Goal: Task Accomplishment & Management: Manage account settings

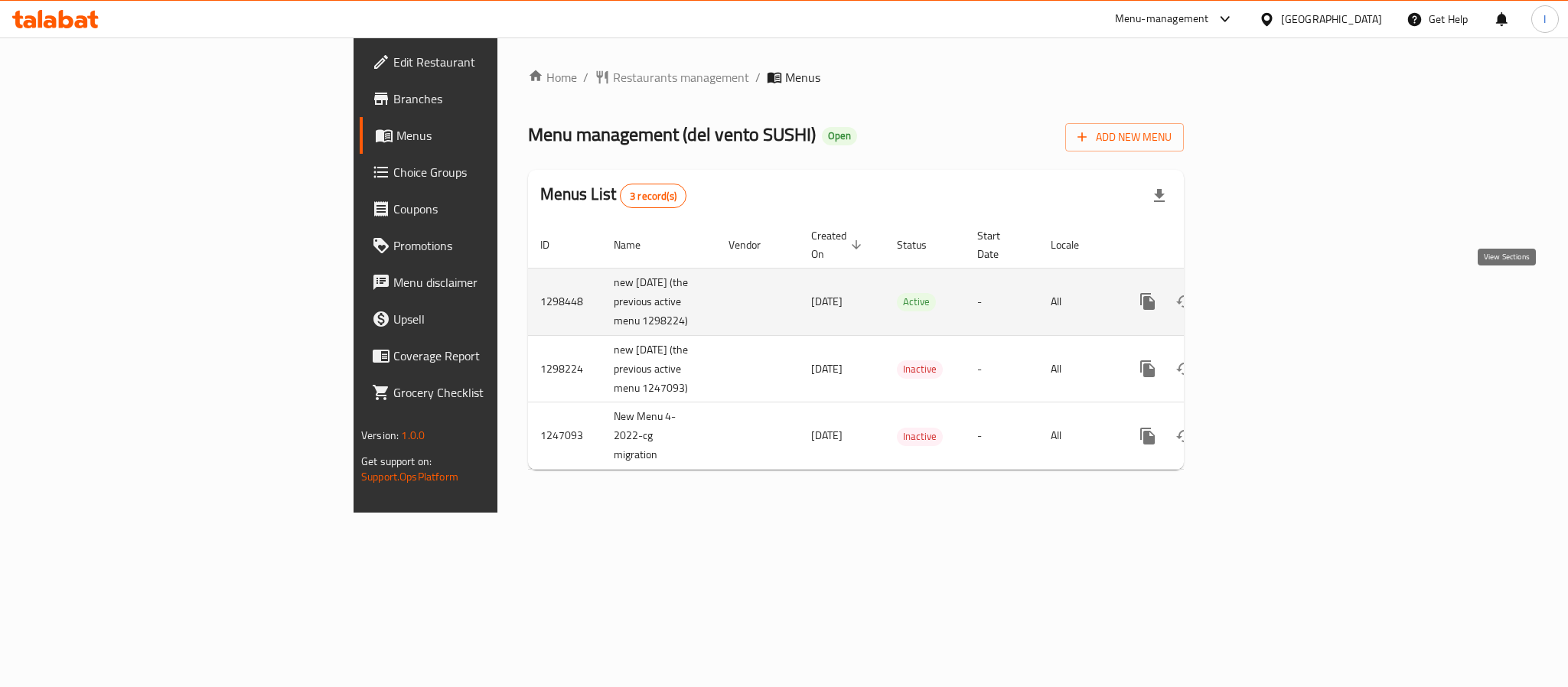
click at [1267, 299] on icon "enhanced table" at bounding box center [1258, 301] width 19 height 18
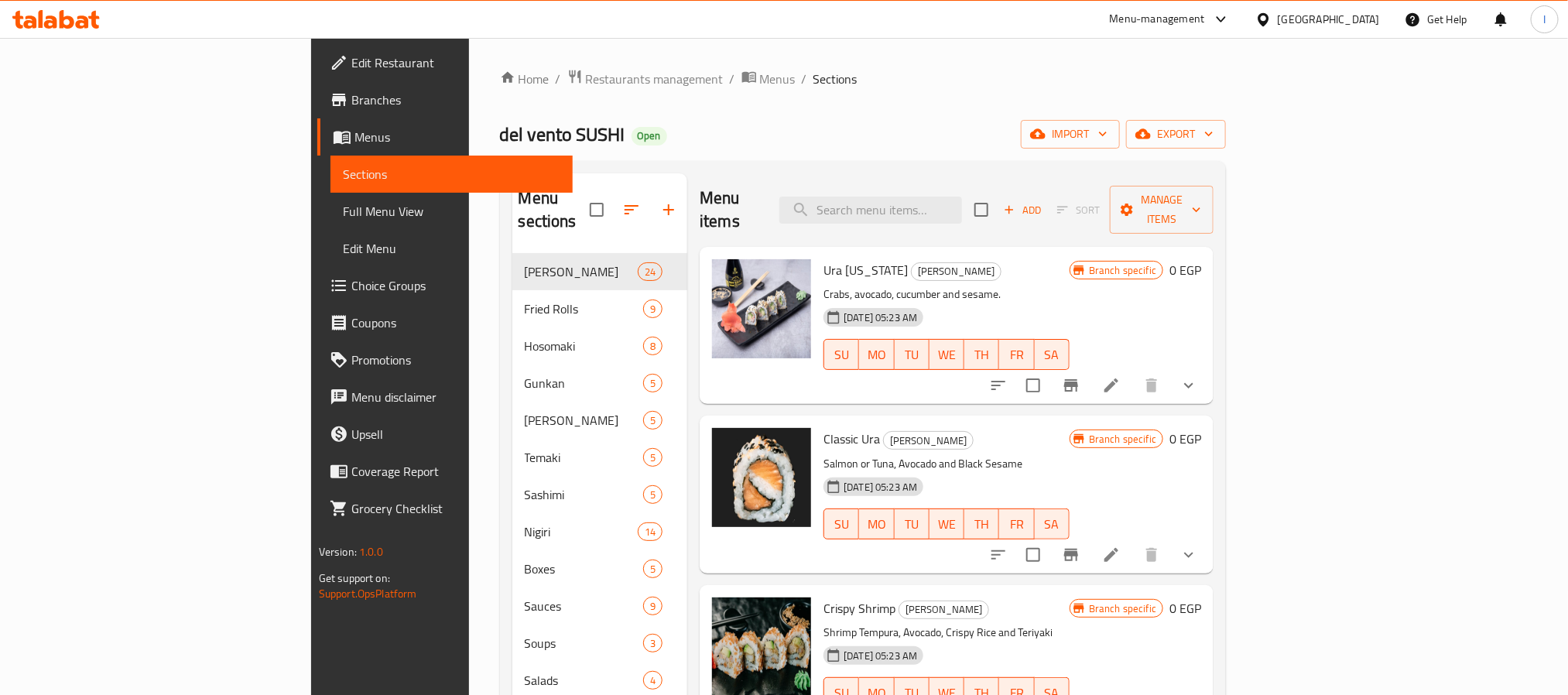
click at [757, 163] on div "Menu sections [PERSON_NAME] 24 Fried Rolls 9 Hosomaki 8 Gunkan 5 Oshi Sushi 5 T…" at bounding box center [863, 643] width 727 height 964
click at [1198, 376] on icon "show more" at bounding box center [1188, 385] width 19 height 19
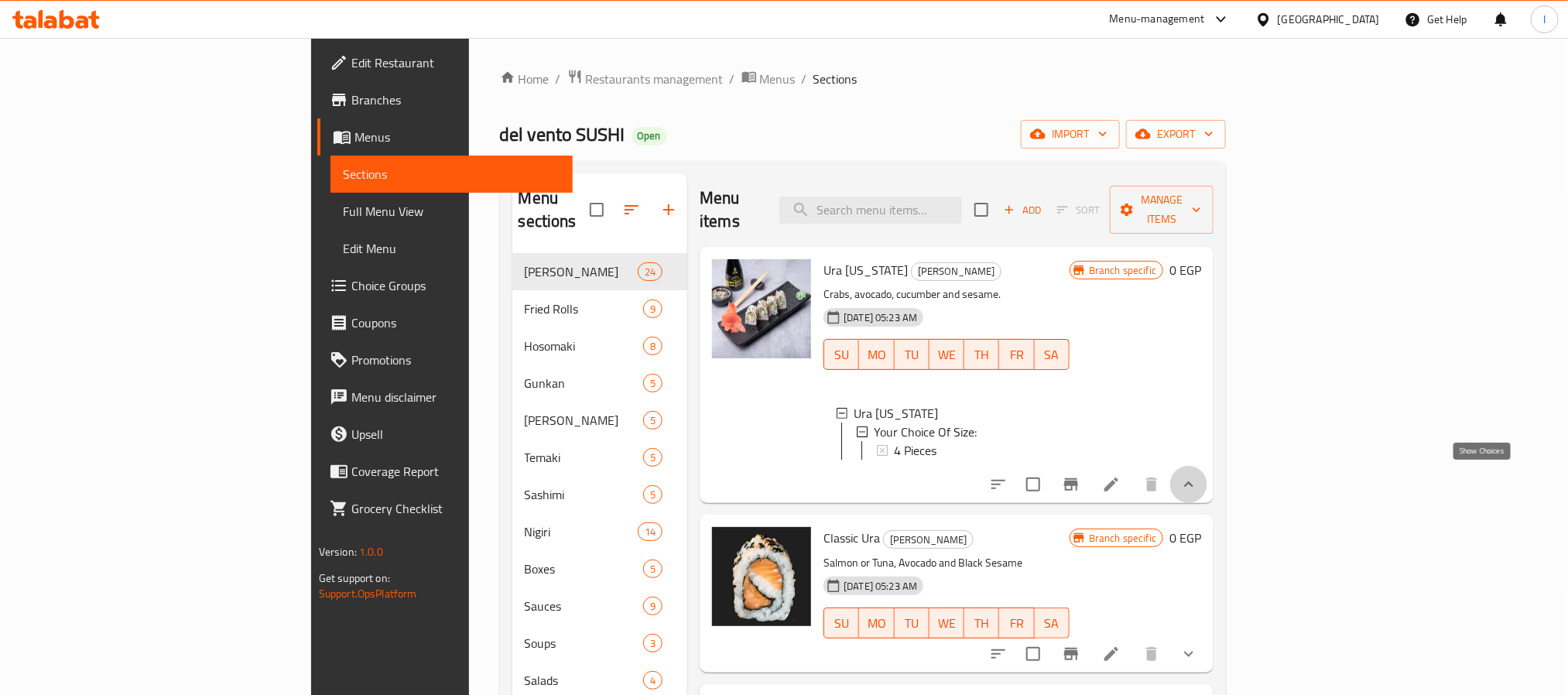
click at [1198, 476] on icon "show more" at bounding box center [1188, 485] width 19 height 19
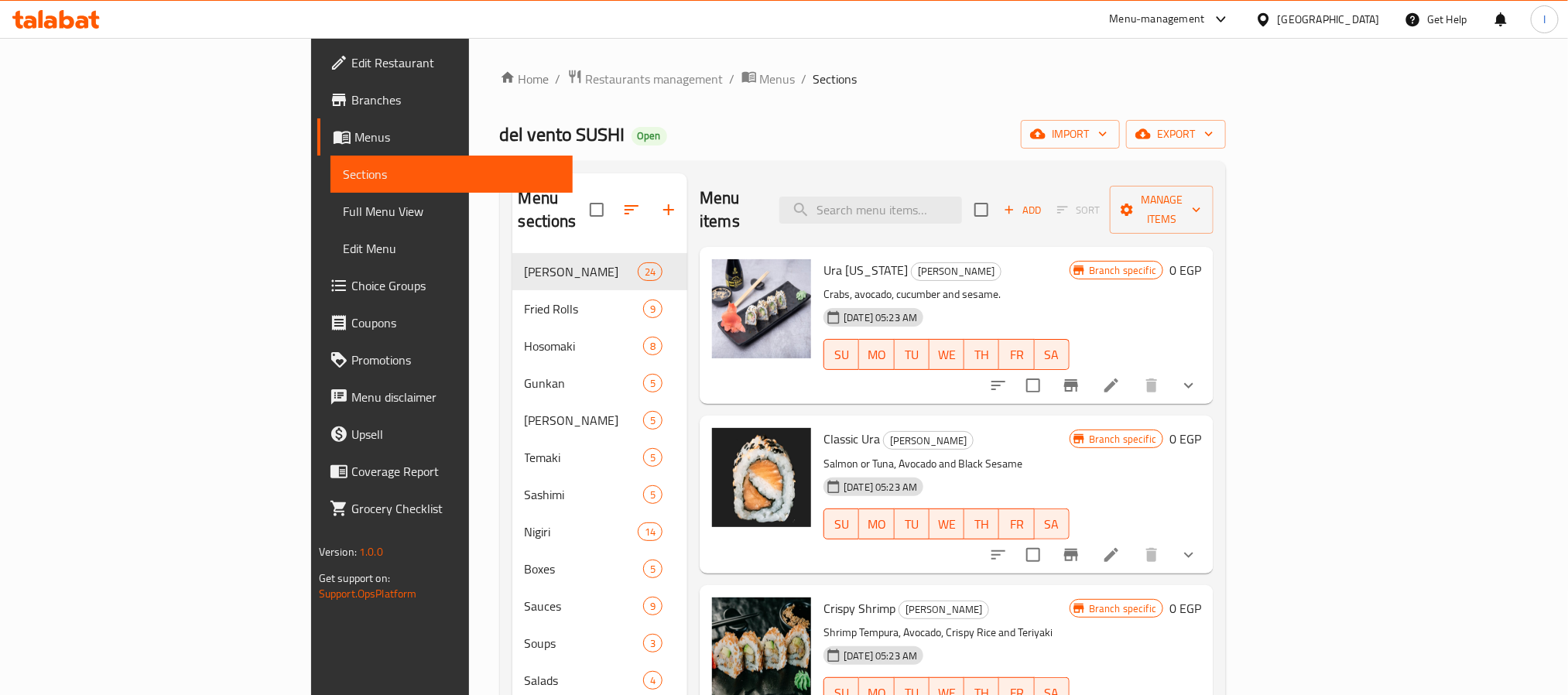
click at [1125, 177] on div "Menu items Add Sort Manage items" at bounding box center [956, 210] width 514 height 74
click at [760, 149] on div "del vento SUSHI Open import export" at bounding box center [863, 134] width 727 height 29
click at [1198, 545] on icon "show more" at bounding box center [1188, 555] width 19 height 19
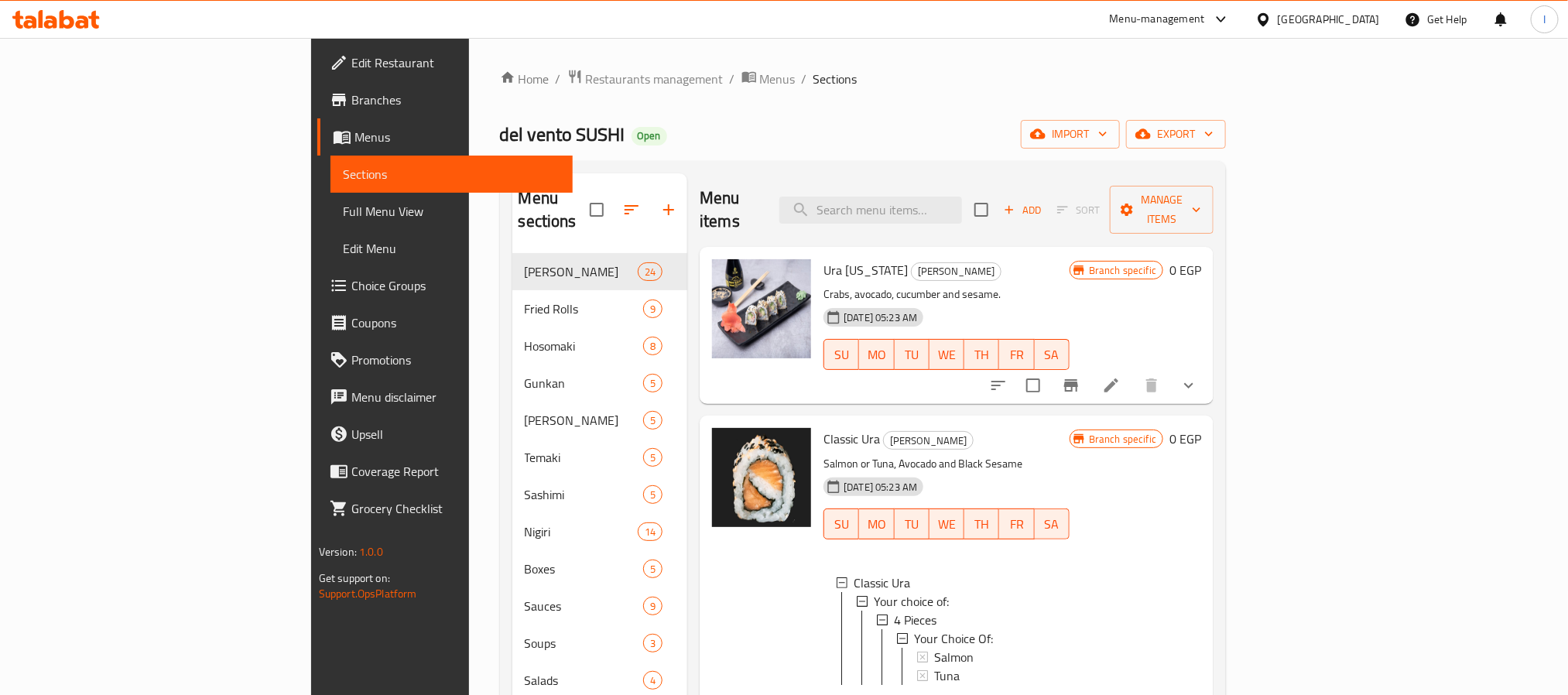
scroll to position [116, 0]
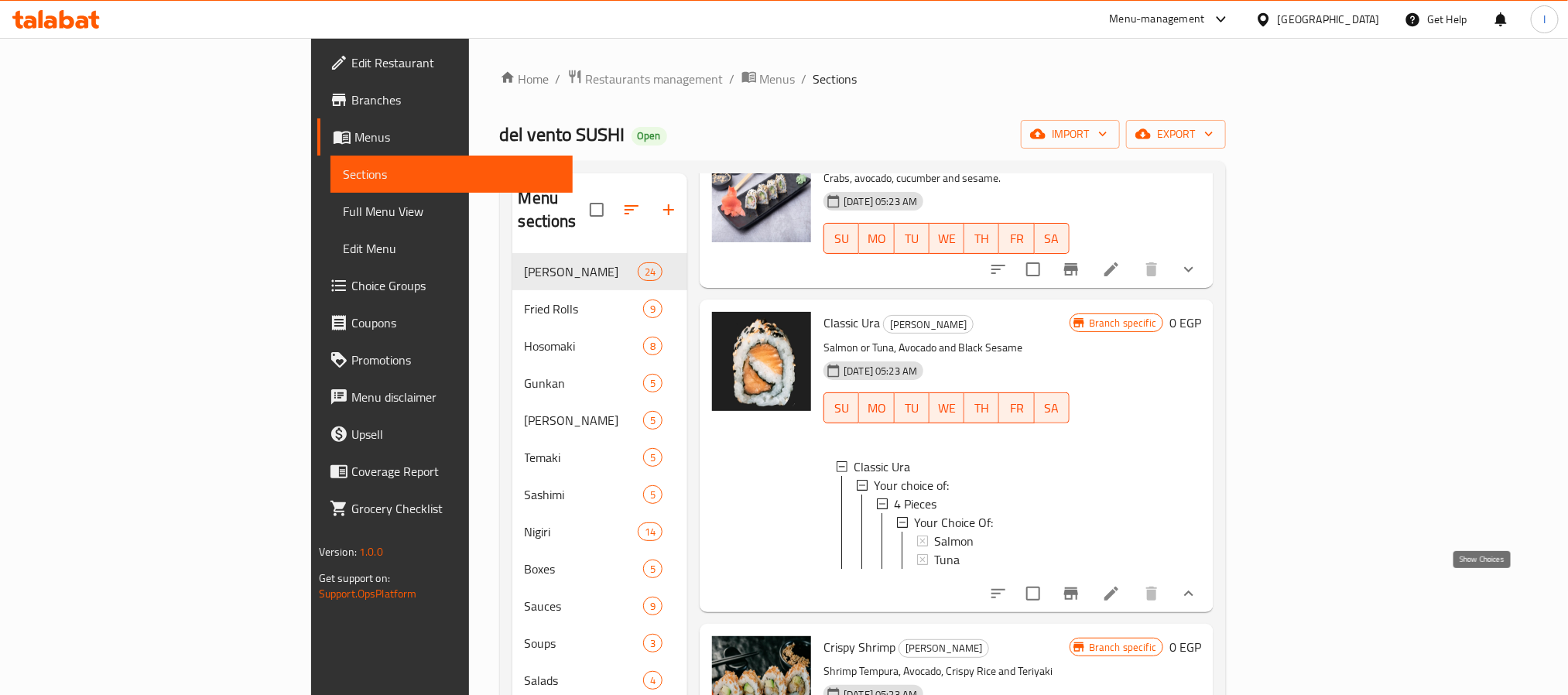
click at [1198, 584] on icon "show more" at bounding box center [1188, 593] width 19 height 19
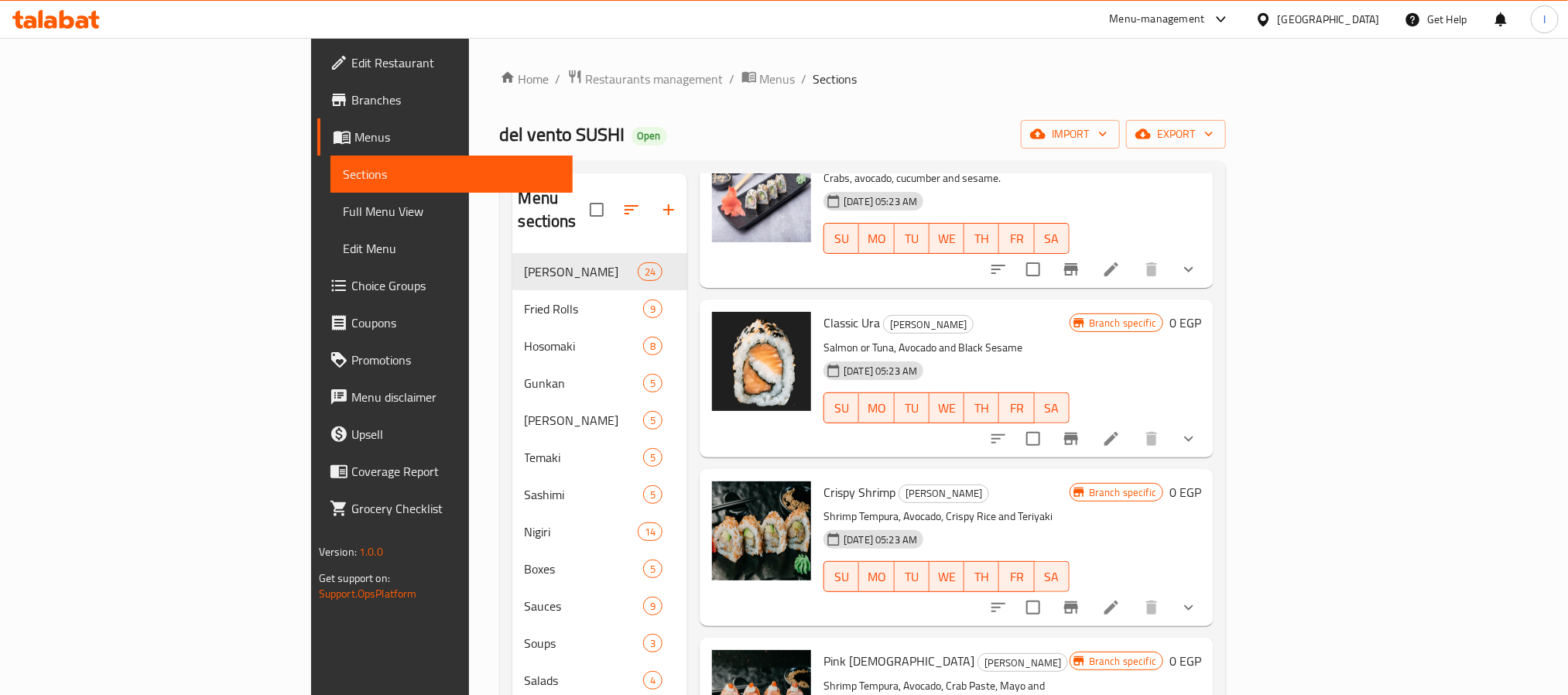
scroll to position [0, 0]
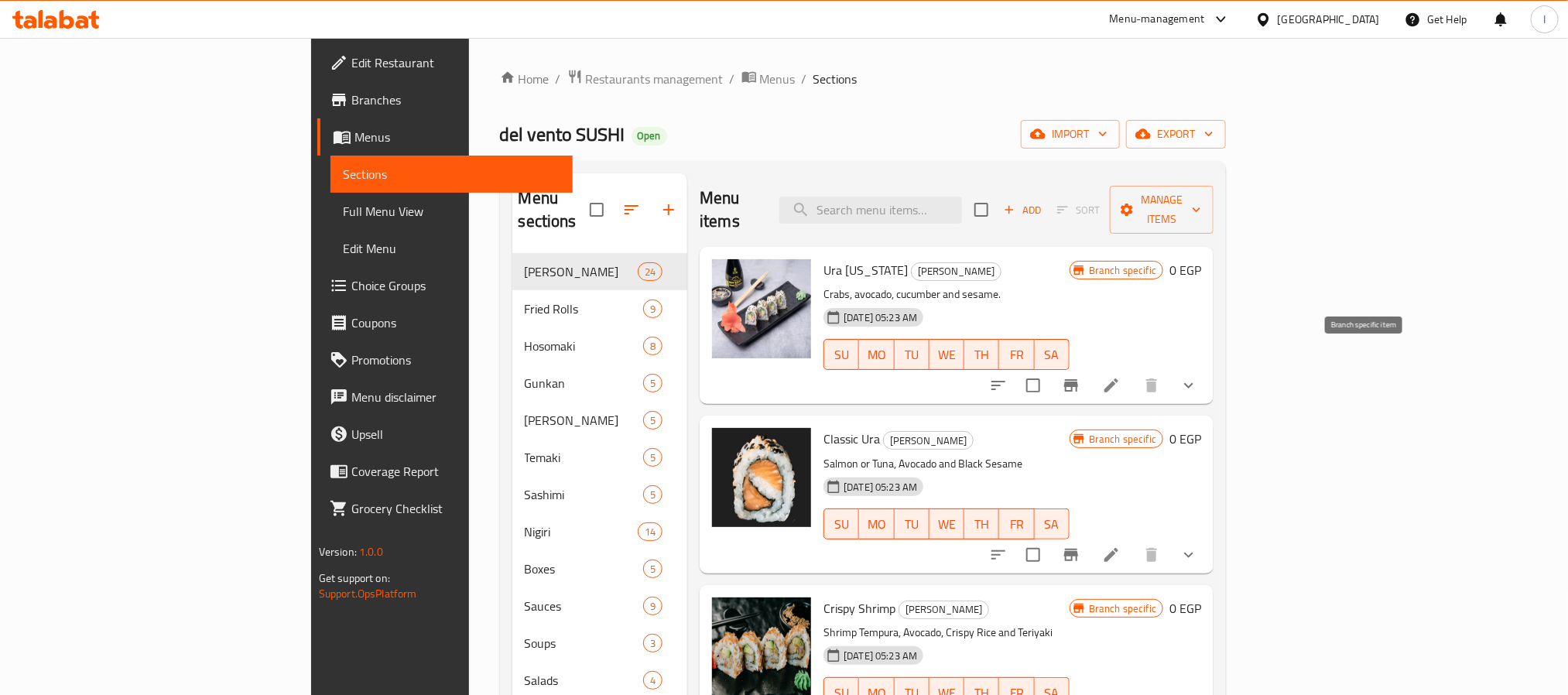
click at [1081, 376] on icon "Branch-specific-item" at bounding box center [1071, 385] width 19 height 19
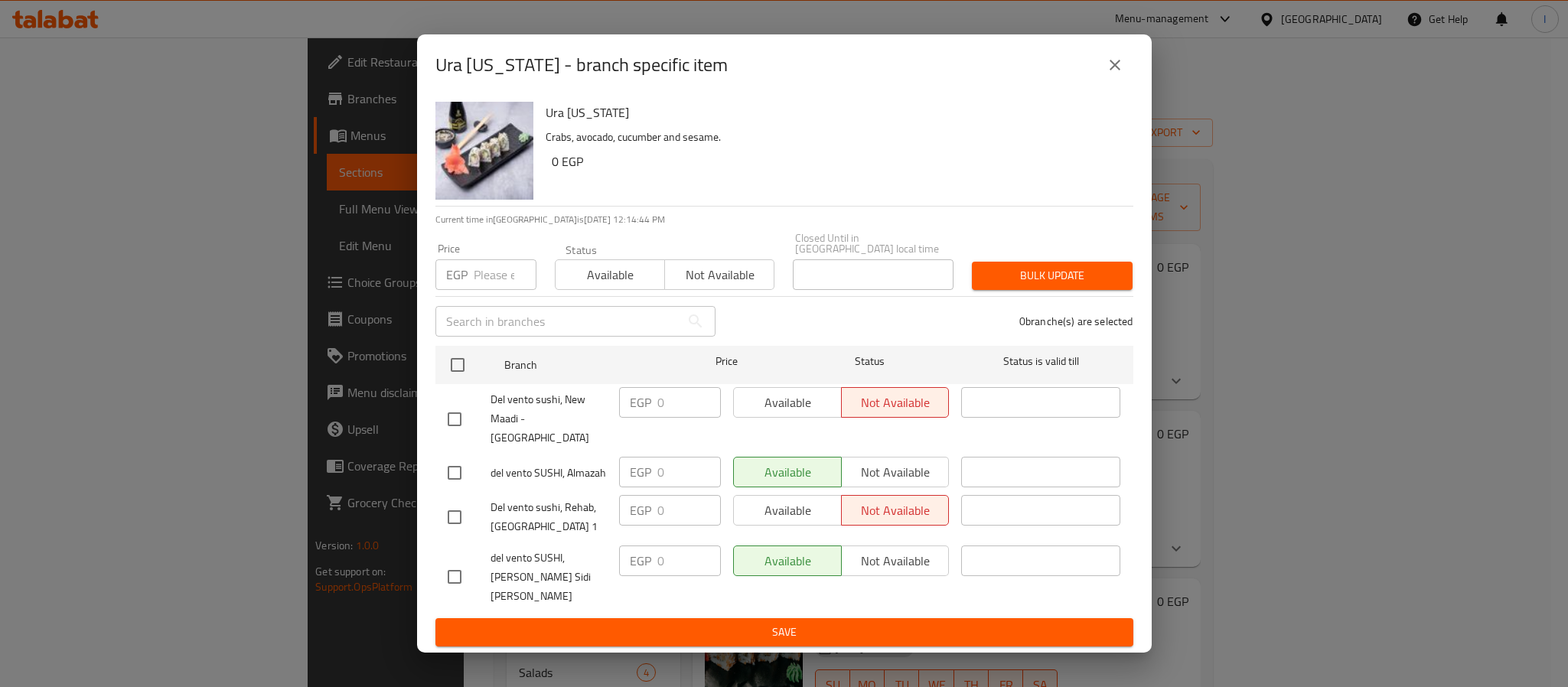
click at [1123, 83] on button "close" at bounding box center [1115, 65] width 37 height 37
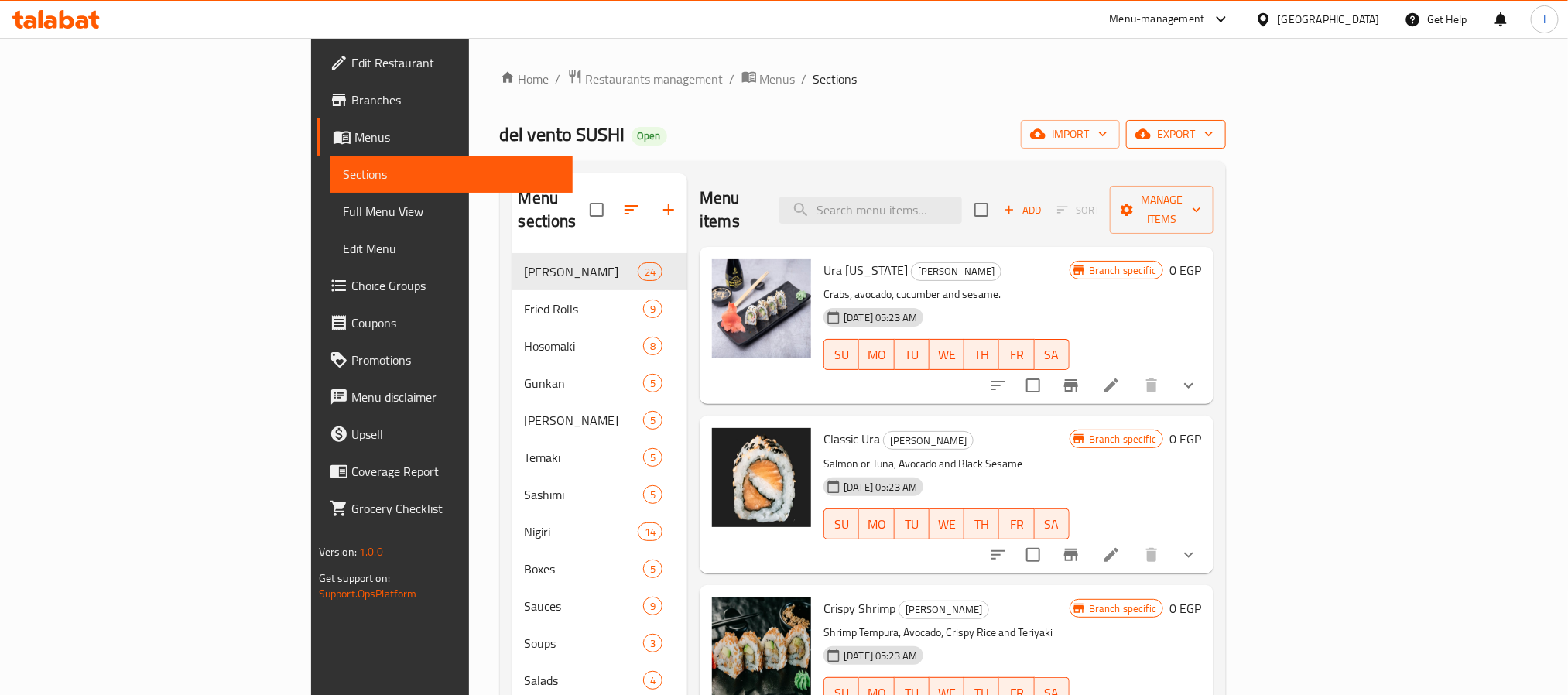
click at [1213, 140] on span "export" at bounding box center [1176, 134] width 75 height 20
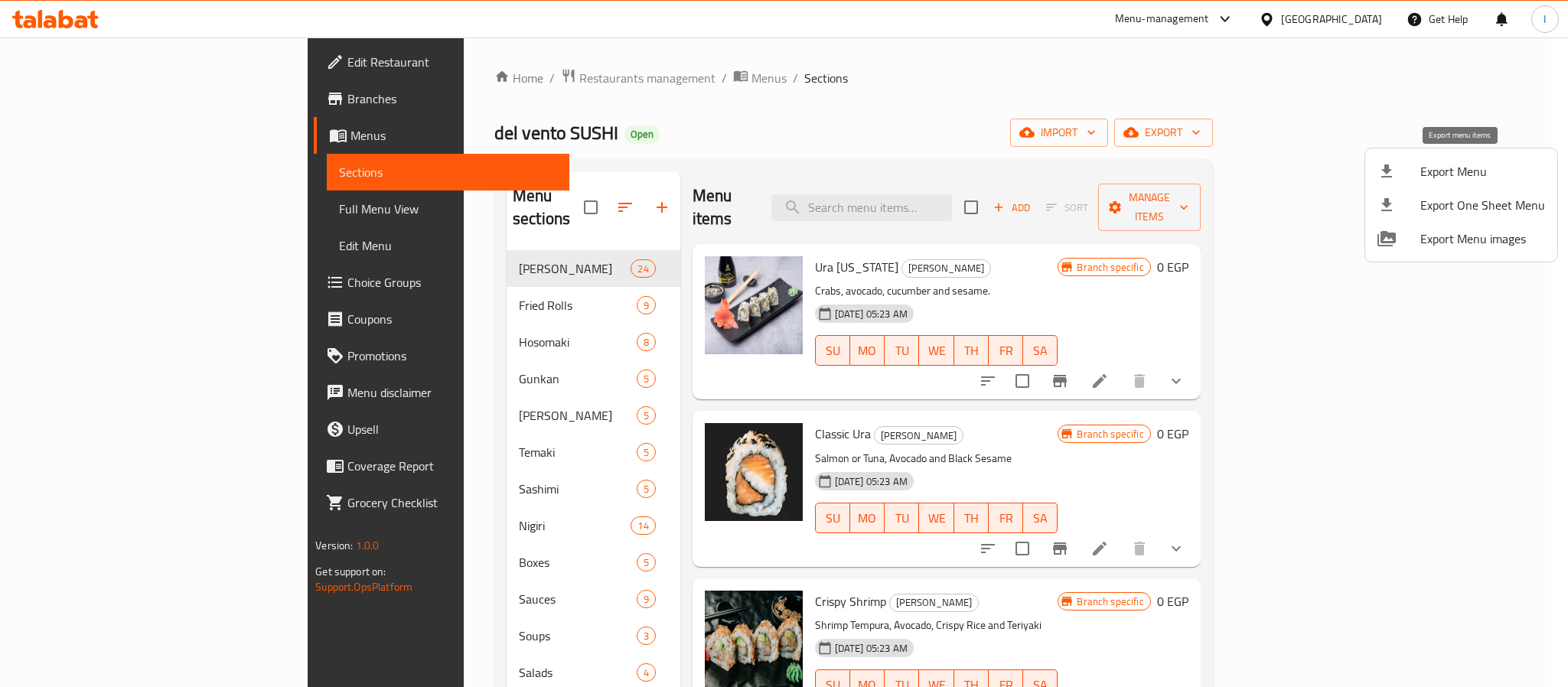
click at [1442, 179] on span "Export Menu" at bounding box center [1482, 171] width 125 height 18
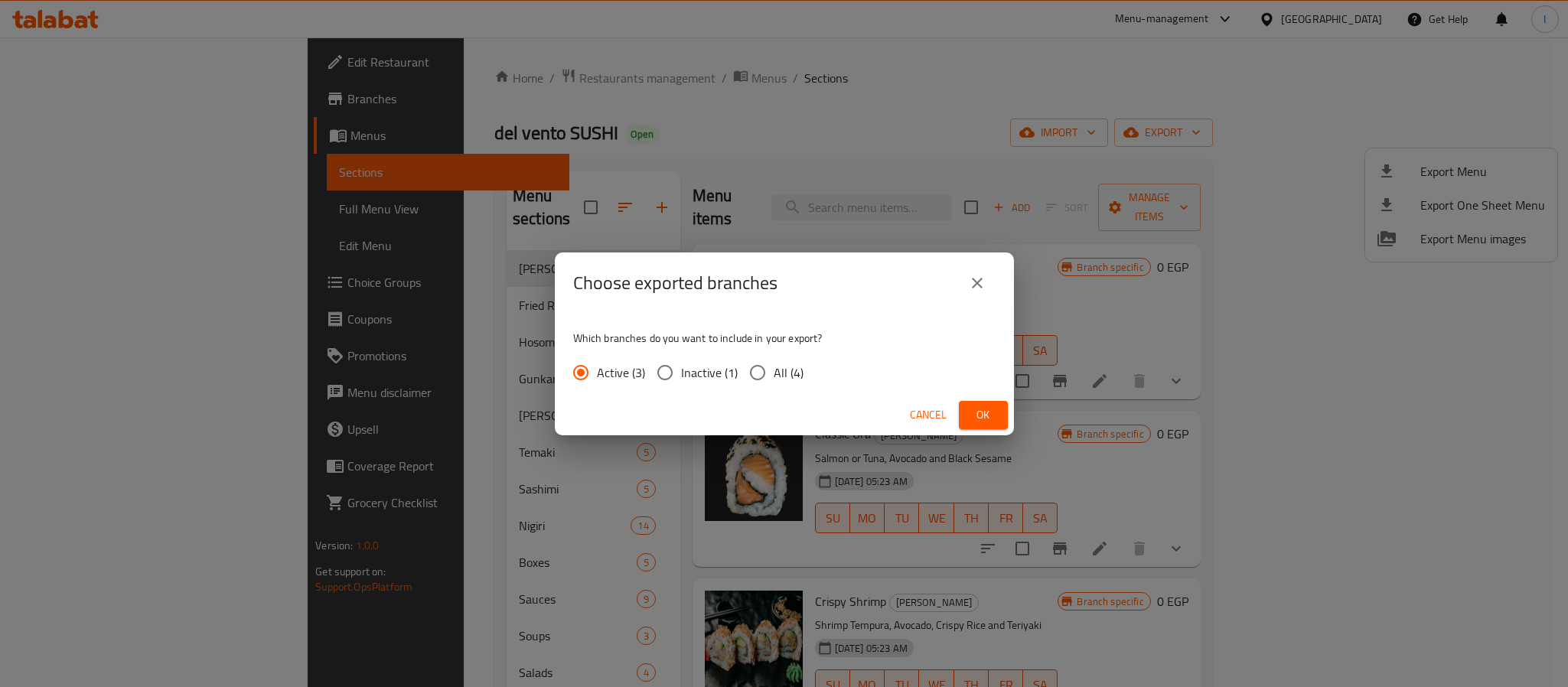
click at [994, 420] on span "Ok" at bounding box center [983, 414] width 24 height 19
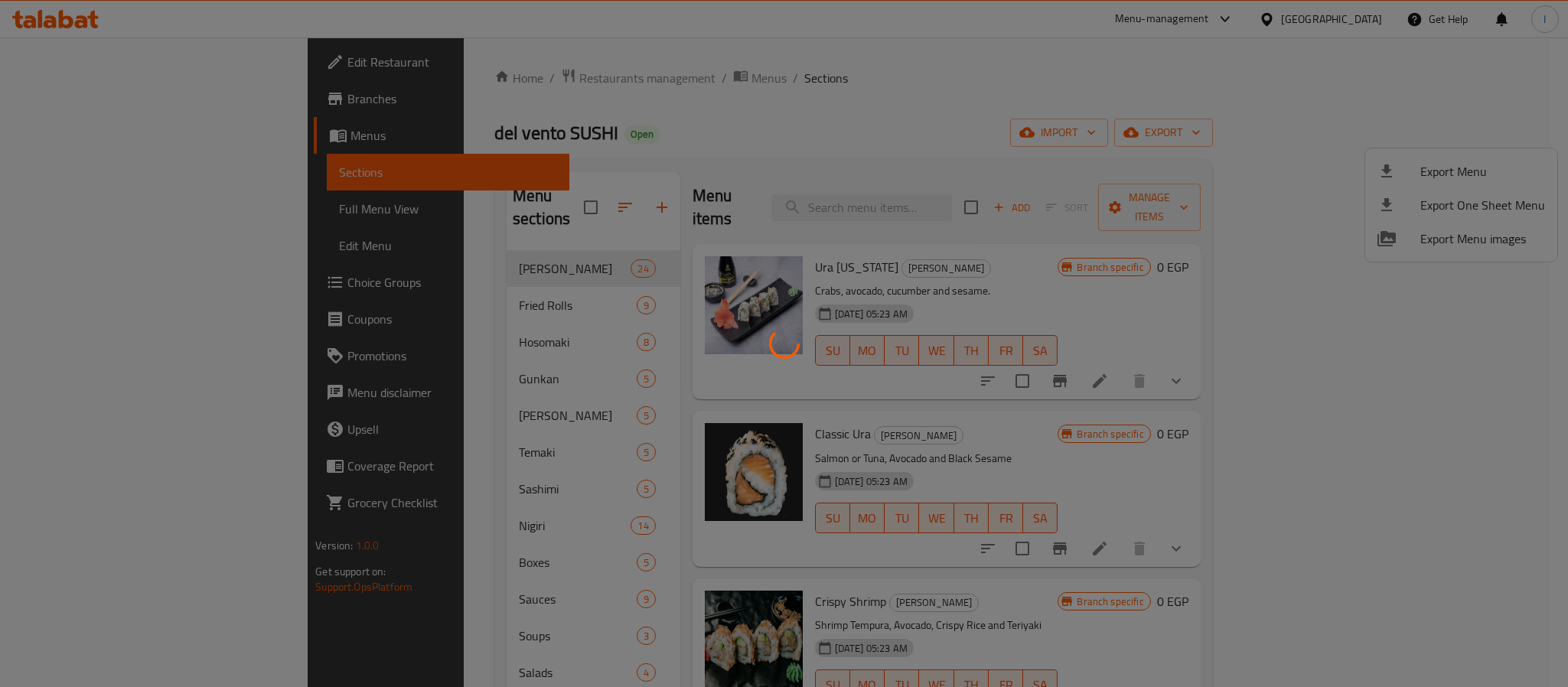
click at [962, 124] on div at bounding box center [784, 343] width 1568 height 687
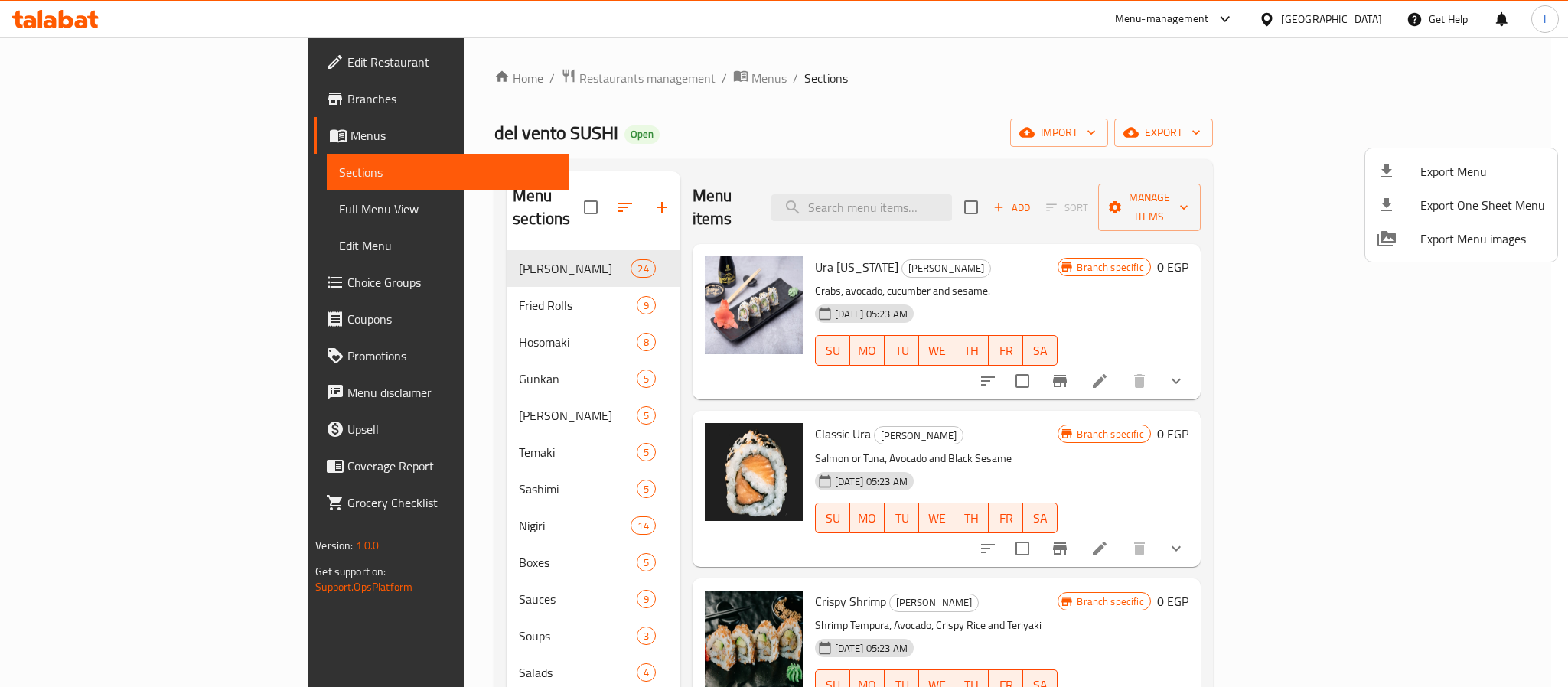
click at [779, 51] on div at bounding box center [784, 343] width 1568 height 687
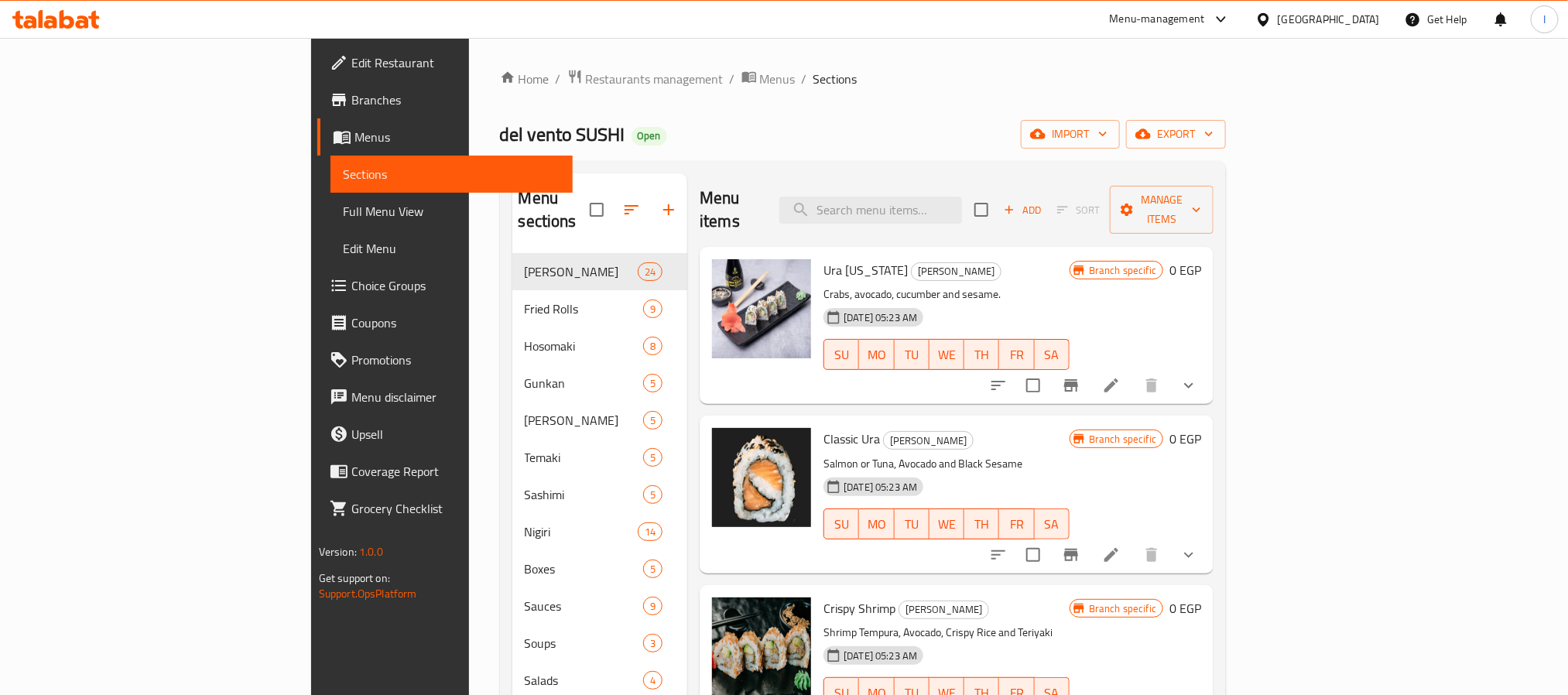
click at [852, 81] on ol "Home / Restaurants management / Menus / Sections" at bounding box center [863, 80] width 727 height 21
click at [796, 159] on div "Home / Restaurants management / Menus / Sections del vento SUSHI Open import ex…" at bounding box center [863, 598] width 727 height 1057
click at [769, 114] on div "Home / Restaurants management / Menus / Sections del vento SUSHI Open import ex…" at bounding box center [863, 598] width 727 height 1057
click at [772, 127] on div "del vento SUSHI Open import export" at bounding box center [863, 134] width 727 height 29
click at [1043, 201] on span "Add" at bounding box center [1022, 210] width 42 height 18
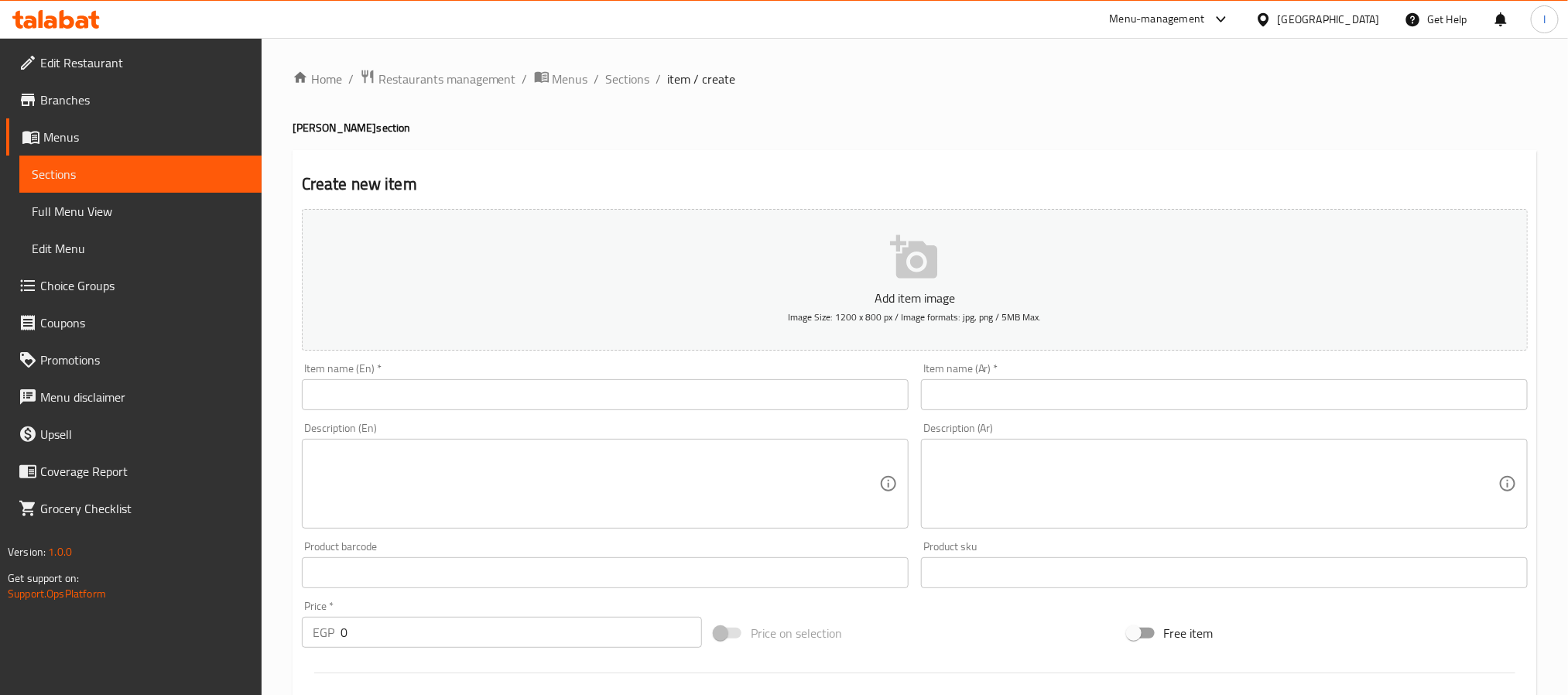
click at [749, 142] on div "Home / Restaurants management / Menus / Sections / item / create Ura maki secti…" at bounding box center [915, 566] width 1244 height 993
click at [710, 150] on div "Create new item Add item image Image Size: 1200 x 800 px / Image formats: jpg, …" at bounding box center [915, 600] width 1244 height 901
click at [711, 386] on input "text" at bounding box center [605, 394] width 606 height 31
paste input "Chunky"
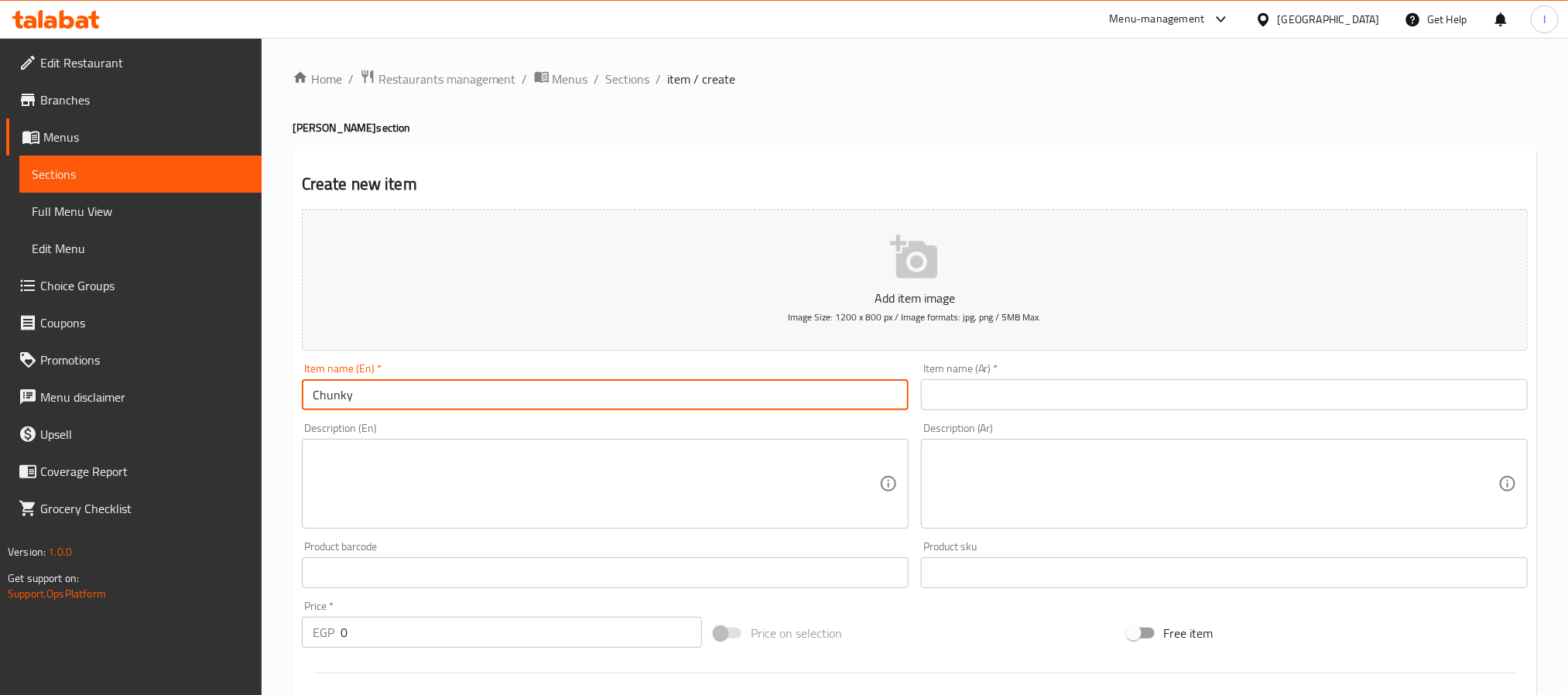
type input "Chunky"
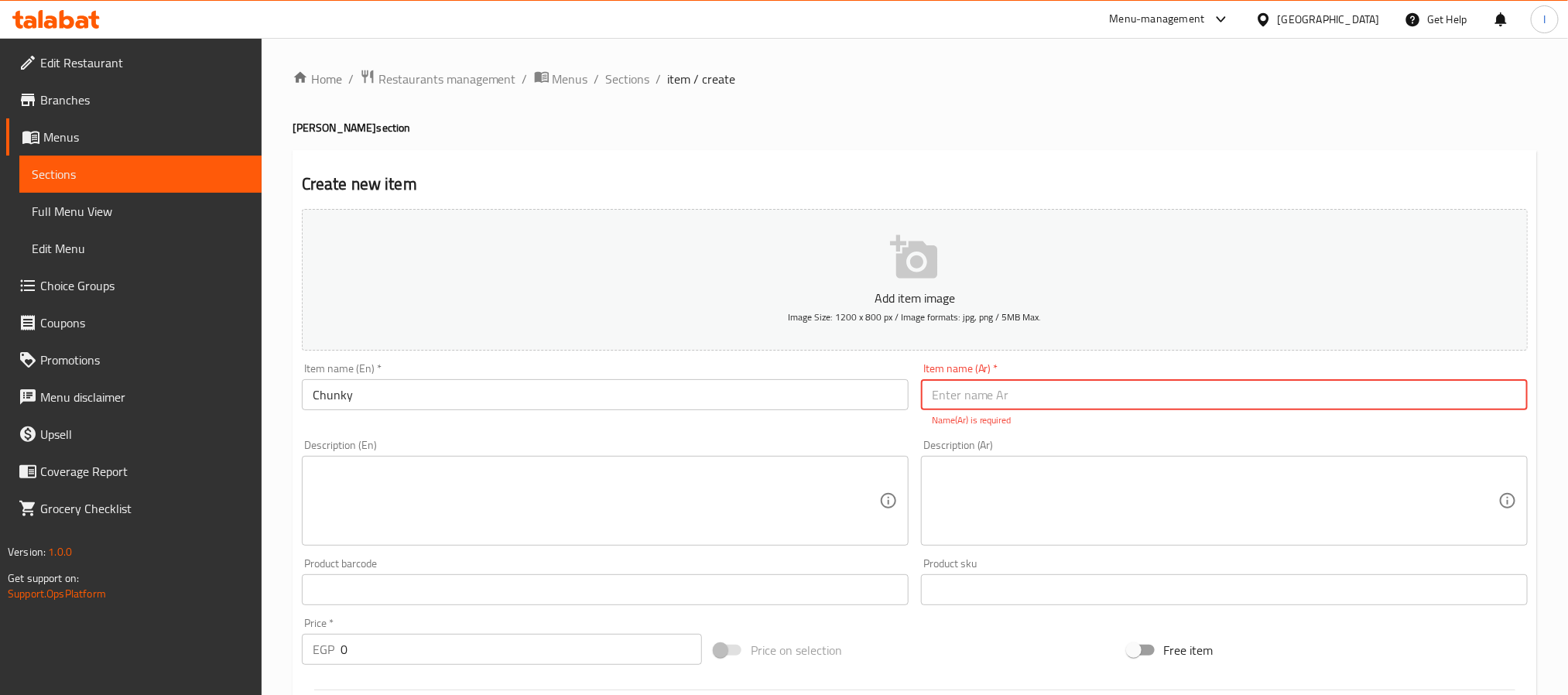
click at [1084, 397] on input "text" at bounding box center [1224, 394] width 606 height 31
paste input "تشانكي"
type input "تشانكي"
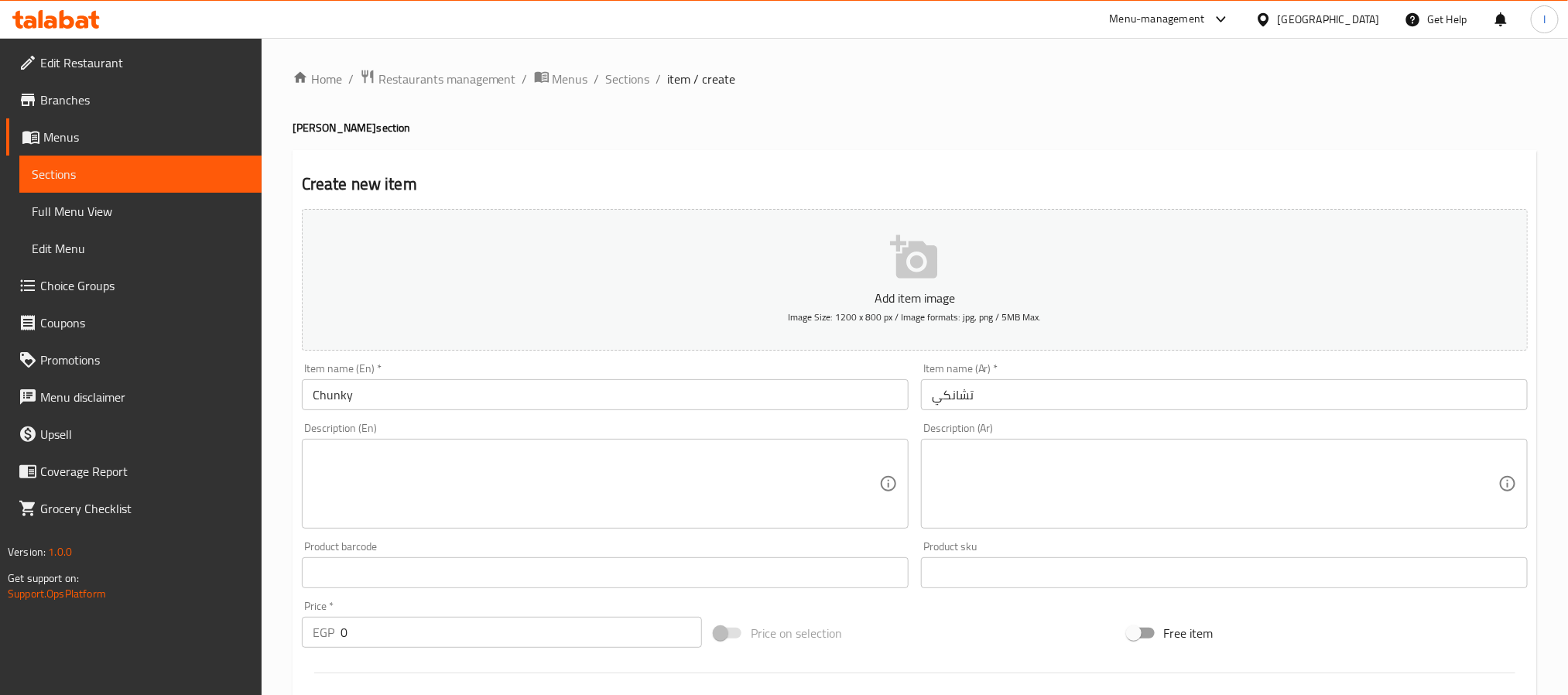
click at [628, 490] on textarea at bounding box center [595, 484] width 566 height 74
paste textarea "Crab, Cream Cheese, Lettuce, Tuna, Avocado, Sweet Chili & Panko"
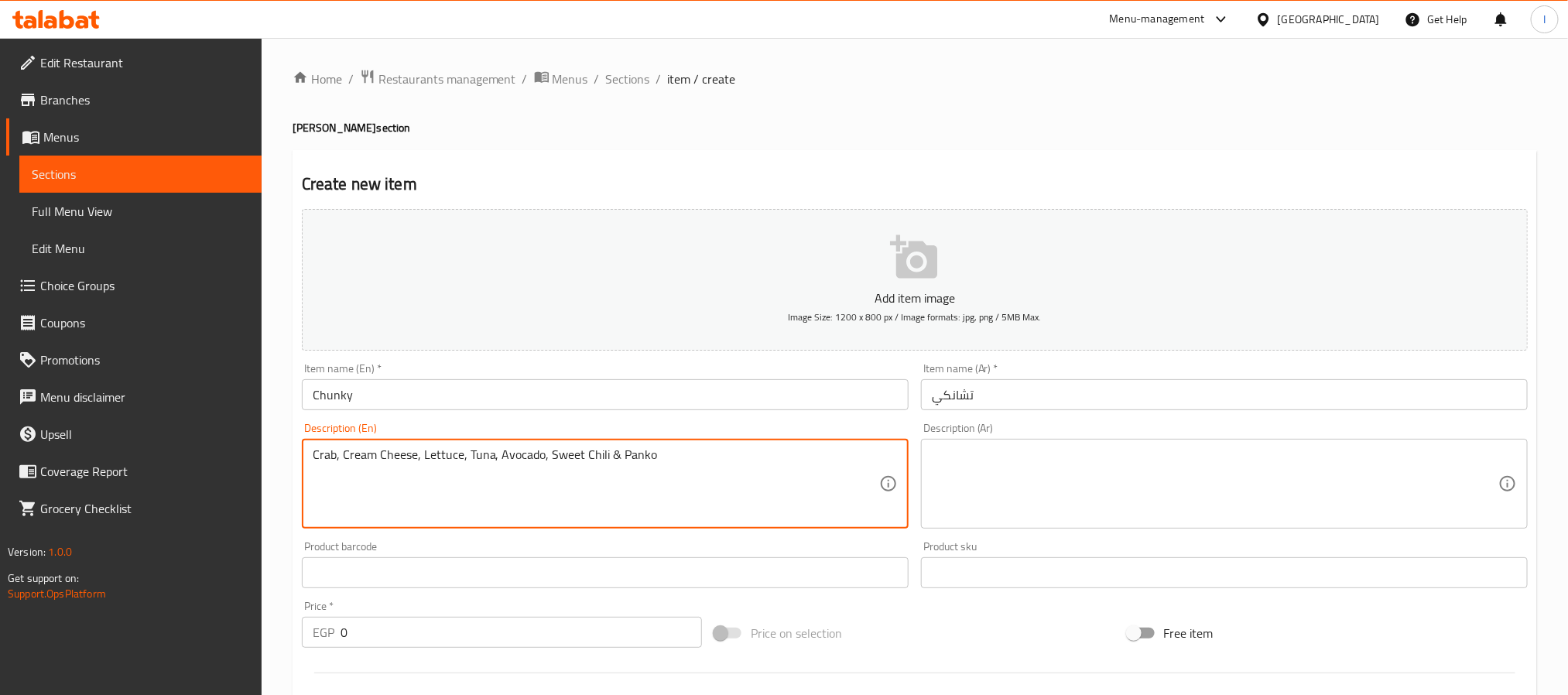
type textarea "Crab, Cream Cheese, Lettuce, Tuna, Avocado, Sweet Chili & Panko"
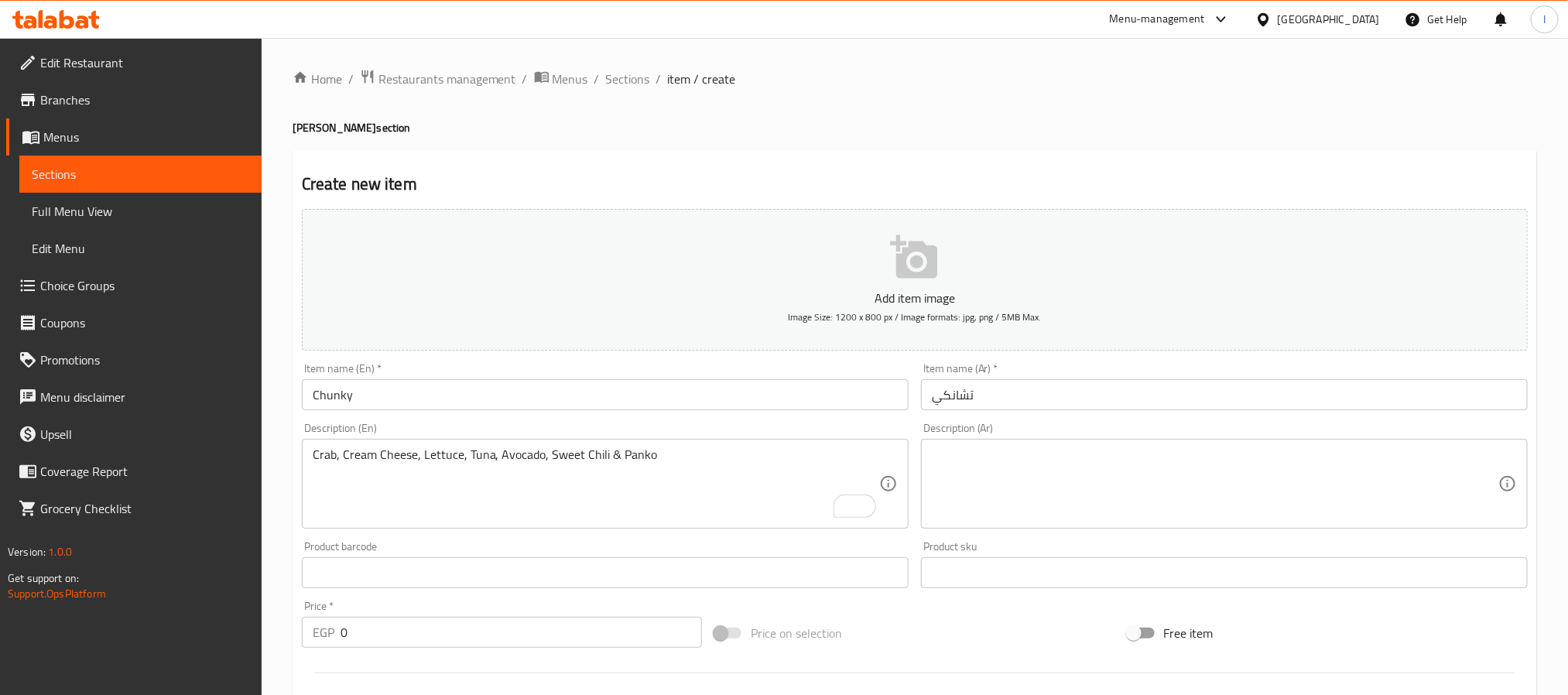
drag, startPoint x: 752, startPoint y: 483, endPoint x: 936, endPoint y: 484, distance: 184.0
click at [752, 483] on textarea "Crab, Cream Cheese, Lettuce, Tuna, Avocado, Sweet Chili & Panko" at bounding box center [595, 484] width 566 height 74
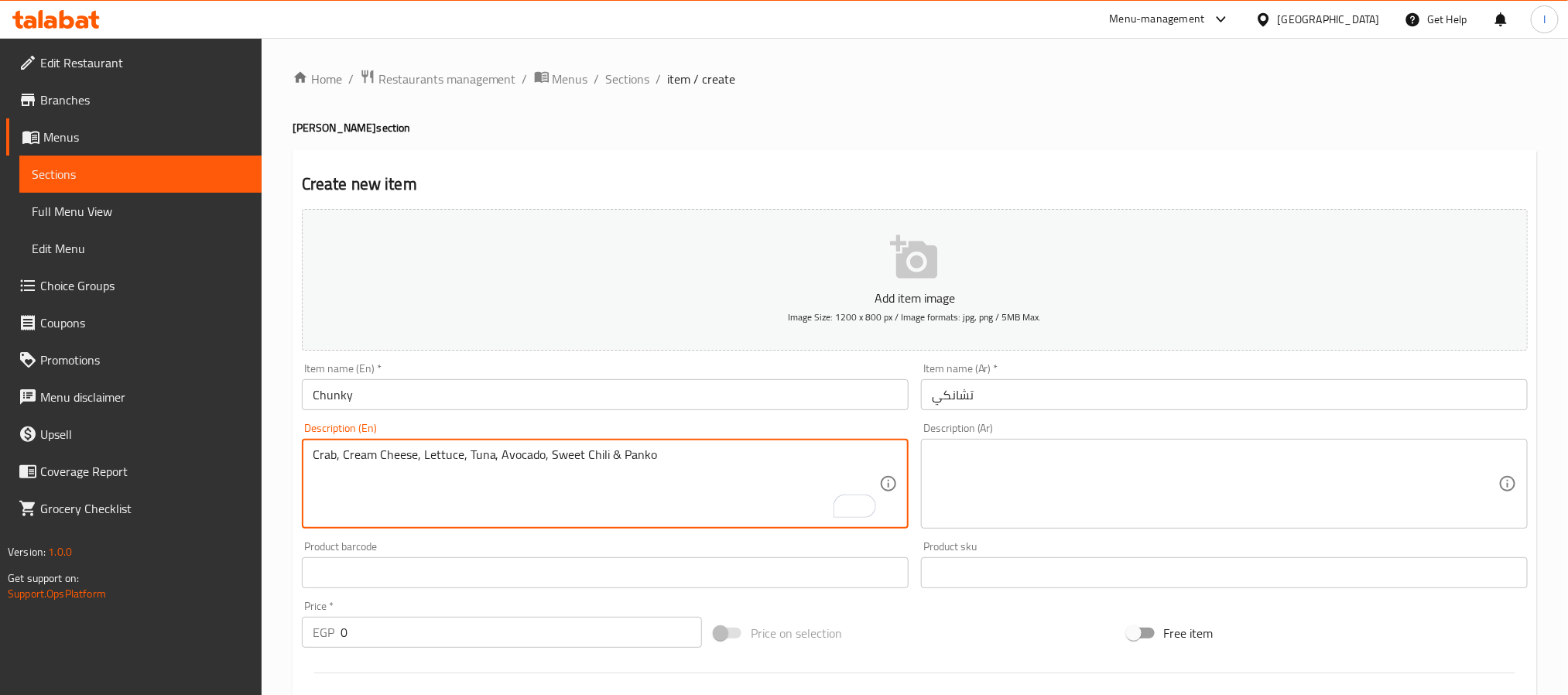
click at [1126, 469] on textarea at bounding box center [1214, 484] width 566 height 74
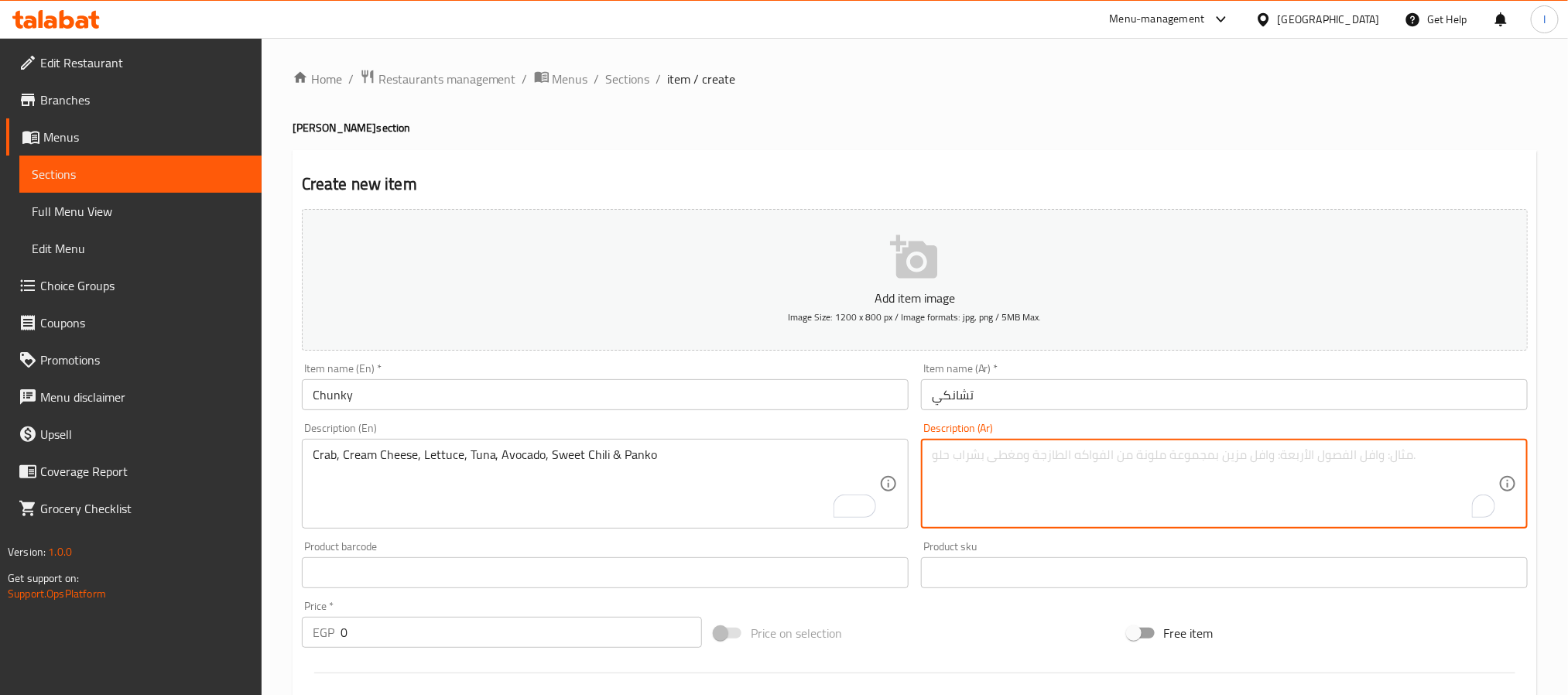
paste textarea "الوصف (AR): كابوريا، جبنة كريمية، خس، تونة، أفوكادو، صلصة الفلفل الحلو، وبانكو …"
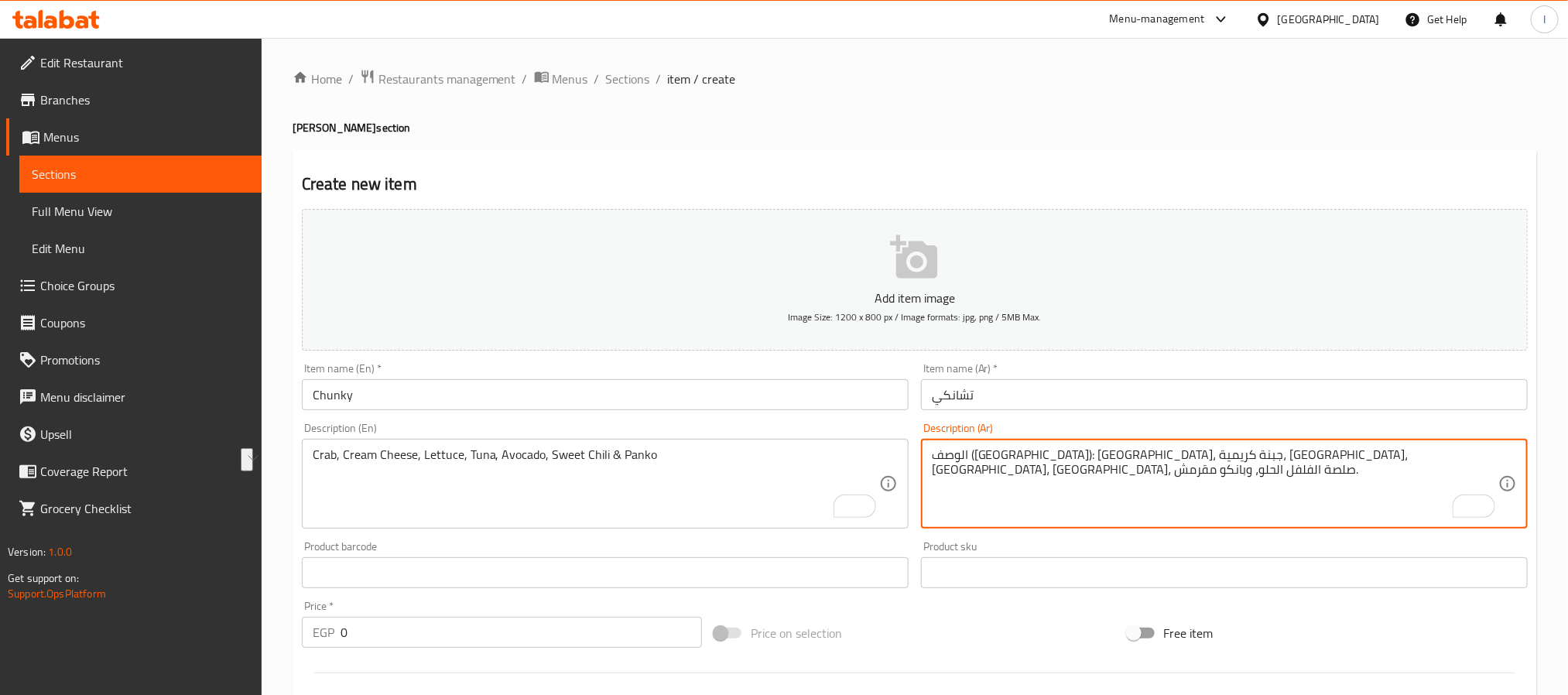
drag, startPoint x: 991, startPoint y: 453, endPoint x: 933, endPoint y: 453, distance: 58.0
click at [934, 453] on textarea "الوصف (AR): كابوريا، جبنة كريمية، خس، تونة، أفوكادو، صلصة الفلفل الحلو، وبانكو …" at bounding box center [1214, 484] width 566 height 74
type textarea "كابوريا، جبنة كريمية، خس، تونة، أفوكادو، صلصة الفلفل الحلو، وبانكو مقرمش."
click at [1042, 112] on div "Home / Restaurants management / Menus / Sections / item / create Ura maki secti…" at bounding box center [915, 566] width 1244 height 993
click at [1045, 112] on div "Home / Restaurants management / Menus / Sections / item / create Ura maki secti…" at bounding box center [915, 566] width 1244 height 993
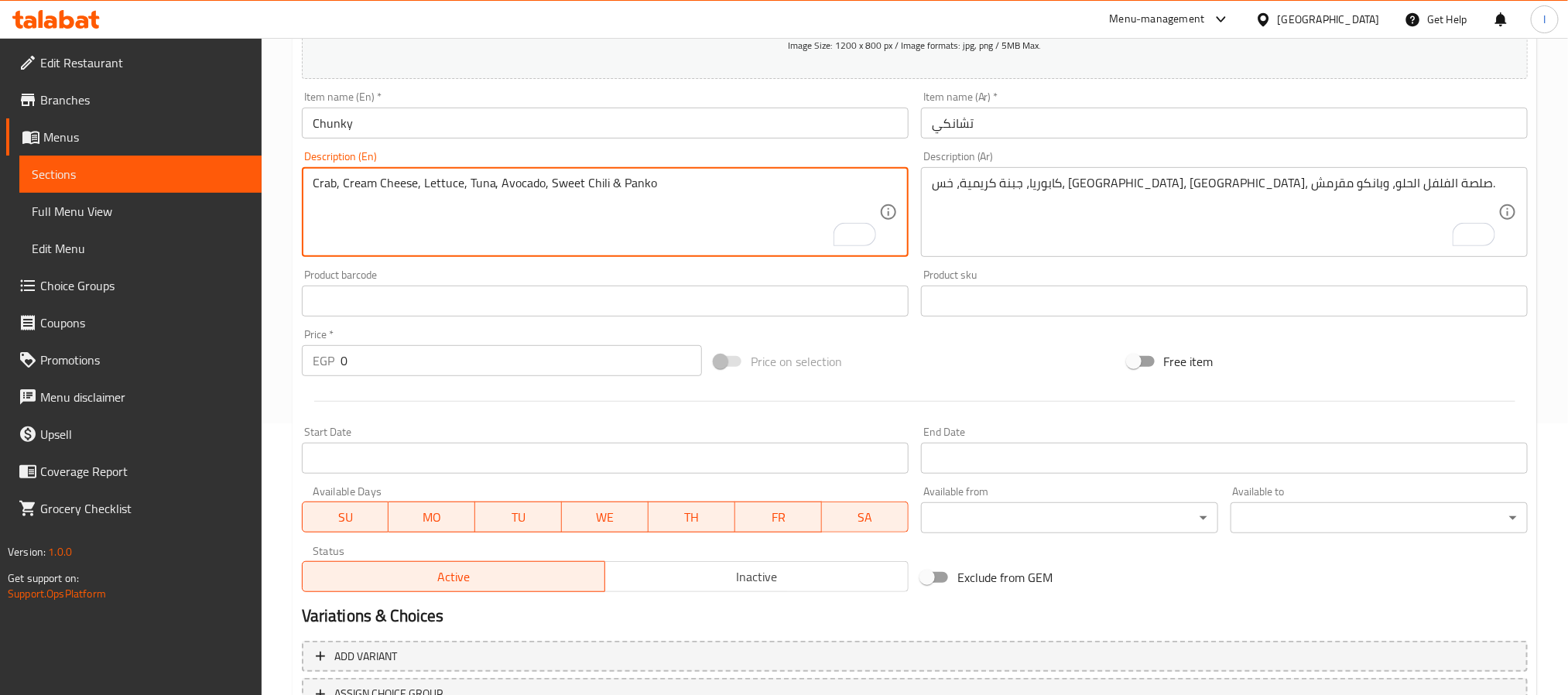
scroll to position [116, 0]
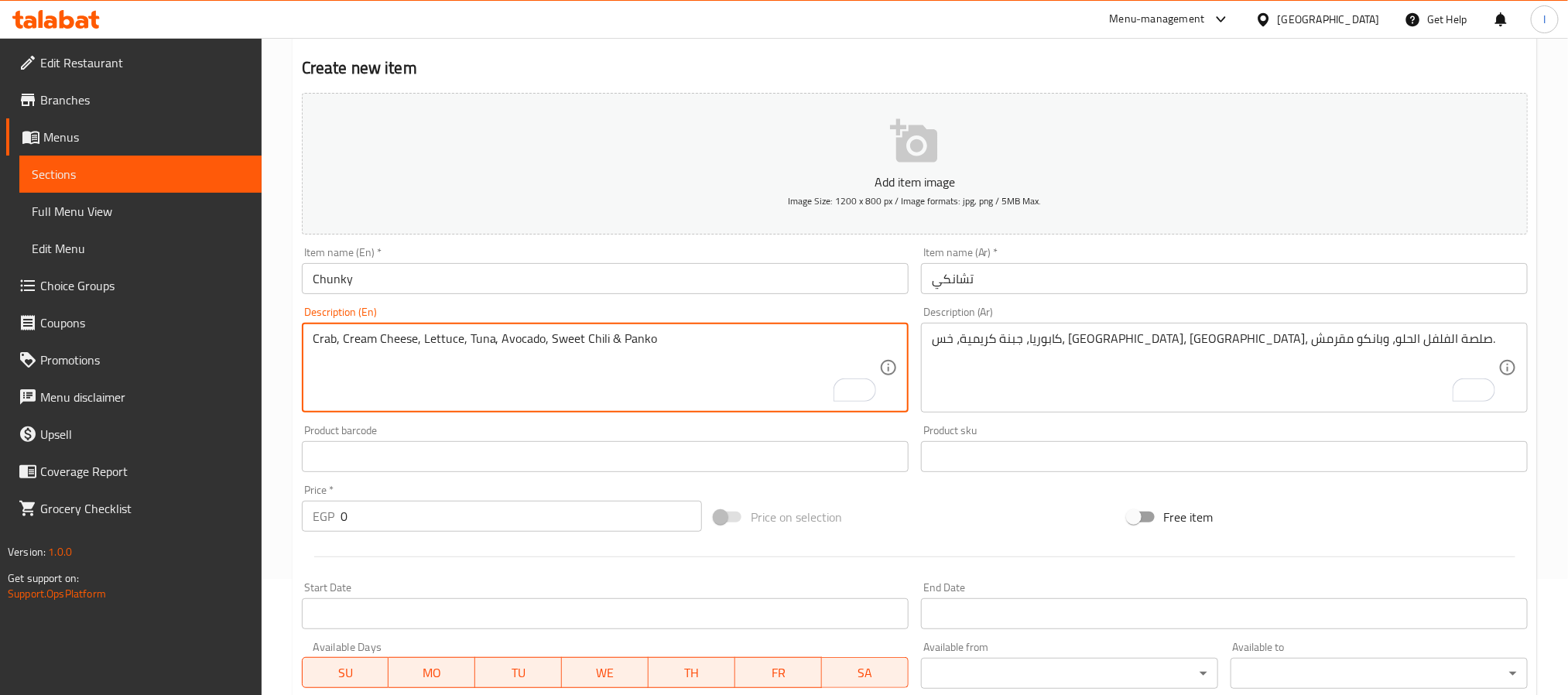
click at [686, 362] on textarea "Crab, Cream Cheese, Lettuce, Tuna, Avocado, Sweet Chili & Panko" at bounding box center [595, 368] width 566 height 74
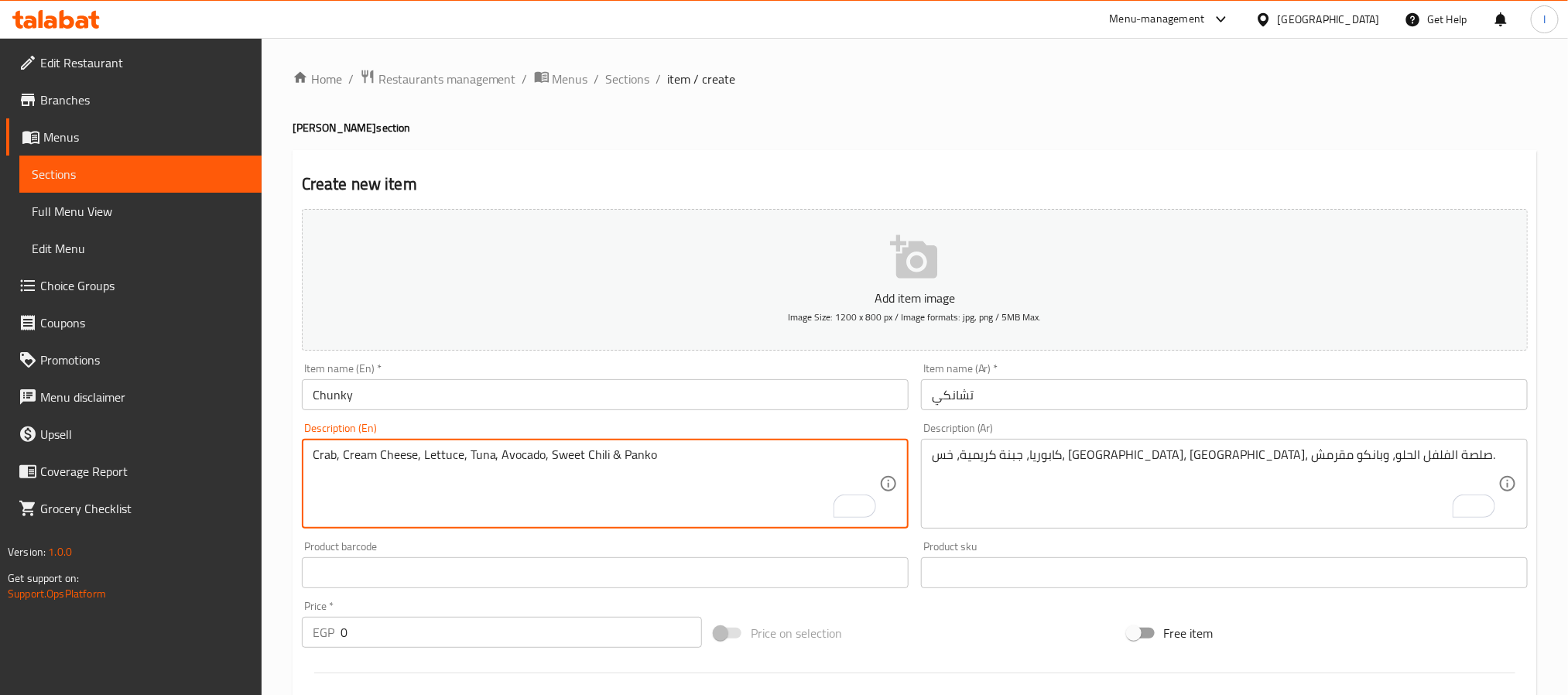
click at [708, 156] on div "Create new item Add item image Image Size: 1200 x 800 px / Image formats: jpg, …" at bounding box center [915, 600] width 1244 height 901
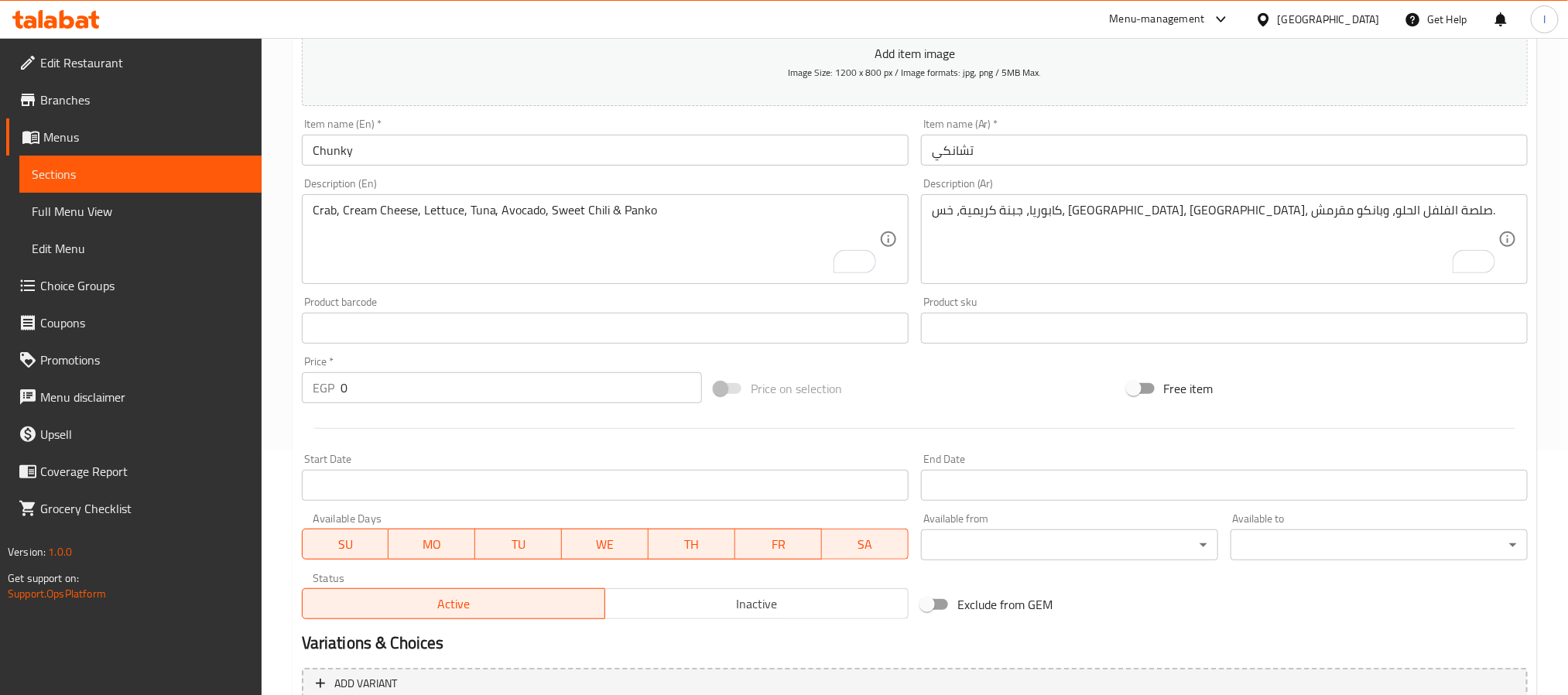
scroll to position [397, 0]
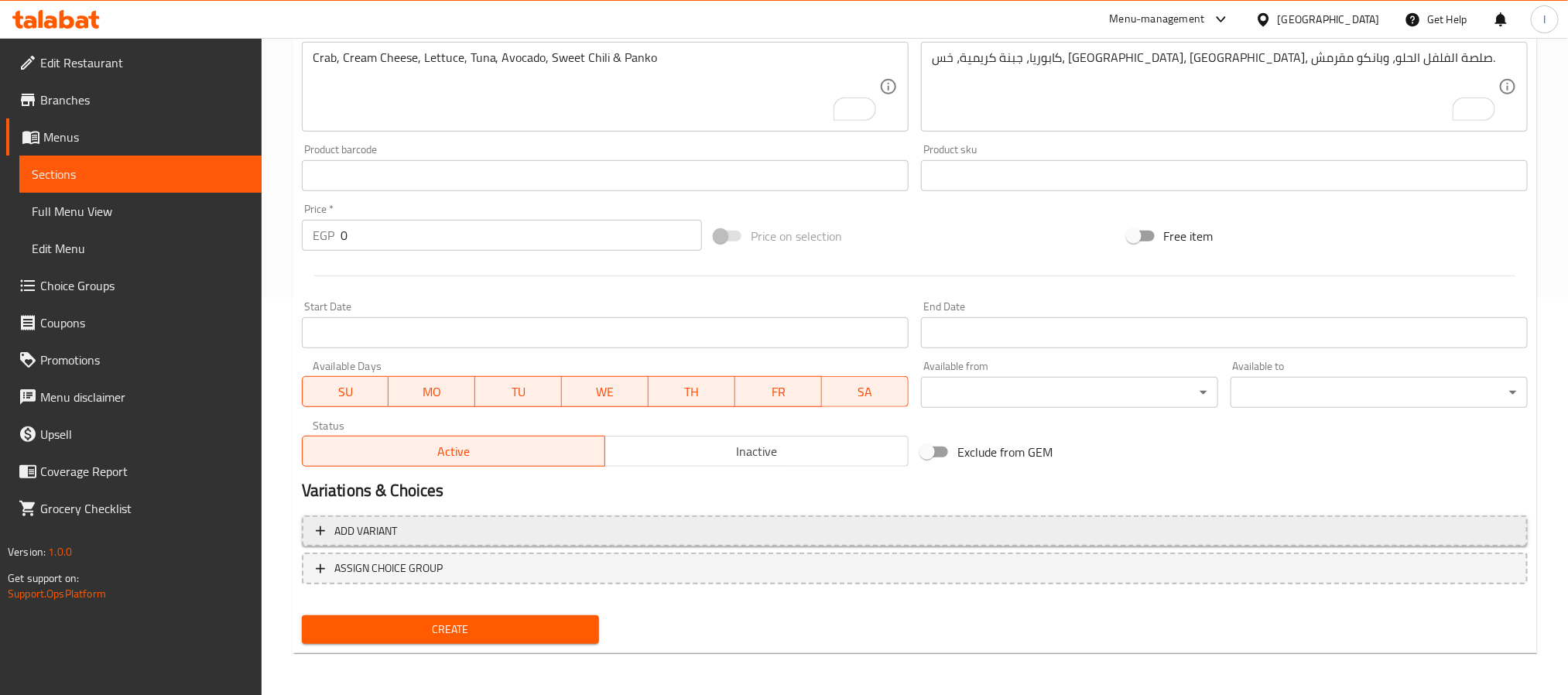
click at [628, 543] on button "Add variant" at bounding box center [915, 531] width 1226 height 32
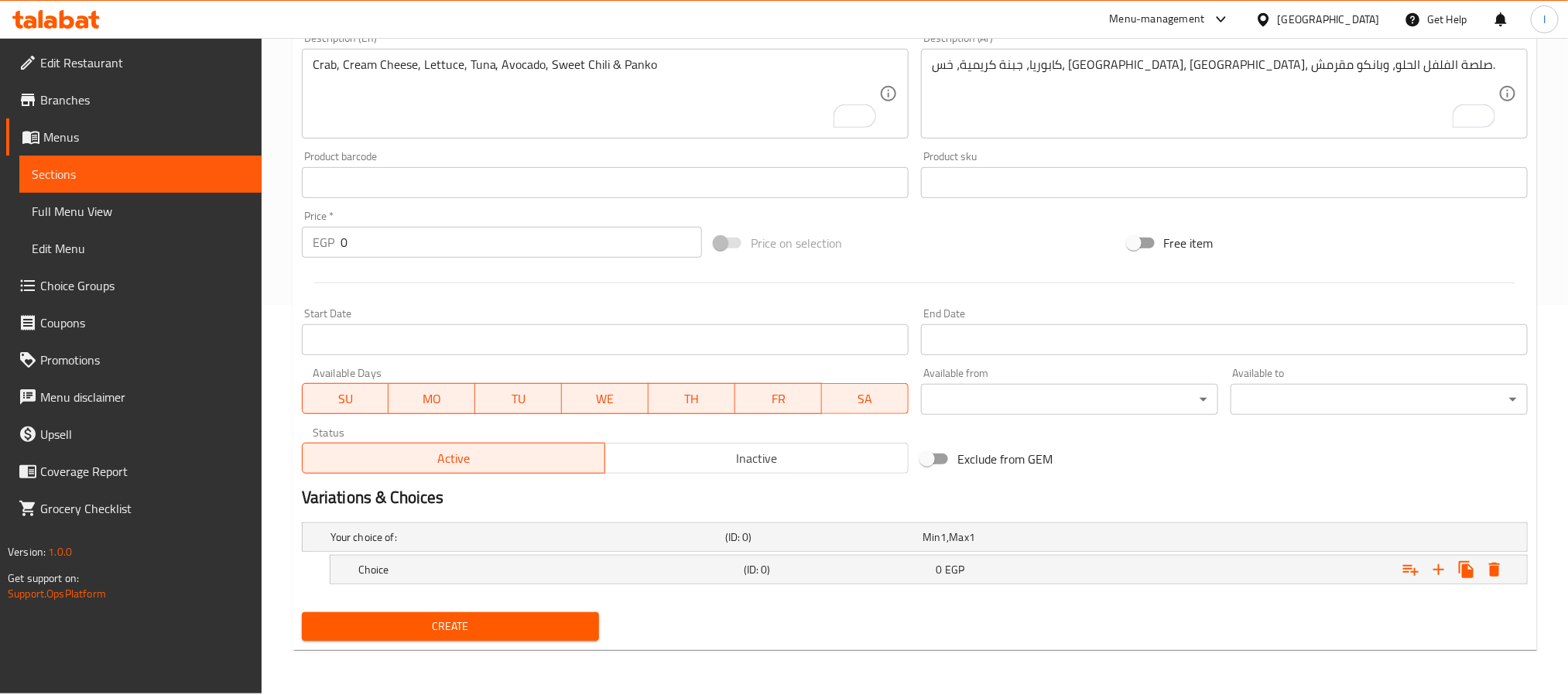
scroll to position [390, 0]
click at [1434, 574] on icon "Expand" at bounding box center [1439, 570] width 19 height 19
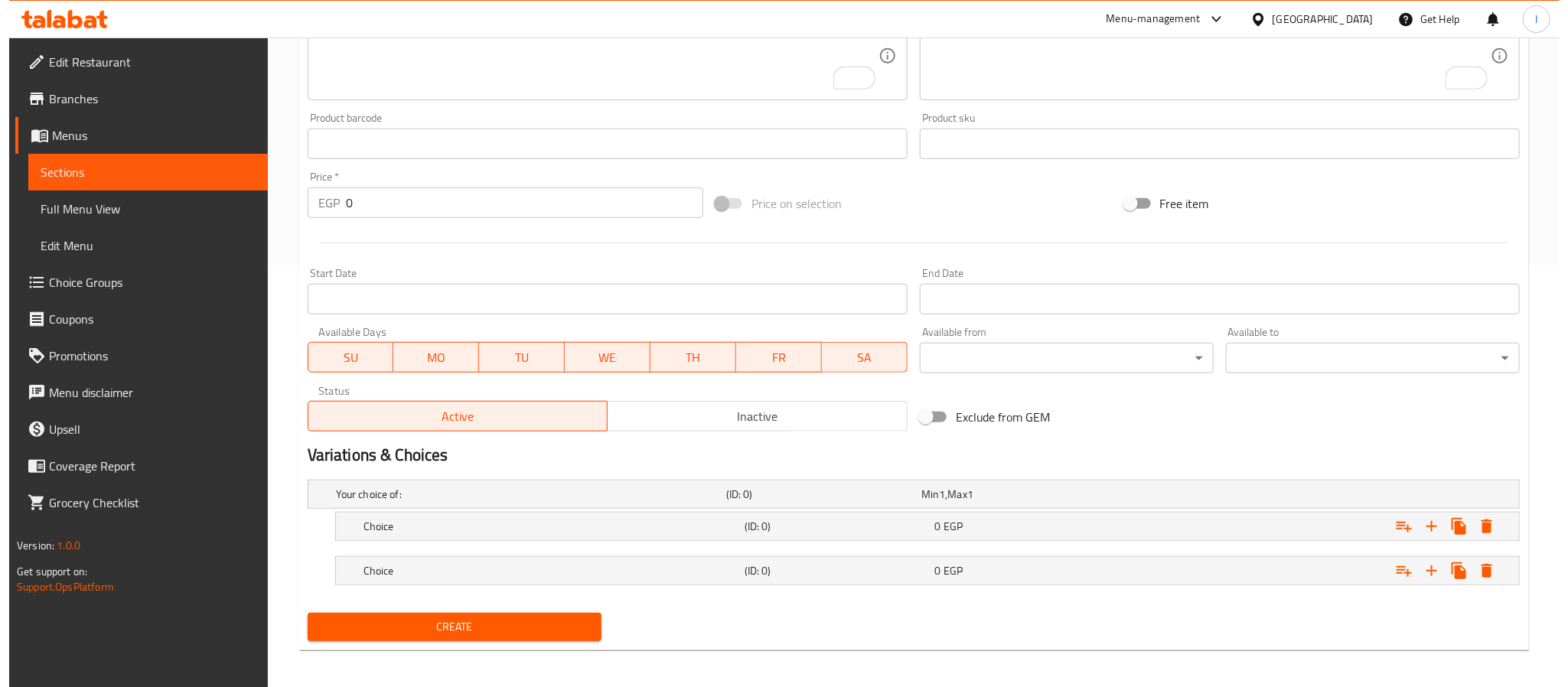
scroll to position [430, 0]
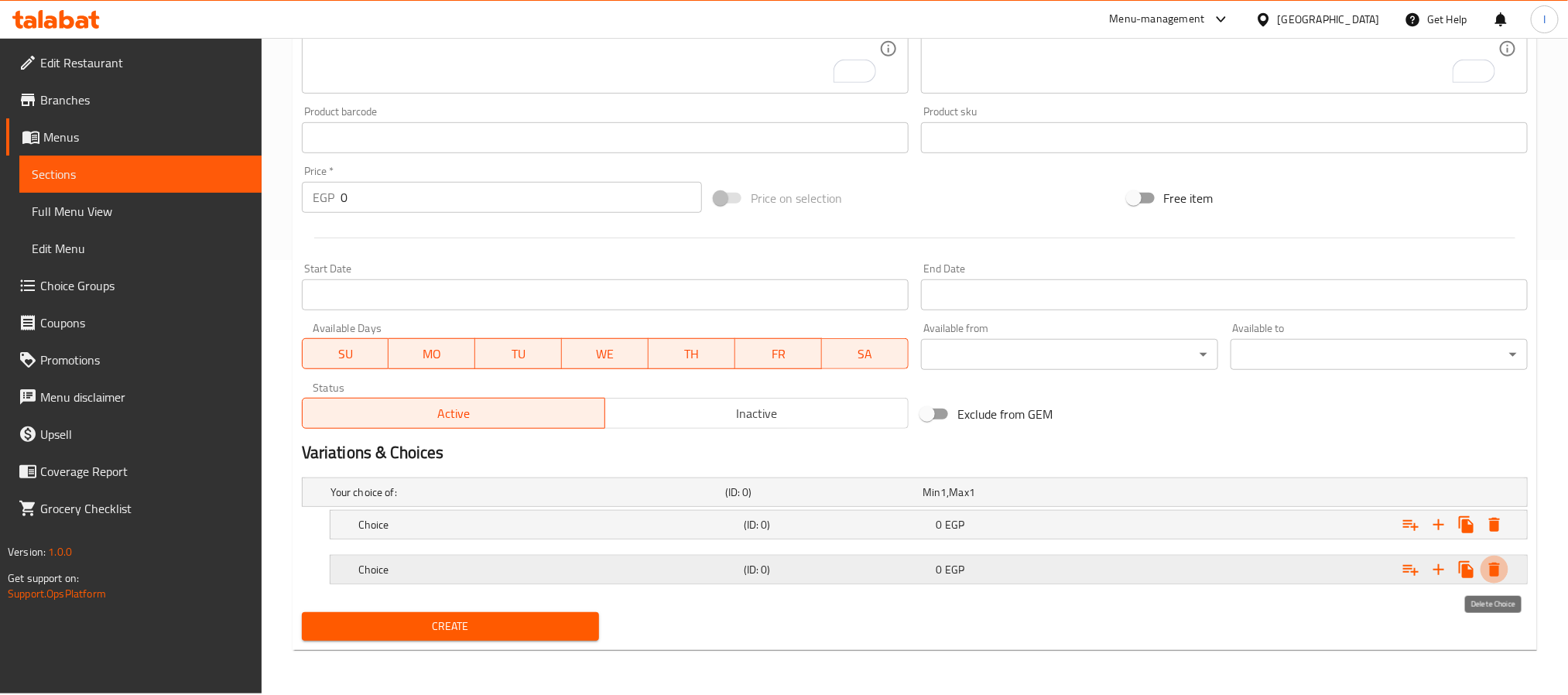
click at [1491, 570] on icon "Expand" at bounding box center [1494, 569] width 11 height 14
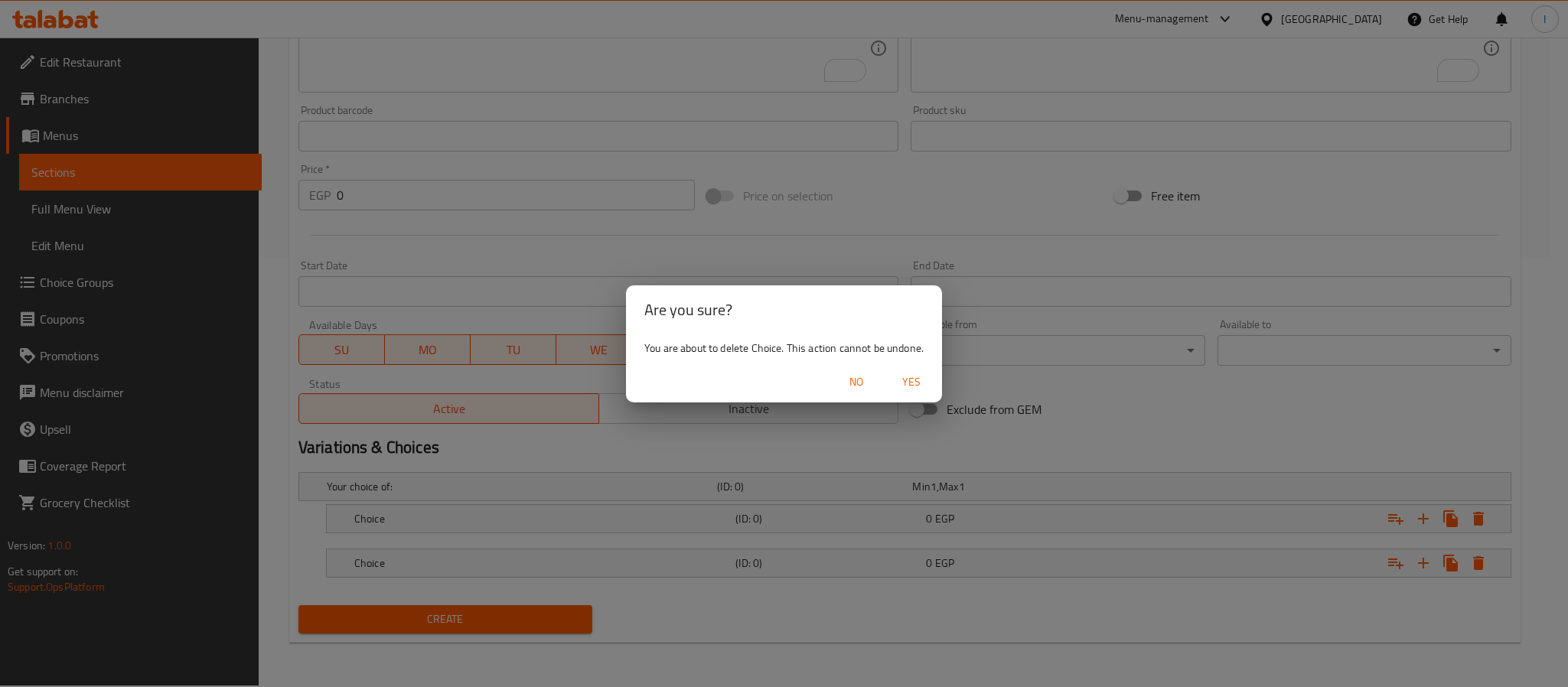
click at [898, 374] on span "Yes" at bounding box center [911, 382] width 37 height 19
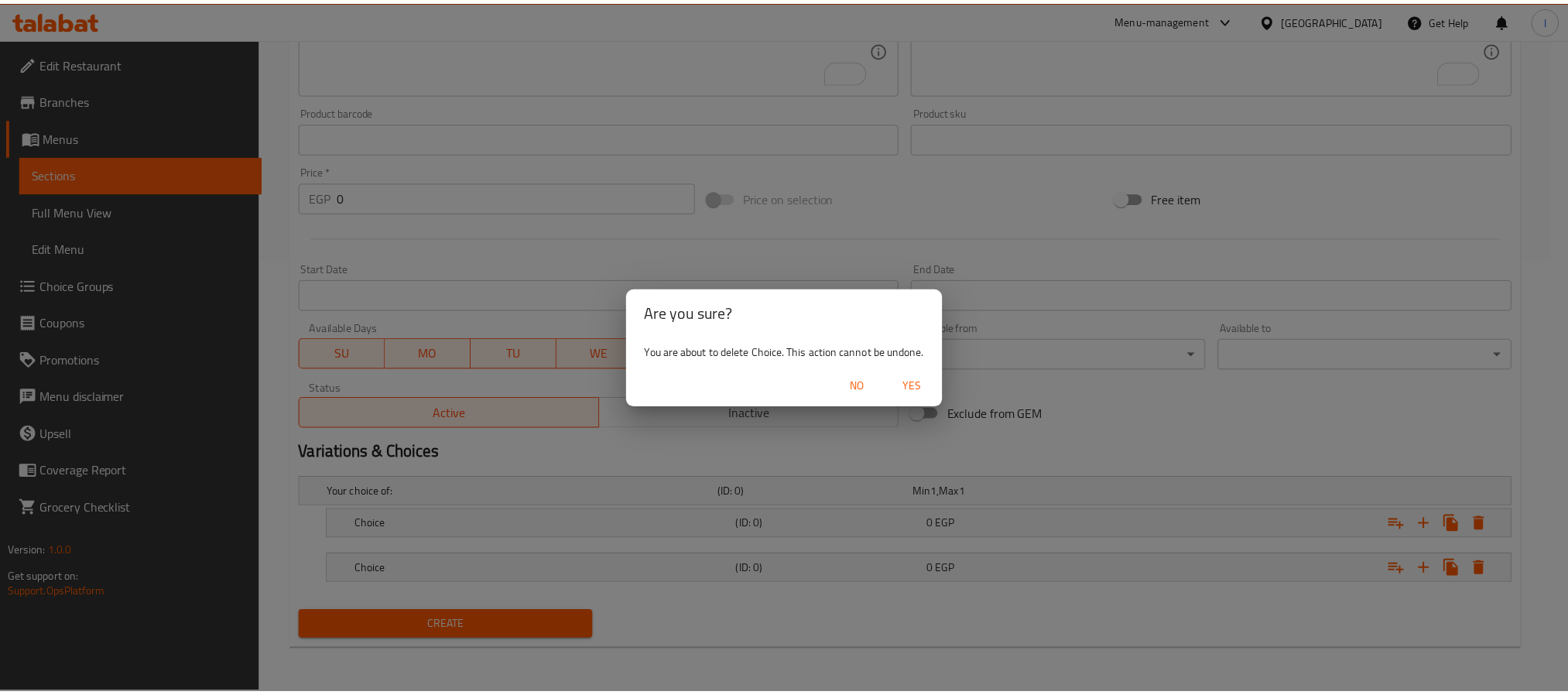
scroll to position [390, 0]
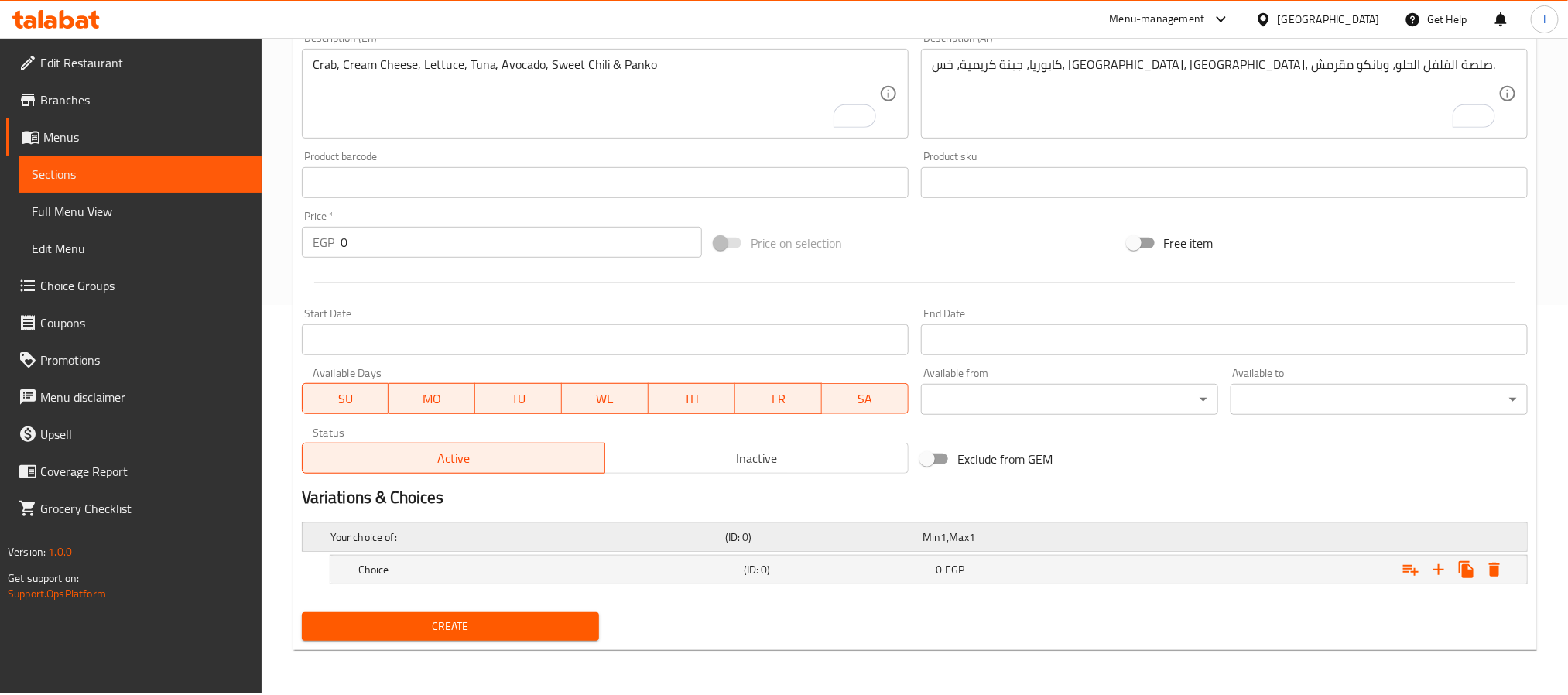
click at [606, 531] on h5 "Your choice of:" at bounding box center [524, 537] width 388 height 16
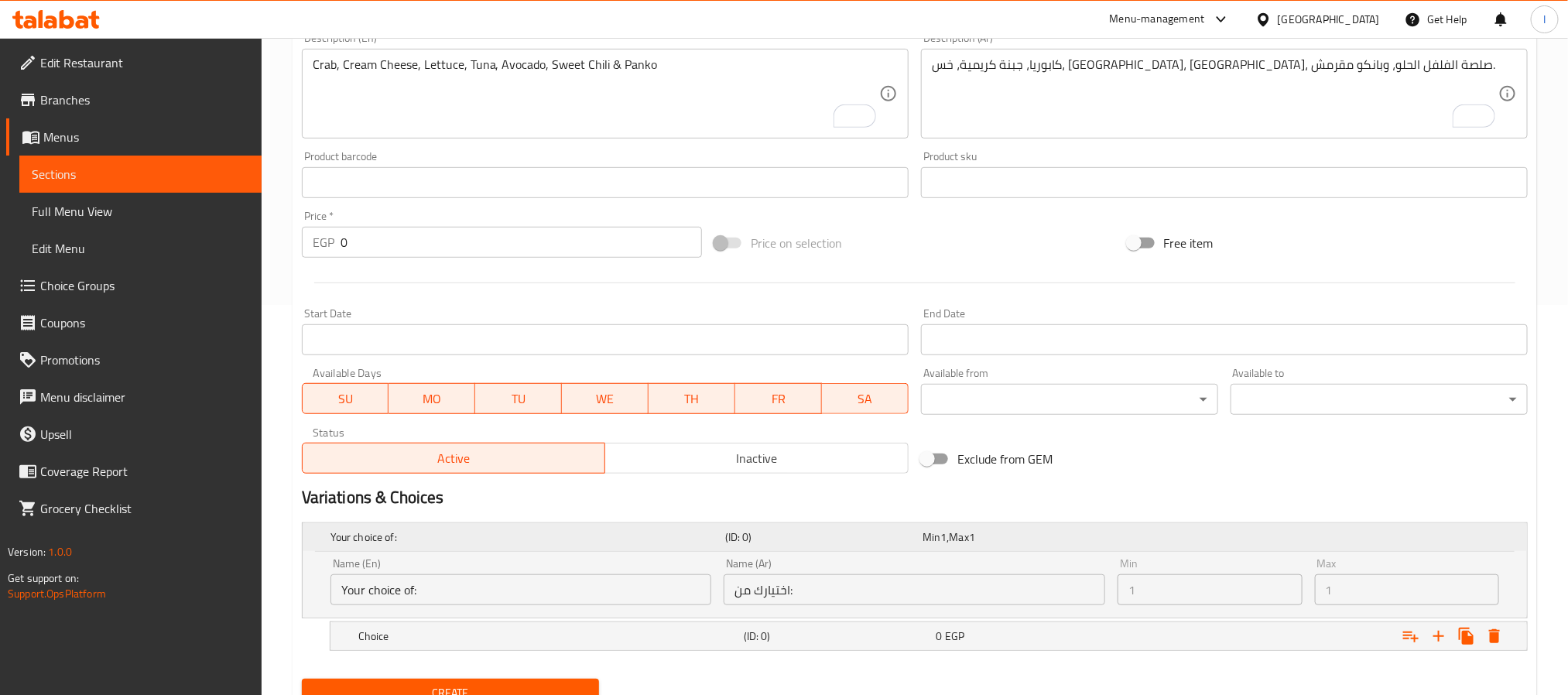
click at [606, 531] on h5 "Your choice of:" at bounding box center [524, 537] width 388 height 16
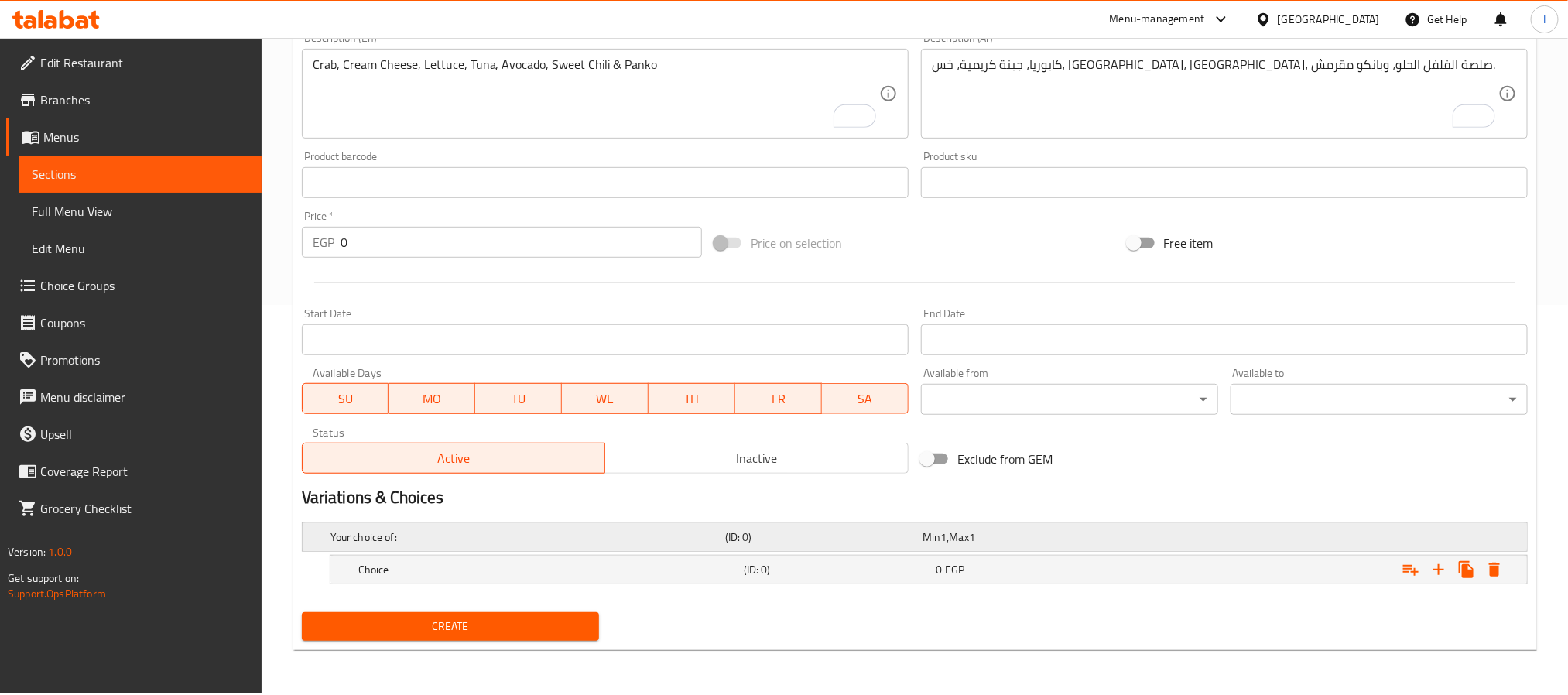
click at [597, 541] on h5 "Your choice of:" at bounding box center [524, 537] width 388 height 16
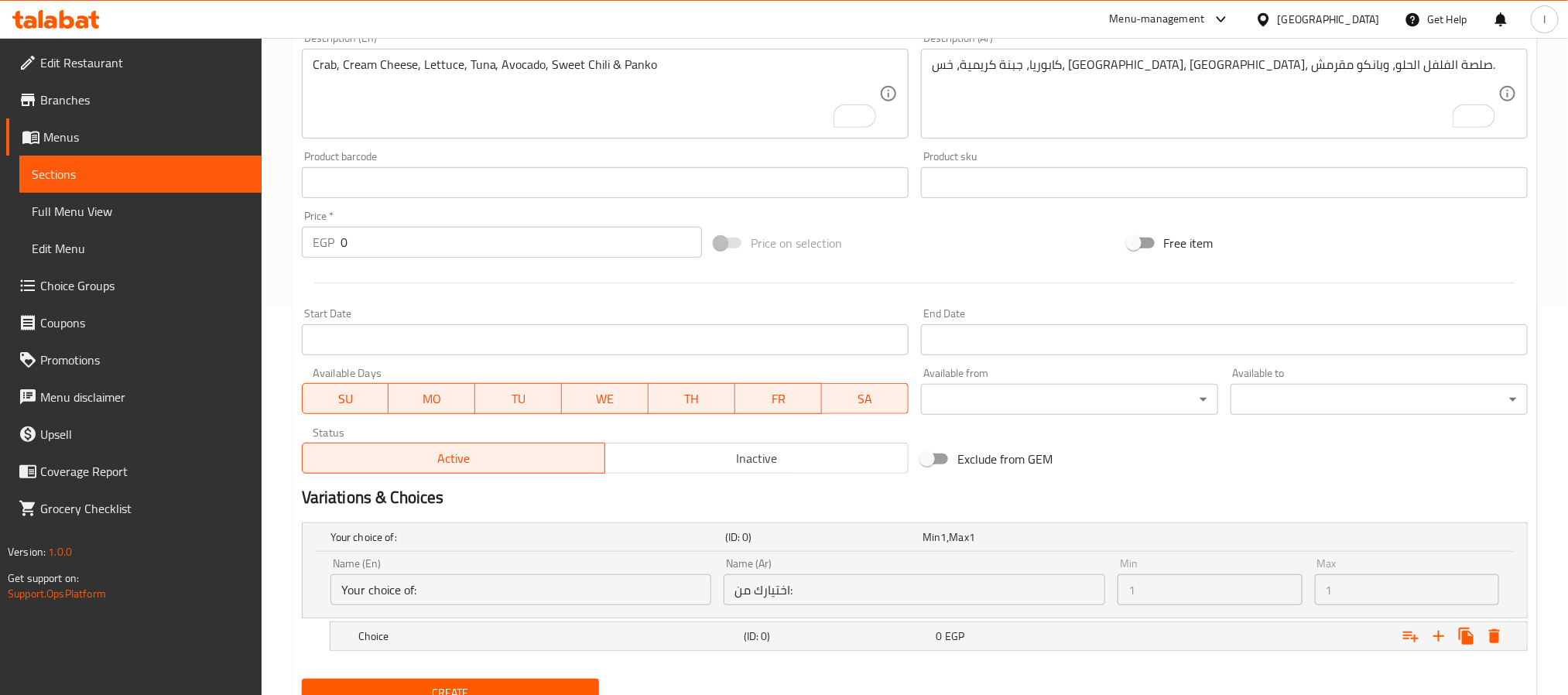
click at [546, 586] on input "Your choice of:" at bounding box center [521, 589] width 382 height 31
click at [556, 576] on input "Your choice of:" at bounding box center [521, 589] width 382 height 31
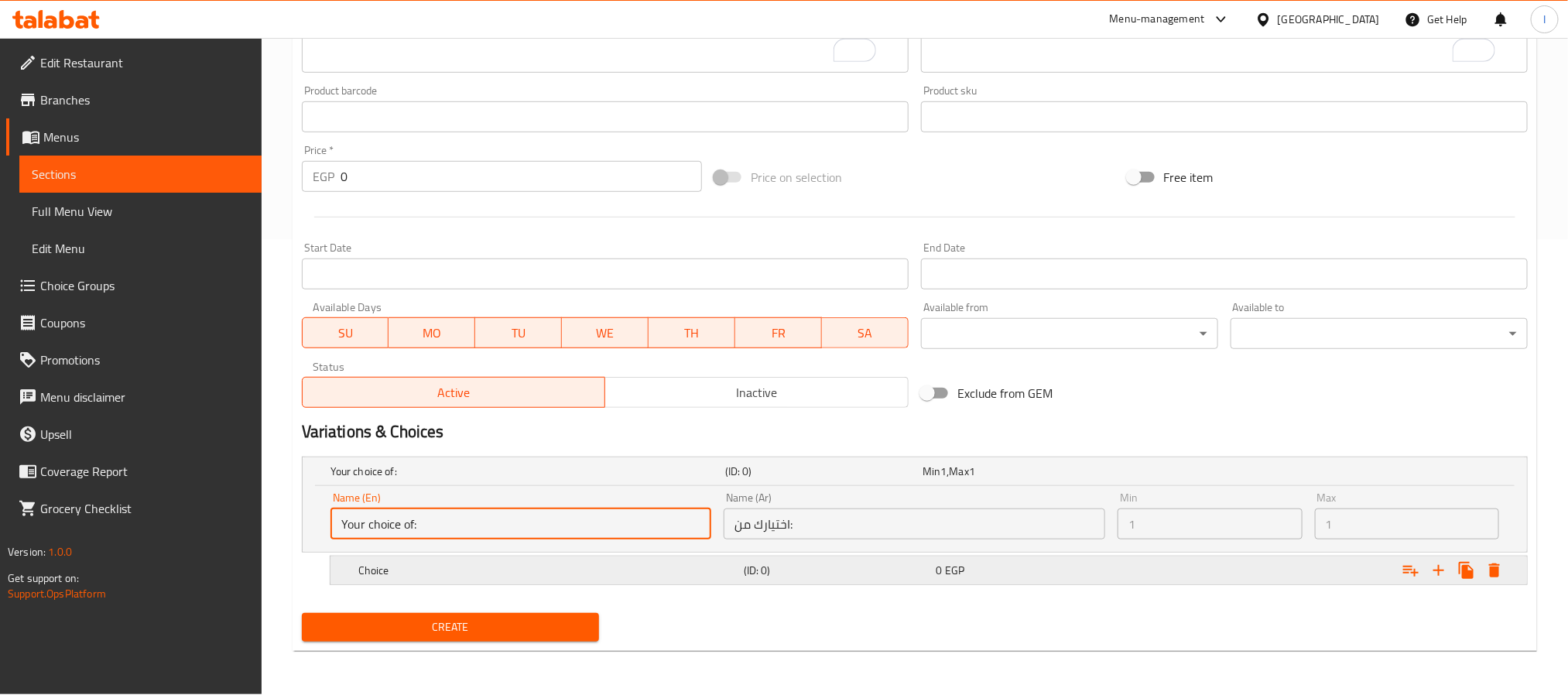
click at [588, 479] on h5 "Choice" at bounding box center [524, 471] width 388 height 16
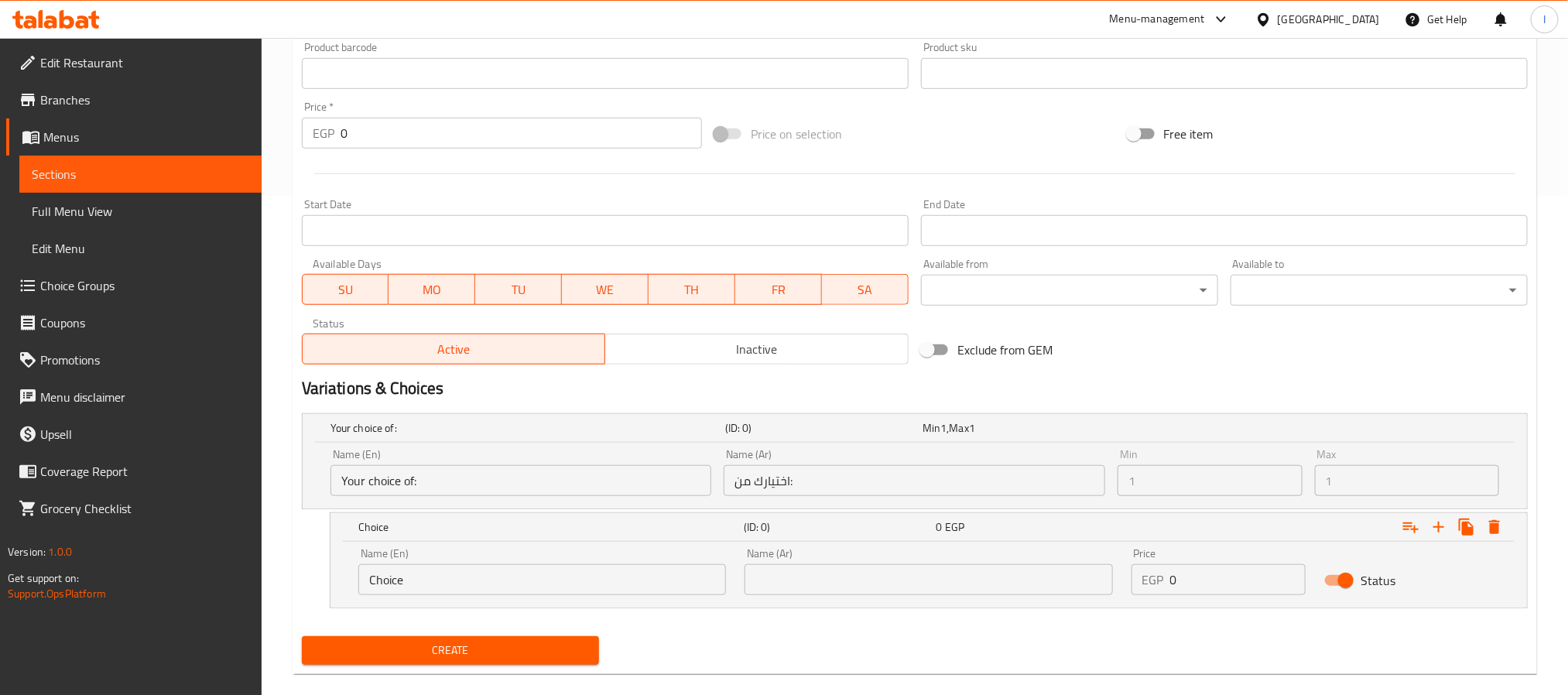
scroll to position [522, 0]
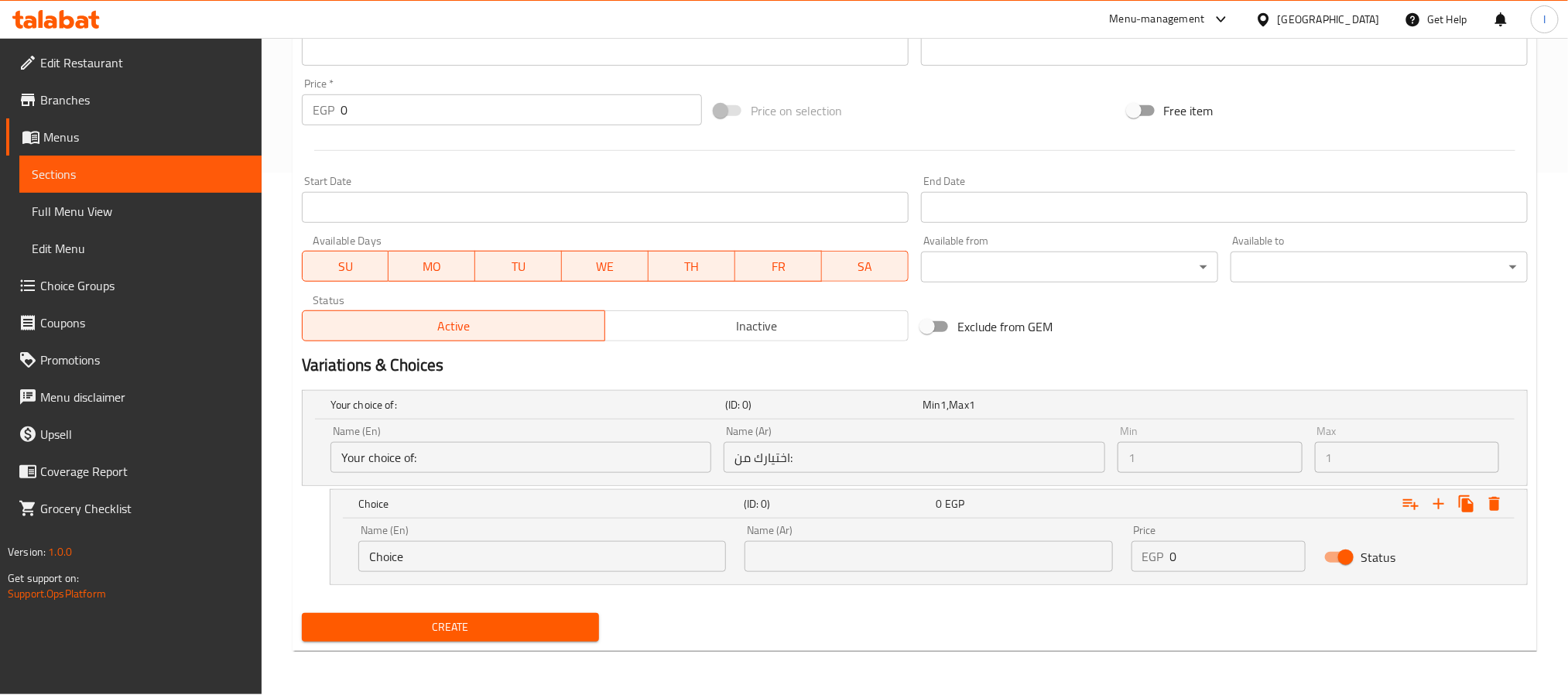
click at [523, 564] on input "Choice" at bounding box center [542, 556] width 368 height 31
type input "4 Pieces"
click at [827, 565] on input "text" at bounding box center [928, 556] width 368 height 31
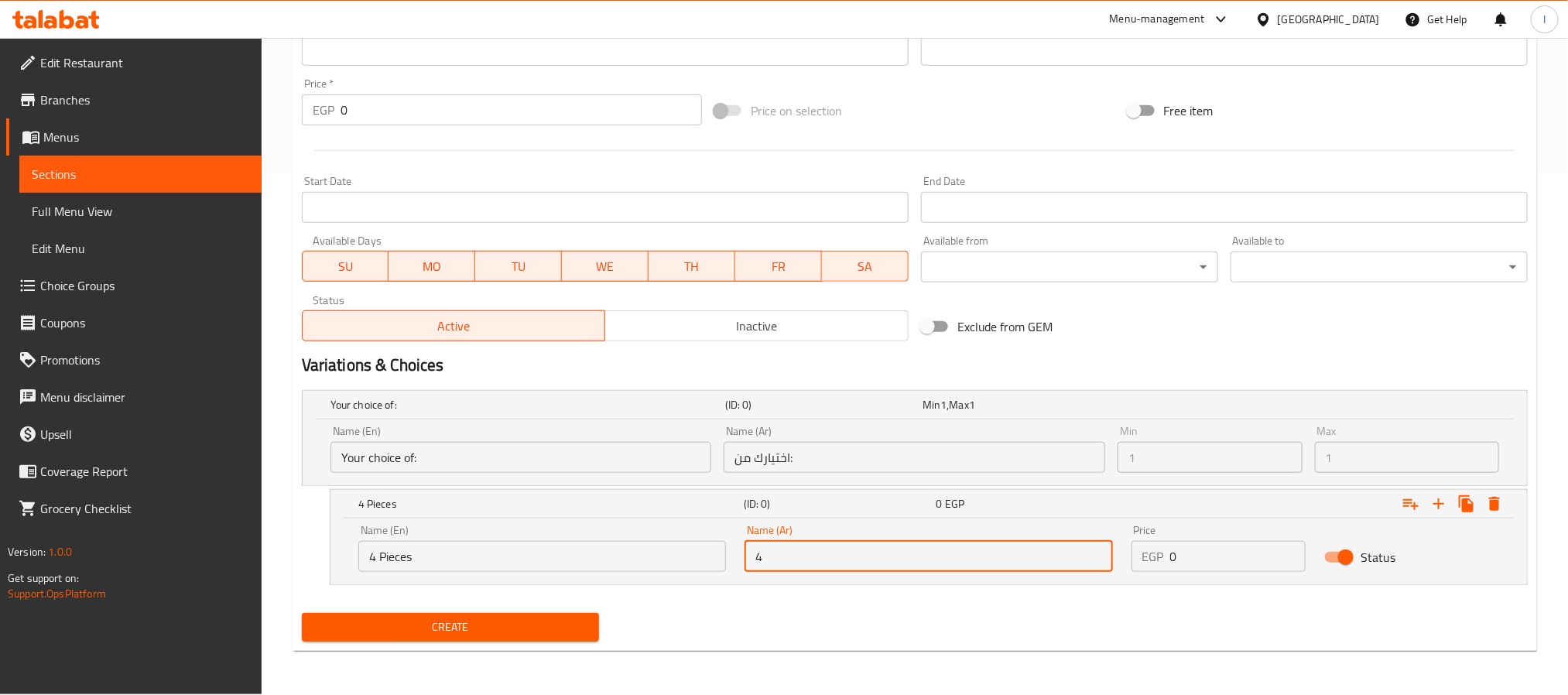
type input "4 قطع"
click at [1178, 561] on input "0" at bounding box center [1238, 556] width 137 height 31
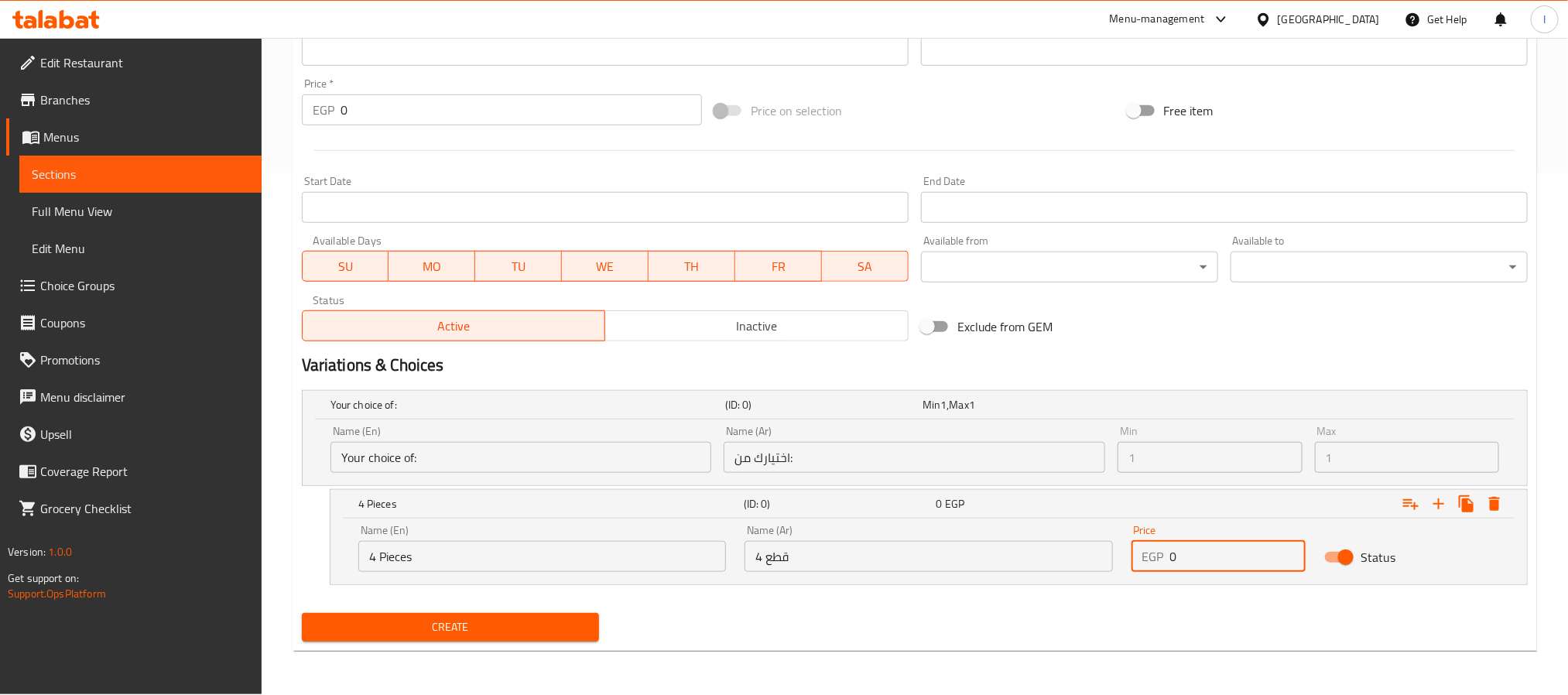
click at [1178, 561] on input "0" at bounding box center [1238, 556] width 137 height 31
click at [1192, 338] on div "Exclude from GEM" at bounding box center [1121, 326] width 413 height 42
click at [1238, 562] on input "126.40" at bounding box center [1238, 556] width 137 height 31
type input "126.4"
click at [1226, 338] on div "Exclude from GEM" at bounding box center [1121, 326] width 413 height 42
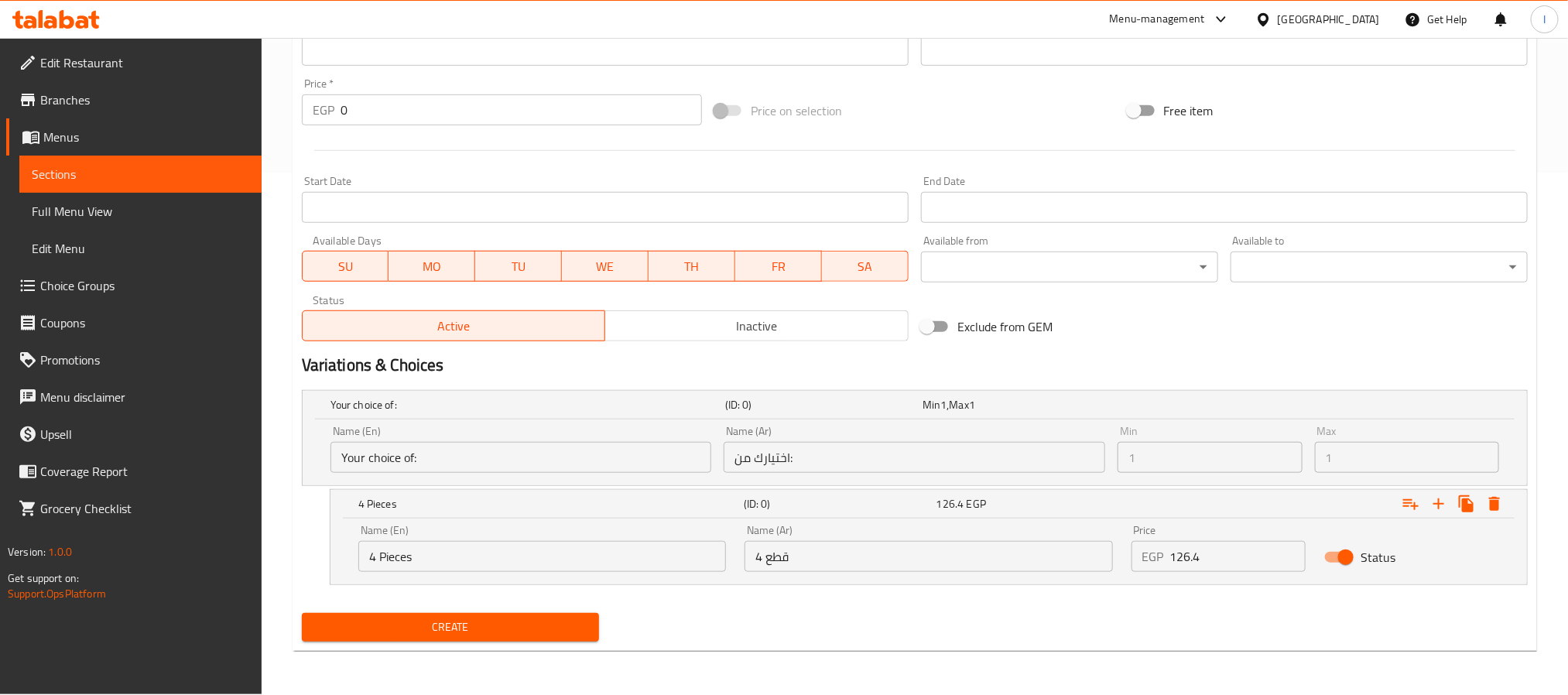
click at [490, 633] on span "Create" at bounding box center [450, 627] width 272 height 20
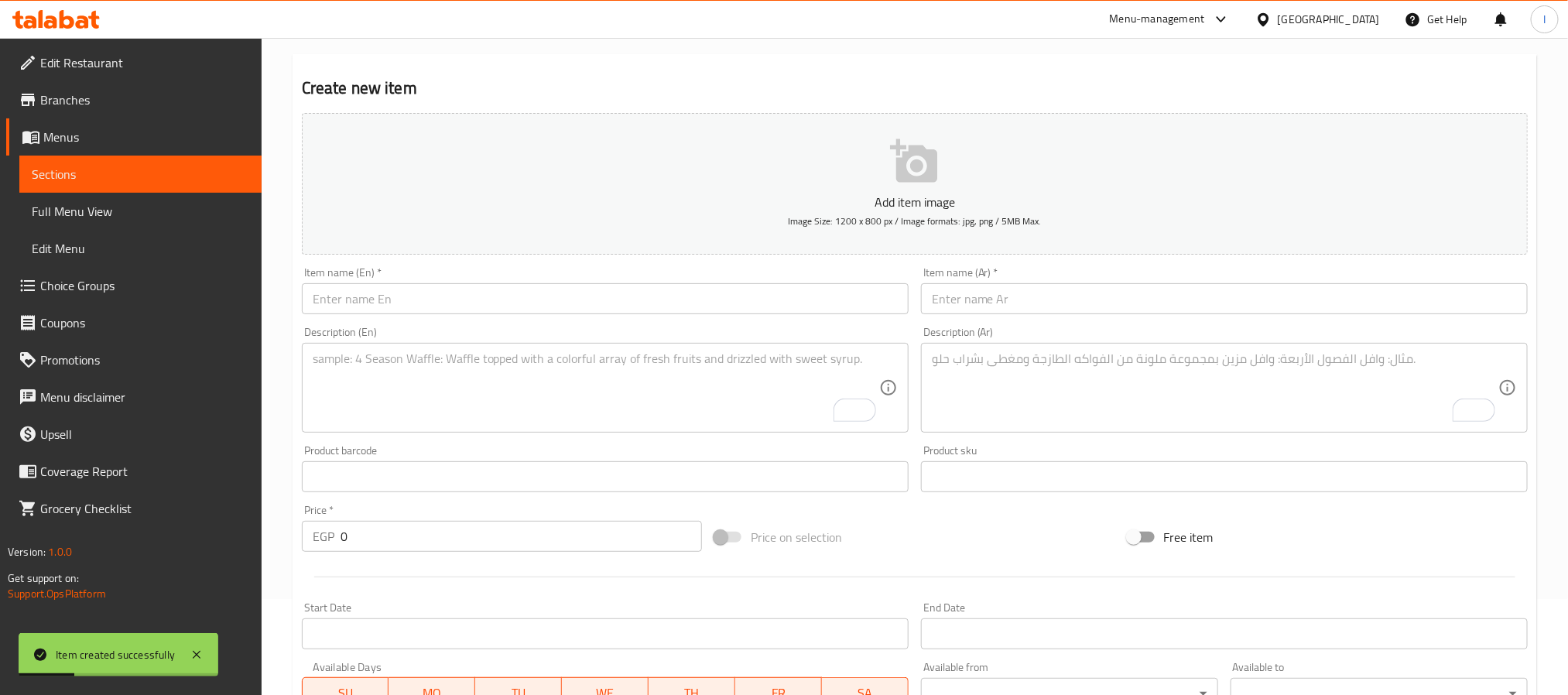
scroll to position [116, 0]
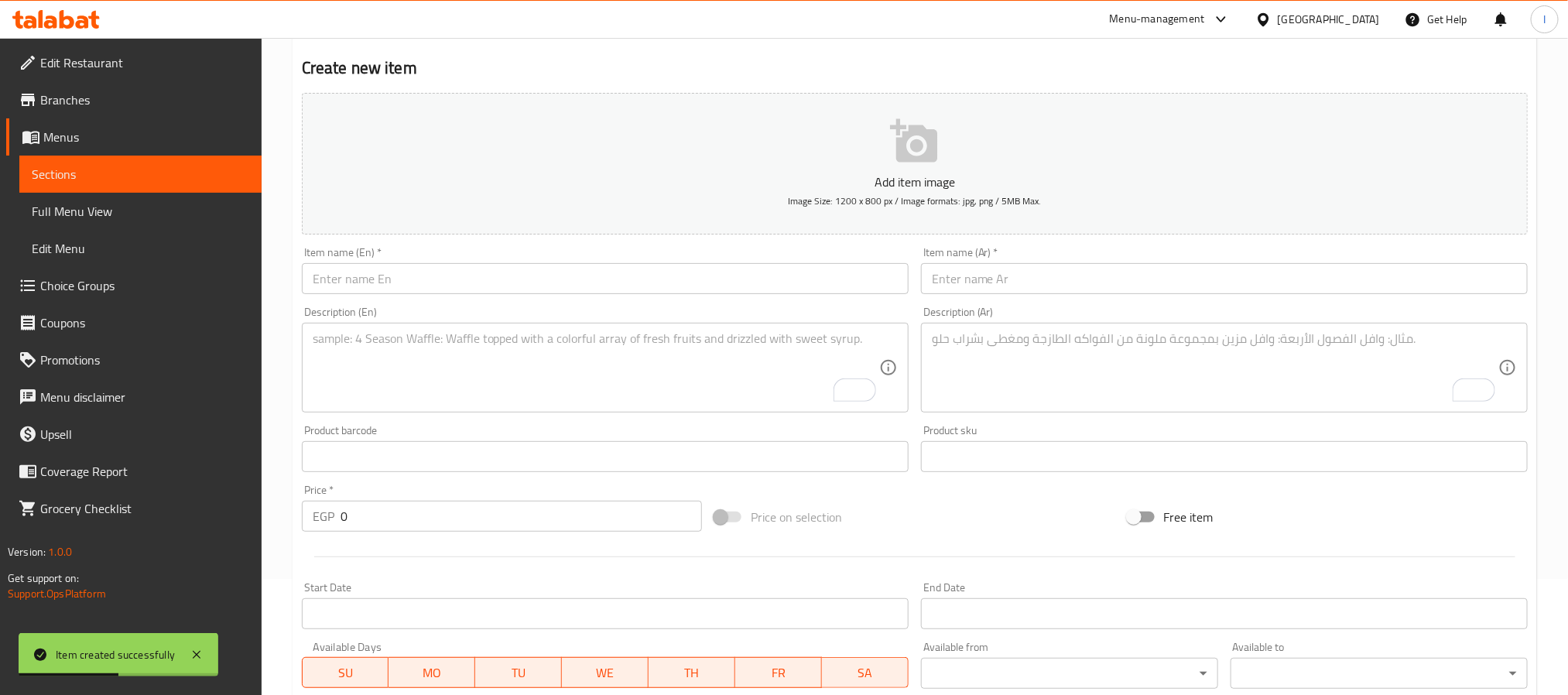
click at [440, 285] on input "text" at bounding box center [605, 278] width 606 height 31
paste input "Goldie"
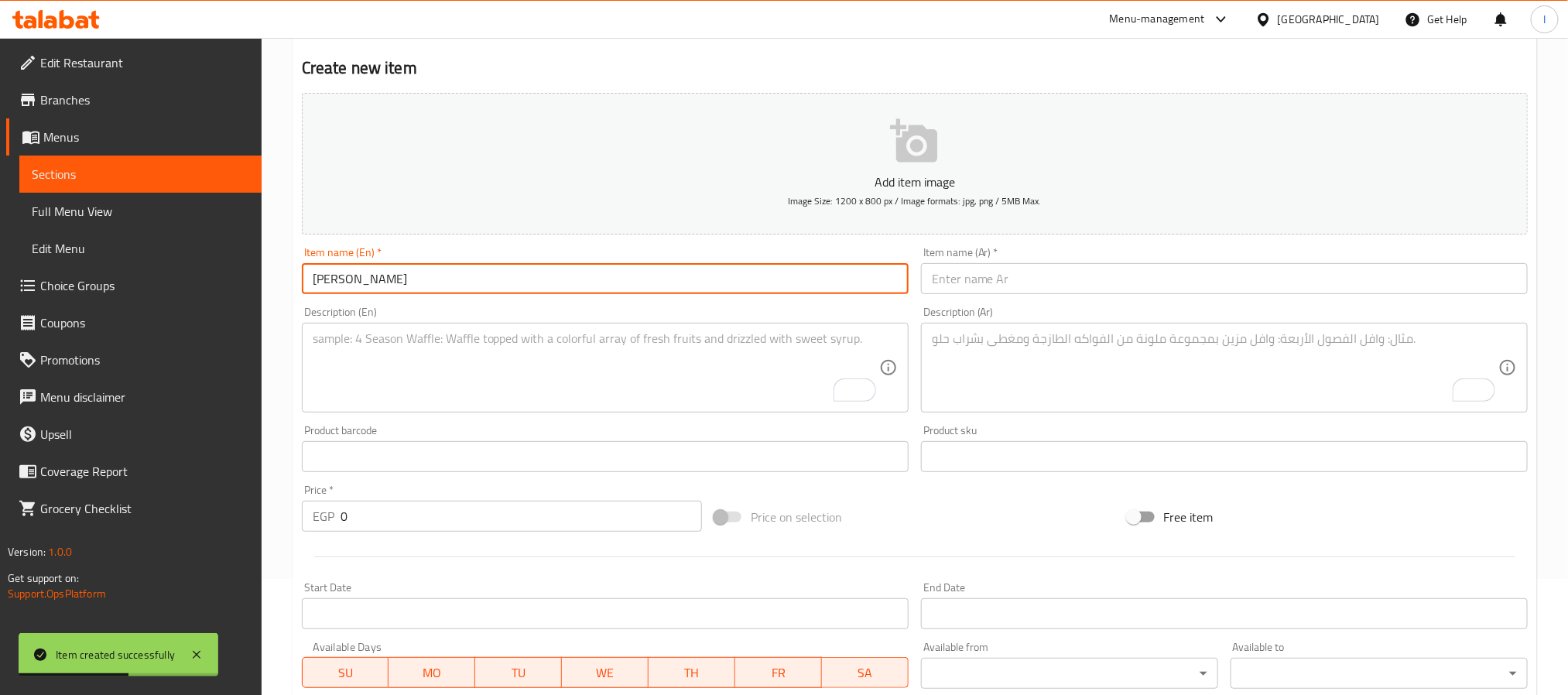
type input "Goldie"
click at [954, 283] on input "text" at bounding box center [1224, 278] width 606 height 31
paste input "جولدي"
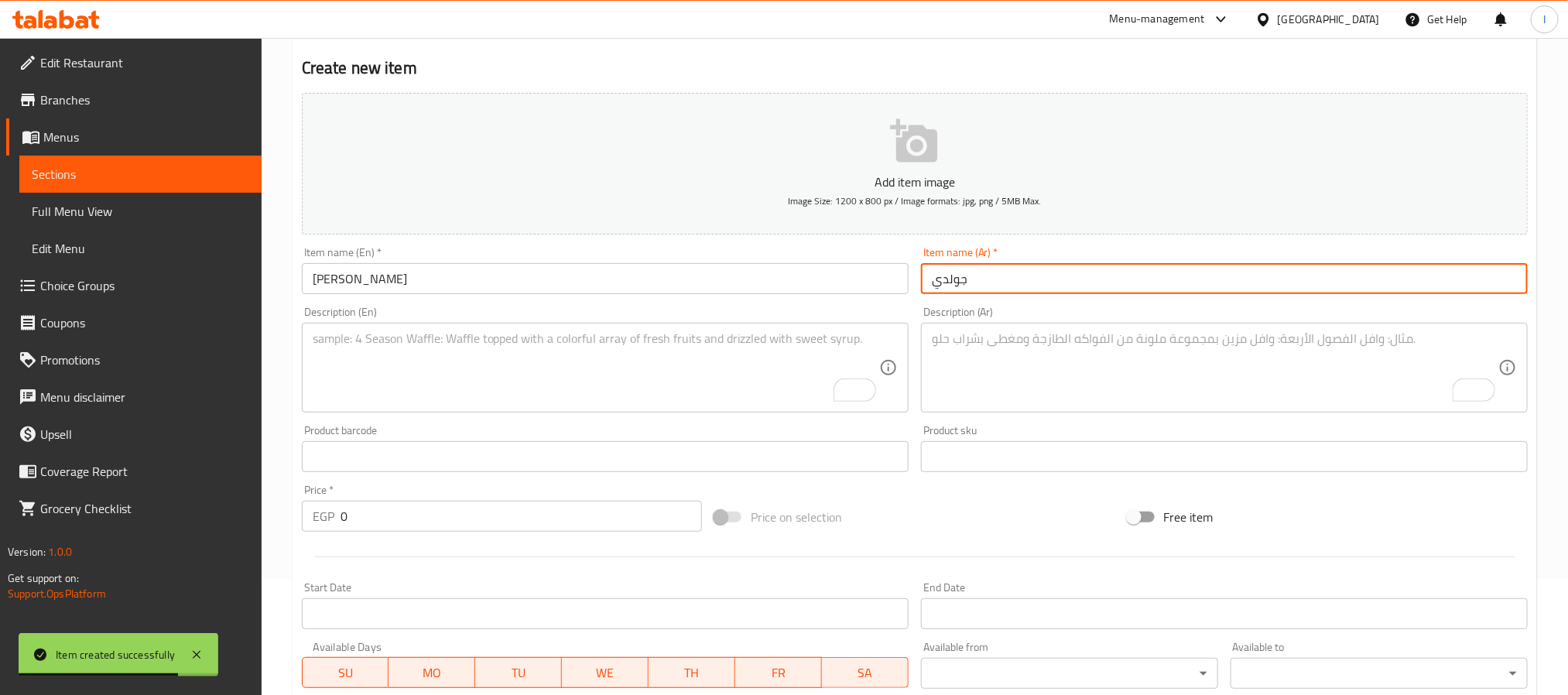
type input "جولدي"
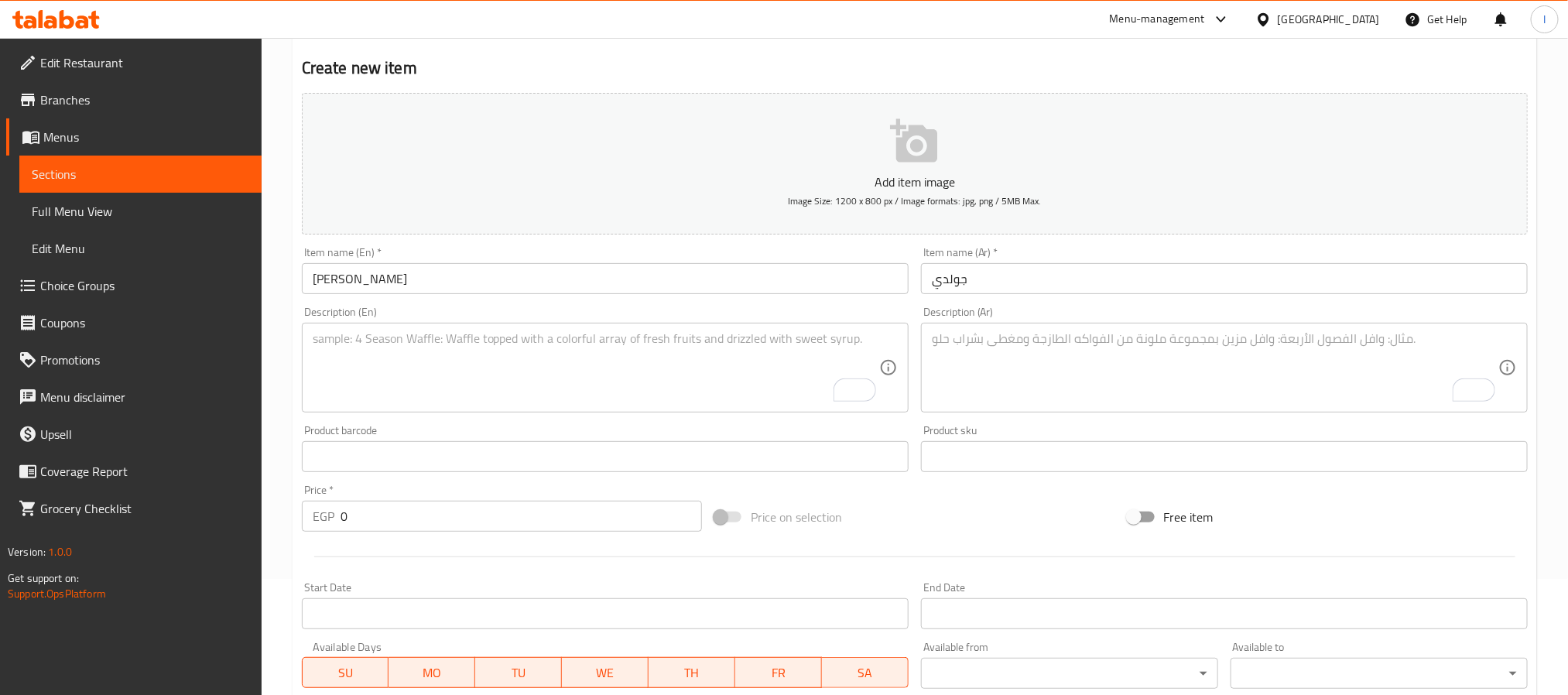
click at [628, 321] on div "Description (En) Description (En)" at bounding box center [605, 359] width 606 height 106
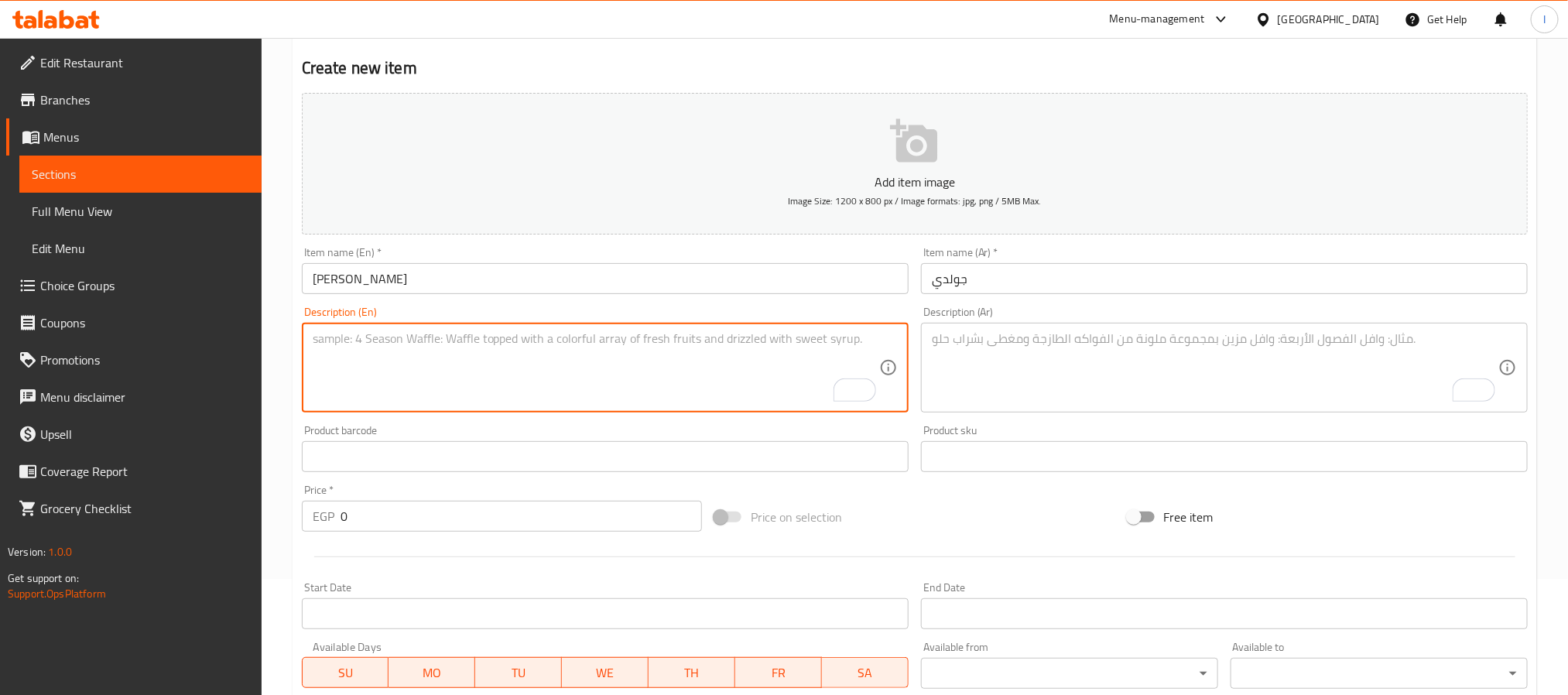
click at [633, 381] on textarea "To enrich screen reader interactions, please activate Accessibility in Grammarl…" at bounding box center [595, 368] width 566 height 74
paste textarea "Salmon, Crab, Avocado, Spicy Mayo & Caviar"
type textarea "Salmon, Crab, Avocado, Spicy Mayo & Caviar"
click at [1026, 346] on textarea "To enrich screen reader interactions, please activate Accessibility in Grammarl…" at bounding box center [1214, 368] width 566 height 74
paste textarea "سلمون، كابوريا، أفوكادو، مايونيز حار، وكافيار"
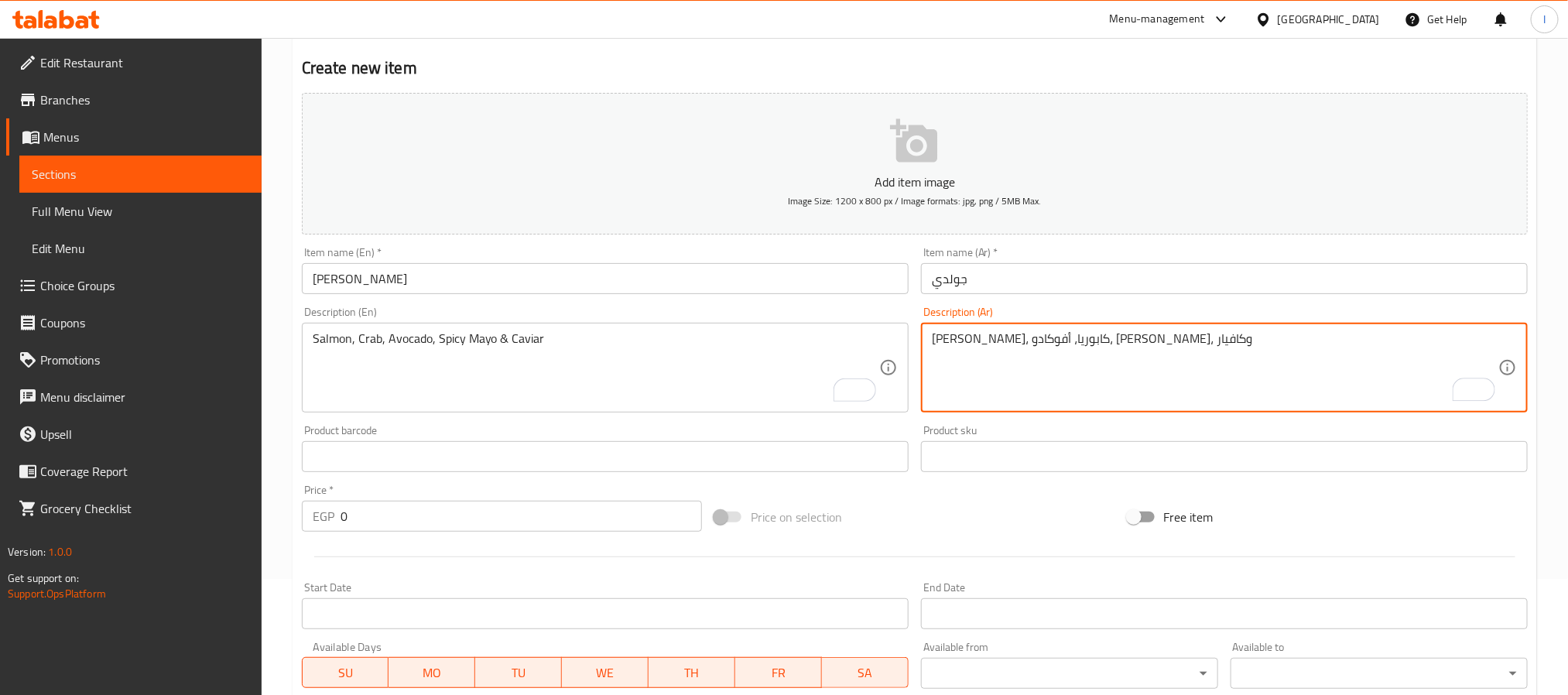
type textarea "سلمون، كابوريا، أفوكادو، مايونيز حار، وكافيار"
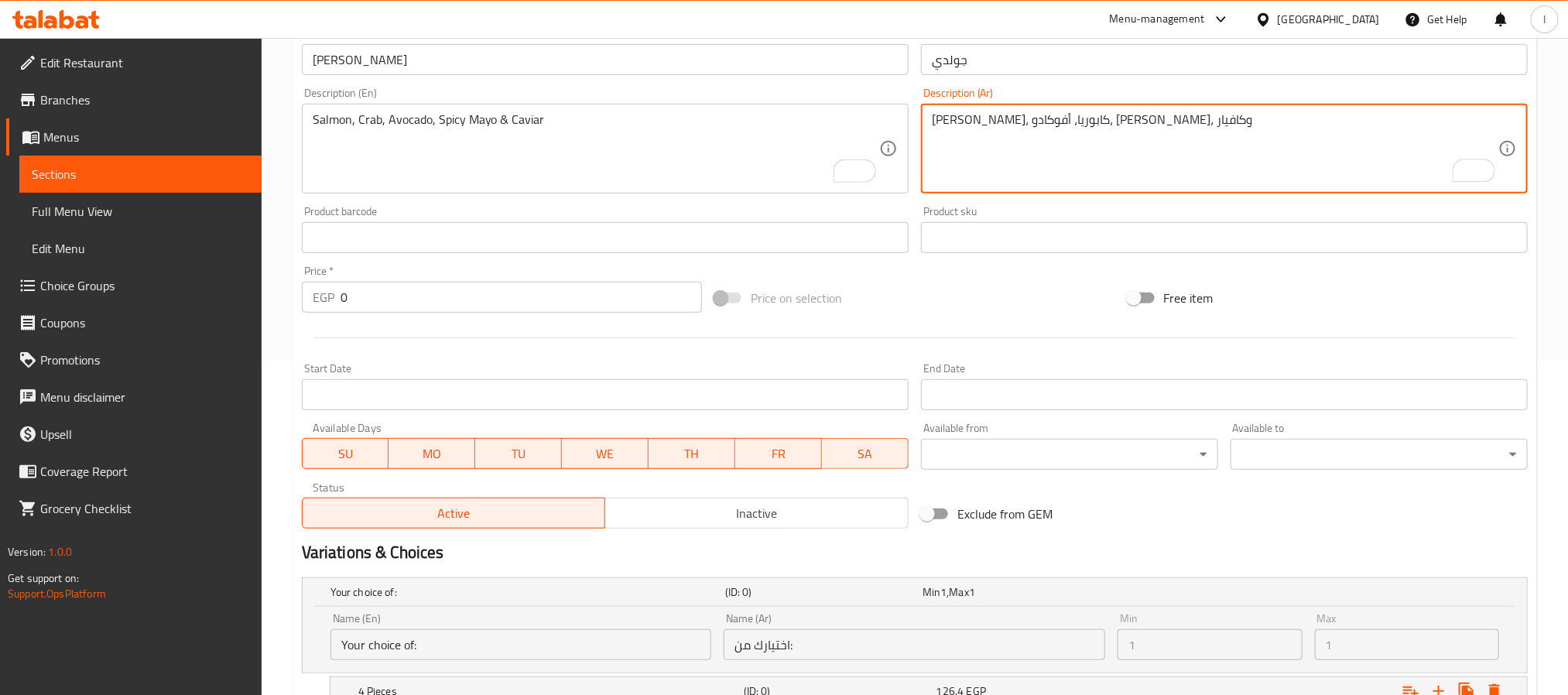
scroll to position [522, 0]
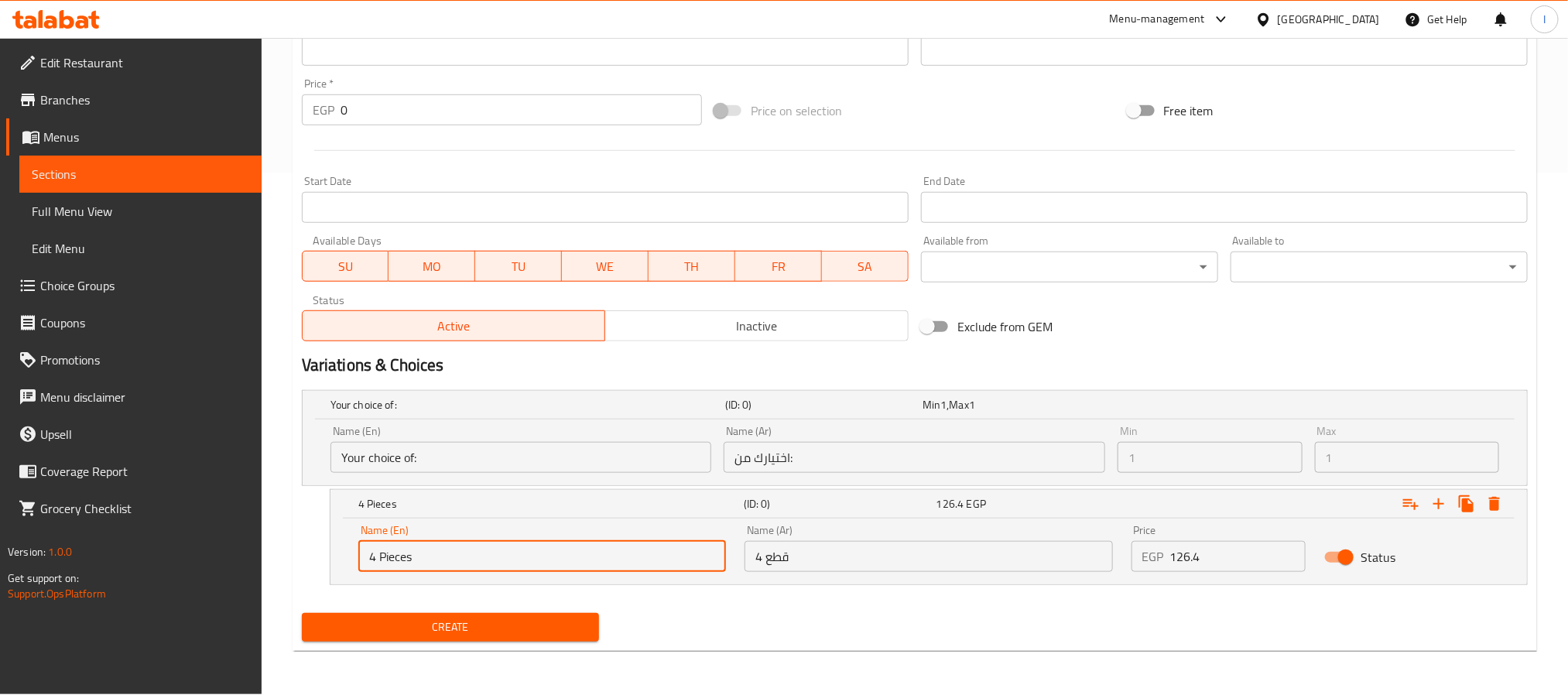
click at [625, 561] on input "4 Pieces" at bounding box center [542, 556] width 368 height 31
type input "4 Pieces"
click at [857, 557] on input "4 قطع" at bounding box center [928, 556] width 368 height 31
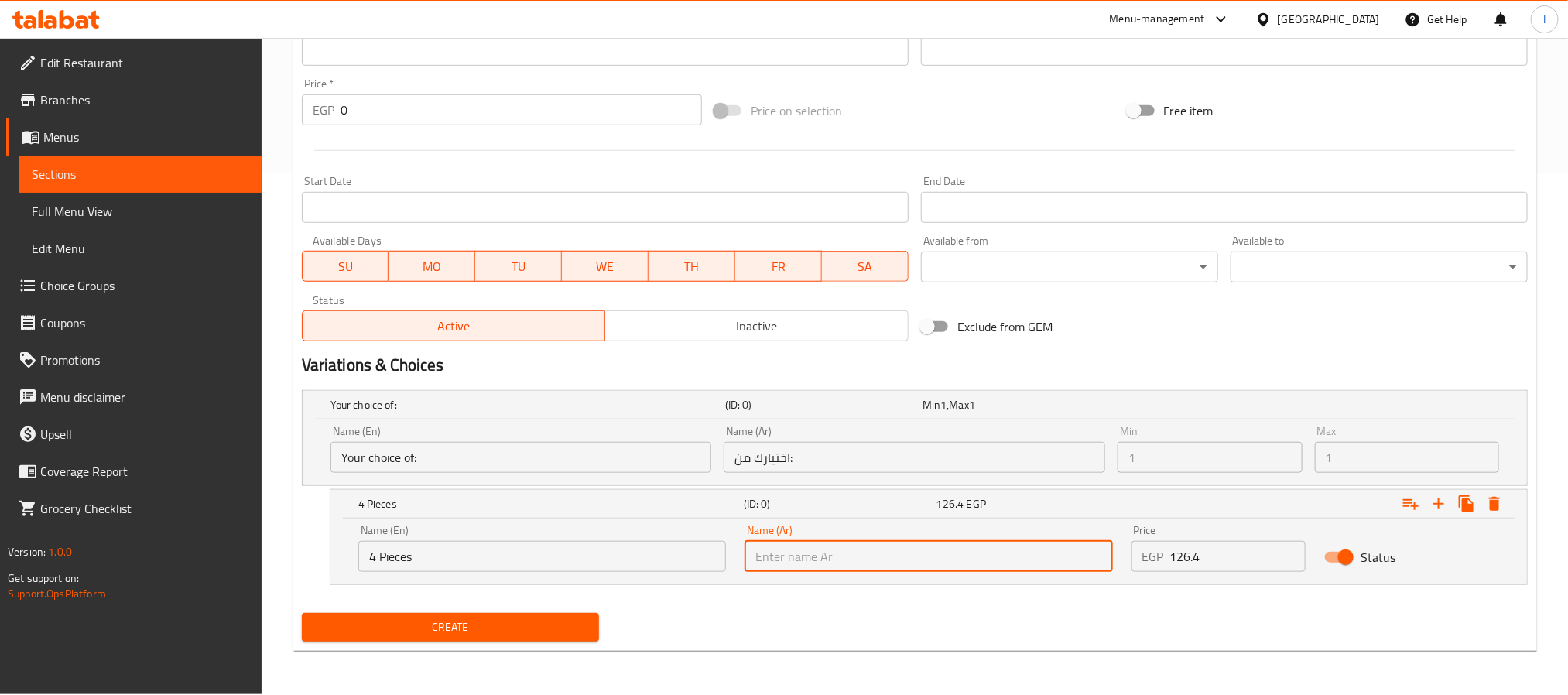
type input "4 قطع"
click at [1124, 347] on div "Variations & Choices" at bounding box center [914, 365] width 1238 height 36
click at [1228, 546] on input "126.4" at bounding box center [1238, 556] width 137 height 31
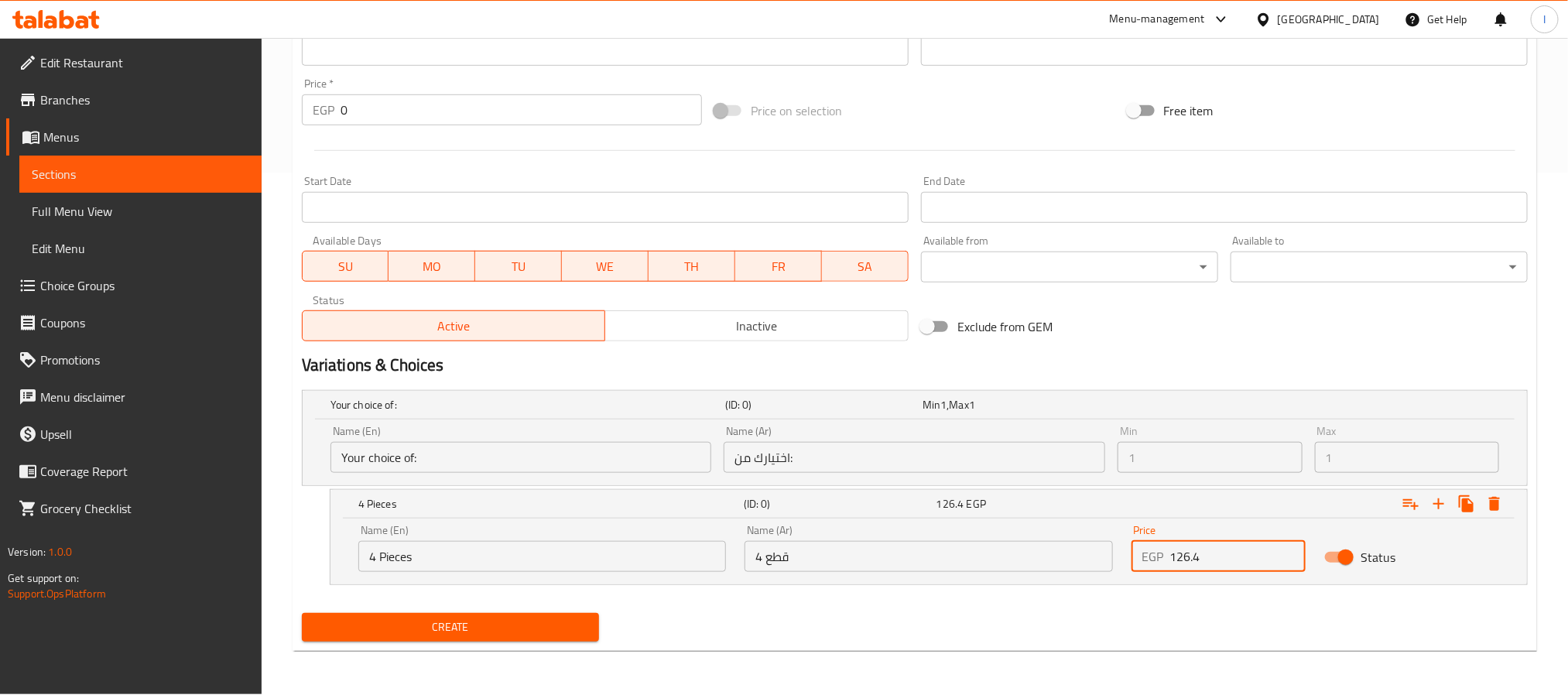
click at [1228, 546] on input "126.4" at bounding box center [1238, 556] width 137 height 31
type input "126.4"
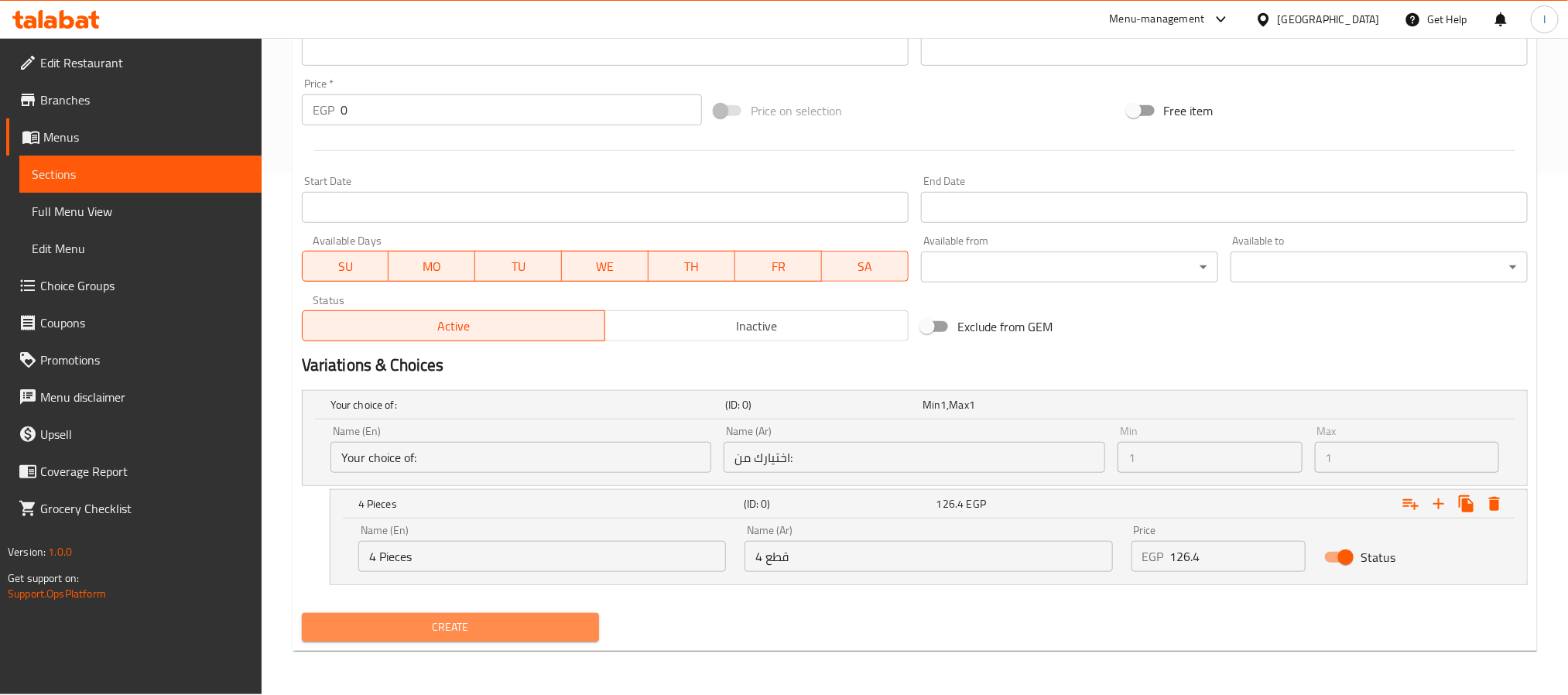
click at [458, 623] on span "Create" at bounding box center [450, 627] width 272 height 20
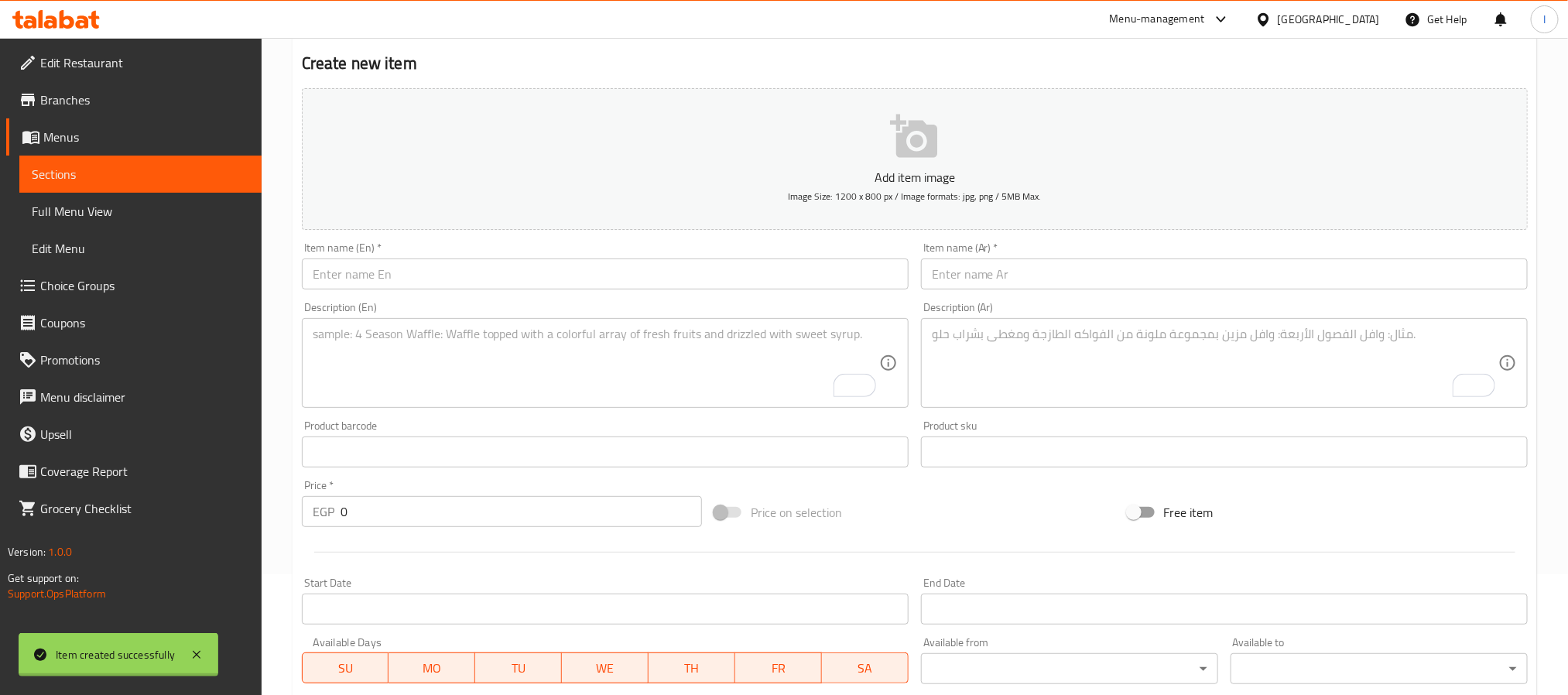
scroll to position [58, 0]
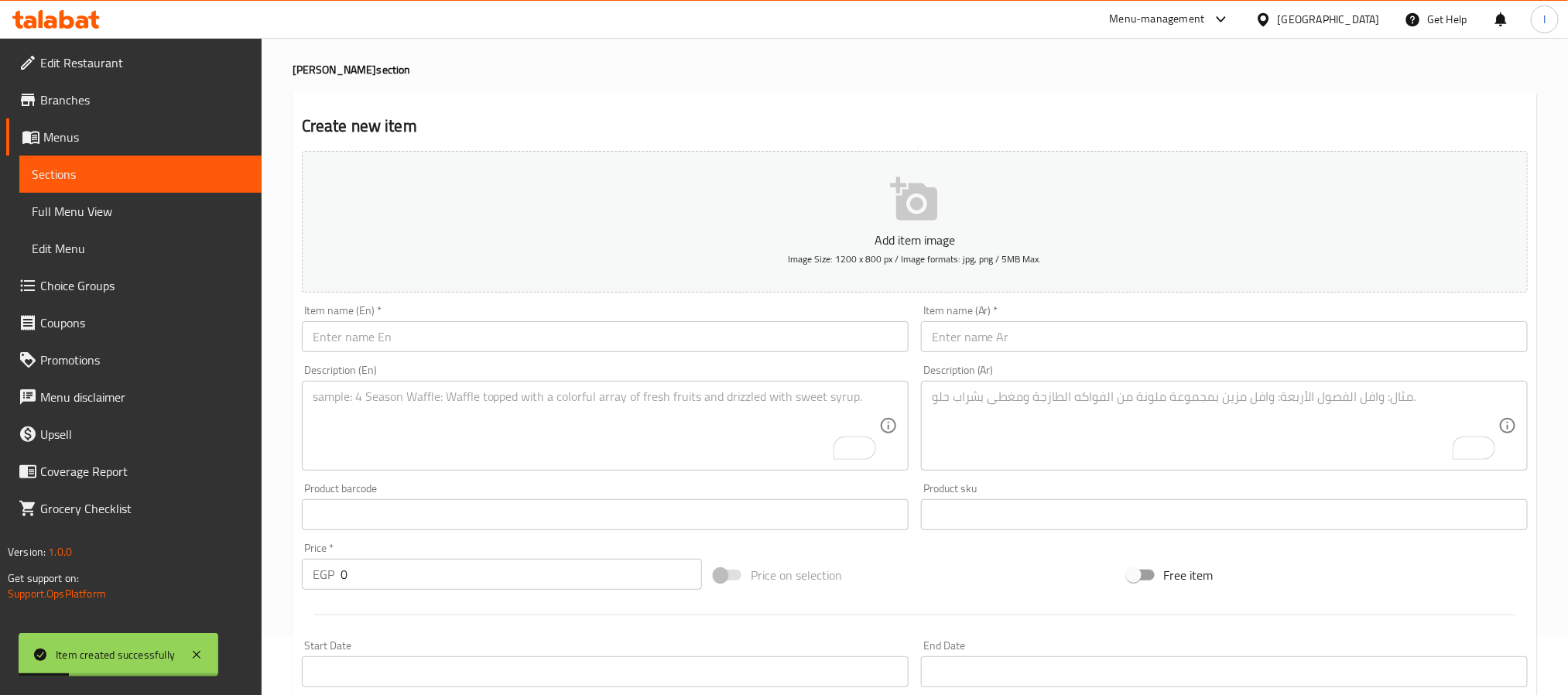
click at [469, 340] on input "text" at bounding box center [605, 336] width 606 height 31
paste input "Nero"
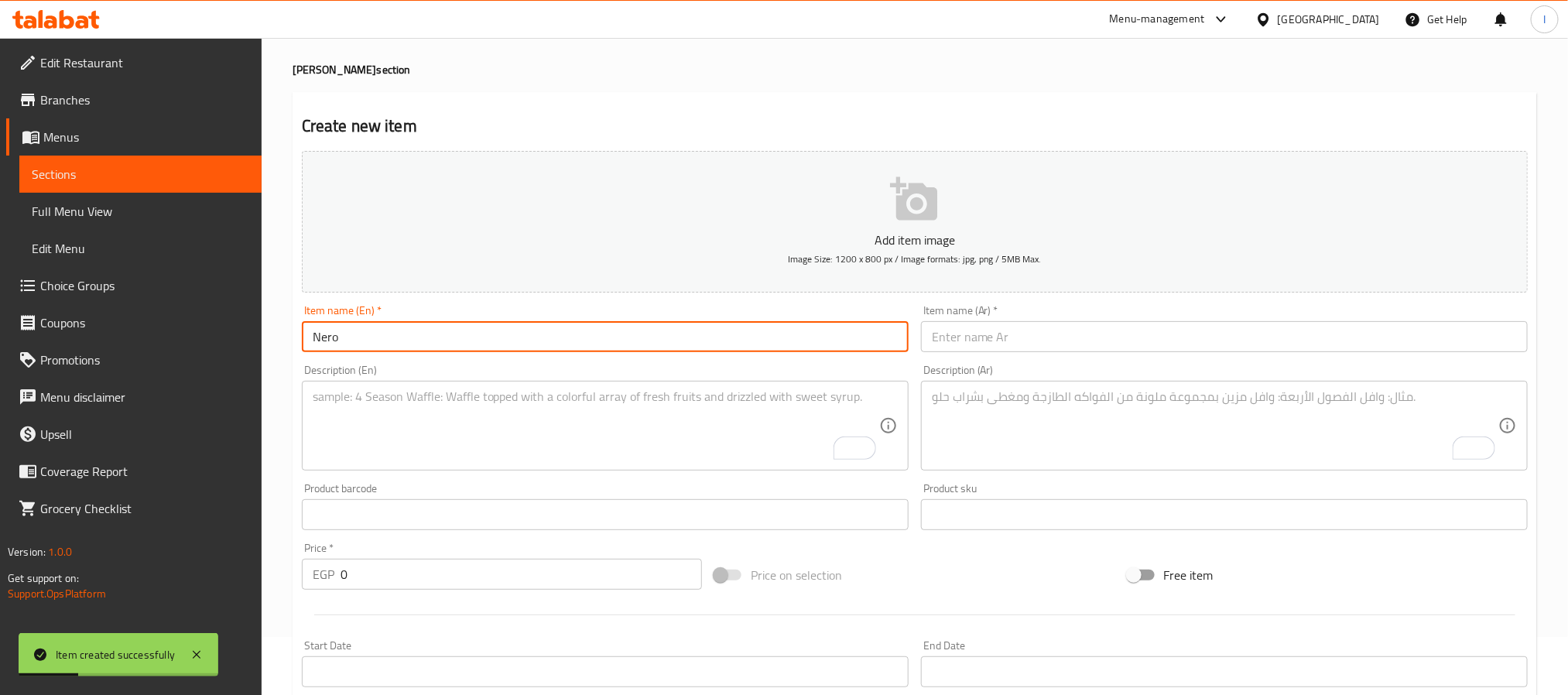
type input "Nero"
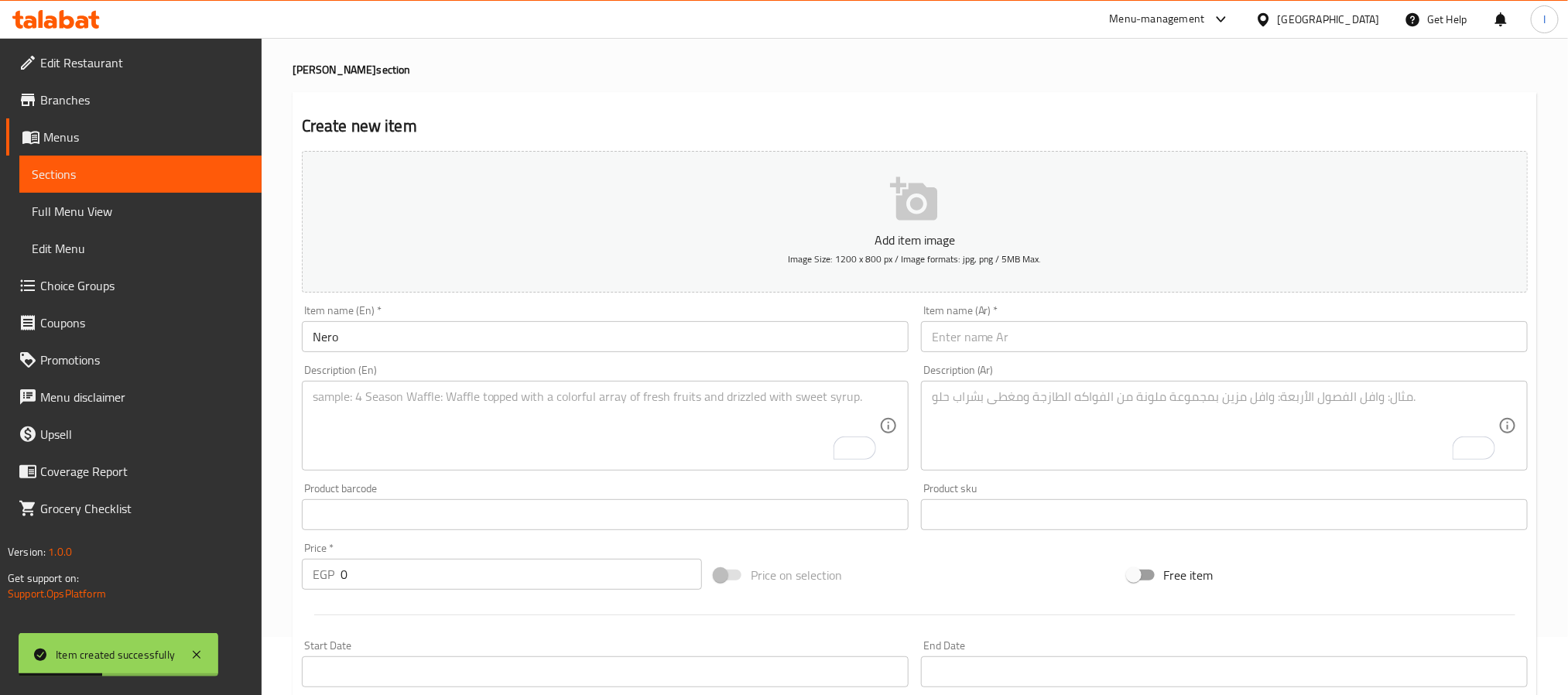
click at [636, 436] on textarea "To enrich screen reader interactions, please activate Accessibility in Grammarl…" at bounding box center [595, 426] width 566 height 74
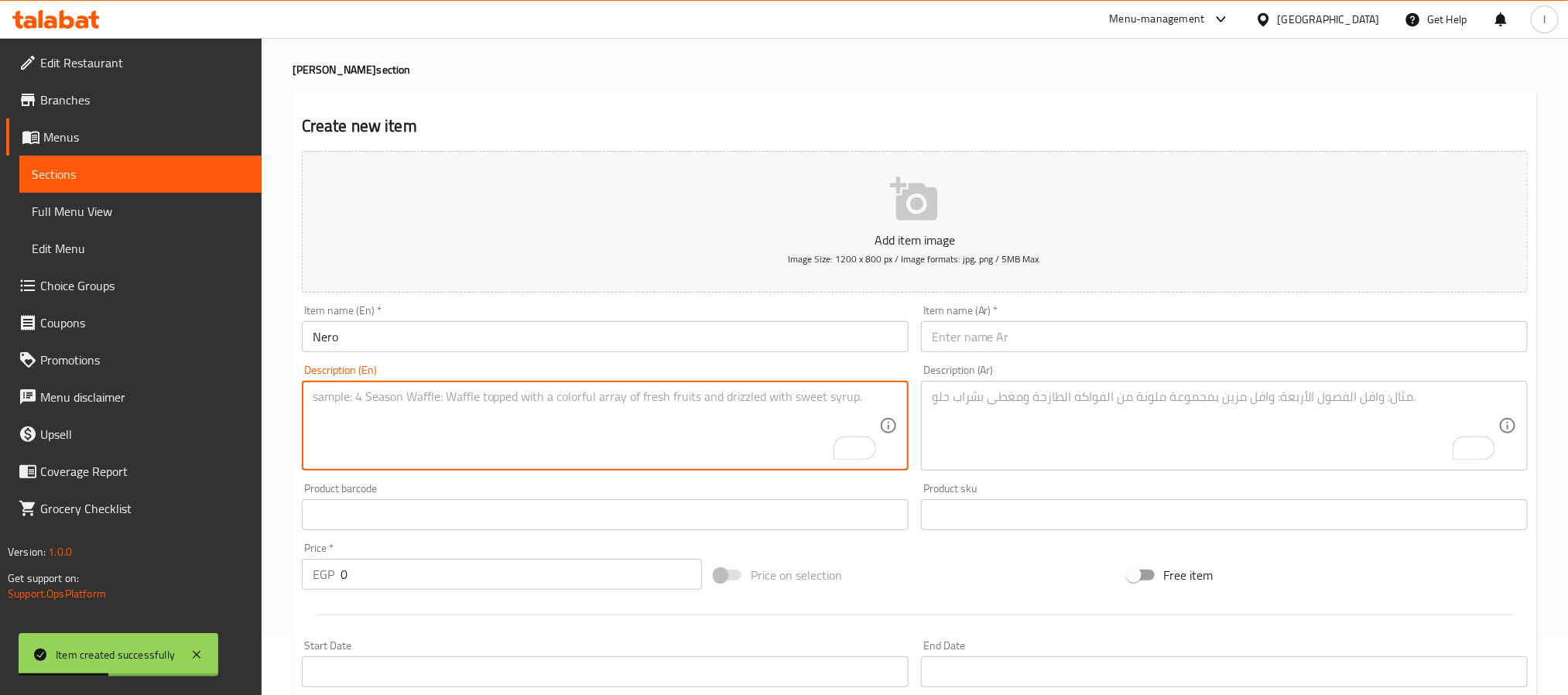
paste textarea "Smoked Salmon, Shrimp, Avocado, Arugula & Sriracha"
type textarea "Smoked Salmon, Shrimp, Avocado, Arugula & Sriracha"
click at [1042, 330] on input "text" at bounding box center [1224, 336] width 606 height 31
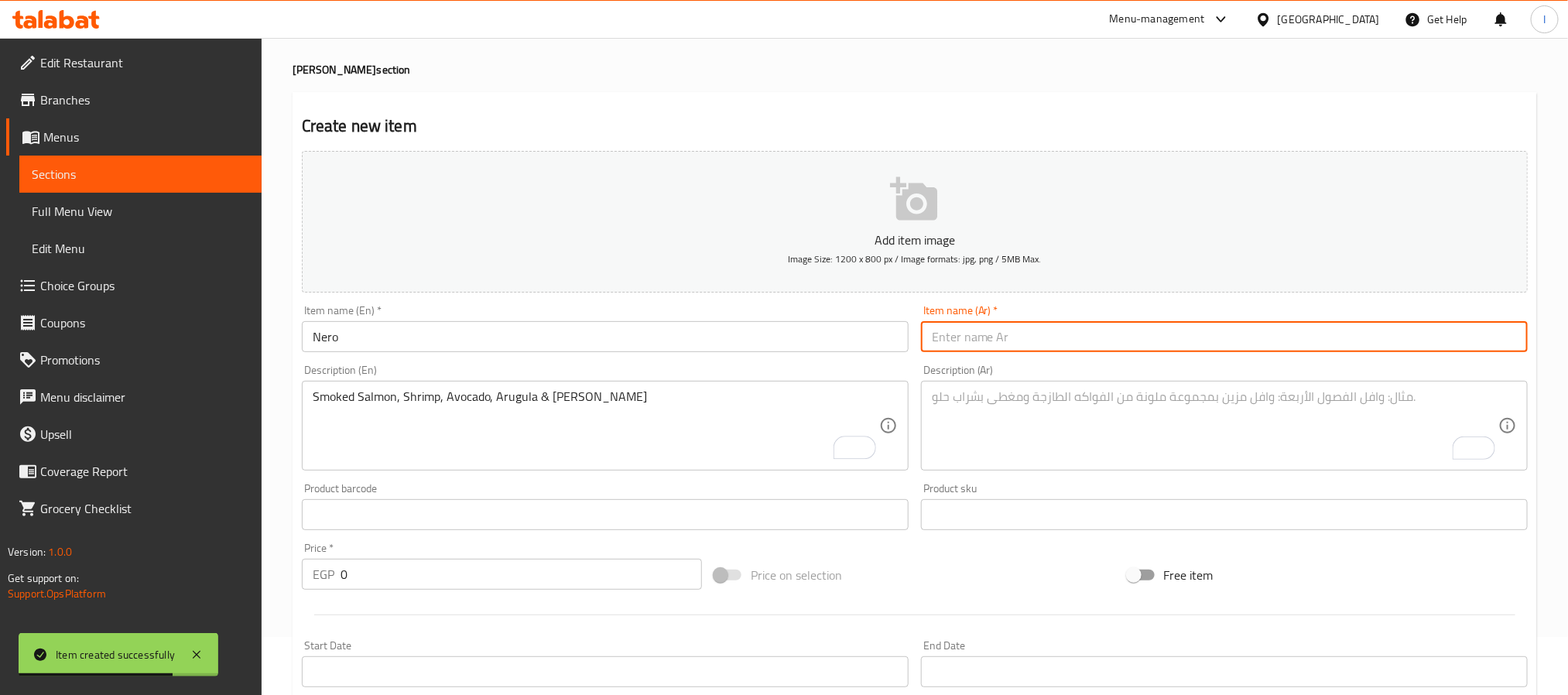
paste input "نيرو"
type input "نيرو"
click at [1101, 418] on textarea "To enrich screen reader interactions, please activate Accessibility in Grammarl…" at bounding box center [1214, 426] width 566 height 74
paste textarea "سلمون مدخن، جمبري، أفوكادو، جرجير، وصوص سريراتشا الحار"
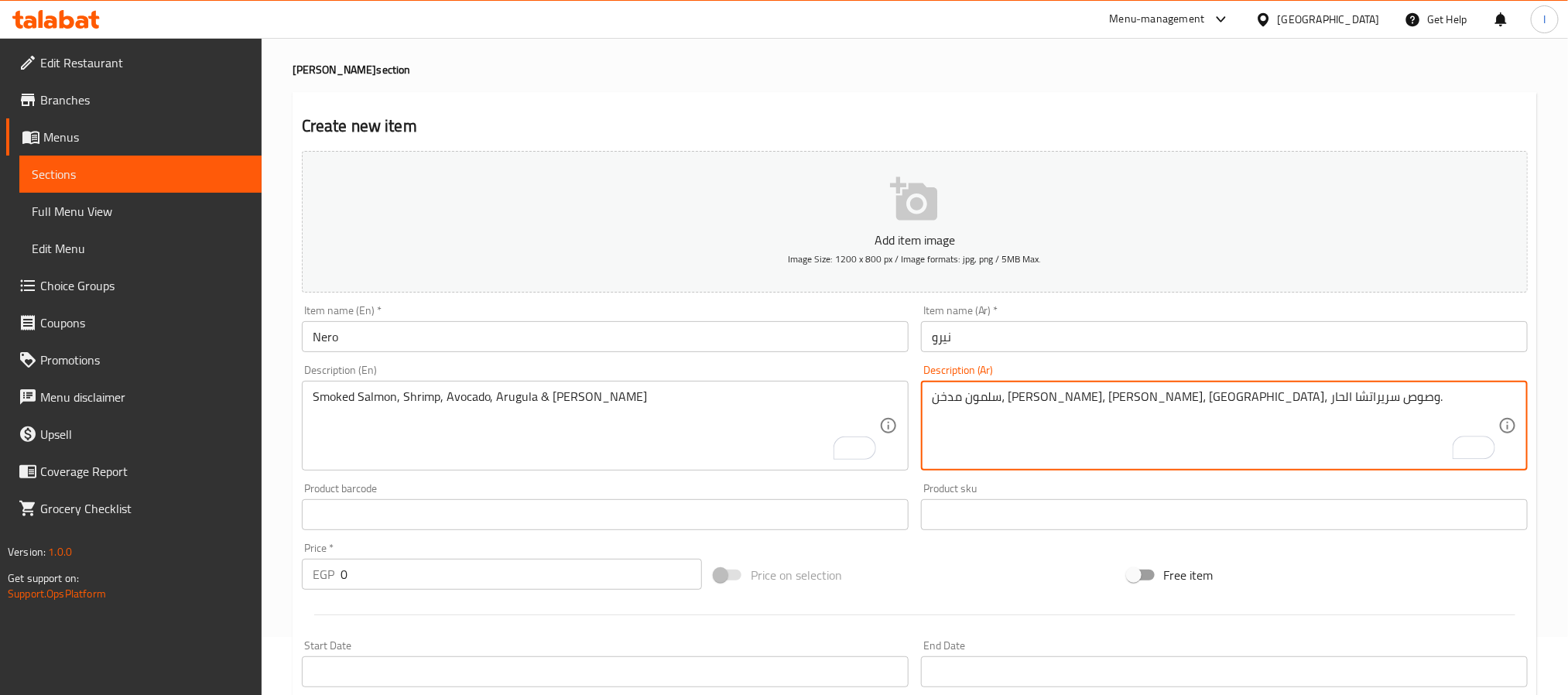
type textarea "سلمون مدخن، جمبري، أفوكادو، جرجير، وصوص سريراتشا الحار."
click at [1031, 96] on div "Create new item Add item image Image Size: 1200 x 800 px / Image formats: jpg, …" at bounding box center [915, 602] width 1244 height 1022
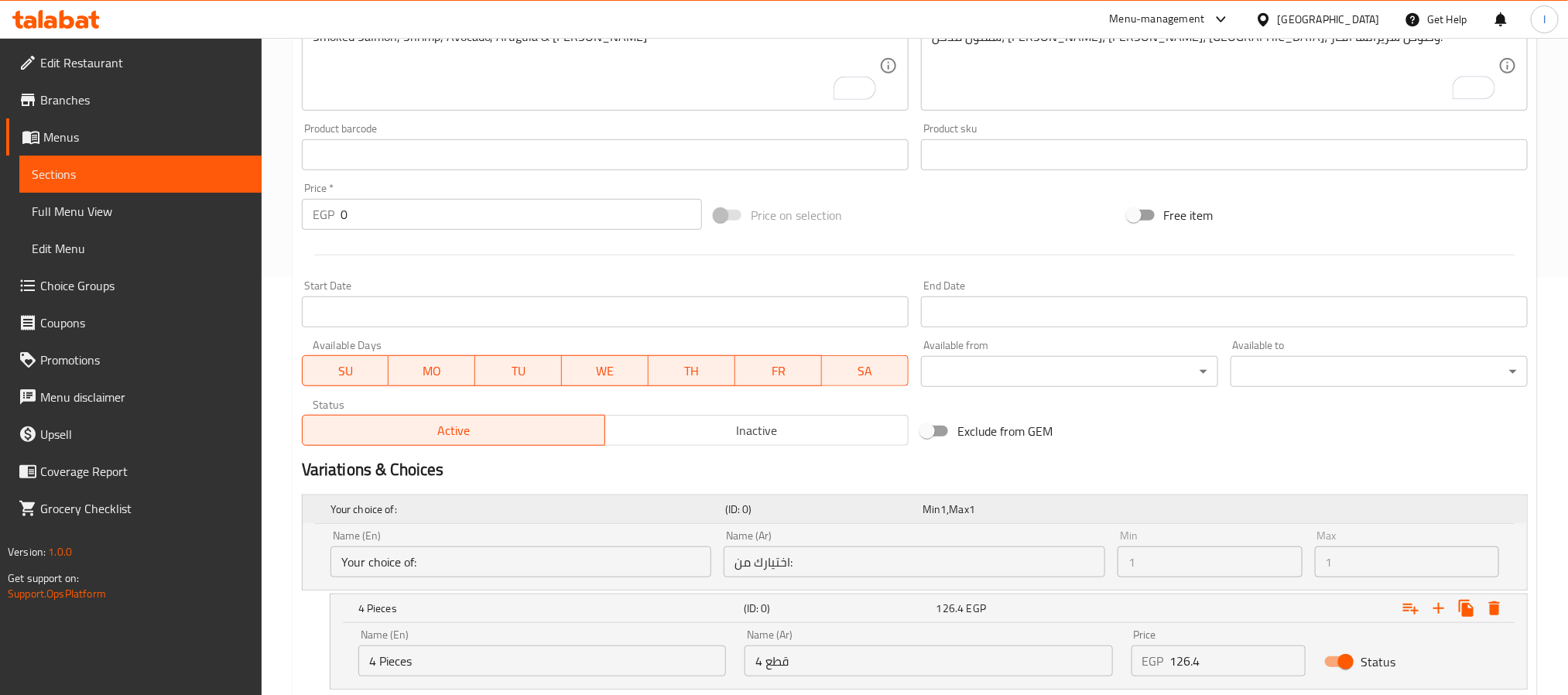
scroll to position [522, 0]
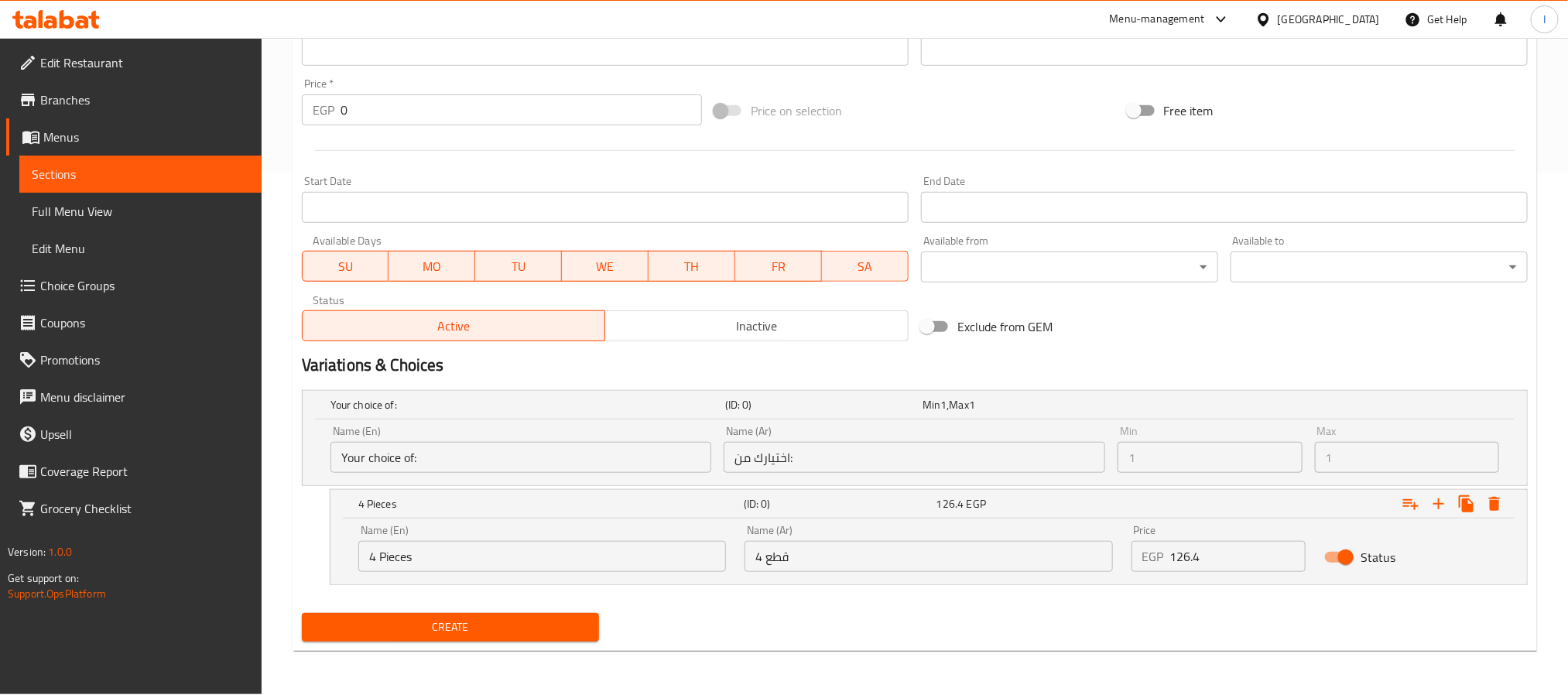
click at [536, 569] on input "4 Pieces" at bounding box center [542, 556] width 368 height 31
type input "5"
type input "4 Pieces"
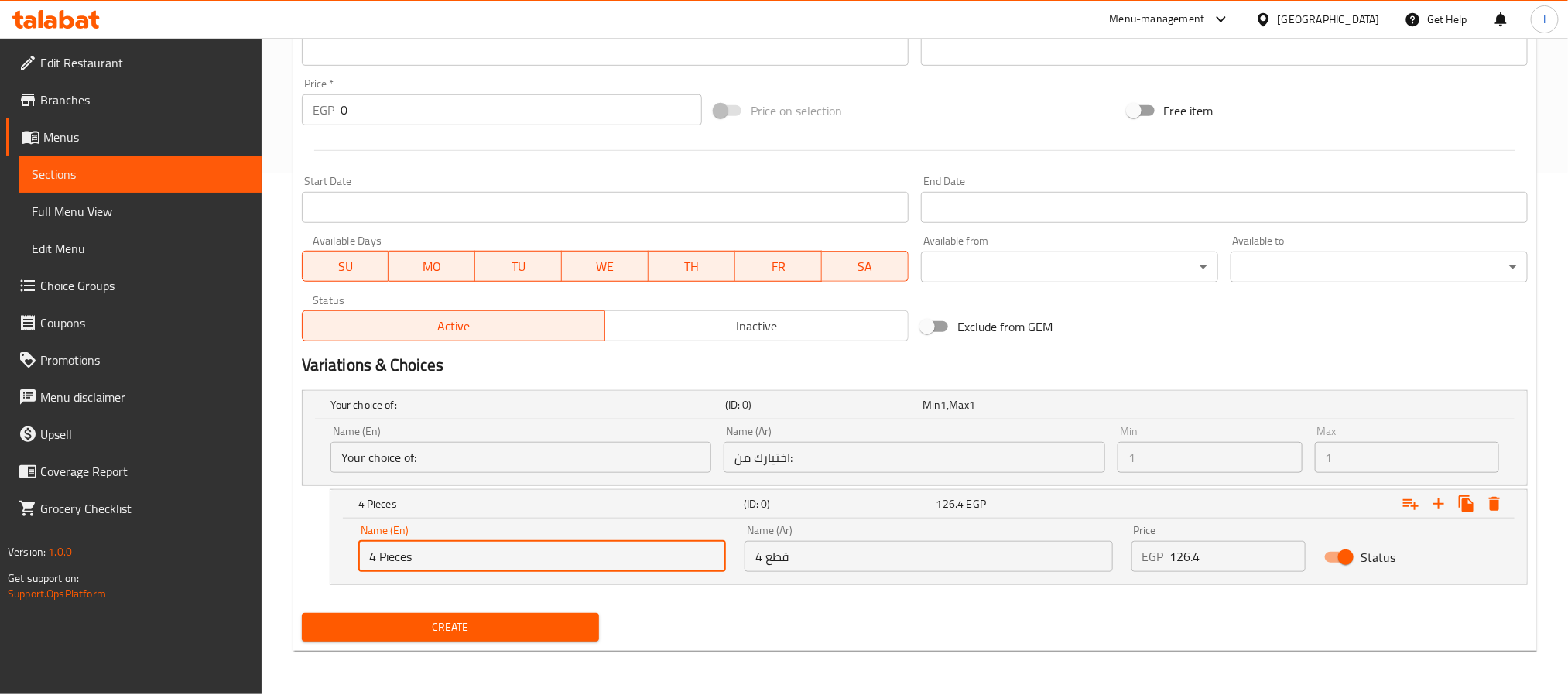
click at [797, 542] on input "4 قطع" at bounding box center [928, 556] width 368 height 31
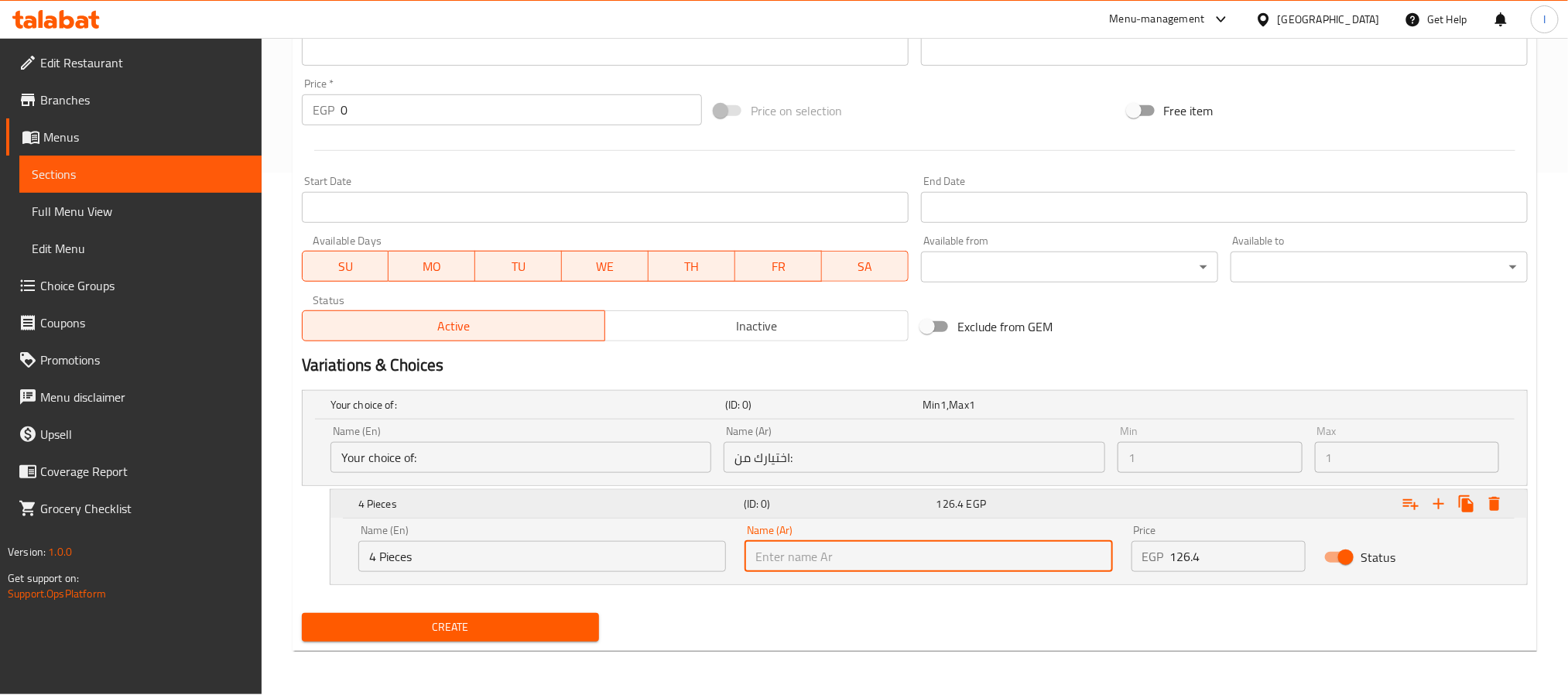
type input "4 قطع"
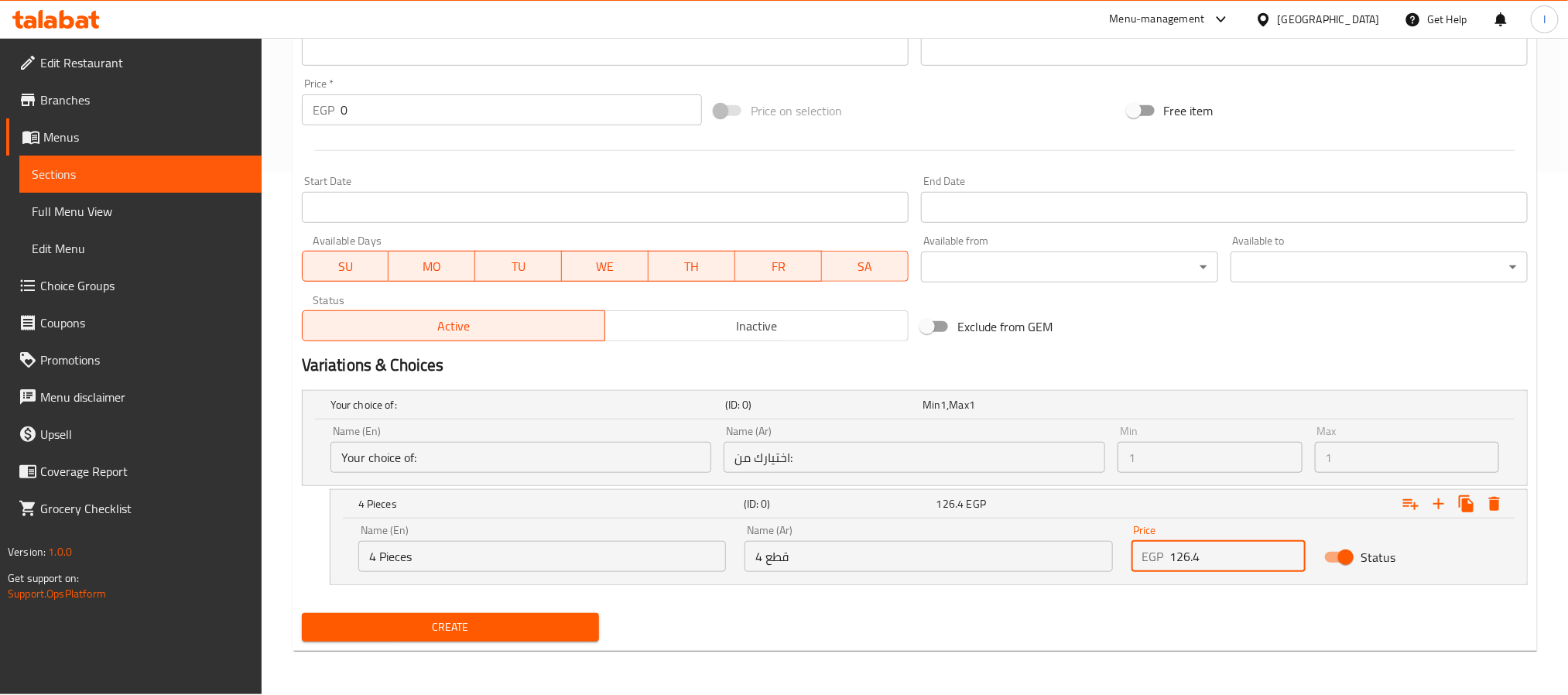
click at [1242, 567] on input "126.4" at bounding box center [1238, 556] width 137 height 31
type input "126.4"
click at [544, 625] on span "Create" at bounding box center [450, 627] width 272 height 20
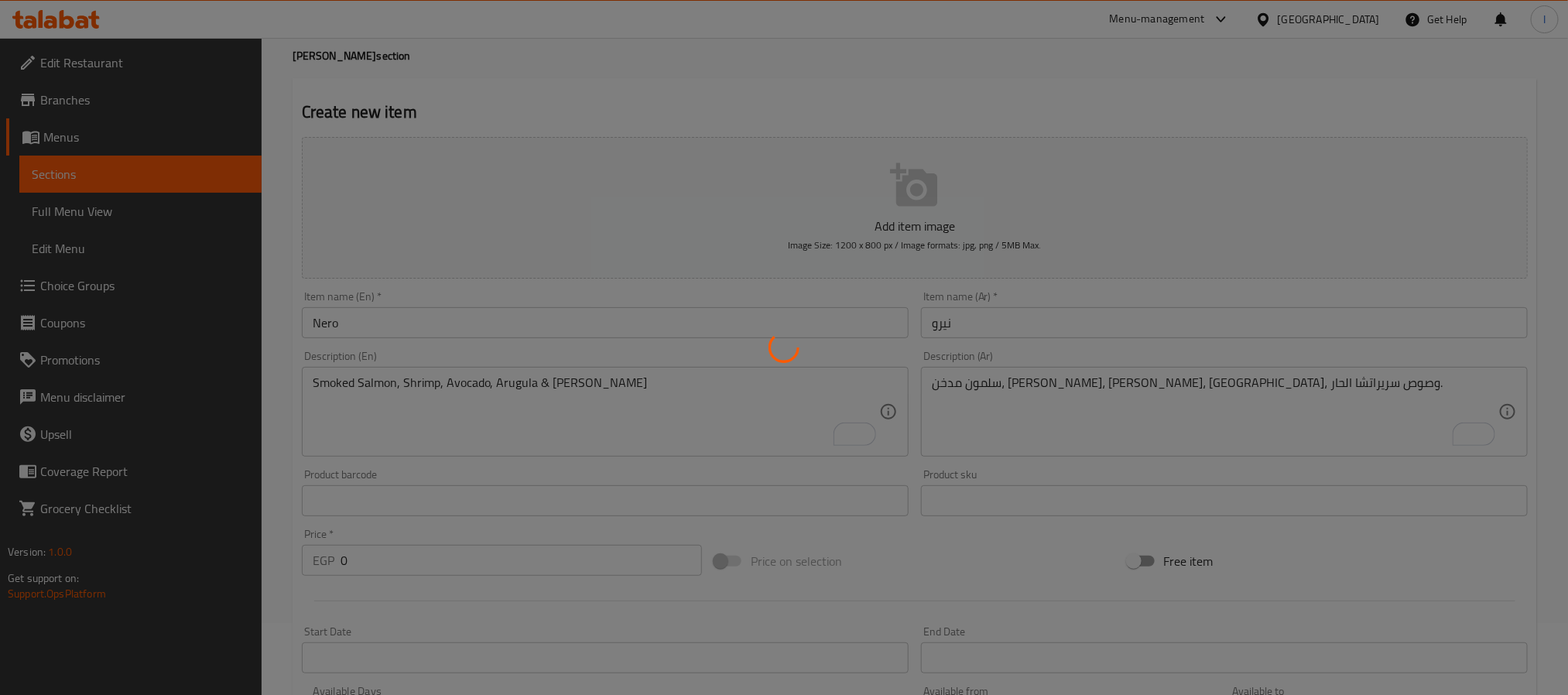
scroll to position [0, 0]
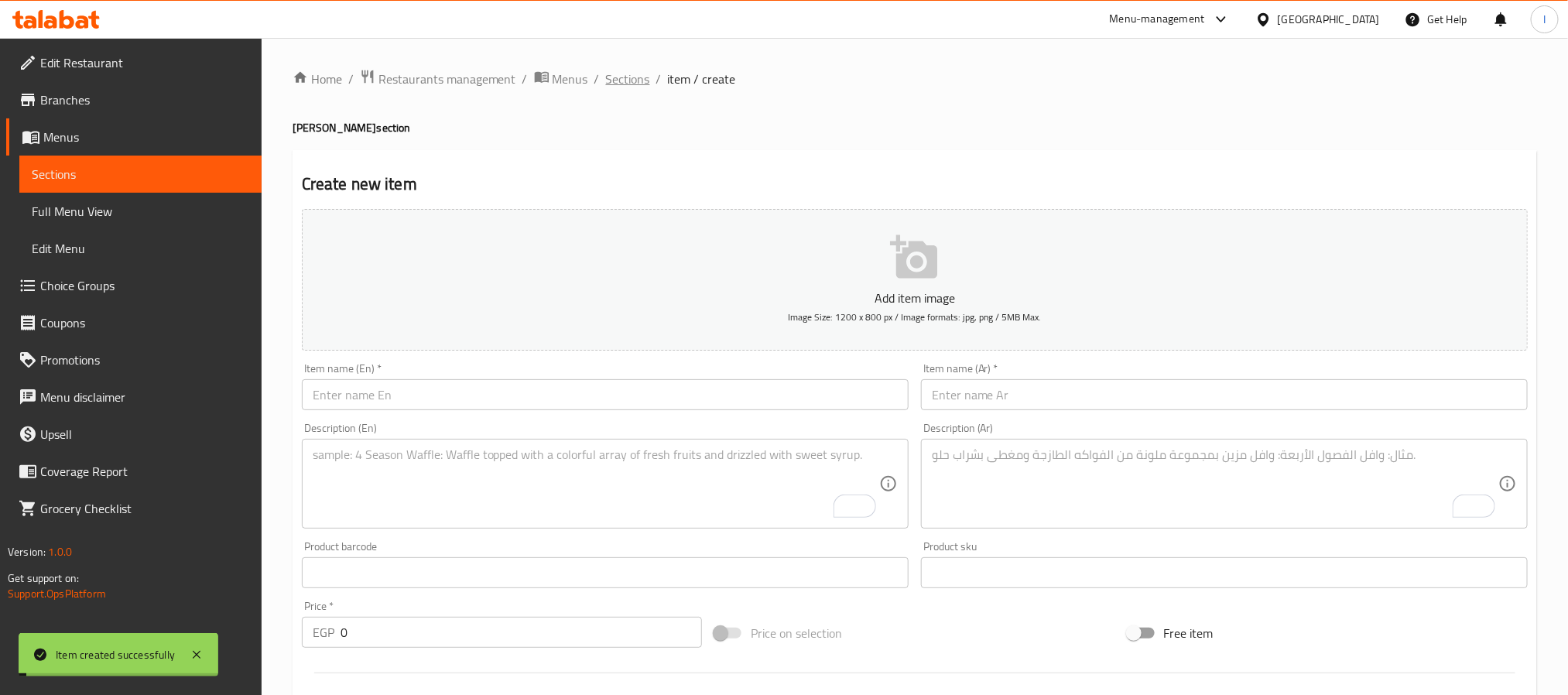
click at [627, 75] on span "Sections" at bounding box center [628, 79] width 44 height 19
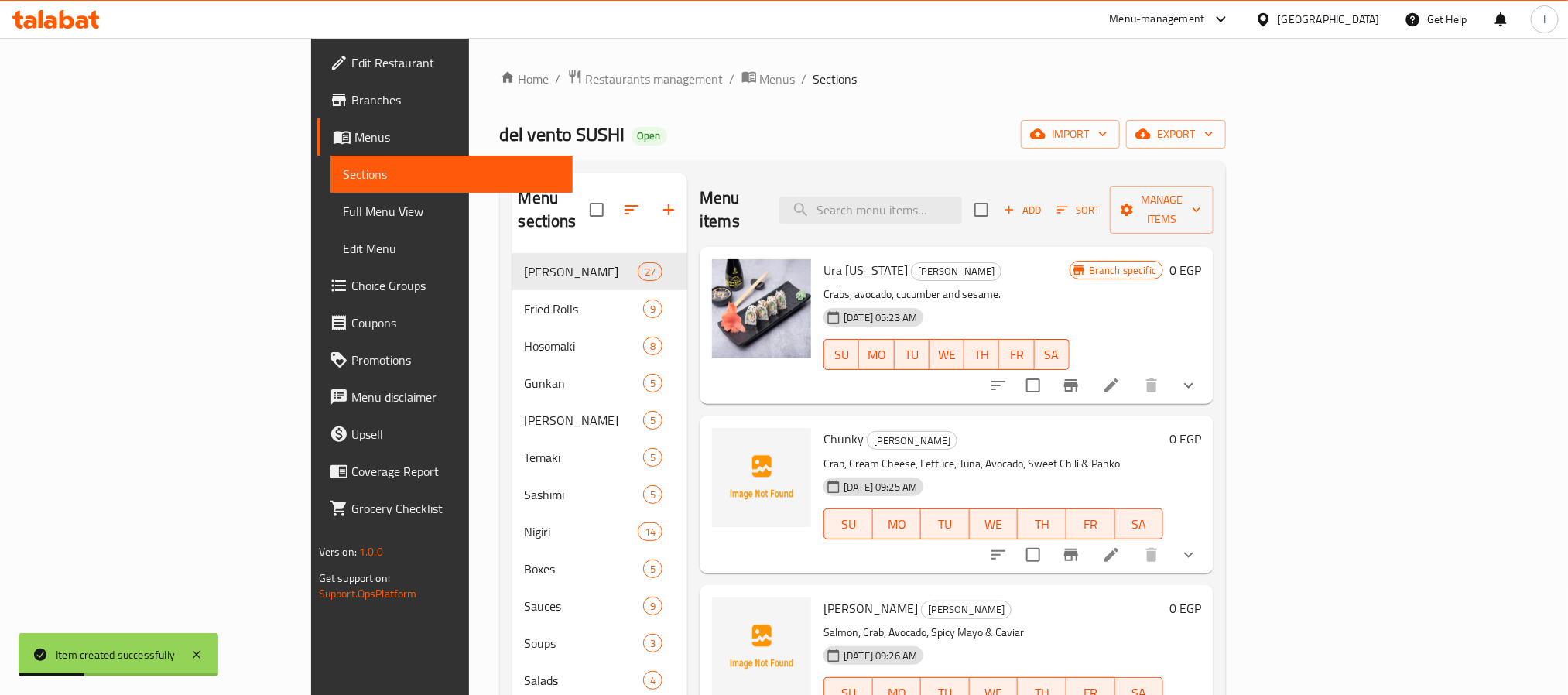
click at [848, 105] on div "Home / Restaurants management / Menus / Sections del vento SUSHI Open import ex…" at bounding box center [863, 598] width 727 height 1057
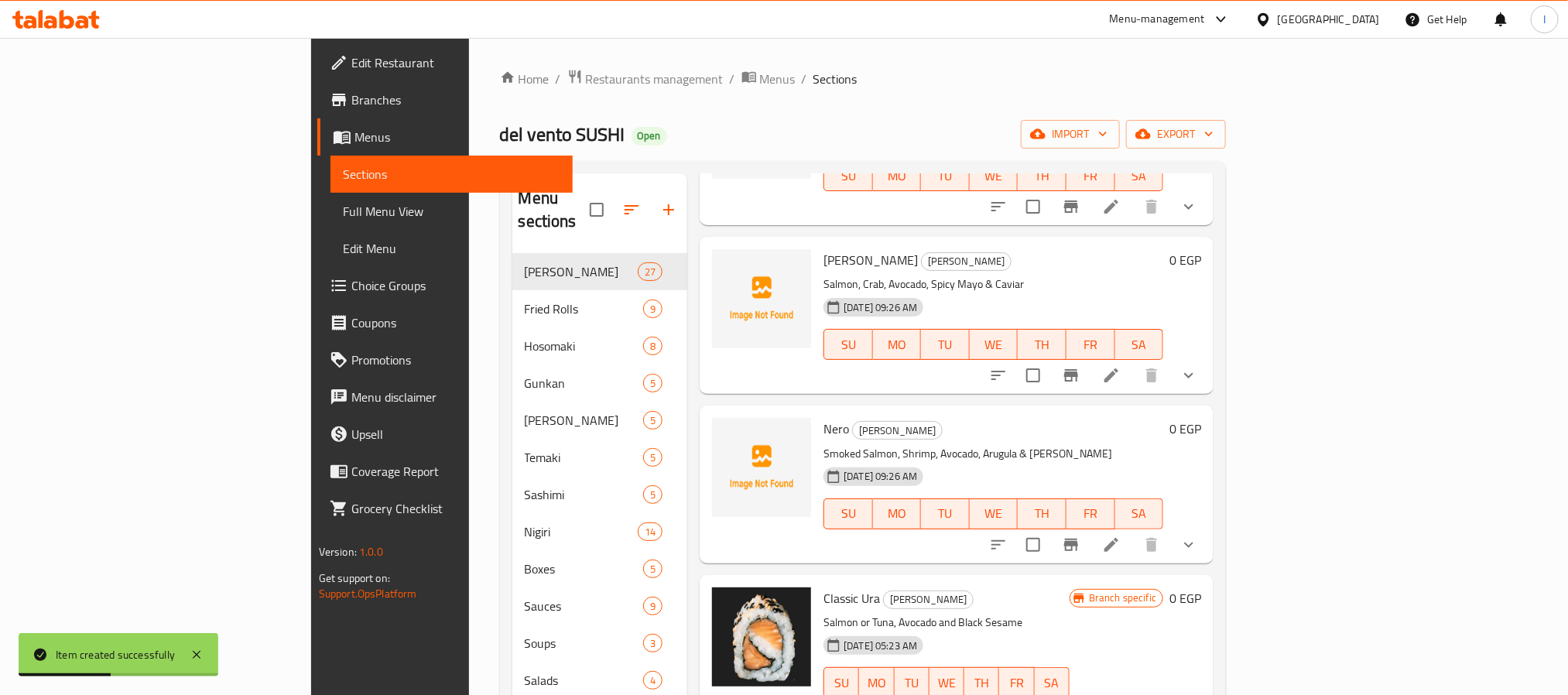
scroll to position [116, 0]
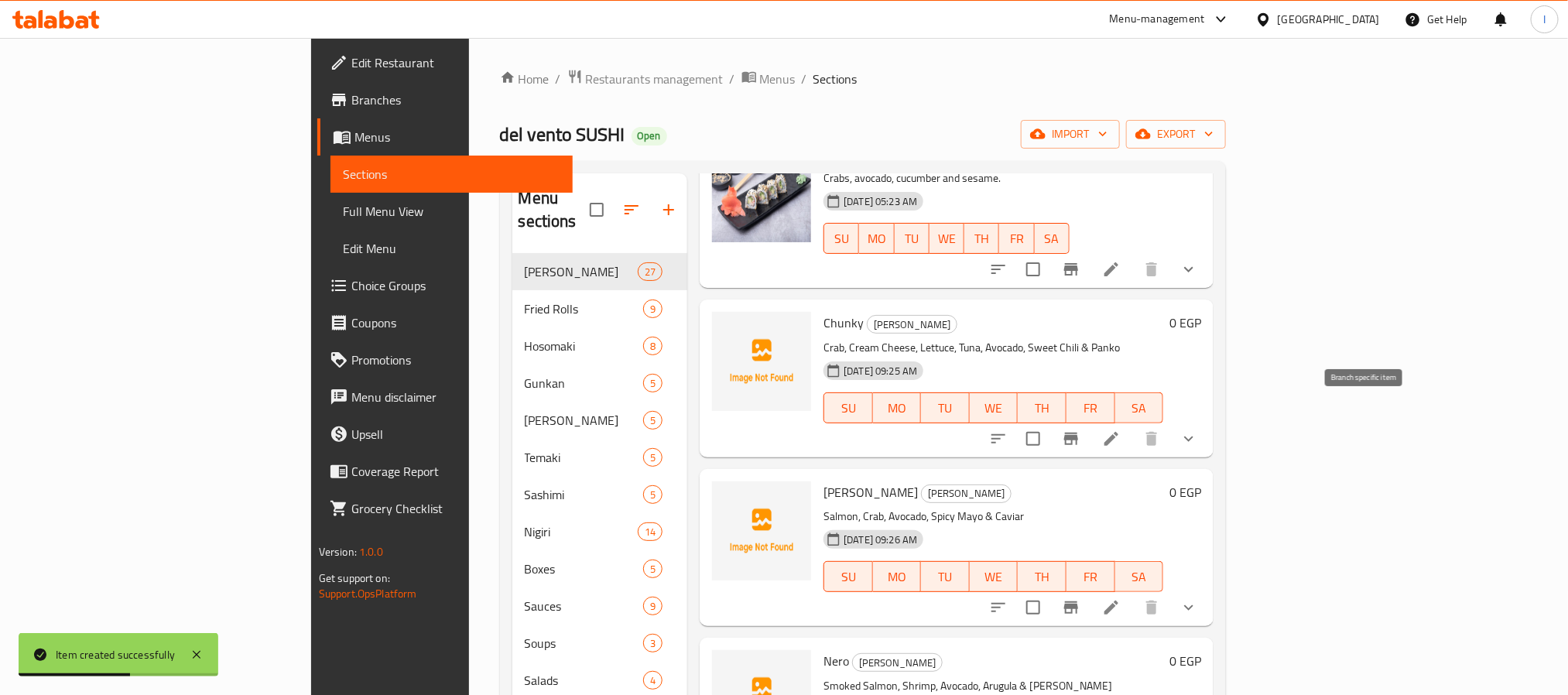
click at [1078, 432] on icon "Branch-specific-item" at bounding box center [1070, 438] width 14 height 12
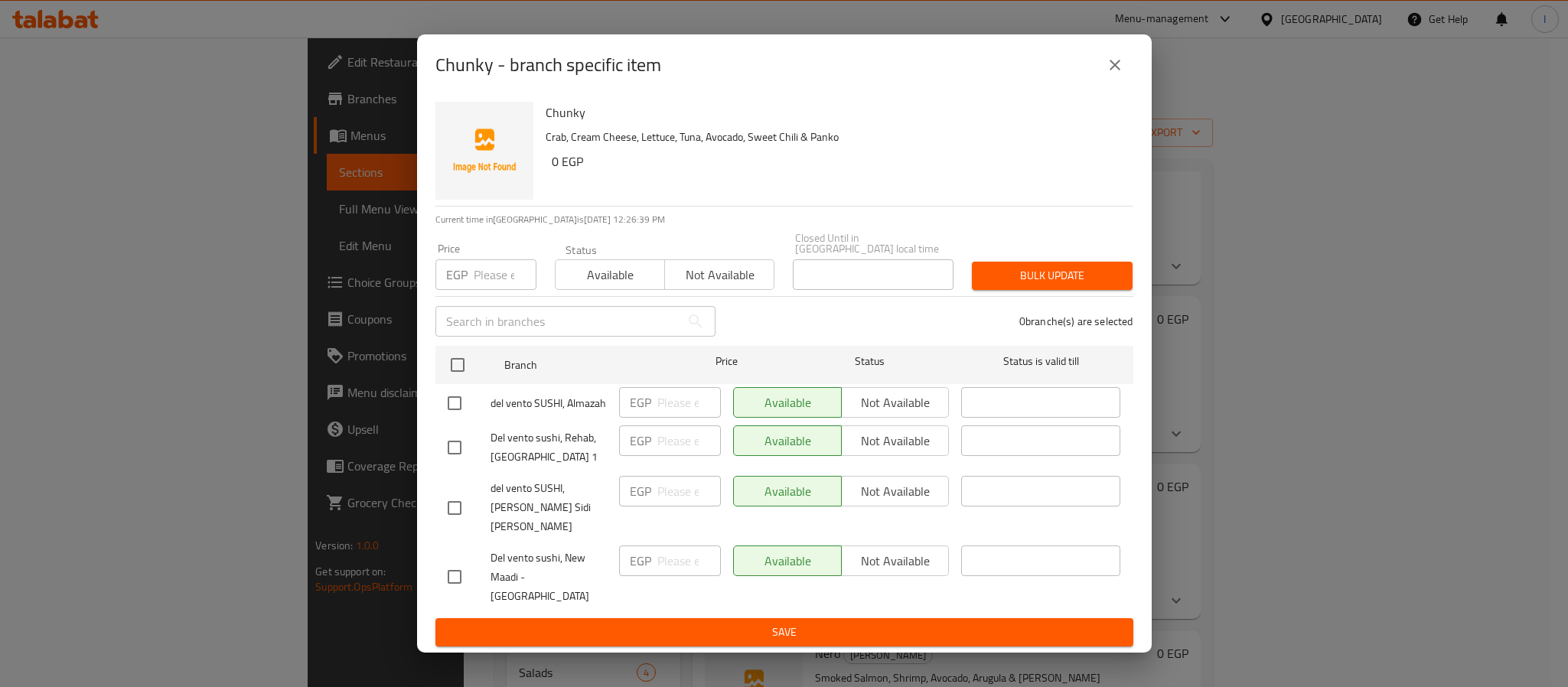
click at [446, 458] on input "checkbox" at bounding box center [454, 447] width 32 height 32
checkbox input "true"
click at [875, 452] on span "Not available" at bounding box center [895, 441] width 95 height 22
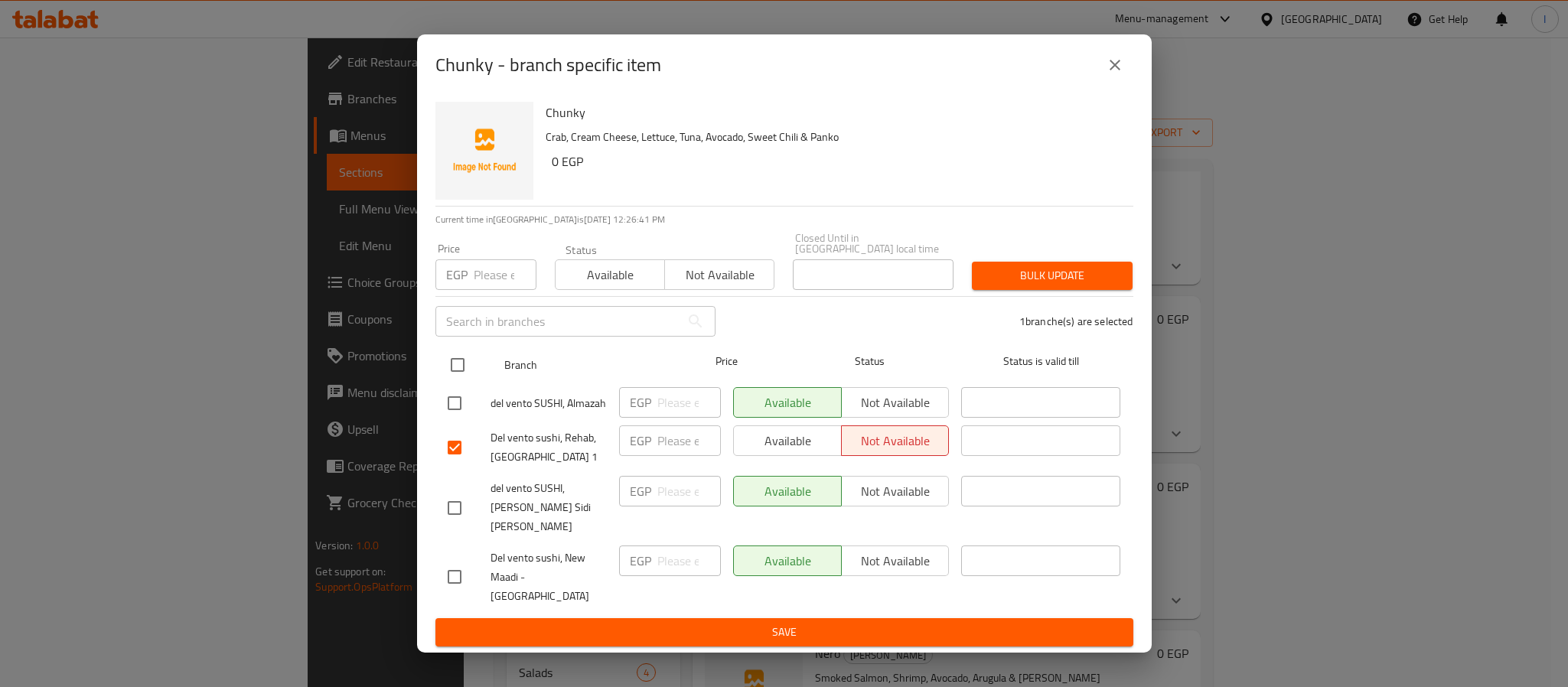
click at [455, 377] on input "checkbox" at bounding box center [457, 364] width 32 height 32
checkbox input "true"
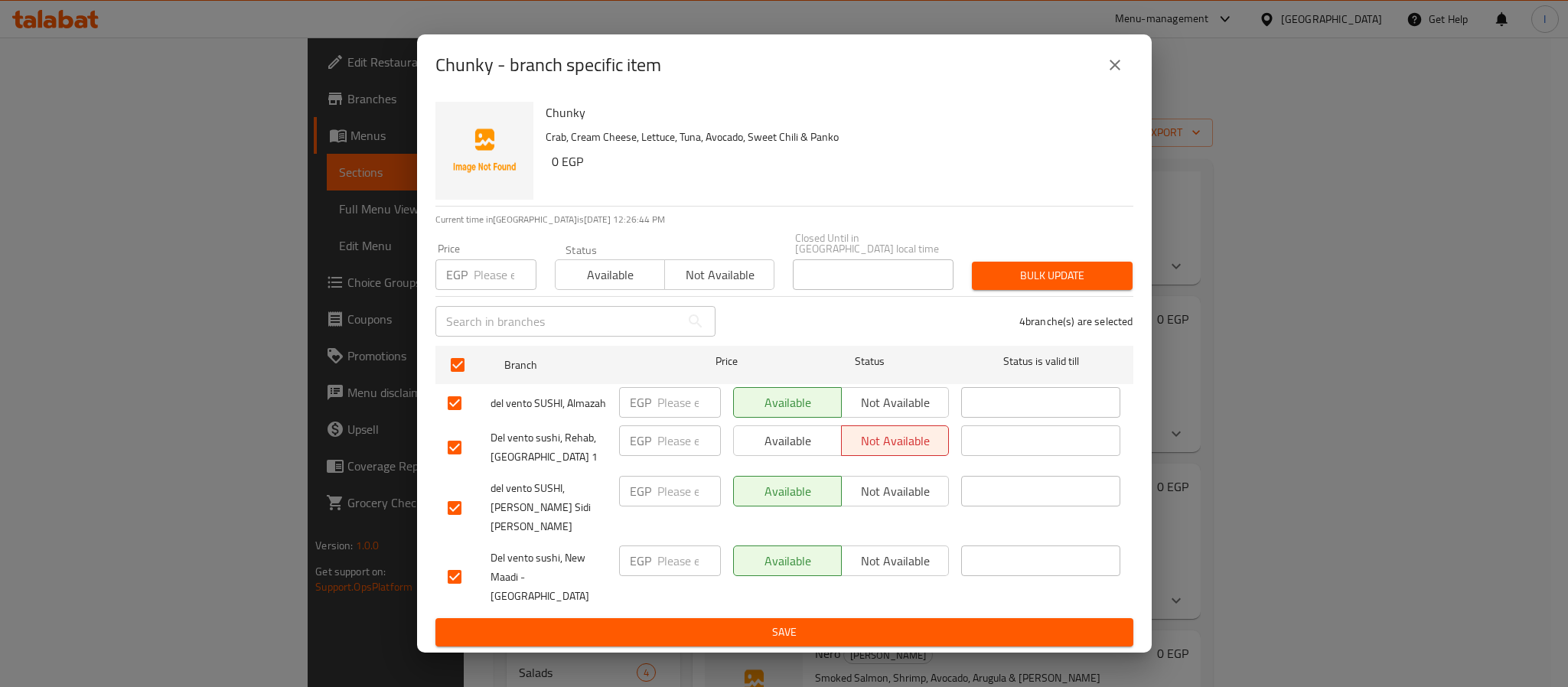
click at [883, 502] on span "Not available" at bounding box center [895, 491] width 95 height 22
click at [898, 622] on span "Save" at bounding box center [784, 632] width 673 height 19
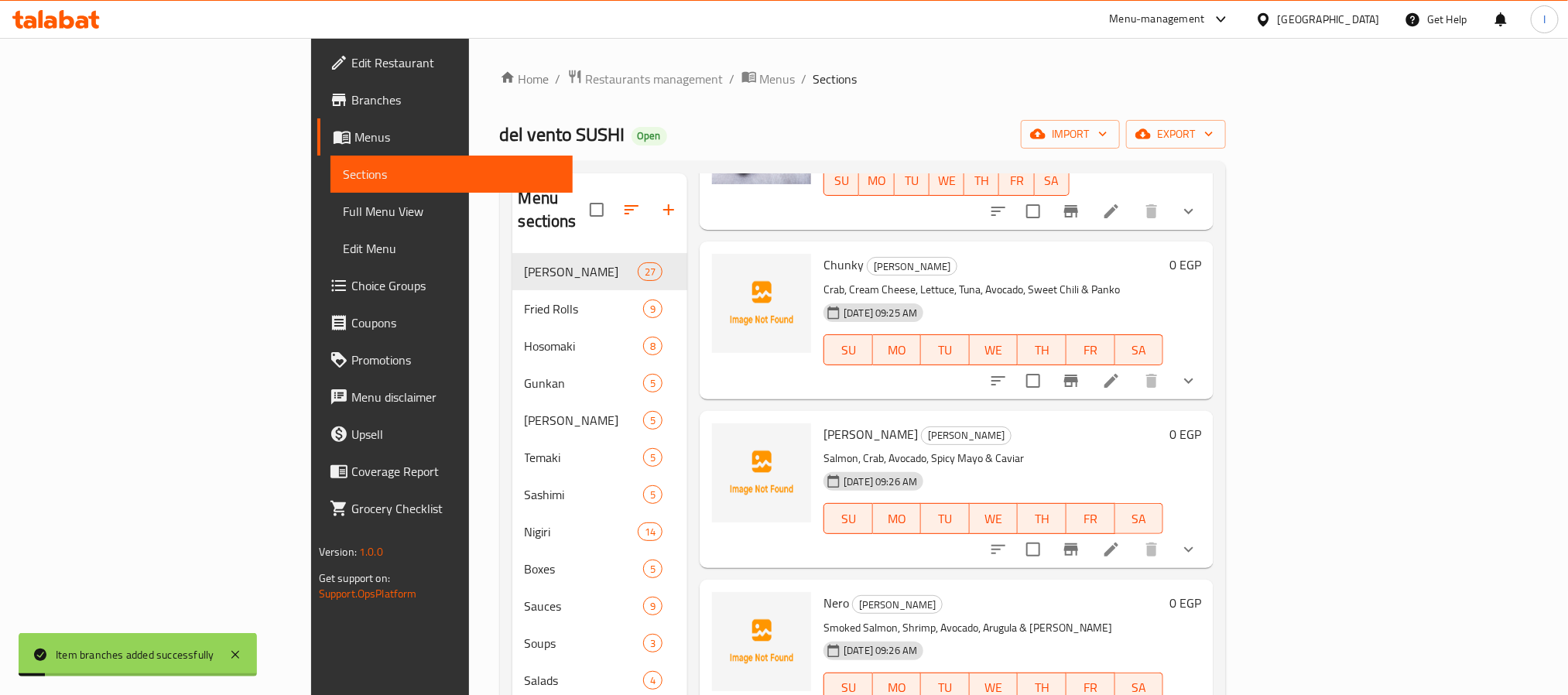
scroll to position [232, 0]
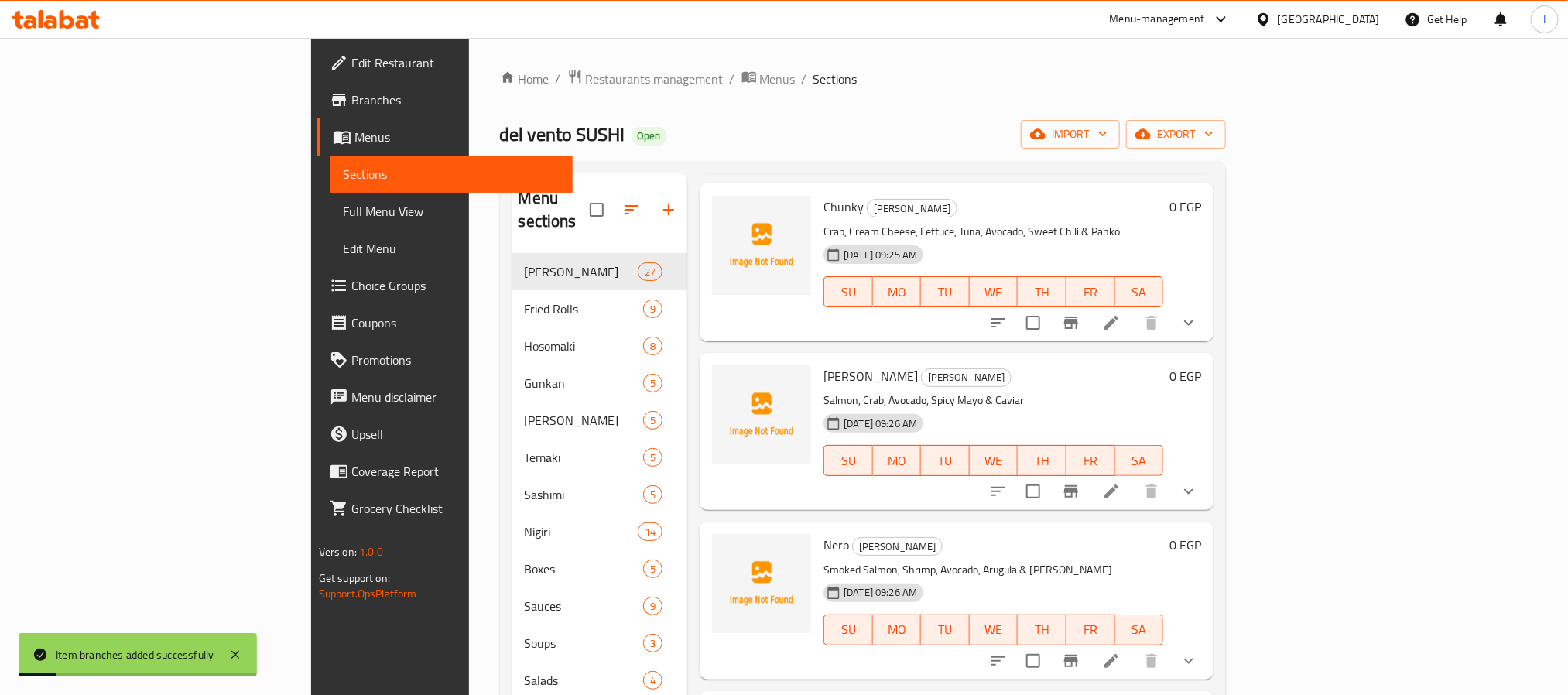
click at [1078, 485] on icon "Branch-specific-item" at bounding box center [1070, 491] width 14 height 12
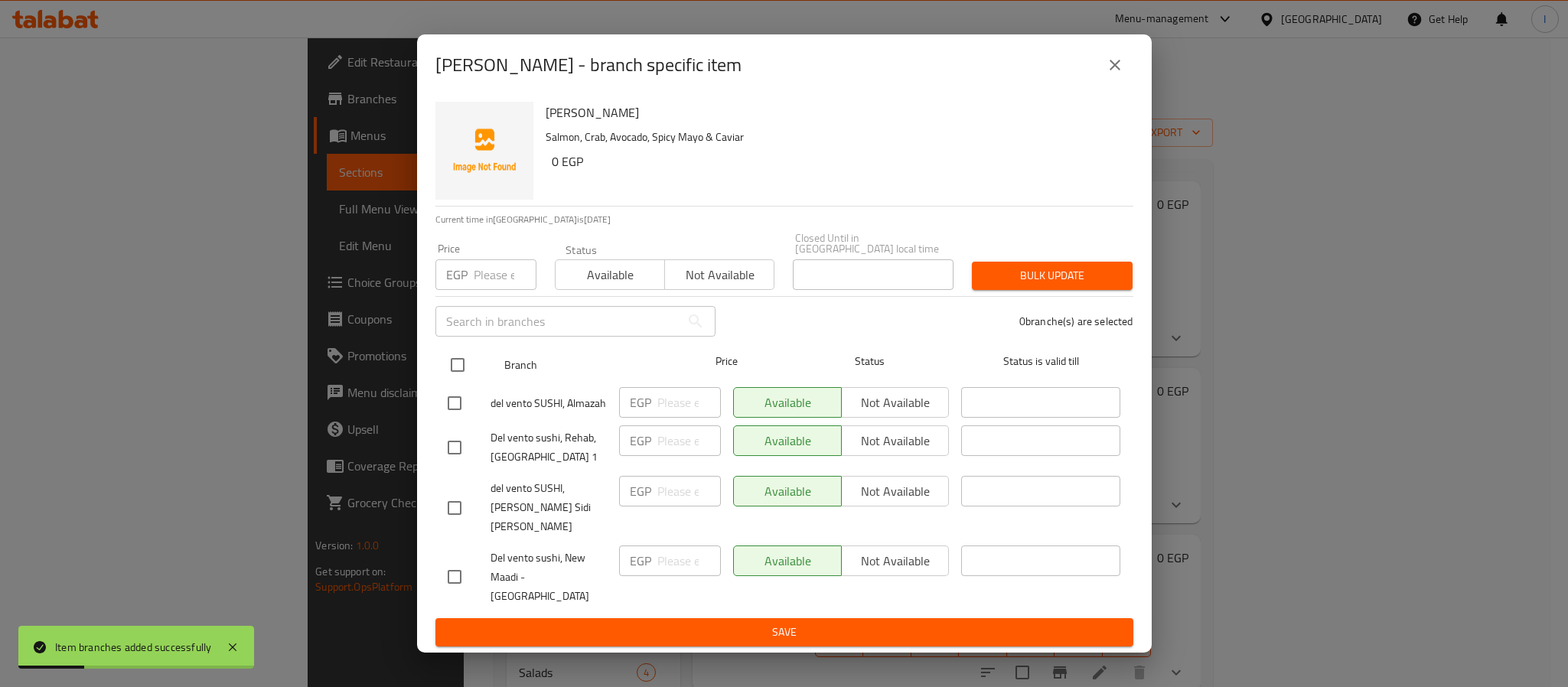
click at [460, 377] on input "checkbox" at bounding box center [457, 364] width 32 height 32
checkbox input "true"
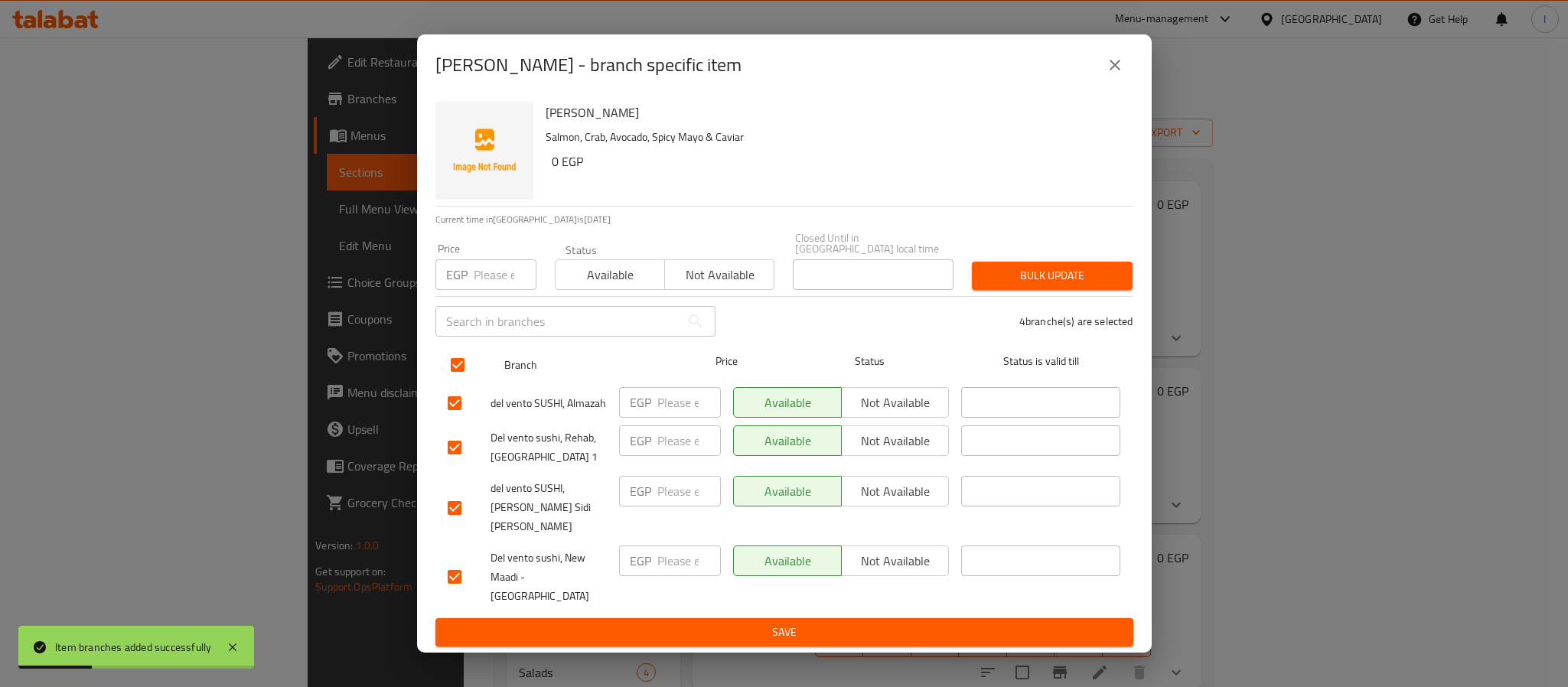
checkbox input "true"
click at [887, 452] on span "Not available" at bounding box center [895, 441] width 95 height 22
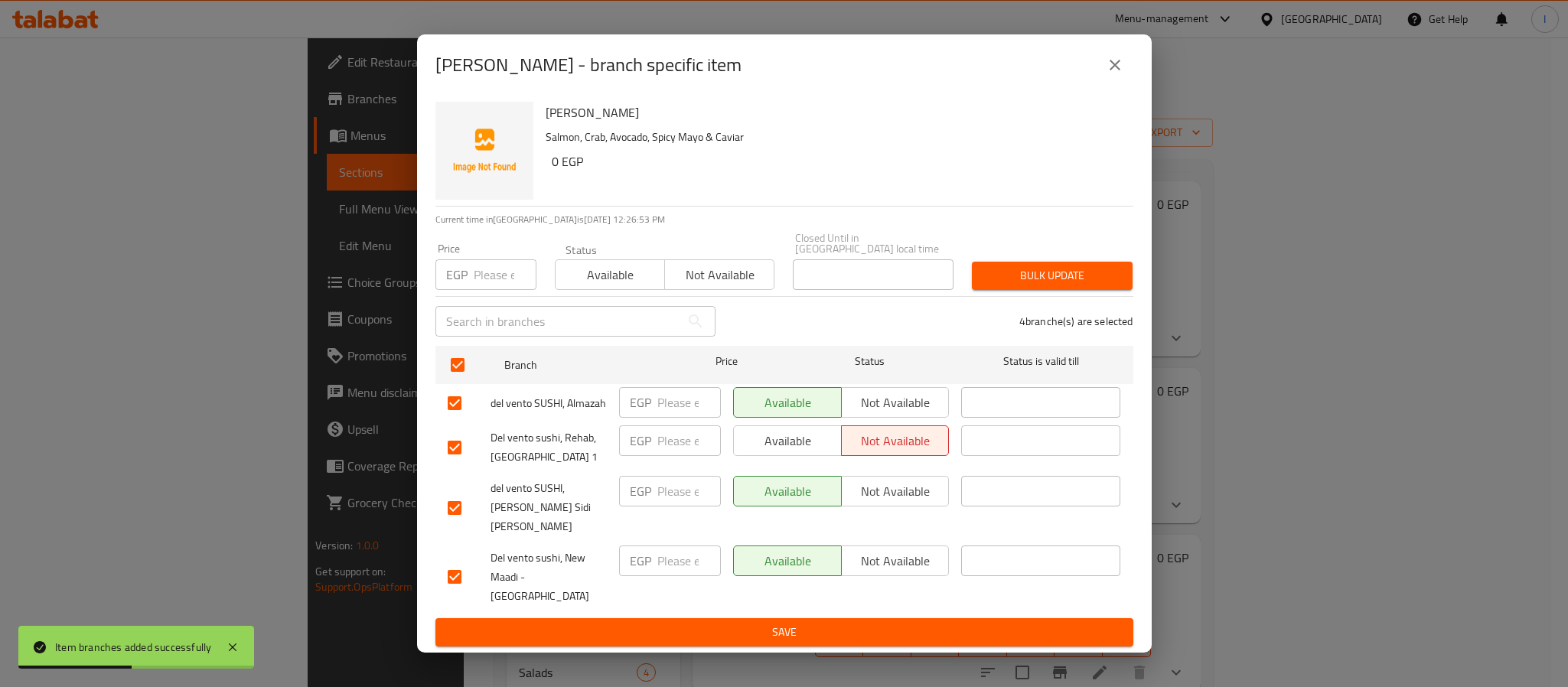
click at [889, 491] on button "Not available" at bounding box center [895, 490] width 108 height 31
click at [893, 622] on span "Save" at bounding box center [784, 632] width 673 height 19
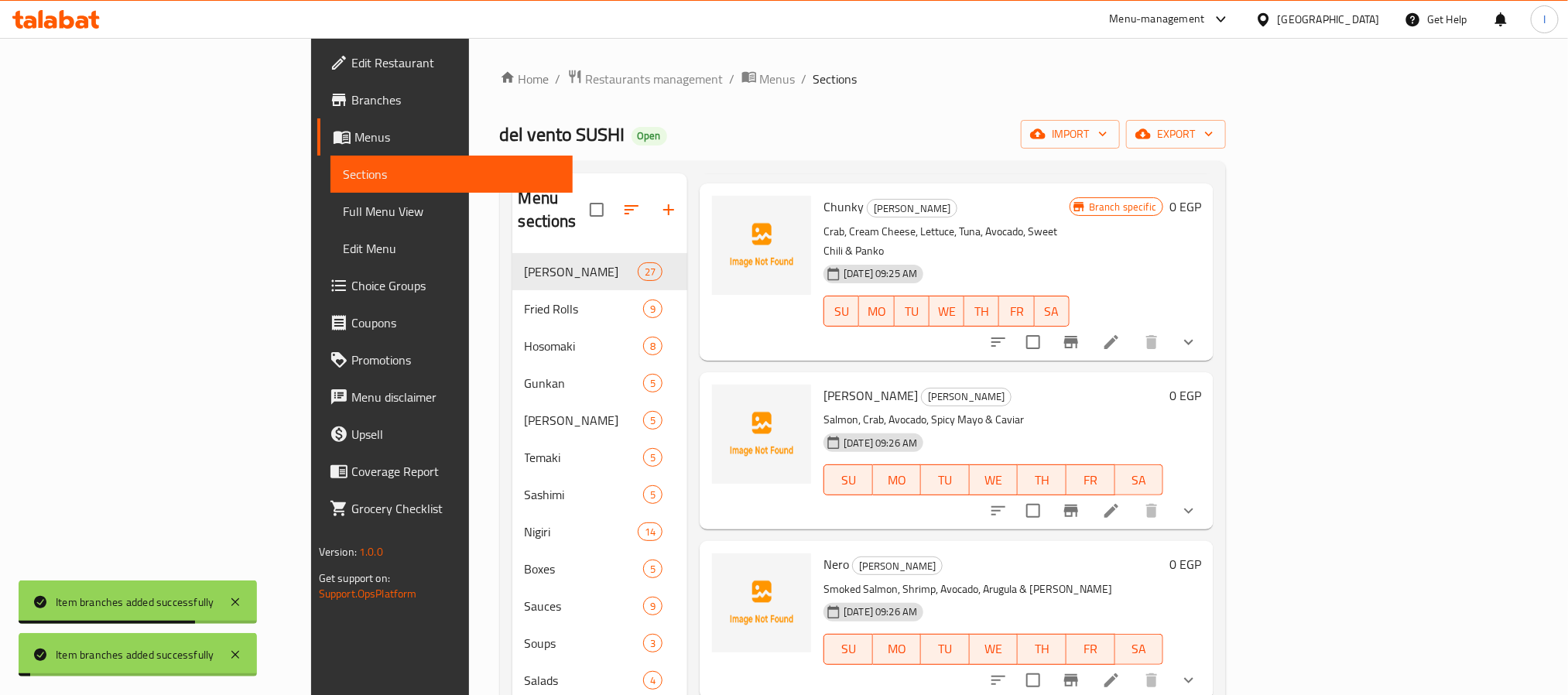
scroll to position [348, 0]
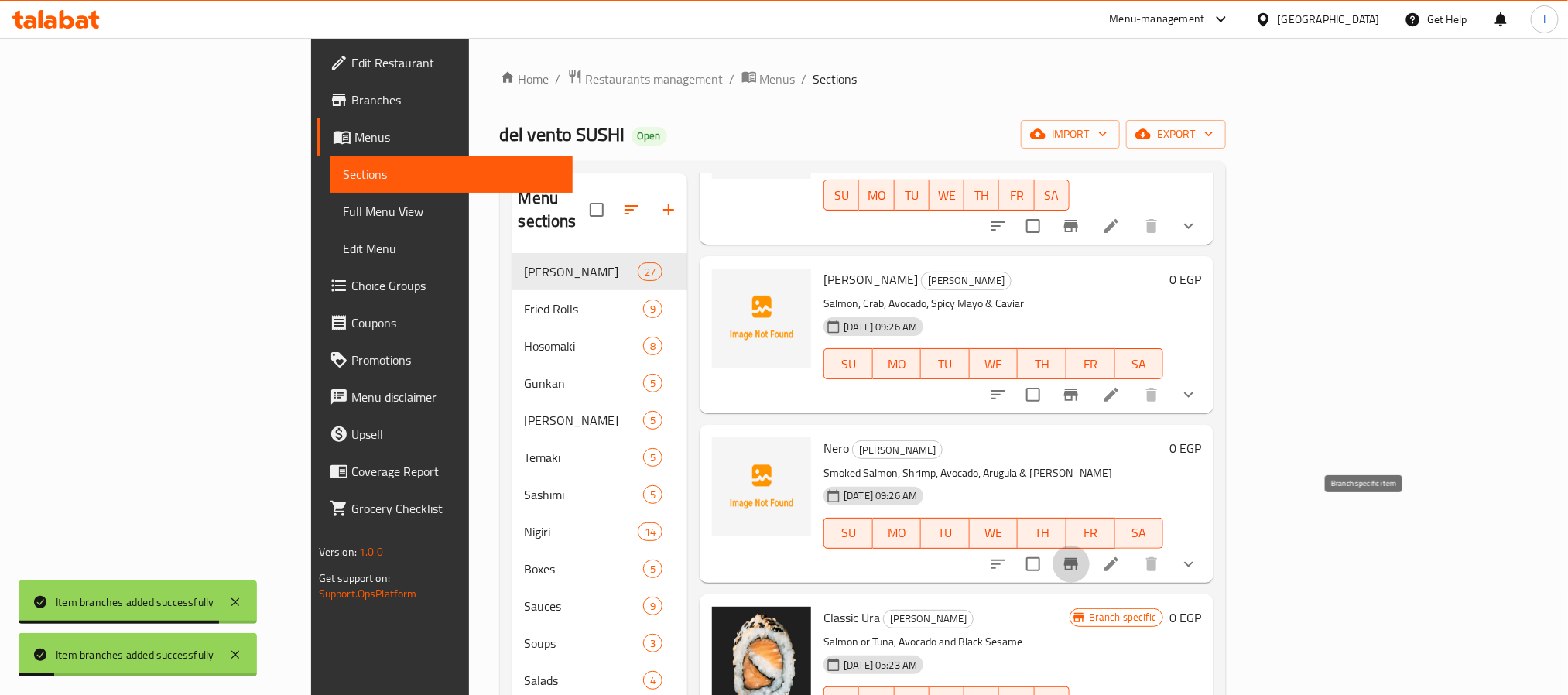
click at [1089, 545] on button "Branch-specific-item" at bounding box center [1071, 564] width 37 height 37
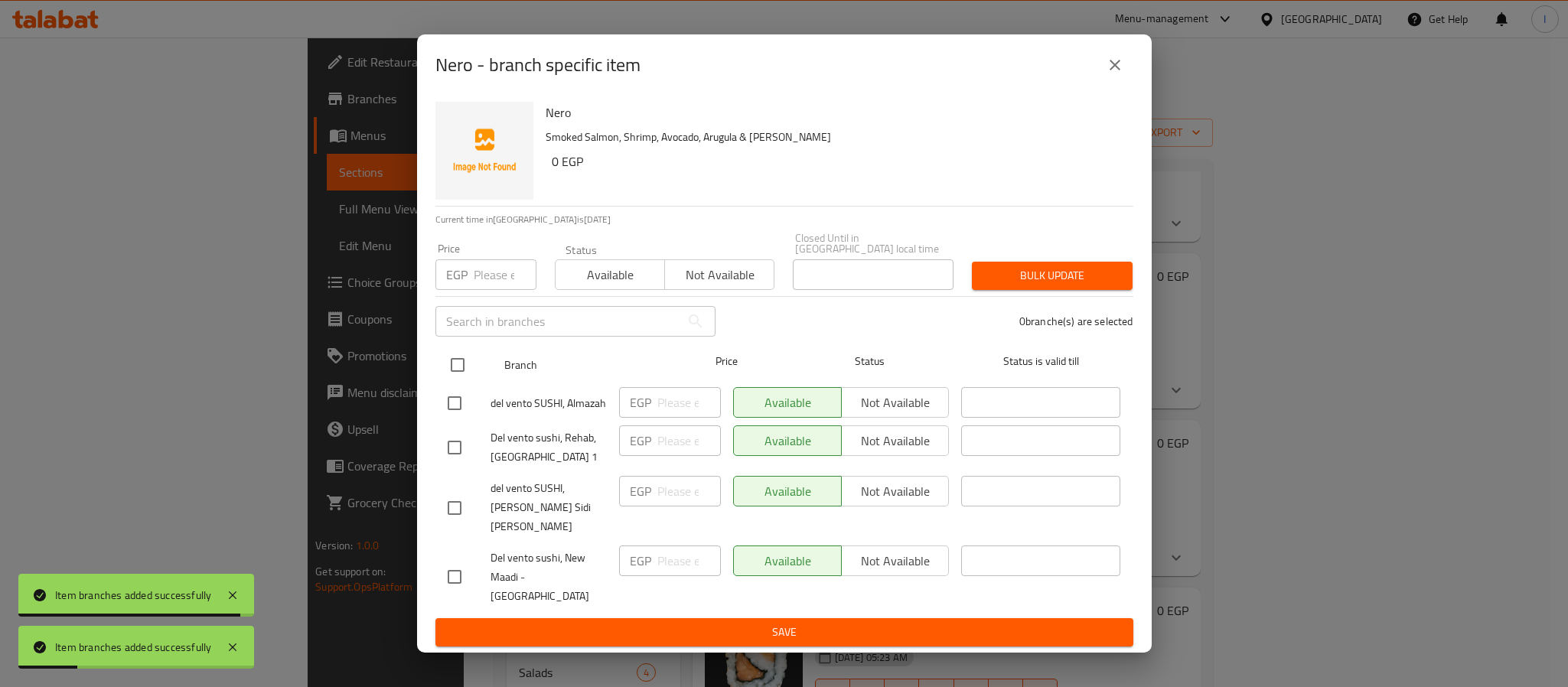
click at [448, 373] on input "checkbox" at bounding box center [457, 364] width 32 height 32
checkbox input "true"
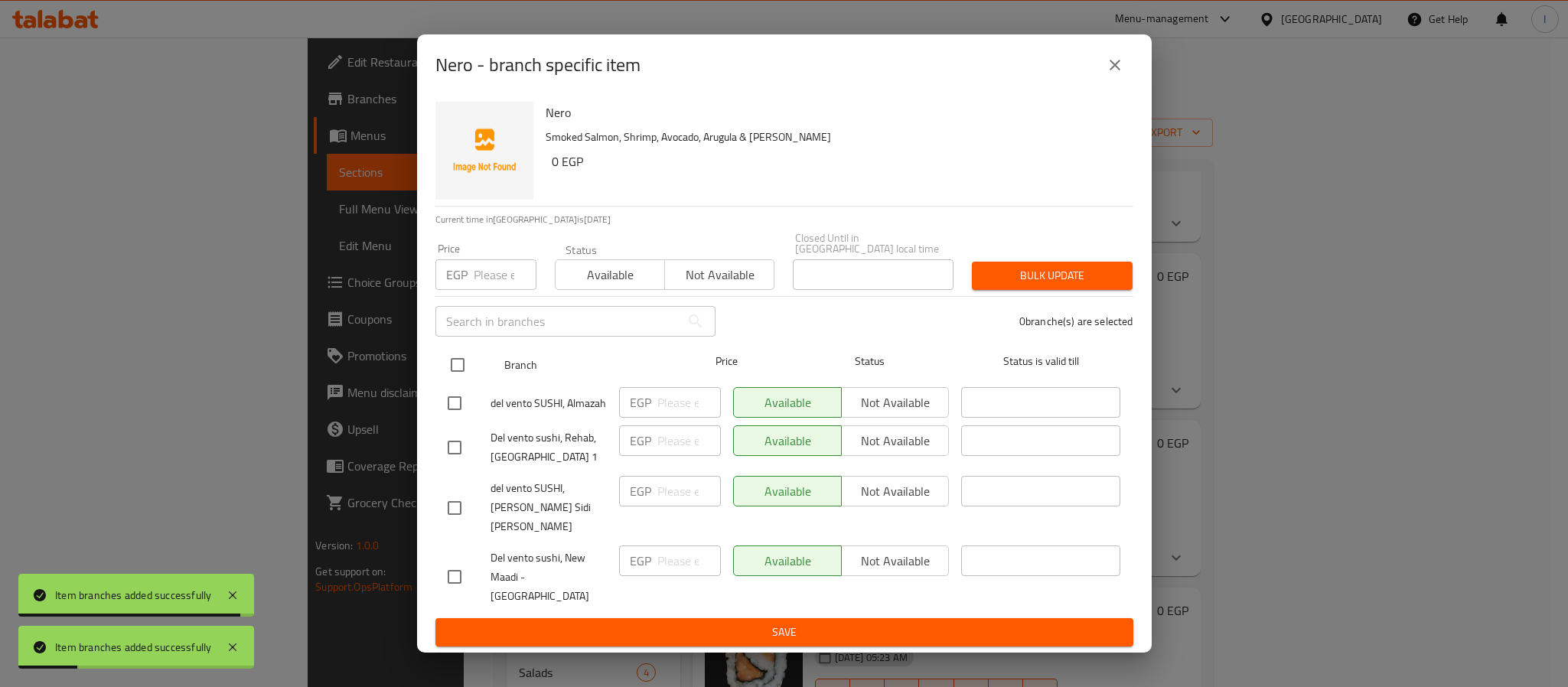
checkbox input "true"
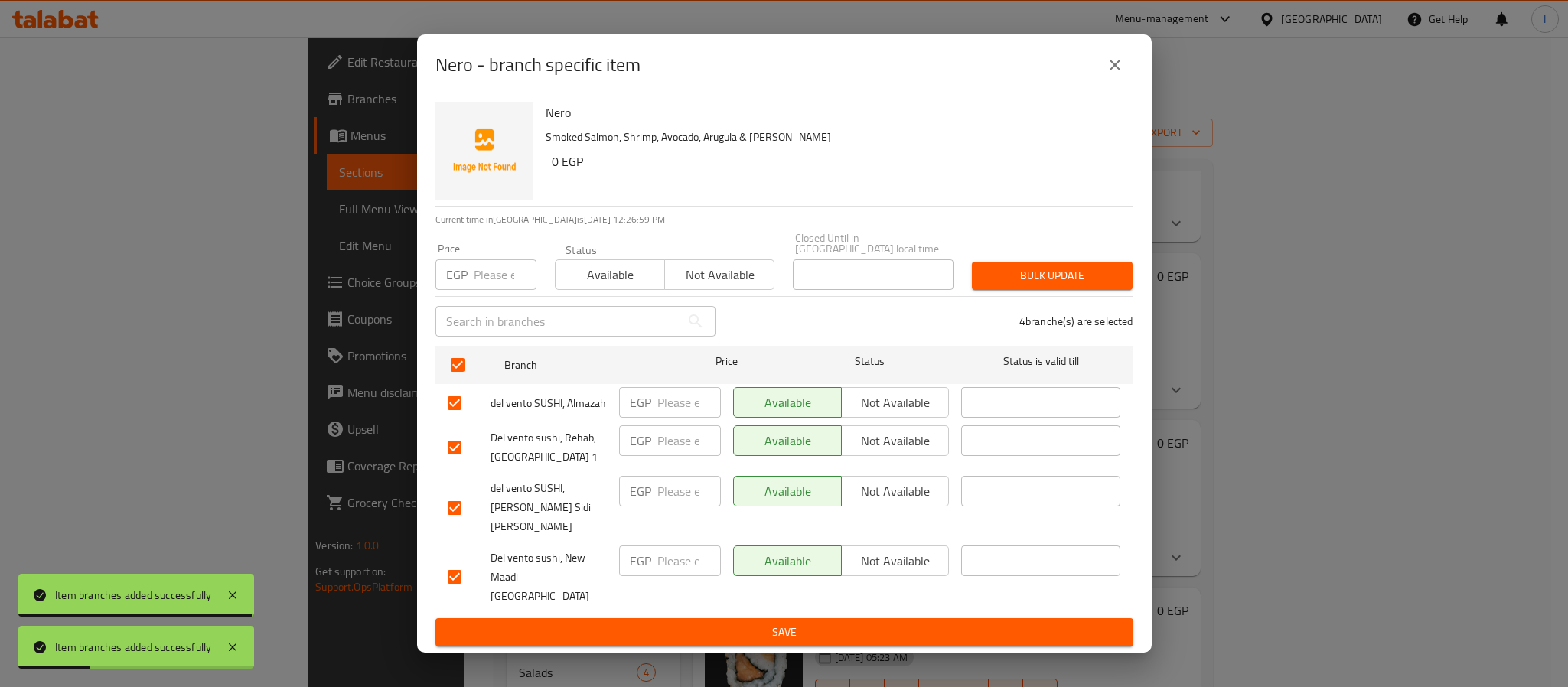
click at [909, 409] on span "Not available" at bounding box center [895, 402] width 95 height 22
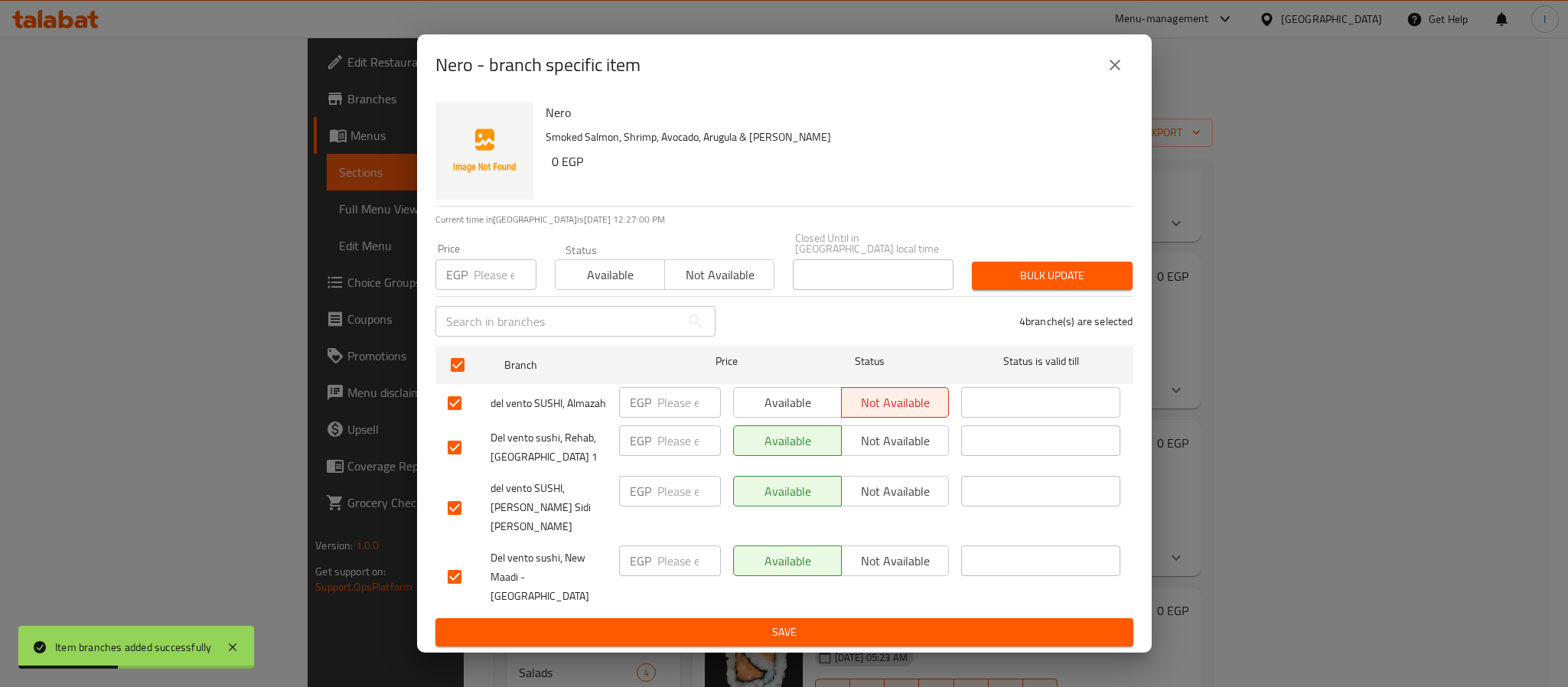
click at [883, 411] on span "Not available" at bounding box center [895, 402] width 95 height 22
click at [790, 411] on span "Available" at bounding box center [787, 402] width 95 height 22
click at [880, 448] on span "Not available" at bounding box center [895, 441] width 95 height 22
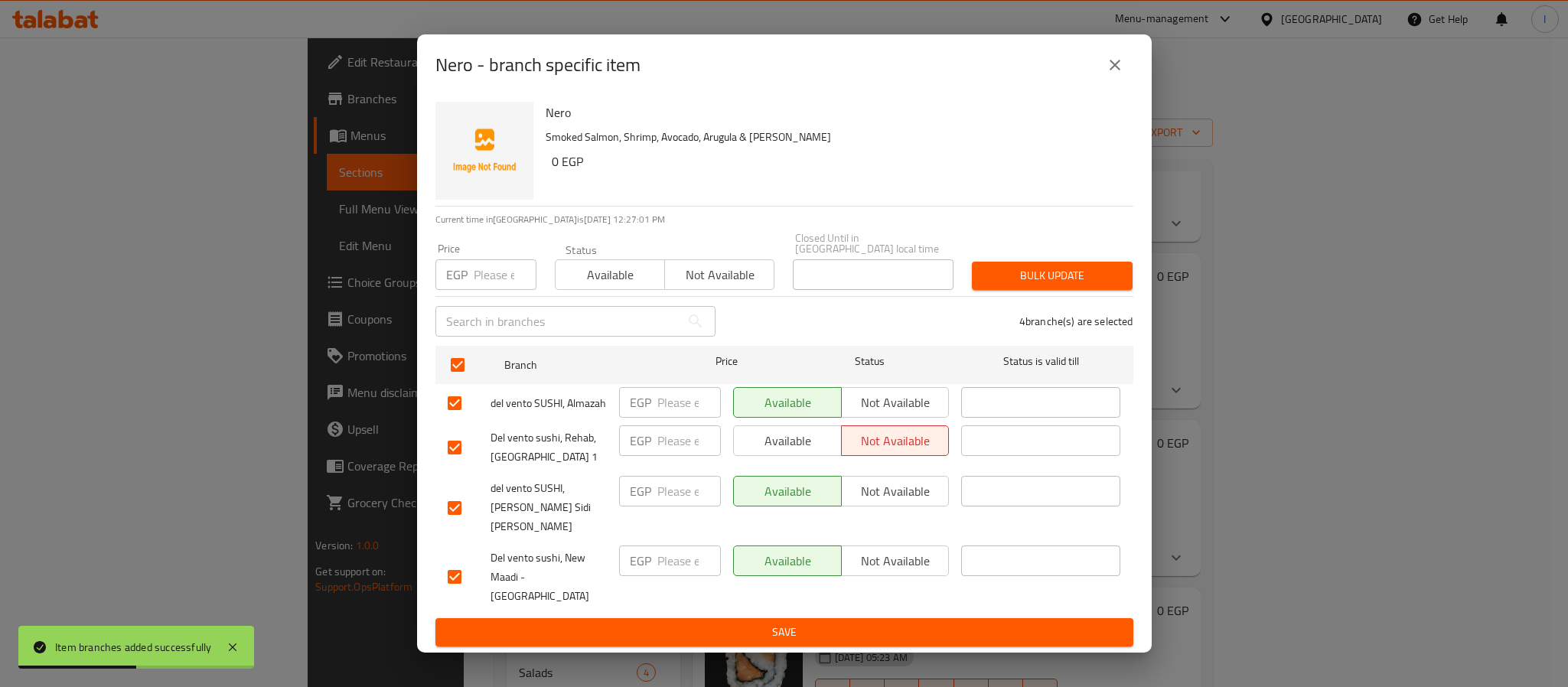
click at [893, 502] on span "Not available" at bounding box center [895, 491] width 95 height 22
click at [900, 622] on span "Save" at bounding box center [784, 632] width 673 height 19
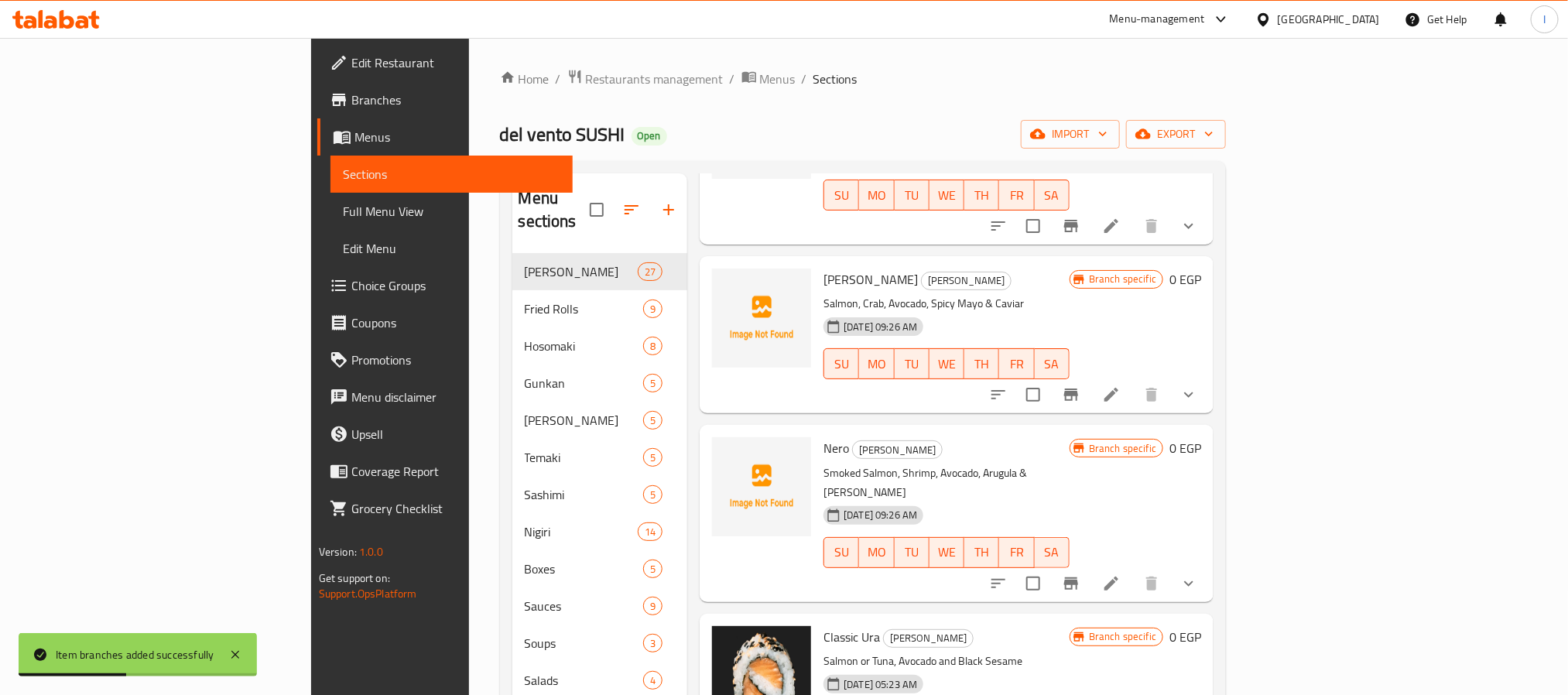
click at [744, 98] on div "Home / Restaurants management / Menus / Sections del vento SUSHI Open import ex…" at bounding box center [863, 598] width 727 height 1057
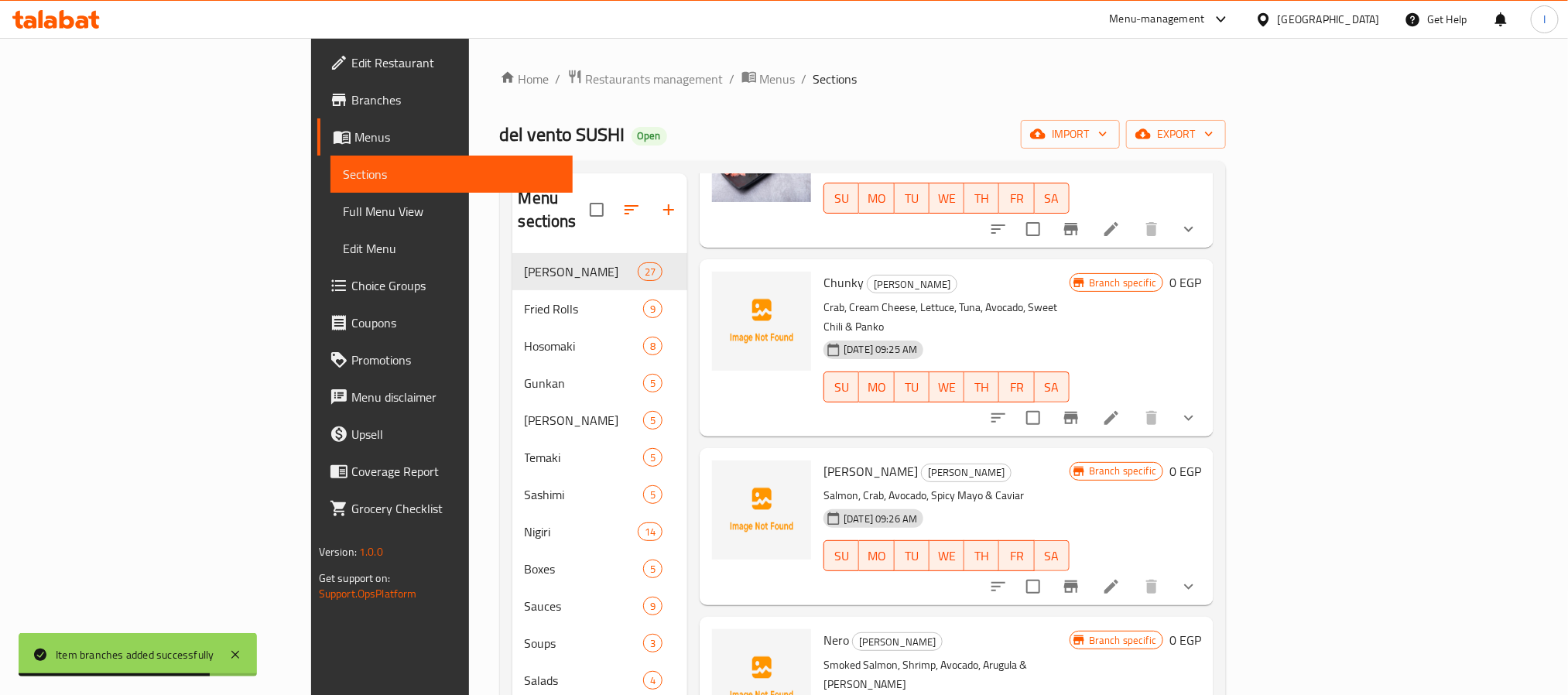
scroll to position [116, 0]
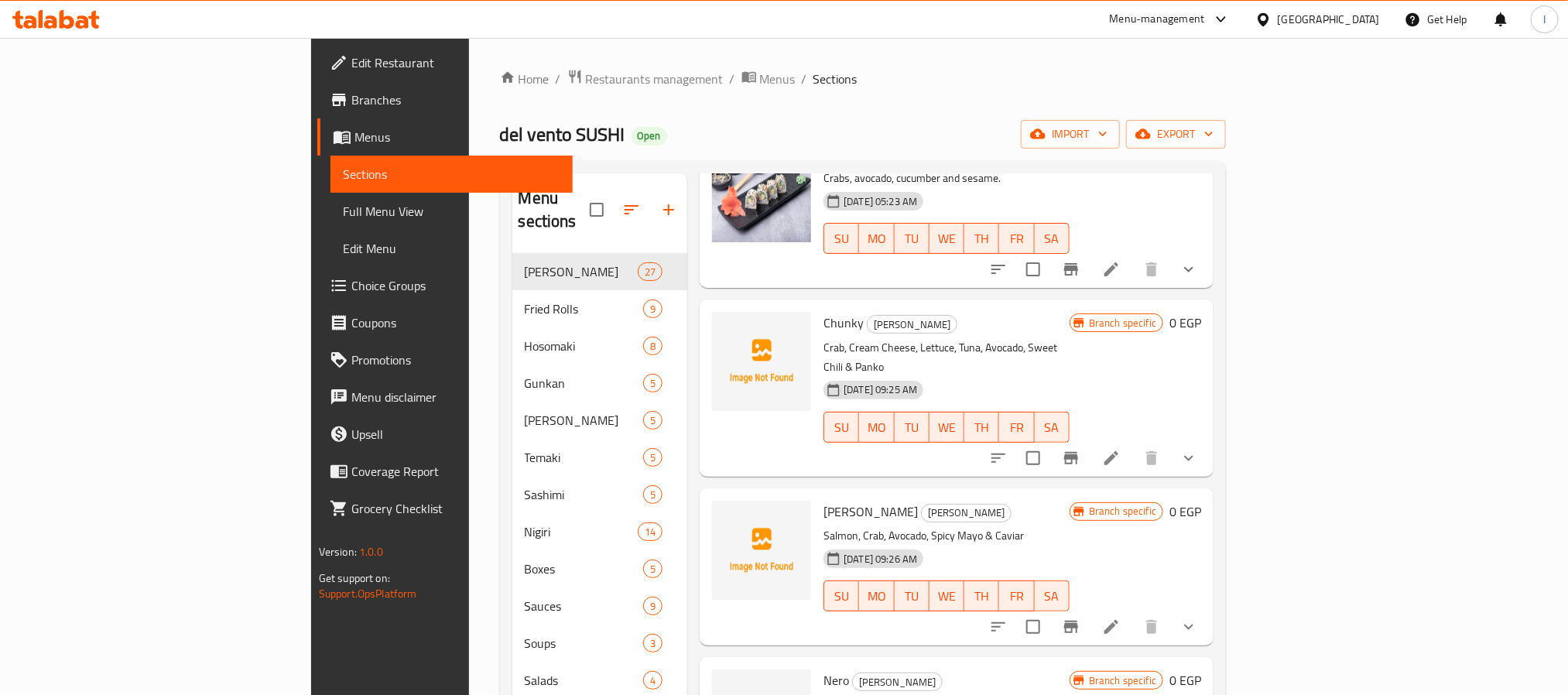
click at [823, 311] on span "Chunky" at bounding box center [843, 322] width 40 height 23
copy h6 "Chunky"
click at [823, 500] on span "Goldie" at bounding box center [870, 511] width 94 height 23
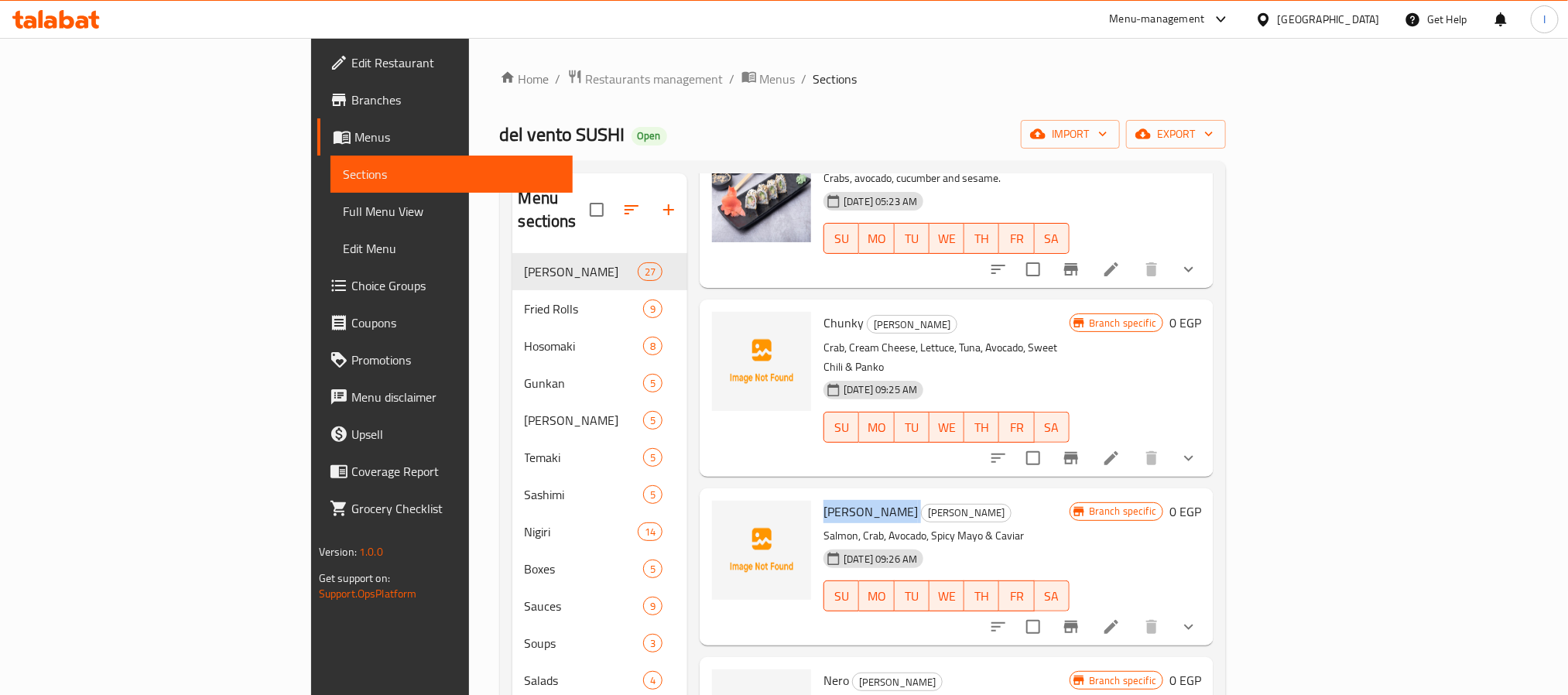
copy h6 "Goldie"
click at [823, 669] on span "Nero" at bounding box center [835, 680] width 25 height 23
copy h6 "Nero"
click at [922, 503] on span "Ura maki" at bounding box center [965, 512] width 89 height 18
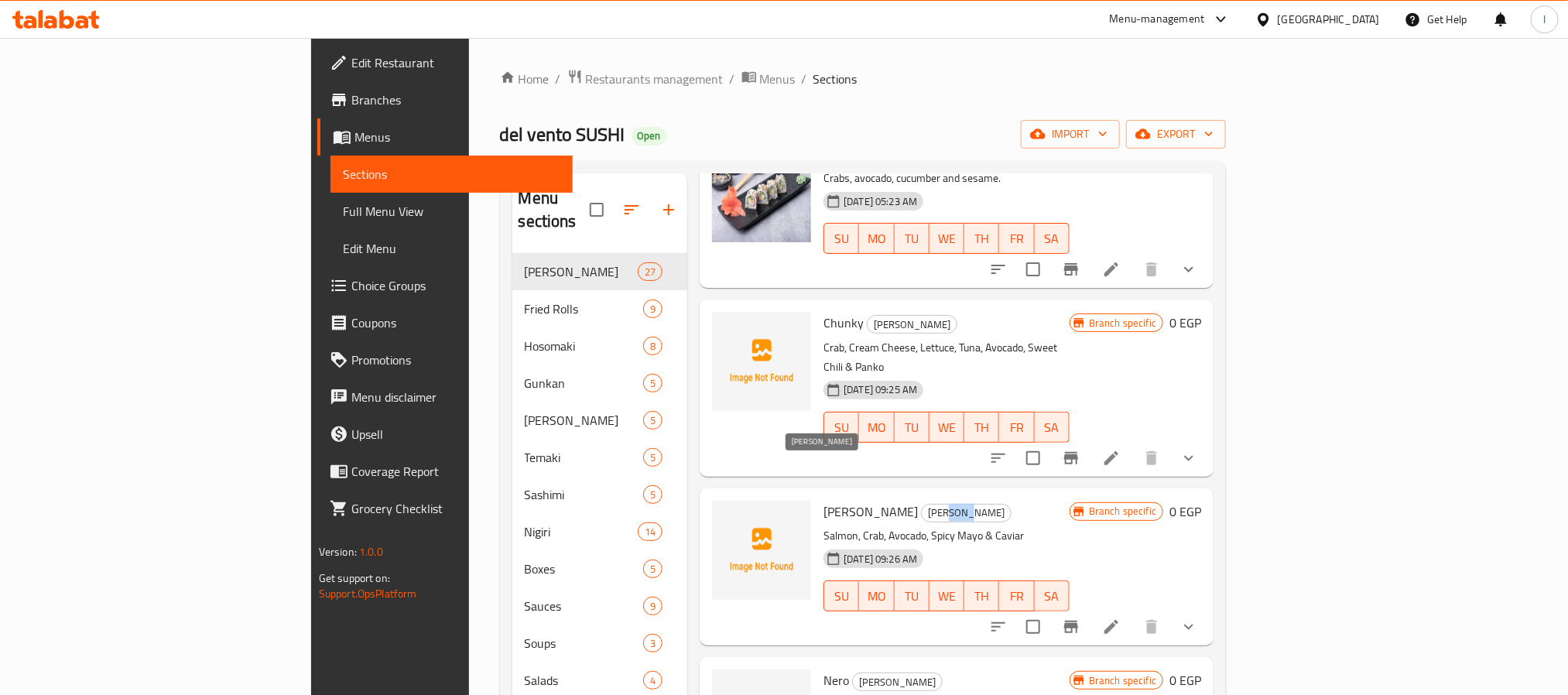
click at [922, 503] on span "Ura maki" at bounding box center [965, 512] width 89 height 18
copy span "Ura maki"
click at [1125, 114] on div "Home / Restaurants management / Menus / Sections del vento SUSHI Open import ex…" at bounding box center [863, 598] width 727 height 1057
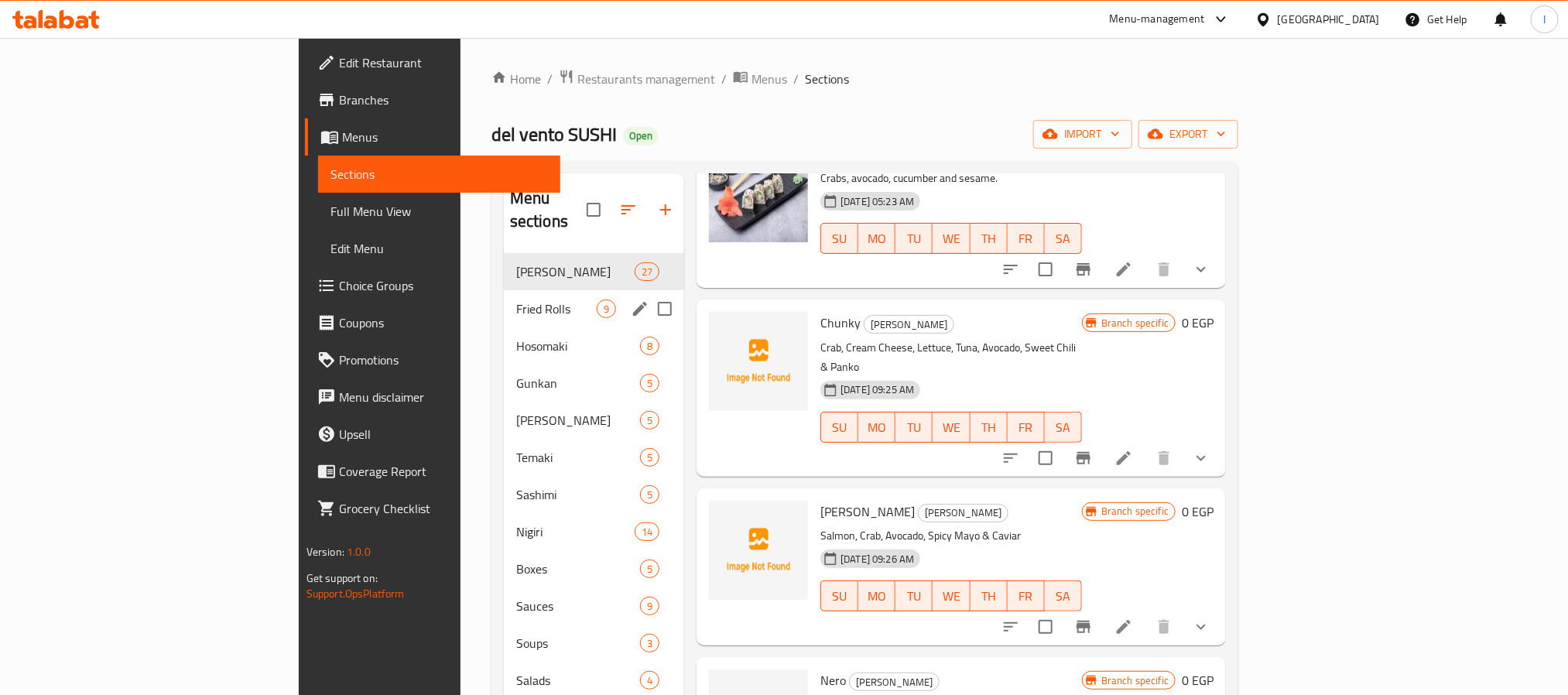
click at [503, 299] on div "Fried Rolls 9" at bounding box center [593, 309] width 181 height 37
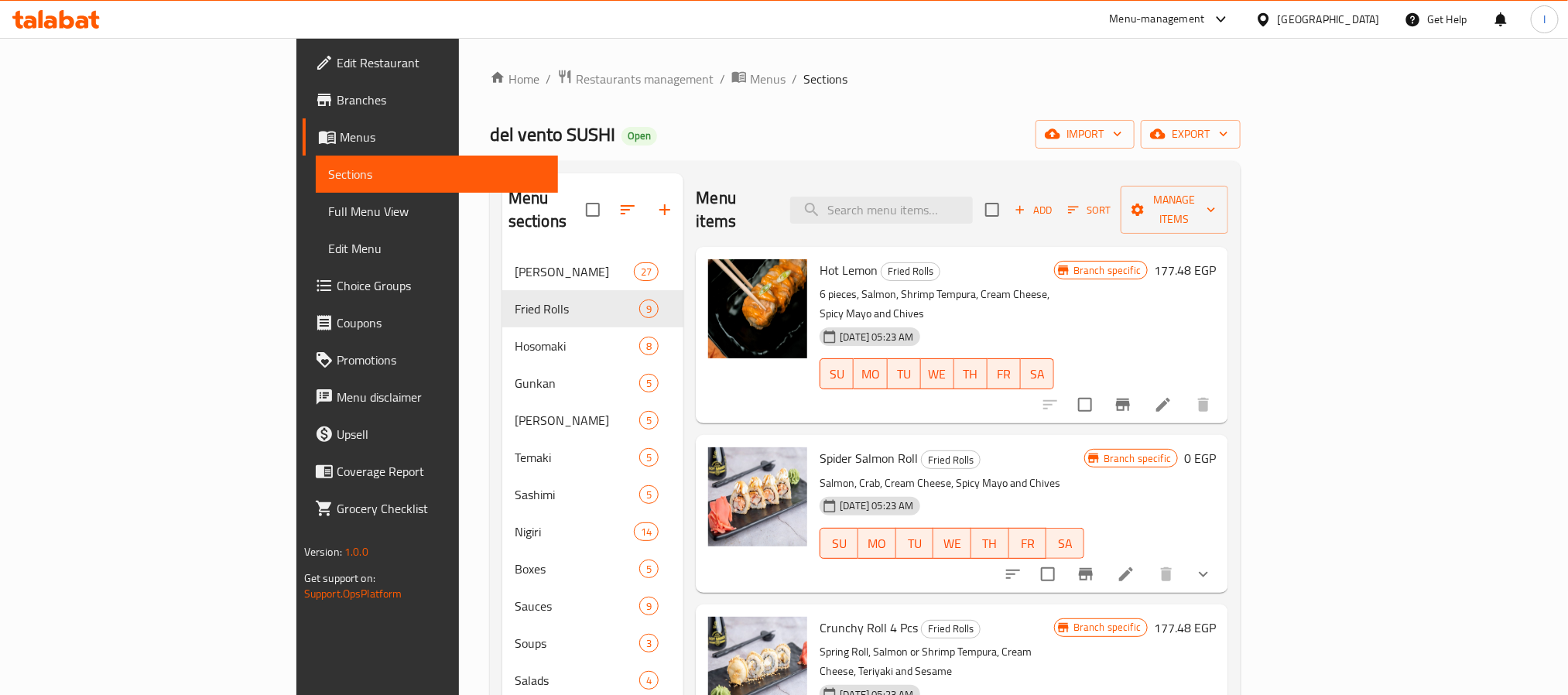
click at [782, 133] on div "del vento SUSHI Open import export" at bounding box center [865, 134] width 750 height 29
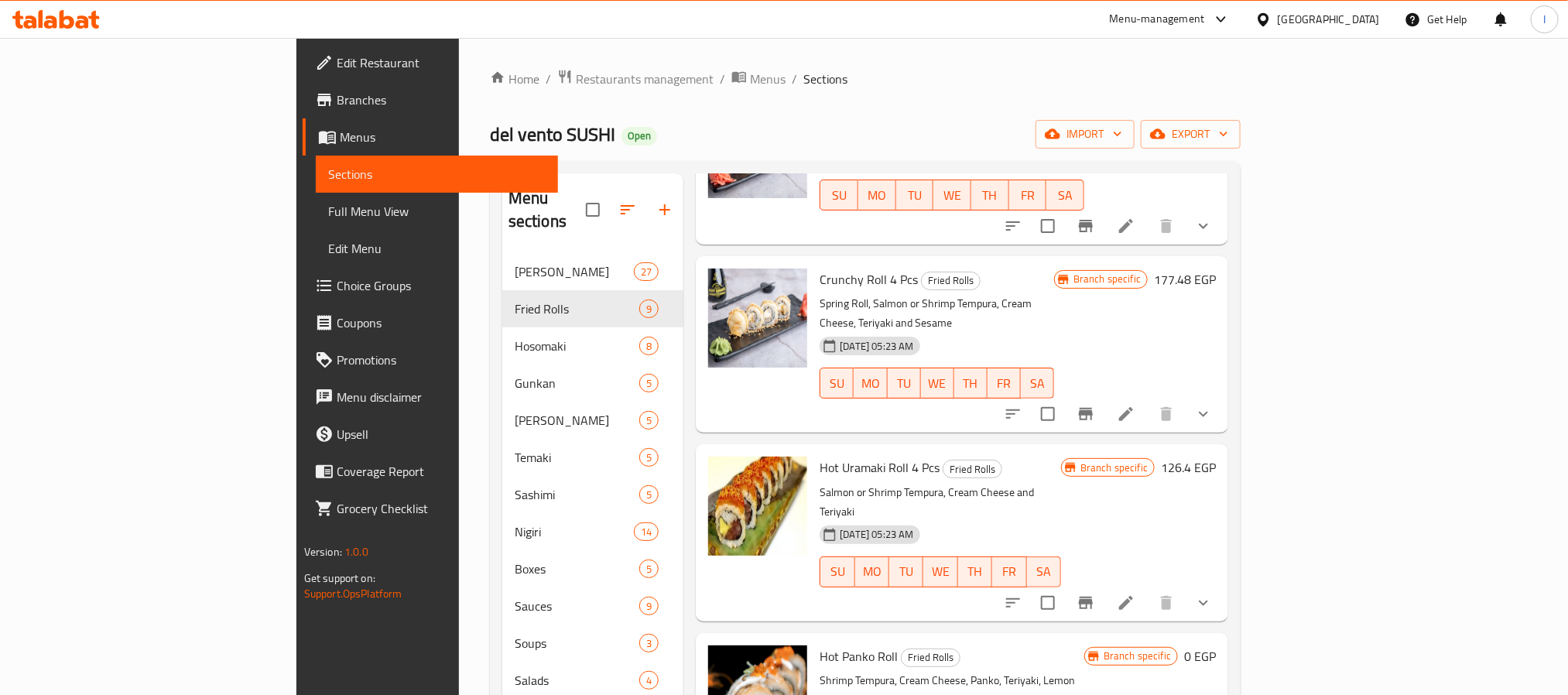
scroll to position [232, 0]
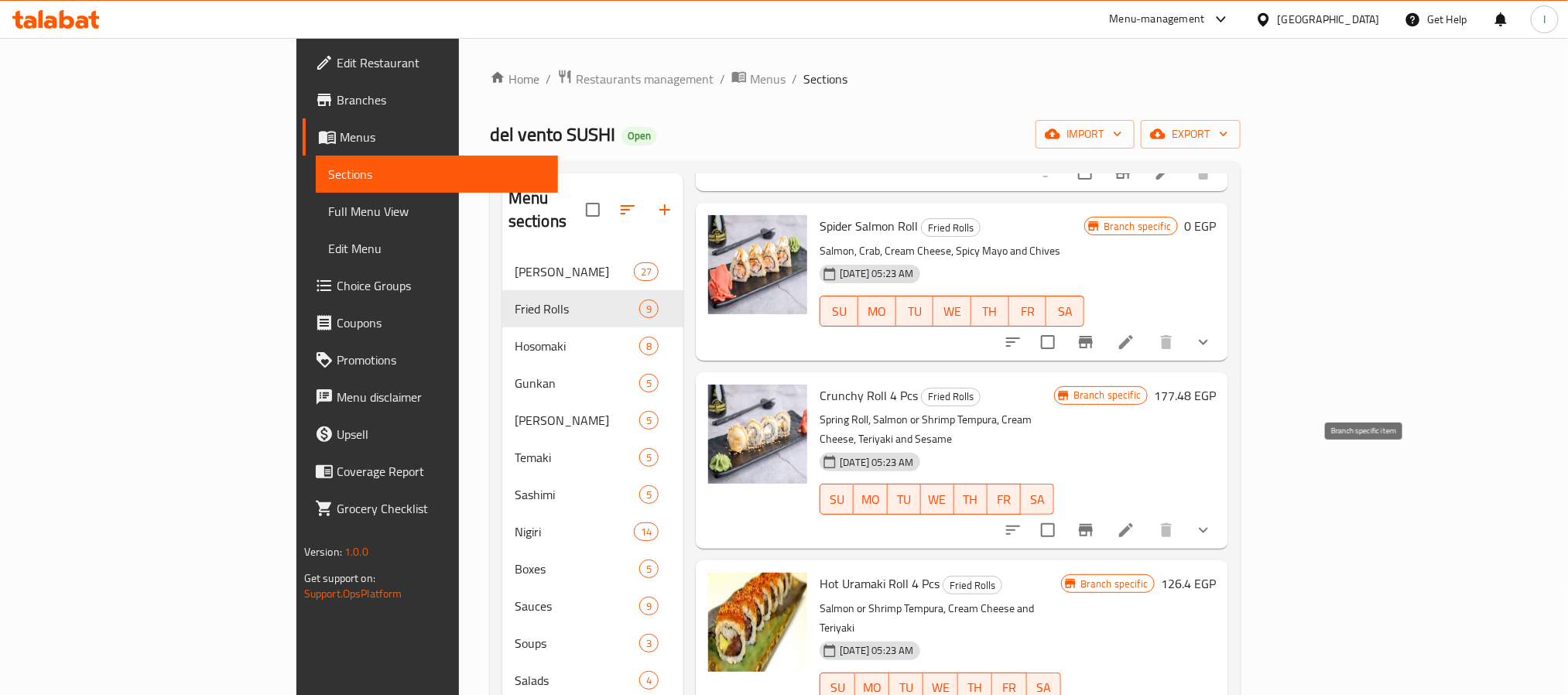
click at [1093, 524] on icon "Branch-specific-item" at bounding box center [1085, 529] width 14 height 12
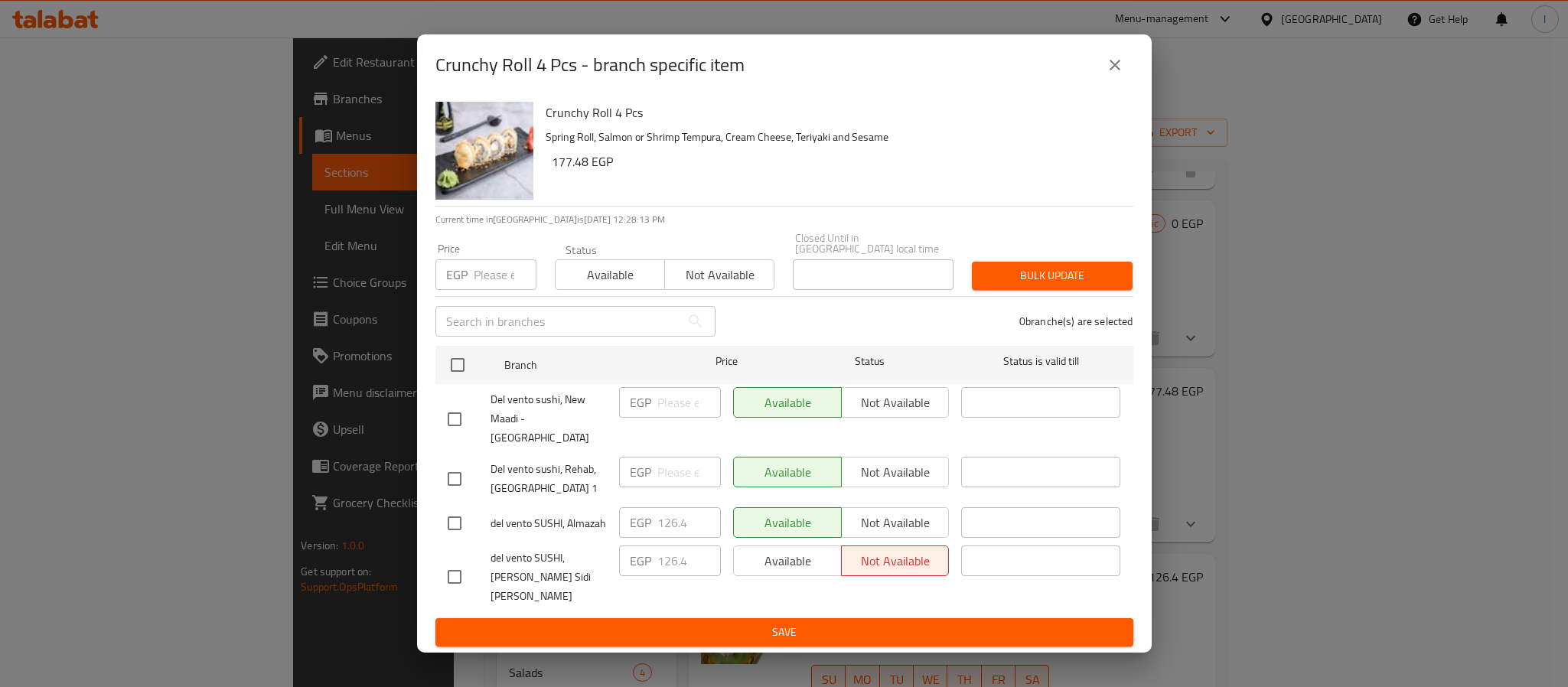
click at [1114, 74] on icon "close" at bounding box center [1115, 65] width 19 height 18
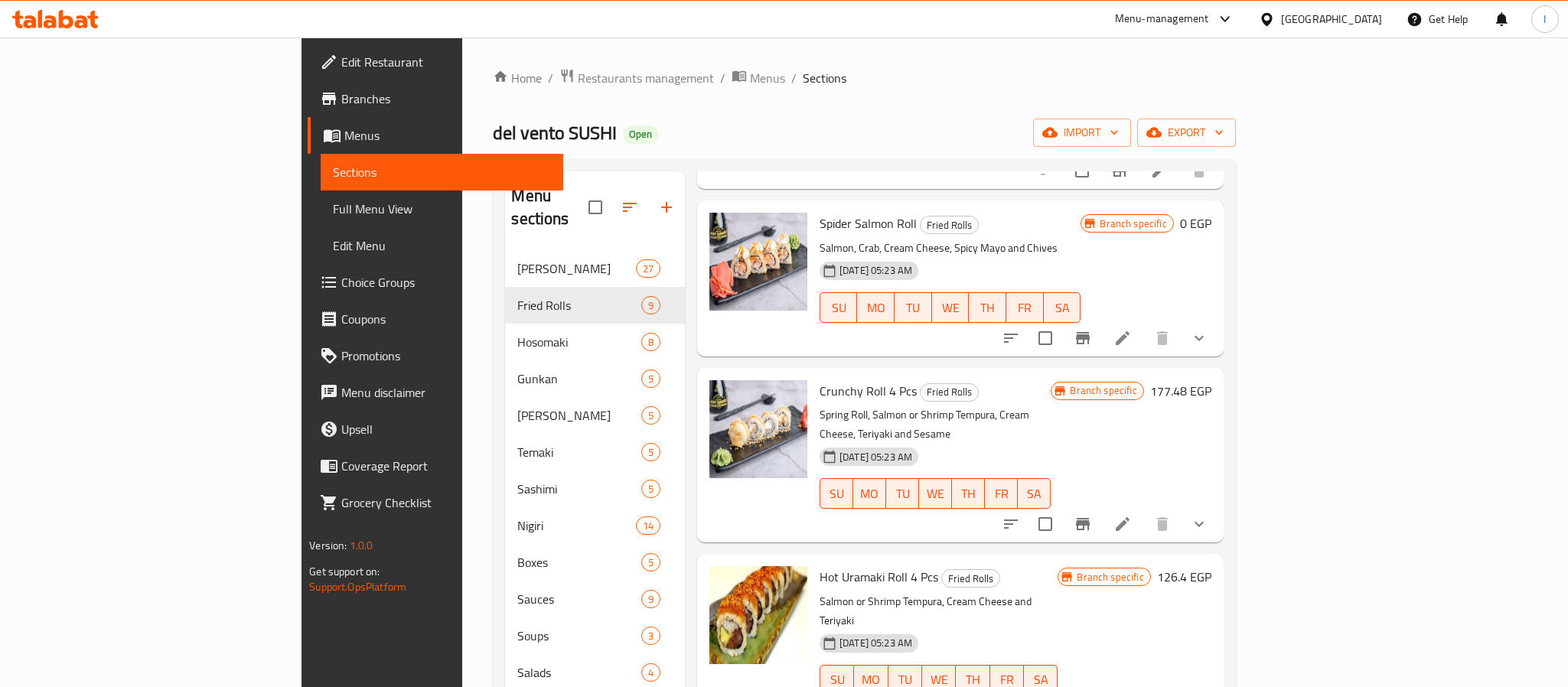
click at [1176, 91] on div "Home / Restaurants management / Menus / Sections del vento SUSHI Open import ex…" at bounding box center [864, 591] width 742 height 1045
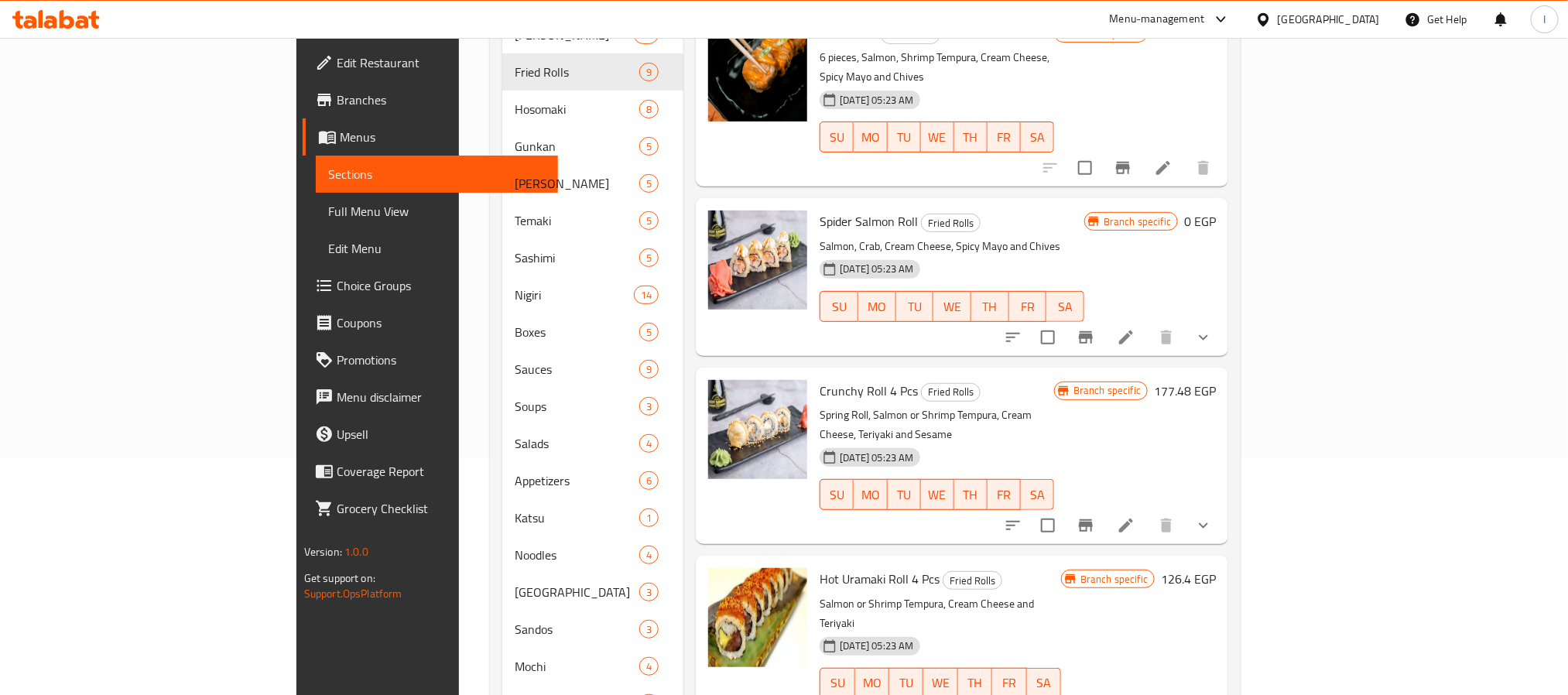
scroll to position [0, 0]
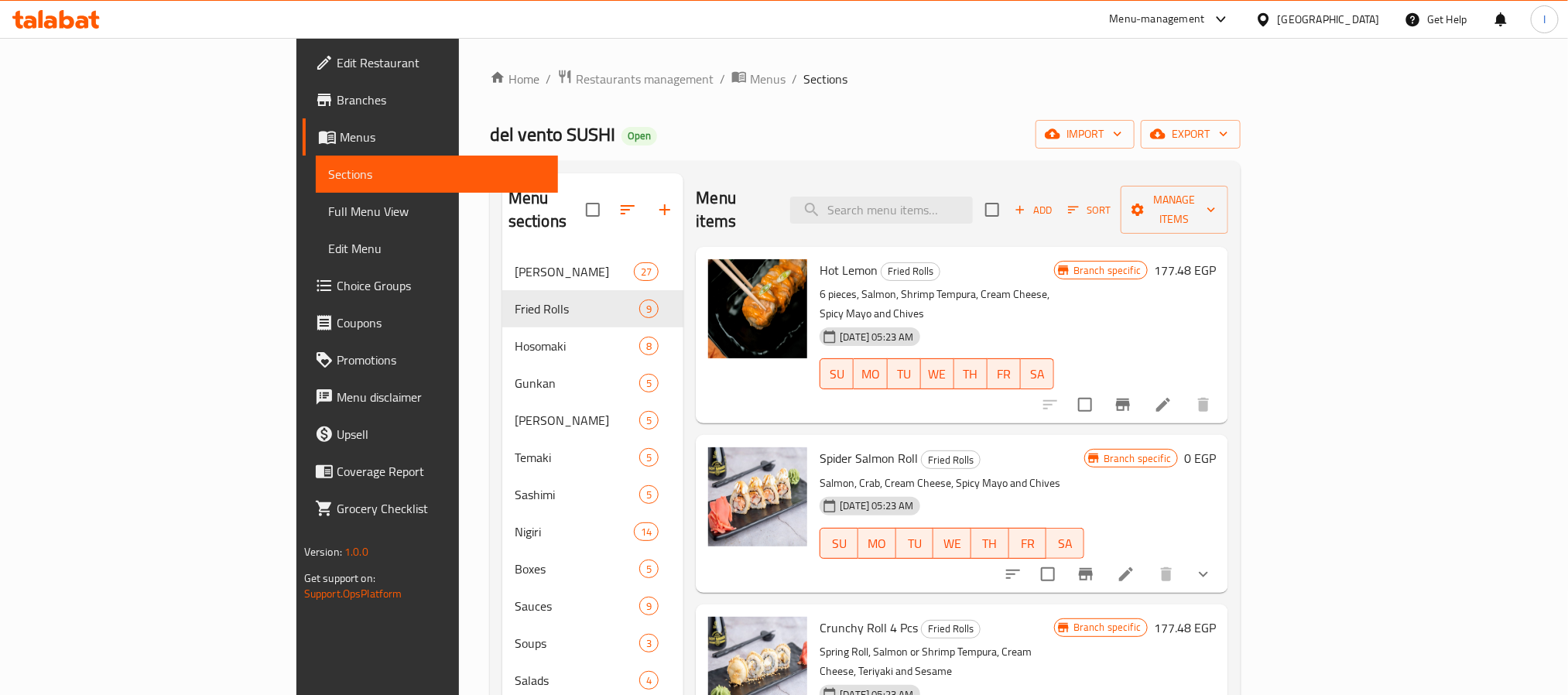
click at [855, 114] on div "Home / Restaurants management / Menus / Sections del vento SUSHI Open import ex…" at bounding box center [865, 598] width 750 height 1057
click at [755, 109] on div "Home / Restaurants management / Menus / Sections del vento SUSHI Open import ex…" at bounding box center [865, 598] width 750 height 1057
click at [794, 149] on div "del vento SUSHI Open import export" at bounding box center [865, 134] width 750 height 29
click at [1212, 565] on icon "show more" at bounding box center [1203, 574] width 19 height 19
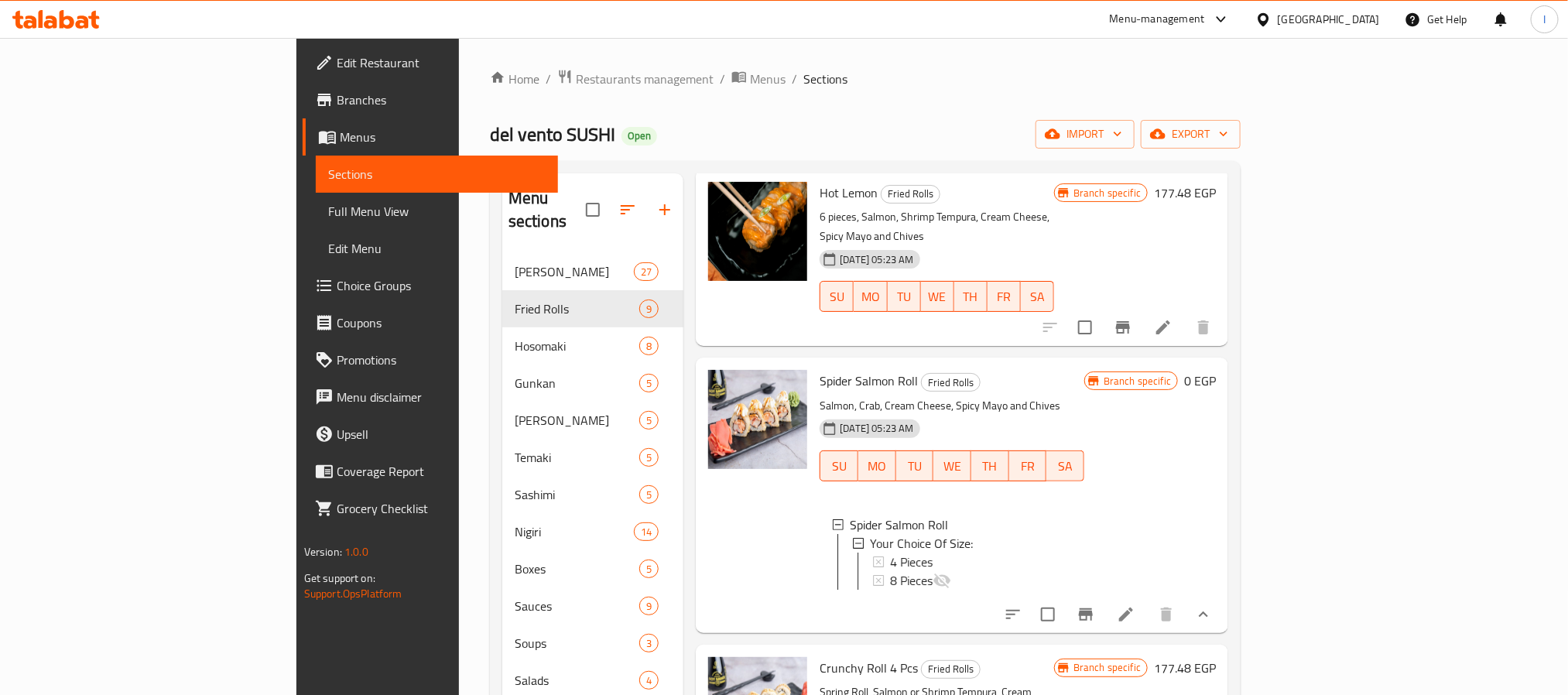
scroll to position [116, 0]
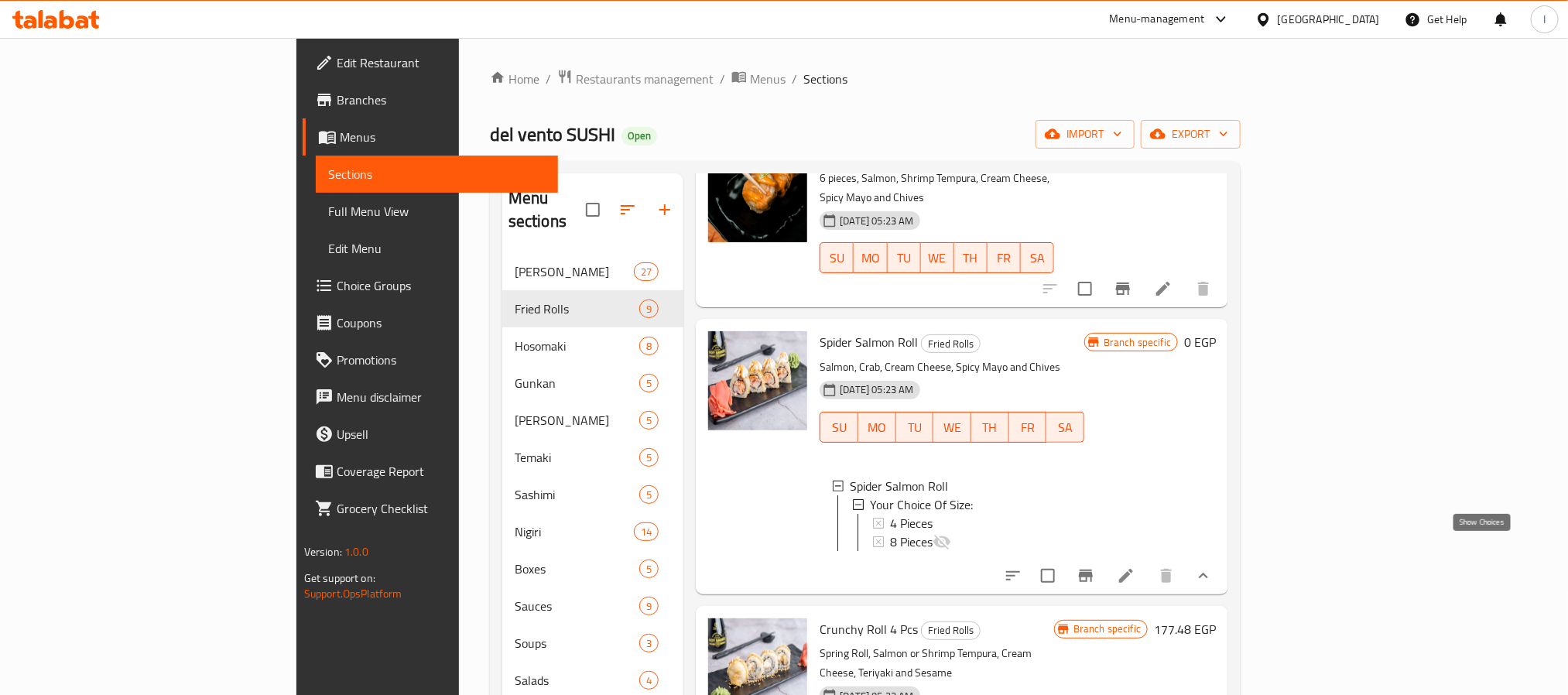
click at [1212, 566] on icon "show more" at bounding box center [1203, 575] width 19 height 19
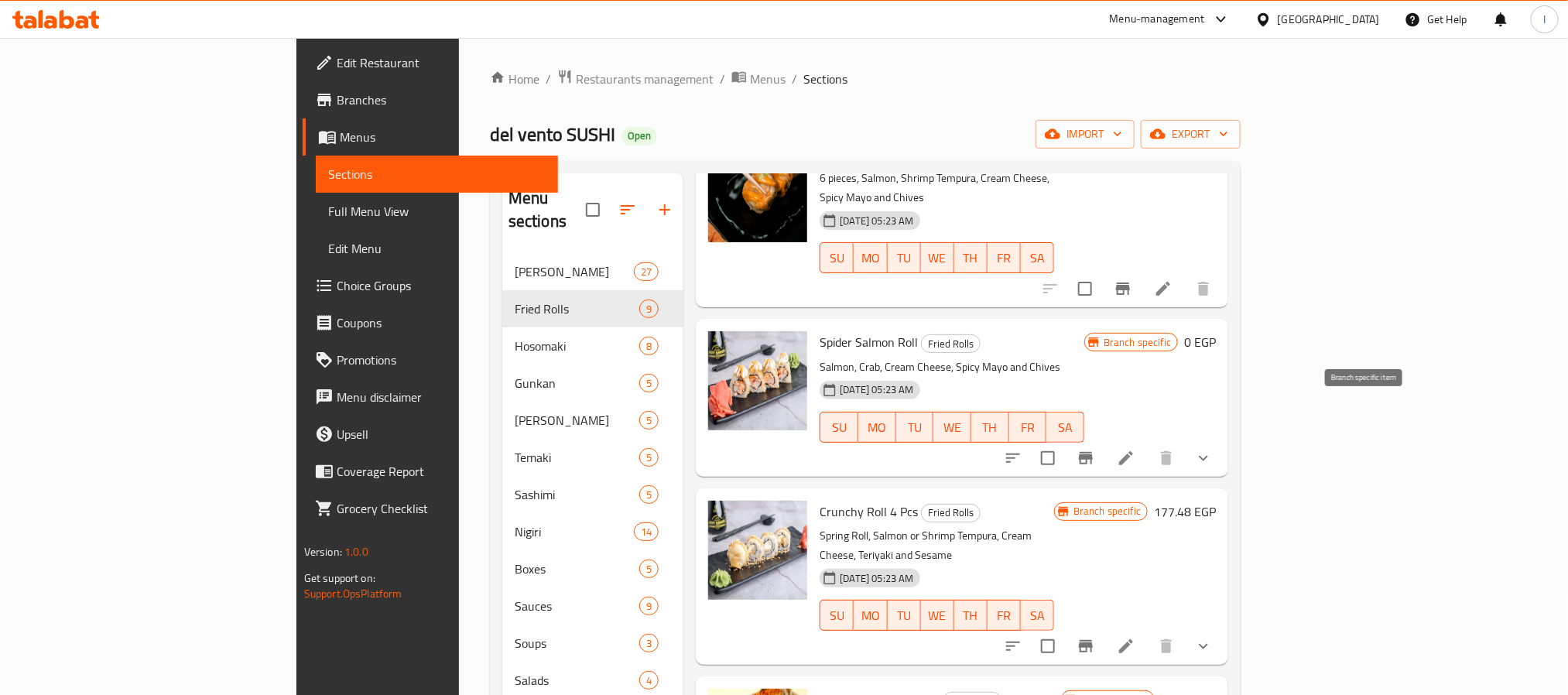
click at [1095, 449] on icon "Branch-specific-item" at bounding box center [1085, 458] width 19 height 19
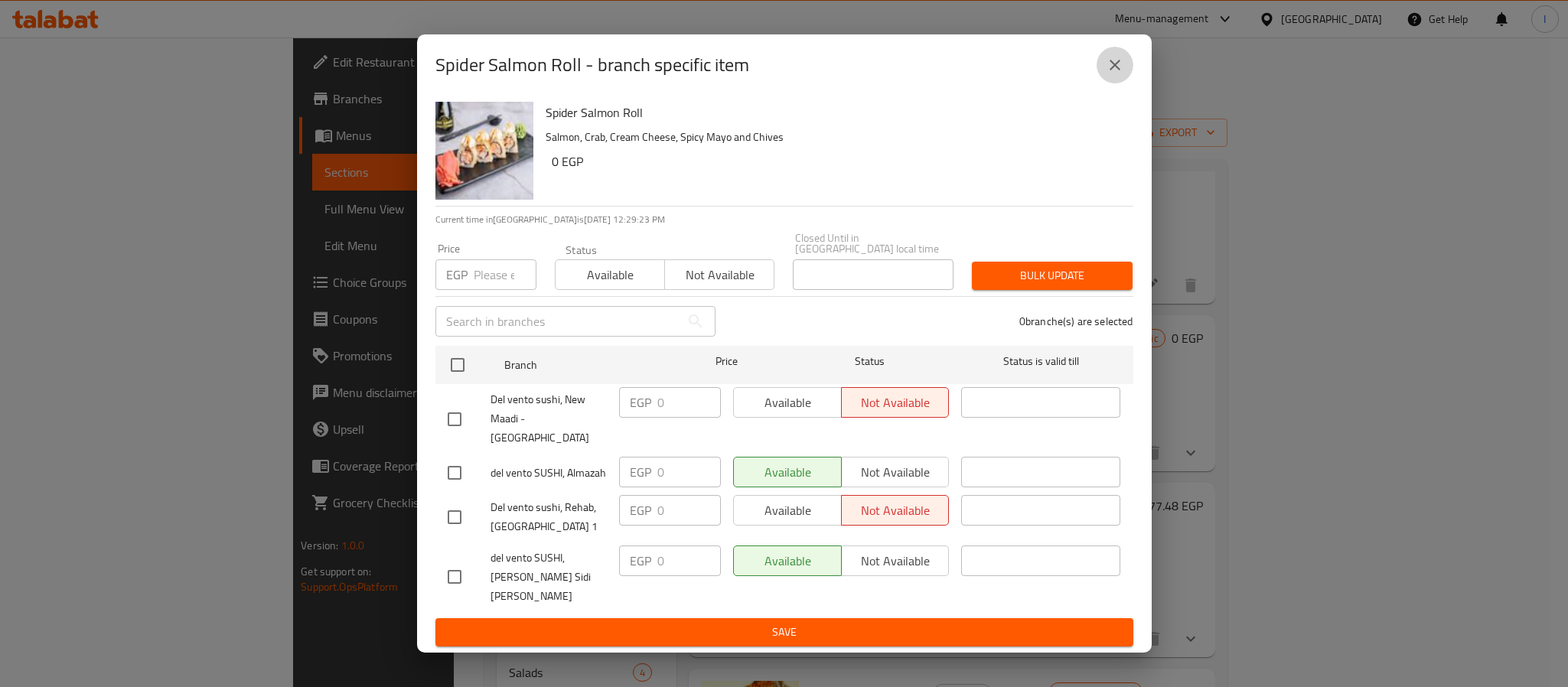
click at [1116, 74] on icon "close" at bounding box center [1115, 65] width 19 height 18
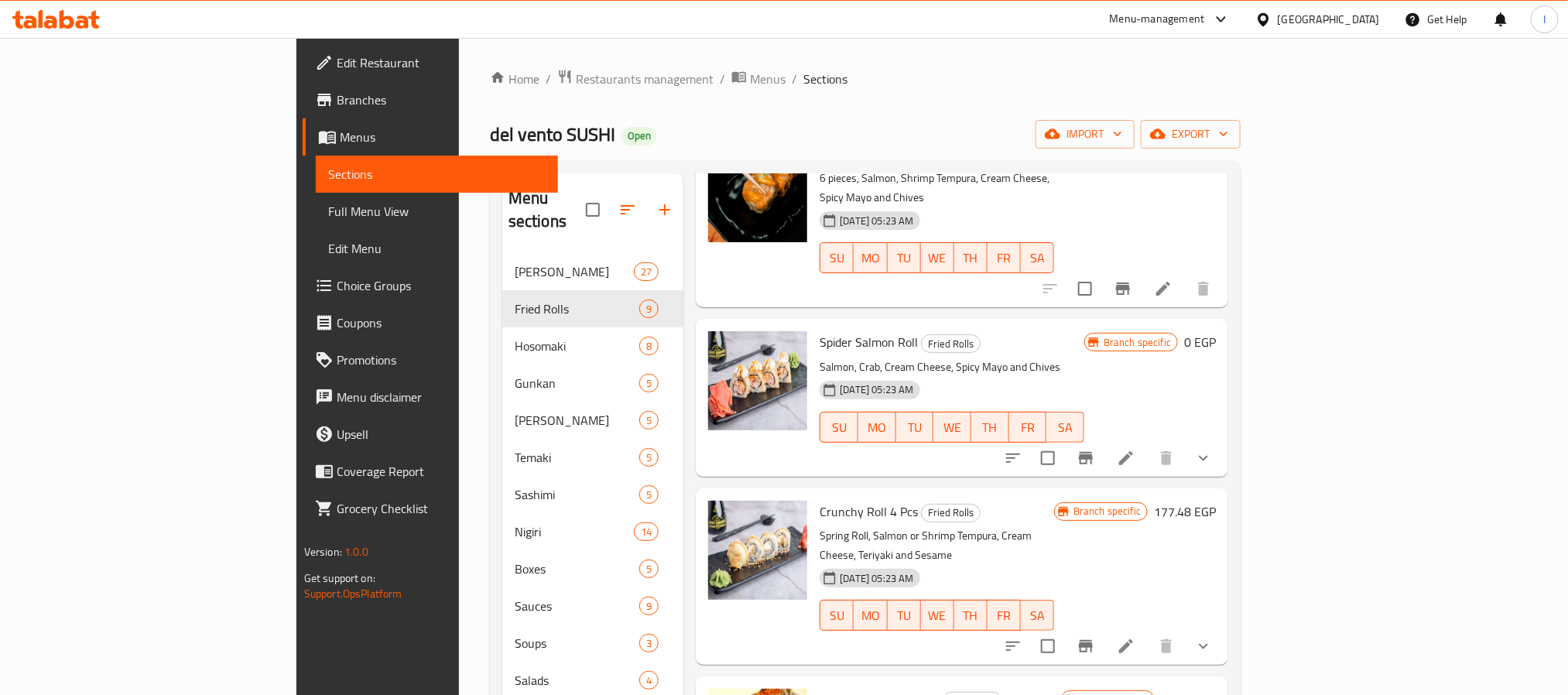
click at [1177, 112] on div "Home / Restaurants management / Menus / Sections del vento SUSHI Open import ex…" at bounding box center [865, 598] width 750 height 1057
click at [1093, 452] on icon "Branch-specific-item" at bounding box center [1085, 457] width 14 height 12
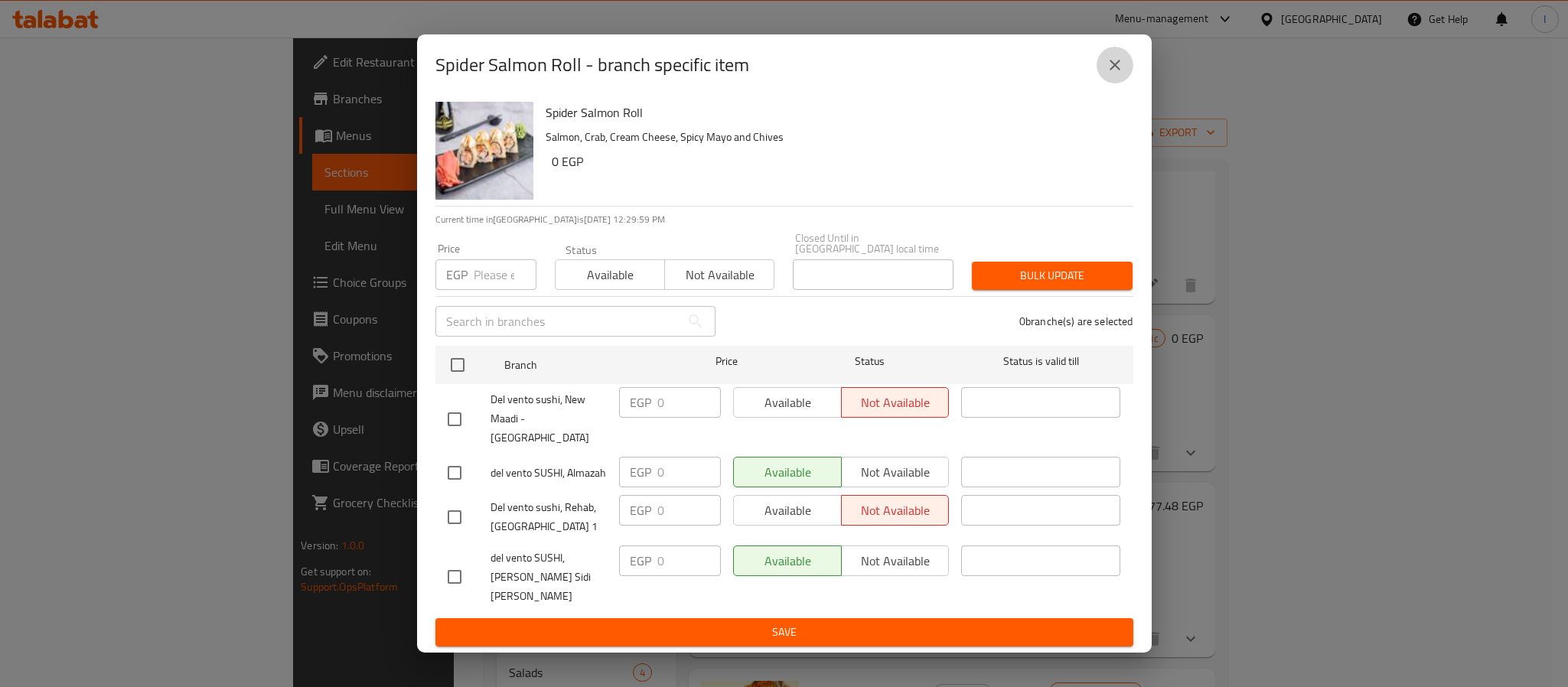
click at [1121, 74] on icon "close" at bounding box center [1115, 65] width 19 height 18
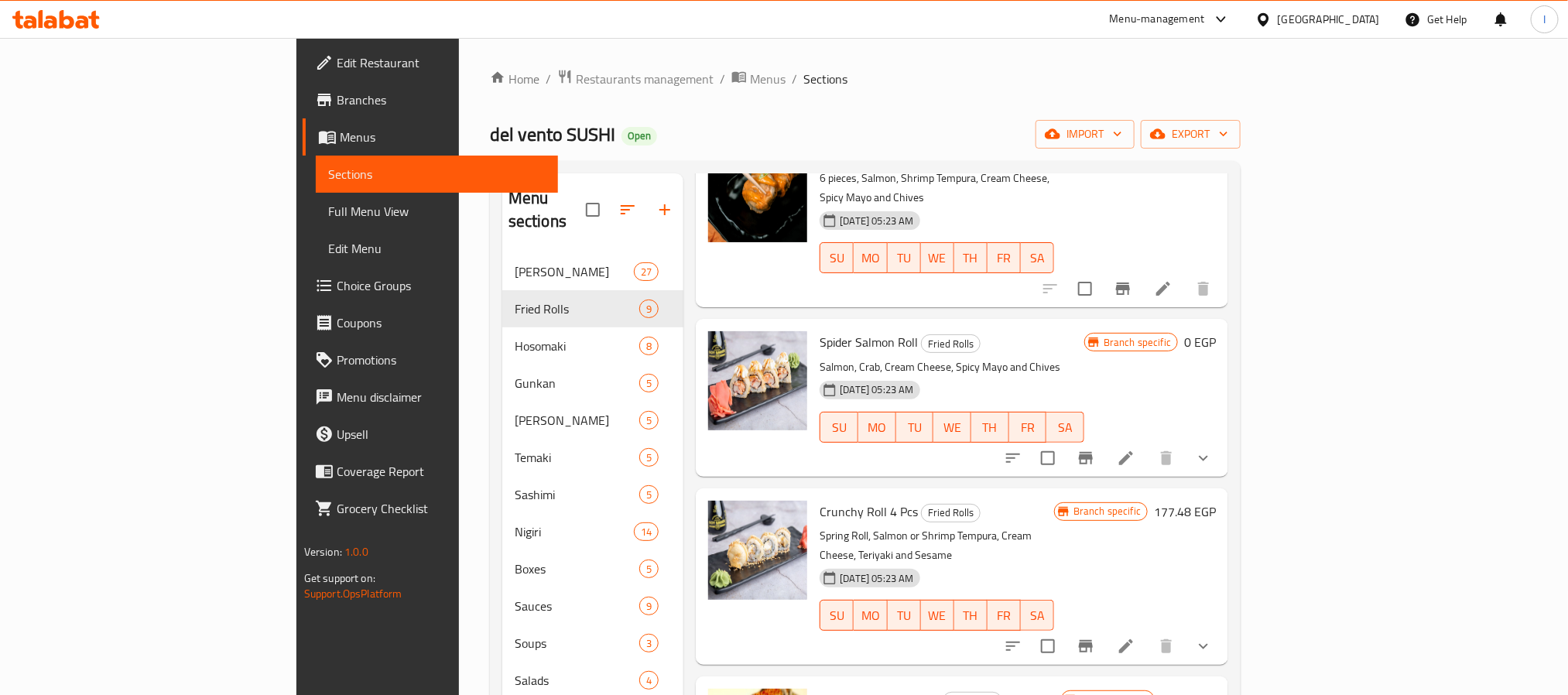
click at [1212, 449] on icon "show more" at bounding box center [1203, 458] width 19 height 19
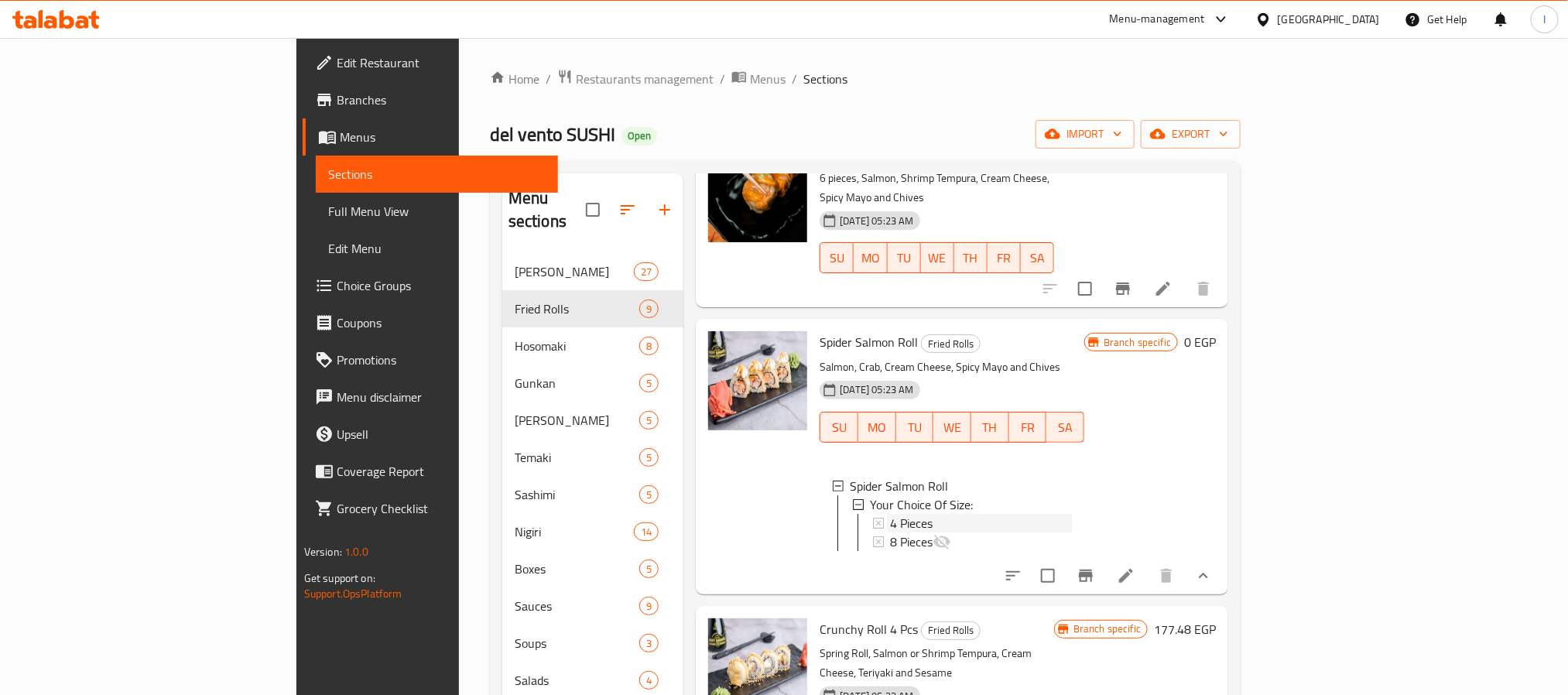
click at [890, 514] on div "4 Pieces" at bounding box center [980, 523] width 181 height 19
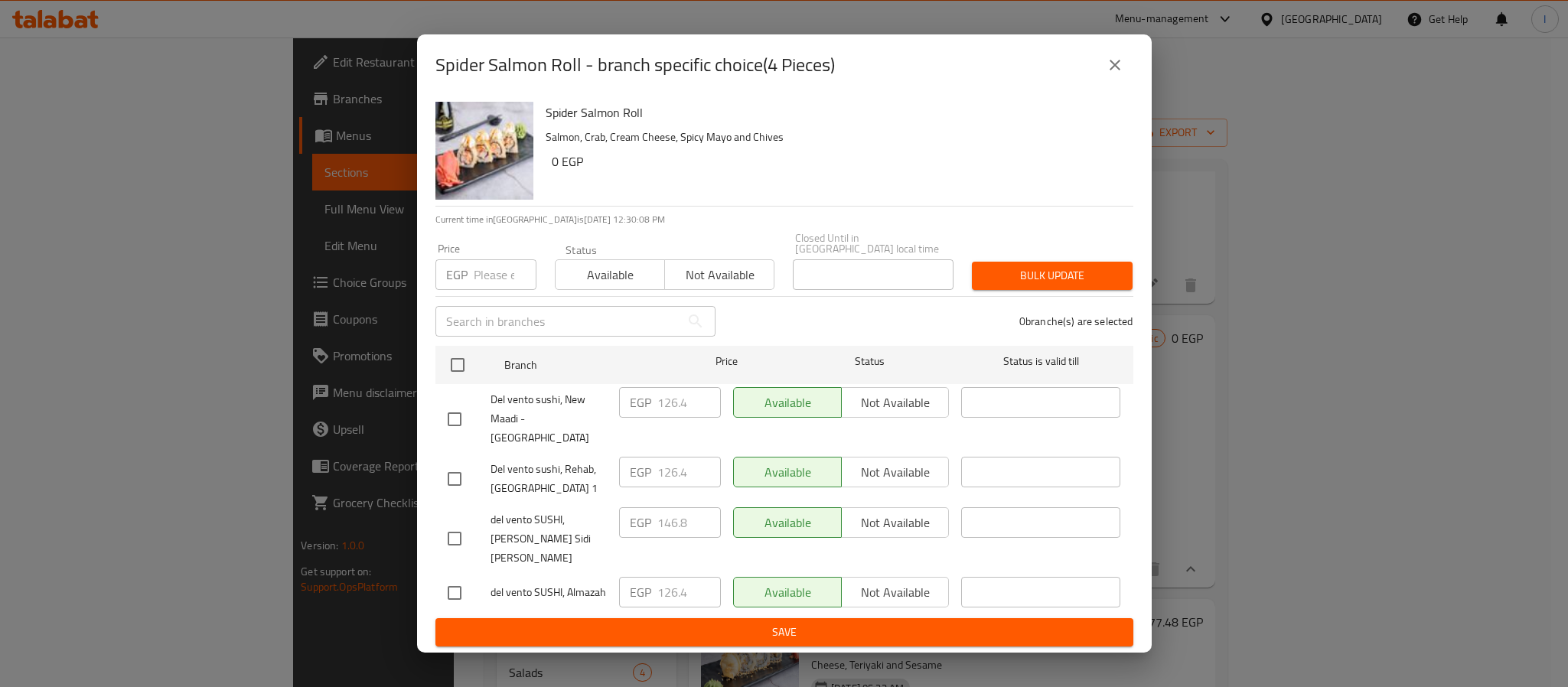
click at [1112, 74] on icon "close" at bounding box center [1115, 65] width 19 height 18
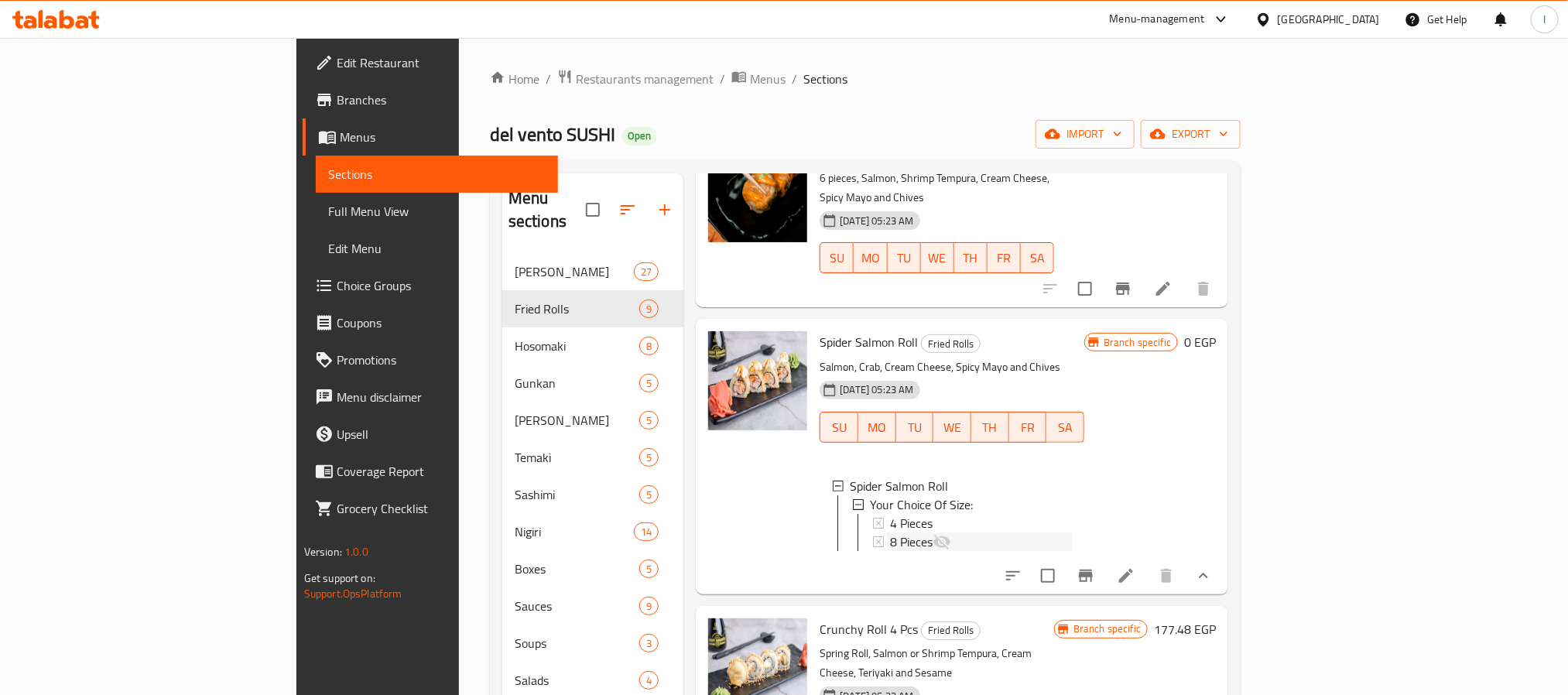
click at [890, 532] on div "8 Pieces" at bounding box center [980, 542] width 181 height 19
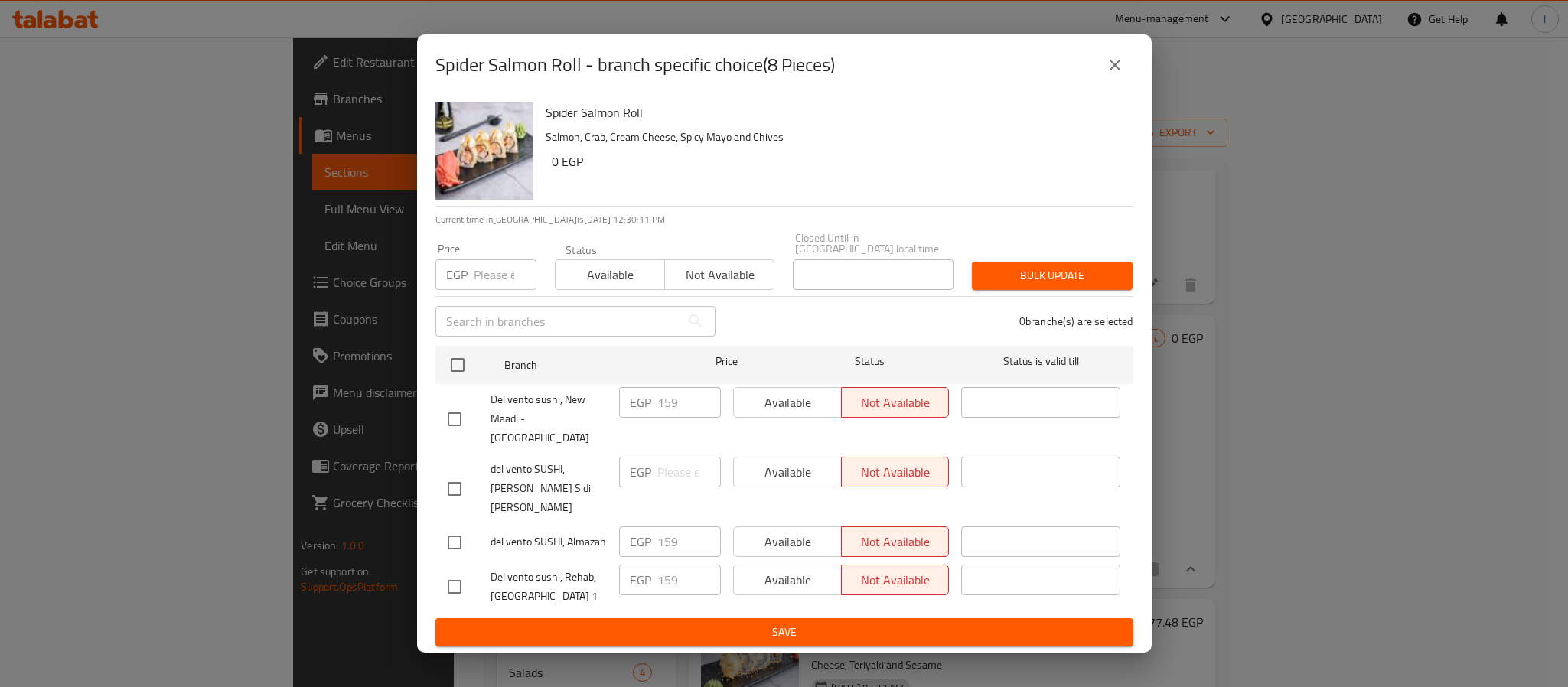
click at [1113, 74] on icon "close" at bounding box center [1115, 65] width 19 height 18
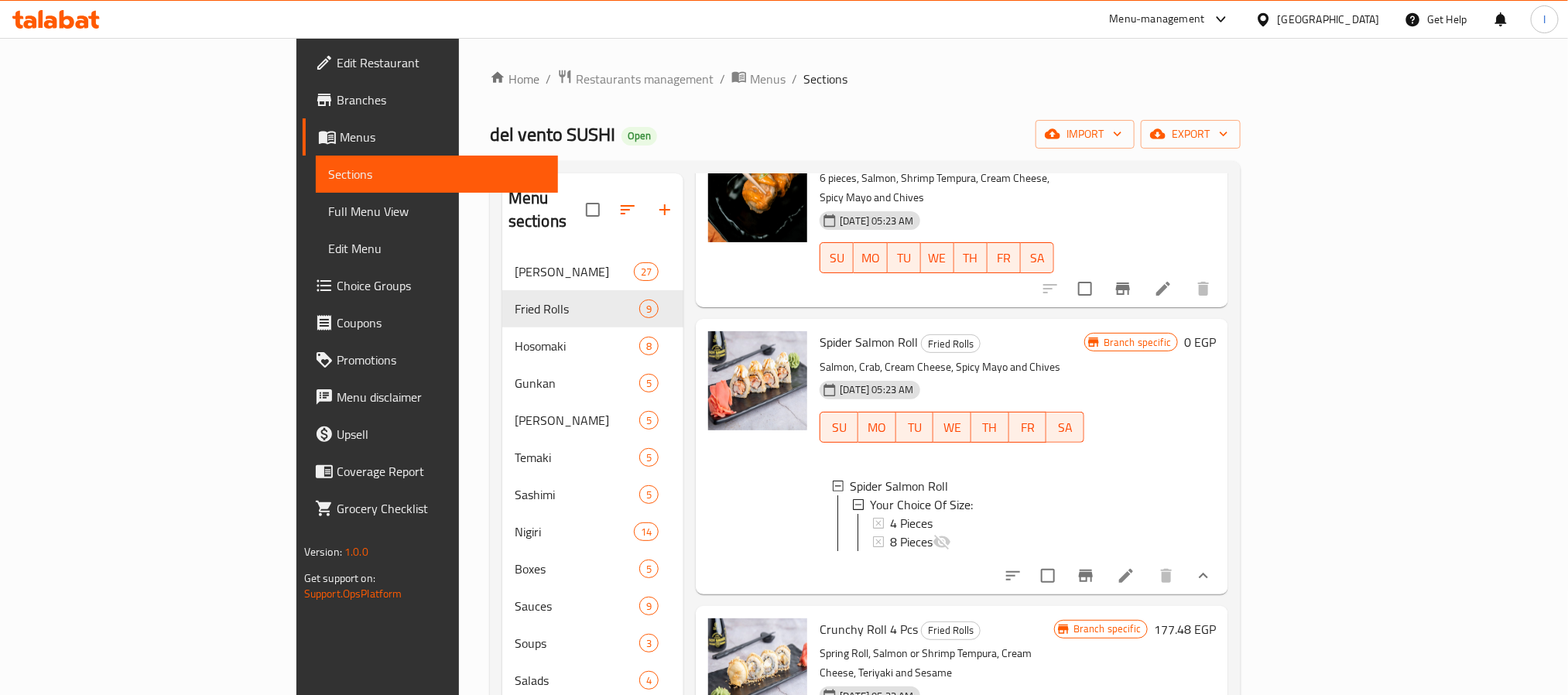
click at [906, 532] on div "8 Pieces" at bounding box center [980, 542] width 181 height 19
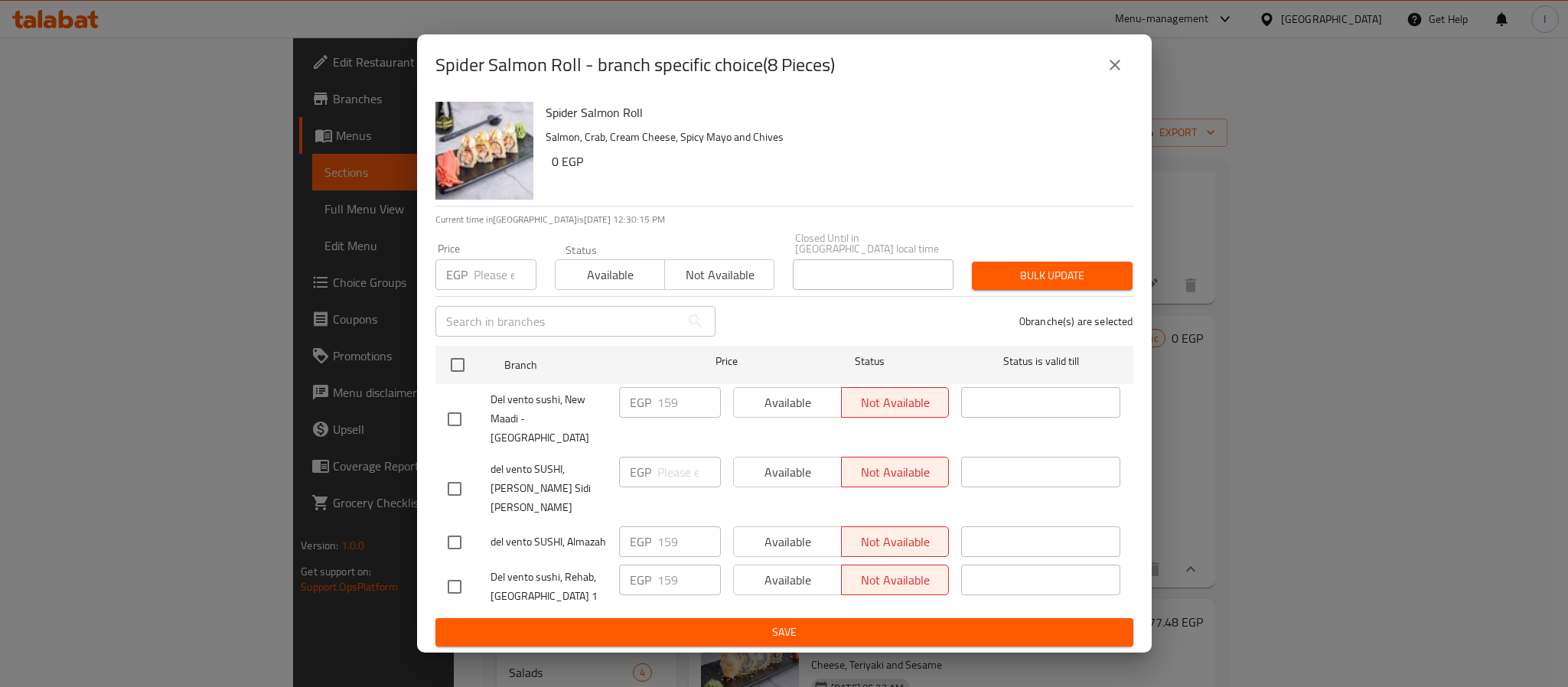
click at [1103, 83] on button "close" at bounding box center [1115, 65] width 37 height 37
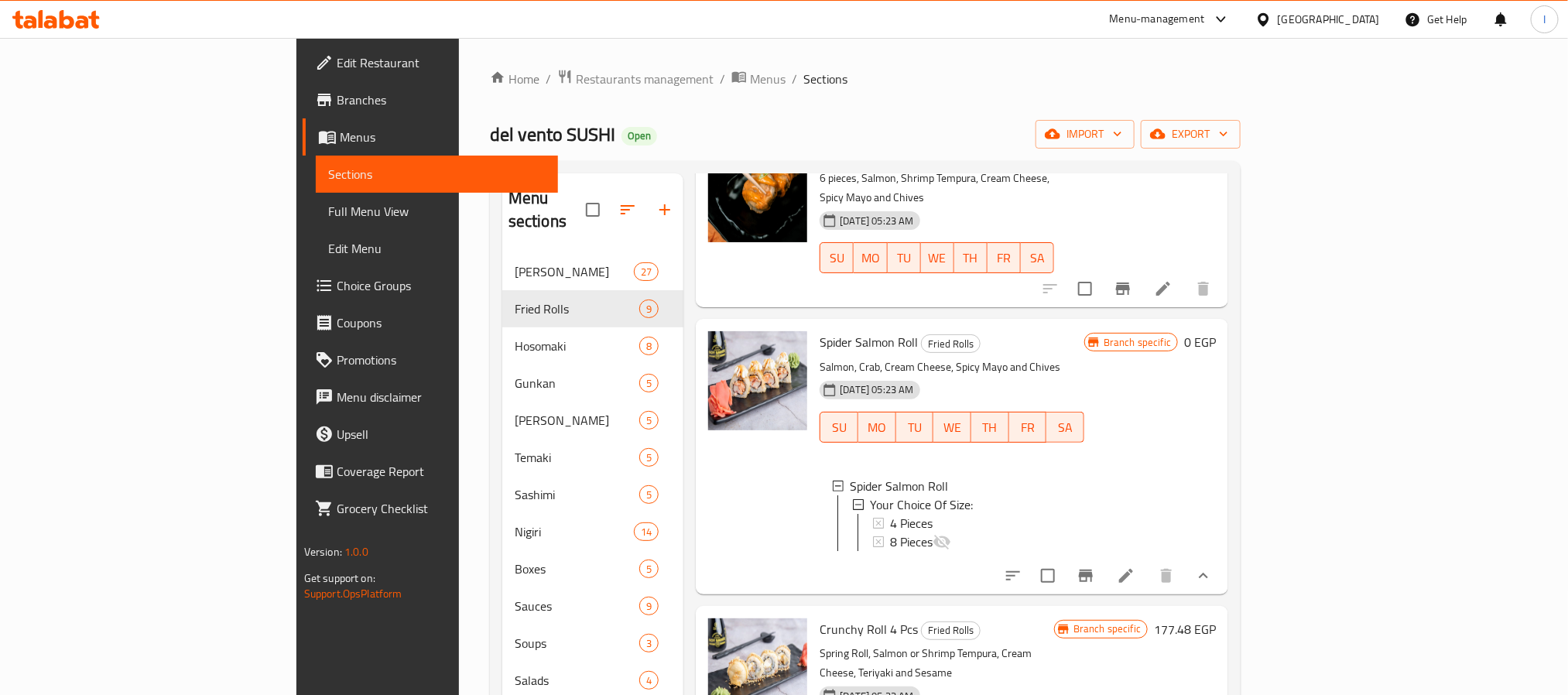
click at [1164, 105] on div "Home / Restaurants management / Menus / Sections del vento SUSHI Open import ex…" at bounding box center [865, 598] width 750 height 1057
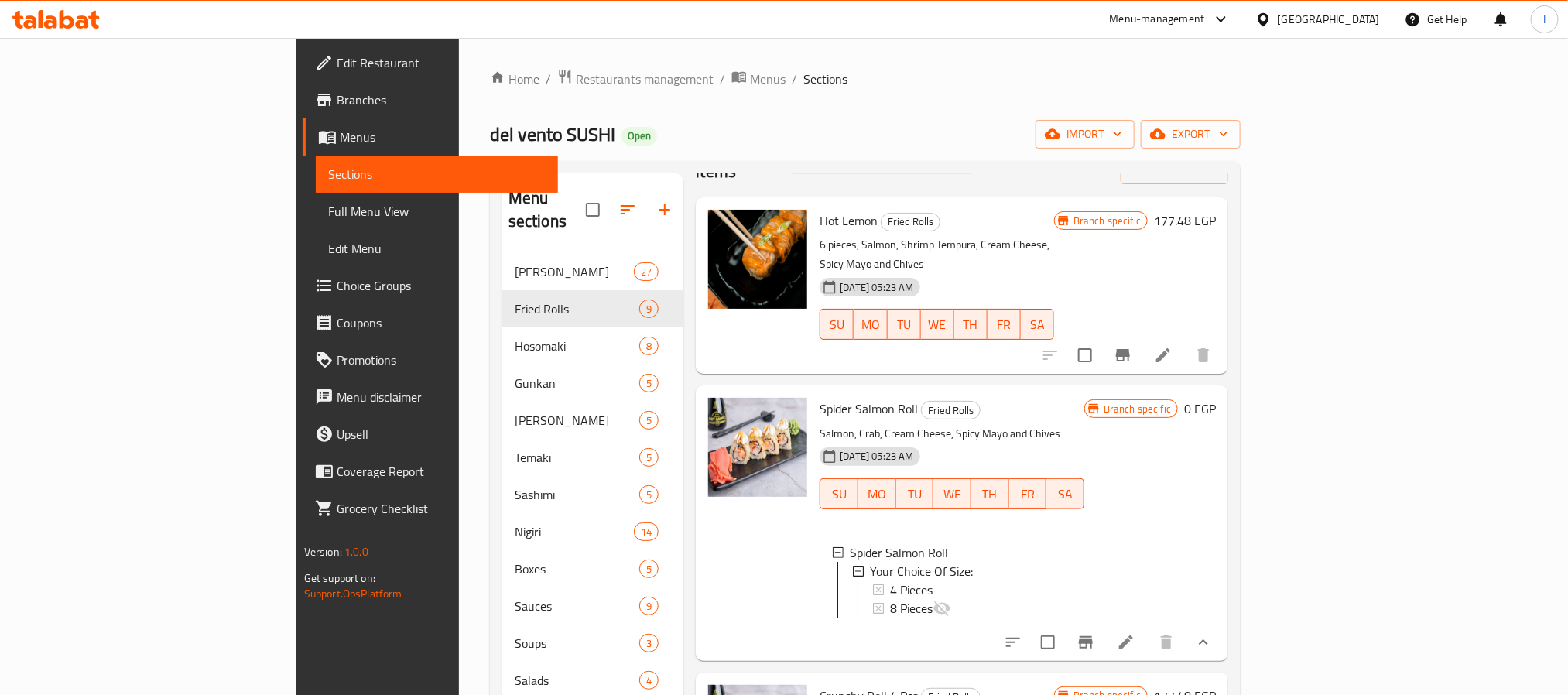
scroll to position [0, 0]
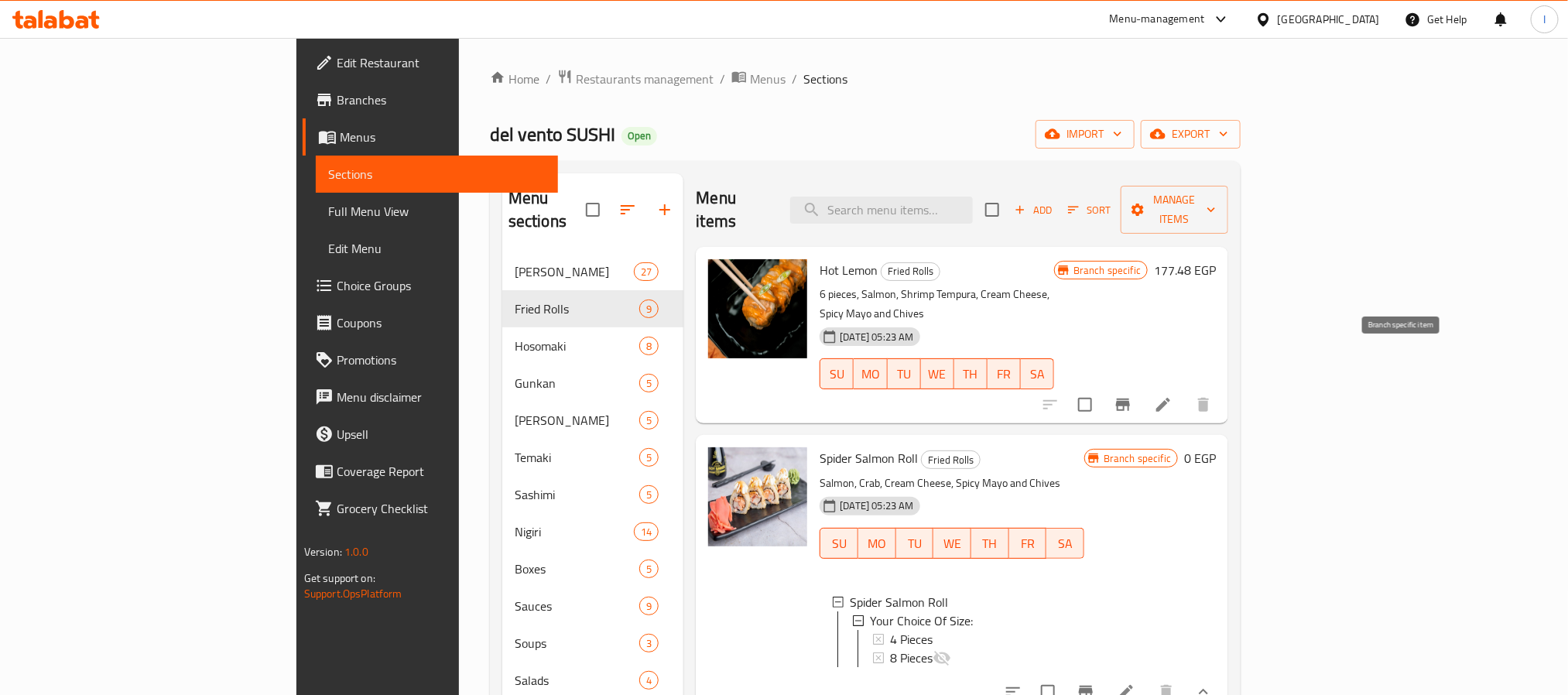
click at [1132, 396] on icon "Branch-specific-item" at bounding box center [1123, 405] width 19 height 19
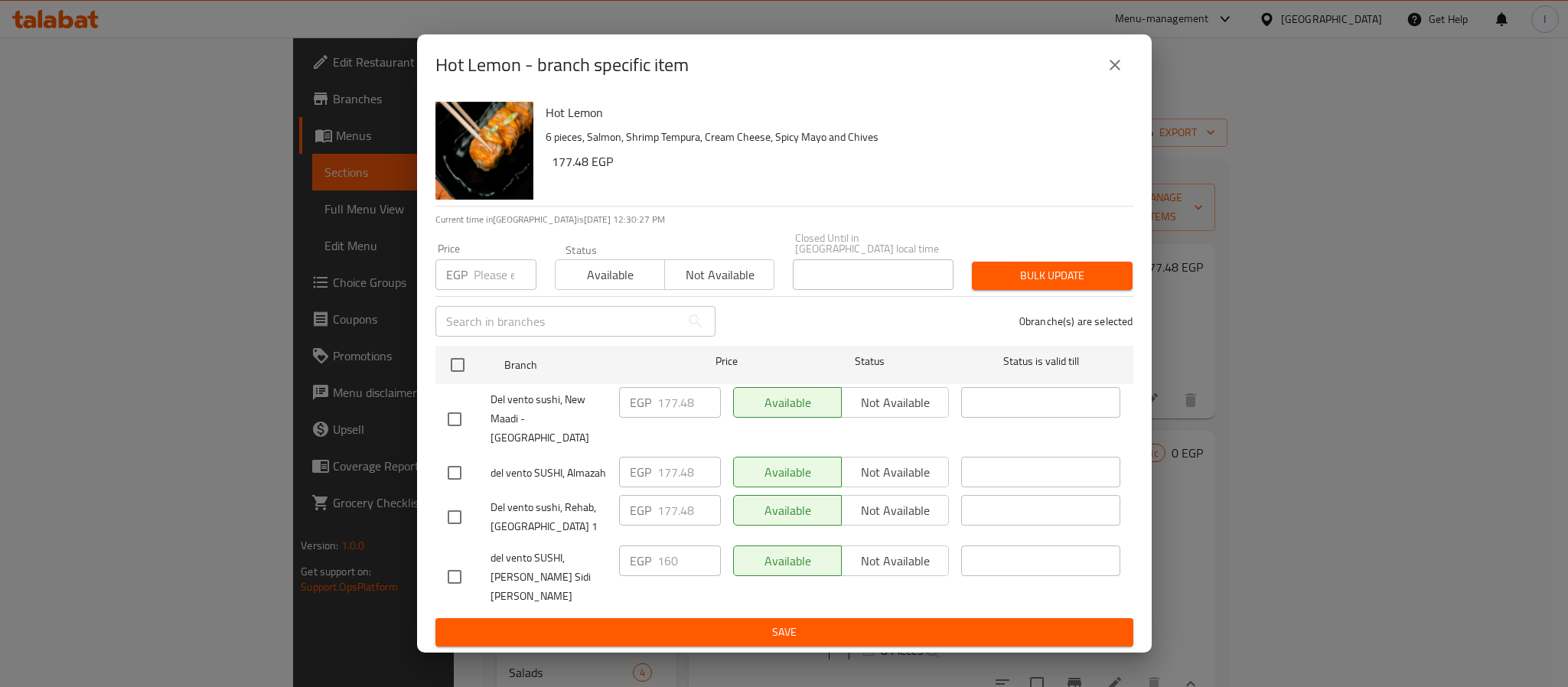
click at [1117, 74] on icon "close" at bounding box center [1115, 65] width 19 height 18
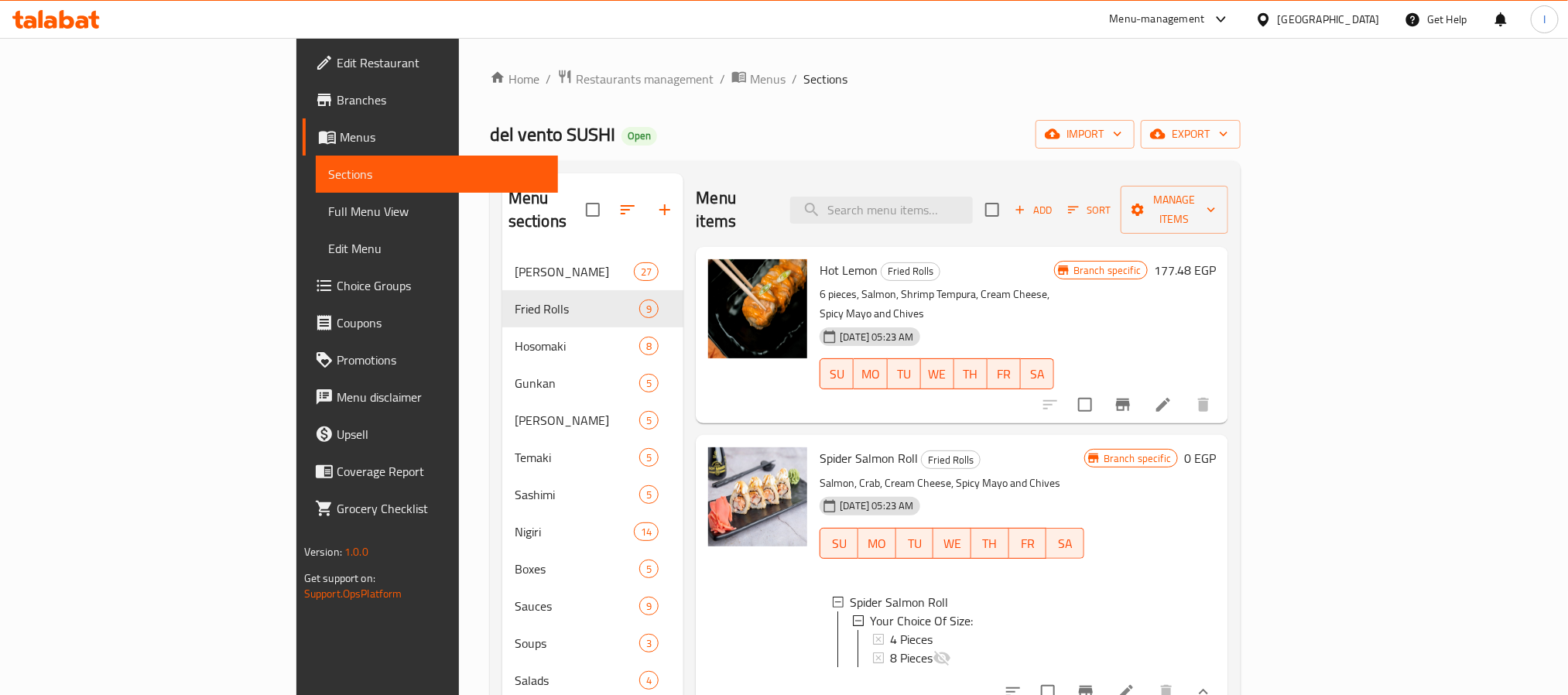
click at [1136, 131] on div "del vento SUSHI Open import export" at bounding box center [865, 134] width 750 height 29
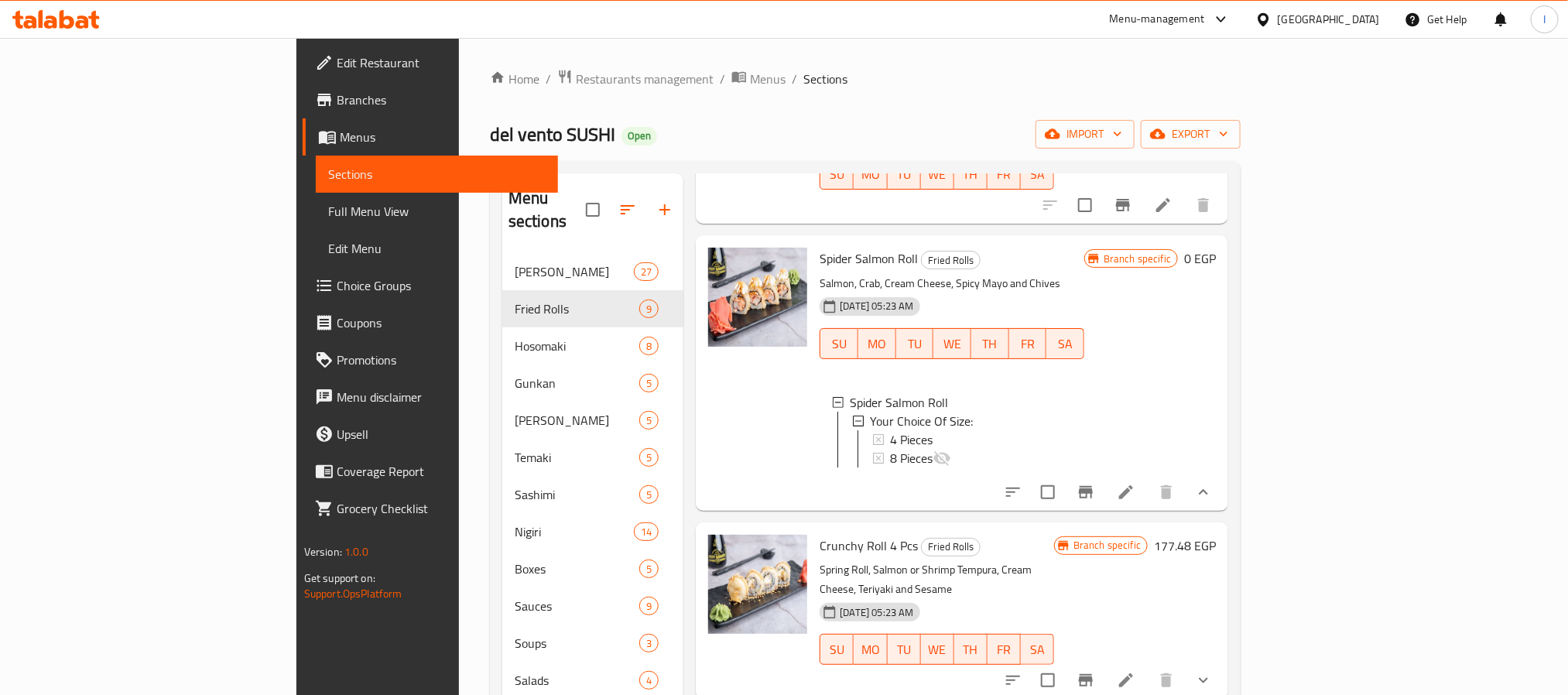
scroll to position [348, 0]
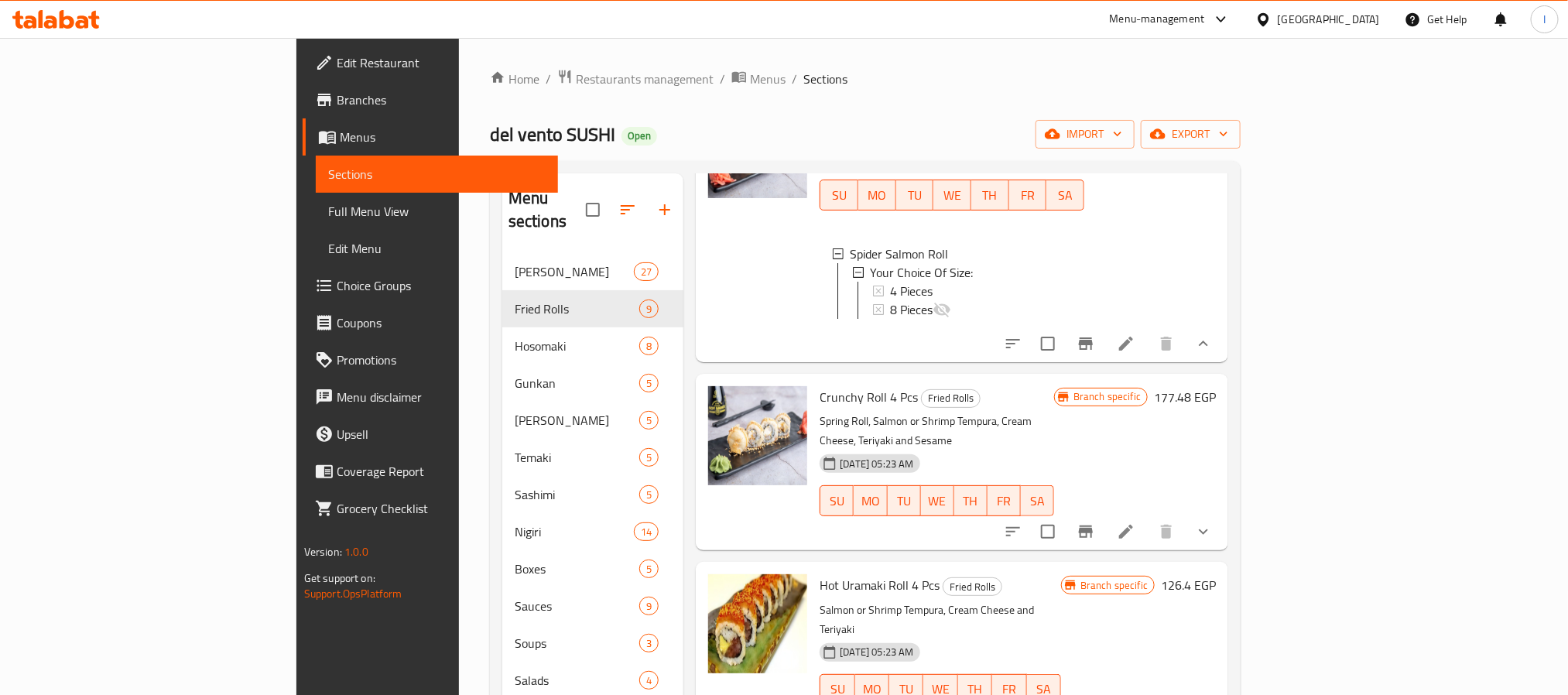
click at [1212, 522] on icon "show more" at bounding box center [1203, 531] width 19 height 19
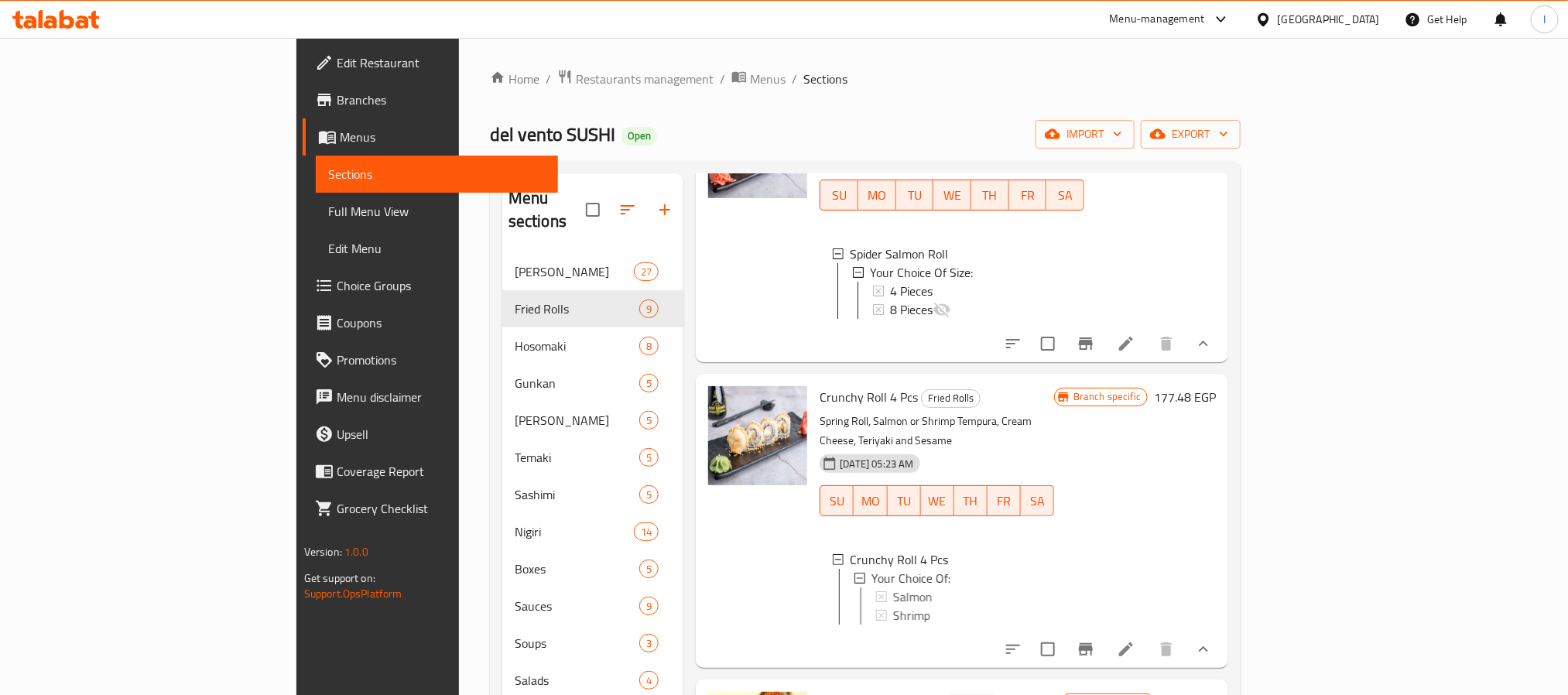
scroll to position [580, 0]
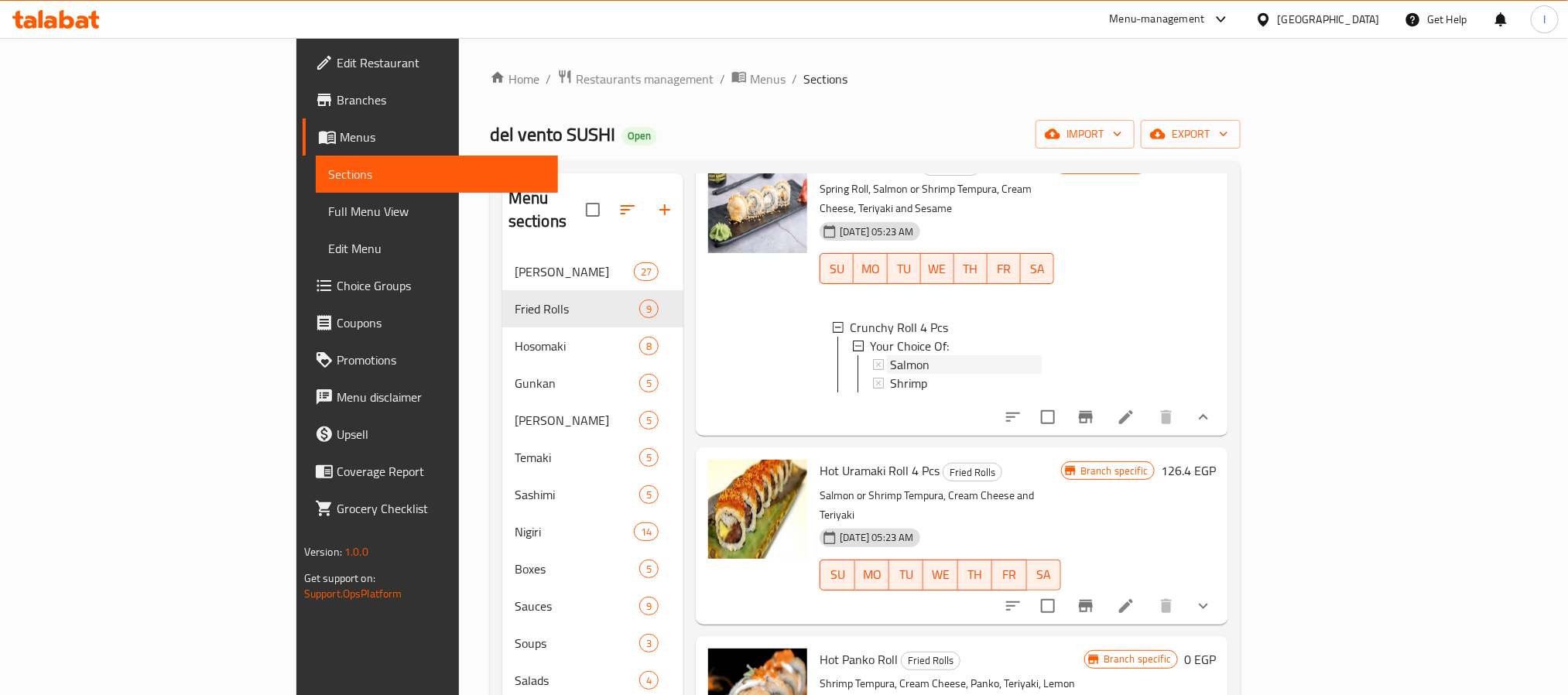
click at [890, 355] on div "Salmon" at bounding box center [965, 365] width 151 height 19
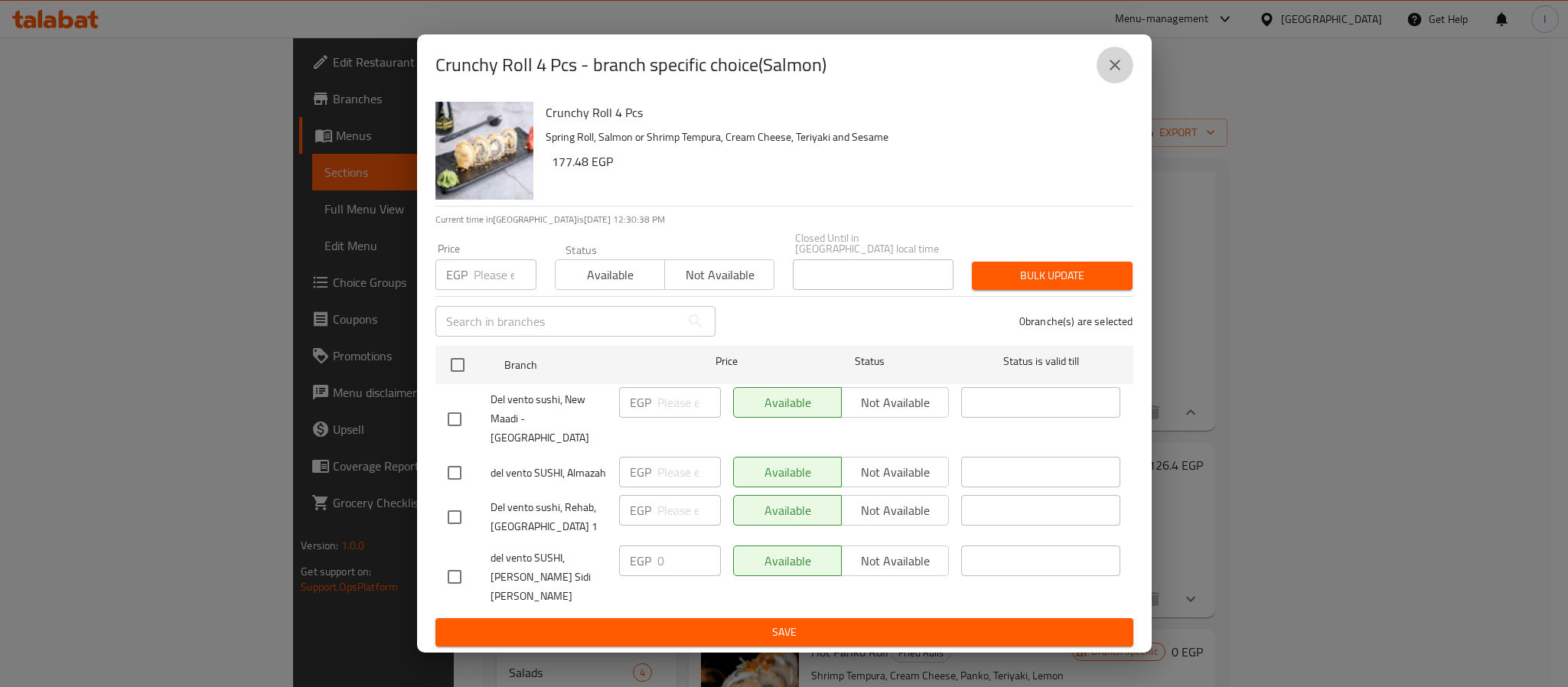
click at [1112, 74] on icon "close" at bounding box center [1115, 65] width 19 height 18
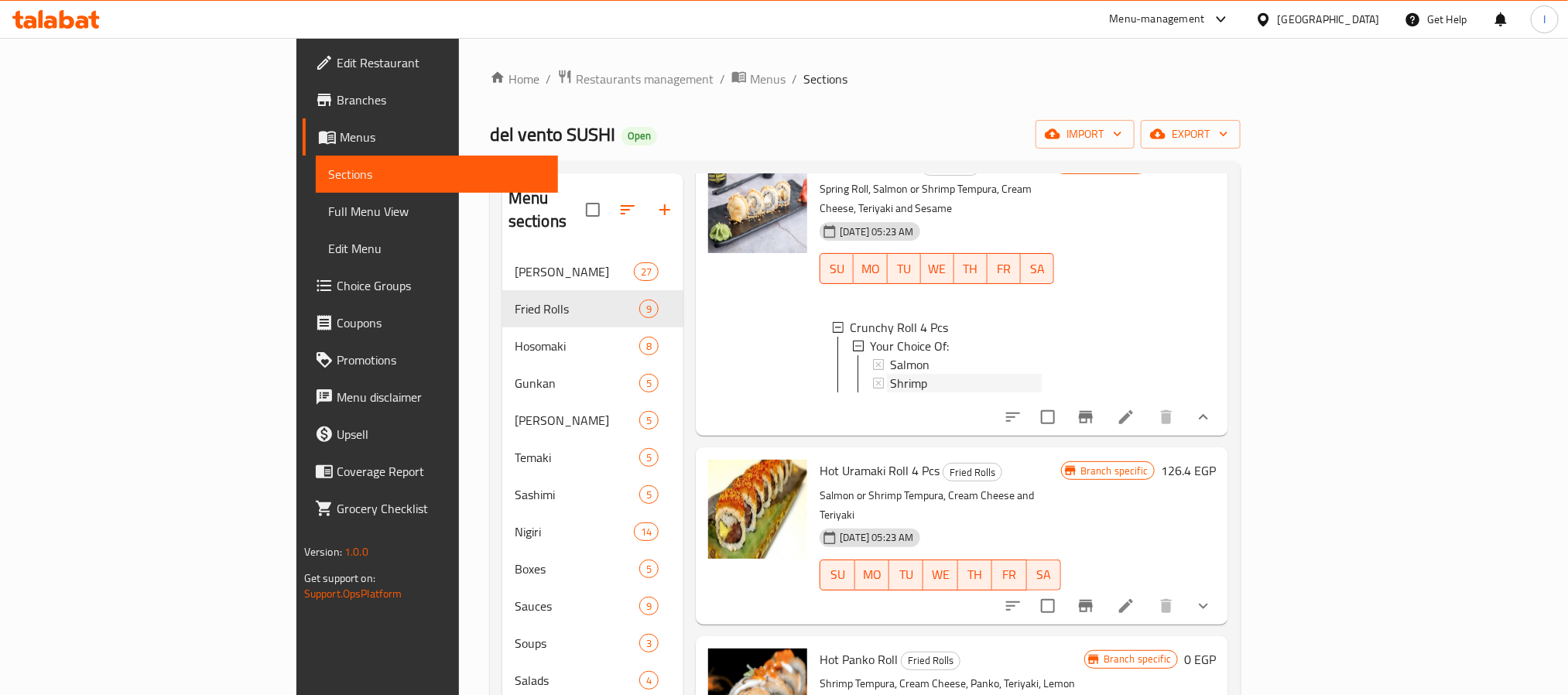
click at [890, 373] on div "Shrimp" at bounding box center [965, 383] width 151 height 19
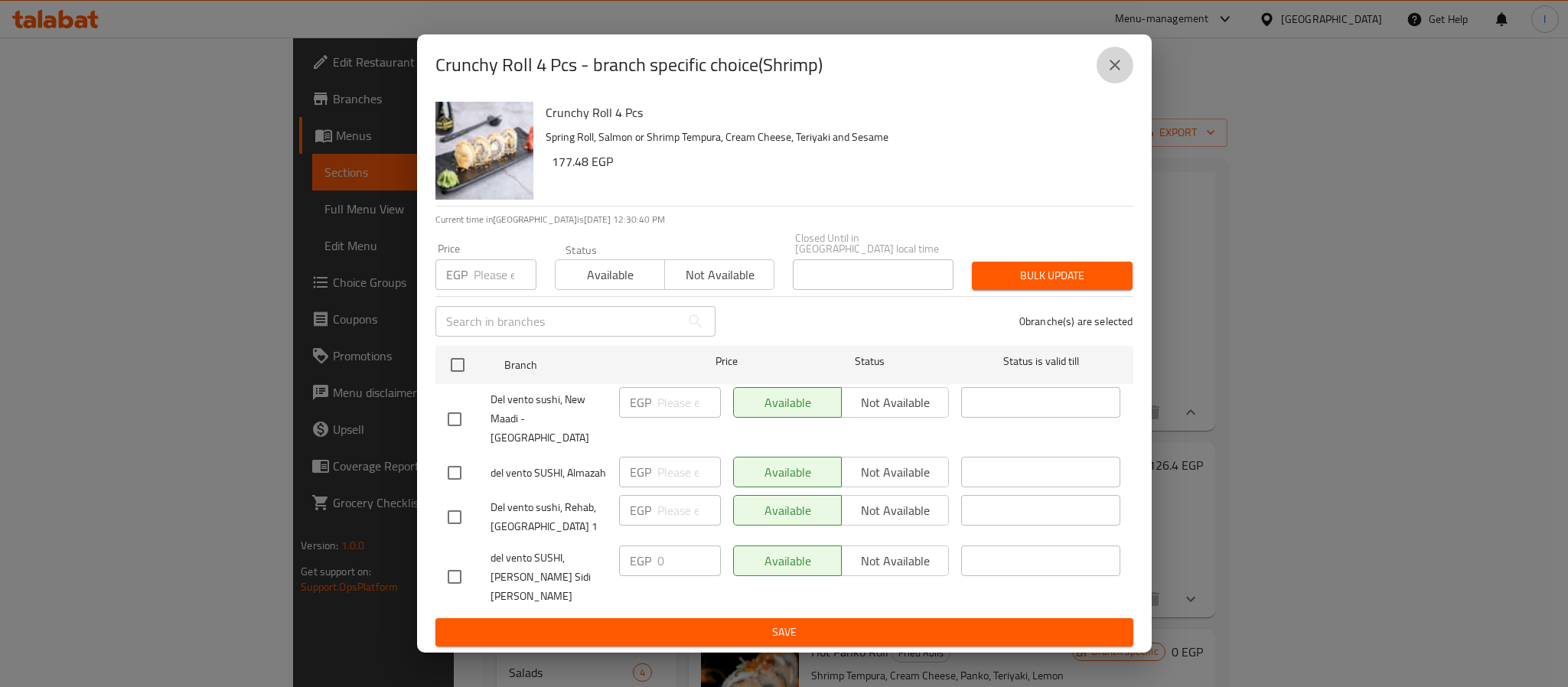
click at [1117, 74] on icon "close" at bounding box center [1115, 65] width 19 height 18
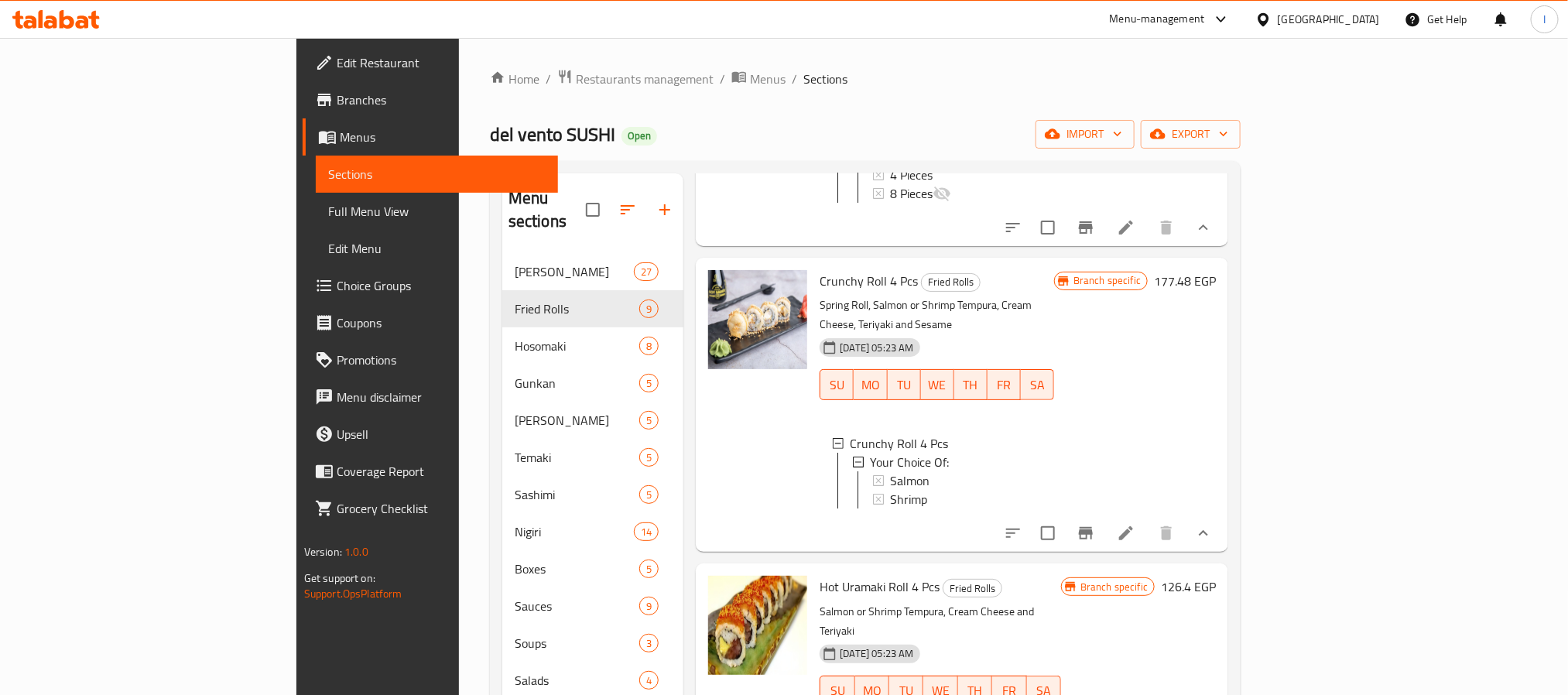
scroll to position [696, 0]
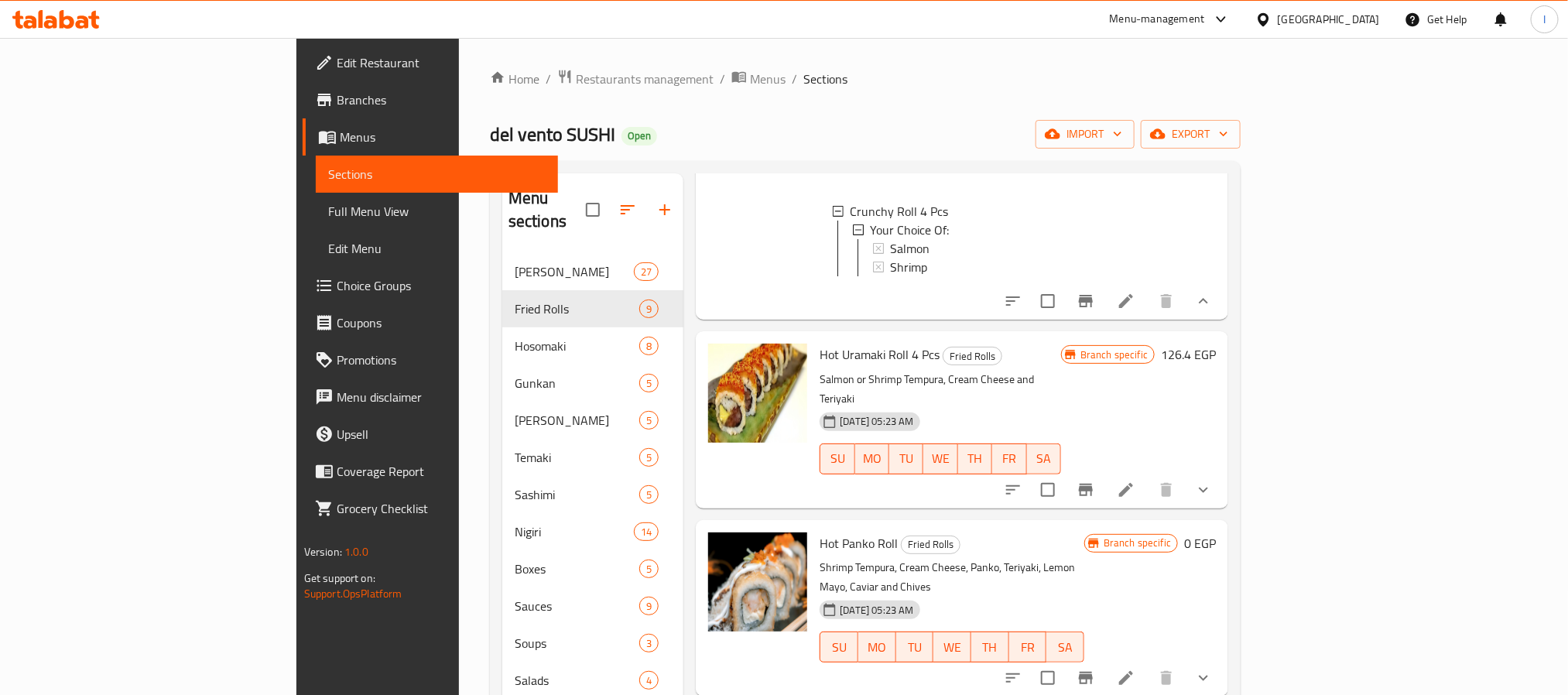
click at [1208, 486] on icon "show more" at bounding box center [1203, 489] width 9 height 6
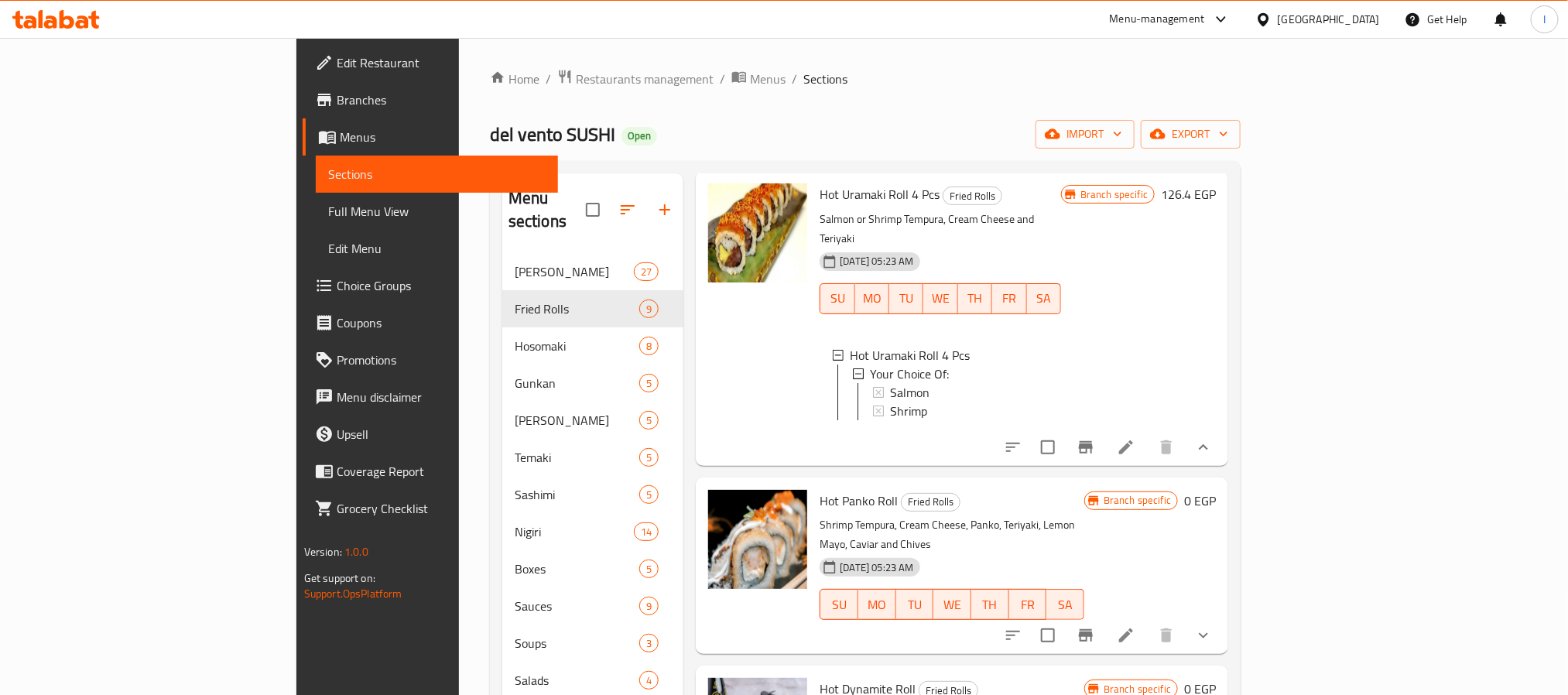
scroll to position [928, 0]
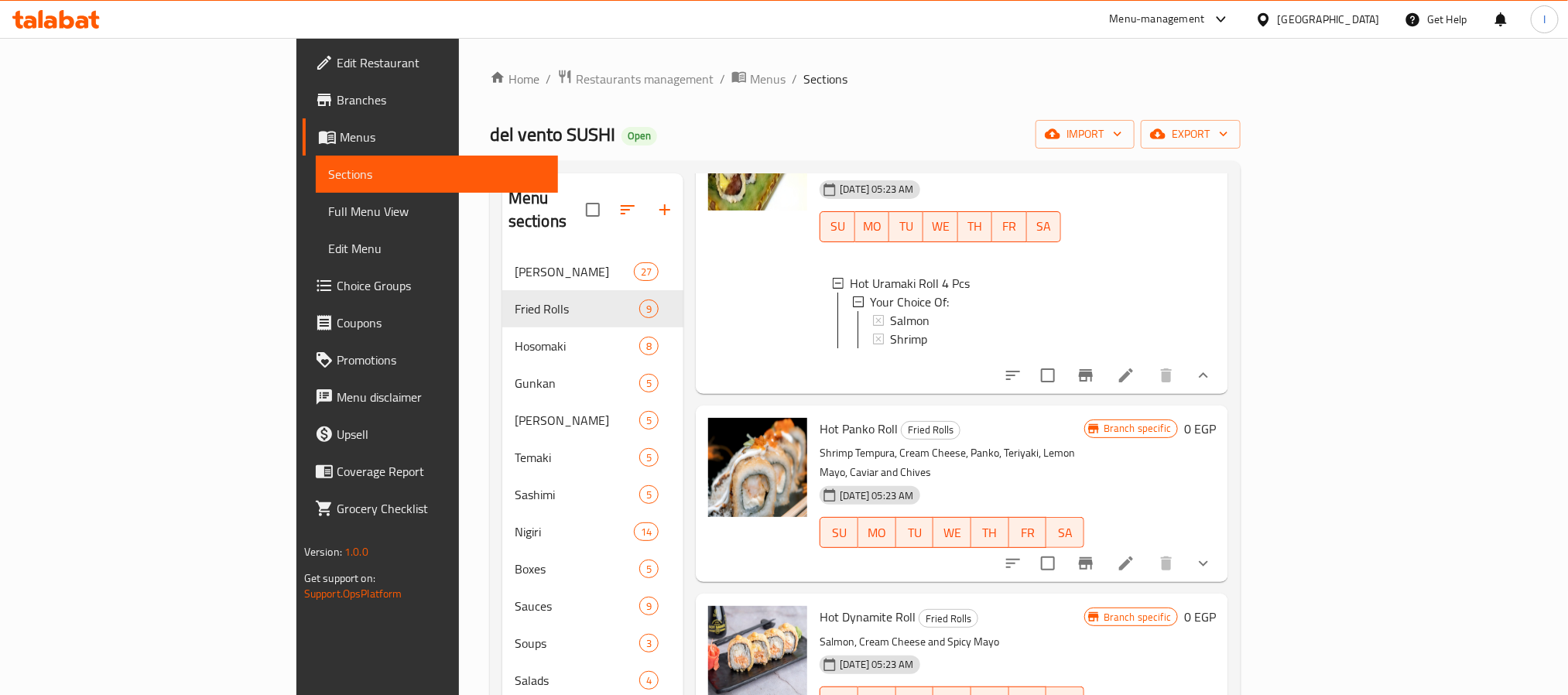
click at [1222, 544] on button "show more" at bounding box center [1203, 563] width 37 height 37
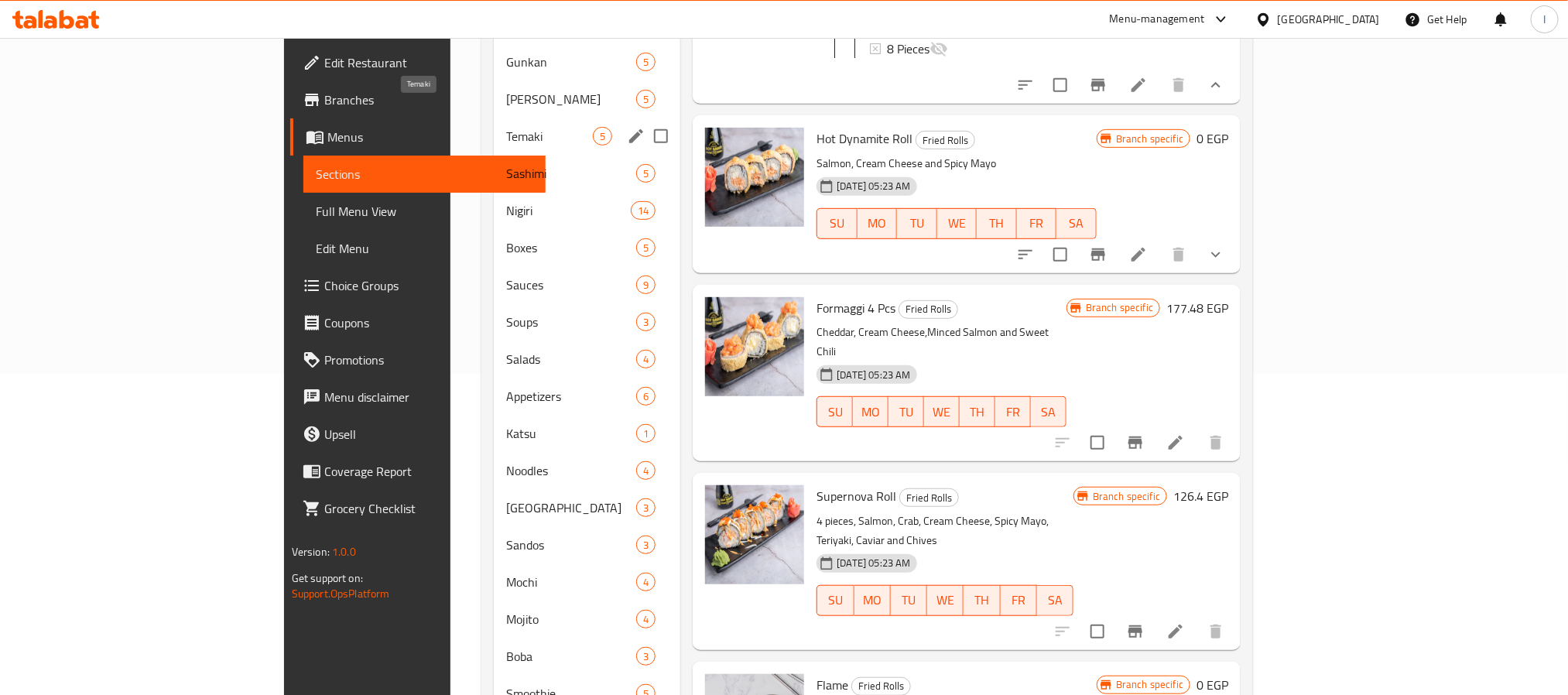
scroll to position [205, 0]
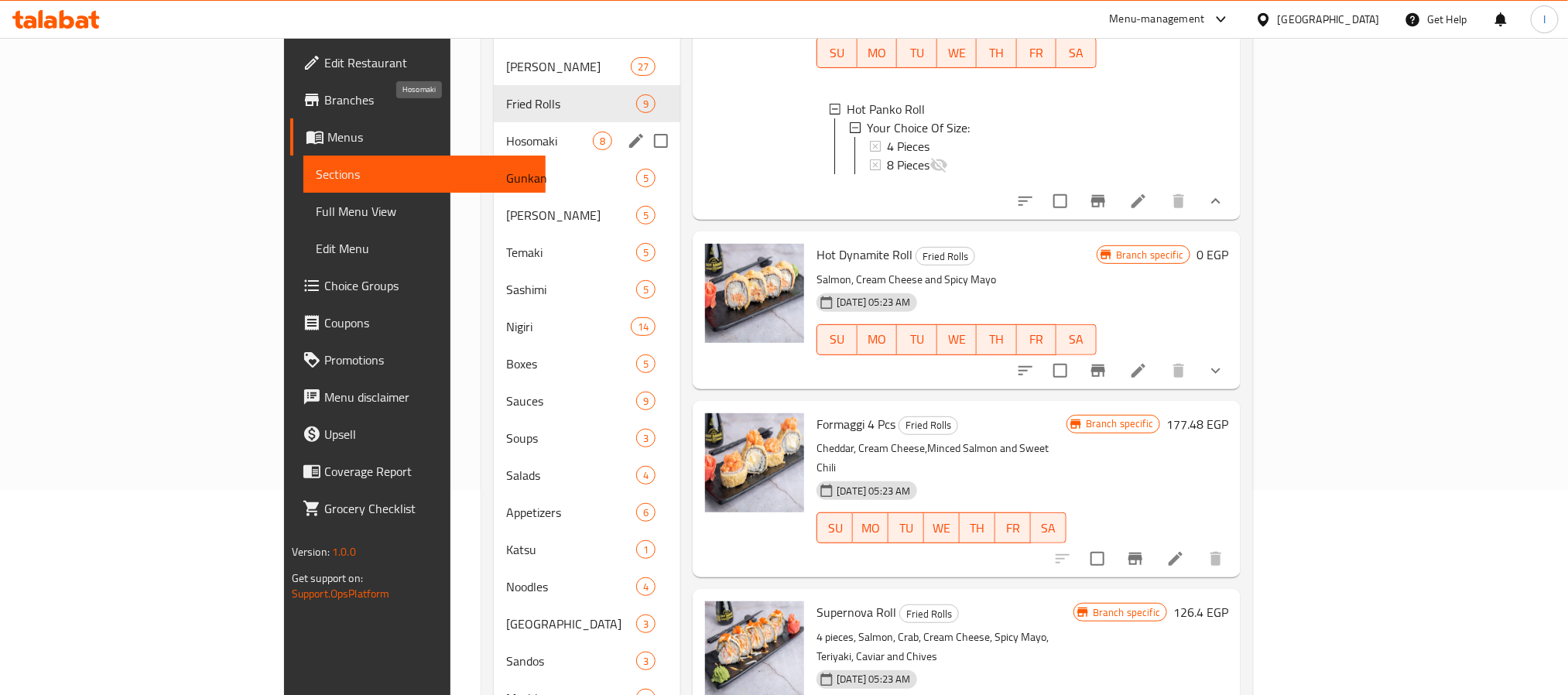
click at [506, 132] on span "Hosomaki" at bounding box center [549, 141] width 87 height 19
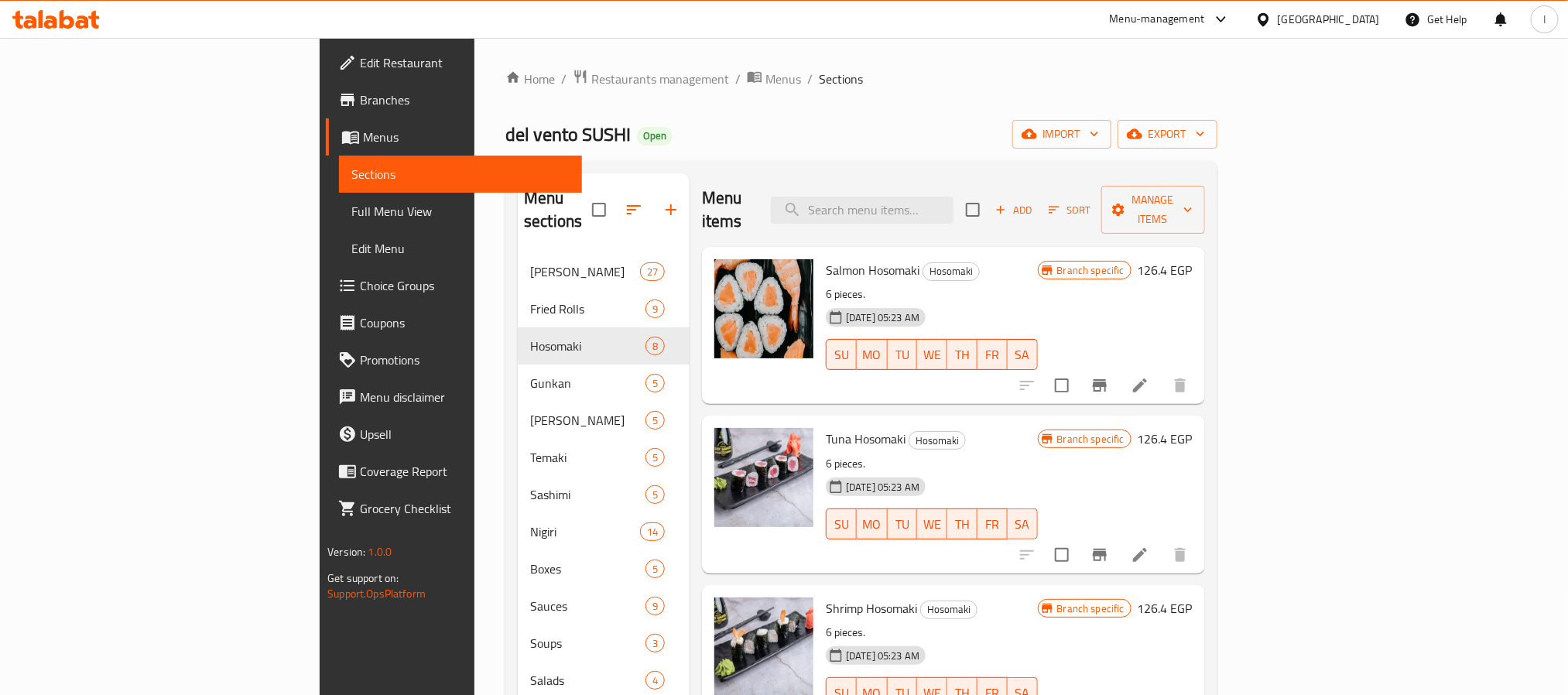
click at [762, 150] on div "Home / Restaurants management / Menus / Sections del vento SUSHI Open import ex…" at bounding box center [861, 598] width 712 height 1057
click at [825, 258] on span "Salmon Hosomaki" at bounding box center [872, 269] width 94 height 23
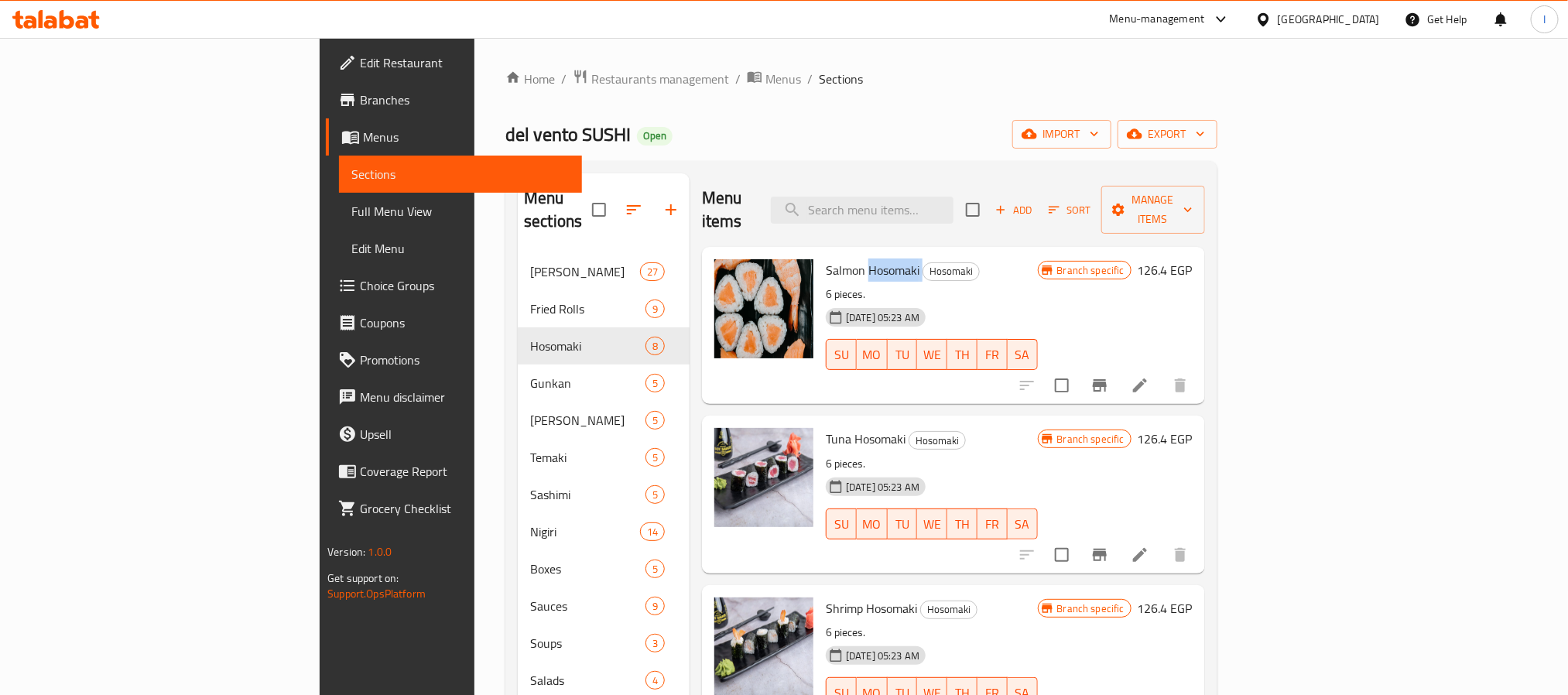
click at [825, 258] on span "Salmon Hosomaki" at bounding box center [872, 269] width 94 height 23
click at [1109, 376] on icon "Branch-specific-item" at bounding box center [1099, 385] width 19 height 19
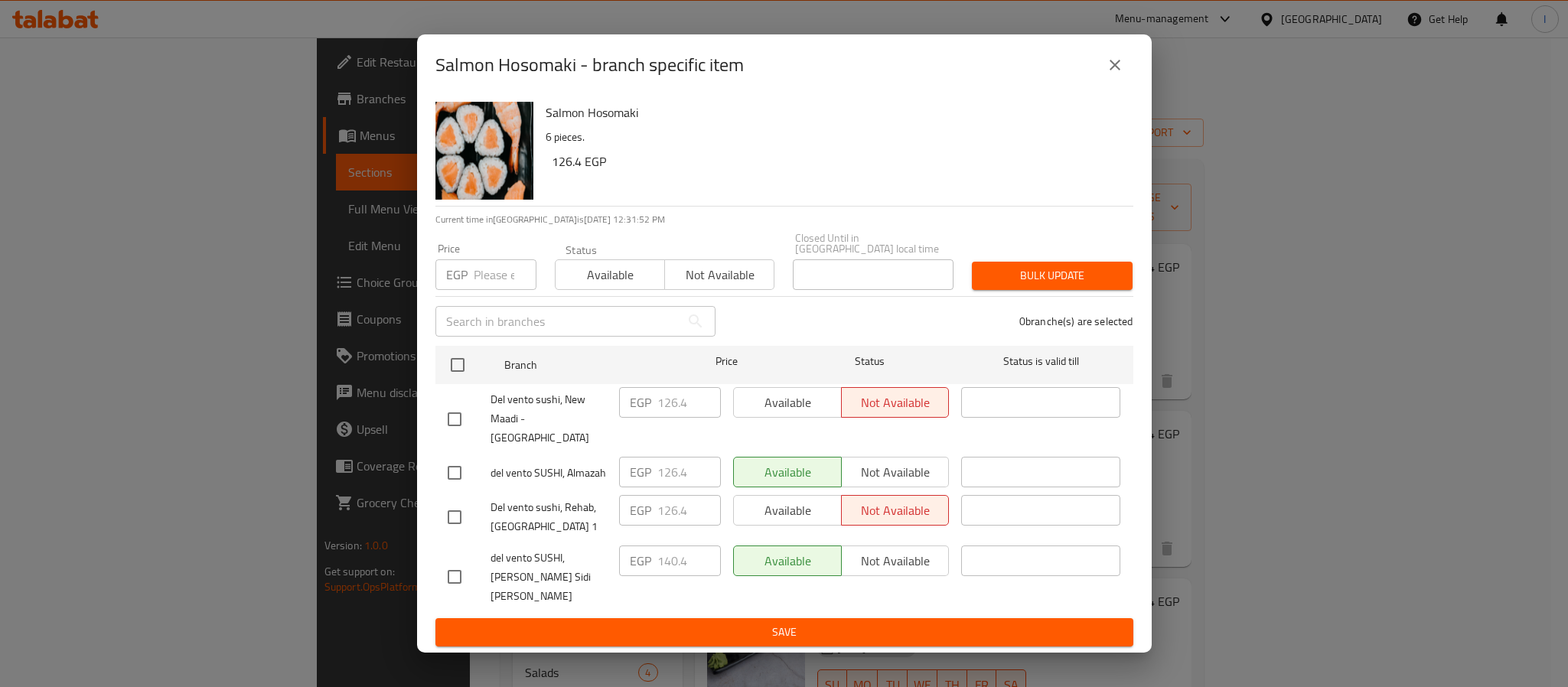
click at [1109, 74] on icon "close" at bounding box center [1115, 65] width 19 height 18
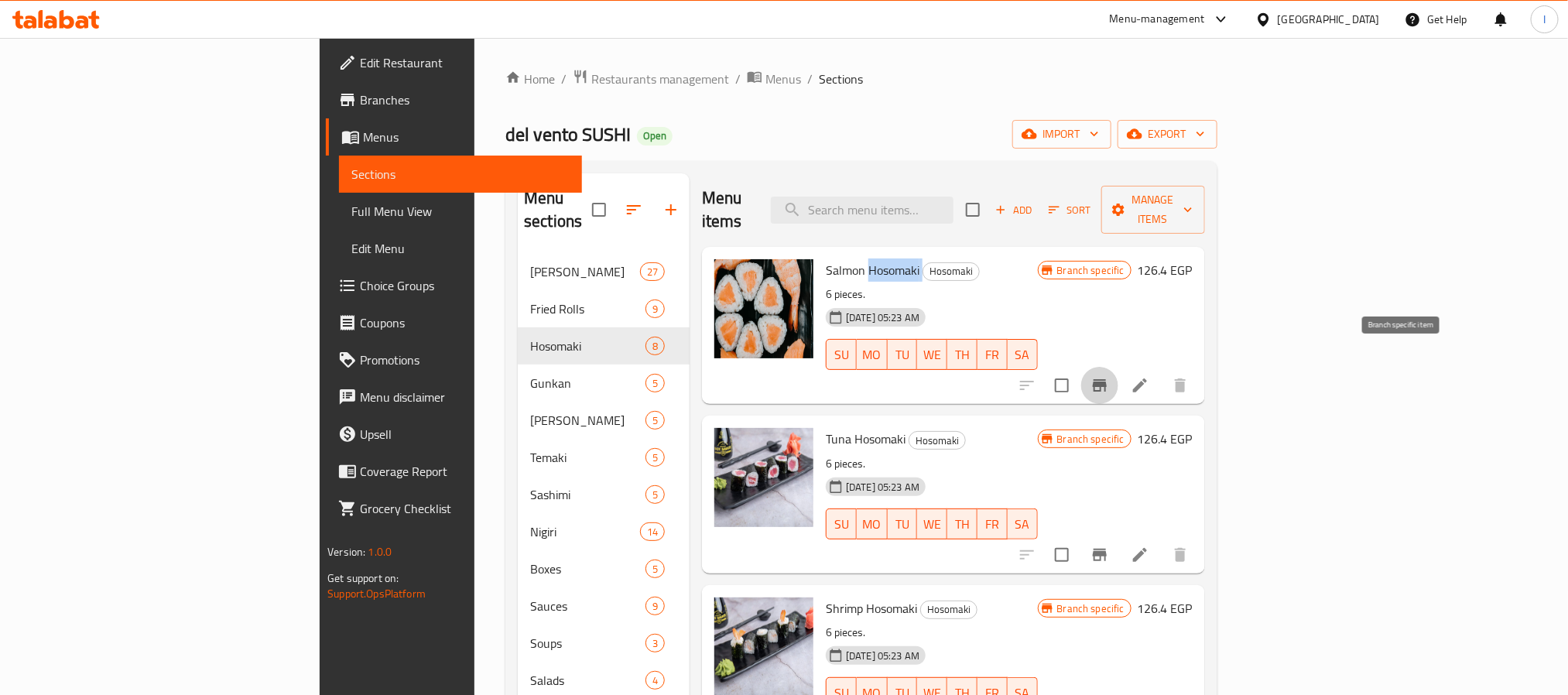
click at [1109, 376] on icon "Branch-specific-item" at bounding box center [1099, 385] width 19 height 19
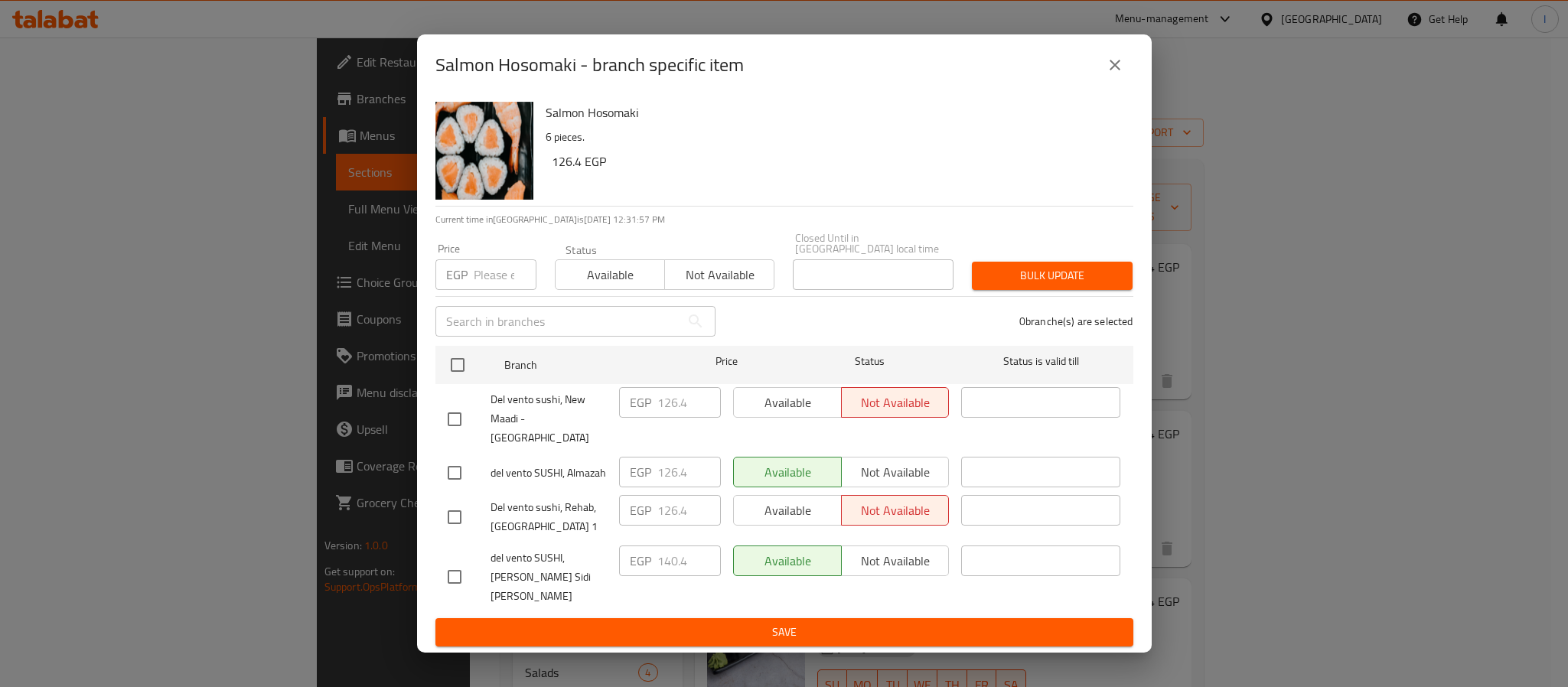
click at [451, 423] on input "checkbox" at bounding box center [454, 419] width 32 height 32
checkbox input "true"
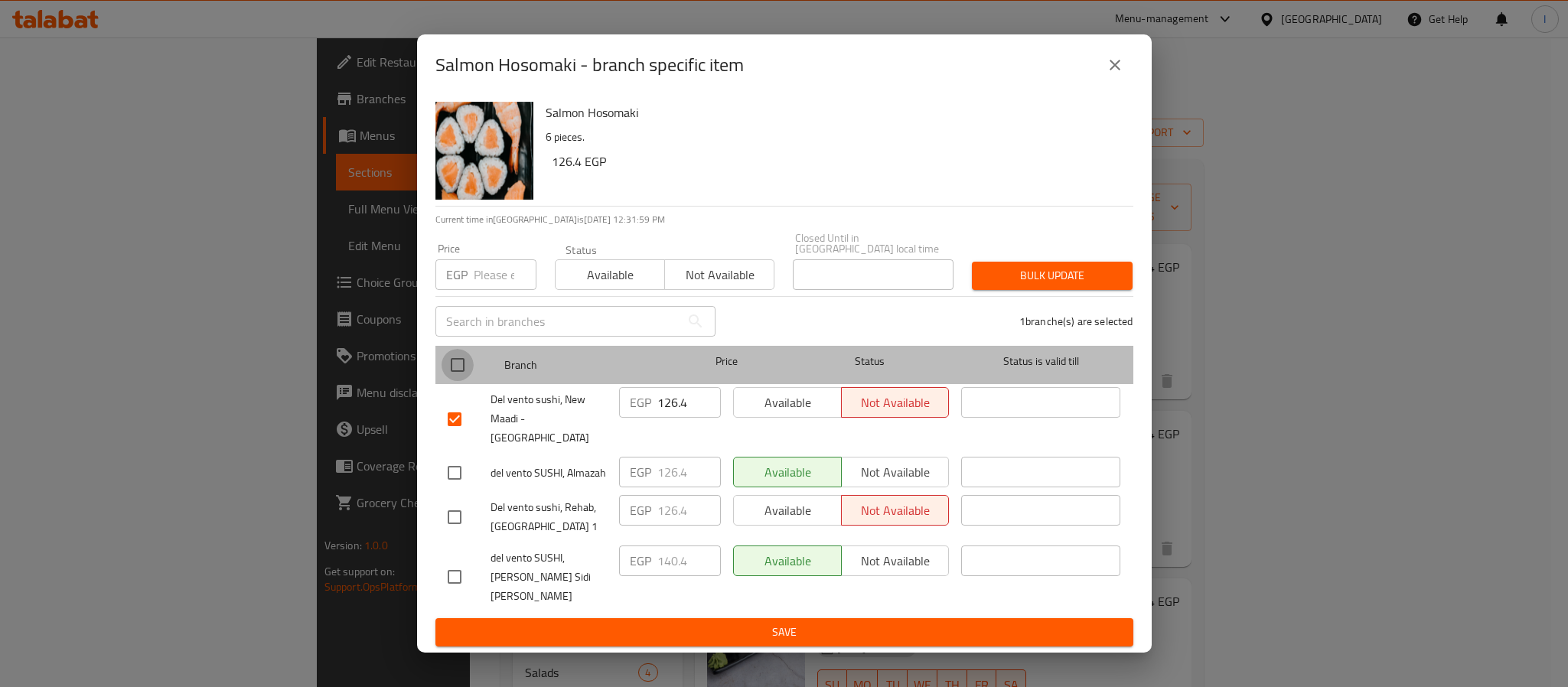
click at [458, 374] on input "checkbox" at bounding box center [457, 364] width 32 height 32
checkbox input "true"
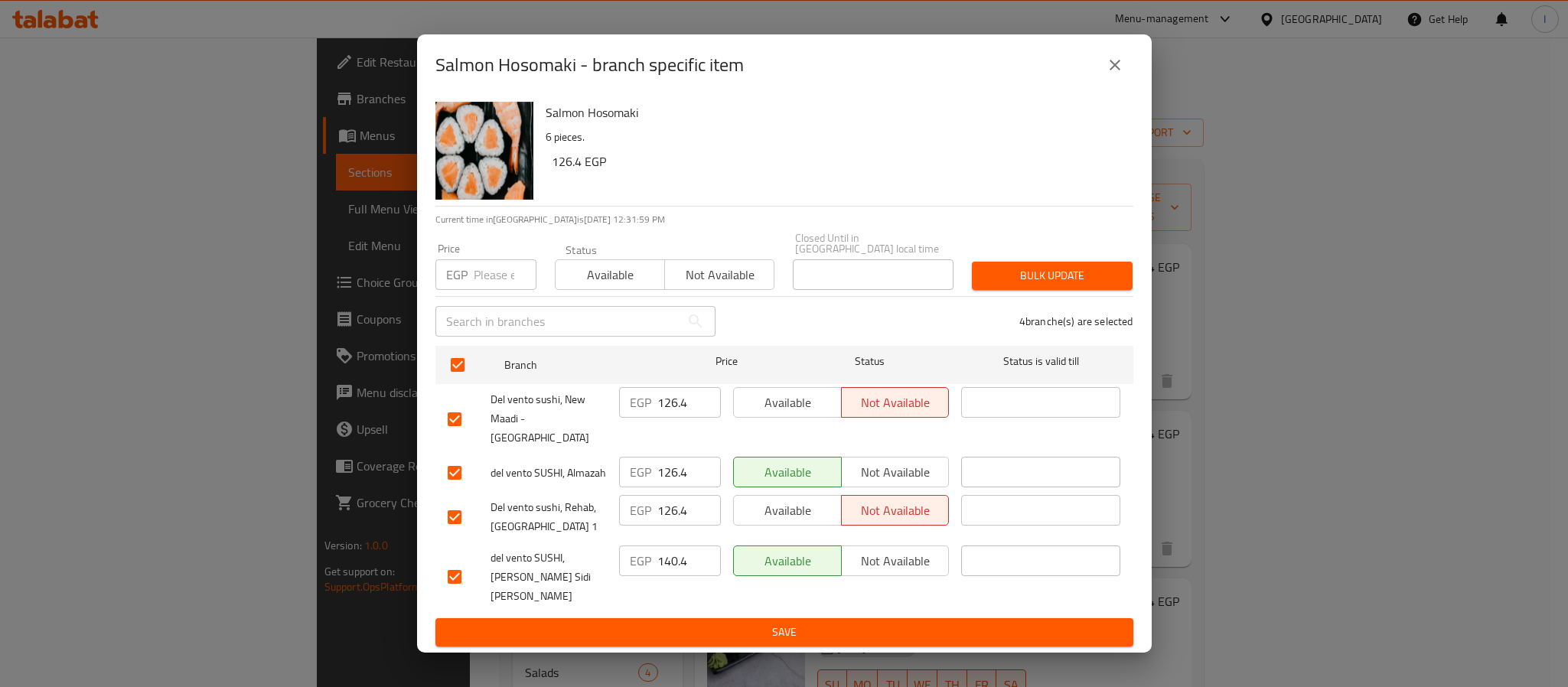
click at [668, 418] on input "126.4" at bounding box center [688, 401] width 64 height 31
paste input "41.73"
type input "141.73"
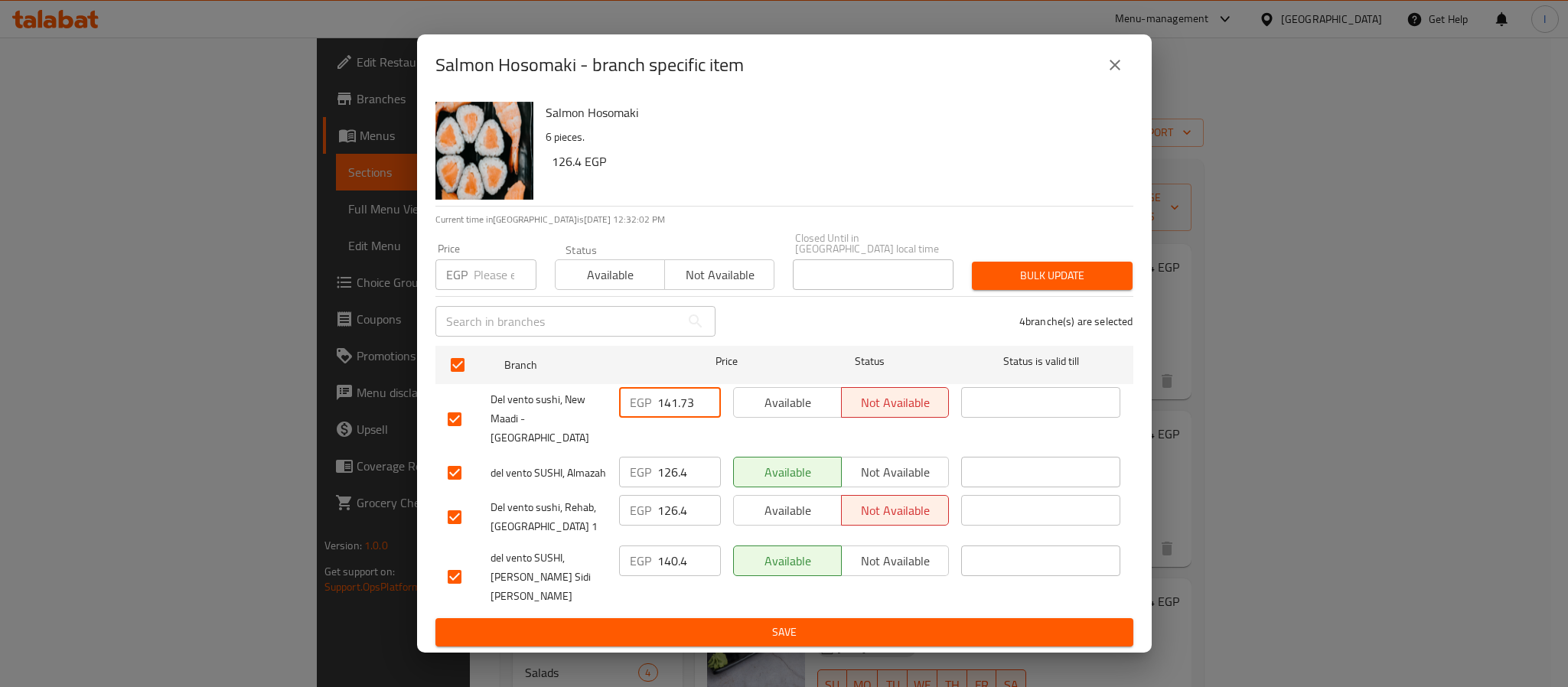
click at [677, 457] on input "126.4" at bounding box center [688, 472] width 64 height 31
paste input "41.73"
type input "141.73"
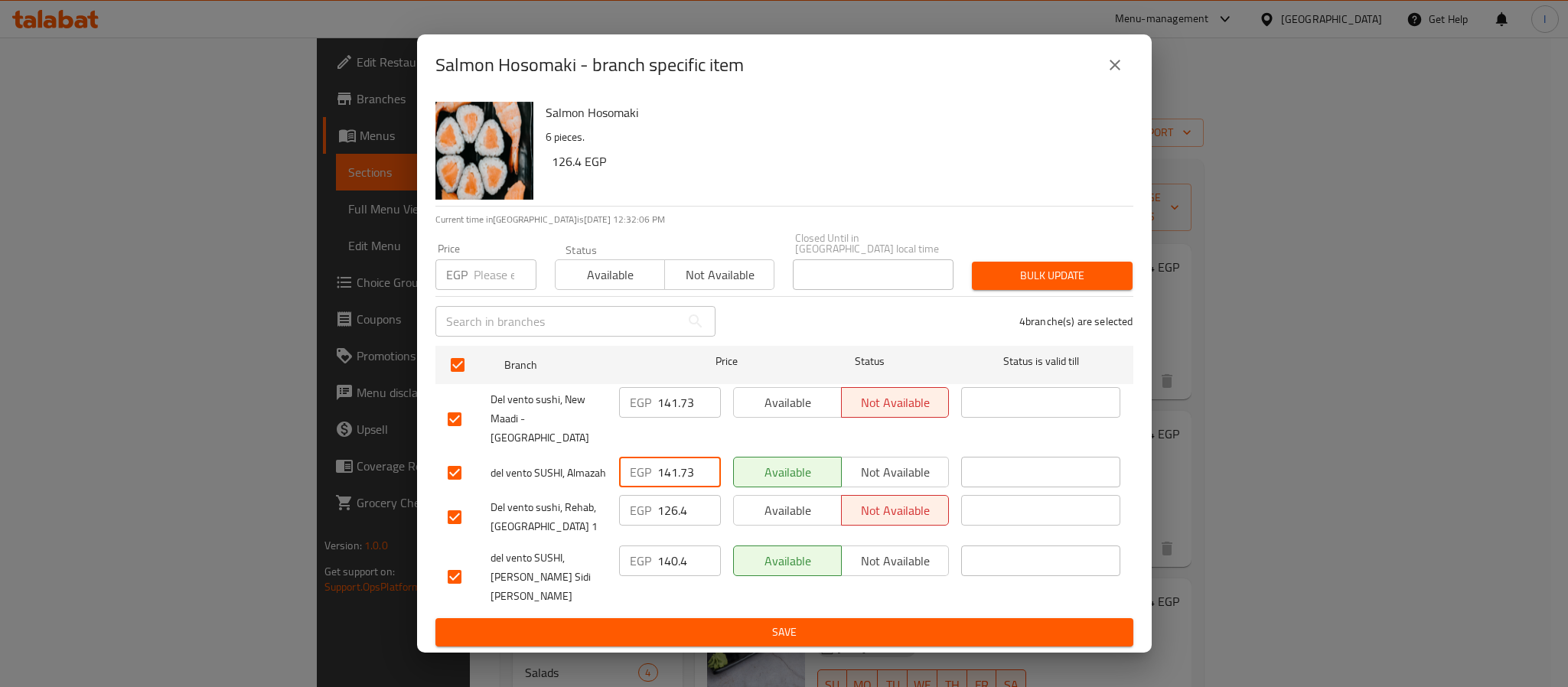
click at [716, 622] on span "Save" at bounding box center [784, 632] width 673 height 19
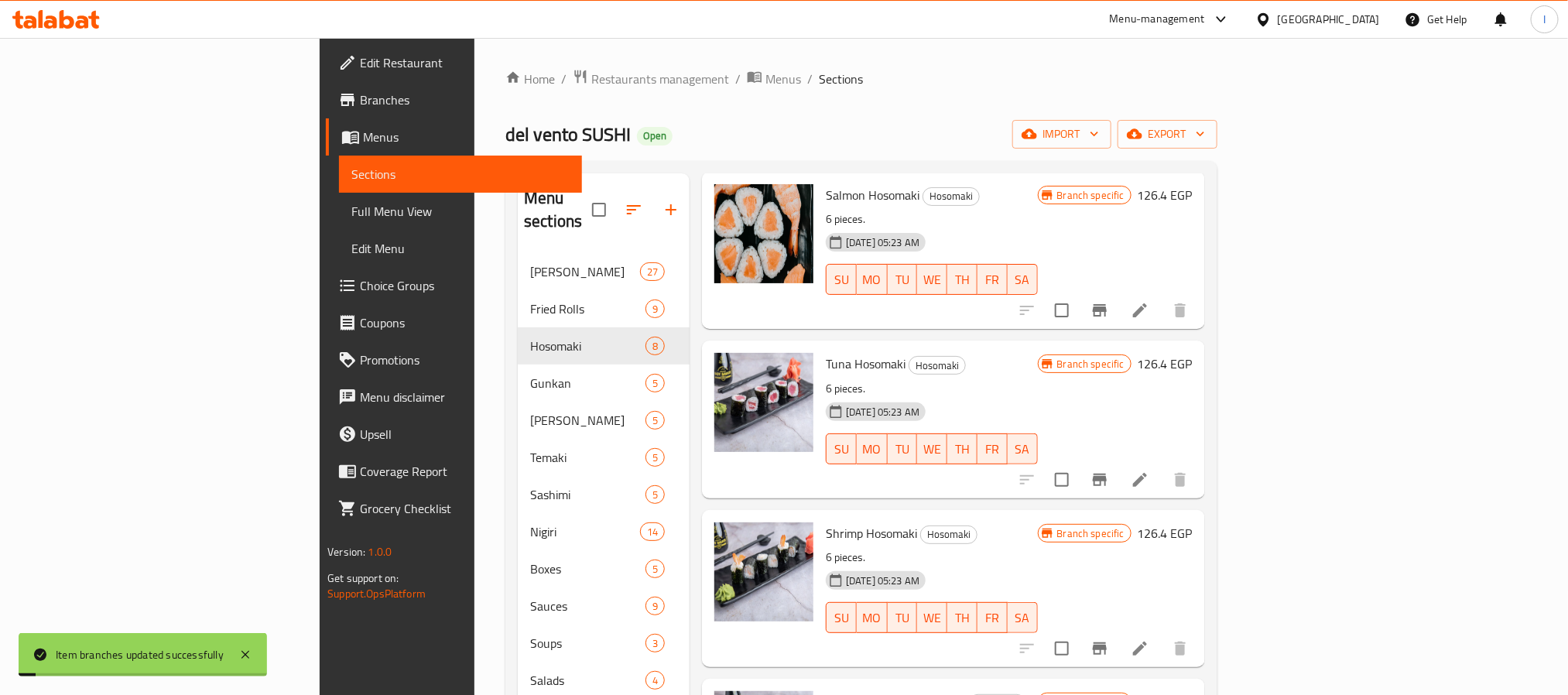
scroll to position [116, 0]
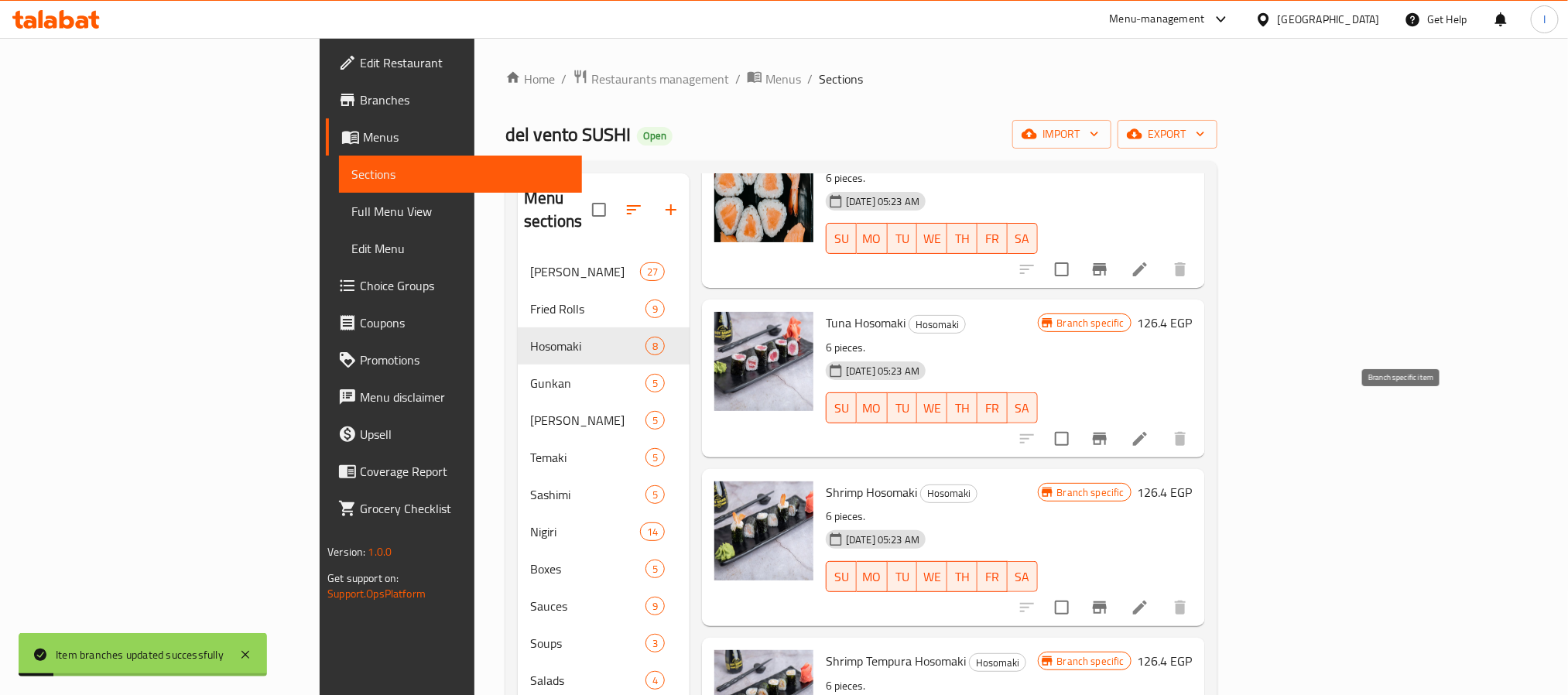
click at [1107, 432] on icon "Branch-specific-item" at bounding box center [1099, 438] width 14 height 12
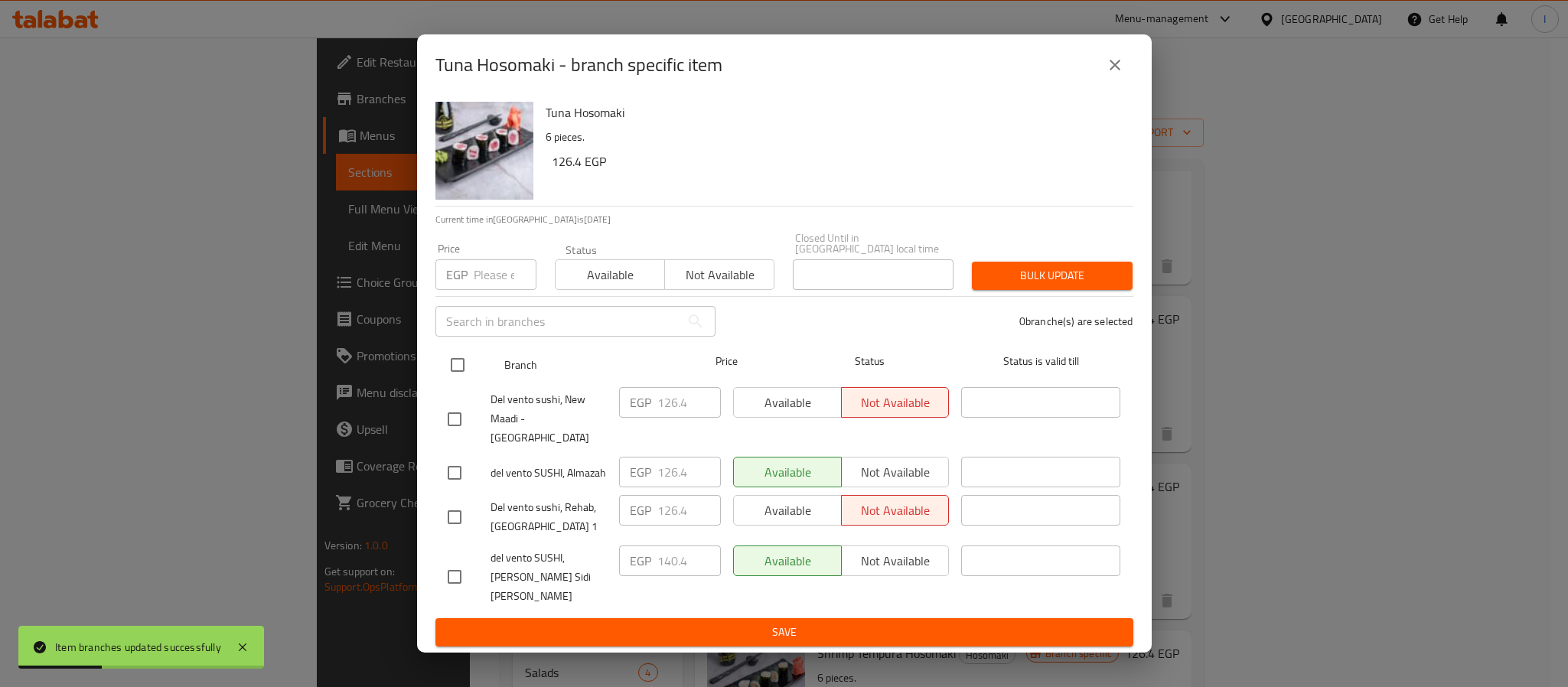
click at [454, 376] on input "checkbox" at bounding box center [457, 364] width 32 height 32
checkbox input "true"
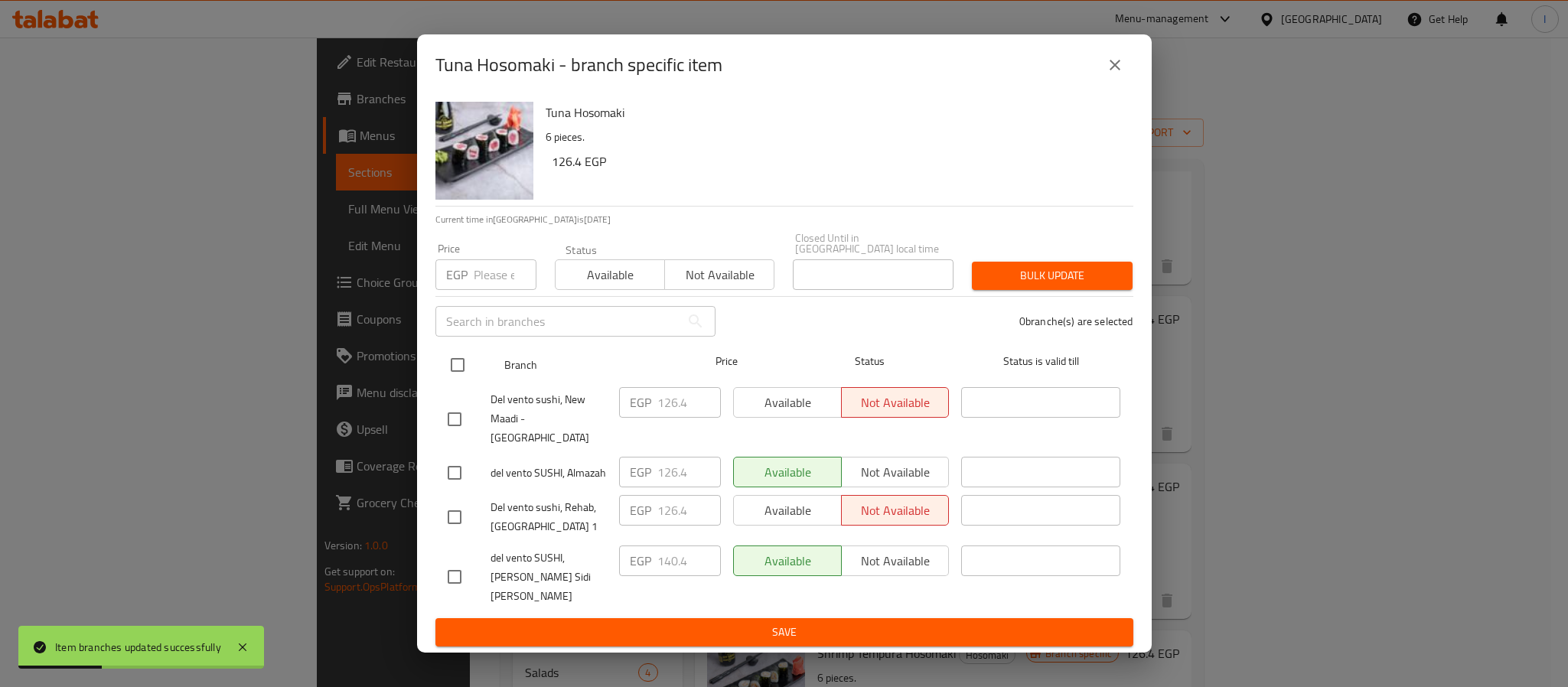
checkbox input "true"
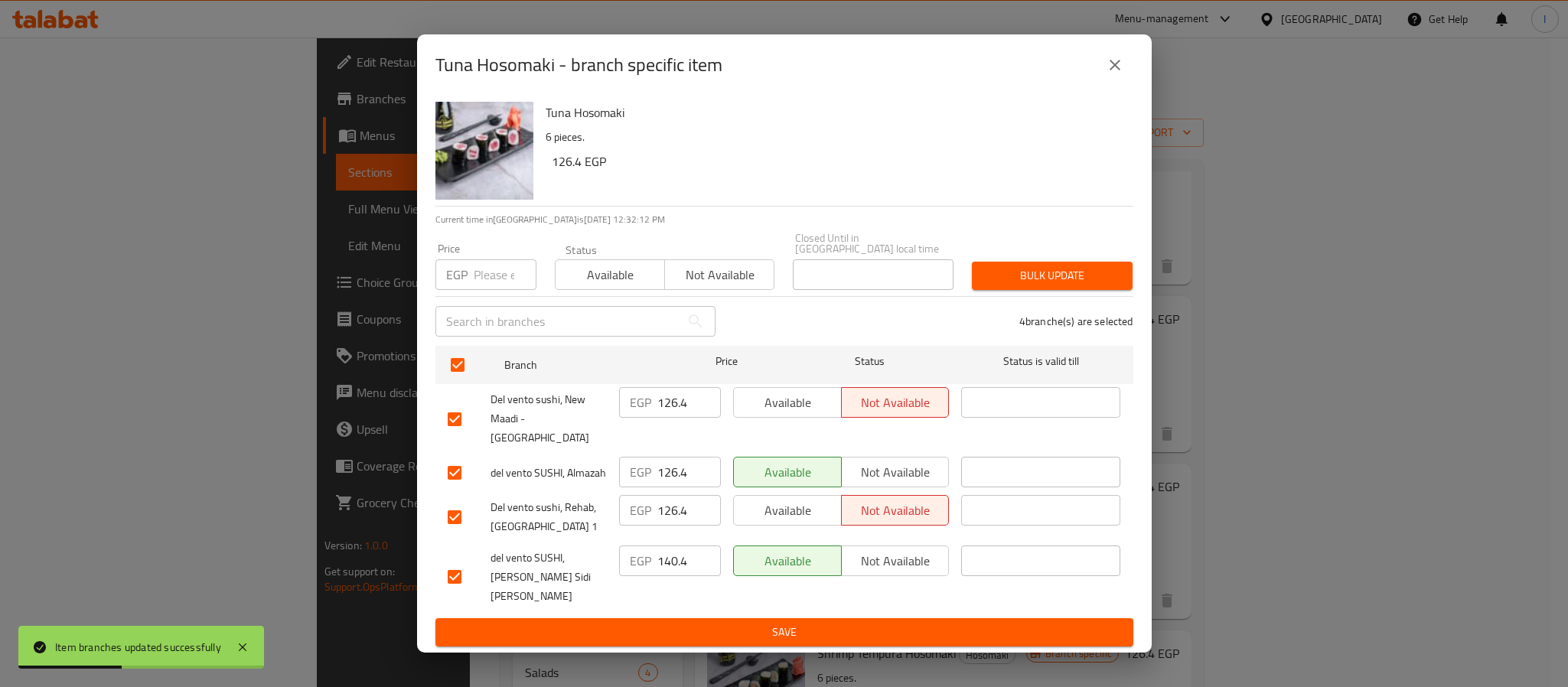
click at [678, 418] on input "126.4" at bounding box center [688, 401] width 64 height 31
paste input "41.73"
type input "141.73"
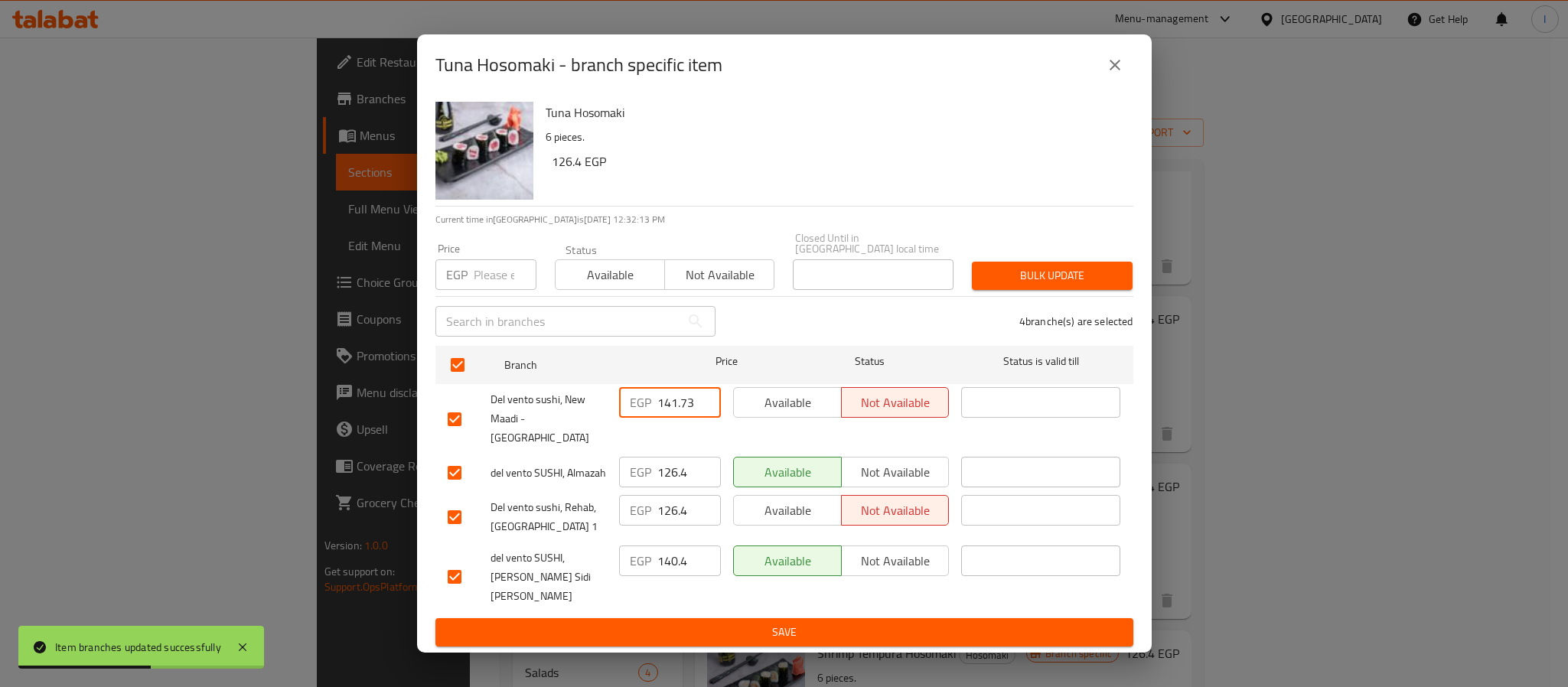
click at [671, 501] on input "126.4" at bounding box center [688, 509] width 64 height 31
click at [673, 460] on input "126.4" at bounding box center [688, 472] width 64 height 31
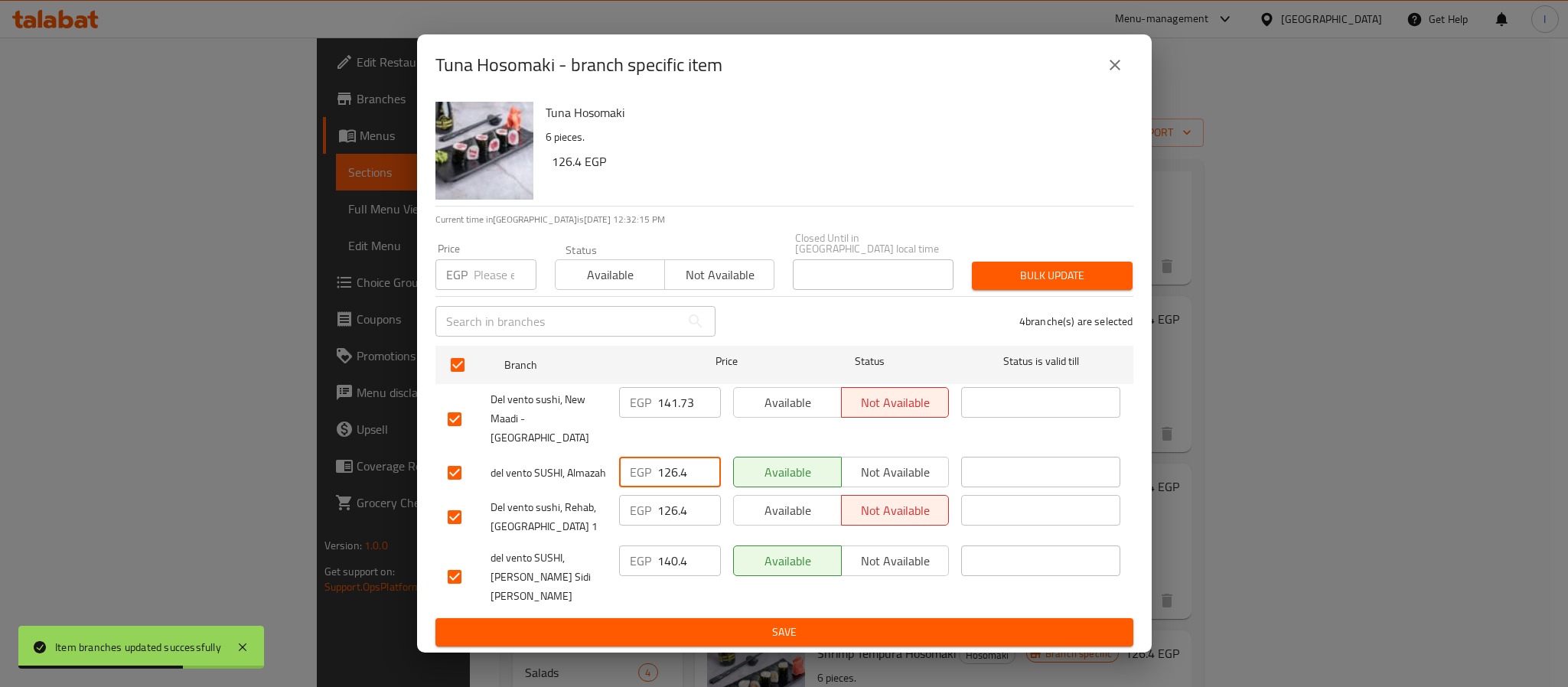
click at [673, 460] on input "126.4" at bounding box center [688, 472] width 64 height 31
paste input "41.73"
type input "141.73"
click at [723, 622] on span "Save" at bounding box center [784, 632] width 673 height 19
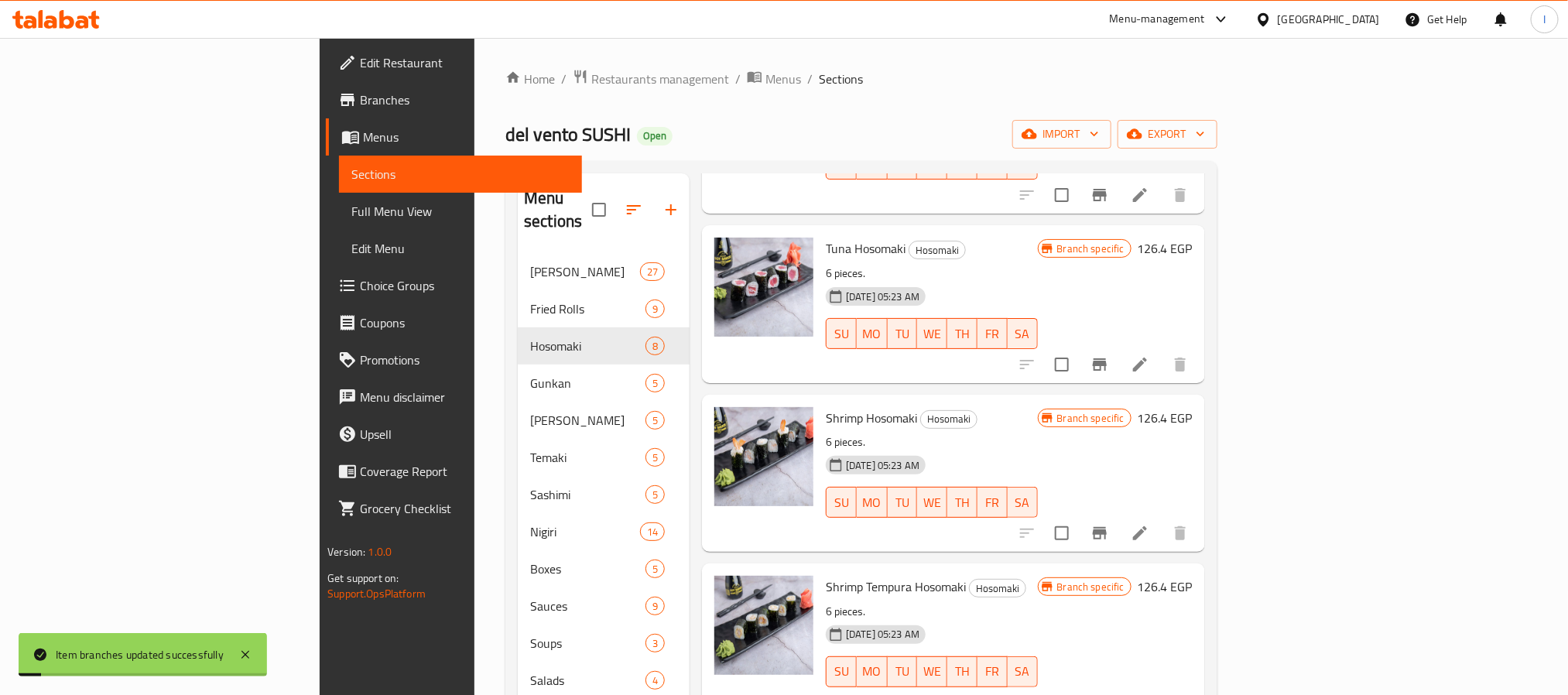
scroll to position [232, 0]
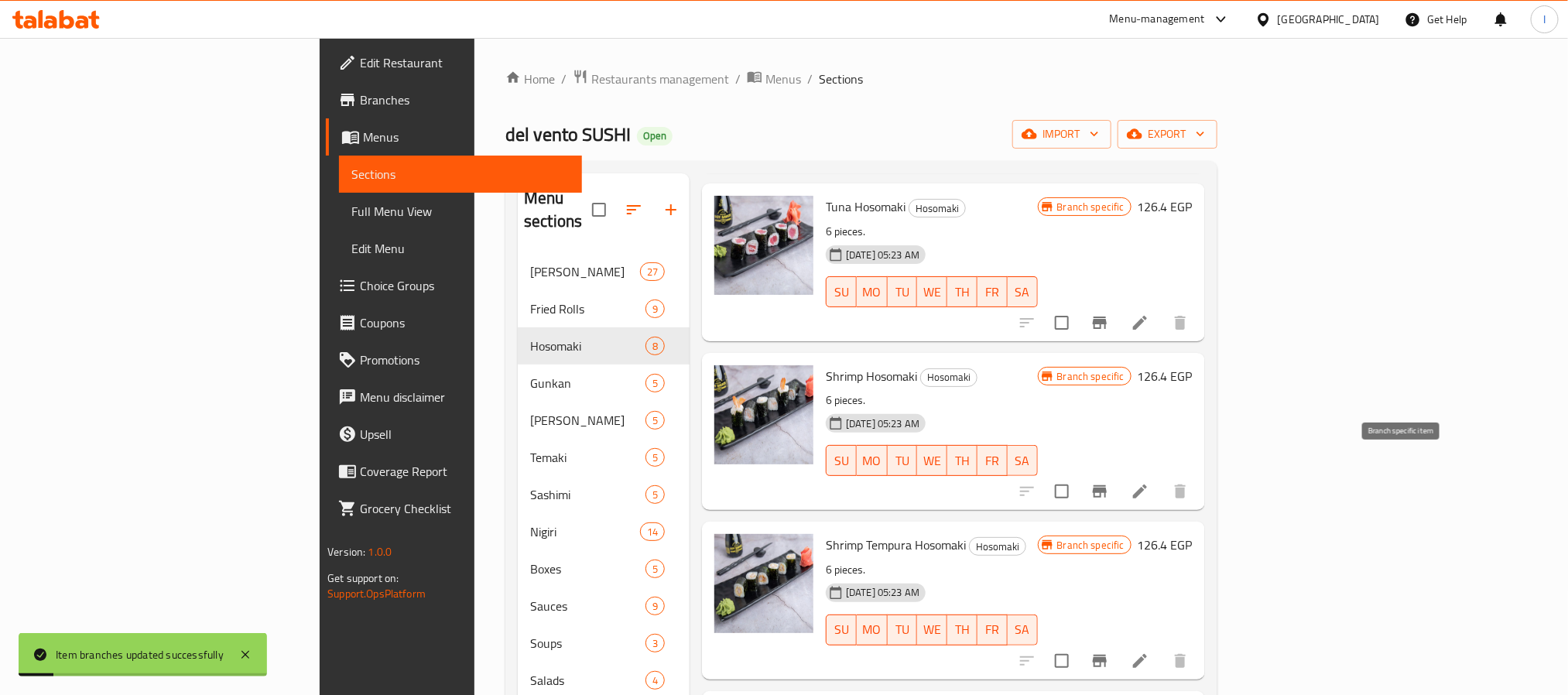
click at [1107, 485] on icon "Branch-specific-item" at bounding box center [1099, 491] width 14 height 12
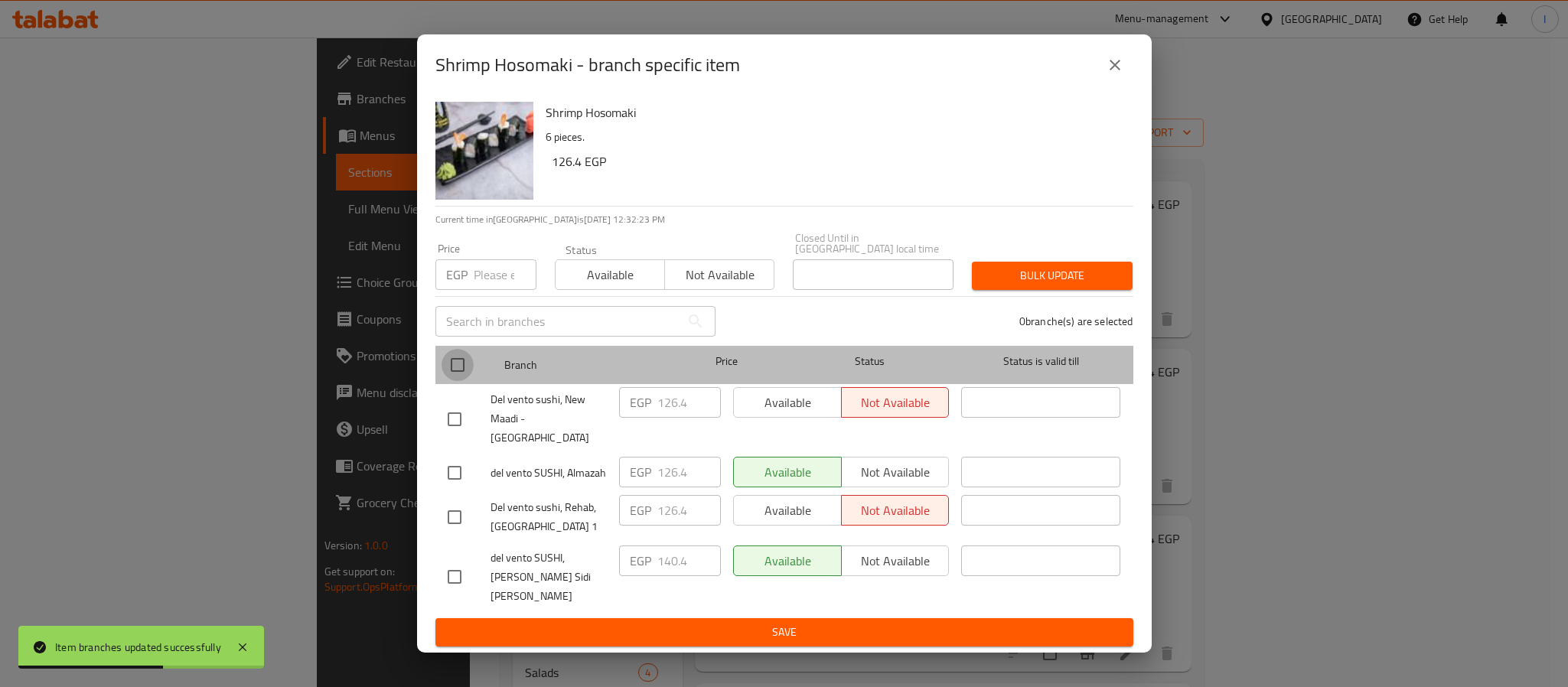
click at [458, 379] on input "checkbox" at bounding box center [457, 364] width 32 height 32
checkbox input "true"
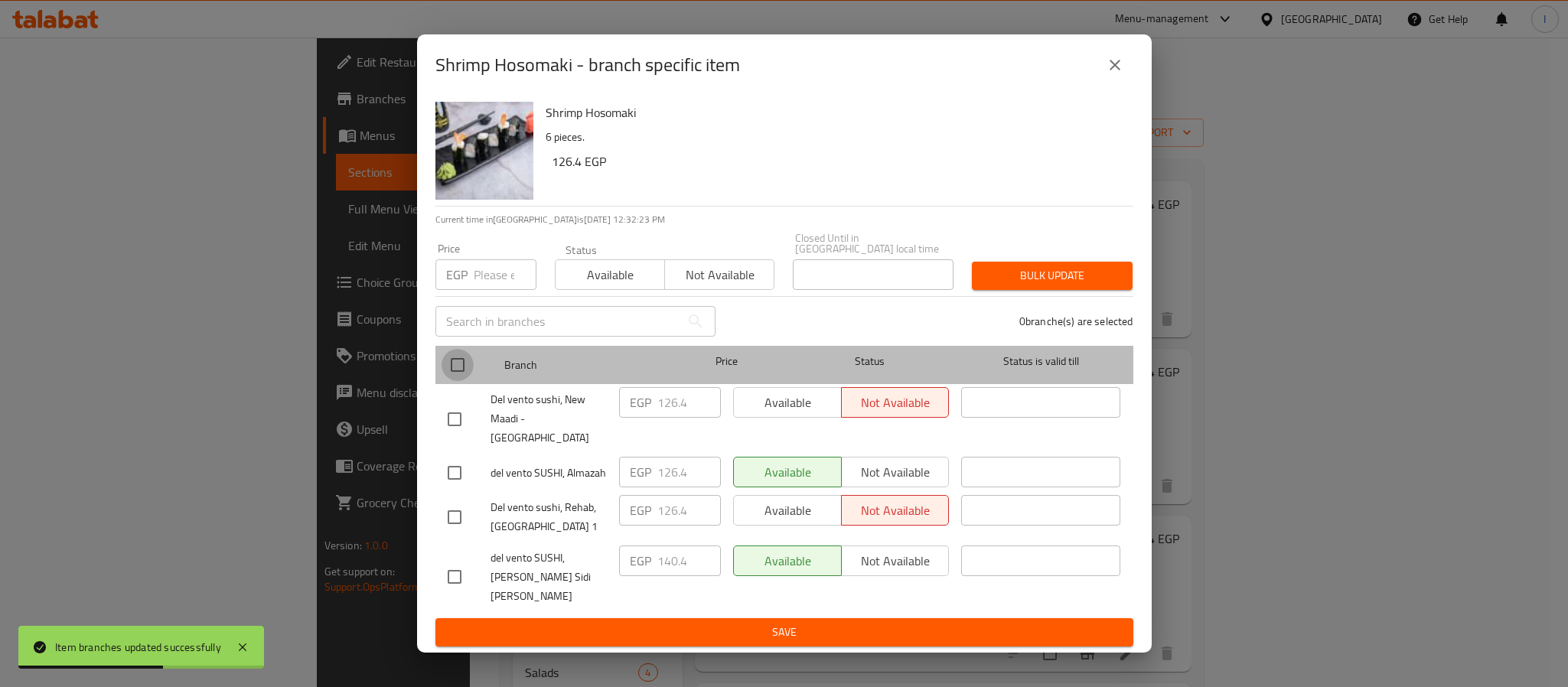
checkbox input "true"
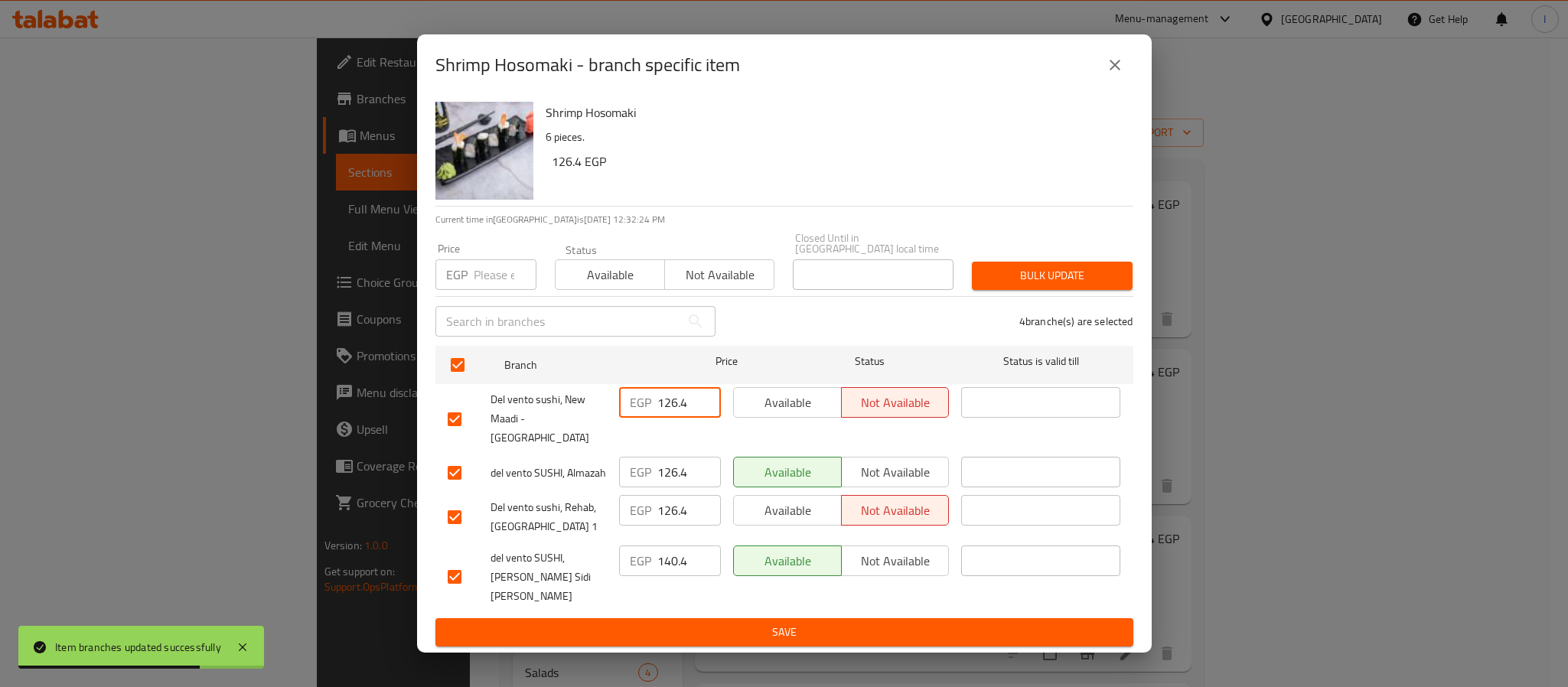
click at [669, 415] on input "126.4" at bounding box center [688, 401] width 64 height 31
paste input "41.73"
type input "141.73"
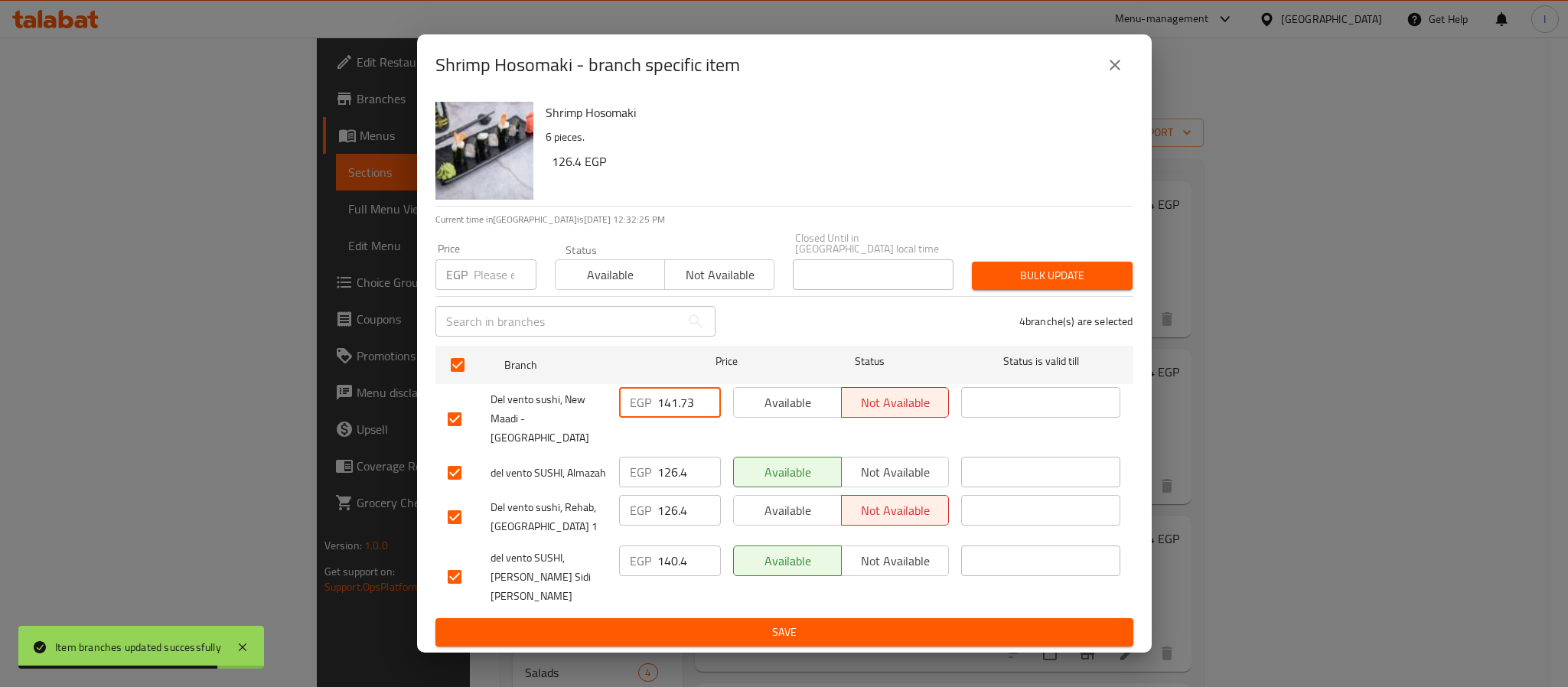
click at [673, 505] on input "126.4" at bounding box center [688, 509] width 64 height 31
paste input "41.73"
type input "141.73"
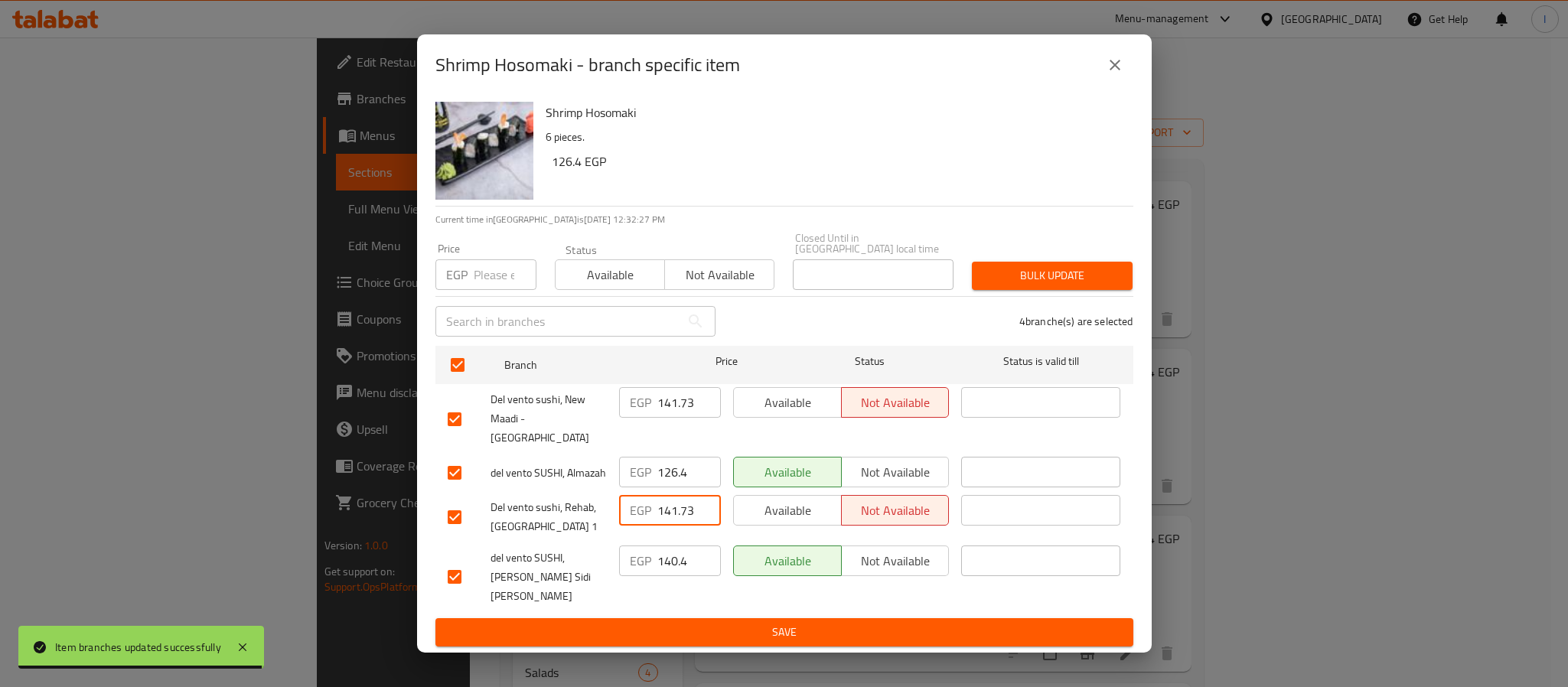
click at [698, 622] on span "Save" at bounding box center [784, 632] width 673 height 19
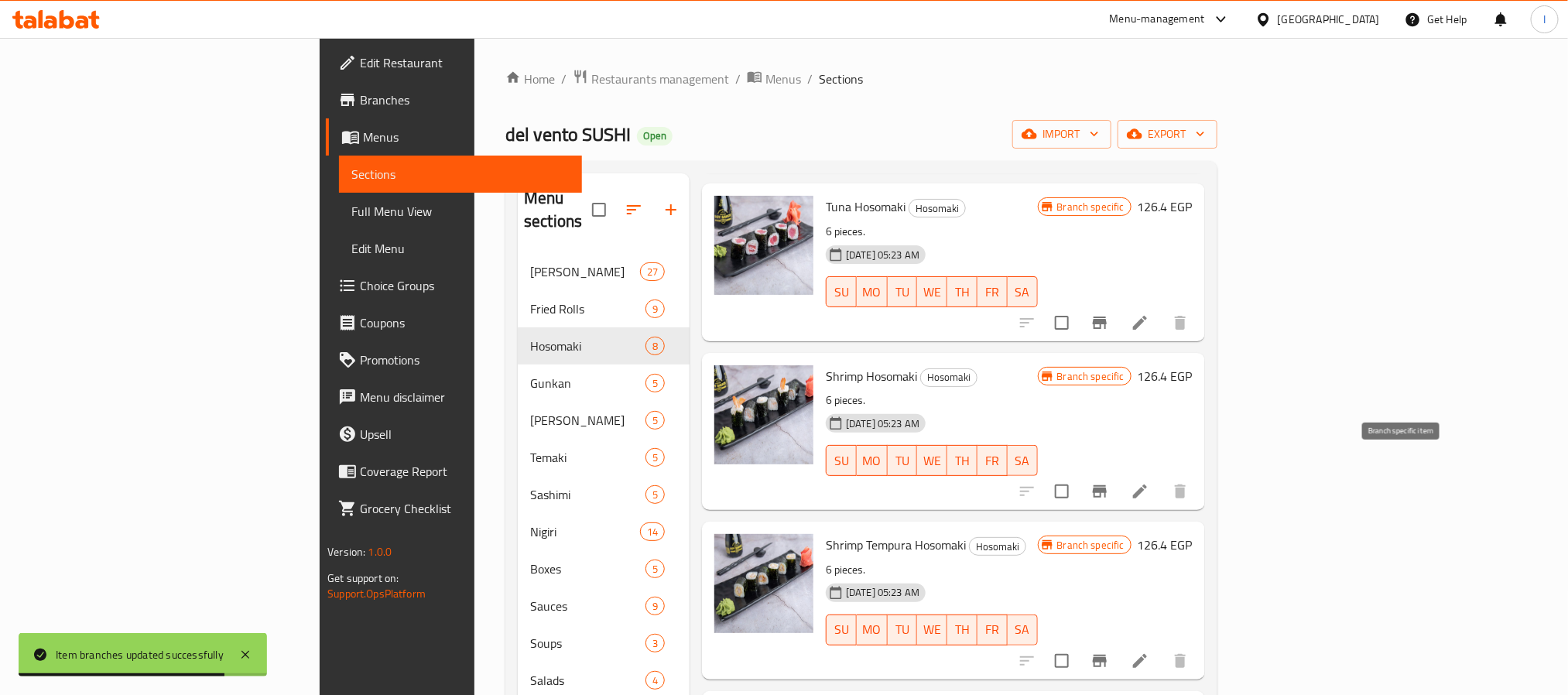
click at [1109, 482] on icon "Branch-specific-item" at bounding box center [1099, 491] width 19 height 19
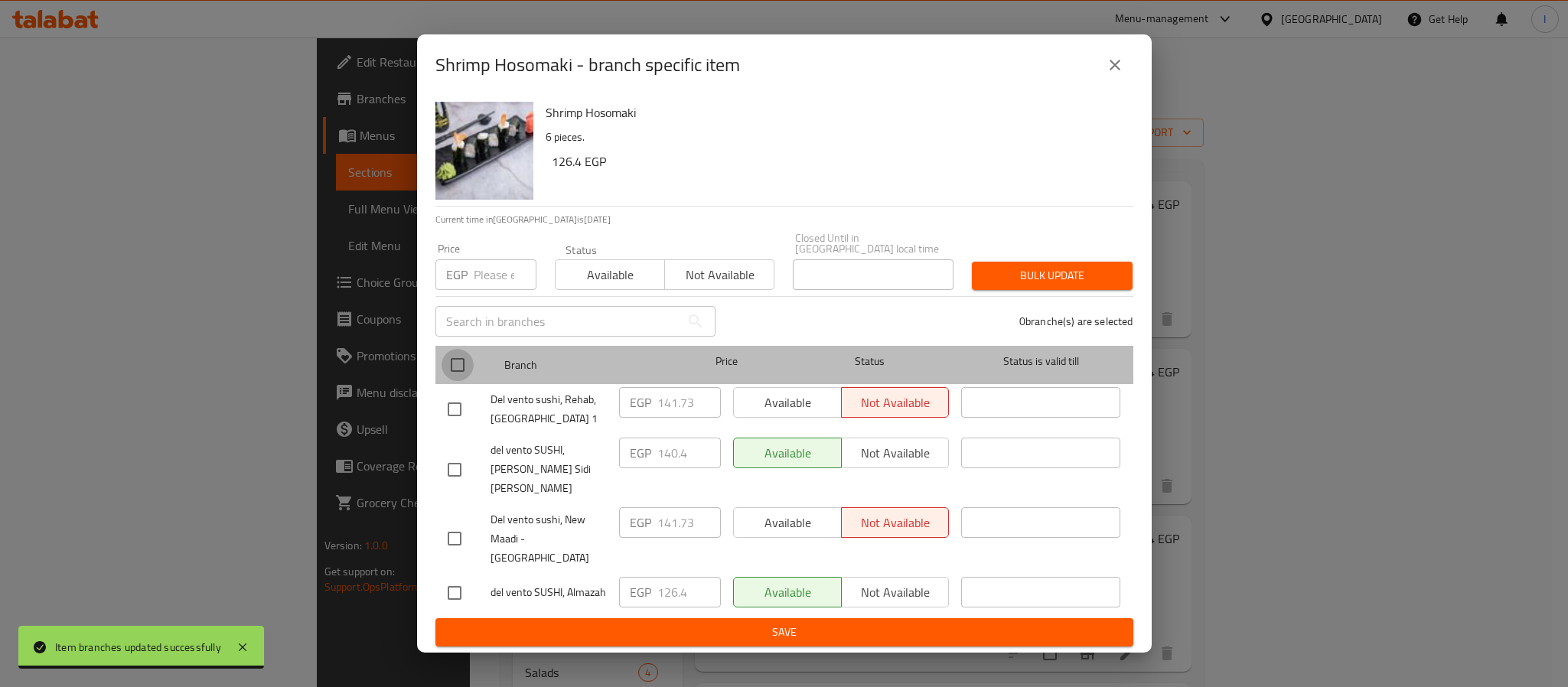
click at [455, 374] on input "checkbox" at bounding box center [457, 364] width 32 height 32
checkbox input "true"
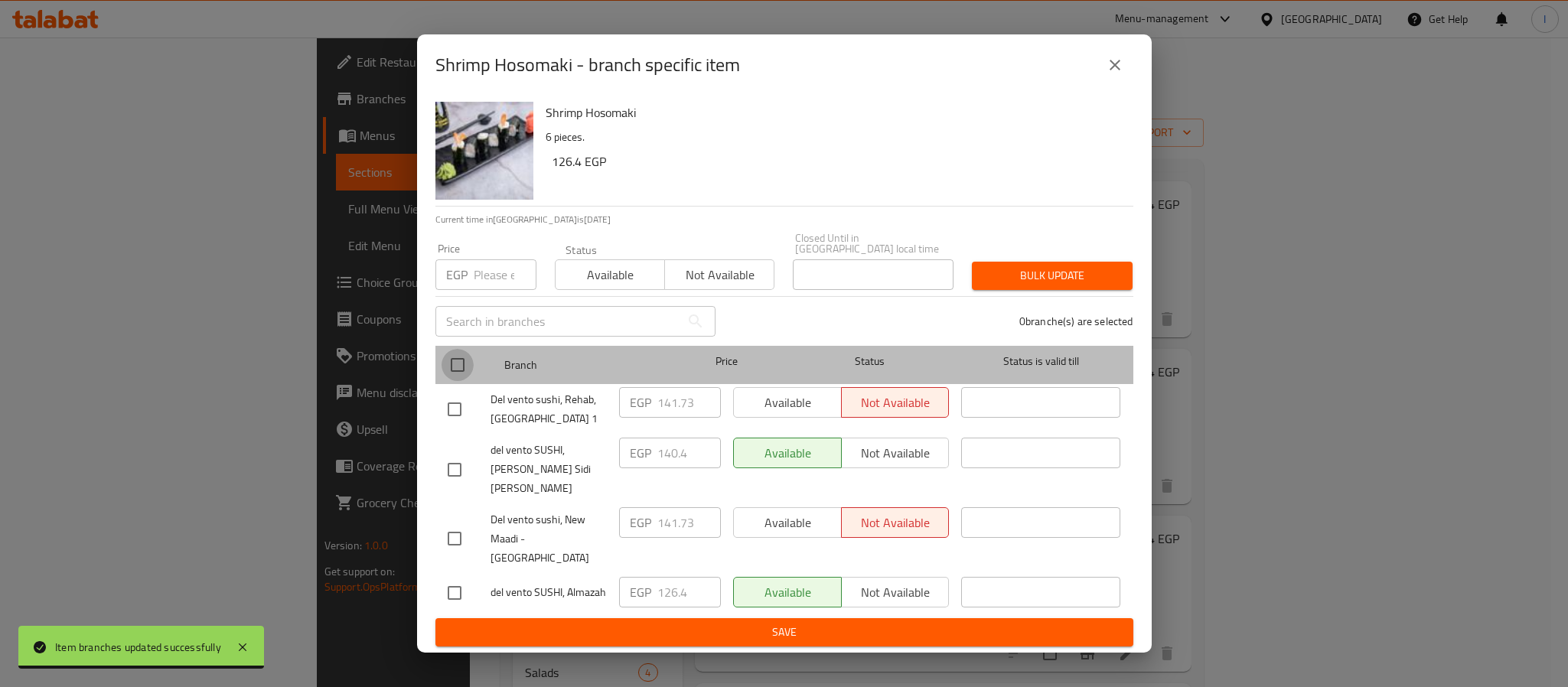
checkbox input "true"
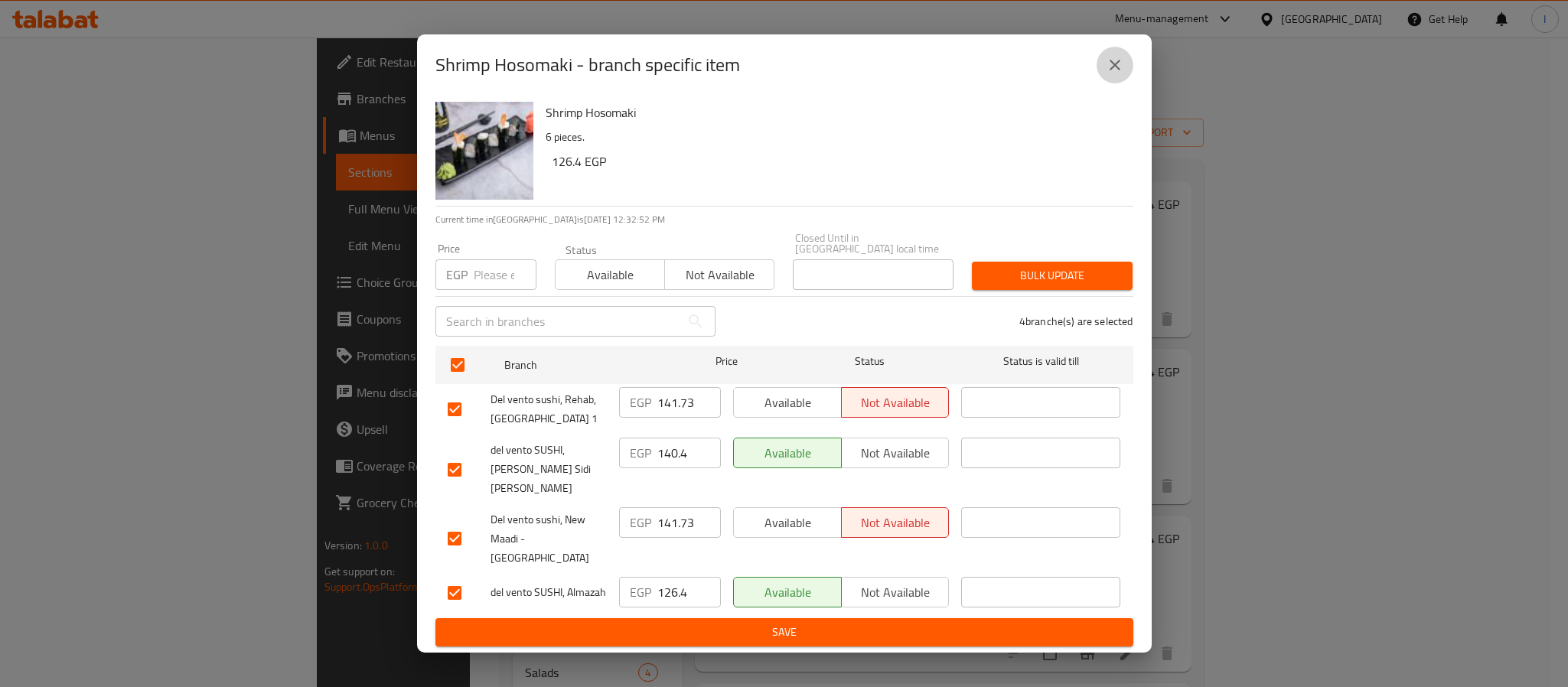
click at [1117, 74] on icon "close" at bounding box center [1115, 65] width 19 height 18
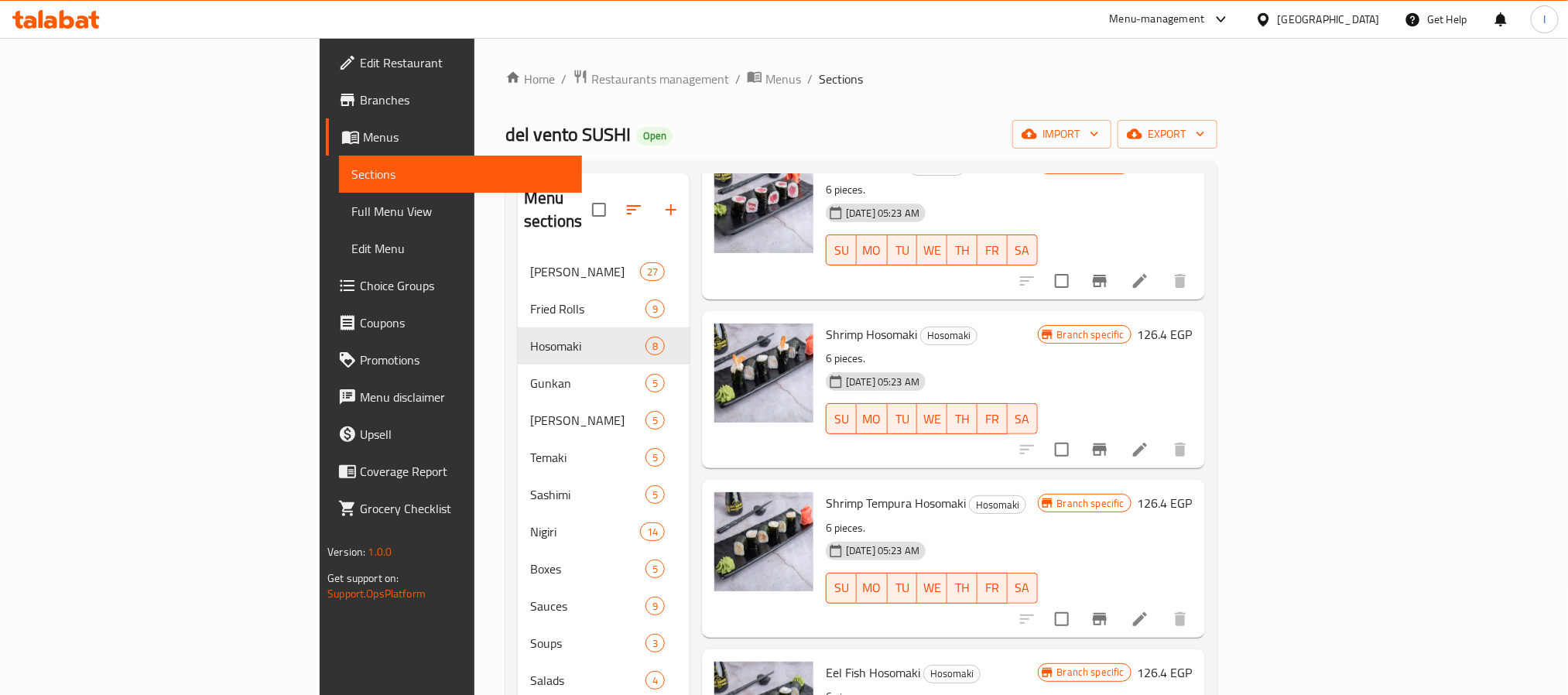
scroll to position [348, 0]
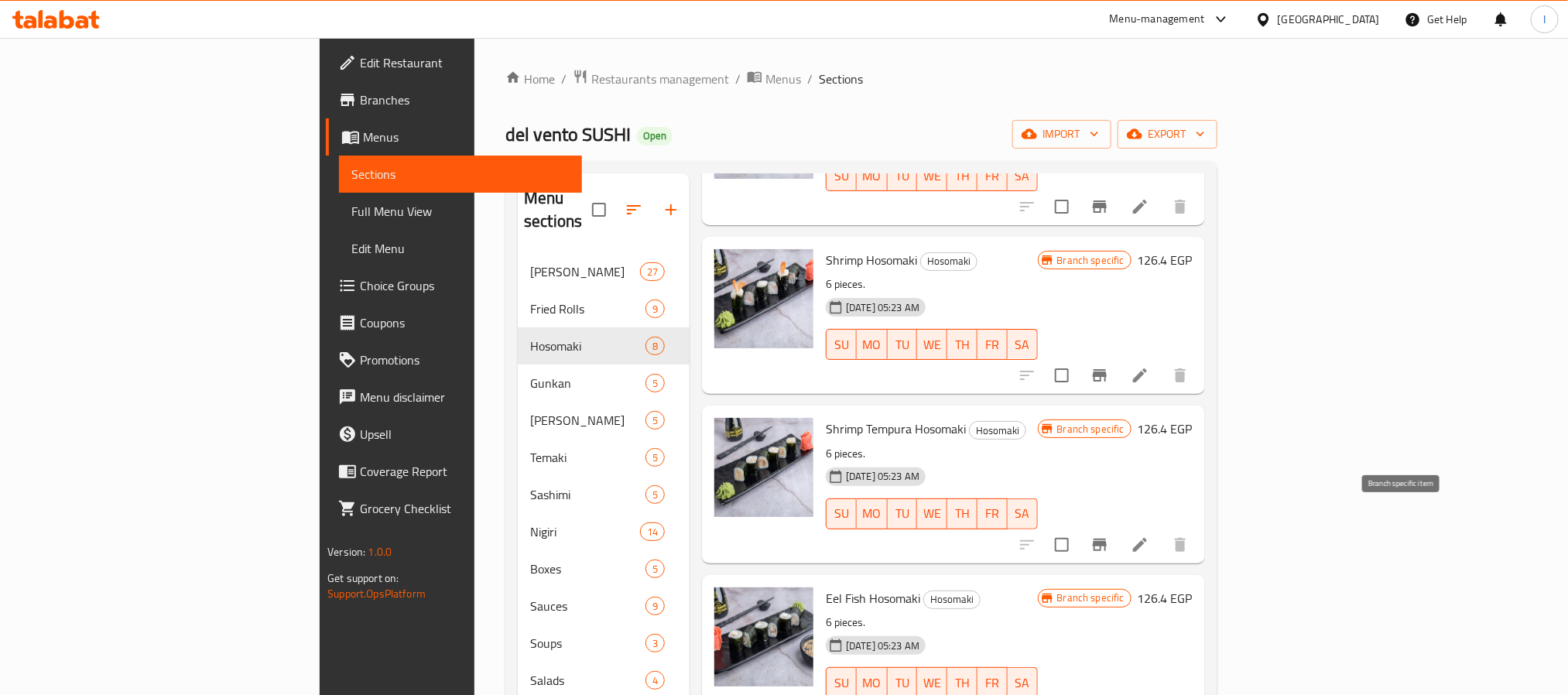
click at [1107, 539] on icon "Branch-specific-item" at bounding box center [1099, 544] width 14 height 12
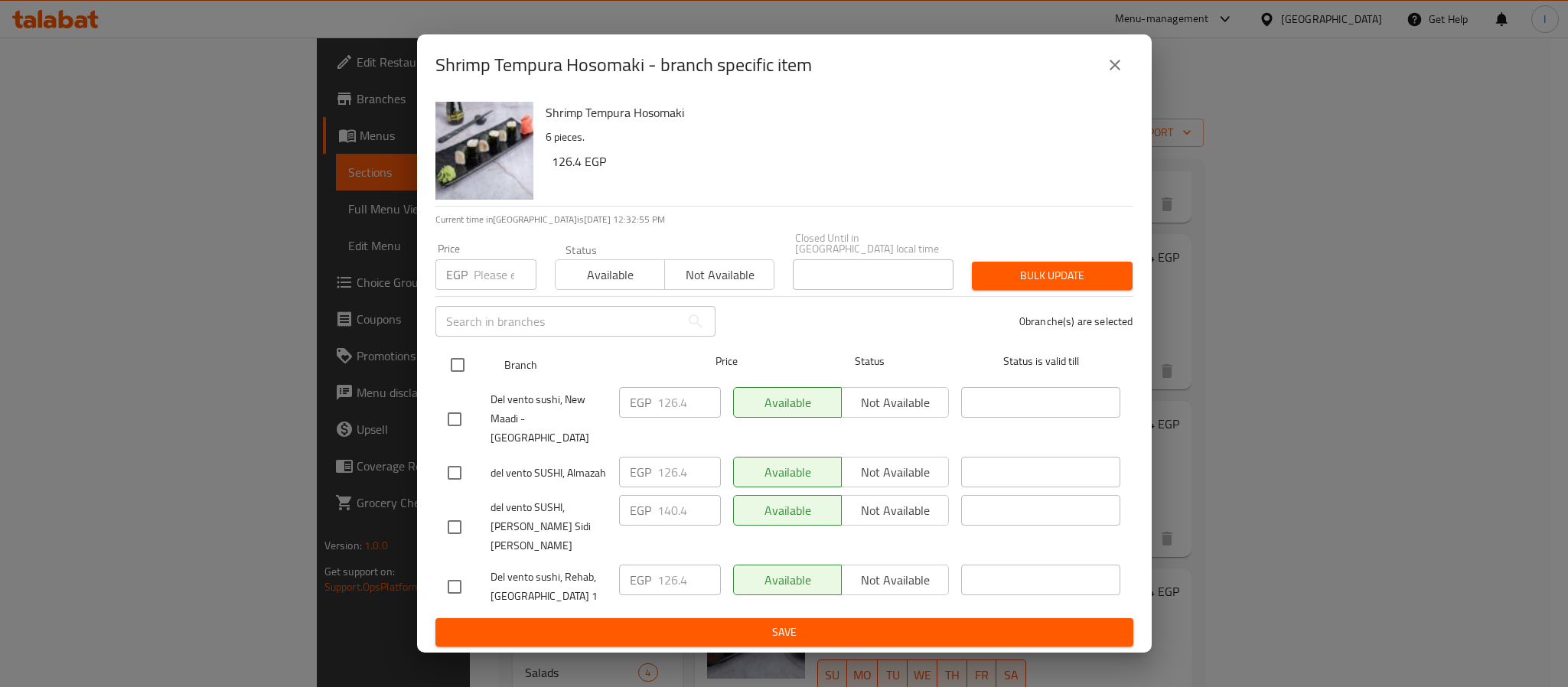
click at [459, 376] on input "checkbox" at bounding box center [457, 364] width 32 height 32
checkbox input "true"
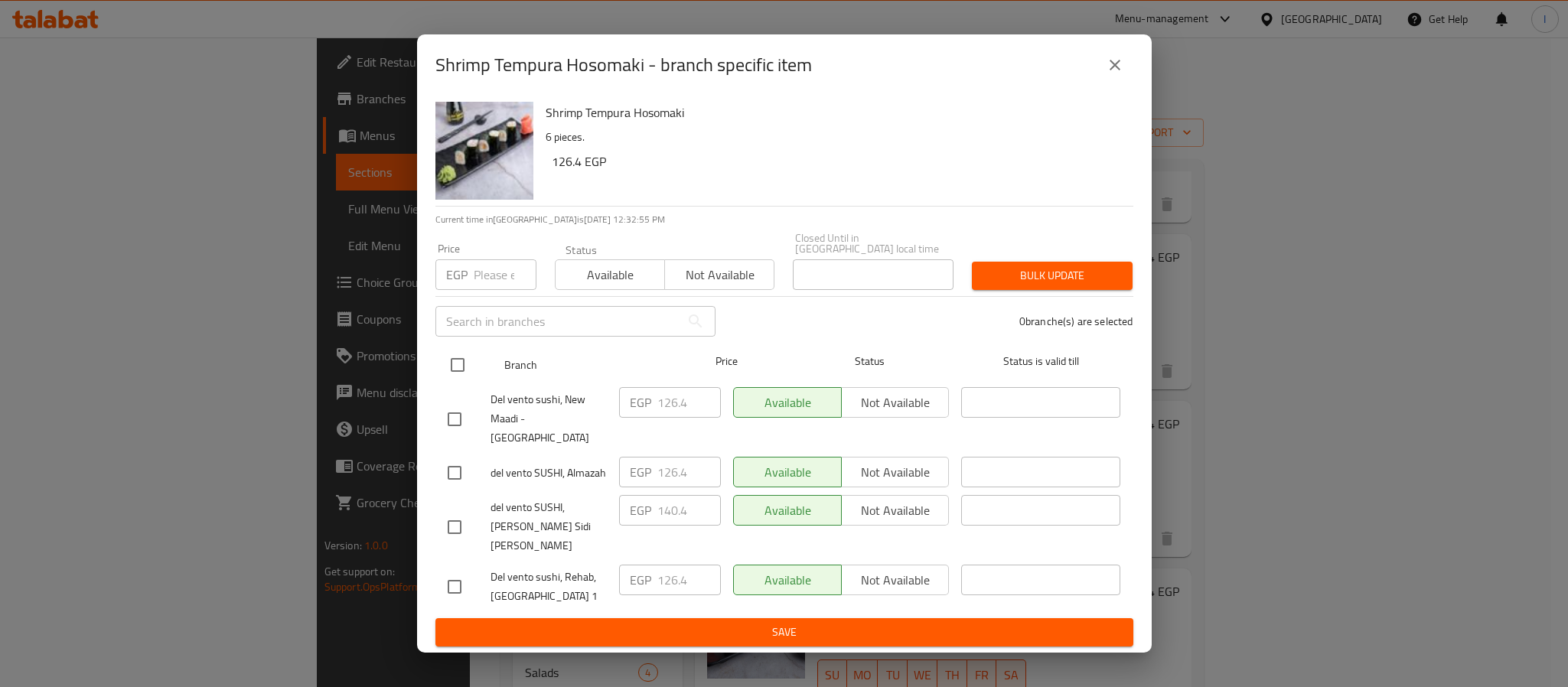
checkbox input "true"
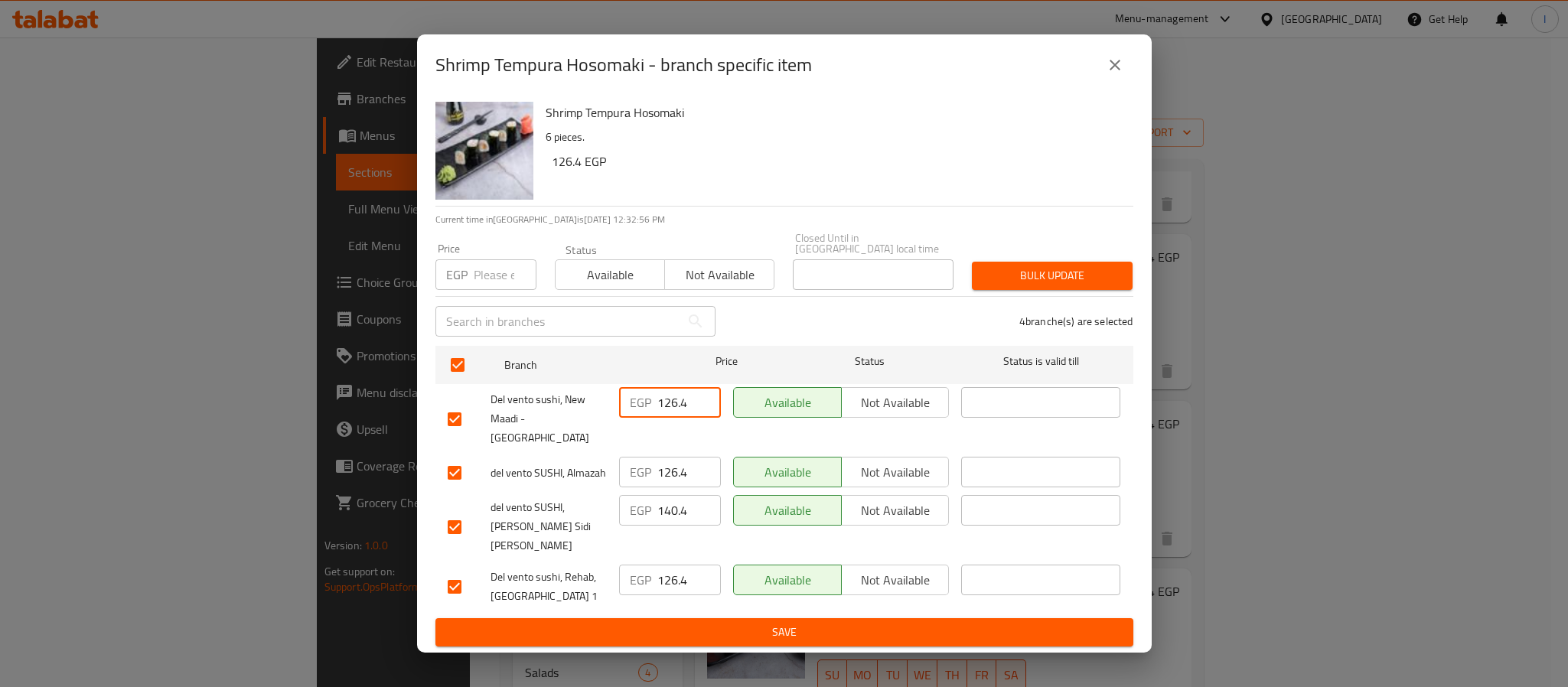
click at [660, 413] on input "126.4" at bounding box center [688, 401] width 64 height 31
paste input "41.73"
type input "141.73"
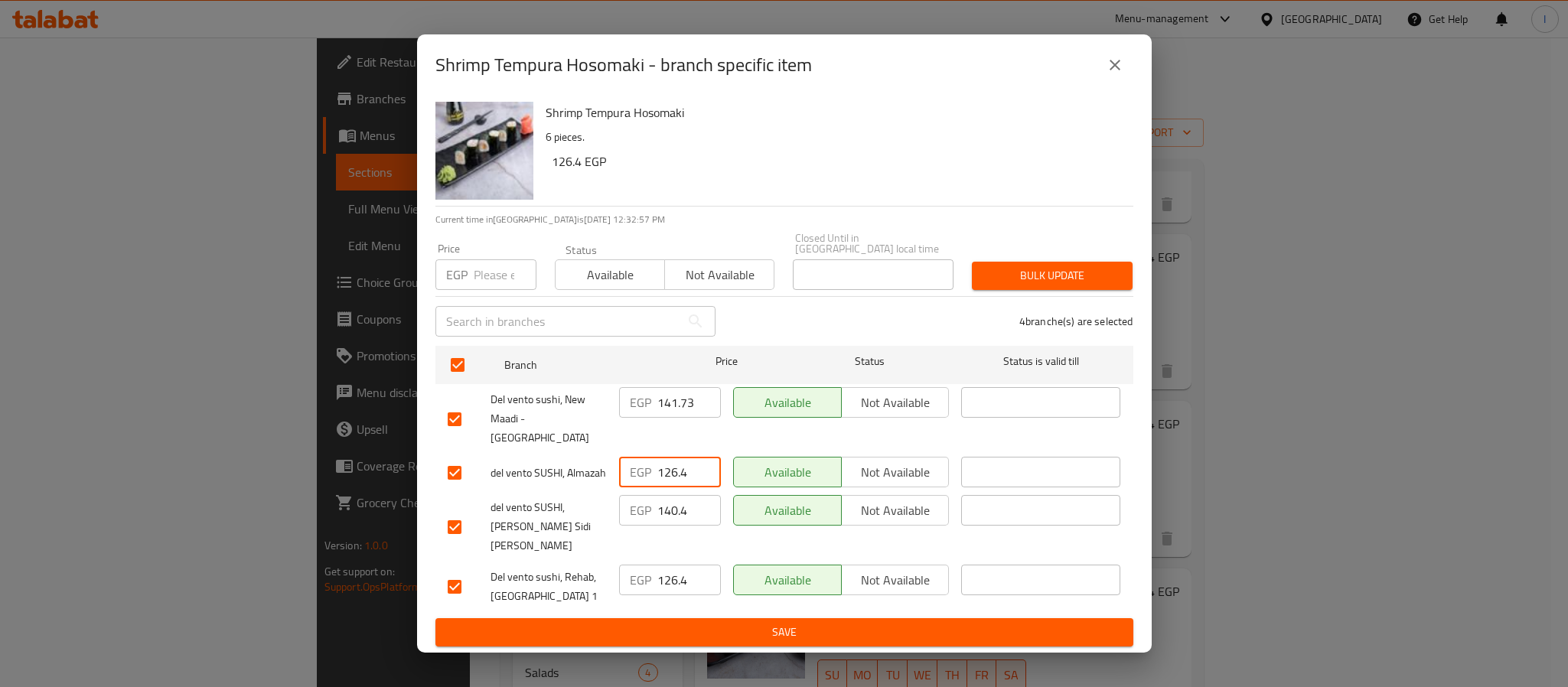
click at [660, 475] on input "126.4" at bounding box center [688, 472] width 64 height 31
paste input "41.73"
type input "141.73"
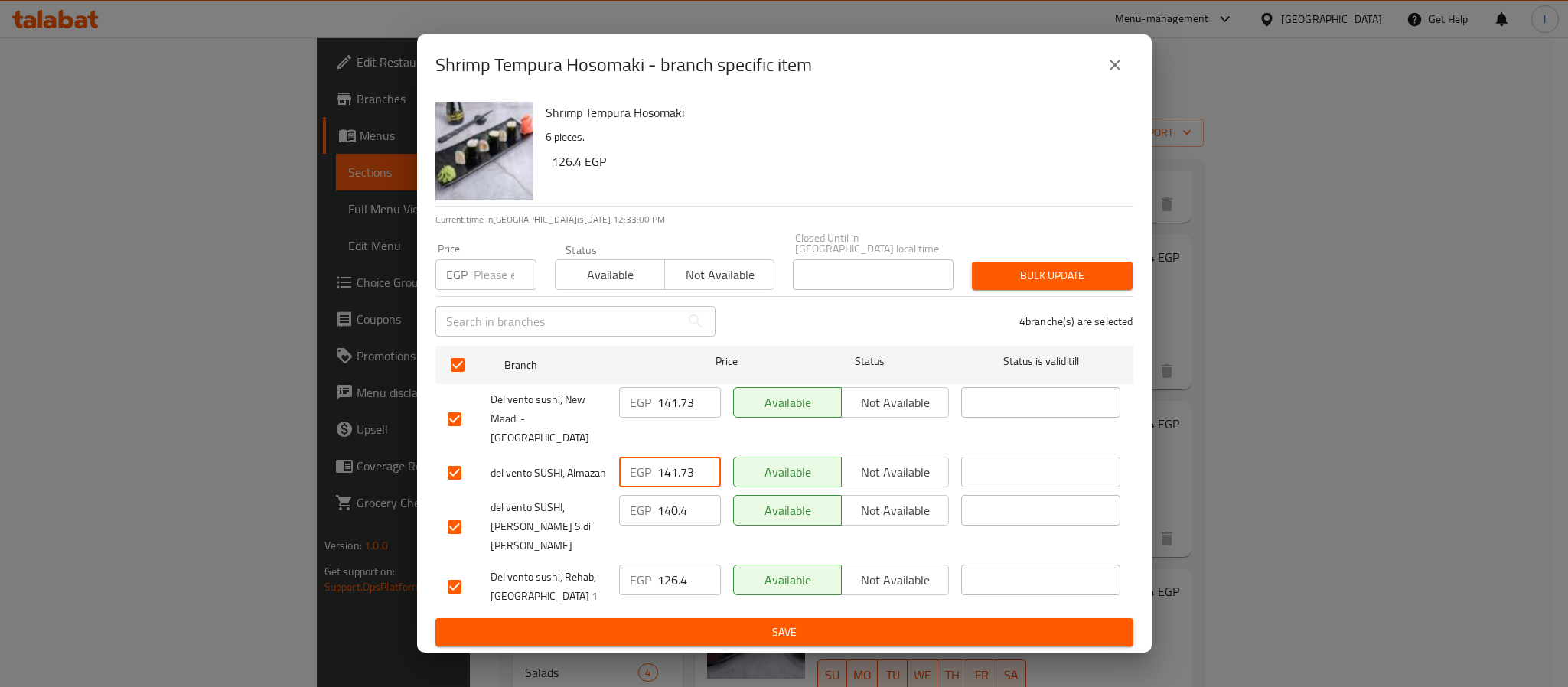
click at [731, 622] on span "Save" at bounding box center [784, 632] width 673 height 19
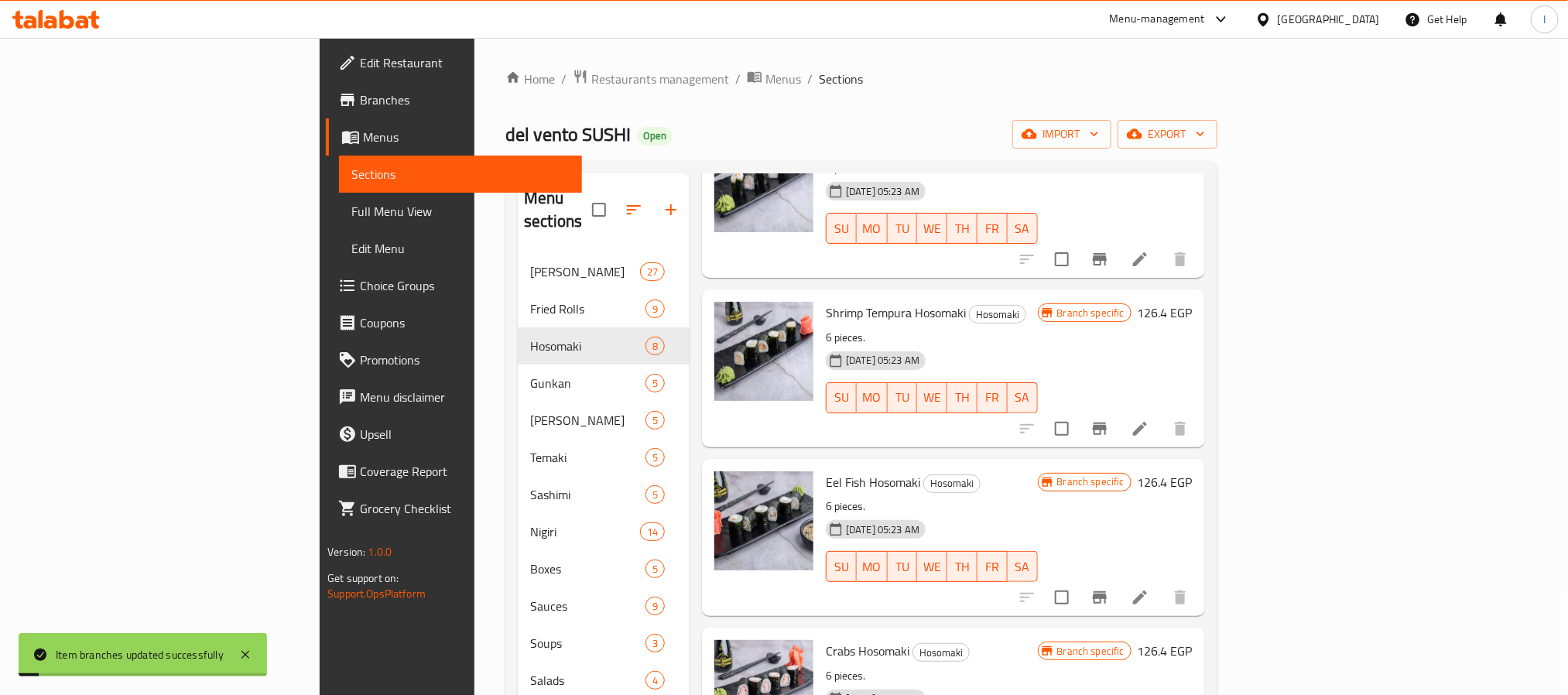
scroll to position [474, 0]
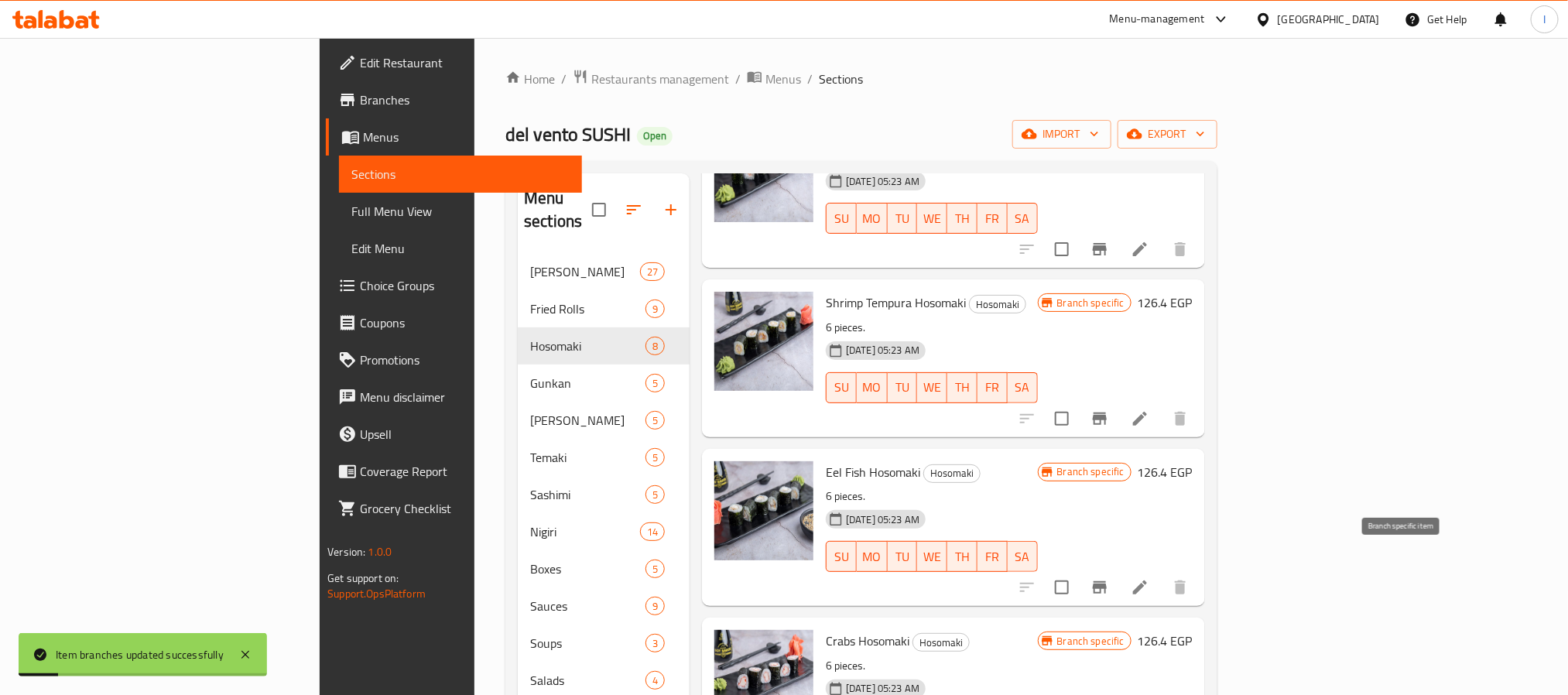
click at [1107, 581] on icon "Branch-specific-item" at bounding box center [1099, 586] width 14 height 12
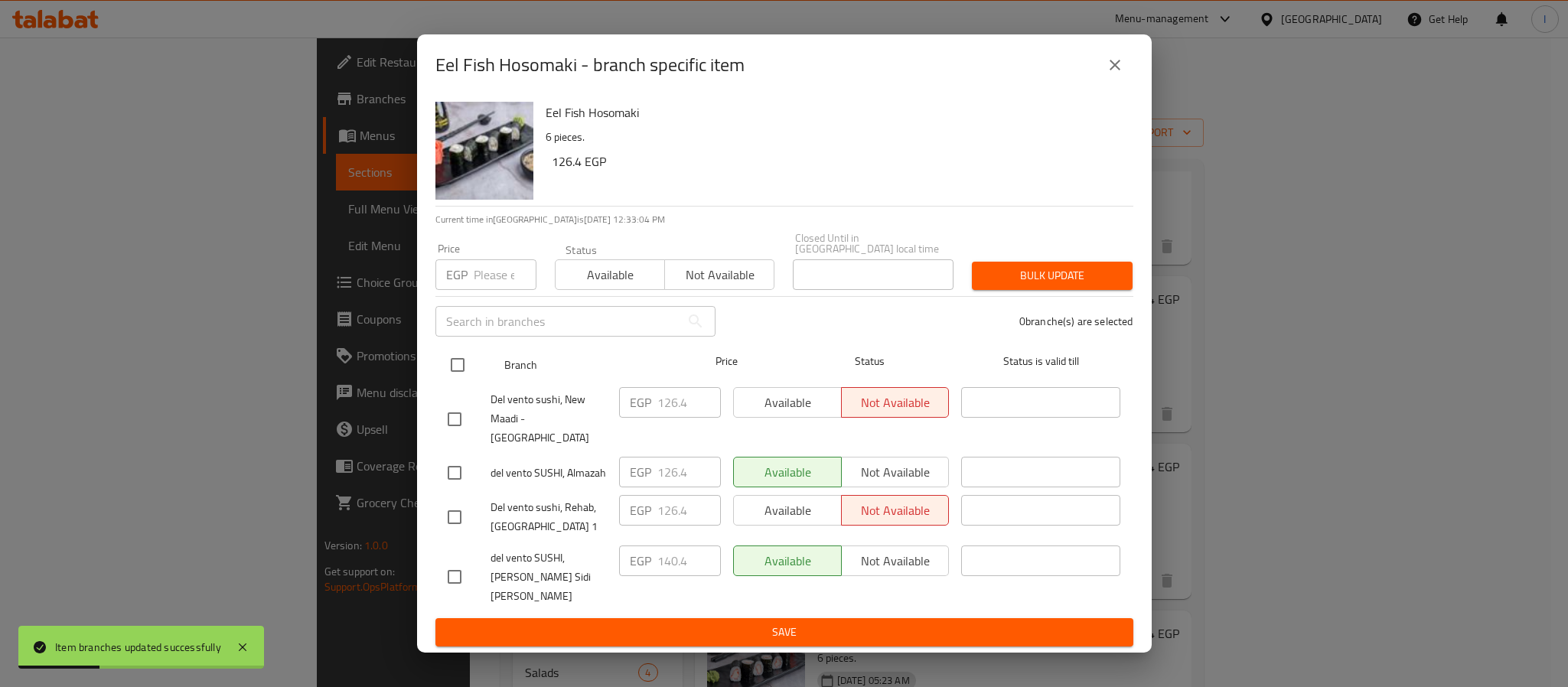
click at [462, 376] on input "checkbox" at bounding box center [457, 364] width 32 height 32
checkbox input "true"
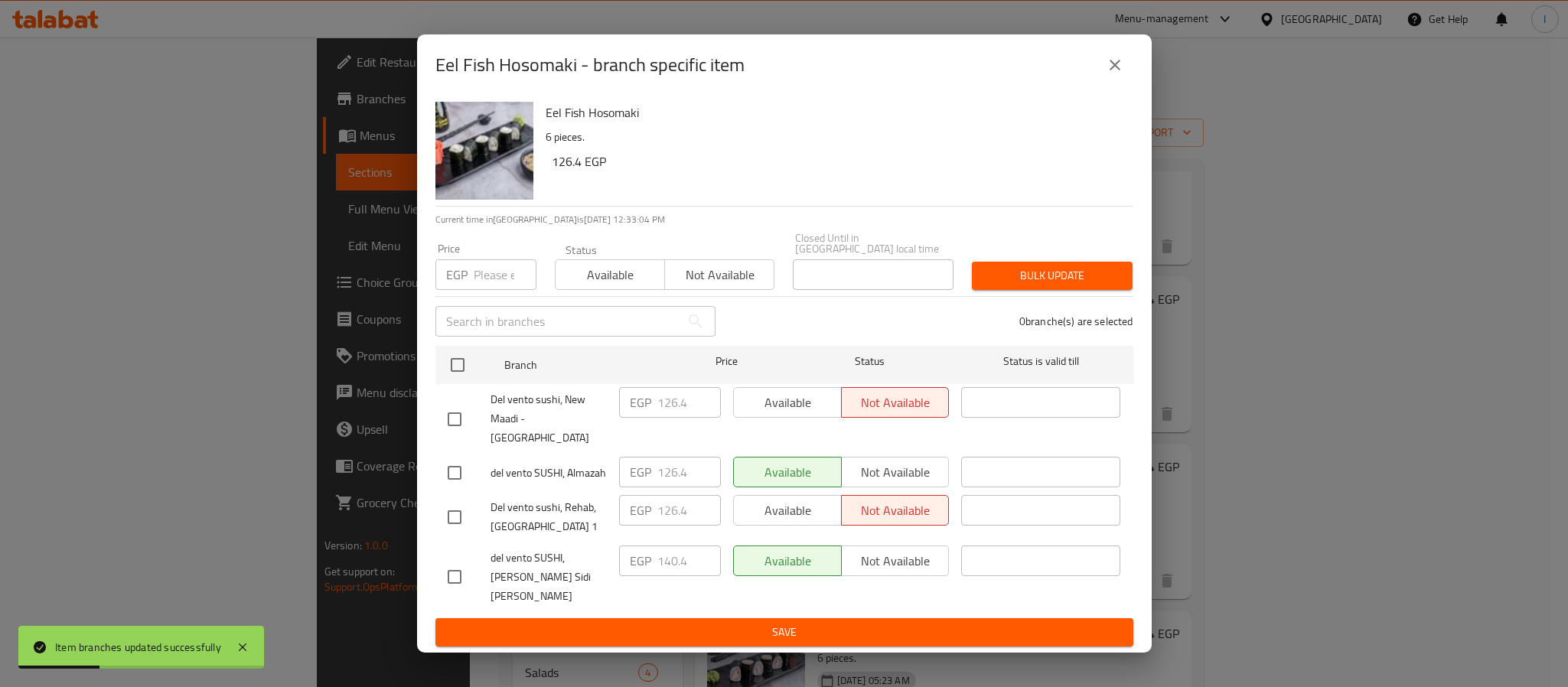
checkbox input "true"
click at [678, 411] on input "126.4" at bounding box center [688, 401] width 64 height 31
paste input "41.73"
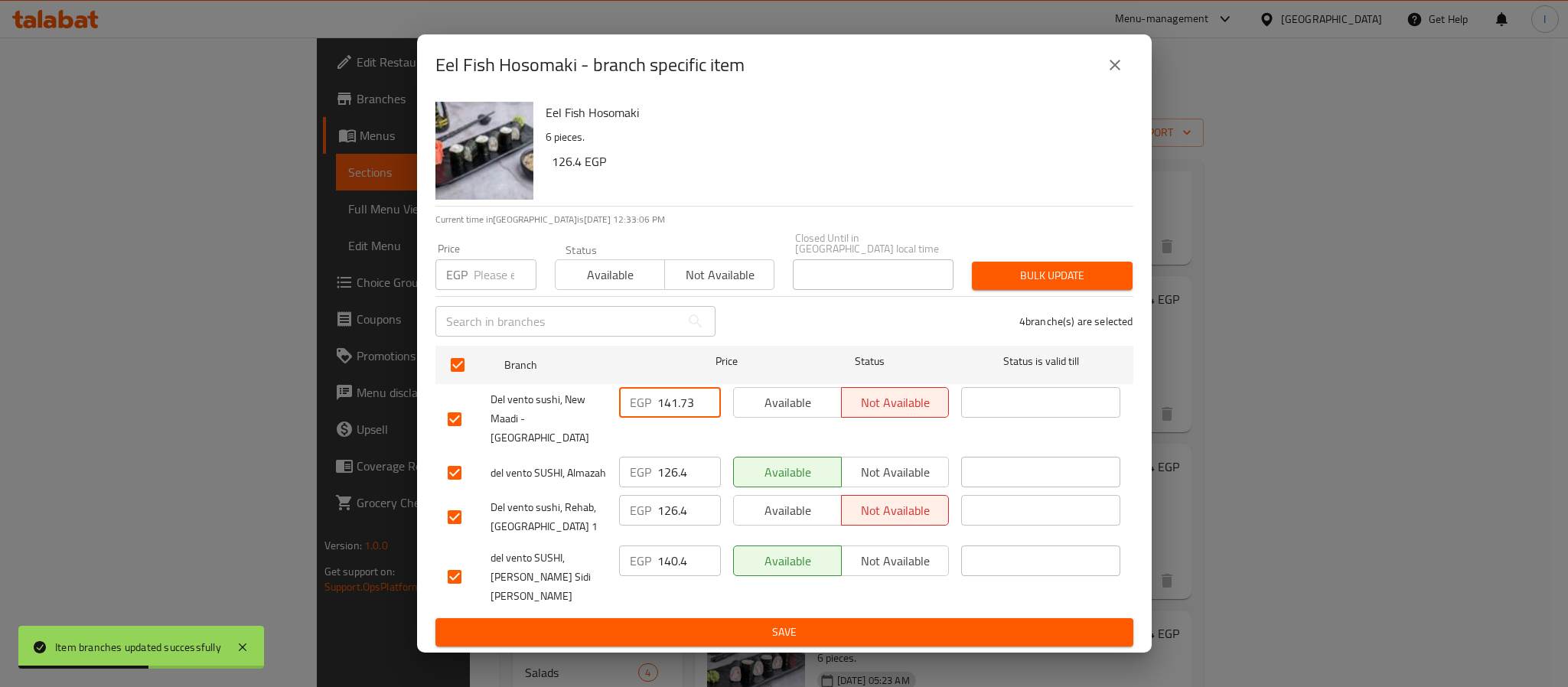
type input "141.73"
click at [670, 466] on input "126.4" at bounding box center [688, 472] width 64 height 31
paste input "41.73"
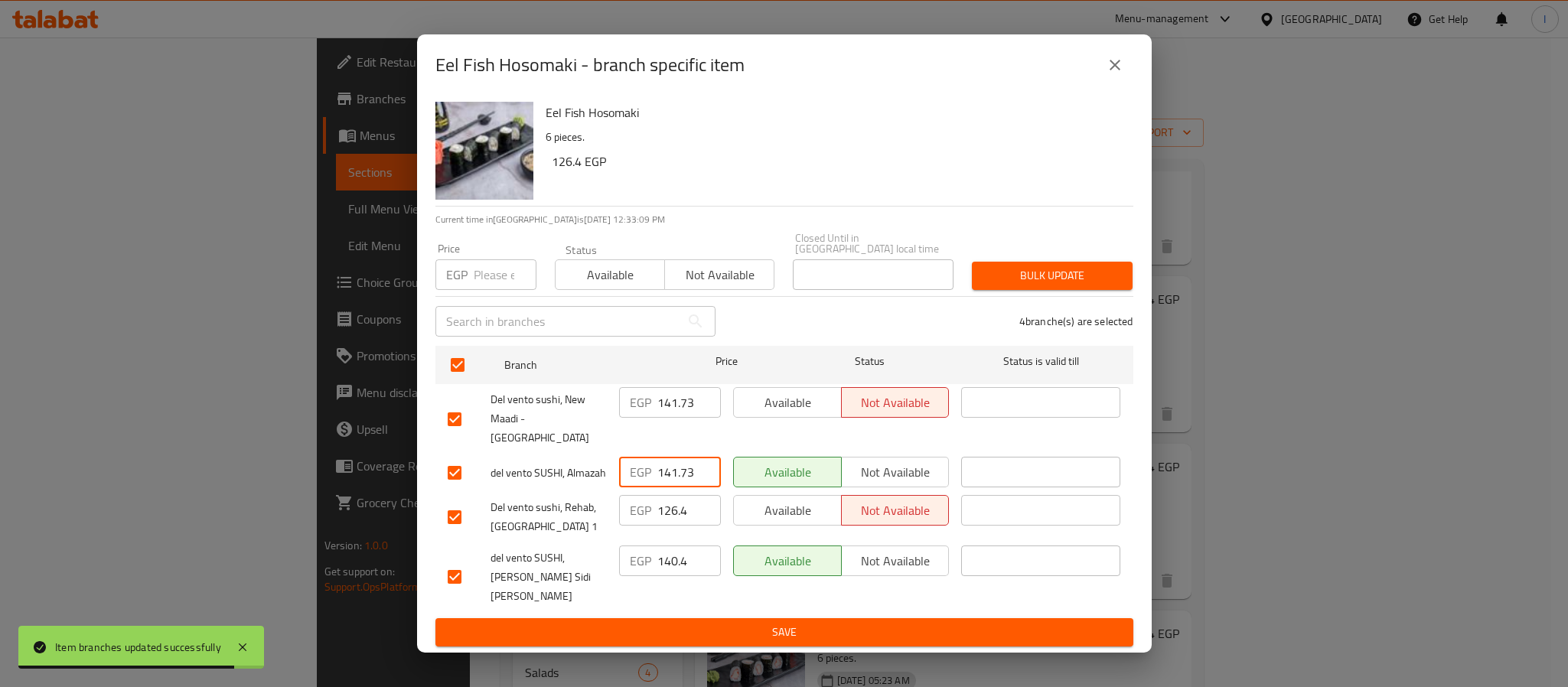
type input "141.73"
click at [701, 622] on span "Save" at bounding box center [784, 632] width 673 height 19
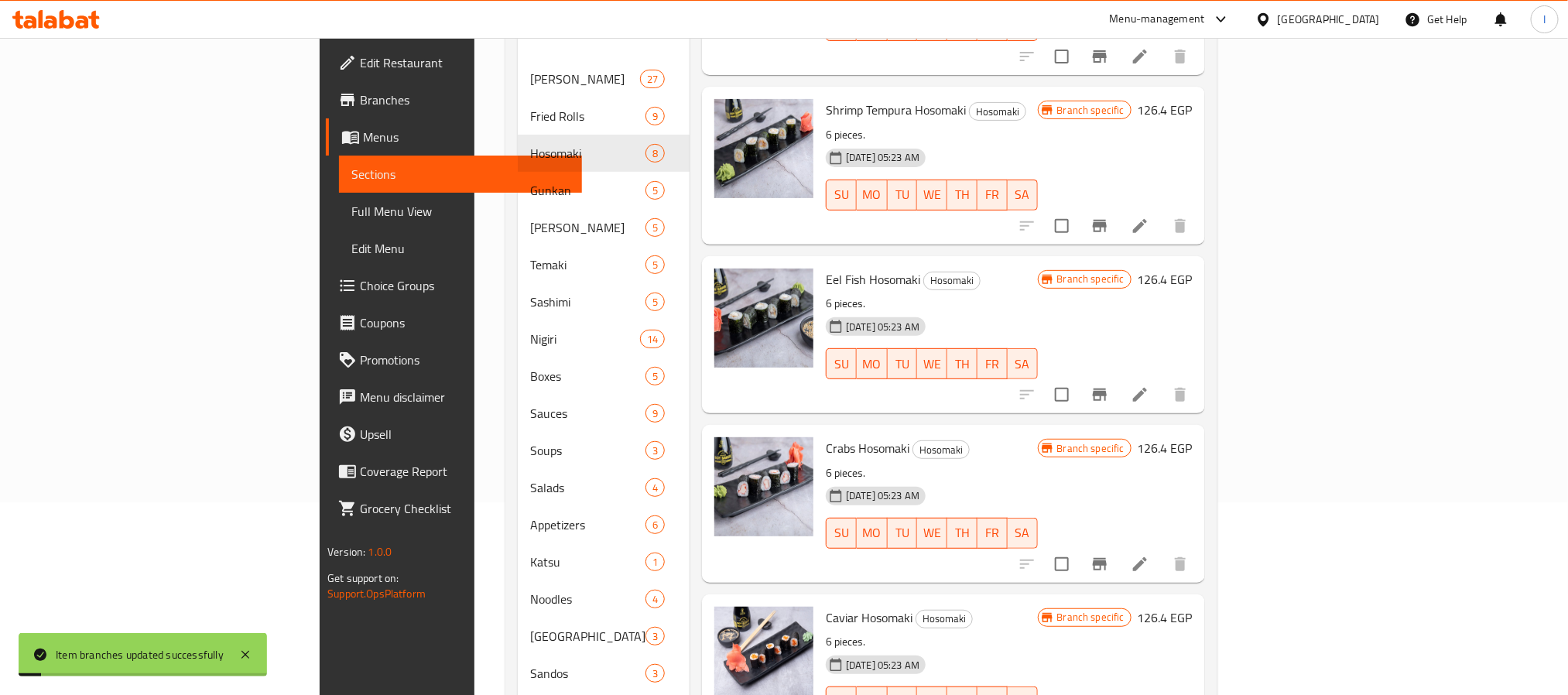
scroll to position [232, 0]
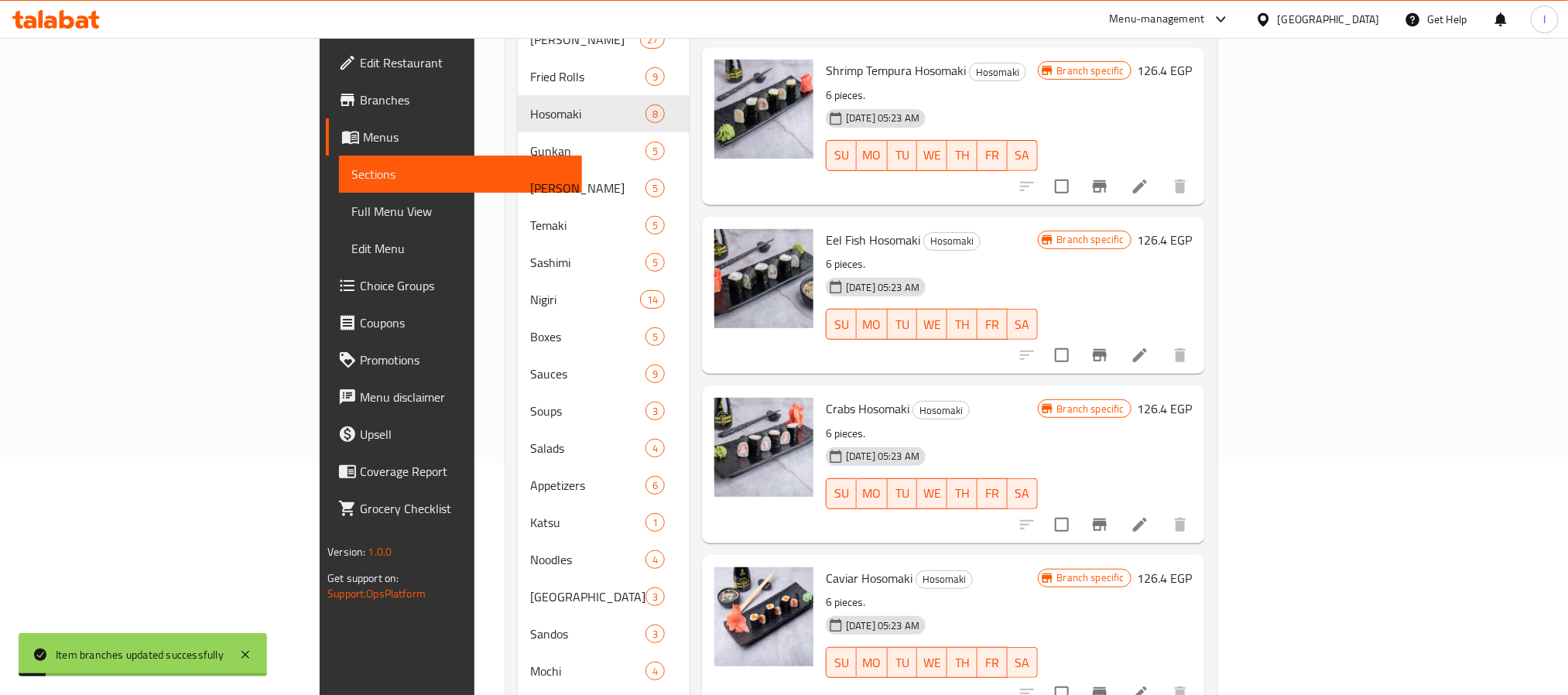
click at [1109, 515] on icon "Branch-specific-item" at bounding box center [1099, 525] width 19 height 19
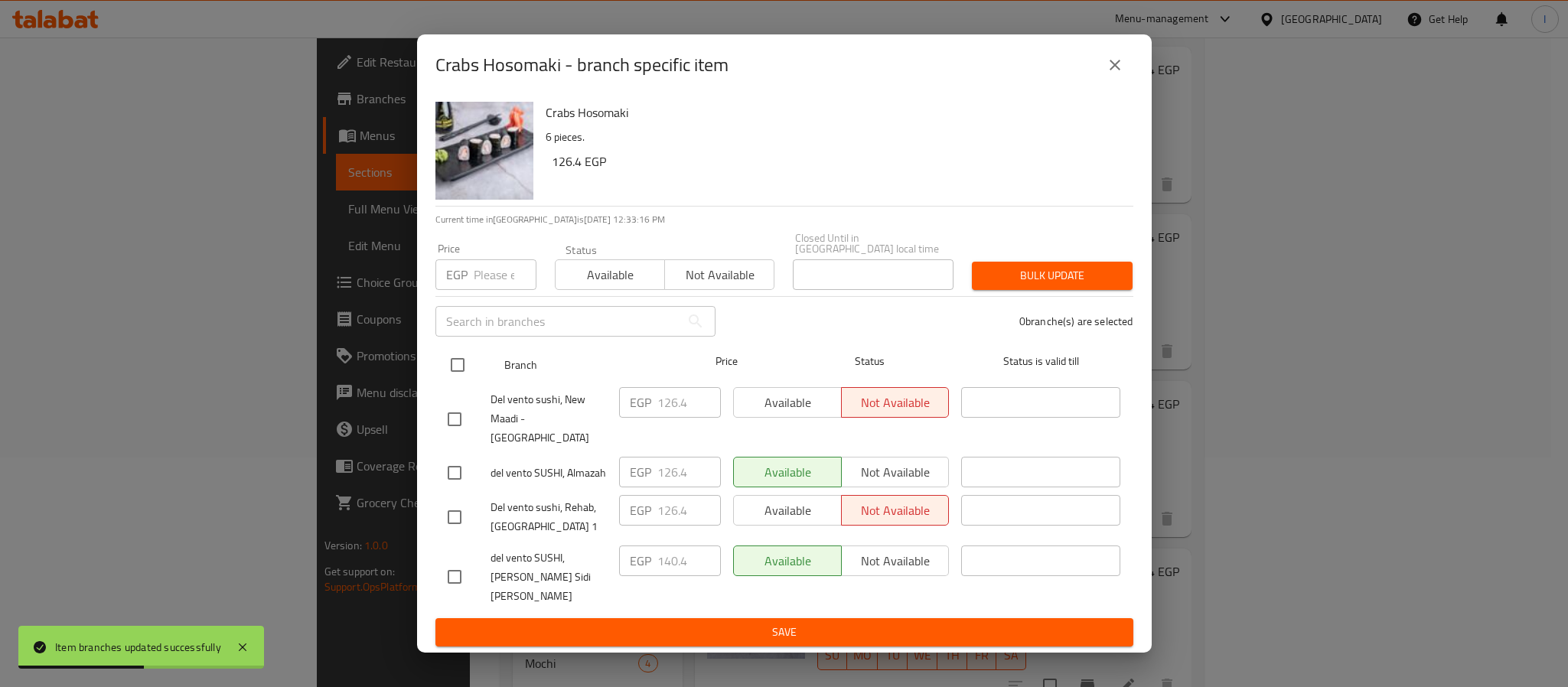
click at [455, 378] on input "checkbox" at bounding box center [457, 364] width 32 height 32
checkbox input "true"
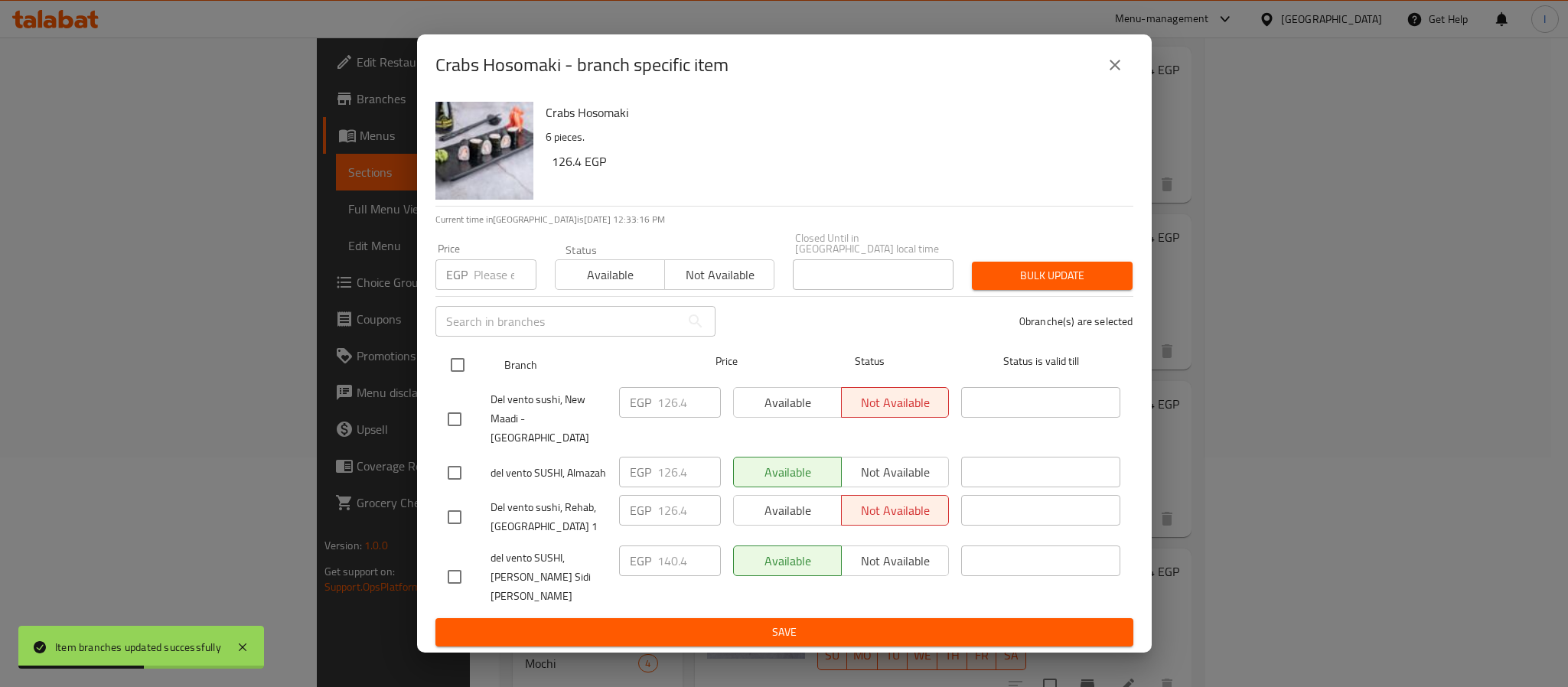
checkbox input "true"
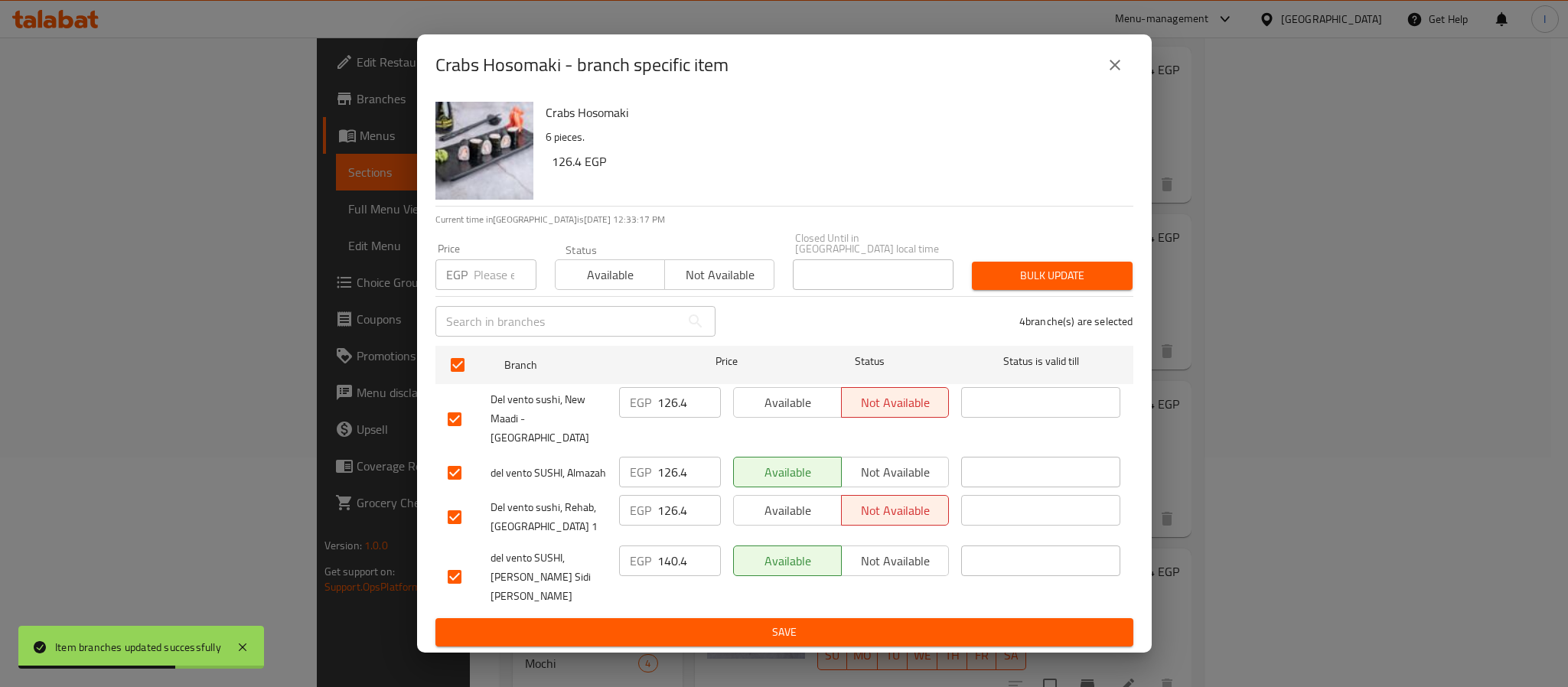
click at [666, 416] on input "126.4" at bounding box center [688, 401] width 64 height 31
paste input "41.73"
type input "141.73"
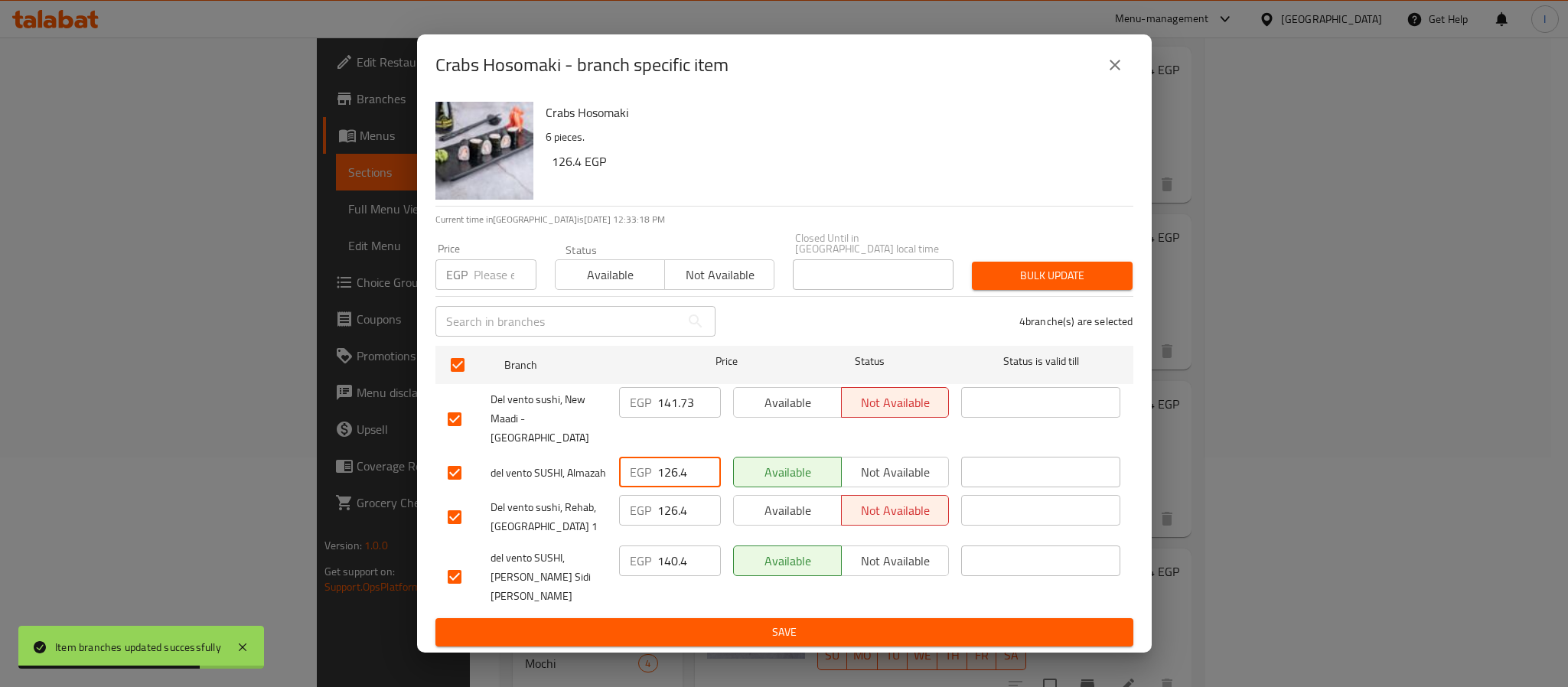
click at [661, 459] on input "126.4" at bounding box center [688, 472] width 64 height 31
paste input "41.73"
type input "141.73"
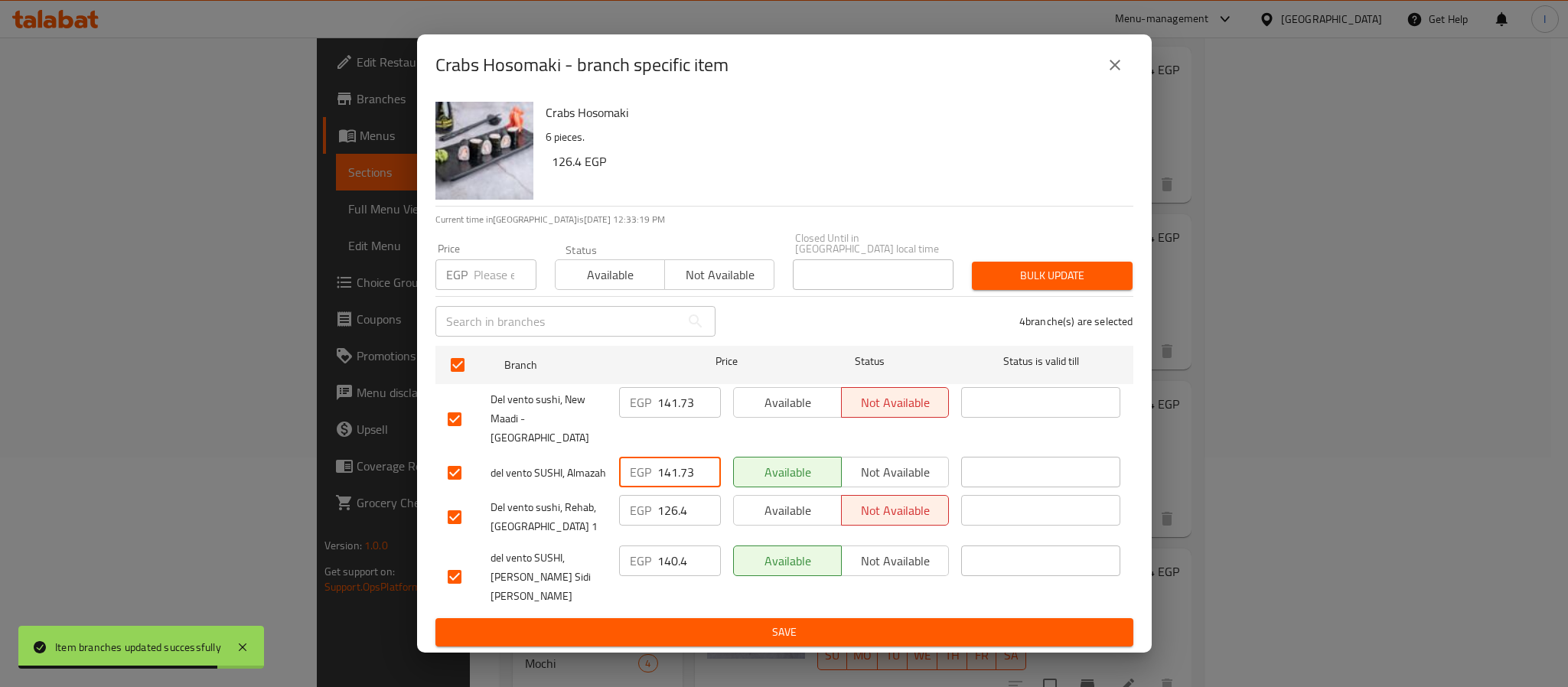
click at [742, 627] on div "Crabs Hosomaki 6 pieces. 126.4 EGP Current time in Egypt is 14 Aug 2025 12:33:1…" at bounding box center [784, 374] width 735 height 557
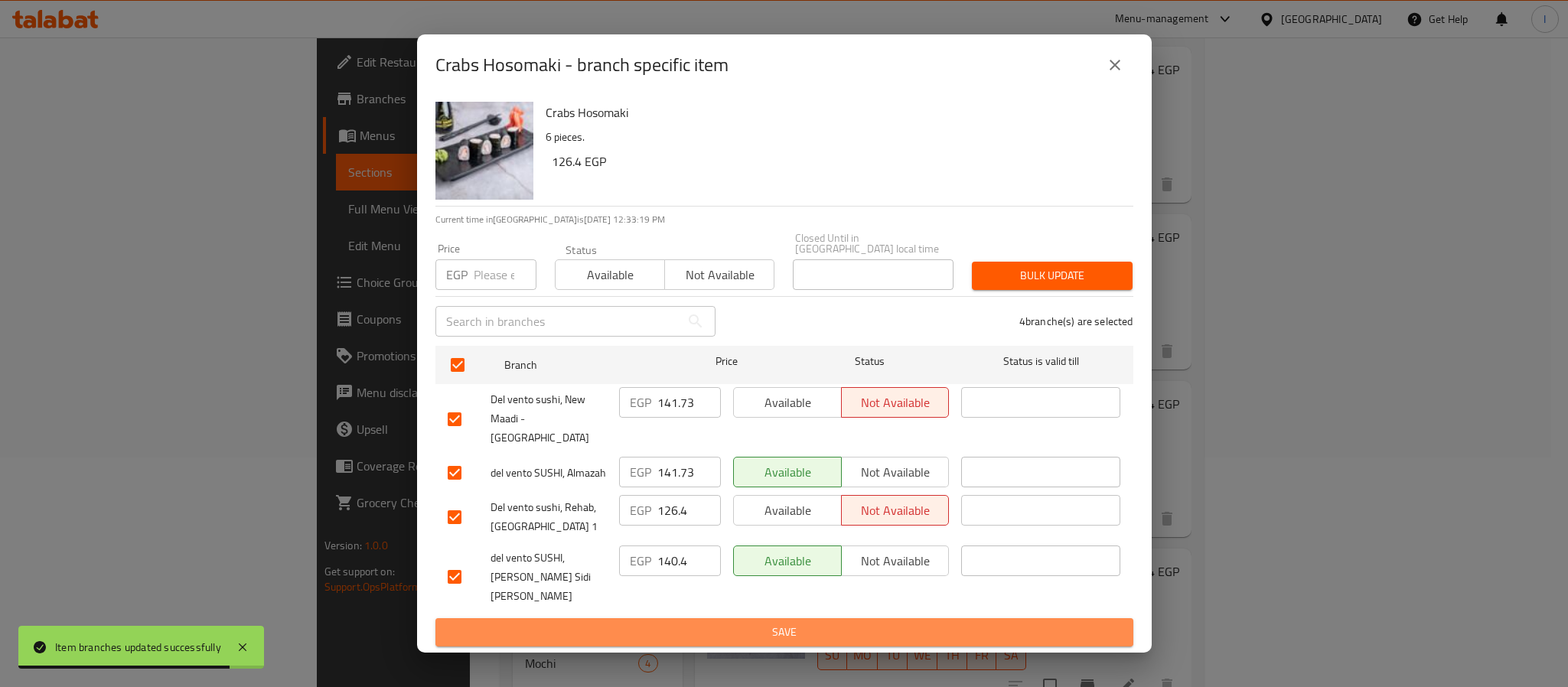
click at [762, 622] on span "Save" at bounding box center [784, 632] width 673 height 19
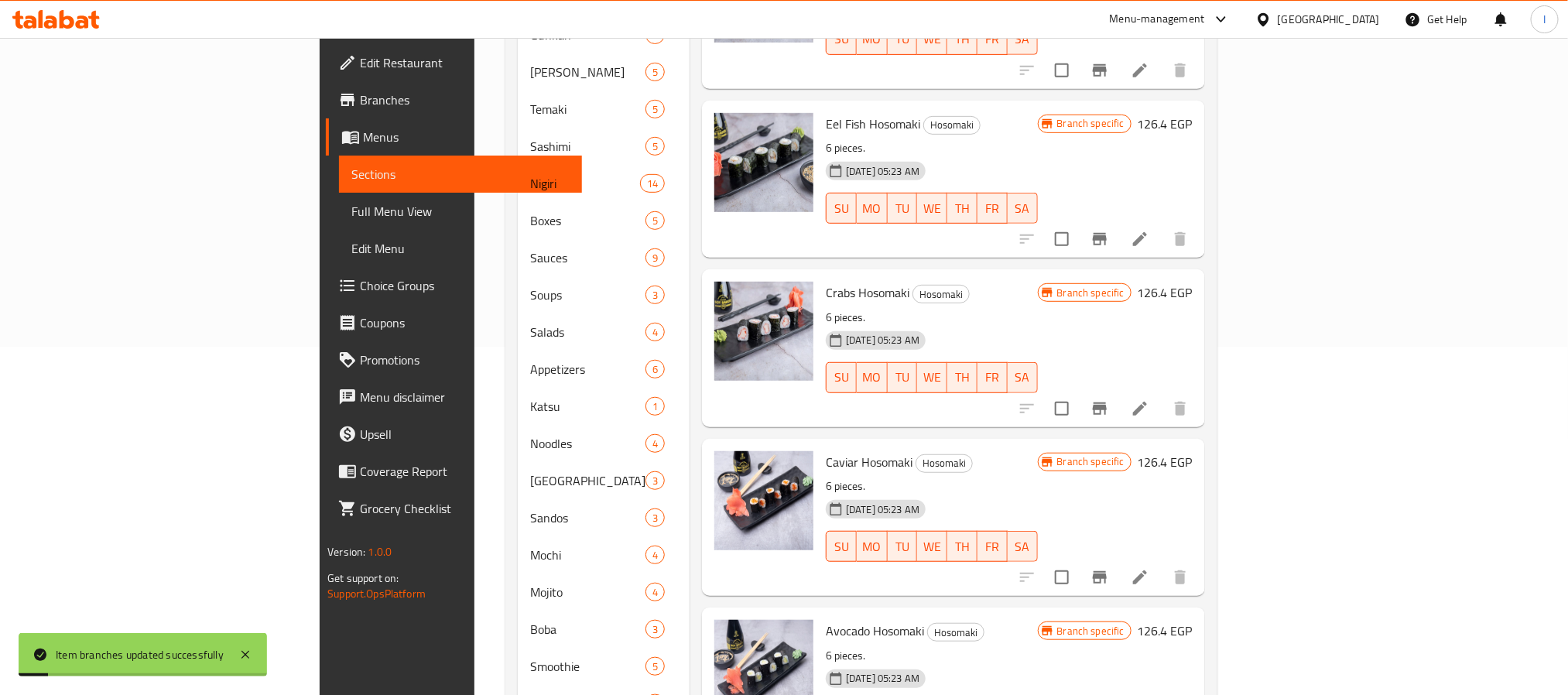
scroll to position [437, 0]
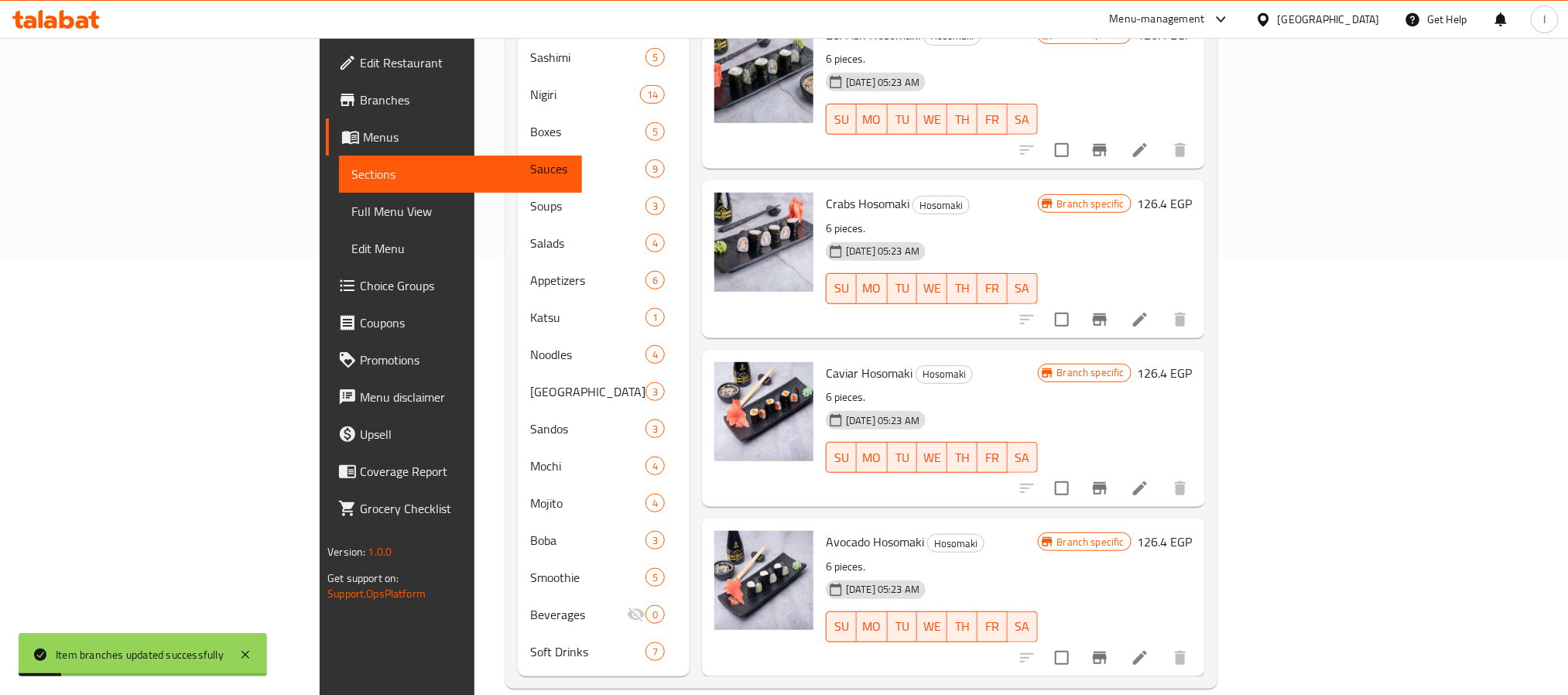
click at [1109, 479] on icon "Branch-specific-item" at bounding box center [1099, 488] width 19 height 19
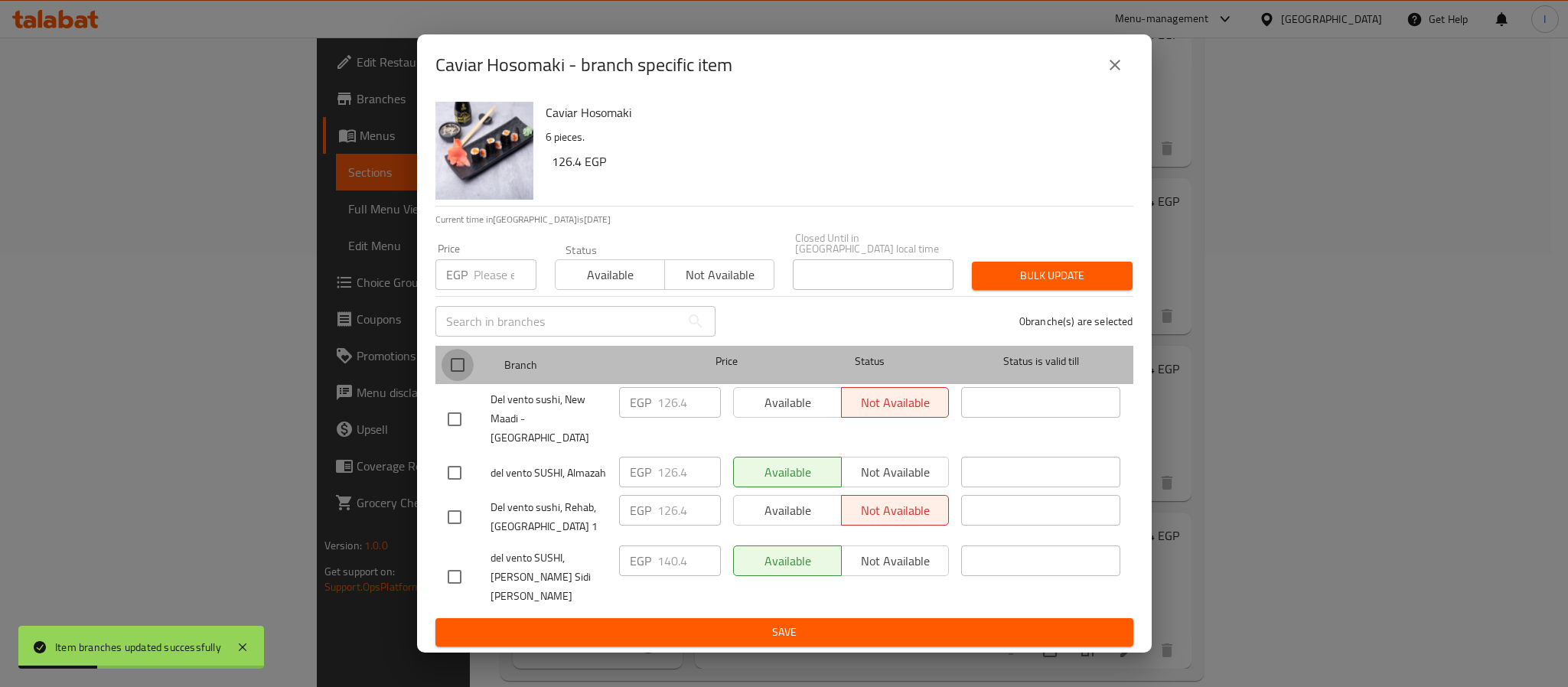
click at [457, 377] on input "checkbox" at bounding box center [457, 364] width 32 height 32
checkbox input "true"
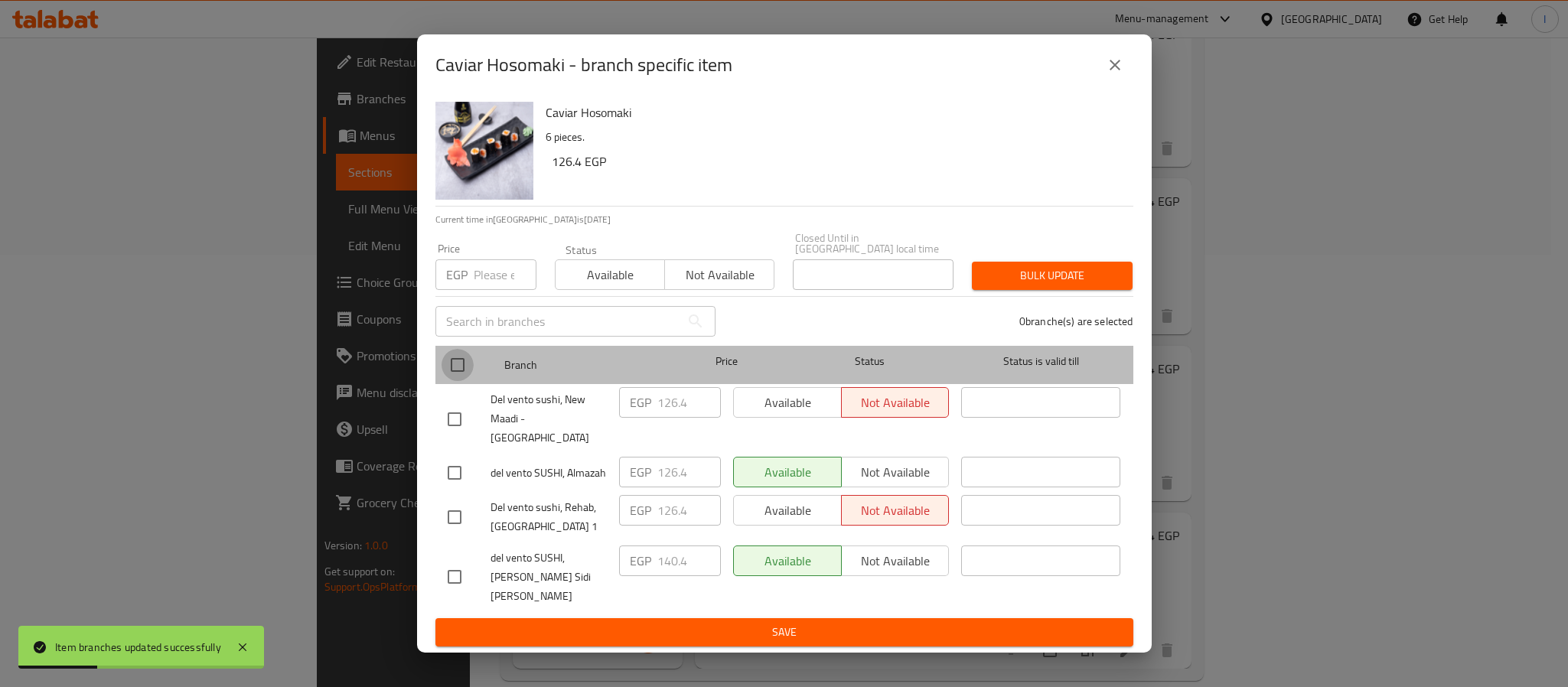
checkbox input "true"
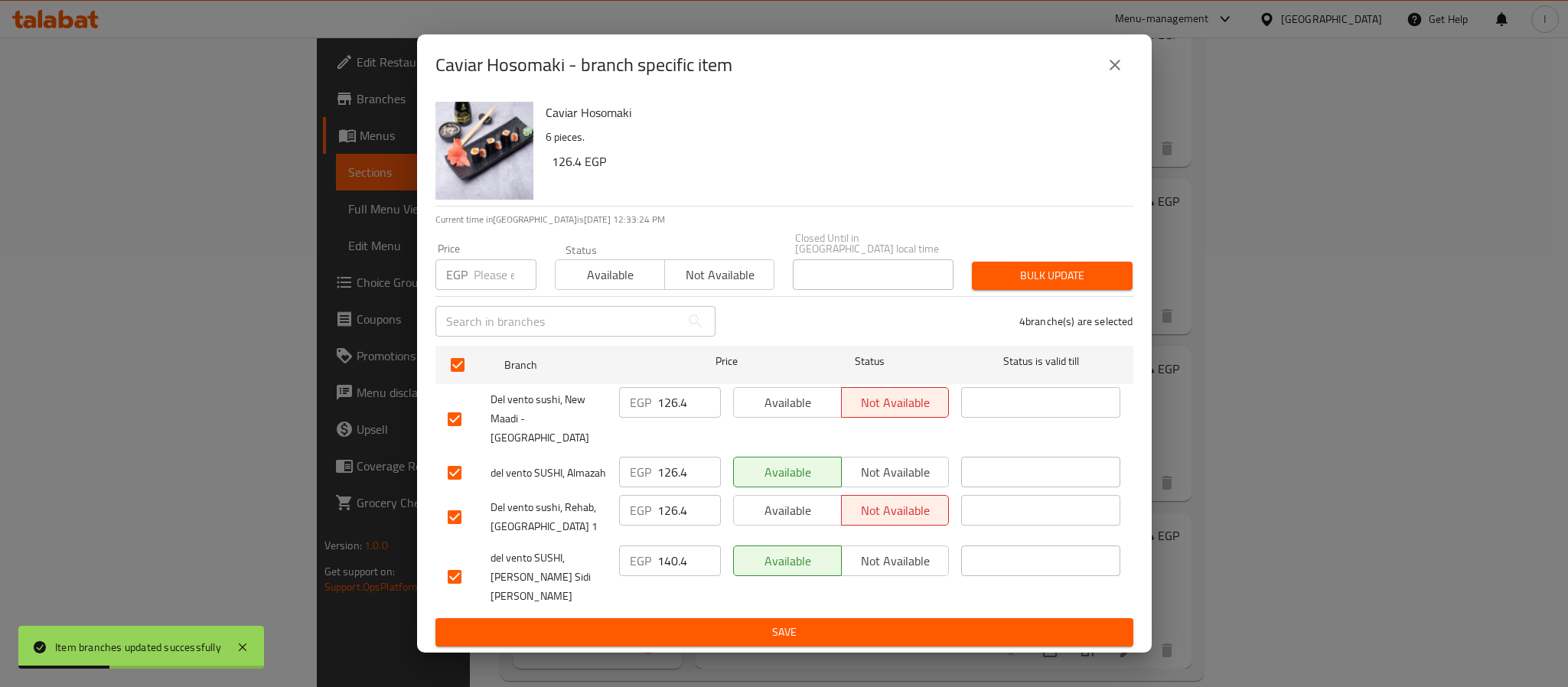
click at [671, 409] on input "126.4" at bounding box center [688, 401] width 64 height 31
paste input "41.73"
type input "141.73"
click at [668, 466] on input "126.4" at bounding box center [688, 472] width 64 height 31
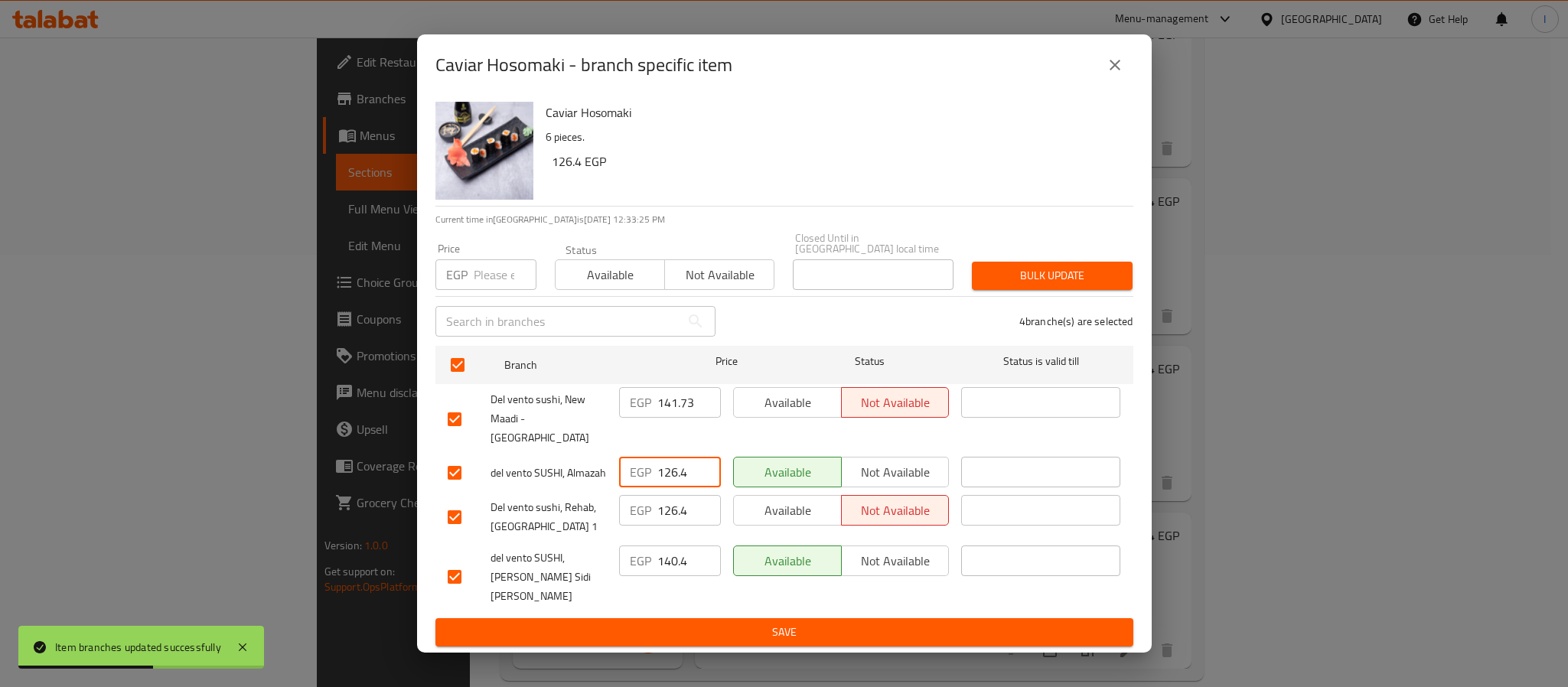
click at [668, 466] on input "126.4" at bounding box center [688, 472] width 64 height 31
paste input "41.73"
type input "141.73"
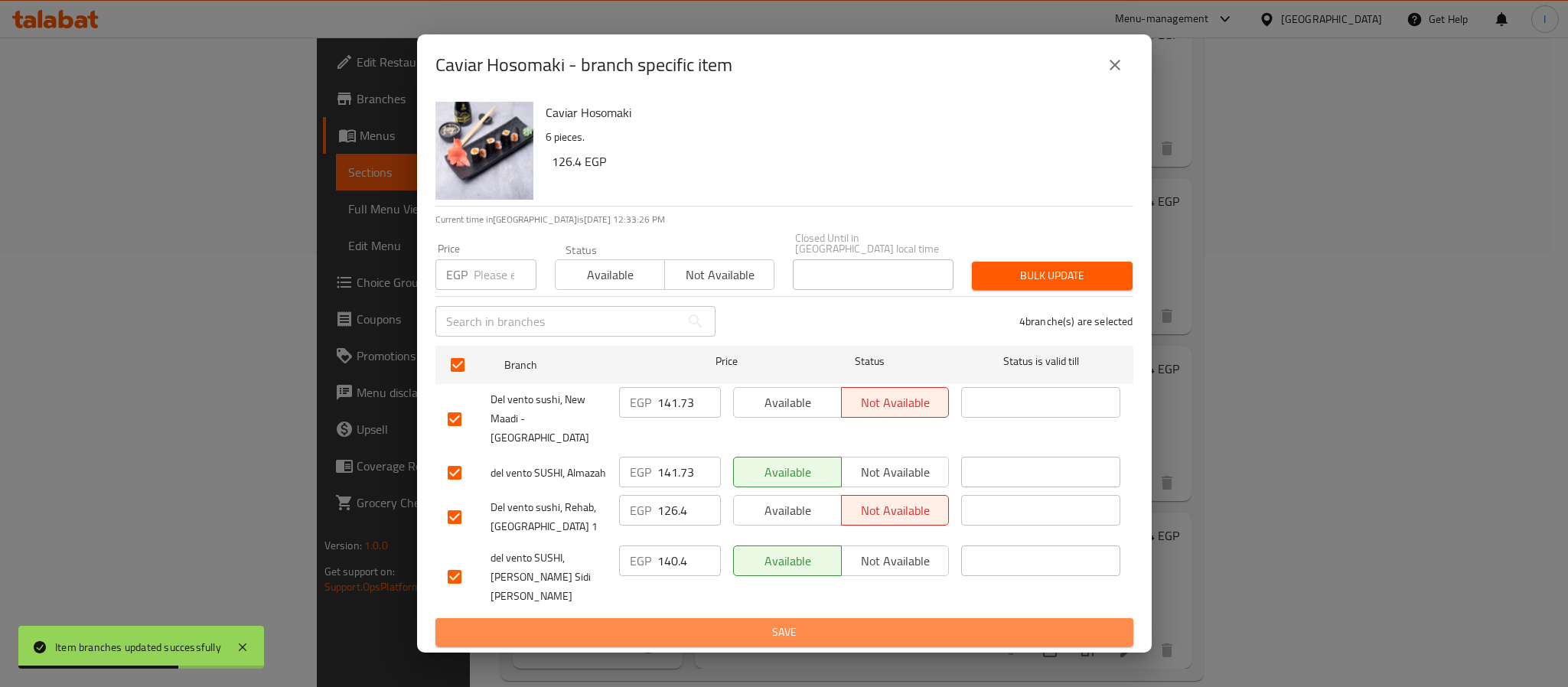
click at [732, 622] on span "Save" at bounding box center [784, 632] width 673 height 19
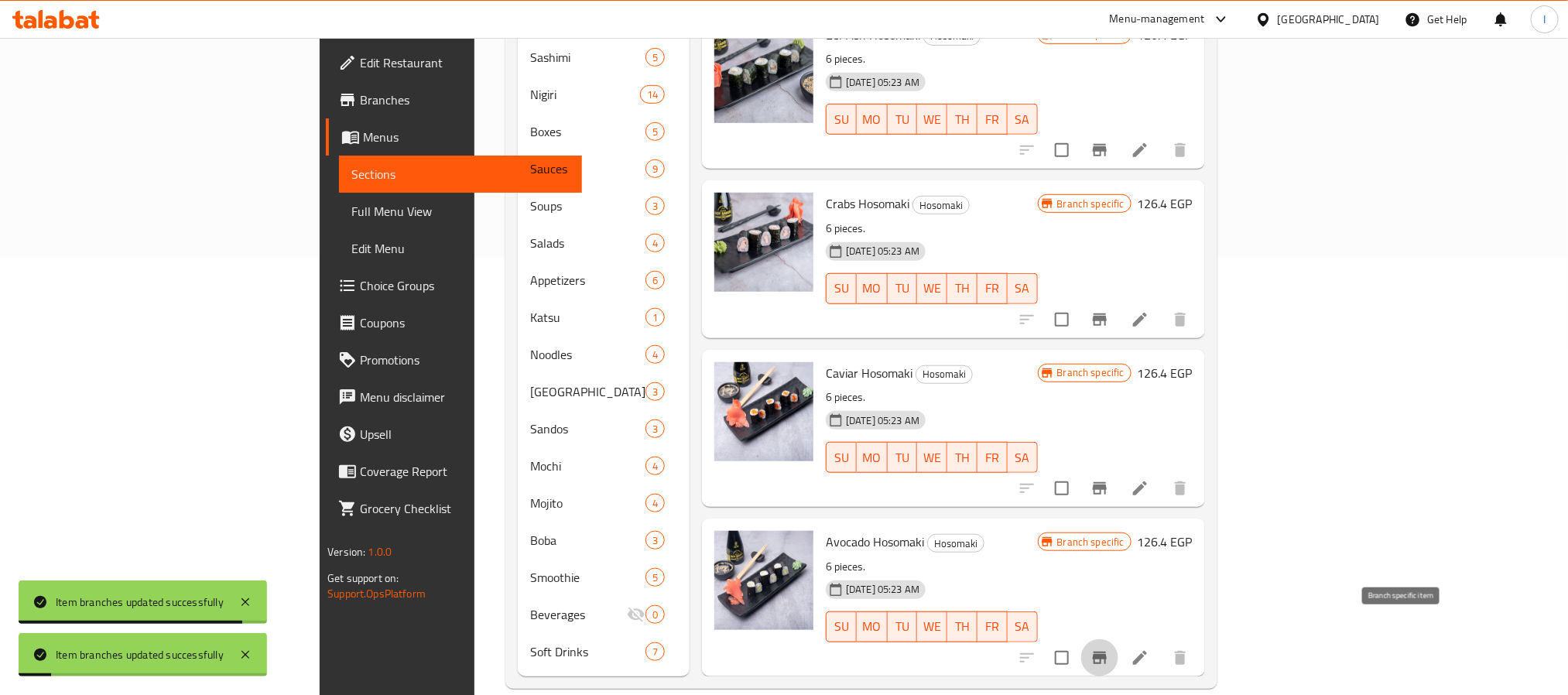
click at [1118, 639] on button "Branch-specific-item" at bounding box center [1099, 658] width 37 height 37
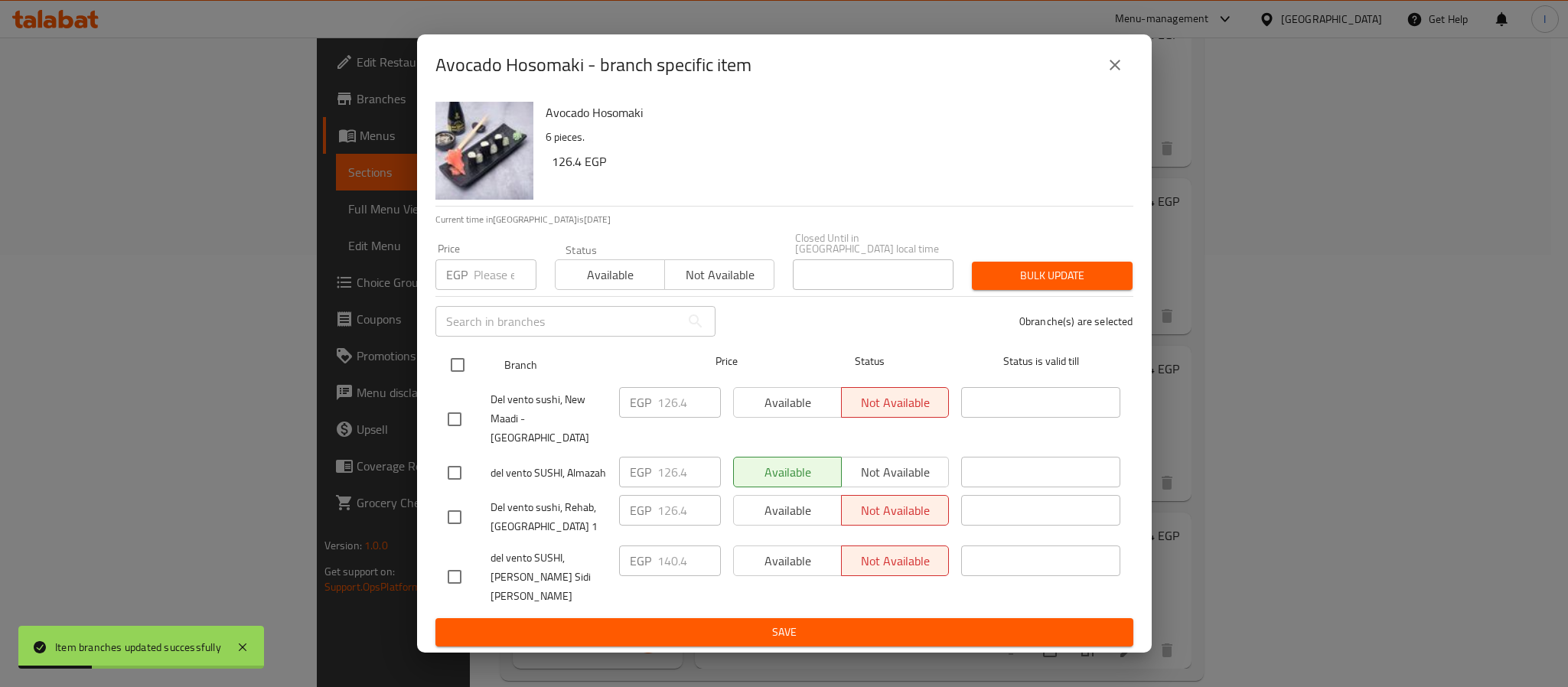
click at [463, 373] on input "checkbox" at bounding box center [457, 364] width 32 height 32
checkbox input "true"
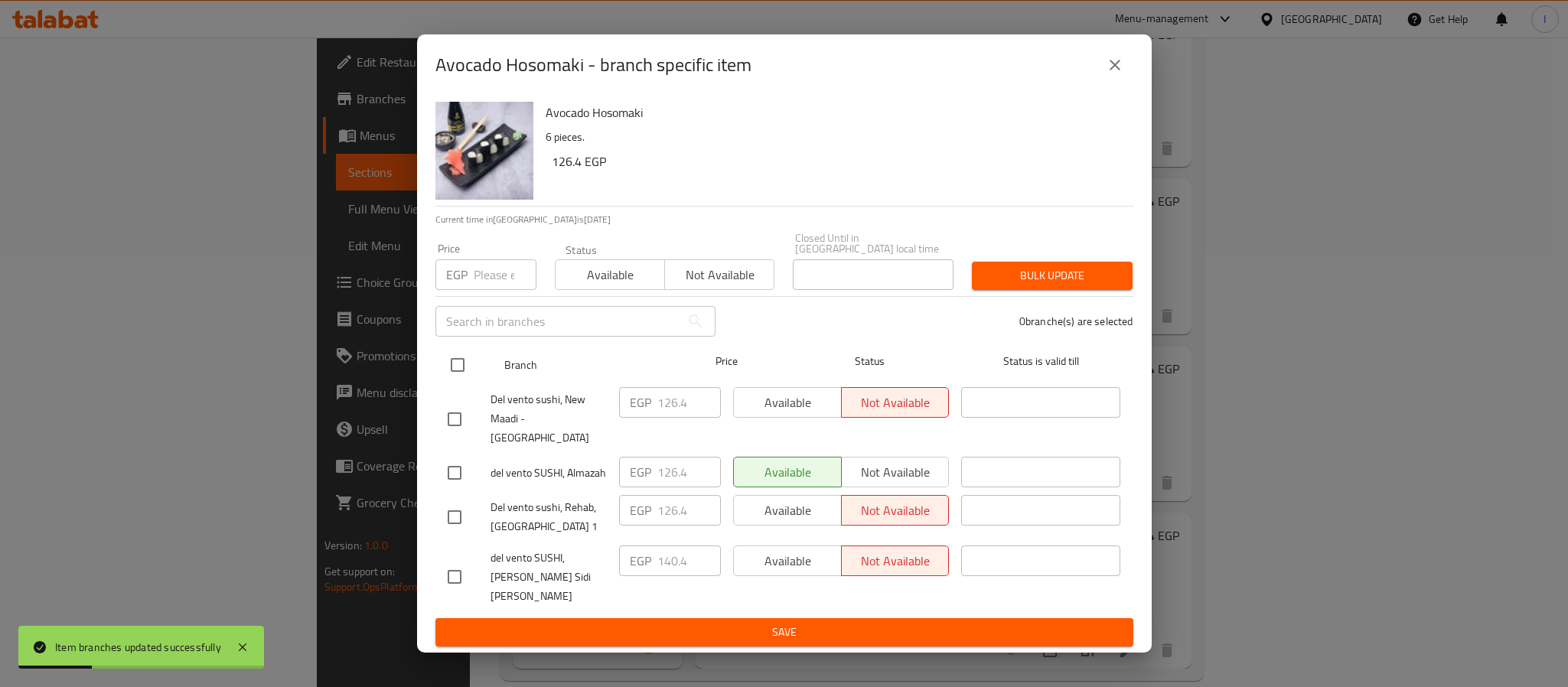
checkbox input "true"
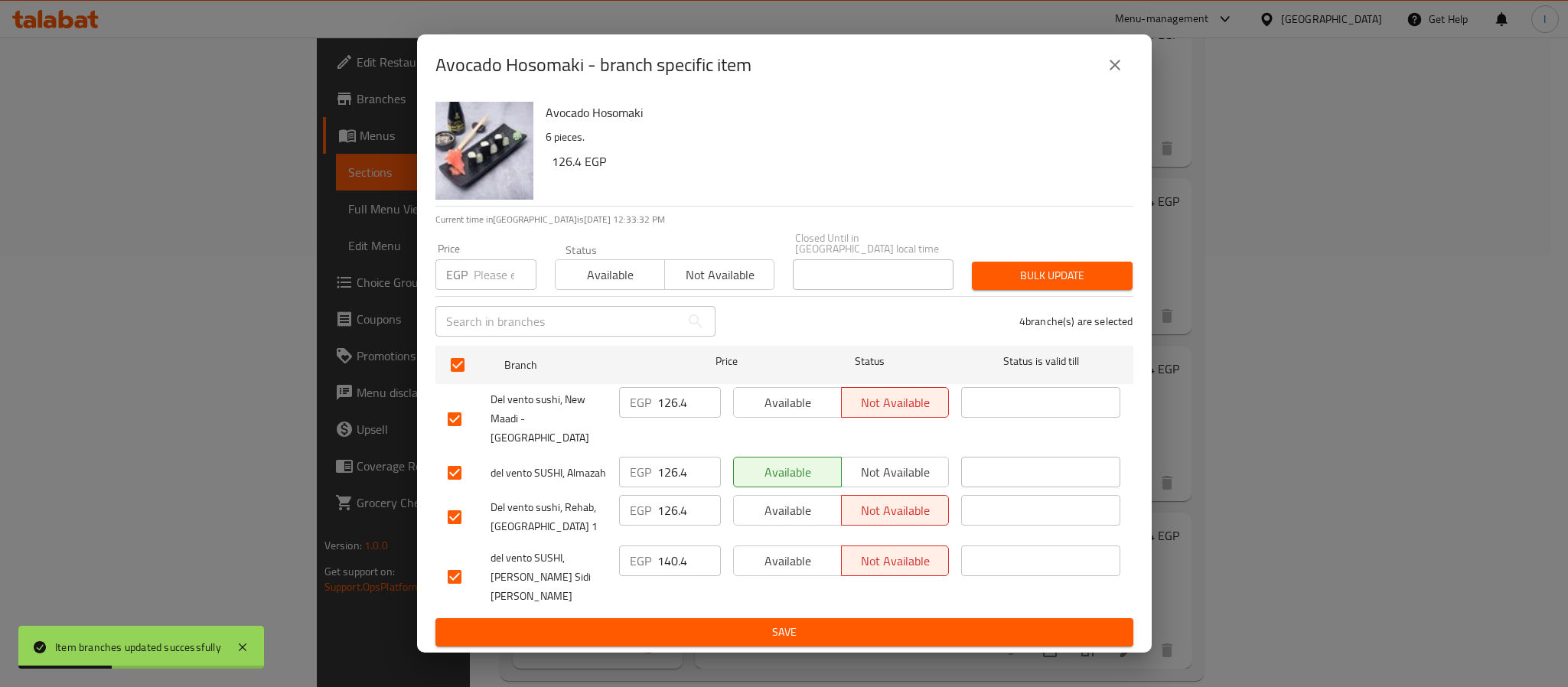
click at [677, 415] on input "126.4" at bounding box center [688, 401] width 64 height 31
paste input "41.73"
type input "141.73"
click at [670, 461] on input "126.4" at bounding box center [688, 472] width 64 height 31
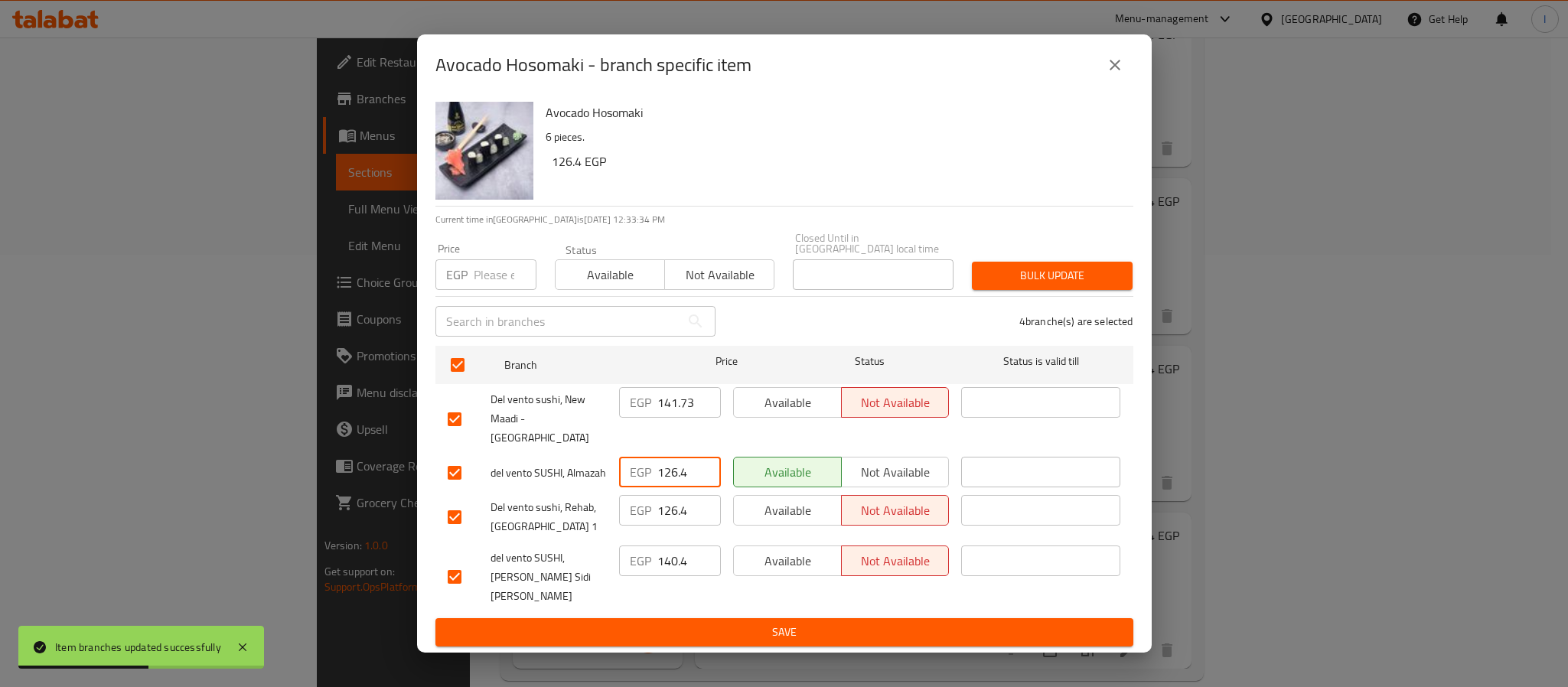
click at [670, 461] on input "126.4" at bounding box center [688, 472] width 64 height 31
paste input "41.73"
type input "141.73"
click at [750, 622] on span "Save" at bounding box center [784, 632] width 673 height 19
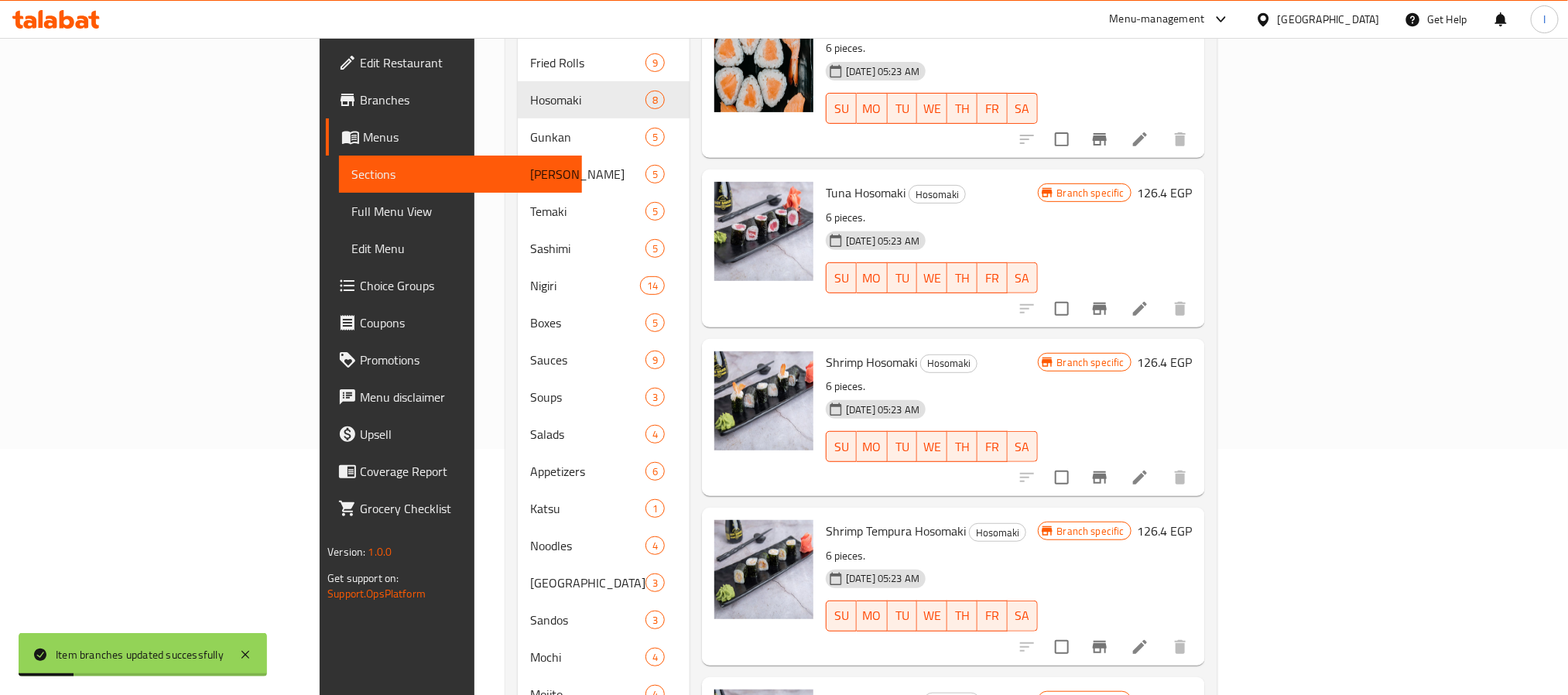
scroll to position [0, 0]
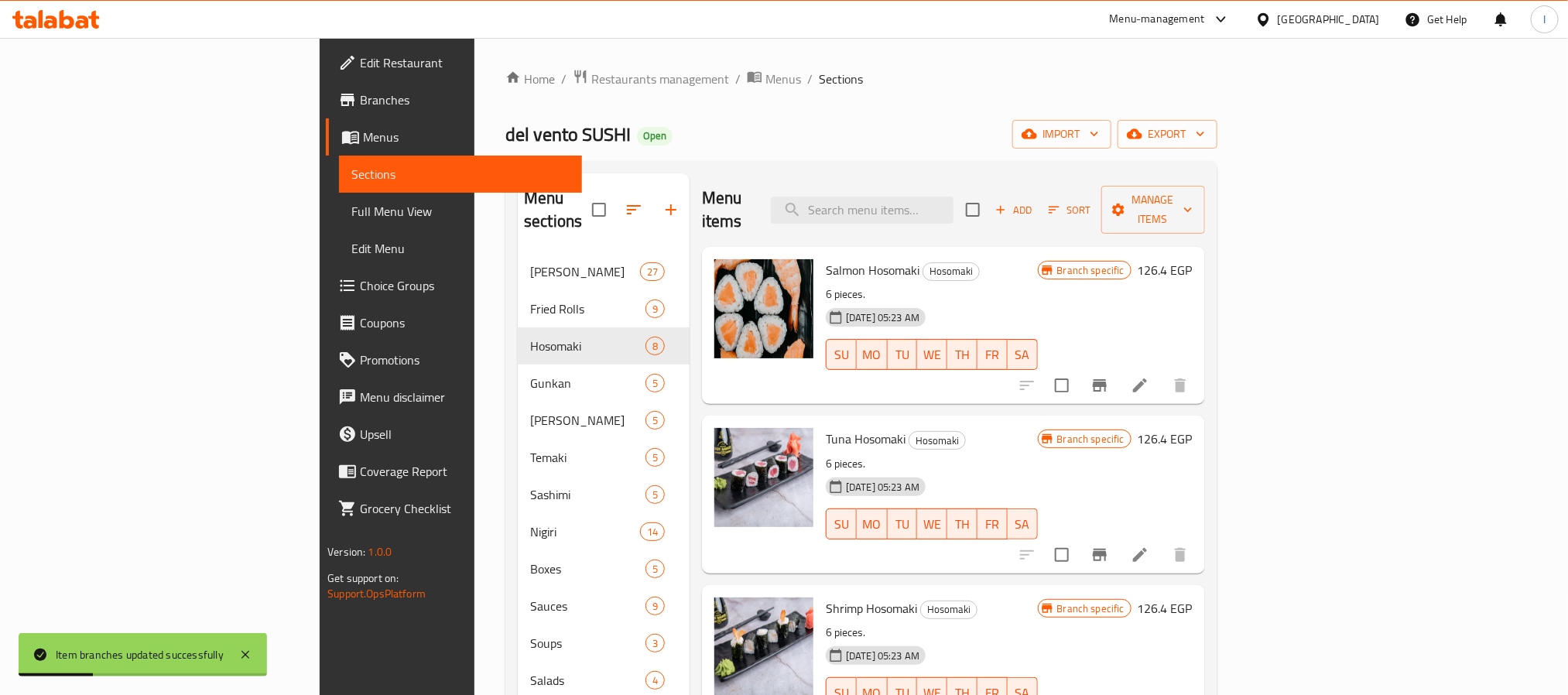
click at [966, 53] on div "Home / Restaurants management / Menus / Sections del vento SUSHI Open import ex…" at bounding box center [861, 598] width 774 height 1119
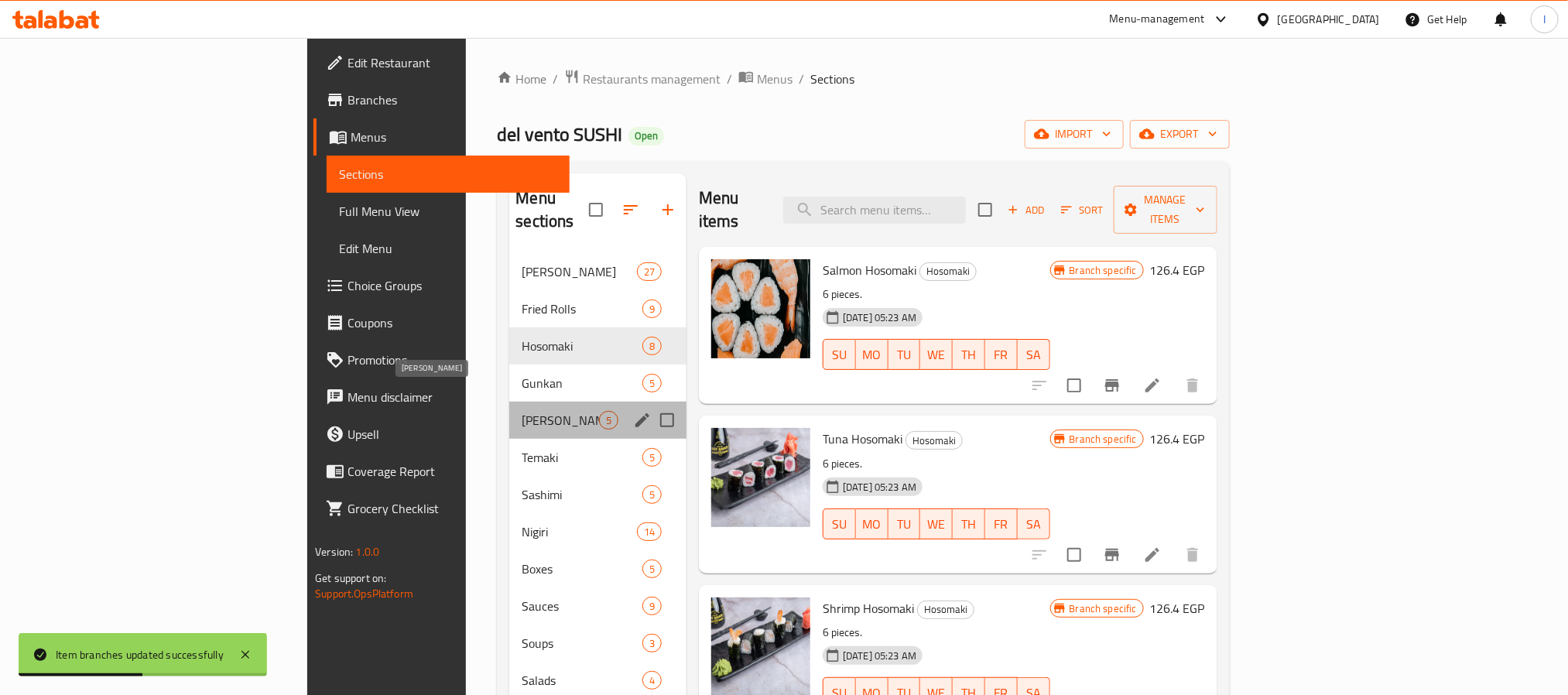
click at [521, 411] on span "Oshi Sushi" at bounding box center [559, 420] width 77 height 19
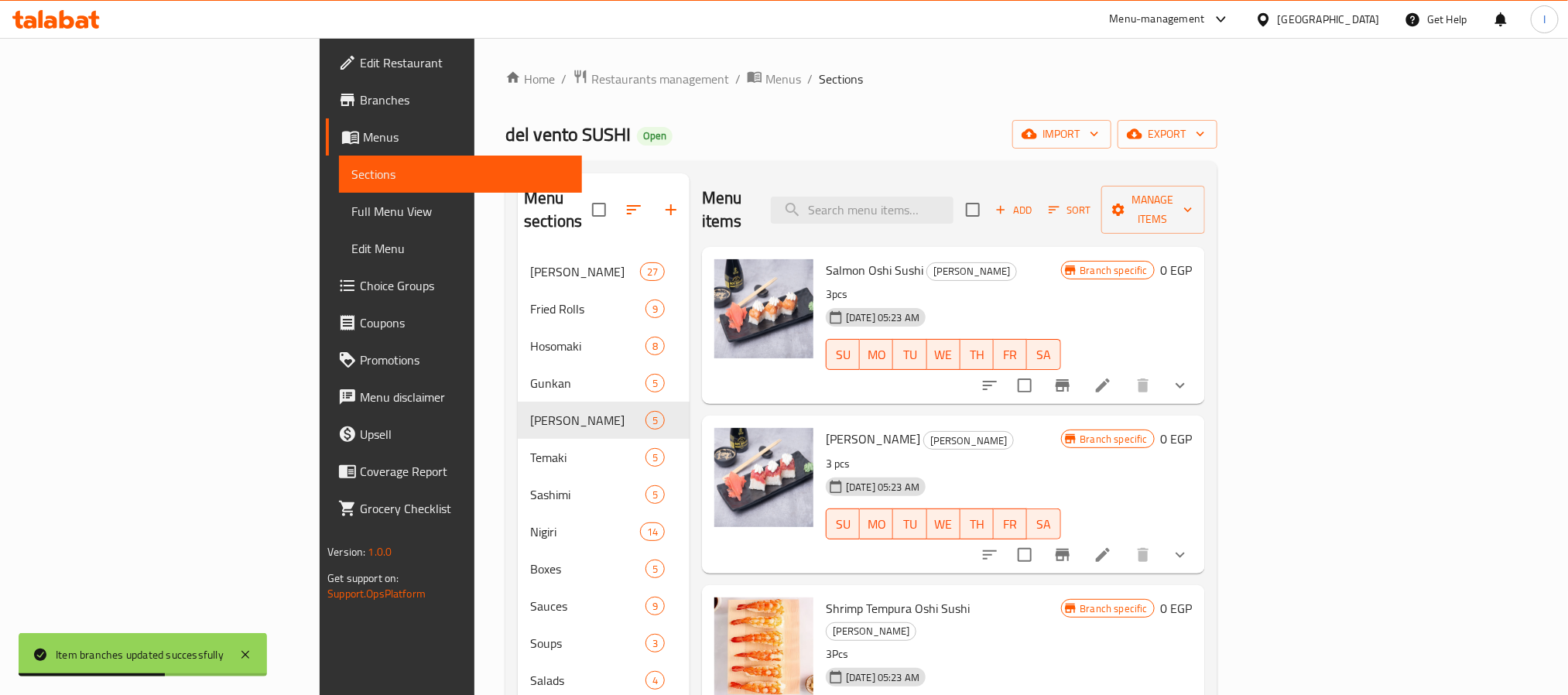
click at [743, 177] on div "Menu items Add Sort Manage items" at bounding box center [953, 210] width 503 height 74
click at [1198, 372] on button "show more" at bounding box center [1180, 385] width 37 height 37
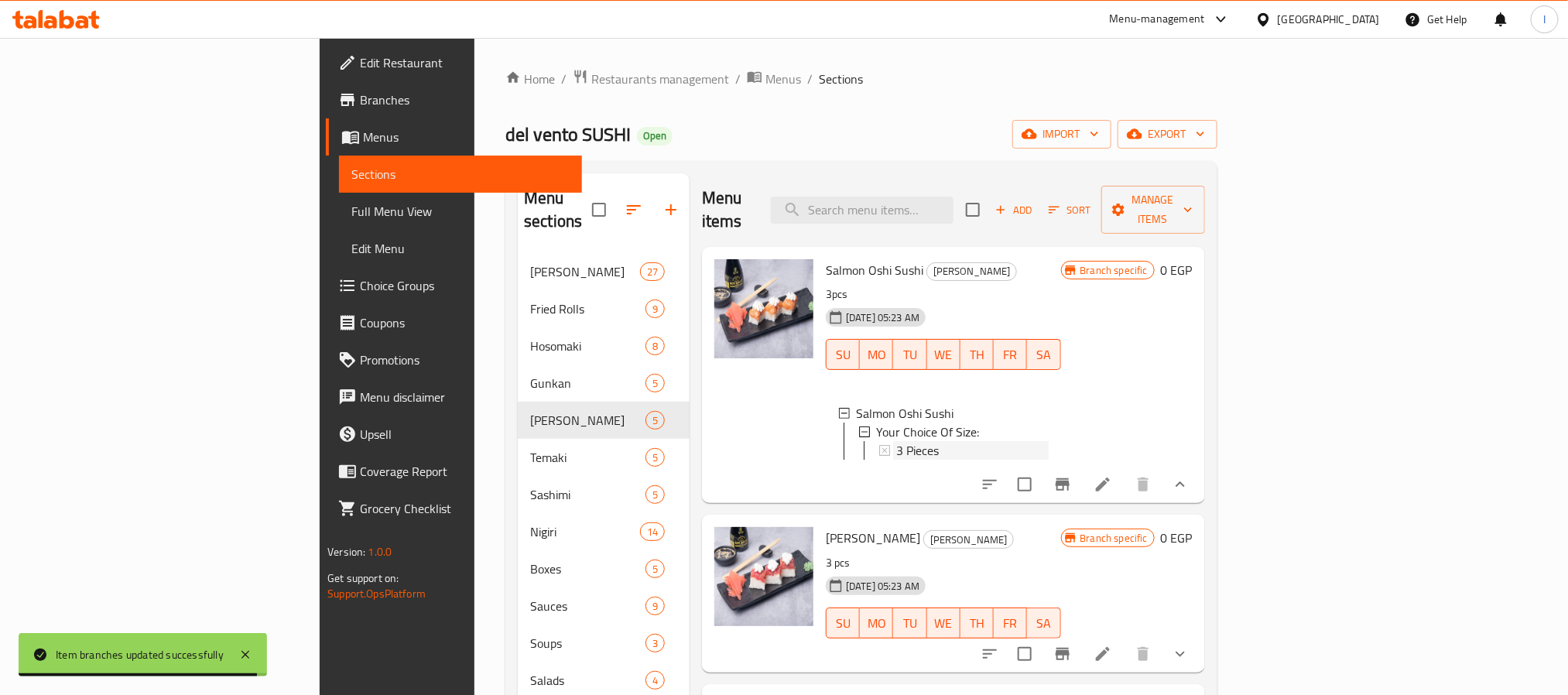
click at [1033, 441] on div "3 Pieces" at bounding box center [972, 450] width 152 height 19
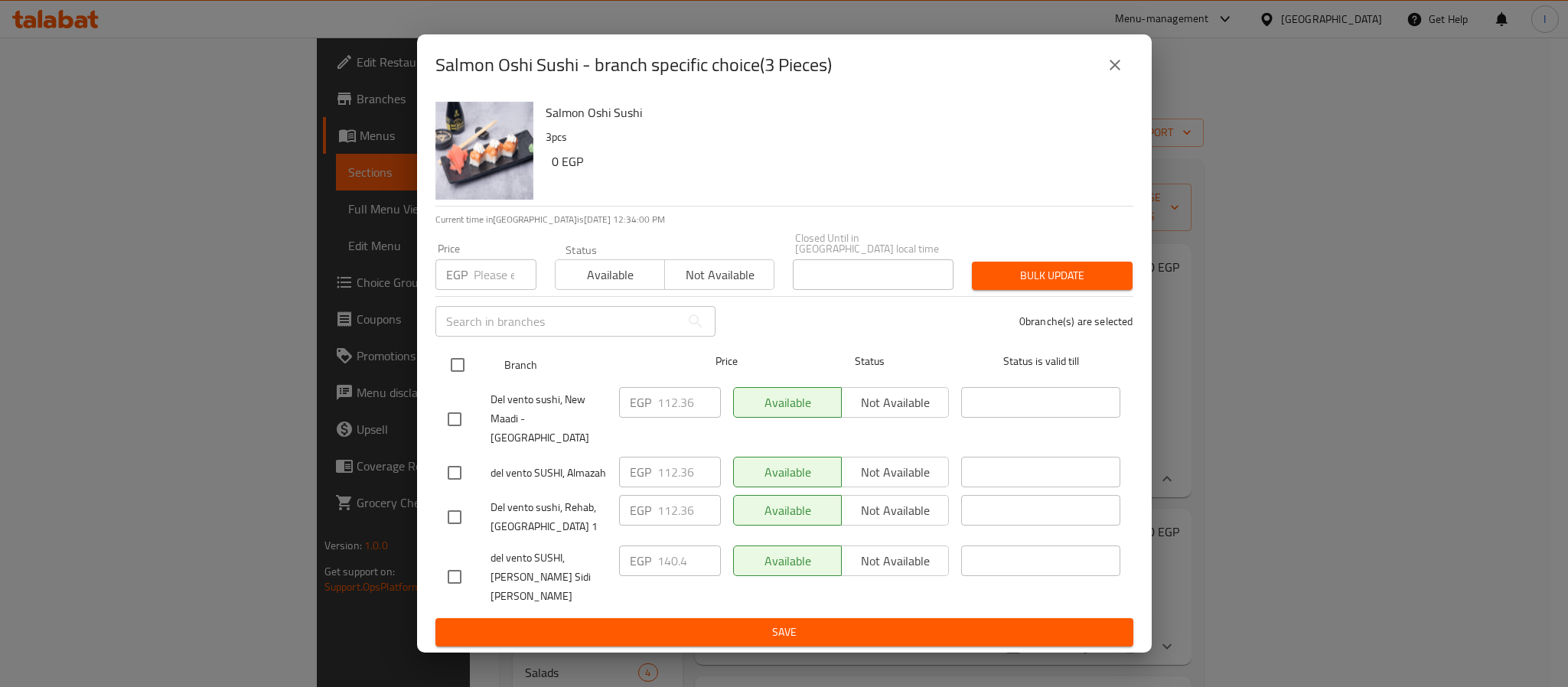
click at [459, 374] on input "checkbox" at bounding box center [457, 364] width 32 height 32
checkbox input "true"
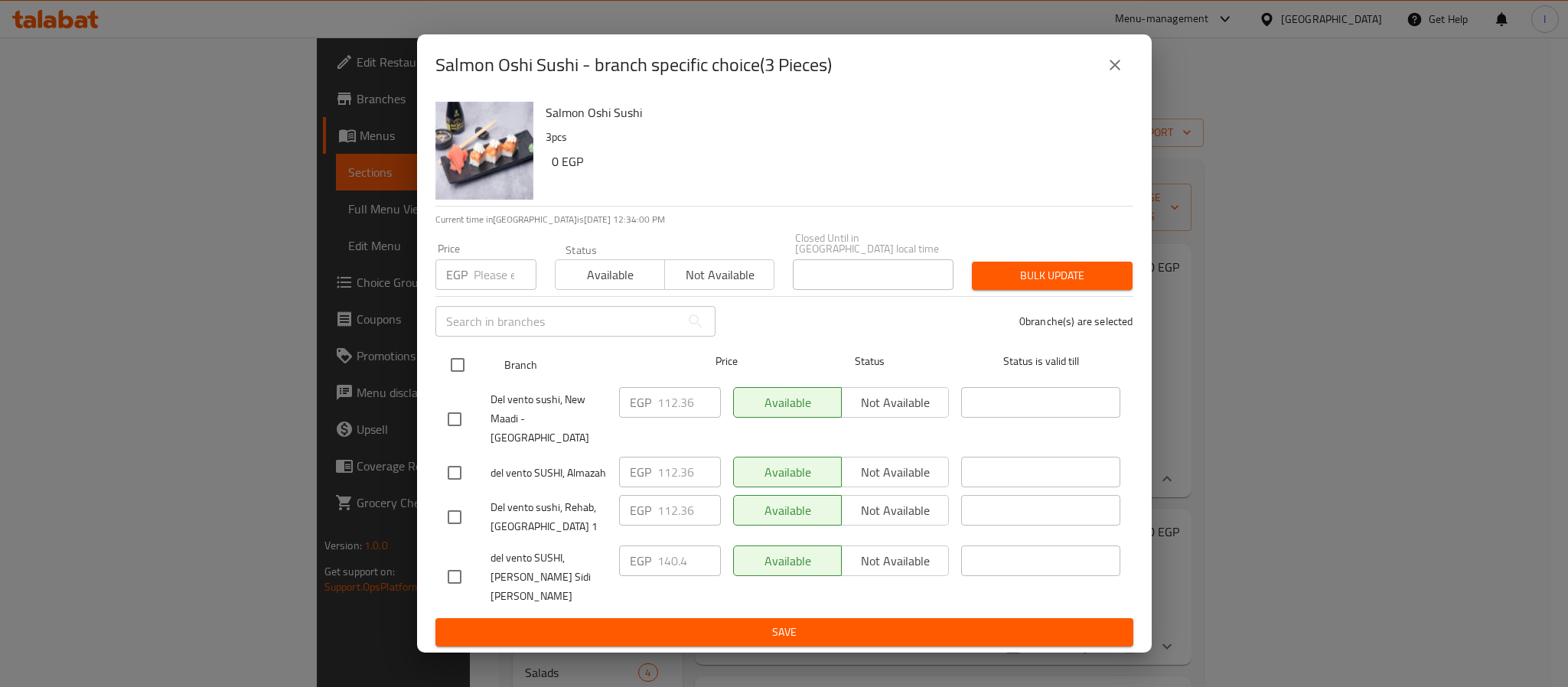
checkbox input "true"
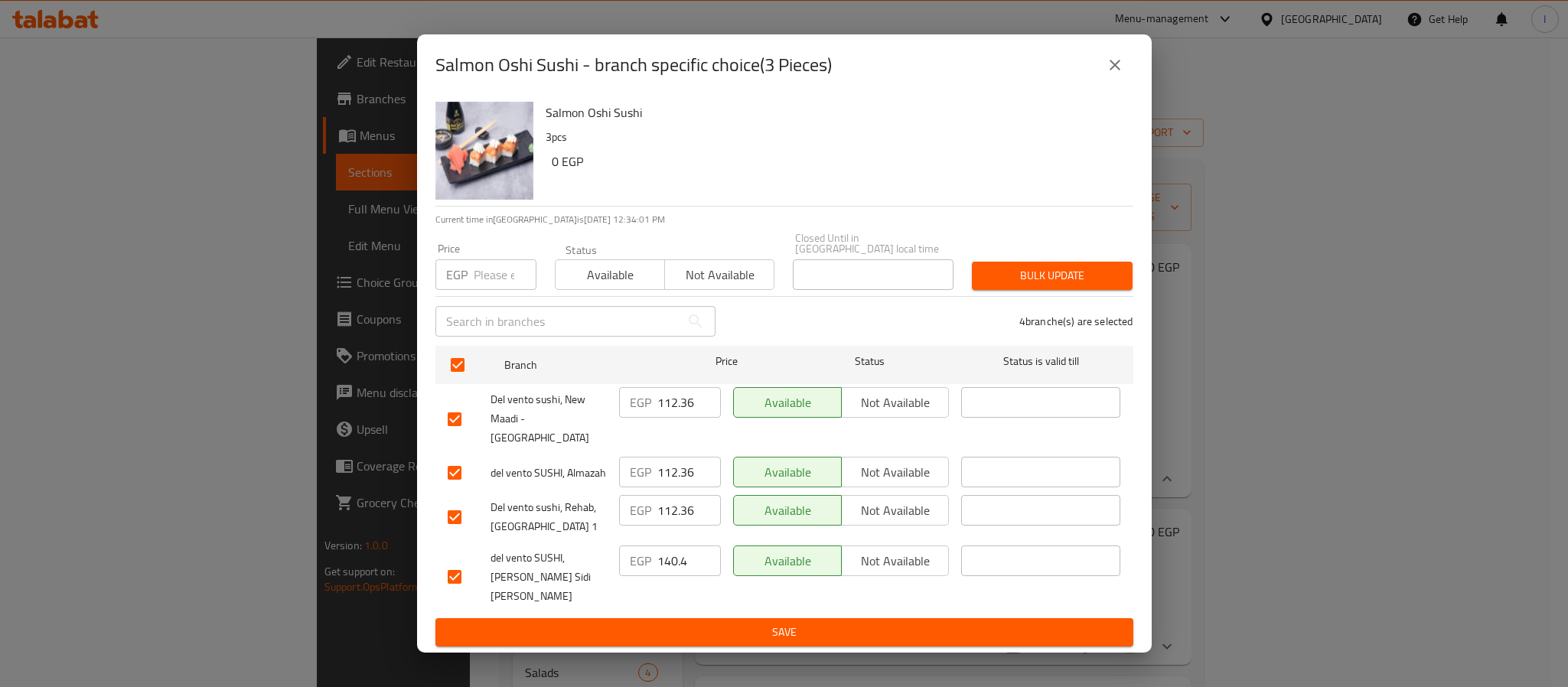
click at [666, 418] on input "112.36" at bounding box center [688, 401] width 64 height 31
paste input "26.40"
type input "126.40"
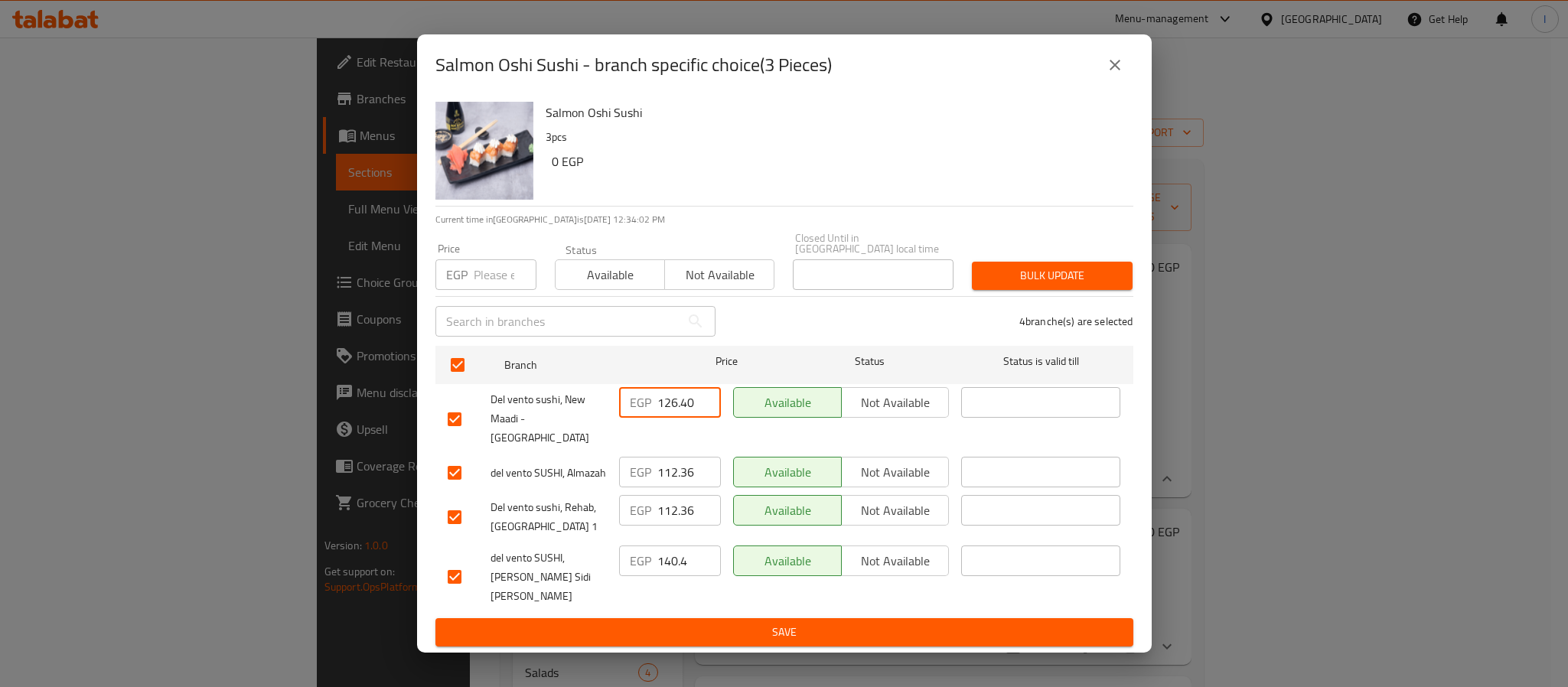
click at [666, 462] on input "112.36" at bounding box center [688, 472] width 64 height 31
paste input "26.40"
type input "126.40"
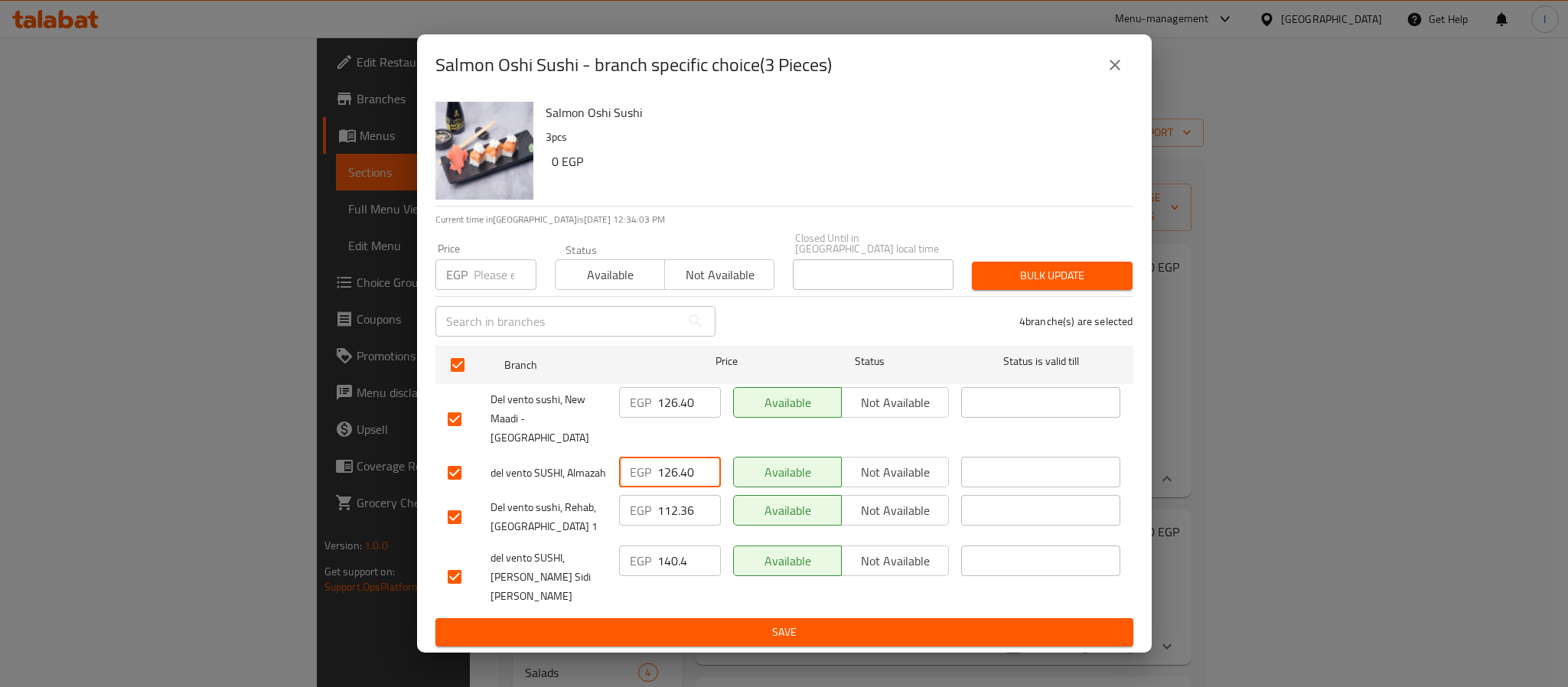
click at [723, 618] on button "Save" at bounding box center [784, 632] width 698 height 29
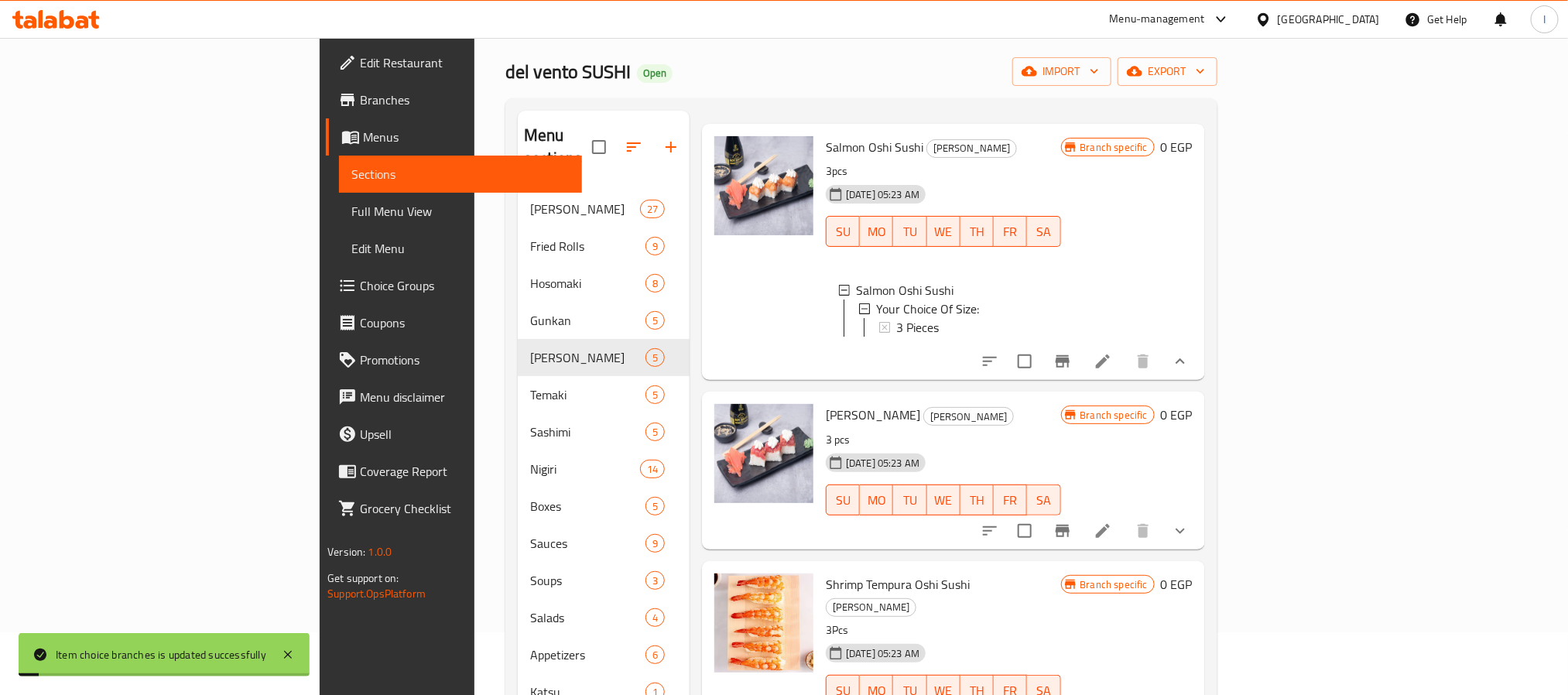
scroll to position [116, 0]
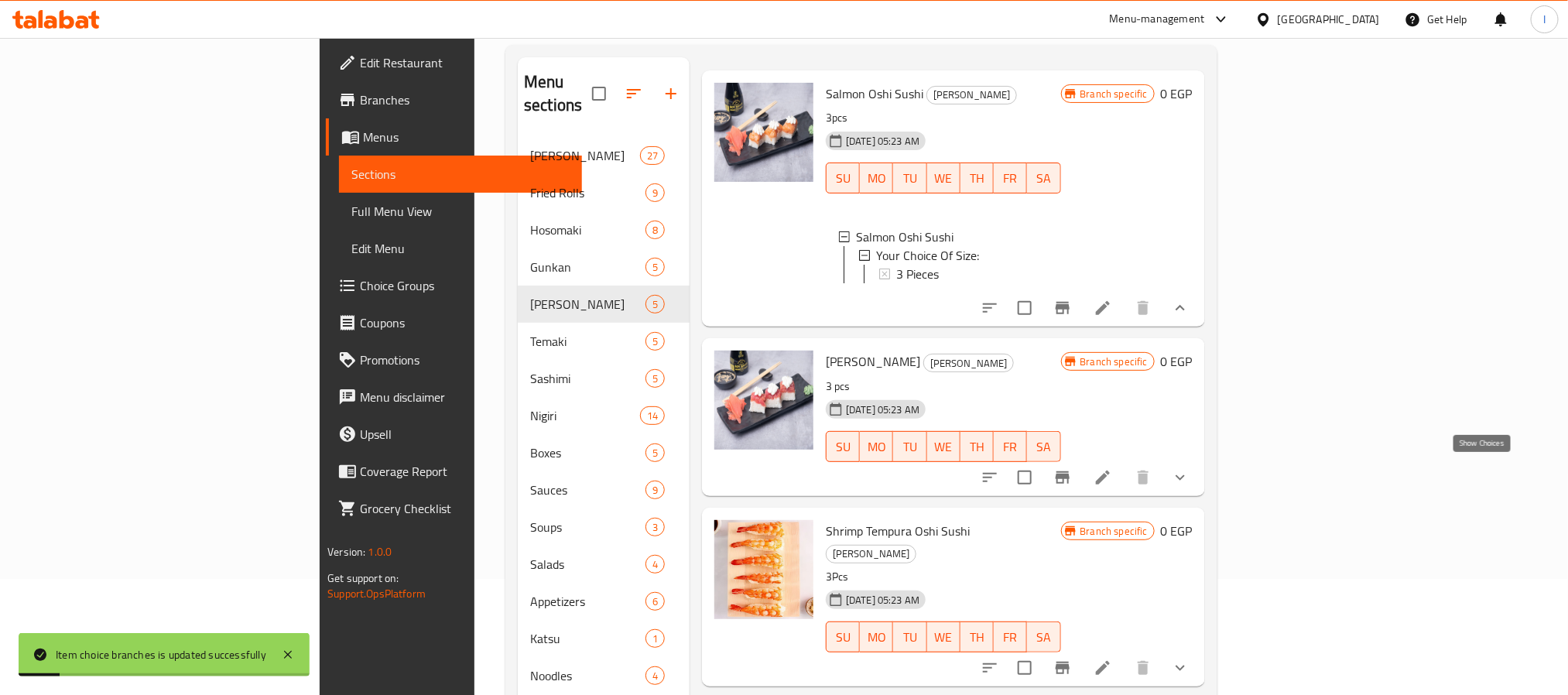
click at [1189, 468] on icon "show more" at bounding box center [1180, 477] width 19 height 19
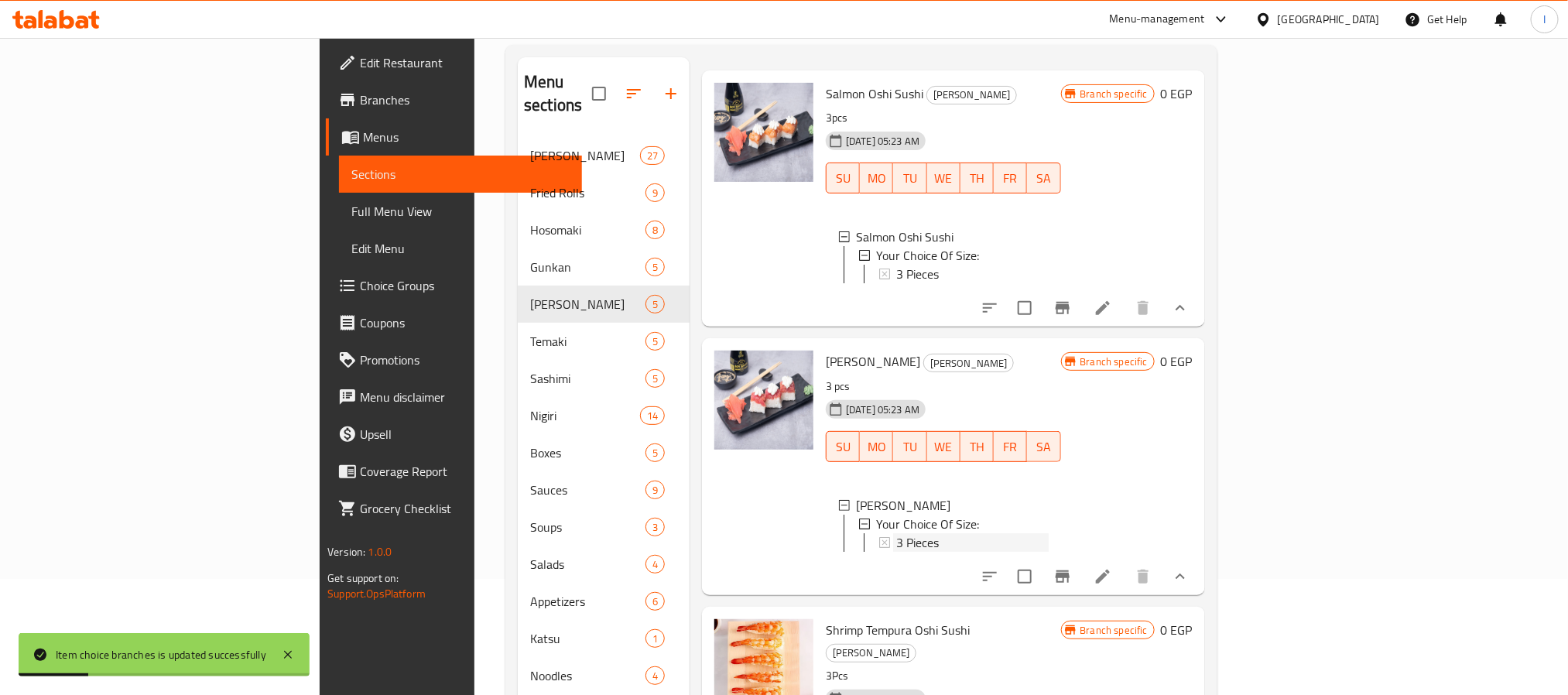
click at [896, 533] on span "3 Pieces" at bounding box center [917, 543] width 42 height 19
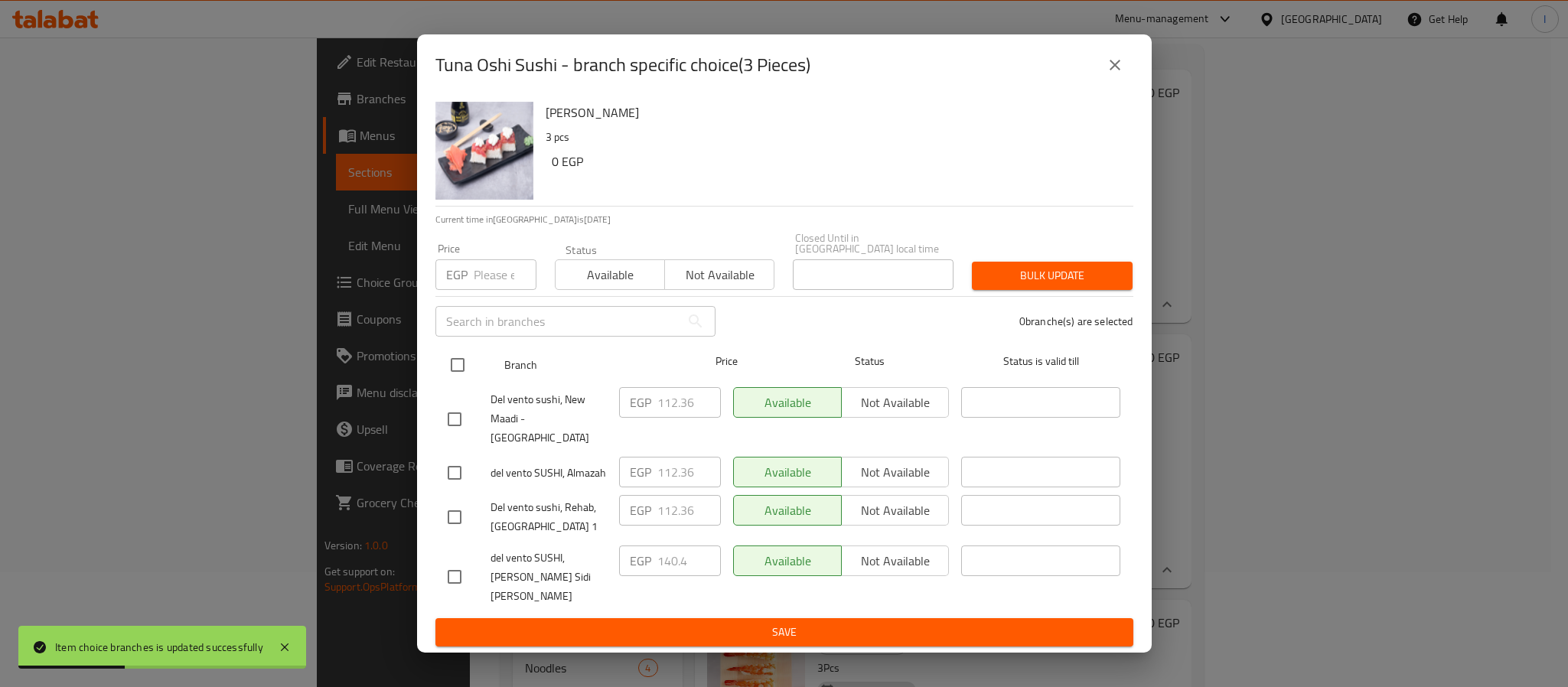
click at [448, 374] on input "checkbox" at bounding box center [457, 364] width 32 height 32
checkbox input "true"
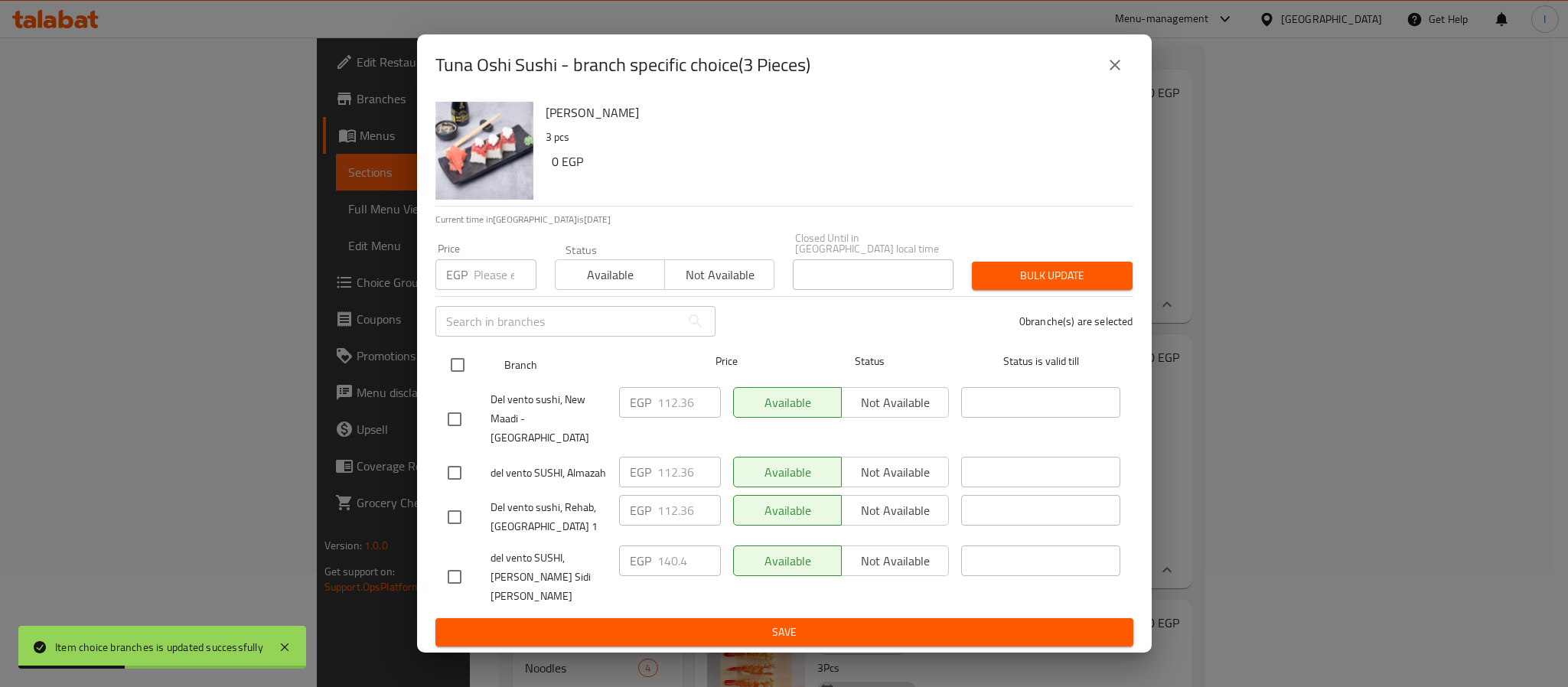
checkbox input "true"
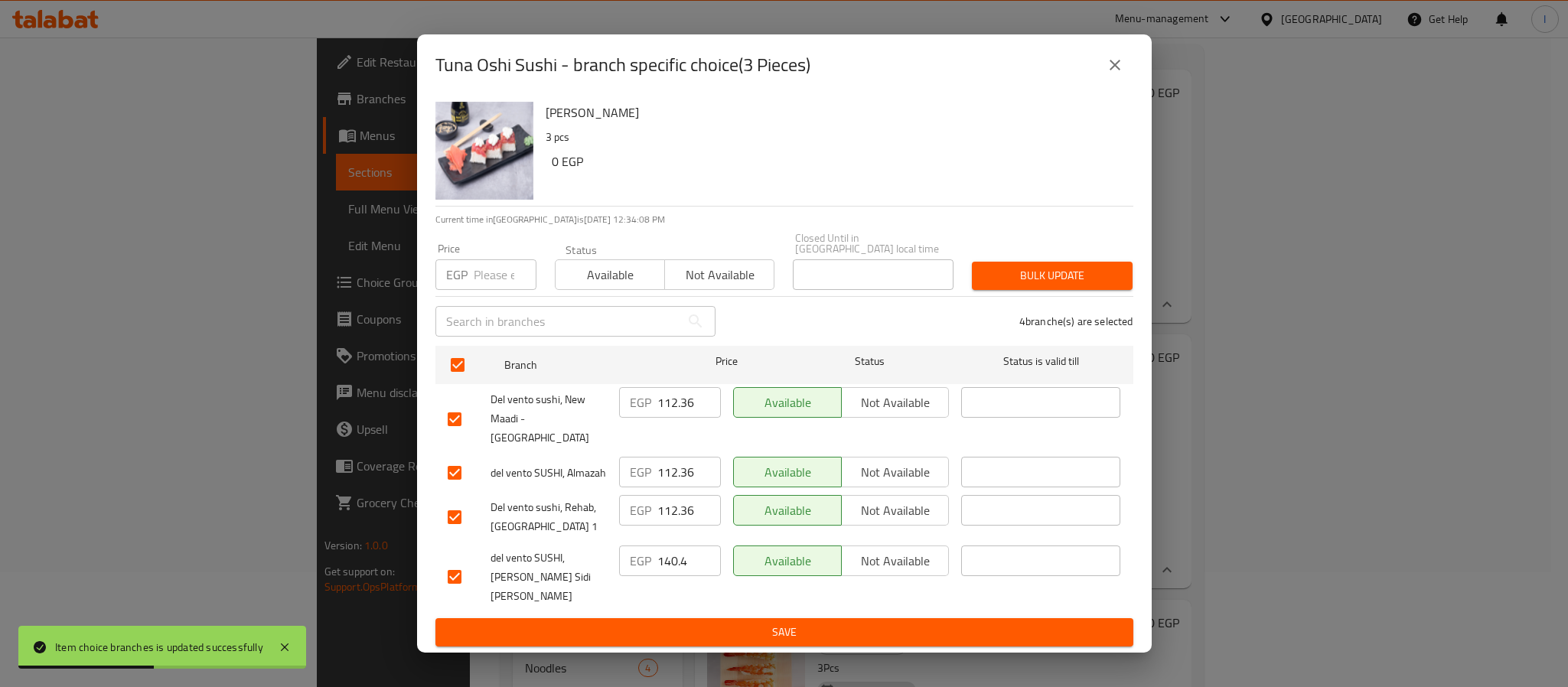
click at [666, 415] on input "112.36" at bounding box center [688, 401] width 64 height 31
paste input "26.40"
type input "126.40"
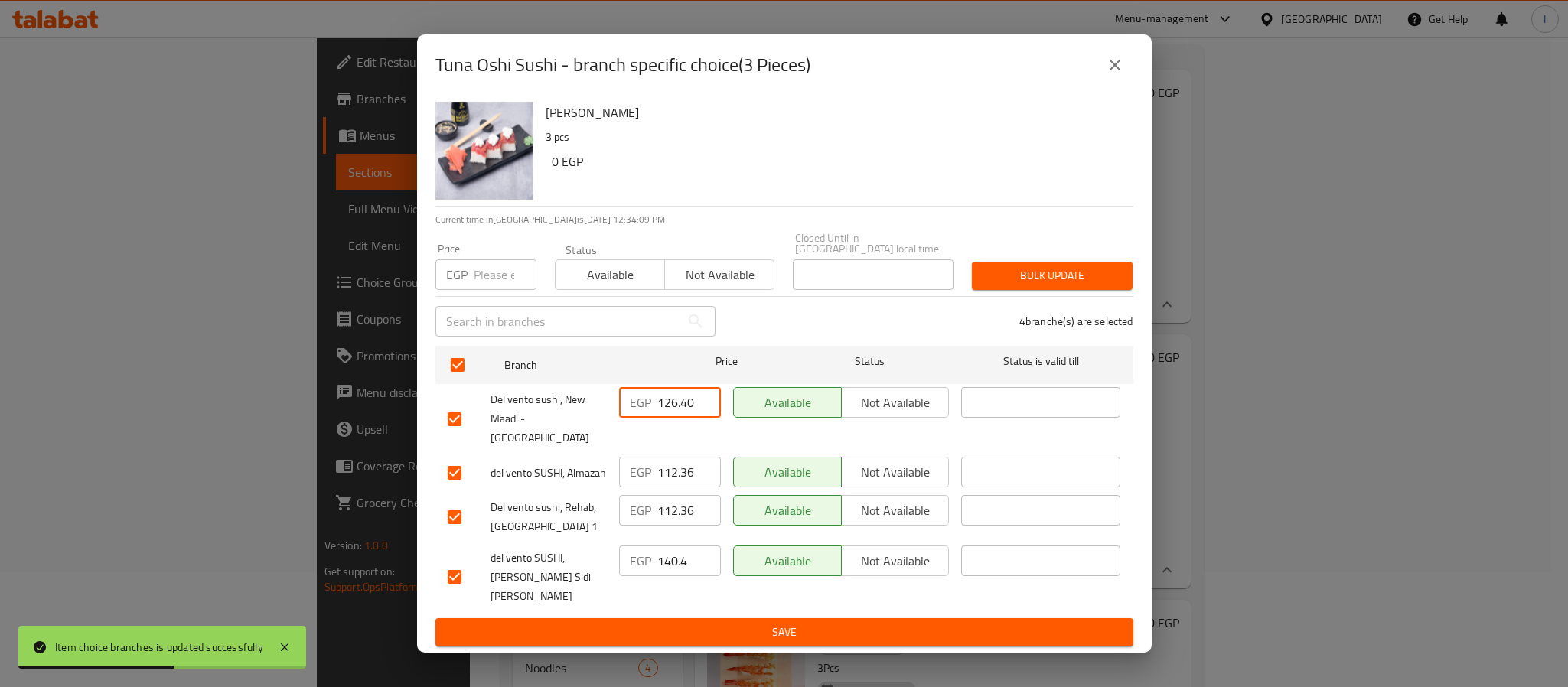
click at [675, 473] on input "112.36" at bounding box center [688, 472] width 64 height 31
paste input "26.40"
type input "126.40"
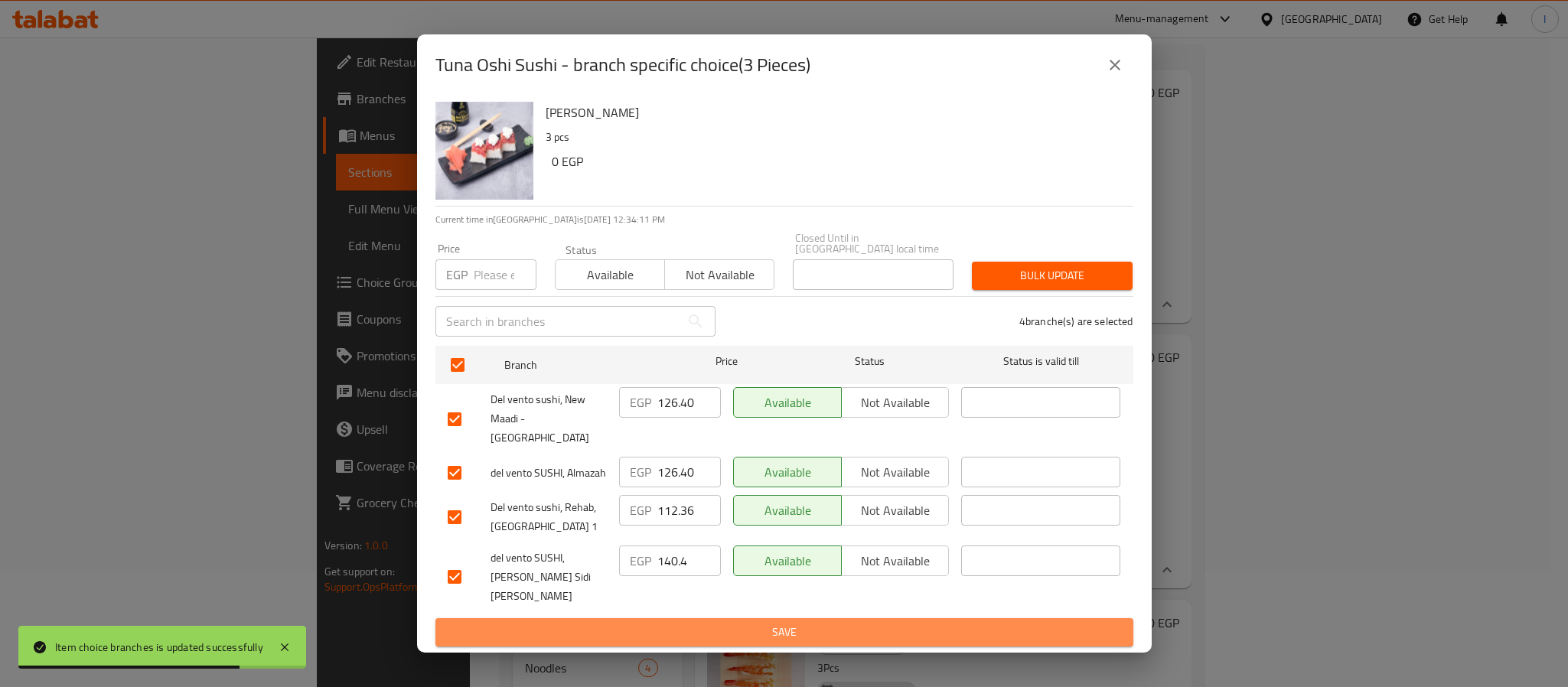
click at [733, 622] on span "Save" at bounding box center [784, 632] width 673 height 19
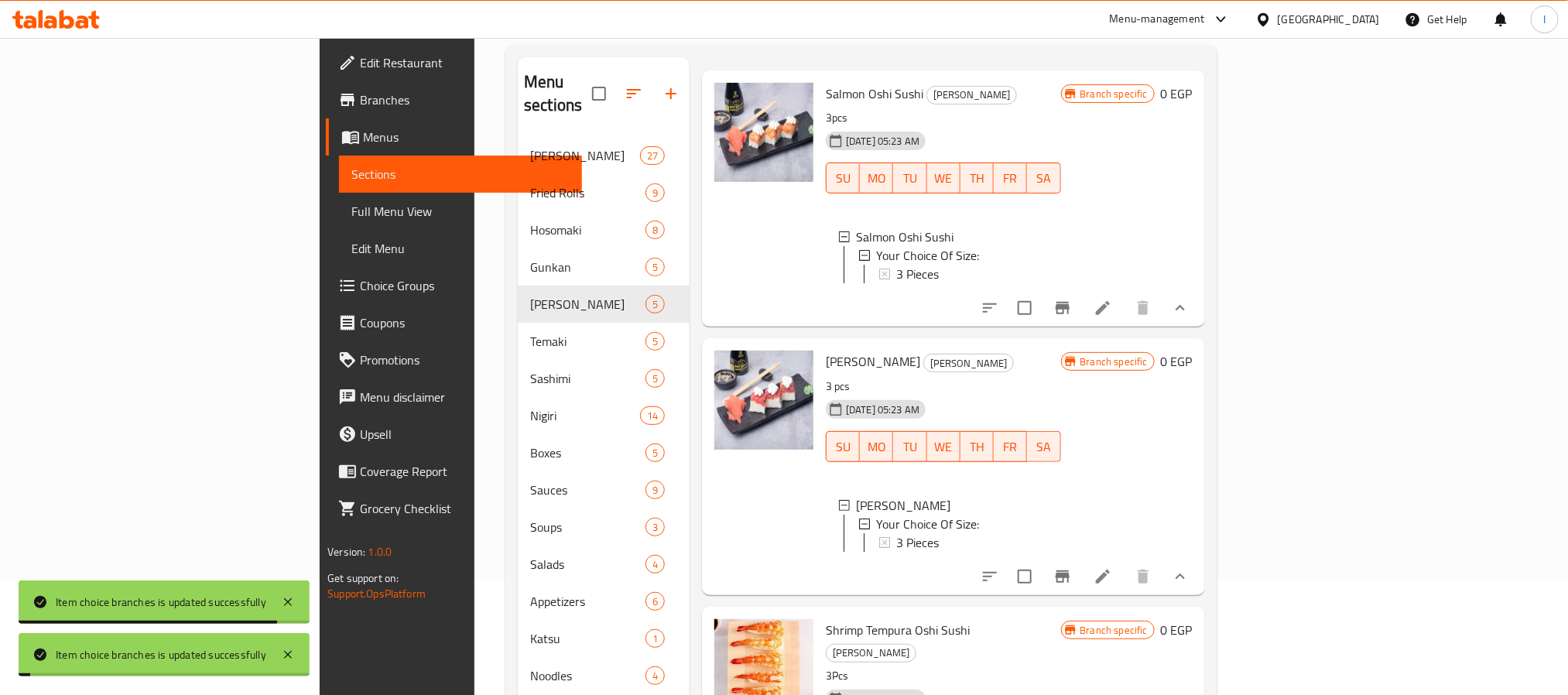
scroll to position [2, 0]
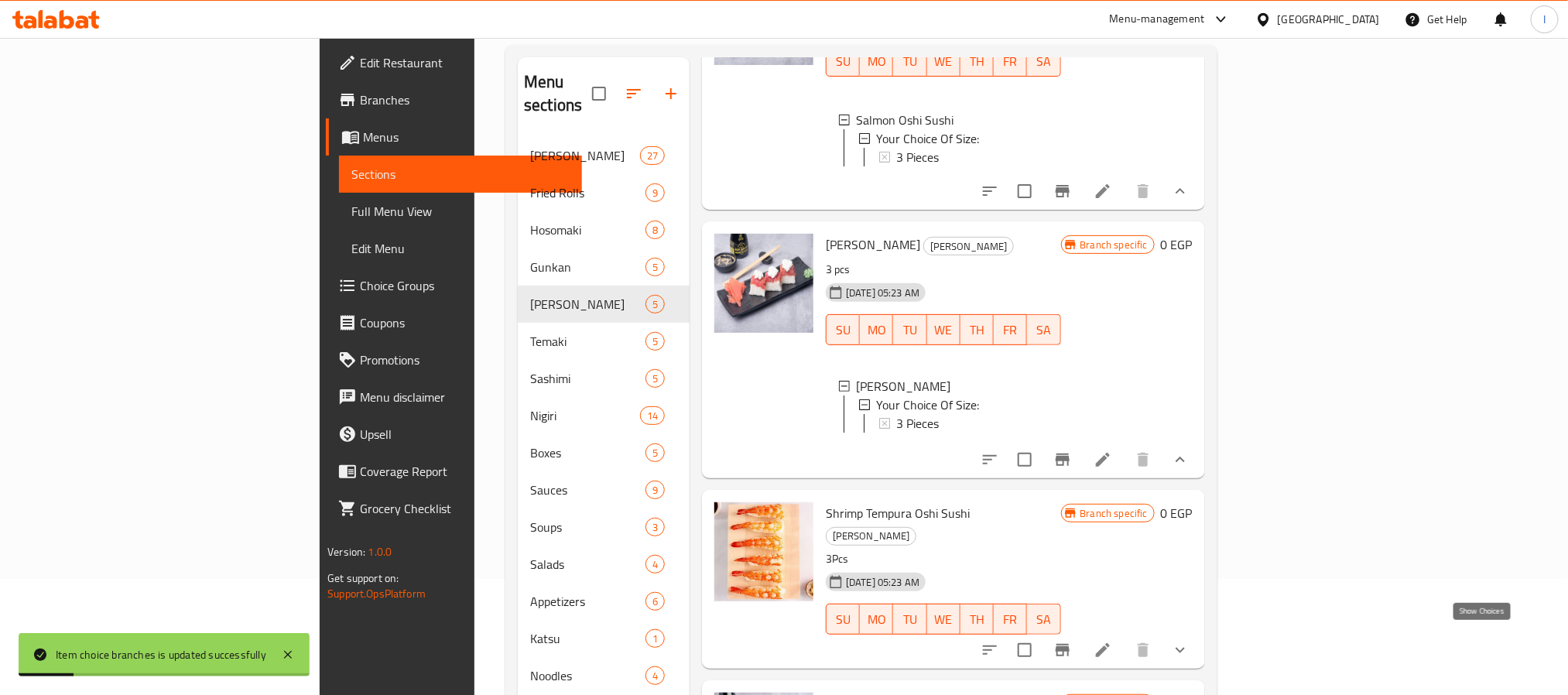
click at [1189, 641] on icon "show more" at bounding box center [1180, 650] width 19 height 19
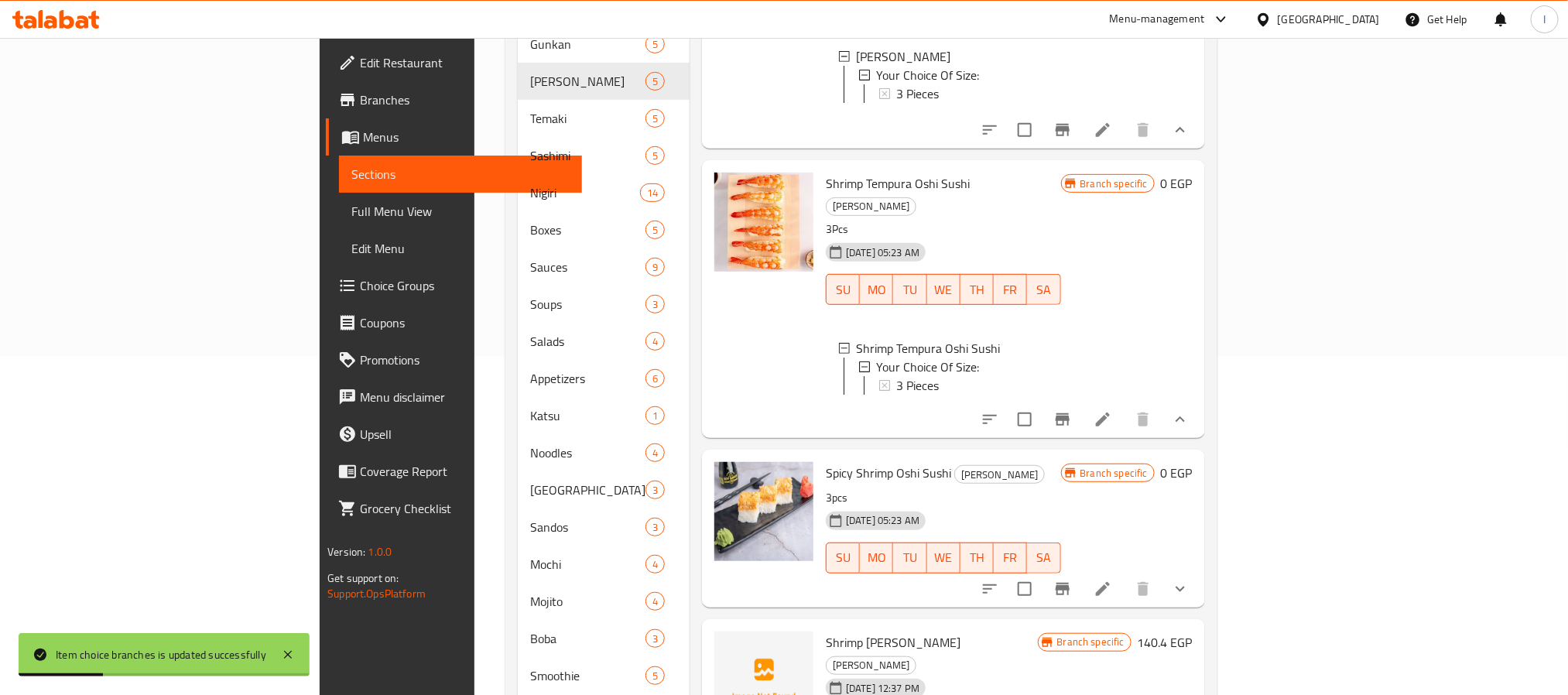
scroll to position [348, 0]
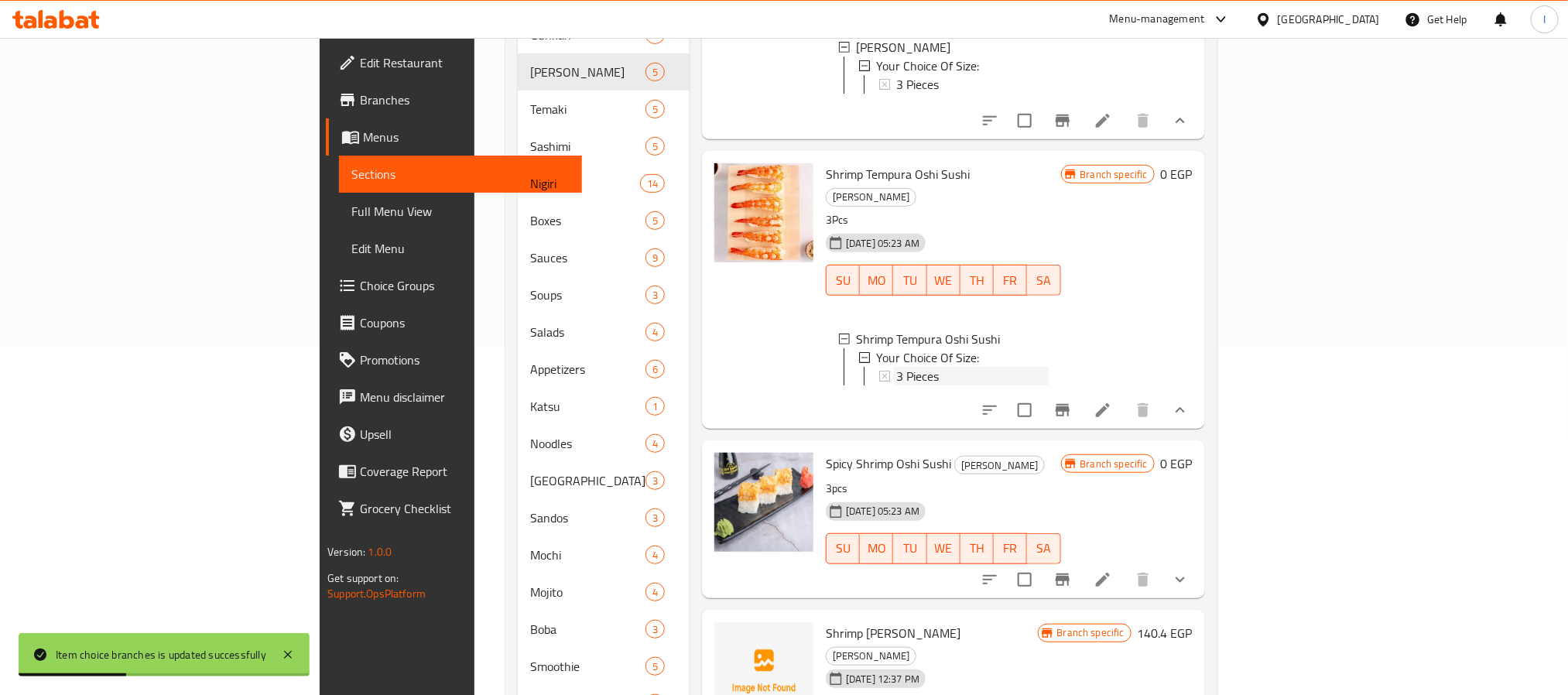
click at [896, 367] on span "3 Pieces" at bounding box center [917, 376] width 42 height 19
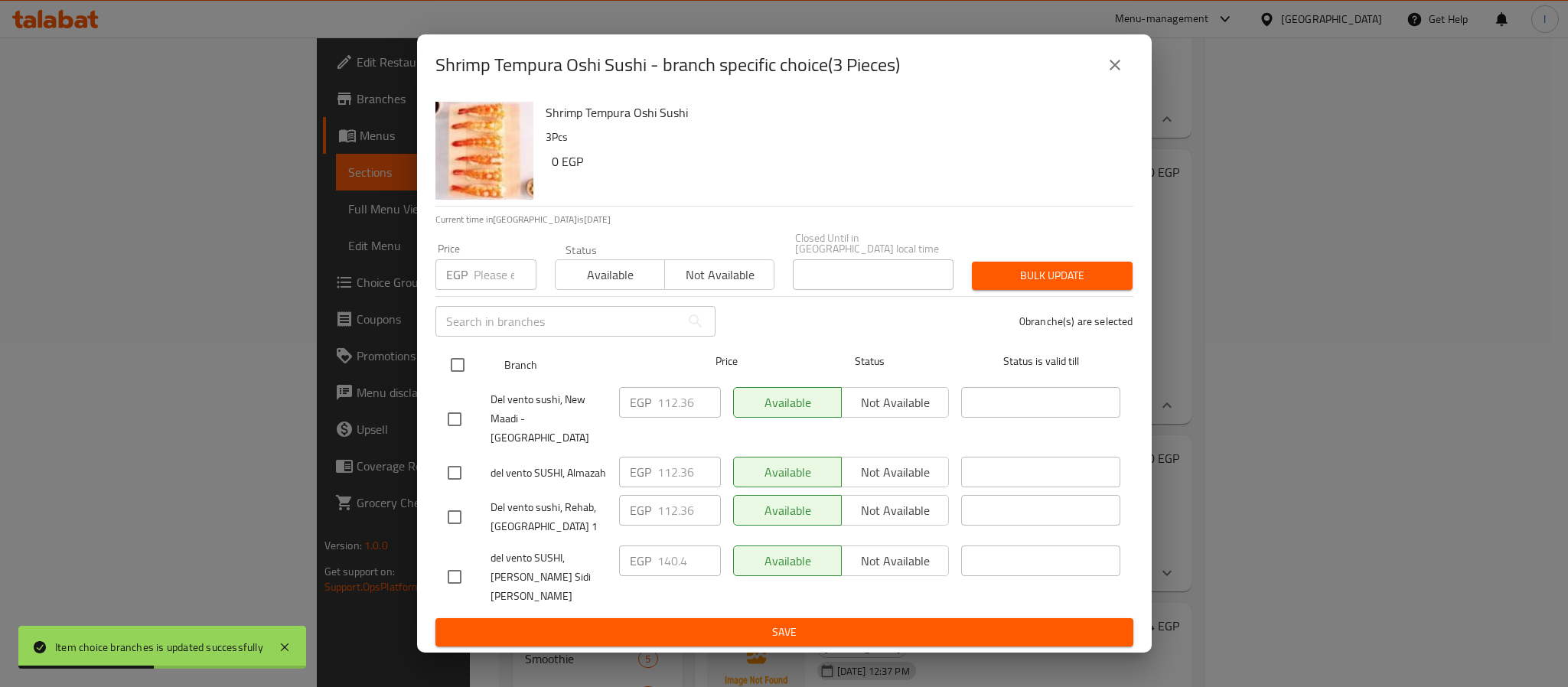
click at [455, 373] on input "checkbox" at bounding box center [457, 364] width 32 height 32
checkbox input "true"
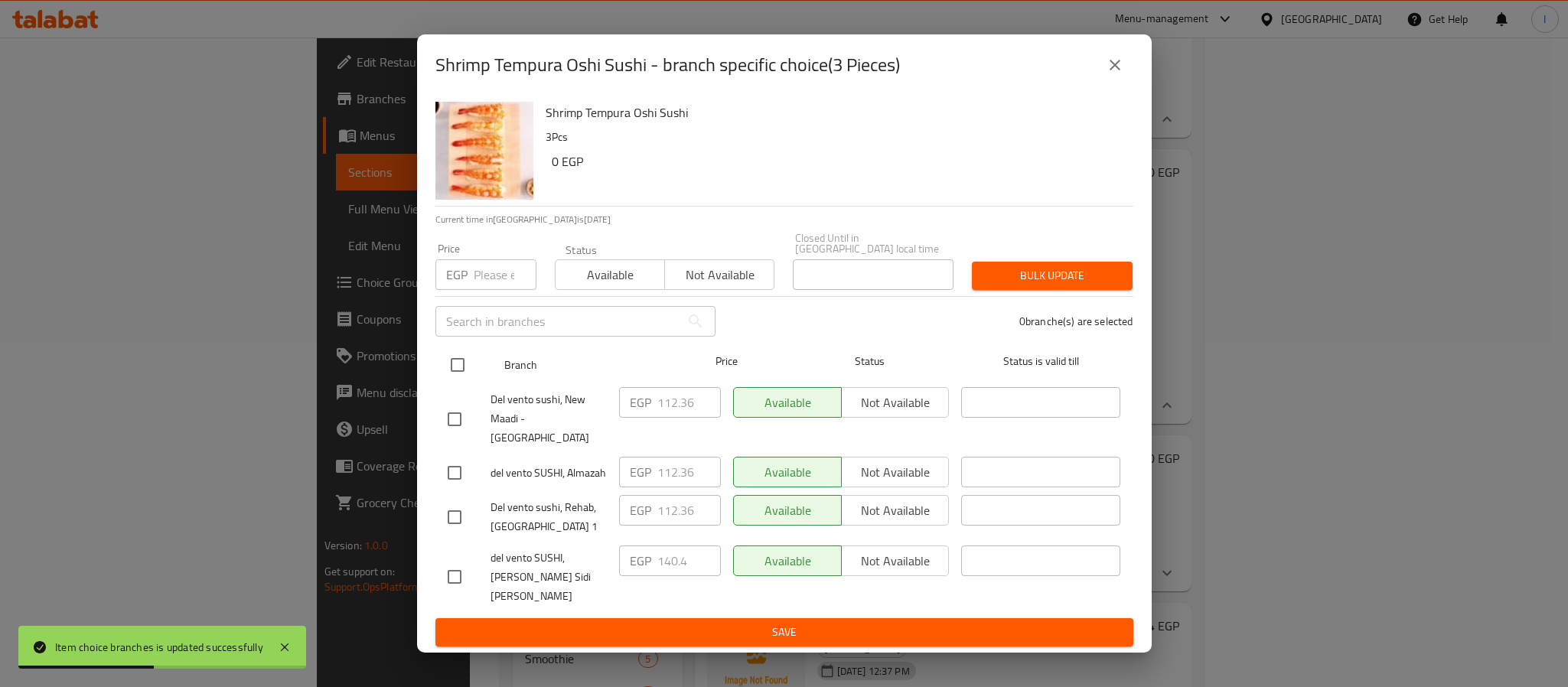
checkbox input "true"
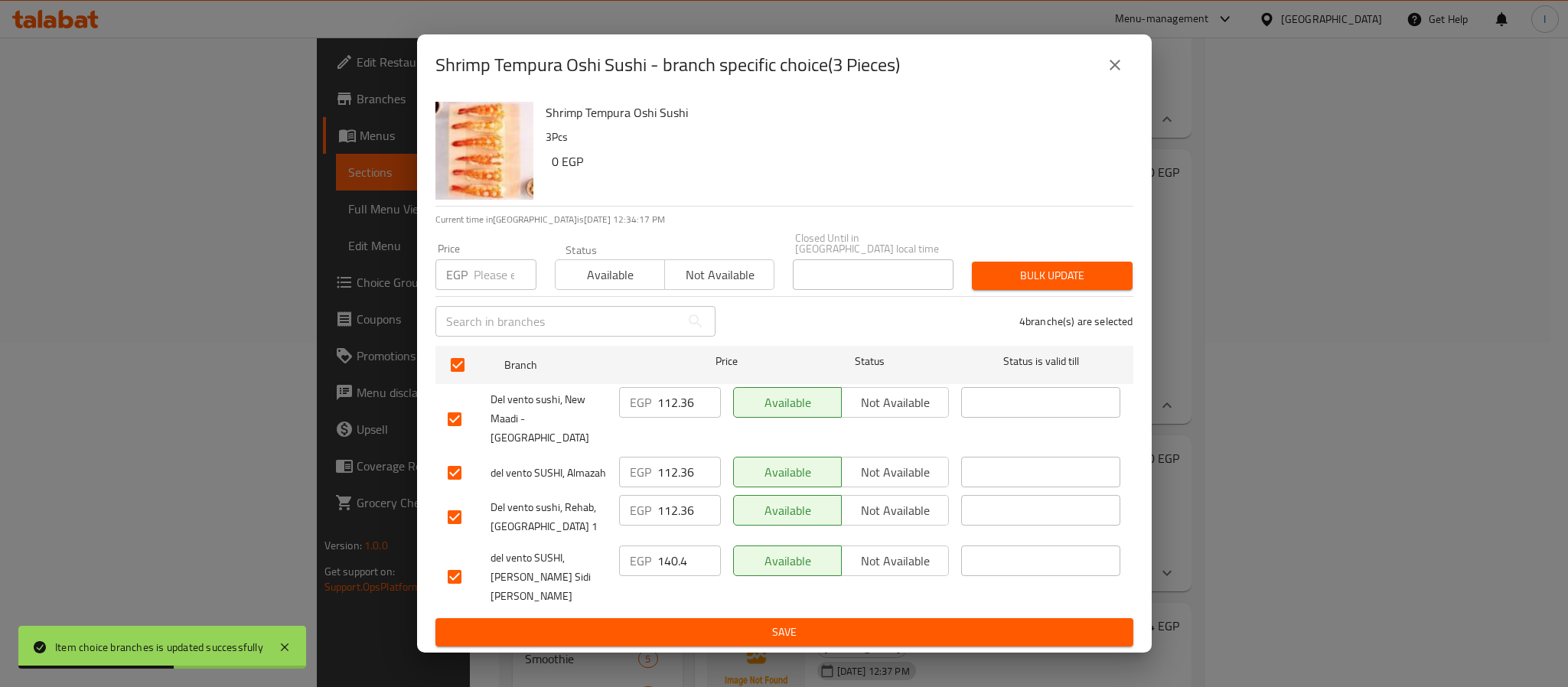
click at [675, 416] on input "112.36" at bounding box center [688, 401] width 64 height 31
paste input "26.40"
type input "126.40"
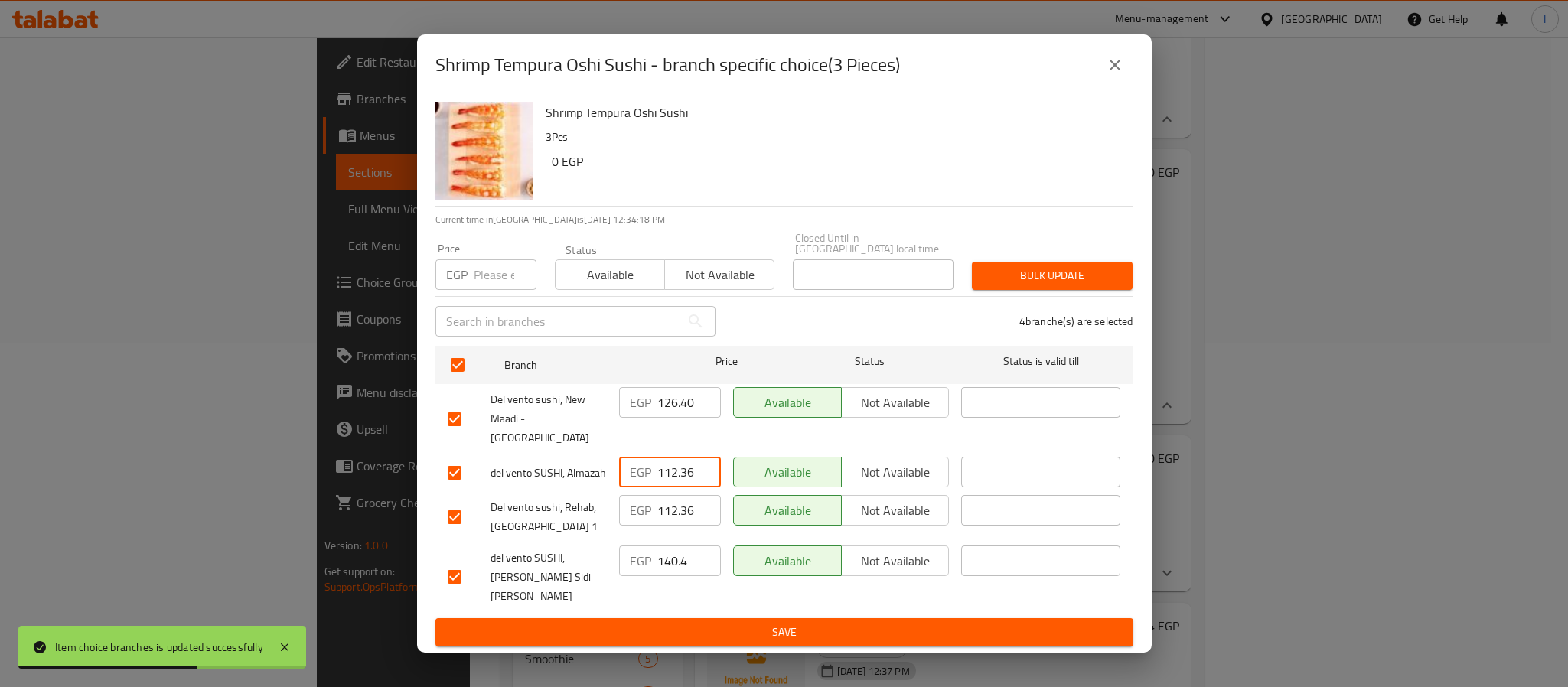
click at [673, 464] on input "112.36" at bounding box center [688, 472] width 64 height 31
paste input "26.40"
type input "126.40"
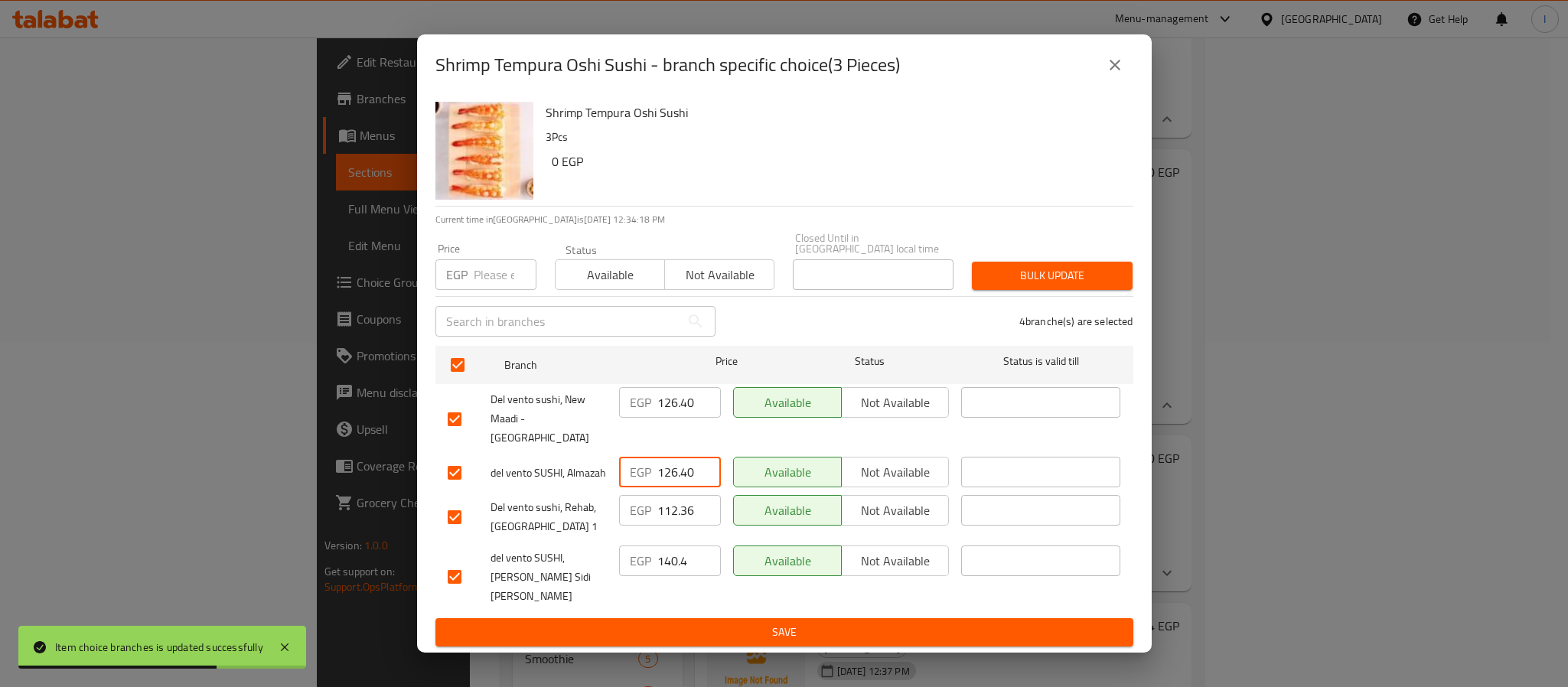
click at [732, 618] on button "Save" at bounding box center [784, 632] width 698 height 29
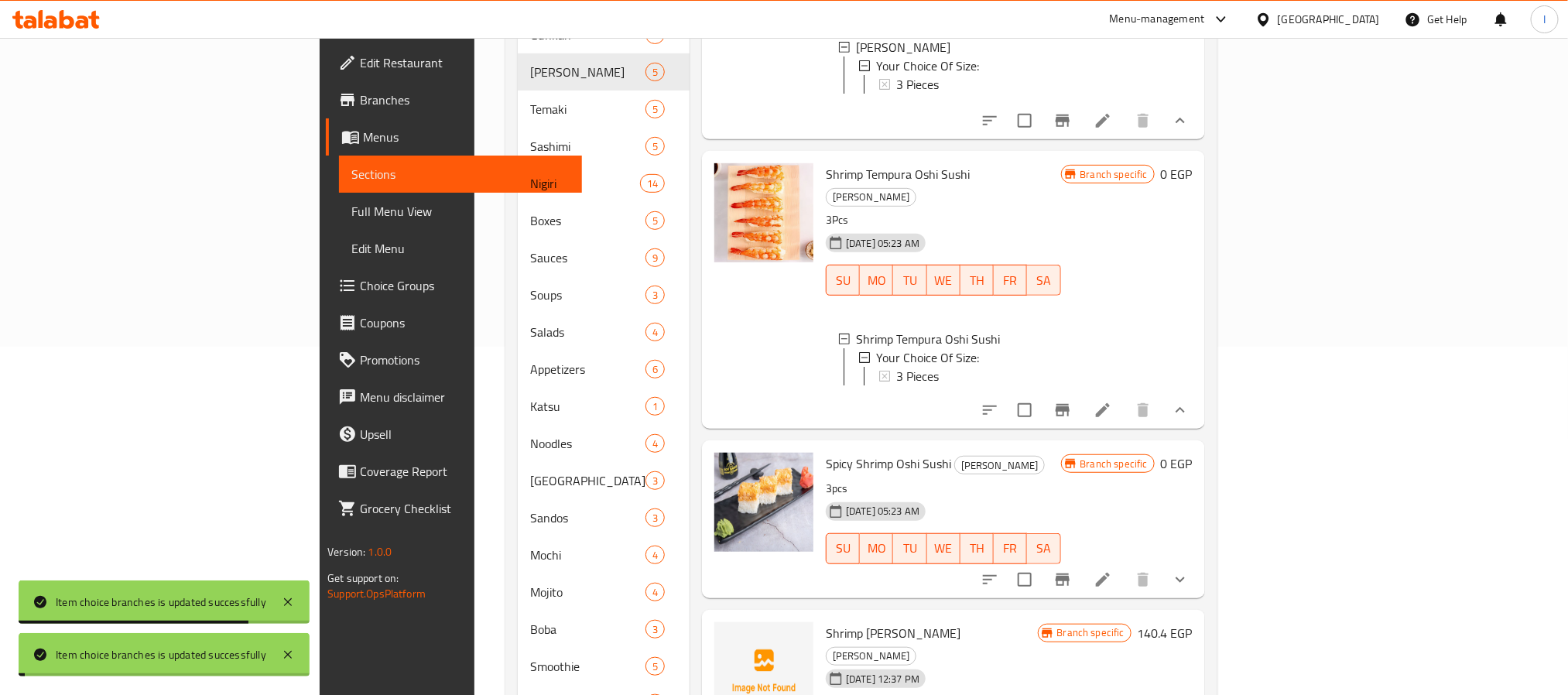
click at [1061, 457] on h6 "Spicy Shrimp Oshi Sushi Oshi Sushi" at bounding box center [942, 463] width 235 height 22
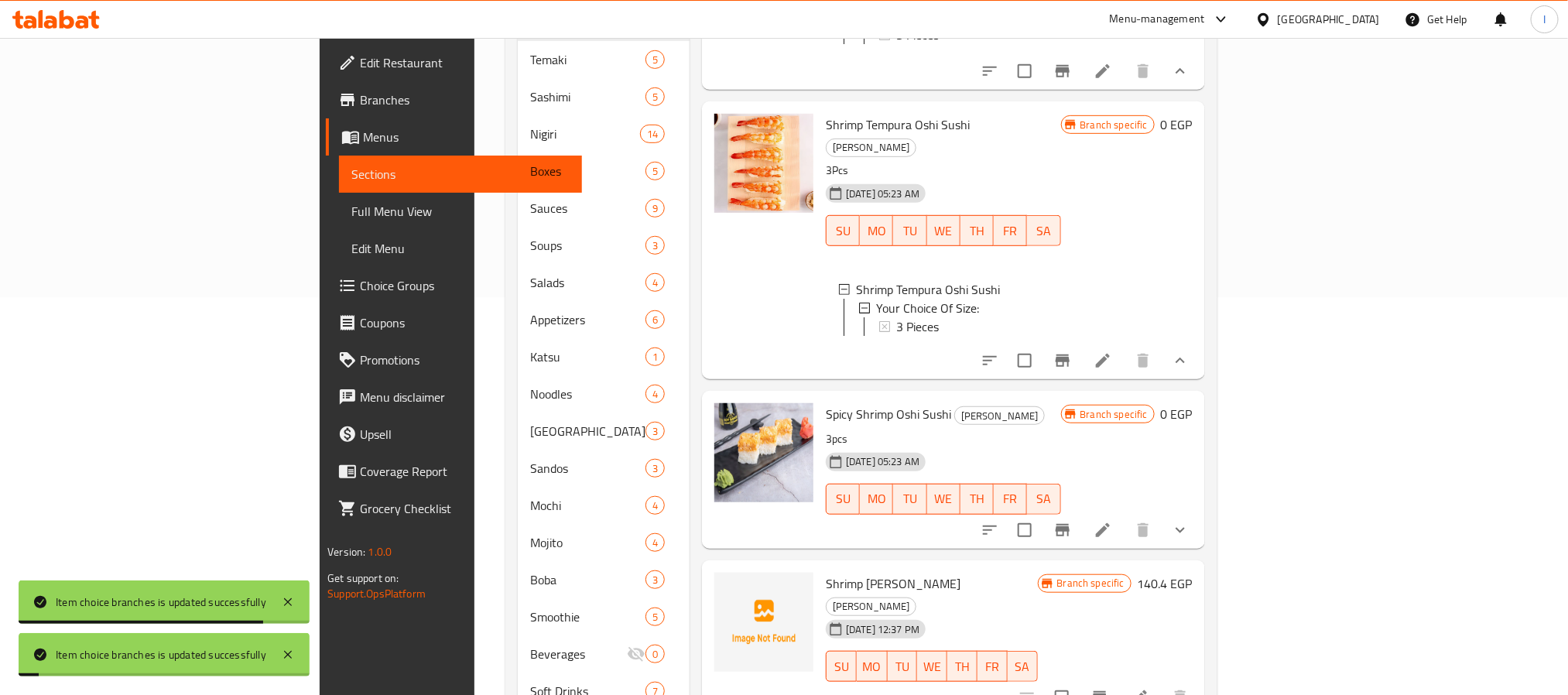
scroll to position [437, 0]
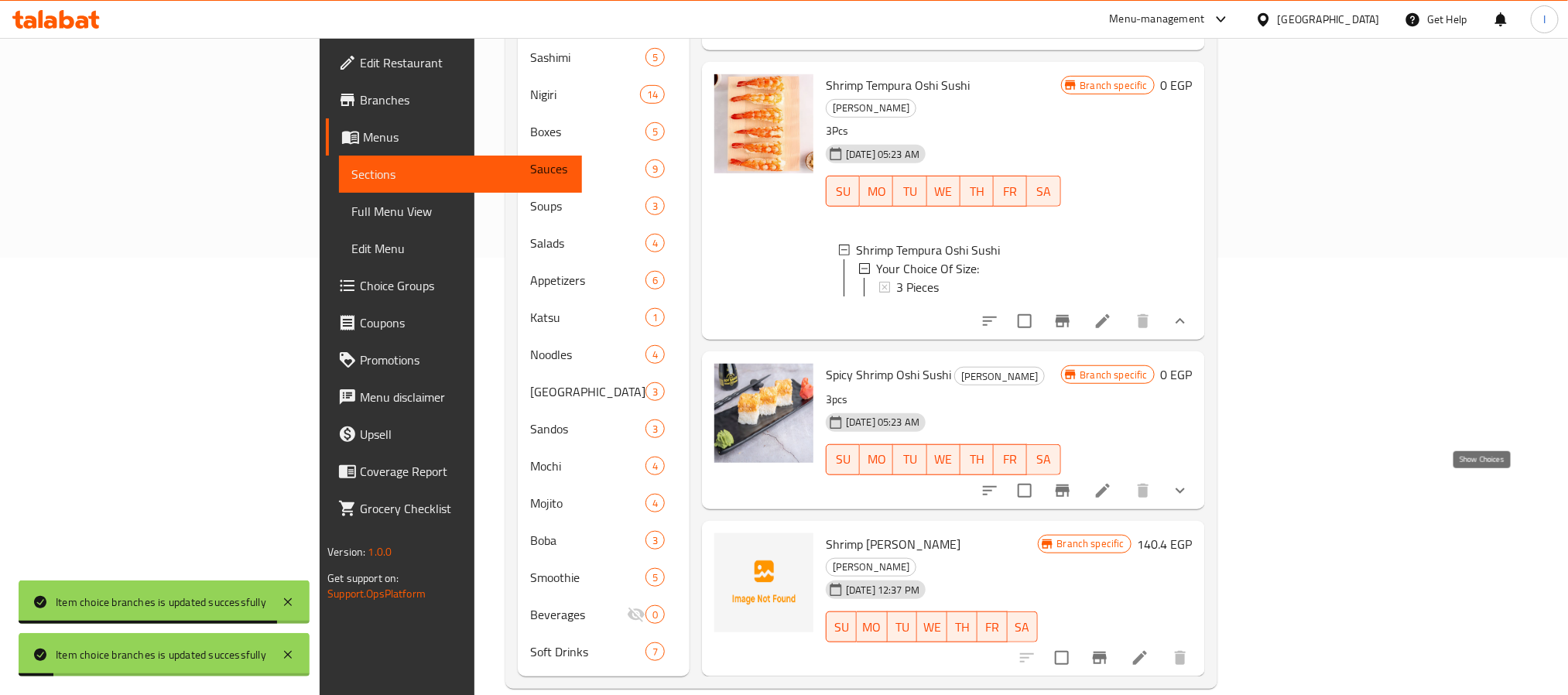
click at [1189, 483] on icon "show more" at bounding box center [1180, 490] width 19 height 19
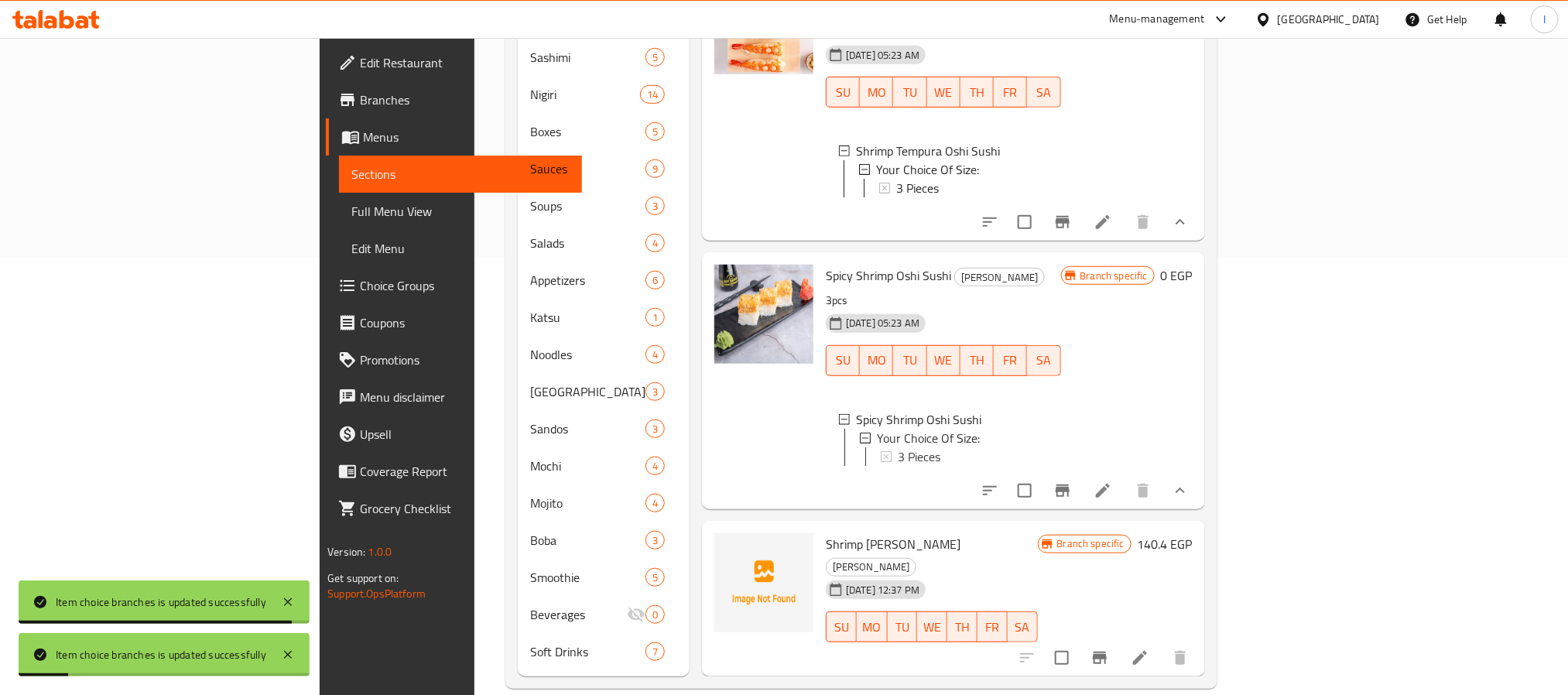
scroll to position [410, 0]
click at [896, 447] on div "3 Pieces" at bounding box center [972, 456] width 152 height 19
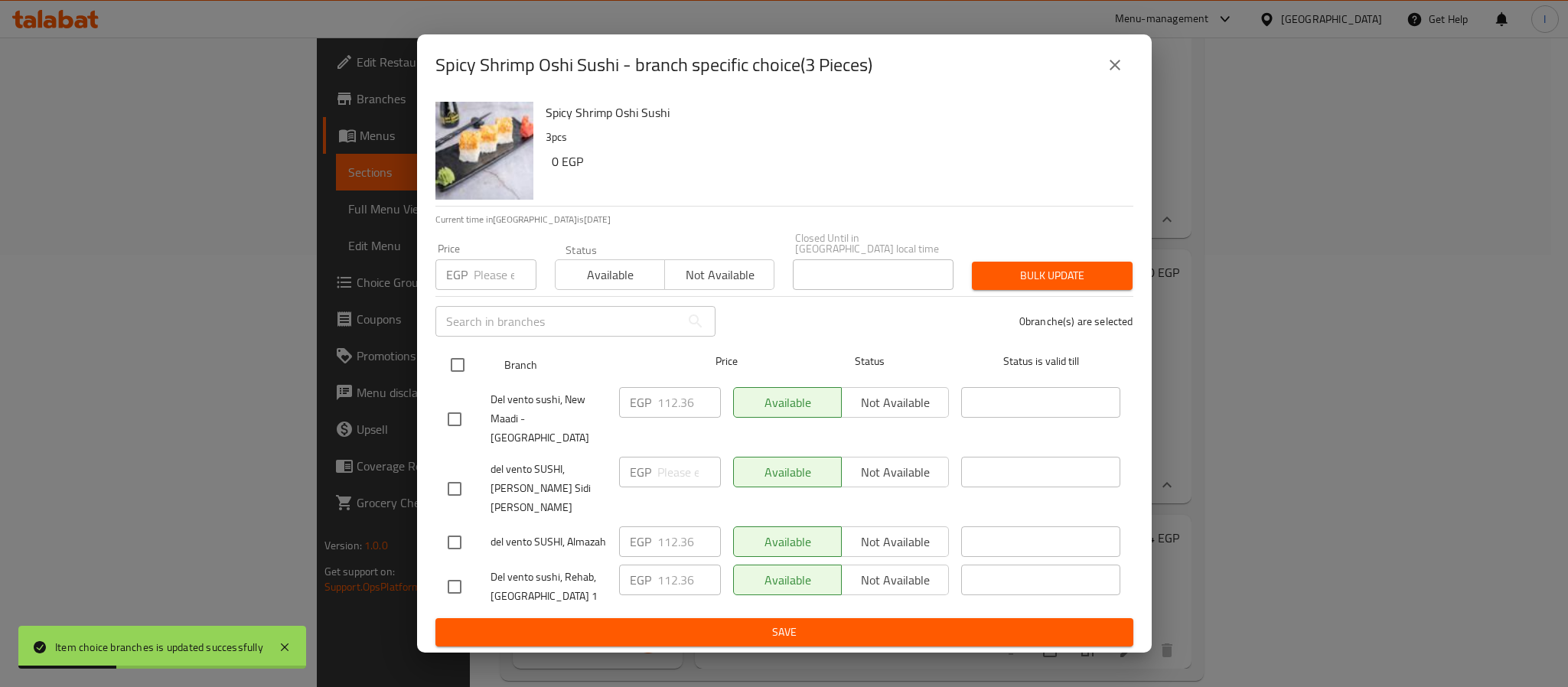
click at [463, 372] on input "checkbox" at bounding box center [457, 364] width 32 height 32
checkbox input "true"
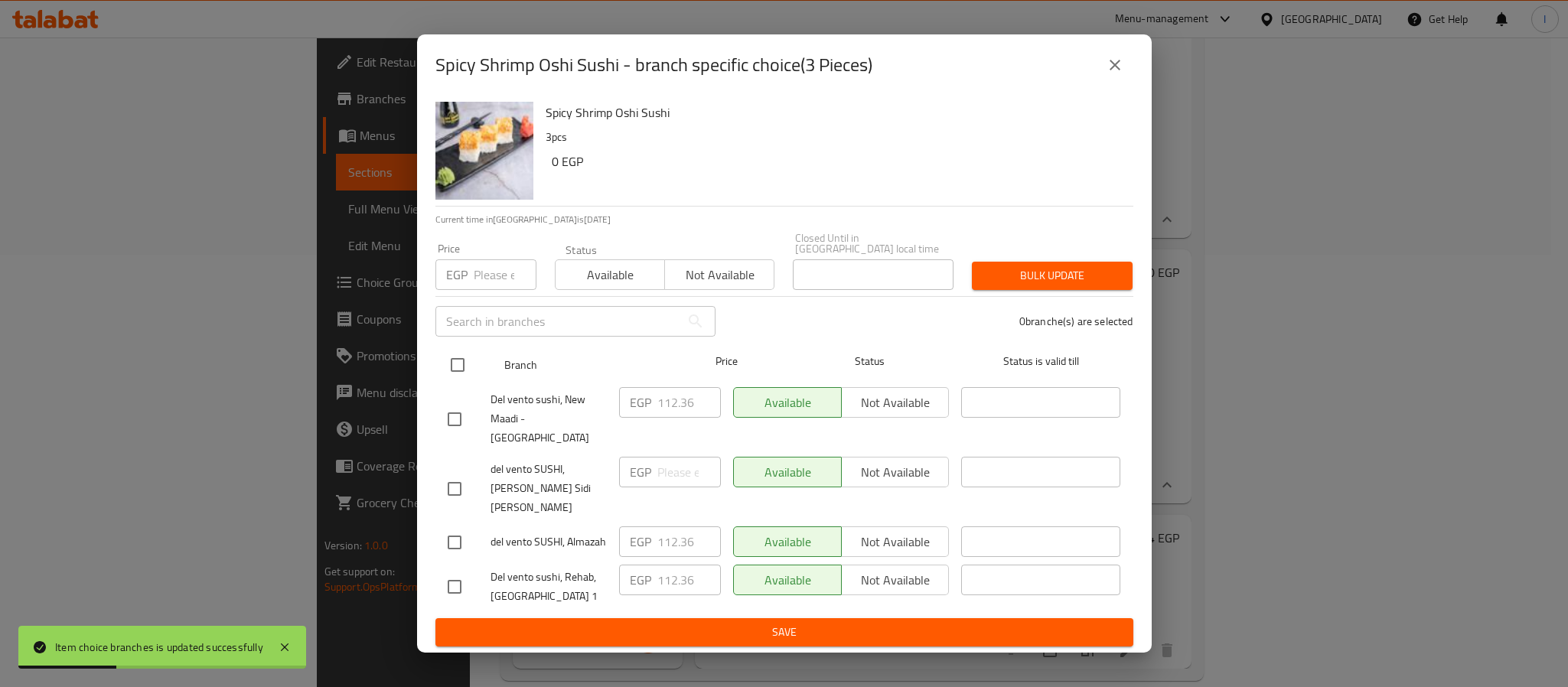
checkbox input "true"
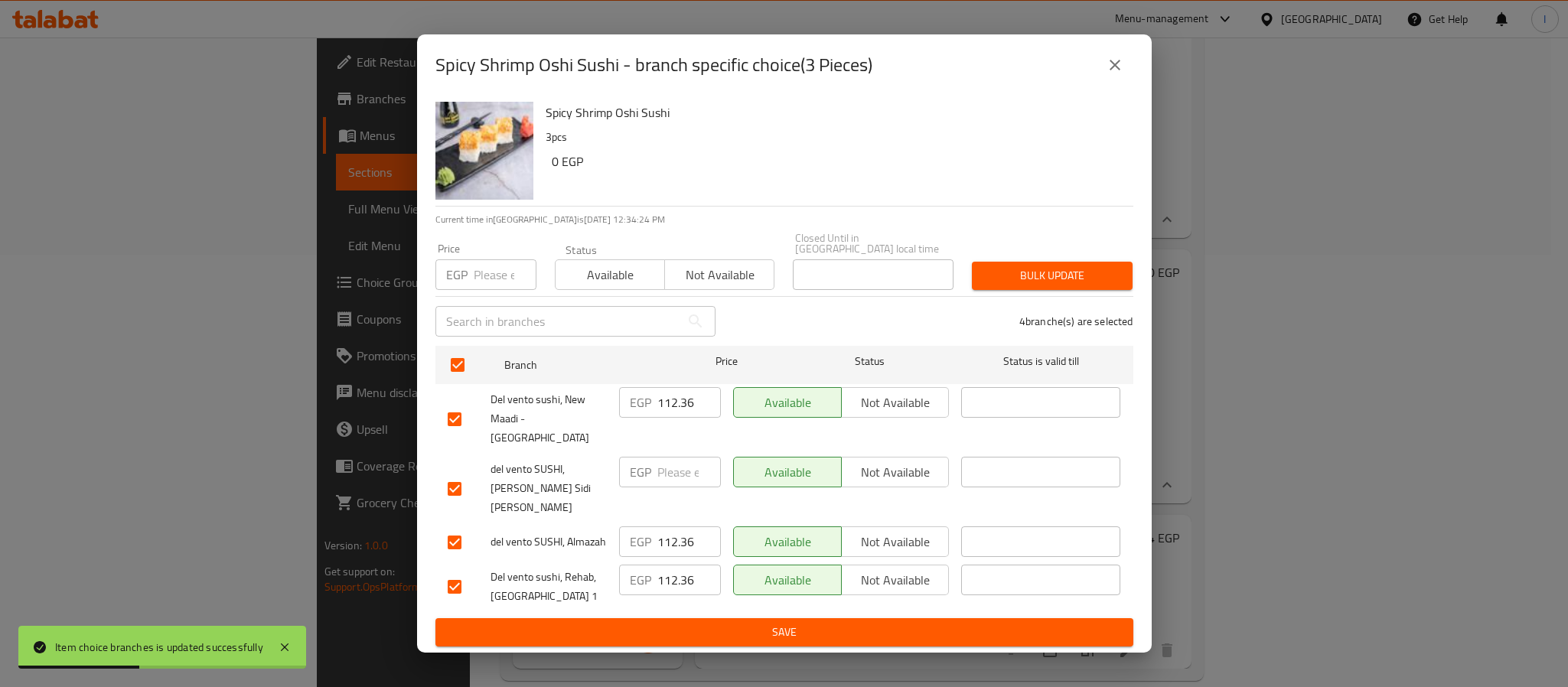
click at [661, 409] on input "112.36" at bounding box center [688, 401] width 64 height 31
paste input "26.40"
type input "126.40"
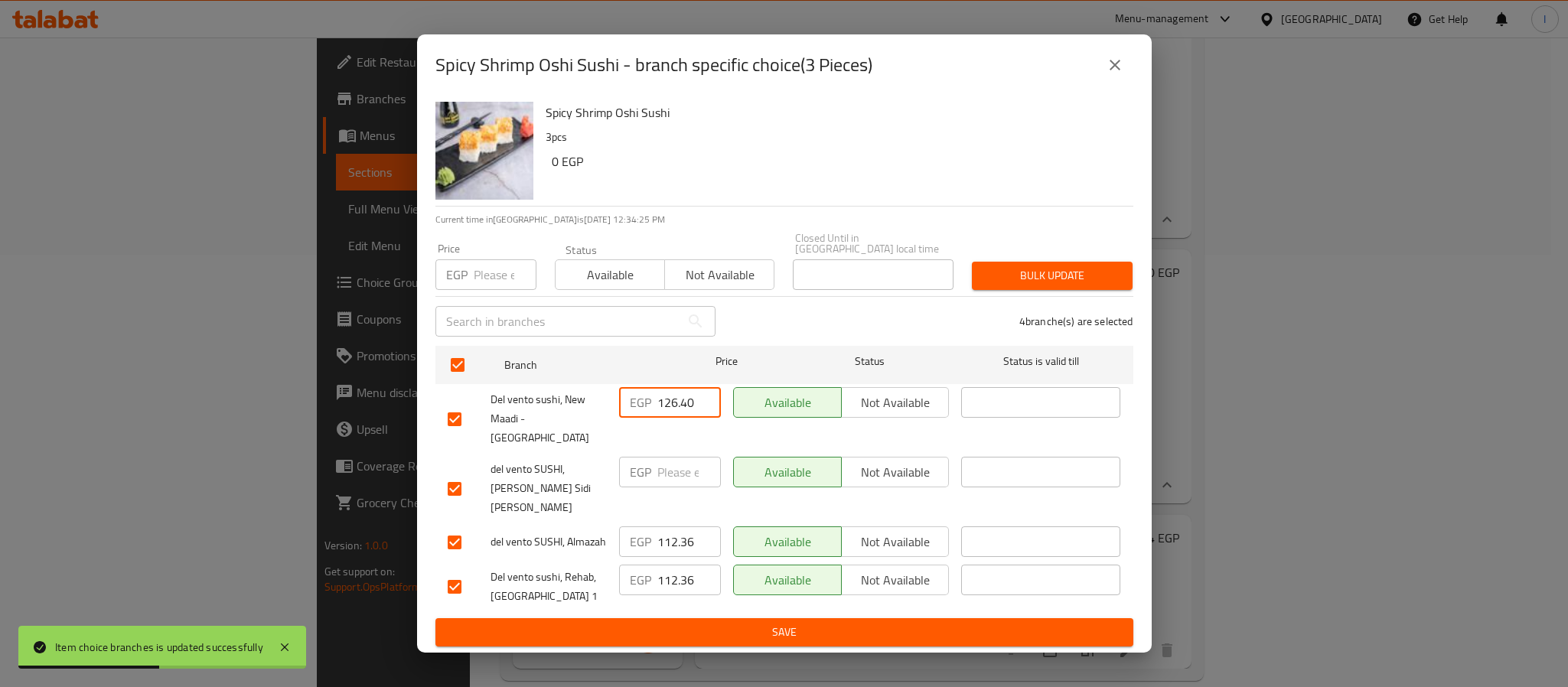
click at [666, 457] on input "number" at bounding box center [688, 472] width 64 height 31
paste input "126.40"
type input "126.40"
click at [751, 622] on span "Save" at bounding box center [784, 632] width 673 height 19
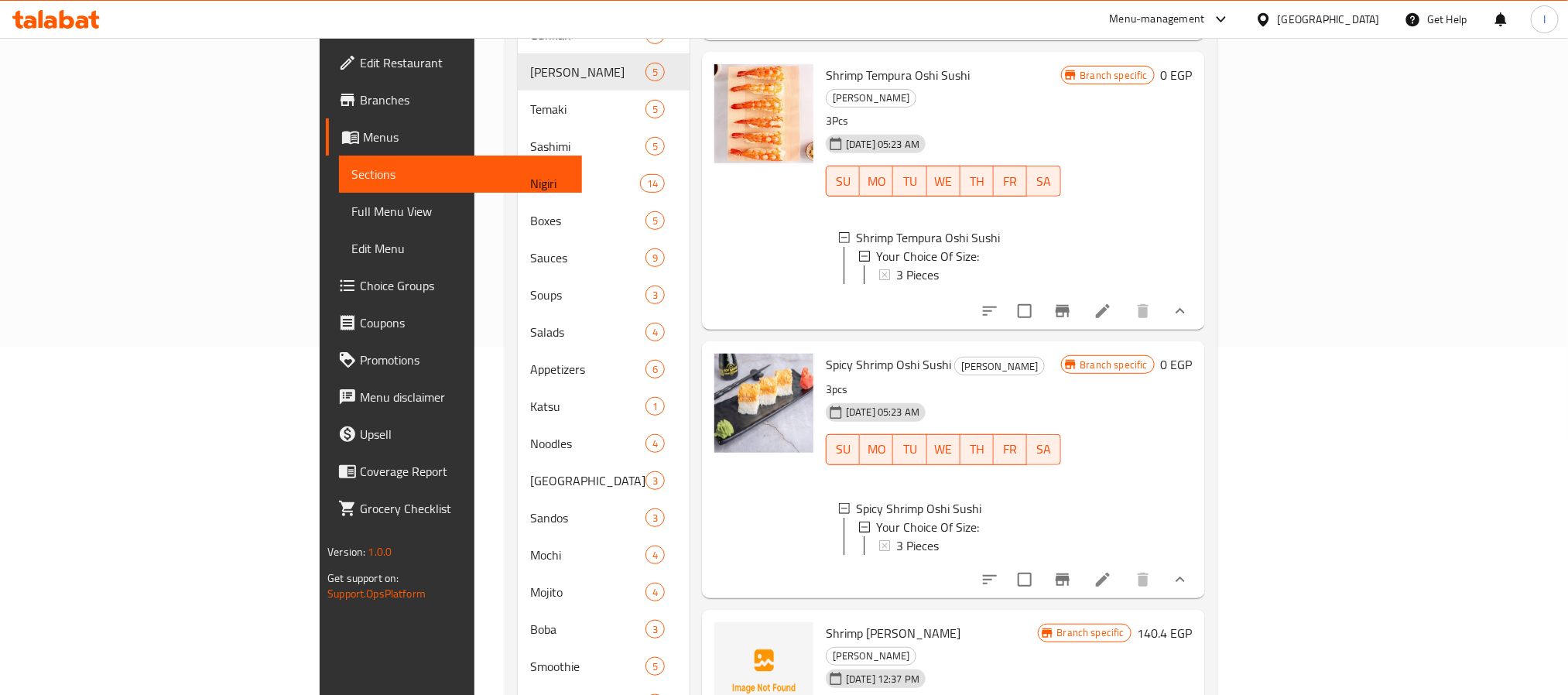
scroll to position [437, 0]
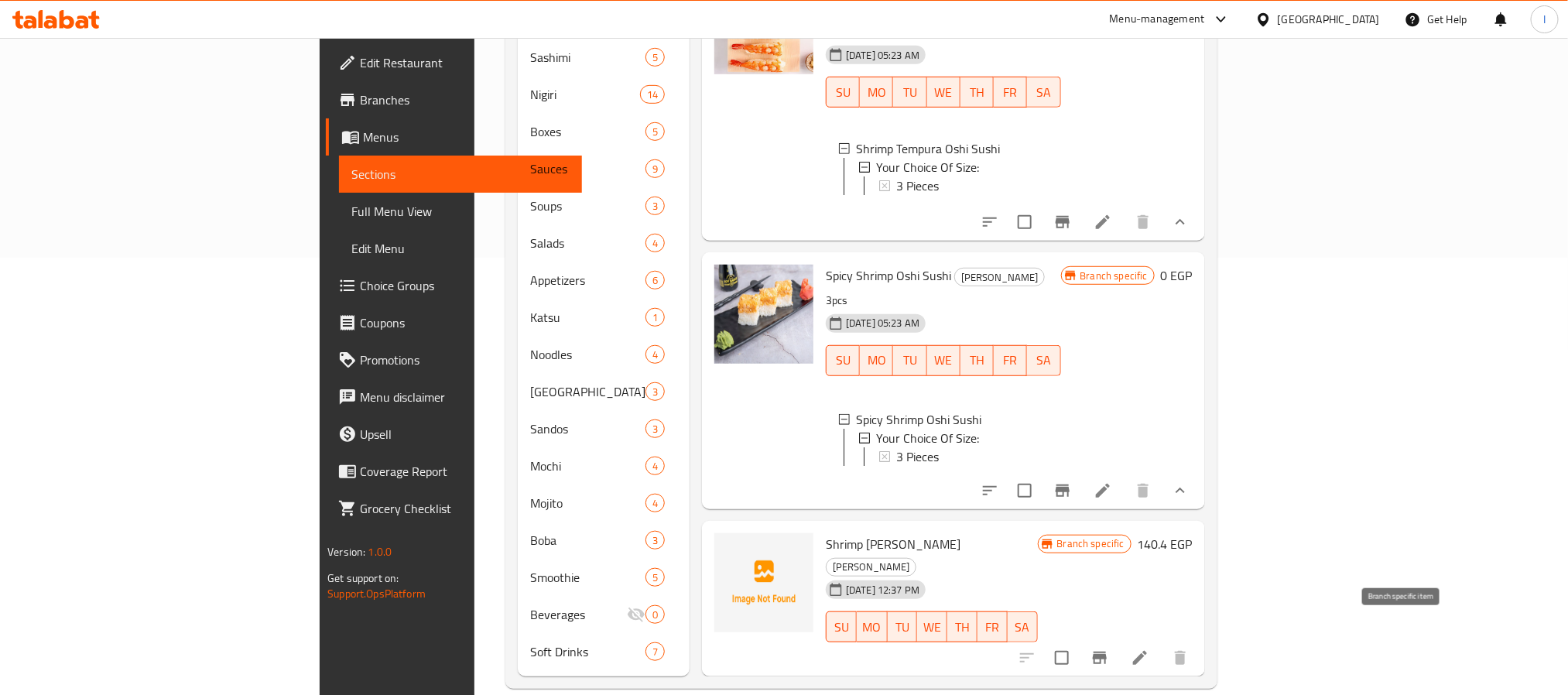
click at [1107, 651] on icon "Branch-specific-item" at bounding box center [1099, 657] width 14 height 12
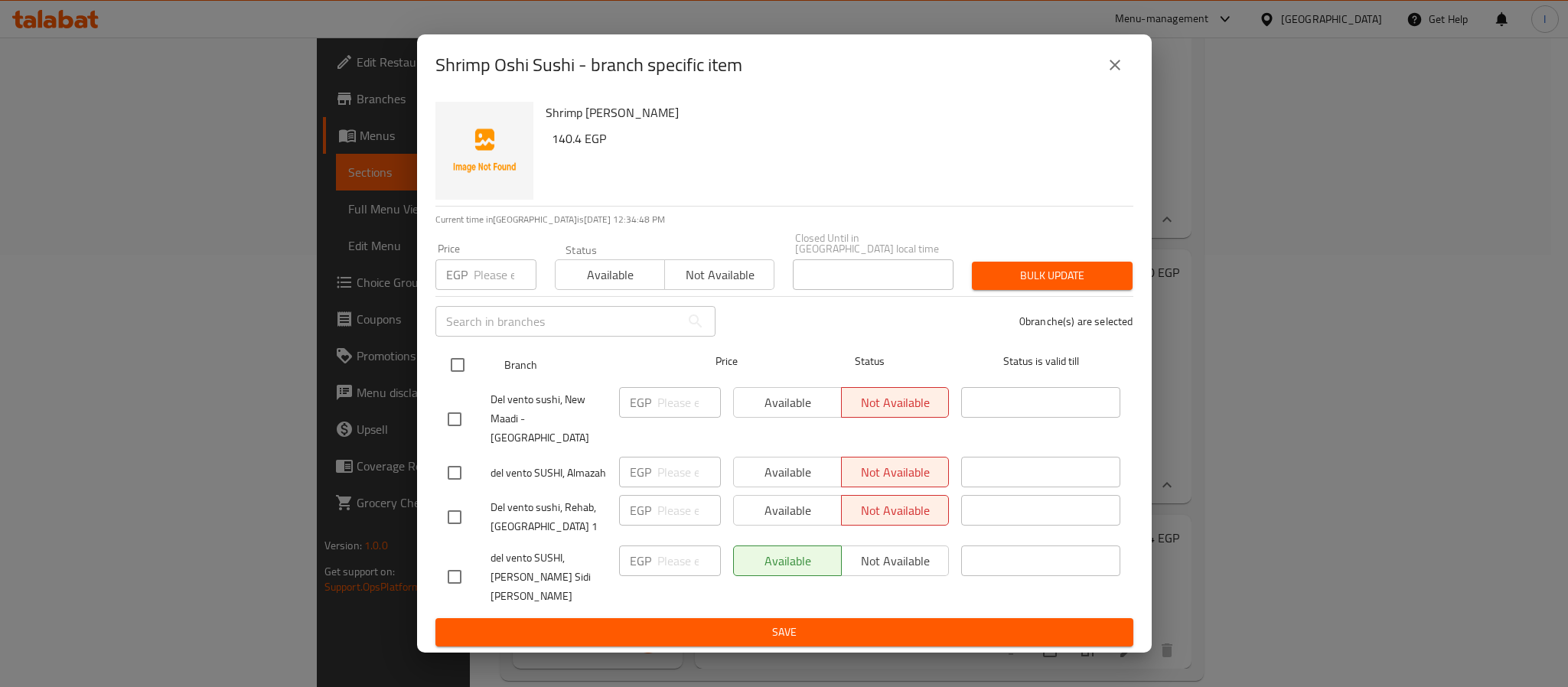
click at [457, 372] on input "checkbox" at bounding box center [457, 364] width 32 height 32
checkbox input "true"
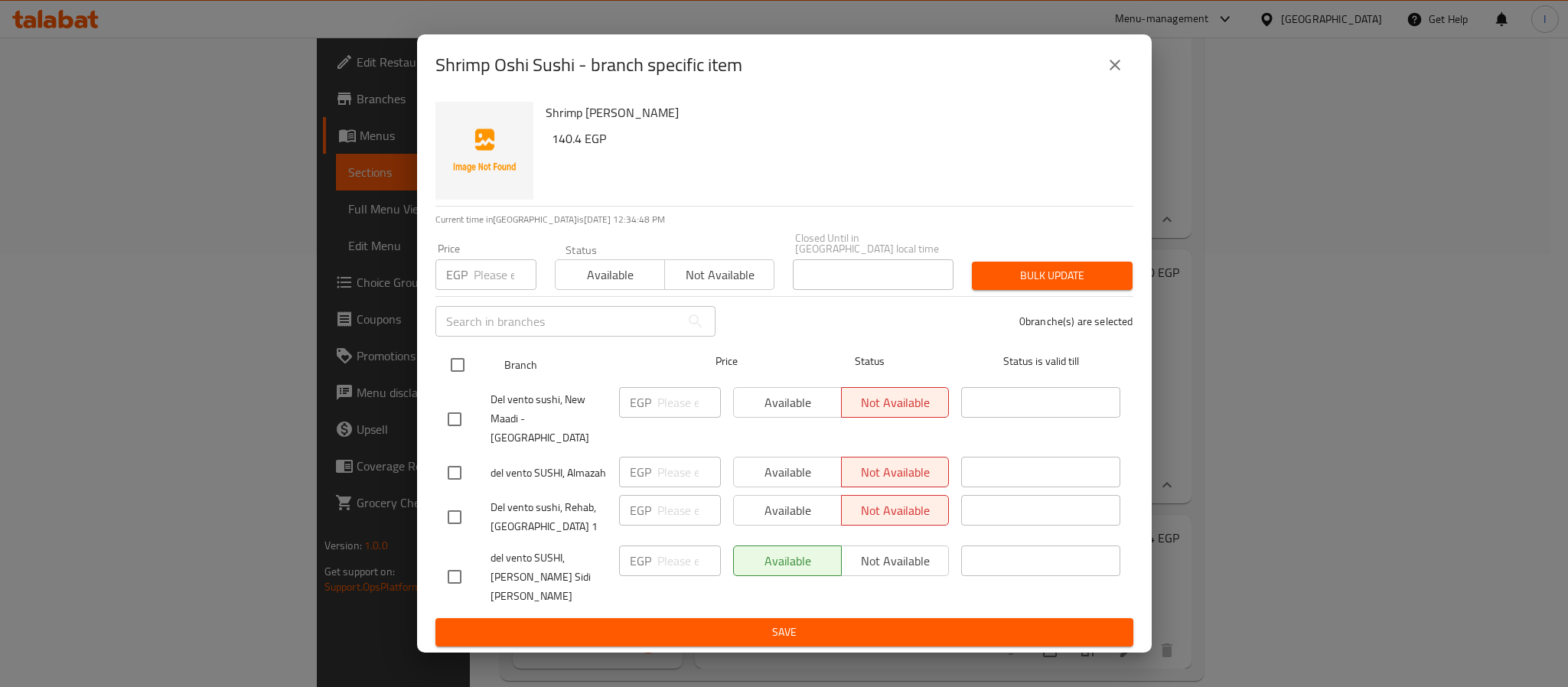
checkbox input "true"
click at [678, 415] on input "number" at bounding box center [688, 401] width 64 height 31
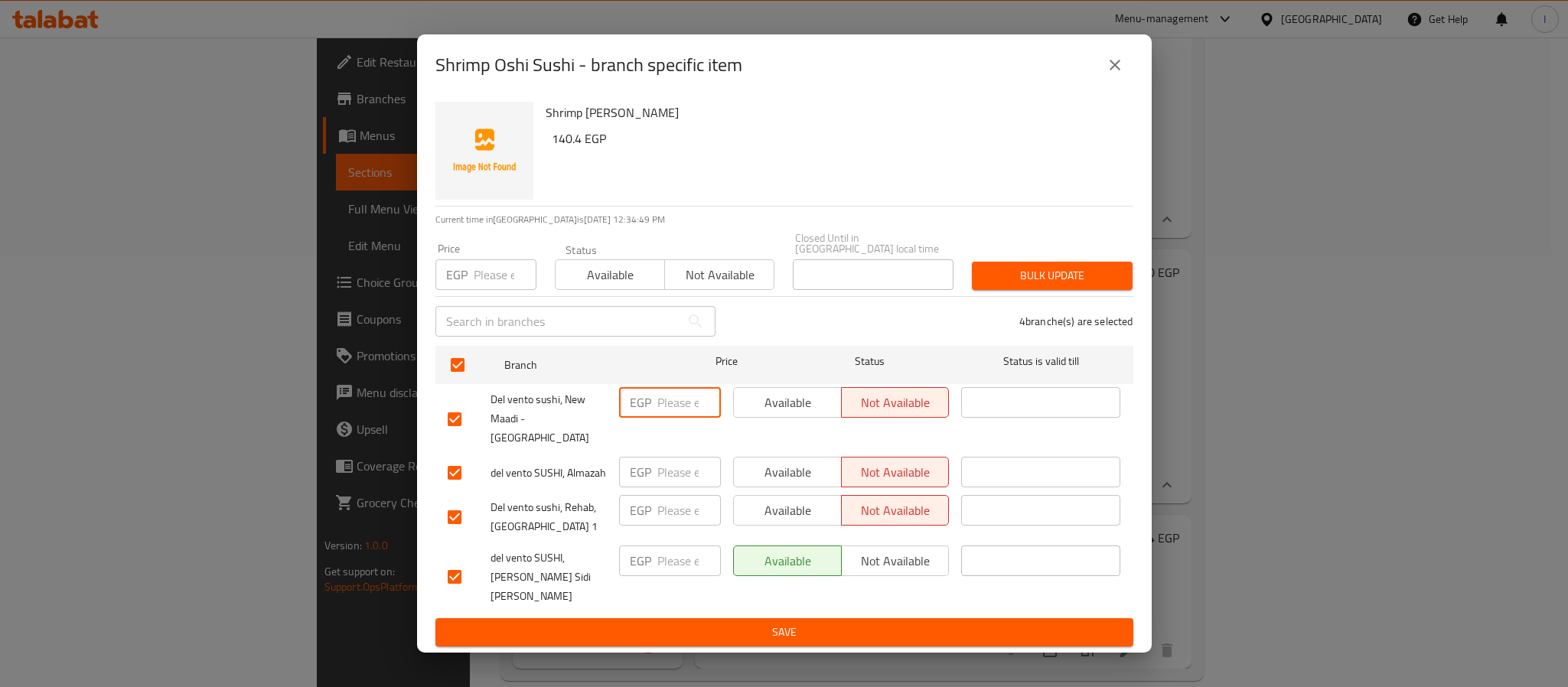
paste input "126.40"
type input "126.40"
click at [673, 462] on input "number" at bounding box center [688, 472] width 64 height 31
paste input "126.40"
type input "126.40"
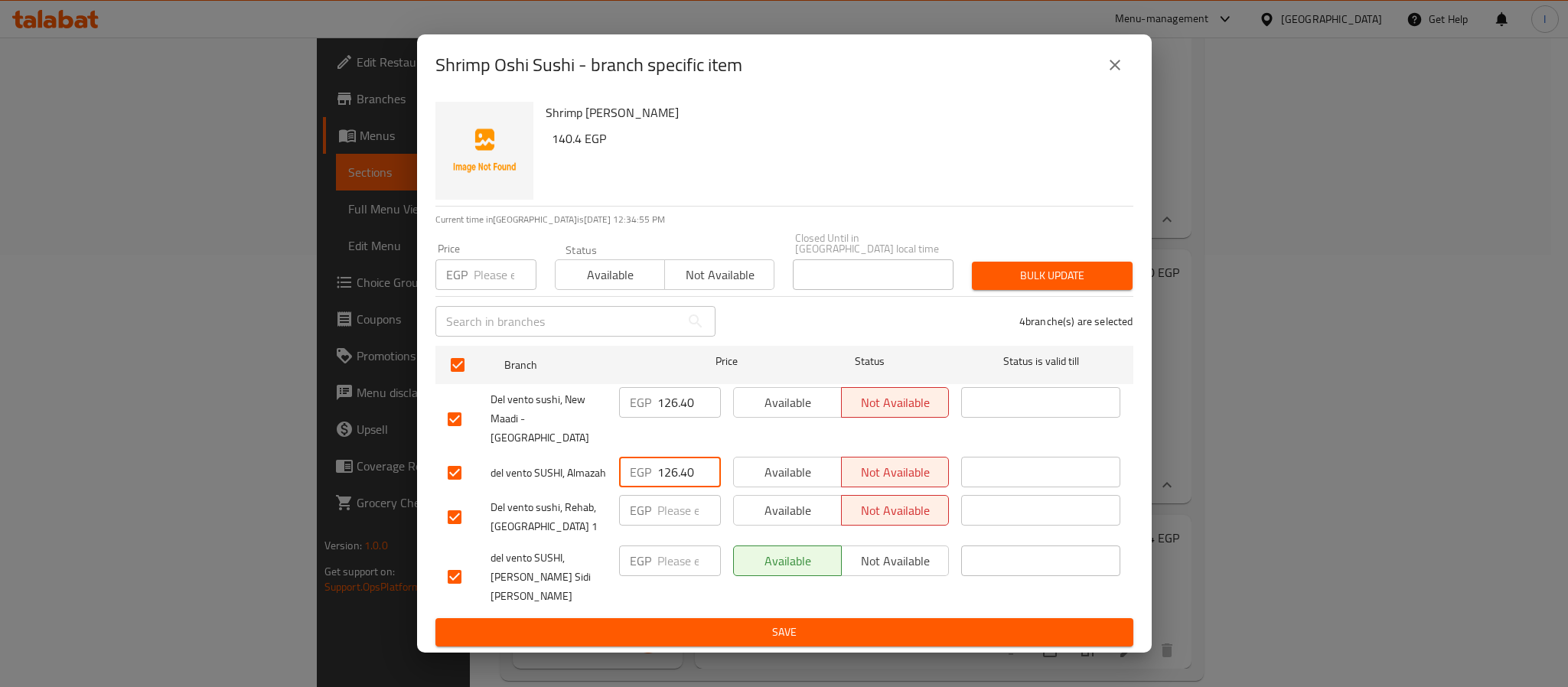
click at [728, 622] on span "Save" at bounding box center [784, 632] width 673 height 19
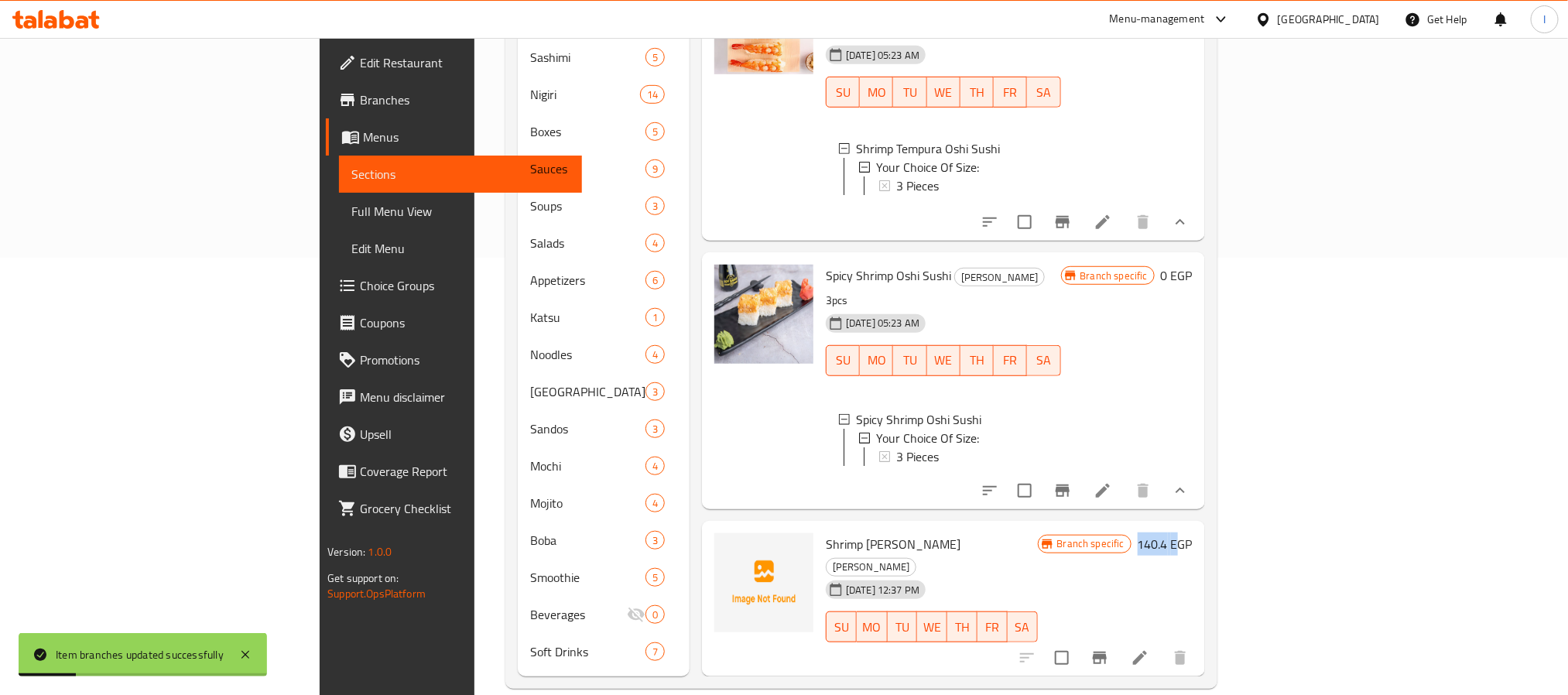
drag, startPoint x: 1440, startPoint y: 537, endPoint x: 1481, endPoint y: 539, distance: 41.0
click at [1192, 539] on h6 "140.4 EGP" at bounding box center [1165, 543] width 55 height 22
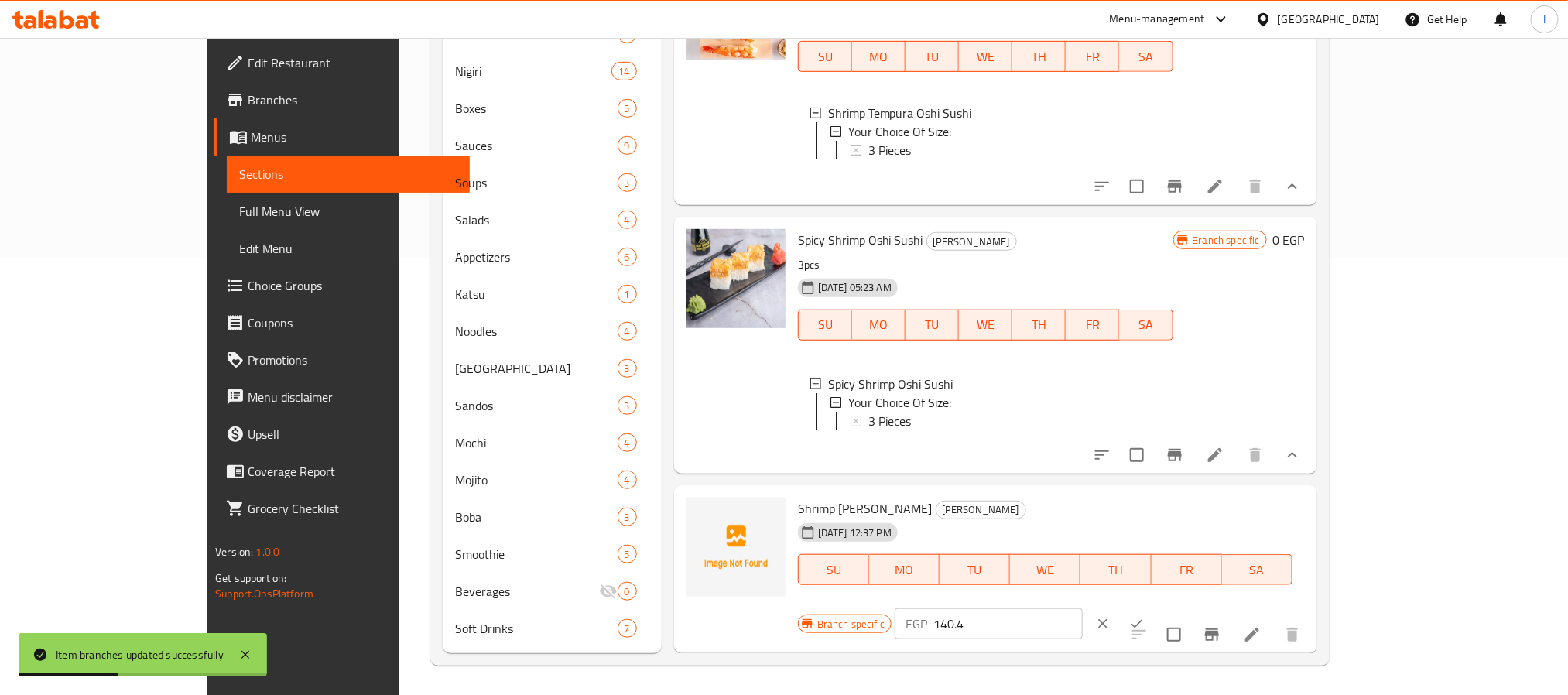
click at [1082, 608] on input "140.4" at bounding box center [1008, 623] width 150 height 31
click at [1120, 606] on button "clear" at bounding box center [1102, 623] width 34 height 34
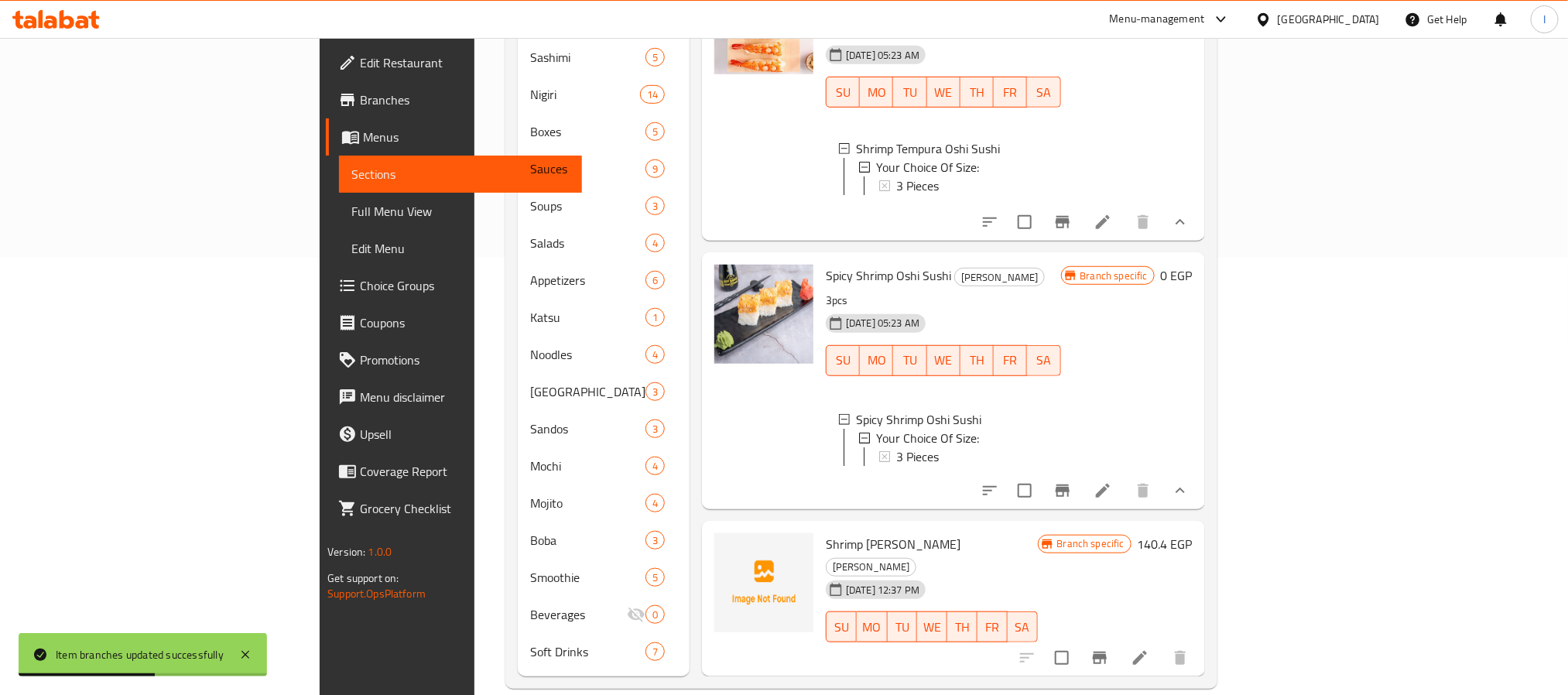
click at [1109, 648] on icon "Branch-specific-item" at bounding box center [1099, 658] width 19 height 19
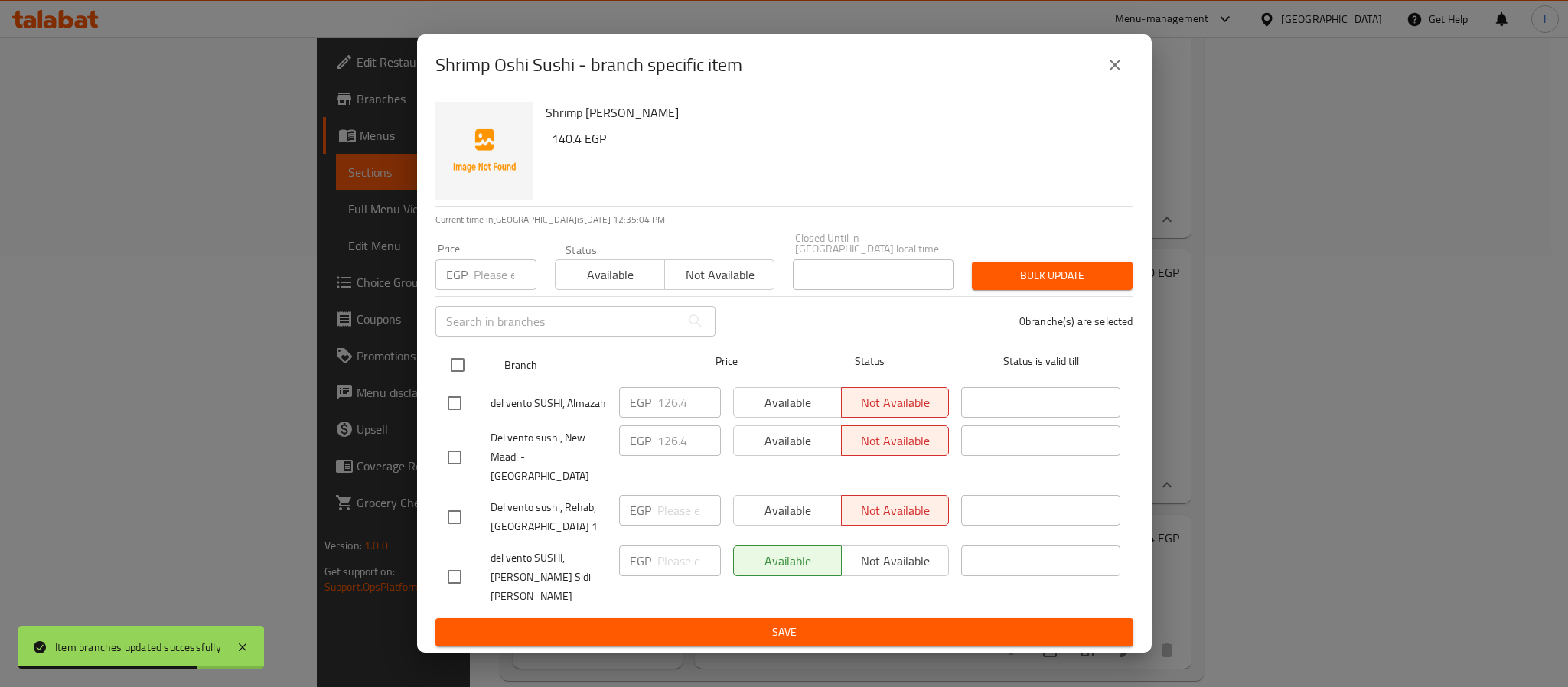
click at [462, 378] on input "checkbox" at bounding box center [457, 364] width 32 height 32
checkbox input "true"
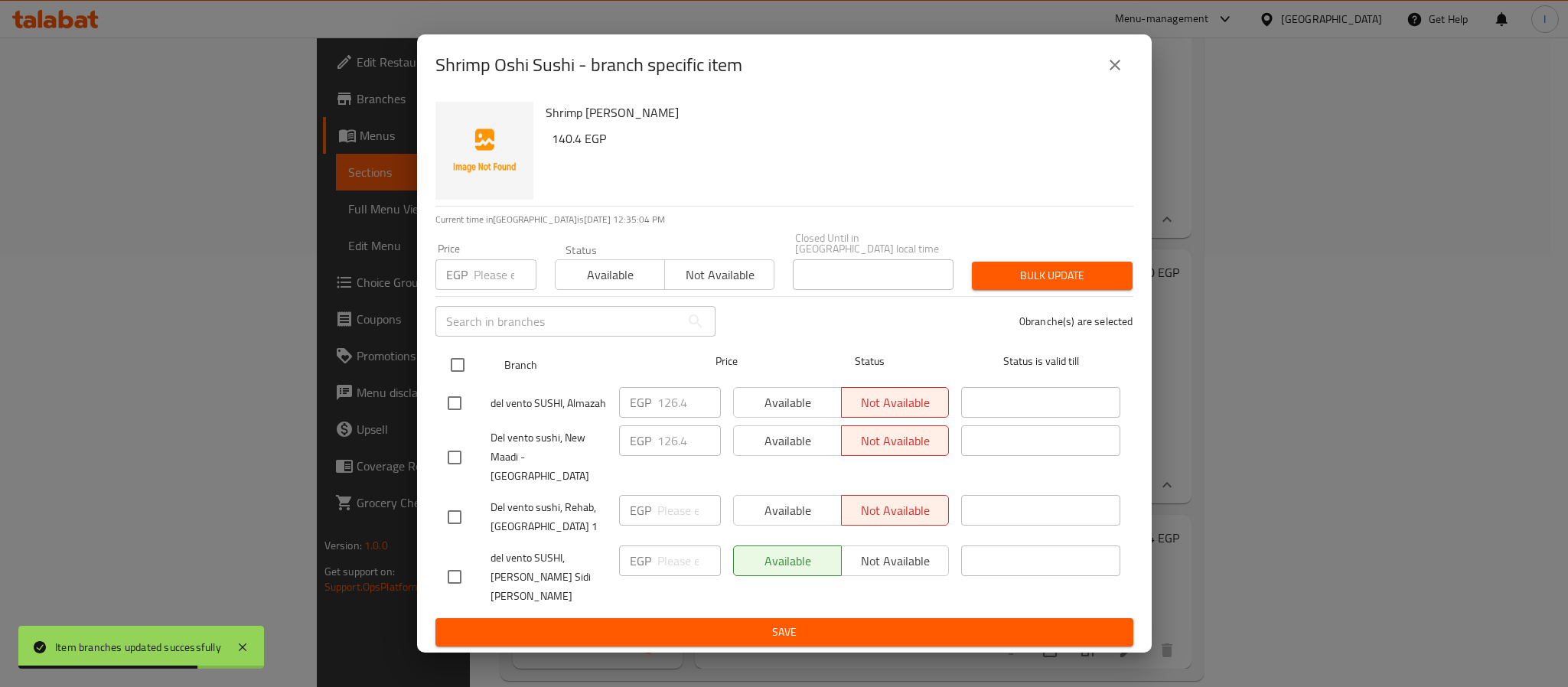
checkbox input "true"
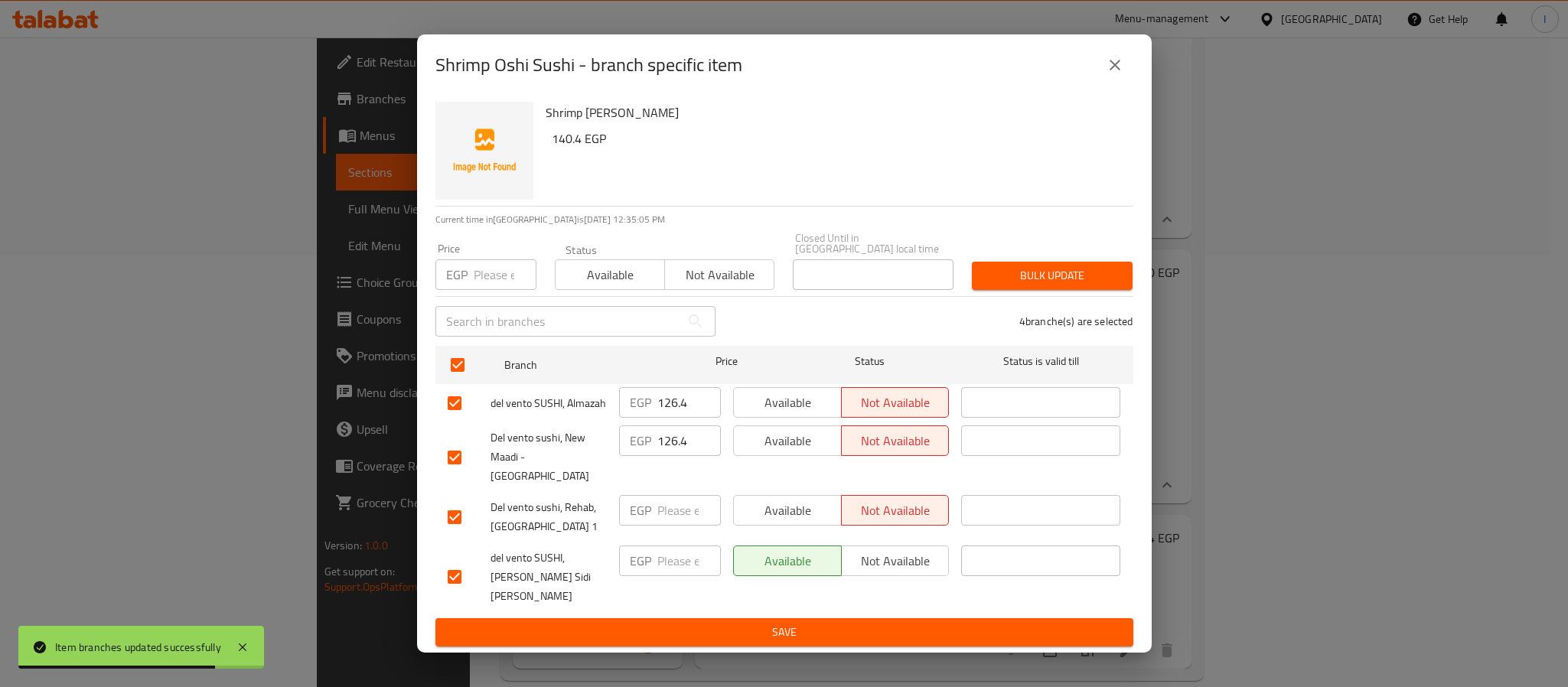
click at [674, 556] on input "number" at bounding box center [688, 560] width 64 height 31
paste input "140.4"
type input "140.4"
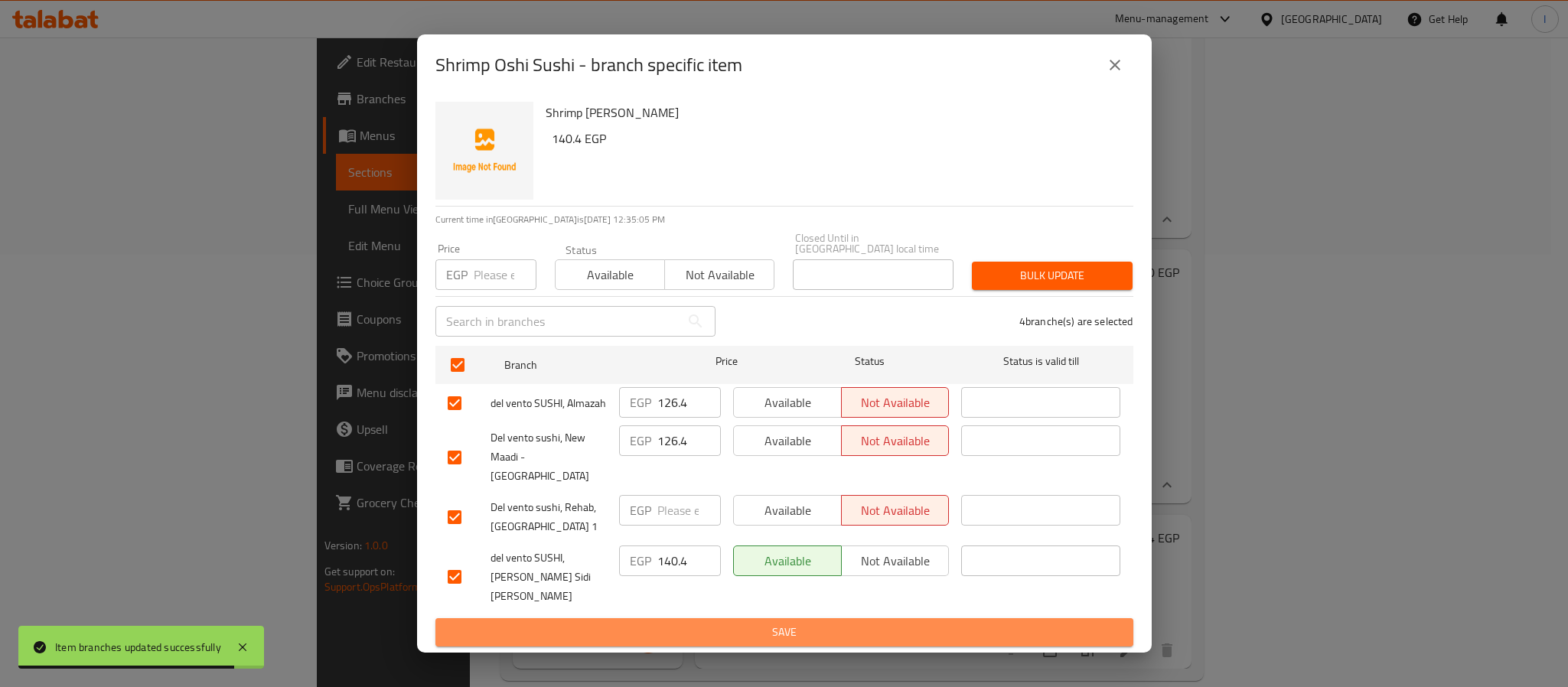
click at [696, 622] on span "Save" at bounding box center [784, 632] width 673 height 19
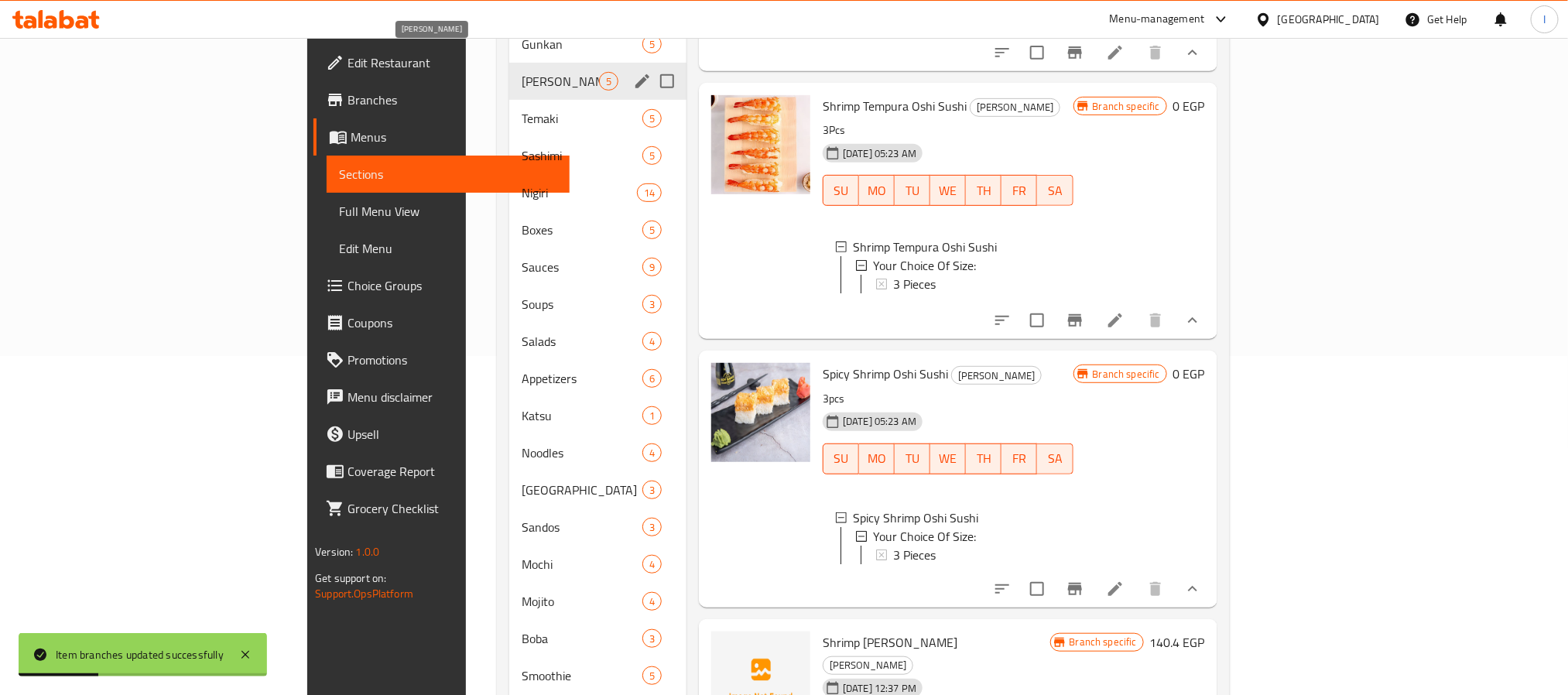
scroll to position [193, 0]
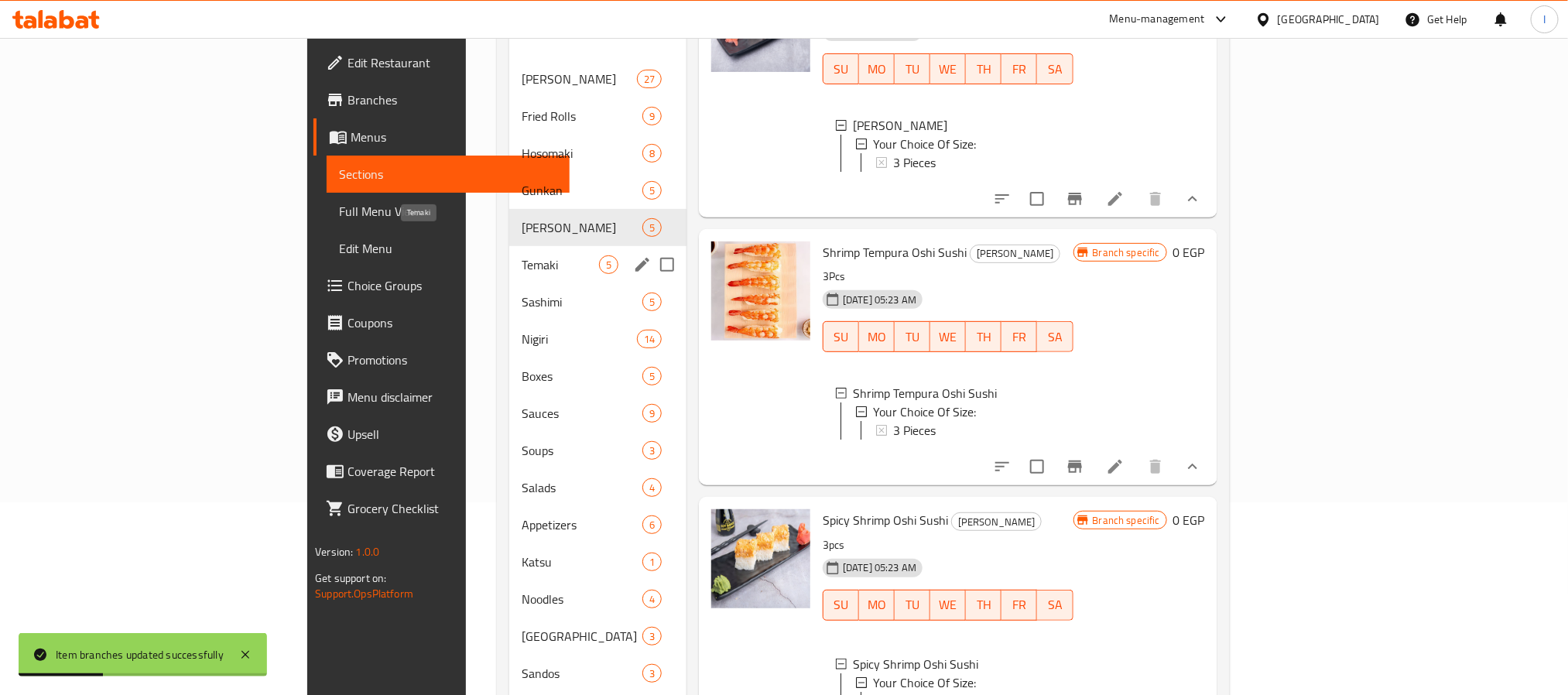
click at [521, 255] on span "Temaki" at bounding box center [559, 265] width 77 height 19
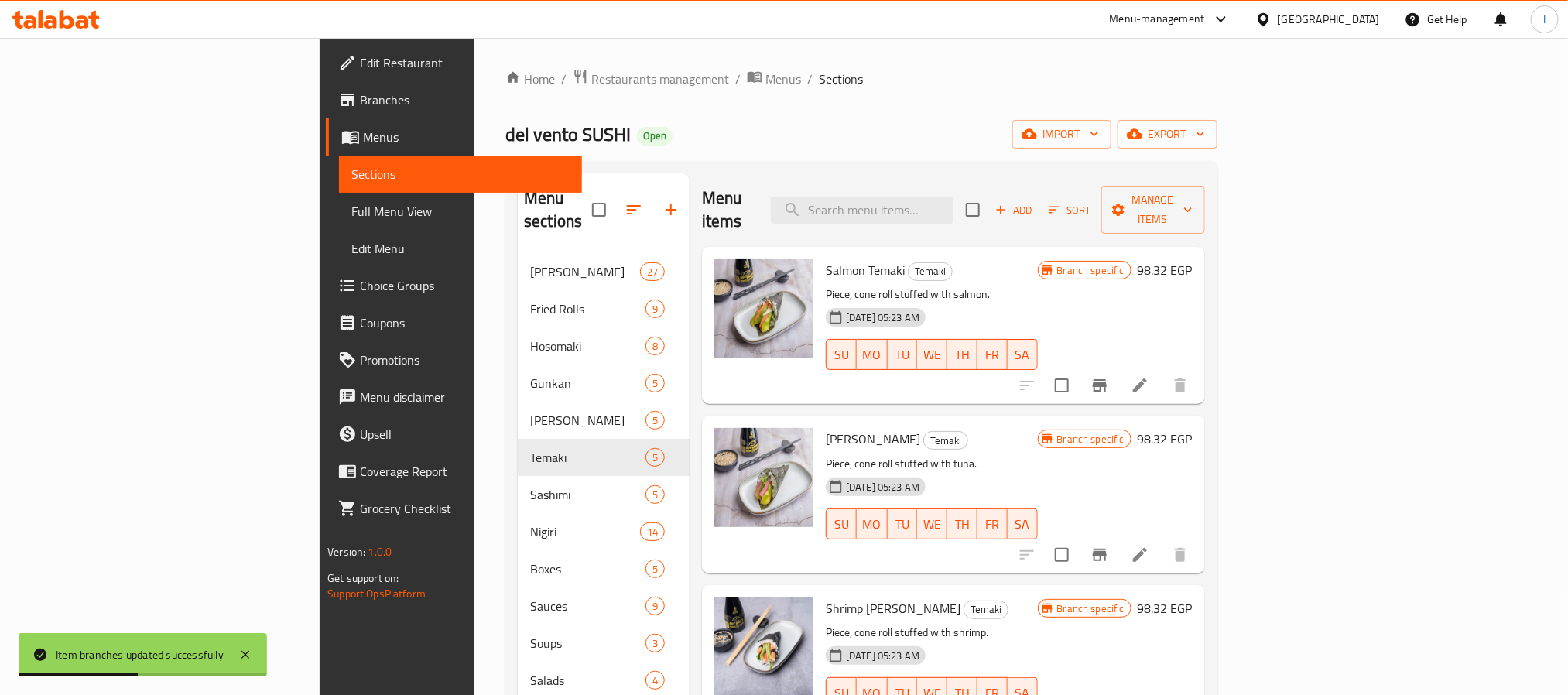
click at [743, 152] on div "Home / Restaurants management / Menus / Sections del vento SUSHI Open import ex…" at bounding box center [861, 598] width 712 height 1057
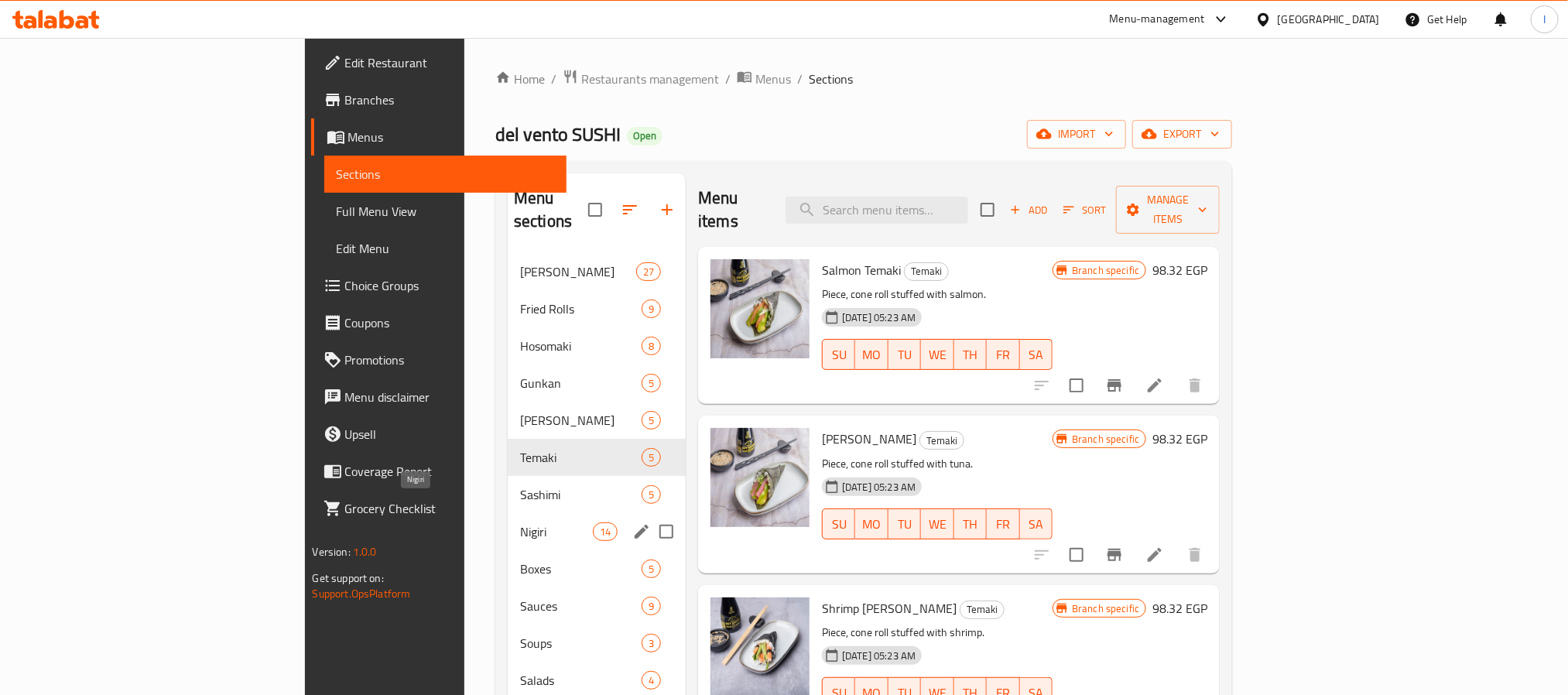
click at [520, 522] on span "Nigiri" at bounding box center [557, 531] width 73 height 19
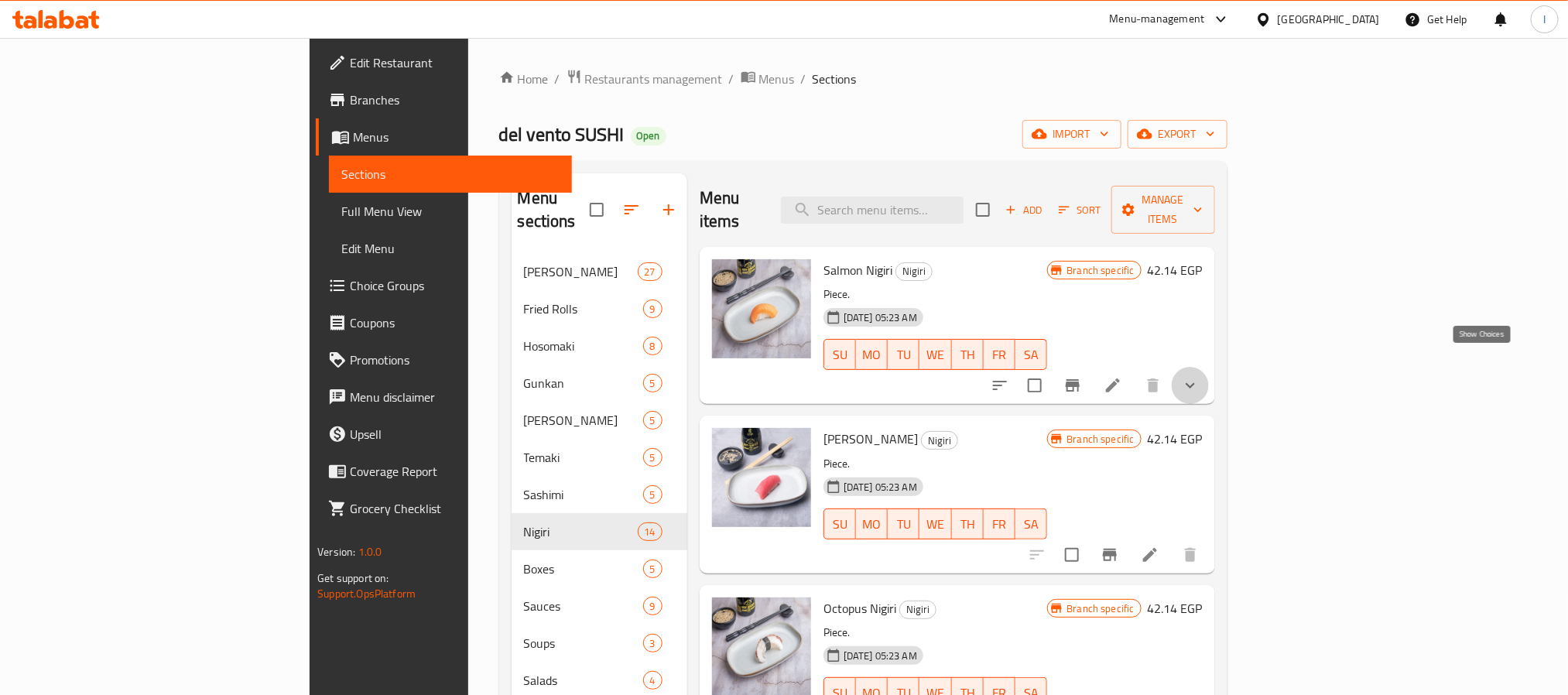
click at [1199, 376] on icon "show more" at bounding box center [1190, 385] width 19 height 19
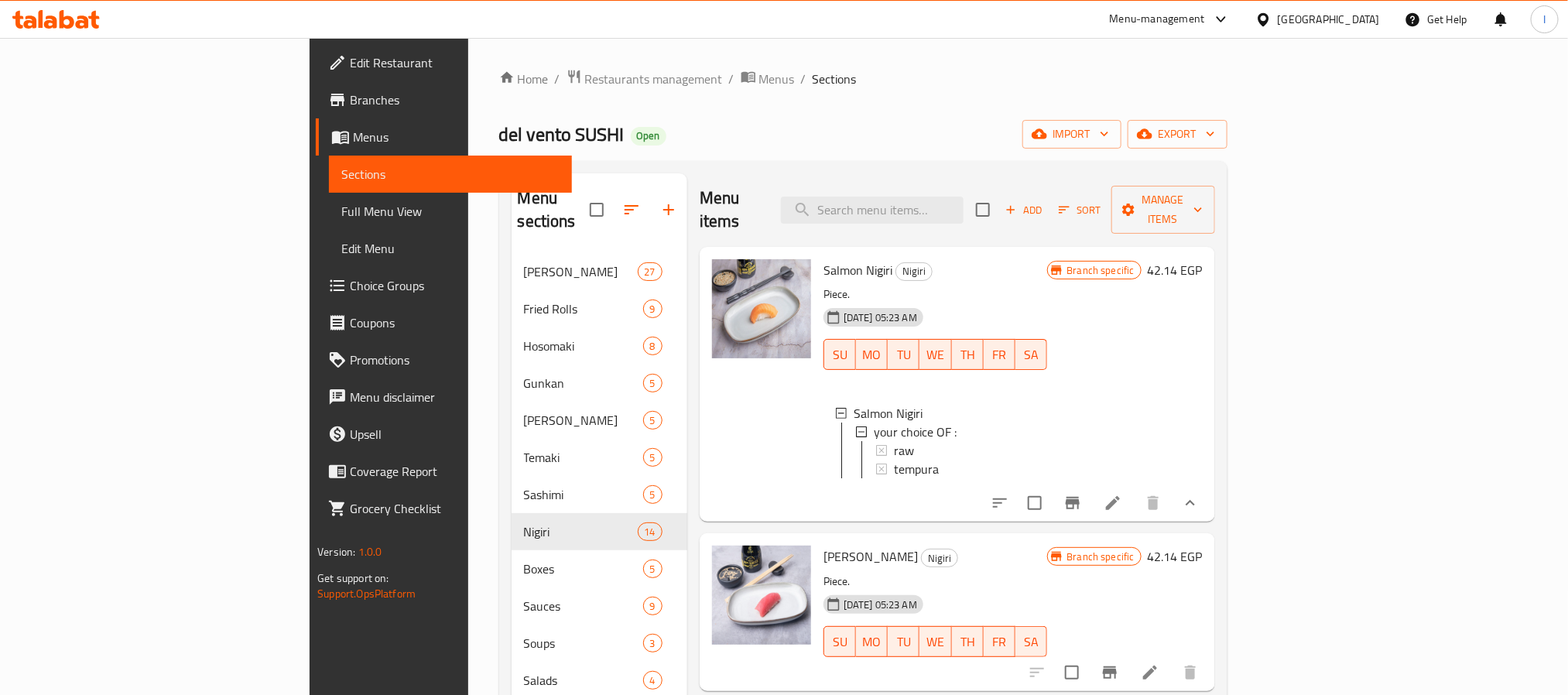
click at [1082, 501] on icon "Branch-specific-item" at bounding box center [1072, 503] width 19 height 19
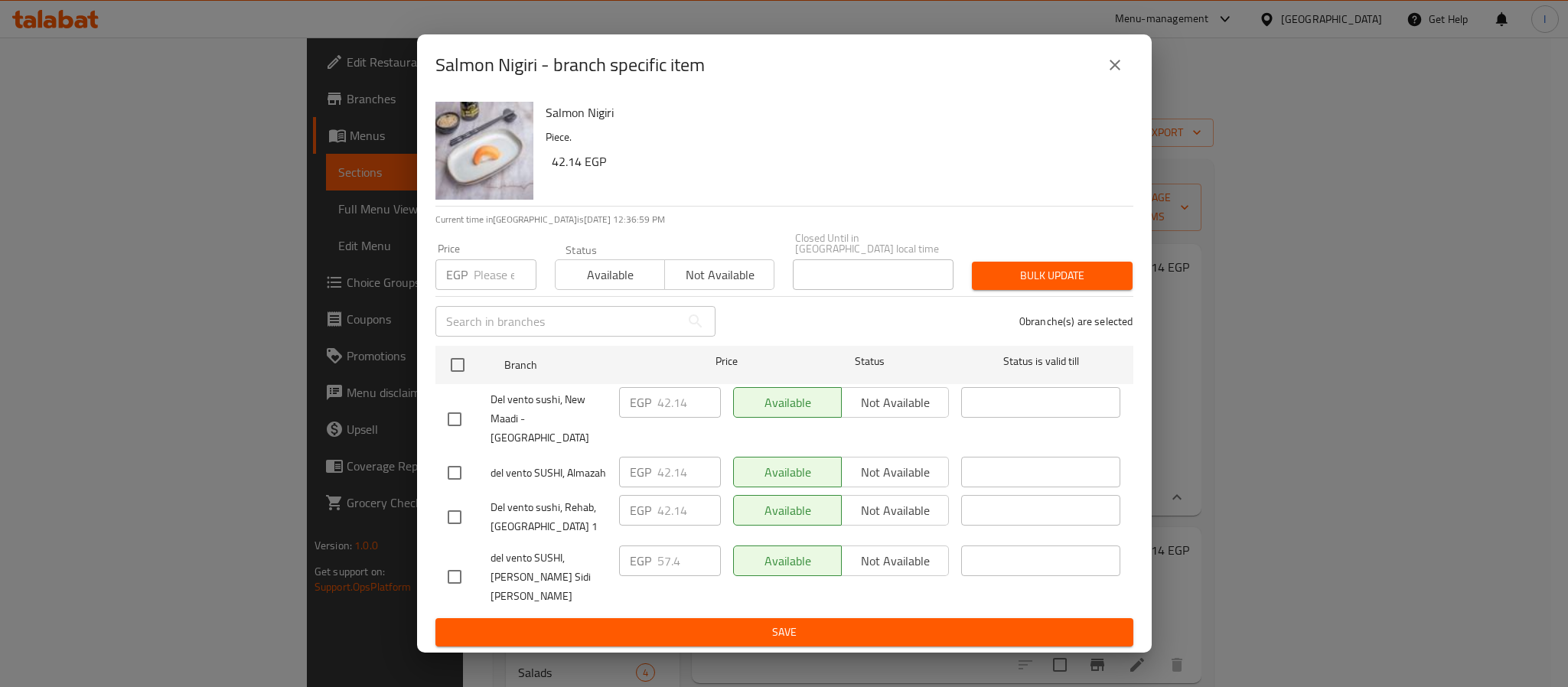
click at [445, 420] on input "checkbox" at bounding box center [454, 419] width 32 height 32
checkbox input "true"
click at [452, 462] on input "checkbox" at bounding box center [454, 472] width 32 height 32
checkbox input "true"
click at [668, 418] on input "42.14" at bounding box center [688, 401] width 64 height 31
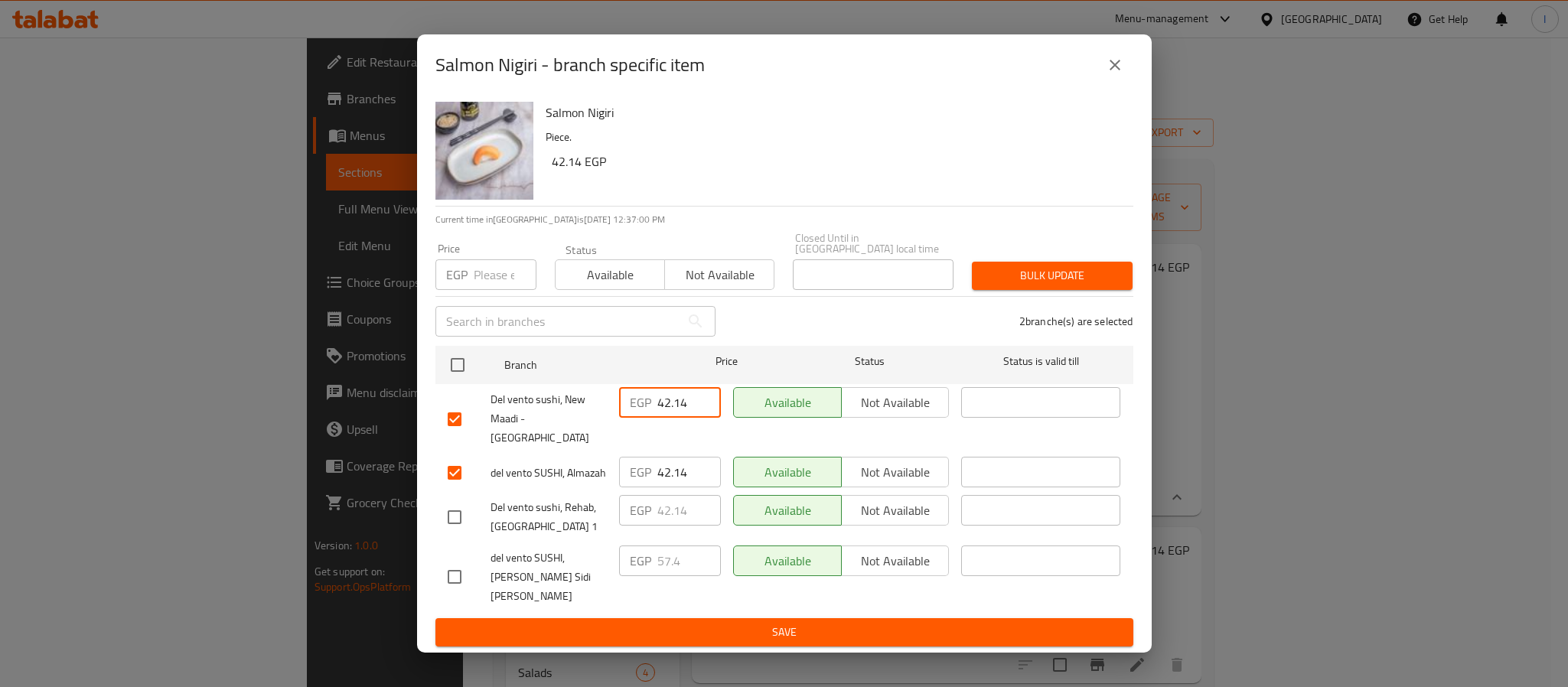
paste input "5.97"
type input "45.97"
click at [666, 460] on input "42.14" at bounding box center [688, 472] width 64 height 31
paste input "5.97"
type input "45.97"
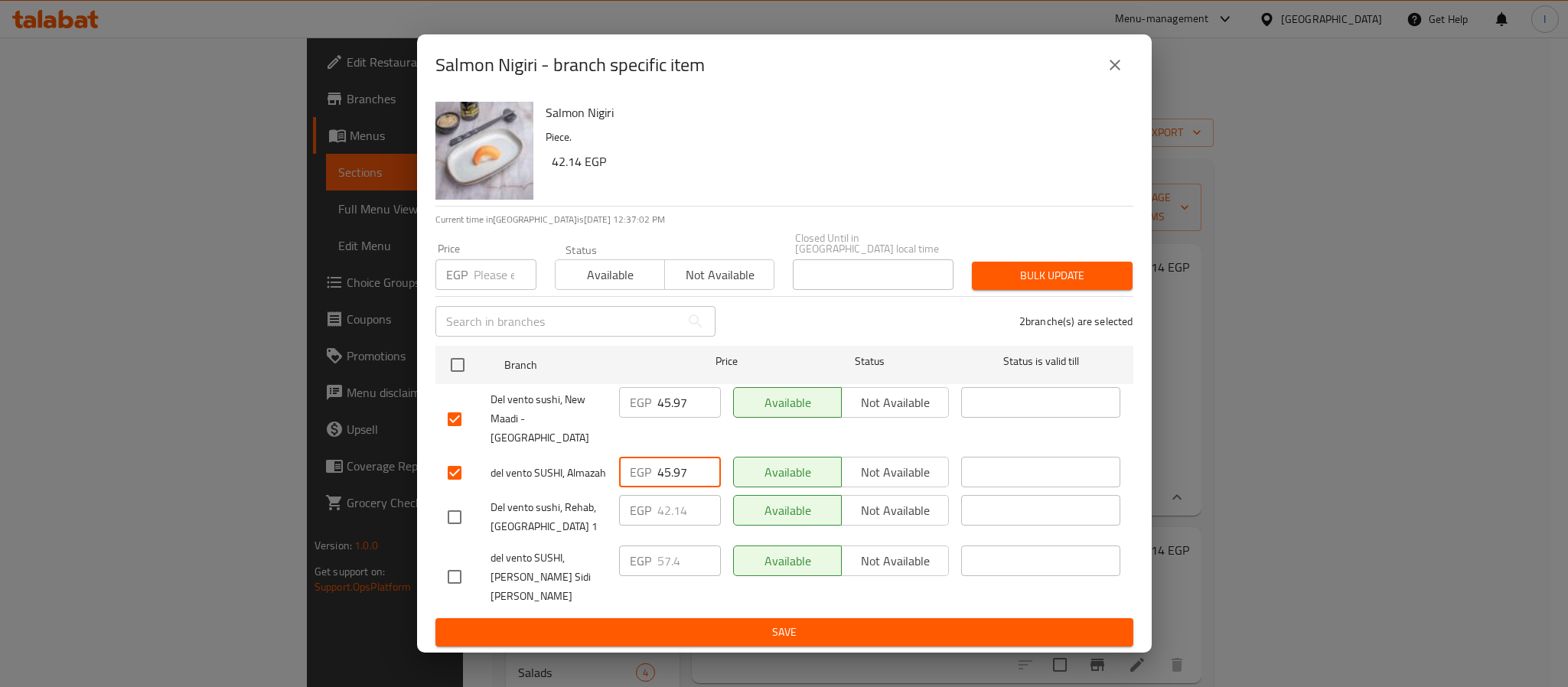
click at [742, 622] on span "Save" at bounding box center [784, 632] width 673 height 19
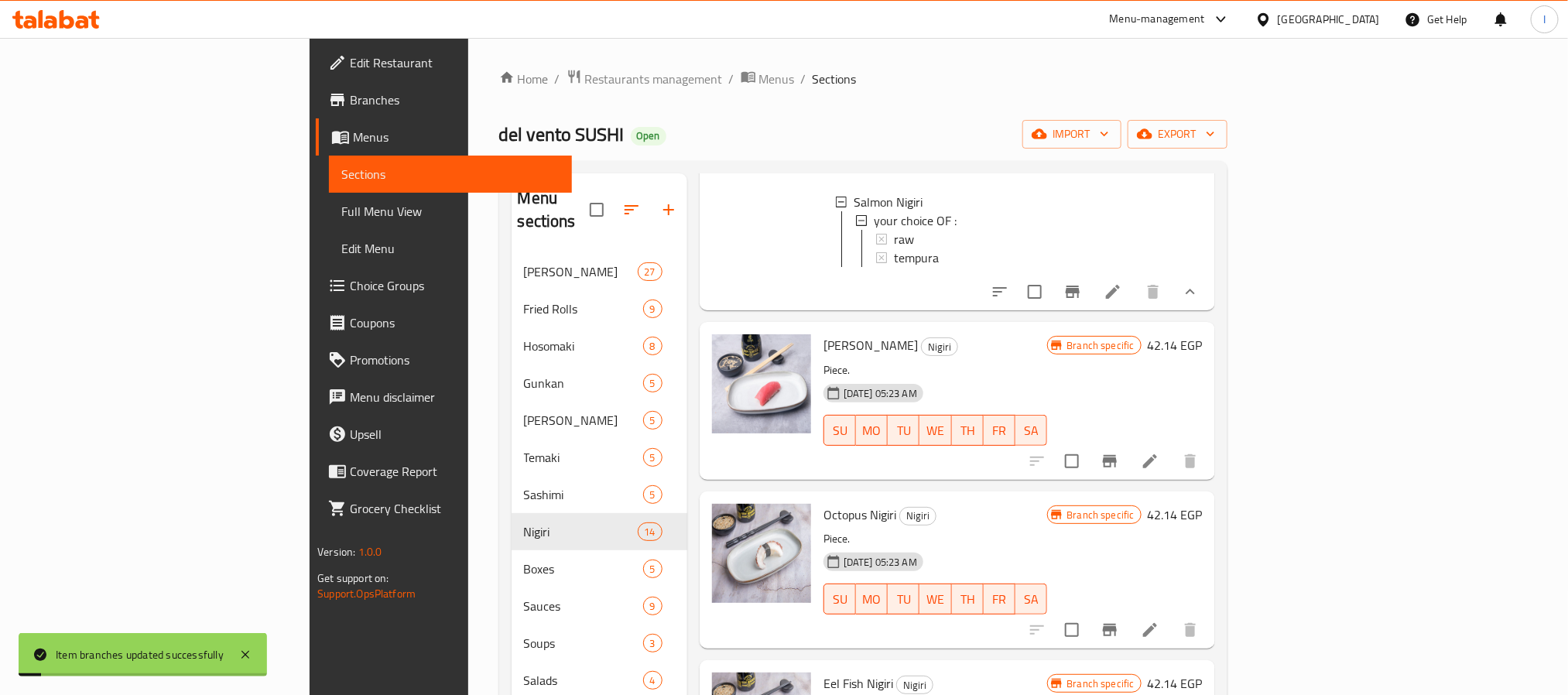
scroll to position [232, 0]
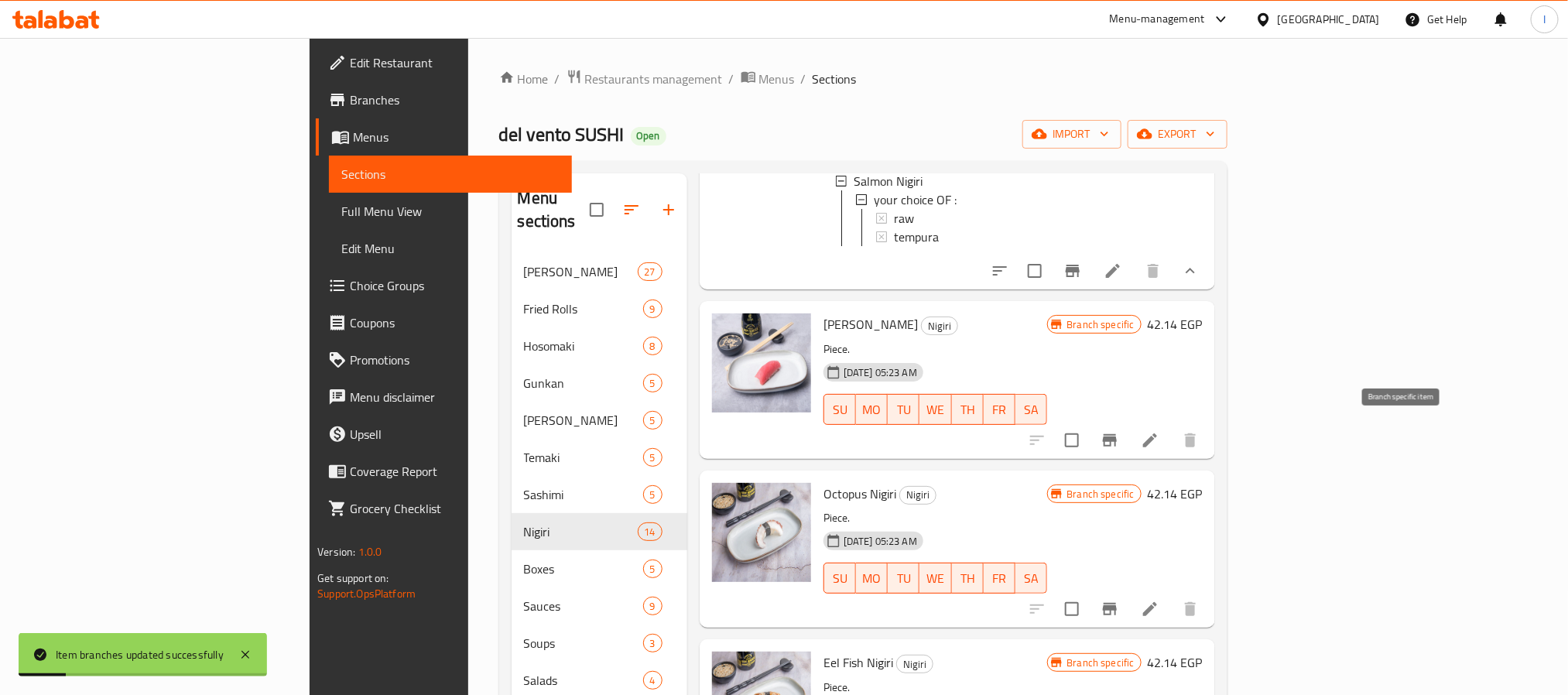
click at [1119, 436] on icon "Branch-specific-item" at bounding box center [1110, 441] width 19 height 19
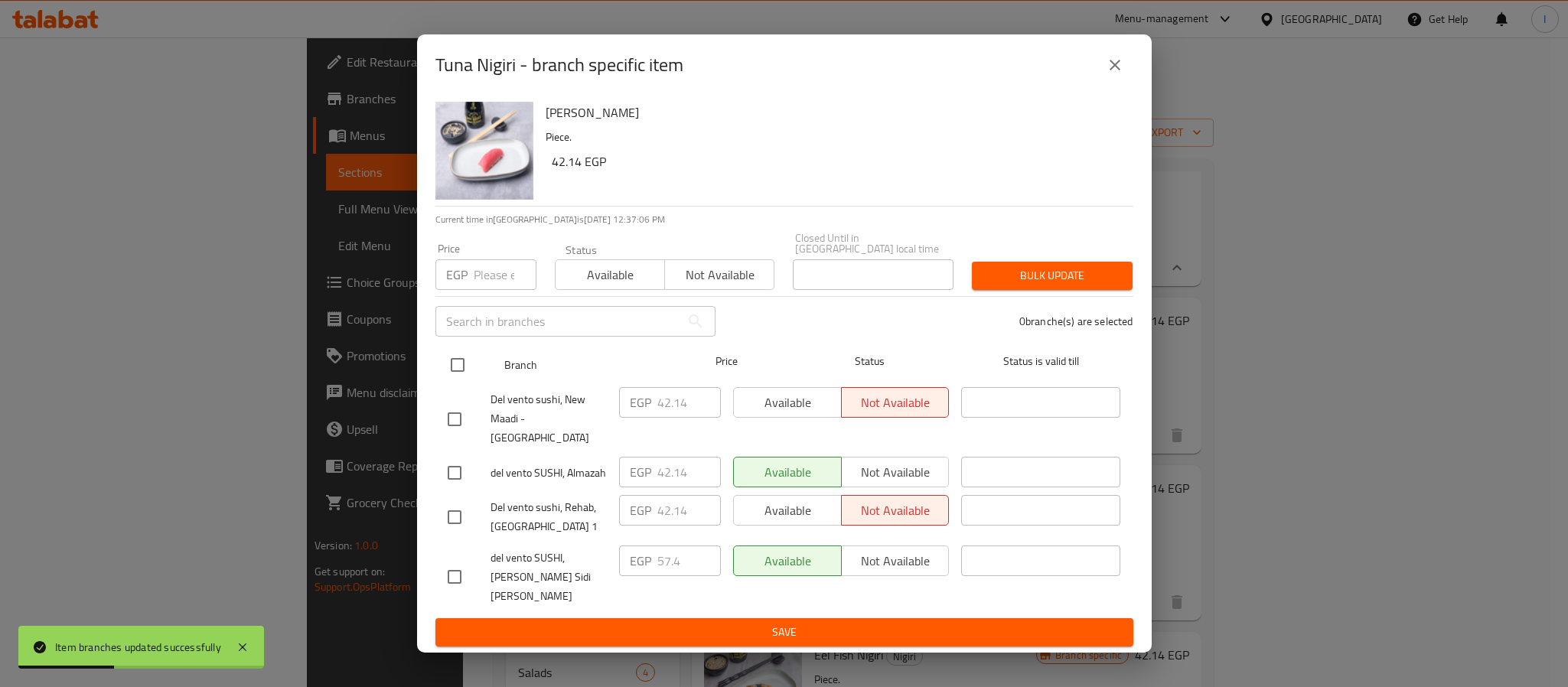
click at [457, 381] on input "checkbox" at bounding box center [457, 364] width 32 height 32
checkbox input "true"
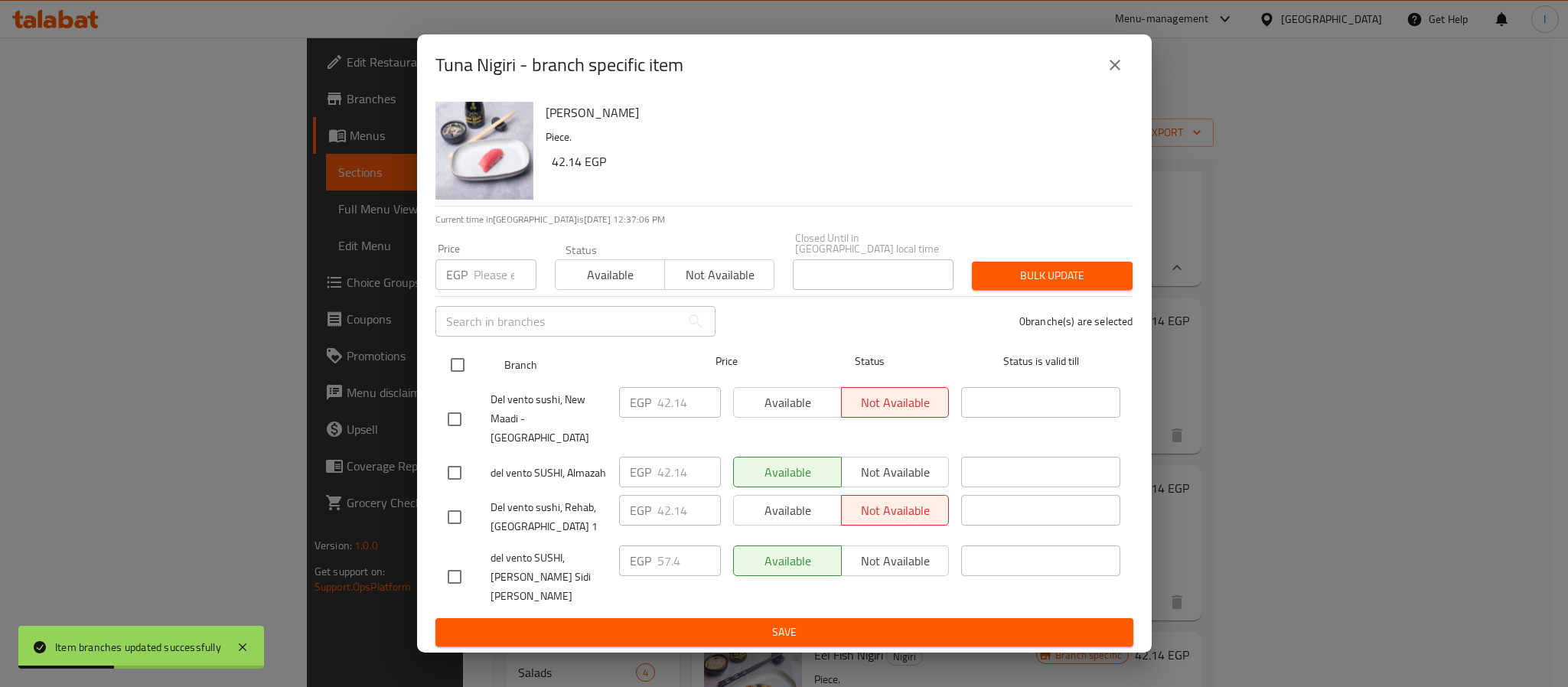
checkbox input "true"
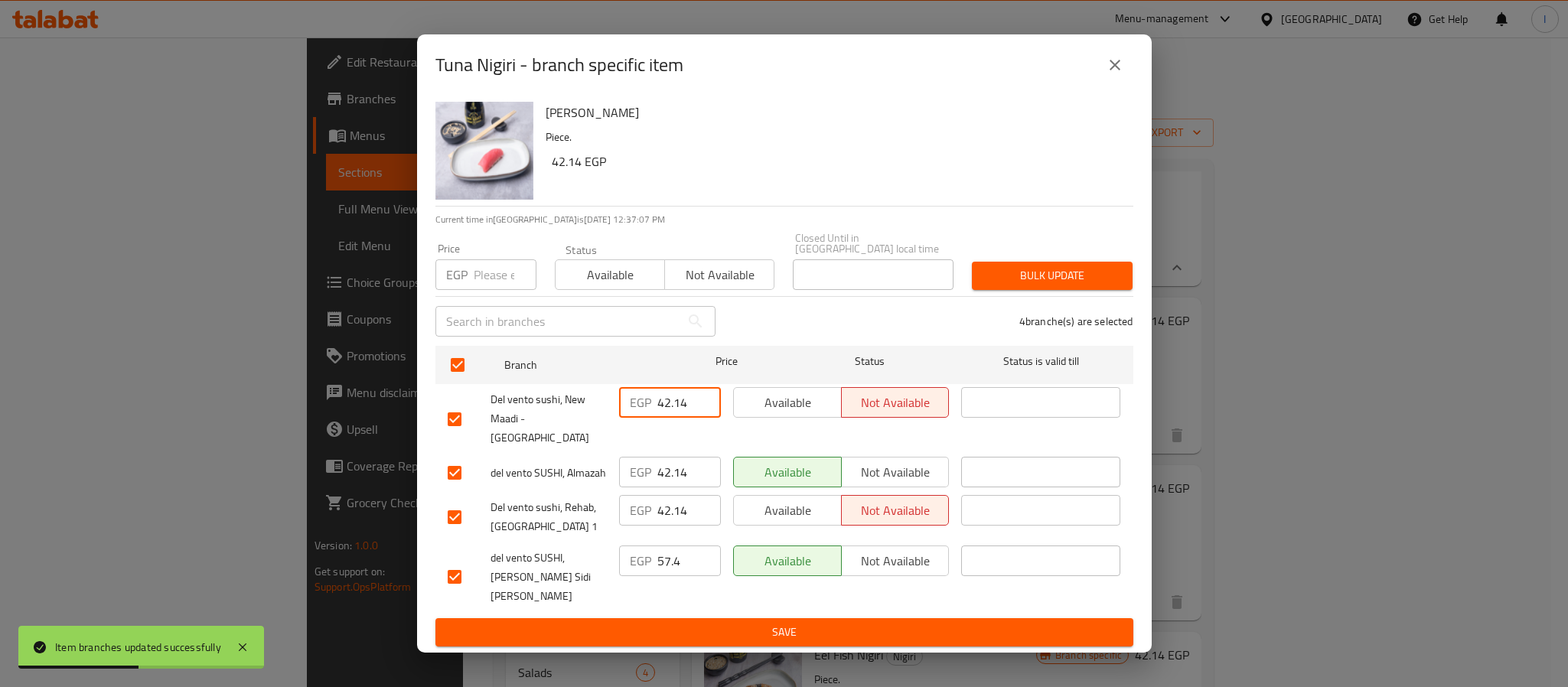
click at [671, 416] on input "42.14" at bounding box center [688, 401] width 64 height 31
click at [669, 416] on input "42.14" at bounding box center [688, 401] width 64 height 31
paste input "5.97"
type input "45.97"
click at [677, 469] on input "42.14" at bounding box center [688, 472] width 64 height 31
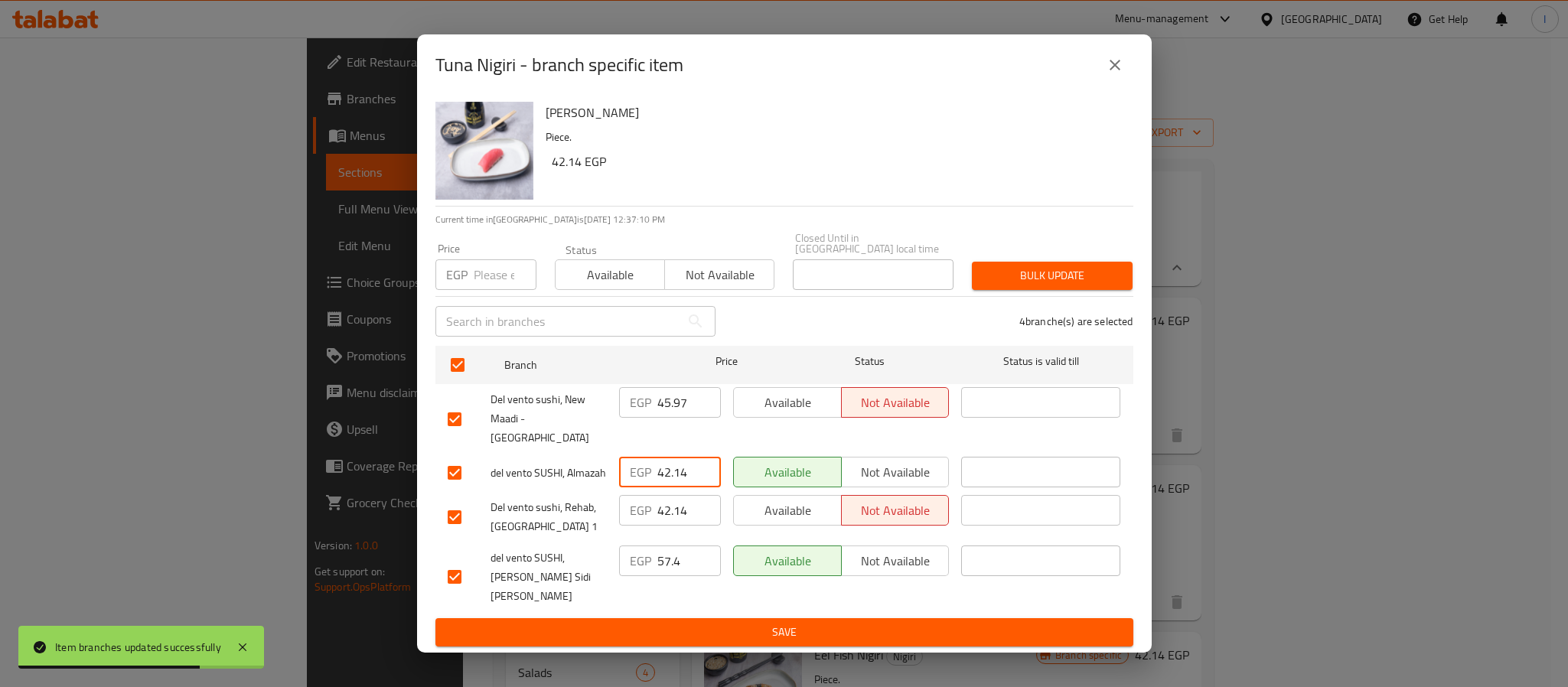
click at [677, 469] on input "42.14" at bounding box center [688, 472] width 64 height 31
paste input "5.97"
type input "45.97"
click at [685, 622] on span "Save" at bounding box center [784, 632] width 673 height 19
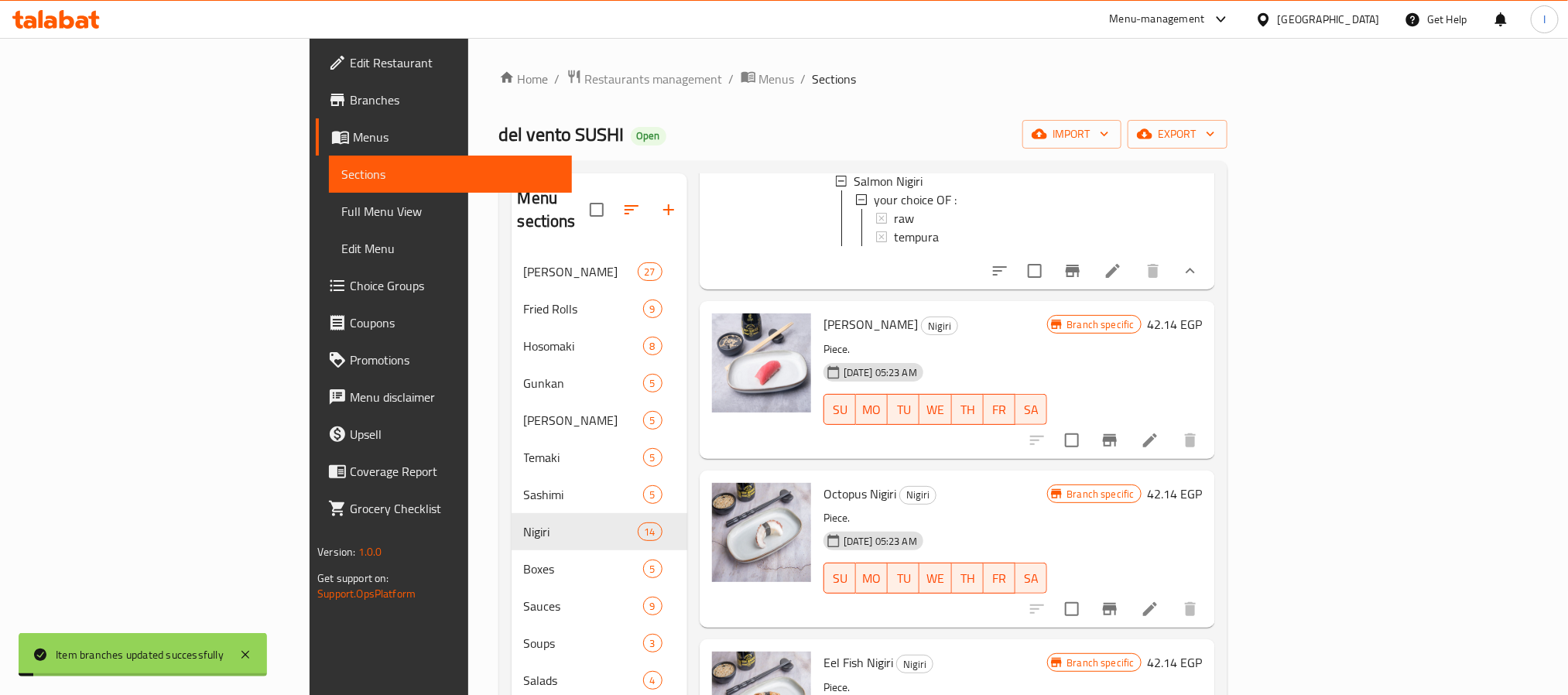
scroll to position [116, 0]
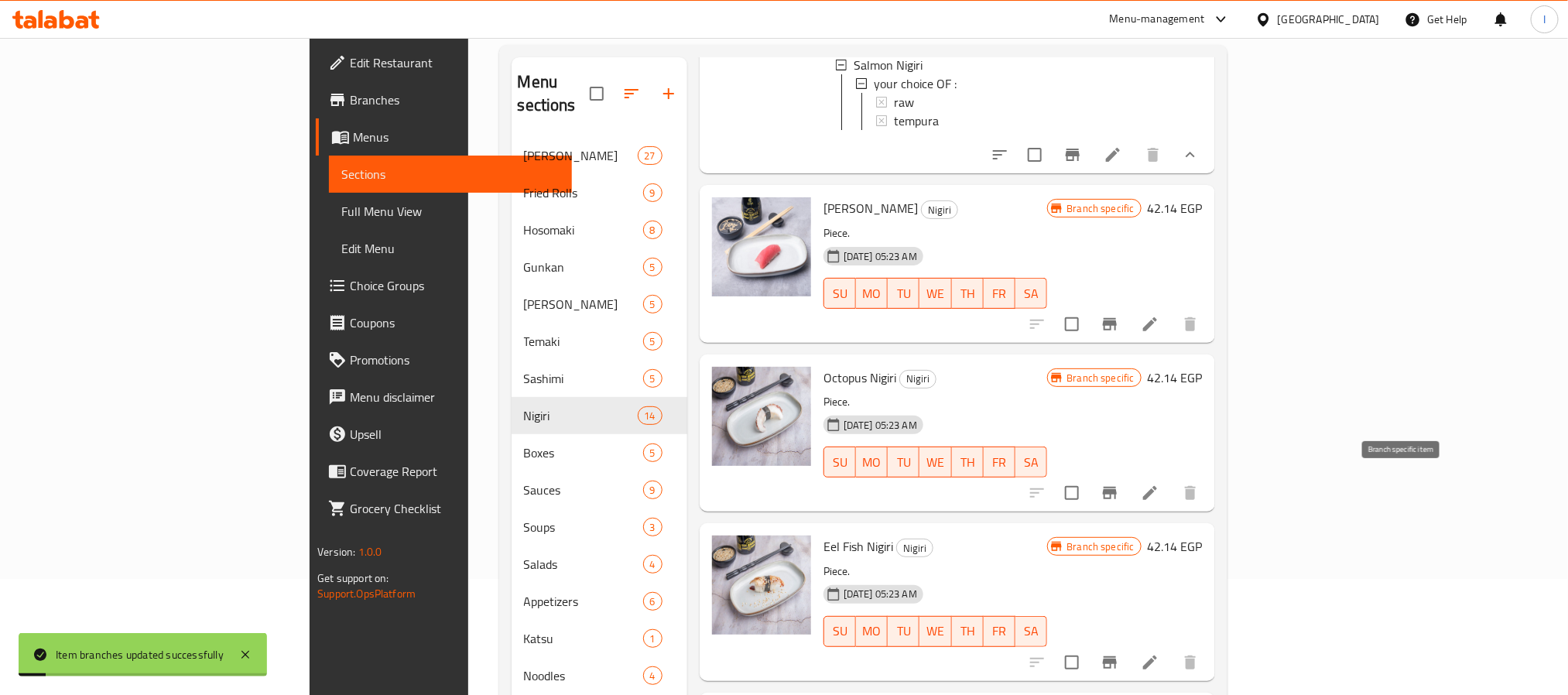
click at [1128, 483] on button "Branch-specific-item" at bounding box center [1110, 493] width 37 height 37
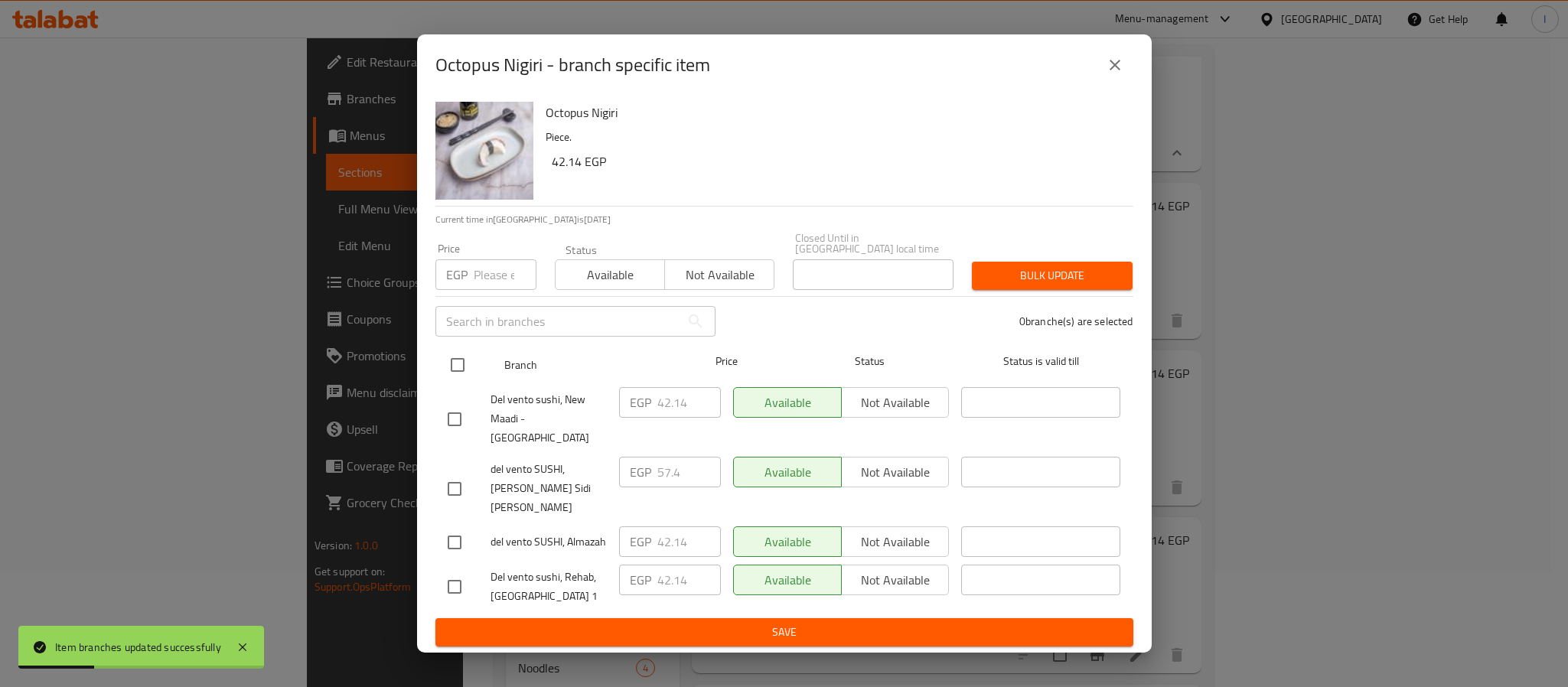
click at [458, 381] on input "checkbox" at bounding box center [457, 364] width 32 height 32
checkbox input "true"
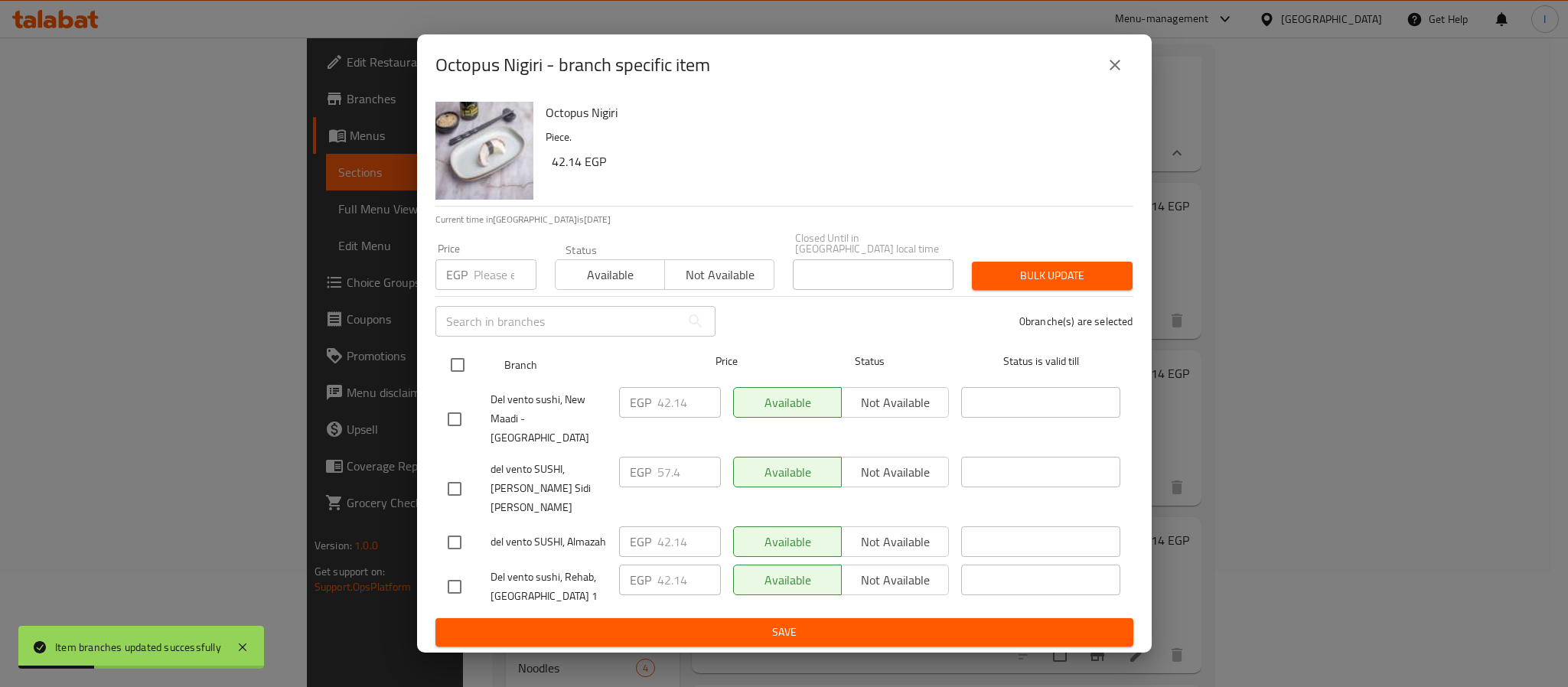
checkbox input "true"
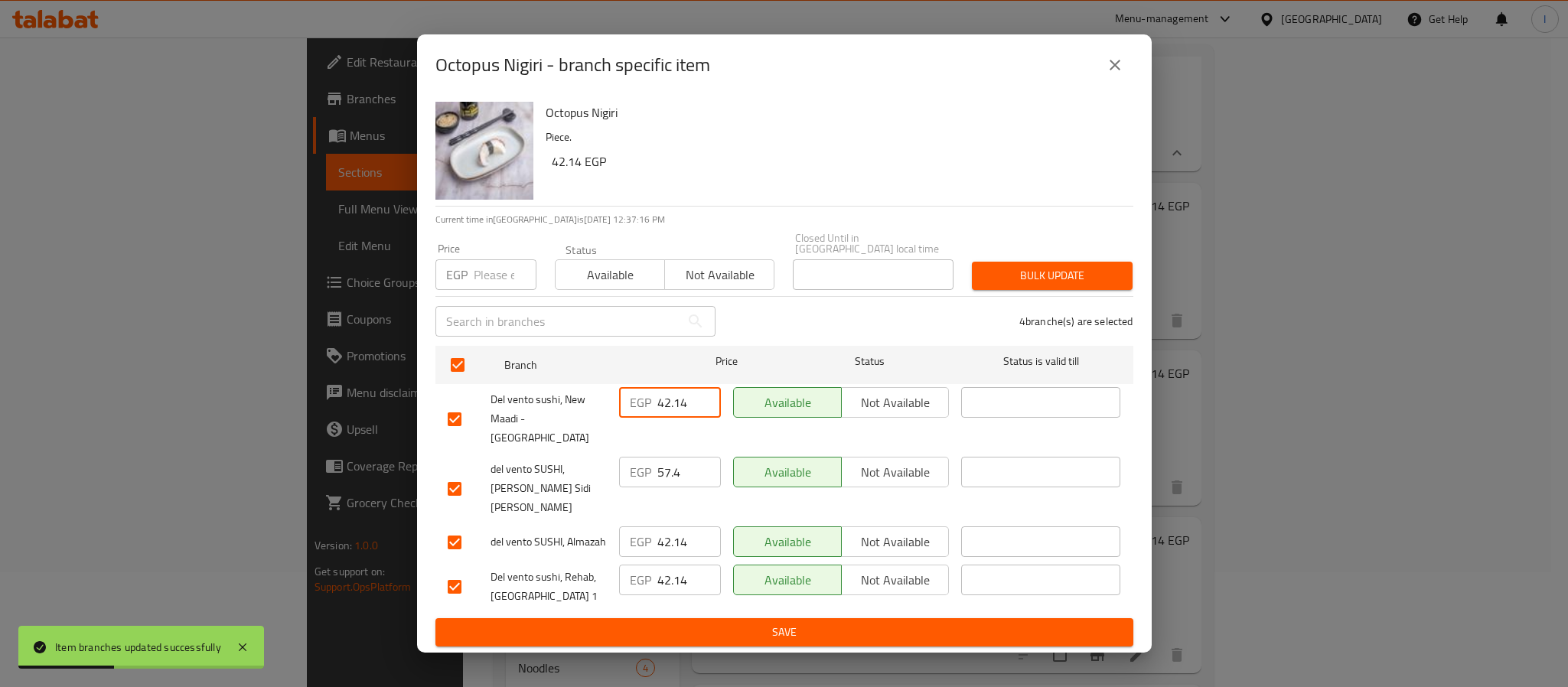
click at [674, 418] on input "42.14" at bounding box center [688, 401] width 64 height 31
paste input "5.97"
type input "45.97"
click at [669, 463] on input "57.4" at bounding box center [688, 472] width 64 height 31
click at [680, 526] on input "42.14" at bounding box center [688, 541] width 64 height 31
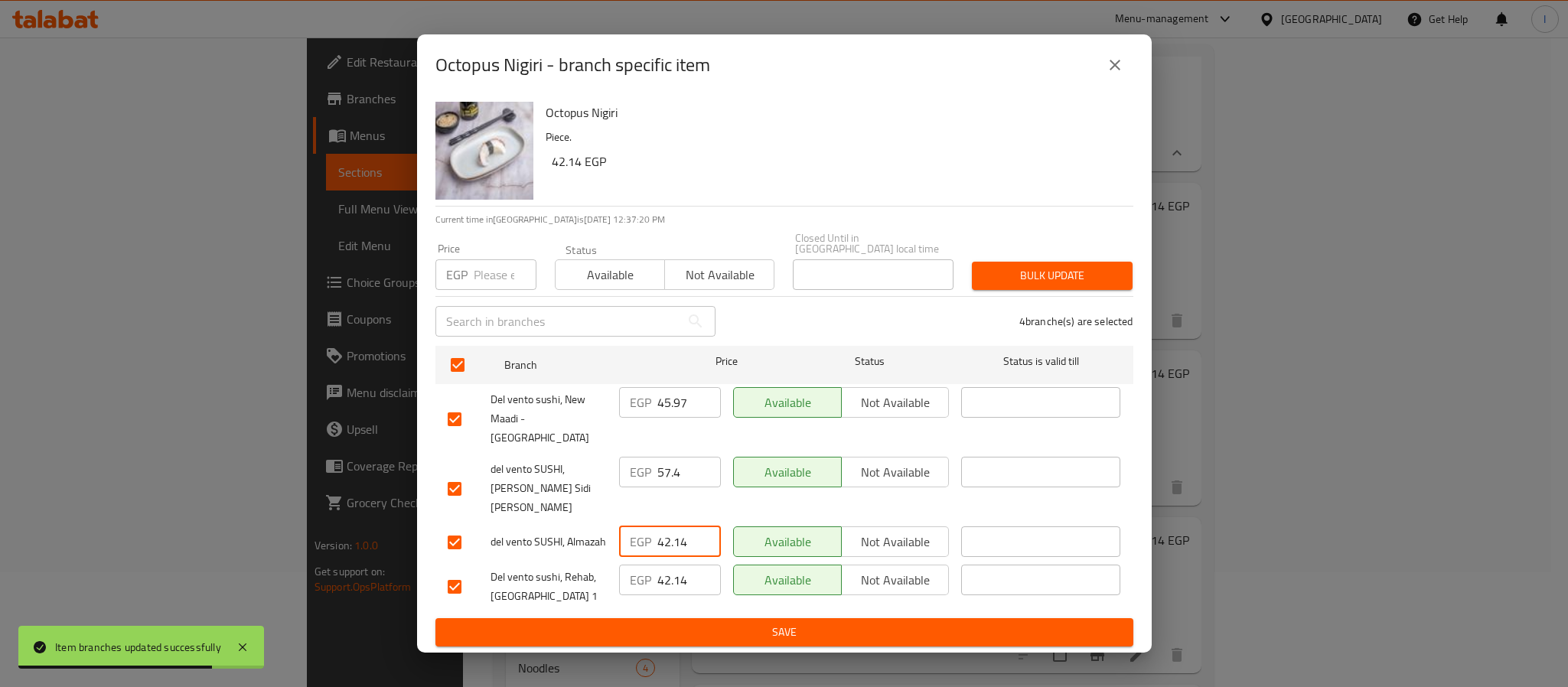
paste input "5.97"
type input "45.97"
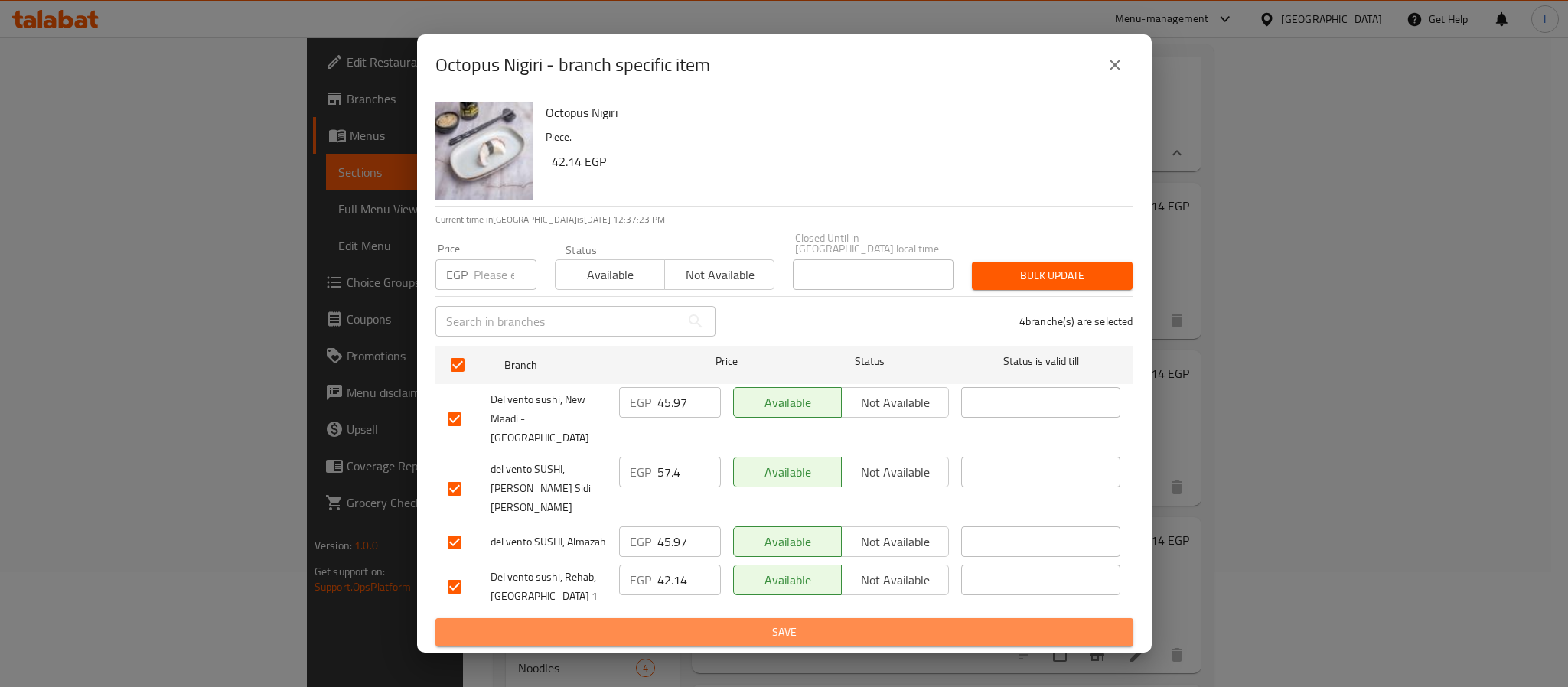
click at [710, 622] on span "Save" at bounding box center [784, 632] width 673 height 19
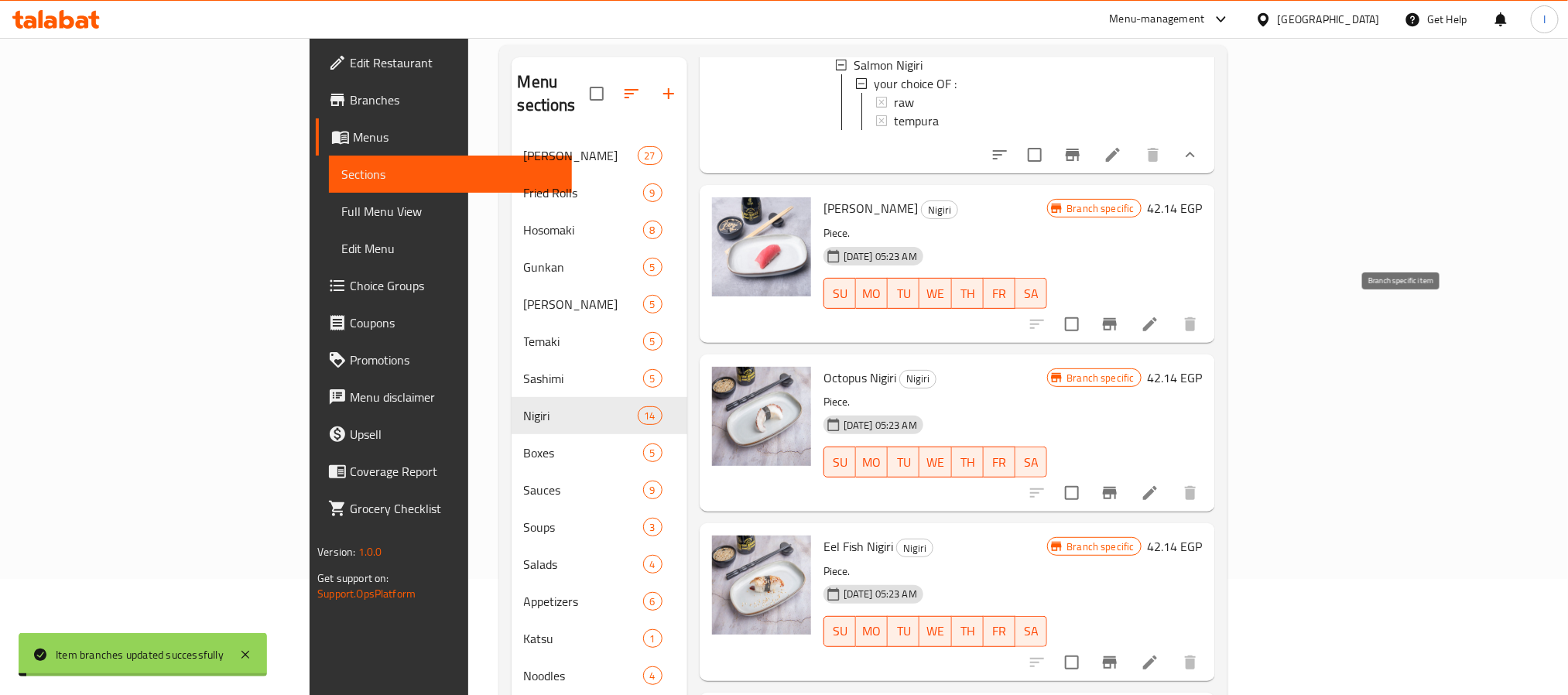
click at [1116, 319] on icon "Branch-specific-item" at bounding box center [1110, 324] width 14 height 12
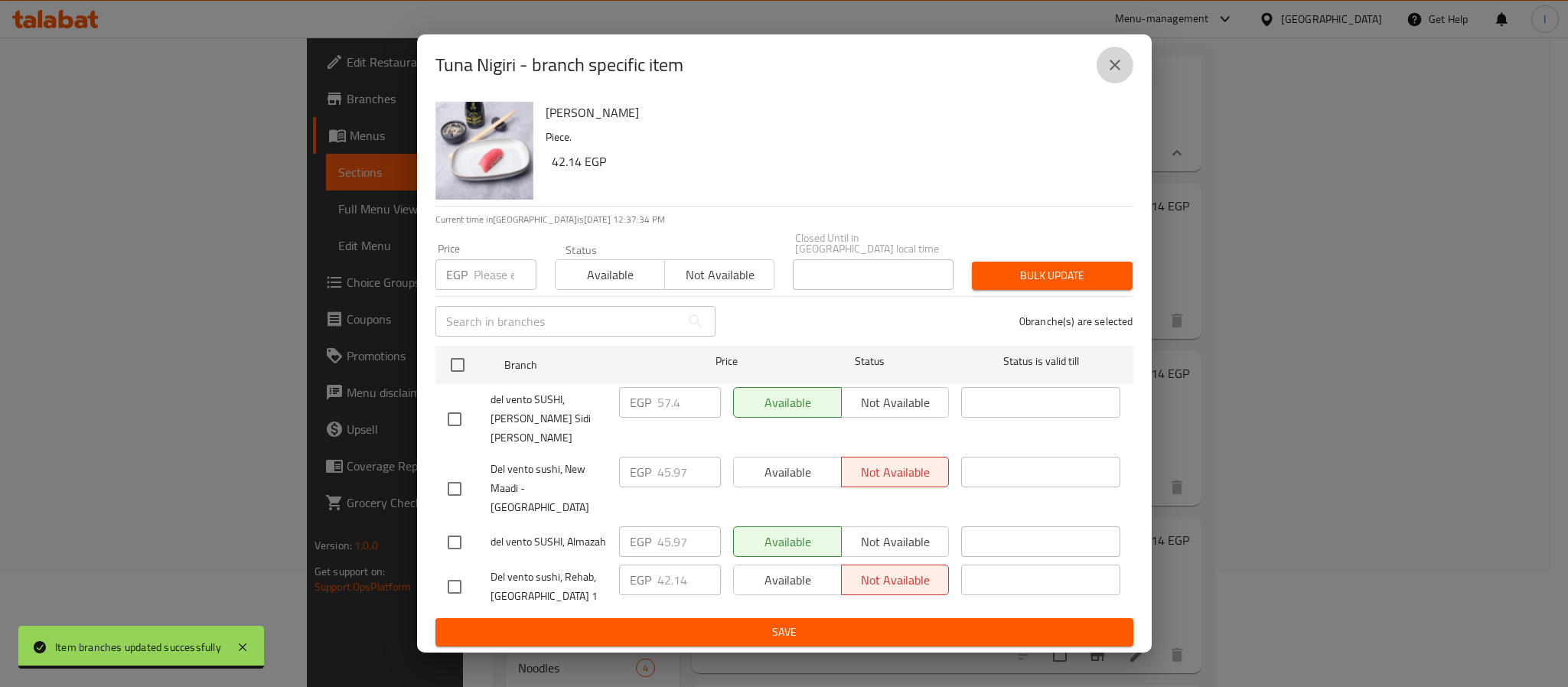
click at [1106, 74] on icon "close" at bounding box center [1115, 65] width 19 height 18
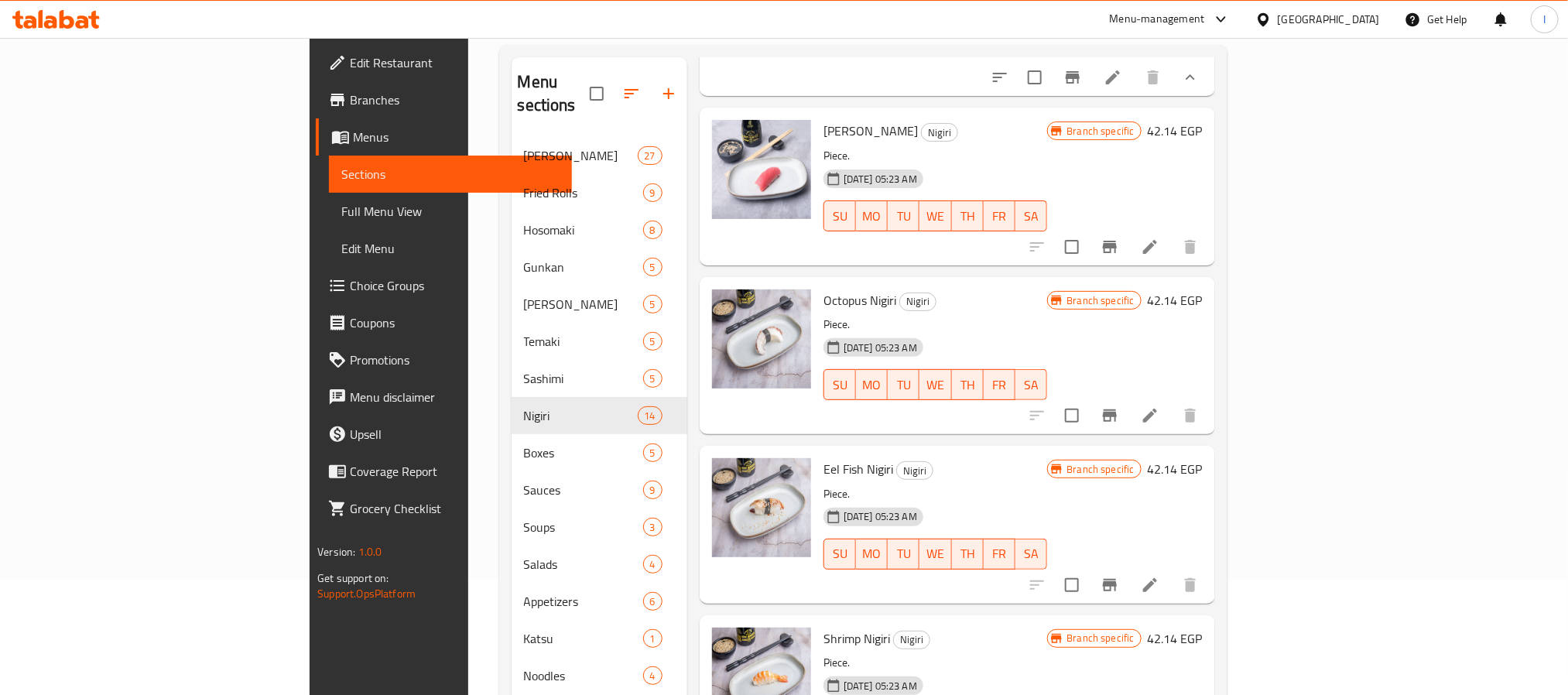
scroll to position [348, 0]
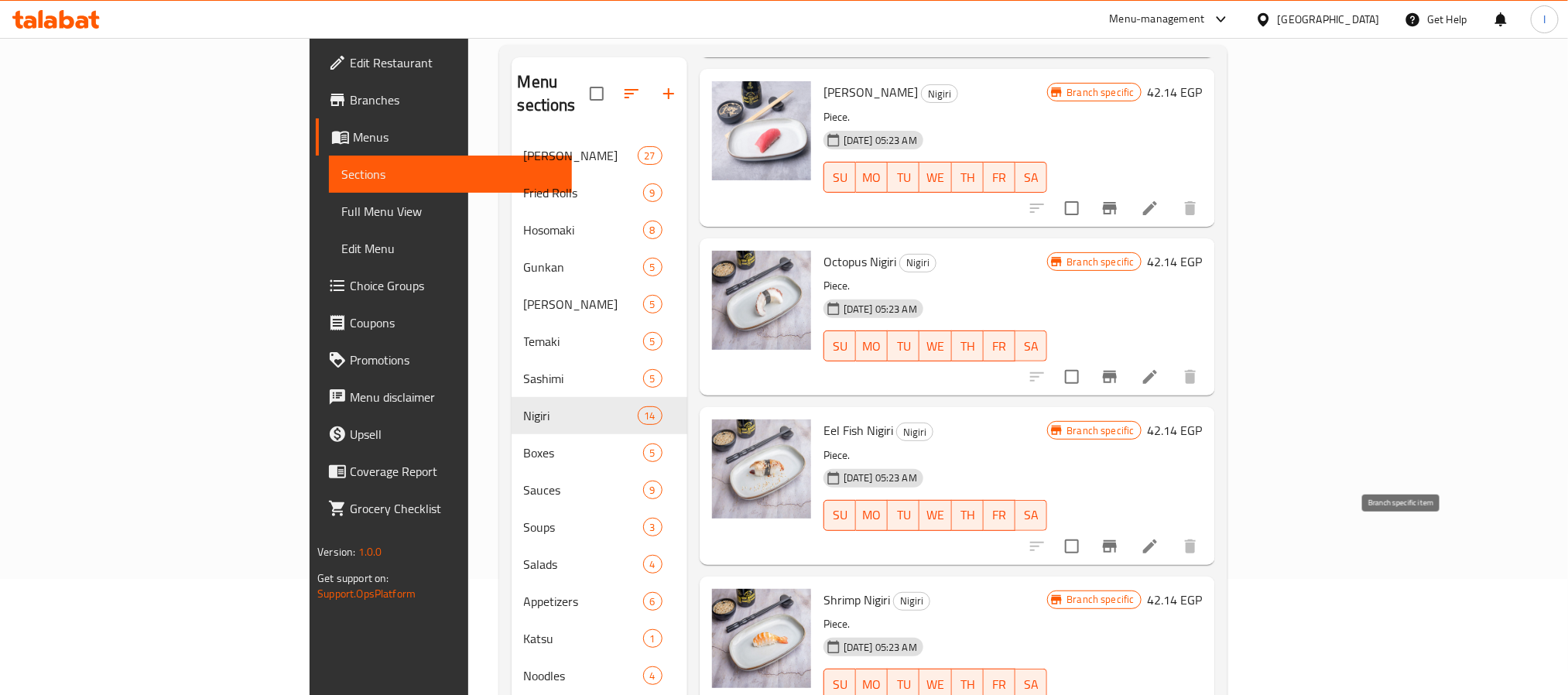
click at [1116, 545] on icon "Branch-specific-item" at bounding box center [1110, 545] width 14 height 12
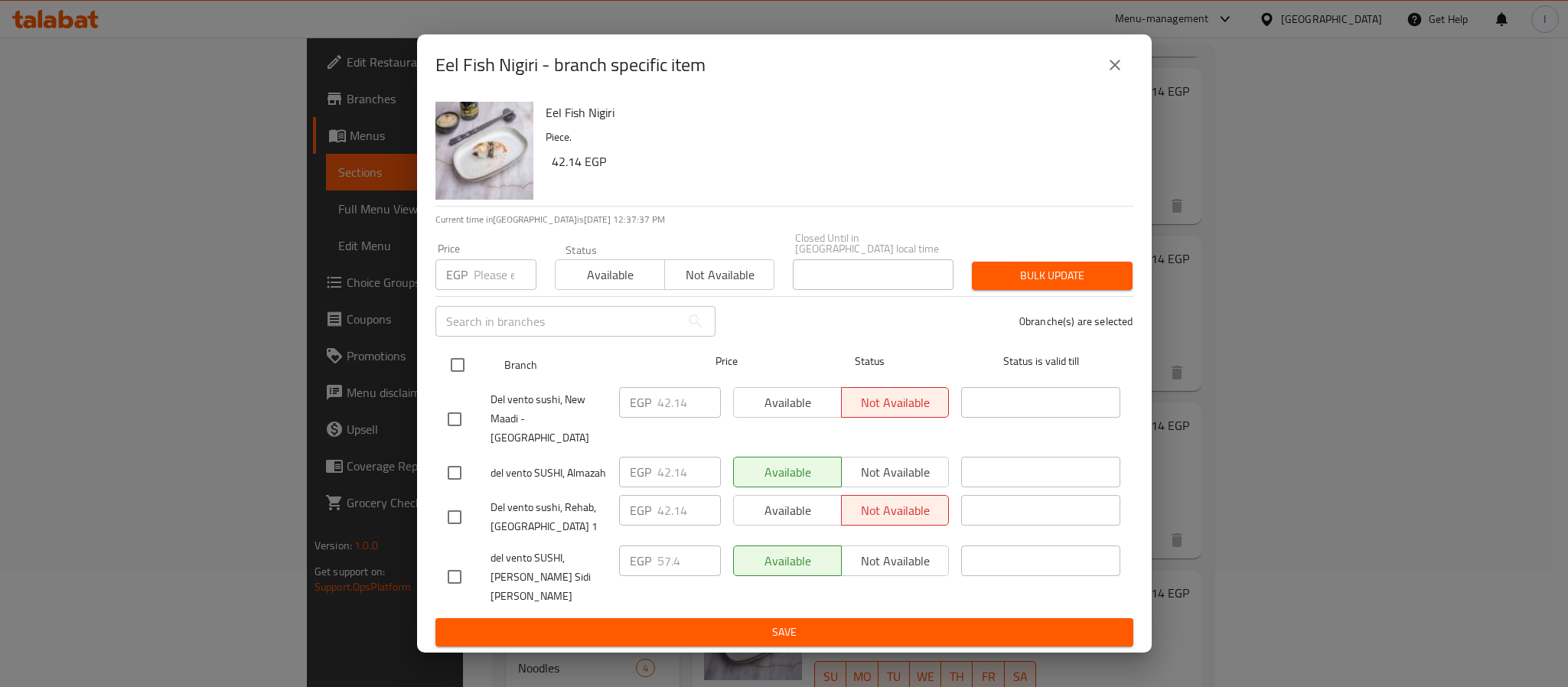
click at [449, 374] on input "checkbox" at bounding box center [457, 364] width 32 height 32
checkbox input "true"
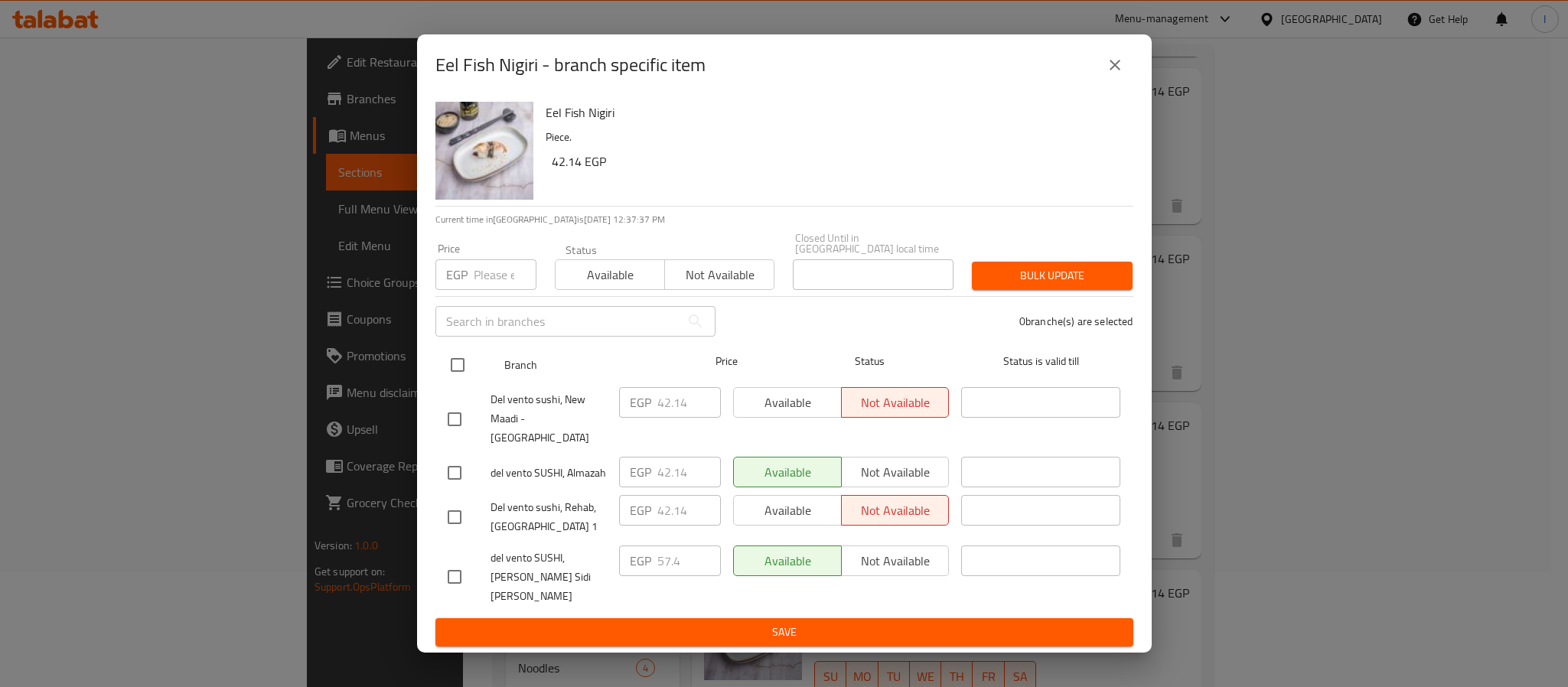
checkbox input "true"
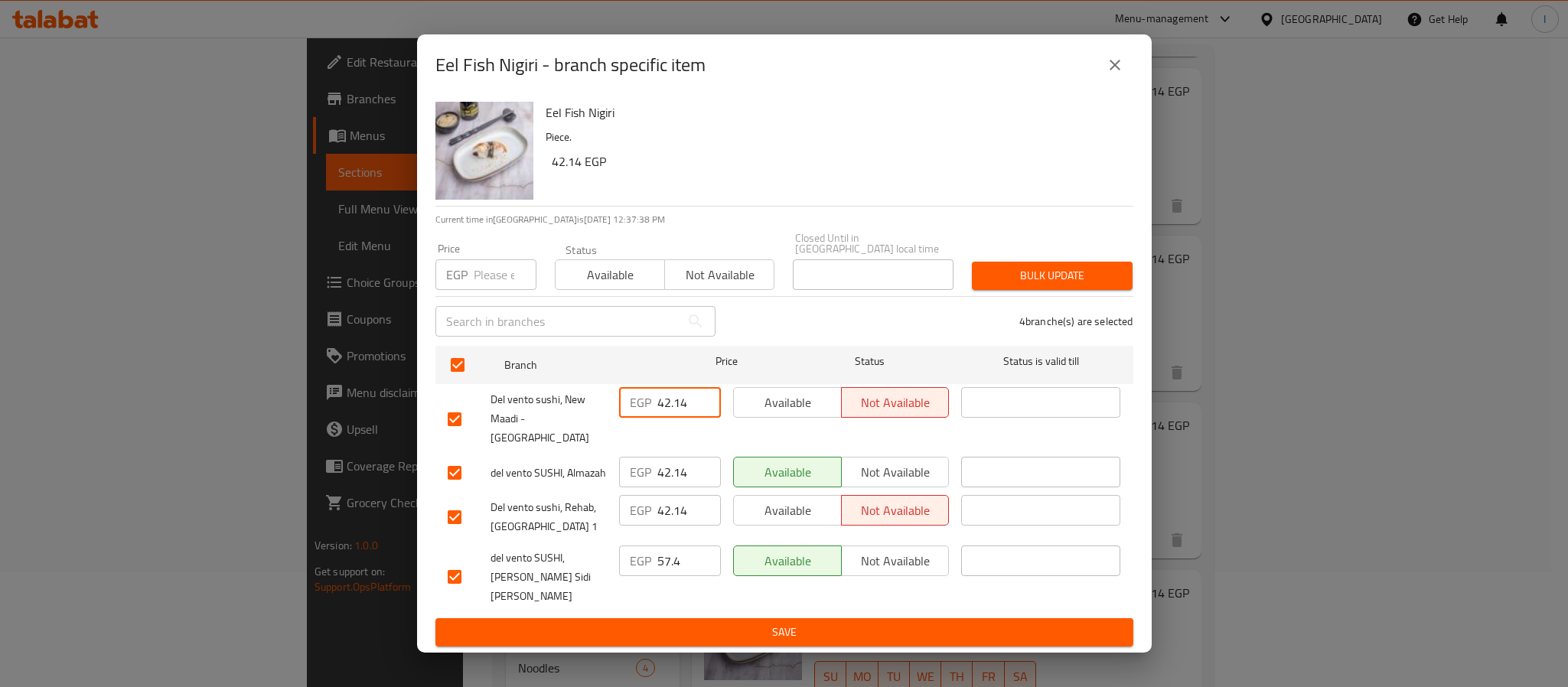
click at [659, 418] on input "42.14" at bounding box center [688, 401] width 64 height 31
paste input "5.97"
type input "45.97"
click at [675, 469] on input "42.14" at bounding box center [688, 472] width 64 height 31
paste input "5.97"
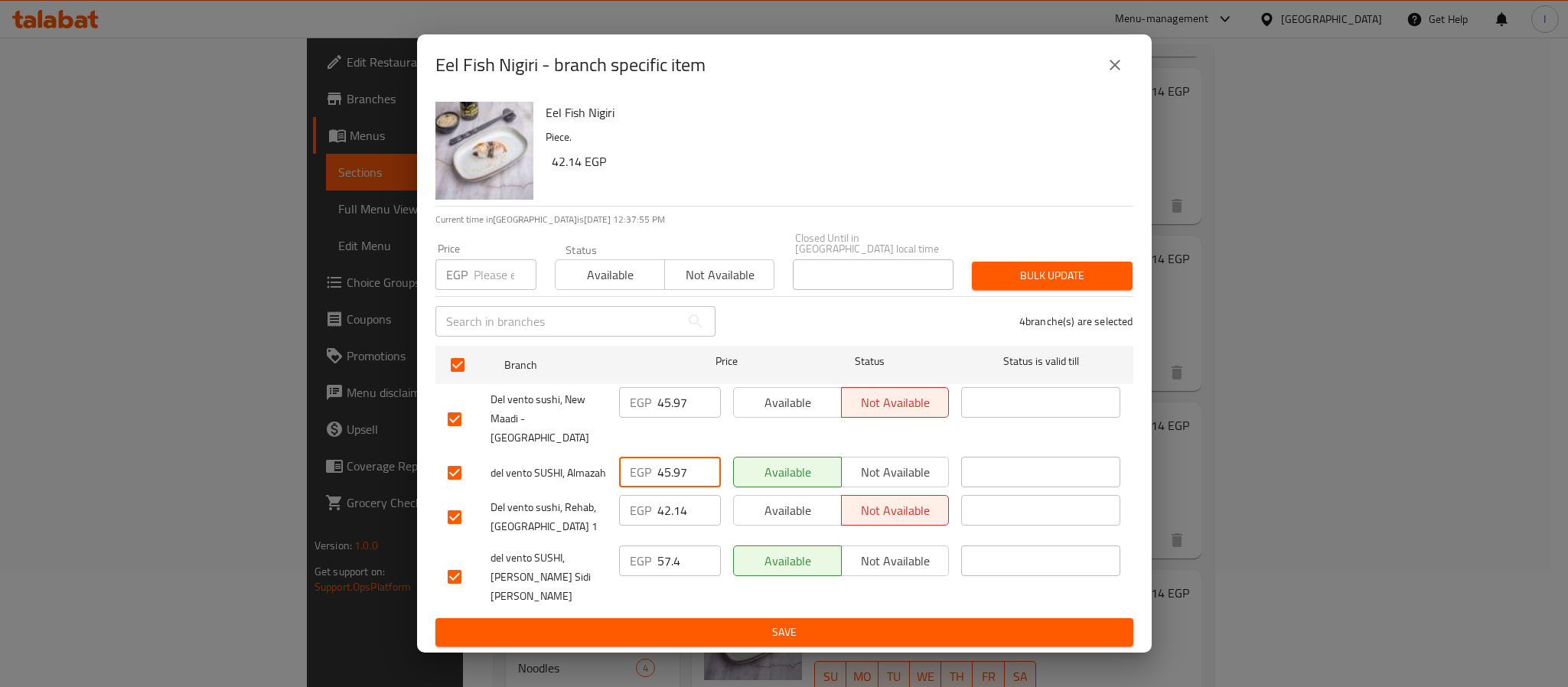
type input "45.97"
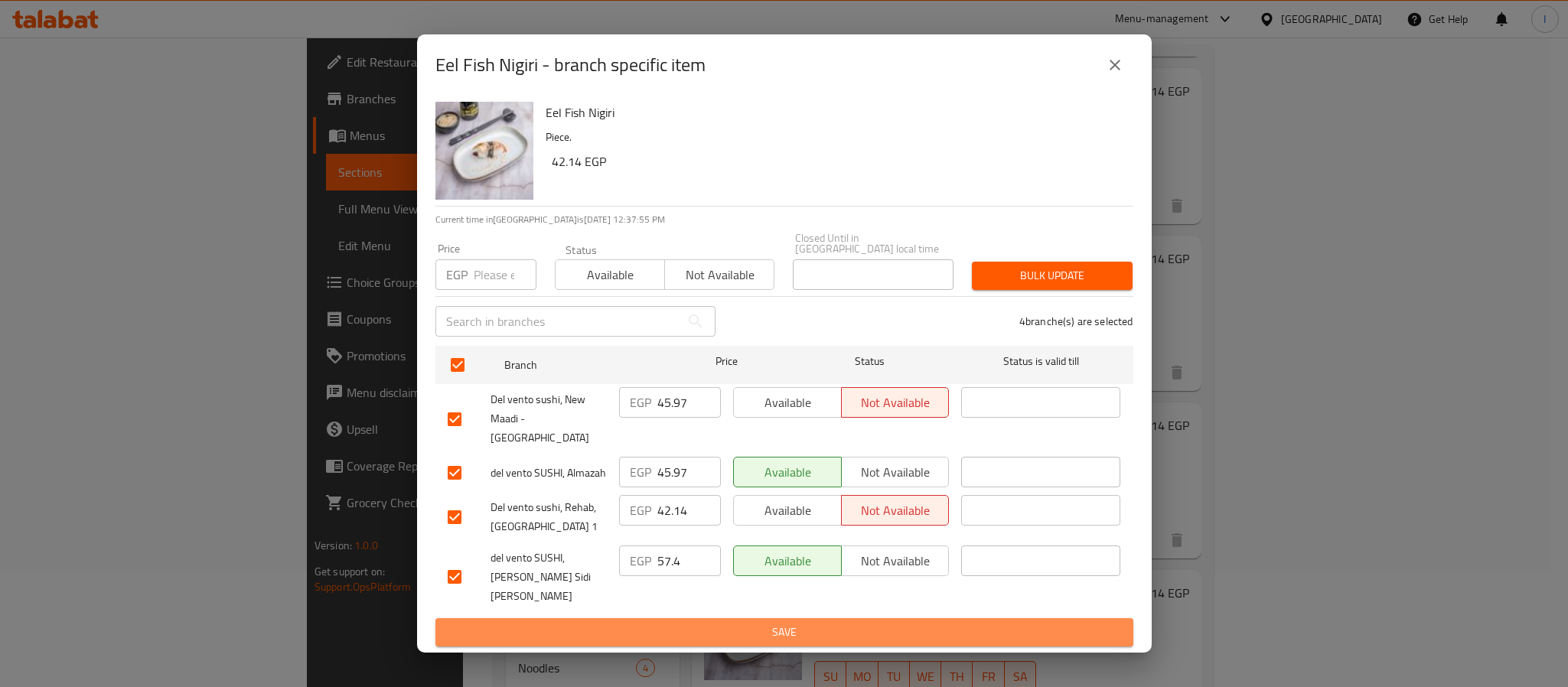
click at [730, 622] on span "Save" at bounding box center [784, 632] width 673 height 19
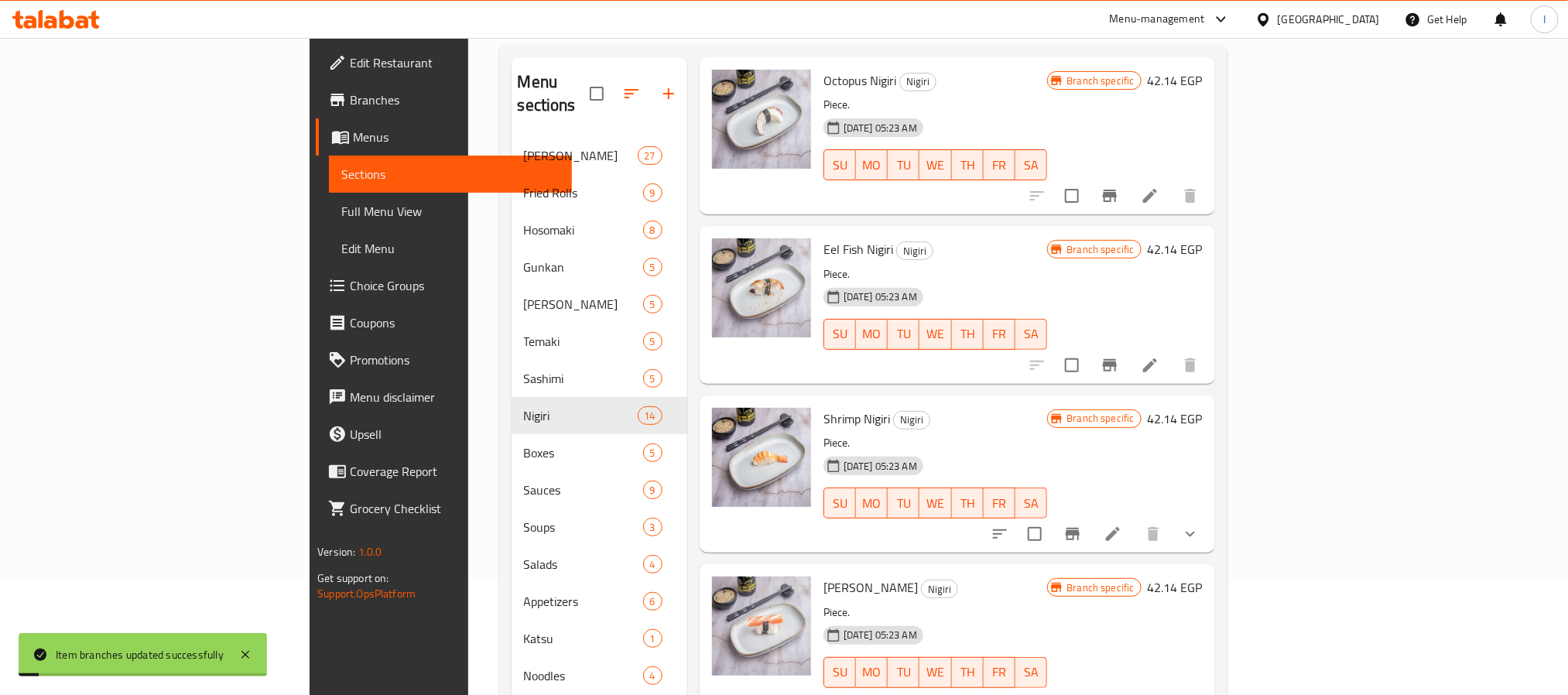
scroll to position [580, 0]
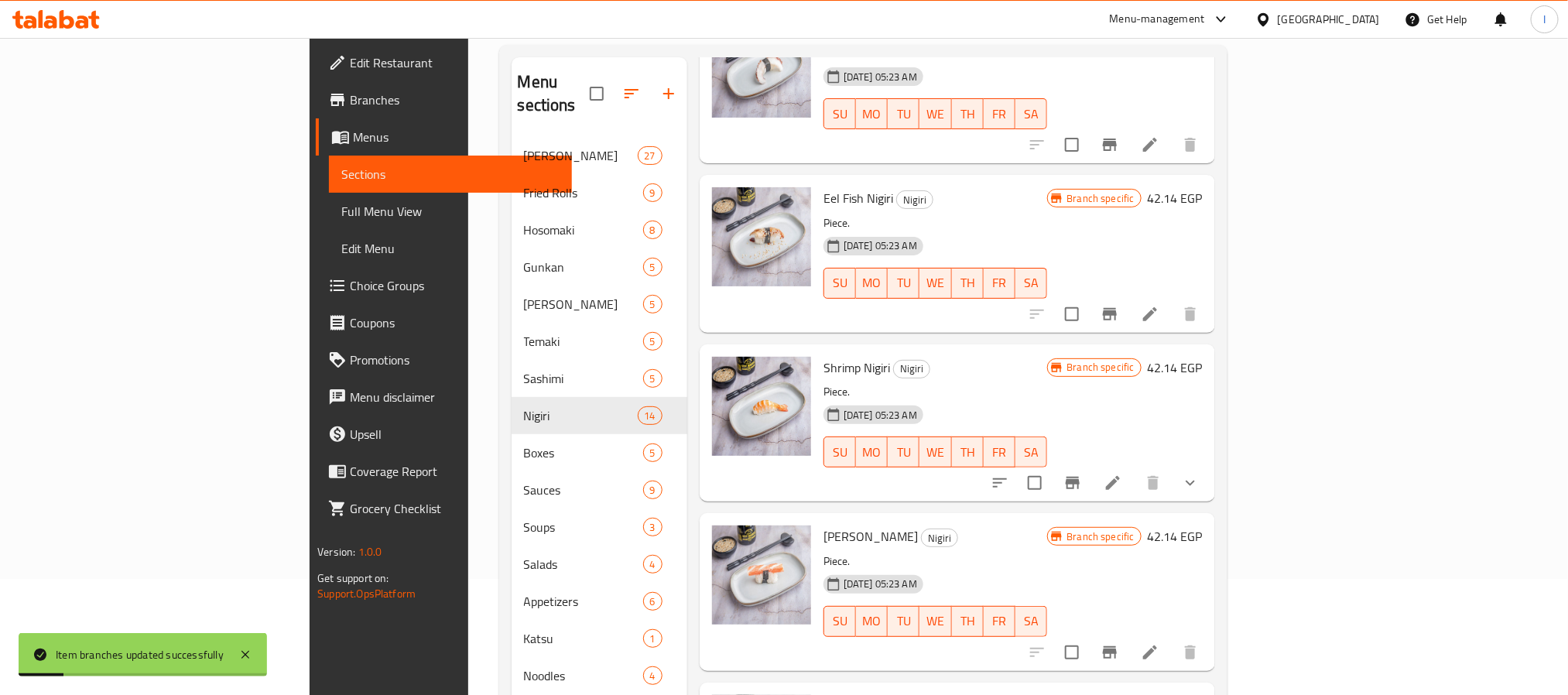
click at [1082, 479] on icon "Branch-specific-item" at bounding box center [1072, 483] width 19 height 19
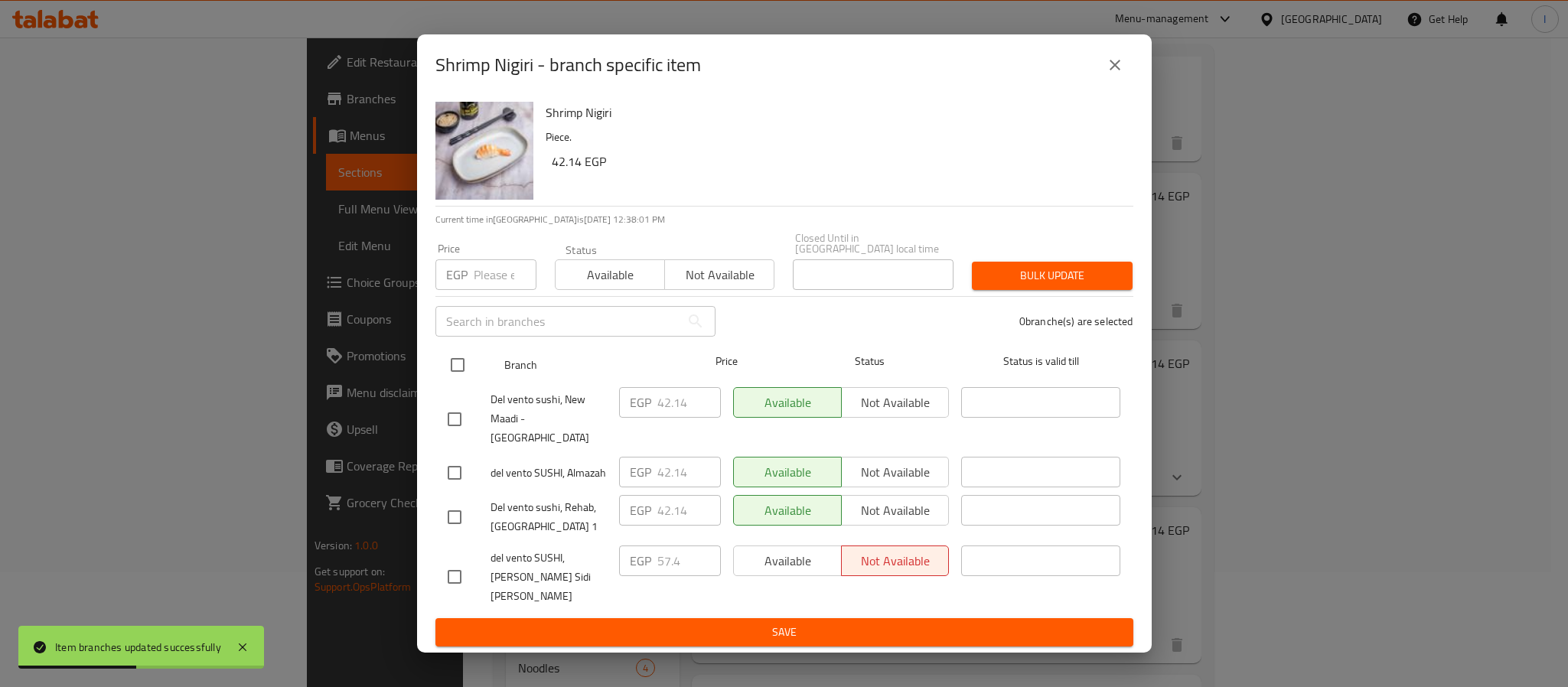
click at [451, 377] on input "checkbox" at bounding box center [457, 364] width 32 height 32
checkbox input "true"
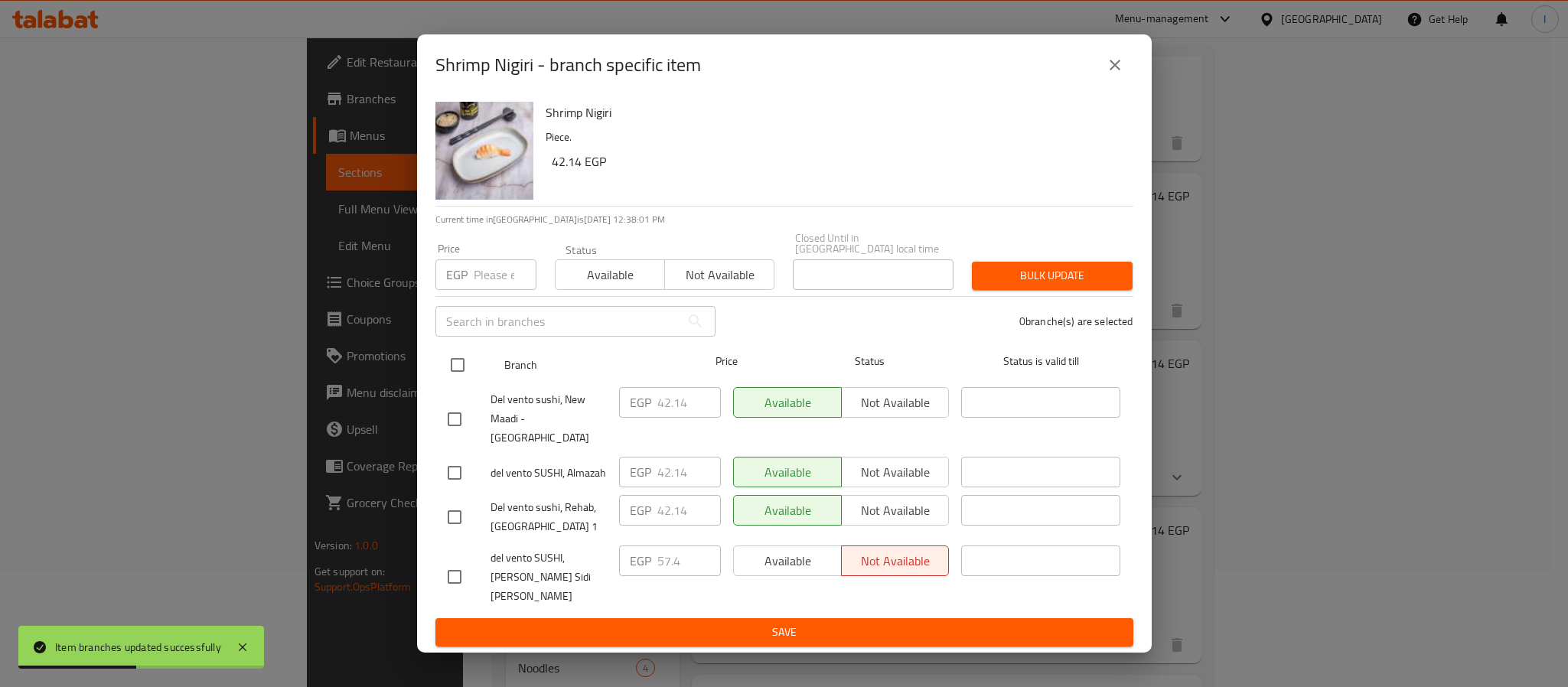
checkbox input "true"
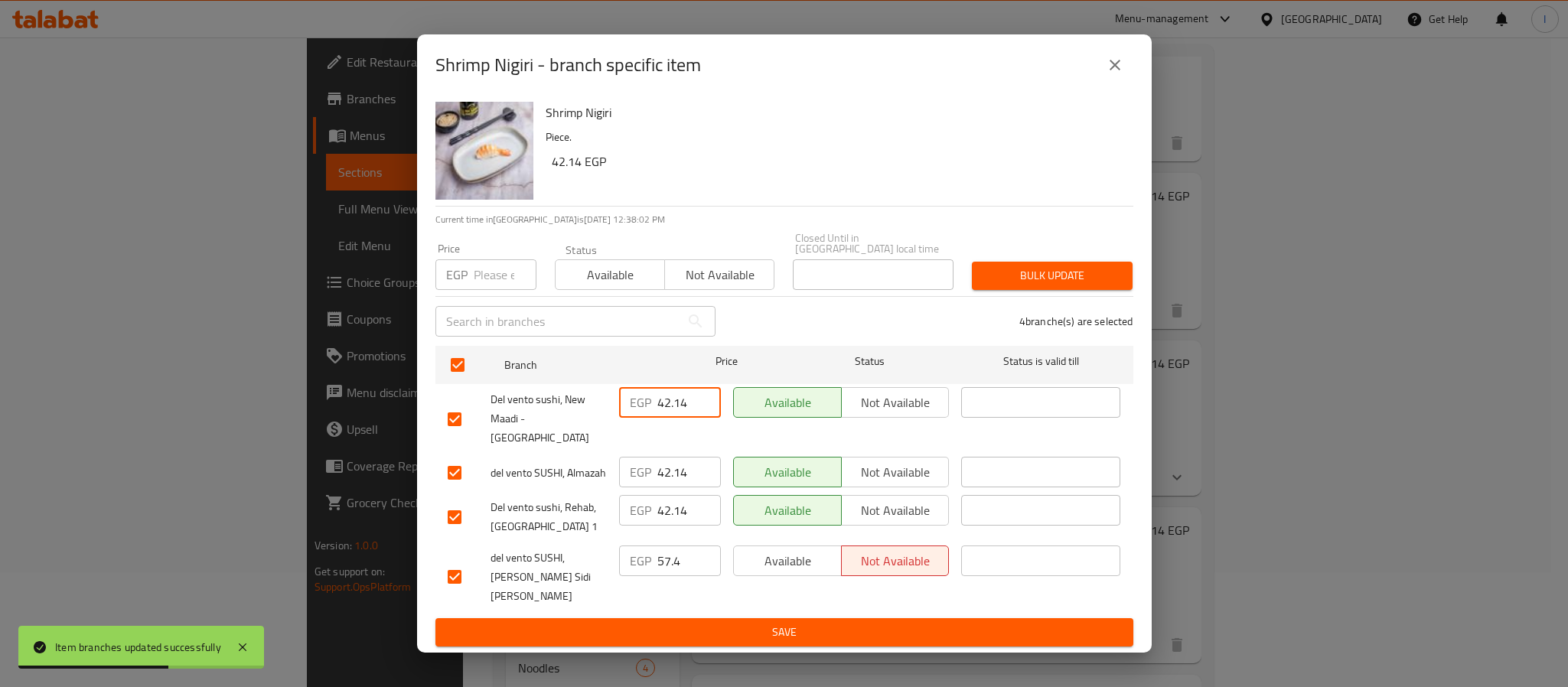
drag, startPoint x: 685, startPoint y: 416, endPoint x: 689, endPoint y: 441, distance: 25.3
click at [684, 416] on input "42.14" at bounding box center [688, 401] width 64 height 31
paste input "5.97"
type input "45.97"
click at [698, 464] on input "43.14" at bounding box center [688, 472] width 64 height 31
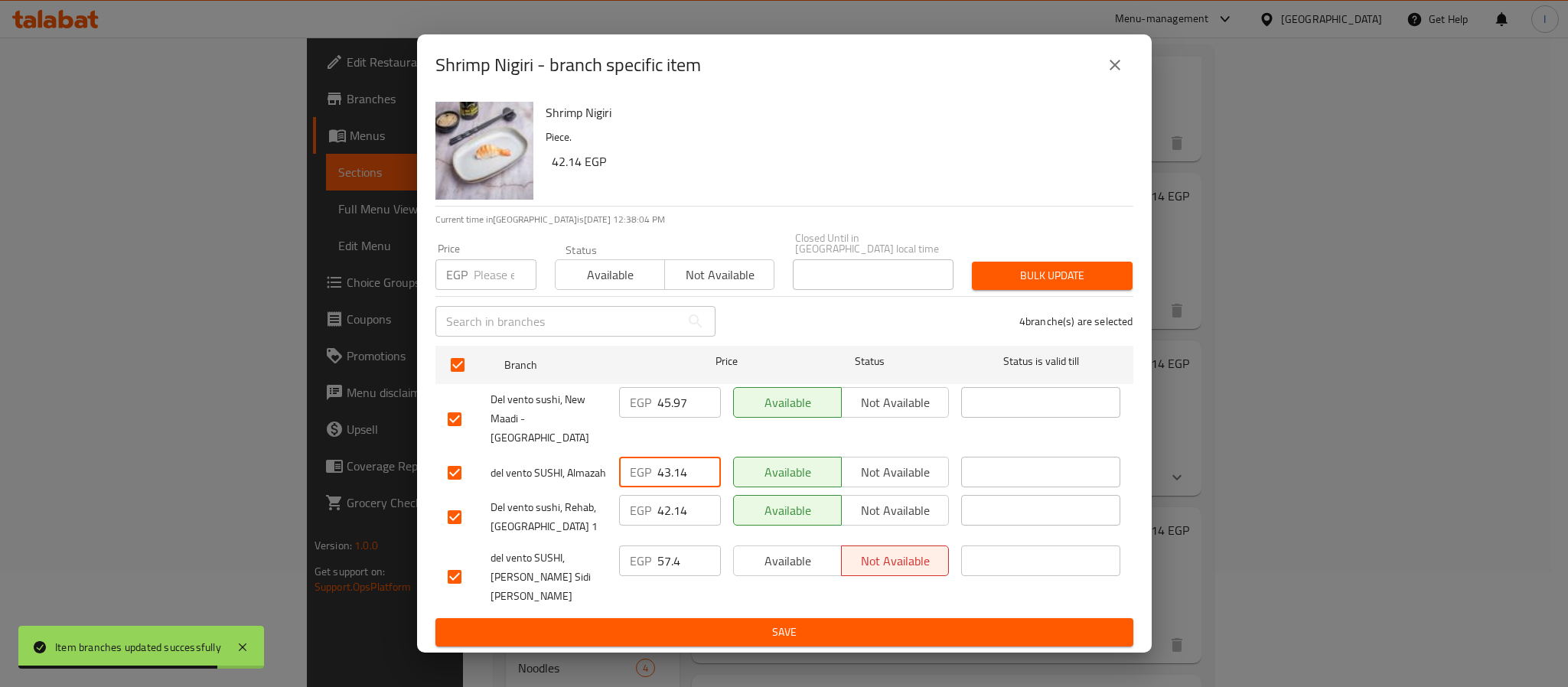
click at [679, 464] on input "43.14" at bounding box center [688, 472] width 64 height 31
paste input "5.97"
type input "45.97"
click at [701, 622] on span "Save" at bounding box center [784, 632] width 673 height 19
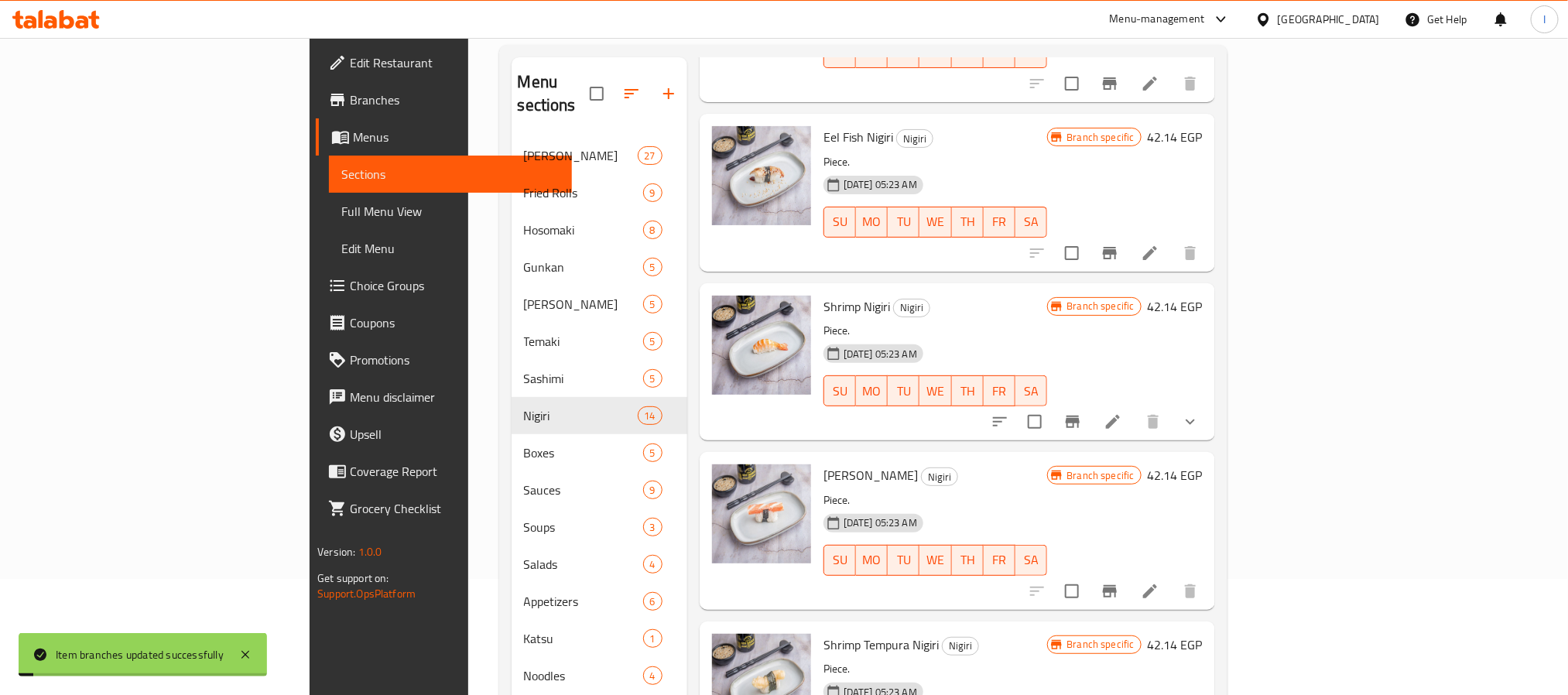
scroll to position [696, 0]
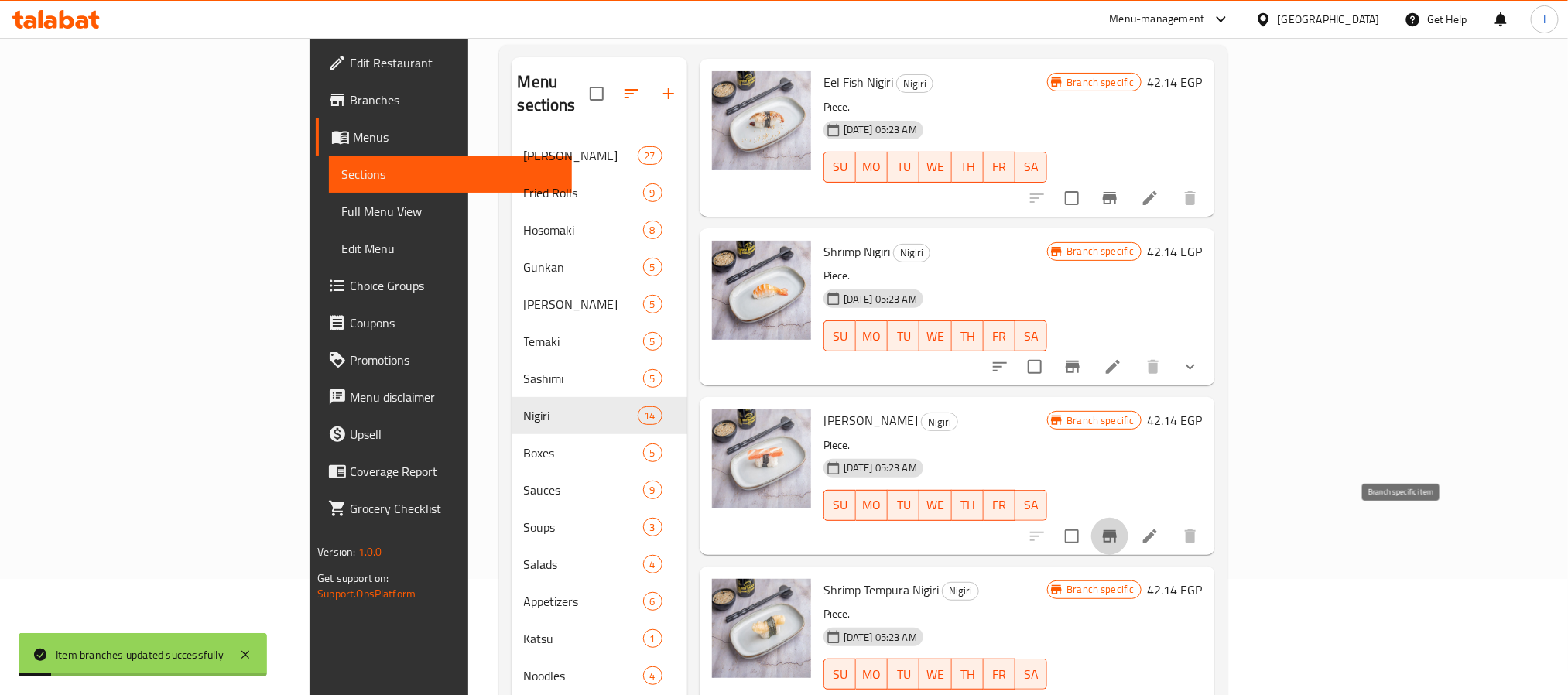
click at [1119, 532] on icon "Branch-specific-item" at bounding box center [1110, 536] width 19 height 19
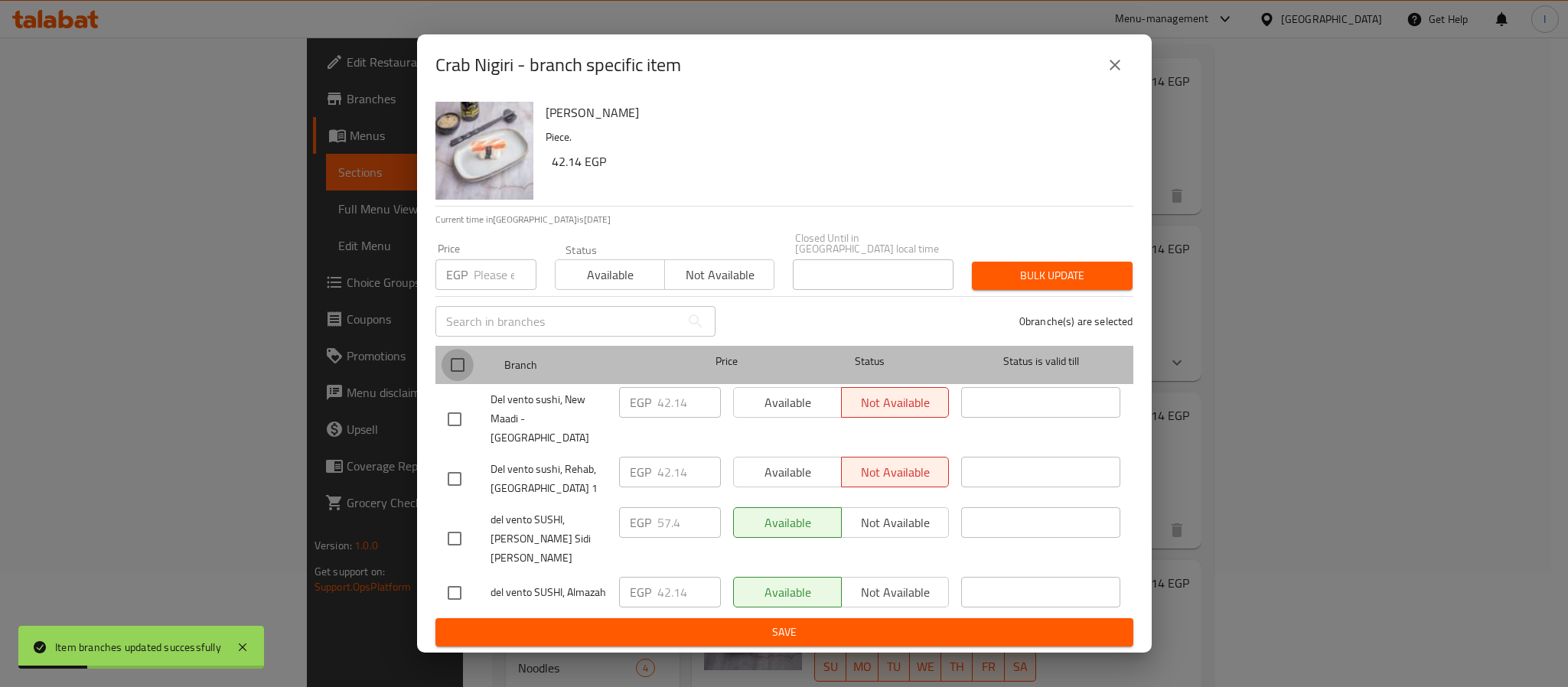
click at [460, 377] on input "checkbox" at bounding box center [457, 364] width 32 height 32
checkbox input "true"
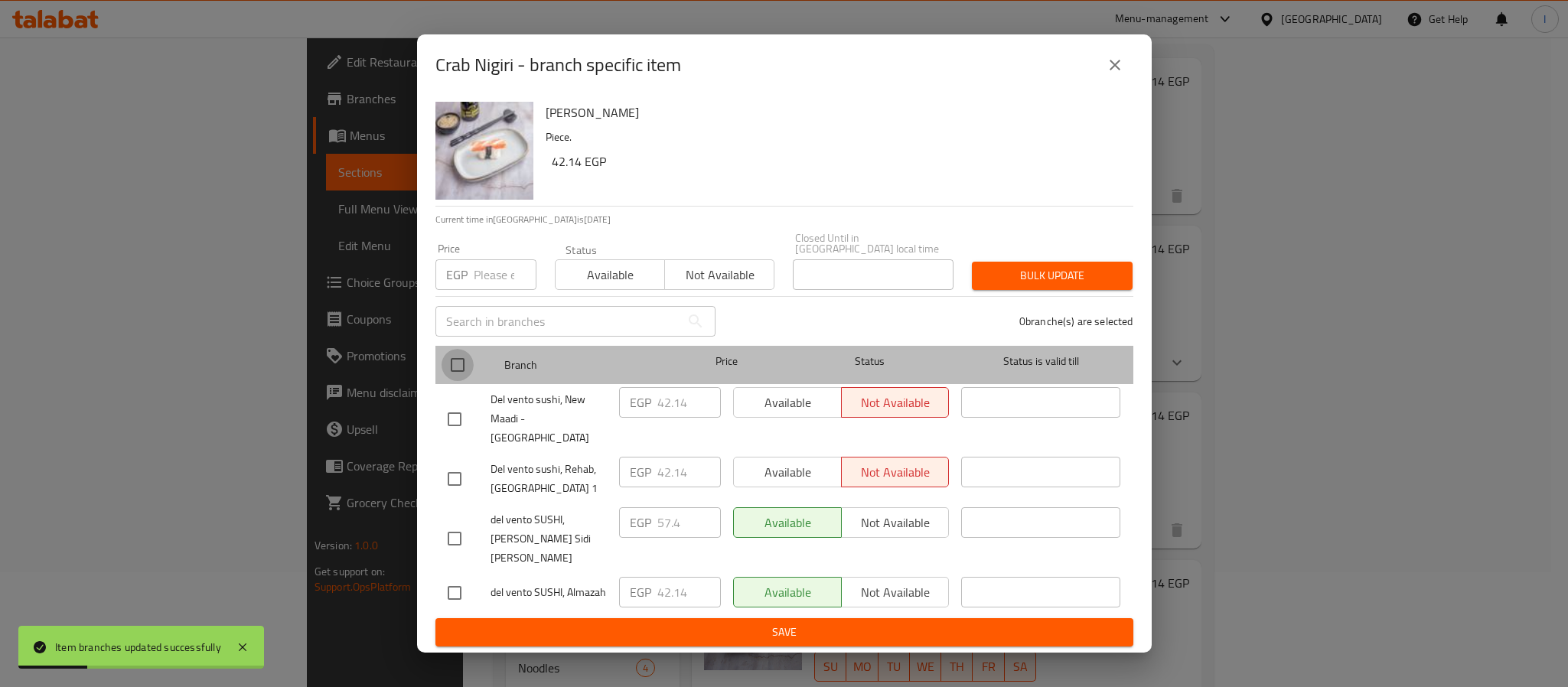
checkbox input "true"
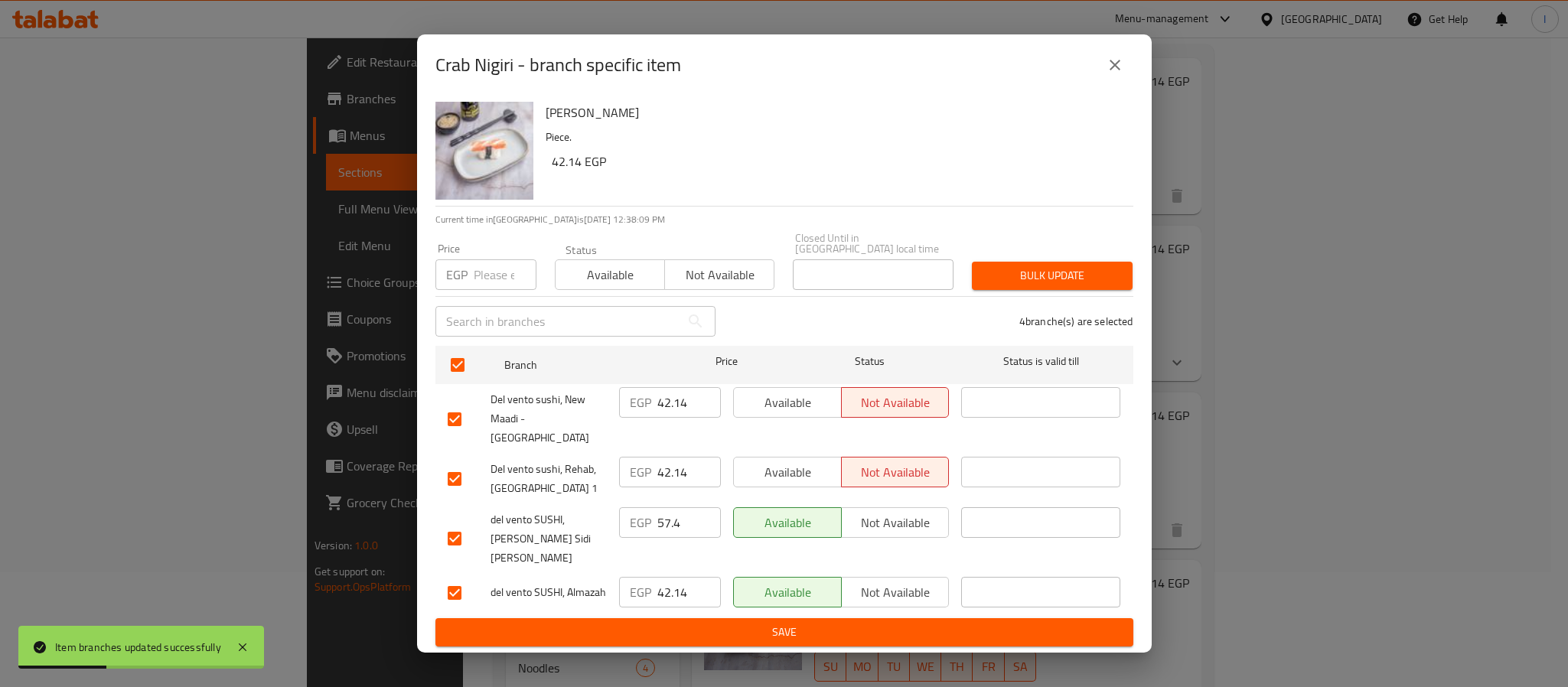
click at [686, 418] on input "42.14" at bounding box center [688, 401] width 64 height 31
paste input "5.97"
type input "45.97"
click at [673, 466] on input "42.14" at bounding box center [688, 472] width 64 height 31
paste input "5.97"
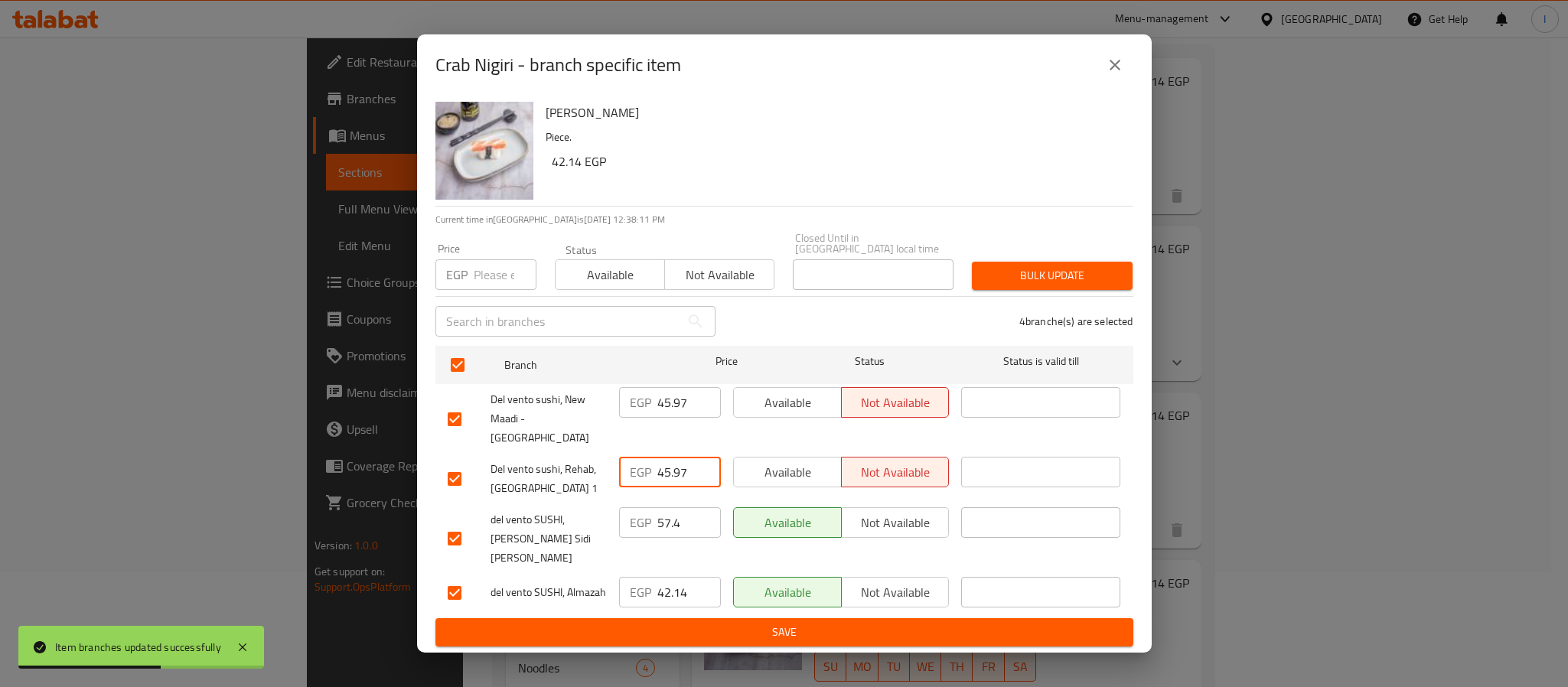
type input "45.97"
click at [677, 577] on input "42.14" at bounding box center [688, 592] width 64 height 31
paste input "5.97"
type input "45.97"
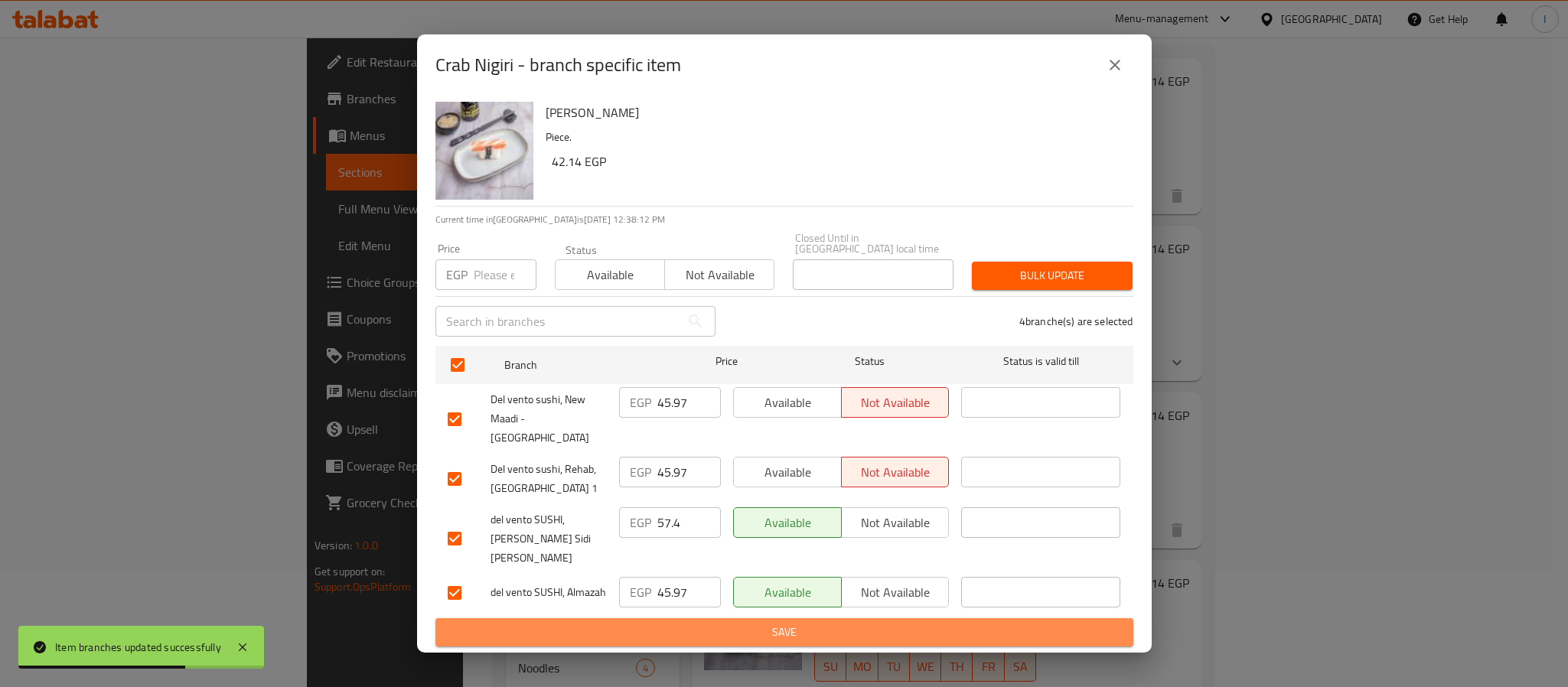
click at [698, 622] on span "Save" at bounding box center [784, 632] width 673 height 19
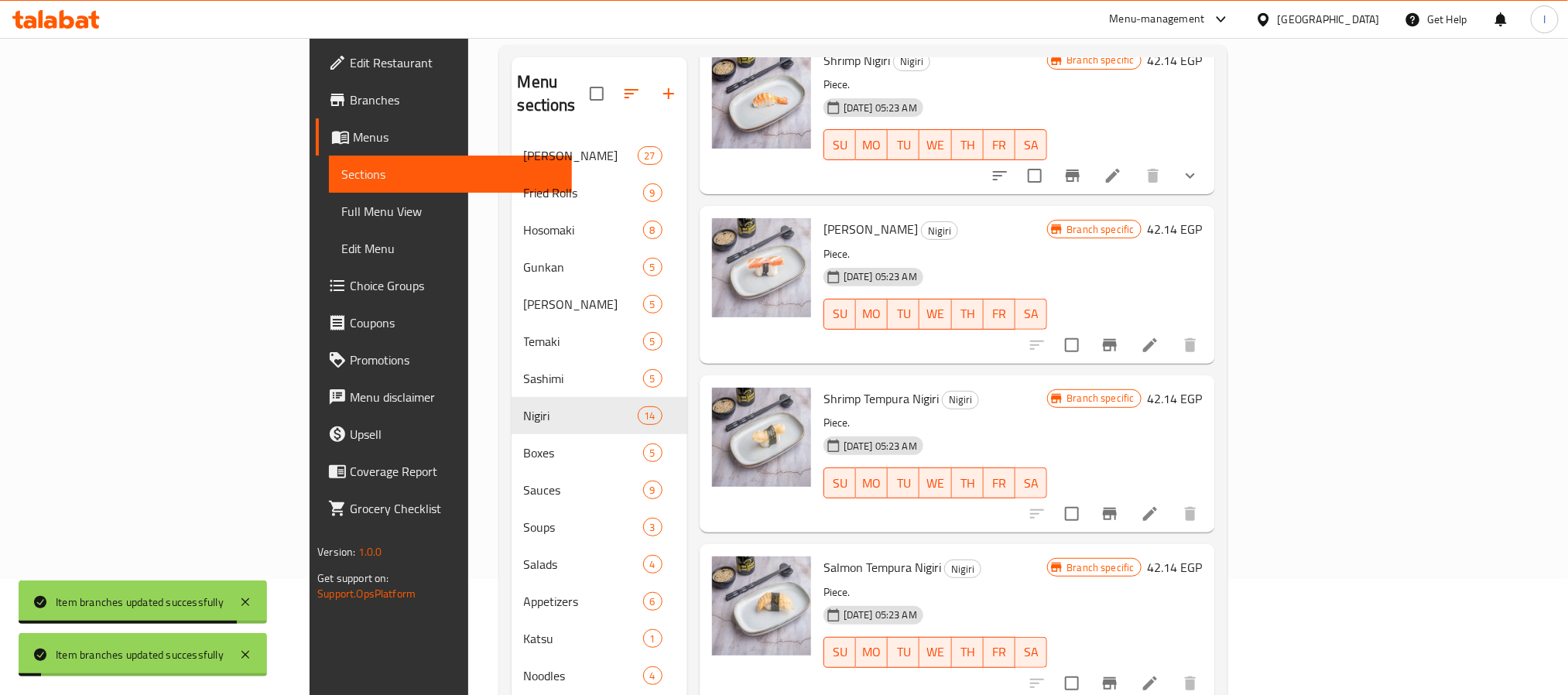
scroll to position [928, 0]
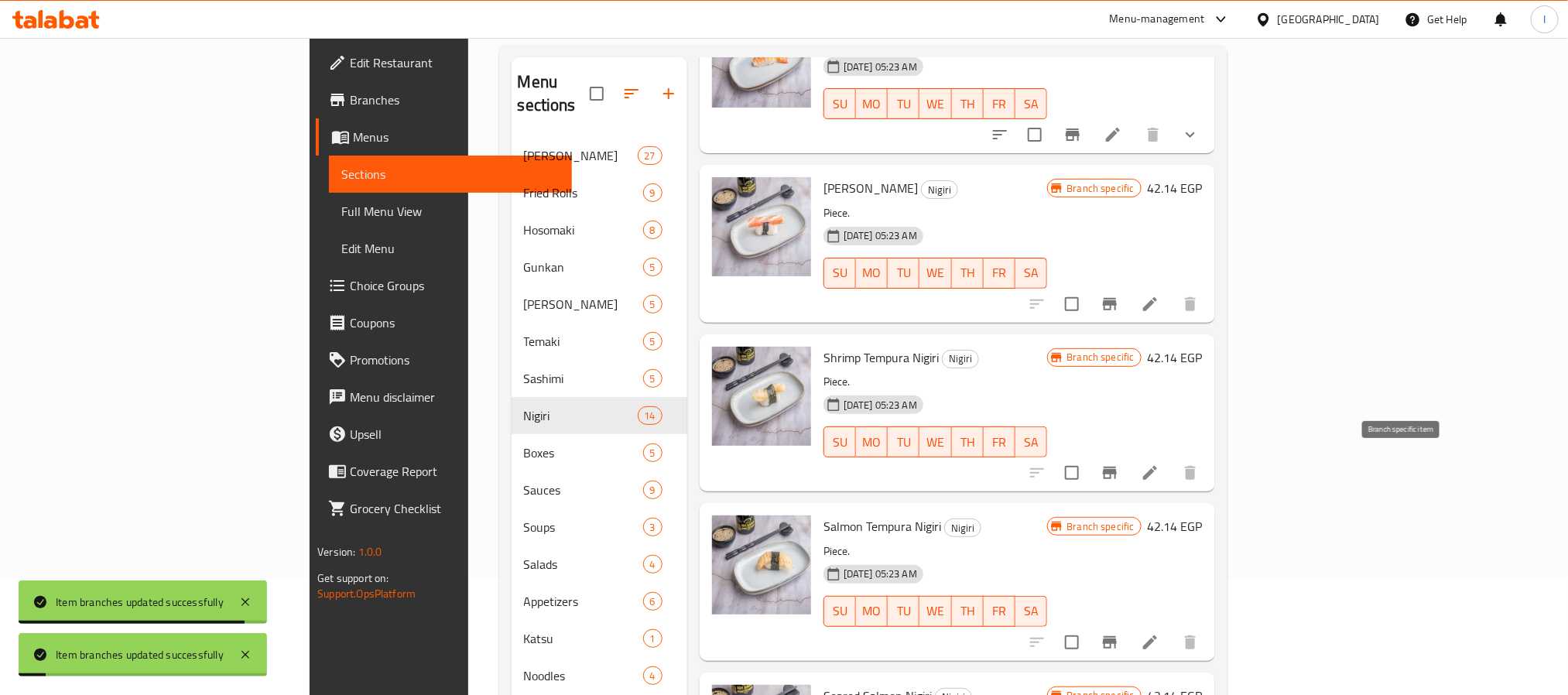
click at [1116, 468] on icon "Branch-specific-item" at bounding box center [1110, 472] width 14 height 12
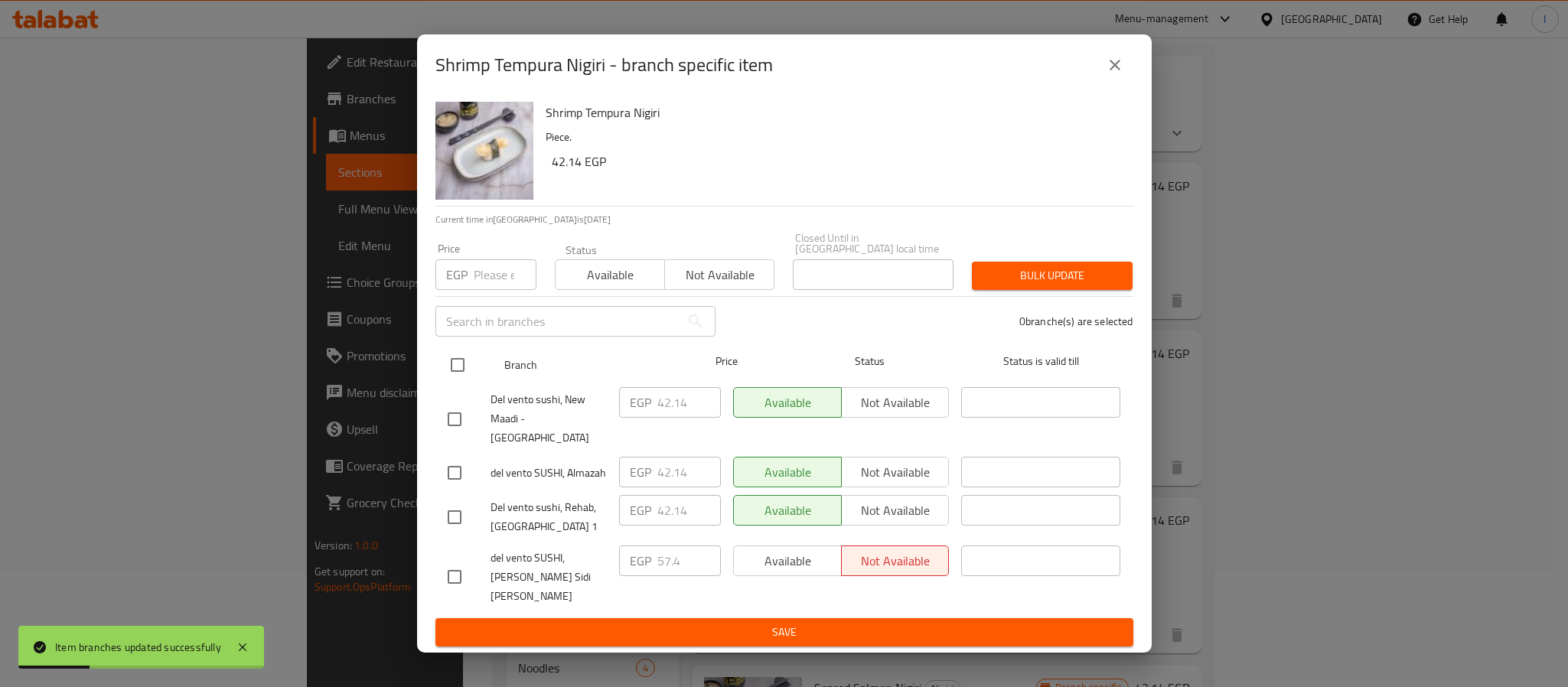
click at [469, 376] on input "checkbox" at bounding box center [457, 364] width 32 height 32
checkbox input "true"
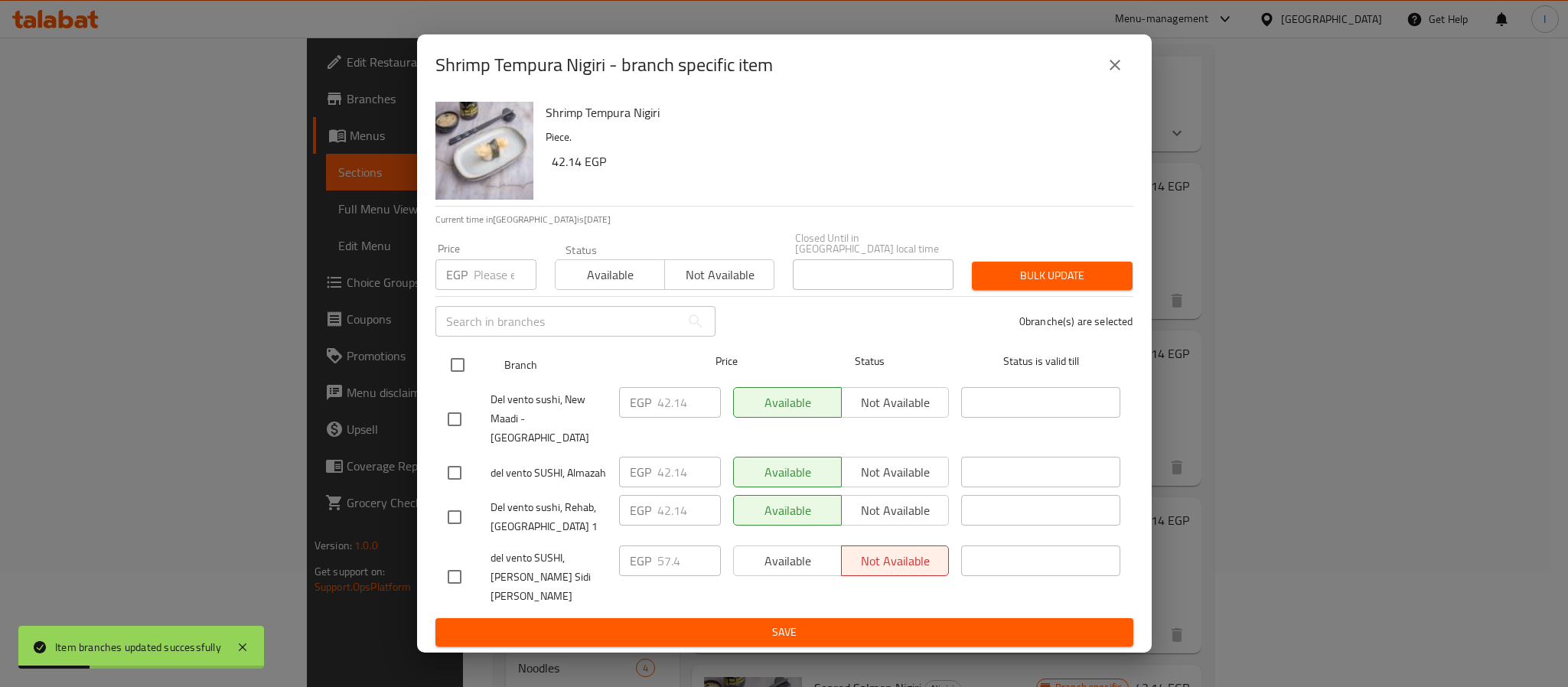
checkbox input "true"
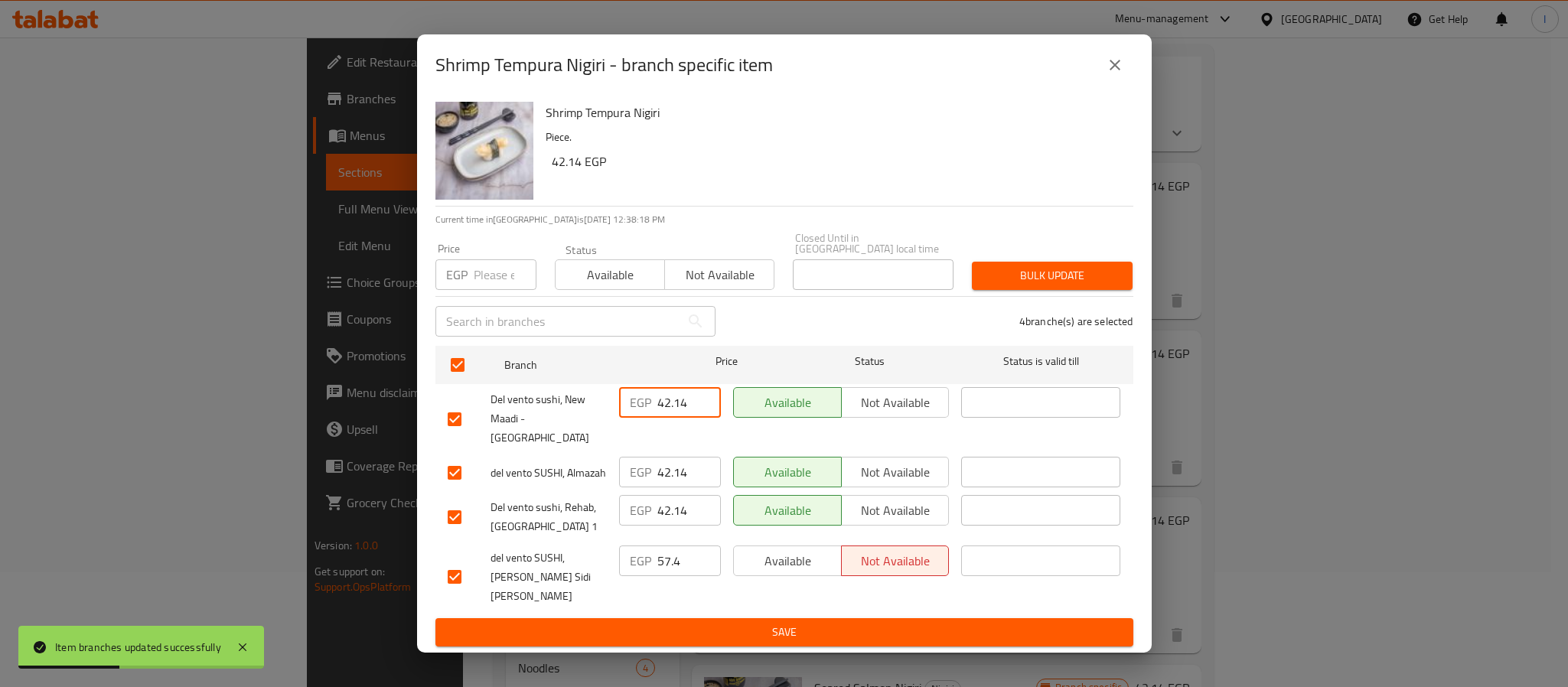
click at [684, 413] on input "42.14" at bounding box center [688, 401] width 64 height 31
paste input "5.97"
type input "45.97"
click at [680, 469] on input "42.14" at bounding box center [688, 472] width 64 height 31
paste input "5.97"
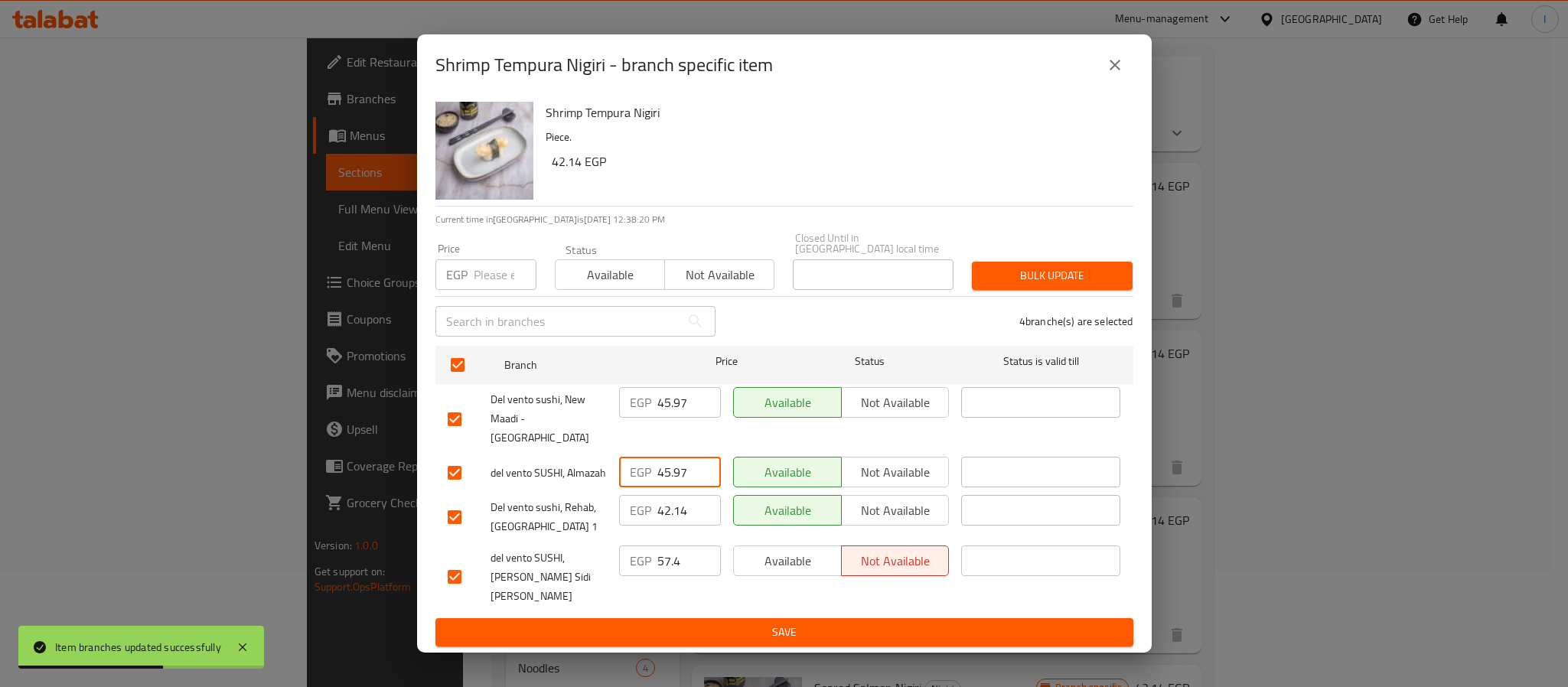
click at [714, 618] on button "Save" at bounding box center [784, 632] width 698 height 29
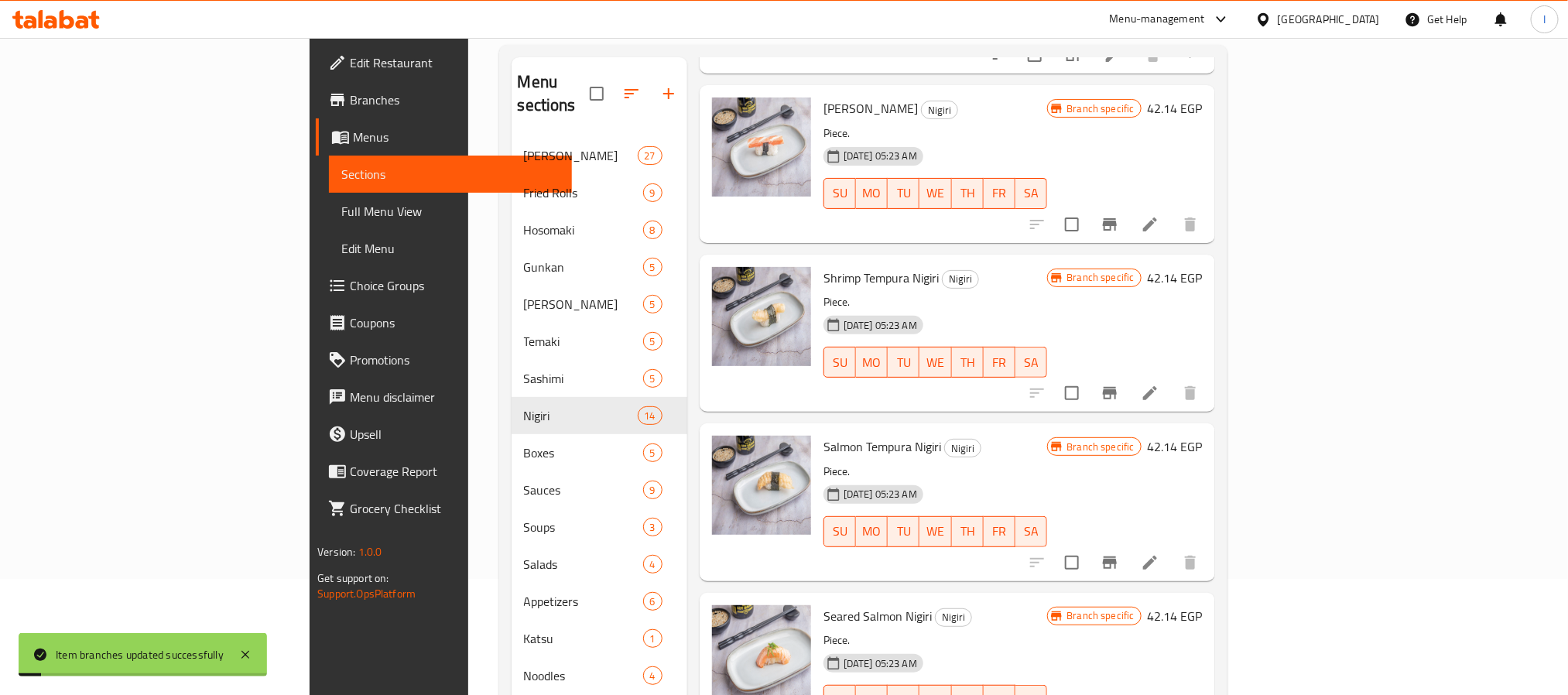
scroll to position [1045, 0]
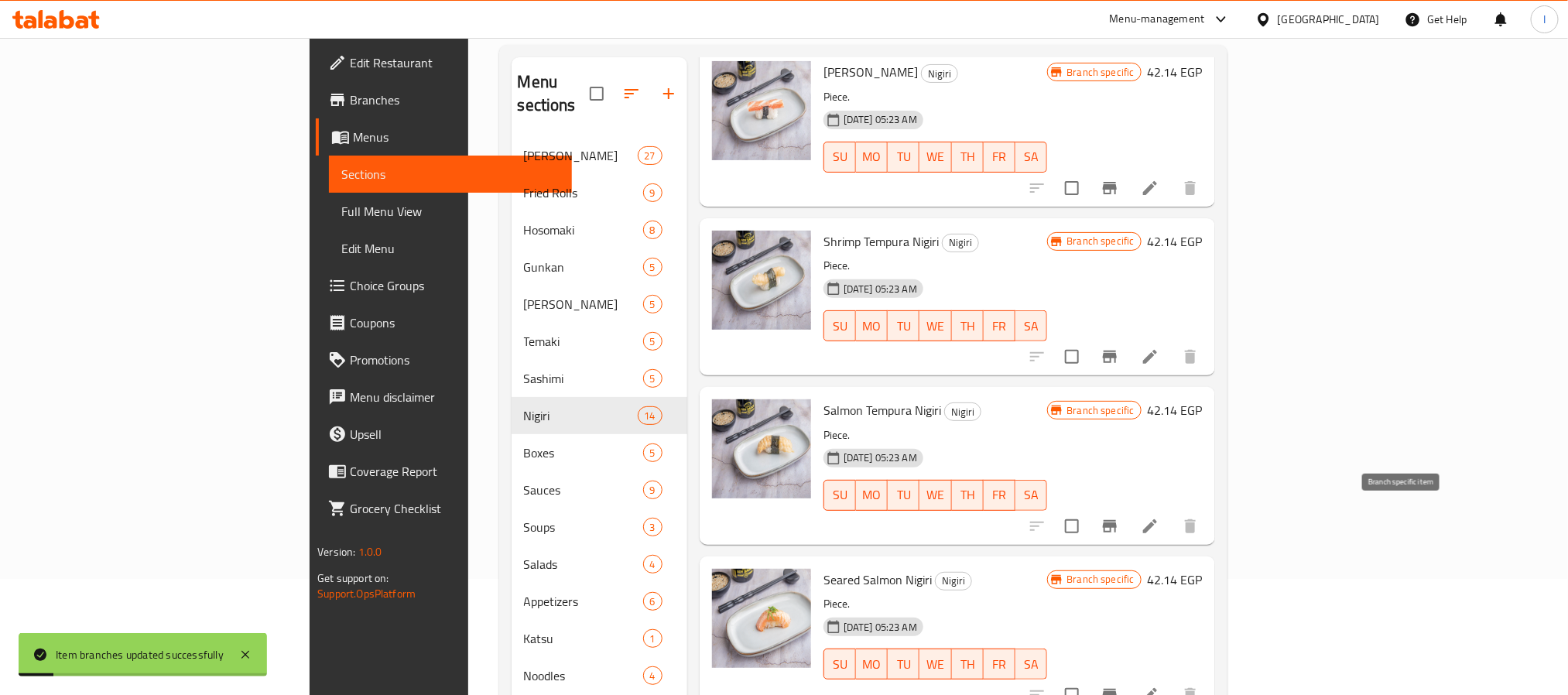
click at [1116, 520] on icon "Branch-specific-item" at bounding box center [1110, 526] width 14 height 12
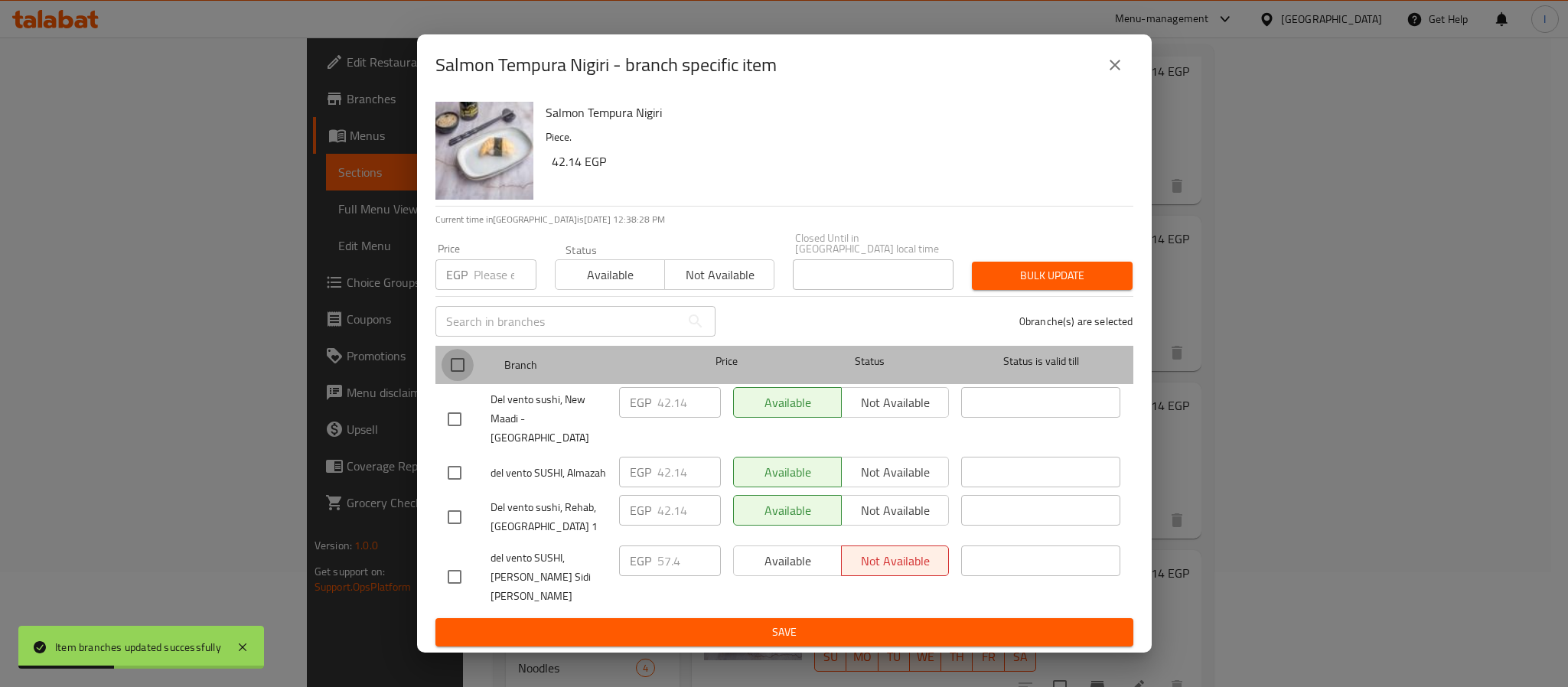
click at [453, 376] on input "checkbox" at bounding box center [457, 364] width 32 height 32
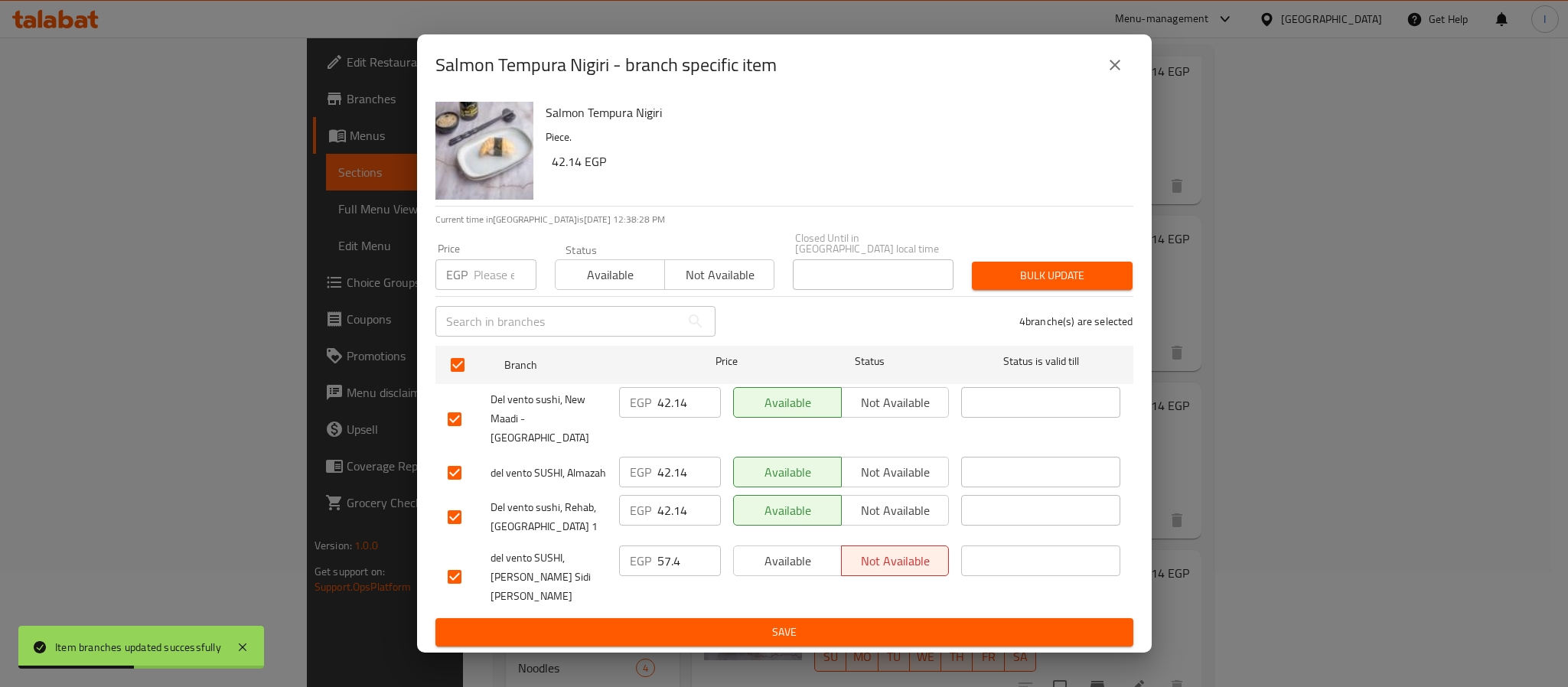
click at [669, 416] on input "42.14" at bounding box center [688, 401] width 64 height 31
paste input "5.97"
click at [673, 466] on input "42.14" at bounding box center [688, 472] width 64 height 31
paste input "5.97"
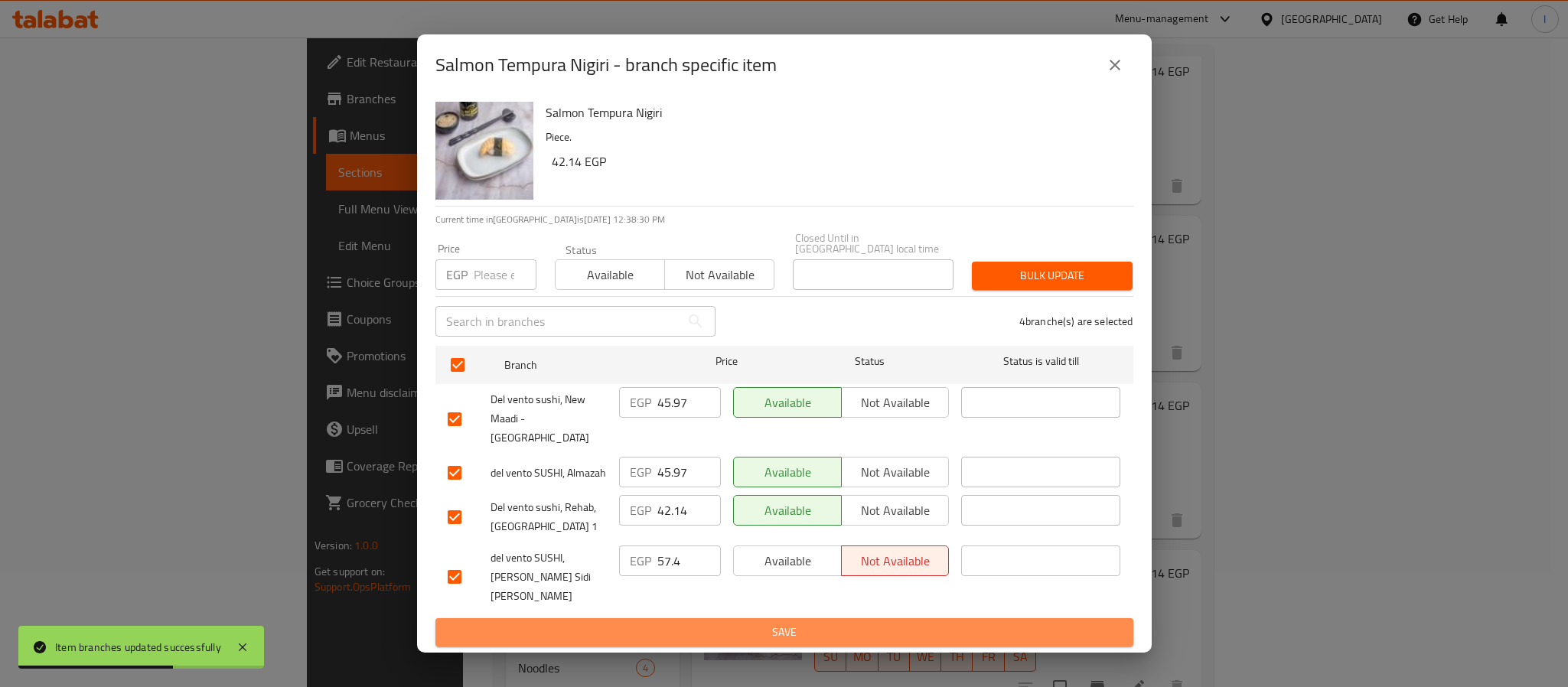
click at [736, 622] on span "Save" at bounding box center [784, 632] width 673 height 19
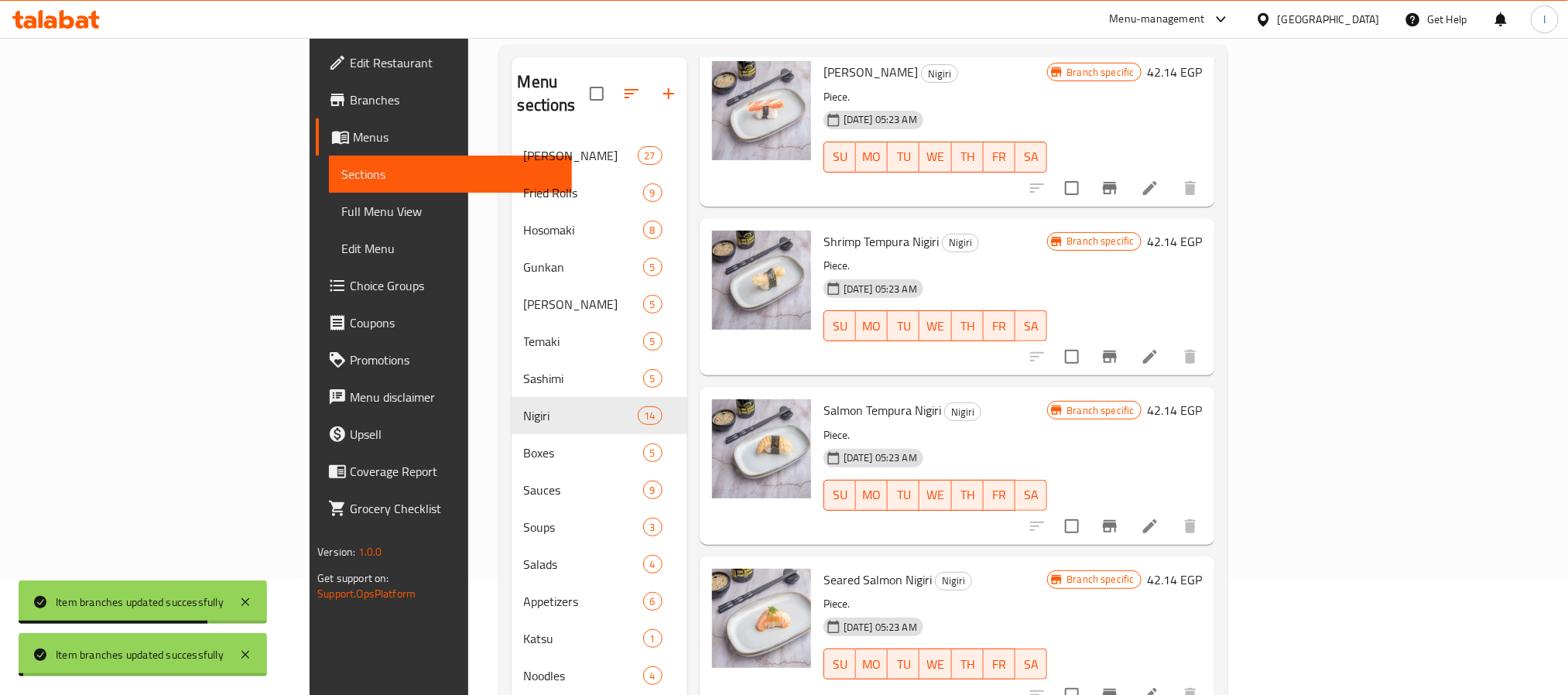
click at [1053, 442] on div "01-07-2025 05:23 AM SU MO TU WE TH FR SA" at bounding box center [935, 484] width 237 height 83
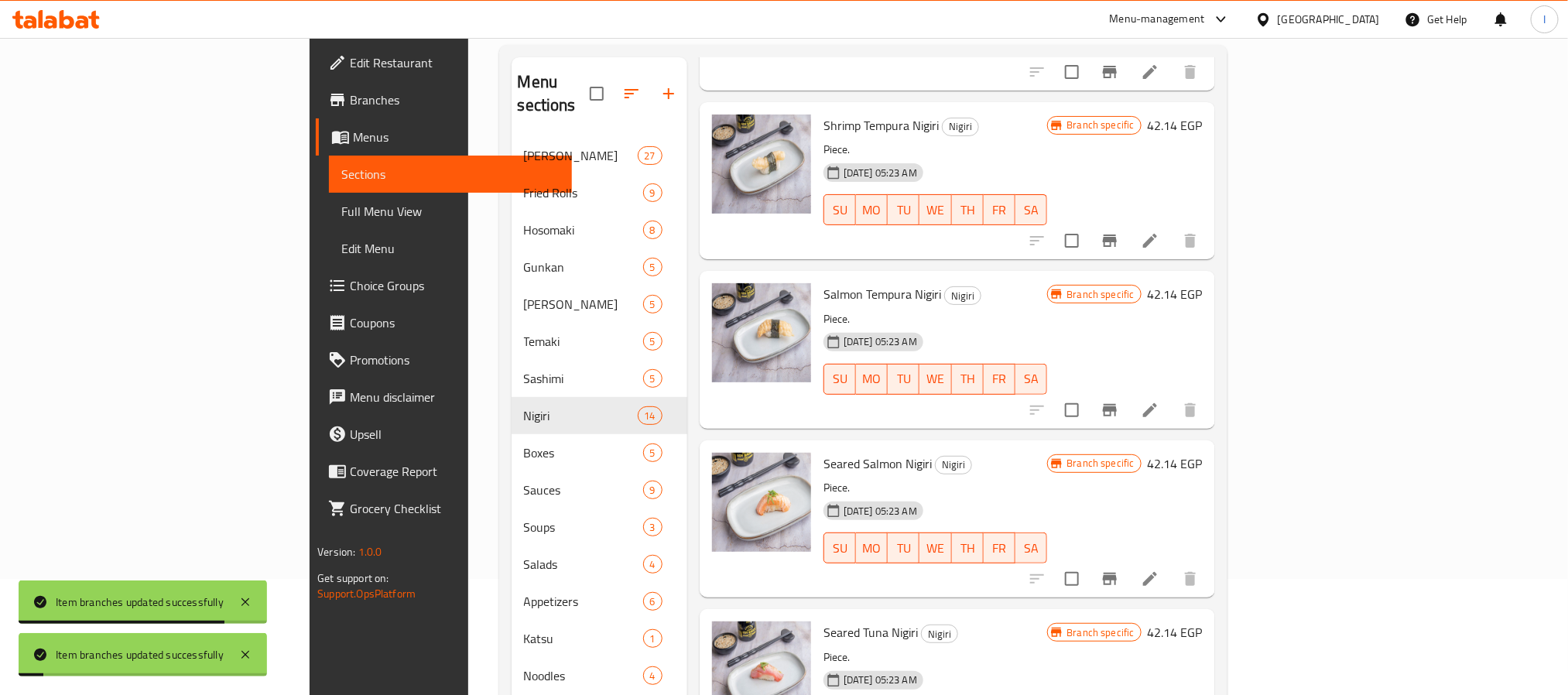
scroll to position [1277, 0]
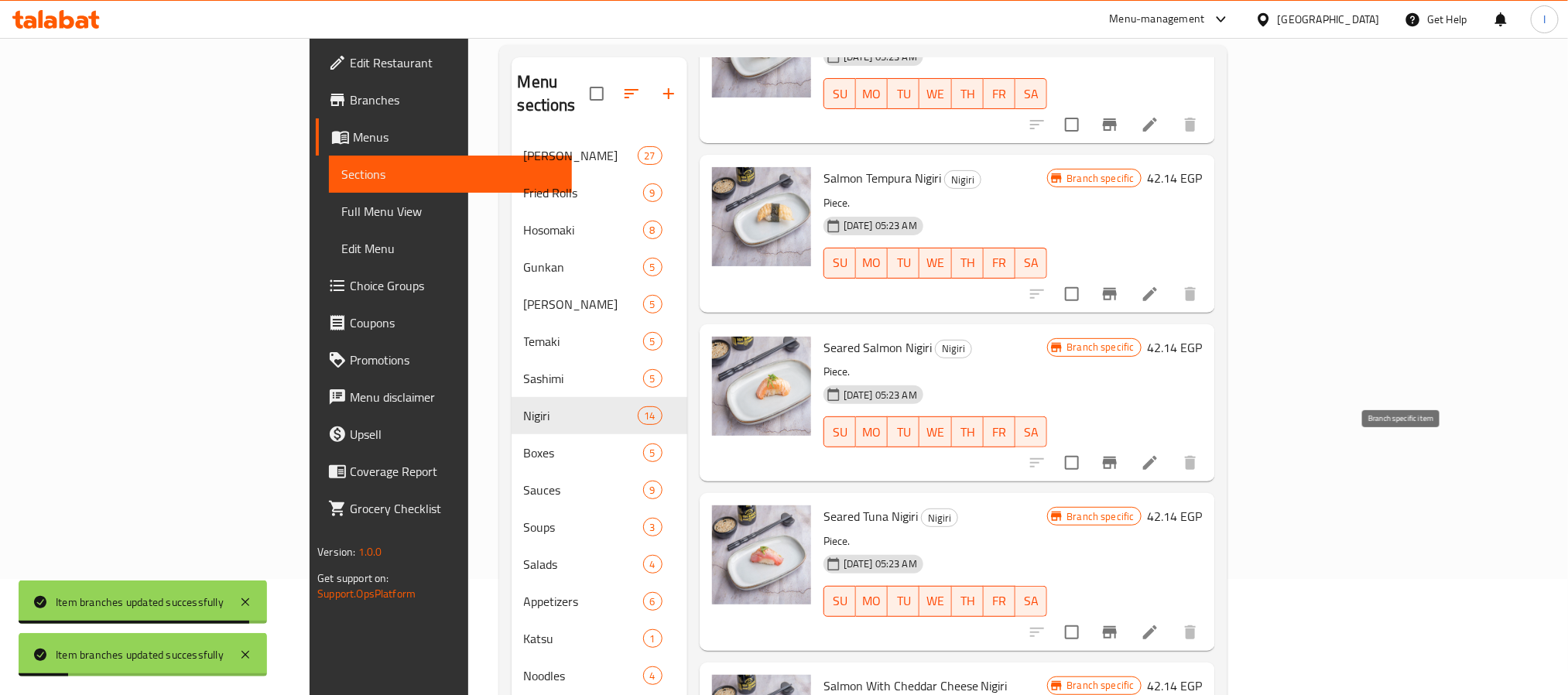
click at [1116, 457] on icon "Branch-specific-item" at bounding box center [1110, 462] width 14 height 12
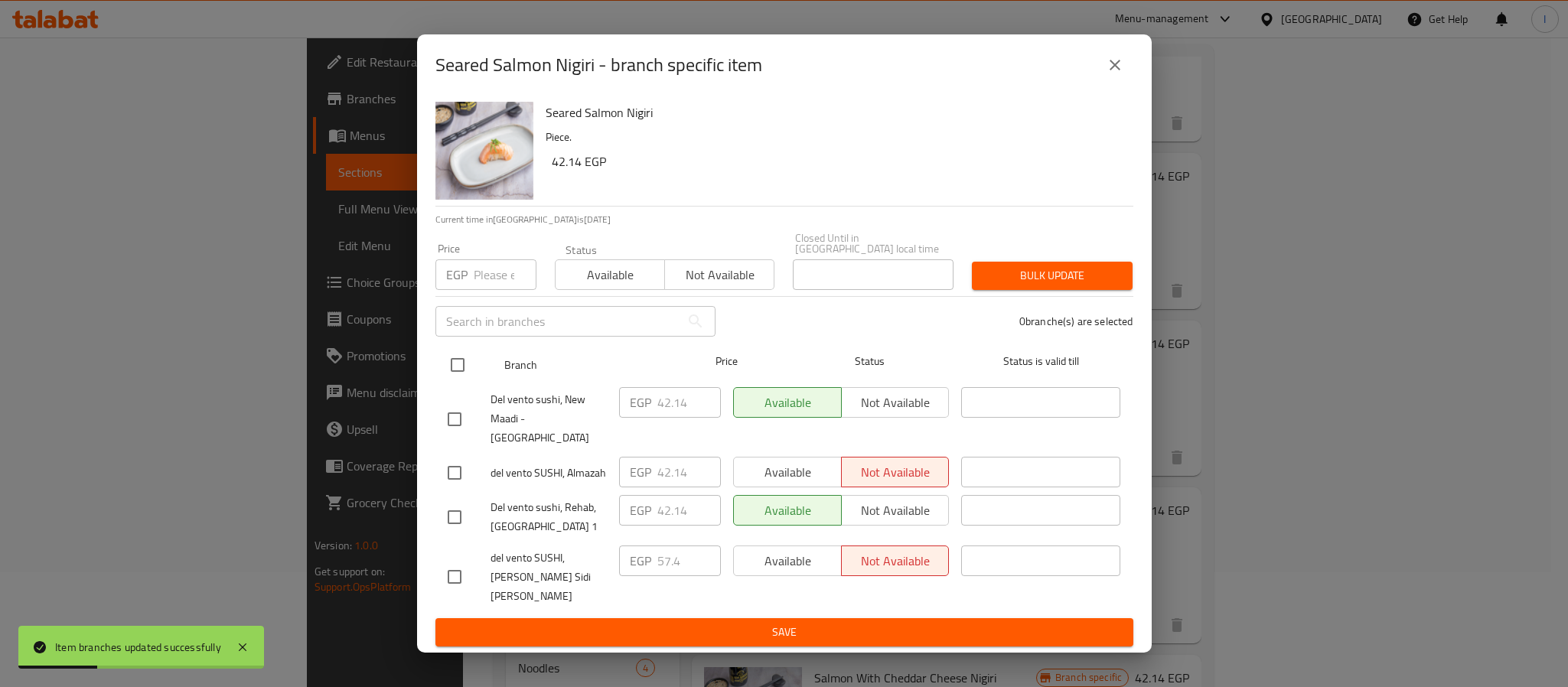
click at [451, 376] on input "checkbox" at bounding box center [457, 364] width 32 height 32
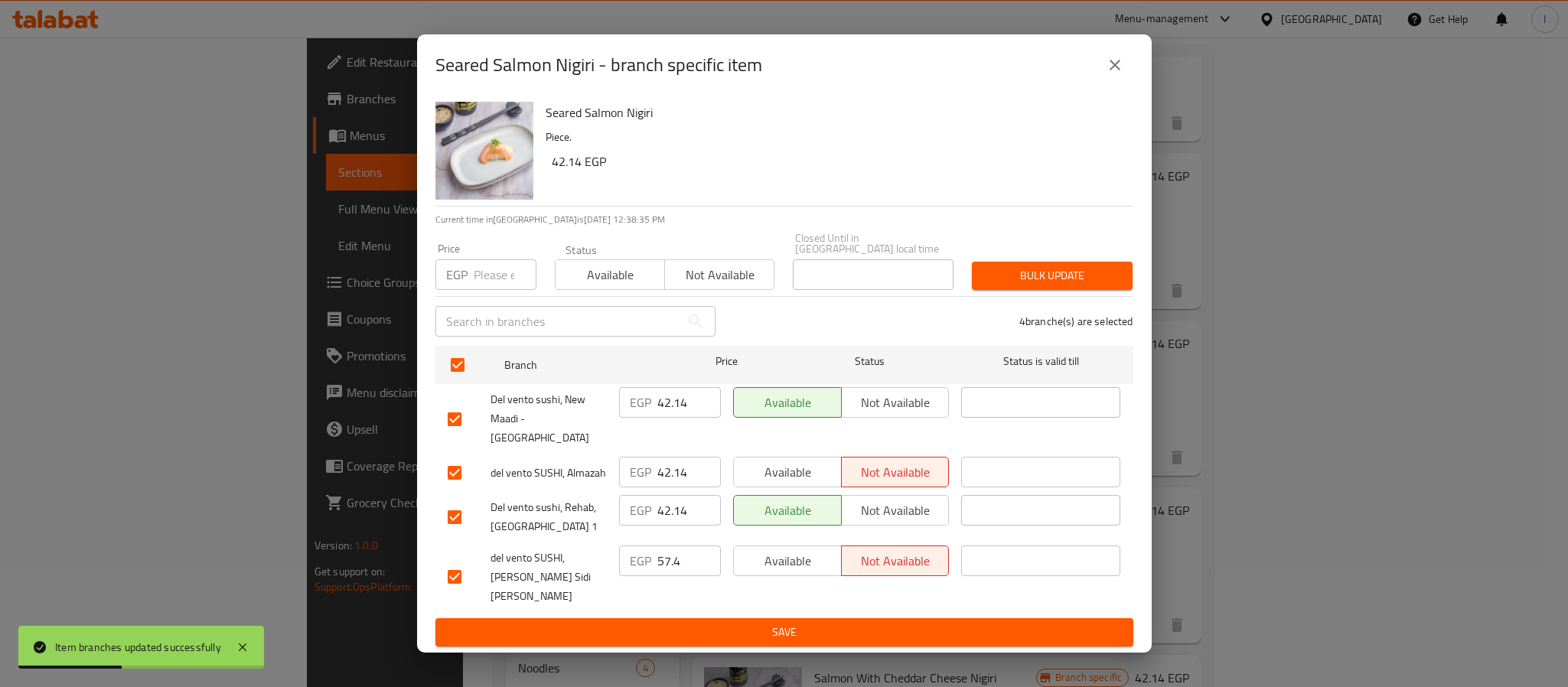
click at [668, 416] on input "42.14" at bounding box center [688, 401] width 64 height 31
paste input "5.97"
click at [666, 466] on input "42.14" at bounding box center [688, 472] width 64 height 31
paste input "5.97"
click at [731, 622] on span "Save" at bounding box center [784, 632] width 673 height 19
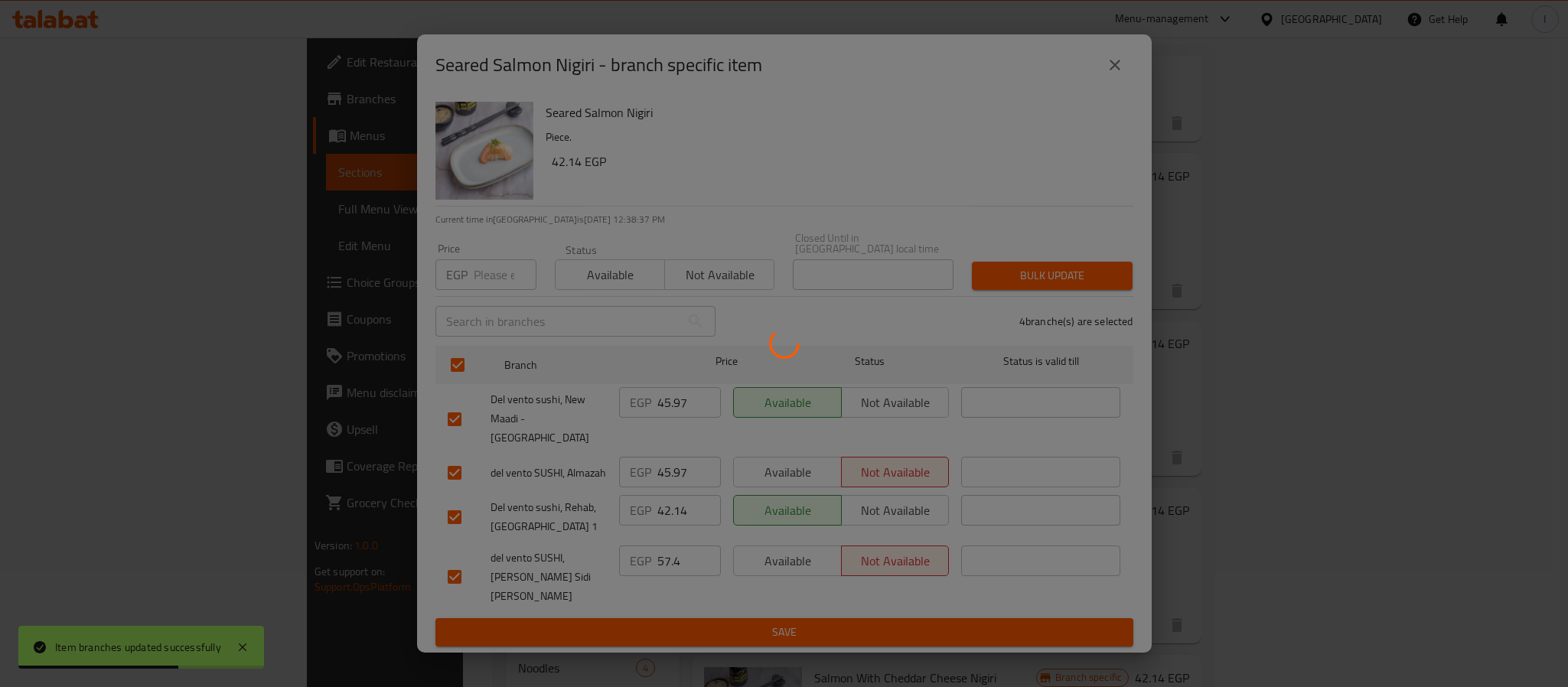
click at [1227, 517] on div at bounding box center [784, 343] width 1568 height 687
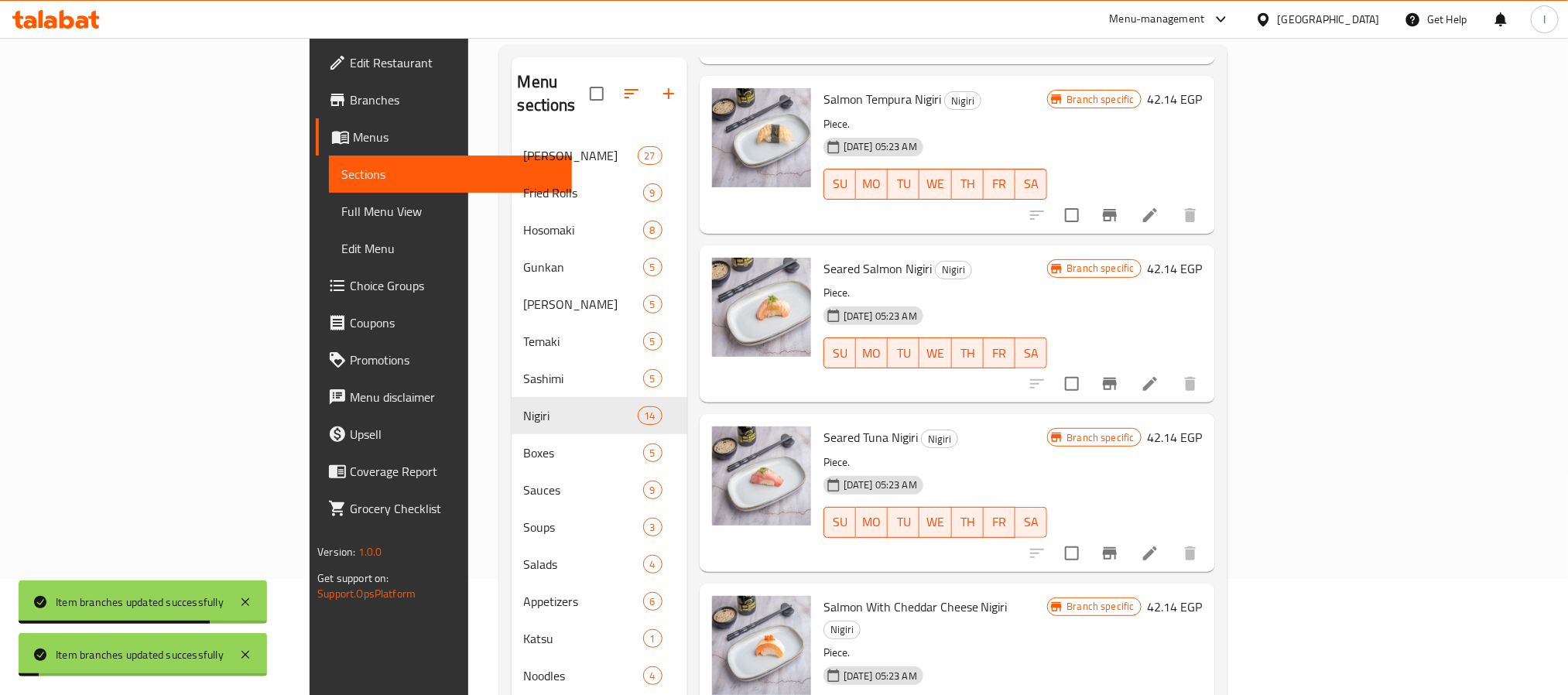
scroll to position [1393, 0]
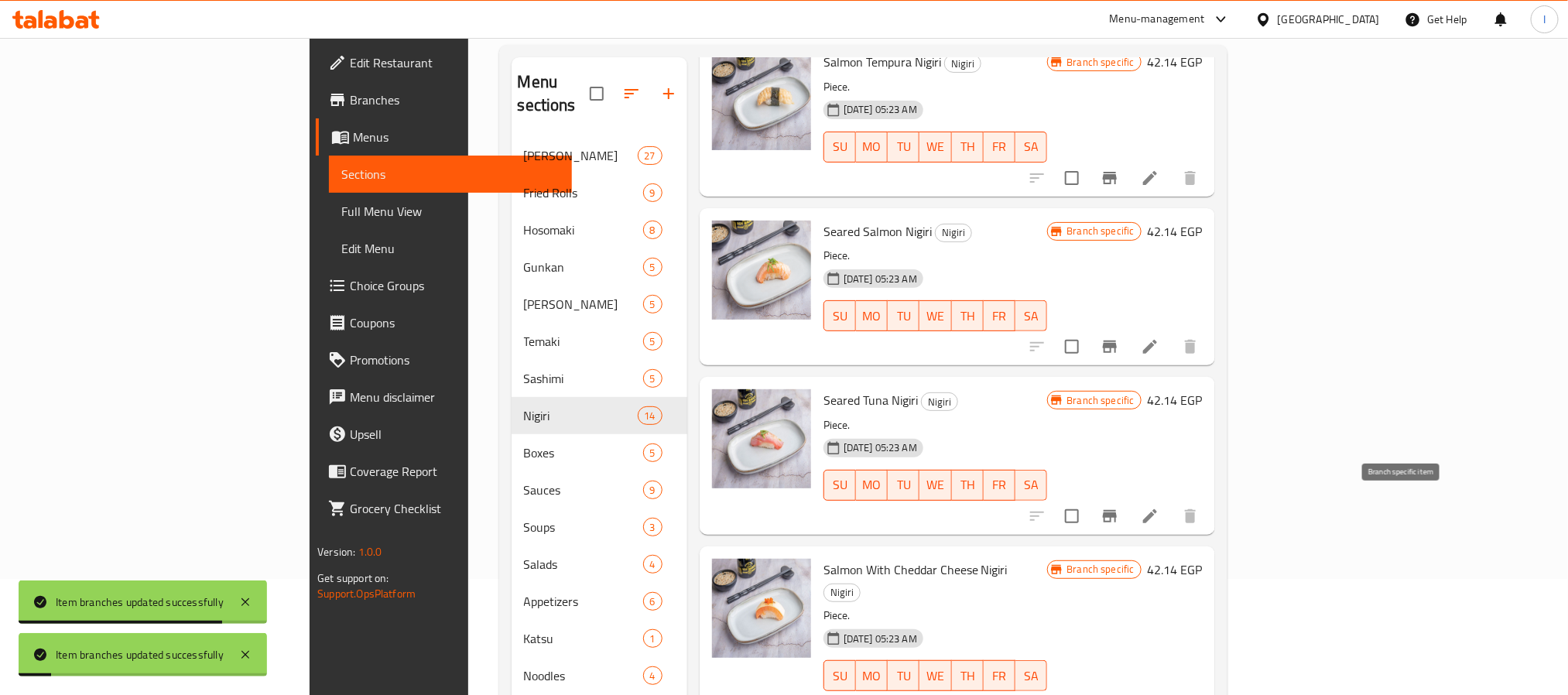
click at [1116, 510] on icon "Branch-specific-item" at bounding box center [1110, 515] width 14 height 12
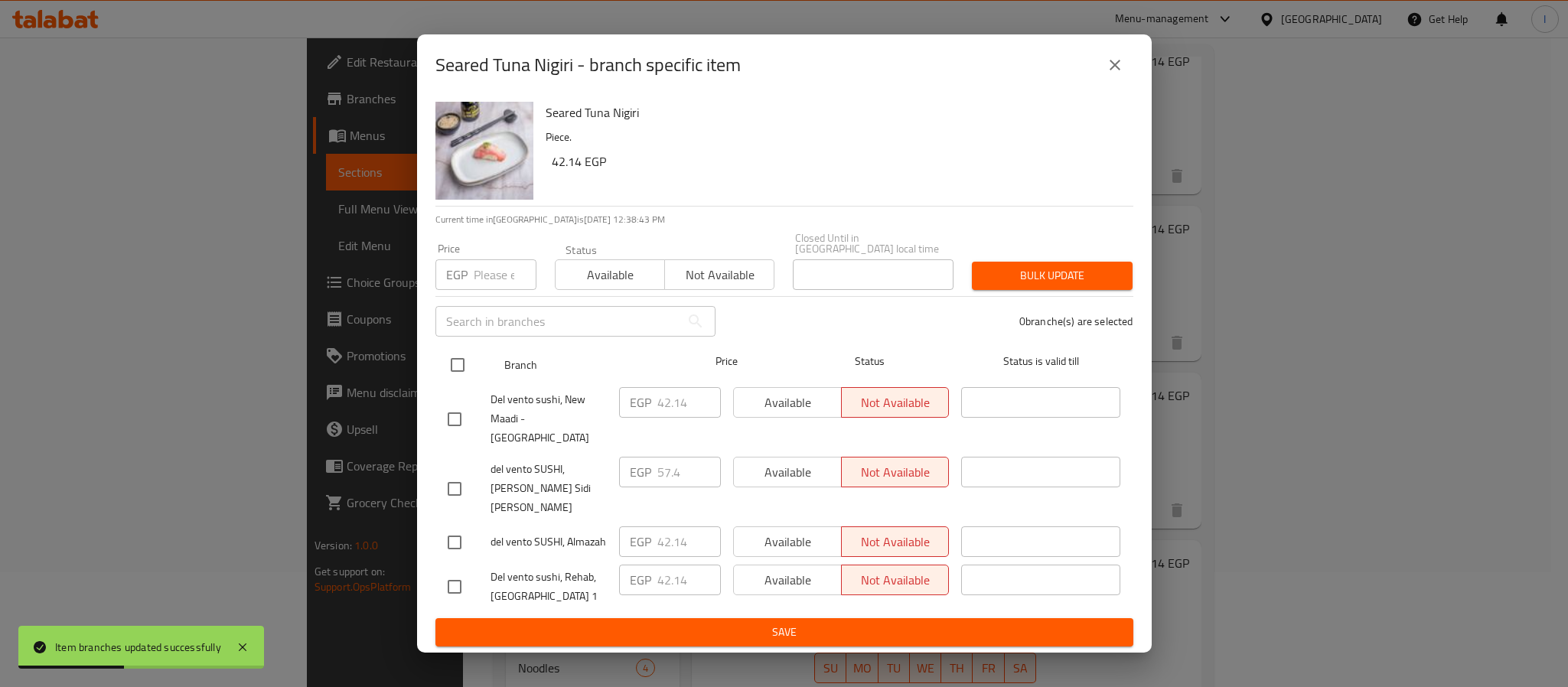
click at [455, 376] on input "checkbox" at bounding box center [457, 364] width 32 height 32
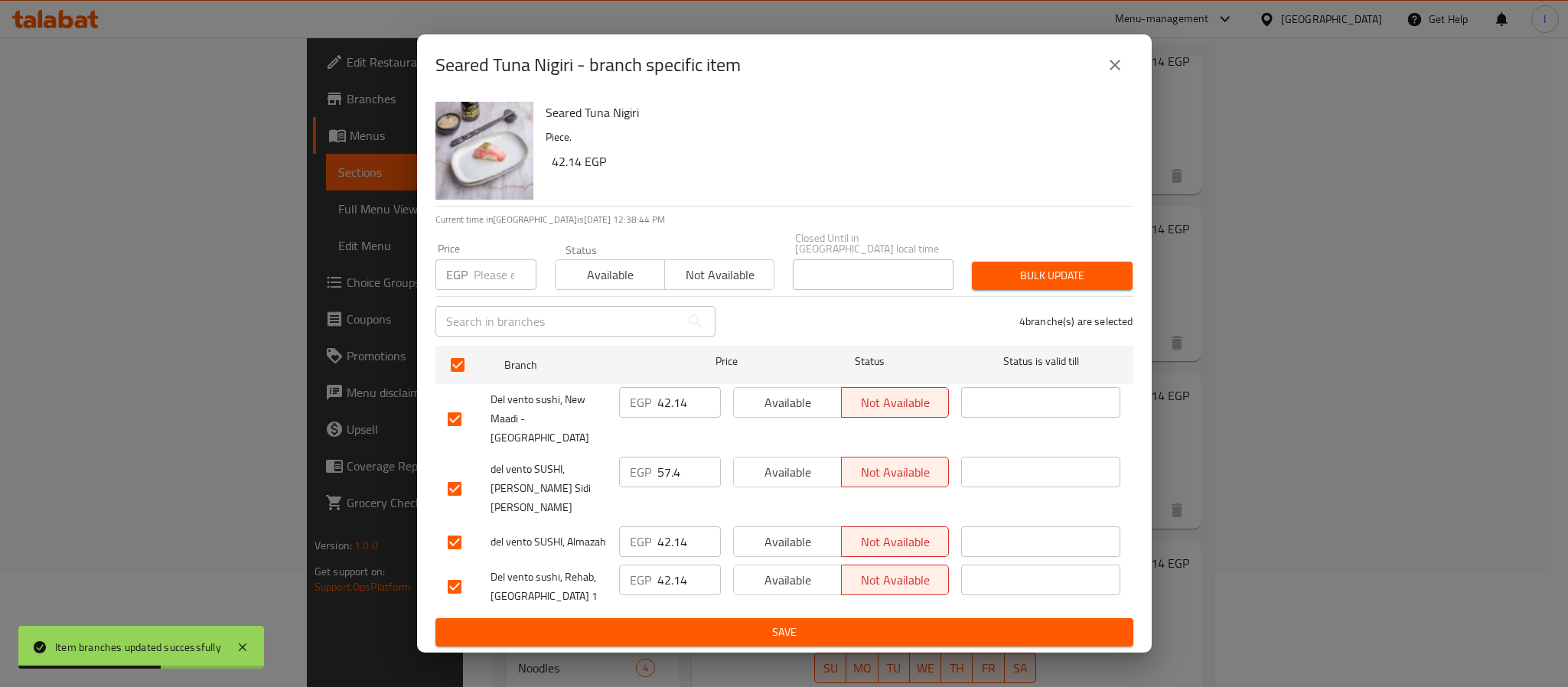
click at [674, 413] on input "42.14" at bounding box center [688, 401] width 64 height 31
paste input "5.97"
click at [670, 526] on input "42.14" at bounding box center [688, 541] width 64 height 31
click at [674, 564] on input "42.14" at bounding box center [688, 579] width 64 height 31
click at [669, 526] on input "42.14" at bounding box center [688, 541] width 64 height 31
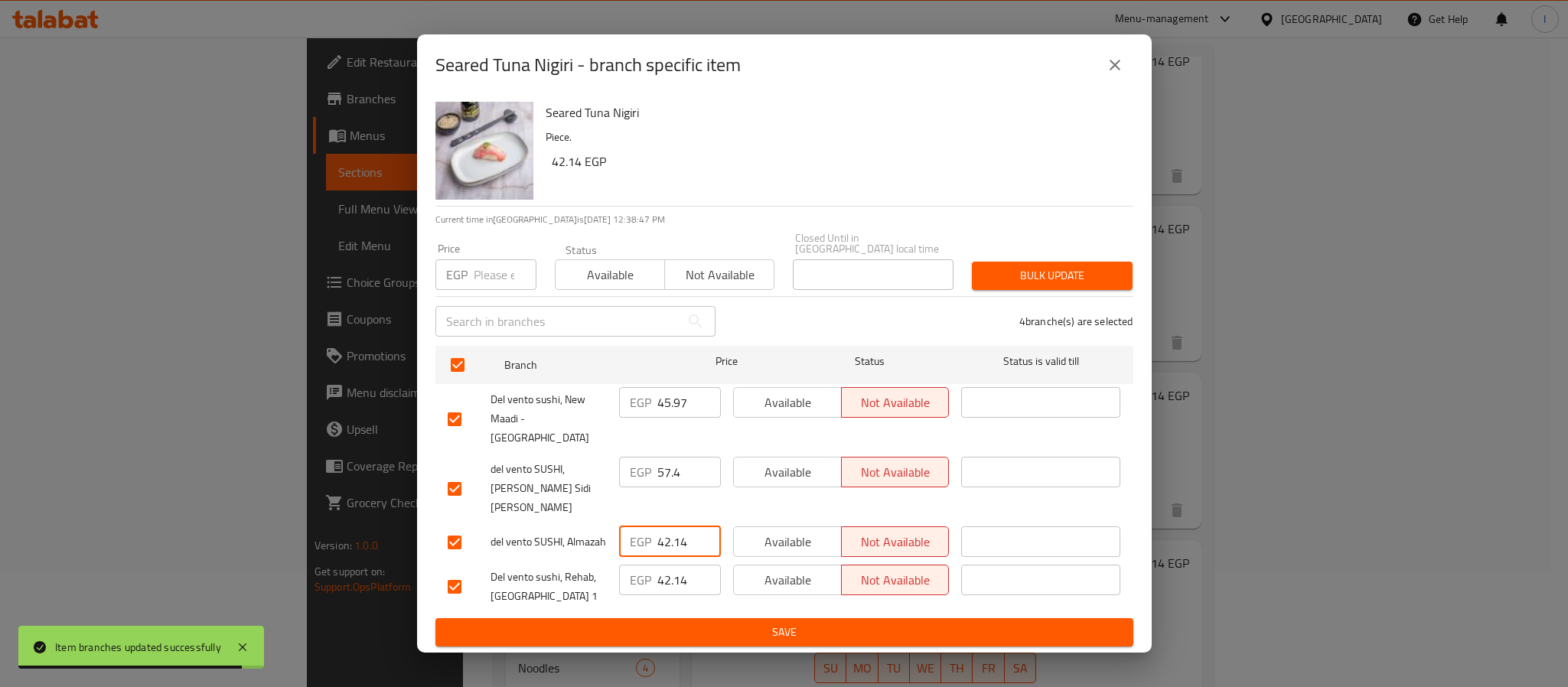
paste input "5.97"
click at [762, 622] on span "Save" at bounding box center [784, 632] width 673 height 19
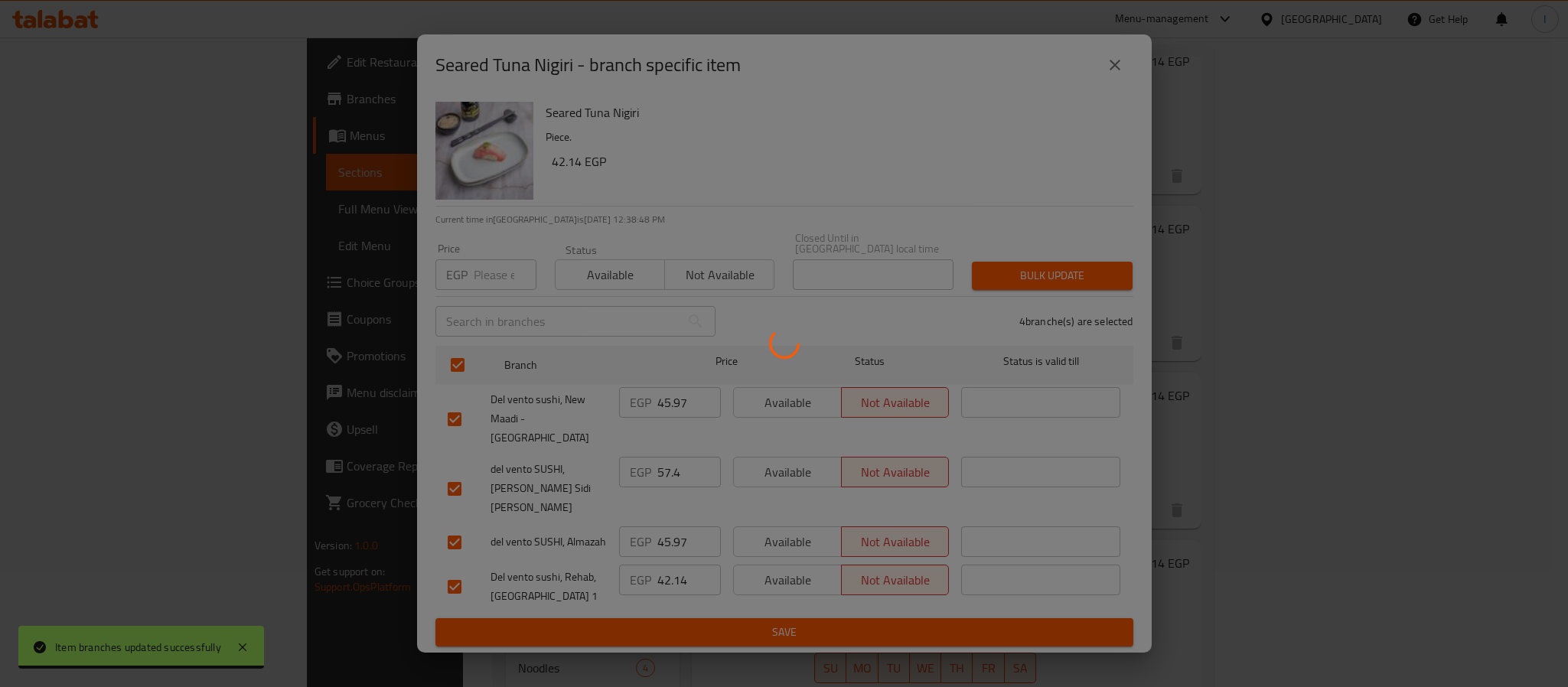
click at [1267, 415] on div at bounding box center [784, 343] width 1568 height 687
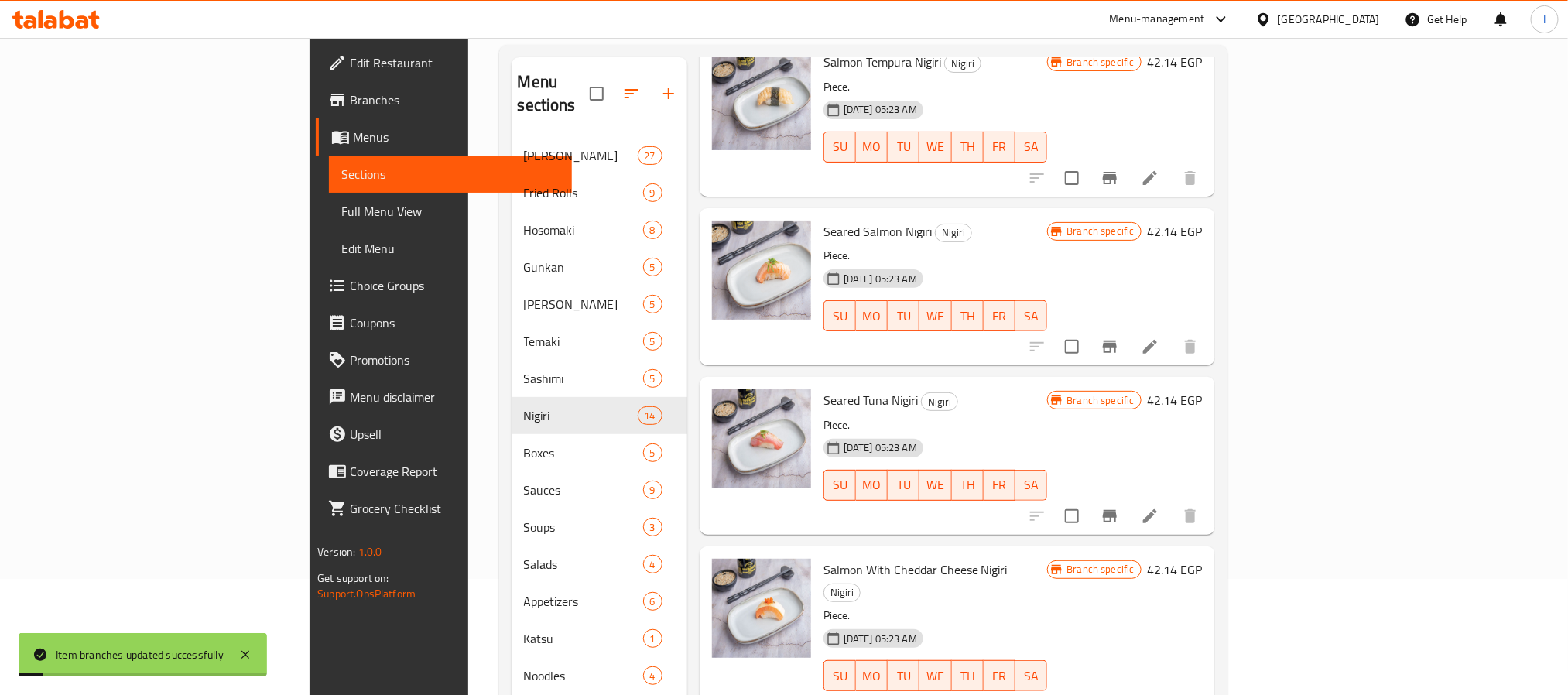
scroll to position [1509, 0]
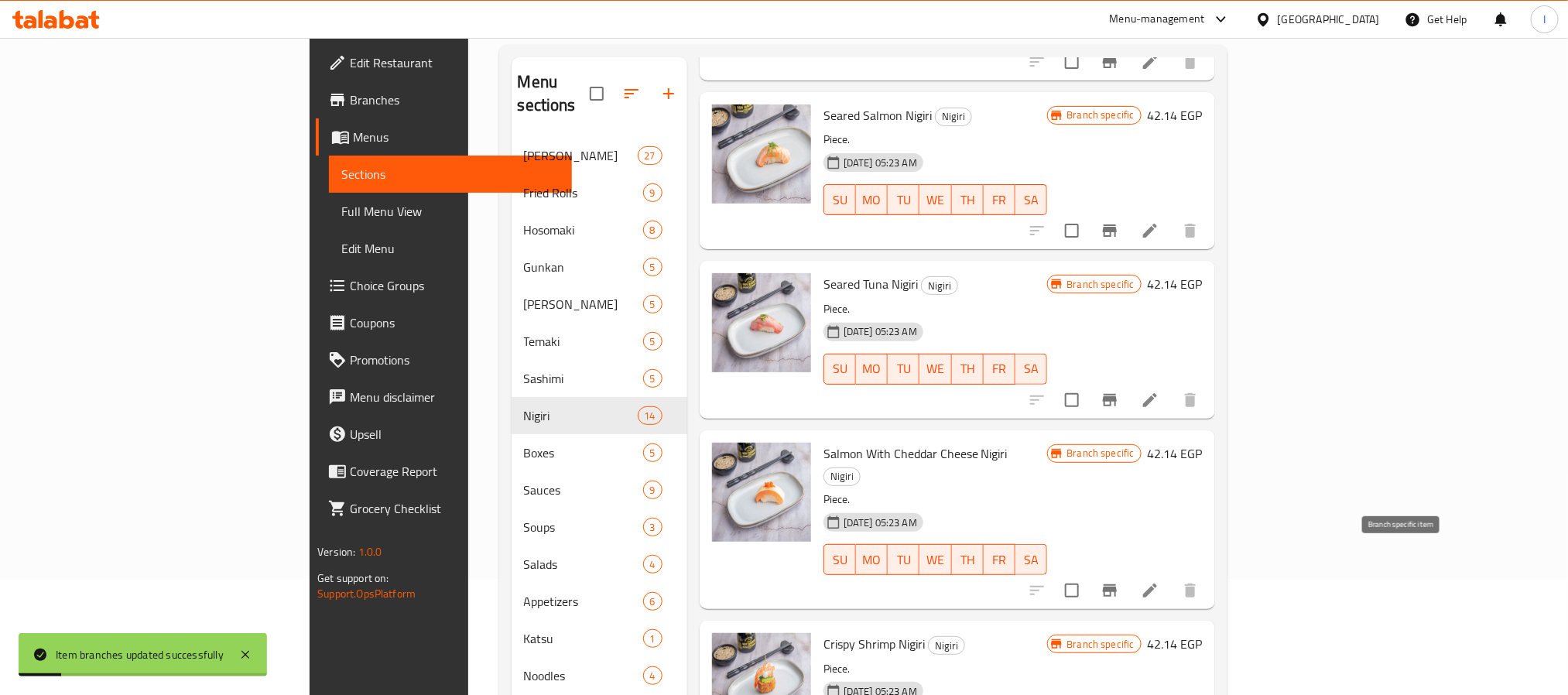
click at [1128, 572] on button "Branch-specific-item" at bounding box center [1110, 590] width 37 height 37
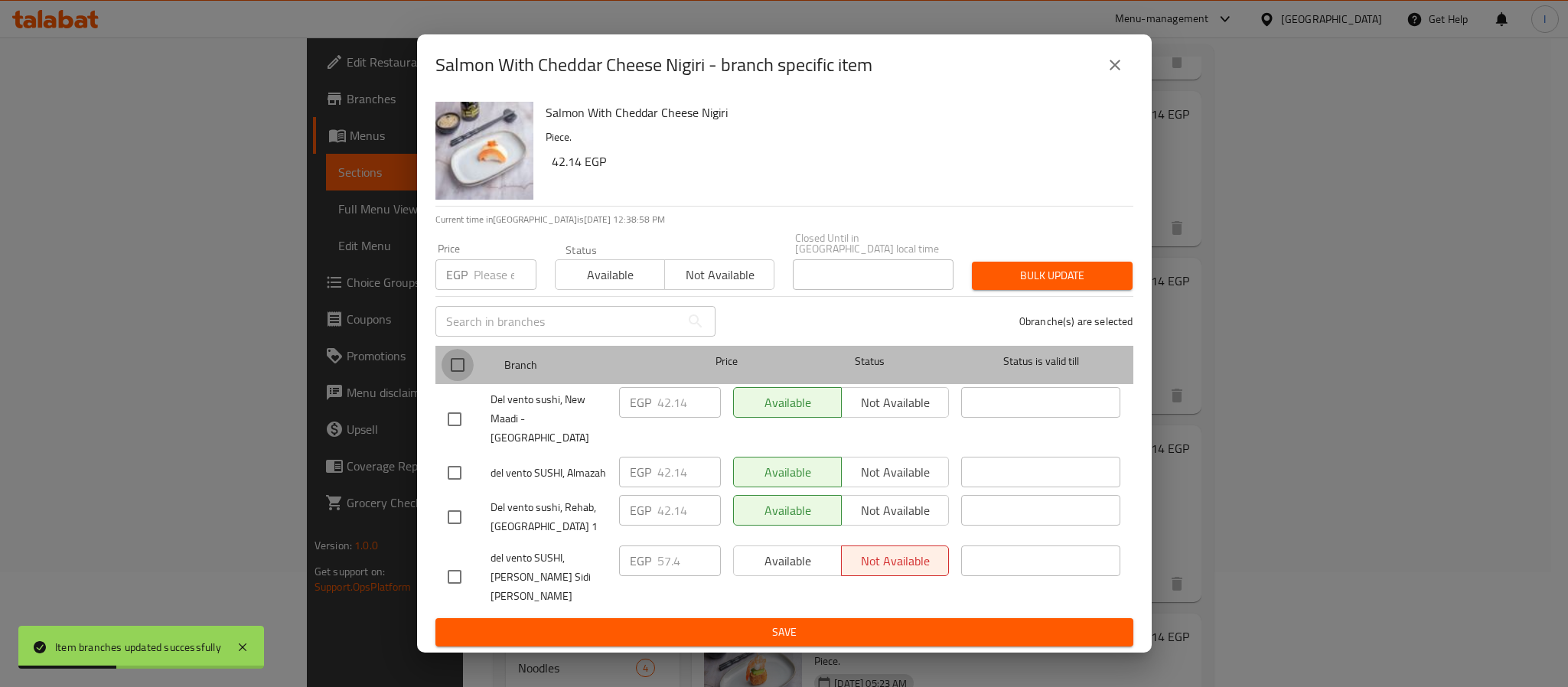
click at [463, 374] on input "checkbox" at bounding box center [457, 364] width 32 height 32
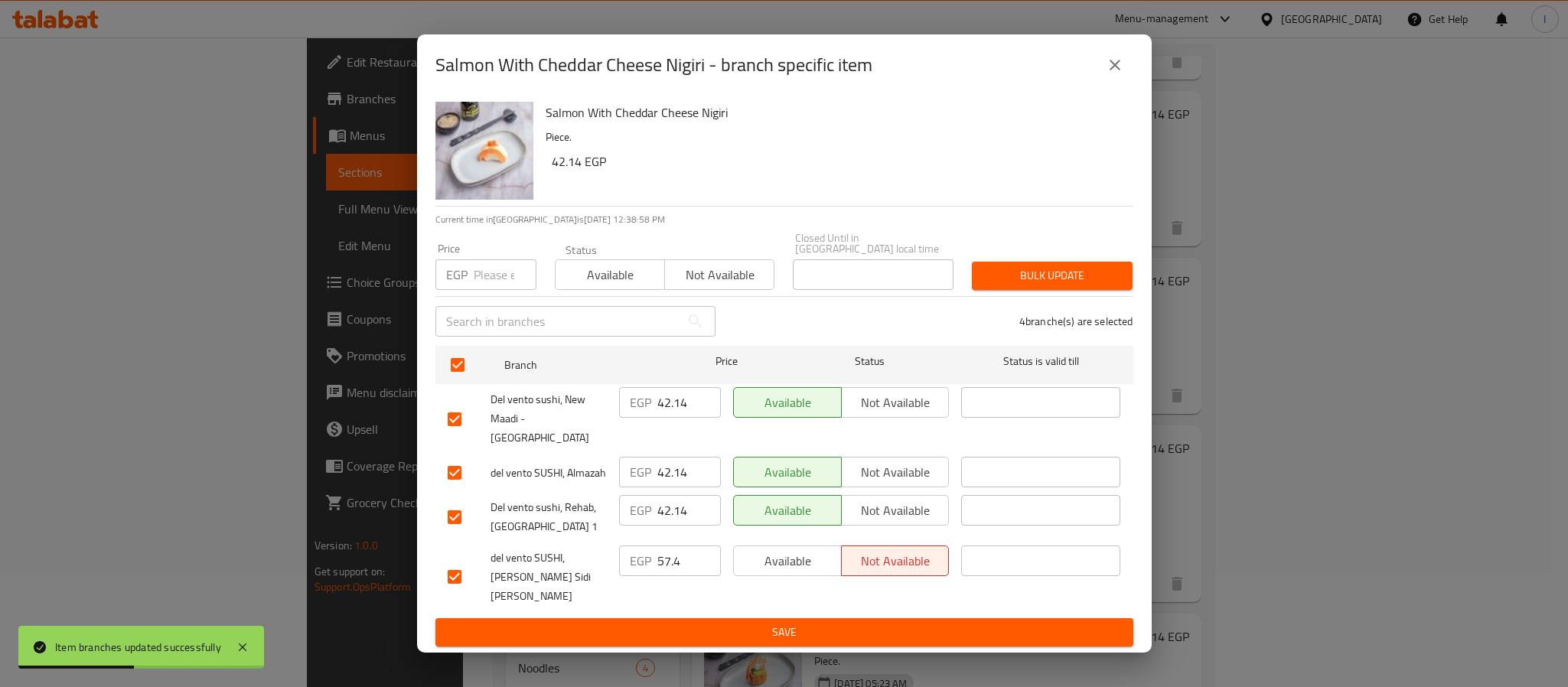
click at [661, 416] on input "42.14" at bounding box center [688, 401] width 64 height 31
paste input "5.97"
click at [659, 466] on input "42.14" at bounding box center [688, 472] width 64 height 31
paste input "5.97"
click at [773, 622] on span "Save" at bounding box center [784, 632] width 673 height 19
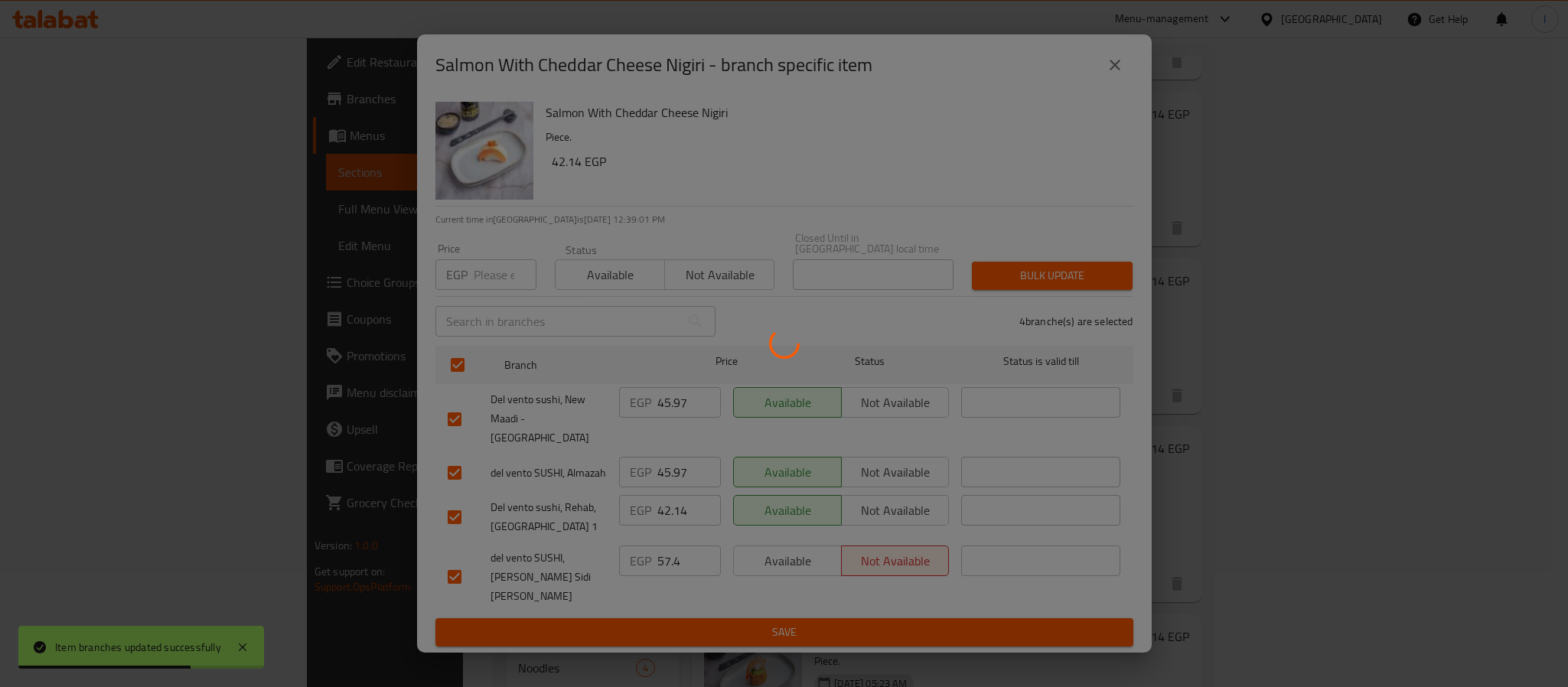
click at [1258, 448] on div at bounding box center [784, 343] width 1568 height 687
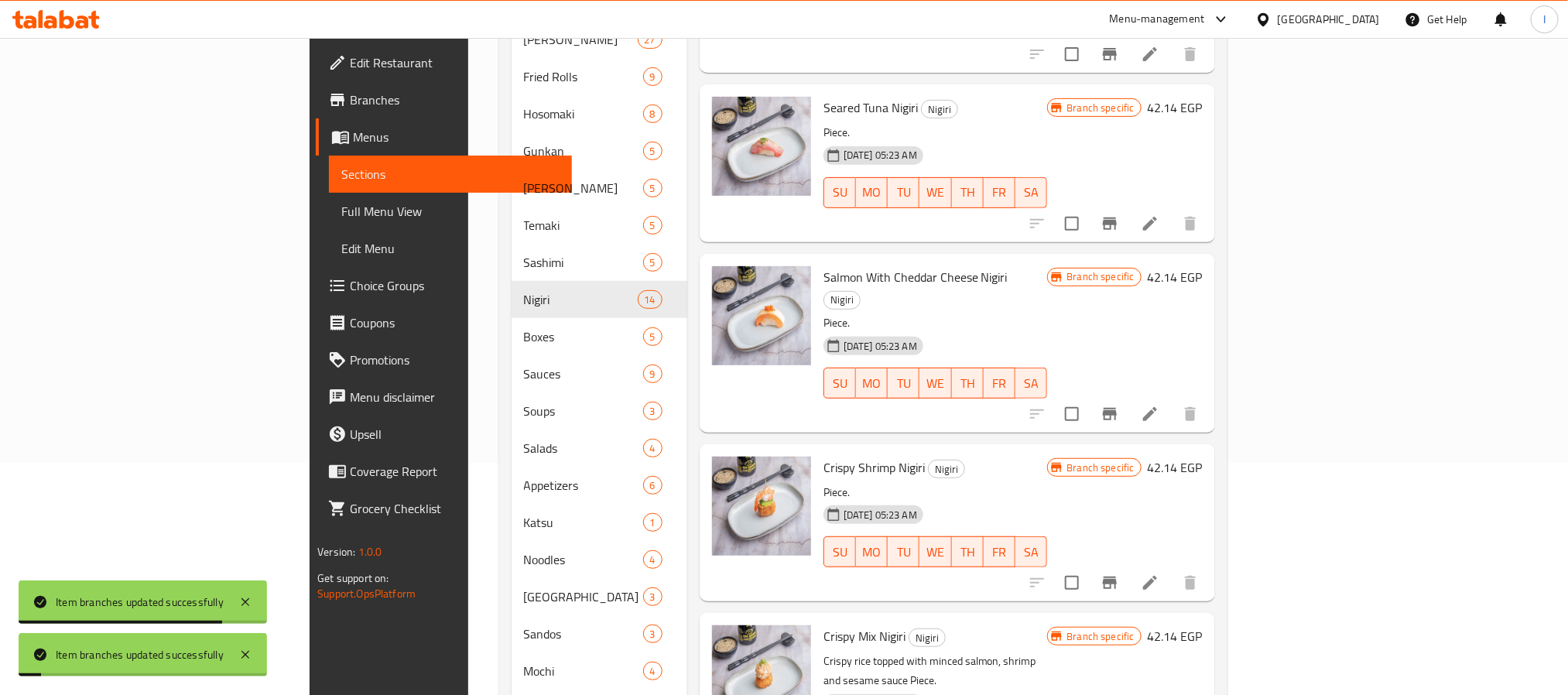
scroll to position [1600, 0]
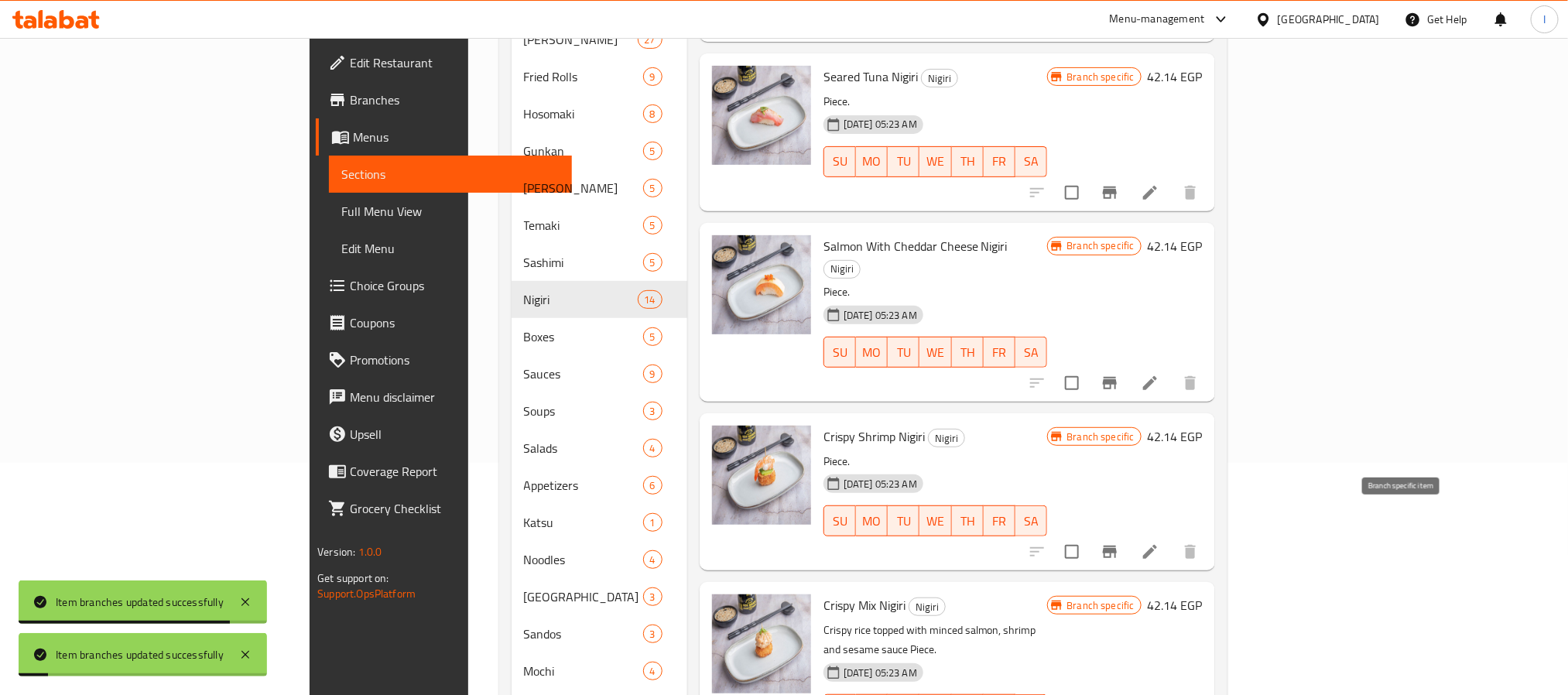
click at [1119, 543] on icon "Branch-specific-item" at bounding box center [1110, 552] width 19 height 19
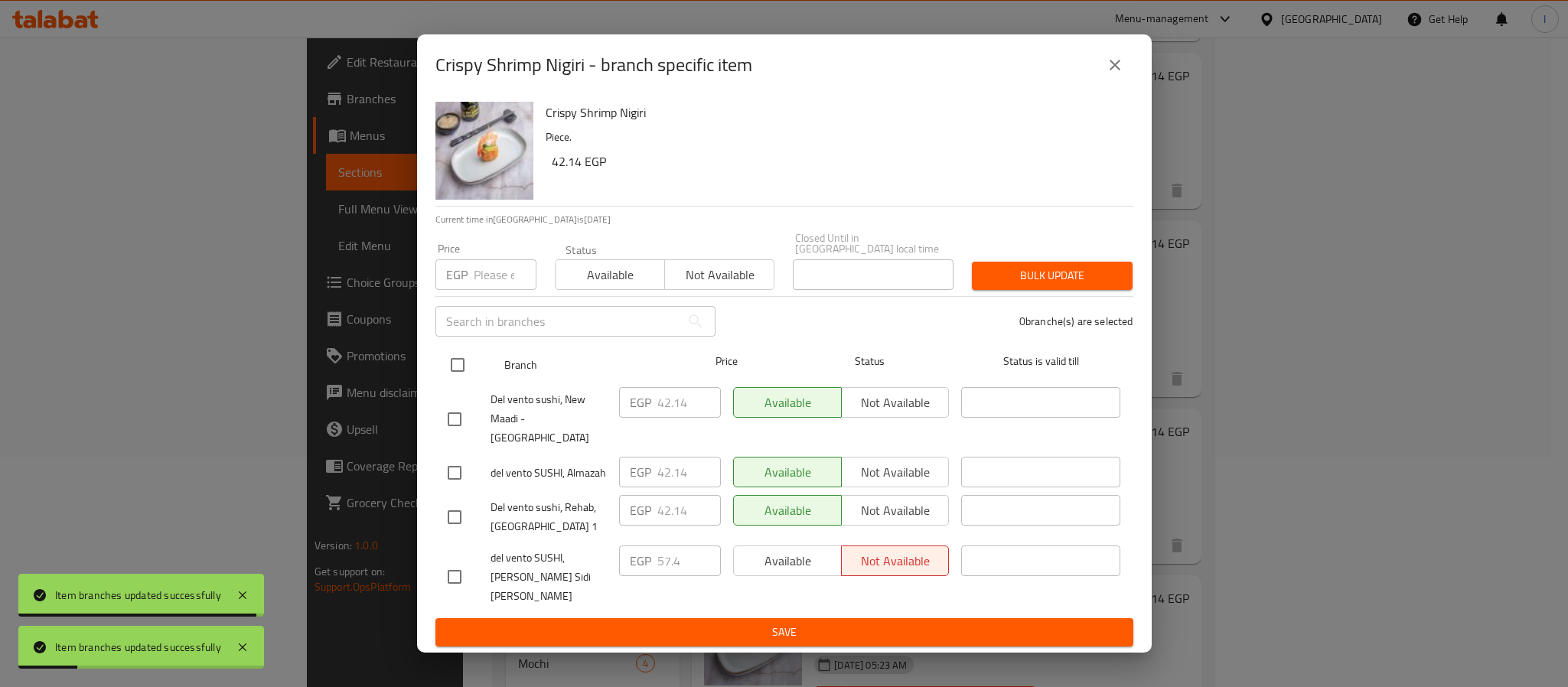
click at [454, 381] on input "checkbox" at bounding box center [457, 364] width 32 height 32
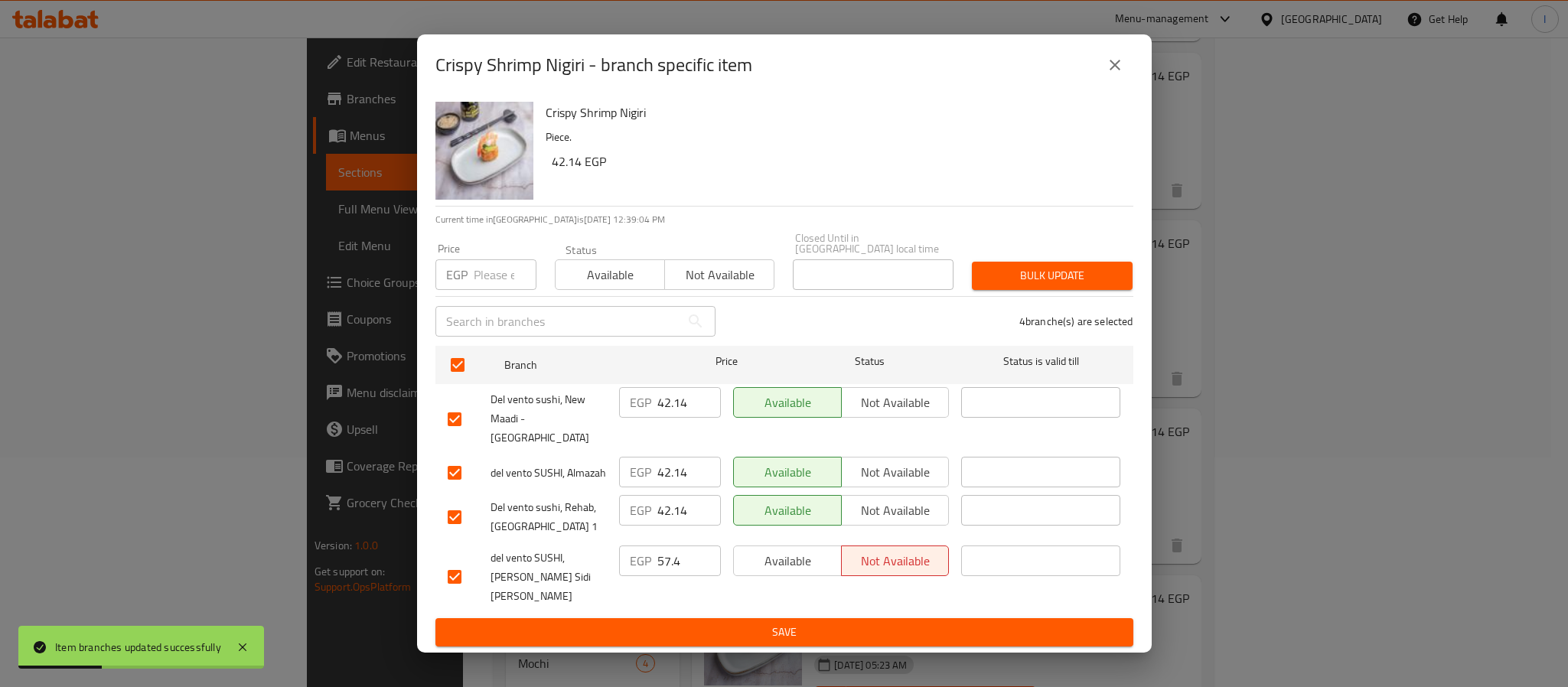
click at [670, 416] on input "42.14" at bounding box center [688, 401] width 64 height 31
paste input "5.97"
click at [666, 458] on input "42.14" at bounding box center [688, 472] width 64 height 31
paste input "5.97"
click at [747, 618] on button "Save" at bounding box center [784, 632] width 698 height 29
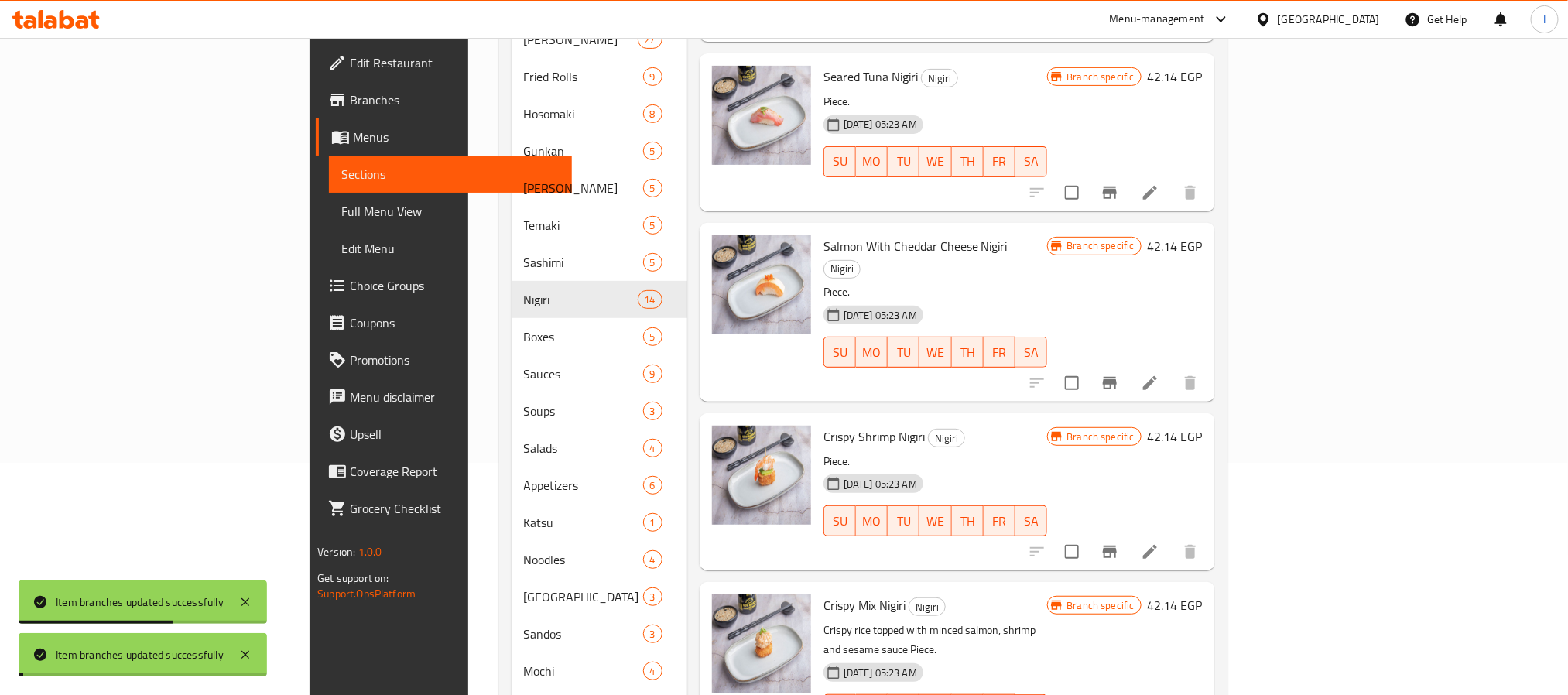
click at [1048, 426] on h6 "Crispy Shrimp Nigiri Nigiri" at bounding box center [936, 436] width 225 height 22
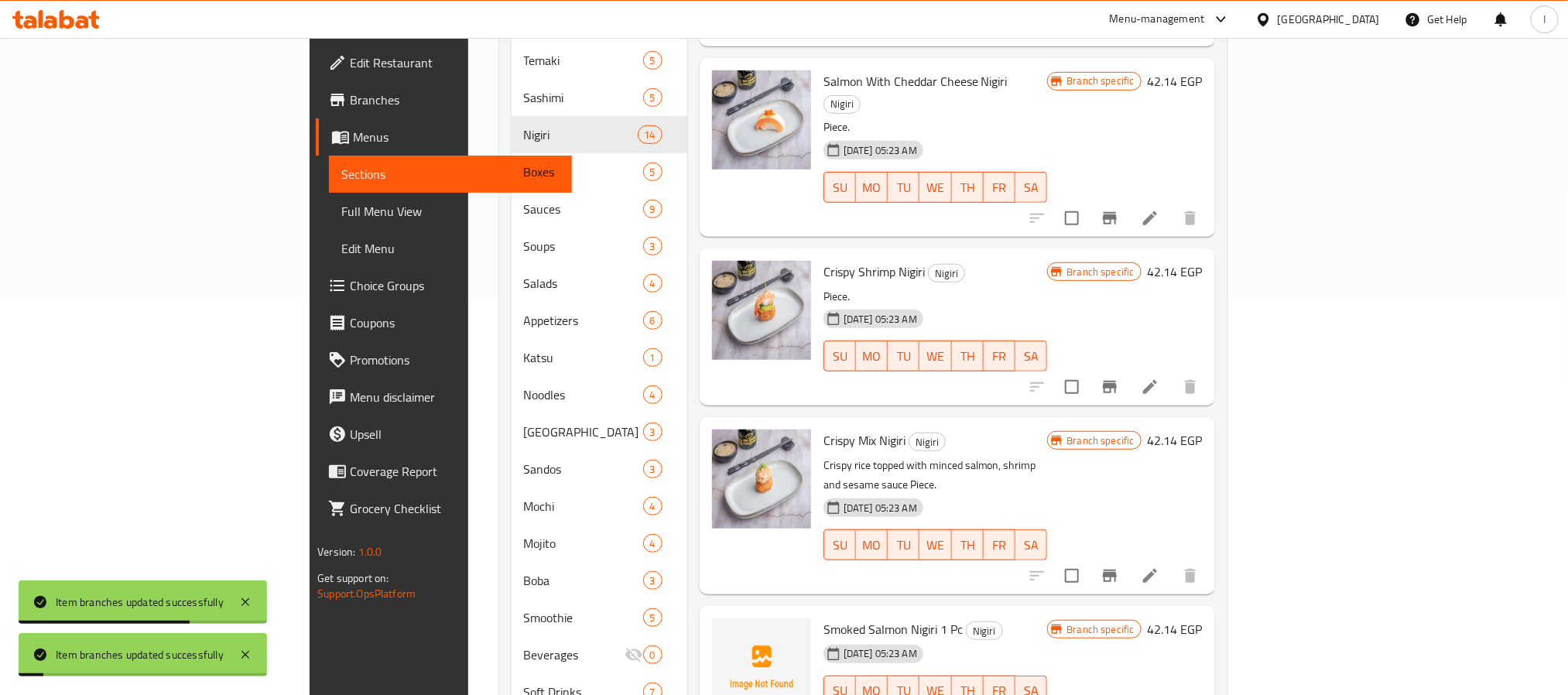
scroll to position [437, 0]
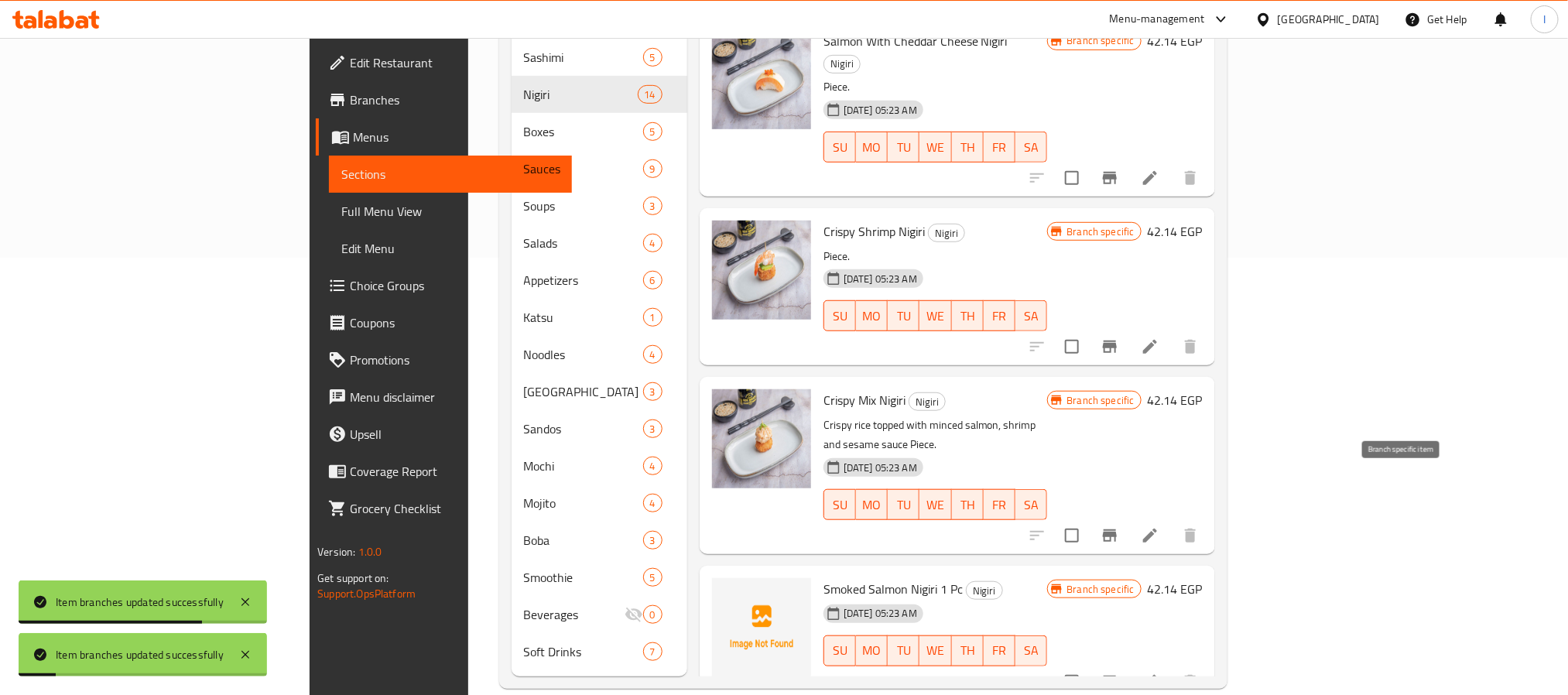
click at [1119, 526] on icon "Branch-specific-item" at bounding box center [1110, 535] width 19 height 19
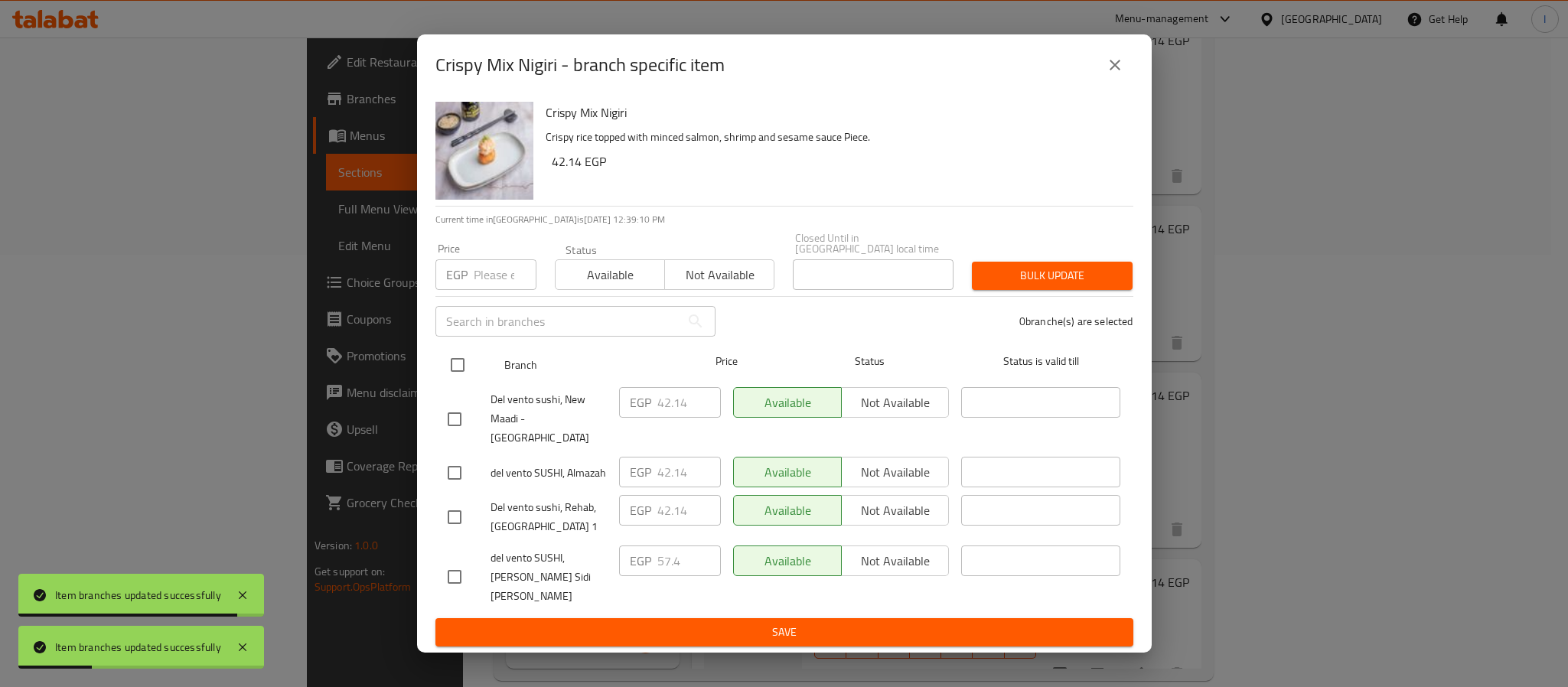
click at [455, 374] on input "checkbox" at bounding box center [457, 364] width 32 height 32
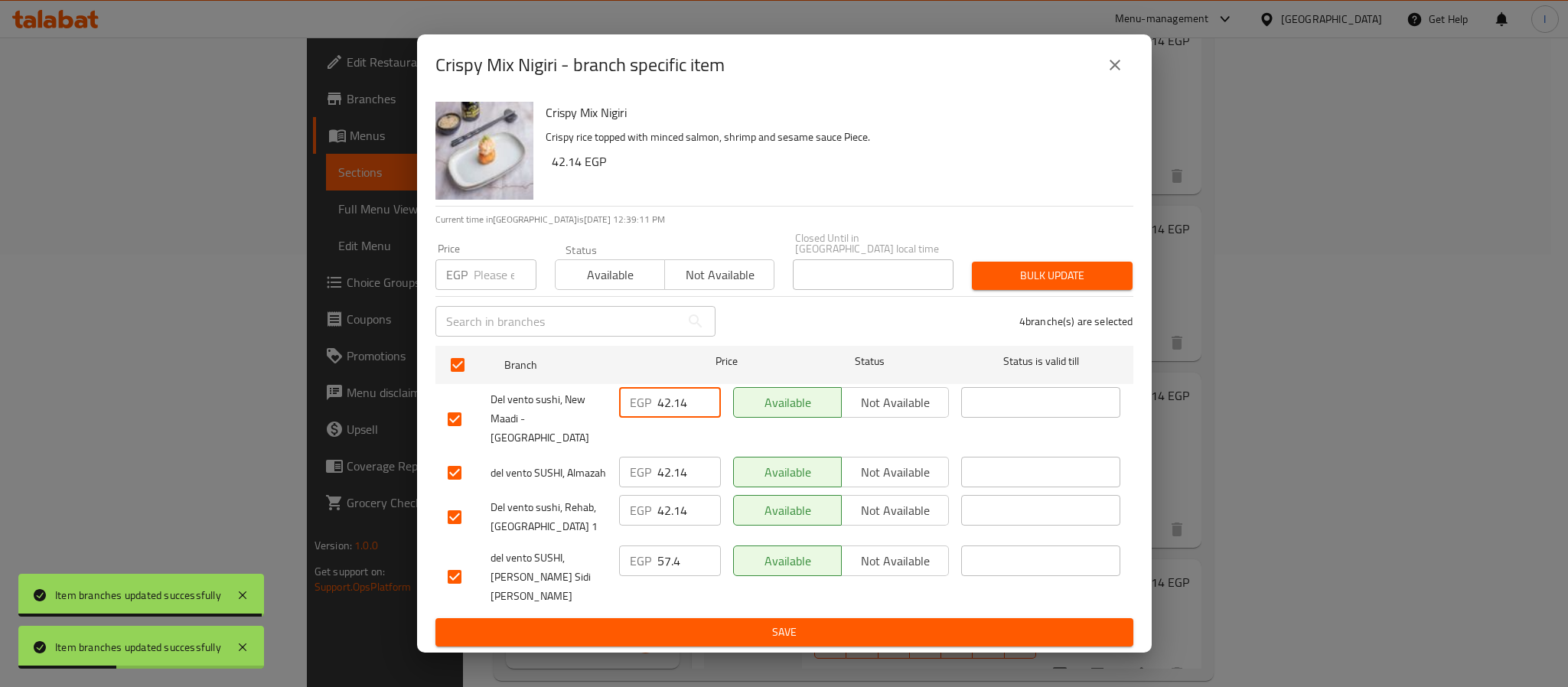
click at [666, 413] on input "42.14" at bounding box center [688, 401] width 64 height 31
paste input "5.97"
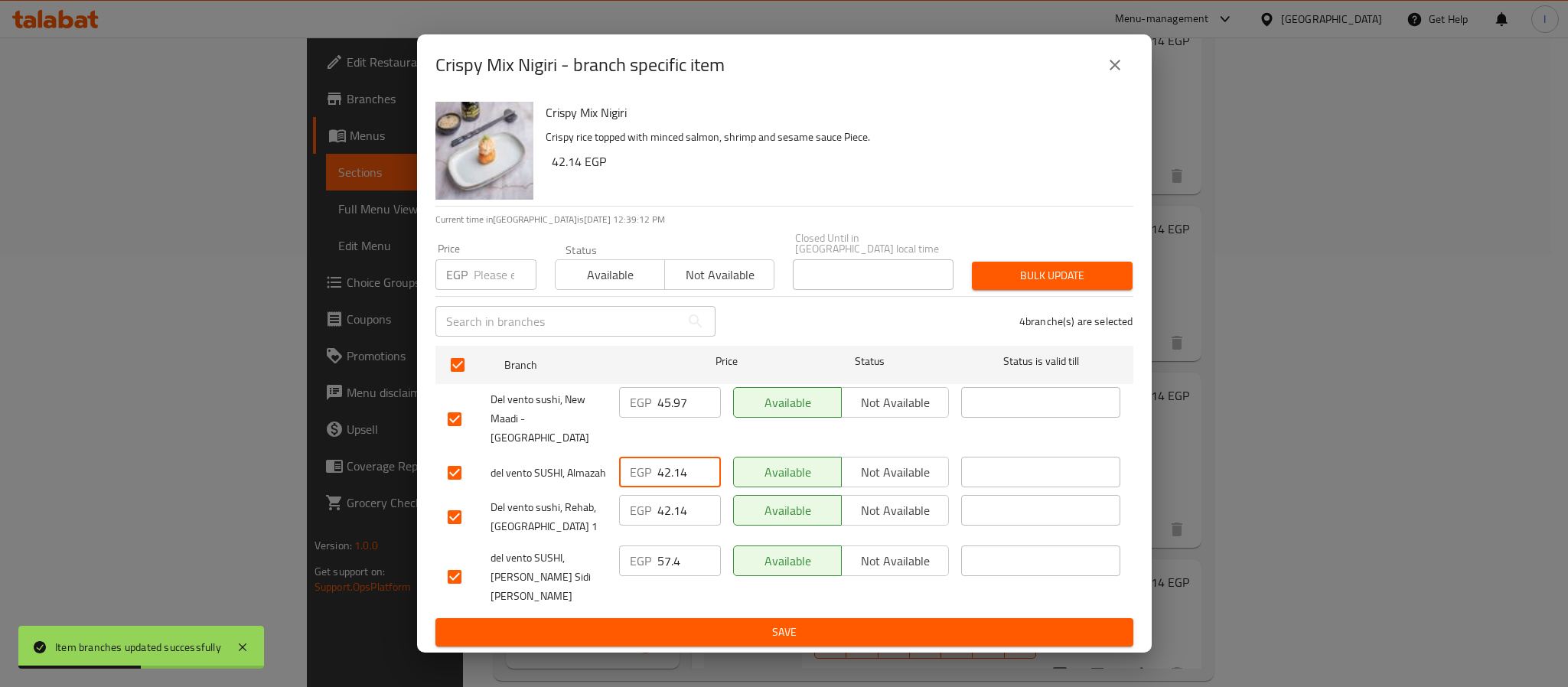
click at [666, 466] on input "42.14" at bounding box center [688, 472] width 64 height 31
paste input "5.97"
click at [741, 622] on span "Save" at bounding box center [784, 632] width 673 height 19
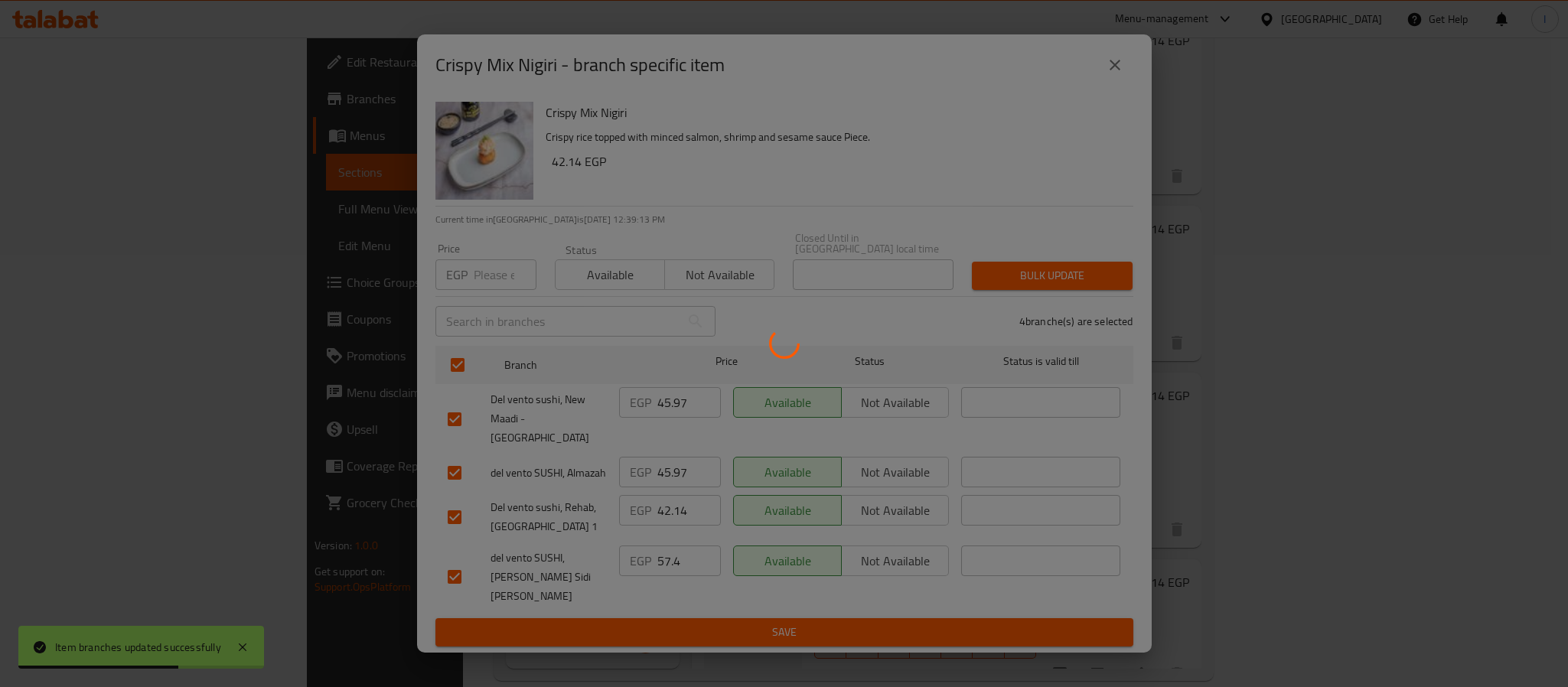
click at [1219, 383] on div at bounding box center [784, 343] width 1568 height 687
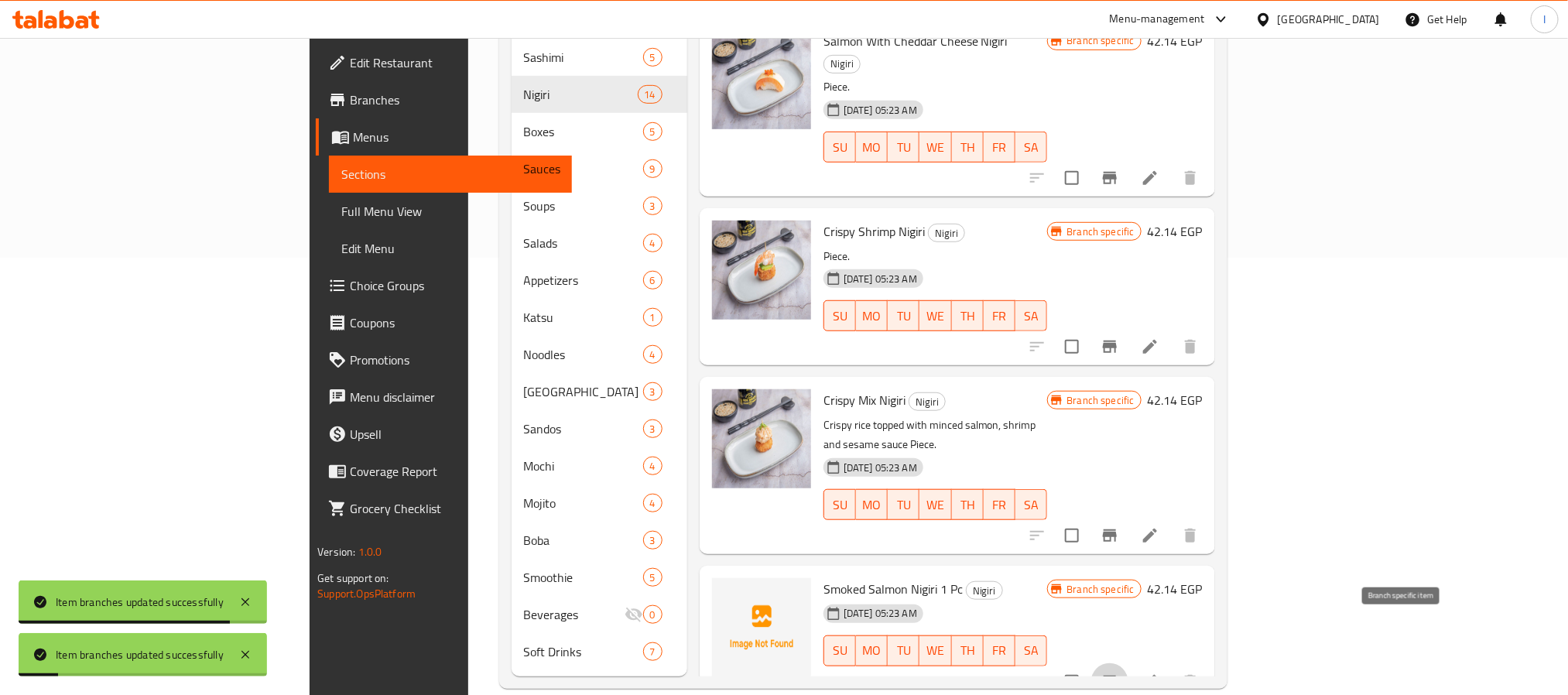
click at [1116, 675] on icon "Branch-specific-item" at bounding box center [1110, 681] width 14 height 12
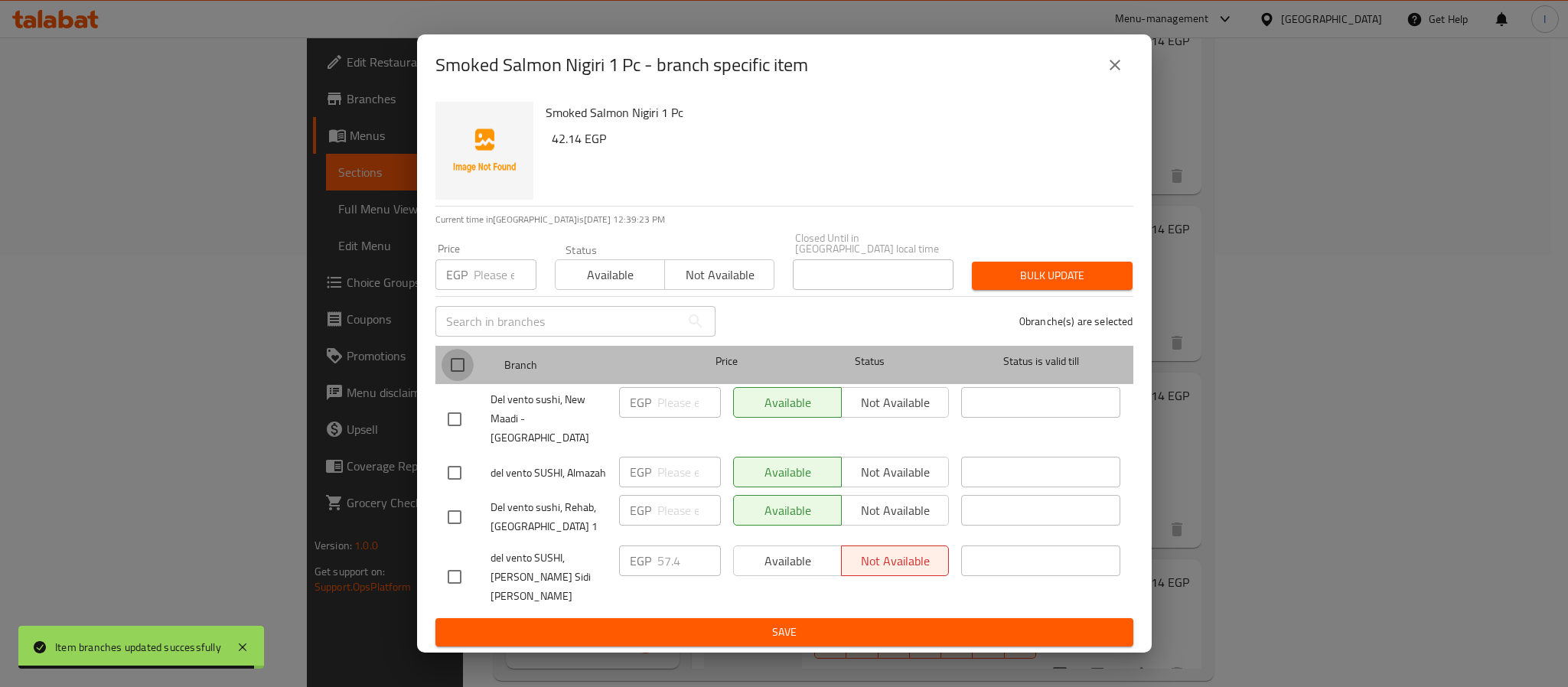
click at [462, 379] on input "checkbox" at bounding box center [457, 364] width 32 height 32
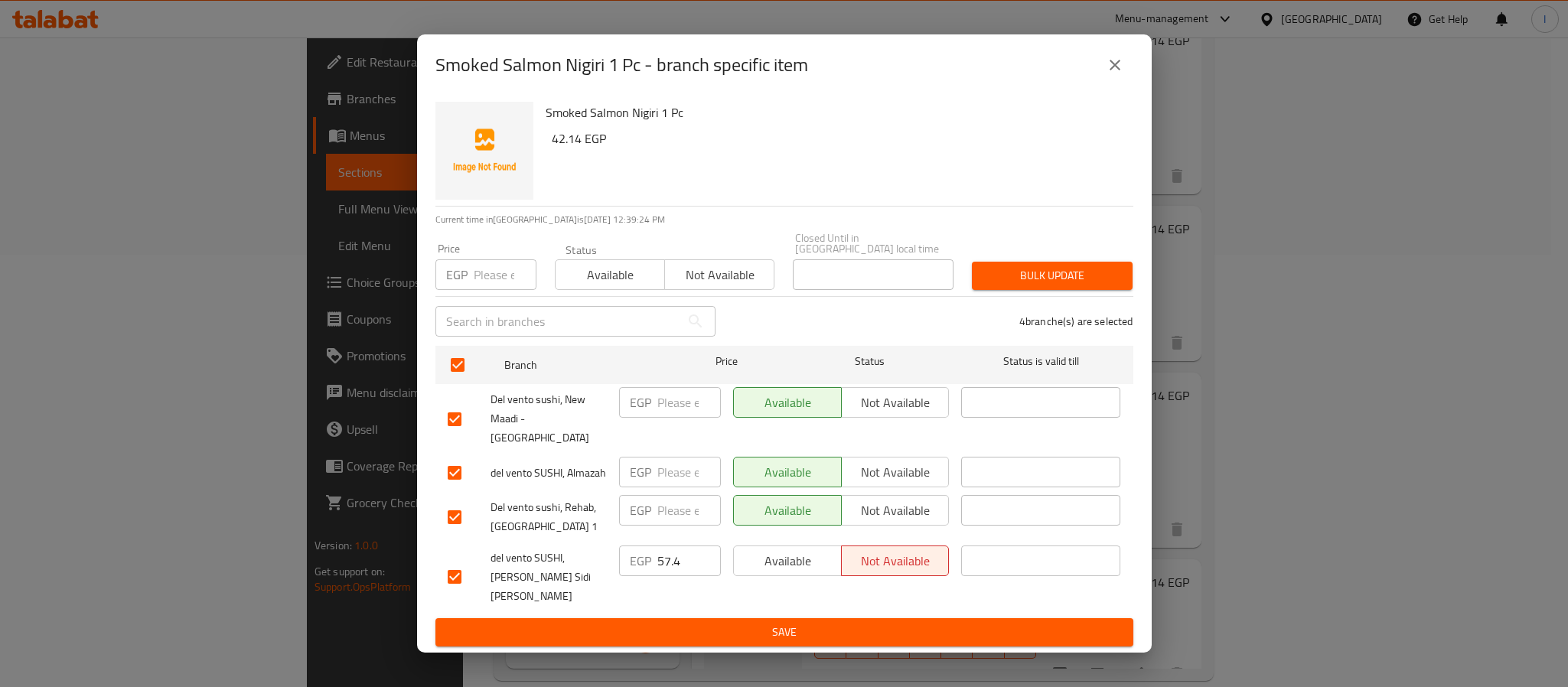
click at [670, 411] on input "number" at bounding box center [688, 401] width 64 height 31
paste input "45.97"
click at [669, 462] on input "number" at bounding box center [688, 472] width 64 height 31
paste input "45.97"
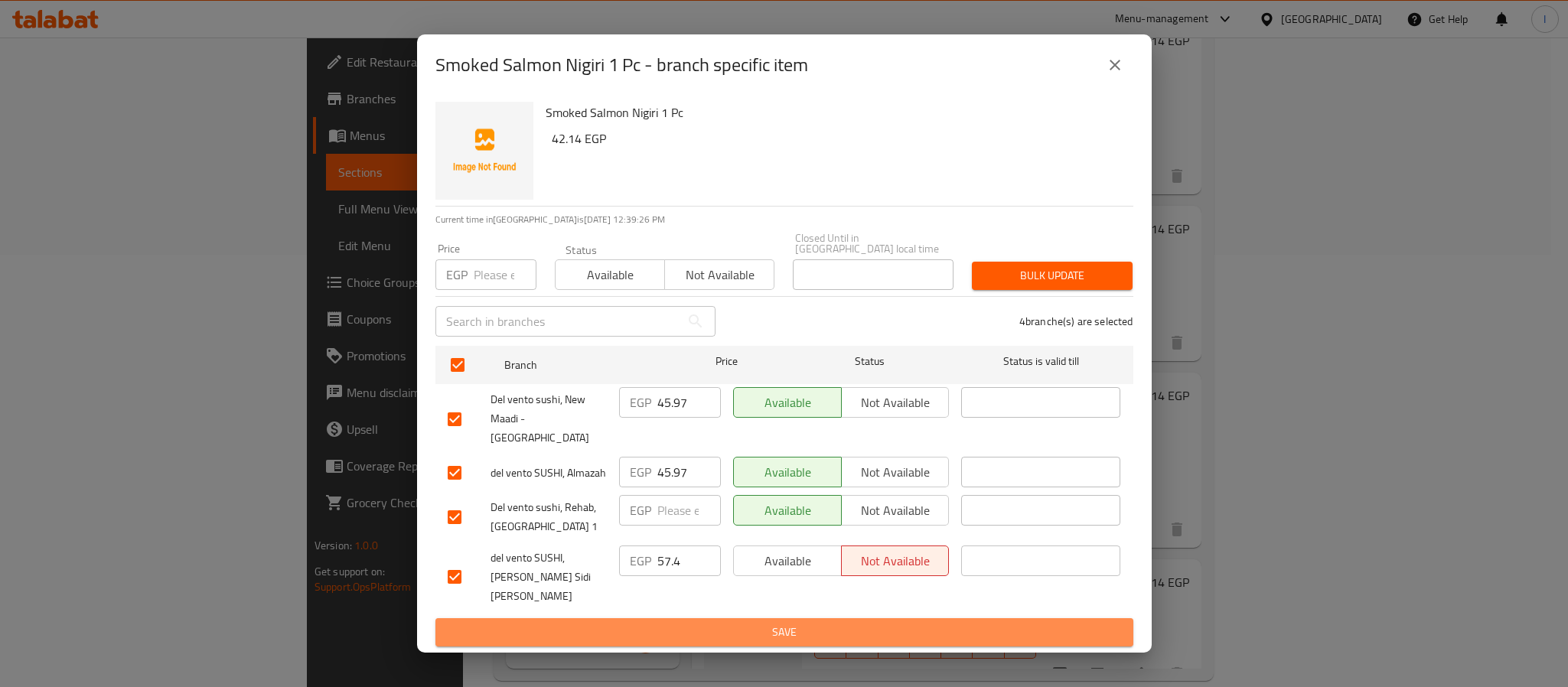
click at [804, 622] on span "Save" at bounding box center [784, 632] width 673 height 19
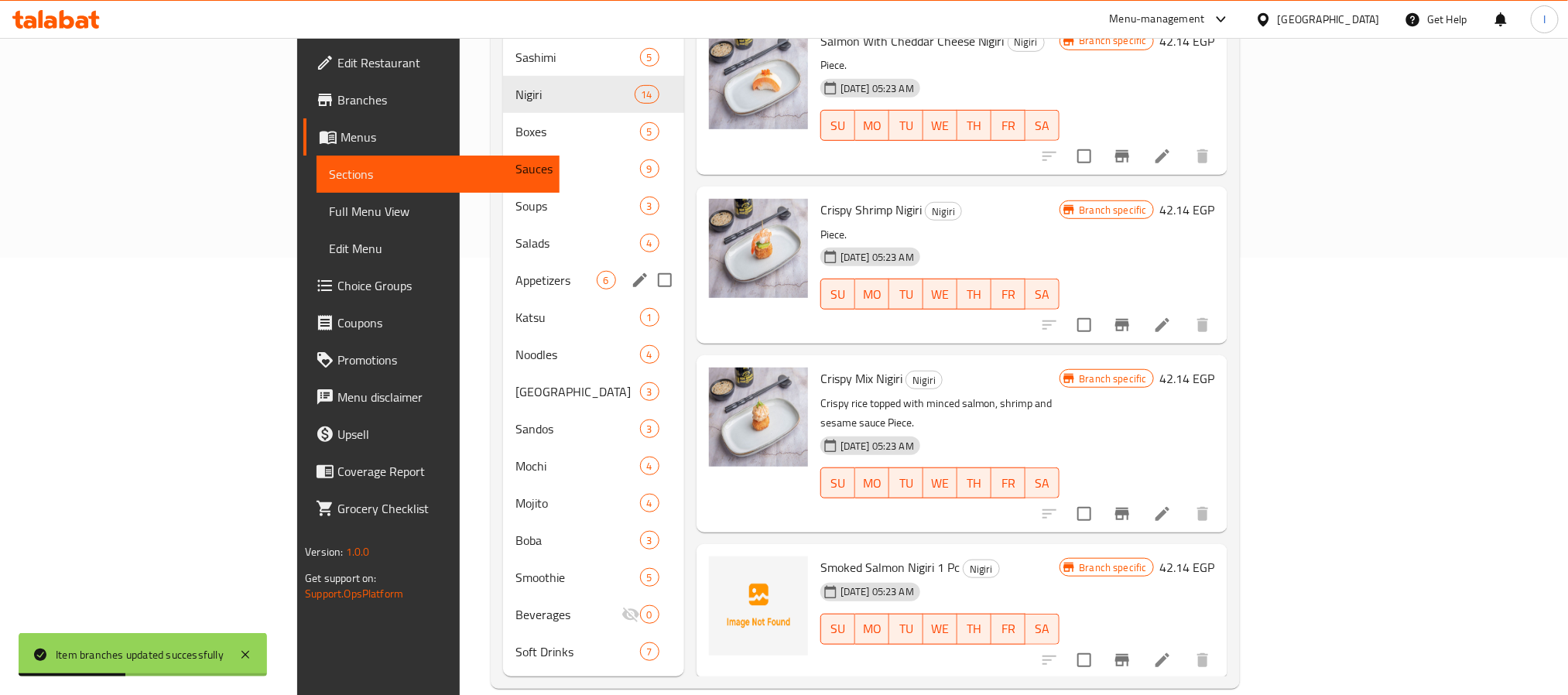
scroll to position [12, 0]
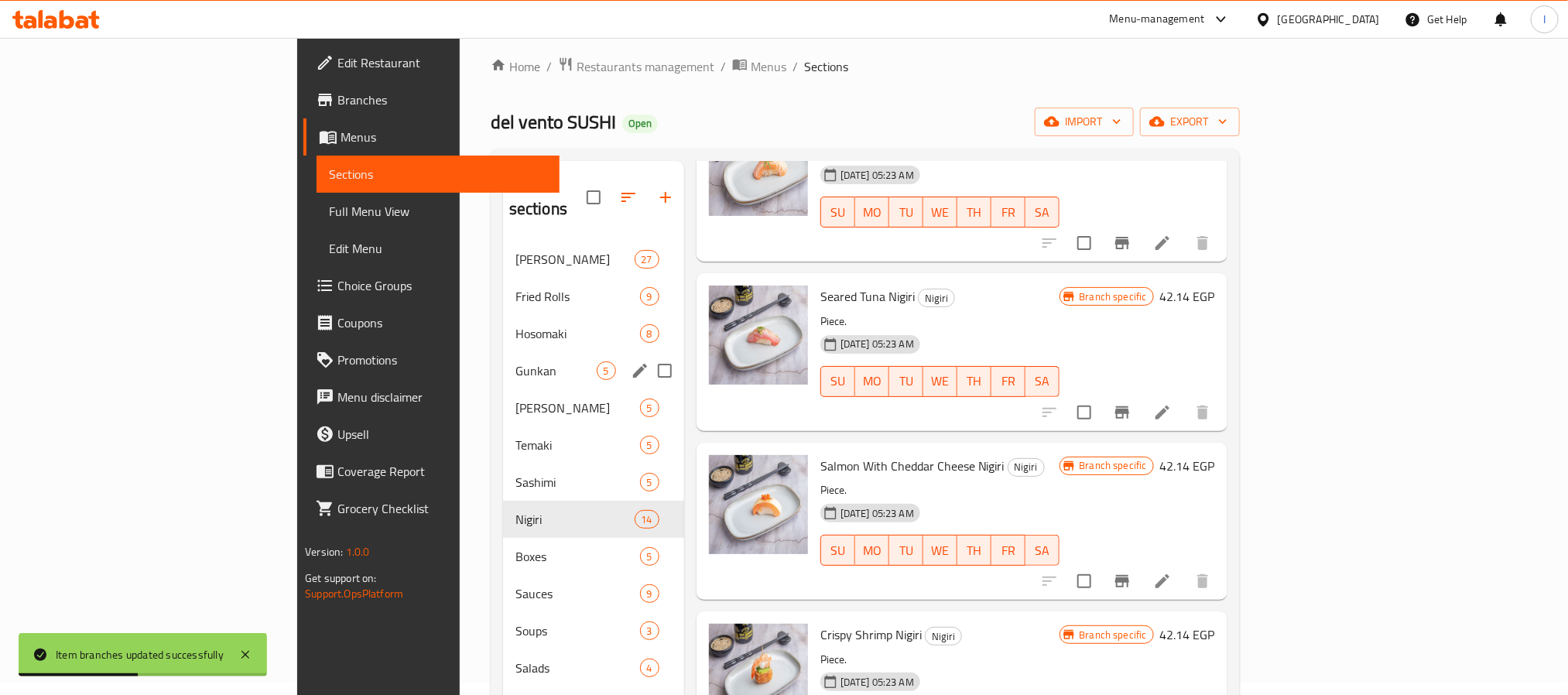
click at [515, 361] on span "Gunkan" at bounding box center [556, 370] width 81 height 19
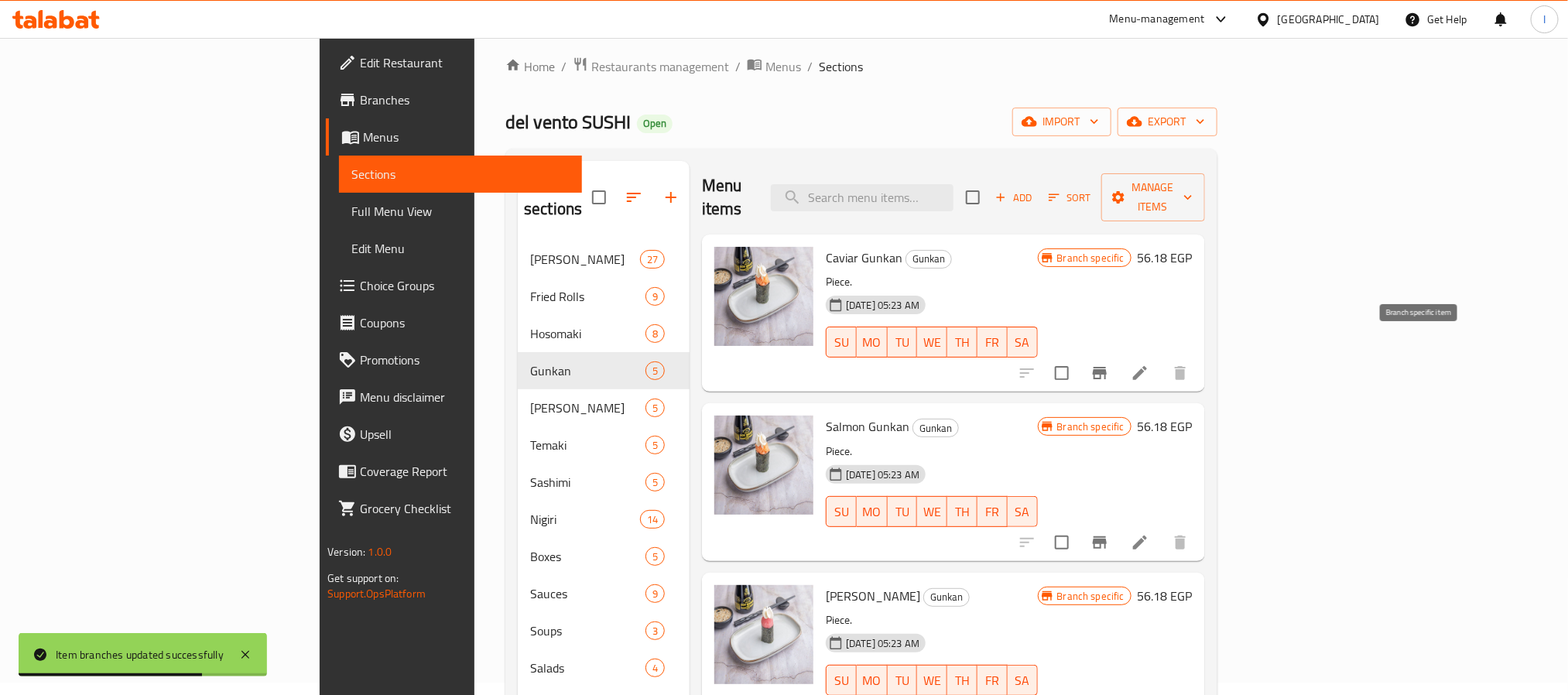
click at [1109, 364] on icon "Branch-specific-item" at bounding box center [1099, 373] width 19 height 19
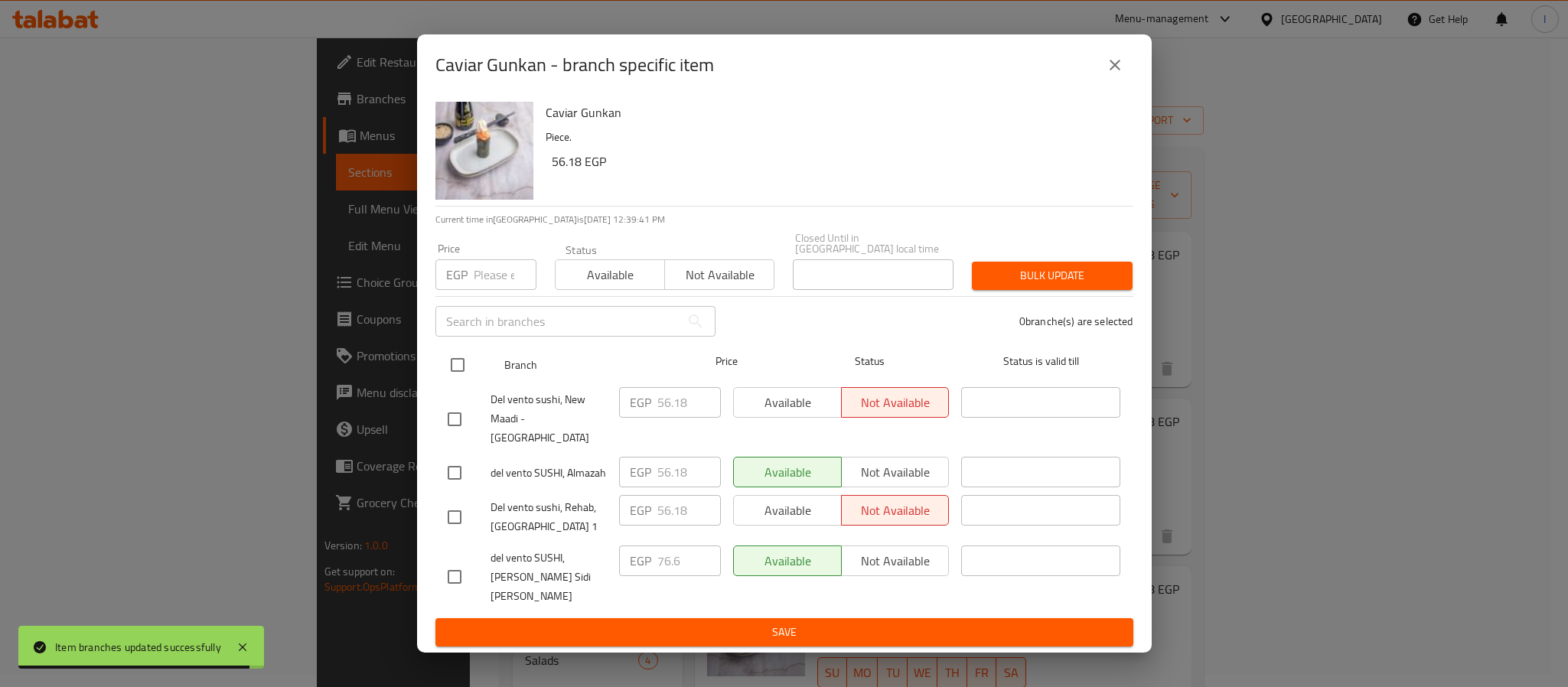
click at [460, 372] on input "checkbox" at bounding box center [457, 364] width 32 height 32
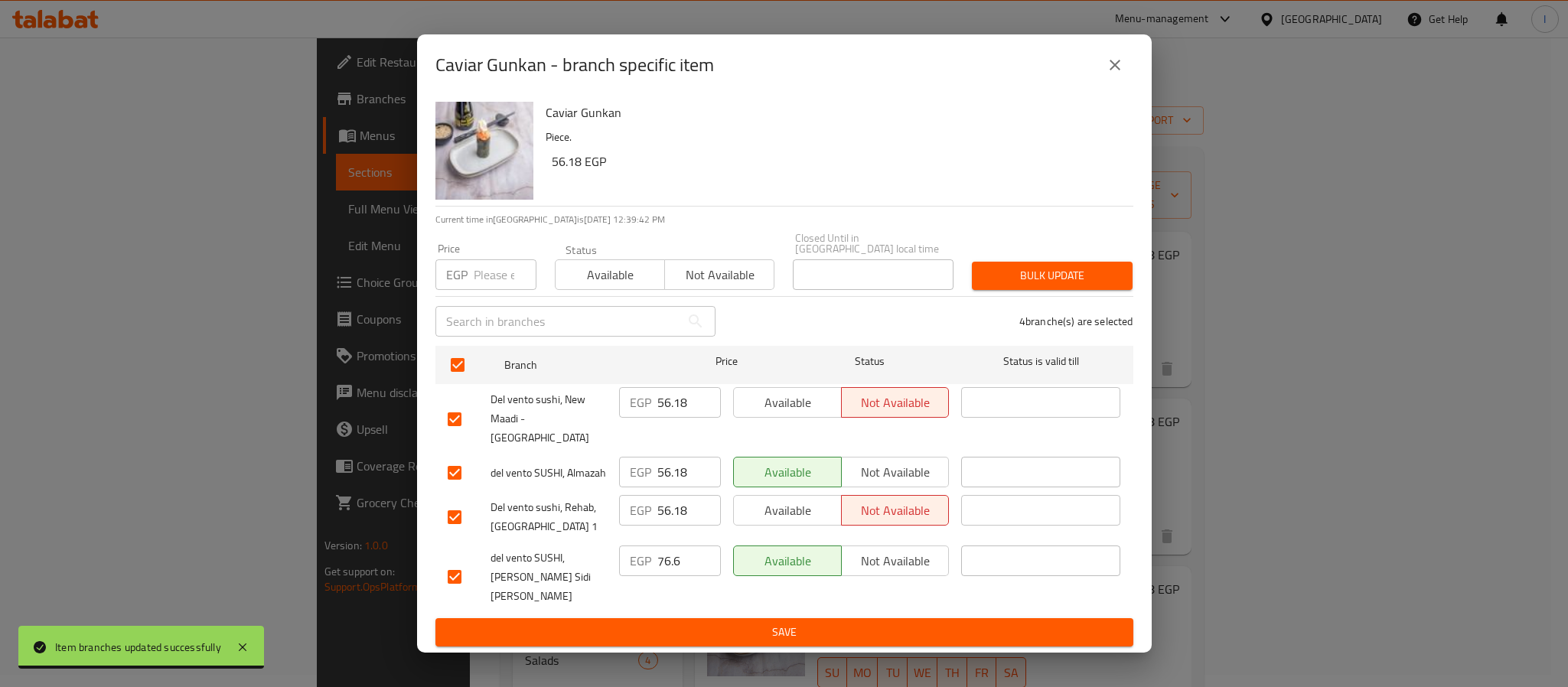
click at [652, 411] on div "EGP 56.18 ​" at bounding box center [670, 401] width 102 height 31
paste input "61.29"
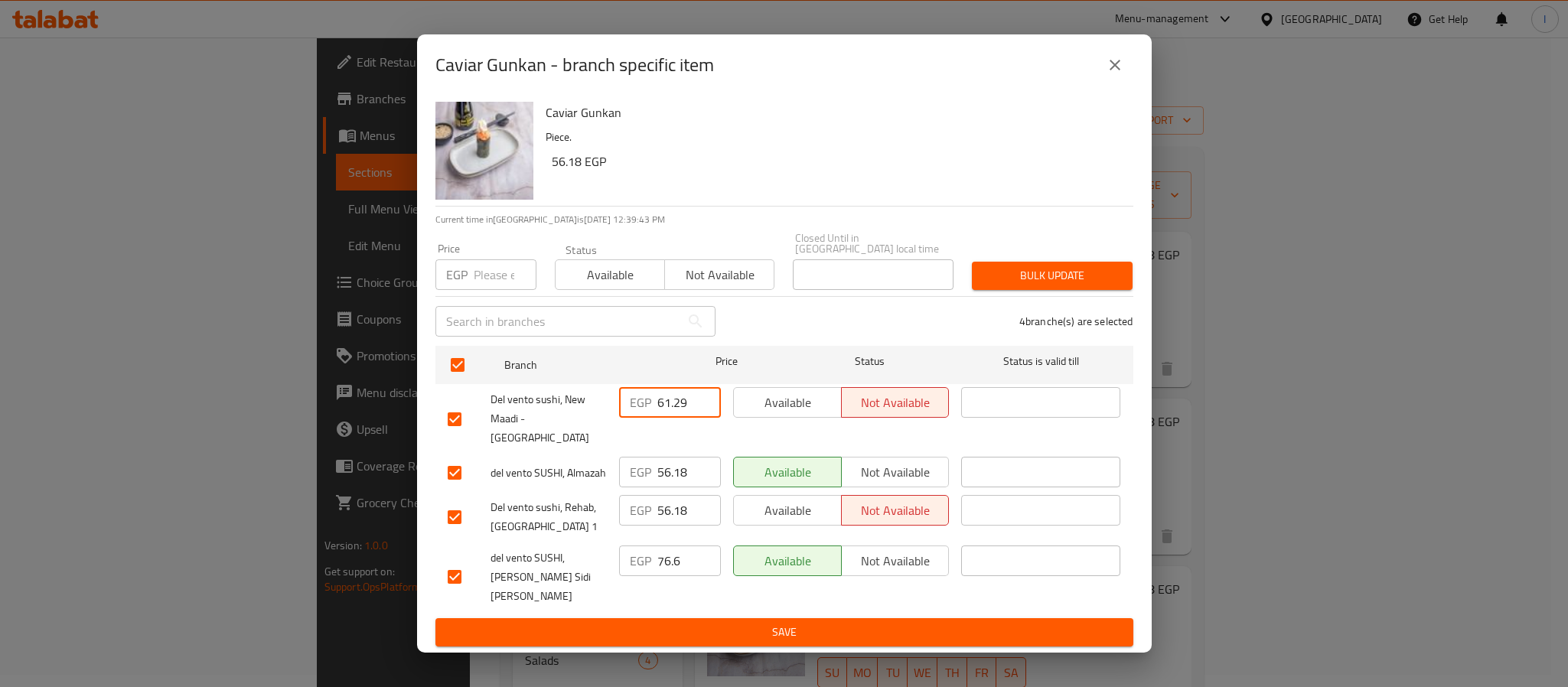
click at [673, 468] on input "56.18" at bounding box center [688, 472] width 64 height 31
paste input "61.29"
click at [768, 622] on span "Save" at bounding box center [784, 632] width 673 height 19
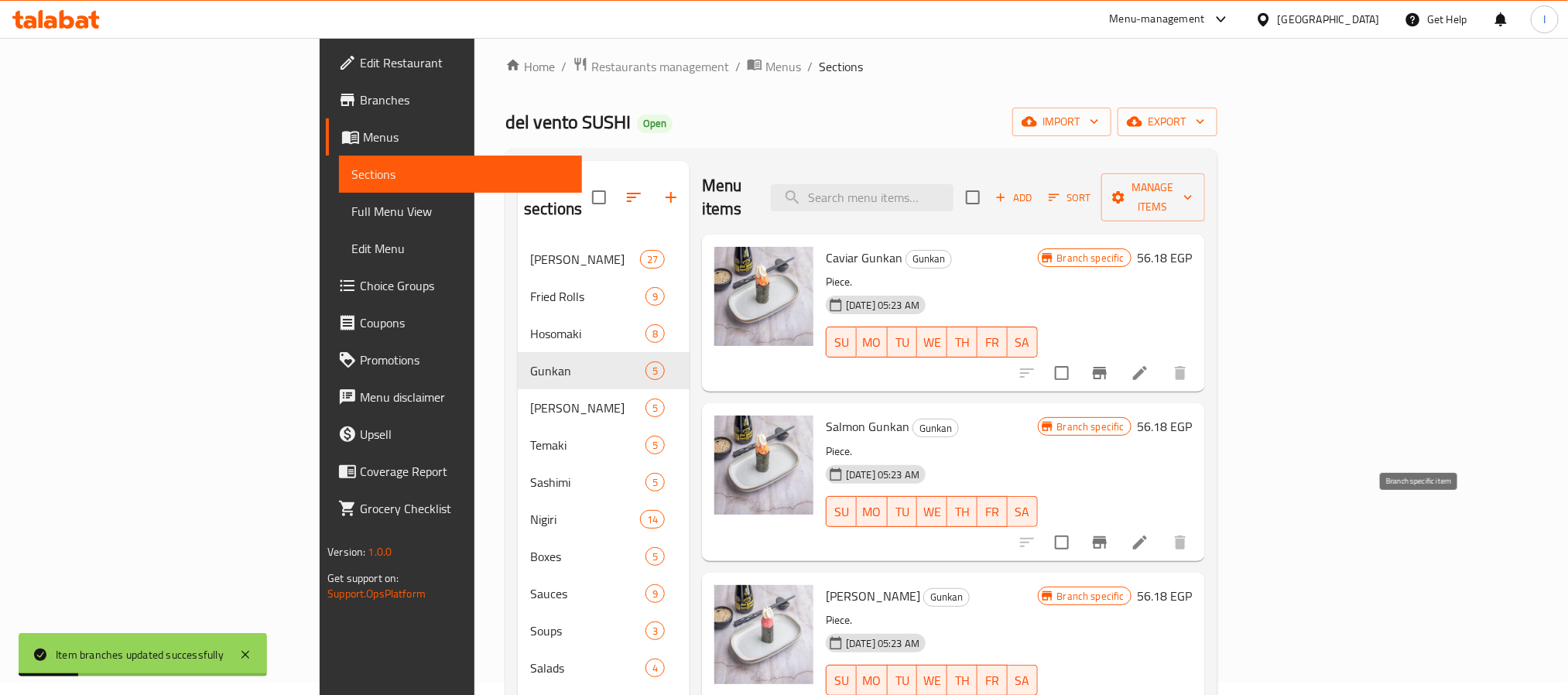
click at [1107, 536] on icon "Branch-specific-item" at bounding box center [1099, 542] width 14 height 12
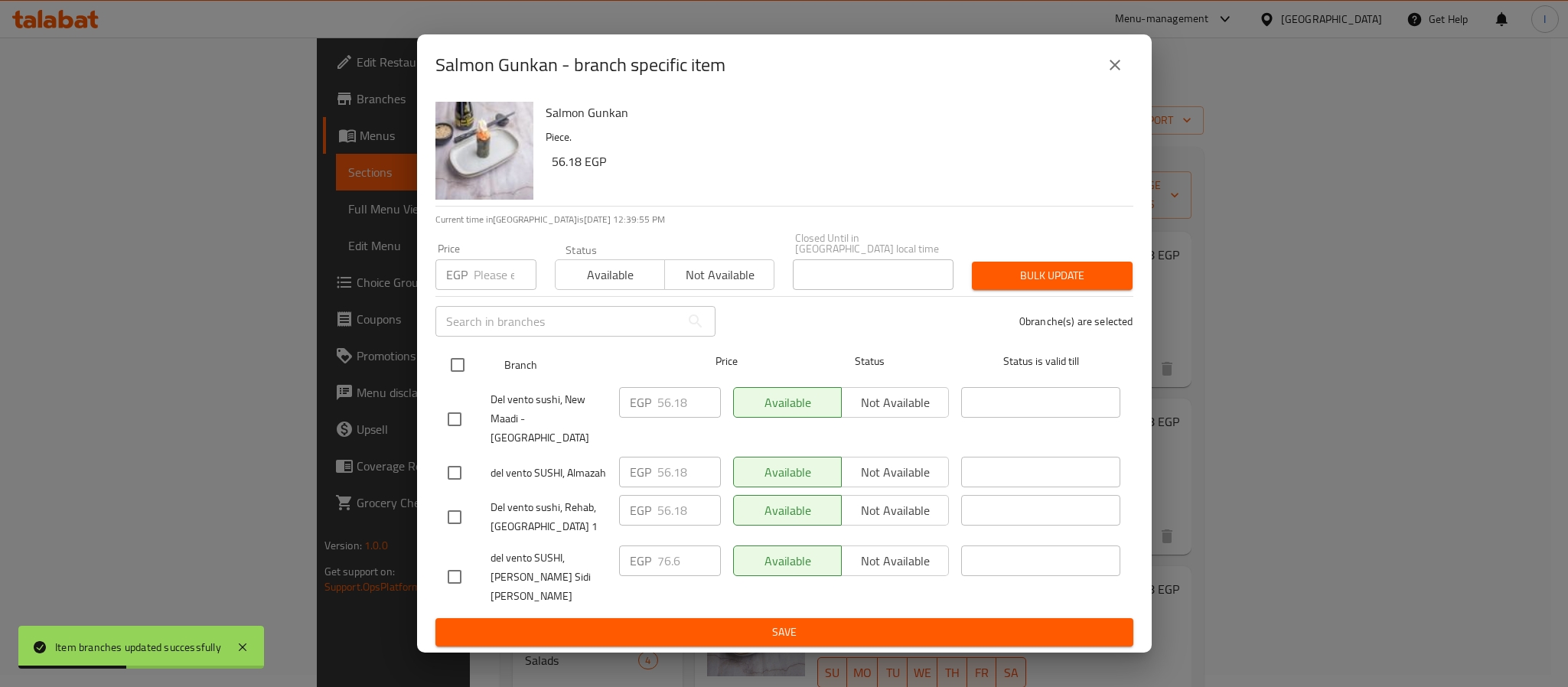
click at [458, 378] on input "checkbox" at bounding box center [457, 364] width 32 height 32
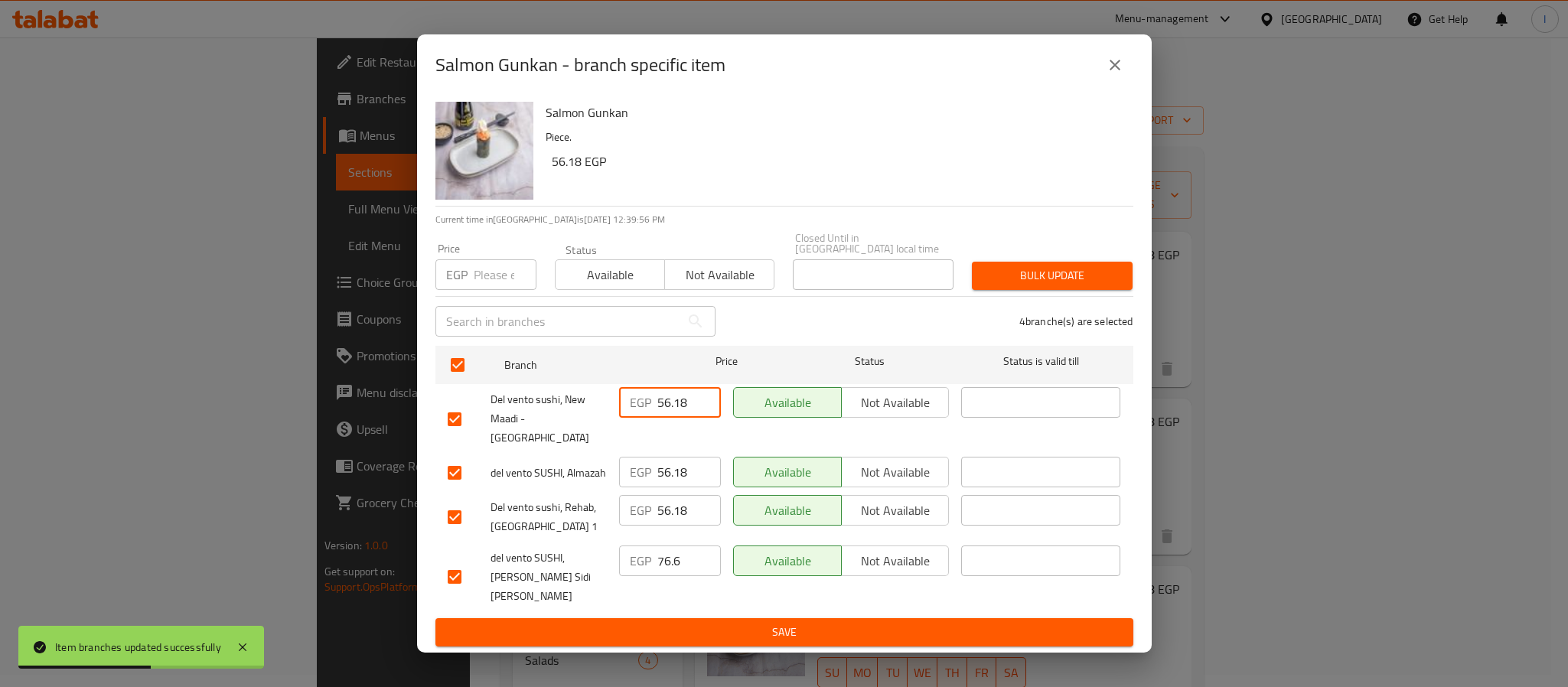
click at [674, 413] on input "56.18" at bounding box center [688, 401] width 64 height 31
paste input "61.29"
click at [677, 468] on input "56.18" at bounding box center [688, 472] width 64 height 31
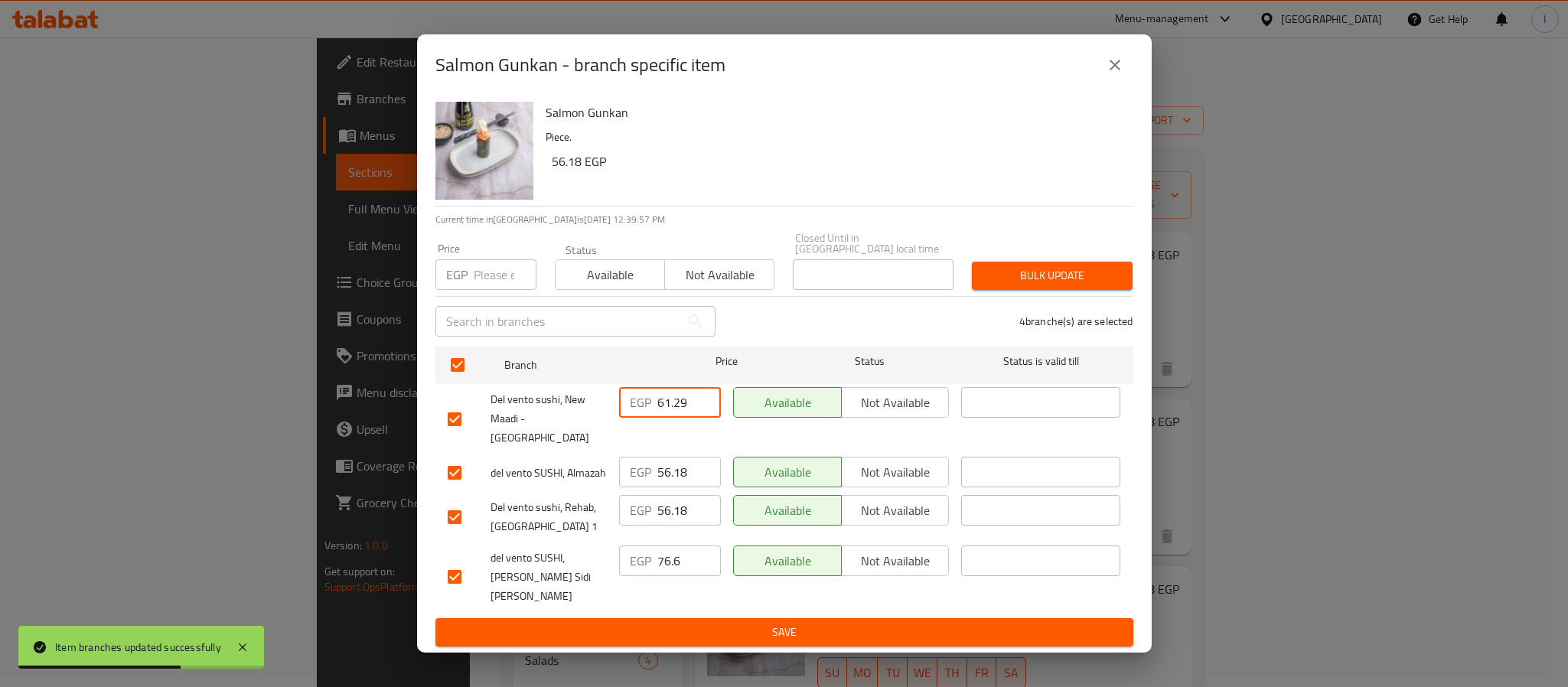
click at [677, 468] on input "56.18" at bounding box center [688, 472] width 64 height 31
paste input "61.29"
click at [740, 622] on span "Save" at bounding box center [784, 632] width 673 height 19
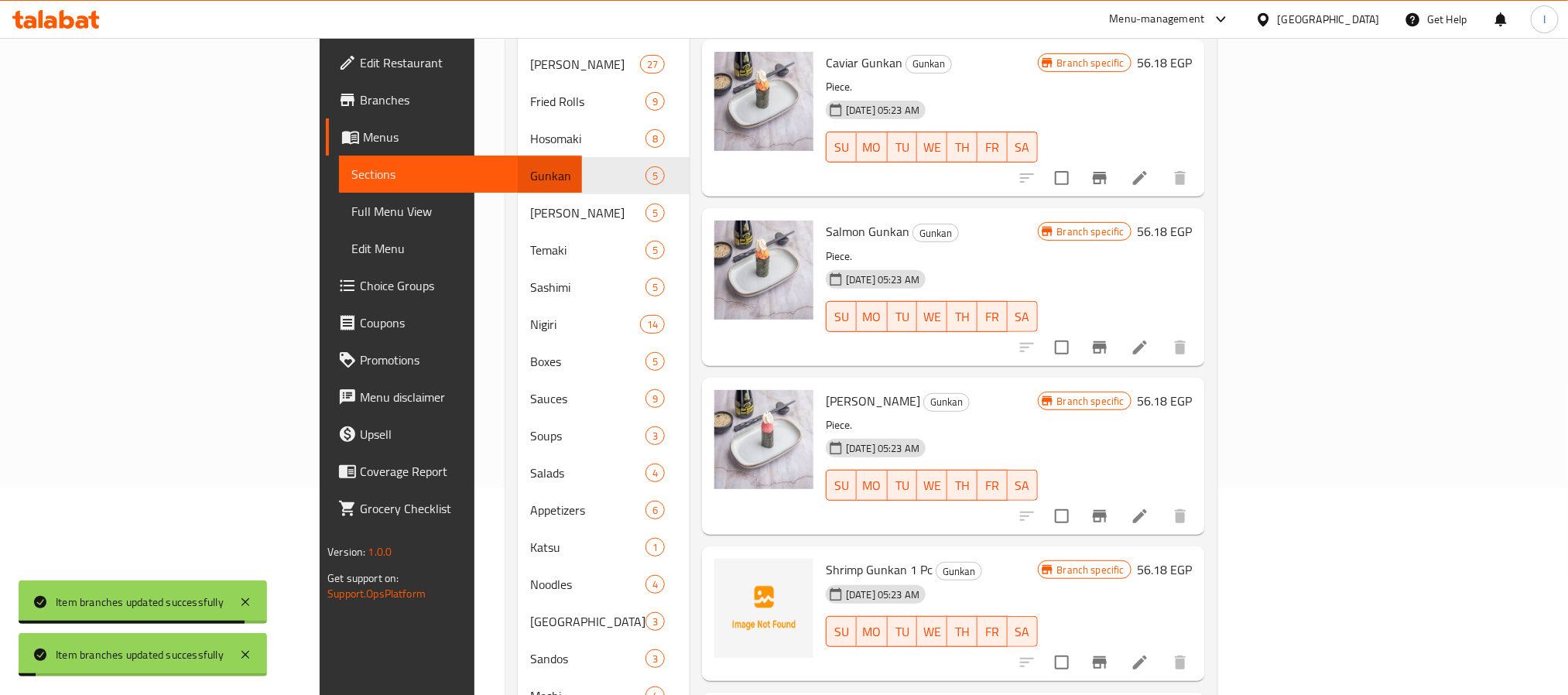
scroll to position [244, 0]
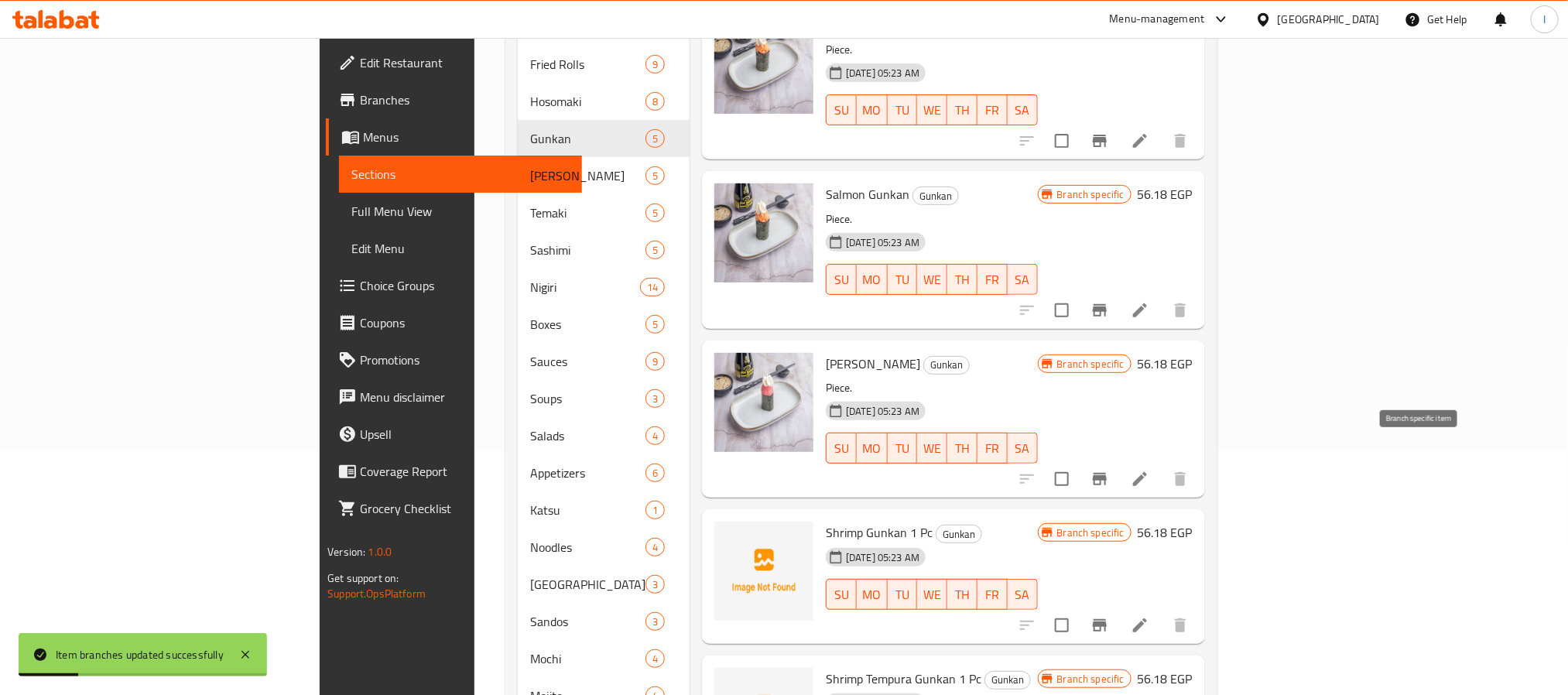
click at [1107, 472] on icon "Branch-specific-item" at bounding box center [1099, 478] width 14 height 12
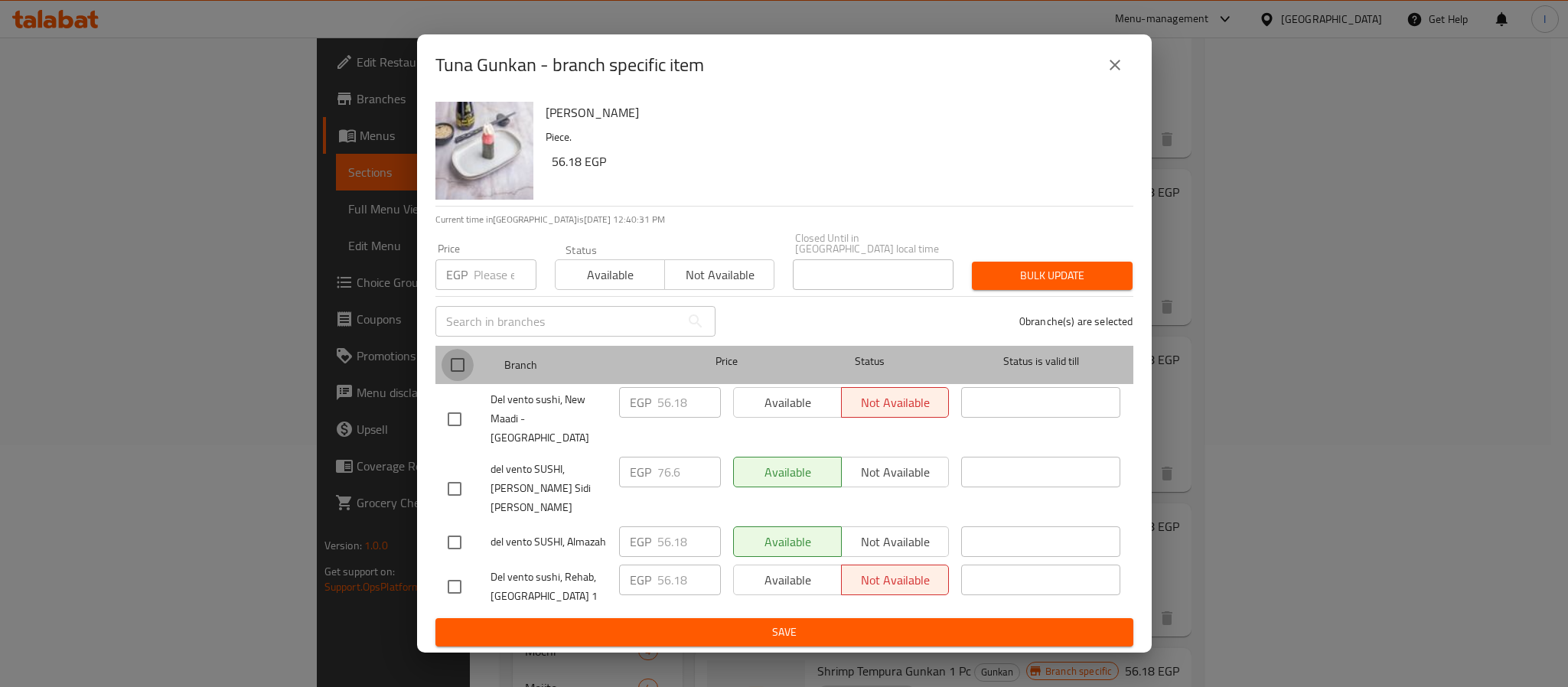
click at [464, 381] on input "checkbox" at bounding box center [457, 364] width 32 height 32
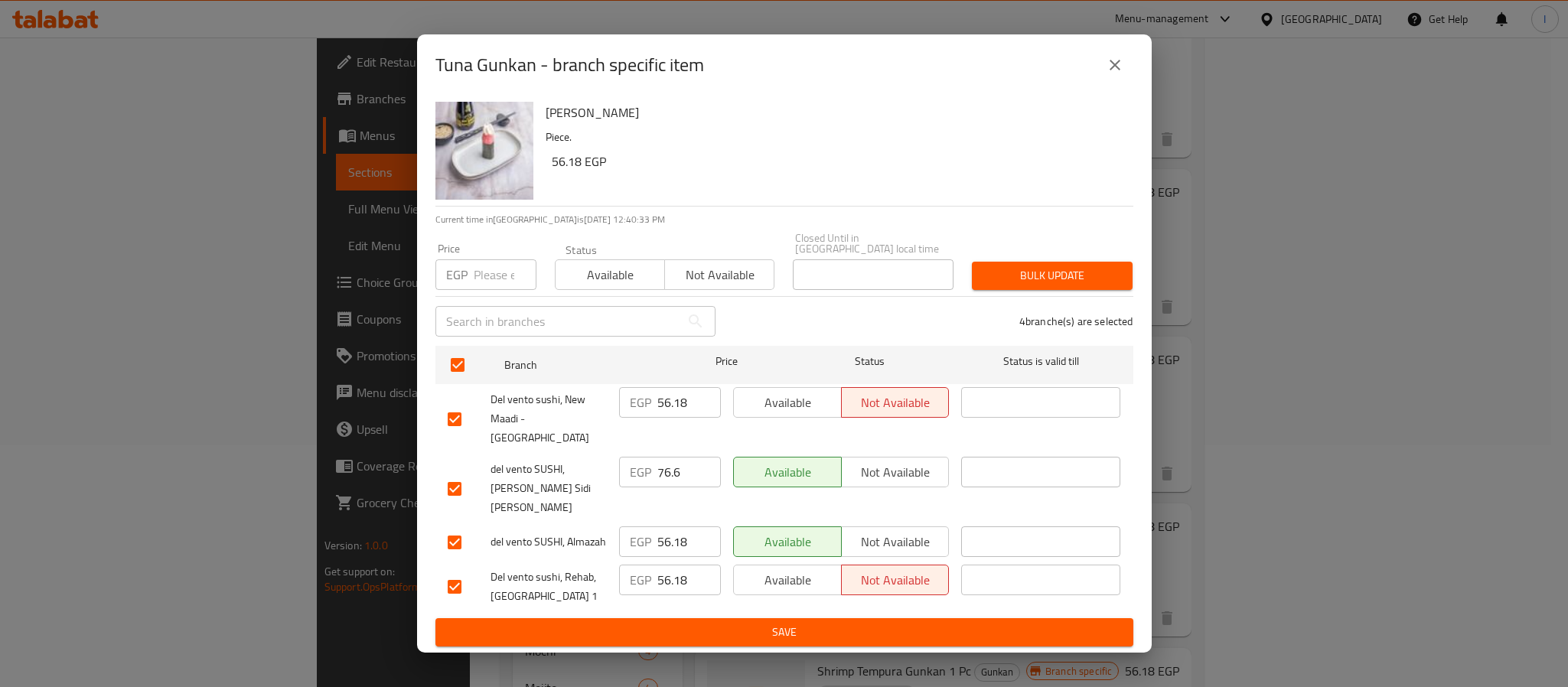
click at [664, 418] on input "56.18" at bounding box center [688, 401] width 64 height 31
paste input "61.29"
click at [668, 526] on input "56.18" at bounding box center [688, 541] width 64 height 31
paste input "61.29"
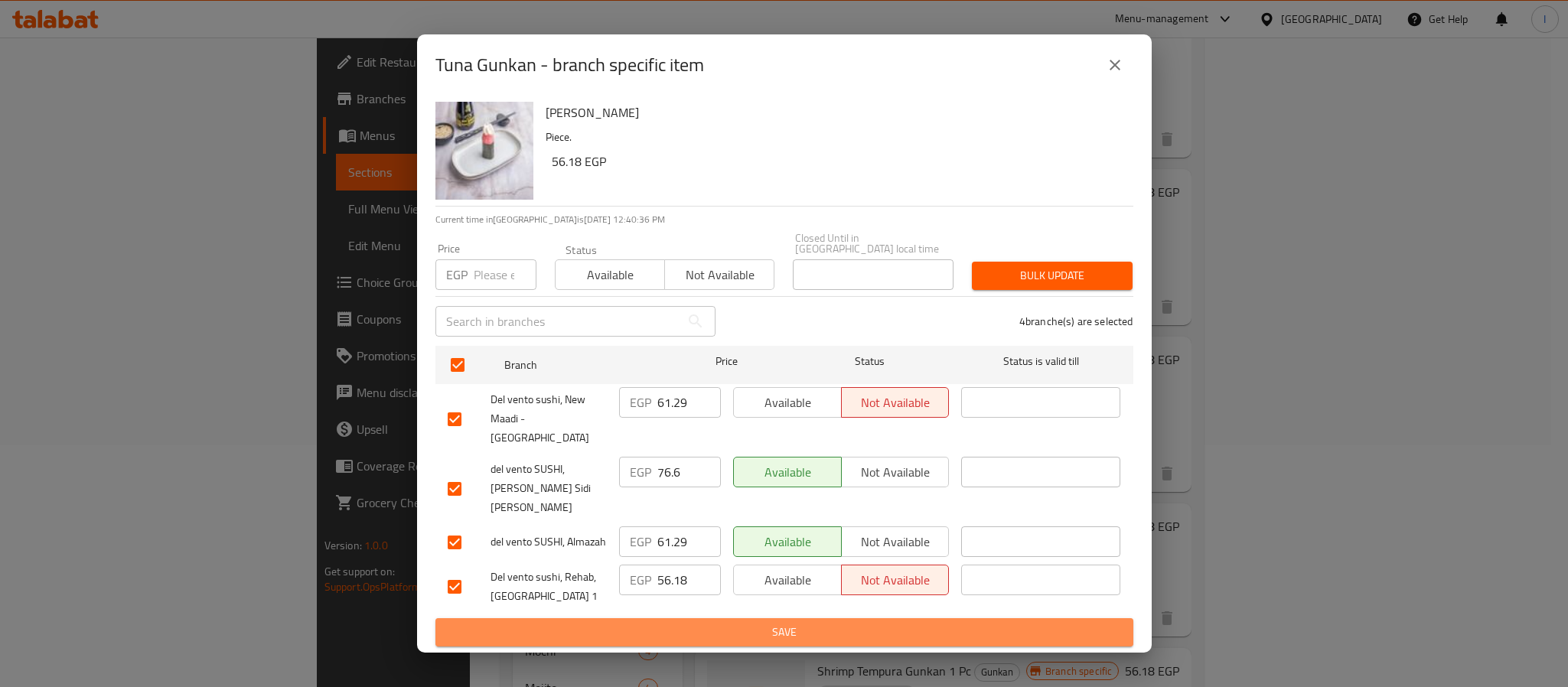
click at [756, 622] on span "Save" at bounding box center [784, 632] width 673 height 19
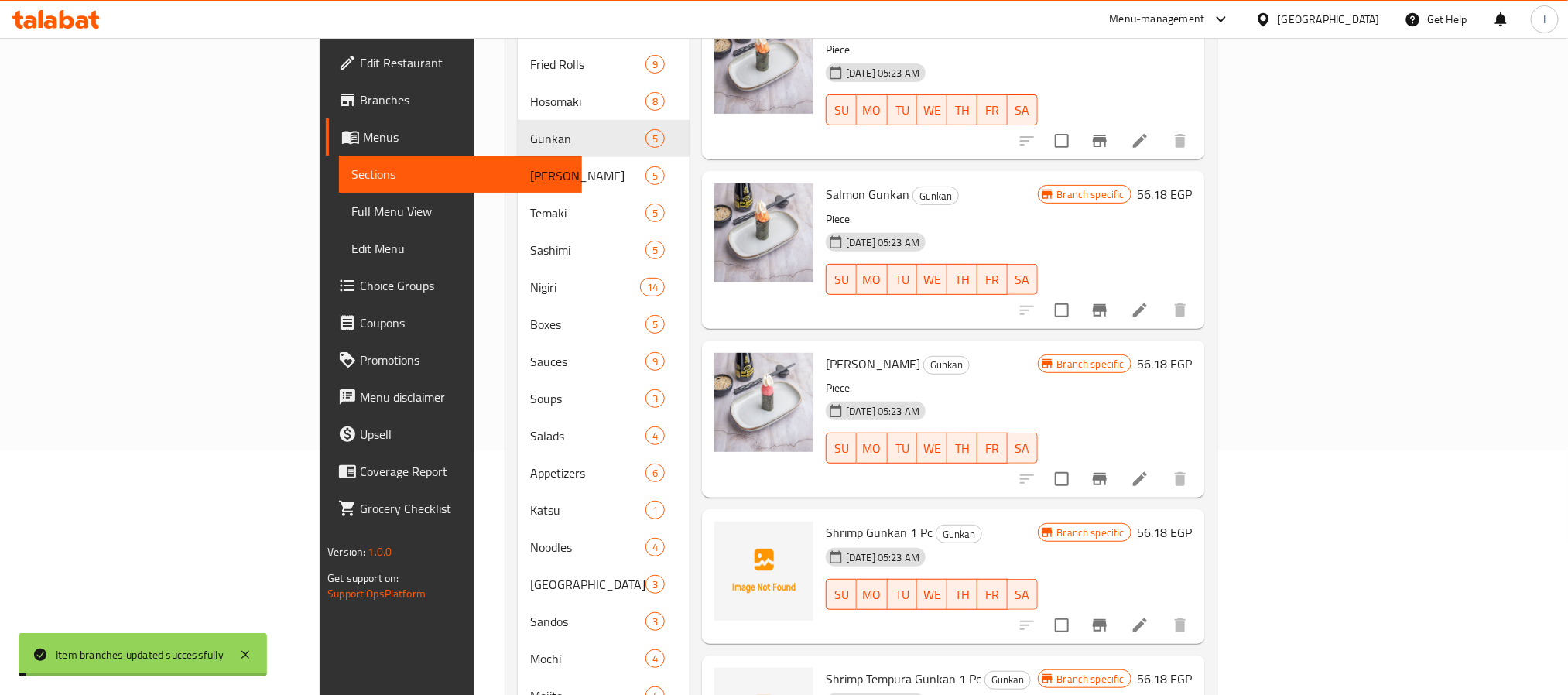
click at [1038, 521] on h6 "Shrimp Gunkan 1 Pc Gunkan" at bounding box center [931, 531] width 212 height 22
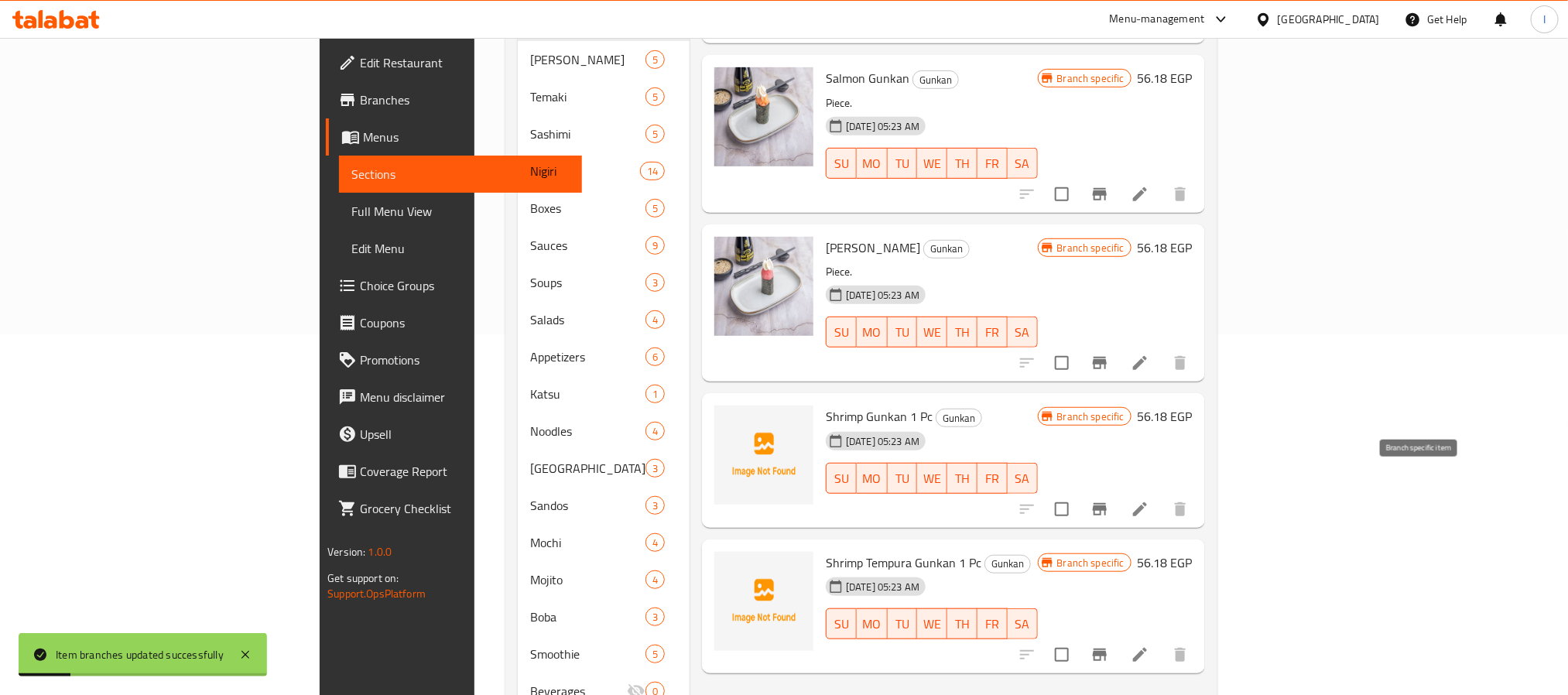
click at [1109, 500] on icon "Branch-specific-item" at bounding box center [1099, 509] width 19 height 19
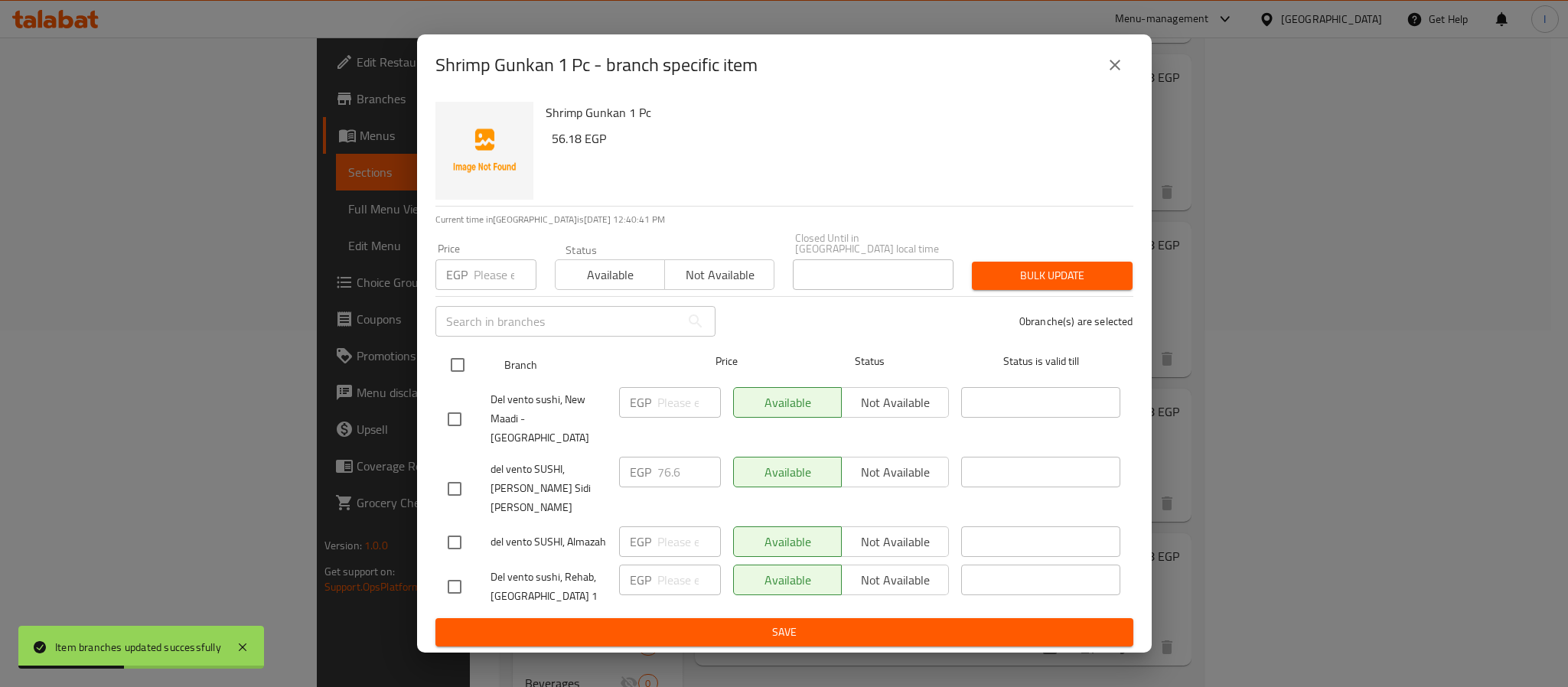
click at [460, 373] on input "checkbox" at bounding box center [457, 364] width 32 height 32
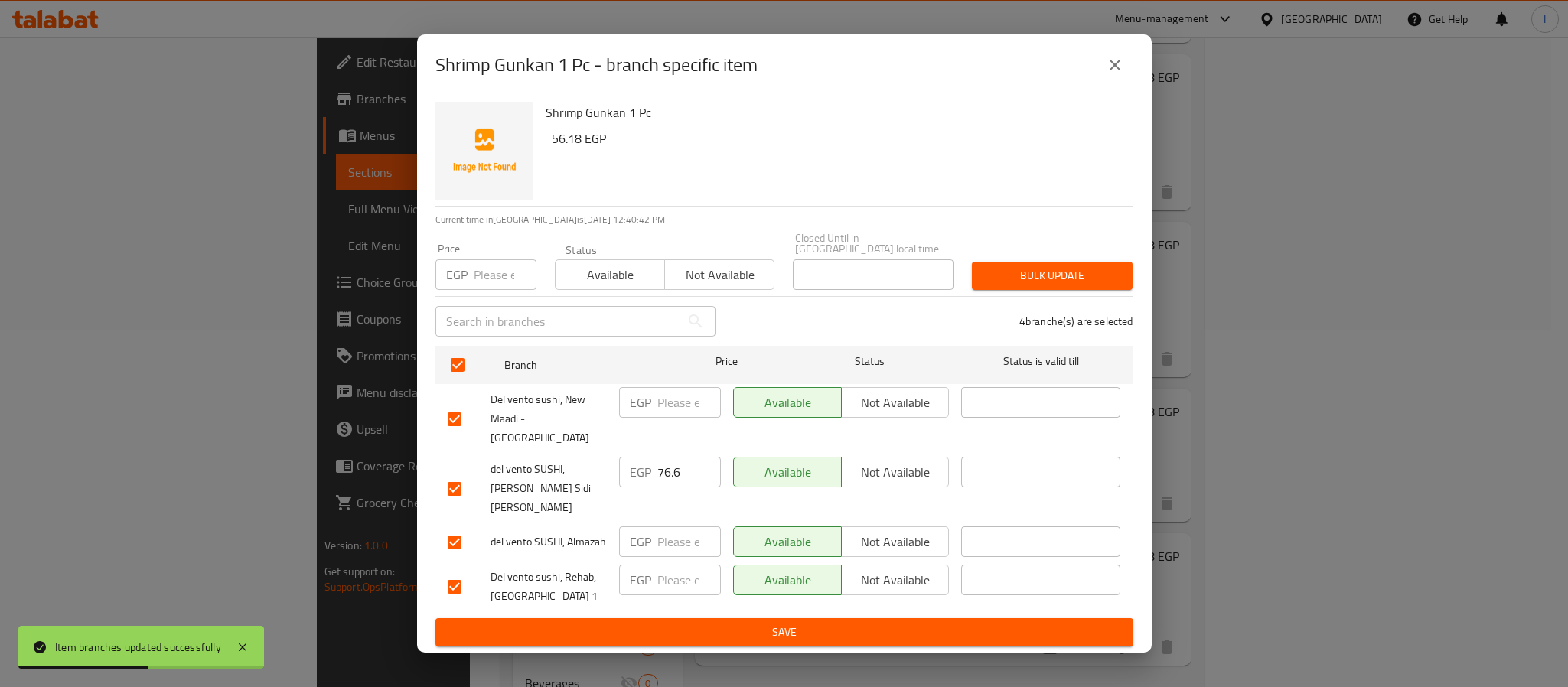
click at [664, 413] on input "number" at bounding box center [688, 401] width 64 height 31
paste input "61.29"
click at [664, 526] on input "number" at bounding box center [688, 541] width 64 height 31
paste input "61.29"
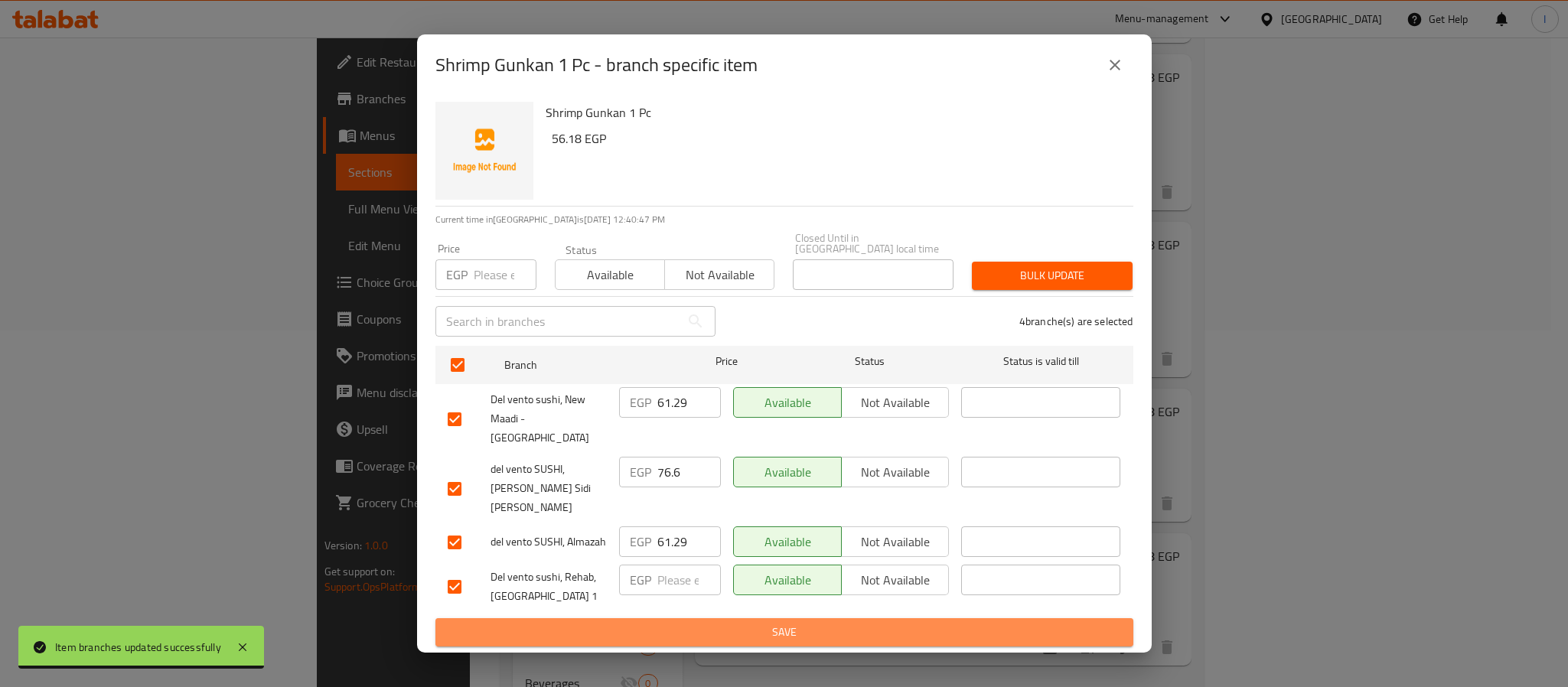
click at [716, 622] on span "Save" at bounding box center [784, 632] width 673 height 19
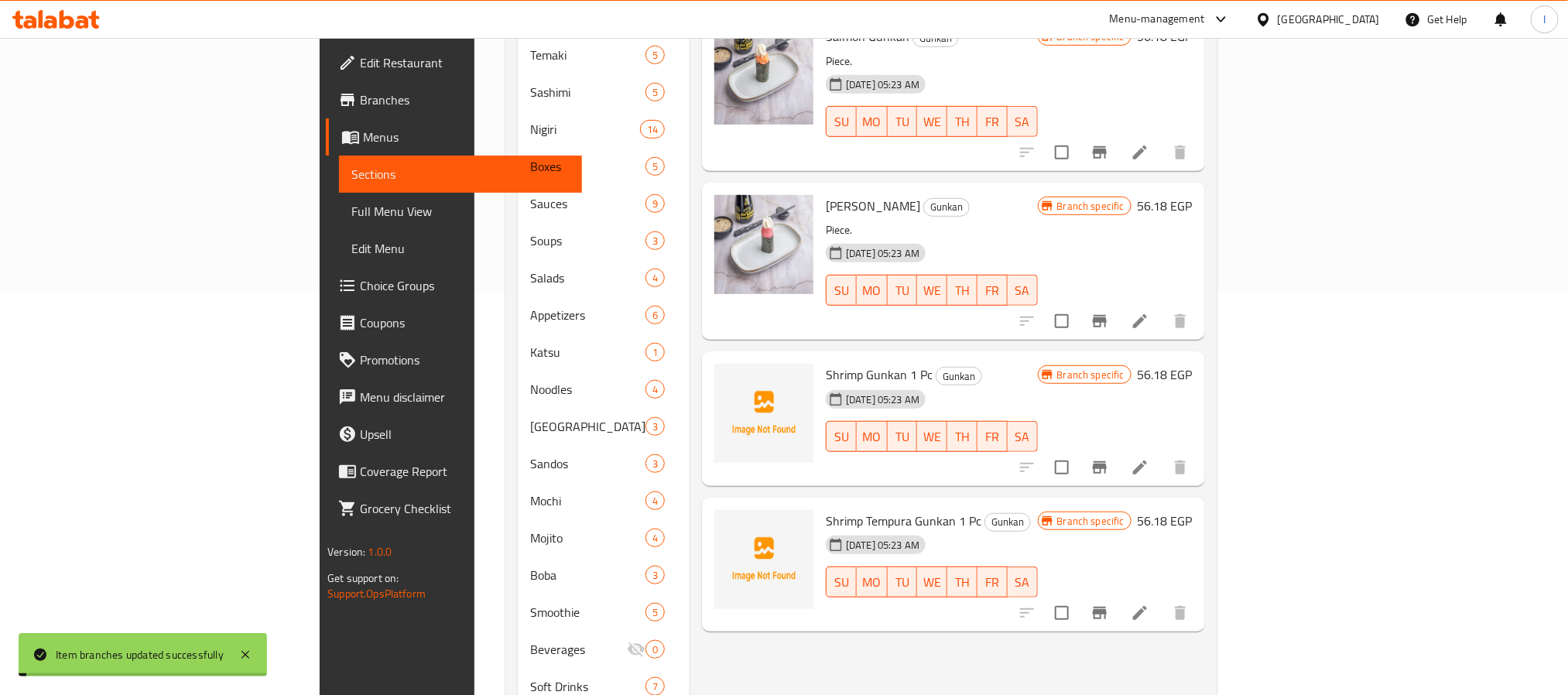
scroll to position [437, 0]
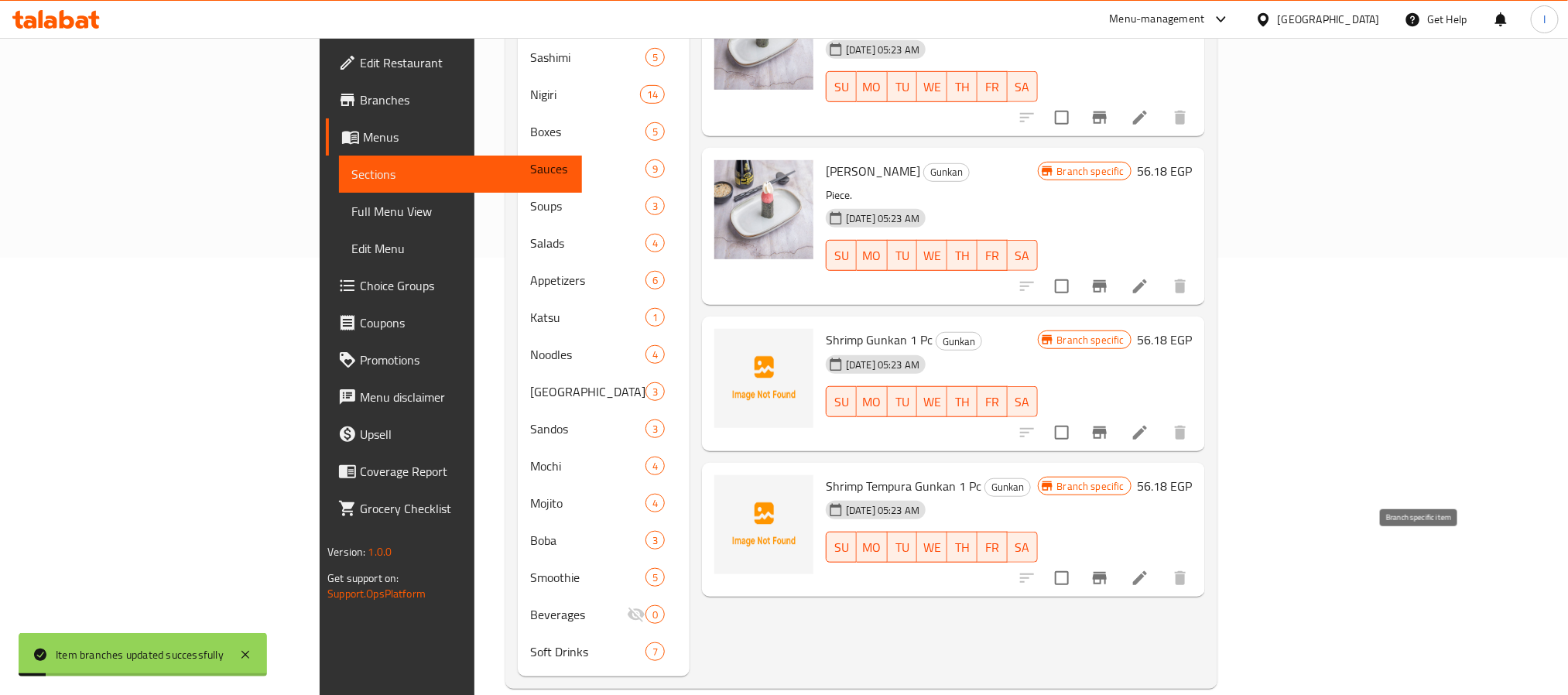
click at [1107, 572] on icon "Branch-specific-item" at bounding box center [1099, 577] width 14 height 12
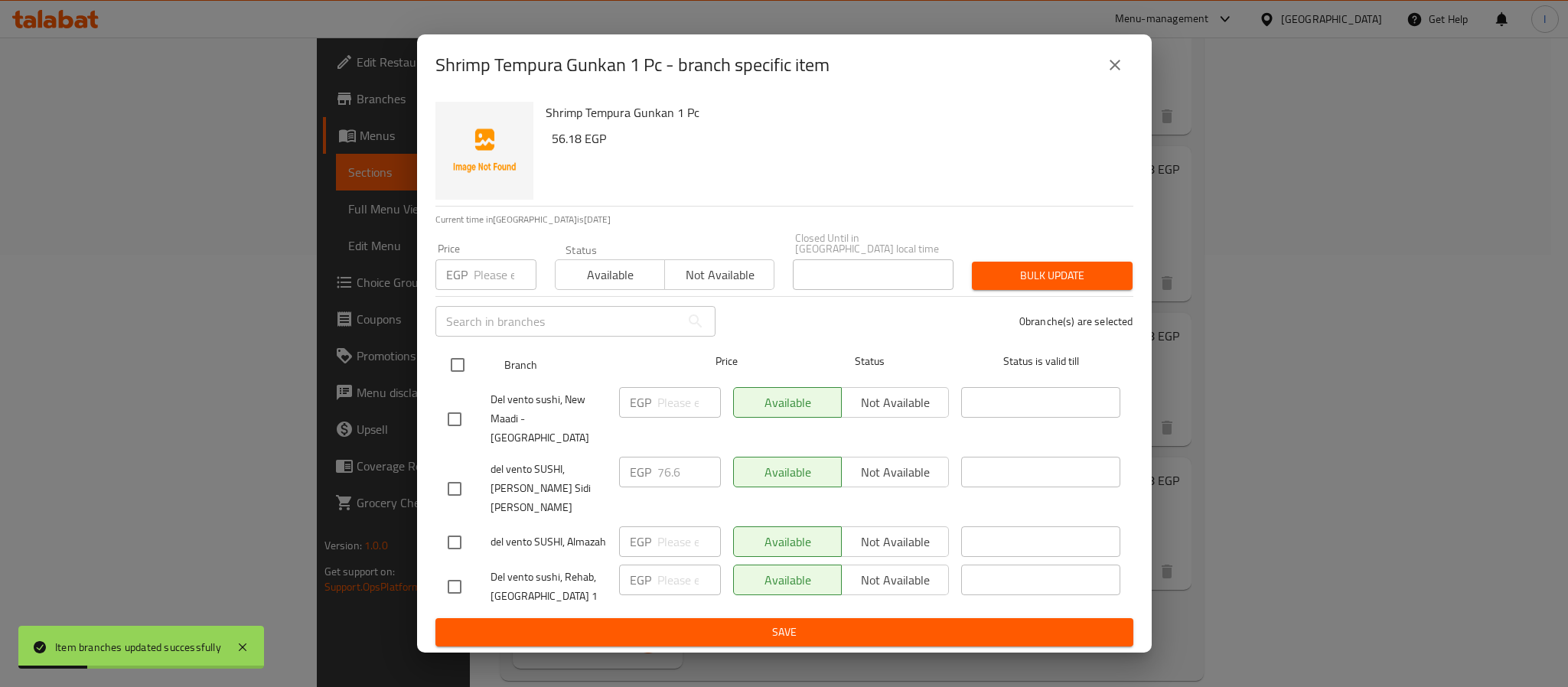
click at [455, 374] on input "checkbox" at bounding box center [457, 364] width 32 height 32
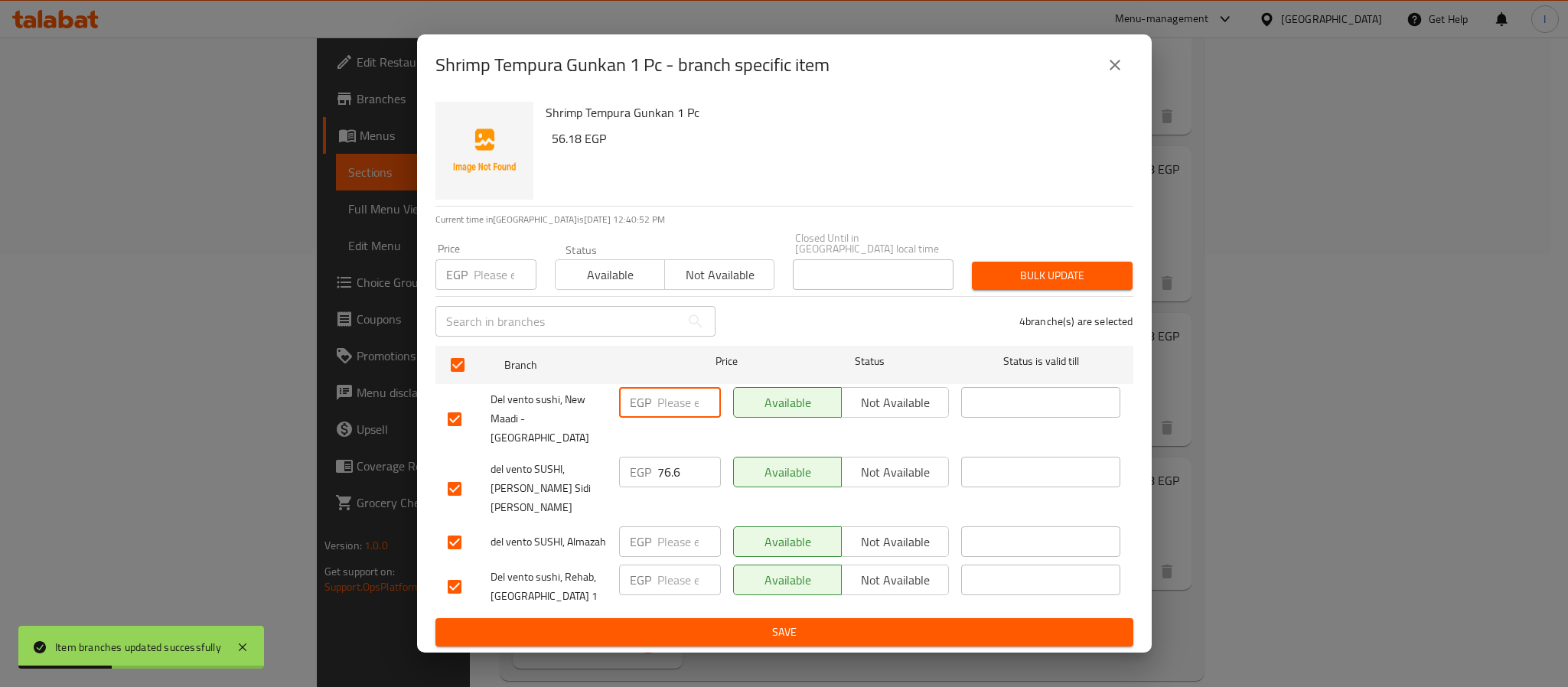
click at [664, 411] on input "number" at bounding box center [688, 401] width 64 height 31
paste input "61.29"
click at [671, 526] on input "number" at bounding box center [688, 541] width 64 height 31
paste input "61.29"
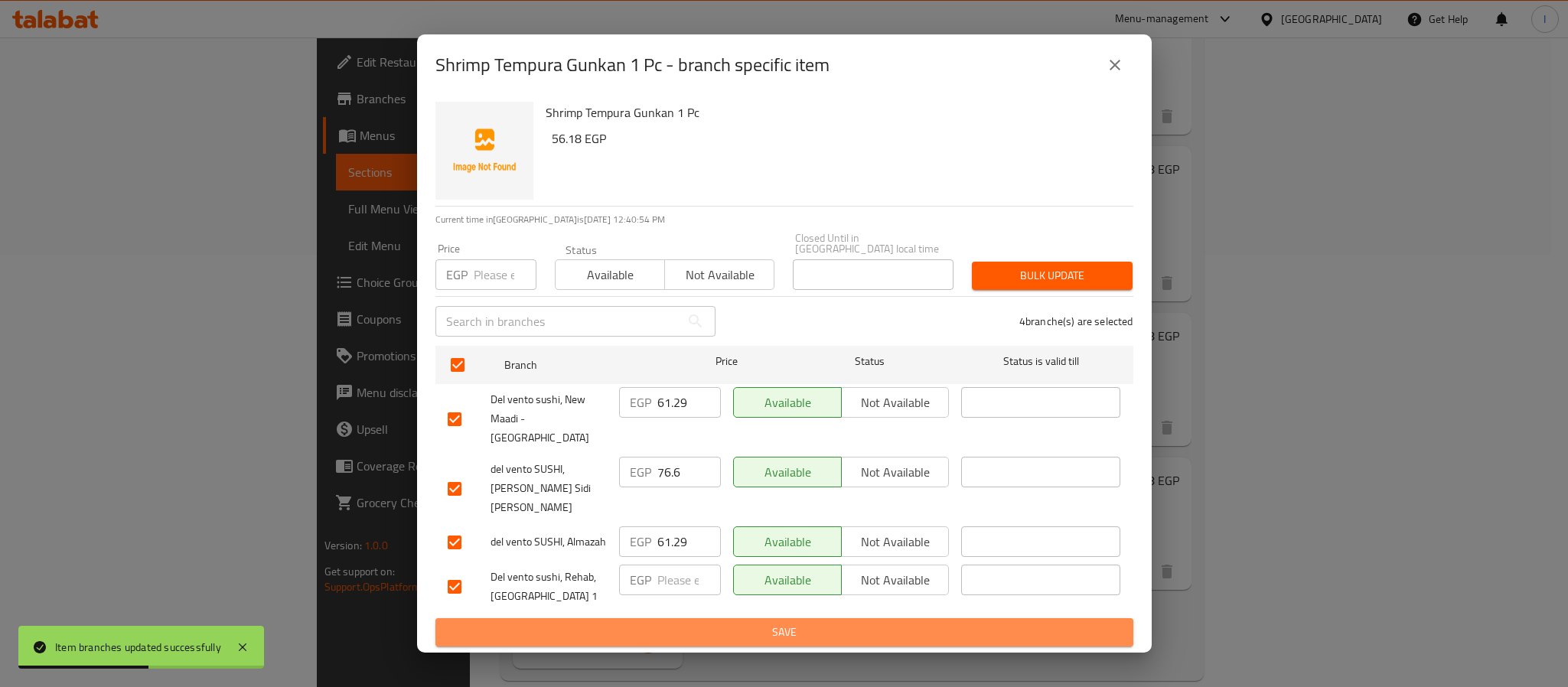
click at [723, 622] on span "Save" at bounding box center [784, 632] width 673 height 19
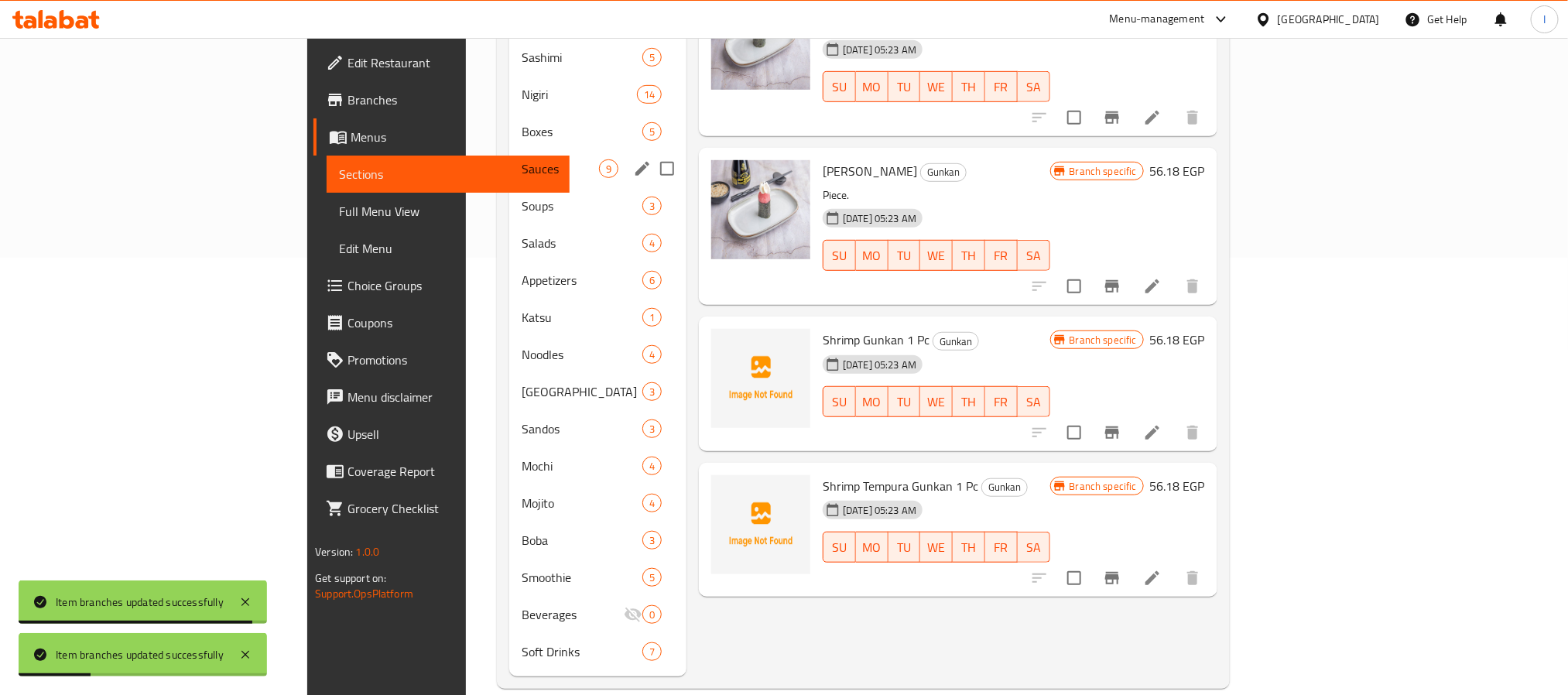
click at [521, 159] on span "Sauces" at bounding box center [559, 168] width 77 height 19
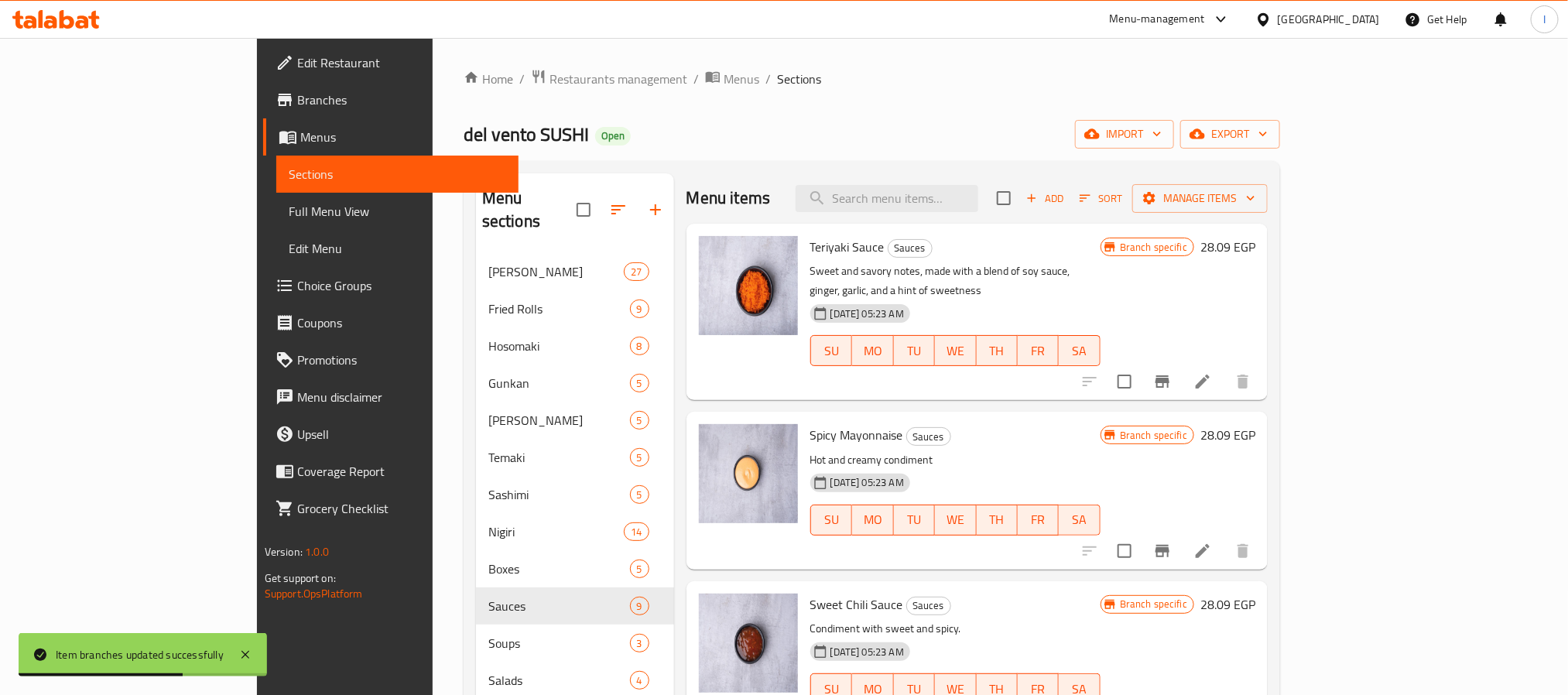
click at [1169, 375] on icon "Branch-specific-item" at bounding box center [1162, 381] width 14 height 12
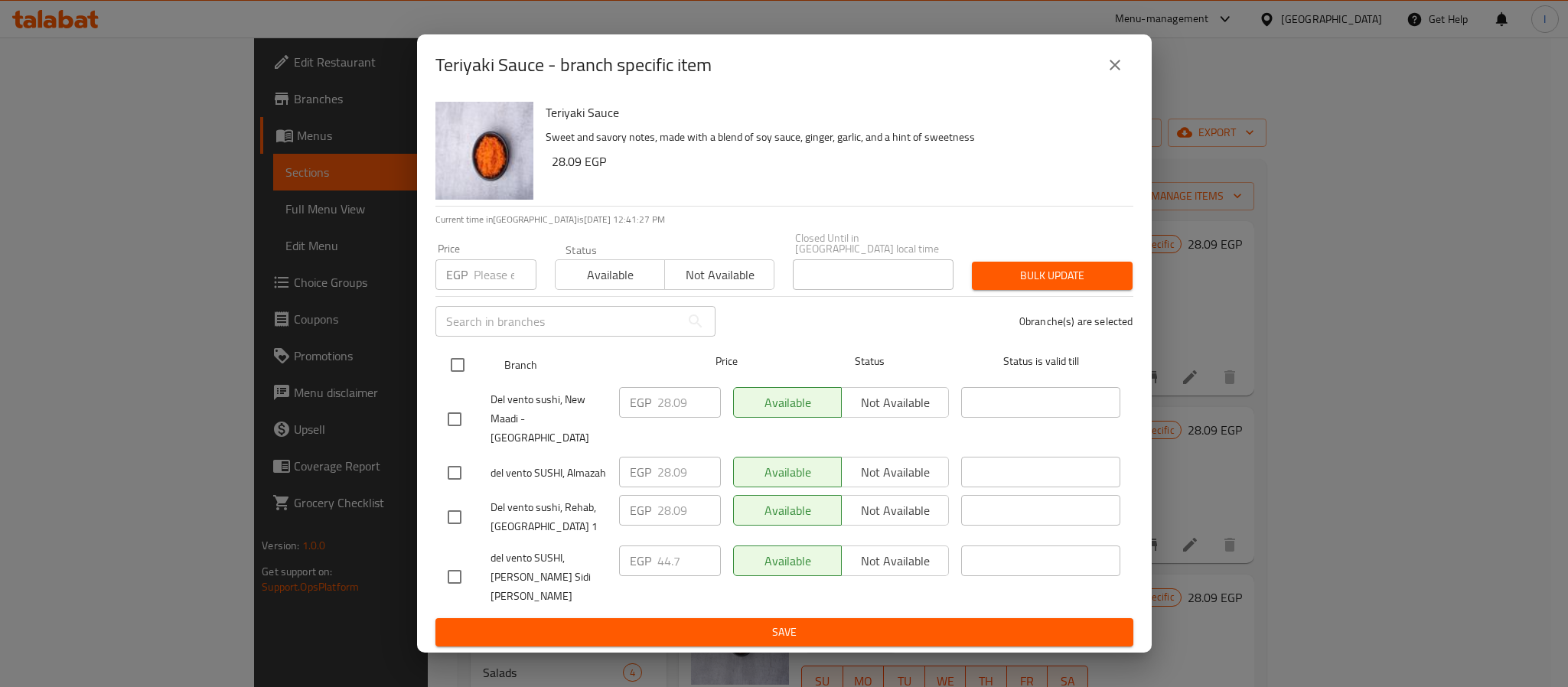
click at [457, 374] on input "checkbox" at bounding box center [457, 364] width 32 height 32
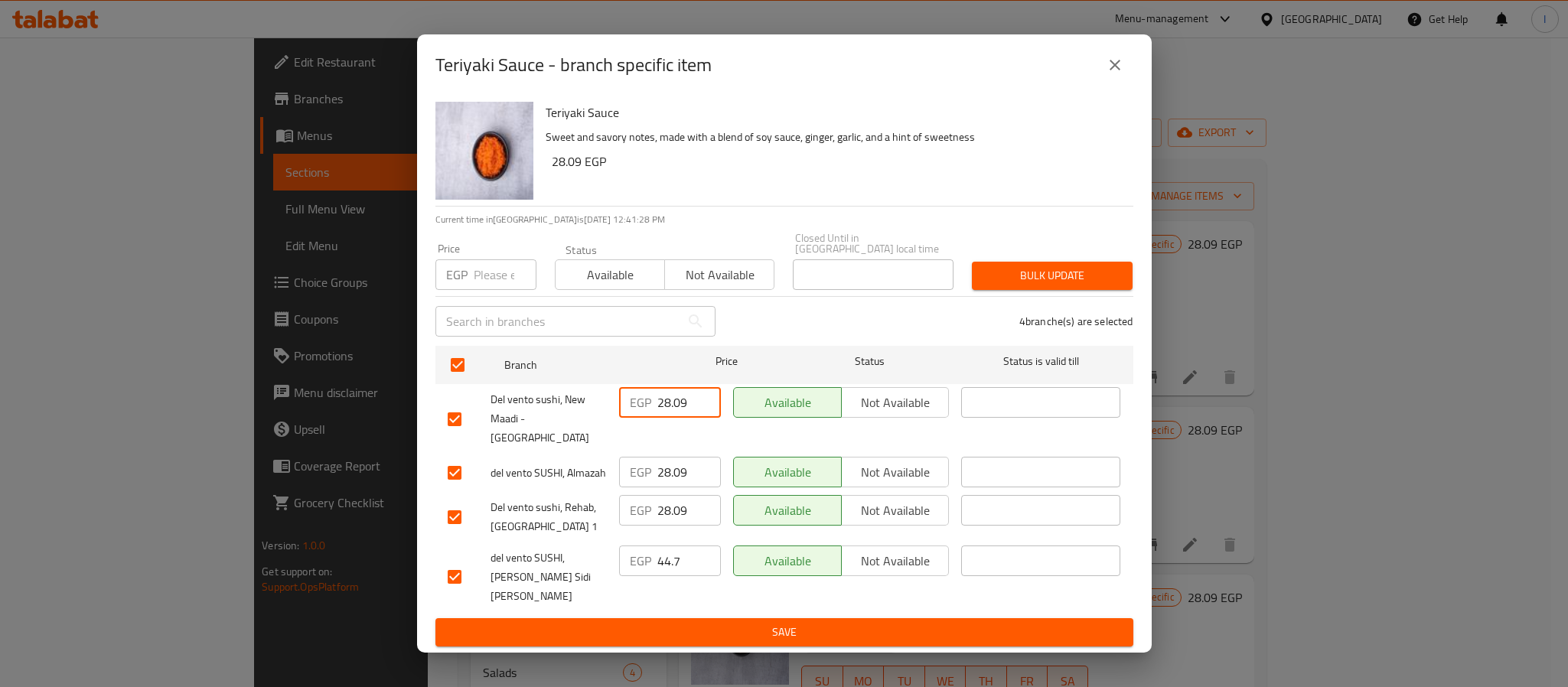
click at [673, 418] on input "28.09" at bounding box center [688, 401] width 64 height 31
paste input "31.92"
click at [673, 466] on input "28.09" at bounding box center [688, 472] width 64 height 31
paste input "31.92"
click at [678, 508] on input "28.09" at bounding box center [688, 509] width 64 height 31
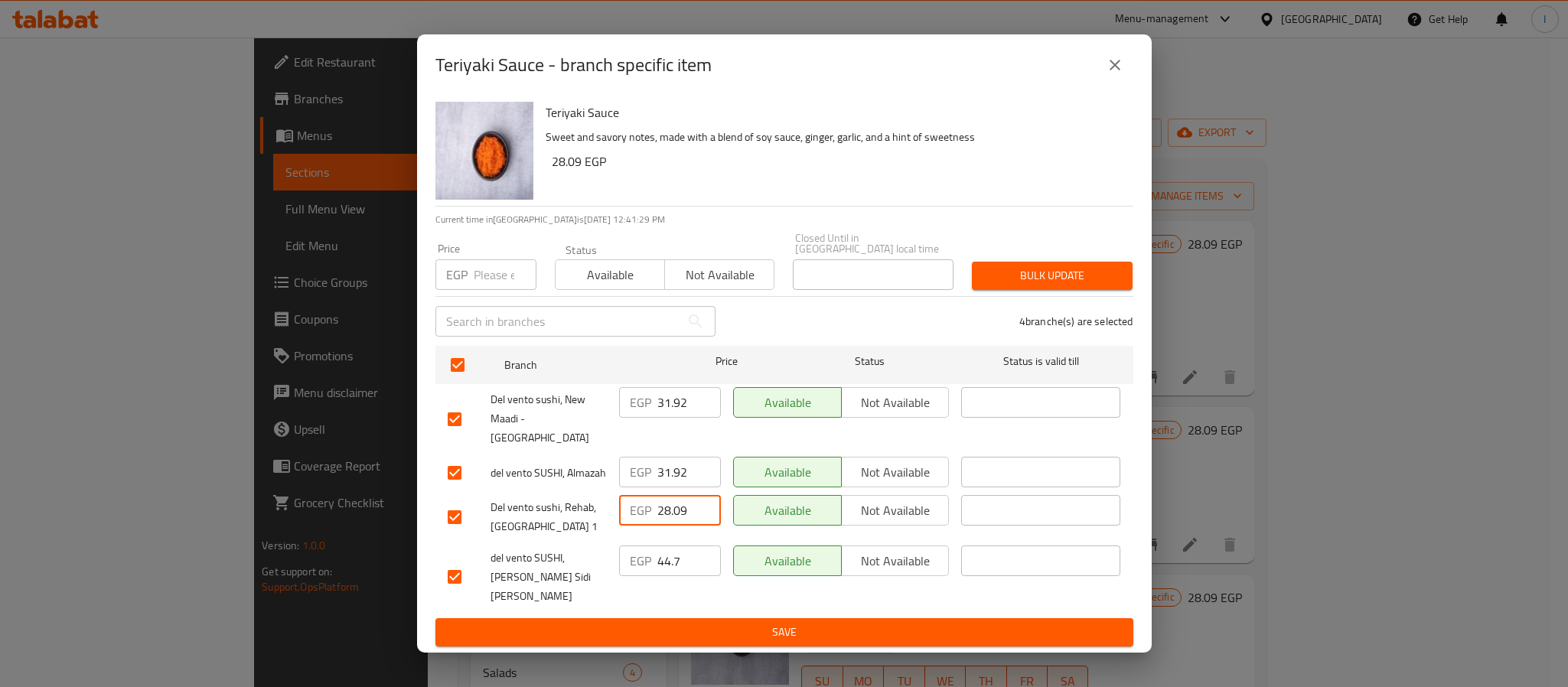
paste input "31.92"
click at [728, 622] on span "Save" at bounding box center [784, 632] width 673 height 19
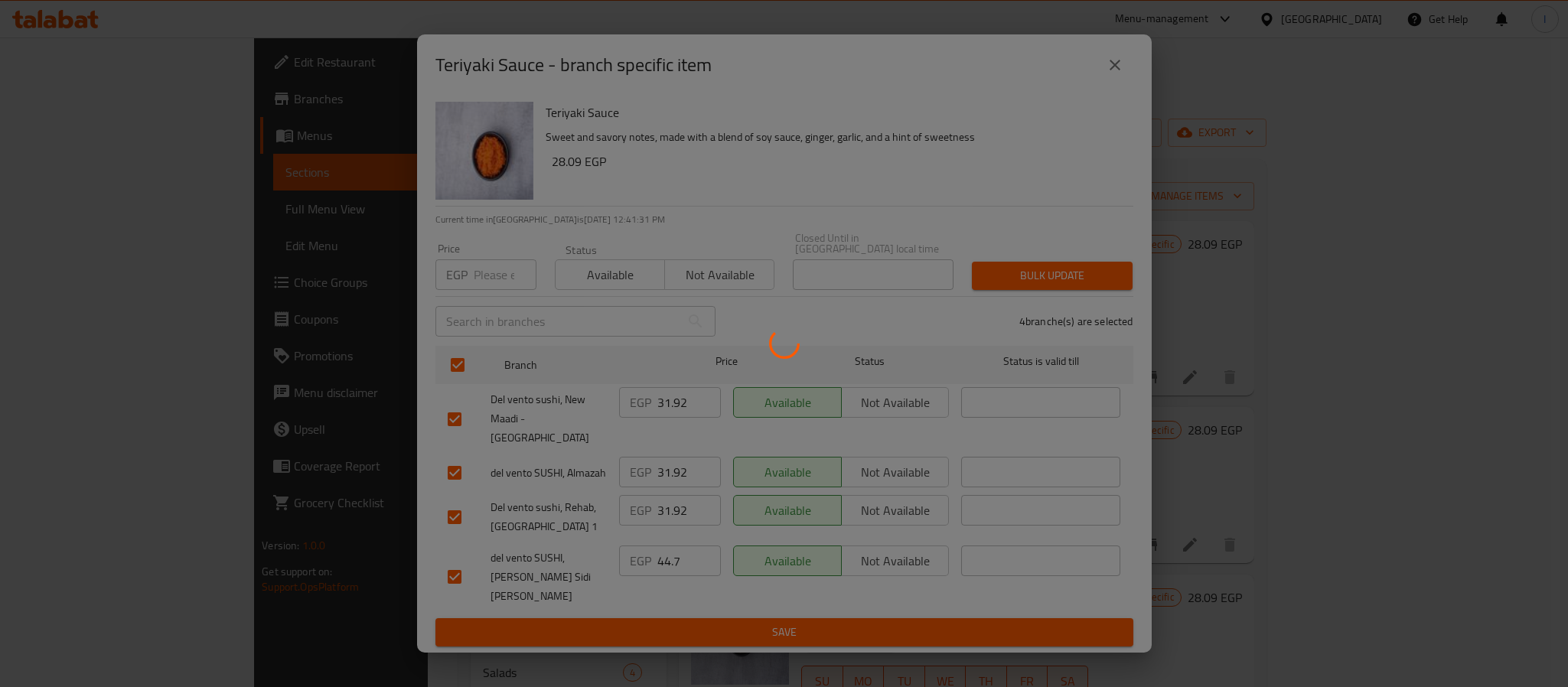
click at [1387, 528] on div at bounding box center [784, 343] width 1568 height 687
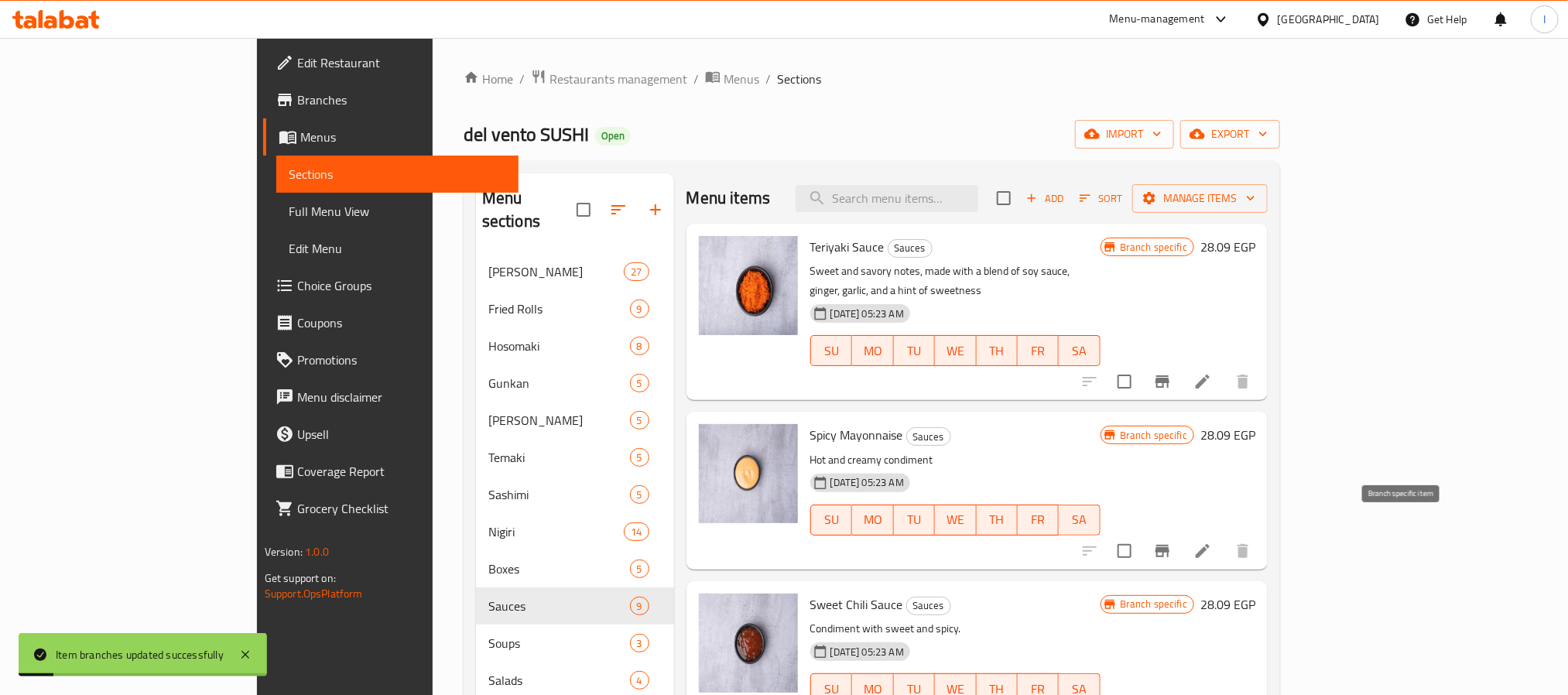
click at [1181, 536] on button "Branch-specific-item" at bounding box center [1162, 551] width 37 height 37
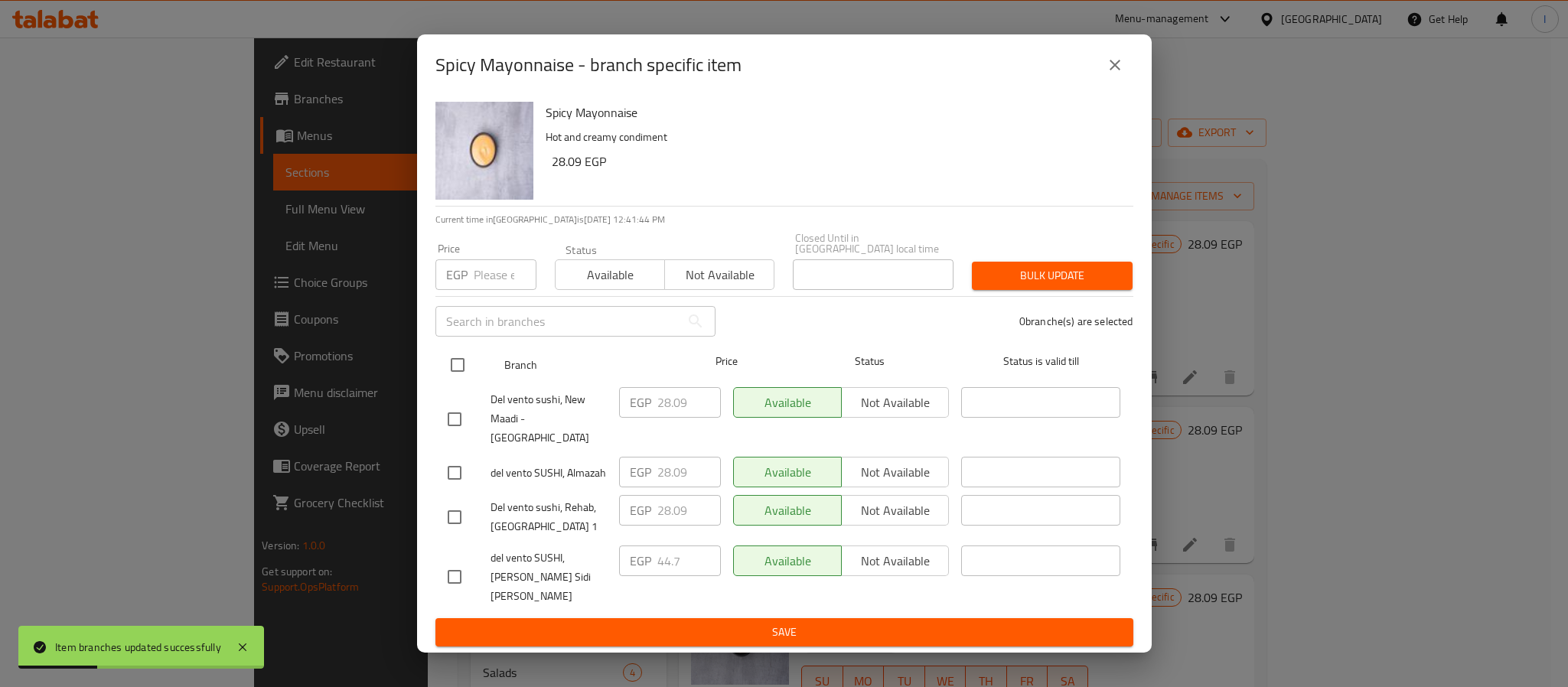
click at [457, 373] on input "checkbox" at bounding box center [457, 364] width 32 height 32
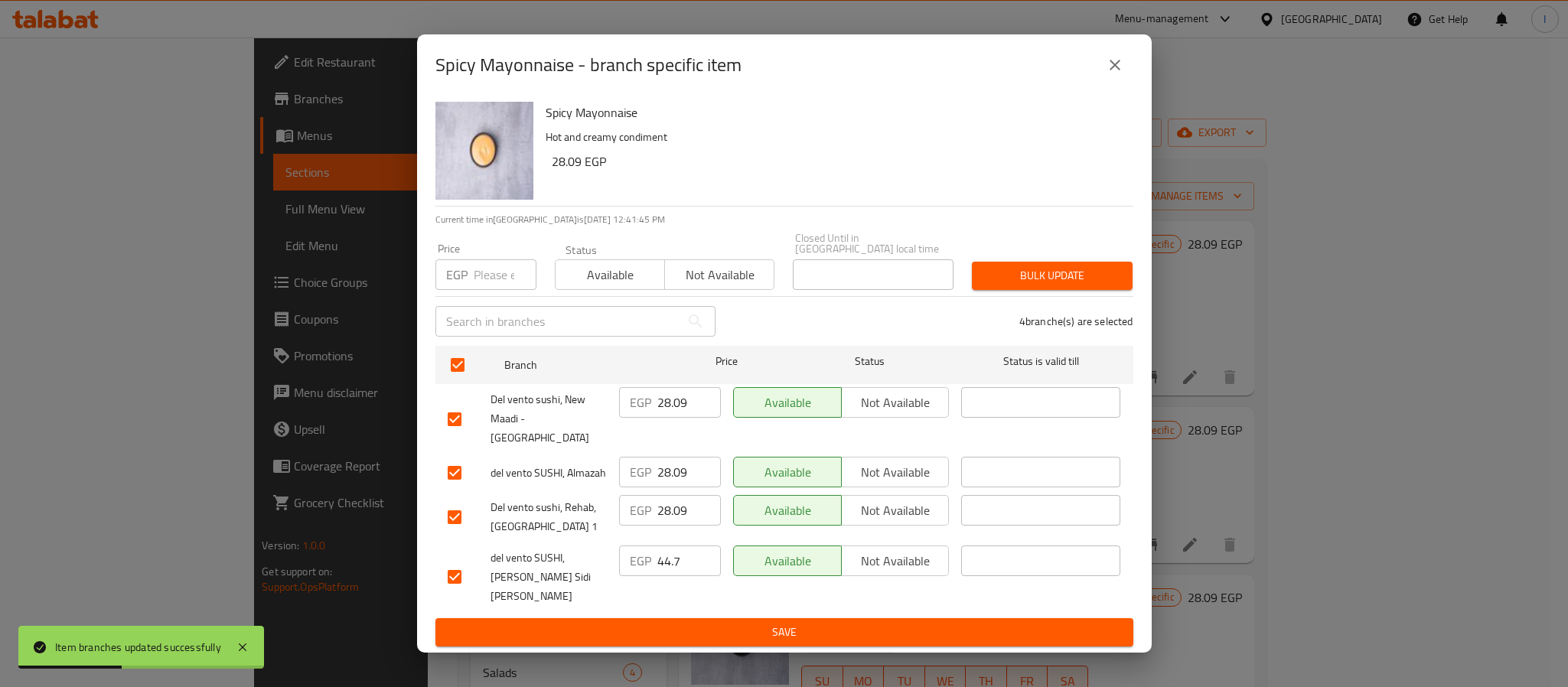
click at [674, 415] on input "28.09" at bounding box center [688, 401] width 64 height 31
paste input "31.92"
click at [673, 466] on input "28.09" at bounding box center [688, 472] width 64 height 31
paste input "31.92"
click at [682, 498] on input "28.09" at bounding box center [688, 509] width 64 height 31
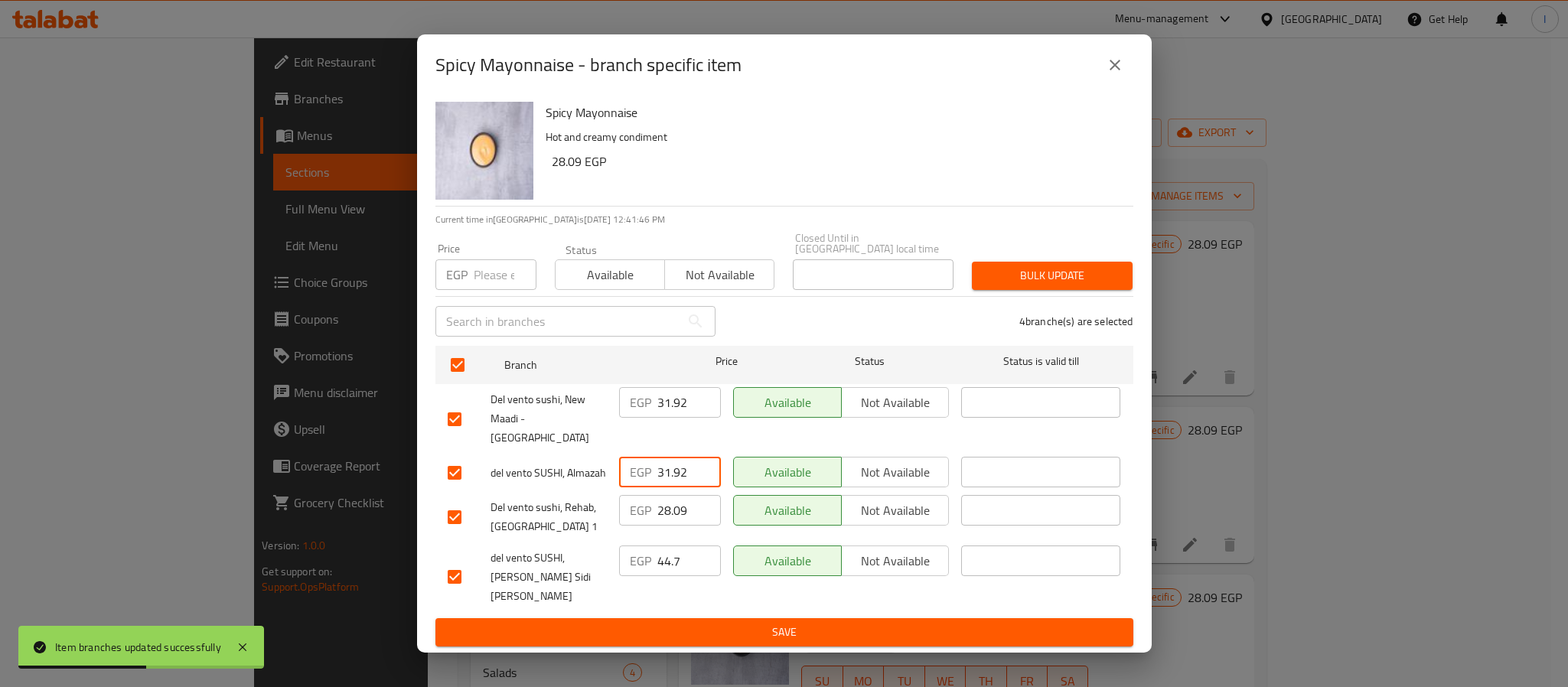
paste input "31.92"
click at [735, 622] on span "Save" at bounding box center [784, 632] width 673 height 19
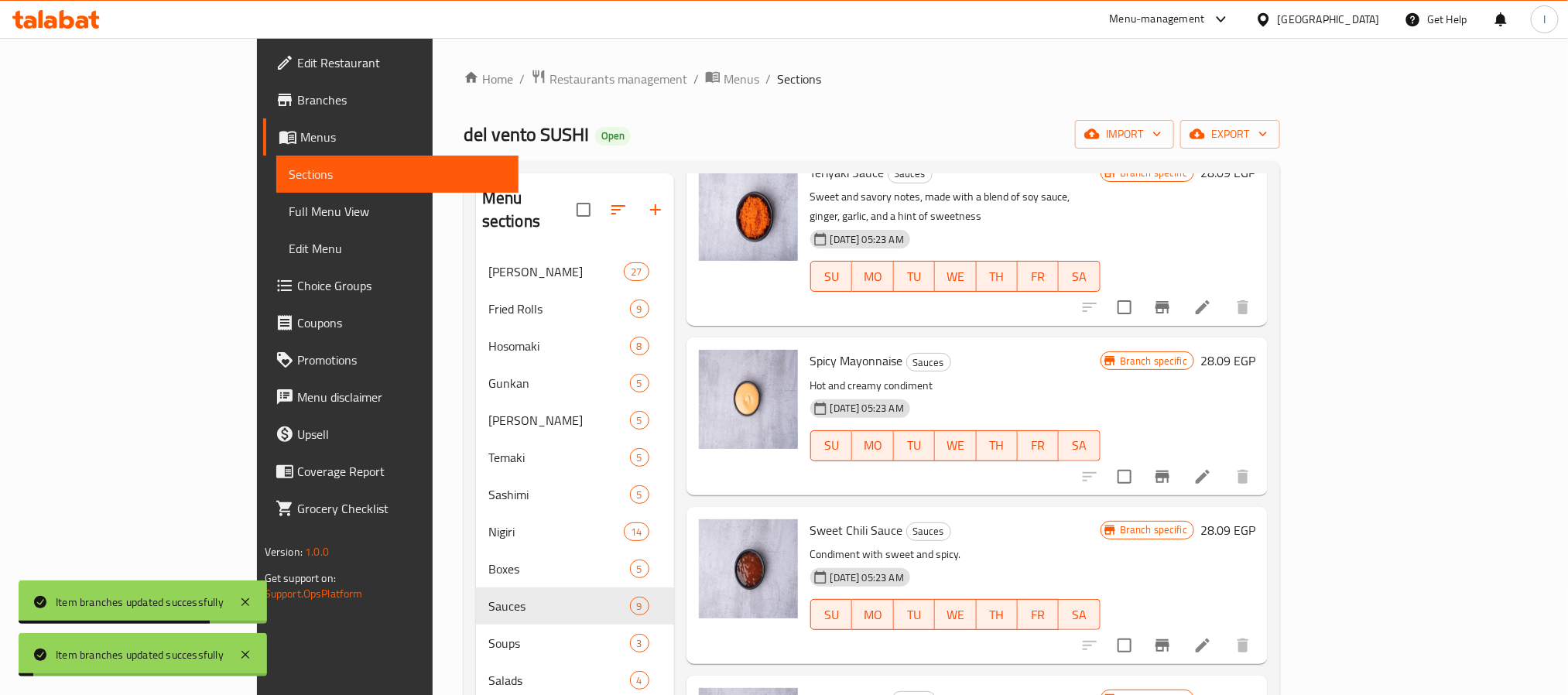
scroll to position [116, 0]
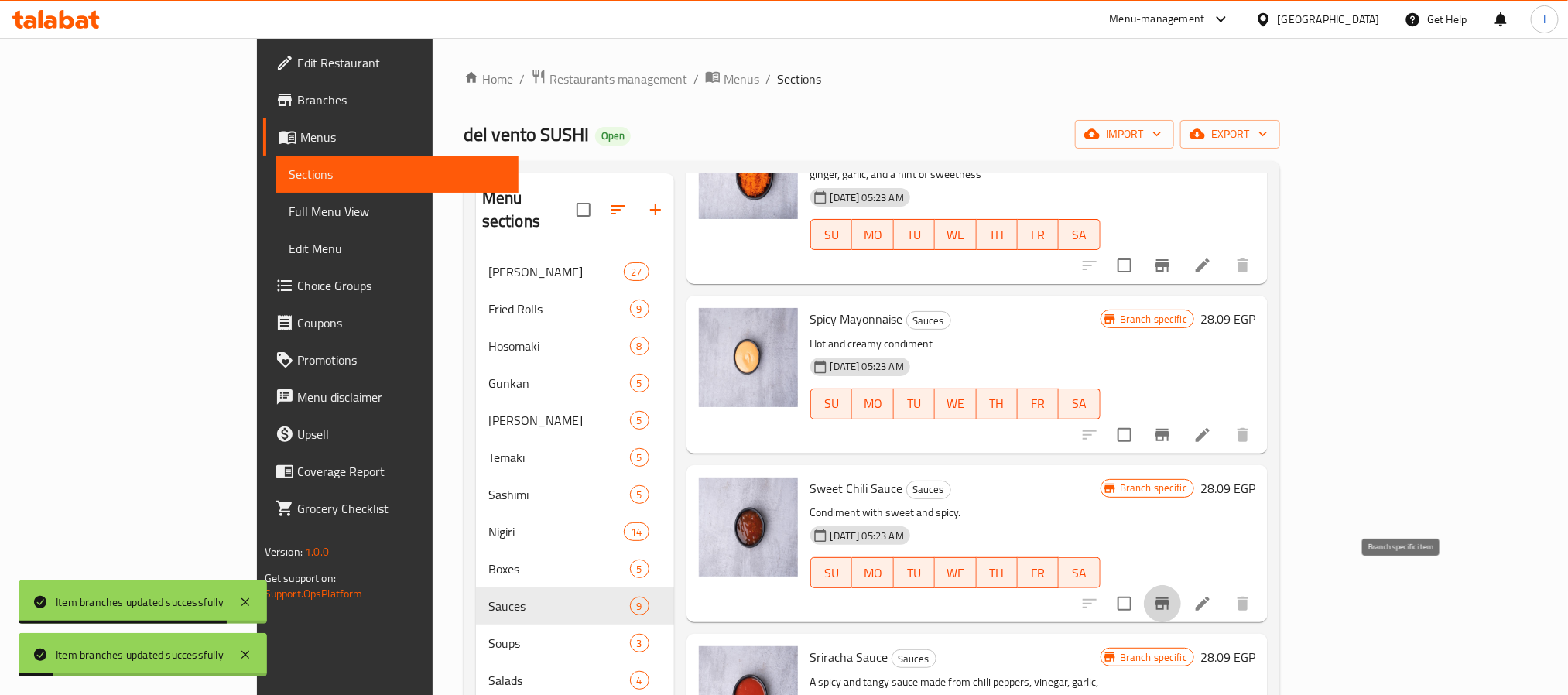
click at [1171, 594] on icon "Branch-specific-item" at bounding box center [1162, 603] width 19 height 19
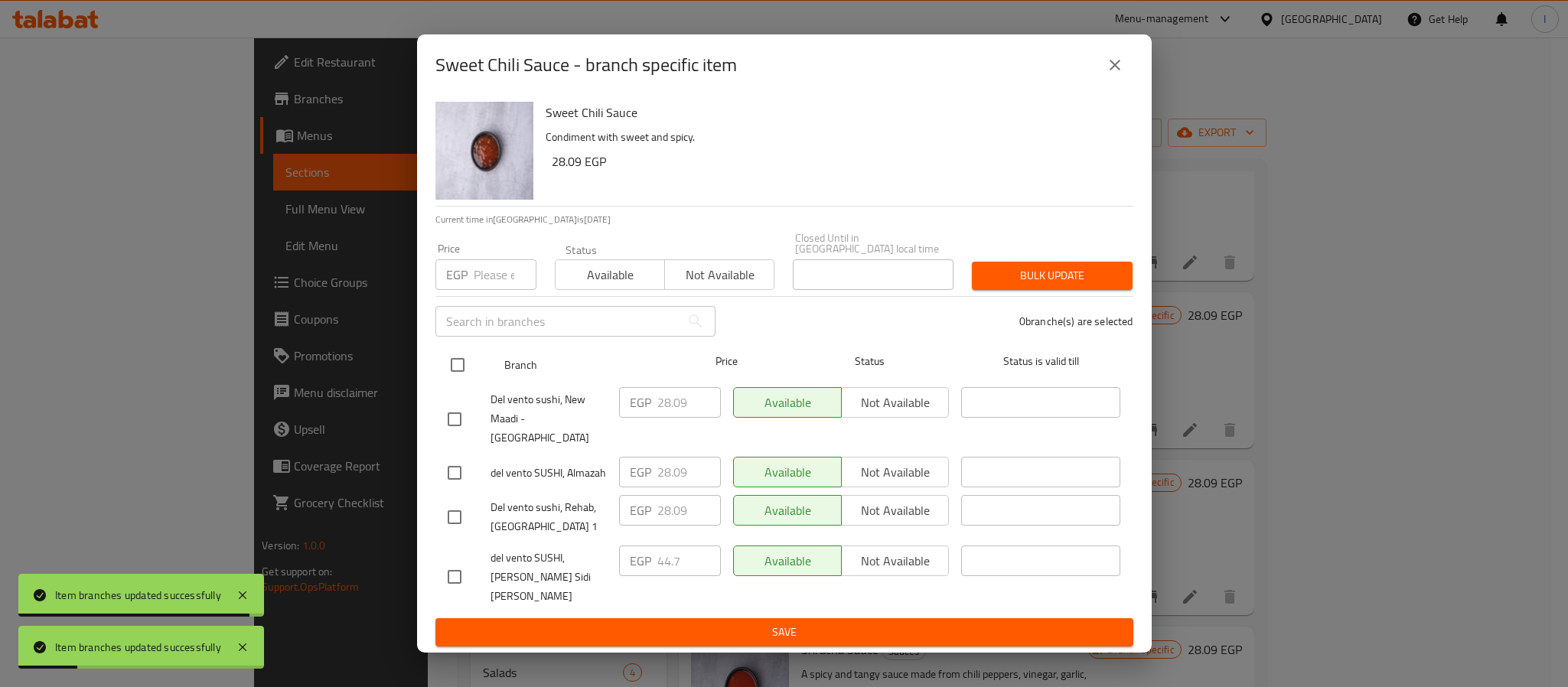
click at [448, 381] on input "checkbox" at bounding box center [457, 364] width 32 height 32
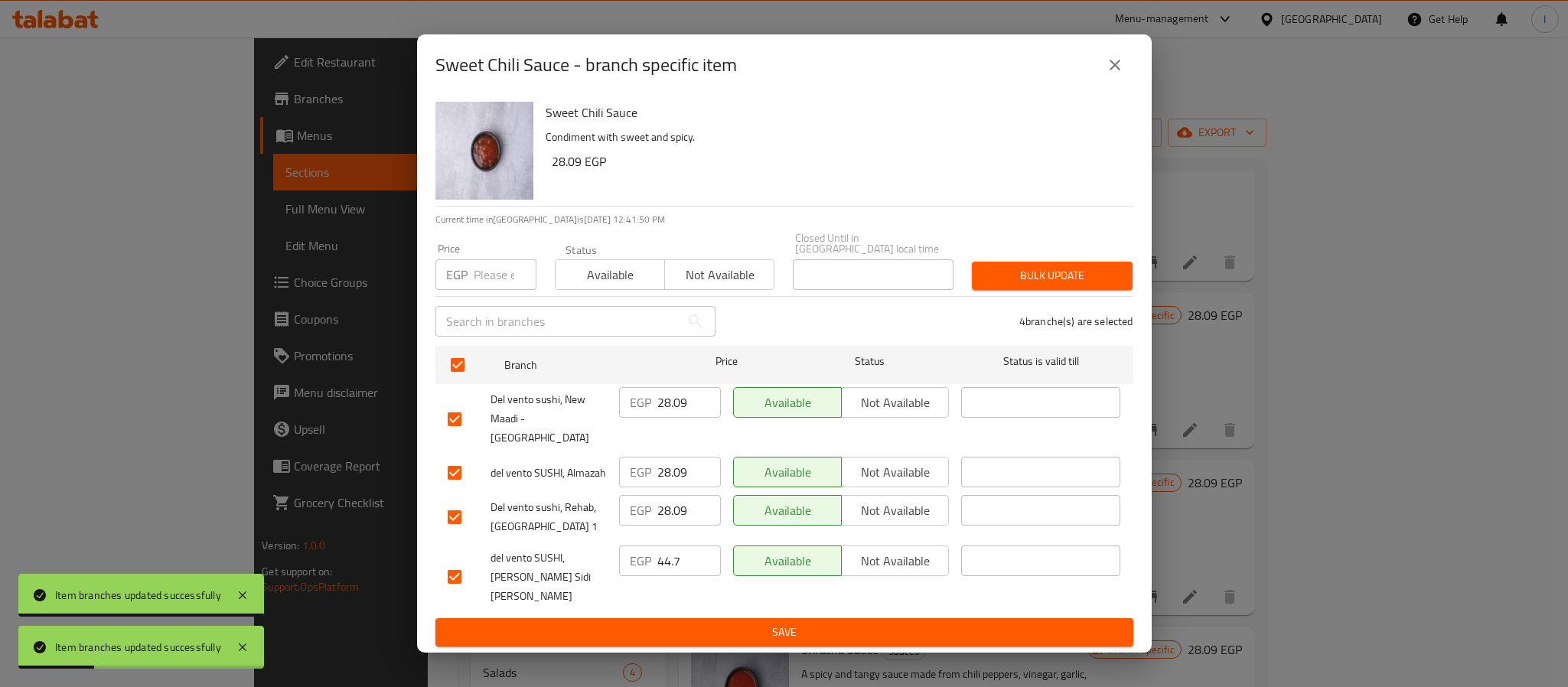
click at [661, 418] on input "28.09" at bounding box center [688, 401] width 64 height 31
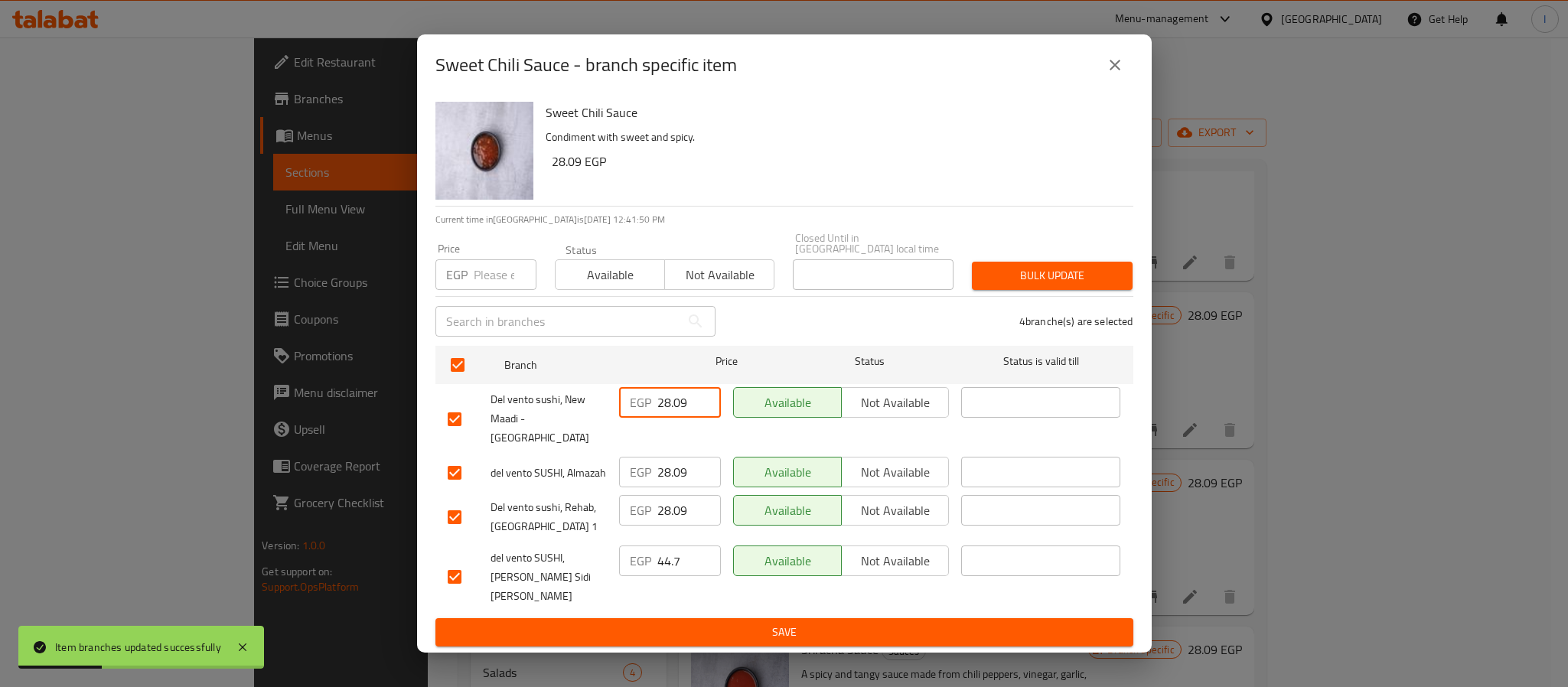
paste input "31.92"
click at [680, 463] on input "28.09" at bounding box center [688, 472] width 64 height 31
paste input "31.92"
click at [680, 501] on input "28.09" at bounding box center [688, 509] width 64 height 31
paste input "31.92"
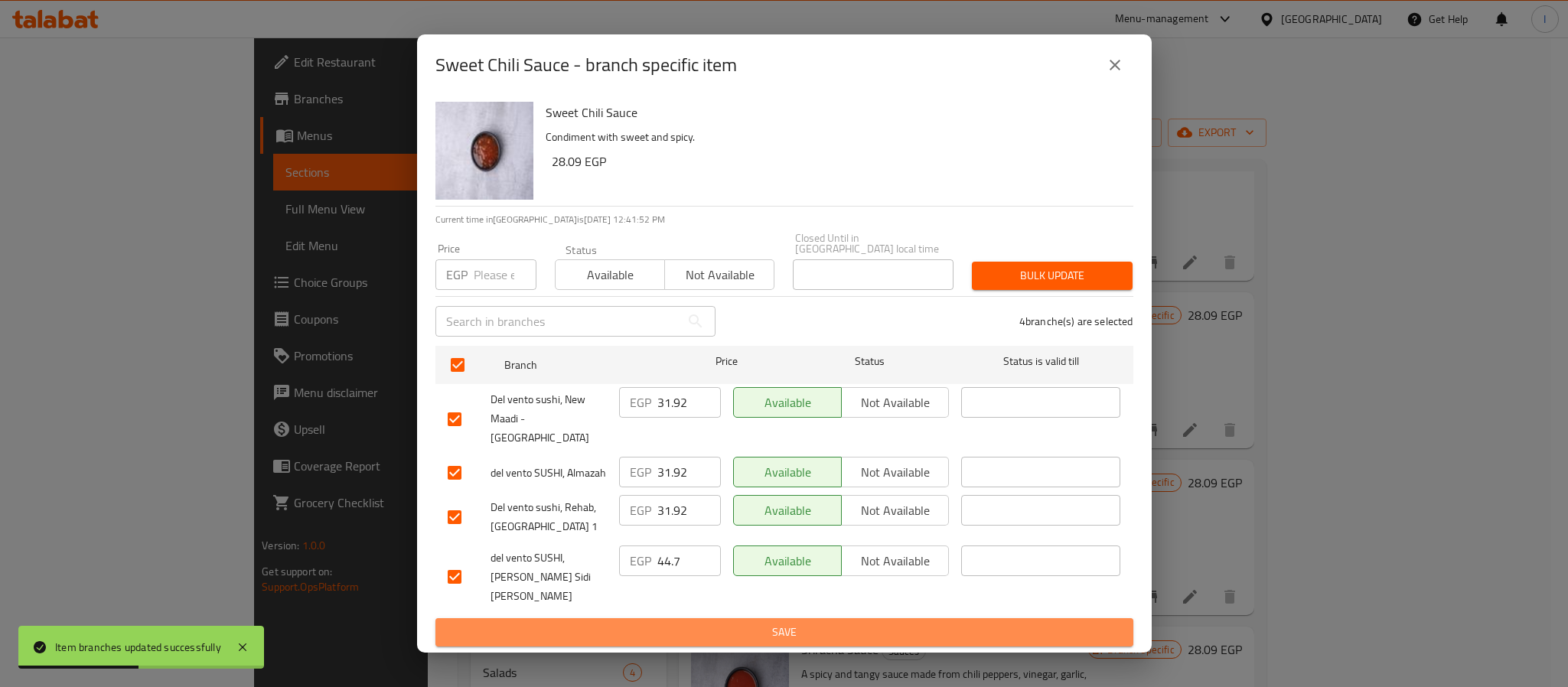
click at [714, 618] on button "Save" at bounding box center [784, 632] width 698 height 29
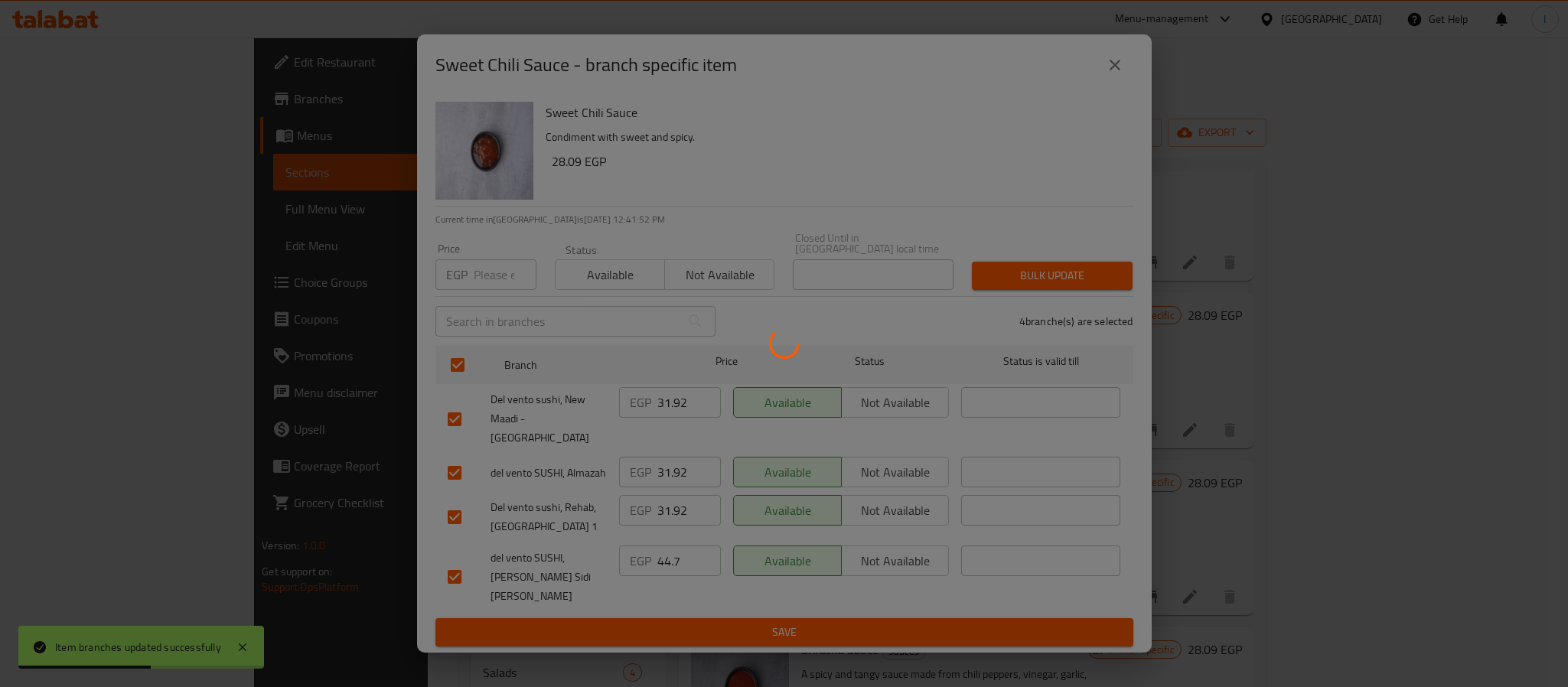
click at [1252, 472] on div at bounding box center [784, 343] width 1568 height 687
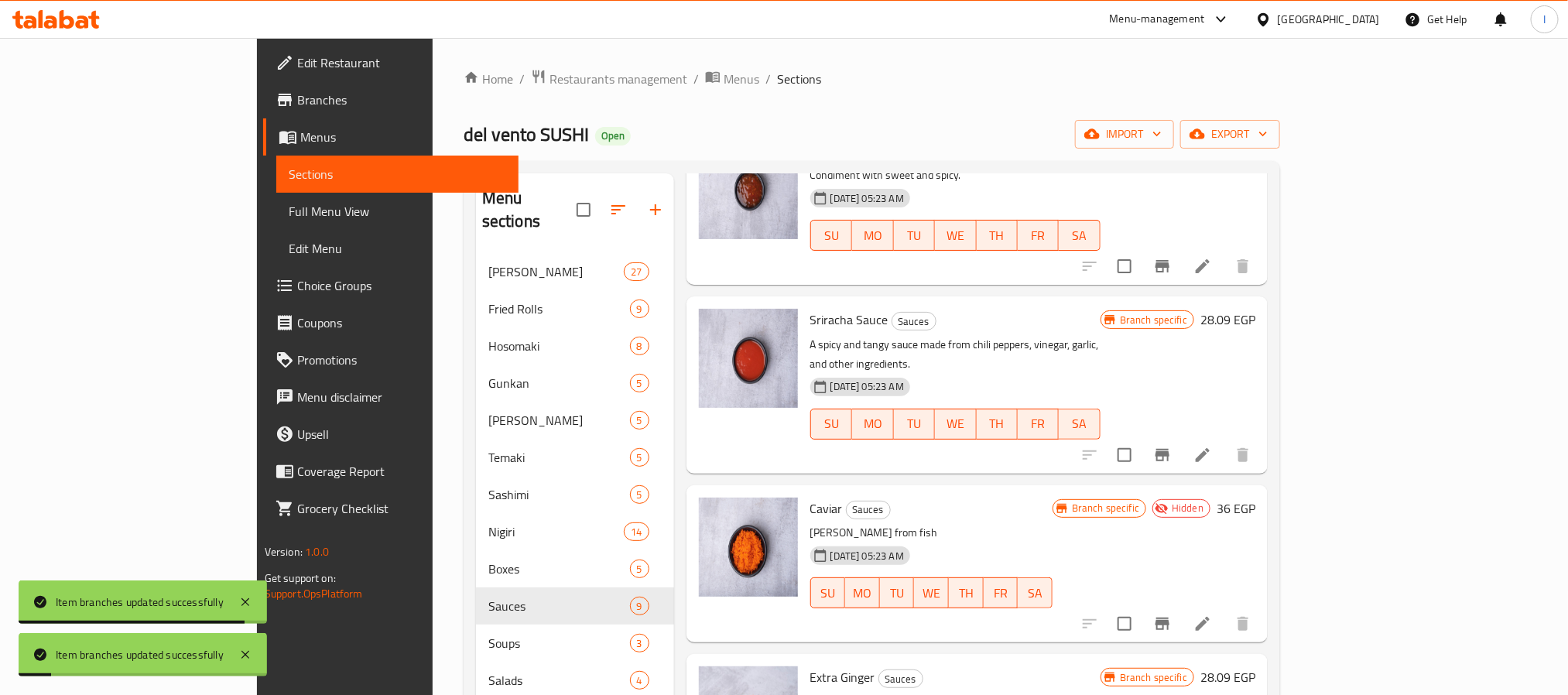
scroll to position [464, 0]
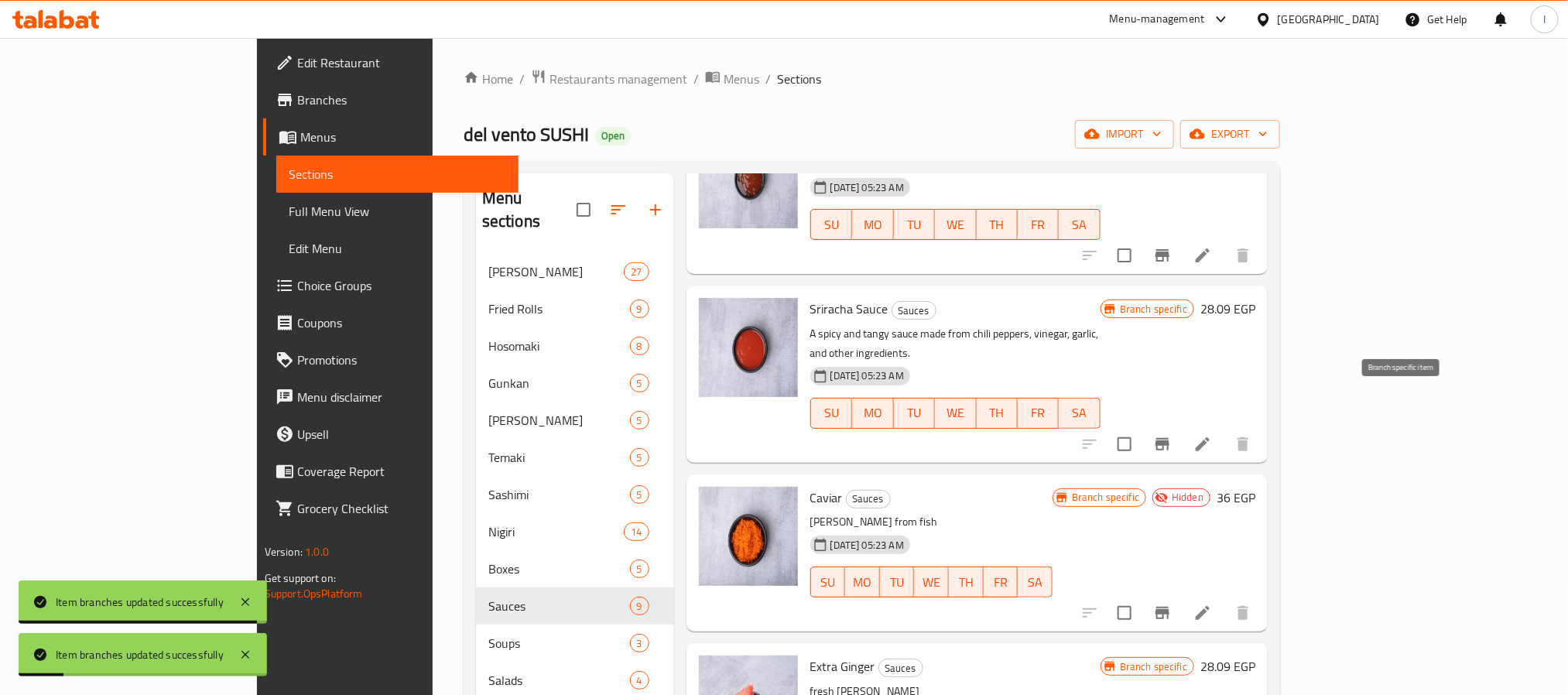
click at [1261, 426] on div at bounding box center [1166, 444] width 190 height 37
click at [1181, 426] on button "Branch-specific-item" at bounding box center [1162, 444] width 37 height 37
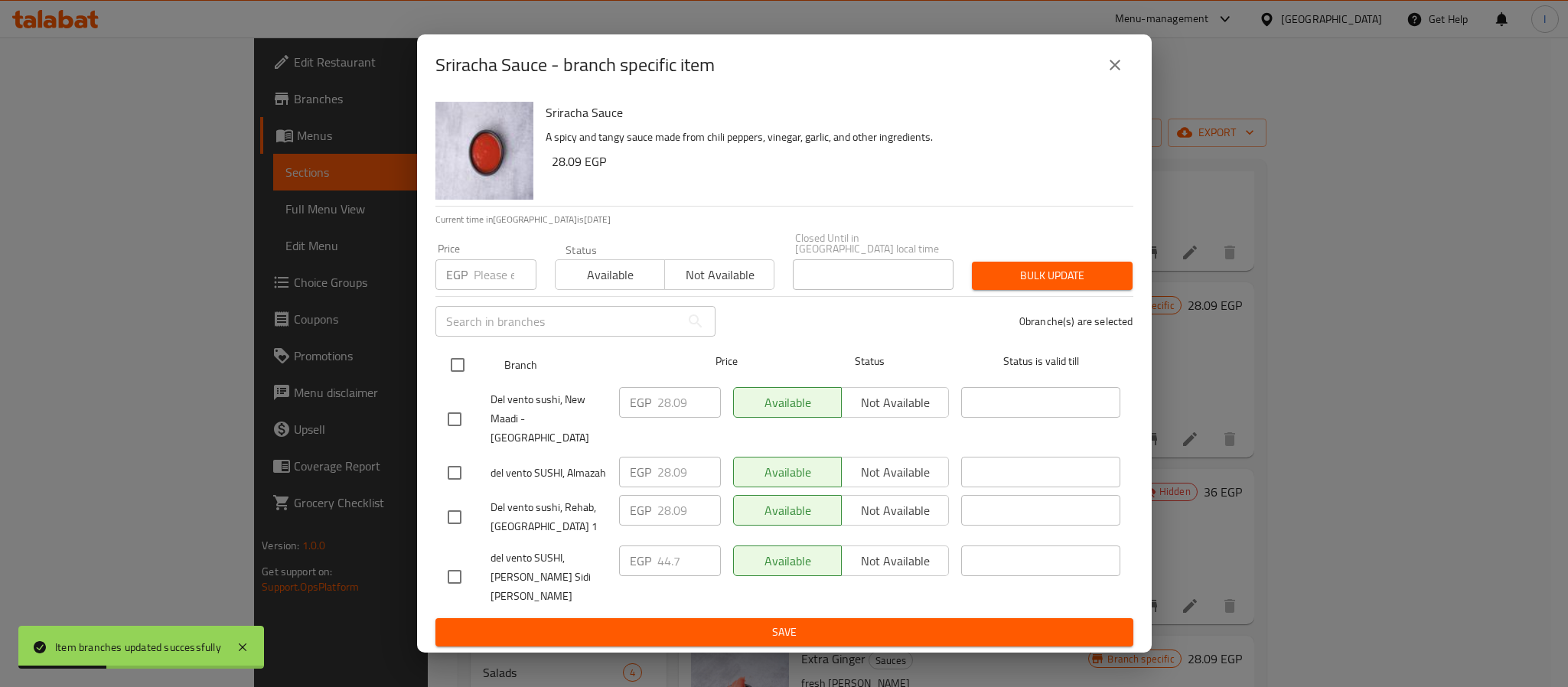
click at [466, 379] on input "checkbox" at bounding box center [457, 364] width 32 height 32
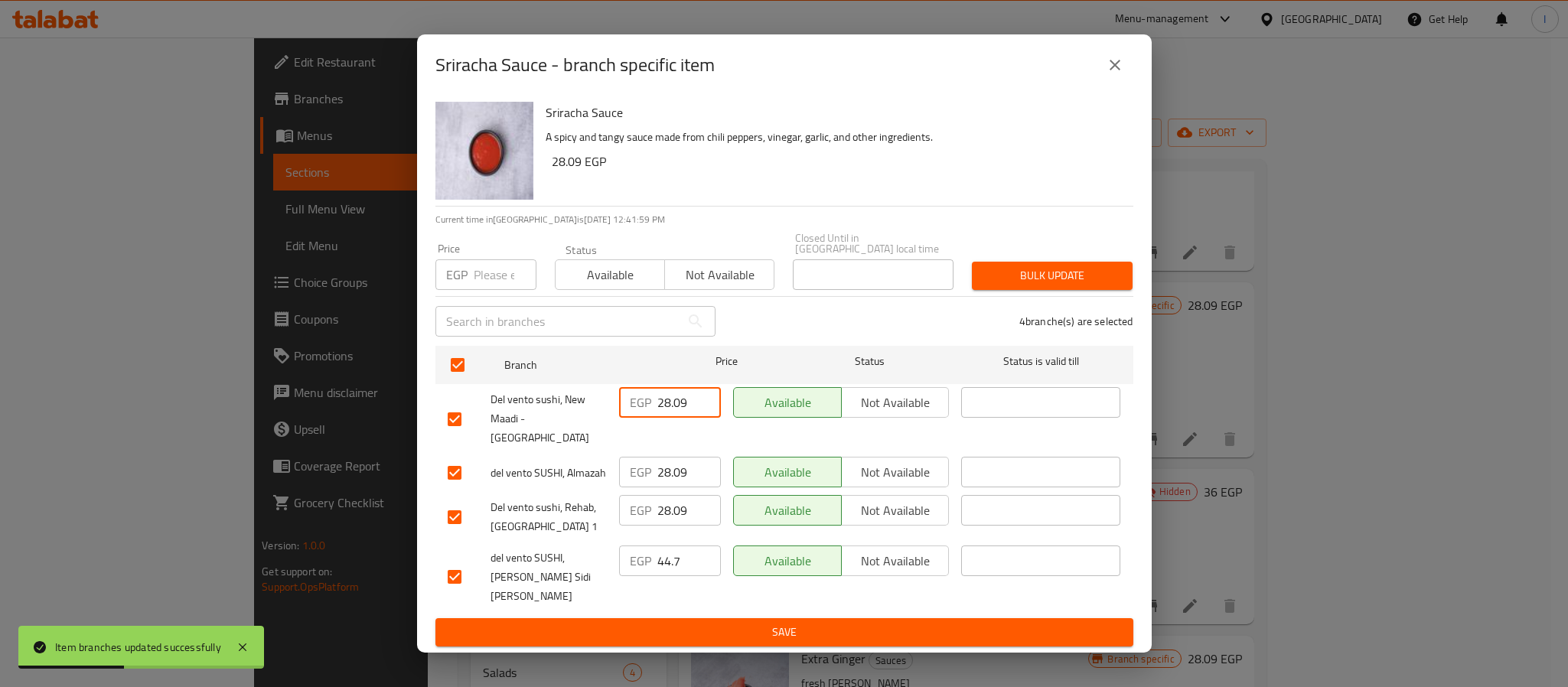
click at [675, 416] on input "28.09" at bounding box center [688, 401] width 64 height 31
paste input "31.92"
click at [679, 462] on input "28.09" at bounding box center [688, 472] width 64 height 31
paste input "31.92"
click at [675, 510] on input "28.09" at bounding box center [688, 509] width 64 height 31
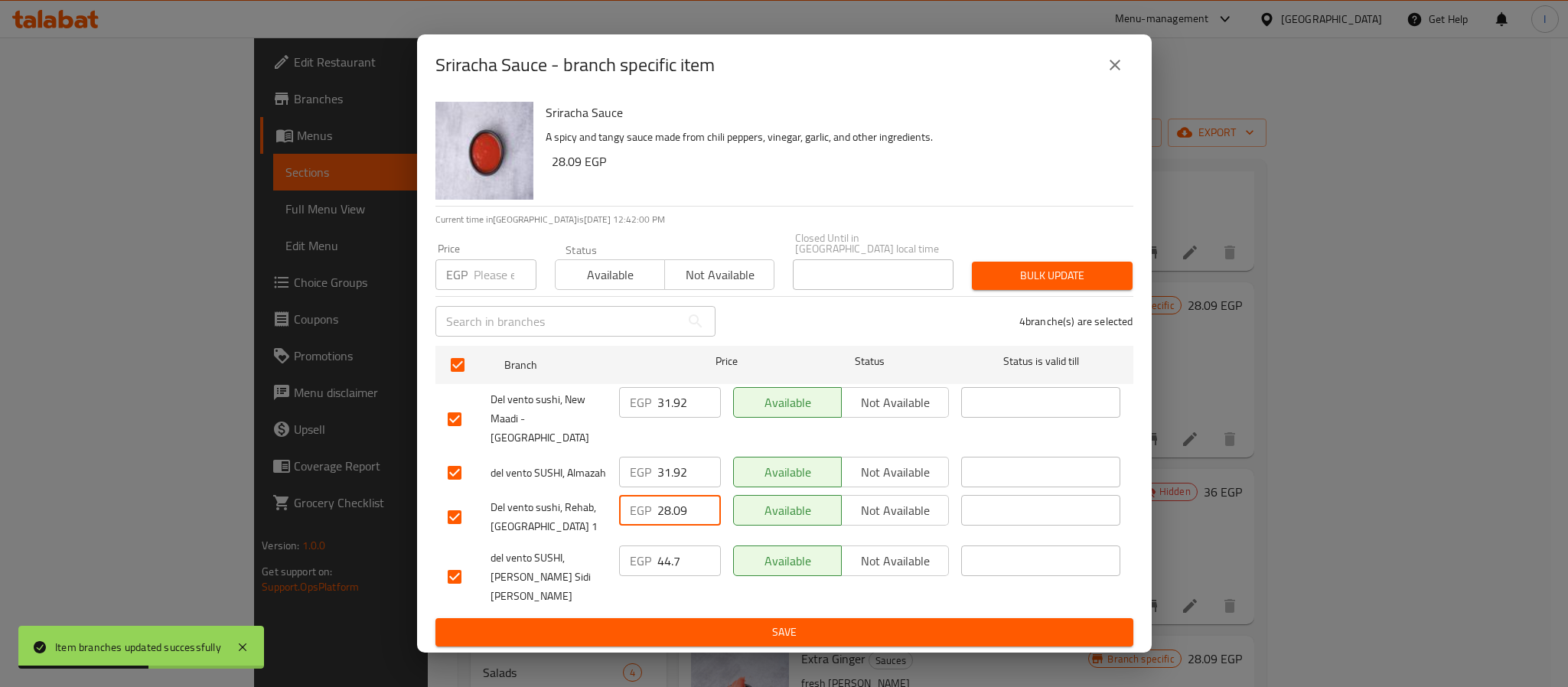
paste input "31.92"
click at [764, 592] on ul "Branch Price Status Status is valid till Del vento sushi, New Maadi - Victoria …" at bounding box center [784, 478] width 698 height 278
click at [770, 622] on span "Save" at bounding box center [784, 632] width 673 height 19
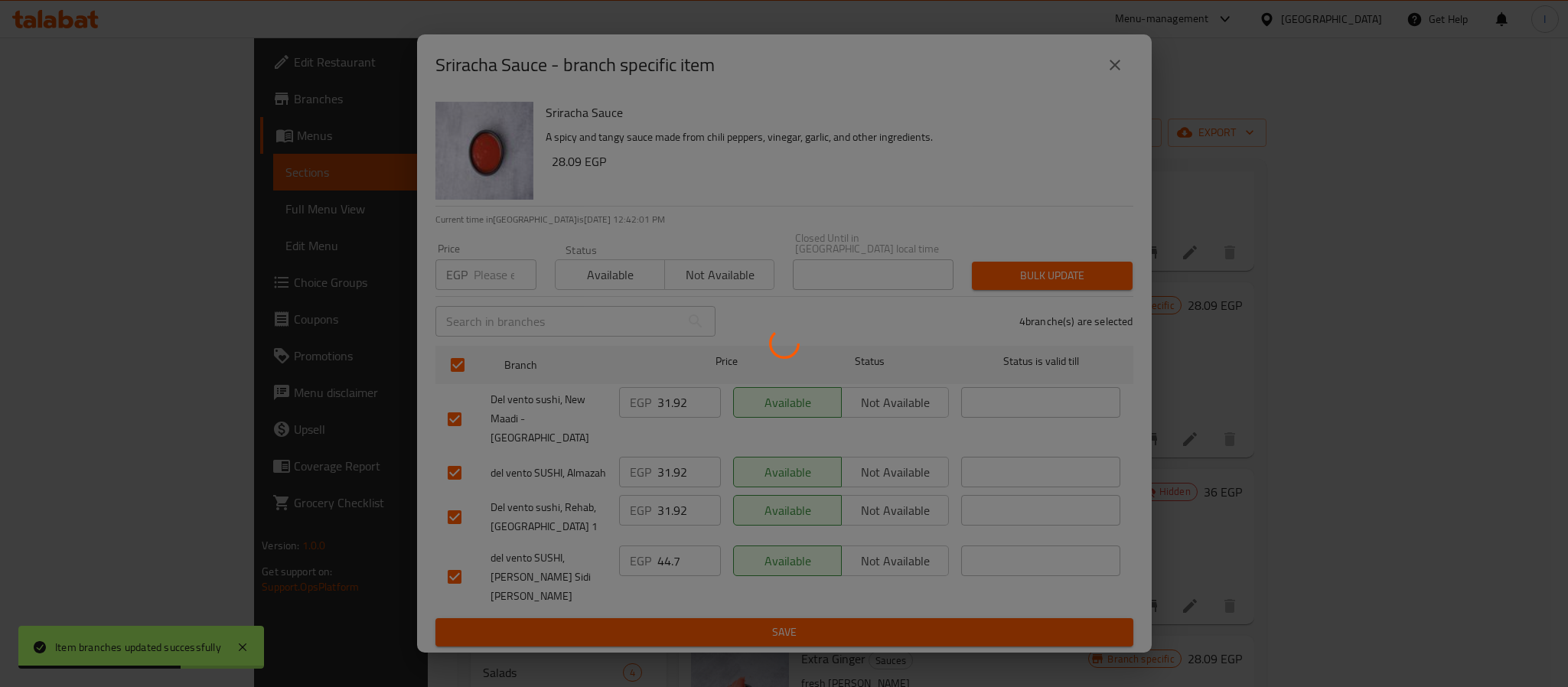
click at [1241, 480] on div at bounding box center [784, 343] width 1568 height 687
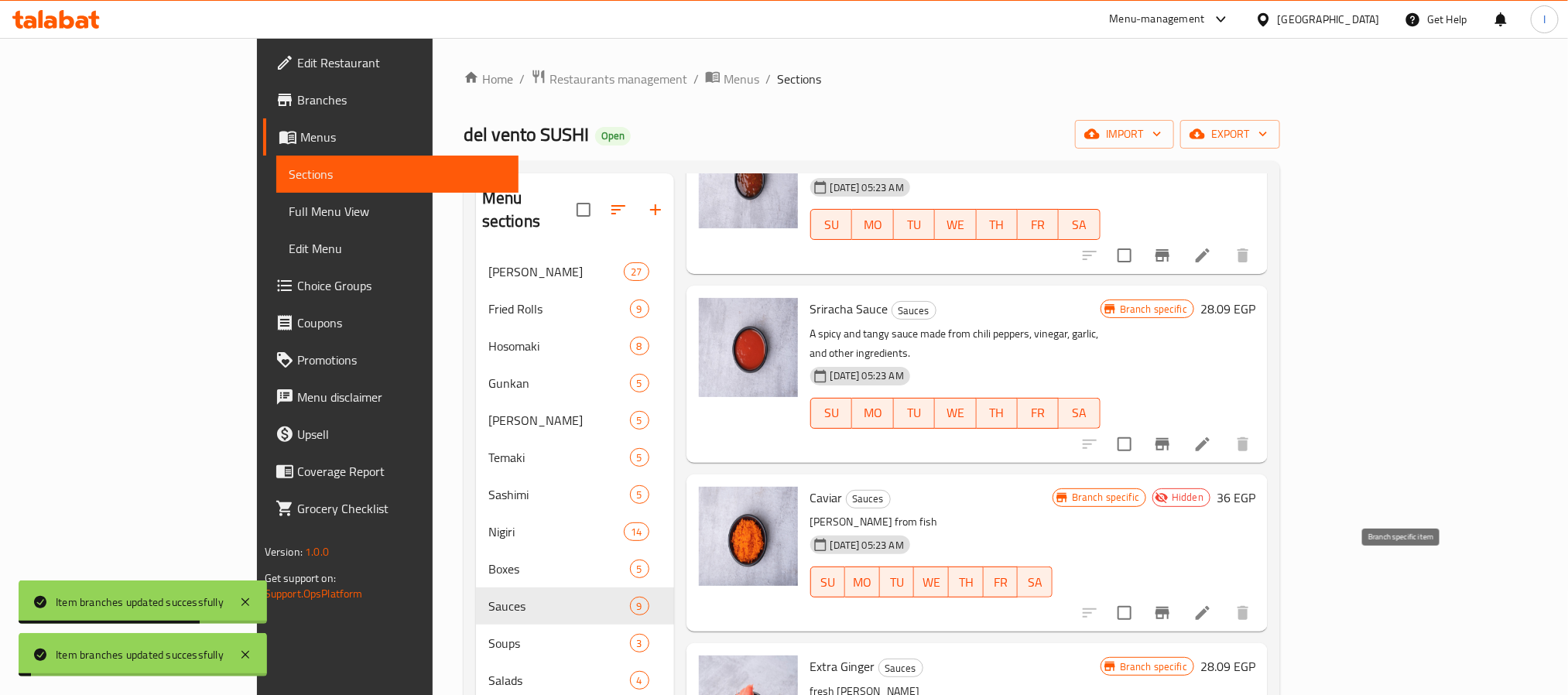
click at [1171, 603] on icon "Branch-specific-item" at bounding box center [1162, 613] width 19 height 19
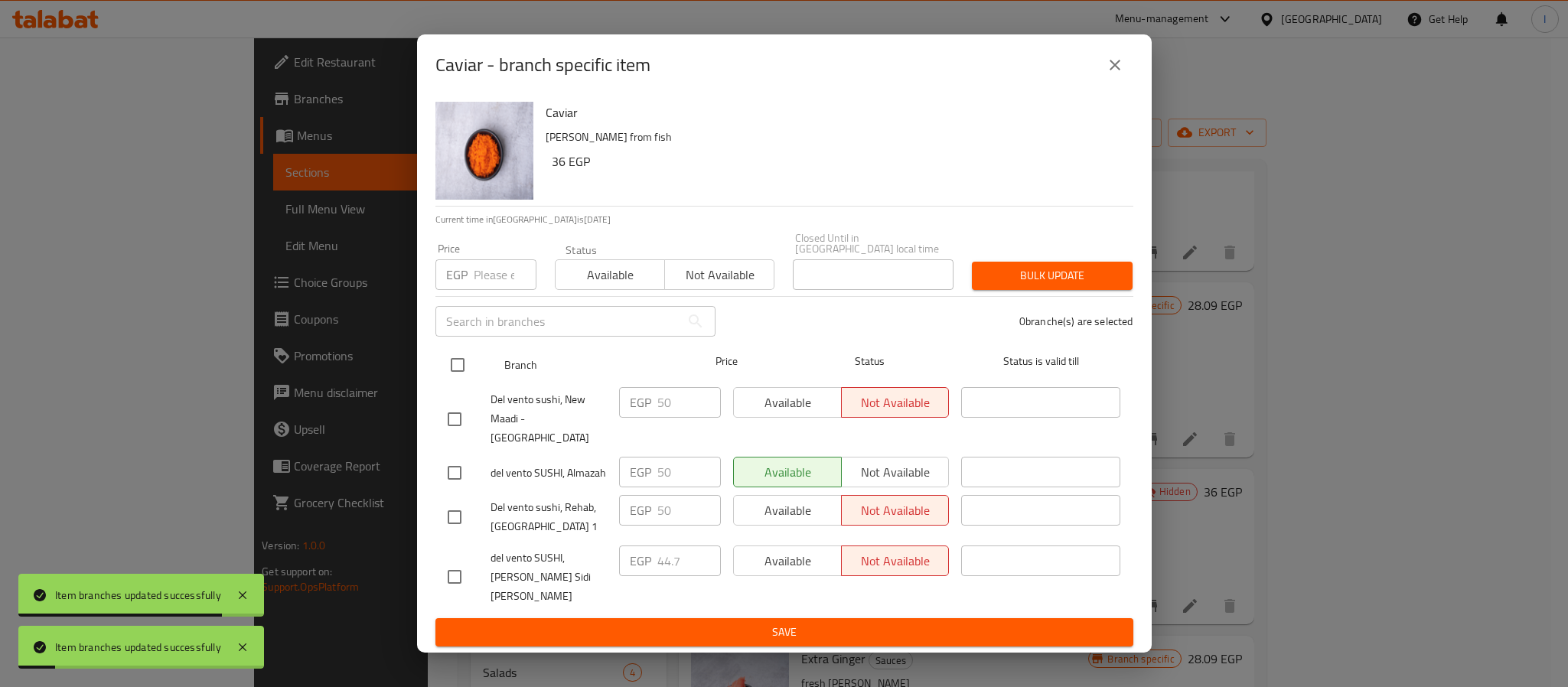
click at [463, 372] on input "checkbox" at bounding box center [457, 364] width 32 height 32
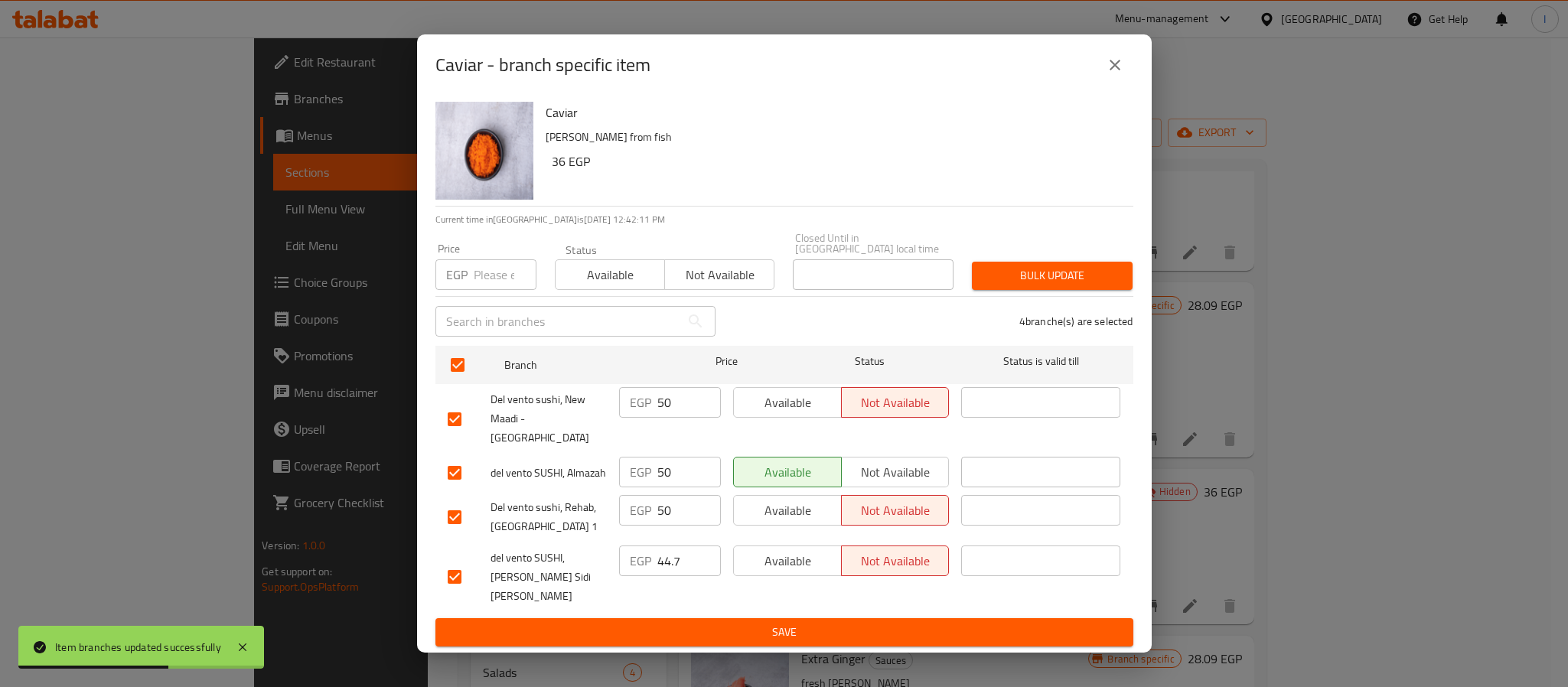
click at [1117, 70] on icon "close" at bounding box center [1115, 66] width 11 height 11
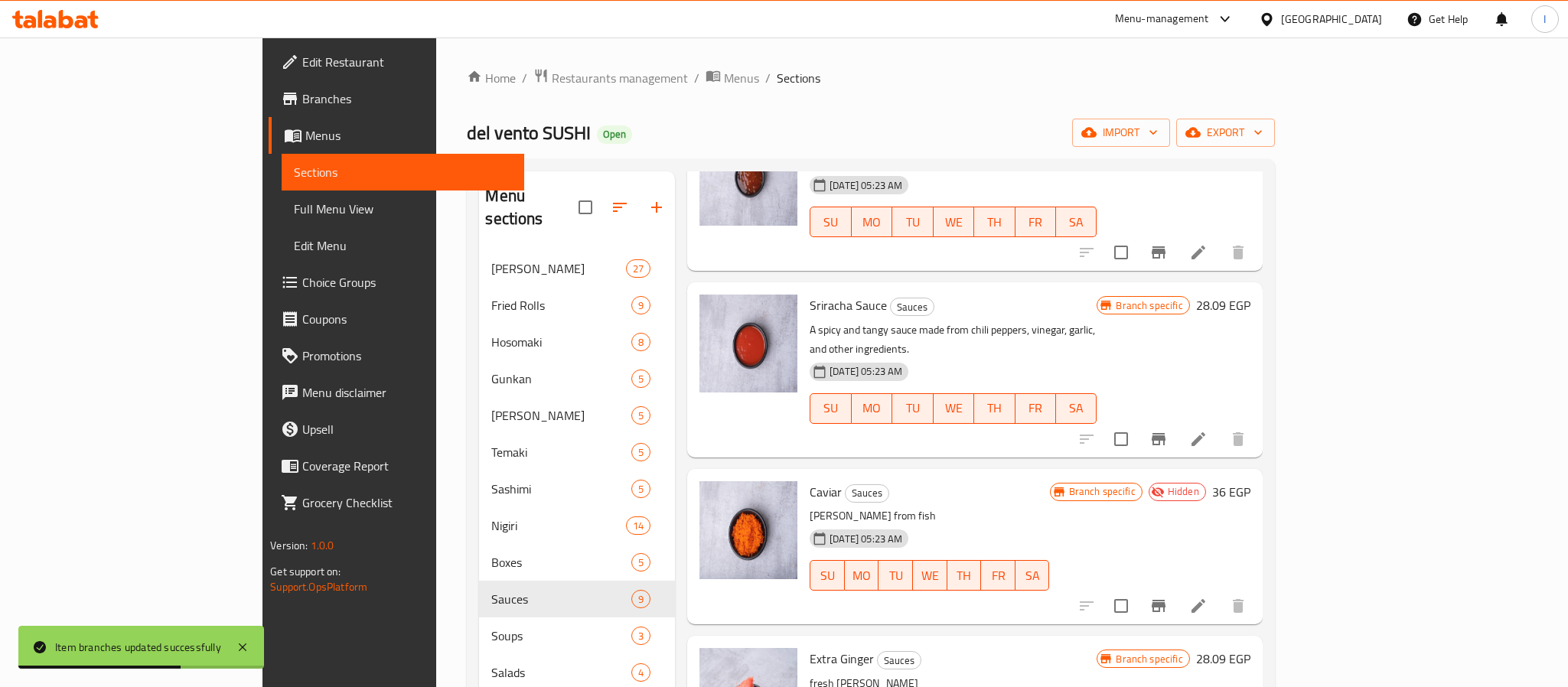
click at [1184, 94] on div "Home / Restaurants management / Menus / Sections del vento SUSHI Open import ex…" at bounding box center [870, 591] width 808 height 1045
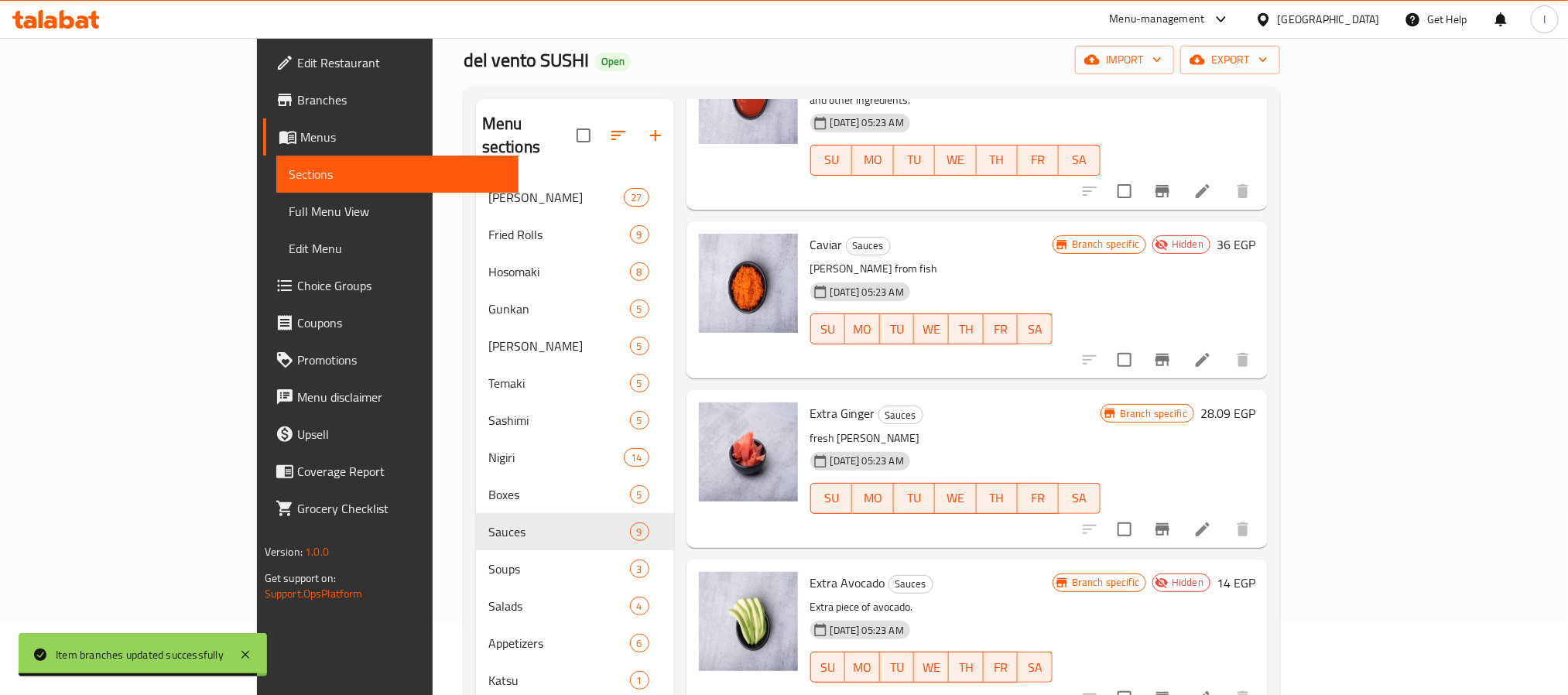
scroll to position [116, 0]
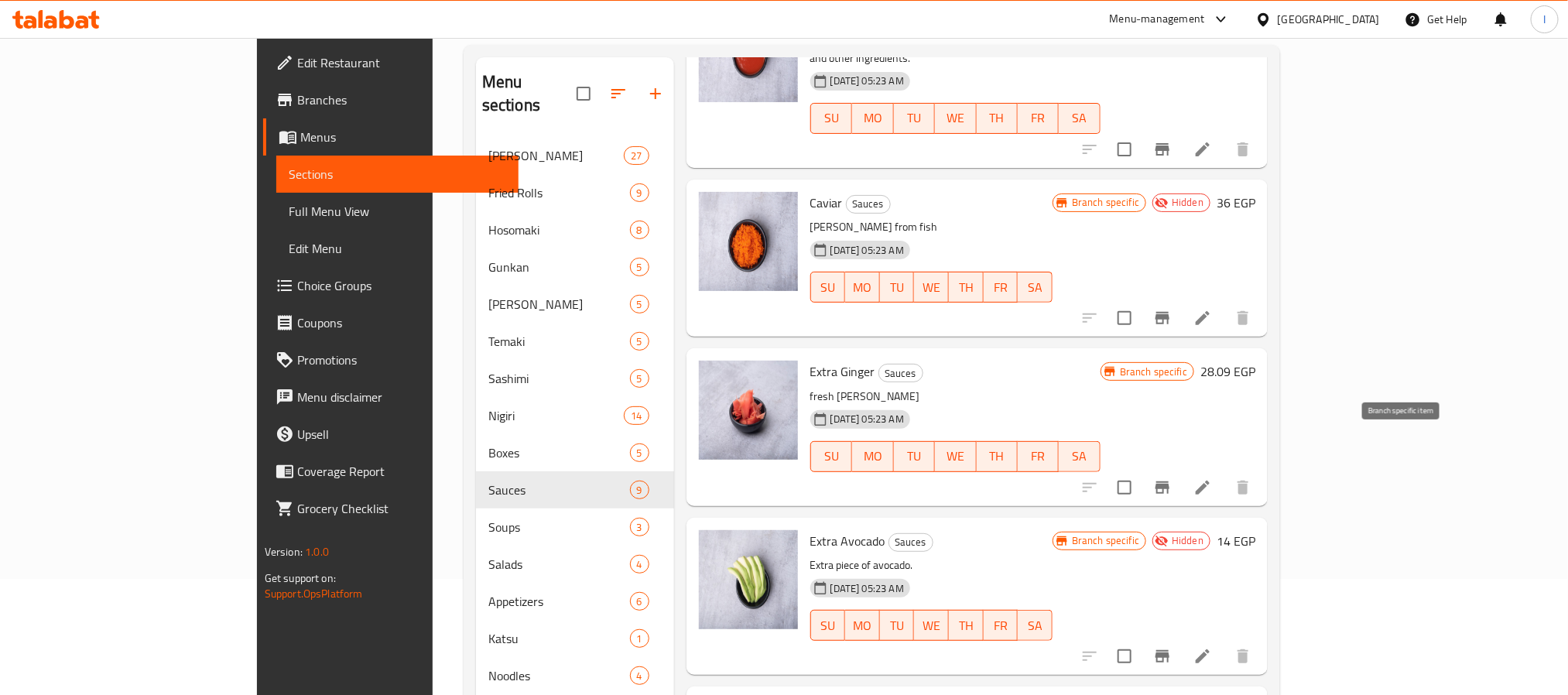
click at [1171, 478] on icon "Branch-specific-item" at bounding box center [1162, 487] width 19 height 19
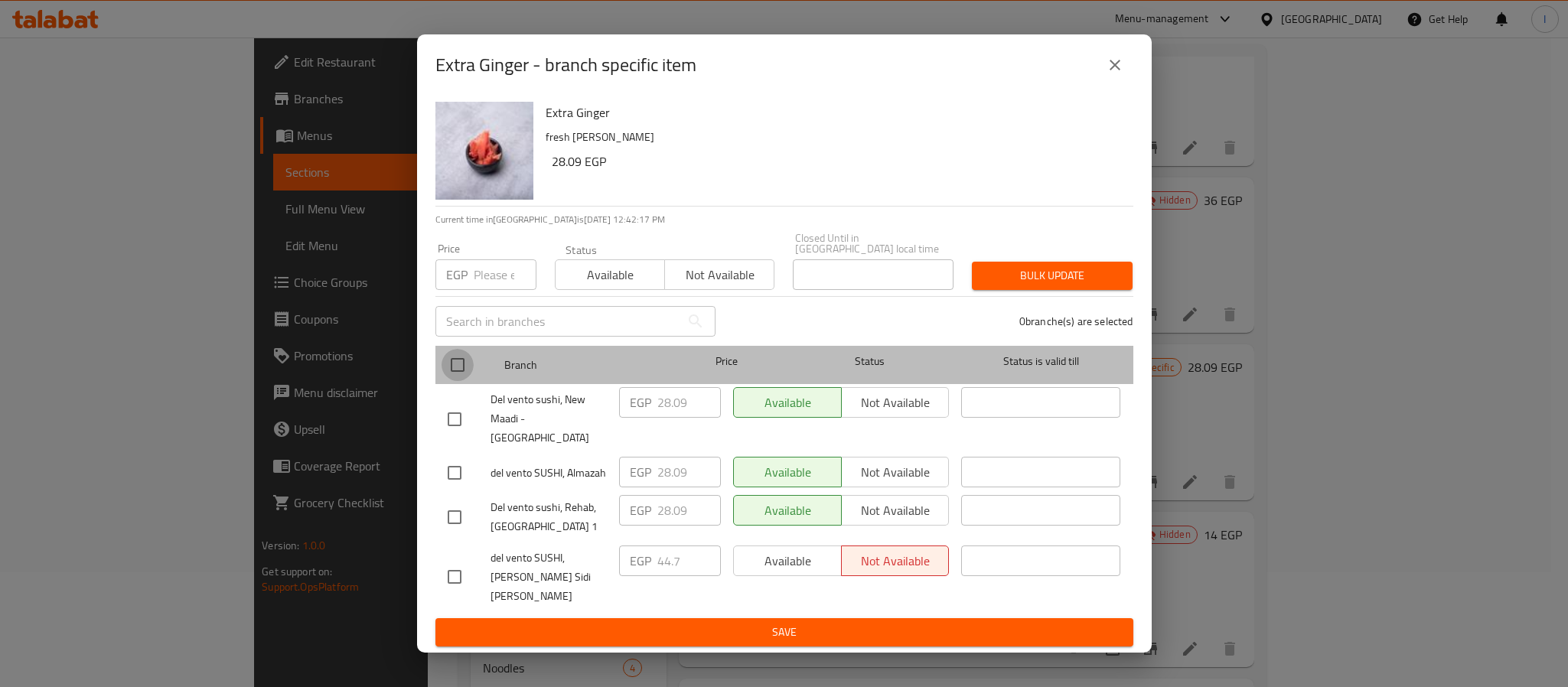
click at [455, 381] on input "checkbox" at bounding box center [457, 364] width 32 height 32
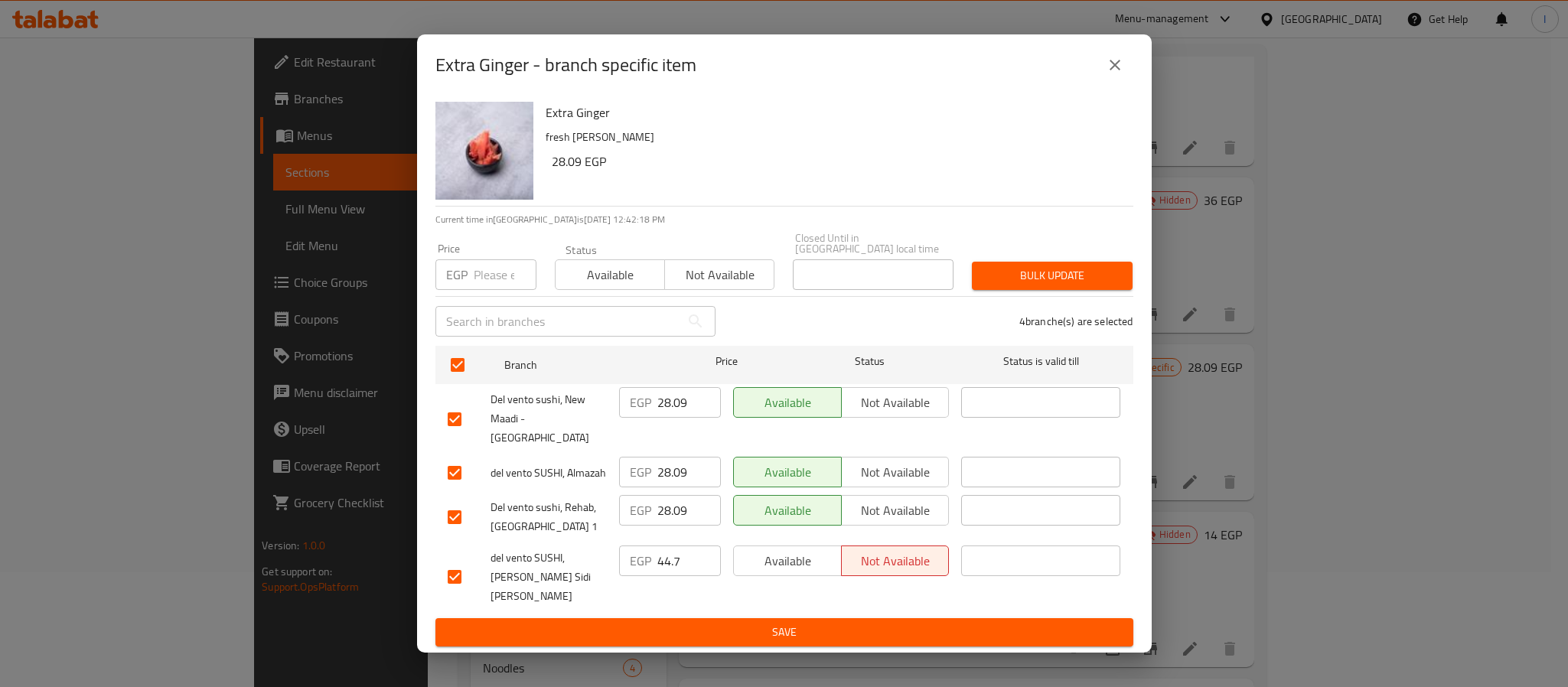
click at [664, 418] on input "28.09" at bounding box center [688, 401] width 64 height 31
paste input "31.92"
click at [668, 466] on input "28.09" at bounding box center [688, 472] width 64 height 31
paste input "31.92"
click at [753, 622] on span "Save" at bounding box center [784, 632] width 673 height 19
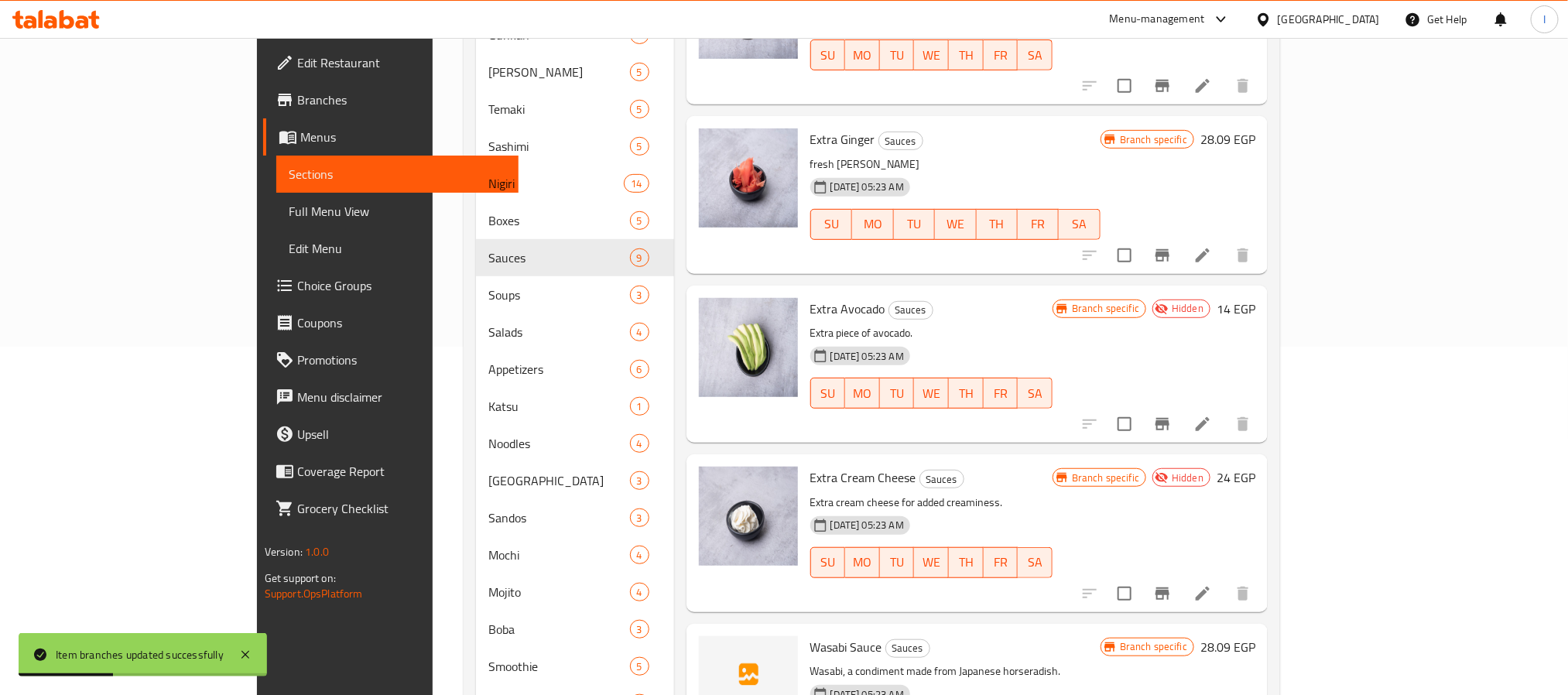
scroll to position [437, 0]
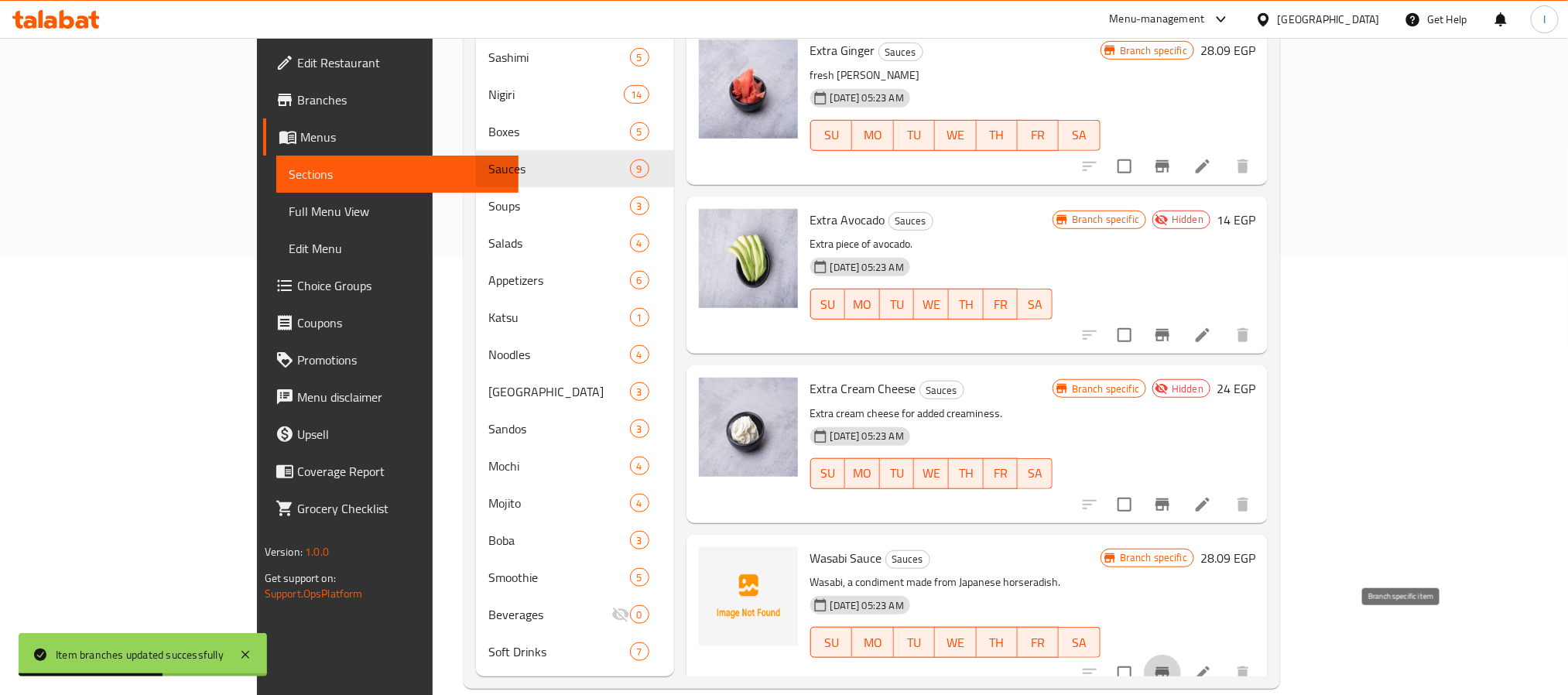
click at [1171, 664] on icon "Branch-specific-item" at bounding box center [1162, 673] width 19 height 19
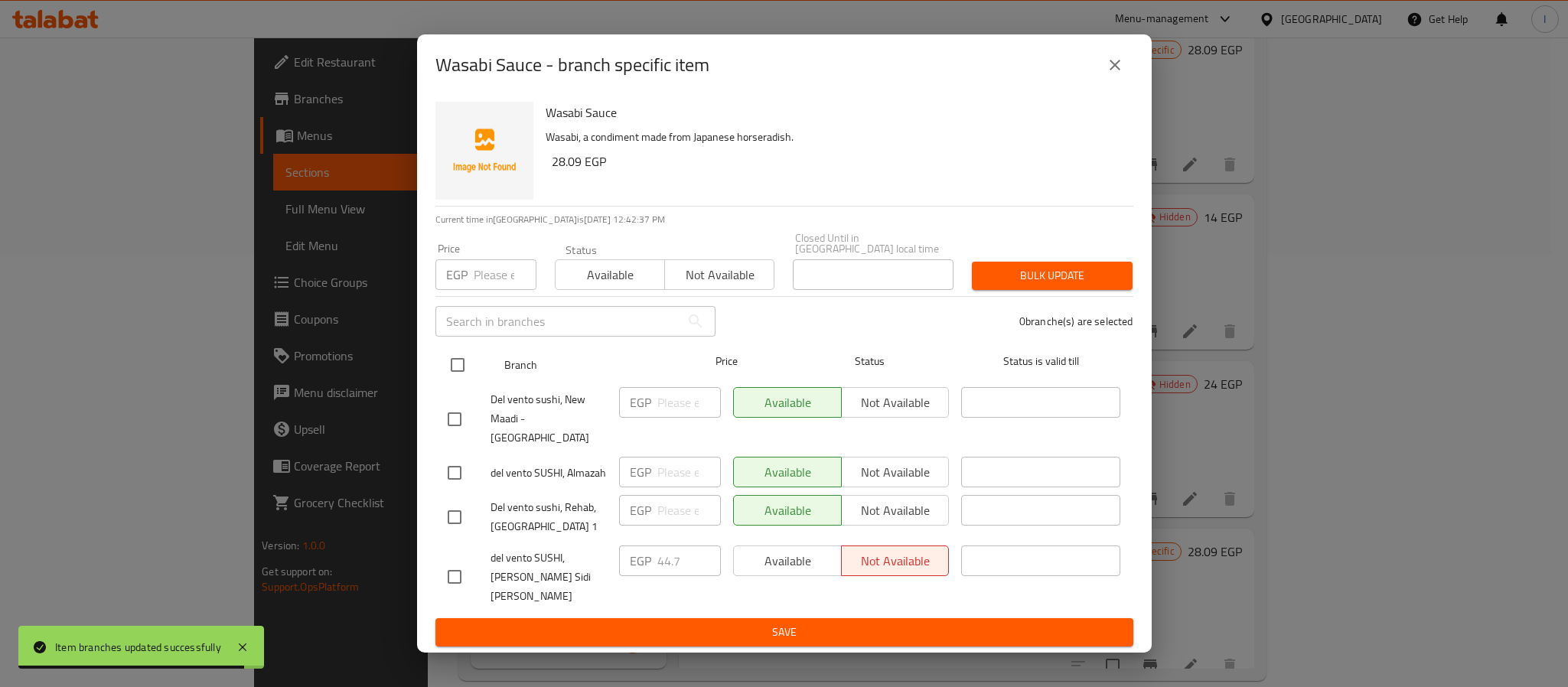
click at [458, 372] on input "checkbox" at bounding box center [457, 364] width 32 height 32
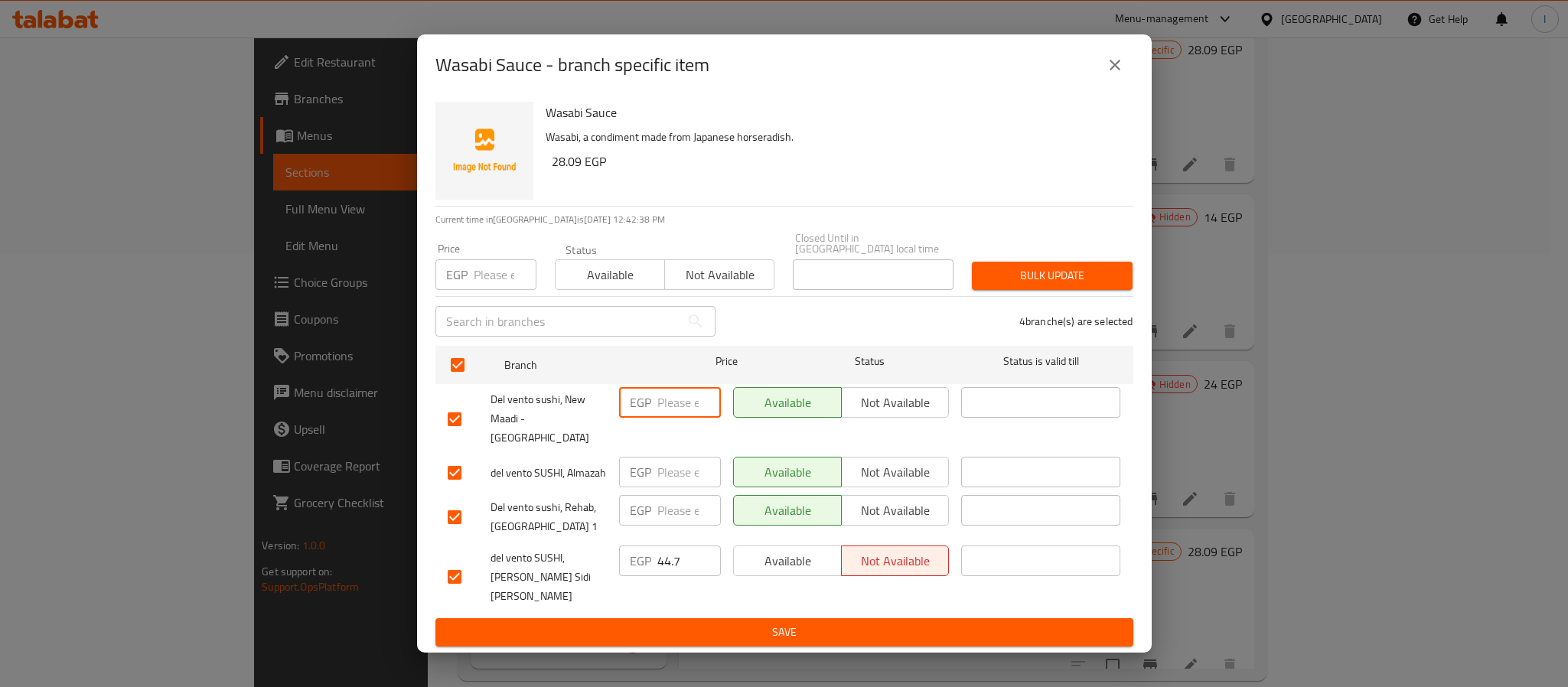
click at [664, 415] on input "number" at bounding box center [688, 401] width 64 height 31
paste input "31.92"
click at [668, 462] on input "number" at bounding box center [688, 472] width 64 height 31
paste input "31.92"
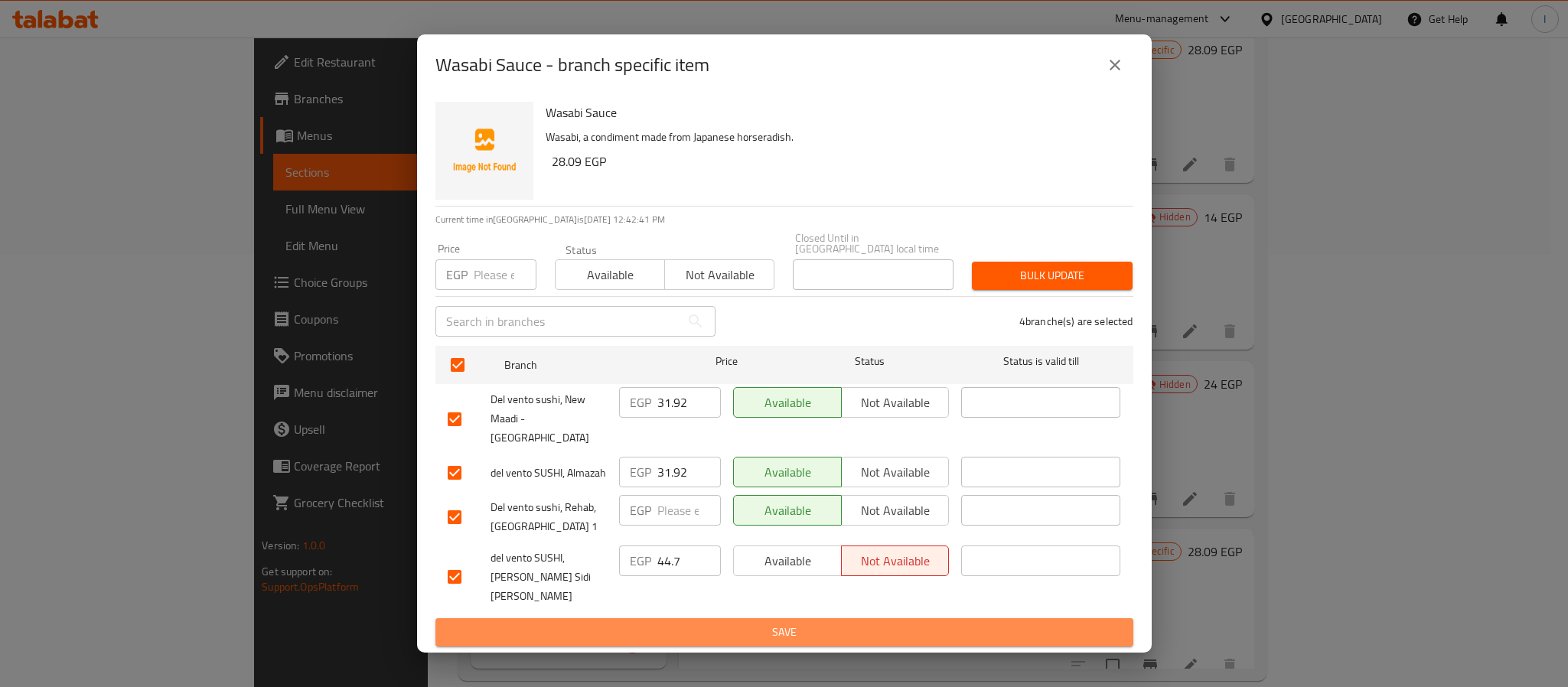
click at [673, 622] on span "Save" at bounding box center [784, 632] width 673 height 19
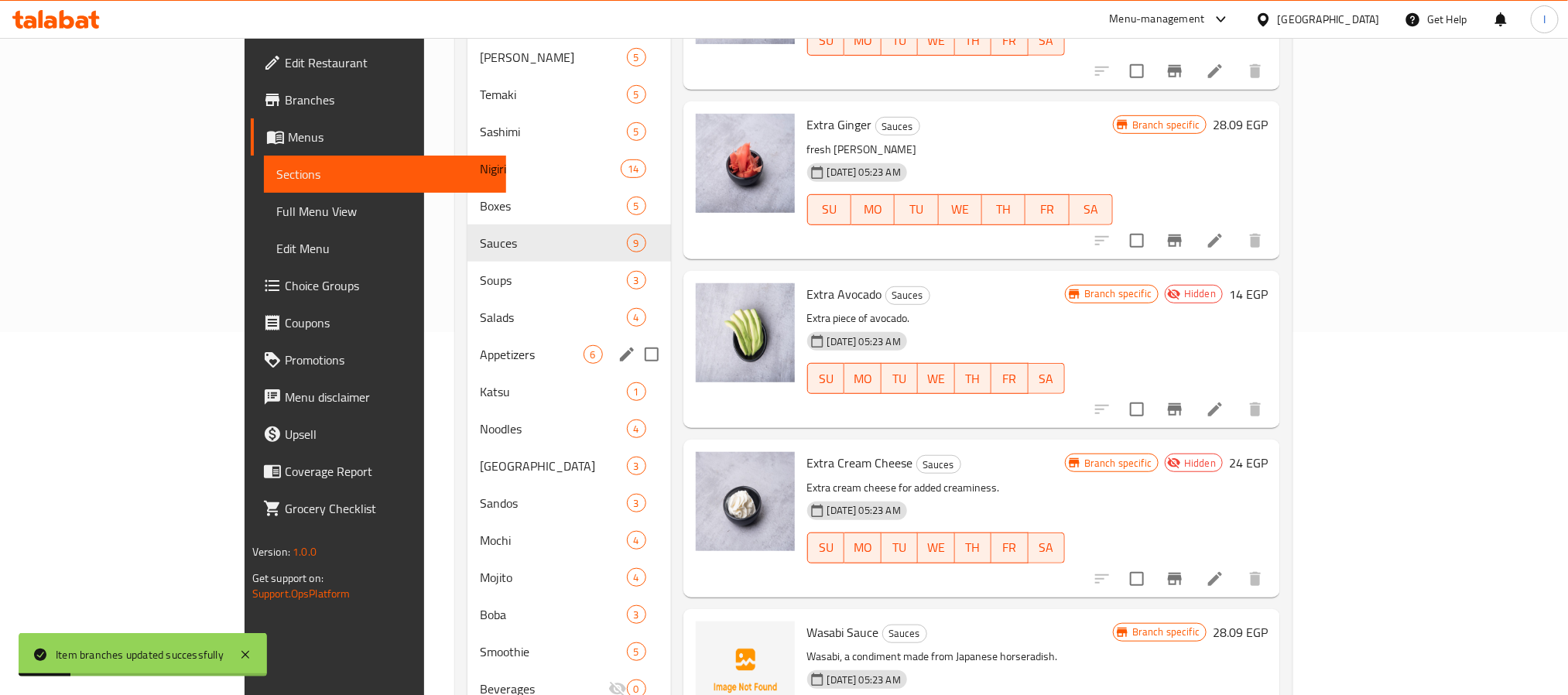
scroll to position [321, 0]
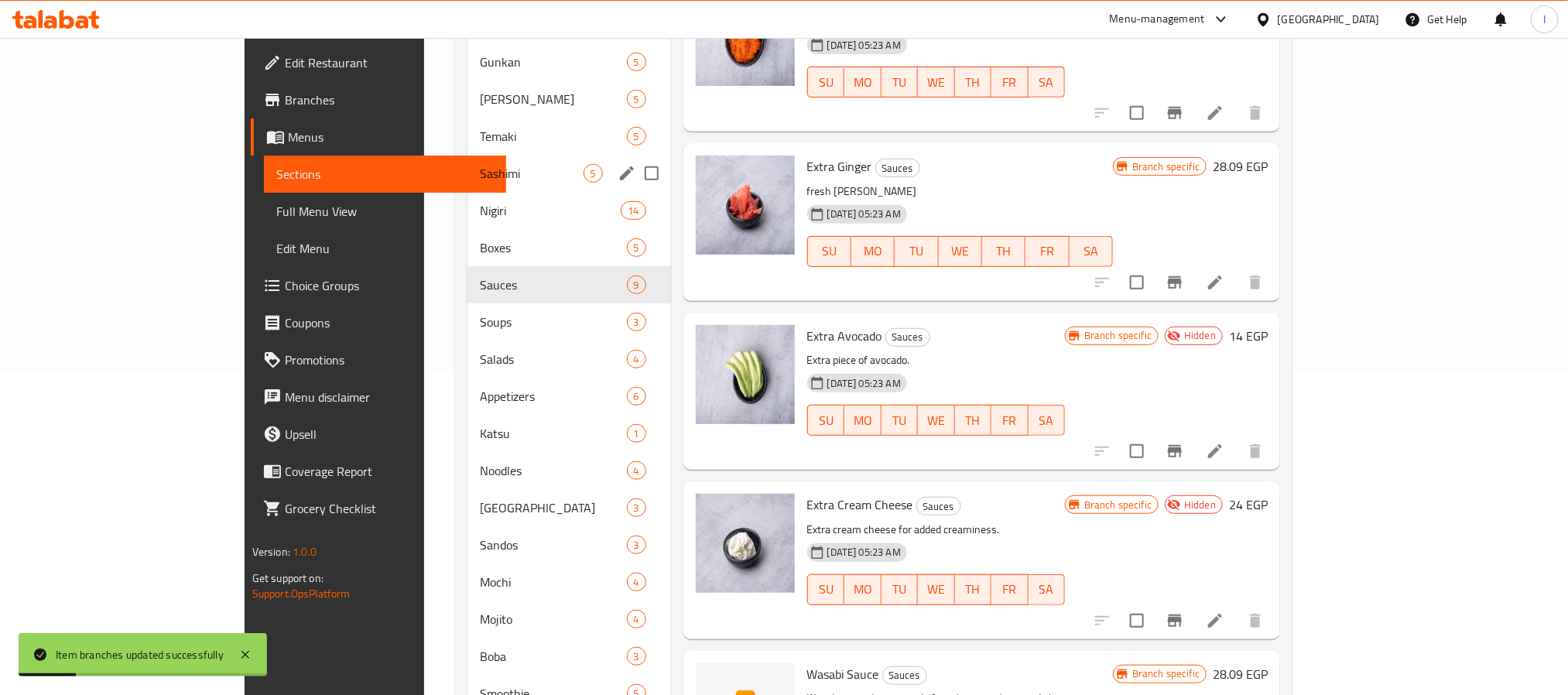
click at [480, 164] on span "Sashimi" at bounding box center [531, 173] width 103 height 19
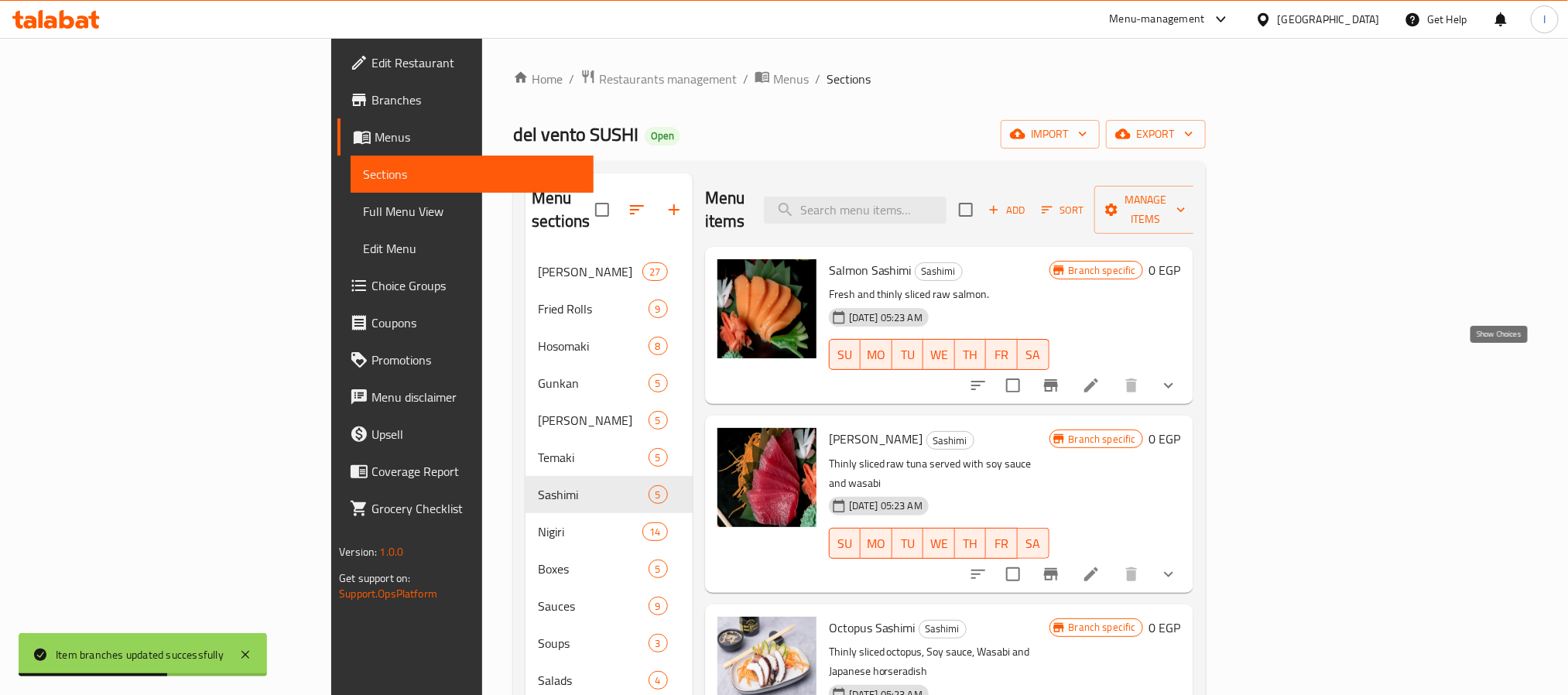
click at [1178, 376] on icon "show more" at bounding box center [1169, 385] width 19 height 19
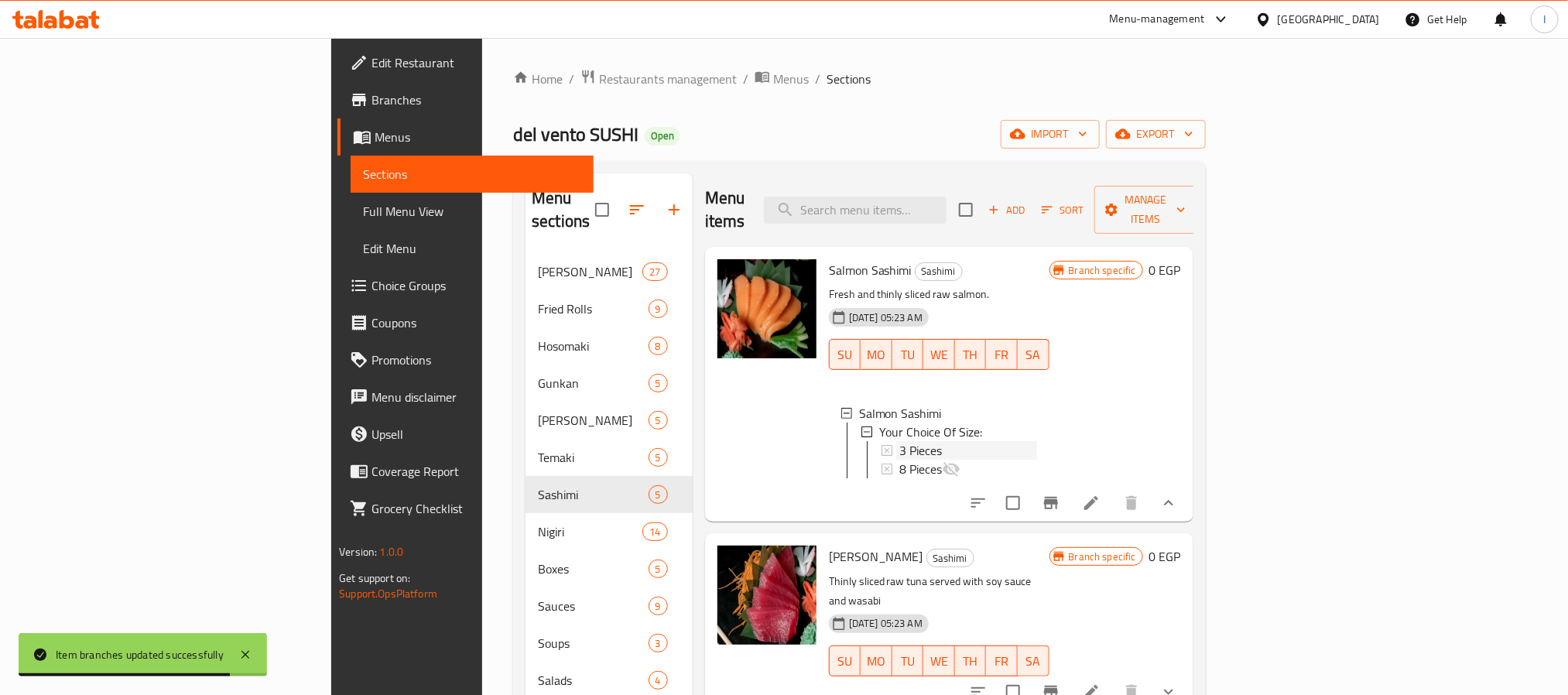
click at [899, 441] on div "3 Pieces" at bounding box center [967, 450] width 138 height 19
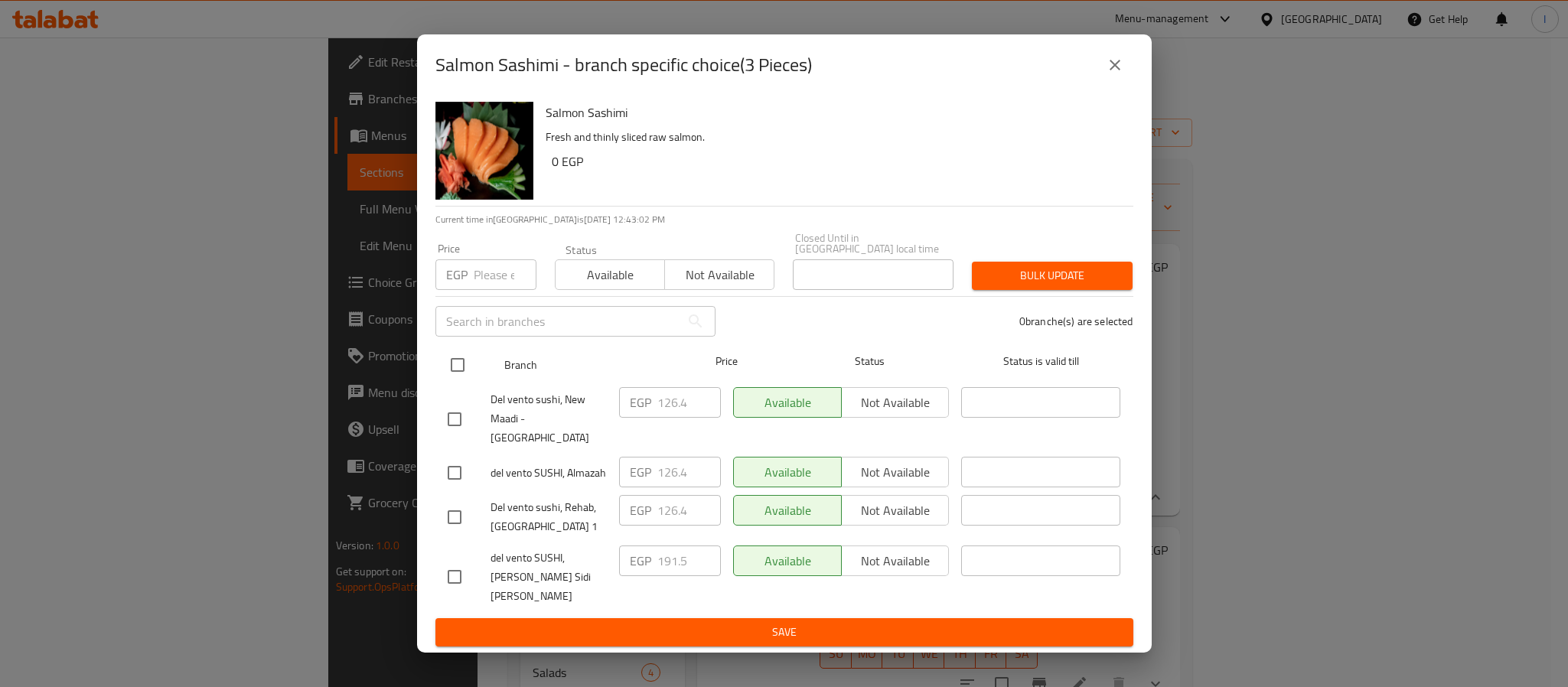
click at [457, 369] on input "checkbox" at bounding box center [457, 364] width 32 height 32
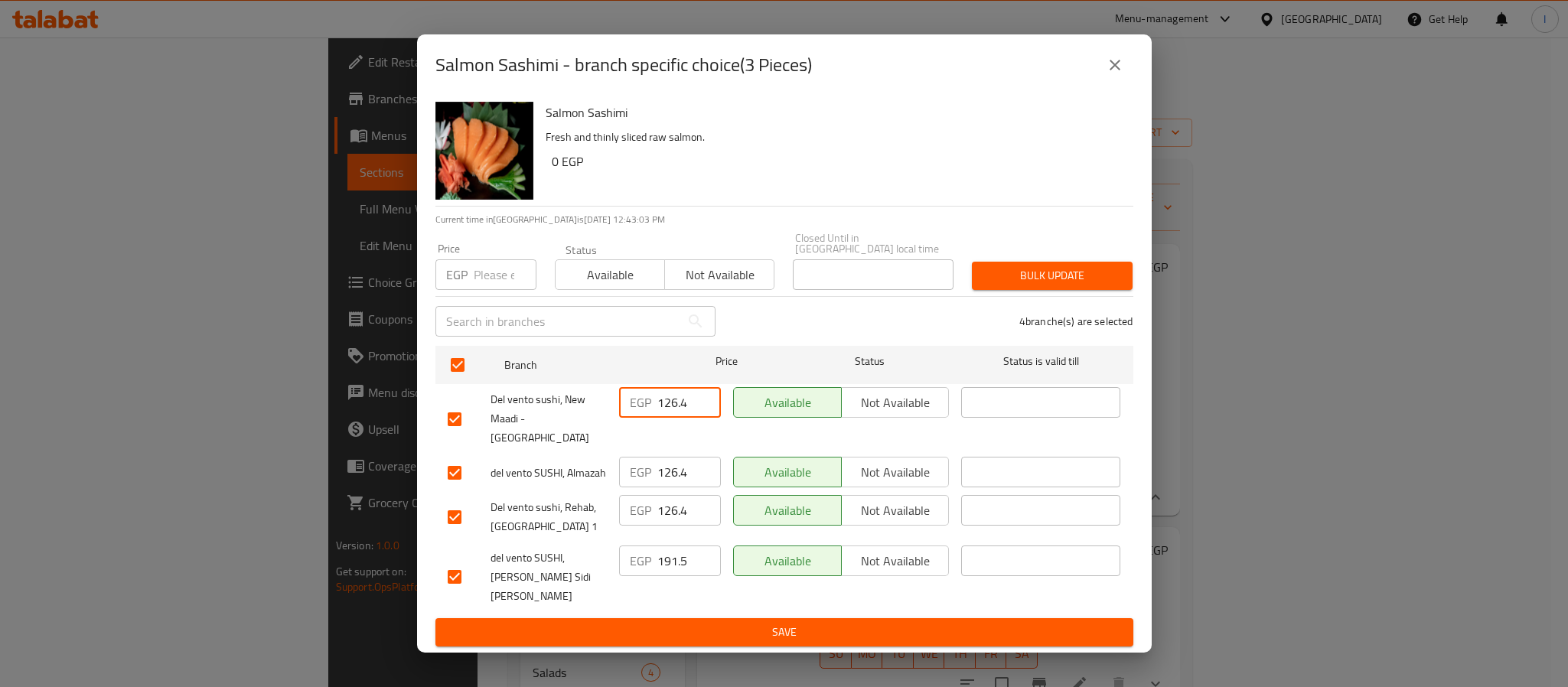
click at [671, 413] on input "126.4" at bounding box center [688, 401] width 64 height 31
paste input "41.73"
click at [673, 463] on input "126.4" at bounding box center [688, 472] width 64 height 31
paste input "41.73"
click at [735, 618] on button "Save" at bounding box center [784, 632] width 698 height 29
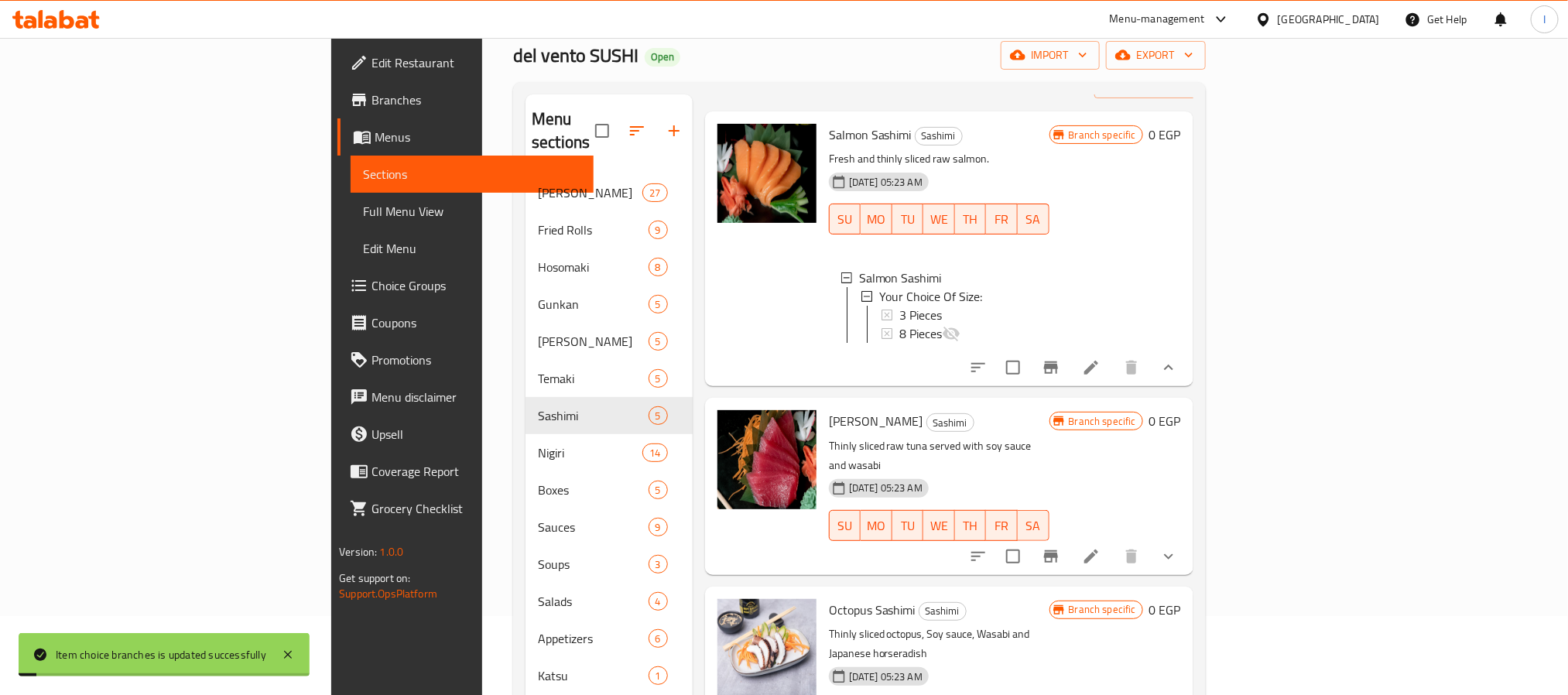
scroll to position [116, 0]
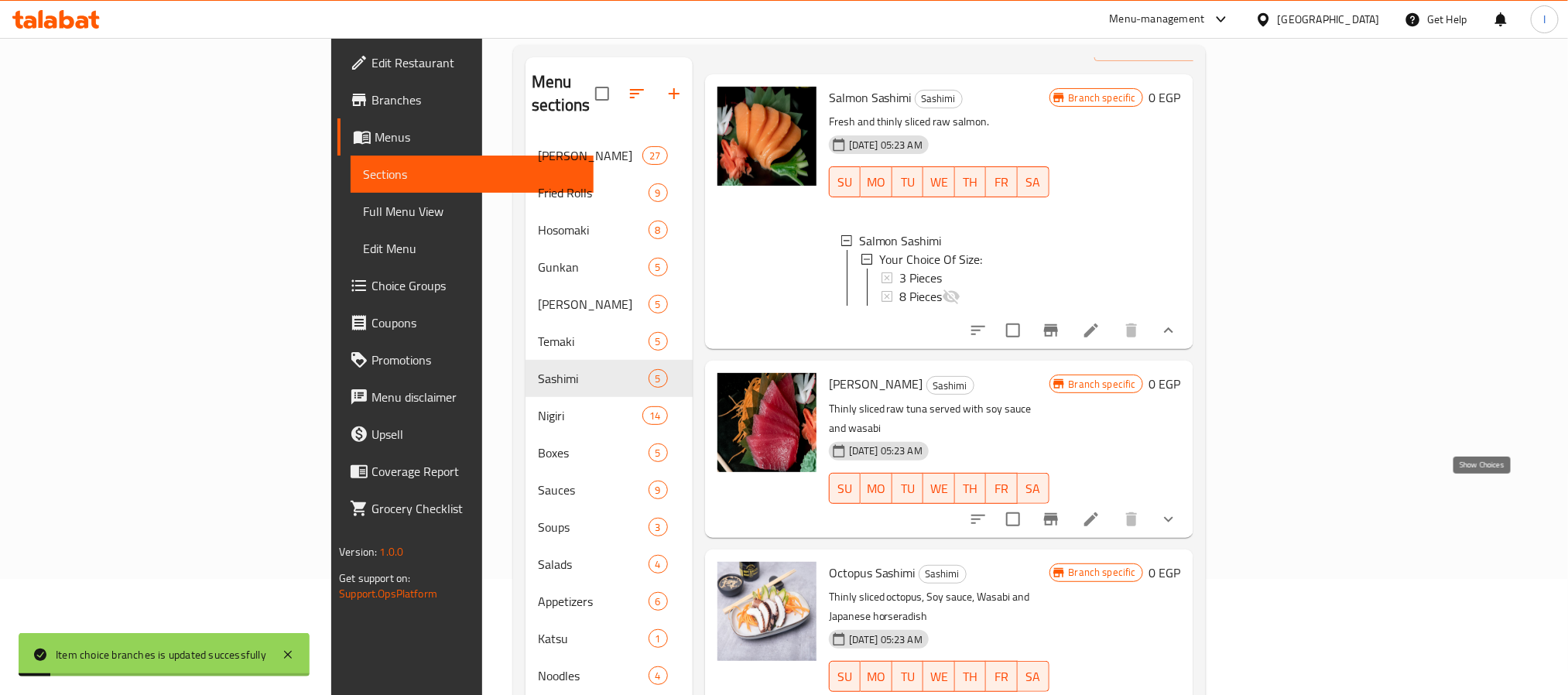
click at [1178, 510] on icon "show more" at bounding box center [1169, 519] width 19 height 19
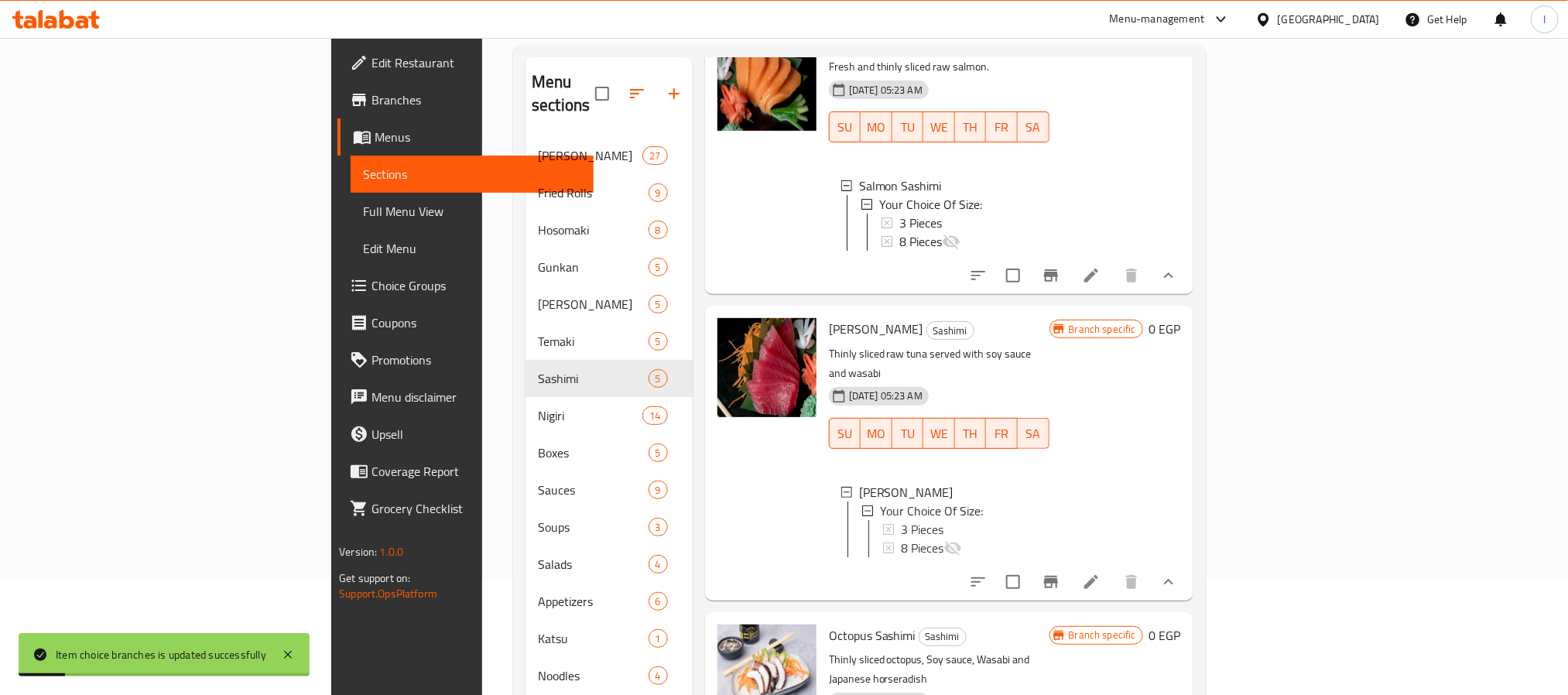
scroll to position [185, 0]
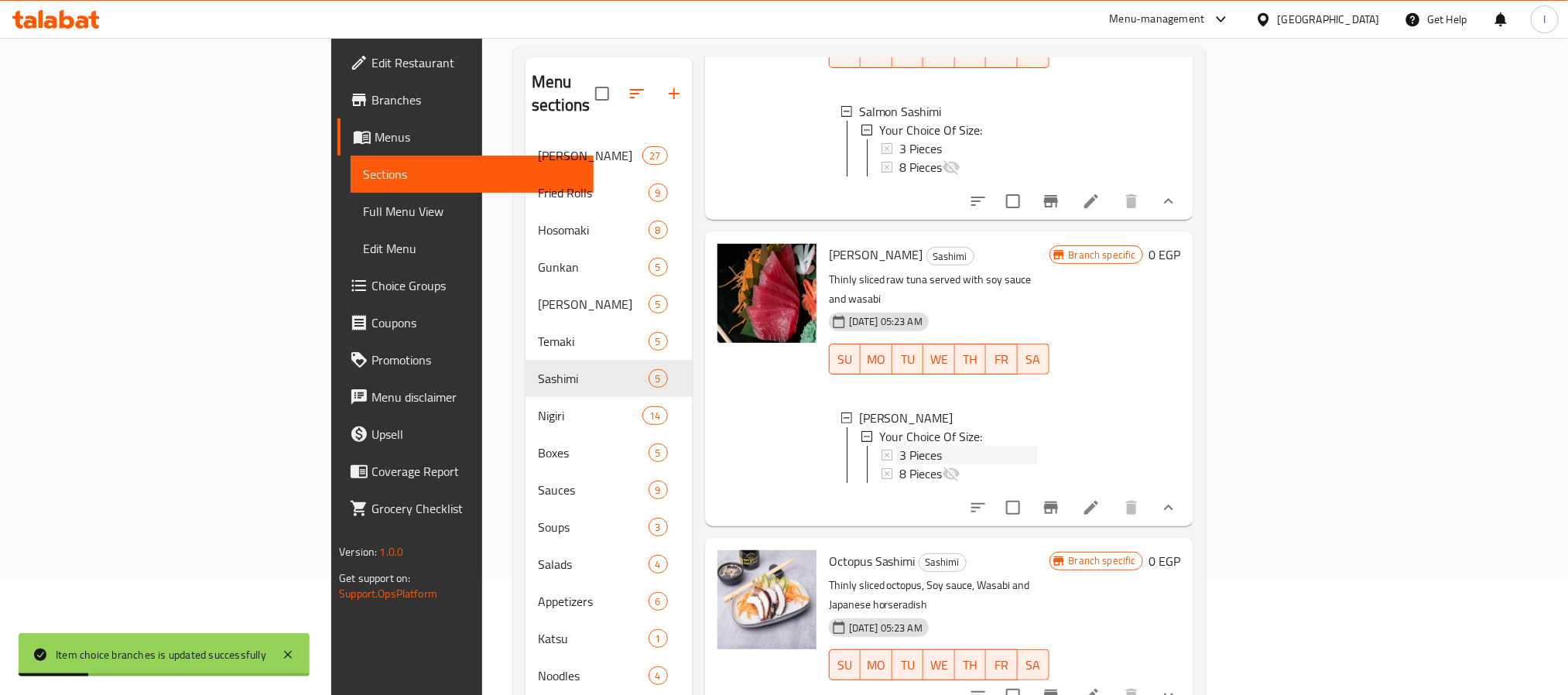
click at [899, 445] on div "3 Pieces" at bounding box center [967, 455] width 138 height 19
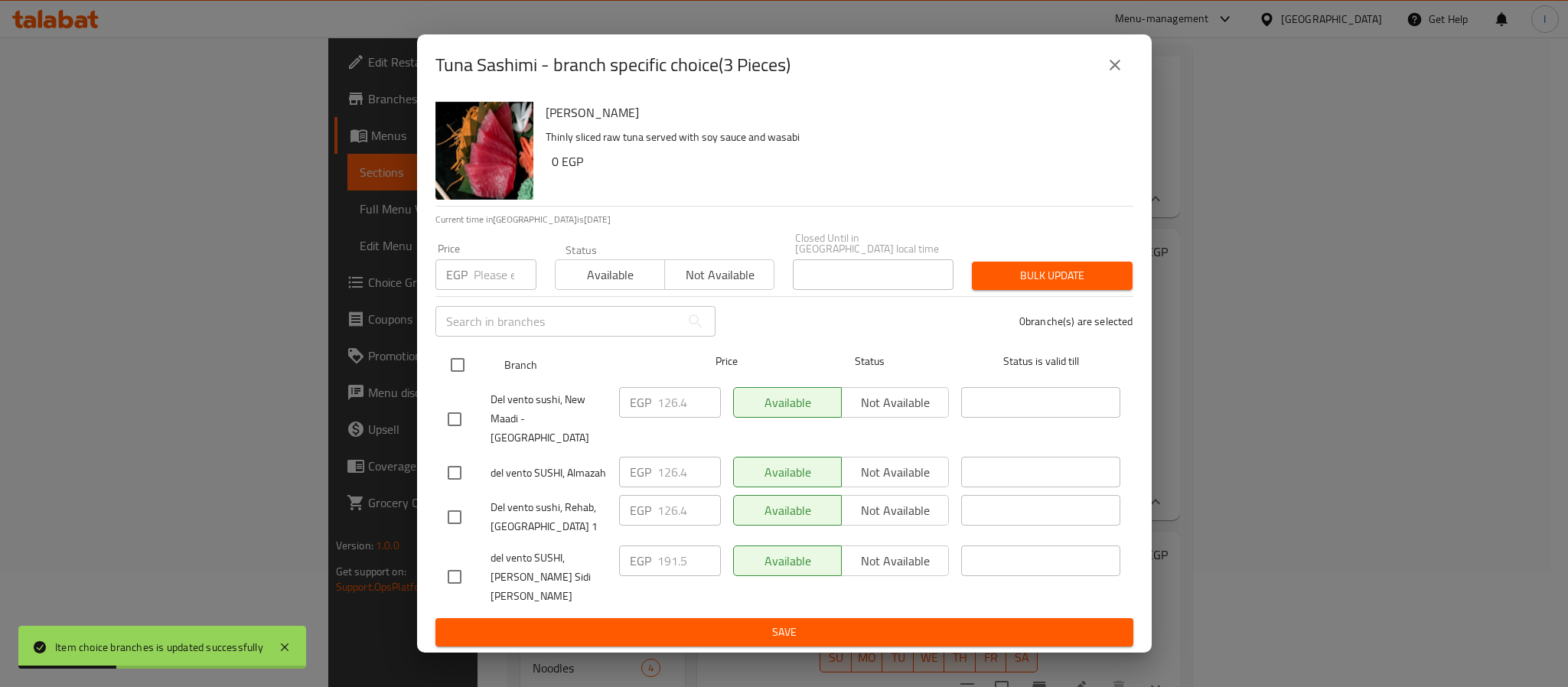
click at [453, 373] on input "checkbox" at bounding box center [457, 364] width 32 height 32
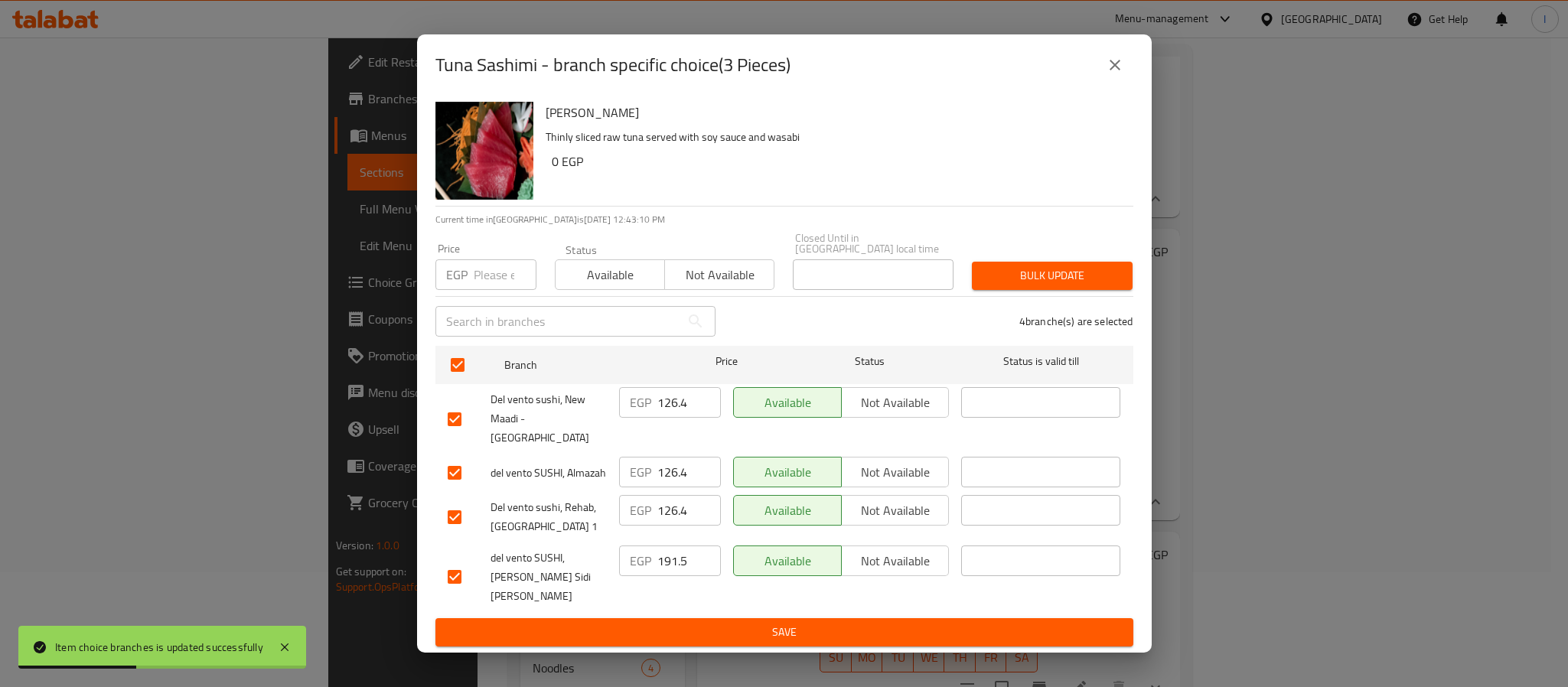
click at [671, 413] on input "126.4" at bounding box center [688, 401] width 64 height 31
paste input "41.73"
click at [674, 468] on input "126.4" at bounding box center [688, 472] width 64 height 31
paste input "41.73"
click at [714, 622] on span "Save" at bounding box center [784, 632] width 673 height 19
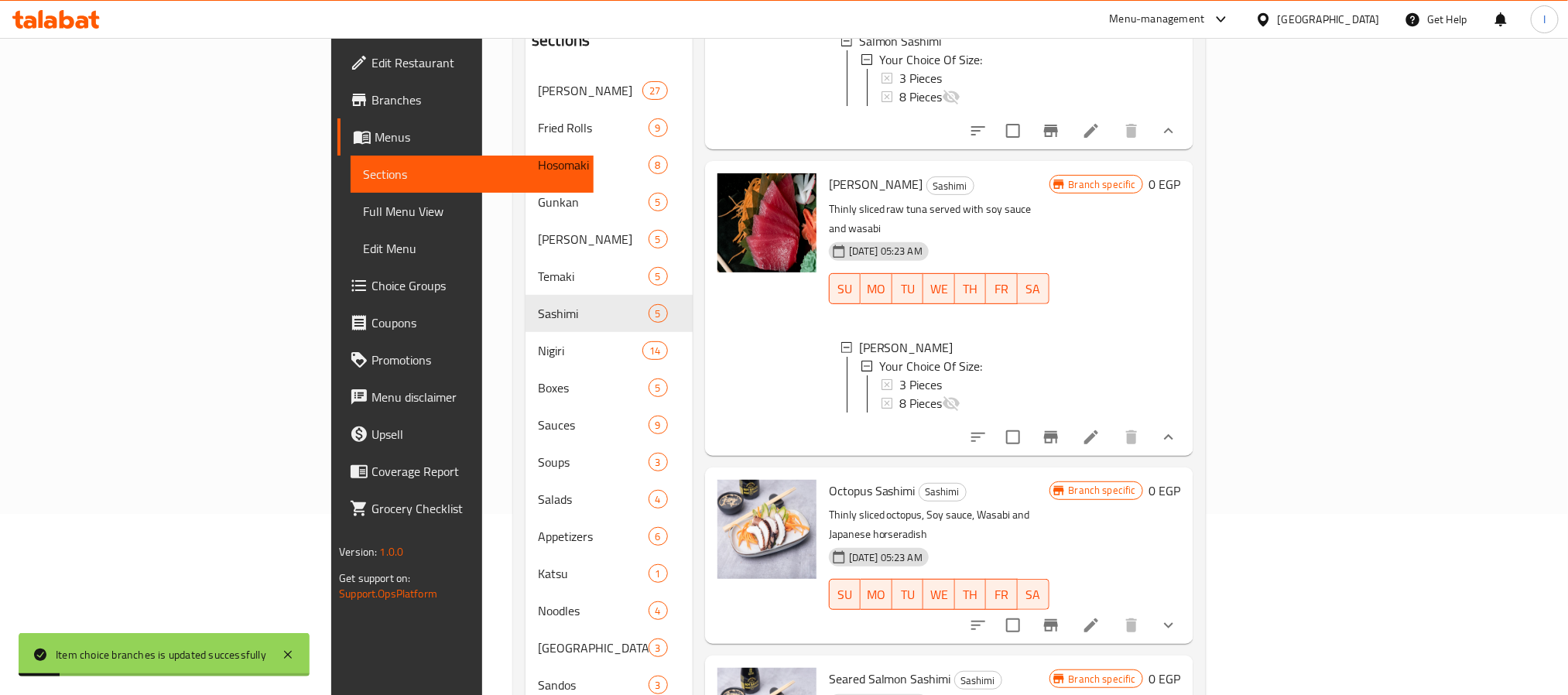
scroll to position [348, 0]
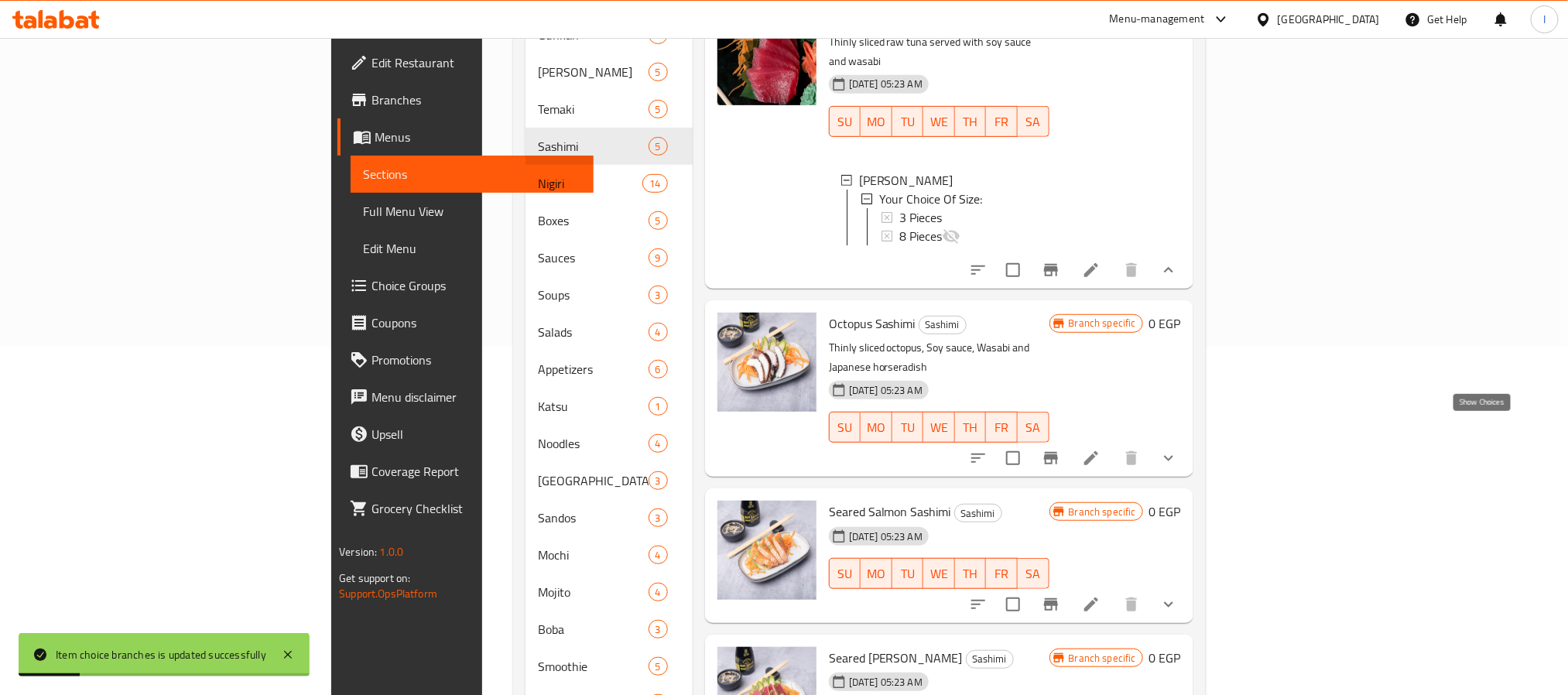
click at [1178, 449] on icon "show more" at bounding box center [1169, 458] width 19 height 19
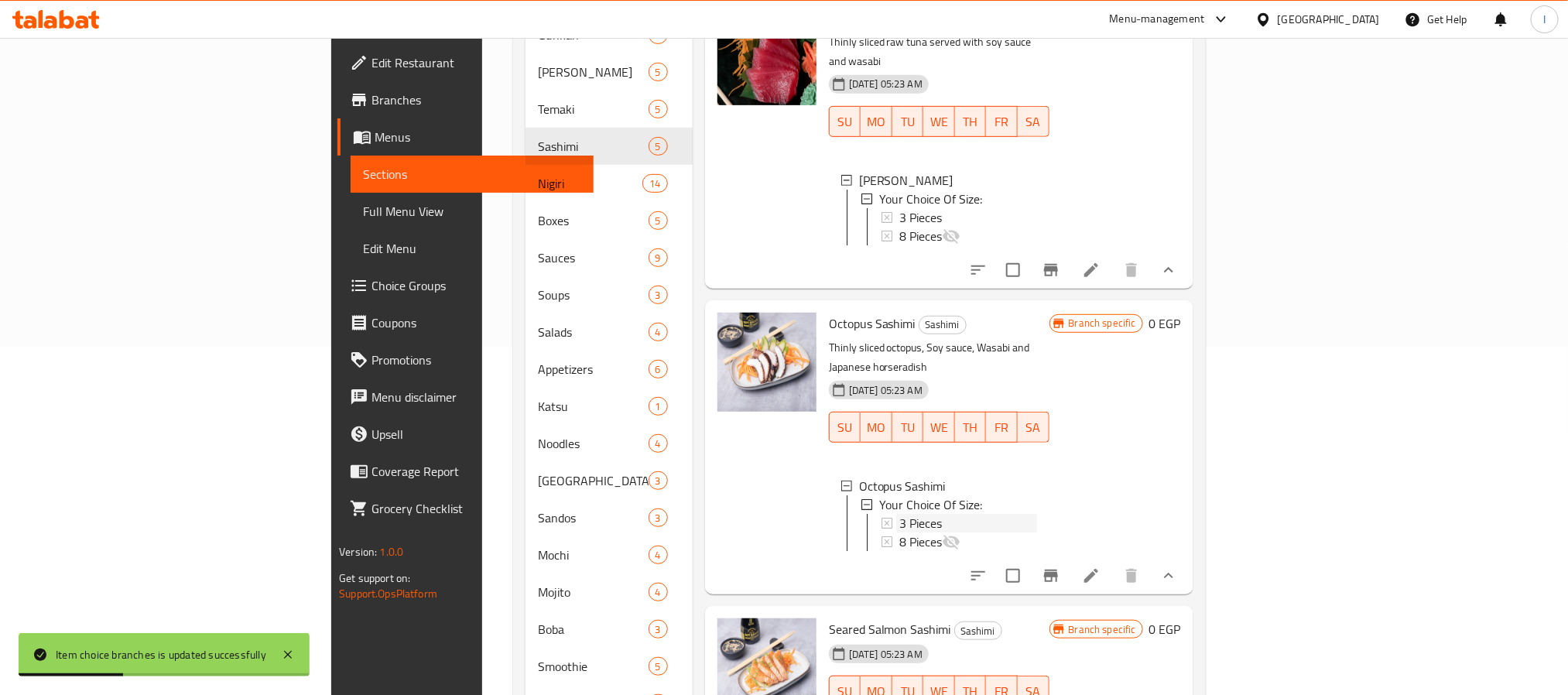
click at [915, 514] on div "3 Pieces" at bounding box center [967, 523] width 138 height 19
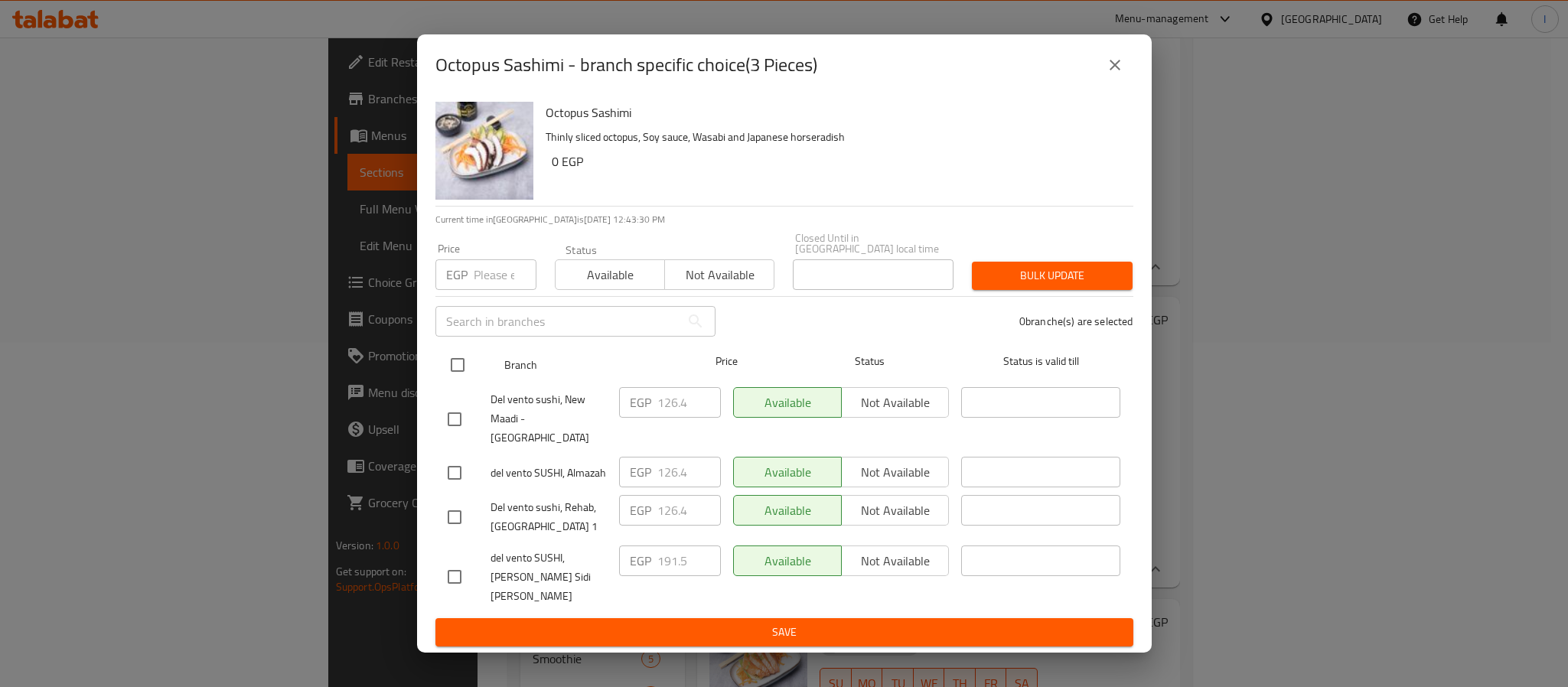
click at [454, 376] on input "checkbox" at bounding box center [457, 364] width 32 height 32
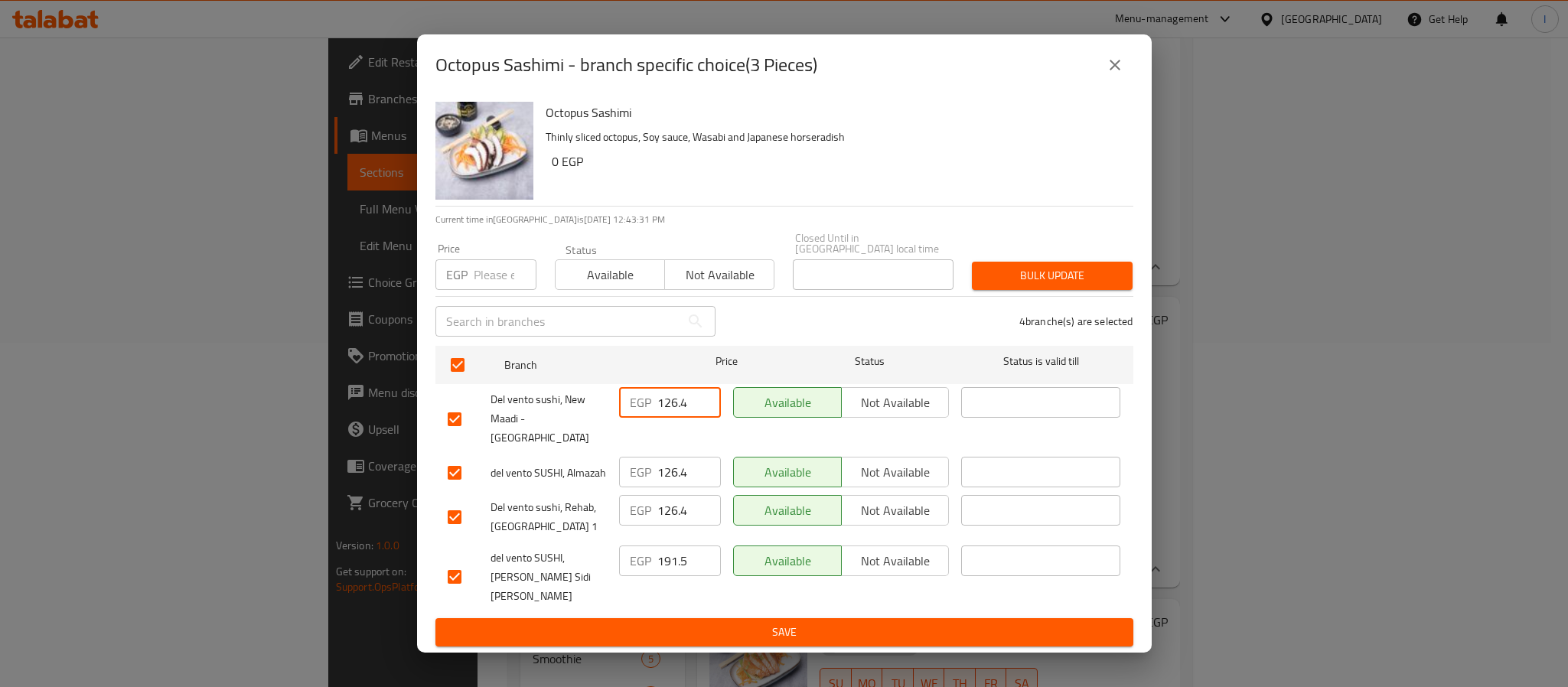
click at [668, 418] on input "126.4" at bounding box center [688, 401] width 64 height 31
paste input "41.73"
click at [666, 472] on input "126.4" at bounding box center [688, 472] width 64 height 31
paste input "41.73"
click at [740, 618] on button "Save" at bounding box center [784, 632] width 698 height 29
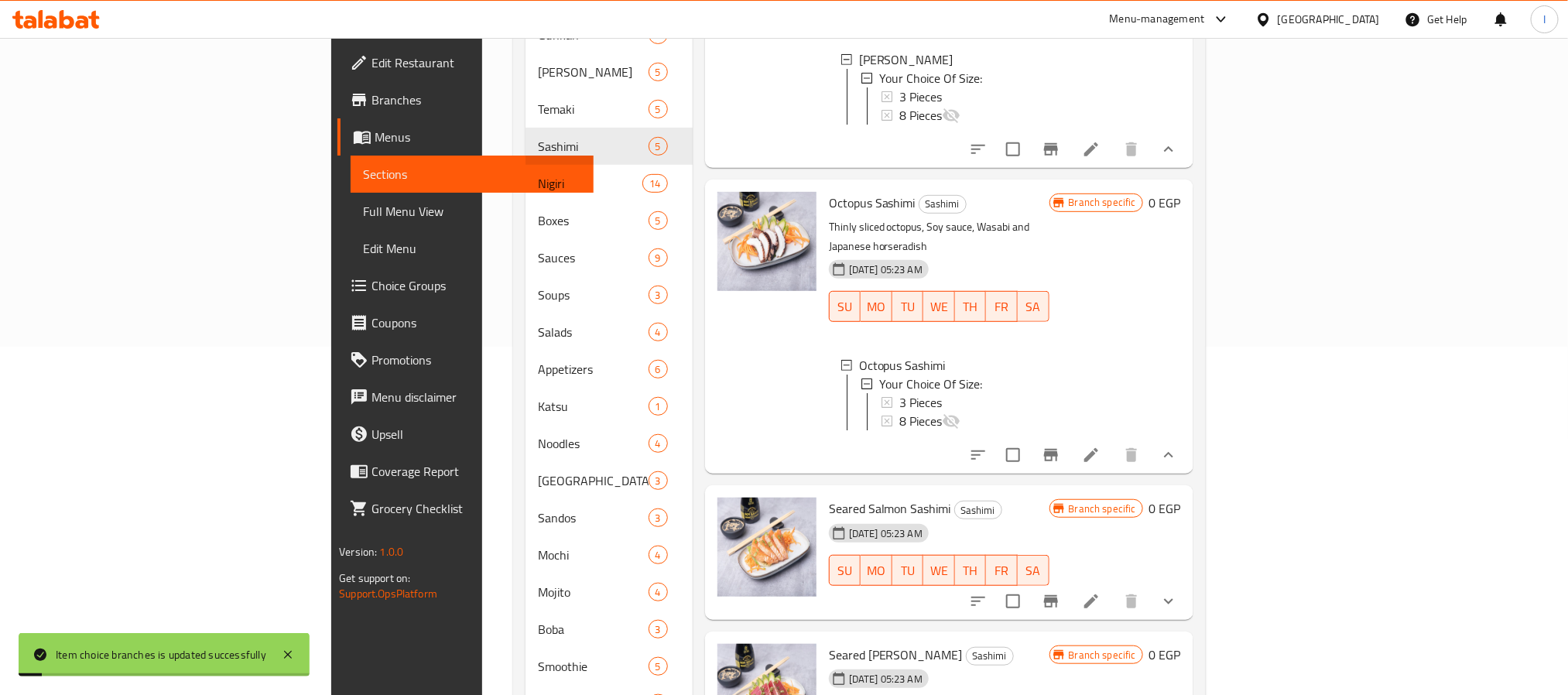
scroll to position [326, 0]
drag, startPoint x: 1478, startPoint y: 572, endPoint x: 1266, endPoint y: 518, distance: 218.8
click at [1178, 592] on icon "show more" at bounding box center [1169, 601] width 19 height 19
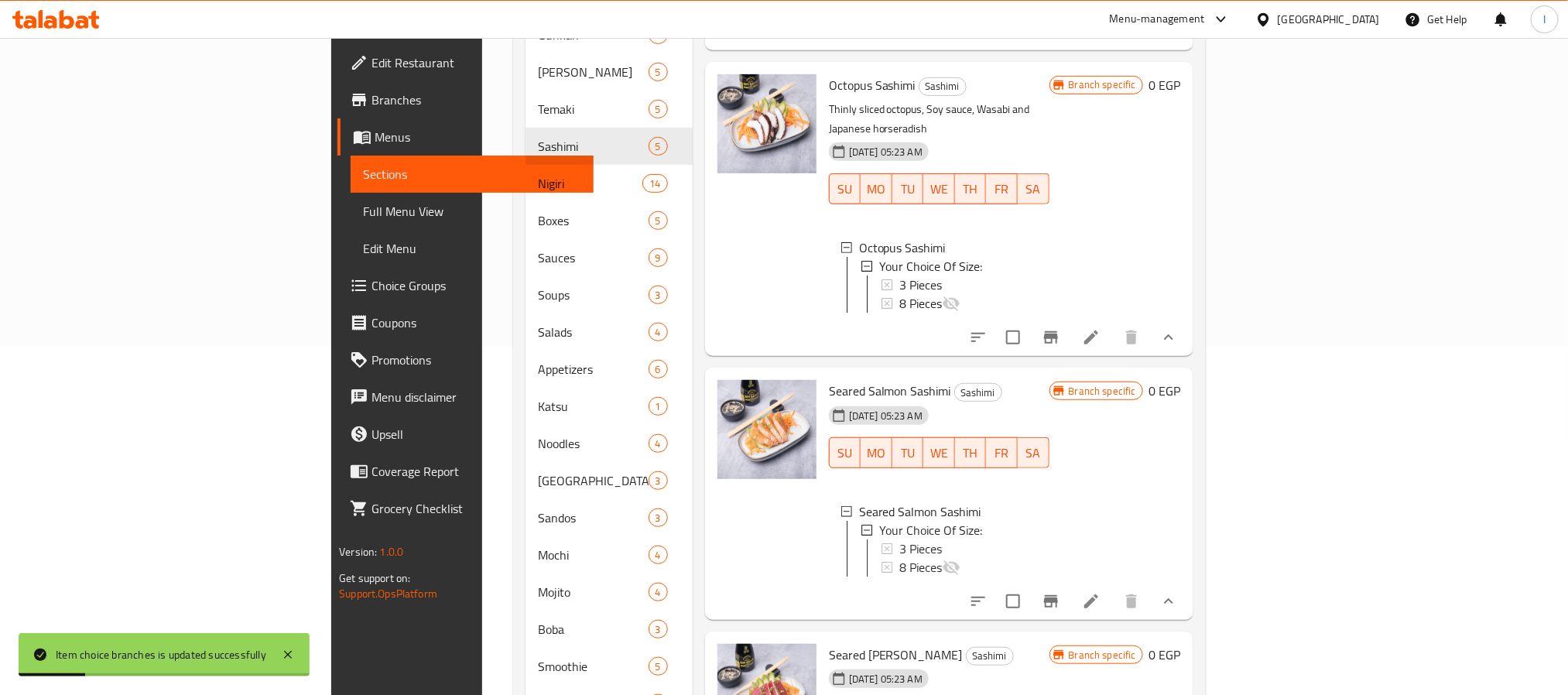
scroll to position [2, 0]
click at [899, 537] on div "3 Pieces" at bounding box center [967, 546] width 138 height 19
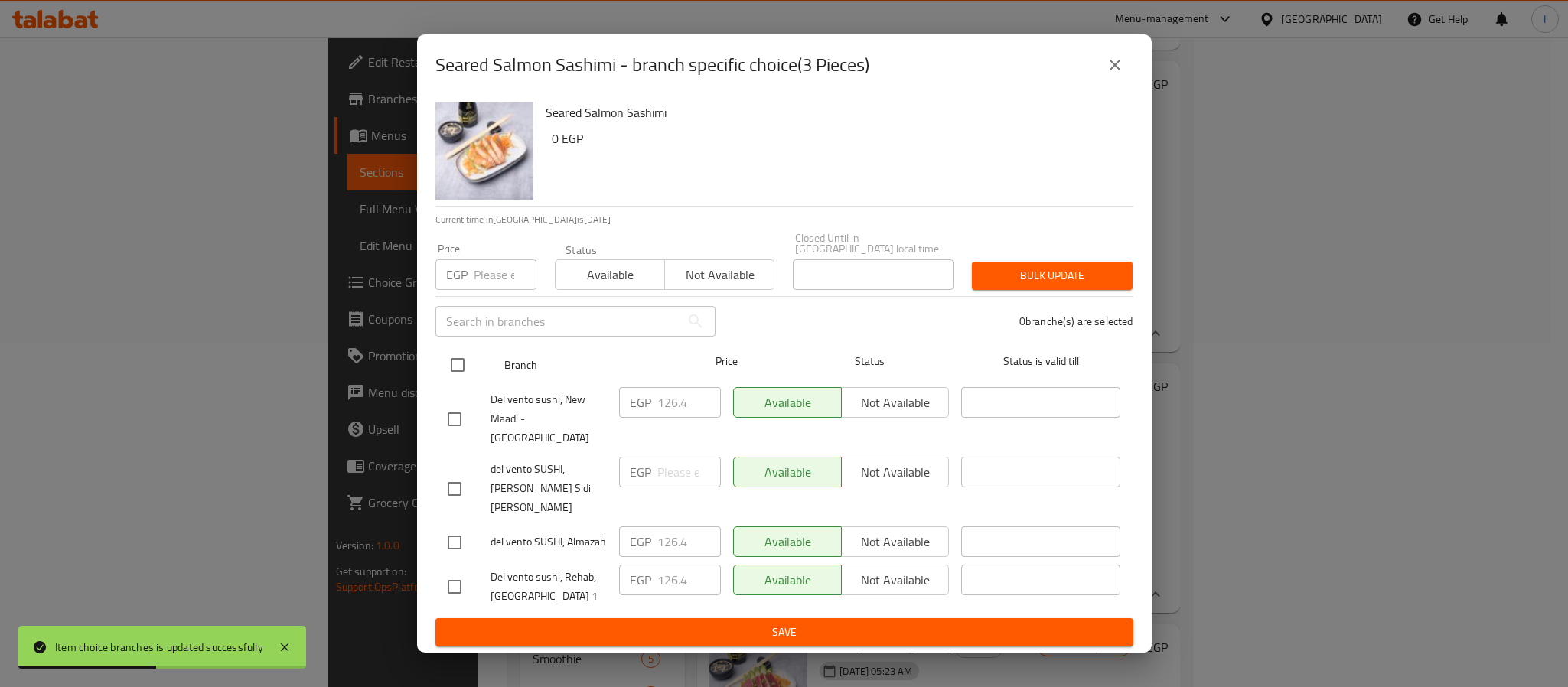
click at [459, 381] on input "checkbox" at bounding box center [457, 364] width 32 height 32
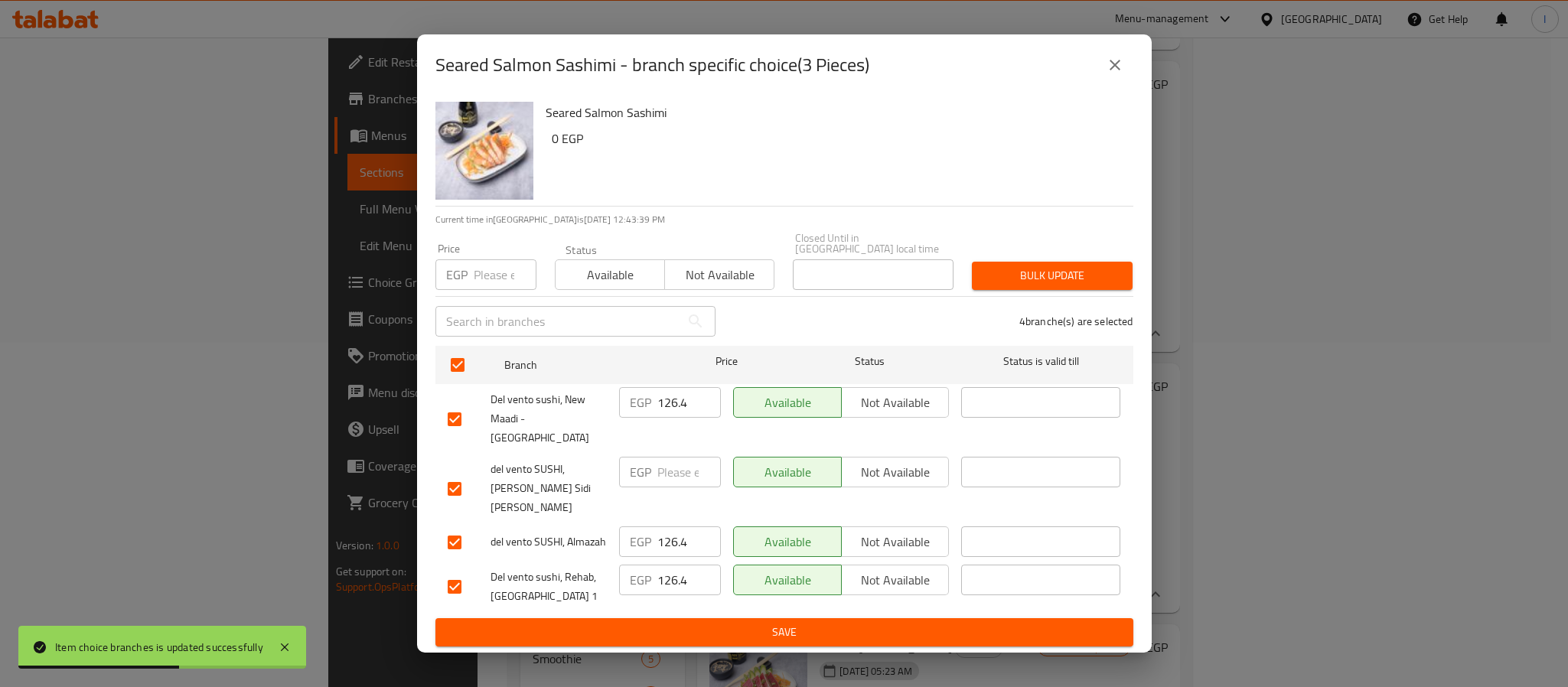
click at [673, 418] on input "126.4" at bounding box center [688, 401] width 64 height 31
paste
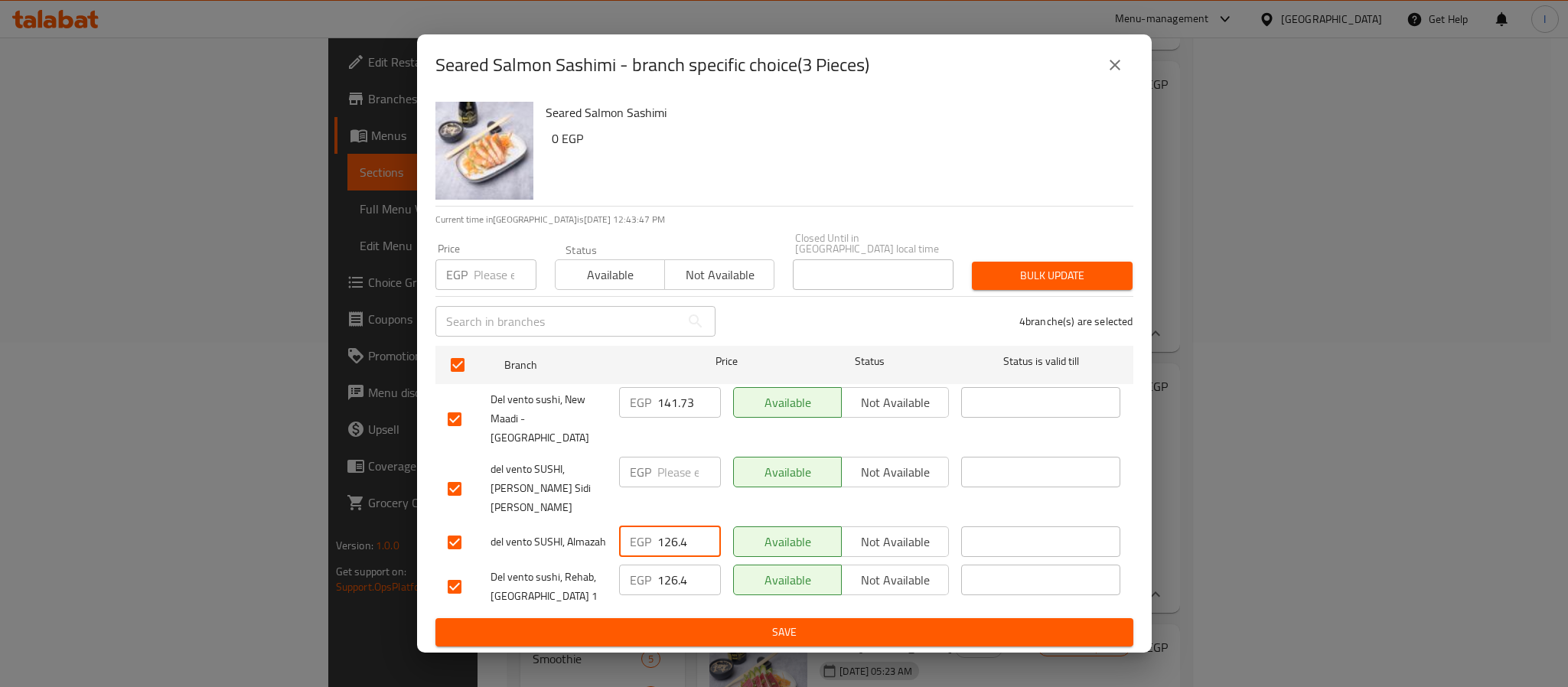
click at [673, 526] on input "126.4" at bounding box center [688, 541] width 64 height 31
click at [732, 622] on span "Save" at bounding box center [784, 632] width 673 height 19
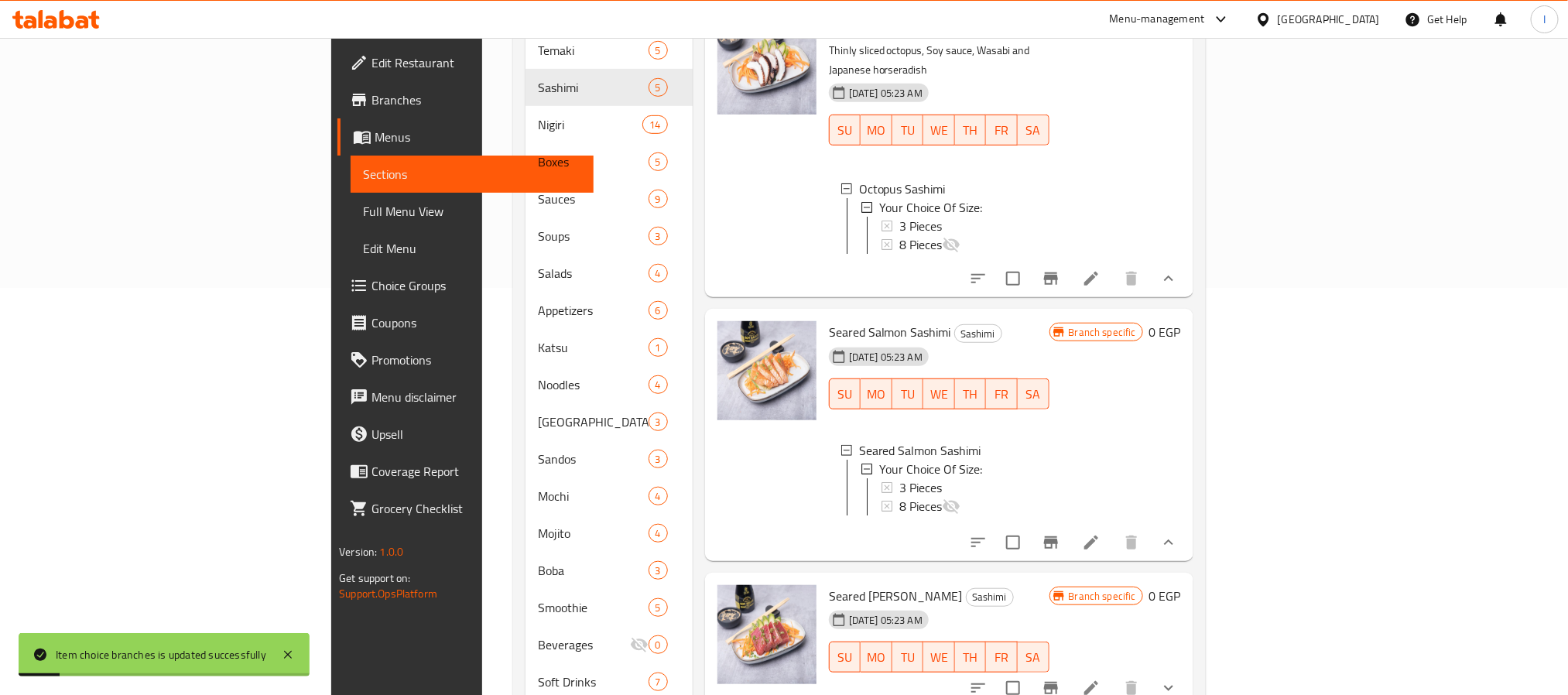
scroll to position [437, 0]
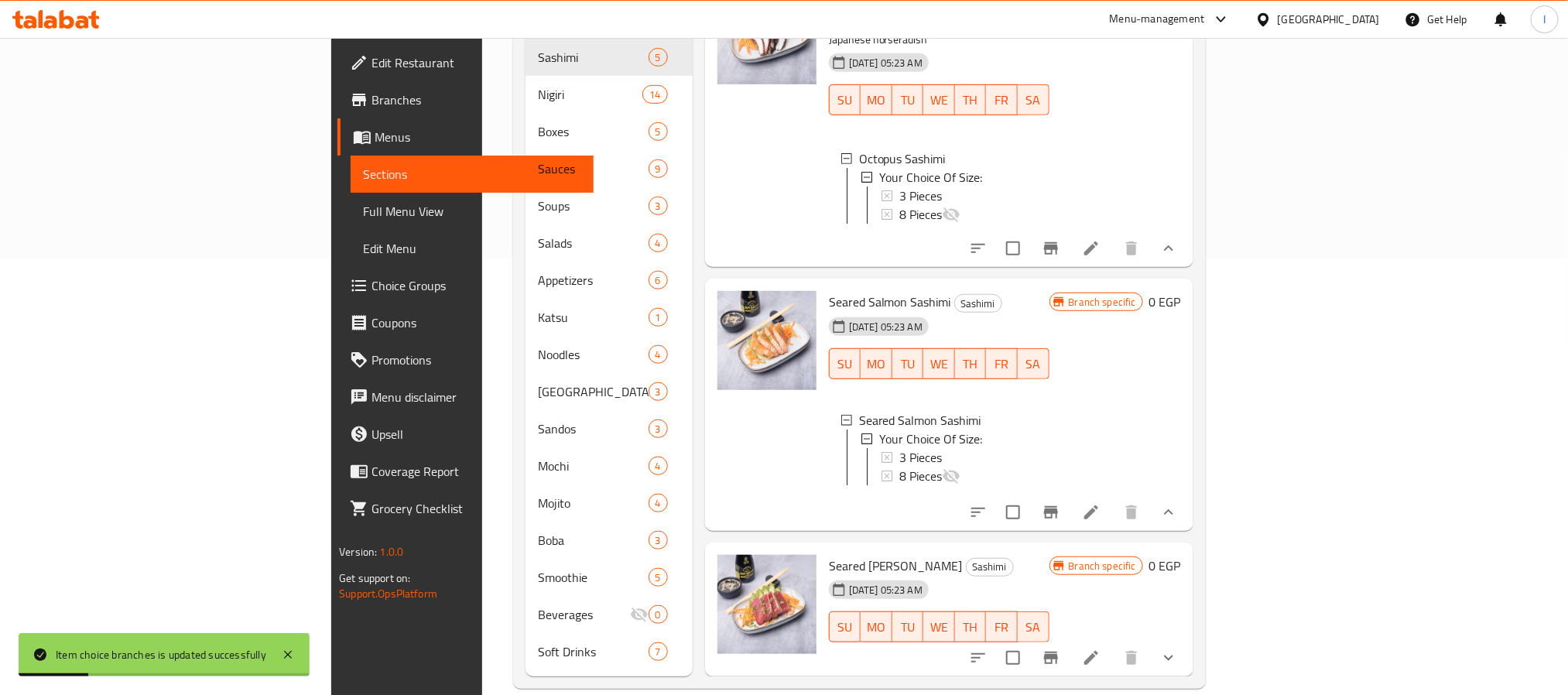
click at [1178, 648] on icon "show more" at bounding box center [1169, 658] width 19 height 19
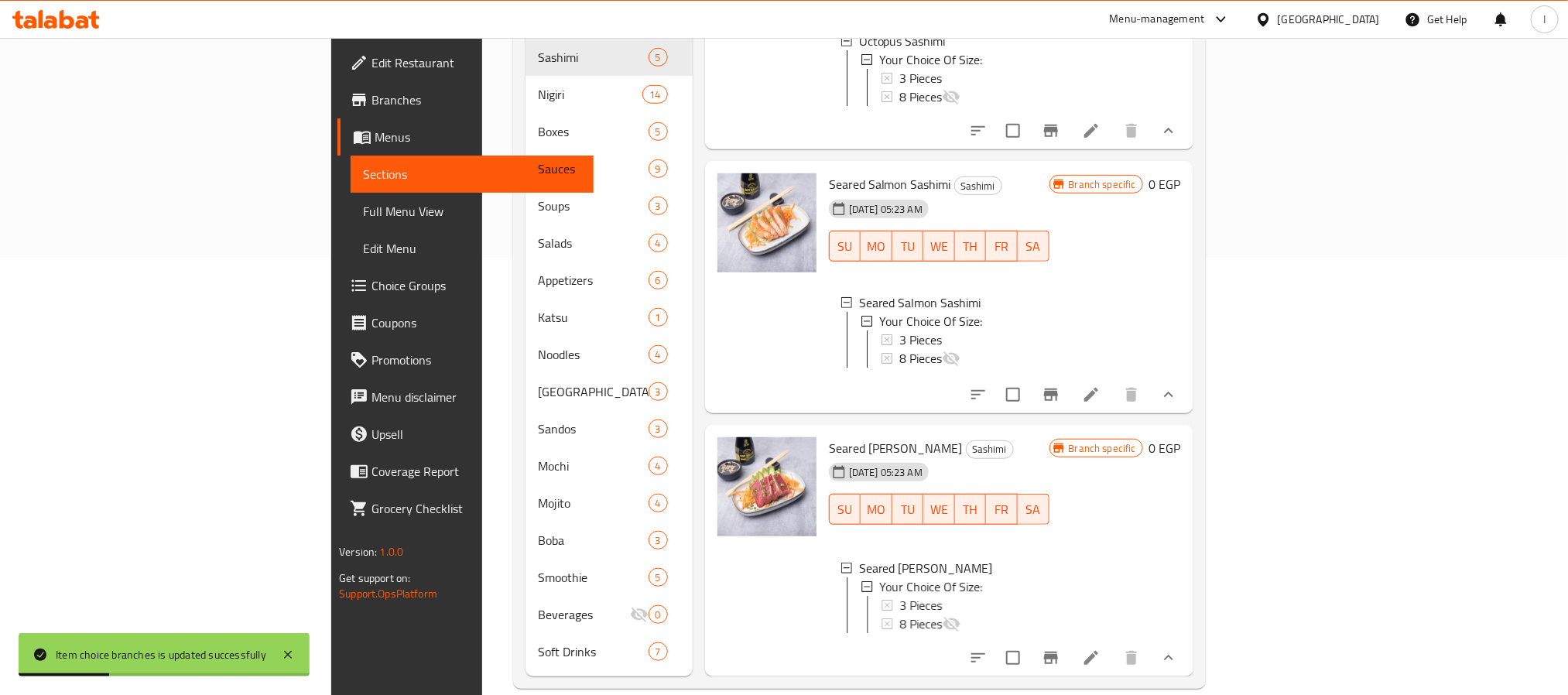
scroll to position [2, 0]
click at [915, 593] on div "3 Pieces" at bounding box center [967, 602] width 138 height 19
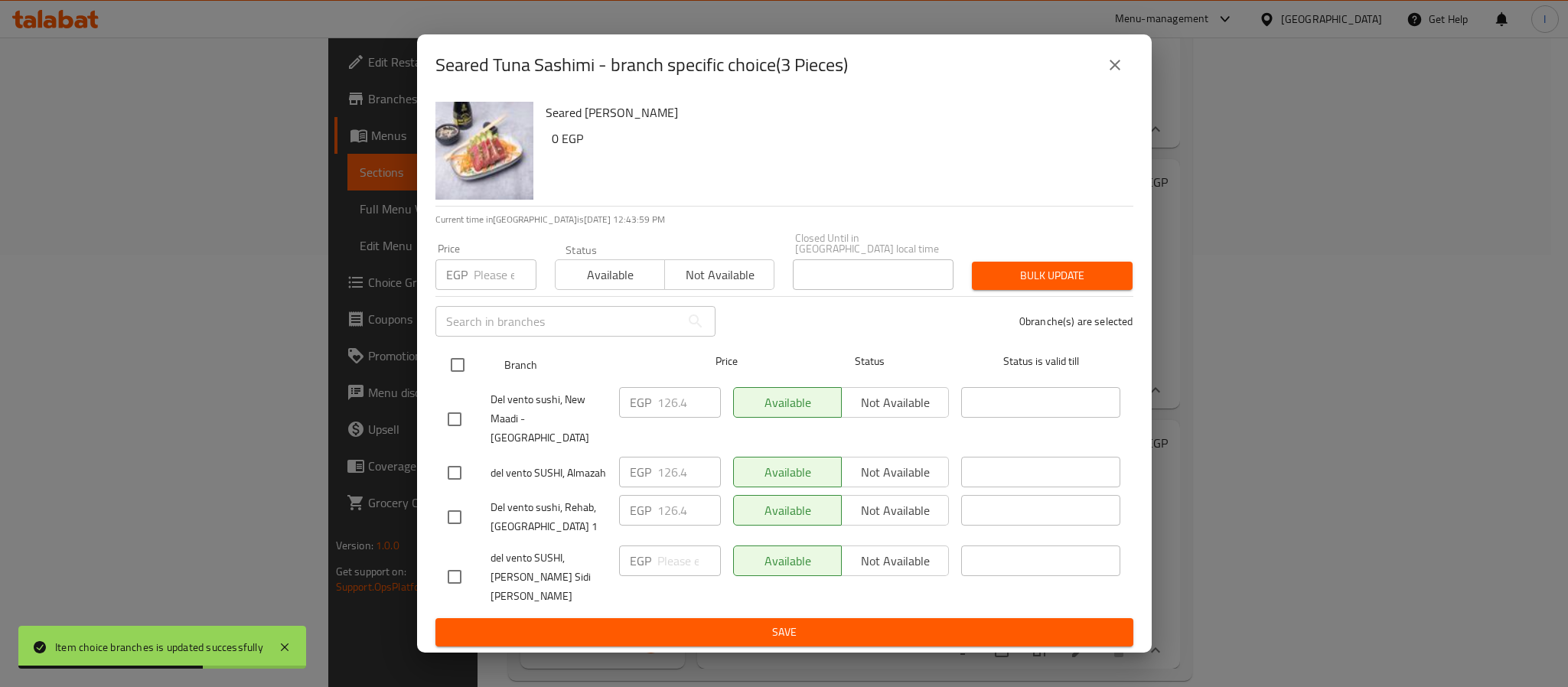
click at [457, 374] on input "checkbox" at bounding box center [457, 364] width 32 height 32
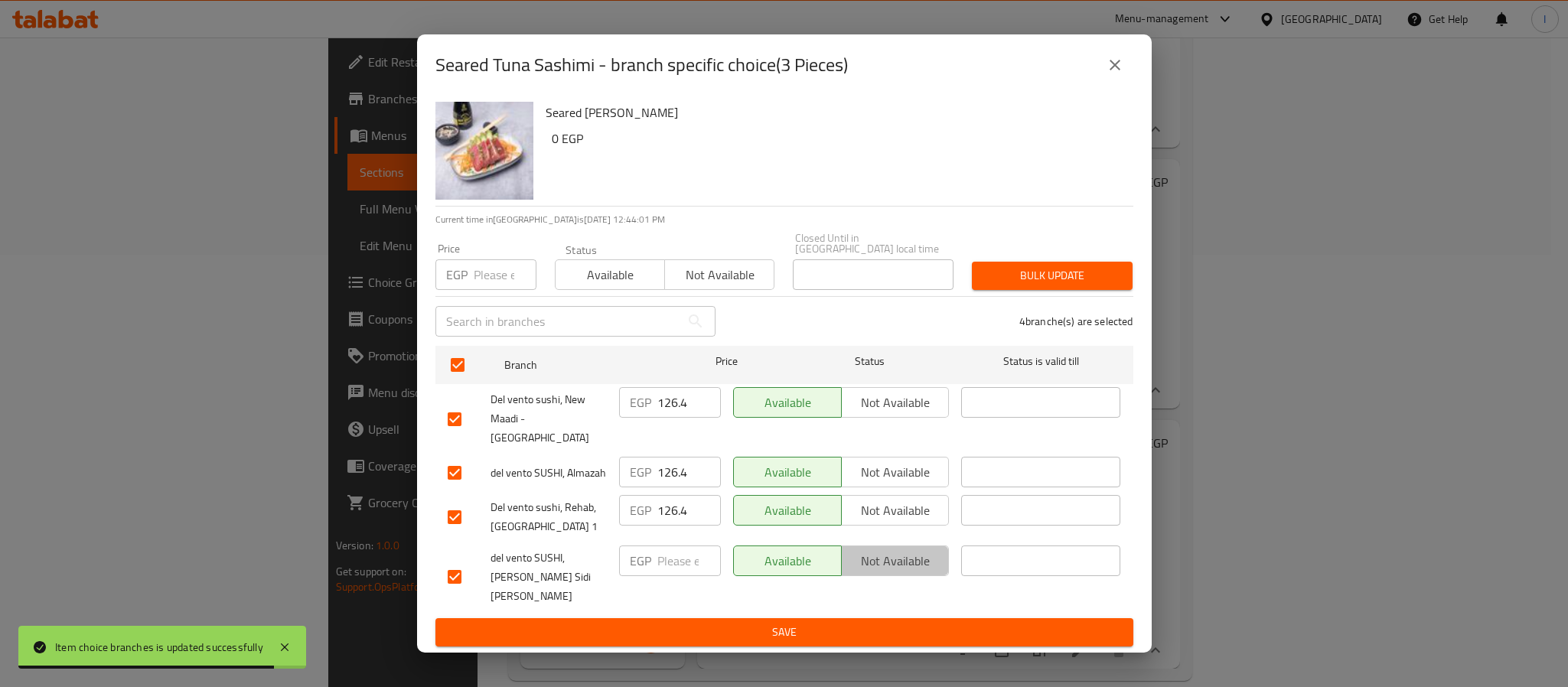
click at [897, 559] on span "Not available" at bounding box center [895, 561] width 95 height 22
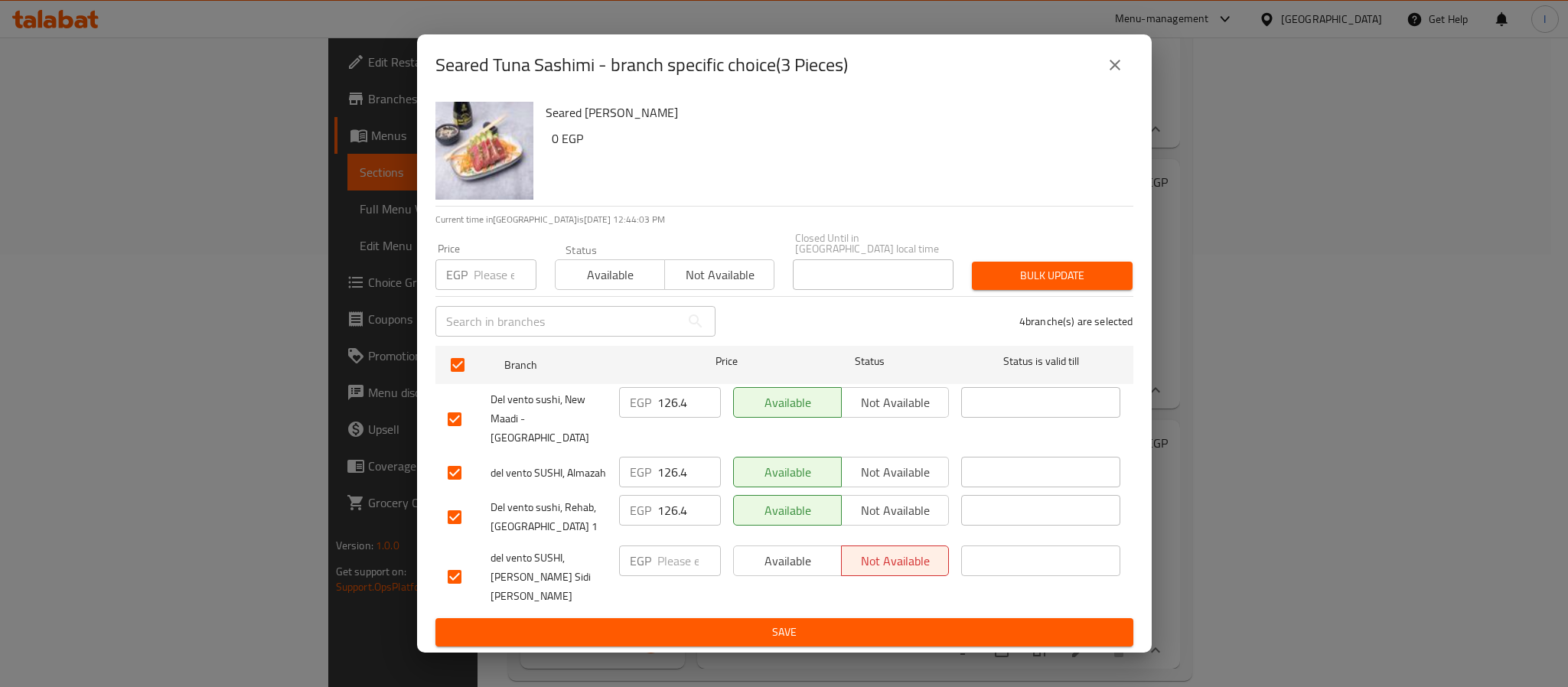
click at [683, 418] on input "126.4" at bounding box center [688, 401] width 64 height 31
click at [684, 464] on input "126.4" at bounding box center [688, 472] width 64 height 31
click at [679, 509] on input "126.4" at bounding box center [688, 509] width 64 height 31
click at [731, 622] on span "Save" at bounding box center [784, 632] width 673 height 19
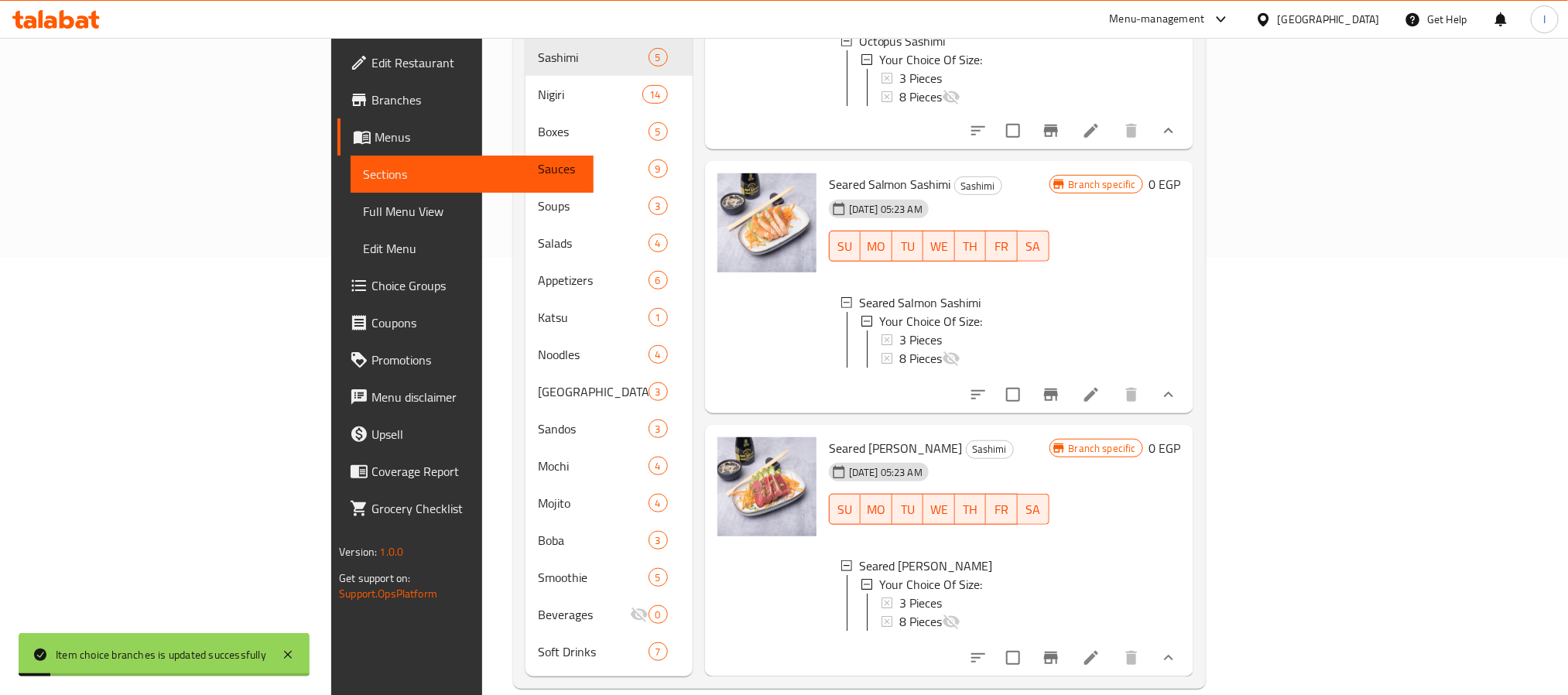
click at [899, 330] on div "3 Pieces" at bounding box center [967, 340] width 138 height 19
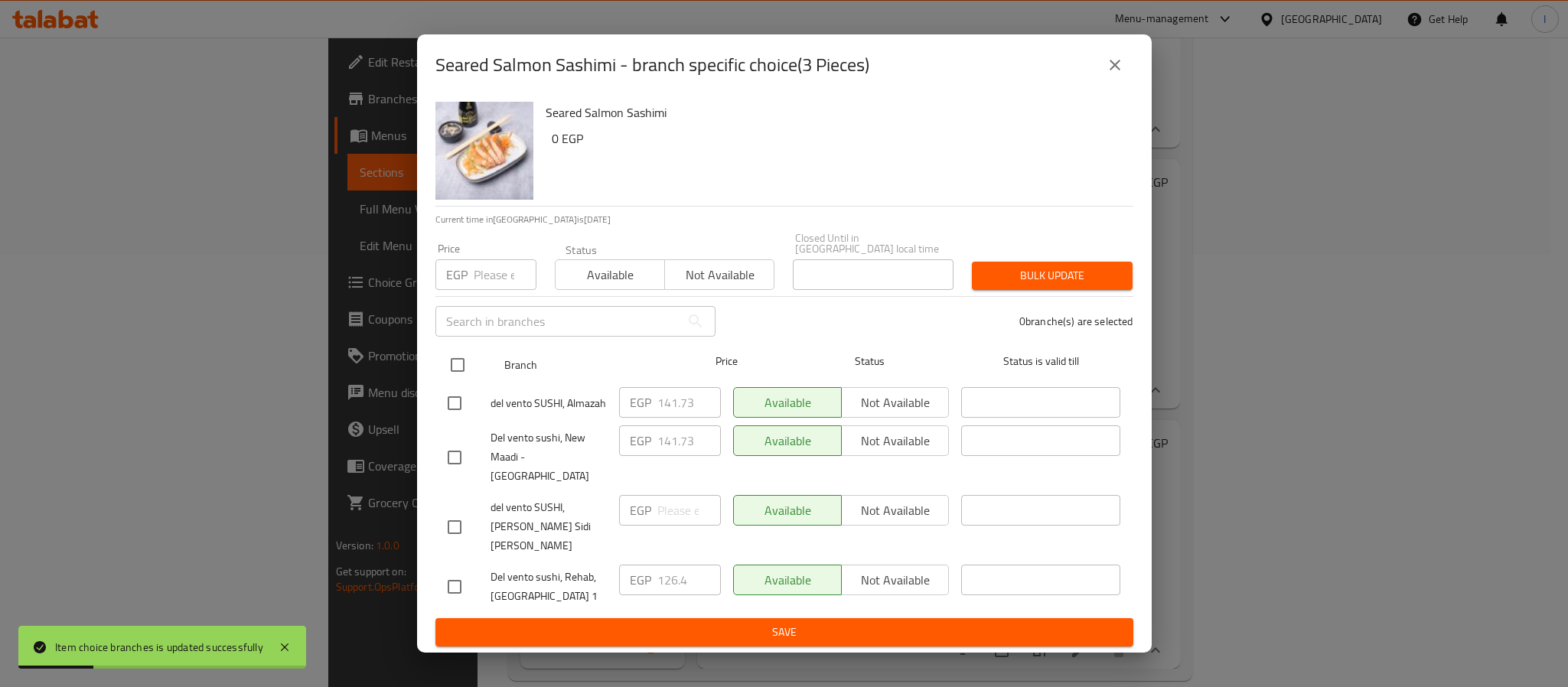
click at [459, 376] on input "checkbox" at bounding box center [457, 364] width 32 height 32
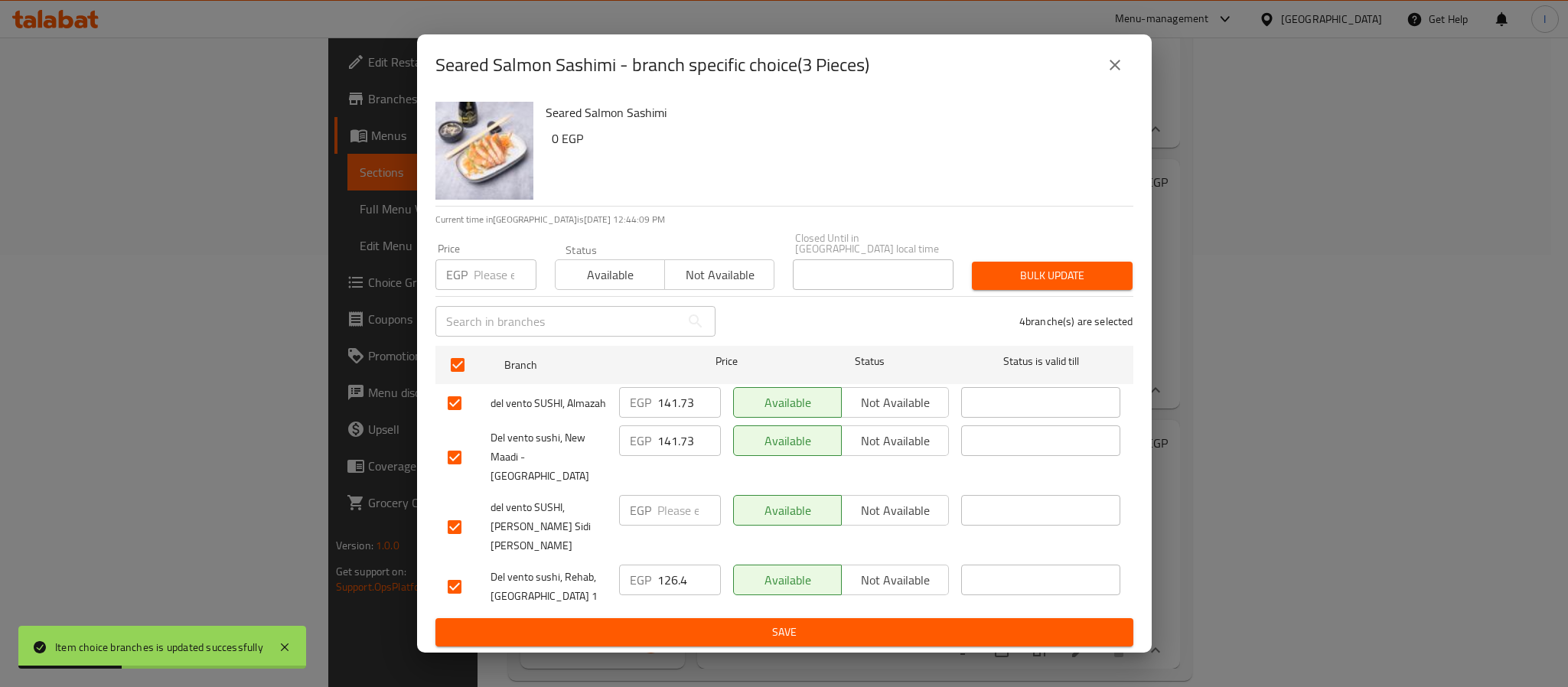
drag, startPoint x: 895, startPoint y: 502, endPoint x: 912, endPoint y: 508, distance: 18.0
click at [898, 502] on span "Not available" at bounding box center [895, 510] width 95 height 22
click at [953, 622] on span "Save" at bounding box center [784, 632] width 673 height 19
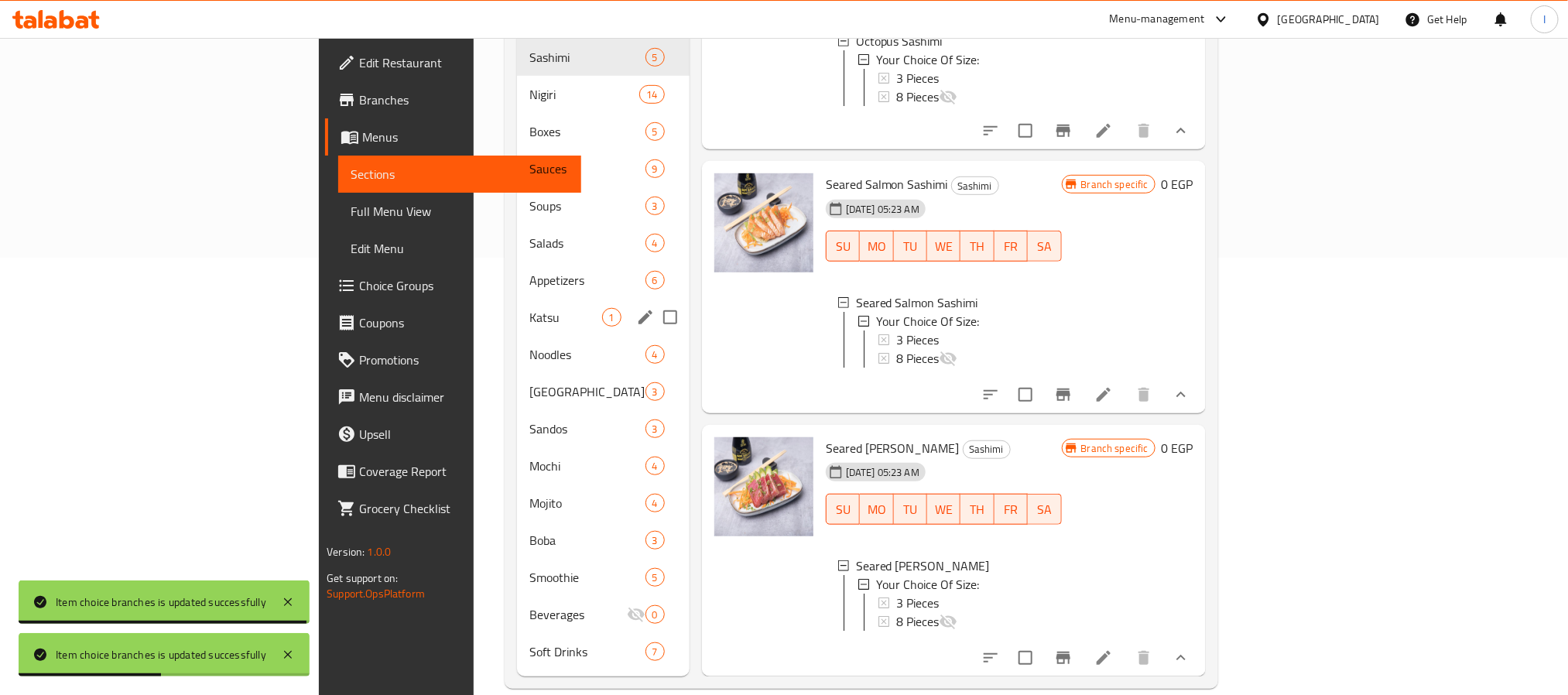
scroll to position [205, 0]
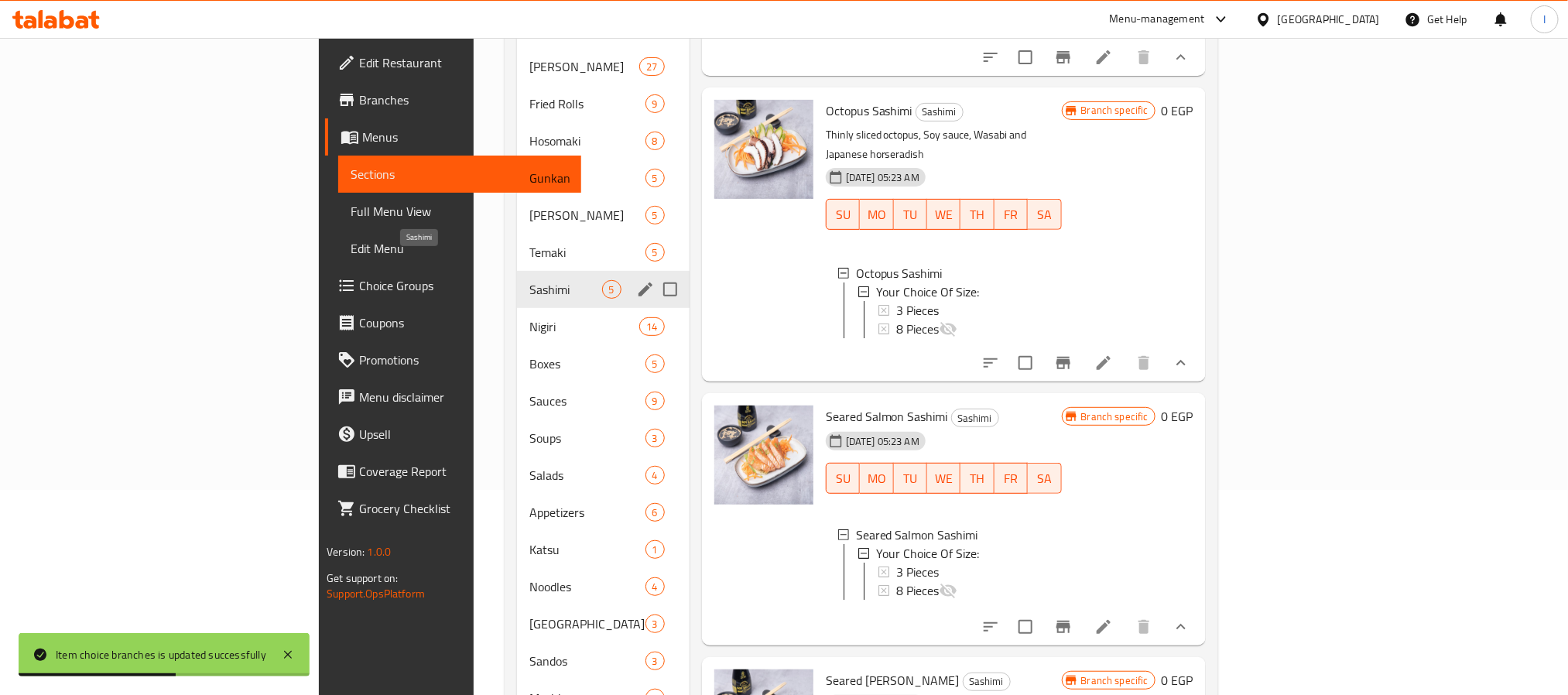
click at [530, 280] on span "Sashimi" at bounding box center [565, 289] width 72 height 19
click at [530, 428] on span "Soups" at bounding box center [587, 438] width 115 height 19
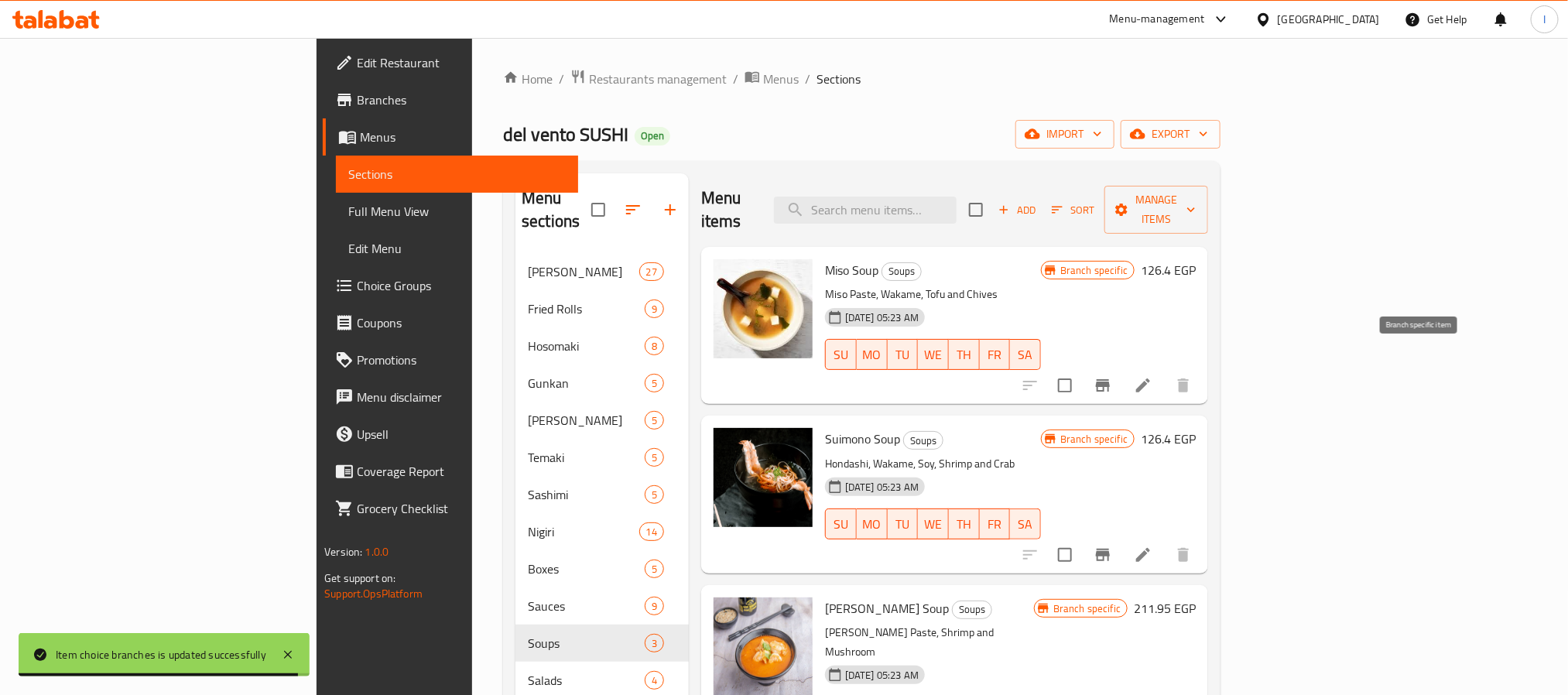
click at [1110, 379] on icon "Branch-specific-item" at bounding box center [1102, 384] width 14 height 12
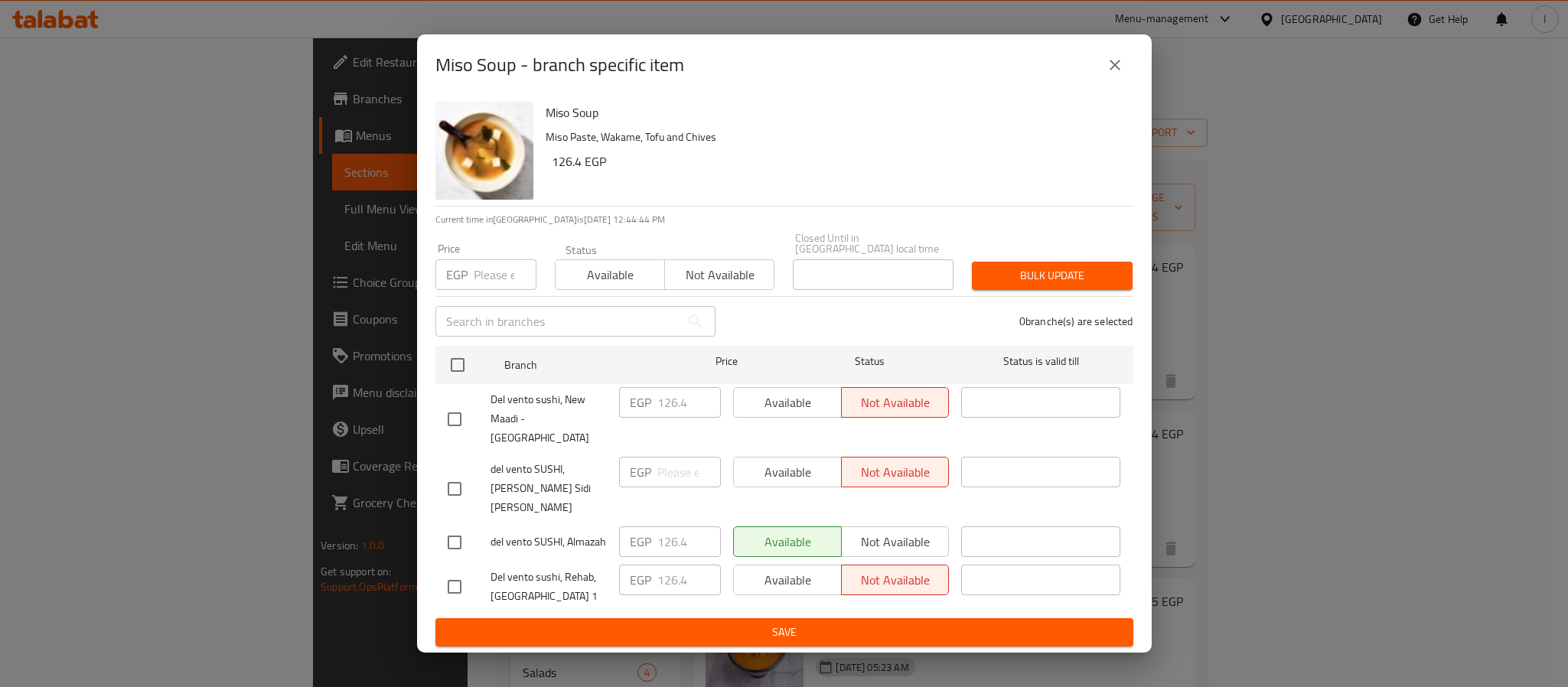
click at [1117, 74] on icon "close" at bounding box center [1115, 65] width 19 height 18
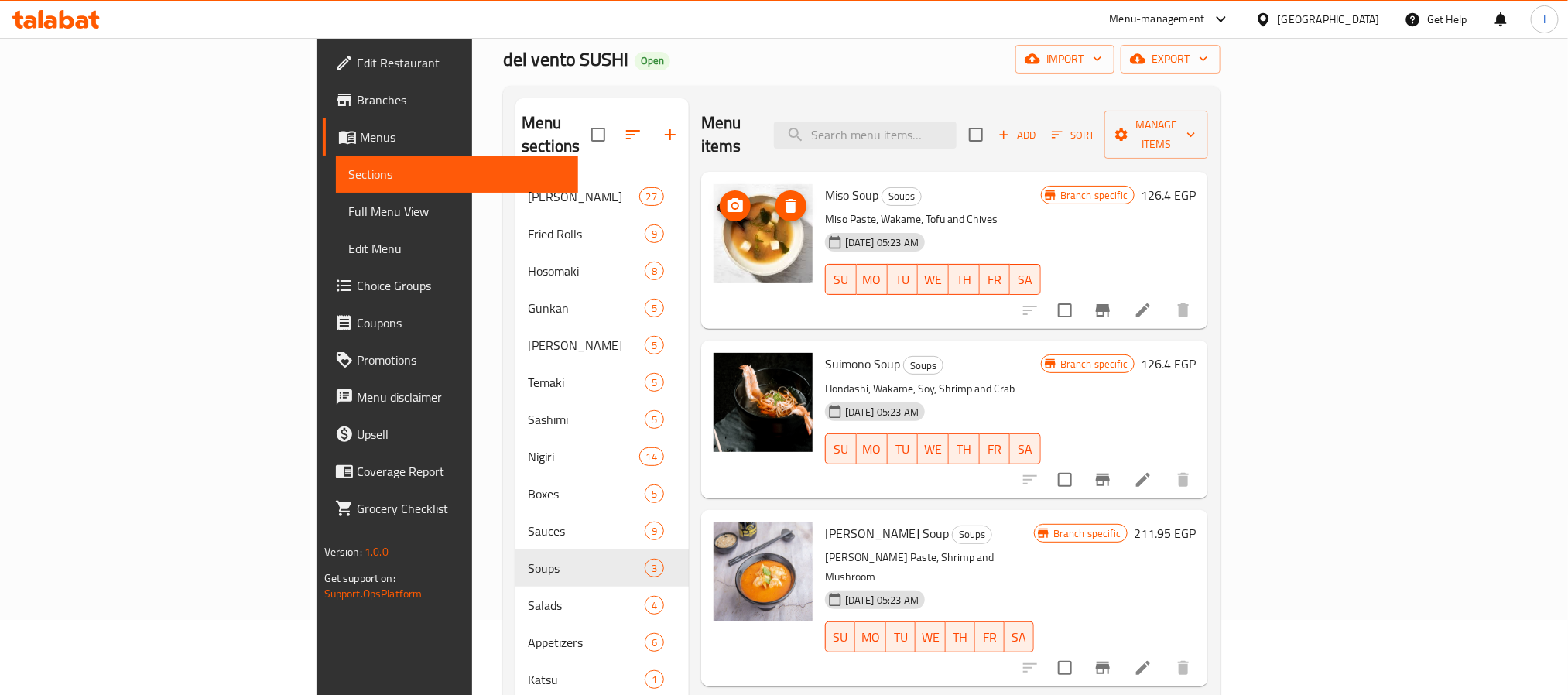
scroll to position [116, 0]
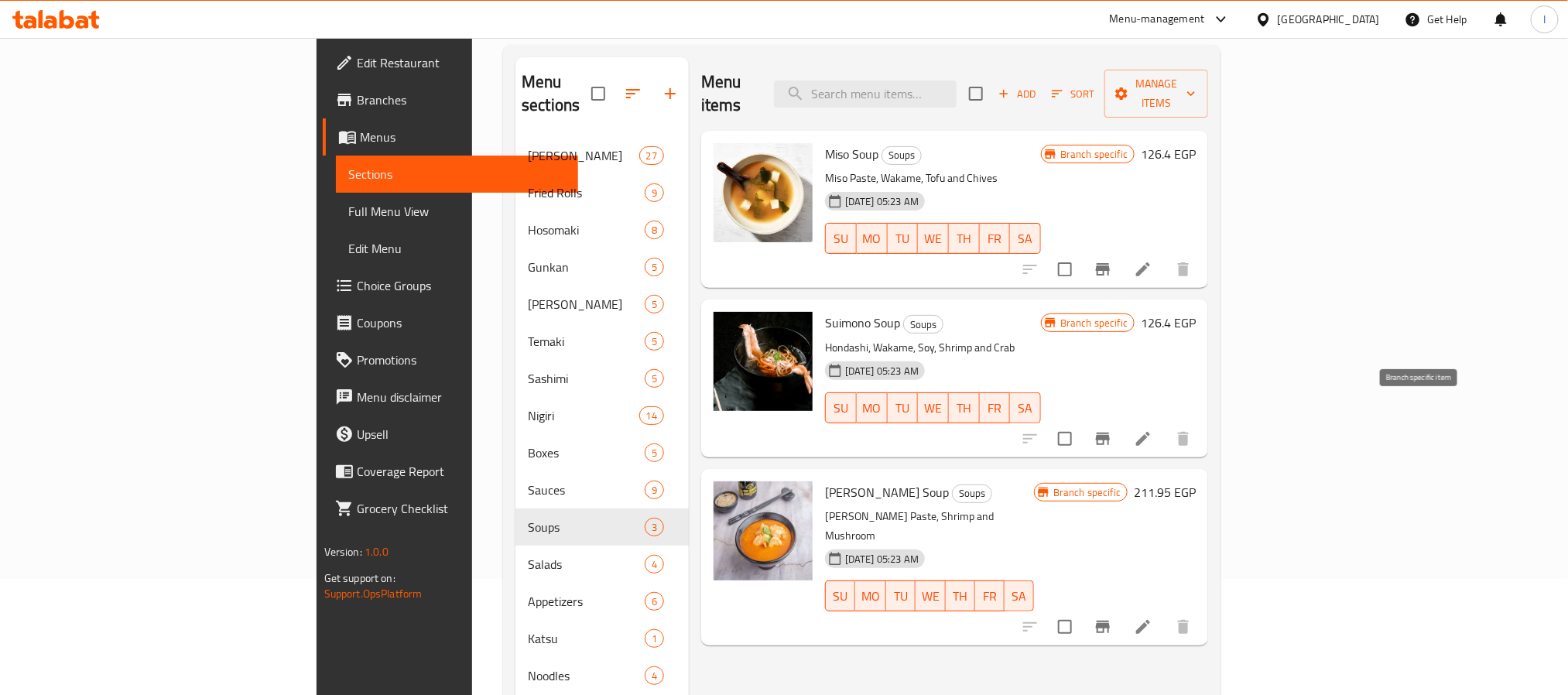
click at [1111, 429] on icon "Branch-specific-item" at bounding box center [1103, 439] width 19 height 19
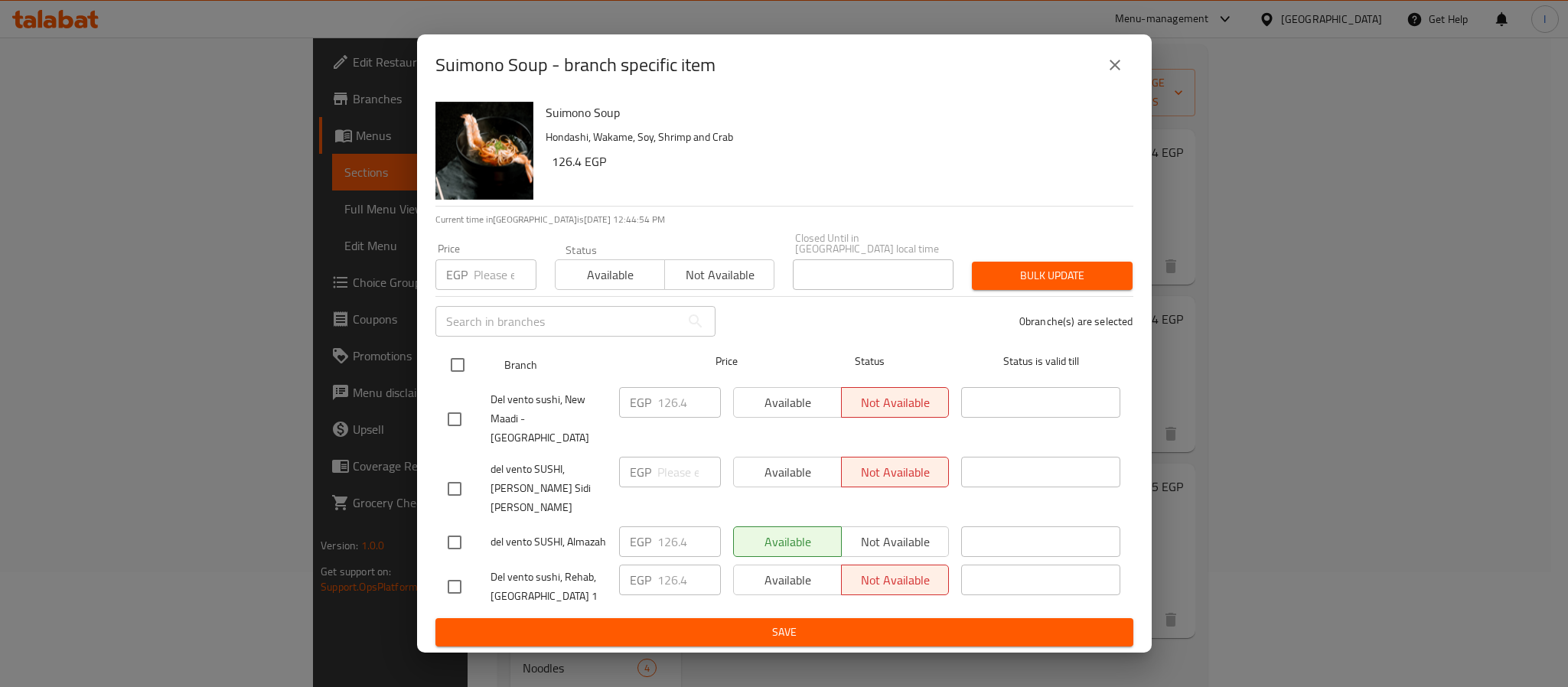
click at [451, 381] on input "checkbox" at bounding box center [457, 364] width 32 height 32
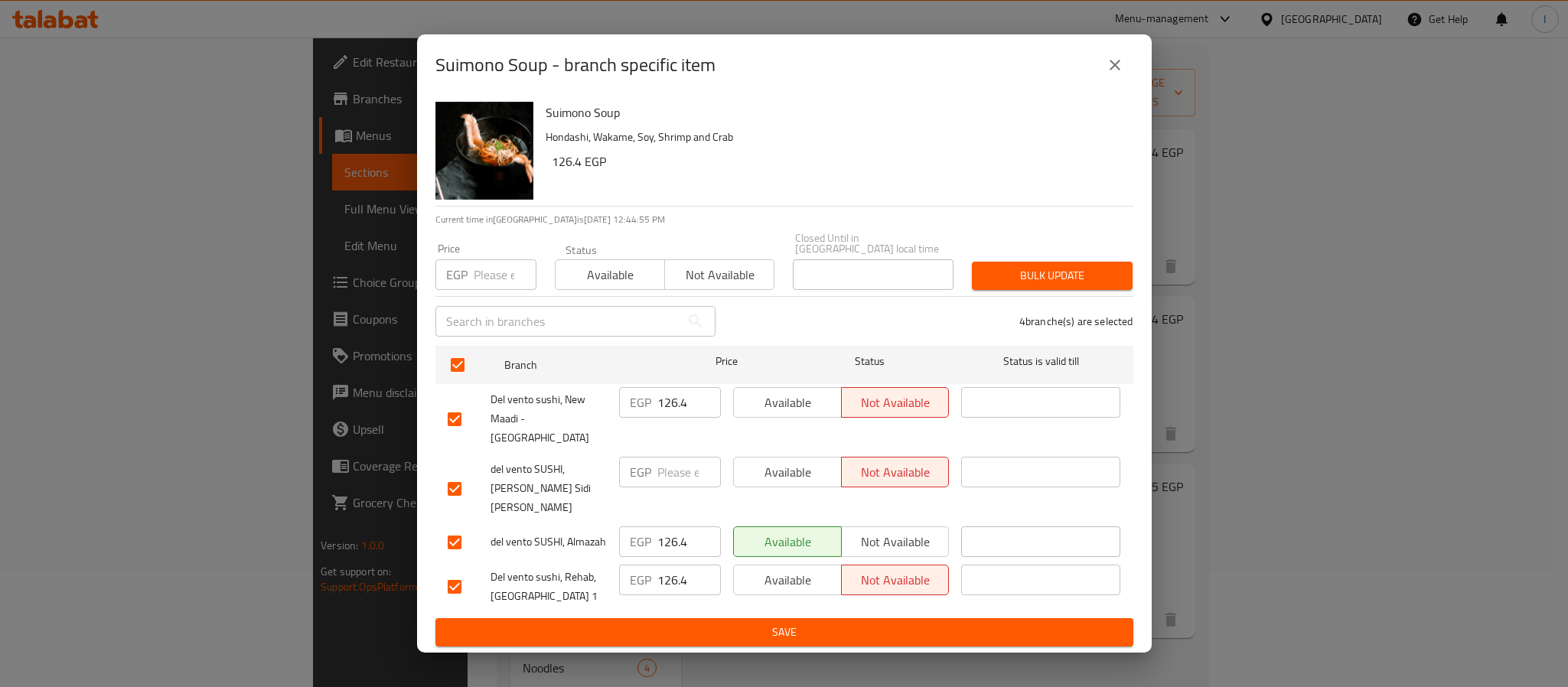
click at [684, 418] on input "126.4" at bounding box center [688, 401] width 64 height 31
click at [673, 526] on input "126.4" at bounding box center [688, 541] width 64 height 31
click at [728, 622] on span "Save" at bounding box center [784, 632] width 673 height 19
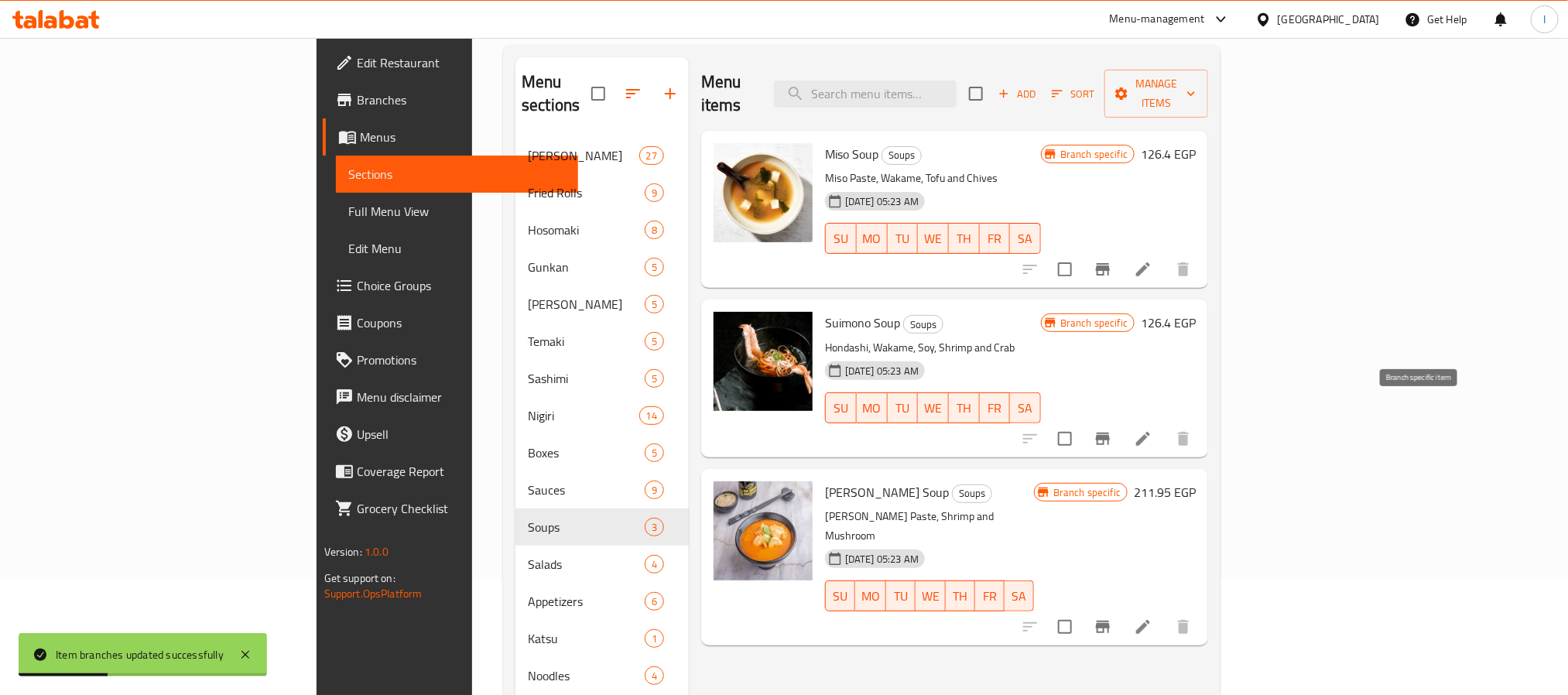
click at [1110, 432] on icon "Branch-specific-item" at bounding box center [1102, 438] width 14 height 12
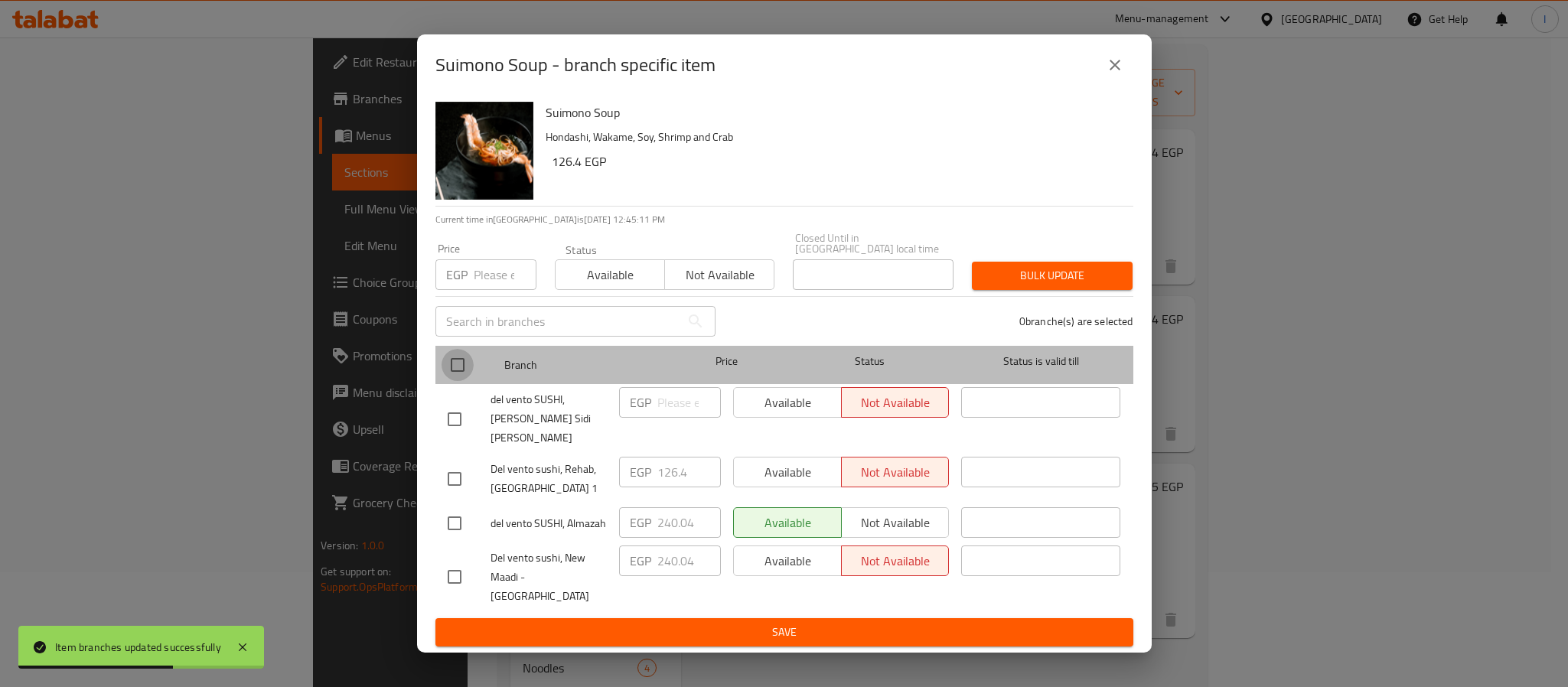
click at [463, 373] on input "checkbox" at bounding box center [457, 364] width 32 height 32
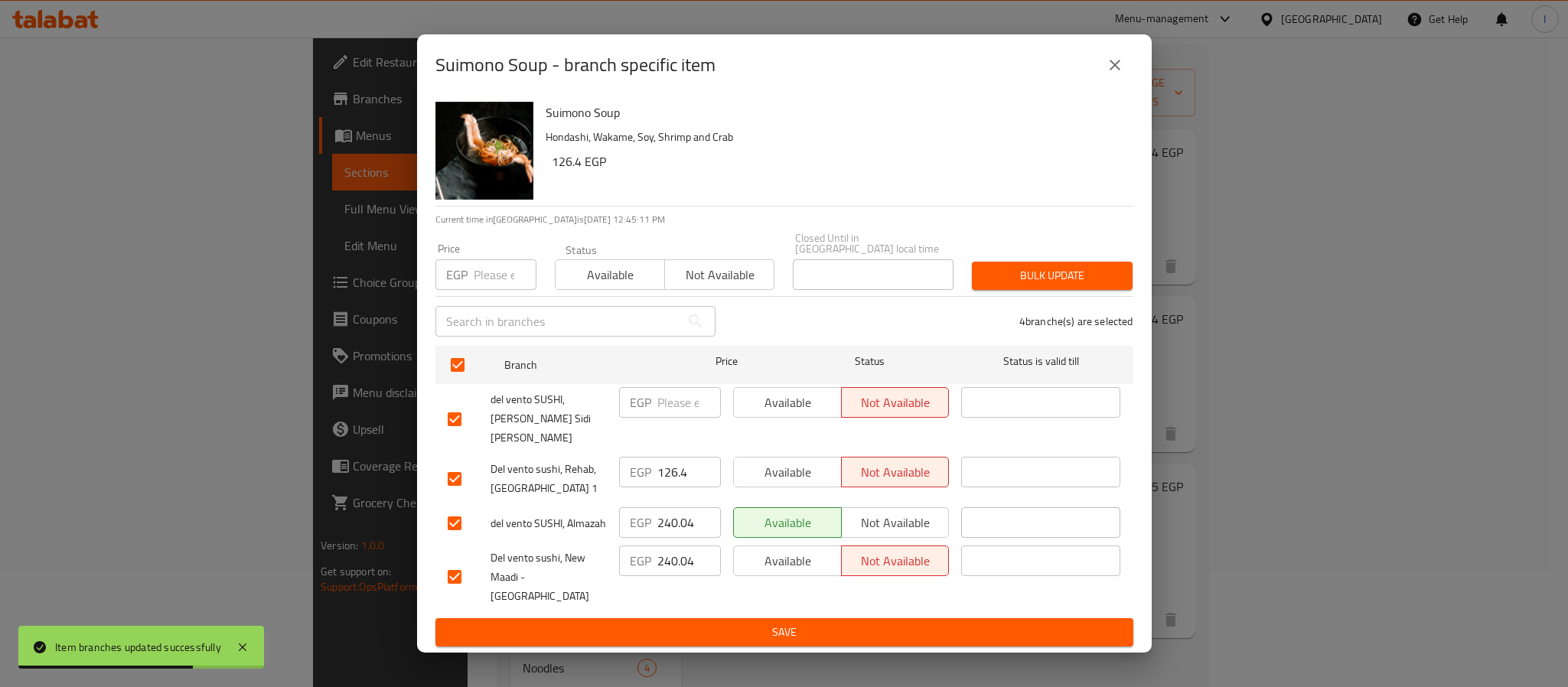
click at [678, 466] on input "126.4" at bounding box center [688, 472] width 64 height 31
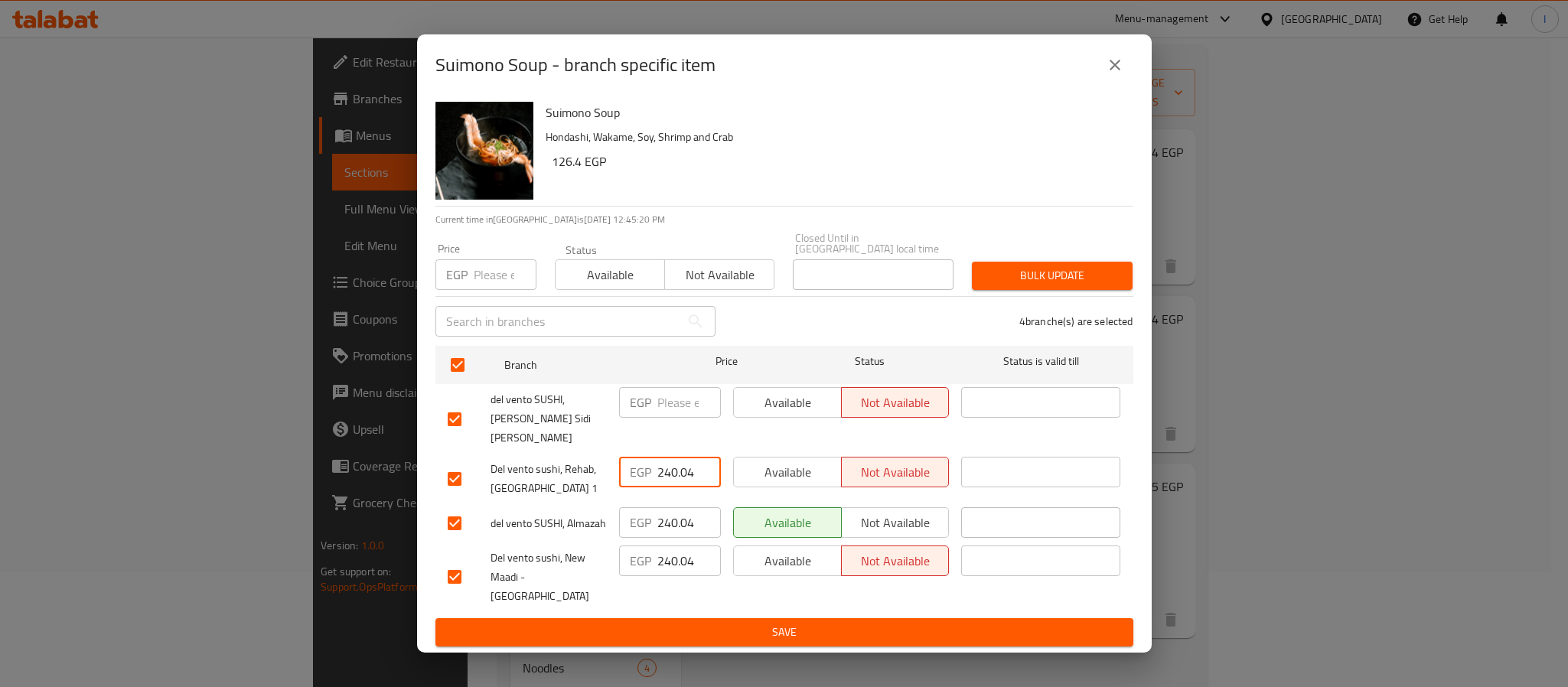
click at [660, 520] on input "240.04" at bounding box center [688, 521] width 64 height 31
click at [670, 559] on input "240.04" at bounding box center [688, 560] width 64 height 31
click at [730, 622] on span "Save" at bounding box center [784, 632] width 673 height 19
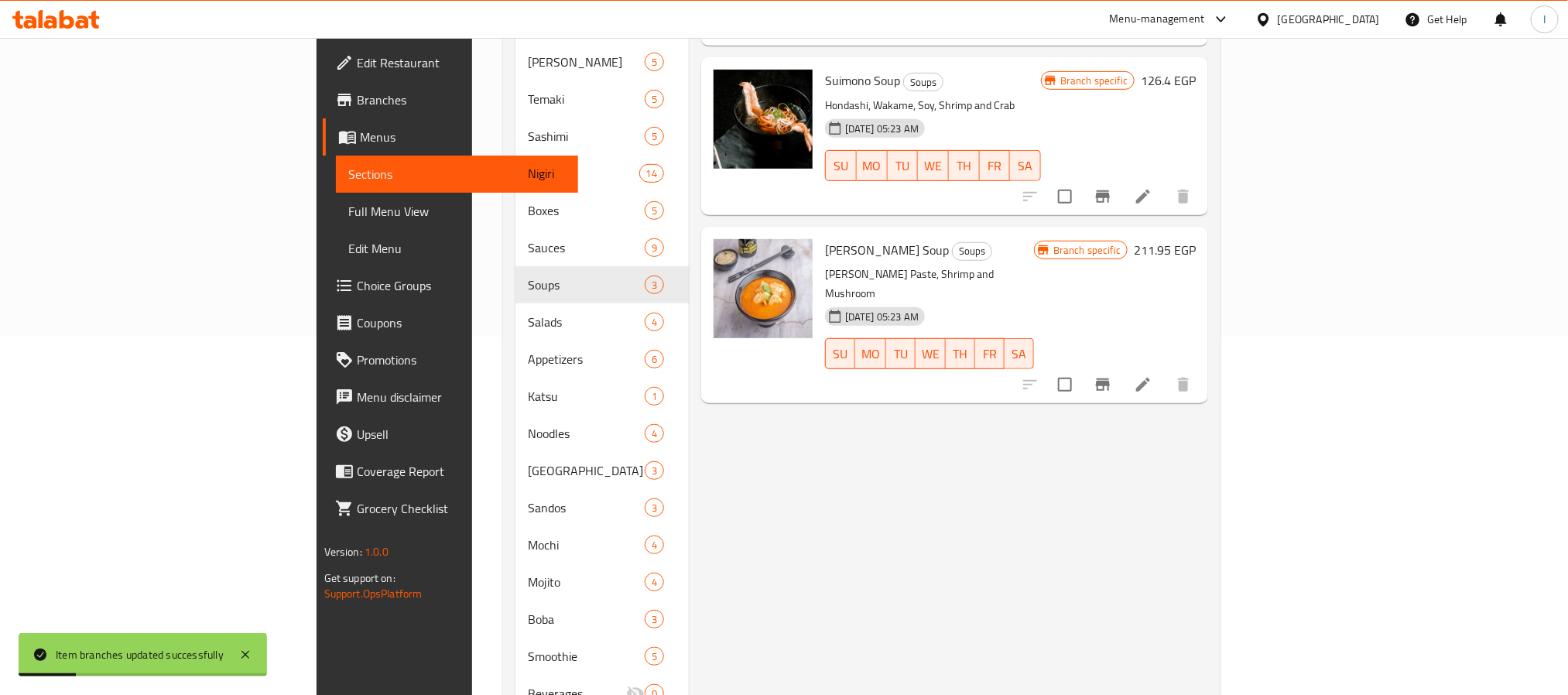
scroll to position [321, 0]
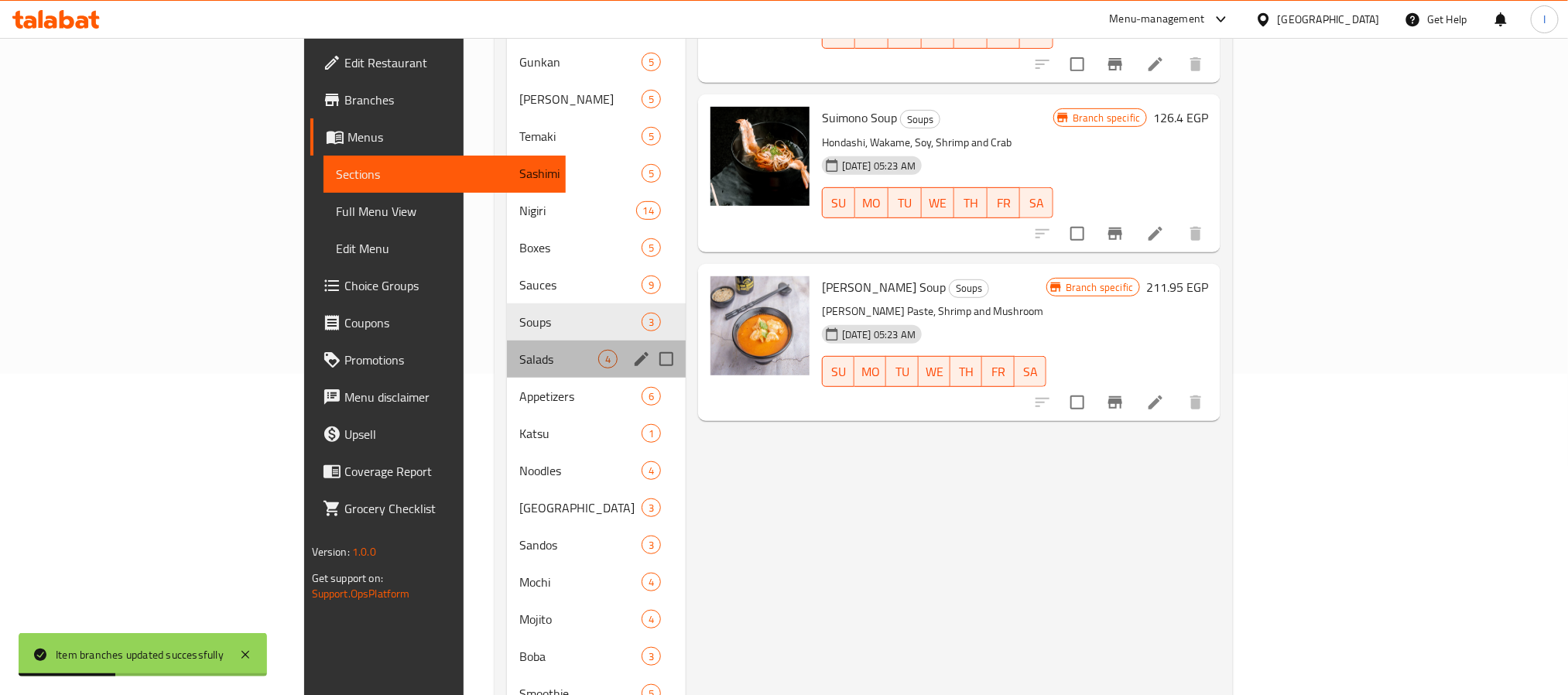
click at [507, 351] on div "Salads 4" at bounding box center [596, 359] width 178 height 37
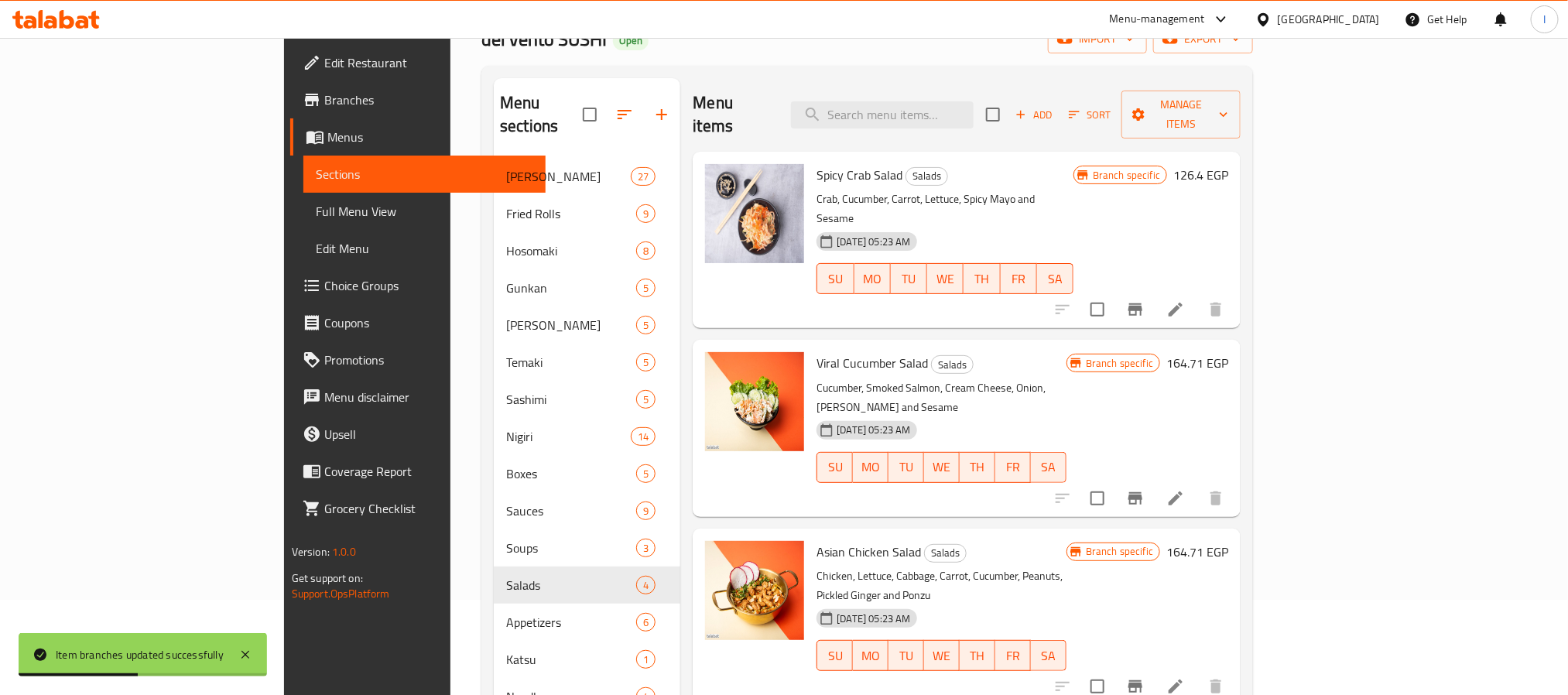
scroll to position [89, 0]
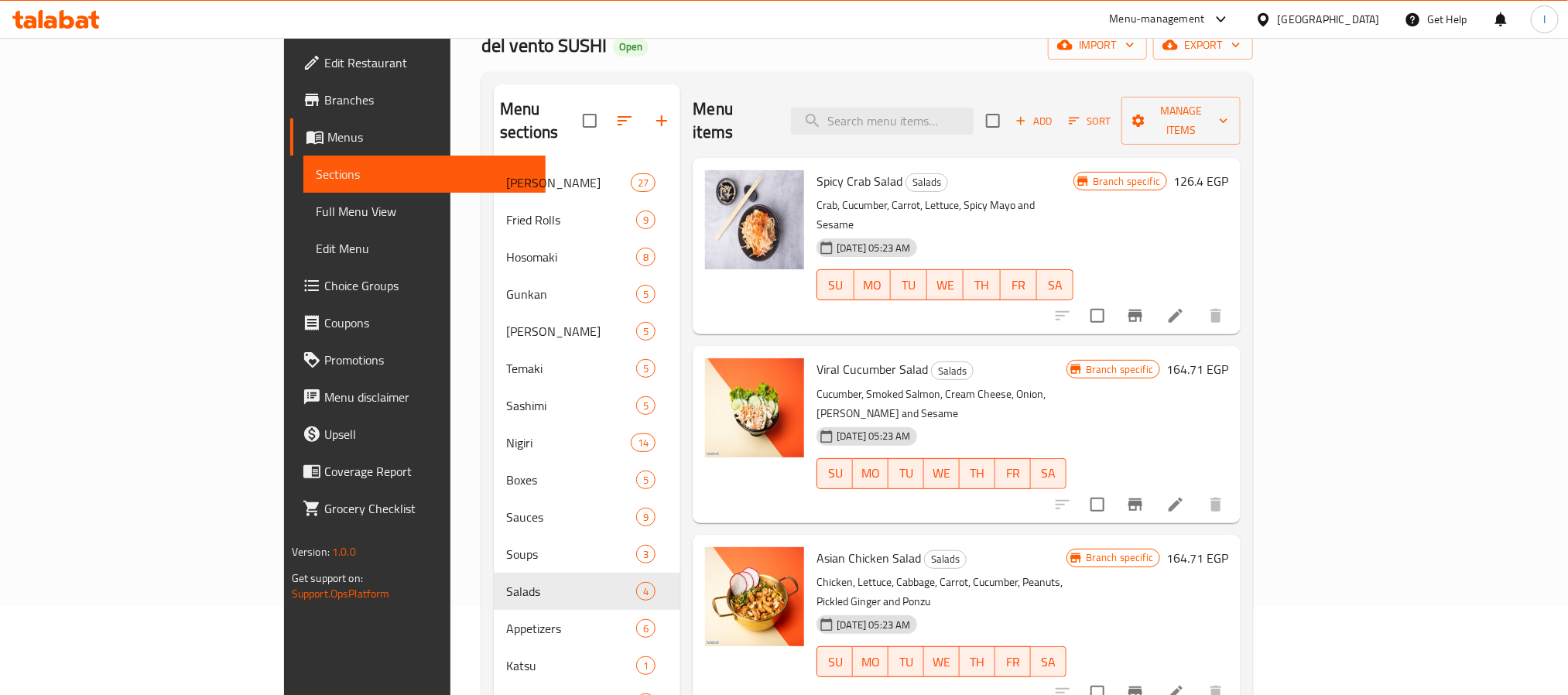
click at [1117, 103] on div "Menu items Add Sort Manage items" at bounding box center [966, 121] width 548 height 74
click at [797, 89] on div "Menu items Add Sort Manage items" at bounding box center [966, 121] width 548 height 74
click at [1154, 297] on button "Branch-specific-item" at bounding box center [1135, 316] width 37 height 37
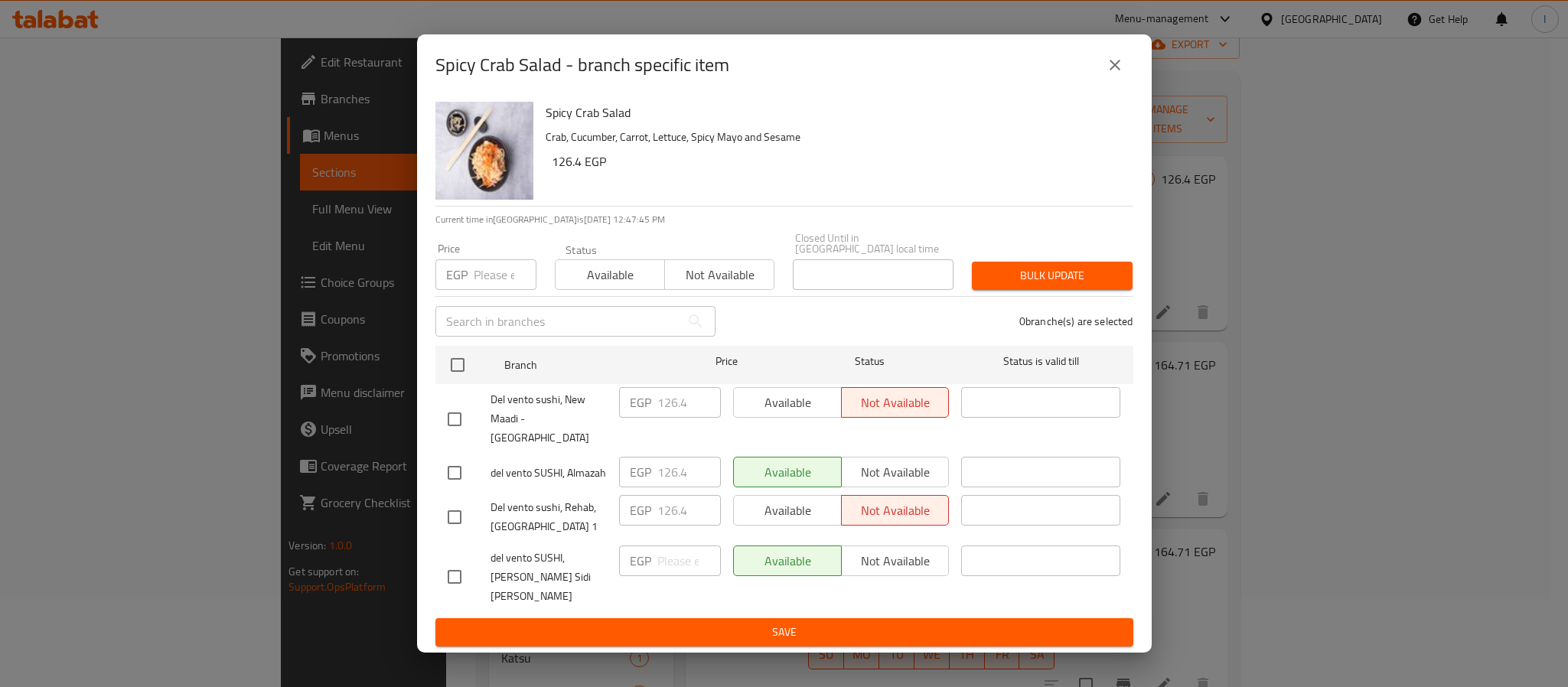
click at [453, 567] on input "checkbox" at bounding box center [454, 576] width 32 height 32
click at [590, 123] on h6 "Spicy Crab Salad" at bounding box center [833, 112] width 575 height 21
copy h6 "Spicy Crab Salad"
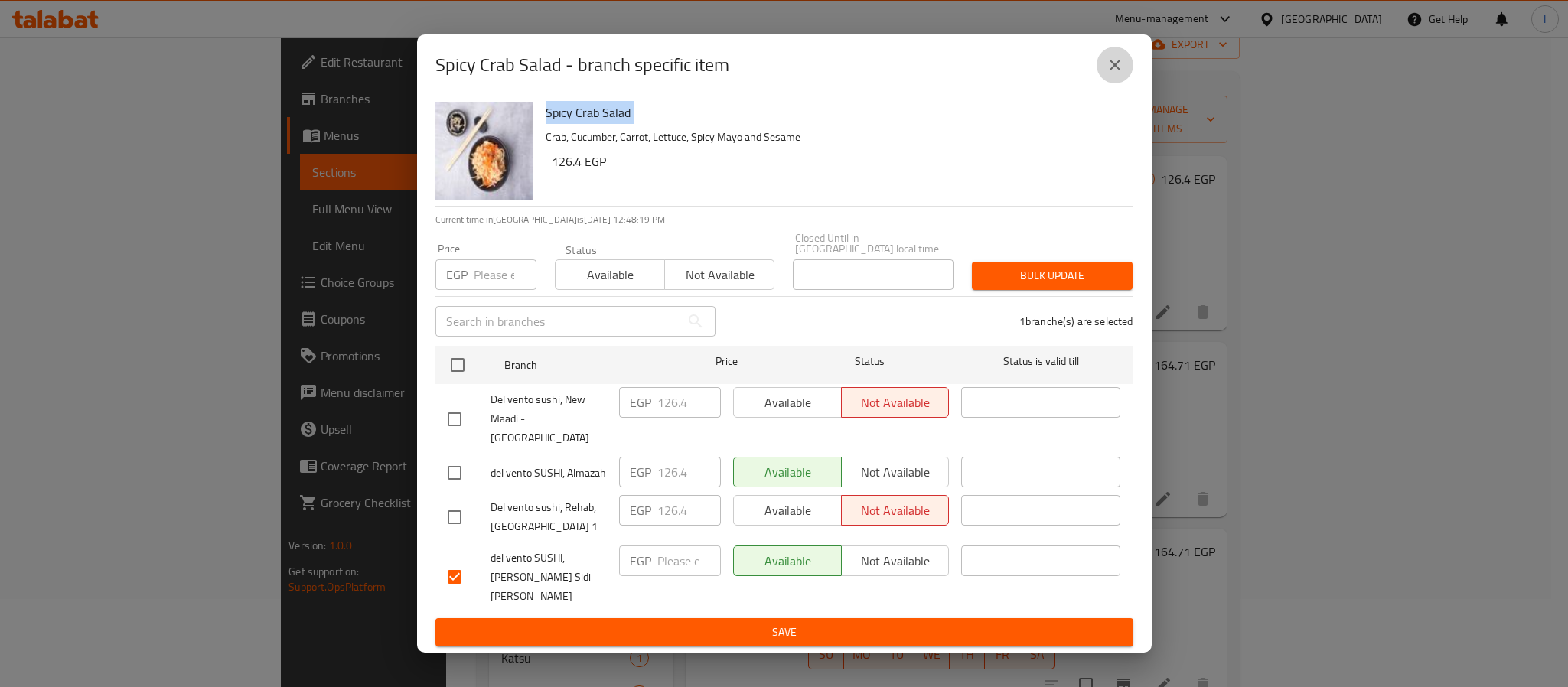
click at [1109, 70] on icon "close" at bounding box center [1115, 66] width 11 height 11
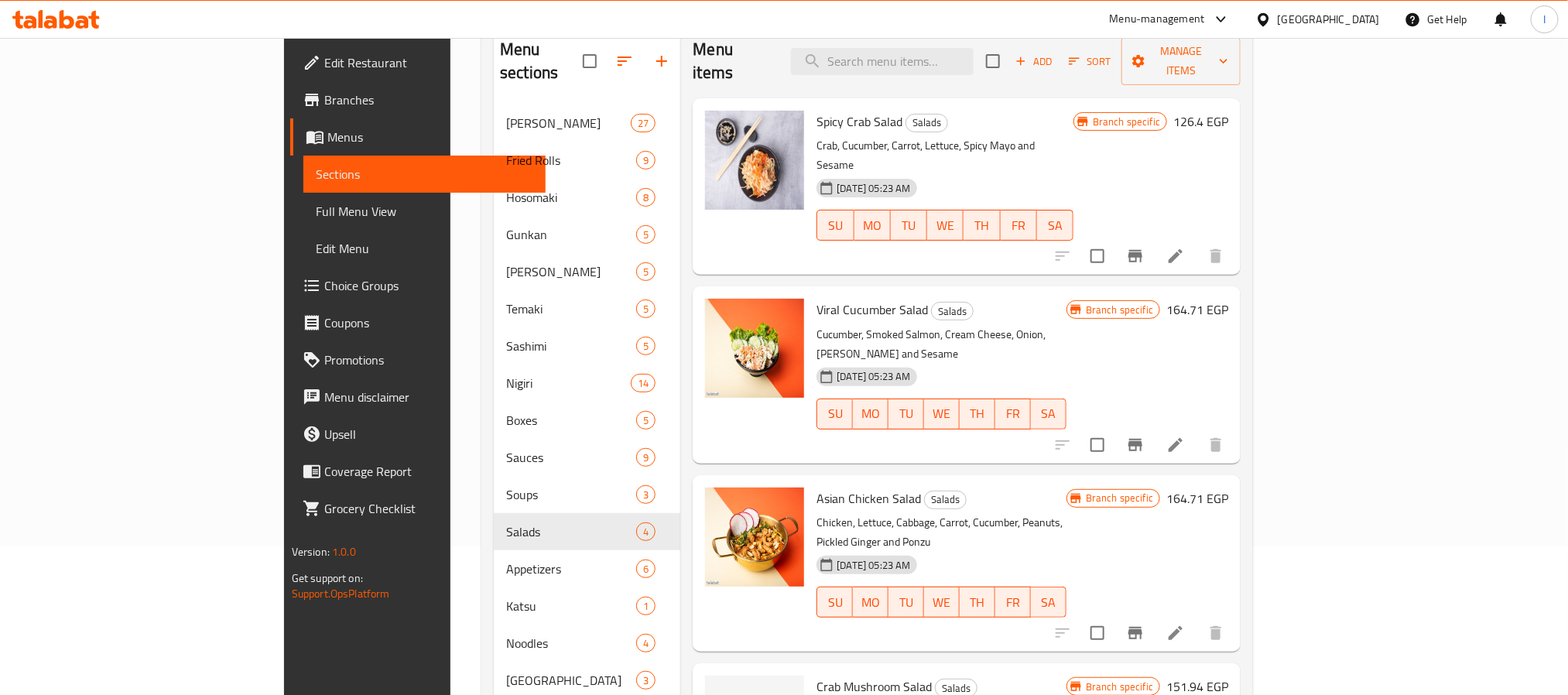
scroll to position [205, 0]
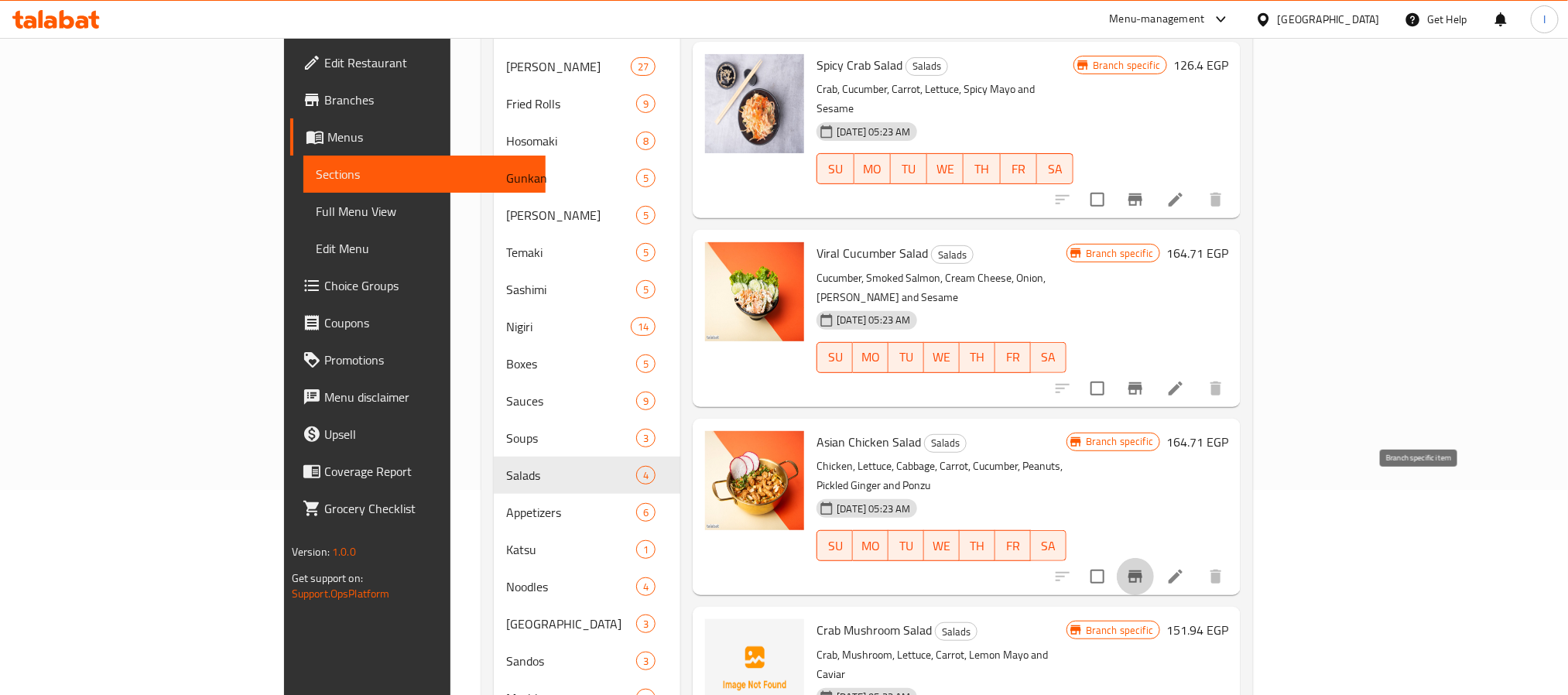
click at [1154, 557] on button "Branch-specific-item" at bounding box center [1135, 576] width 37 height 37
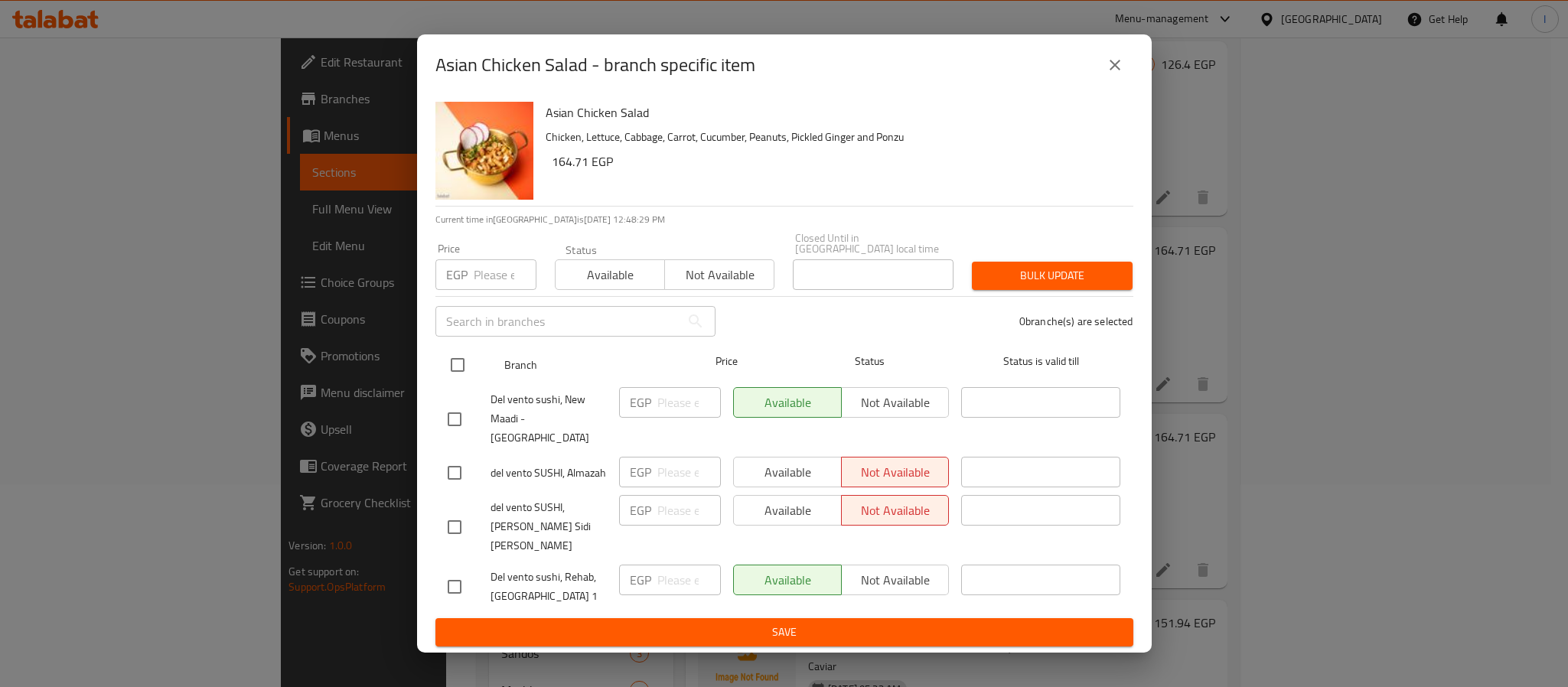
click at [458, 376] on input "checkbox" at bounding box center [457, 364] width 32 height 32
click at [673, 415] on input "number" at bounding box center [688, 401] width 64 height 31
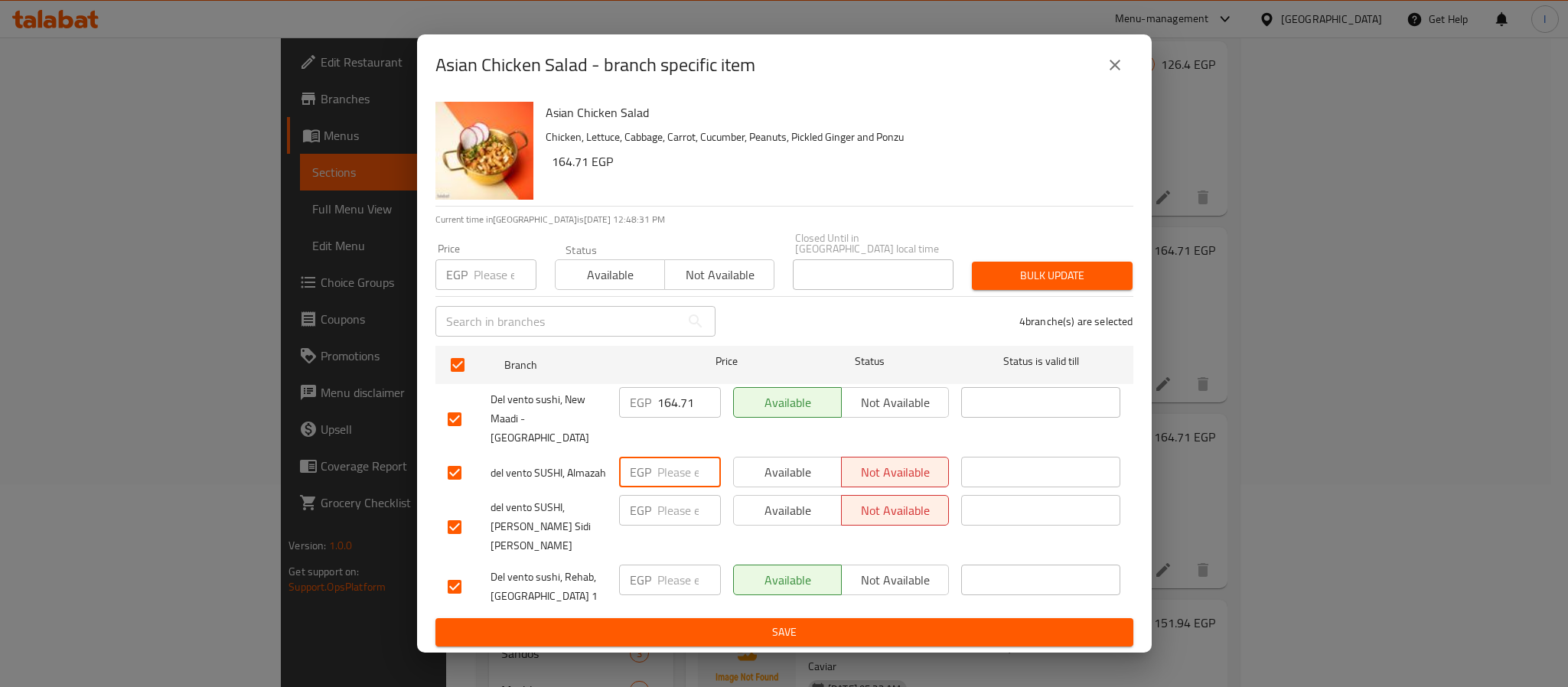
click at [666, 459] on input "number" at bounding box center [688, 472] width 64 height 31
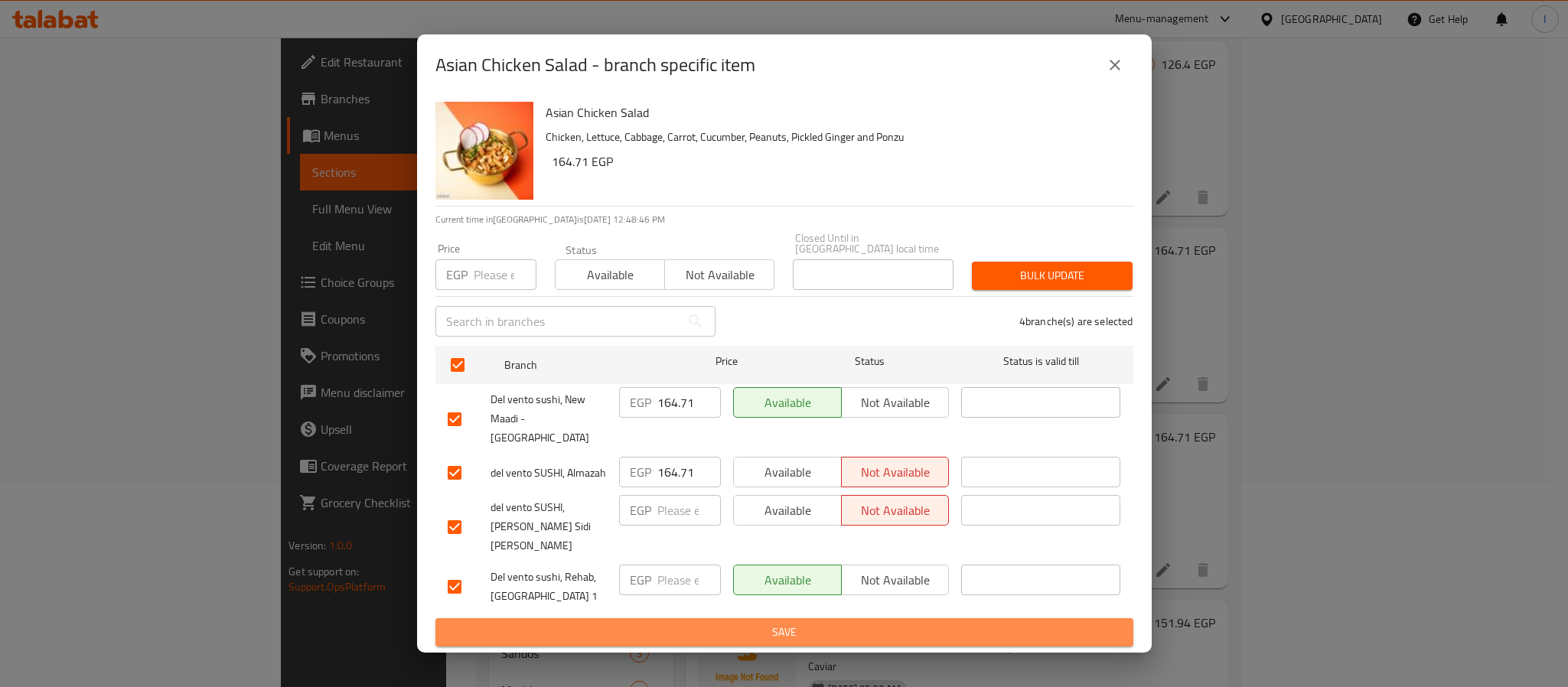
click at [810, 622] on span "Save" at bounding box center [784, 632] width 673 height 19
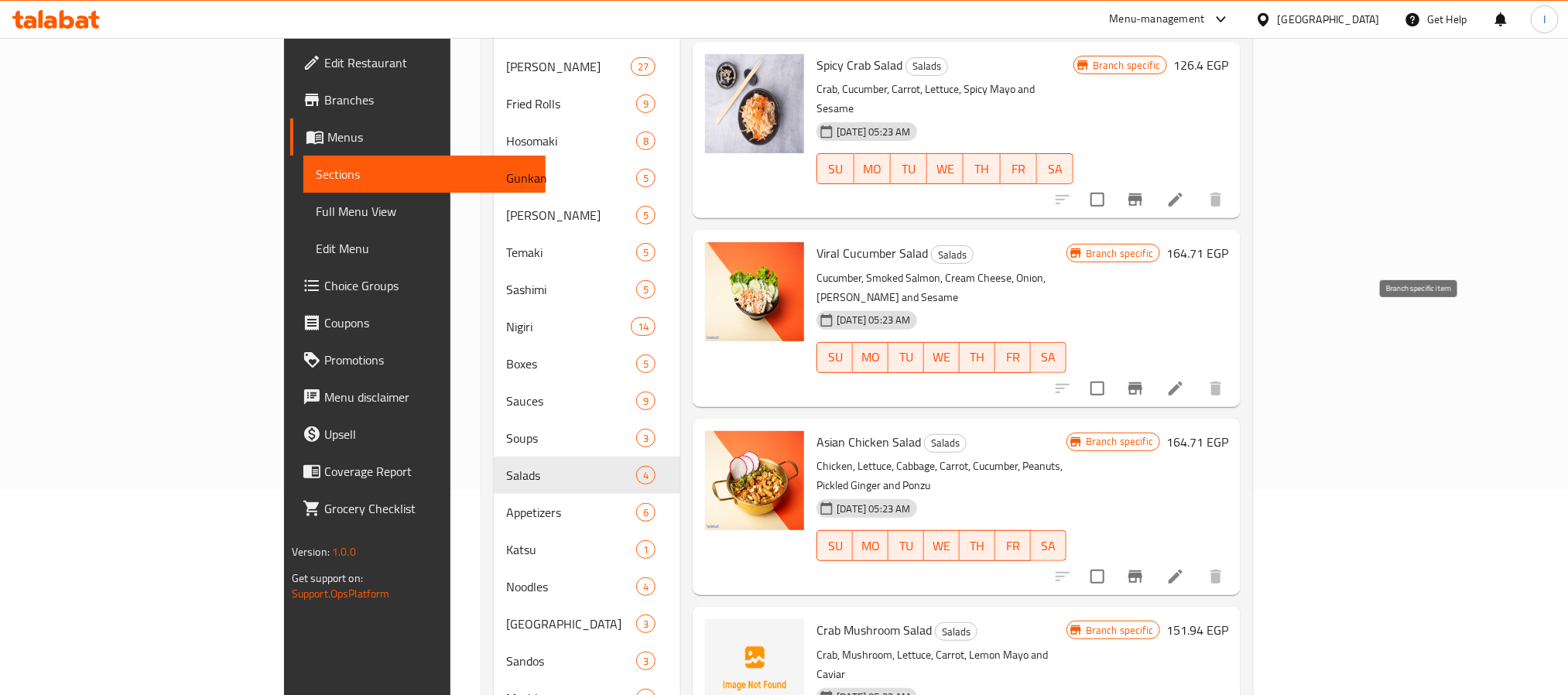
click at [1142, 383] on icon "Branch-specific-item" at bounding box center [1135, 388] width 14 height 12
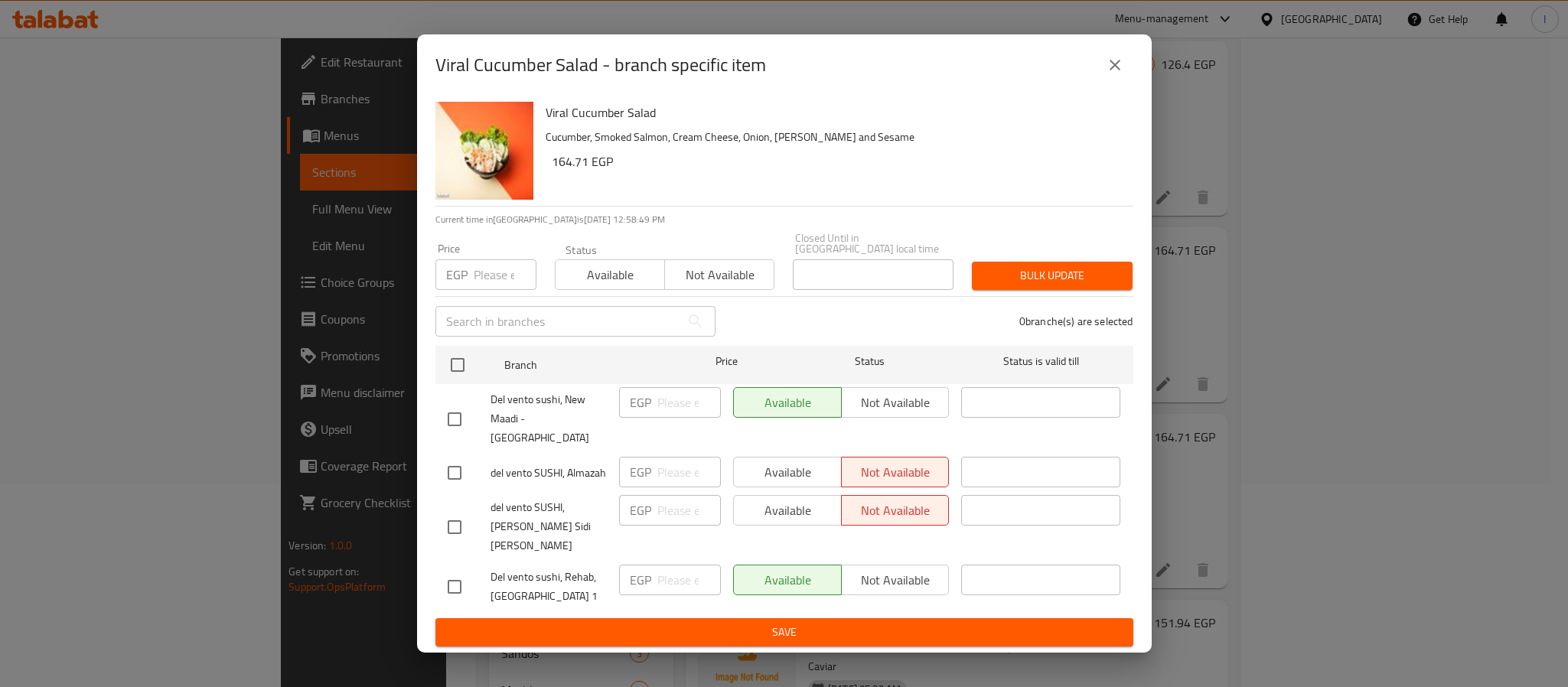
click at [806, 172] on h6 "164.71 EGP" at bounding box center [835, 161] width 569 height 21
click at [1108, 74] on icon "close" at bounding box center [1115, 65] width 19 height 18
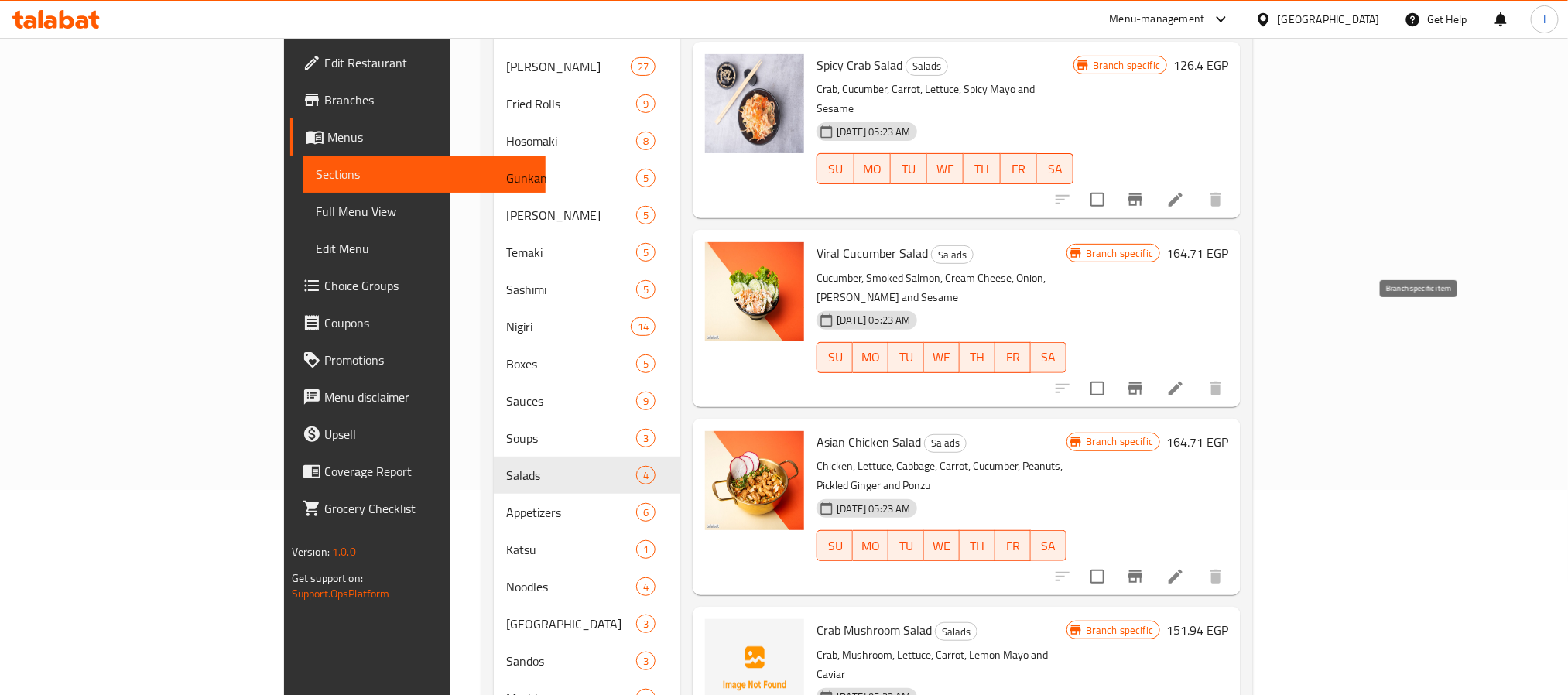
click at [1144, 379] on icon "Branch-specific-item" at bounding box center [1135, 388] width 19 height 19
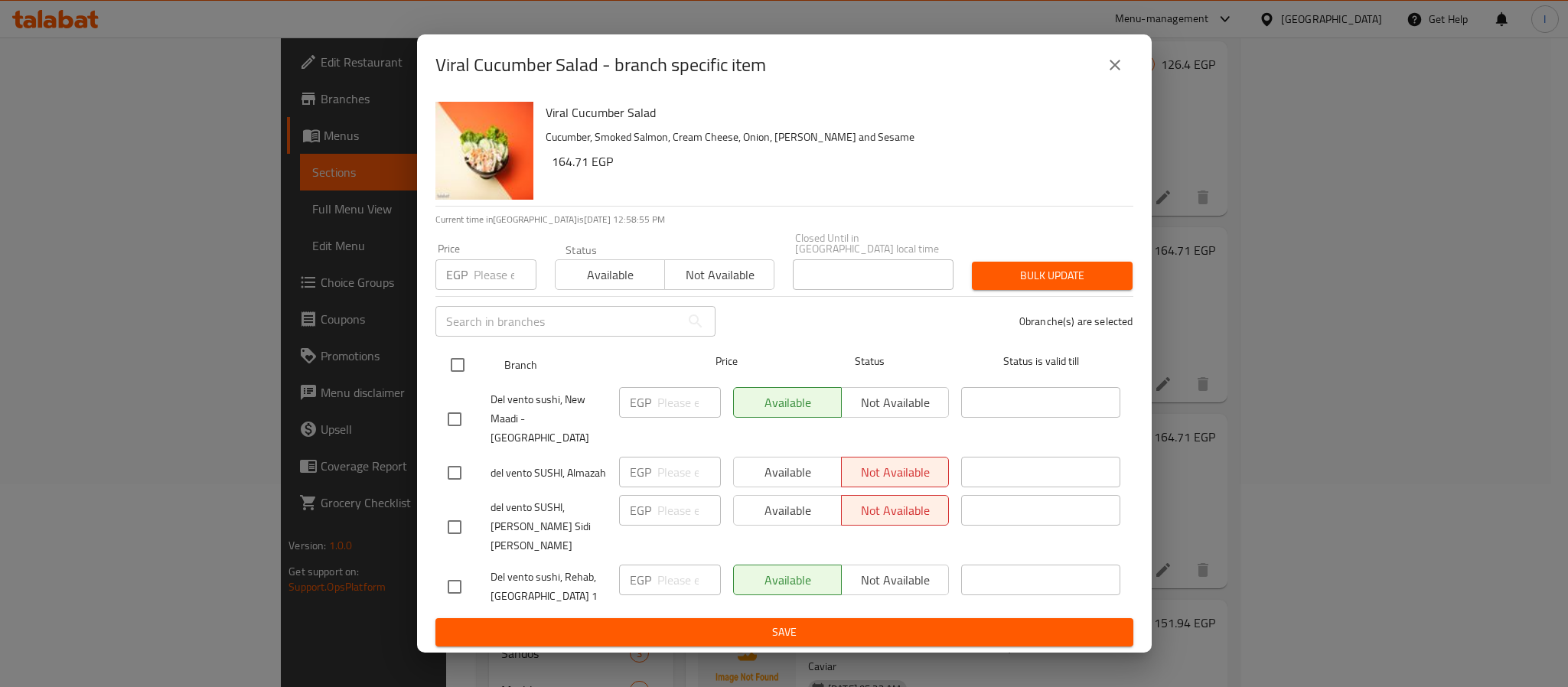
click at [464, 374] on input "checkbox" at bounding box center [457, 364] width 32 height 32
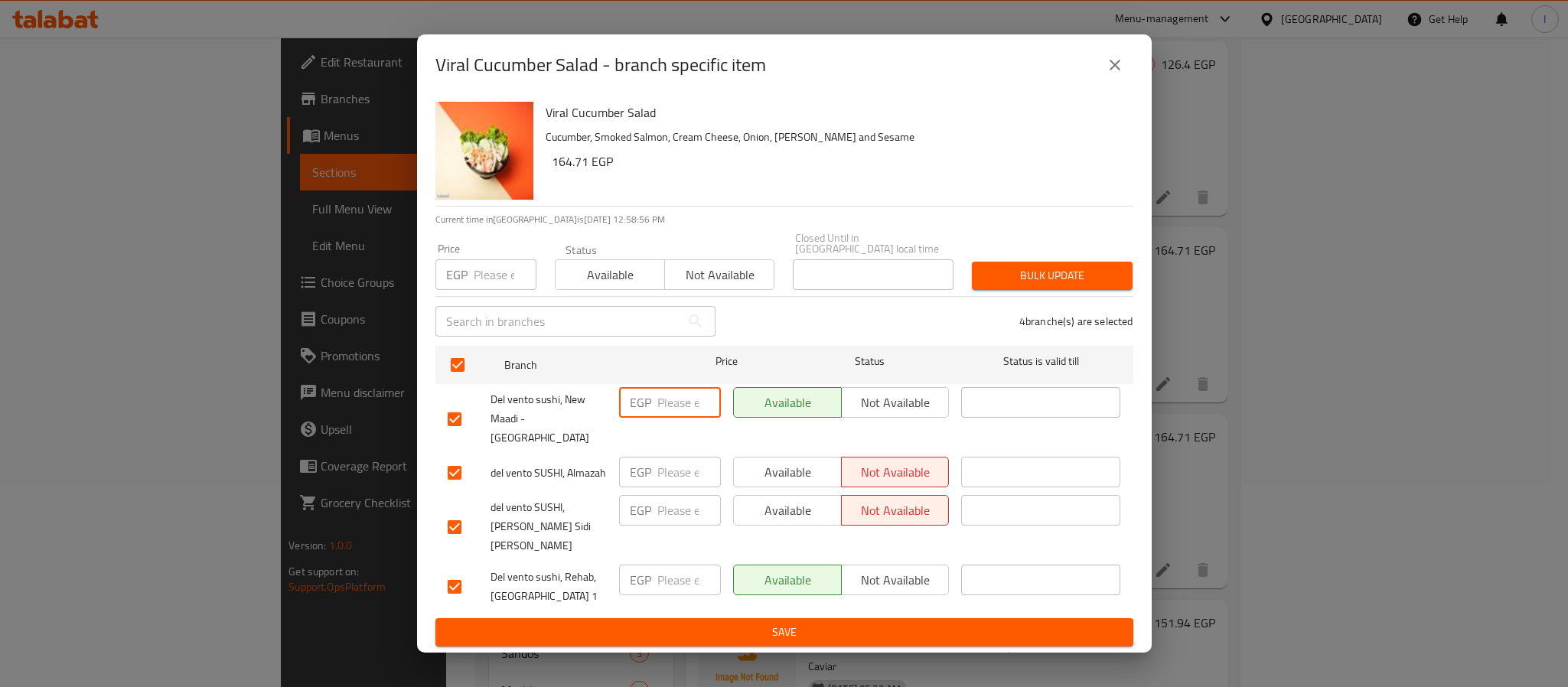
click at [659, 418] on input "number" at bounding box center [688, 401] width 64 height 31
click at [666, 475] on input "number" at bounding box center [688, 472] width 64 height 31
click at [698, 622] on span "Save" at bounding box center [784, 632] width 673 height 19
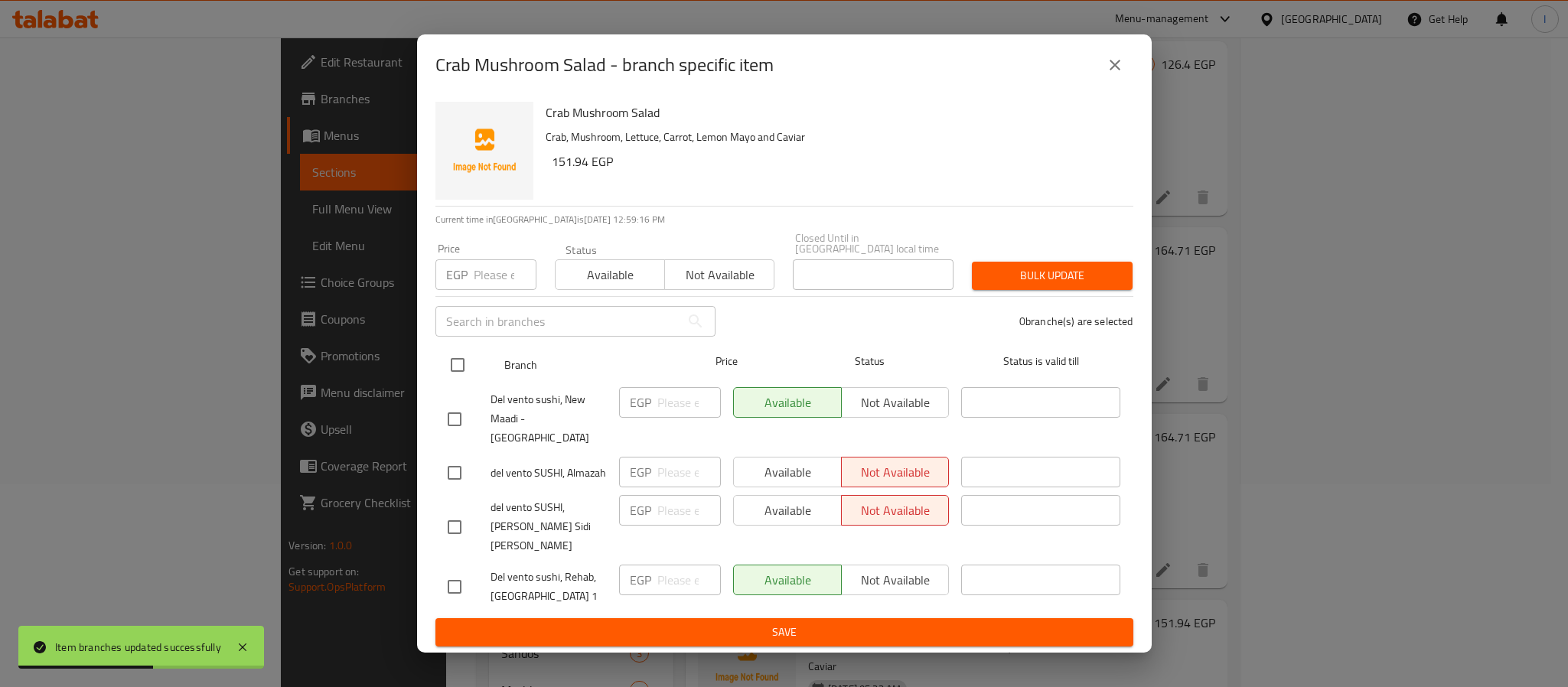
click at [454, 379] on input "checkbox" at bounding box center [457, 364] width 32 height 32
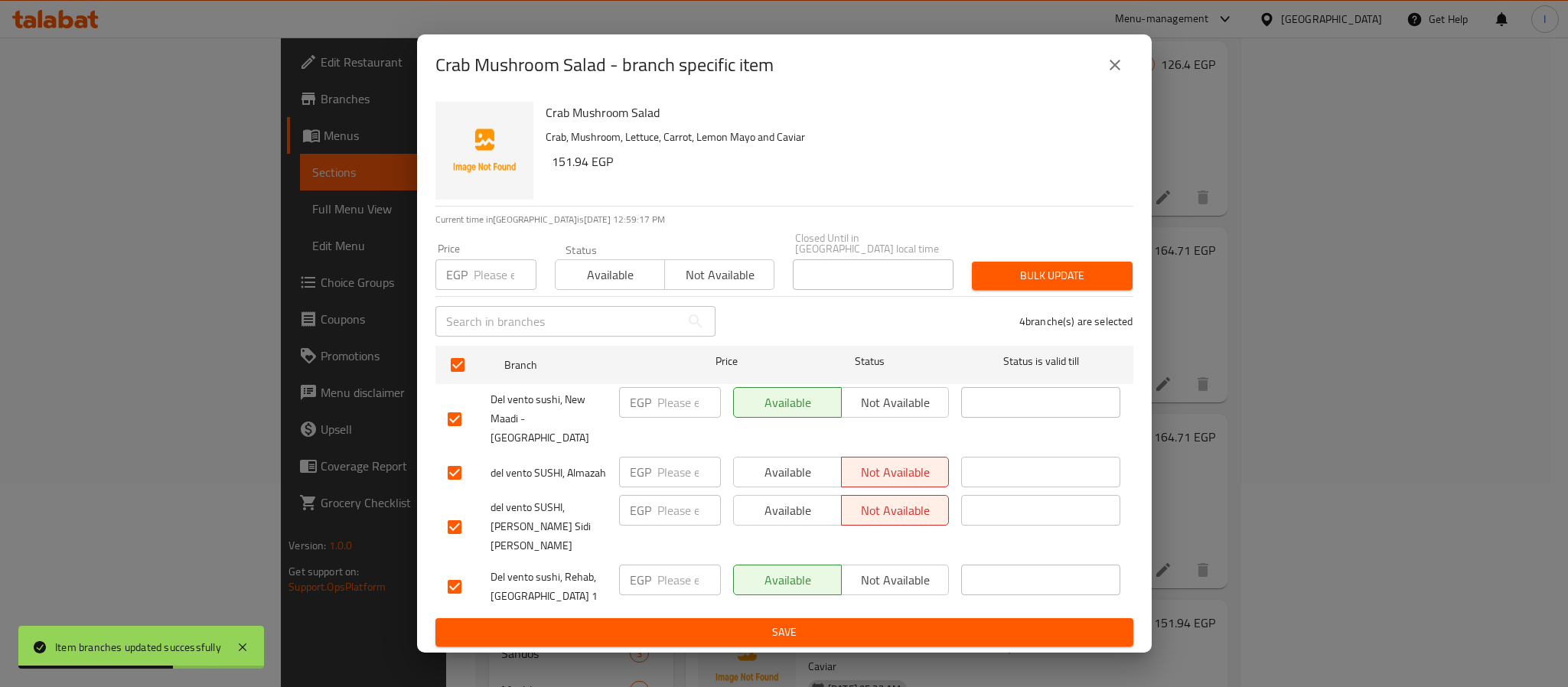
click at [659, 418] on input "number" at bounding box center [688, 401] width 64 height 31
click at [675, 466] on input "number" at bounding box center [688, 472] width 64 height 31
click at [741, 622] on span "Save" at bounding box center [784, 632] width 673 height 19
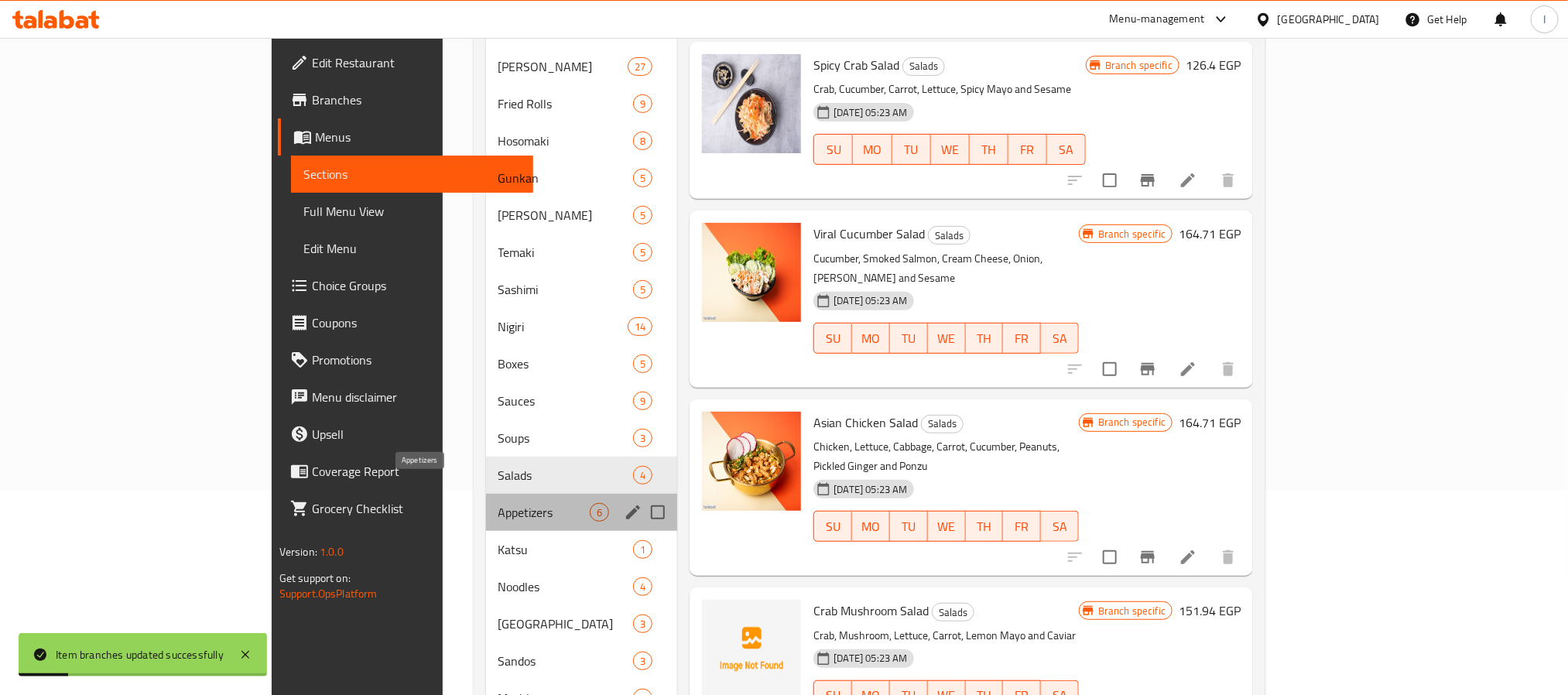
click at [499, 503] on span "Appetizers" at bounding box center [544, 513] width 92 height 19
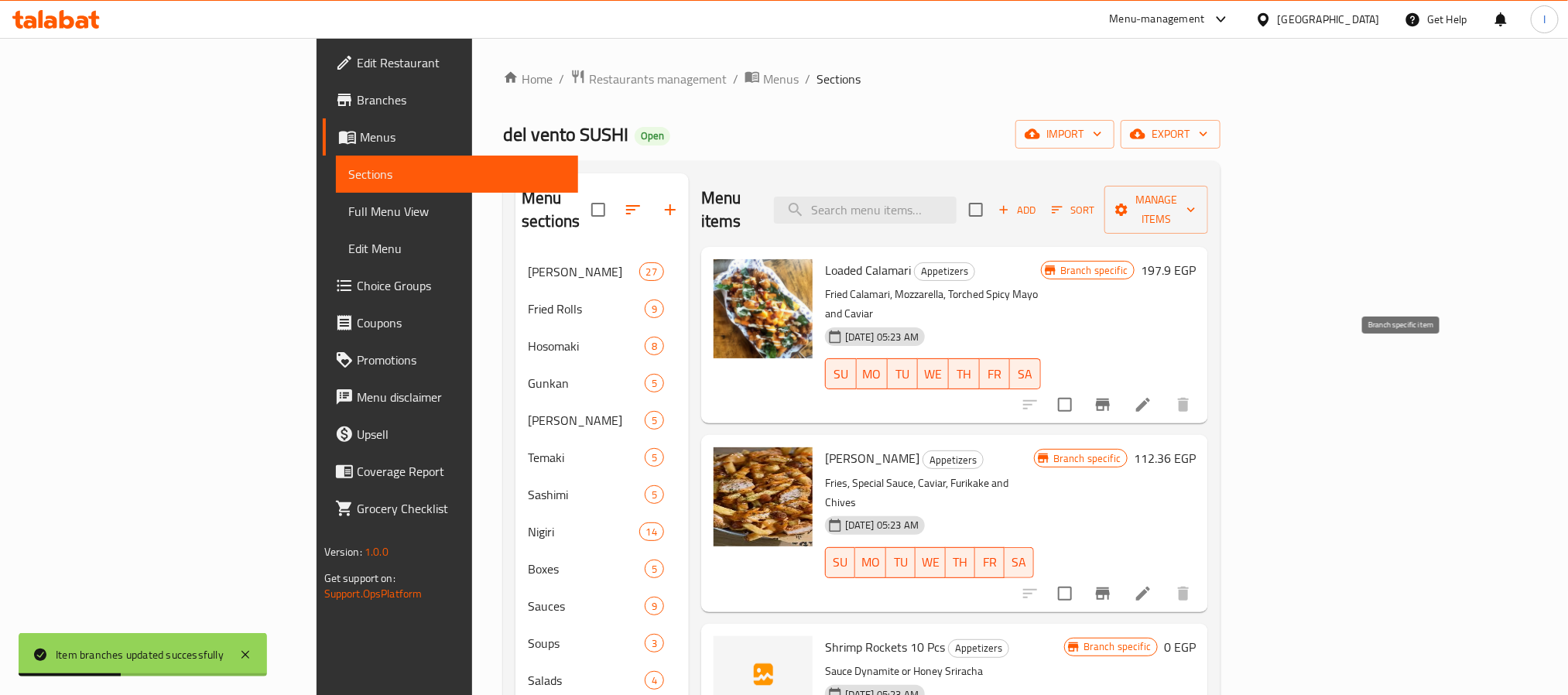
click at [1110, 398] on icon "Branch-specific-item" at bounding box center [1102, 404] width 14 height 12
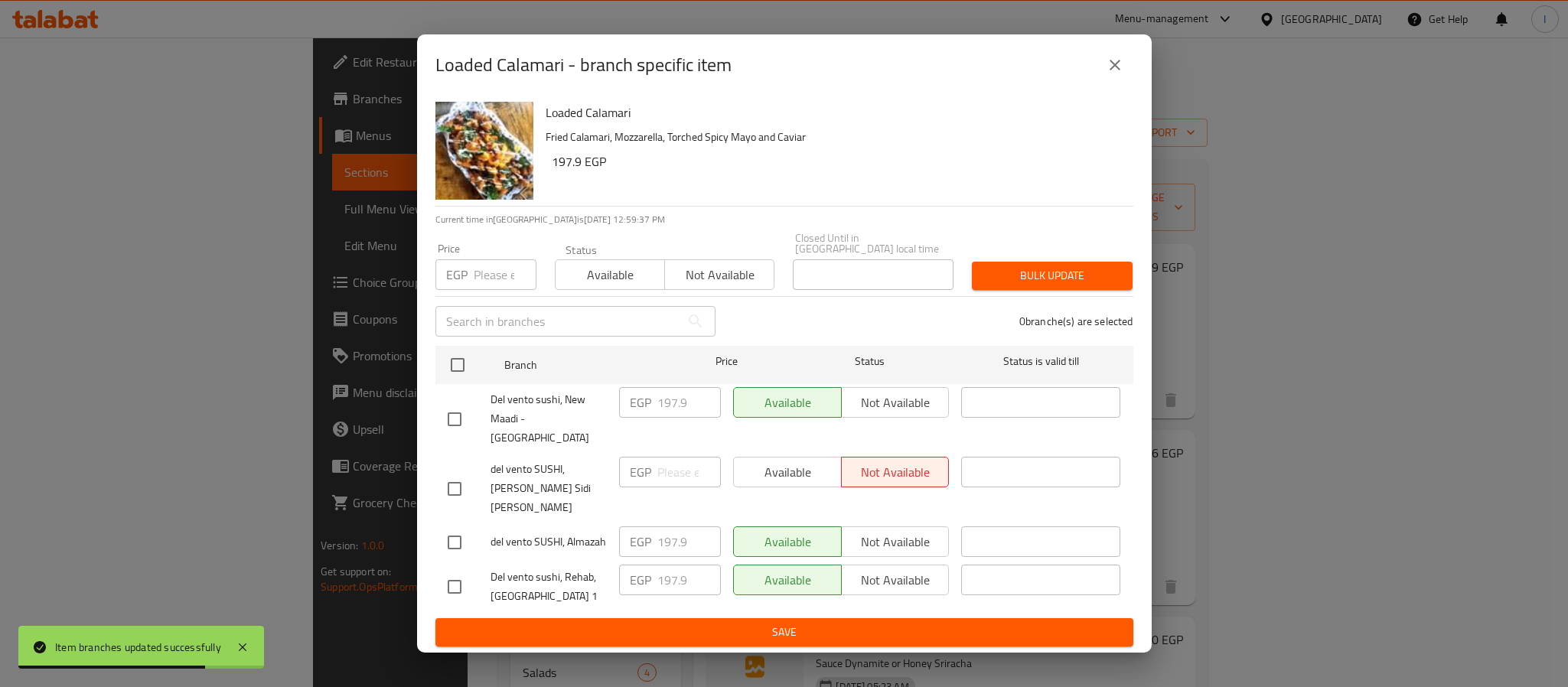
click at [1113, 74] on icon "close" at bounding box center [1115, 65] width 19 height 18
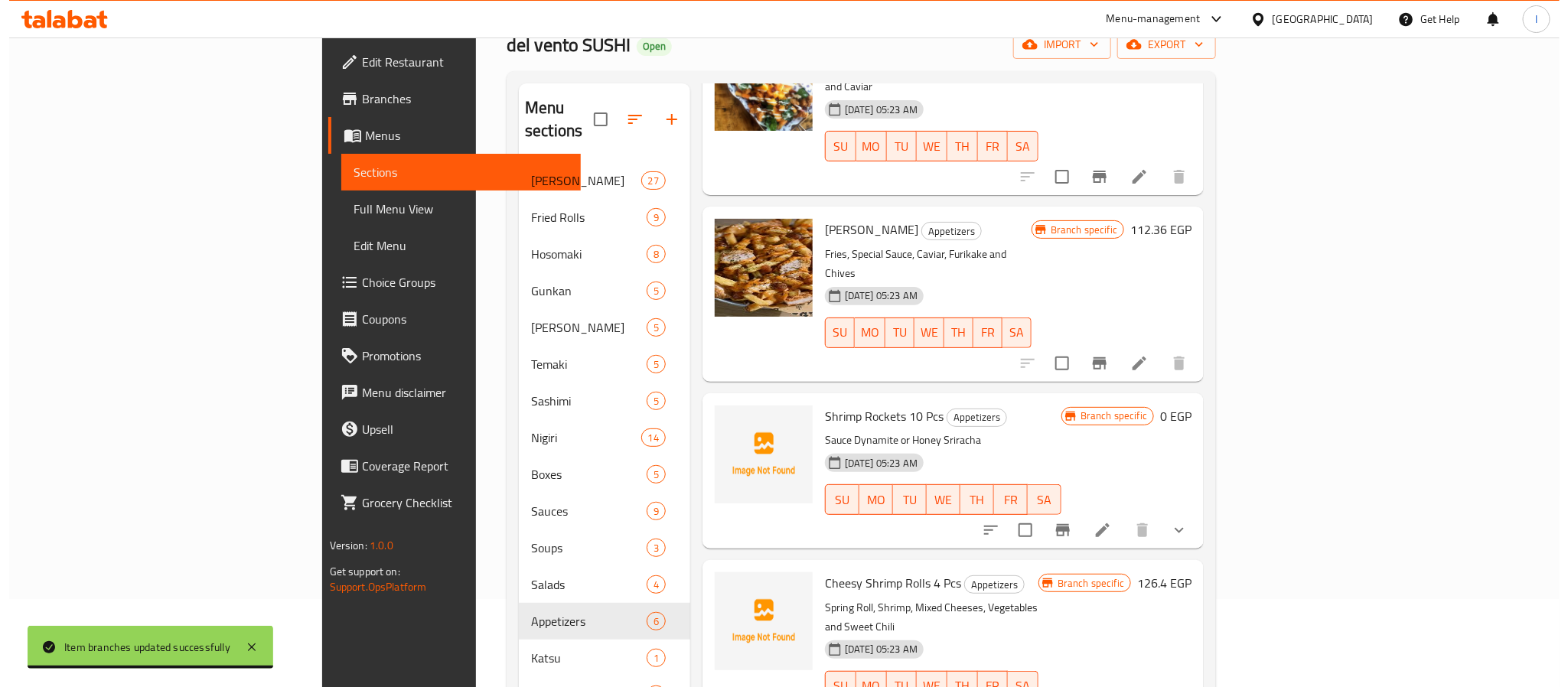
scroll to position [115, 0]
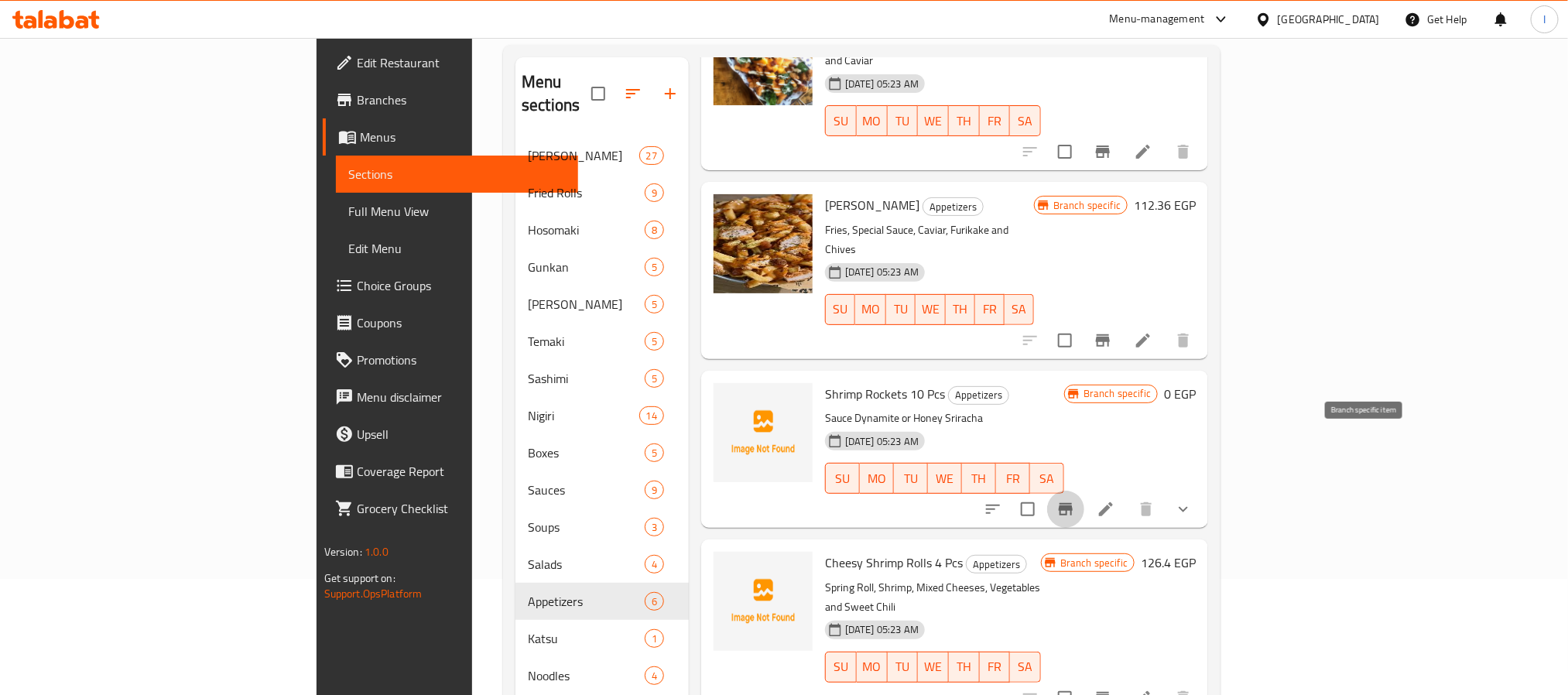
click at [1072, 503] on icon "Branch-specific-item" at bounding box center [1065, 509] width 14 height 12
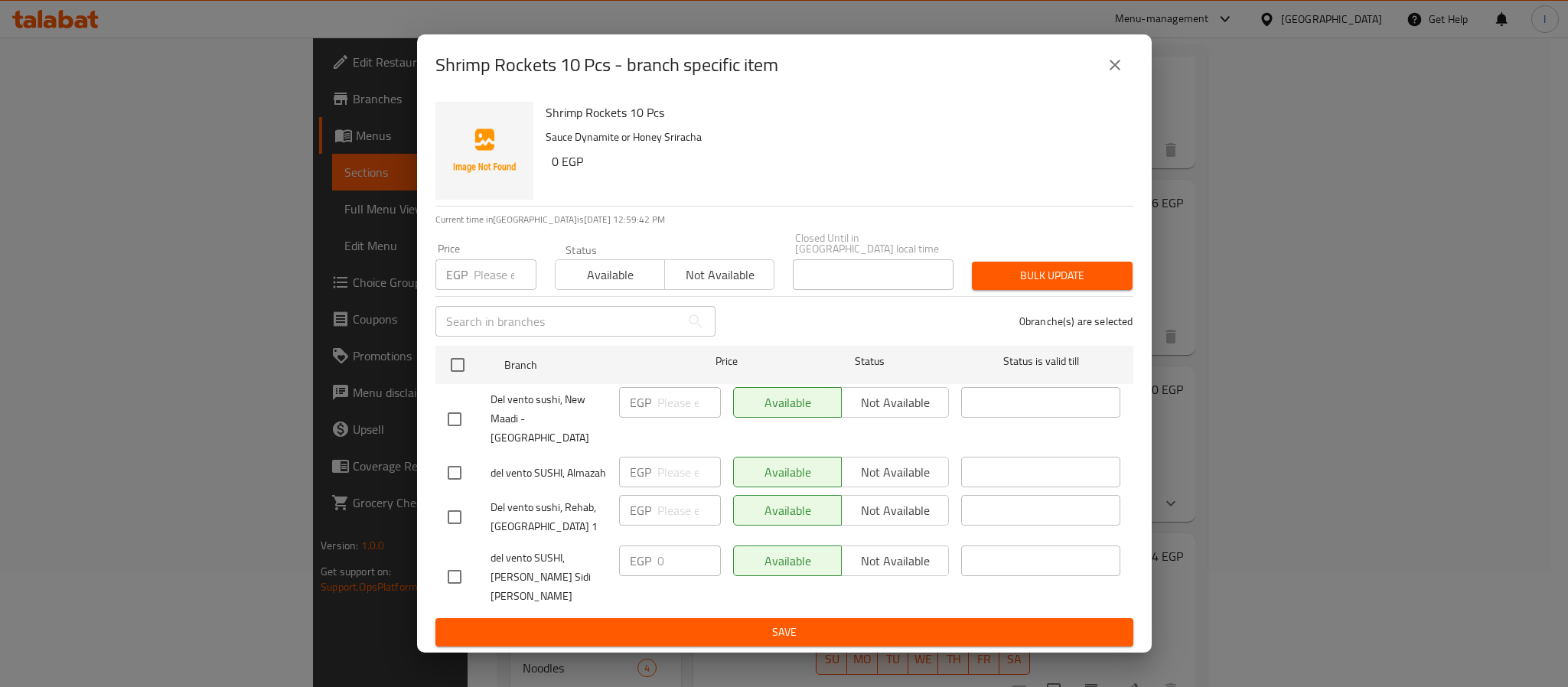
click at [1120, 74] on button "close" at bounding box center [1115, 65] width 37 height 37
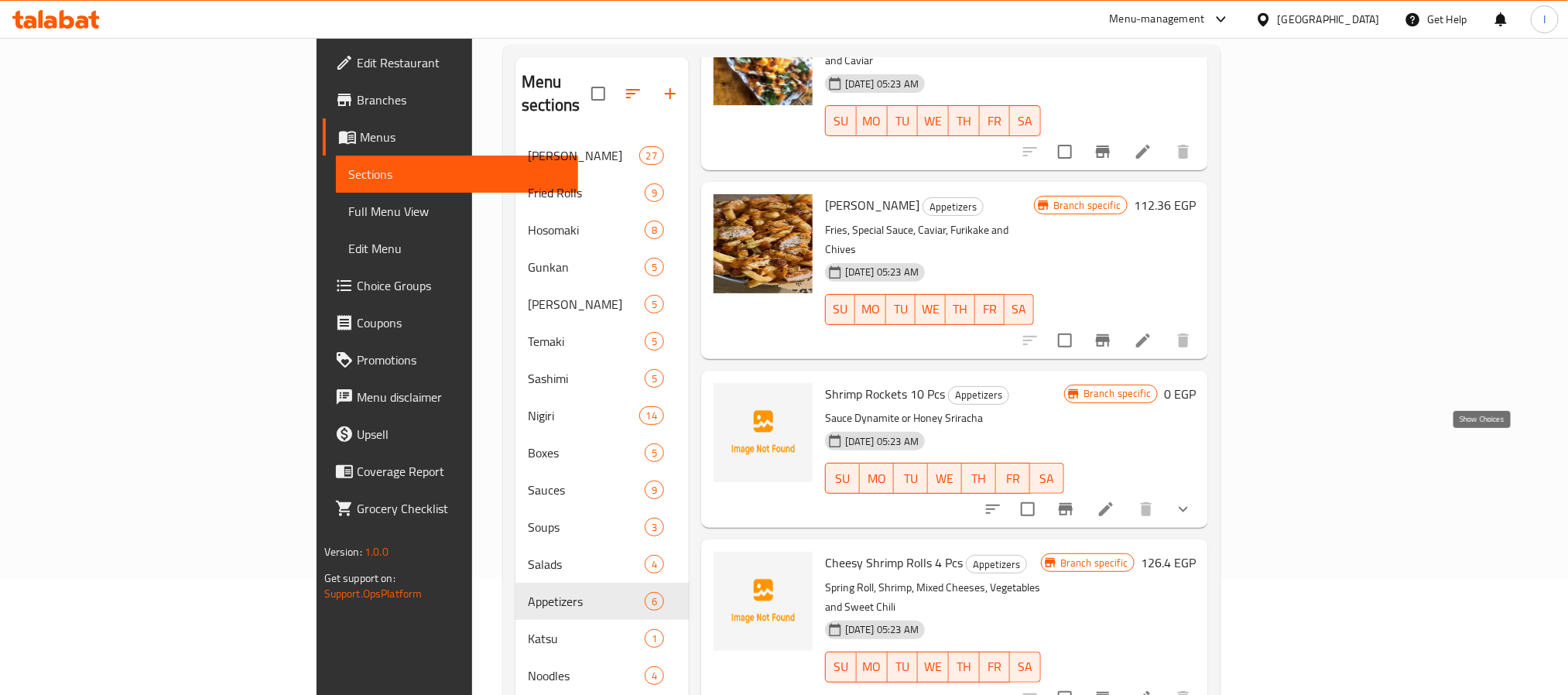
click at [1192, 500] on icon "show more" at bounding box center [1183, 509] width 19 height 19
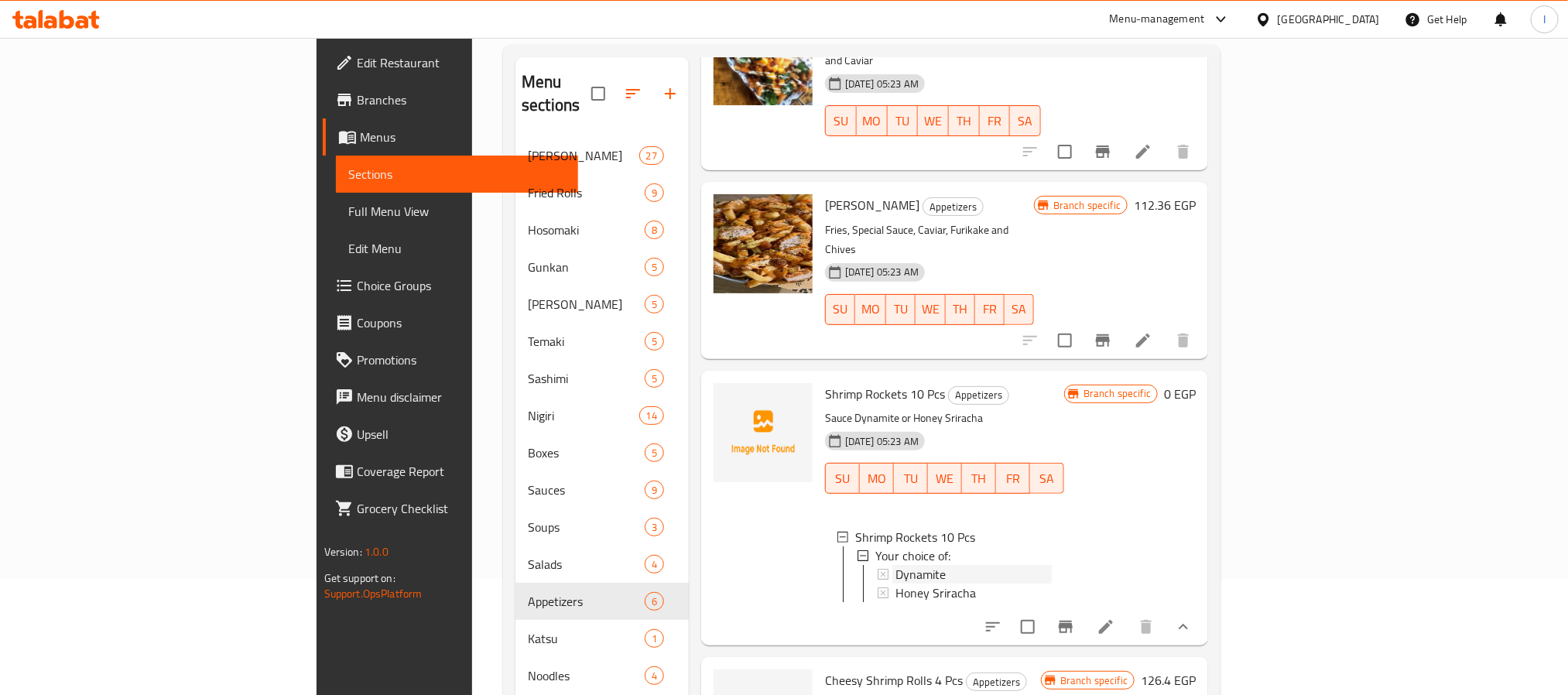
click at [936, 565] on div "Dynamite" at bounding box center [973, 574] width 156 height 19
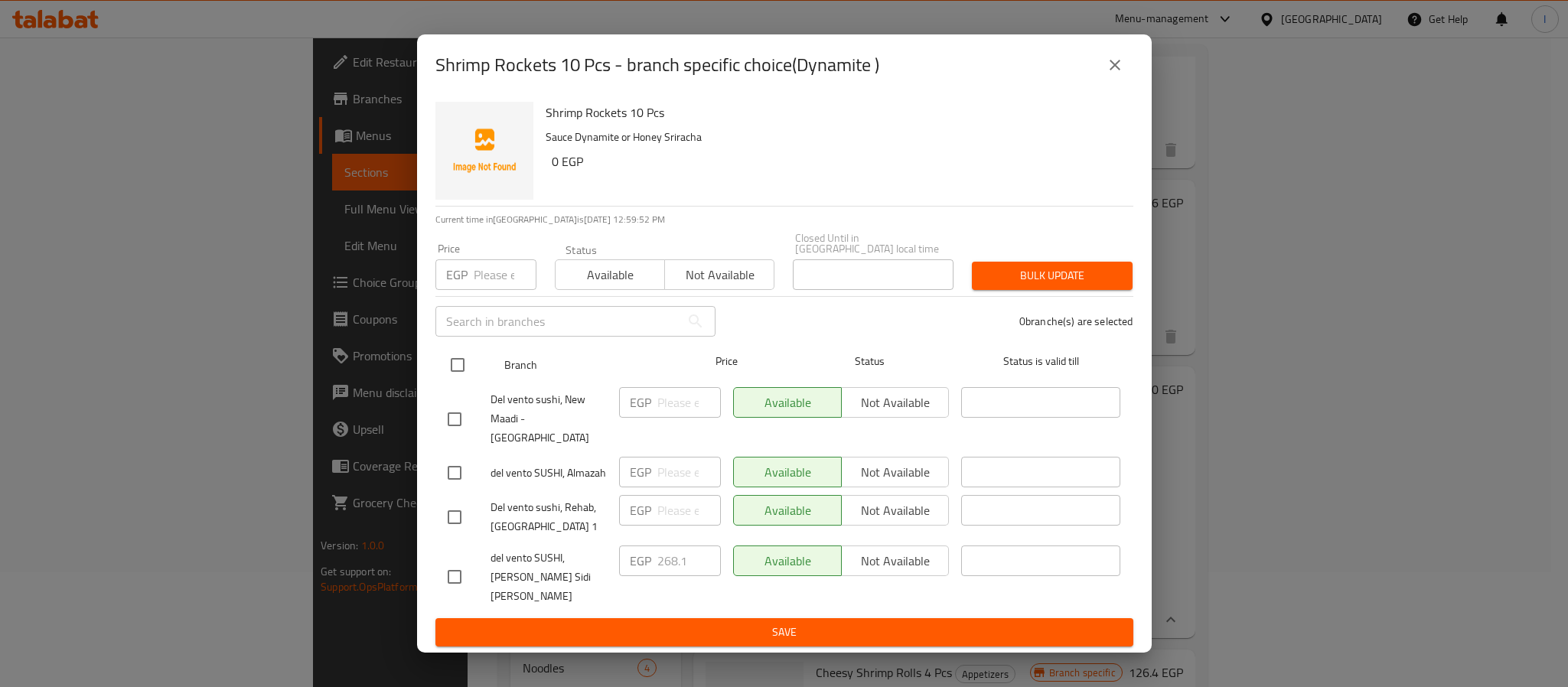
click at [454, 381] on input "checkbox" at bounding box center [457, 364] width 32 height 32
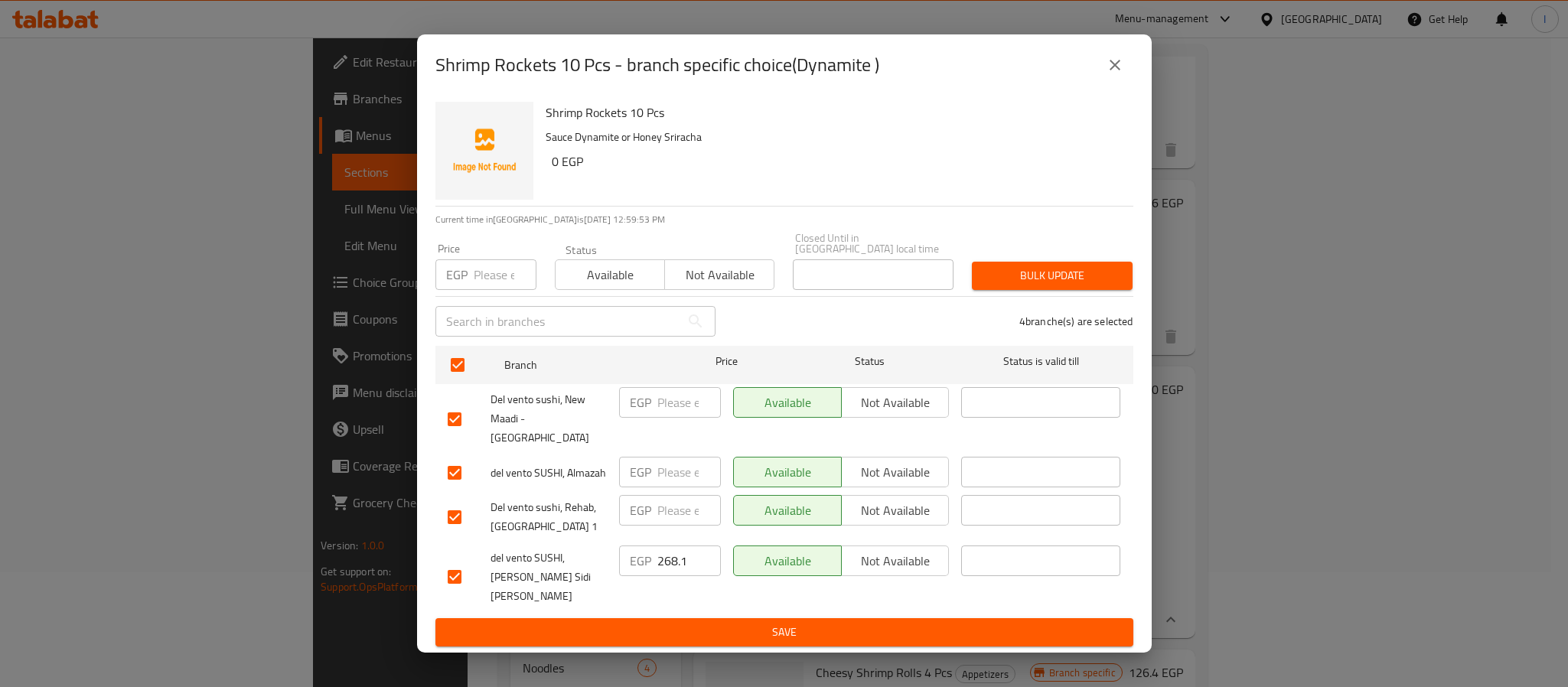
click at [673, 418] on input "number" at bounding box center [688, 401] width 64 height 31
click at [677, 463] on input "number" at bounding box center [688, 472] width 64 height 31
click at [728, 622] on span "Save" at bounding box center [784, 632] width 673 height 19
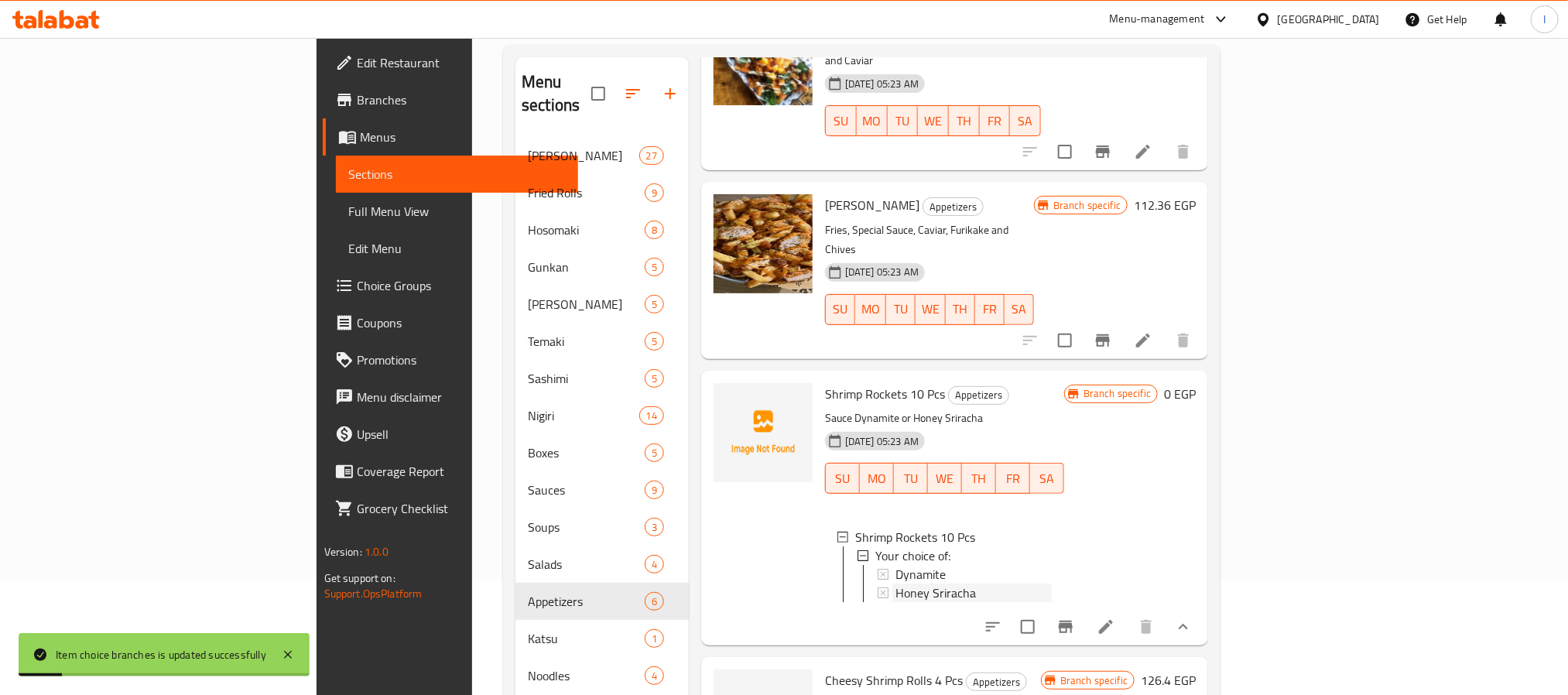
click at [895, 584] on span "Honey Sriracha" at bounding box center [936, 593] width 80 height 19
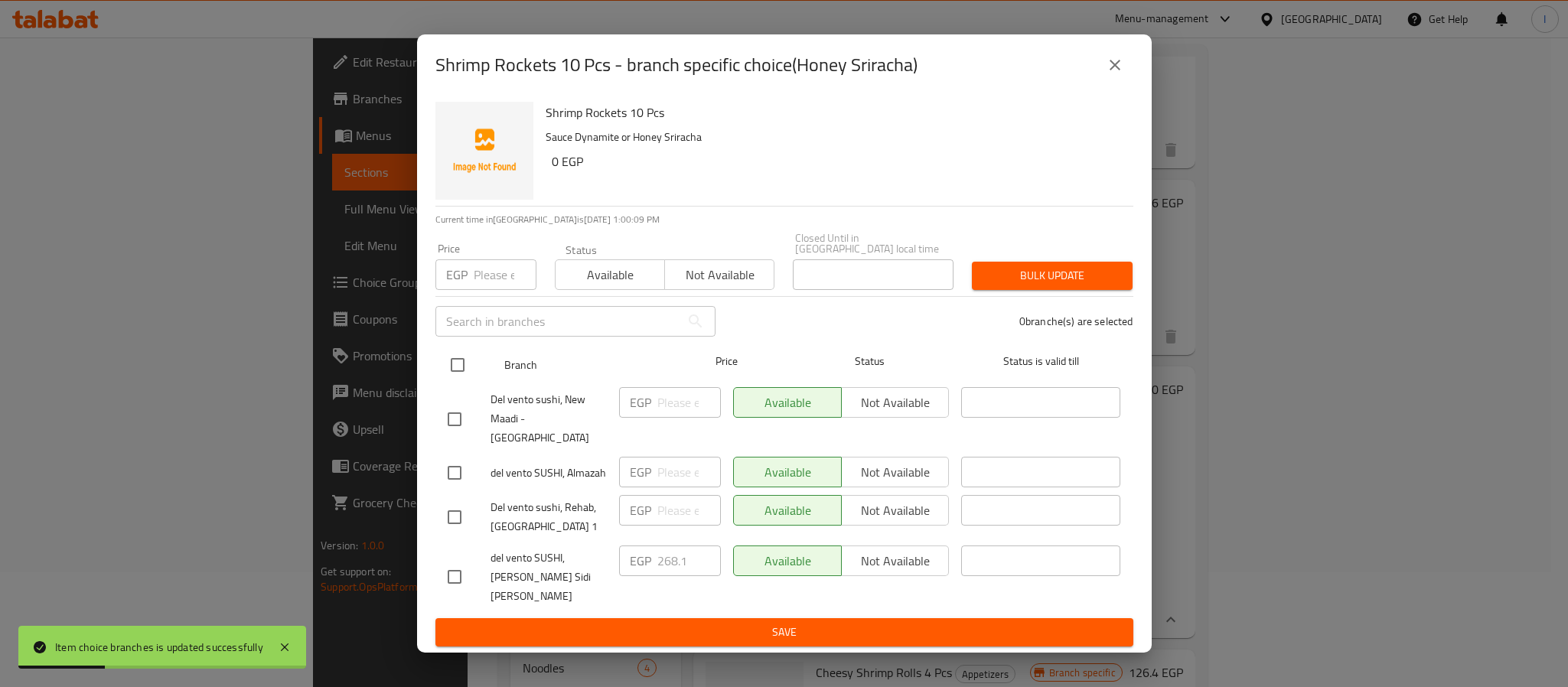
click at [463, 378] on input "checkbox" at bounding box center [457, 364] width 32 height 32
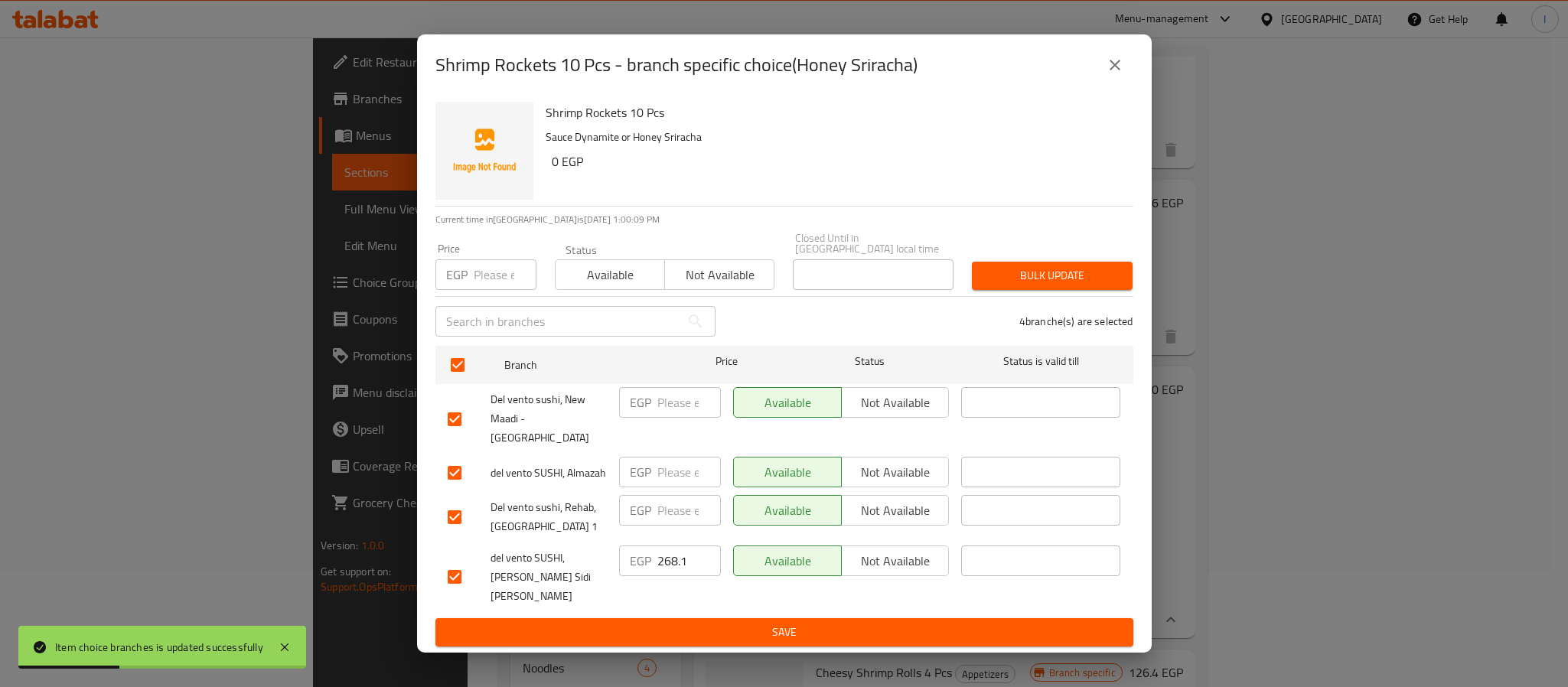
click at [657, 418] on input "number" at bounding box center [688, 401] width 64 height 31
click at [682, 469] on input "number" at bounding box center [688, 472] width 64 height 31
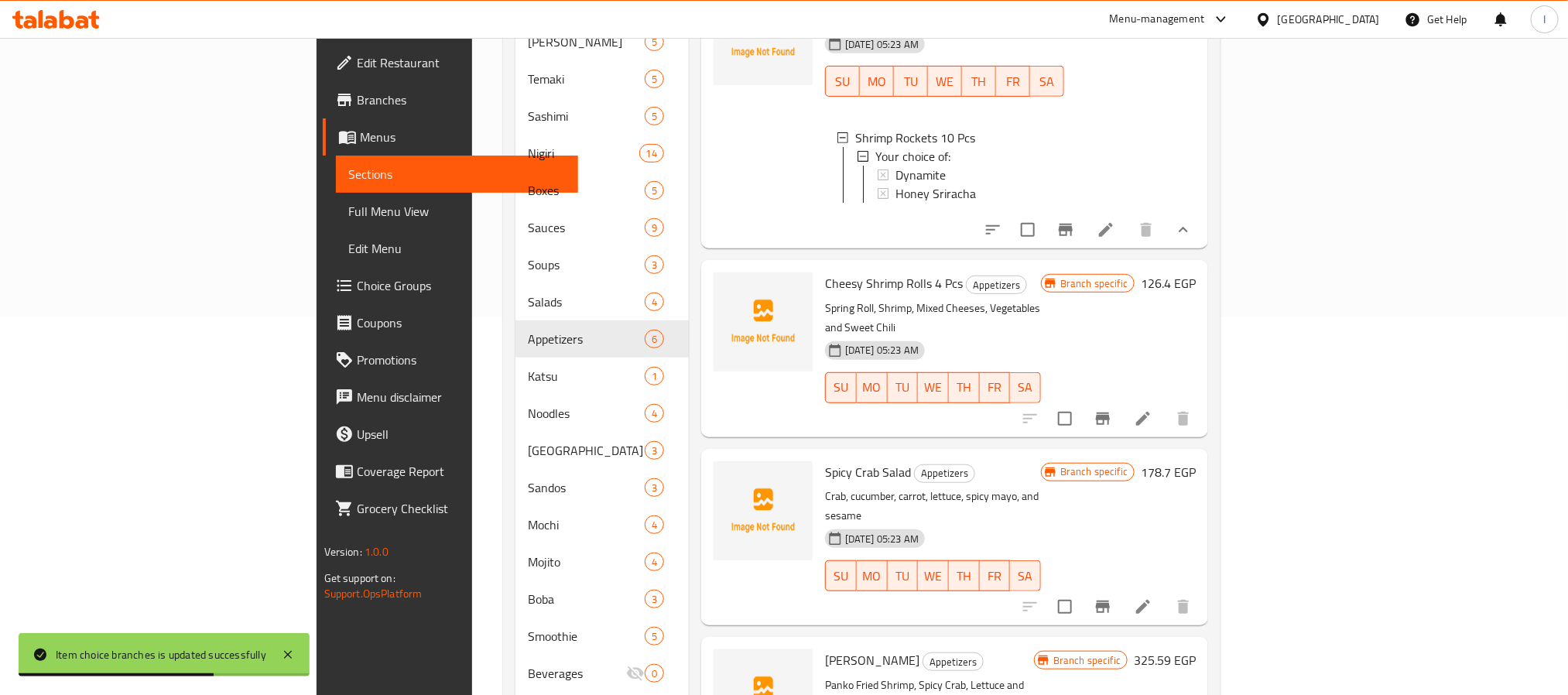
scroll to position [437, 0]
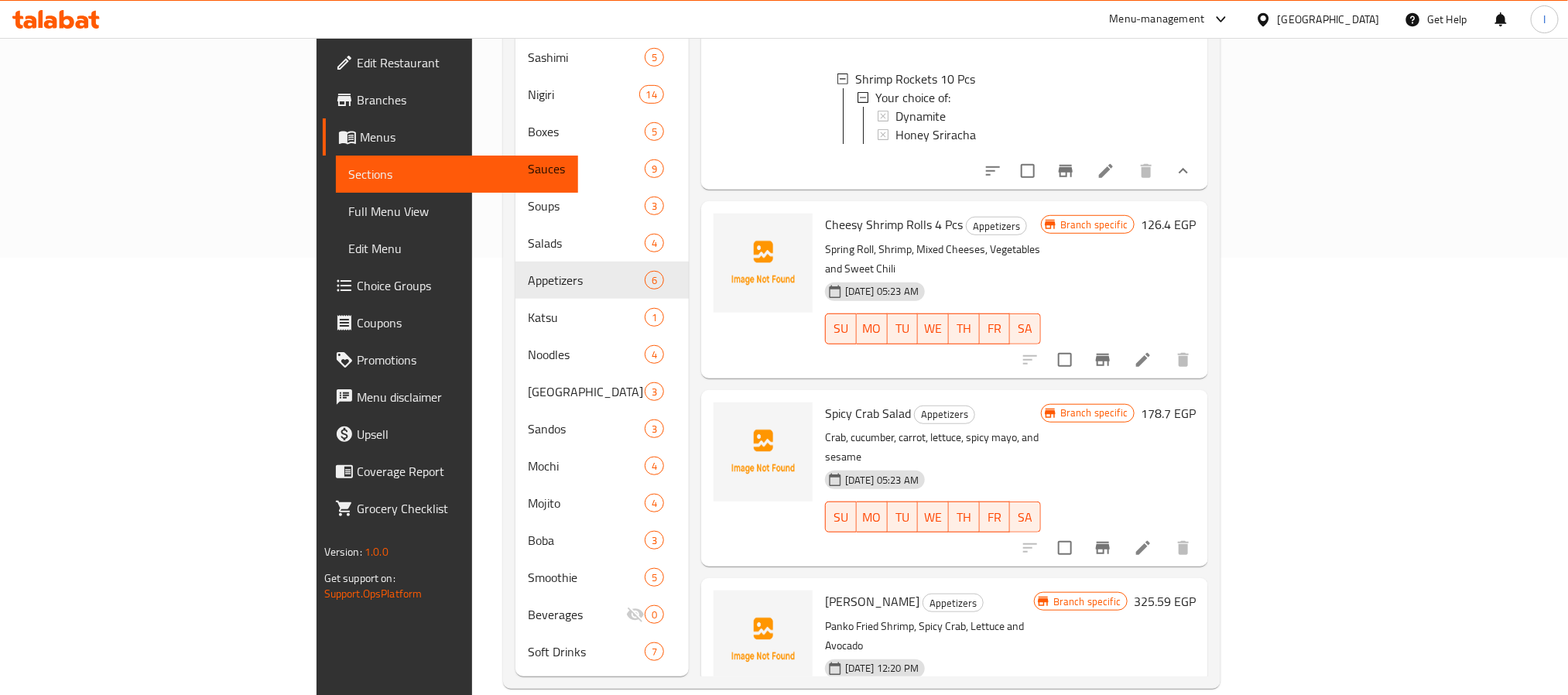
click at [701, 481] on div "Spicy Crab Salad Appetizers Crab, cucumber, carrot, lettuce, spicy mayo, and se…" at bounding box center [954, 478] width 507 height 177
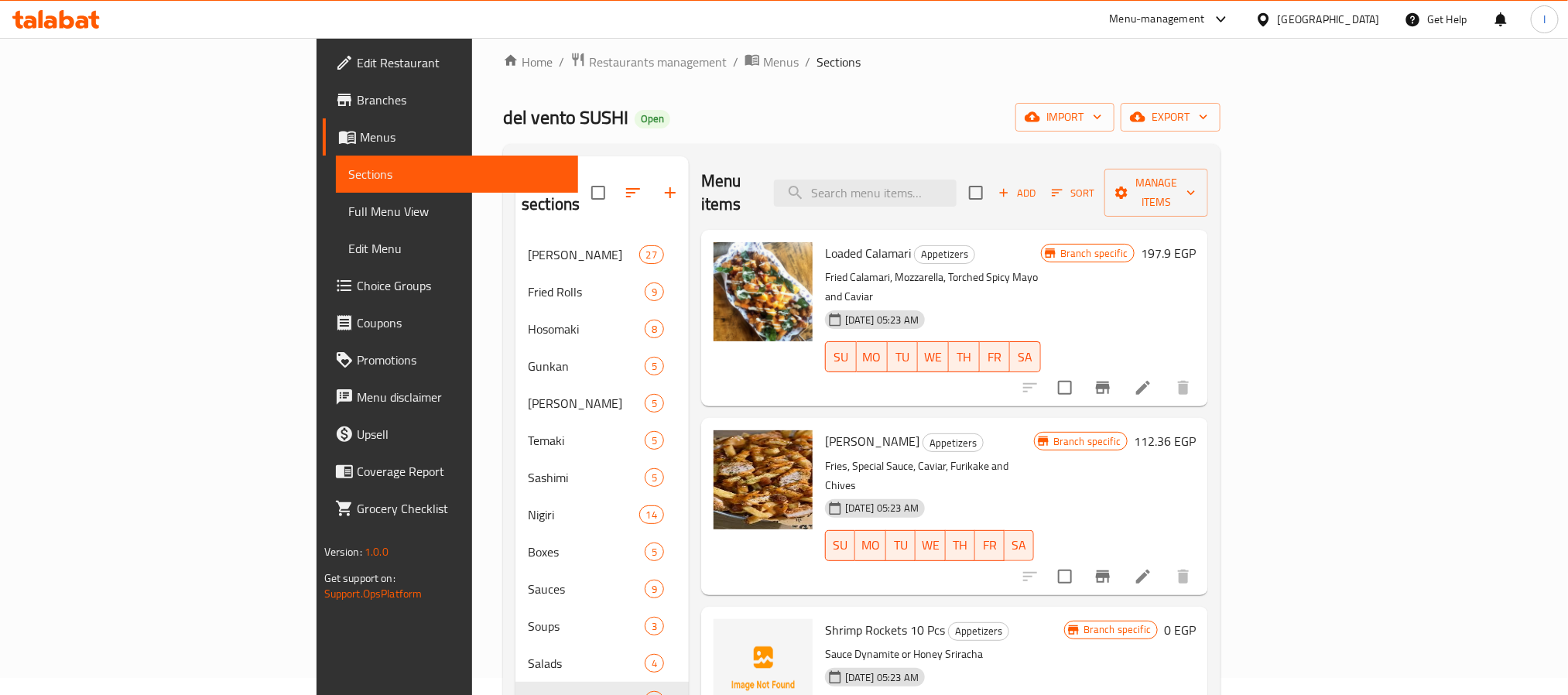
scroll to position [0, 0]
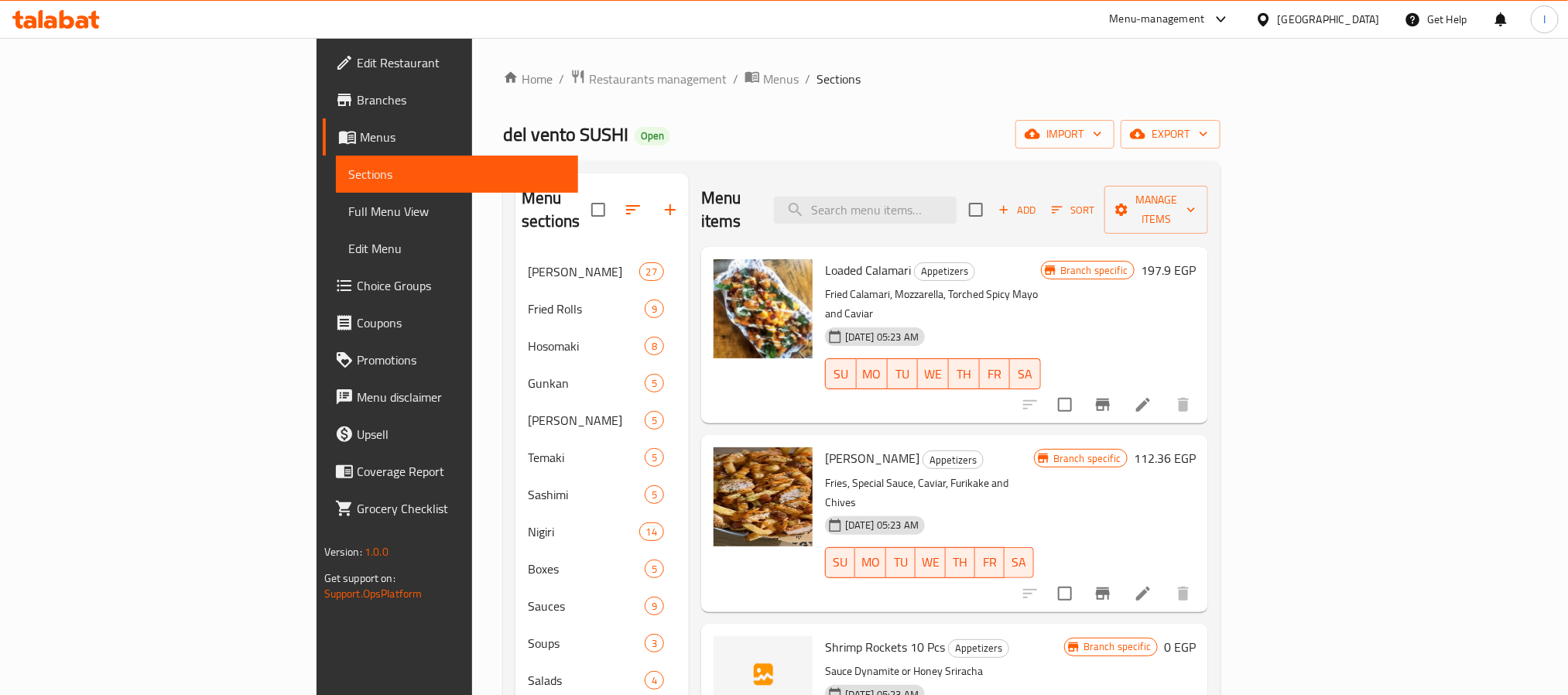
drag, startPoint x: 639, startPoint y: 142, endPoint x: 956, endPoint y: 425, distance: 424.9
click at [643, 142] on div "del vento SUSHI Open import export" at bounding box center [862, 134] width 718 height 29
click at [989, 88] on ol "Home / Restaurants management / Menus / Sections" at bounding box center [862, 80] width 718 height 21
click at [1038, 201] on span "Add" at bounding box center [1016, 210] width 42 height 18
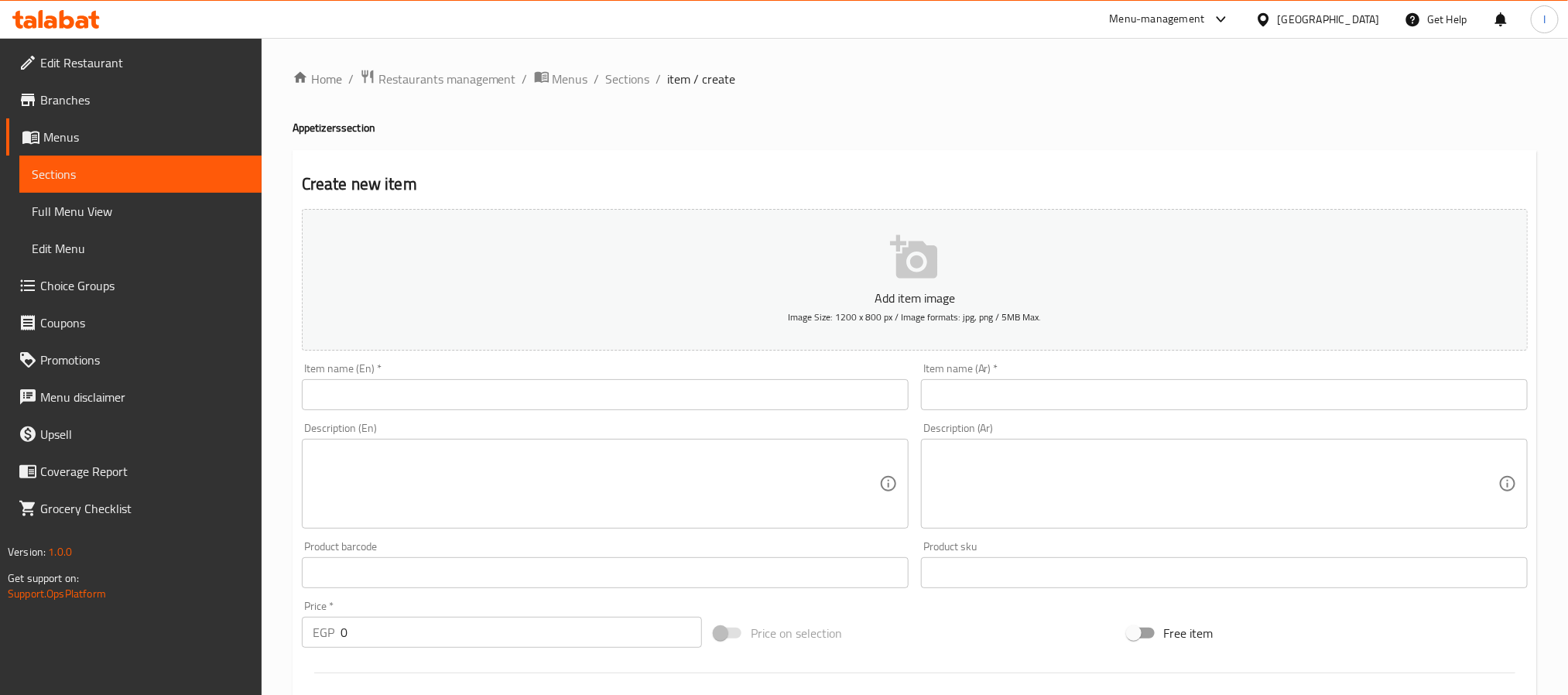
click at [571, 396] on input "text" at bounding box center [605, 394] width 606 height 31
paste input "Katsu Tenders"
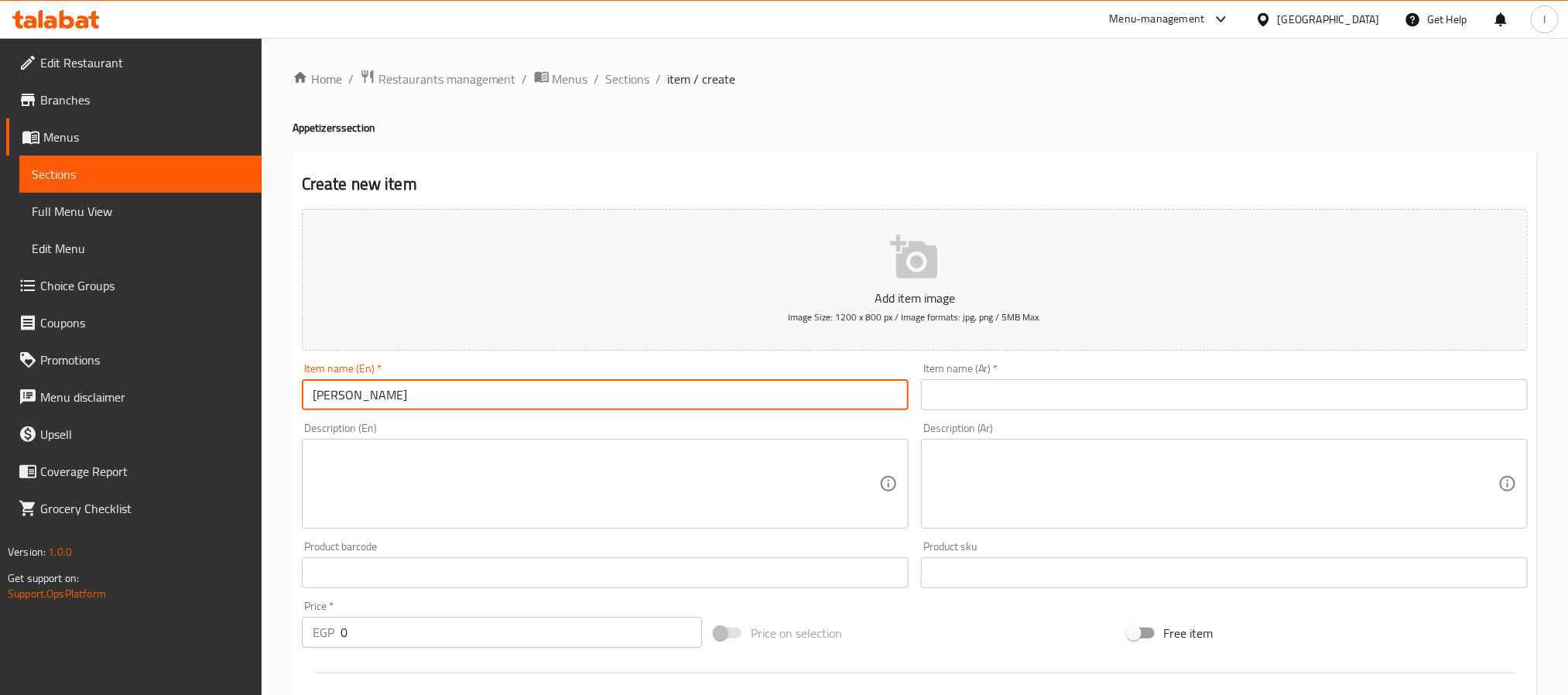
type input "Katsu Tenders"
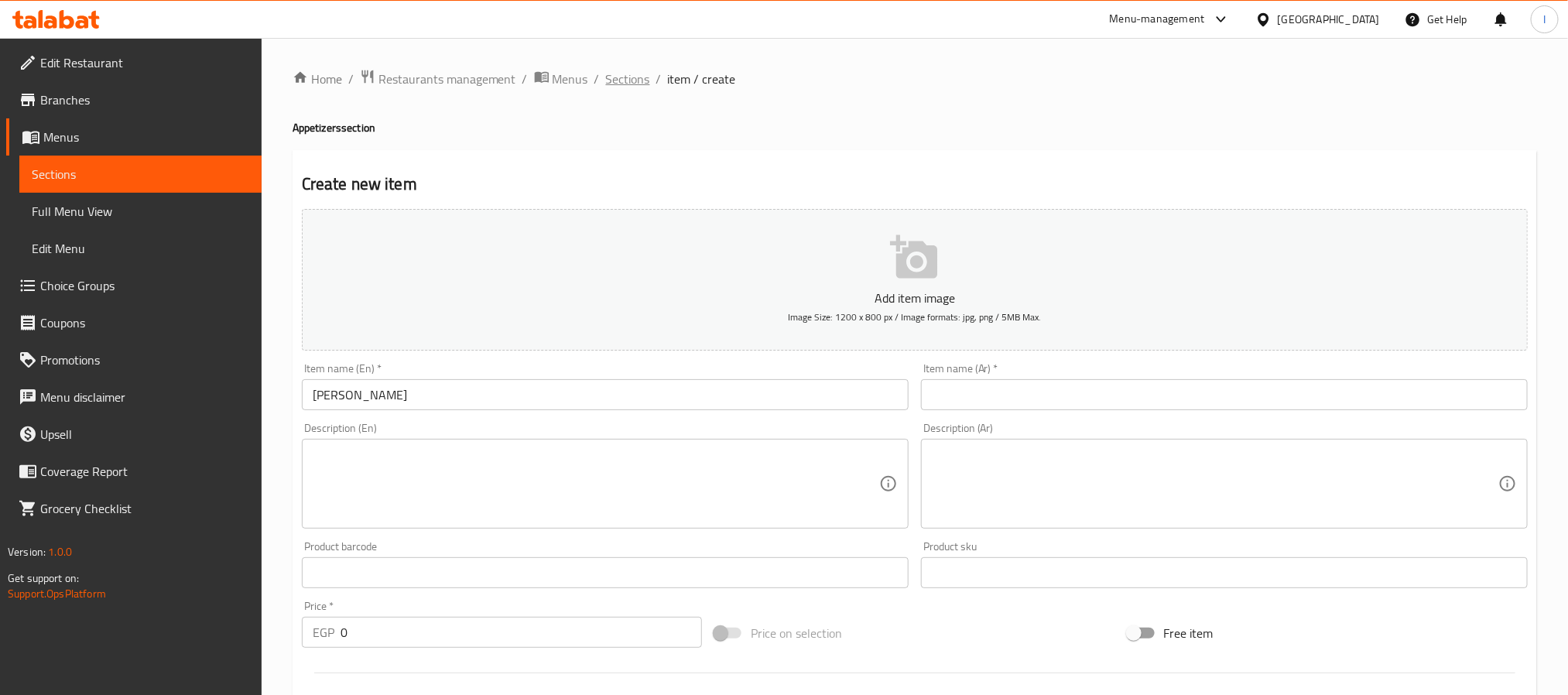
click at [632, 82] on span "Sections" at bounding box center [628, 79] width 44 height 19
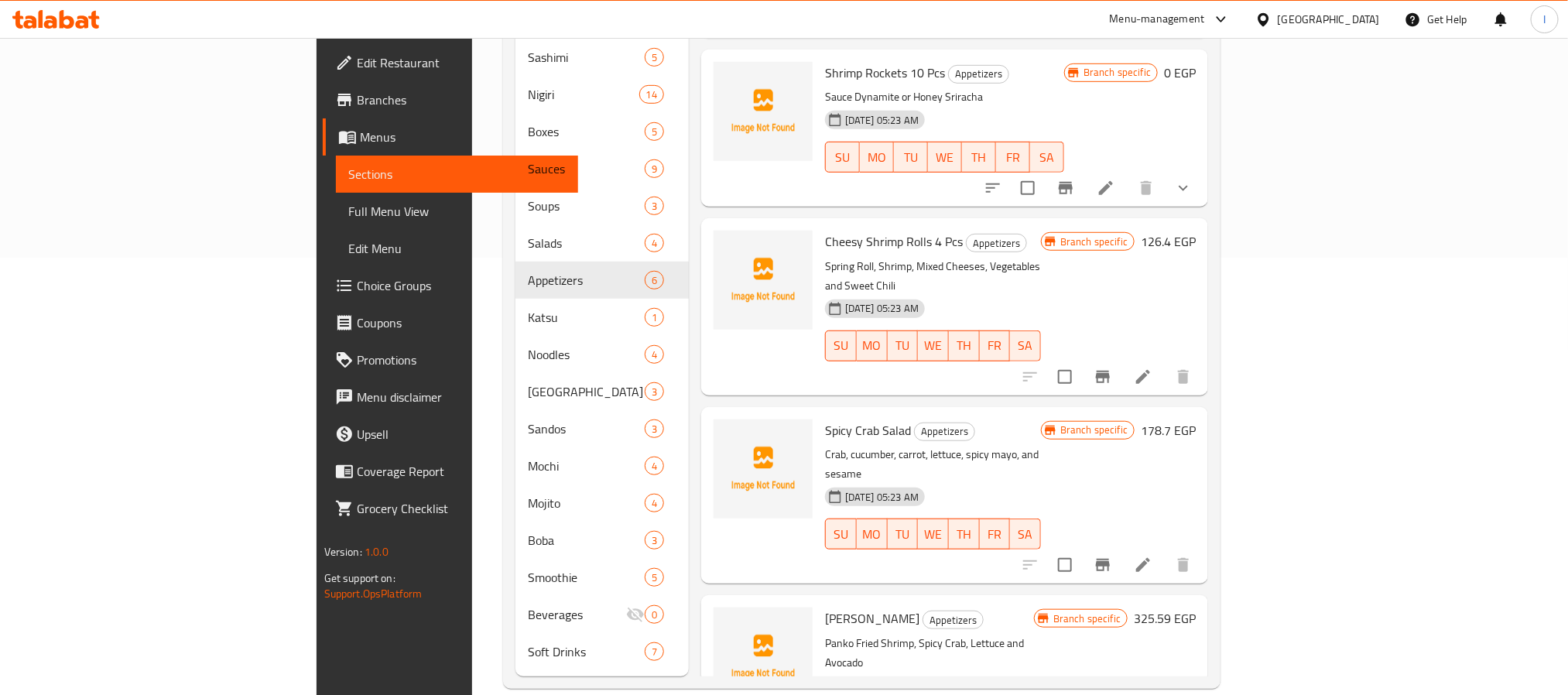
scroll to position [21, 0]
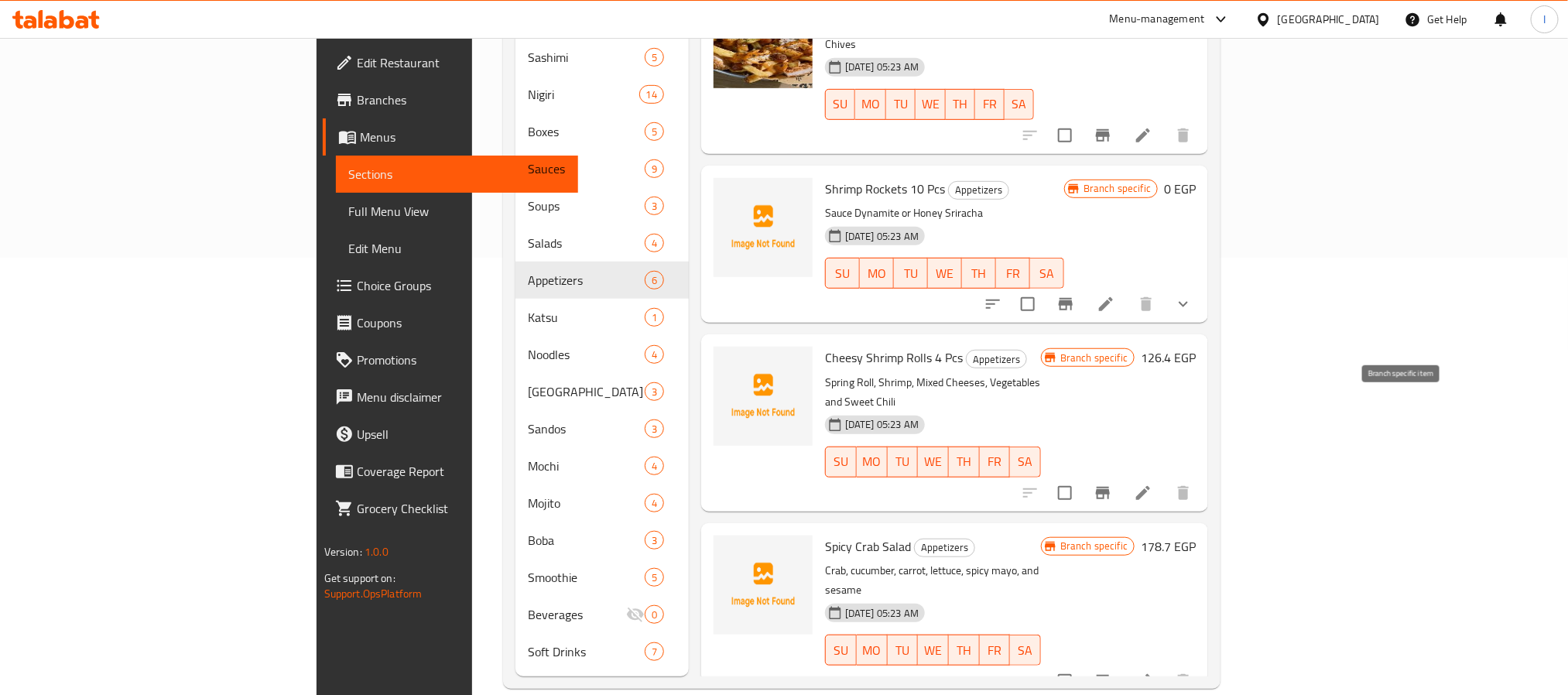
click at [1110, 486] on icon "Branch-specific-item" at bounding box center [1102, 492] width 14 height 12
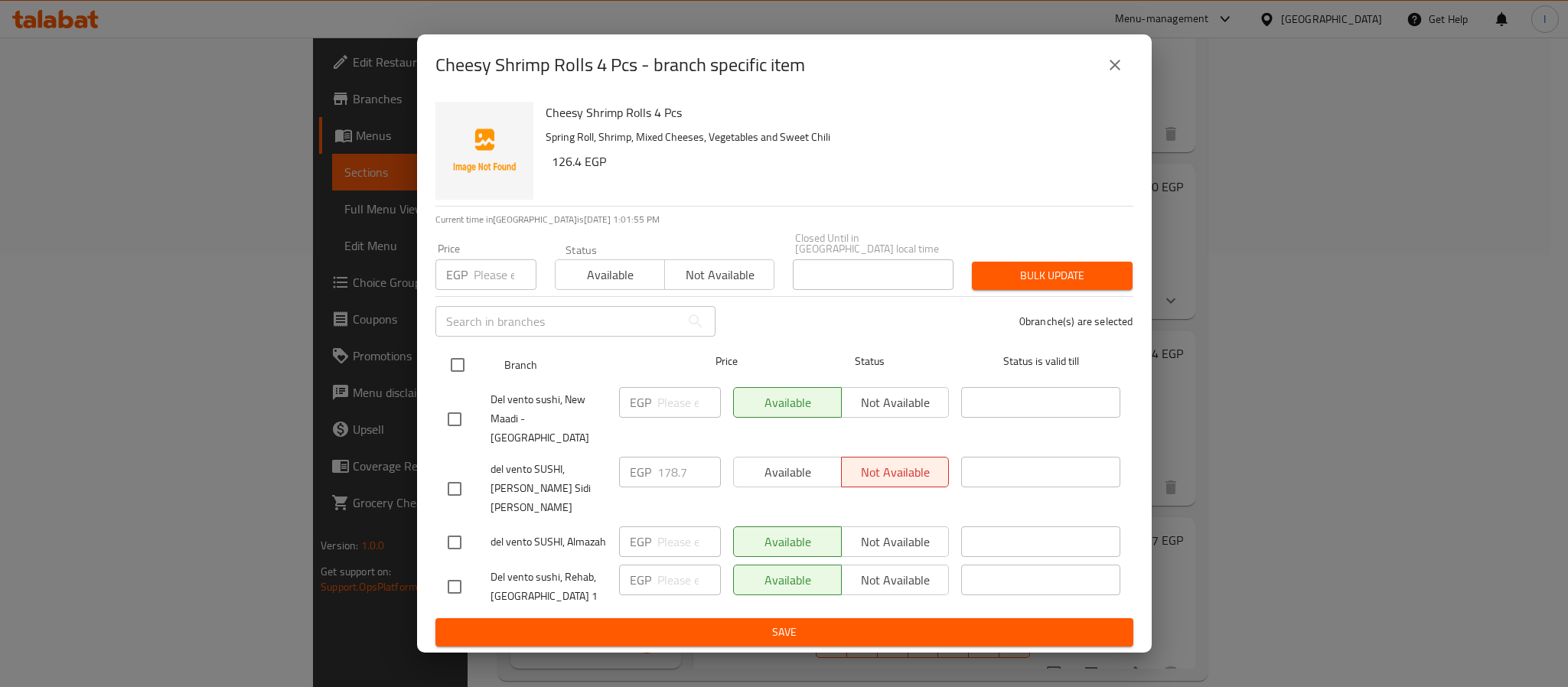
click at [444, 374] on input "checkbox" at bounding box center [457, 364] width 32 height 32
checkbox input "true"
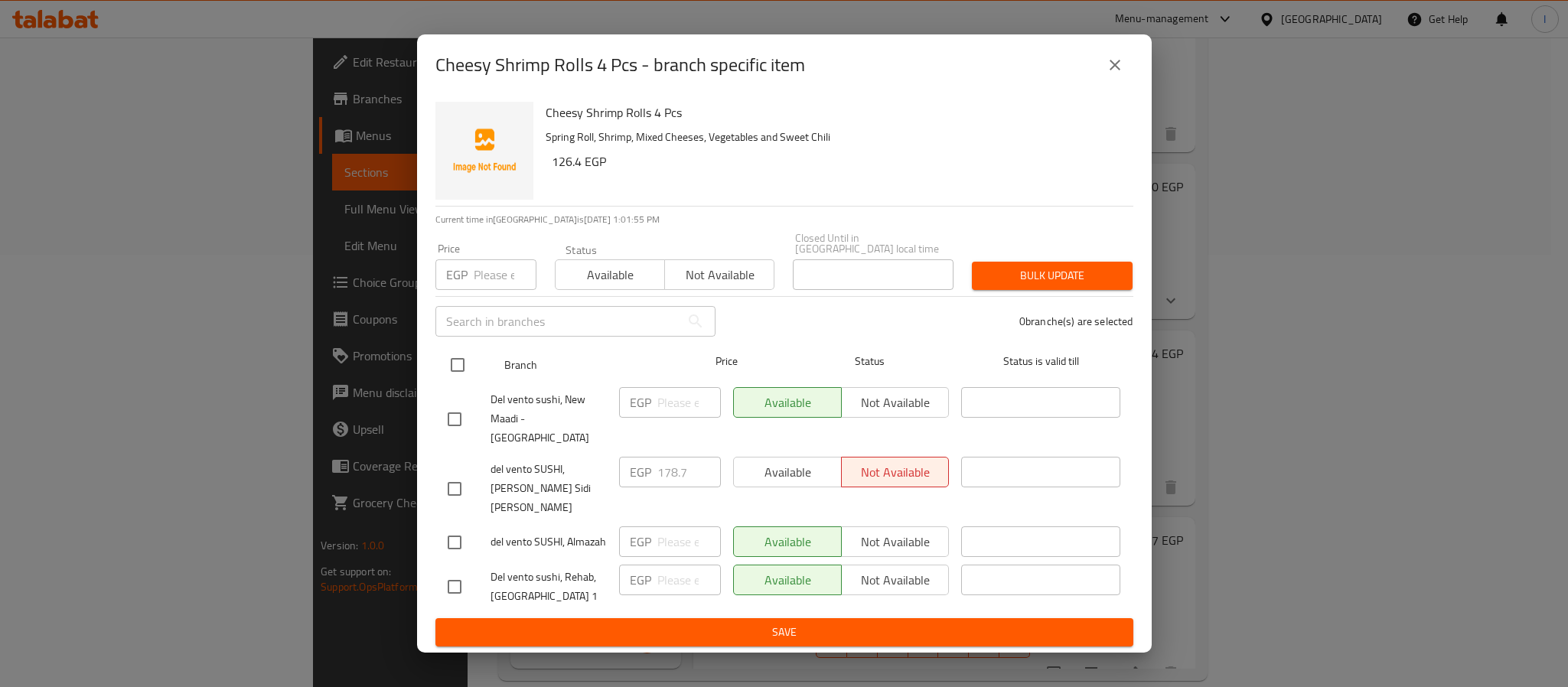
checkbox input "true"
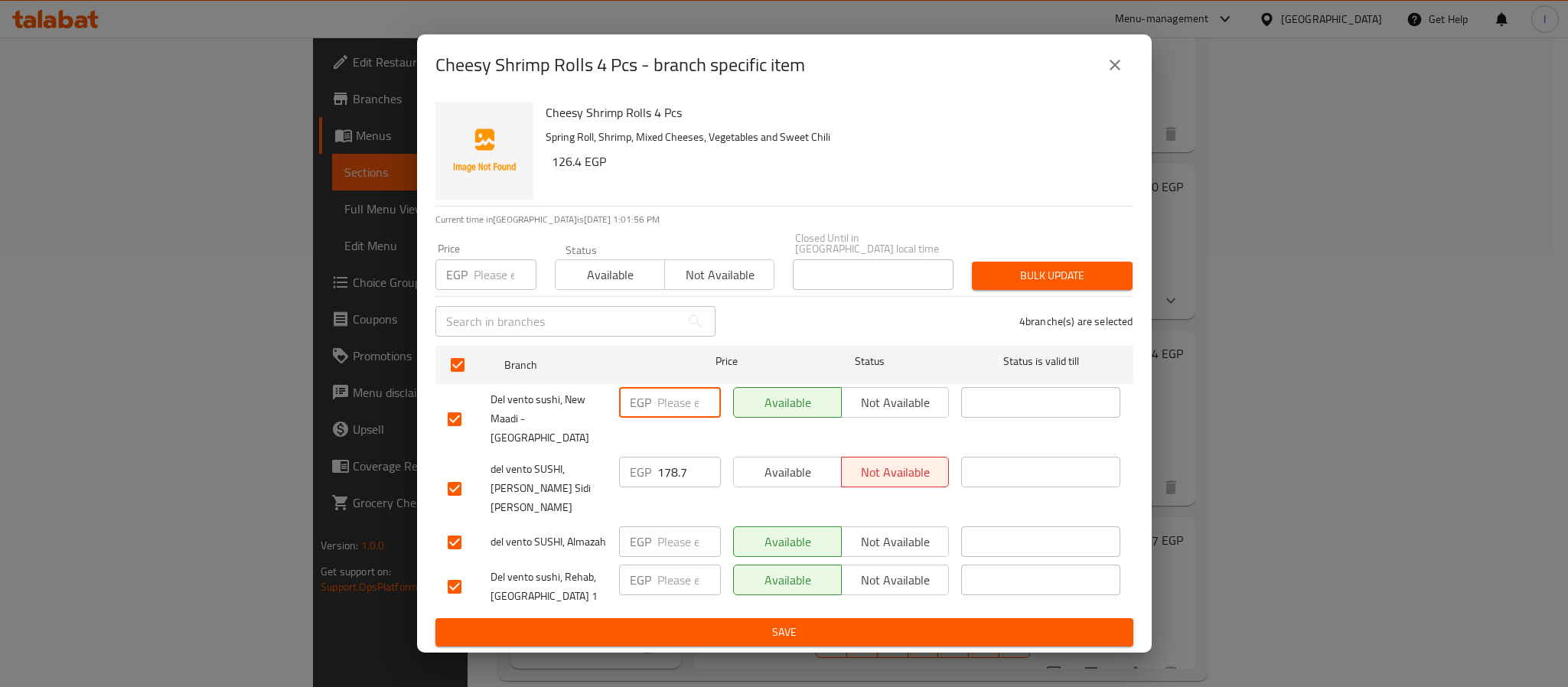
click at [660, 413] on input "number" at bounding box center [688, 401] width 64 height 31
paste input "164.71"
type input "164.71"
click at [678, 526] on input "number" at bounding box center [688, 541] width 64 height 31
paste input "164.71"
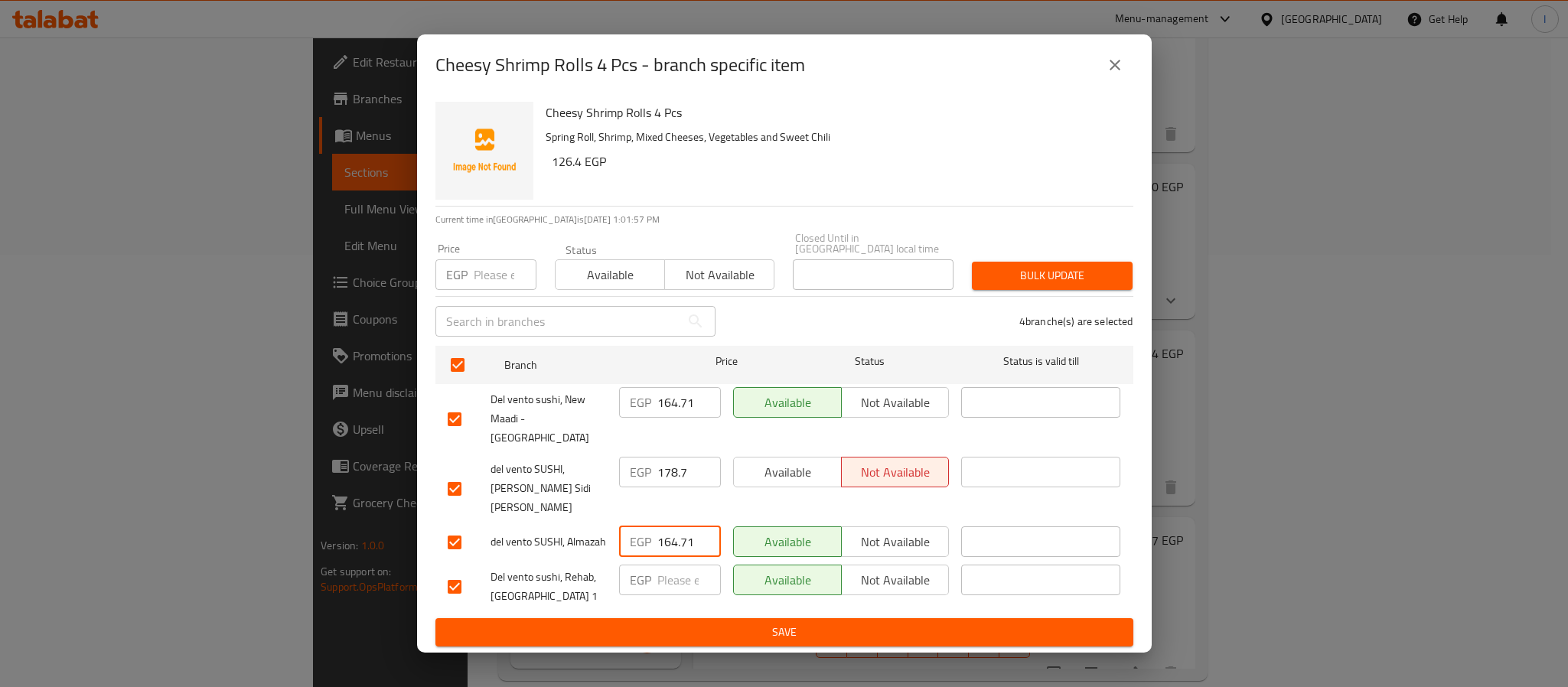
type input "164.71"
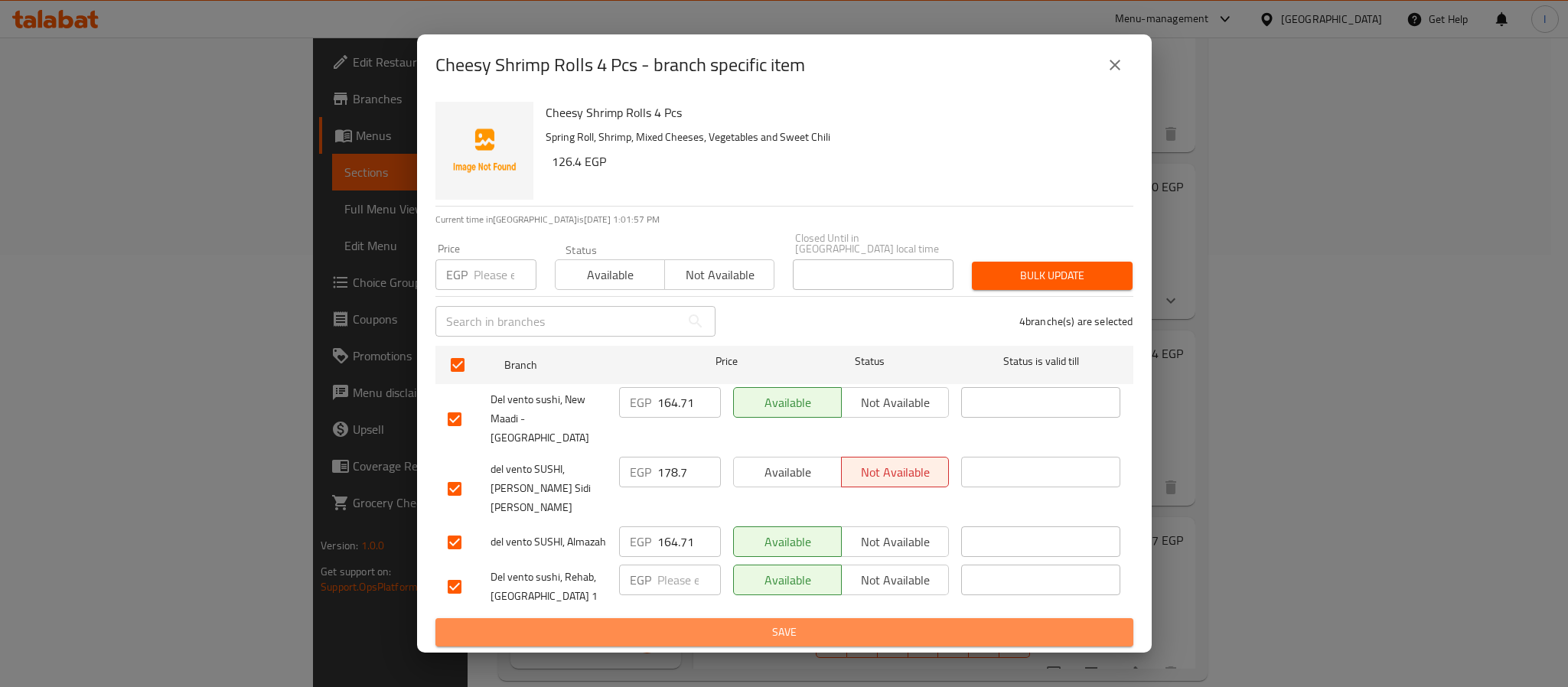
click at [689, 622] on span "Save" at bounding box center [784, 632] width 673 height 19
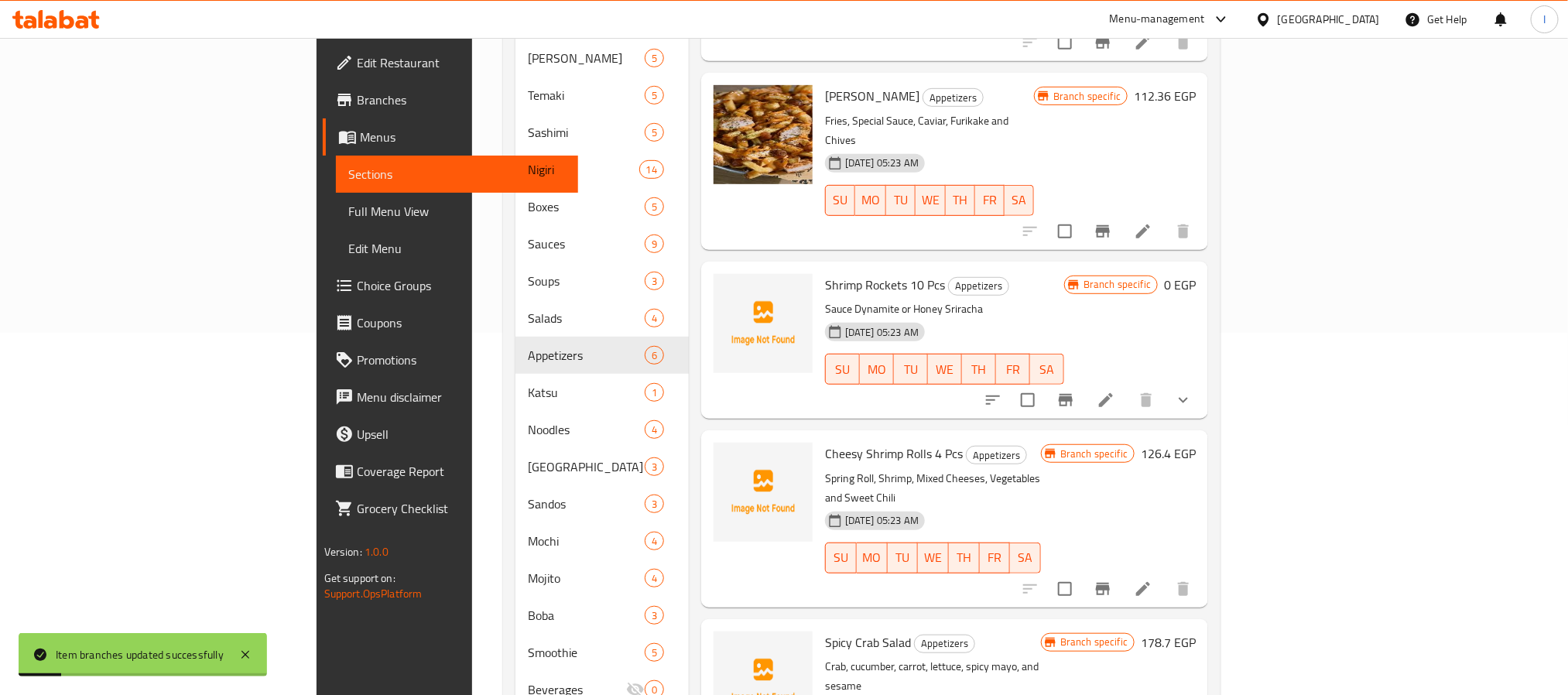
scroll to position [321, 0]
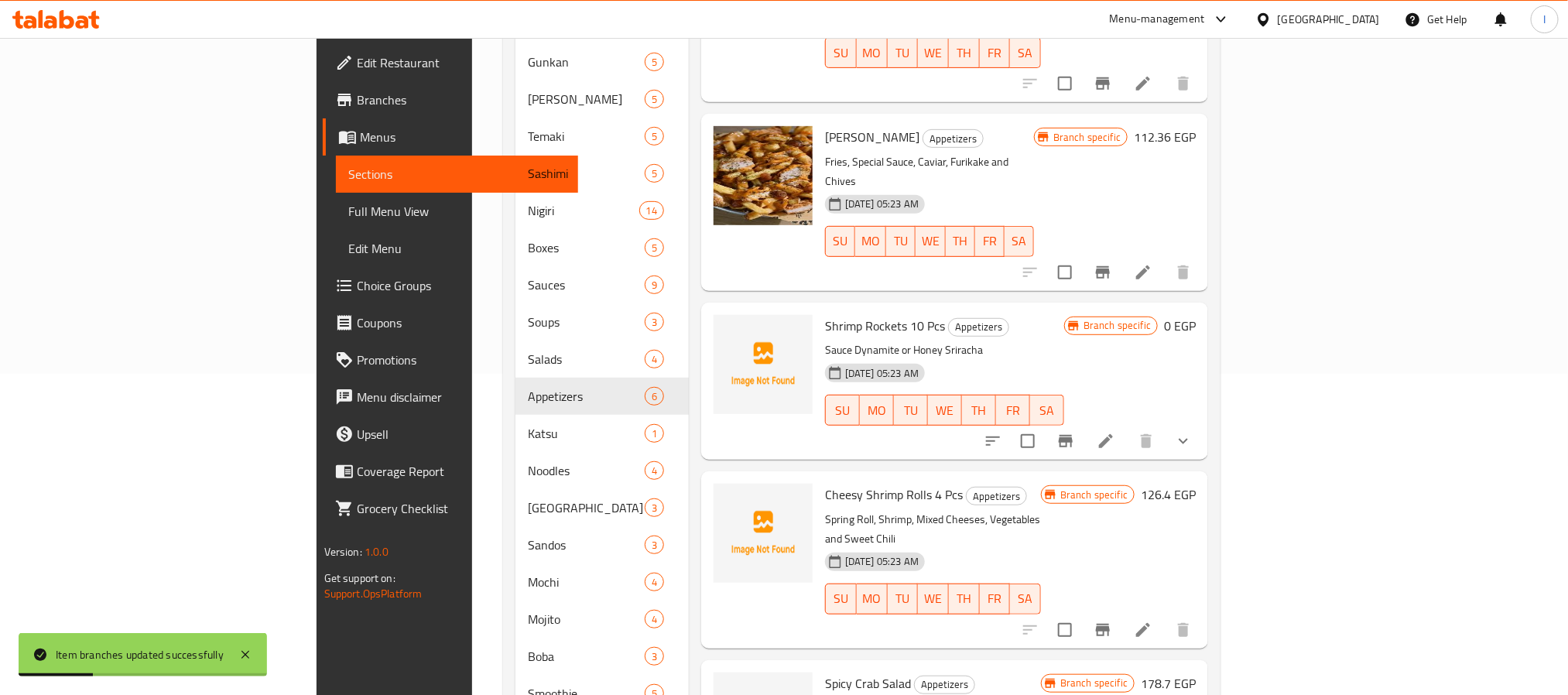
click at [1110, 267] on icon "Branch-specific-item" at bounding box center [1102, 272] width 14 height 12
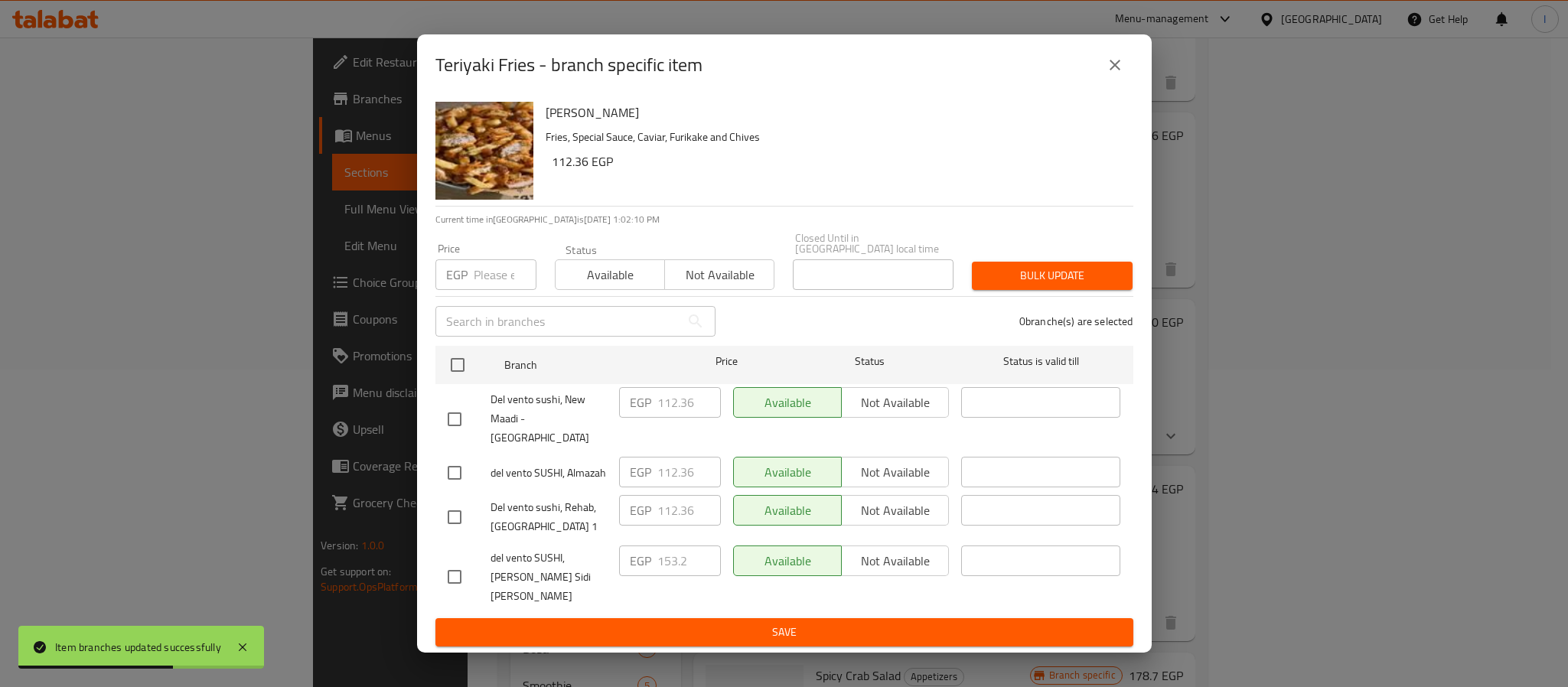
click at [1117, 74] on icon "close" at bounding box center [1115, 65] width 19 height 18
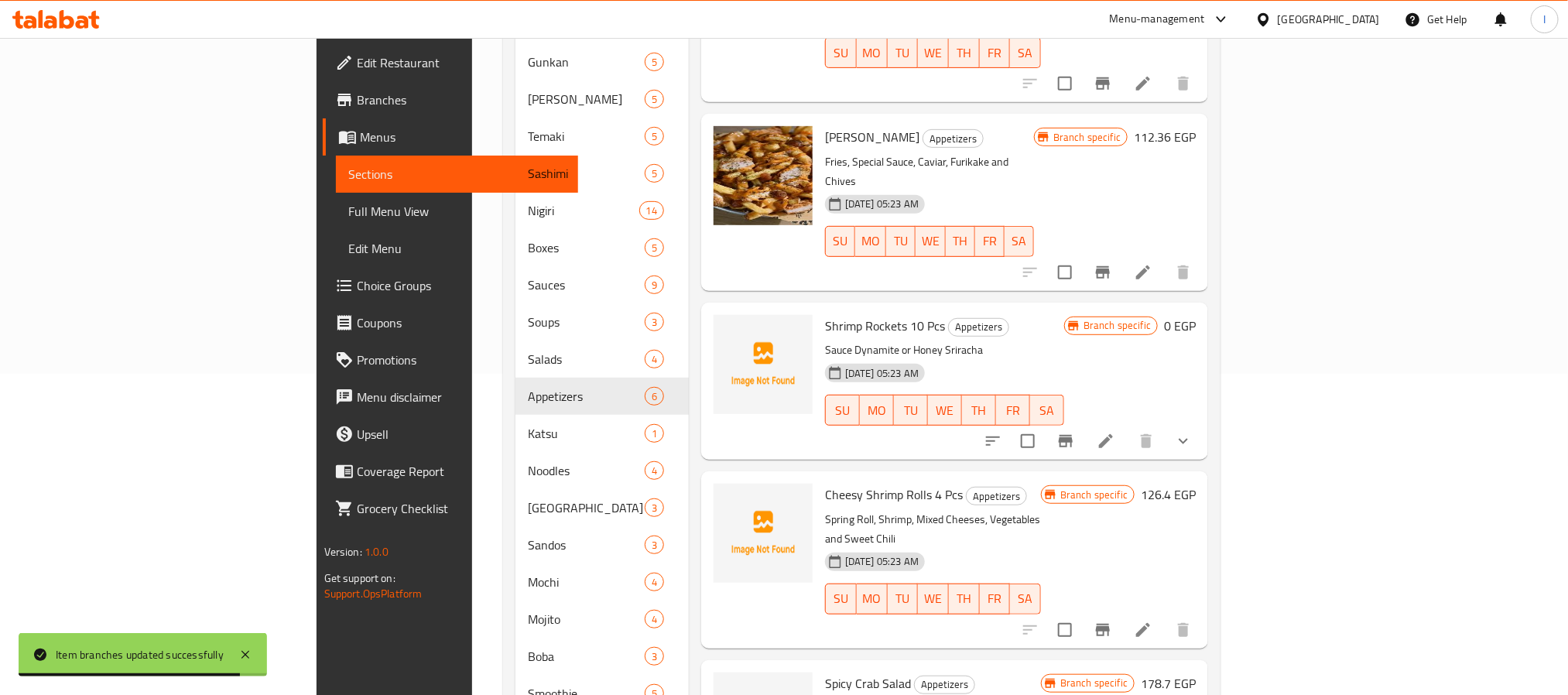
scroll to position [0, 0]
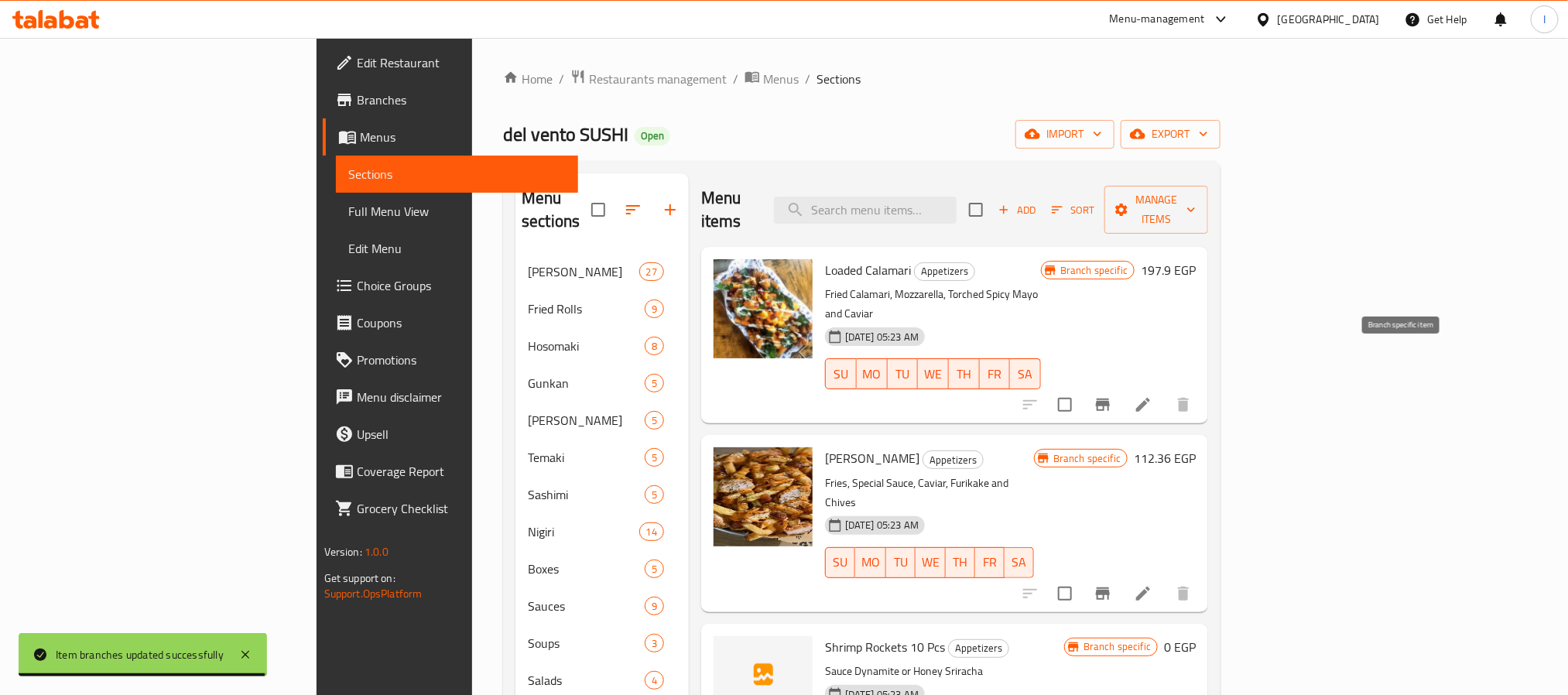
click at [1111, 396] on icon "Branch-specific-item" at bounding box center [1103, 405] width 19 height 19
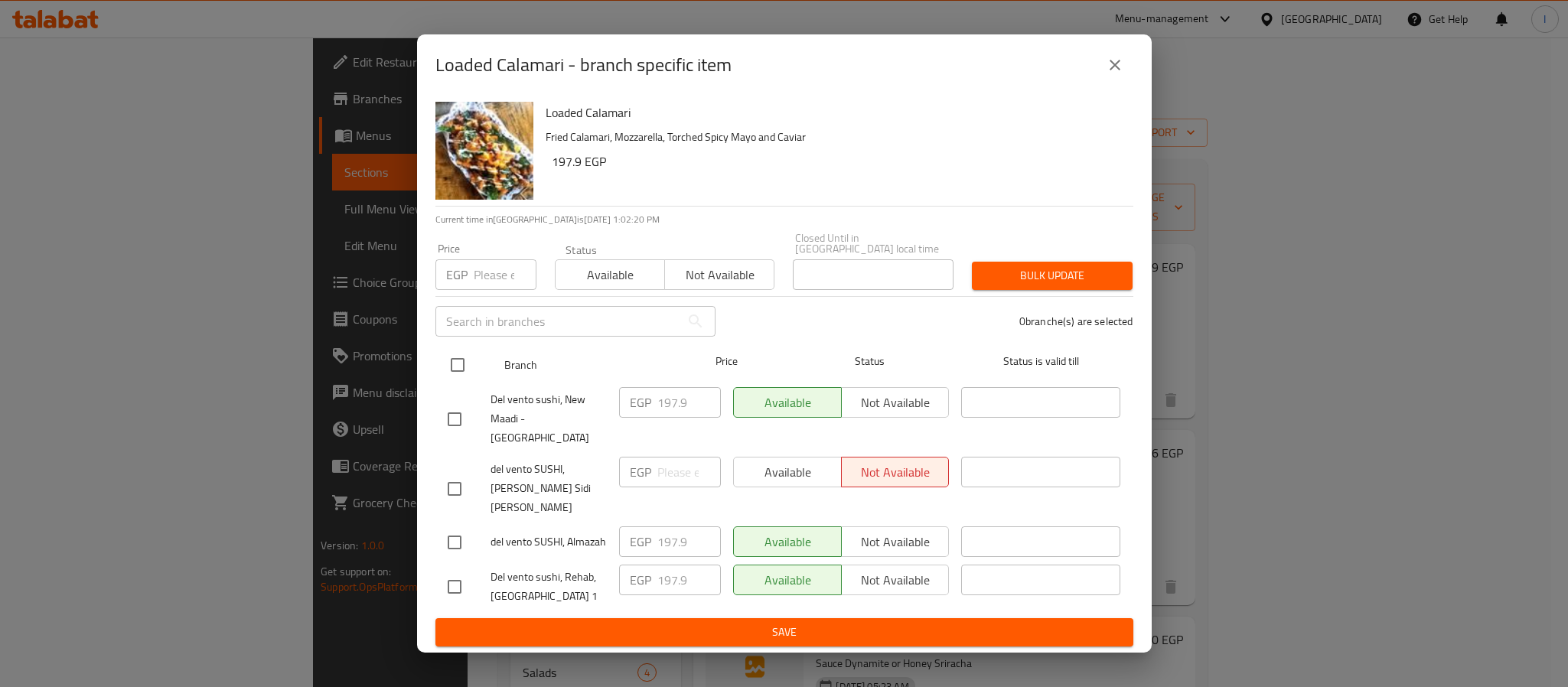
click at [460, 372] on input "checkbox" at bounding box center [457, 364] width 32 height 32
checkbox input "true"
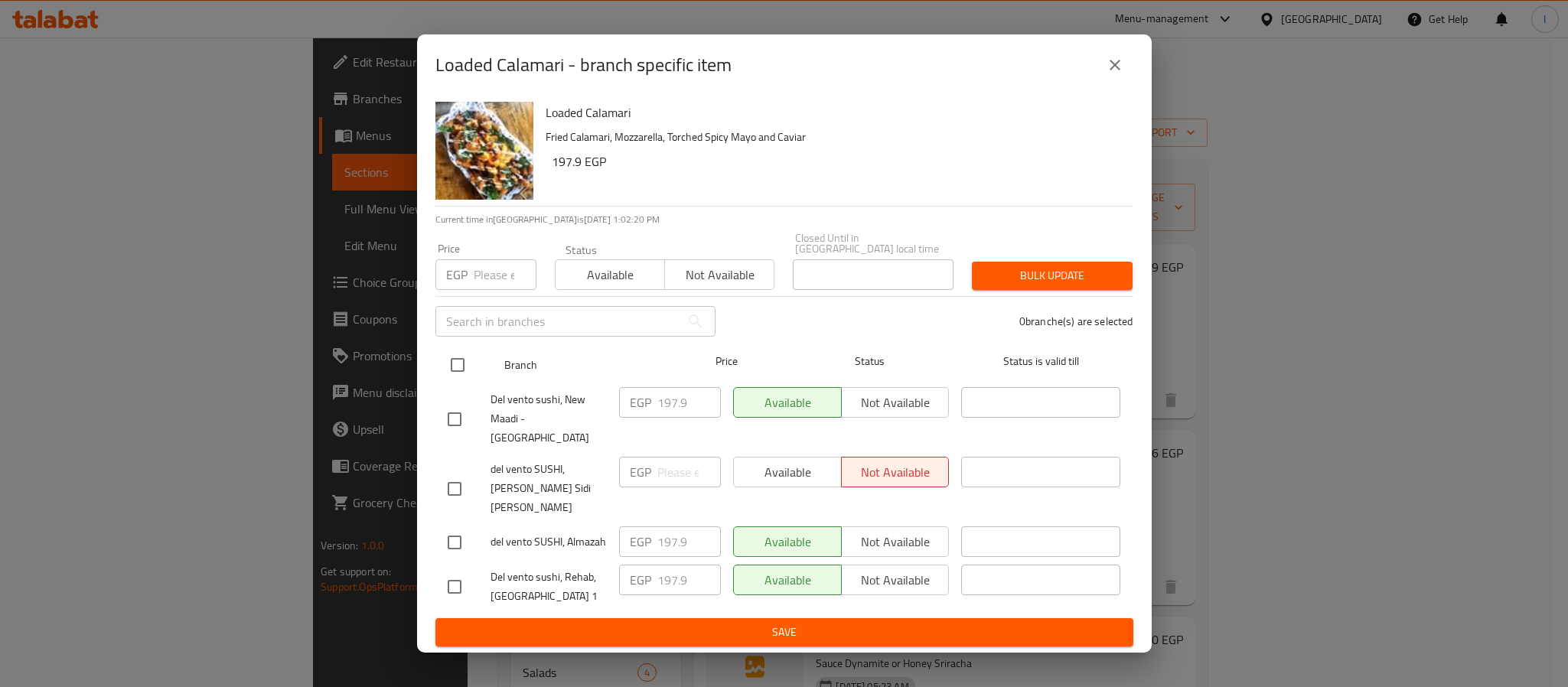
checkbox input "true"
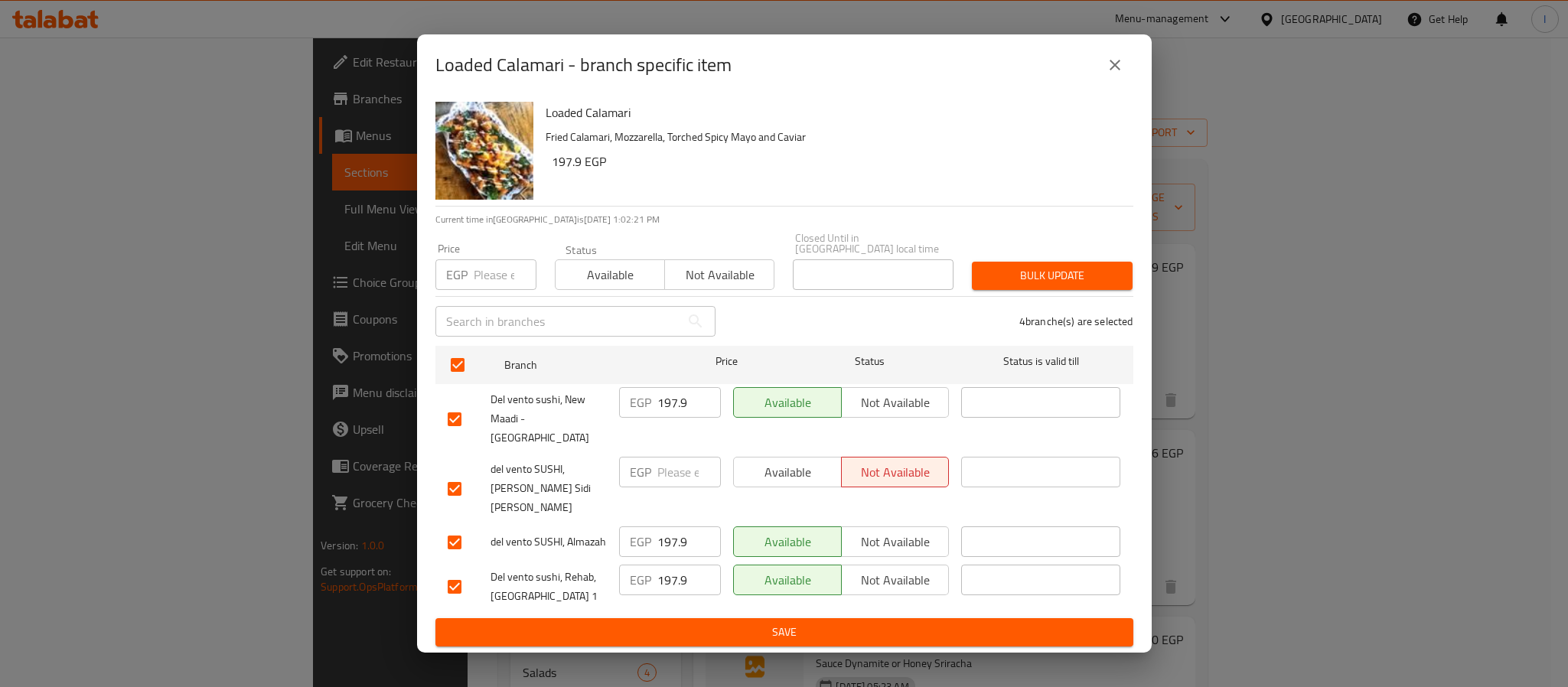
click at [677, 411] on input "197.9" at bounding box center [688, 401] width 64 height 31
paste input "226"
type input "226"
click at [683, 526] on input "197.9" at bounding box center [688, 541] width 64 height 31
paste input "226"
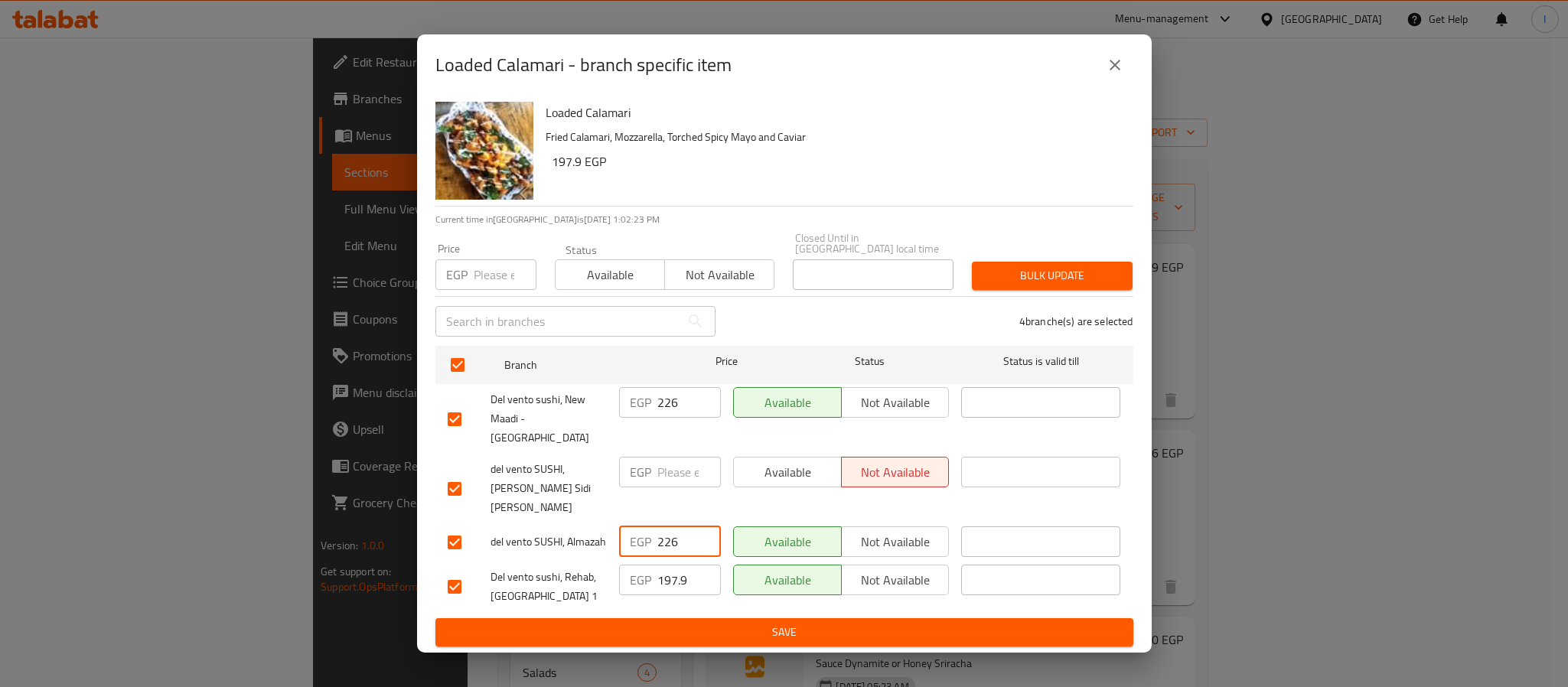
type input "226"
click at [784, 621] on div "Loaded Calamari Fried Calamari, Mozzarella, Torched Spicy Mayo and Caviar 197.9…" at bounding box center [784, 374] width 735 height 557
click at [792, 622] on span "Save" at bounding box center [784, 632] width 673 height 19
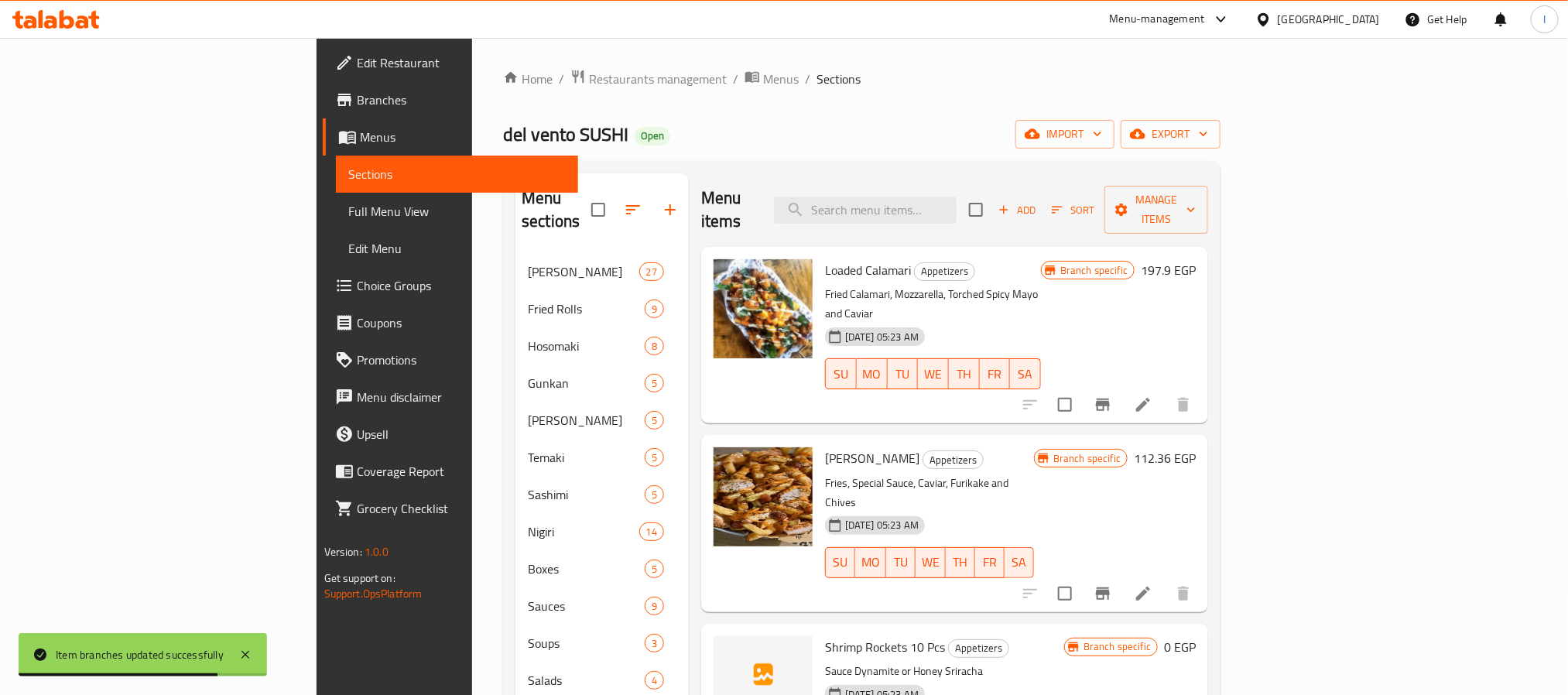
click at [1038, 201] on span "Add" at bounding box center [1016, 210] width 42 height 18
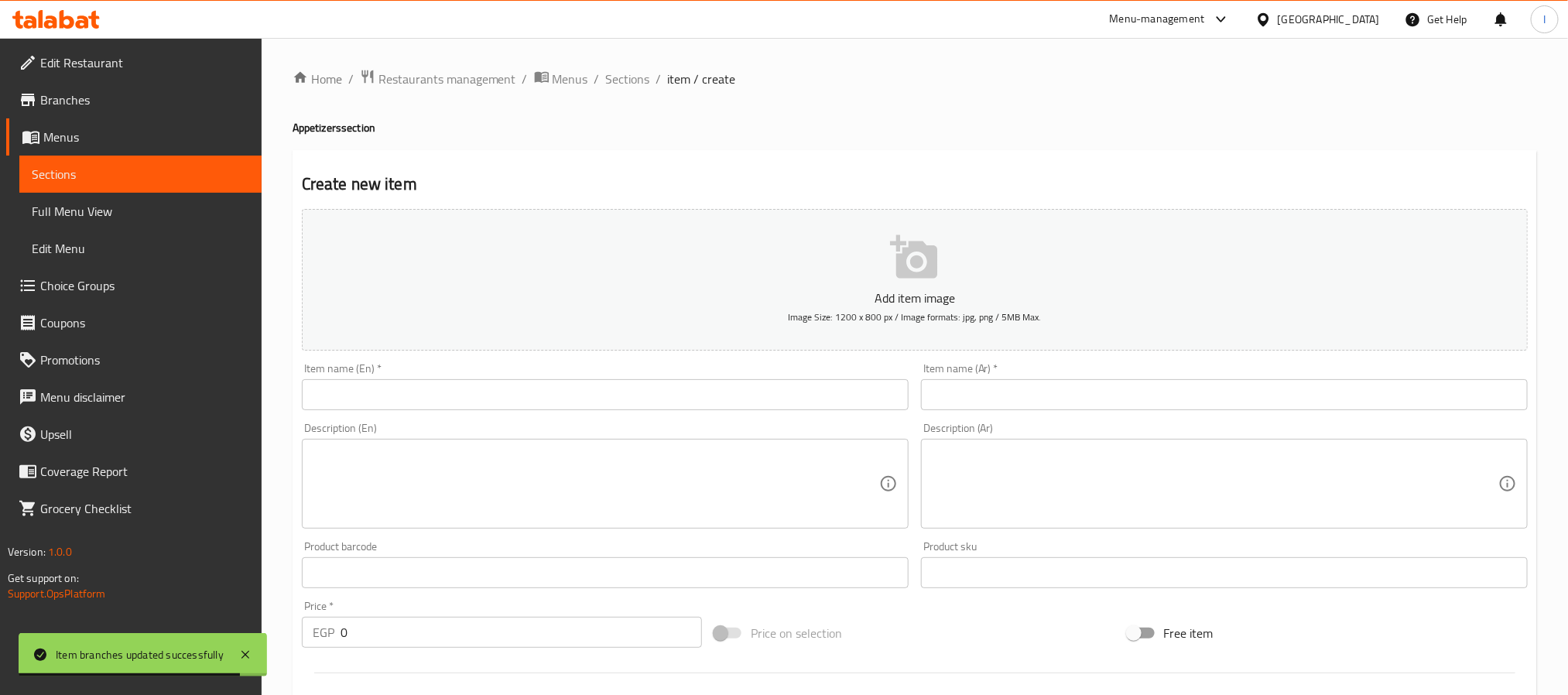
click at [623, 402] on input "text" at bounding box center [605, 394] width 606 height 31
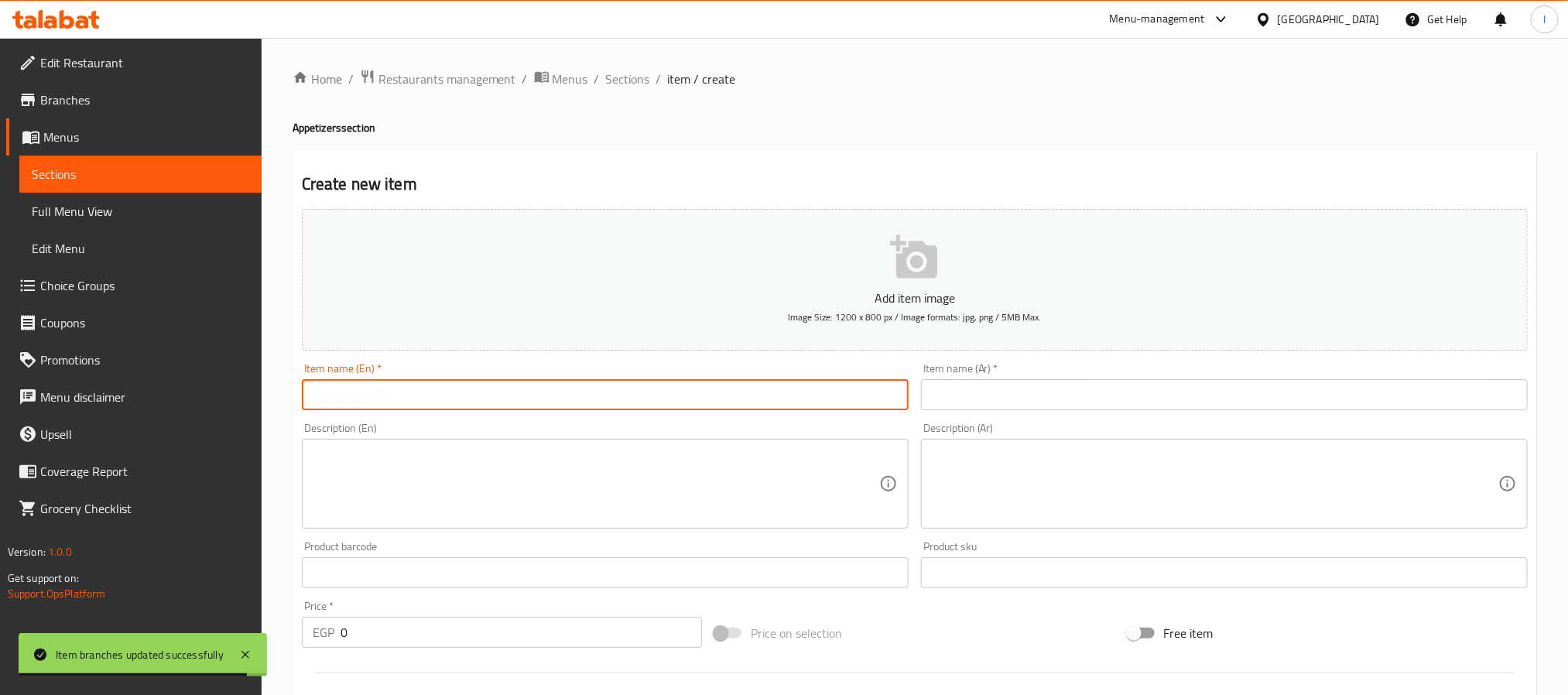
paste input "Katsu Tenders"
type input "Katsu Tenders"
click at [975, 404] on input "text" at bounding box center [1224, 394] width 606 height 31
paste input "كاتسو تندرز"
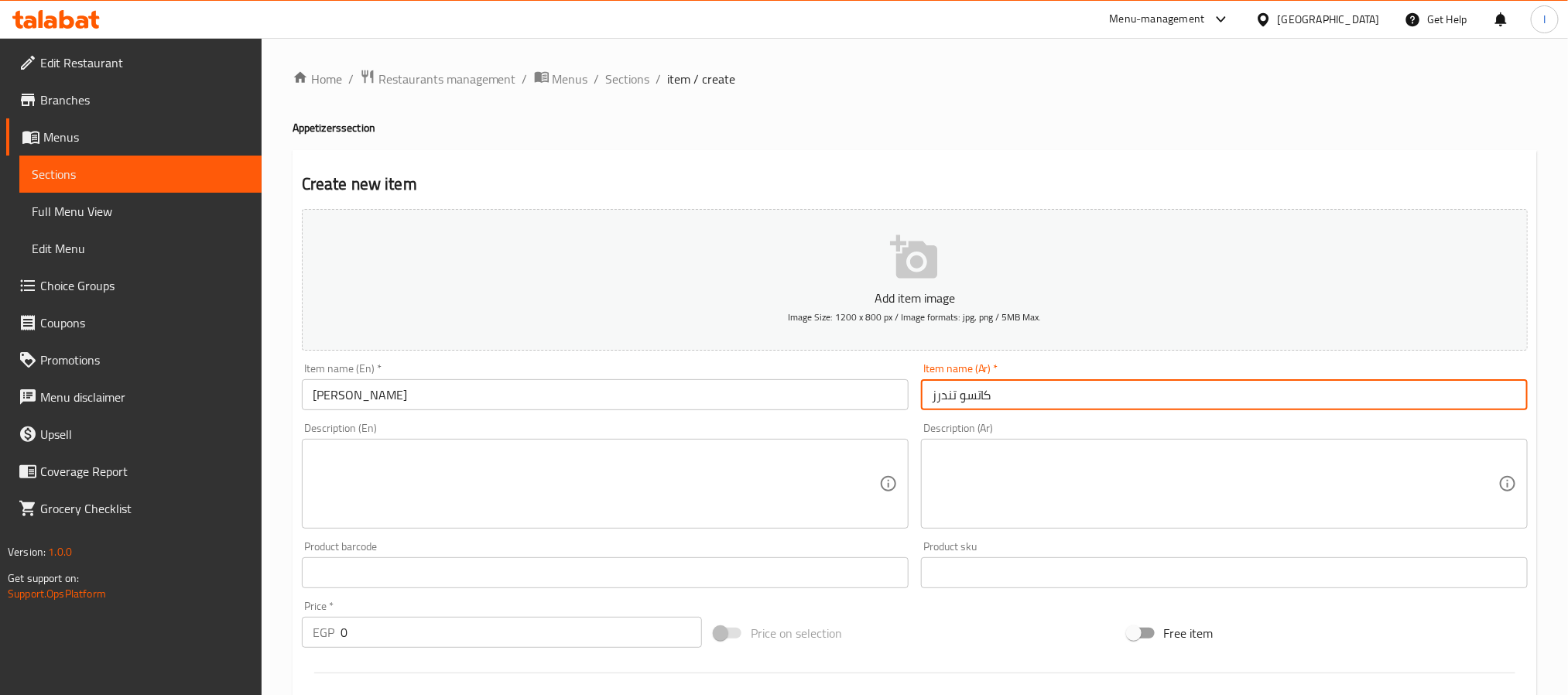
type input "كاتسو تندرز"
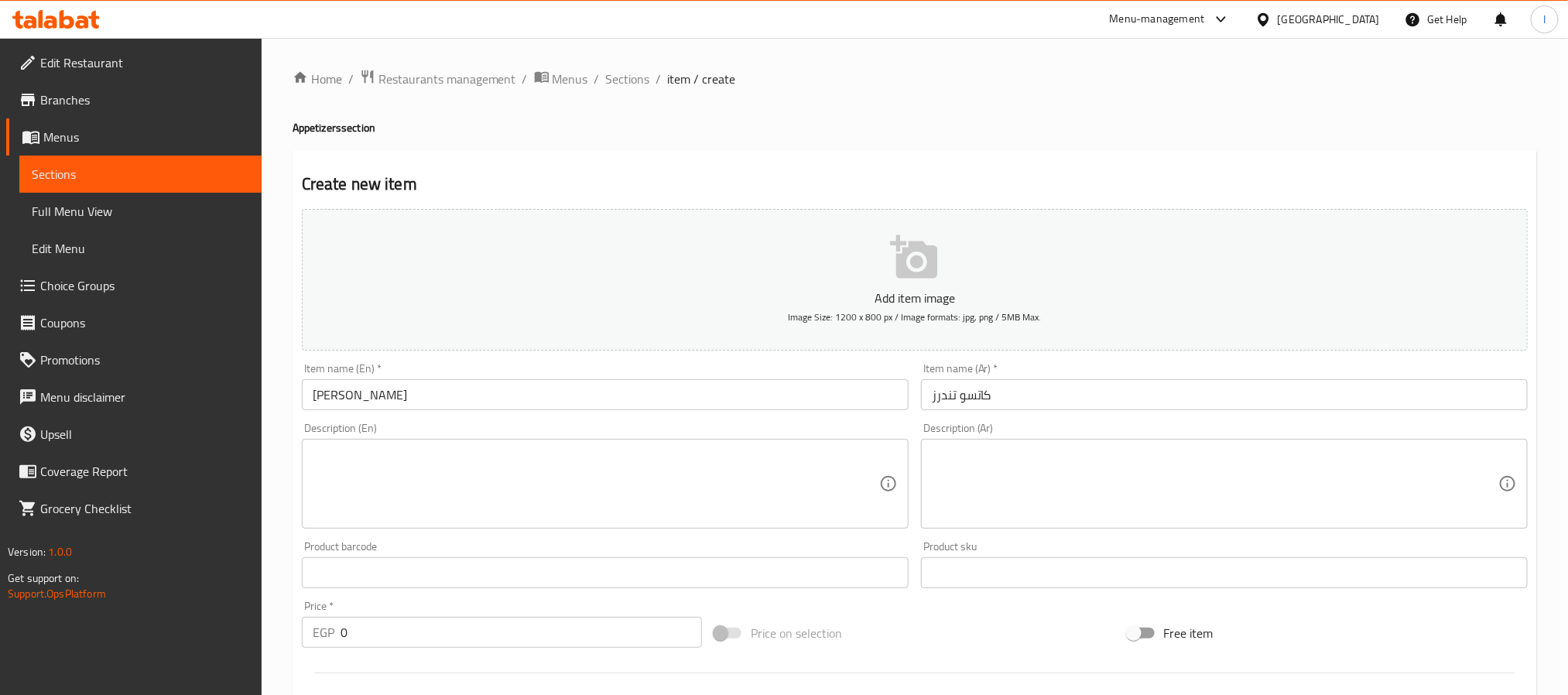
drag, startPoint x: 773, startPoint y: 161, endPoint x: 760, endPoint y: 139, distance: 25.6
click at [773, 161] on div "Create new item Add item image Image Size: 1200 x 800 px / Image formats: jpg, …" at bounding box center [915, 600] width 1244 height 901
click at [652, 471] on textarea at bounding box center [595, 484] width 566 height 74
paste textarea "Crispy chicken tenders served with your choice of Korean sauce or snow onion sa…"
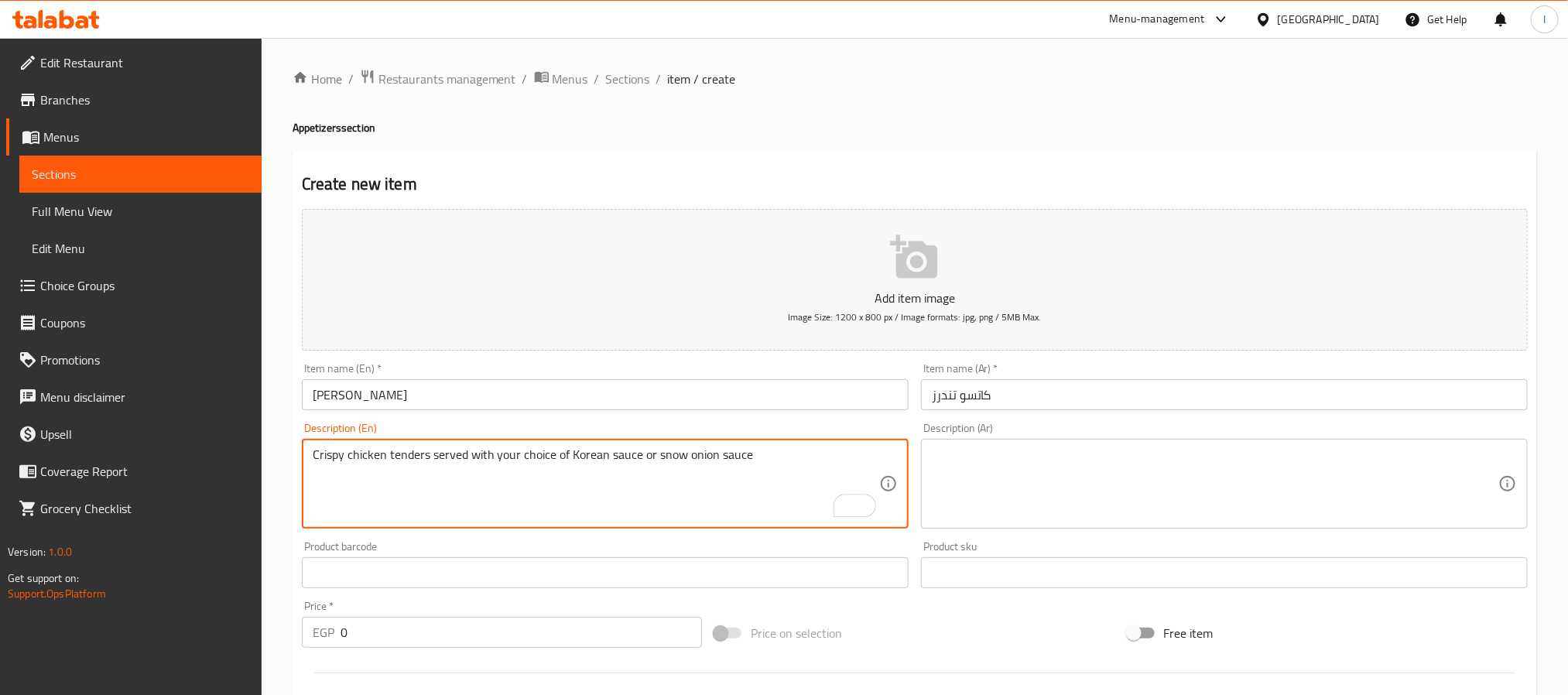
type textarea "Crispy chicken tenders served with your choice of Korean sauce or snow onion sa…"
click at [1147, 447] on textarea at bounding box center [1214, 484] width 566 height 74
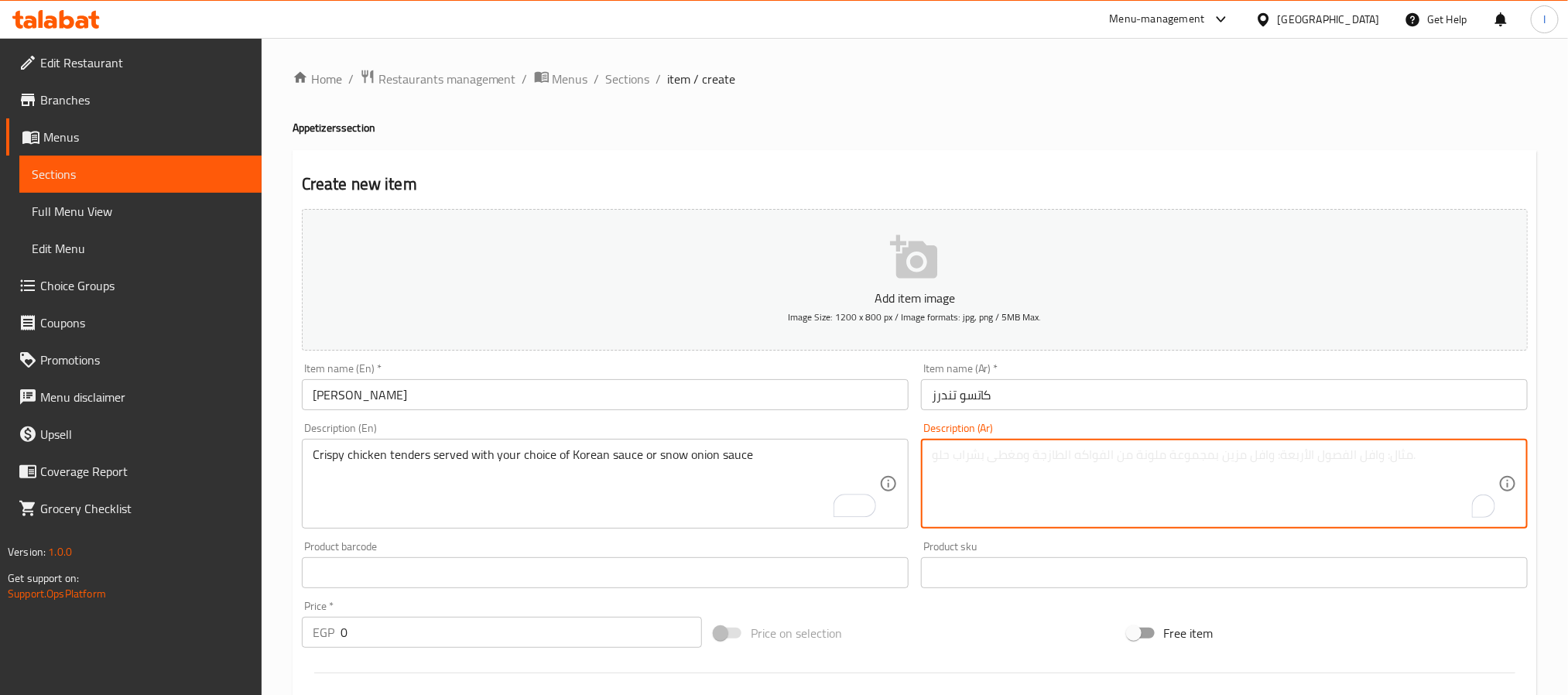
paste textarea "أصابع دجاج مقرمشة تُقدّم مع اختيارك من صوص كوري أو صوص البصل الأبيض."
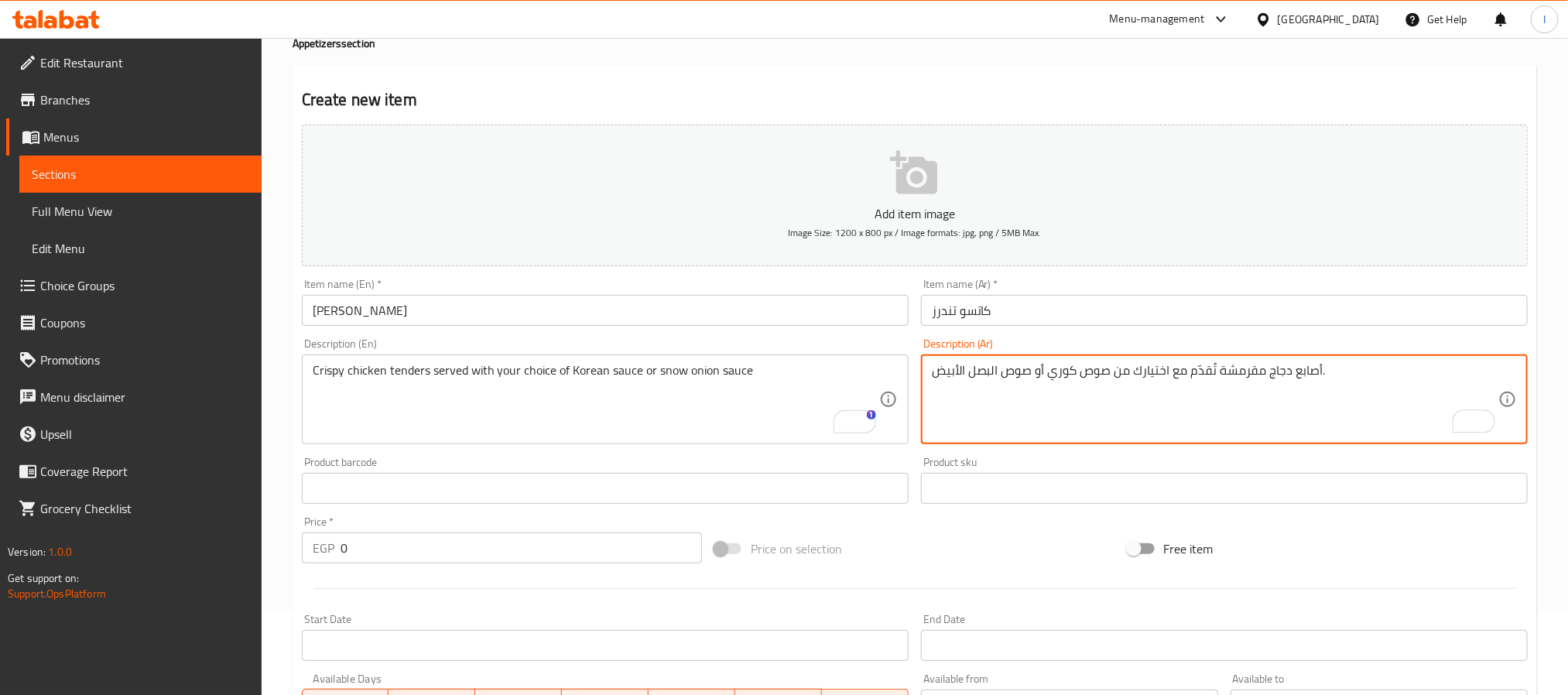
scroll to position [116, 0]
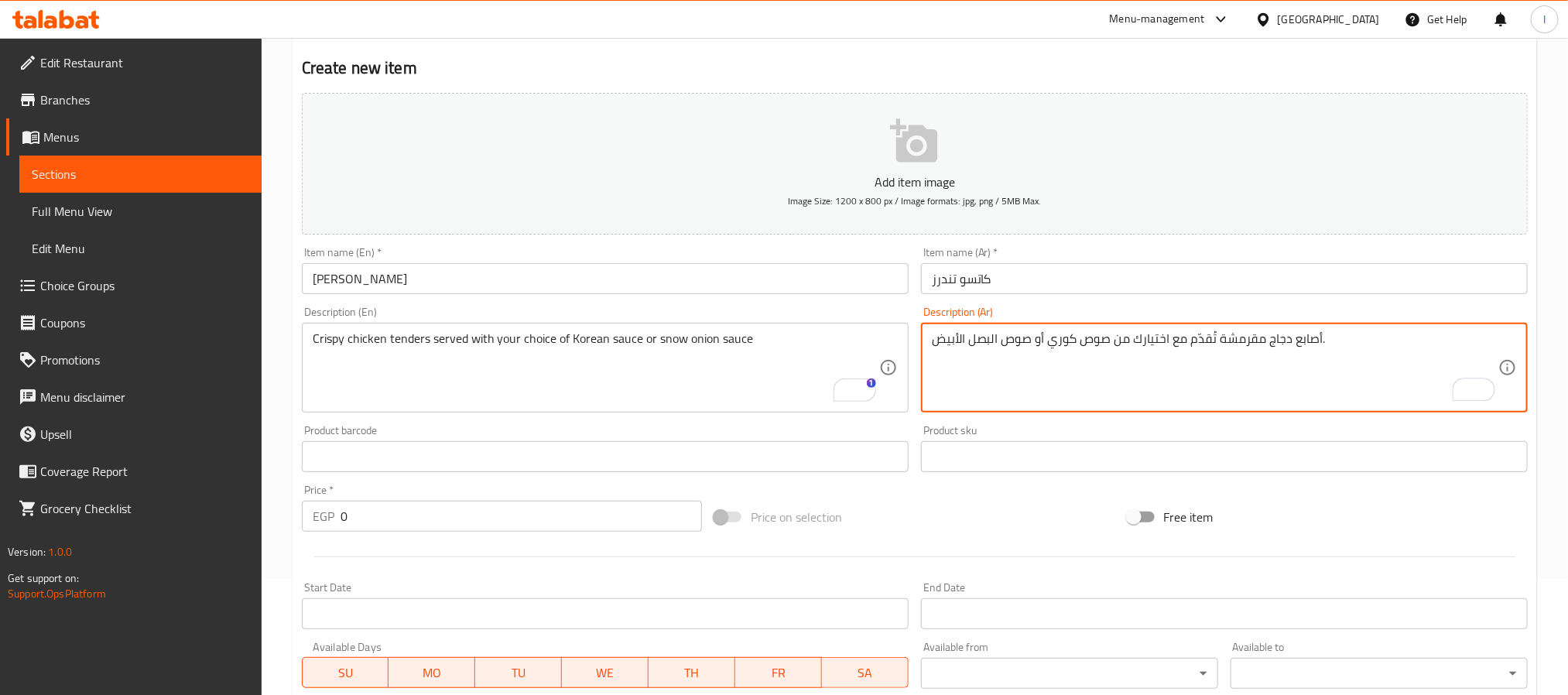
type textarea "أصابع دجاج مقرمشة تُقدّم مع اختيارك من صوص كوري أو صوص البصل الأبيض."
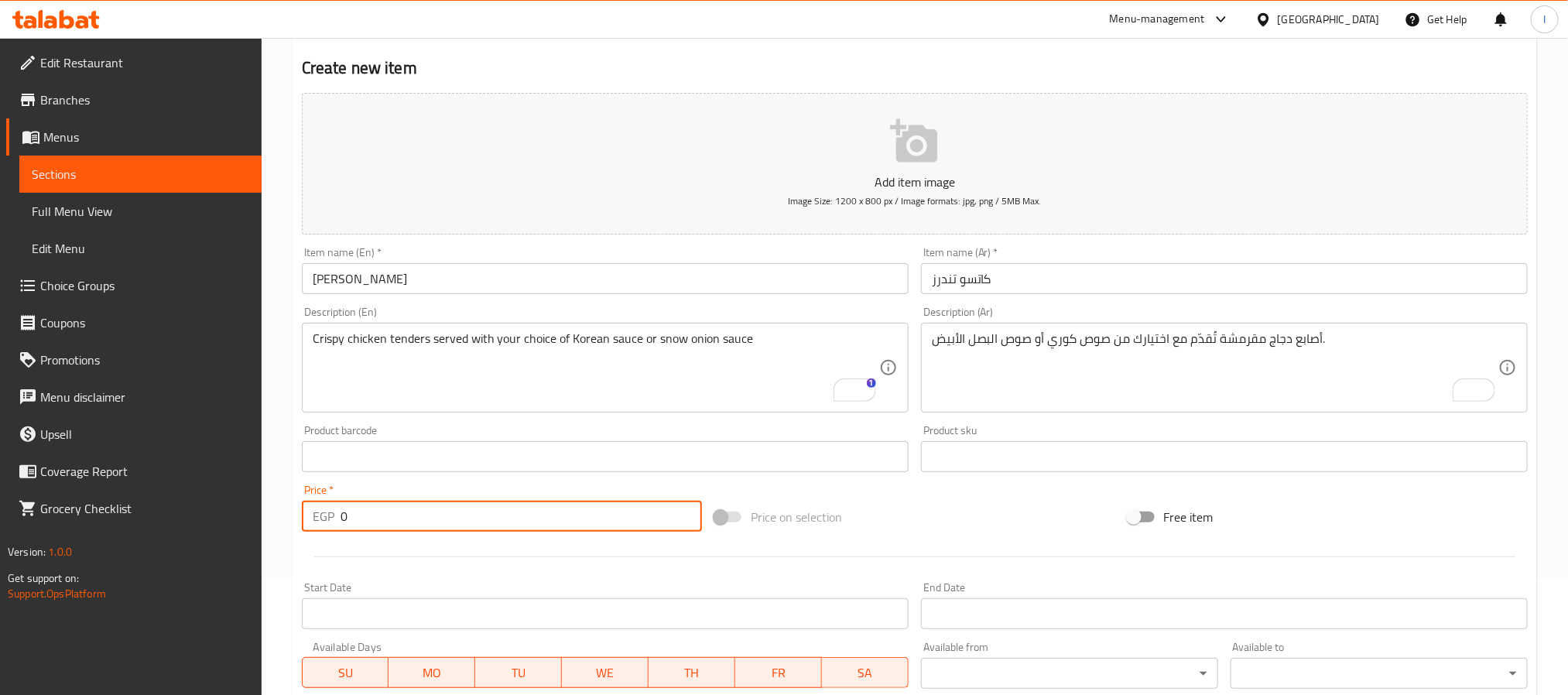
click at [585, 516] on input "0" at bounding box center [521, 515] width 361 height 31
paste input "183.86"
type input "183.86"
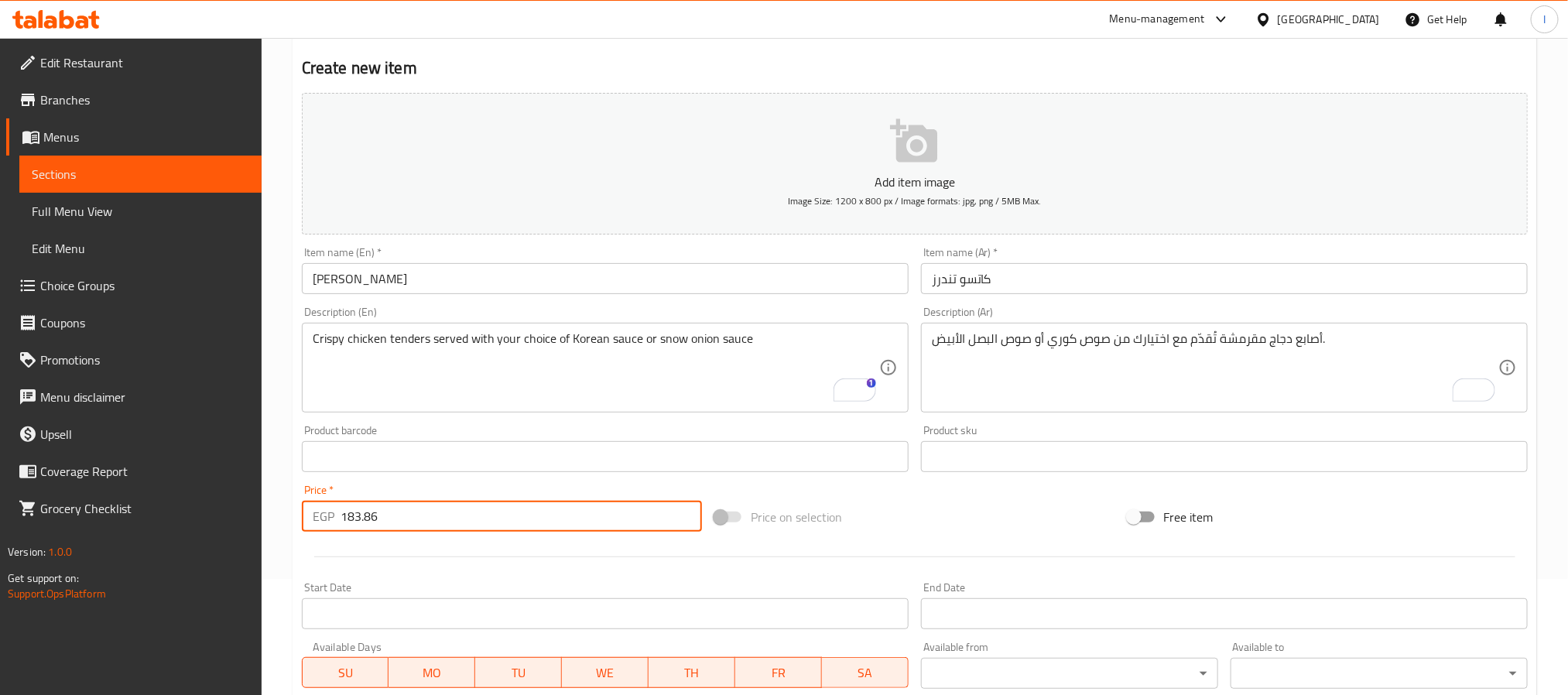
click at [1134, 525] on input "Free item" at bounding box center [1133, 516] width 88 height 29
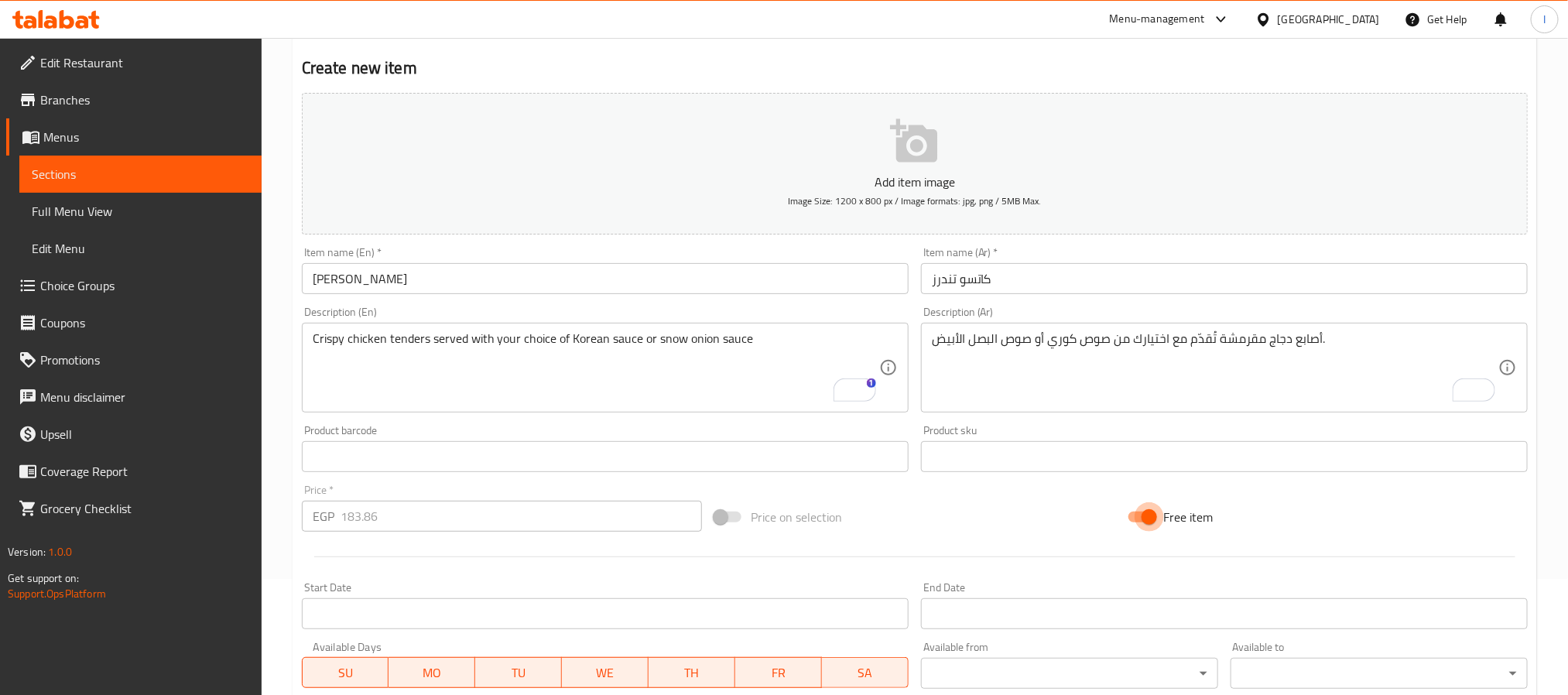
click at [1143, 523] on input "Free item" at bounding box center [1149, 516] width 88 height 29
checkbox input "false"
click at [996, 522] on div "Price on selection" at bounding box center [914, 516] width 413 height 42
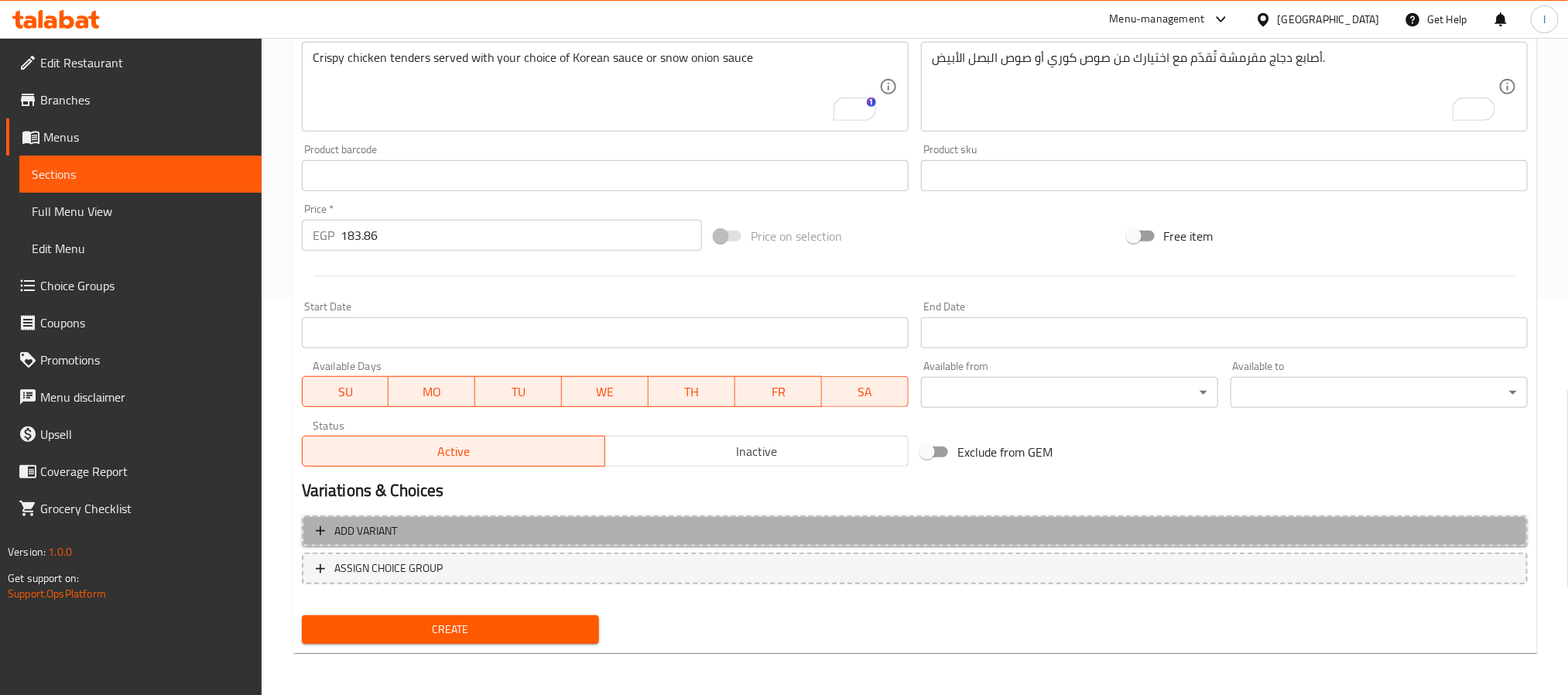
click at [865, 526] on span "Add variant" at bounding box center [914, 530] width 1198 height 20
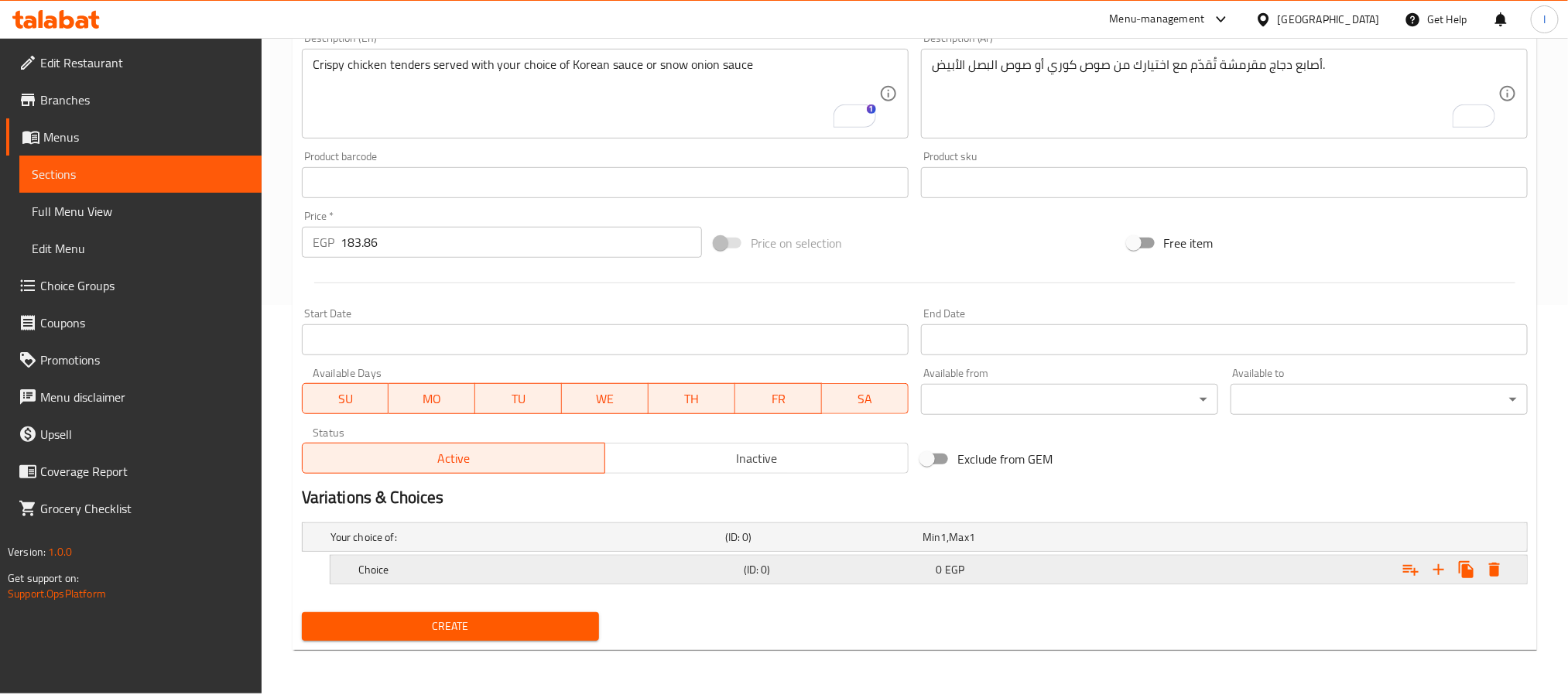
click at [831, 544] on h5 "(ID: 0)" at bounding box center [820, 537] width 191 height 16
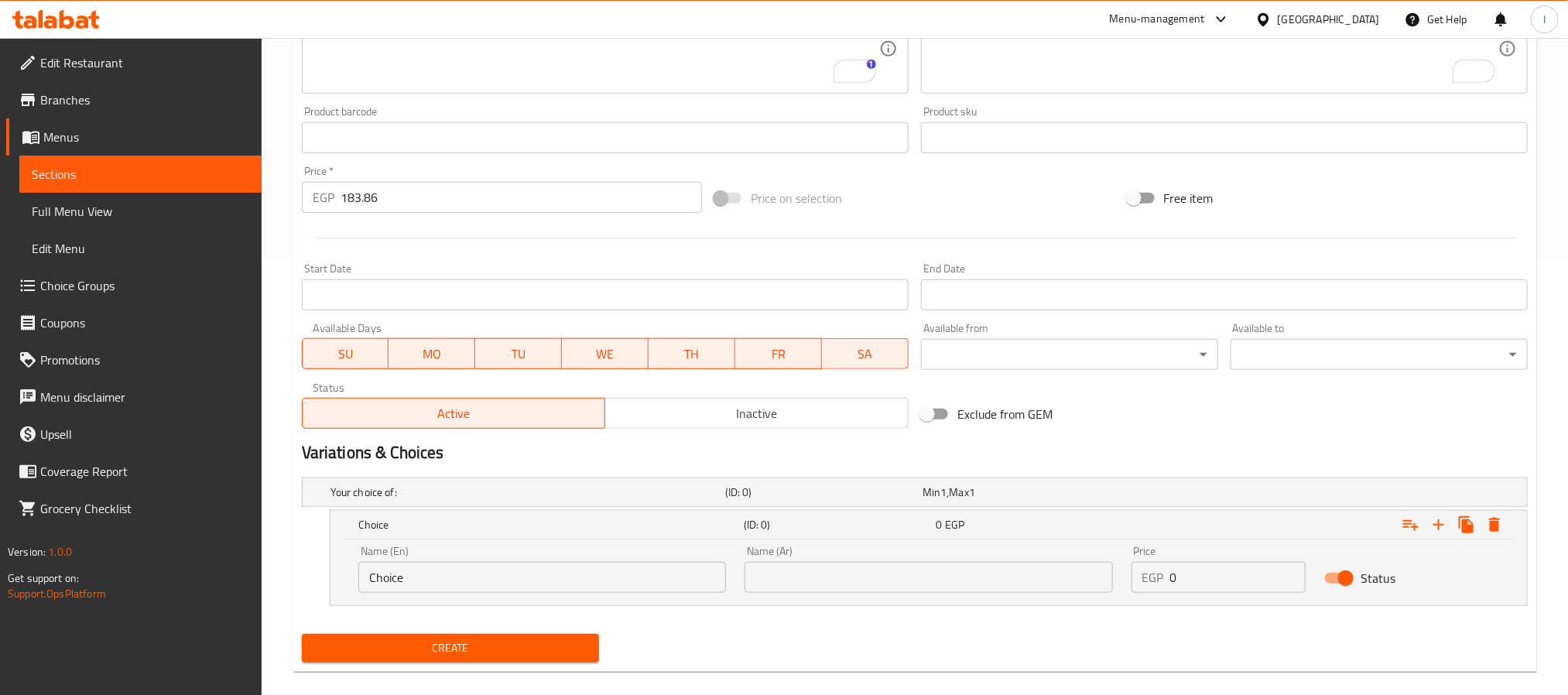
scroll to position [456, 0]
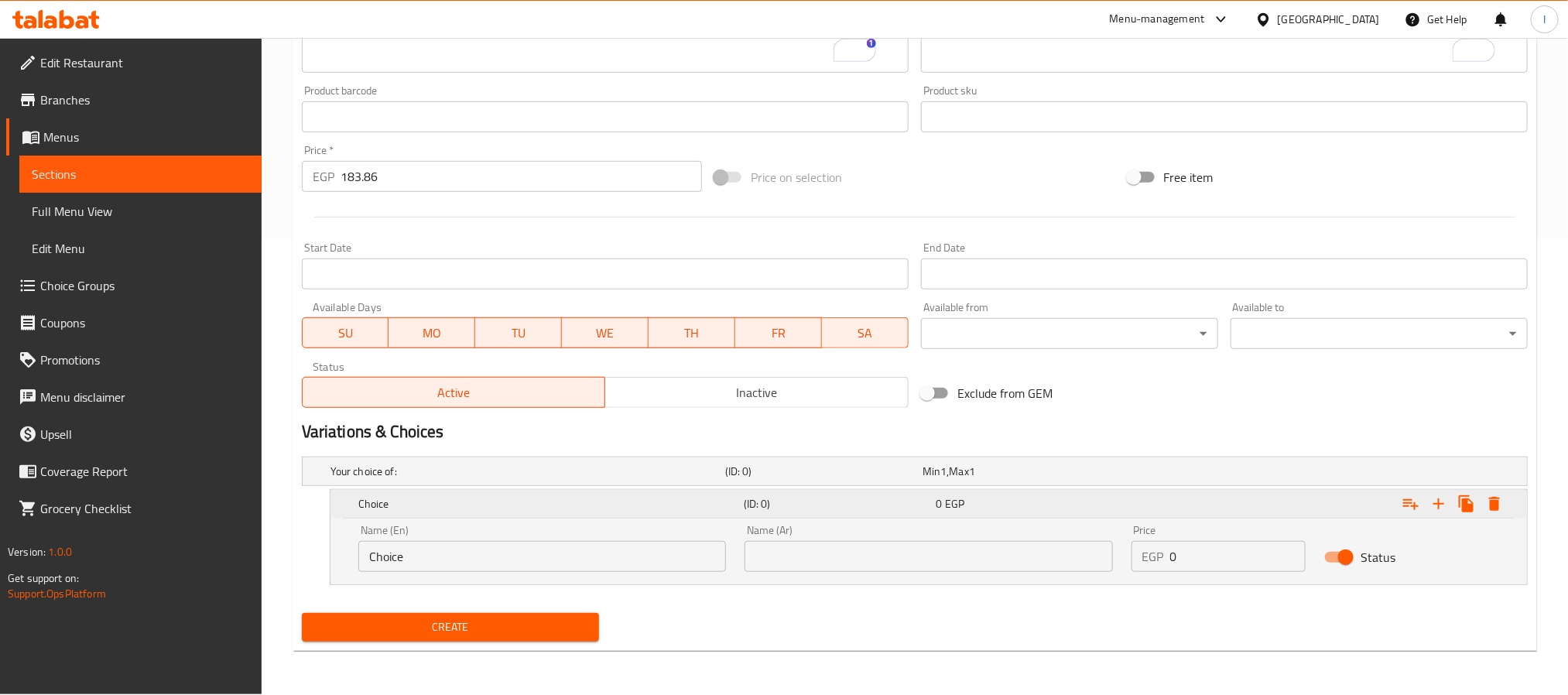
click at [1430, 501] on icon "Expand" at bounding box center [1439, 503] width 19 height 19
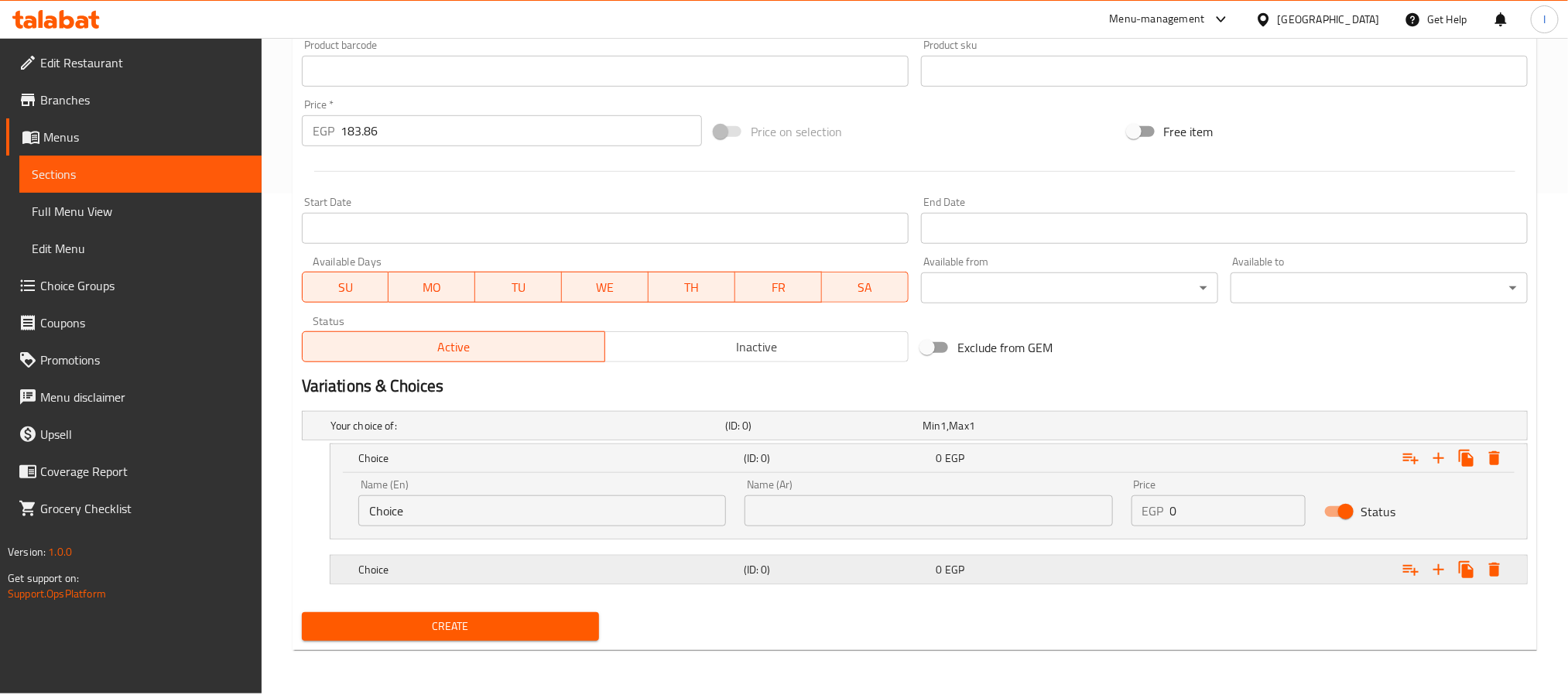
click at [545, 436] on div "Choice" at bounding box center [525, 425] width 395 height 22
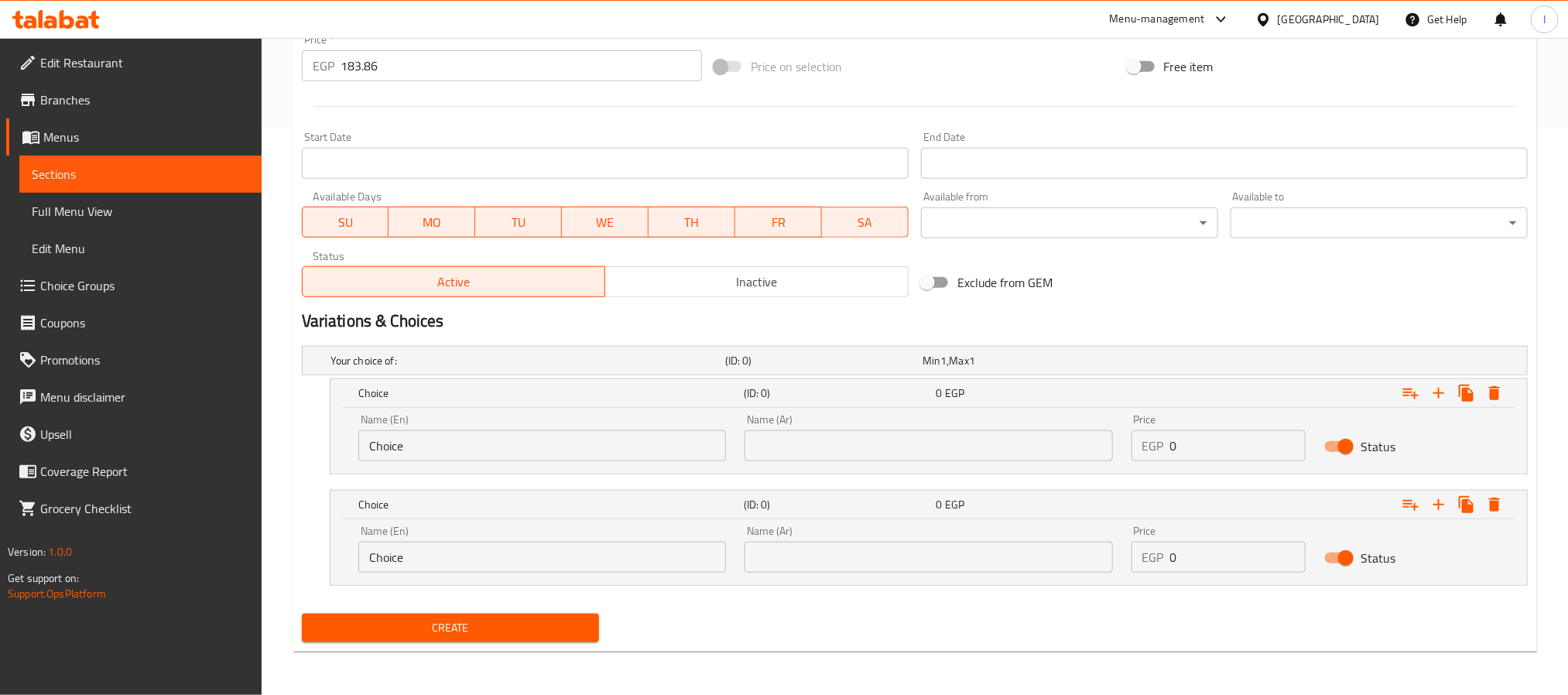
scroll to position [567, 0]
click at [752, 116] on div at bounding box center [914, 106] width 1238 height 38
click at [531, 445] on input "Choice" at bounding box center [542, 444] width 368 height 31
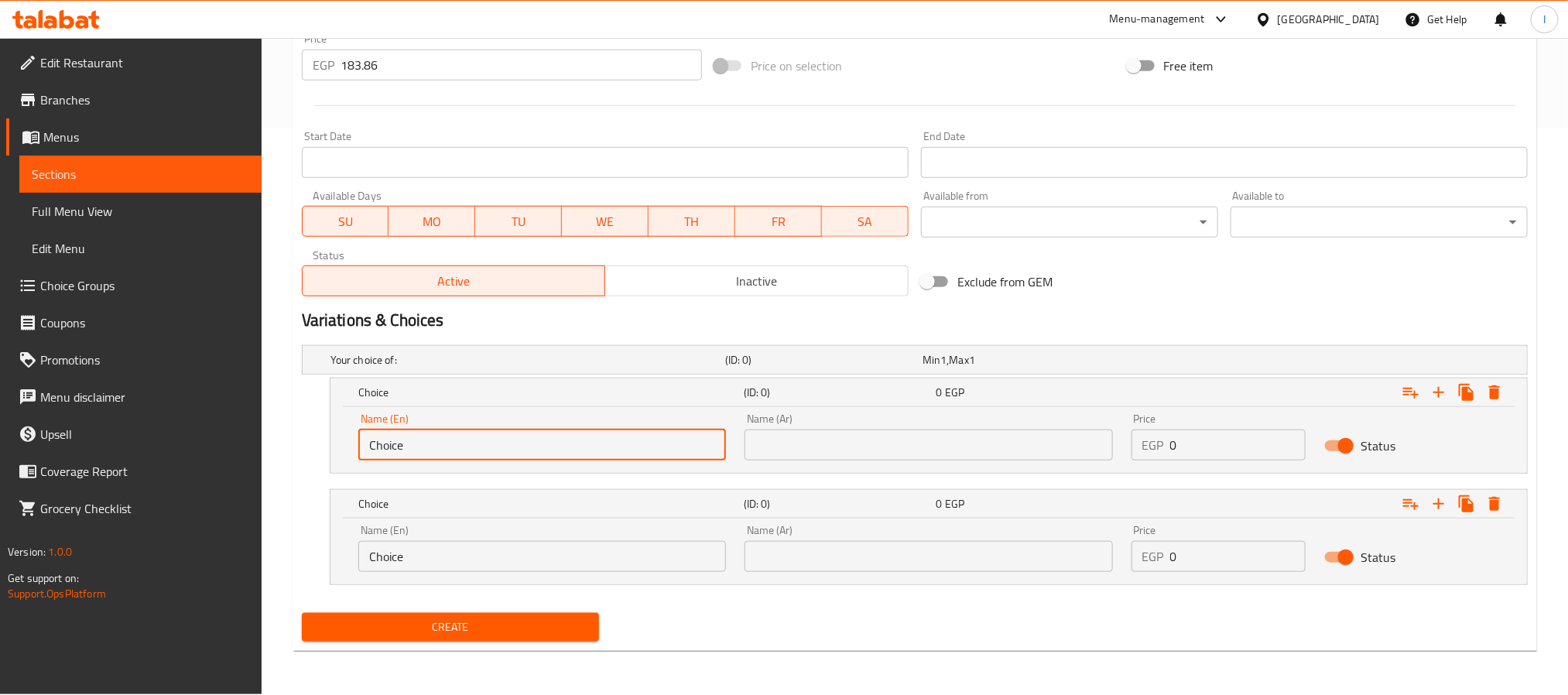
click at [531, 445] on input "Choice" at bounding box center [542, 444] width 368 height 31
paste input "Korean Sau"
type input "Korean Sauce"
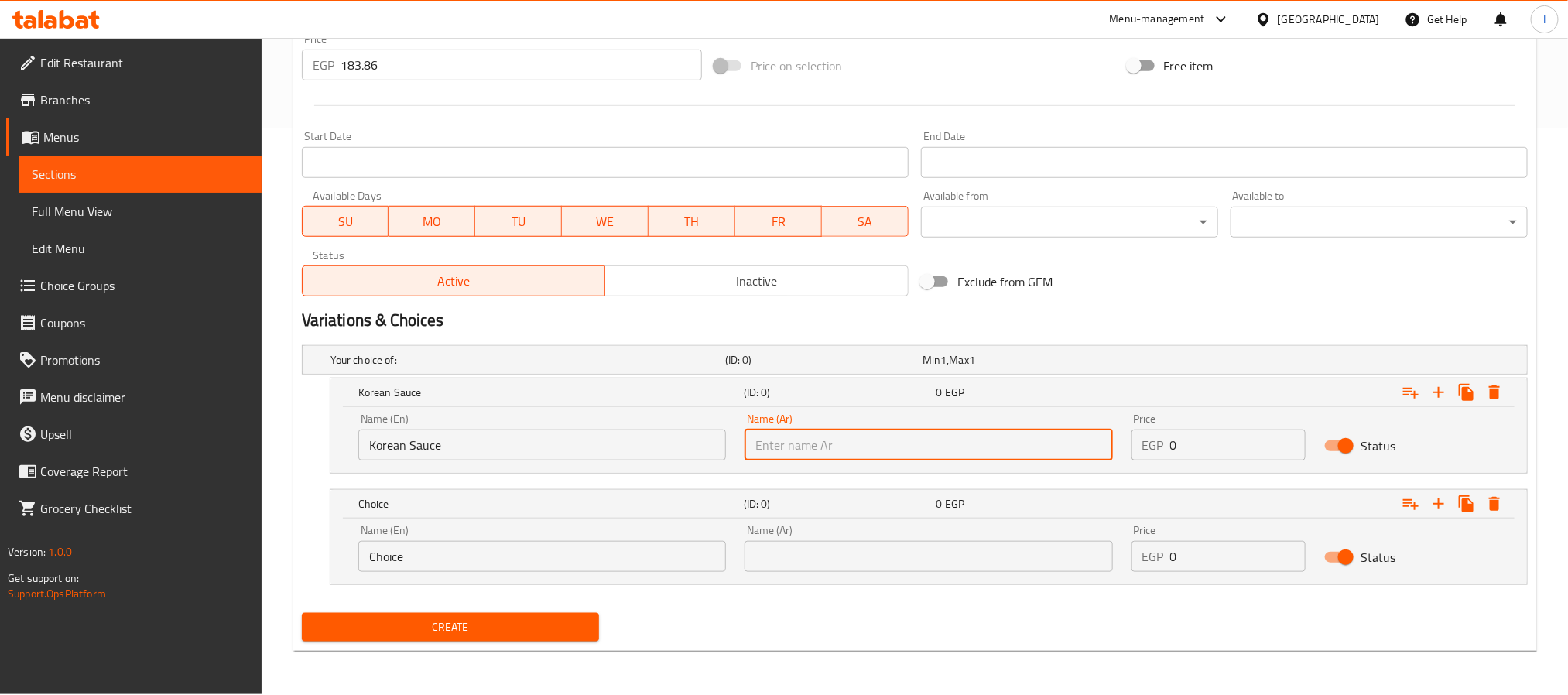
click at [859, 449] on input "text" at bounding box center [928, 444] width 368 height 31
paste input "صوص كوري"
type input "صوص كوري"
click at [532, 543] on input "Choice" at bounding box center [542, 556] width 368 height 31
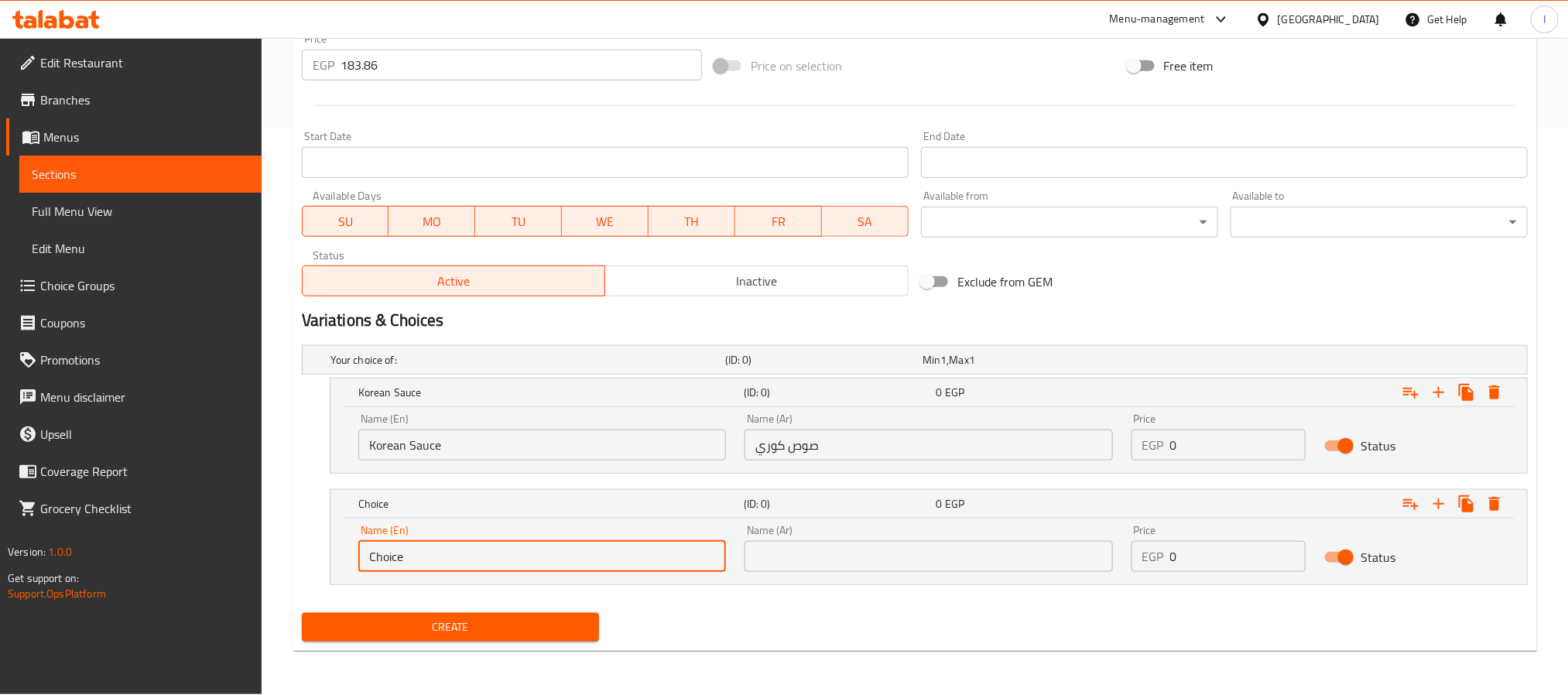
click at [532, 543] on input "Choice" at bounding box center [542, 556] width 368 height 31
paste input "Snow Onion Sau"
type input "Snow Onion Sauce"
click at [869, 559] on input "text" at bounding box center [928, 556] width 368 height 31
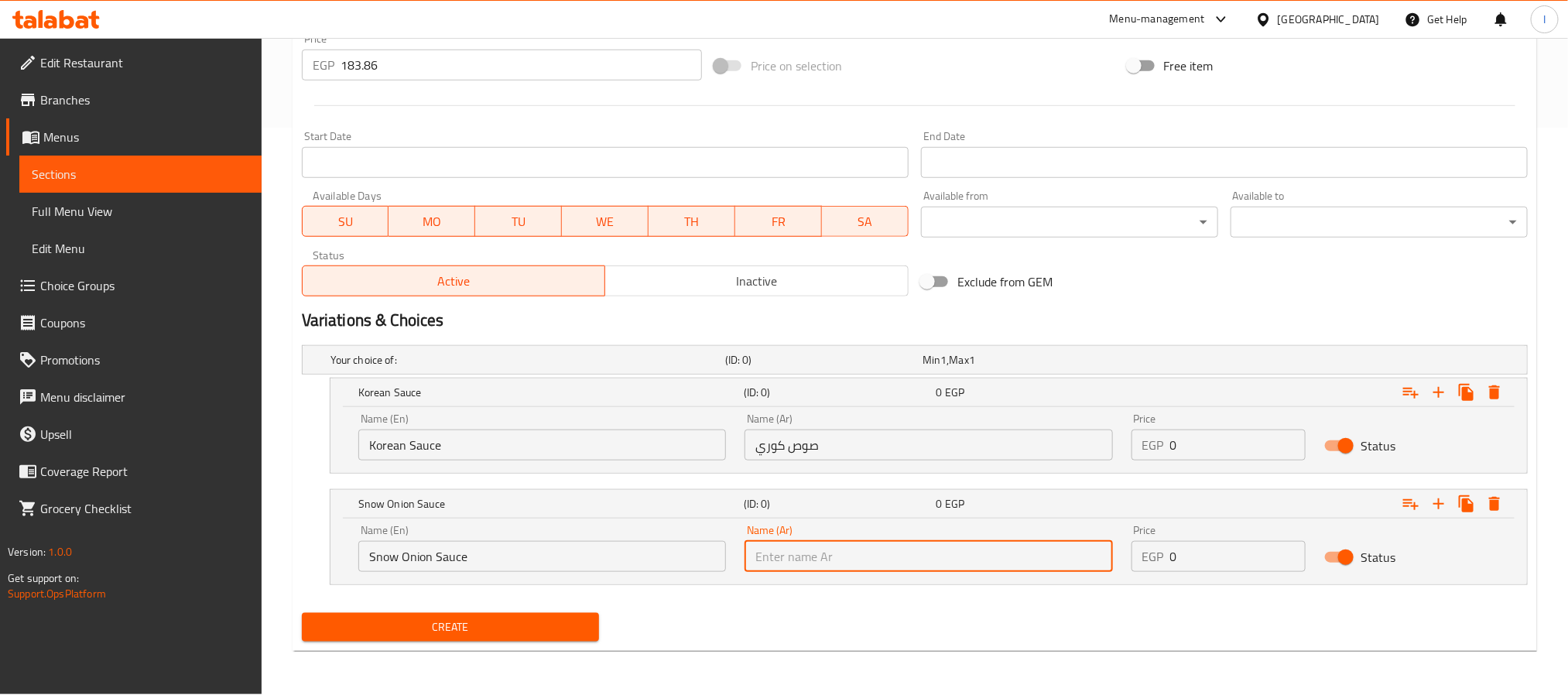
click at [869, 559] on input "text" at bounding box center [928, 556] width 368 height 31
paste input "صوص اسنو اونيون"
type input "صوص اسنو اونيون"
click at [555, 624] on span "Create" at bounding box center [450, 627] width 272 height 20
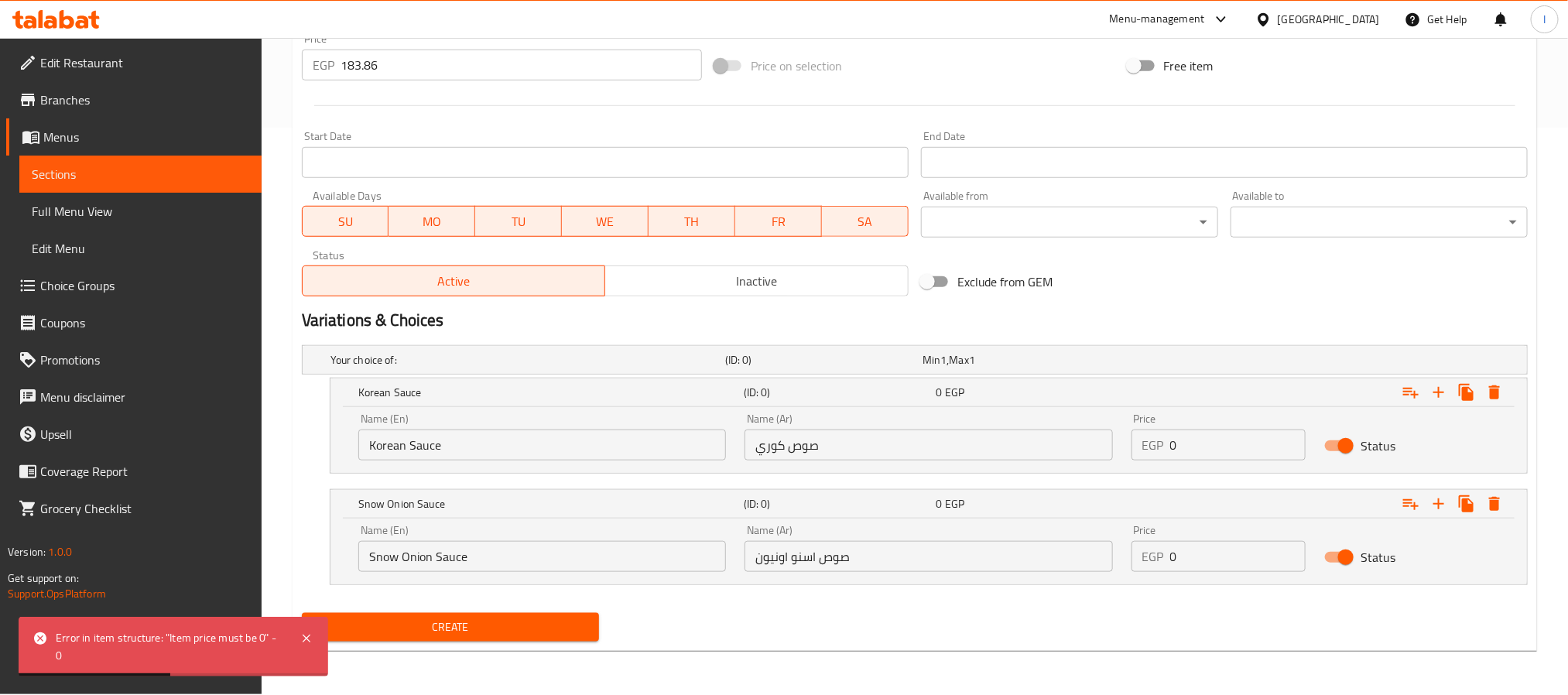
click at [1238, 450] on input "0" at bounding box center [1238, 444] width 137 height 31
type input "1"
click at [472, 67] on input "183.86" at bounding box center [521, 65] width 361 height 31
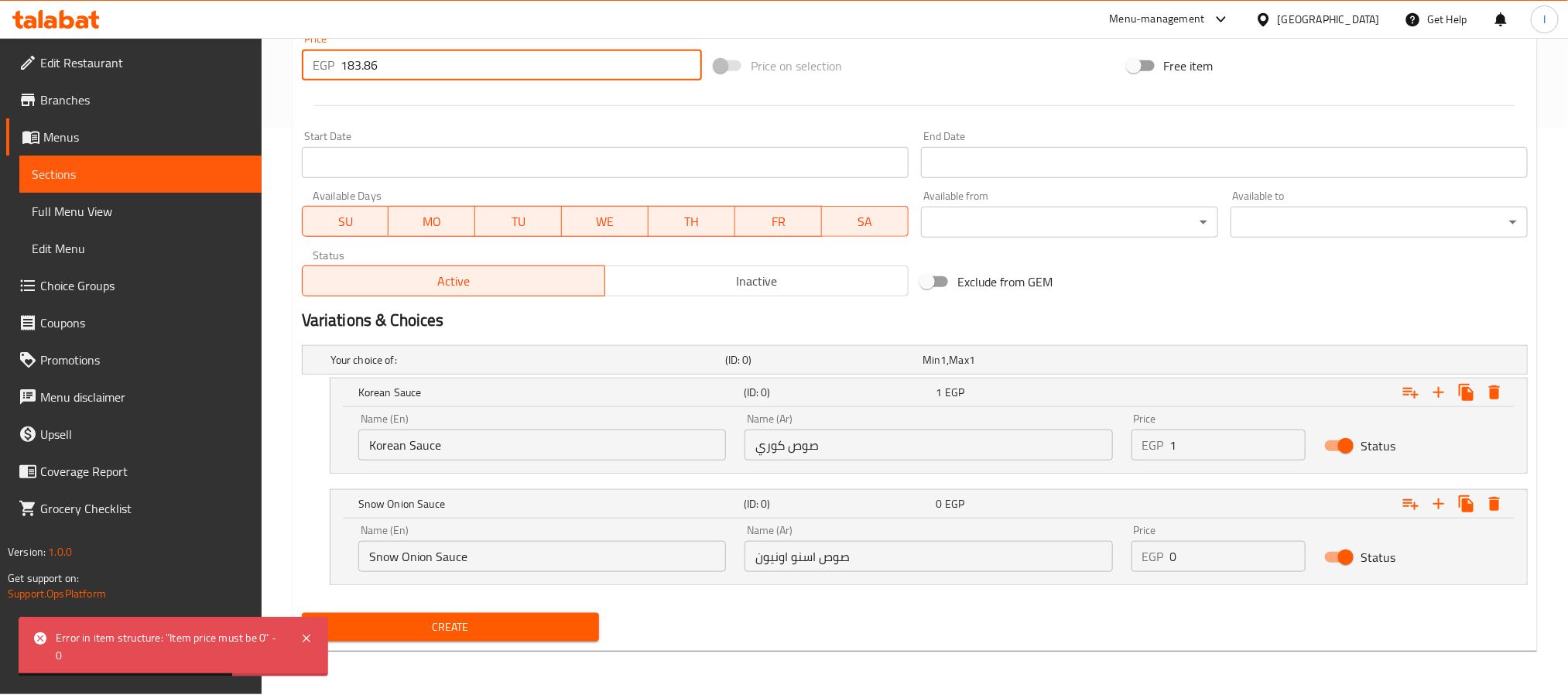
click at [472, 67] on input "183.86" at bounding box center [521, 65] width 361 height 31
type input "0"
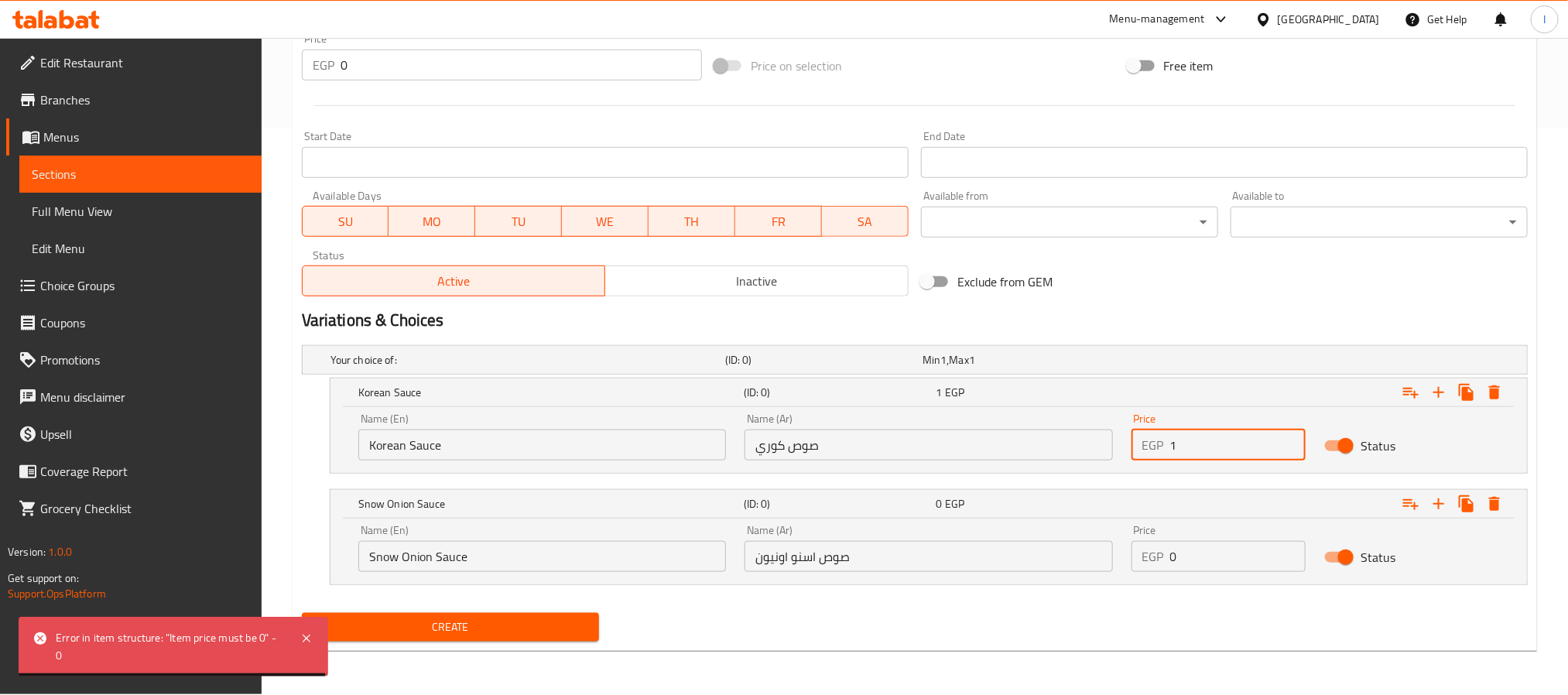
click at [1212, 441] on input "1" at bounding box center [1238, 444] width 137 height 31
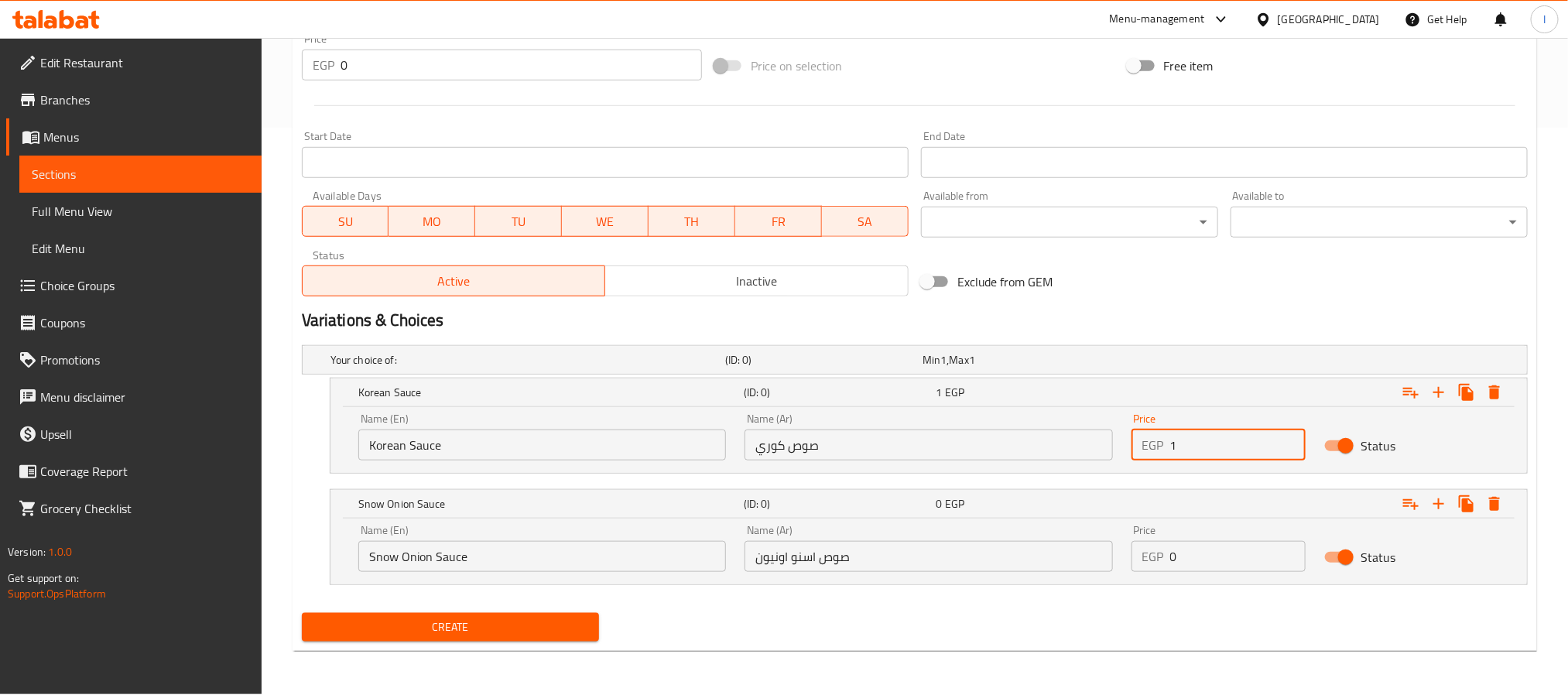
click at [1212, 441] on input "1" at bounding box center [1238, 444] width 137 height 31
paste input "83.86"
type input "183.86"
click at [1233, 553] on input "0" at bounding box center [1238, 556] width 137 height 31
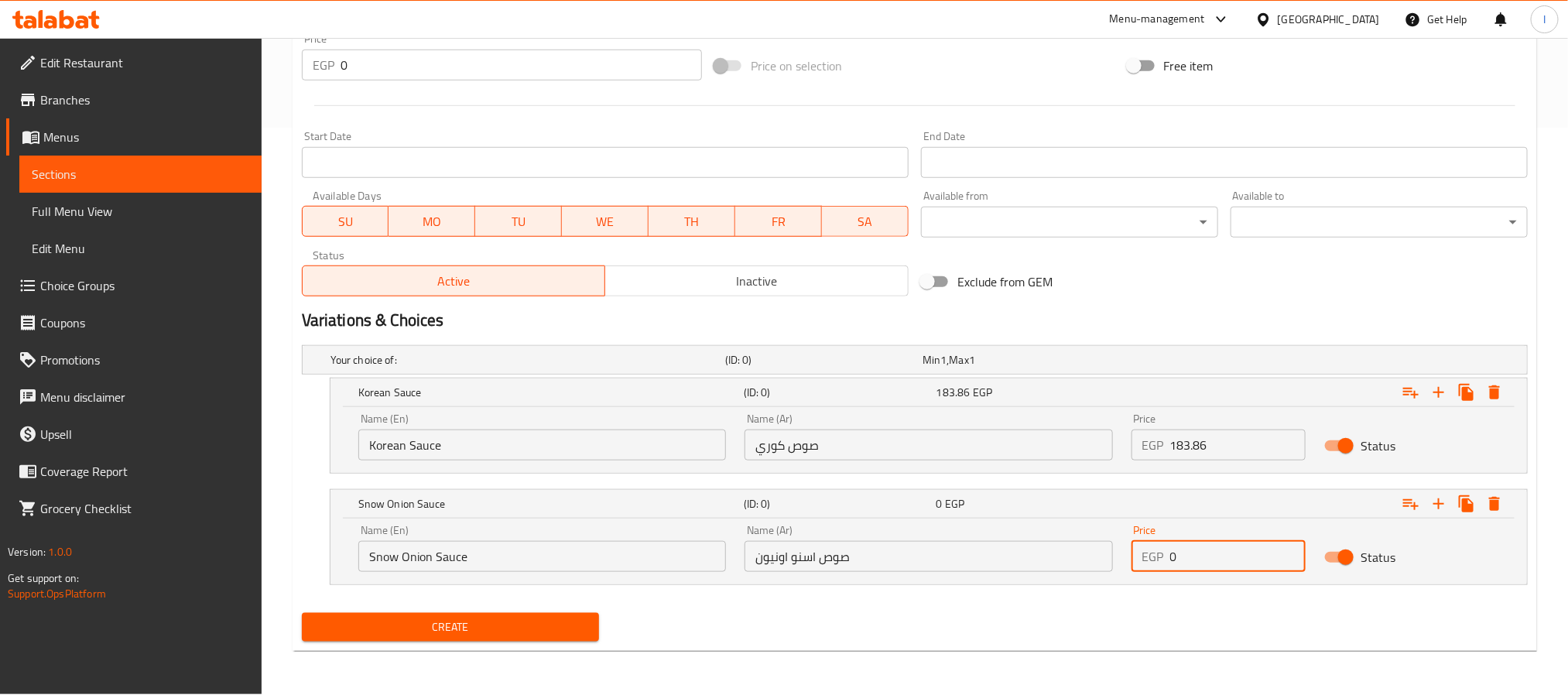
click at [1233, 553] on input "0" at bounding box center [1238, 556] width 137 height 31
paste input "183.86"
type input "183.86"
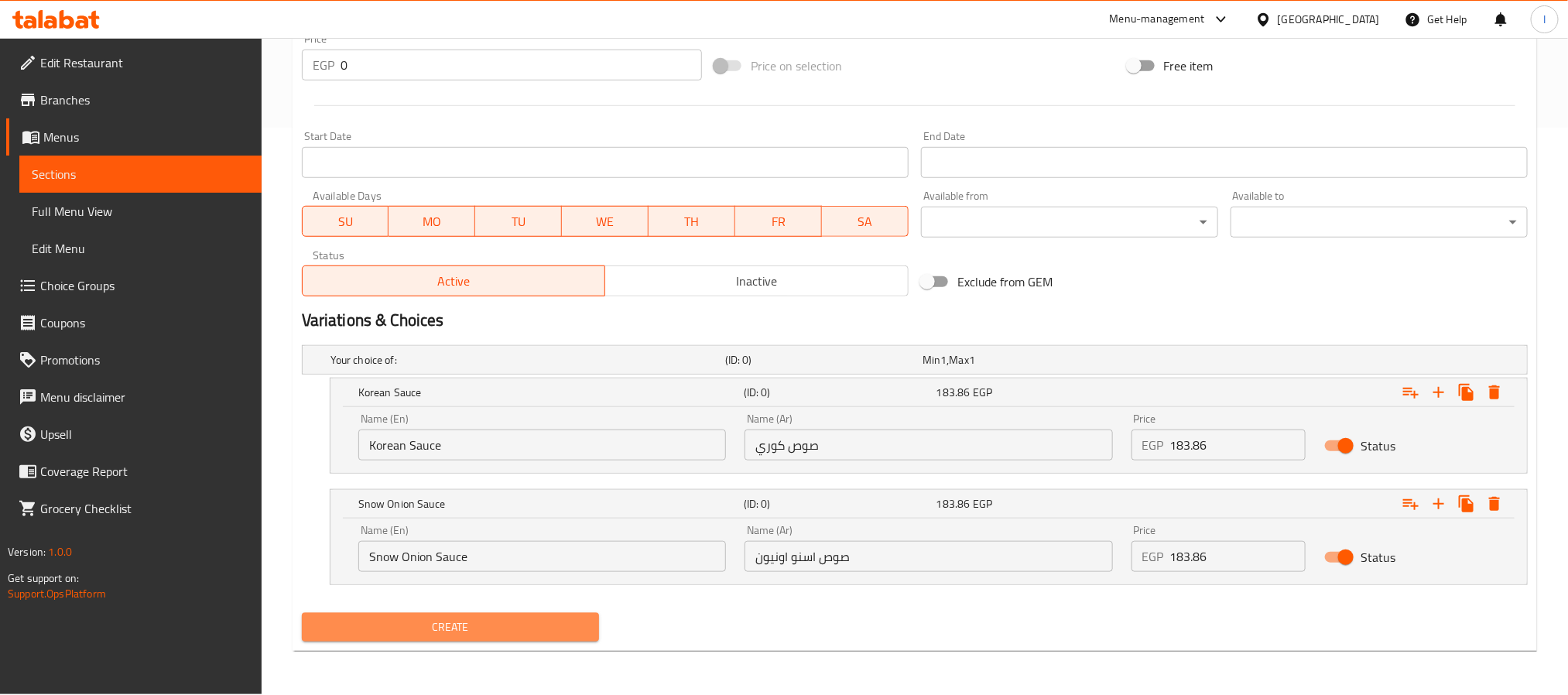
click at [580, 617] on button "Create" at bounding box center [451, 627] width 298 height 29
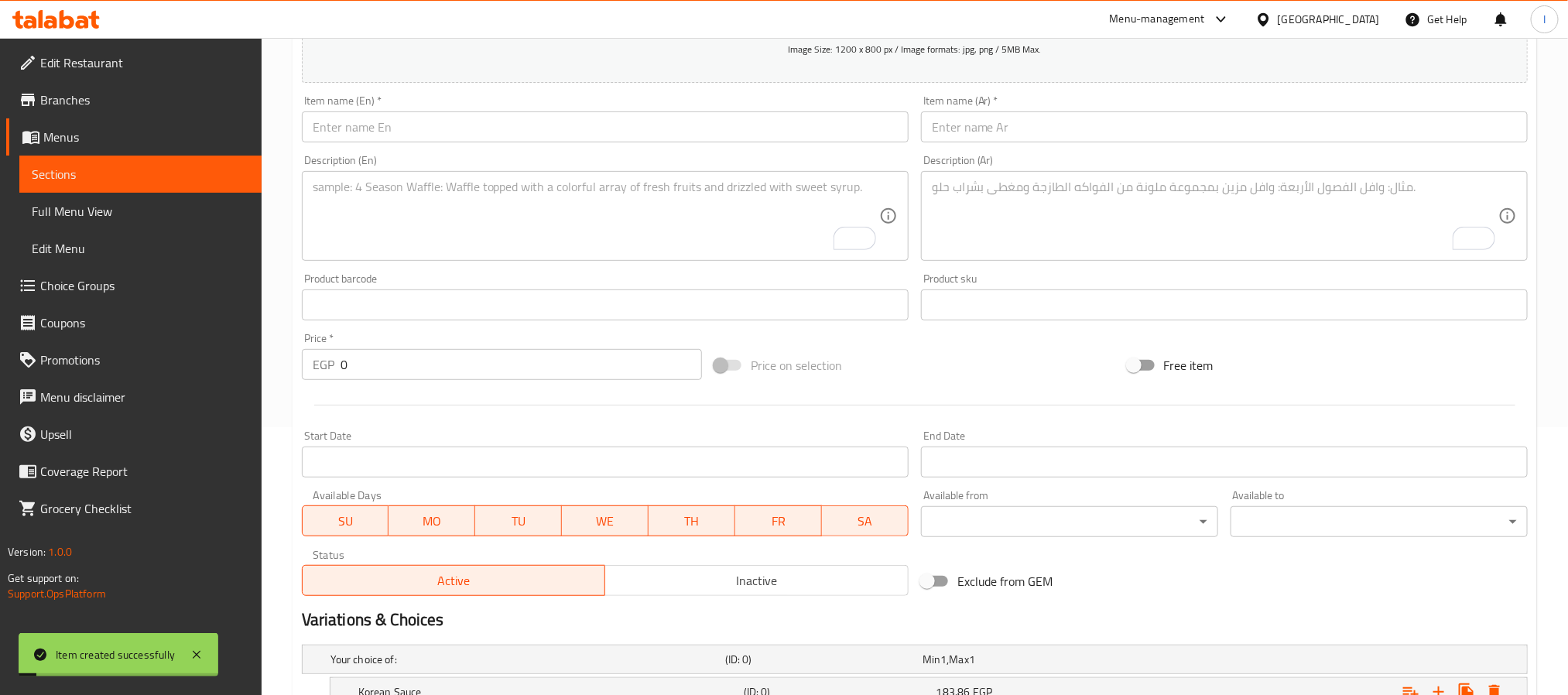
scroll to position [0, 0]
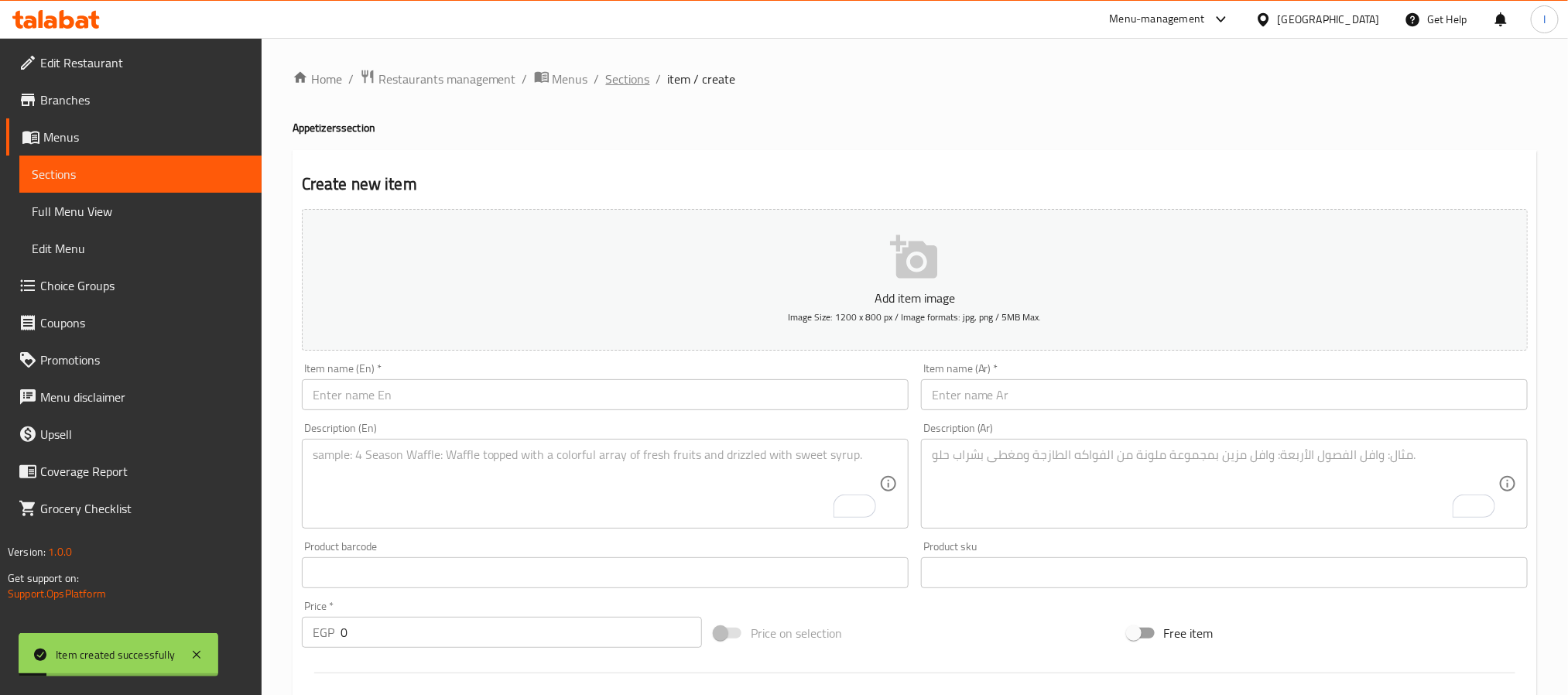
click at [628, 81] on span "Sections" at bounding box center [628, 79] width 44 height 19
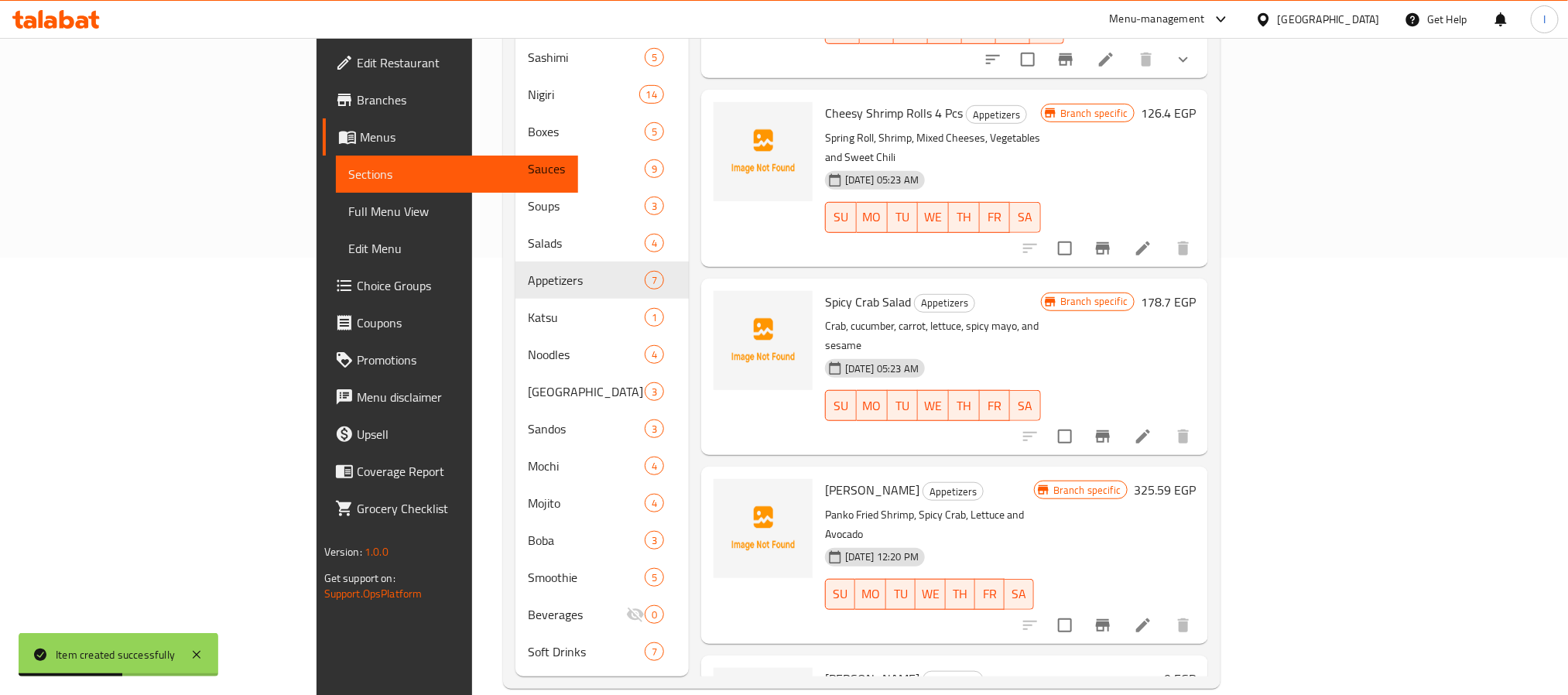
scroll to position [305, 0]
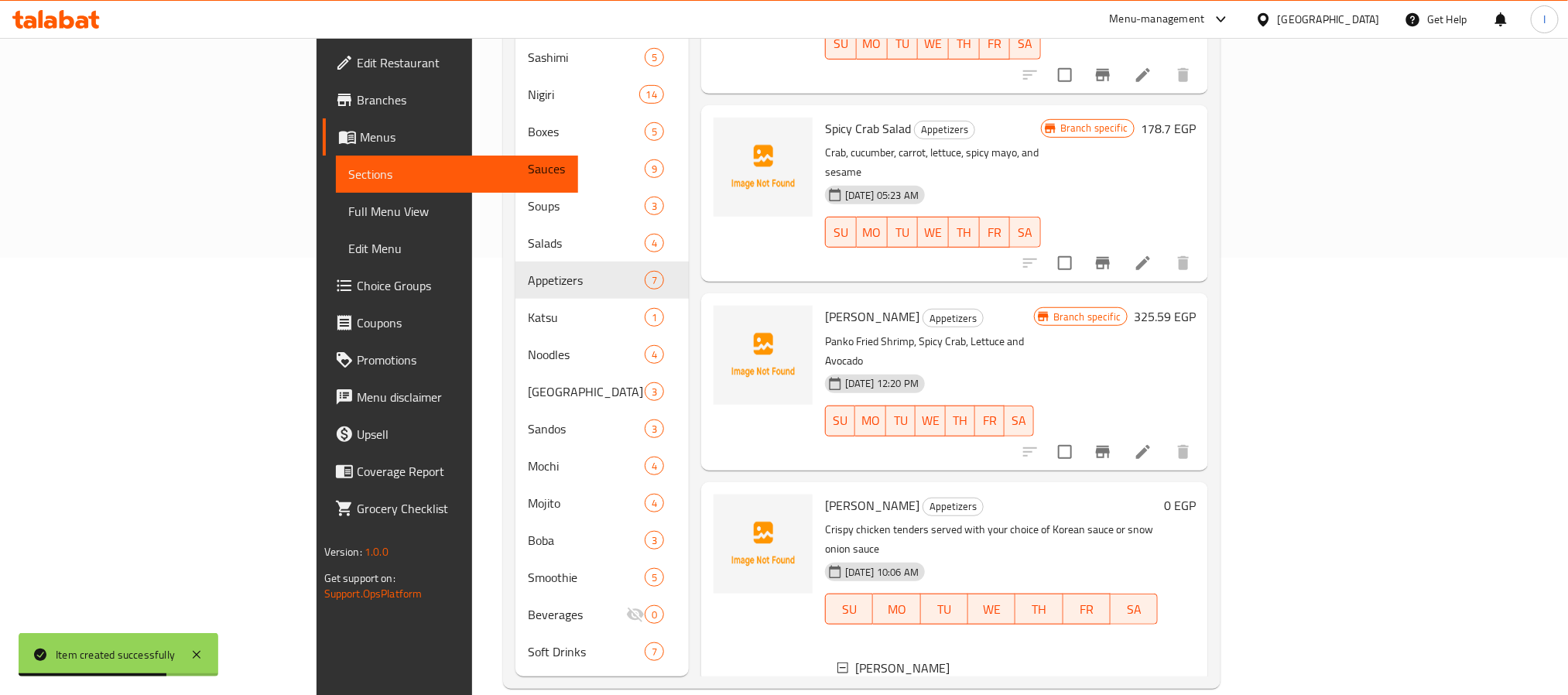
scroll to position [441, 0]
click at [895, 693] on span "Korean Sauce" at bounding box center [931, 702] width 72 height 19
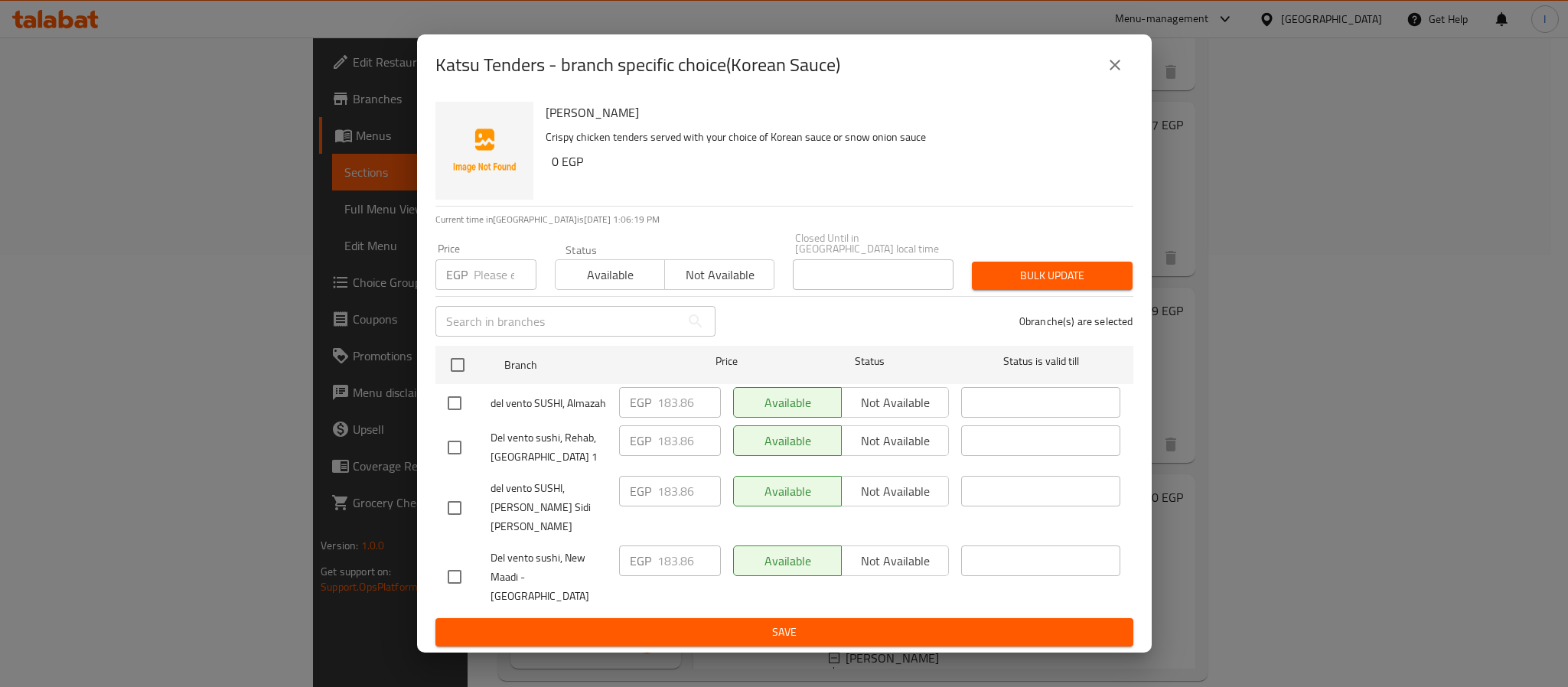
click at [452, 508] on input "checkbox" at bounding box center [454, 508] width 32 height 32
checkbox input "true"
click at [883, 502] on span "Not available" at bounding box center [895, 491] width 95 height 22
click at [446, 460] on input "checkbox" at bounding box center [454, 447] width 32 height 32
checkbox input "true"
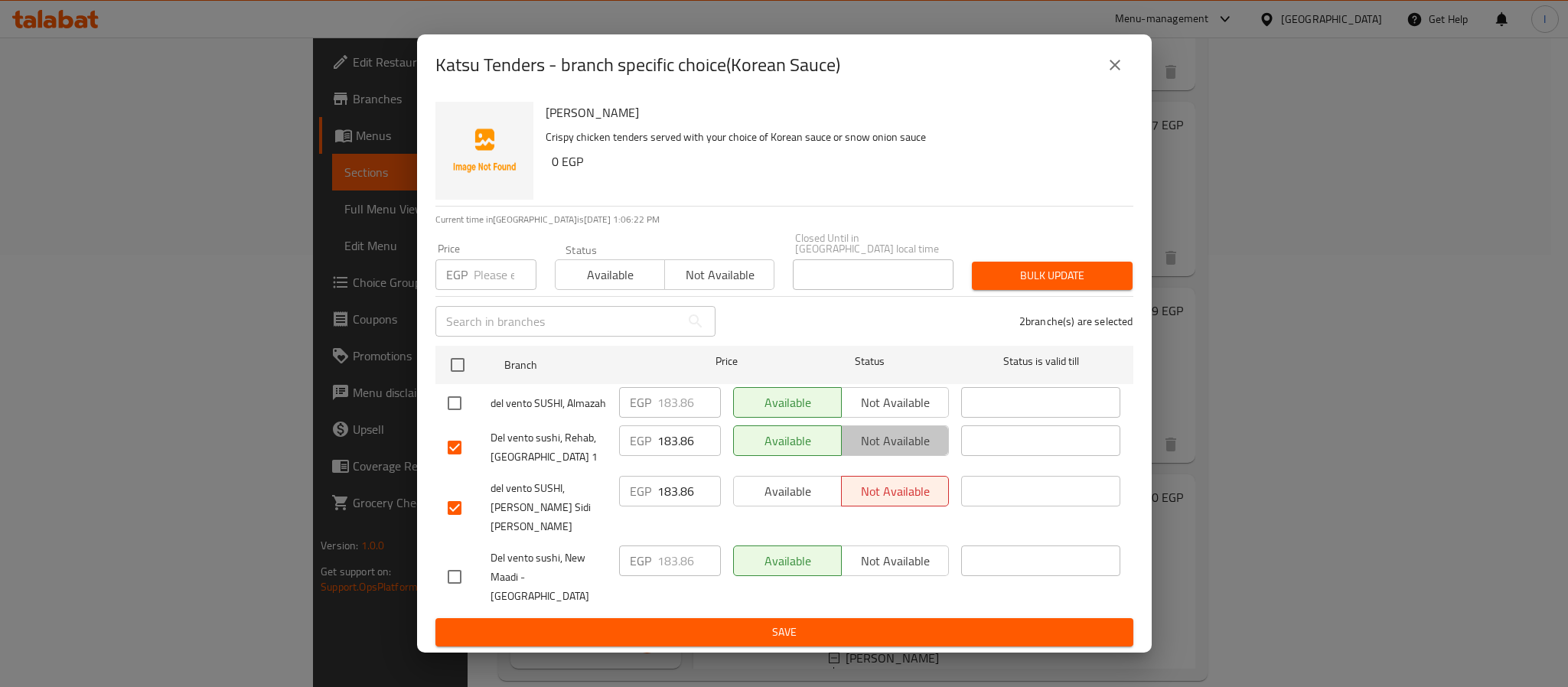
click at [864, 452] on span "Not available" at bounding box center [895, 441] width 95 height 22
click at [870, 622] on span "Save" at bounding box center [784, 632] width 673 height 19
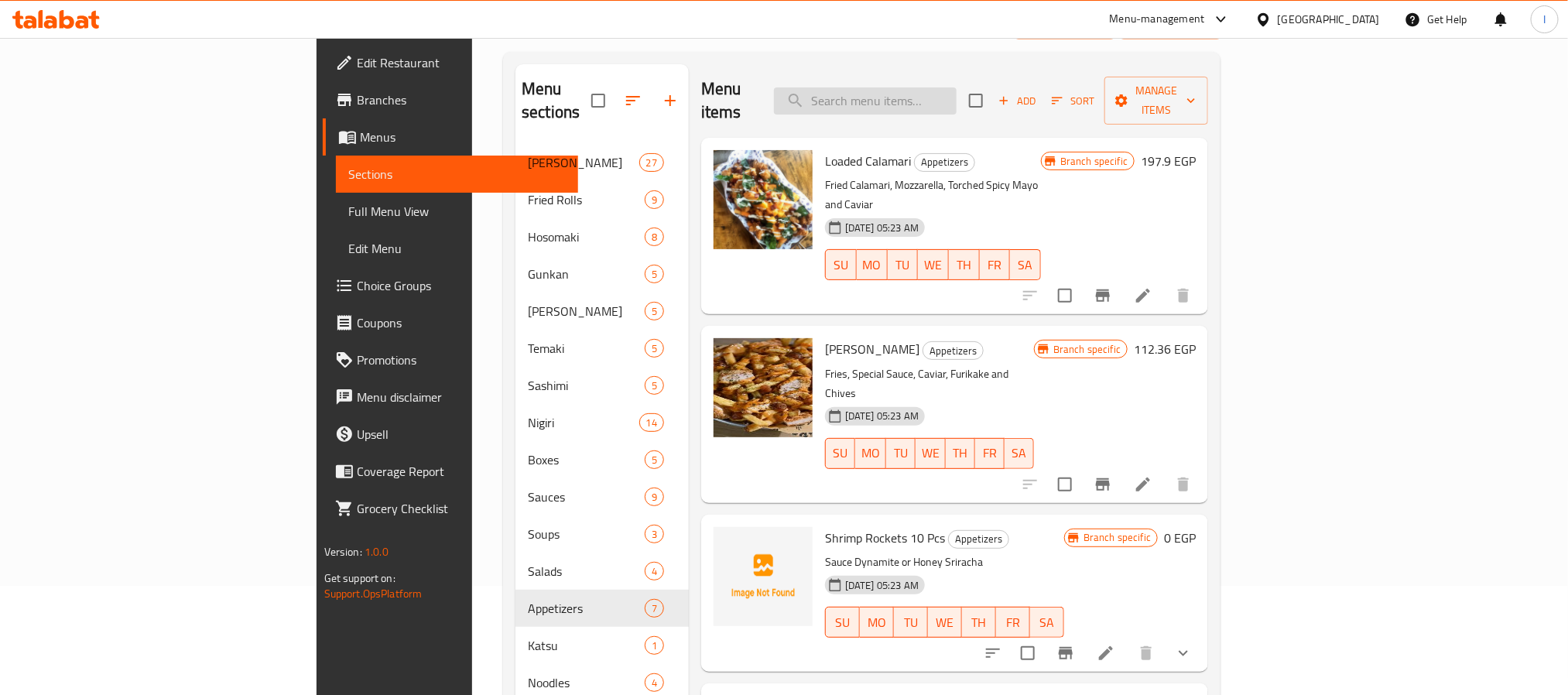
scroll to position [0, 0]
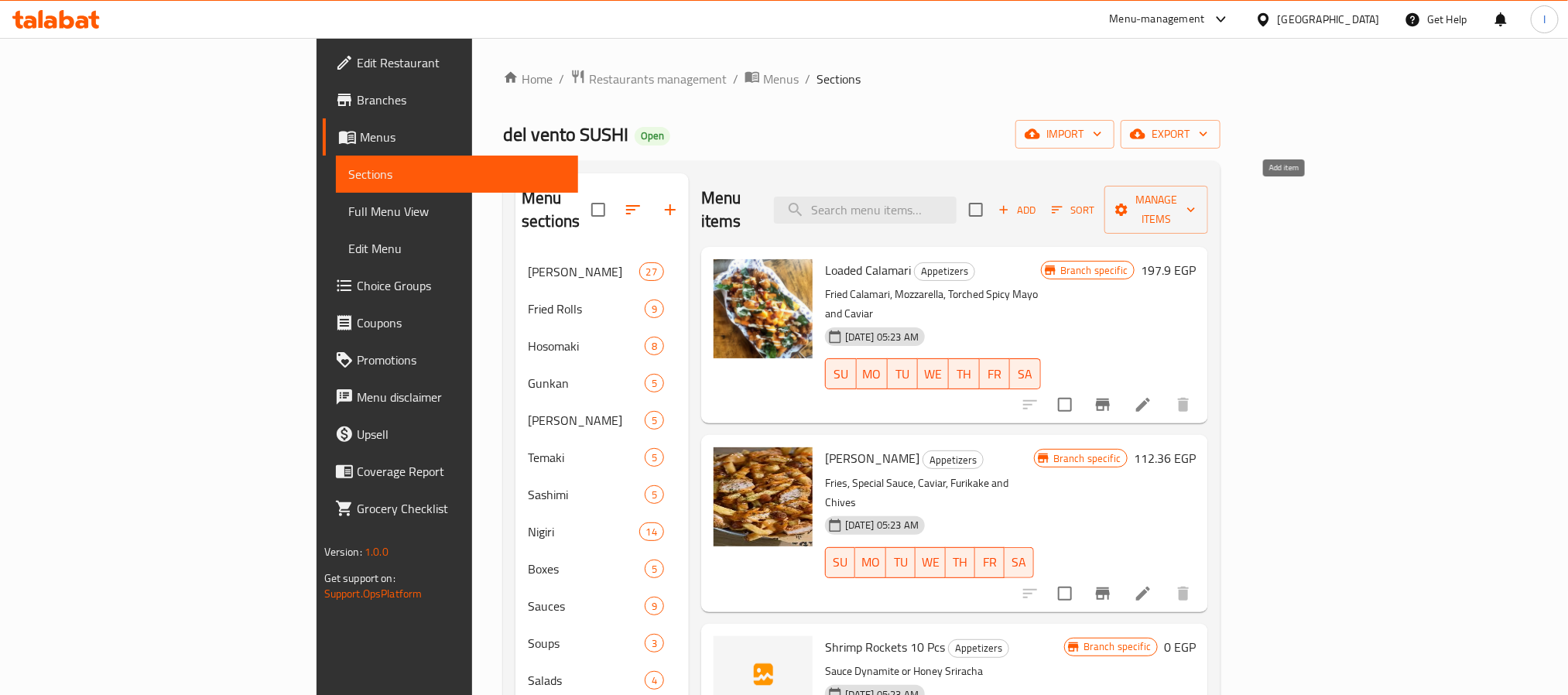
click at [1038, 201] on span "Add" at bounding box center [1016, 210] width 42 height 18
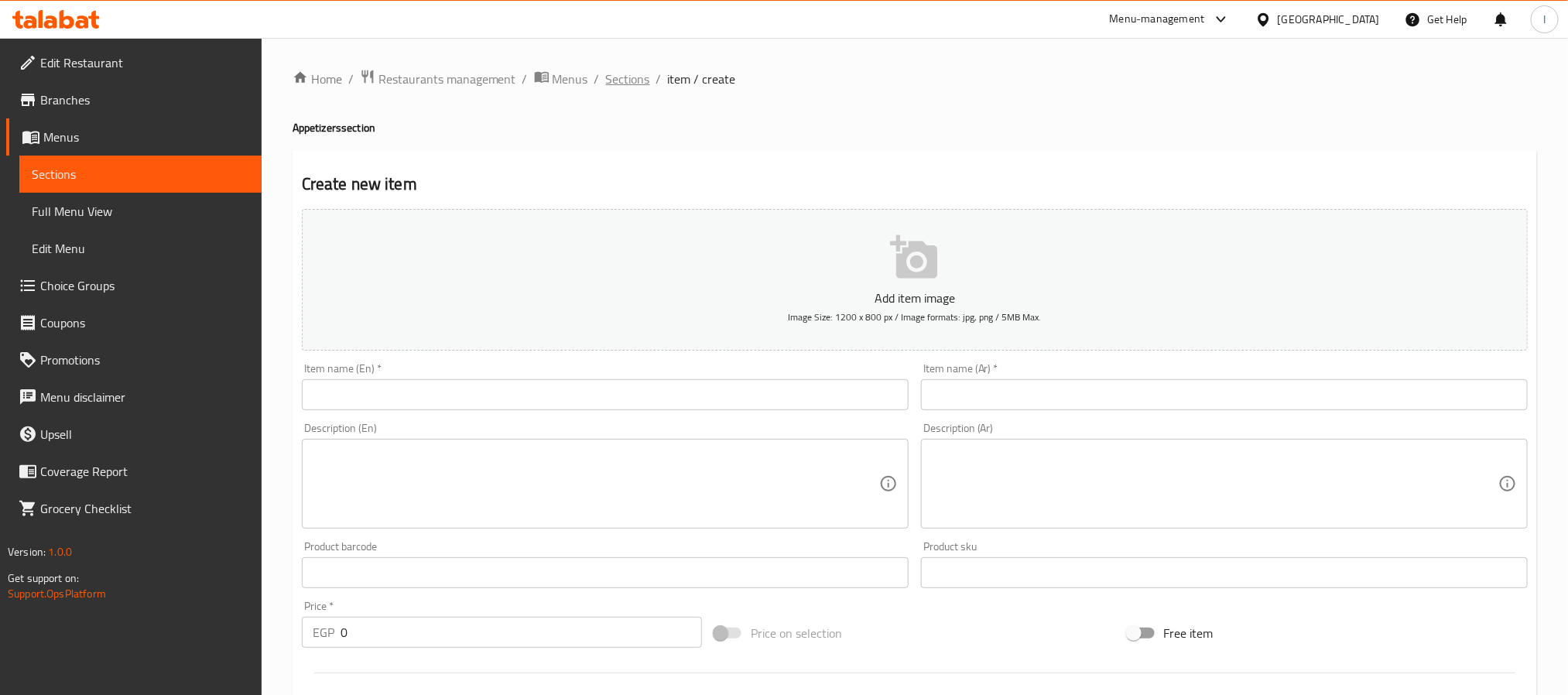
click at [637, 75] on span "Sections" at bounding box center [628, 79] width 44 height 19
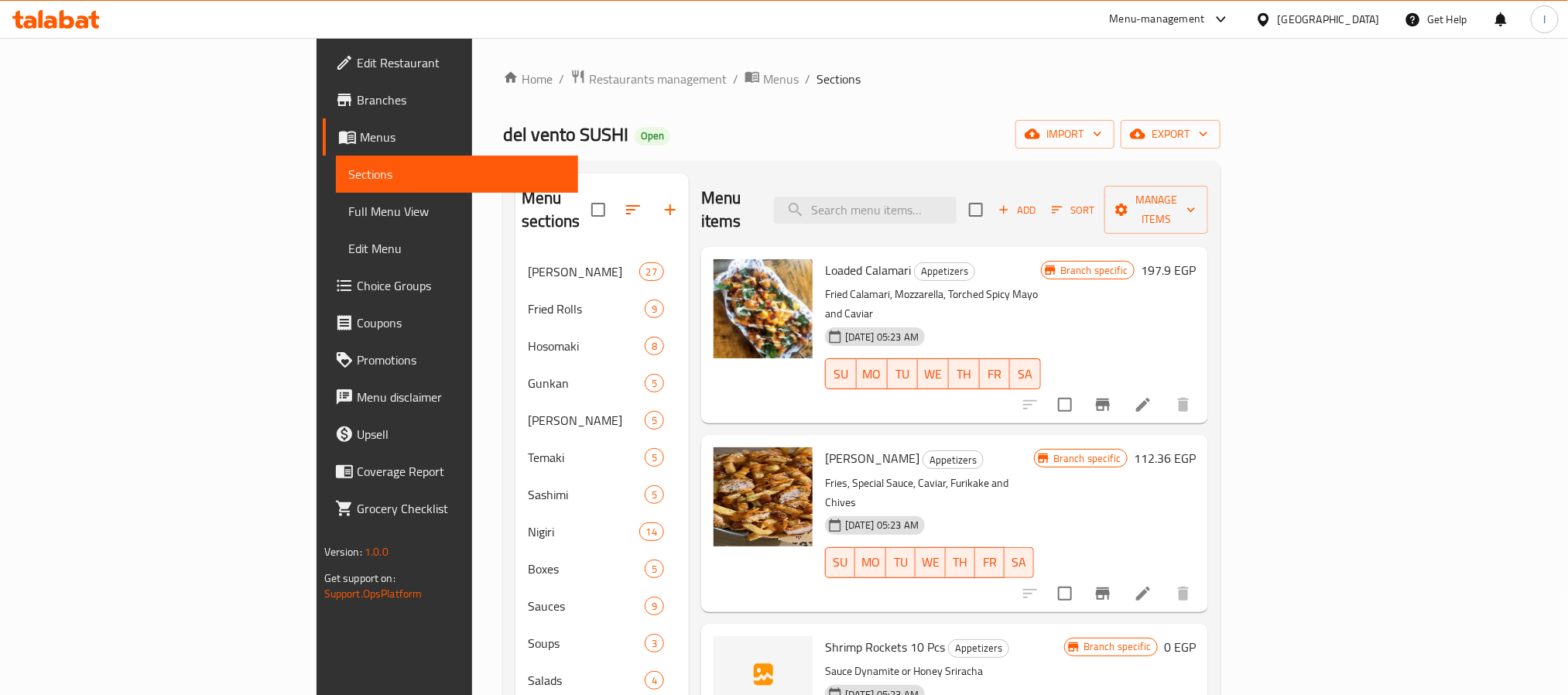
drag, startPoint x: 745, startPoint y: 164, endPoint x: 1178, endPoint y: 211, distance: 435.5
click at [745, 164] on div "Menu sections Ura maki 27 Fried Rolls 9 Hosomaki 8 Gunkan 5 Oshi Sushi 5 Temaki…" at bounding box center [862, 643] width 718 height 964
click at [1038, 201] on span "Add" at bounding box center [1016, 210] width 42 height 18
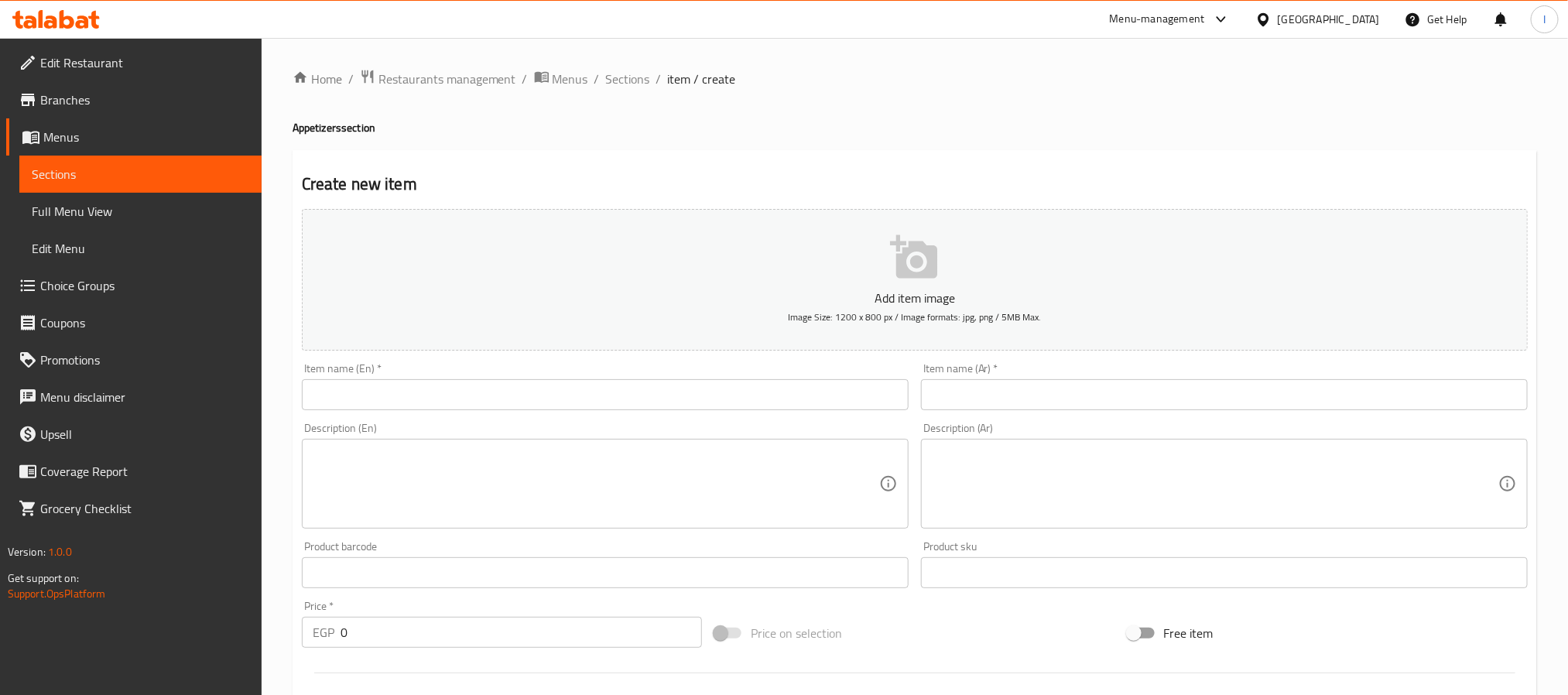
click at [859, 147] on div "Home / Restaurants management / Menus / Sections / item / create Appetizers sec…" at bounding box center [915, 566] width 1244 height 993
click at [486, 623] on input "0" at bounding box center [521, 631] width 361 height 31
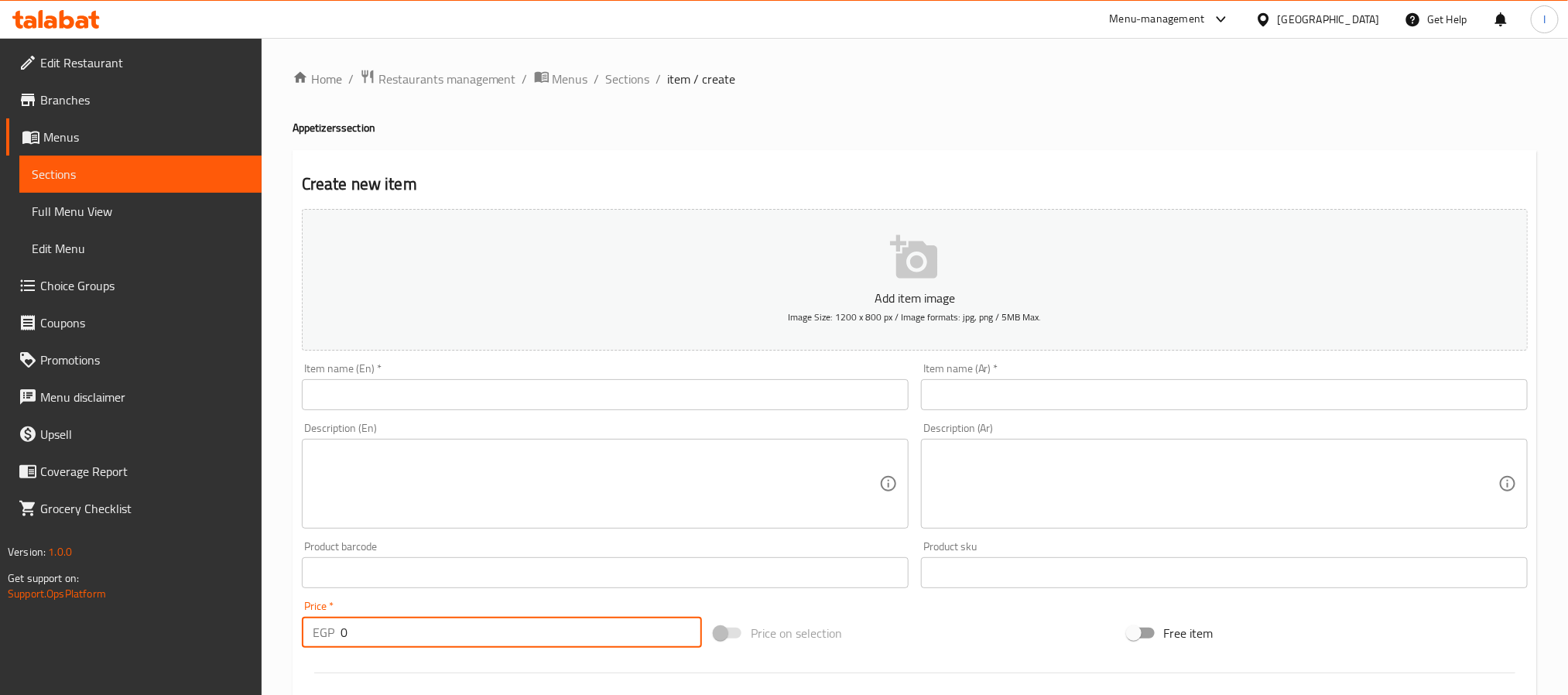
click at [486, 623] on input "0" at bounding box center [521, 631] width 361 height 31
paste input "211.95"
type input "211.95"
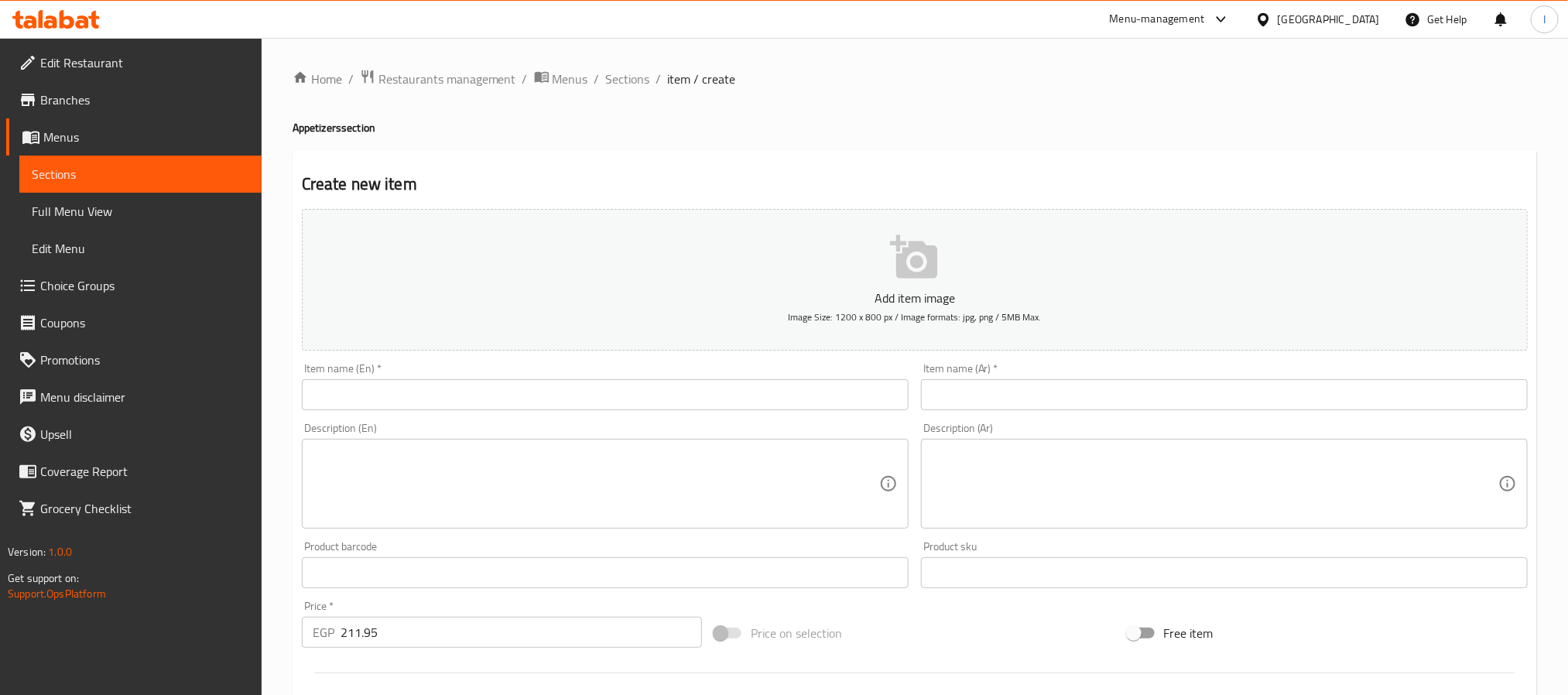
click at [497, 400] on input "text" at bounding box center [605, 394] width 606 height 31
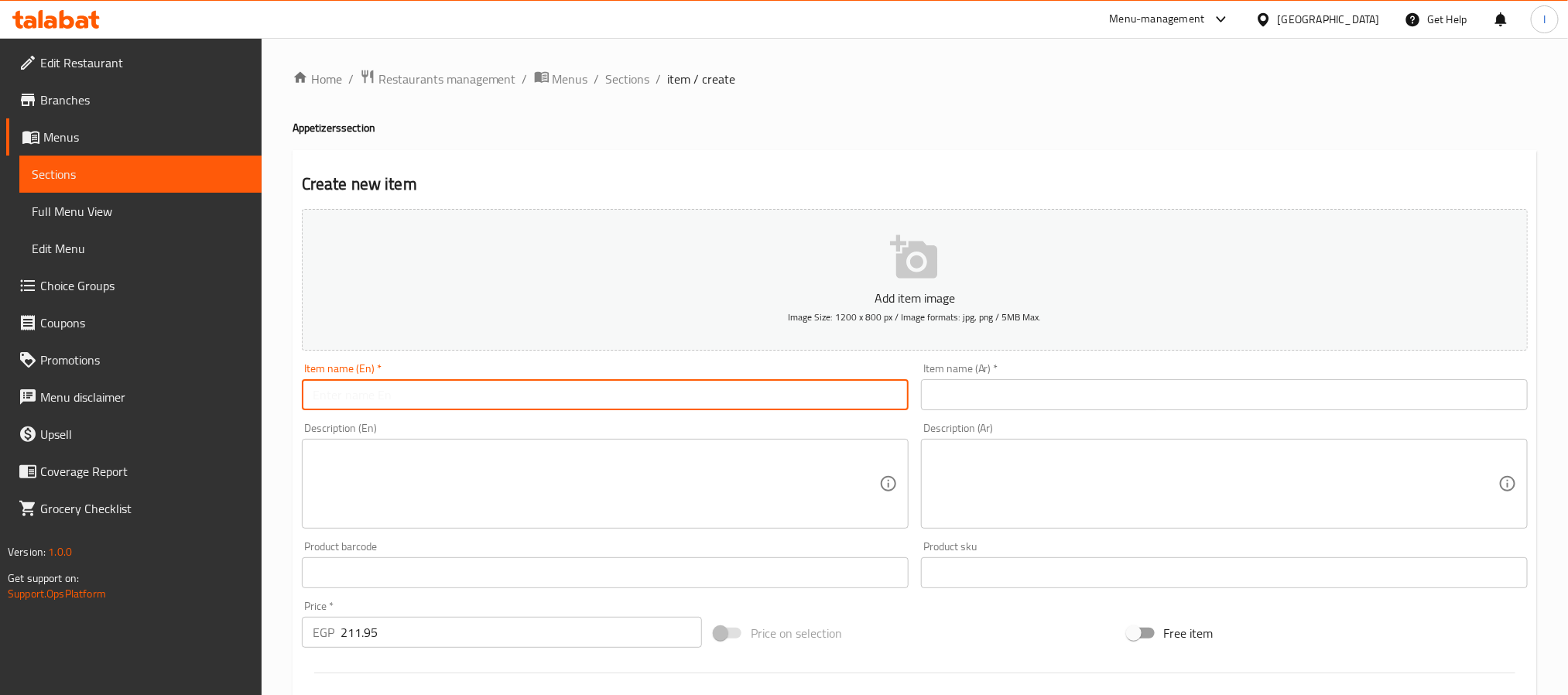
paste input "Katsu Sando"
type input "Katsu Sando"
click at [995, 395] on input "text" at bounding box center [1224, 394] width 606 height 31
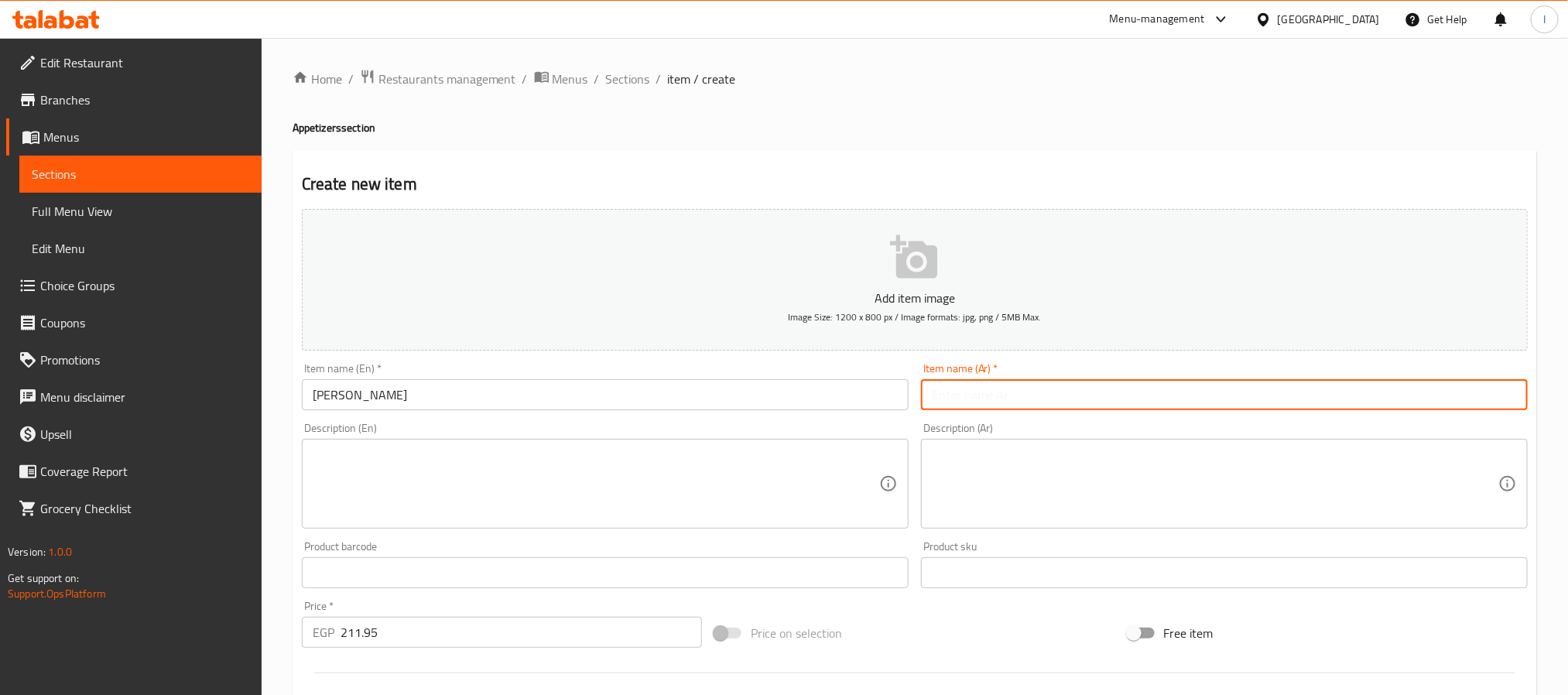
paste input "كاتسو ساندو"
type input "كاتسو ساندو"
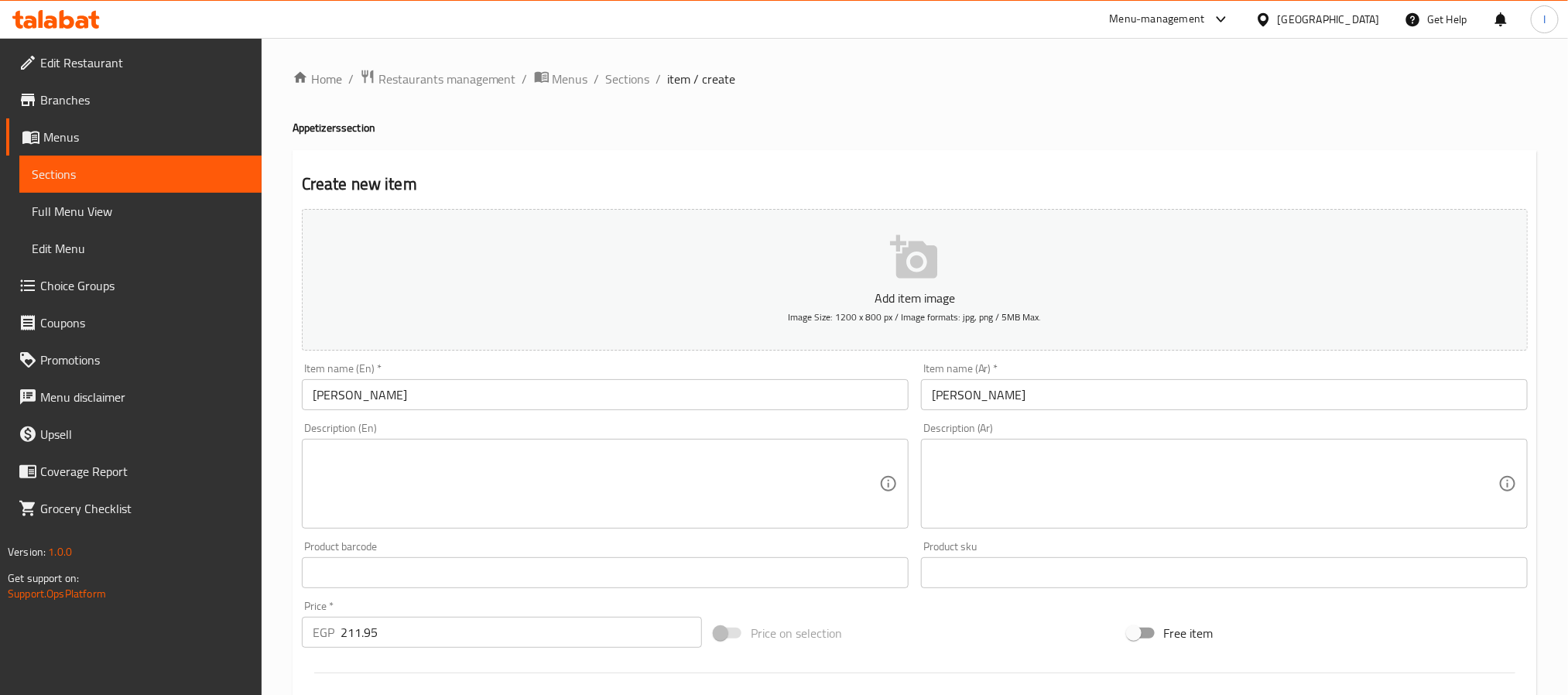
click at [633, 494] on textarea at bounding box center [595, 484] width 566 height 74
paste textarea "Honey sriracha glazed chicken with Asian slaw and spicy mayo in a soft sandwich."
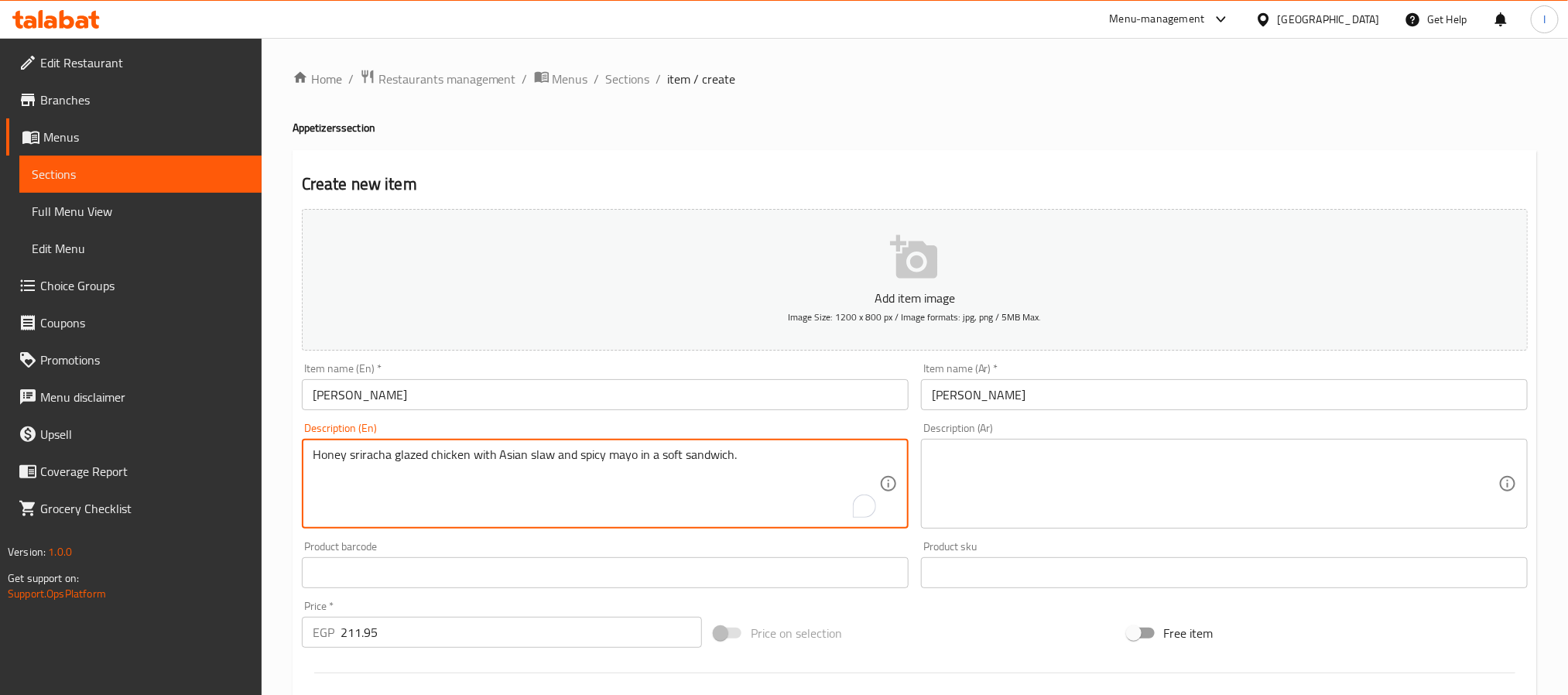
type textarea "Honey sriracha glazed chicken with Asian slaw and spicy mayo in a soft sandwich."
click at [1108, 494] on textarea at bounding box center [1214, 484] width 566 height 74
paste textarea "الوصف (AR): دجاج مزجج بعسل السريراتشا مع سلطة آسيوية ومايونيز حار داخل ساندويتش…"
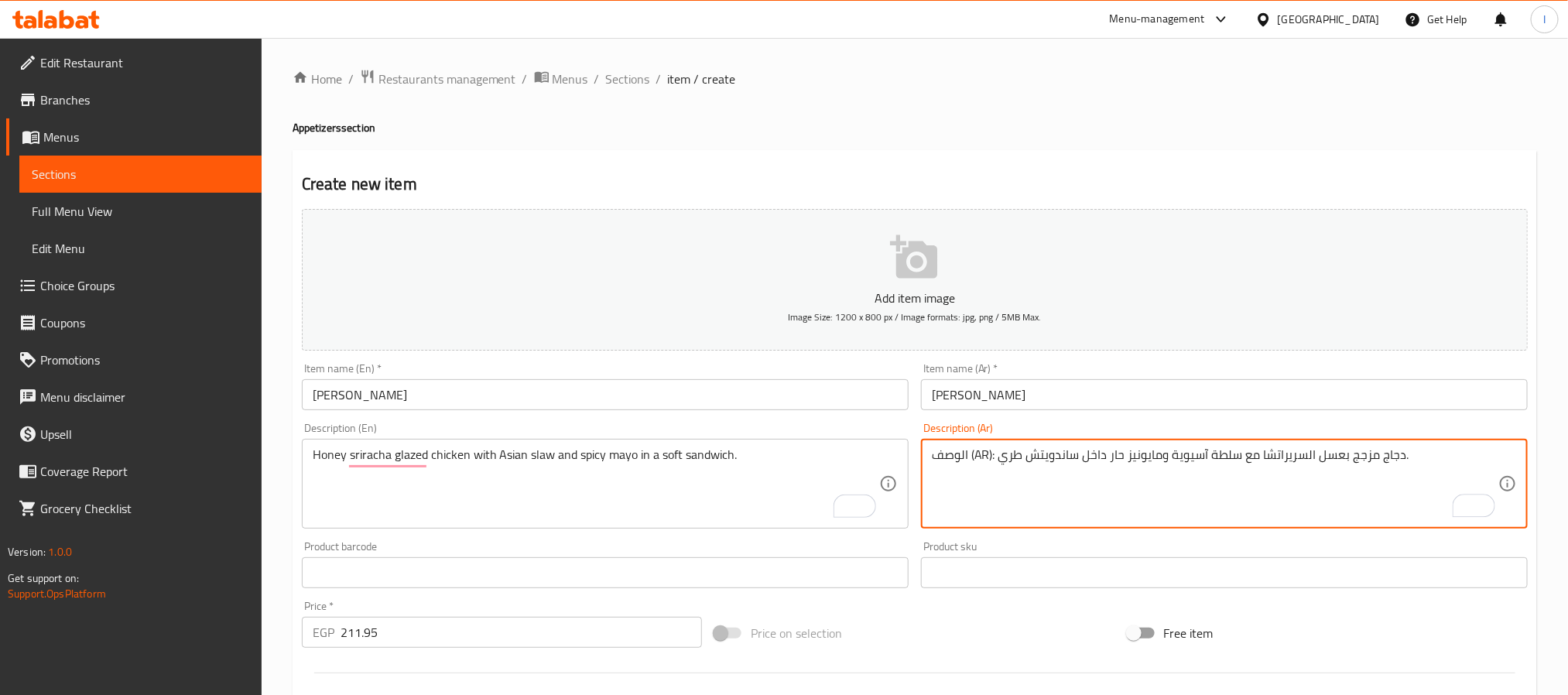
click at [917, 451] on html "​ Menu-management Egypt Get Help I Edit Restaurant Branches Menus Sections Full…" at bounding box center [784, 347] width 1568 height 695
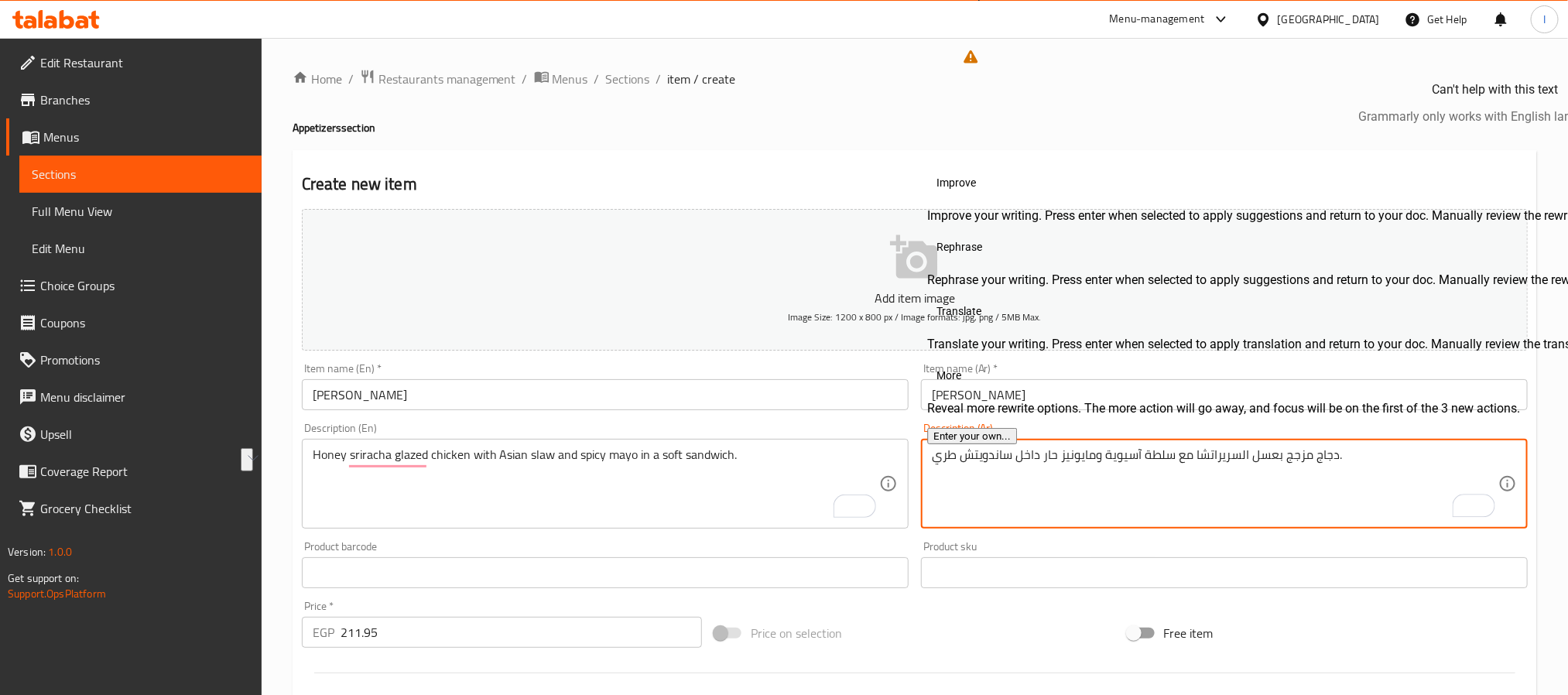
click at [816, 139] on div "Home / Restaurants management / Menus / Sections / item / create Appetizers sec…" at bounding box center [915, 566] width 1244 height 993
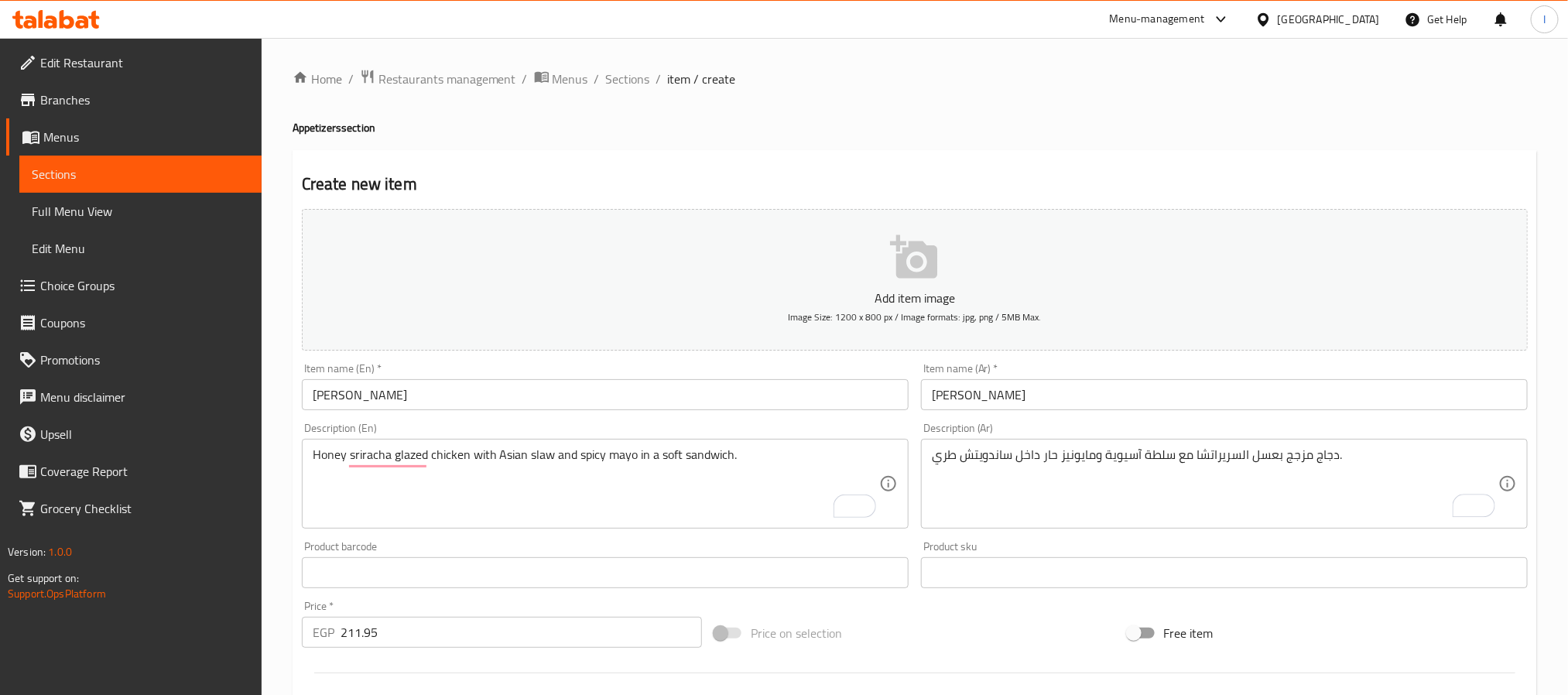
click at [740, 158] on div "Create new item Add item image Image Size: 1200 x 800 px / Image formats: jpg, …" at bounding box center [915, 600] width 1244 height 901
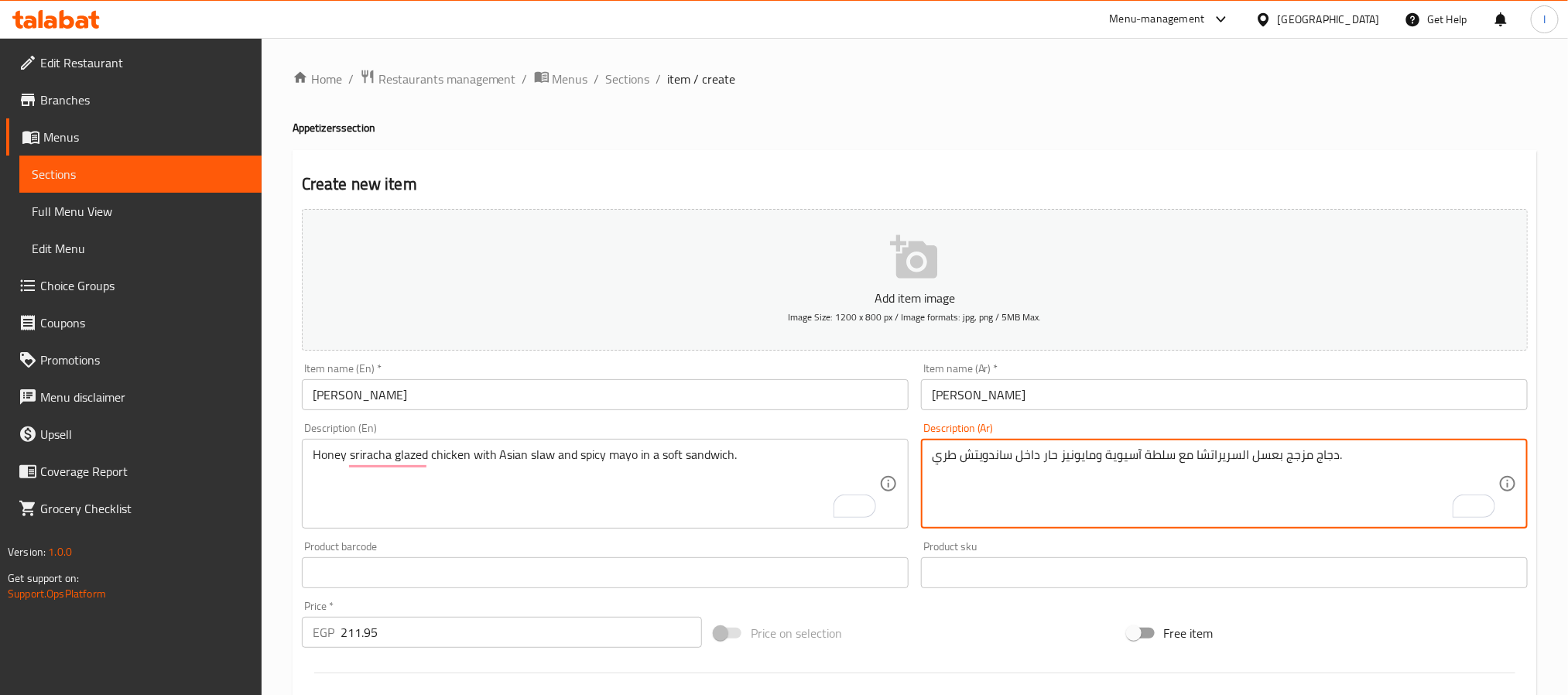
click at [1040, 470] on textarea "دجاج مزجج بعسل السريراتشا مع سلطة آسيوية ومايونيز حار داخل ساندويتش طري." at bounding box center [1214, 484] width 566 height 74
click at [1070, 456] on textarea "دجاج مزجج بعسل السريراتشا مع سلطة آسيوية ومايونيز حار داخل ساندويتش طري." at bounding box center [1214, 484] width 566 height 74
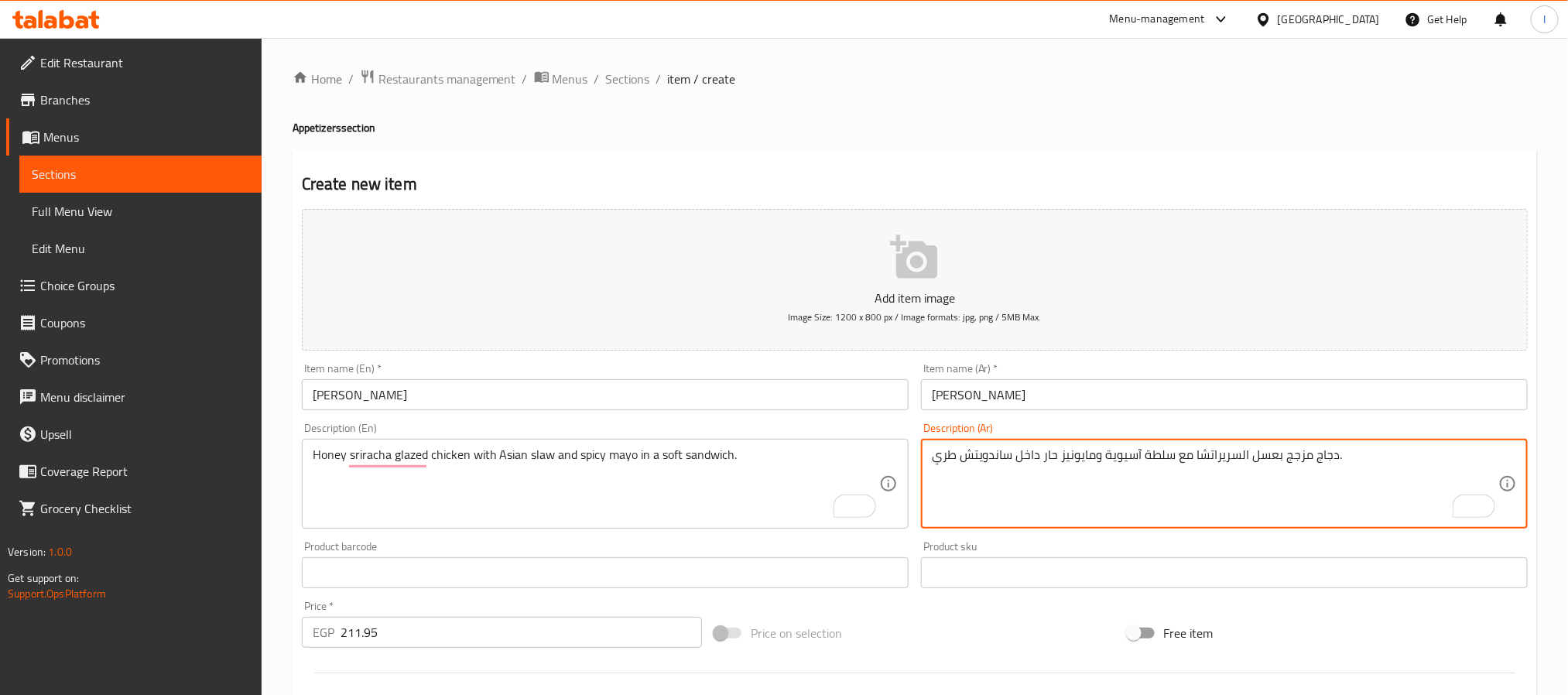
paste textarea "بل بالعسل وصلصة سريراتشا، سلطة آسيوية ومايونيز حار"
type textarea "دجاج متبل بالعسل وصلصة سريراتشا، سلطة آسيوية ومايونيز حار"
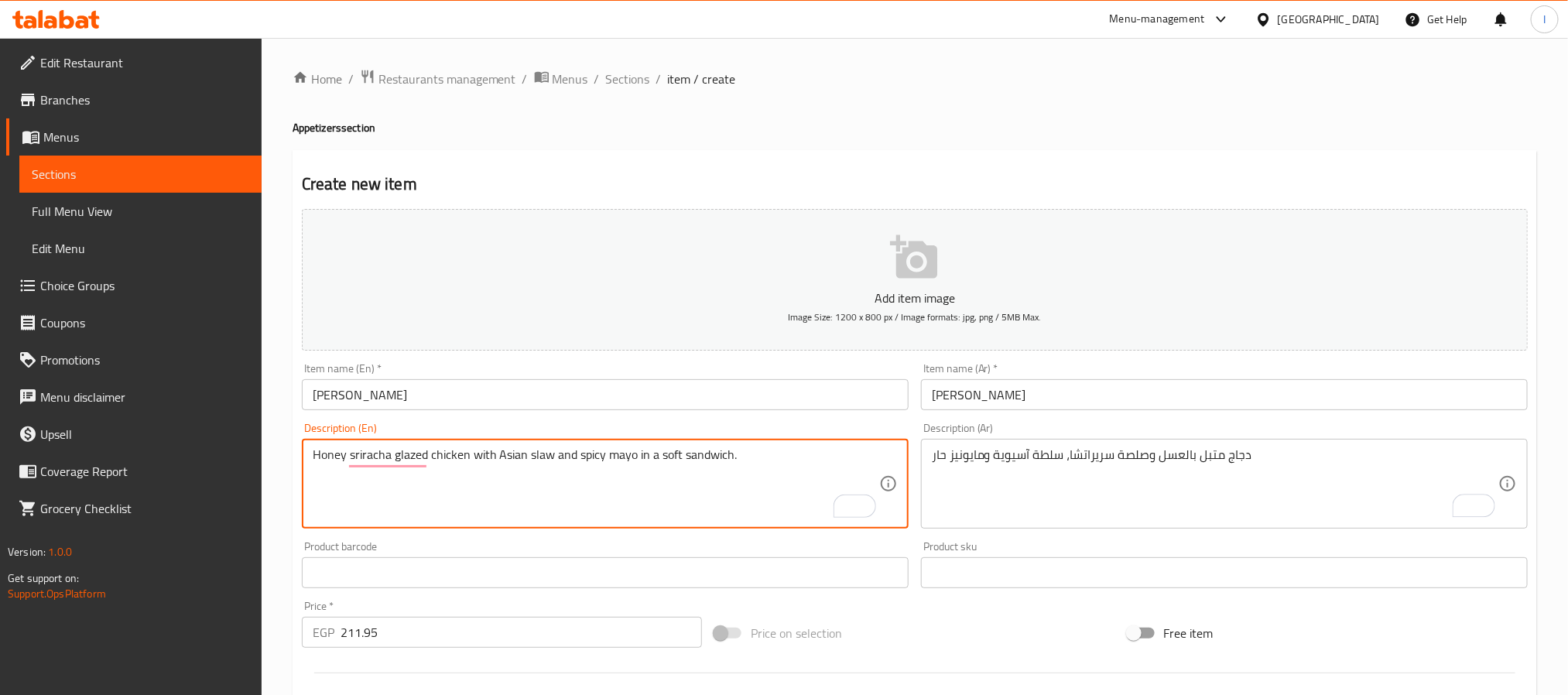
paste textarea "Sriracha Glazed Chicken, Asian Slaw & Spicy Mayo"
type textarea "Honey Sriracha Glazed Chicken, Asian Slaw & Spicy Mayo"
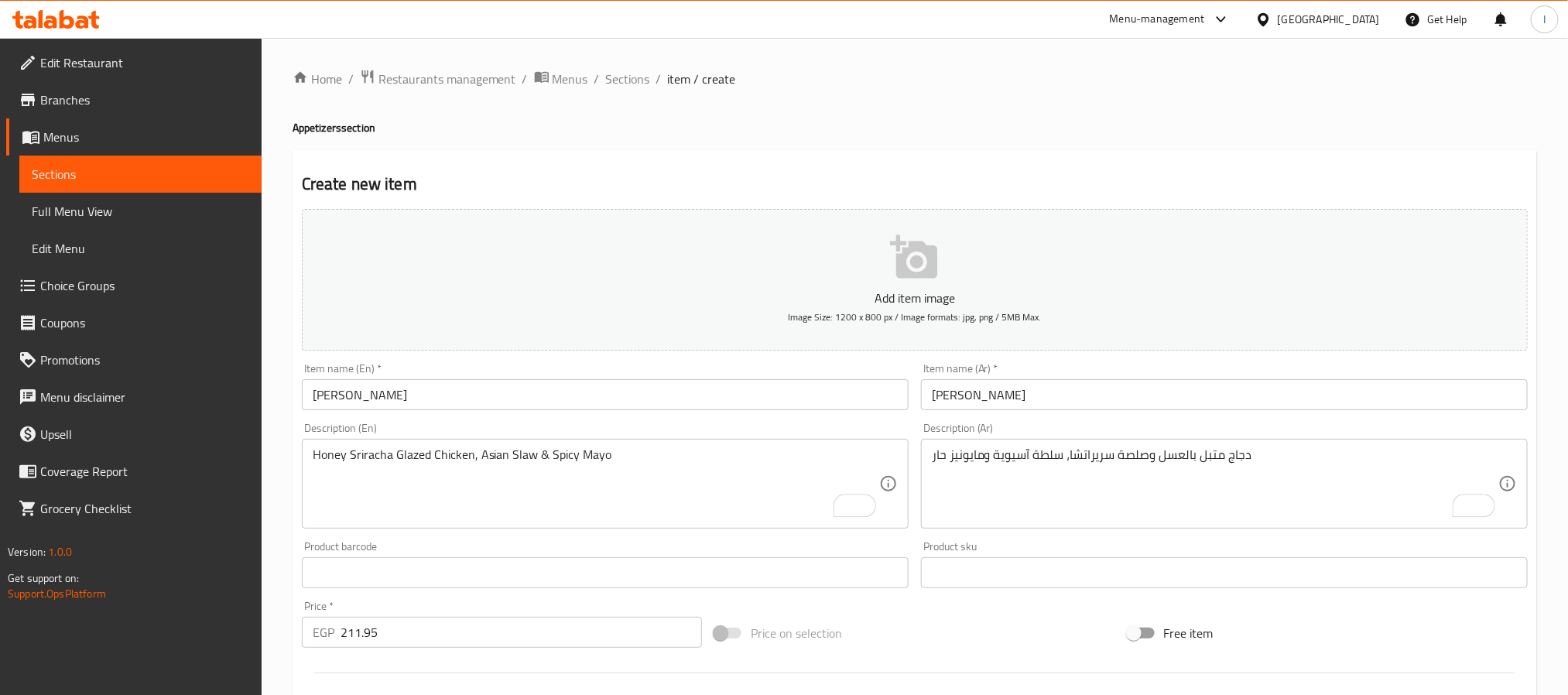
click at [796, 159] on div "Create new item Add item image Image Size: 1200 x 800 px / Image formats: jpg, …" at bounding box center [915, 600] width 1244 height 901
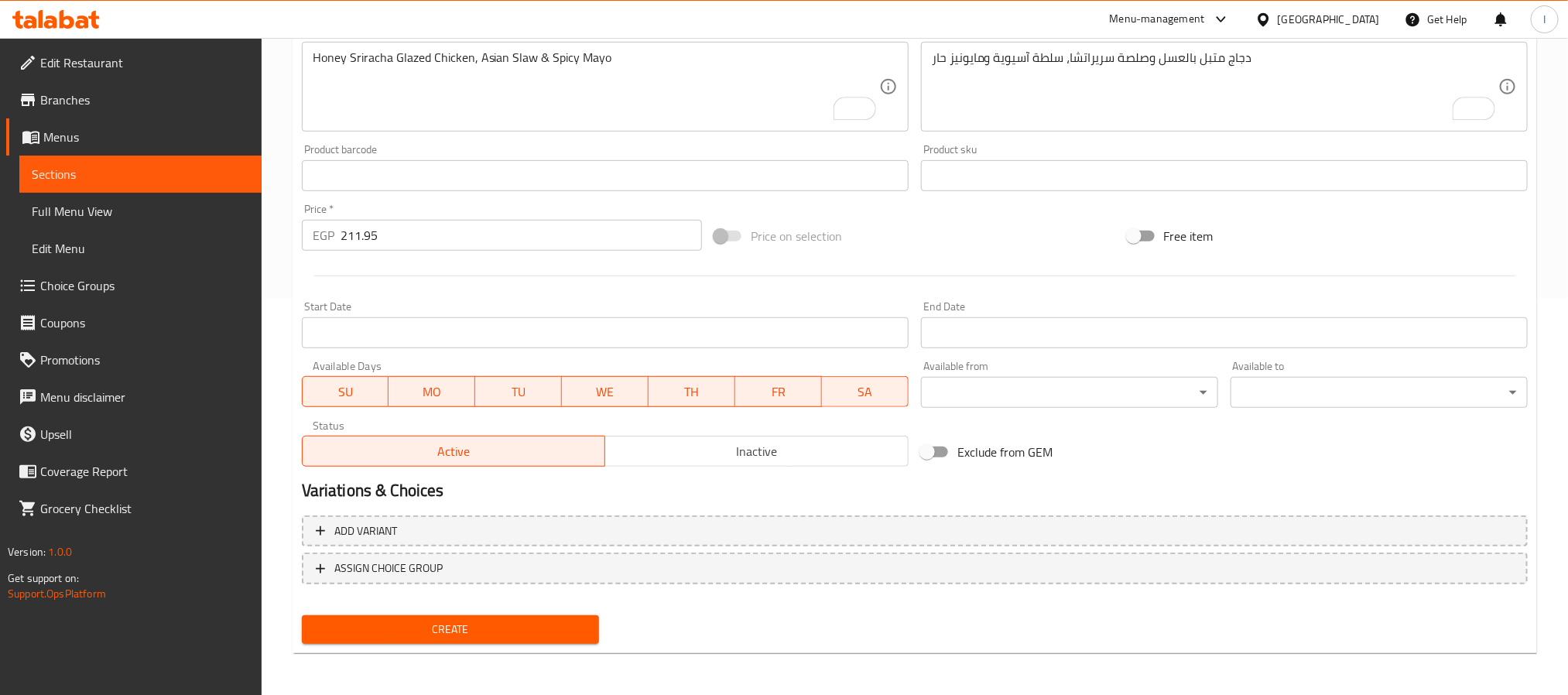
click at [509, 619] on span "Create" at bounding box center [450, 629] width 272 height 20
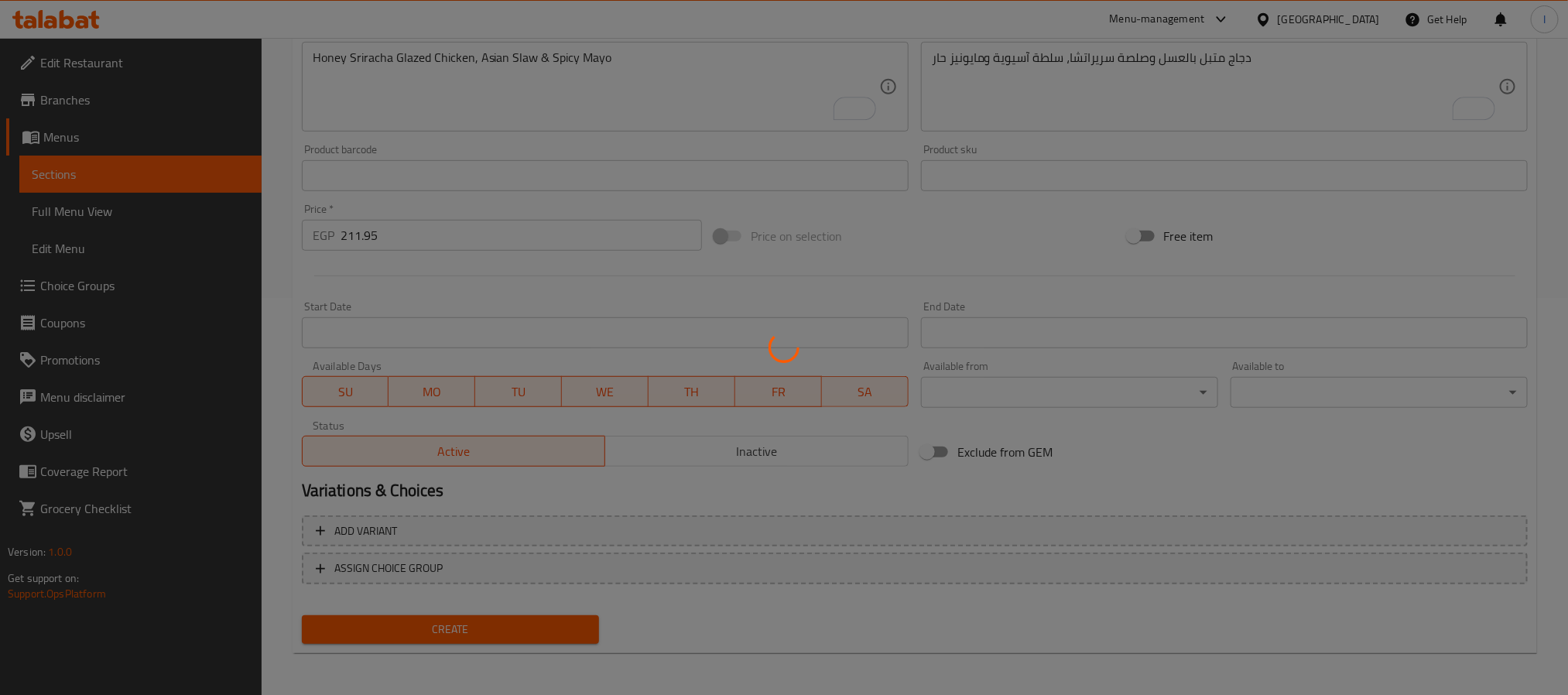
type input "0"
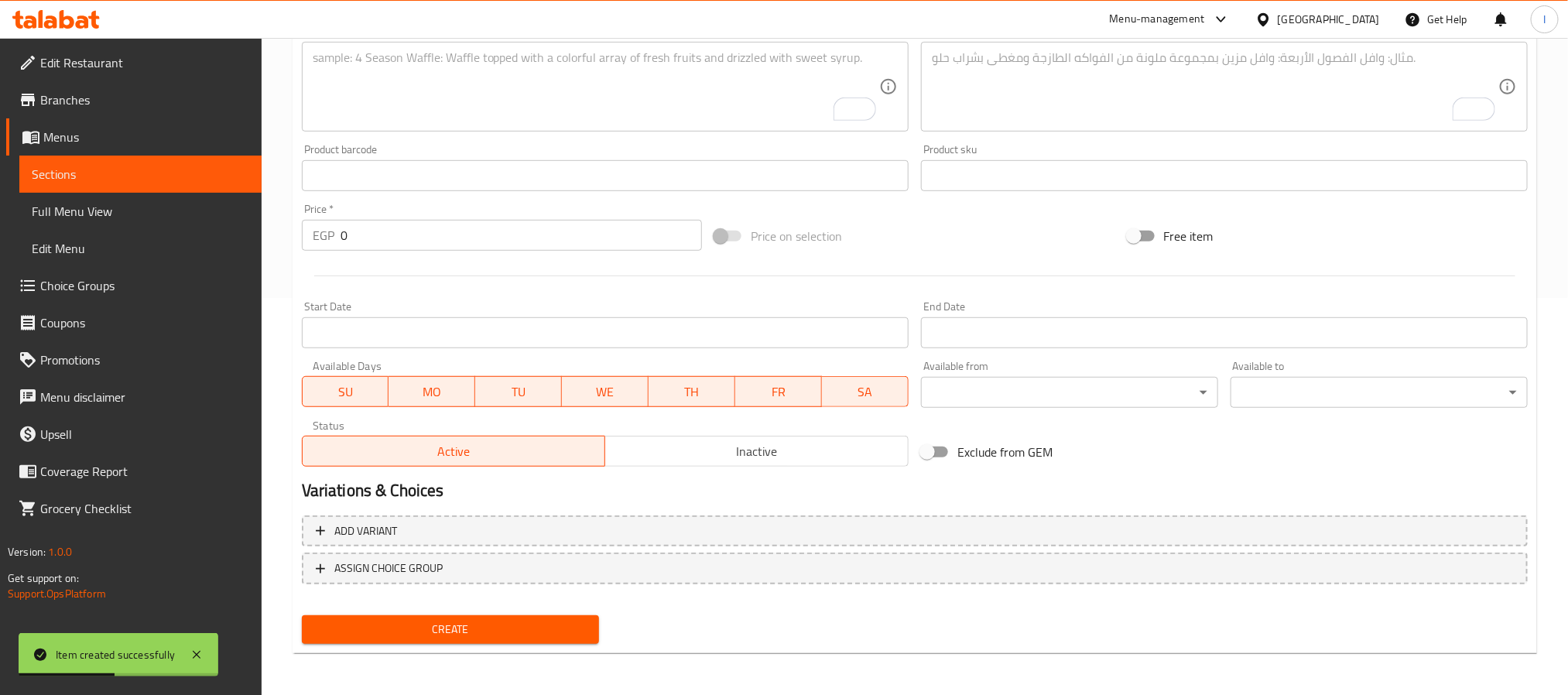
drag, startPoint x: 862, startPoint y: 219, endPoint x: 862, endPoint y: 230, distance: 11.0
click at [862, 219] on div "Price on selection" at bounding box center [914, 236] width 413 height 42
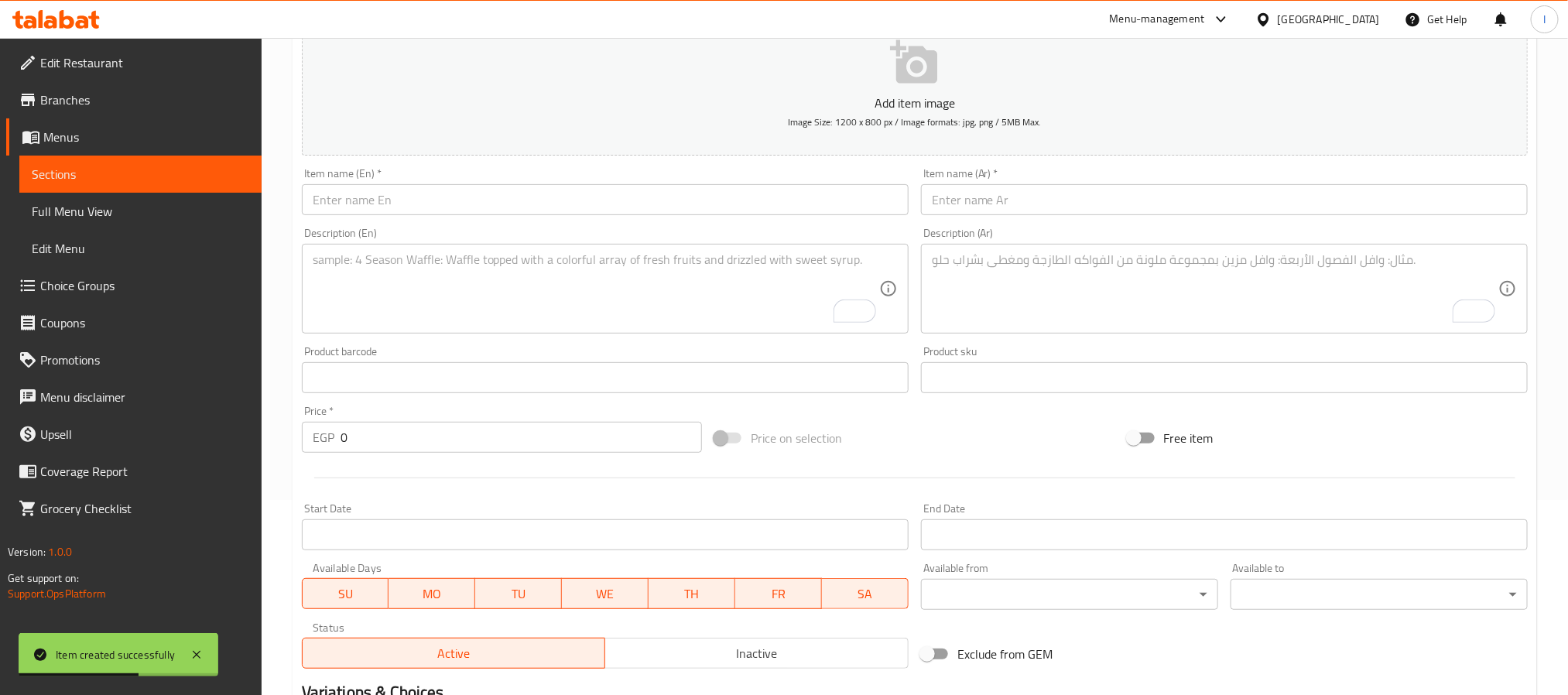
scroll to position [0, 0]
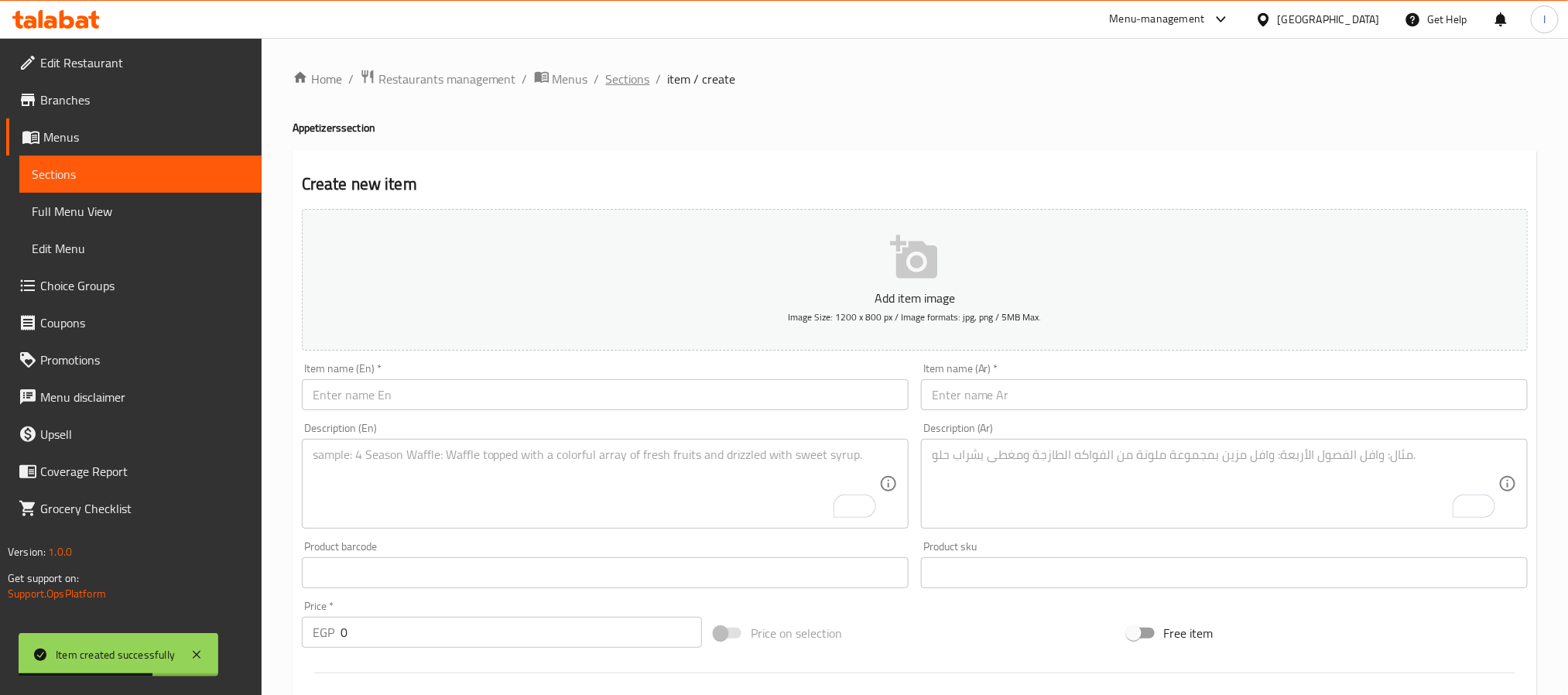
click at [618, 78] on span "Sections" at bounding box center [628, 79] width 44 height 19
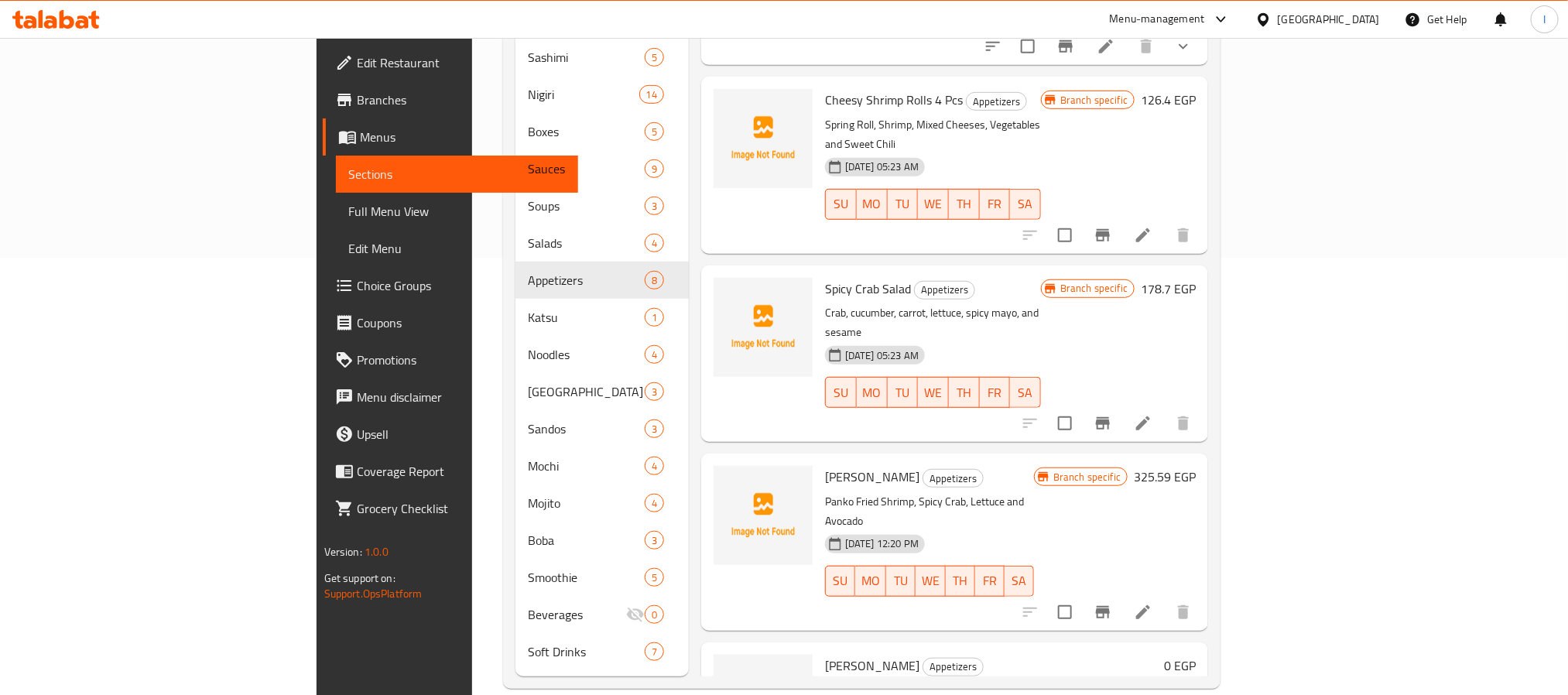
scroll to position [474, 0]
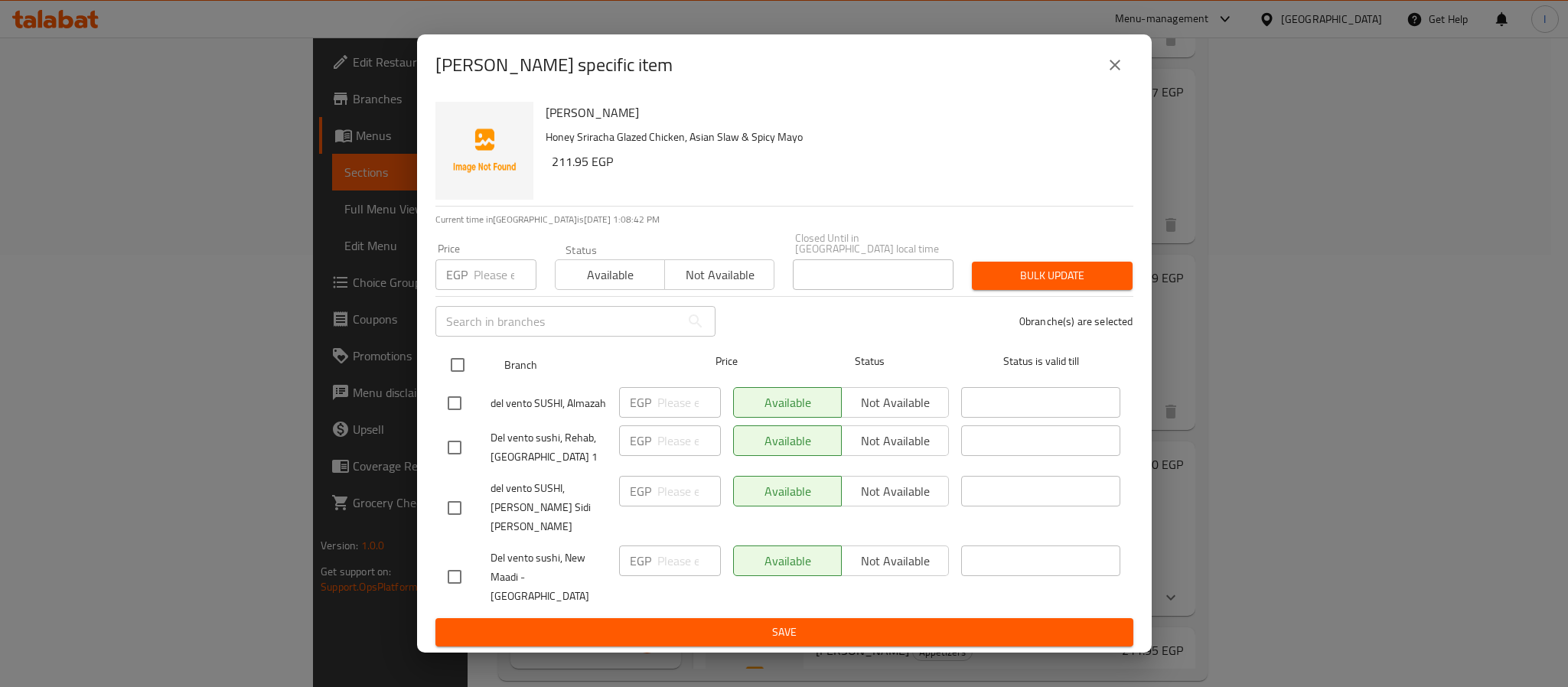
click at [454, 370] on input "checkbox" at bounding box center [457, 364] width 32 height 32
checkbox input "true"
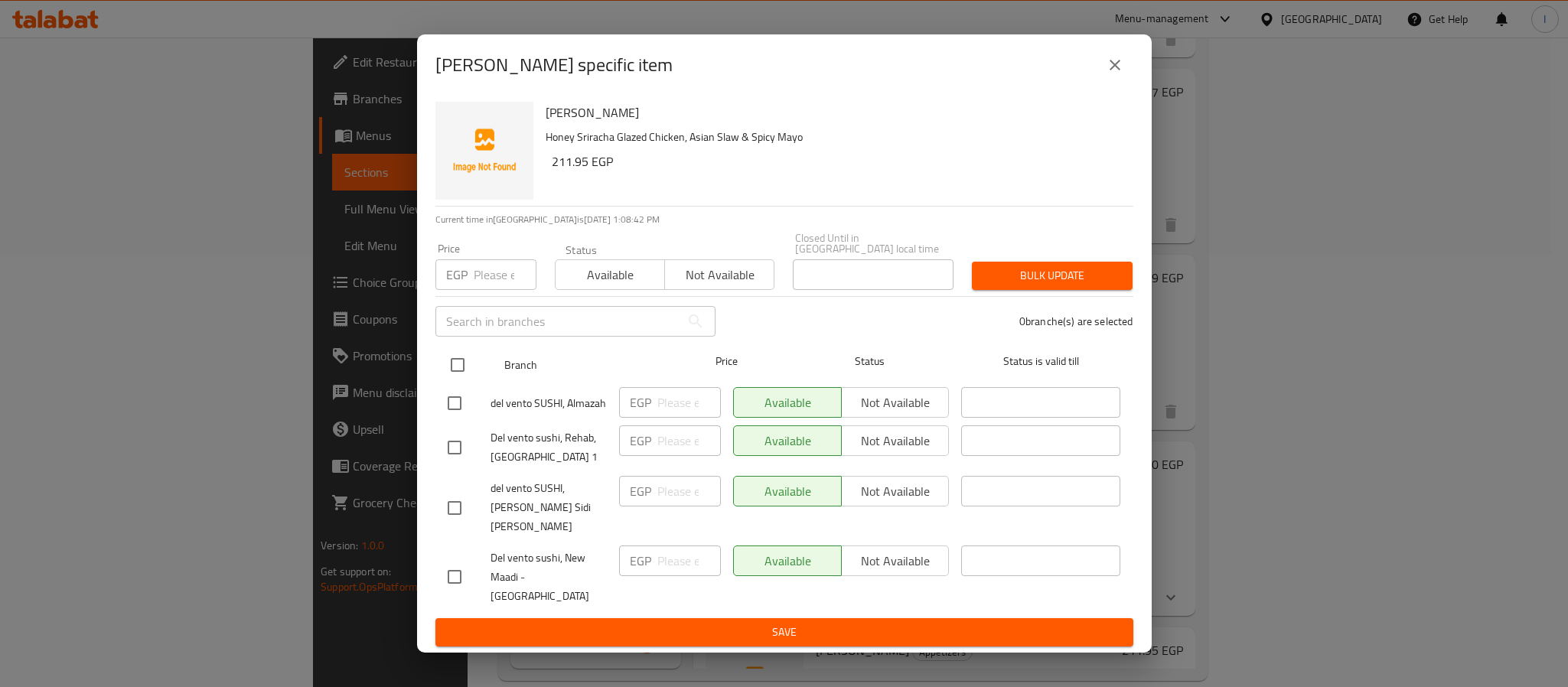
checkbox input "true"
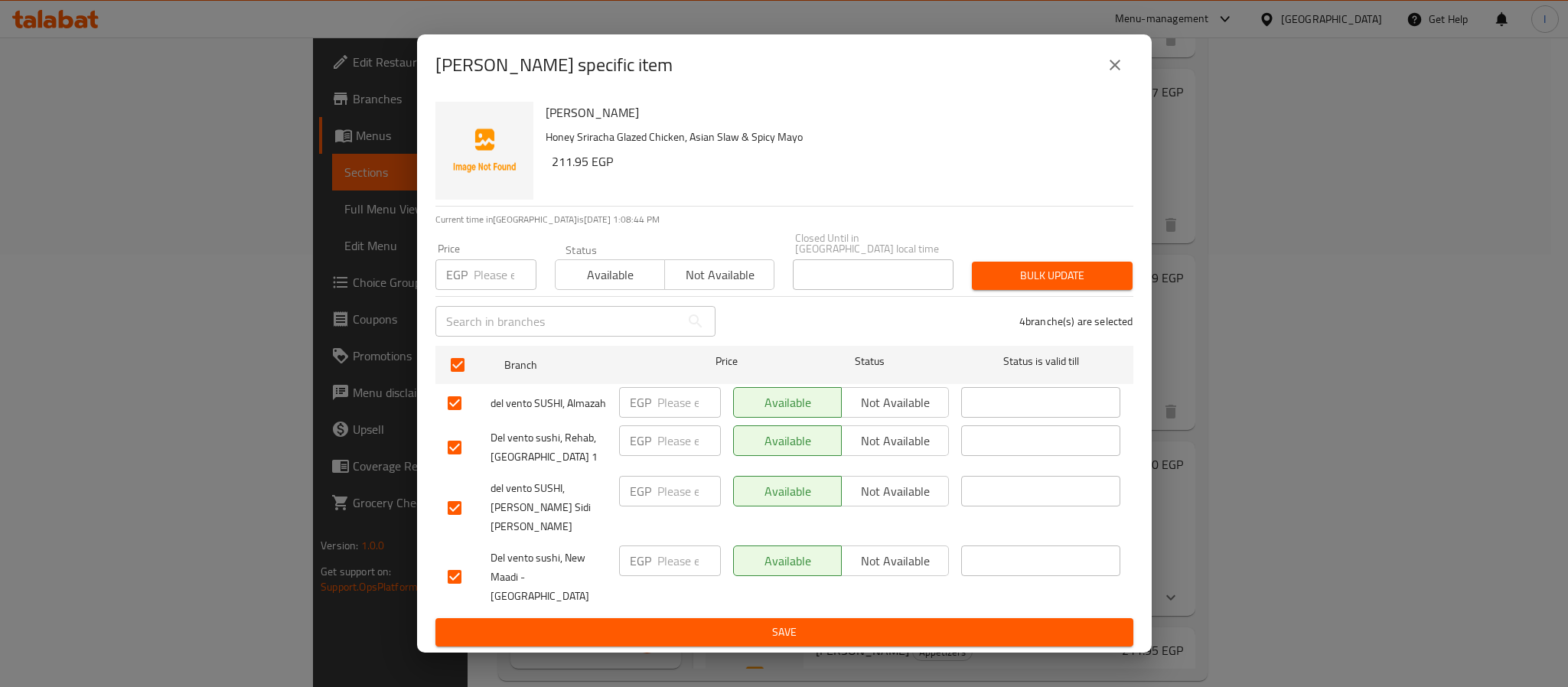
click at [895, 492] on button "Not available" at bounding box center [895, 490] width 108 height 31
click at [684, 418] on input "number" at bounding box center [688, 401] width 64 height 31
paste input "211.95"
type input "211.95"
click at [664, 564] on input "number" at bounding box center [688, 560] width 64 height 31
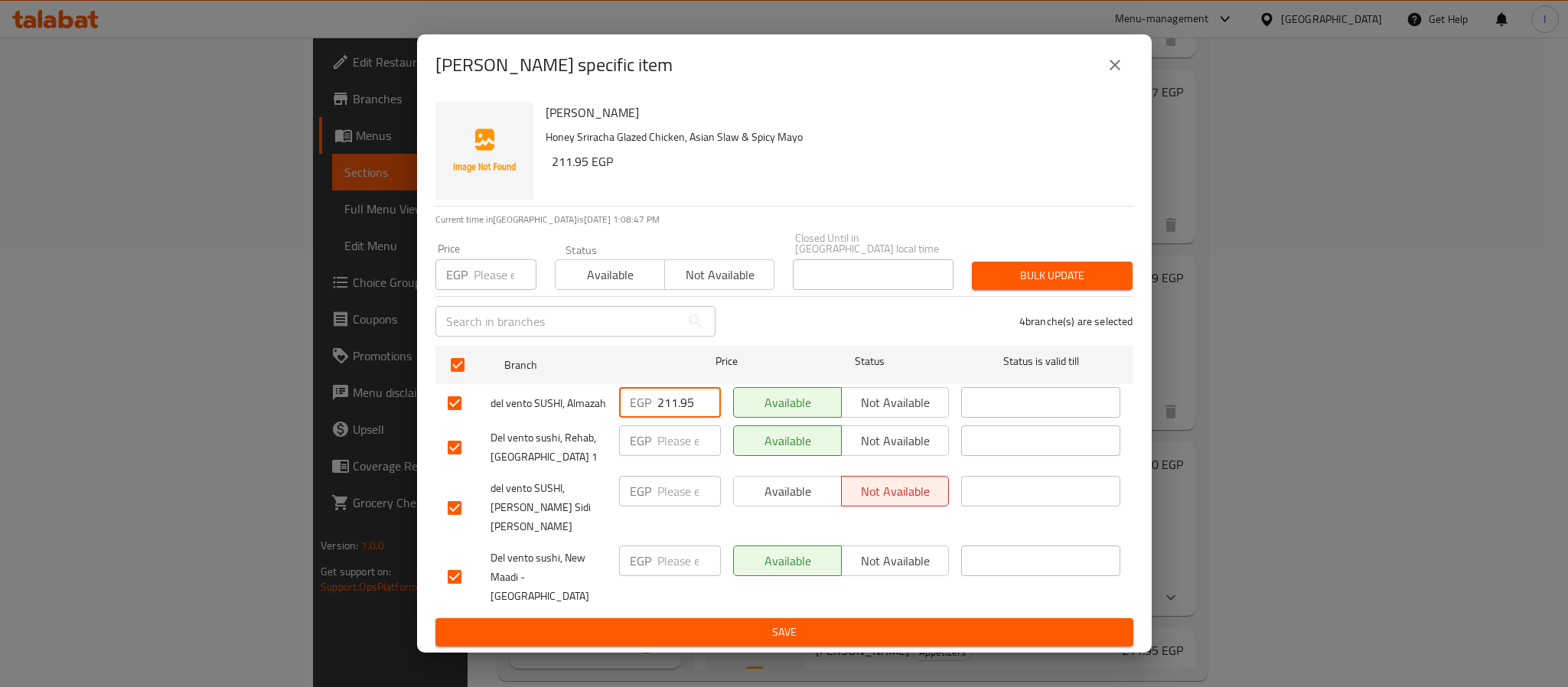
paste input "211.95"
type input "211.95"
click at [666, 622] on span "Save" at bounding box center [784, 632] width 673 height 19
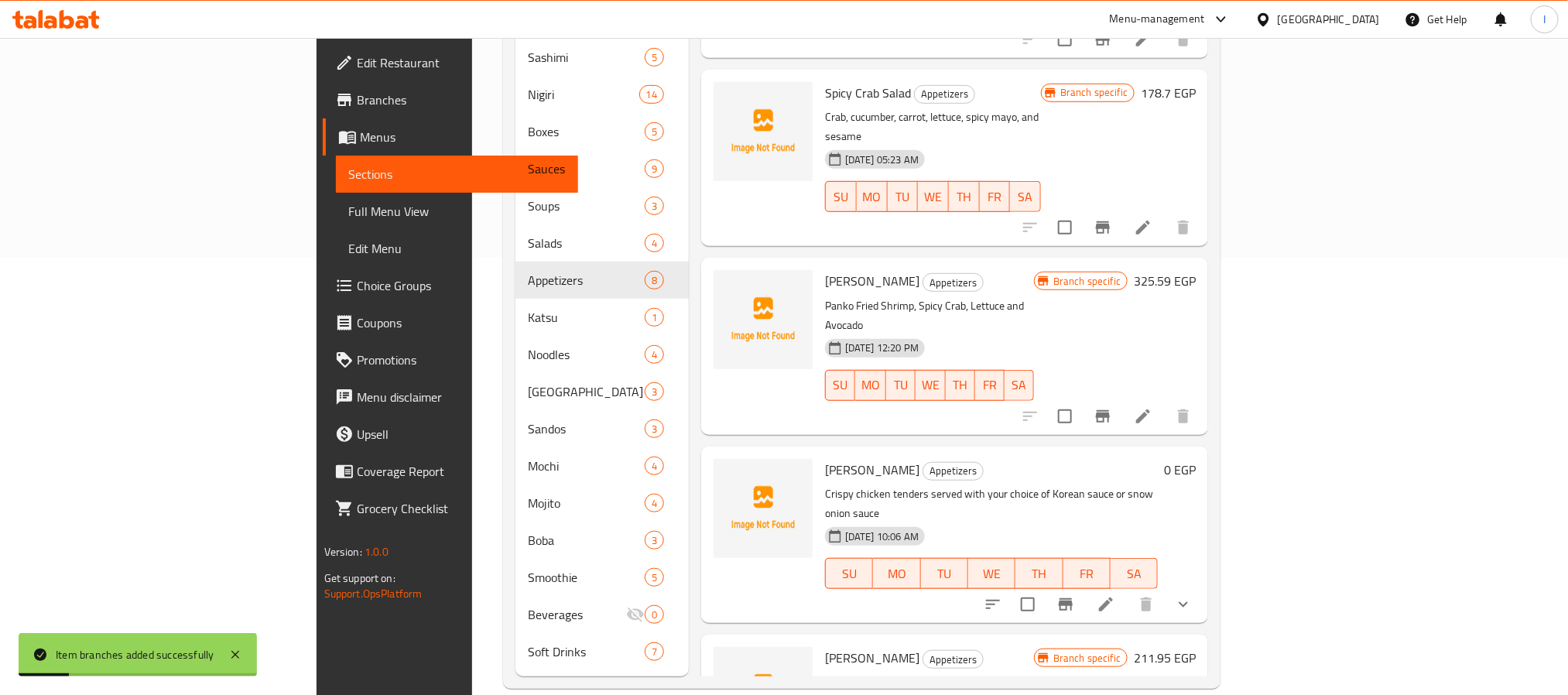
scroll to position [0, 0]
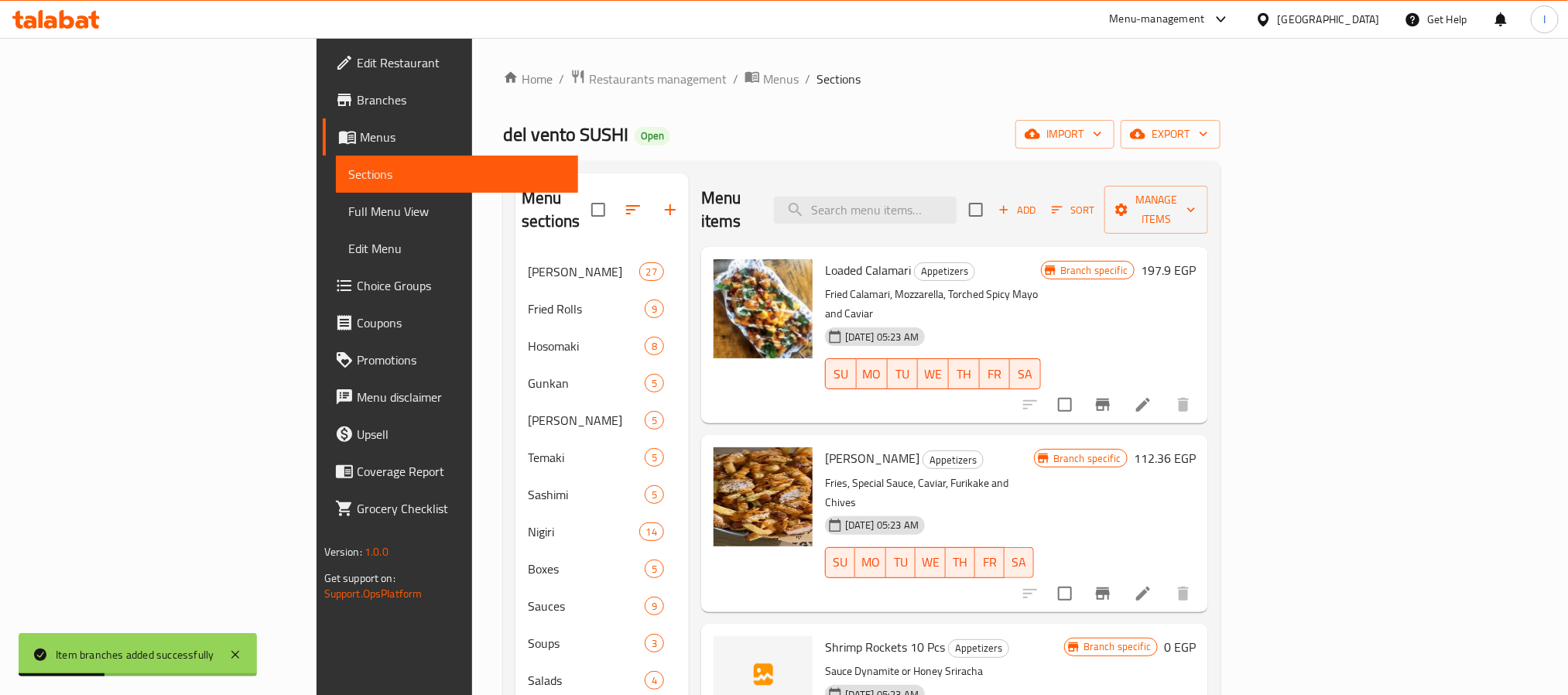
click at [1110, 398] on icon "Branch-specific-item" at bounding box center [1102, 404] width 14 height 12
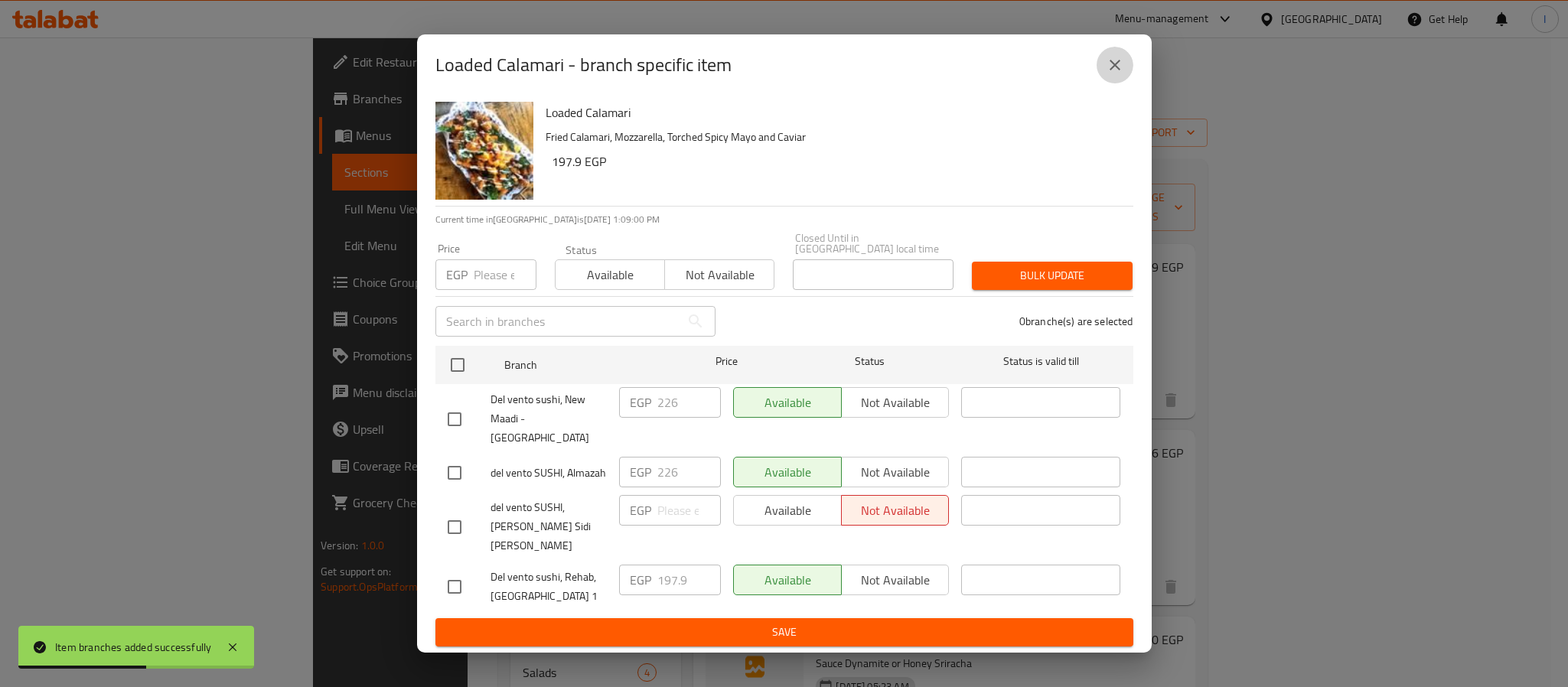
click at [1117, 74] on icon "close" at bounding box center [1115, 65] width 19 height 18
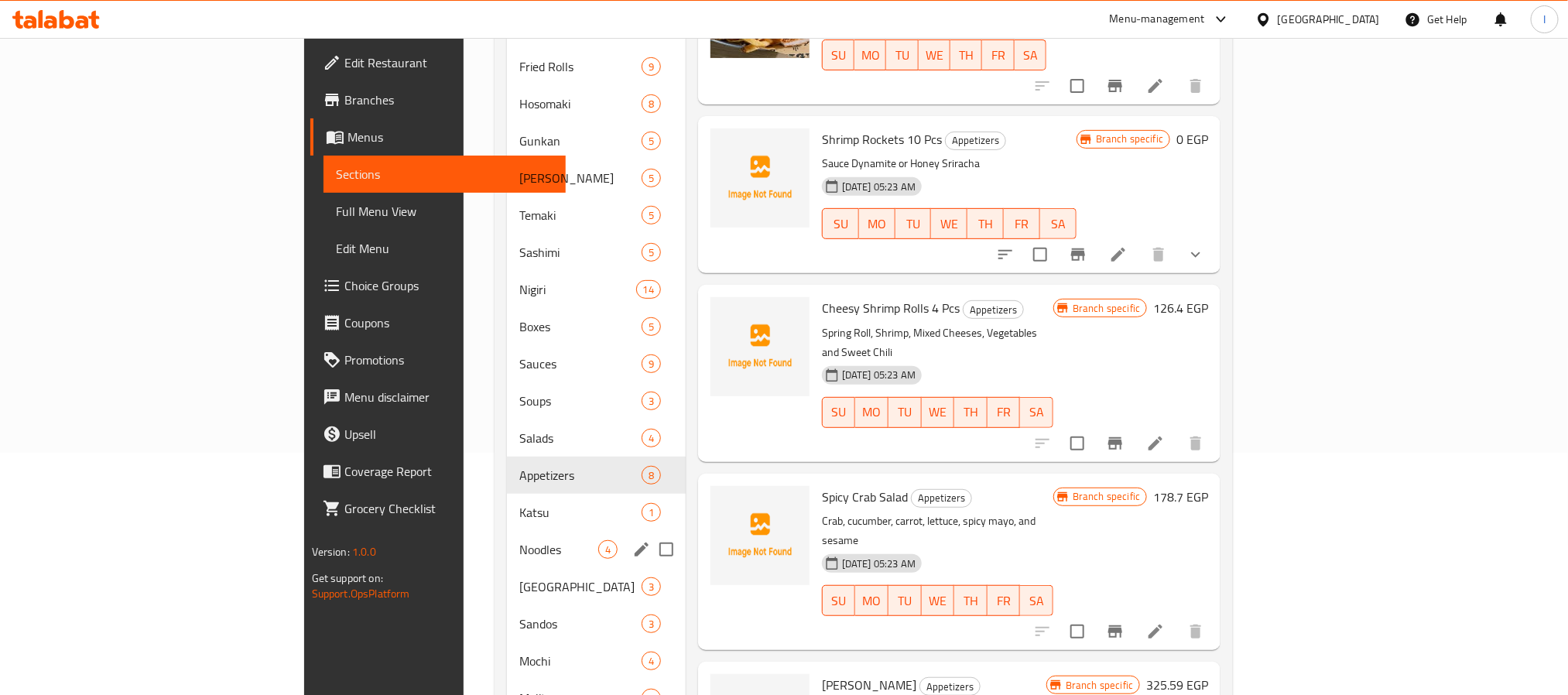
scroll to position [205, 0]
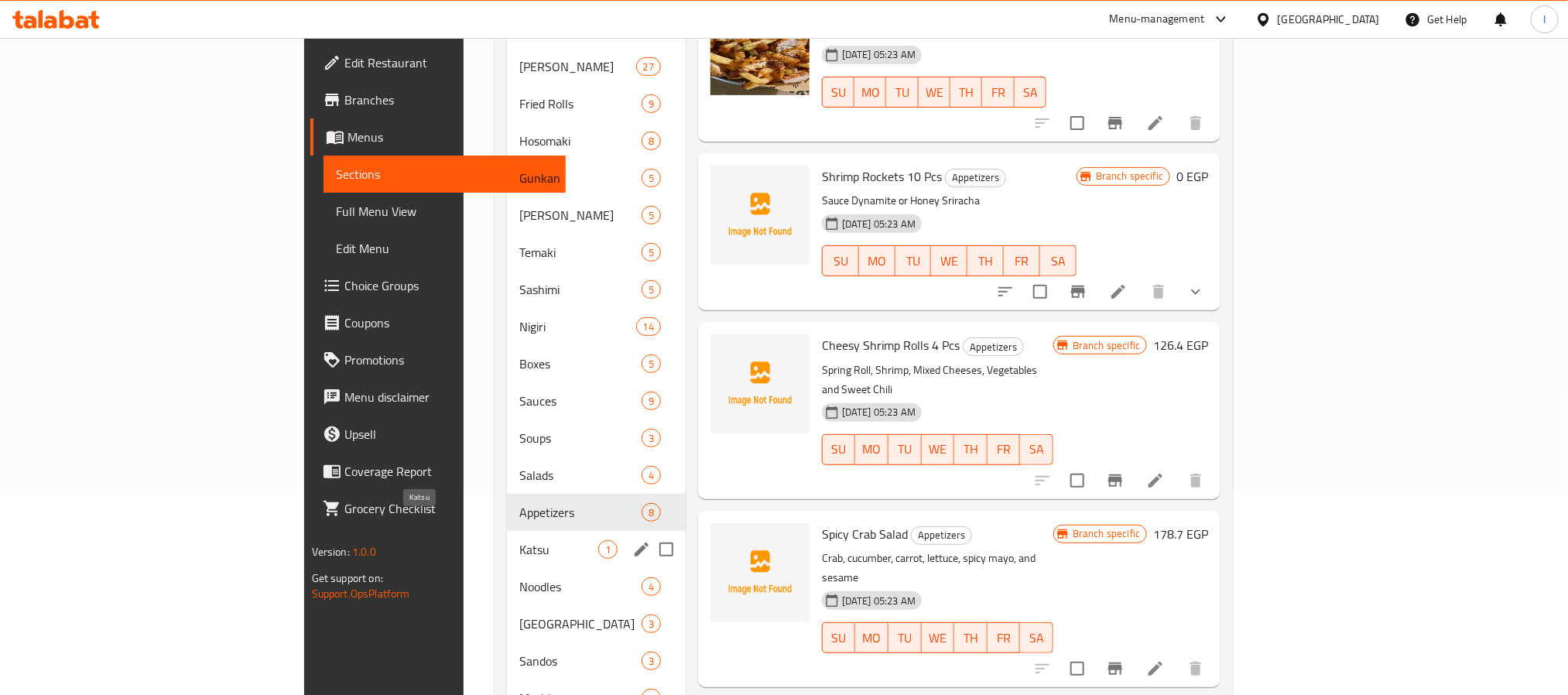
click at [519, 540] on span "Katsu" at bounding box center [559, 549] width 79 height 19
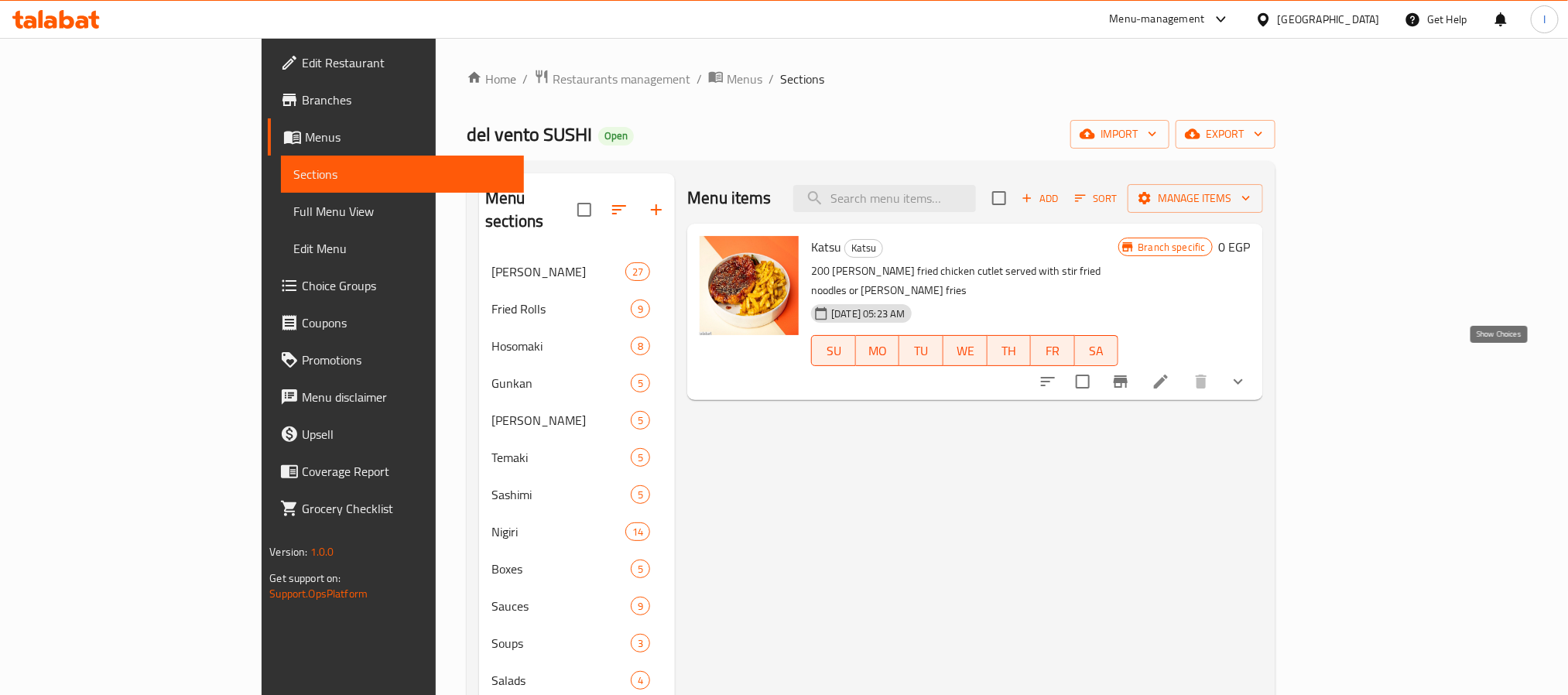
click at [1247, 372] on icon "show more" at bounding box center [1238, 382] width 19 height 19
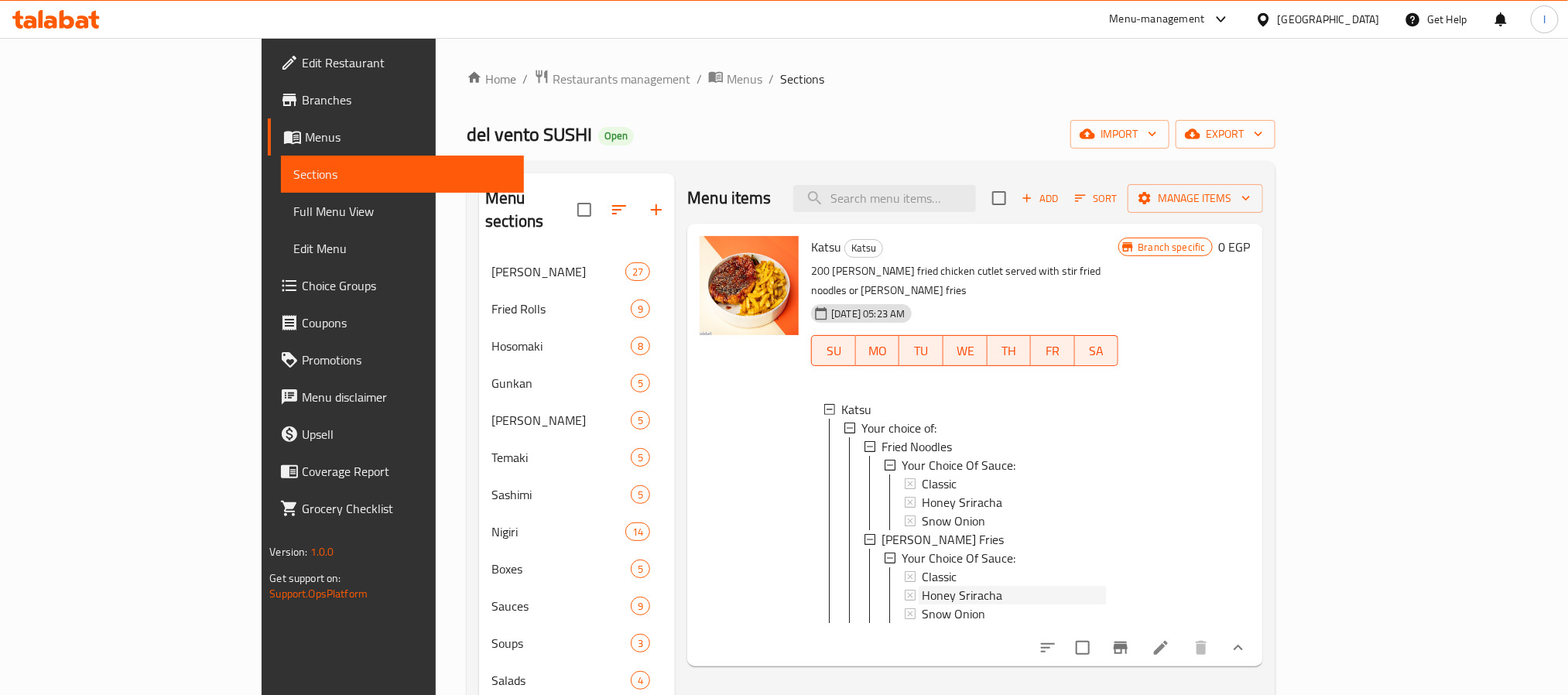
click at [941, 586] on div "Honey Sriracha" at bounding box center [1013, 595] width 184 height 19
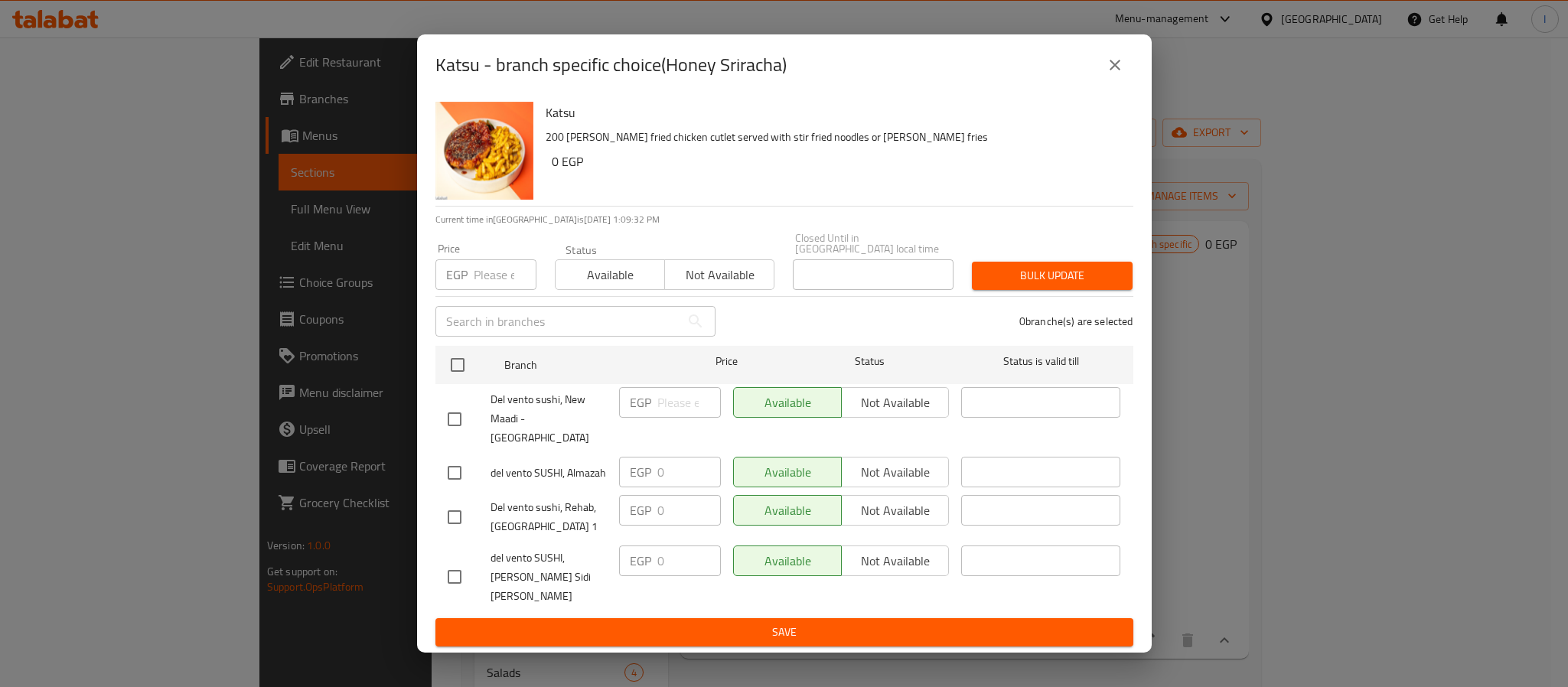
click at [1109, 74] on icon "close" at bounding box center [1115, 65] width 19 height 18
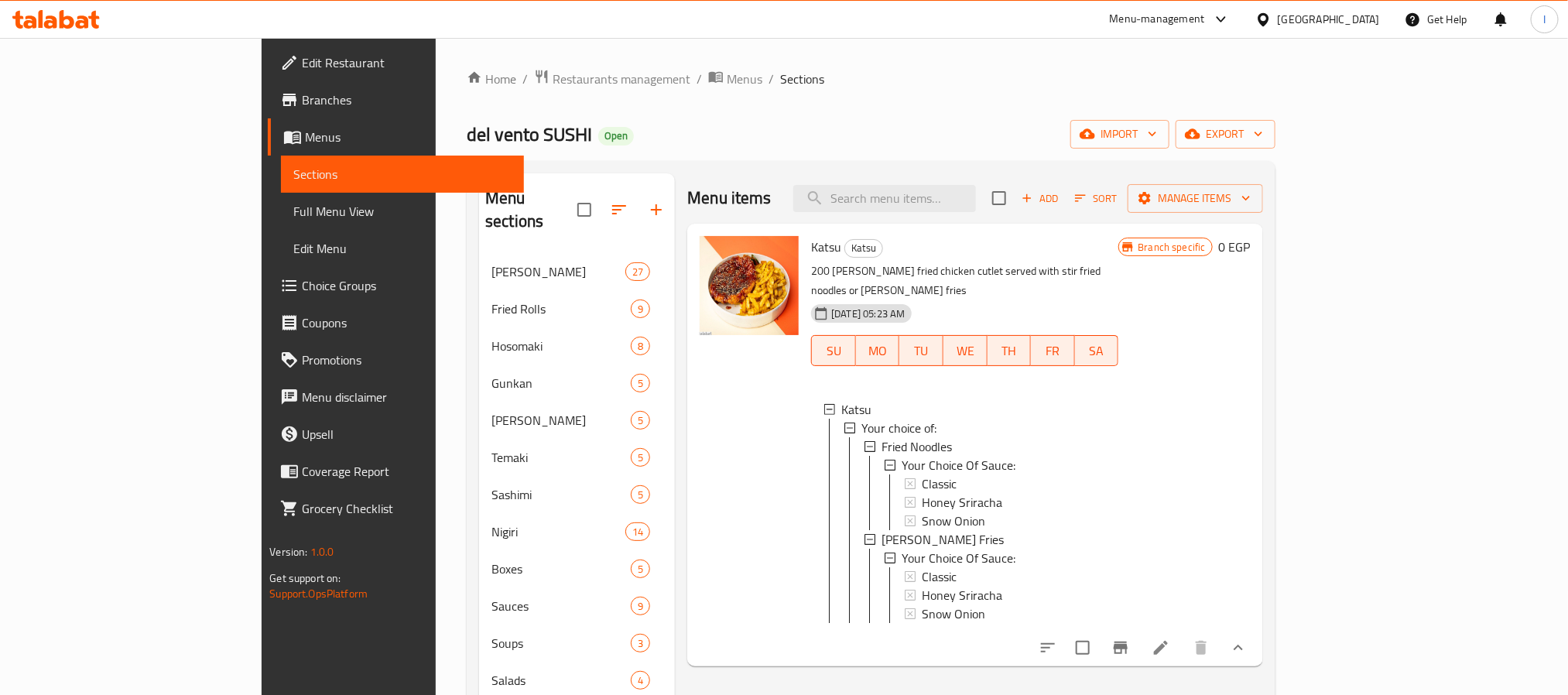
click at [811, 169] on div "Menu sections Ura maki 27 Fried Rolls 9 Hosomaki 8 Gunkan 5 Oshi Sushi 5 Temaki…" at bounding box center [871, 643] width 808 height 964
drag, startPoint x: 1490, startPoint y: 641, endPoint x: 1446, endPoint y: 638, distance: 44.1
click at [1247, 641] on icon "show more" at bounding box center [1238, 647] width 19 height 19
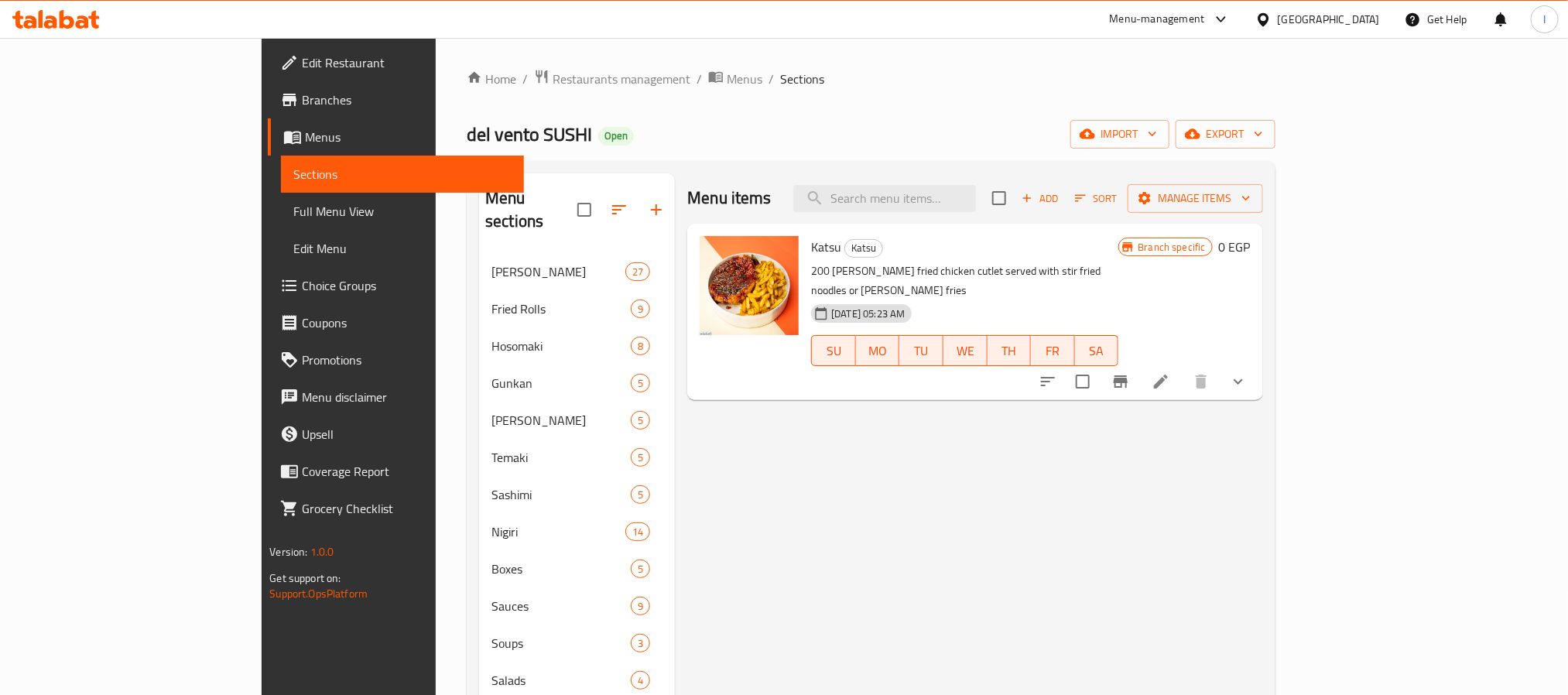
click at [697, 123] on div "del vento SUSHI Open import export" at bounding box center [871, 134] width 808 height 29
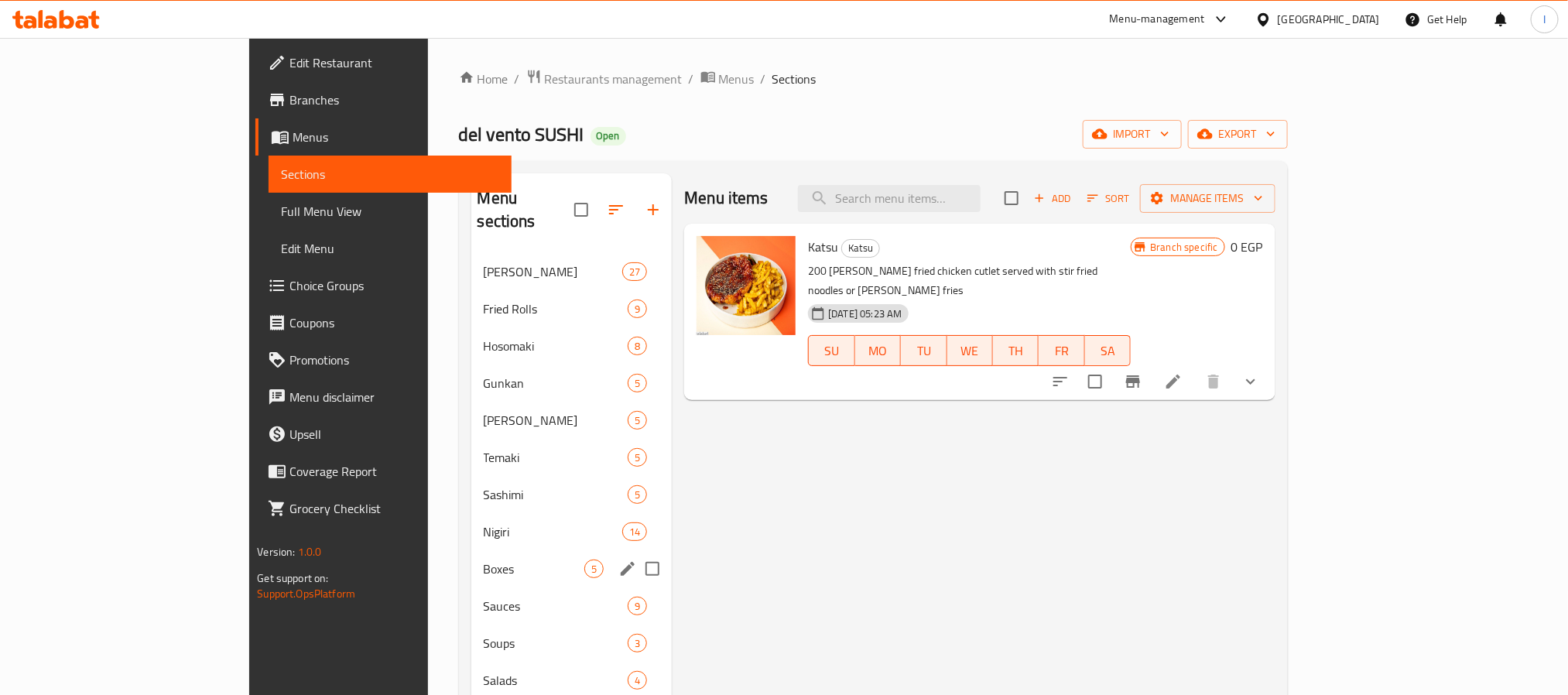
click at [484, 559] on span "Boxes" at bounding box center [534, 569] width 101 height 19
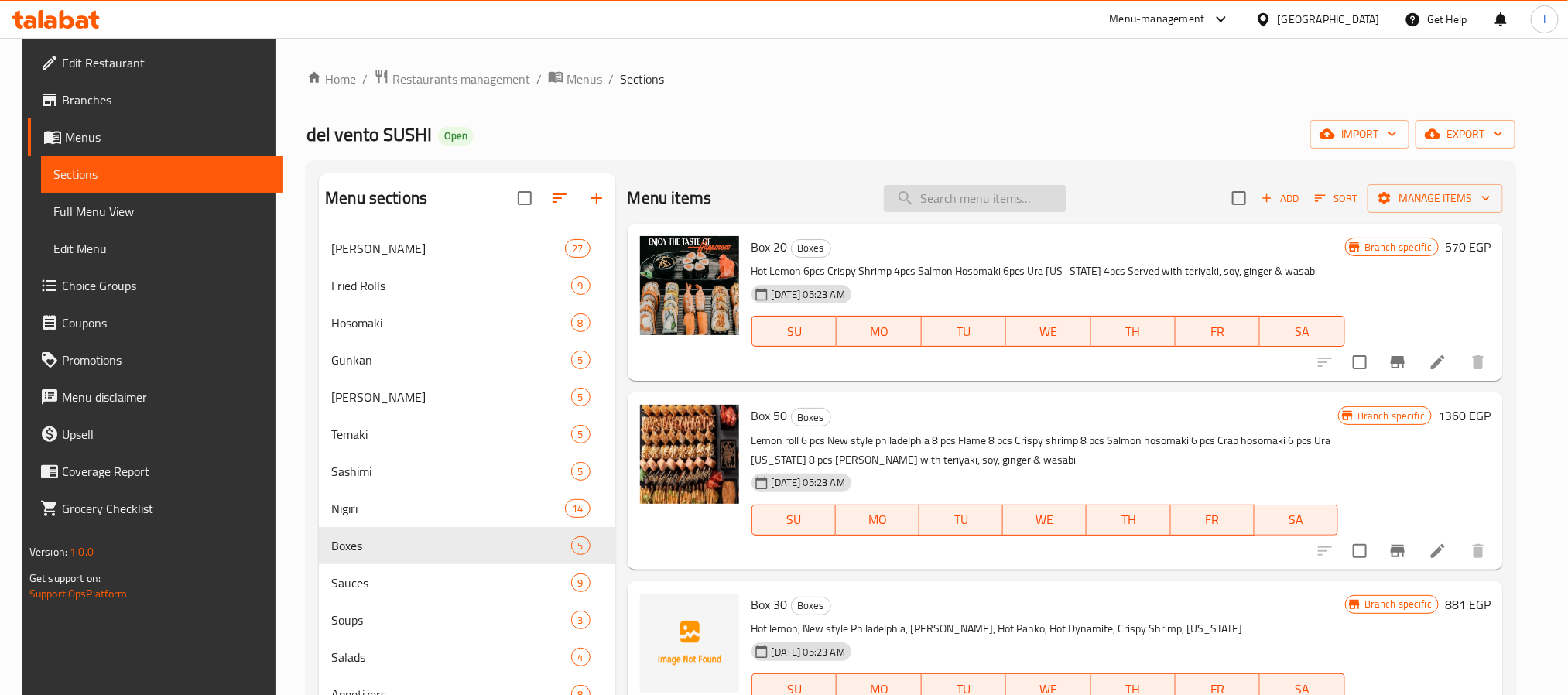
click at [1000, 204] on input "search" at bounding box center [974, 198] width 182 height 27
paste input "Panko Loco"
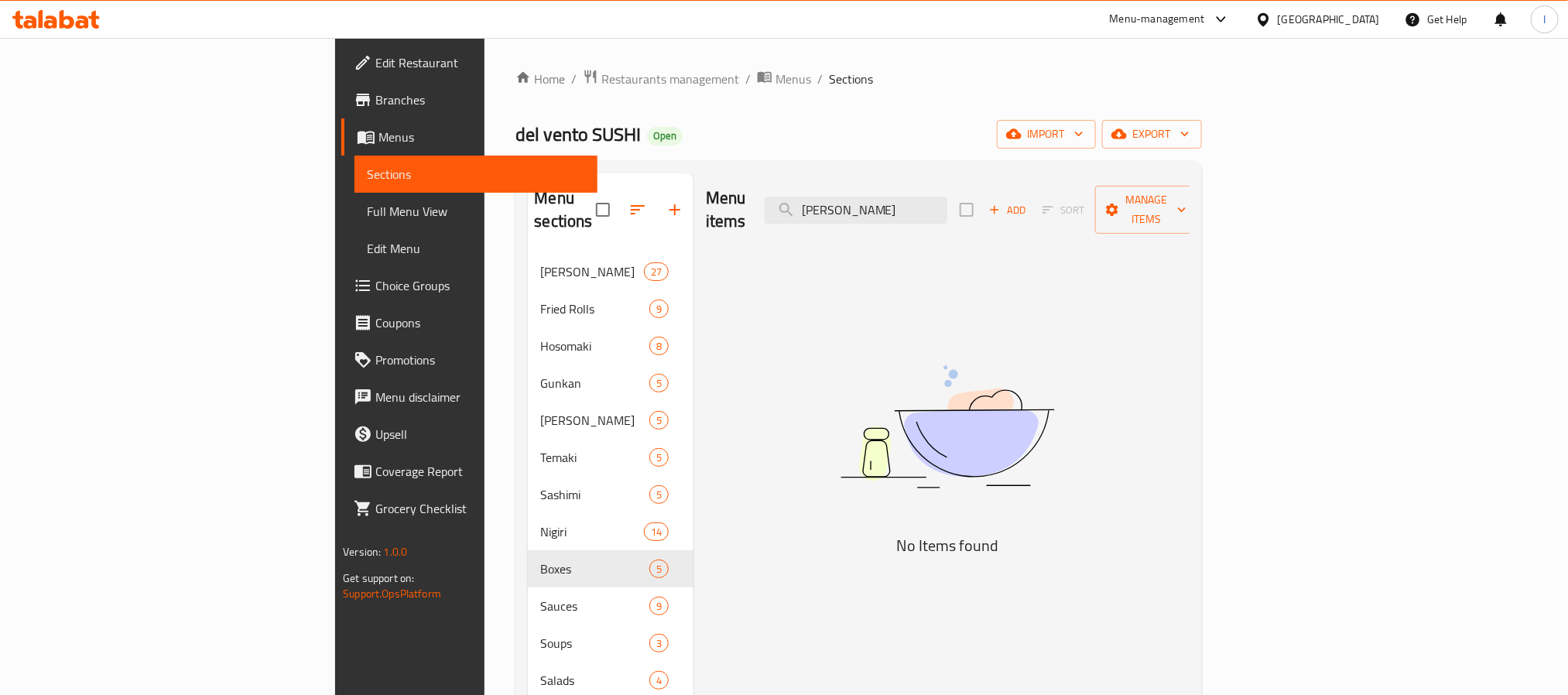
type input "Panko Loco"
click at [976, 183] on div "Menu items Panko Loco Add Sort Manage items" at bounding box center [947, 210] width 484 height 74
click at [947, 202] on input "Panko Loco" at bounding box center [855, 210] width 182 height 27
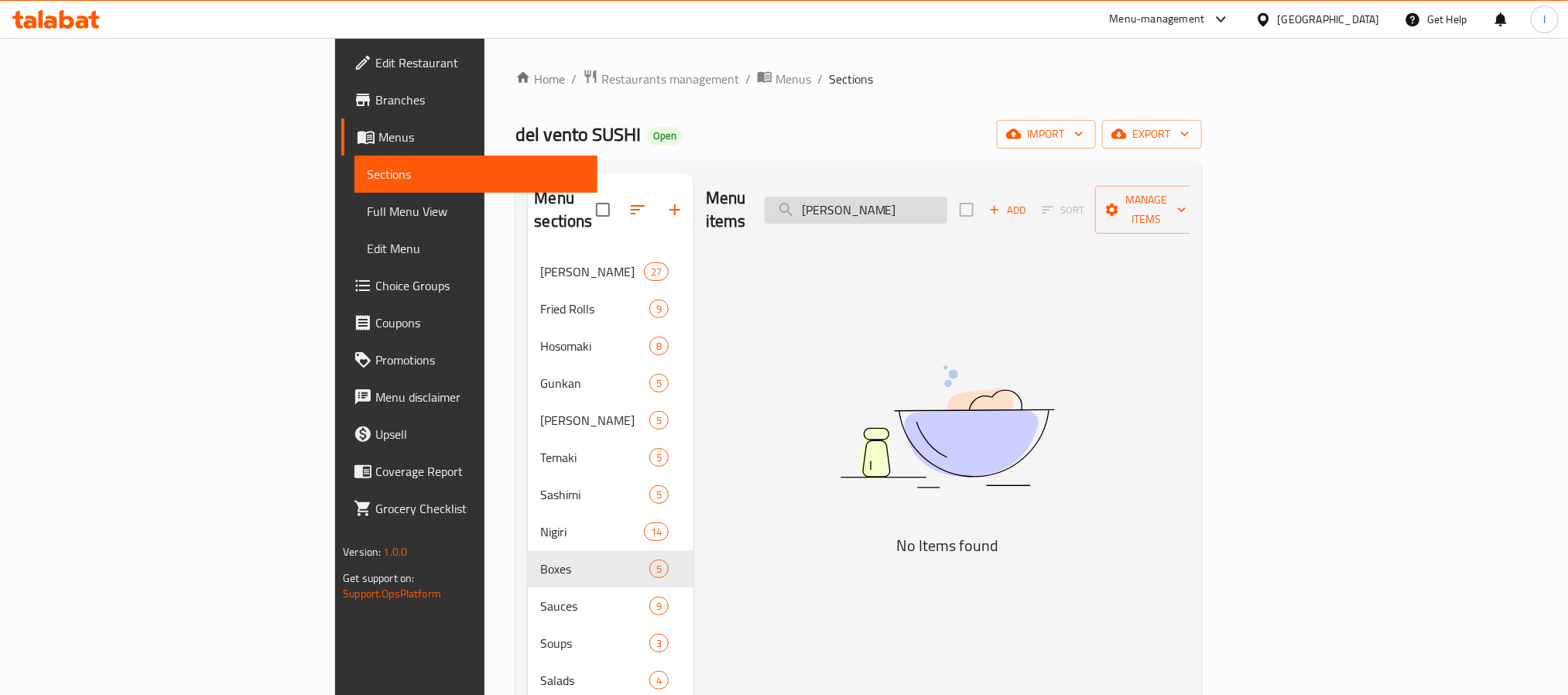
click at [947, 202] on input "Panko Loco" at bounding box center [855, 210] width 182 height 27
click at [792, 87] on ol "Home / Restaurants management / Menus / Sections" at bounding box center [858, 80] width 686 height 21
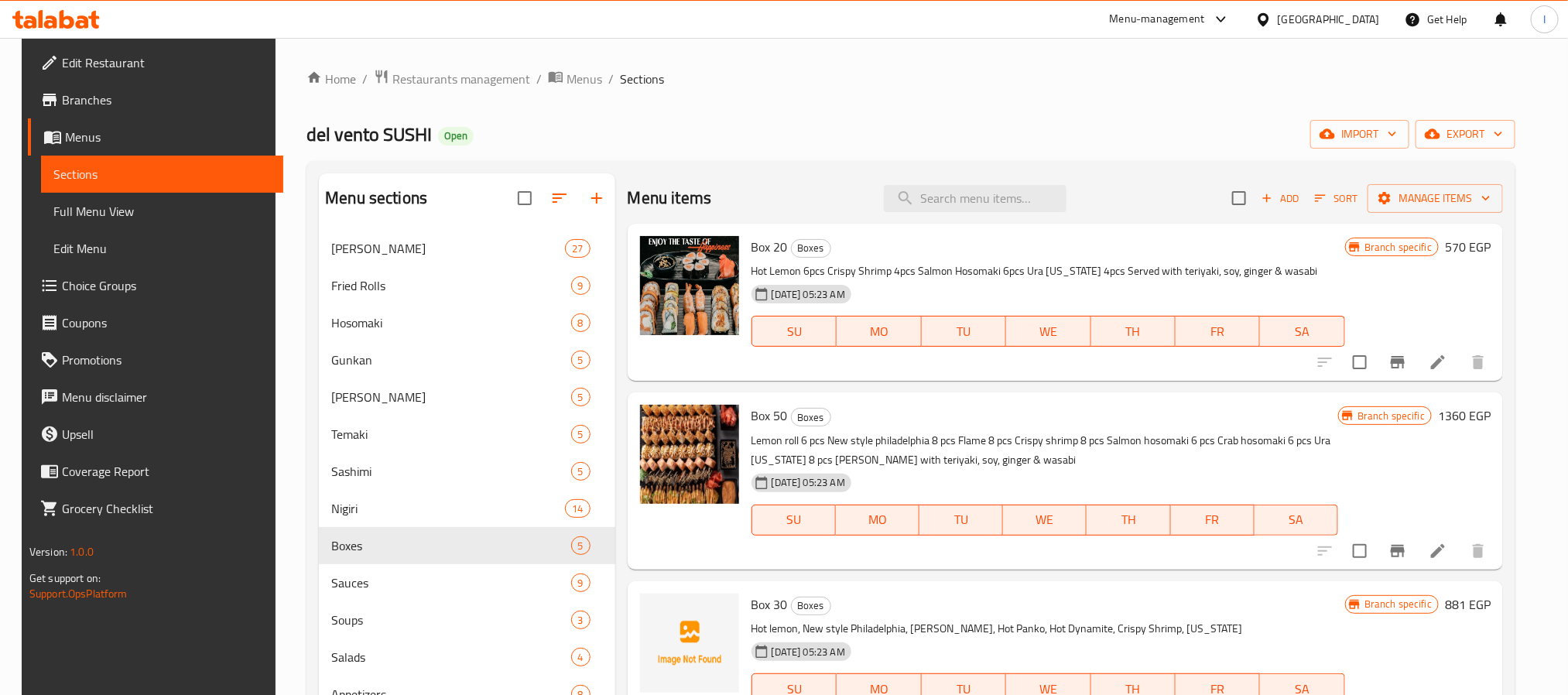
drag, startPoint x: 711, startPoint y: 144, endPoint x: 688, endPoint y: 68, distance: 79.4
click at [711, 144] on div "del vento SUSHI Open import export" at bounding box center [911, 134] width 1209 height 29
drag, startPoint x: 790, startPoint y: 139, endPoint x: 806, endPoint y: 135, distance: 16.5
click at [799, 137] on div "del vento SUSHI Open import export" at bounding box center [911, 134] width 1209 height 29
click at [894, 95] on div "Home / Restaurants management / Menus / Sections del vento SUSHI Open import ex…" at bounding box center [911, 586] width 1209 height 1034
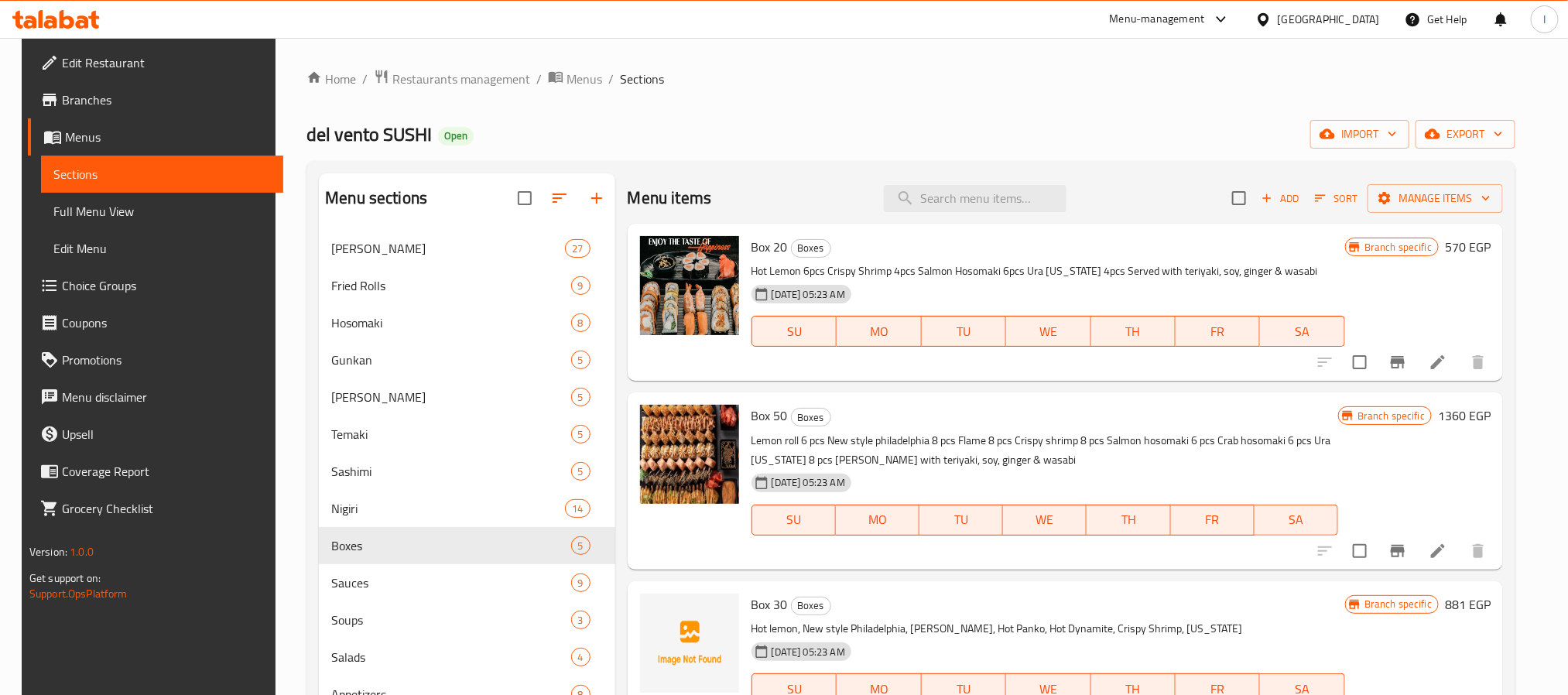
drag, startPoint x: 846, startPoint y: 155, endPoint x: 832, endPoint y: 653, distance: 498.2
click at [846, 155] on div "Home / Restaurants management / Menus / Sections del vento SUSHI Open import ex…" at bounding box center [911, 586] width 1209 height 1034
click at [762, 133] on div "del vento SUSHI Open import export" at bounding box center [911, 134] width 1209 height 29
click at [813, 165] on div "Menu sections Ura maki 27 Fried Rolls 9 Hosomaki 8 Gunkan 5 Oshi Sushi 5 Temaki…" at bounding box center [911, 631] width 1209 height 942
click at [588, 200] on icon "button" at bounding box center [597, 198] width 19 height 19
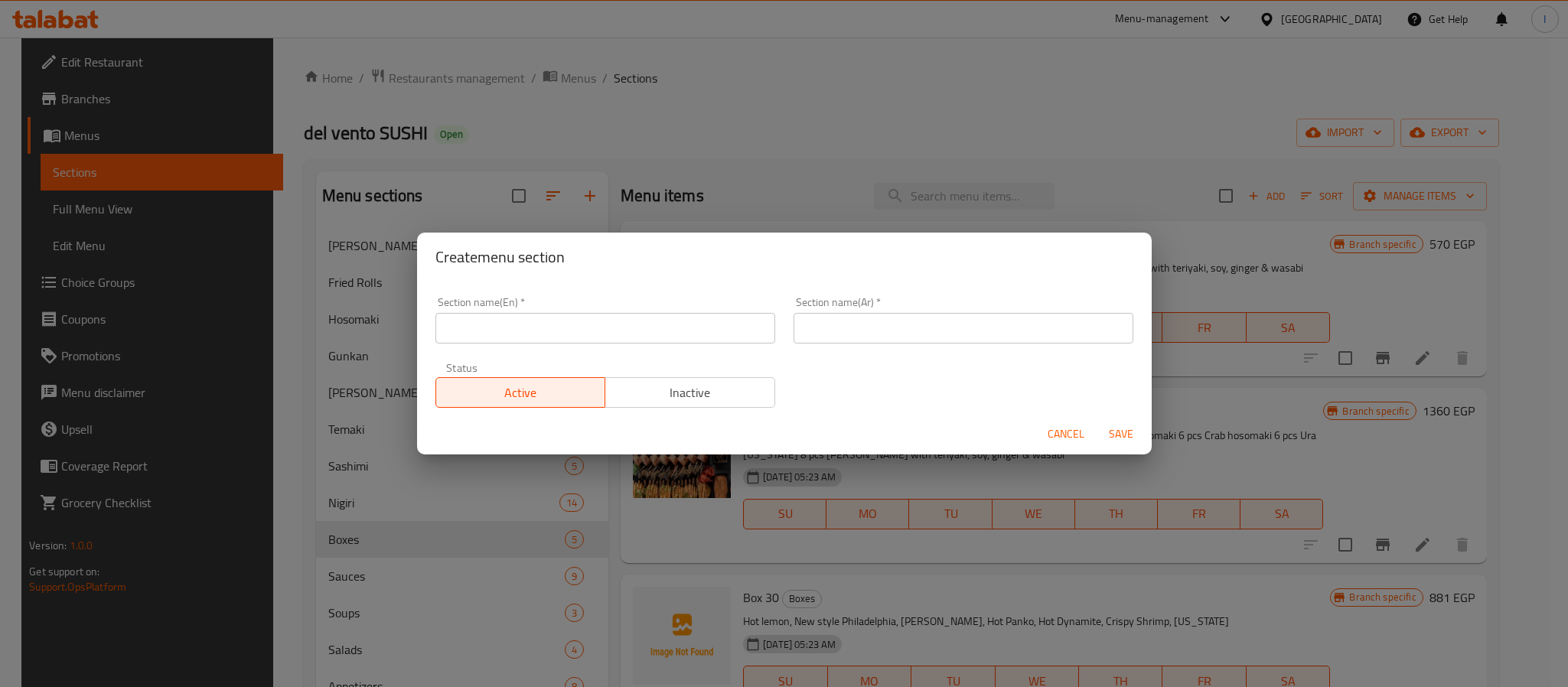
click at [617, 324] on input "text" at bounding box center [605, 327] width 340 height 31
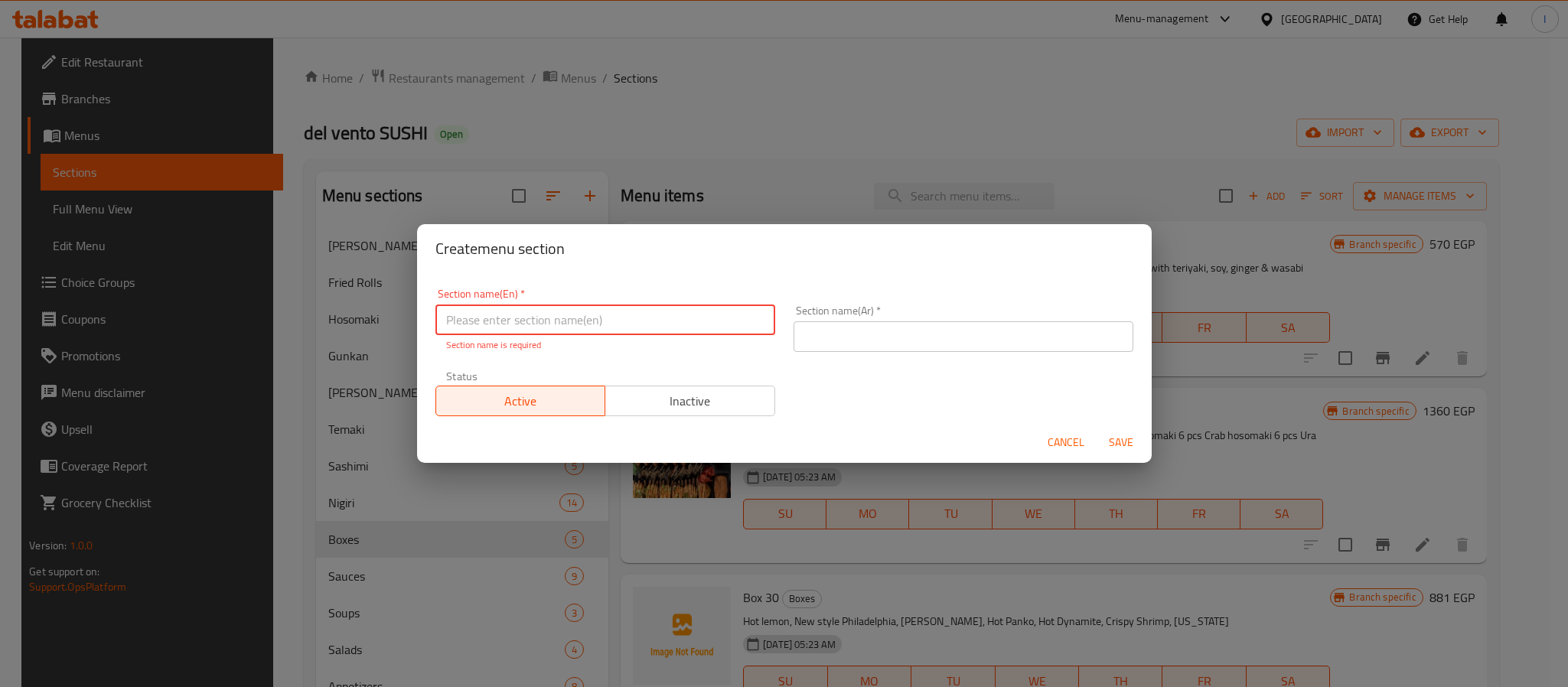
click at [499, 316] on input "text" at bounding box center [605, 319] width 340 height 31
paste input "Burrito"
type input "Burrito"
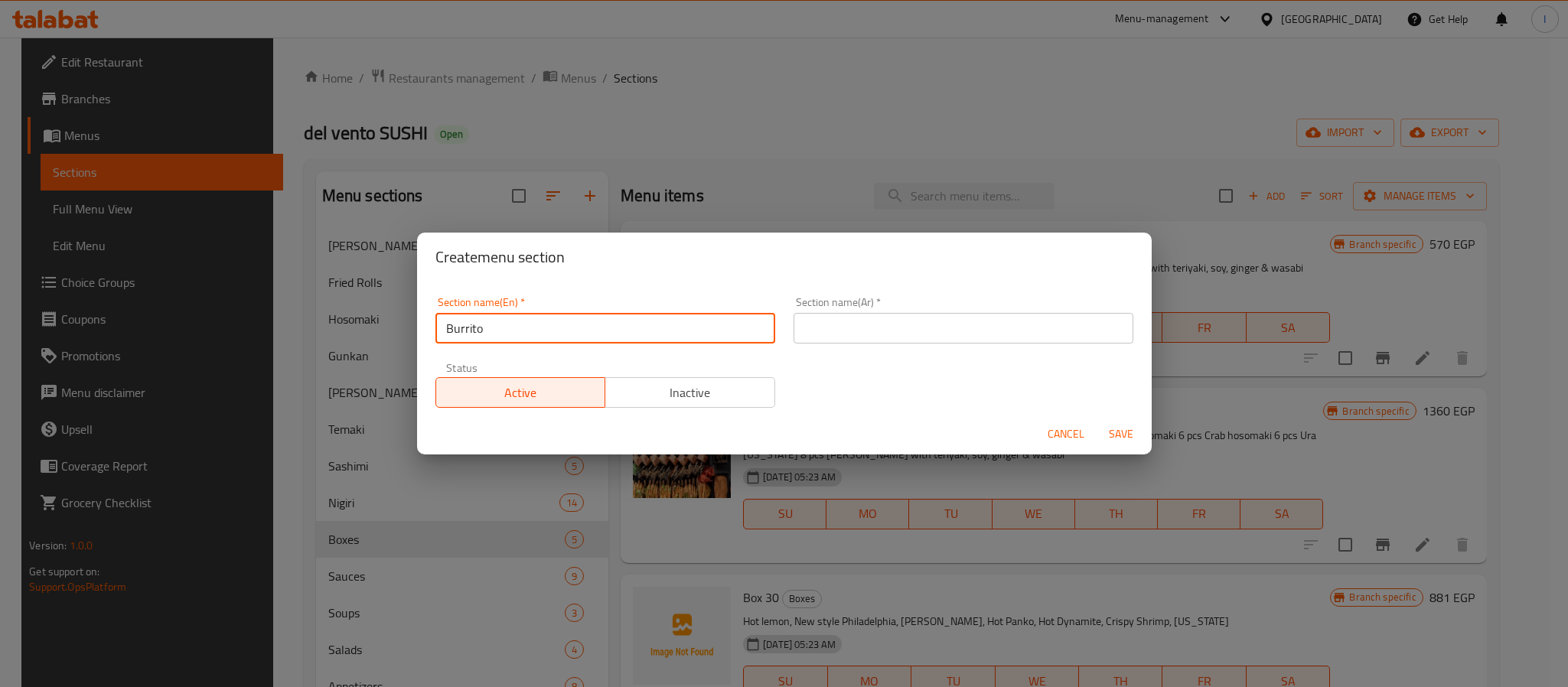
click at [833, 331] on input "text" at bounding box center [963, 327] width 340 height 31
paste input "بوريتو"
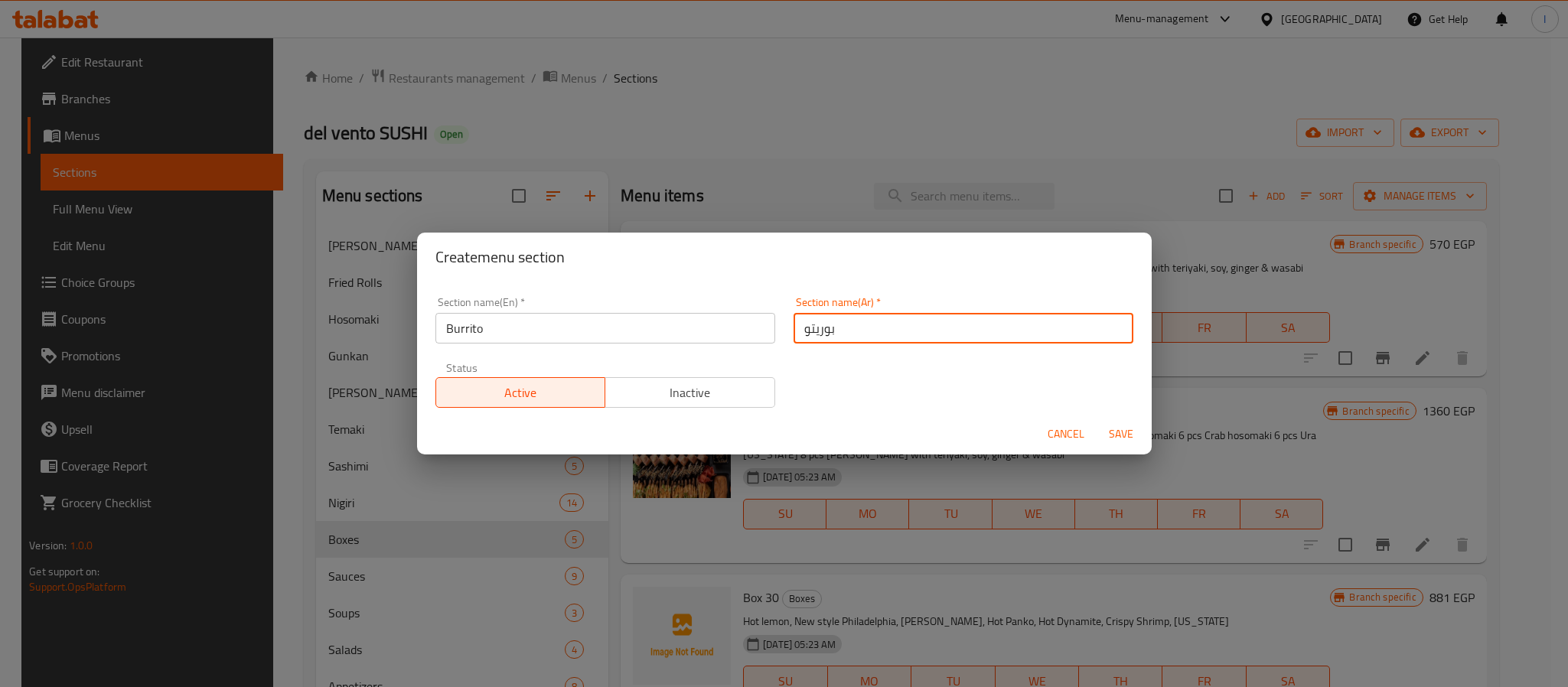
type input "بوريتو"
click at [859, 271] on div "Create menu section" at bounding box center [784, 256] width 735 height 49
click at [1112, 435] on span "Save" at bounding box center [1121, 434] width 37 height 19
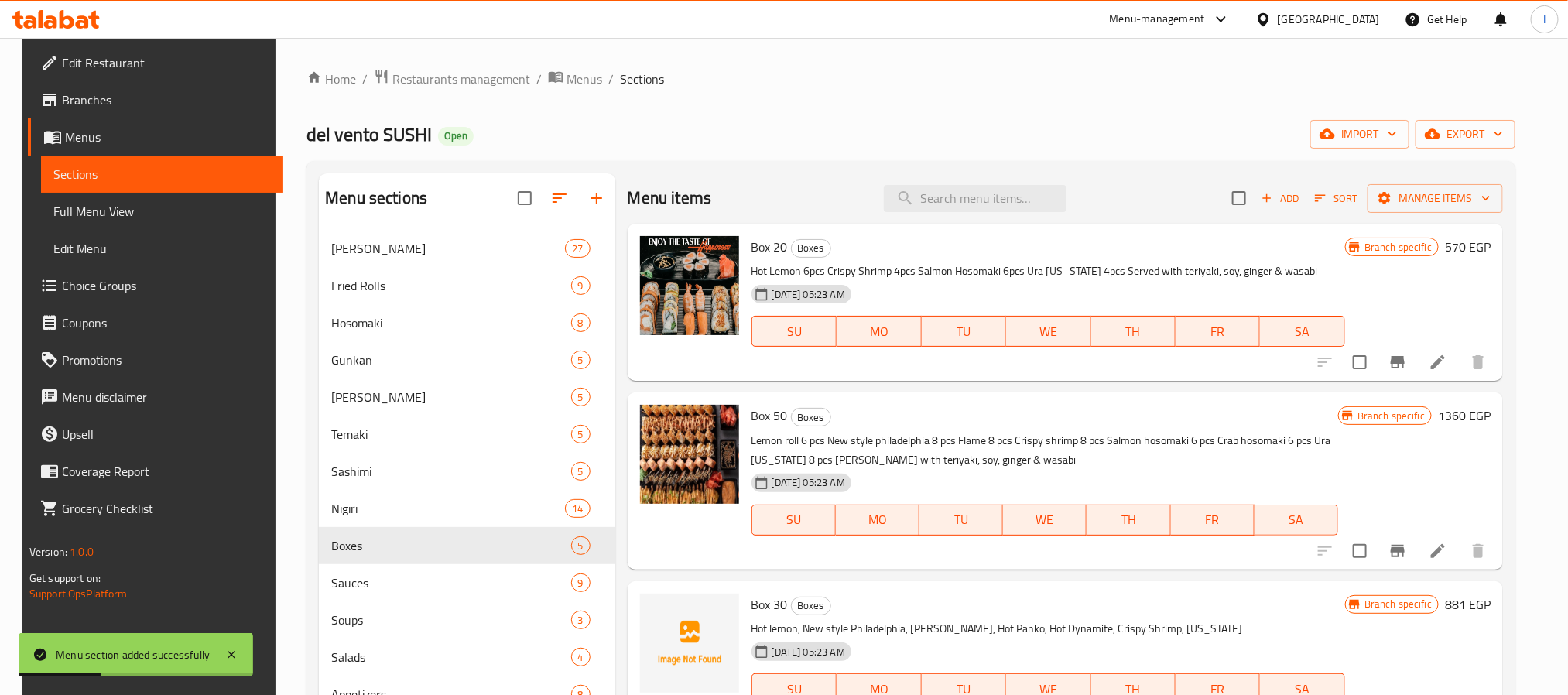
click at [764, 135] on div "del vento SUSHI Open import export" at bounding box center [911, 134] width 1209 height 29
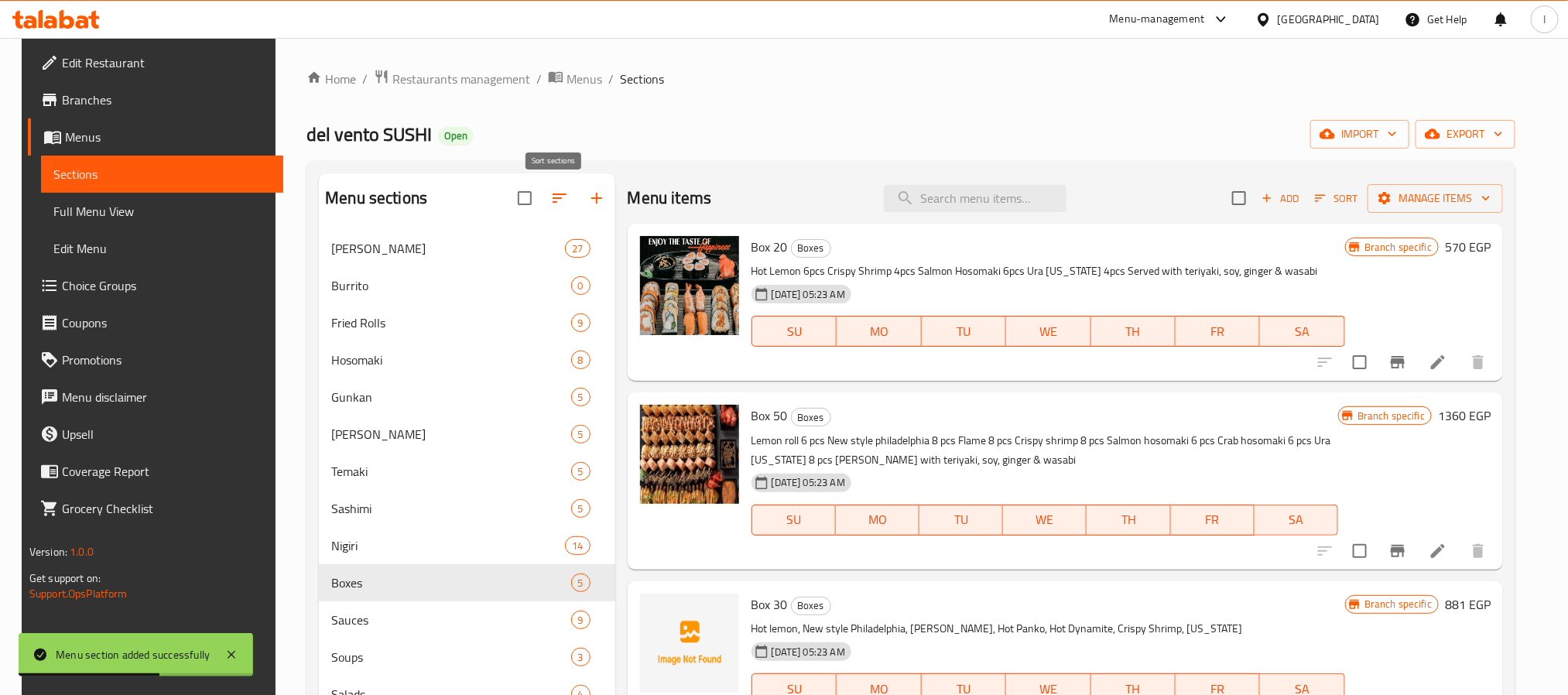
click at [541, 200] on button "button" at bounding box center [559, 198] width 37 height 37
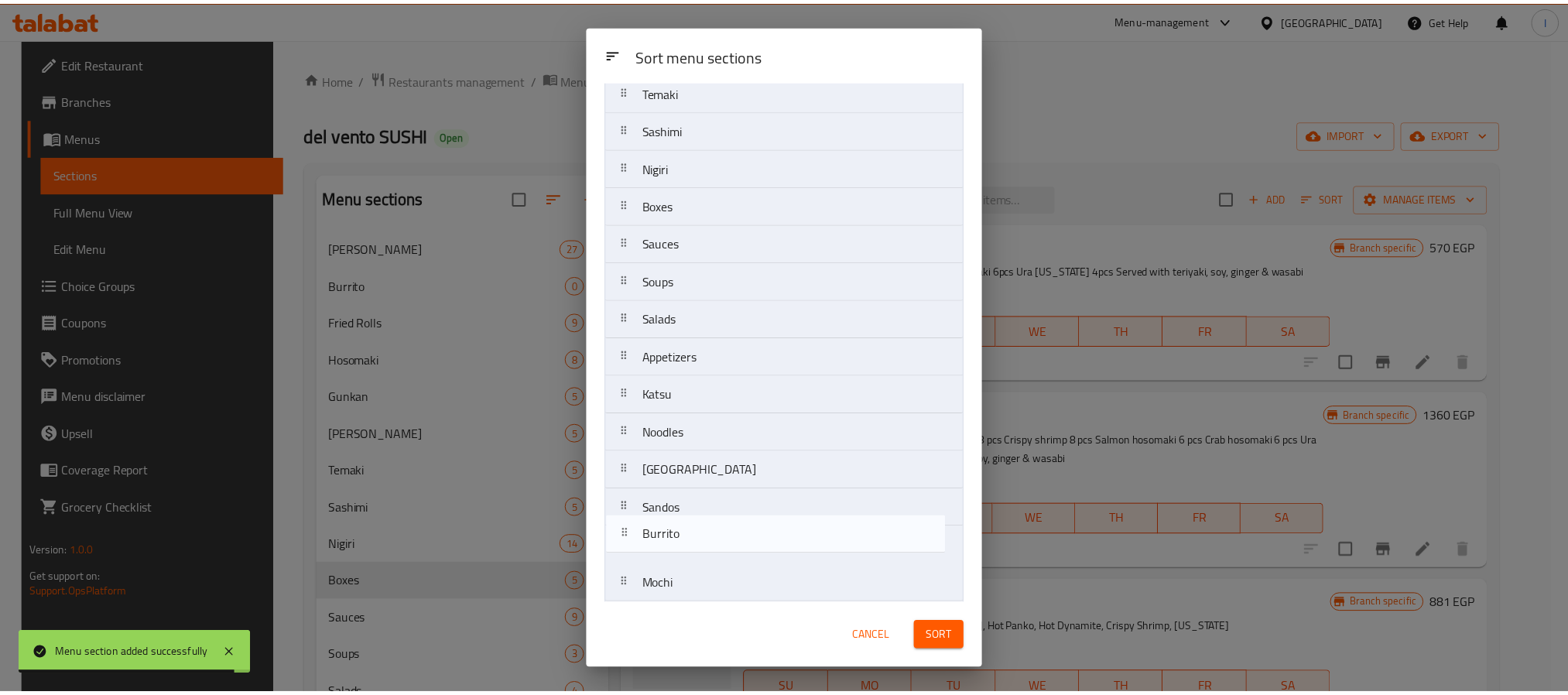
scroll to position [267, 0]
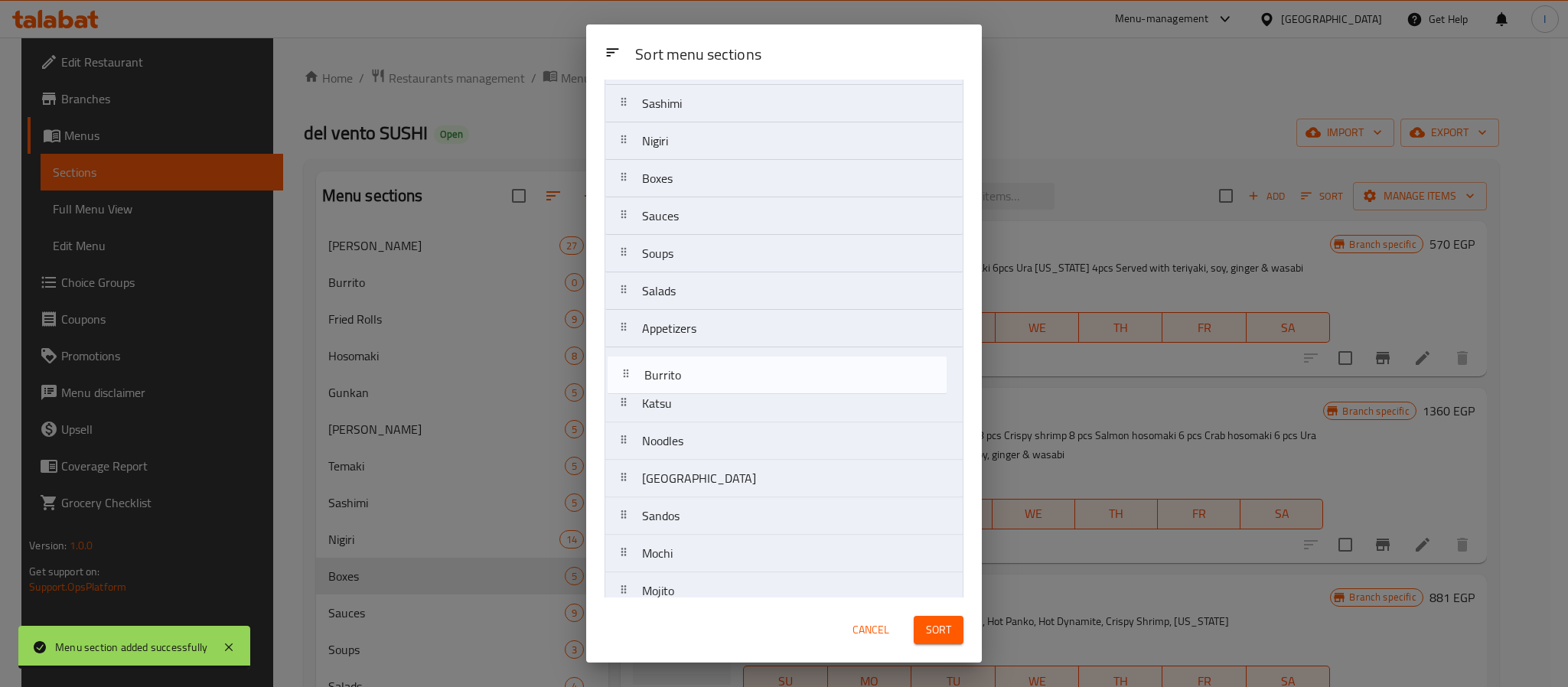
drag, startPoint x: 625, startPoint y: 186, endPoint x: 626, endPoint y: 387, distance: 201.0
click at [626, 387] on nav "Ura maki Burrito Fried Rolls Hosomaki Gunkan Oshi Sushi Temaki Sashimi Nigiri B…" at bounding box center [784, 310] width 359 height 901
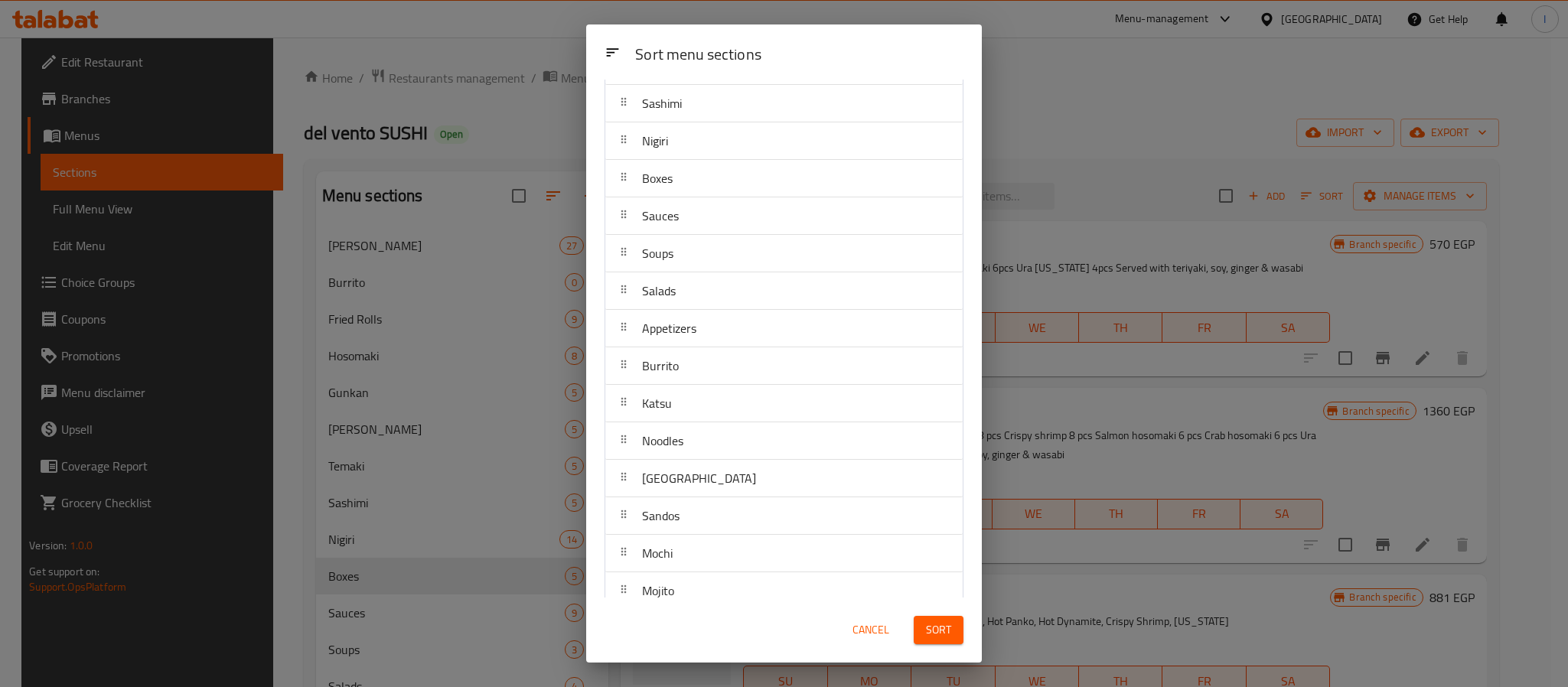
click at [944, 633] on span "Sort" at bounding box center [938, 630] width 25 height 19
click at [1043, 85] on div "Sort menu sections Sort menu sections Ura maki Fried Rolls Hosomaki Gunkan Oshi…" at bounding box center [784, 343] width 1568 height 687
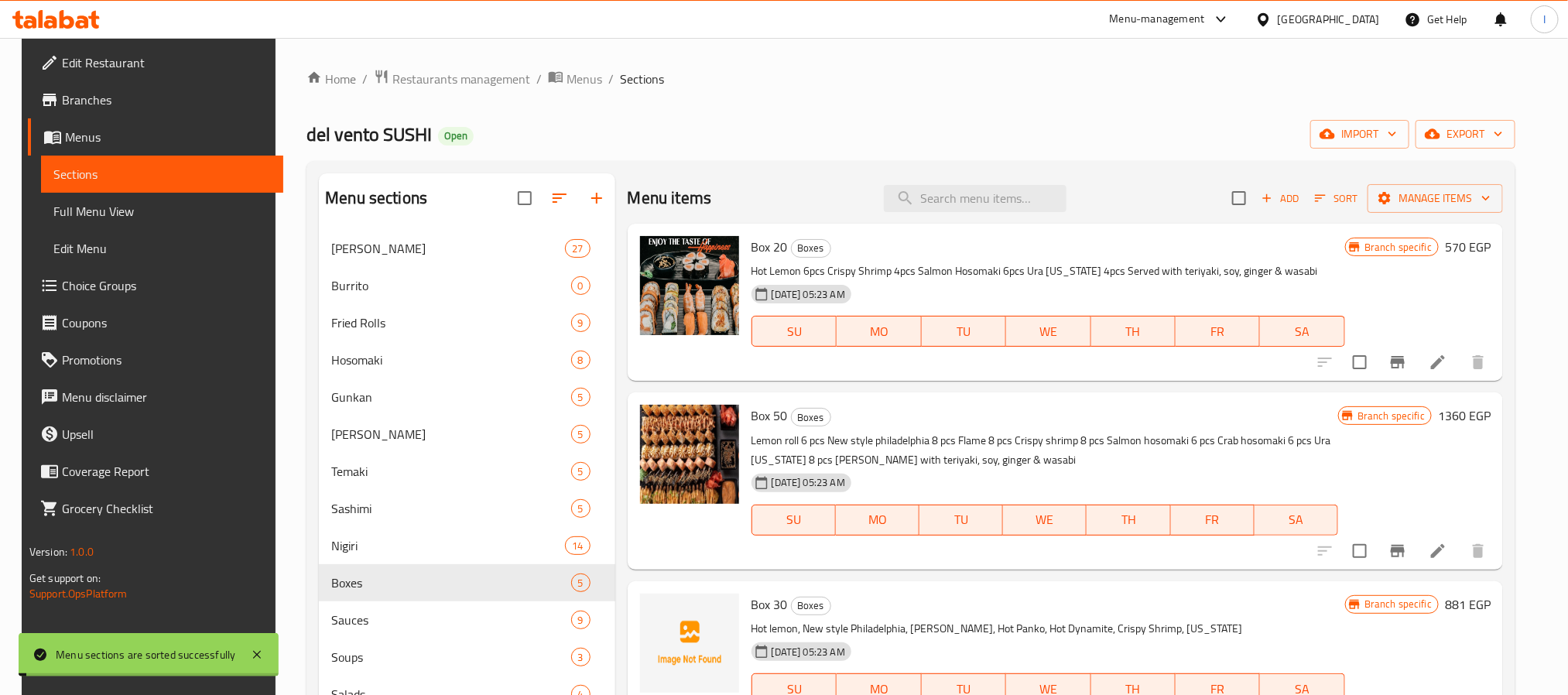
click at [817, 89] on div "Home / Restaurants management / Menus / Sections del vento SUSHI Open import ex…" at bounding box center [911, 604] width 1209 height 1071
click at [822, 93] on div "Home / Restaurants management / Menus / Sections del vento SUSHI Open import ex…" at bounding box center [911, 604] width 1209 height 1071
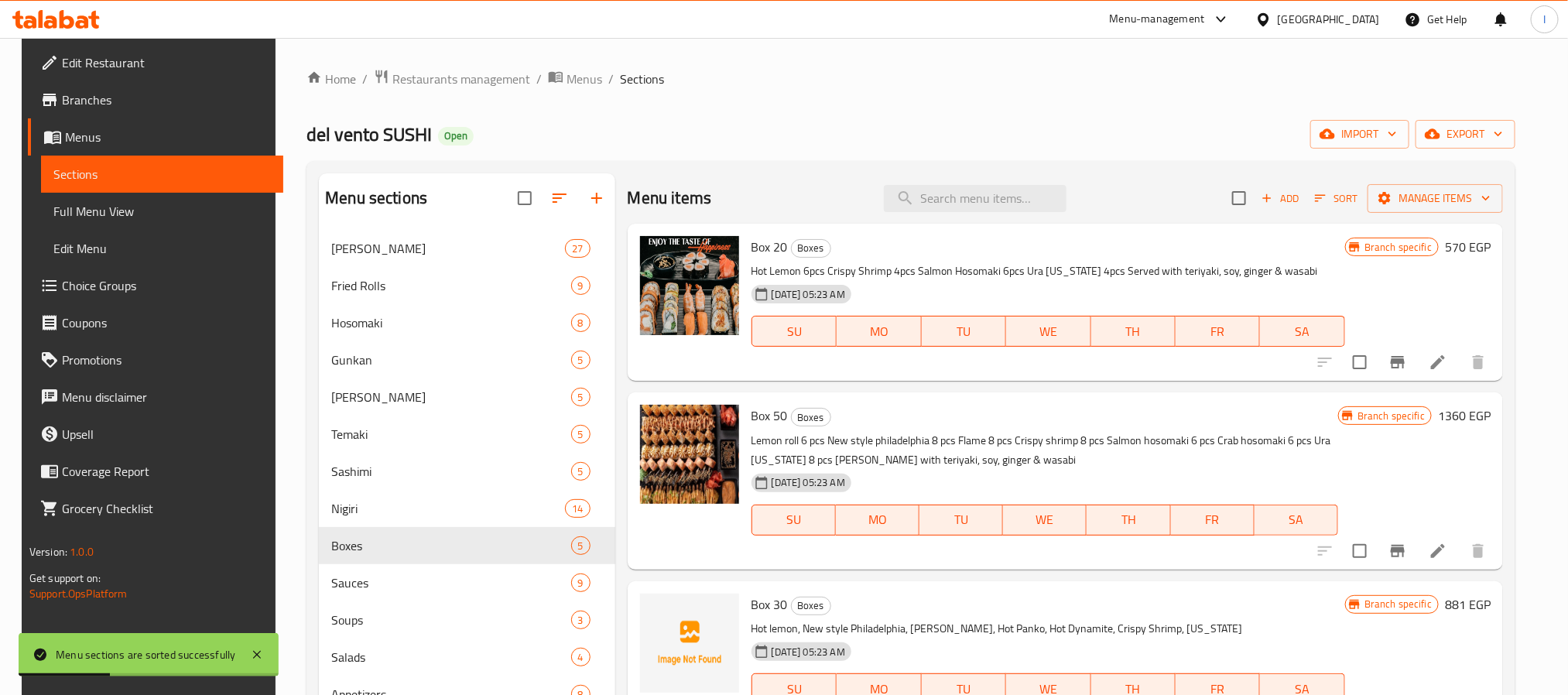
click at [748, 180] on div "Menu items Add Sort Manage items" at bounding box center [1066, 198] width 876 height 51
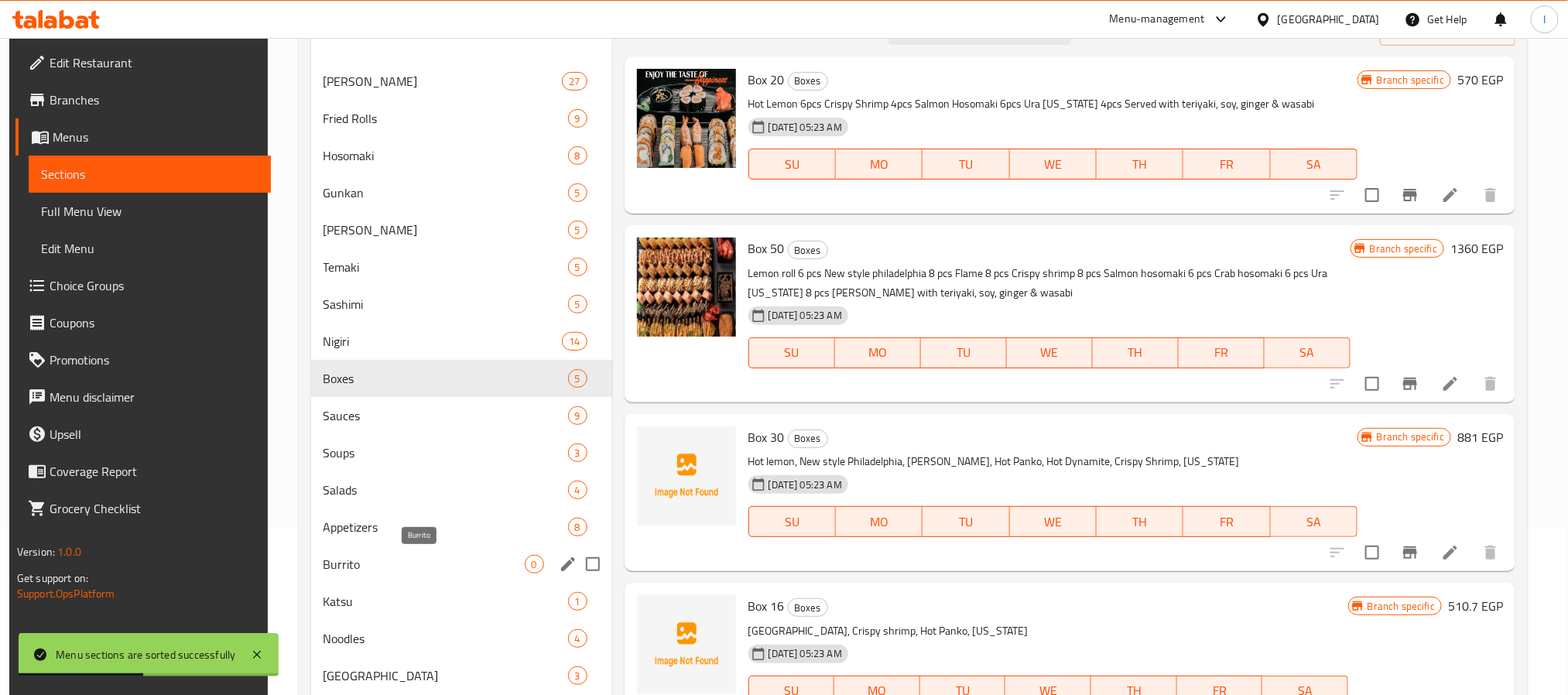
scroll to position [232, 0]
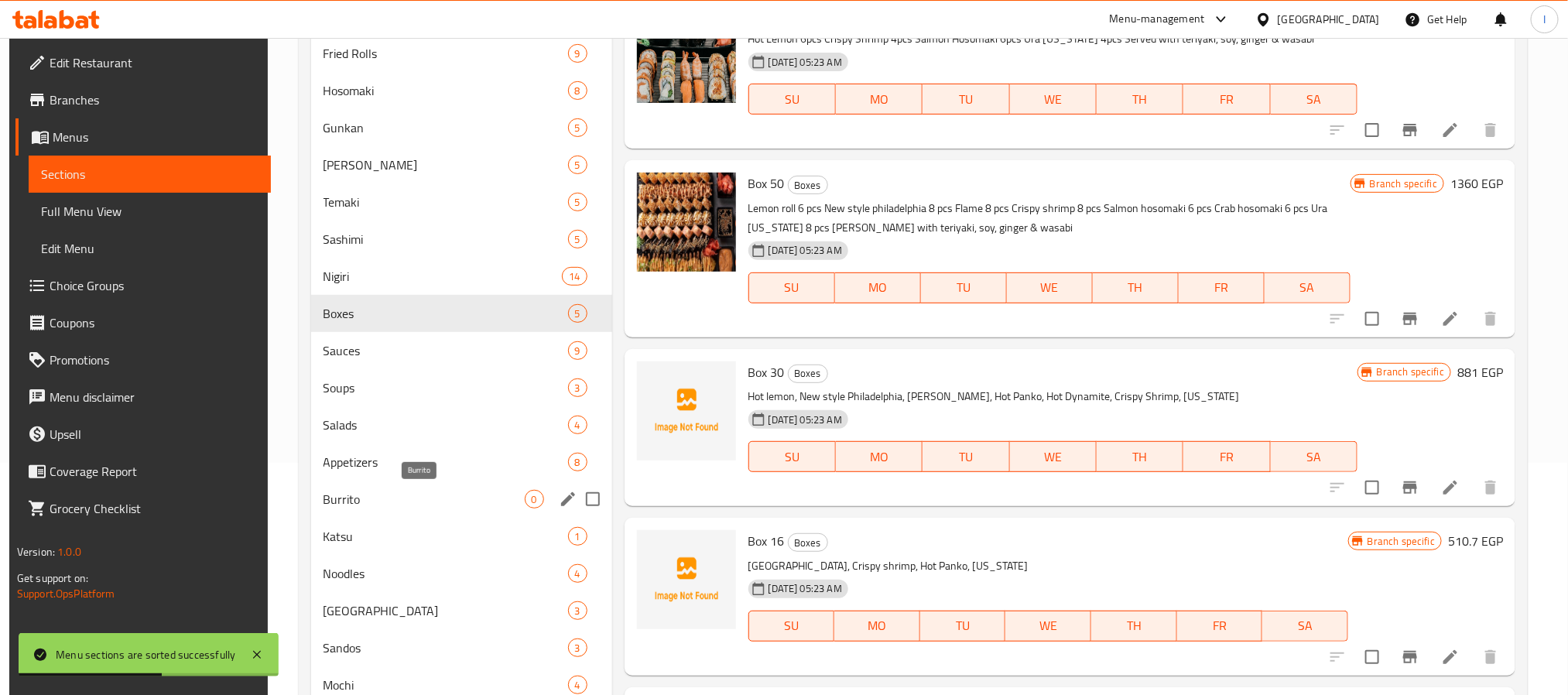
click at [414, 503] on span "Burrito" at bounding box center [424, 500] width 201 height 19
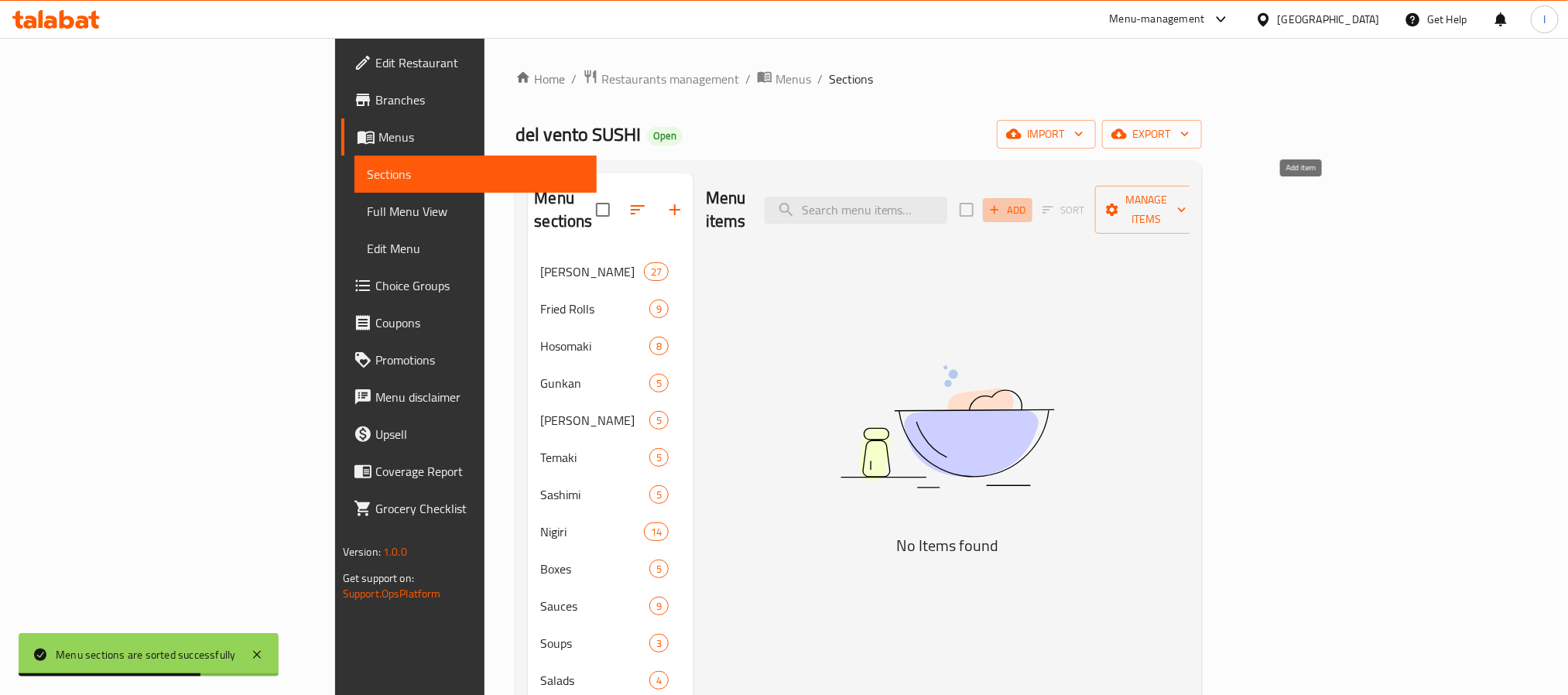
click at [1028, 204] on span "Add" at bounding box center [1007, 210] width 42 height 18
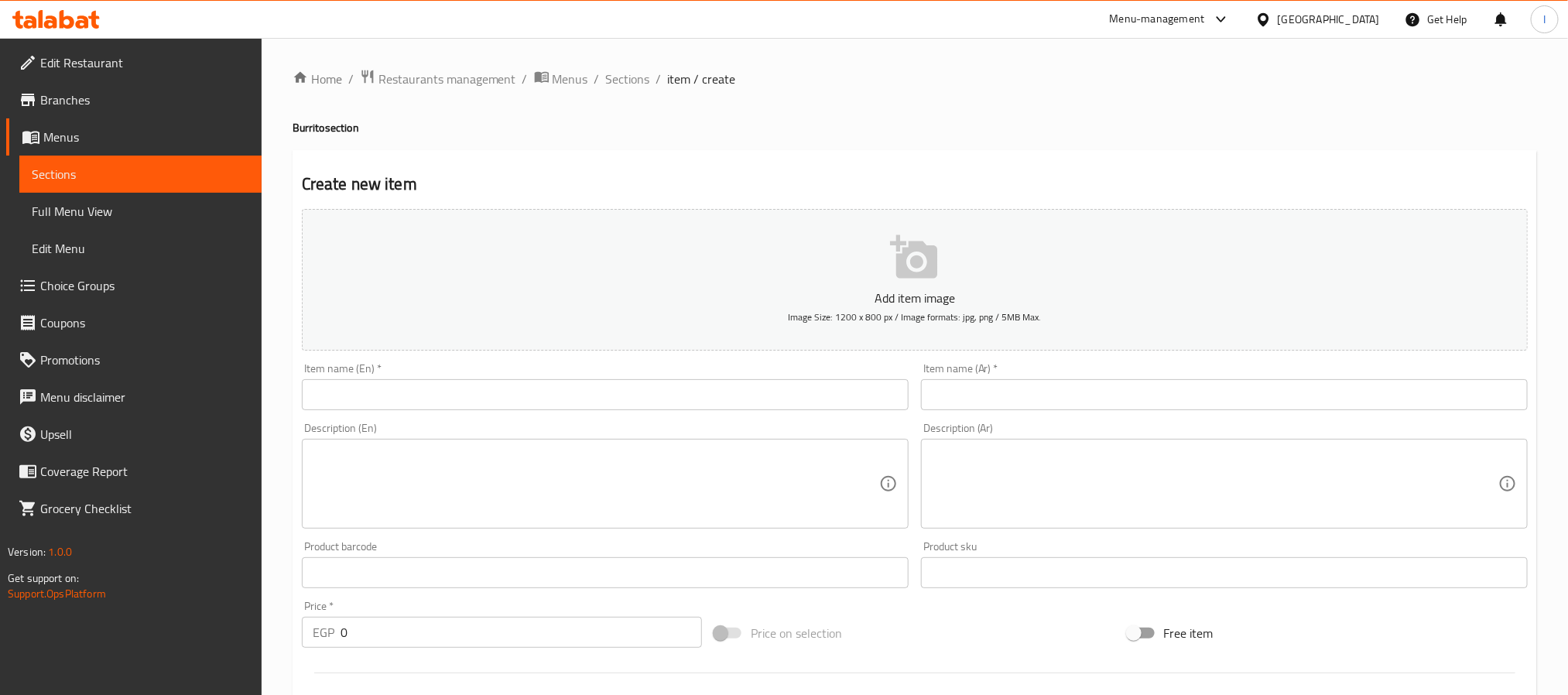
click at [418, 382] on input "text" at bounding box center [605, 394] width 606 height 31
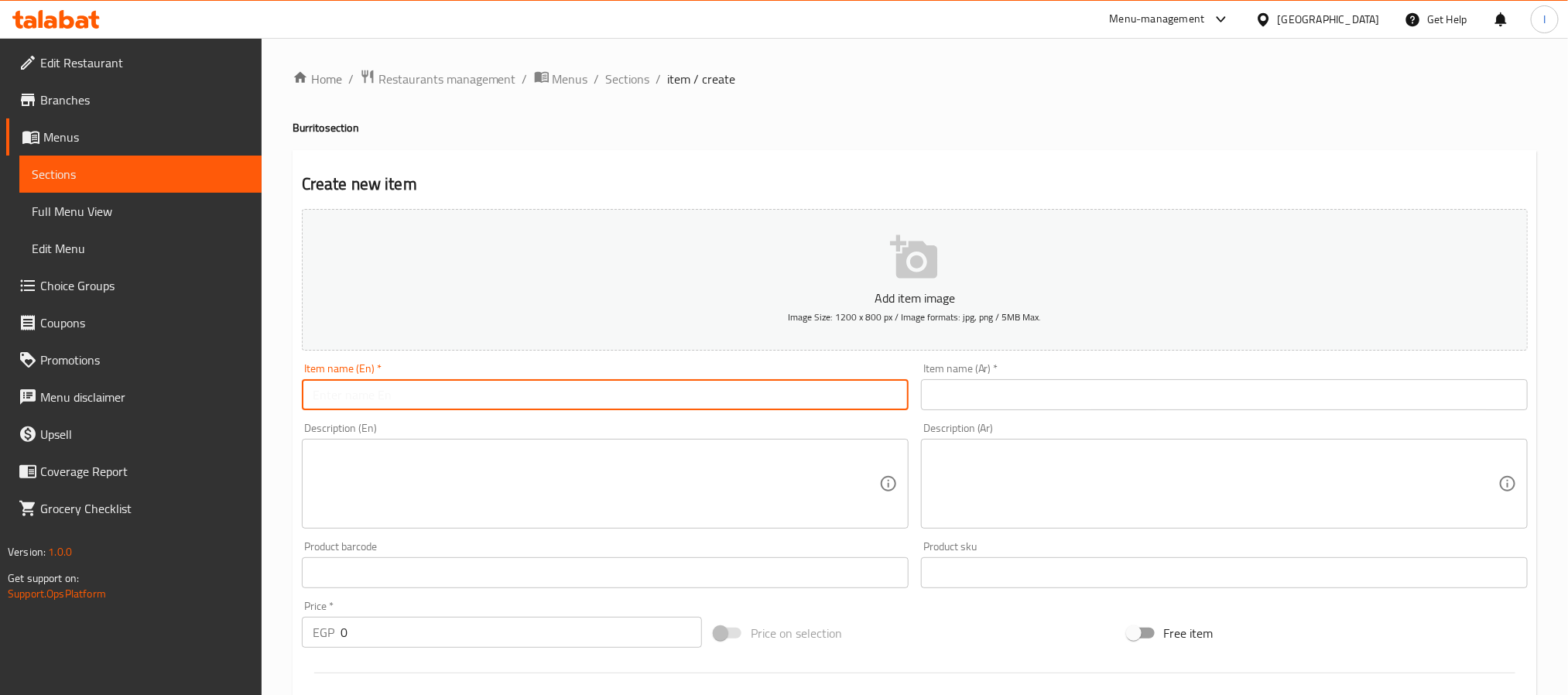
paste input "Panko Loco"
type input "Panko Loco"
click at [964, 407] on input "text" at bounding box center [1224, 394] width 606 height 31
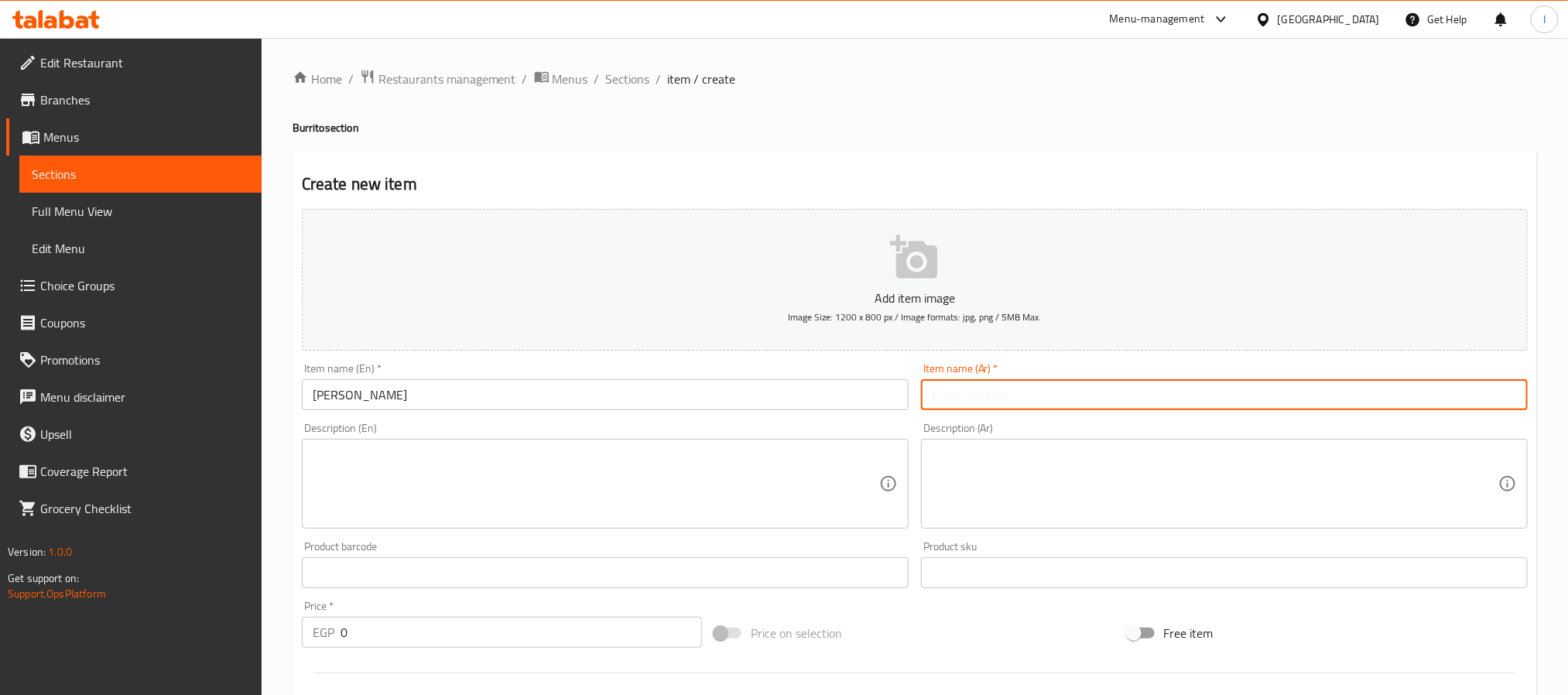
paste input "بانكو لوكو"
type input "بانكو لوكو"
click at [532, 464] on textarea at bounding box center [595, 484] width 566 height 74
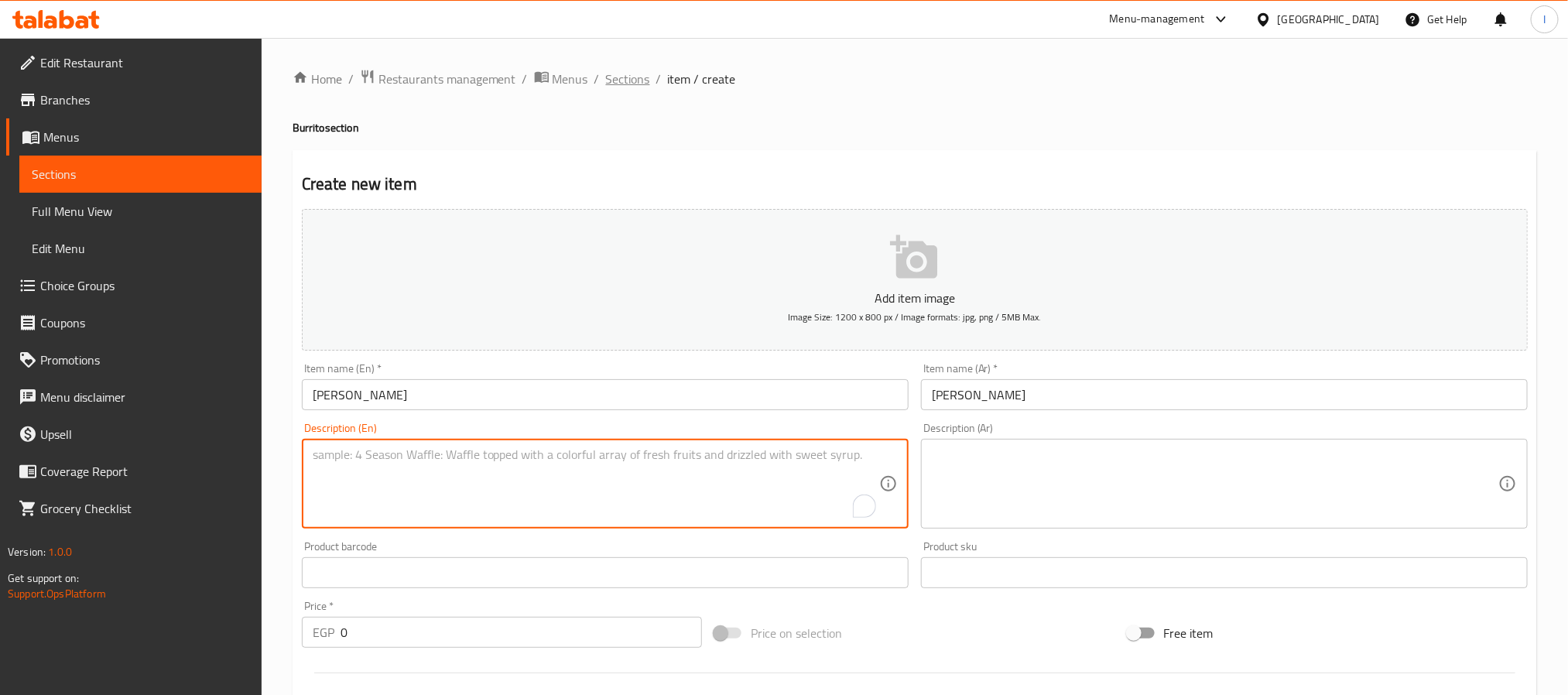
paste textarea "Panko Fried Shrimp, Spicy Crab, Lettuce & Avocado"
type textarea "Panko Fried Shrimp, Spicy Crab, Lettuce & Avocado"
click at [1029, 503] on textarea at bounding box center [1214, 484] width 566 height 74
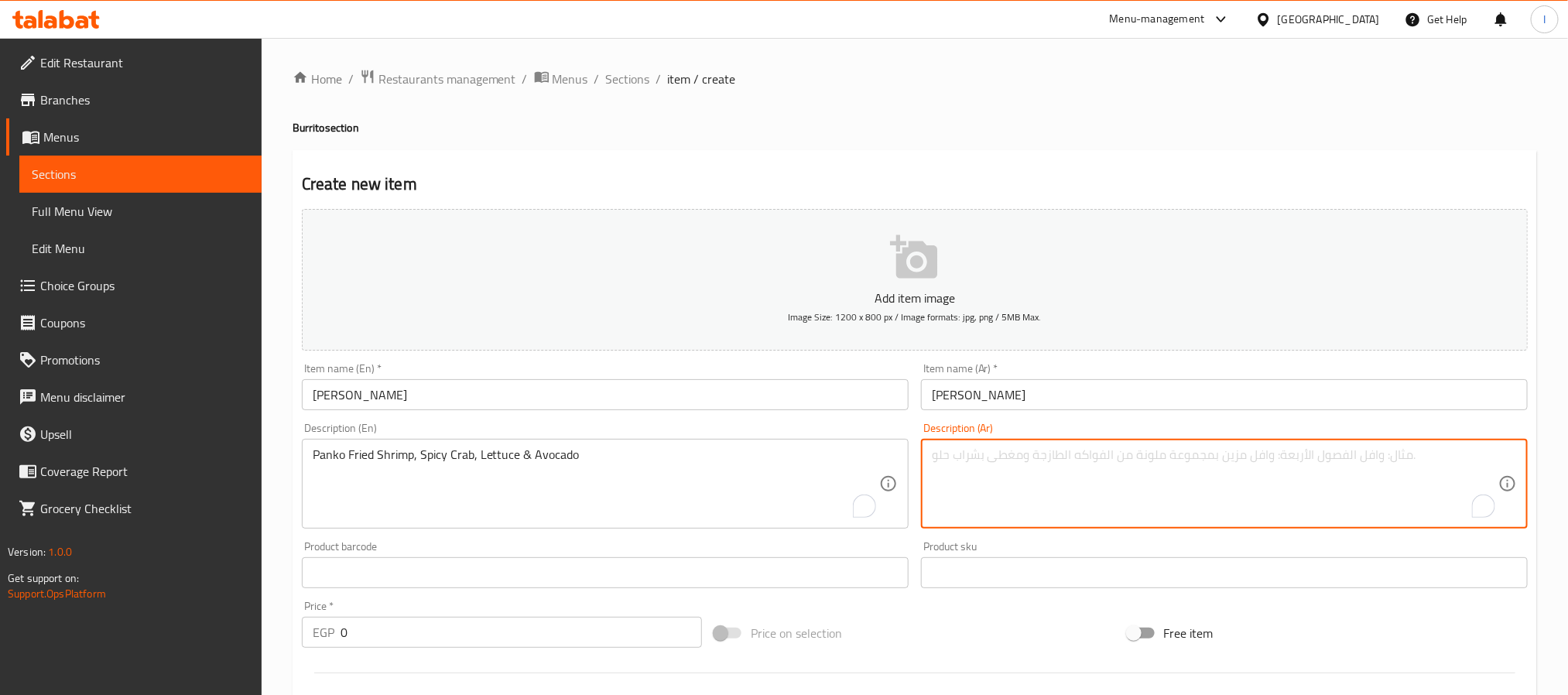
paste textarea "روبيان مقلي بالبانكو، سلطعون حار، خس وأفوكادو"
type textarea "روبيان مقلي بالبانكو، سلطعون حار، خس وأفوكادو"
click at [941, 86] on ol "Home / Restaurants management / Menus / Sections / item / create" at bounding box center [915, 80] width 1244 height 21
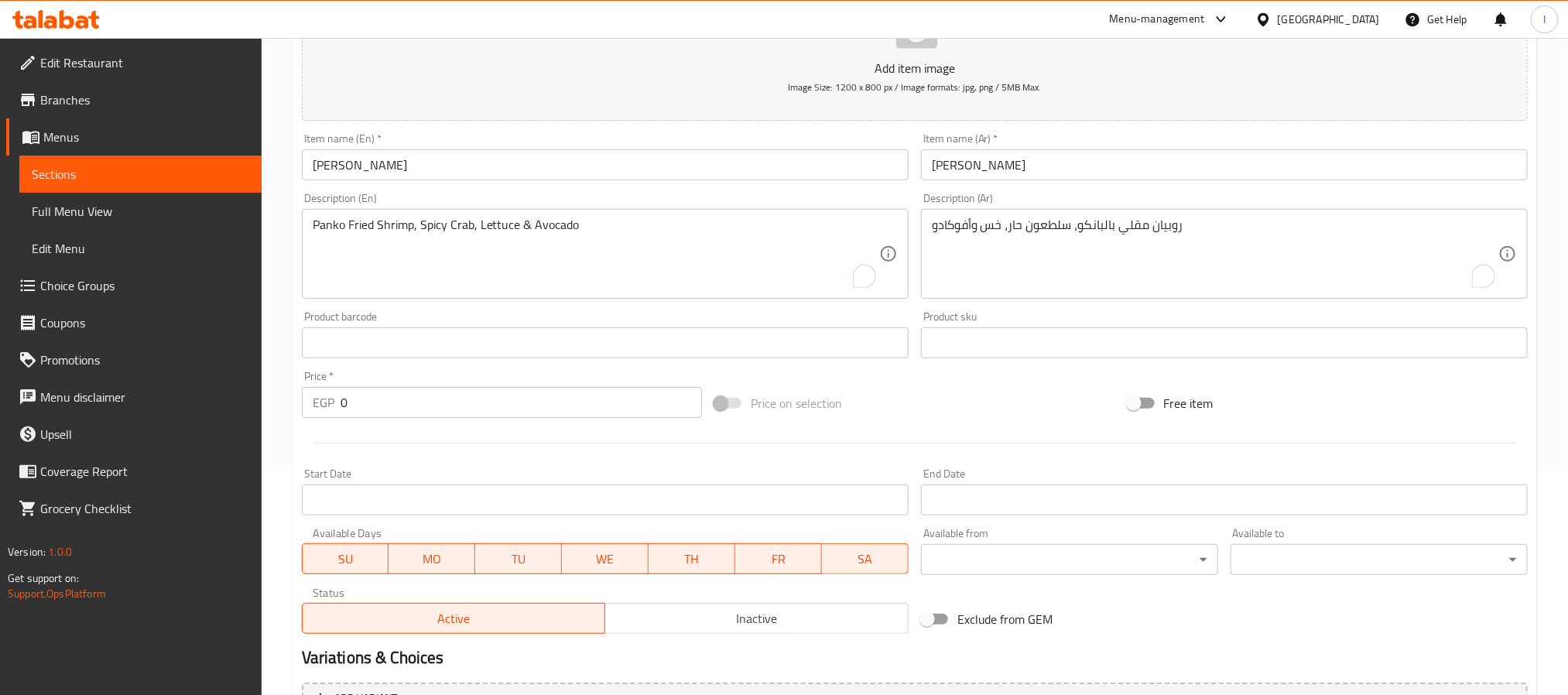
scroll to position [232, 0]
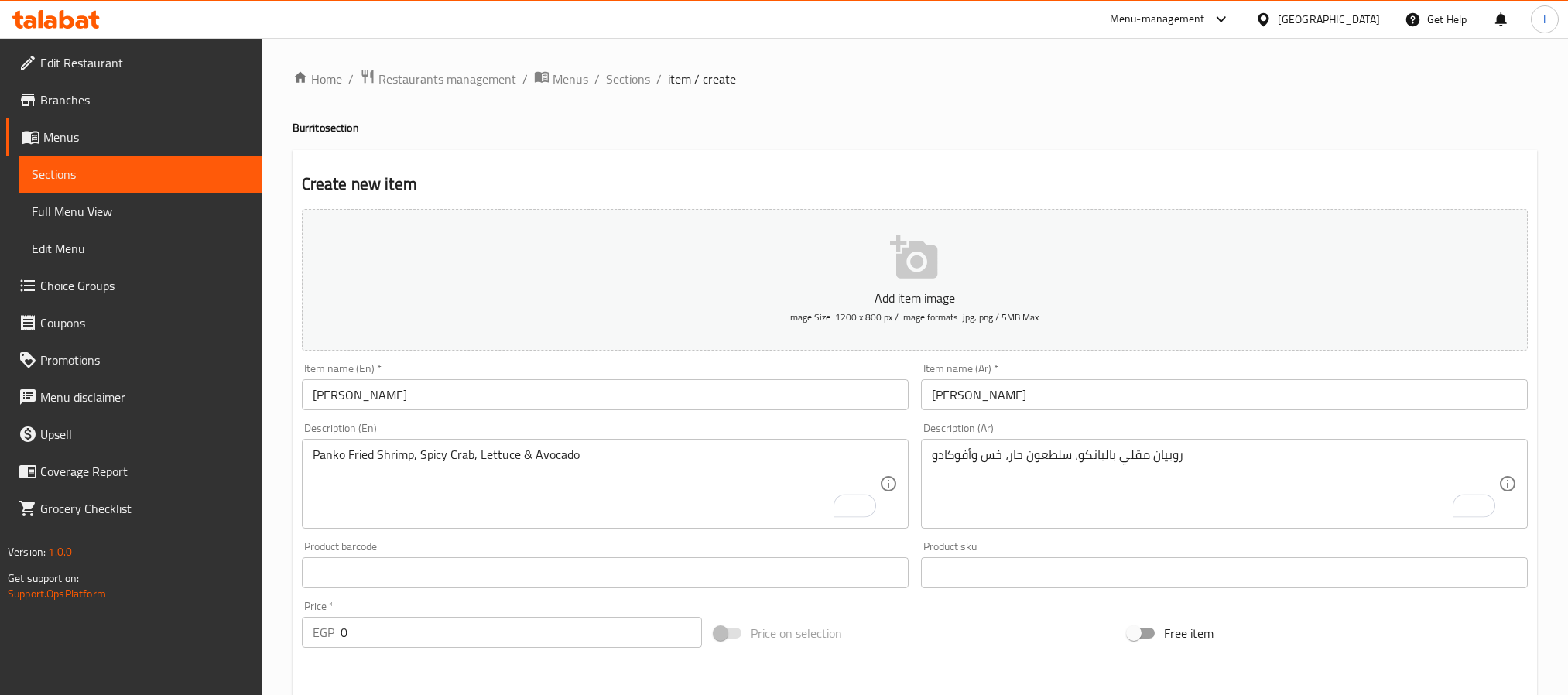
scroll to position [232, 0]
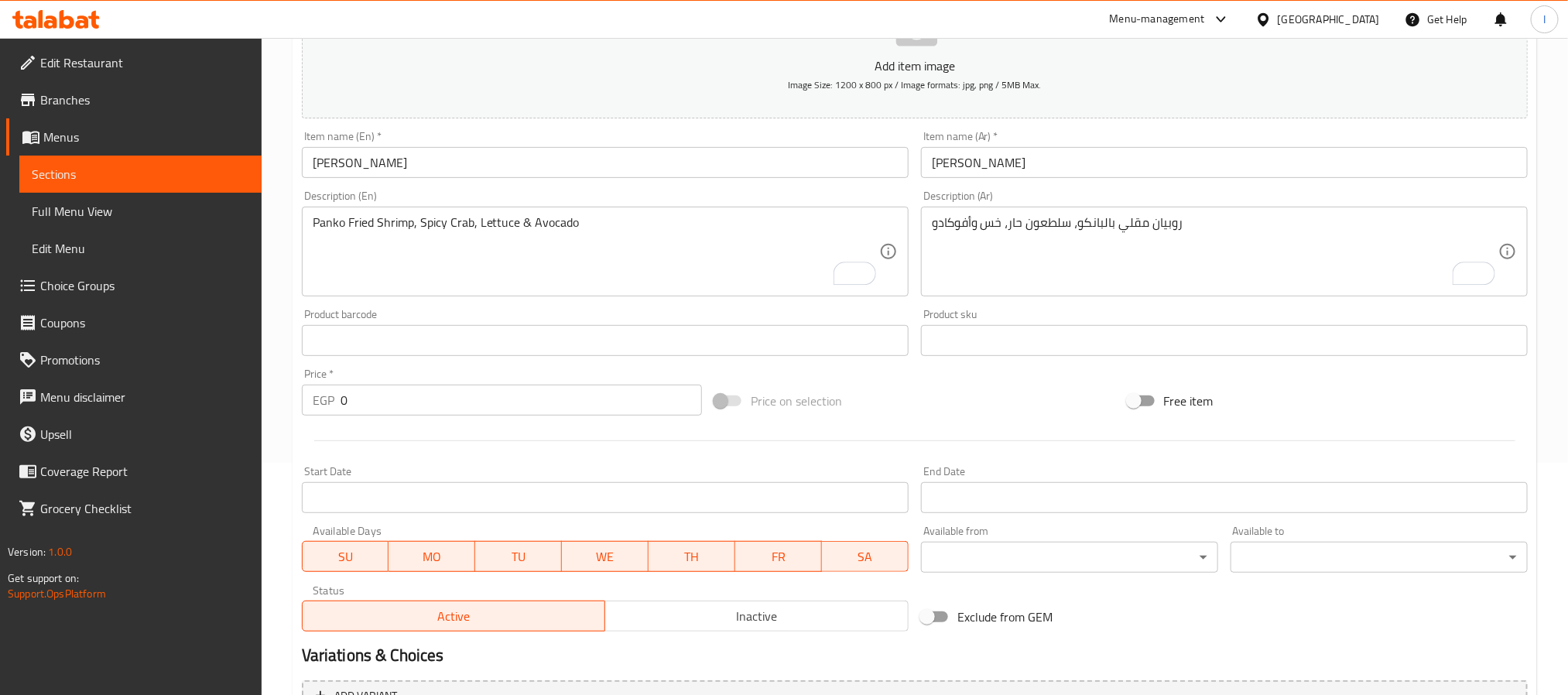
click at [522, 413] on input "0" at bounding box center [521, 399] width 361 height 31
paste input "381.76"
type input "381.76"
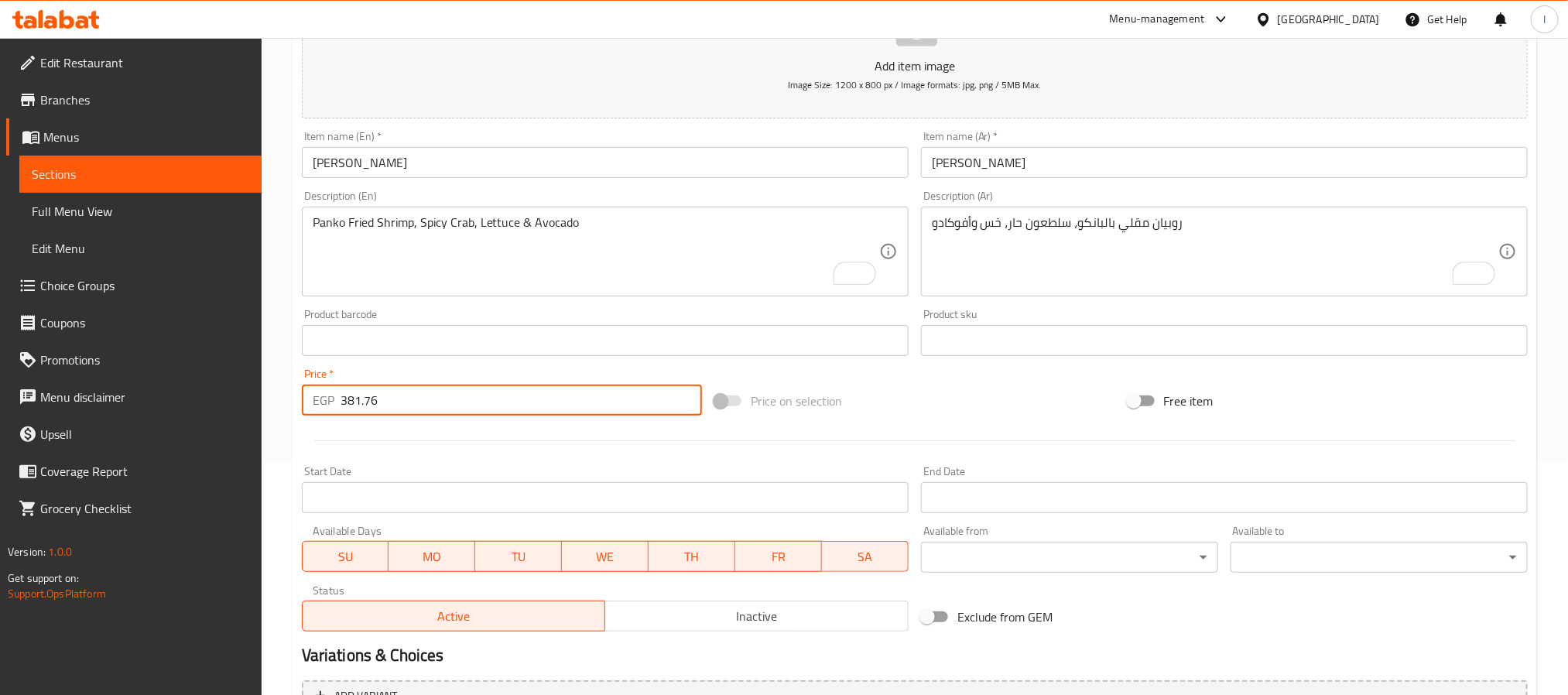
click at [951, 409] on div "Price on selection" at bounding box center [914, 400] width 413 height 42
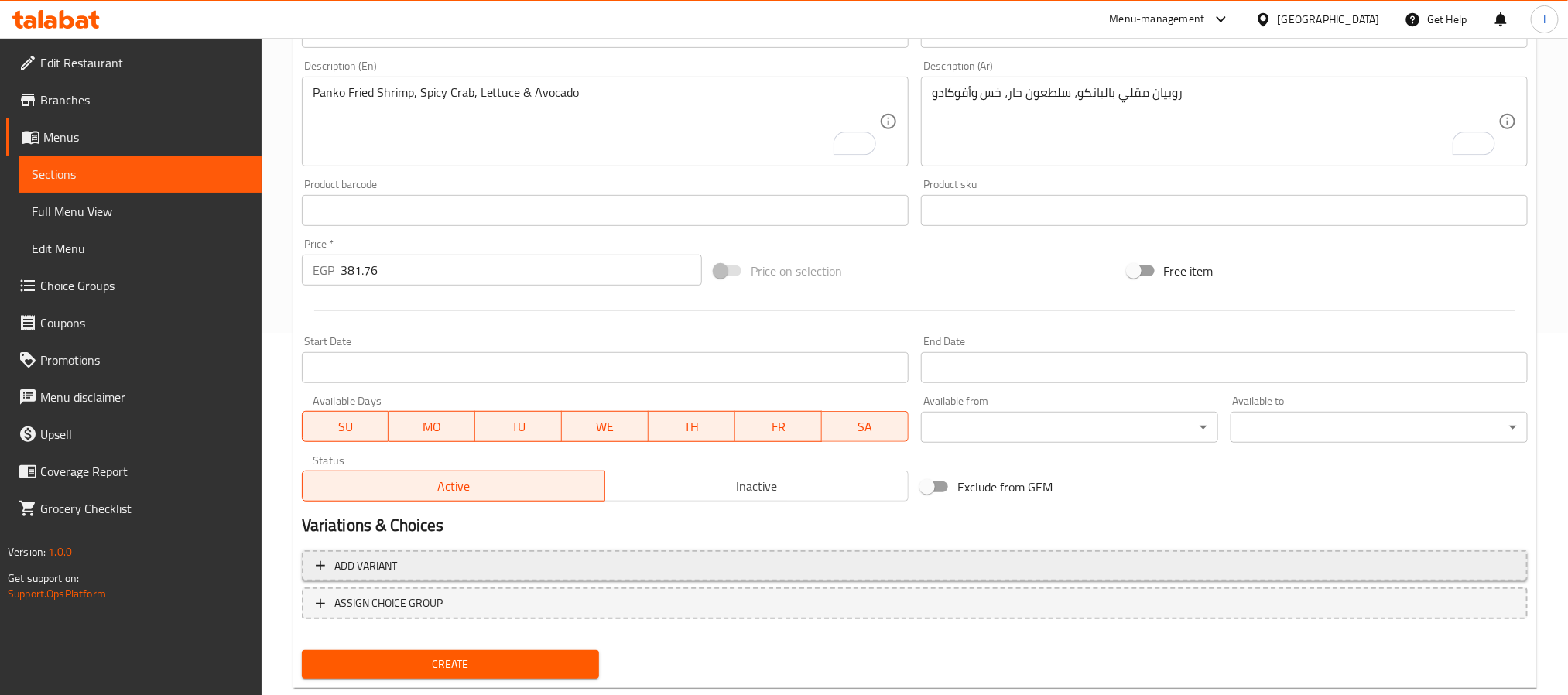
scroll to position [397, 0]
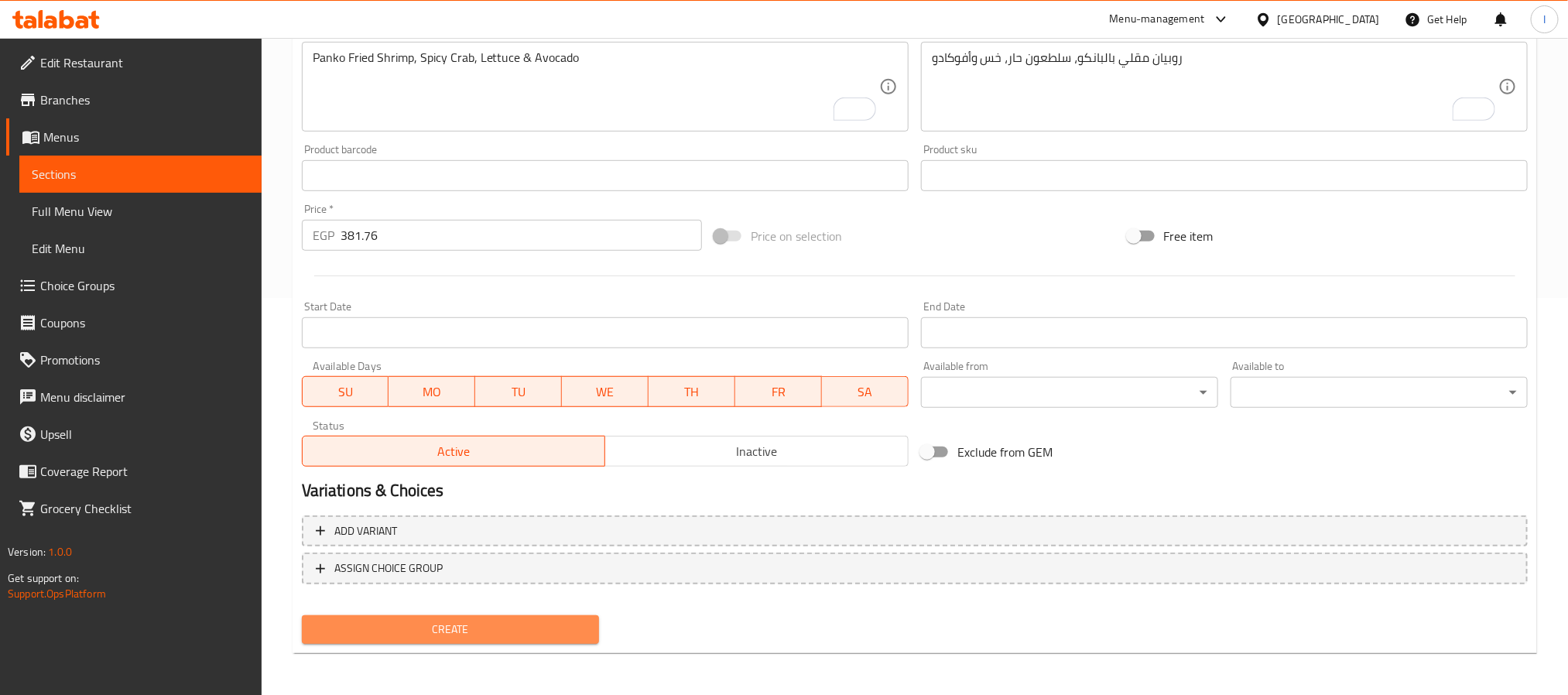
click at [583, 619] on span "Create" at bounding box center [450, 629] width 272 height 20
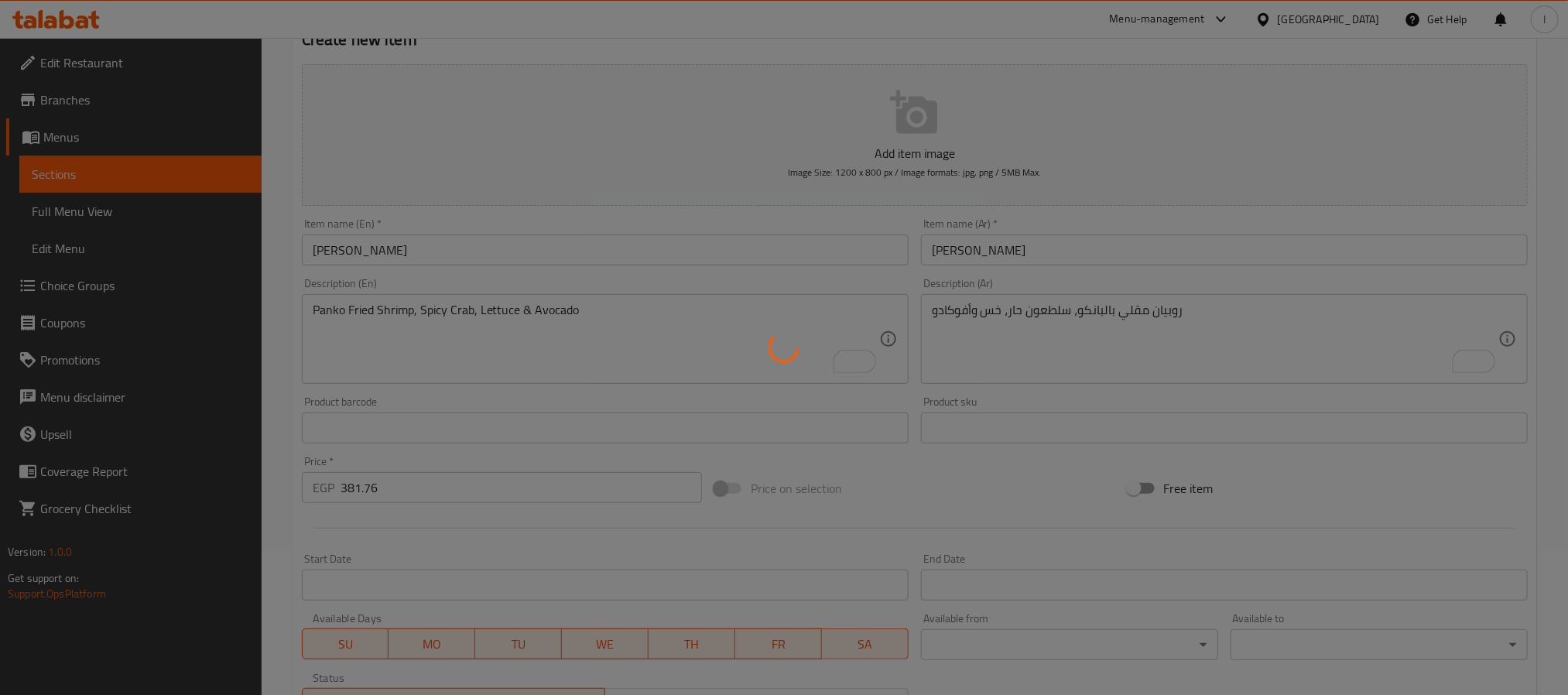
scroll to position [0, 0]
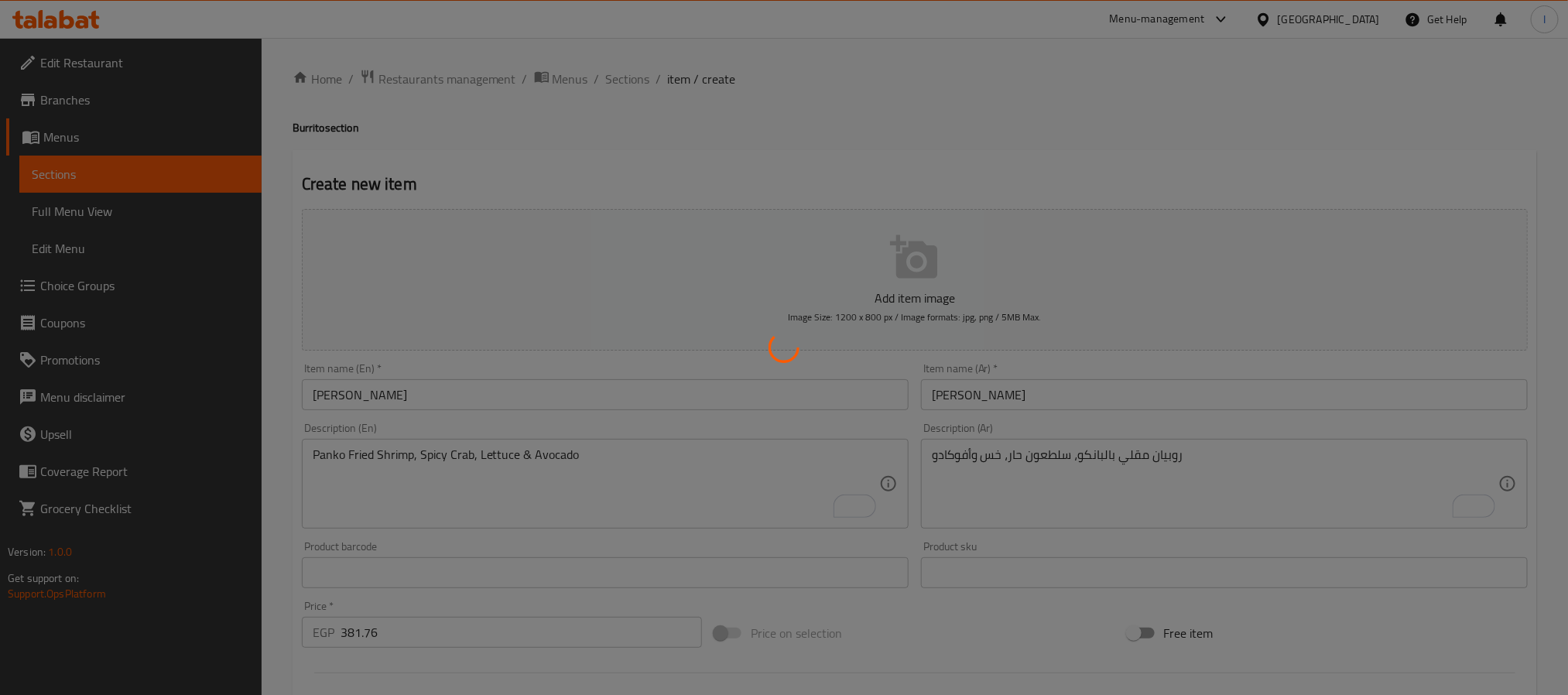
type input "0"
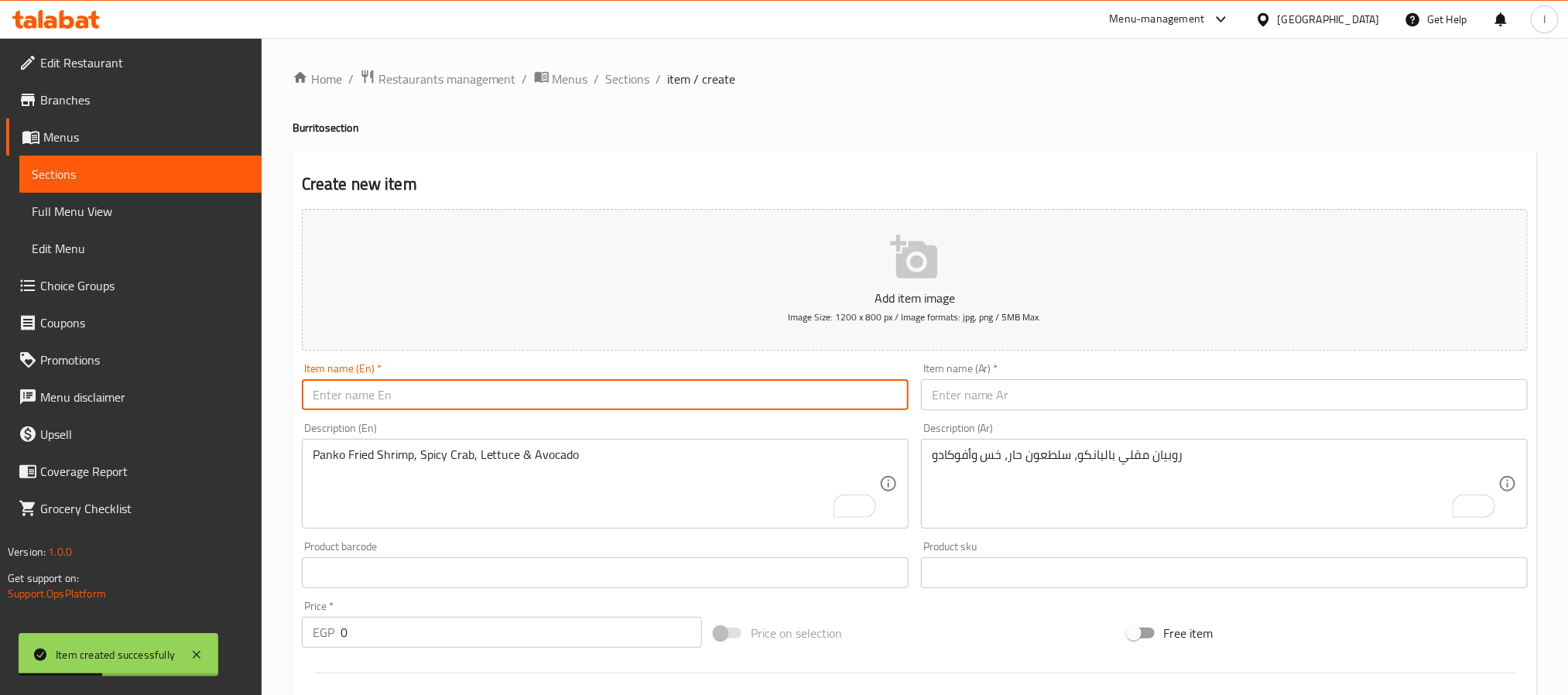
drag, startPoint x: 550, startPoint y: 399, endPoint x: 548, endPoint y: 379, distance: 20.1
click at [550, 399] on input "text" at bounding box center [605, 394] width 606 height 31
paste input "Hot Salmon"
type input "Hot Salmon"
click at [970, 401] on input "text" at bounding box center [1224, 394] width 606 height 31
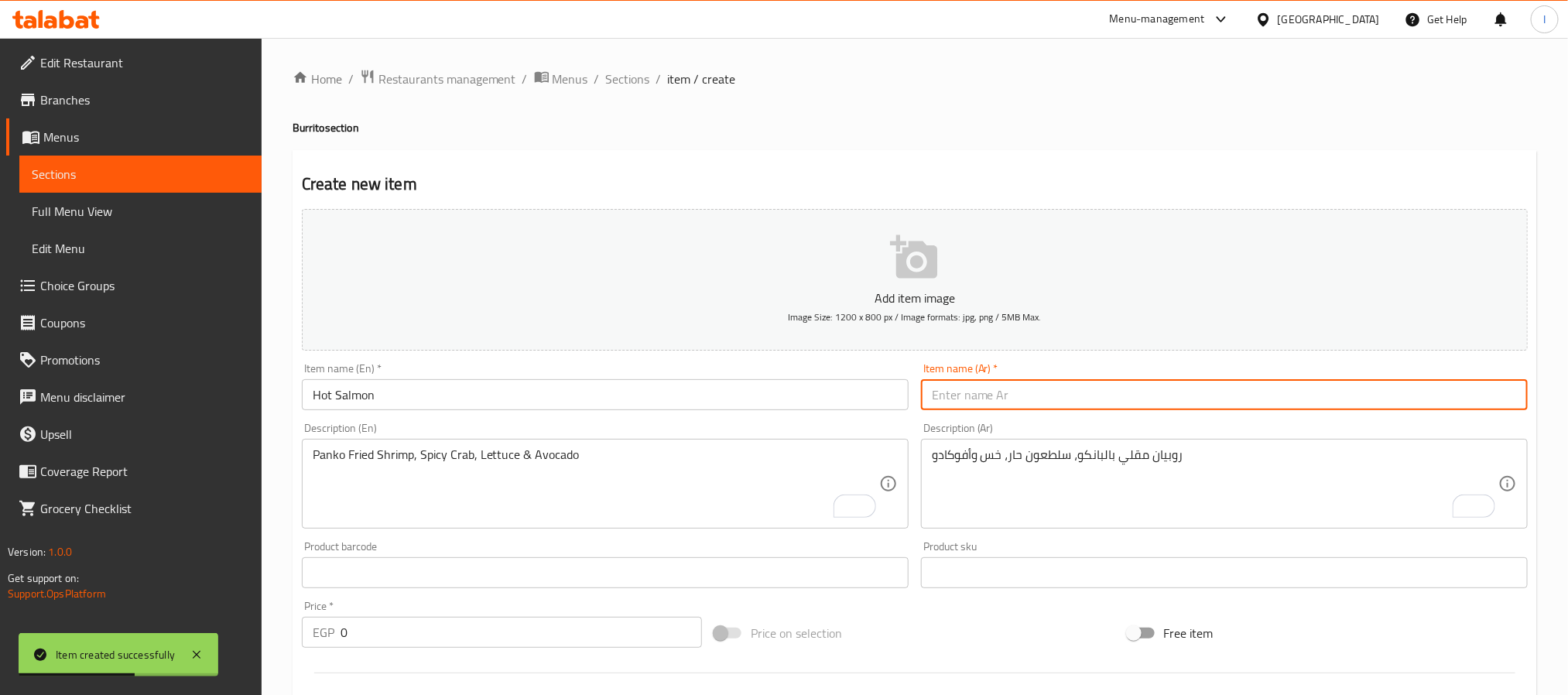
paste input "سلمون حار"
type input "سلمون حار"
click at [558, 485] on textarea "To enrich screen reader interactions, please activate Accessibility in Grammarl…" at bounding box center [595, 484] width 566 height 74
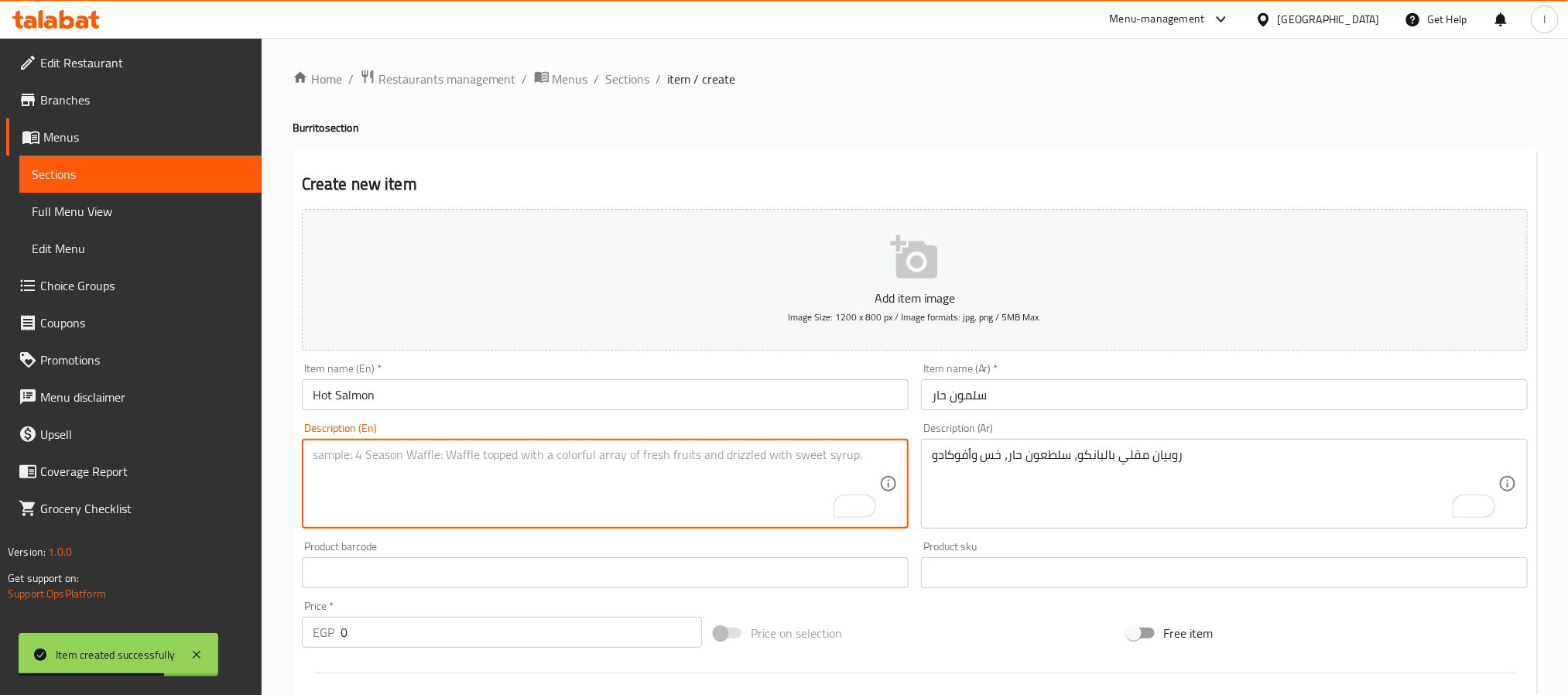
paste textarea "Salmon, Caviar, Crab, Sweet Chili, Arugula & Avocado"
type textarea "Salmon, Caviar, Crab, Sweet Chili, Arugula & Avocado"
click at [1078, 490] on textarea "To enrich screen reader interactions, please activate Accessibility in Grammarl…" at bounding box center [1214, 484] width 566 height 74
paste textarea "سلمون، كافيار، سلطعون، فلفل حار حلو، جرجير وأفوكادو"
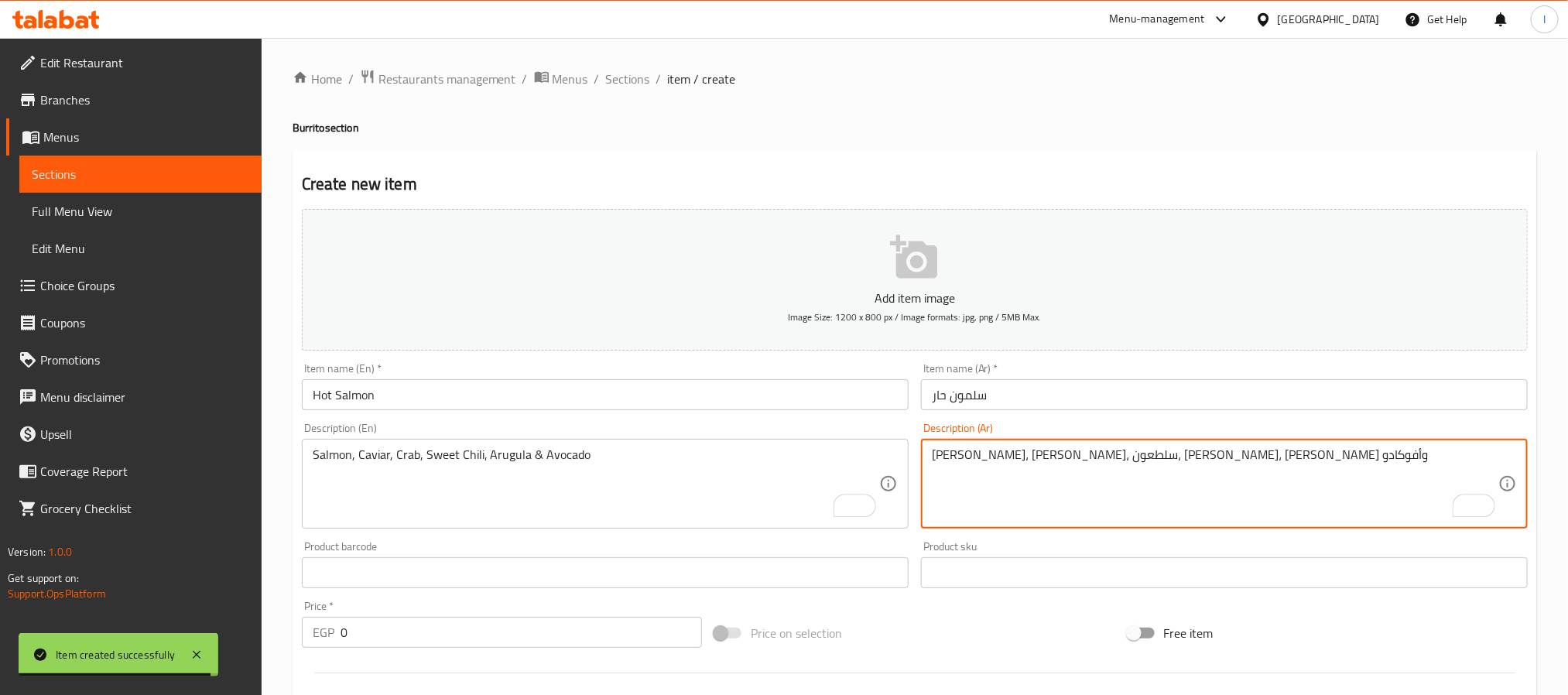
type textarea "سلمون، كافيار، سلطعون، فلفل حار حلو، جرجير وأفوكادو"
click at [982, 141] on div "Home / Restaurants management / Menus / Sections / item / create Burrito sectio…" at bounding box center [915, 566] width 1244 height 993
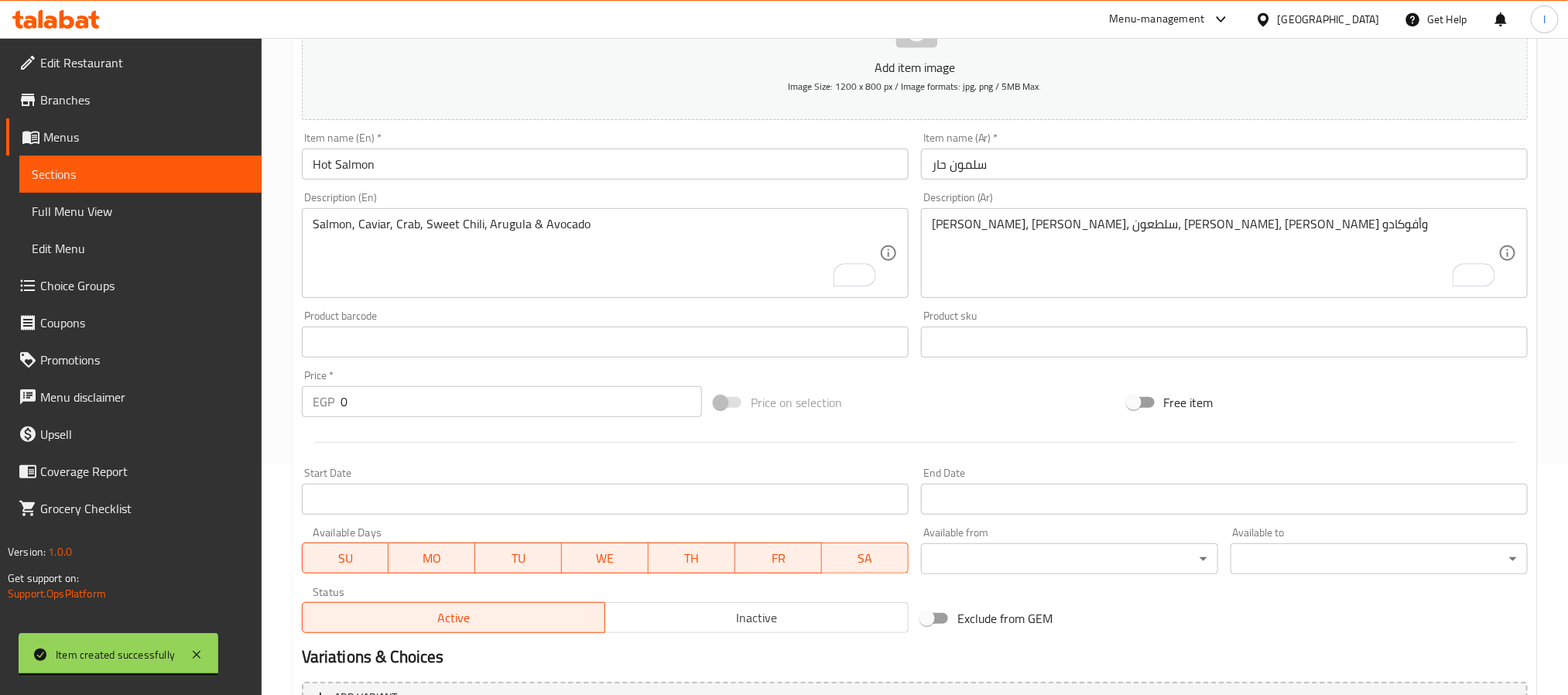
scroll to position [232, 0]
click at [506, 387] on input "0" at bounding box center [521, 399] width 361 height 31
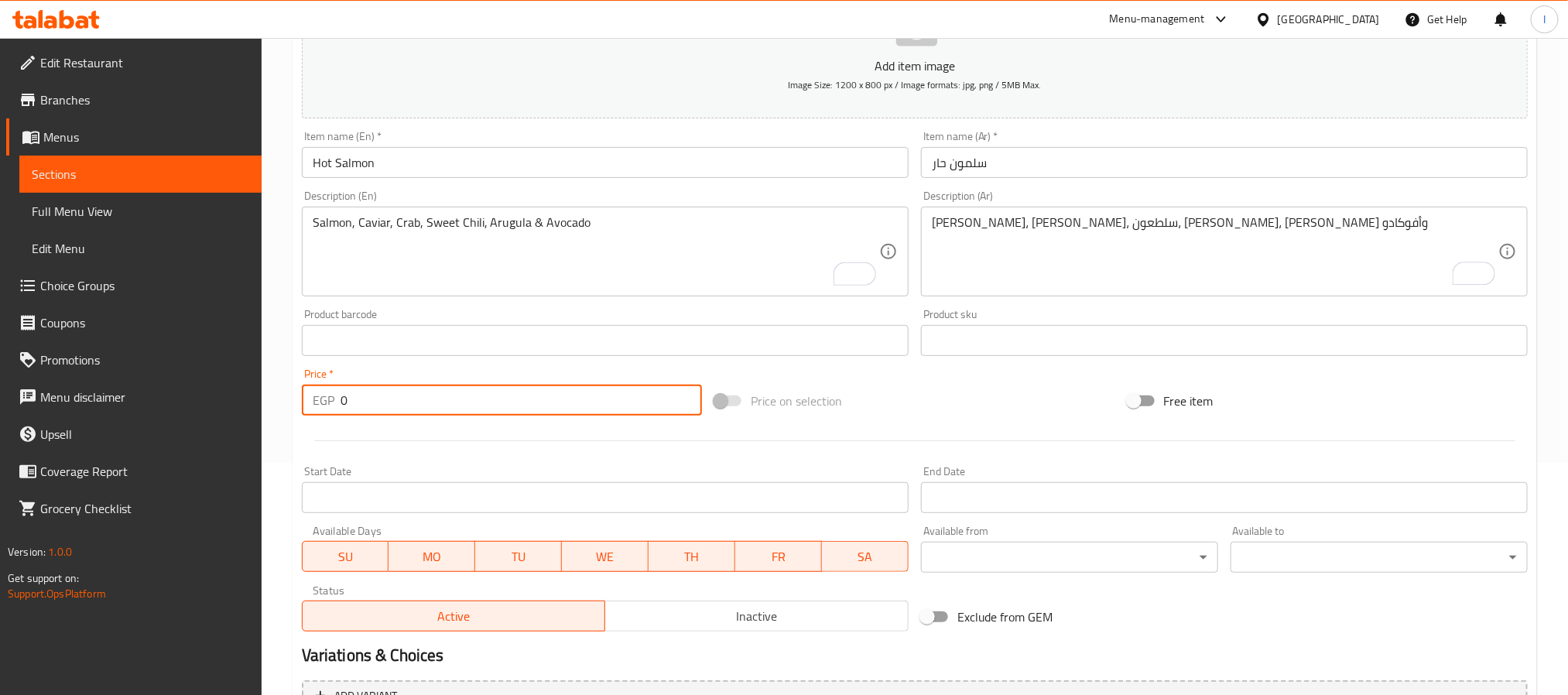
click at [506, 387] on input "0" at bounding box center [521, 399] width 361 height 31
paste input "381.76"
type input "381.76"
click at [1005, 387] on div "Price on selection" at bounding box center [914, 400] width 413 height 42
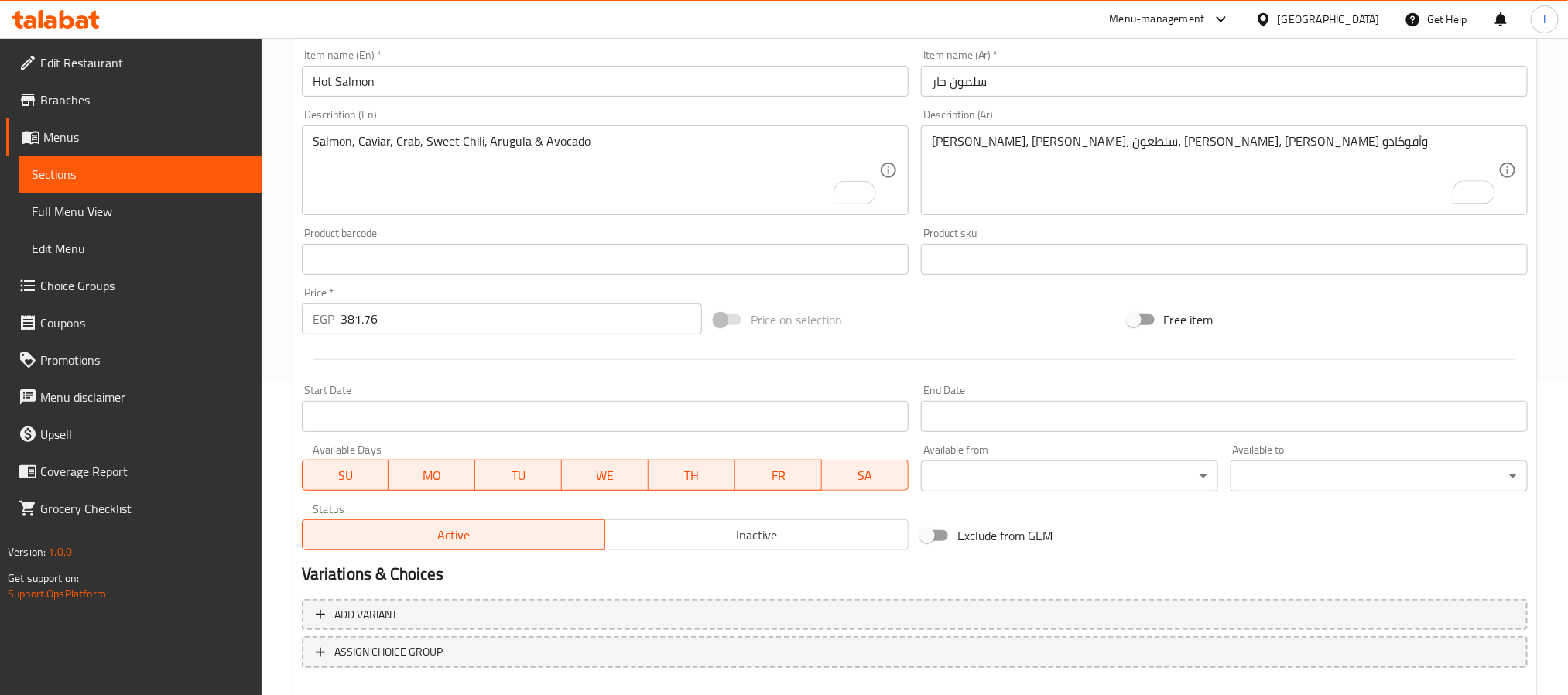
scroll to position [397, 0]
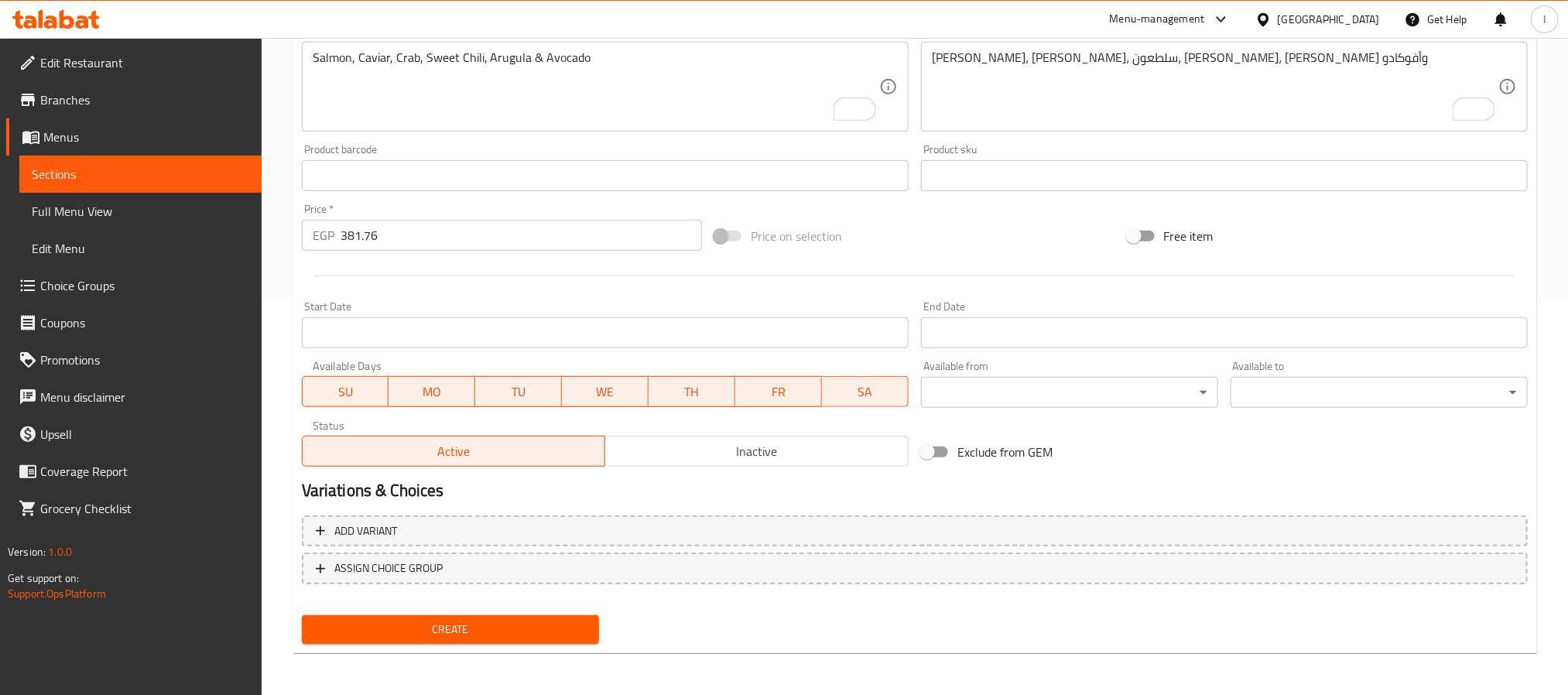
click at [544, 630] on span "Create" at bounding box center [450, 629] width 272 height 20
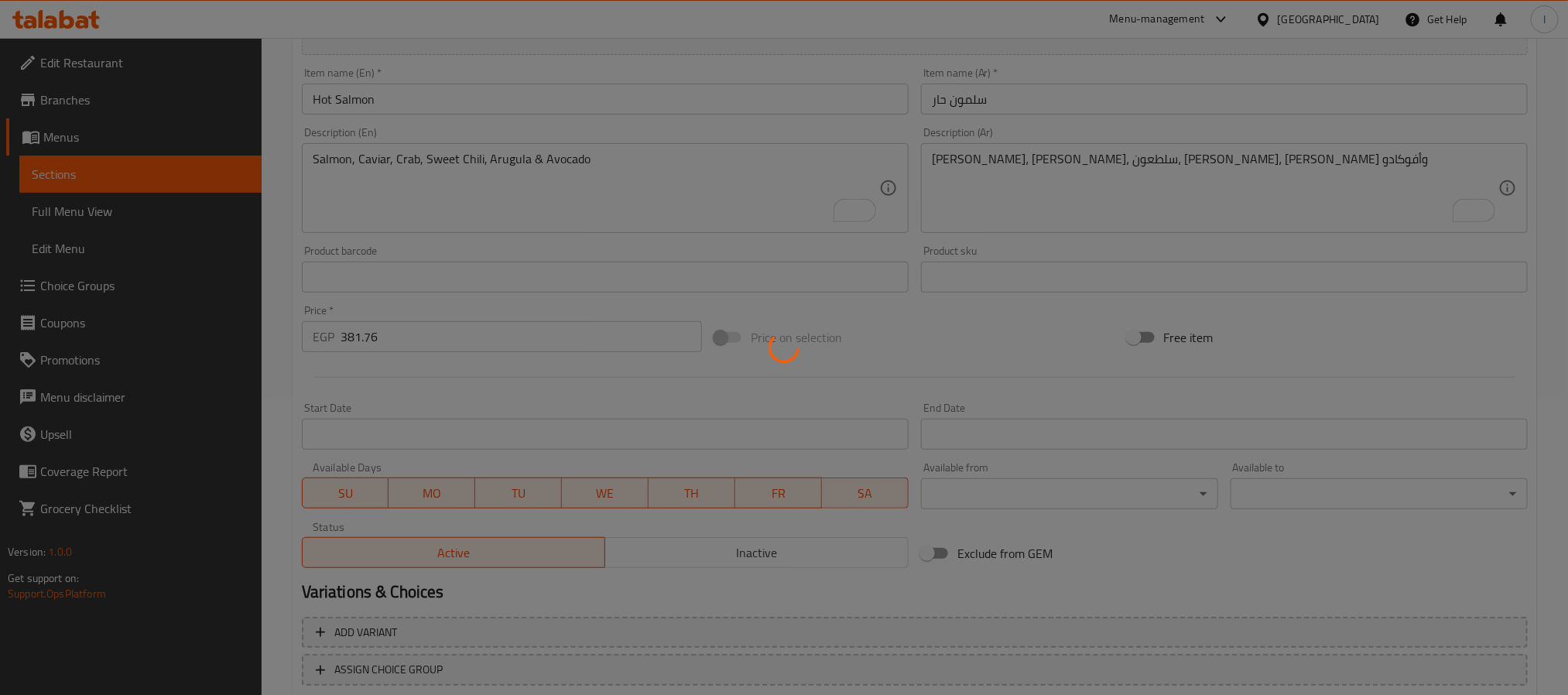
type input "0"
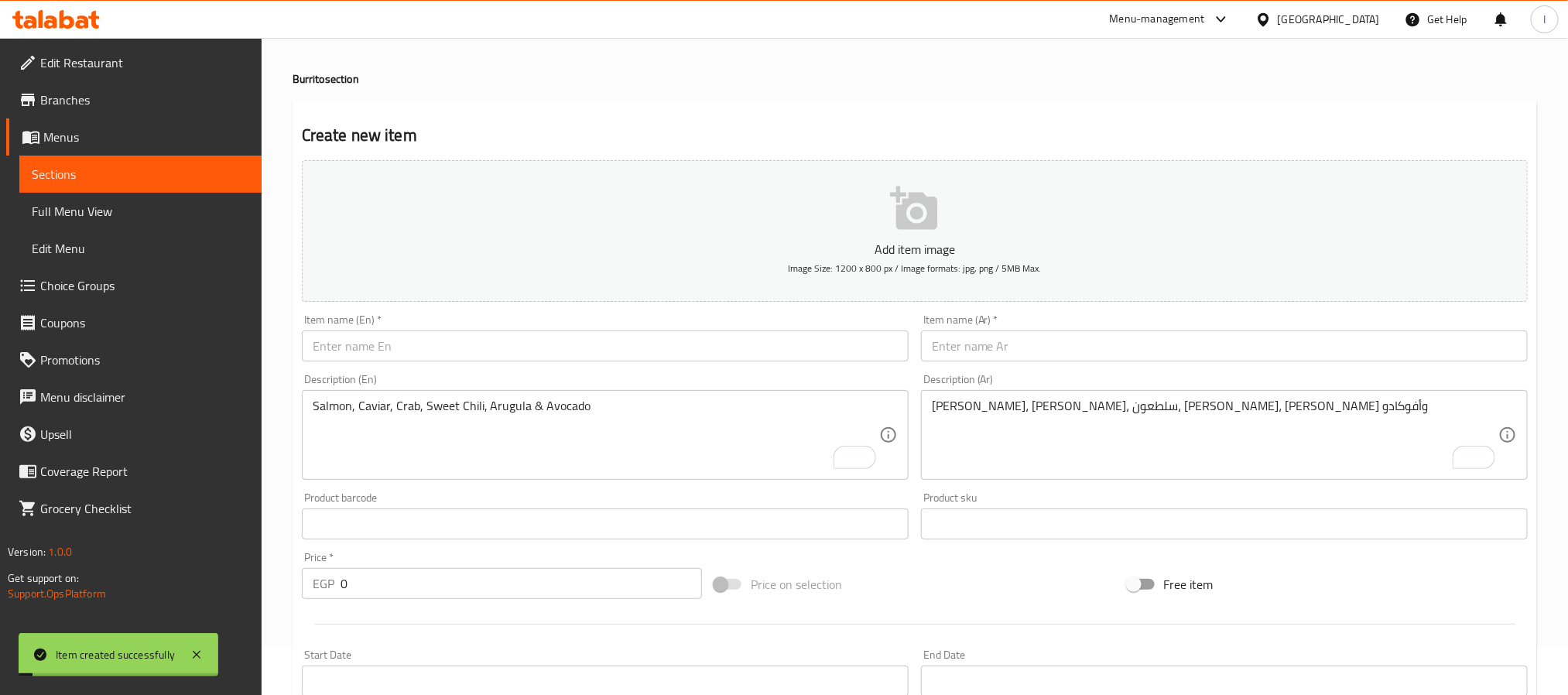
scroll to position [0, 0]
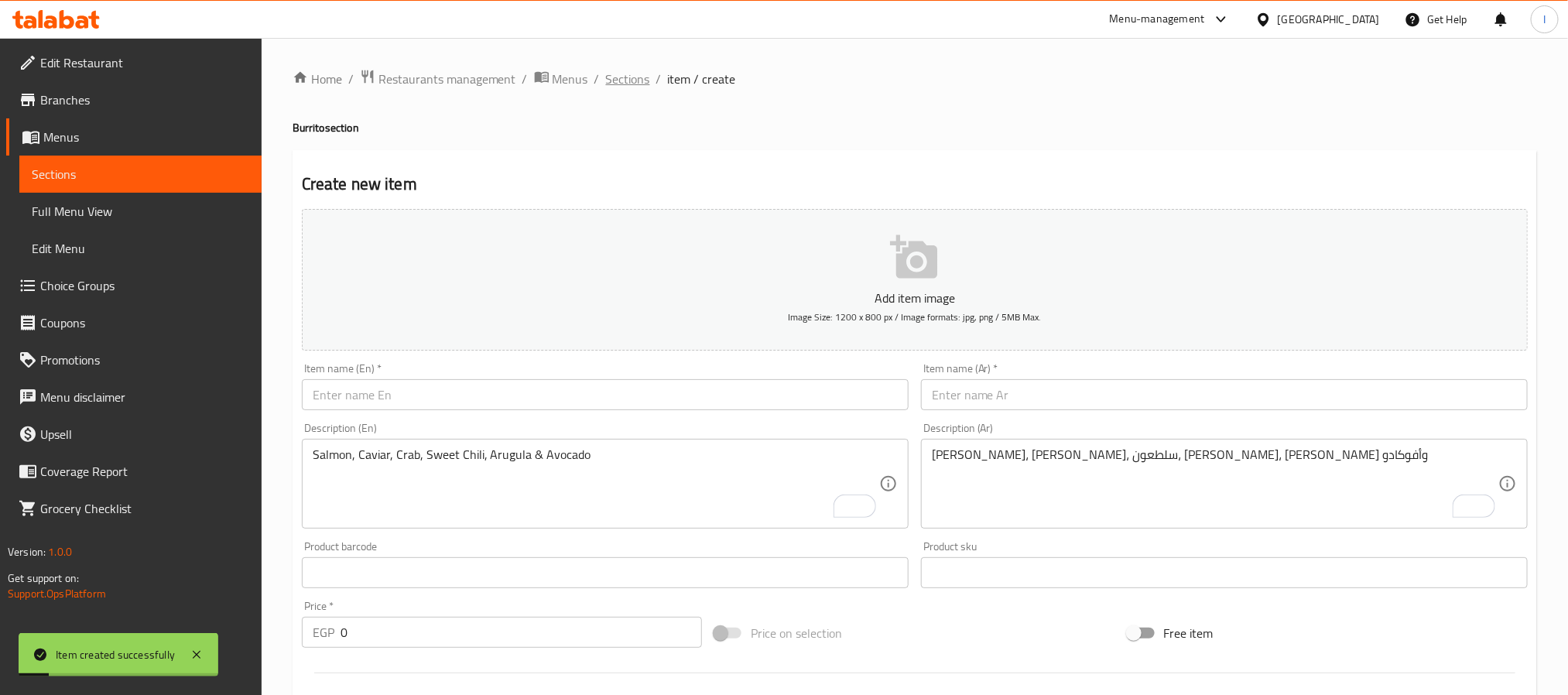
click at [641, 83] on span "Sections" at bounding box center [628, 79] width 44 height 19
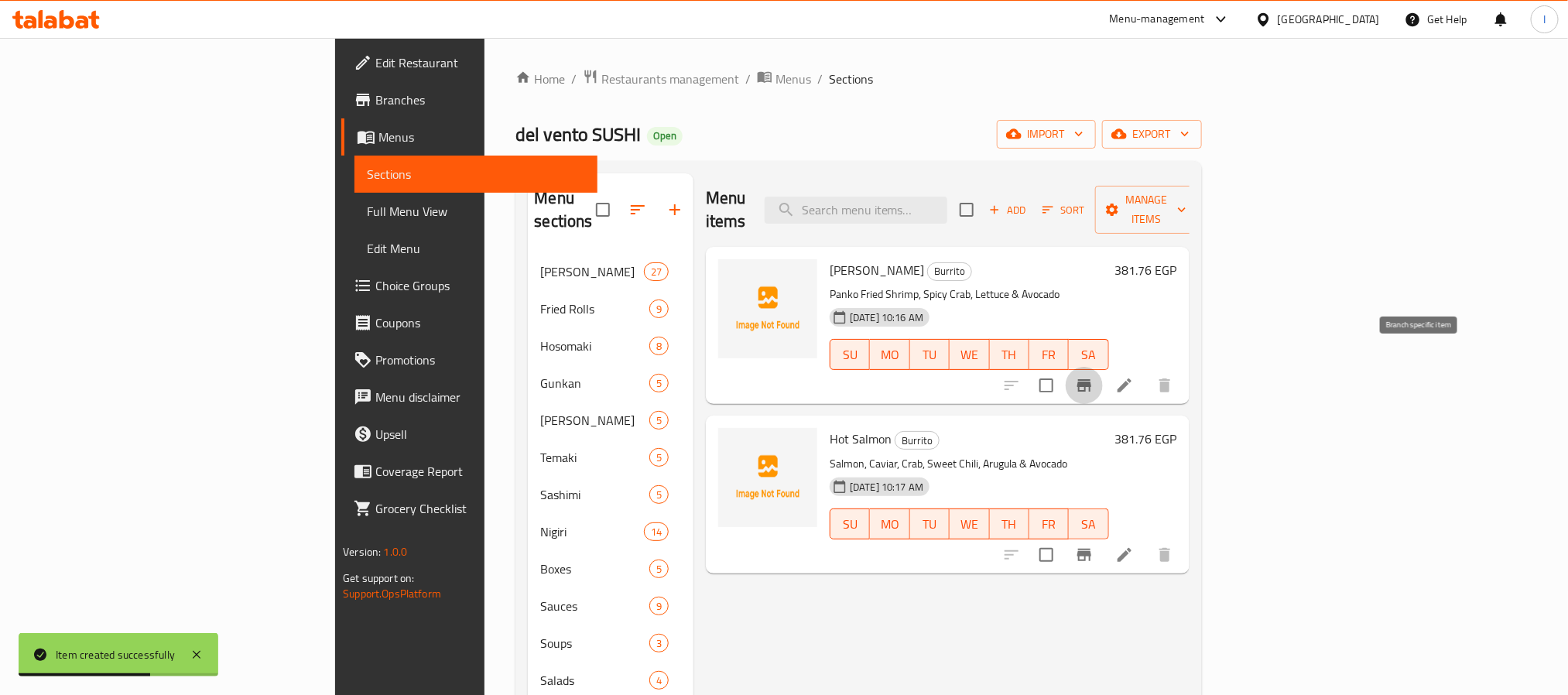
click at [1103, 367] on button "Branch-specific-item" at bounding box center [1084, 385] width 37 height 37
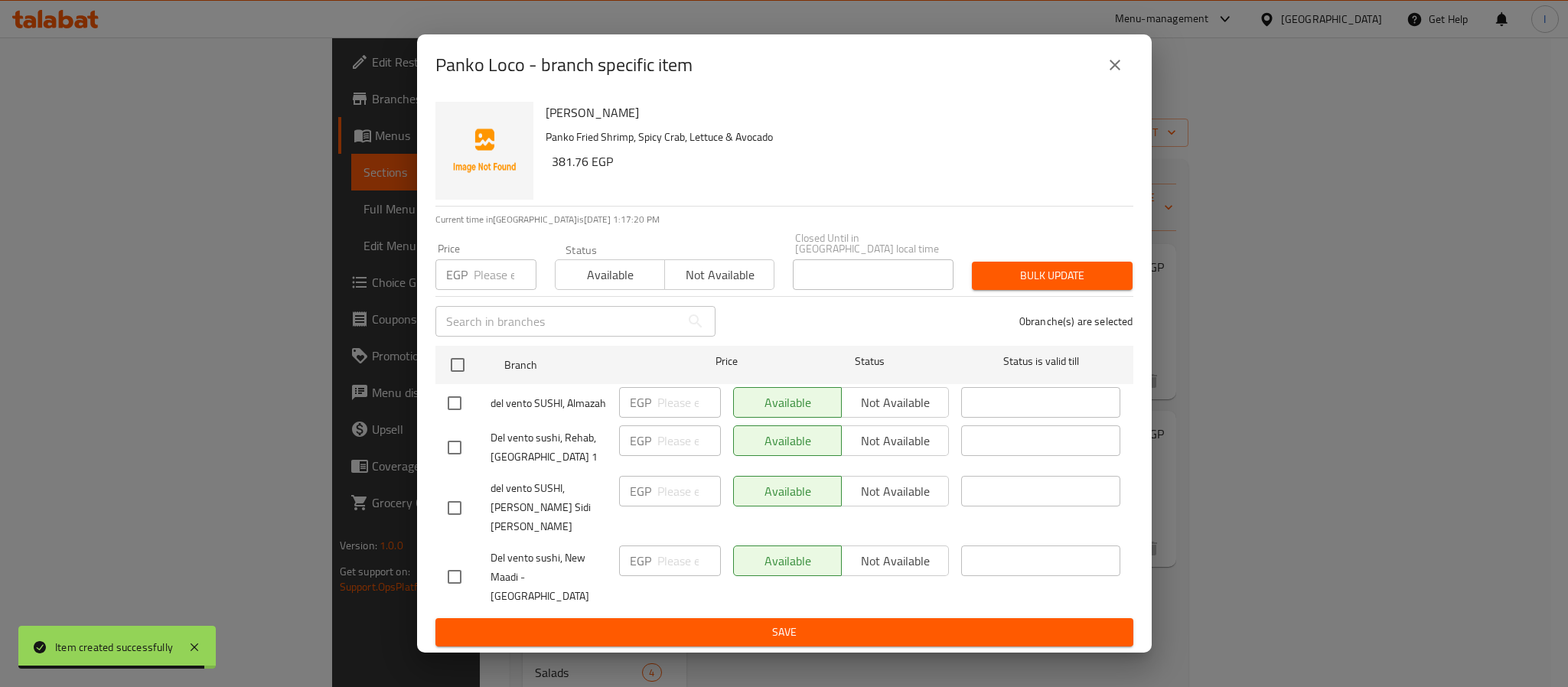
click at [440, 507] on input "checkbox" at bounding box center [454, 508] width 32 height 32
checkbox input "true"
click at [907, 502] on span "Not available" at bounding box center [895, 491] width 95 height 22
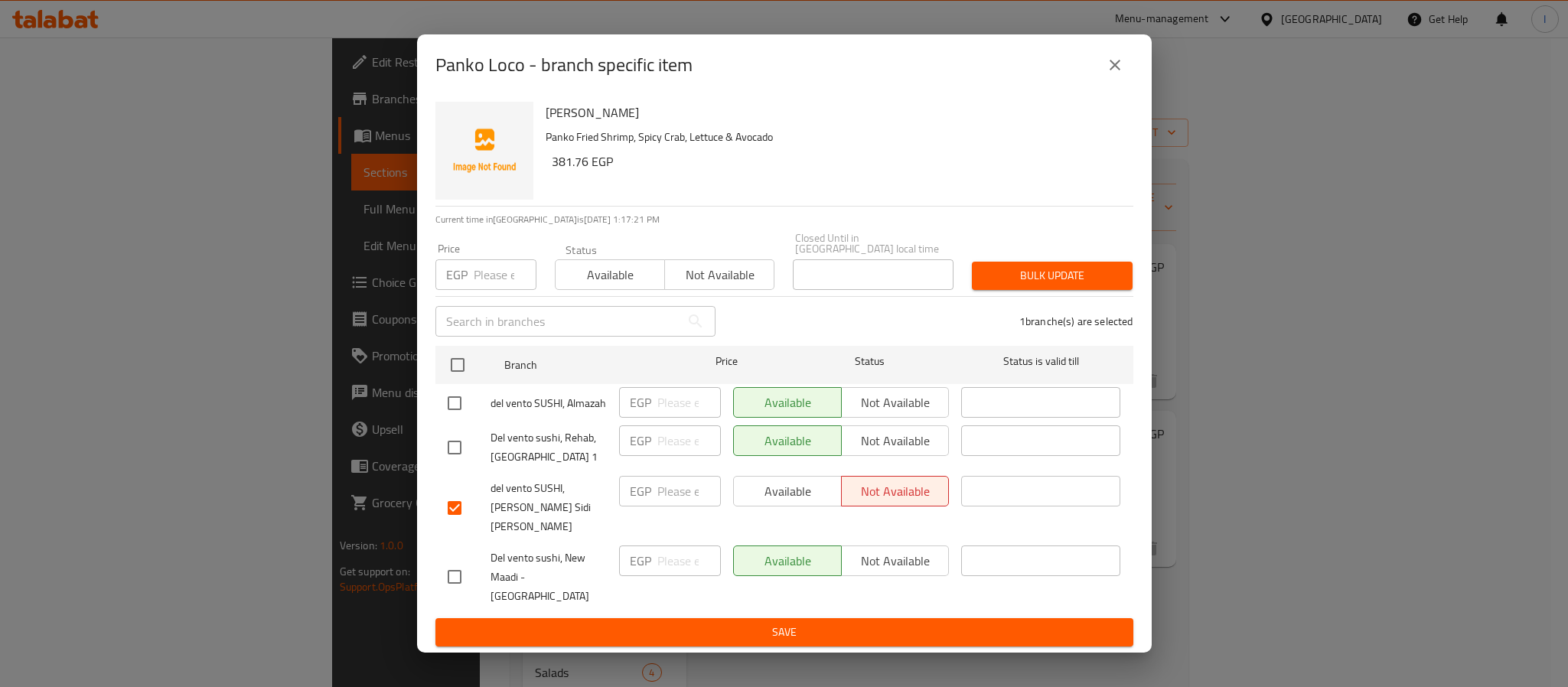
click at [897, 620] on button "Save" at bounding box center [784, 632] width 698 height 29
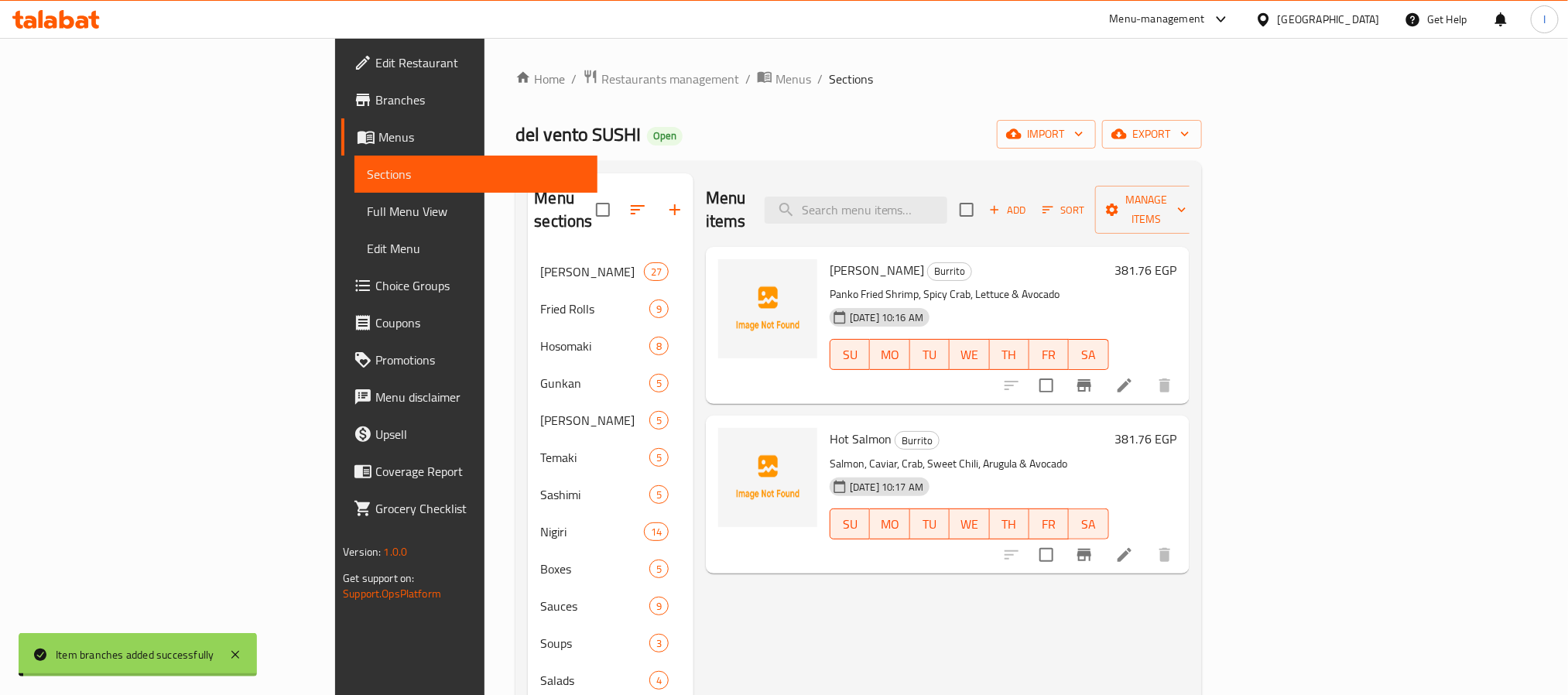
click at [1091, 548] on icon "Branch-specific-item" at bounding box center [1083, 554] width 14 height 12
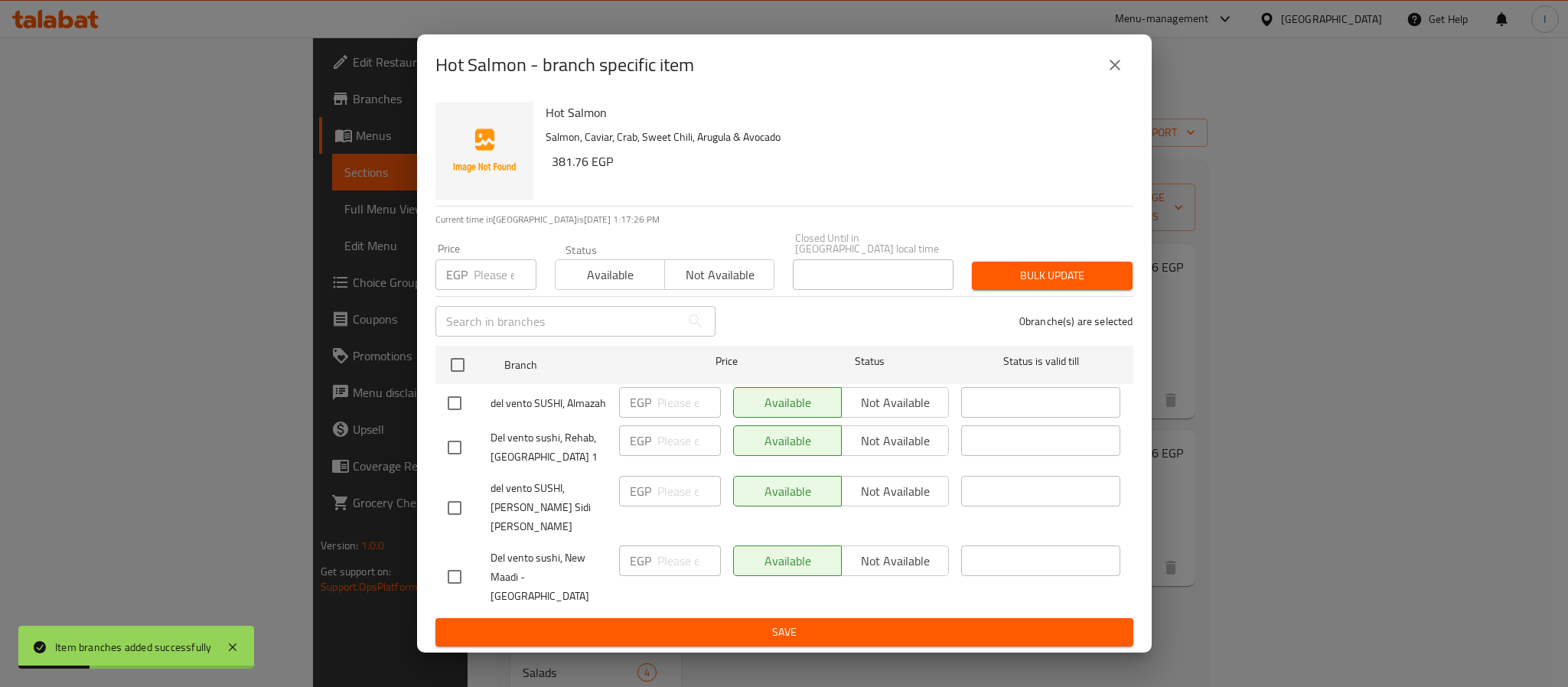
click at [459, 511] on input "checkbox" at bounding box center [454, 508] width 32 height 32
checkbox input "true"
click at [916, 507] on button "Not available" at bounding box center [895, 490] width 108 height 31
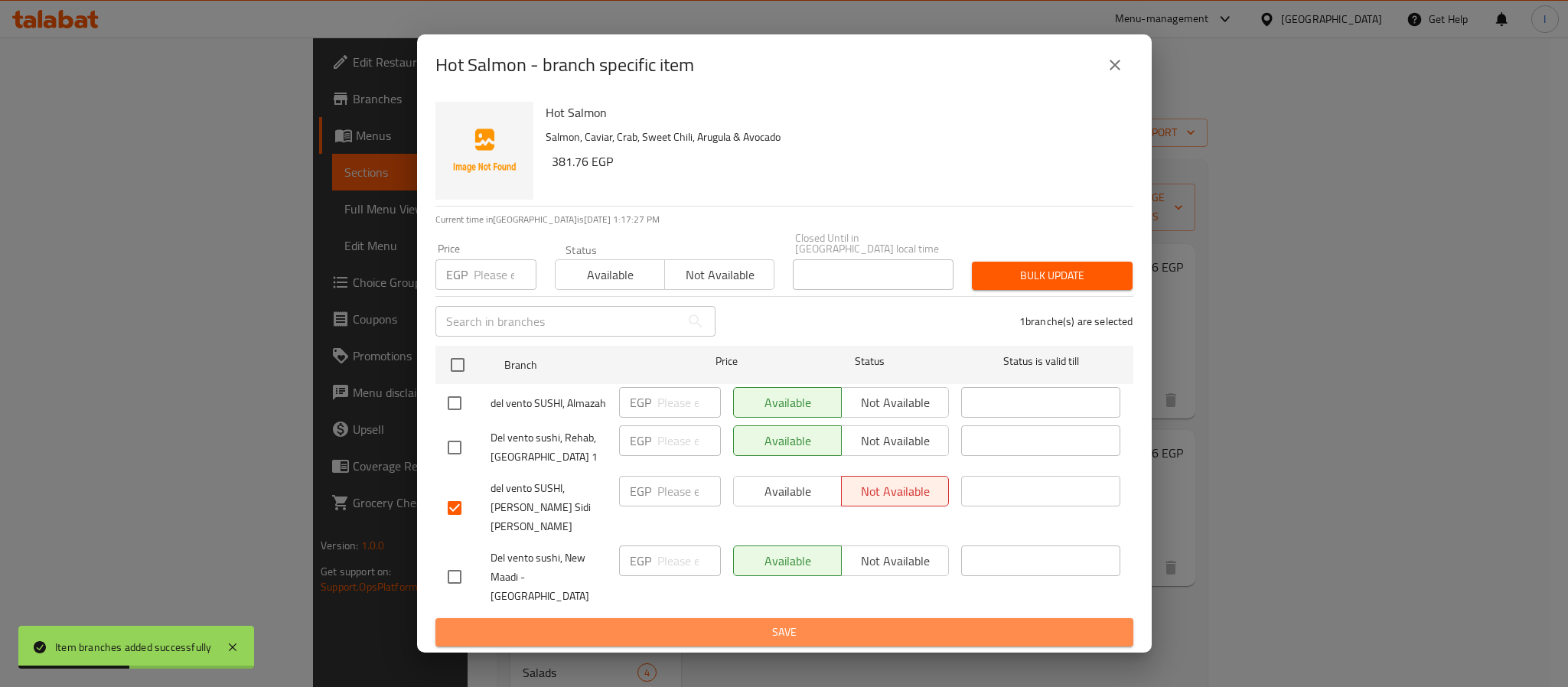
click at [891, 622] on span "Save" at bounding box center [784, 632] width 673 height 19
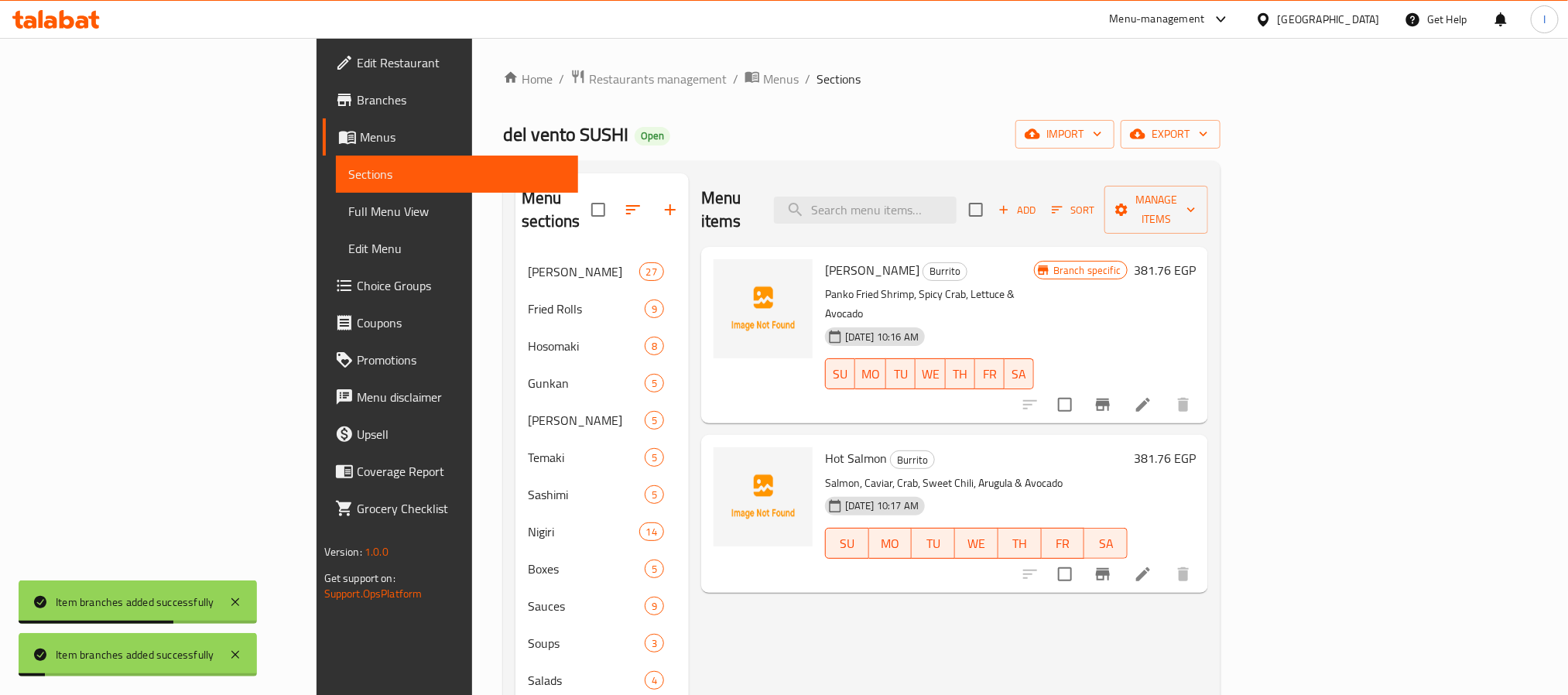
click at [1064, 119] on div "Home / Restaurants management / Menus / Sections del vento SUSHI Open import ex…" at bounding box center [862, 615] width 718 height 1093
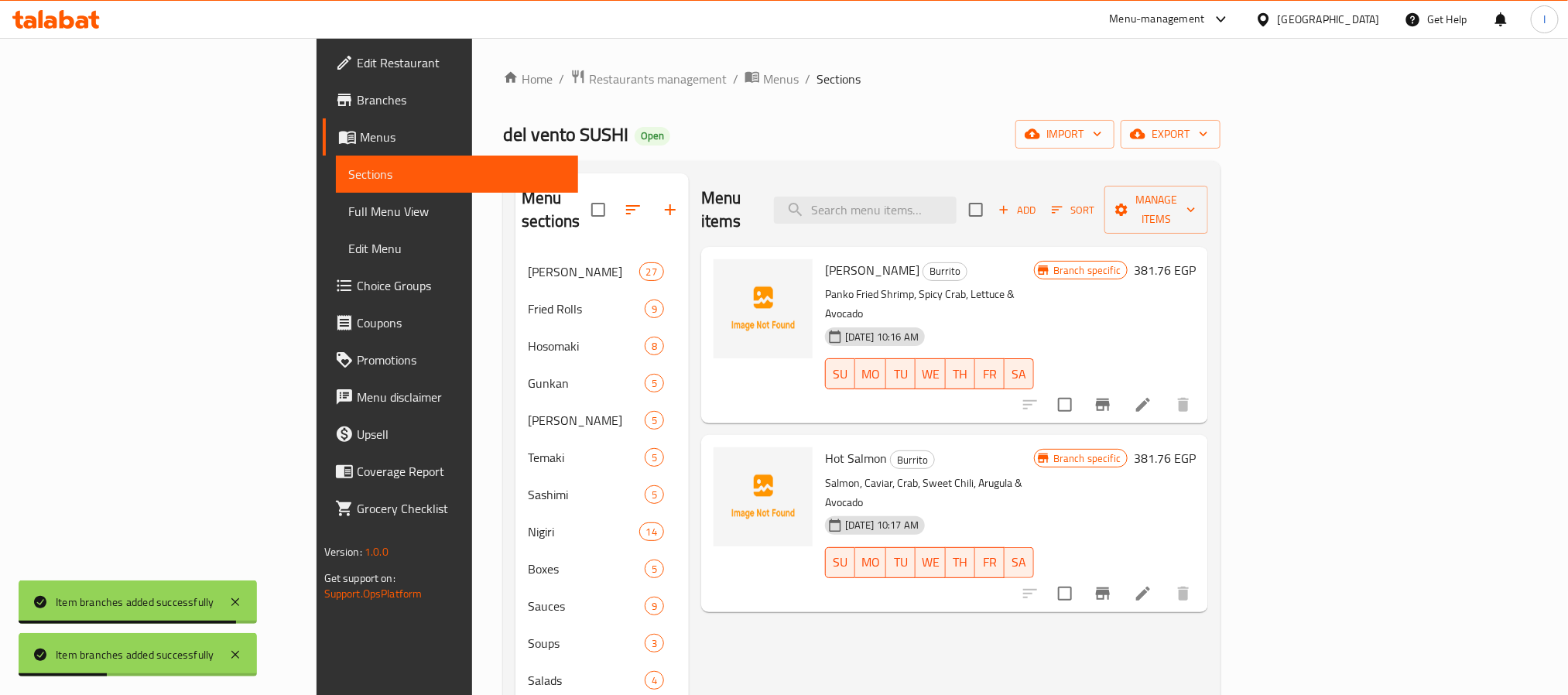
click at [694, 127] on div "del vento SUSHI Open import export" at bounding box center [862, 134] width 718 height 29
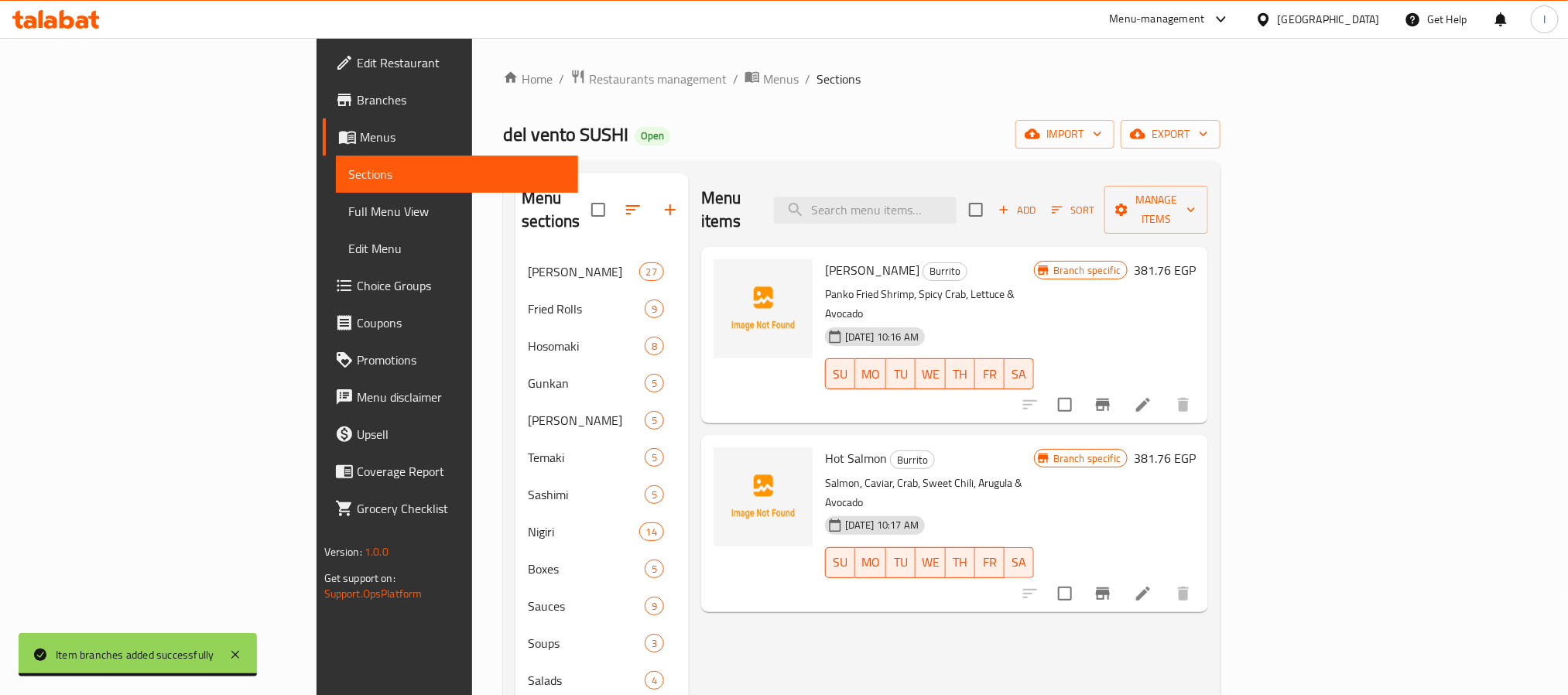
click at [701, 125] on div "del vento SUSHI Open import export" at bounding box center [862, 134] width 718 height 29
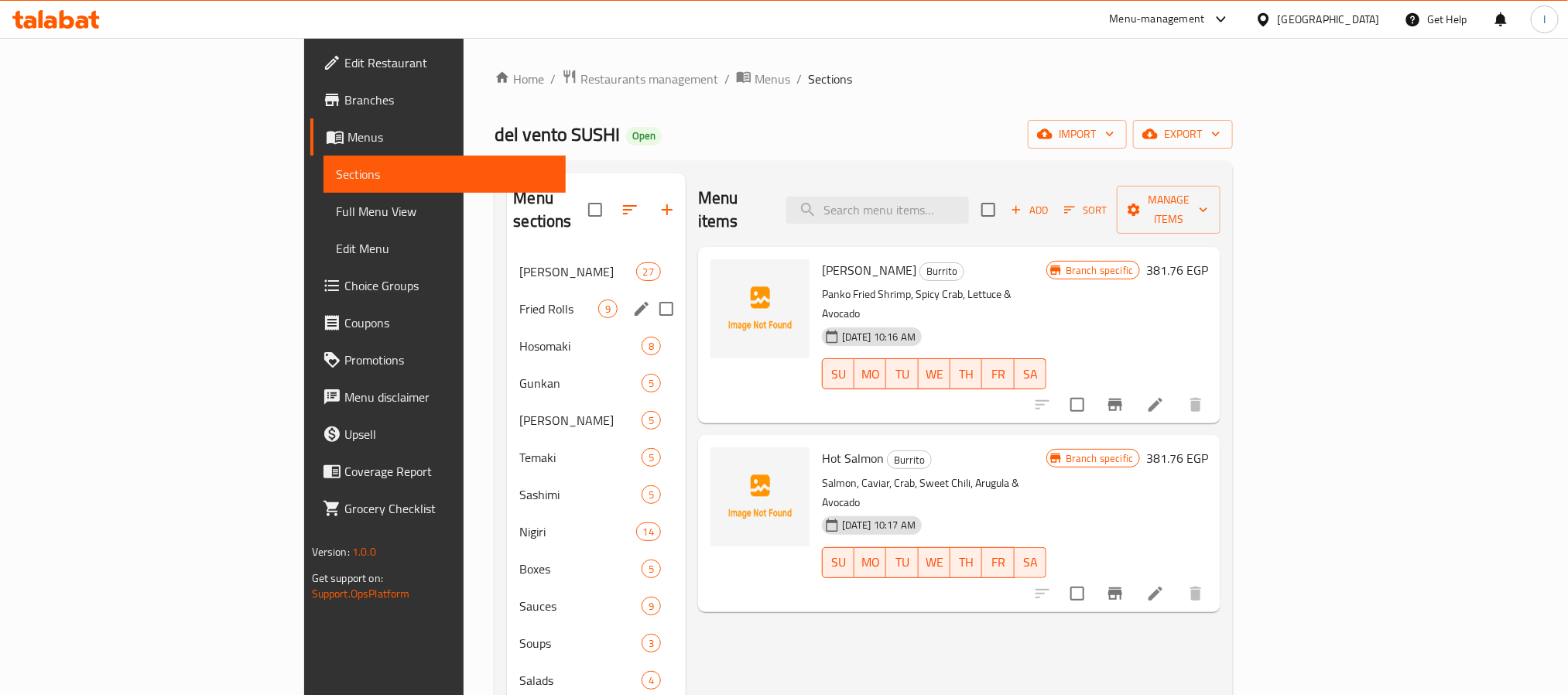
scroll to position [421, 0]
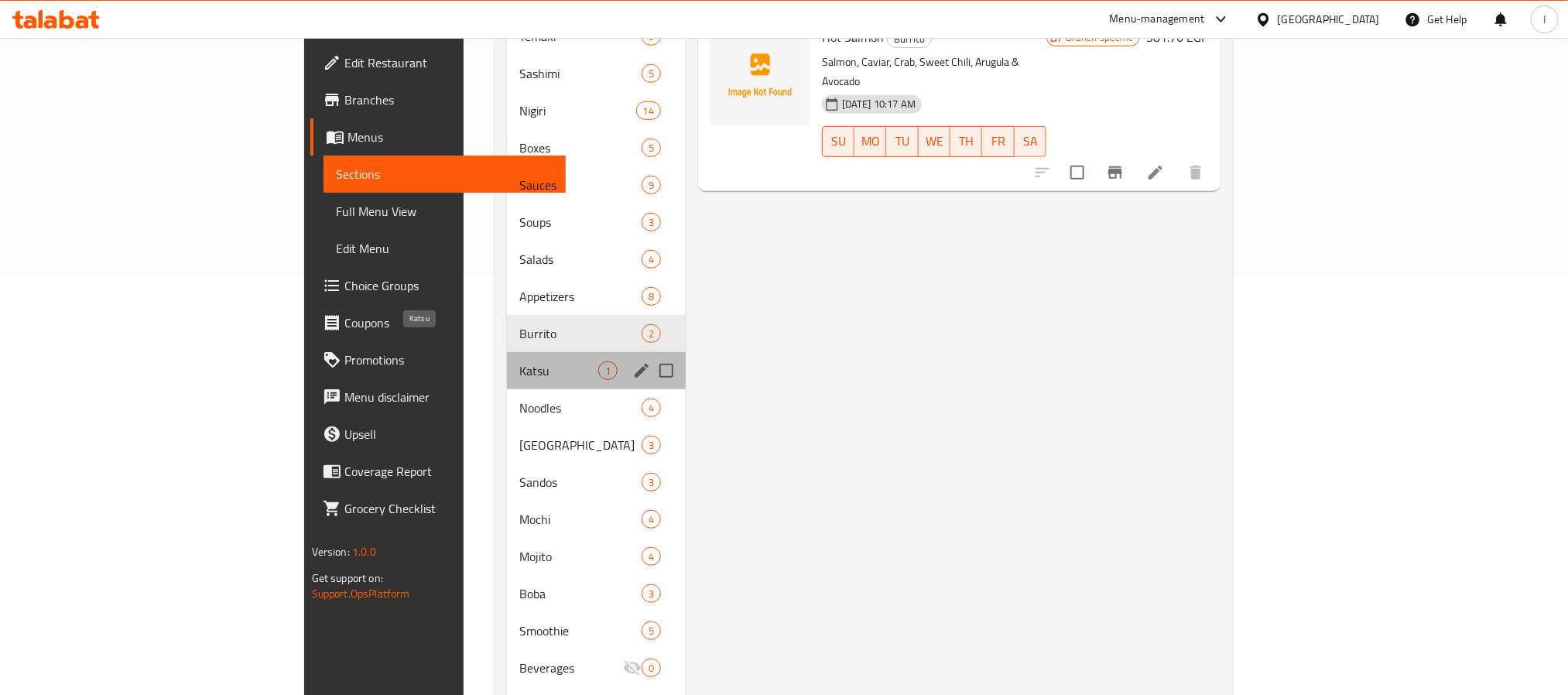
click at [519, 361] on span "Katsu" at bounding box center [559, 370] width 79 height 19
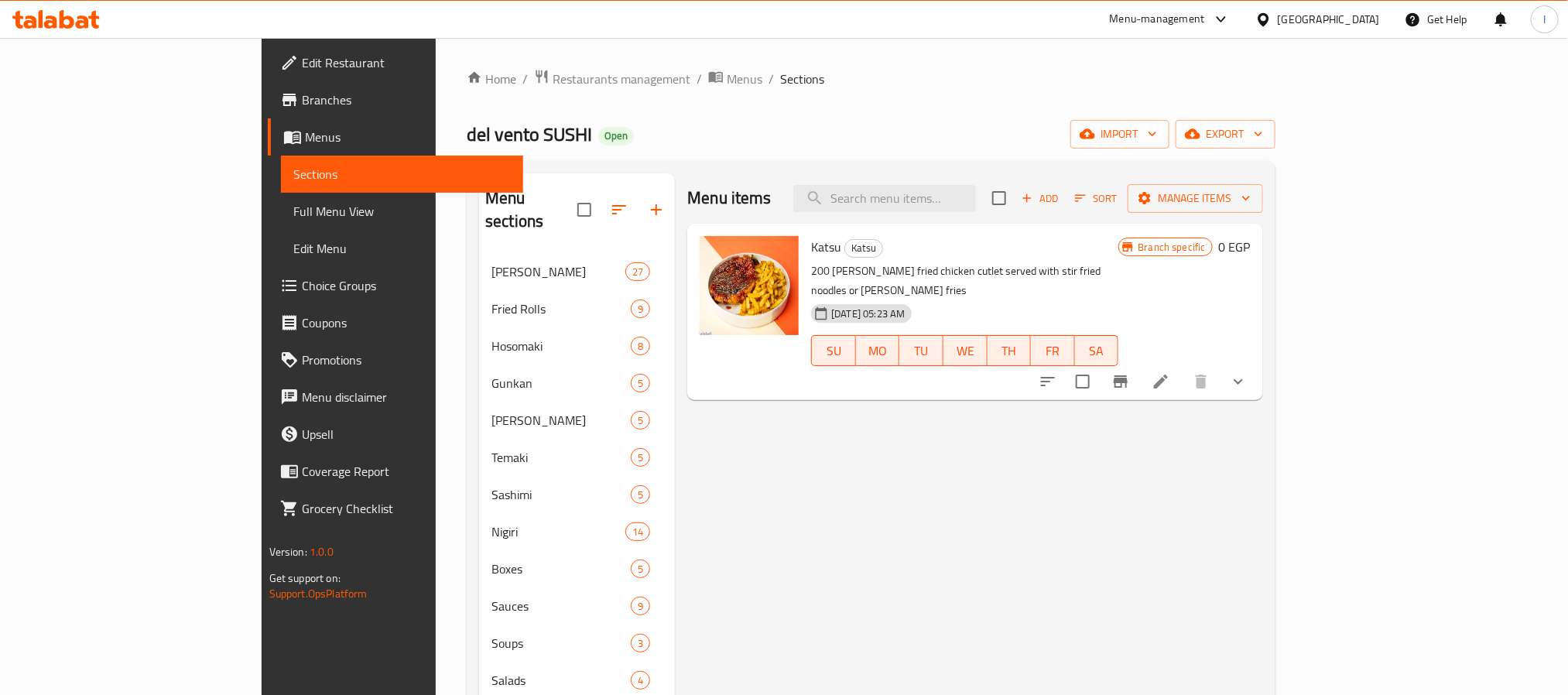
click at [774, 145] on div "del vento SUSHI Open import export" at bounding box center [871, 134] width 808 height 29
drag, startPoint x: 1498, startPoint y: 365, endPoint x: 1354, endPoint y: 360, distance: 144.1
click at [1242, 379] on icon "show more" at bounding box center [1238, 382] width 9 height 6
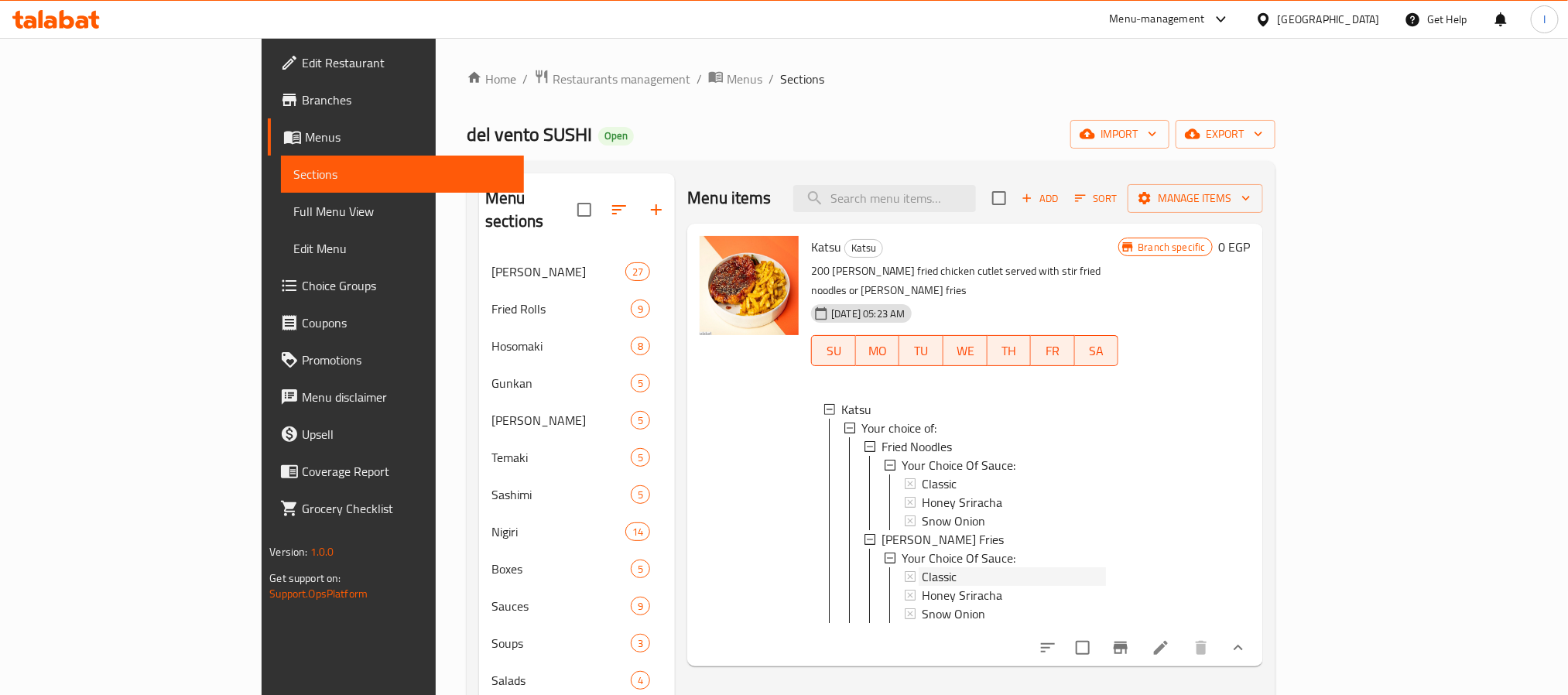
click at [922, 474] on div "Classic" at bounding box center [1013, 484] width 184 height 19
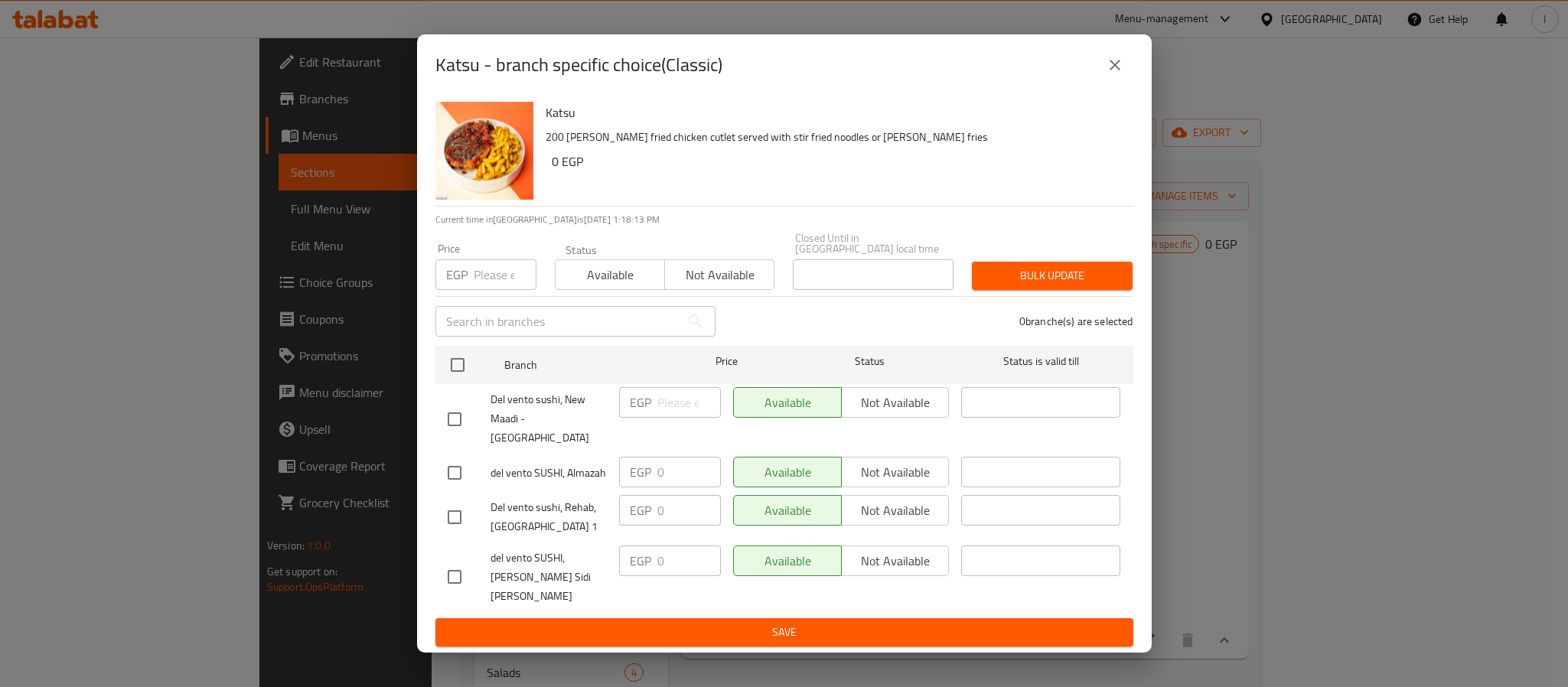
click at [1117, 70] on icon "close" at bounding box center [1115, 66] width 11 height 11
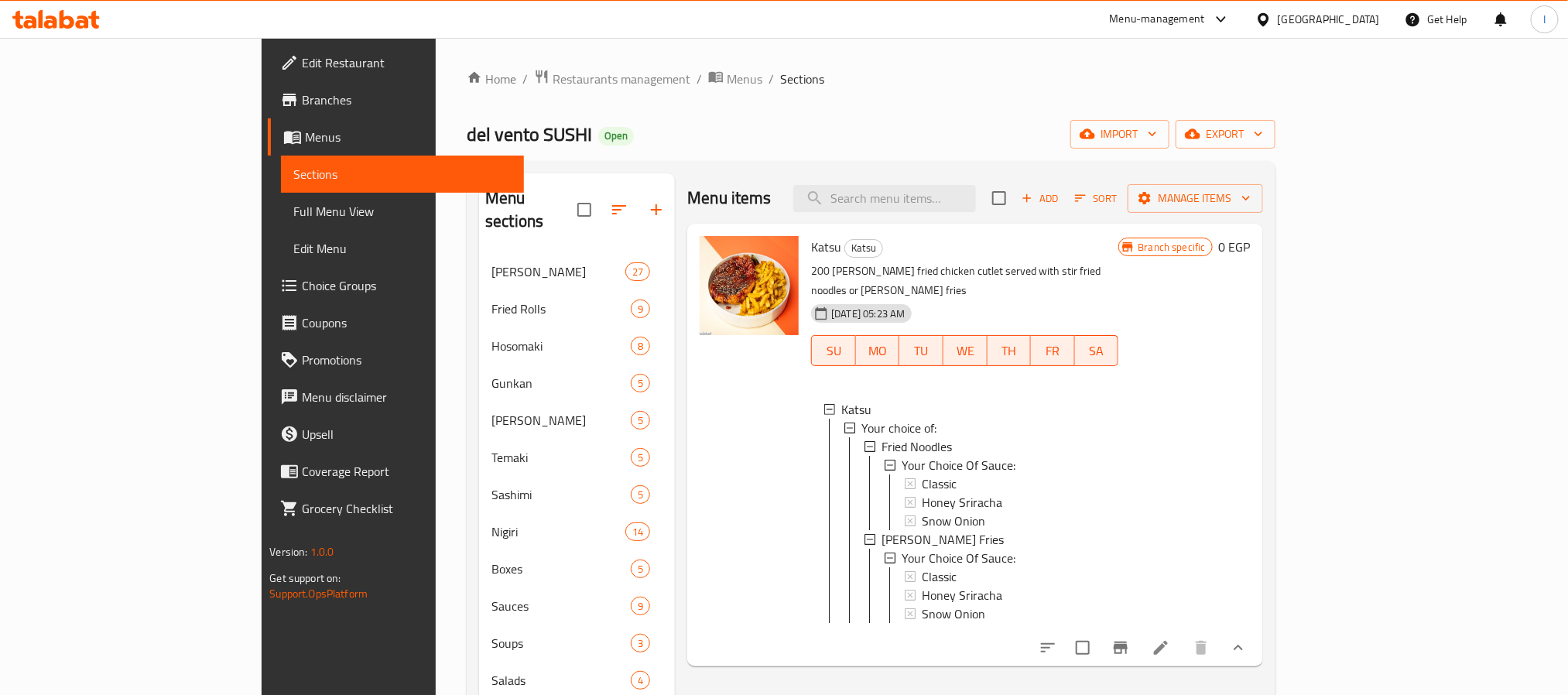
click at [1064, 111] on div "Home / Restaurants management / Menus / Sections del vento SUSHI Open import ex…" at bounding box center [871, 615] width 808 height 1093
click at [922, 474] on div "Classic" at bounding box center [1013, 484] width 184 height 19
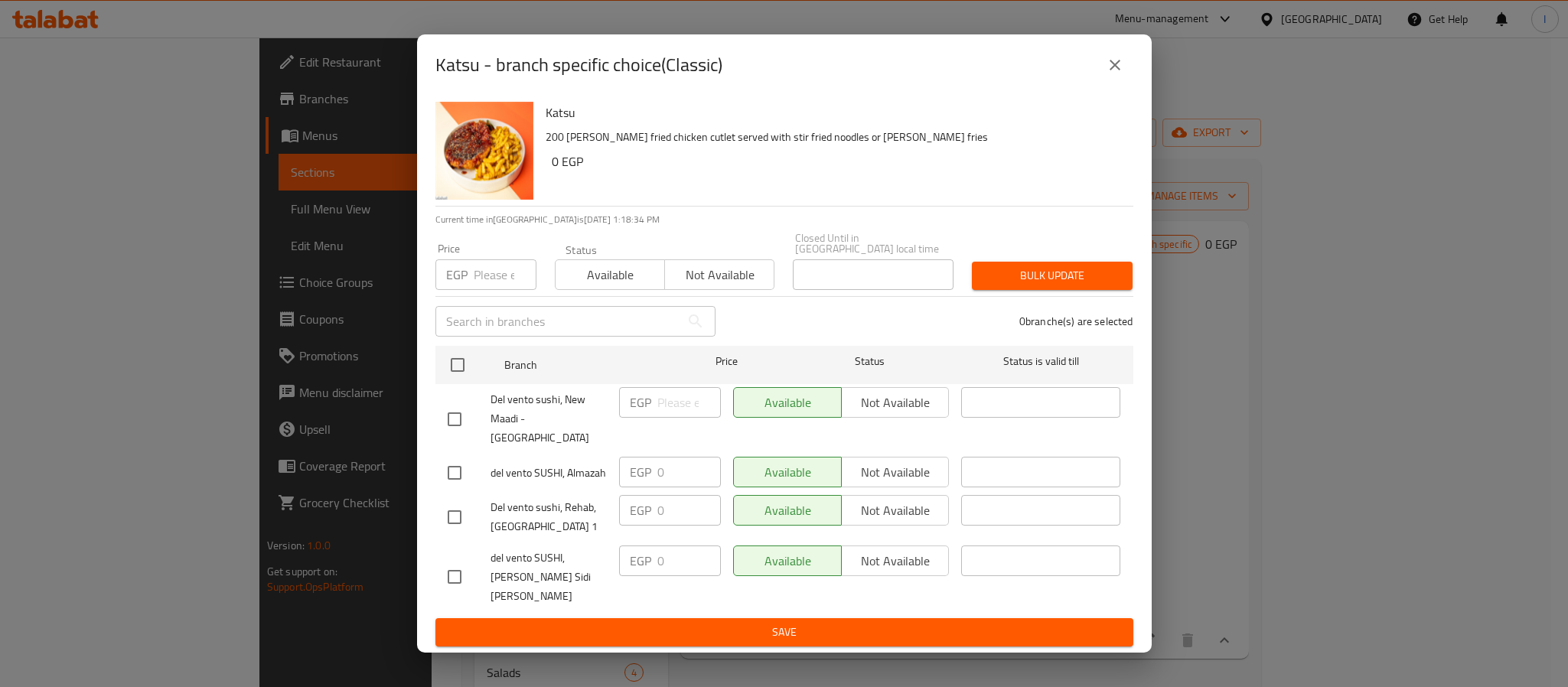
click at [1112, 70] on icon "close" at bounding box center [1115, 66] width 11 height 11
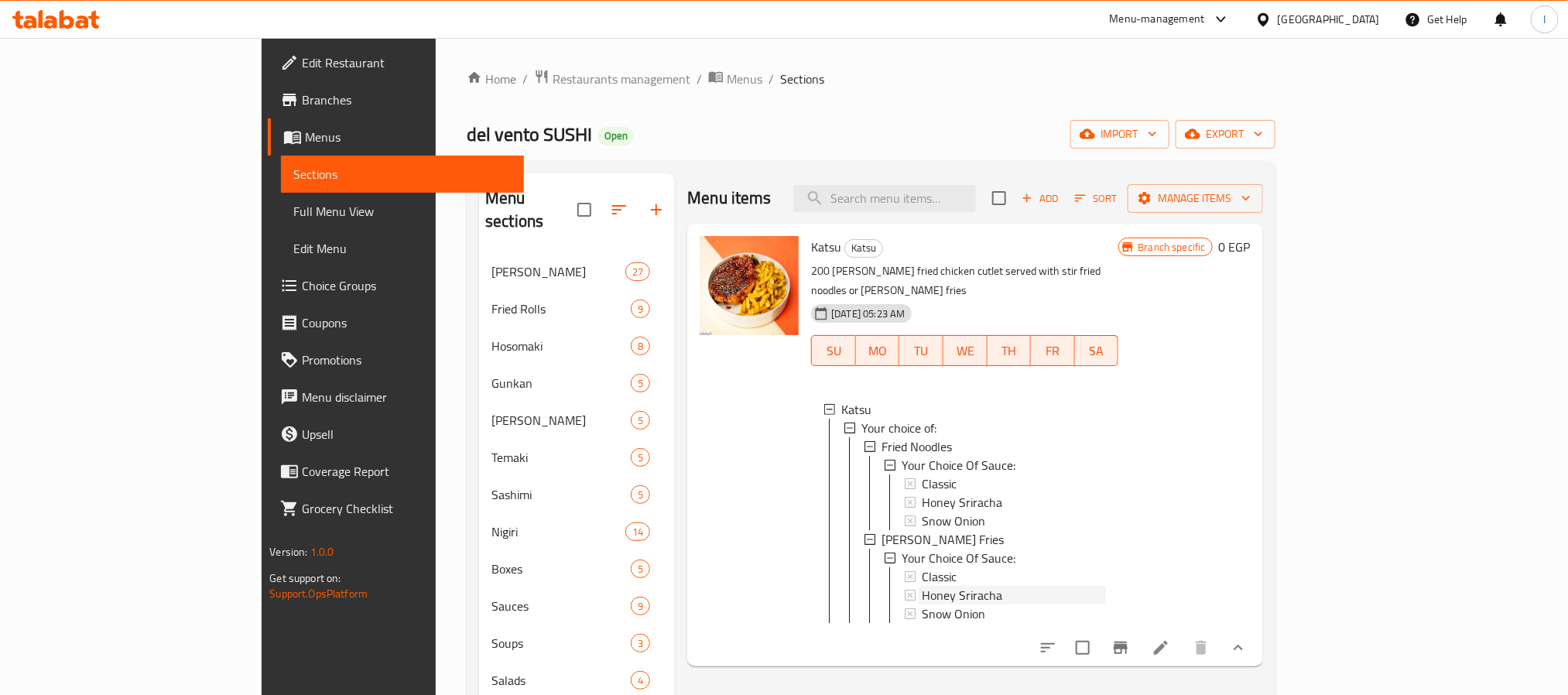
click at [922, 493] on span "Honey Sriracha" at bounding box center [962, 502] width 80 height 19
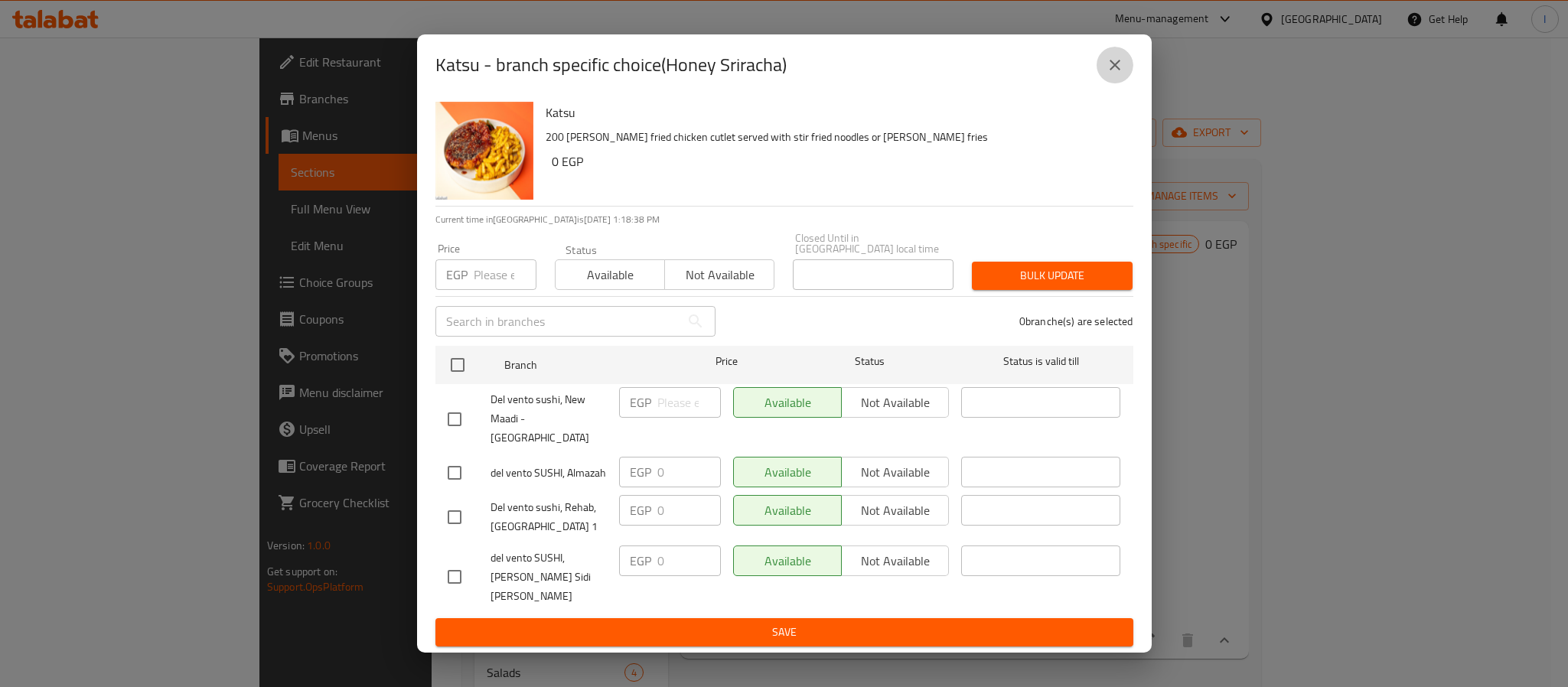
click at [1106, 74] on icon "close" at bounding box center [1115, 65] width 19 height 18
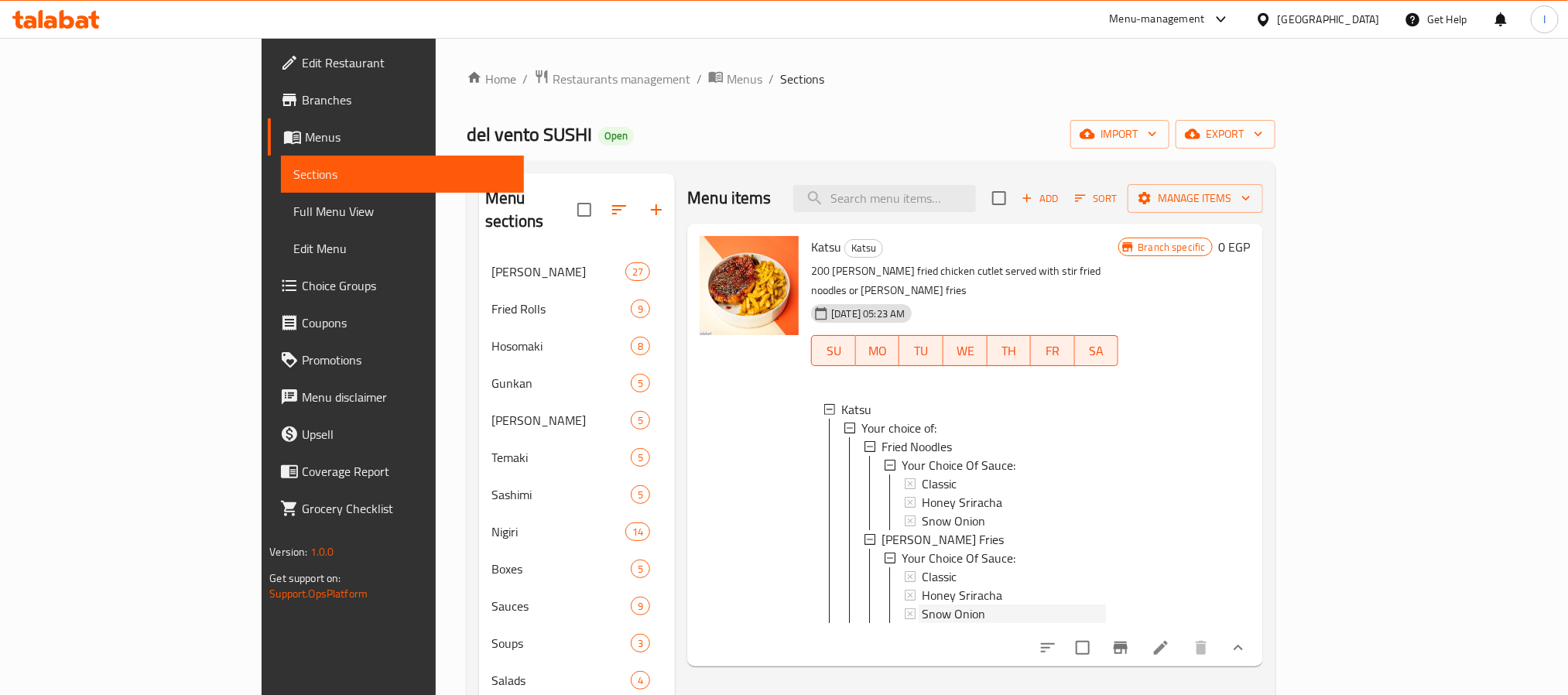
click at [922, 512] on span "Snow Onion" at bounding box center [953, 521] width 64 height 19
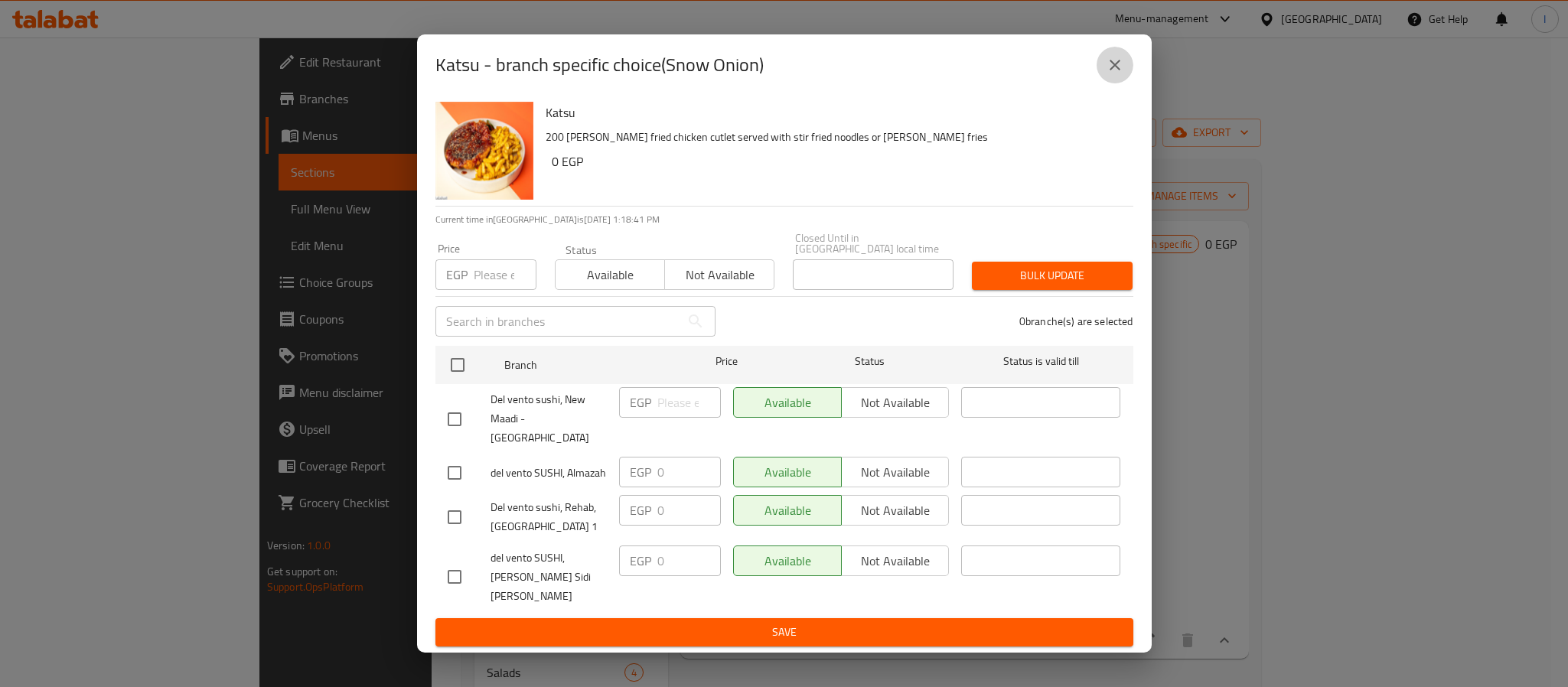
click at [1112, 70] on icon "close" at bounding box center [1115, 66] width 11 height 11
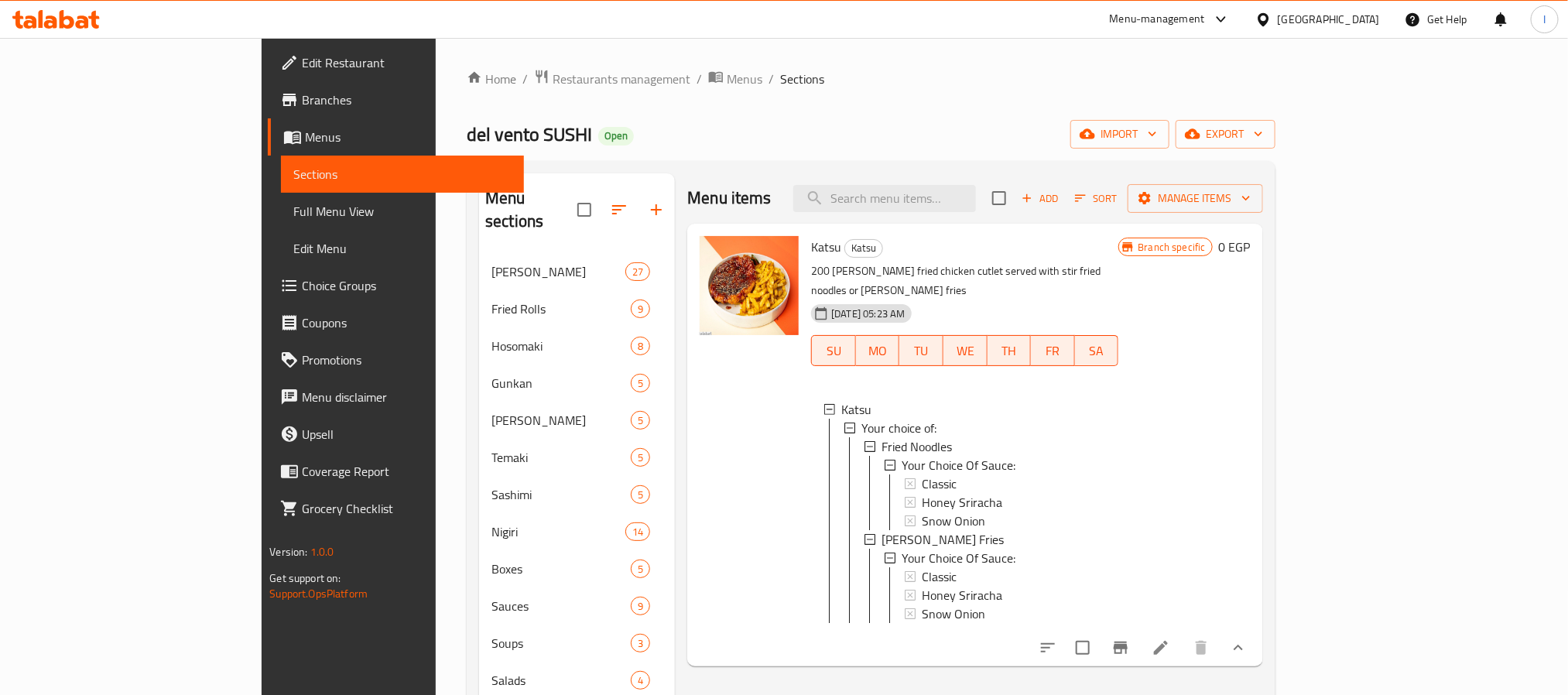
click at [1143, 195] on div "Menu items Add Sort Manage items" at bounding box center [974, 198] width 574 height 51
click at [926, 567] on div "Classic" at bounding box center [1013, 576] width 184 height 19
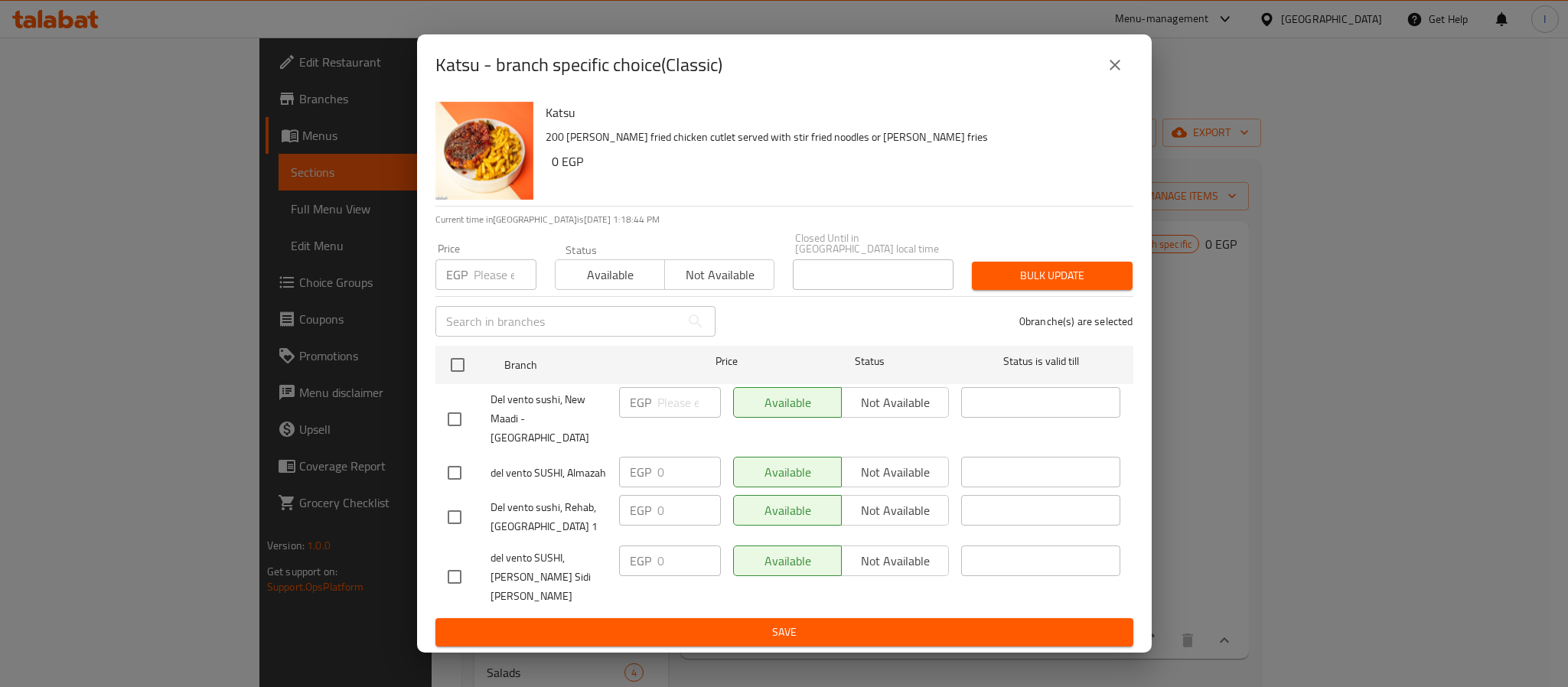
click at [1111, 70] on icon "close" at bounding box center [1115, 66] width 11 height 11
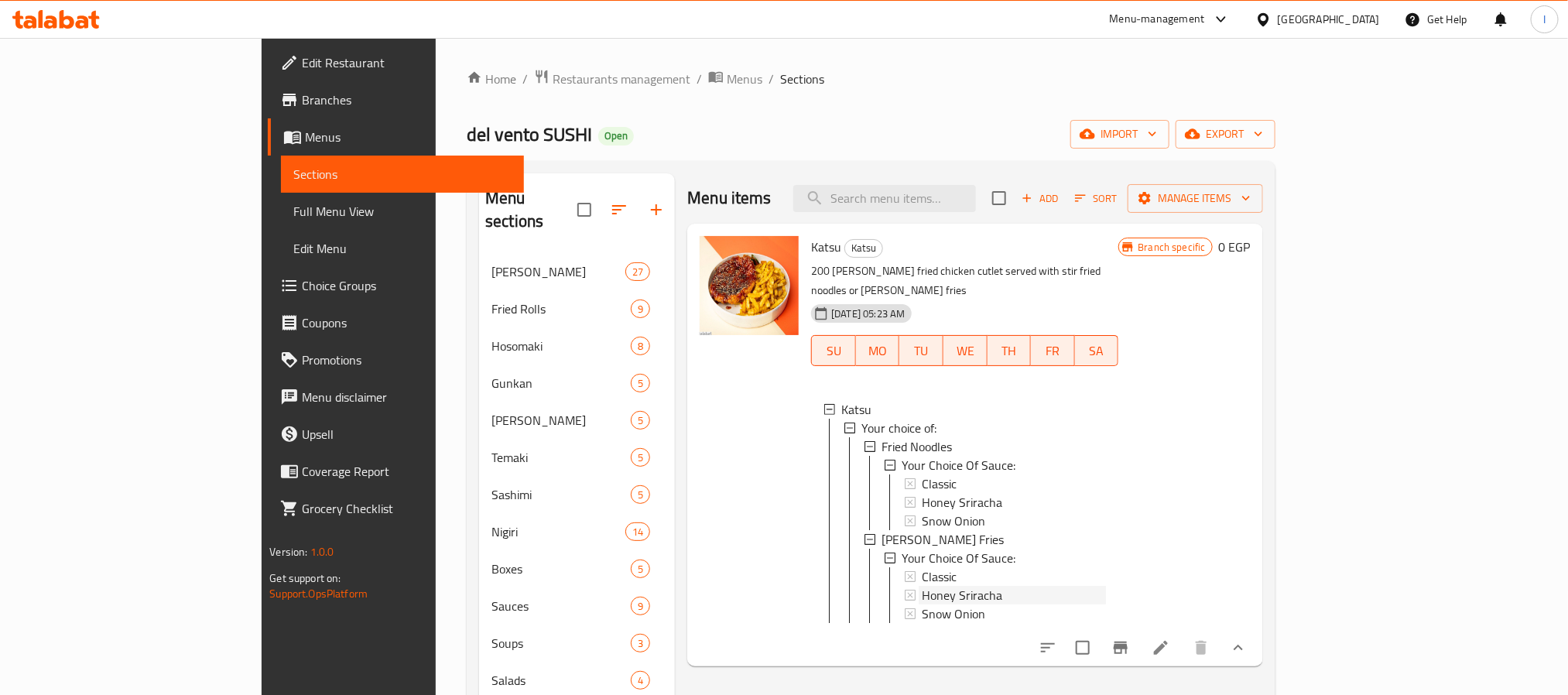
click at [922, 586] on span "Honey Sriracha" at bounding box center [962, 595] width 80 height 19
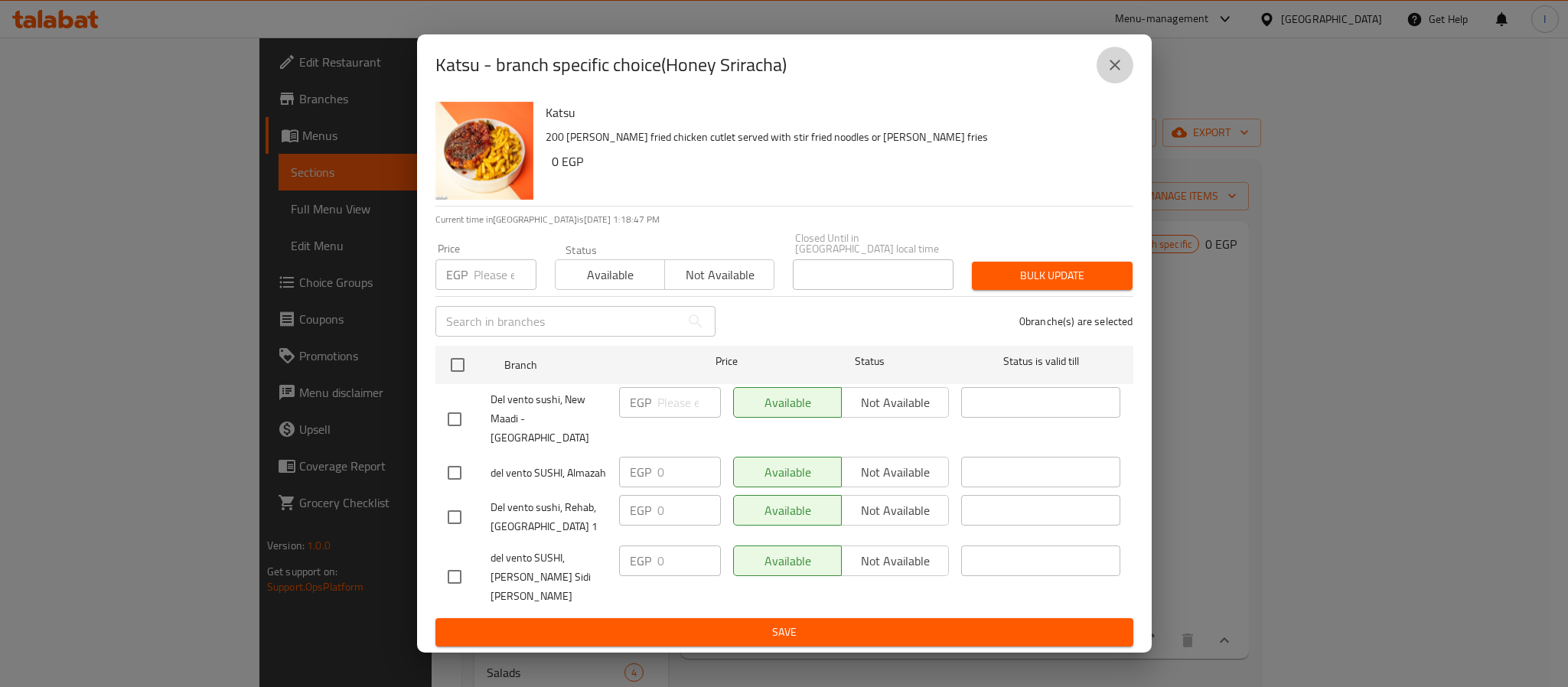
click at [1108, 74] on icon "close" at bounding box center [1115, 65] width 19 height 18
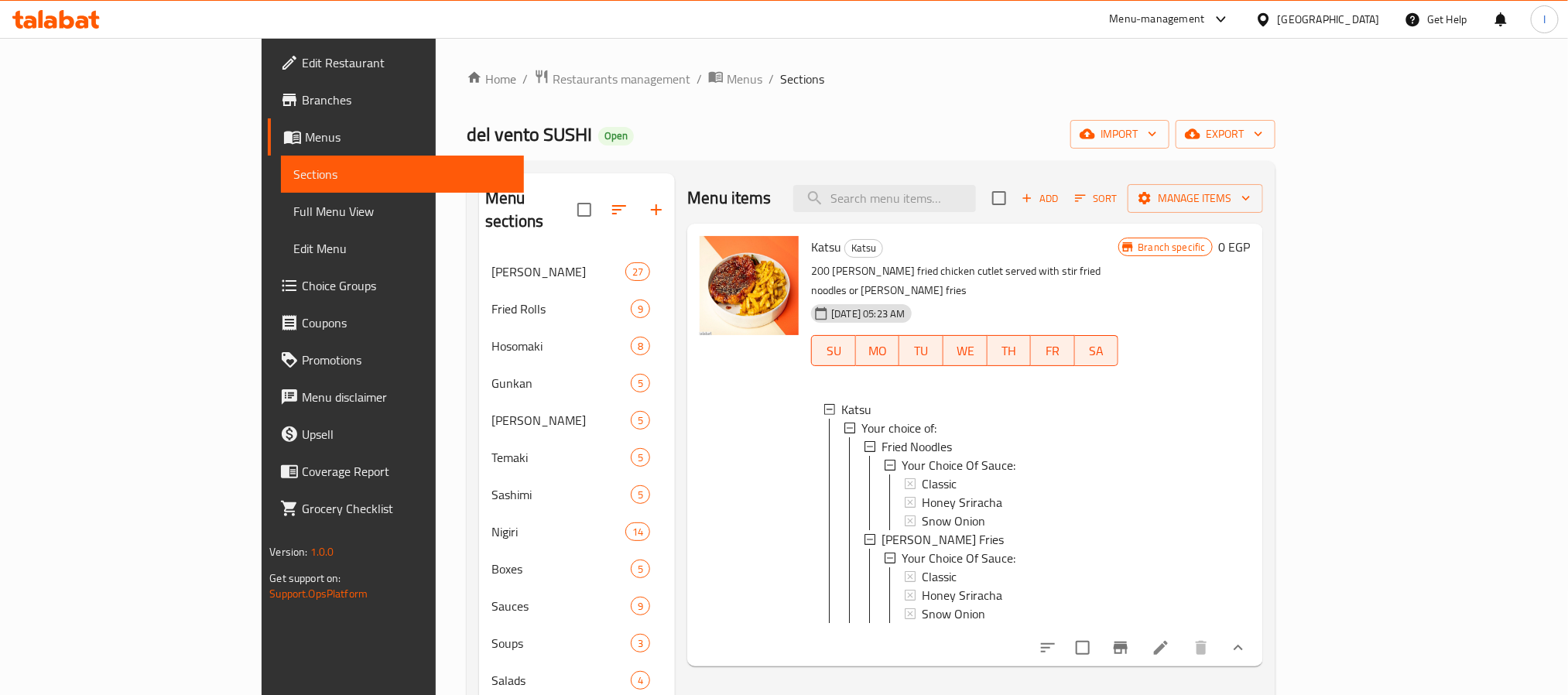
click at [1147, 123] on div "del vento SUSHI Open import export" at bounding box center [871, 134] width 808 height 29
click at [1183, 659] on li at bounding box center [1160, 647] width 43 height 28
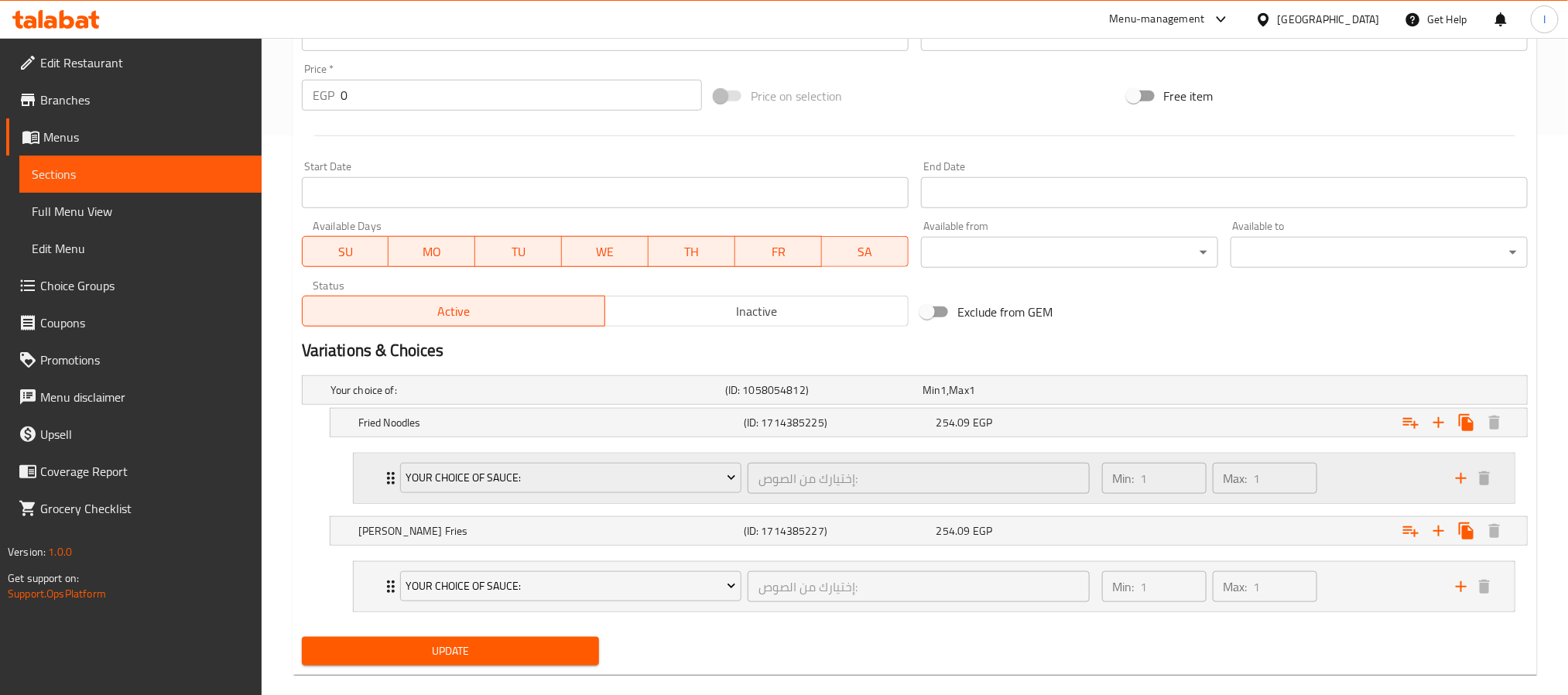
scroll to position [587, 0]
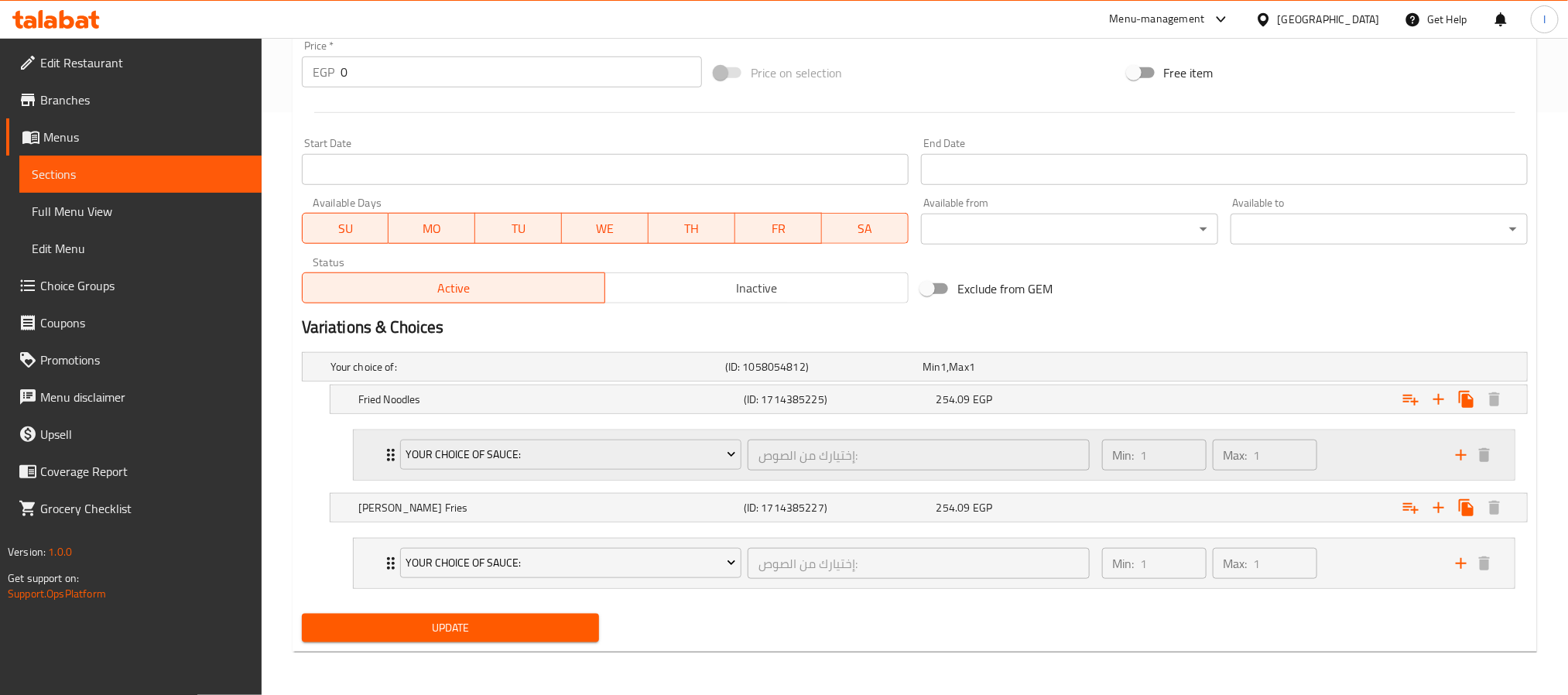
click at [1337, 445] on div "Min: 1 ​ Max: 1 ​" at bounding box center [1270, 455] width 354 height 50
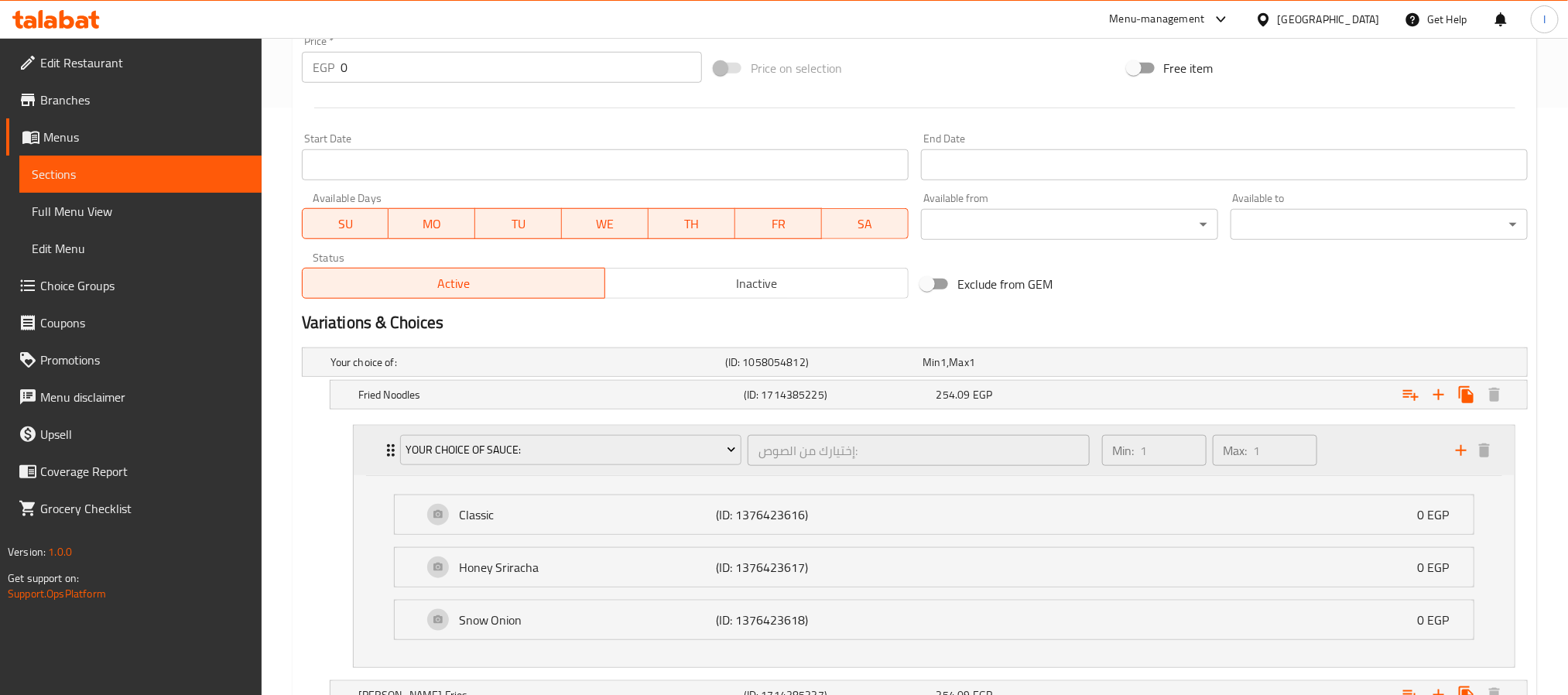
scroll to position [758, 0]
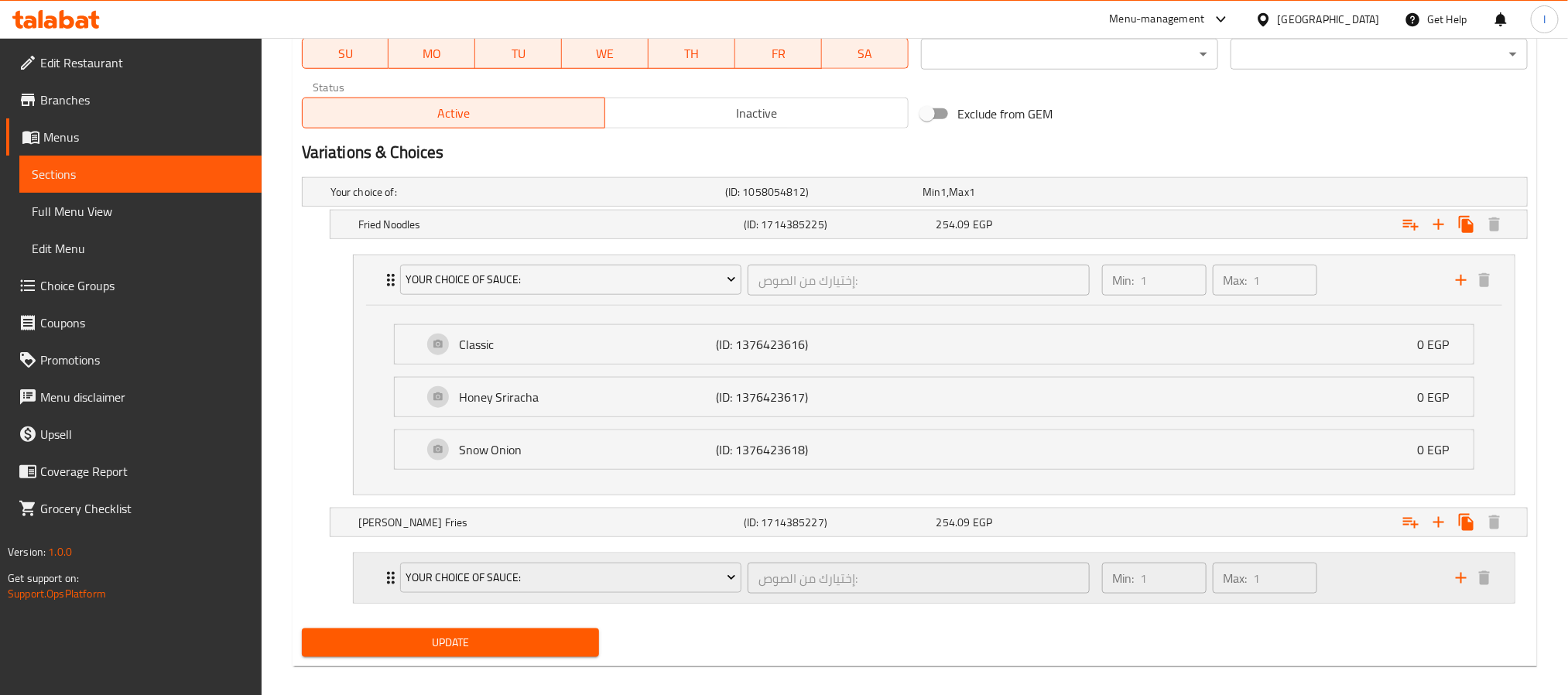
click at [1367, 581] on div "Min: 1 ​ Max: 1 ​" at bounding box center [1270, 577] width 354 height 50
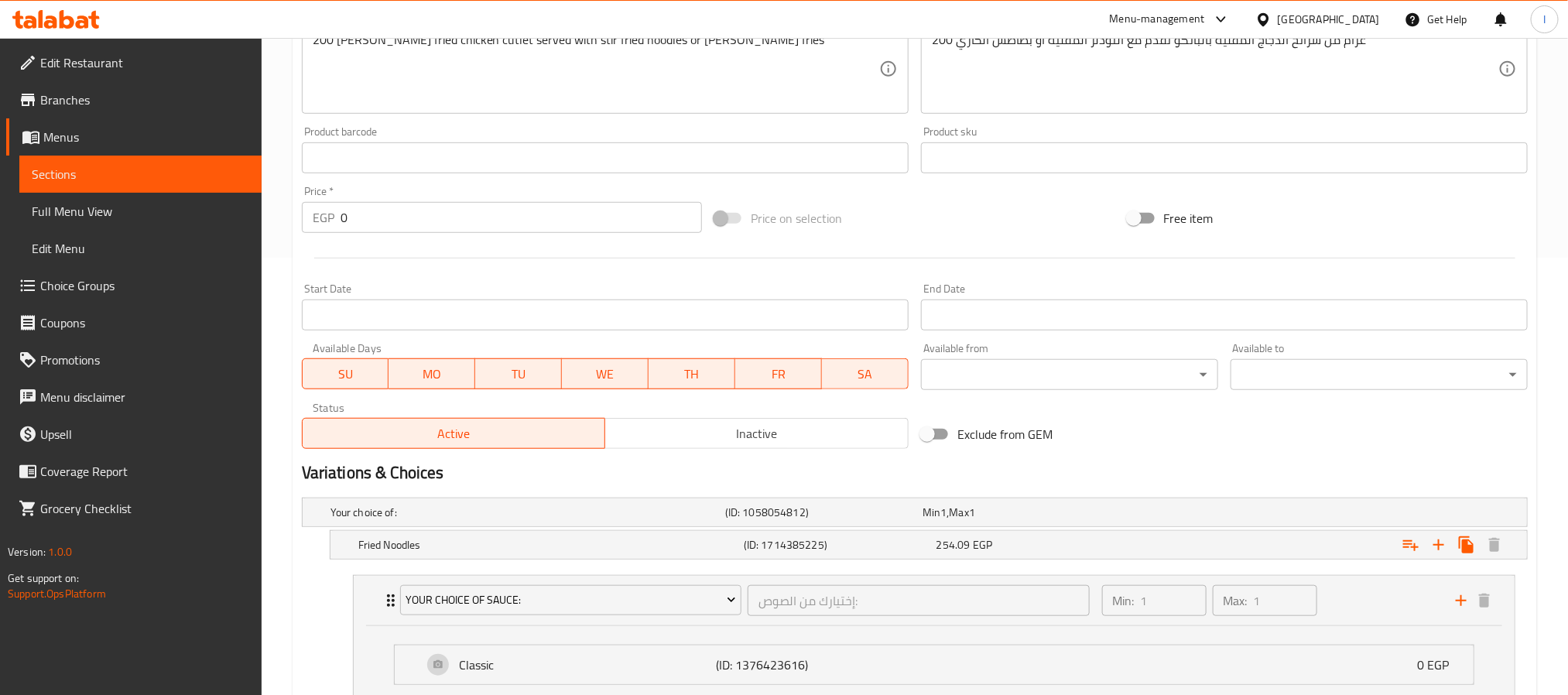
scroll to position [0, 0]
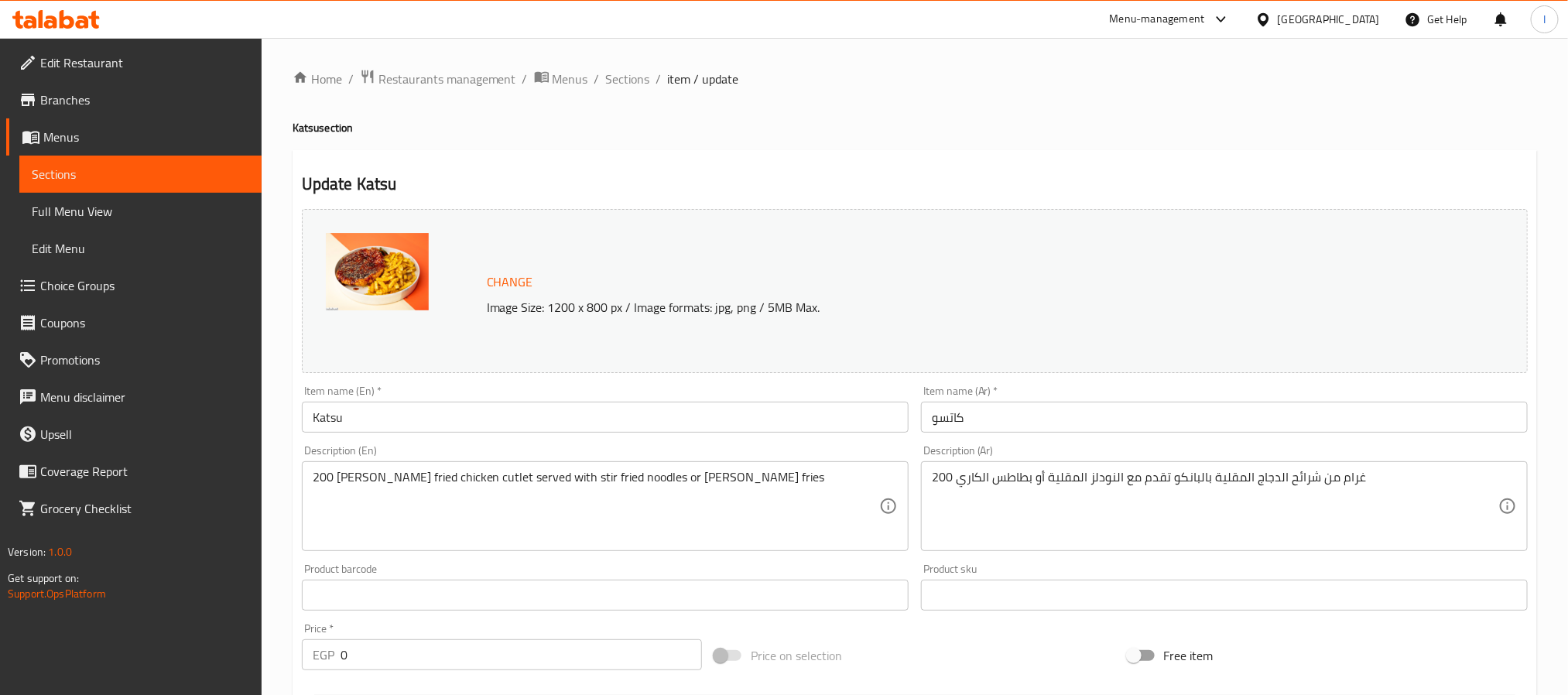
click at [368, 421] on input "Katsu" at bounding box center [605, 416] width 606 height 31
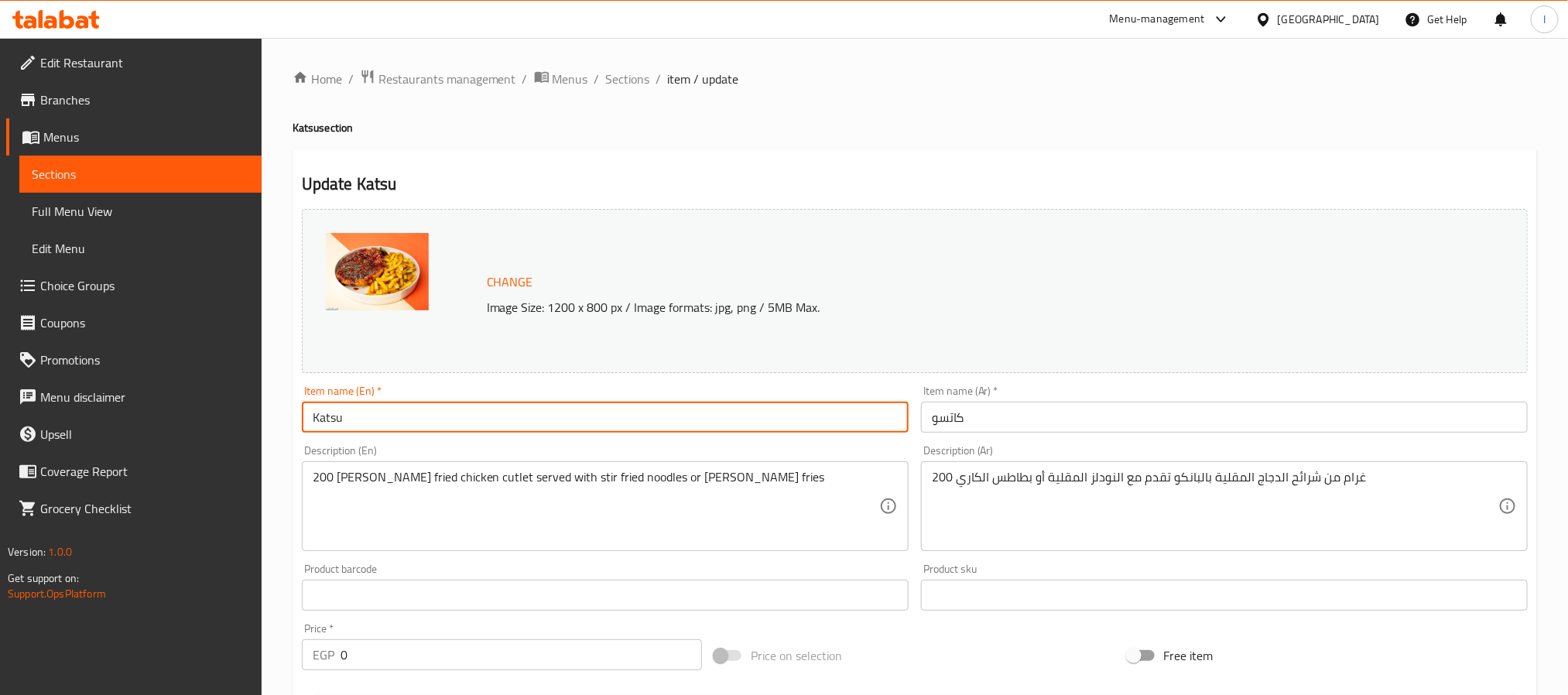
click at [368, 421] on input "Katsu" at bounding box center [605, 416] width 606 height 31
click at [409, 431] on input "Katsu" at bounding box center [605, 416] width 606 height 31
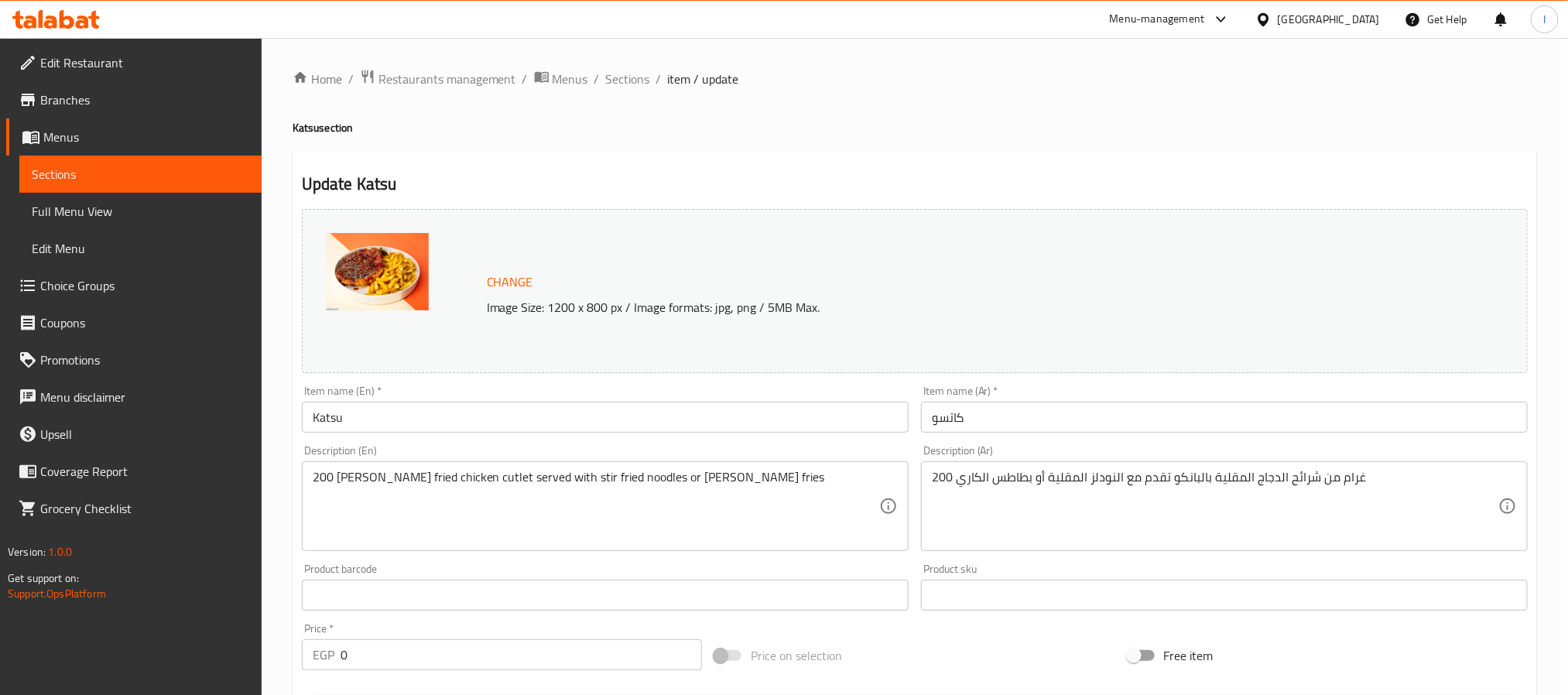
click at [630, 77] on span "Sections" at bounding box center [628, 79] width 44 height 19
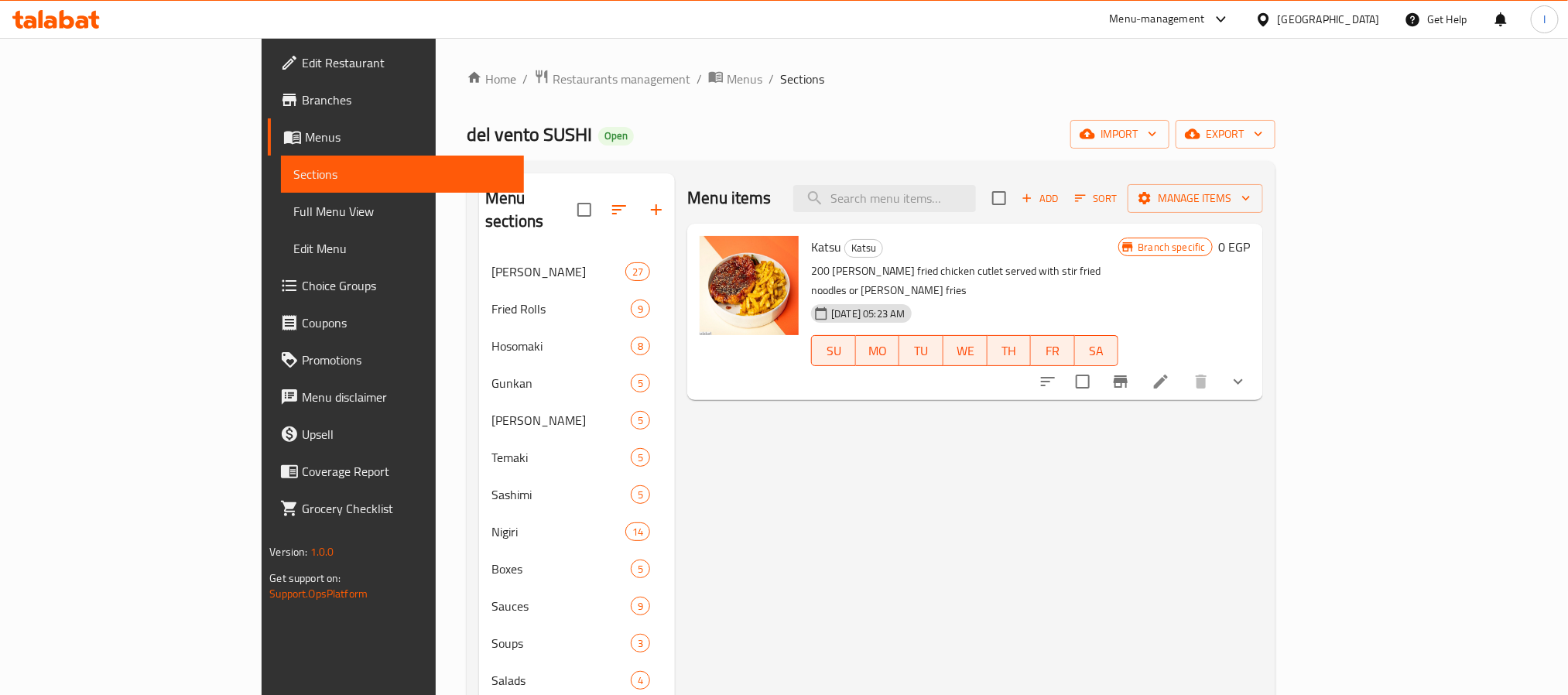
click at [1247, 372] on icon "show more" at bounding box center [1238, 382] width 19 height 19
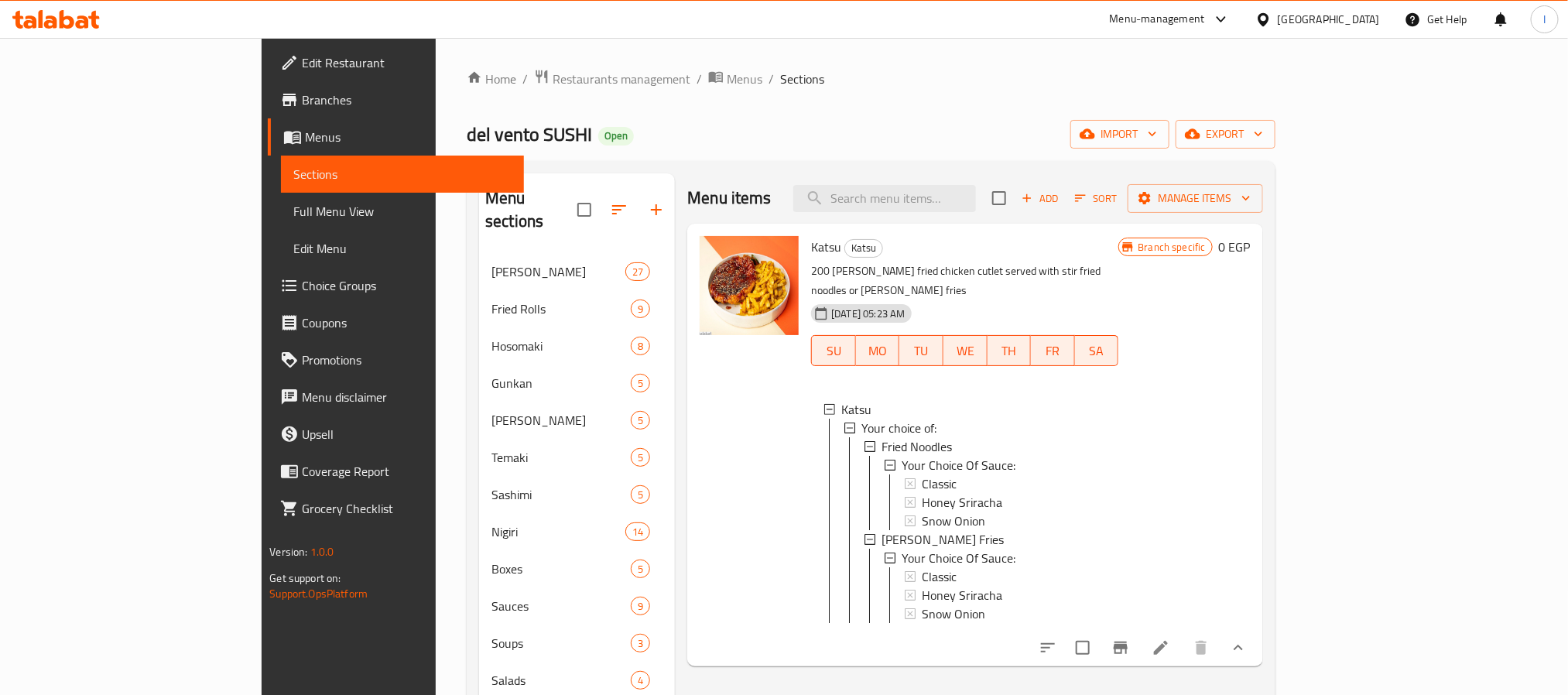
click at [768, 75] on ol "Home / Restaurants management / Menus / Sections" at bounding box center [871, 80] width 808 height 21
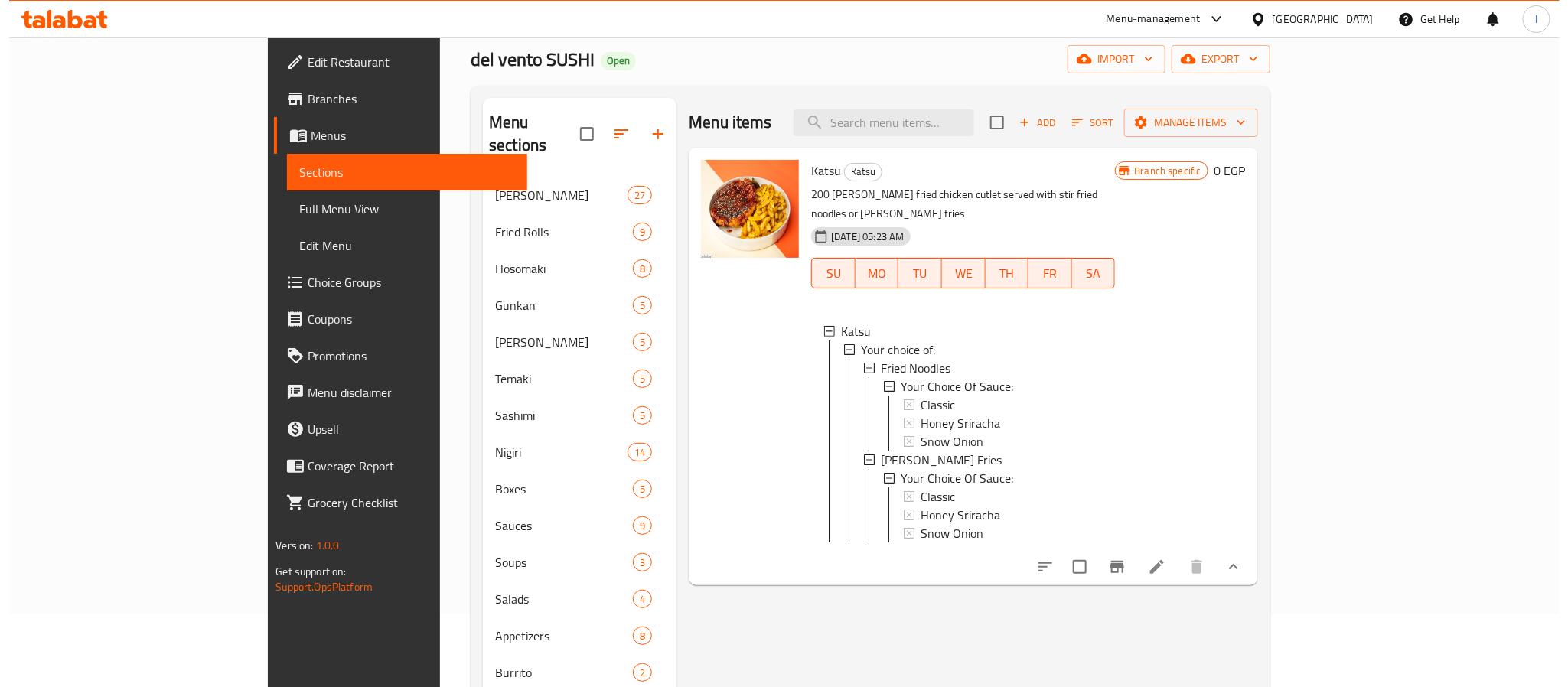
scroll to position [115, 0]
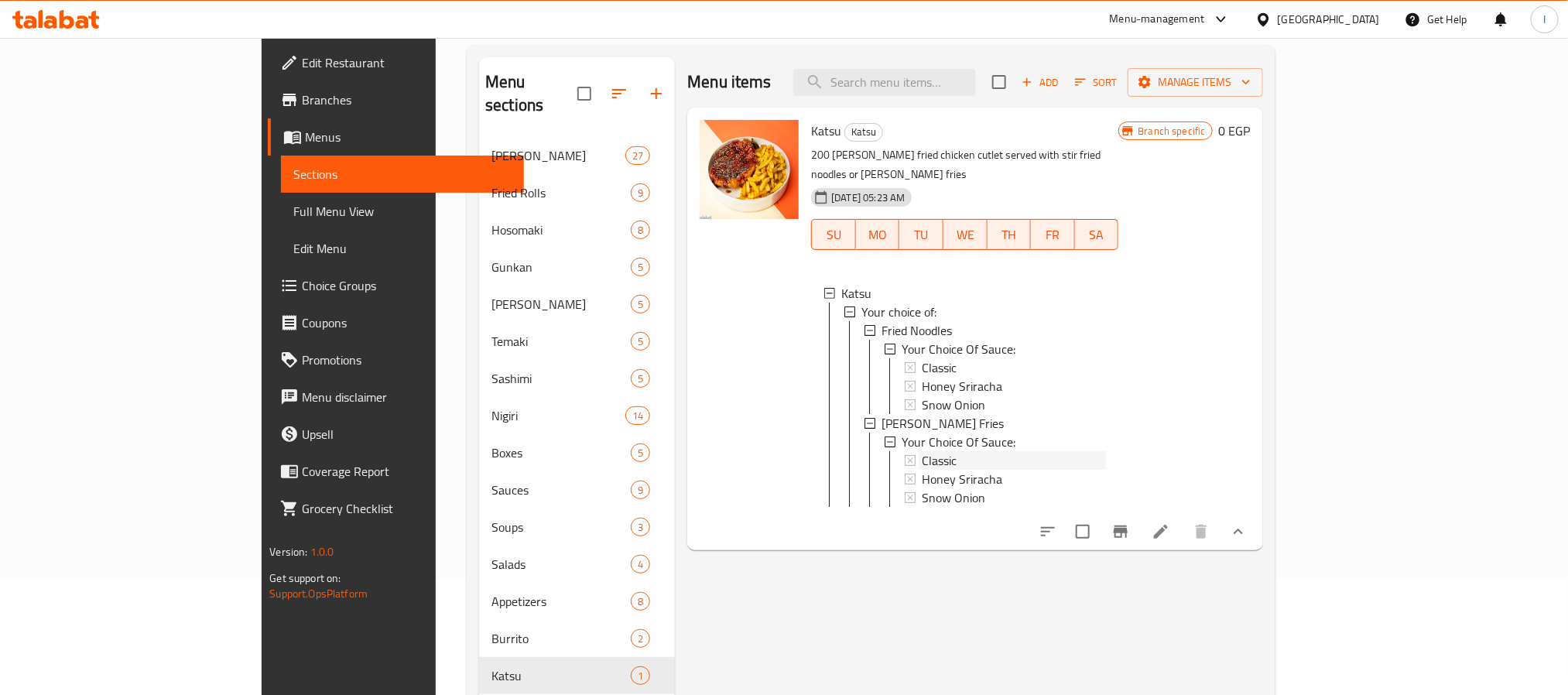
click at [936, 358] on div "Classic" at bounding box center [1013, 368] width 184 height 19
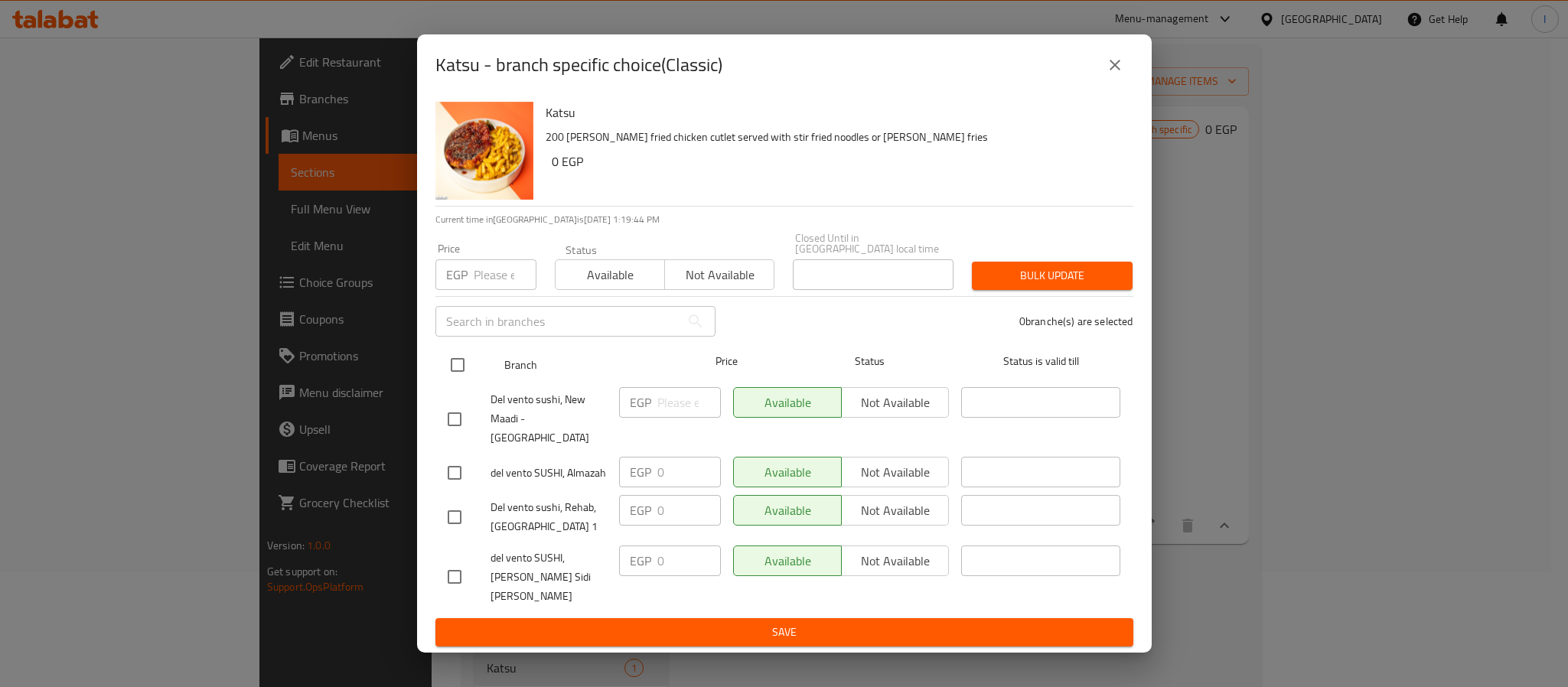
click at [458, 373] on input "checkbox" at bounding box center [457, 364] width 32 height 32
checkbox input "true"
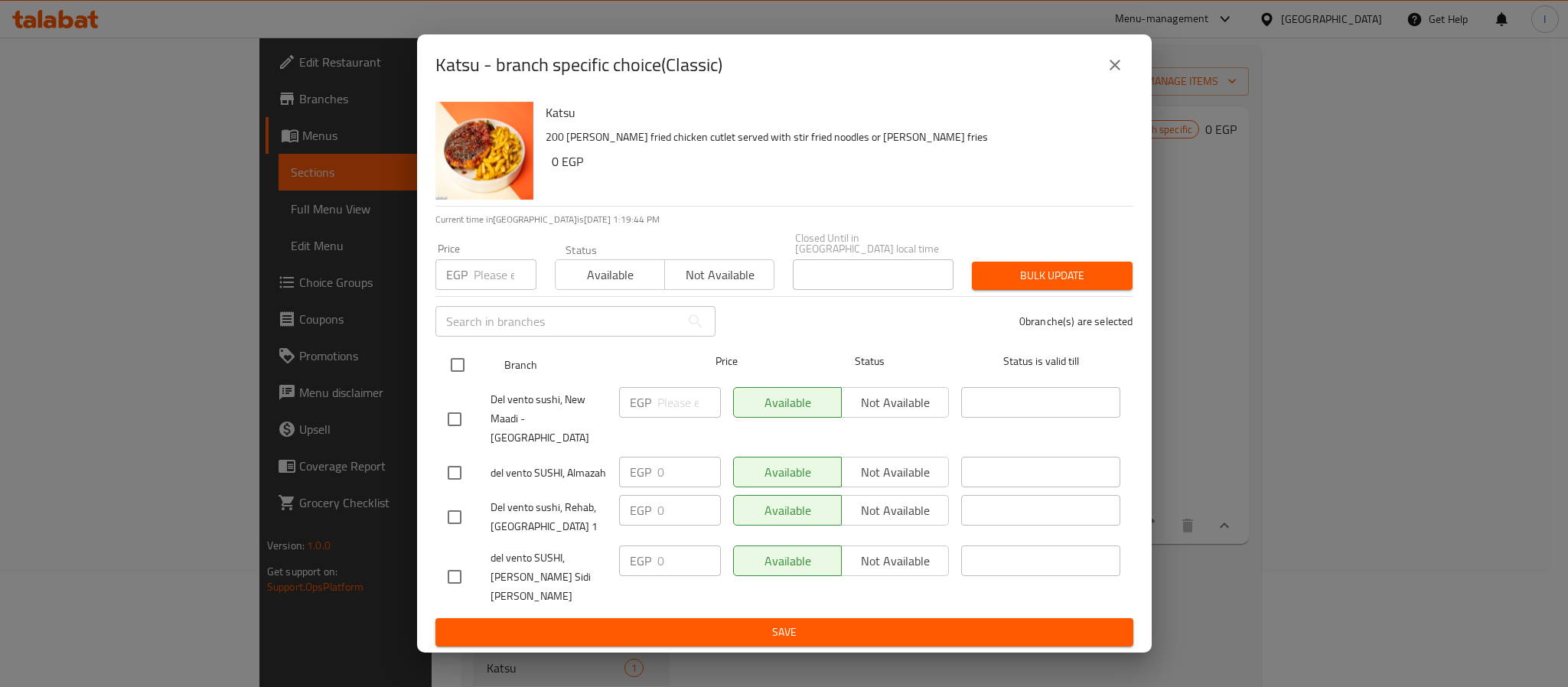
checkbox input "true"
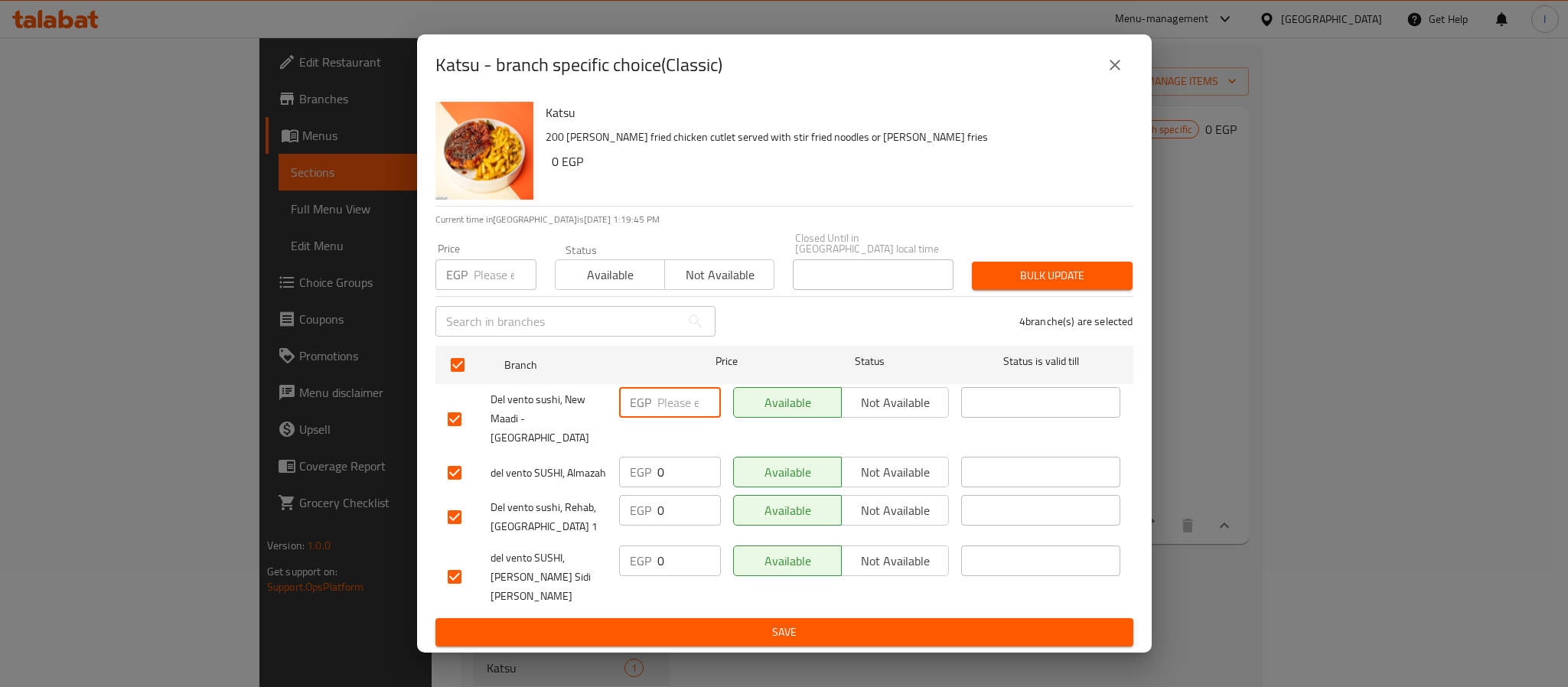
click at [659, 409] on input "number" at bounding box center [688, 401] width 64 height 31
paste input "305.16"
type input "305.16"
click at [673, 468] on input "0" at bounding box center [688, 472] width 64 height 31
paste input "305.16"
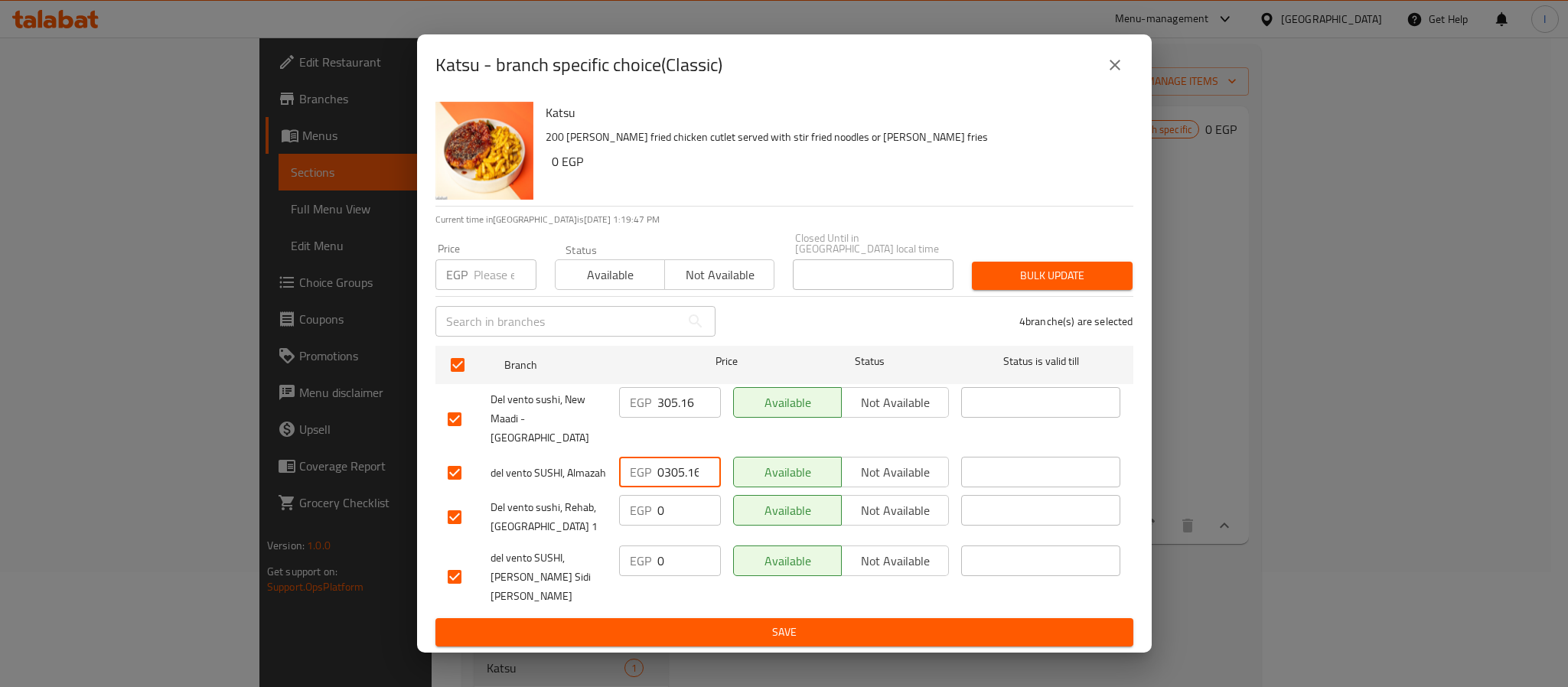
scroll to position [0, 2]
click at [683, 463] on input "0305.16" at bounding box center [688, 472] width 64 height 31
paste input "number"
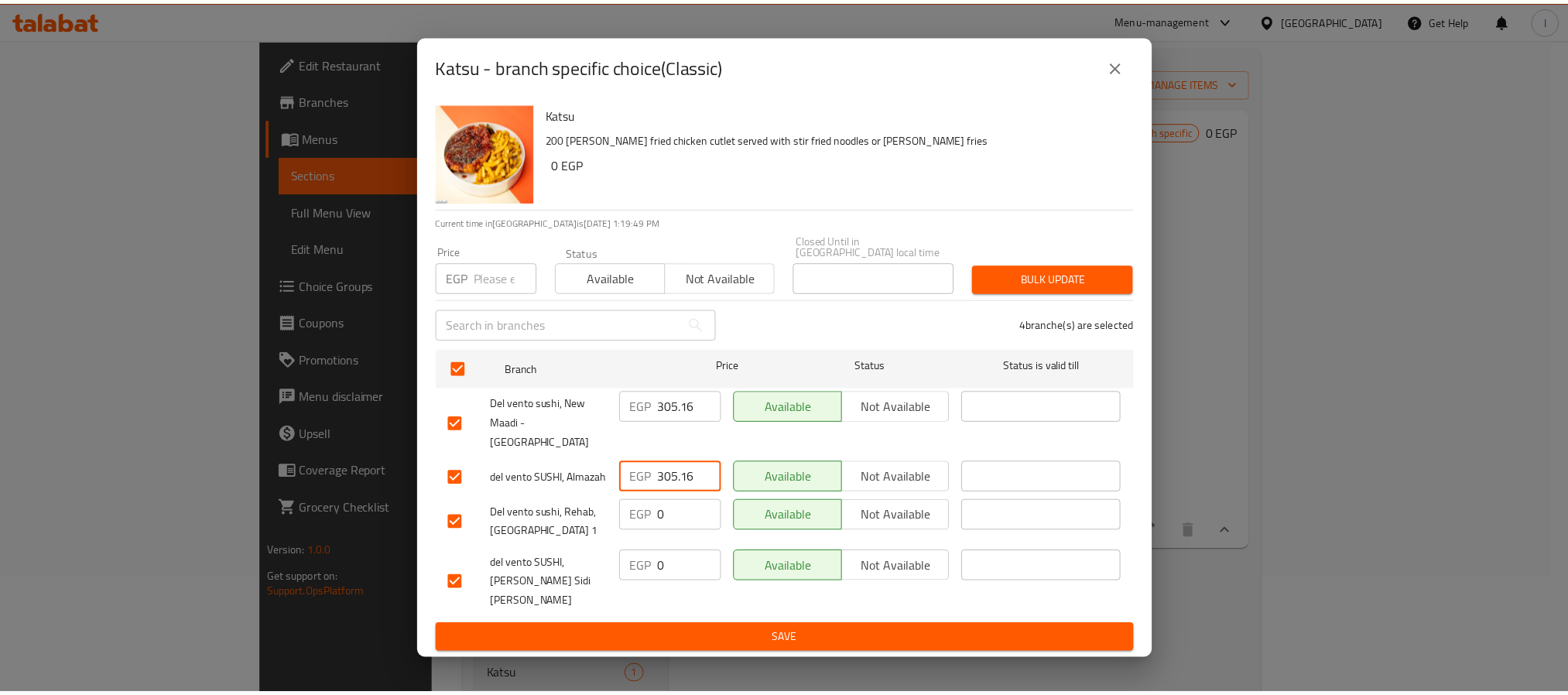
scroll to position [0, 0]
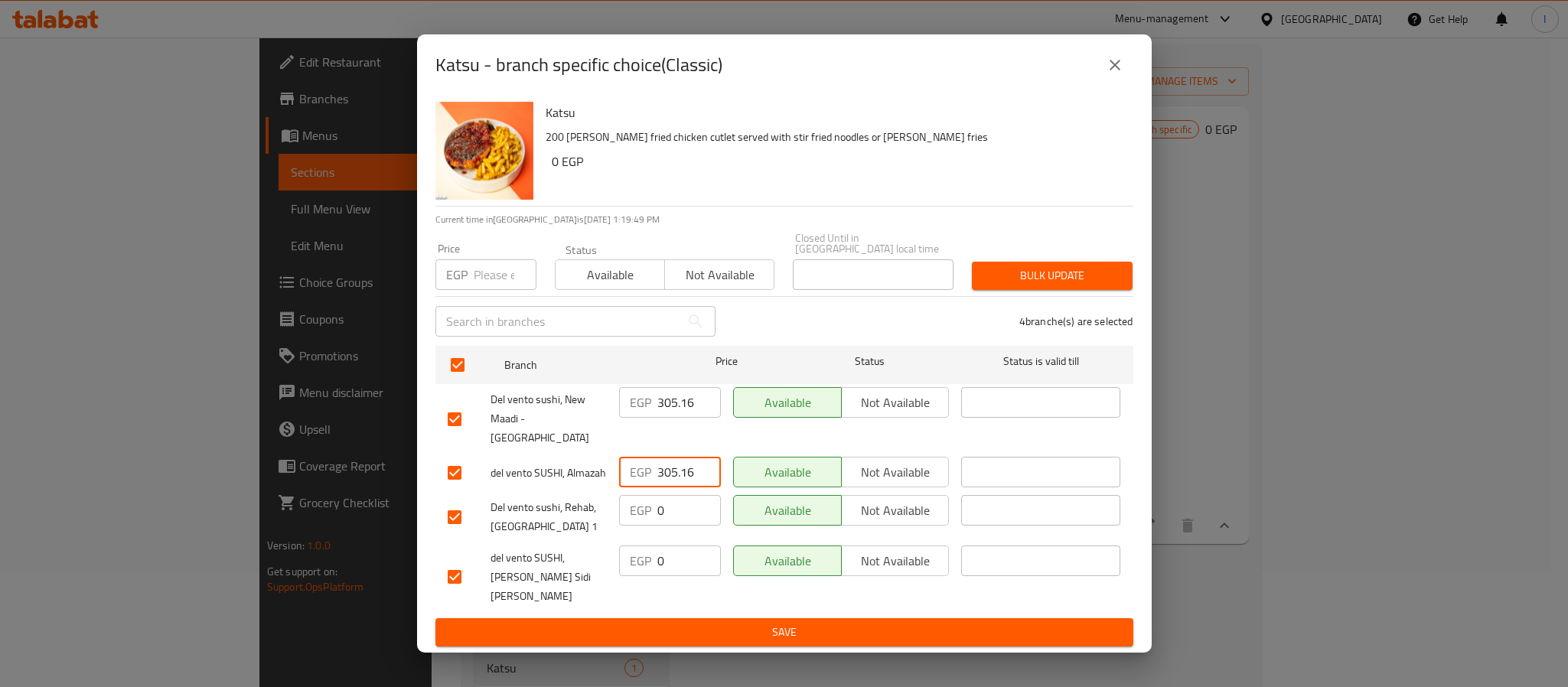
type input "305.16"
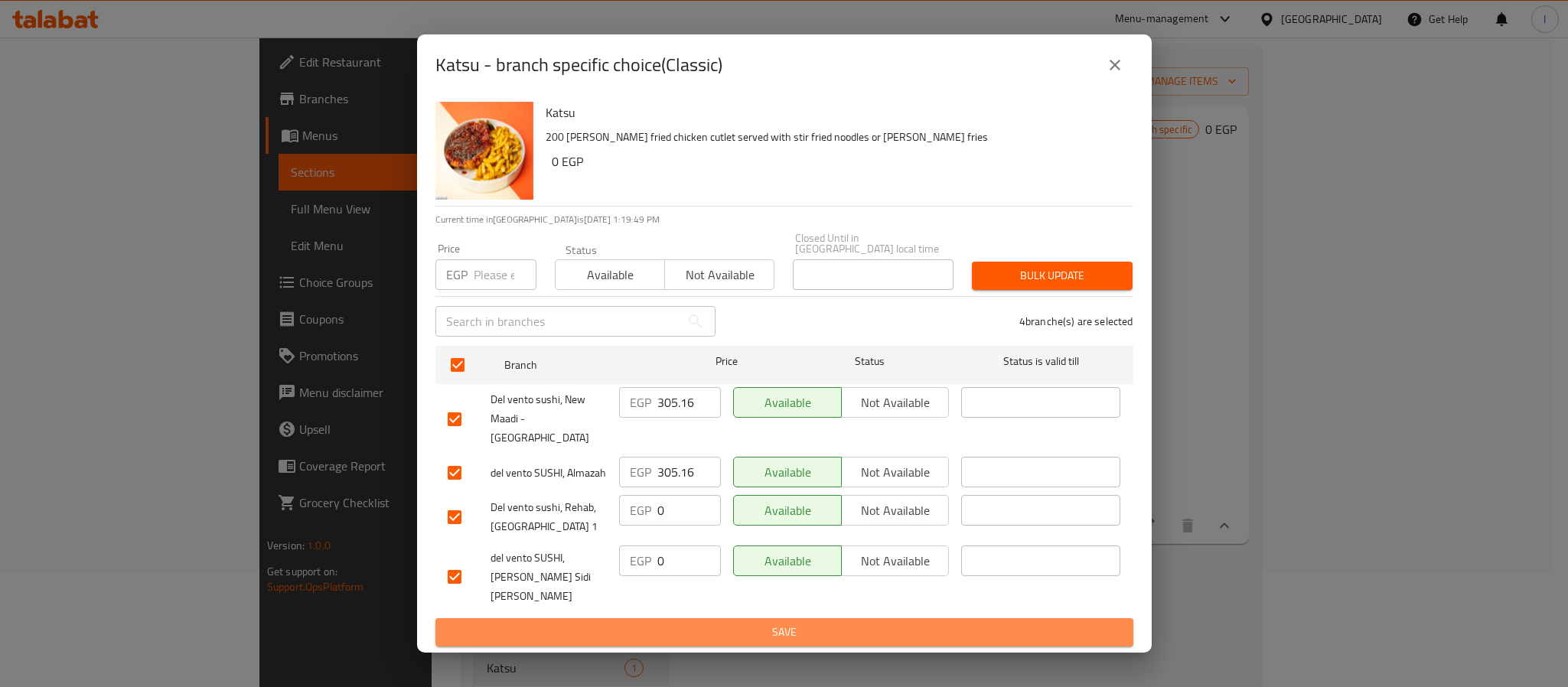
click at [719, 622] on span "Save" at bounding box center [784, 632] width 673 height 19
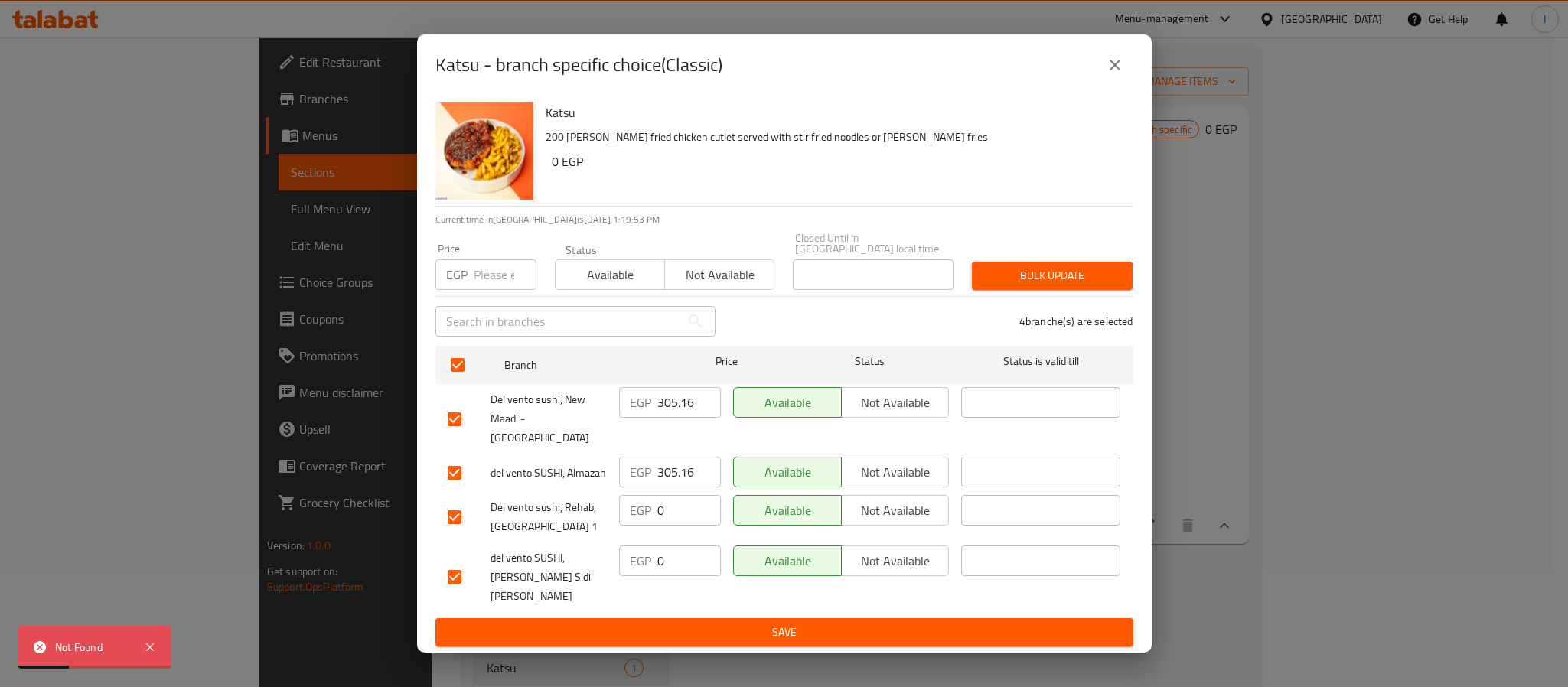
click at [1123, 83] on button "close" at bounding box center [1115, 65] width 37 height 37
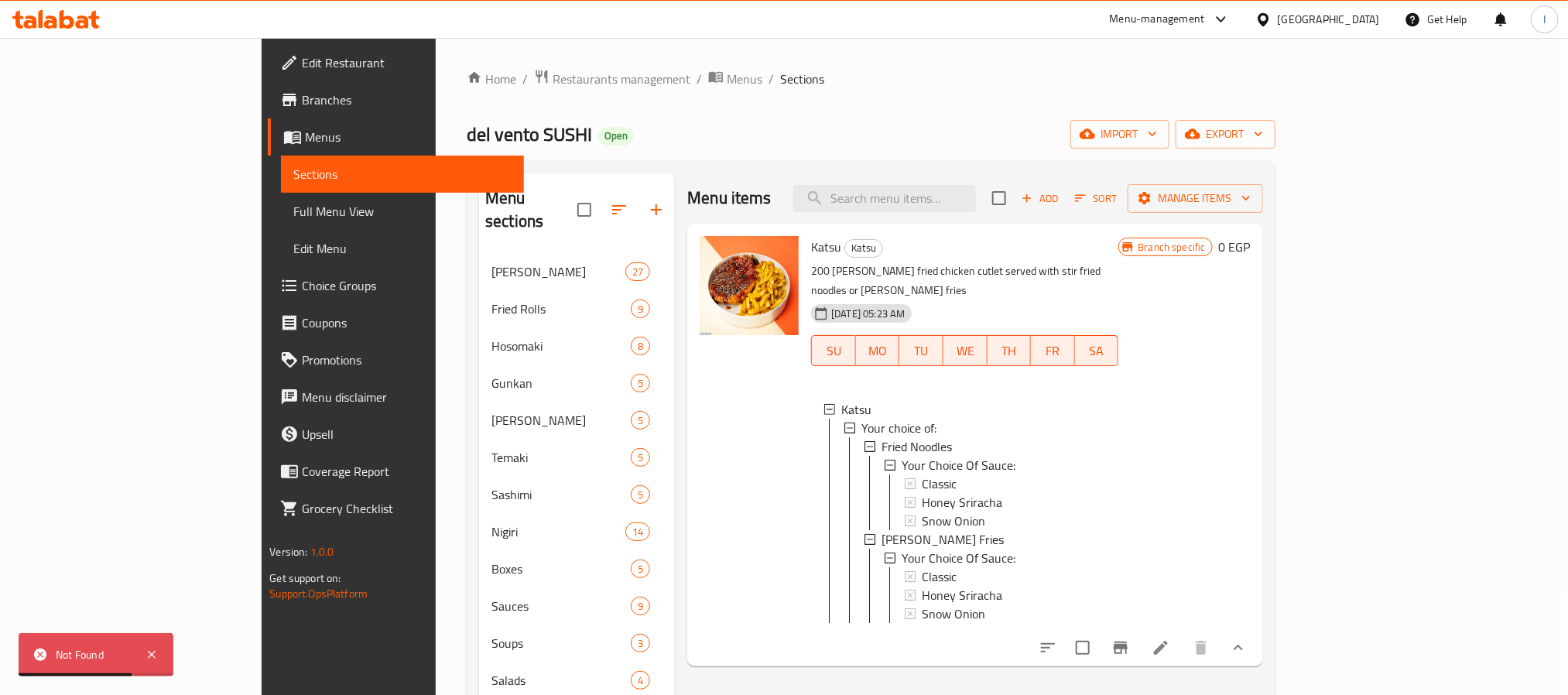
click at [827, 164] on div "Menu sections Ura maki 27 Fried Rolls 9 Hosomaki 8 Gunkan 5 Oshi Sushi 5 Temaki…" at bounding box center [871, 661] width 808 height 1002
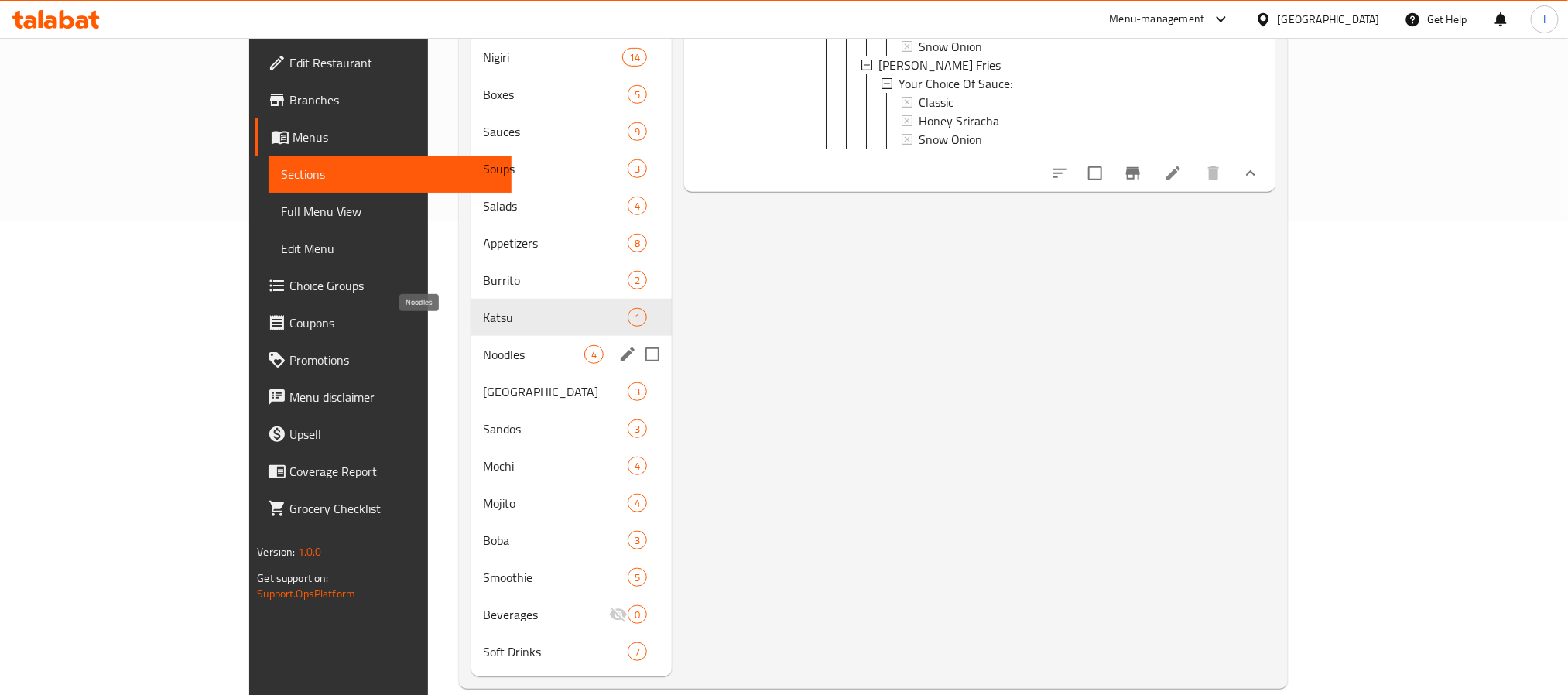
click at [484, 345] on span "Noodles" at bounding box center [534, 355] width 101 height 19
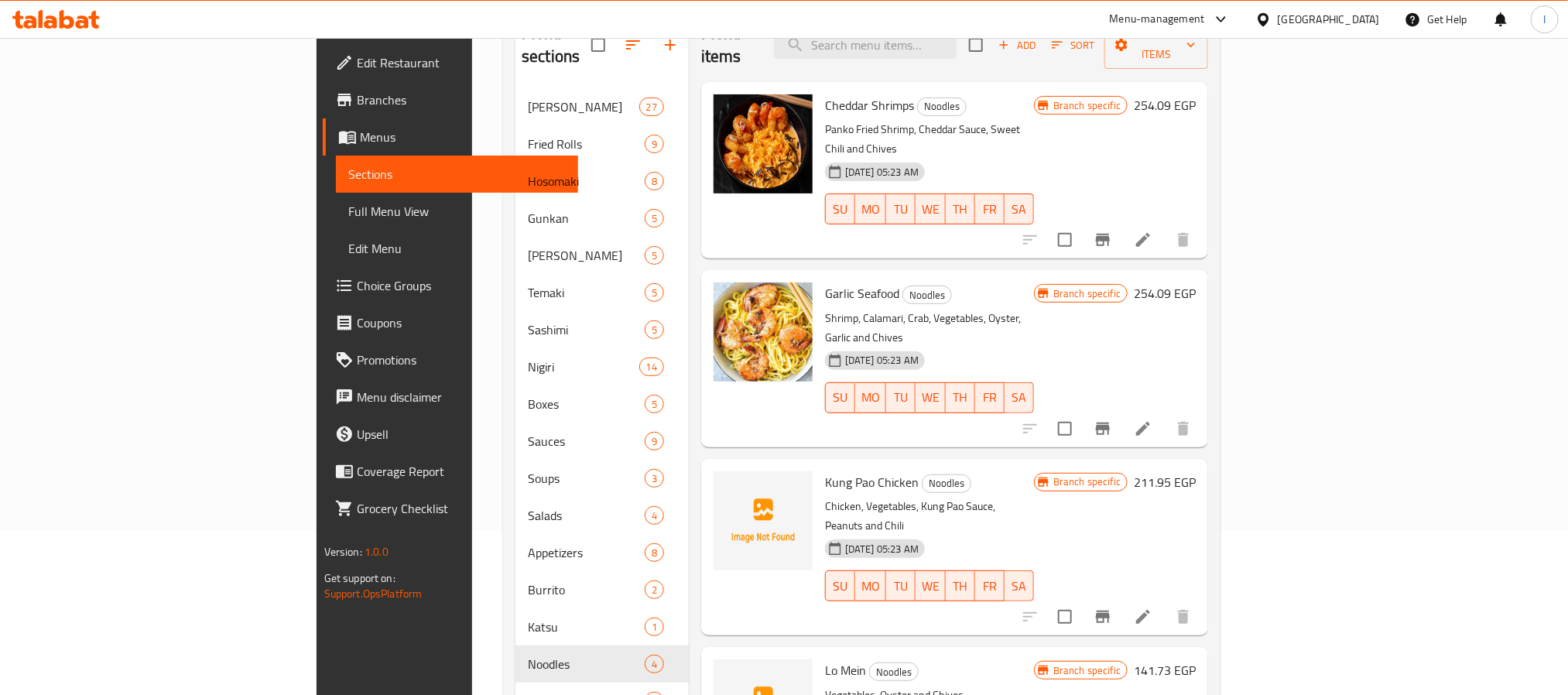
scroll to position [126, 0]
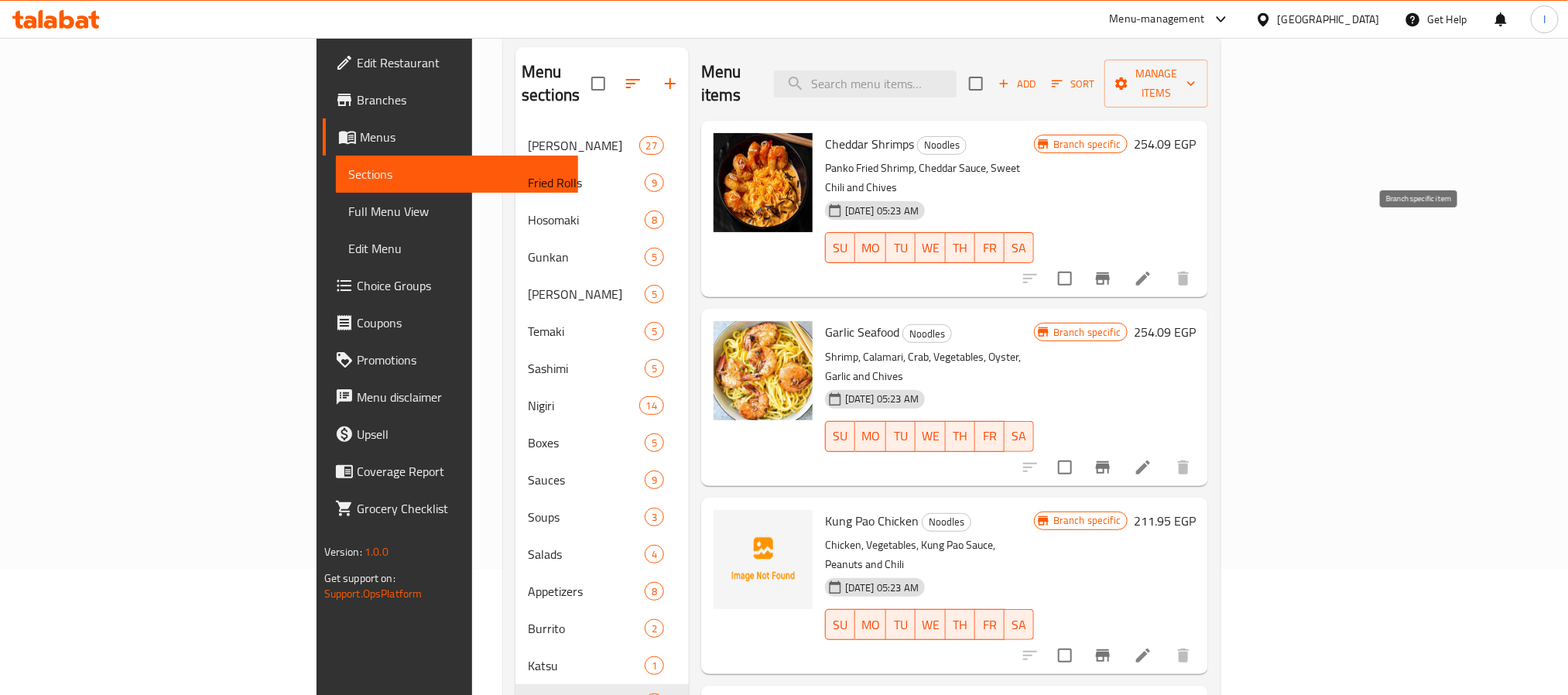
click at [1110, 272] on icon "Branch-specific-item" at bounding box center [1102, 278] width 14 height 12
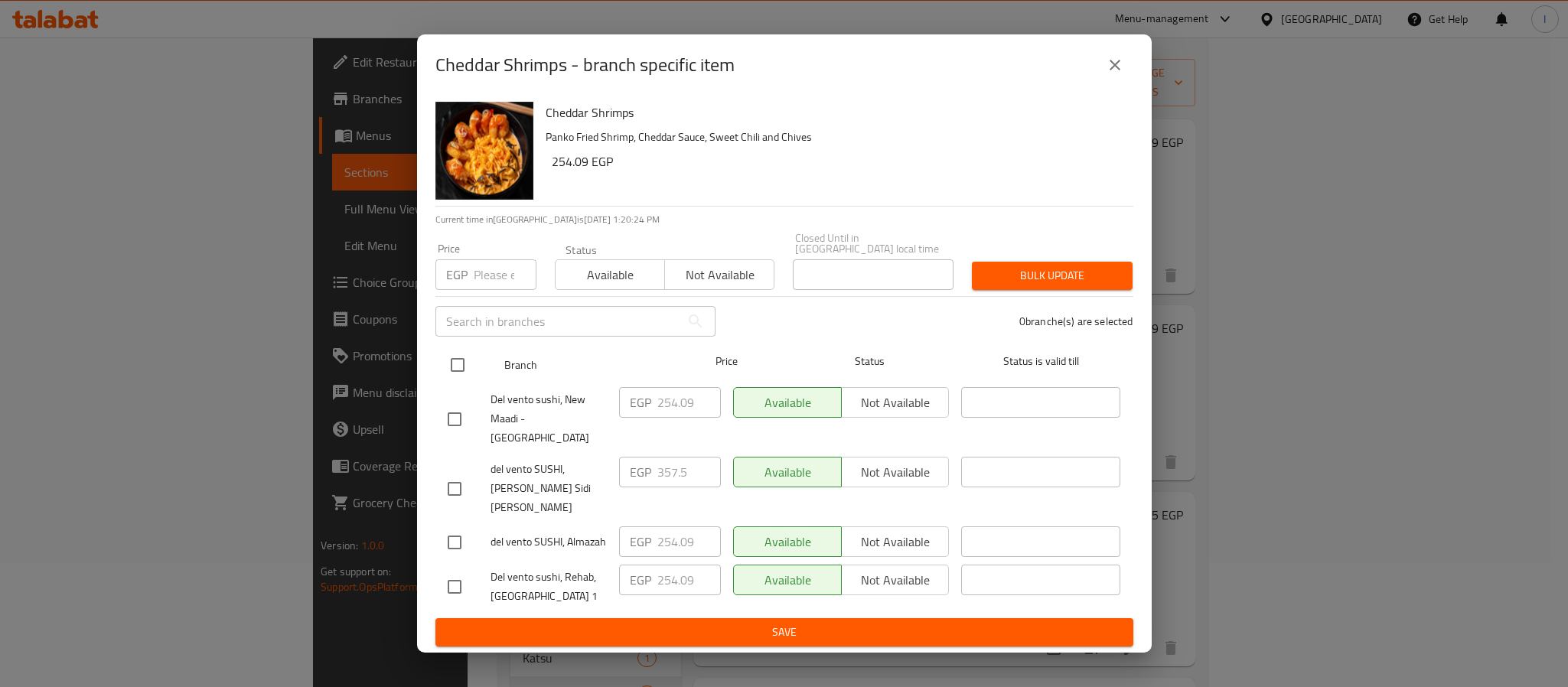
click at [453, 377] on input "checkbox" at bounding box center [457, 364] width 32 height 32
checkbox input "true"
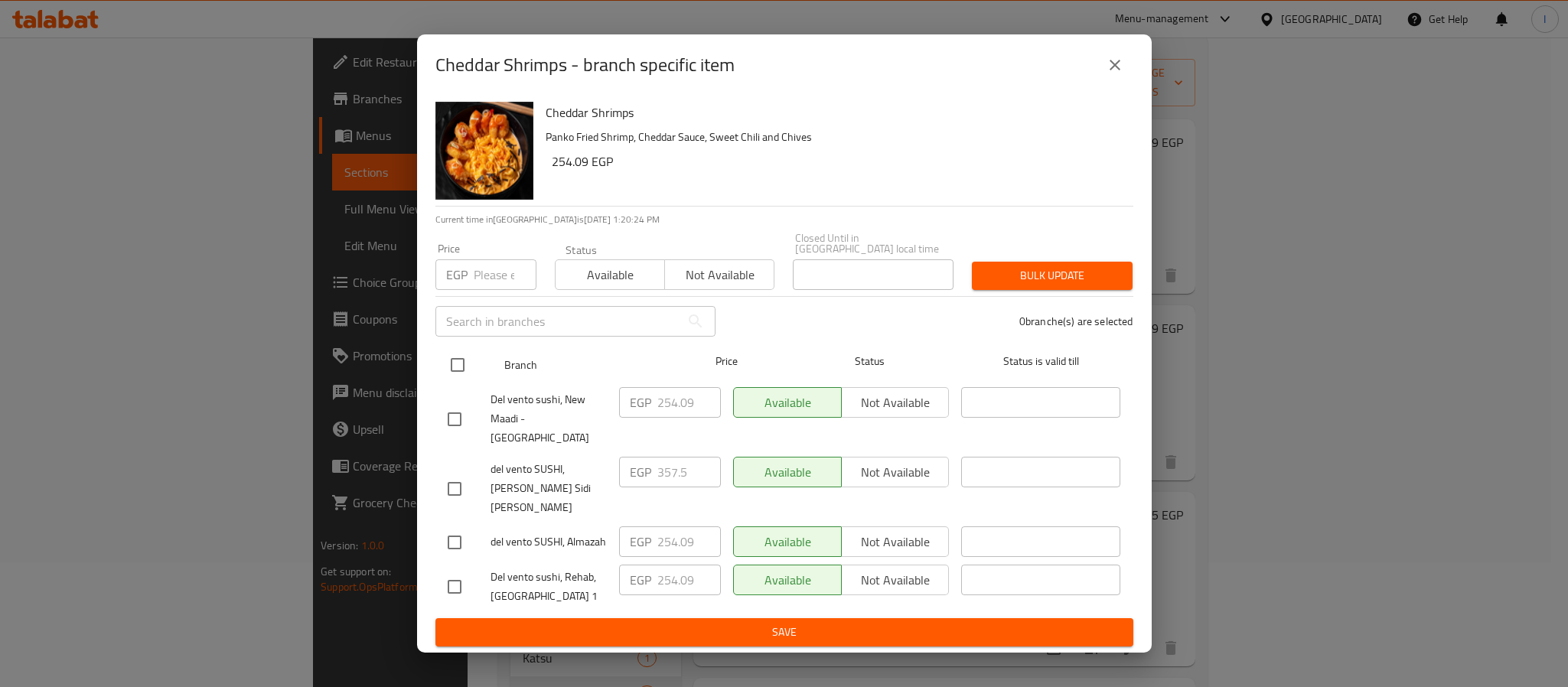
checkbox input "true"
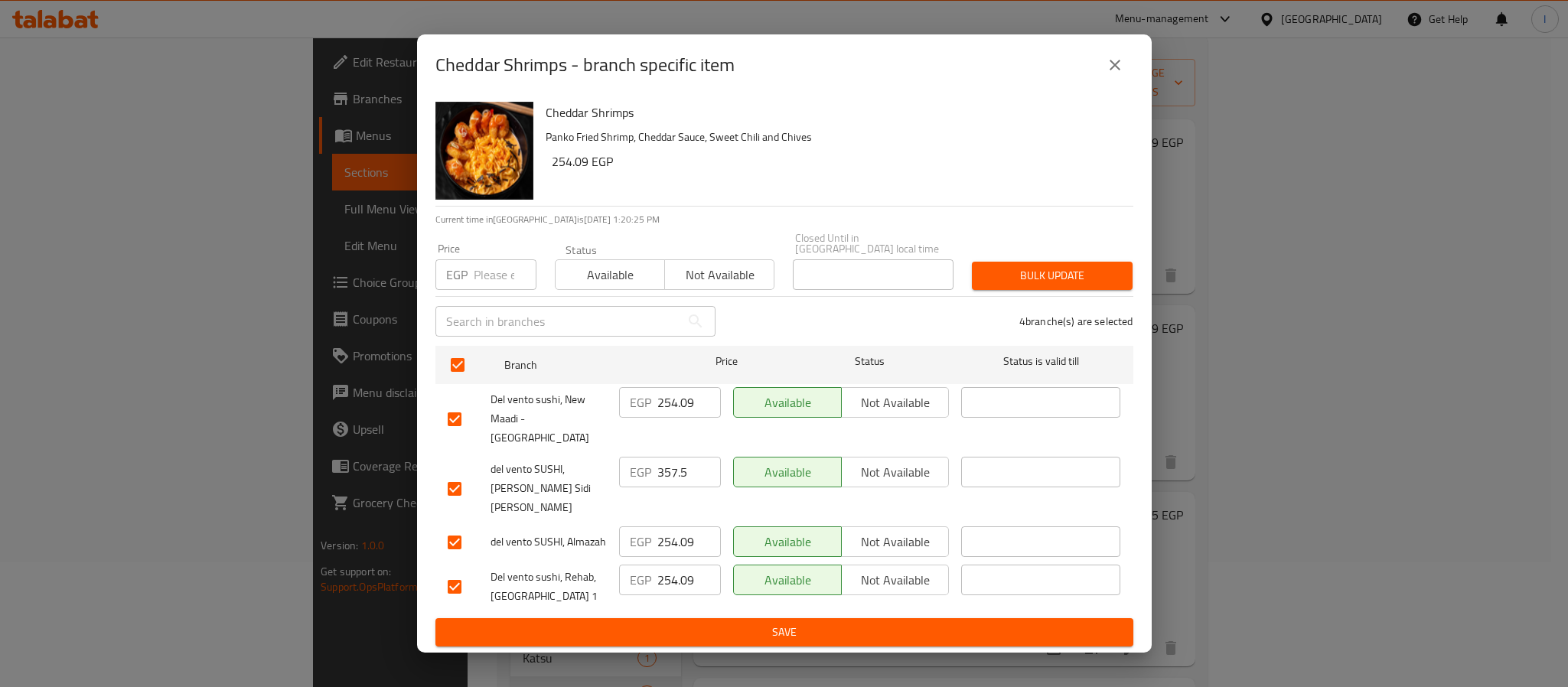
click at [675, 418] on input "254.09" at bounding box center [688, 401] width 64 height 31
paste input "79.62"
type input "279.62"
click at [670, 471] on input "357.5" at bounding box center [688, 472] width 64 height 31
click at [689, 526] on input "254.09" at bounding box center [688, 541] width 64 height 31
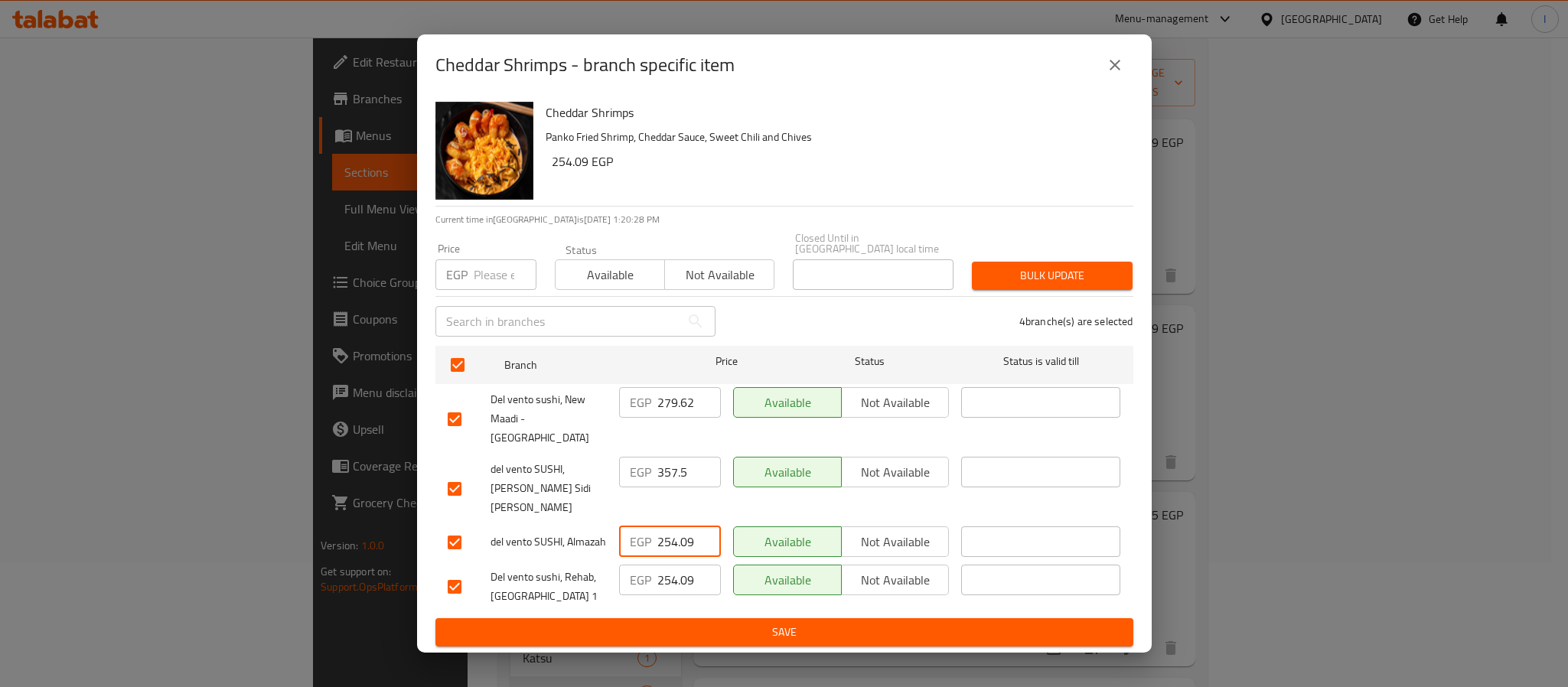
paste input "79.62"
type input "279.62"
click at [691, 622] on span "Save" at bounding box center [784, 632] width 673 height 19
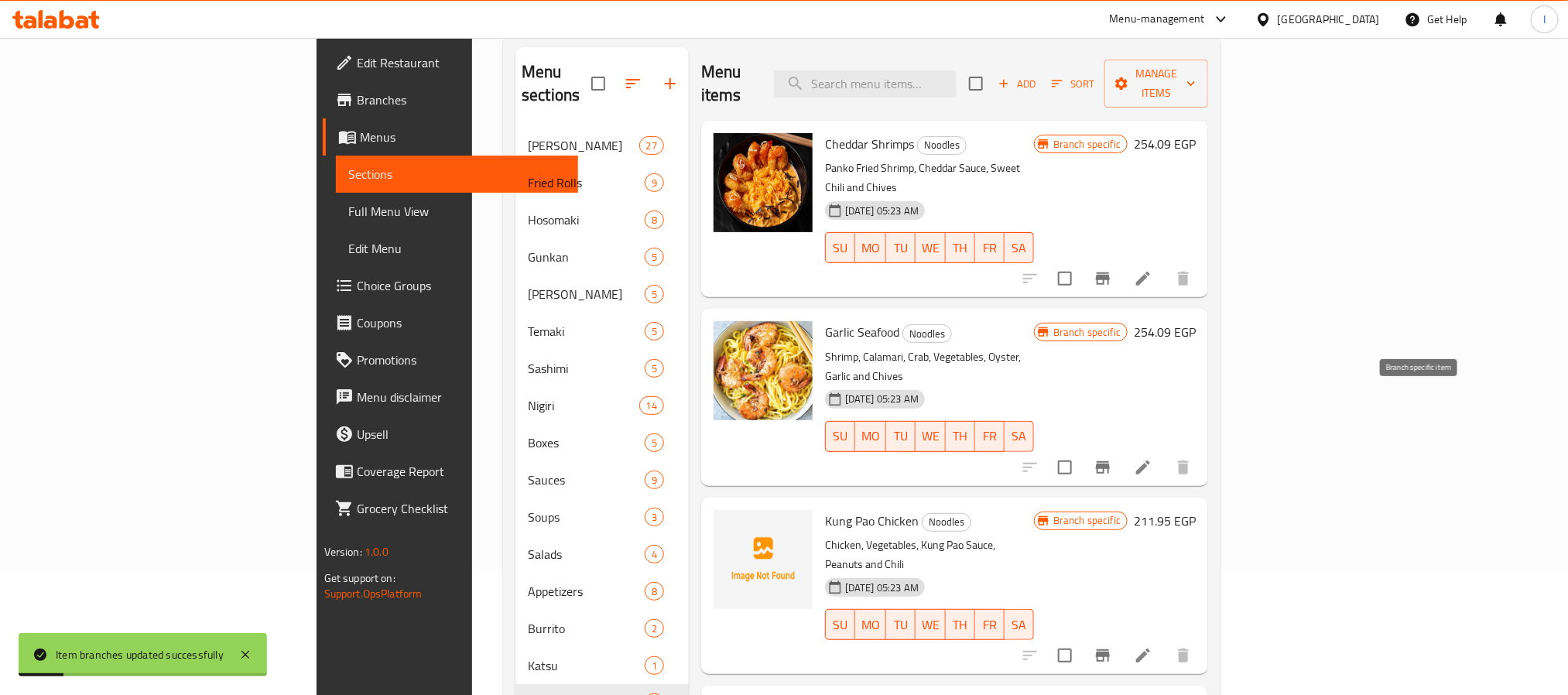
click at [1111, 458] on icon "Branch-specific-item" at bounding box center [1103, 468] width 19 height 19
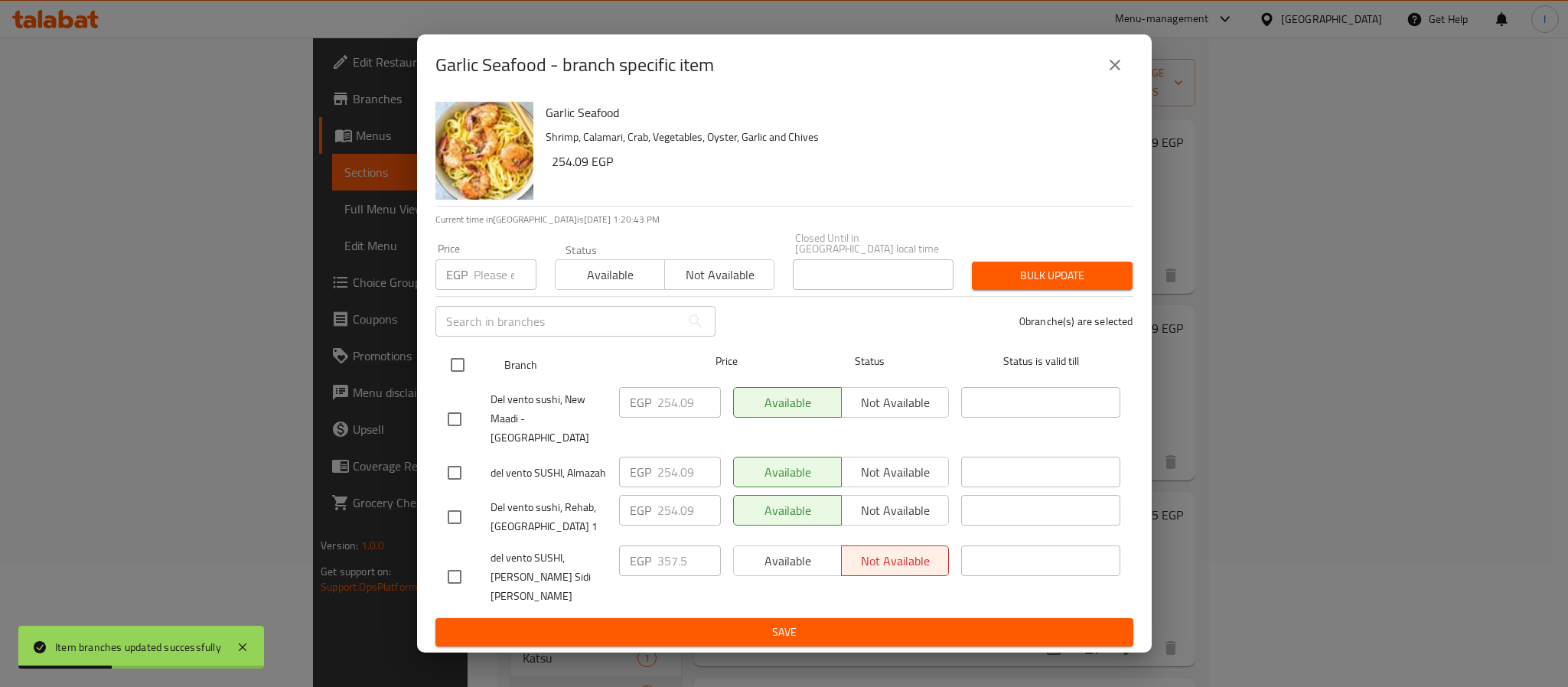
click at [457, 378] on input "checkbox" at bounding box center [457, 364] width 32 height 32
checkbox input "true"
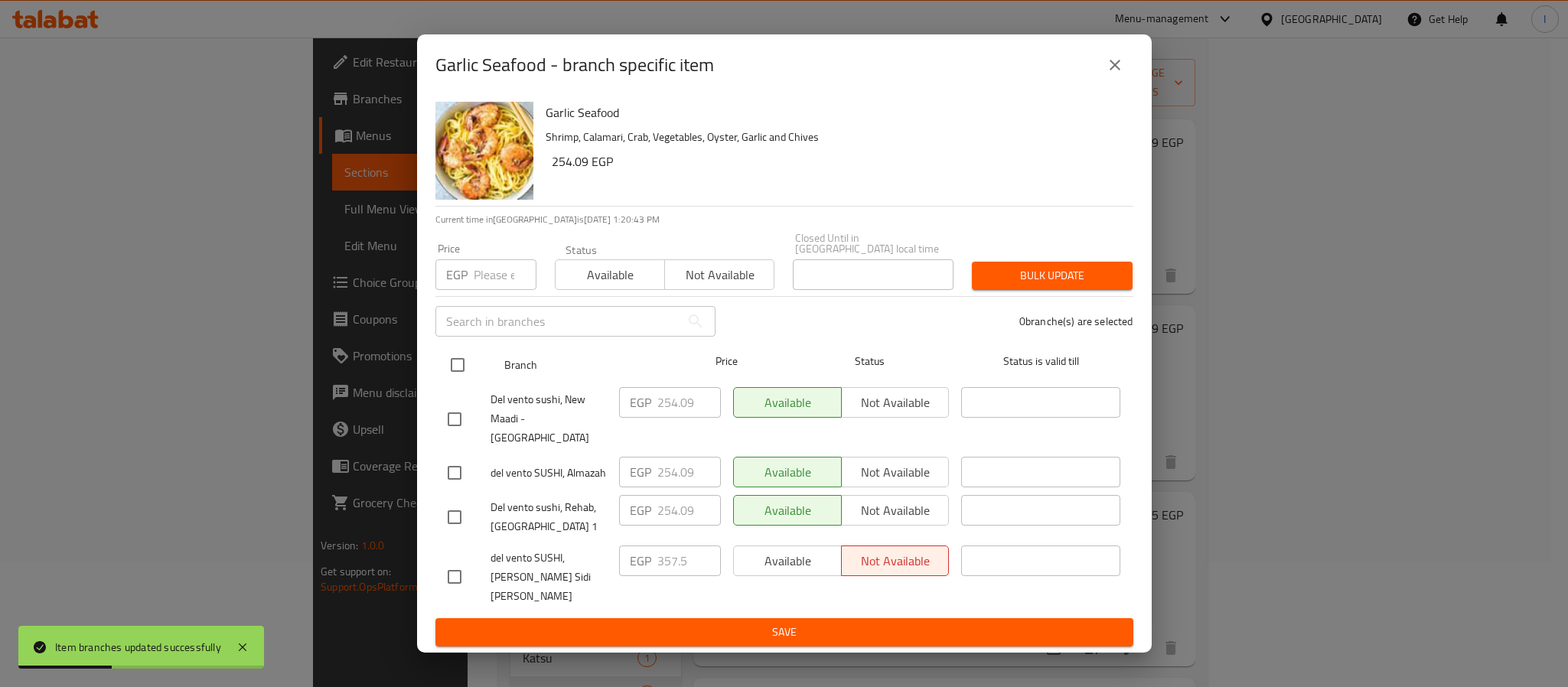
checkbox input "true"
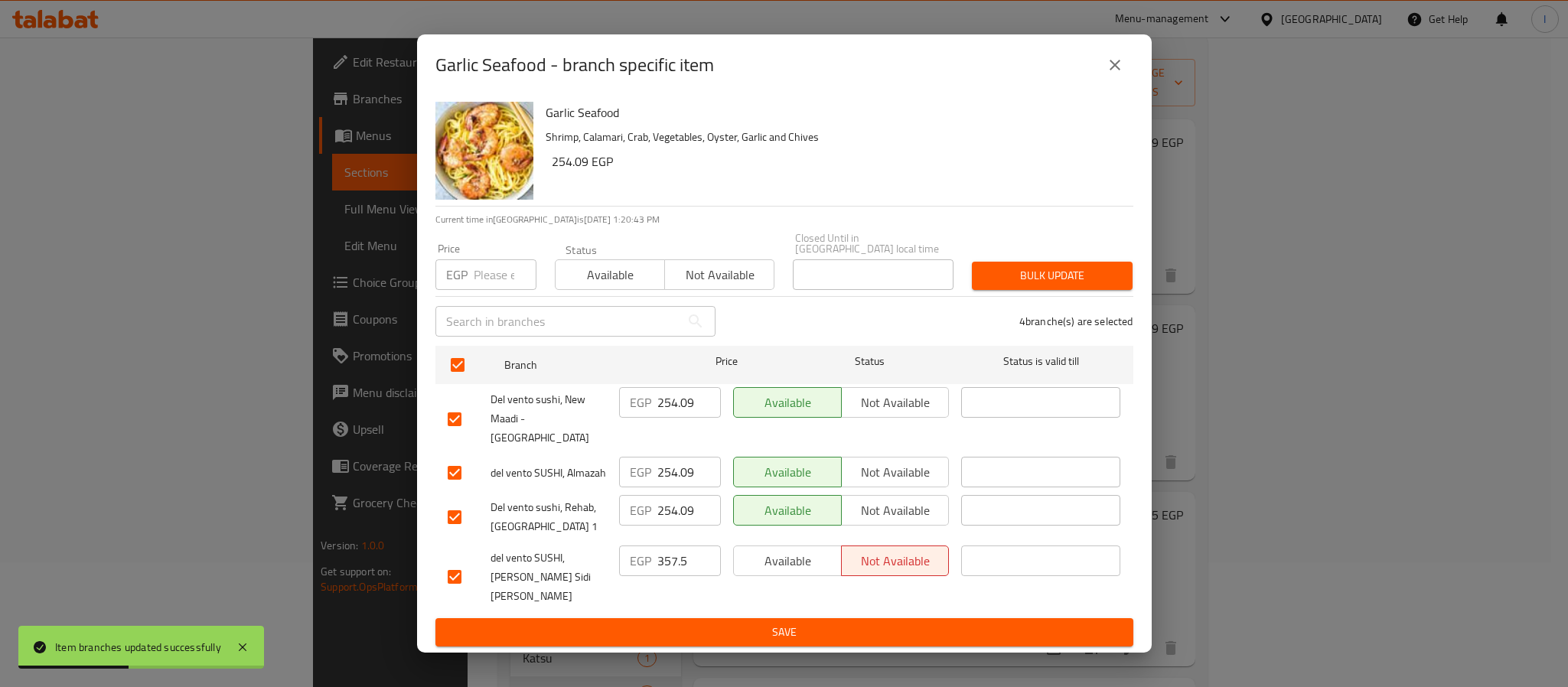
click at [678, 415] on input "254.09" at bounding box center [688, 401] width 64 height 31
paste input "79.62"
type input "279.62"
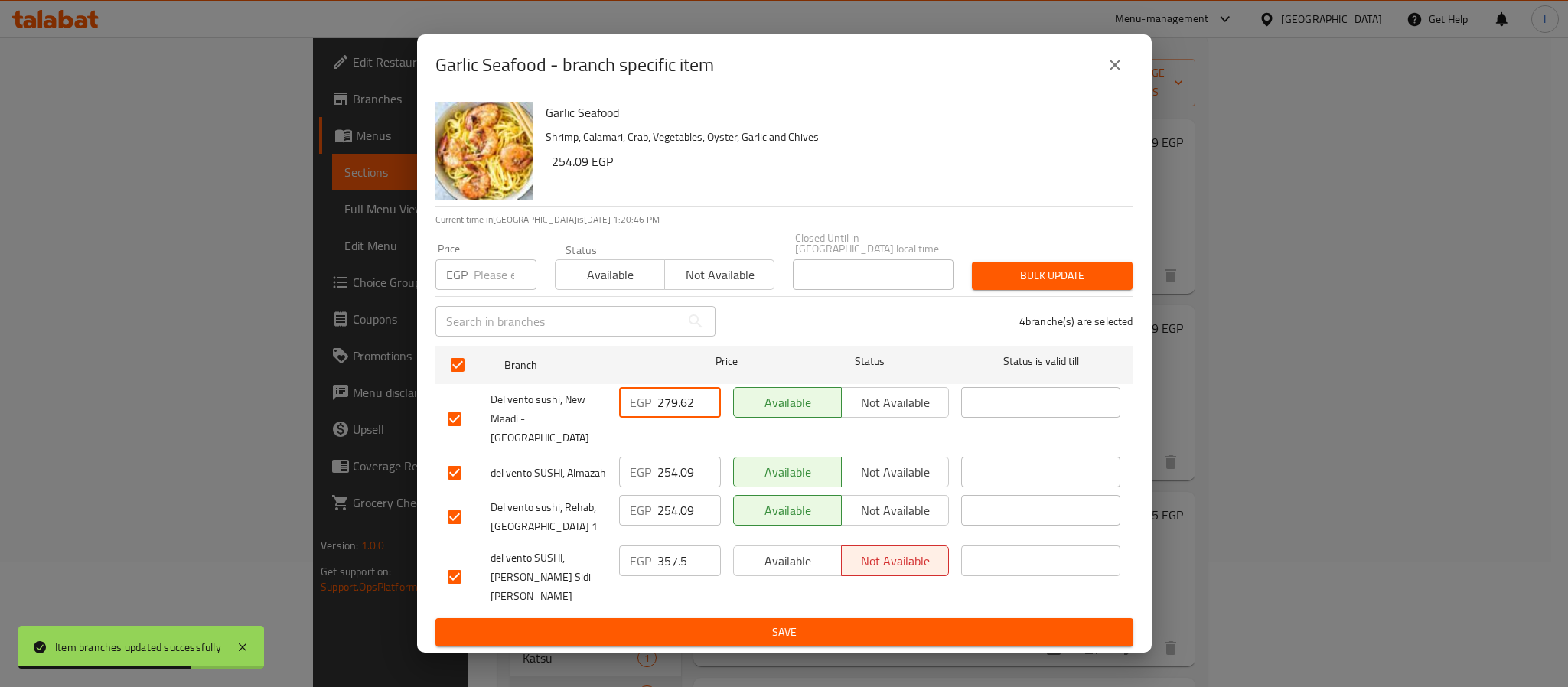
click at [673, 469] on input "254.09" at bounding box center [688, 472] width 64 height 31
paste input "79.62"
type input "279.62"
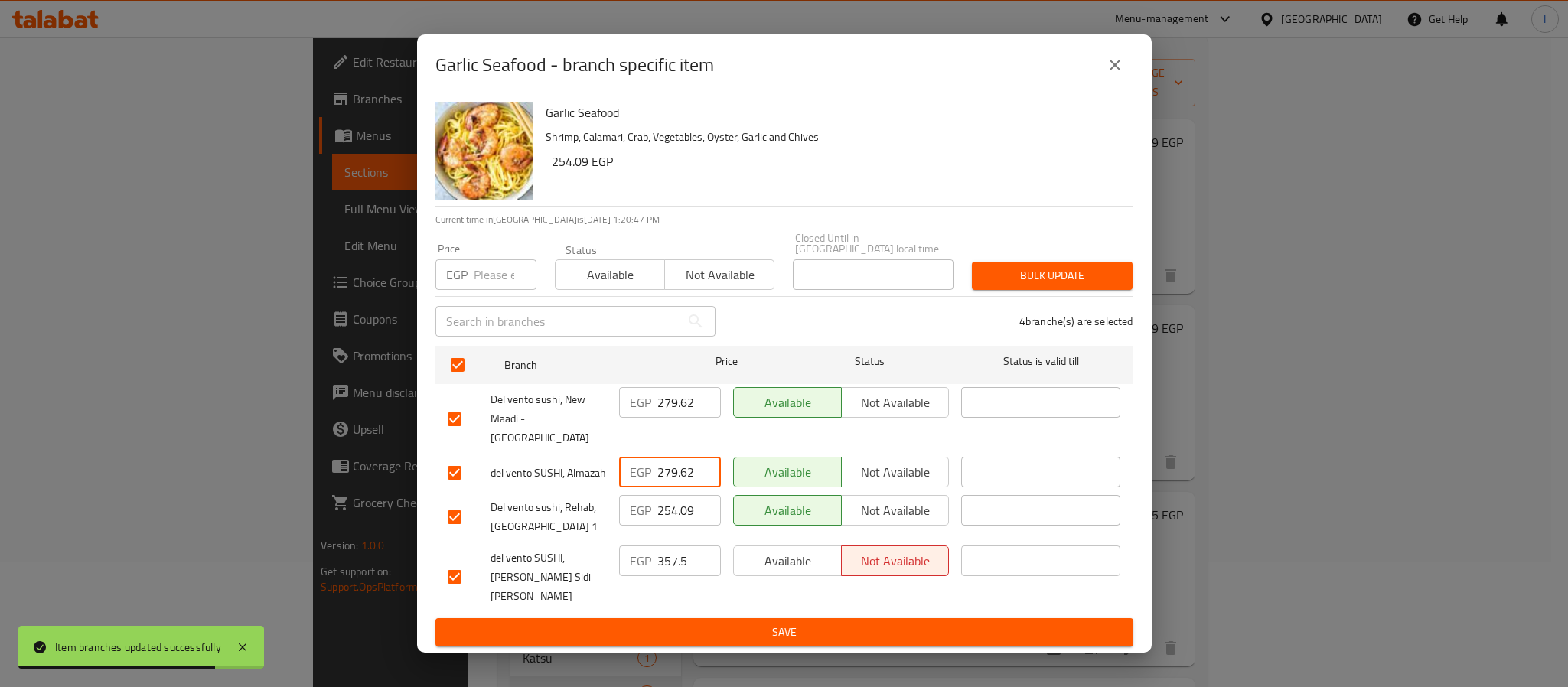
click at [726, 622] on span "Save" at bounding box center [784, 632] width 673 height 19
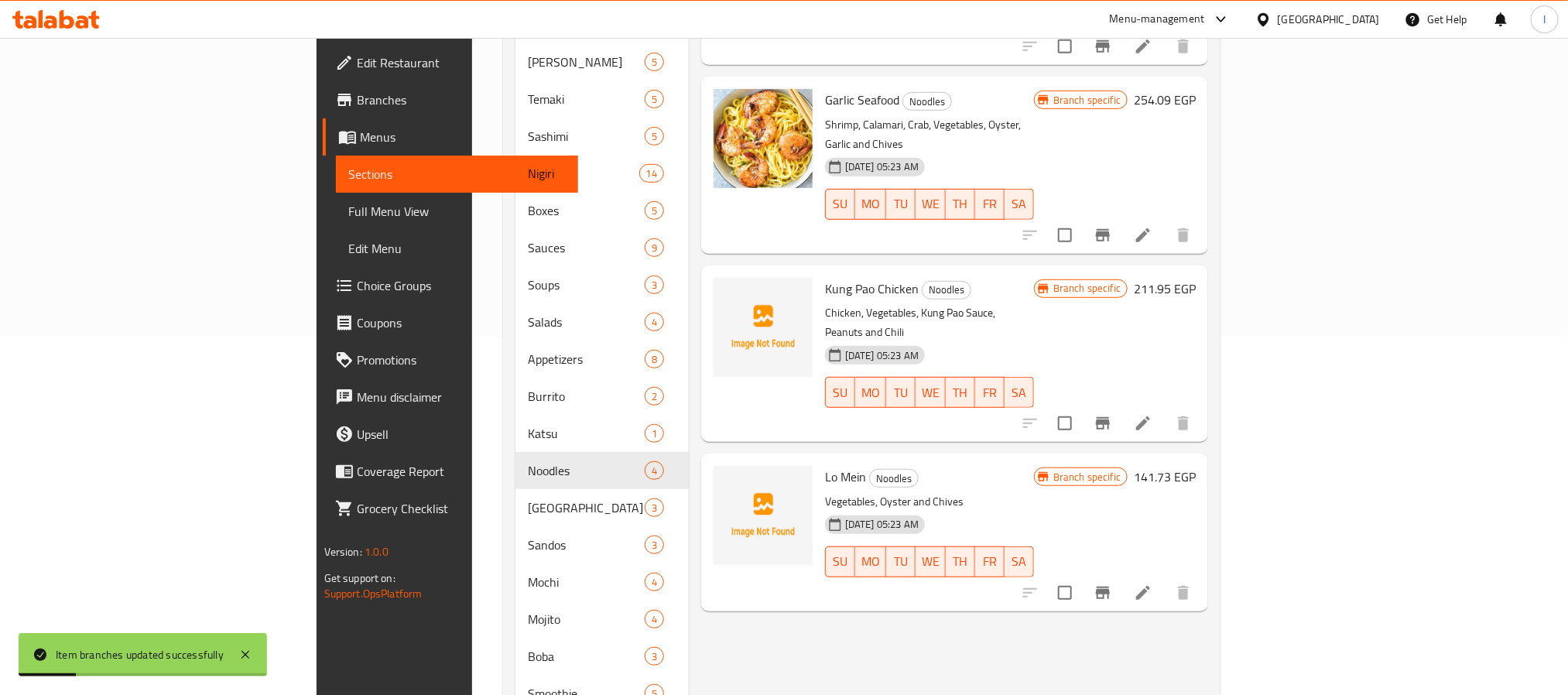
scroll to position [242, 0]
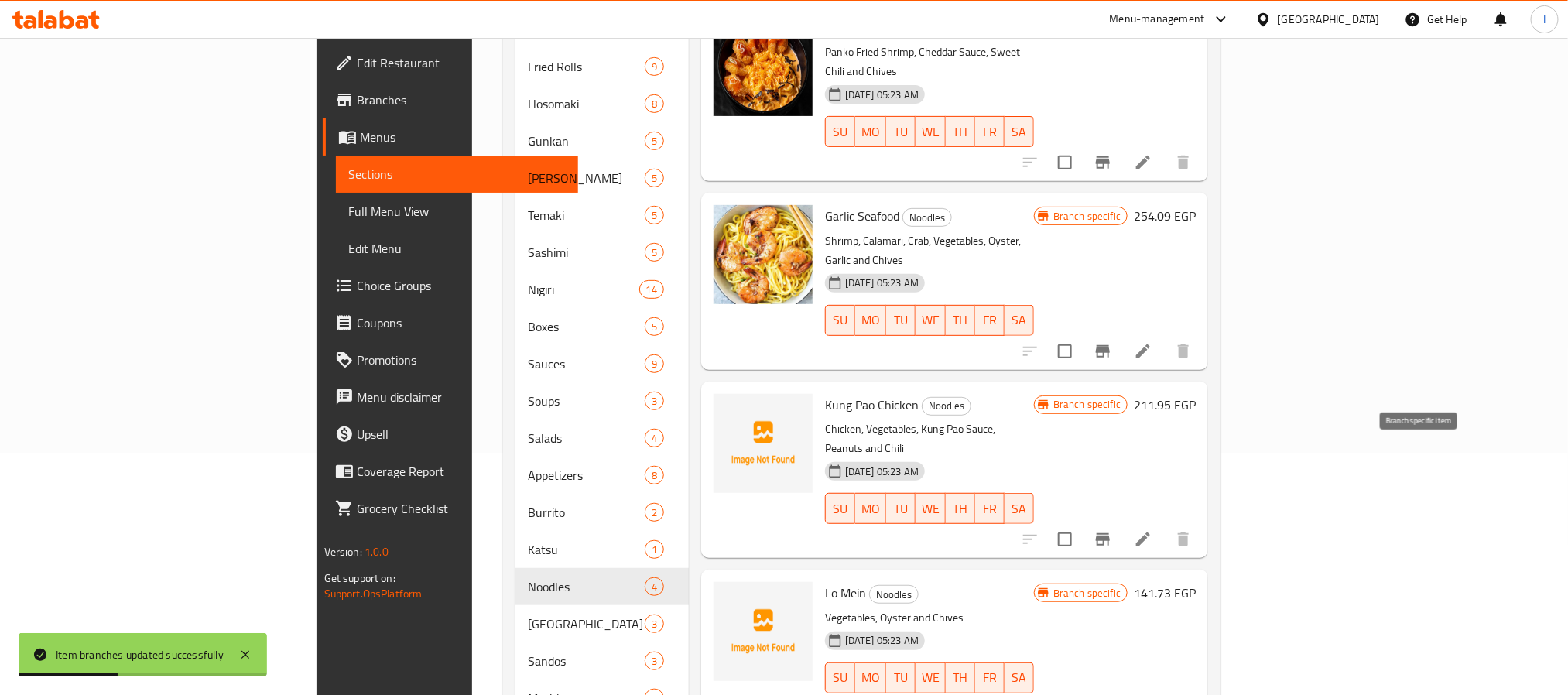
click at [1111, 530] on icon "Branch-specific-item" at bounding box center [1103, 540] width 19 height 19
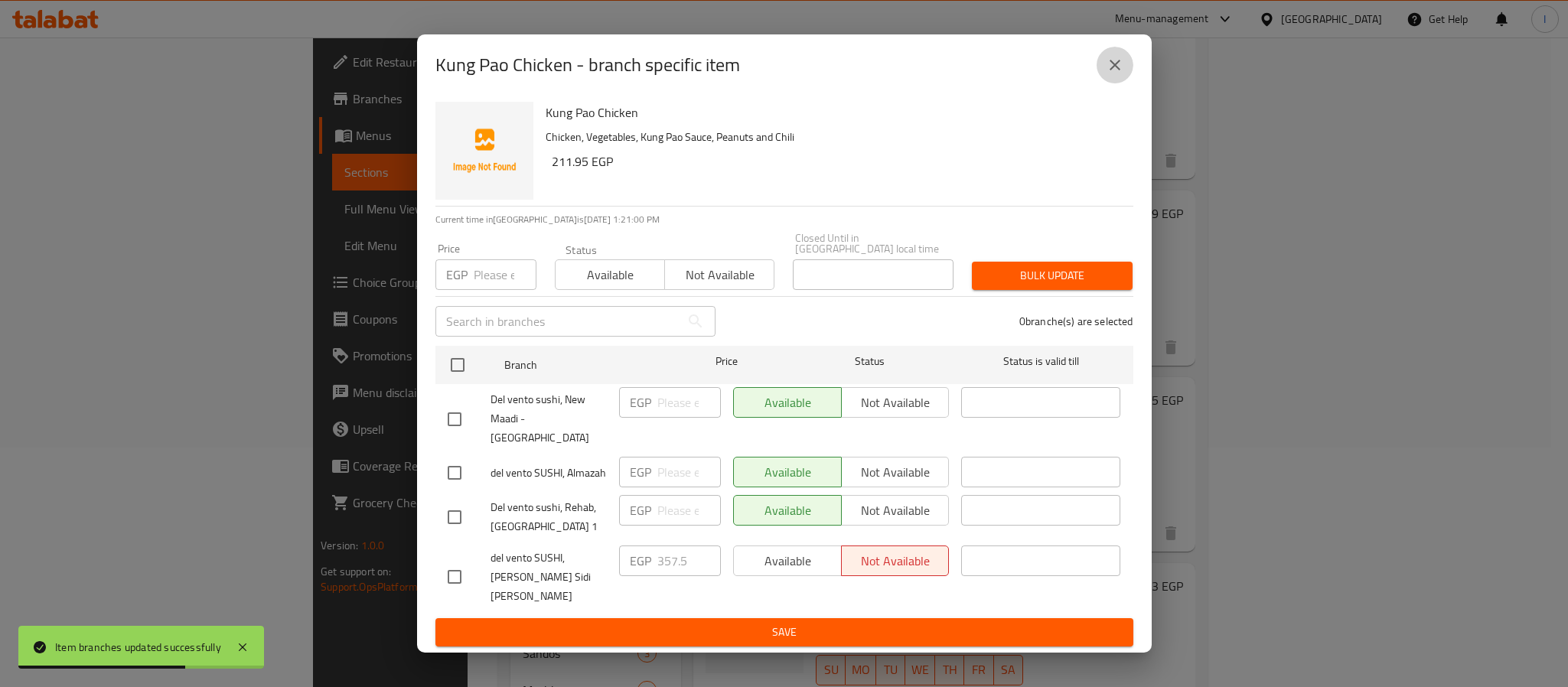
click at [1106, 74] on icon "close" at bounding box center [1115, 65] width 19 height 18
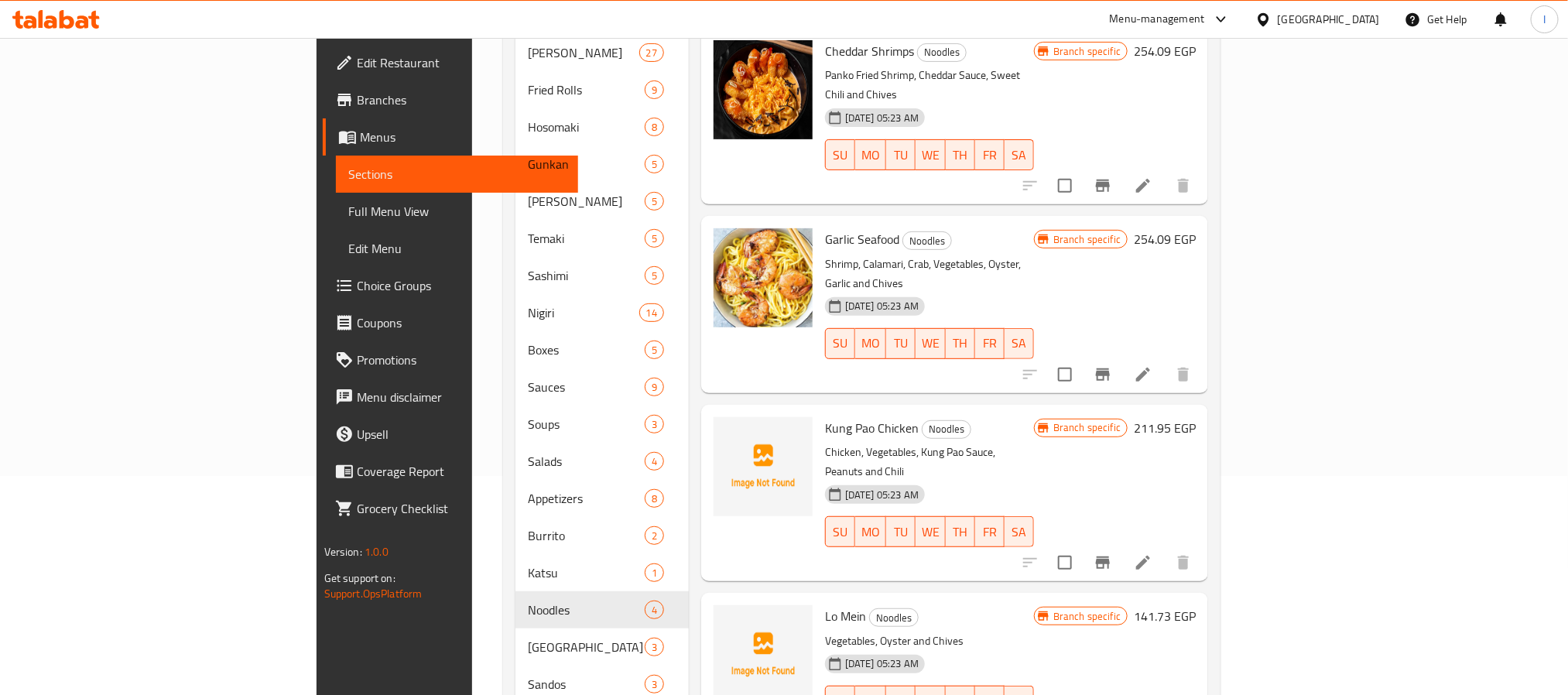
scroll to position [0, 0]
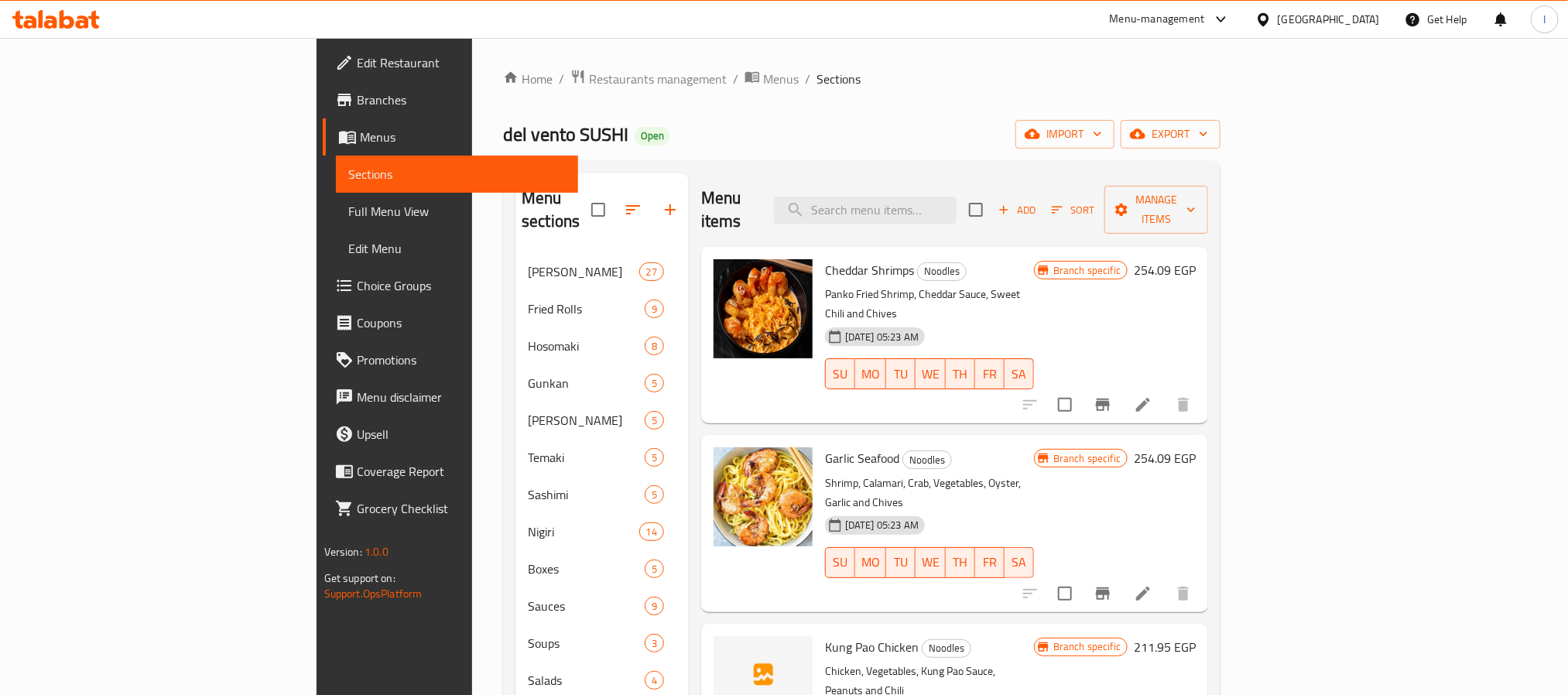
click at [817, 136] on div "del vento SUSHI Open import export" at bounding box center [862, 134] width 718 height 29
click at [871, 130] on div "del vento SUSHI Open import export" at bounding box center [862, 134] width 718 height 29
drag, startPoint x: 722, startPoint y: 158, endPoint x: 666, endPoint y: 3, distance: 164.8
click at [722, 156] on div "Home / Restaurants management / Menus / Sections del vento SUSHI Open import ex…" at bounding box center [862, 615] width 718 height 1093
click at [780, 169] on div "Menu sections Ura maki 27 Fried Rolls 9 Hosomaki 8 Gunkan 5 Oshi Sushi 5 Temaki…" at bounding box center [862, 661] width 718 height 1002
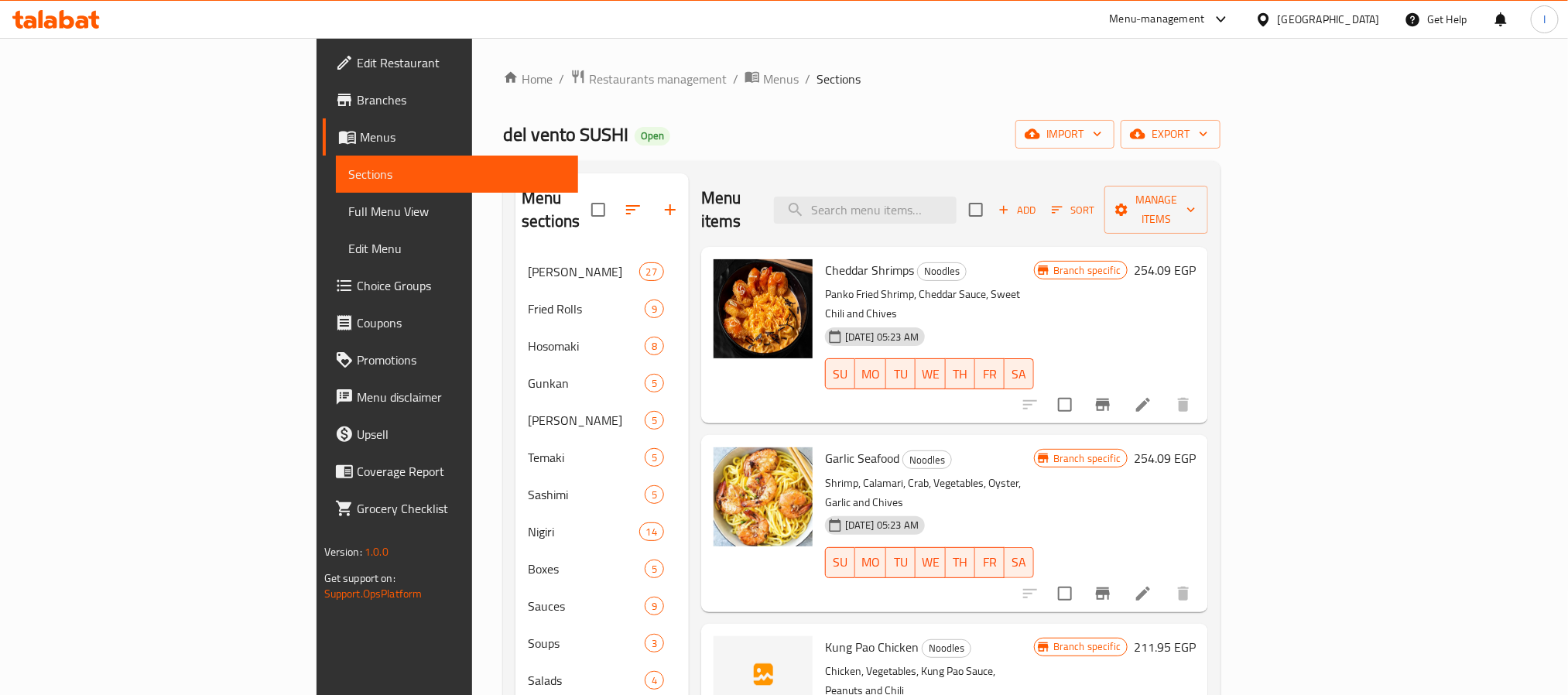
drag, startPoint x: 750, startPoint y: 169, endPoint x: 746, endPoint y: 135, distance: 34.2
click at [750, 167] on div "Menu sections Ura maki 27 Fried Rolls 9 Hosomaki 8 Gunkan 5 Oshi Sushi 5 Temaki…" at bounding box center [862, 661] width 718 height 1002
click at [846, 142] on div "del vento SUSHI Open import export" at bounding box center [862, 134] width 718 height 29
click at [1038, 201] on span "Add" at bounding box center [1016, 210] width 42 height 18
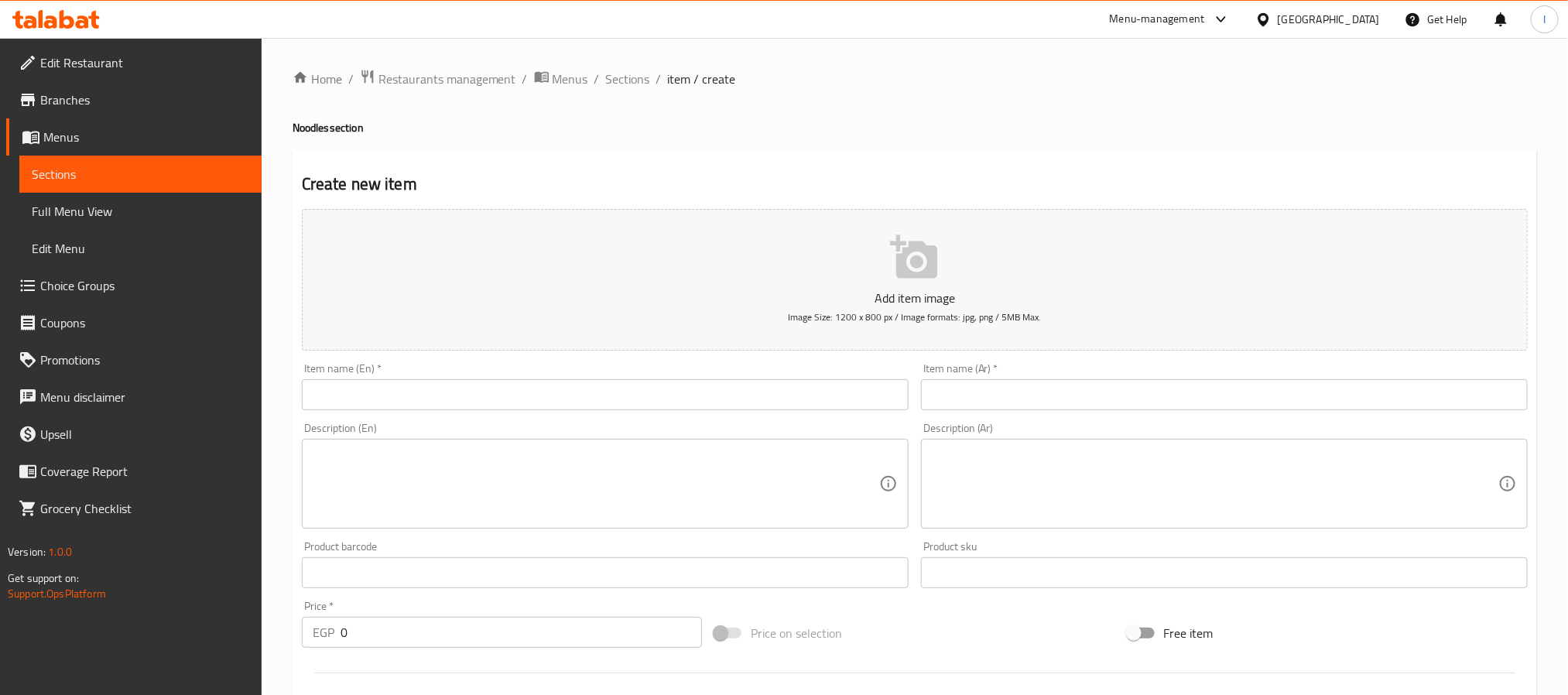
drag, startPoint x: 829, startPoint y: 135, endPoint x: 890, endPoint y: 136, distance: 61.0
click at [829, 135] on h4 "Noodles section" at bounding box center [915, 127] width 1244 height 16
click at [490, 398] on input "text" at bounding box center [605, 394] width 606 height 31
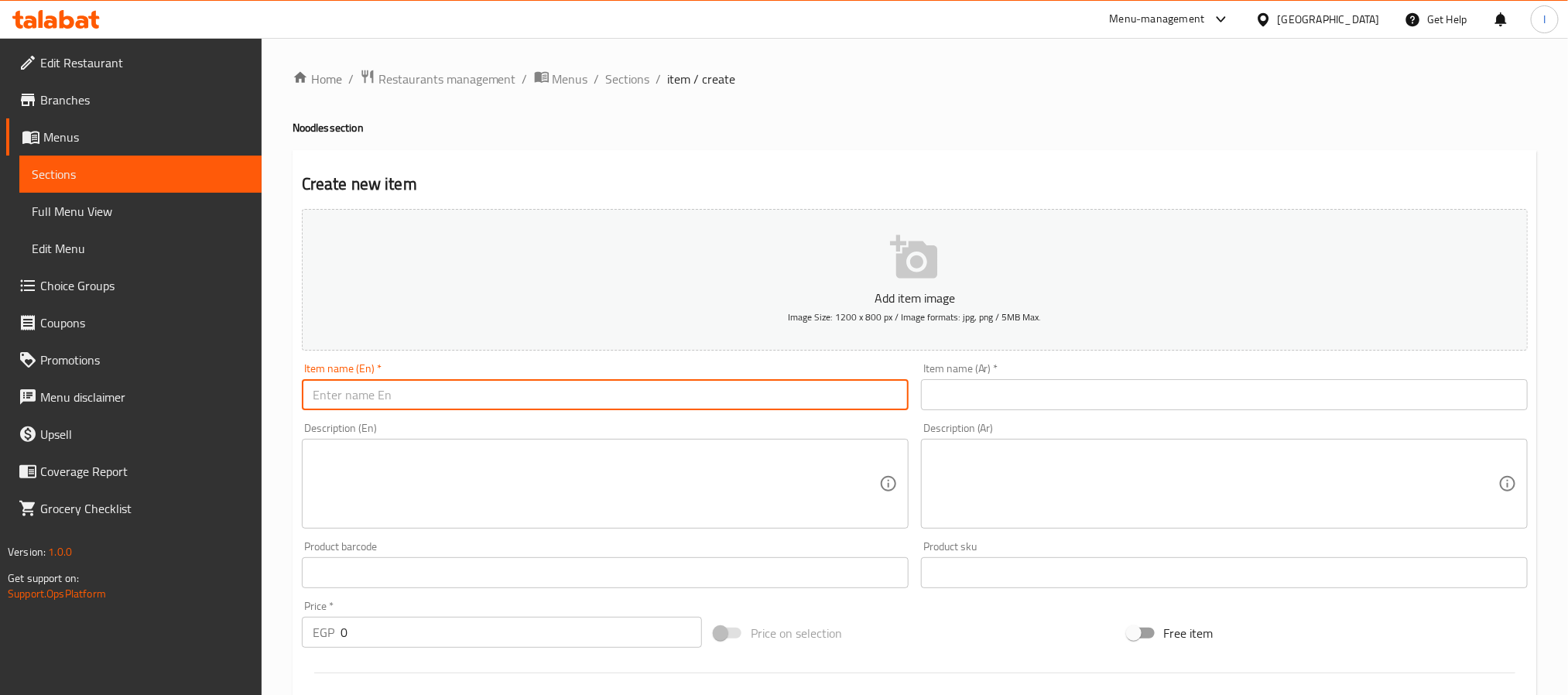
paste input "Reamy Truffle"
type input "Reamy Truffle"
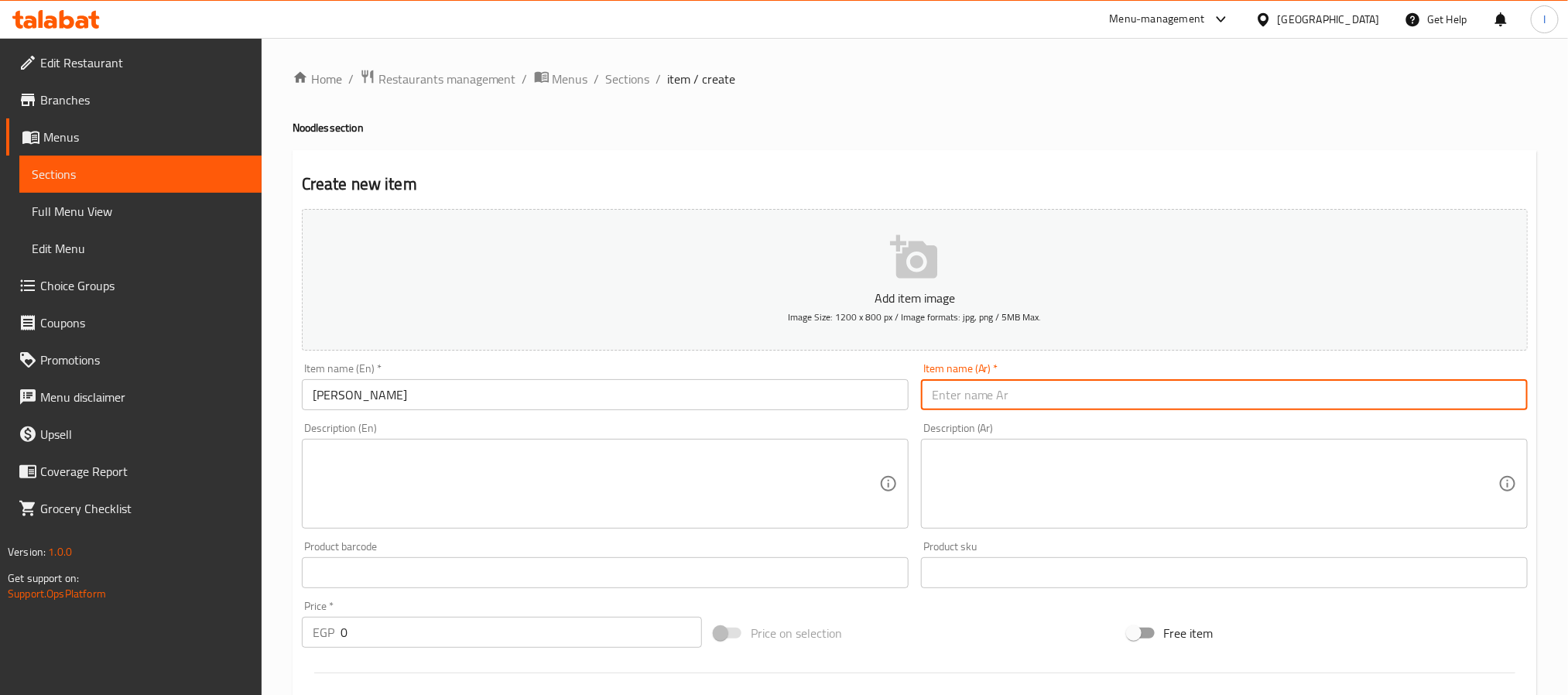
drag, startPoint x: 965, startPoint y: 386, endPoint x: 975, endPoint y: 406, distance: 22.4
click at [965, 386] on input "text" at bounding box center [1224, 394] width 606 height 31
paste input "ريـمي ترافل"
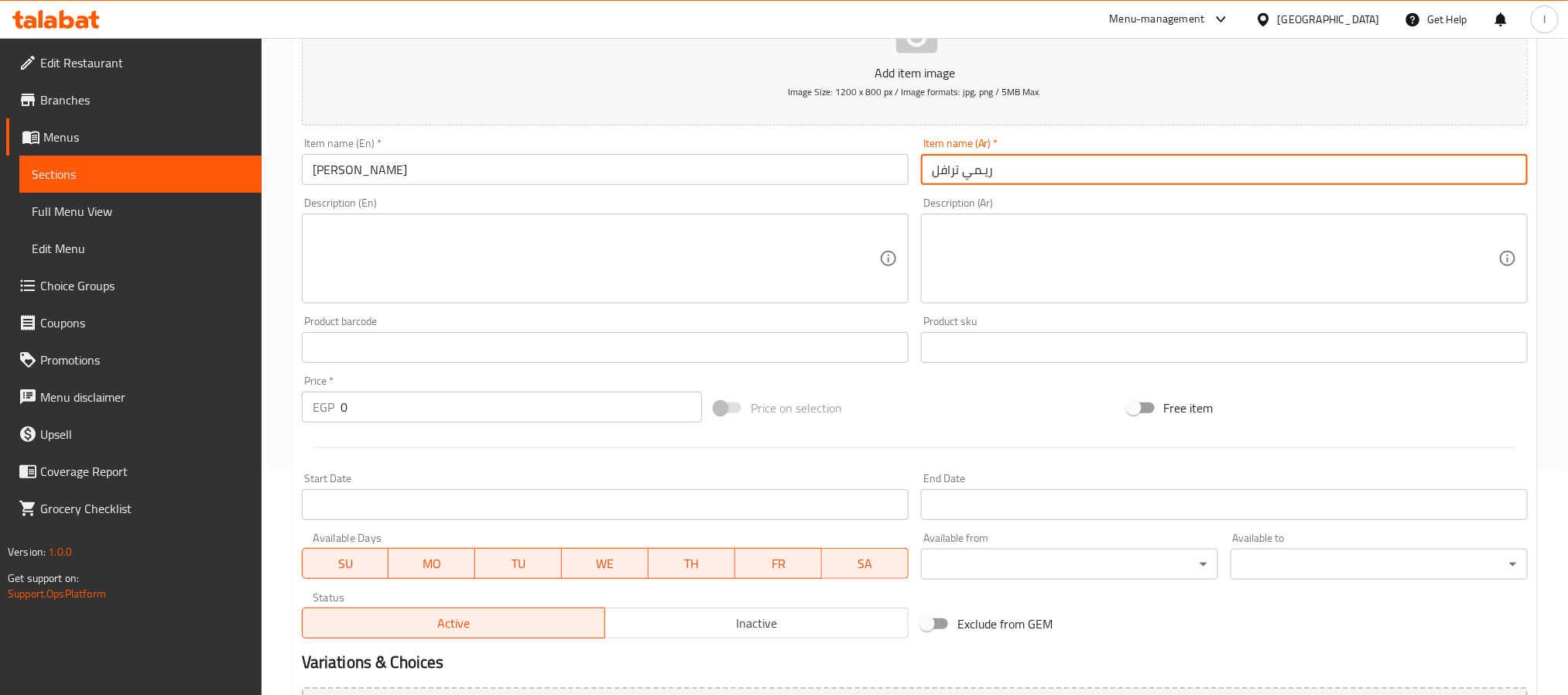
scroll to position [232, 0]
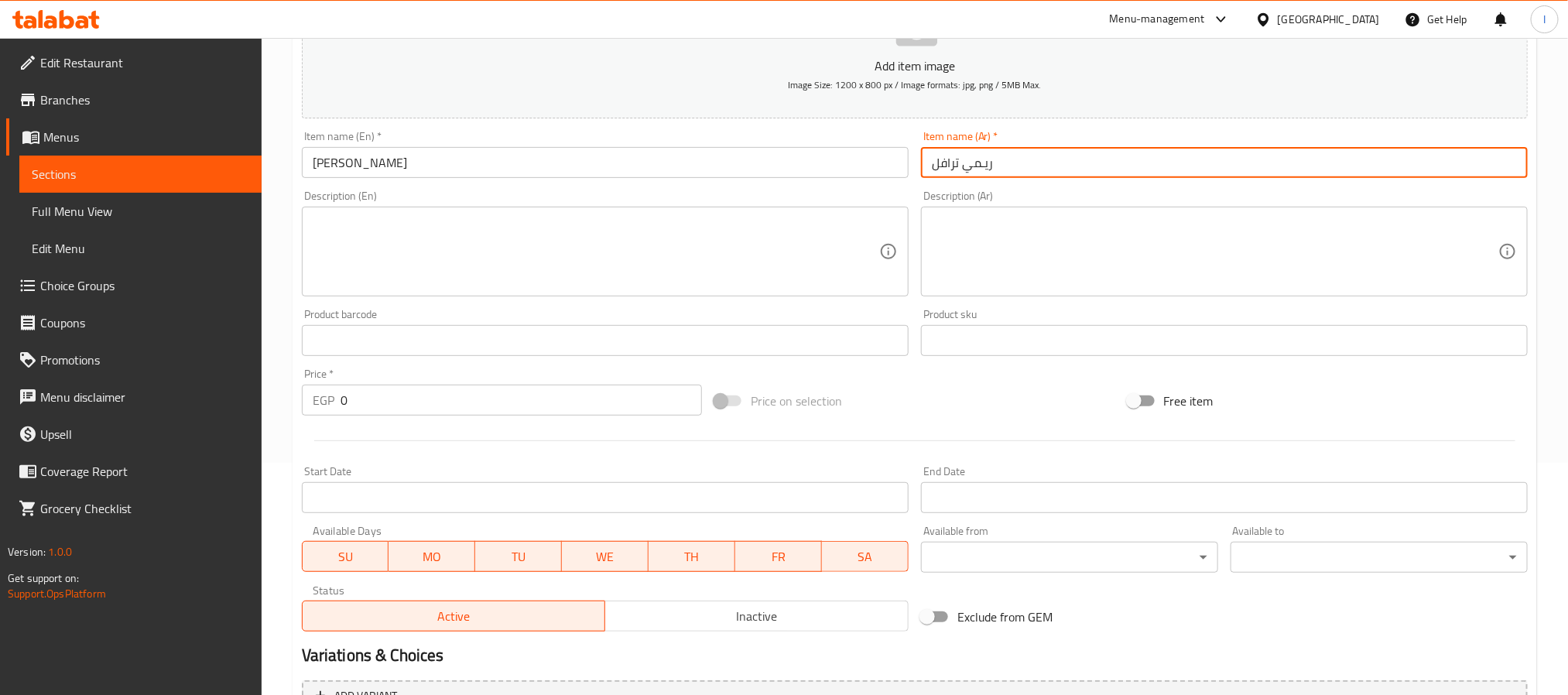
type input "ريـمي ترافل"
click at [588, 225] on textarea at bounding box center [595, 252] width 566 height 74
paste textarea "Mushroom truffle pasta with cream"
type textarea "Mushroom truffle pasta with cream"
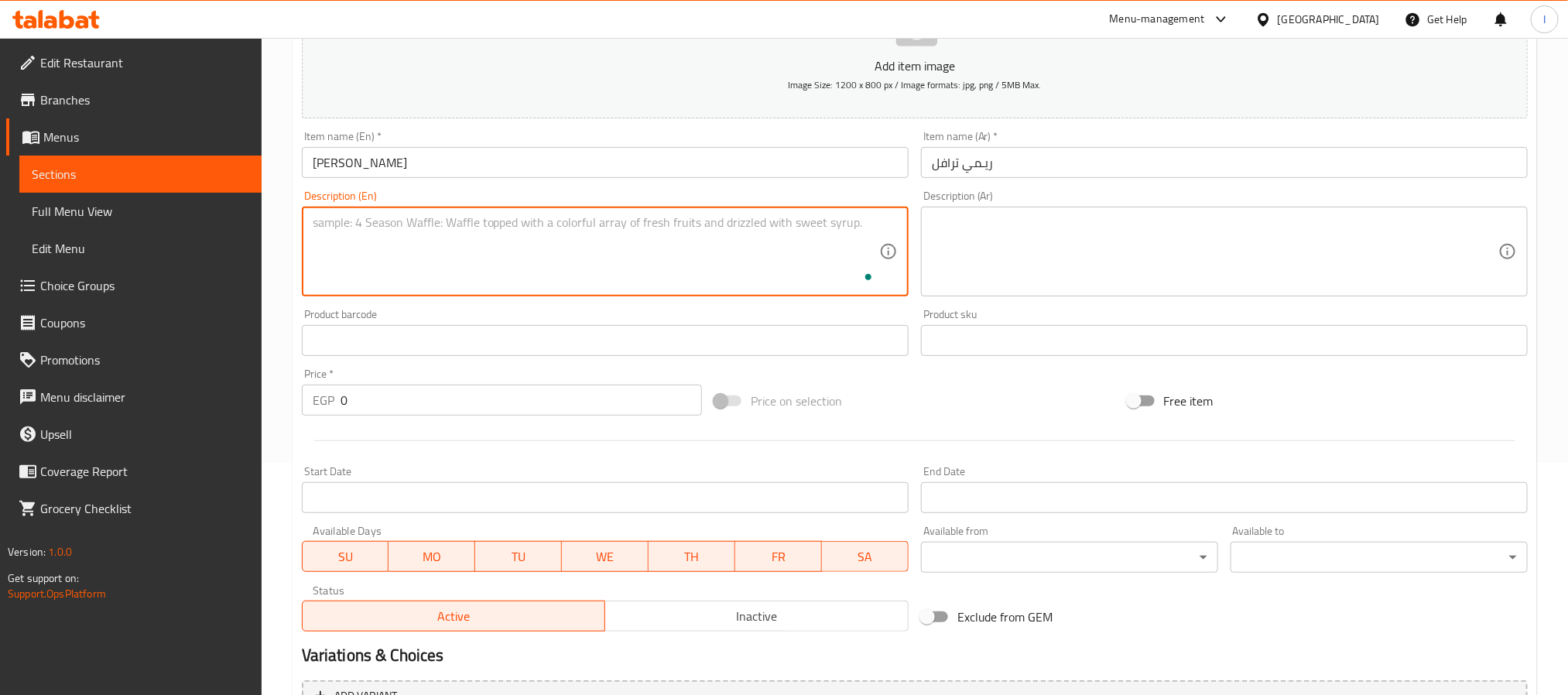
paste textarea "Mushroom truffle pasta with cream"
type textarea "Mushroom truffle pasta with cream"
click at [522, 269] on textarea "To enrich screen reader interactions, please activate Accessibility in Grammarl…" at bounding box center [595, 252] width 566 height 74
paste textarea "Mushroom truffle paste with cream, parmesan, and fresh chives."
type textarea "Mushroom truffle paste with cream, parmesan, and fresh chives."
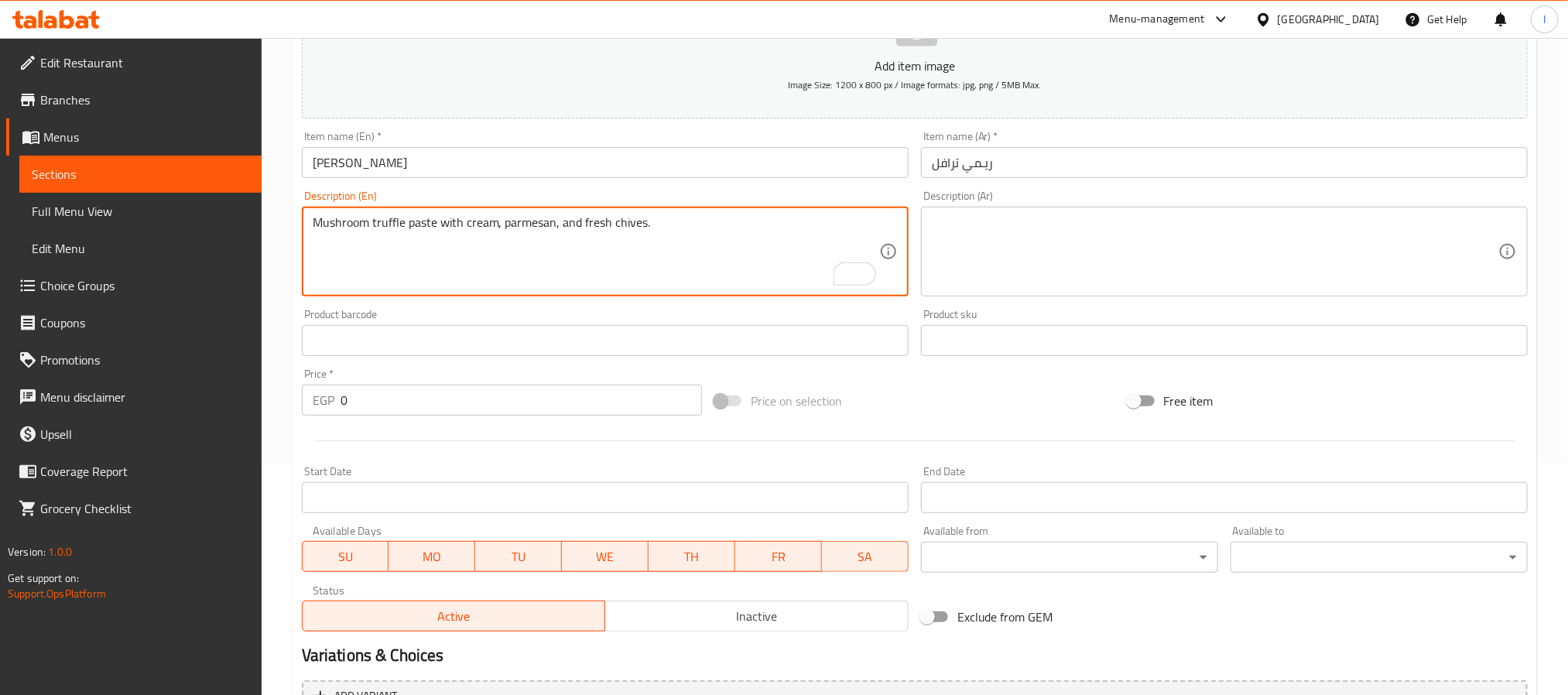
click at [1061, 239] on textarea at bounding box center [1214, 252] width 566 height 74
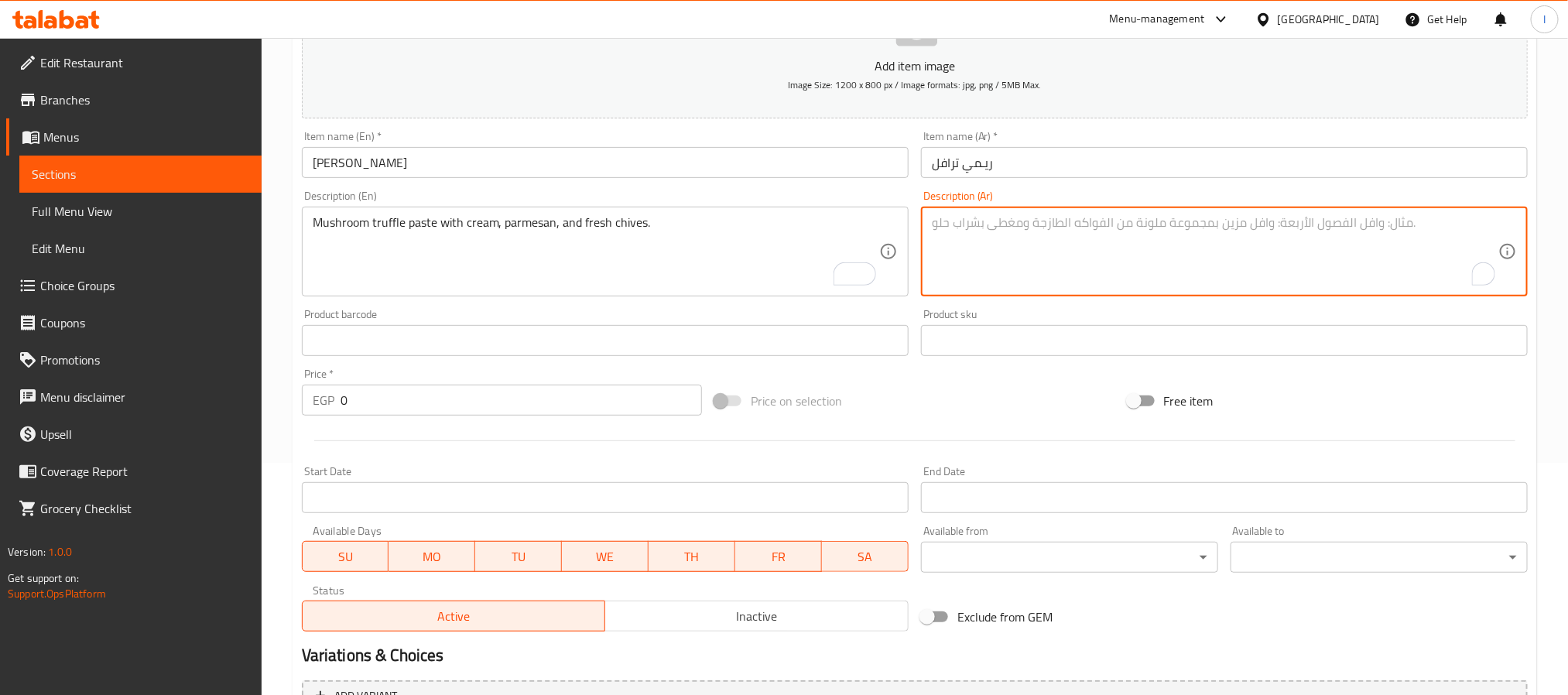
paste textarea "معجون كمأة بالفطر مع كريمة، بارميزان، وبصل أخضر."
click at [1139, 221] on textarea "معجون كمأة بالفطر مع كريمة، بارميزان، وبصل أخضر." at bounding box center [1214, 252] width 566 height 74
drag, startPoint x: 1139, startPoint y: 221, endPoint x: 1168, endPoint y: 221, distance: 29.0
click at [1168, 221] on textarea "معجون كمأة بالفطر مع كريمة، بارميزان، وبصل أخضر." at bounding box center [1214, 252] width 566 height 74
click at [1172, 225] on textarea "معجون كمأة بالفطر مع كريمة، بارميزان، وبصل أخضر." at bounding box center [1214, 252] width 566 height 74
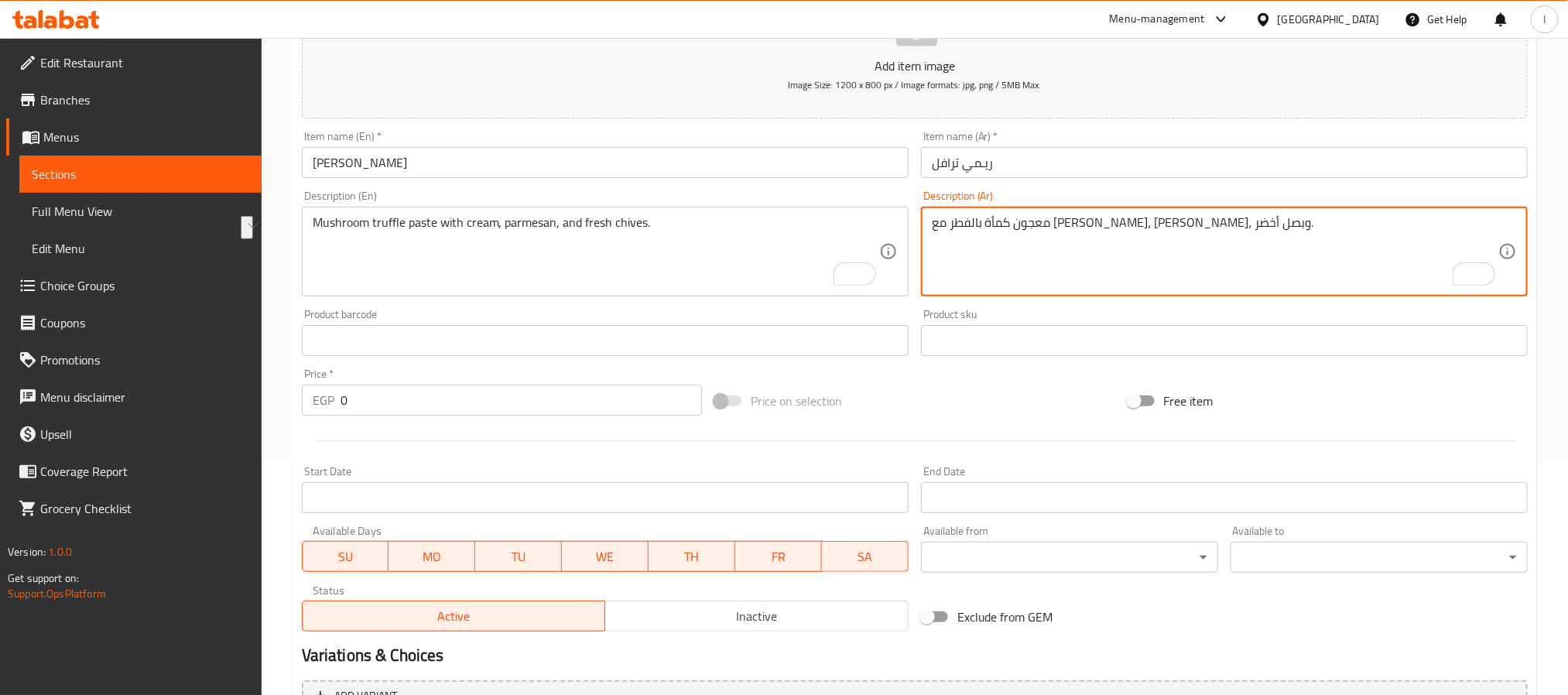
drag, startPoint x: 1193, startPoint y: 225, endPoint x: 1130, endPoint y: 225, distance: 63.0
click at [1130, 225] on textarea "معجون كمأة بالفطر مع كريمة، بارميزان، وبصل أخضر." at bounding box center [1214, 252] width 566 height 74
paste textarea "ترافل"
type textarea "ترافل بالفطر مع كريمة، بارميزان، وبصل أخضر."
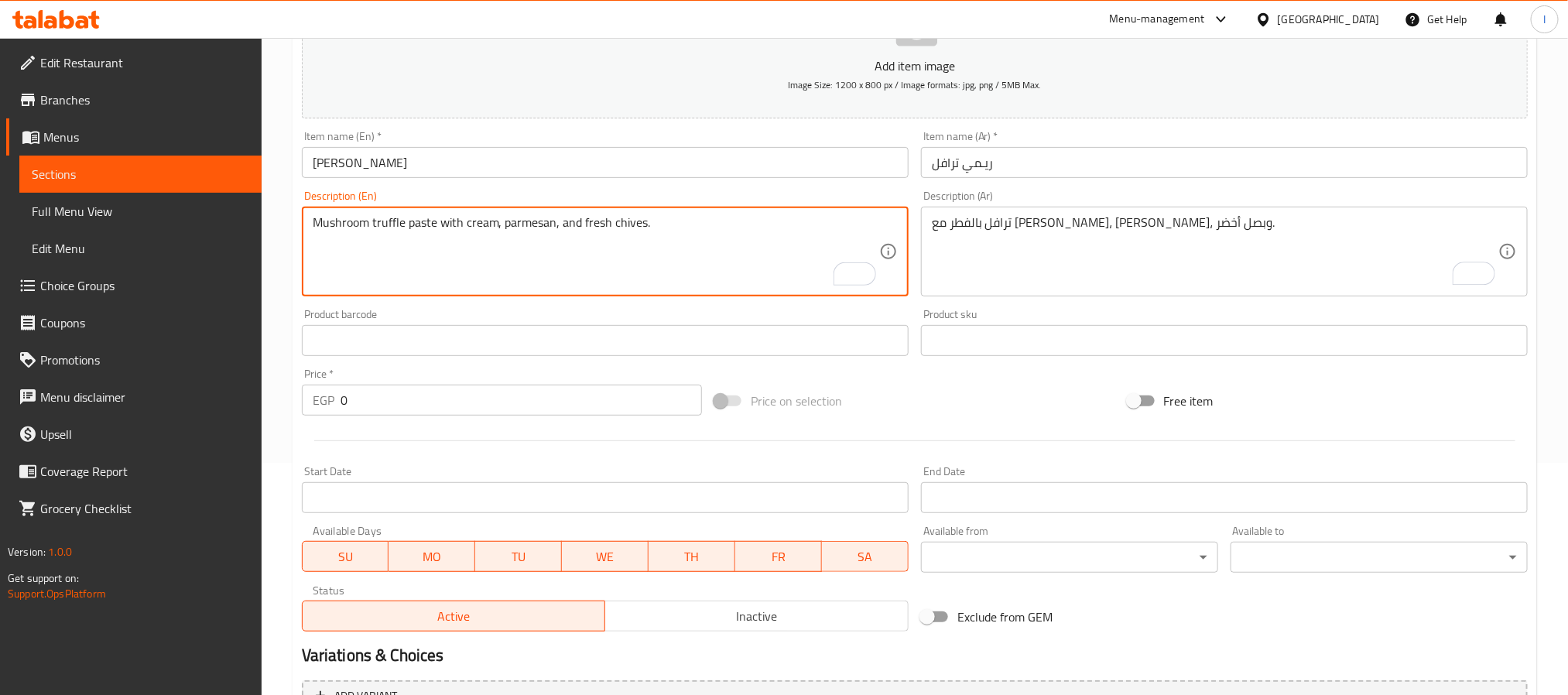
click at [425, 225] on textarea "Mushroom truffle paste with cream, parmesan, and fresh chives." at bounding box center [595, 252] width 566 height 74
click at [435, 224] on textarea "Mushroom truffle paste with cream, parmesan, and fresh chives." at bounding box center [595, 252] width 566 height 74
click at [548, 228] on textarea "Mushroom truffle pasta with cream, parmesan, and fresh chives." at bounding box center [595, 252] width 566 height 74
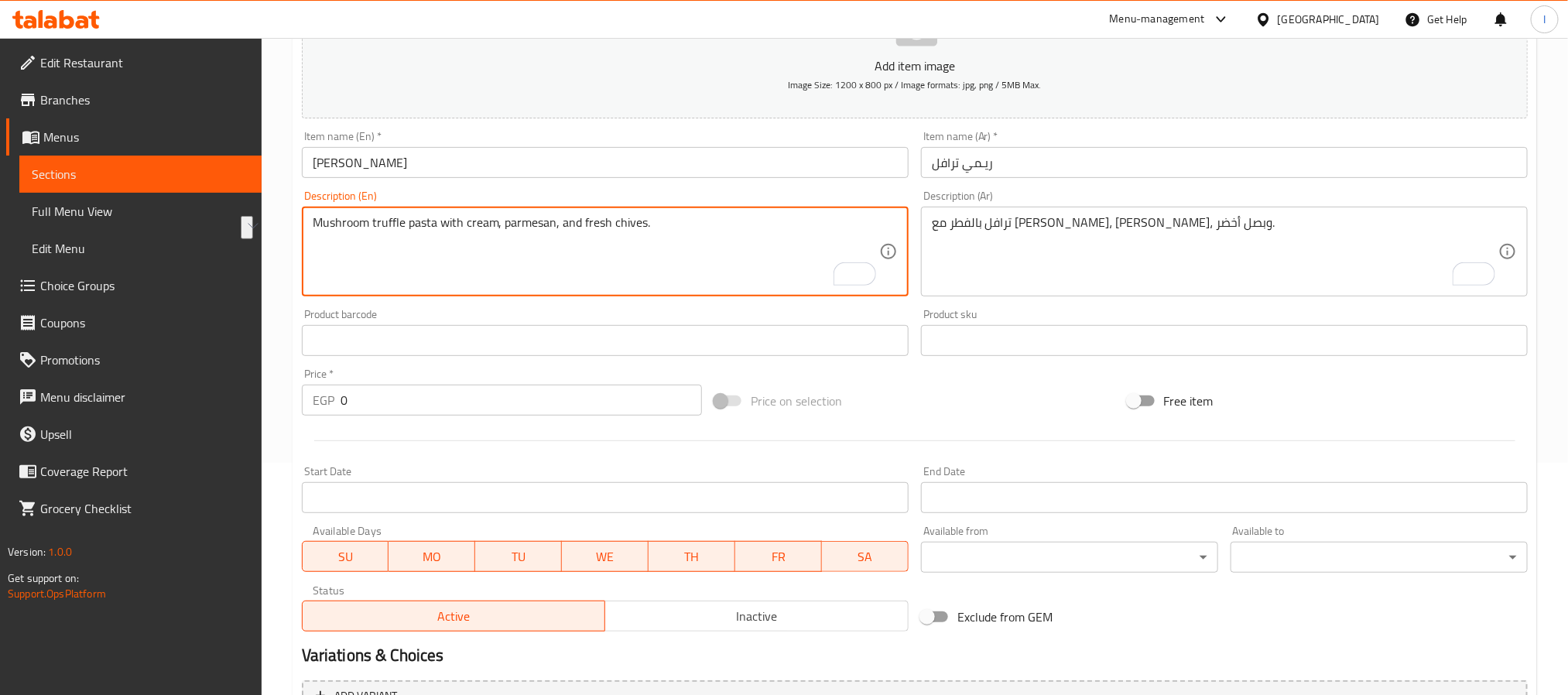
type textarea "Mushroom truffle pasta with cream, parmesan, and fresh chives."
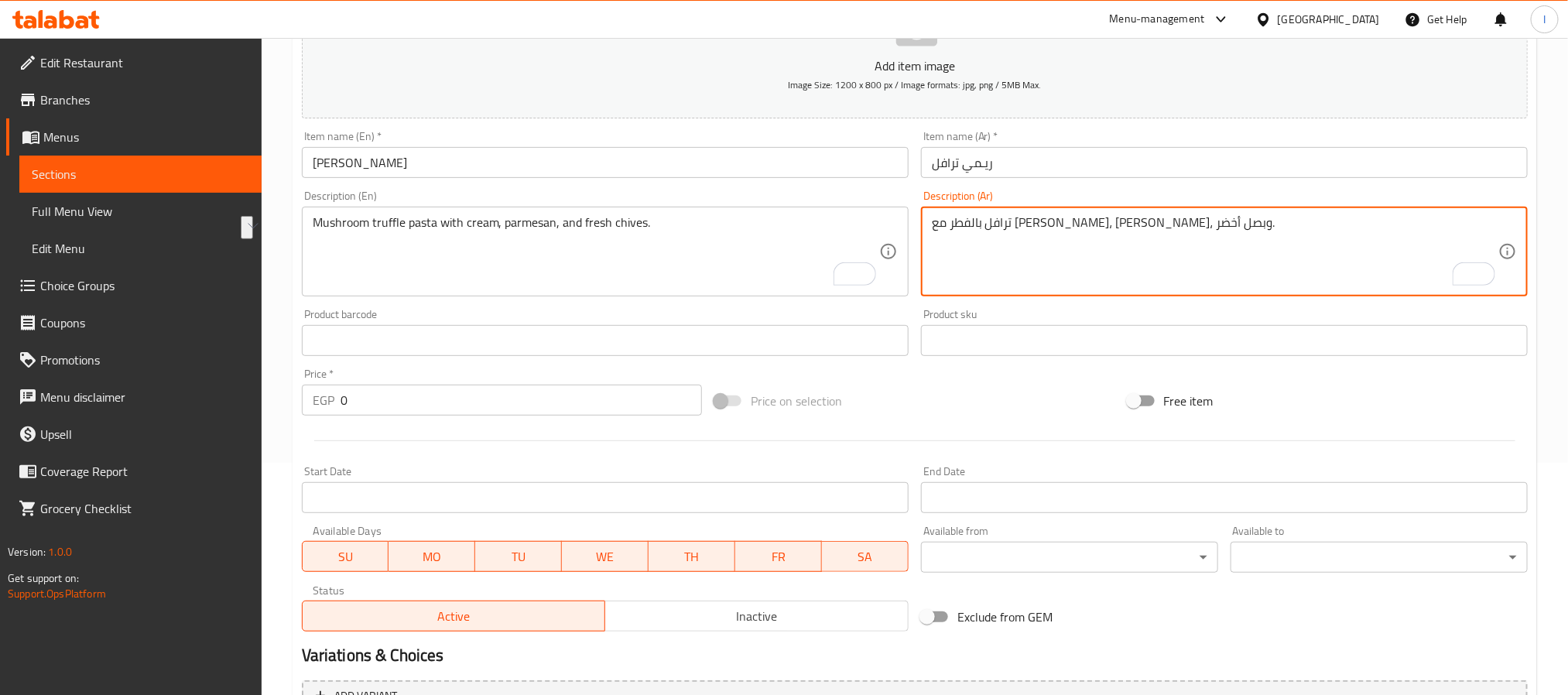
paste textarea "معكرونة الكمأة بالفطر مع الكريمة والبارميزان والثوم المعمر الطازج"
click at [1212, 219] on textarea "معكرونة الكمأة بالفطر مع الكريمة والبارميزان والثوم المعمر الطازج." at bounding box center [1214, 252] width 566 height 74
paste textarea "رافل"
type textarea "معكرونة ترافل بالفطر مع الكريمة والبارميزان والثوم المعمر الطازج."
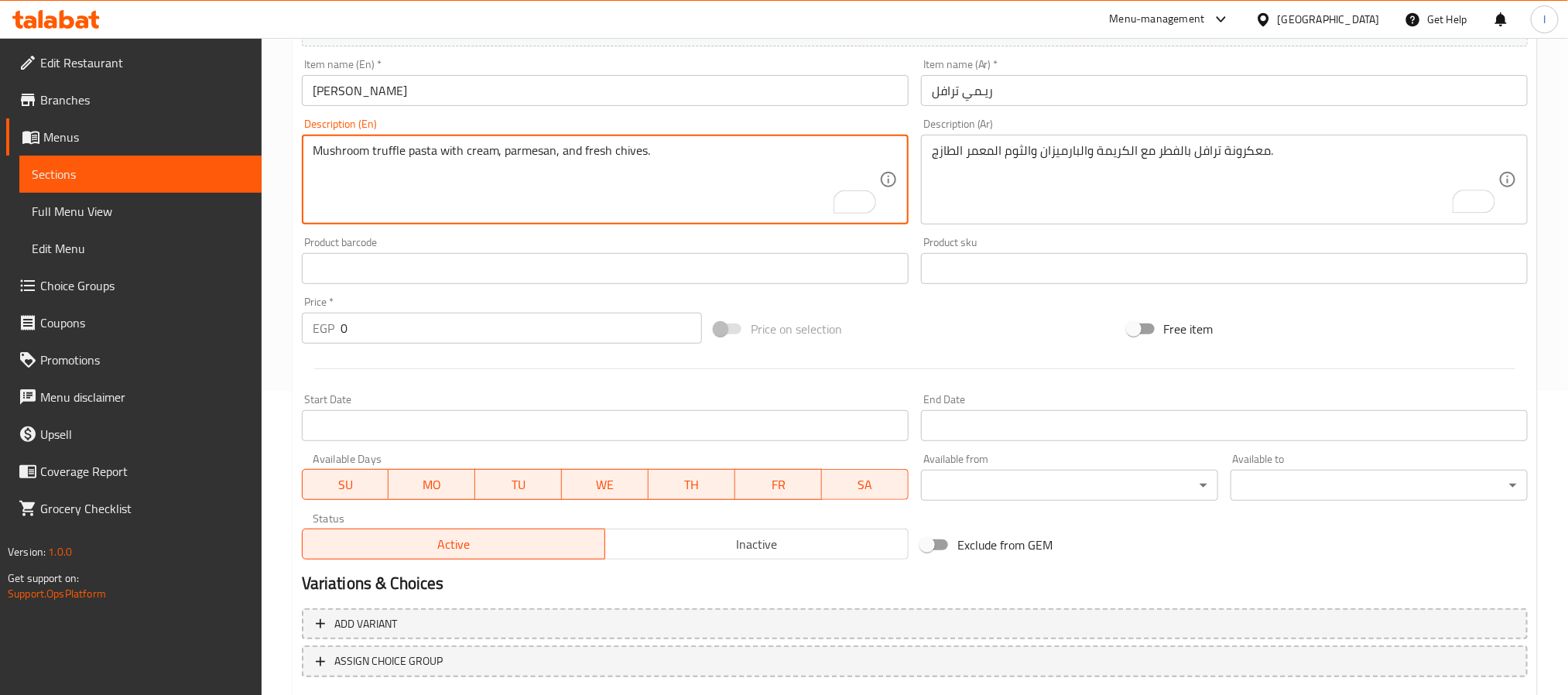
scroll to position [397, 0]
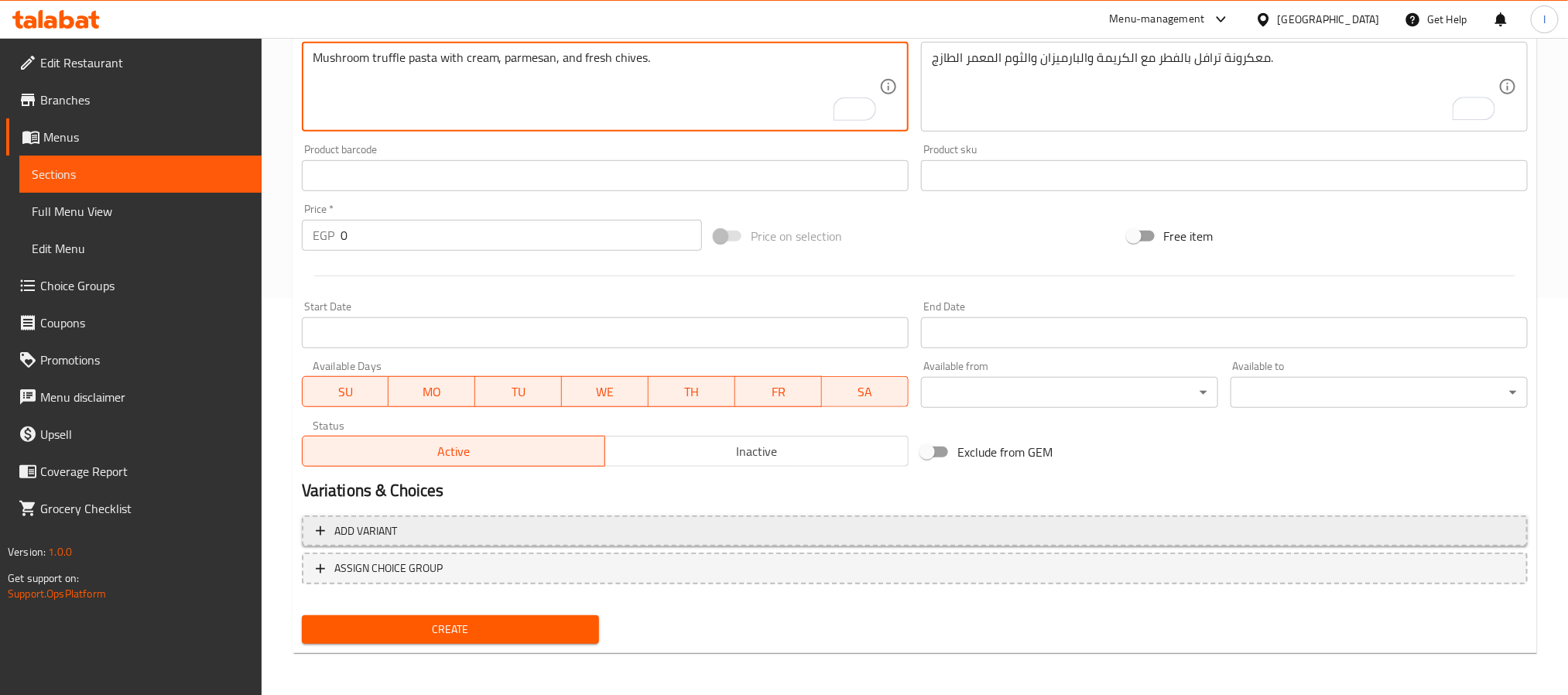
click at [603, 537] on span "Add variant" at bounding box center [914, 530] width 1198 height 20
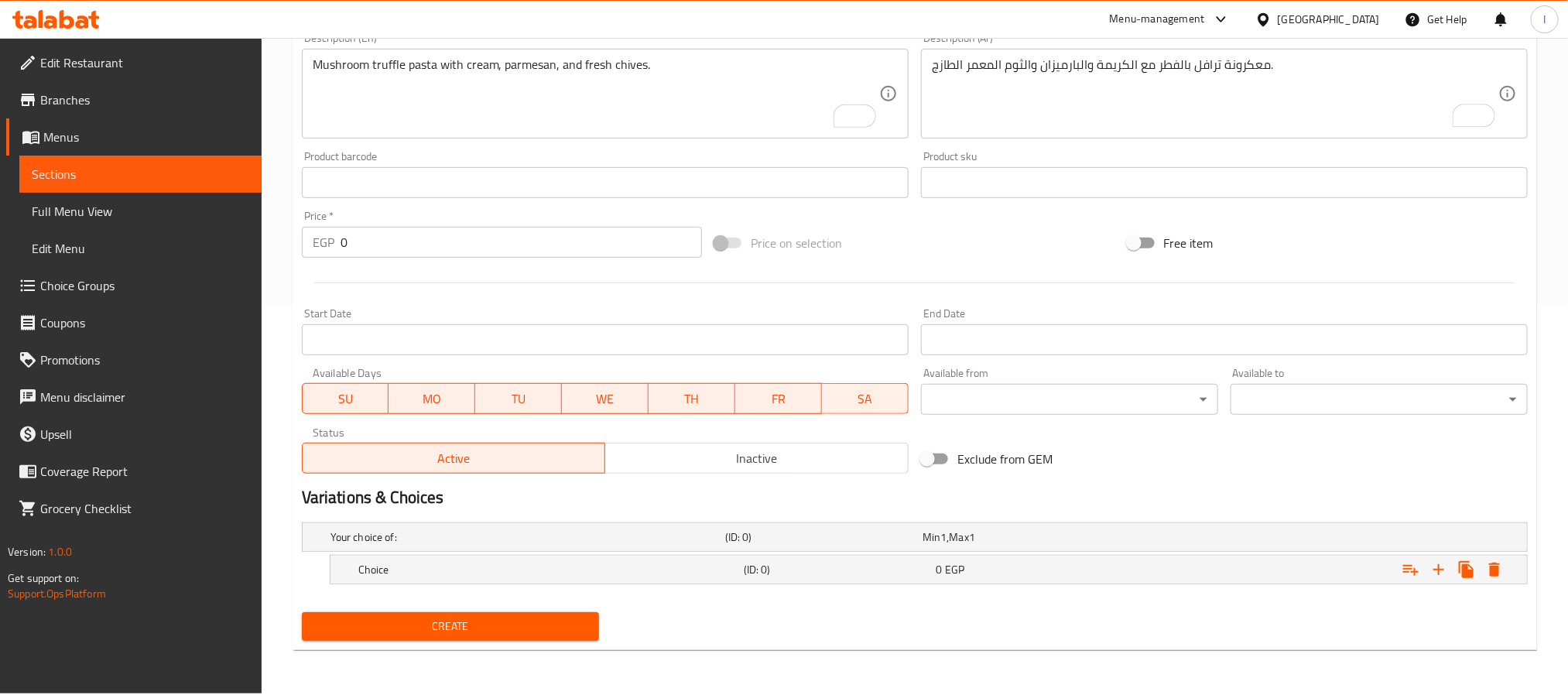
scroll to position [390, 0]
click at [1444, 570] on icon "Expand" at bounding box center [1439, 570] width 19 height 19
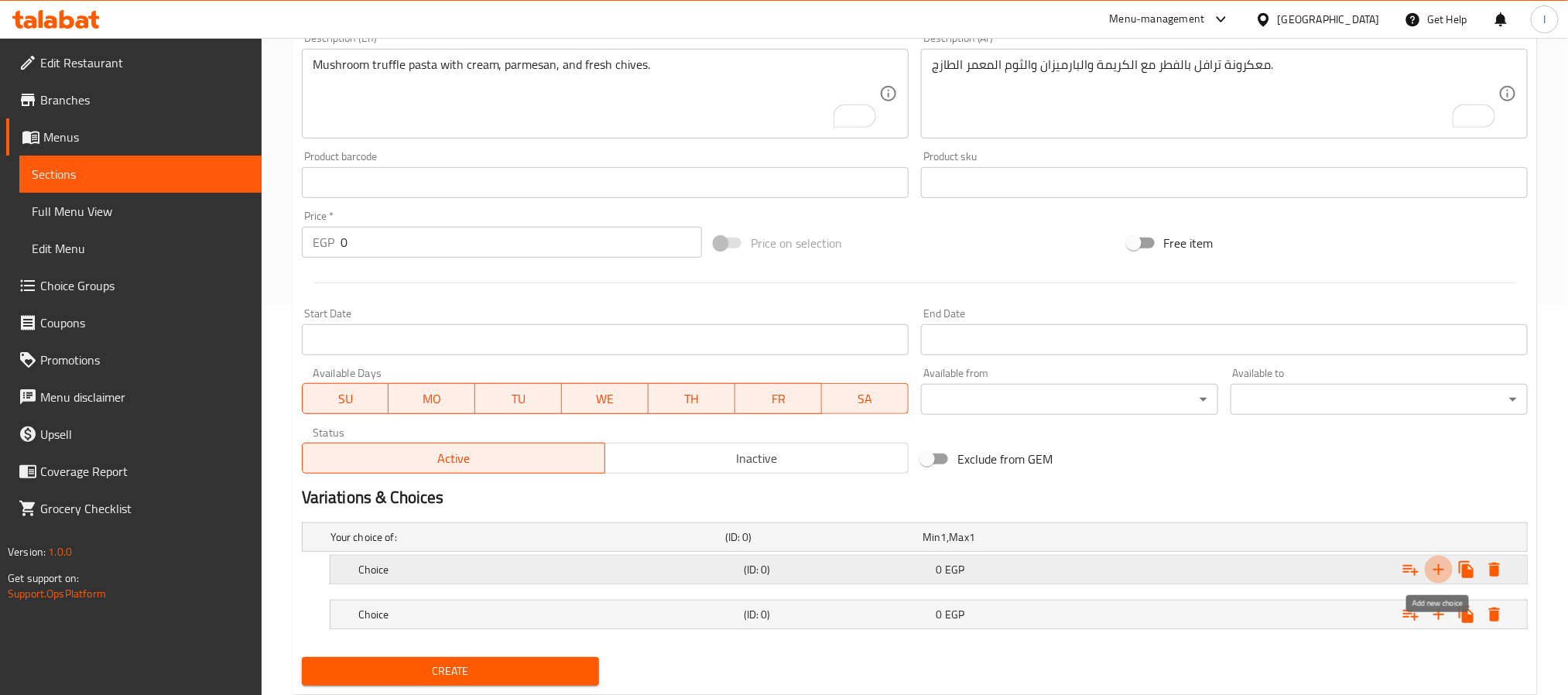
click at [1444, 570] on icon "Expand" at bounding box center [1439, 570] width 19 height 19
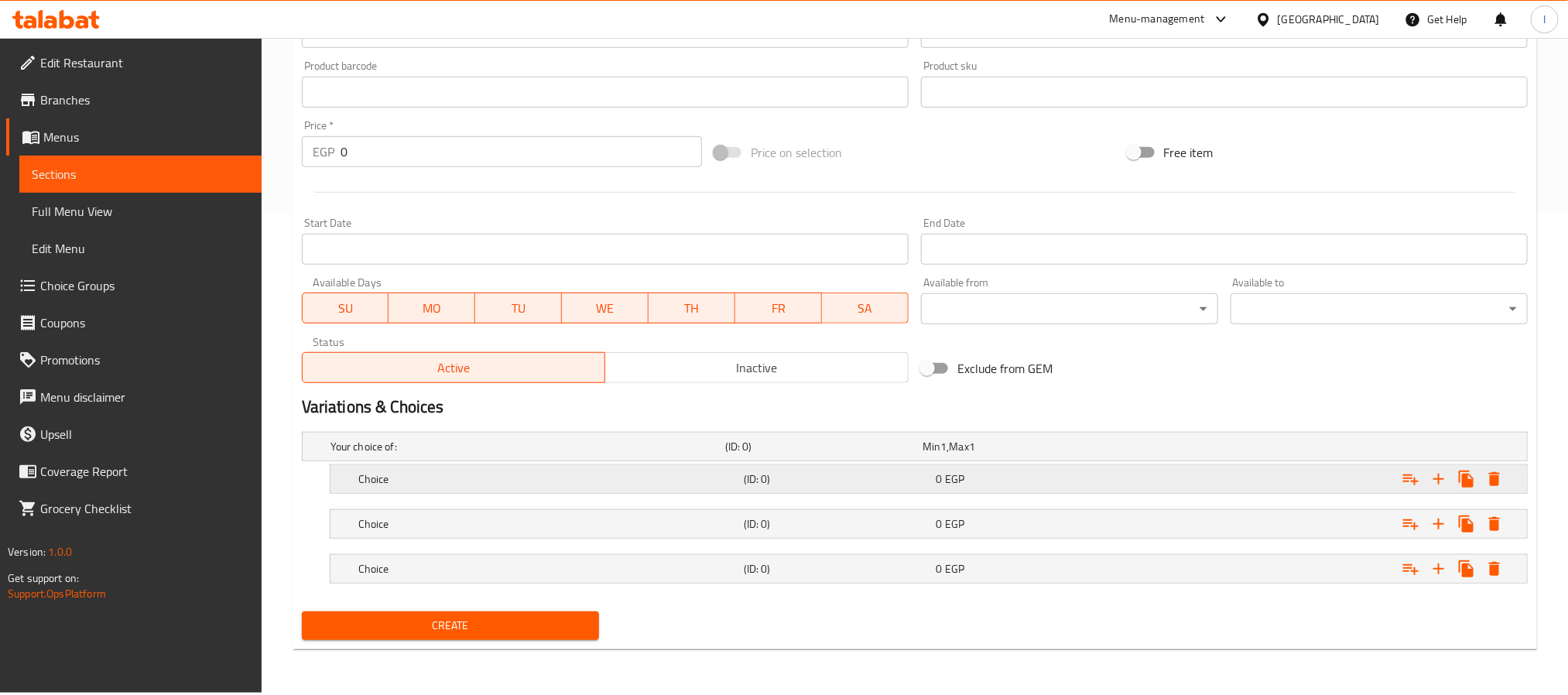
click at [859, 454] on h5 "(ID: 0)" at bounding box center [820, 446] width 191 height 16
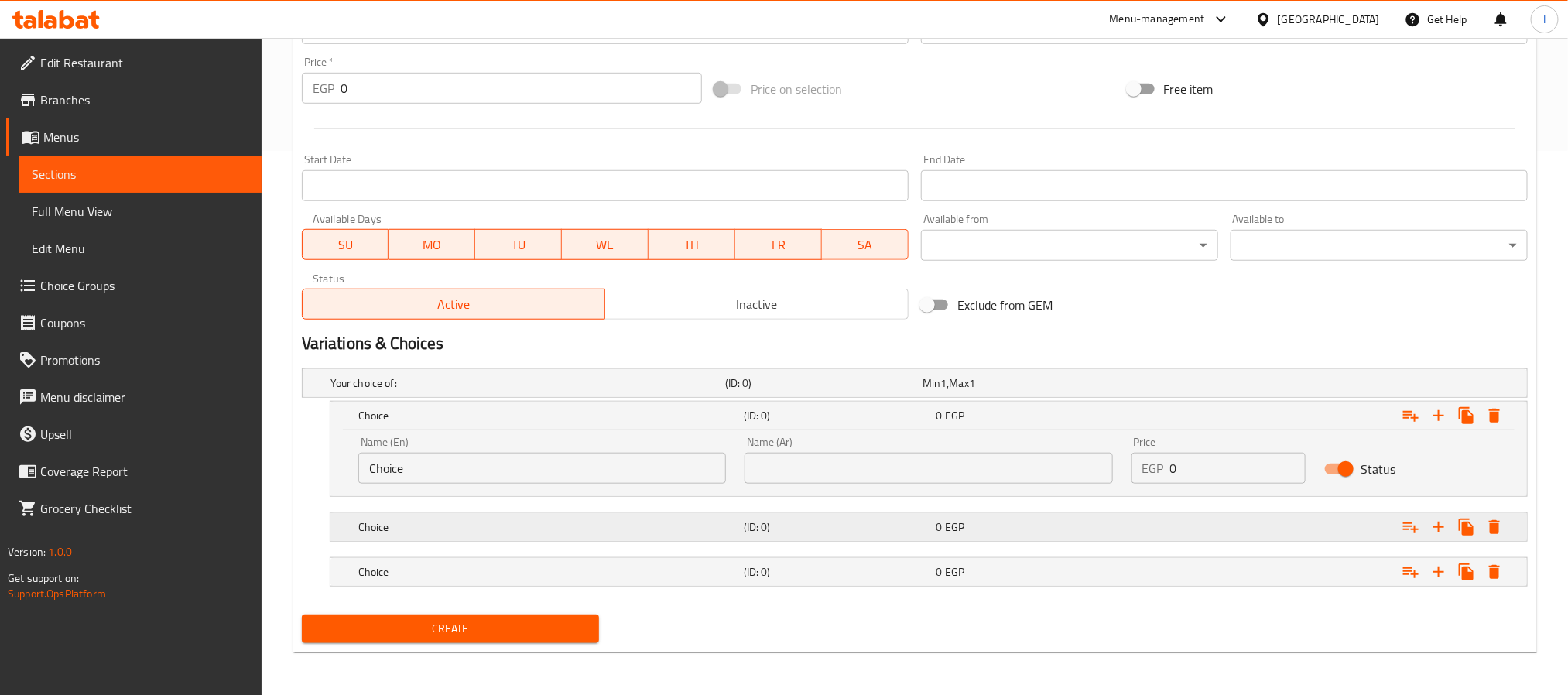
click at [832, 391] on h5 "(ID: 0)" at bounding box center [820, 383] width 191 height 16
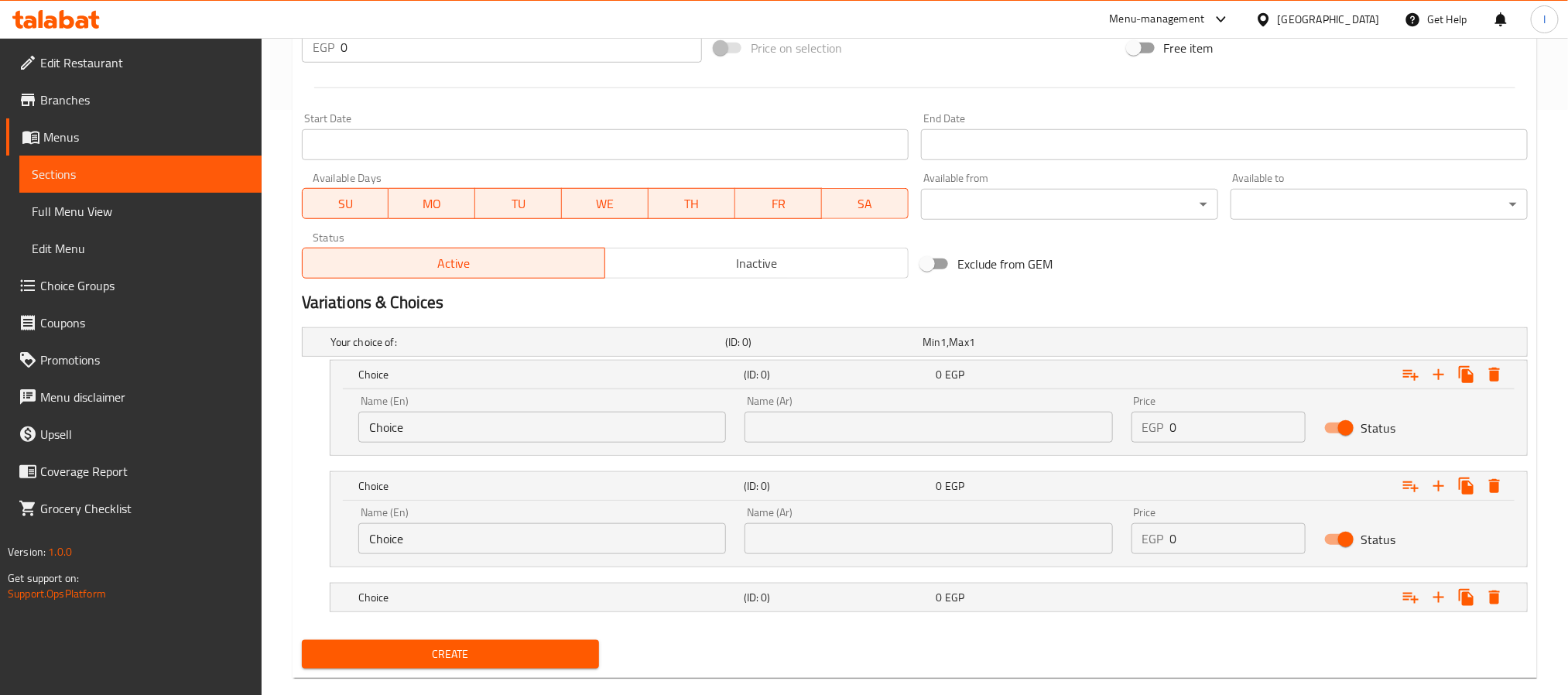
scroll to position [614, 0]
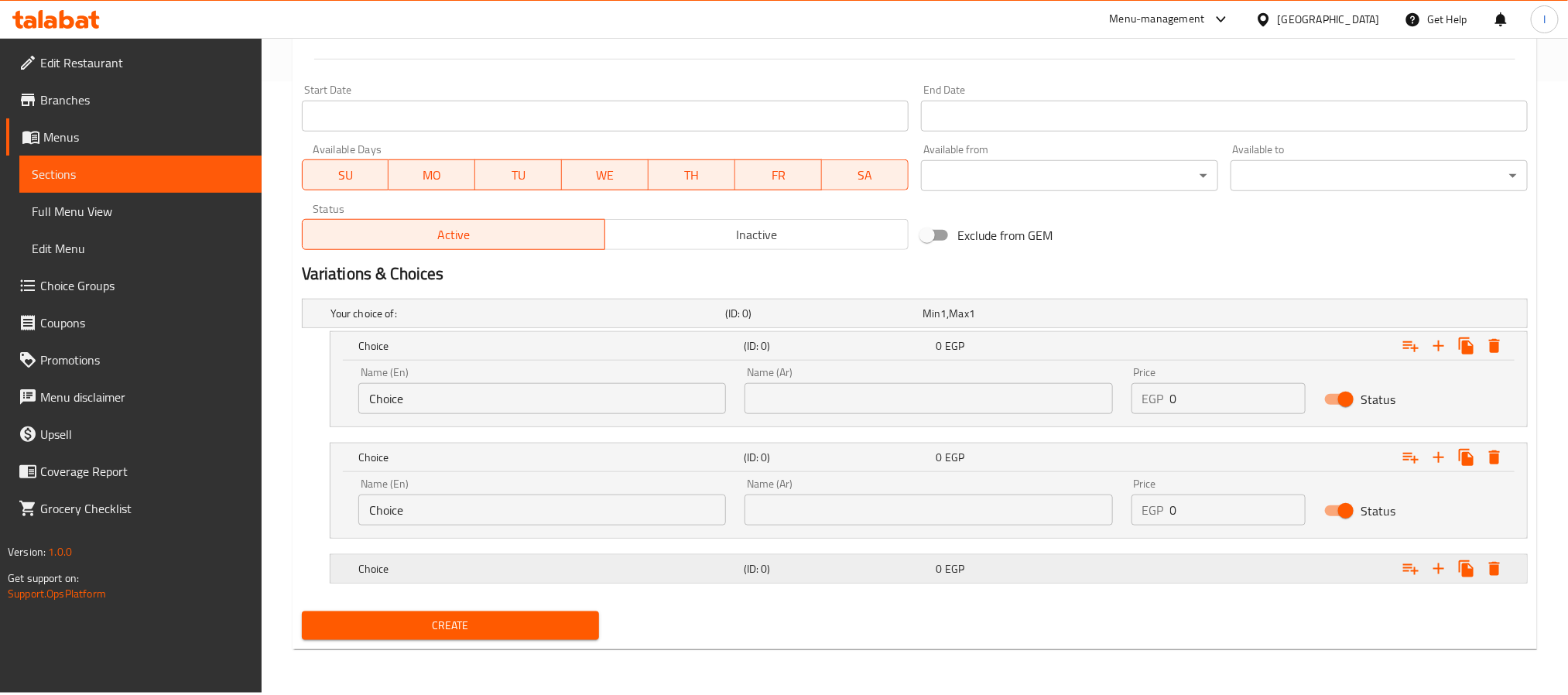
click at [824, 330] on div "Choice (ID: 0) 0 EGP" at bounding box center [919, 313] width 1183 height 34
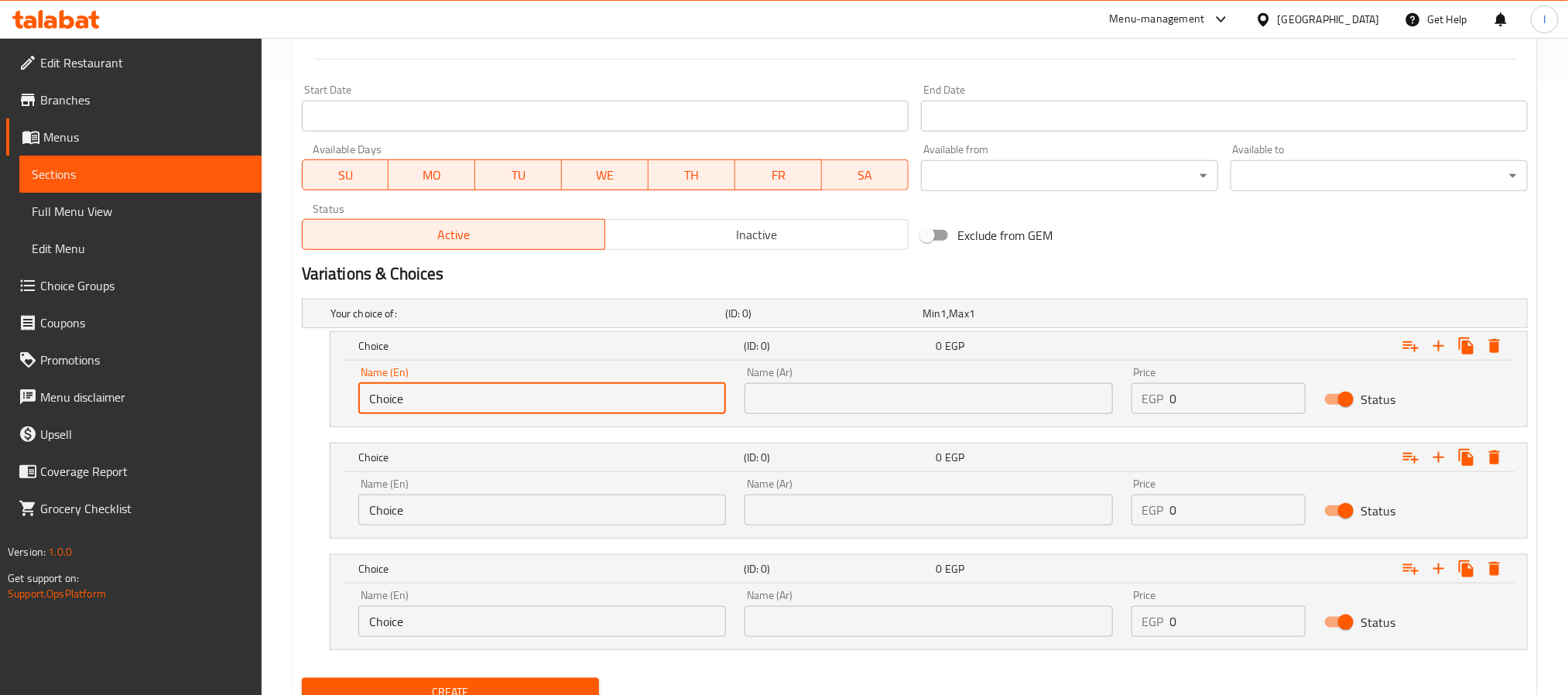
click at [578, 397] on input "Choice" at bounding box center [542, 398] width 368 height 31
paste input "Plain"
type input "Plain"
click at [893, 396] on input "text" at bounding box center [928, 398] width 368 height 31
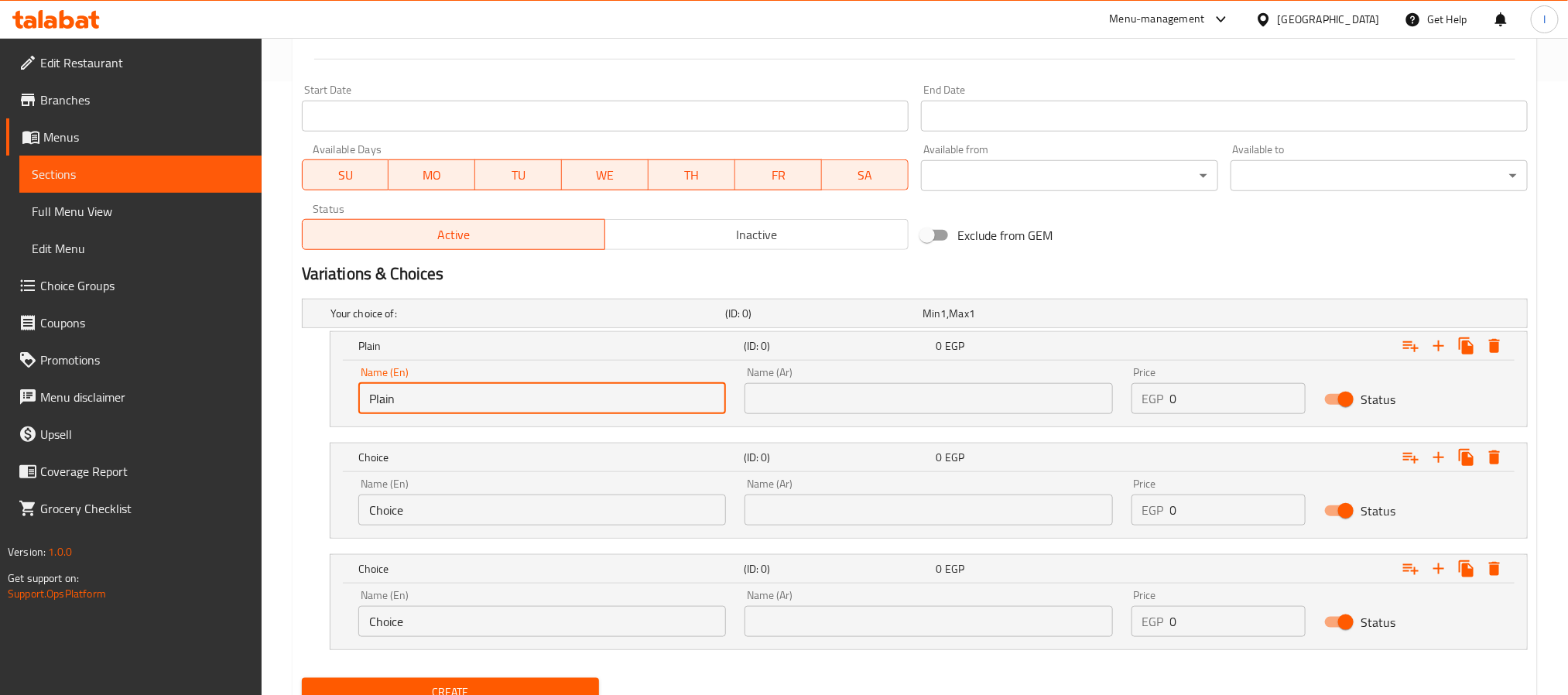
paste input "سادة"
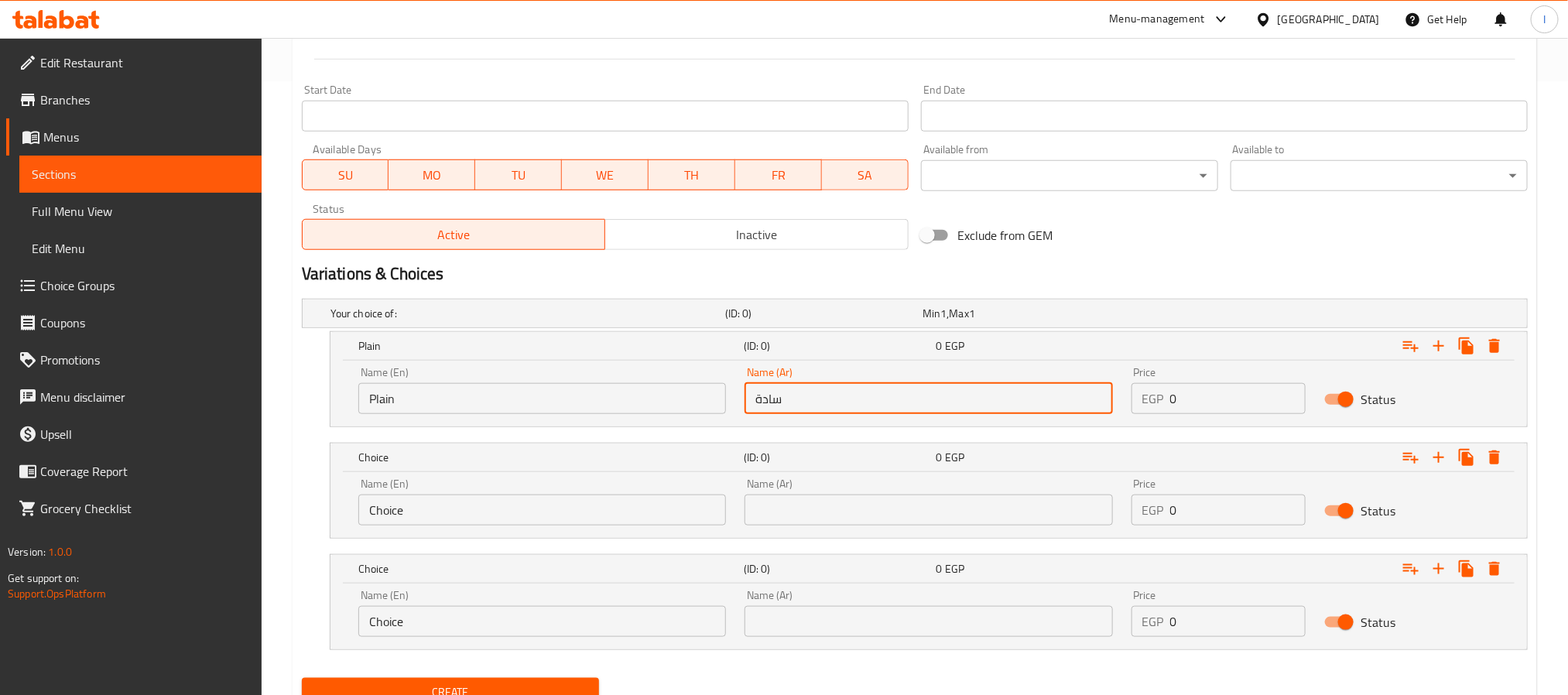
type input "سادة"
click at [1200, 397] on input "0" at bounding box center [1238, 398] width 137 height 31
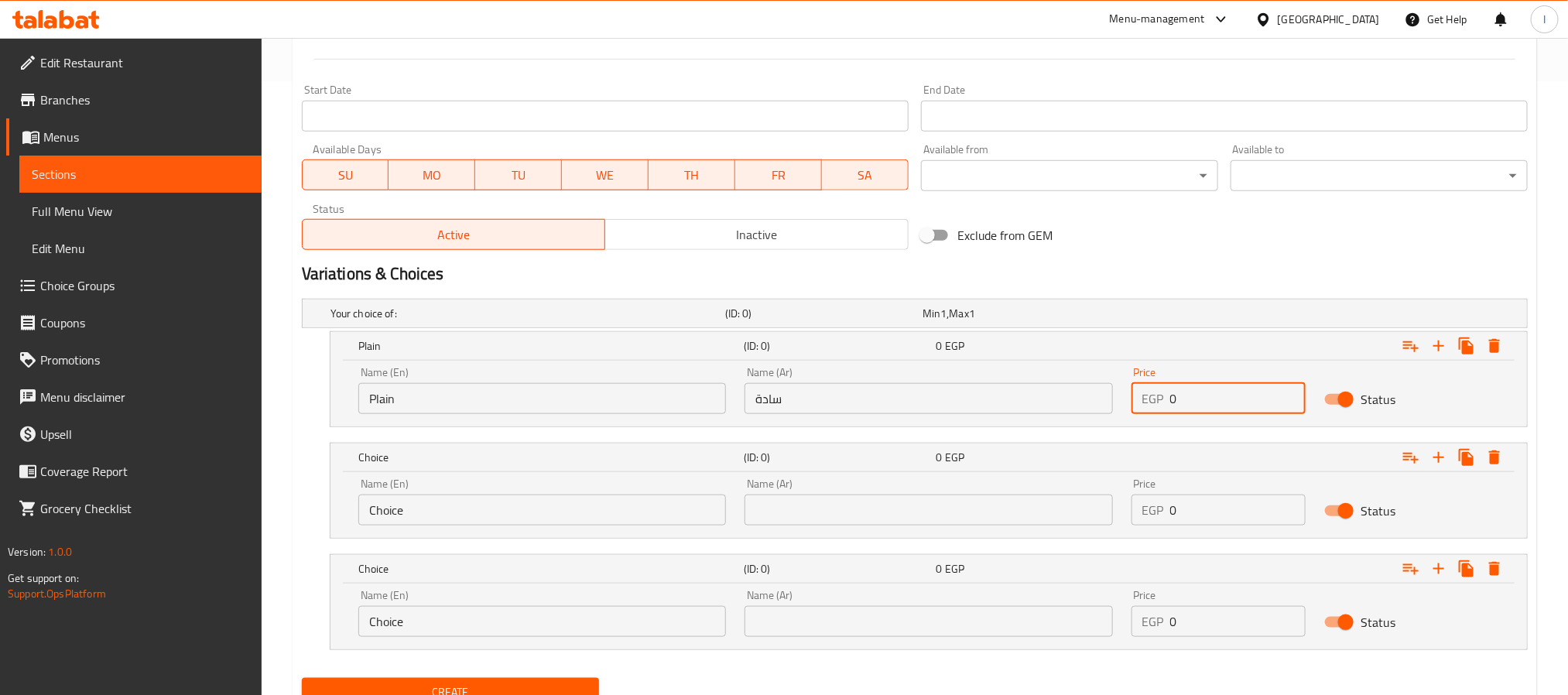
click at [1200, 397] on input "0" at bounding box center [1238, 398] width 137 height 31
paste input "279.62"
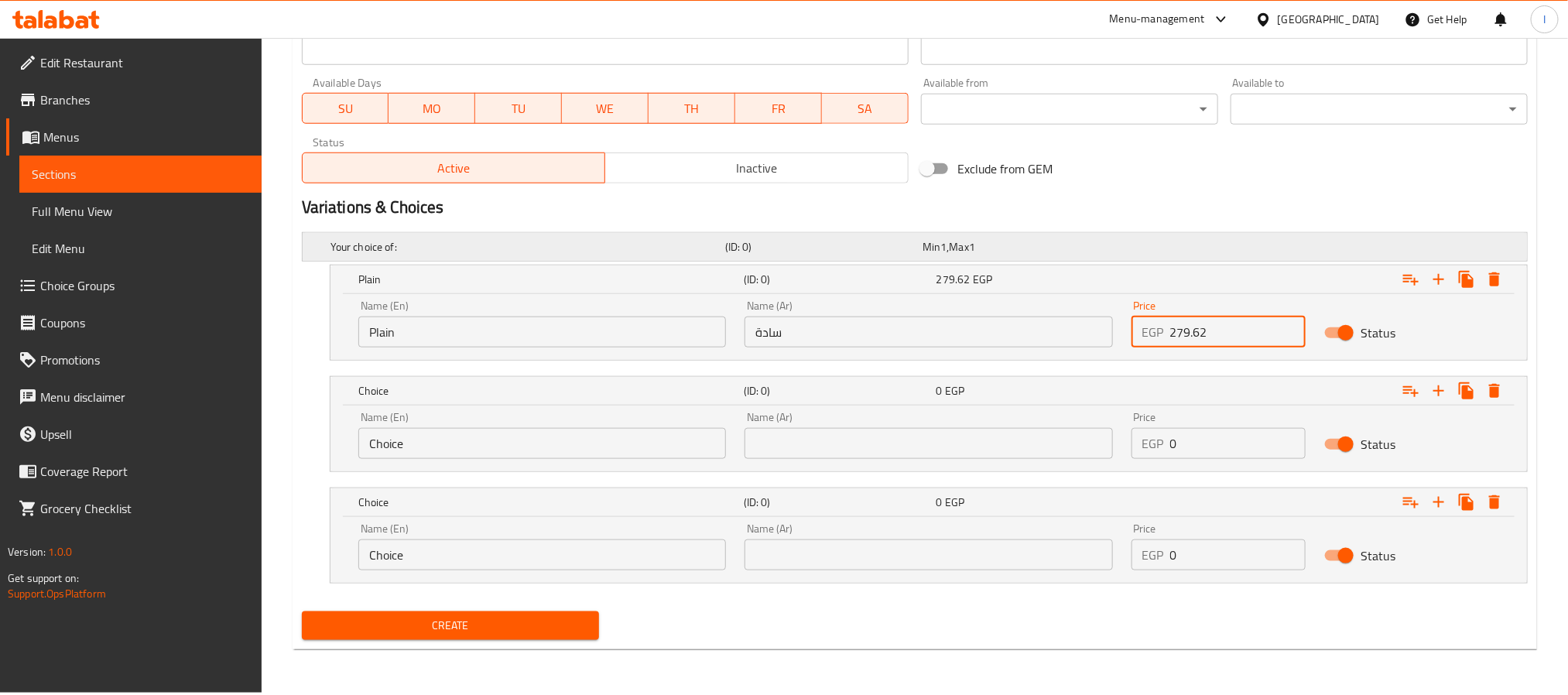
type input "279.62"
click at [826, 23] on div "Menu-management Egypt Get Help I" at bounding box center [784, 20] width 1568 height 37
click at [1172, 440] on input "0" at bounding box center [1238, 442] width 137 height 31
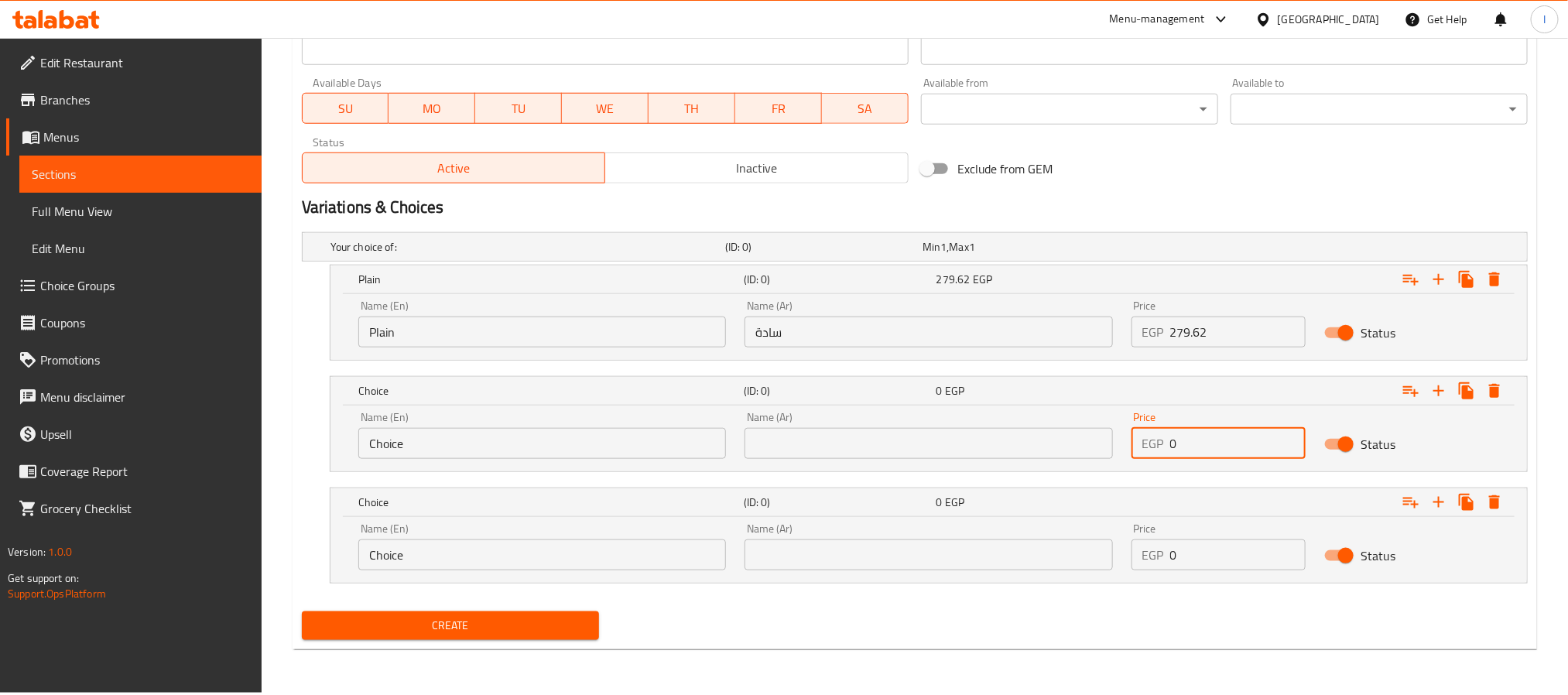
paste input "406.02"
type input "406.02"
click at [1217, 562] on input "0" at bounding box center [1238, 554] width 137 height 31
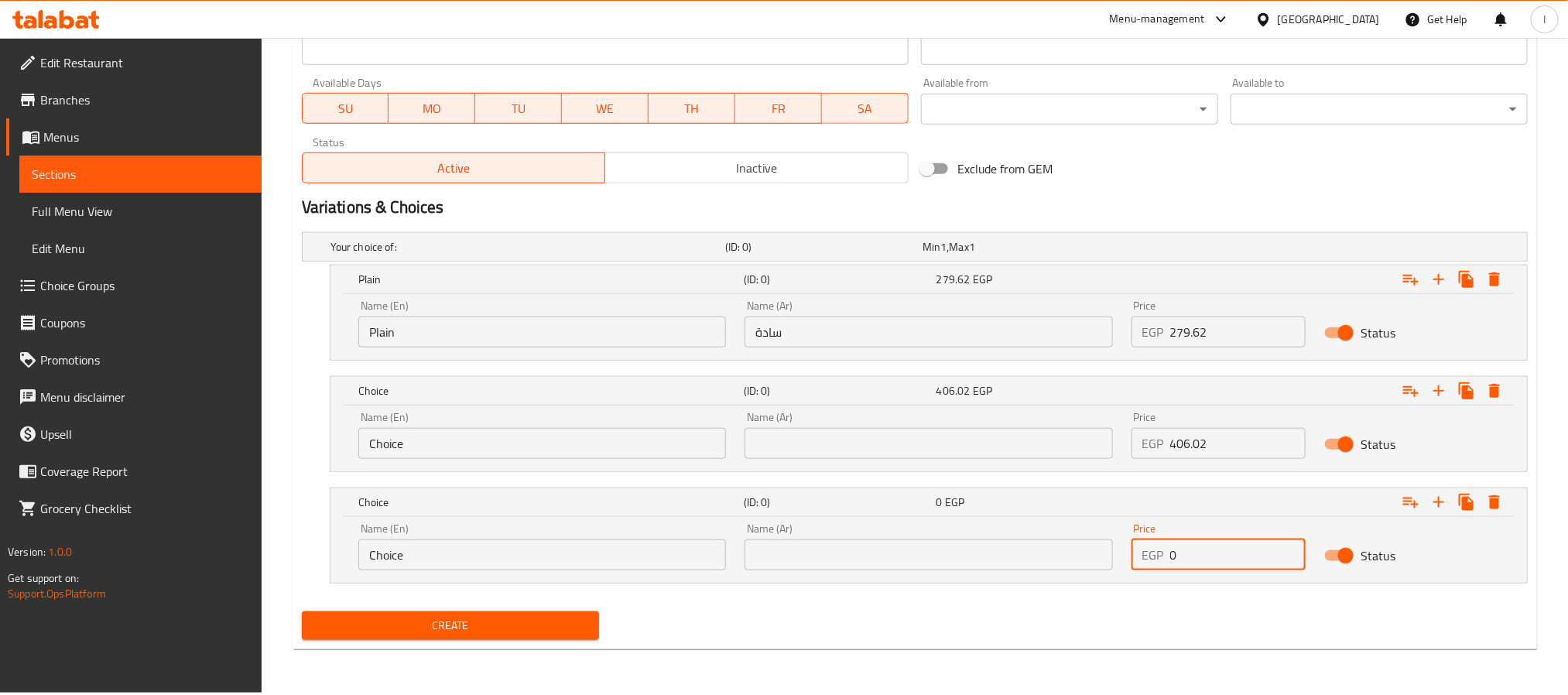
paste input "406.02"
type input "406.02"
click at [523, 443] on input "Choice" at bounding box center [542, 442] width 368 height 31
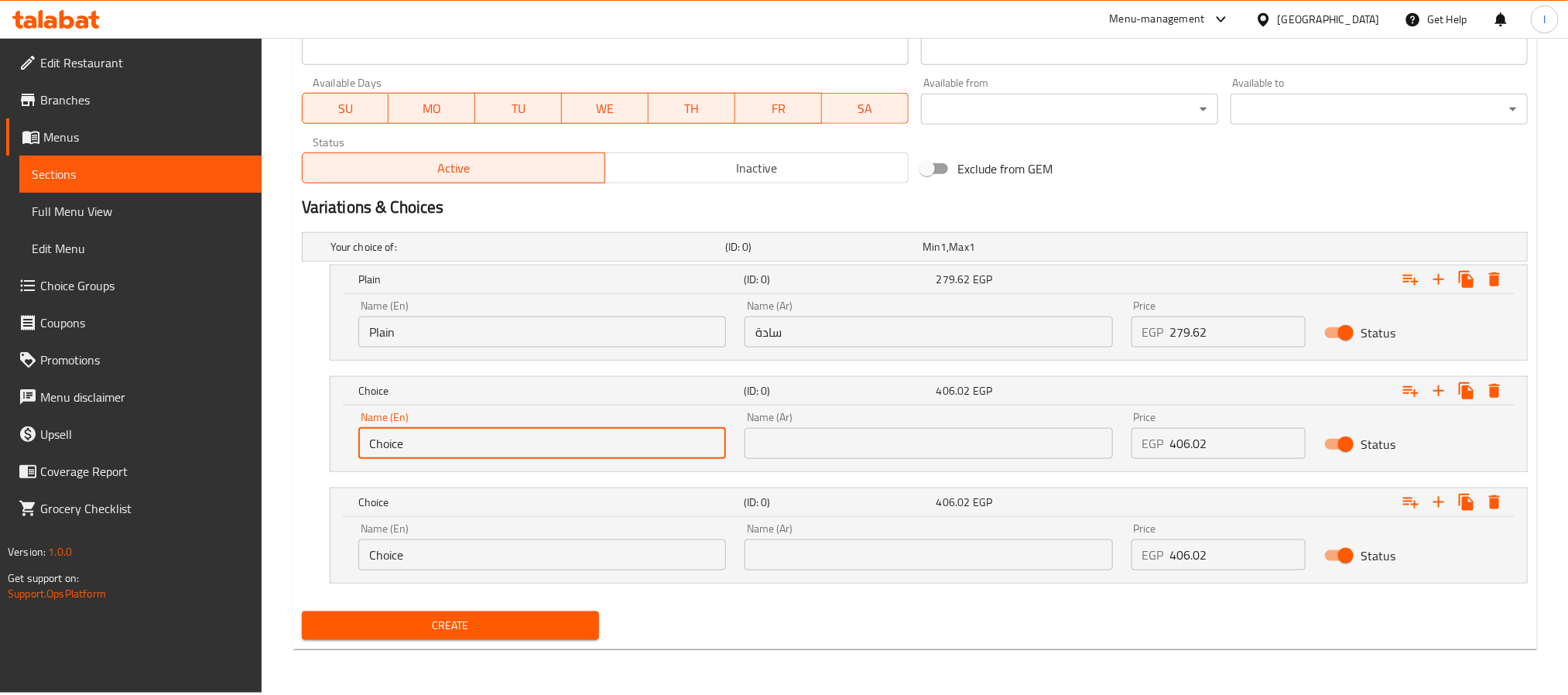
click at [523, 443] on input "Choice" at bounding box center [542, 442] width 368 height 31
paste input "Diced Shrimp"
type input "Diced Shrimp"
click at [889, 442] on input "text" at bounding box center [928, 442] width 368 height 31
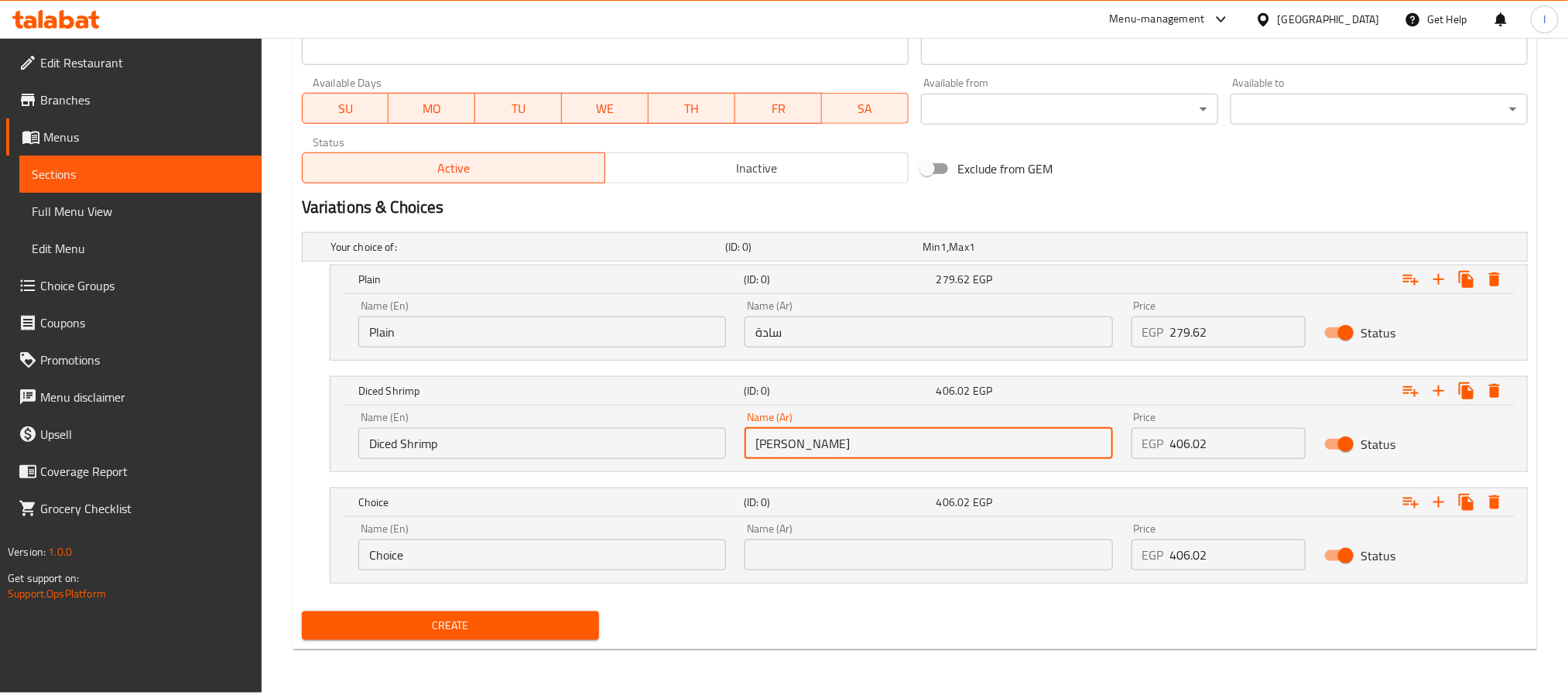
type input "دايس شريمب"
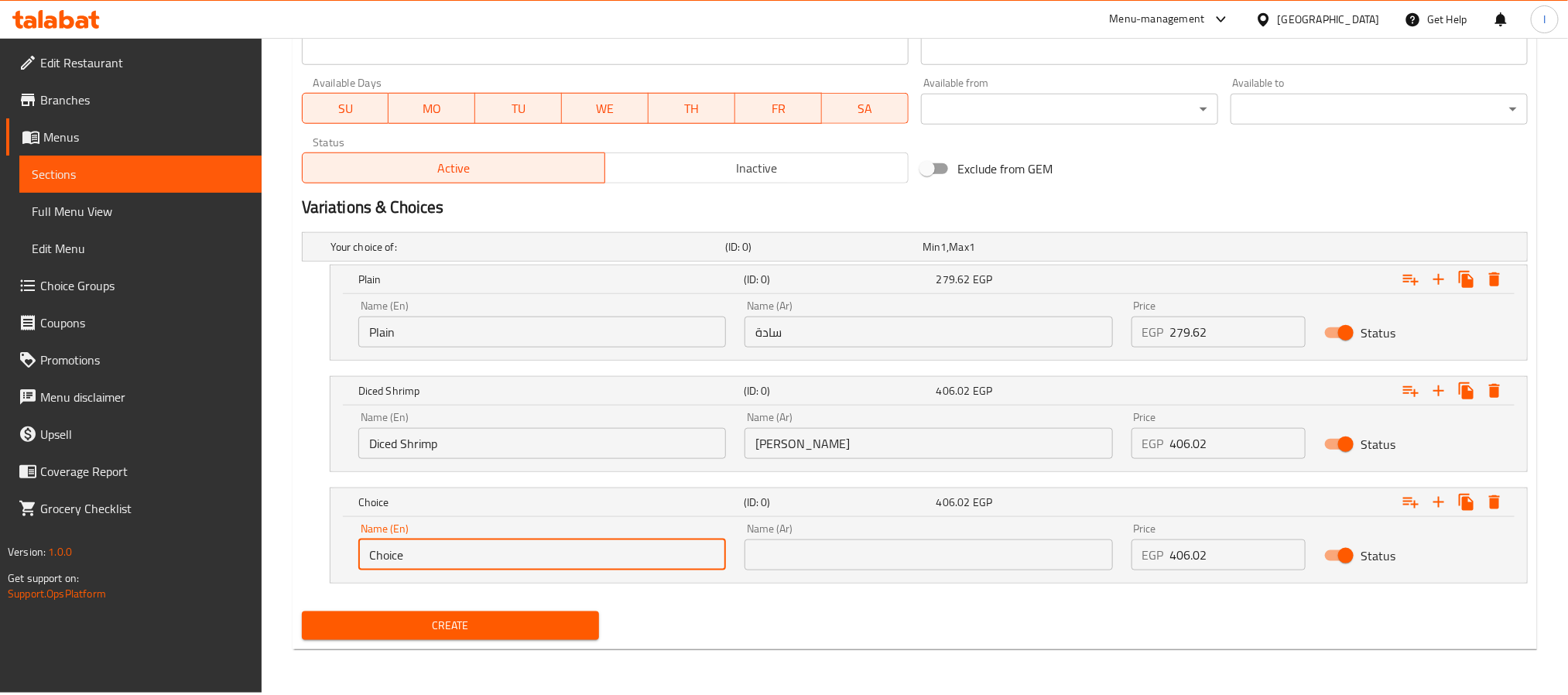
click at [487, 545] on input "Choice" at bounding box center [542, 554] width 368 height 31
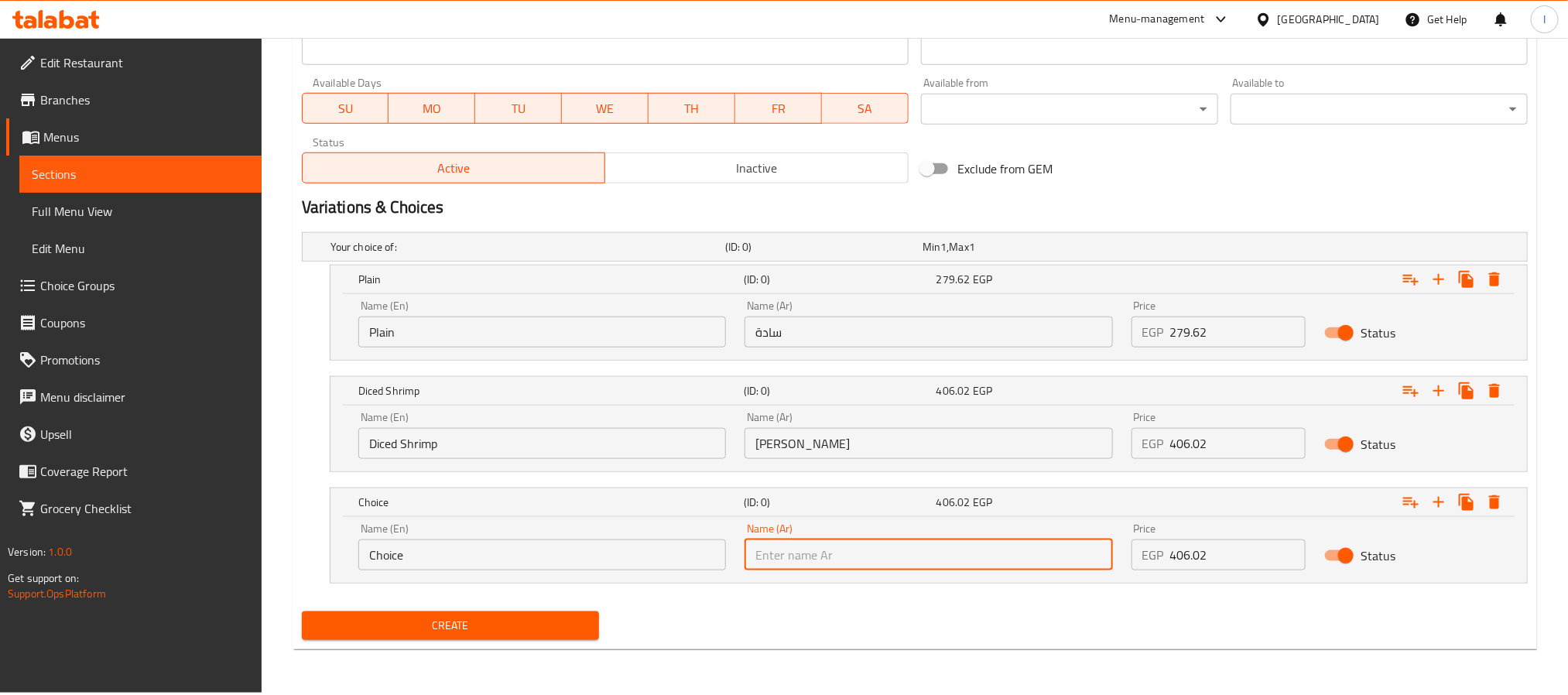
click at [826, 562] on input "text" at bounding box center [928, 554] width 368 height 31
paste input "تارتار التونة"
type input "تارتار التونة"
click at [559, 543] on input "Choice" at bounding box center [542, 554] width 368 height 31
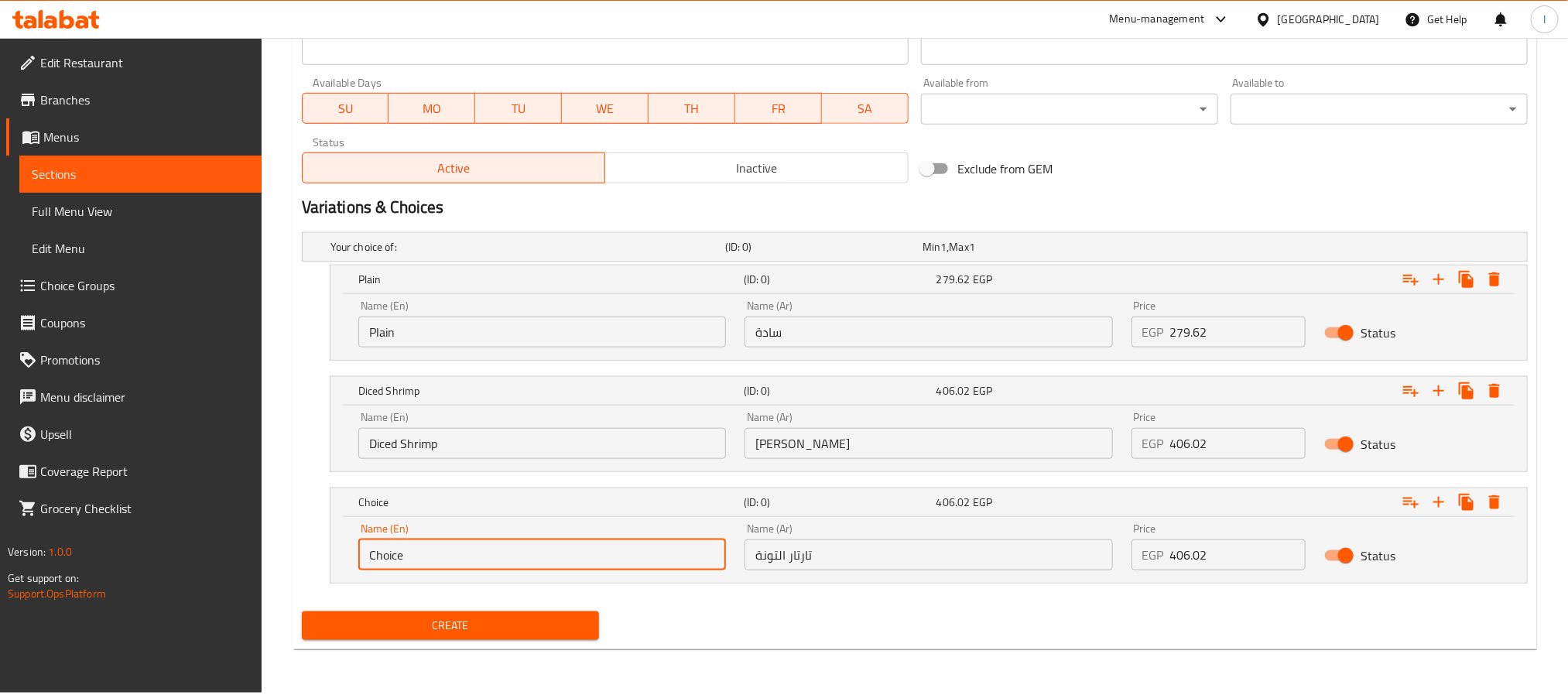
click at [559, 543] on input "Choice" at bounding box center [542, 554] width 368 height 31
paste input "Tuna Tartar"
type input "Tuna Tartare"
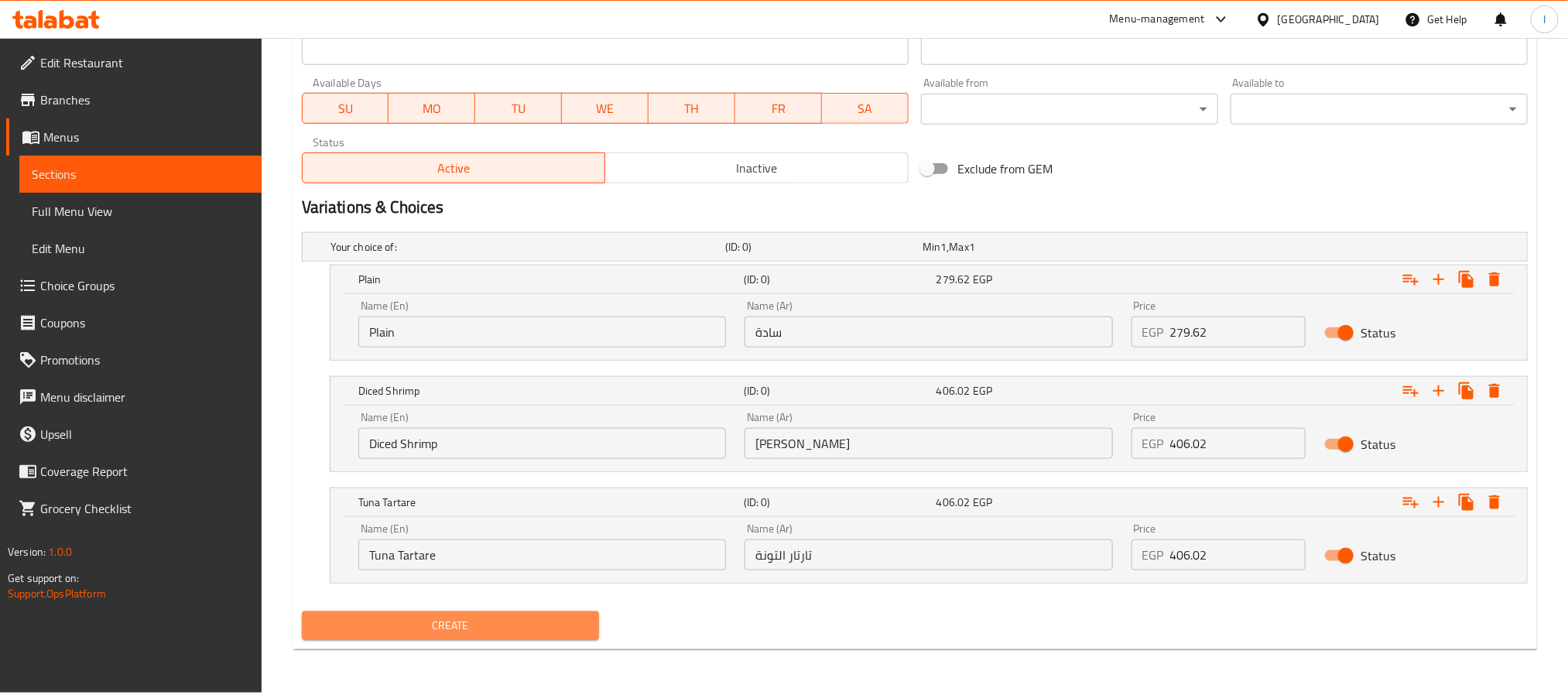
click at [539, 628] on span "Create" at bounding box center [450, 625] width 272 height 20
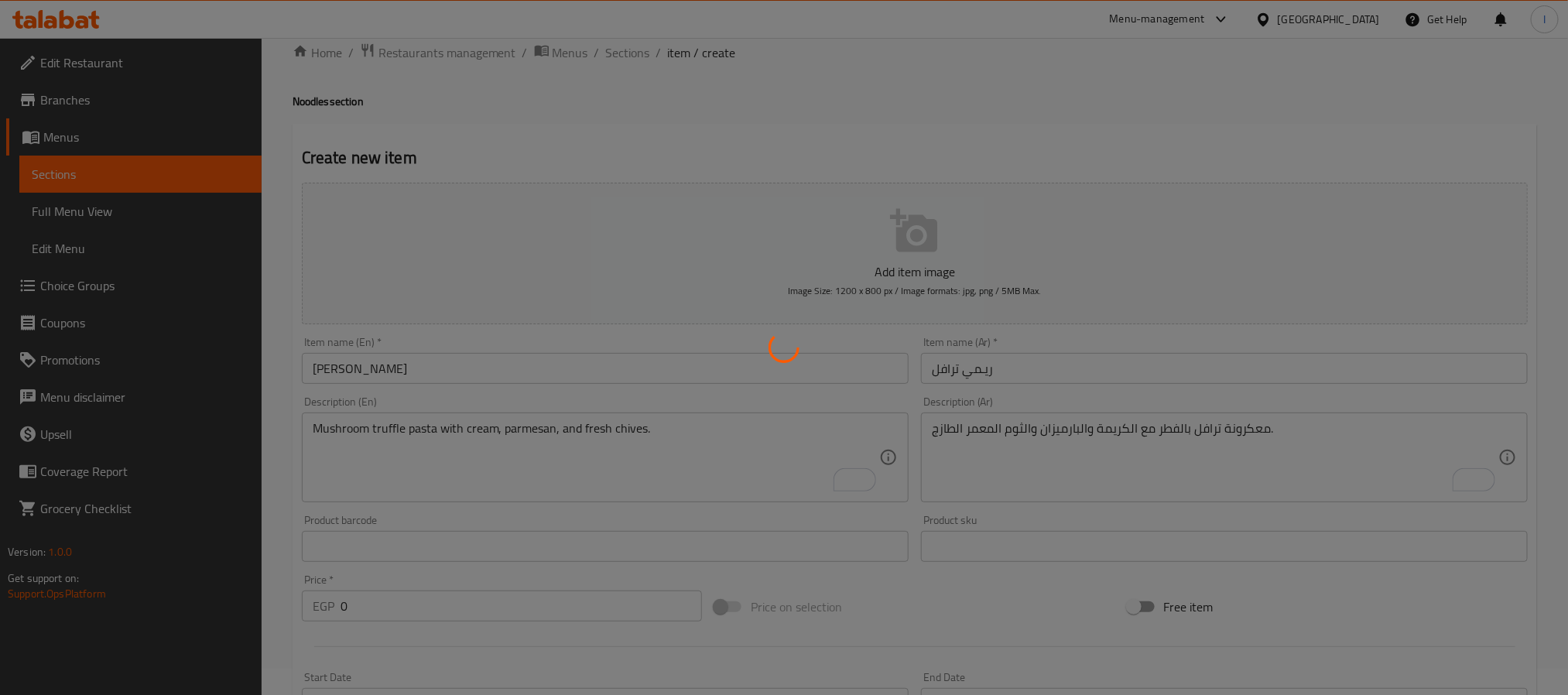
scroll to position [0, 0]
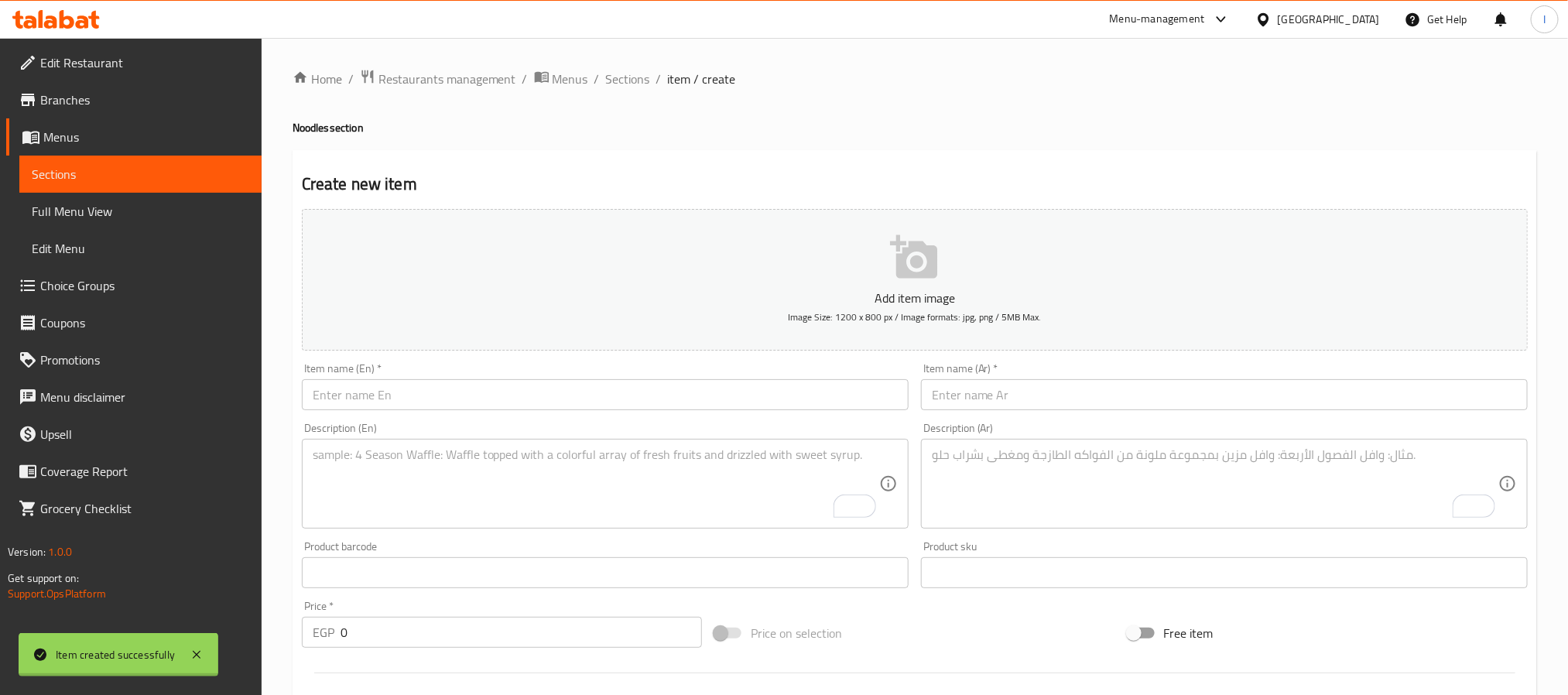
click at [774, 130] on div "Home / Restaurants management / Menus / Sections / item / create Noodles sectio…" at bounding box center [915, 705] width 1244 height 1272
click at [633, 80] on span "Sections" at bounding box center [628, 79] width 44 height 19
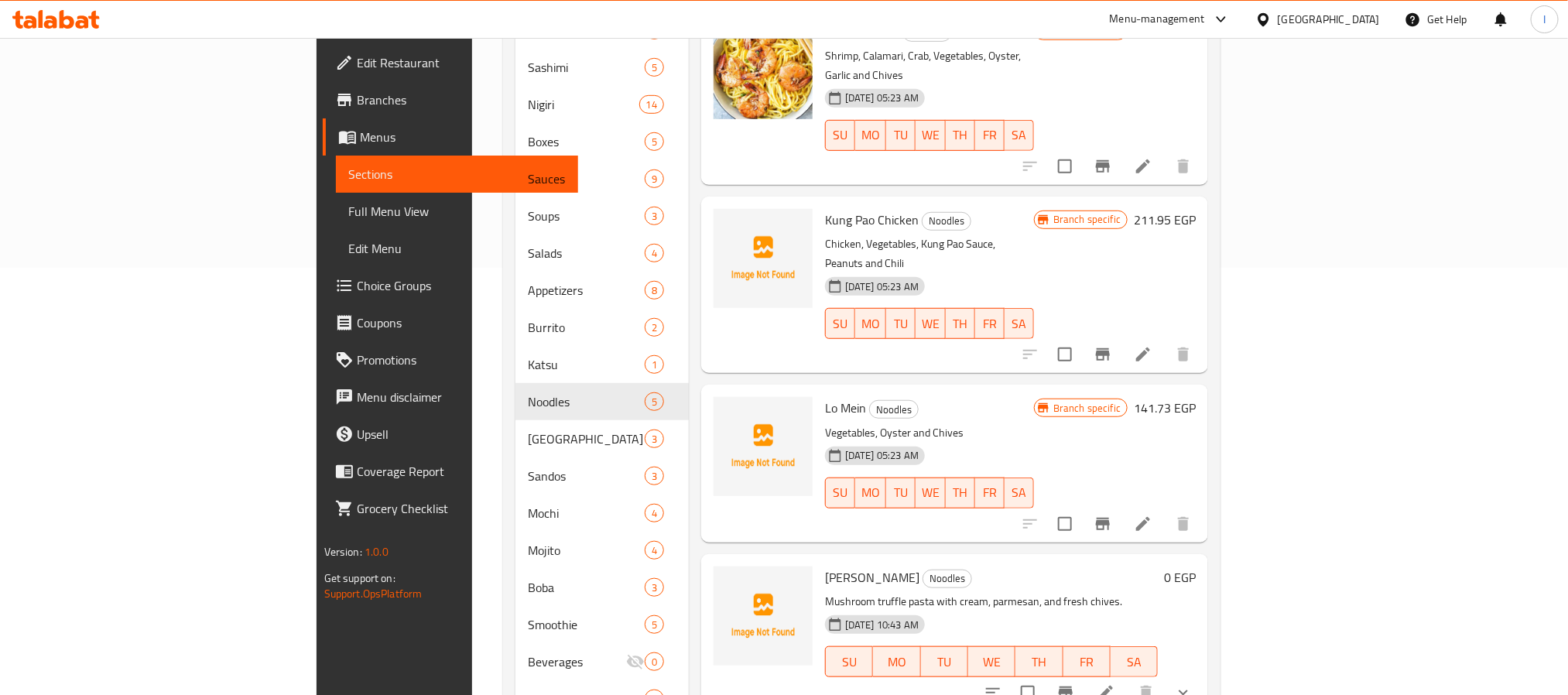
scroll to position [474, 0]
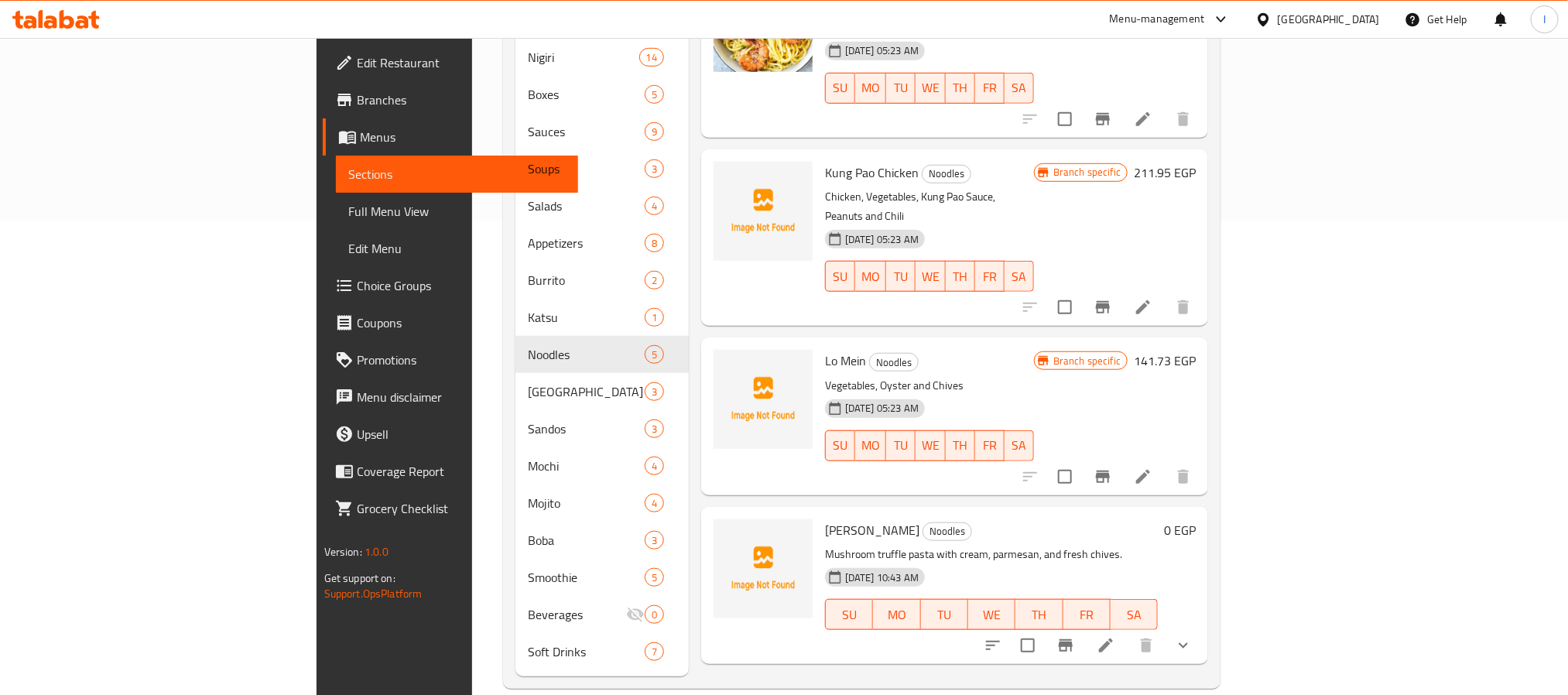
click at [1192, 636] on icon "show more" at bounding box center [1183, 645] width 19 height 19
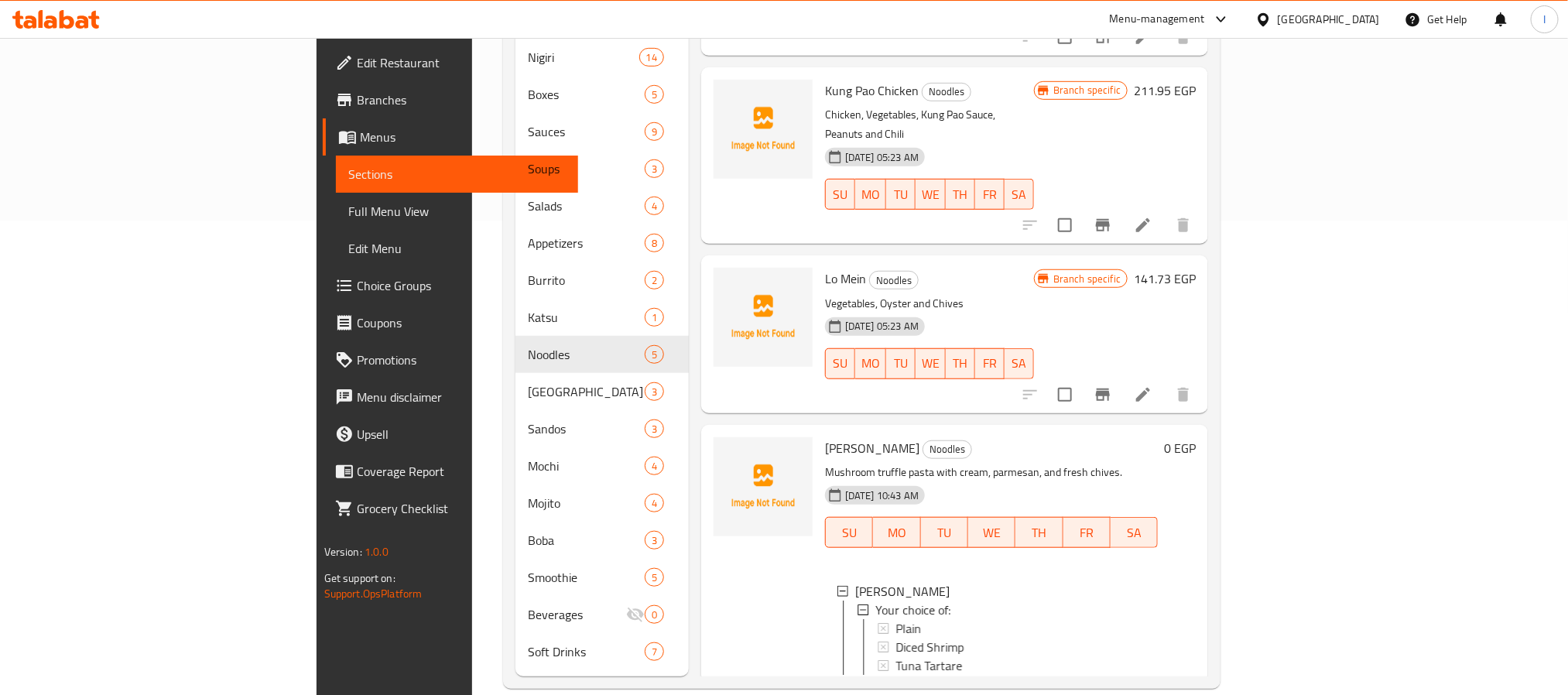
scroll to position [83, 0]
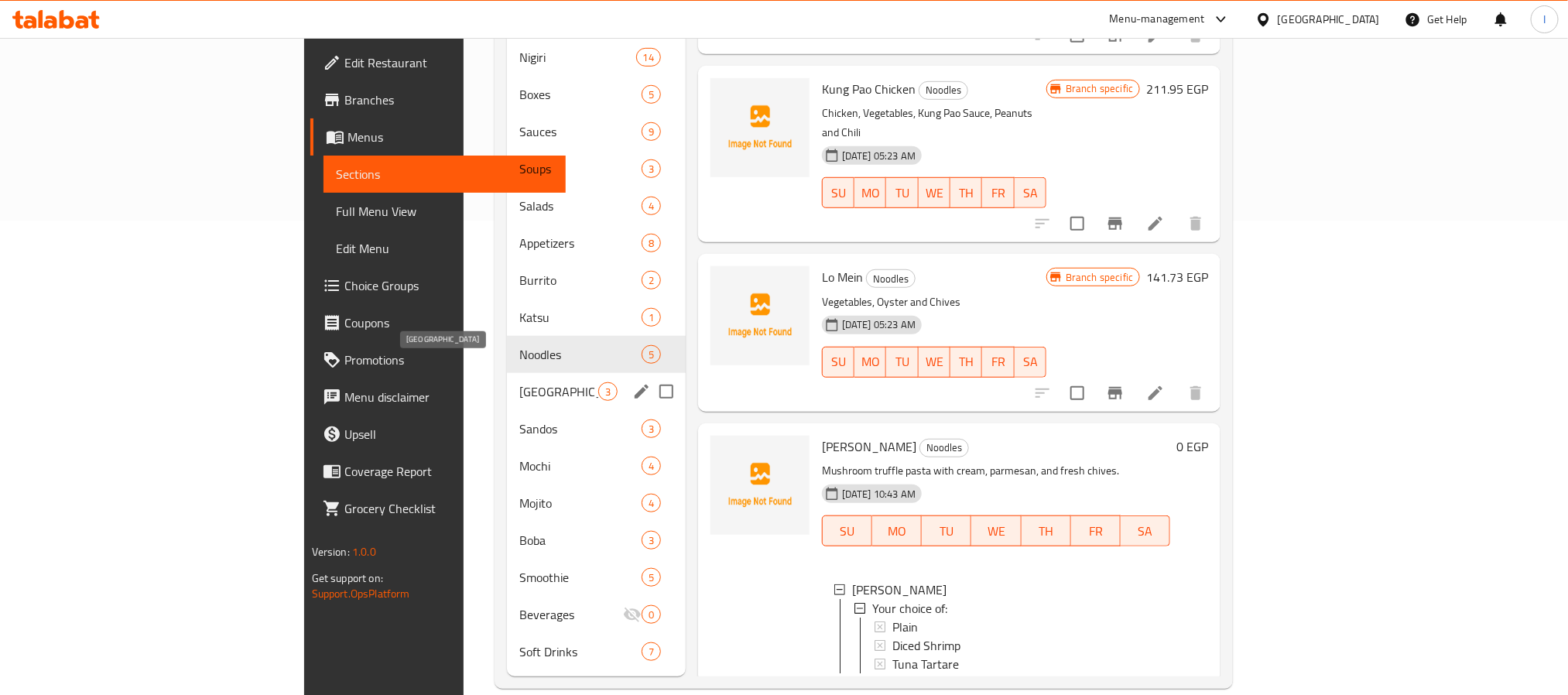
click at [519, 383] on span "Donburi" at bounding box center [559, 392] width 79 height 19
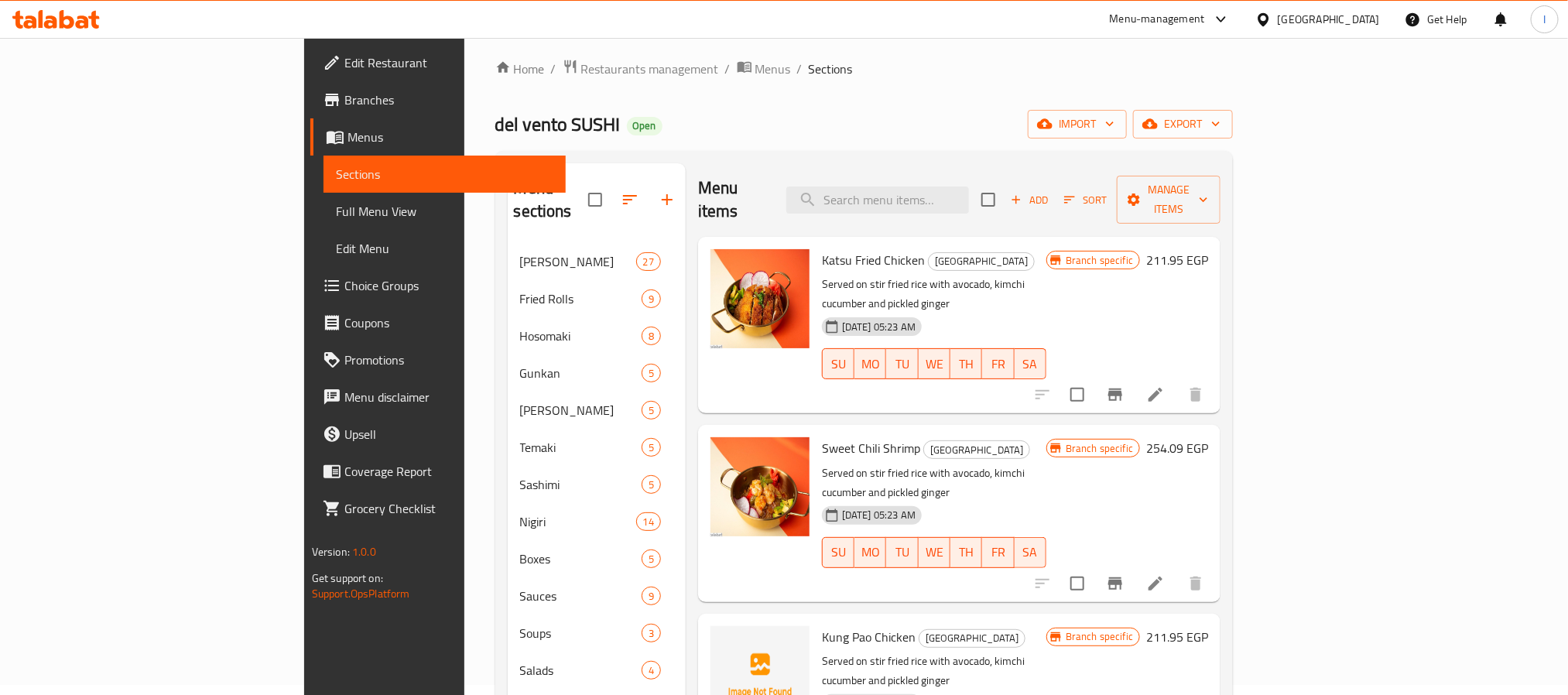
scroll to position [126, 0]
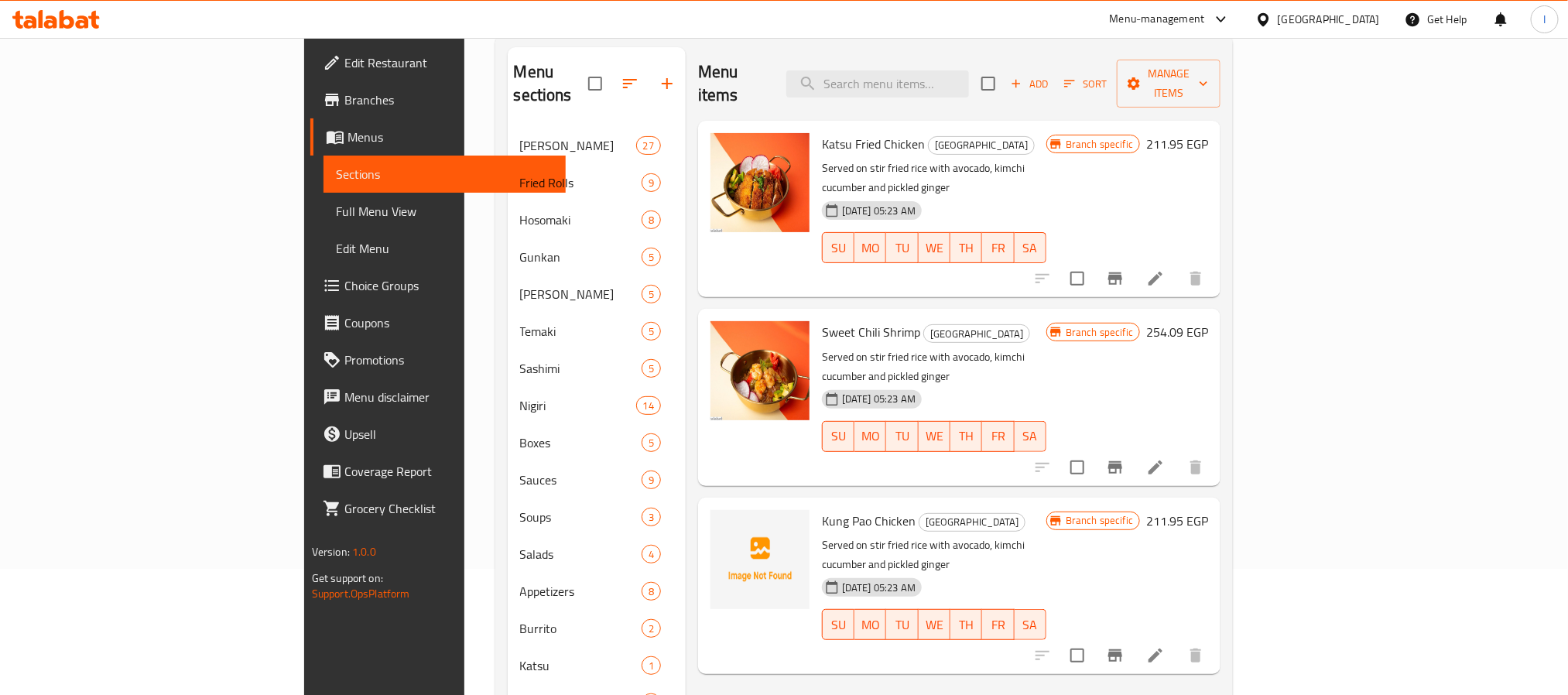
click at [810, 64] on div "Menu items Add Sort Manage items" at bounding box center [959, 83] width 522 height 74
click at [1134, 260] on button "Branch-specific-item" at bounding box center [1115, 279] width 37 height 37
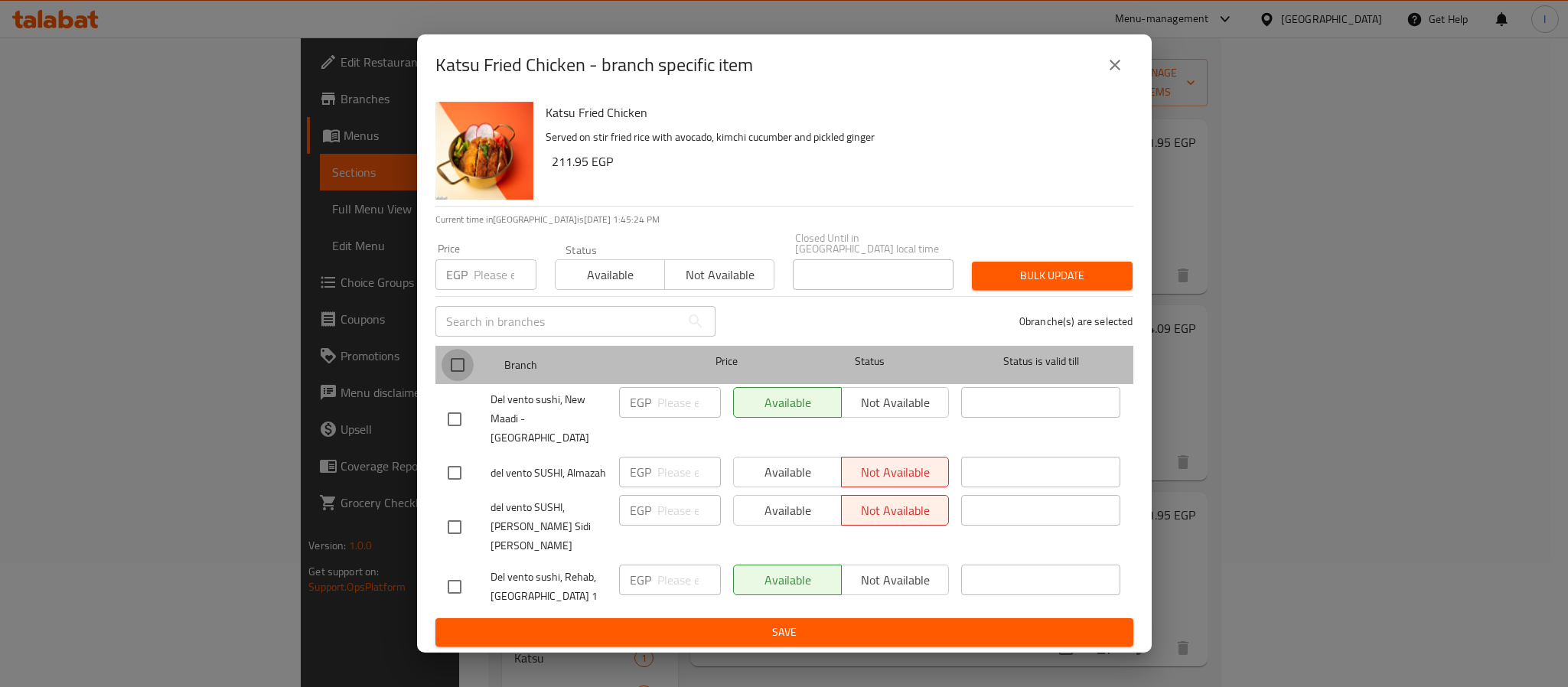
click at [460, 381] on input "checkbox" at bounding box center [457, 364] width 32 height 32
checkbox input "true"
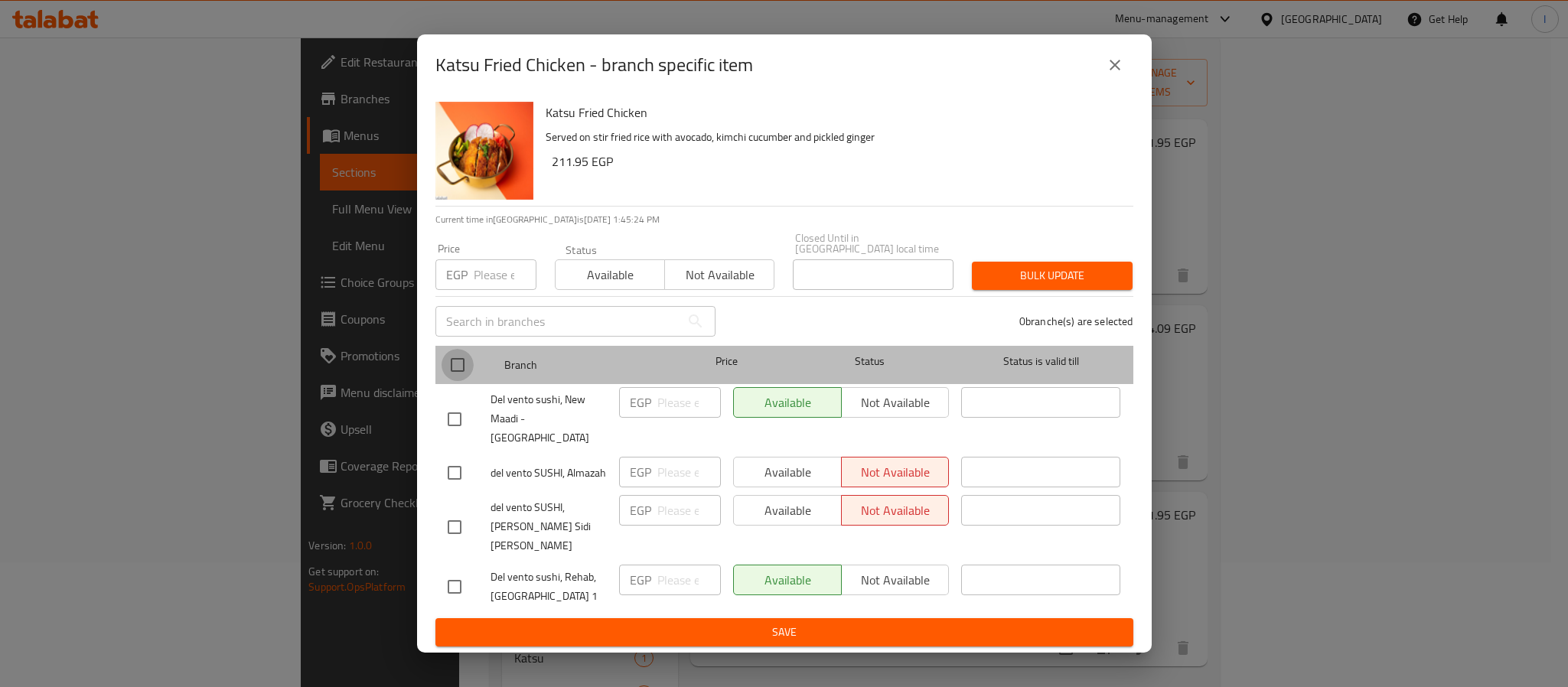
checkbox input "true"
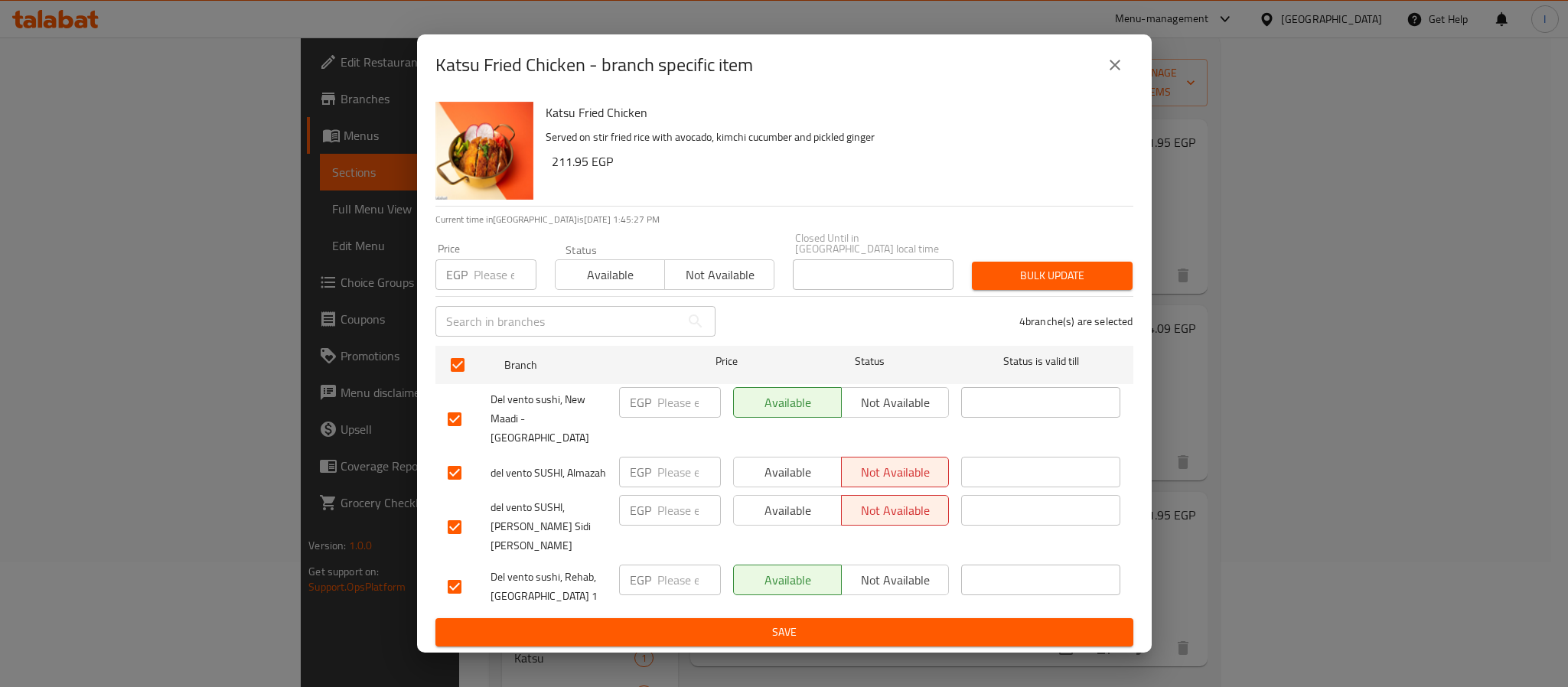
click at [671, 415] on input "number" at bounding box center [688, 401] width 64 height 31
paste input "240.04"
type input "240.04"
click at [661, 461] on input "number" at bounding box center [688, 472] width 64 height 31
paste input "240.04"
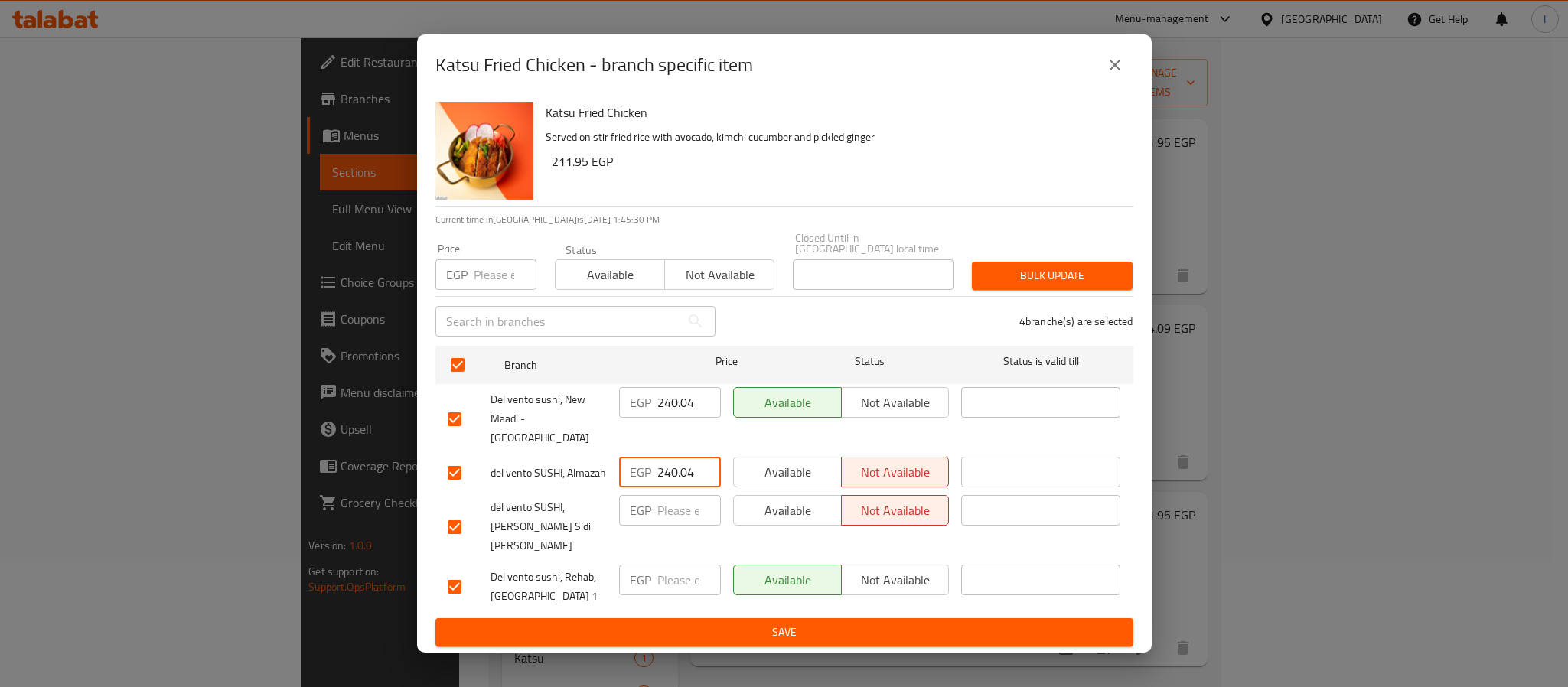
type input "240.04"
click at [661, 564] on input "number" at bounding box center [688, 579] width 64 height 31
paste input "240.04"
type input "240.04"
click at [712, 622] on span "Save" at bounding box center [784, 632] width 673 height 19
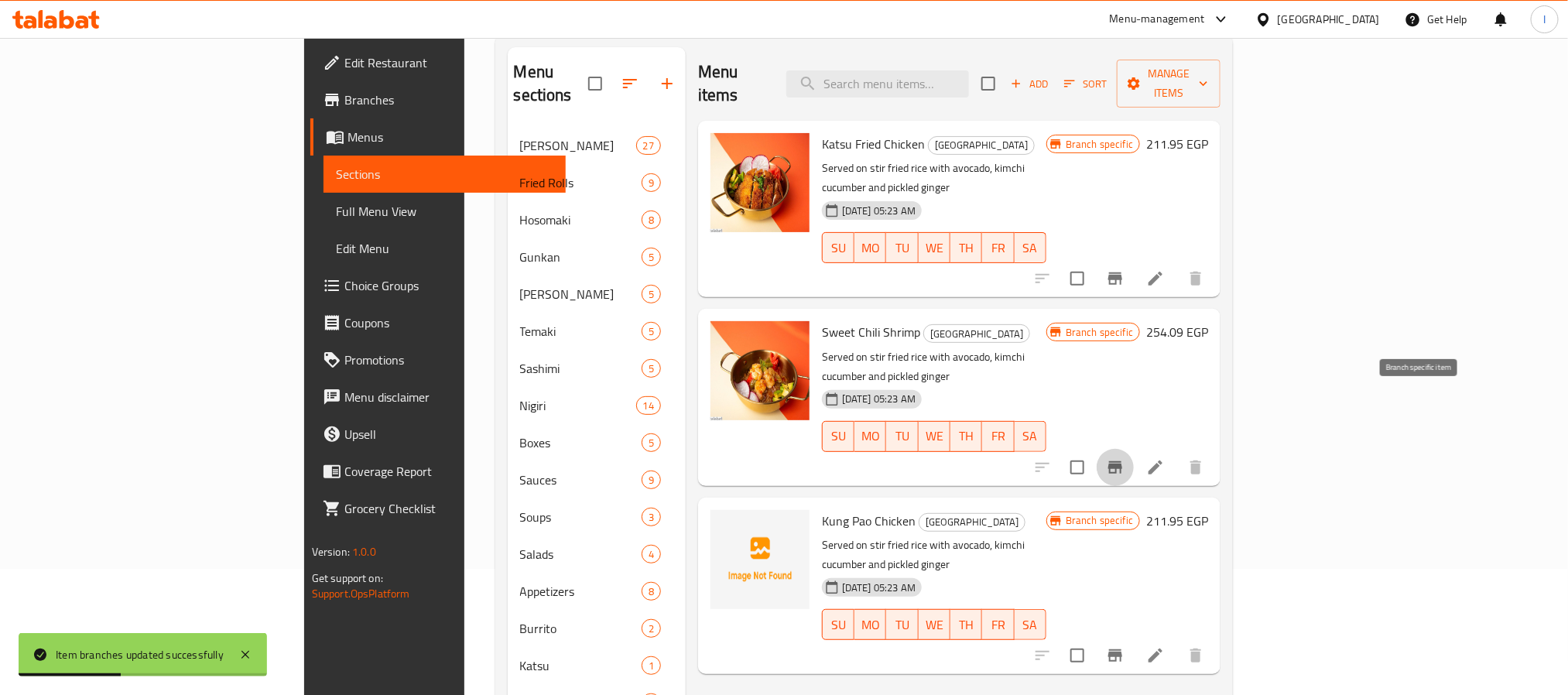
click at [1134, 449] on button "Branch-specific-item" at bounding box center [1115, 468] width 37 height 37
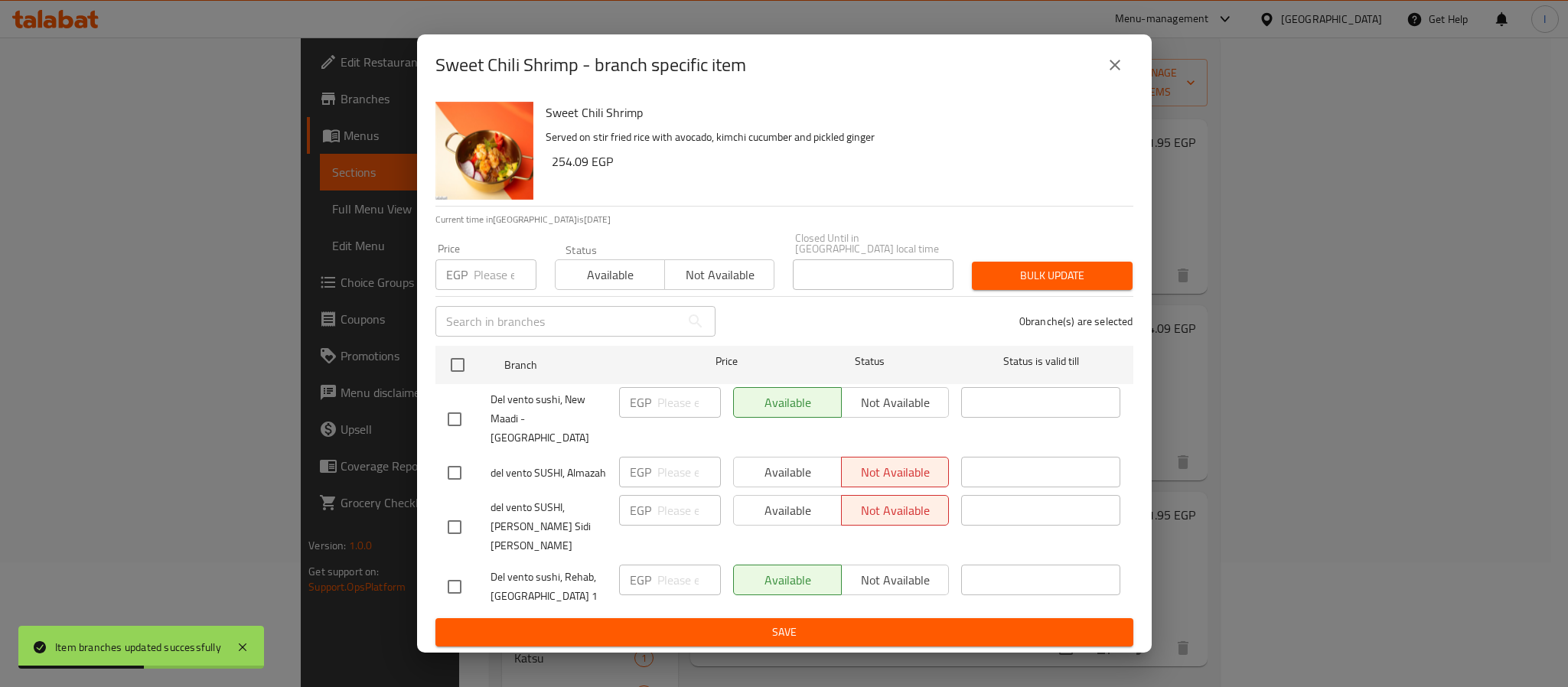
click at [455, 374] on input "checkbox" at bounding box center [457, 364] width 32 height 32
checkbox input "true"
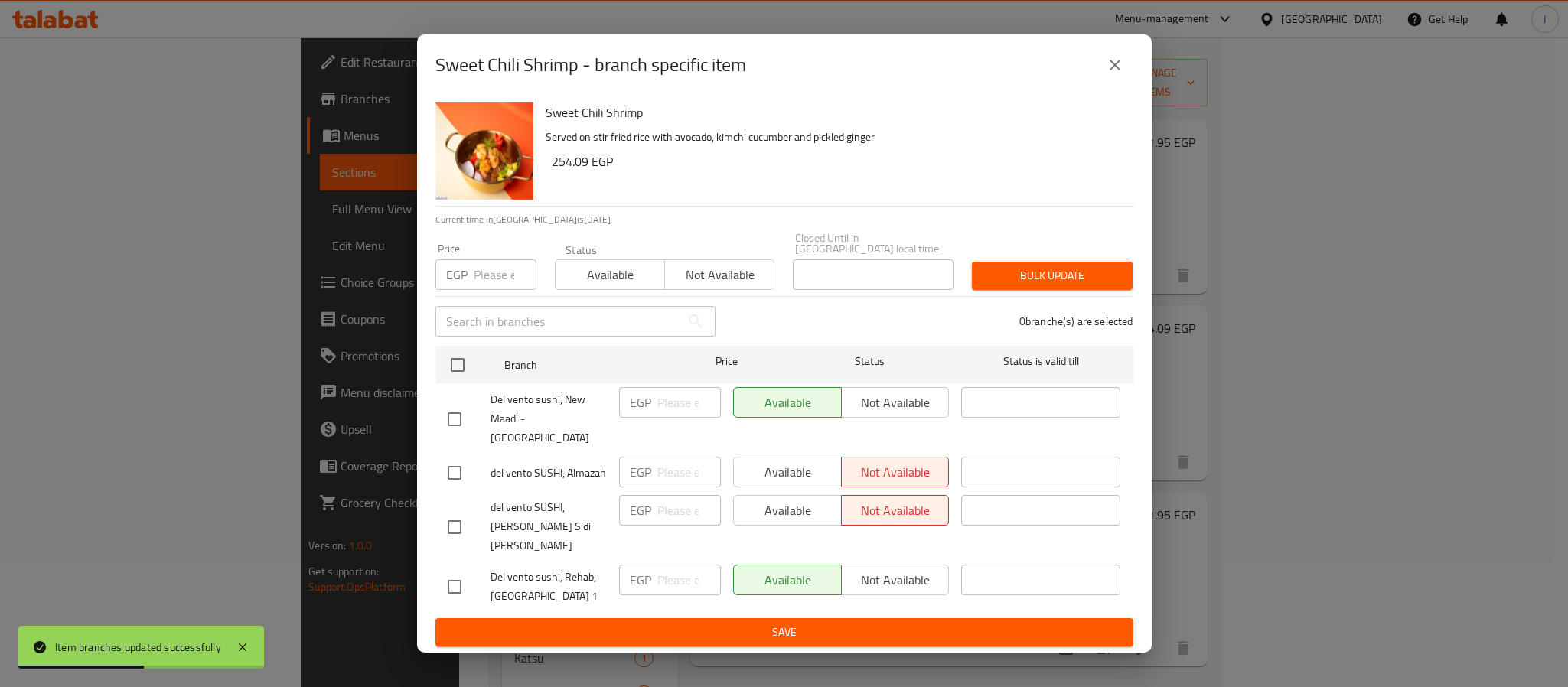
checkbox input "true"
click at [661, 418] on input "number" at bounding box center [688, 401] width 64 height 31
paste input "279.62"
type input "279.62"
click at [663, 466] on input "number" at bounding box center [688, 472] width 64 height 31
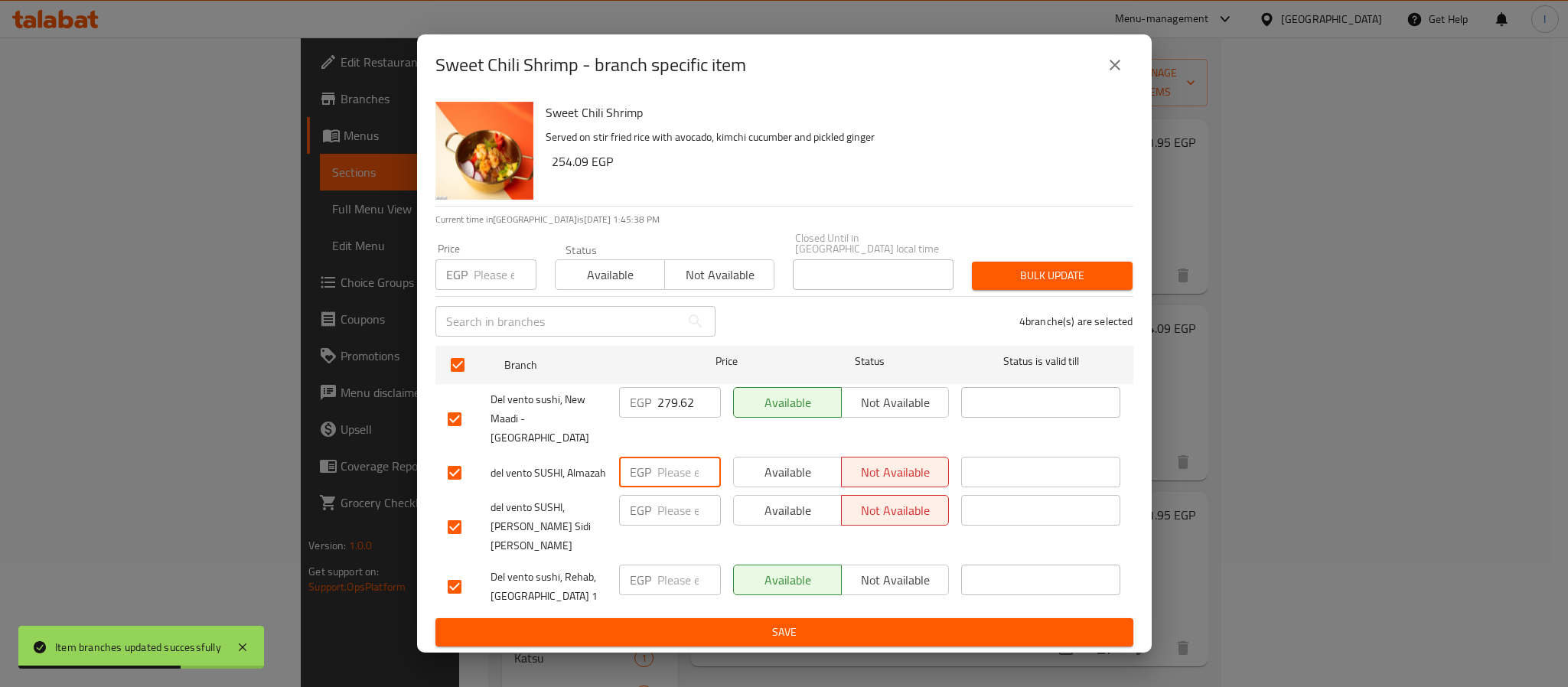
paste input "279.62"
type input "279.62"
click at [673, 564] on input "number" at bounding box center [688, 579] width 64 height 31
paste input "279.62"
type input "279.62"
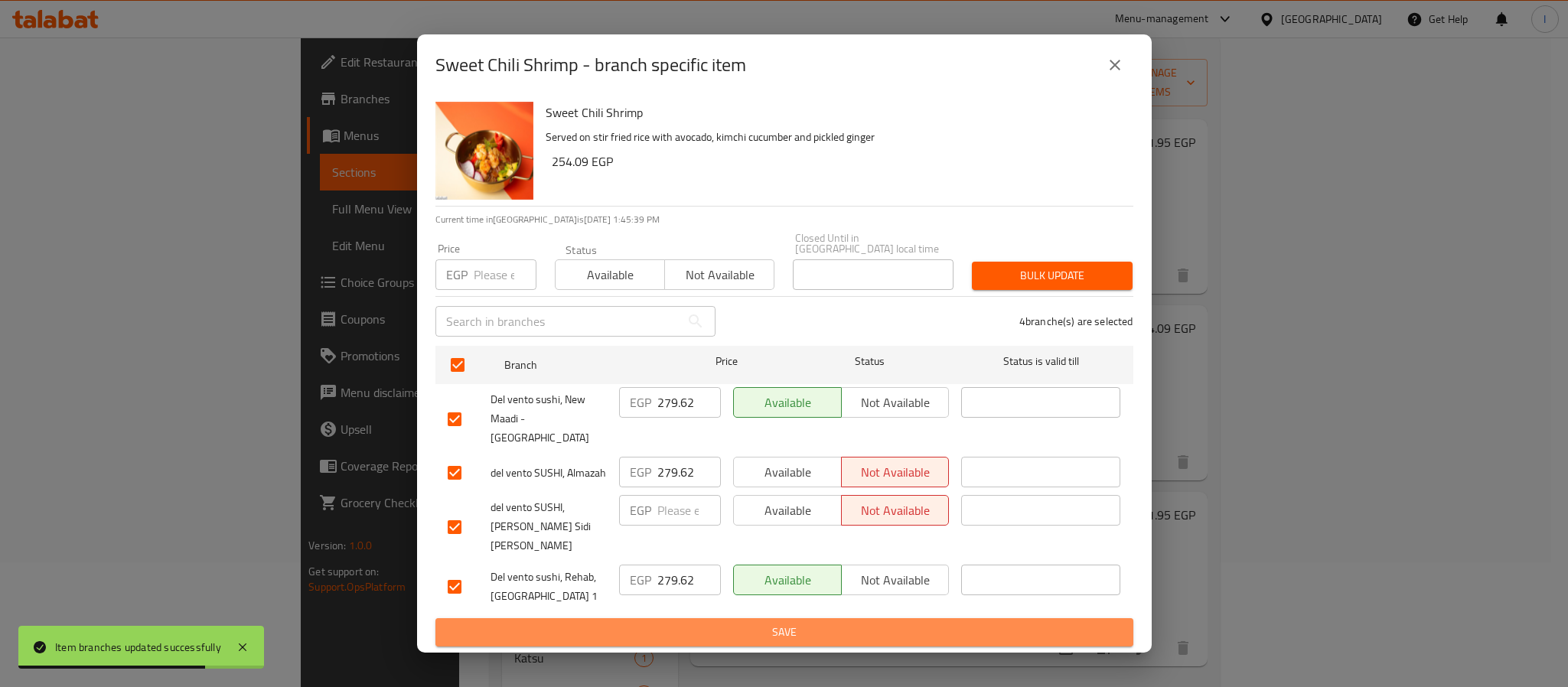
click at [686, 622] on span "Save" at bounding box center [784, 632] width 673 height 19
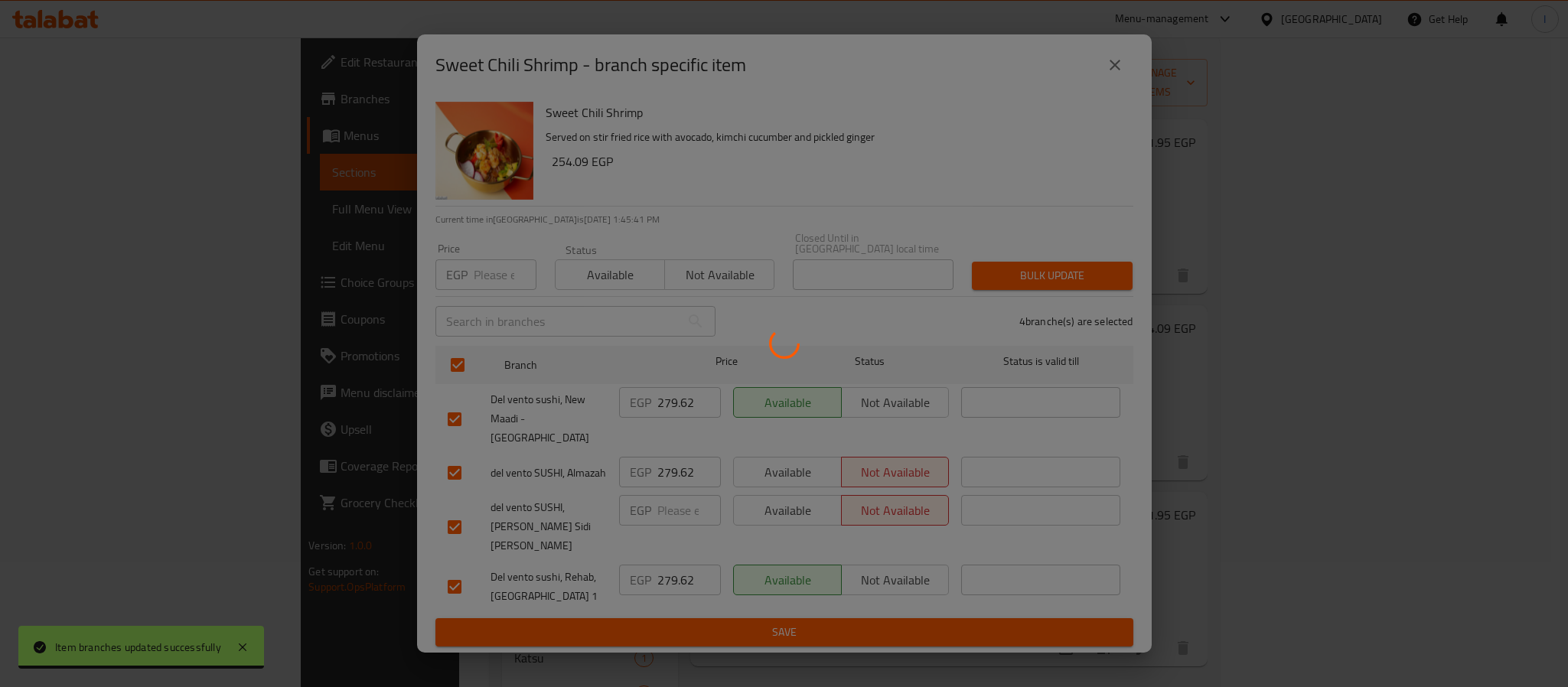
click at [751, 86] on div at bounding box center [784, 343] width 1568 height 687
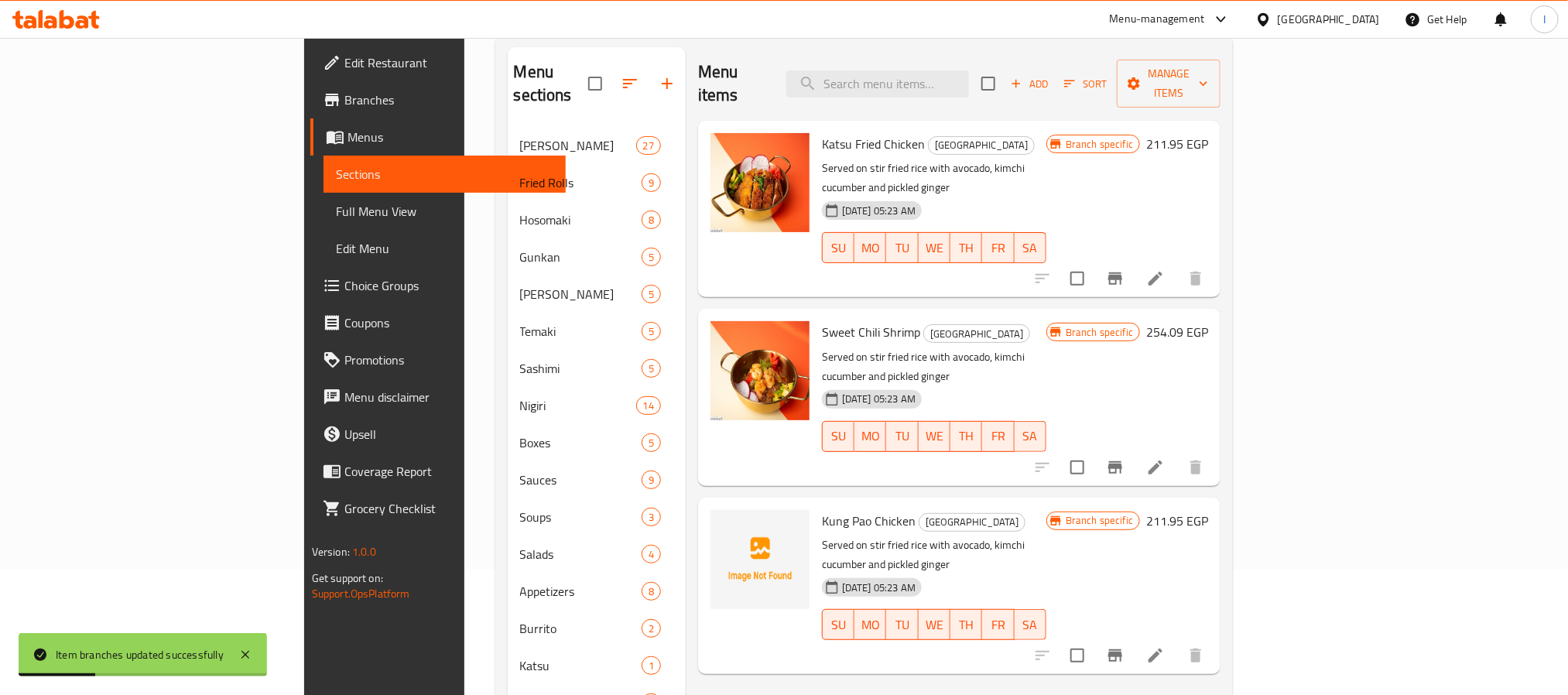
click at [764, 40] on div "Menu sections Ura maki 27 Fried Rolls 9 Hosomaki 8 Gunkan 5 Oshi Sushi 5 Temaki…" at bounding box center [864, 535] width 738 height 1002
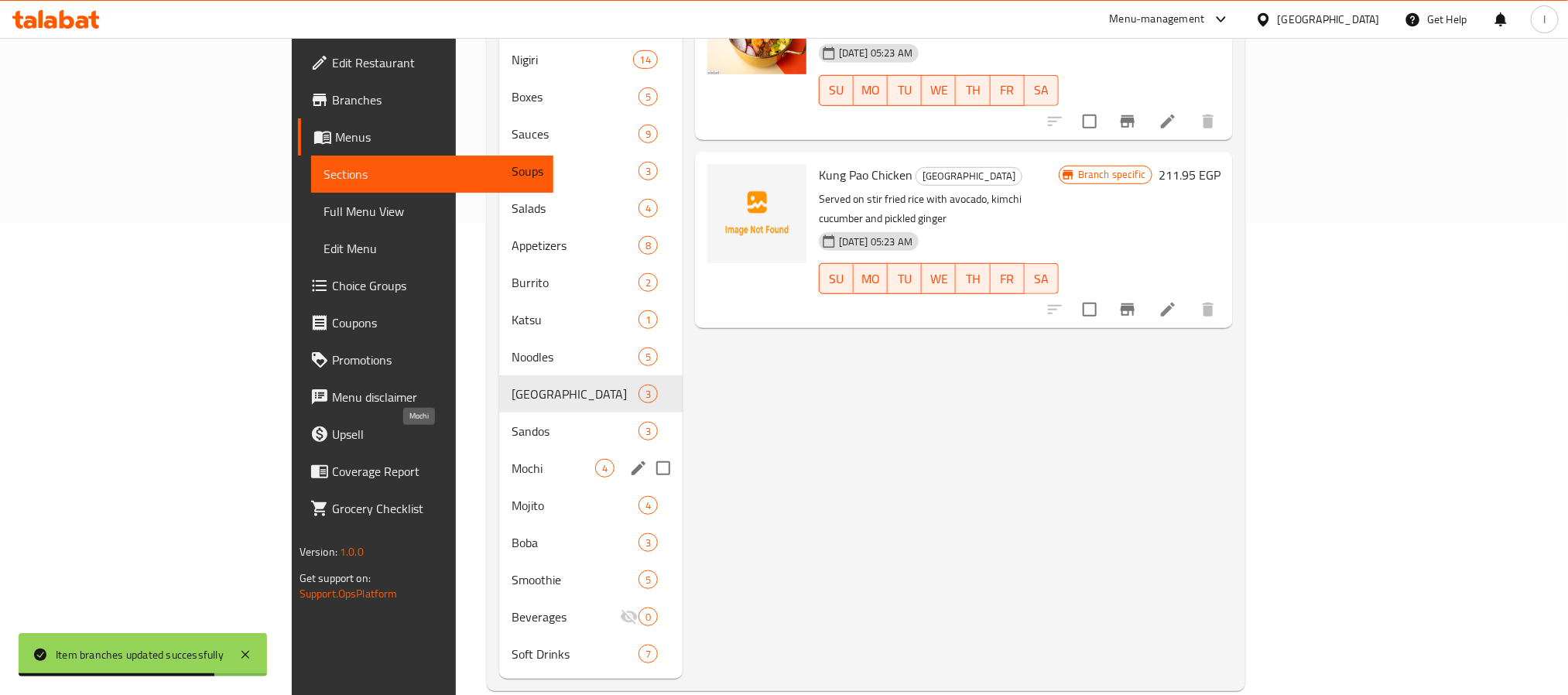
scroll to position [474, 0]
click at [499, 637] on div "Soft Drinks 7" at bounding box center [590, 652] width 183 height 37
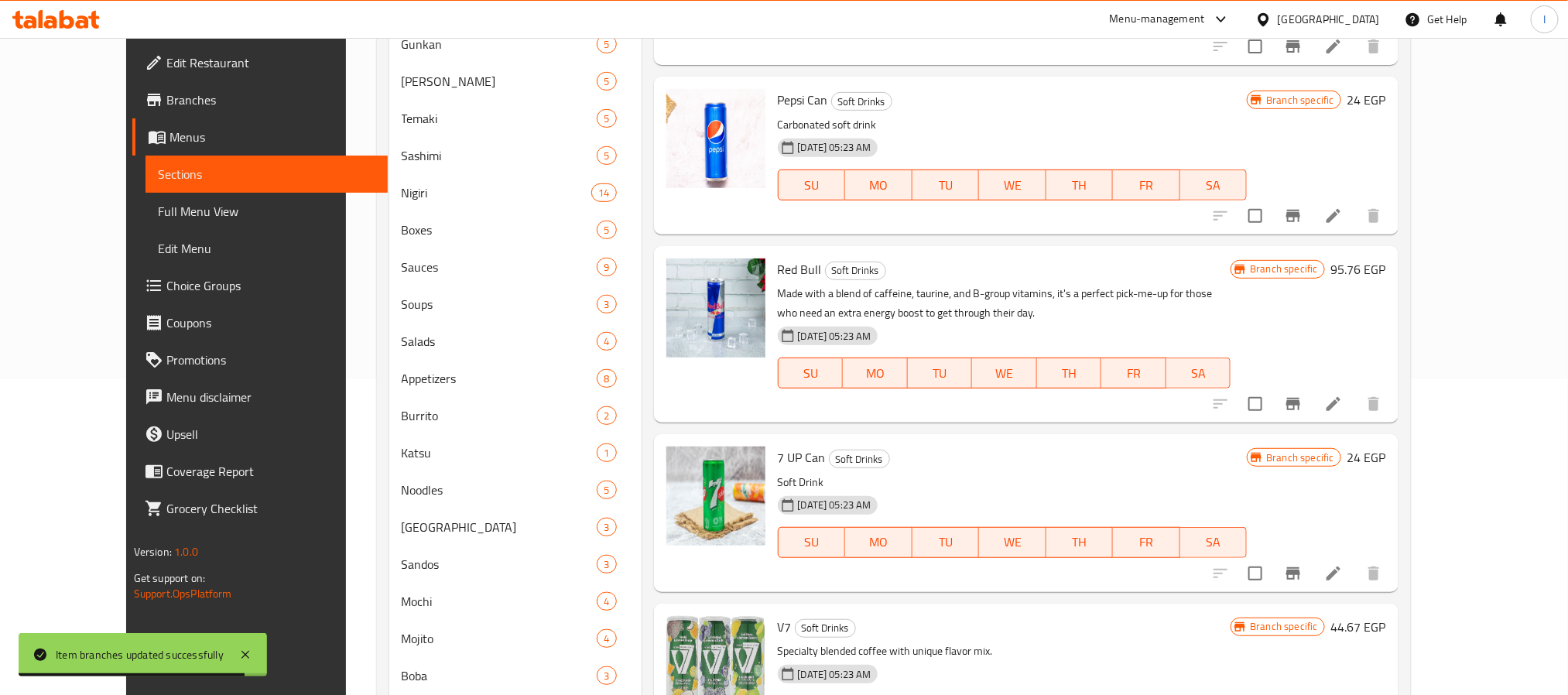
scroll to position [10, 0]
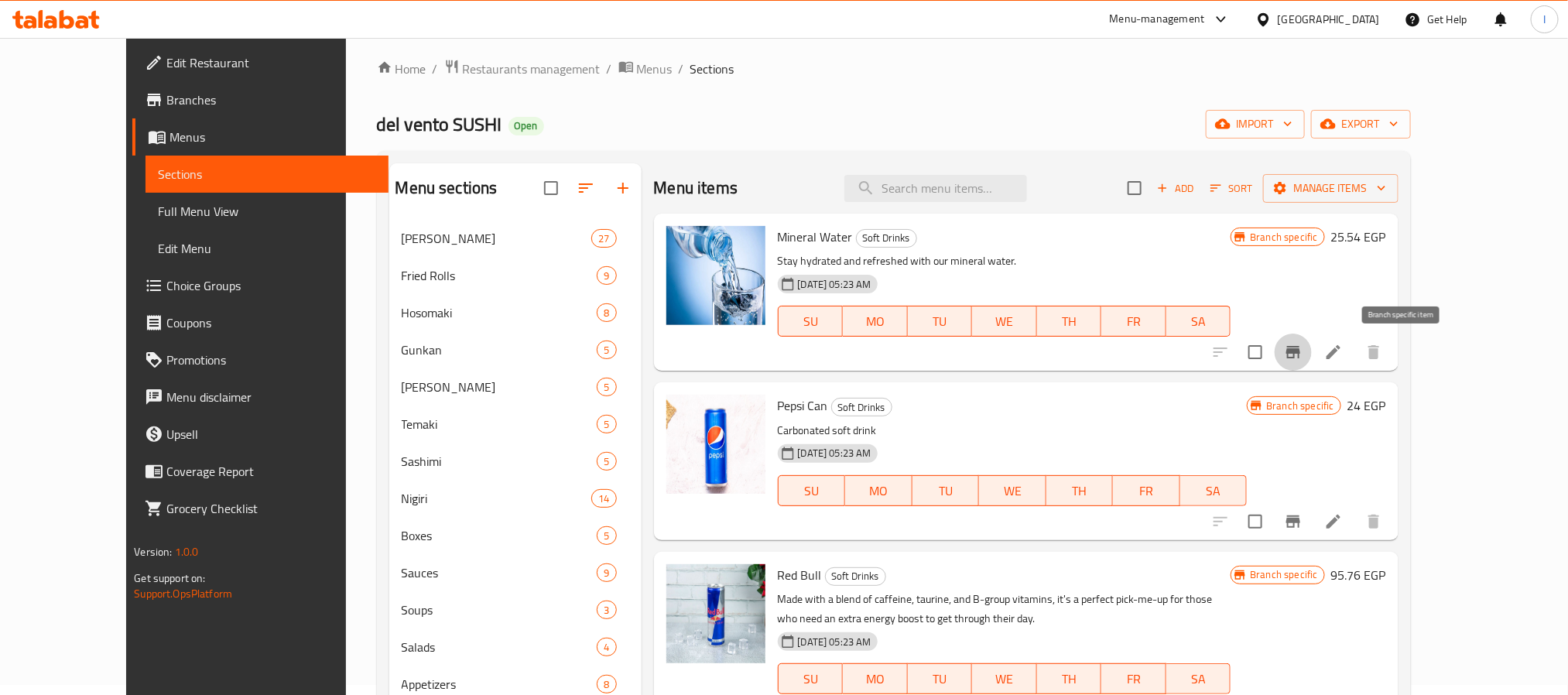
click at [1312, 354] on button "Branch-specific-item" at bounding box center [1293, 352] width 37 height 37
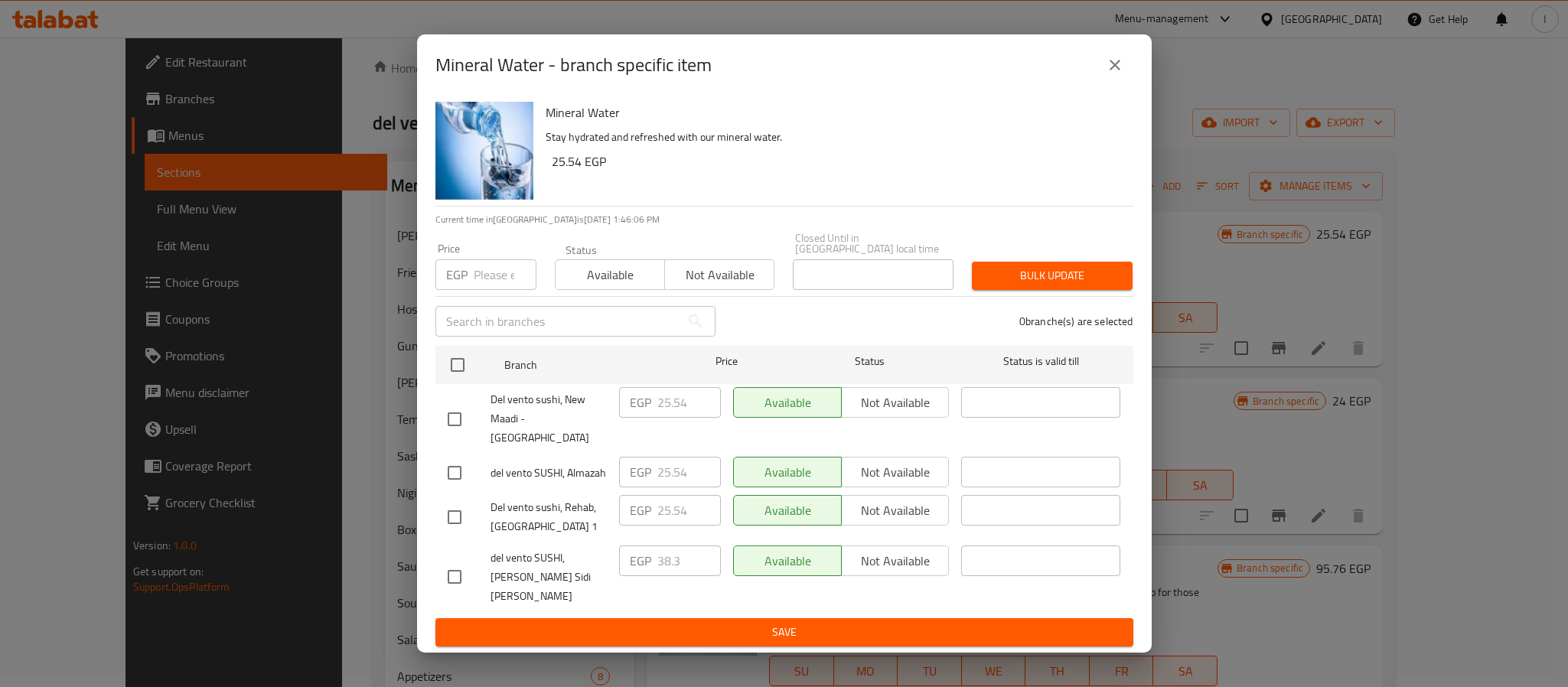
click at [1109, 74] on icon "close" at bounding box center [1115, 65] width 19 height 18
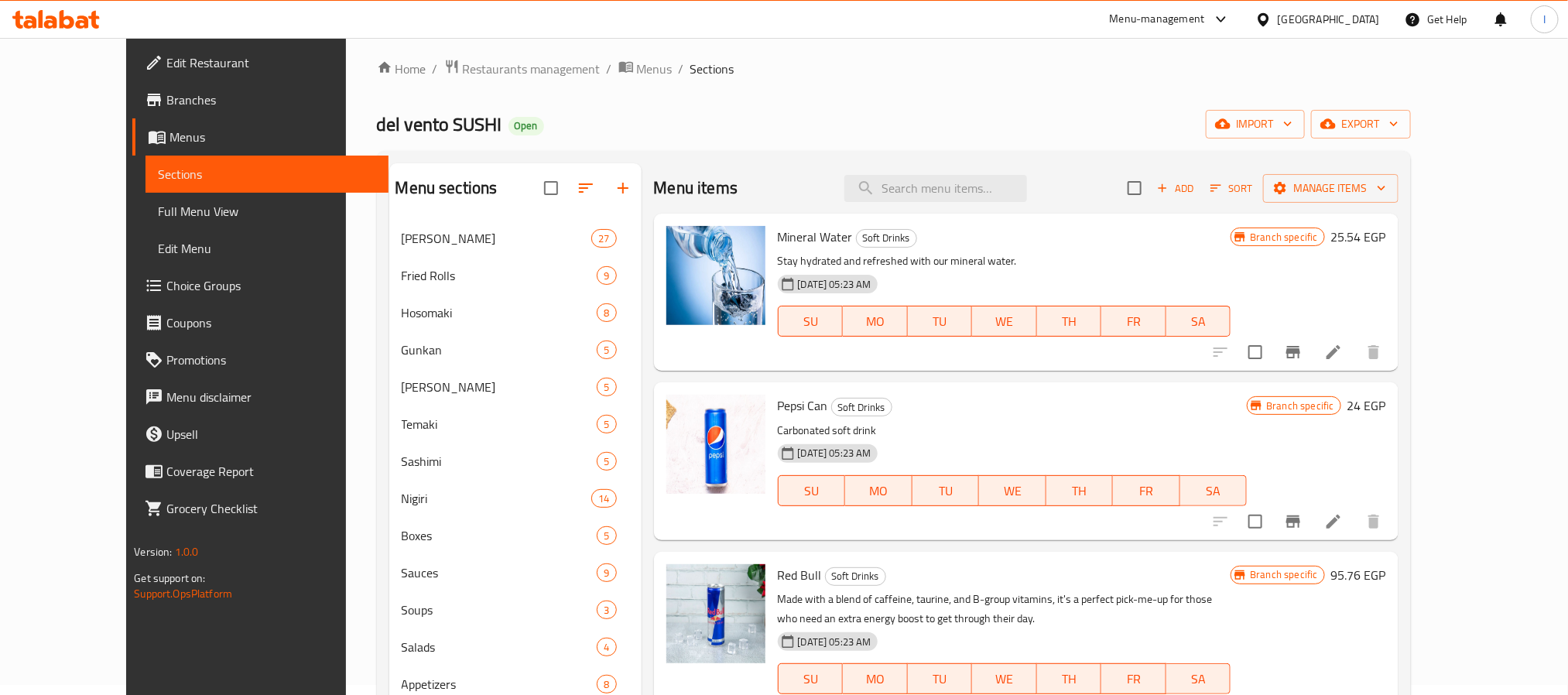
click at [1302, 517] on icon "Branch-specific-item" at bounding box center [1293, 522] width 19 height 19
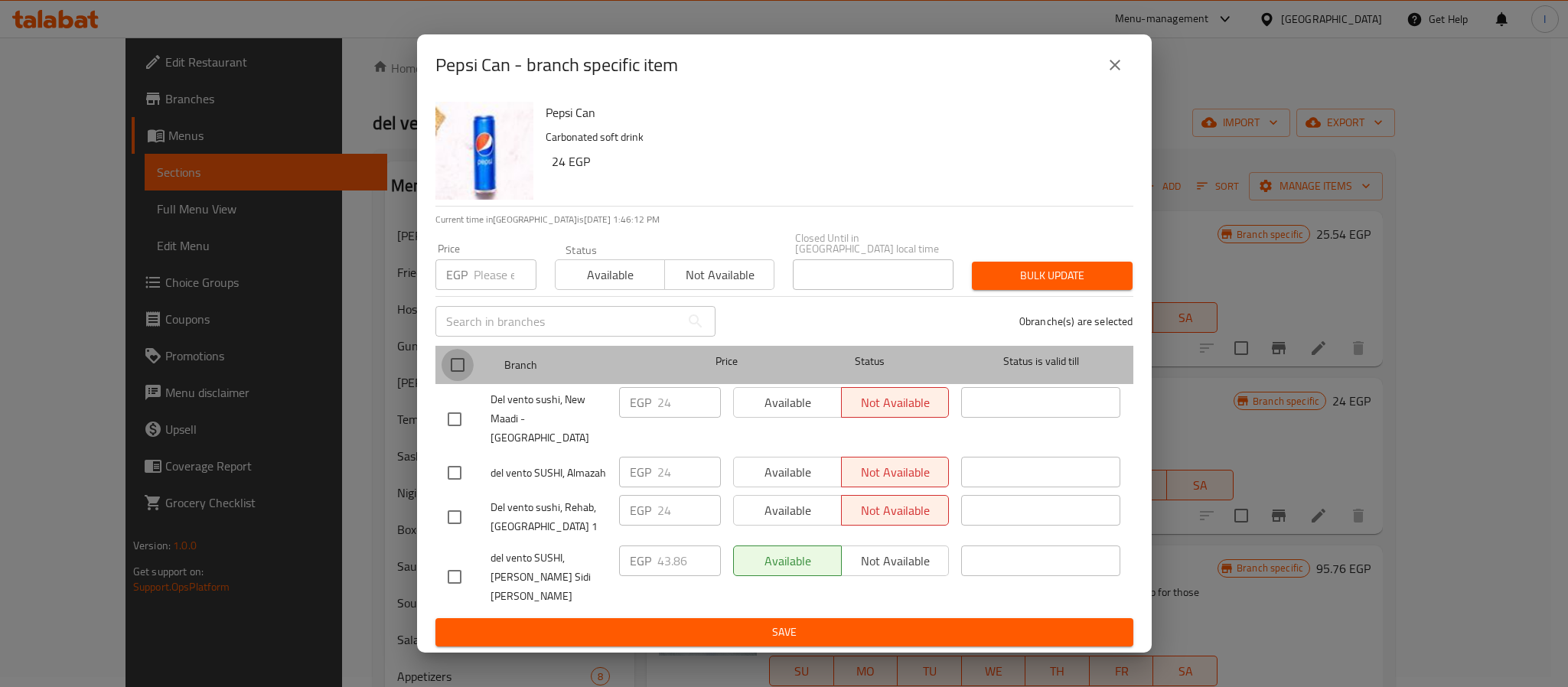
click at [462, 381] on input "checkbox" at bounding box center [457, 364] width 32 height 32
checkbox input "true"
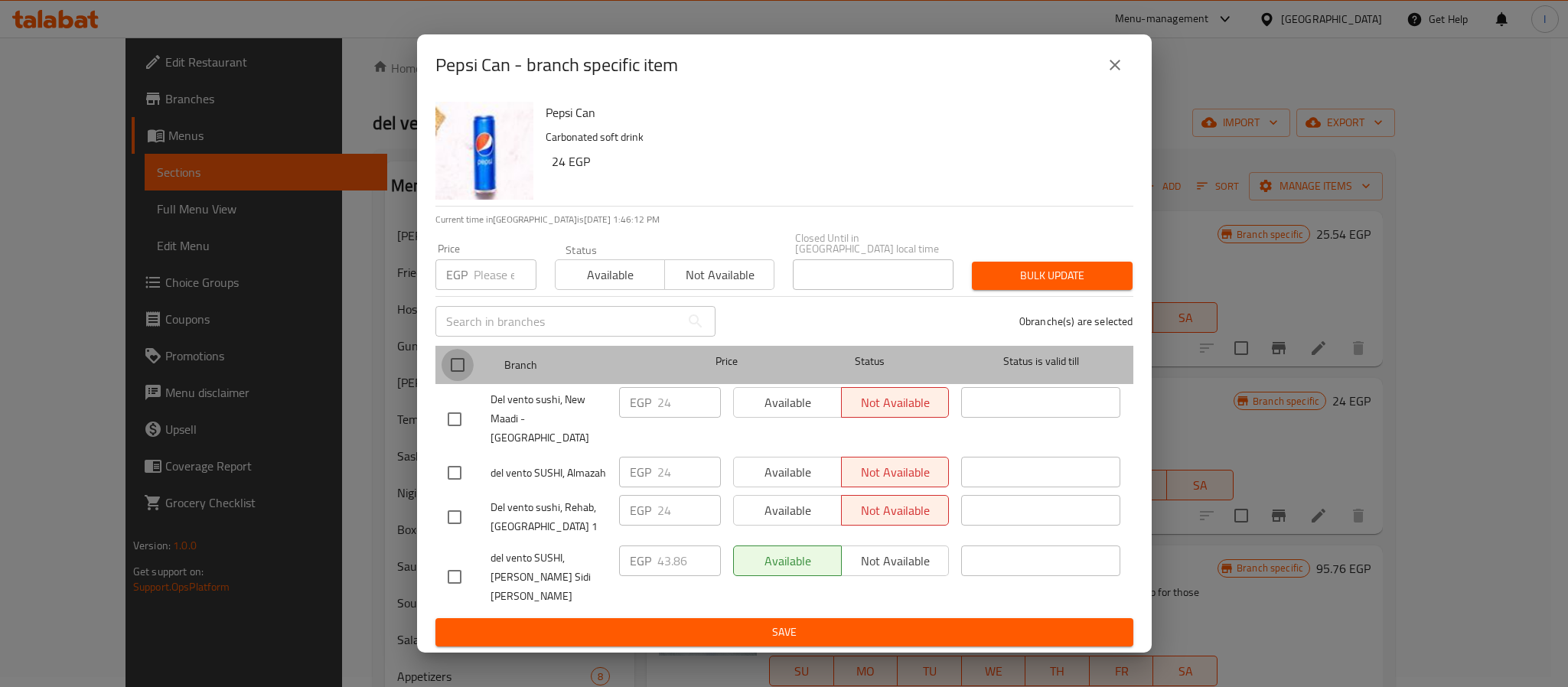
checkbox input "true"
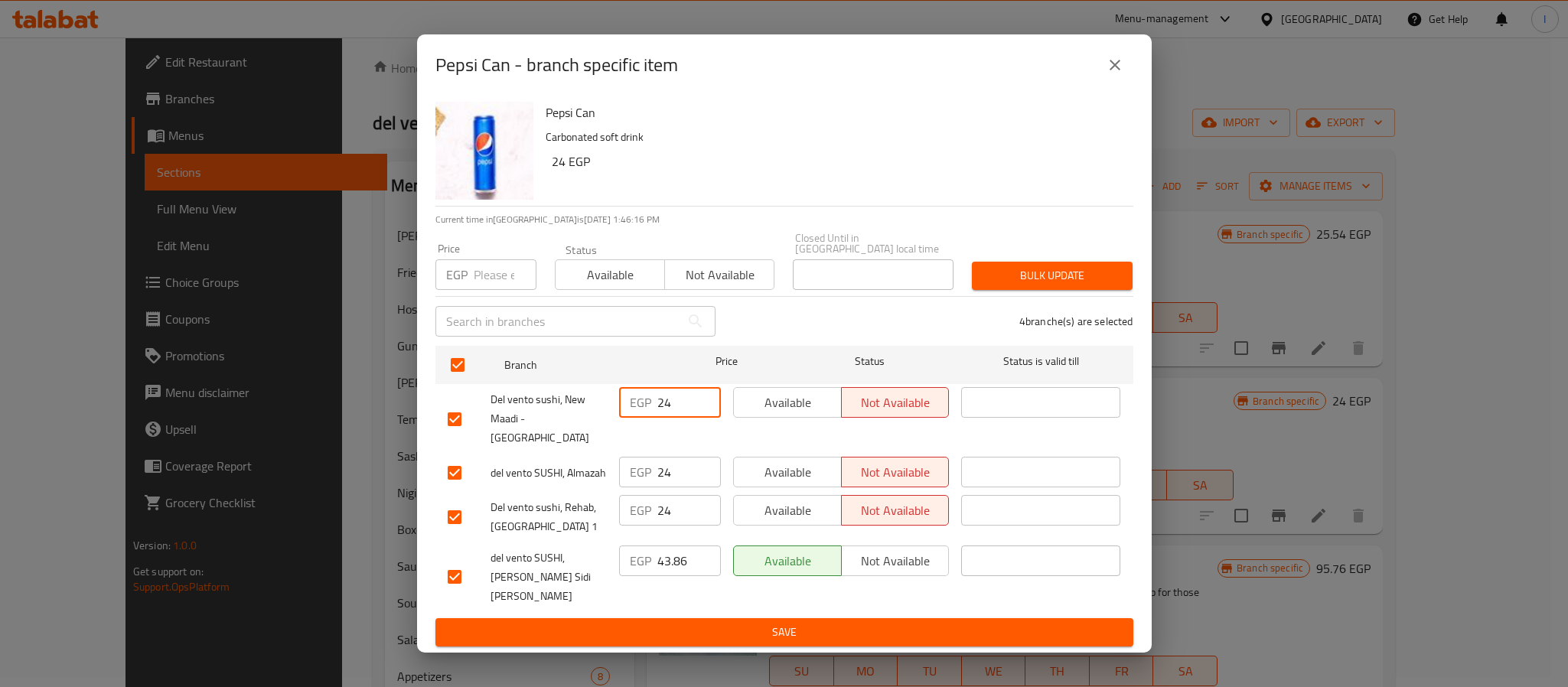
click at [666, 418] on input "24" at bounding box center [688, 401] width 64 height 31
paste input "44.69"
type input "44.69"
click at [659, 462] on input "24" at bounding box center [688, 472] width 64 height 31
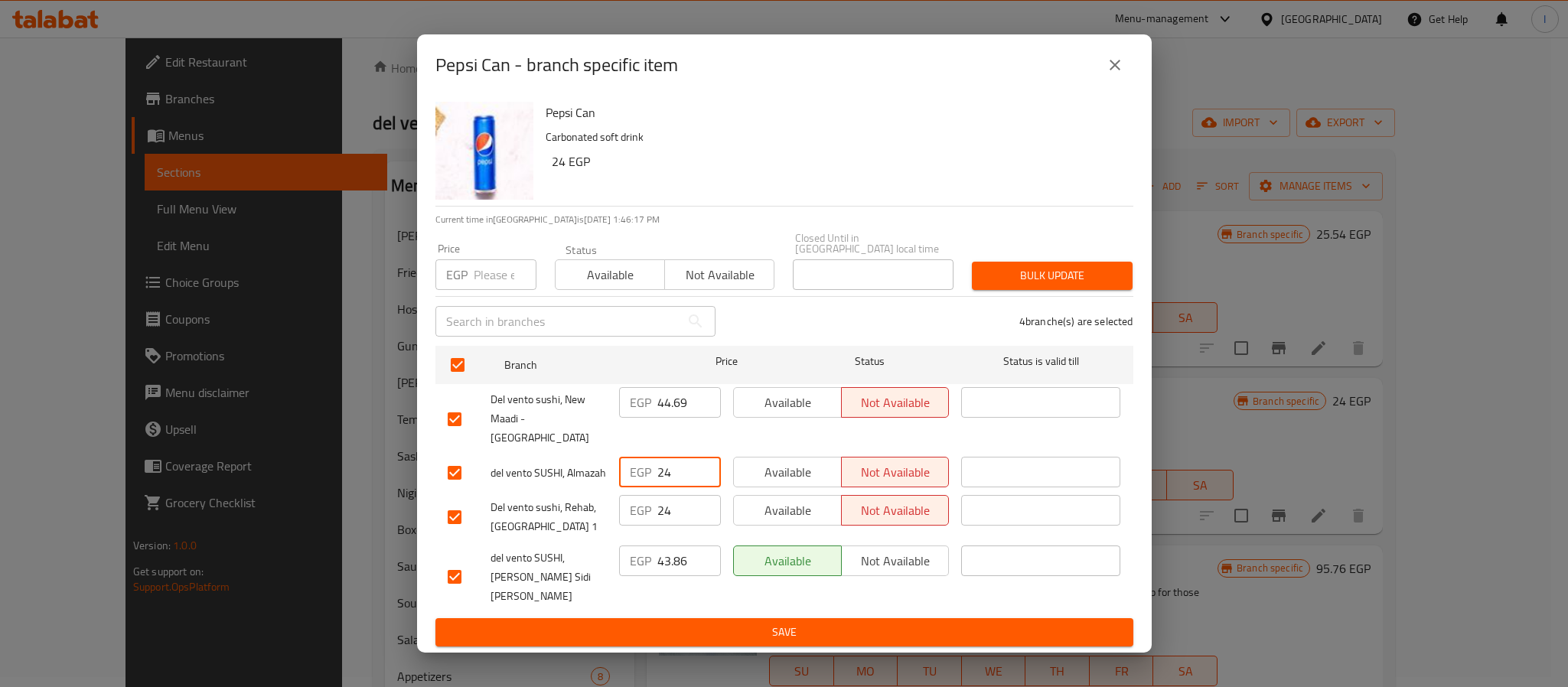
paste input "44.69"
type input "44.69"
click at [663, 507] on input "24" at bounding box center [688, 509] width 64 height 31
paste input "44.69"
type input "44.69"
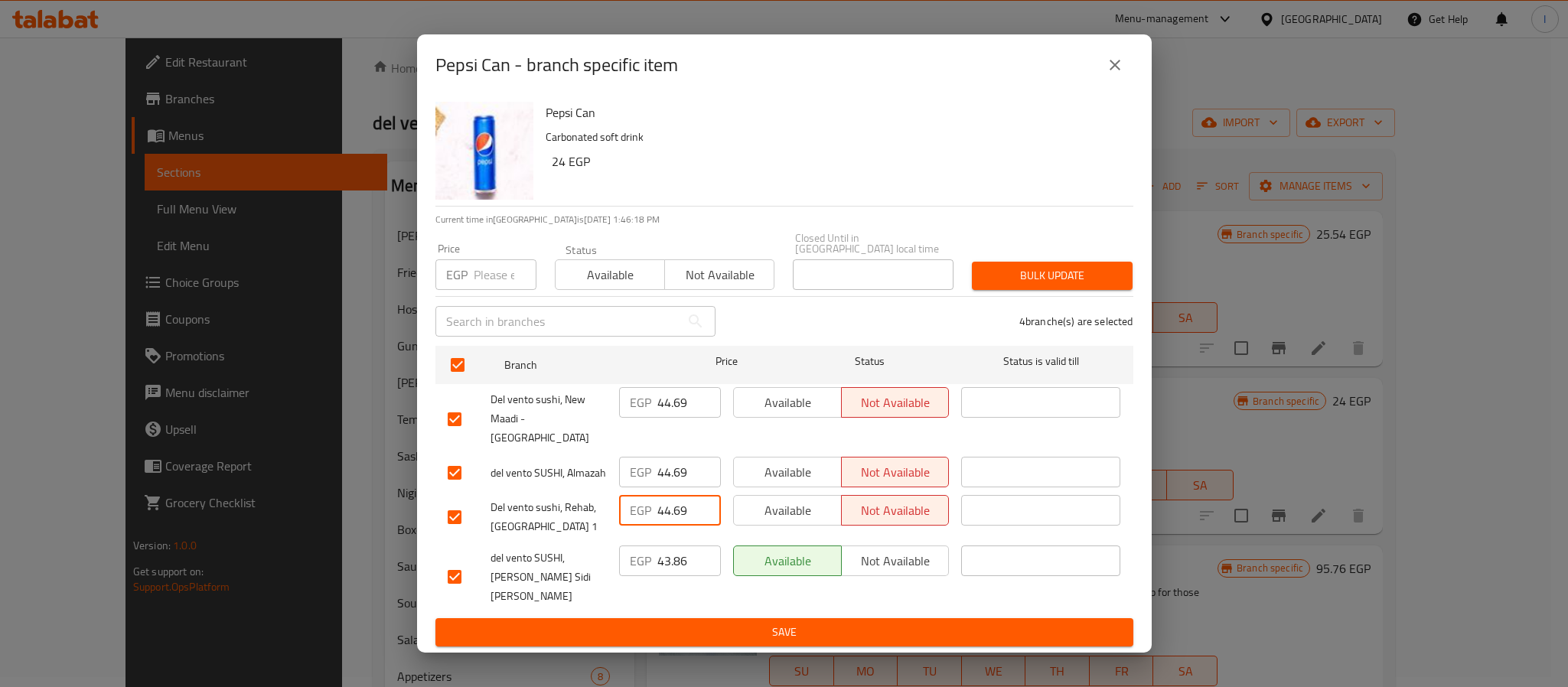
click at [736, 618] on button "Save" at bounding box center [784, 632] width 698 height 29
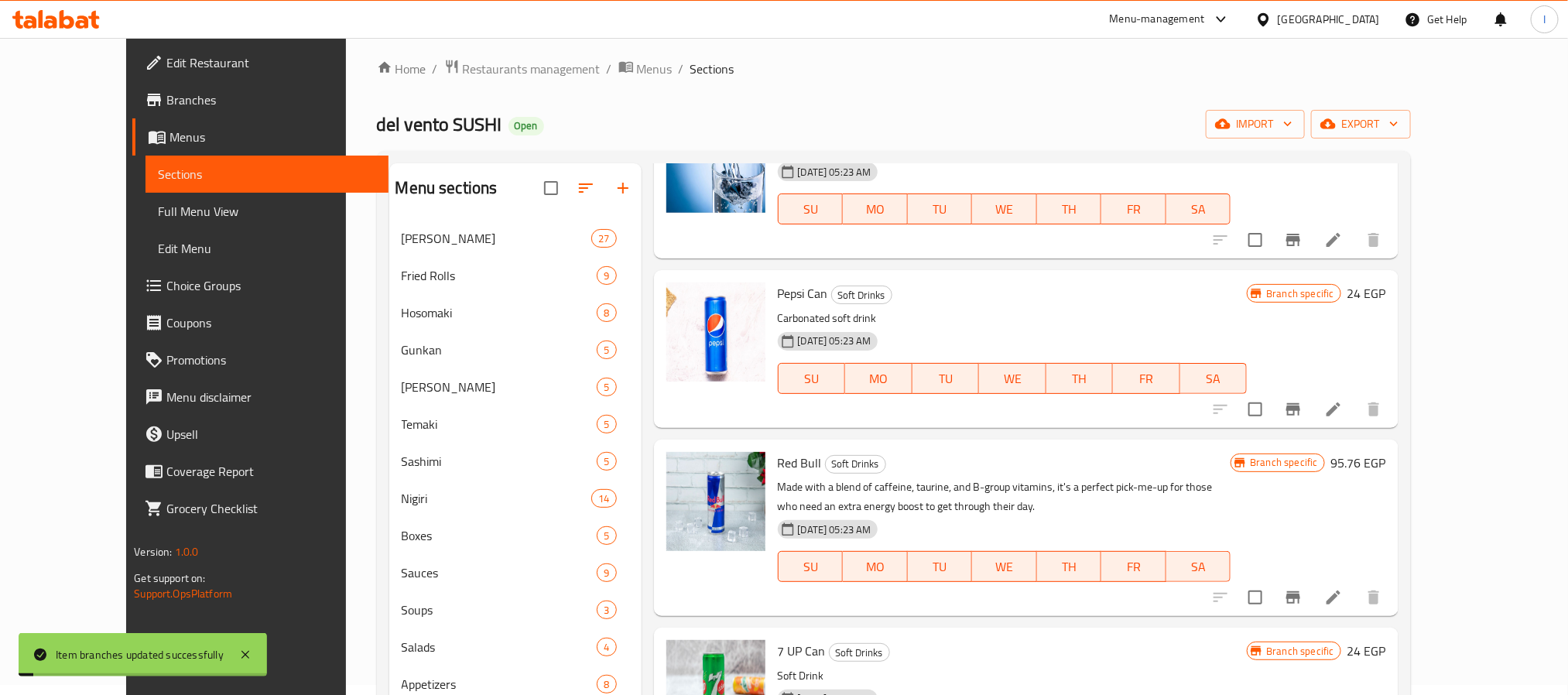
scroll to position [232, 0]
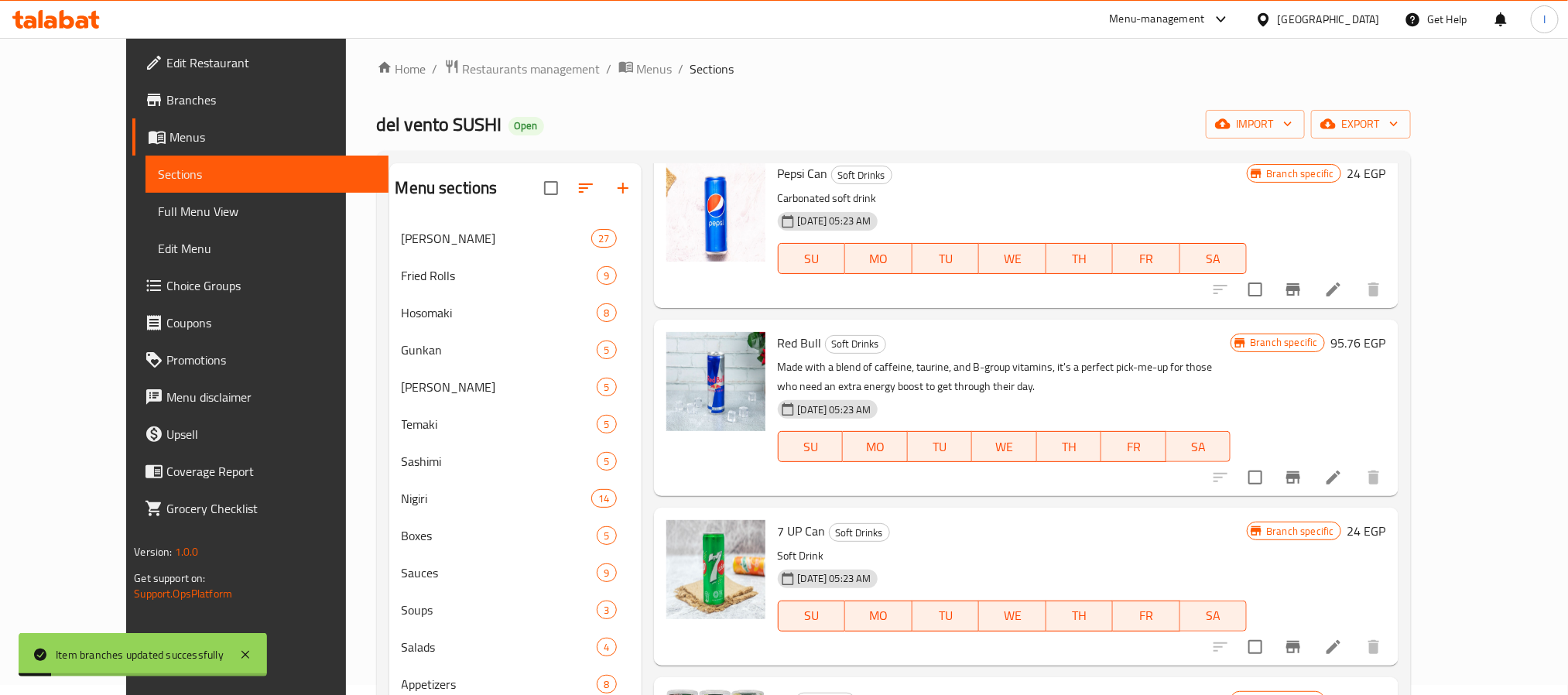
click at [1302, 485] on icon "Branch-specific-item" at bounding box center [1293, 477] width 19 height 19
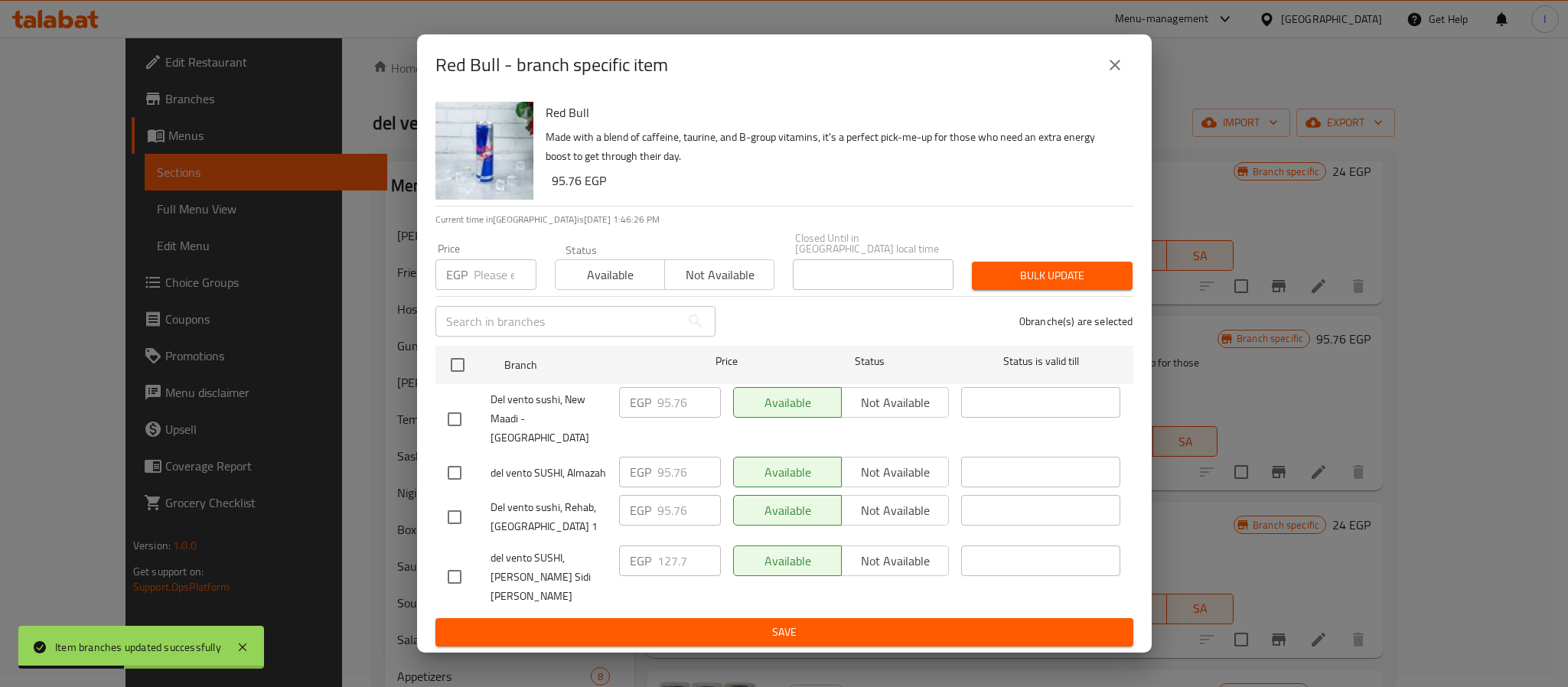
click at [1117, 74] on icon "close" at bounding box center [1115, 65] width 19 height 18
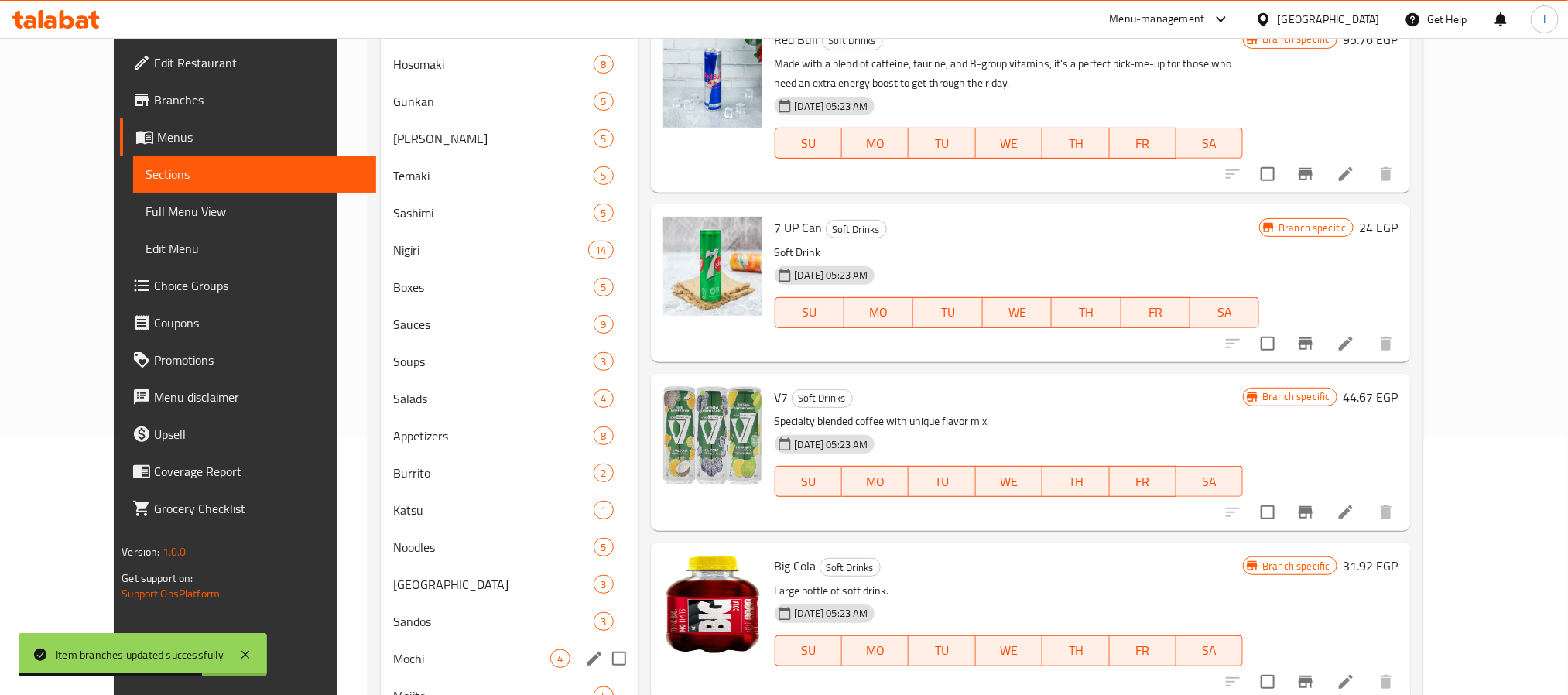
scroll to position [474, 0]
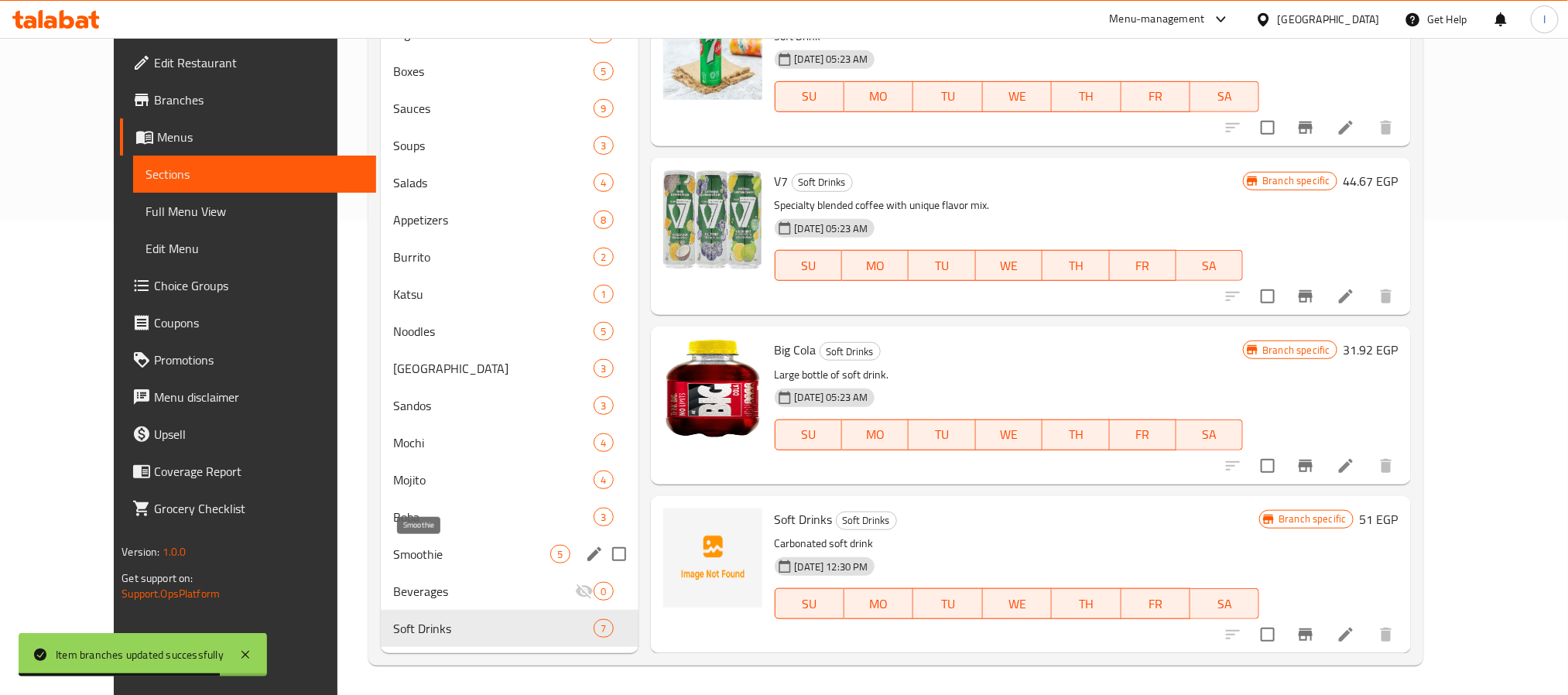
click at [409, 560] on span "Smoothie" at bounding box center [472, 554] width 158 height 19
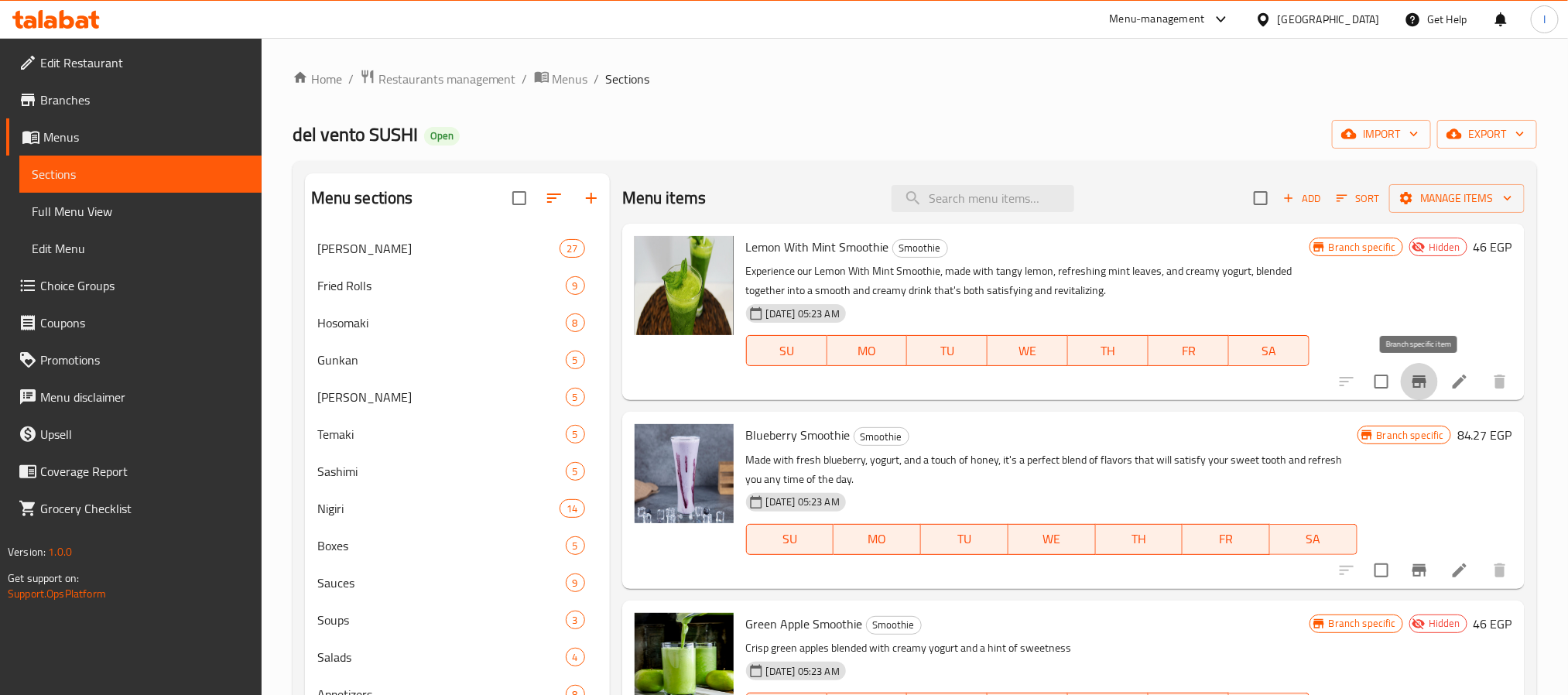
click at [1419, 387] on icon "Branch-specific-item" at bounding box center [1418, 381] width 14 height 12
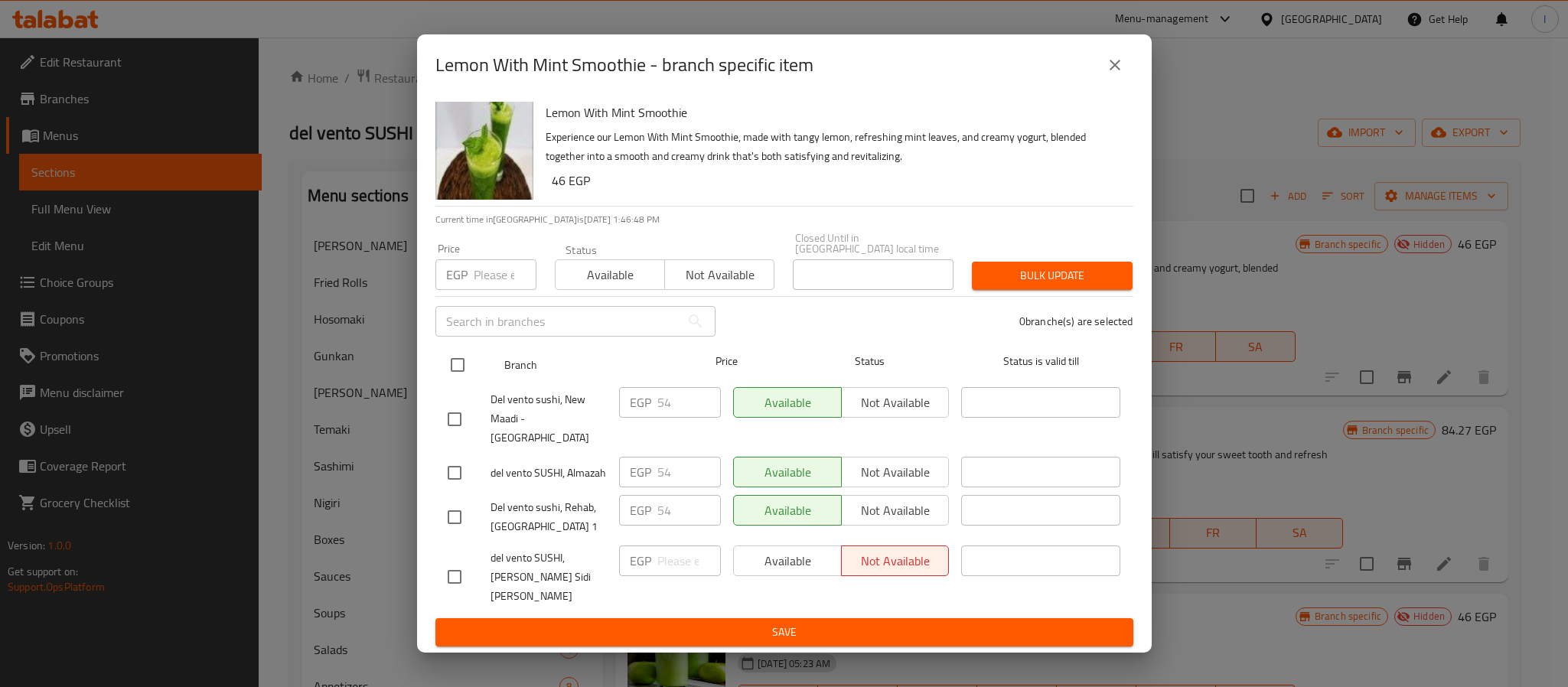
click at [460, 374] on input "checkbox" at bounding box center [457, 364] width 32 height 32
checkbox input "true"
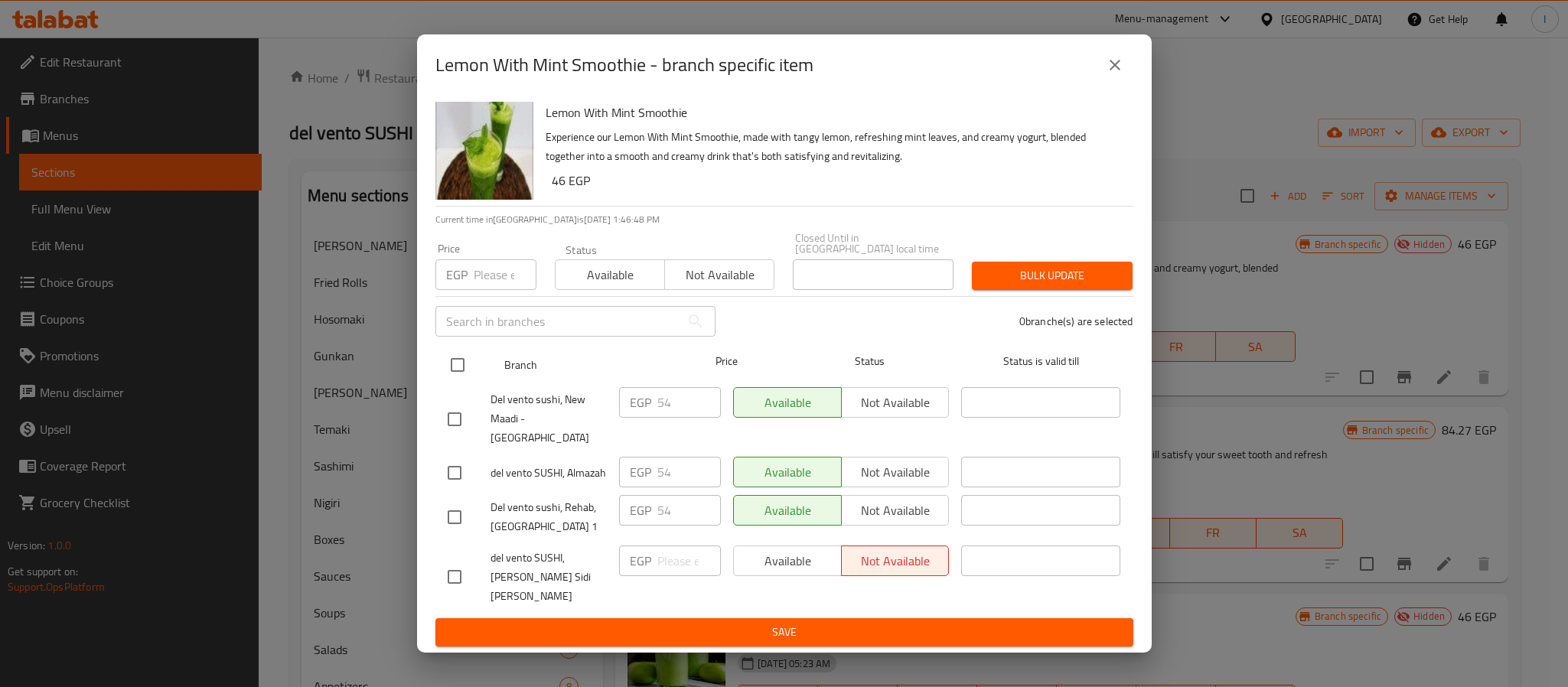
checkbox input "true"
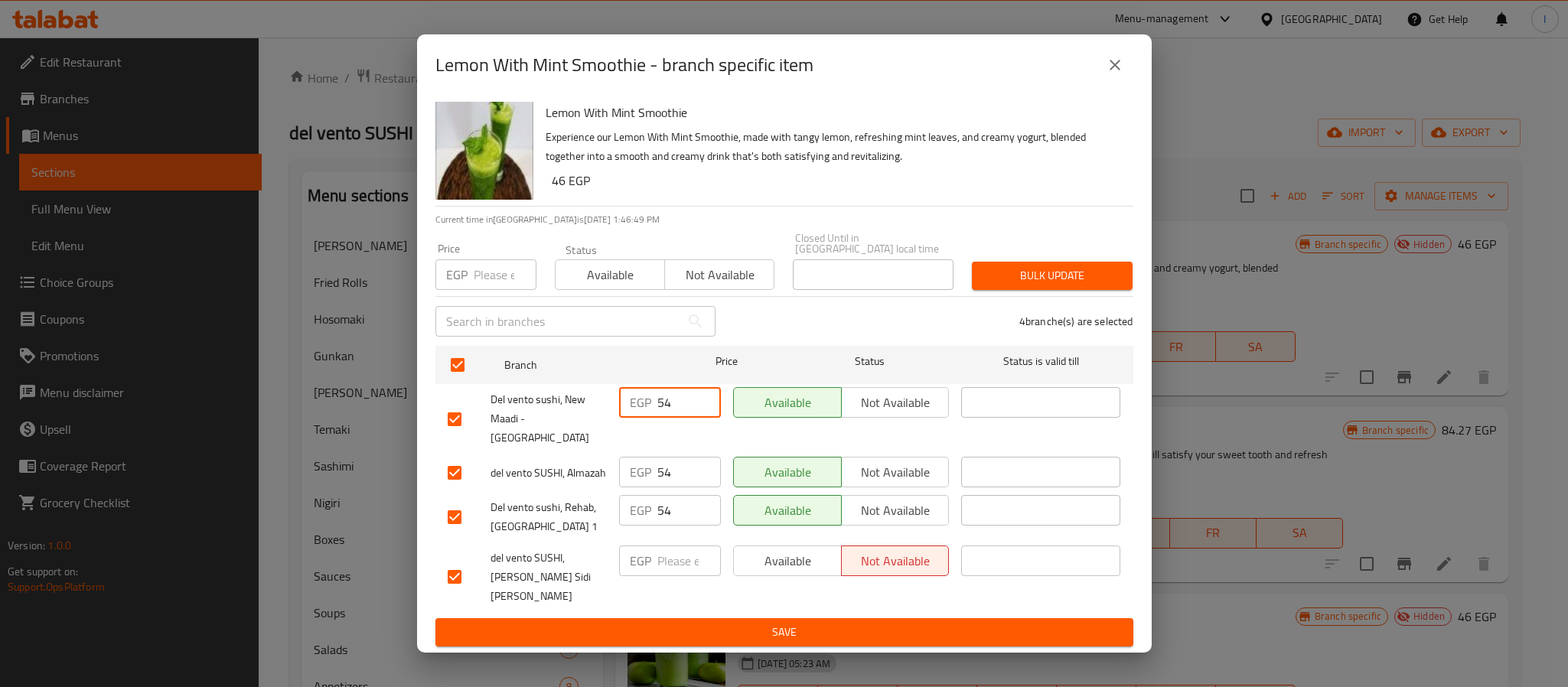
click at [673, 413] on input "54" at bounding box center [688, 401] width 64 height 31
paste input "112.36"
type input "112.36"
click at [679, 466] on input "54" at bounding box center [688, 472] width 64 height 31
paste input "112.36"
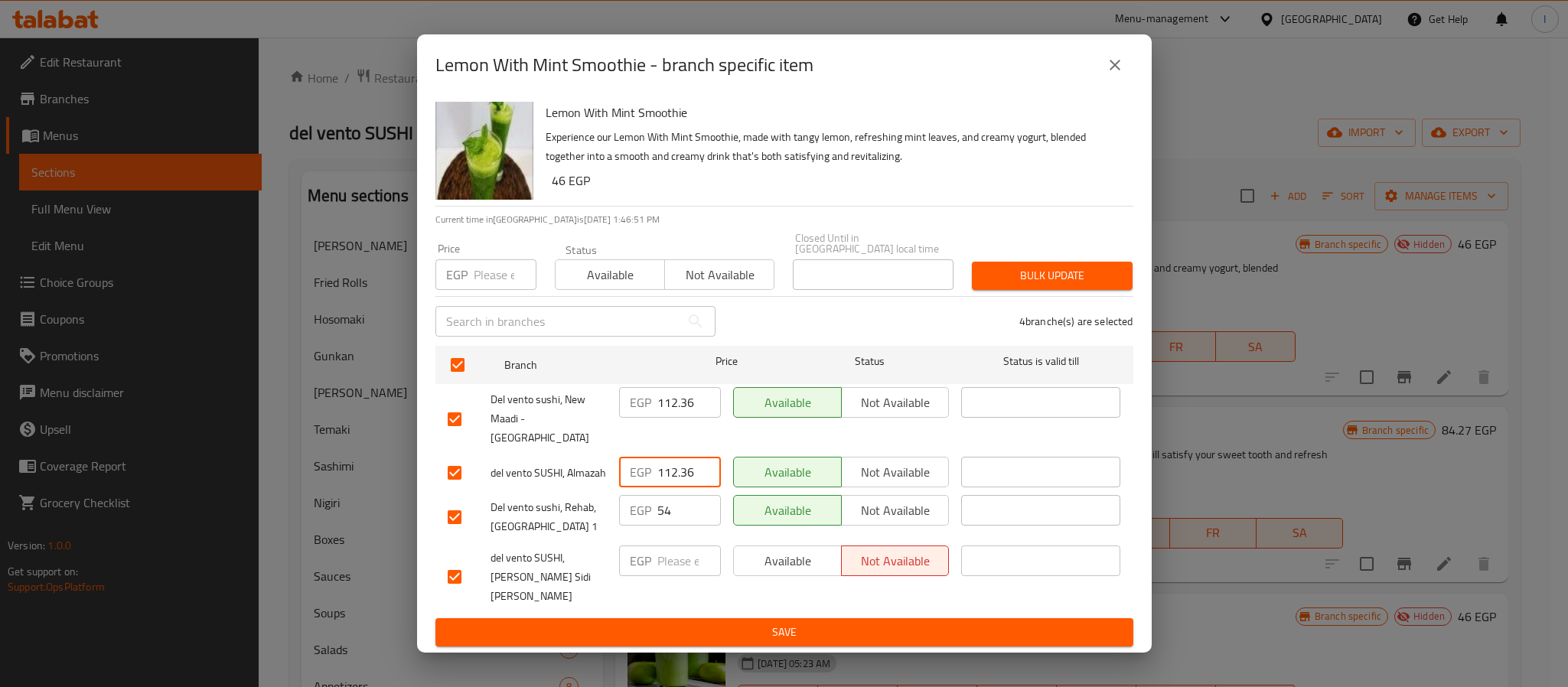
type input "112.36"
click at [675, 510] on input "54" at bounding box center [688, 509] width 64 height 31
paste input "112.36"
type input "112.36"
click at [680, 622] on span "Save" at bounding box center [784, 632] width 673 height 19
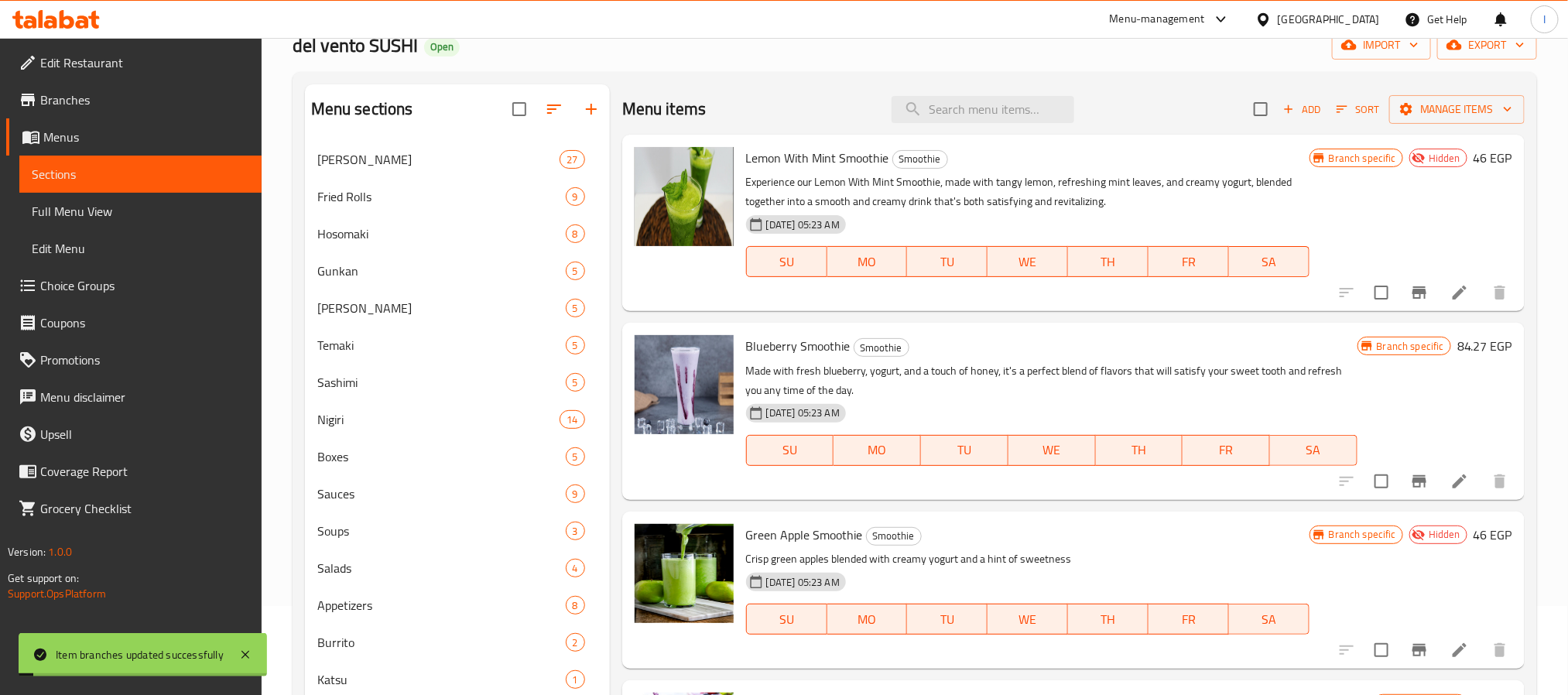
scroll to position [116, 0]
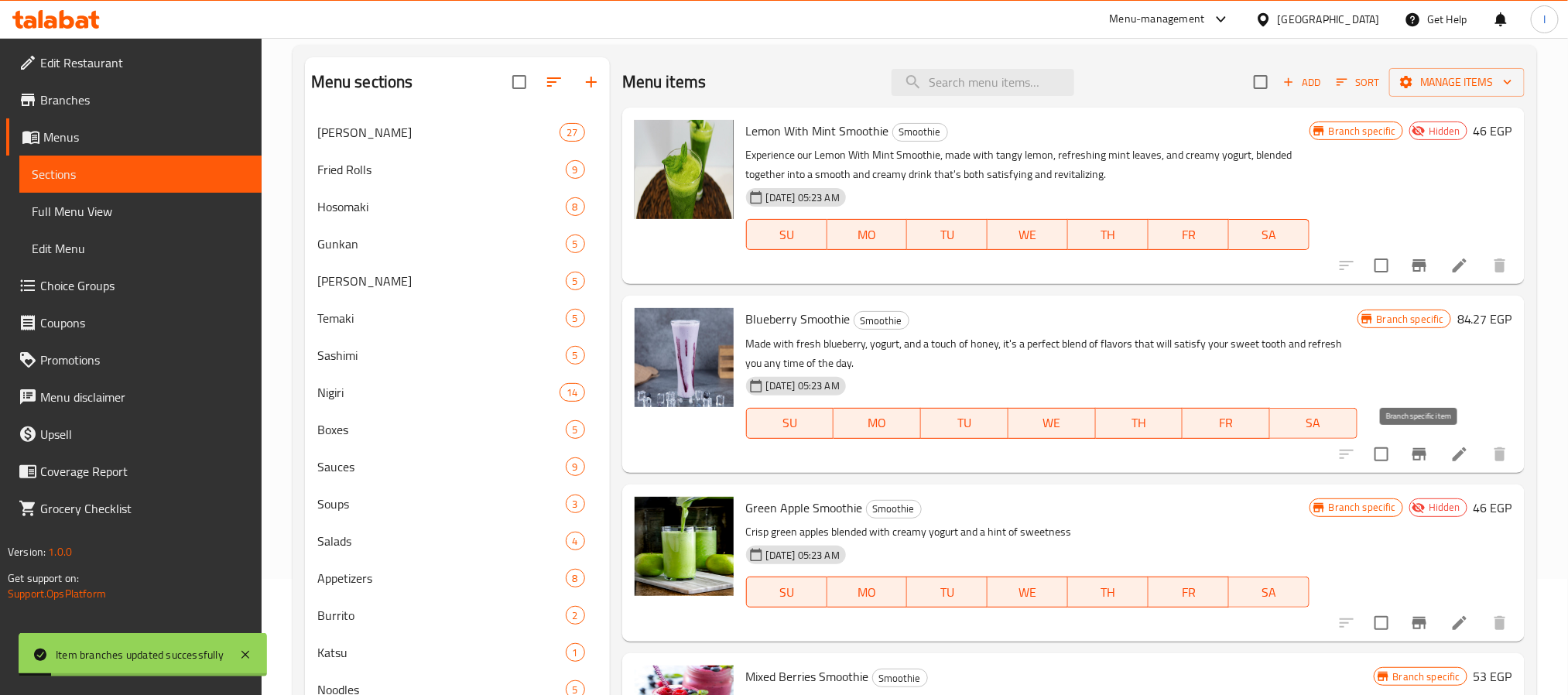
click at [1423, 455] on icon "Branch-specific-item" at bounding box center [1418, 454] width 14 height 12
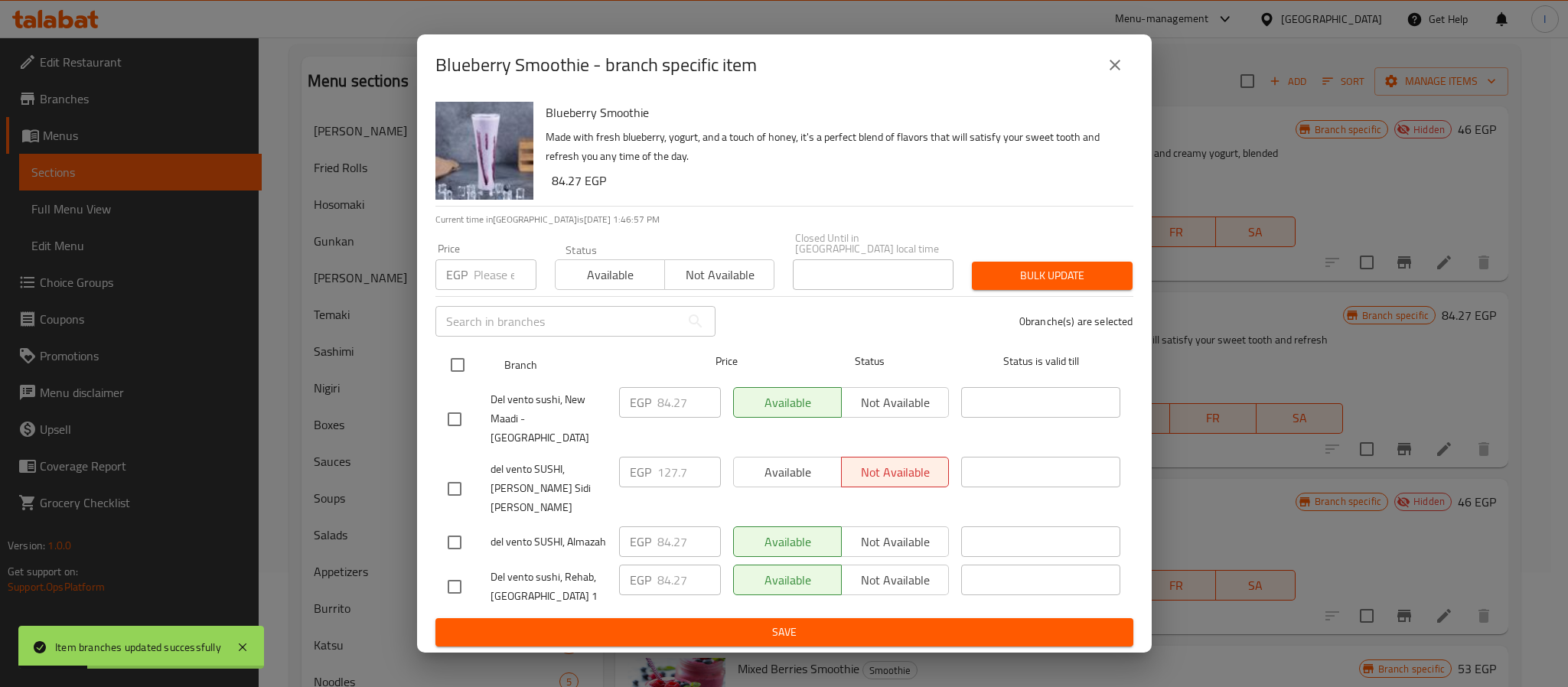
click at [471, 374] on input "checkbox" at bounding box center [457, 364] width 32 height 32
checkbox input "true"
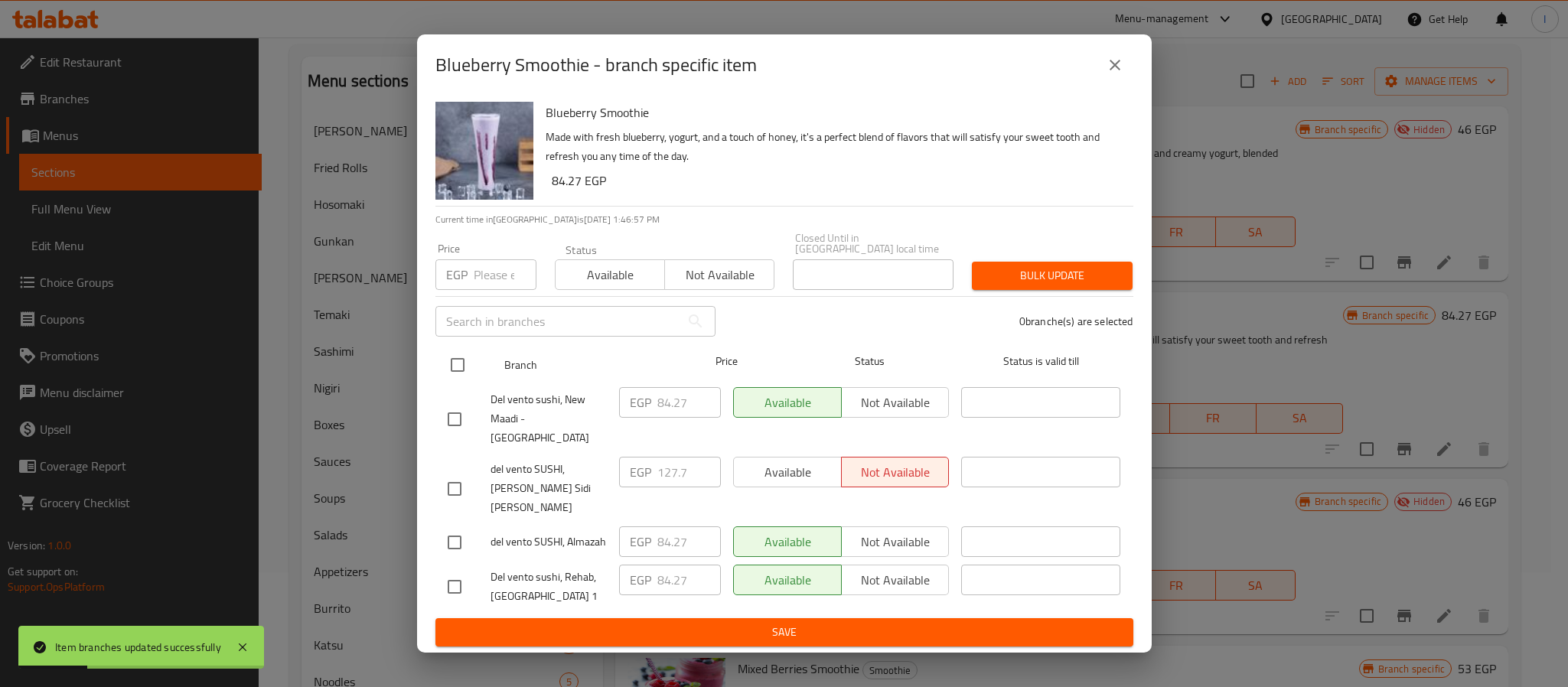
checkbox input "true"
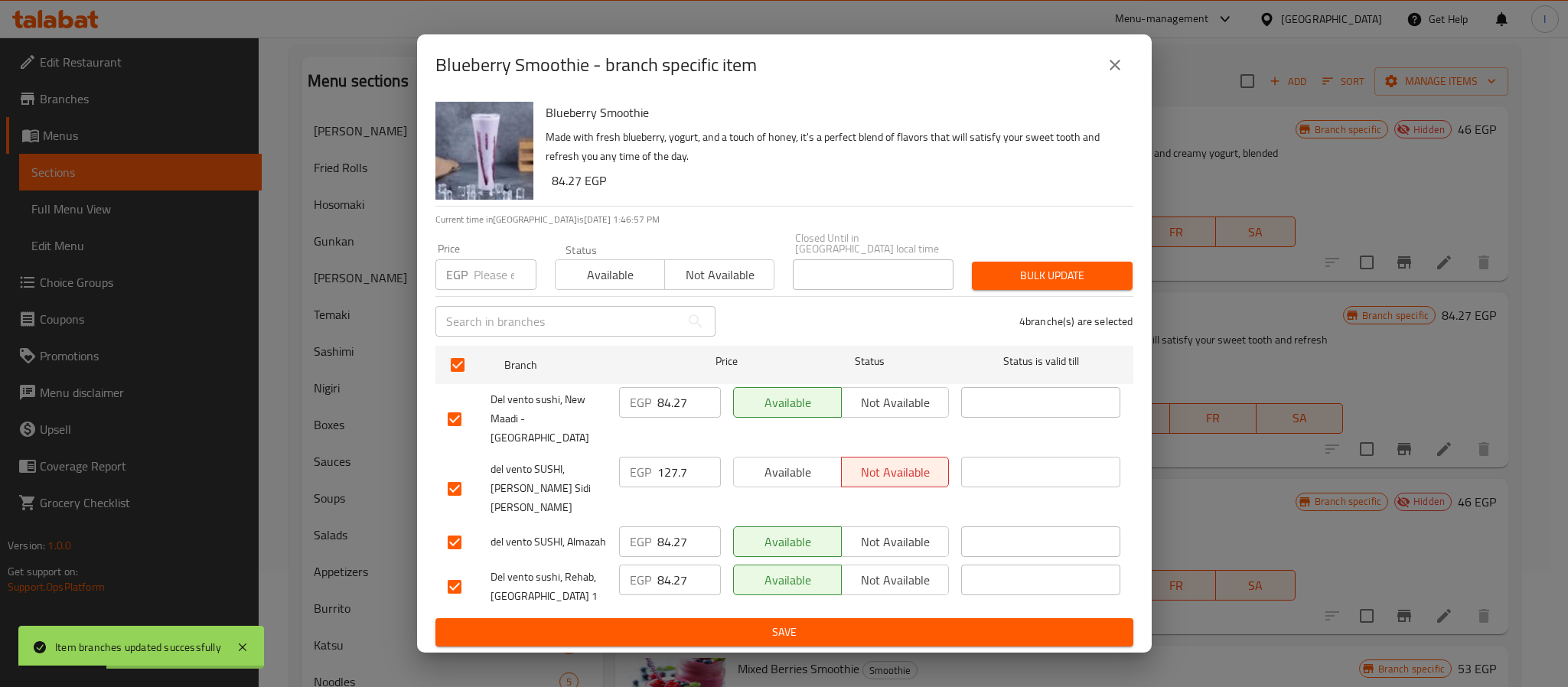
click at [674, 416] on input "84.27" at bounding box center [688, 401] width 64 height 31
paste input "112.36"
type input "112.36"
click at [680, 471] on input "127.7" at bounding box center [688, 472] width 64 height 31
paste input "12.36"
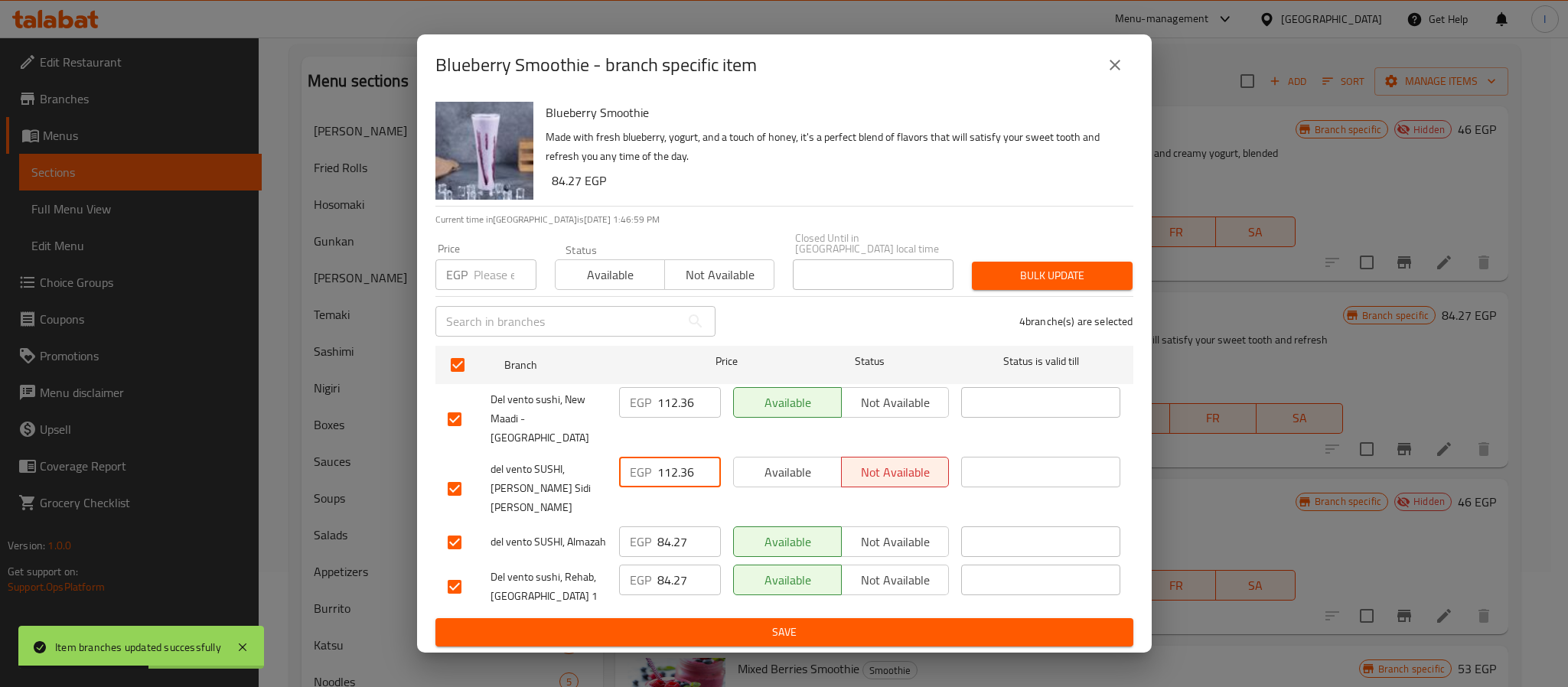
type input "112.36"
click at [666, 526] on input "84.27" at bounding box center [688, 541] width 64 height 31
paste input "112.36"
type input "112.36"
click at [714, 622] on span "Save" at bounding box center [784, 632] width 673 height 19
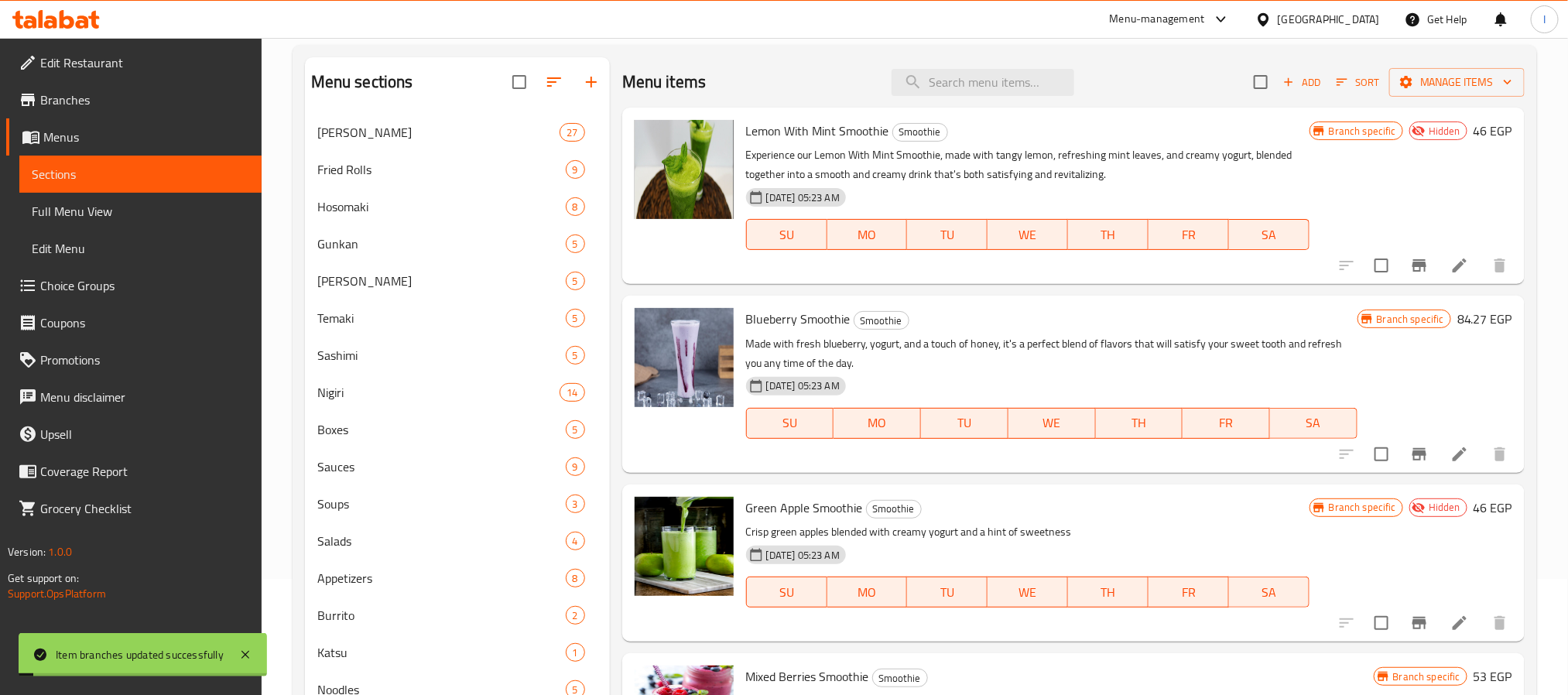
scroll to position [232, 0]
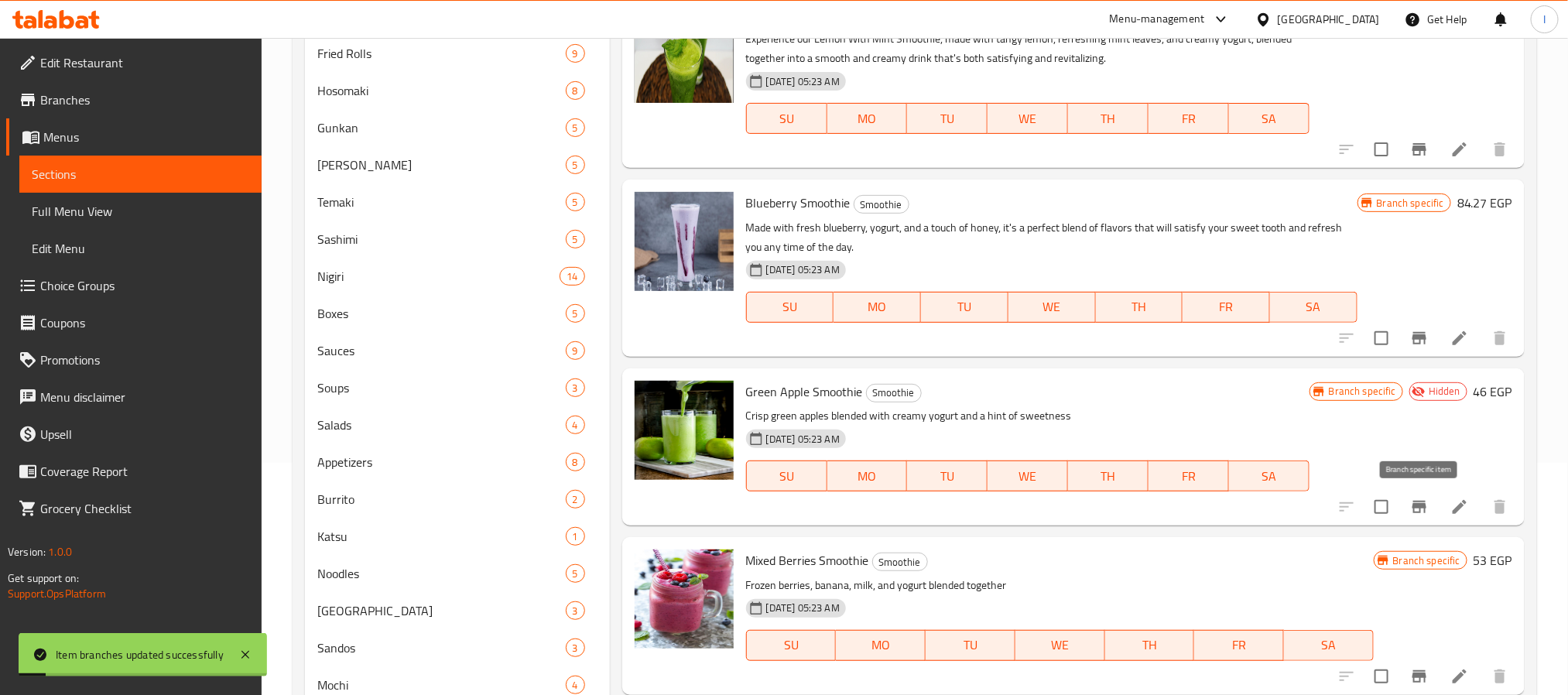
click at [1418, 493] on button "Branch-specific-item" at bounding box center [1419, 507] width 37 height 37
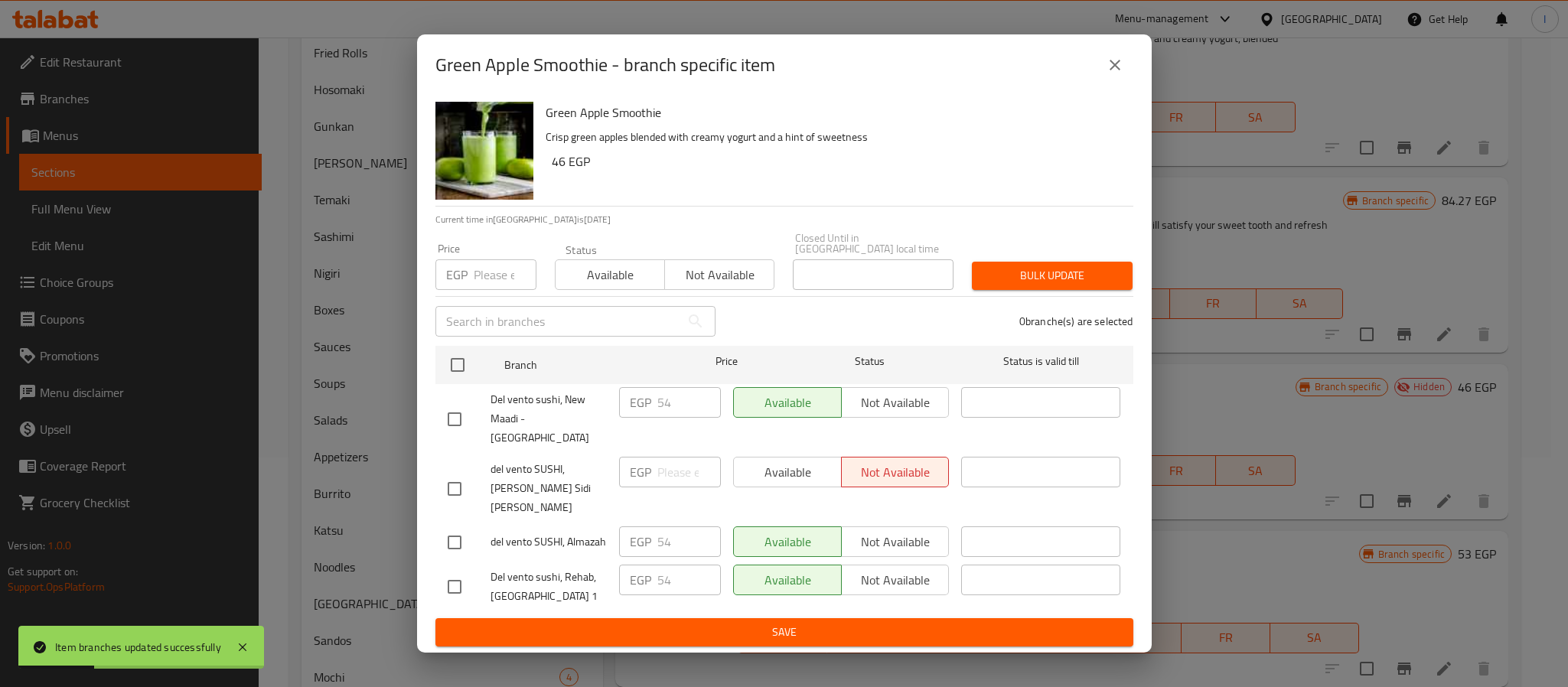
drag, startPoint x: 462, startPoint y: 374, endPoint x: 707, endPoint y: 421, distance: 249.5
click at [463, 374] on input "checkbox" at bounding box center [457, 364] width 32 height 32
checkbox input "true"
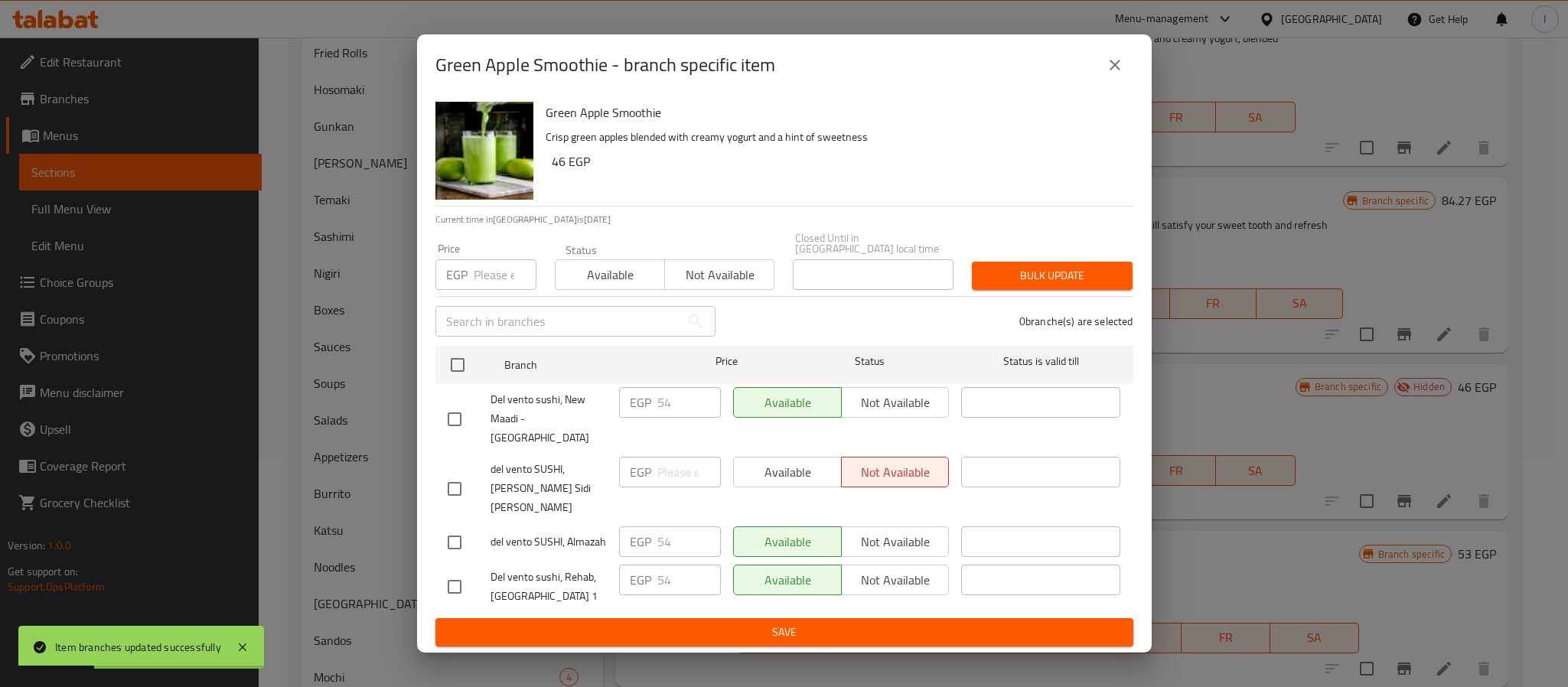
checkbox input "true"
click at [673, 416] on input "54" at bounding box center [688, 401] width 64 height 31
paste input "112.36"
type input "112.36"
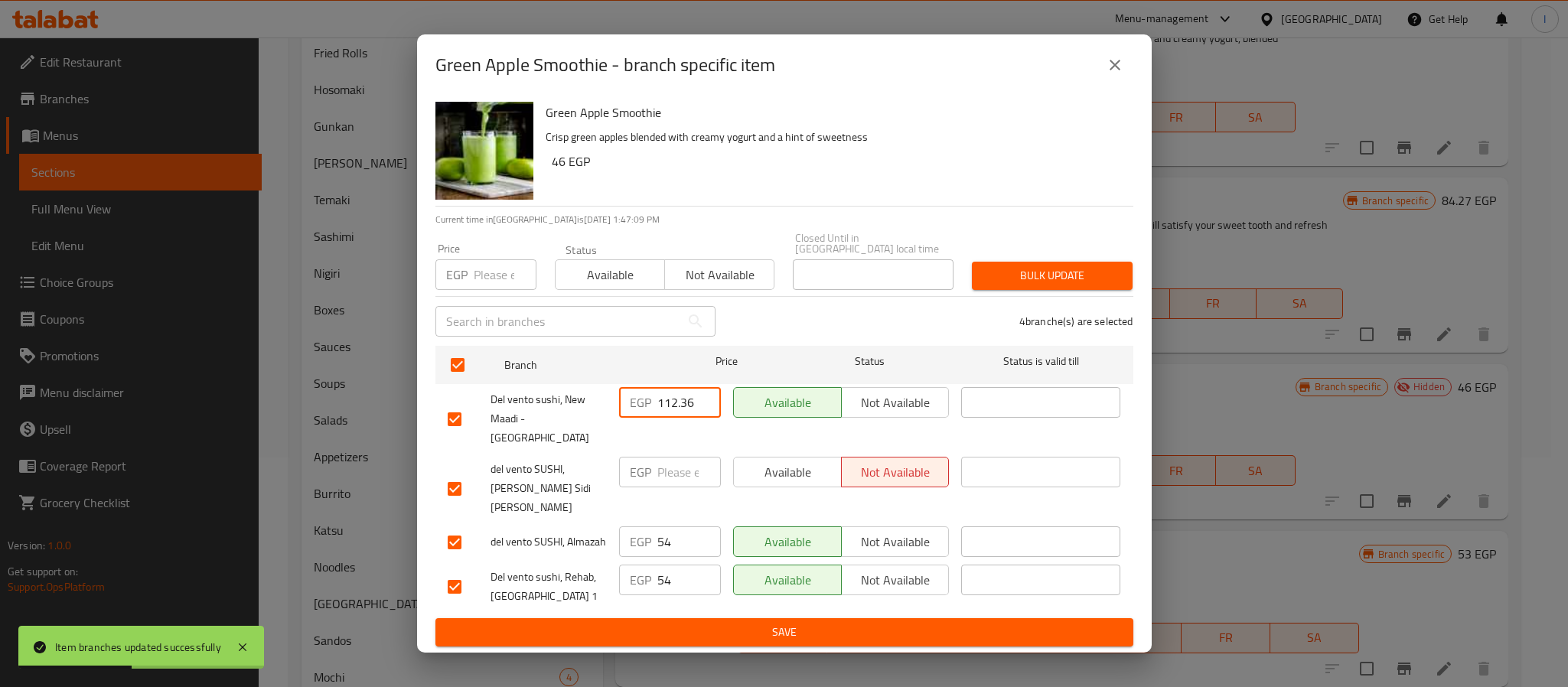
click at [671, 526] on input "54" at bounding box center [688, 541] width 64 height 31
paste input "112.36"
type input "112.36"
click at [675, 564] on input "54" at bounding box center [688, 579] width 64 height 31
paste input "112.36"
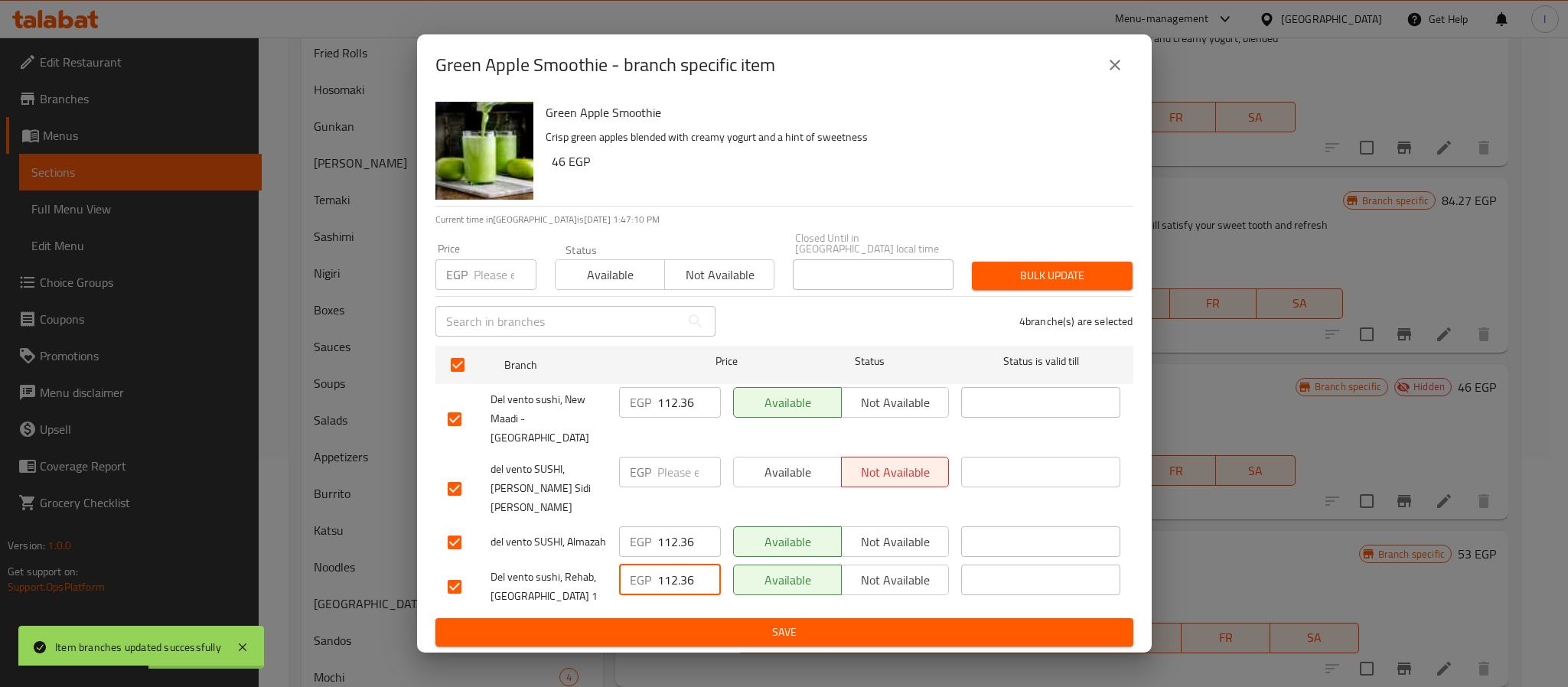
type input "112.36"
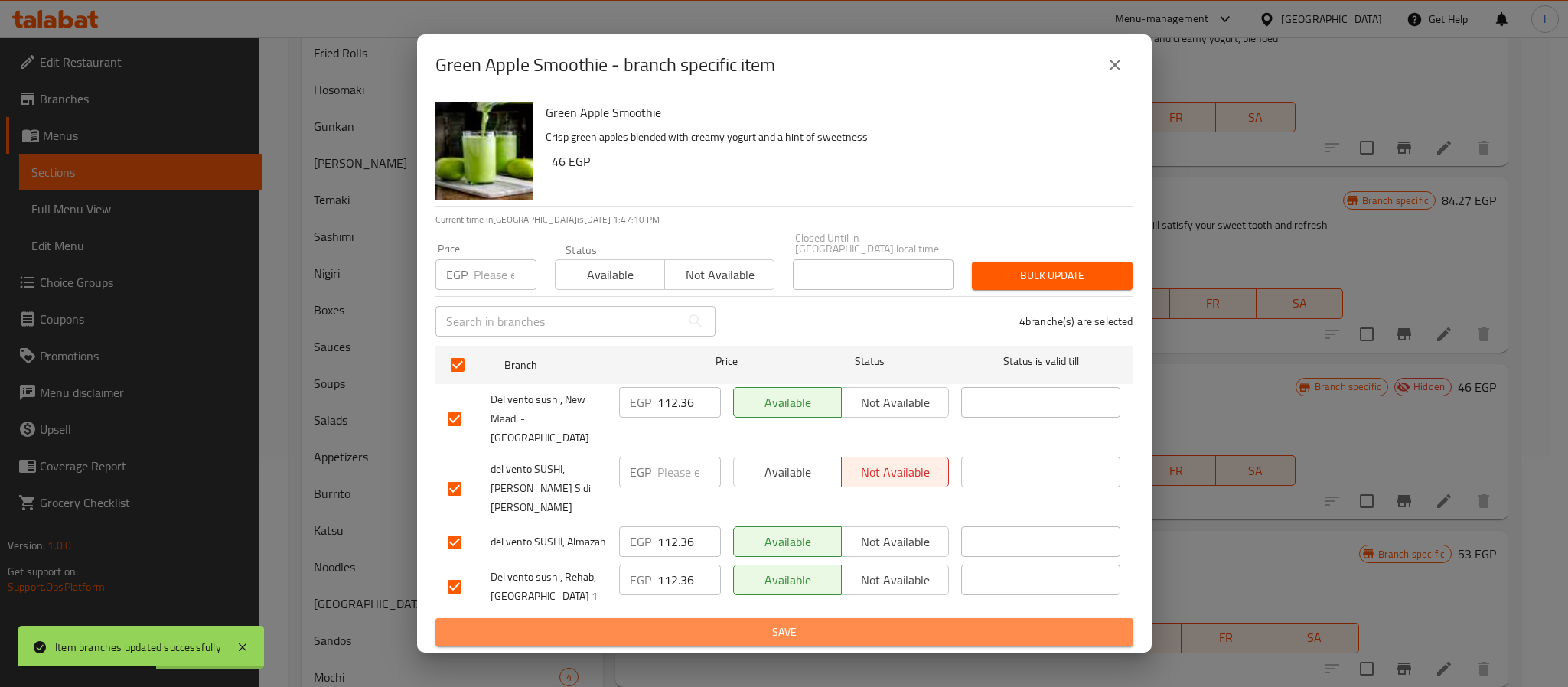
click at [692, 622] on span "Save" at bounding box center [784, 632] width 673 height 19
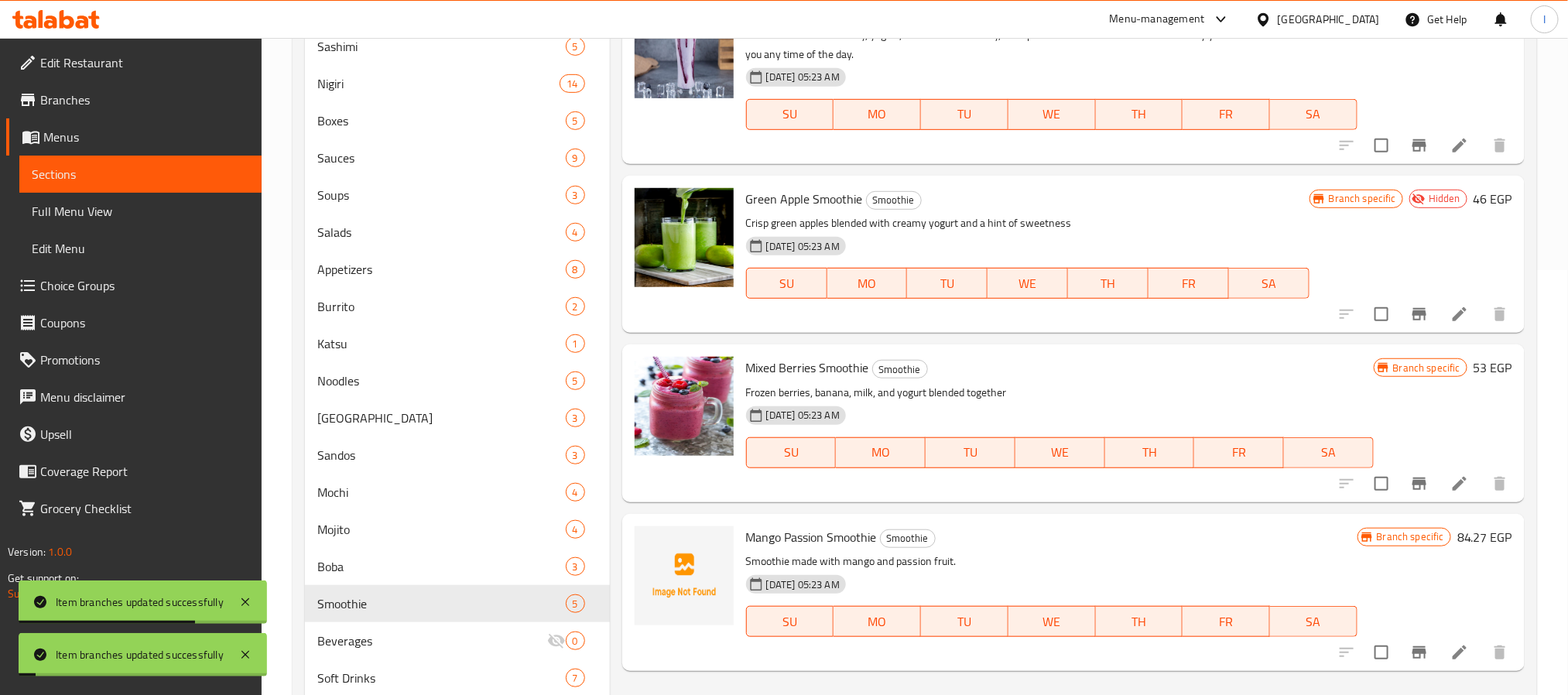
scroll to position [464, 0]
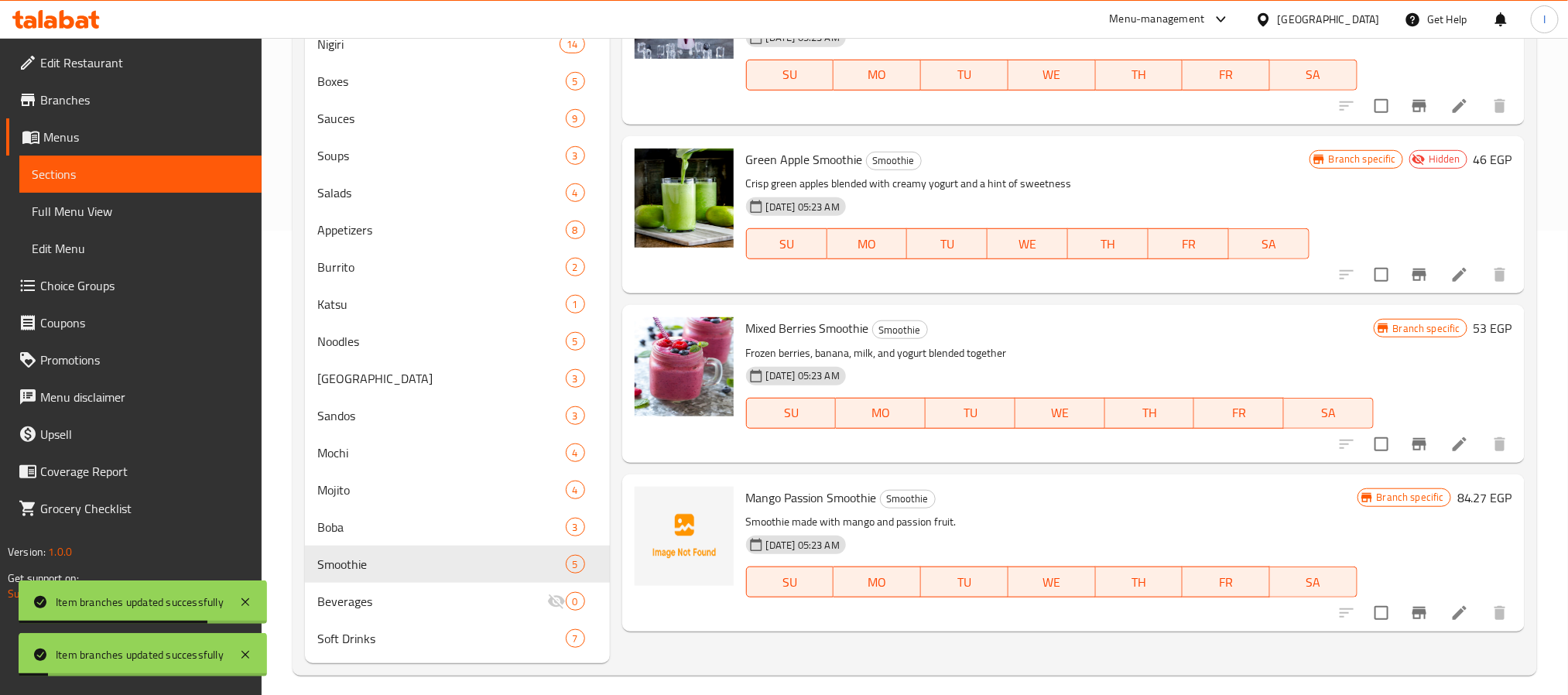
click at [1421, 449] on icon "Branch-specific-item" at bounding box center [1419, 444] width 19 height 19
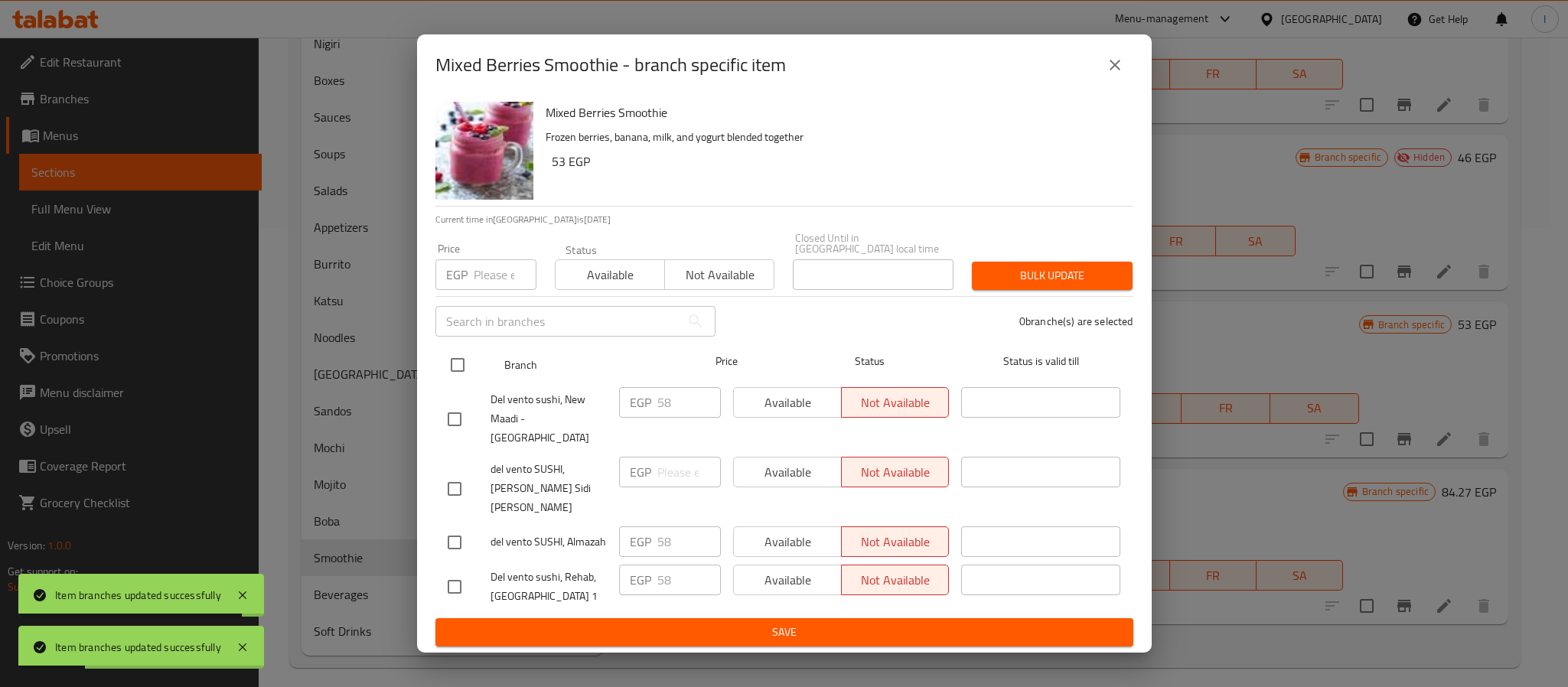
click at [458, 369] on input "checkbox" at bounding box center [457, 364] width 32 height 32
checkbox input "true"
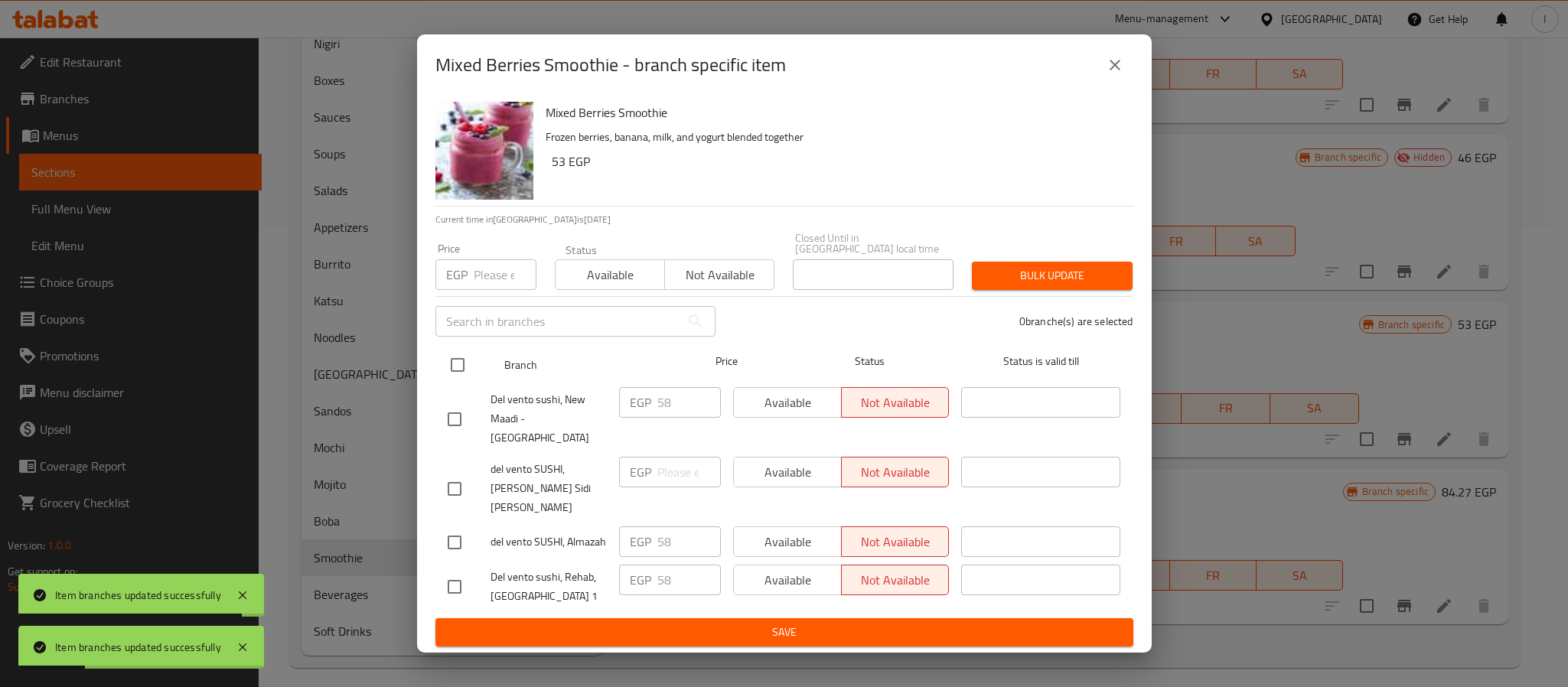
checkbox input "true"
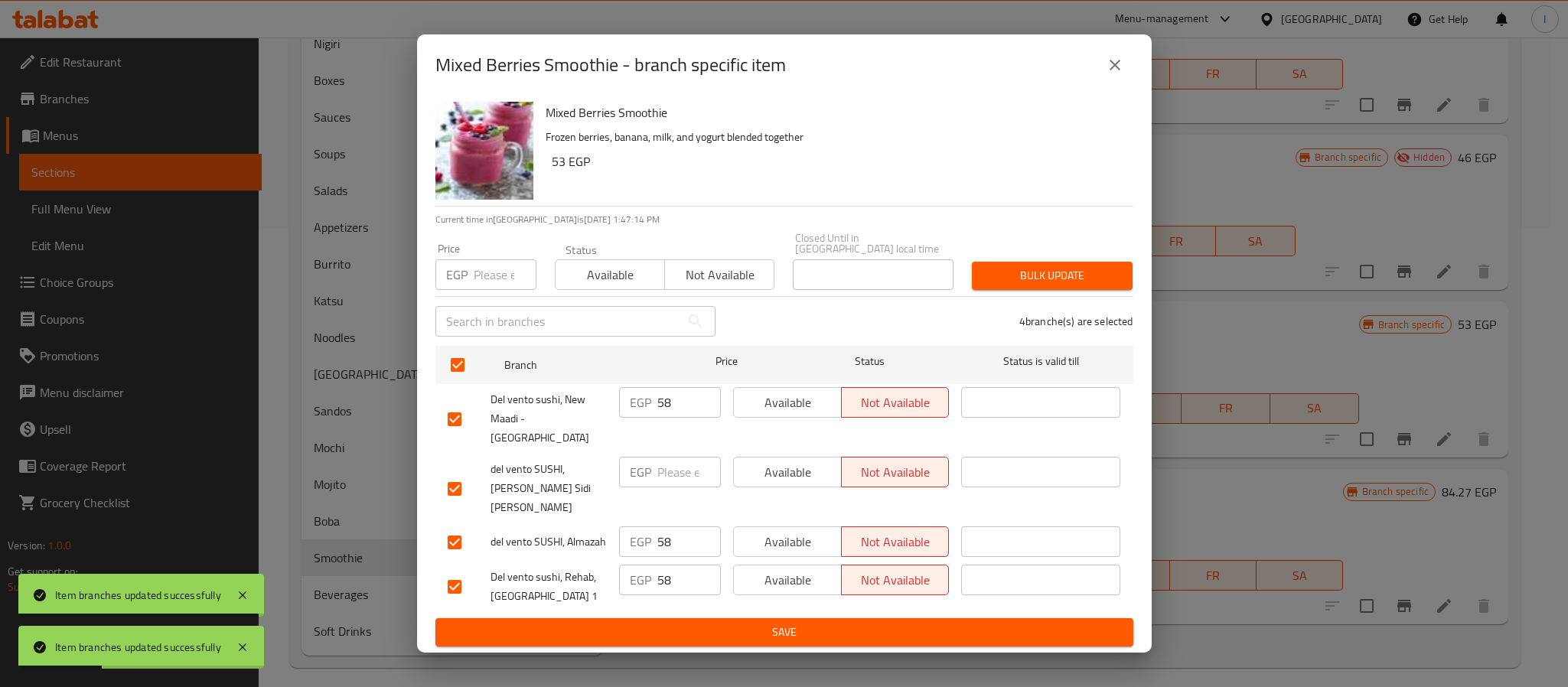
click at [685, 409] on input "58" at bounding box center [688, 401] width 64 height 31
paste input "112.36"
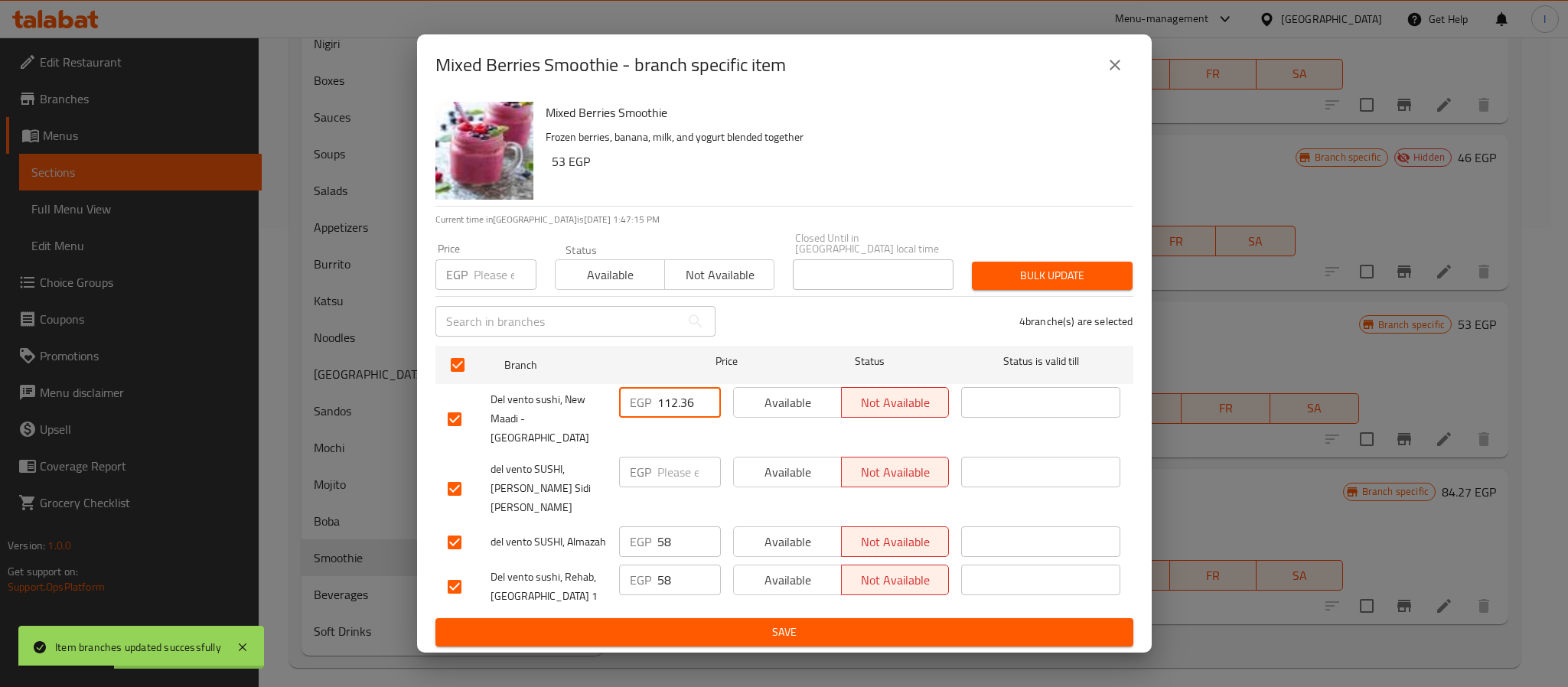
type input "112.36"
click at [673, 526] on input "58" at bounding box center [688, 541] width 64 height 31
paste input "112.36"
type input "112.36"
click at [684, 564] on input "58" at bounding box center [688, 579] width 64 height 31
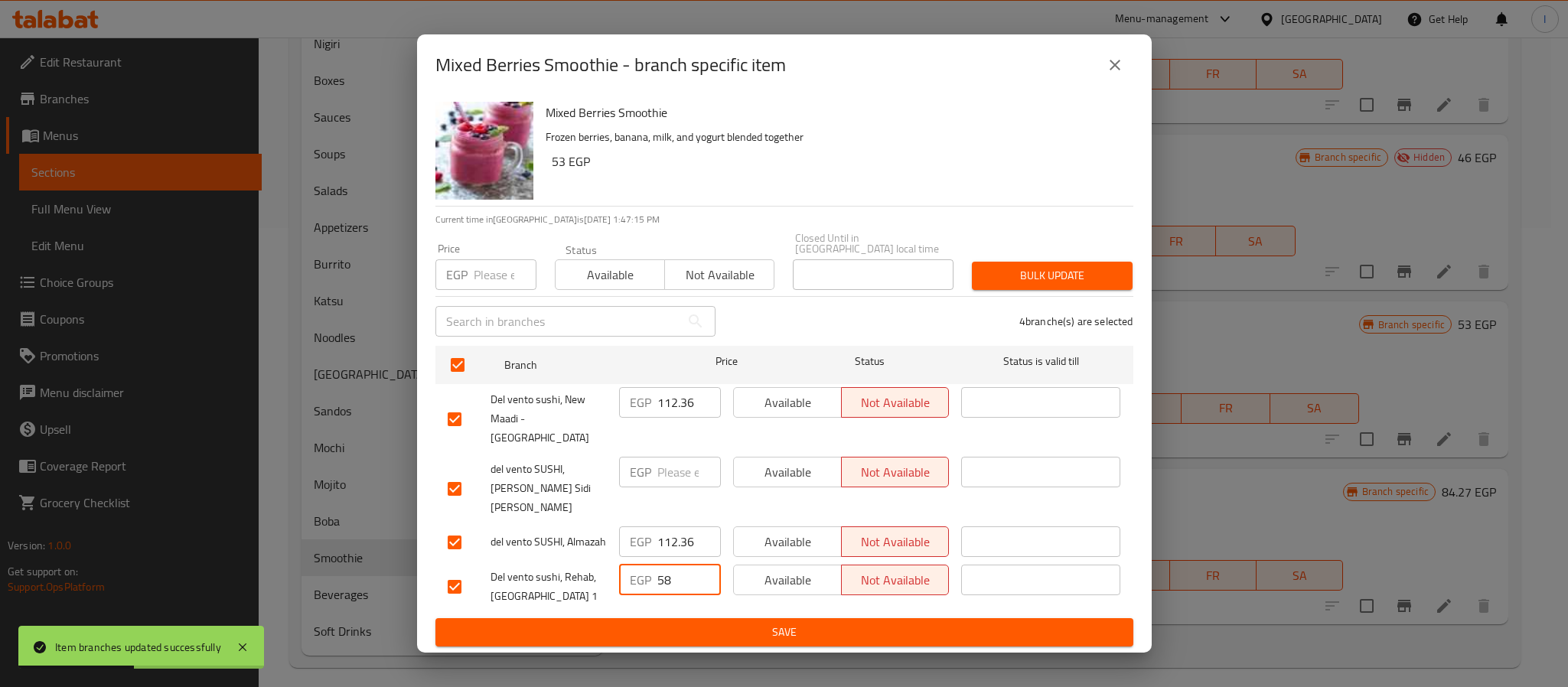
paste input "112.36"
type input "112.36"
click at [698, 622] on span "Save" at bounding box center [784, 632] width 673 height 19
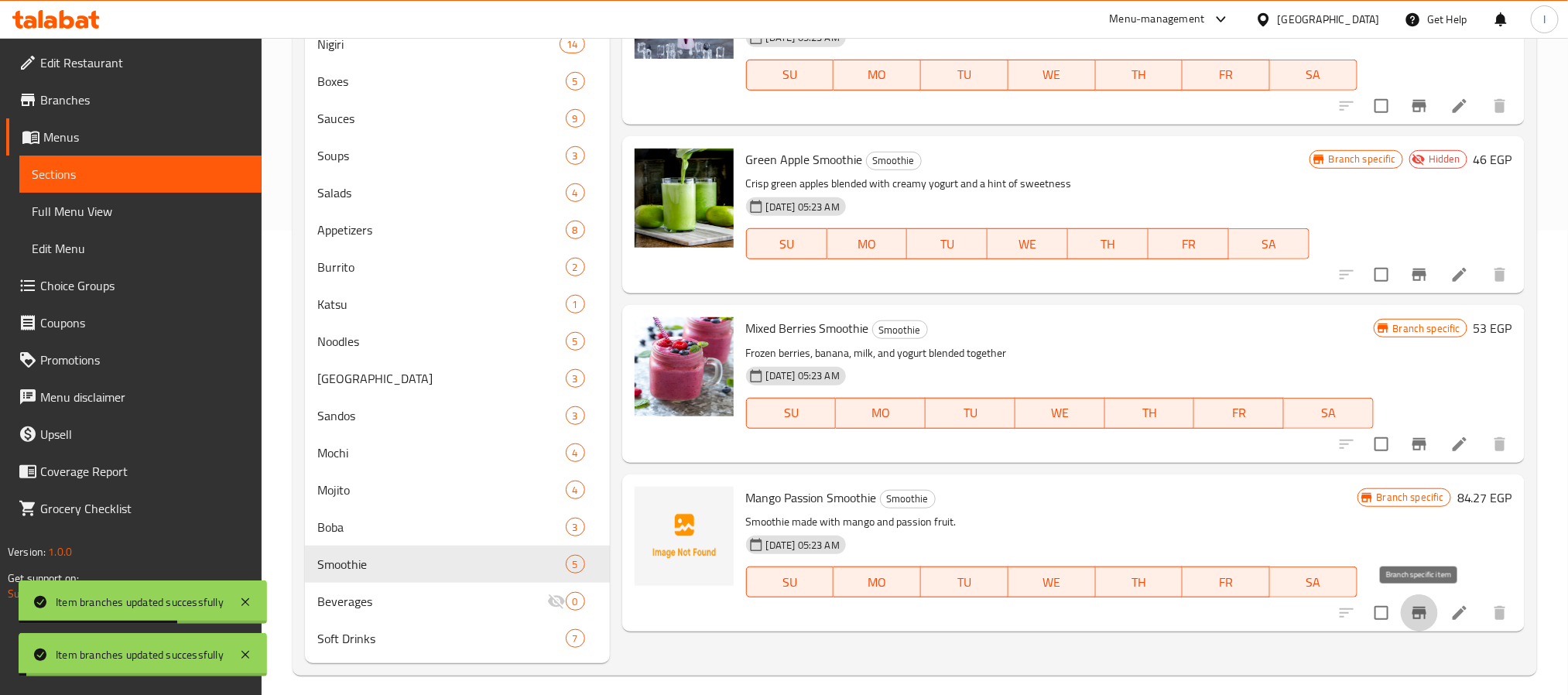
click at [1418, 613] on icon "Branch-specific-item" at bounding box center [1418, 612] width 14 height 12
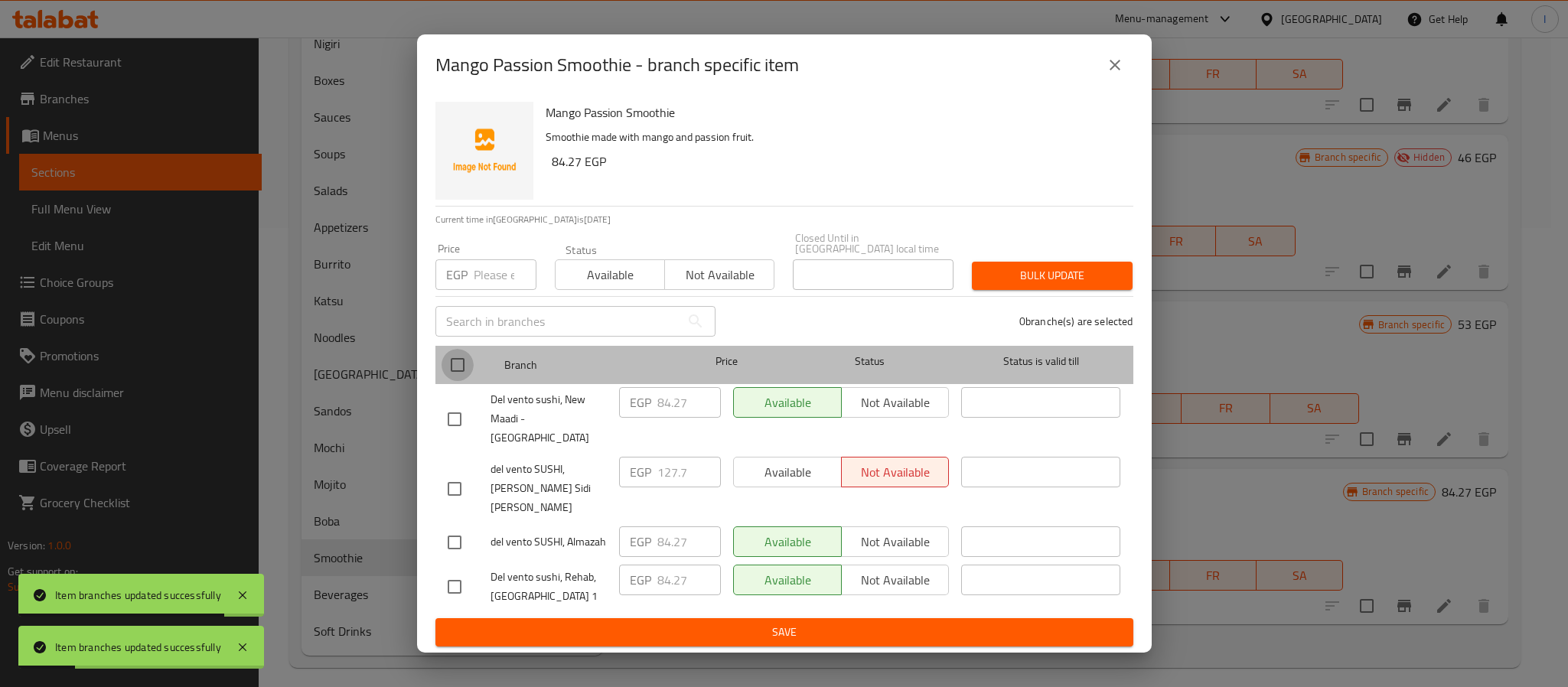
click at [450, 379] on input "checkbox" at bounding box center [457, 364] width 32 height 32
checkbox input "true"
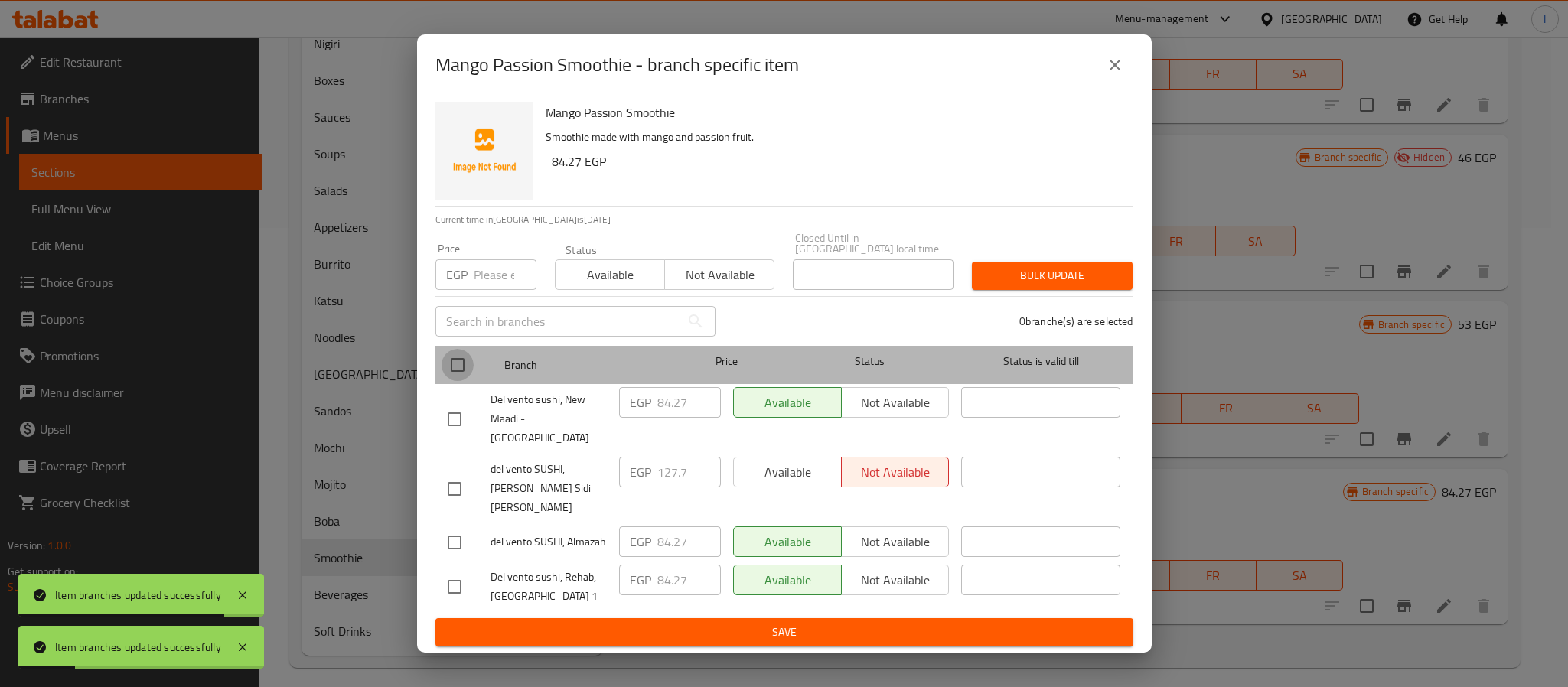
checkbox input "true"
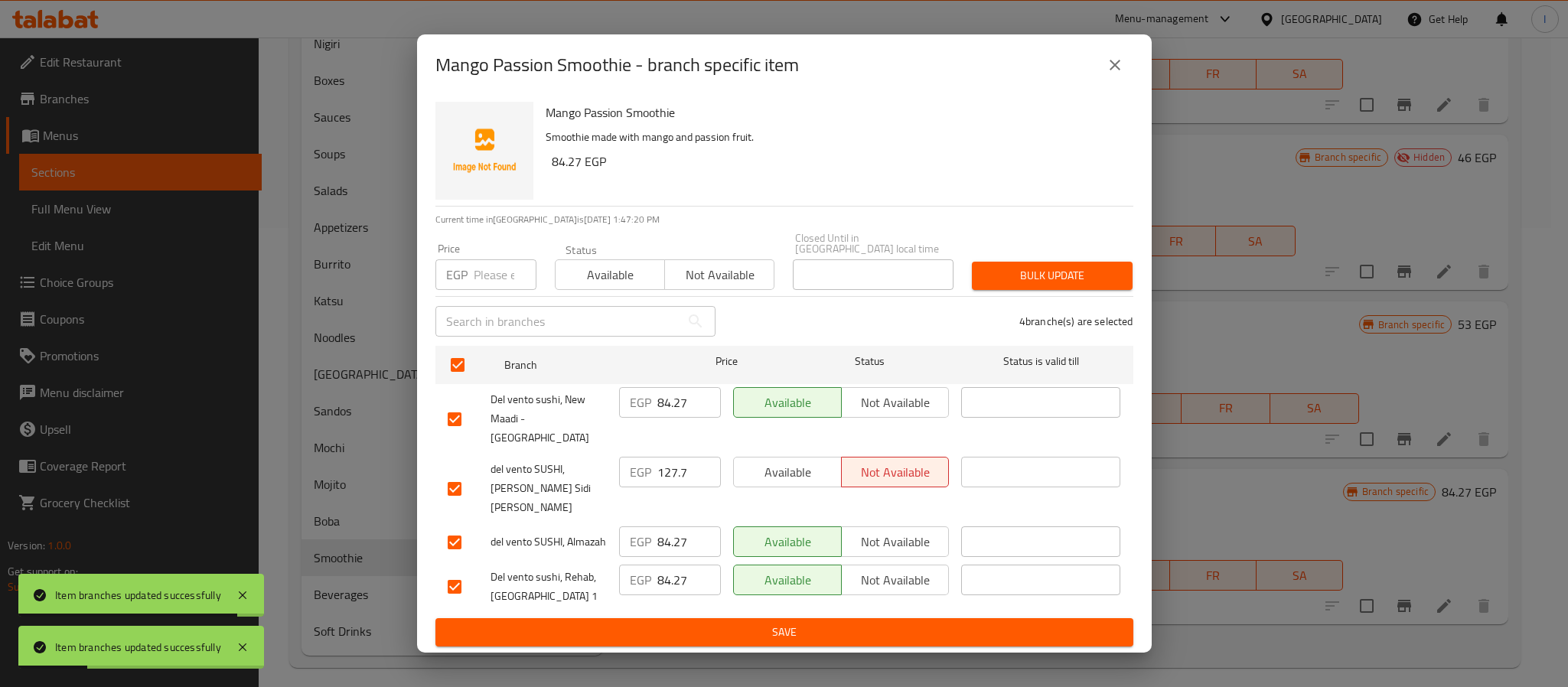
click at [689, 415] on input "84.27" at bounding box center [688, 401] width 64 height 31
paste input "112.36"
type input "112.36"
click at [668, 526] on input "84.27" at bounding box center [688, 541] width 64 height 31
paste input "112.36"
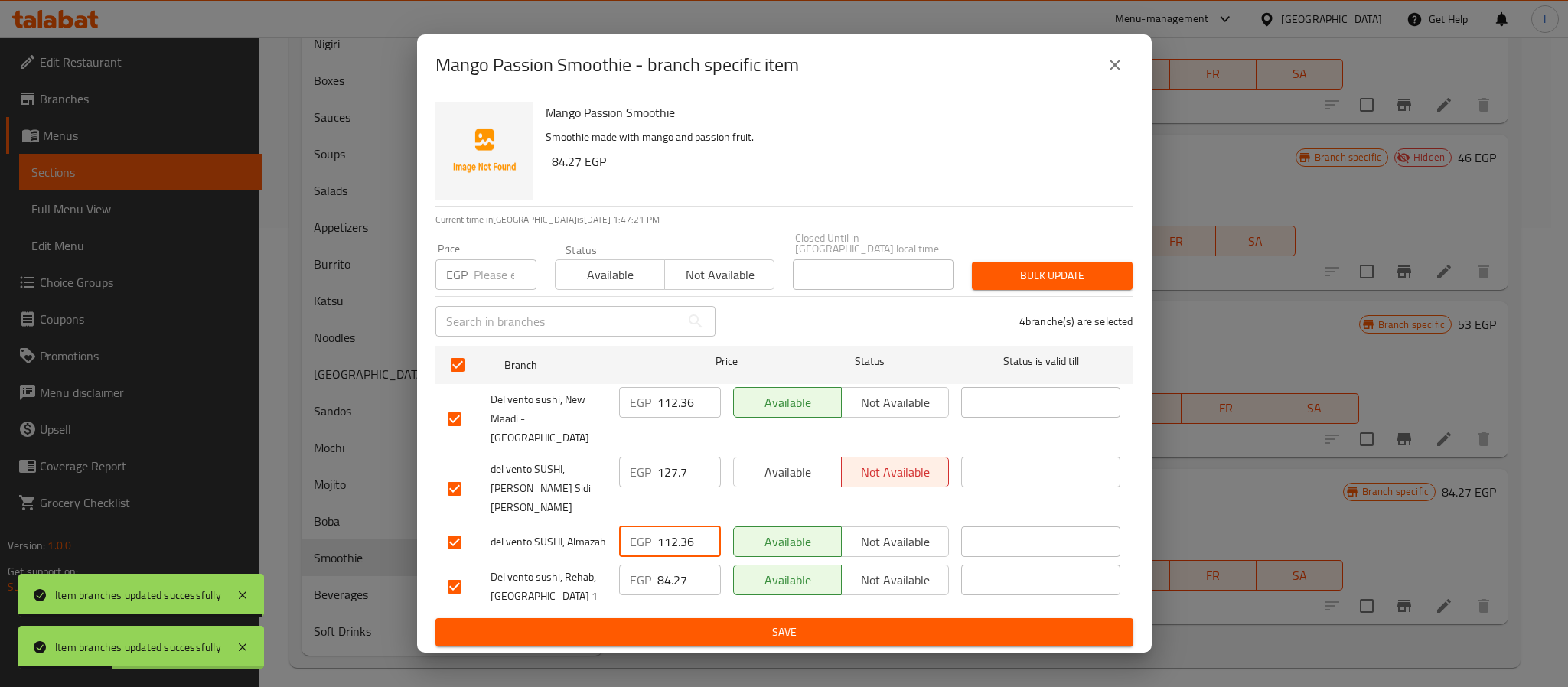
type input "112.36"
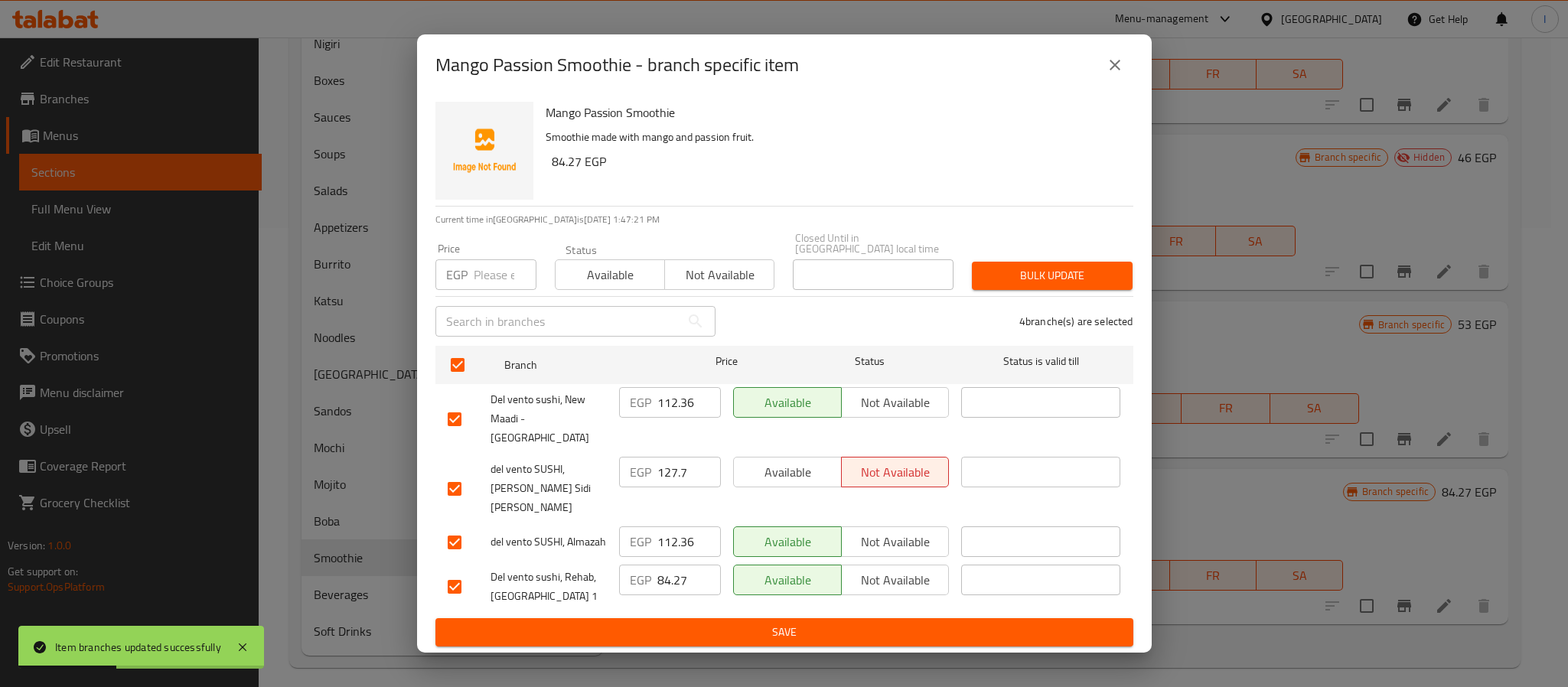
click at [679, 573] on div "EGP 84.27 ​" at bounding box center [669, 586] width 114 height 56
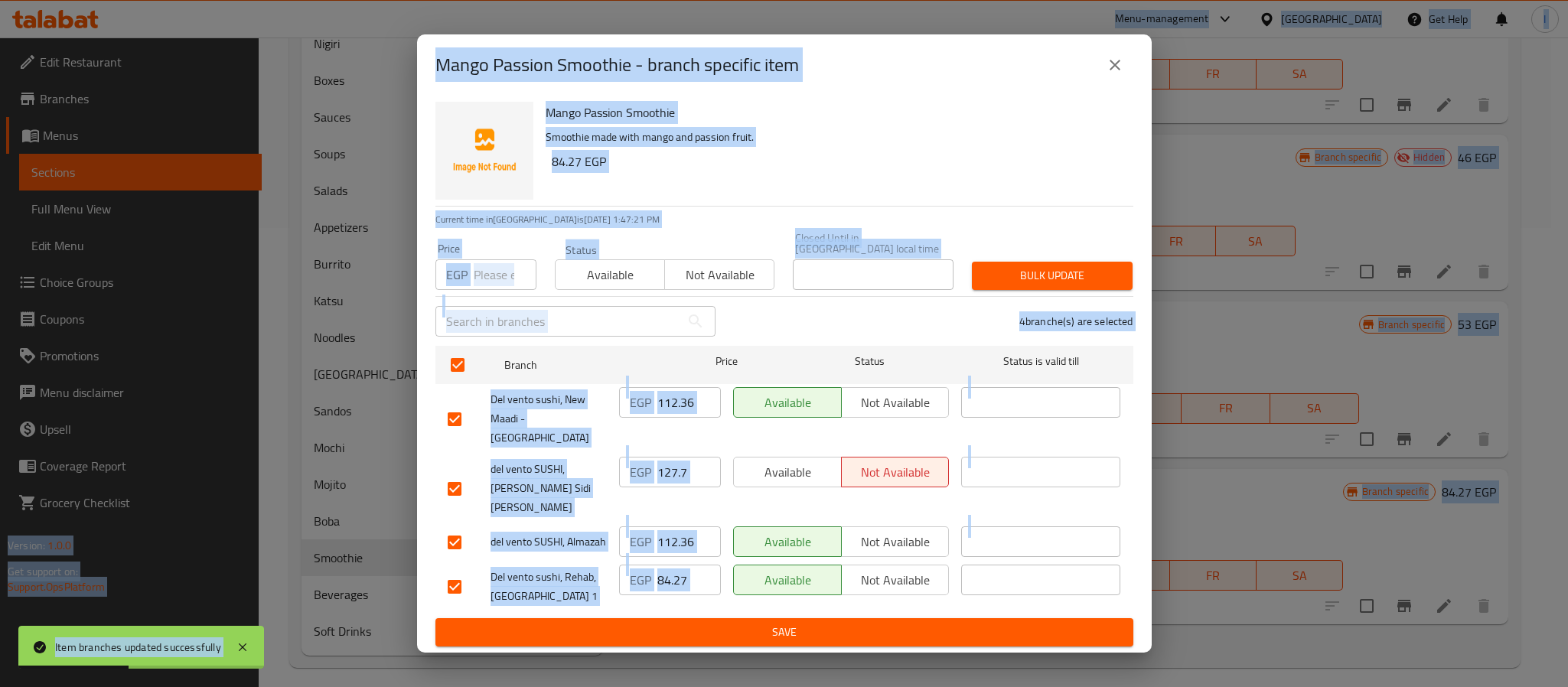
click at [679, 564] on input "84.27" at bounding box center [688, 579] width 64 height 31
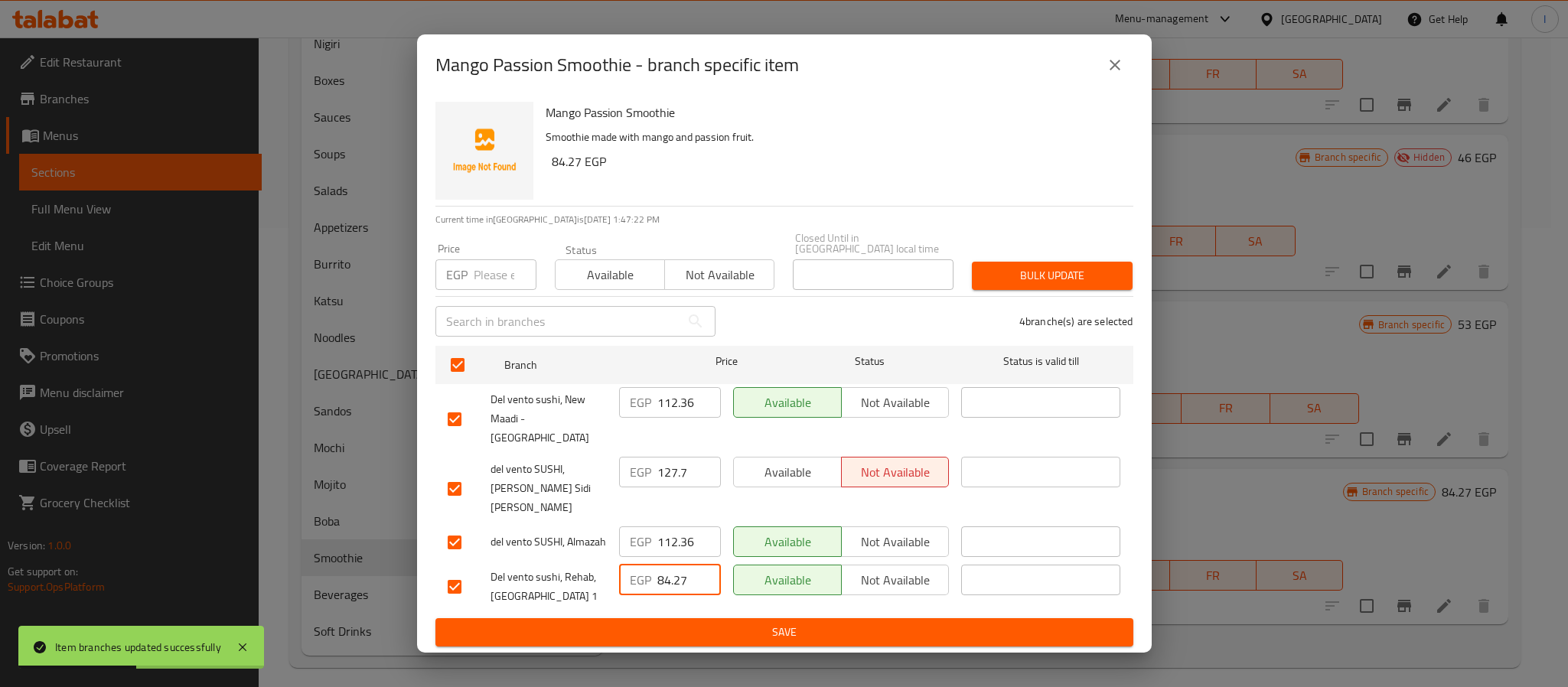
click at [679, 564] on input "84.27" at bounding box center [688, 579] width 64 height 31
paste input "112.36"
type input "112.36"
click at [696, 587] on div "EGP 112.36 ​" at bounding box center [669, 586] width 114 height 56
click at [698, 622] on span "Save" at bounding box center [784, 632] width 673 height 19
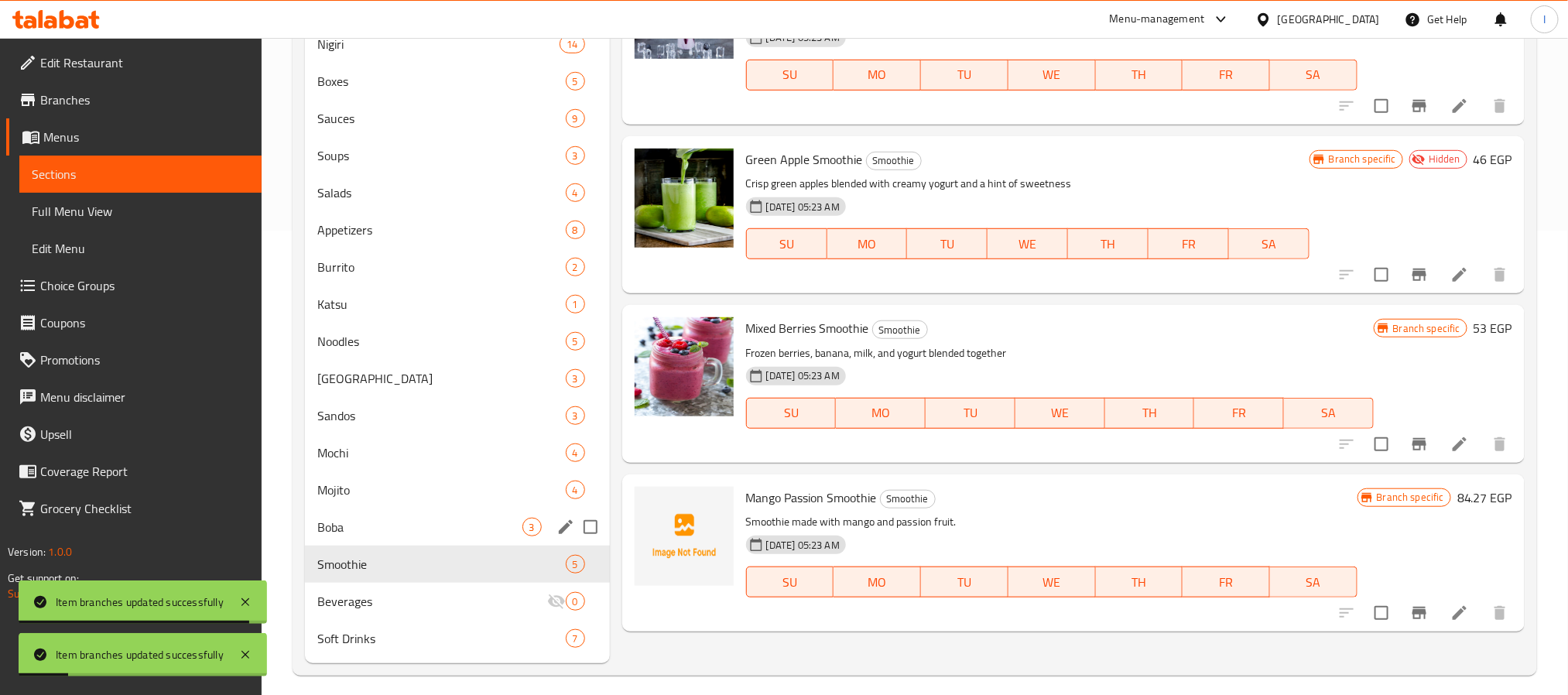
click at [406, 495] on span "Mojito" at bounding box center [441, 490] width 248 height 19
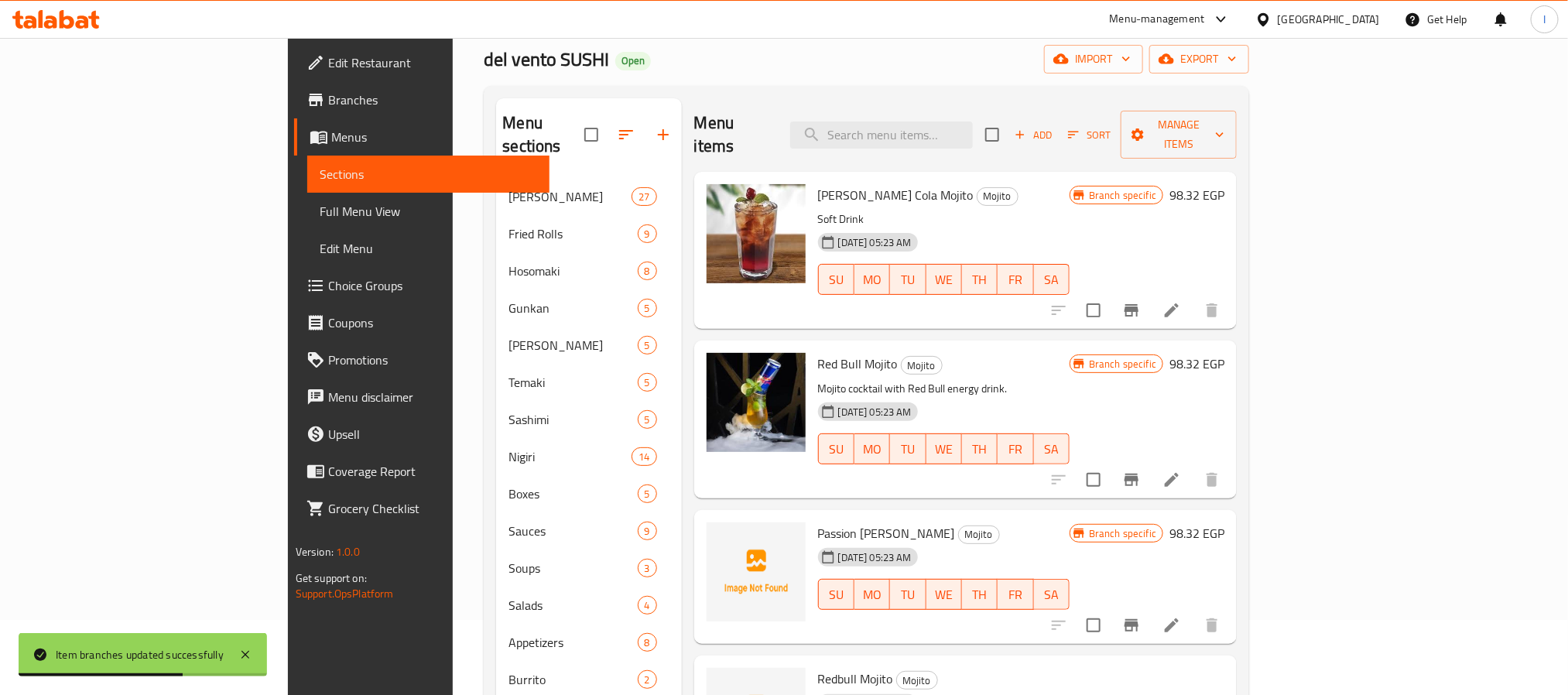
scroll to position [116, 0]
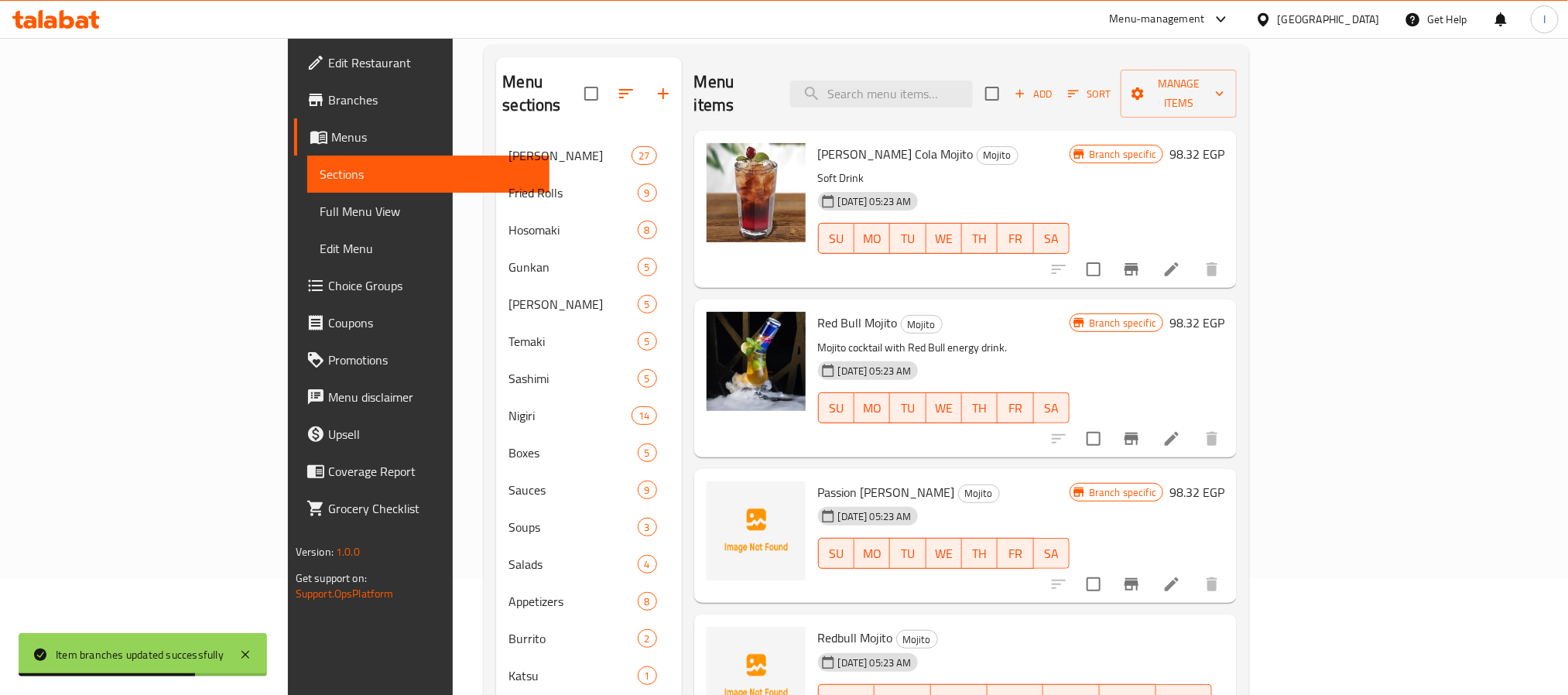
click at [1140, 260] on icon "Branch-specific-item" at bounding box center [1131, 269] width 19 height 19
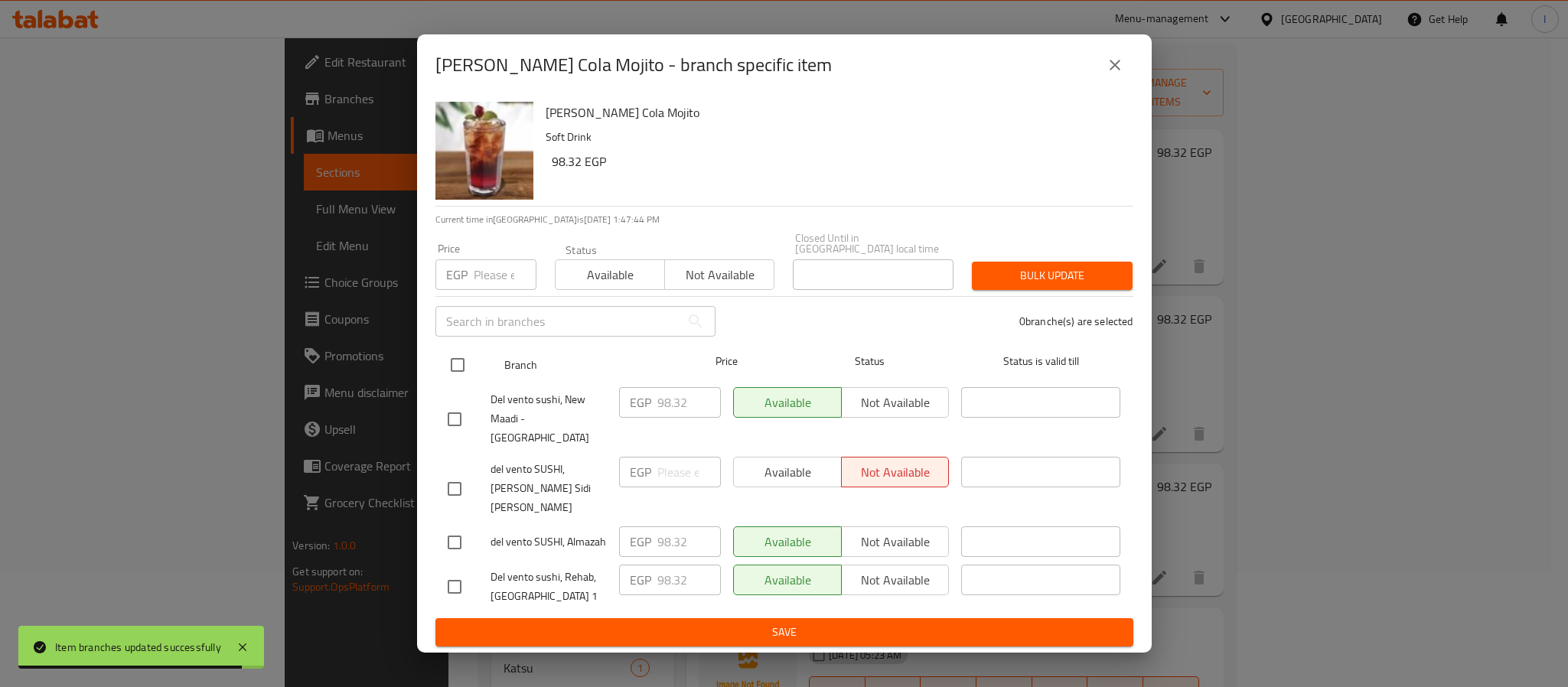
click at [460, 381] on input "checkbox" at bounding box center [457, 364] width 32 height 32
checkbox input "true"
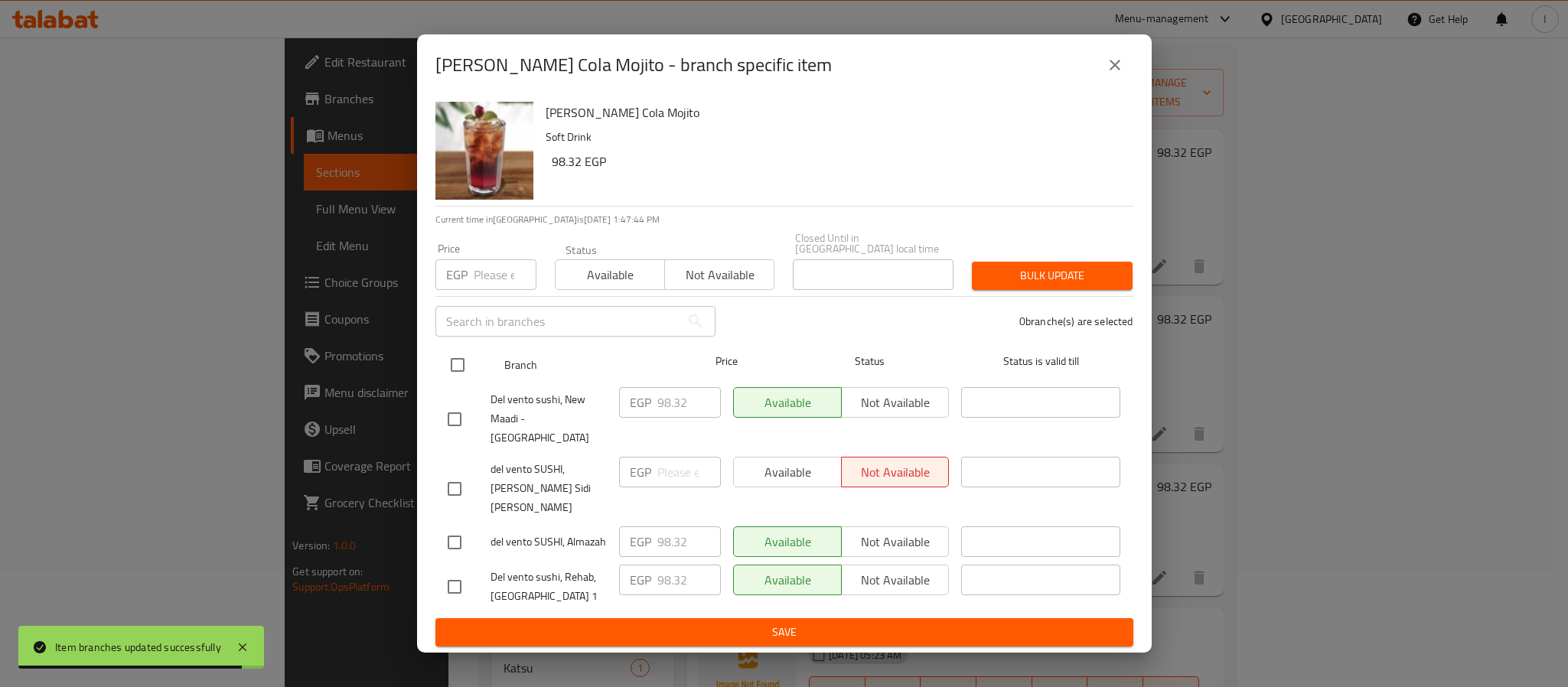
checkbox input "true"
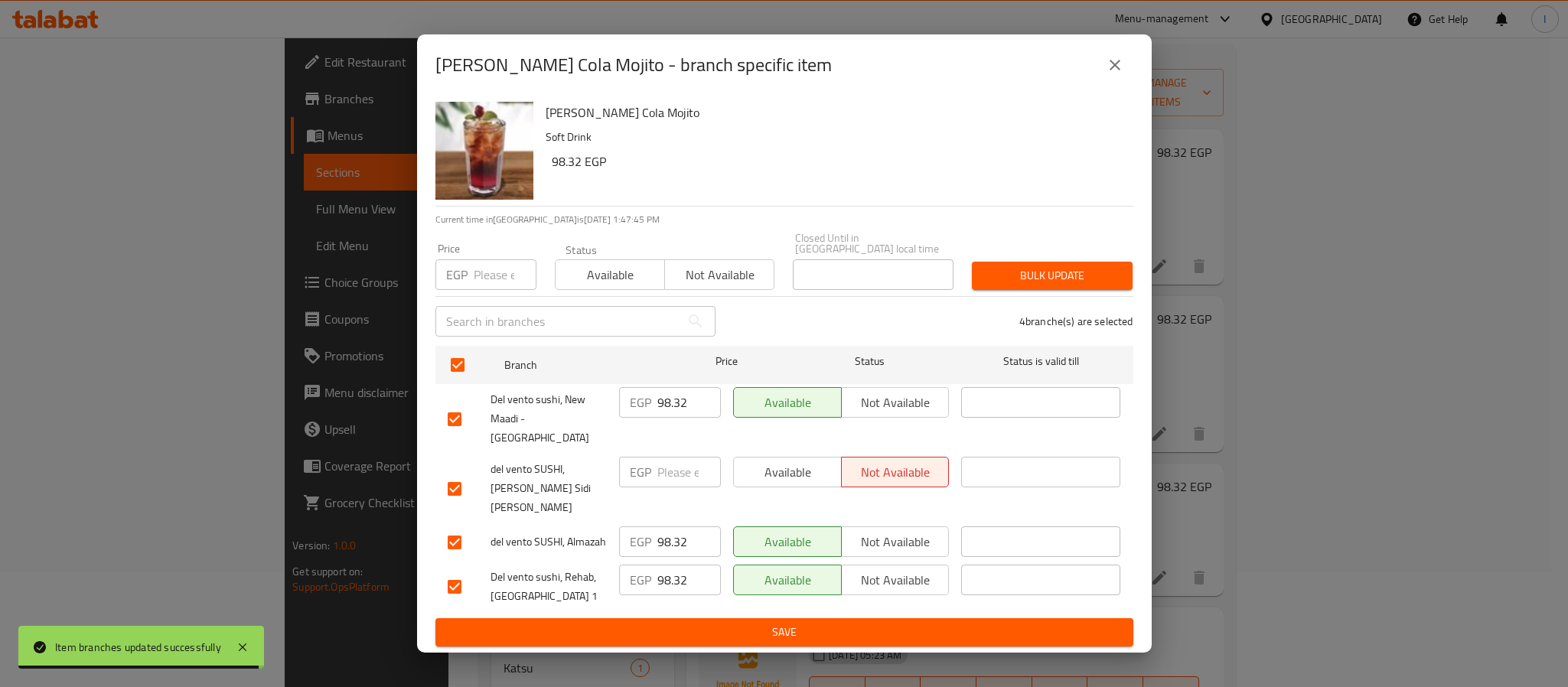
click at [660, 418] on input "98.32" at bounding box center [688, 401] width 64 height 31
paste input "112.36"
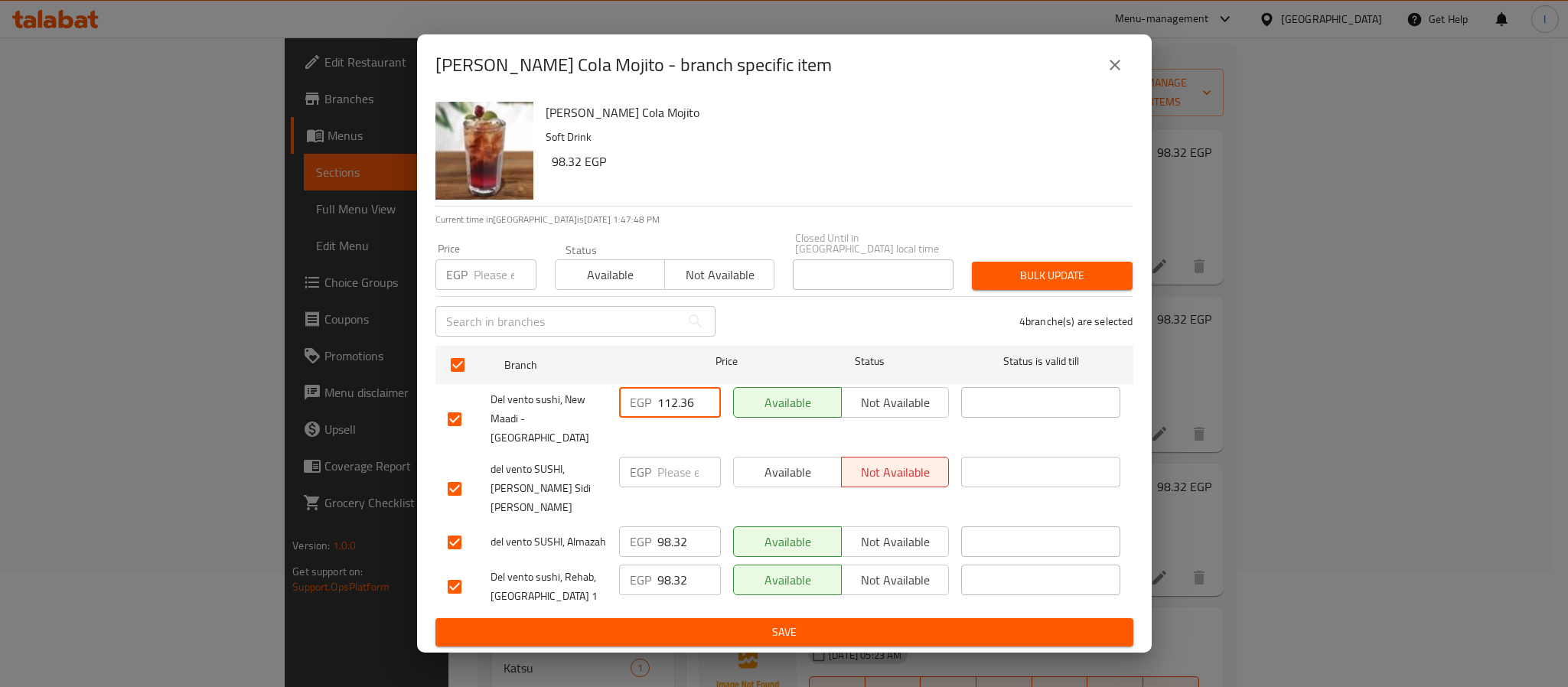
type input "112.36"
click at [732, 622] on span "Save" at bounding box center [784, 632] width 673 height 19
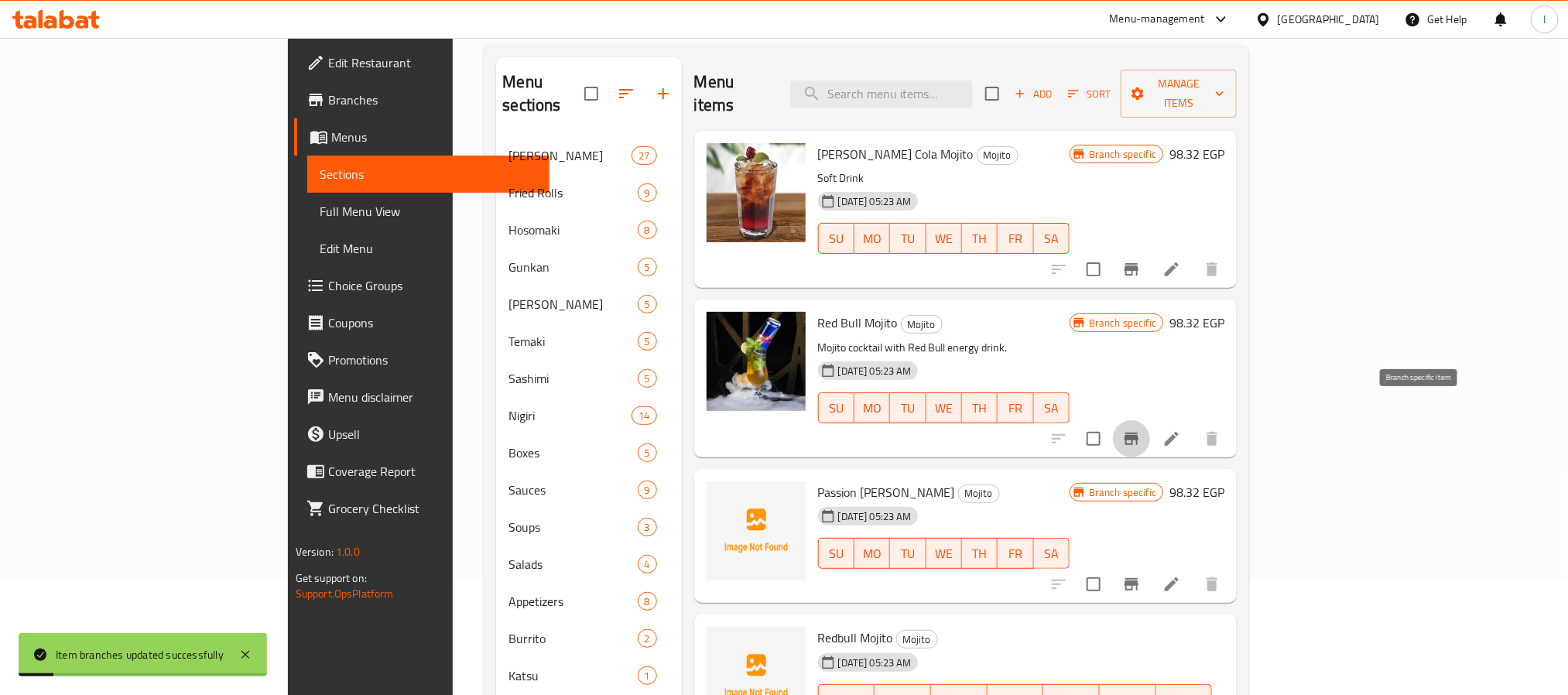
click at [1140, 429] on icon "Branch-specific-item" at bounding box center [1131, 439] width 19 height 19
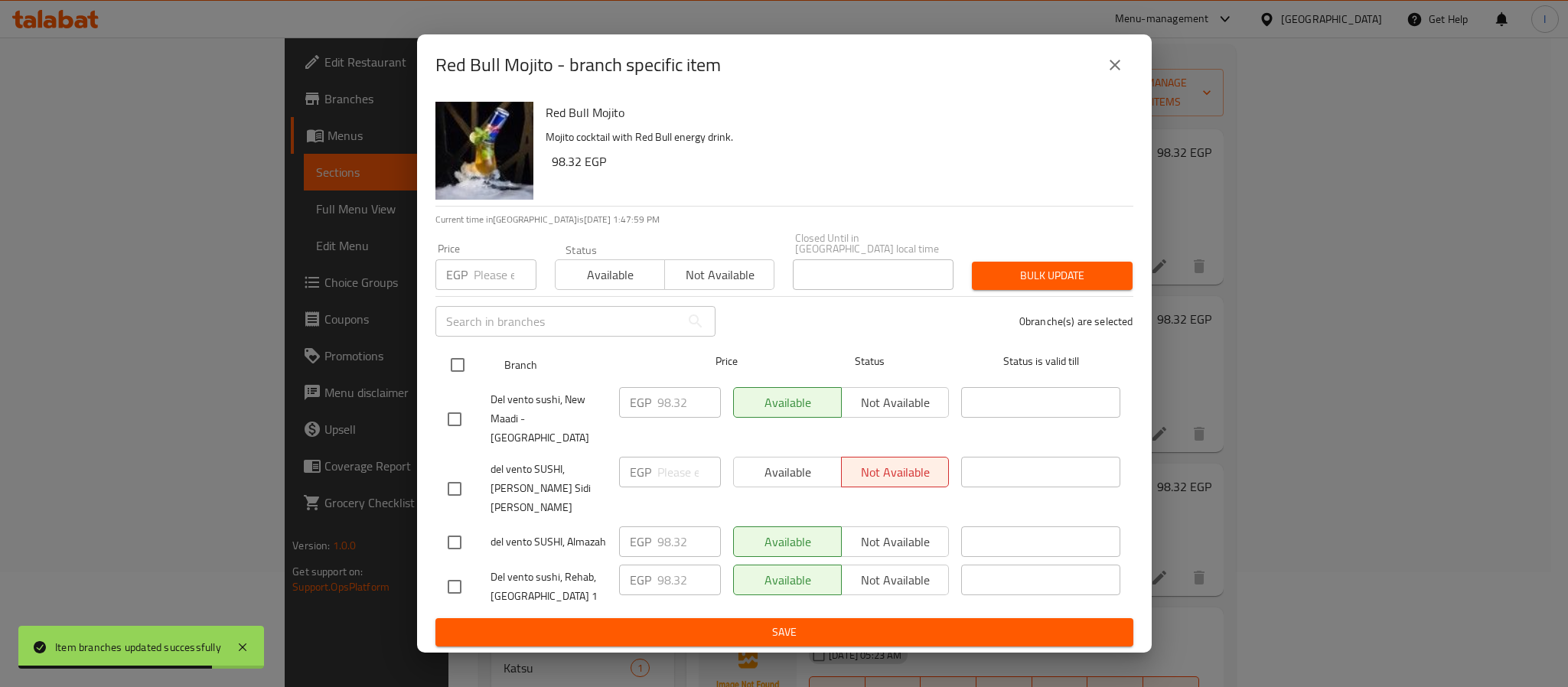
click at [457, 381] on input "checkbox" at bounding box center [457, 364] width 32 height 32
checkbox input "true"
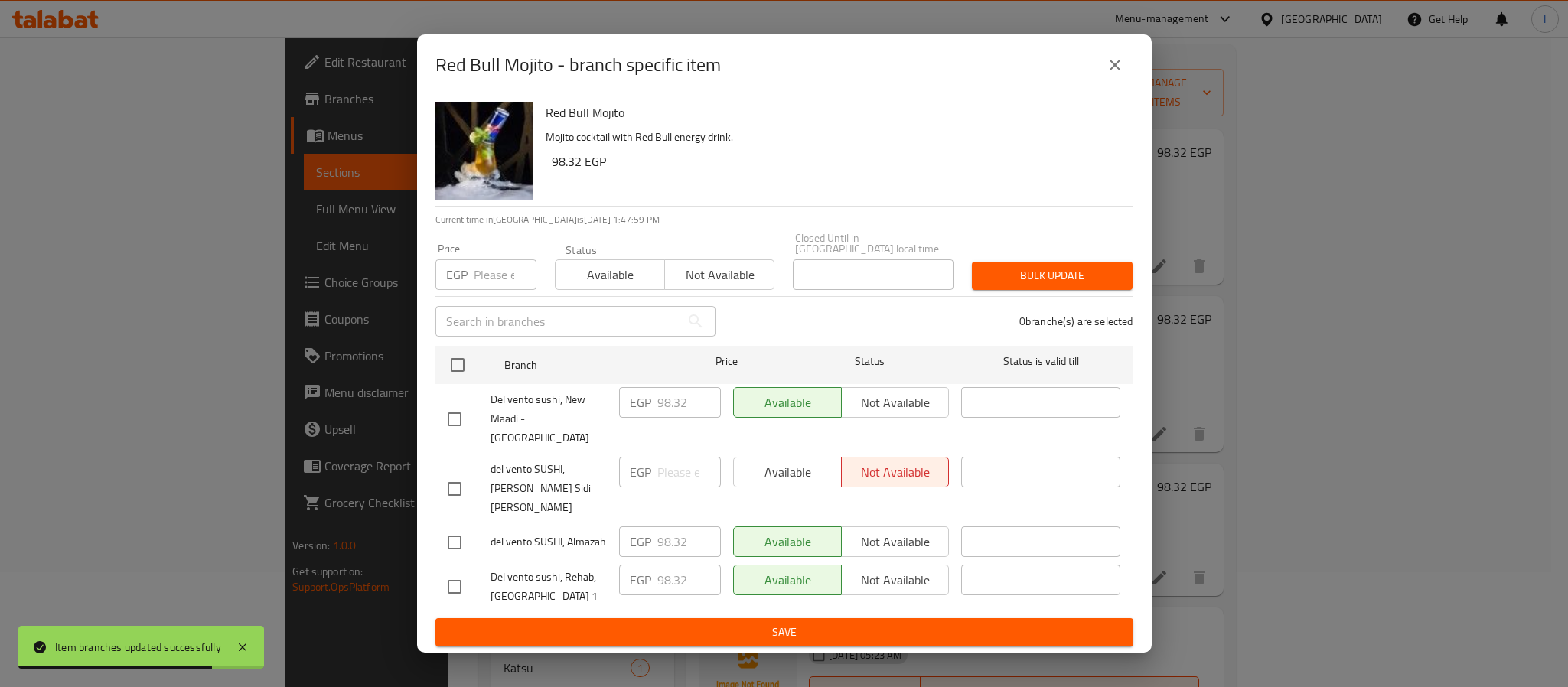
checkbox input "true"
click at [663, 418] on input "98.32" at bounding box center [688, 401] width 64 height 31
paste input "112.36"
type input "112.36"
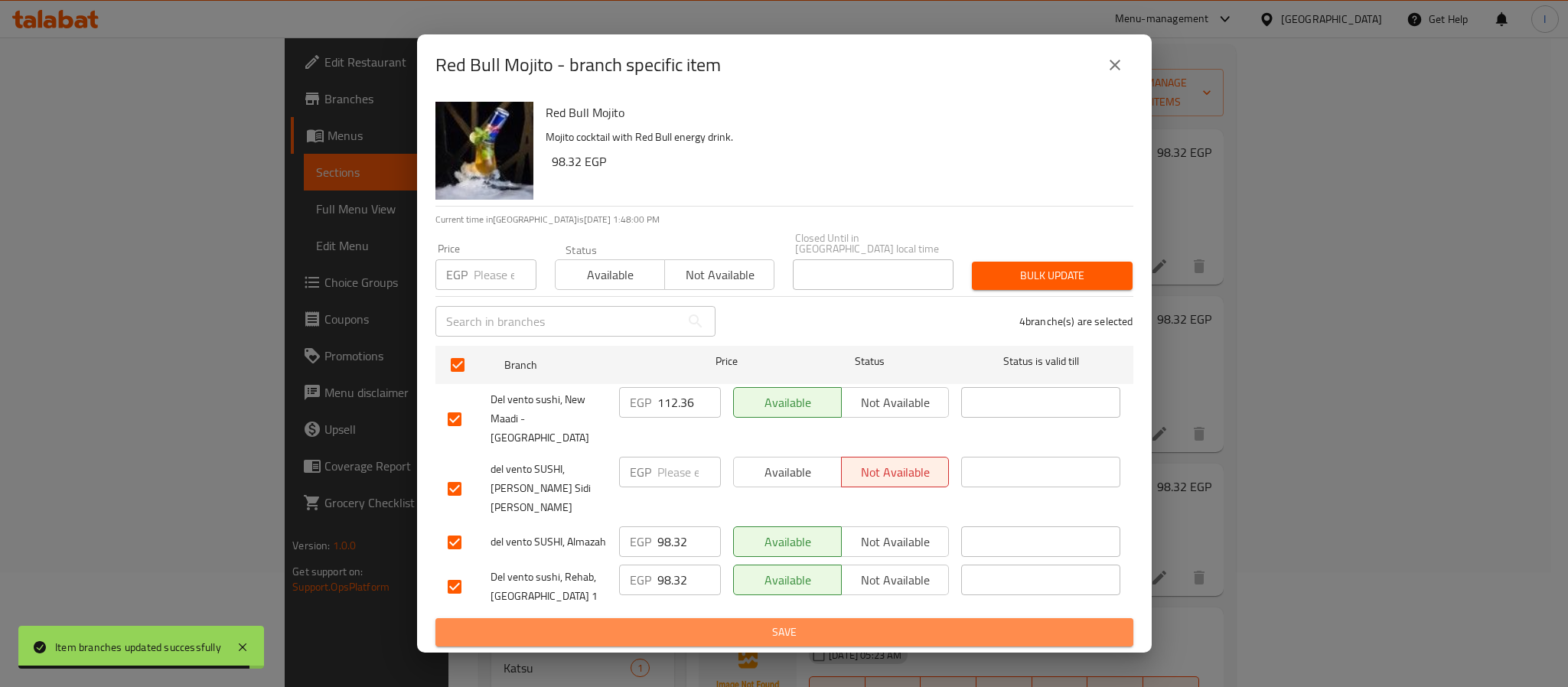
click at [723, 622] on span "Save" at bounding box center [784, 632] width 673 height 19
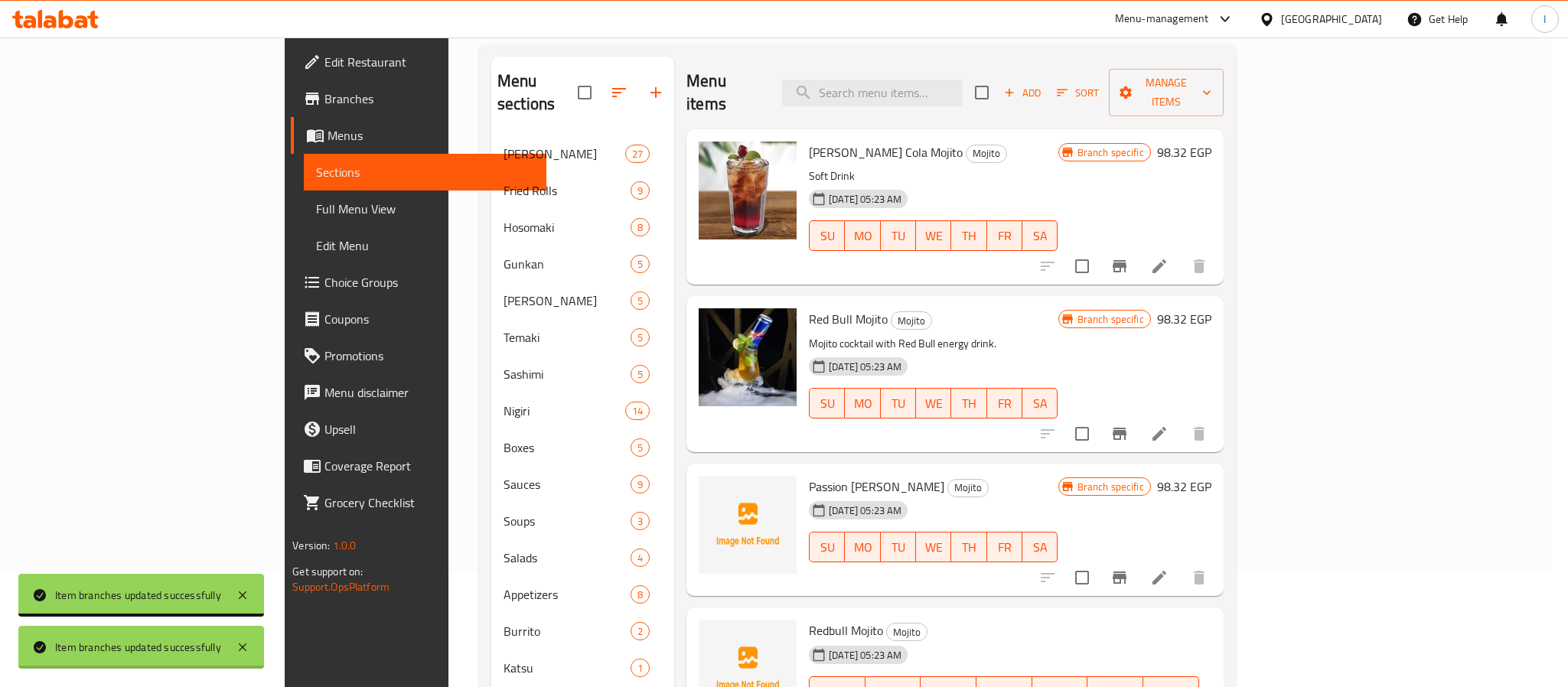
click at [1126, 571] on icon "Branch-specific-item" at bounding box center [1119, 577] width 14 height 12
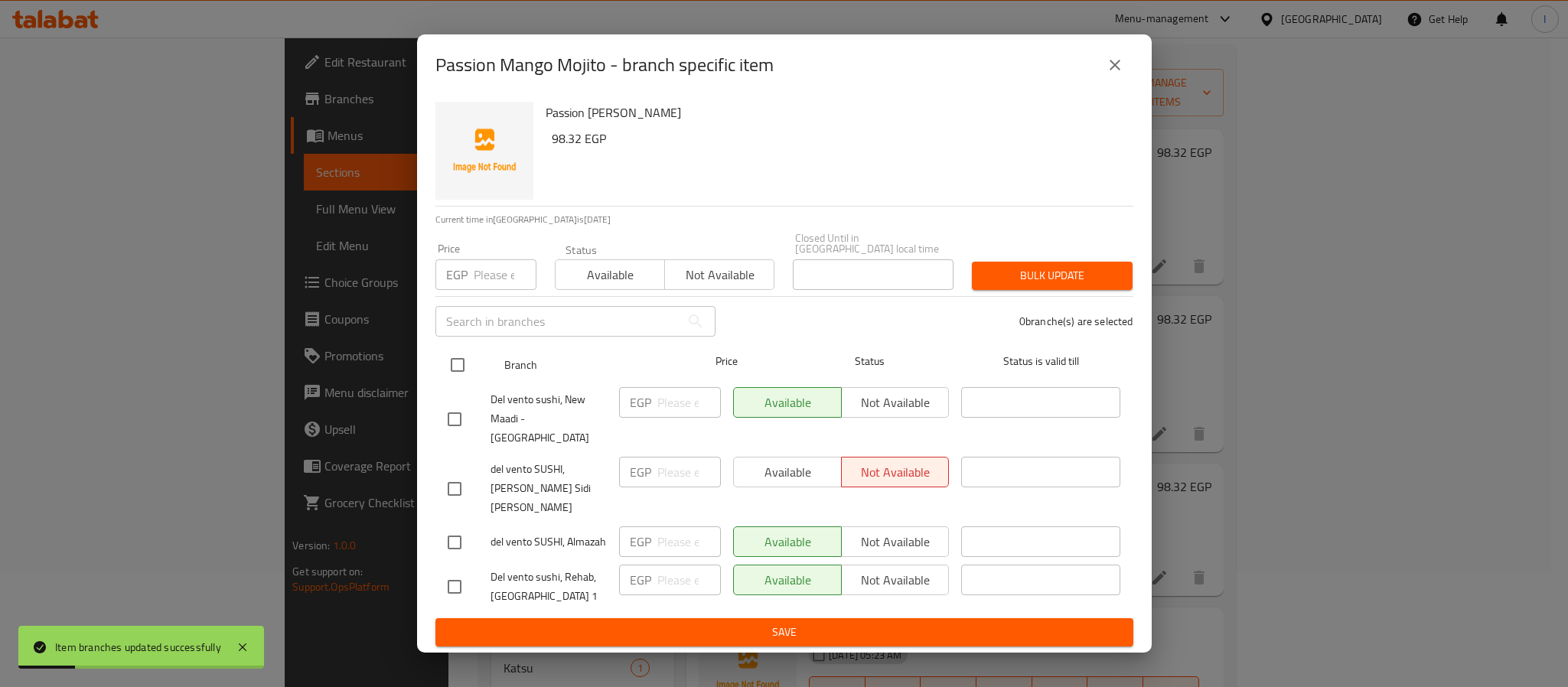
click at [453, 381] on input "checkbox" at bounding box center [457, 364] width 32 height 32
checkbox input "true"
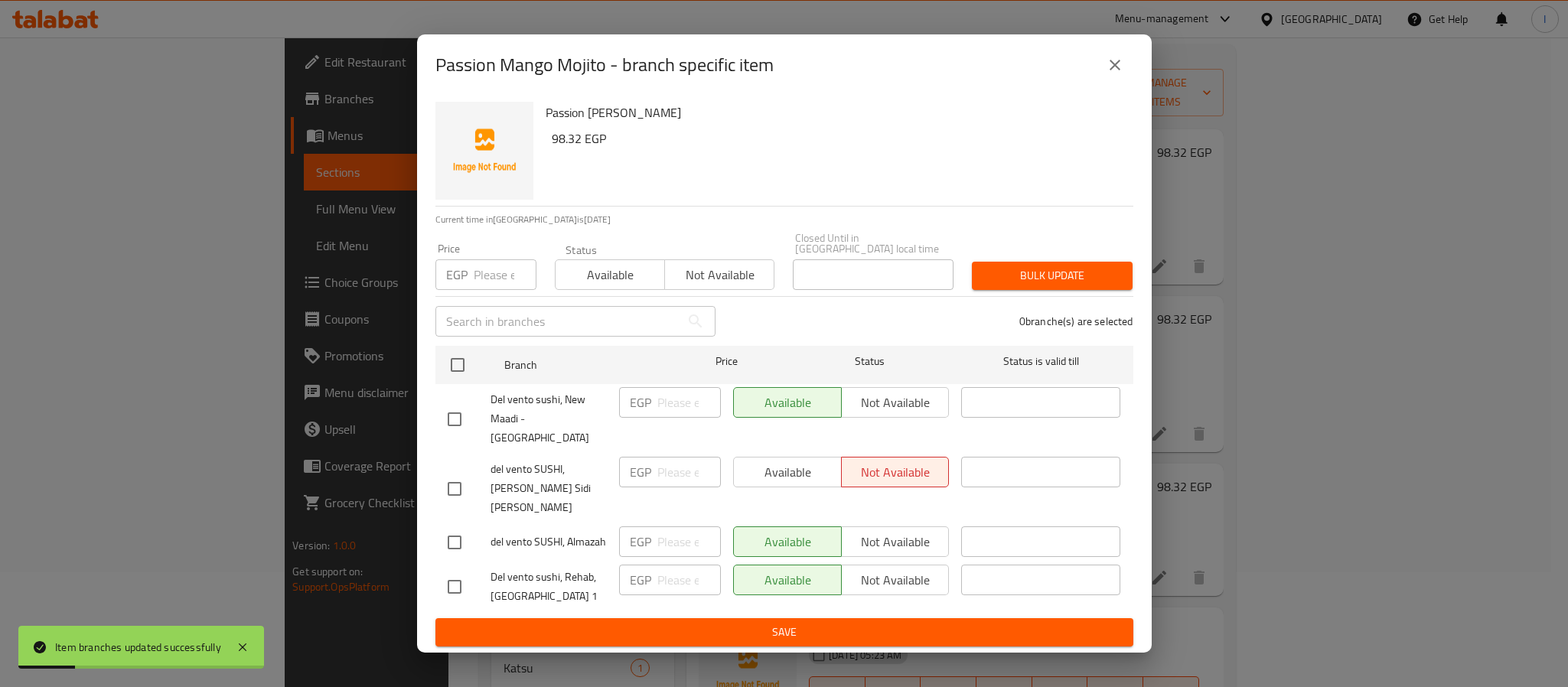
checkbox input "true"
click at [666, 416] on input "number" at bounding box center [688, 401] width 64 height 31
paste input "112.36"
type input "112.36"
click at [765, 622] on span "Save" at bounding box center [784, 632] width 673 height 19
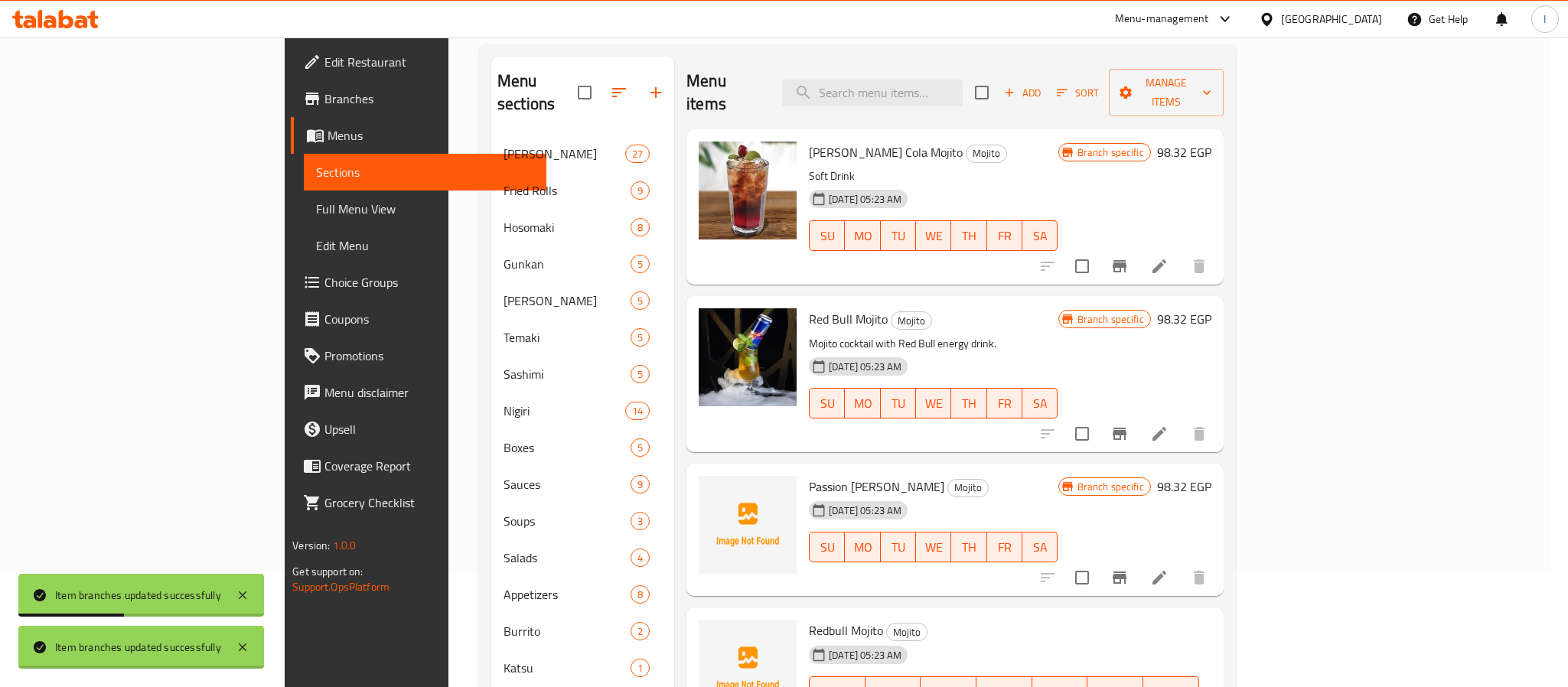
click at [1258, 471] on div at bounding box center [784, 343] width 1568 height 687
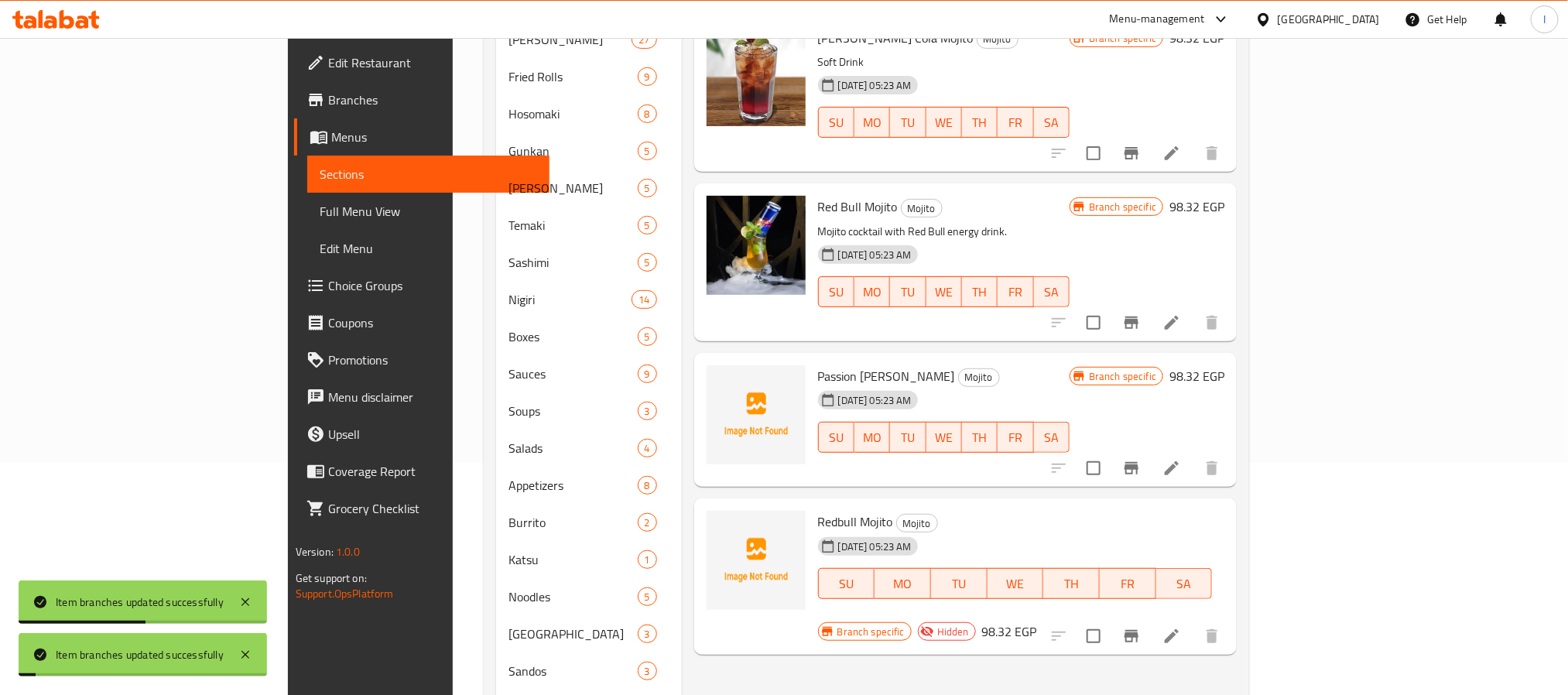
scroll to position [348, 0]
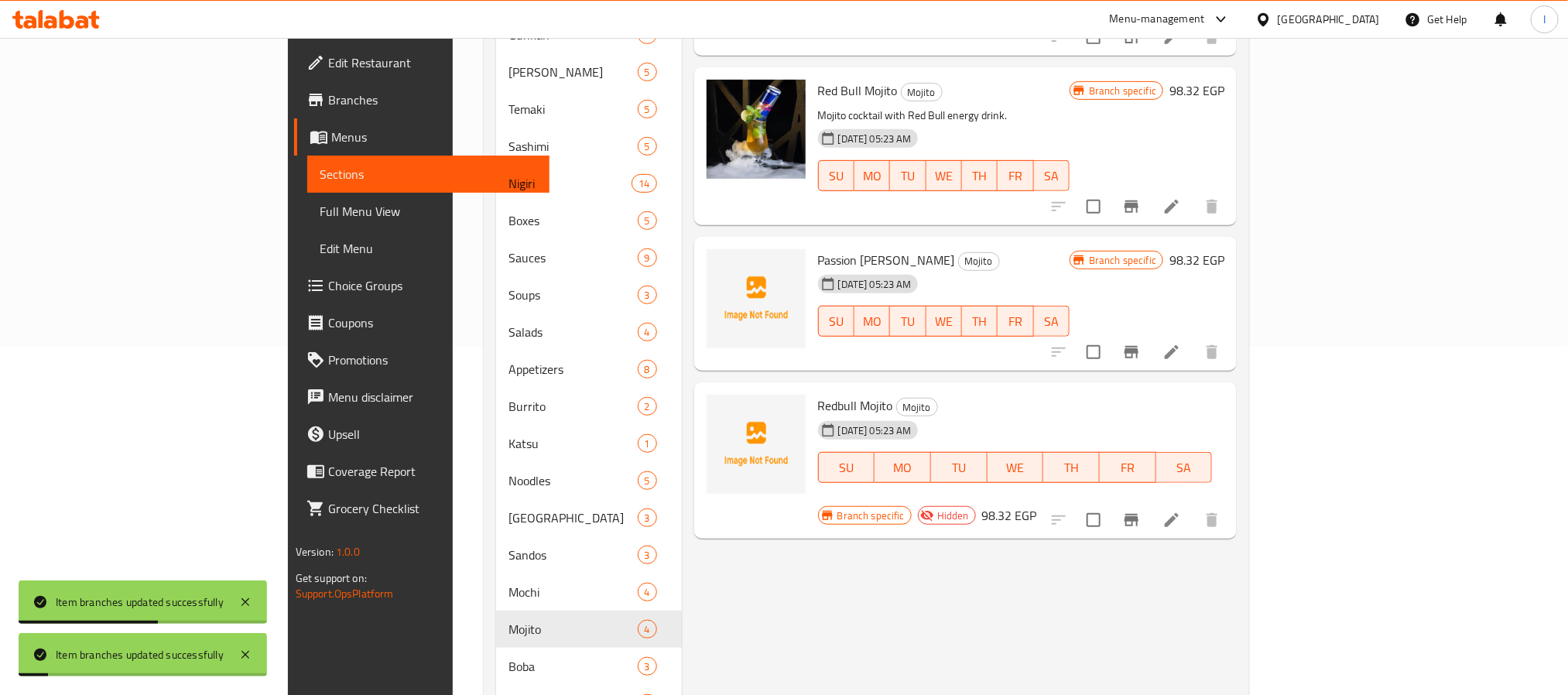
click at [1140, 511] on icon "Branch-specific-item" at bounding box center [1131, 520] width 19 height 19
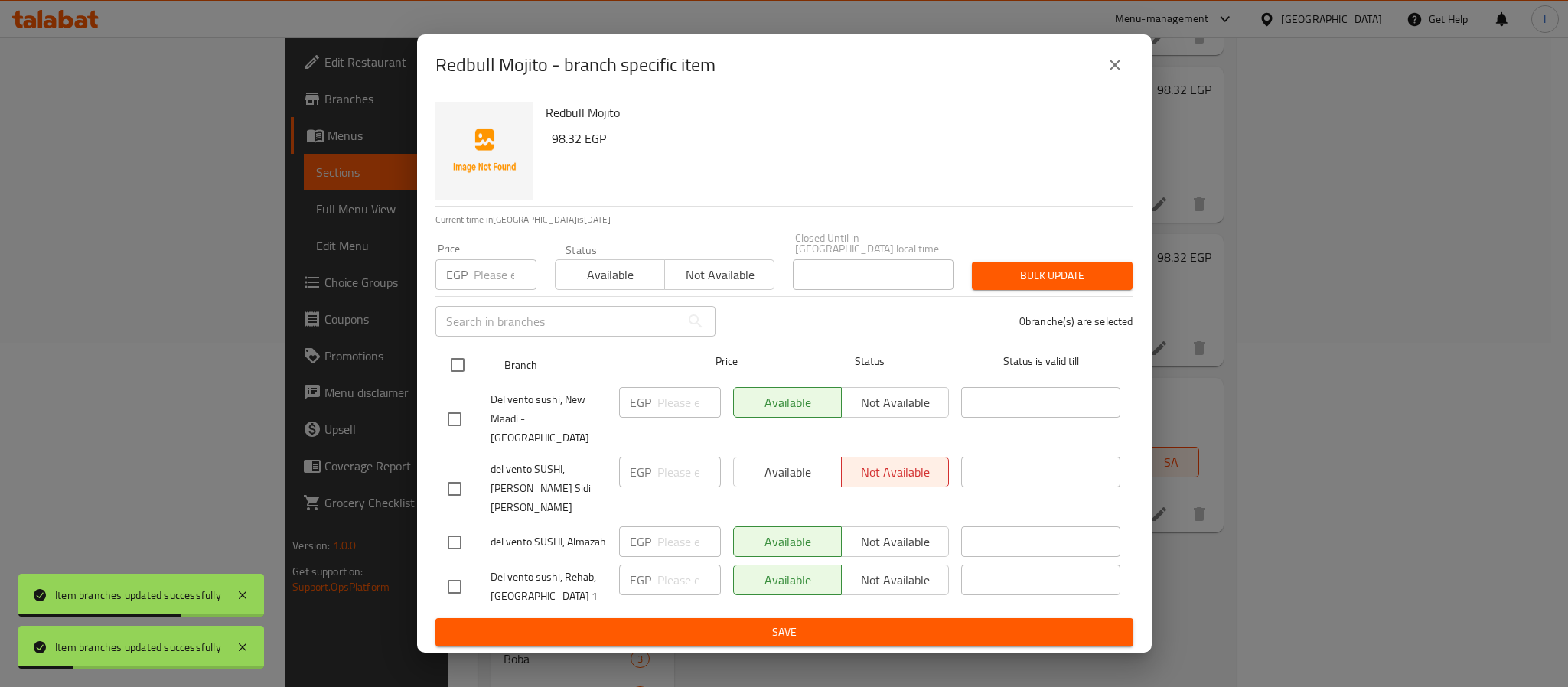
click at [453, 373] on input "checkbox" at bounding box center [457, 364] width 32 height 32
checkbox input "true"
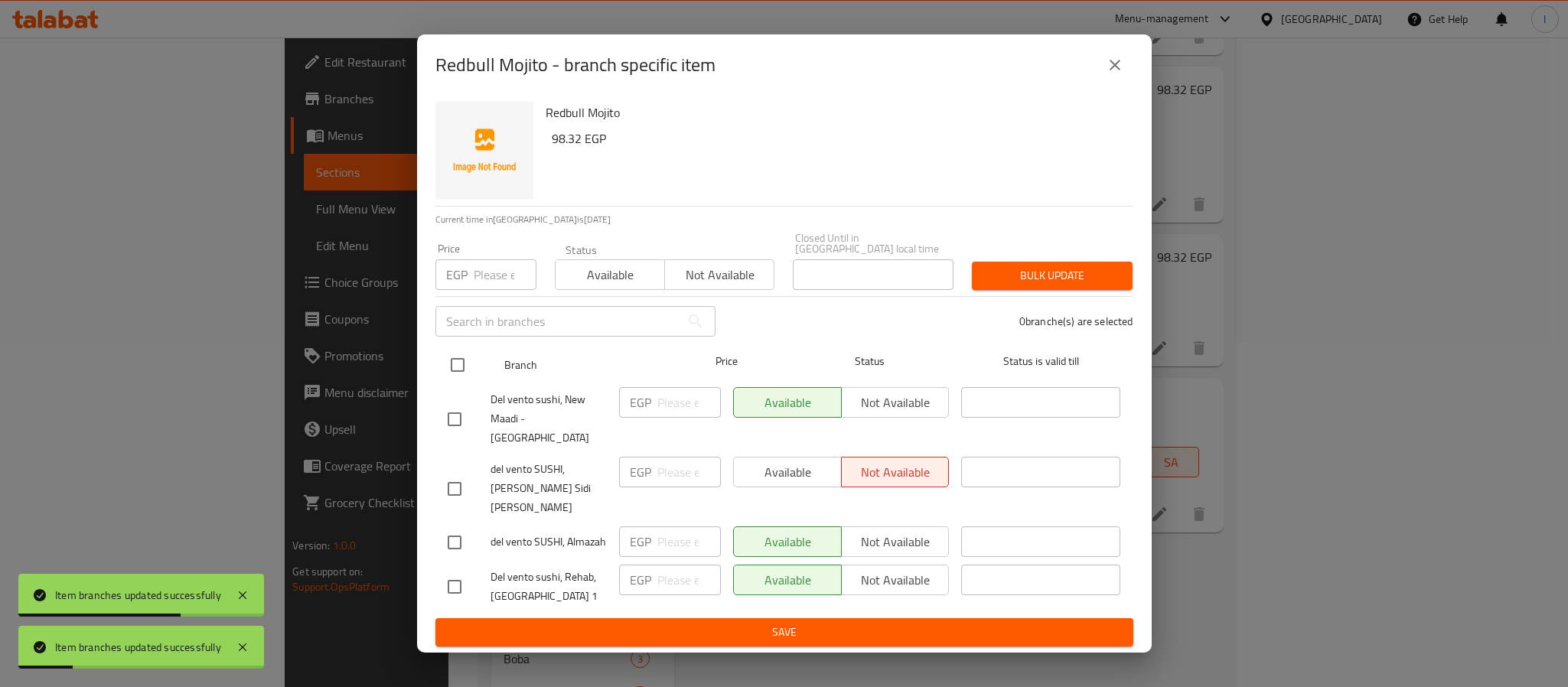
checkbox input "true"
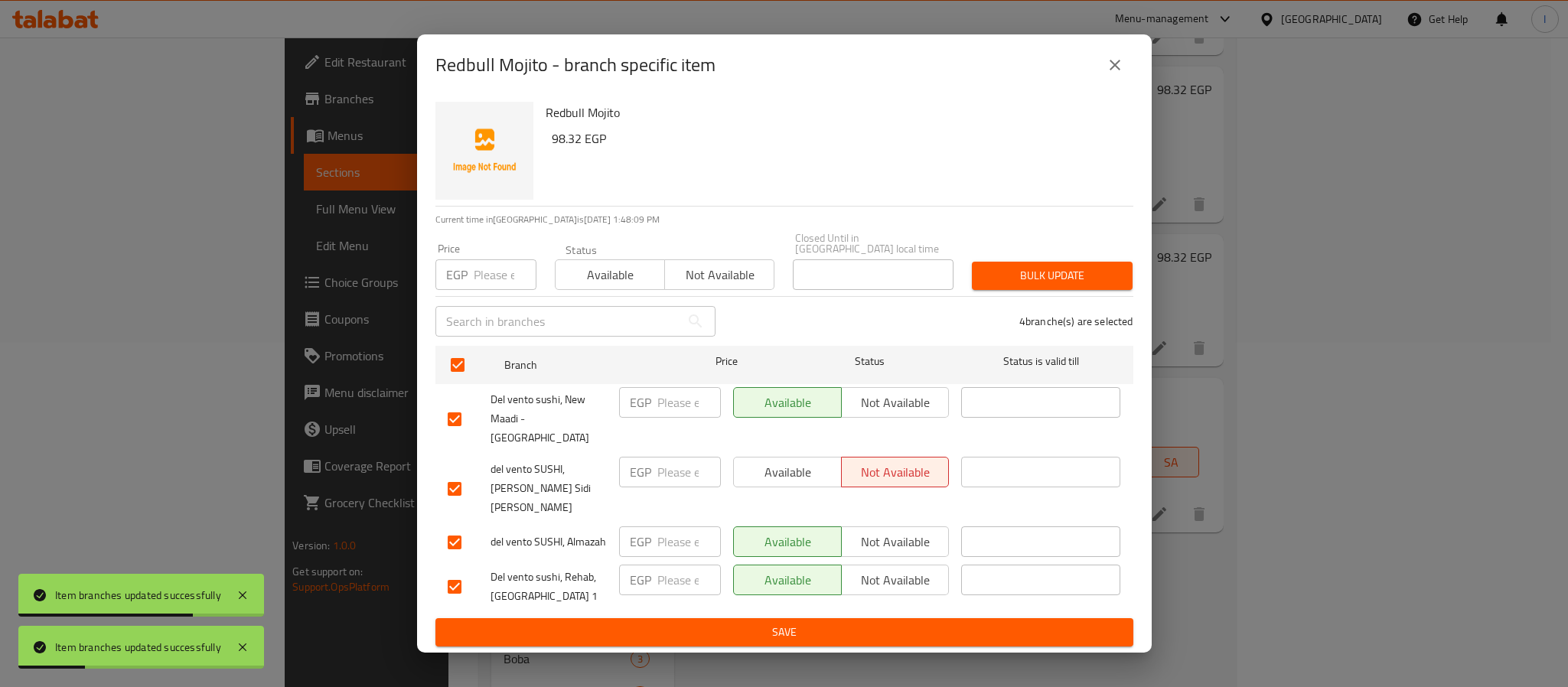
click at [668, 418] on input "number" at bounding box center [688, 401] width 64 height 31
paste input "112.36"
type input "112.36"
click at [774, 622] on span "Save" at bounding box center [784, 632] width 673 height 19
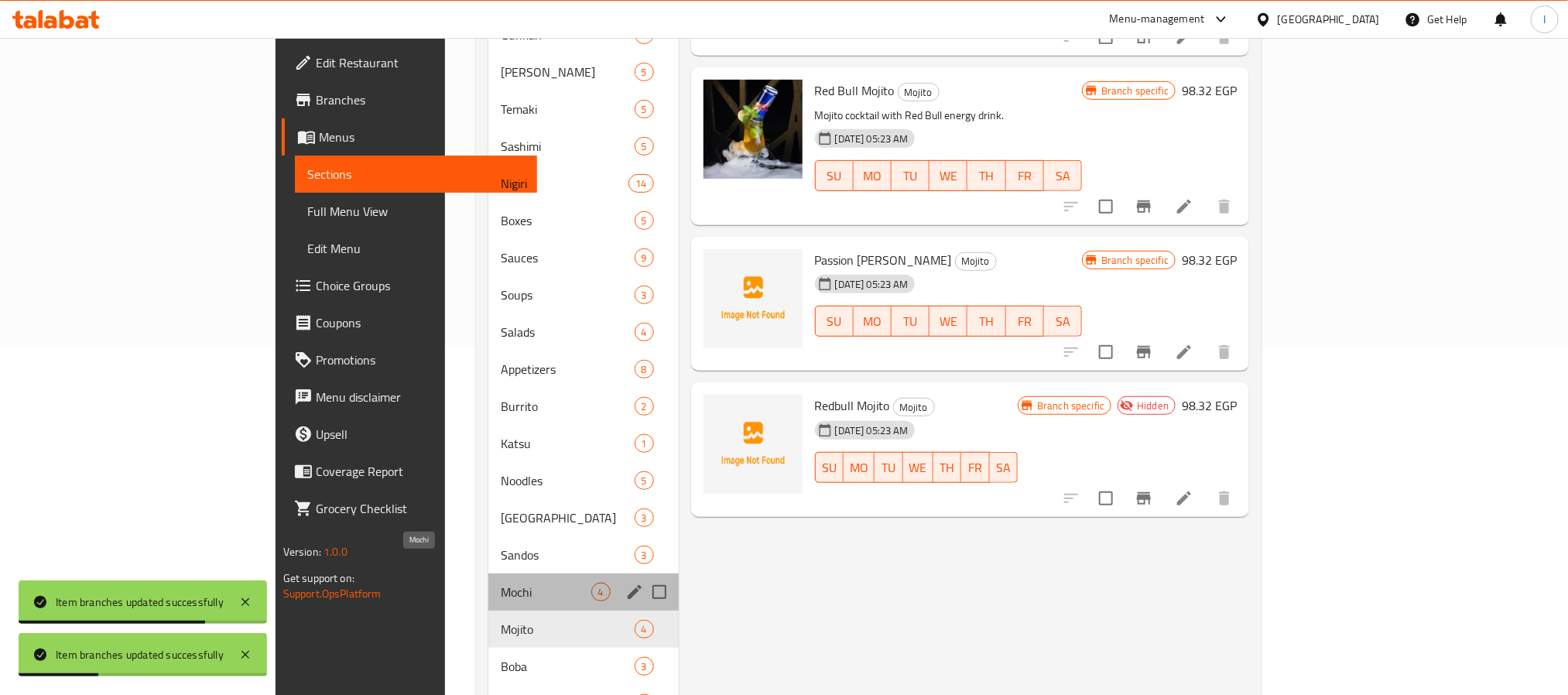
click at [501, 583] on span "Mochi" at bounding box center [545, 592] width 91 height 19
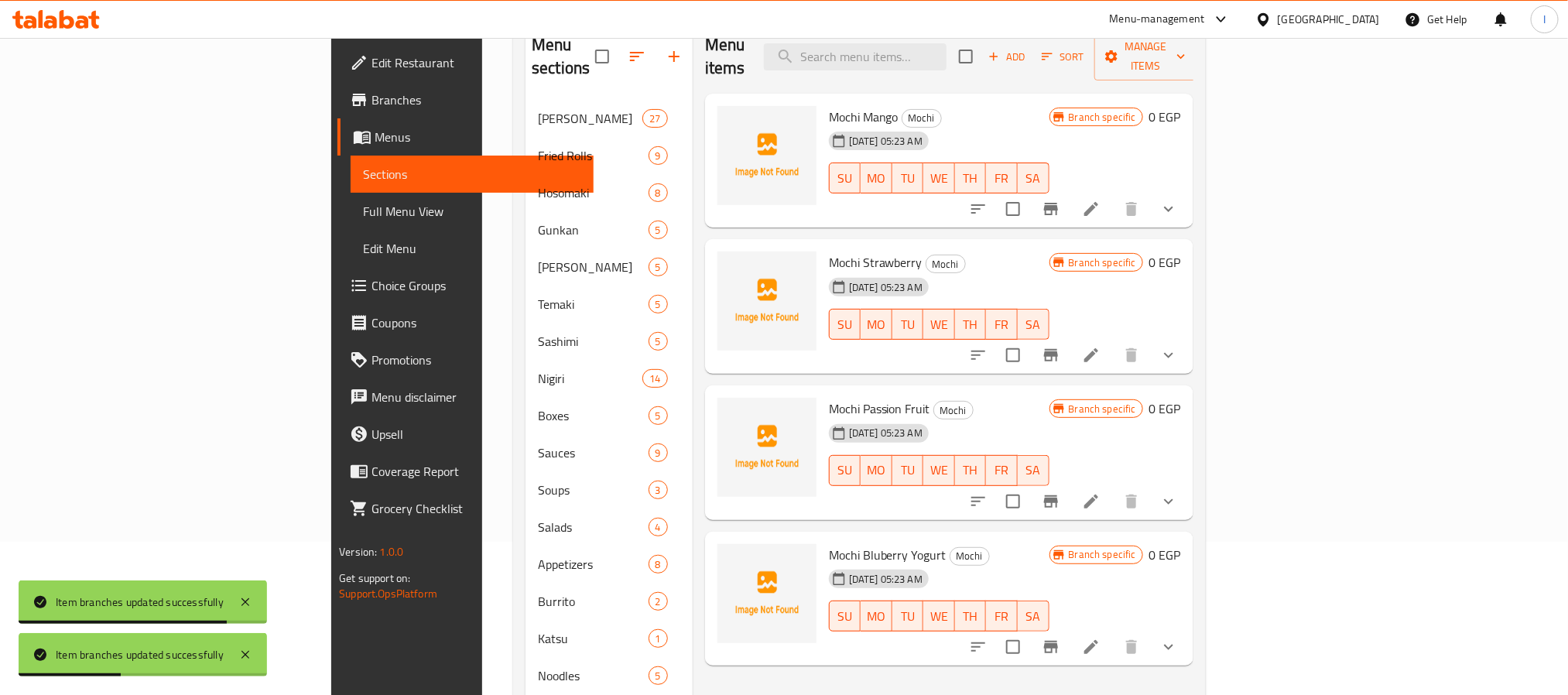
scroll to position [116, 0]
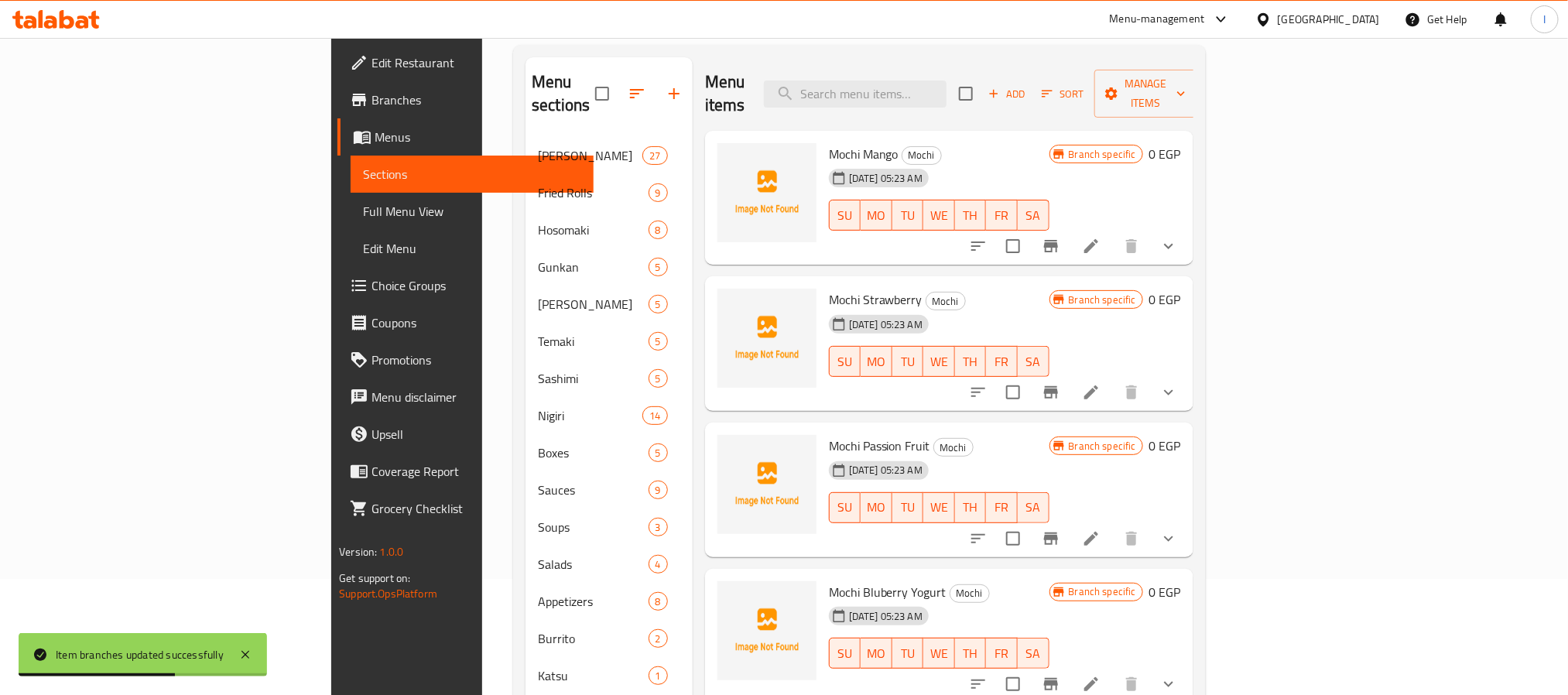
click at [803, 86] on div "Menu items Add Sort Manage items" at bounding box center [949, 94] width 488 height 74
click at [1178, 237] on icon "show more" at bounding box center [1169, 246] width 19 height 19
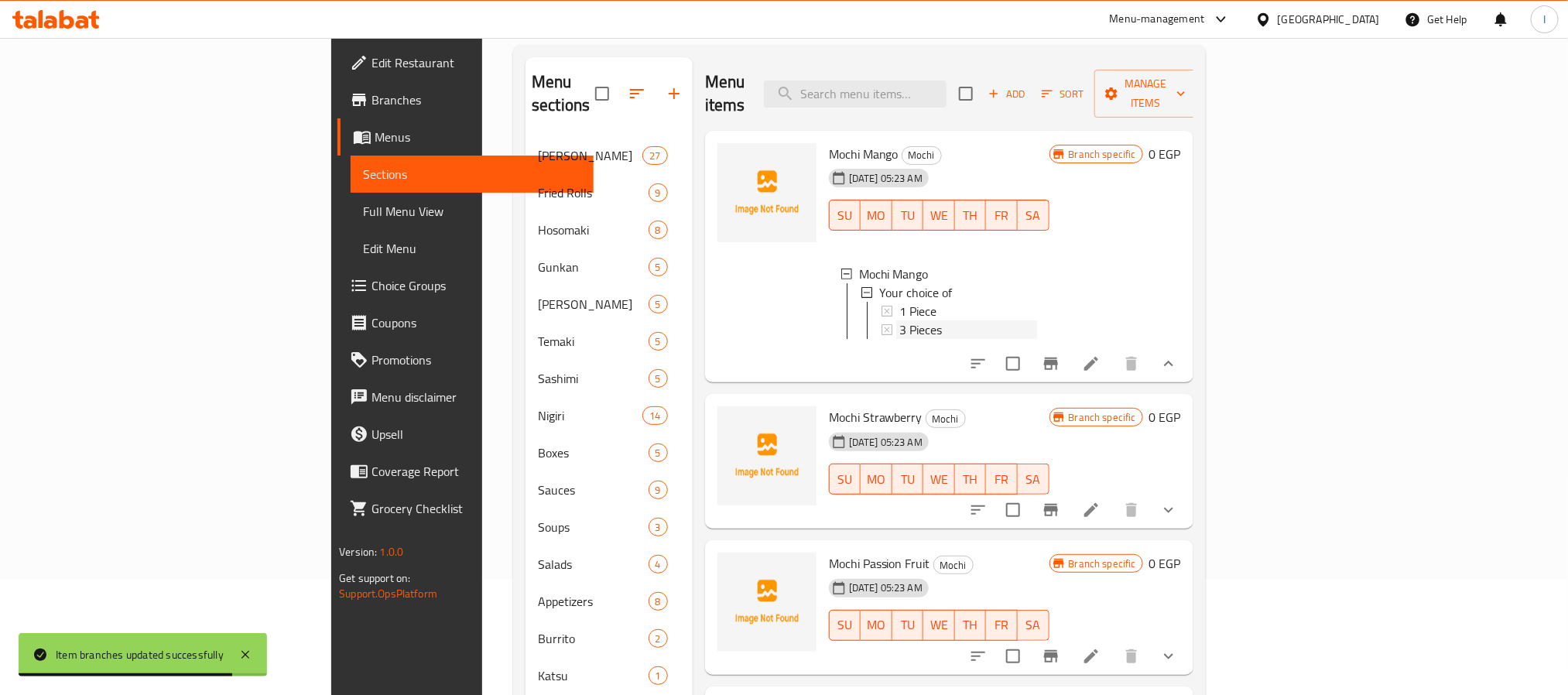
click at [936, 320] on div "3 Pieces" at bounding box center [967, 329] width 138 height 19
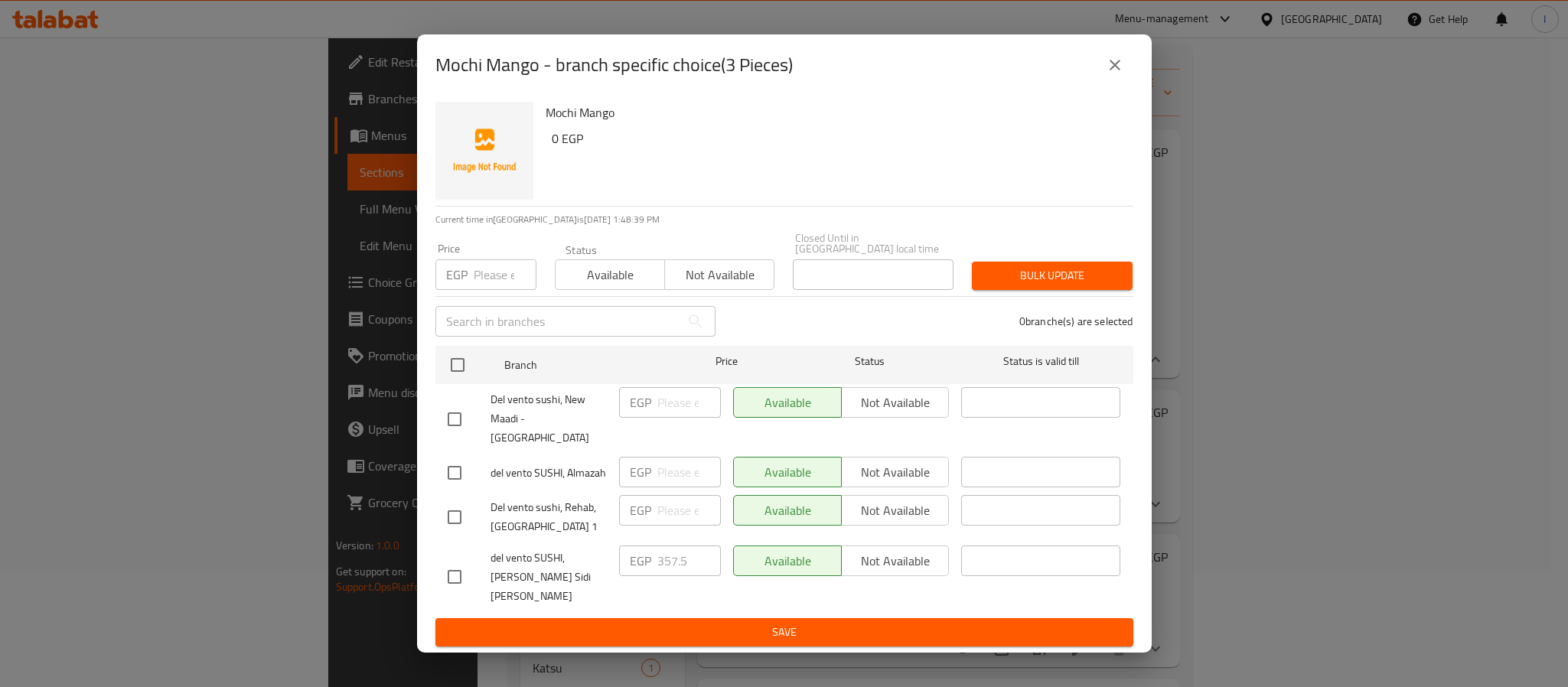
click at [1112, 74] on icon "close" at bounding box center [1115, 65] width 19 height 18
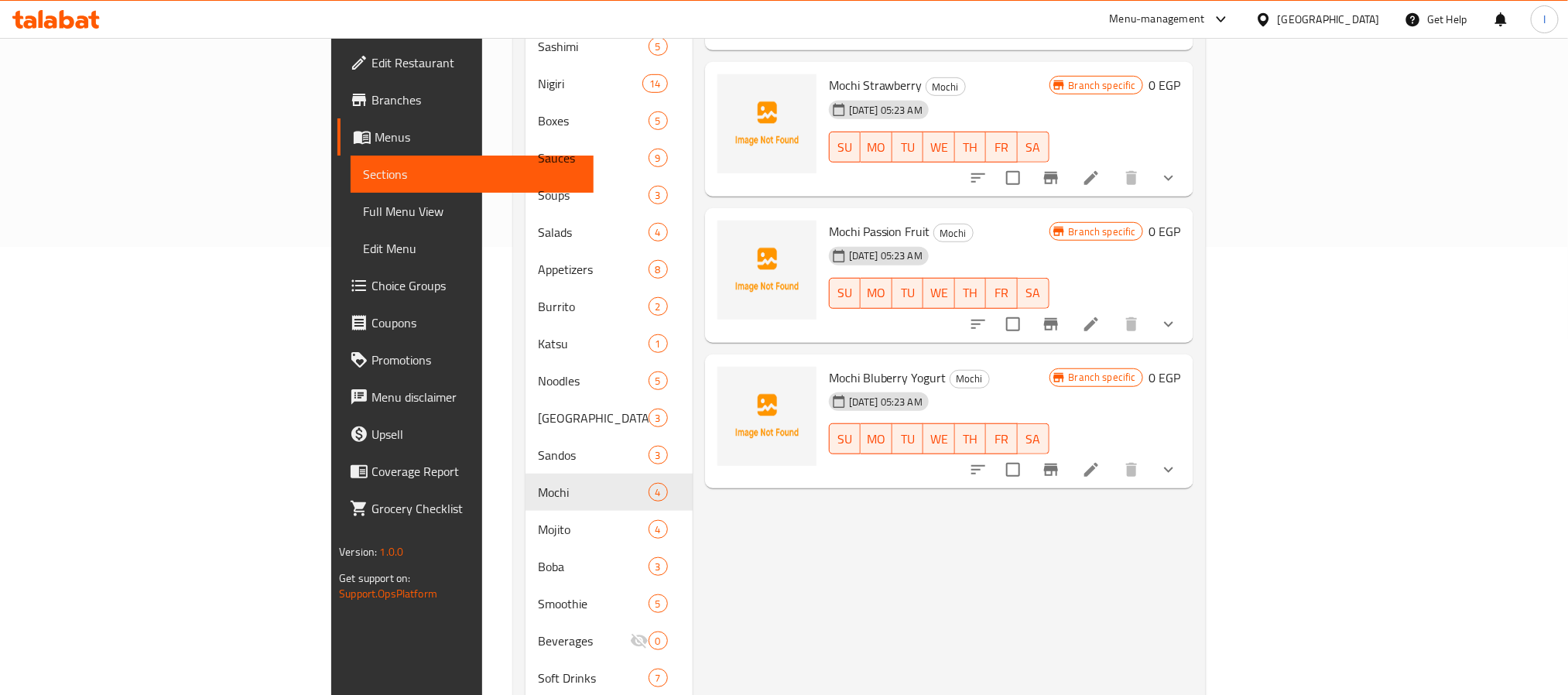
scroll to position [464, 0]
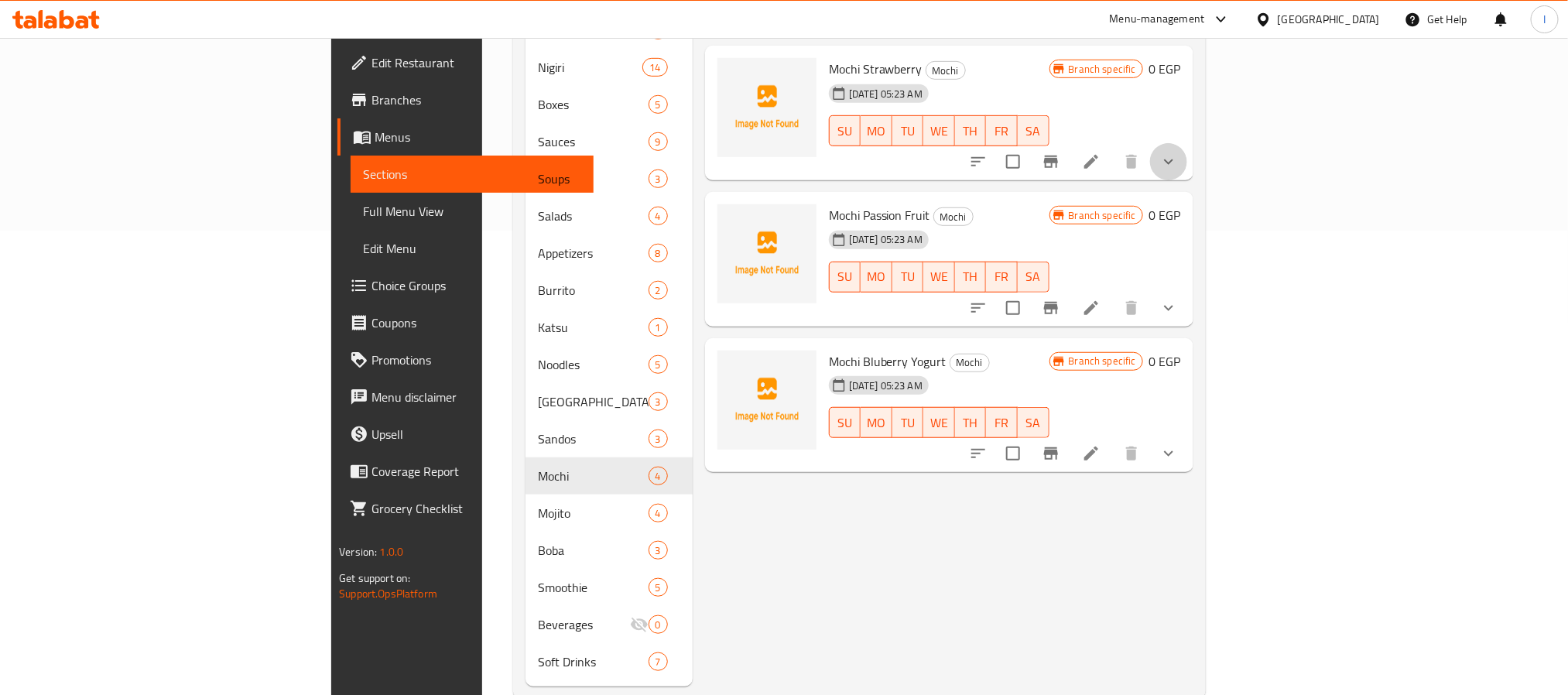
drag, startPoint x: 1512, startPoint y: 156, endPoint x: 1490, endPoint y: 261, distance: 107.3
click at [1187, 158] on button "show more" at bounding box center [1169, 162] width 37 height 37
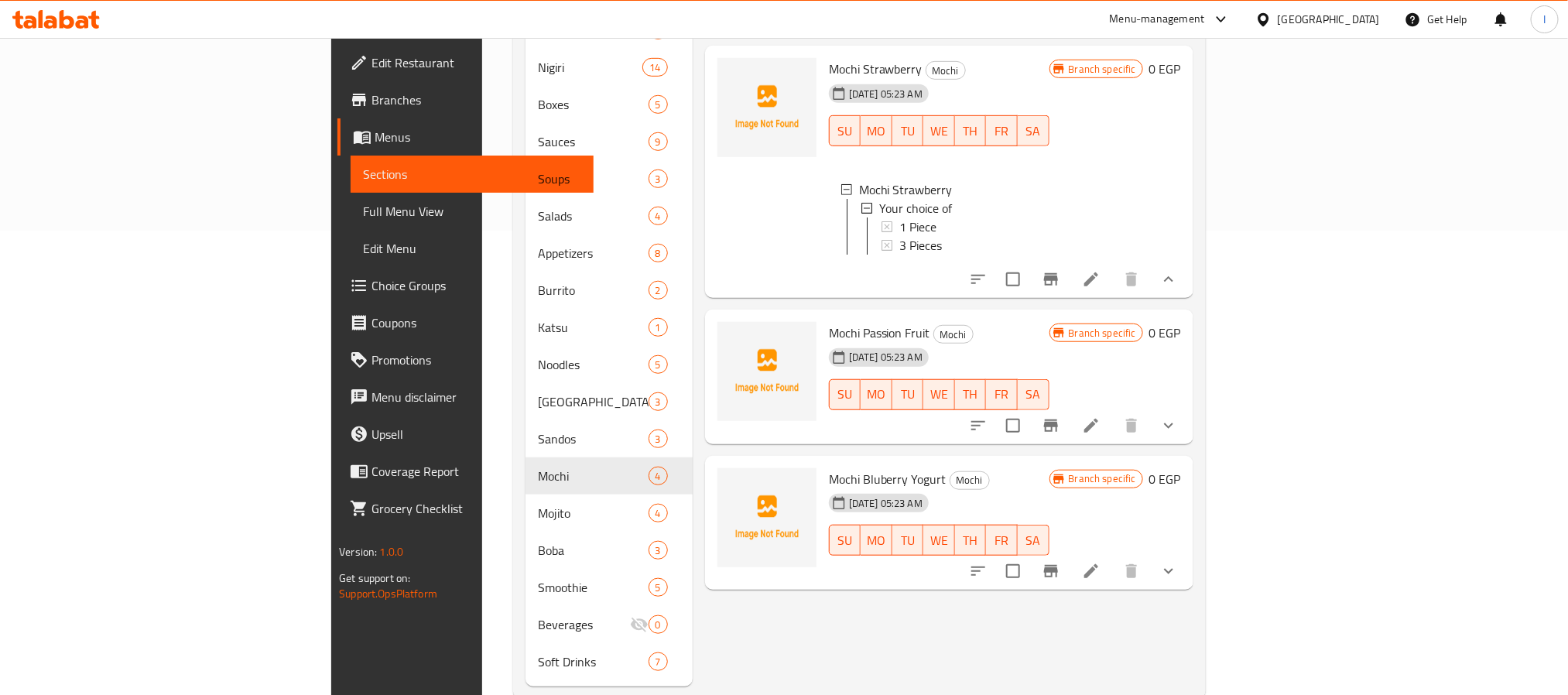
click at [1178, 435] on icon "show more" at bounding box center [1169, 426] width 19 height 19
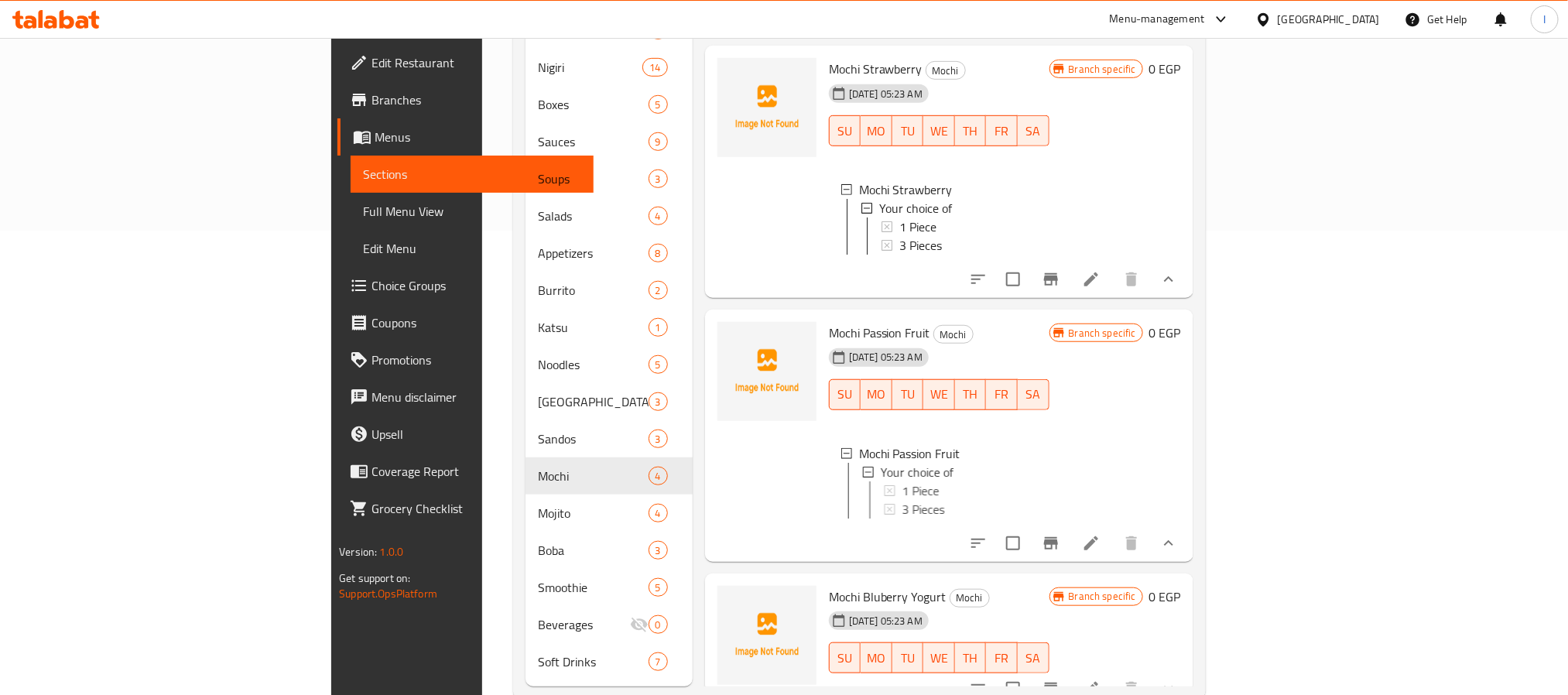
scroll to position [70, 0]
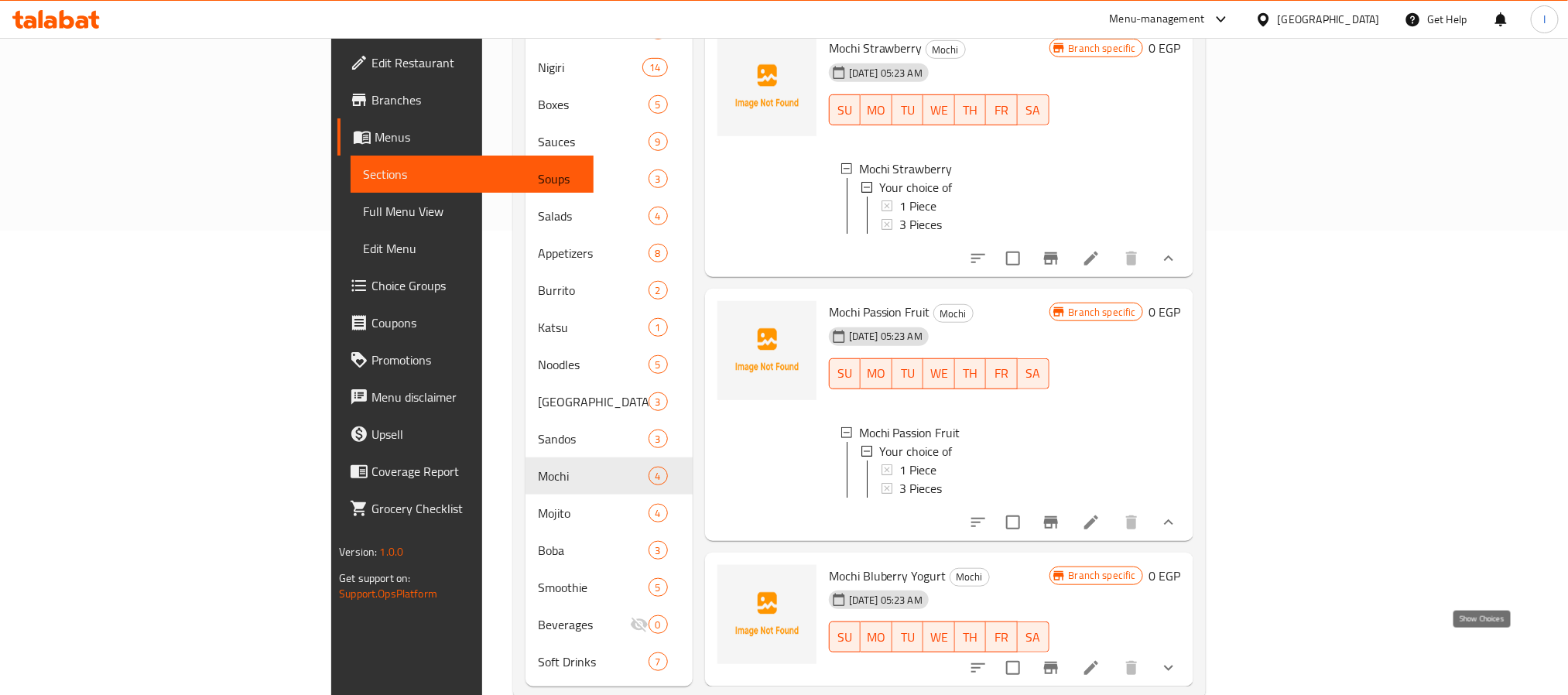
click at [1178, 659] on icon "show more" at bounding box center [1169, 668] width 19 height 19
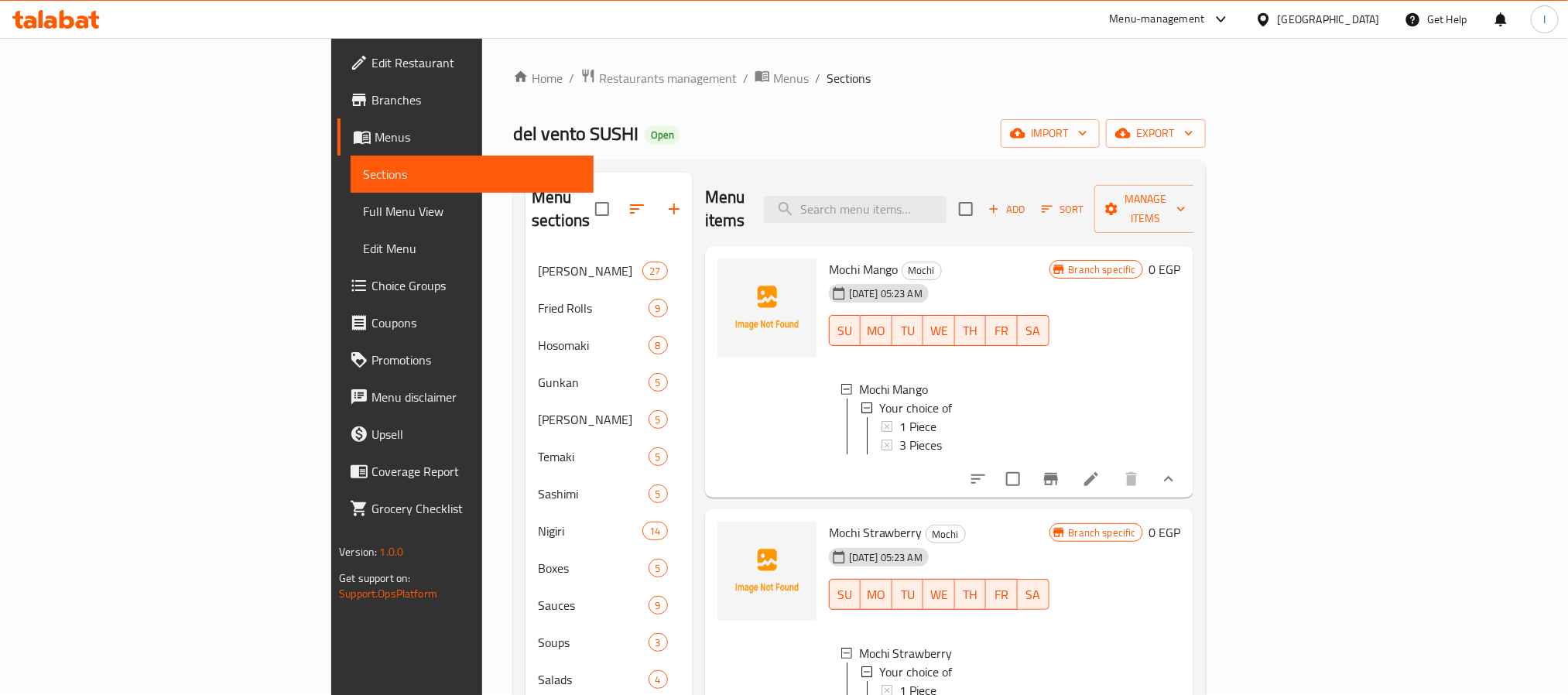
scroll to position [0, 0]
click at [733, 93] on div "Home / Restaurants management / Menus / Sections del vento SUSHI Open import ex…" at bounding box center [859, 615] width 692 height 1093
click at [899, 418] on span "1 Piece" at bounding box center [918, 427] width 37 height 19
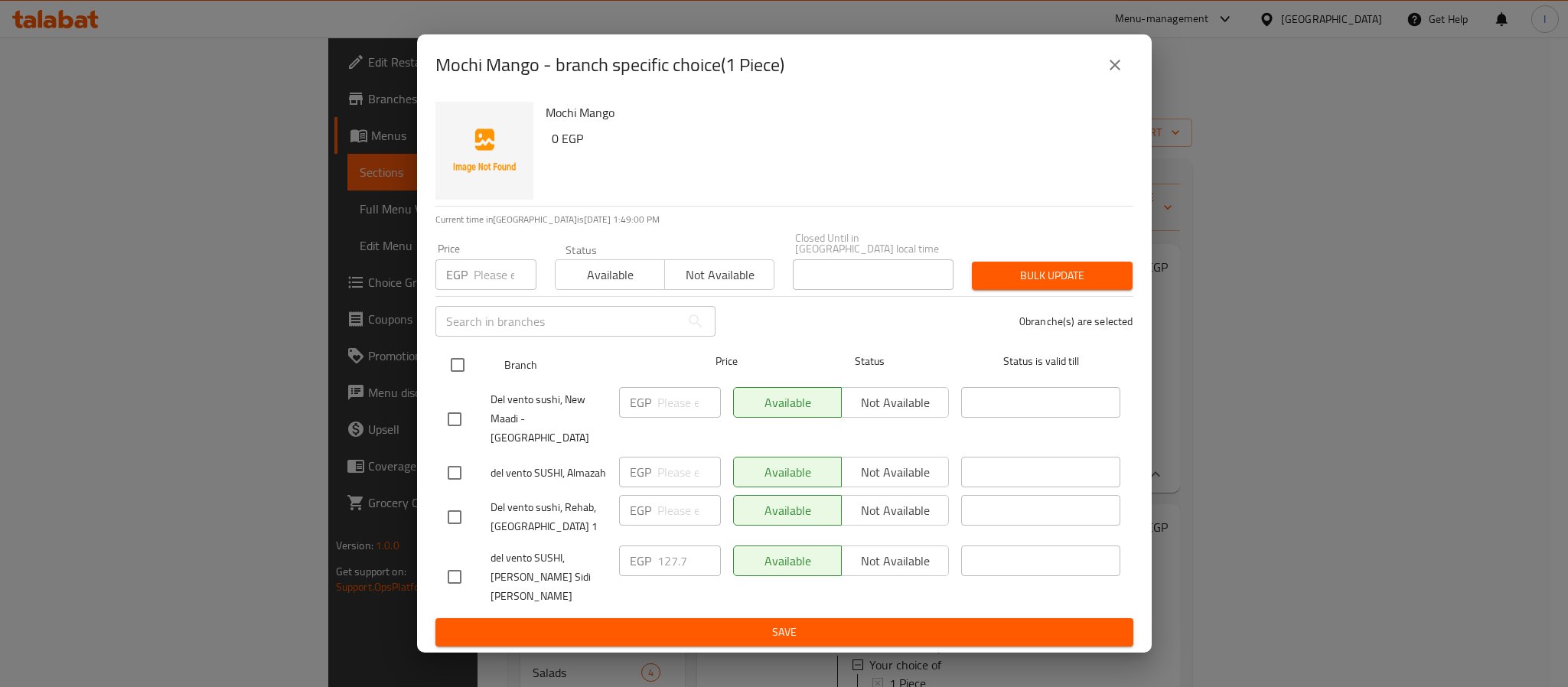
drag, startPoint x: 464, startPoint y: 373, endPoint x: 473, endPoint y: 374, distance: 9.1
click at [464, 372] on input "checkbox" at bounding box center [457, 364] width 32 height 32
checkbox input "true"
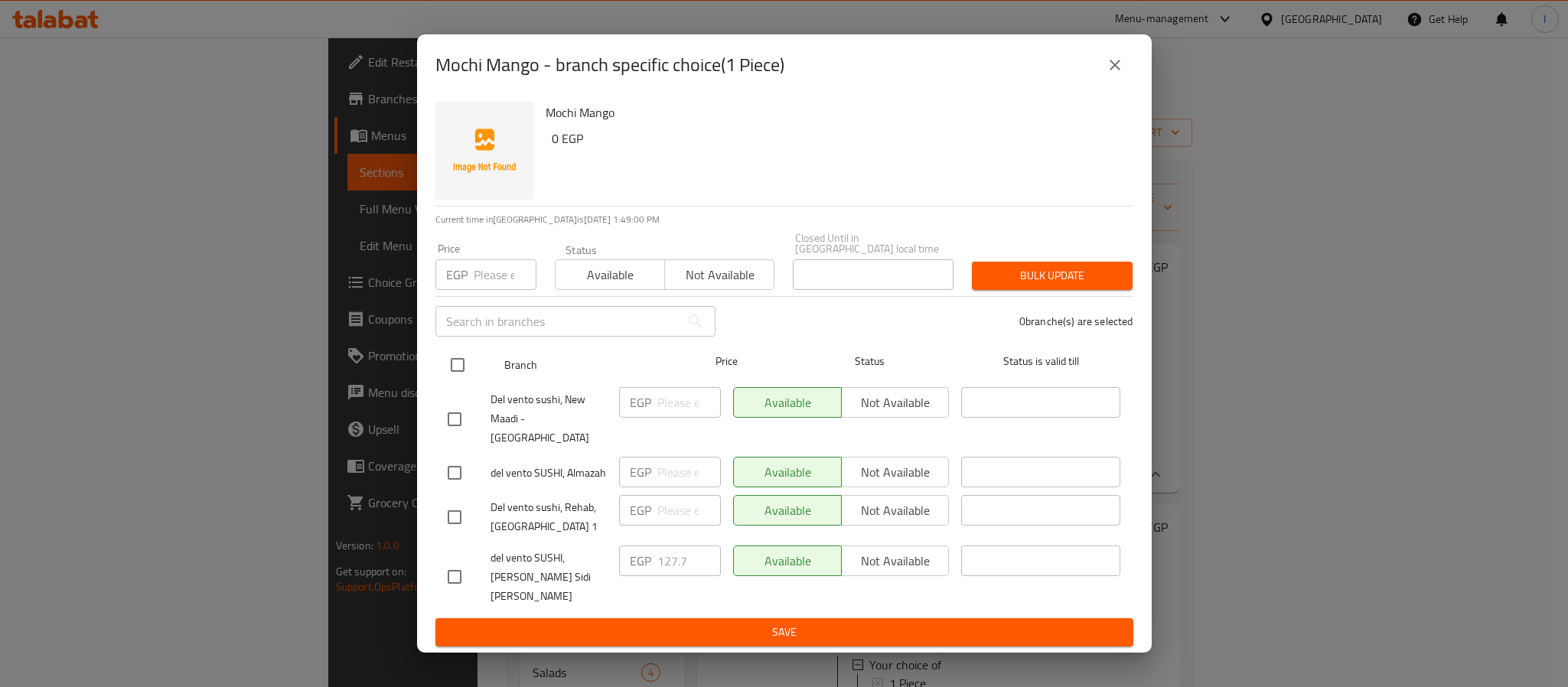
checkbox input "true"
click at [679, 411] on input "number" at bounding box center [688, 401] width 64 height 31
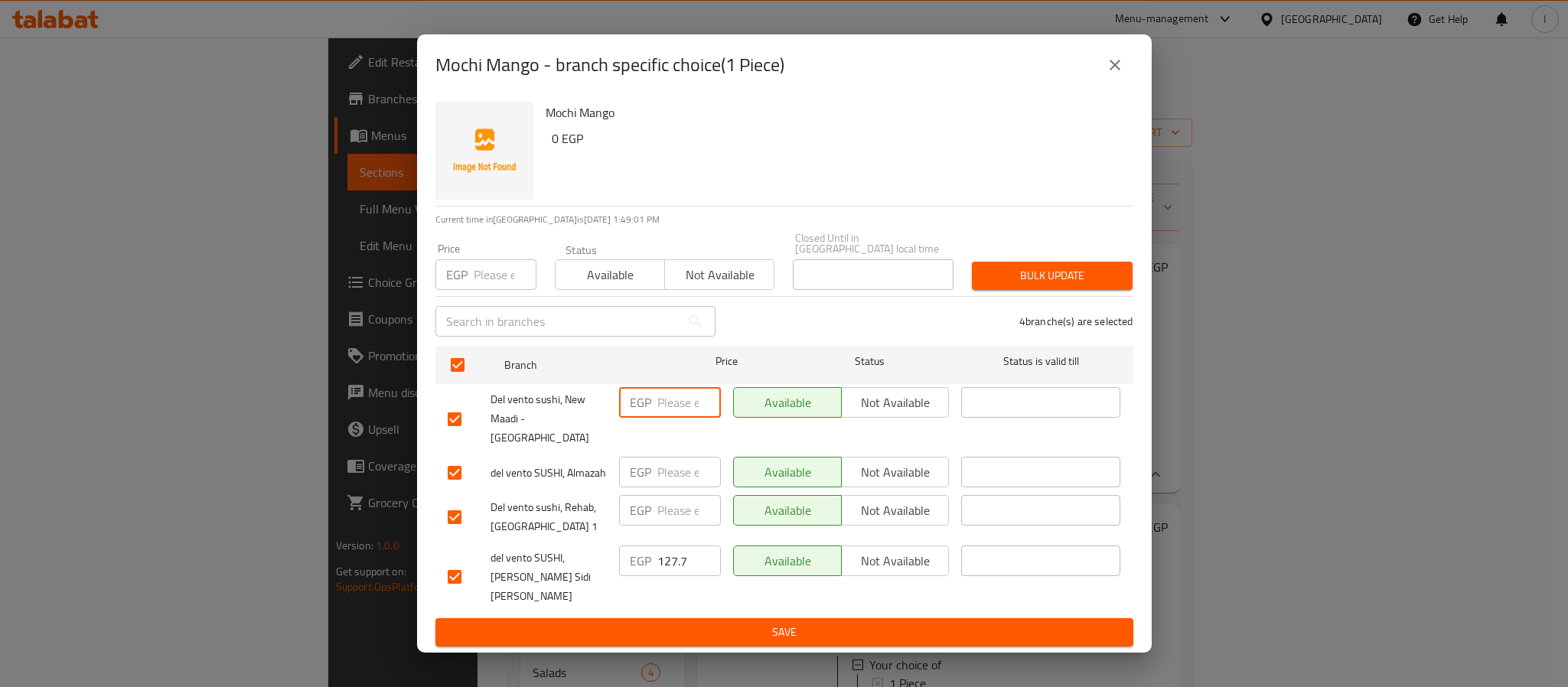
paste input "89.38"
type input "89.38"
click at [678, 466] on input "number" at bounding box center [688, 472] width 64 height 31
paste input "89.38"
type input "89.38"
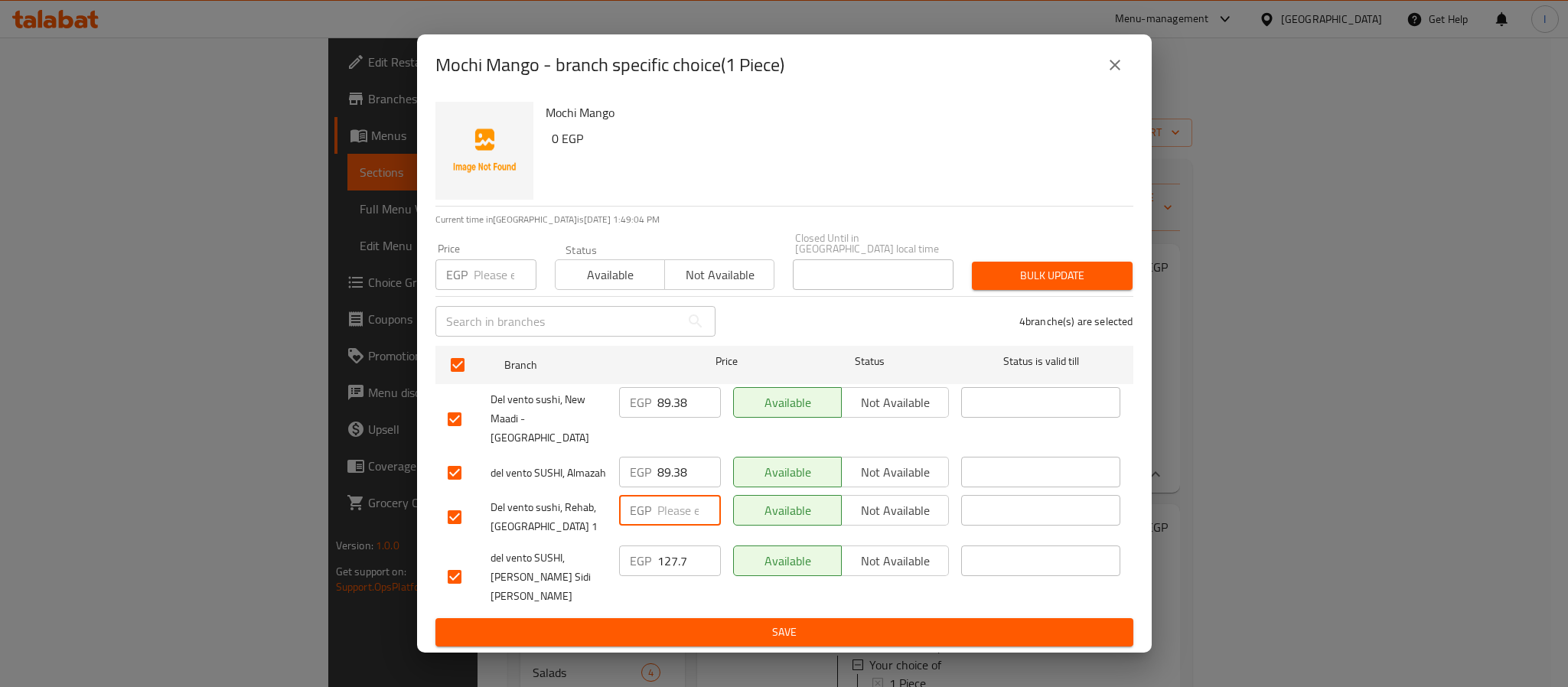
click at [663, 506] on input "number" at bounding box center [688, 509] width 64 height 31
paste input "89.38"
type input "89.38"
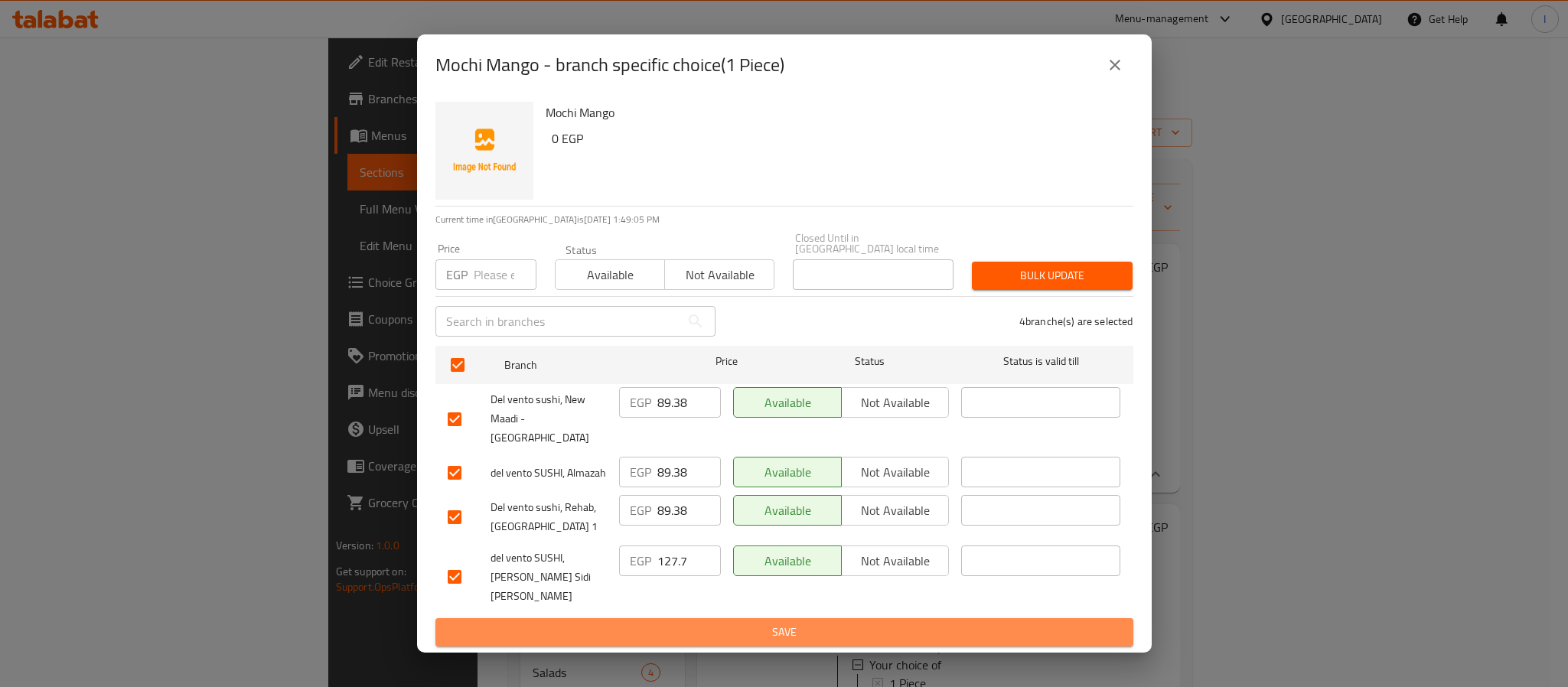
click at [730, 622] on span "Save" at bounding box center [784, 632] width 673 height 19
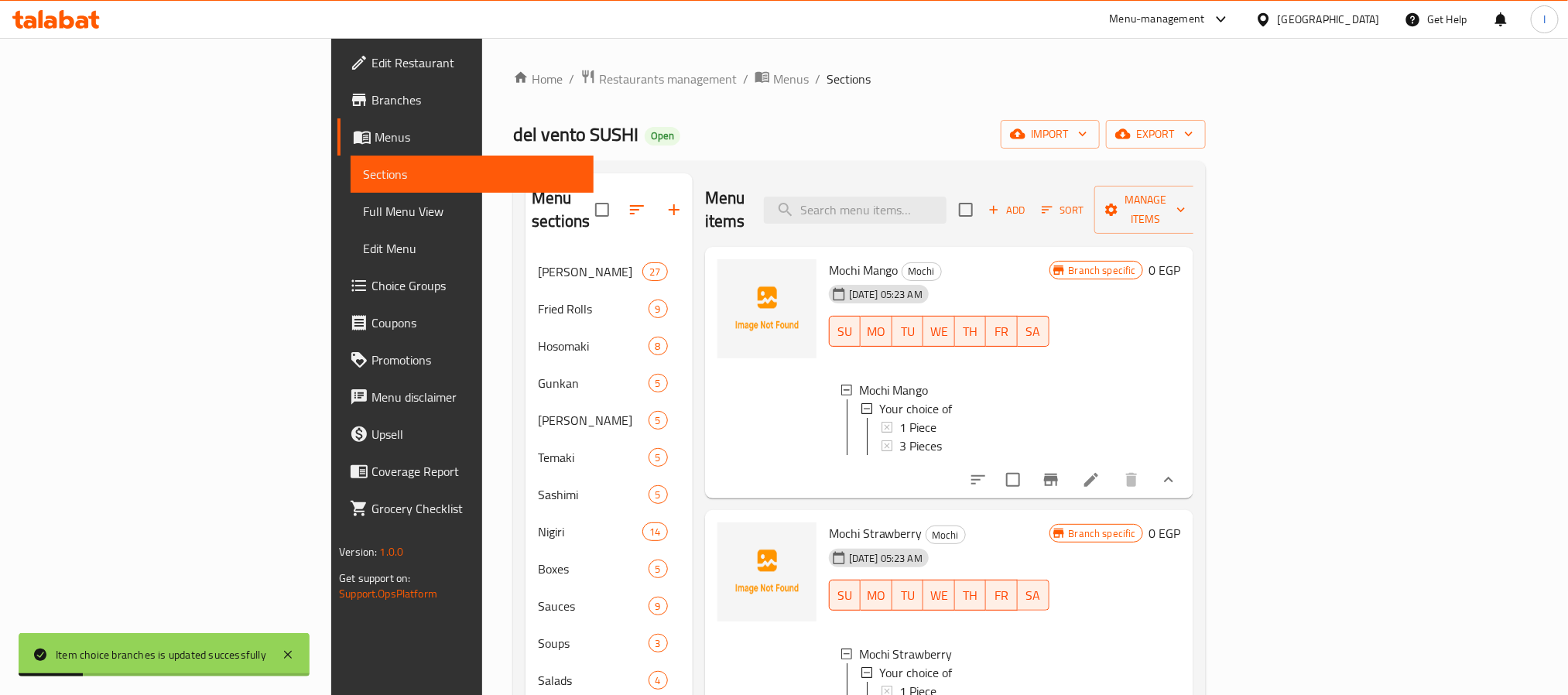
click at [832, 167] on div "Menu sections Ura maki 27 Fried Rolls 9 Hosomaki 8 Gunkan 5 Oshi Sushi 5 Temaki…" at bounding box center [859, 661] width 692 height 1002
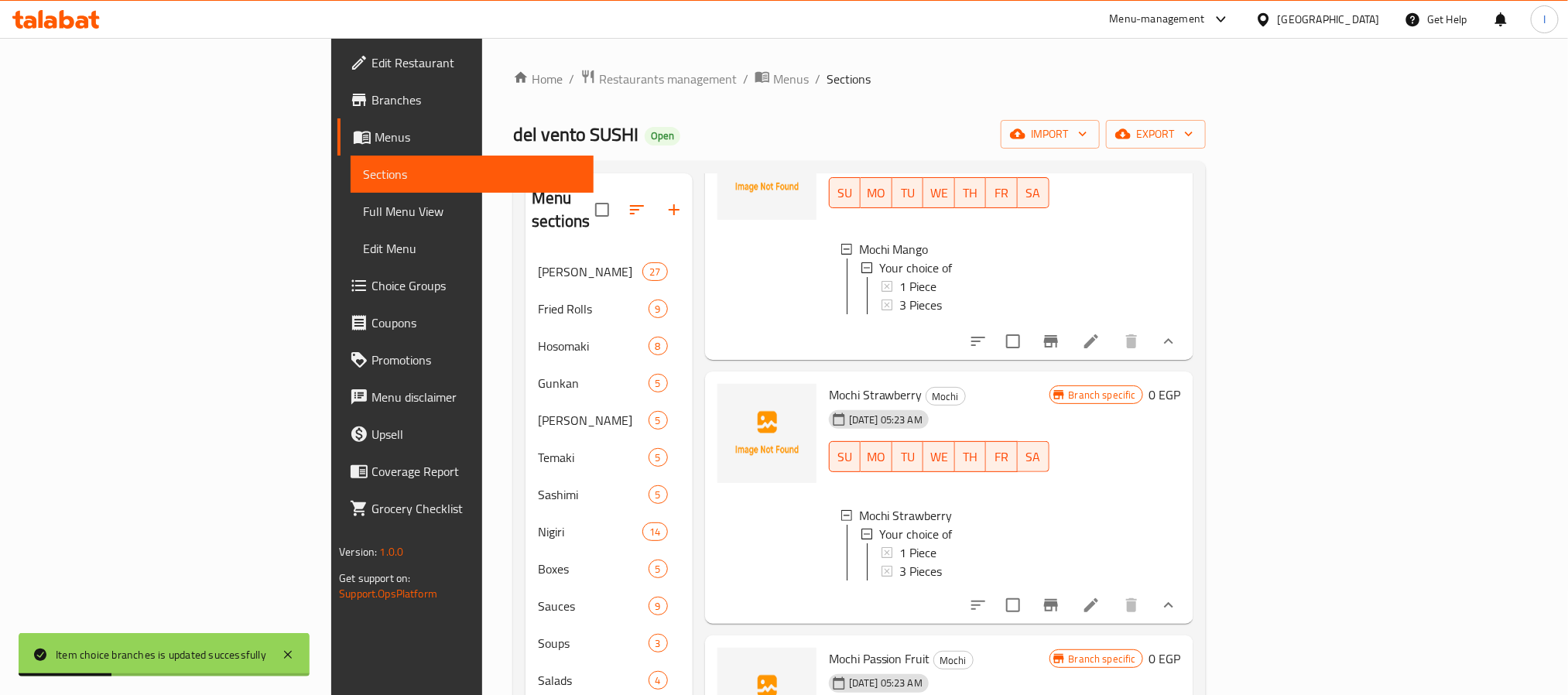
scroll to position [209, 0]
click at [899, 561] on span "3 Pieces" at bounding box center [920, 571] width 42 height 19
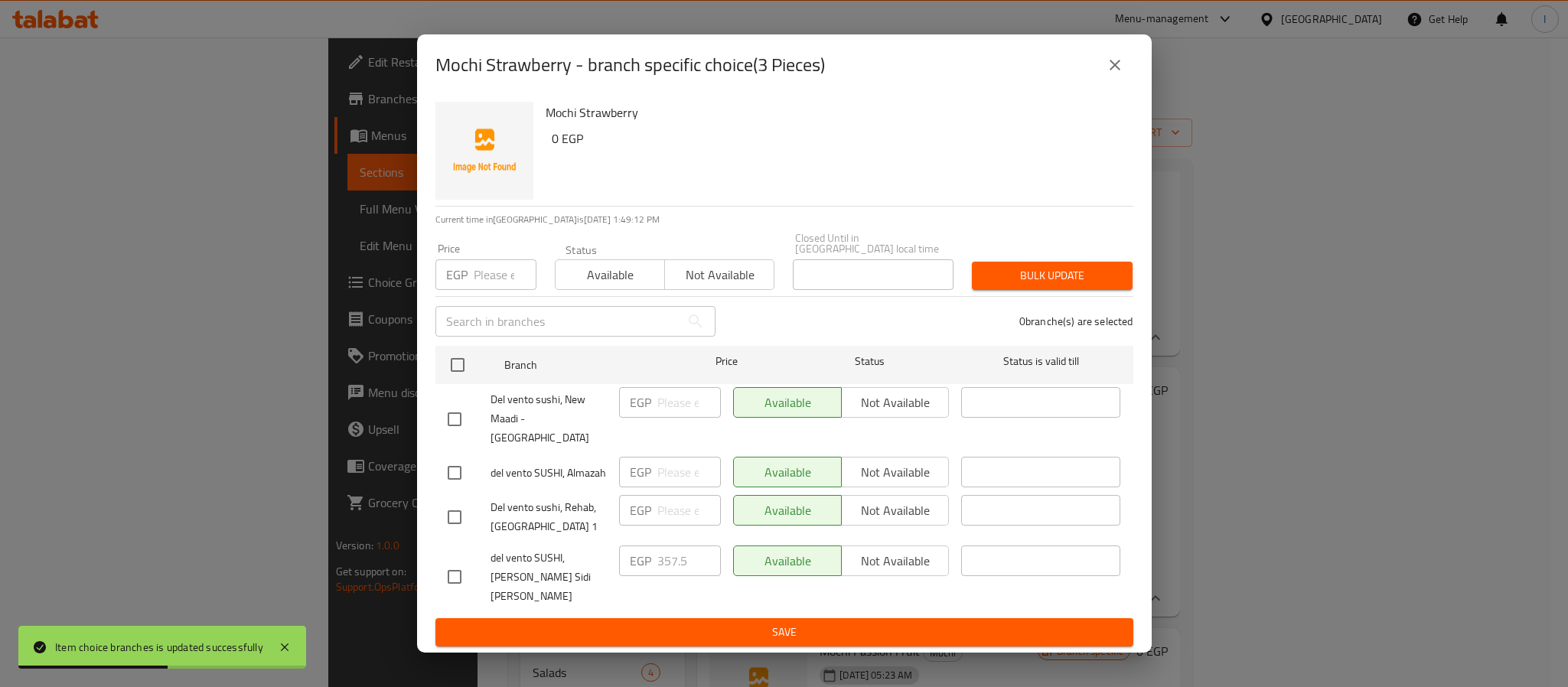
click at [1113, 74] on icon "close" at bounding box center [1115, 65] width 19 height 18
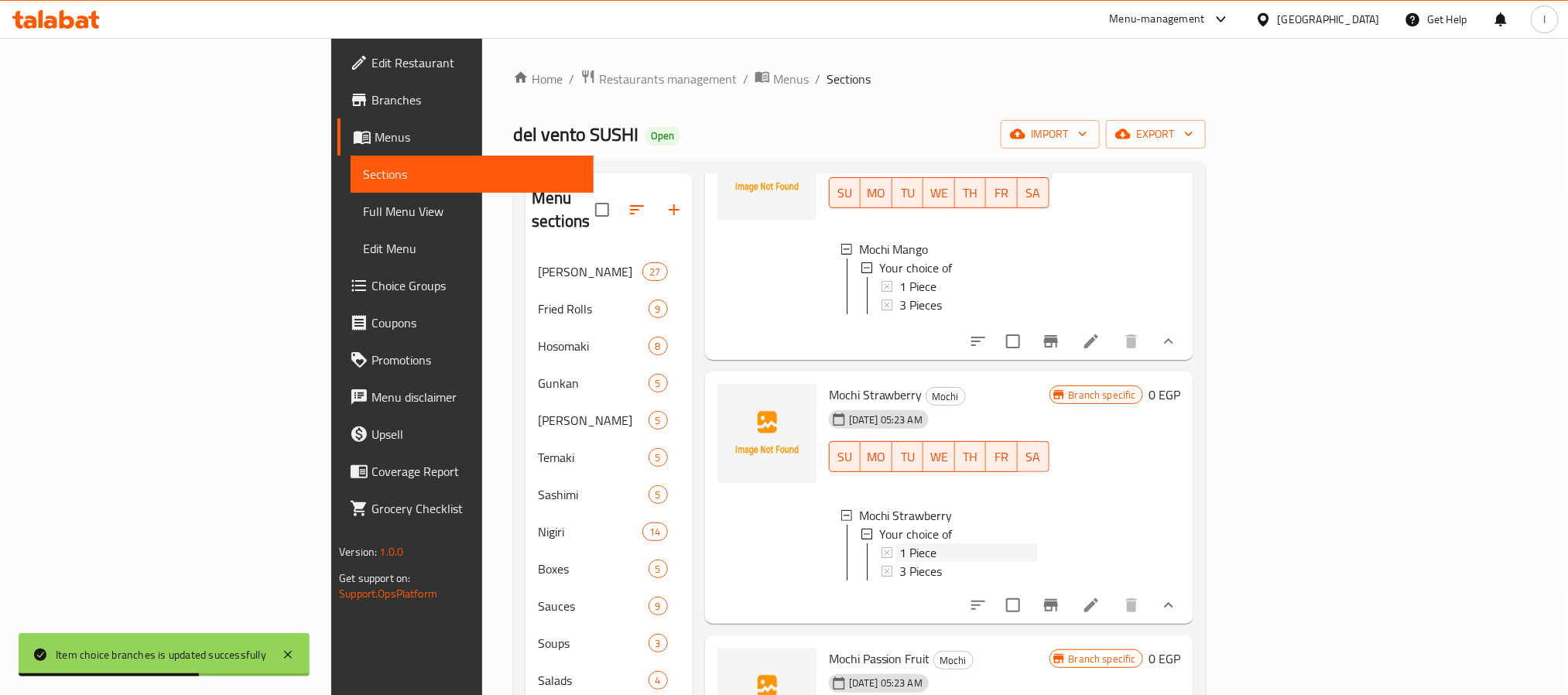
click at [899, 543] on div "1 Piece" at bounding box center [967, 553] width 138 height 19
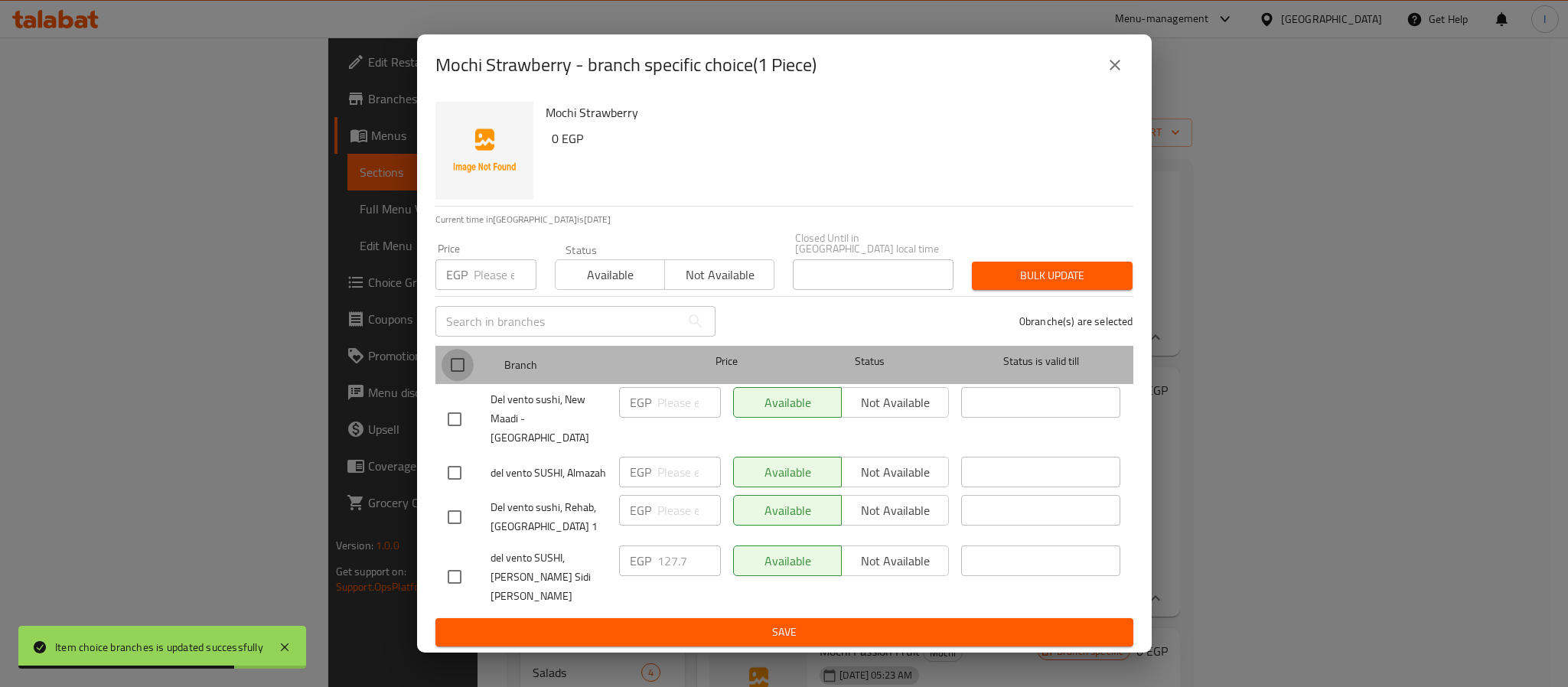
drag, startPoint x: 455, startPoint y: 376, endPoint x: 684, endPoint y: 439, distance: 237.5
click at [459, 376] on input "checkbox" at bounding box center [457, 364] width 32 height 32
checkbox input "true"
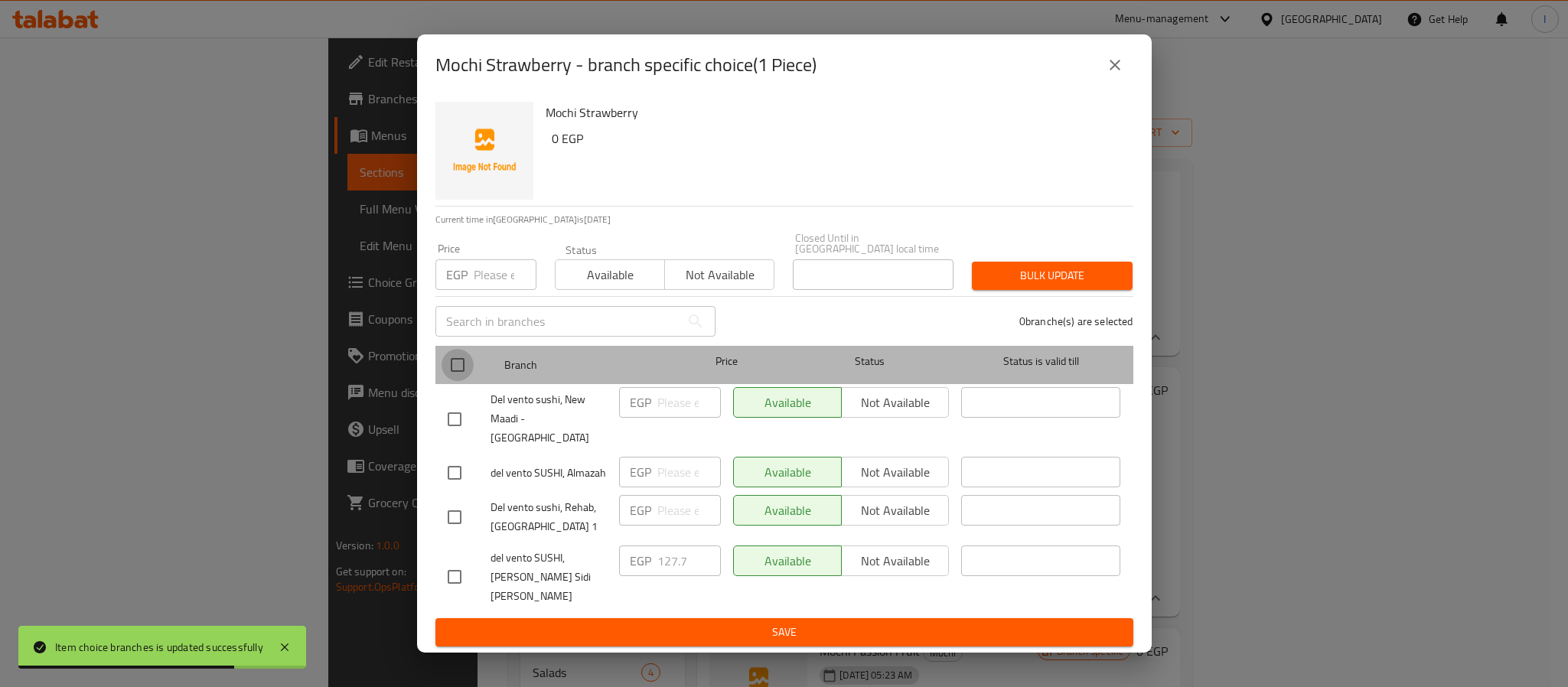
checkbox input "true"
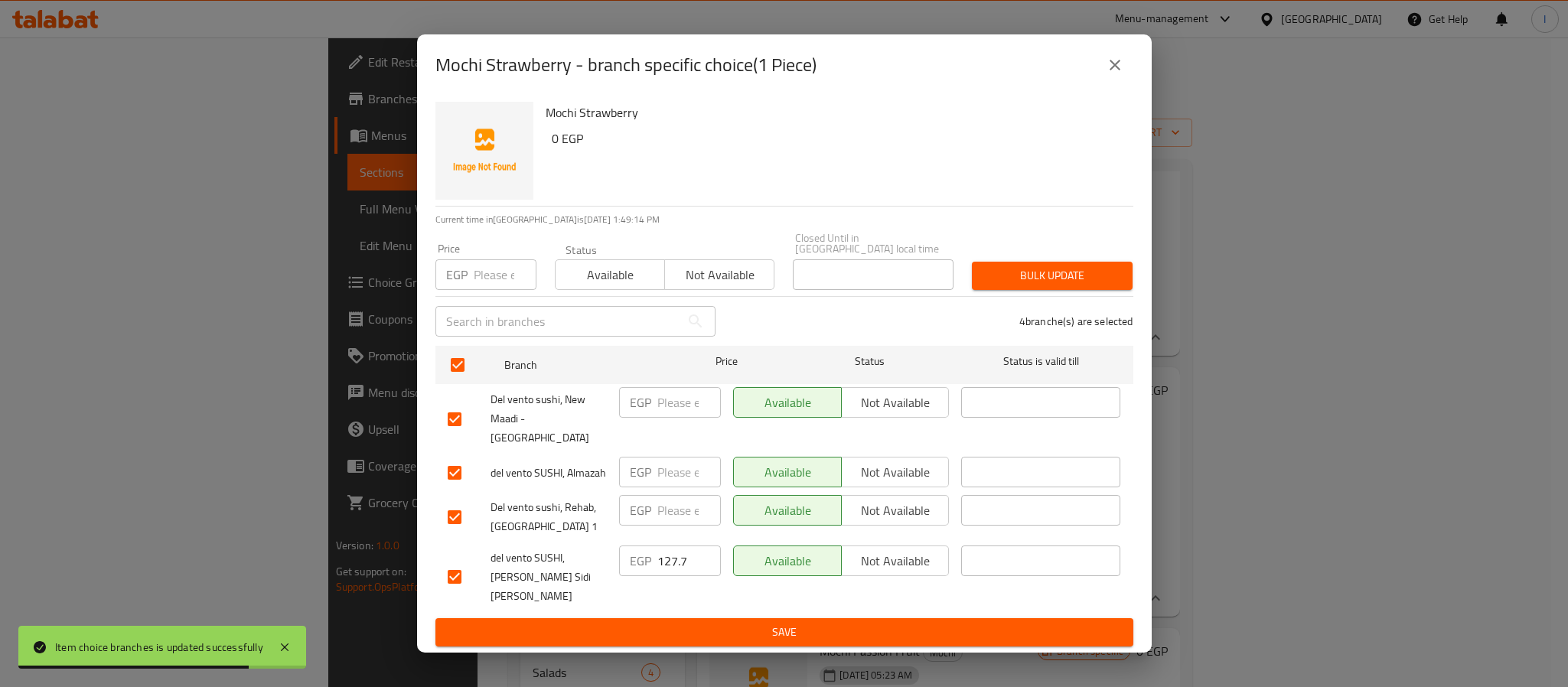
click at [666, 418] on input "number" at bounding box center [688, 401] width 64 height 31
paste input "89.38"
type input "89.38"
click at [670, 471] on input "number" at bounding box center [688, 472] width 64 height 31
paste input "89.38"
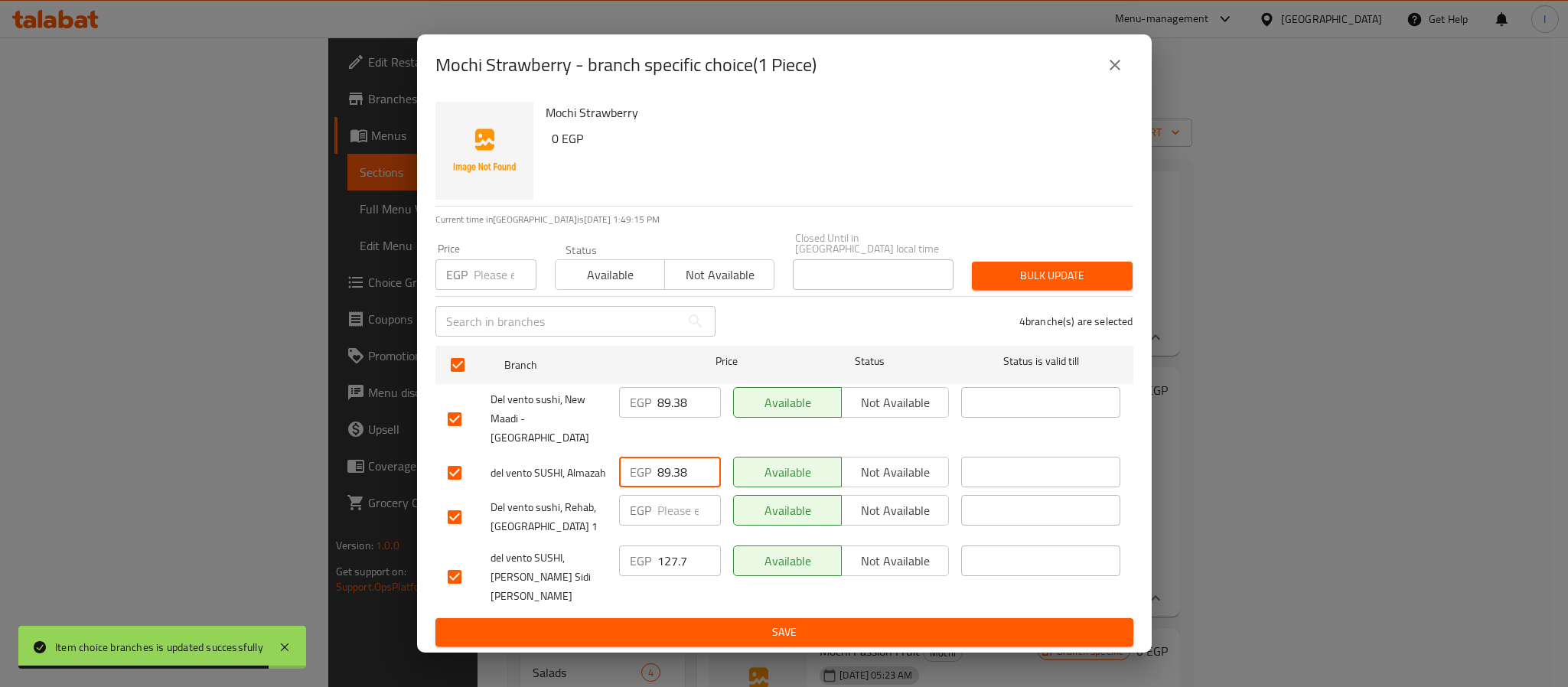
type input "89.38"
click at [670, 501] on input "number" at bounding box center [688, 509] width 64 height 31
paste input "89.38"
type input "89.38"
click at [735, 622] on span "Save" at bounding box center [784, 632] width 673 height 19
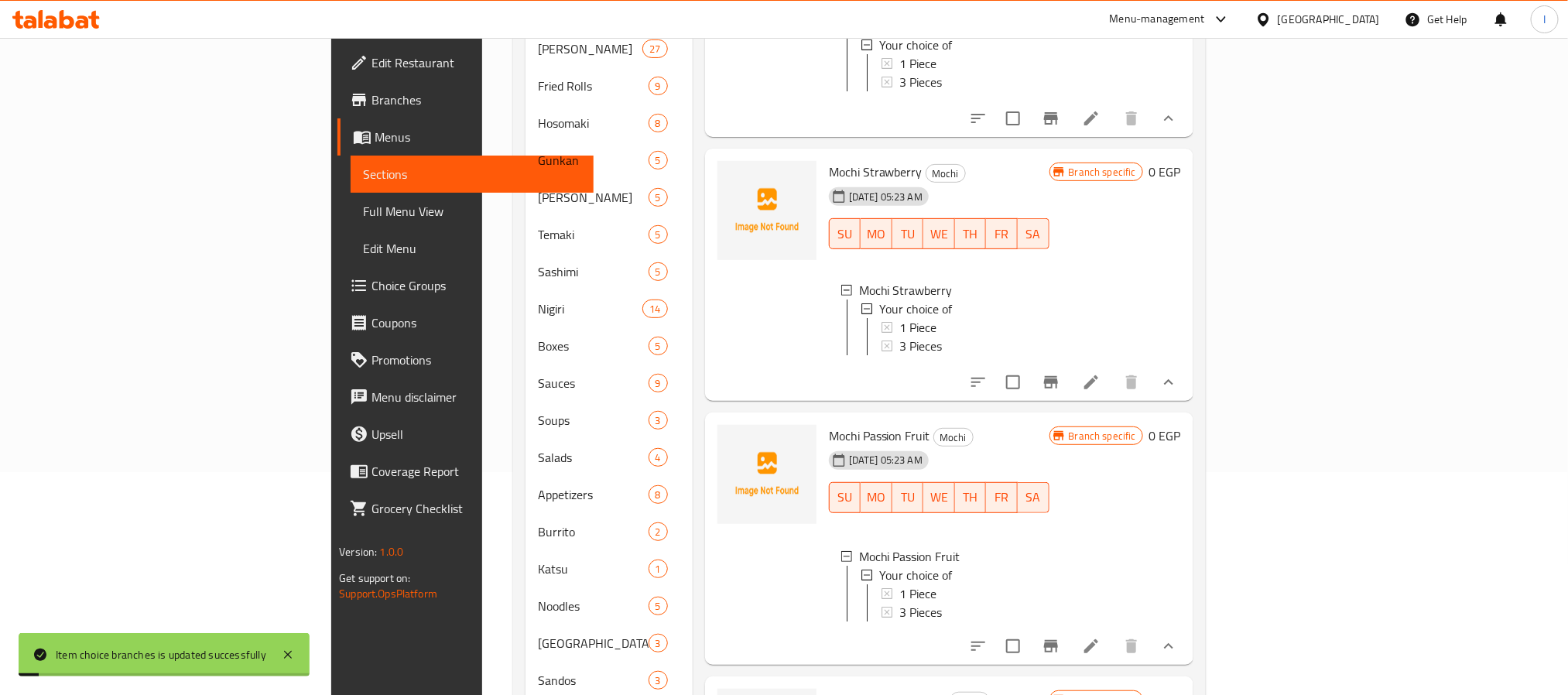
scroll to position [232, 0]
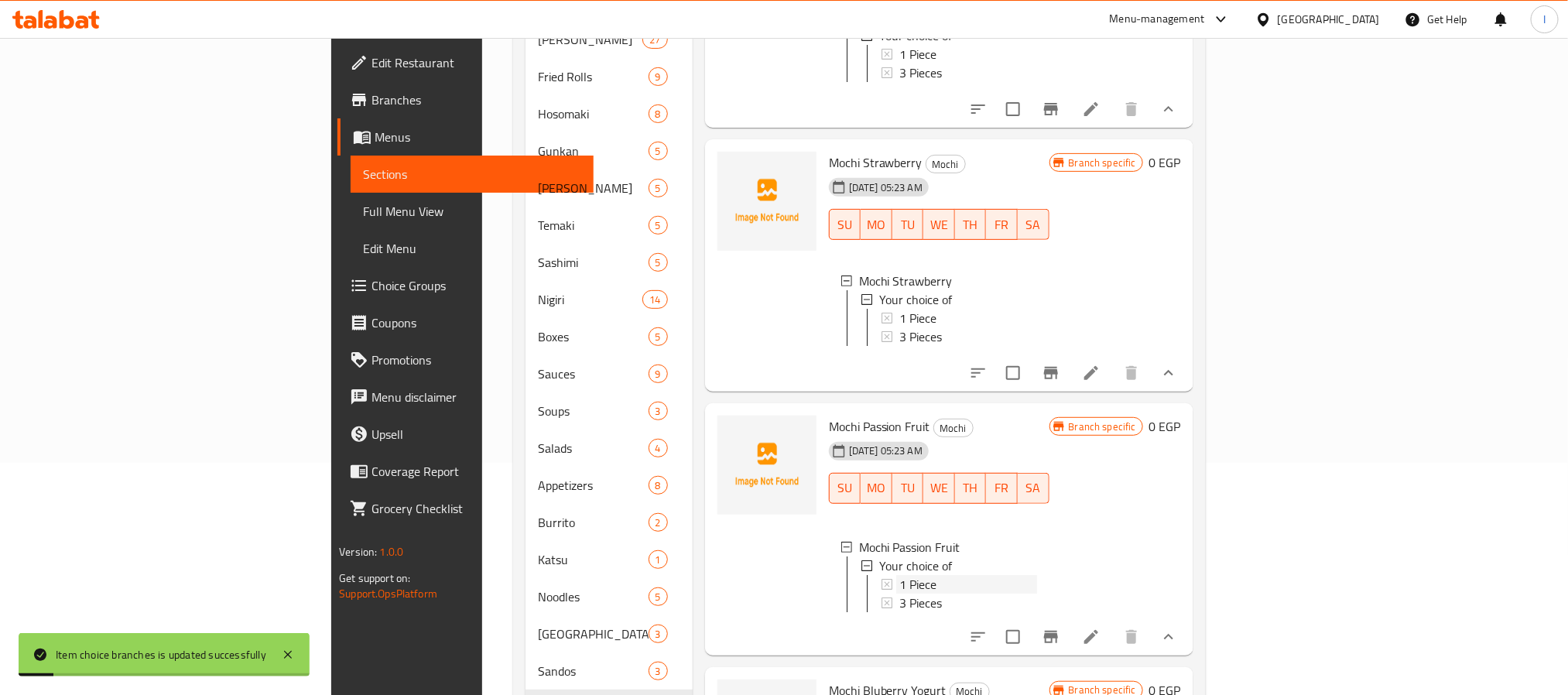
click at [899, 574] on div "1 Piece" at bounding box center [967, 584] width 138 height 19
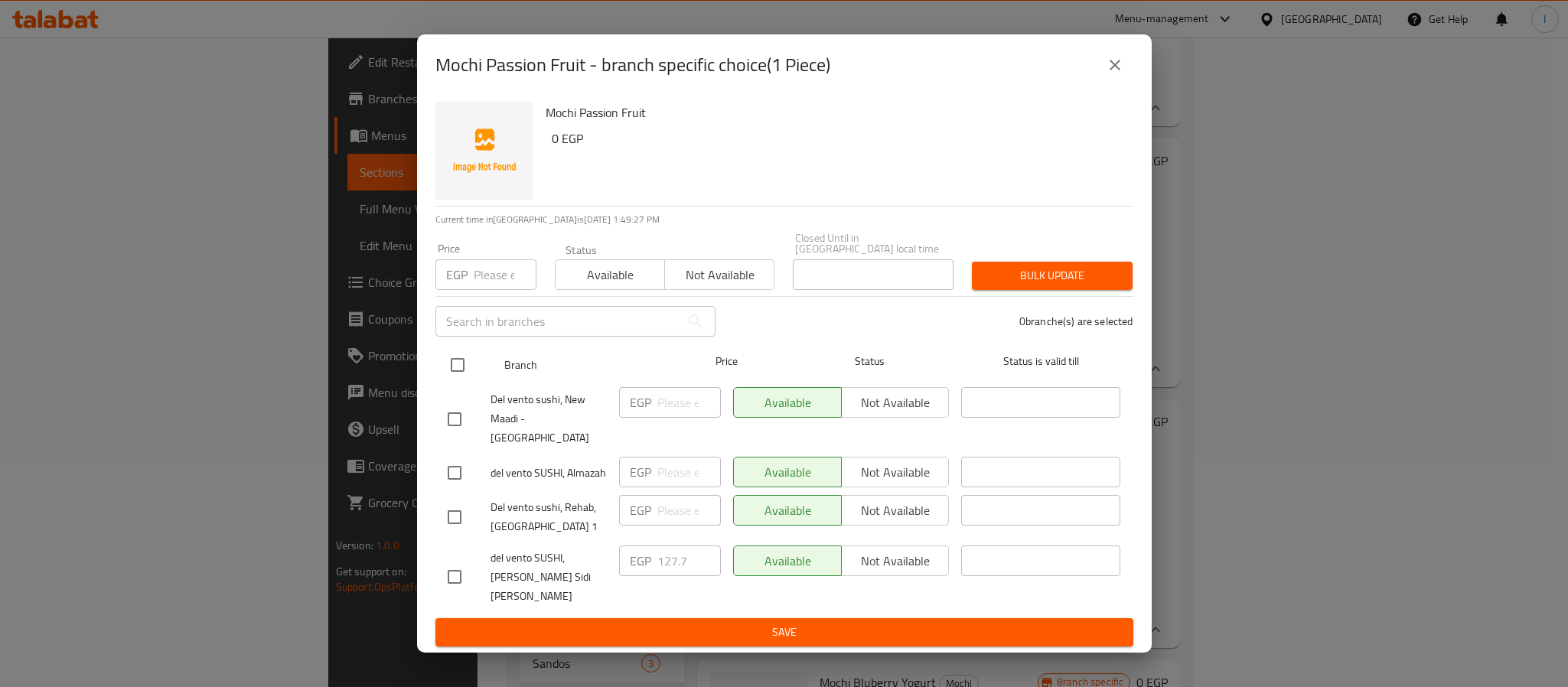
click at [457, 374] on input "checkbox" at bounding box center [457, 364] width 32 height 32
checkbox input "true"
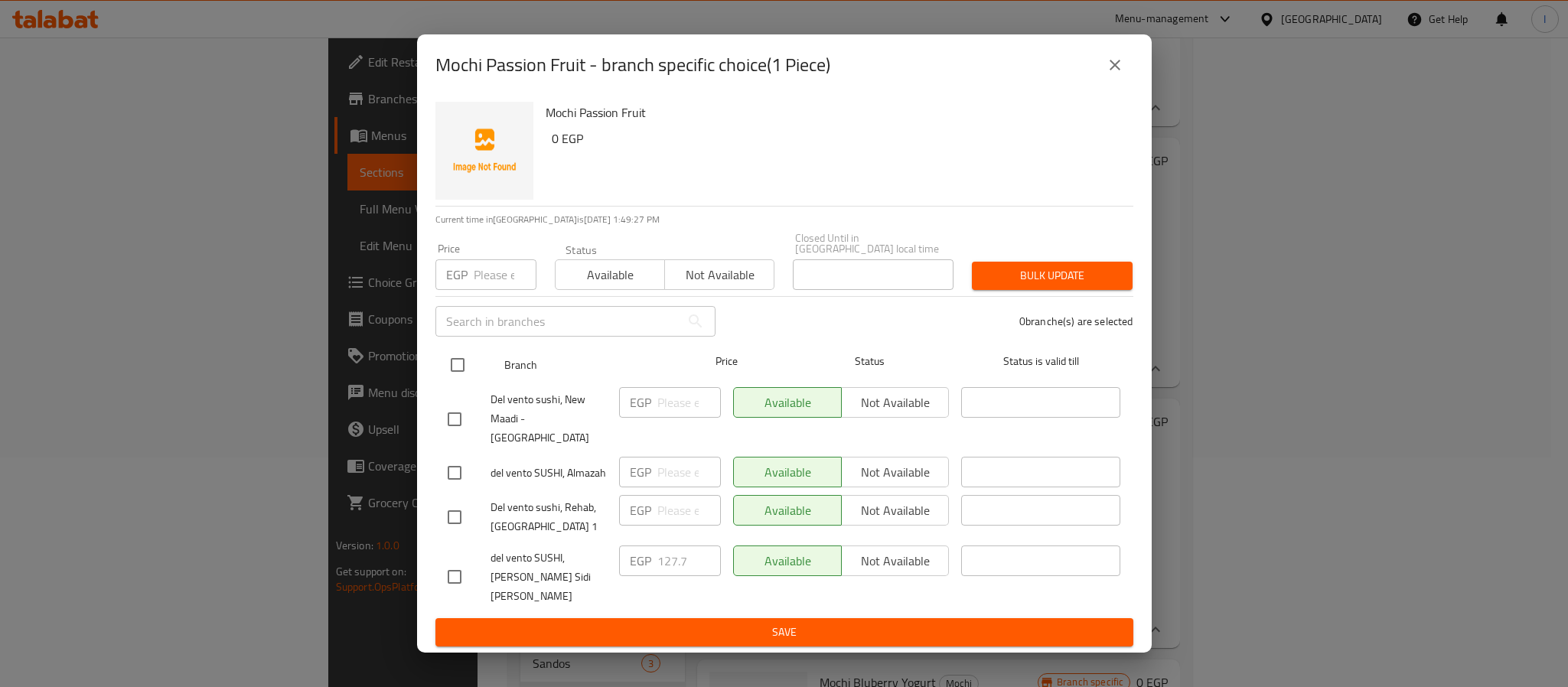
checkbox input "true"
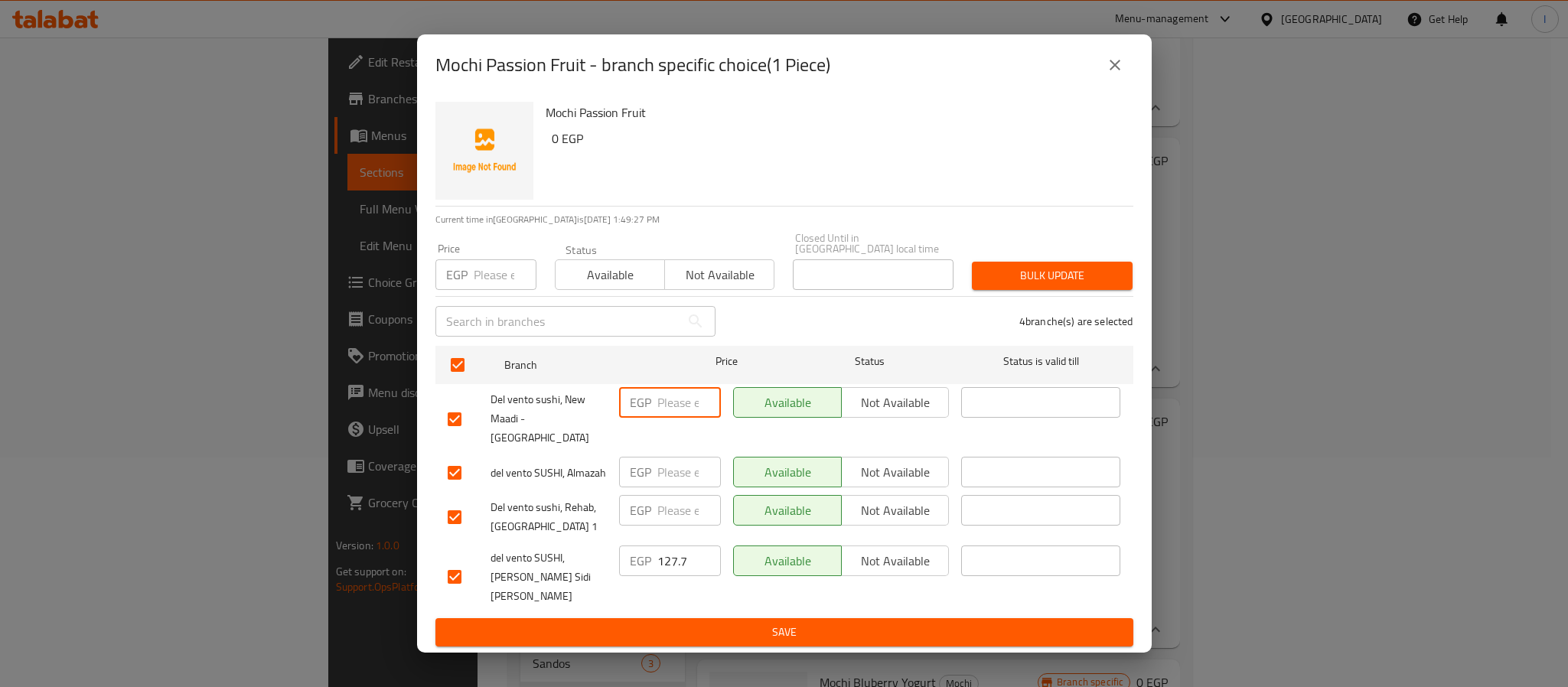
click at [666, 418] on input "number" at bounding box center [688, 401] width 64 height 31
paste input "89.38"
type input "89.38"
click at [666, 457] on input "number" at bounding box center [688, 472] width 64 height 31
paste input "89.38"
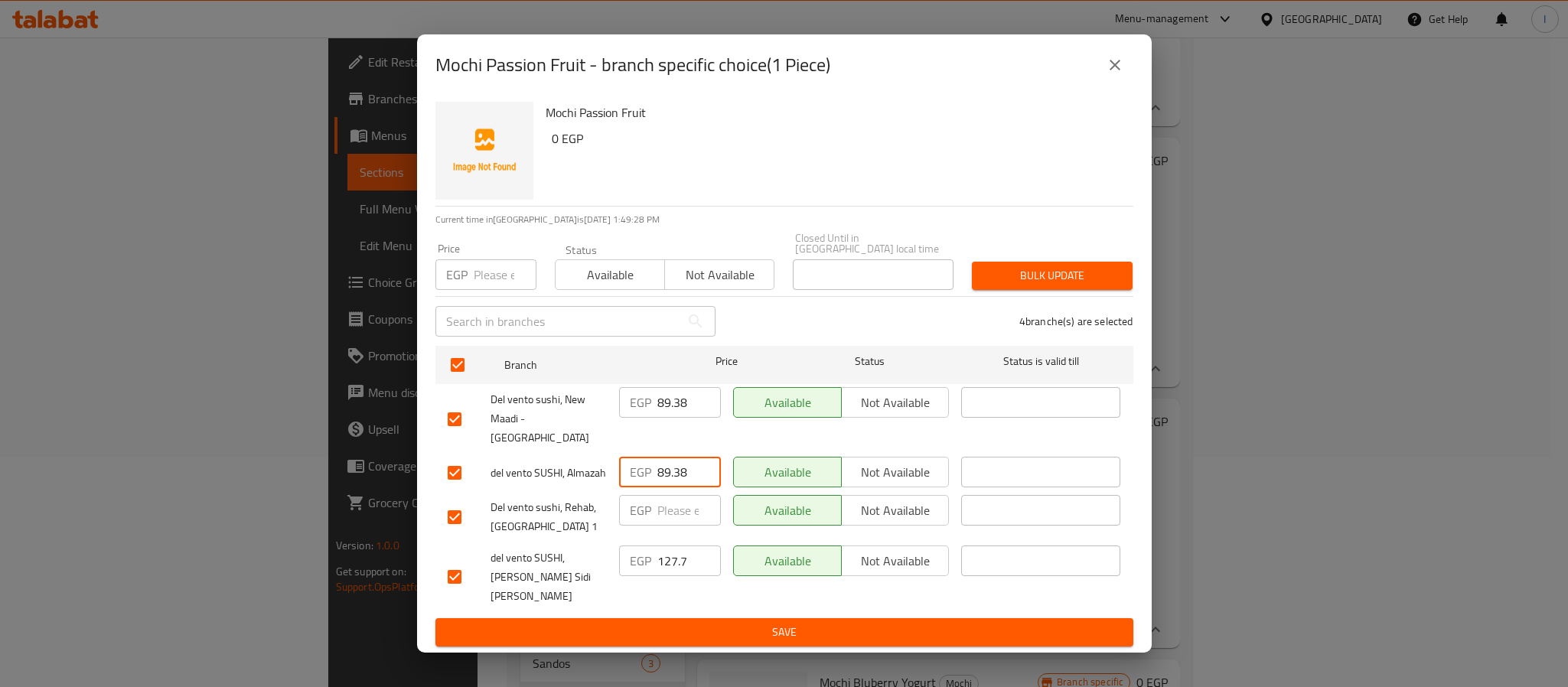
type input "89.38"
click at [673, 510] on input "number" at bounding box center [688, 509] width 64 height 31
paste input "89.38"
type input "89.38"
click at [714, 618] on button "Save" at bounding box center [784, 632] width 698 height 29
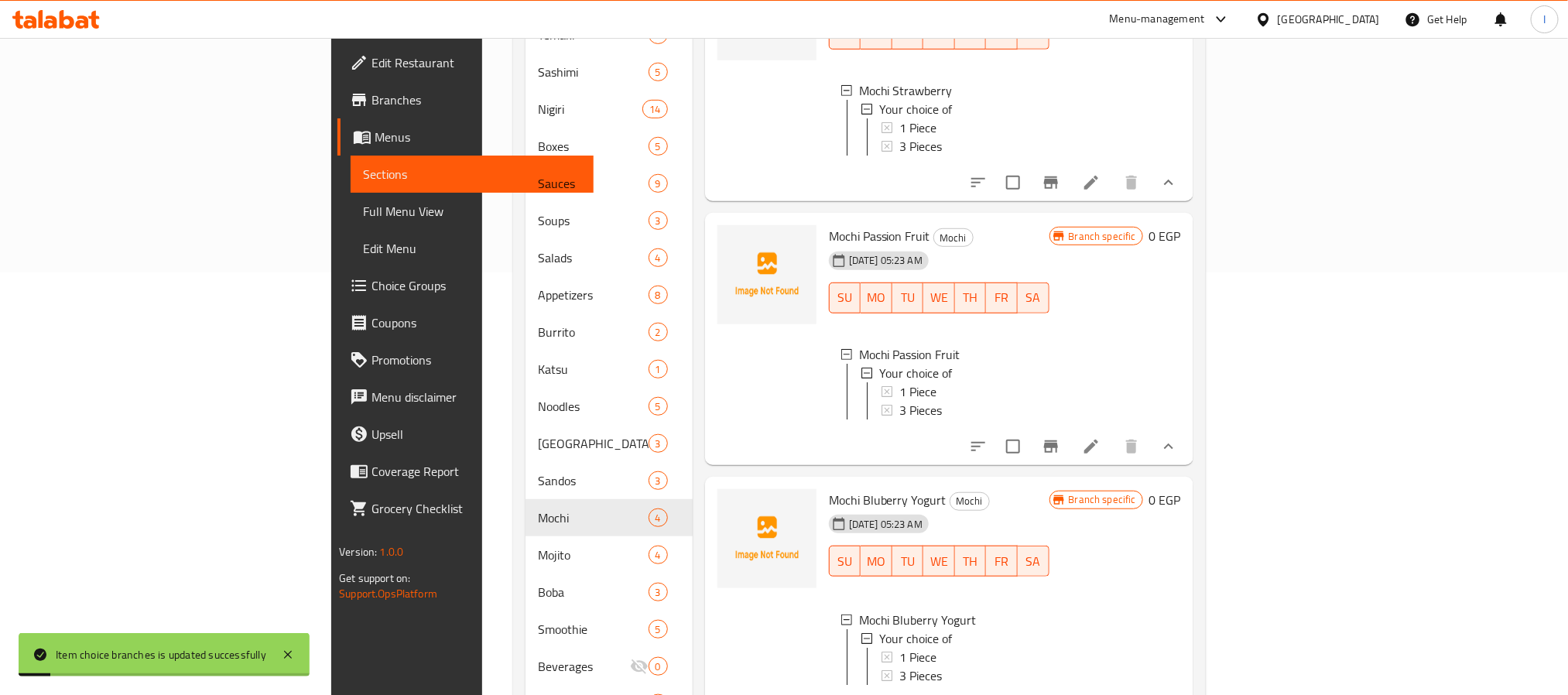
scroll to position [464, 0]
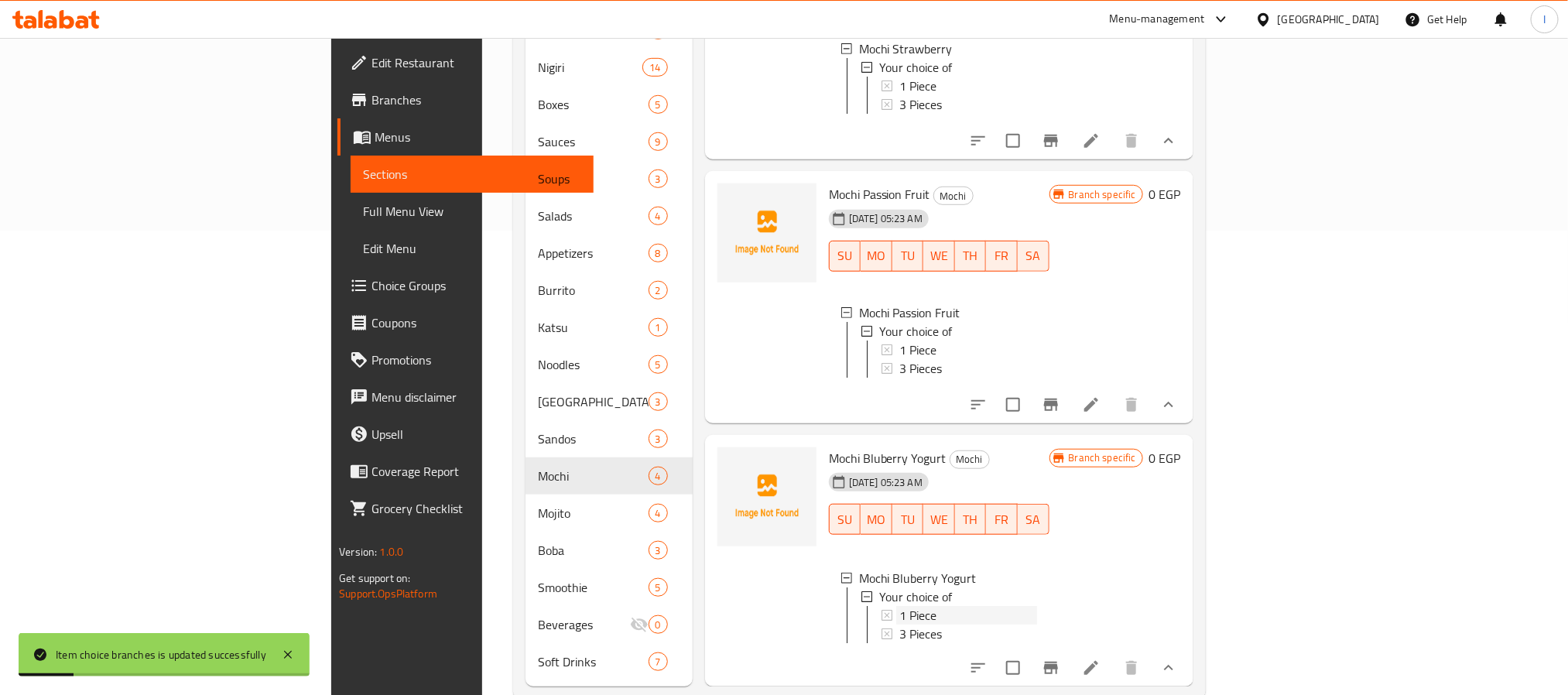
click at [899, 606] on div "1 Piece" at bounding box center [967, 615] width 138 height 19
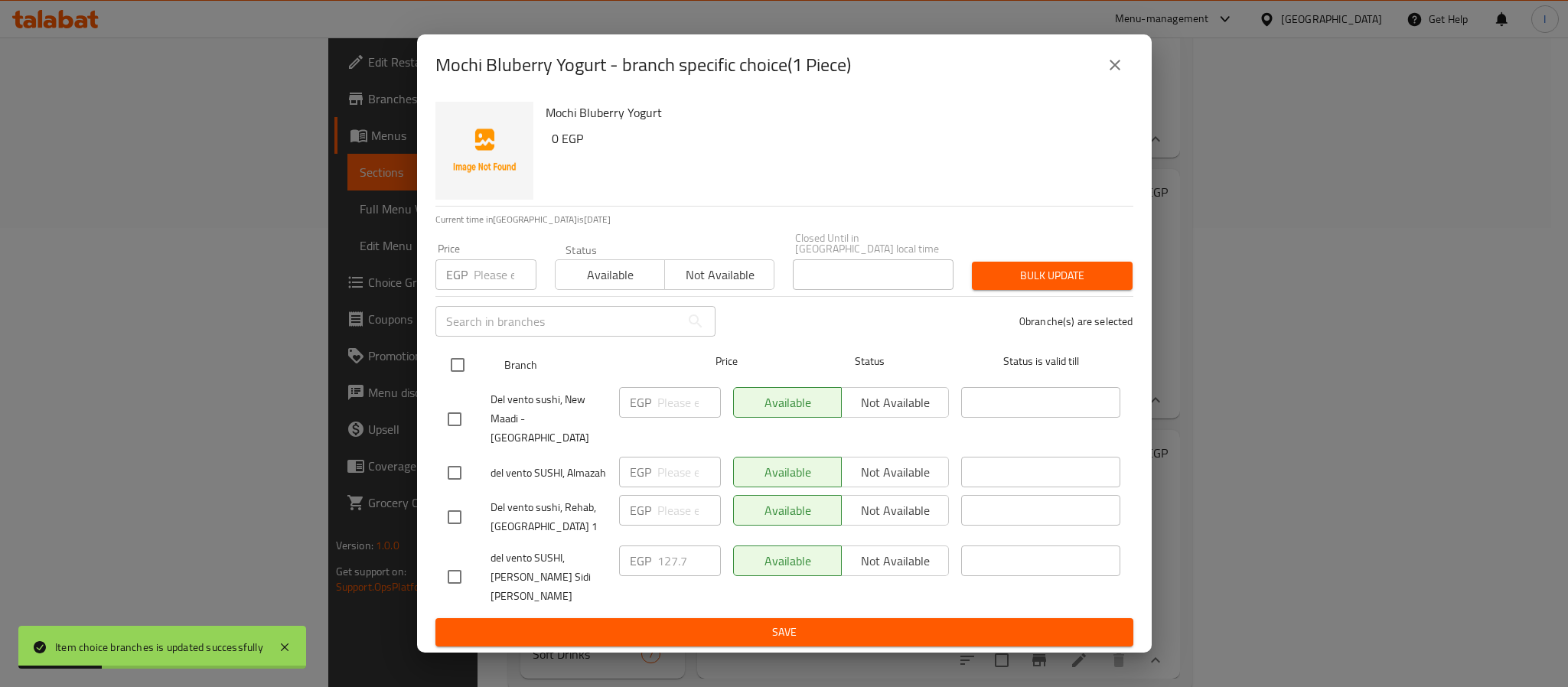
click at [455, 381] on input "checkbox" at bounding box center [457, 364] width 32 height 32
checkbox input "true"
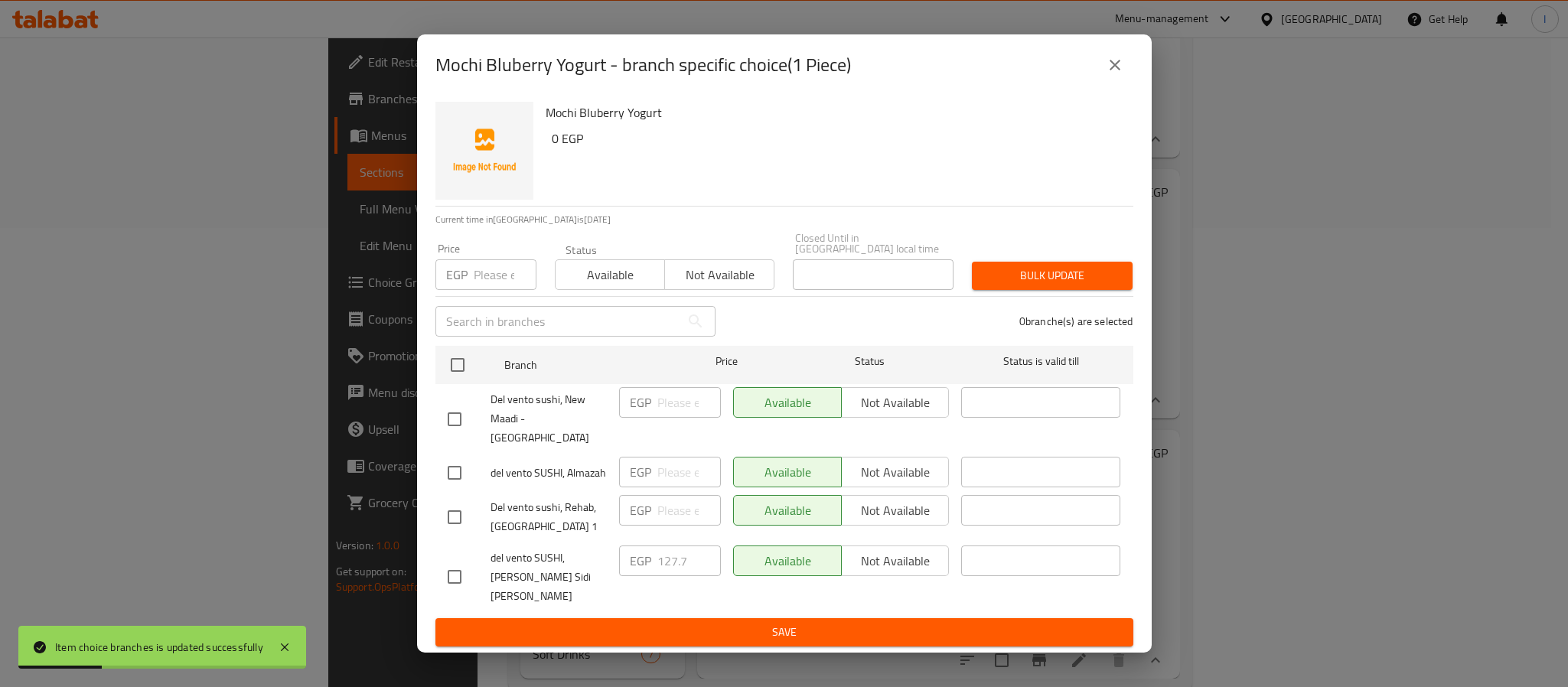
checkbox input "true"
click at [660, 418] on input "number" at bounding box center [688, 401] width 64 height 31
paste input "89.38"
type input "89.38"
click at [674, 468] on input "number" at bounding box center [688, 472] width 64 height 31
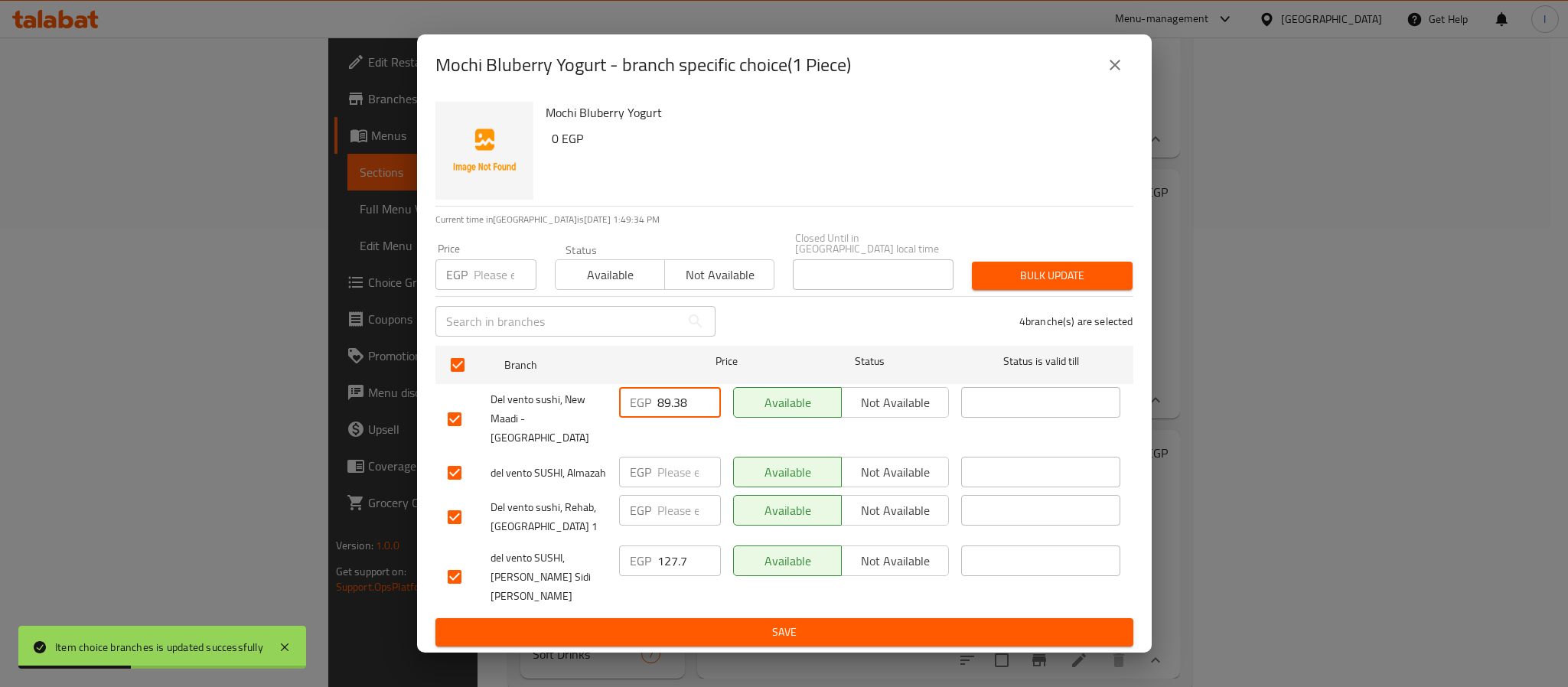
paste input "89.38"
type input "89.38"
click at [673, 498] on input "number" at bounding box center [688, 509] width 64 height 31
paste input "89.38"
type input "89.38"
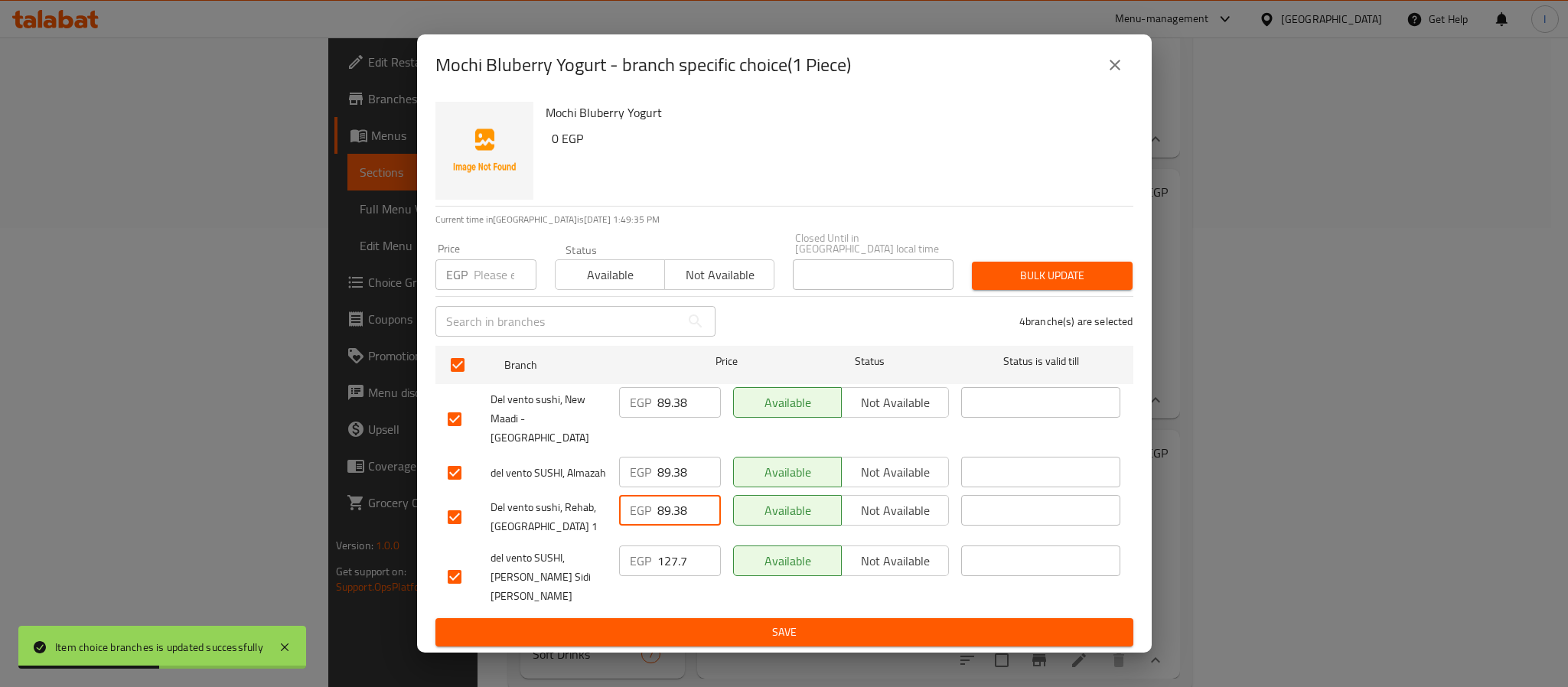
click at [708, 622] on span "Save" at bounding box center [784, 632] width 673 height 19
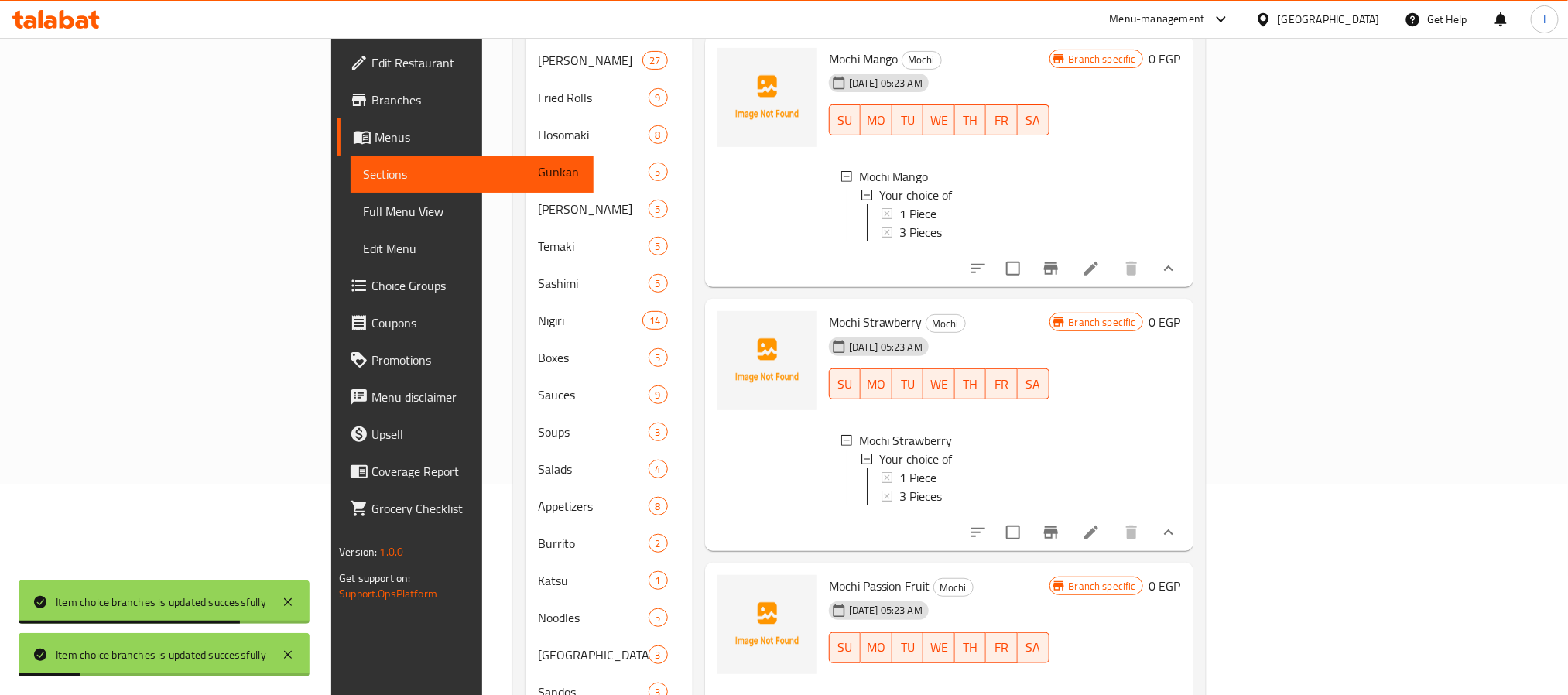
scroll to position [0, 0]
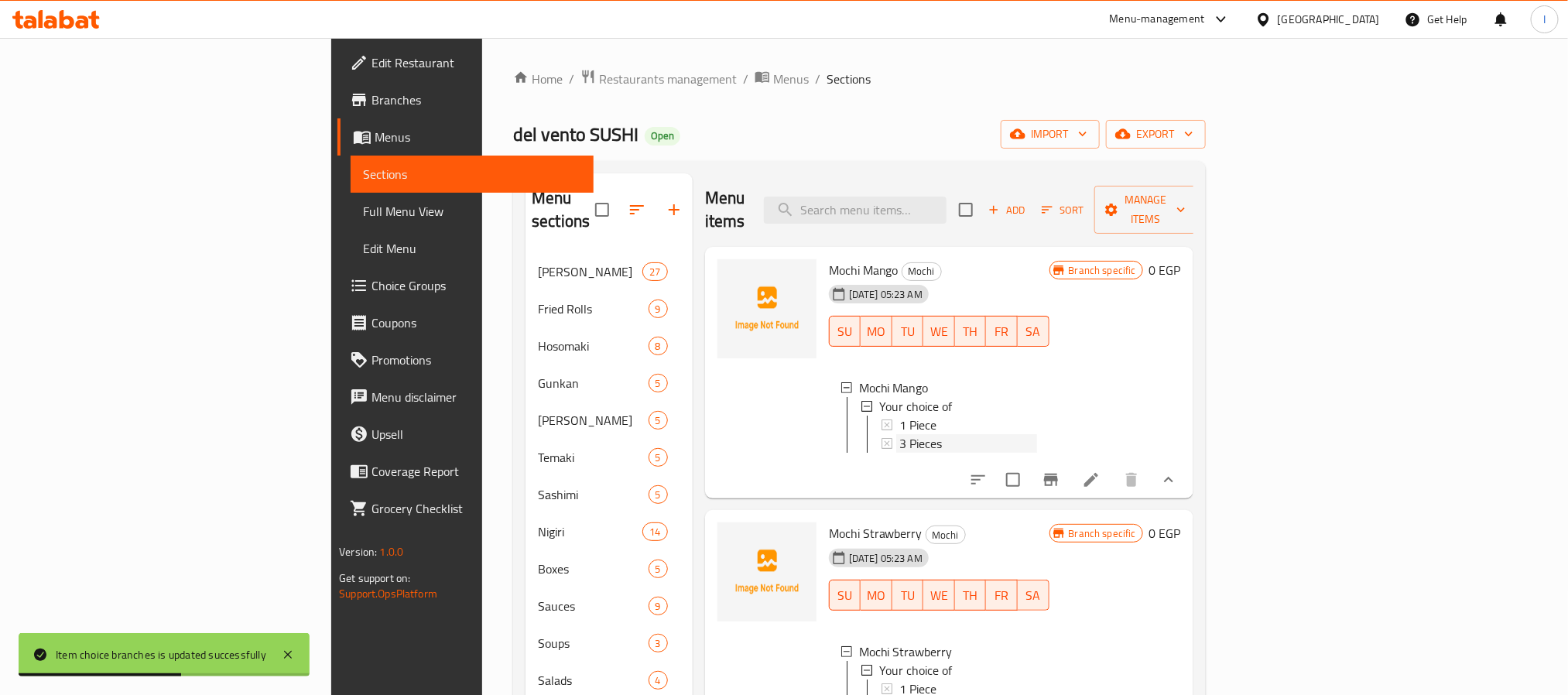
click at [899, 434] on span "3 Pieces" at bounding box center [920, 443] width 42 height 19
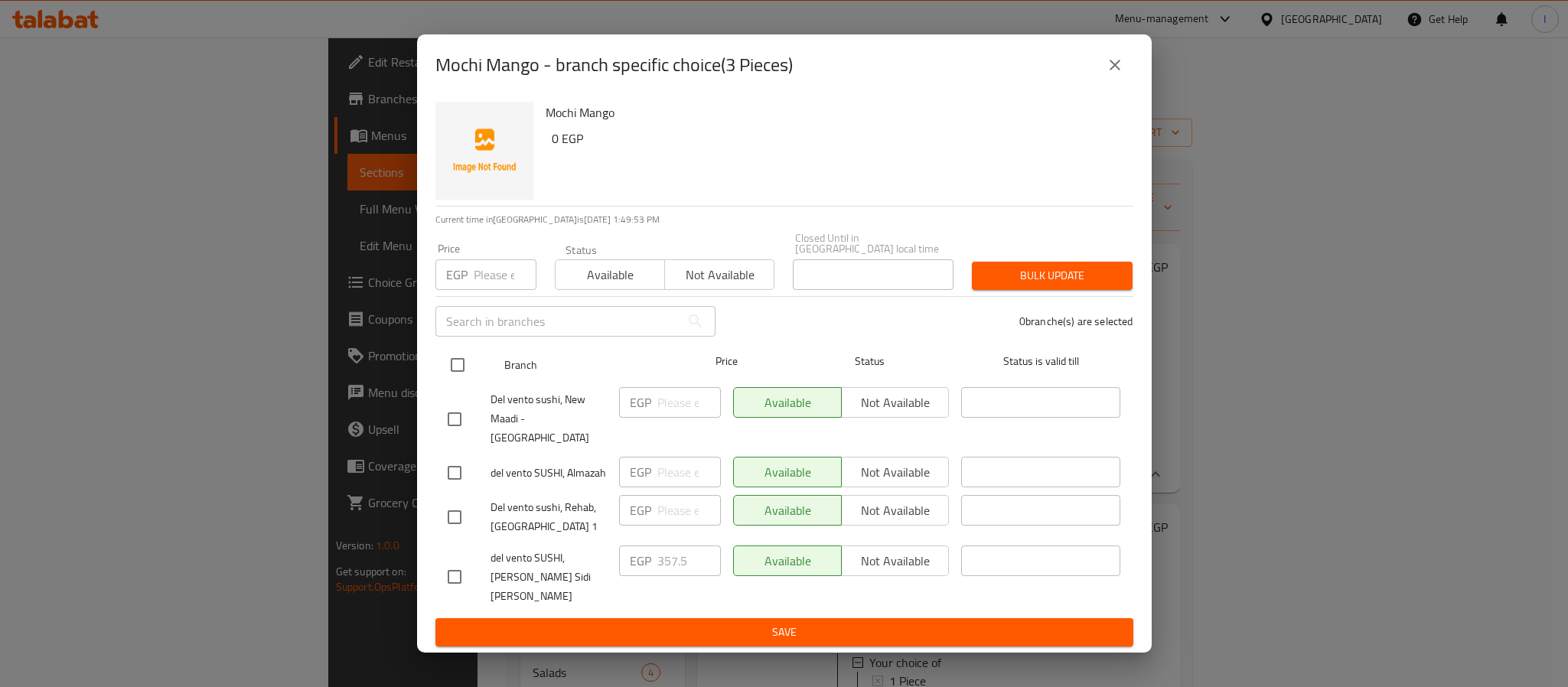
click at [452, 381] on input "checkbox" at bounding box center [457, 364] width 32 height 32
checkbox input "true"
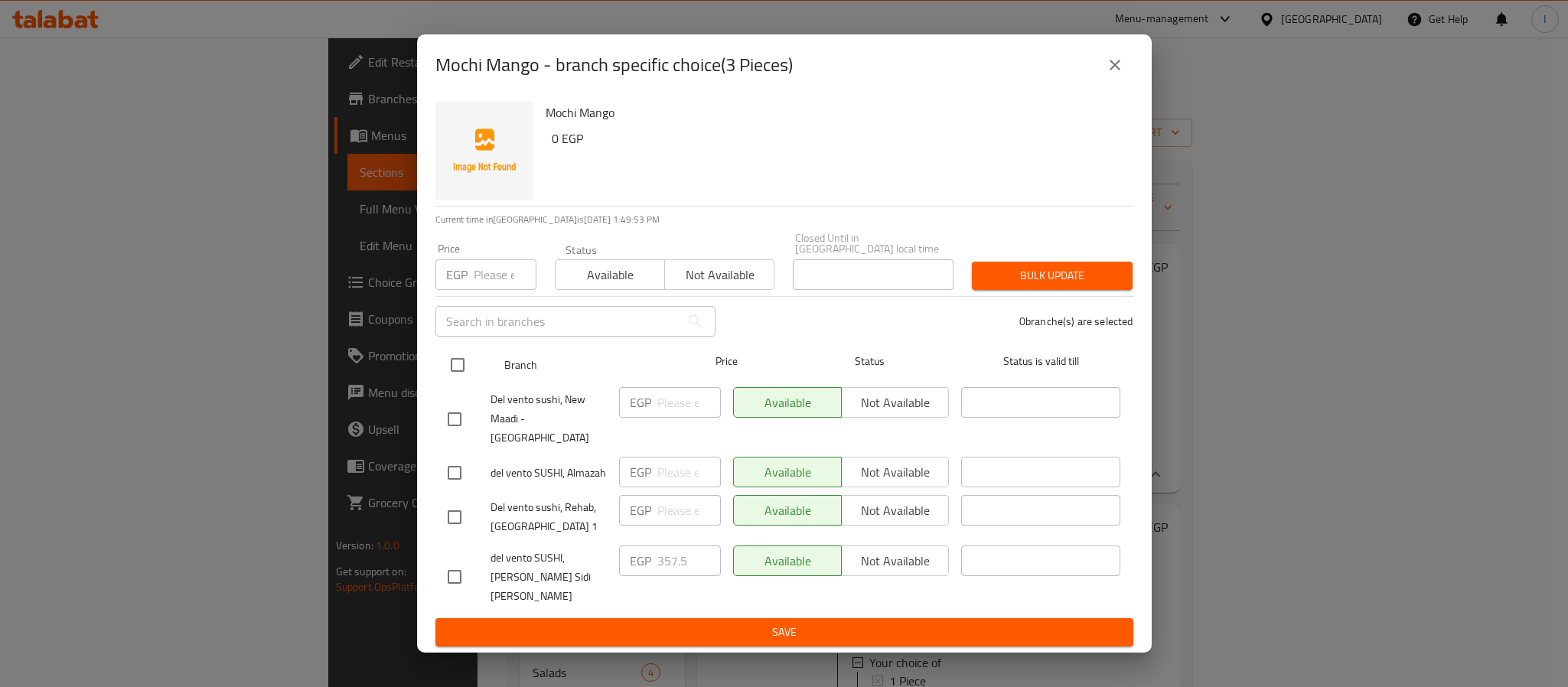
checkbox input "true"
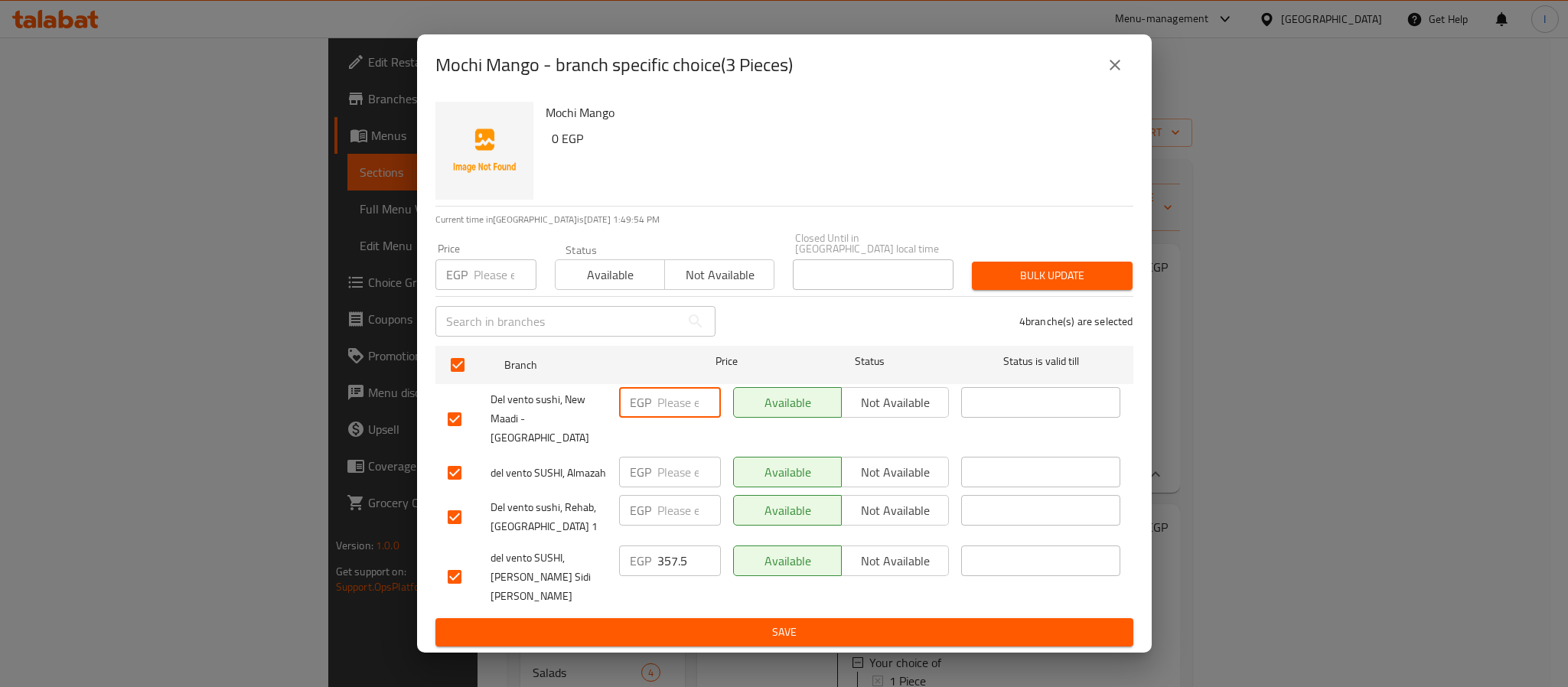
click at [684, 413] on input "number" at bounding box center [688, 401] width 64 height 31
paste input "242.60"
type input "242.60"
click at [669, 460] on input "number" at bounding box center [688, 472] width 64 height 31
paste input "242.60"
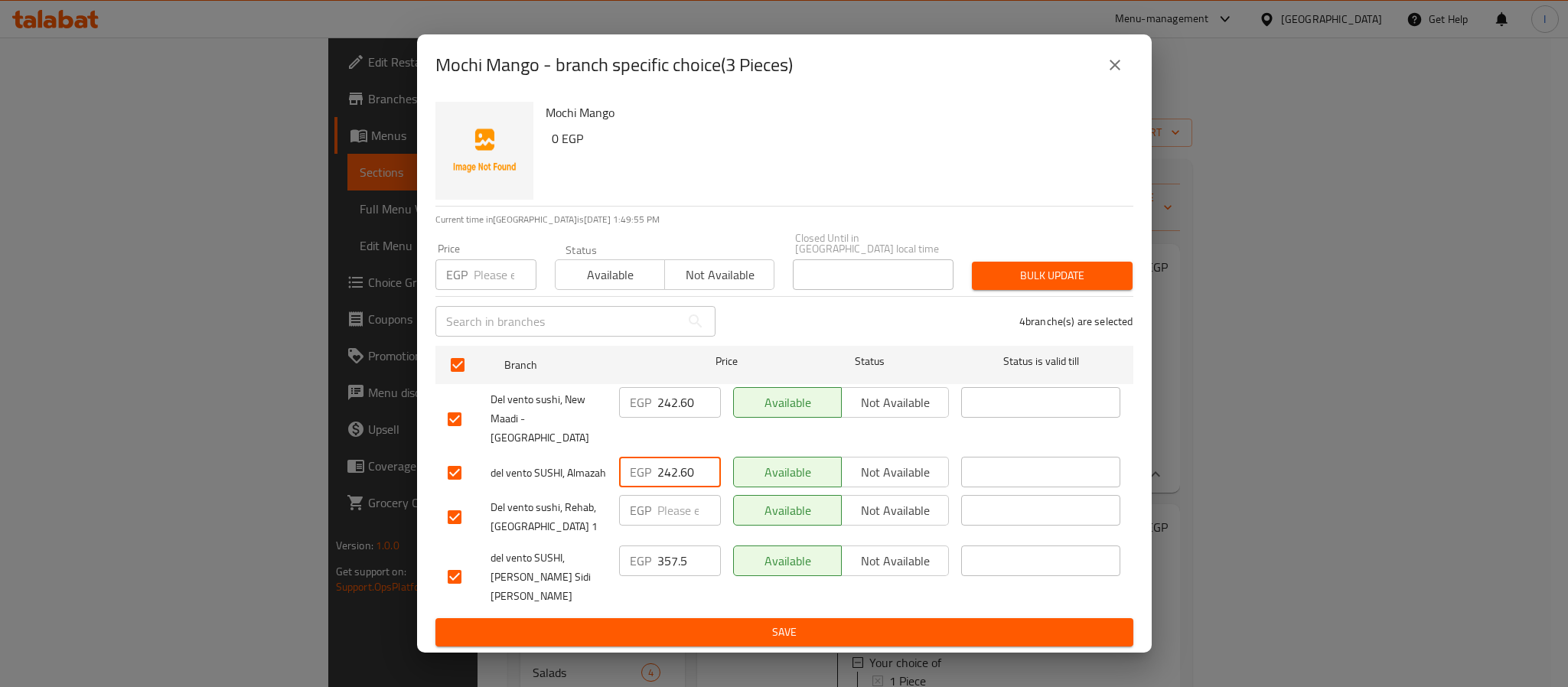
type input "242.60"
click at [682, 506] on input "number" at bounding box center [688, 509] width 64 height 31
paste input "242.60"
type input "242.60"
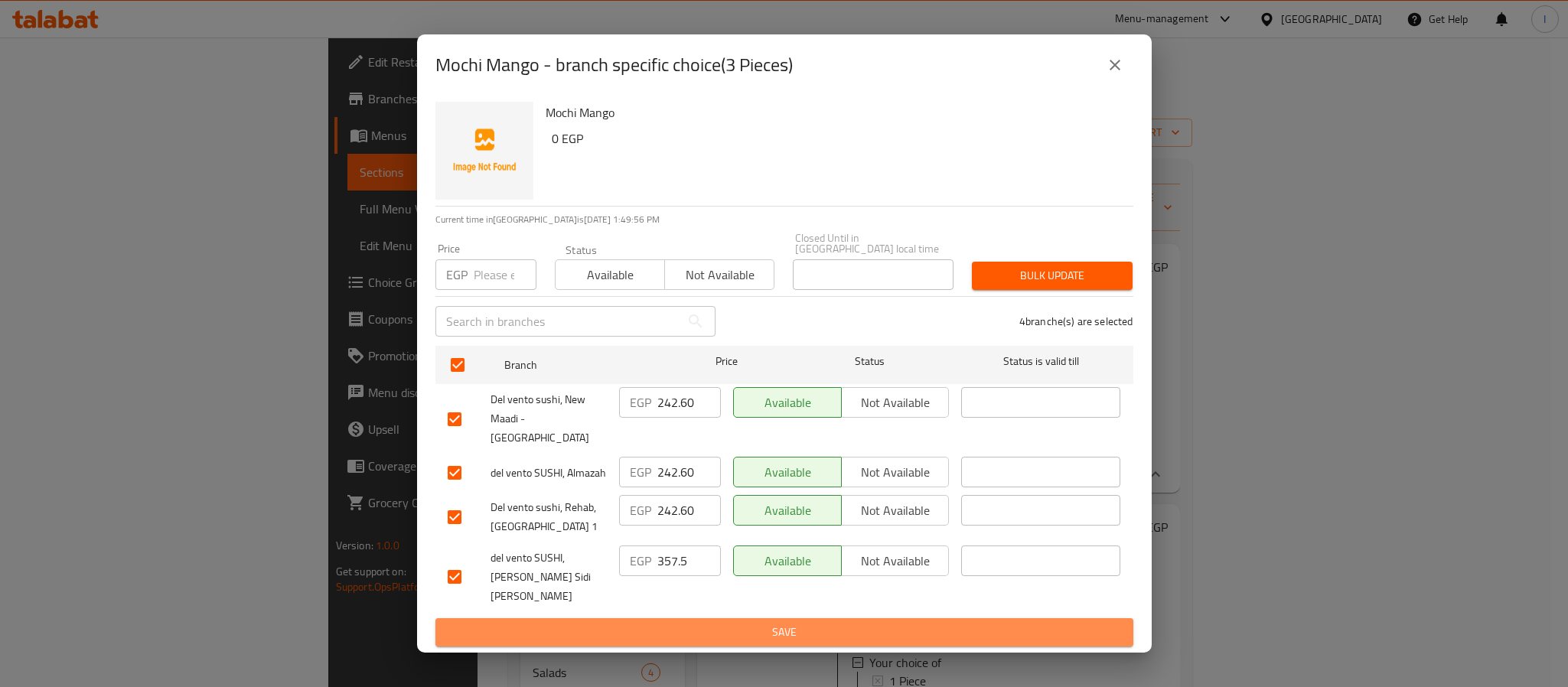
click at [705, 622] on span "Save" at bounding box center [784, 632] width 673 height 19
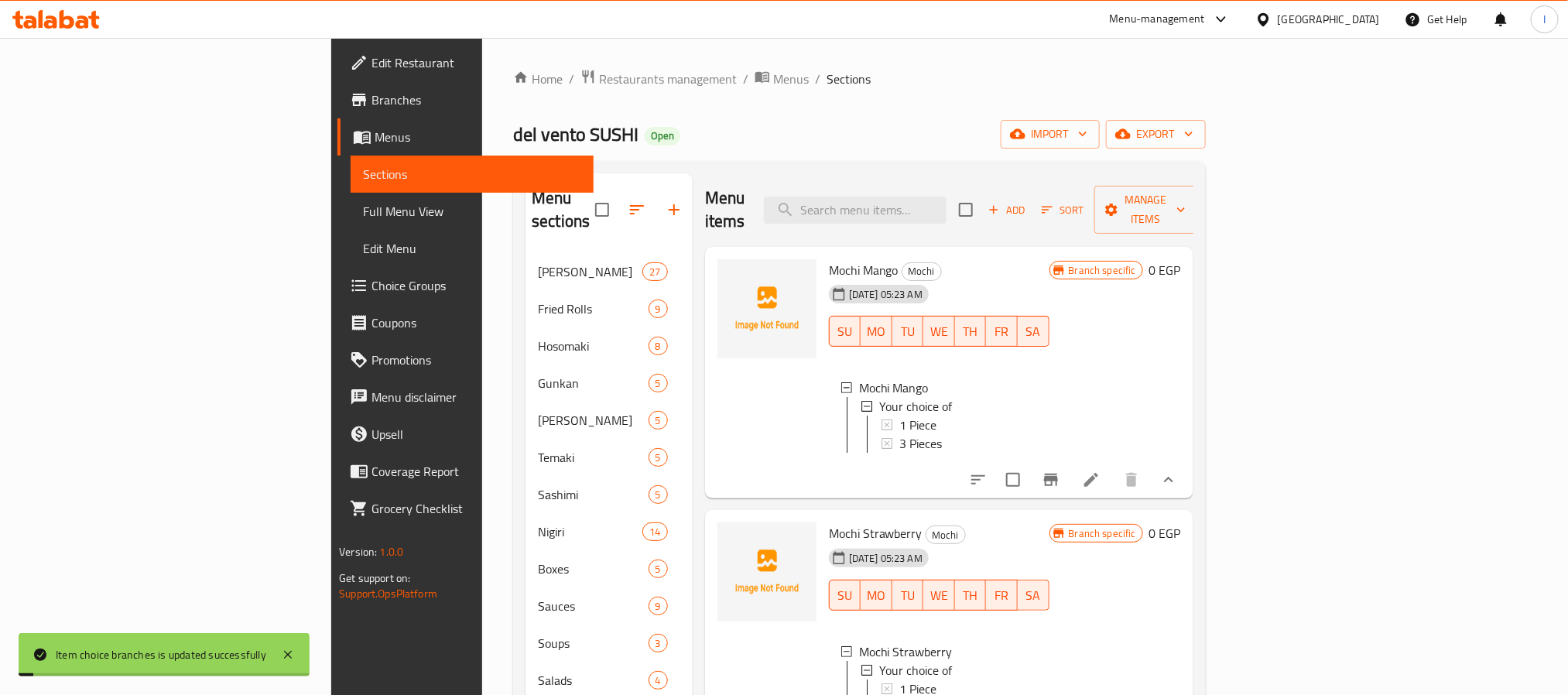
scroll to position [116, 0]
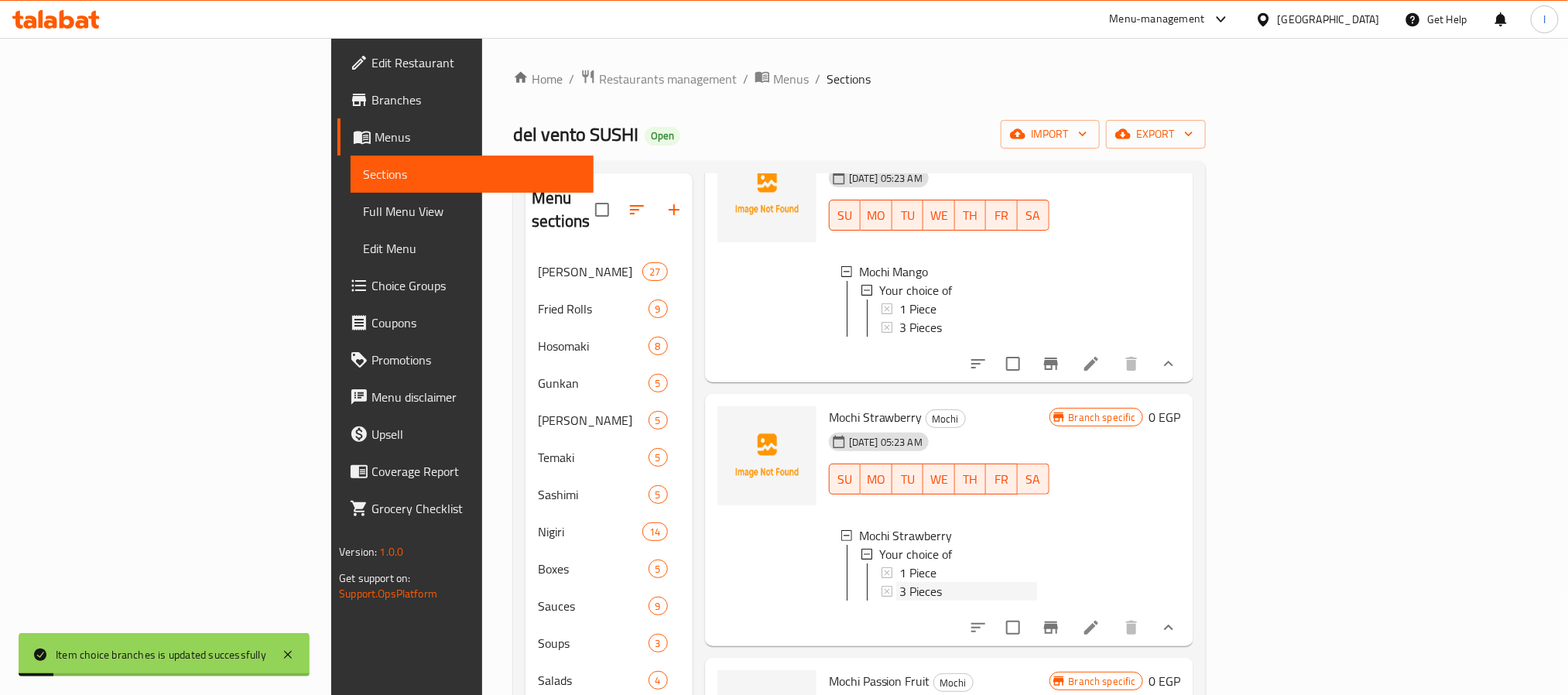
click at [899, 584] on div "3 Pieces" at bounding box center [967, 591] width 138 height 19
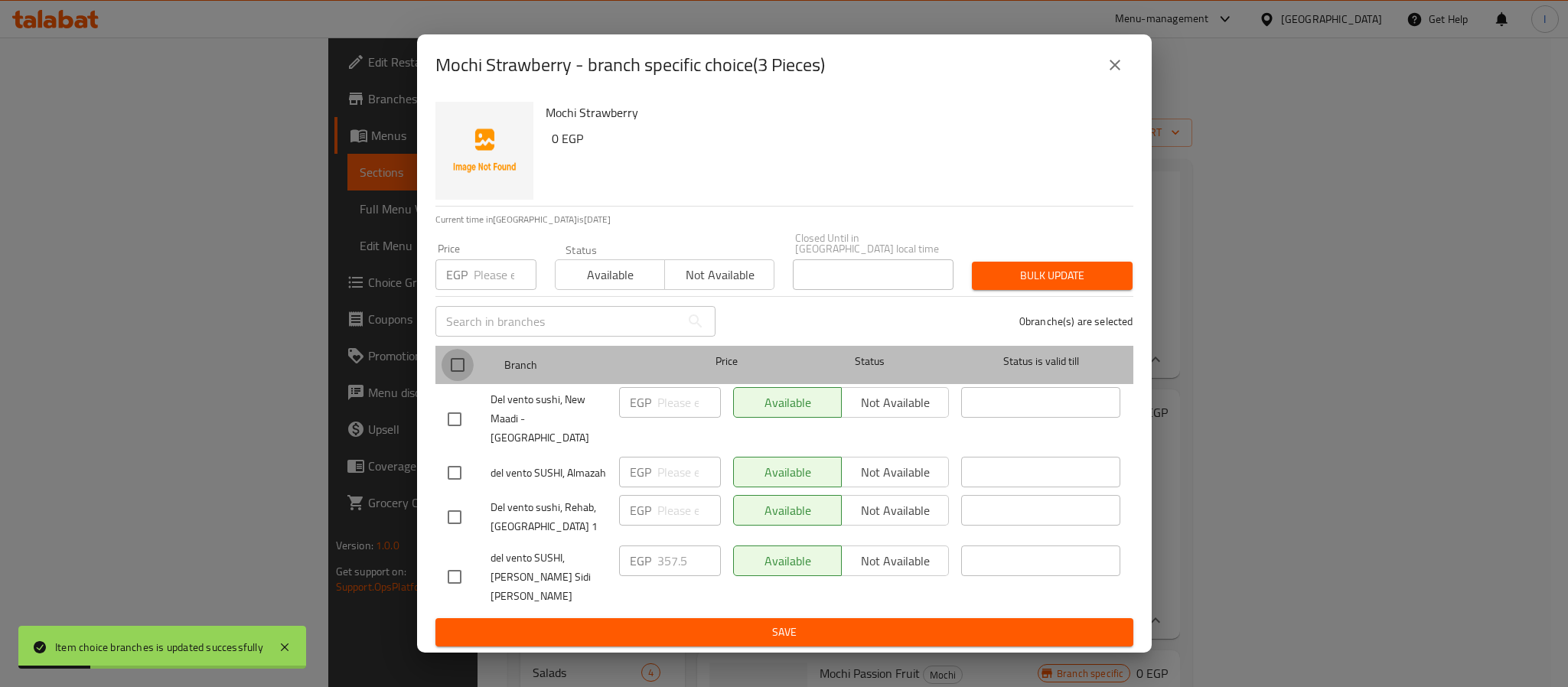
click at [453, 374] on input "checkbox" at bounding box center [457, 364] width 32 height 32
checkbox input "true"
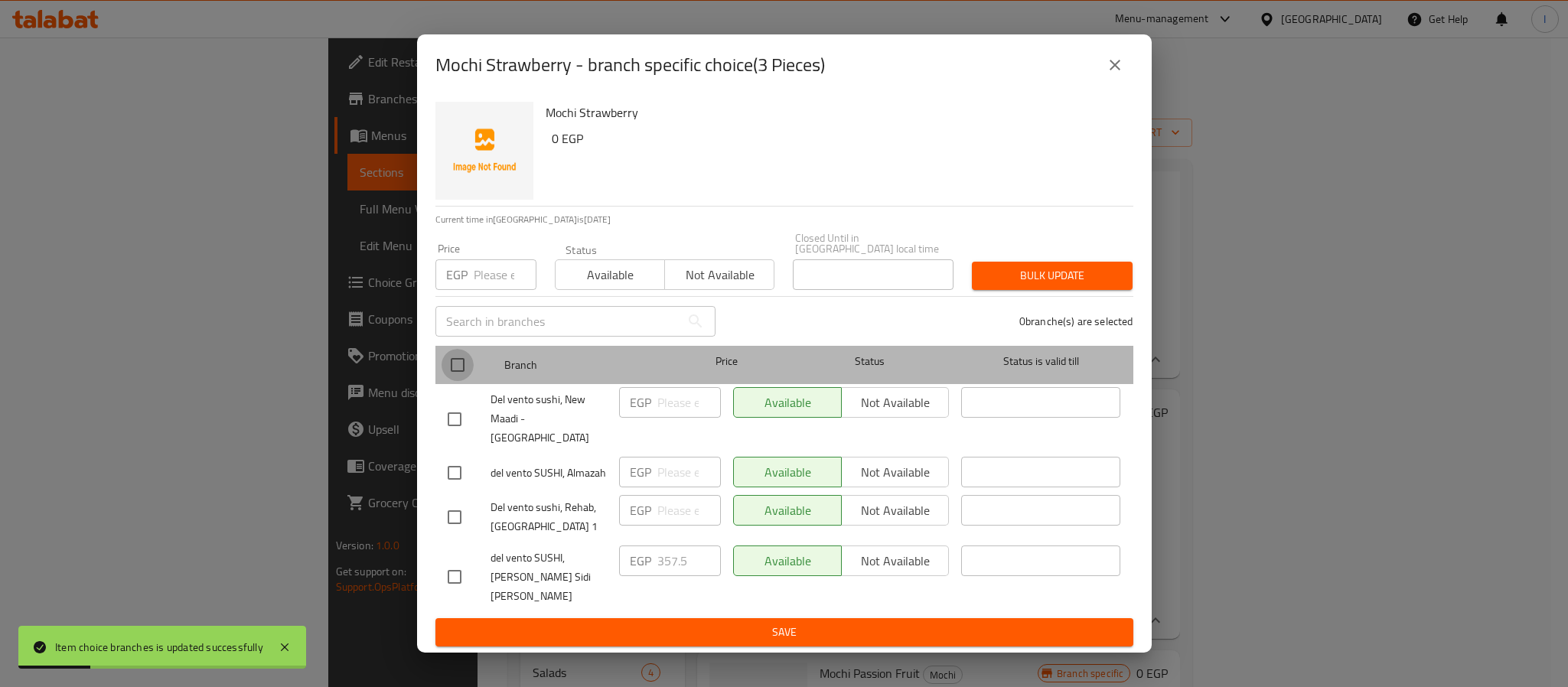
checkbox input "true"
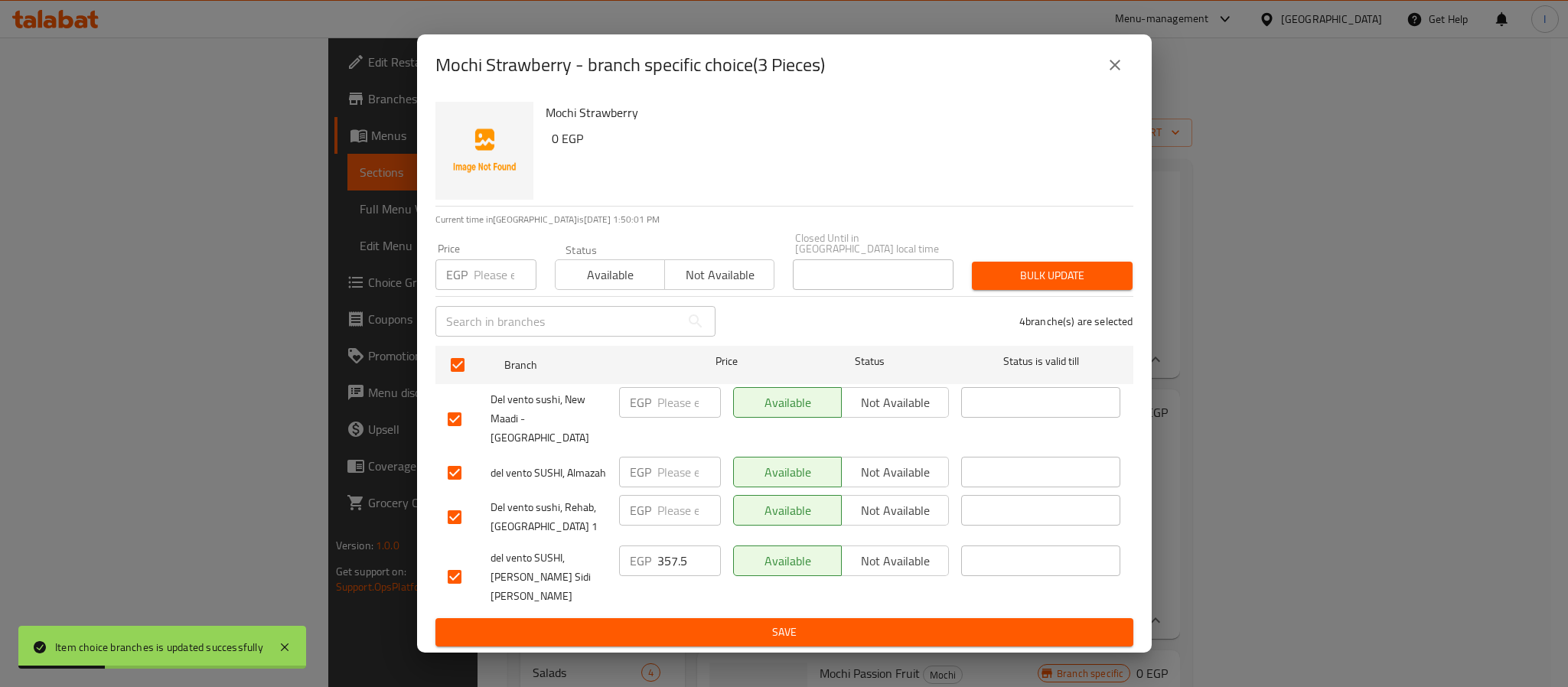
click at [668, 418] on input "number" at bounding box center [688, 401] width 64 height 31
paste input "242.60"
type input "242.60"
click at [677, 459] on input "number" at bounding box center [688, 472] width 64 height 31
paste input "242.60"
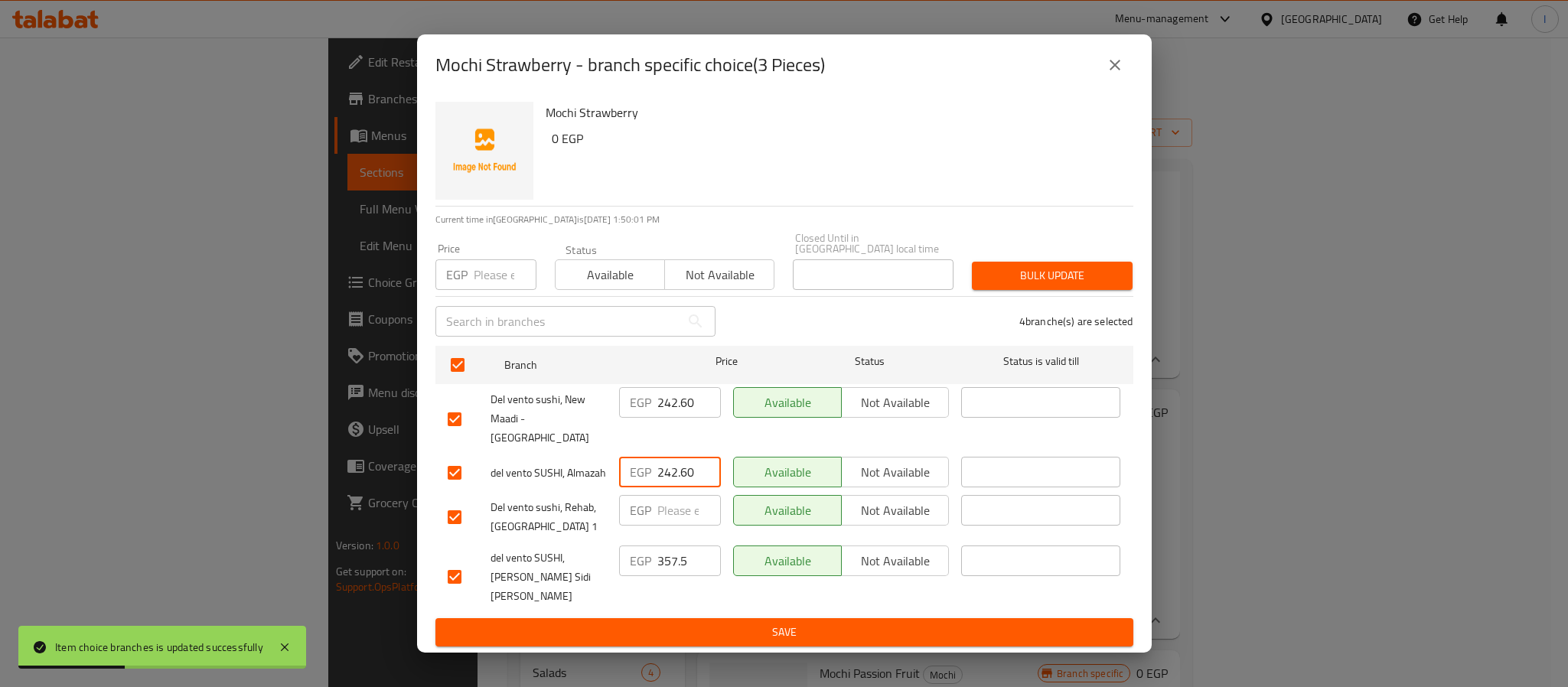
type input "242.60"
click at [673, 500] on input "number" at bounding box center [688, 509] width 64 height 31
paste input "242.60"
click at [710, 622] on span "Save" at bounding box center [784, 632] width 673 height 19
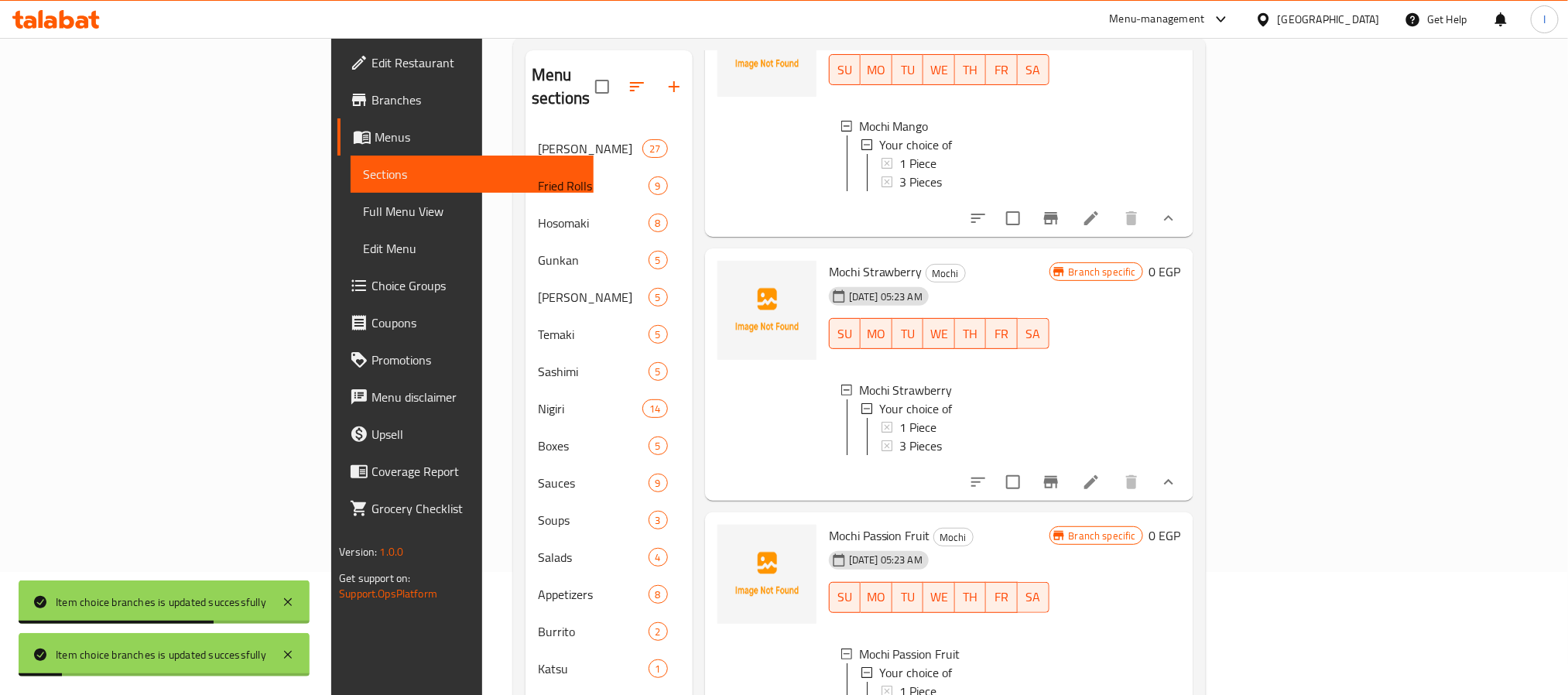
scroll to position [348, 0]
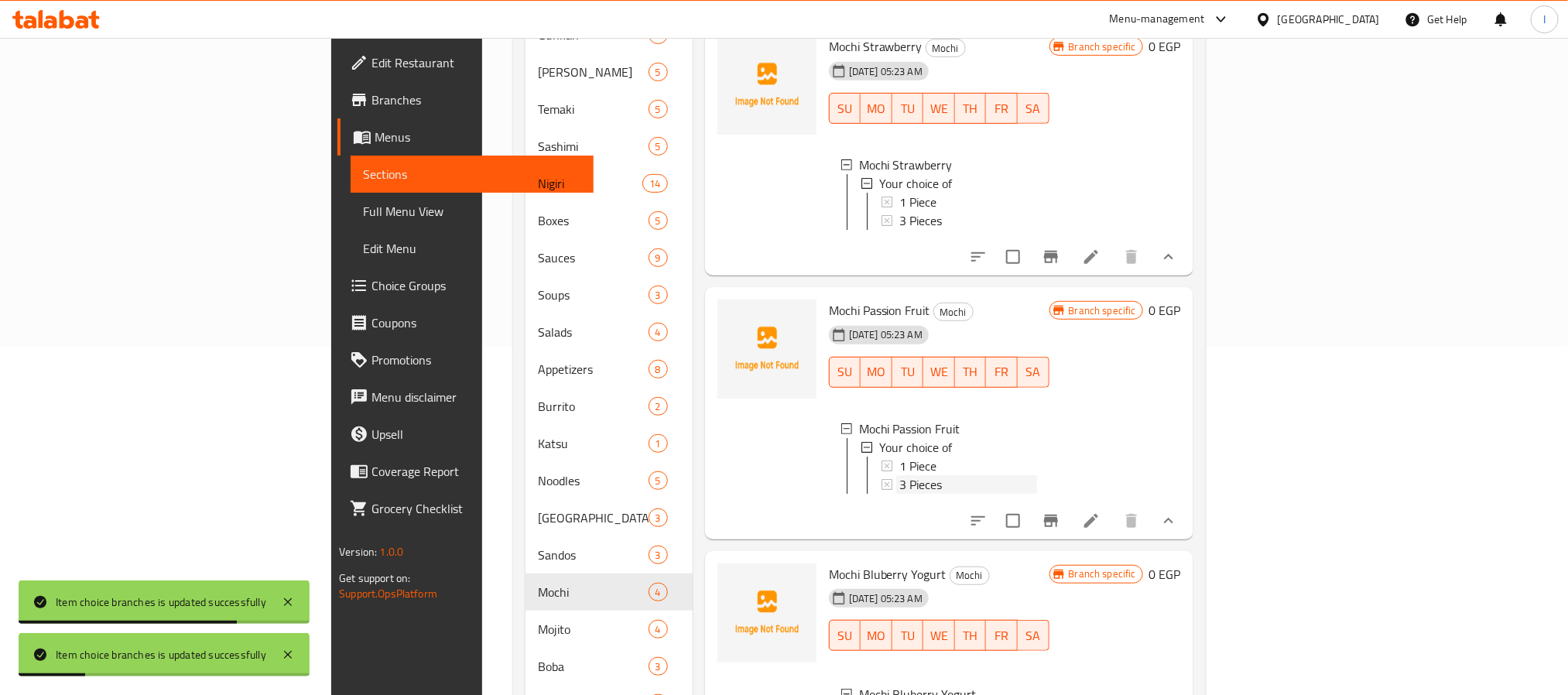
click at [899, 475] on span "3 Pieces" at bounding box center [920, 485] width 42 height 19
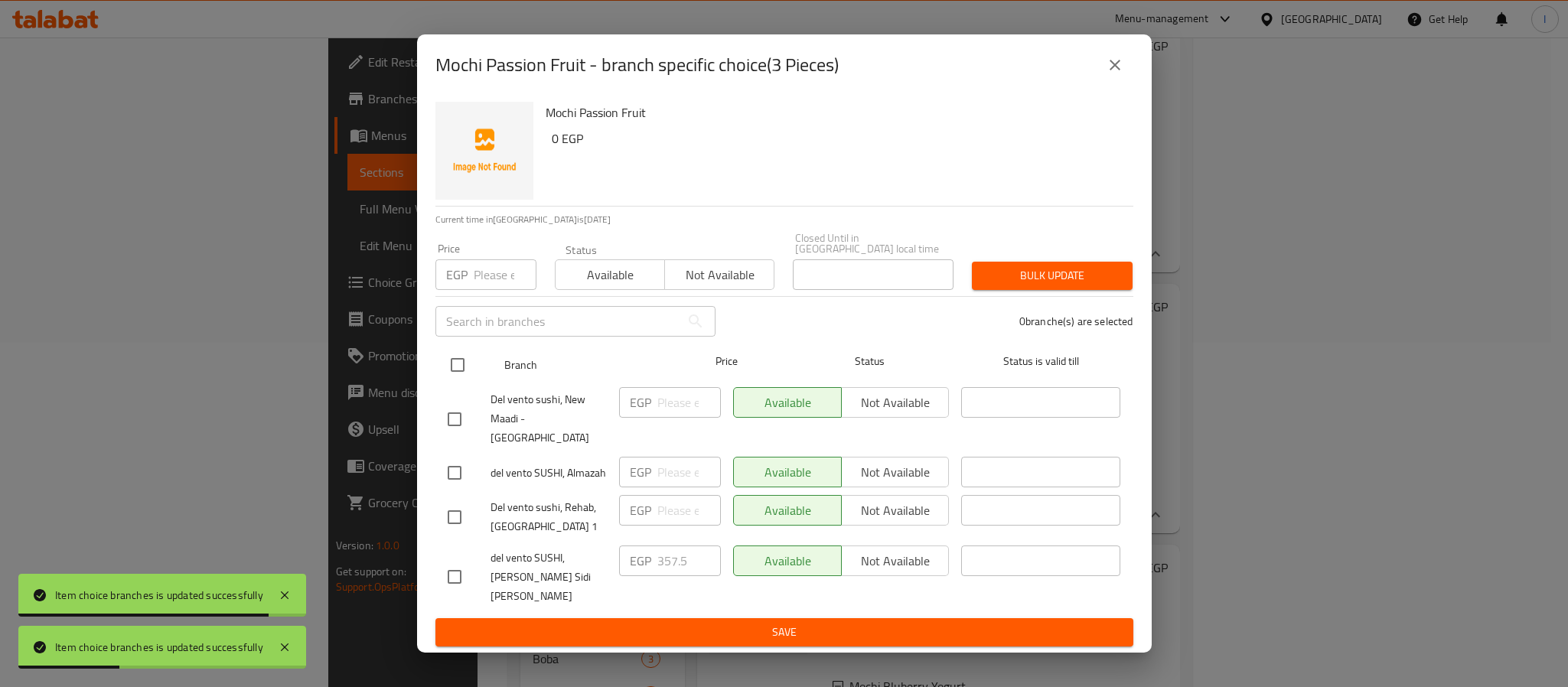
drag, startPoint x: 464, startPoint y: 368, endPoint x: 474, endPoint y: 374, distance: 11.7
click at [464, 370] on input "checkbox" at bounding box center [457, 364] width 32 height 32
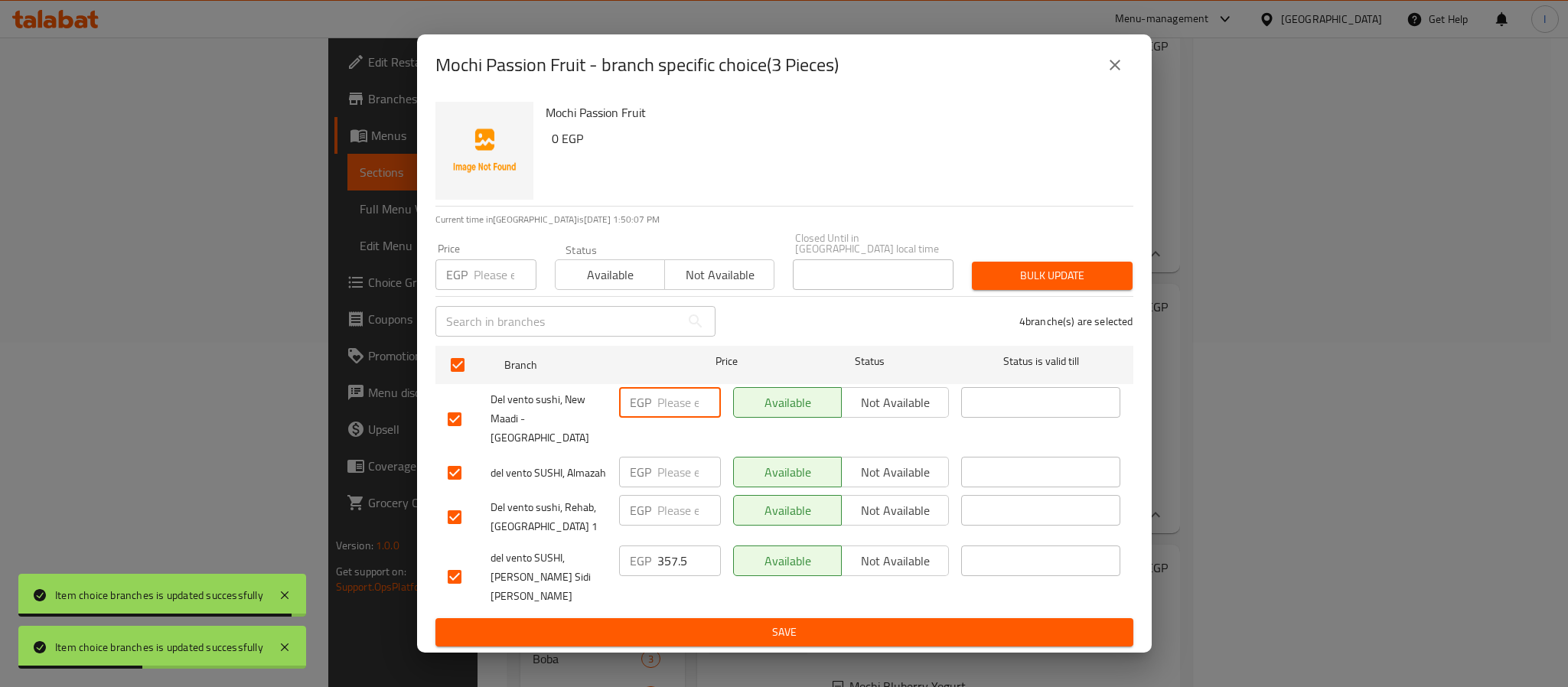
click at [679, 418] on input "number" at bounding box center [688, 401] width 64 height 31
paste input "242.60"
click at [682, 471] on input "number" at bounding box center [688, 472] width 64 height 31
paste input "242.60"
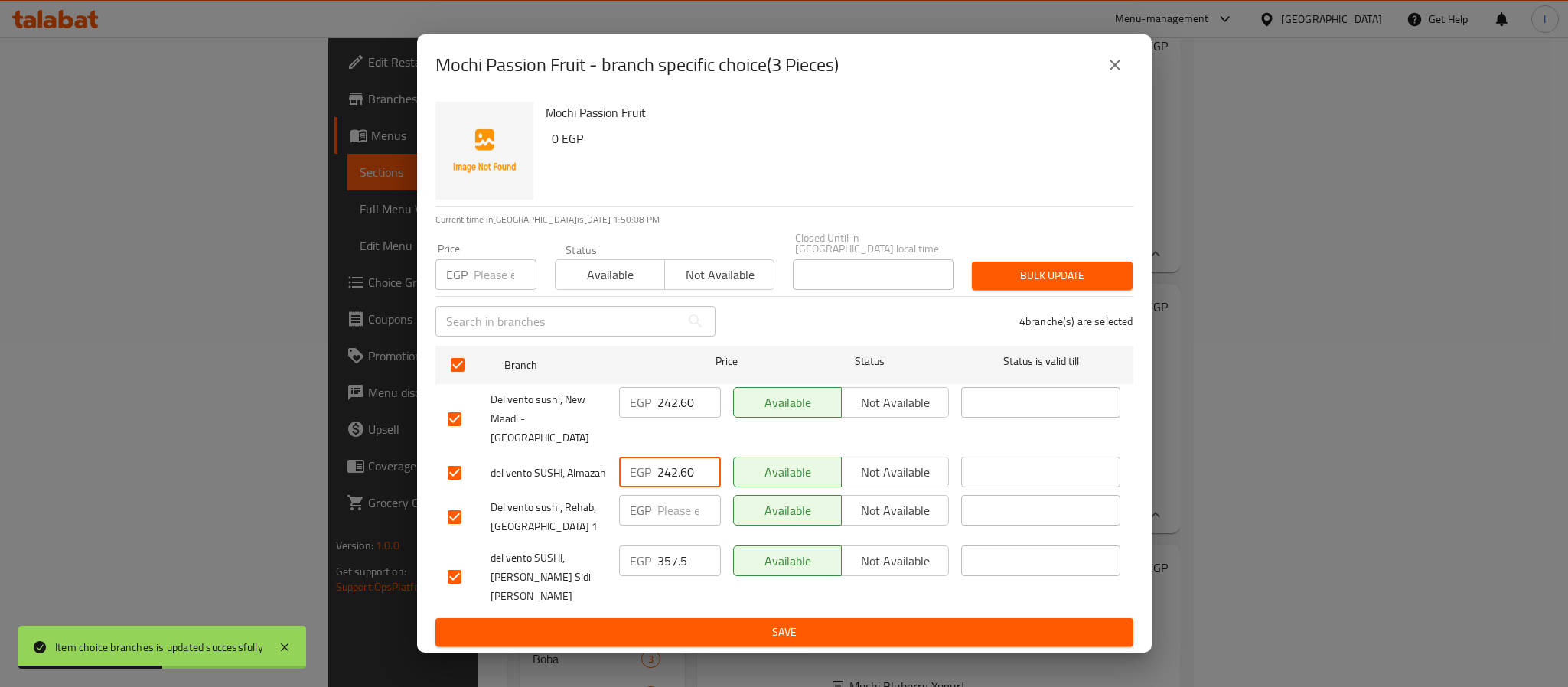
click at [669, 502] on input "number" at bounding box center [688, 509] width 64 height 31
paste input "242.60"
click at [739, 622] on span "Save" at bounding box center [784, 632] width 673 height 19
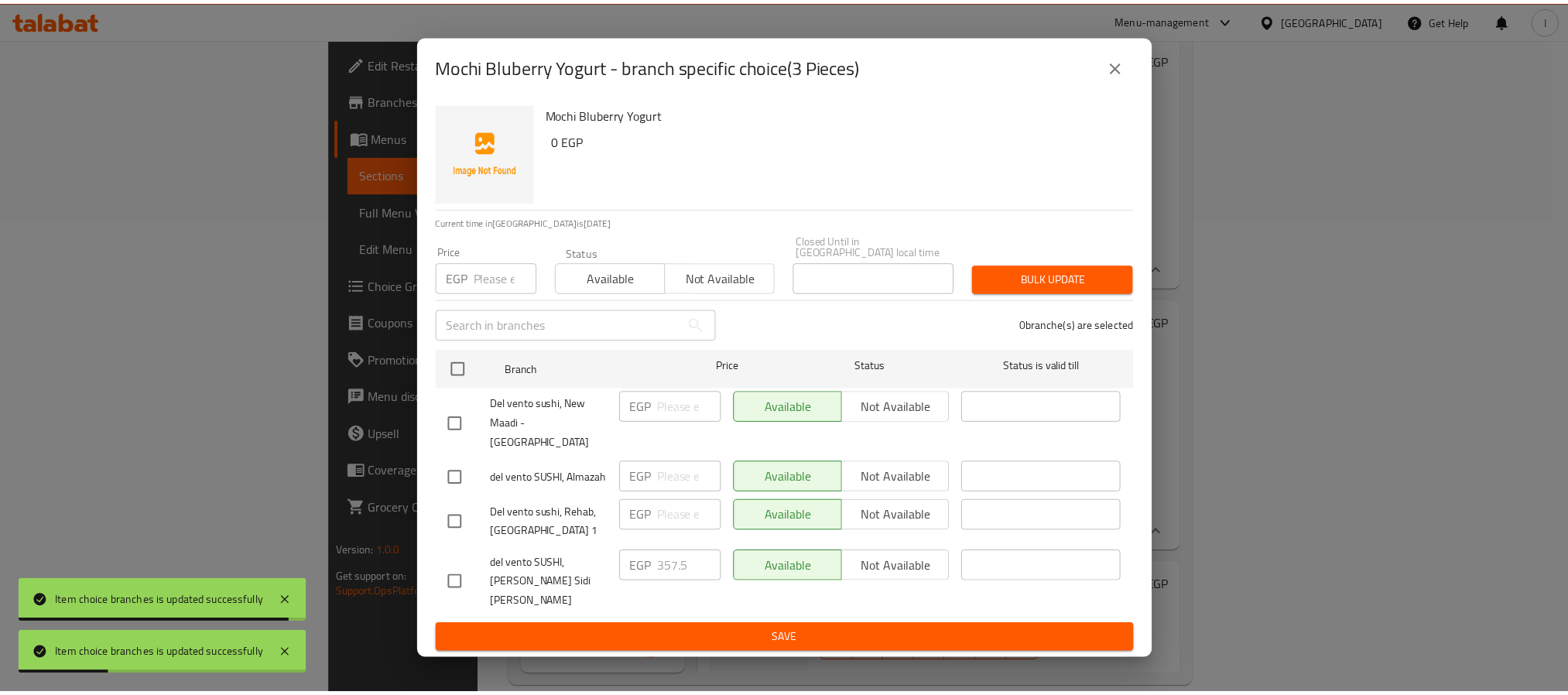
scroll to position [2, 0]
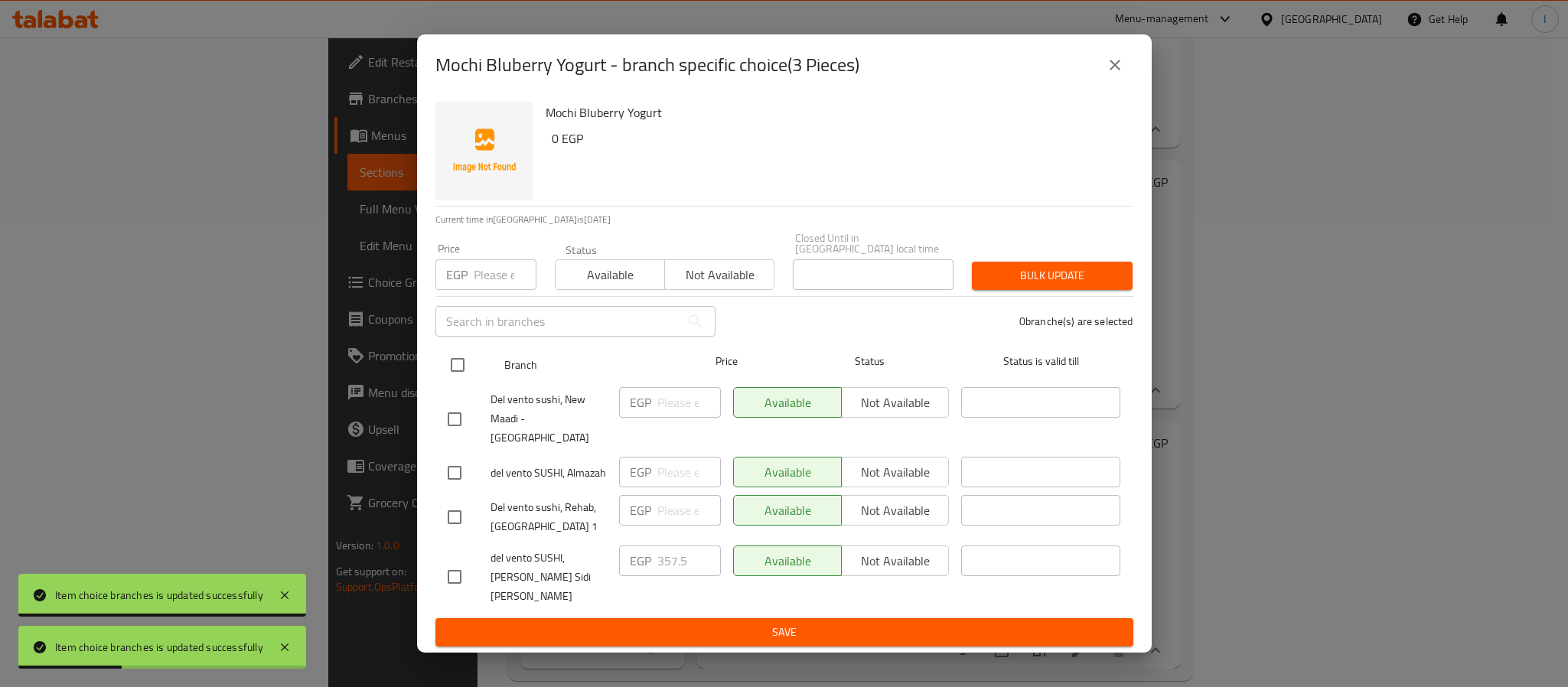
click at [463, 369] on input "checkbox" at bounding box center [457, 364] width 32 height 32
checkbox input "true"
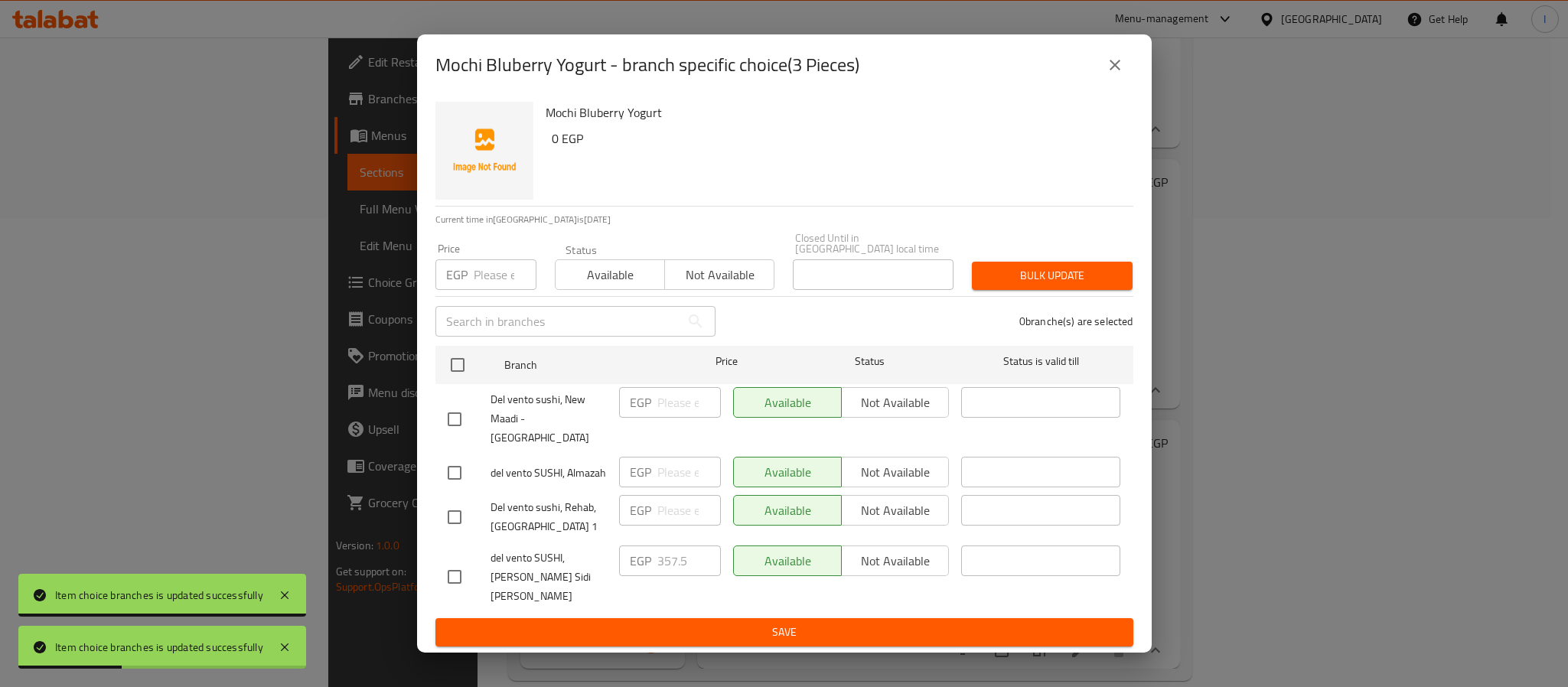
checkbox input "true"
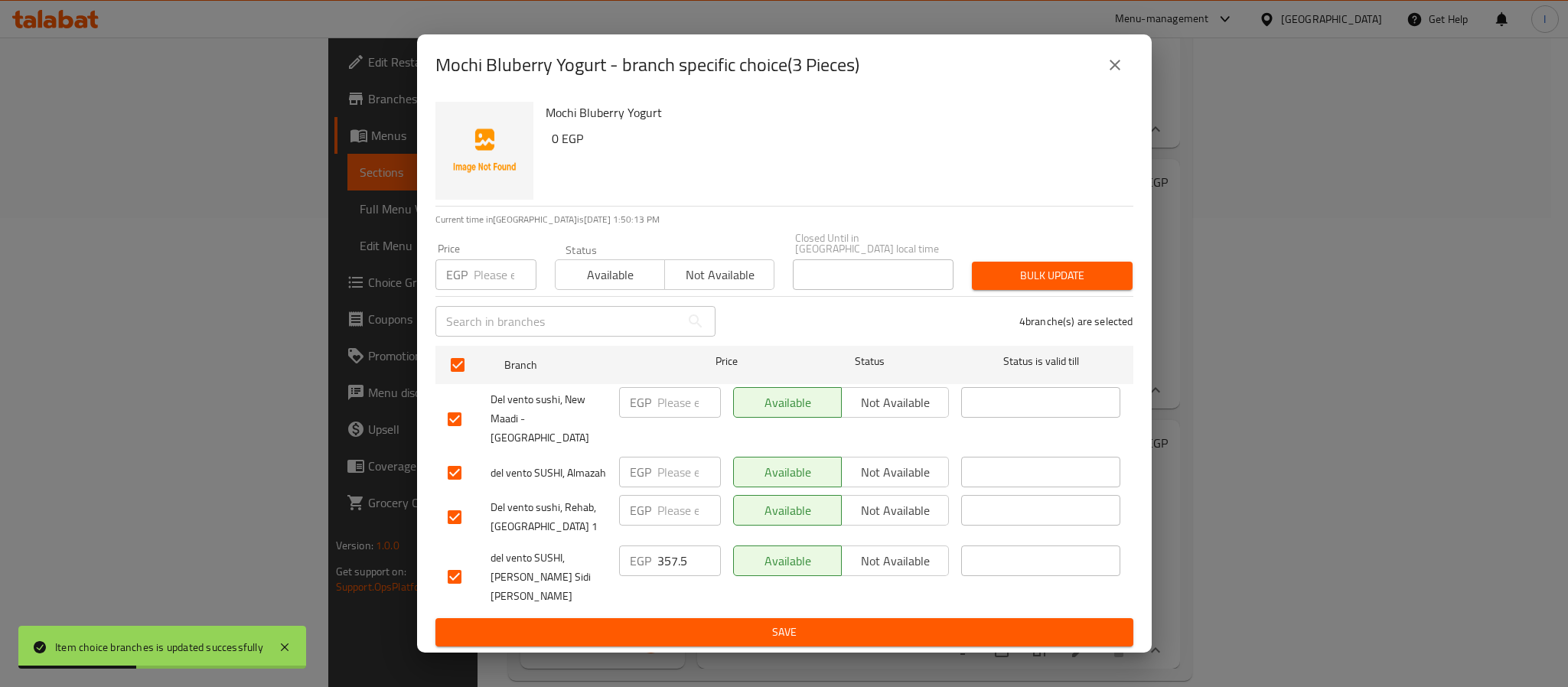
click at [675, 411] on input "number" at bounding box center [688, 401] width 64 height 31
click at [673, 418] on input "number" at bounding box center [688, 401] width 64 height 31
paste input "242.60"
type input "242.60"
click at [683, 472] on input "number" at bounding box center [688, 472] width 64 height 31
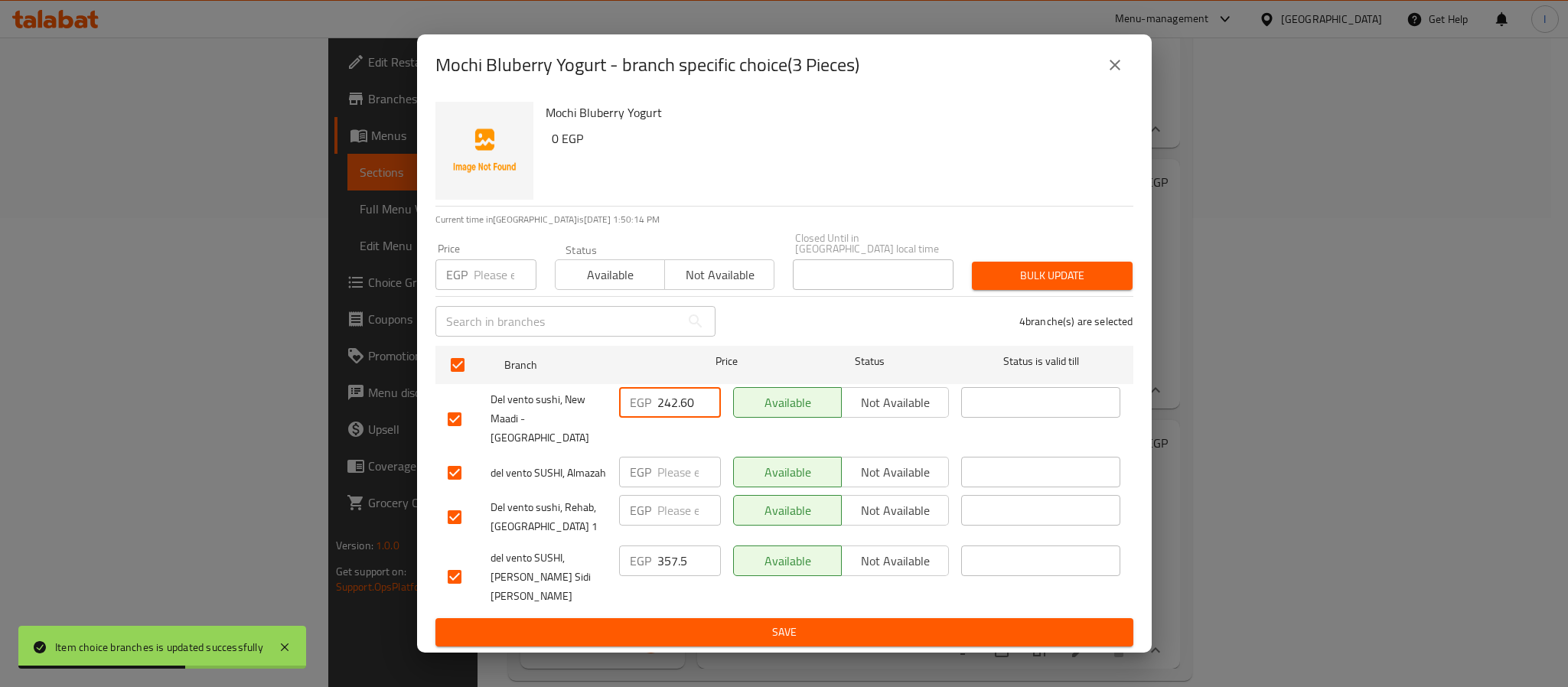
paste input "242.60"
type input "242.60"
click at [677, 501] on input "number" at bounding box center [688, 509] width 64 height 31
paste input "242.60"
type input "242.60"
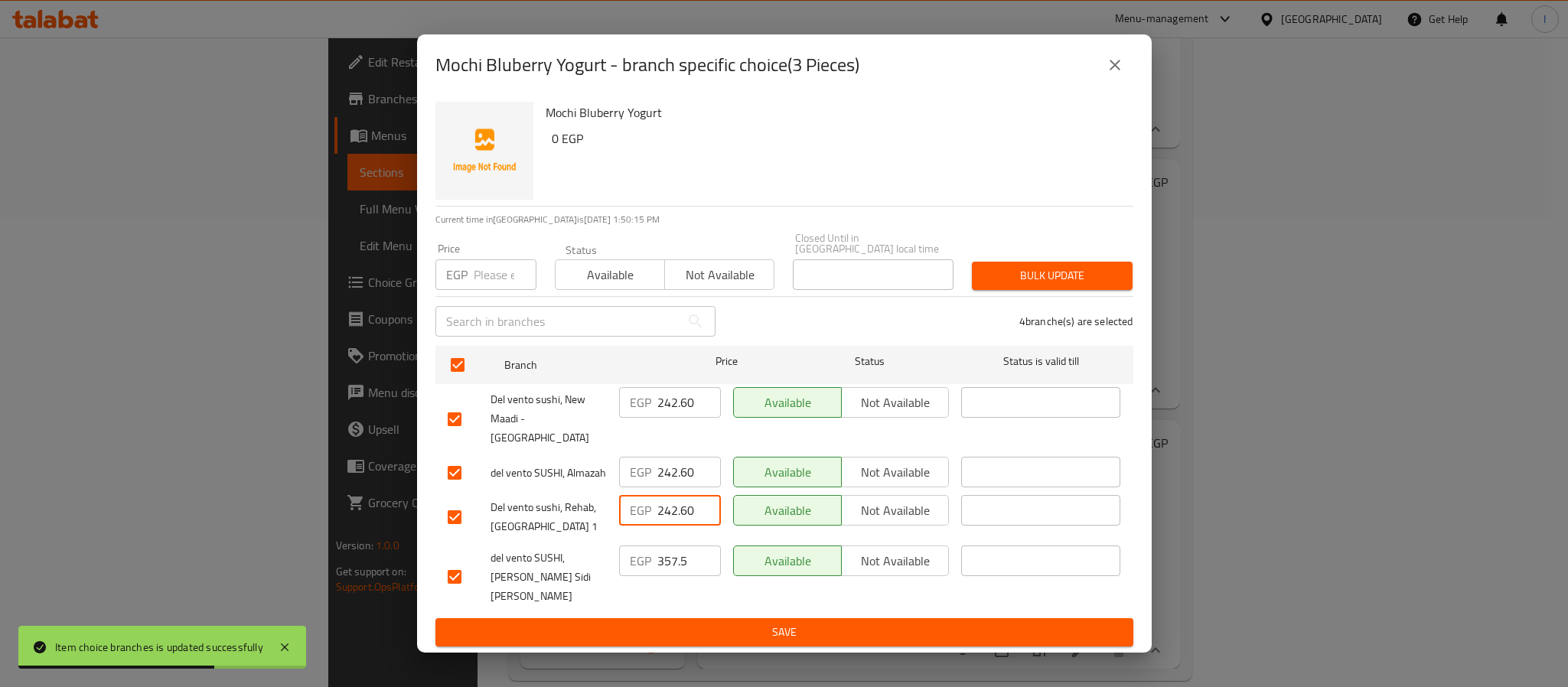
click at [723, 622] on span "Save" at bounding box center [784, 632] width 673 height 19
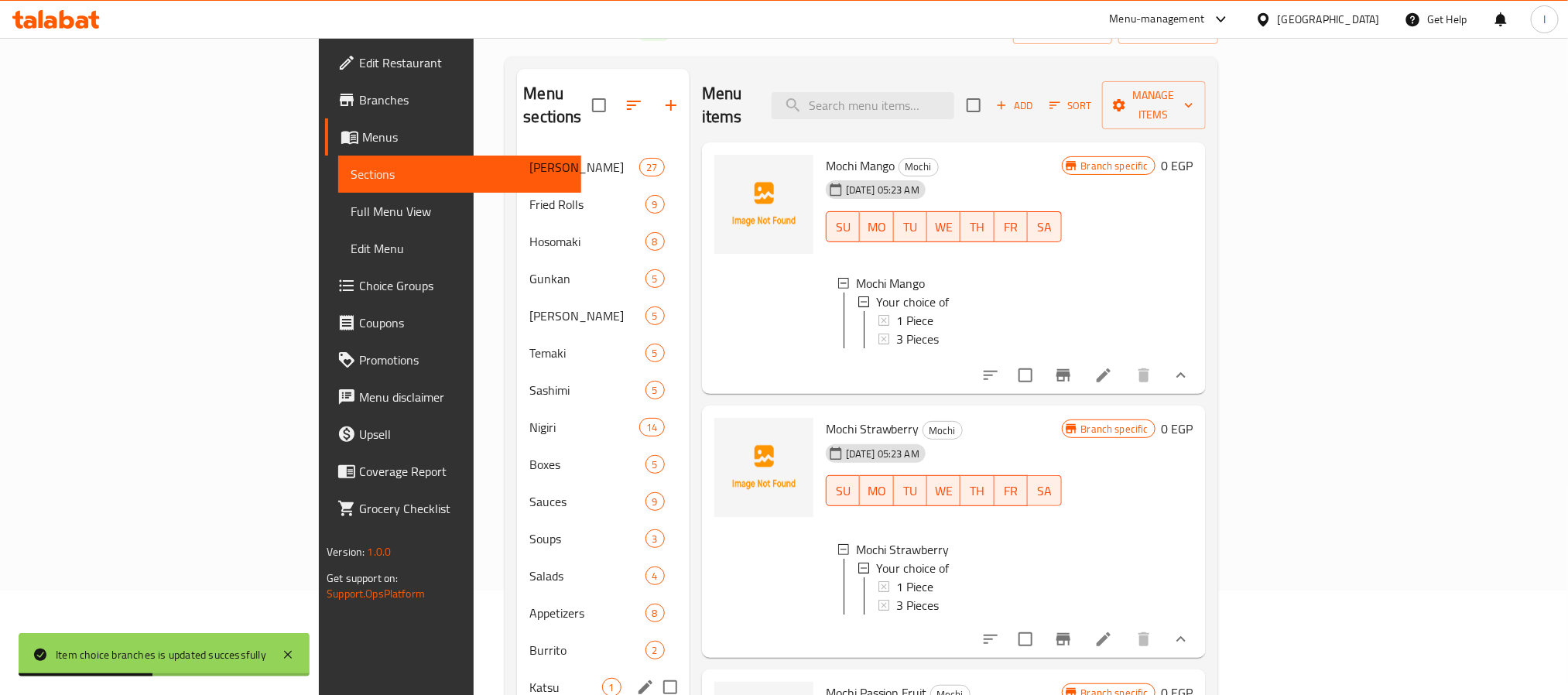
scroll to position [0, 0]
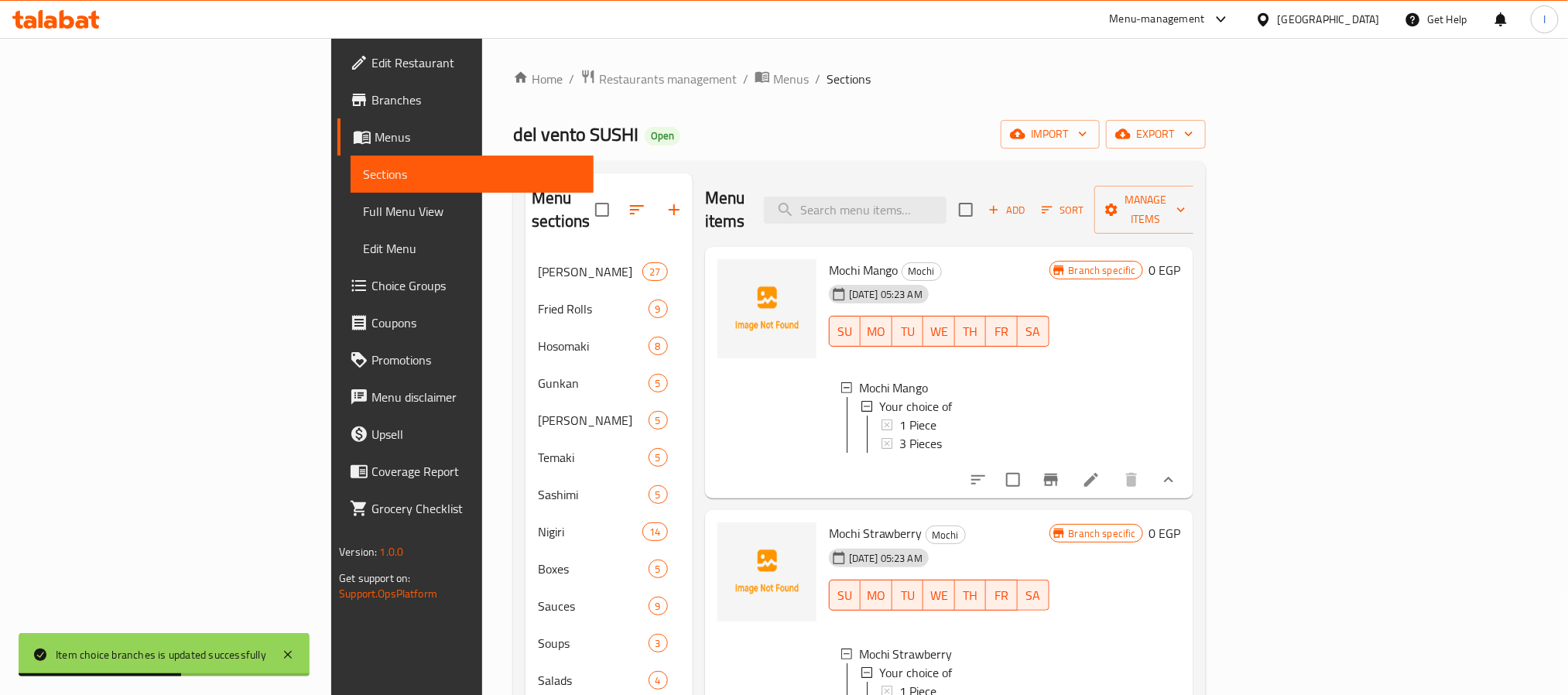
click at [622, 130] on div "del vento SUSHI Open import export" at bounding box center [859, 134] width 692 height 29
click at [599, 81] on span "Restaurants management" at bounding box center [667, 79] width 138 height 19
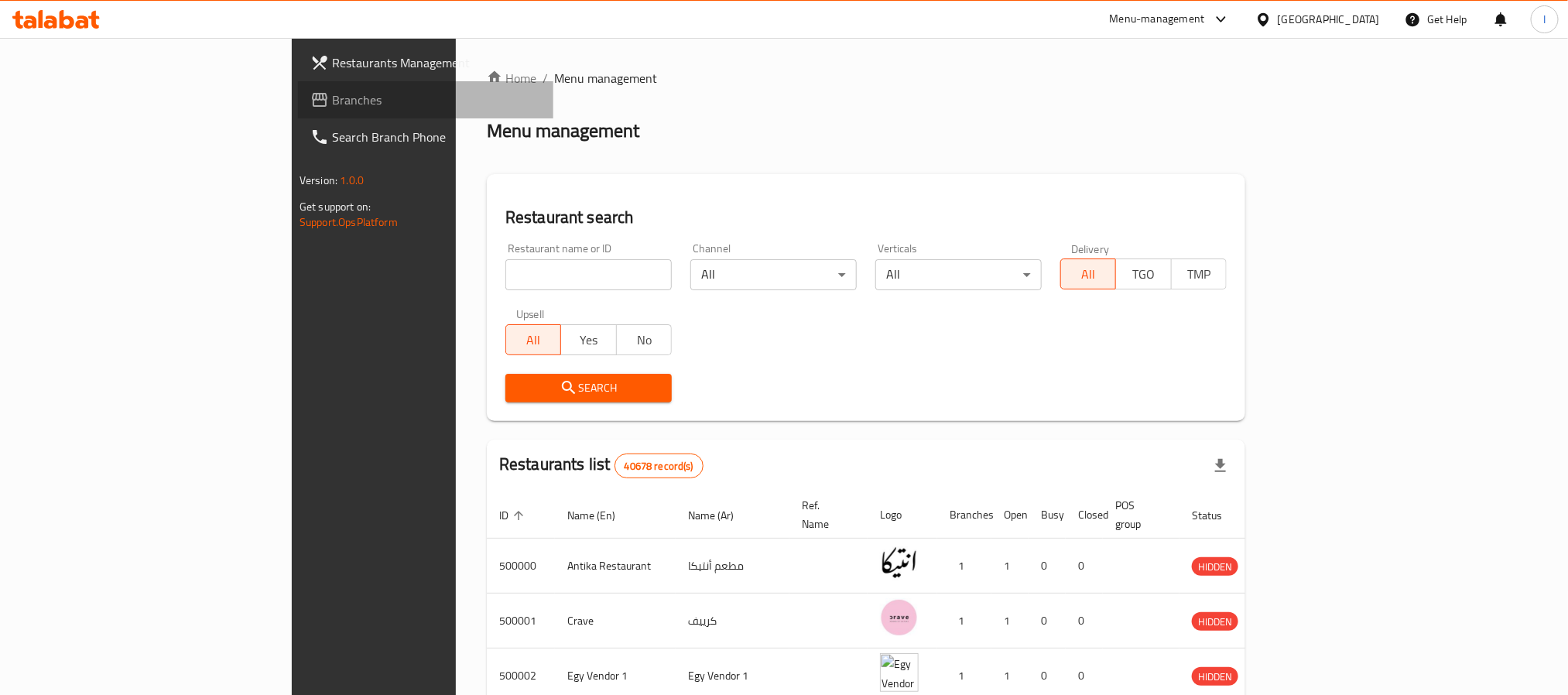
click at [332, 100] on span "Branches" at bounding box center [436, 100] width 209 height 19
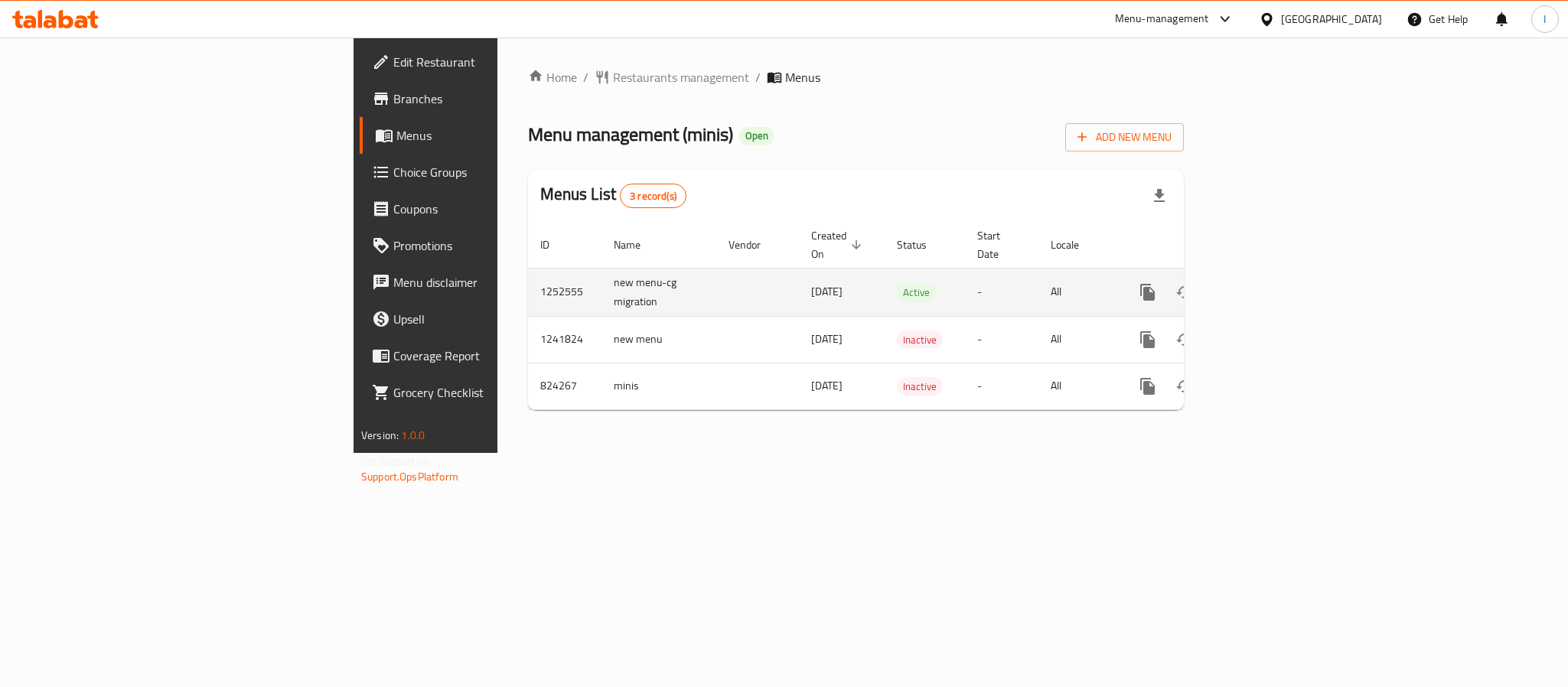
click at [1267, 283] on icon "enhanced table" at bounding box center [1258, 292] width 19 height 18
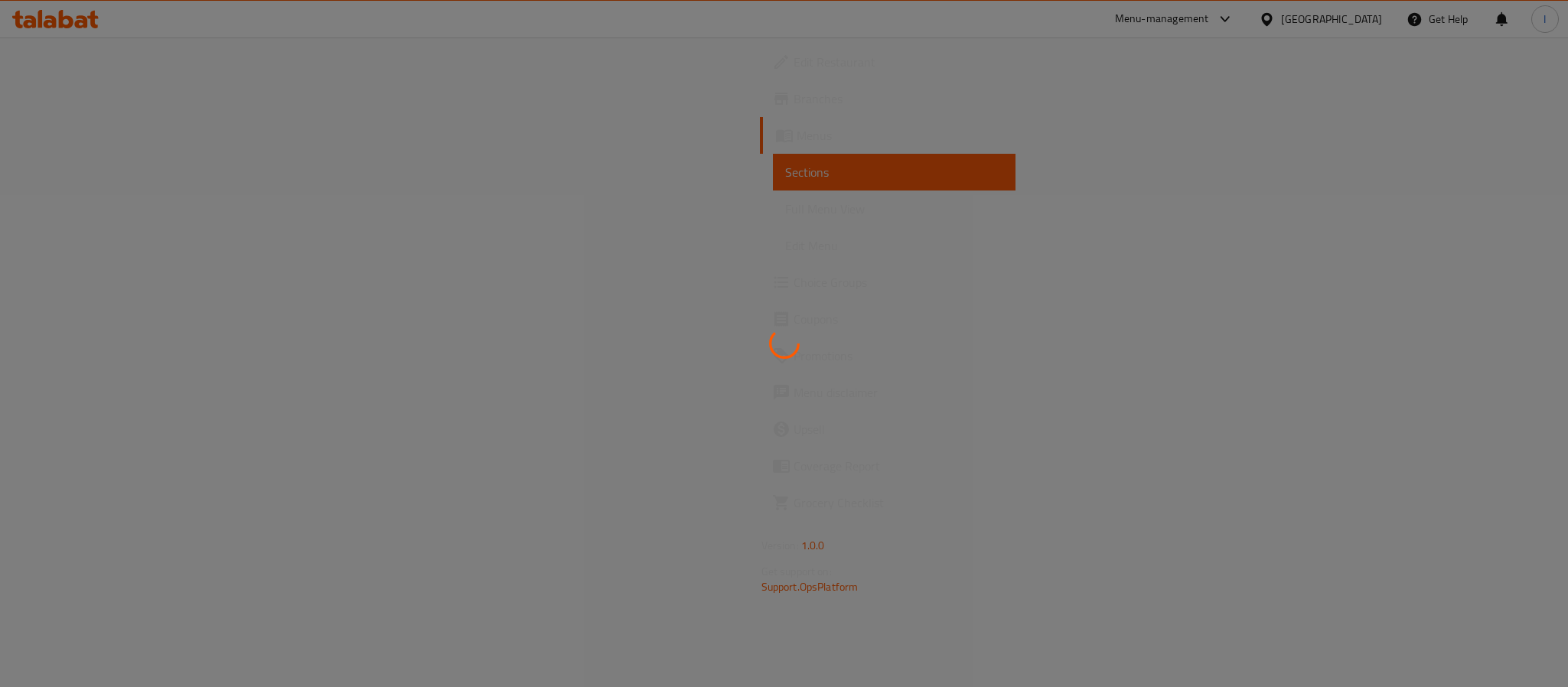
click at [598, 140] on div at bounding box center [784, 343] width 1568 height 687
drag, startPoint x: 845, startPoint y: 281, endPoint x: 843, endPoint y: 253, distance: 28.1
click at [845, 280] on div at bounding box center [784, 343] width 1568 height 687
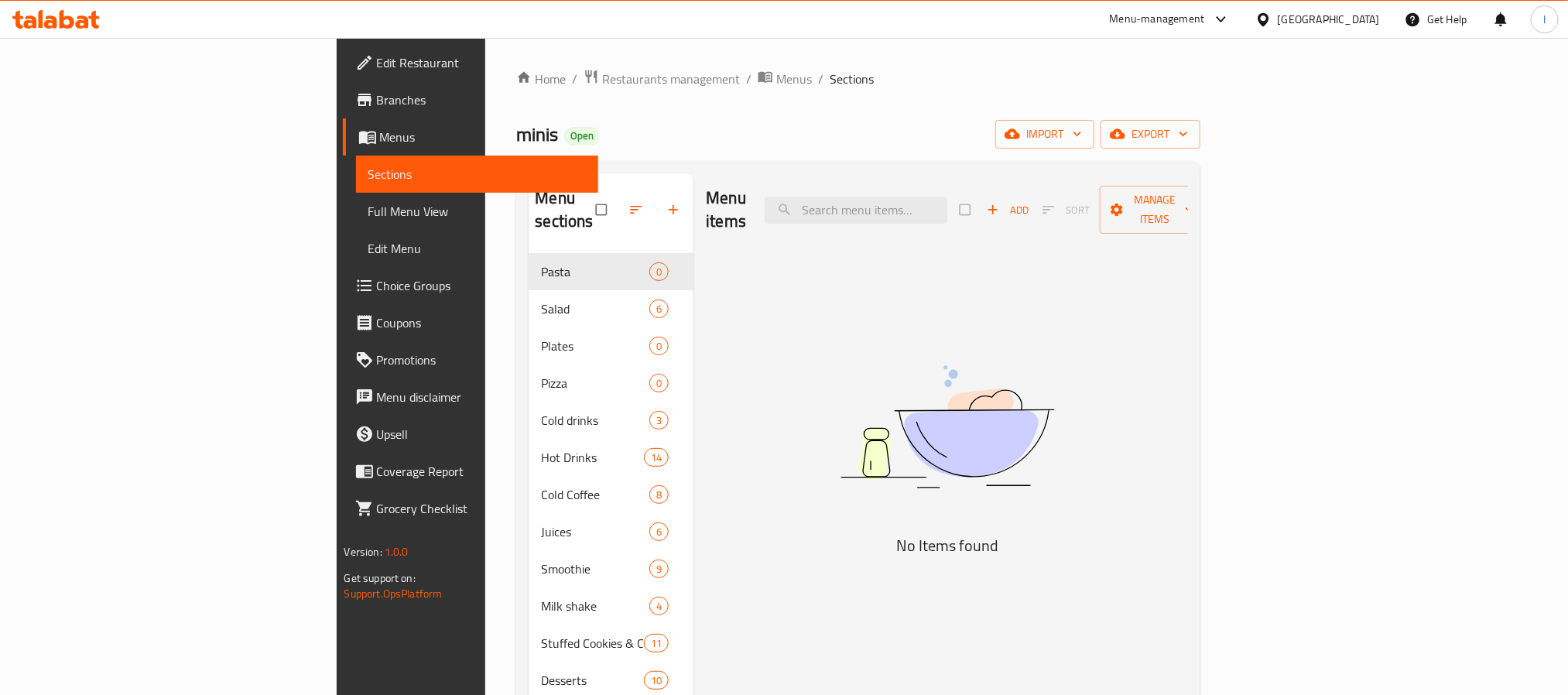
click at [776, 147] on div "minis Open import export" at bounding box center [858, 134] width 684 height 29
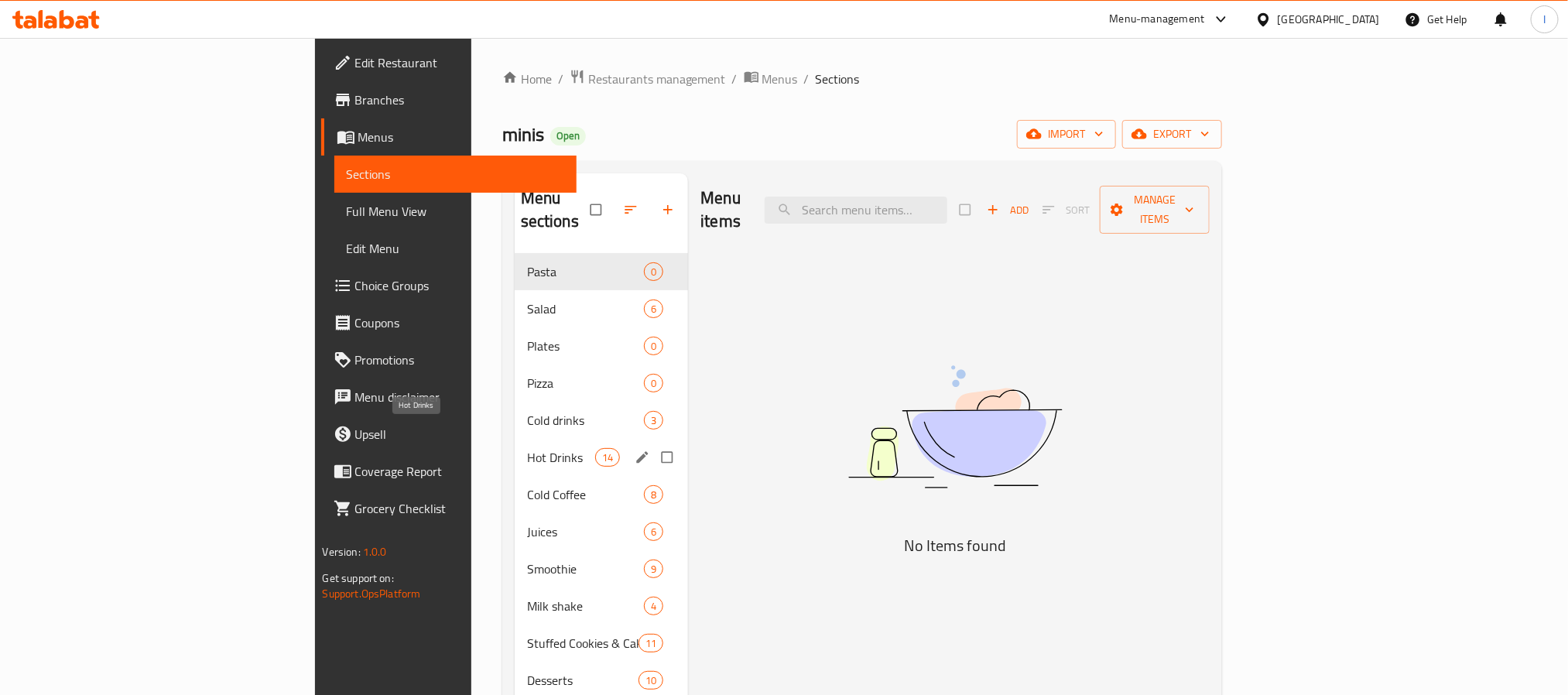
click at [527, 448] on span "Hot Drinks" at bounding box center [560, 457] width 68 height 19
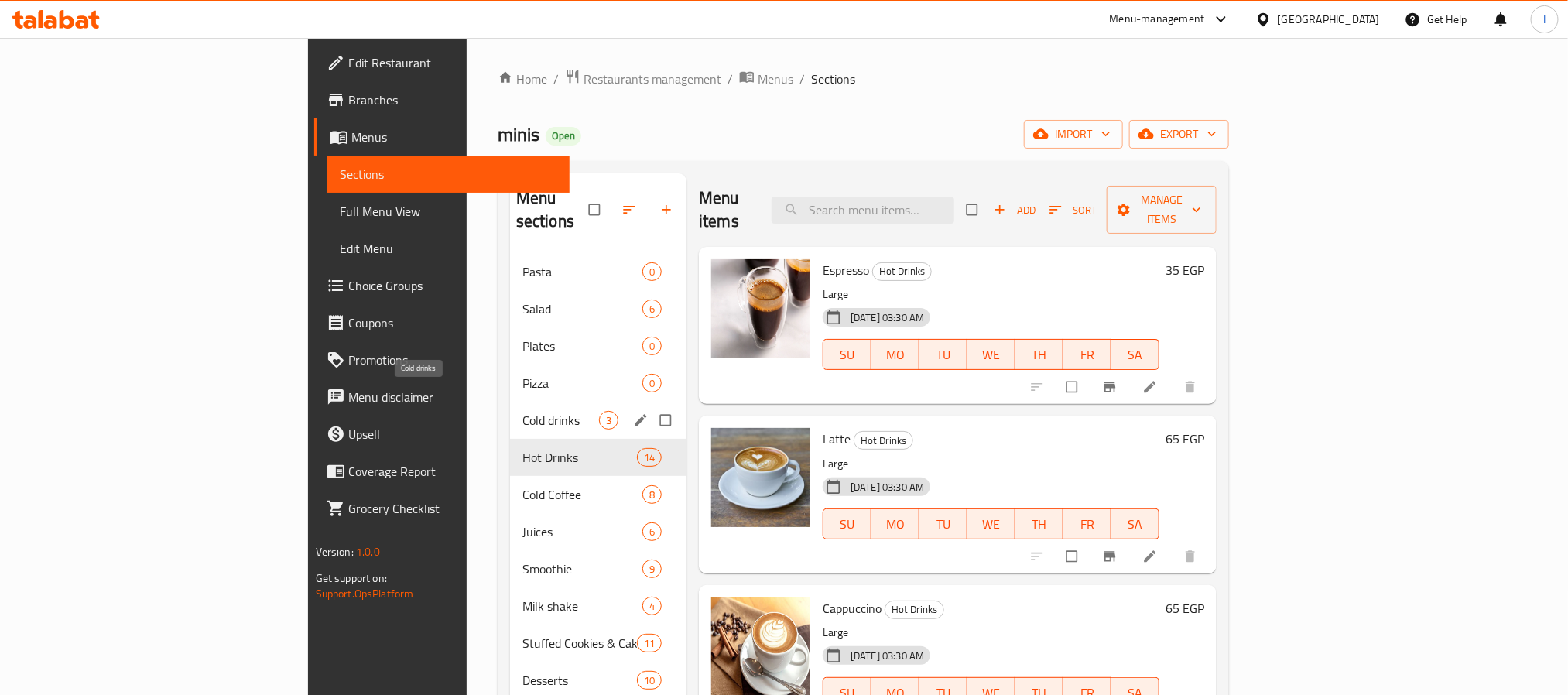
click at [522, 411] on span "Cold drinks" at bounding box center [560, 420] width 77 height 19
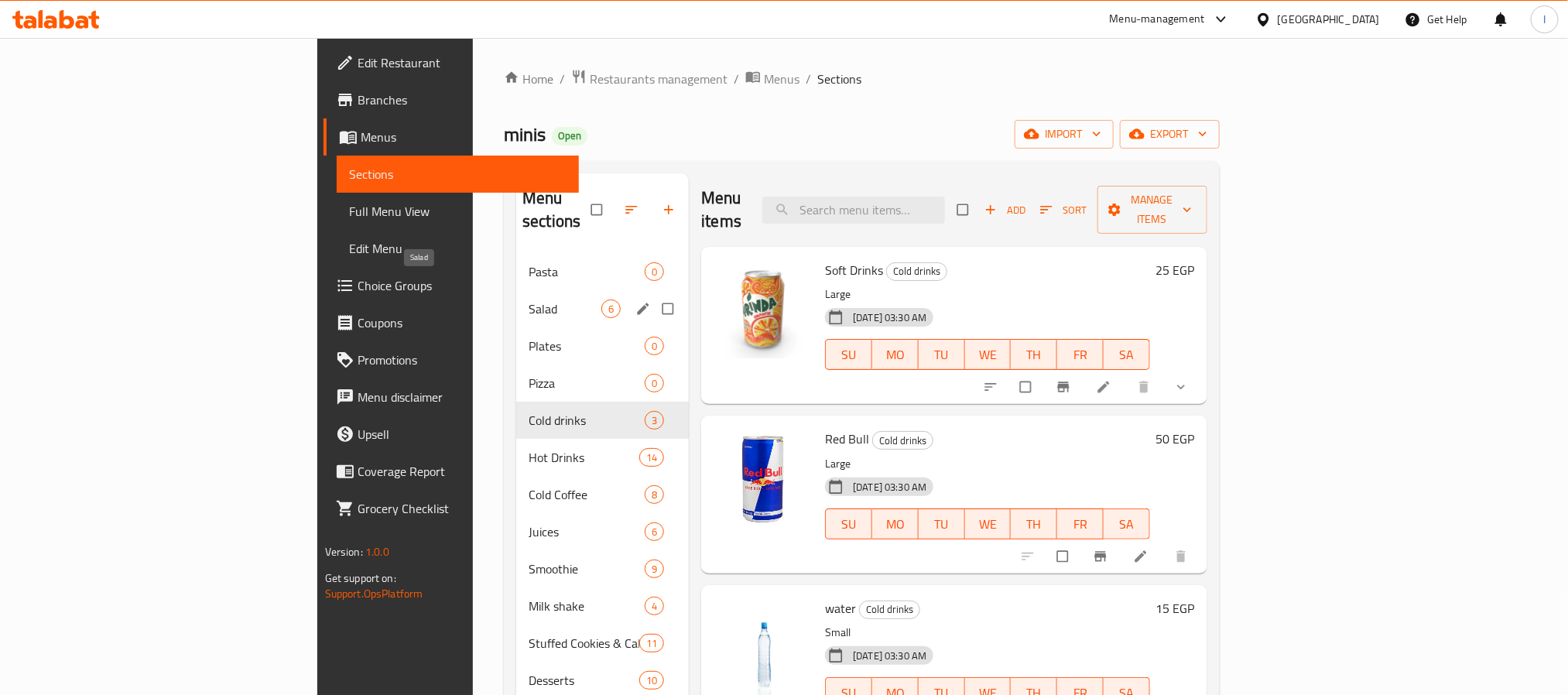
click at [529, 299] on span "Salad" at bounding box center [565, 309] width 73 height 19
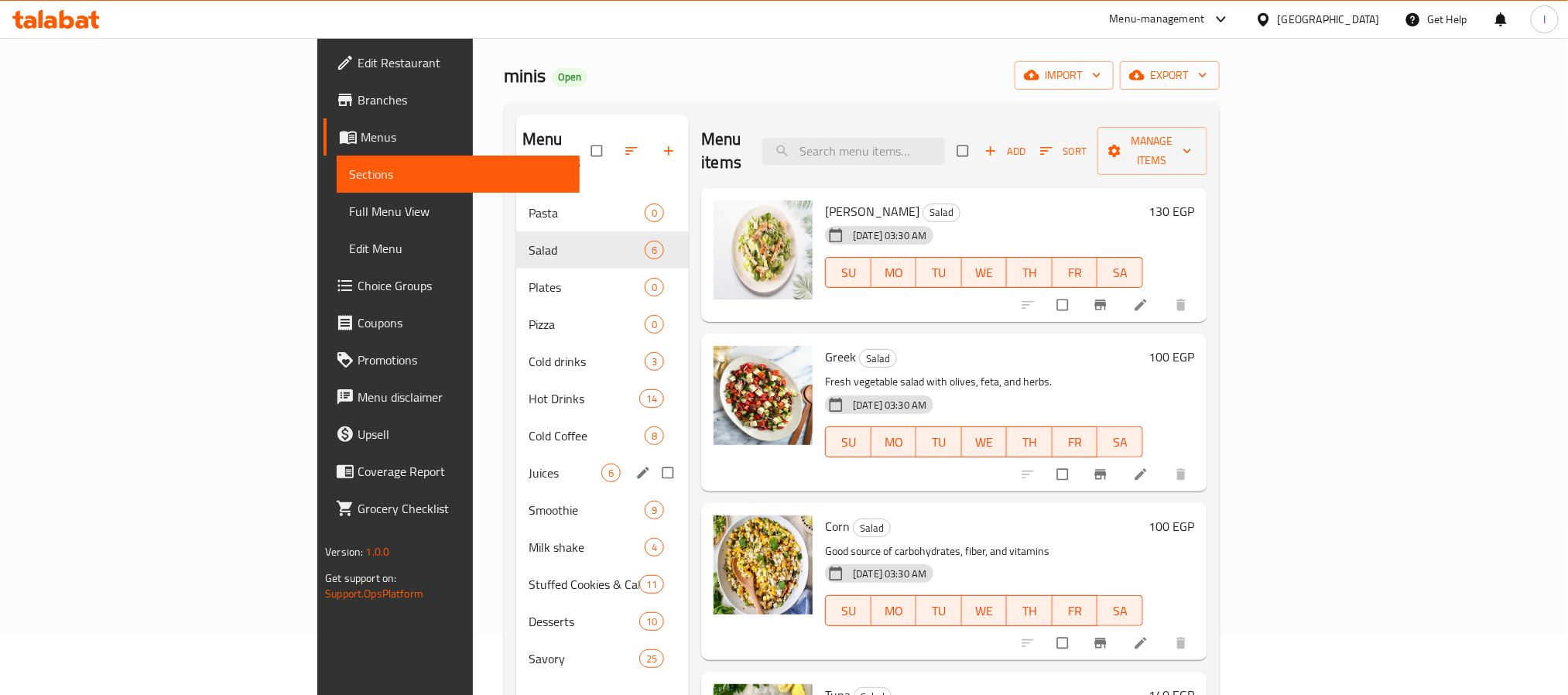
scroll to position [116, 0]
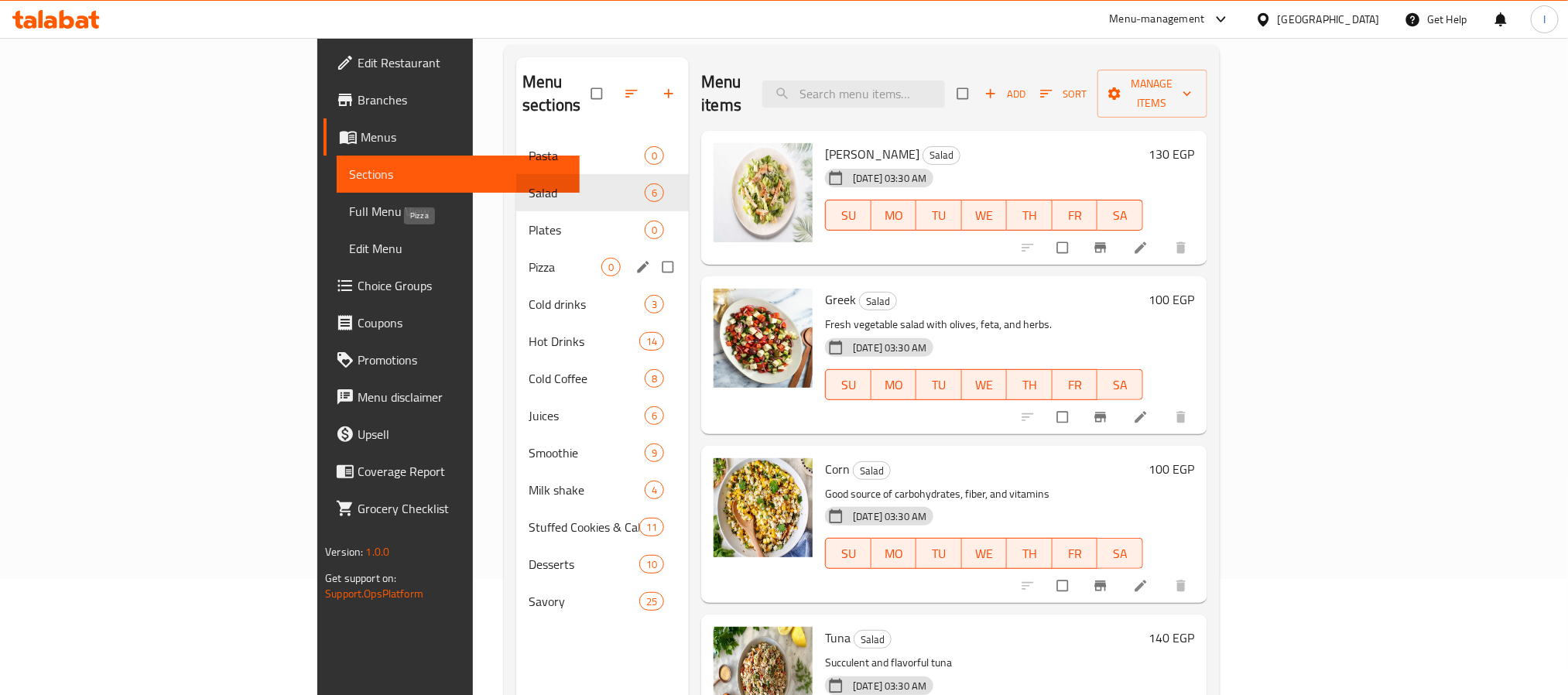
click at [529, 257] on span "Pizza" at bounding box center [565, 267] width 73 height 19
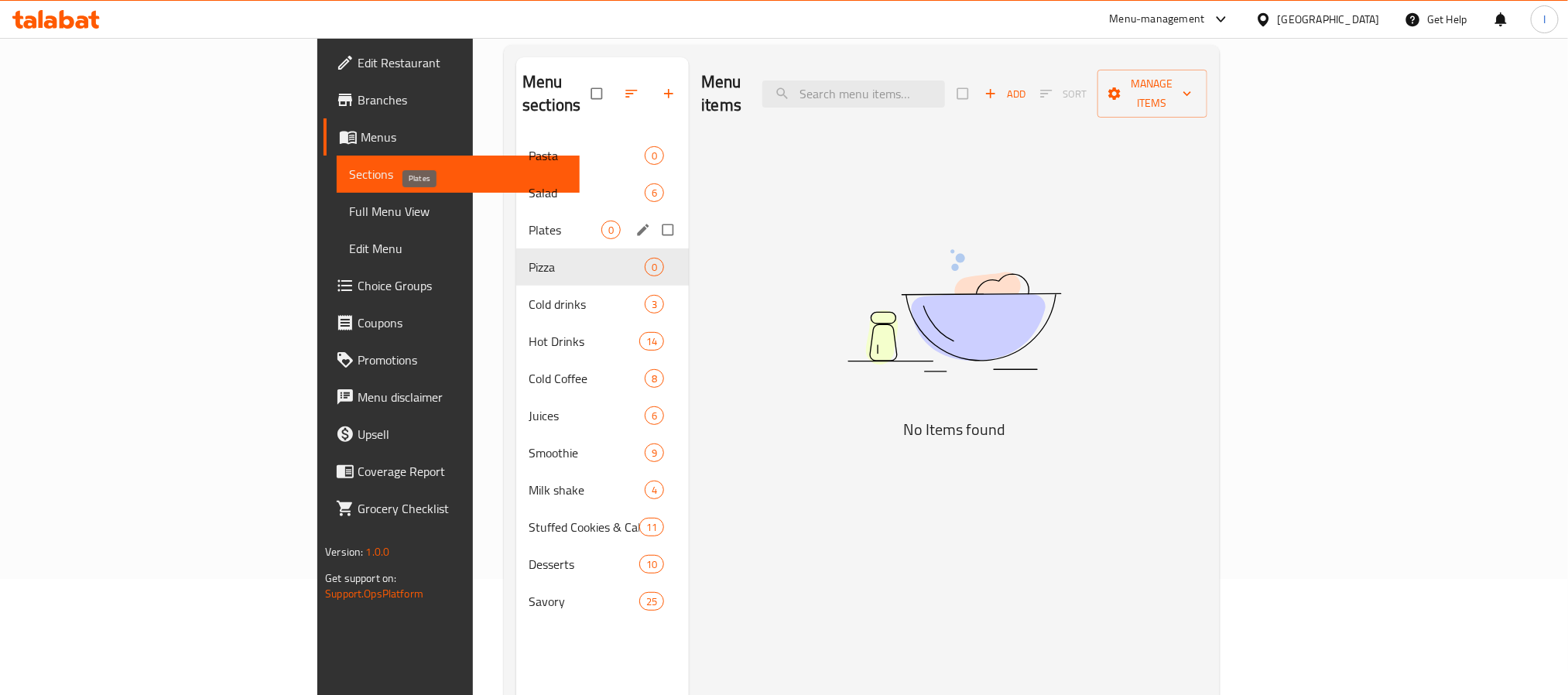
click at [529, 221] on span "Plates" at bounding box center [565, 230] width 73 height 19
click at [529, 295] on span "Cold drinks" at bounding box center [565, 304] width 73 height 19
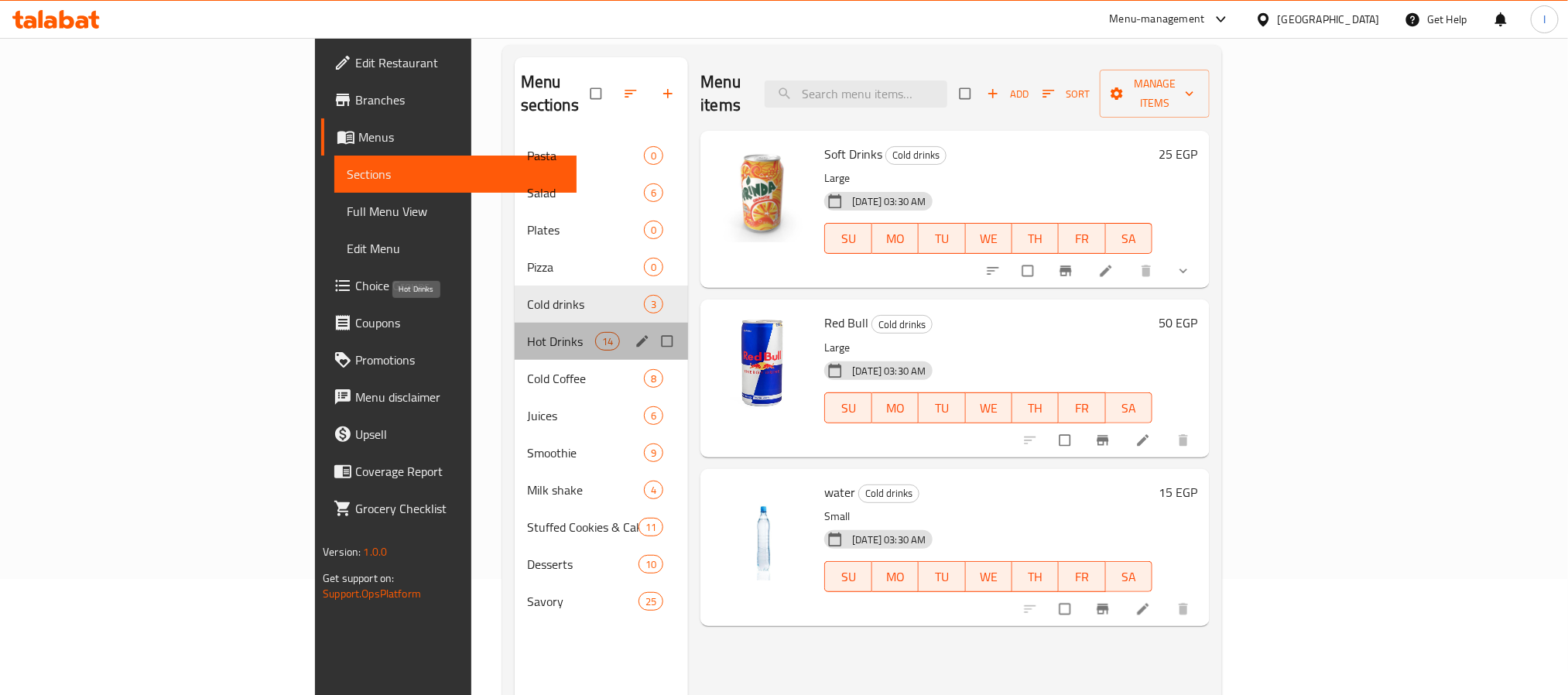
click at [527, 332] on span "Hot Drinks" at bounding box center [560, 341] width 68 height 19
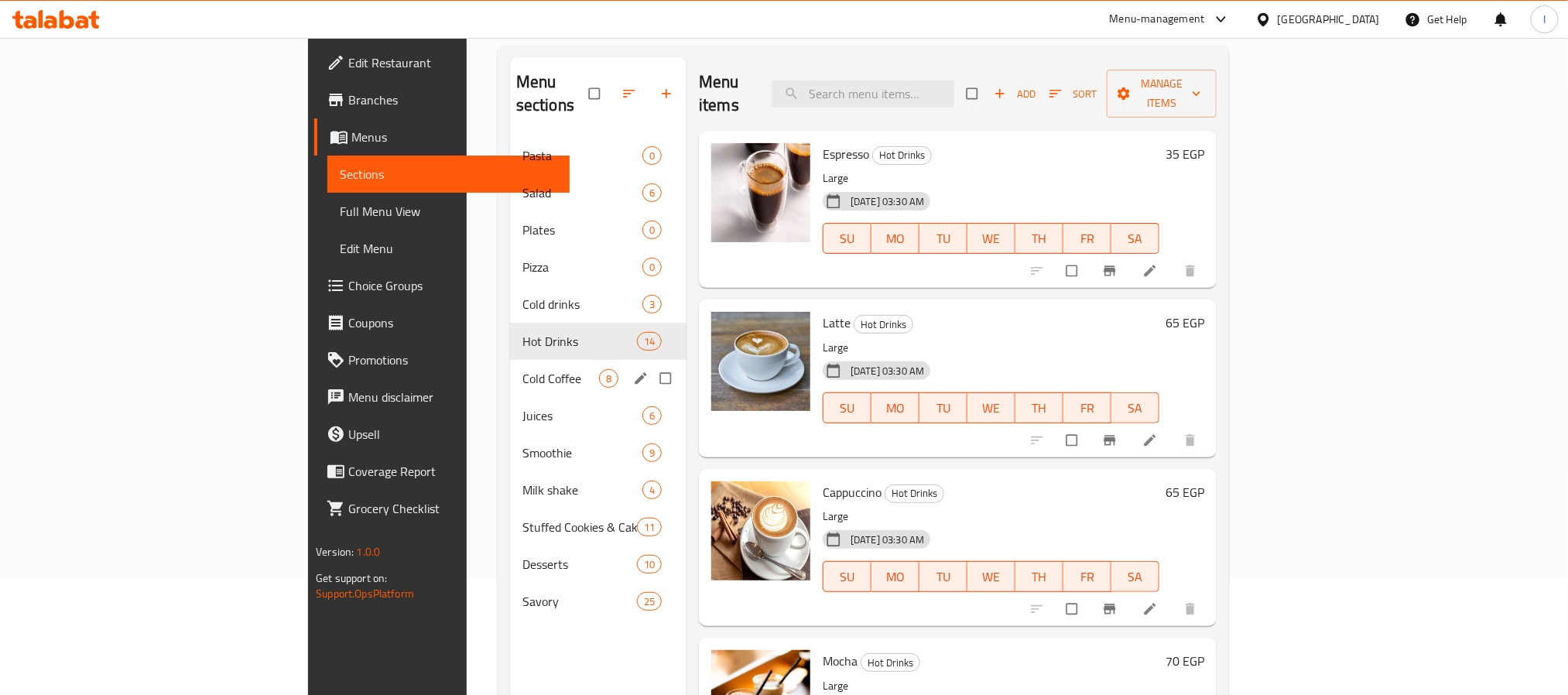
click at [510, 369] on div "Cold Coffee 8" at bounding box center [598, 379] width 177 height 37
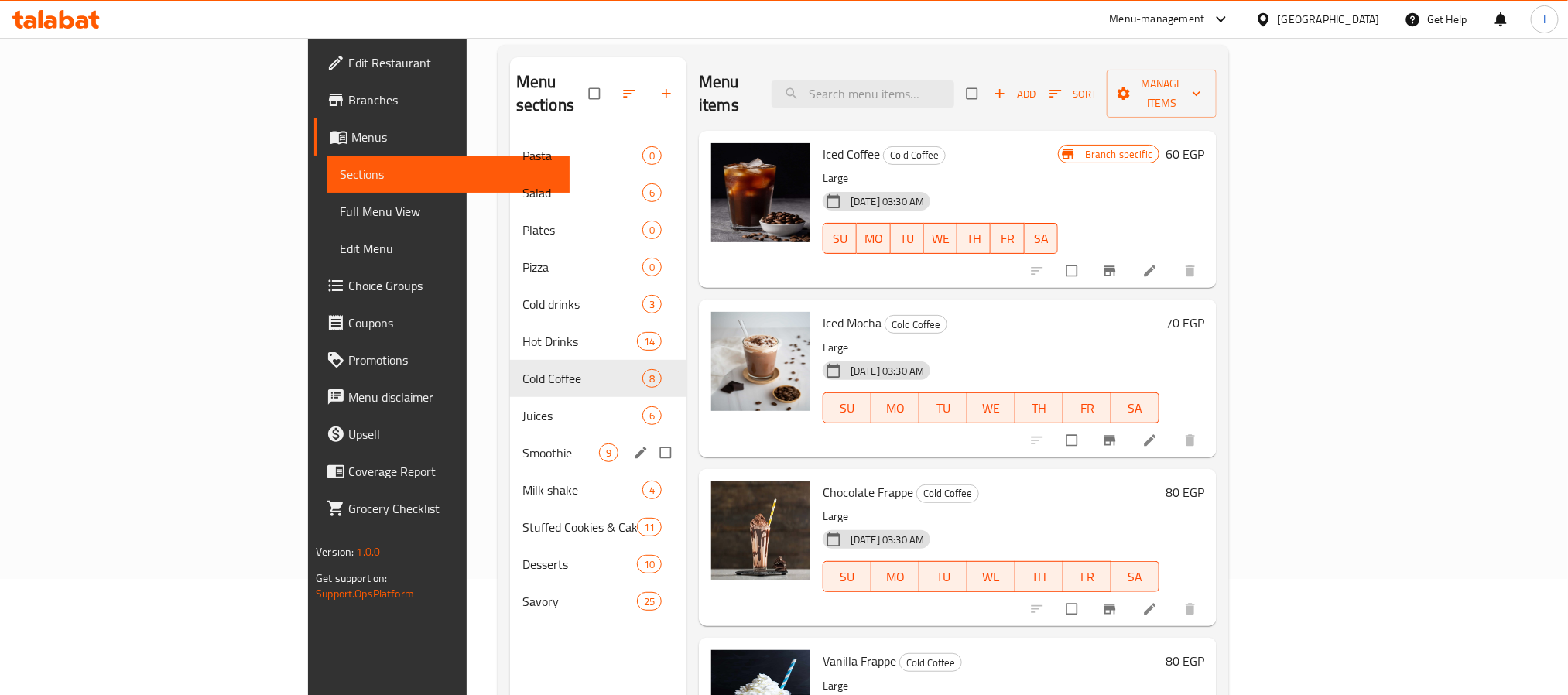
click at [510, 434] on div "Smoothie 9" at bounding box center [598, 453] width 177 height 37
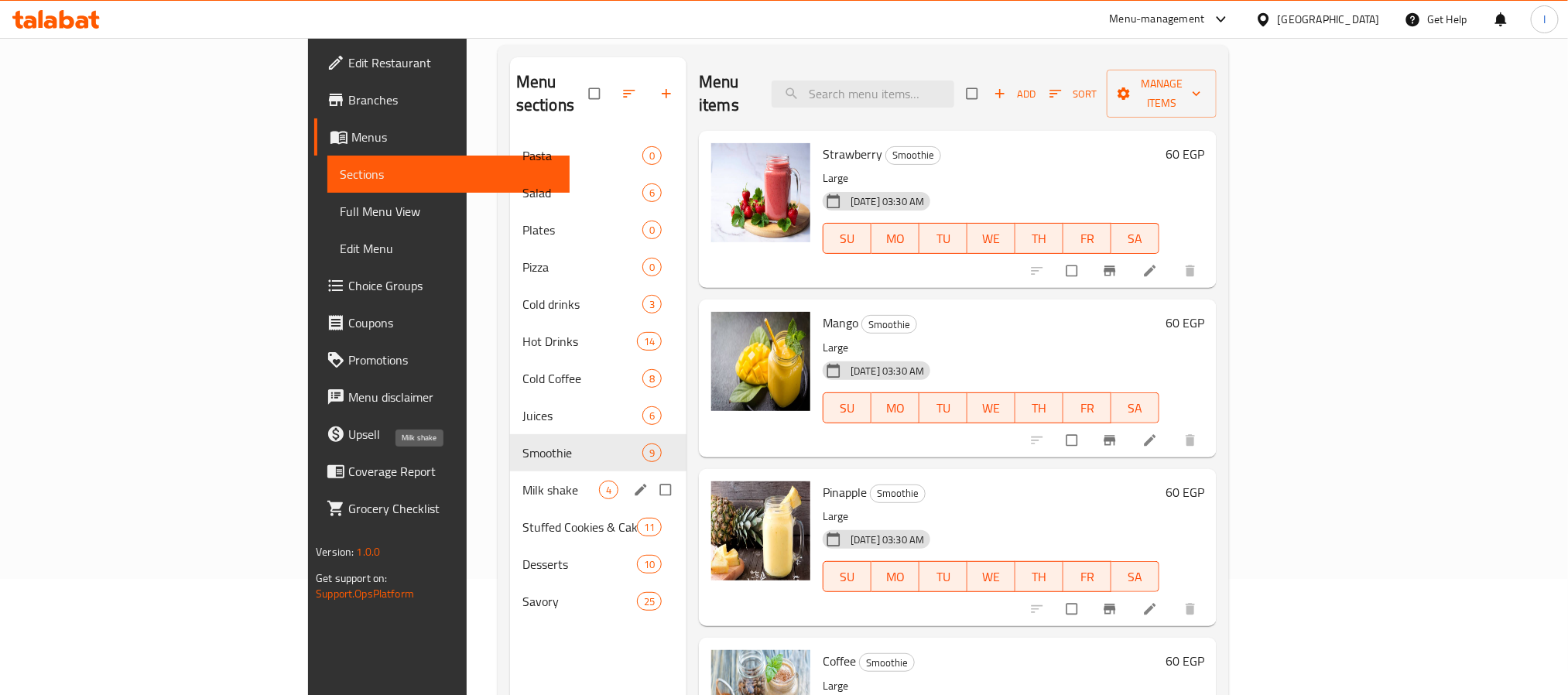
click at [522, 481] on span "Milk shake" at bounding box center [560, 490] width 77 height 19
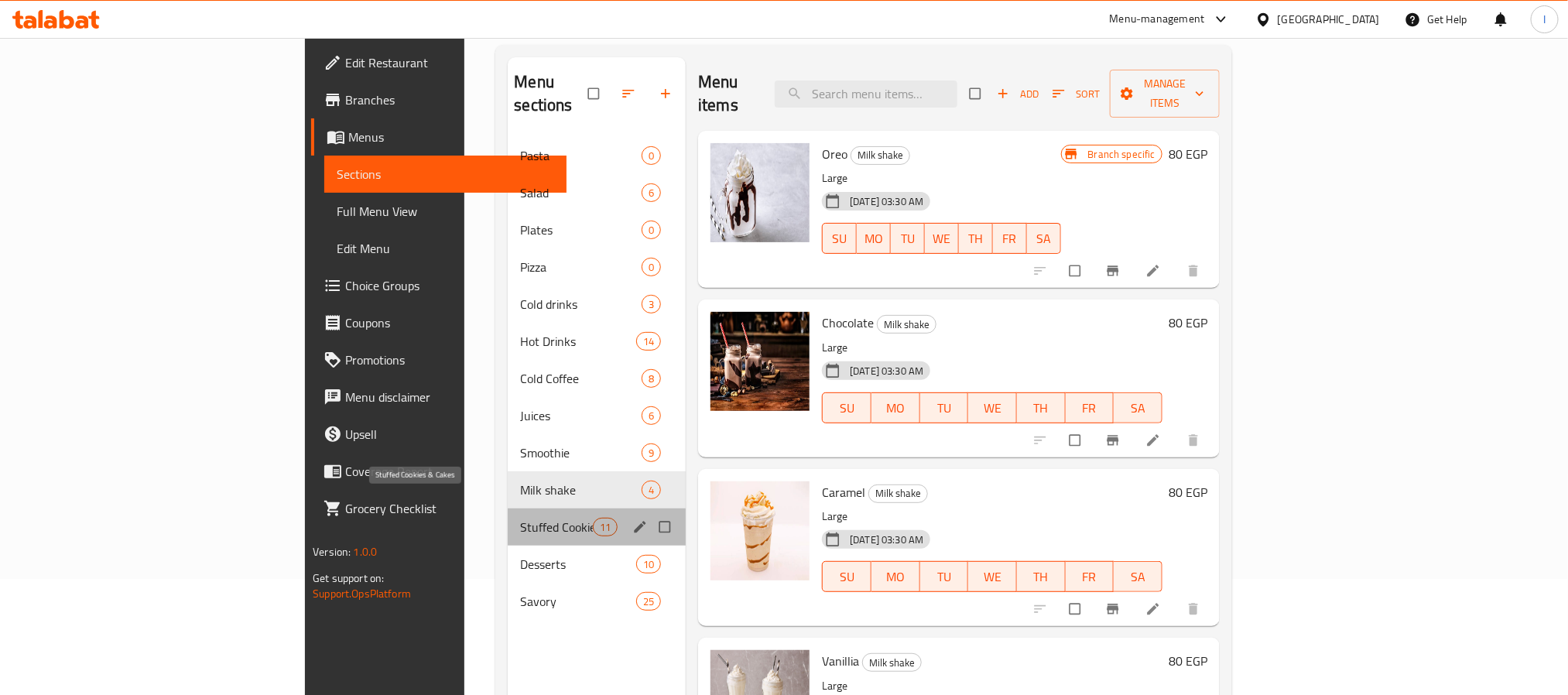
click at [520, 517] on span "Stuffed Cookies & Cakes" at bounding box center [557, 527] width 73 height 19
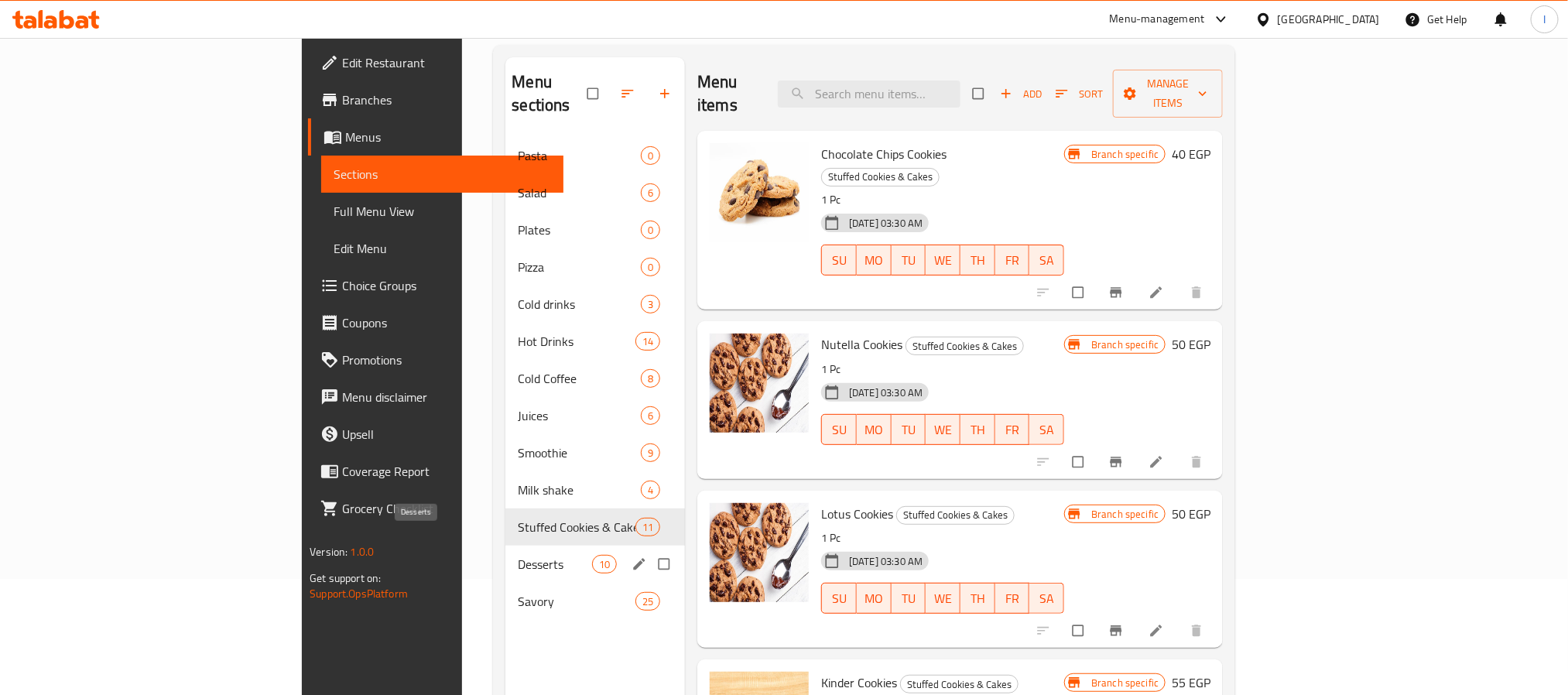
click at [517, 555] on span "Desserts" at bounding box center [554, 564] width 74 height 19
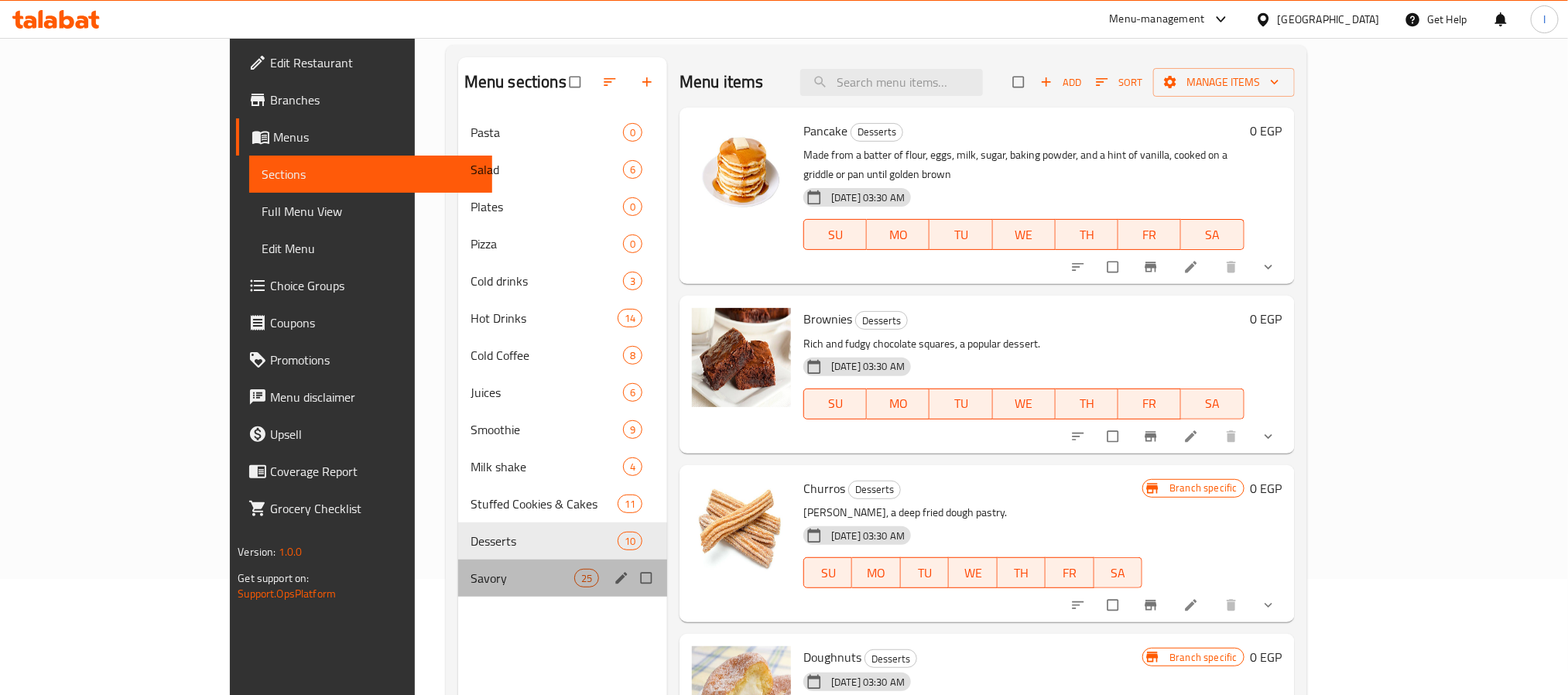
click at [458, 595] on div "Savory 25" at bounding box center [562, 578] width 209 height 37
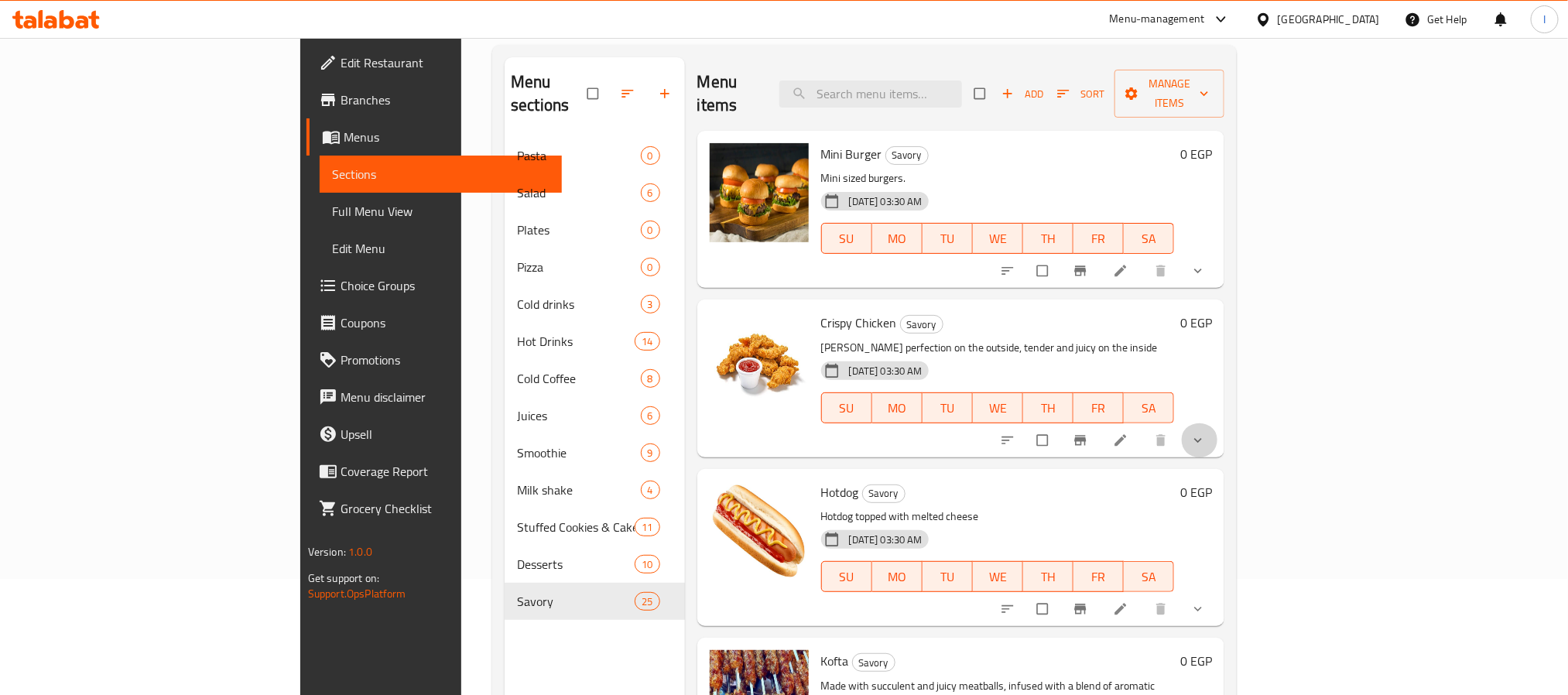
click at [1218, 426] on button "show more" at bounding box center [1199, 440] width 37 height 34
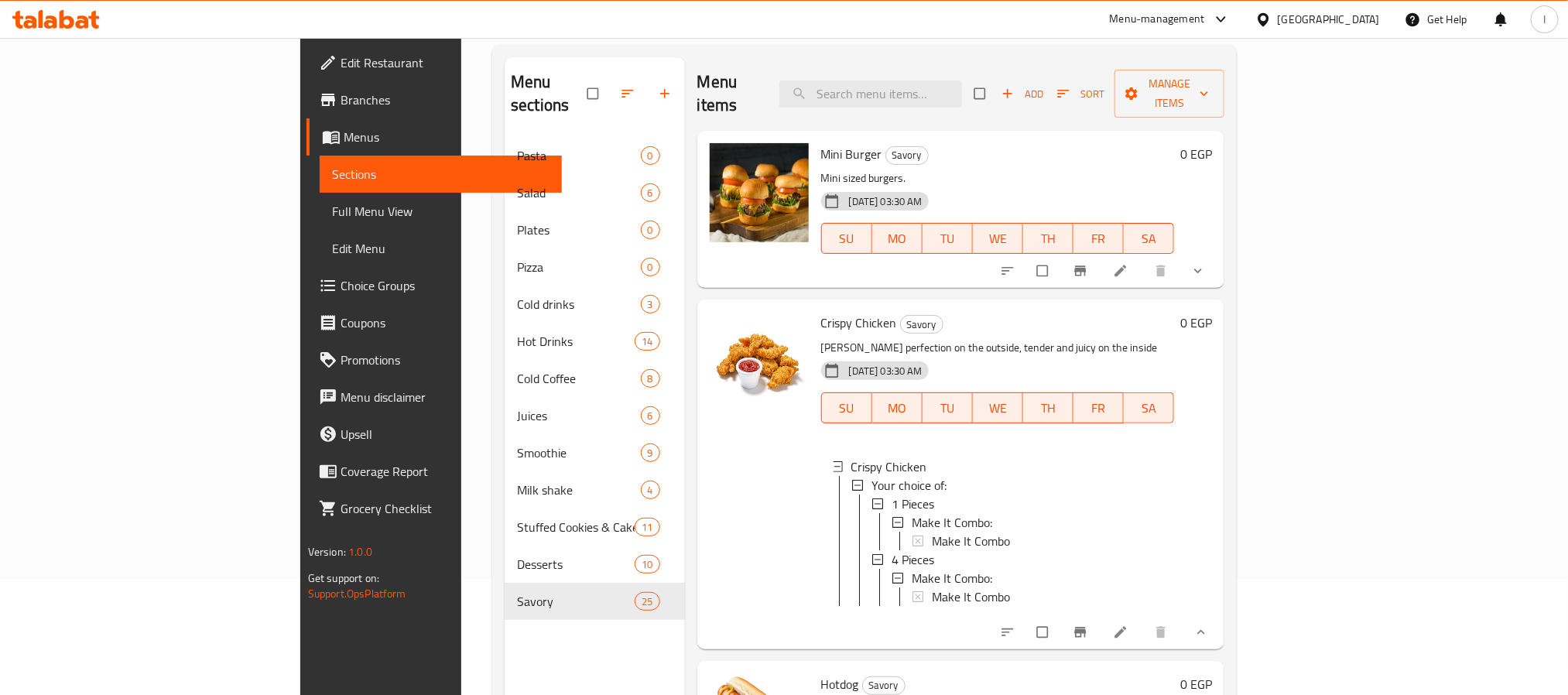
click at [806, 88] on div "Menu items Add Sort Manage items" at bounding box center [960, 94] width 527 height 74
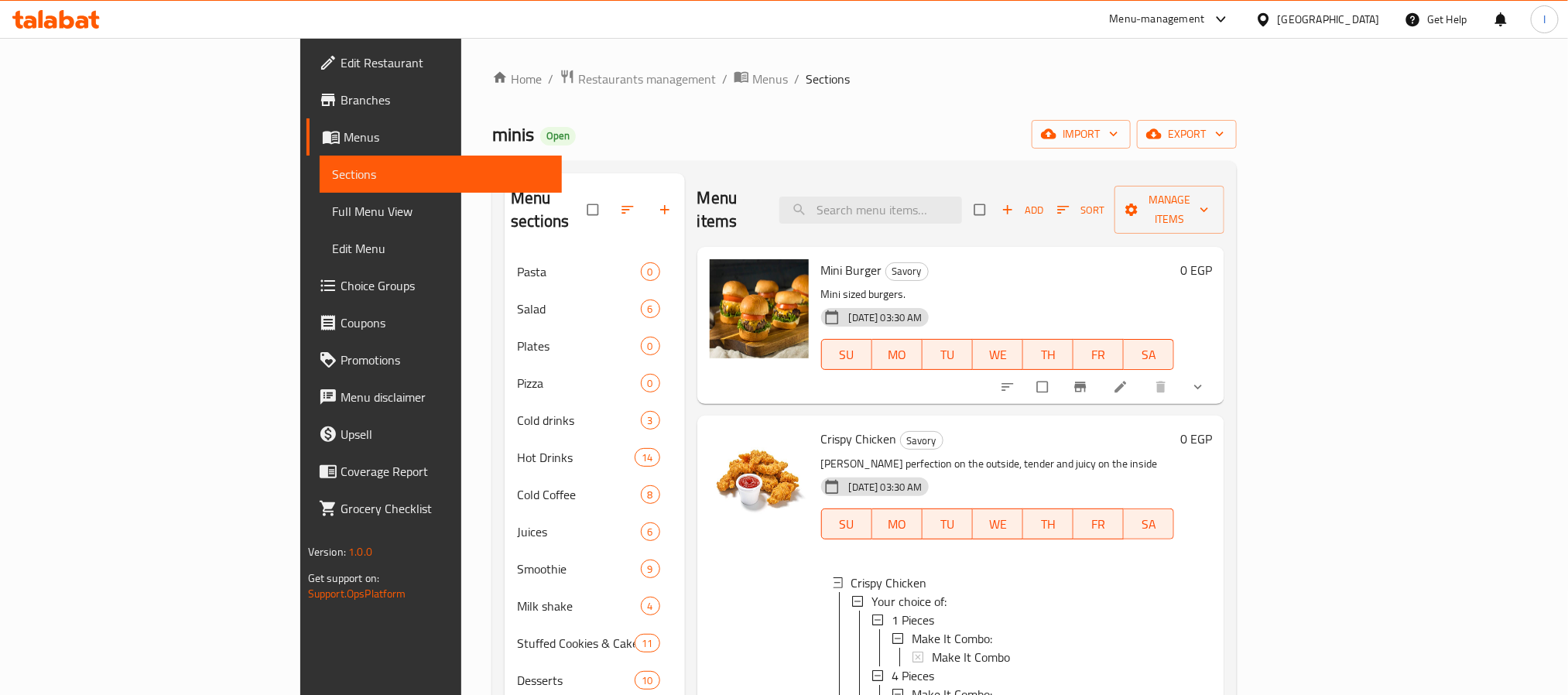
click at [492, 140] on span "minis" at bounding box center [513, 134] width 42 height 35
copy span "minis"
click at [758, 79] on ol "Home / Restaurants management / Menus / Sections" at bounding box center [864, 80] width 745 height 21
click at [1206, 379] on icon "show more" at bounding box center [1198, 386] width 16 height 16
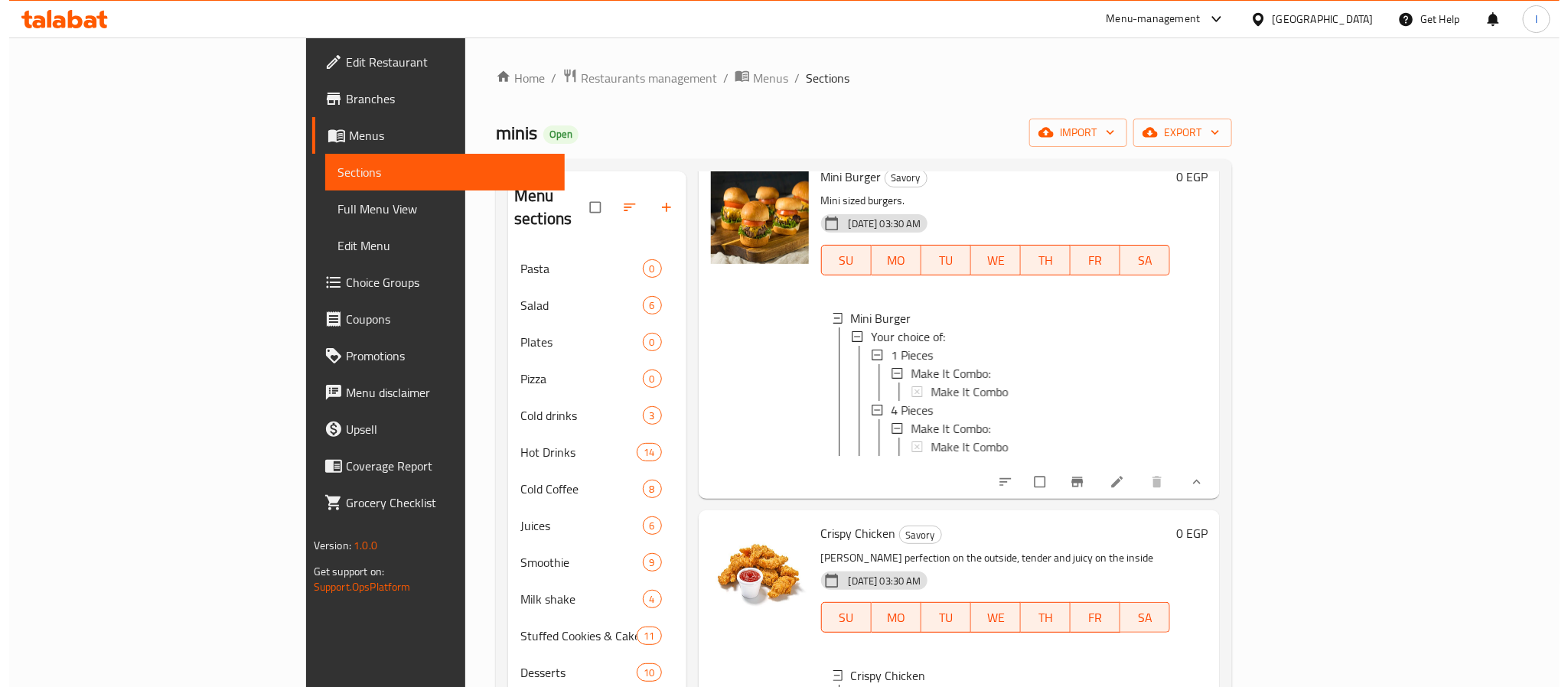
scroll to position [115, 0]
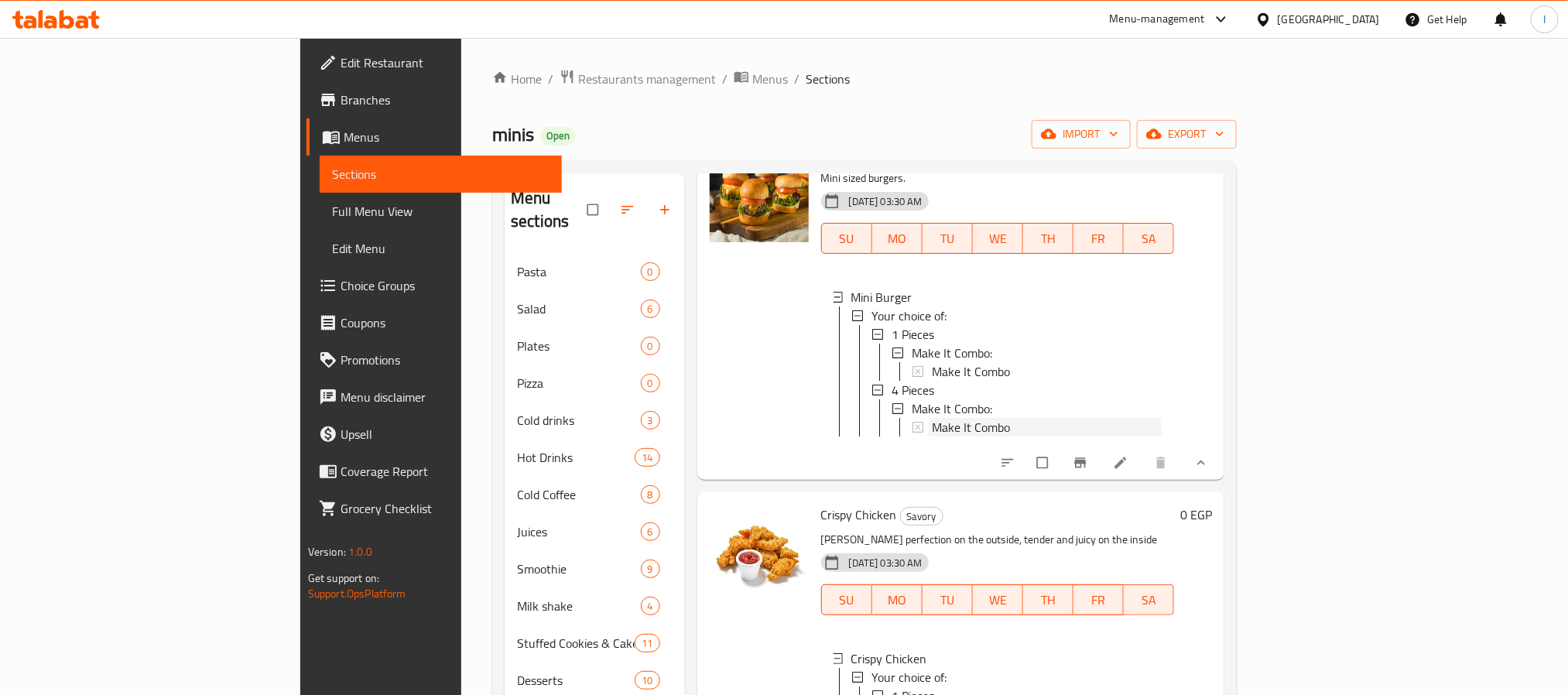
click at [932, 418] on span "Make It Combo" at bounding box center [971, 427] width 79 height 19
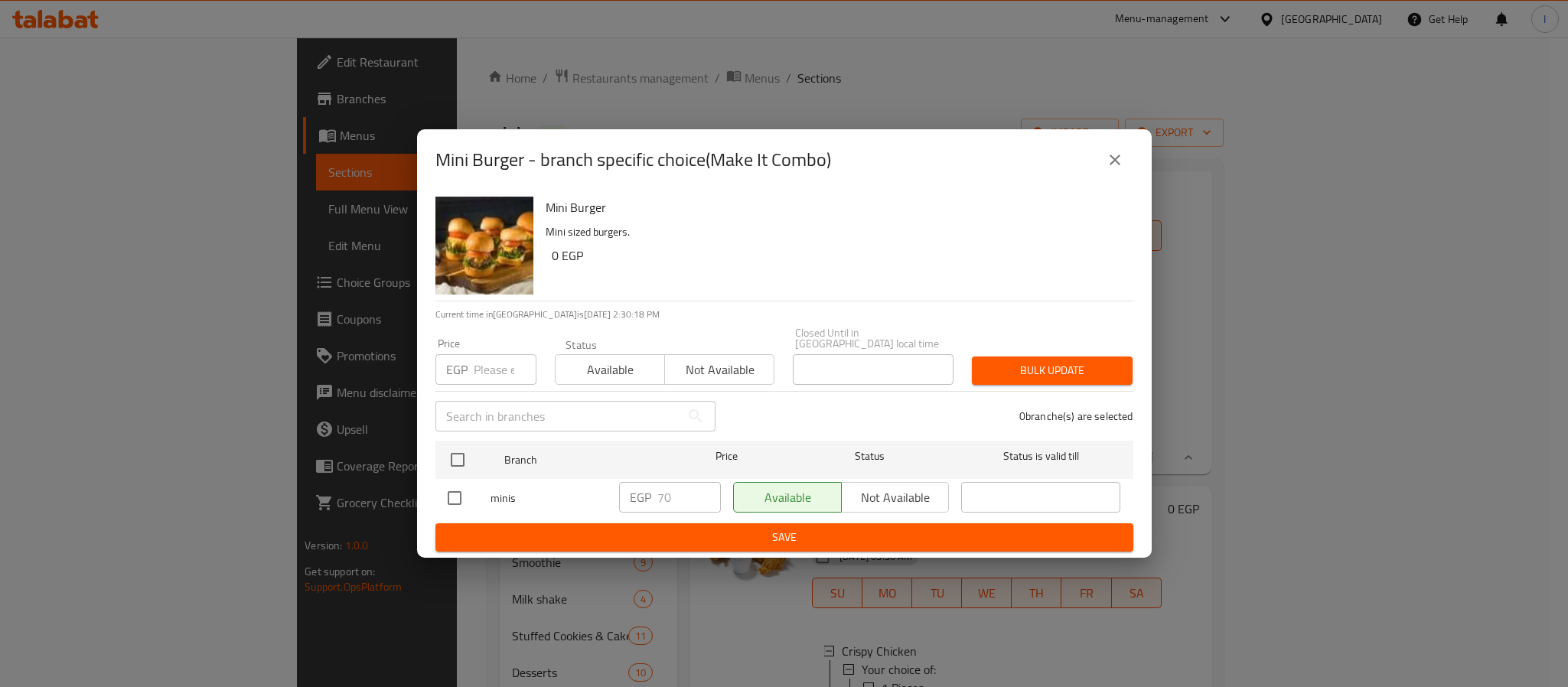
click at [1108, 164] on icon "close" at bounding box center [1115, 160] width 19 height 18
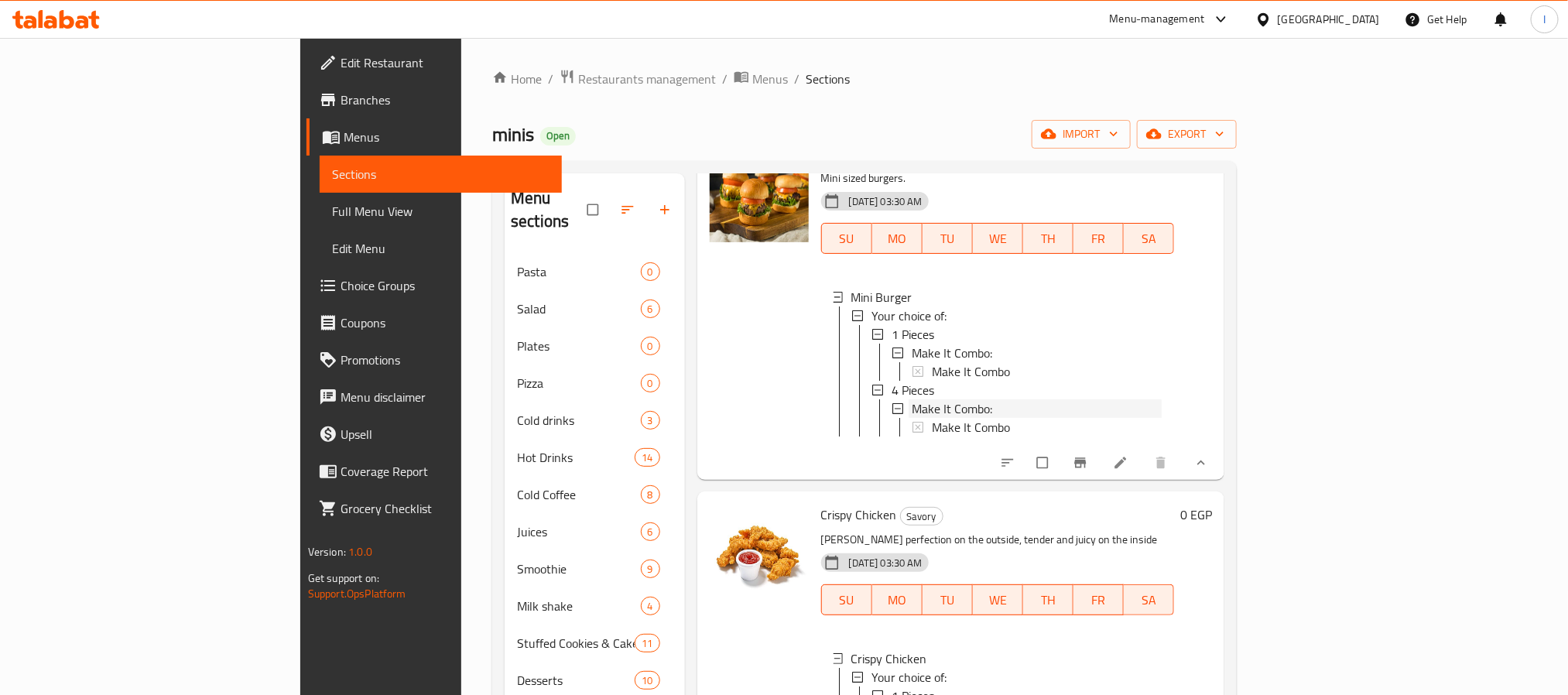
click at [931, 399] on div "Make It Combo:" at bounding box center [1036, 409] width 250 height 19
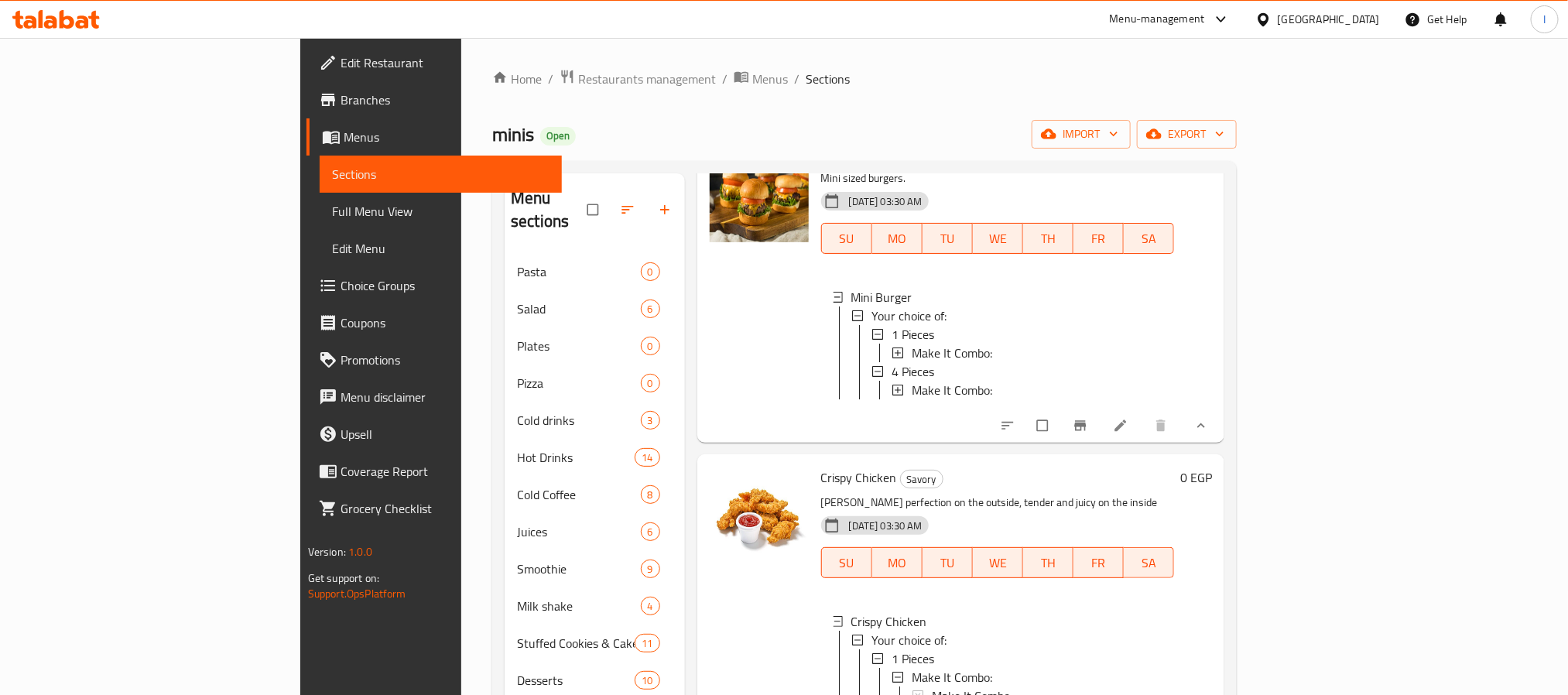
click at [929, 381] on div "Make It Combo:" at bounding box center [1036, 390] width 250 height 19
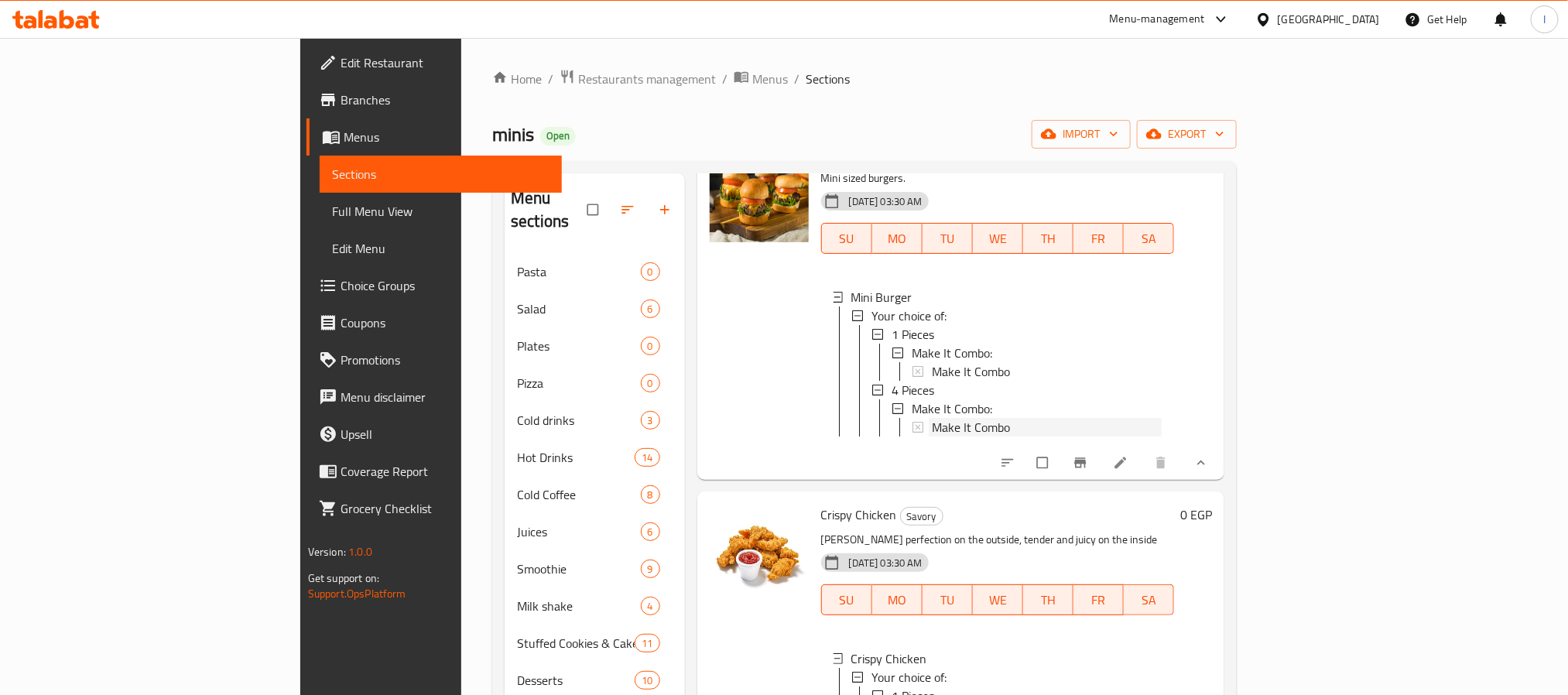
click at [932, 362] on span "Make It Combo" at bounding box center [971, 371] width 79 height 19
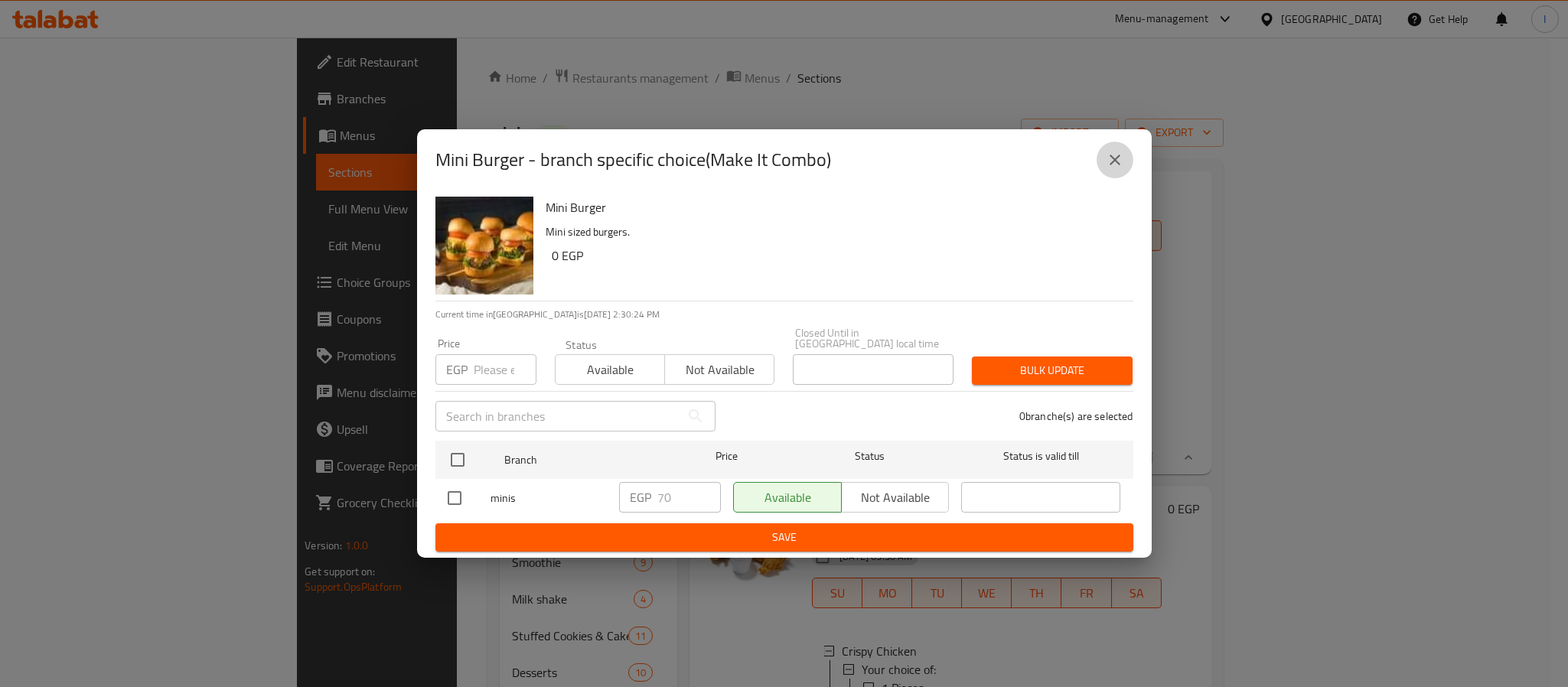
click at [1109, 164] on icon "close" at bounding box center [1115, 160] width 19 height 18
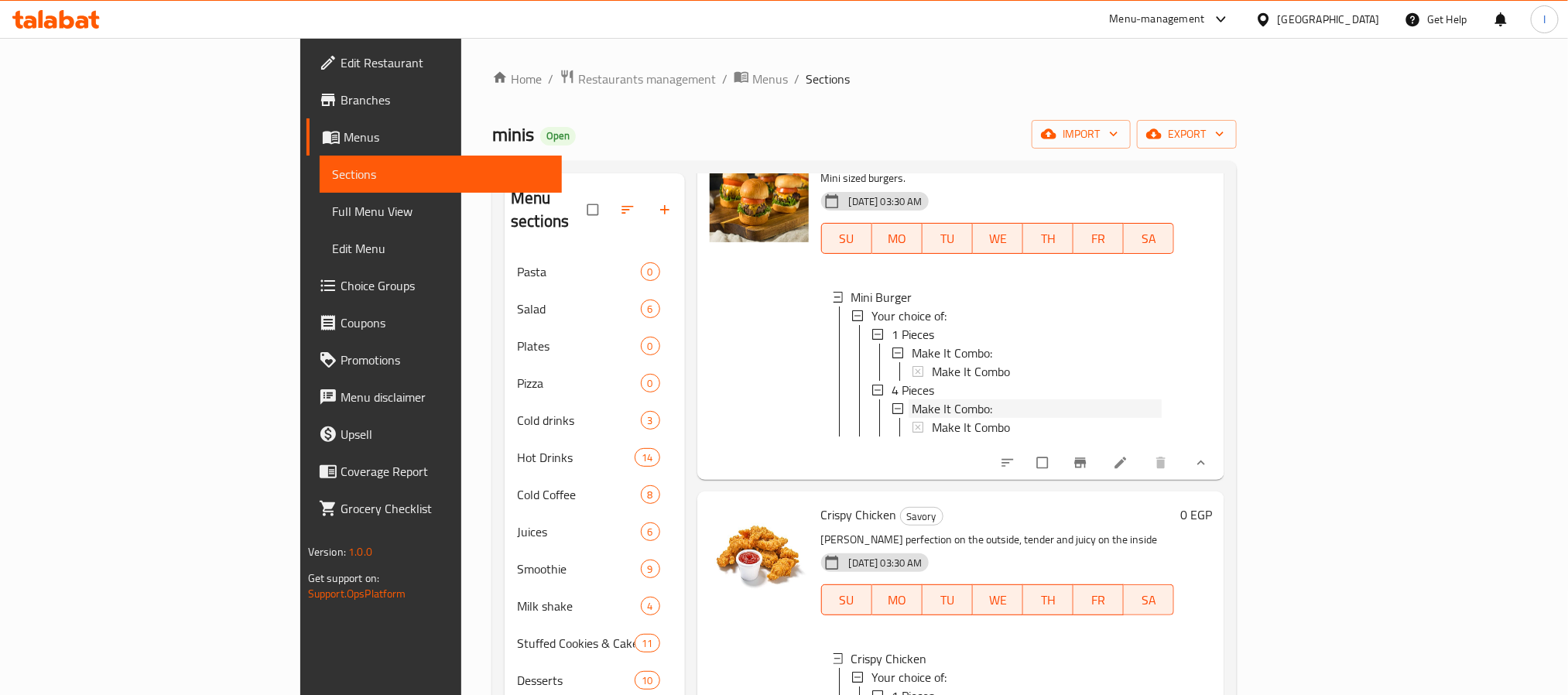
click at [911, 343] on span "Make It Combo:" at bounding box center [951, 353] width 80 height 19
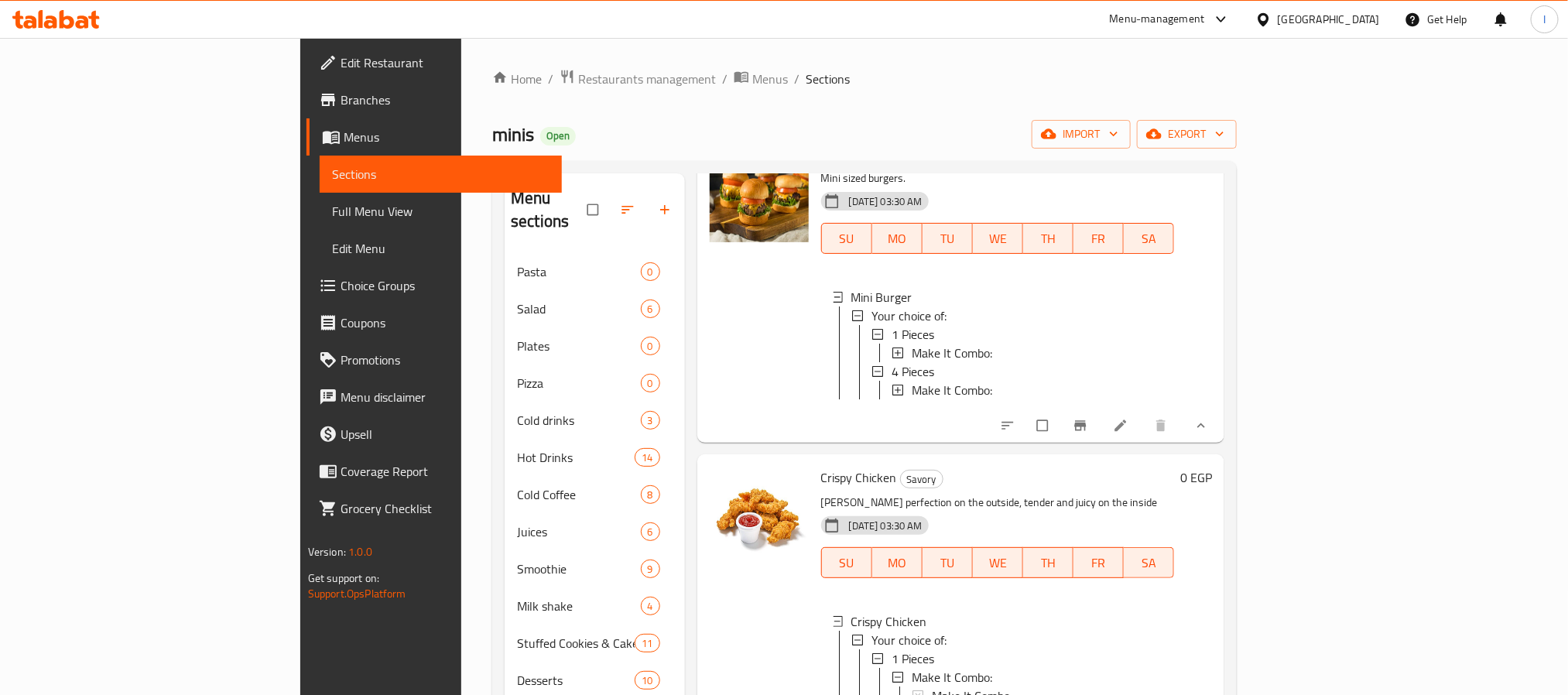
click at [911, 343] on span "Make It Combo:" at bounding box center [951, 353] width 80 height 19
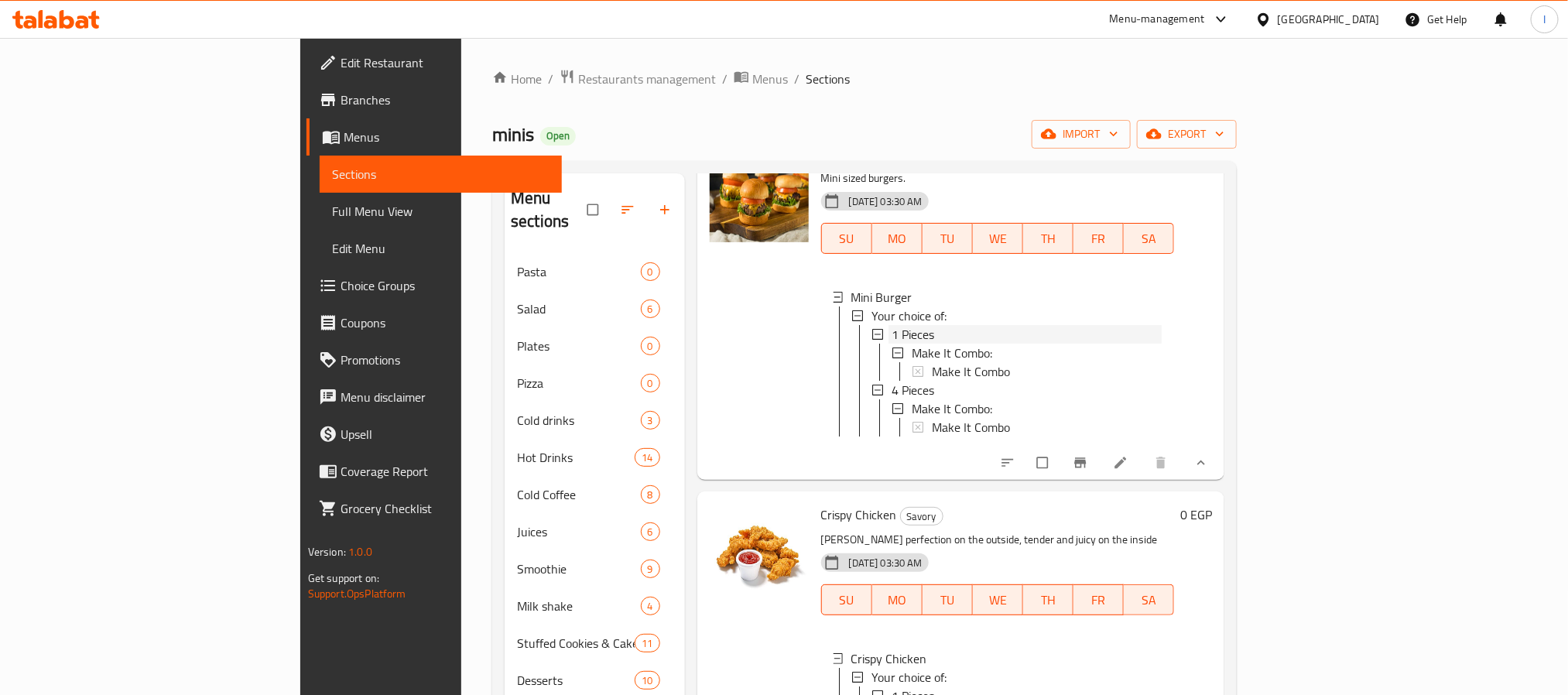
click at [892, 325] on div "1 Pieces" at bounding box center [1026, 334] width 270 height 19
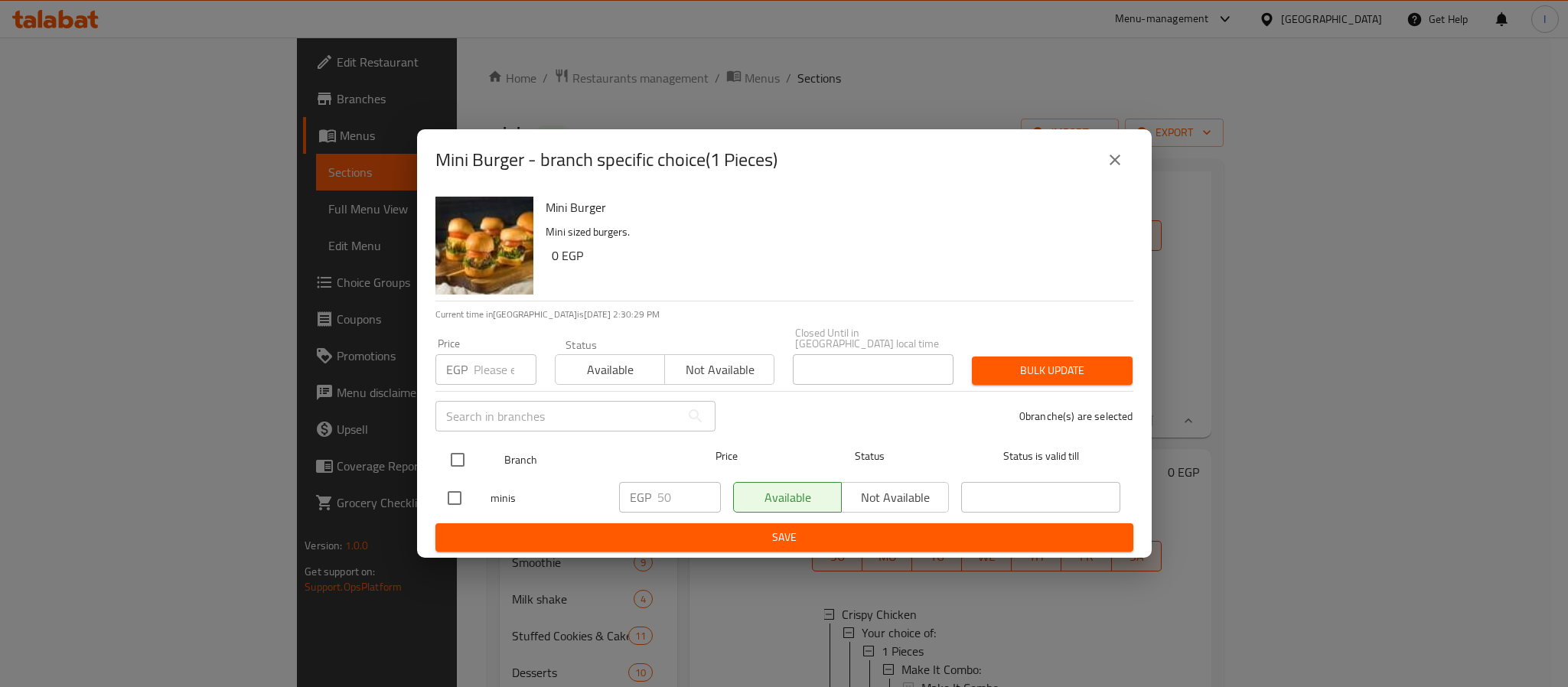
click at [463, 452] on input "checkbox" at bounding box center [457, 460] width 32 height 32
checkbox input "true"
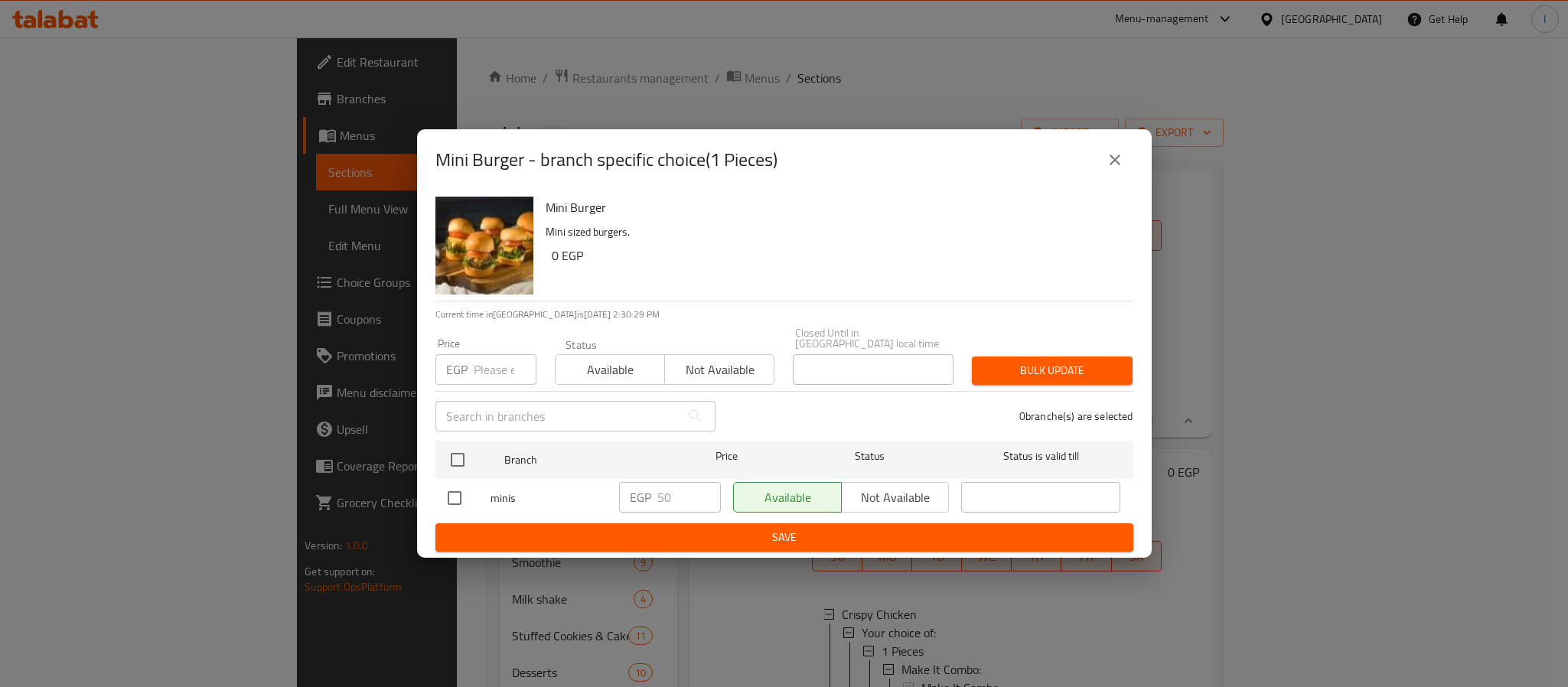
checkbox input "true"
click at [895, 486] on span "Not available" at bounding box center [895, 497] width 95 height 22
click at [900, 533] on span "Save" at bounding box center [784, 537] width 673 height 19
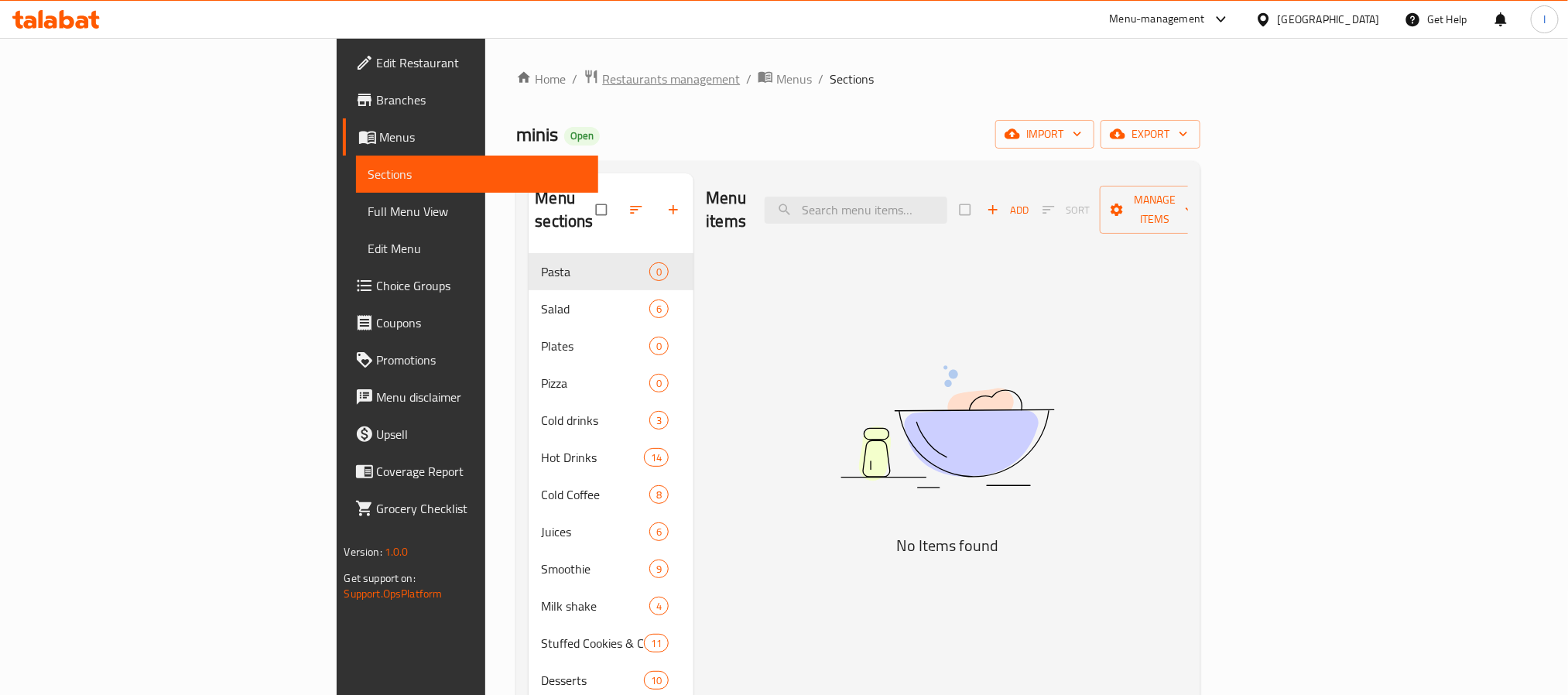
click at [602, 77] on span "Restaurants management" at bounding box center [670, 79] width 138 height 19
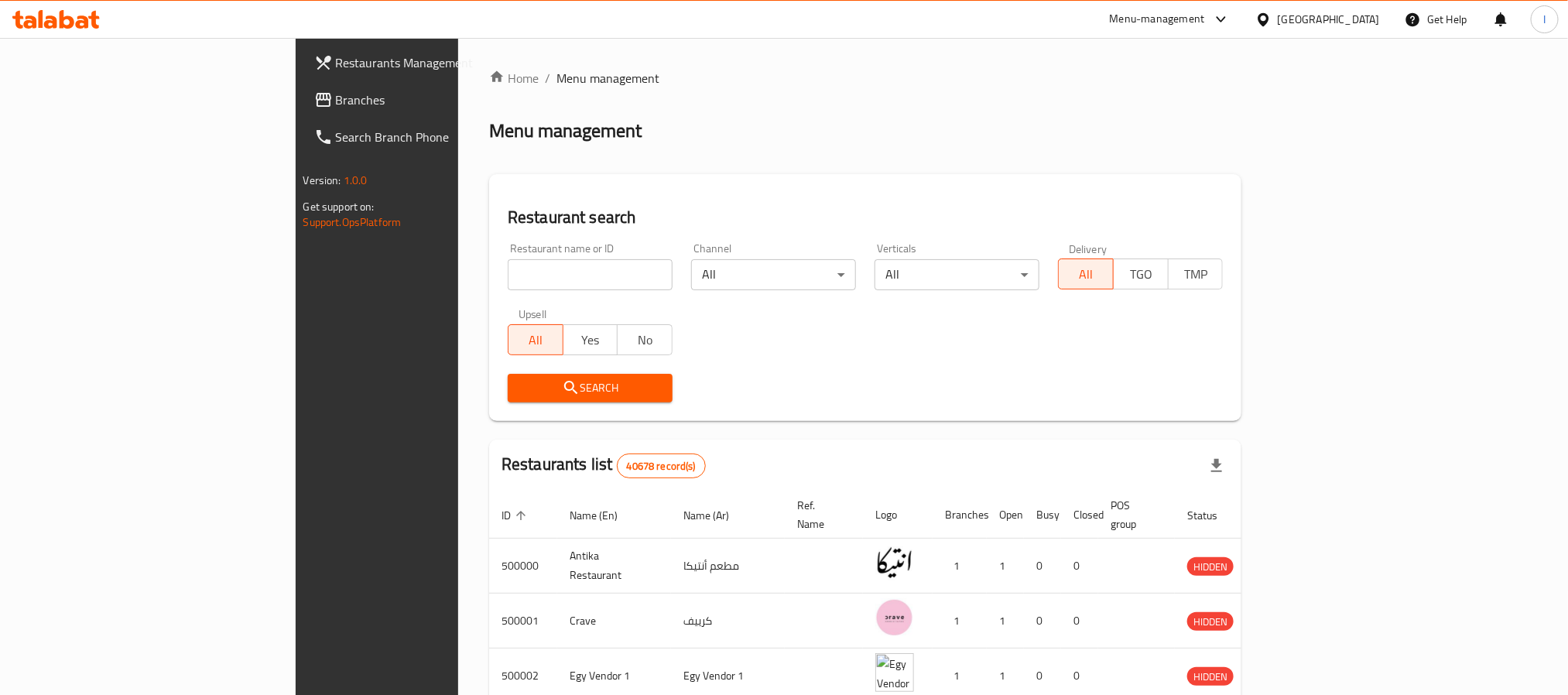
click at [508, 283] on input "search" at bounding box center [590, 274] width 165 height 31
paste input "Mercato Italiano"
type input "Mercato Italiano"
click button "Search" at bounding box center [590, 387] width 165 height 29
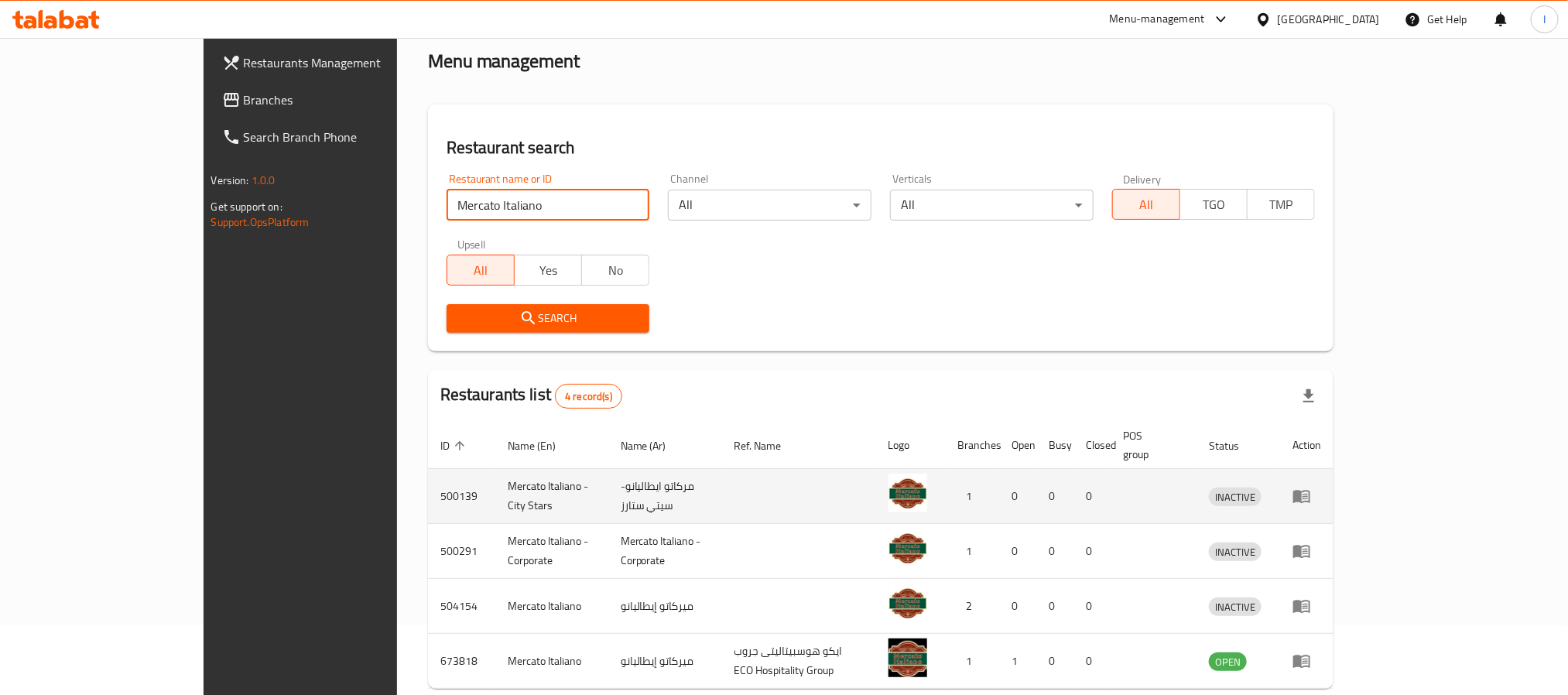
scroll to position [132, 0]
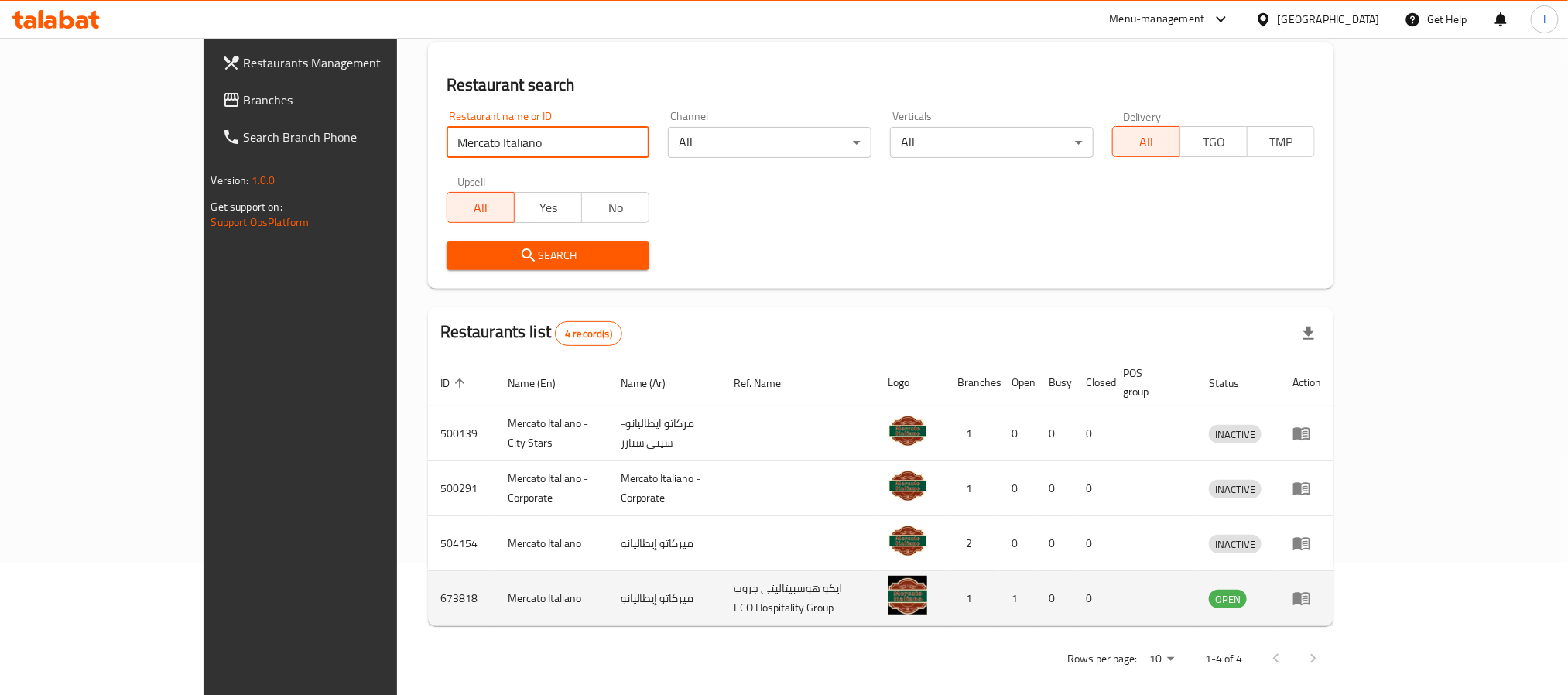
click at [1310, 593] on icon "enhanced table" at bounding box center [1301, 600] width 17 height 13
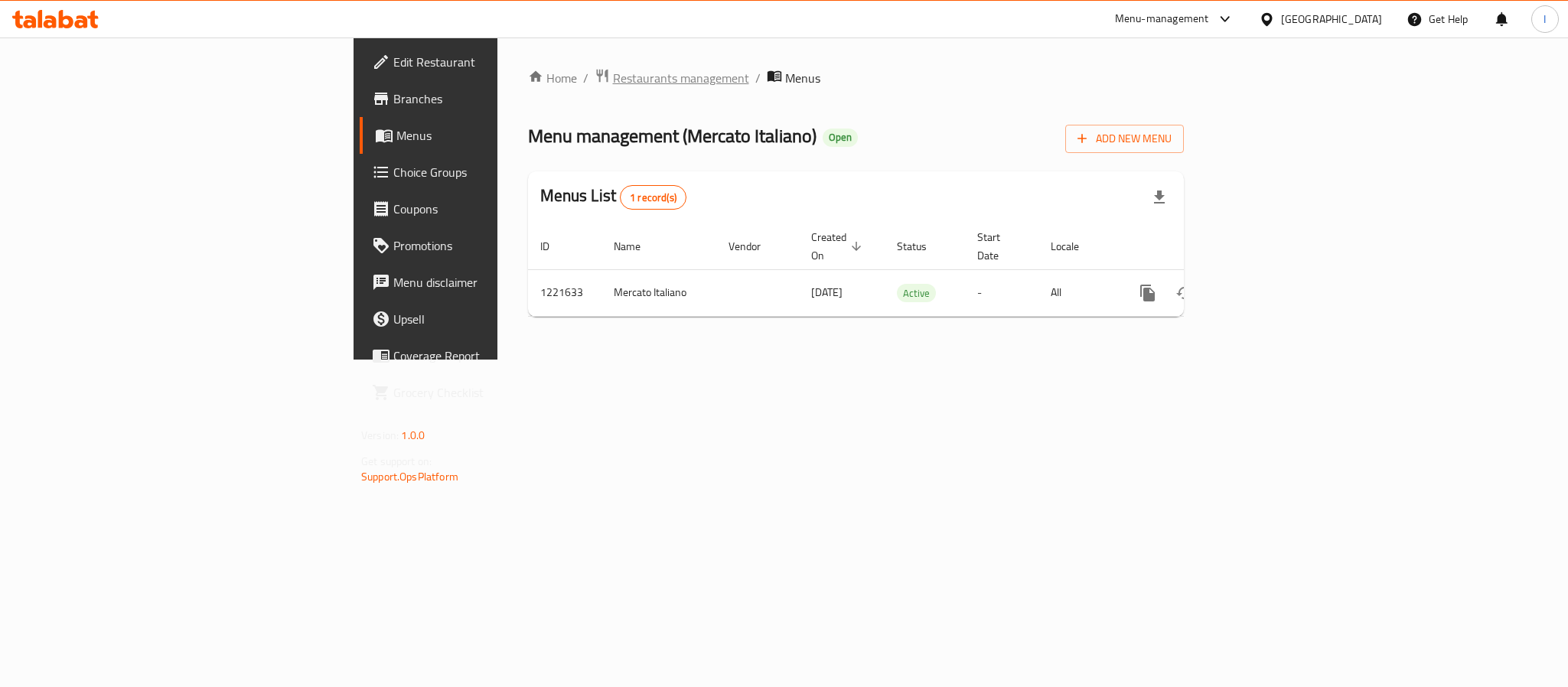
click at [612, 69] on span "Restaurants management" at bounding box center [680, 78] width 136 height 18
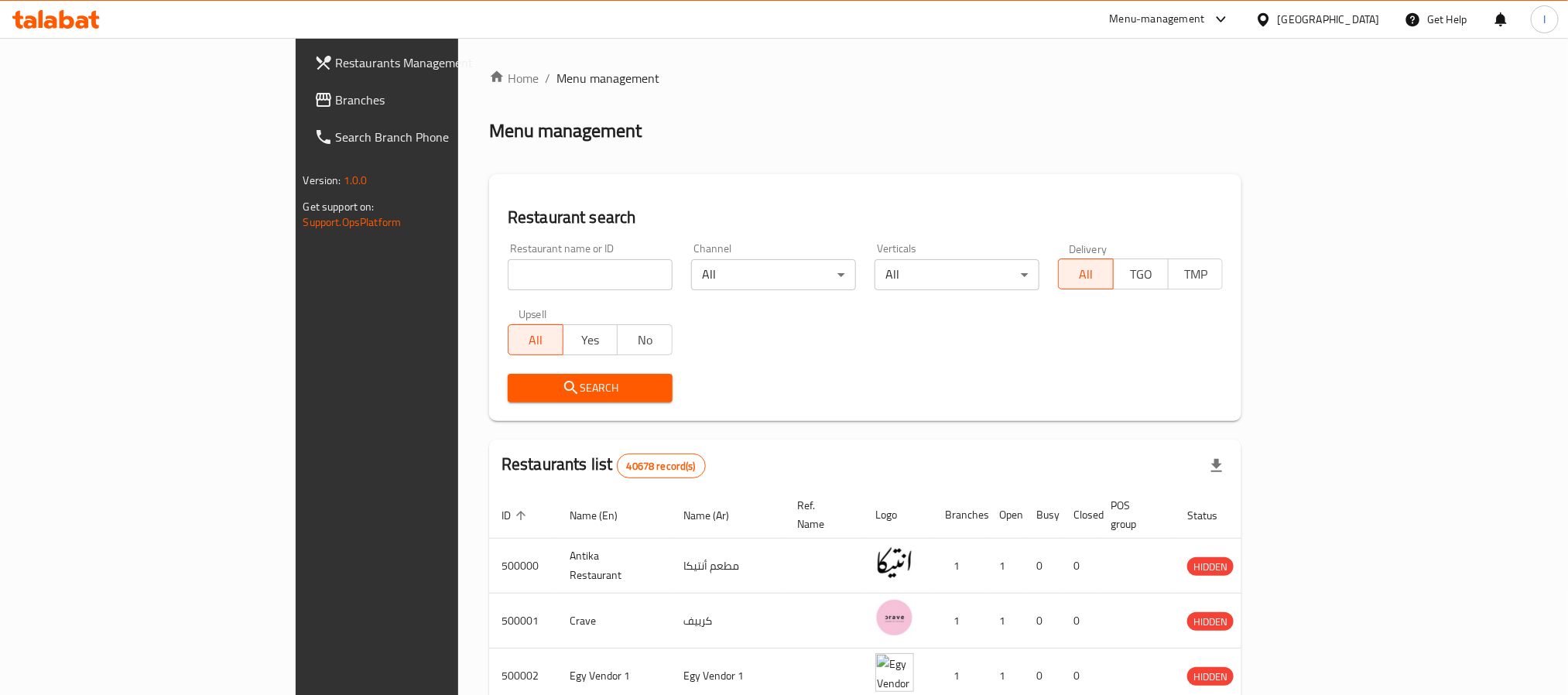
click at [336, 108] on span "Branches" at bounding box center [440, 100] width 209 height 19
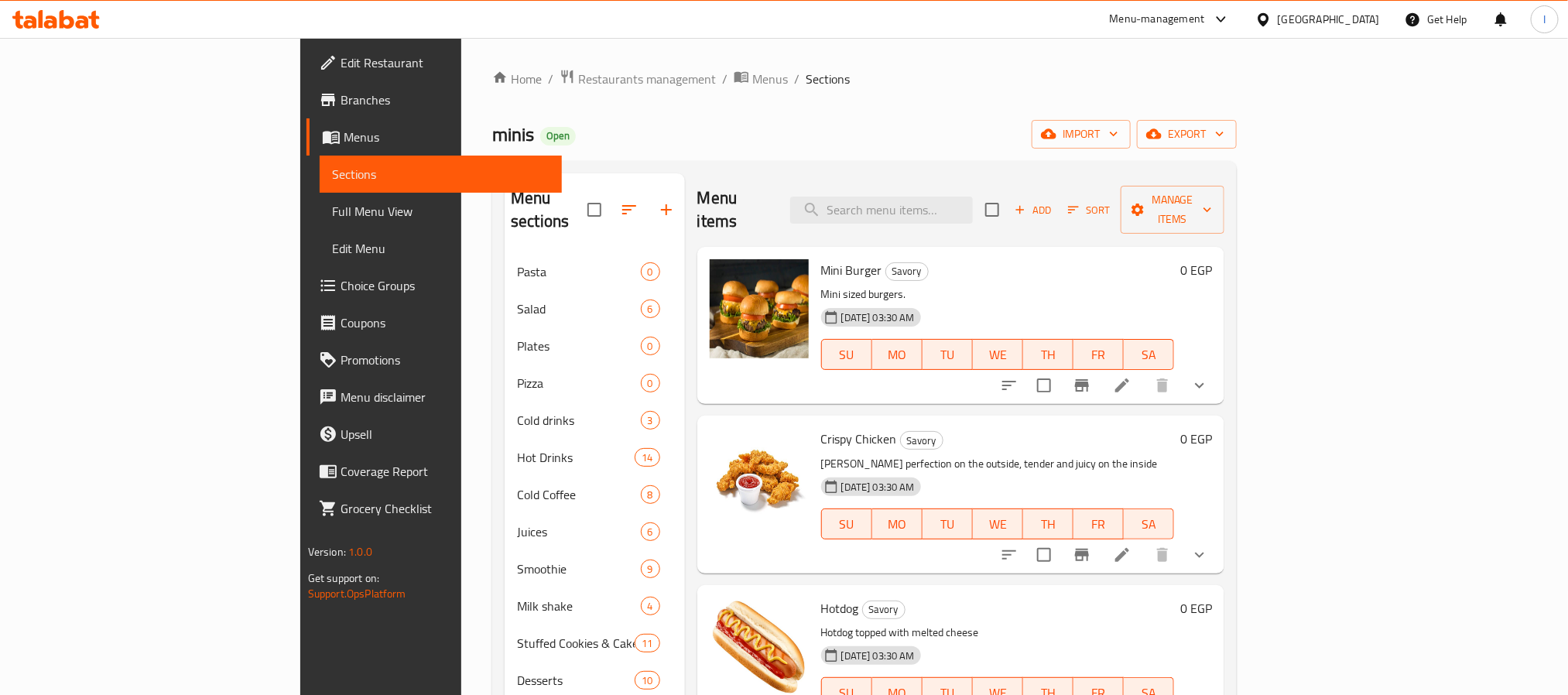
click at [1209, 376] on icon "show more" at bounding box center [1199, 385] width 19 height 19
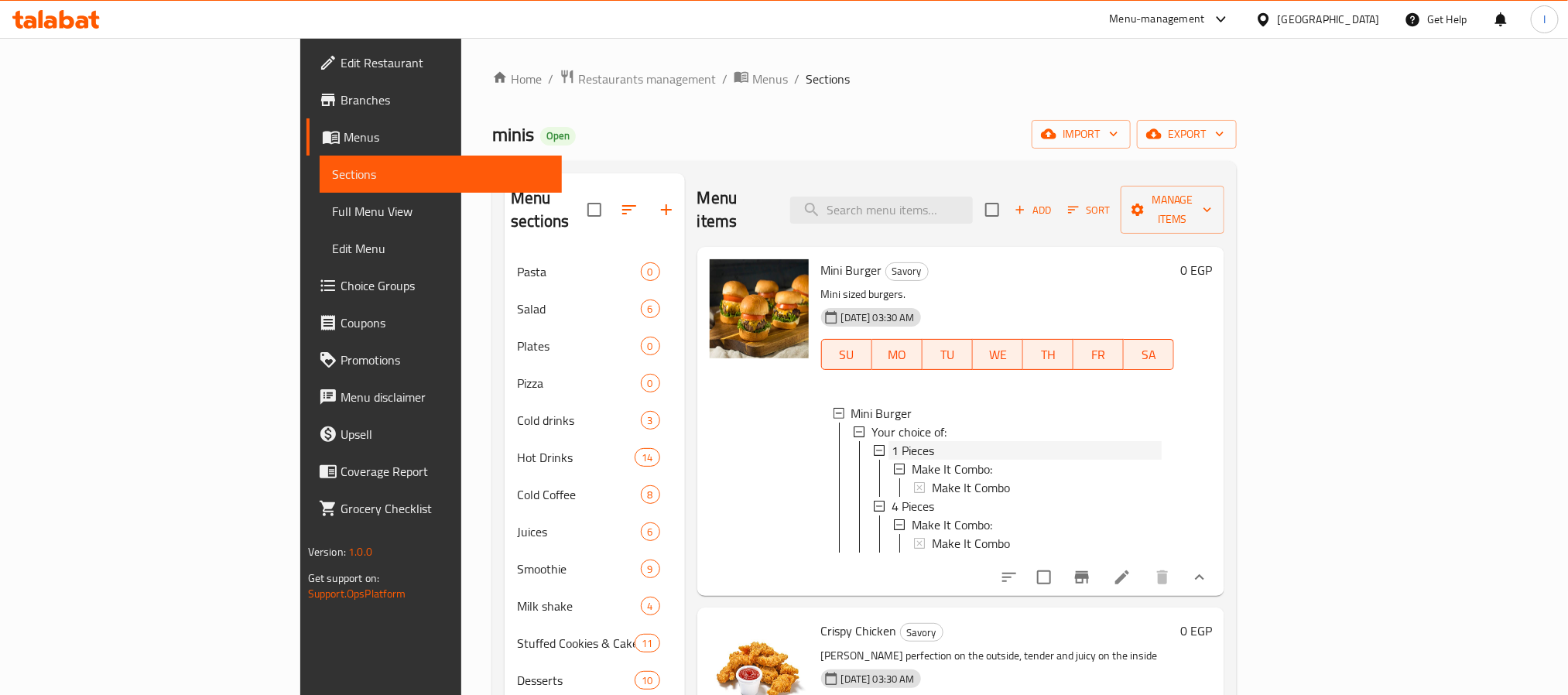
click at [950, 441] on div "1 Pieces" at bounding box center [1026, 450] width 270 height 19
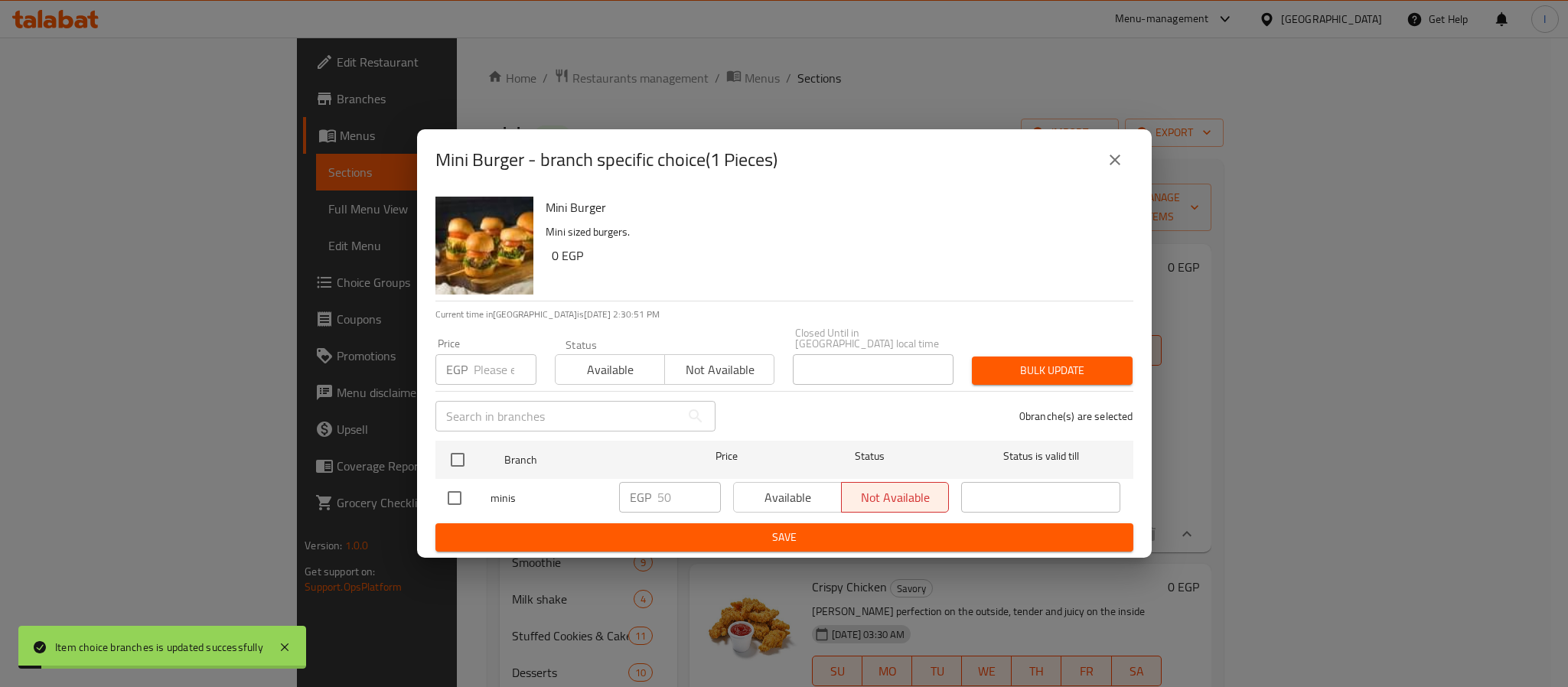
click at [1107, 159] on icon "close" at bounding box center [1115, 160] width 19 height 18
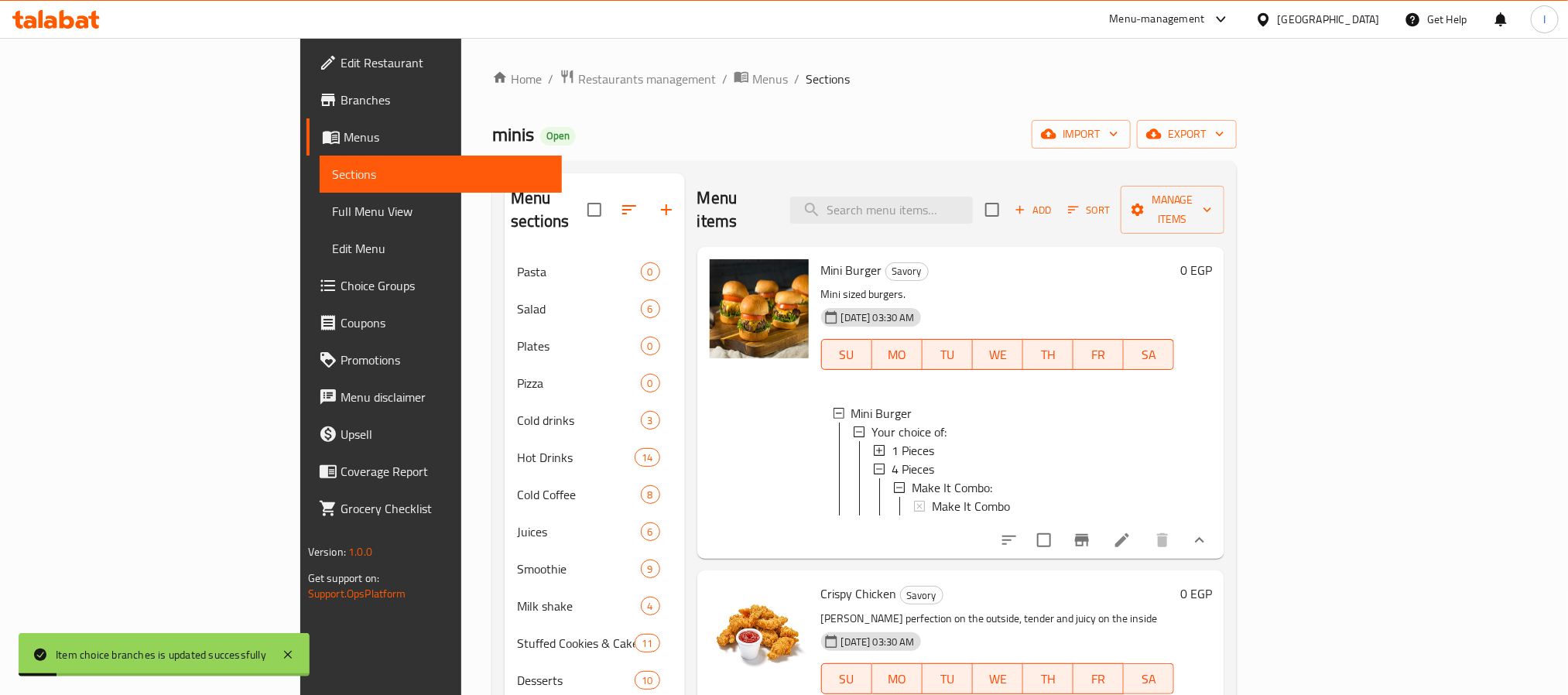
click at [1045, 121] on div "minis Open import export" at bounding box center [864, 134] width 745 height 29
click at [894, 459] on div "4 Pieces" at bounding box center [1026, 469] width 270 height 19
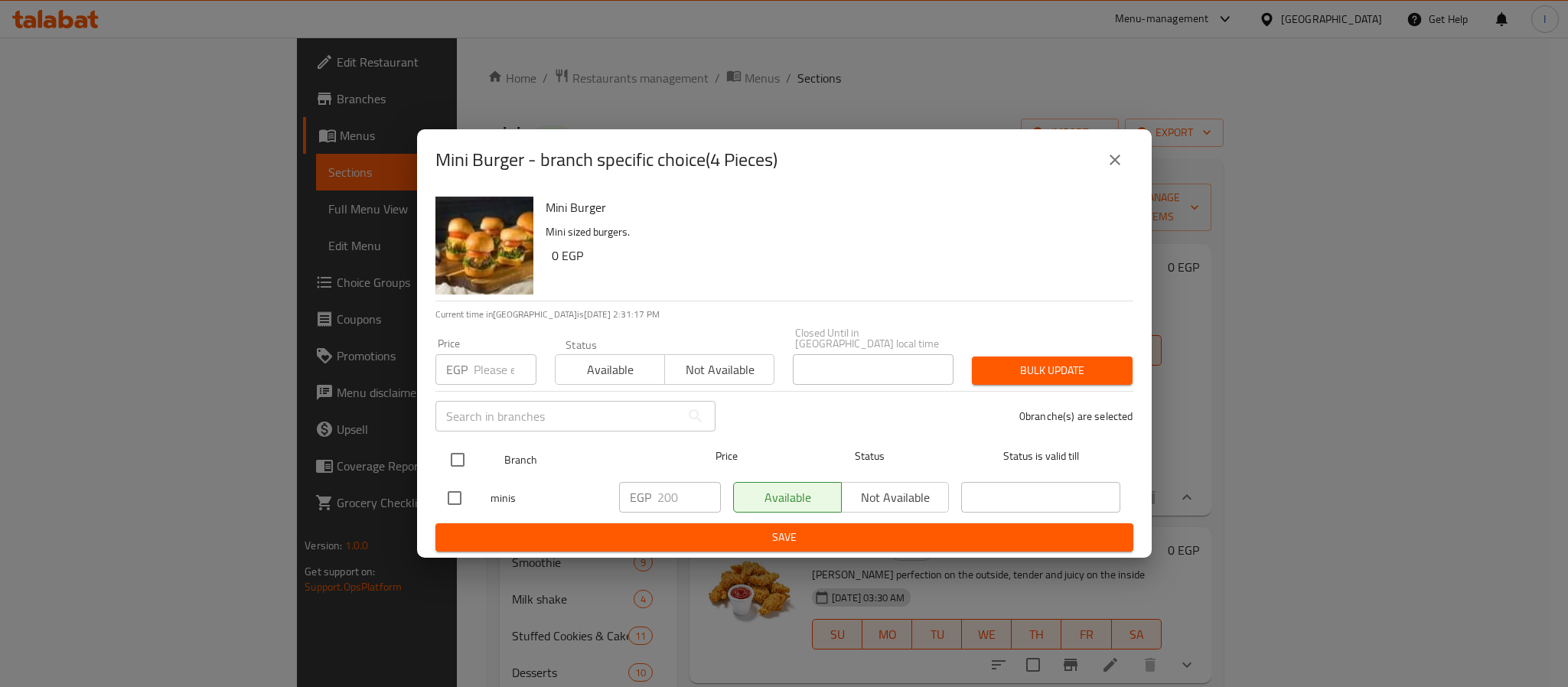
click at [460, 448] on input "checkbox" at bounding box center [457, 460] width 32 height 32
checkbox input "true"
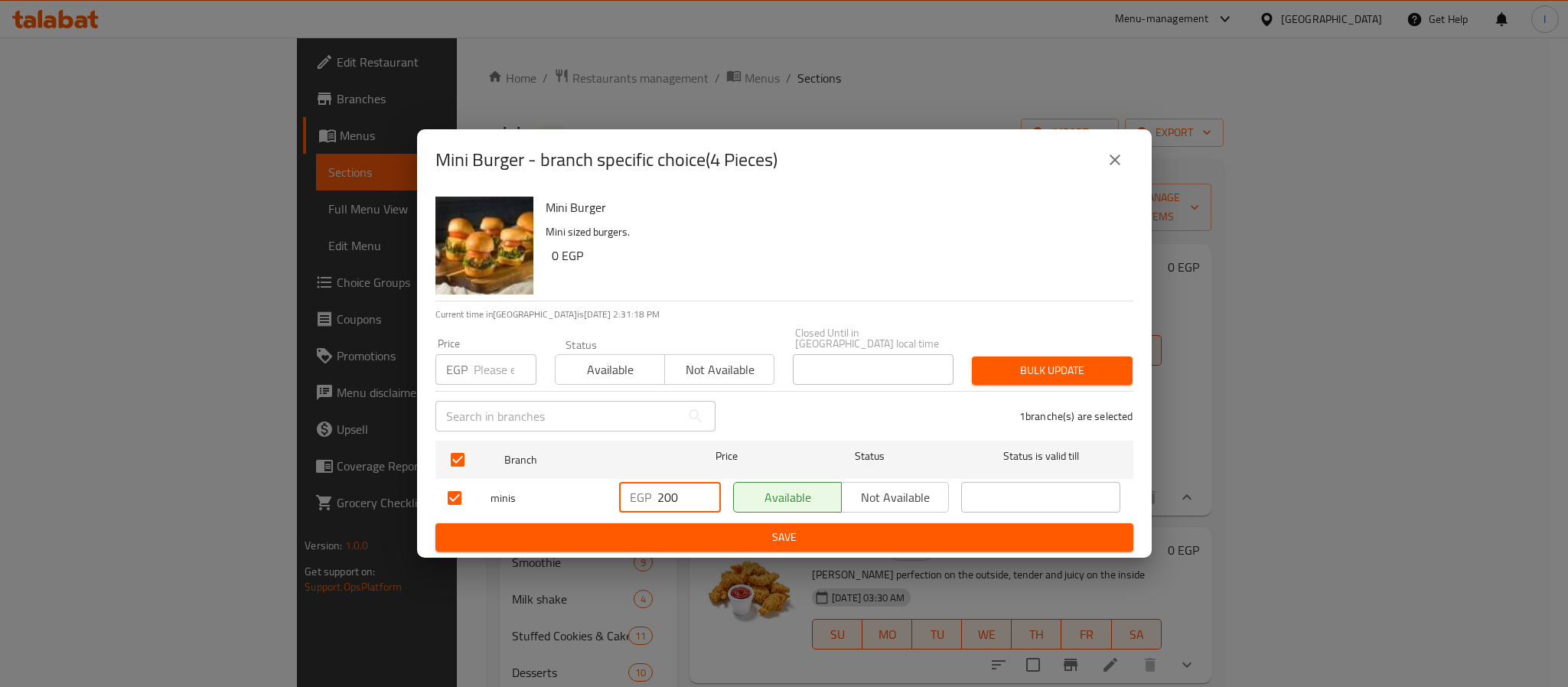
click at [677, 497] on input "200" at bounding box center [688, 497] width 64 height 31
paste input "25"
type input "225"
click at [678, 528] on span "Save" at bounding box center [784, 537] width 673 height 19
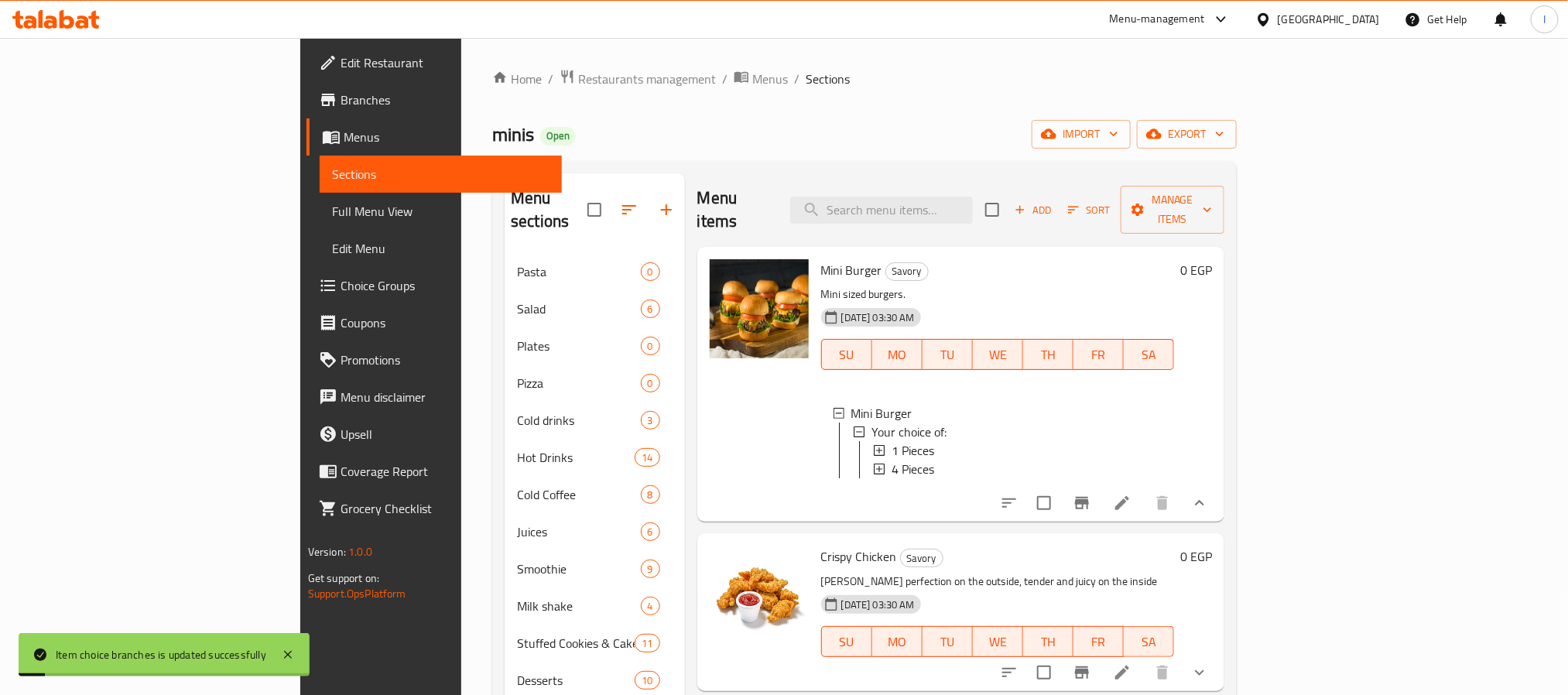
scroll to position [2, 0]
drag, startPoint x: 1487, startPoint y: 667, endPoint x: 1254, endPoint y: 585, distance: 247.0
click at [1209, 667] on icon "show more" at bounding box center [1199, 673] width 19 height 19
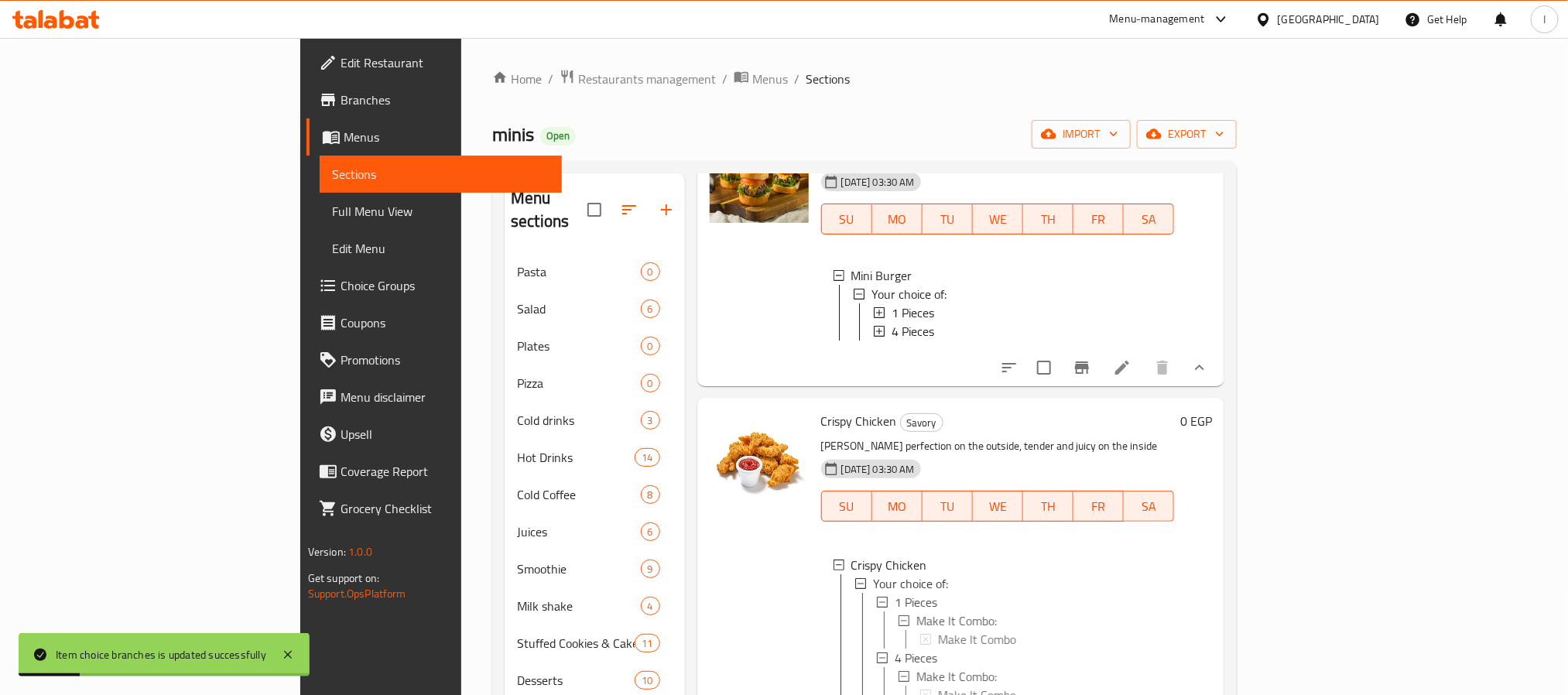
scroll to position [232, 0]
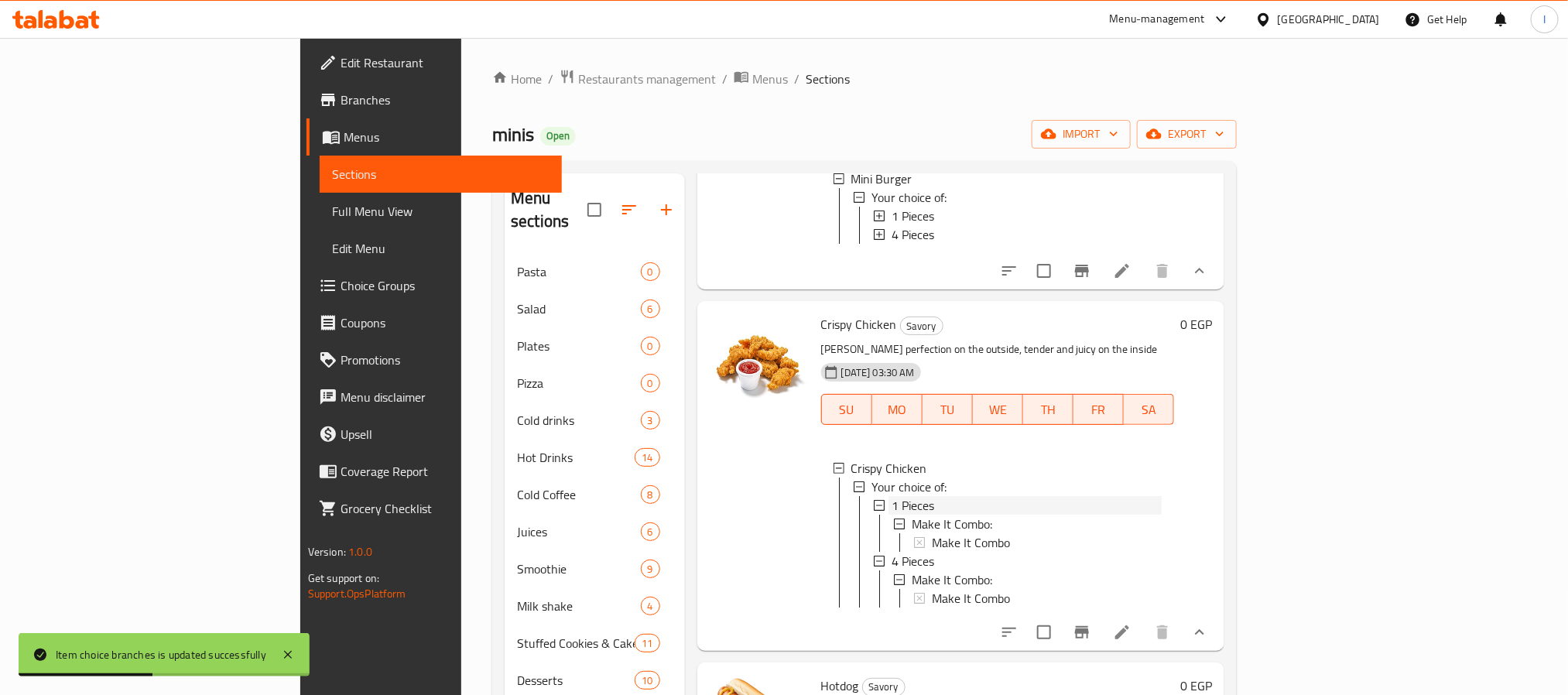
click at [892, 503] on div "1 Pieces" at bounding box center [1026, 505] width 270 height 19
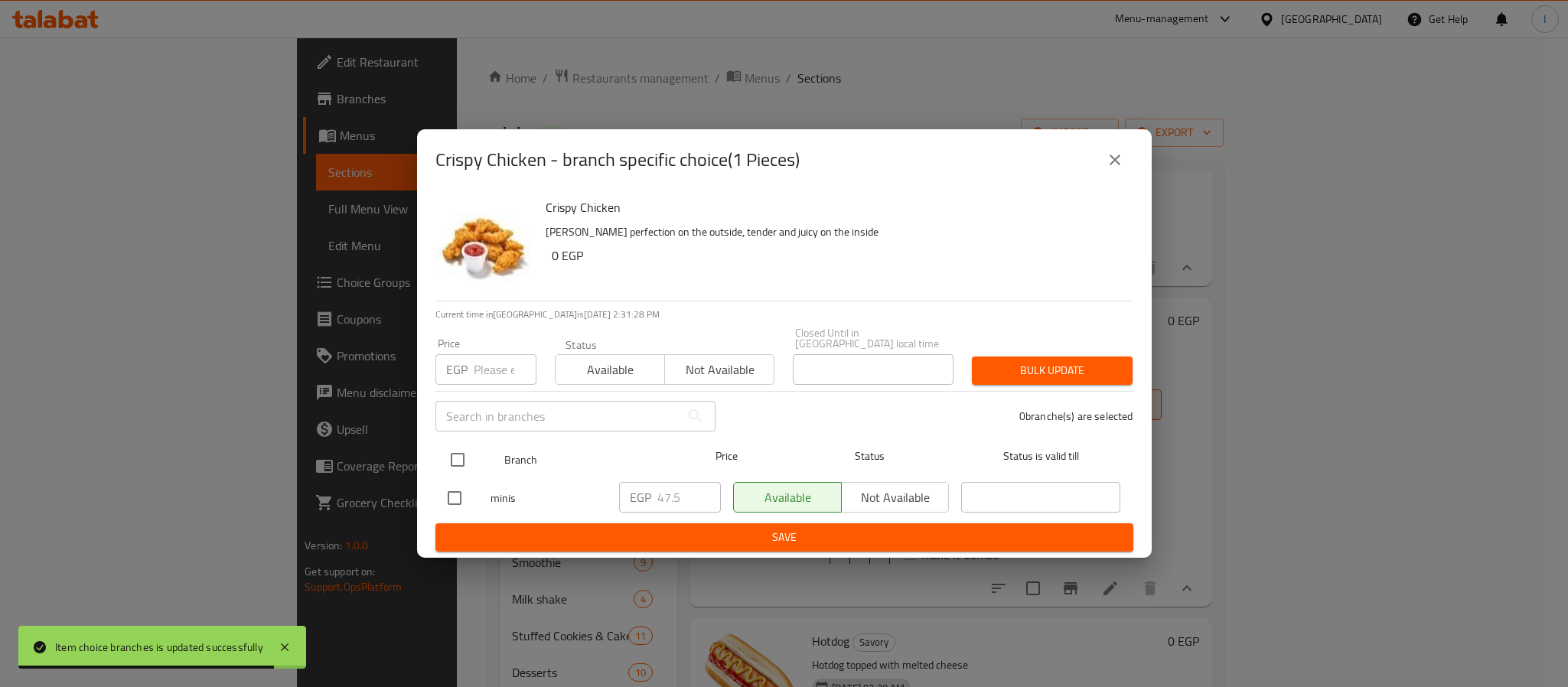
click at [460, 446] on input "checkbox" at bounding box center [457, 460] width 32 height 32
checkbox input "true"
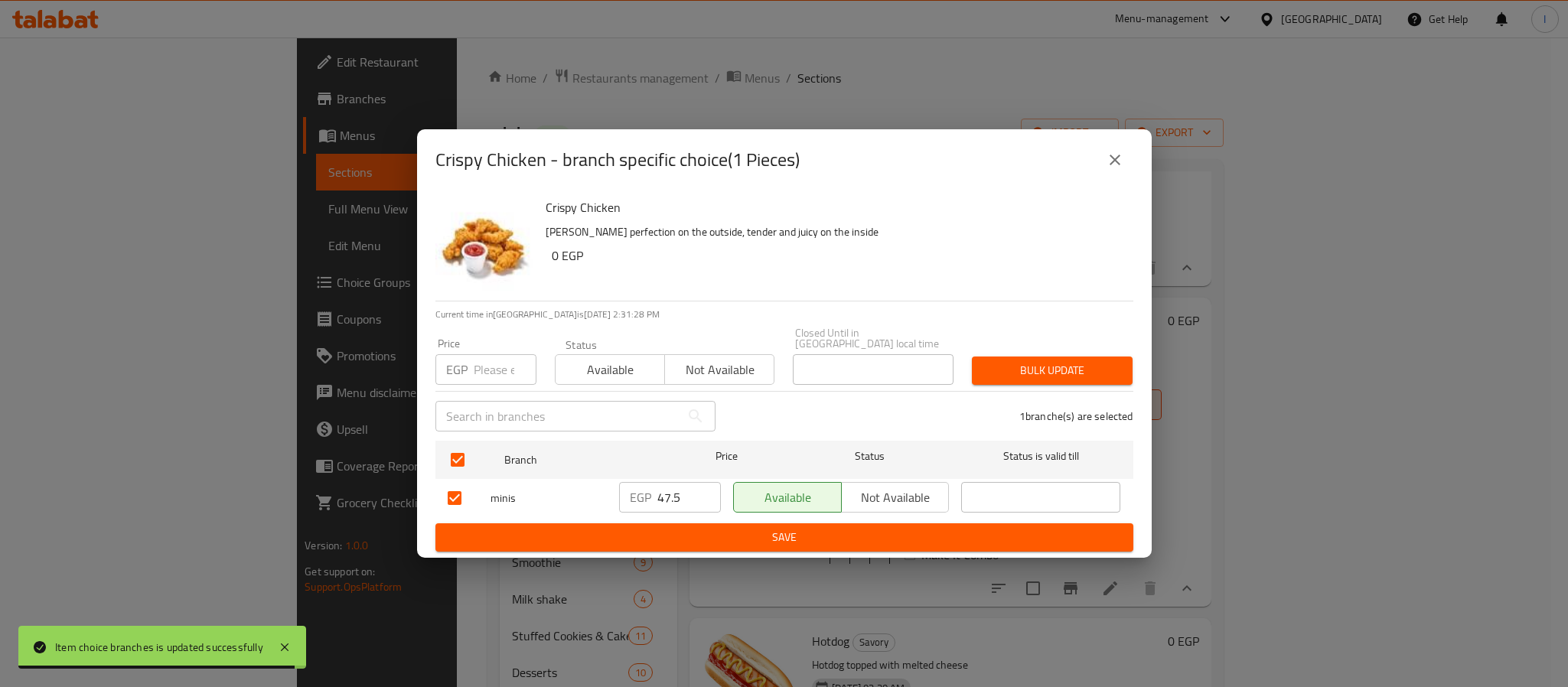
click at [884, 494] on span "Not available" at bounding box center [895, 497] width 95 height 22
click at [882, 528] on span "Save" at bounding box center [784, 537] width 673 height 19
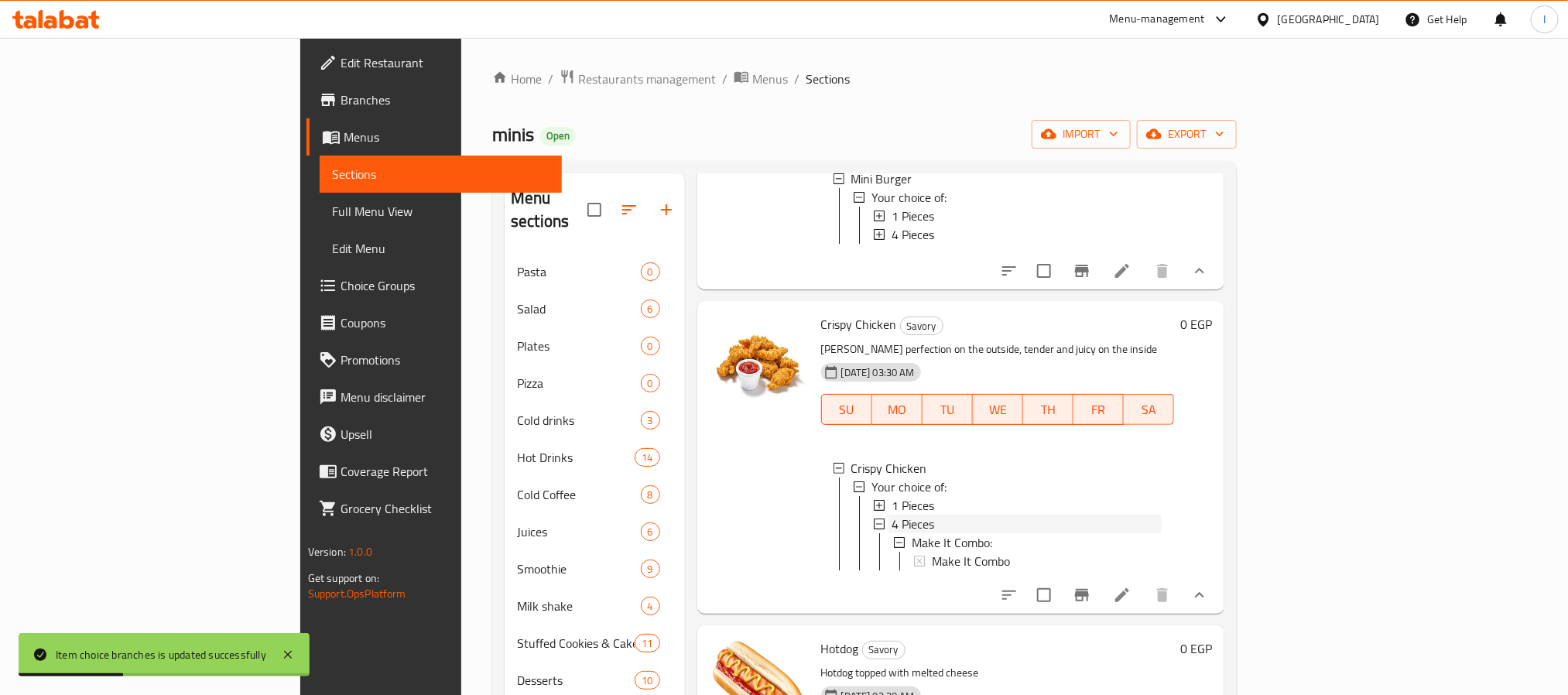
click at [906, 515] on div "4 Pieces" at bounding box center [1026, 524] width 270 height 19
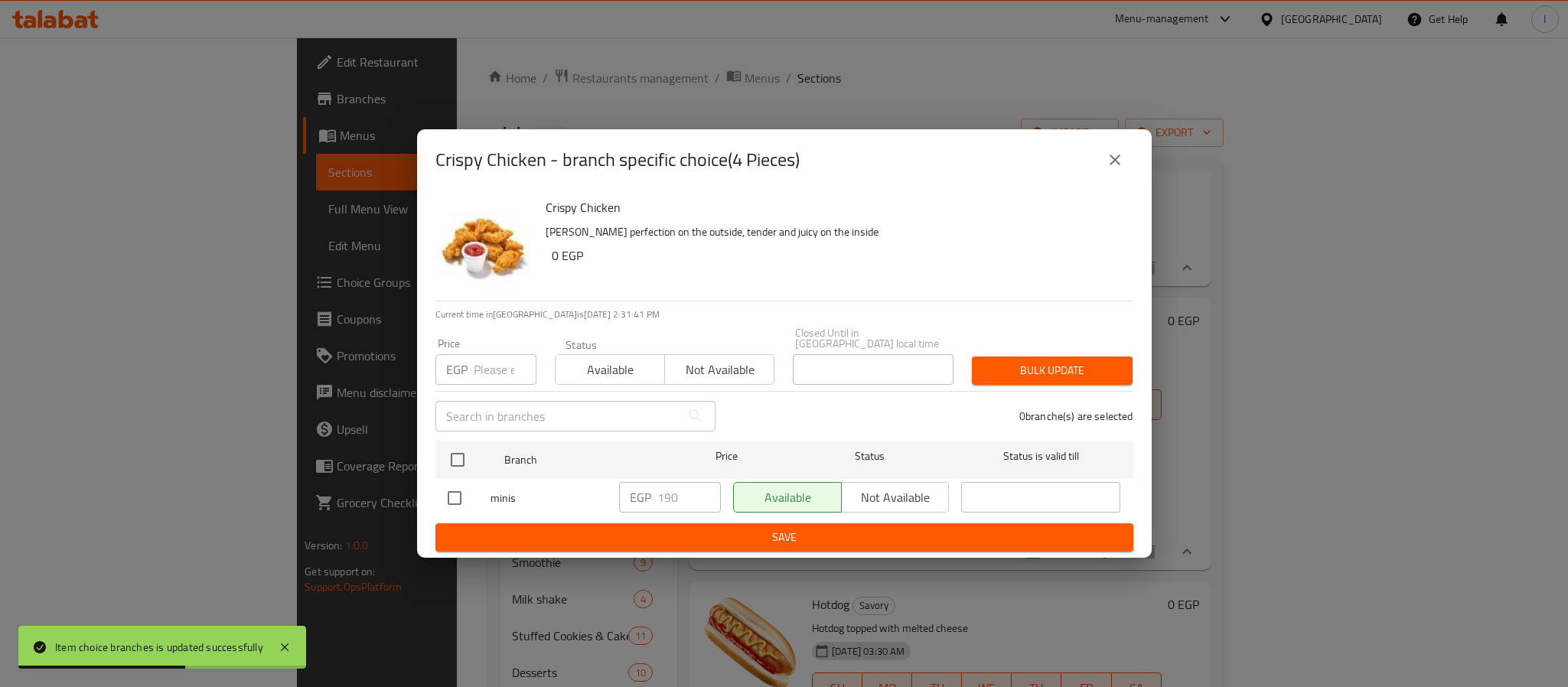
click at [464, 449] on input "checkbox" at bounding box center [457, 460] width 32 height 32
checkbox input "true"
click at [684, 491] on input "190" at bounding box center [688, 497] width 64 height 31
paste input "20"
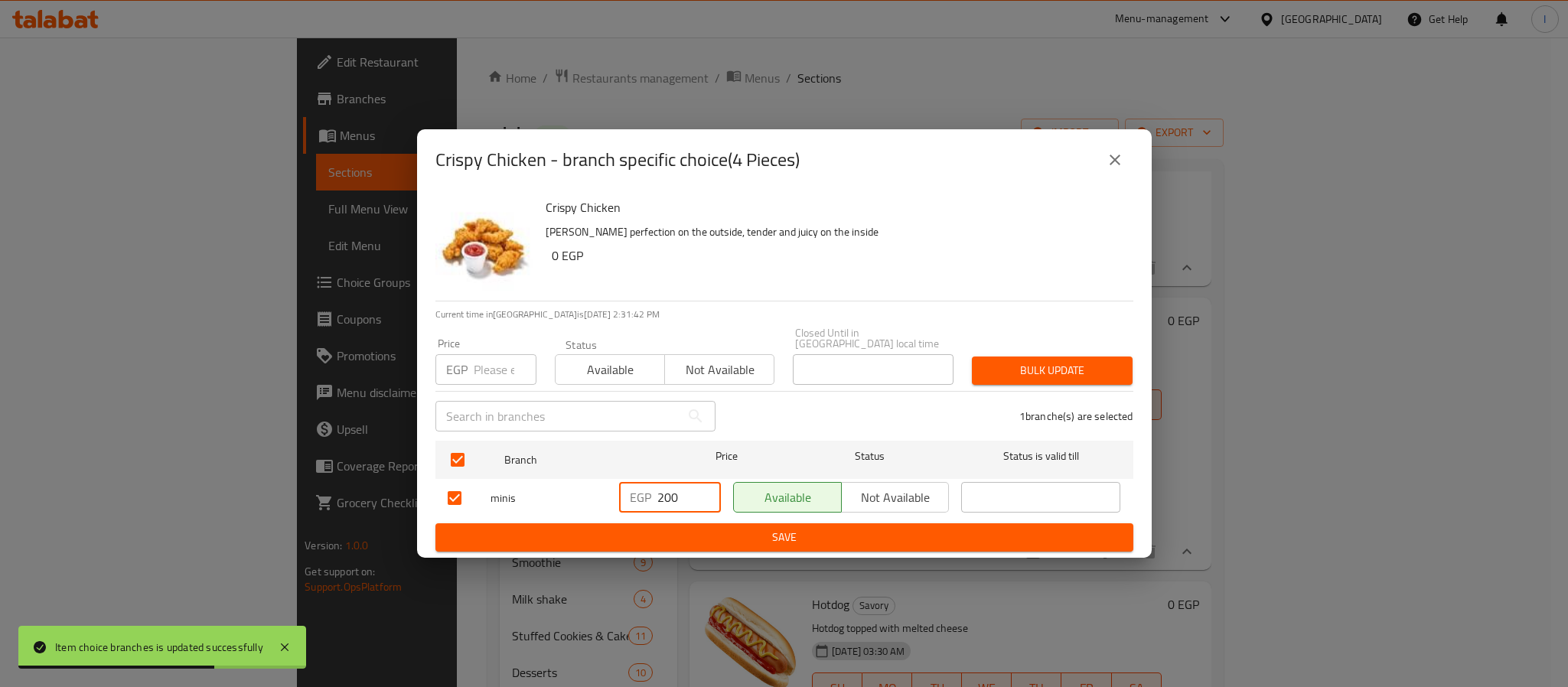
type input "200"
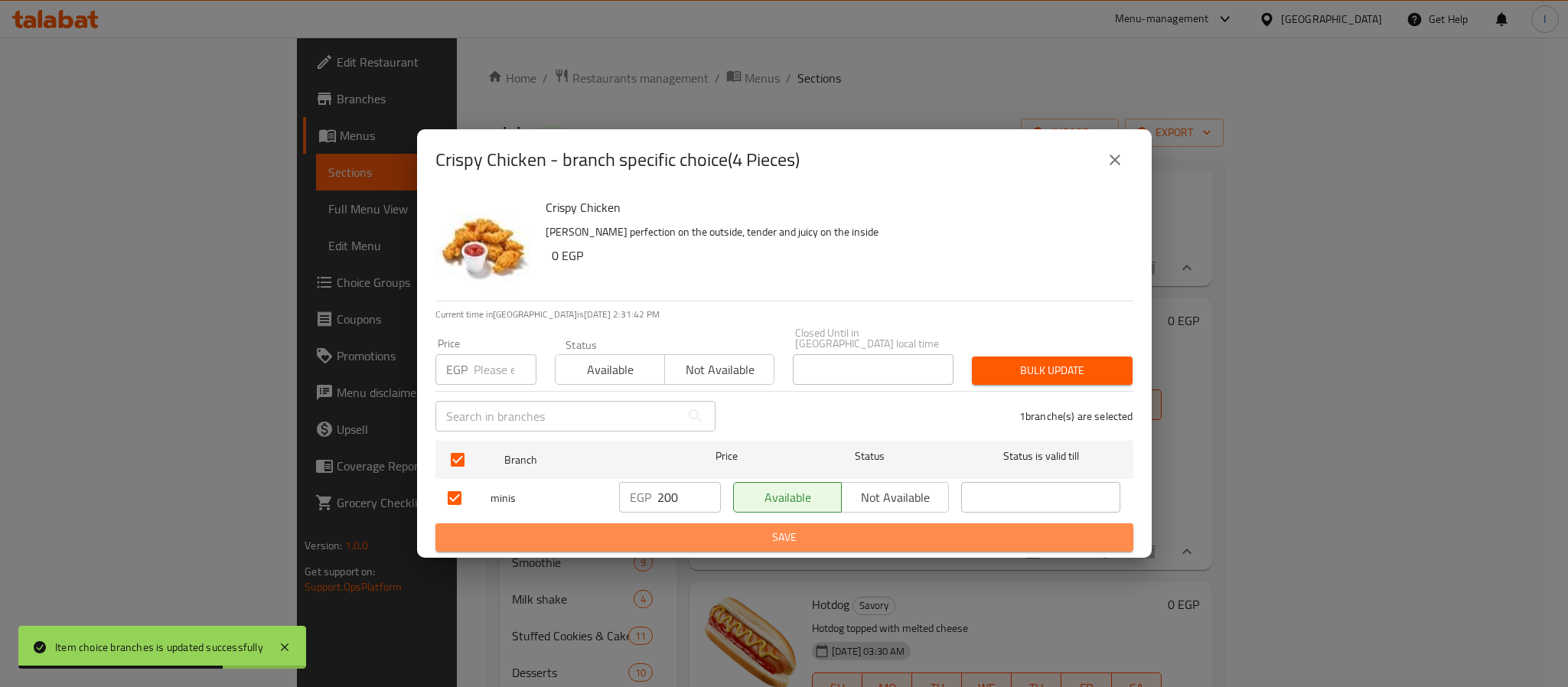
click at [723, 528] on span "Save" at bounding box center [784, 537] width 673 height 19
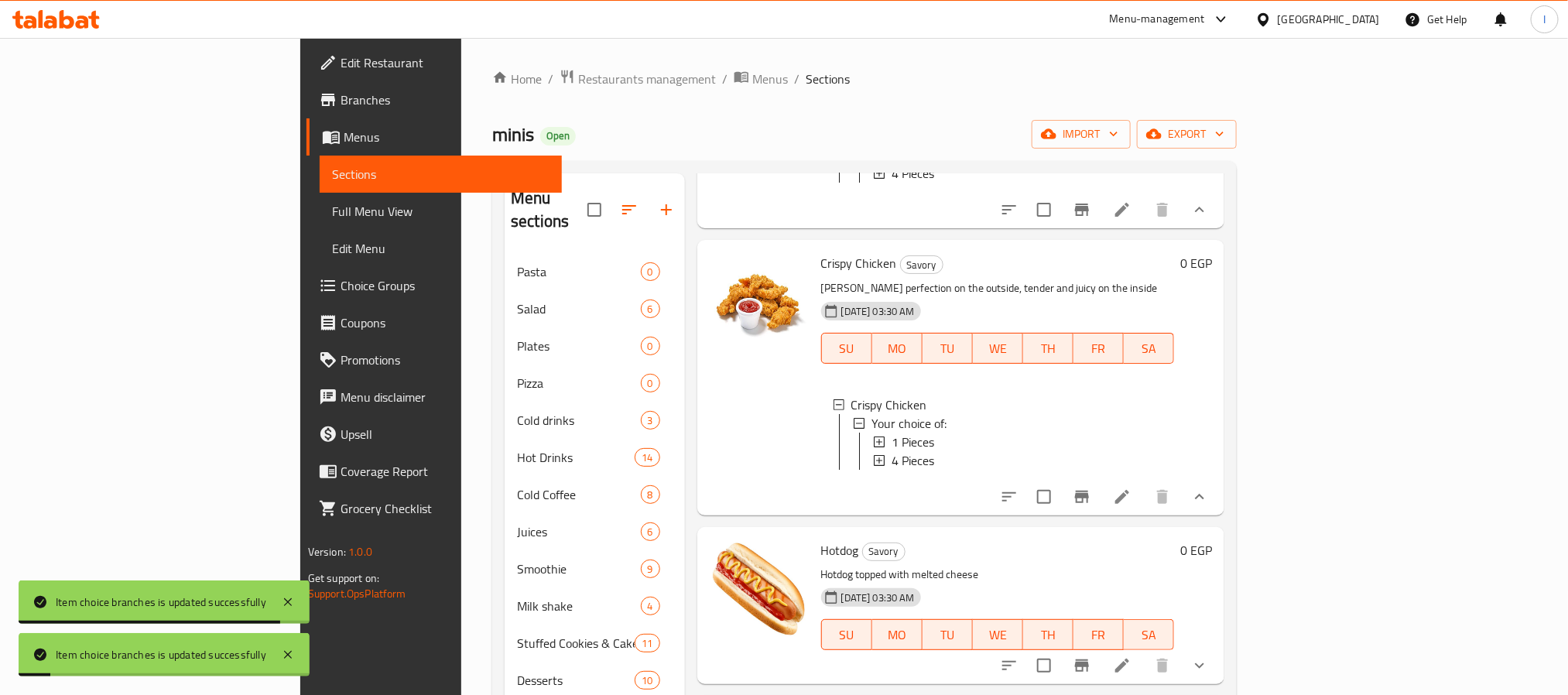
scroll to position [348, 0]
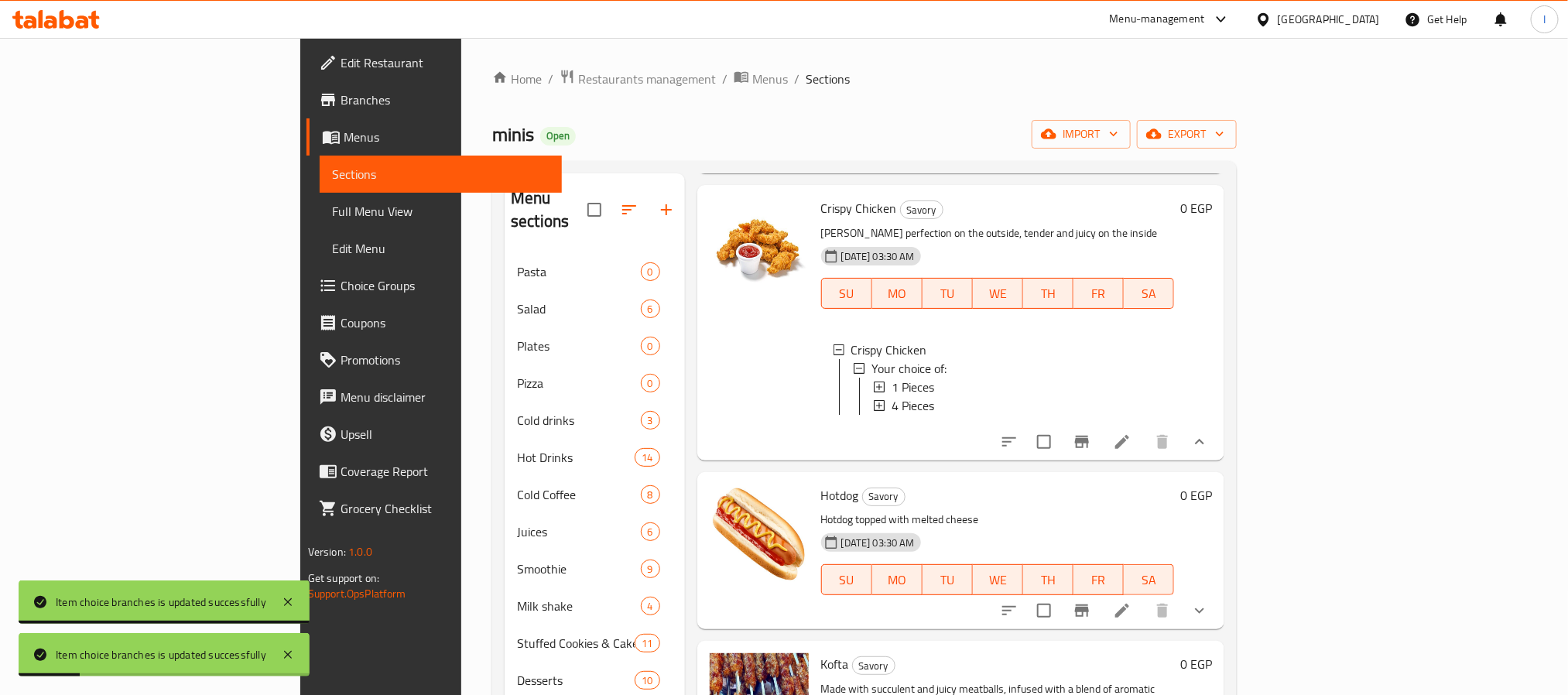
drag, startPoint x: 1474, startPoint y: 622, endPoint x: 1445, endPoint y: 609, distance: 31.8
click at [1209, 619] on icon "show more" at bounding box center [1199, 611] width 19 height 19
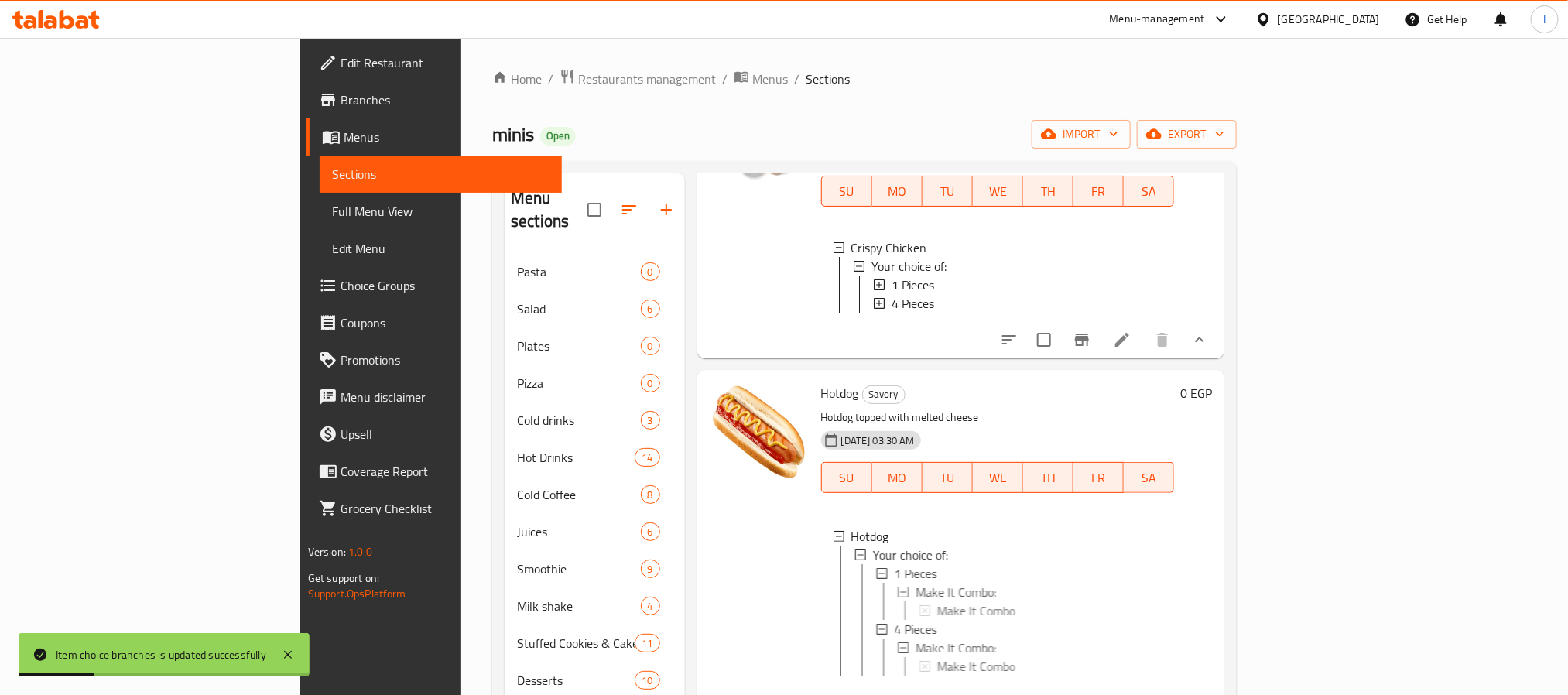
scroll to position [464, 0]
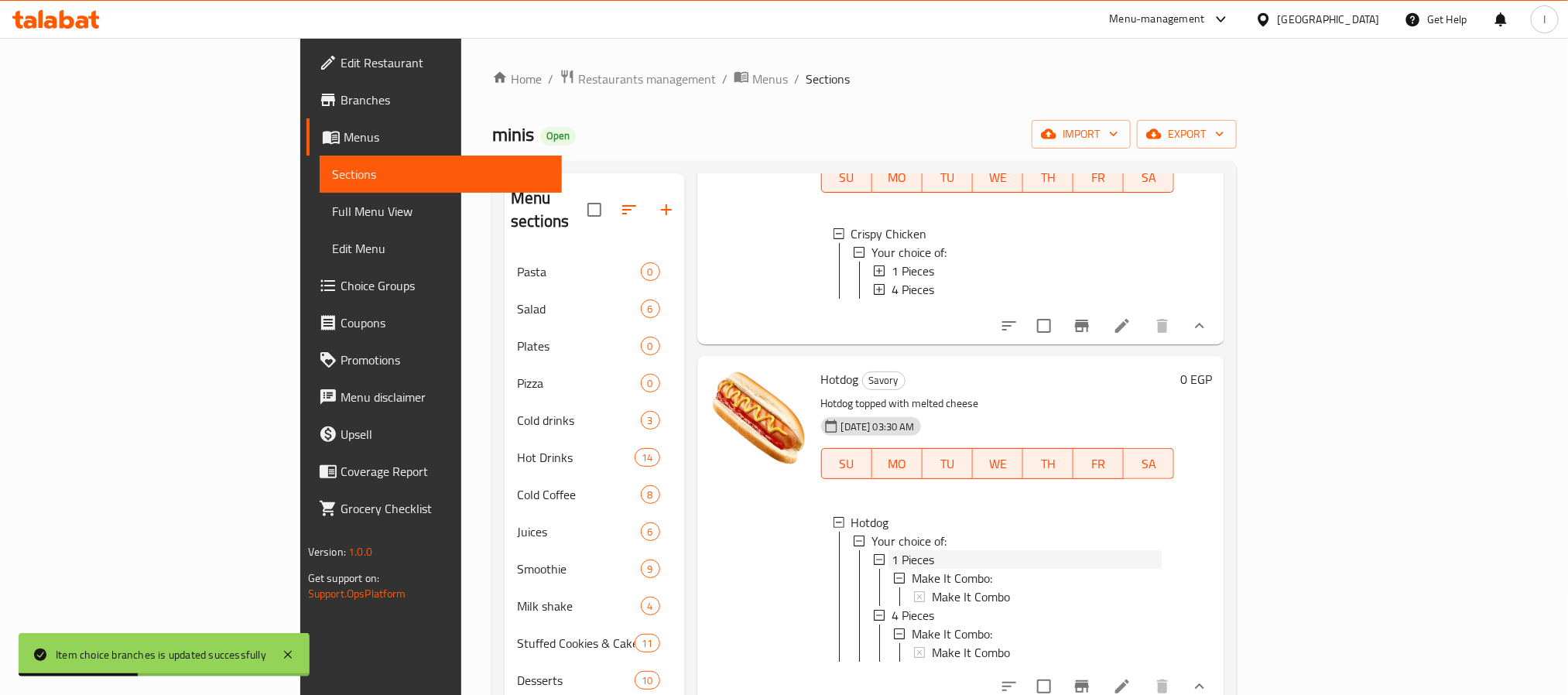
click at [892, 569] on div "1 Pieces" at bounding box center [1026, 559] width 270 height 19
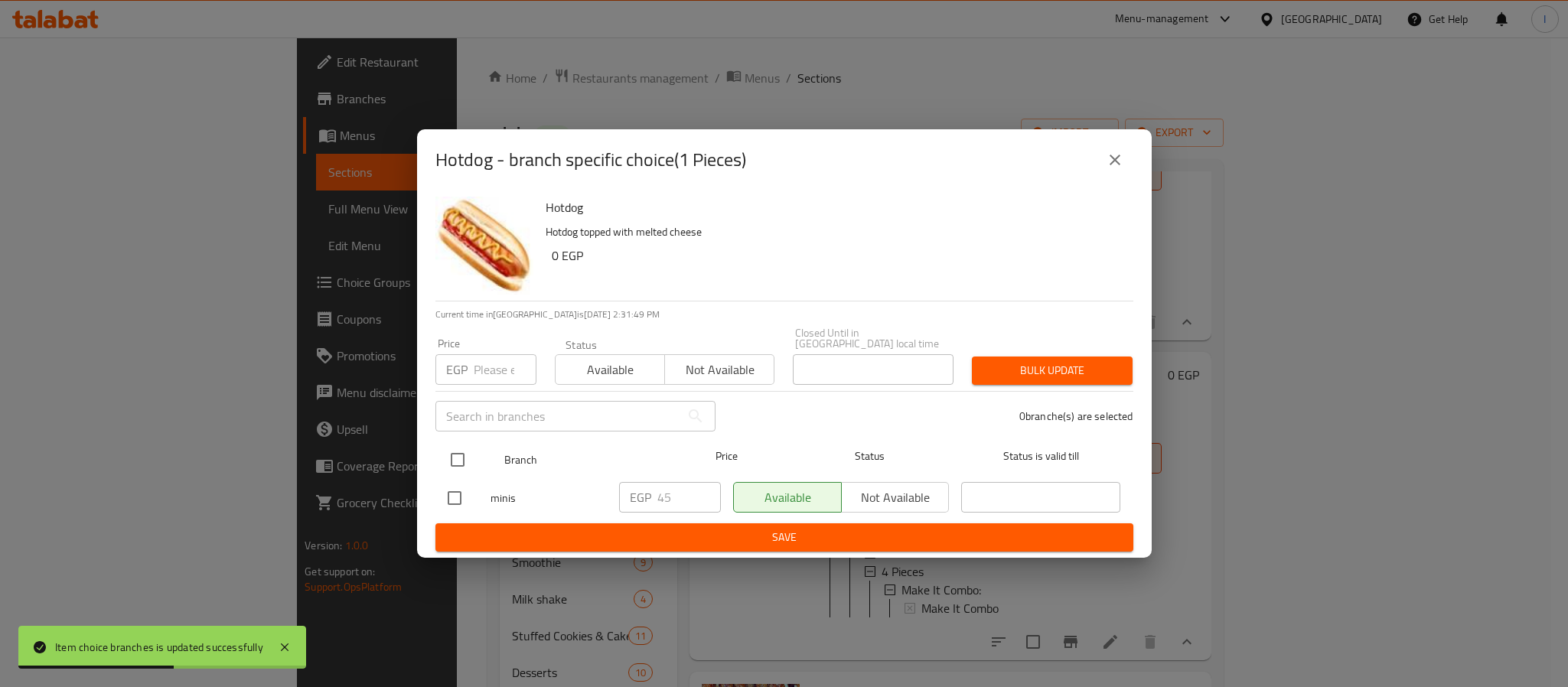
click at [450, 446] on input "checkbox" at bounding box center [457, 460] width 32 height 32
checkbox input "true"
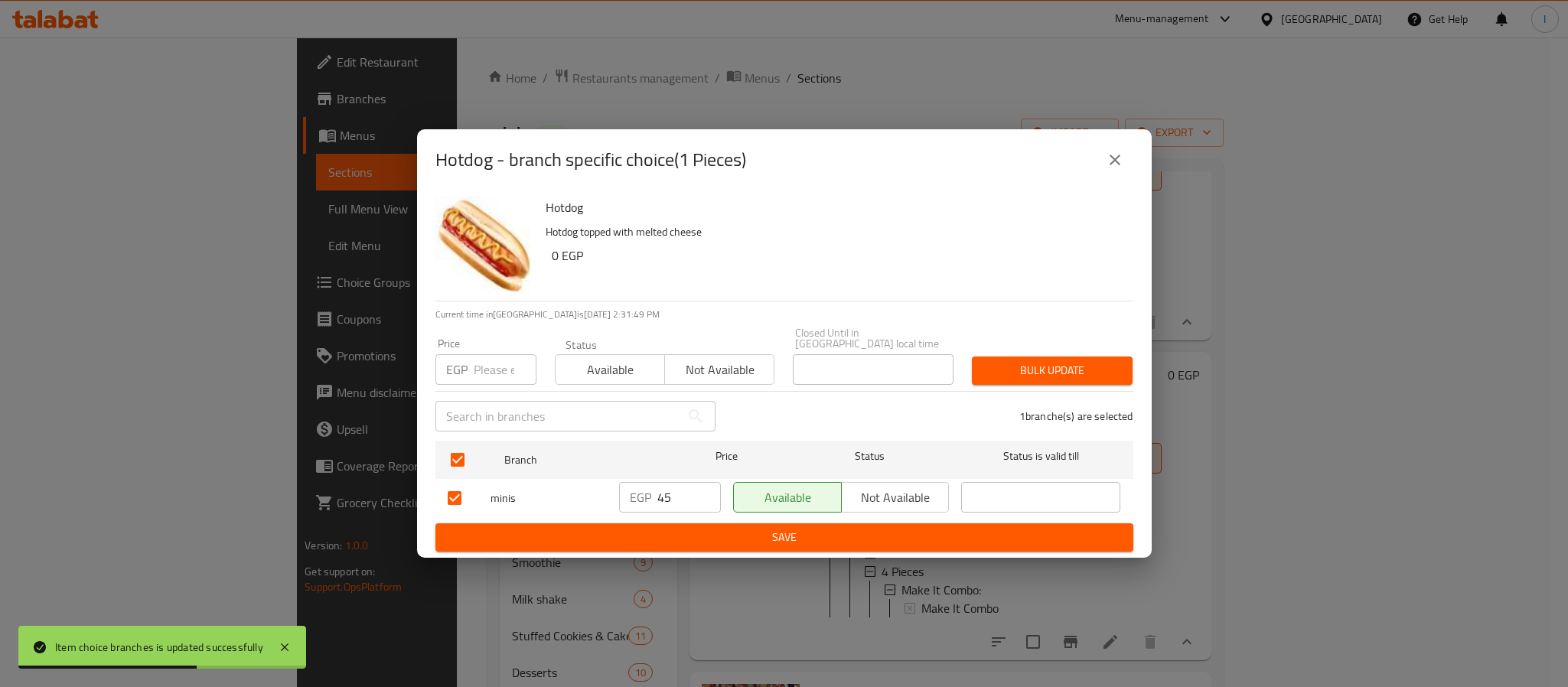
click at [878, 486] on span "Not available" at bounding box center [895, 497] width 95 height 22
click at [843, 534] on span "Save" at bounding box center [784, 537] width 673 height 19
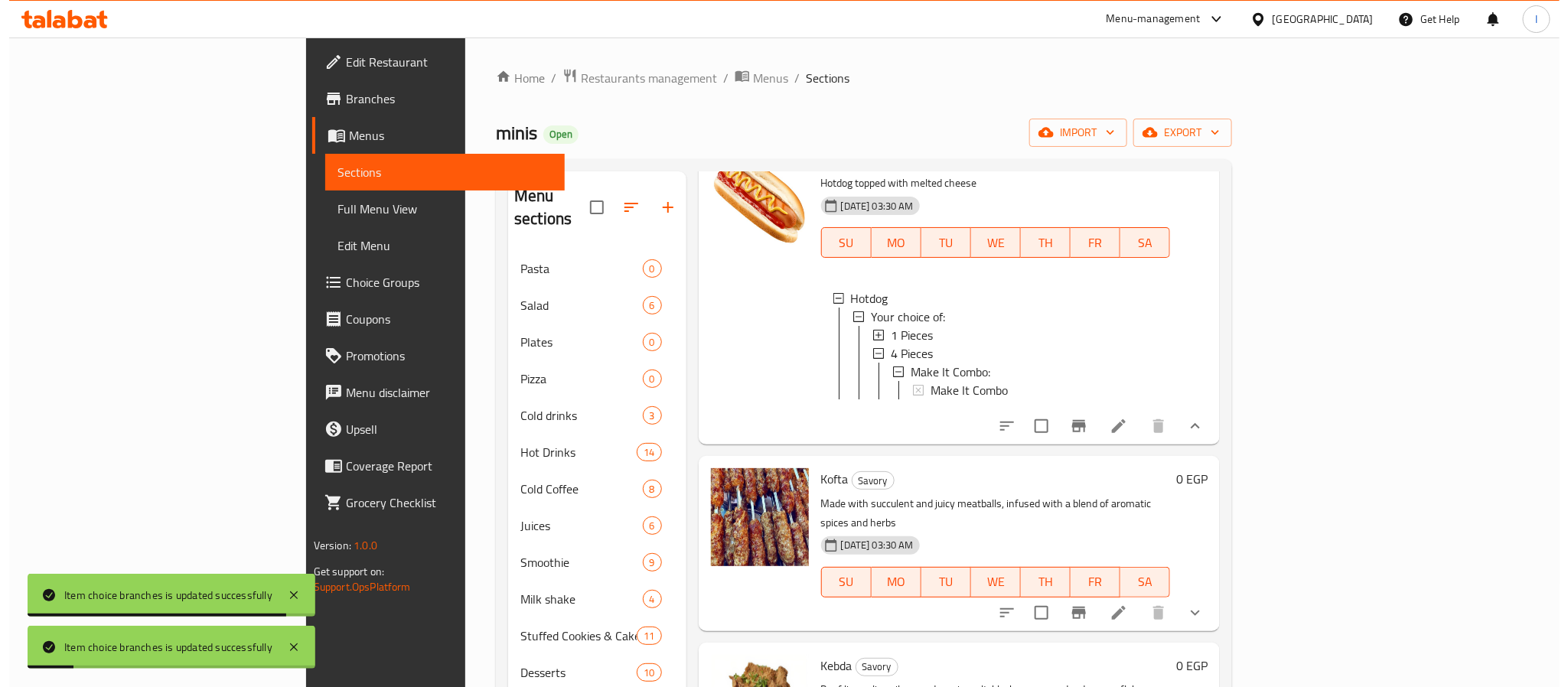
scroll to position [688, 0]
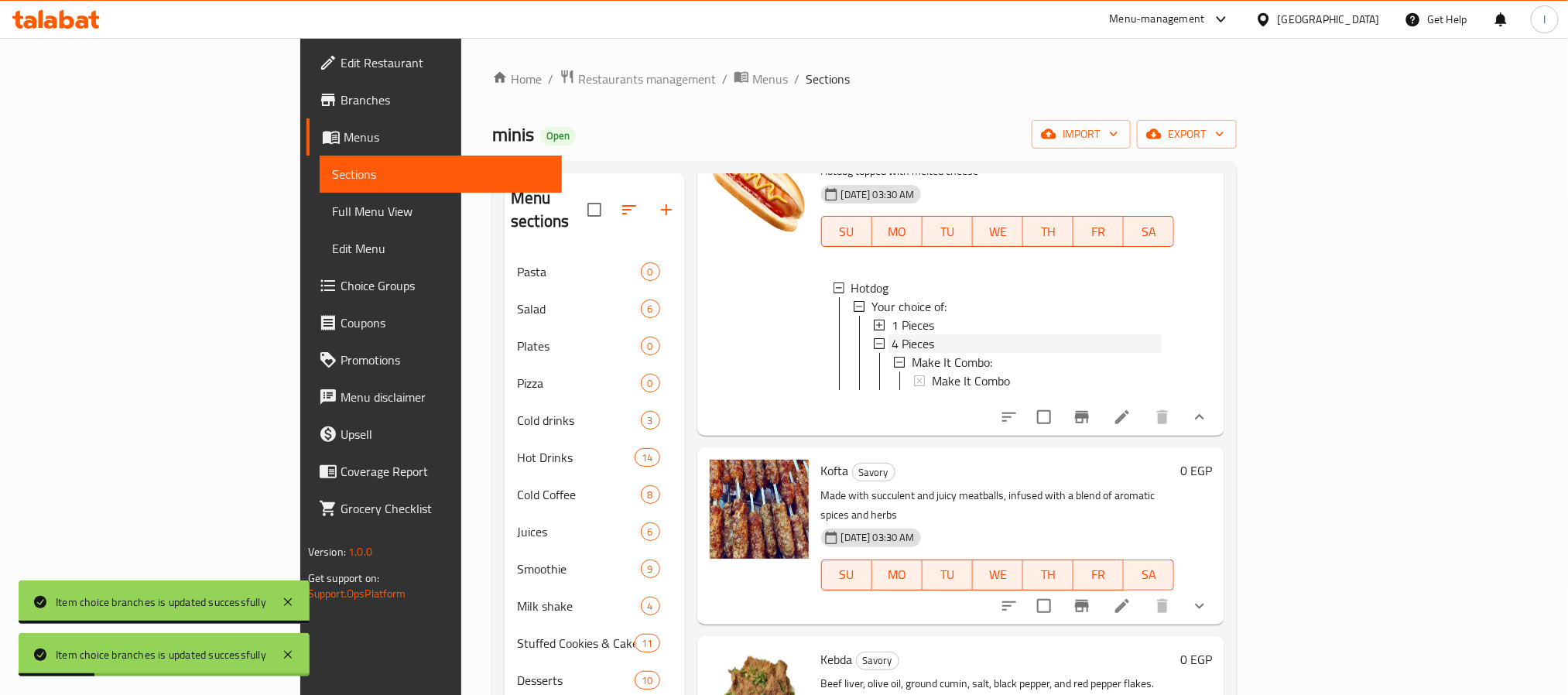
click at [892, 353] on span "4 Pieces" at bounding box center [912, 343] width 42 height 19
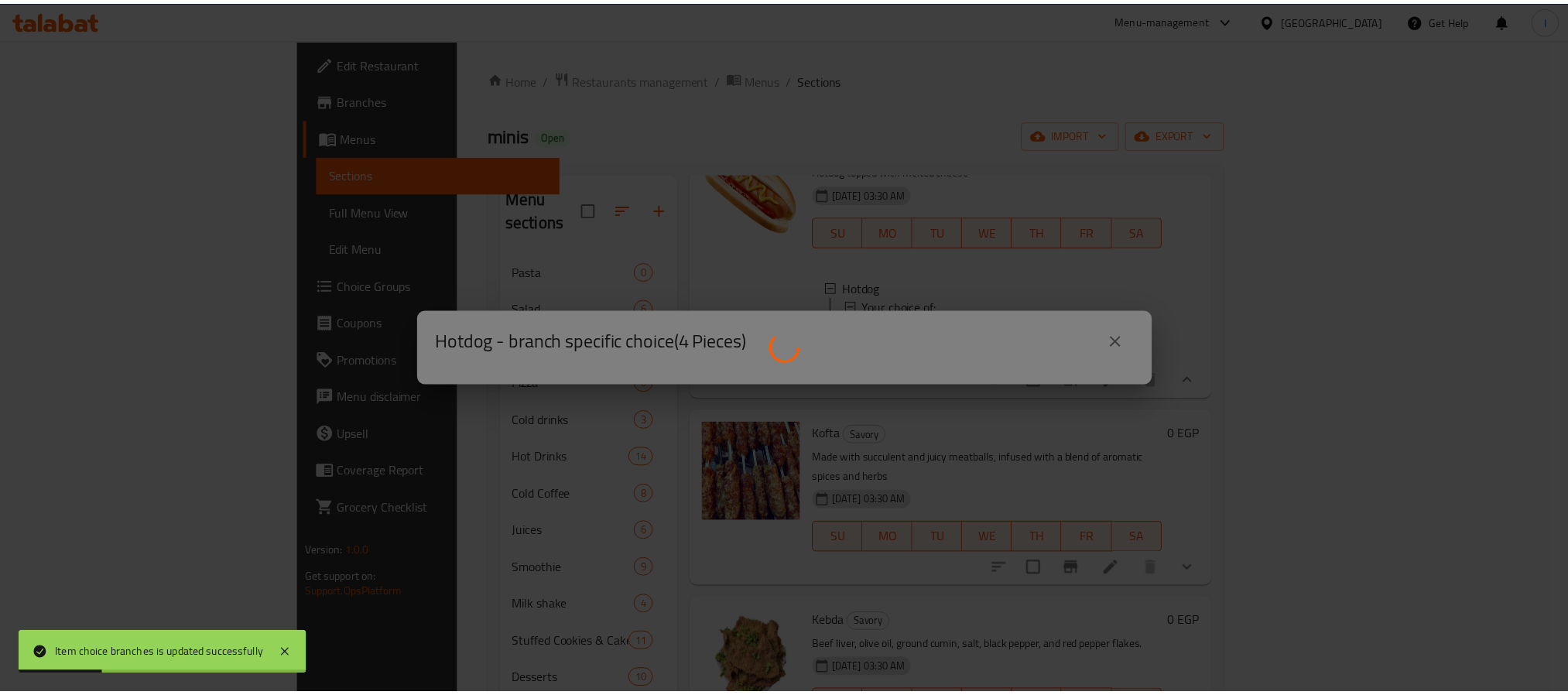
scroll to position [0, 0]
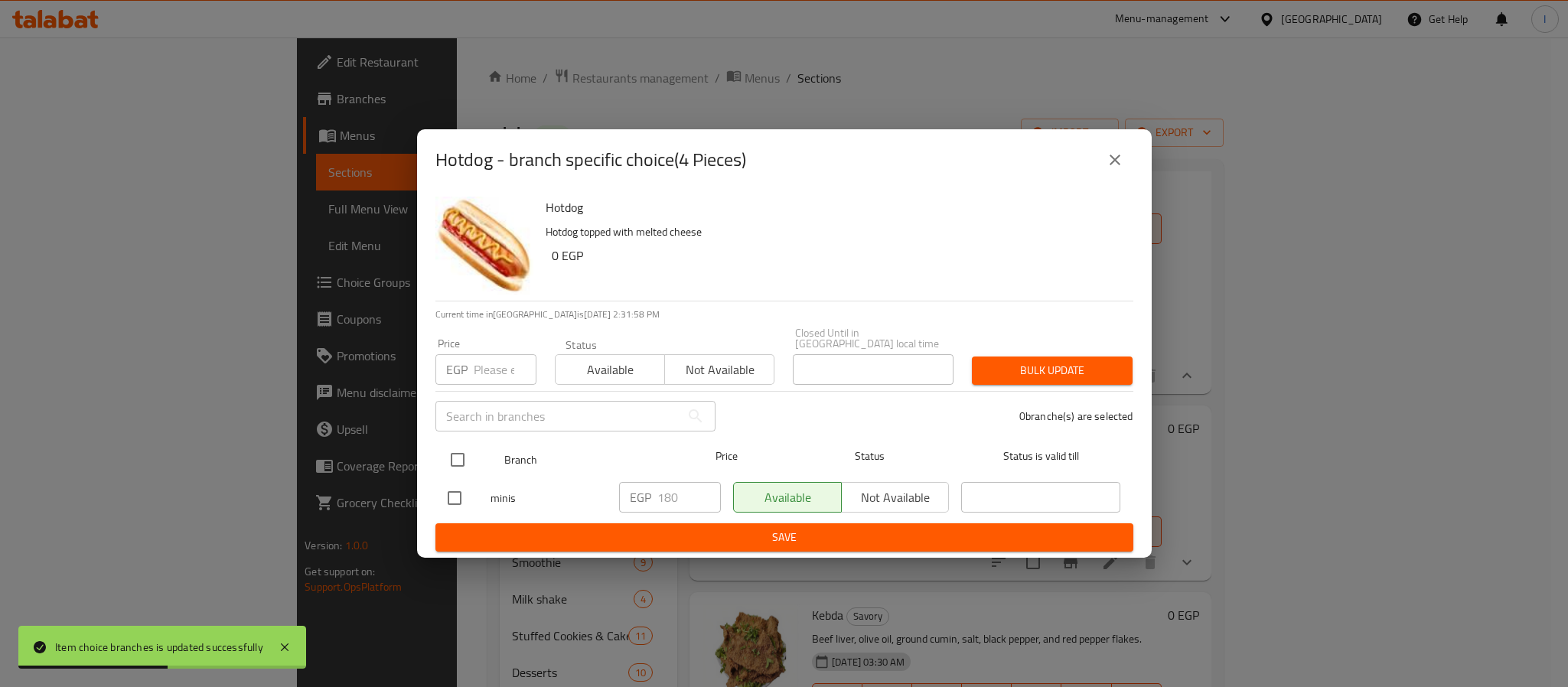
click at [460, 457] on input "checkbox" at bounding box center [457, 460] width 32 height 32
checkbox input "true"
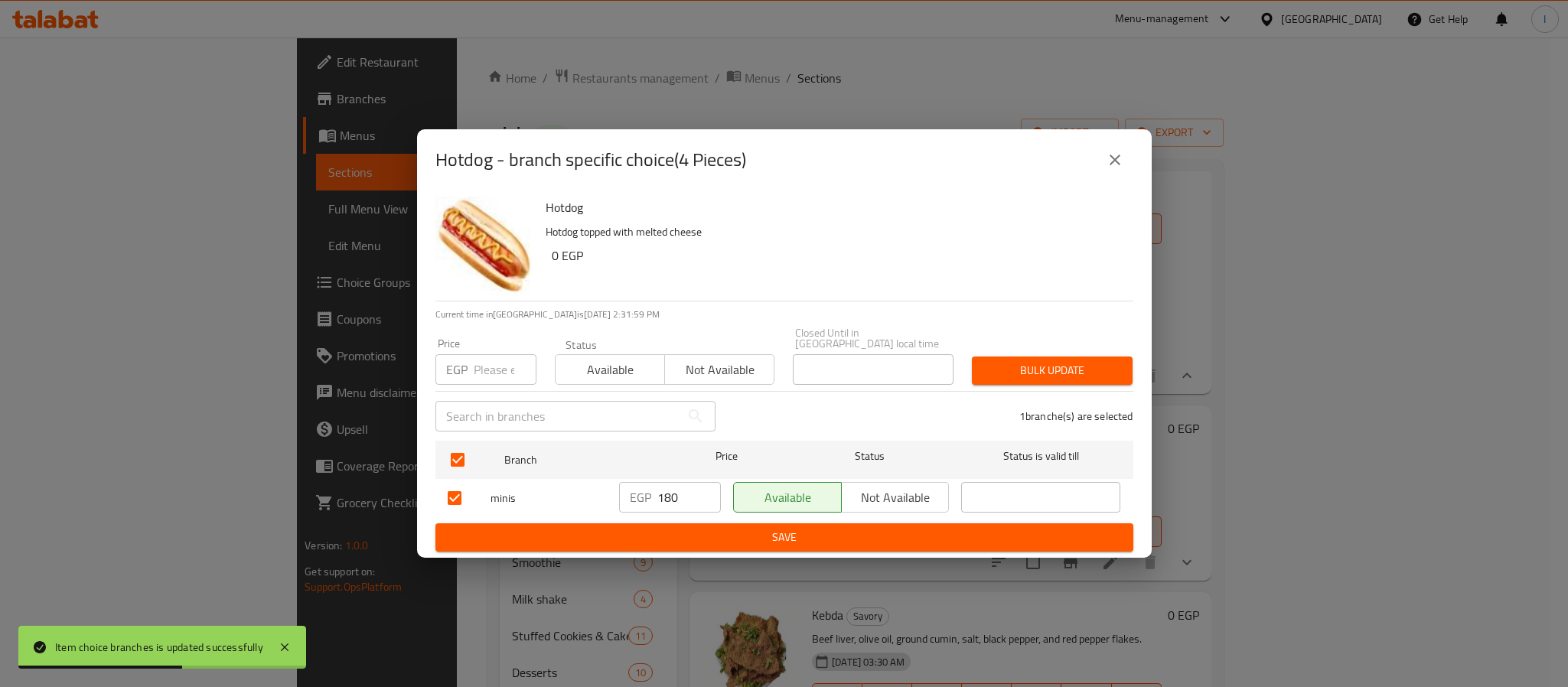
click at [669, 493] on input "180" at bounding box center [688, 497] width 64 height 31
paste input "20"
type input "200"
click at [737, 523] on button "Save" at bounding box center [784, 537] width 698 height 29
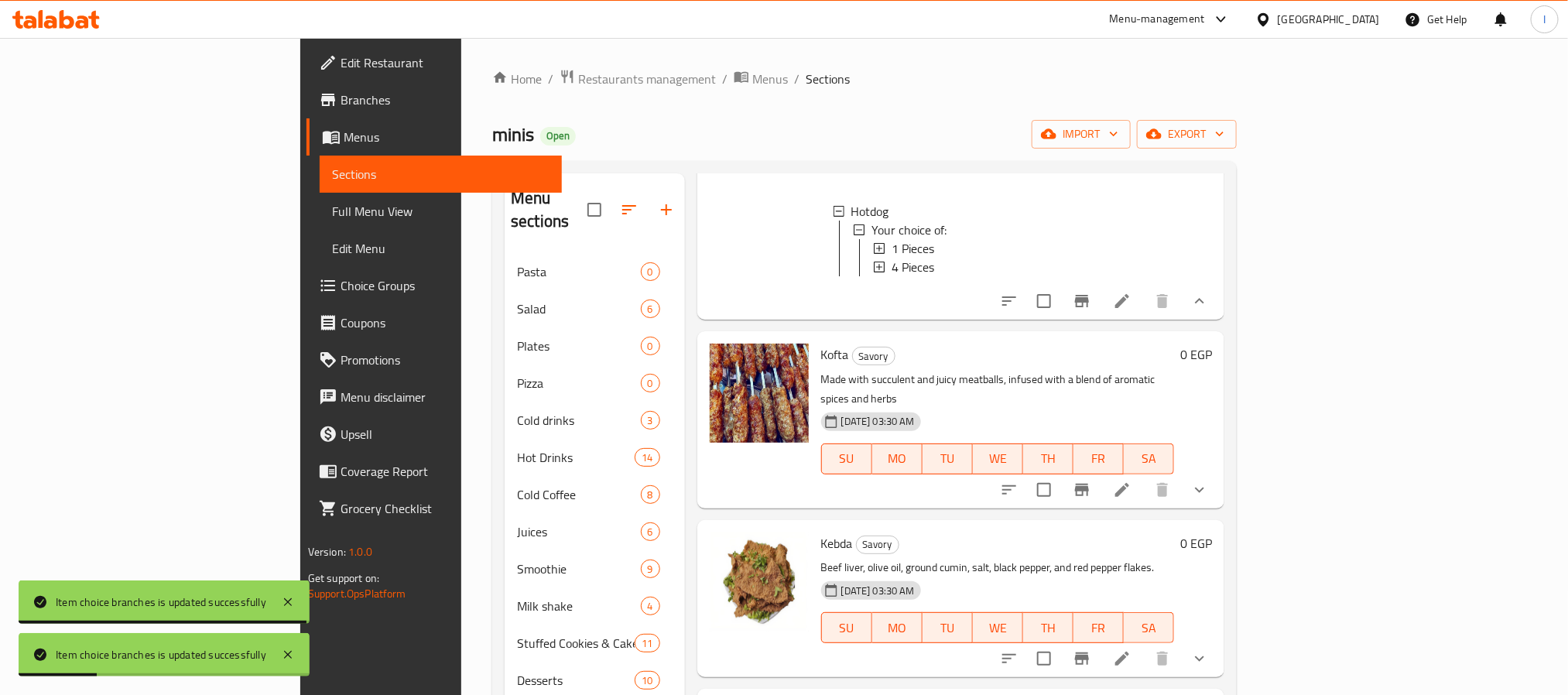
scroll to position [812, 0]
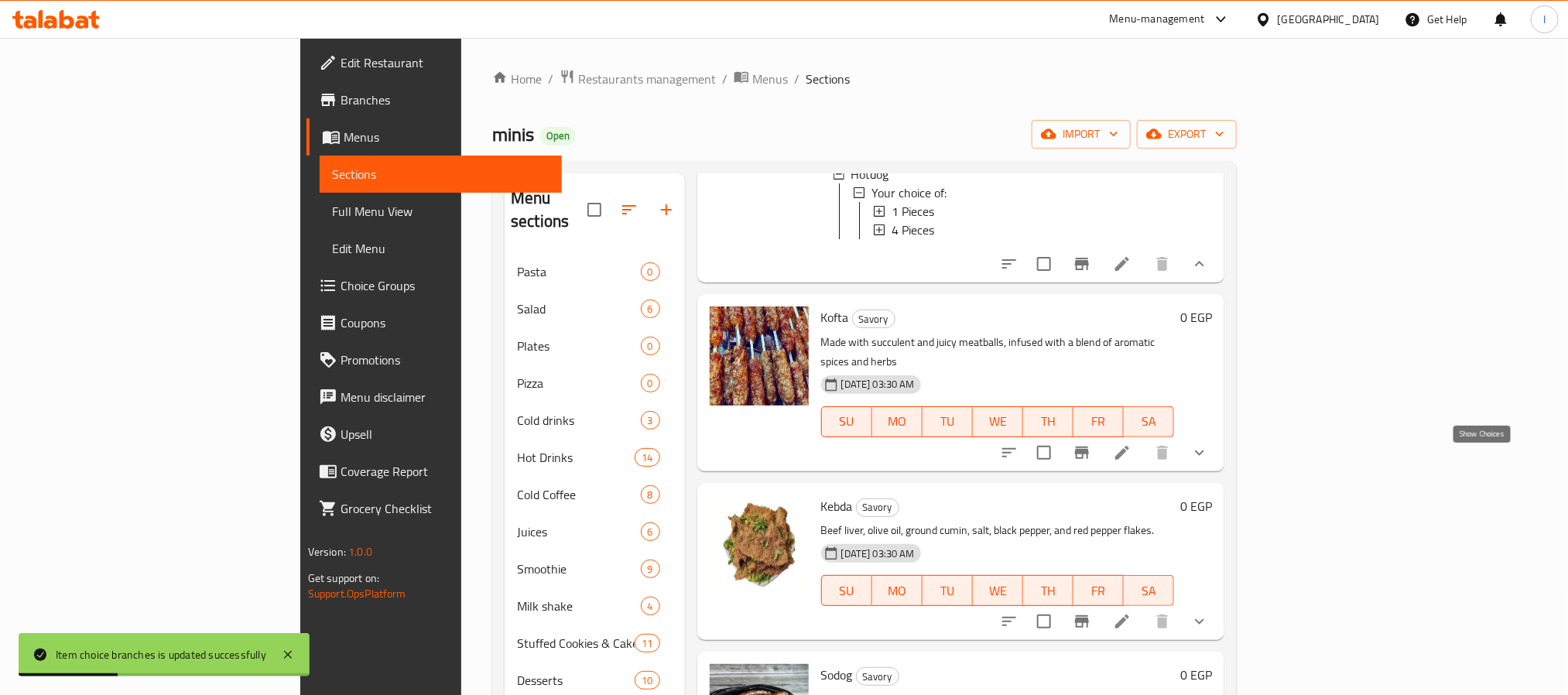
click at [1204, 455] on icon "show more" at bounding box center [1199, 453] width 9 height 6
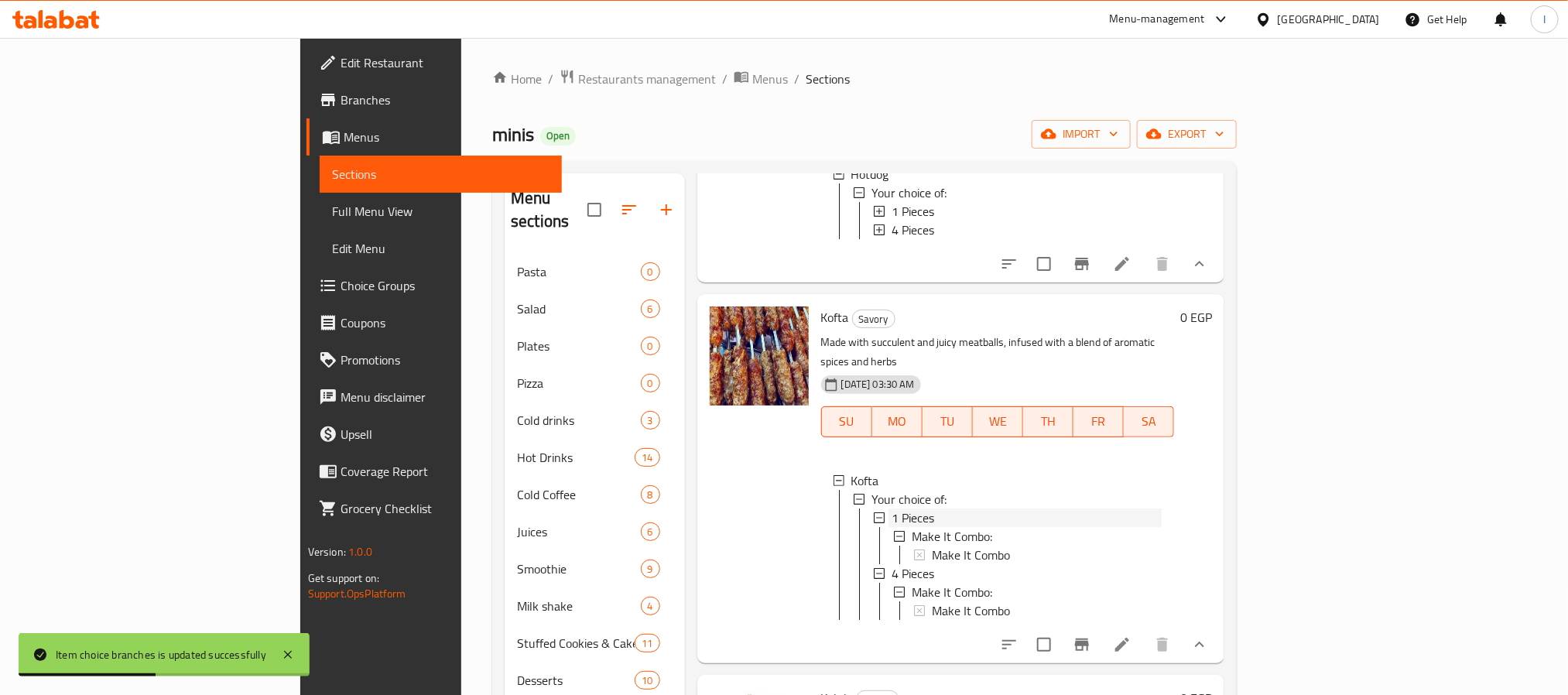
click at [892, 527] on span "1 Pieces" at bounding box center [912, 517] width 42 height 19
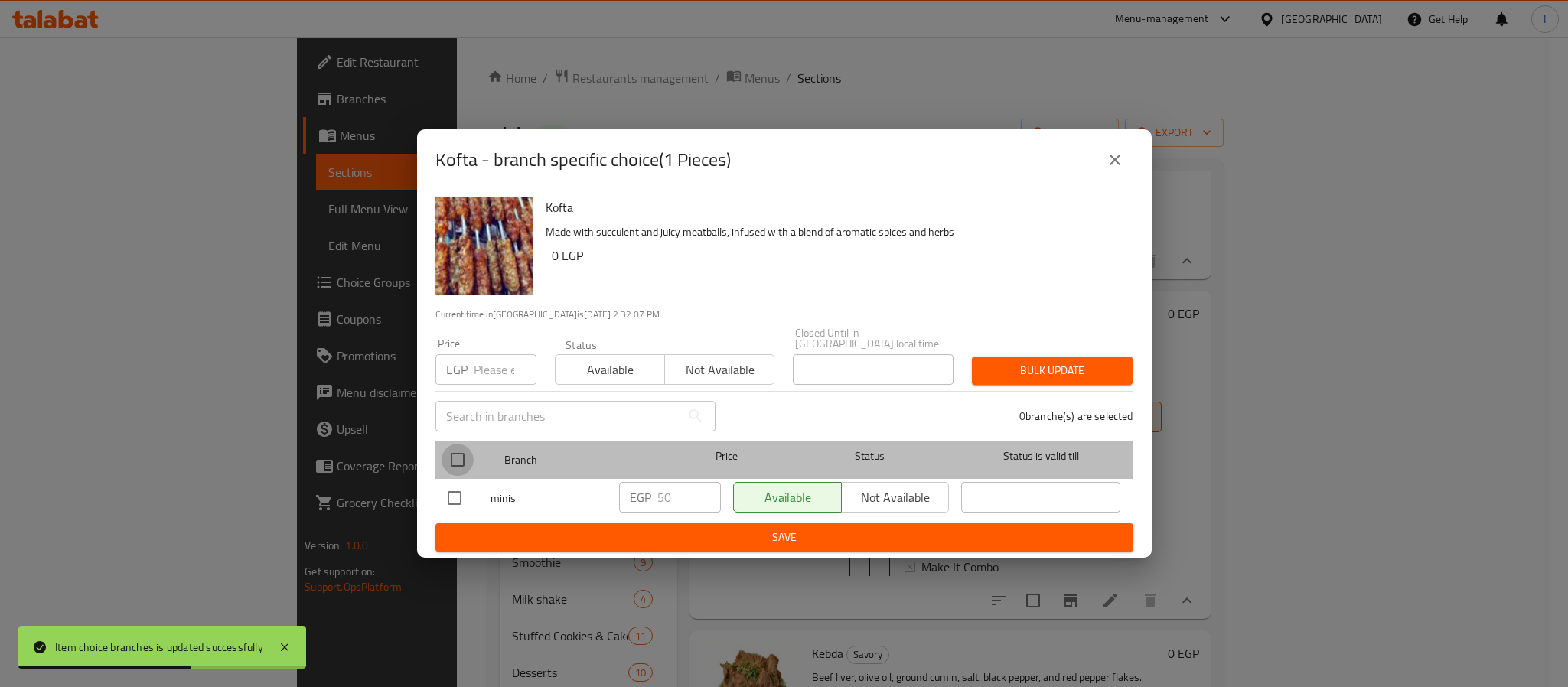
click at [451, 449] on input "checkbox" at bounding box center [457, 460] width 32 height 32
checkbox input "true"
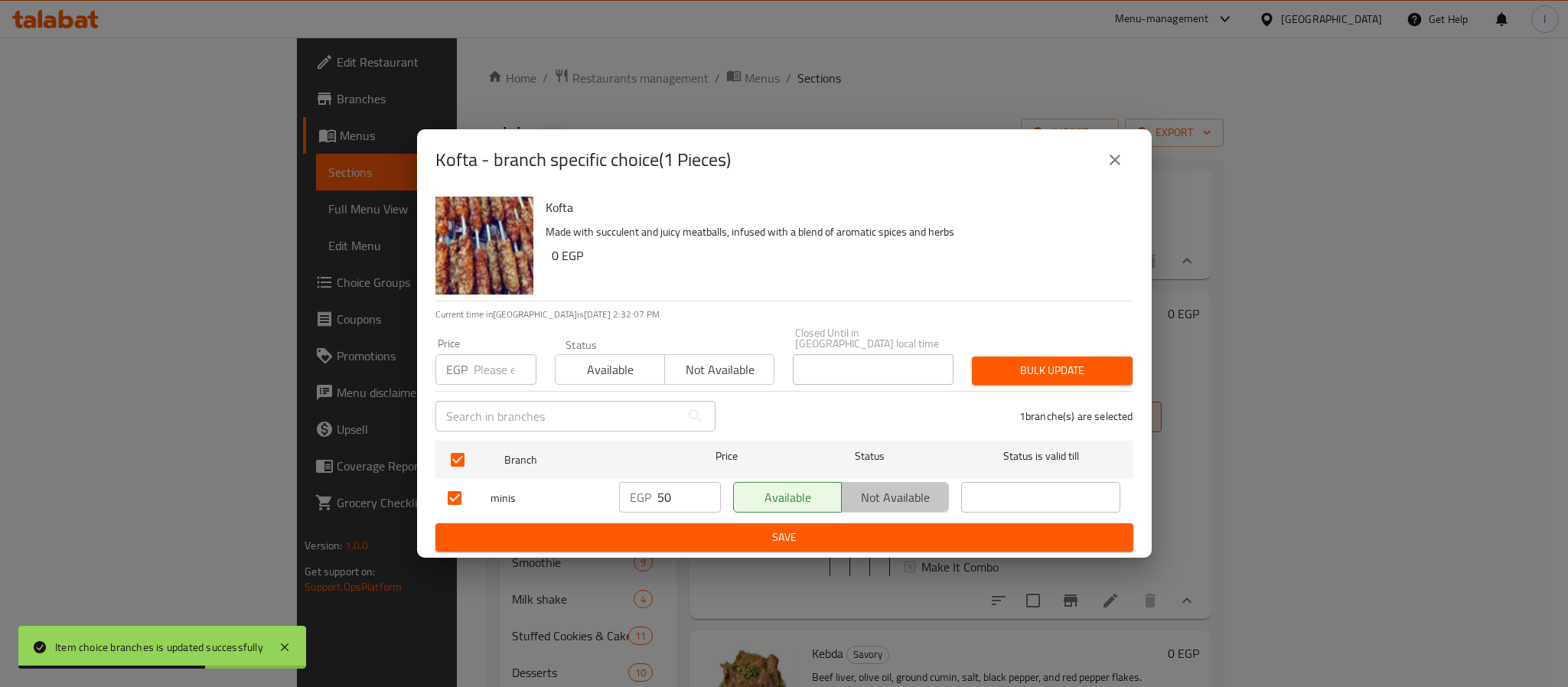
drag, startPoint x: 912, startPoint y: 480, endPoint x: 903, endPoint y: 526, distance: 46.9
click at [909, 486] on span "Not available" at bounding box center [895, 497] width 95 height 22
click at [895, 533] on span "Save" at bounding box center [784, 537] width 673 height 19
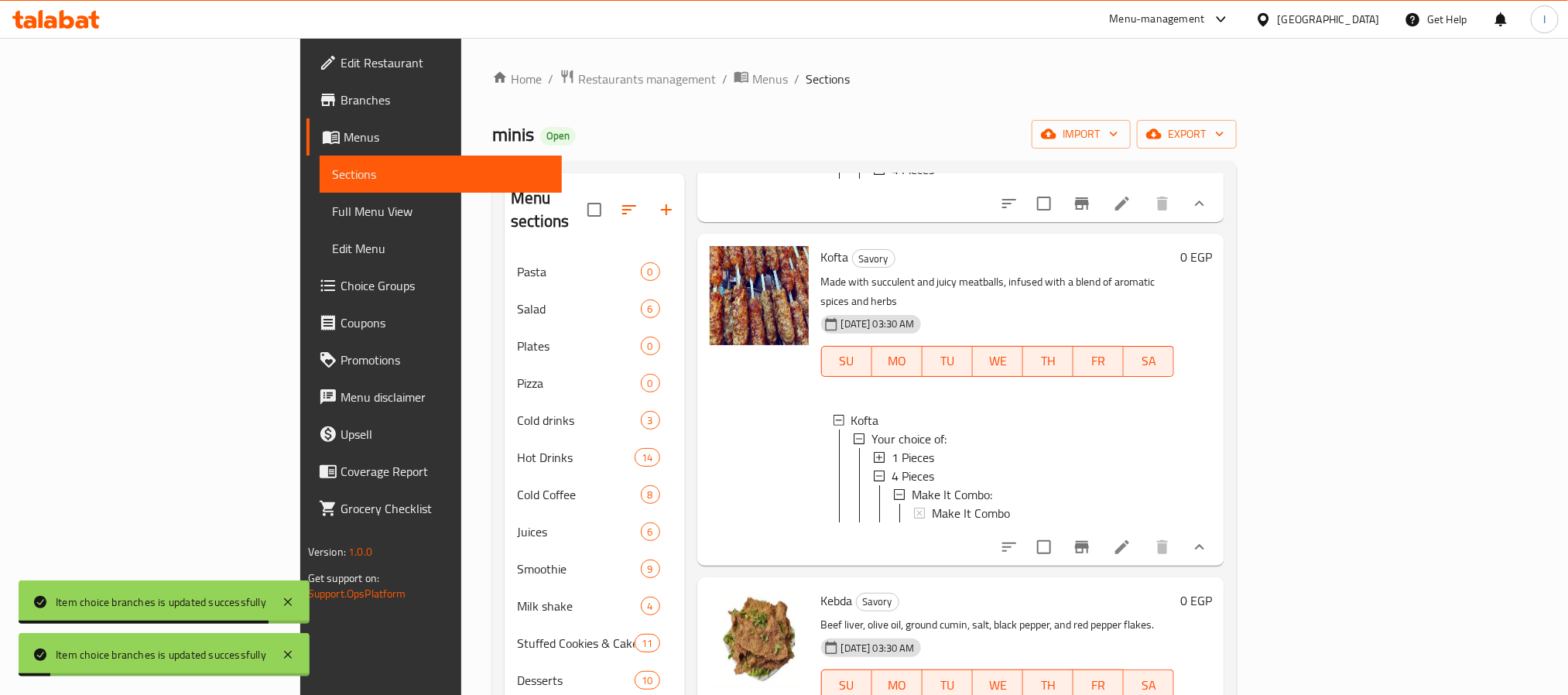
scroll to position [928, 0]
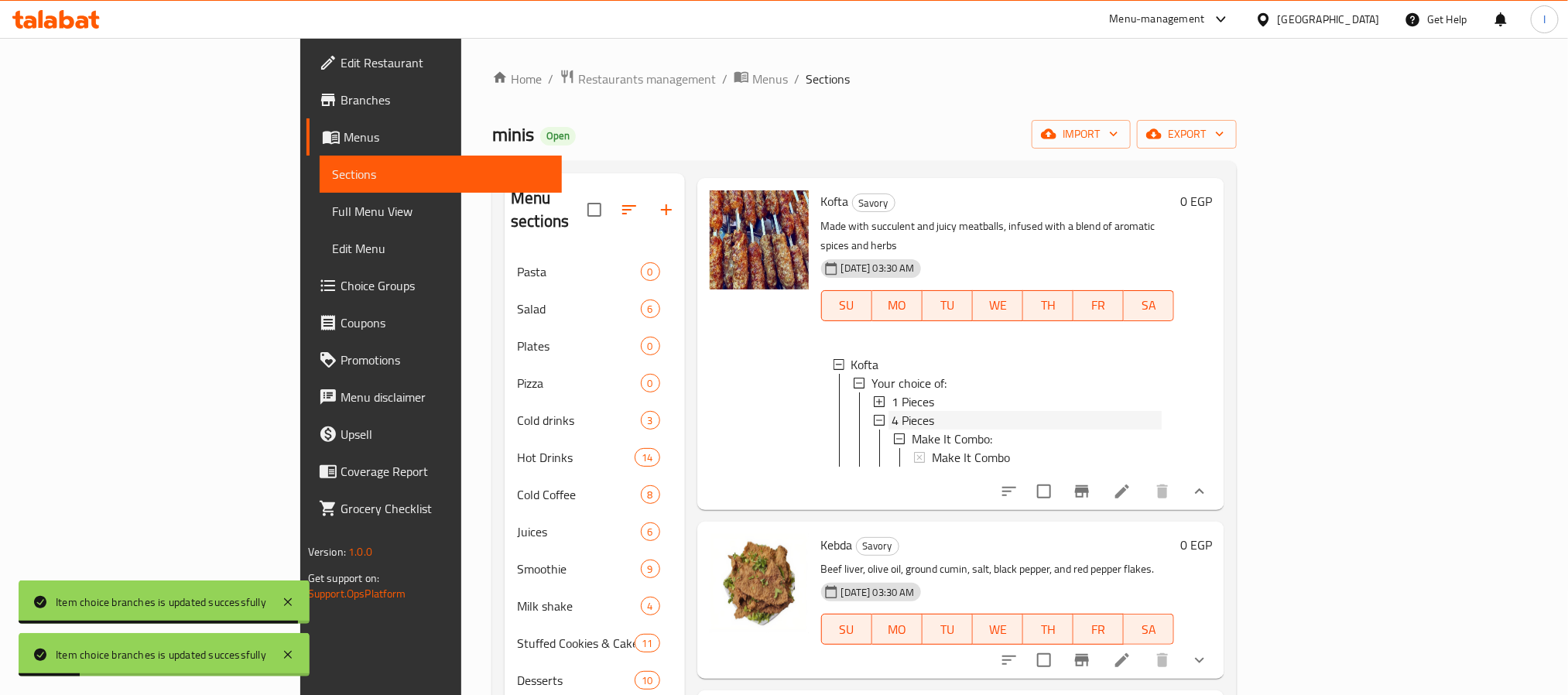
click at [892, 429] on span "4 Pieces" at bounding box center [912, 420] width 42 height 19
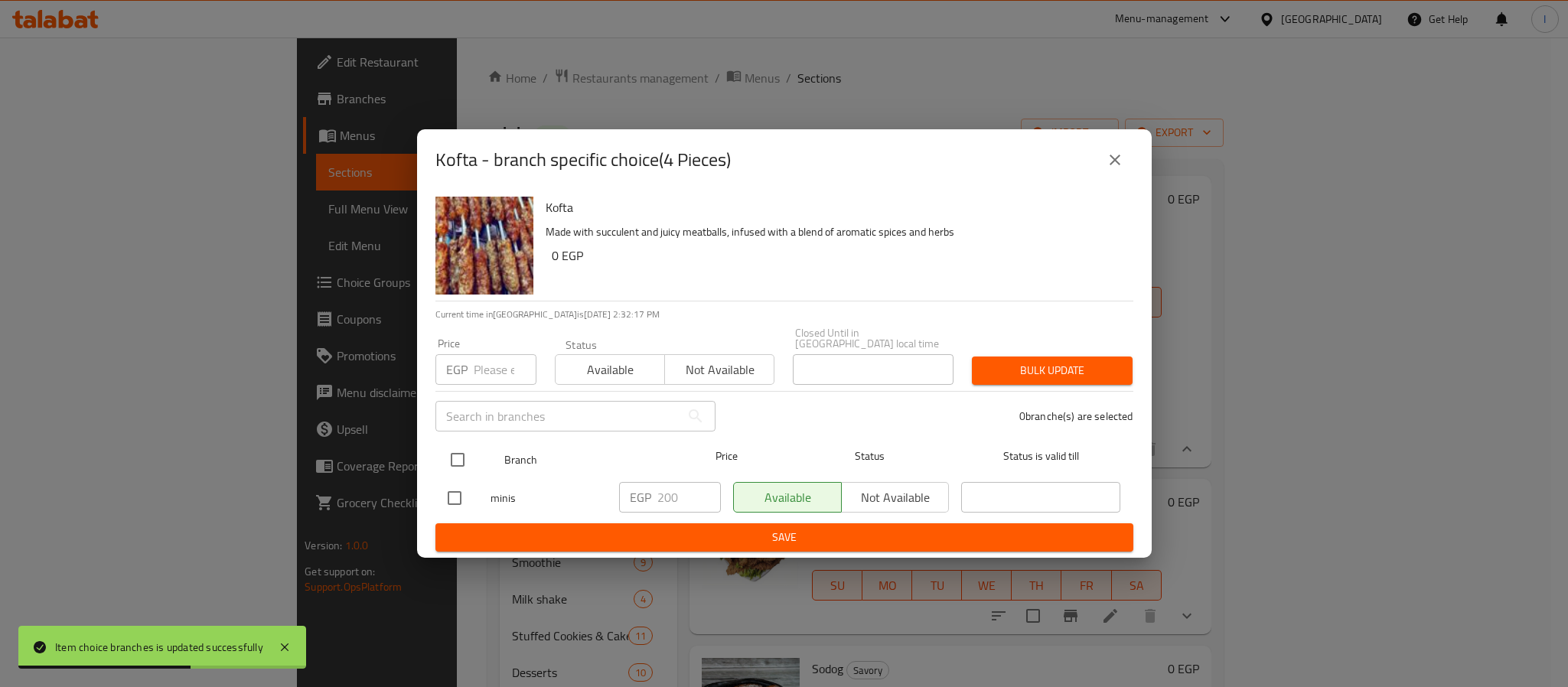
click at [462, 446] on input "checkbox" at bounding box center [457, 460] width 32 height 32
checkbox input "true"
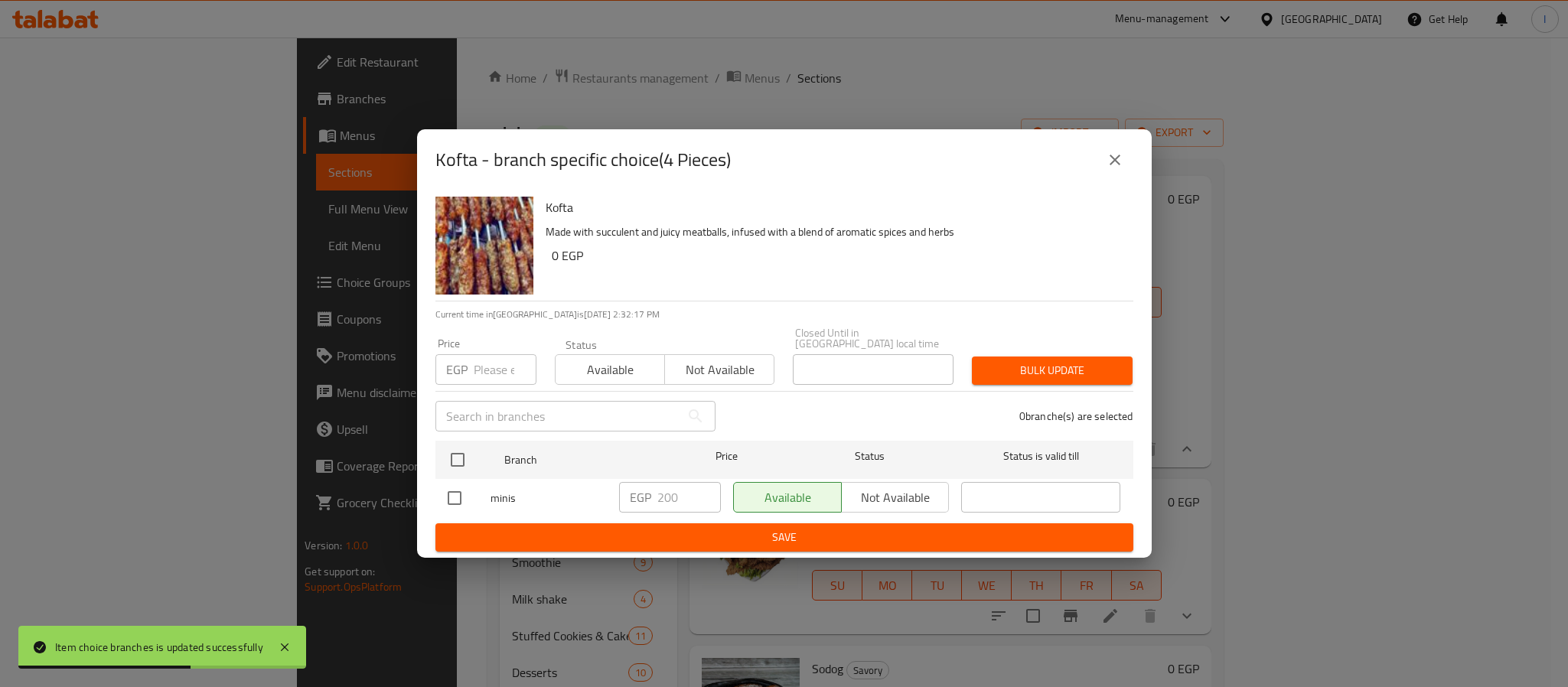
checkbox input "true"
click at [668, 489] on input "200" at bounding box center [688, 497] width 64 height 31
paste input "25"
type input "225"
click at [732, 528] on span "Save" at bounding box center [784, 537] width 673 height 19
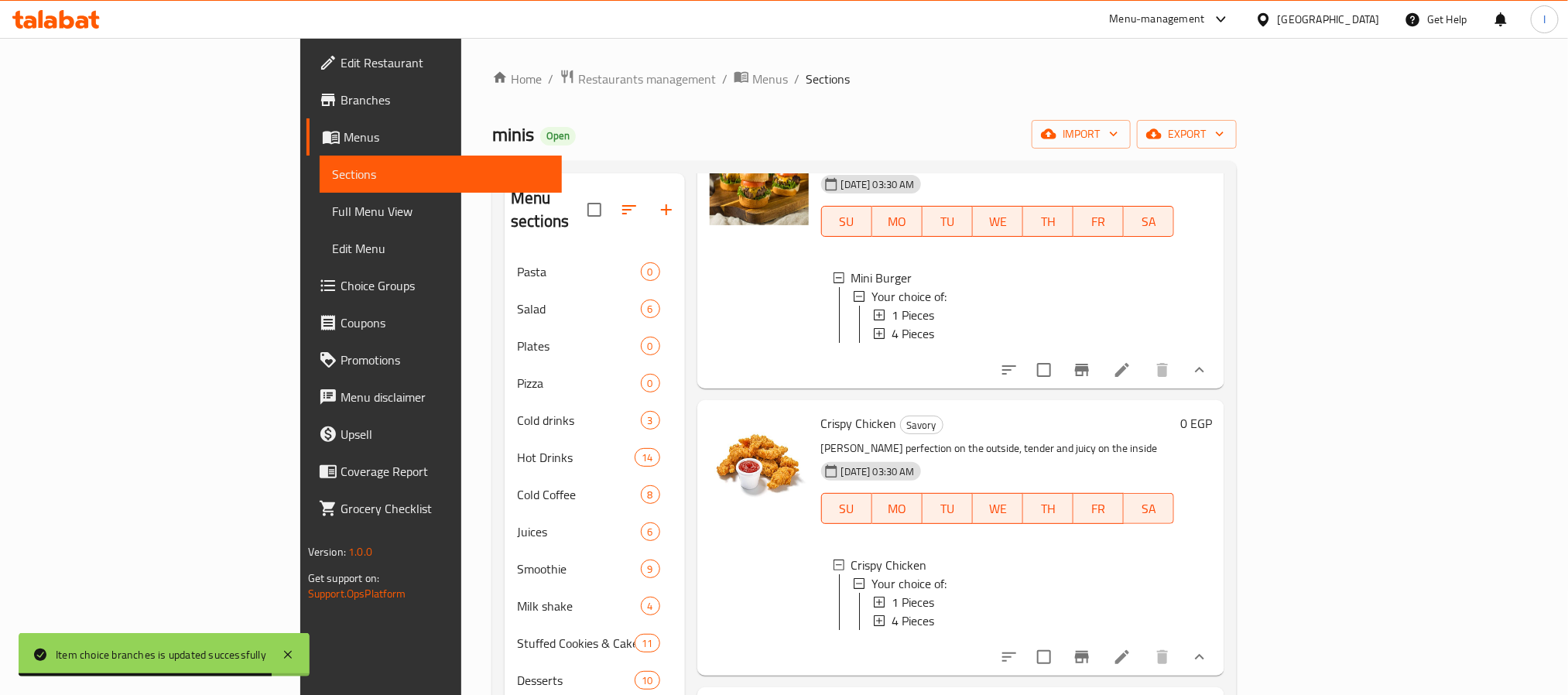
scroll to position [0, 0]
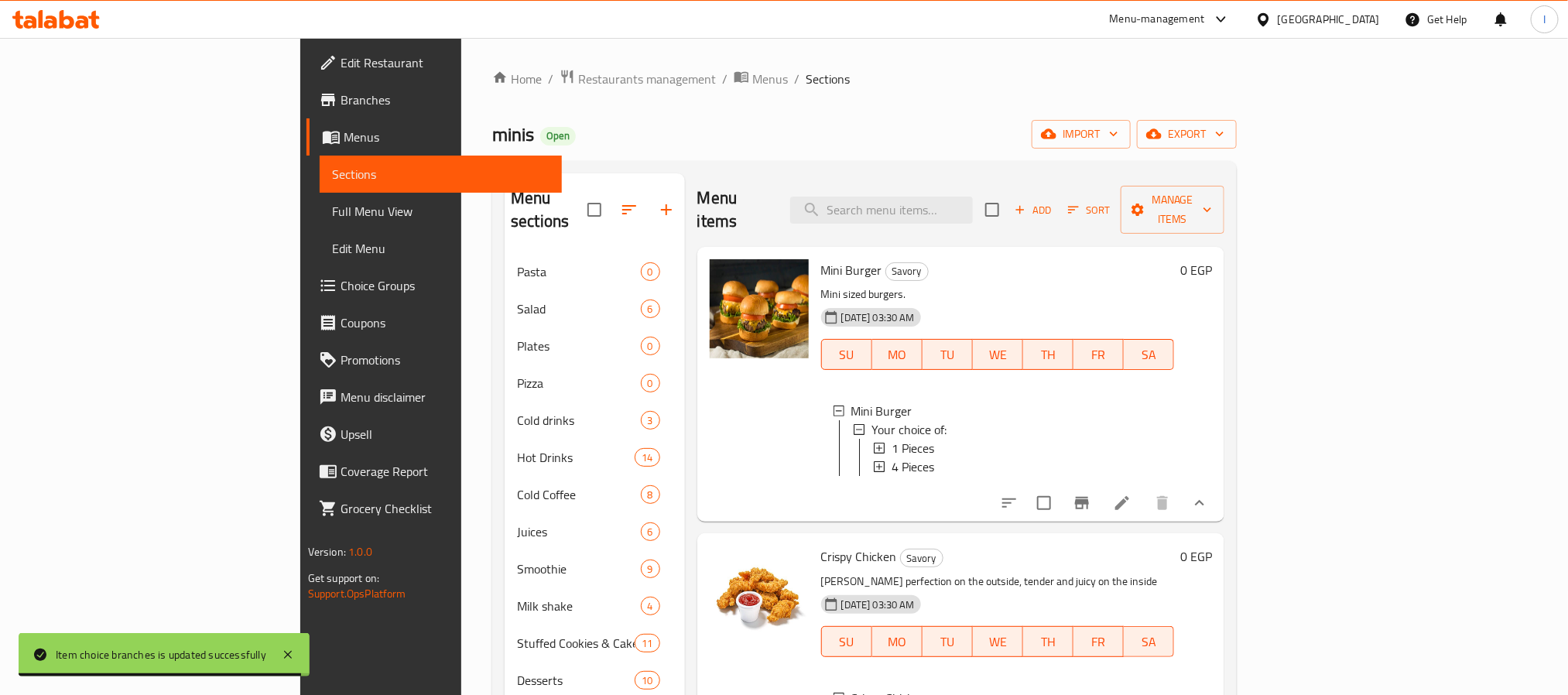
click at [1143, 508] on li at bounding box center [1122, 503] width 43 height 28
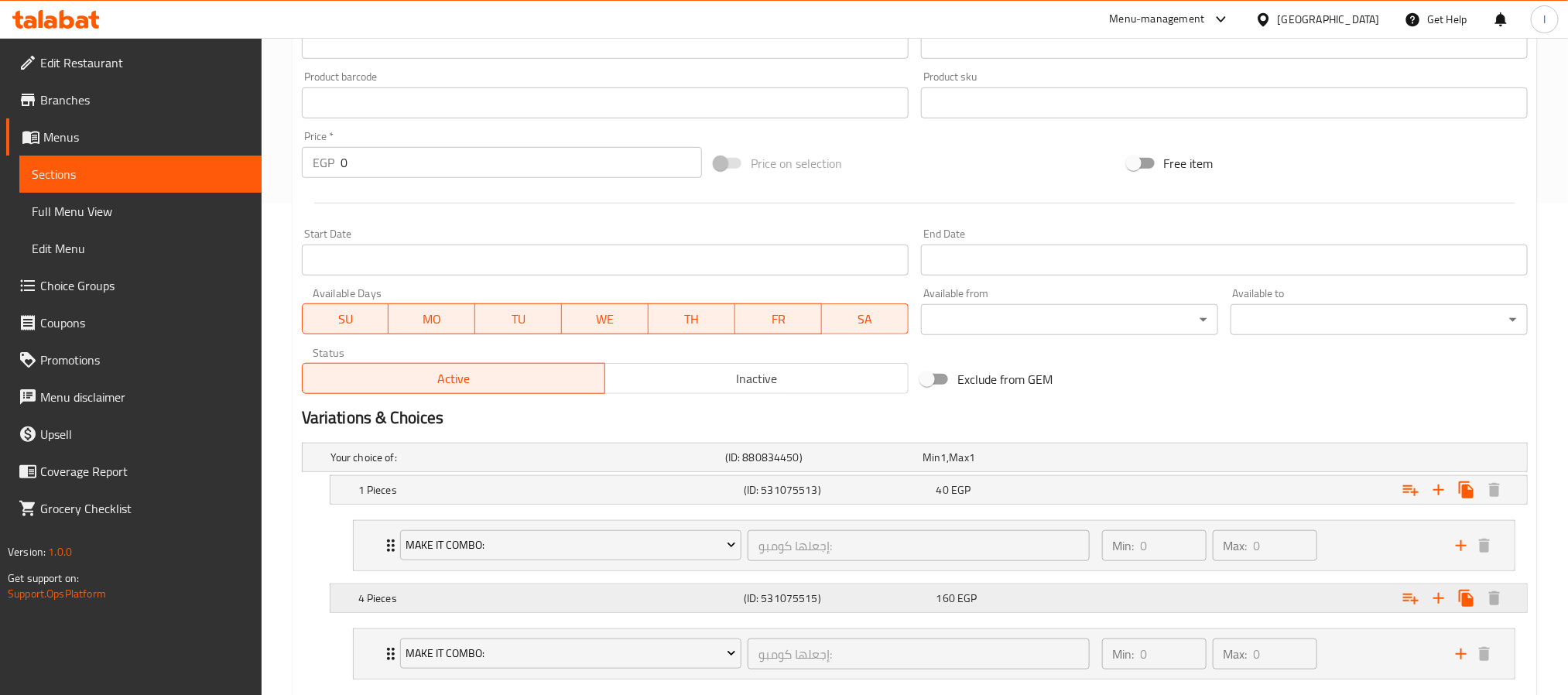
scroll to position [587, 0]
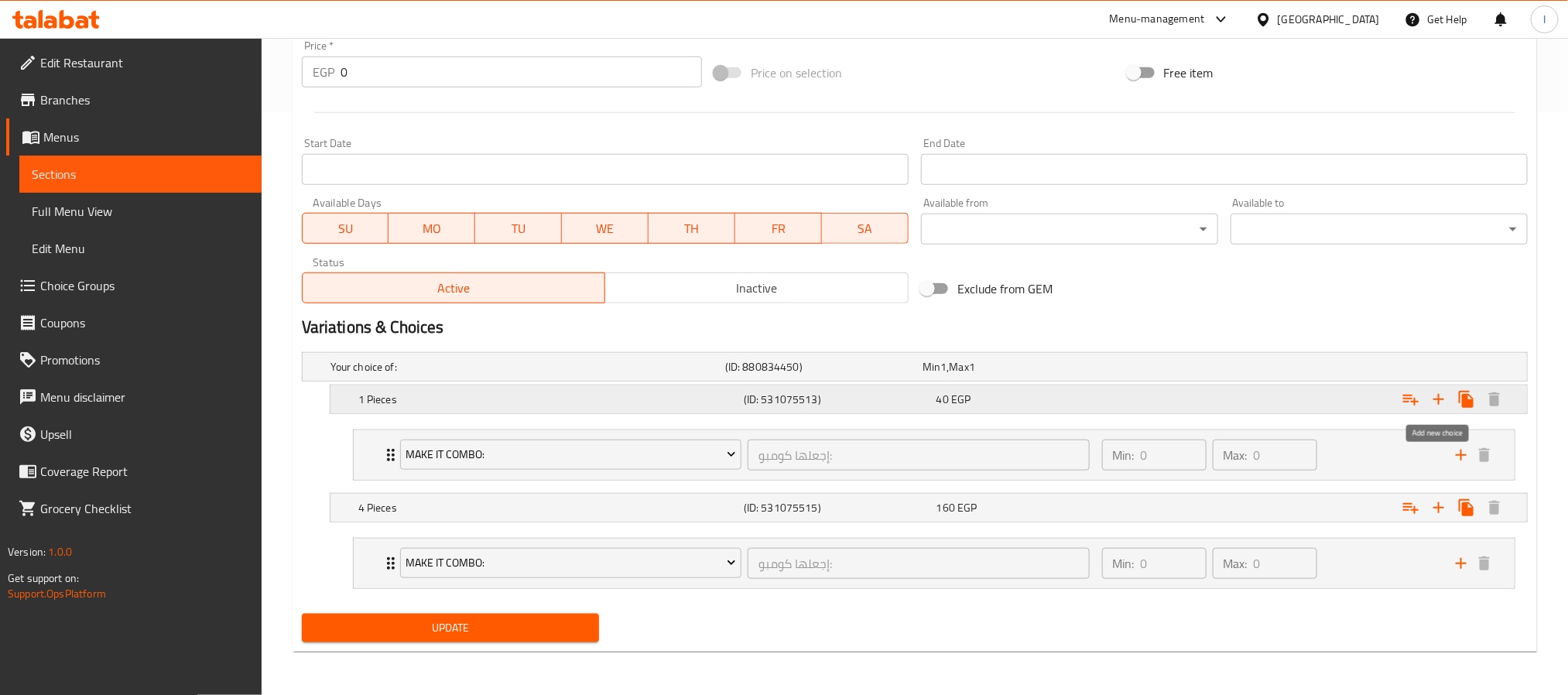
click at [1438, 400] on icon "Expand" at bounding box center [1439, 399] width 11 height 11
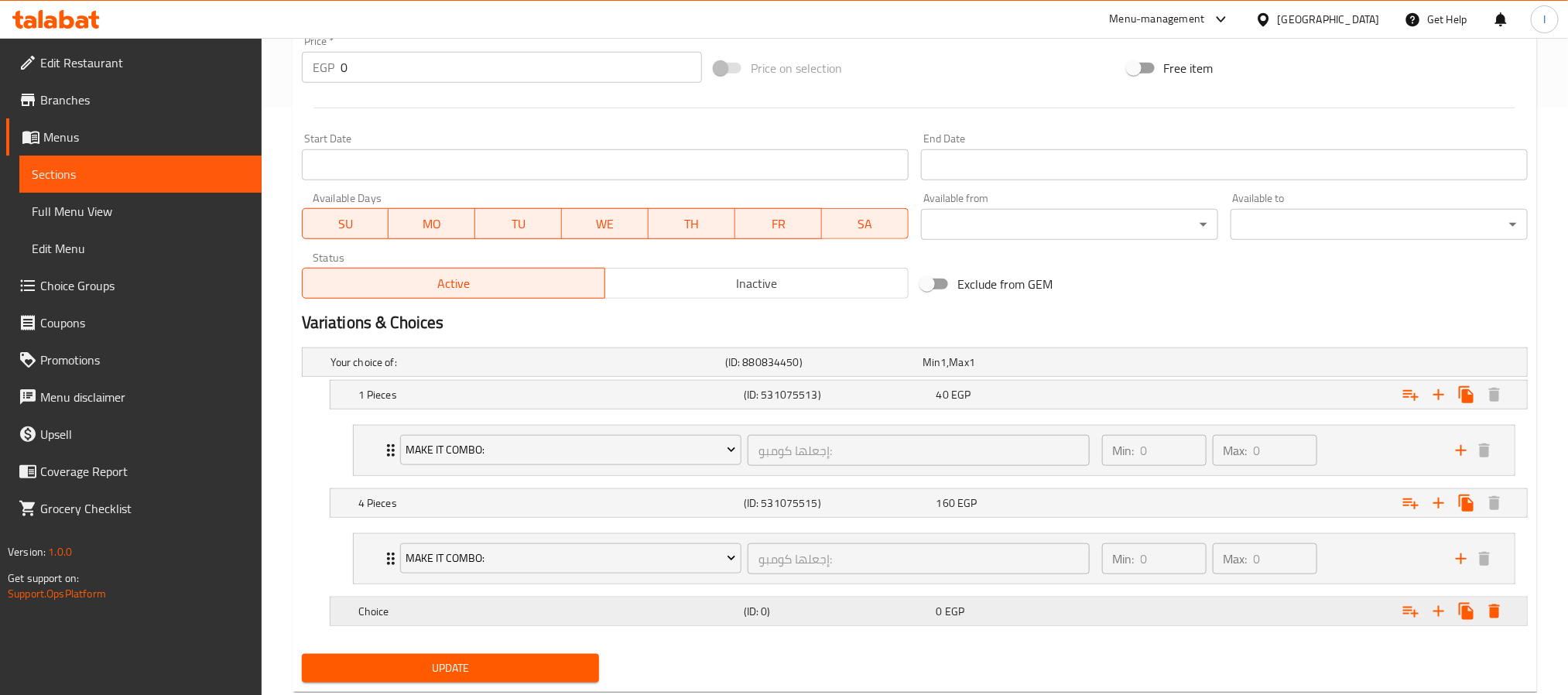
click at [860, 369] on h5 "(ID: 0)" at bounding box center [820, 362] width 191 height 16
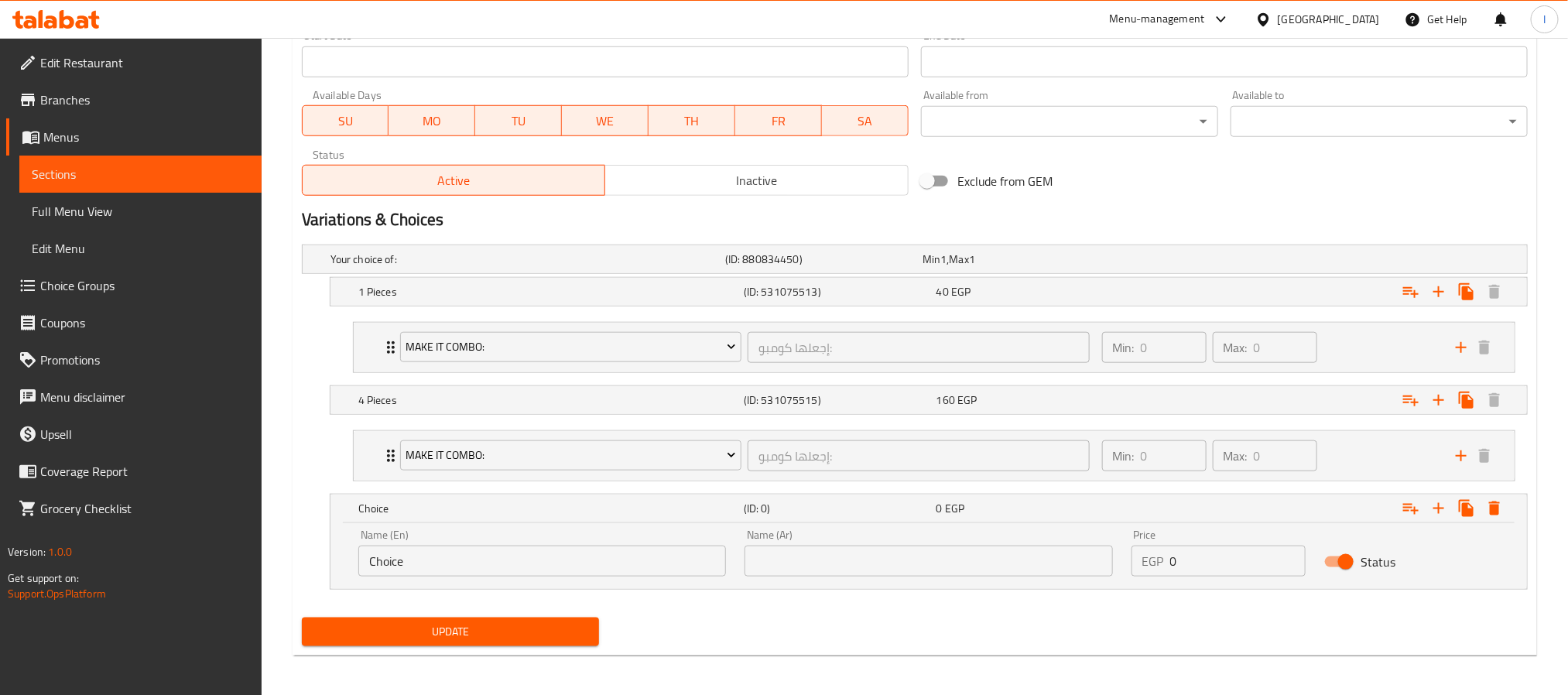
scroll to position [692, 0]
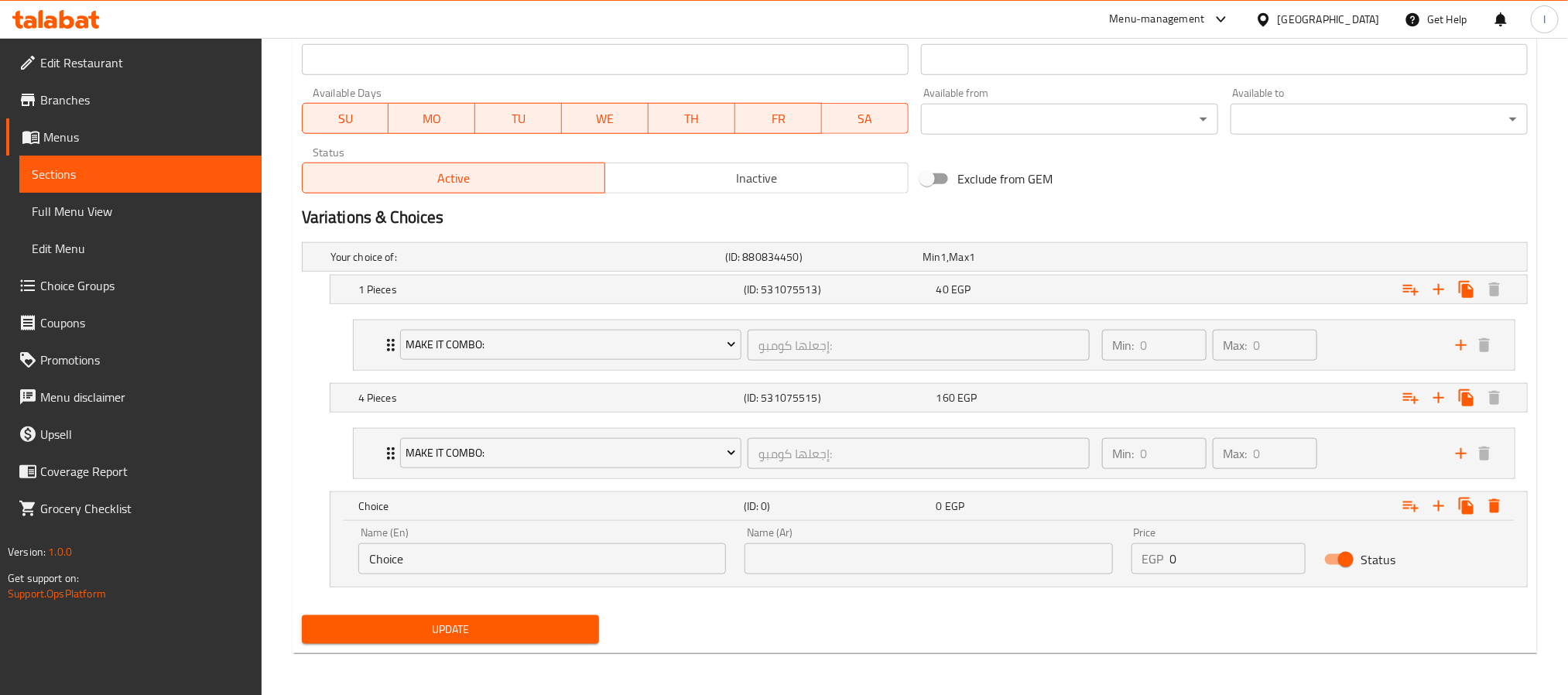
click at [567, 570] on input "Choice" at bounding box center [542, 558] width 368 height 31
type input "M"
click at [566, 570] on input "MAKE IT COMBO" at bounding box center [542, 558] width 368 height 31
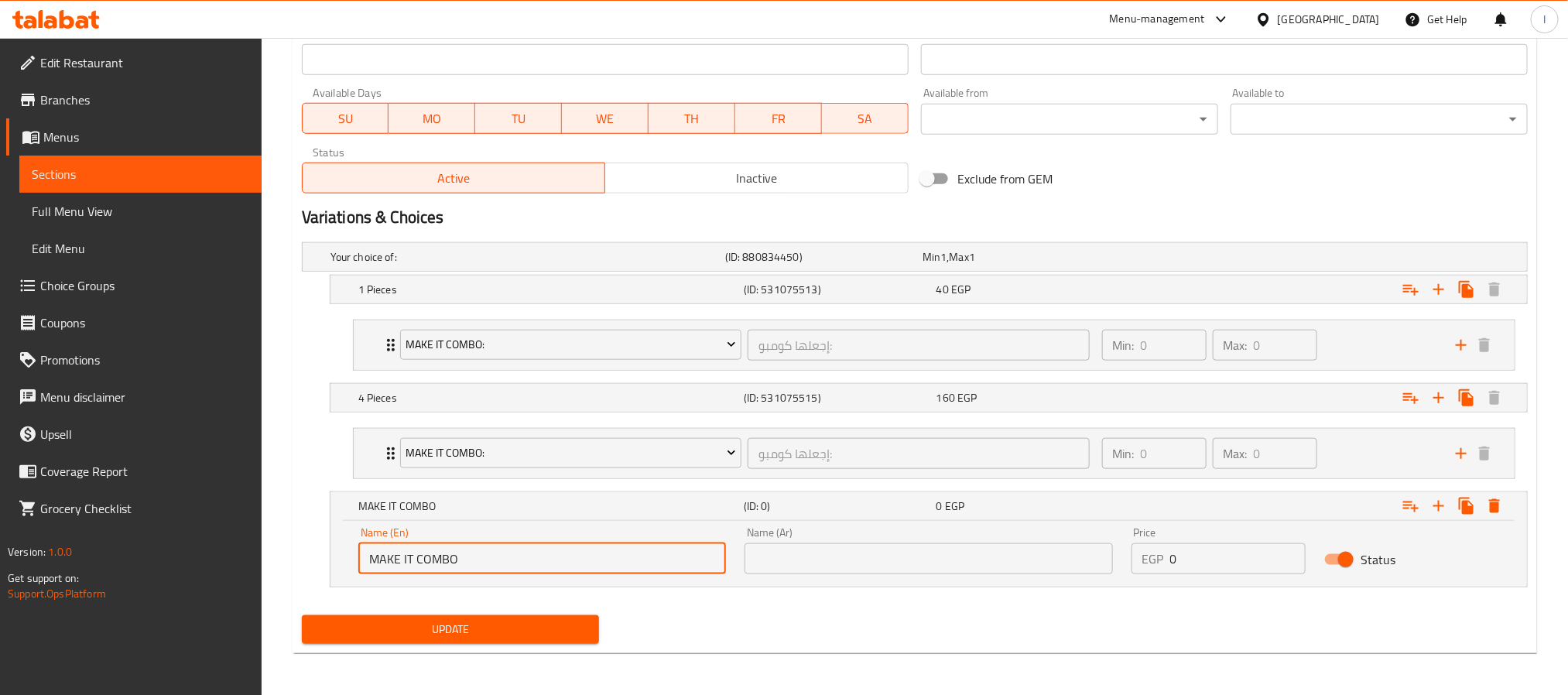
click at [566, 570] on input "MAKE IT COMBO" at bounding box center [542, 558] width 368 height 31
type input "MAKE IT COMBO"
click at [840, 573] on input "text" at bounding box center [928, 558] width 368 height 31
paste input "إجعلها كومبو:"
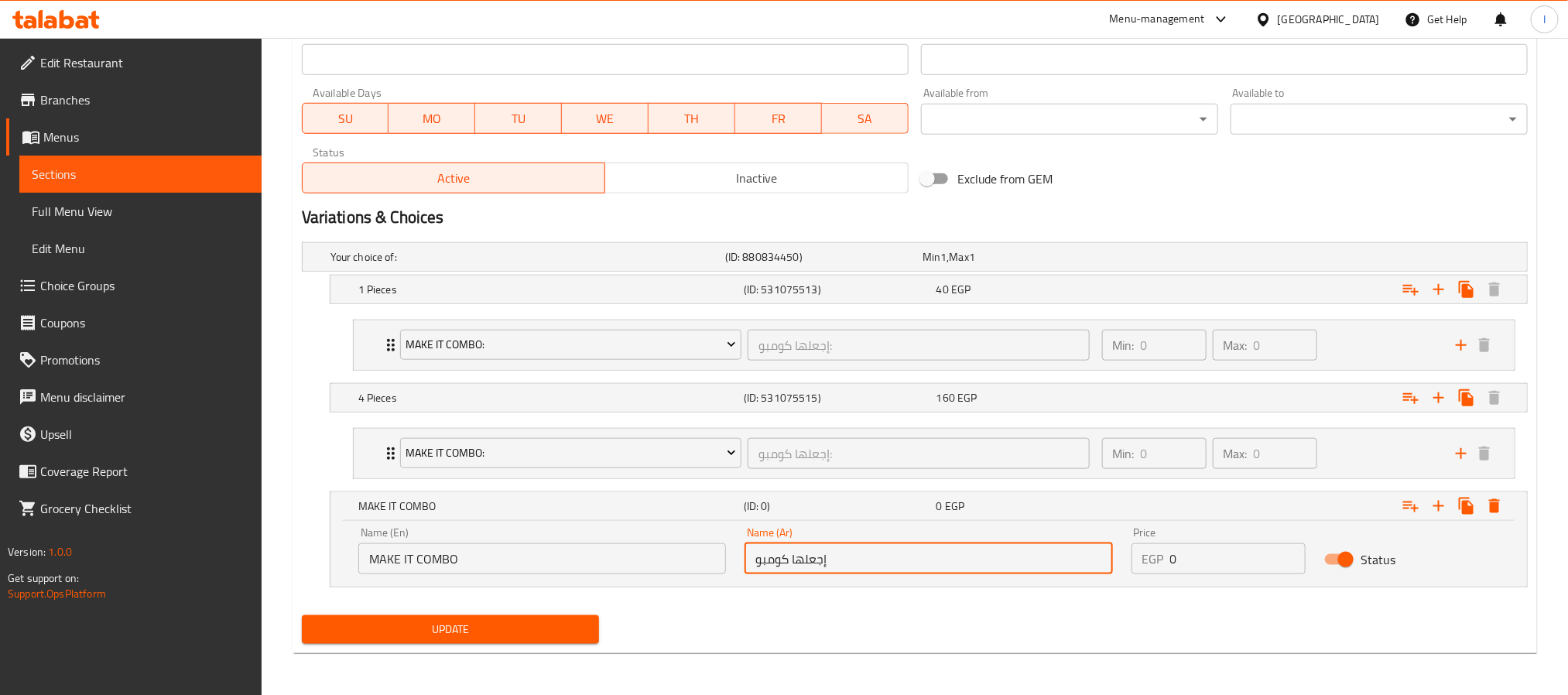
type input "إجعلها كومبو"
click at [1208, 571] on input "0" at bounding box center [1238, 558] width 137 height 31
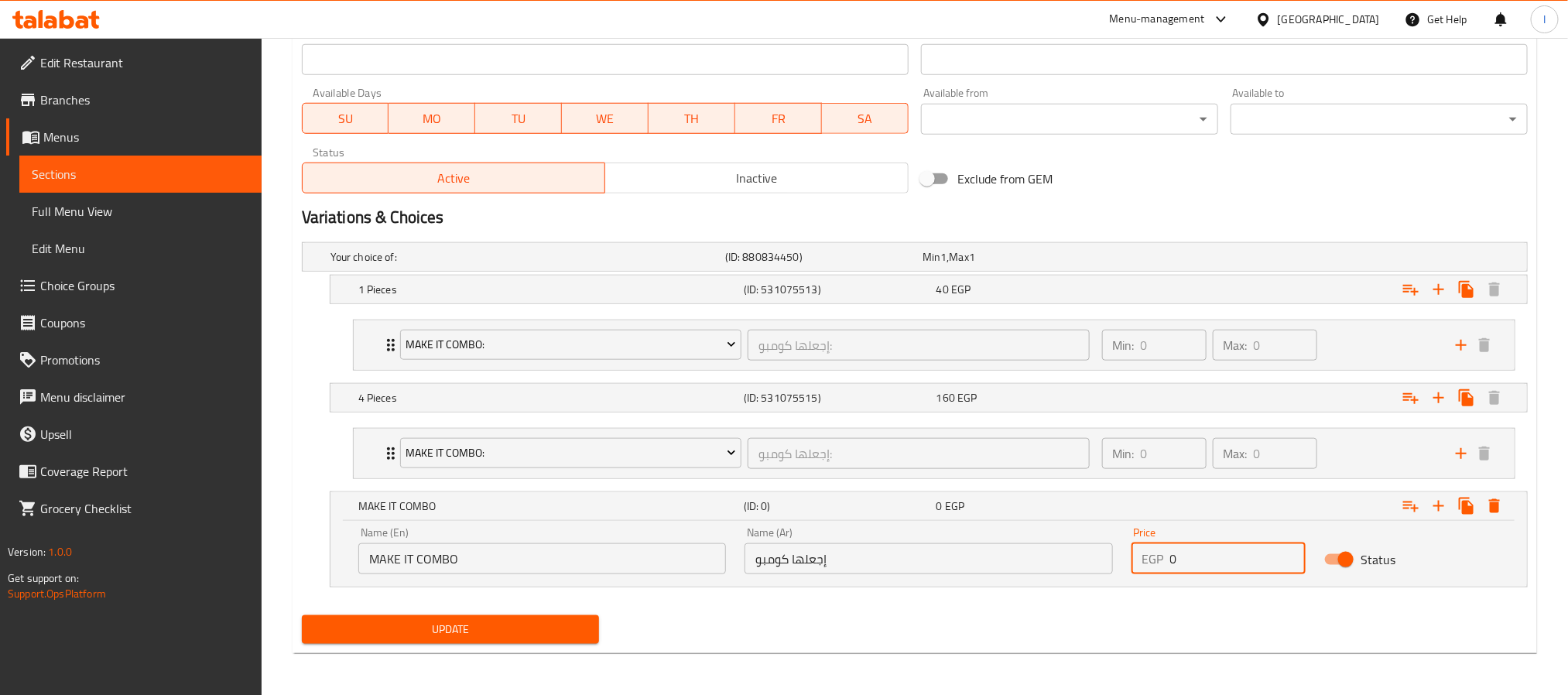
click at [1208, 571] on input "0" at bounding box center [1238, 558] width 137 height 31
type input "70"
click at [528, 644] on button "Update" at bounding box center [451, 630] width 298 height 29
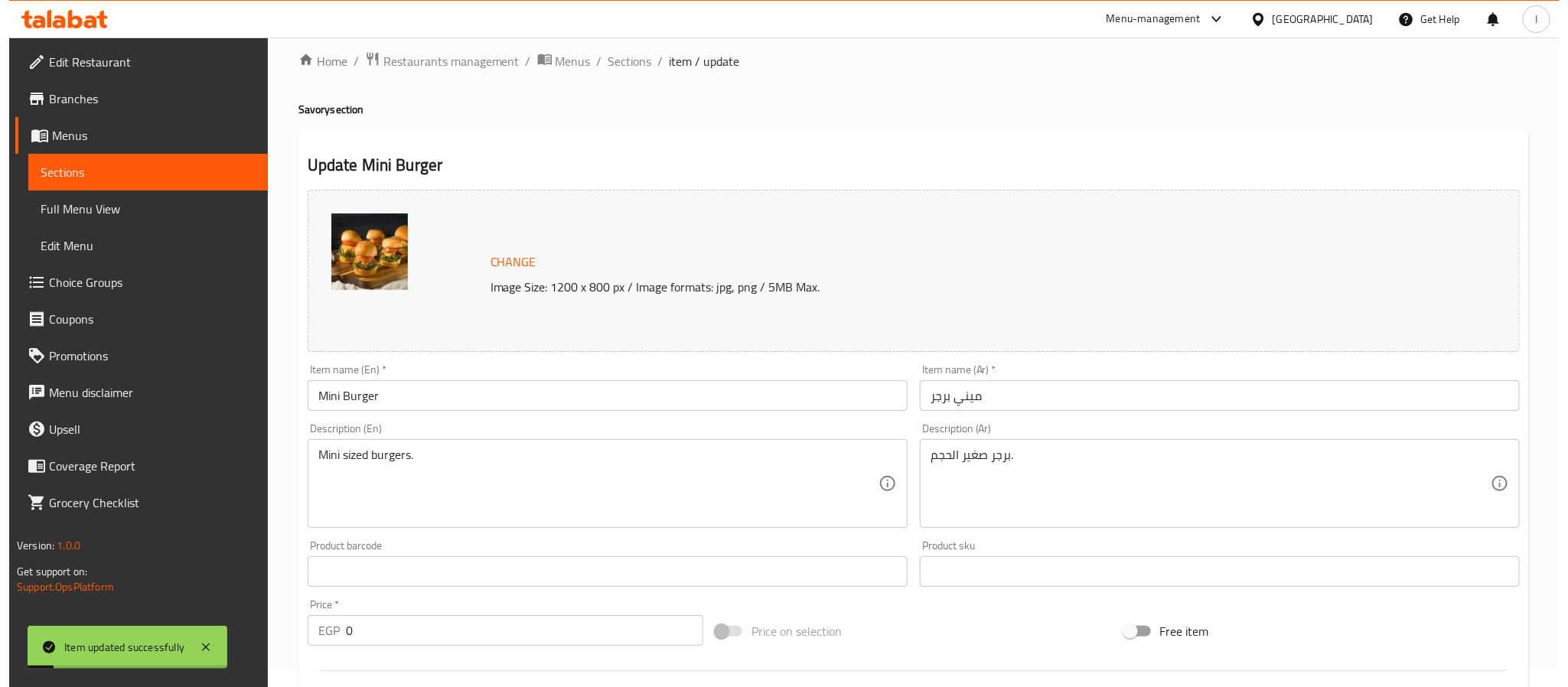
scroll to position [0, 0]
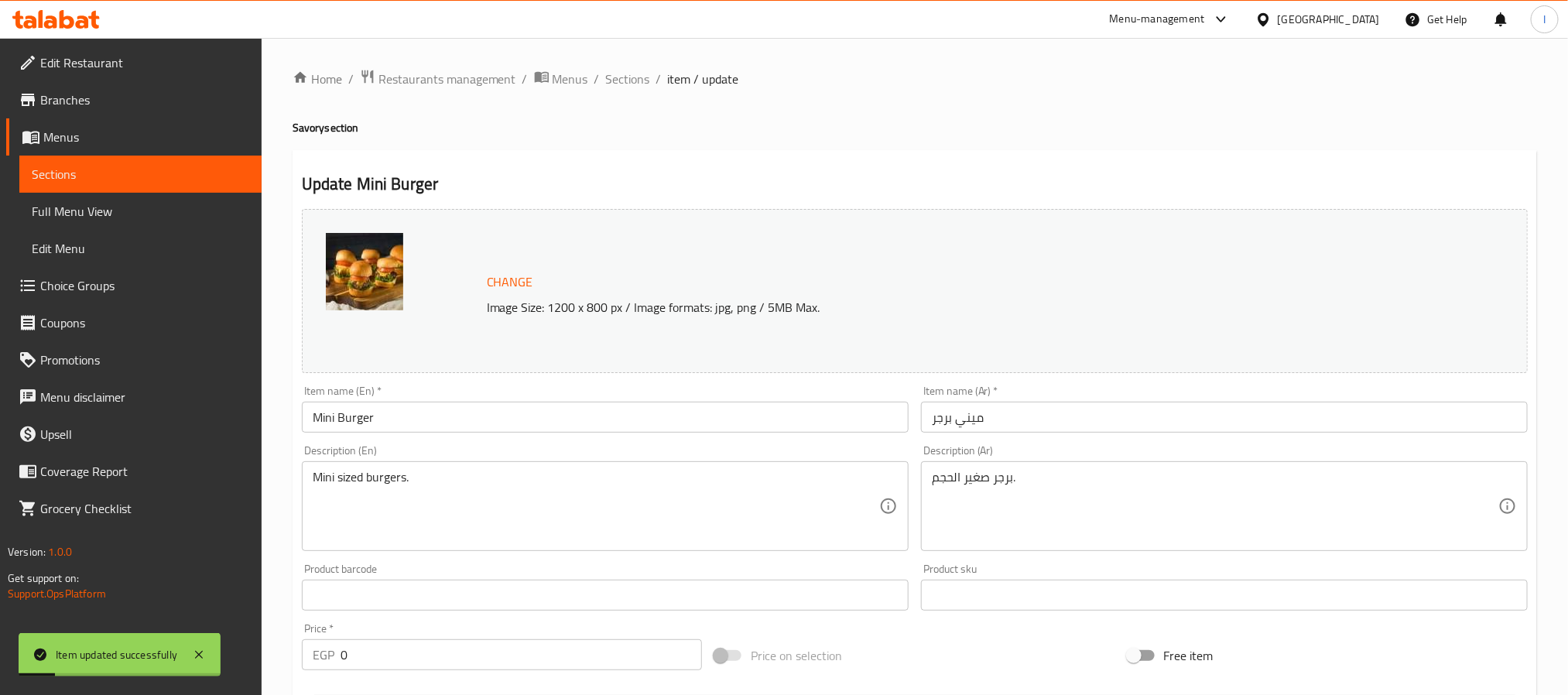
drag, startPoint x: 634, startPoint y: 83, endPoint x: 709, endPoint y: 10, distance: 104.7
click at [634, 83] on span "Sections" at bounding box center [628, 79] width 44 height 19
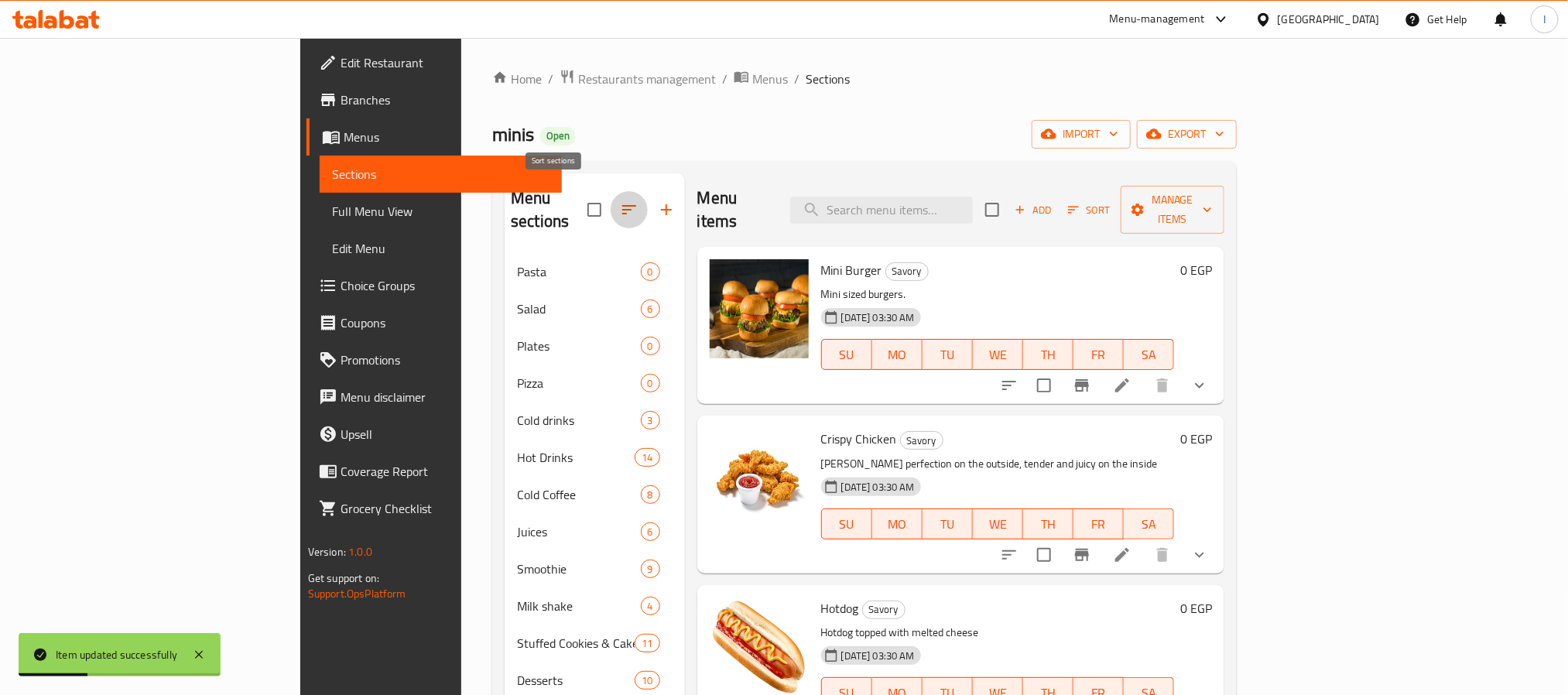
click at [611, 191] on button "button" at bounding box center [630, 210] width 37 height 37
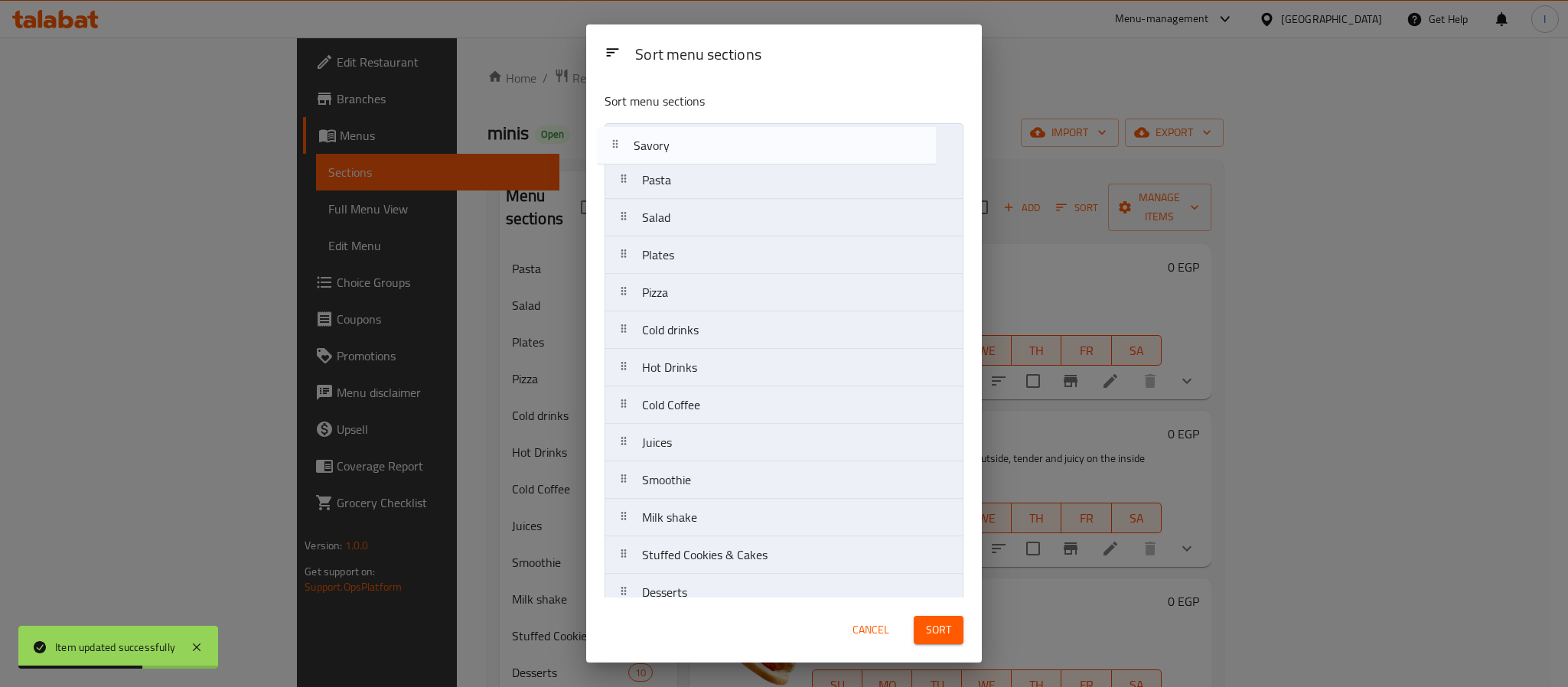
drag, startPoint x: 634, startPoint y: 585, endPoint x: 624, endPoint y: 153, distance: 432.1
click at [624, 153] on nav "Pasta Salad Plates Pizza Cold drinks Hot Drinks Cold Coffee Juices Smoothie Mil…" at bounding box center [784, 367] width 359 height 488
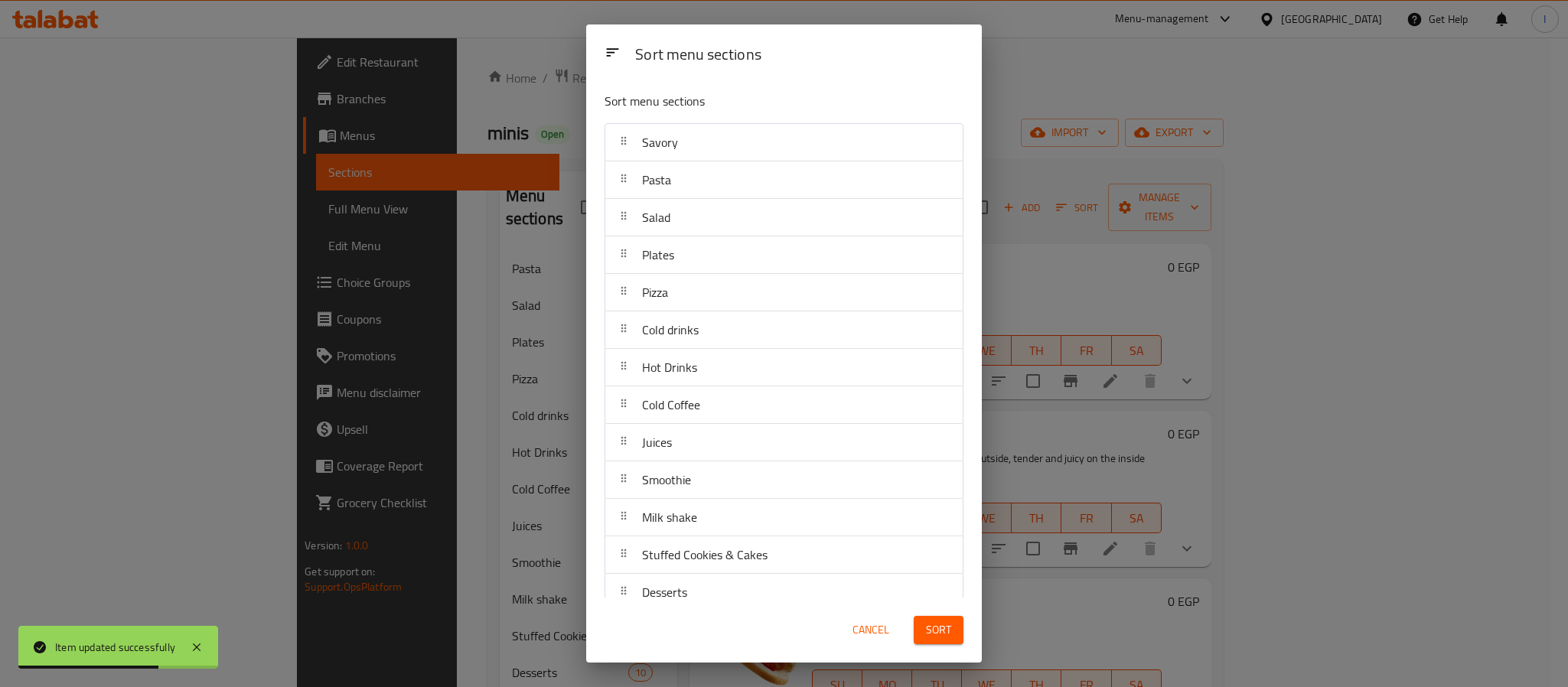
click at [941, 633] on span "Sort" at bounding box center [938, 630] width 25 height 19
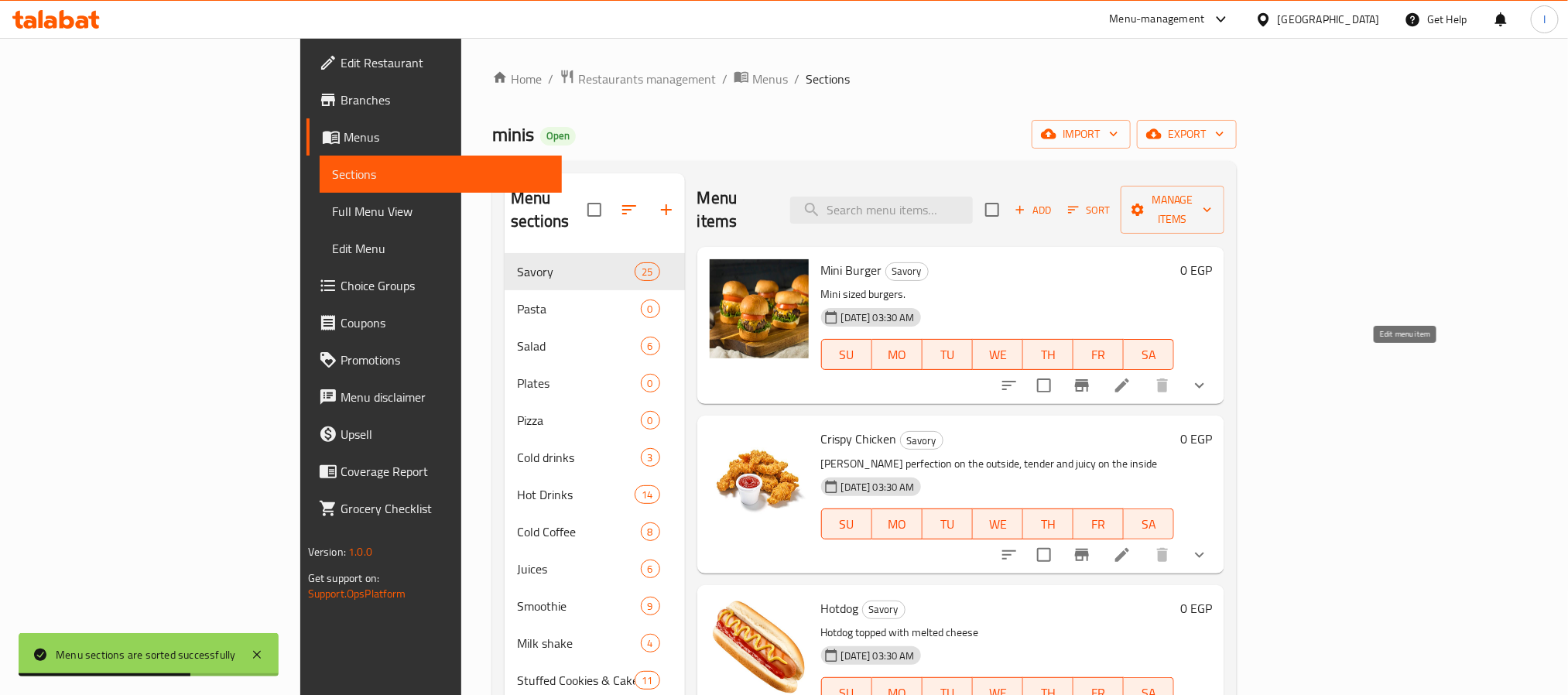
click at [1131, 376] on icon at bounding box center [1122, 385] width 19 height 19
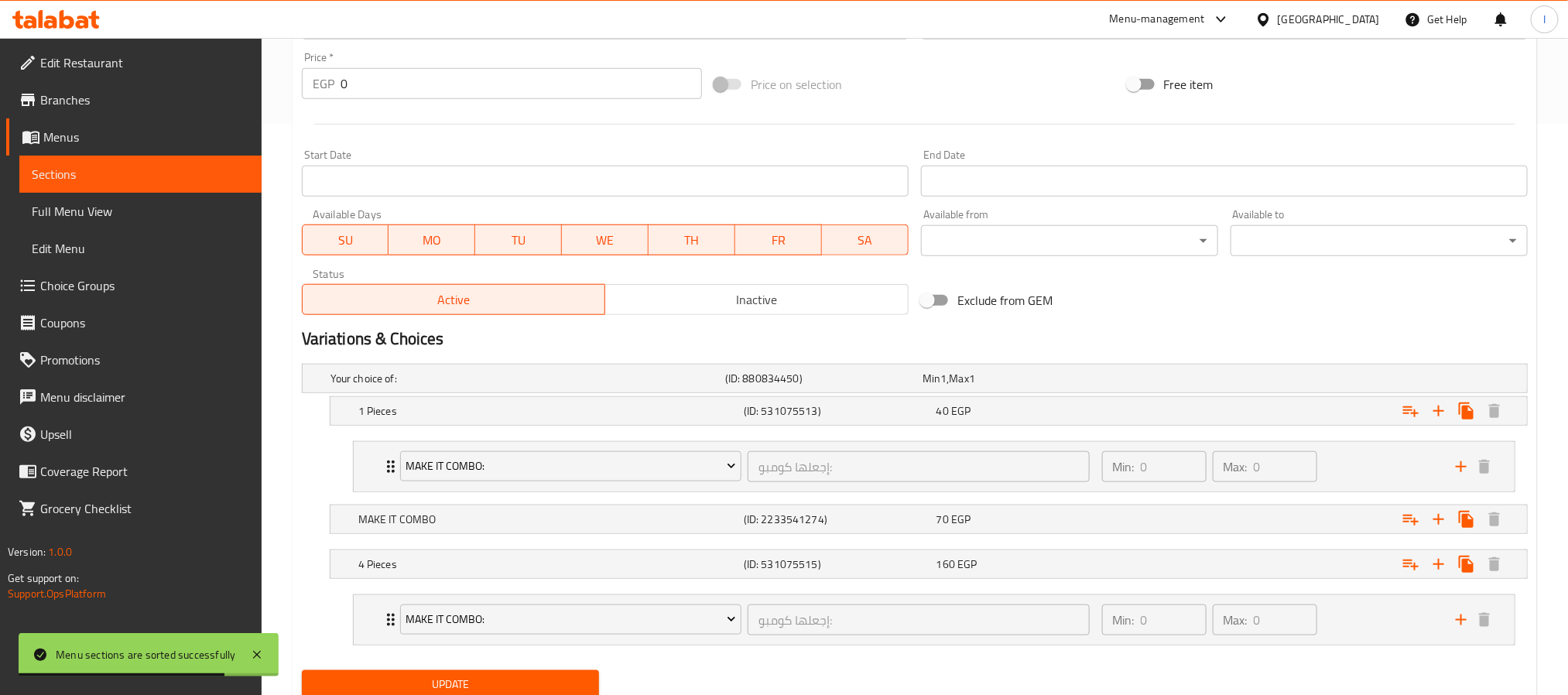
scroll to position [632, 0]
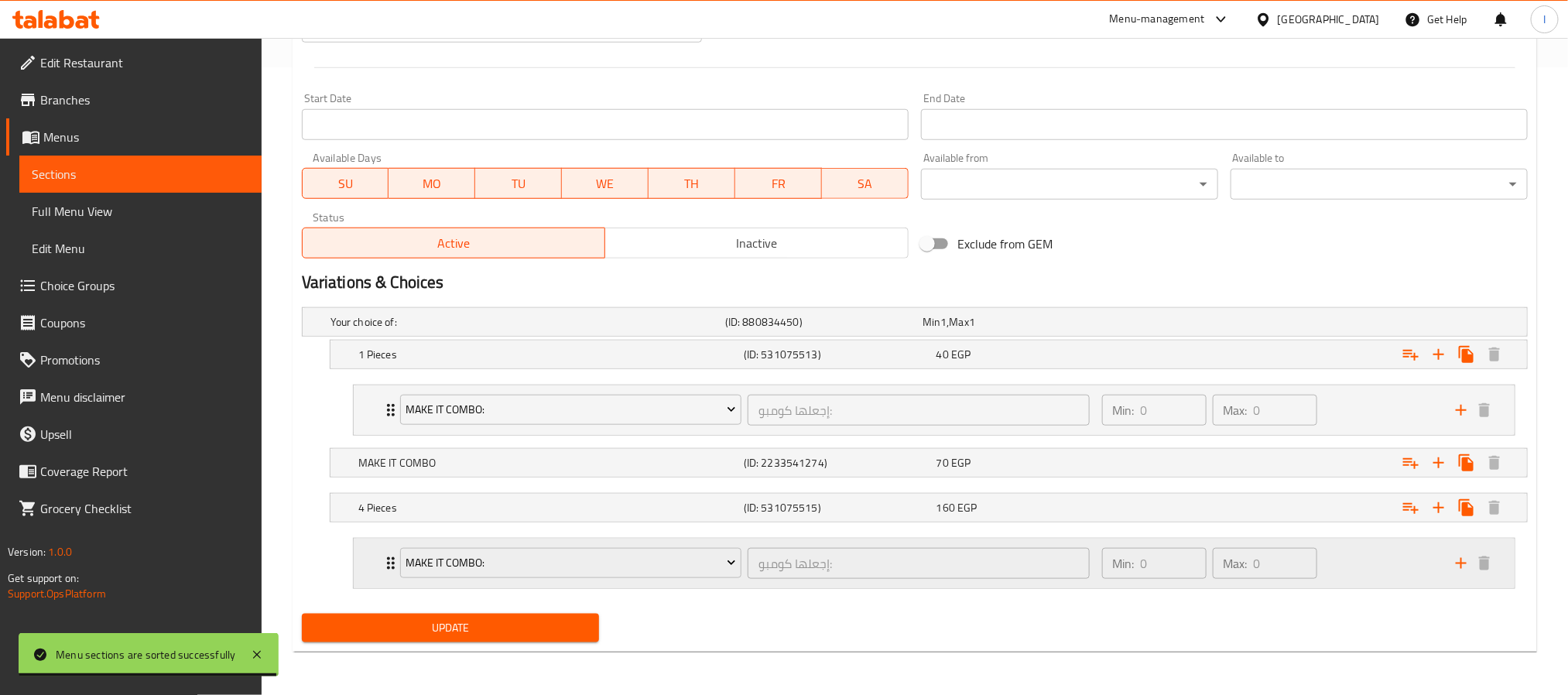
click at [1410, 559] on div "Min: 0 ​ Max: 0 ​" at bounding box center [1270, 563] width 354 height 50
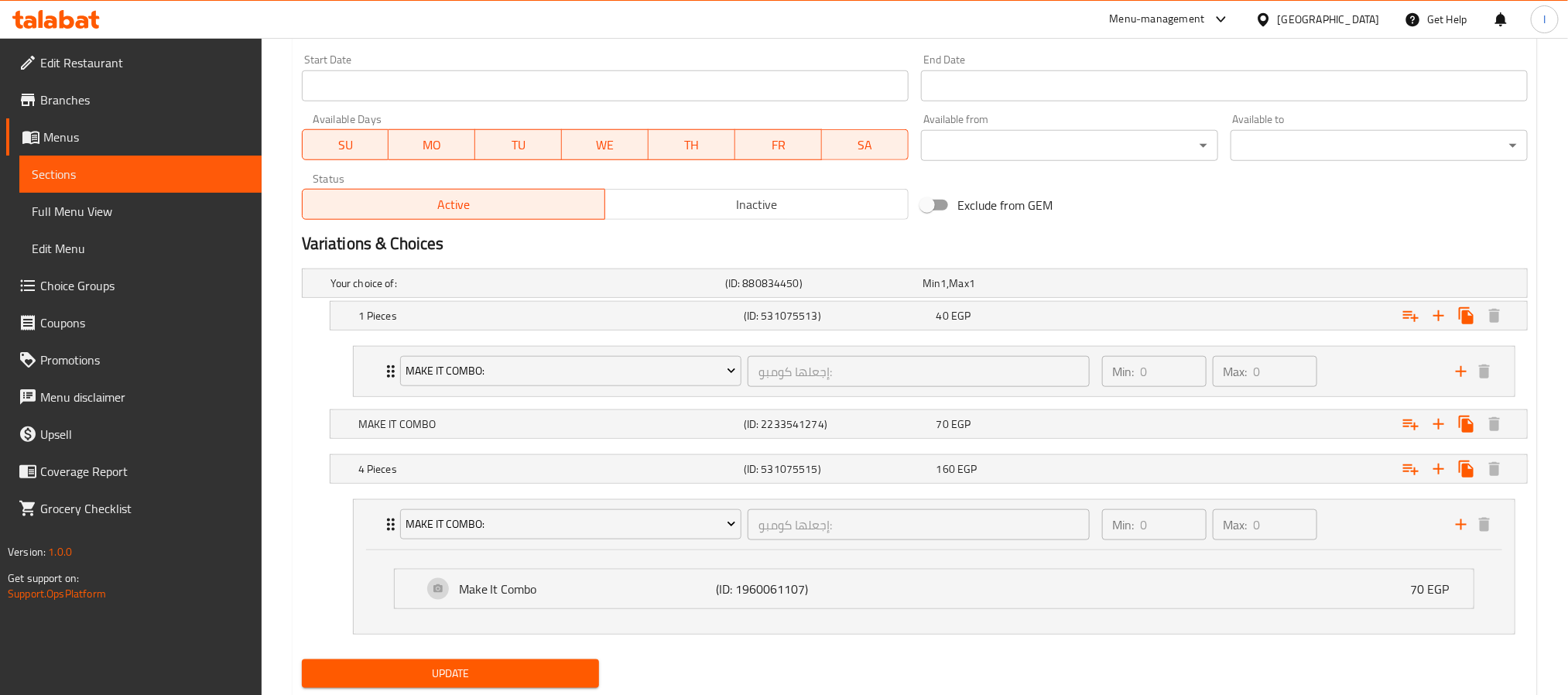
scroll to position [717, 0]
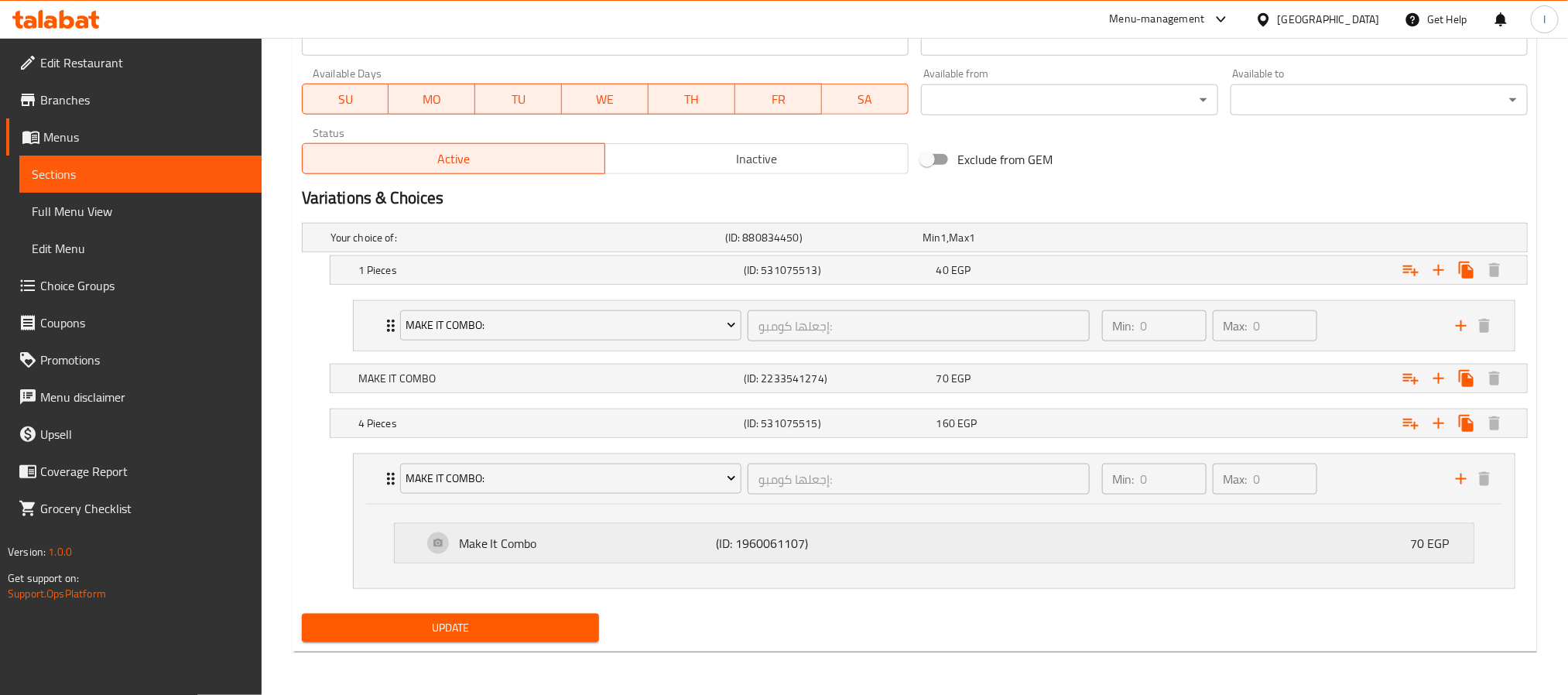
click at [1068, 555] on div "Make It Combo (ID: 1960061107) 70 EGP" at bounding box center [938, 543] width 1032 height 38
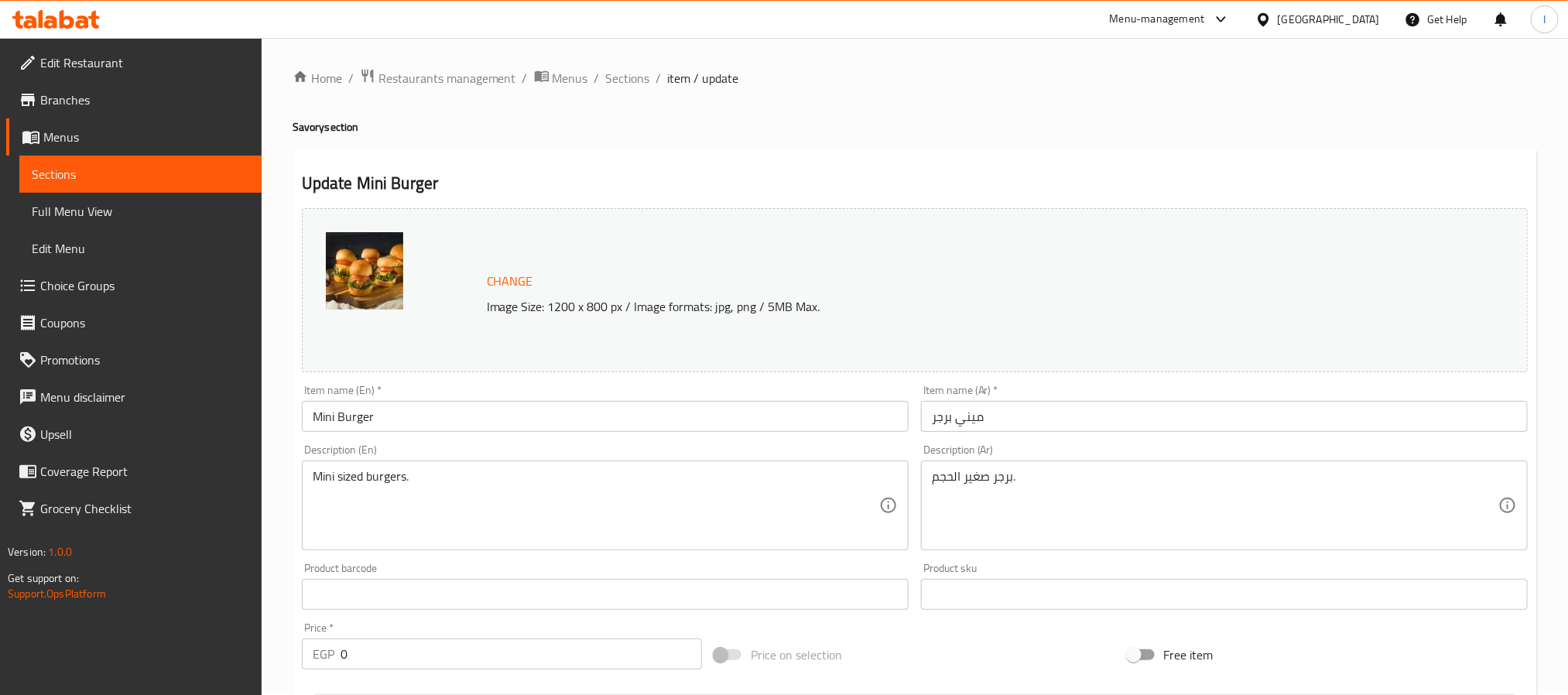
scroll to position [0, 0]
click at [630, 79] on span "Sections" at bounding box center [628, 79] width 44 height 19
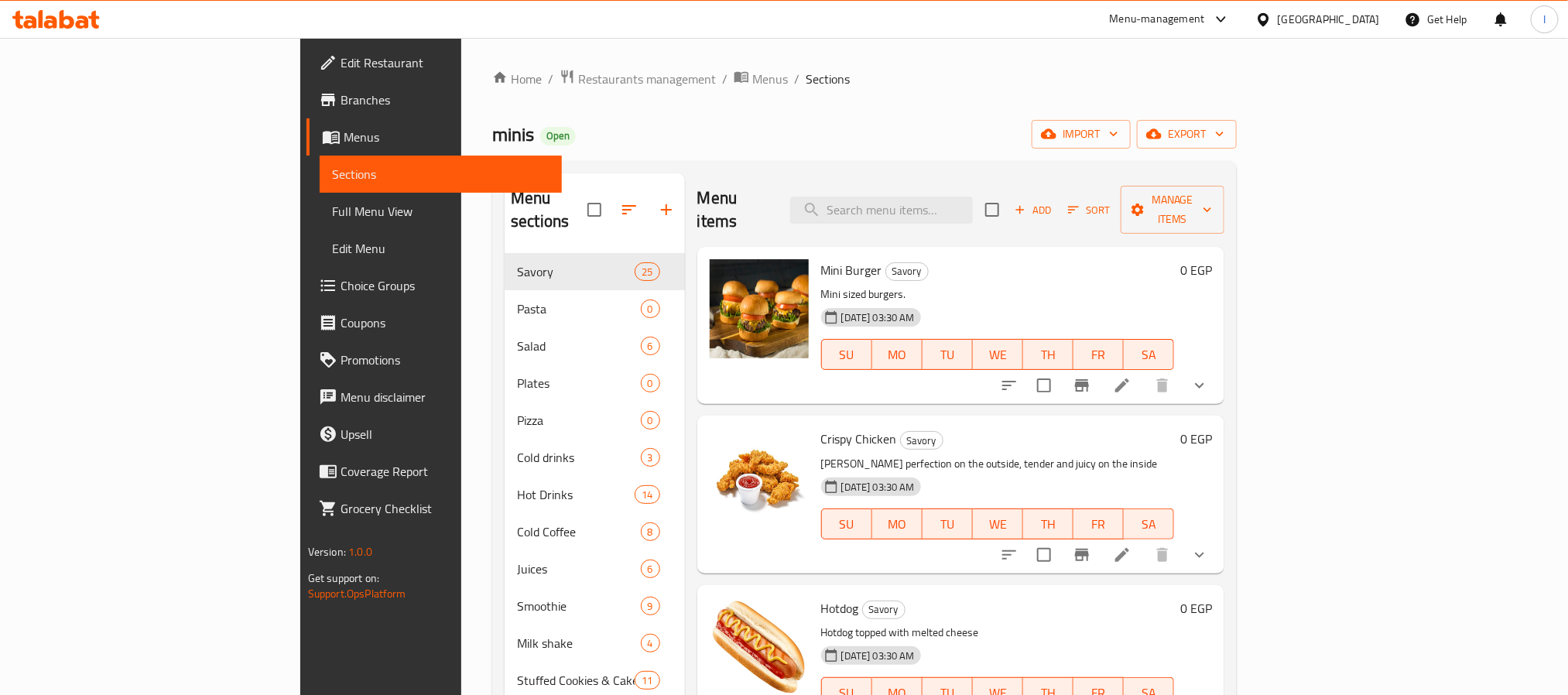
click at [1209, 376] on icon "show more" at bounding box center [1199, 385] width 19 height 19
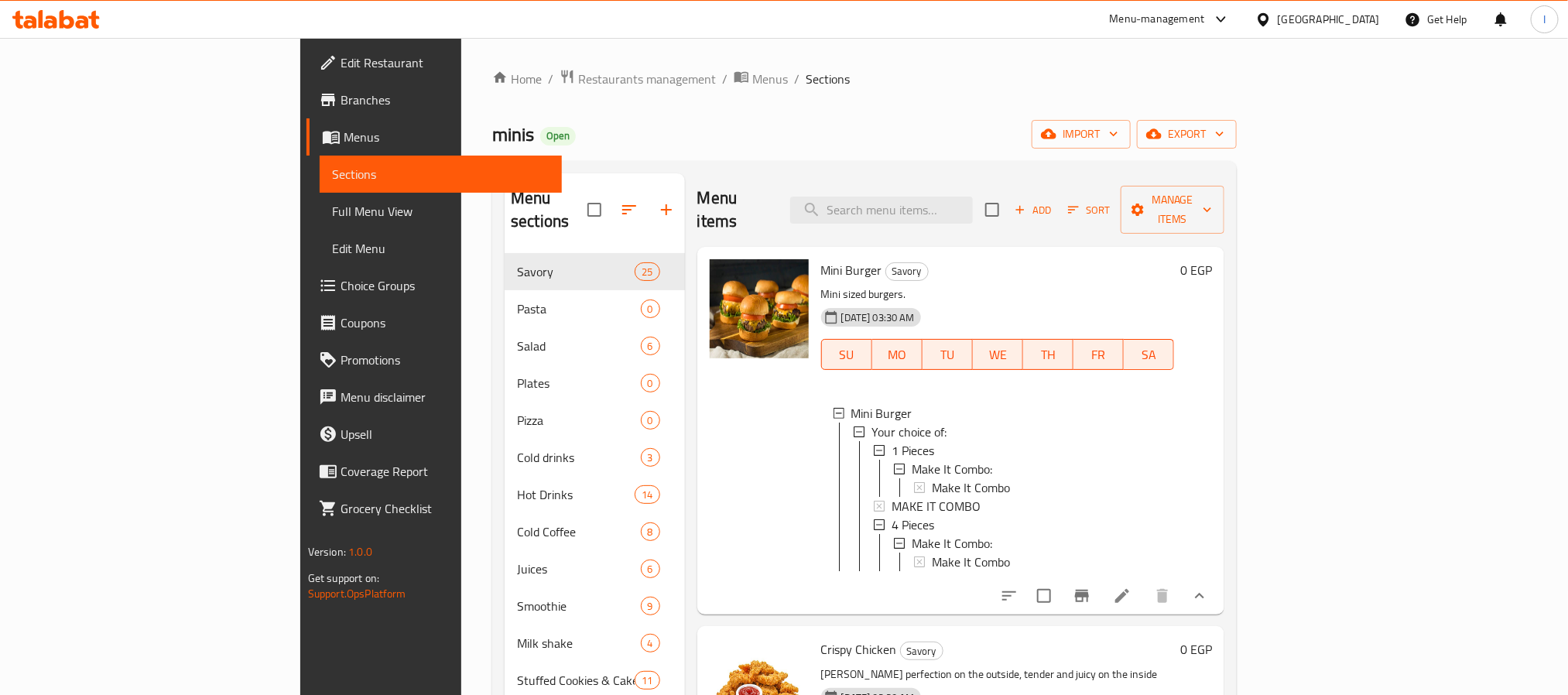
scroll to position [2, 0]
click at [932, 550] on span "Make It Combo" at bounding box center [971, 559] width 79 height 19
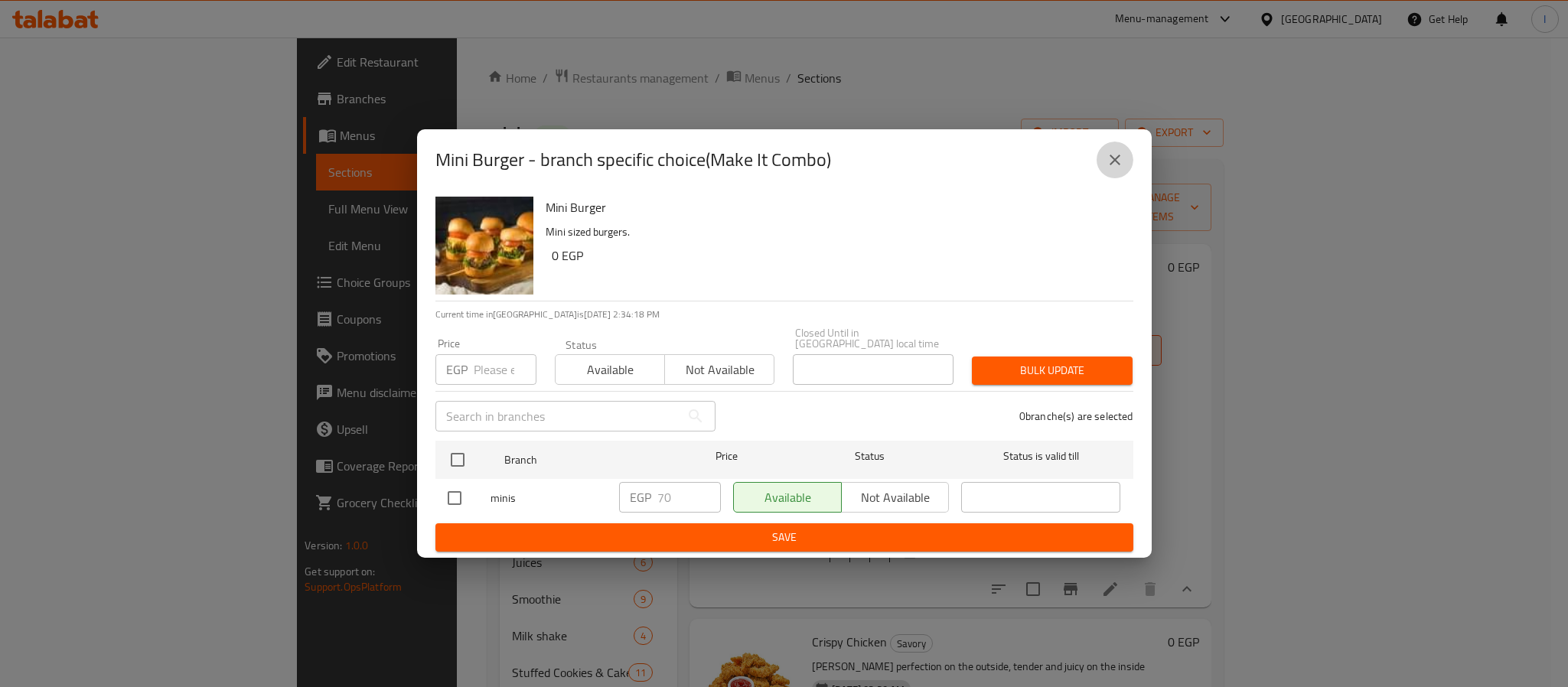
click at [1113, 161] on icon "close" at bounding box center [1115, 160] width 19 height 18
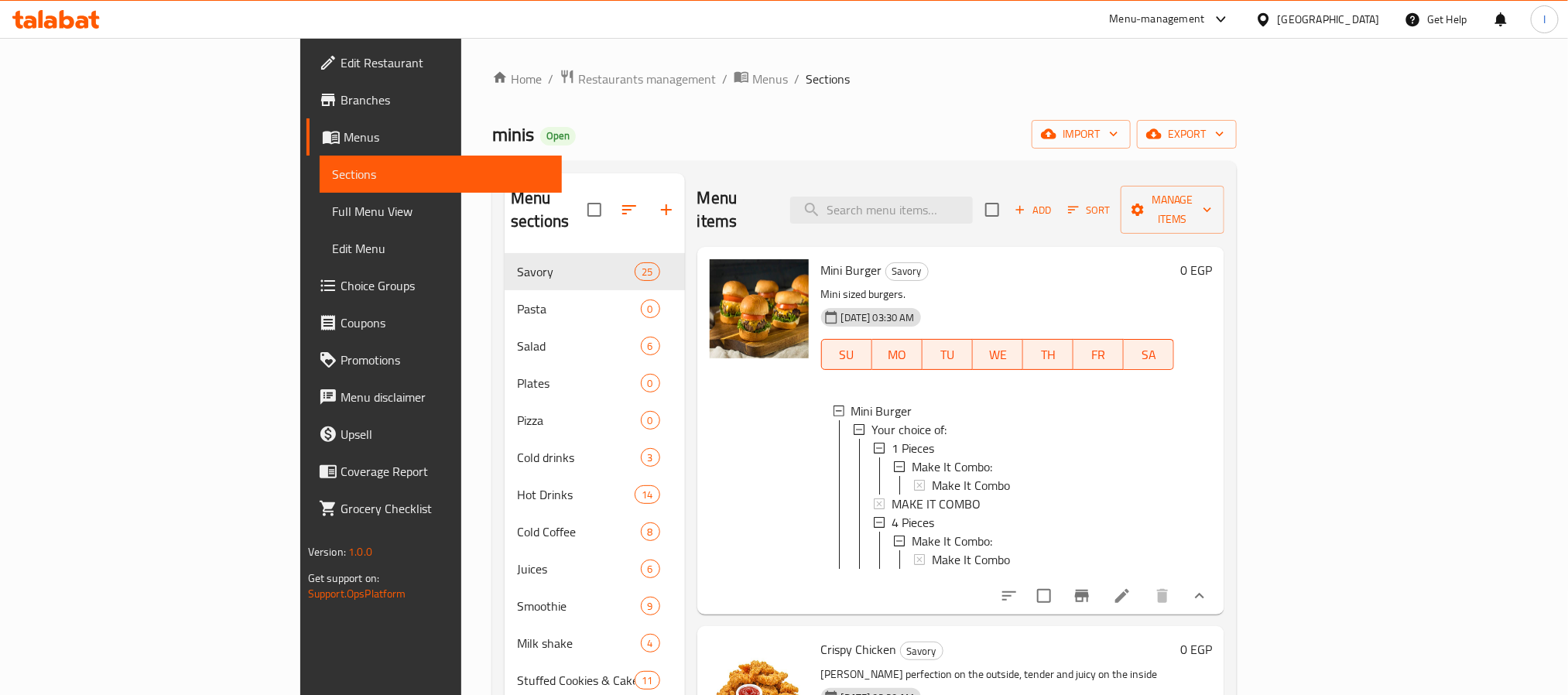
click at [932, 550] on span "Make It Combo" at bounding box center [971, 559] width 79 height 19
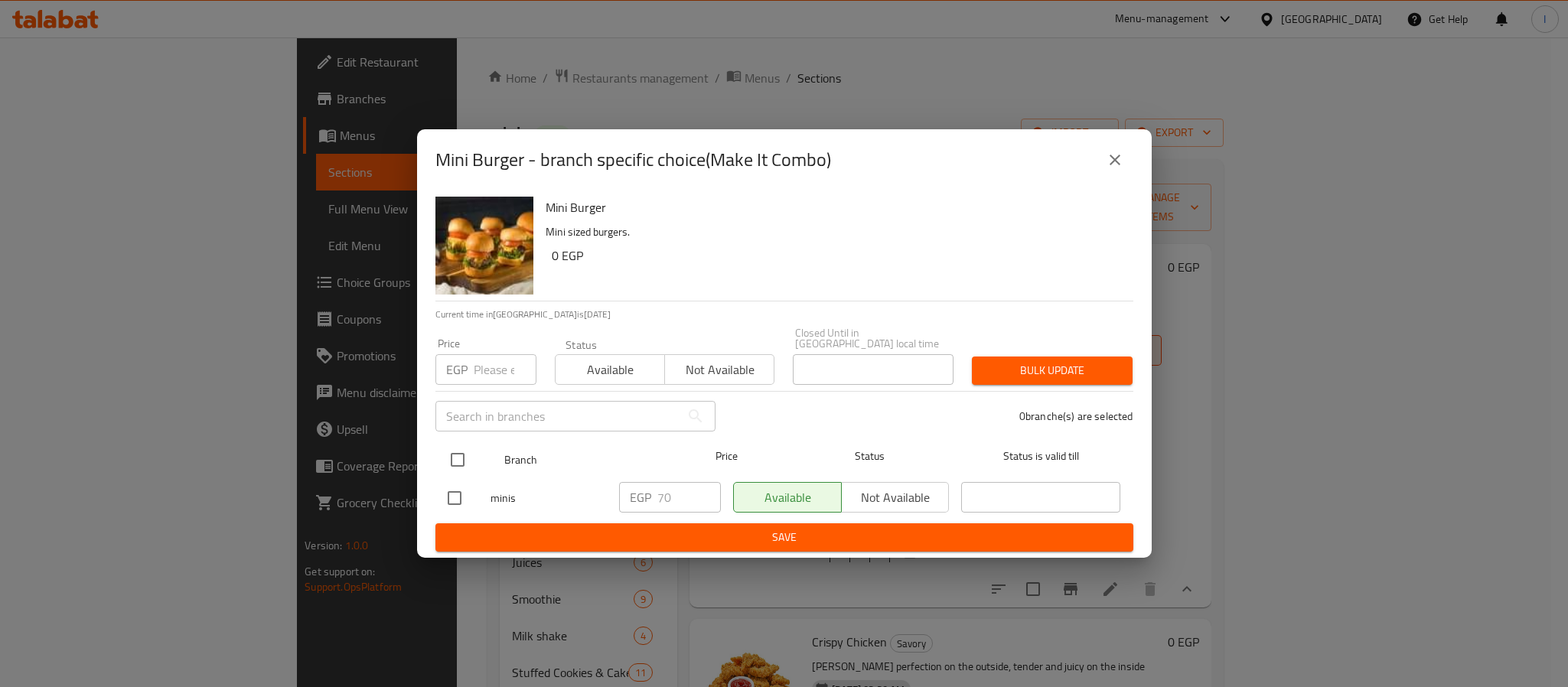
click at [459, 457] on input "checkbox" at bounding box center [457, 460] width 32 height 32
checkbox input "true"
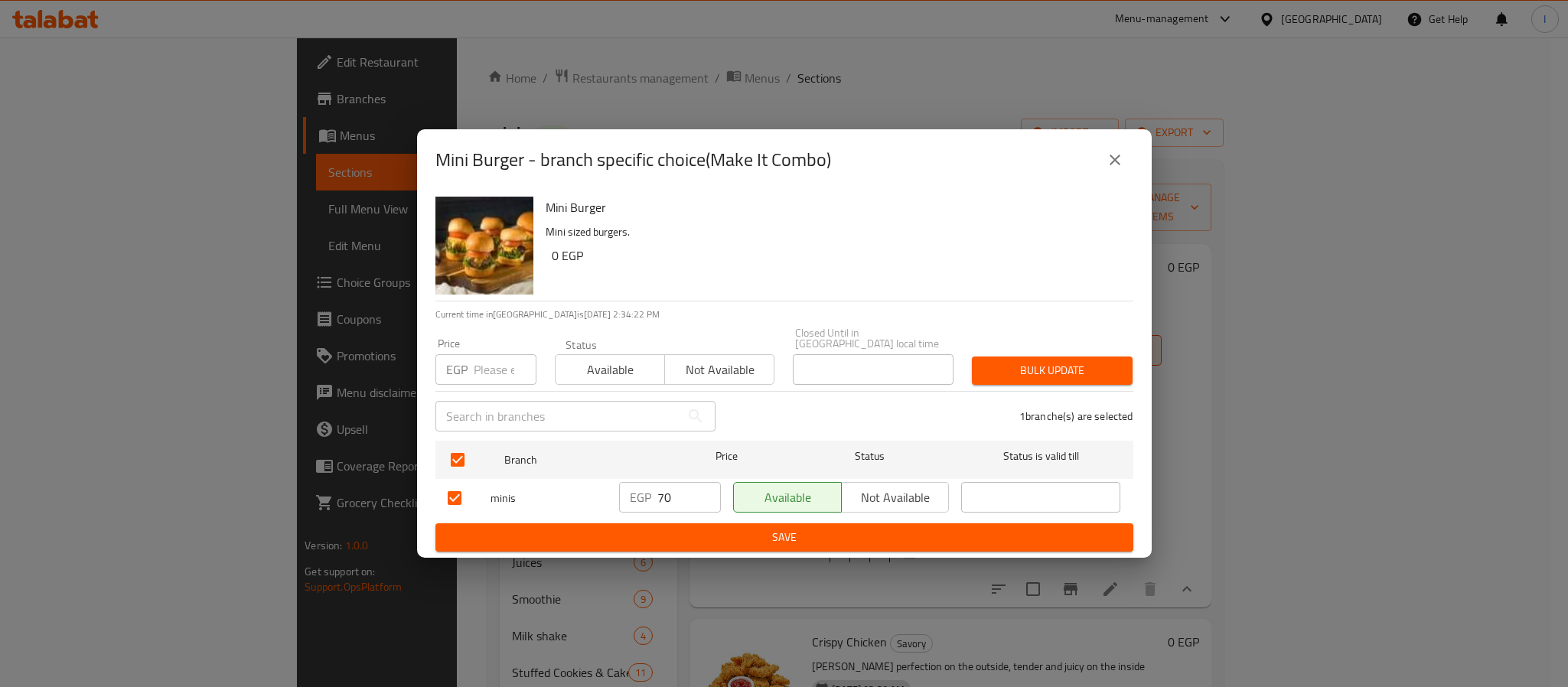
click at [900, 486] on span "Not available" at bounding box center [895, 497] width 95 height 22
click at [893, 537] on span "Save" at bounding box center [784, 537] width 673 height 19
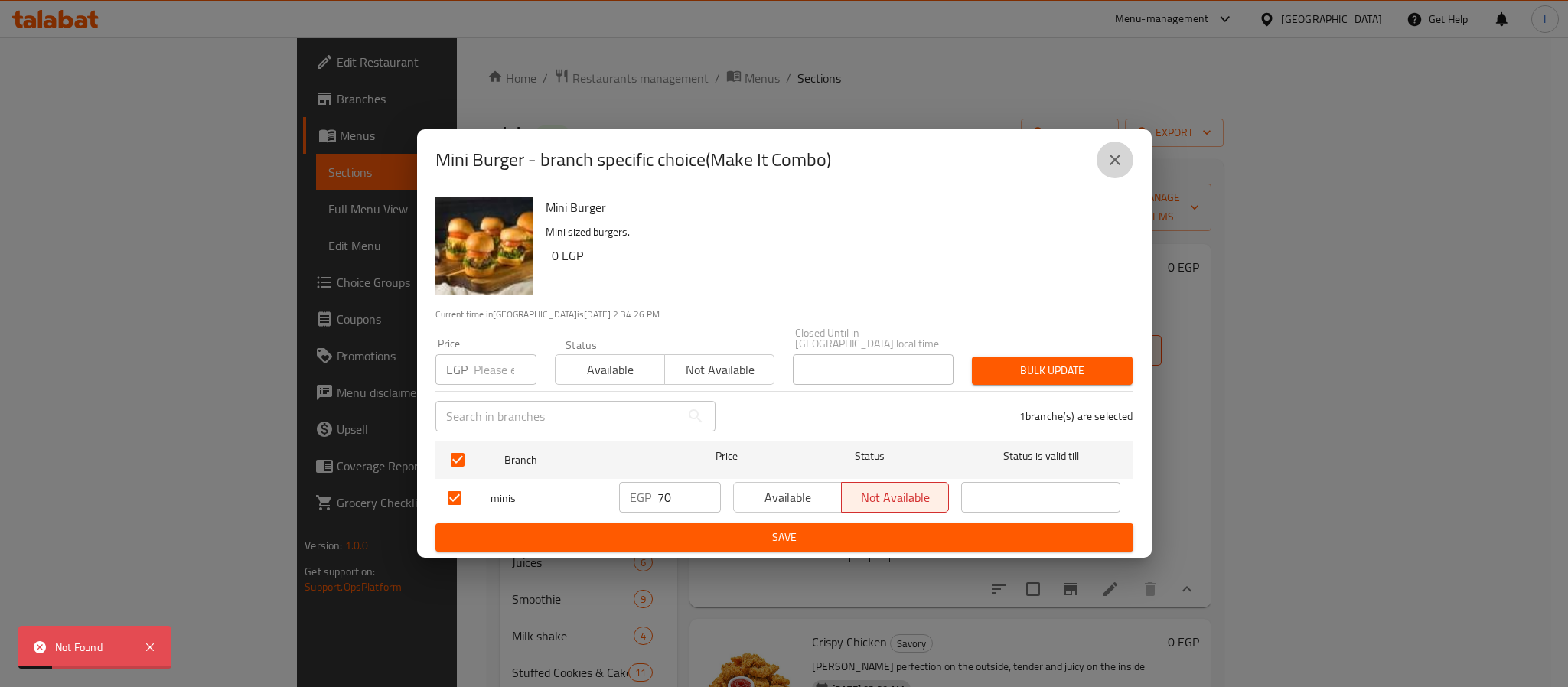
click at [1117, 166] on icon "close" at bounding box center [1115, 160] width 19 height 18
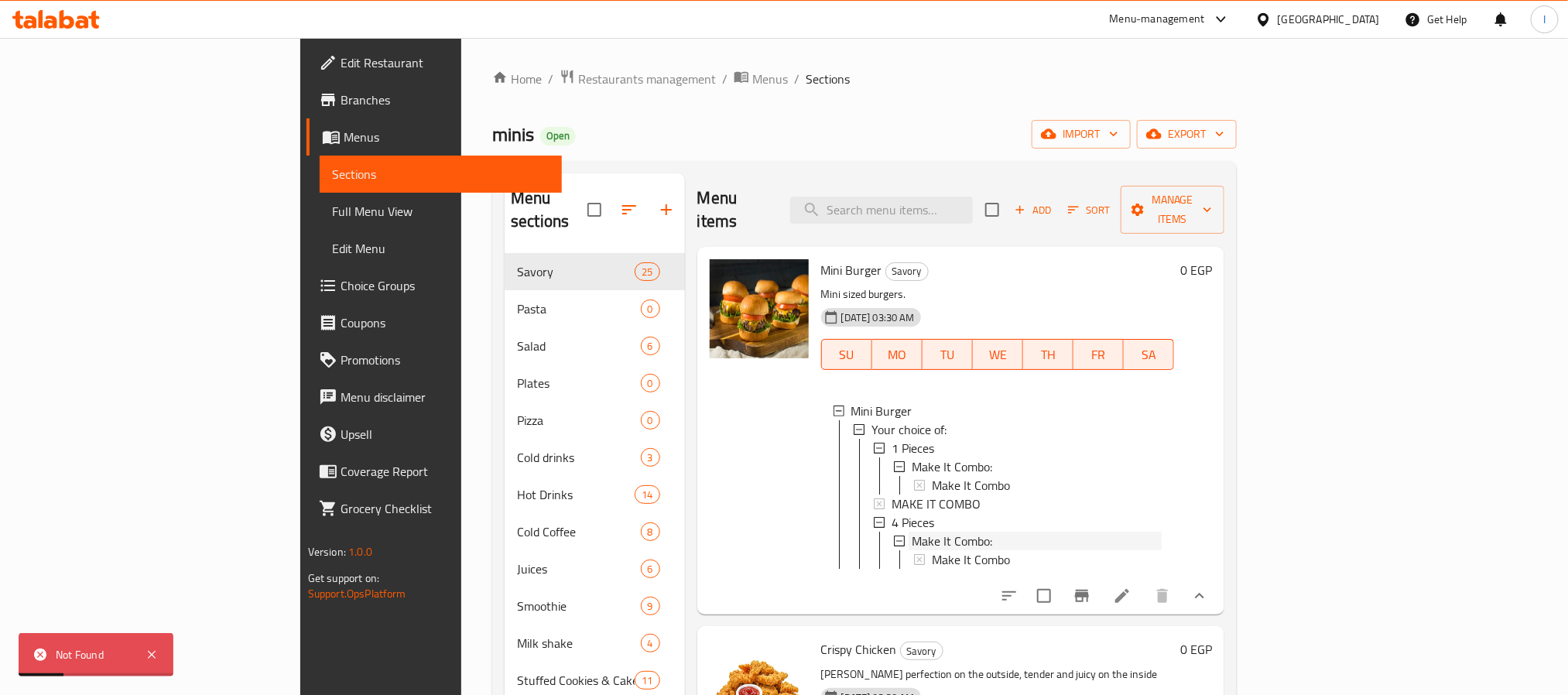
click at [911, 531] on span "Make It Combo:" at bounding box center [951, 541] width 80 height 19
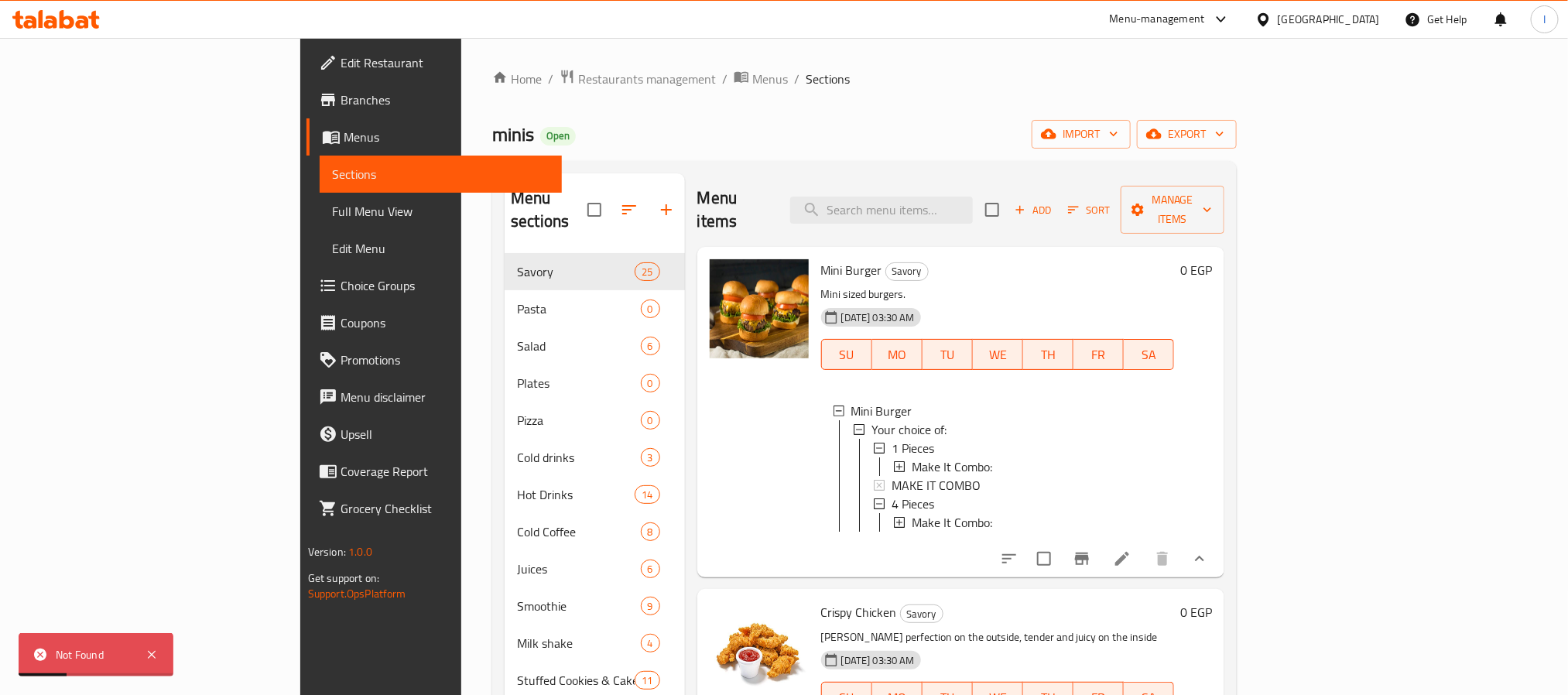
scroll to position [0, 0]
click at [911, 515] on span "Make It Combo:" at bounding box center [951, 525] width 80 height 19
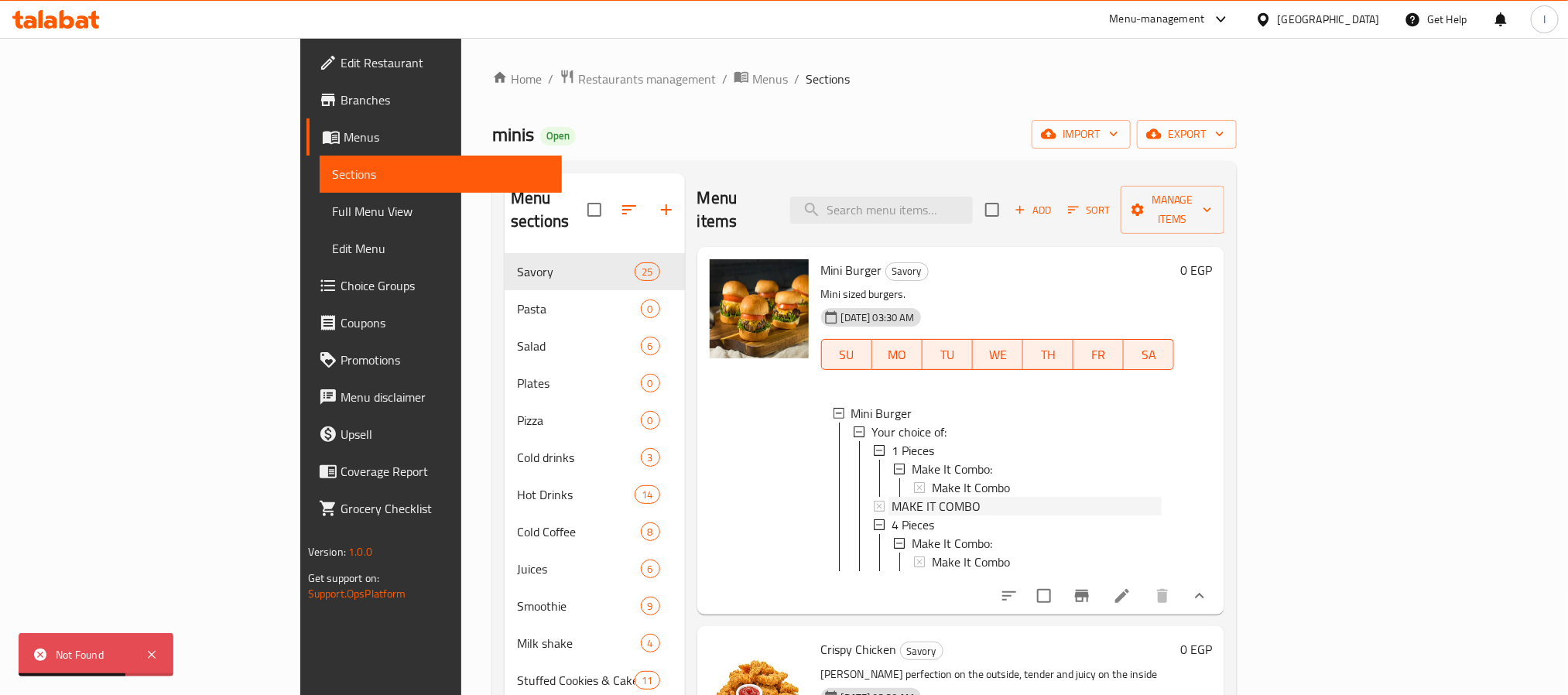
click at [892, 497] on span "MAKE IT COMBO" at bounding box center [936, 506] width 89 height 19
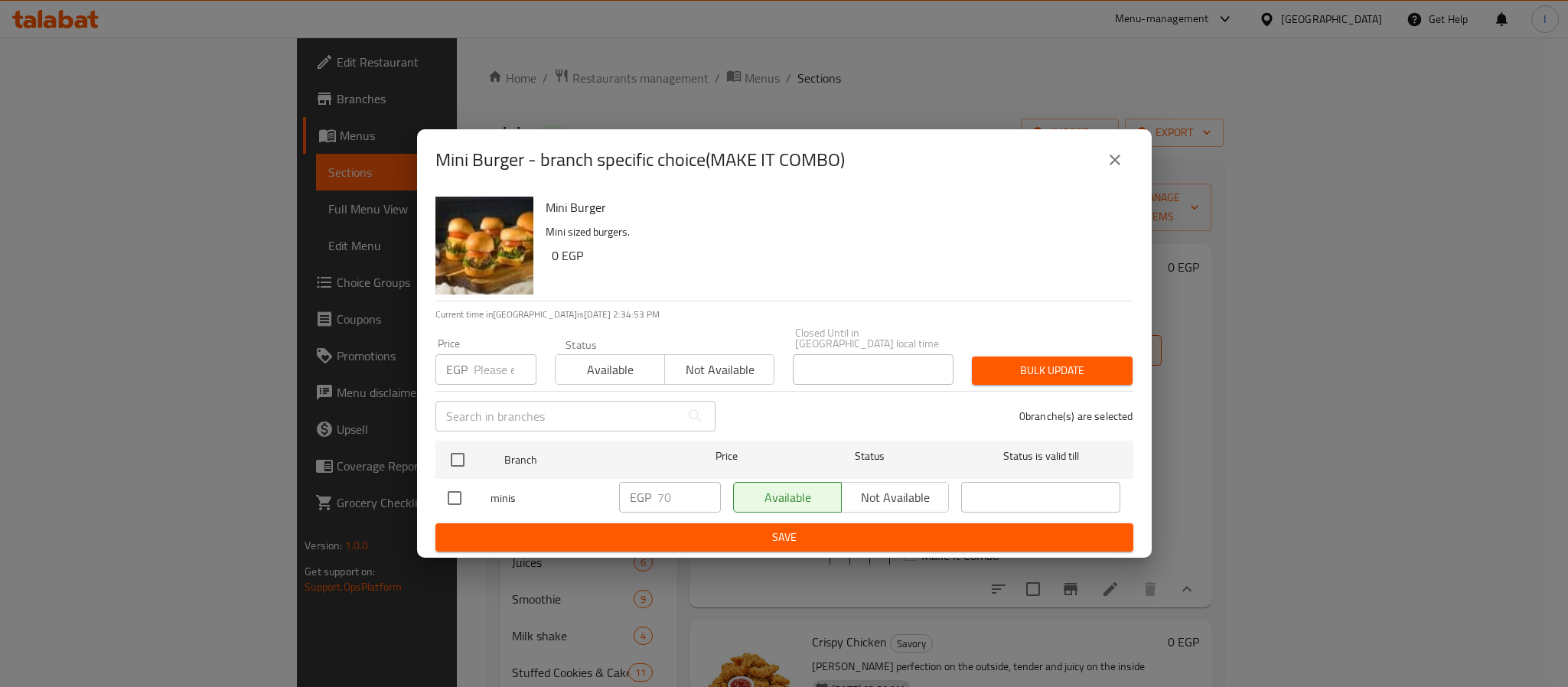
drag, startPoint x: 455, startPoint y: 448, endPoint x: 698, endPoint y: 477, distance: 244.7
click at [457, 449] on input "checkbox" at bounding box center [457, 460] width 32 height 32
checkbox input "true"
click at [902, 487] on span "Not available" at bounding box center [895, 497] width 95 height 22
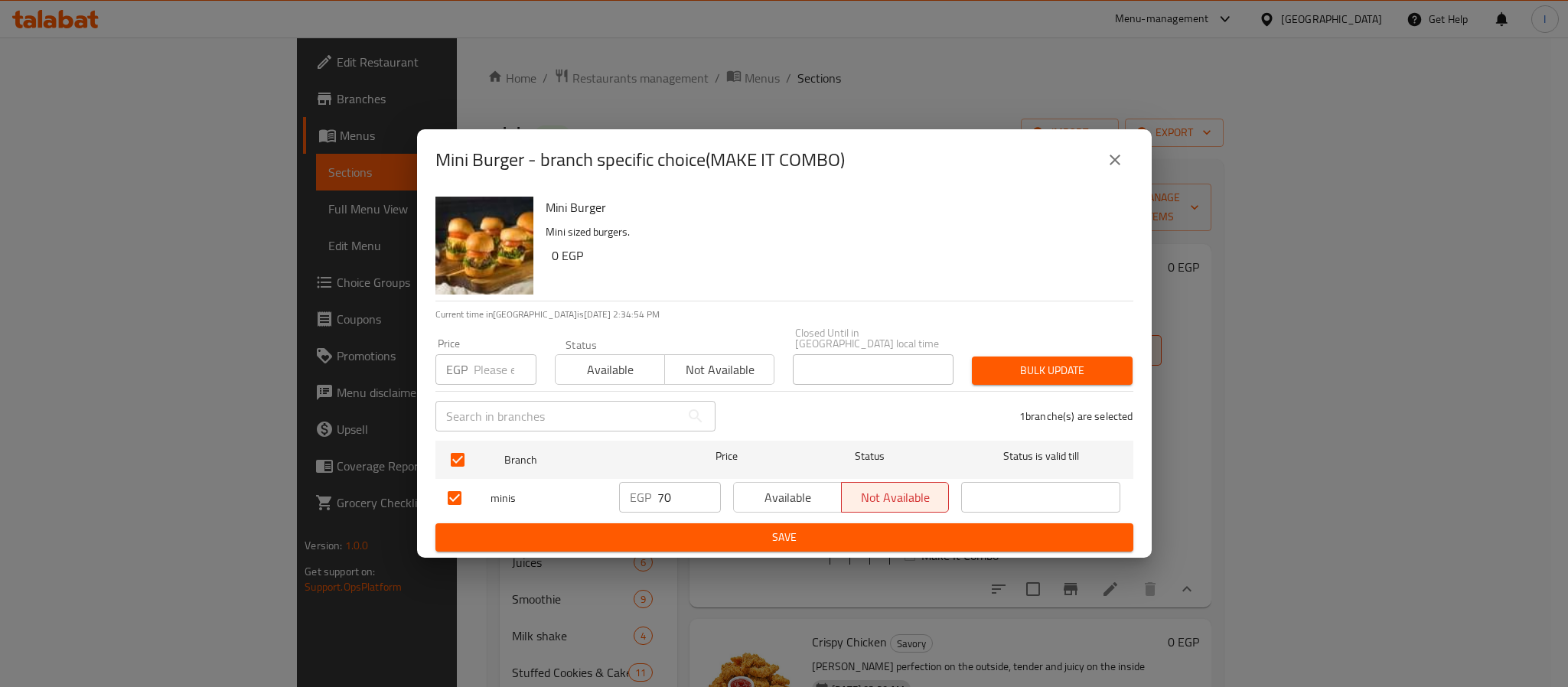
click at [907, 528] on span "Save" at bounding box center [784, 537] width 673 height 19
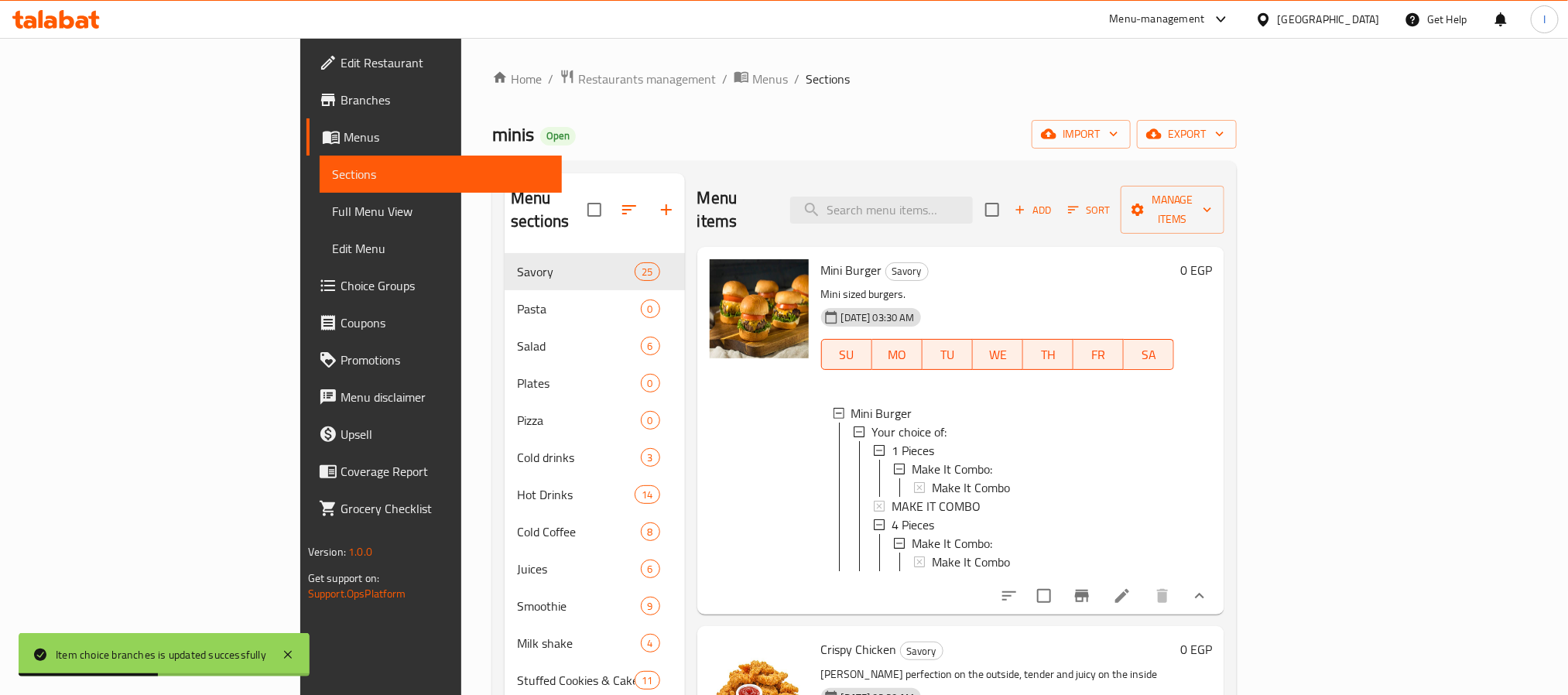
click at [1209, 587] on icon "show more" at bounding box center [1199, 596] width 19 height 19
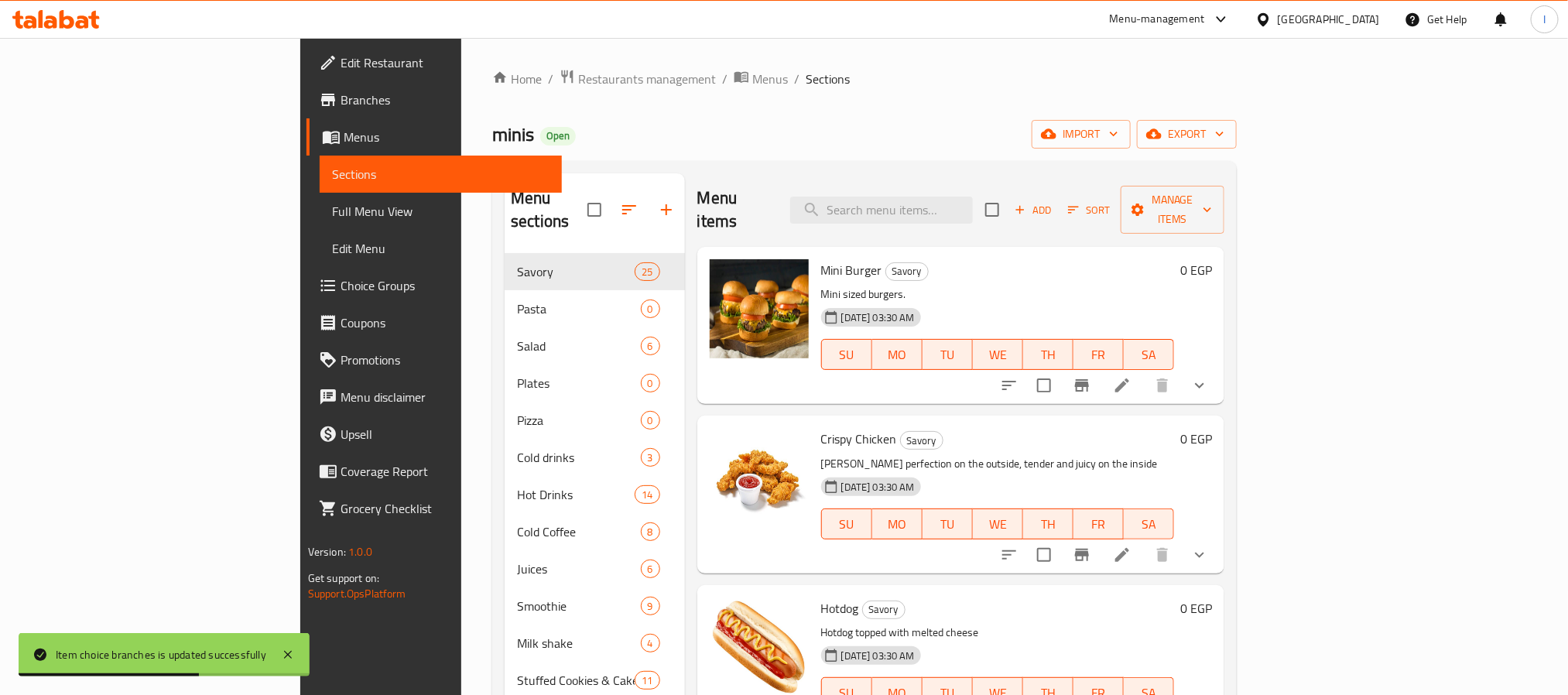
drag, startPoint x: 757, startPoint y: 126, endPoint x: 980, endPoint y: 507, distance: 441.5
click at [757, 125] on div "minis Open import export" at bounding box center [864, 134] width 745 height 29
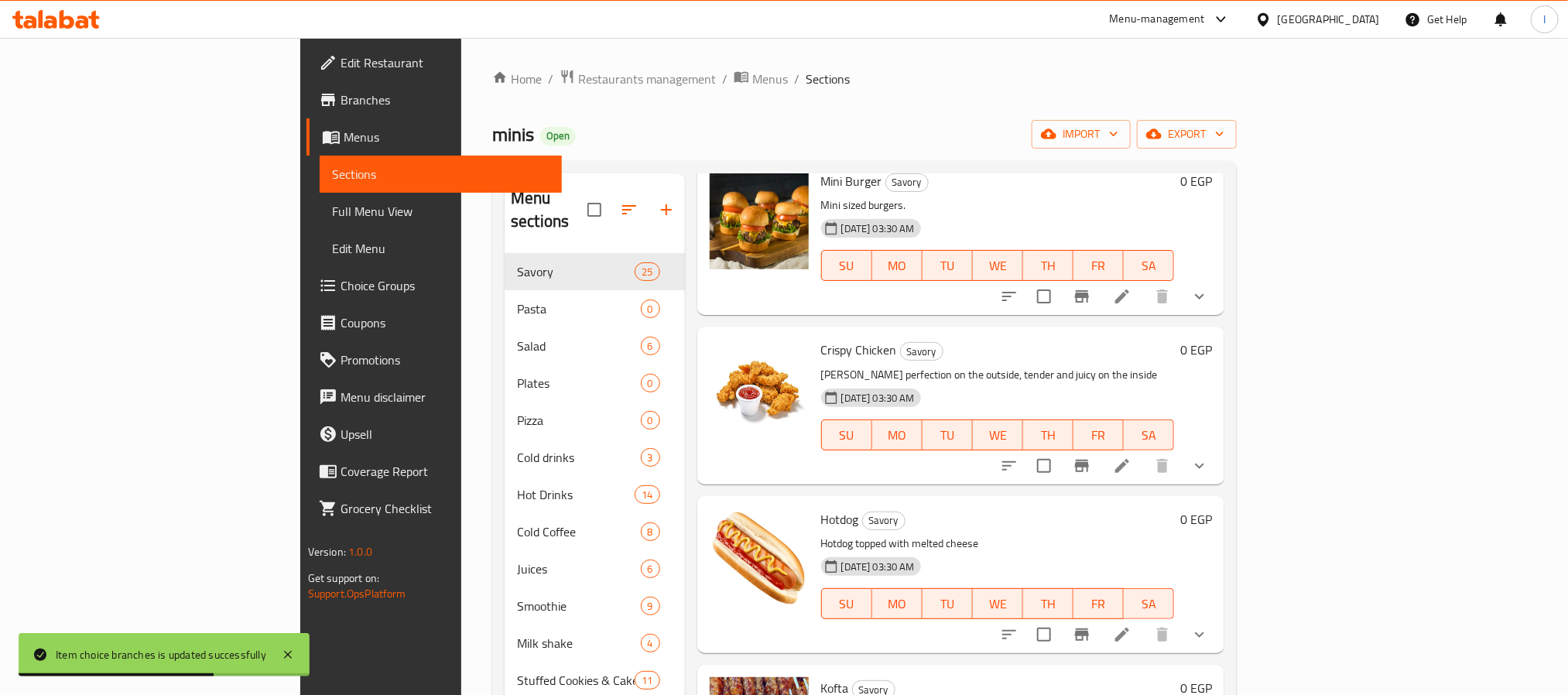
scroll to position [232, 0]
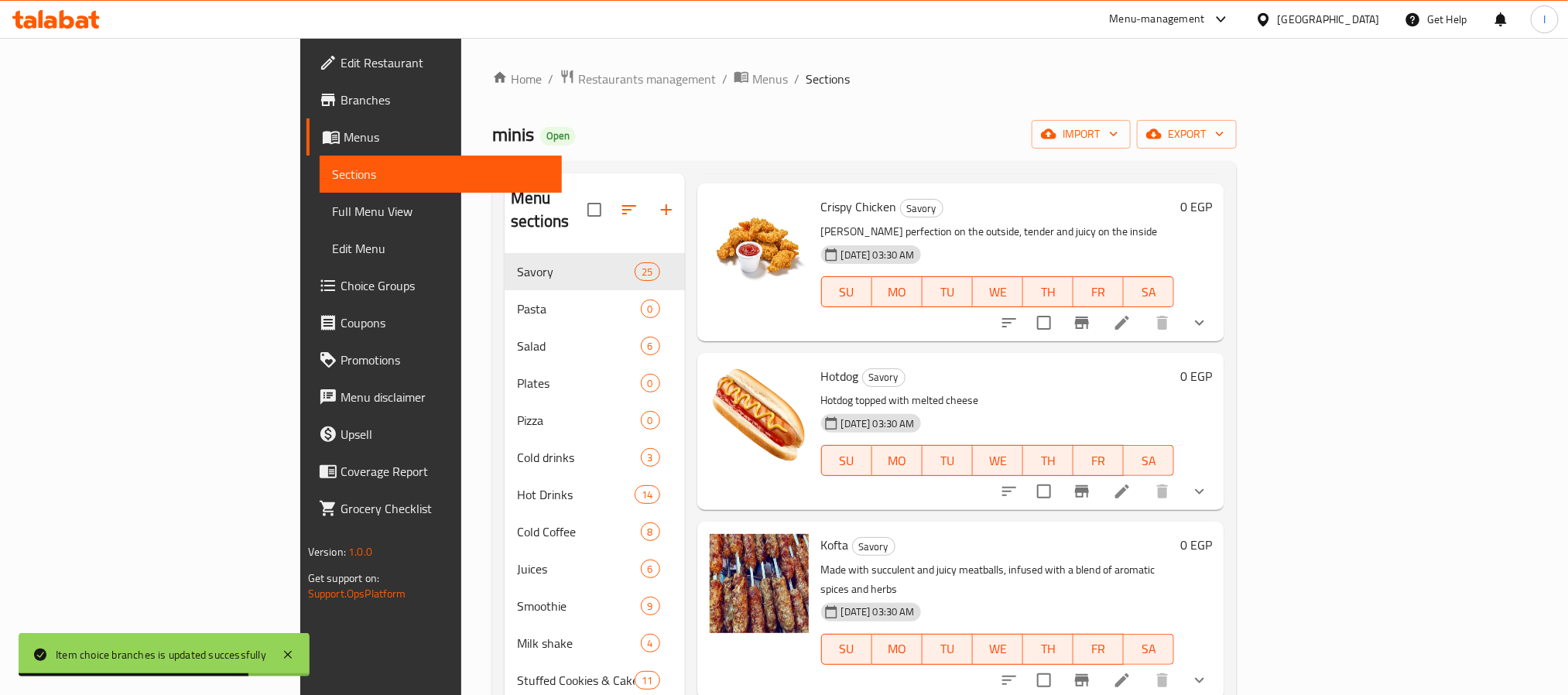
click at [1218, 478] on button "show more" at bounding box center [1199, 491] width 37 height 37
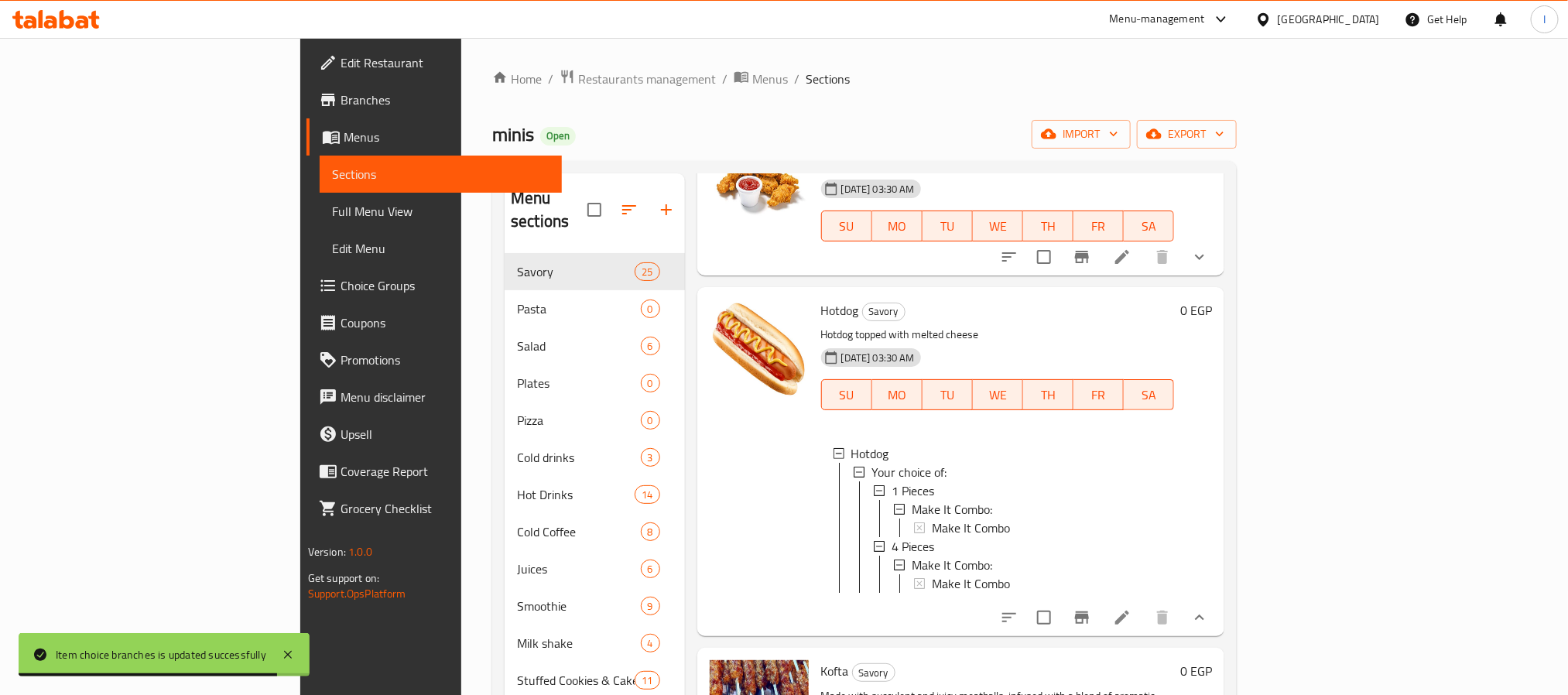
scroll to position [348, 0]
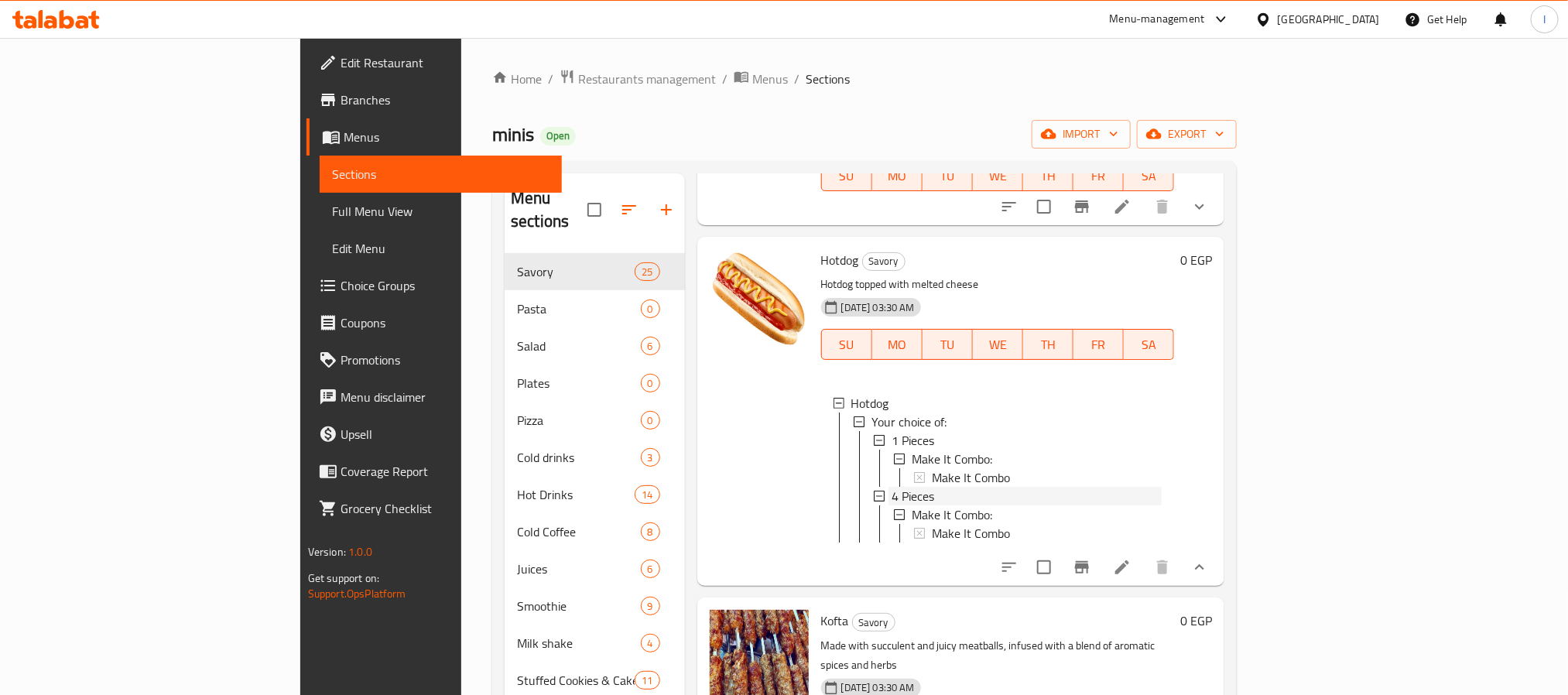
click at [892, 486] on div "4 Pieces" at bounding box center [1026, 496] width 270 height 19
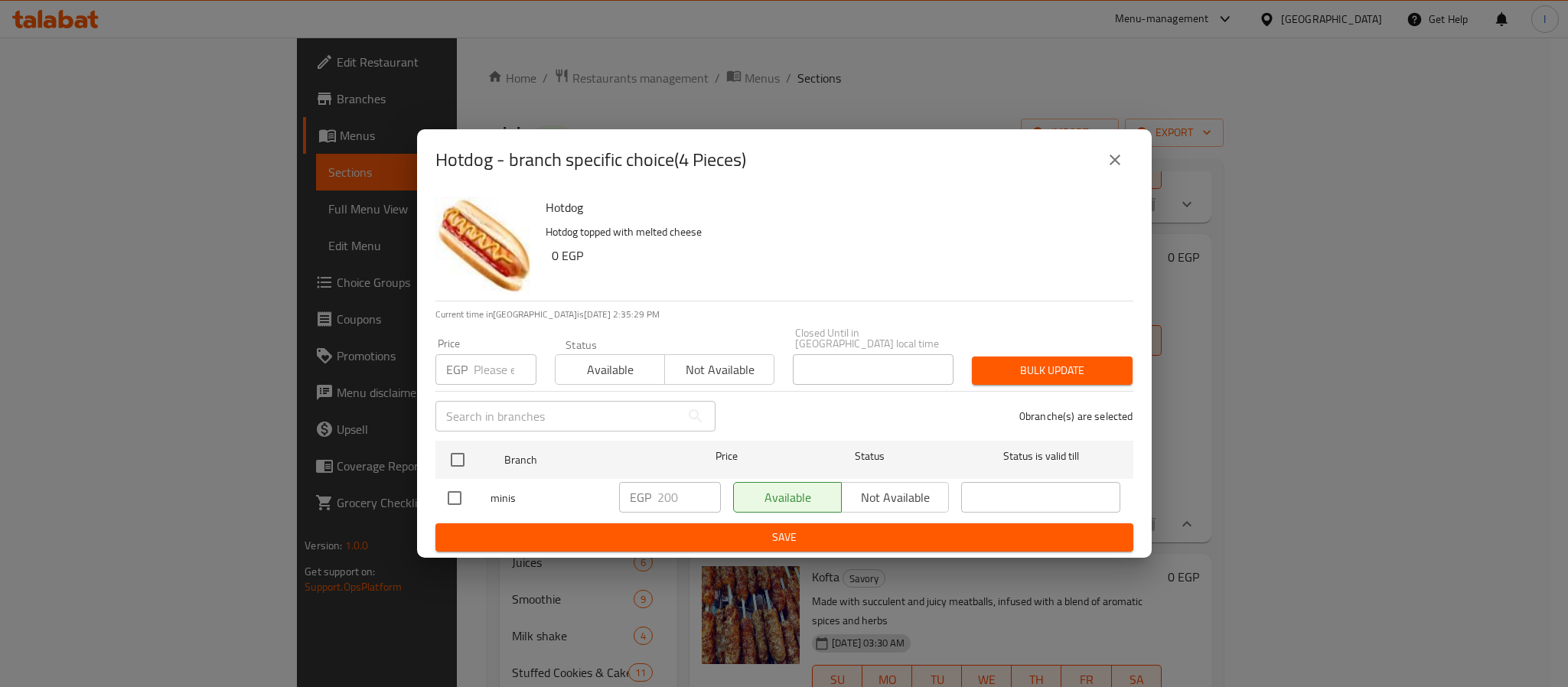
click at [1114, 167] on icon "close" at bounding box center [1115, 160] width 19 height 18
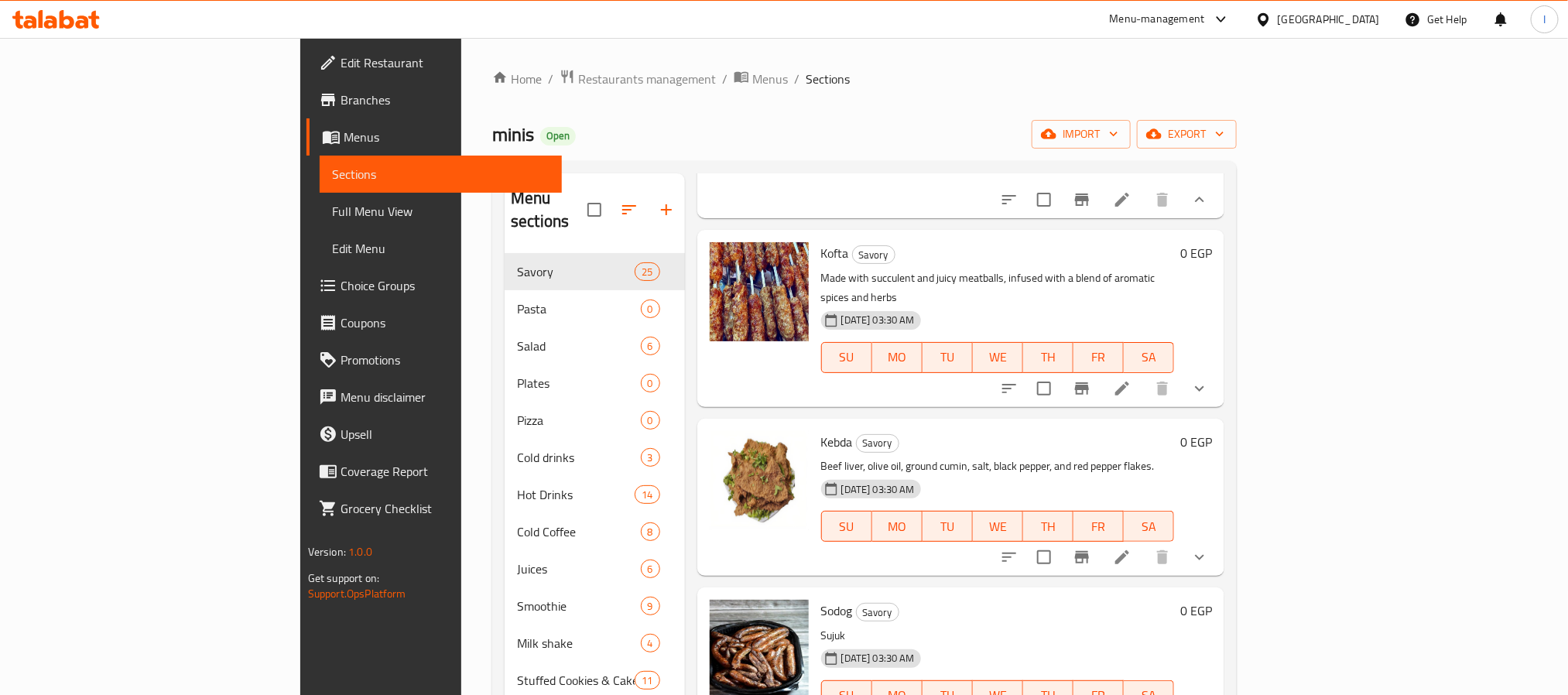
scroll to position [696, 0]
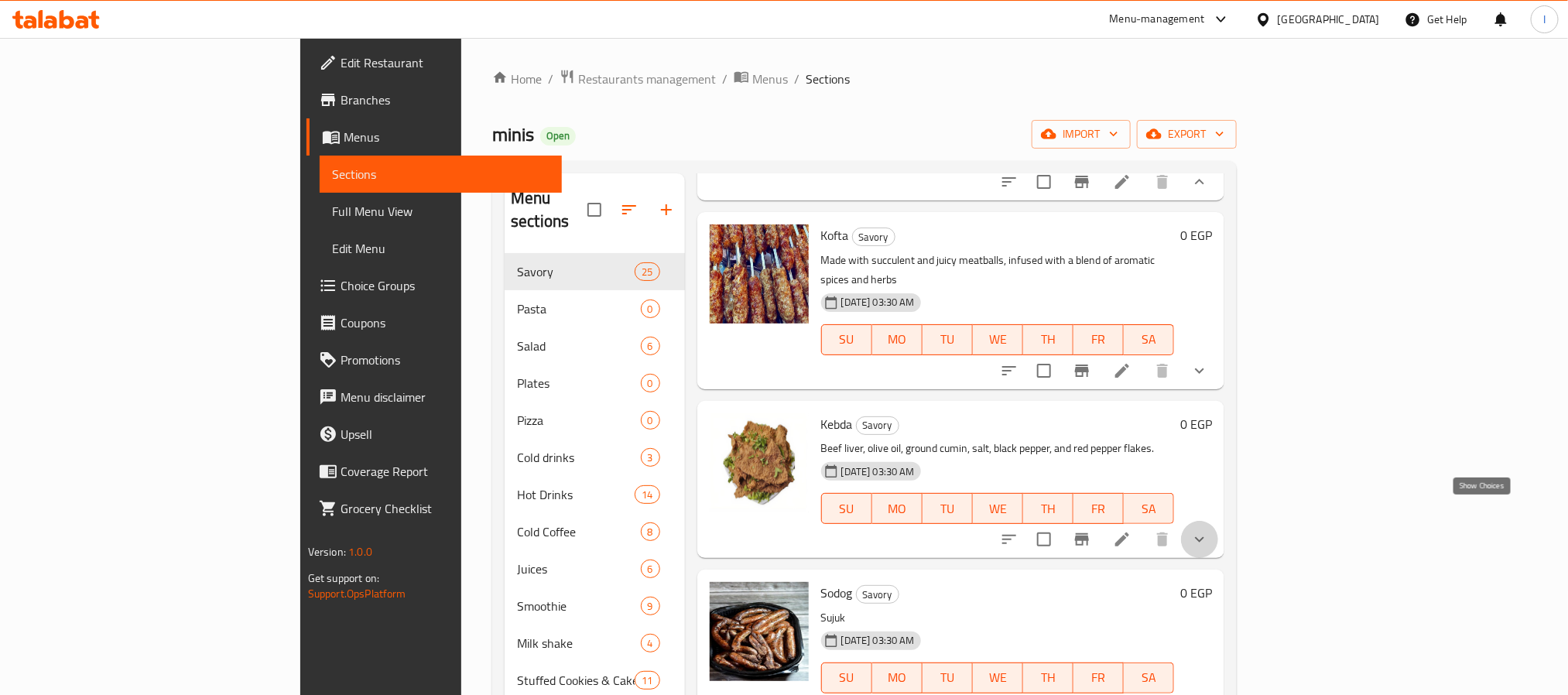
drag, startPoint x: 1479, startPoint y: 518, endPoint x: 1222, endPoint y: 488, distance: 258.7
click at [1209, 530] on icon "show more" at bounding box center [1199, 540] width 19 height 19
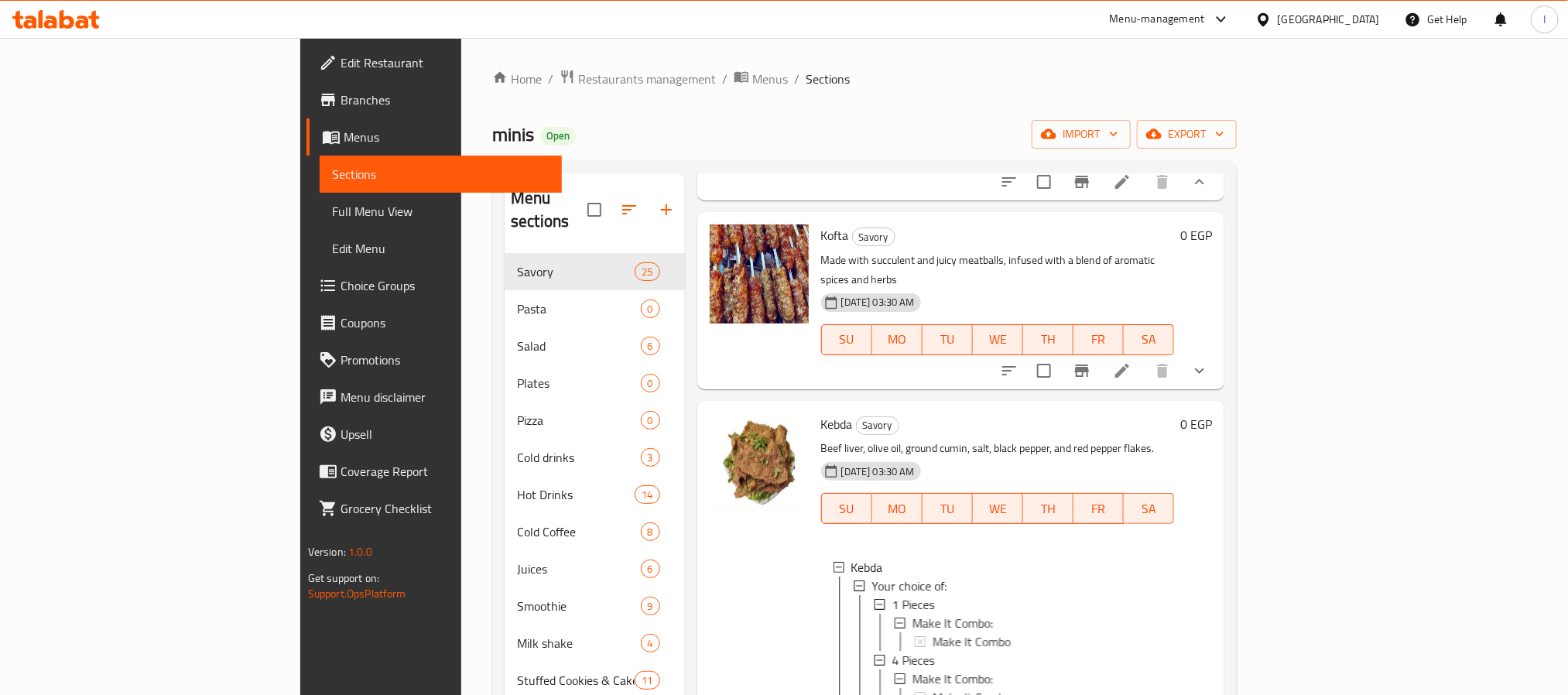
scroll to position [812, 0]
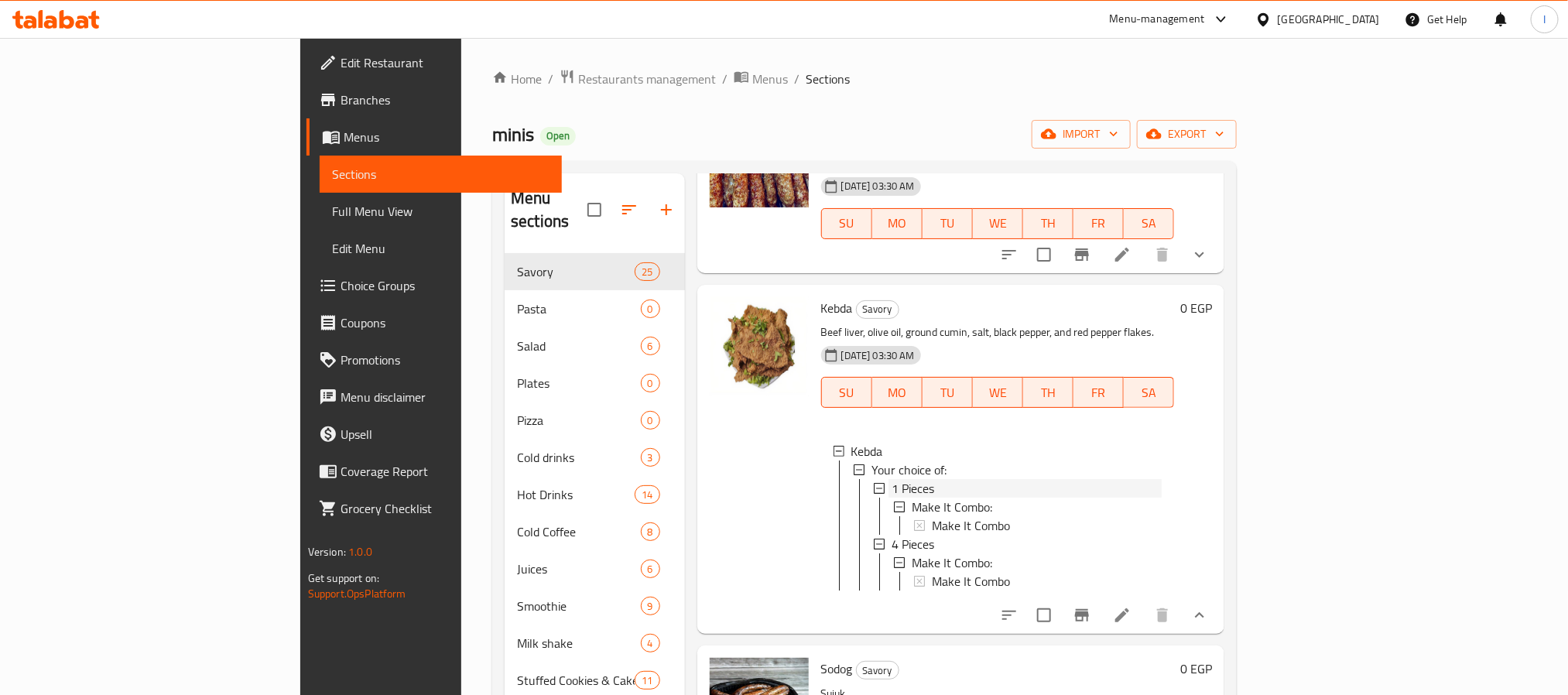
click at [892, 479] on div "1 Pieces" at bounding box center [1026, 488] width 270 height 19
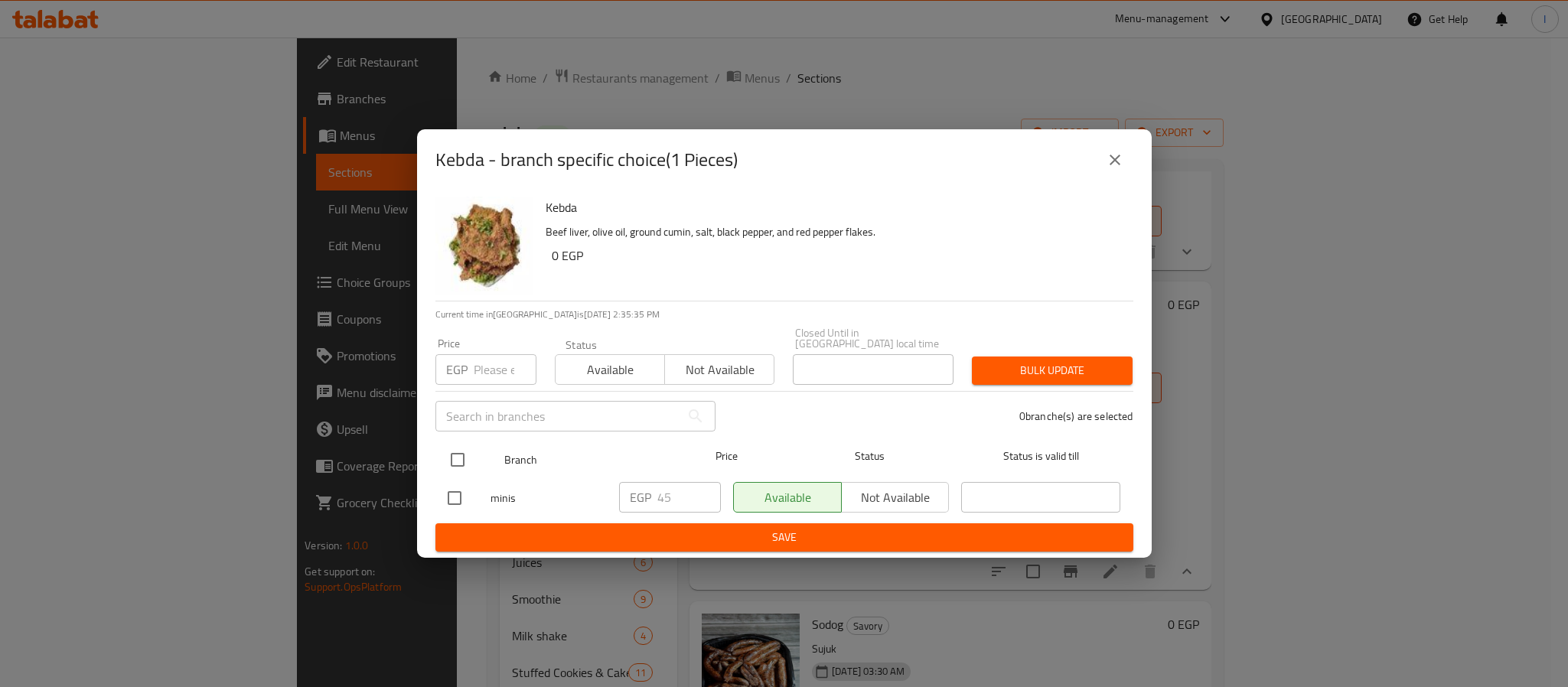
click at [458, 455] on input "checkbox" at bounding box center [457, 460] width 32 height 32
checkbox input "true"
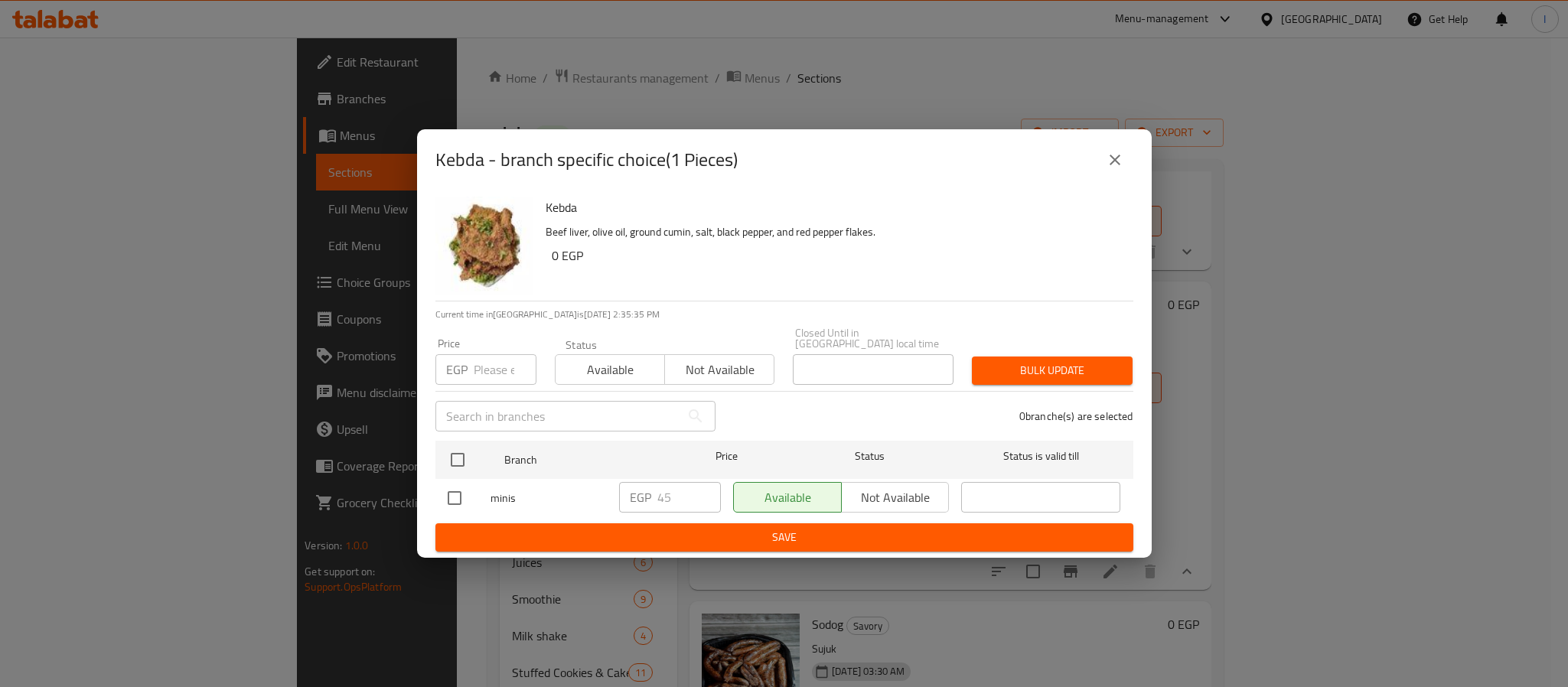
checkbox input "true"
click at [905, 497] on span "Not available" at bounding box center [895, 497] width 95 height 22
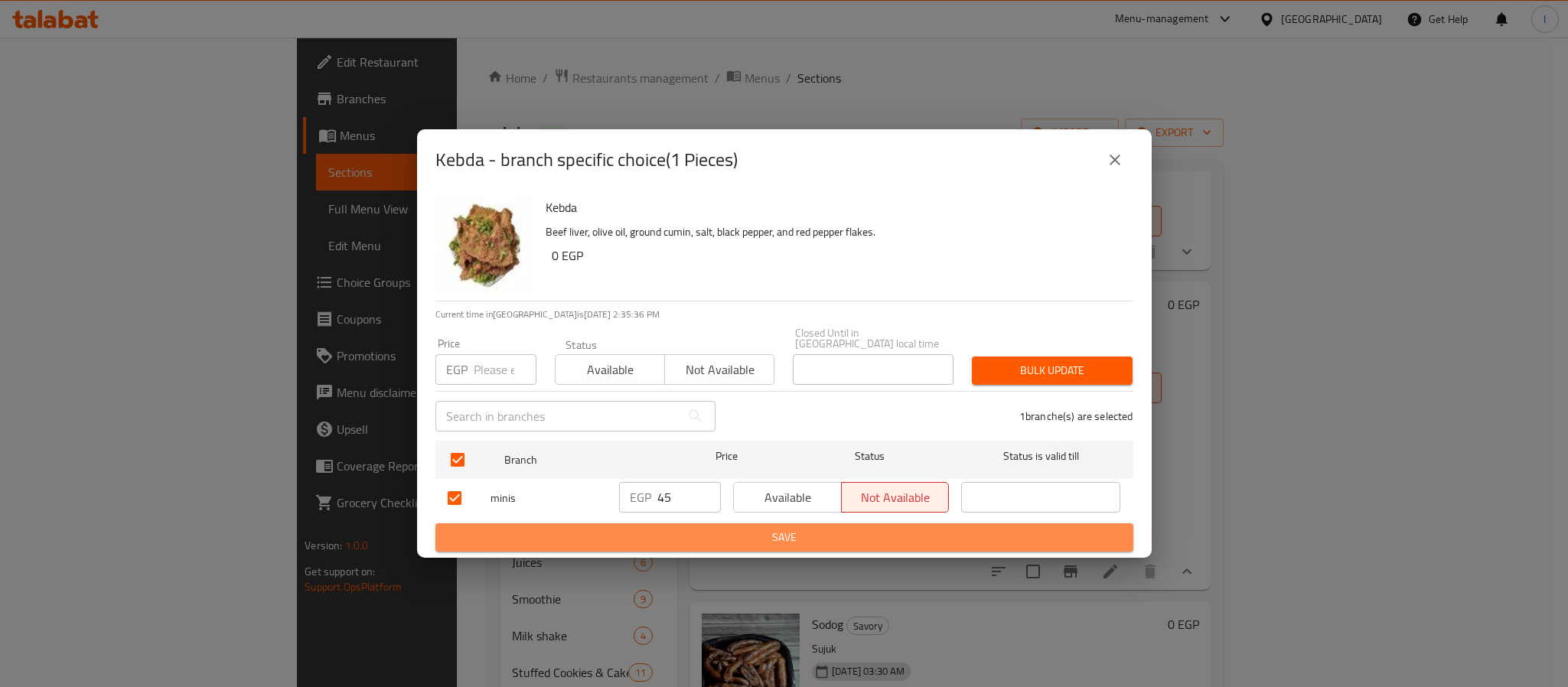
click at [898, 533] on span "Save" at bounding box center [784, 537] width 673 height 19
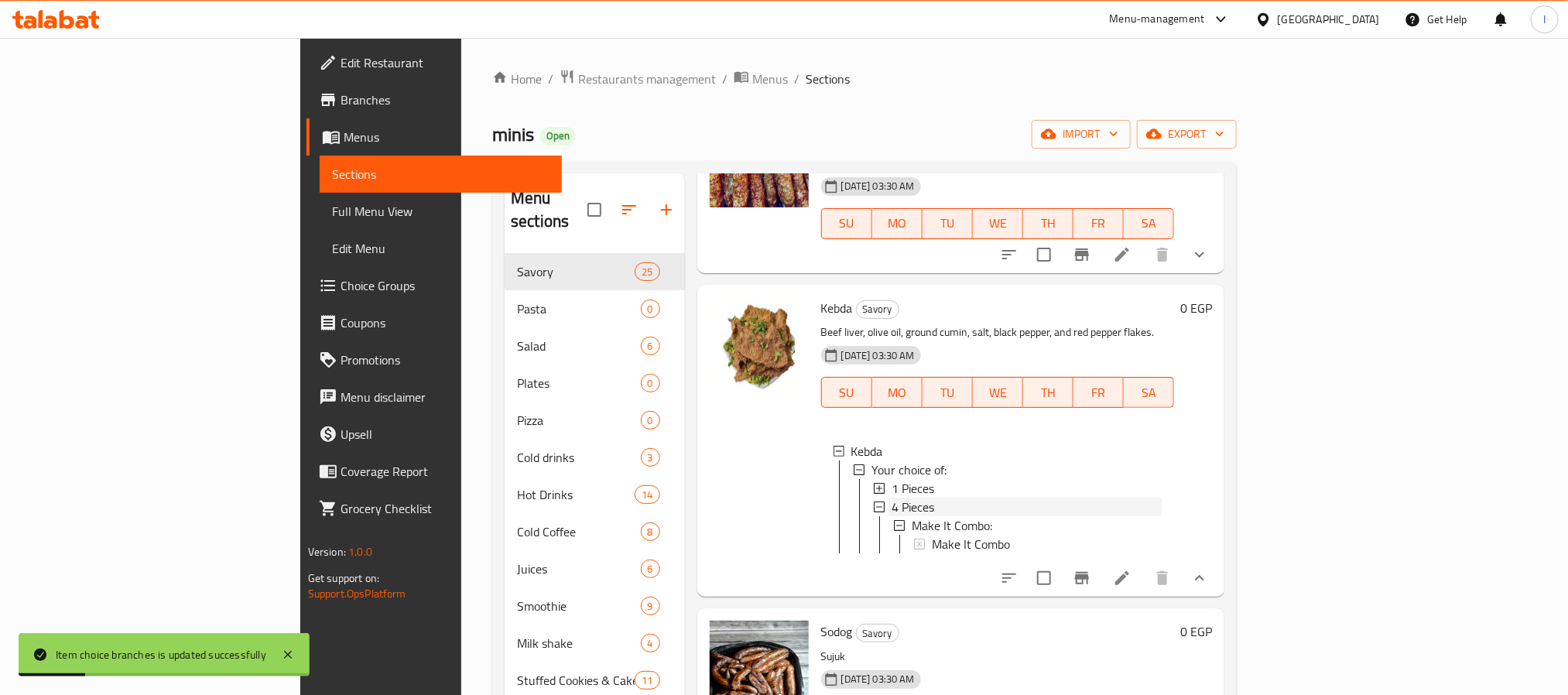
click at [892, 498] on div "4 Pieces" at bounding box center [1026, 507] width 270 height 19
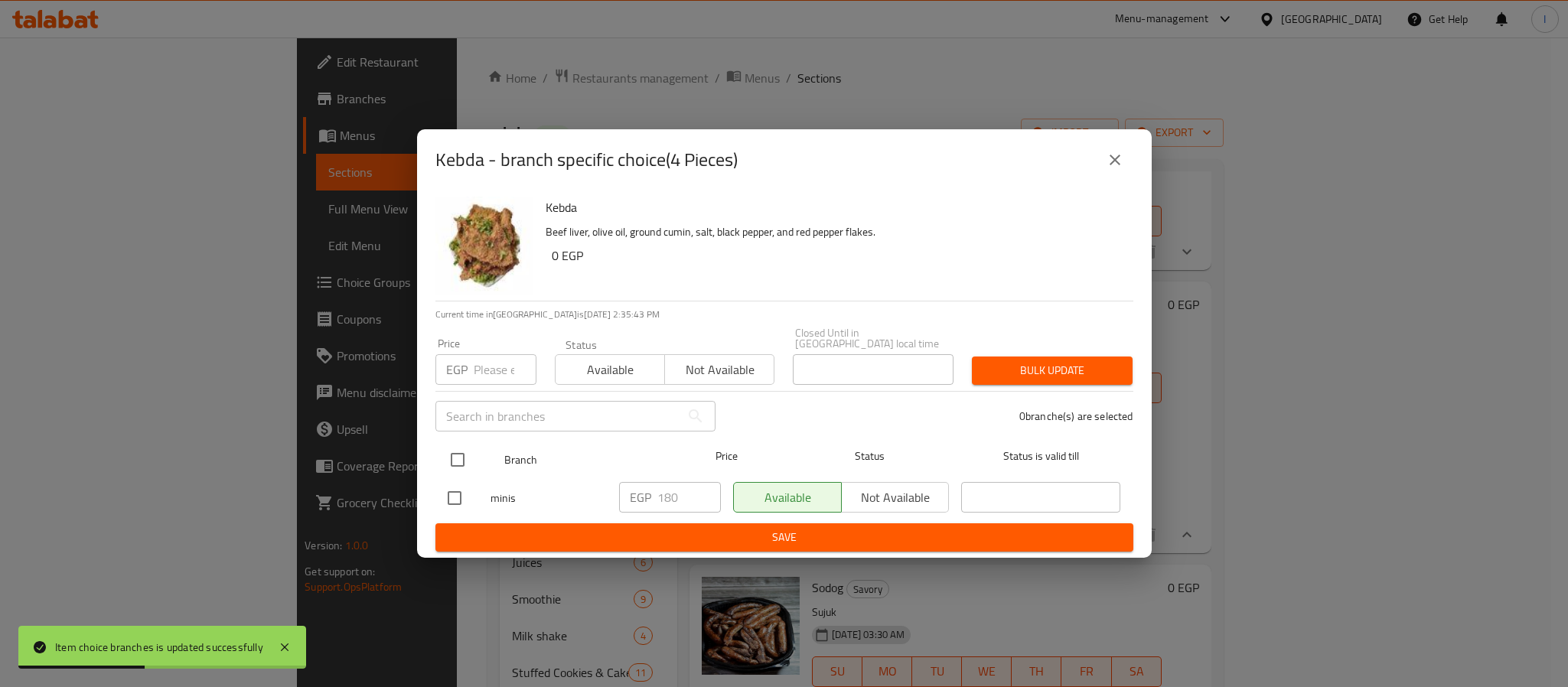
click at [444, 453] on input "checkbox" at bounding box center [457, 460] width 32 height 32
checkbox input "true"
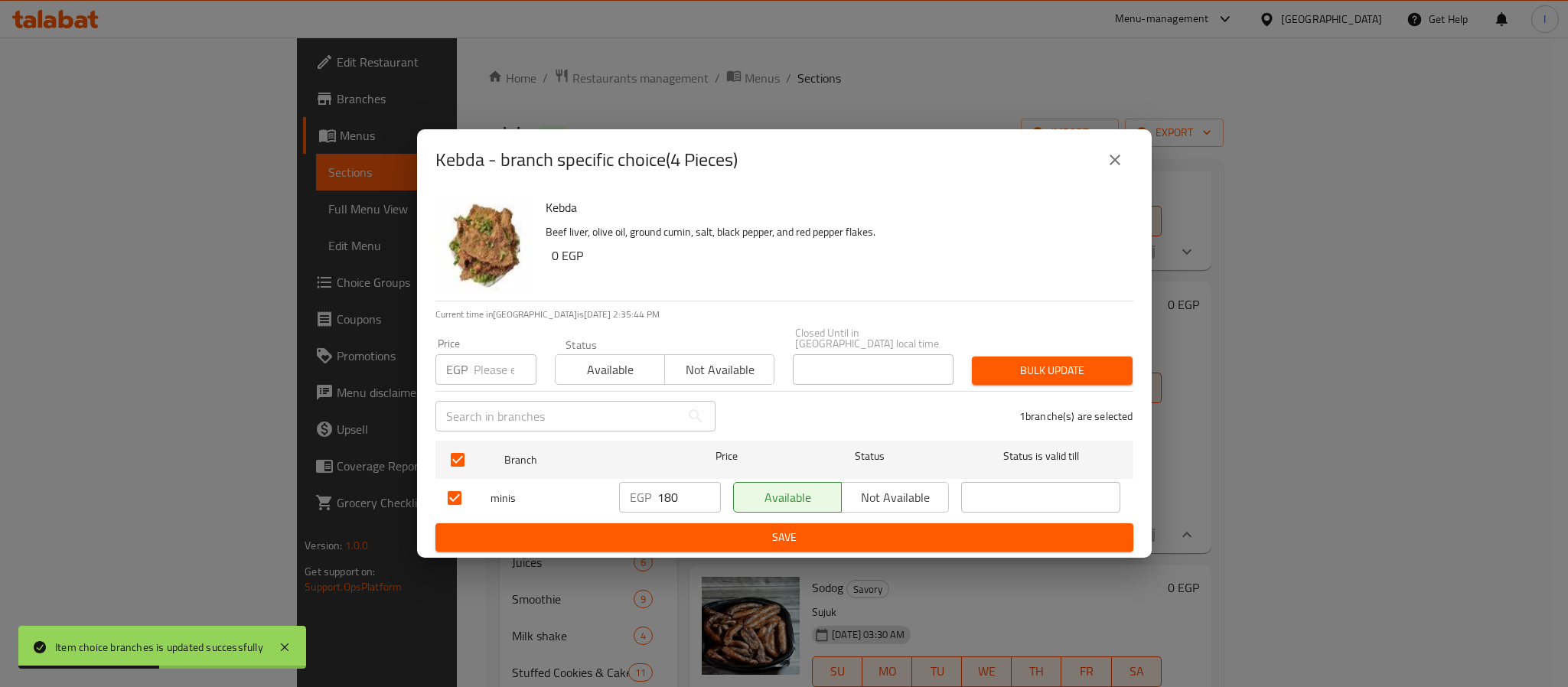
click at [678, 491] on input "180" at bounding box center [688, 497] width 64 height 31
drag, startPoint x: 1107, startPoint y: 172, endPoint x: 1159, endPoint y: 255, distance: 97.9
click at [1108, 169] on icon "close" at bounding box center [1115, 160] width 19 height 18
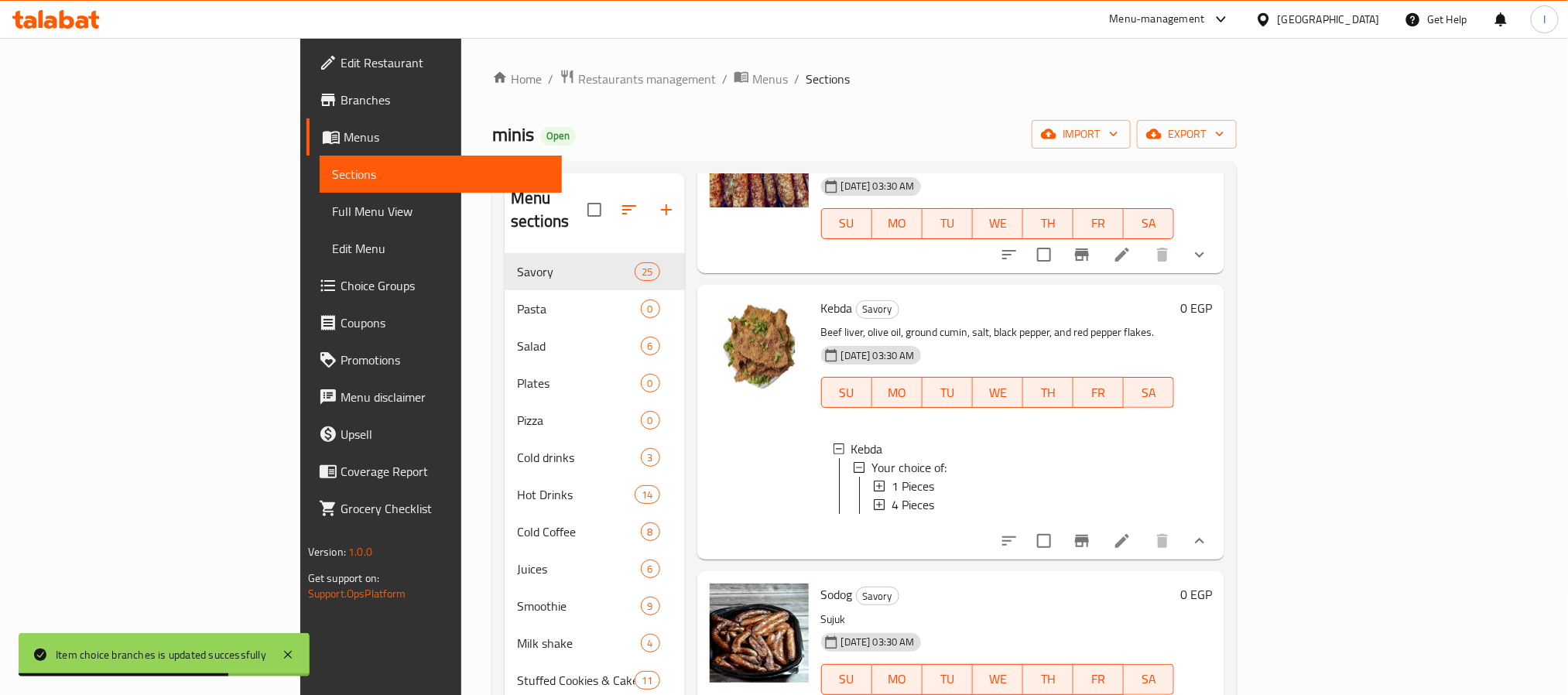
scroll to position [1045, 0]
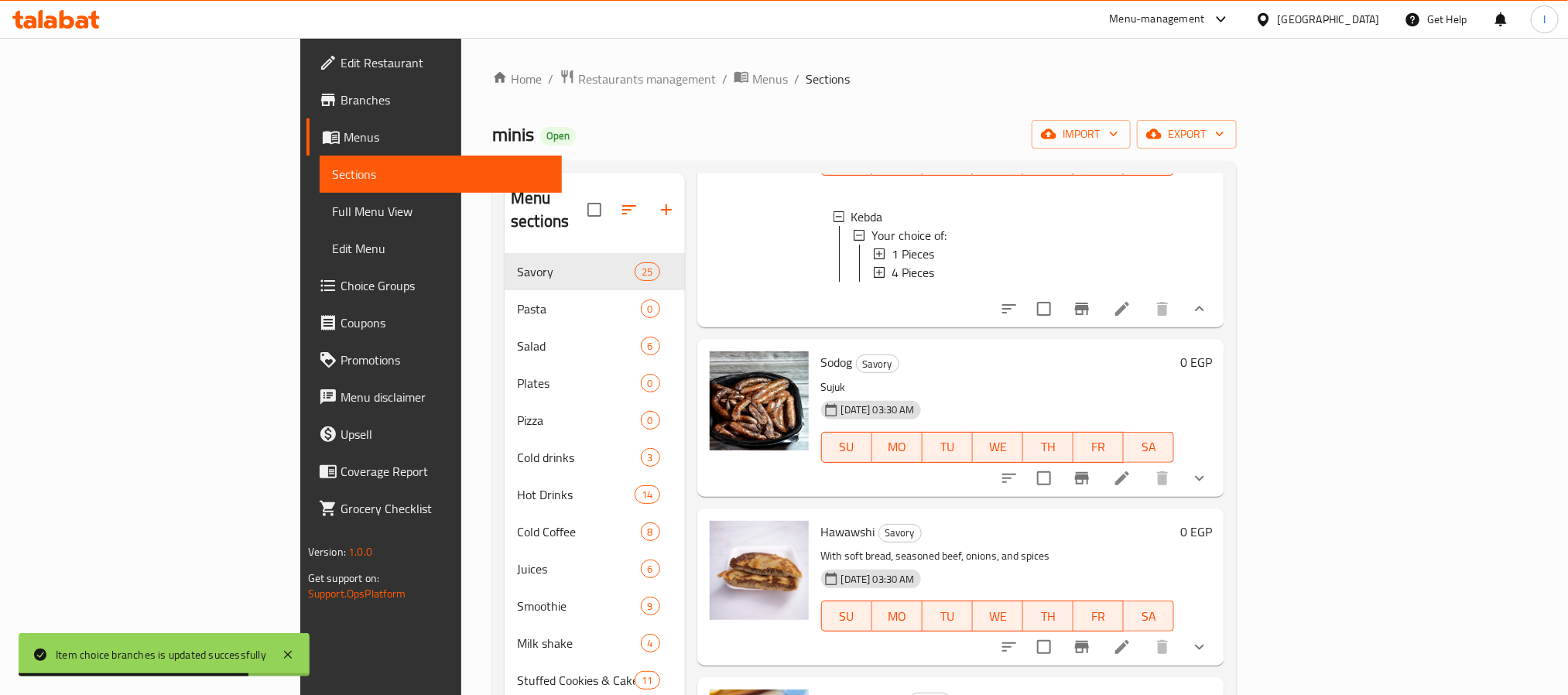
click at [1209, 476] on icon "show more" at bounding box center [1199, 478] width 19 height 19
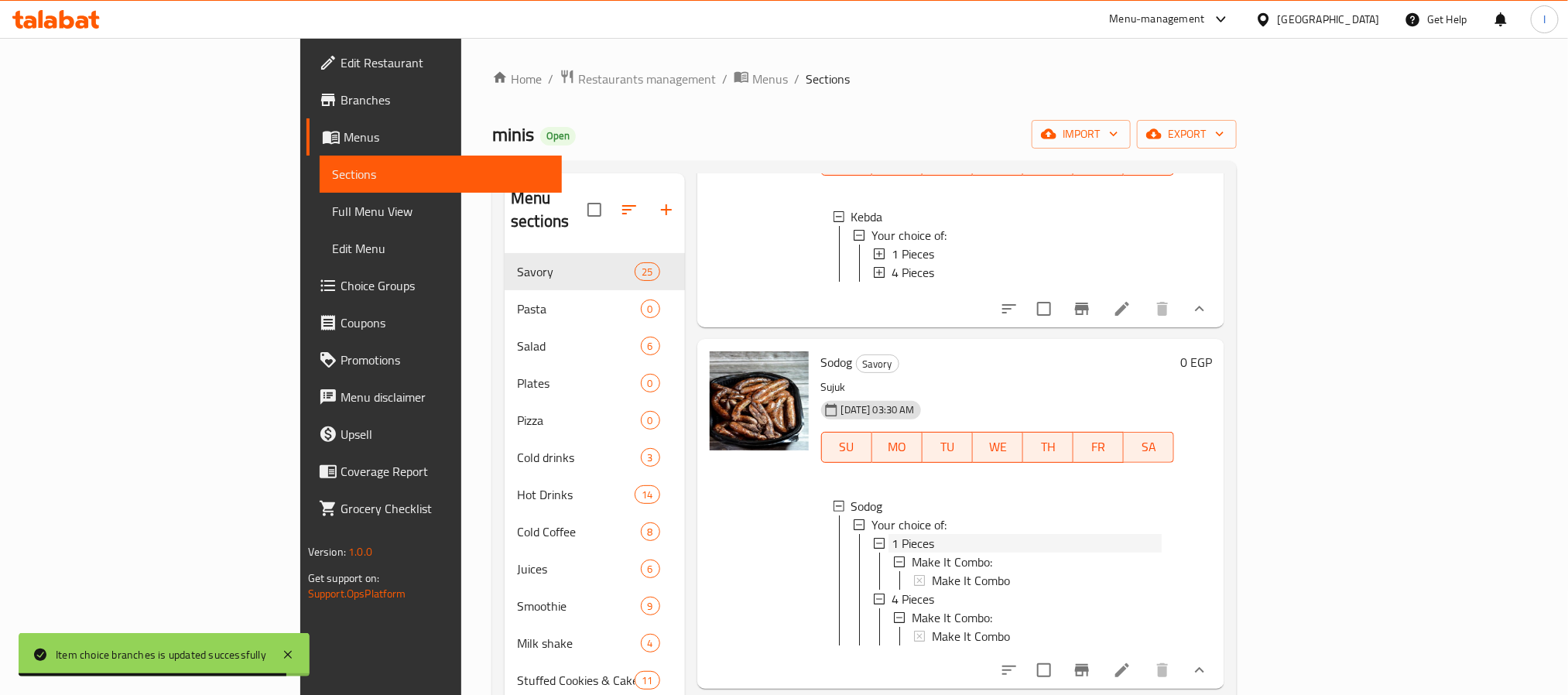
click at [892, 539] on span "1 Pieces" at bounding box center [912, 543] width 42 height 19
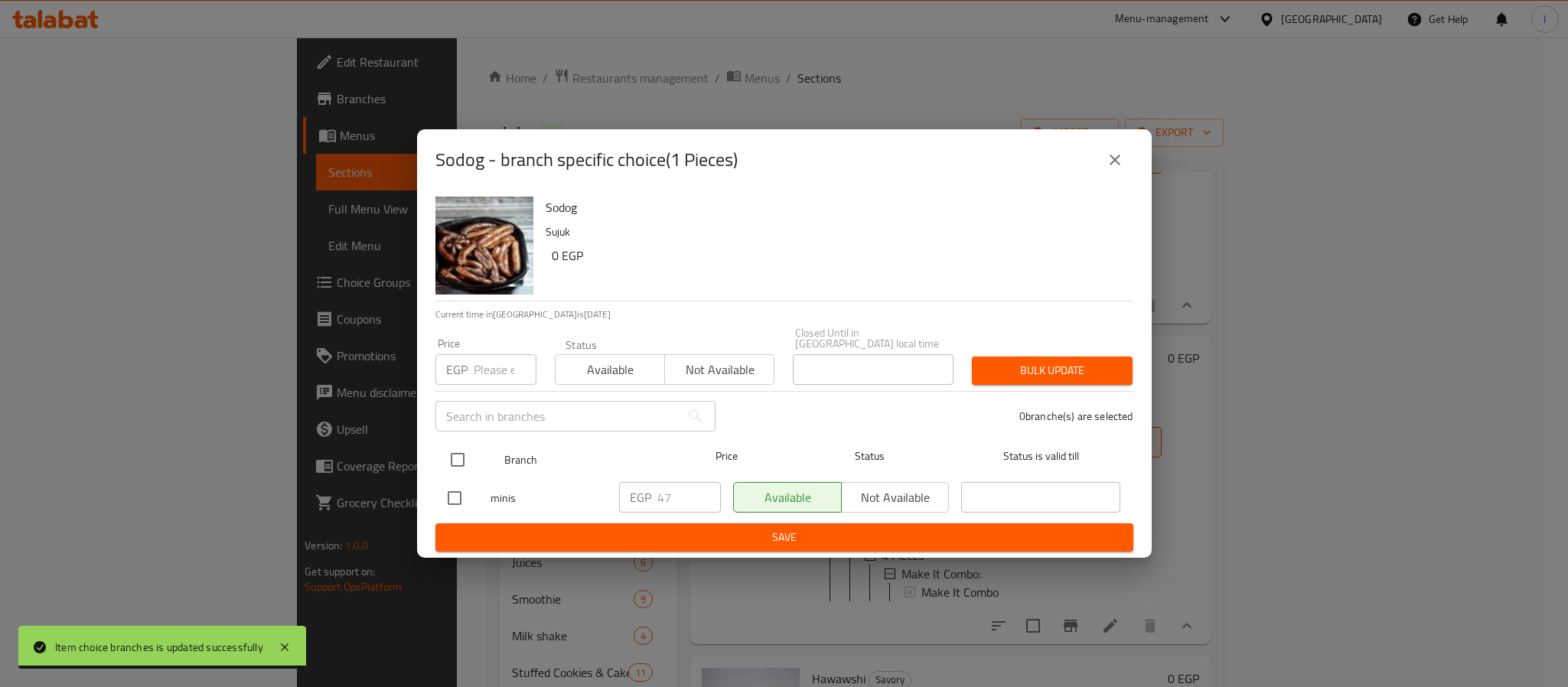
drag, startPoint x: 450, startPoint y: 443, endPoint x: 459, endPoint y: 445, distance: 9.2
click at [450, 444] on input "checkbox" at bounding box center [457, 460] width 32 height 32
checkbox input "true"
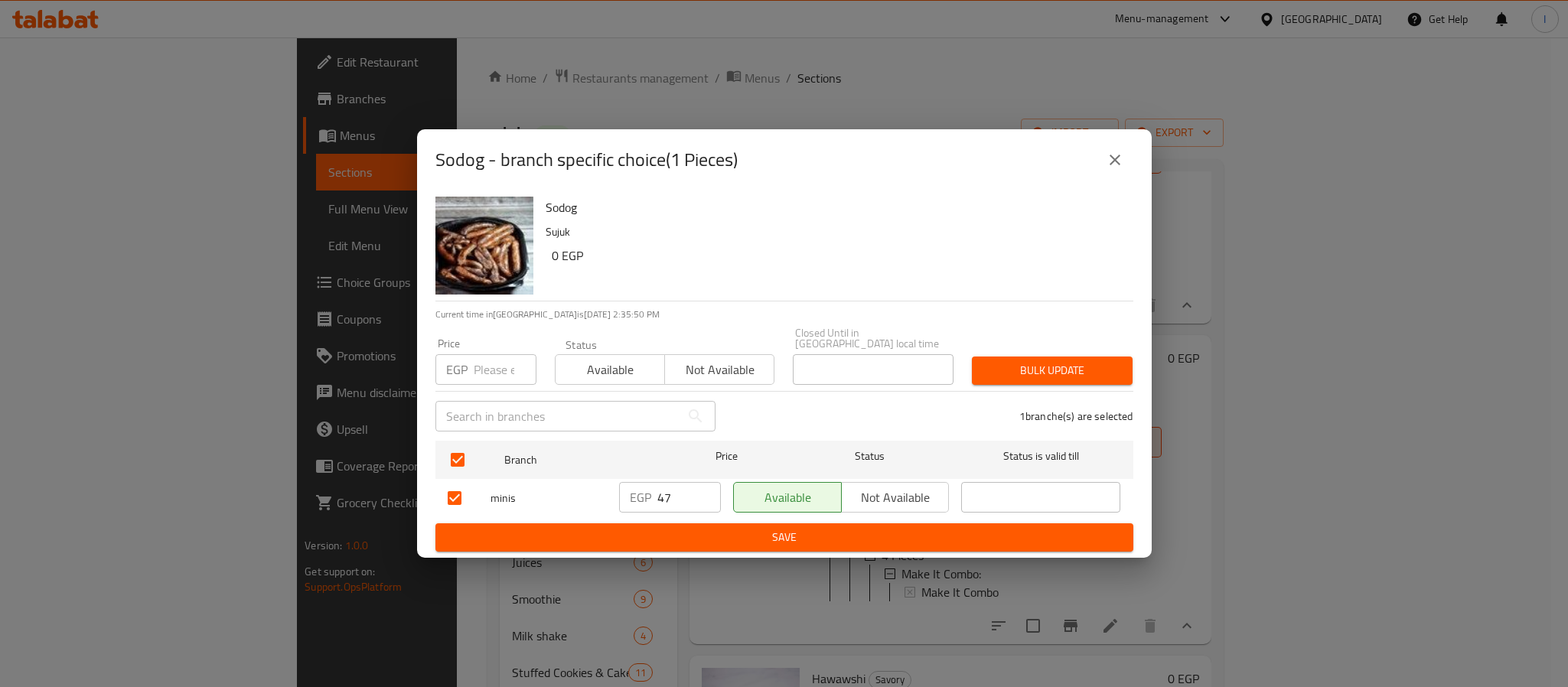
click at [880, 496] on span "Not available" at bounding box center [895, 497] width 95 height 22
click at [865, 537] on span "Save" at bounding box center [784, 537] width 673 height 19
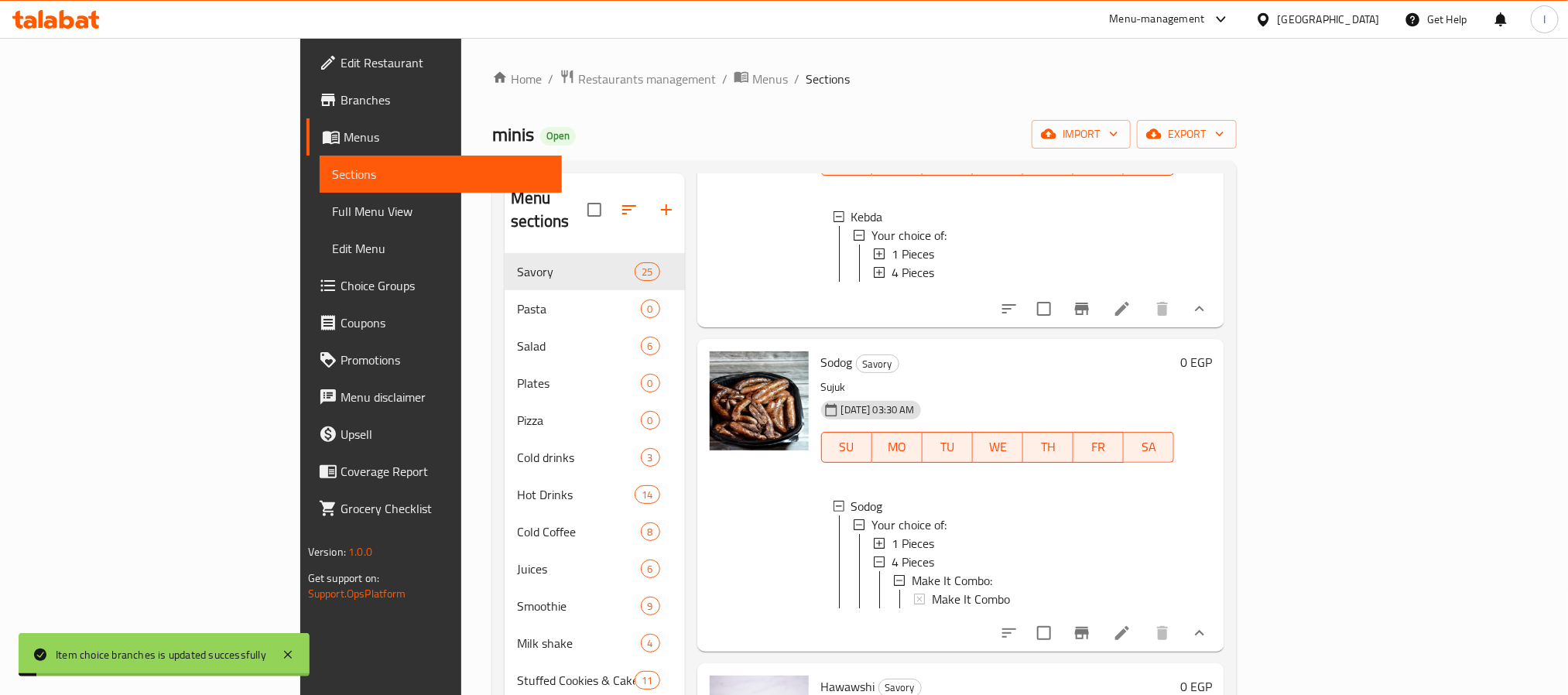
scroll to position [1161, 0]
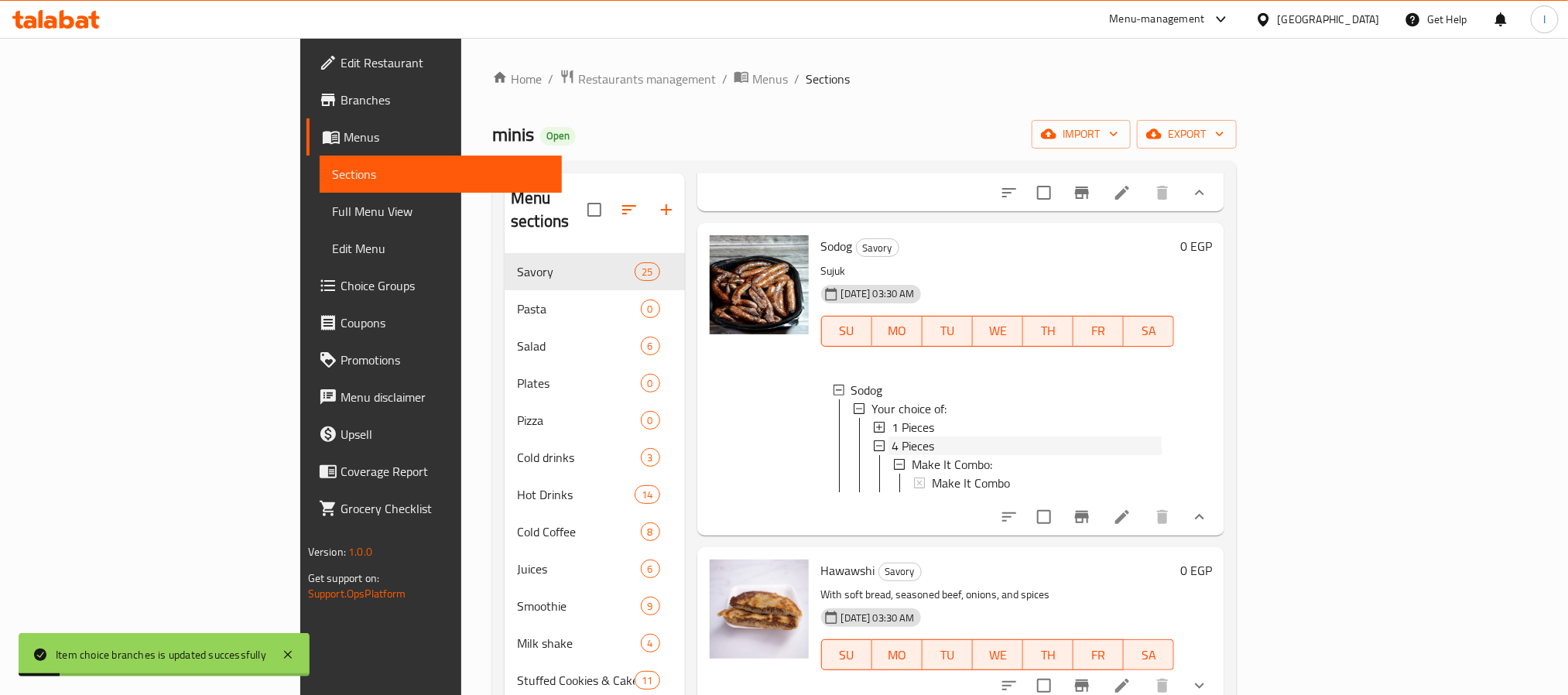
click at [892, 437] on span "4 Pieces" at bounding box center [912, 445] width 42 height 19
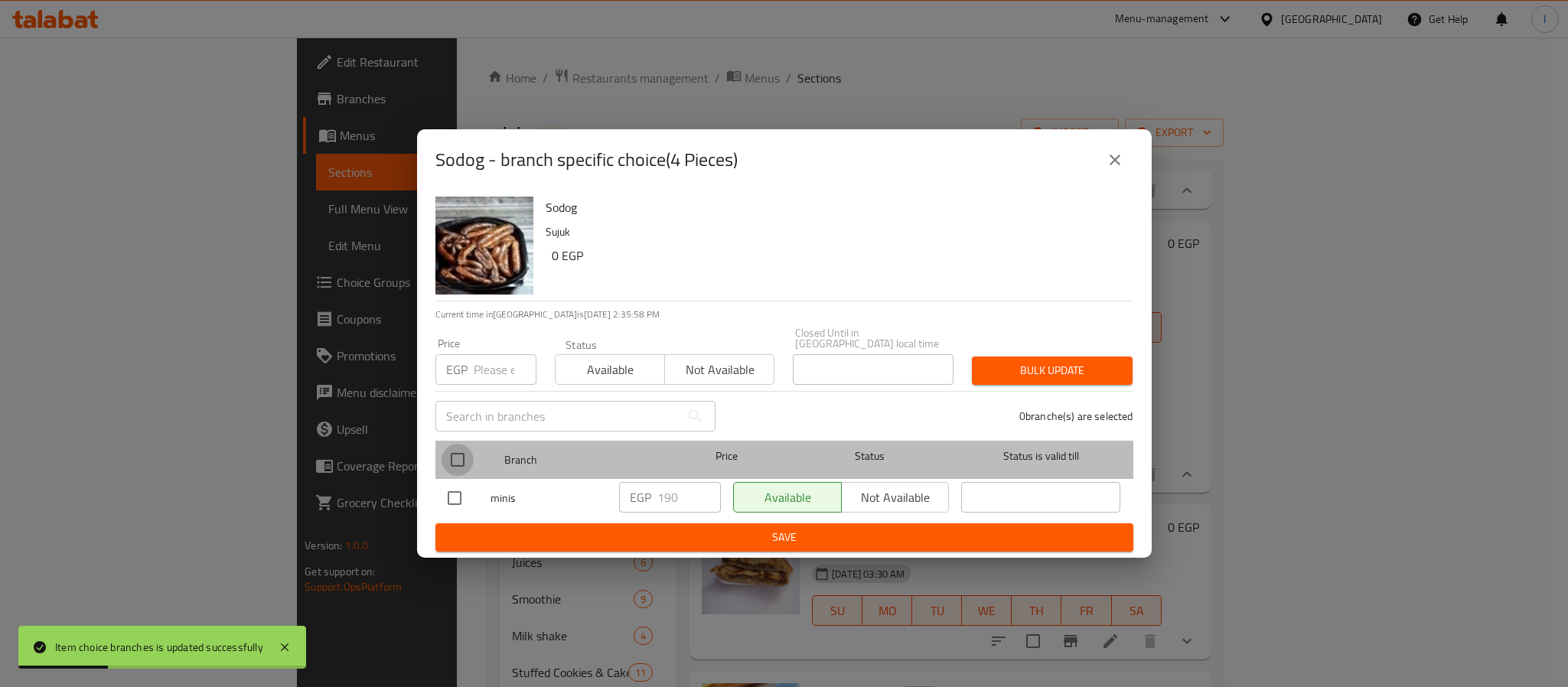
click at [468, 449] on input "checkbox" at bounding box center [457, 460] width 32 height 32
checkbox input "true"
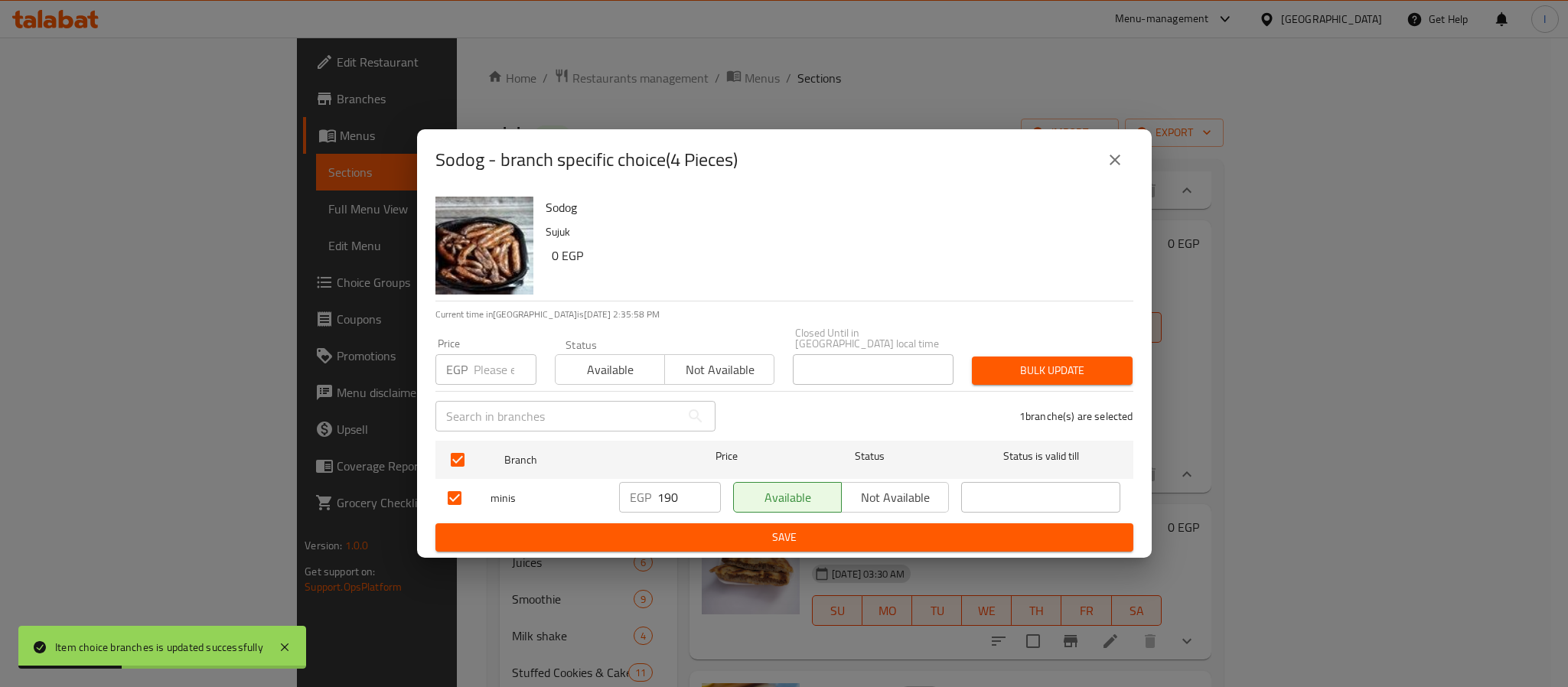
click at [673, 493] on input "190" at bounding box center [688, 497] width 64 height 31
paste input "20"
type input "200"
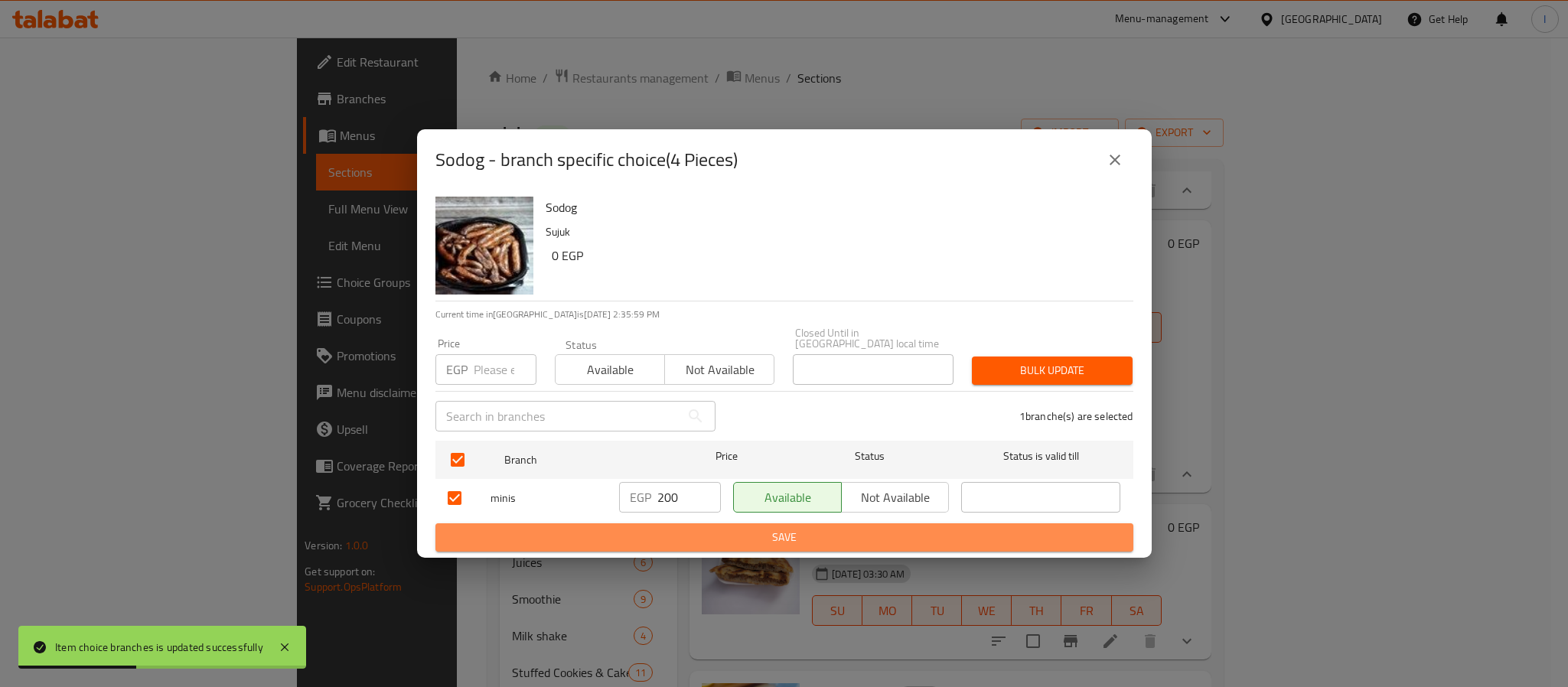
click at [706, 533] on span "Save" at bounding box center [784, 537] width 673 height 19
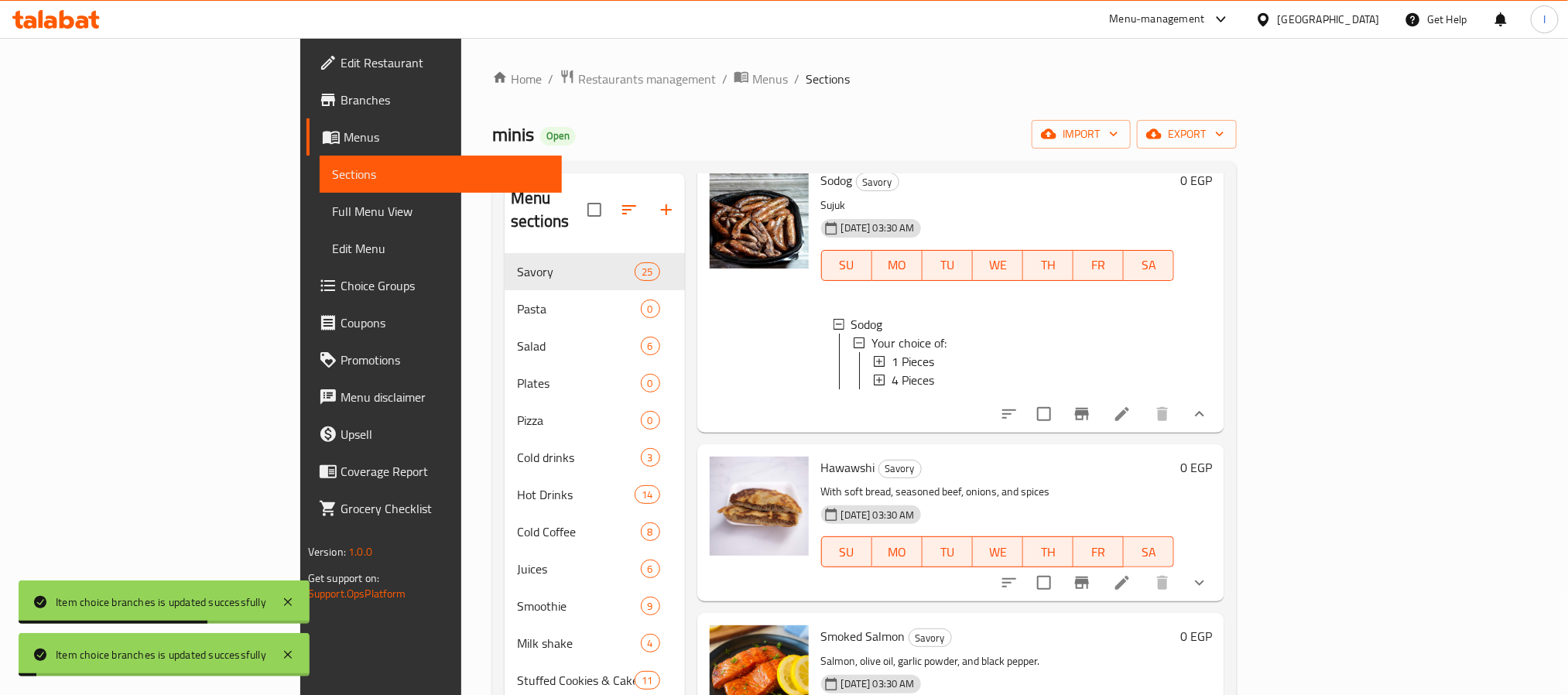
scroll to position [1277, 0]
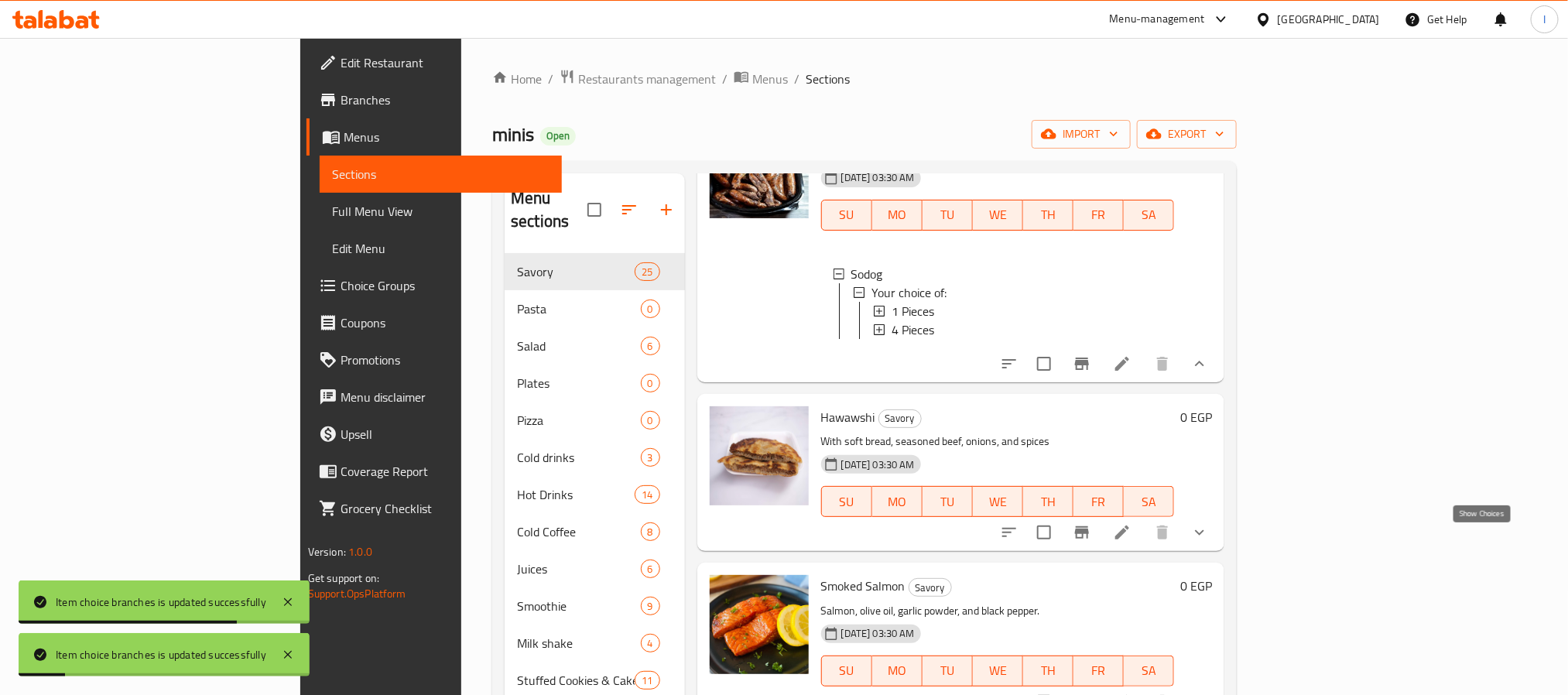
click at [1209, 542] on icon "show more" at bounding box center [1199, 532] width 19 height 19
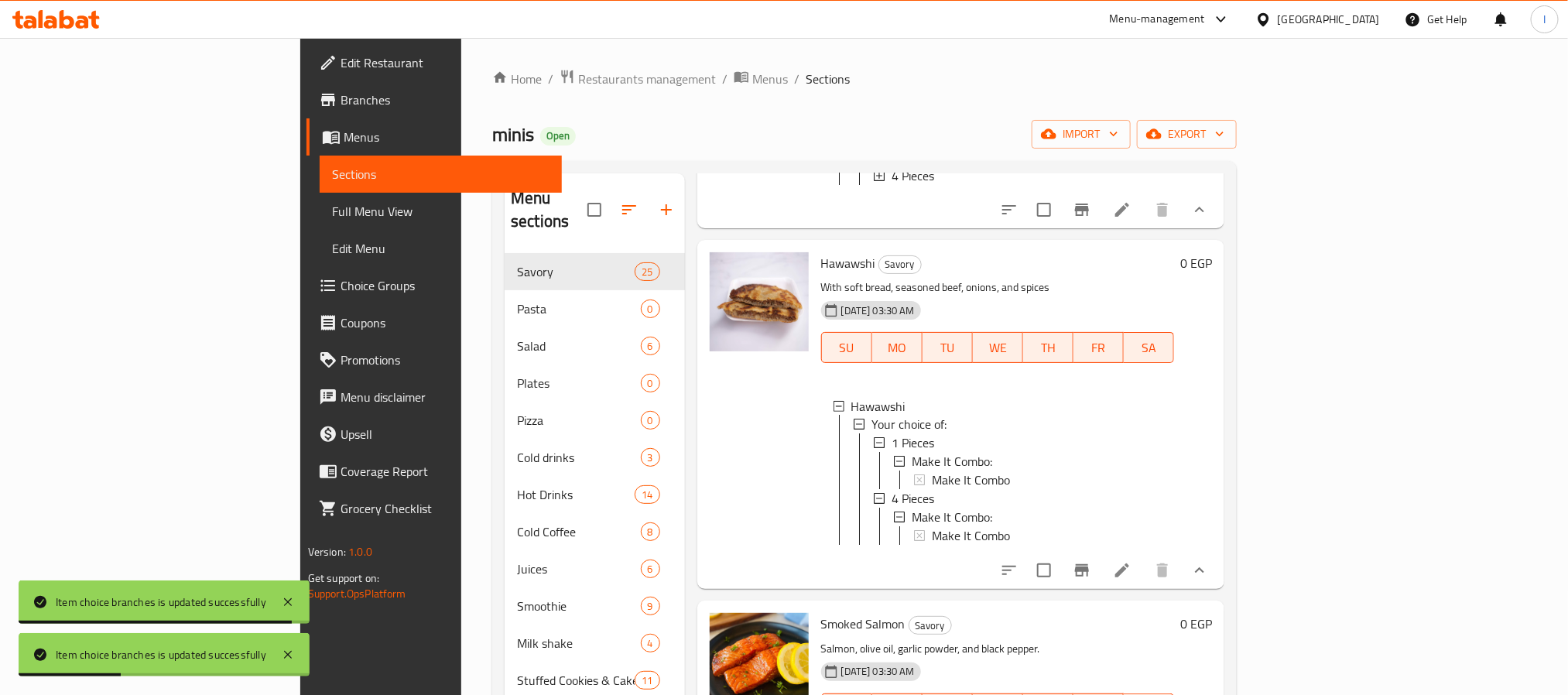
scroll to position [1509, 0]
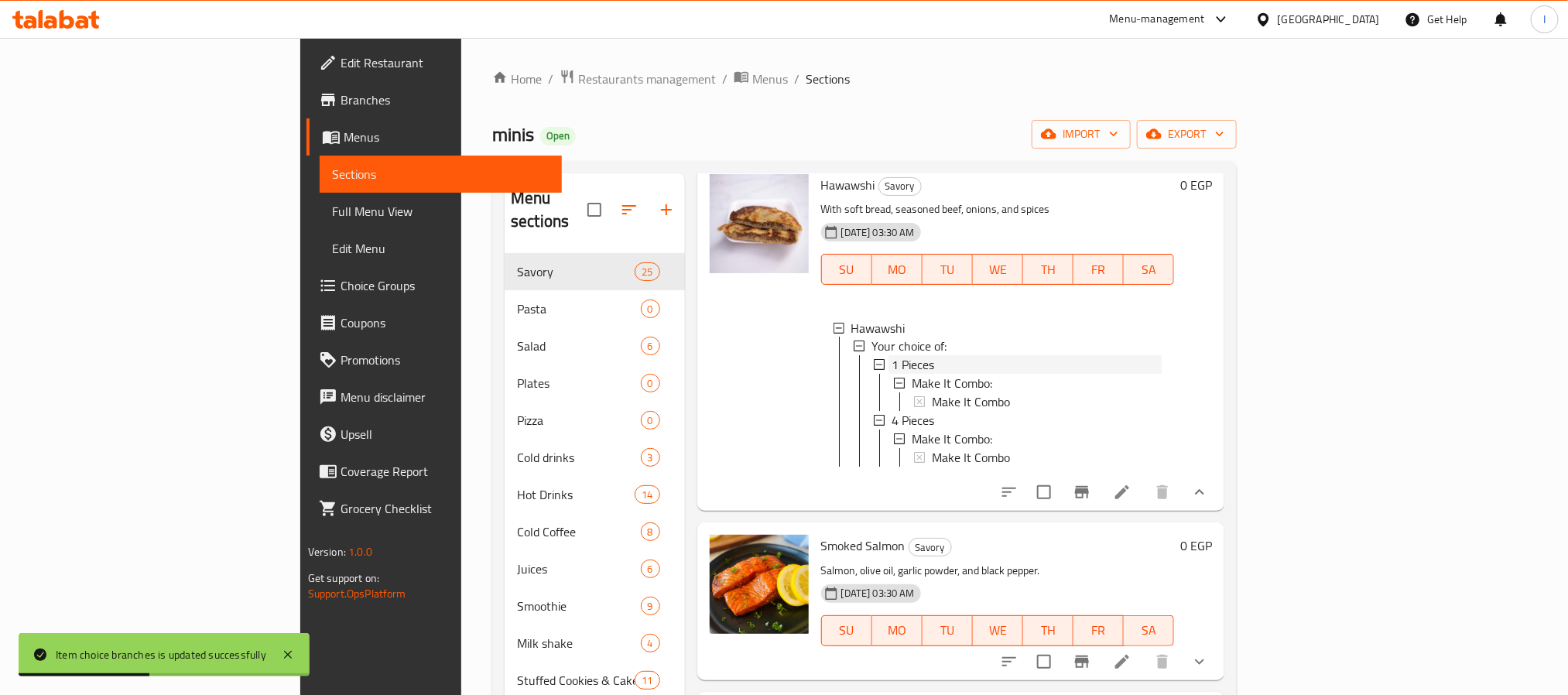
click at [892, 365] on span "1 Pieces" at bounding box center [912, 365] width 42 height 19
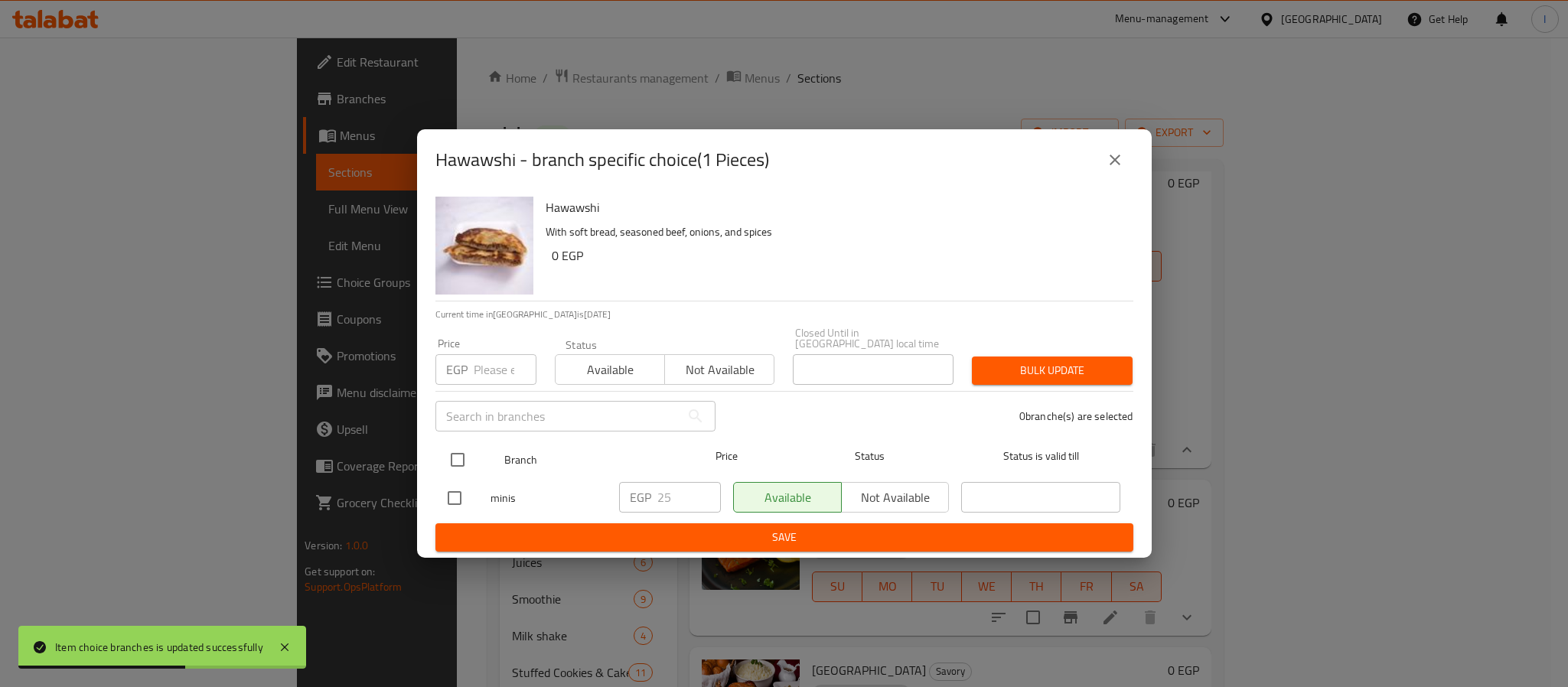
click at [455, 446] on input "checkbox" at bounding box center [457, 460] width 32 height 32
checkbox input "true"
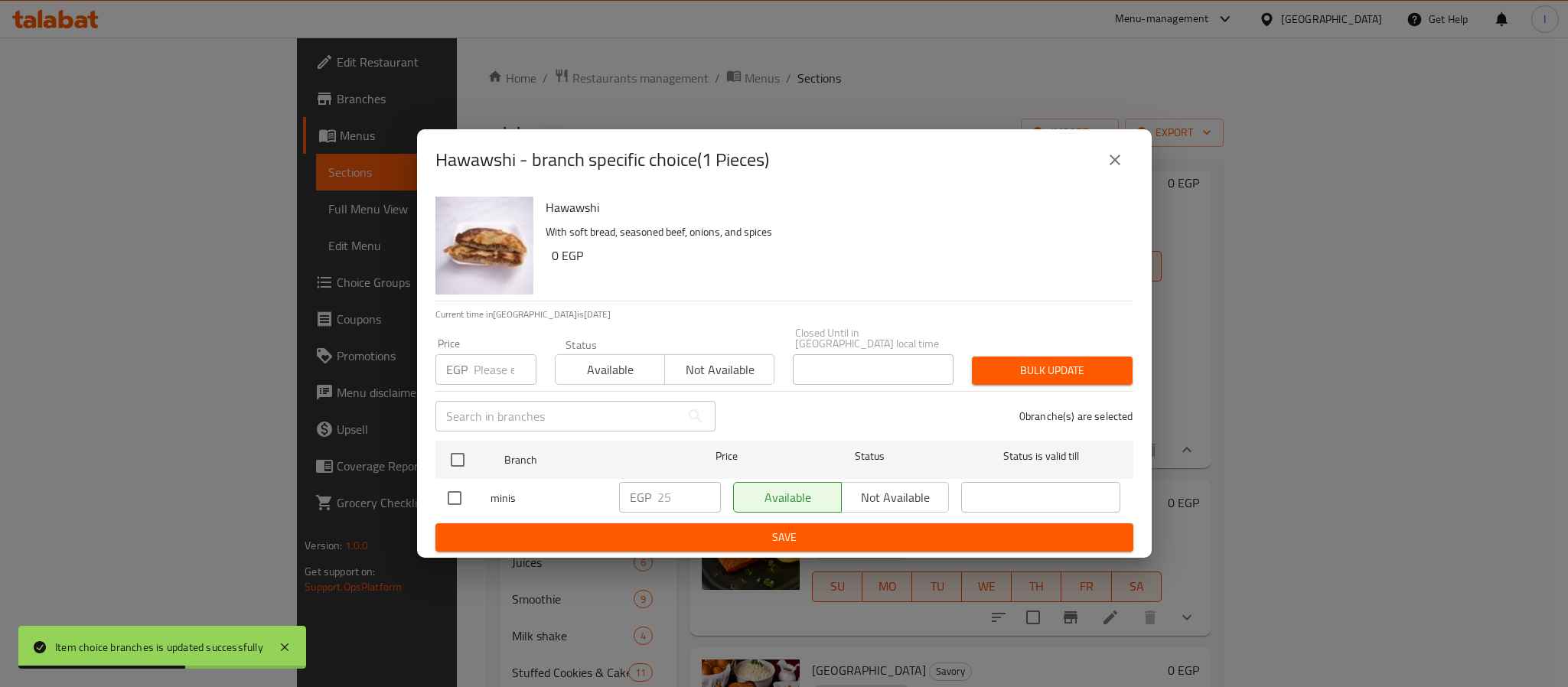
checkbox input "true"
click at [893, 486] on span "Not available" at bounding box center [895, 497] width 95 height 22
click at [916, 537] on span "Save" at bounding box center [784, 537] width 673 height 19
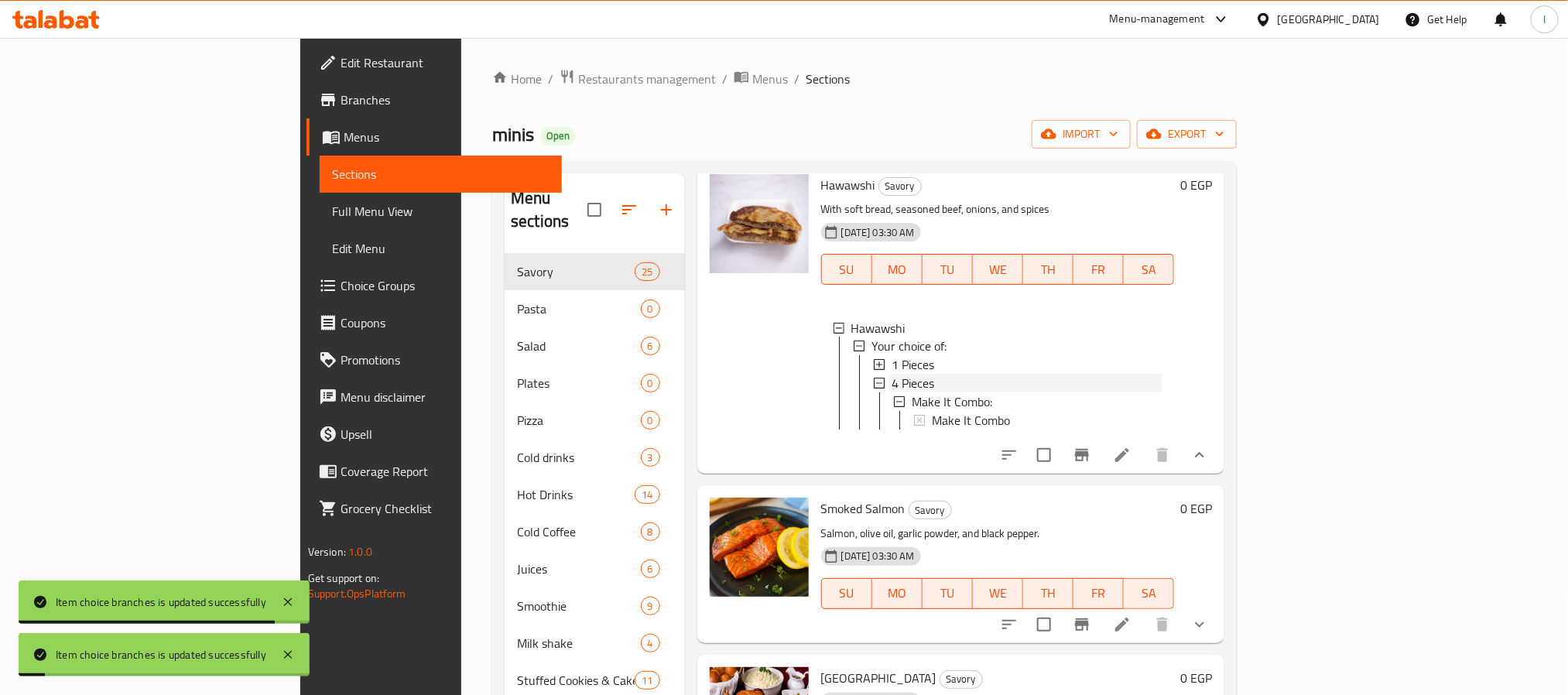
click at [892, 393] on span "4 Pieces" at bounding box center [912, 384] width 42 height 19
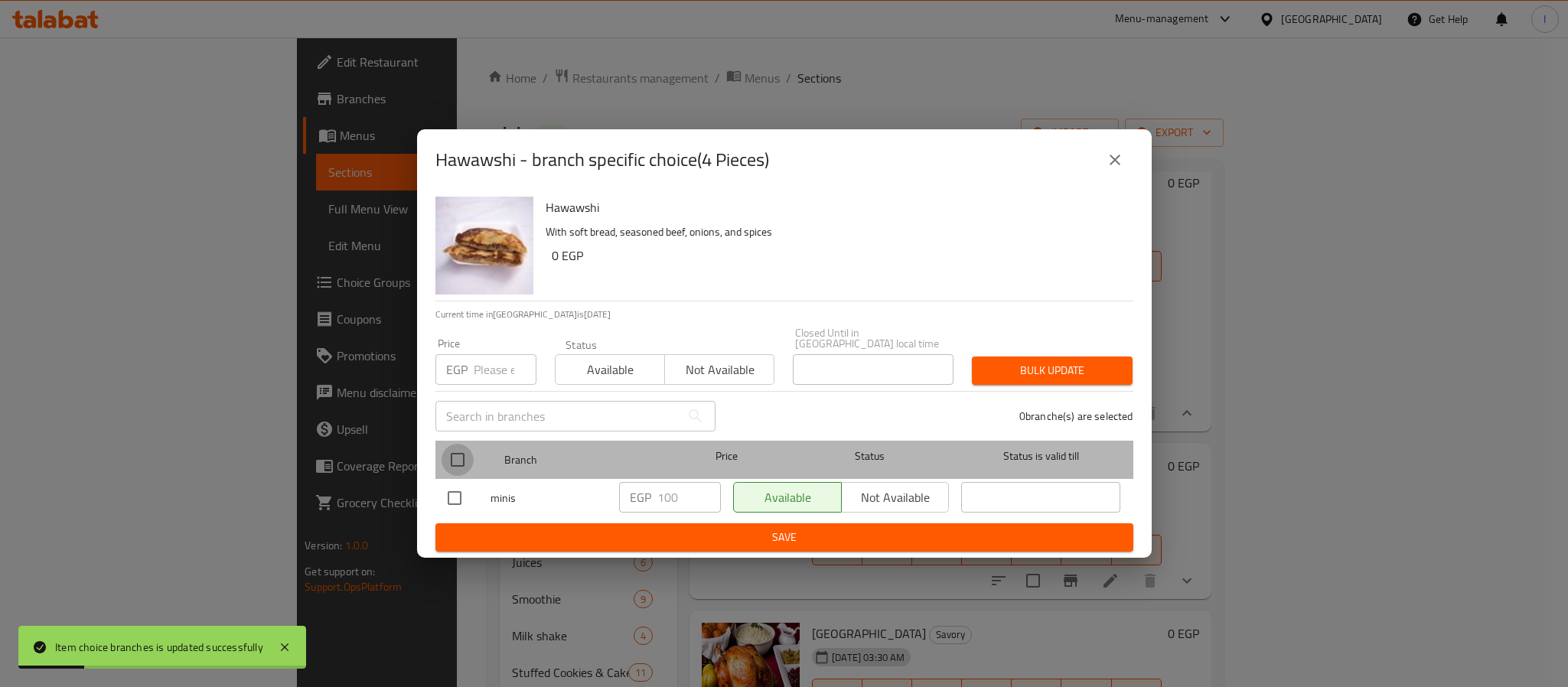
drag, startPoint x: 462, startPoint y: 448, endPoint x: 673, endPoint y: 480, distance: 213.4
click at [463, 448] on input "checkbox" at bounding box center [457, 460] width 32 height 32
checkbox input "true"
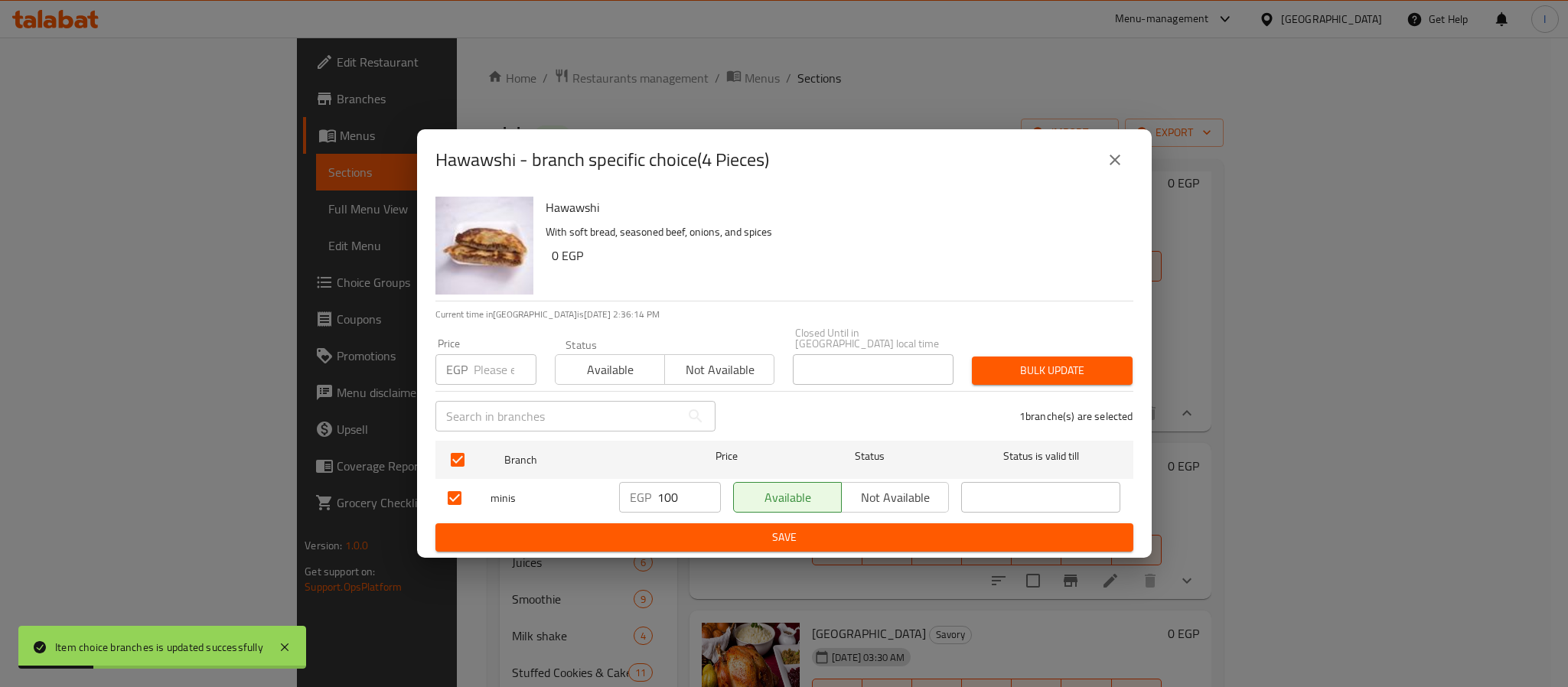
click at [673, 492] on input "100" at bounding box center [688, 497] width 64 height 31
paste input "5"
type input "150"
click at [688, 534] on span "Save" at bounding box center [784, 537] width 673 height 19
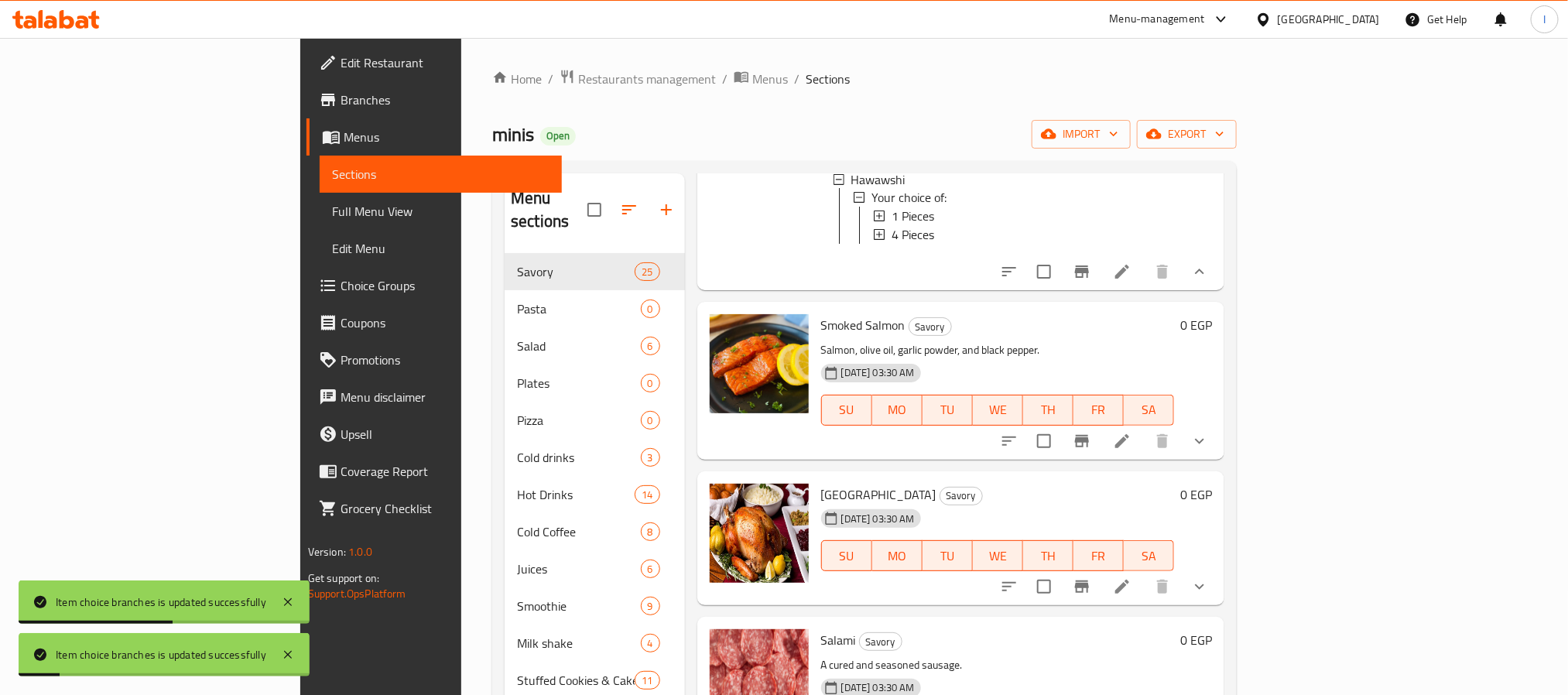
scroll to position [1741, 0]
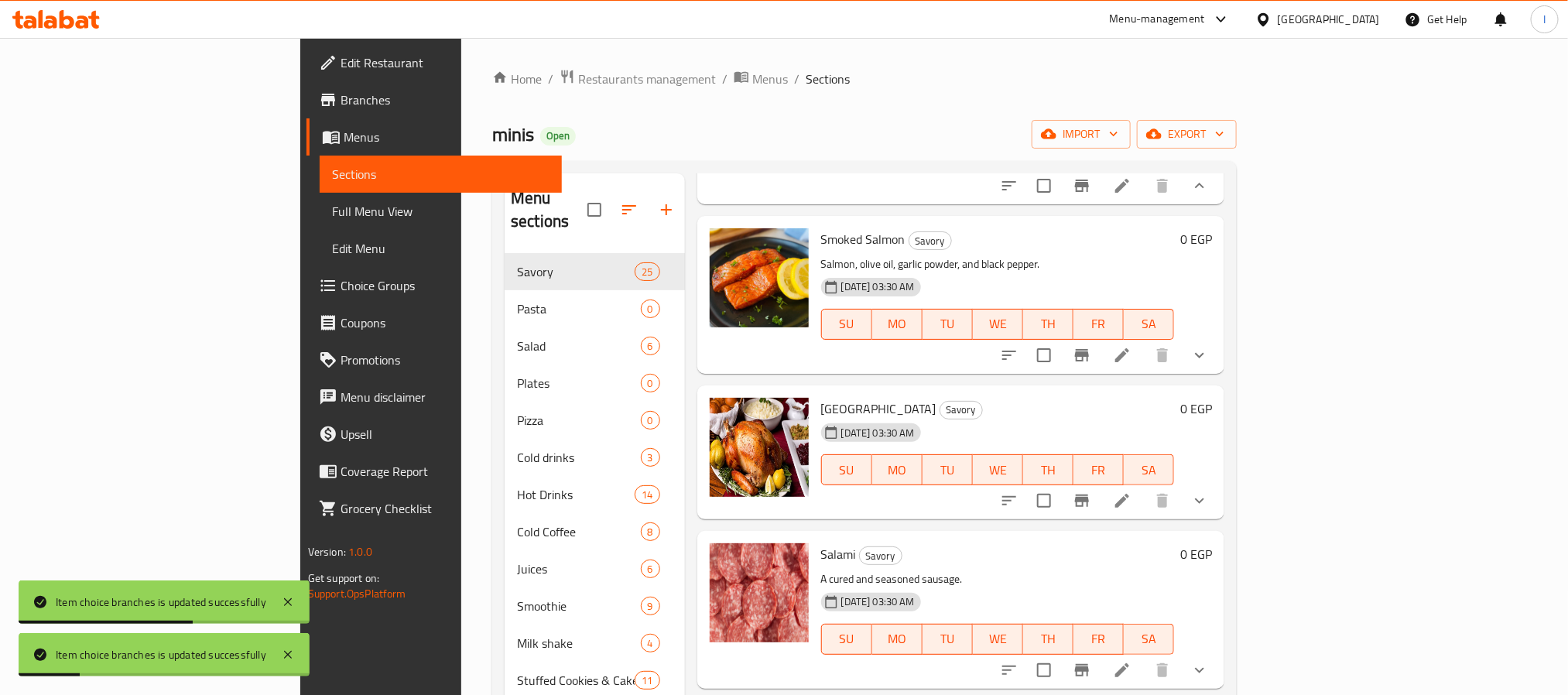
click at [1209, 365] on icon "show more" at bounding box center [1199, 355] width 19 height 19
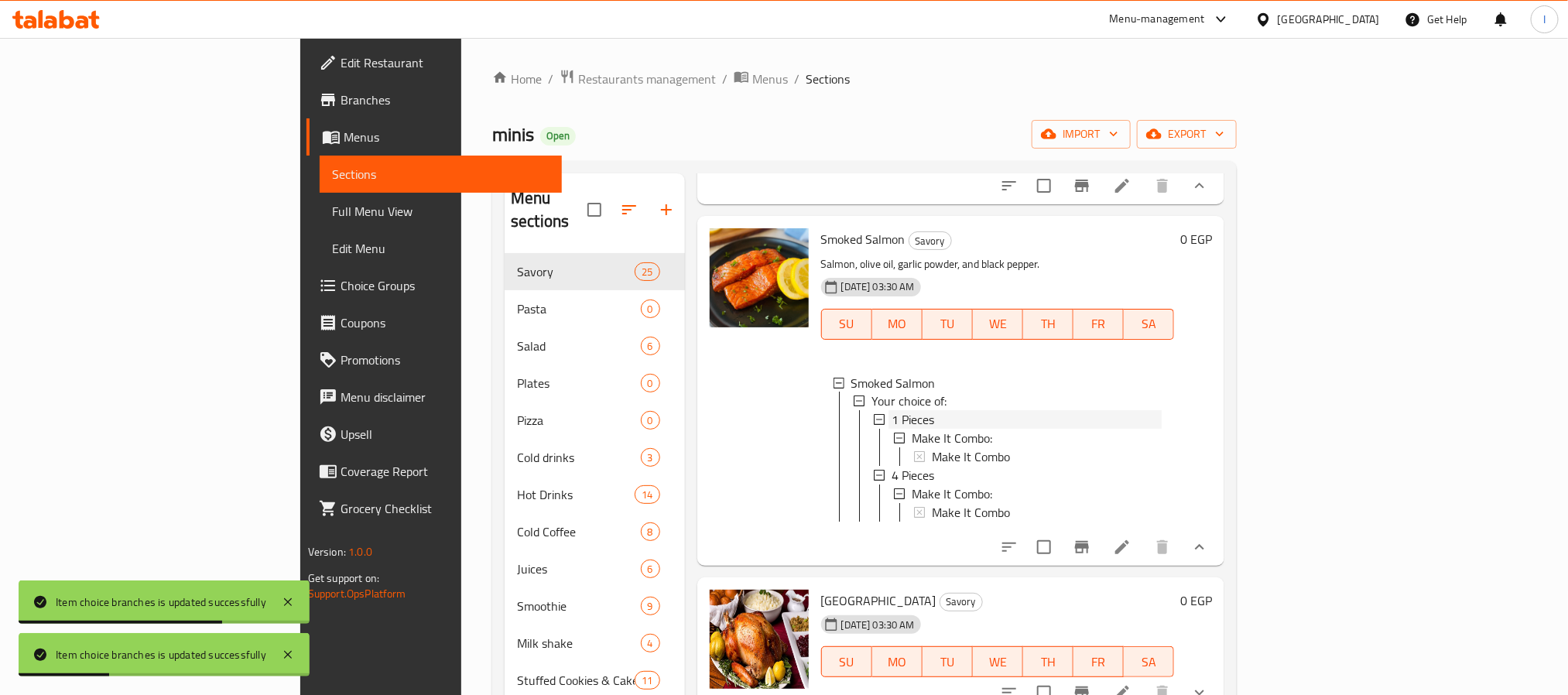
click at [892, 429] on span "1 Pieces" at bounding box center [912, 420] width 42 height 19
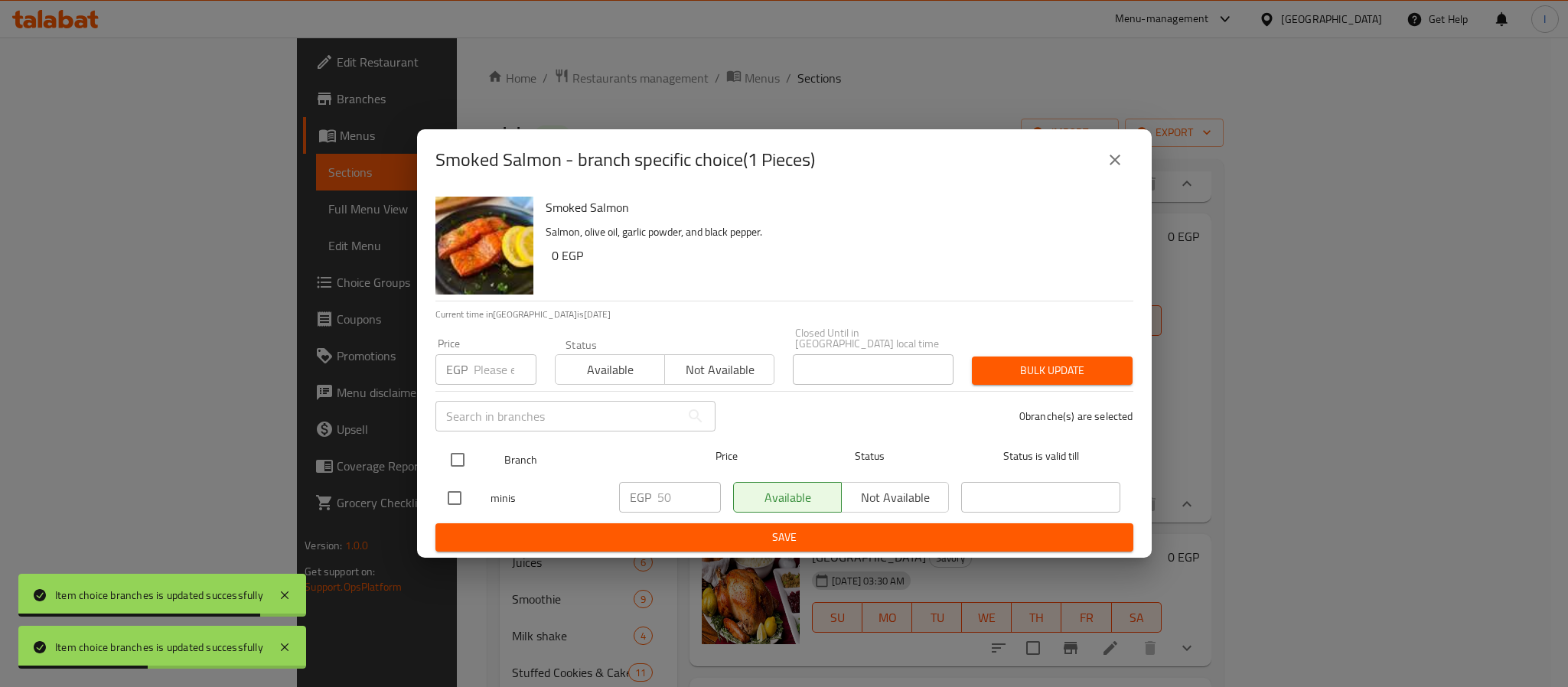
click at [458, 452] on input "checkbox" at bounding box center [457, 460] width 32 height 32
checkbox input "true"
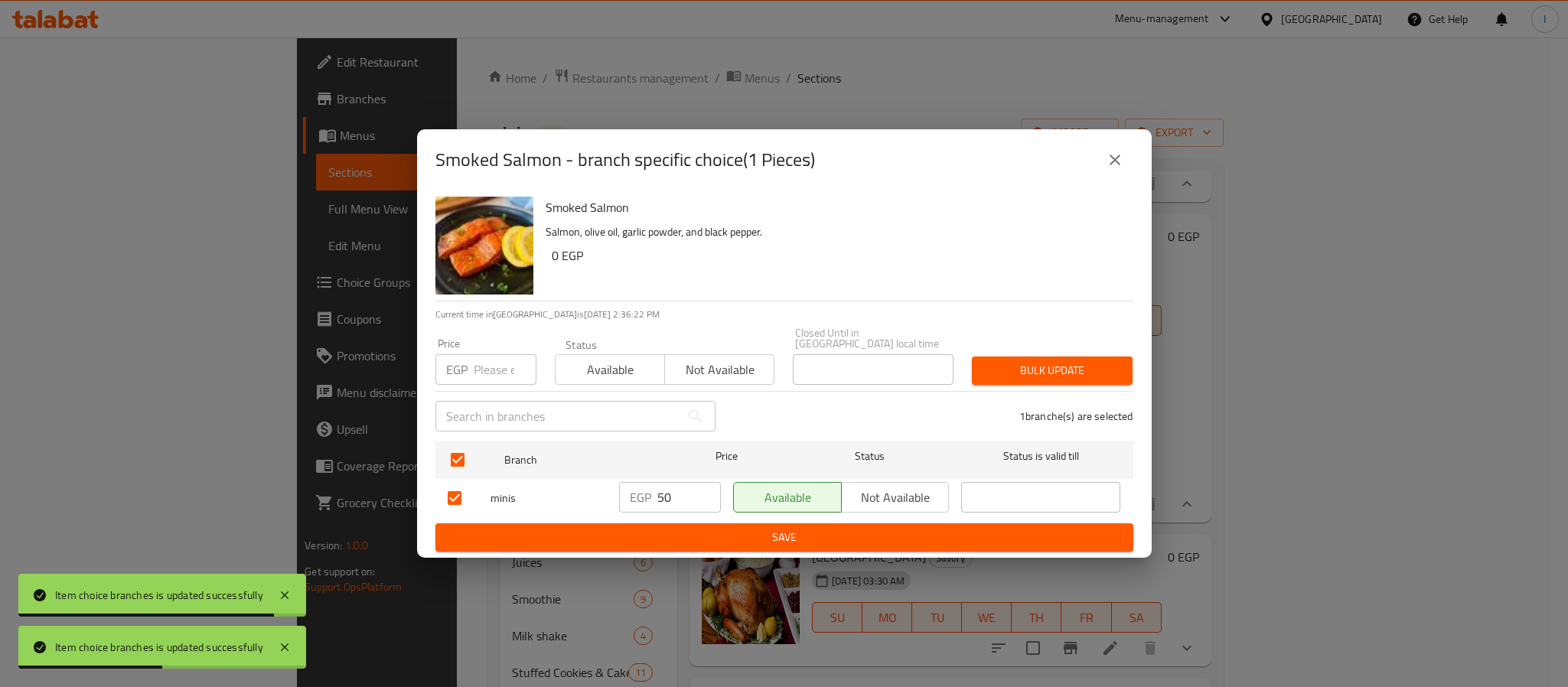
click at [878, 491] on span "Not available" at bounding box center [895, 497] width 95 height 22
click at [866, 528] on span "Save" at bounding box center [784, 537] width 673 height 19
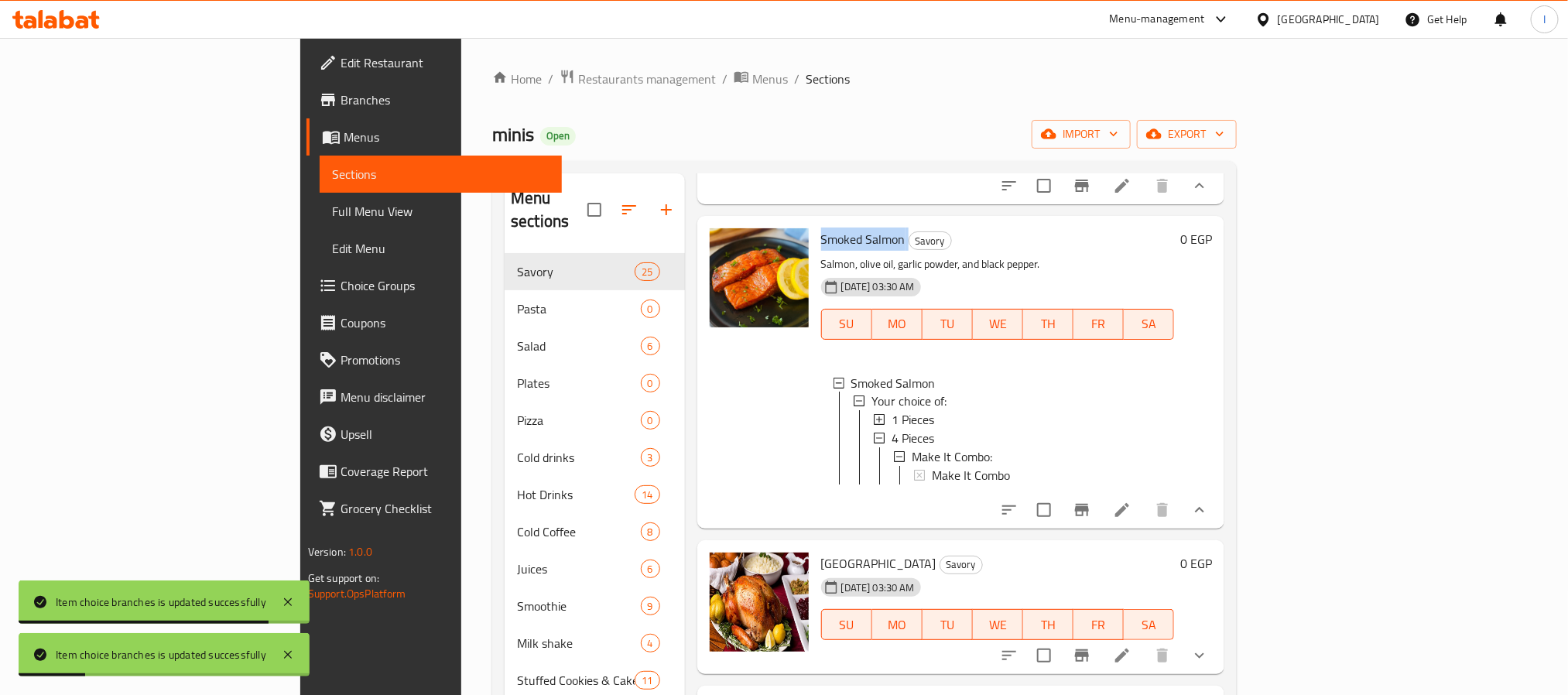
drag, startPoint x: 762, startPoint y: 271, endPoint x: 821, endPoint y: 257, distance: 60.6
click at [838, 250] on h6 "Smoked Salmon Savory" at bounding box center [996, 239] width 353 height 22
copy h6 "Smoked Salmon"
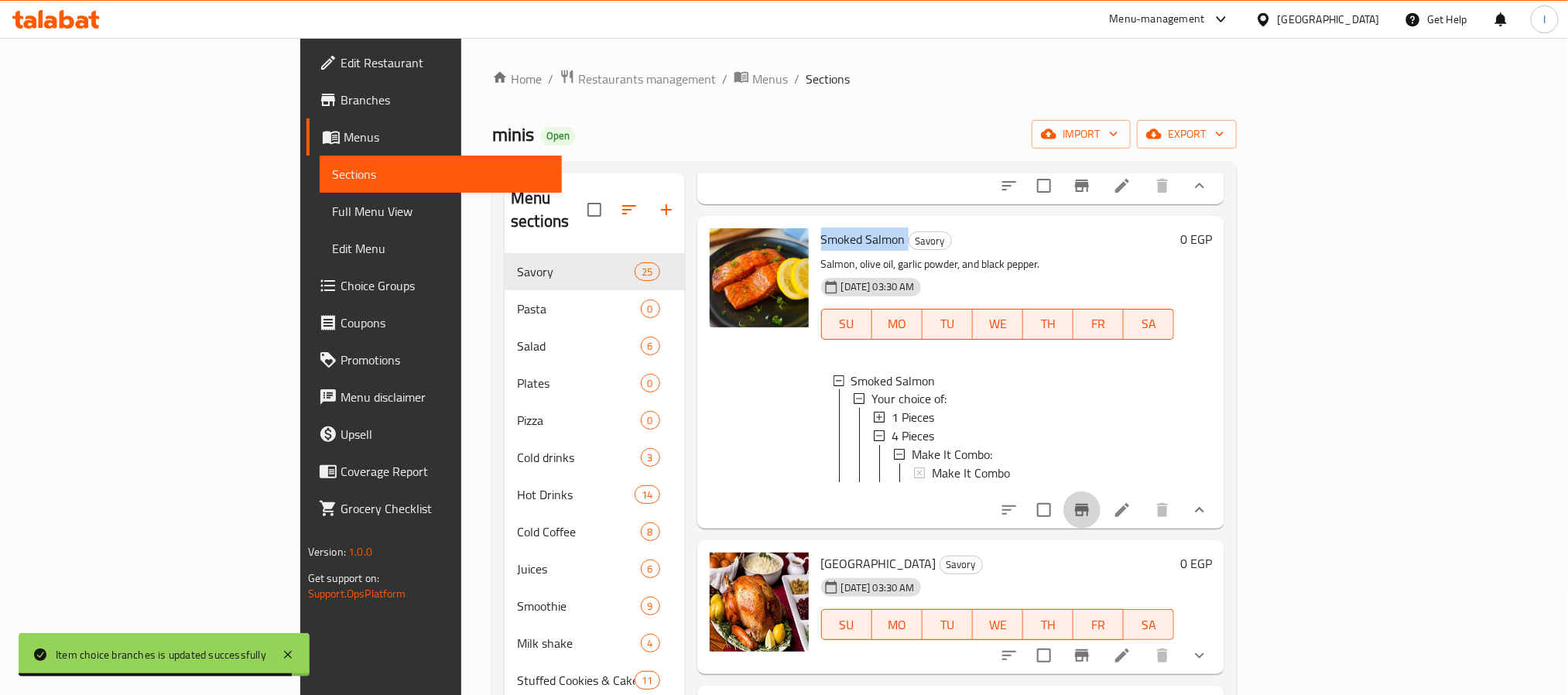
click at [1089, 516] on icon "Branch-specific-item" at bounding box center [1082, 509] width 14 height 12
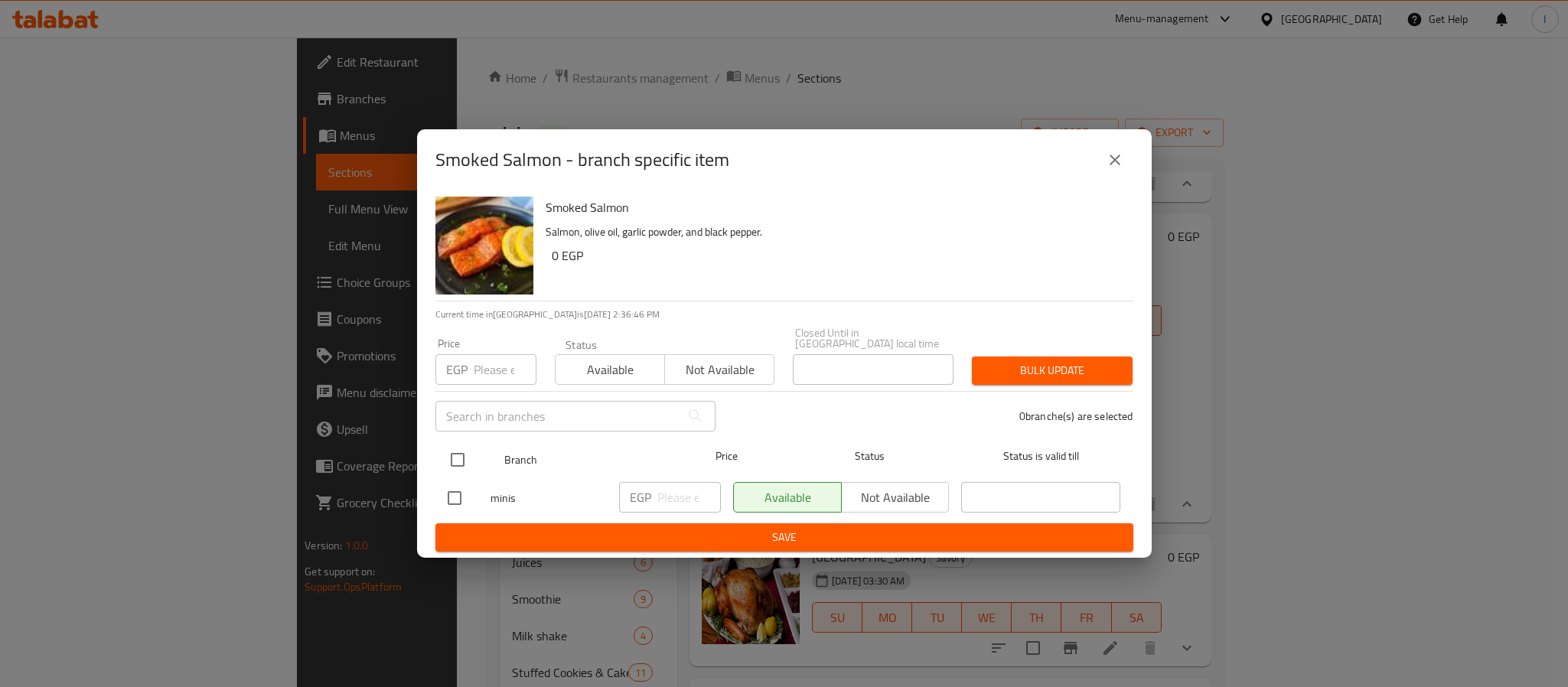
click at [460, 455] on input "checkbox" at bounding box center [457, 460] width 32 height 32
checkbox input "true"
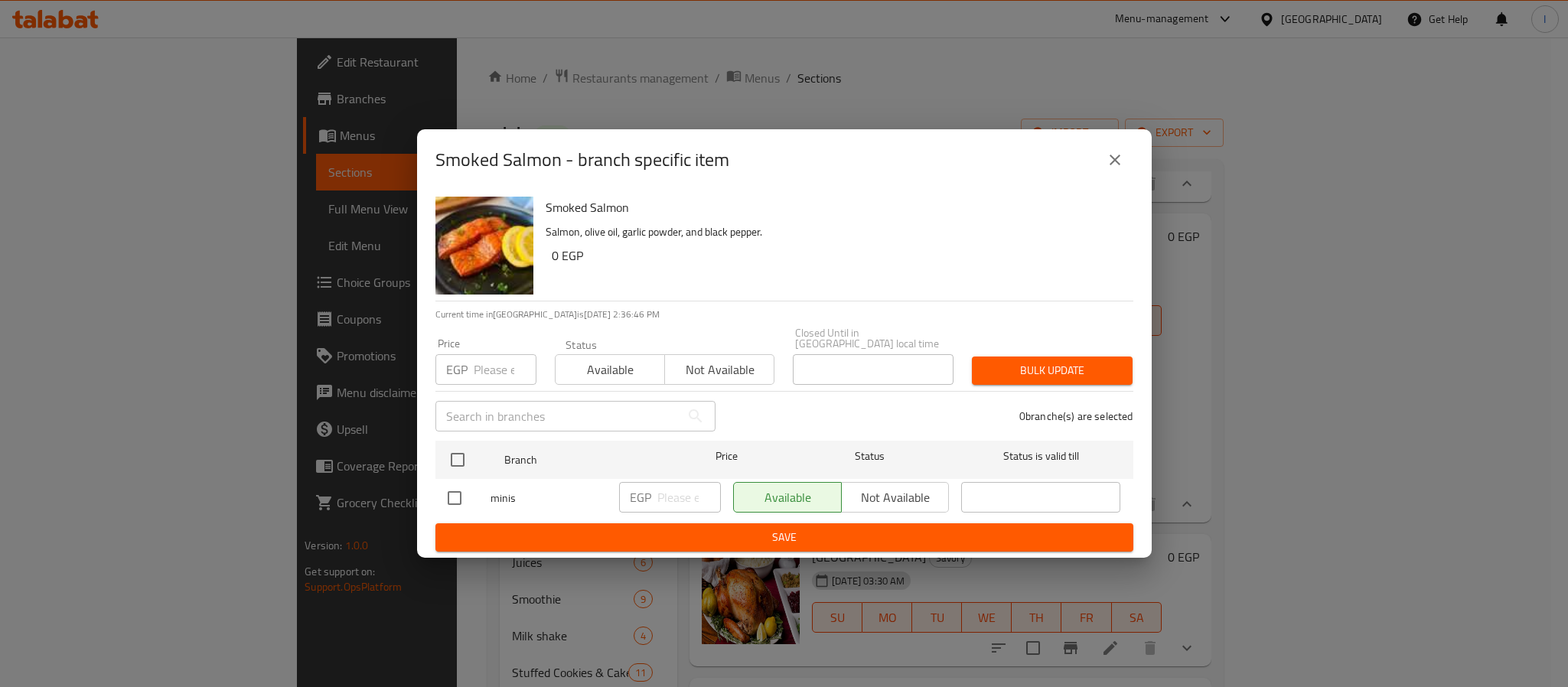
checkbox input "true"
click at [882, 491] on span "Not available" at bounding box center [895, 497] width 95 height 22
click at [883, 533] on span "Save" at bounding box center [784, 537] width 673 height 19
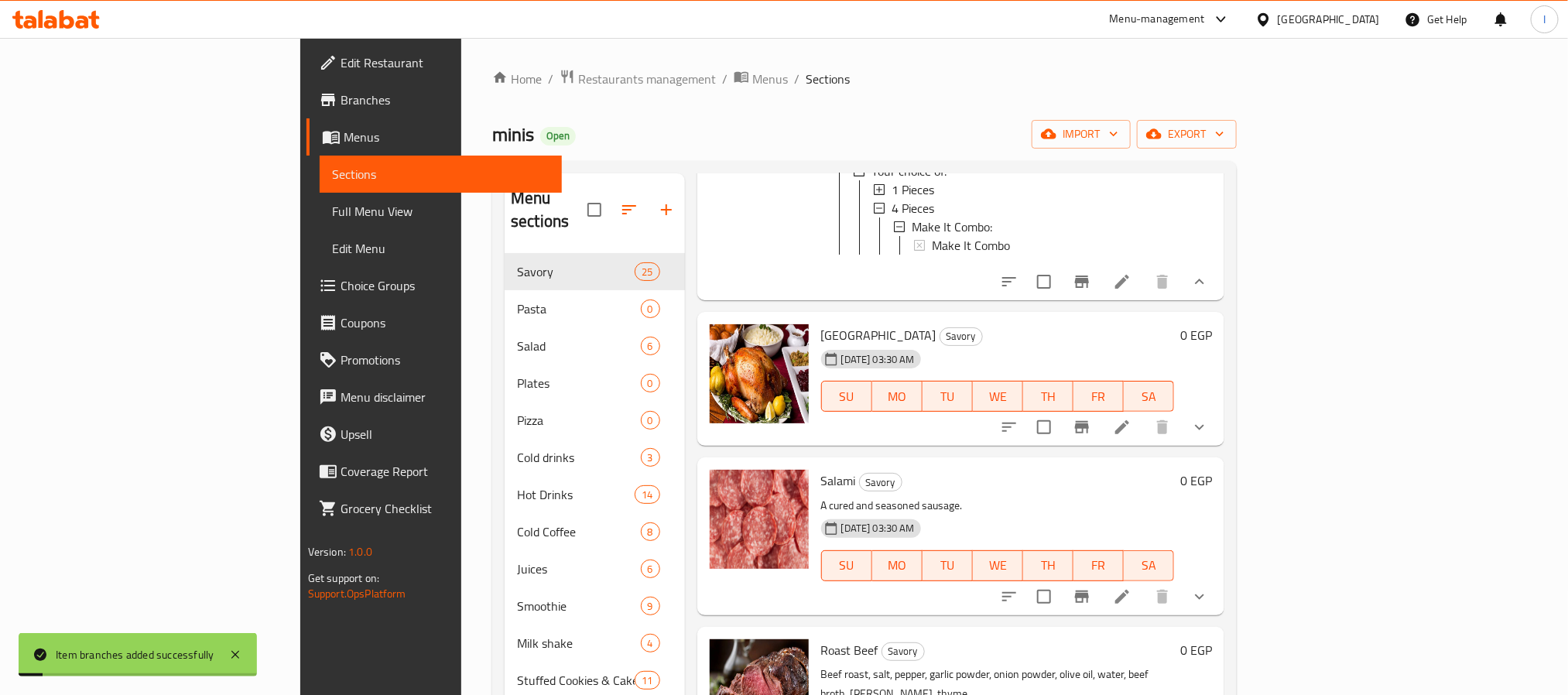
scroll to position [1973, 0]
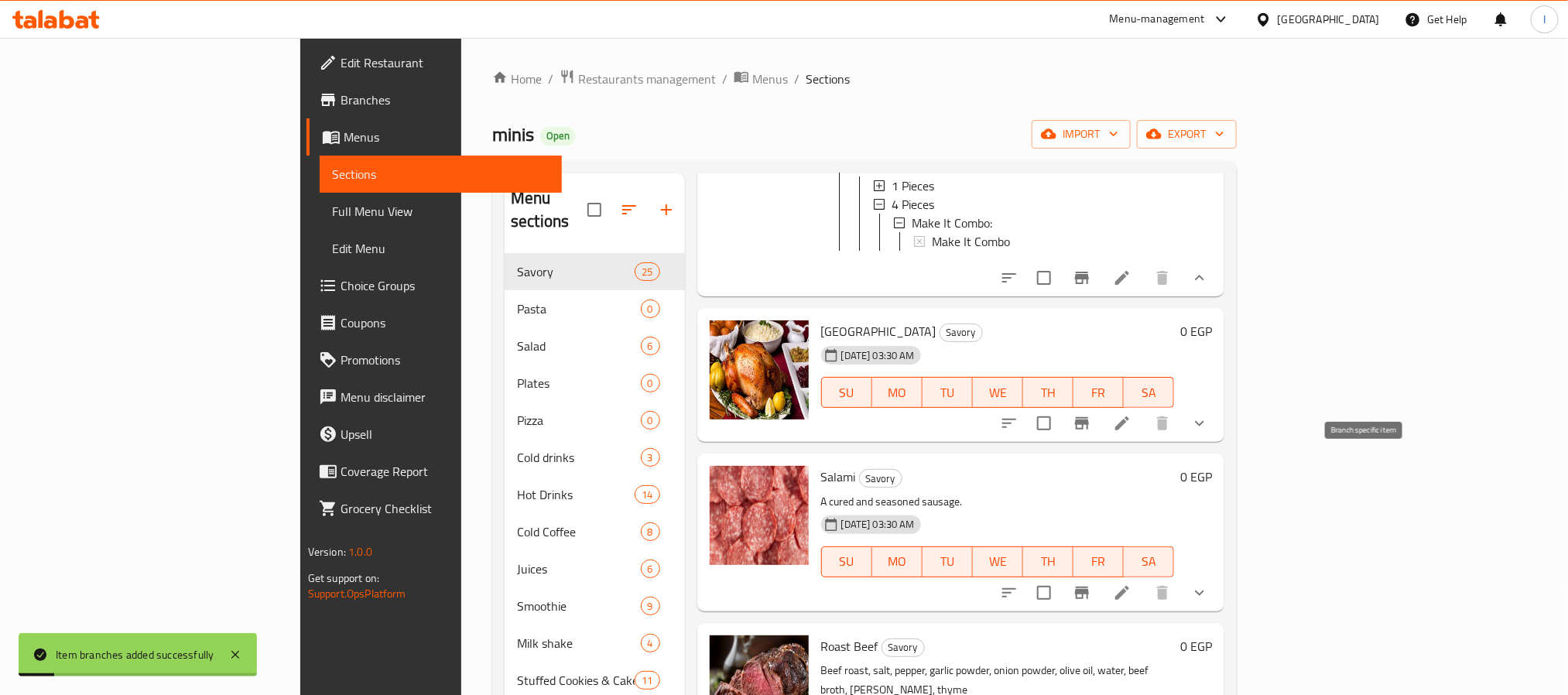
click at [1091, 432] on icon "Branch-specific-item" at bounding box center [1082, 423] width 19 height 19
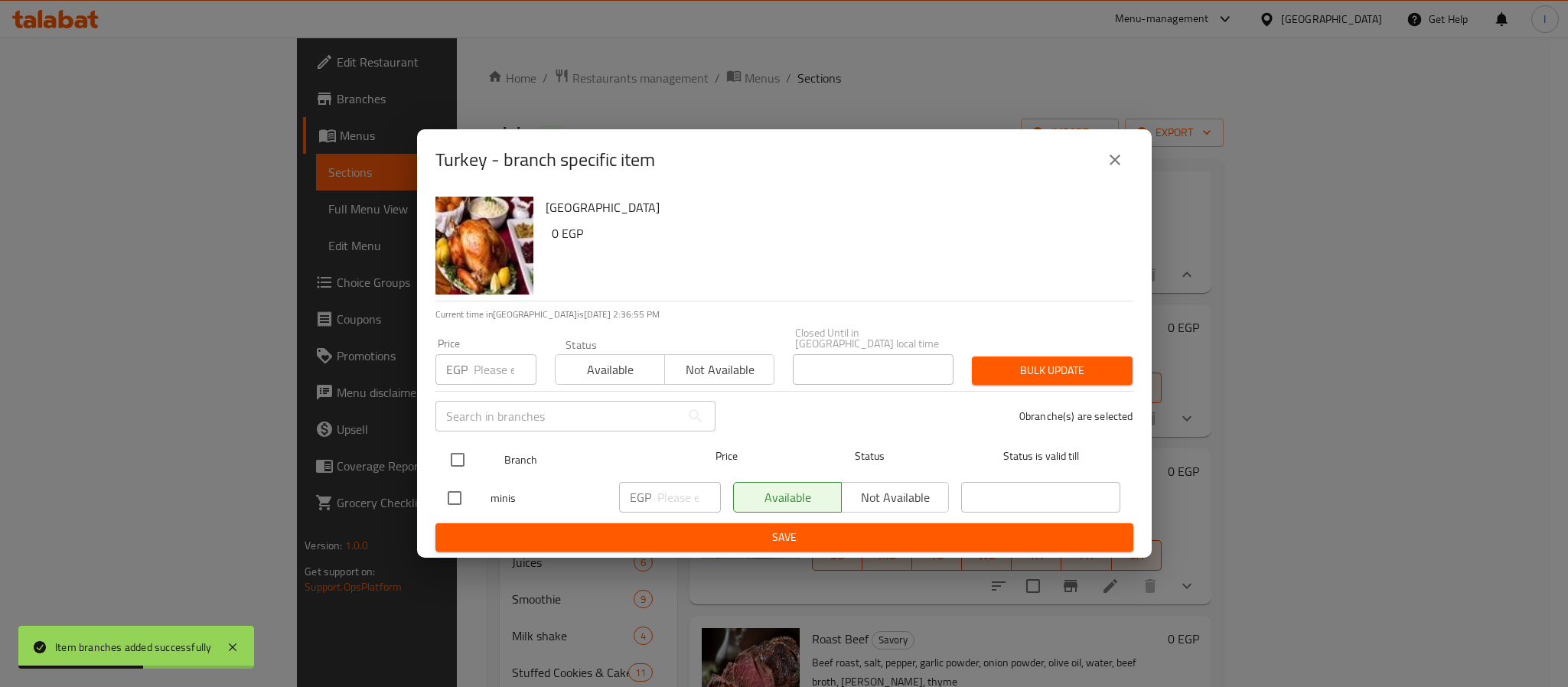
click at [454, 446] on input "checkbox" at bounding box center [457, 460] width 32 height 32
checkbox input "true"
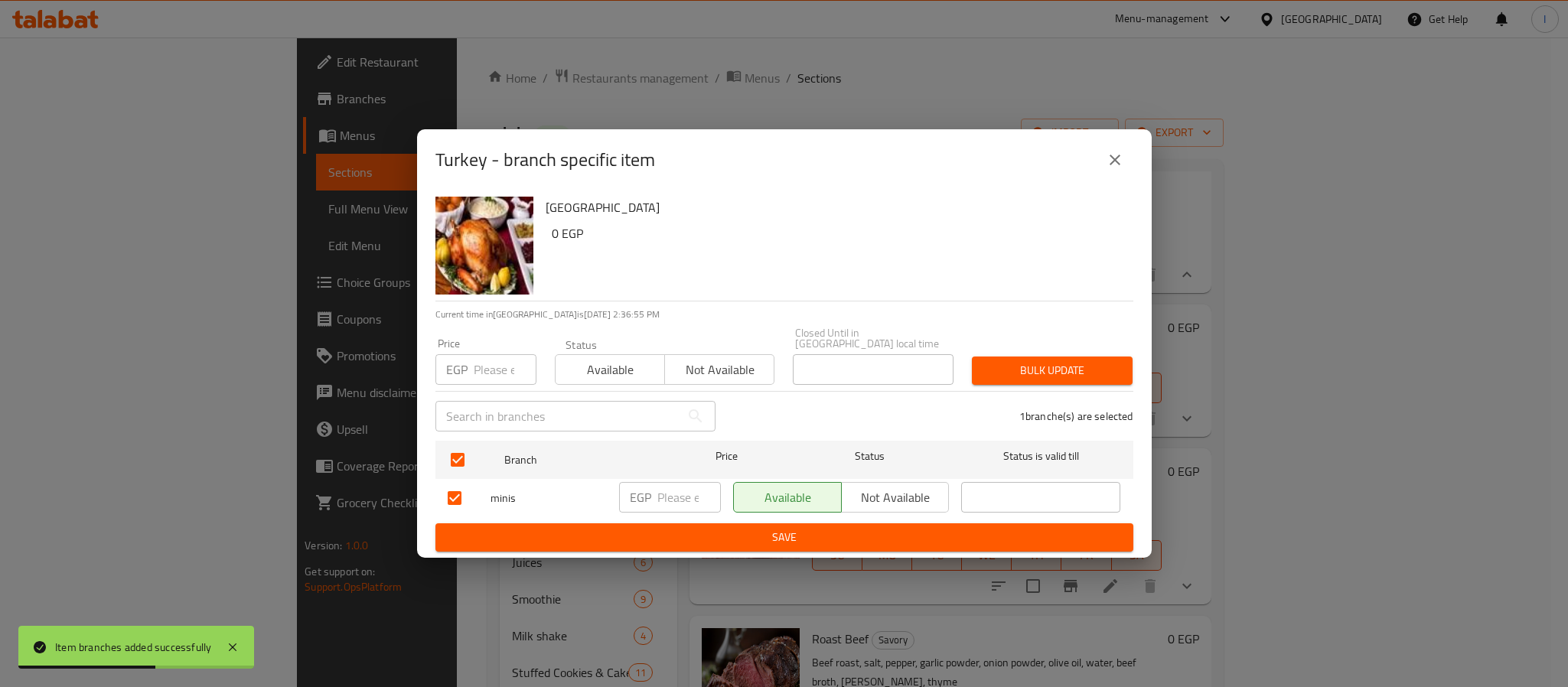
click at [900, 493] on span "Not available" at bounding box center [895, 497] width 95 height 22
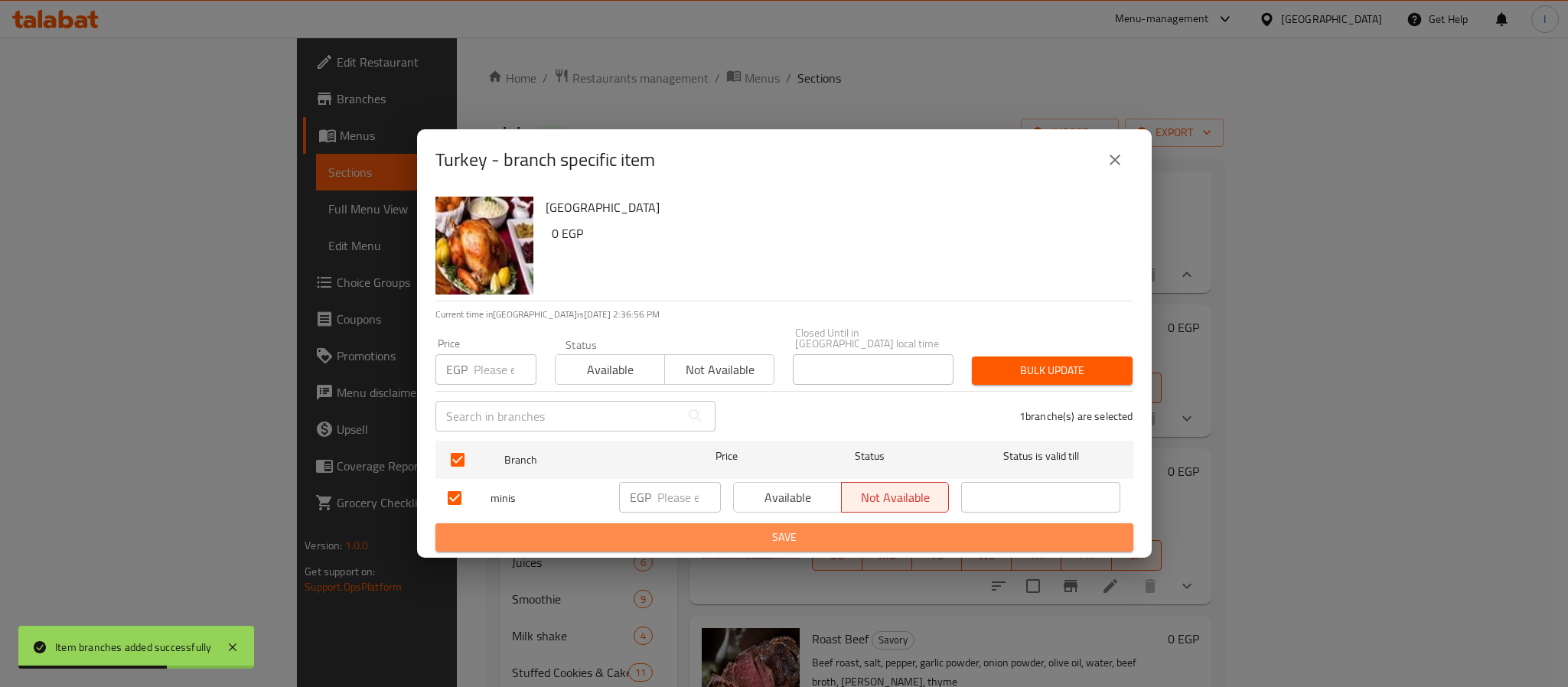
click at [905, 528] on span "Save" at bounding box center [784, 537] width 673 height 19
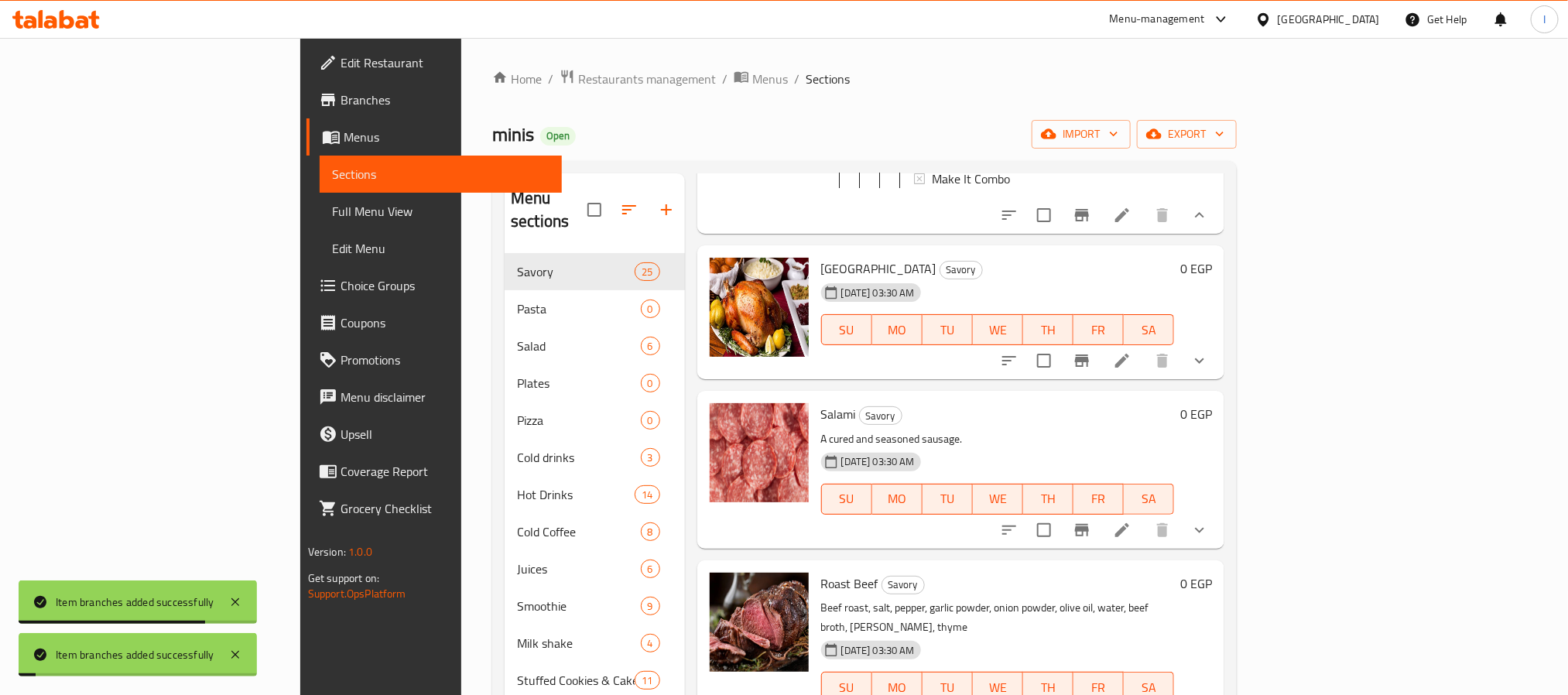
scroll to position [2089, 0]
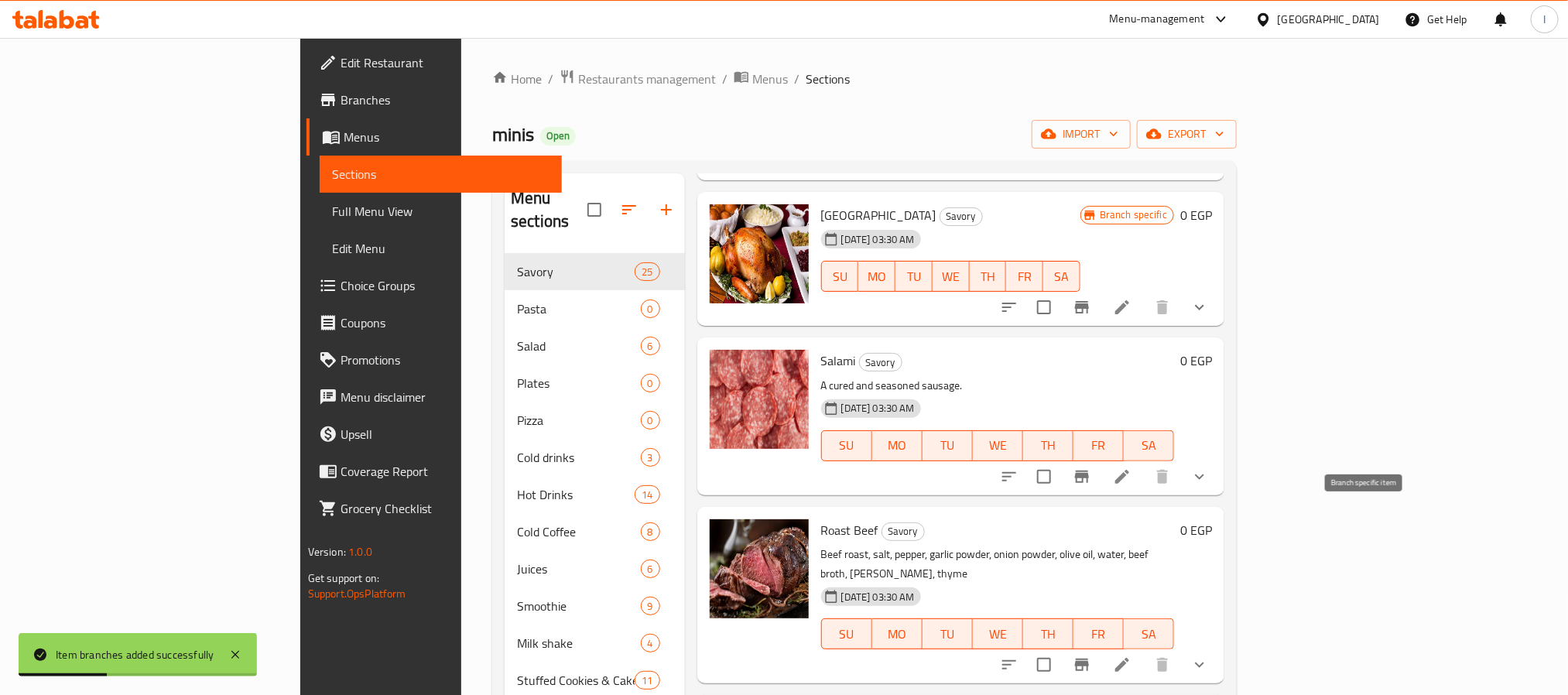
click at [1091, 485] on icon "Branch-specific-item" at bounding box center [1082, 477] width 19 height 19
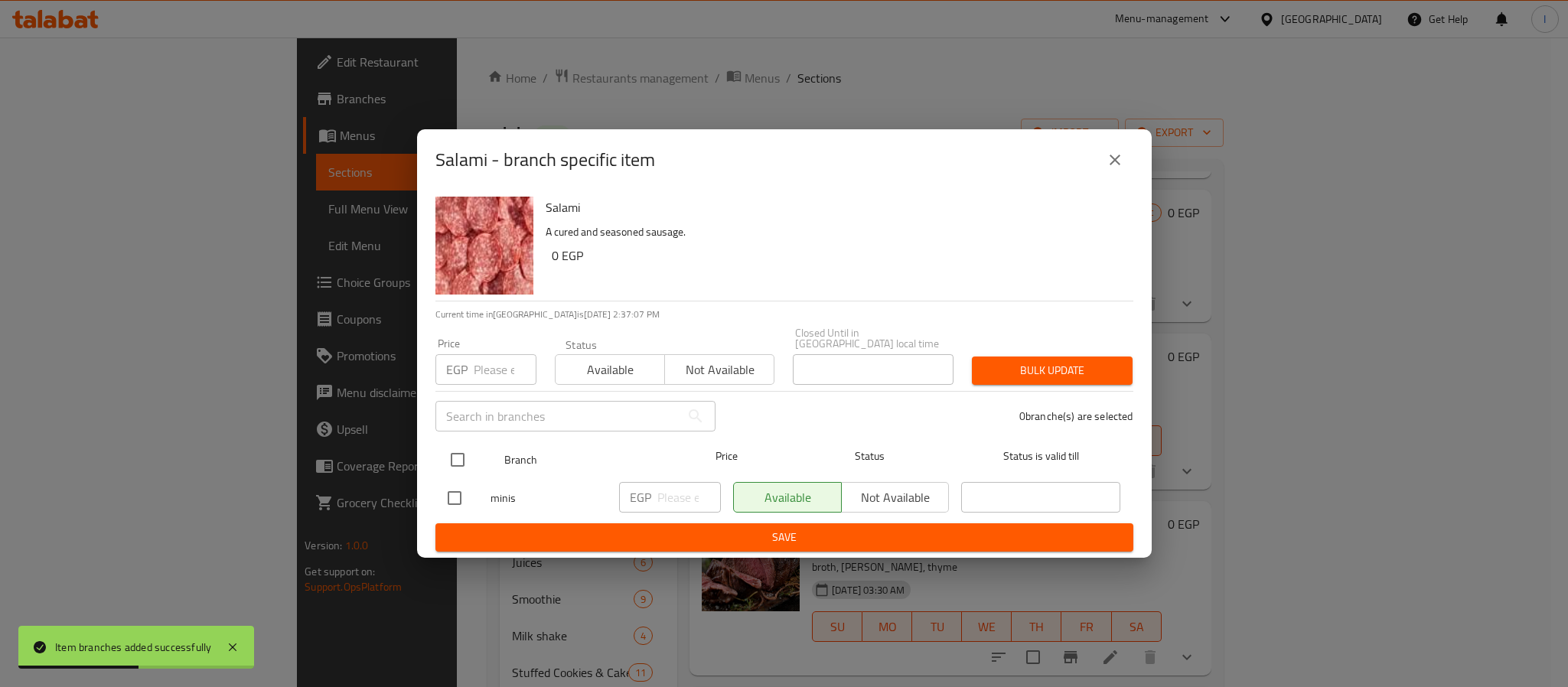
click at [457, 455] on input "checkbox" at bounding box center [457, 460] width 32 height 32
checkbox input "true"
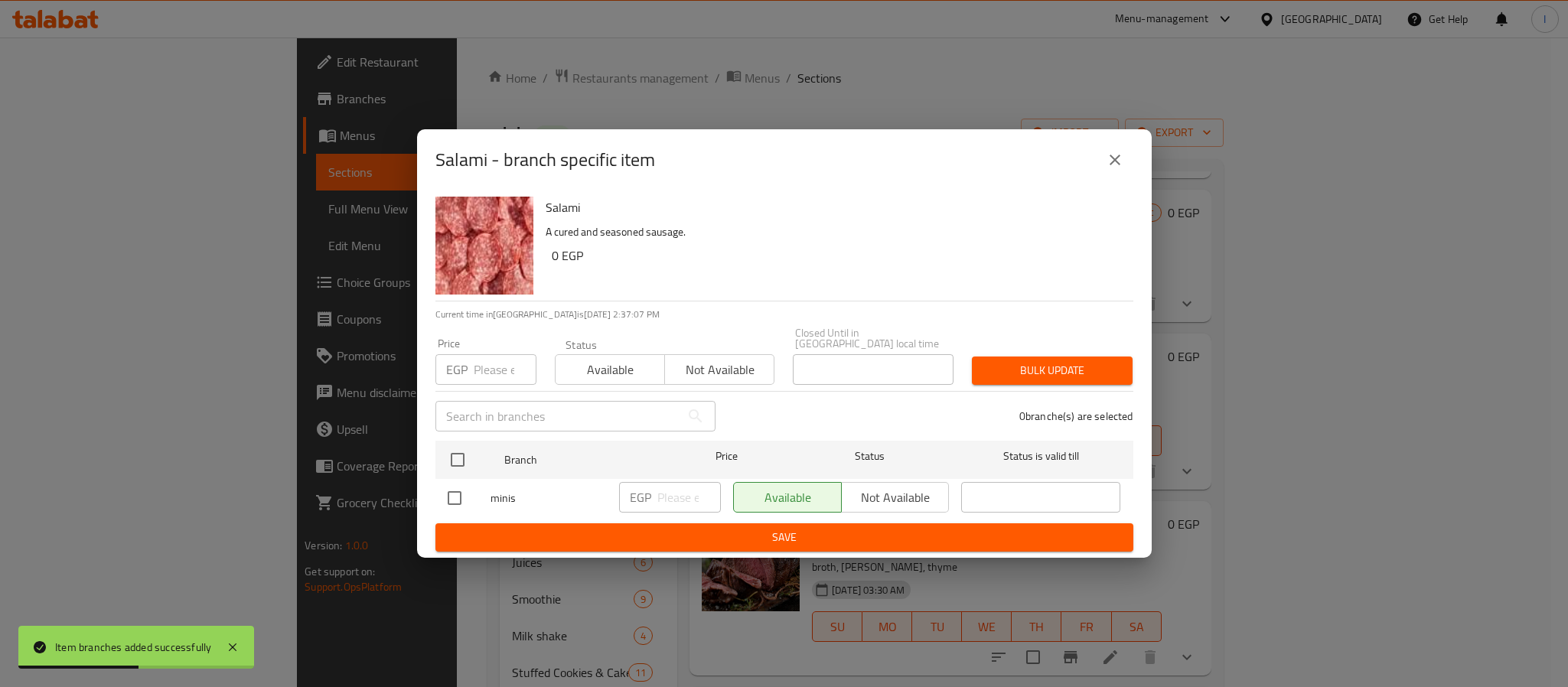
checkbox input "true"
click at [870, 487] on span "Not available" at bounding box center [895, 497] width 95 height 22
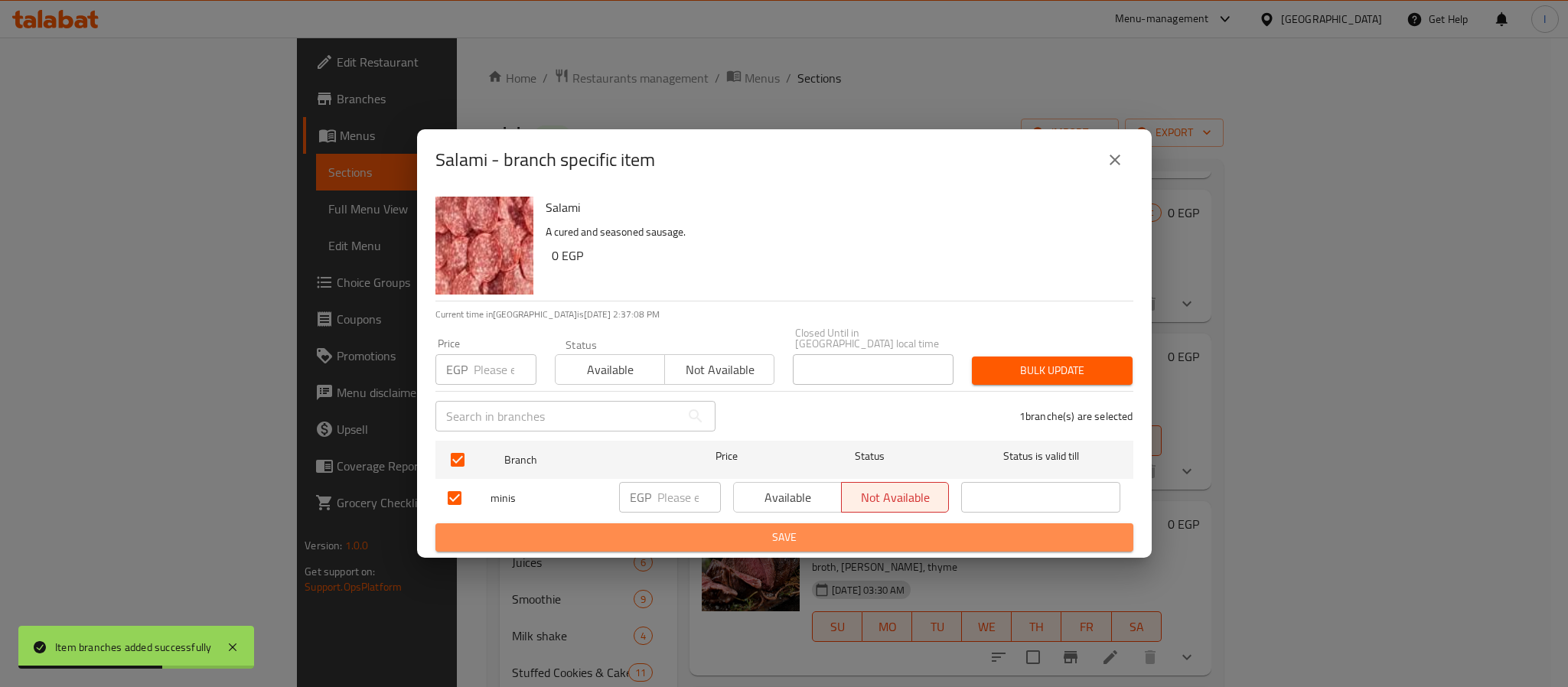
click at [865, 528] on span "Save" at bounding box center [784, 537] width 673 height 19
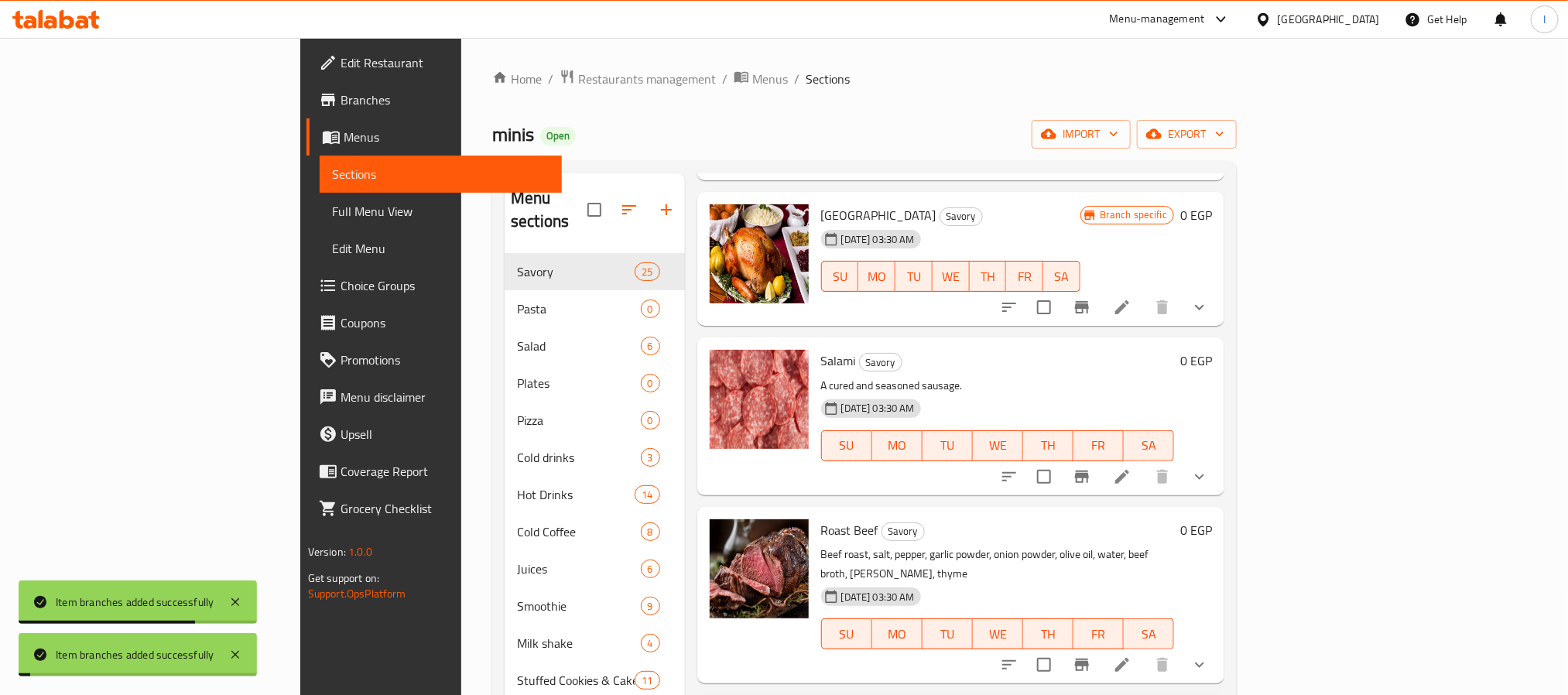
scroll to position [2205, 0]
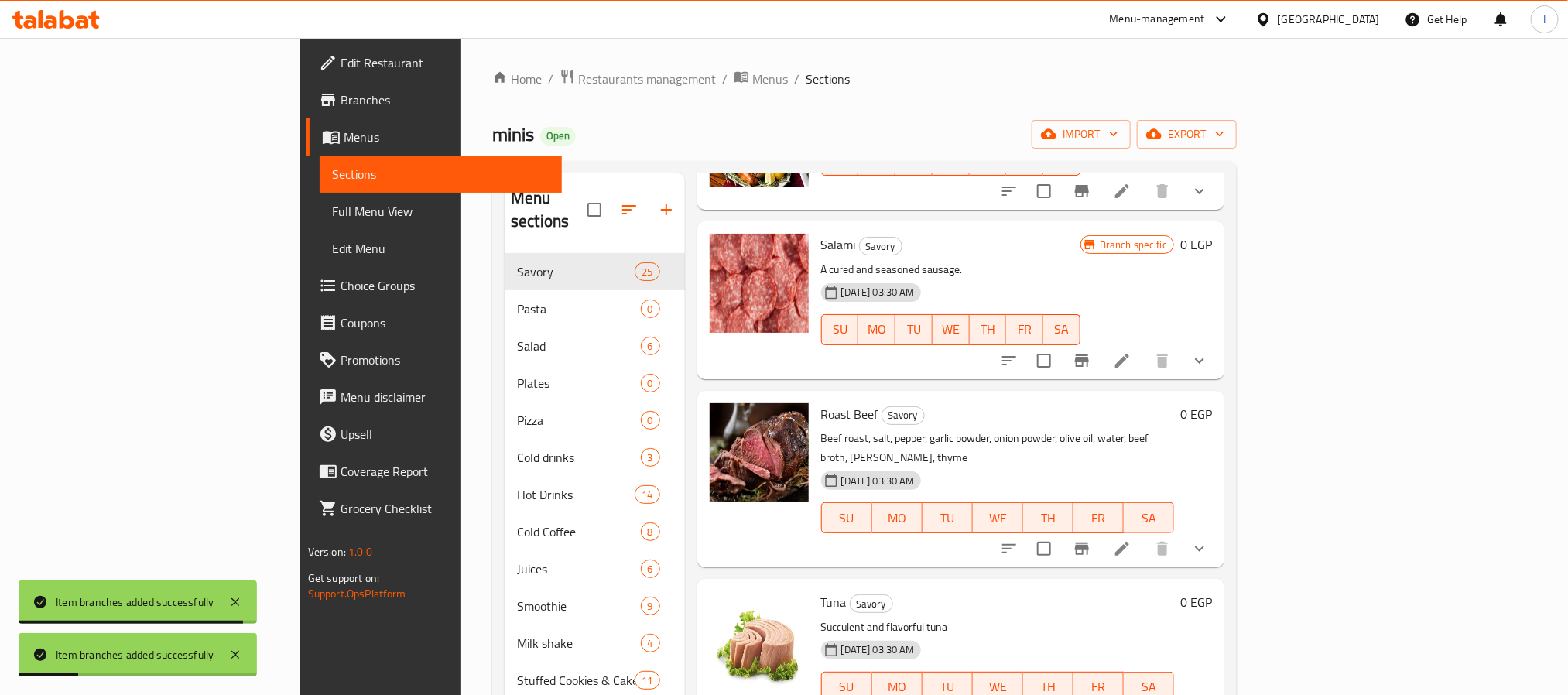
click at [1091, 557] on icon "Branch-specific-item" at bounding box center [1082, 548] width 19 height 19
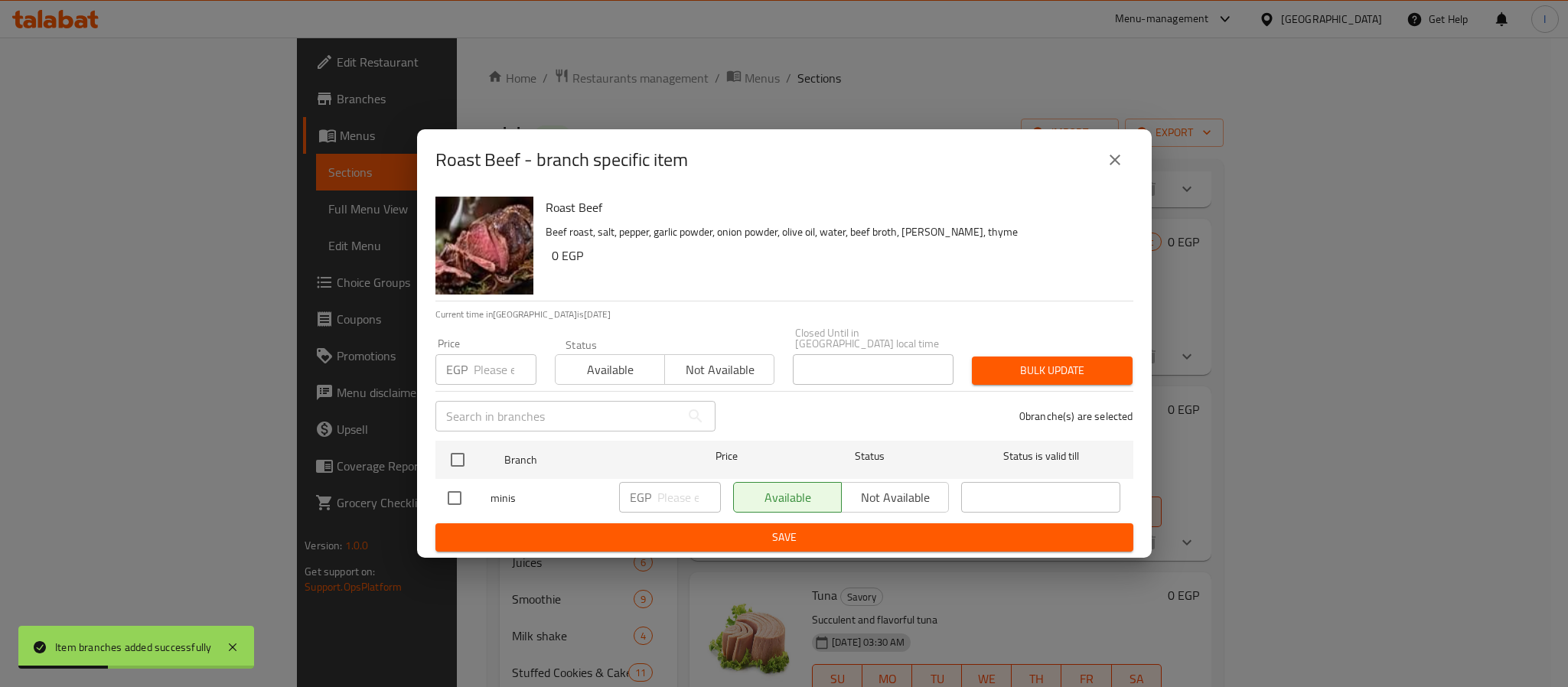
drag, startPoint x: 457, startPoint y: 448, endPoint x: 730, endPoint y: 492, distance: 276.5
click at [462, 449] on input "checkbox" at bounding box center [457, 460] width 32 height 32
checkbox input "true"
click at [886, 502] on span "Not available" at bounding box center [895, 497] width 95 height 22
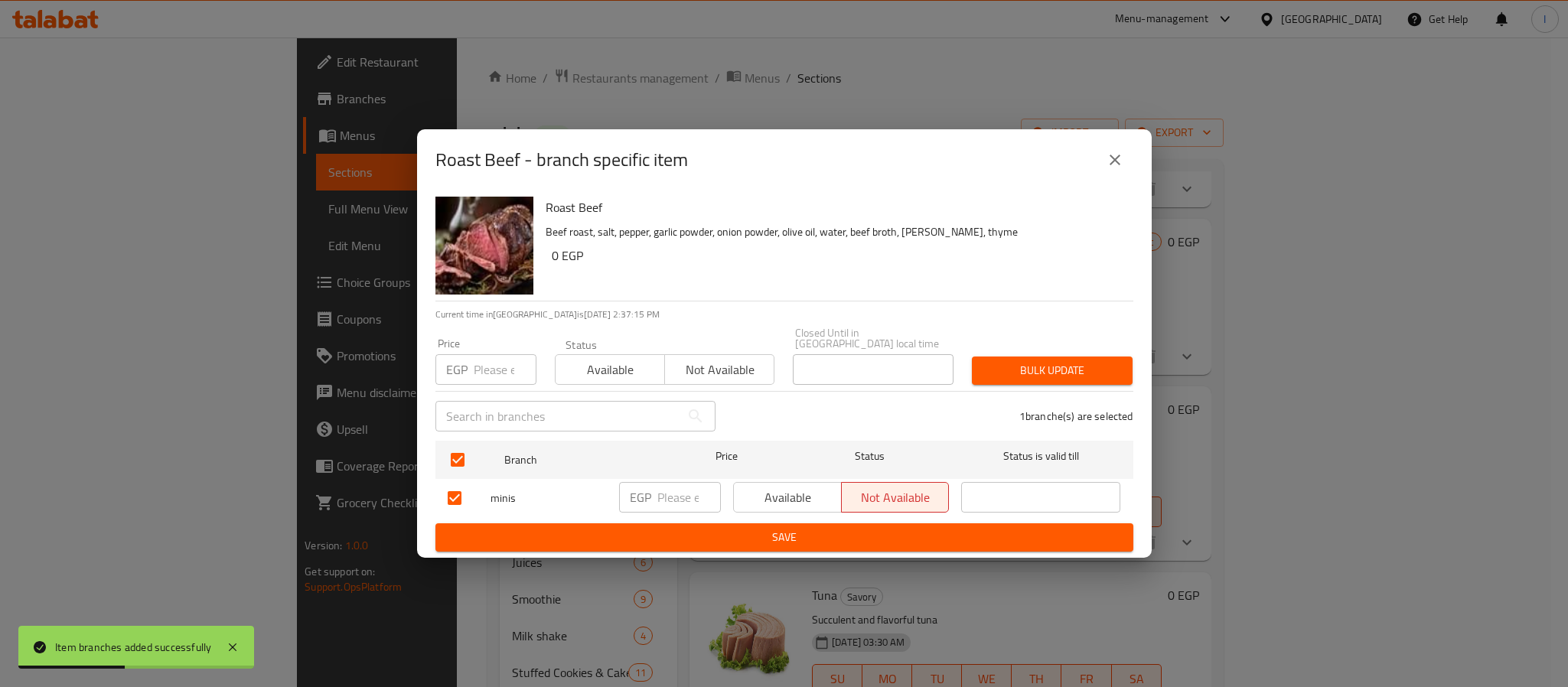
click at [870, 533] on span "Save" at bounding box center [784, 537] width 673 height 19
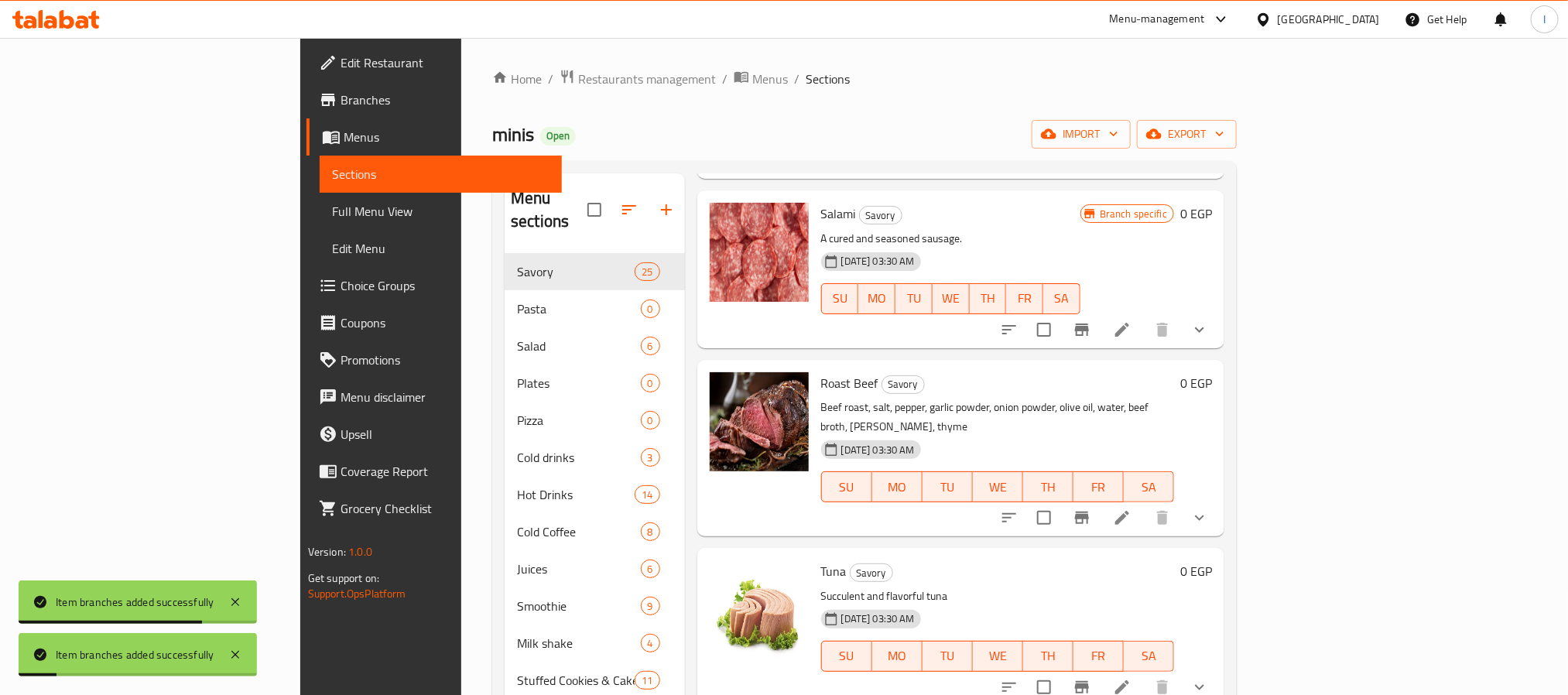
scroll to position [2321, 0]
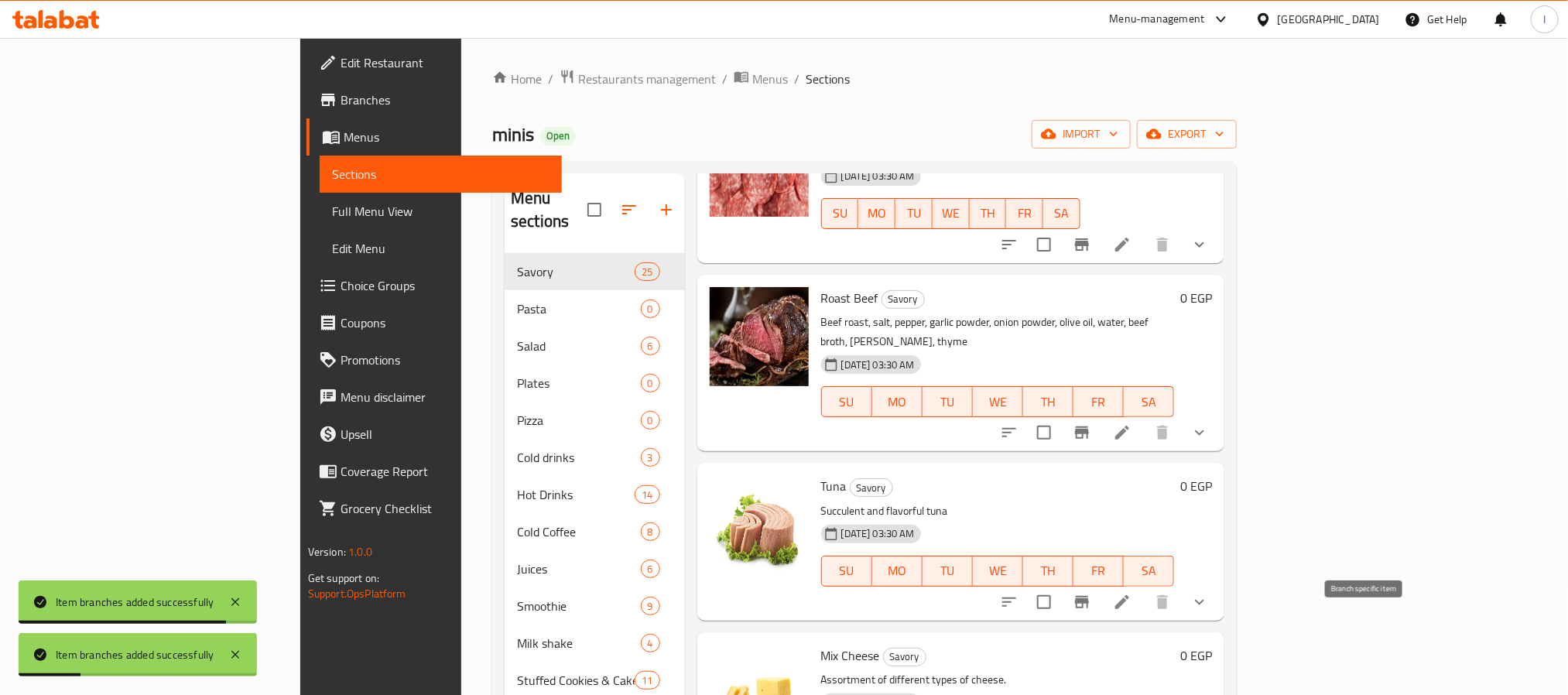
click at [1089, 608] on icon "Branch-specific-item" at bounding box center [1082, 601] width 14 height 12
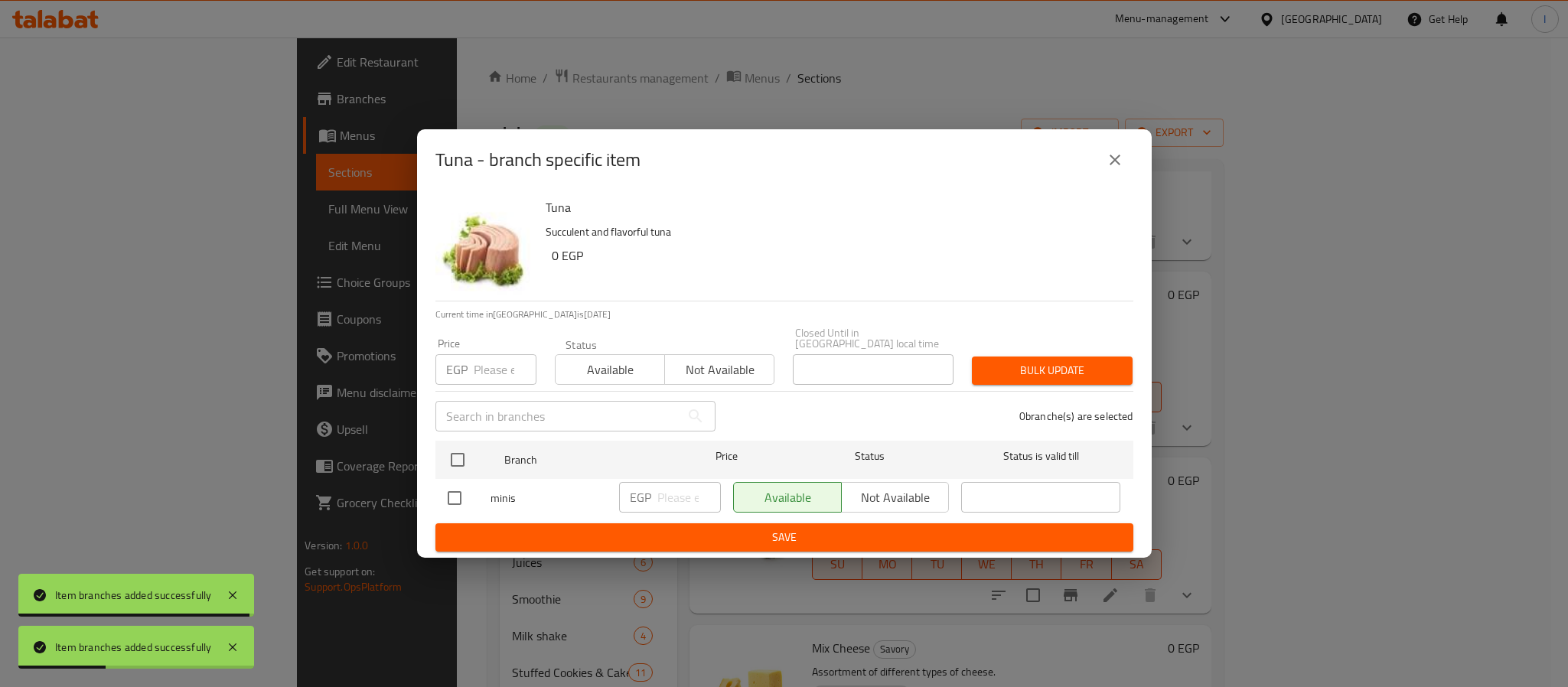
drag, startPoint x: 455, startPoint y: 450, endPoint x: 737, endPoint y: 475, distance: 283.1
click at [455, 452] on input "checkbox" at bounding box center [457, 460] width 32 height 32
checkbox input "true"
click at [864, 488] on span "Not available" at bounding box center [895, 497] width 95 height 22
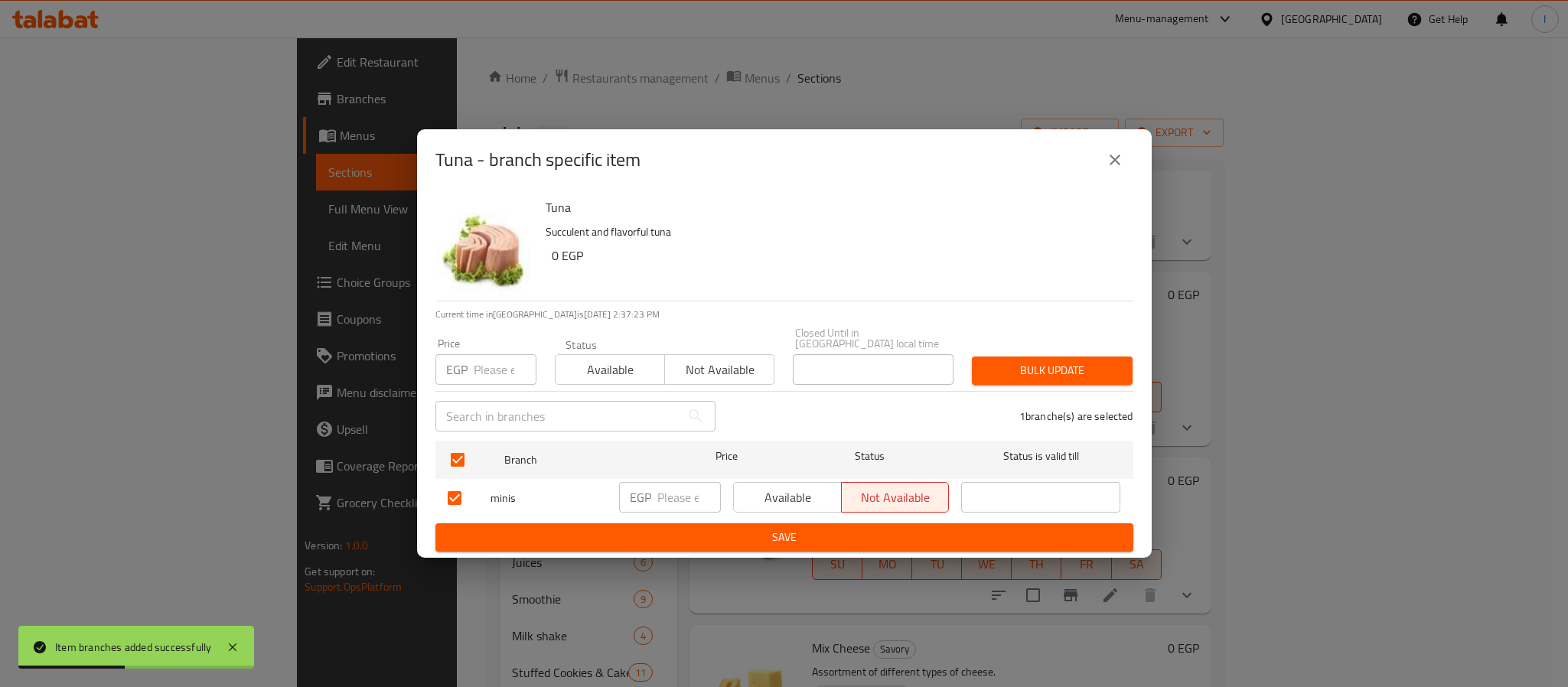
click at [855, 534] on span "Save" at bounding box center [784, 537] width 673 height 19
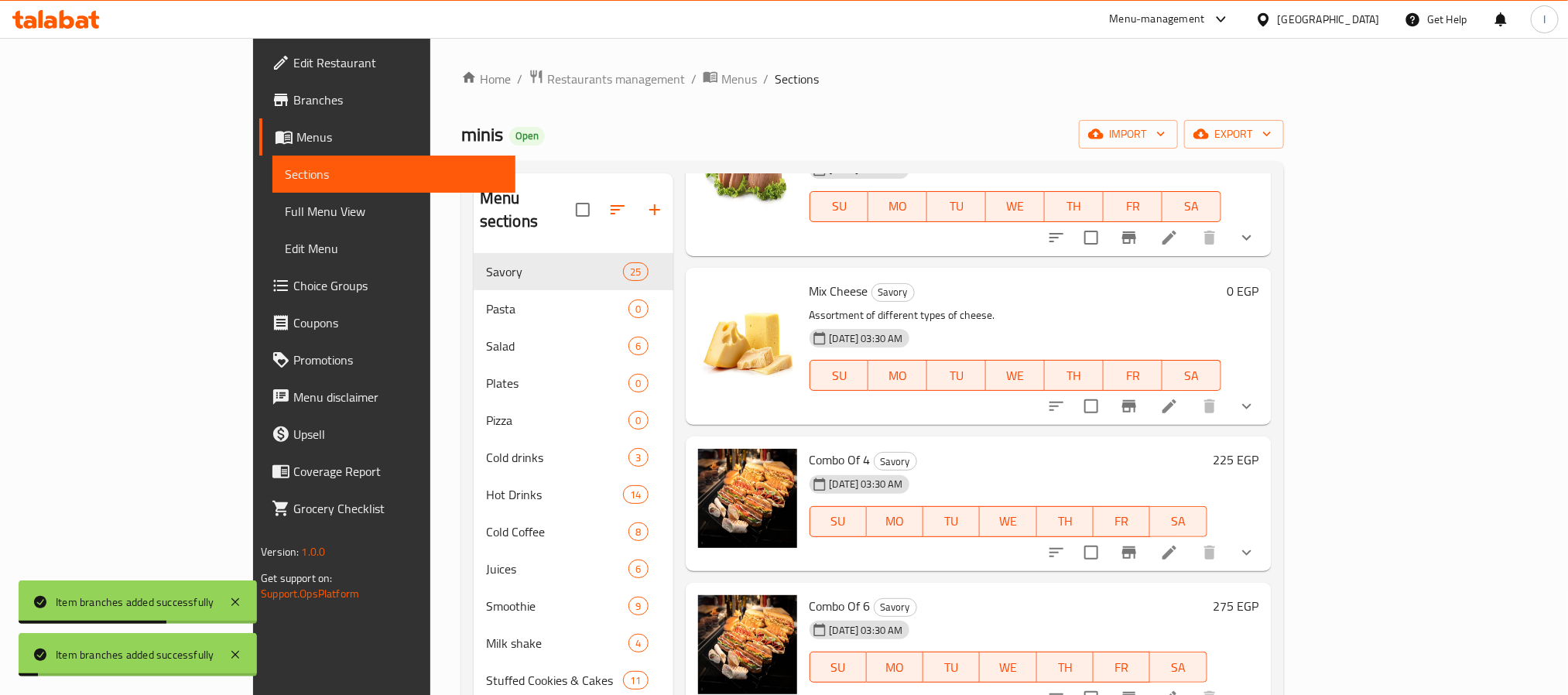
scroll to position [2669, 0]
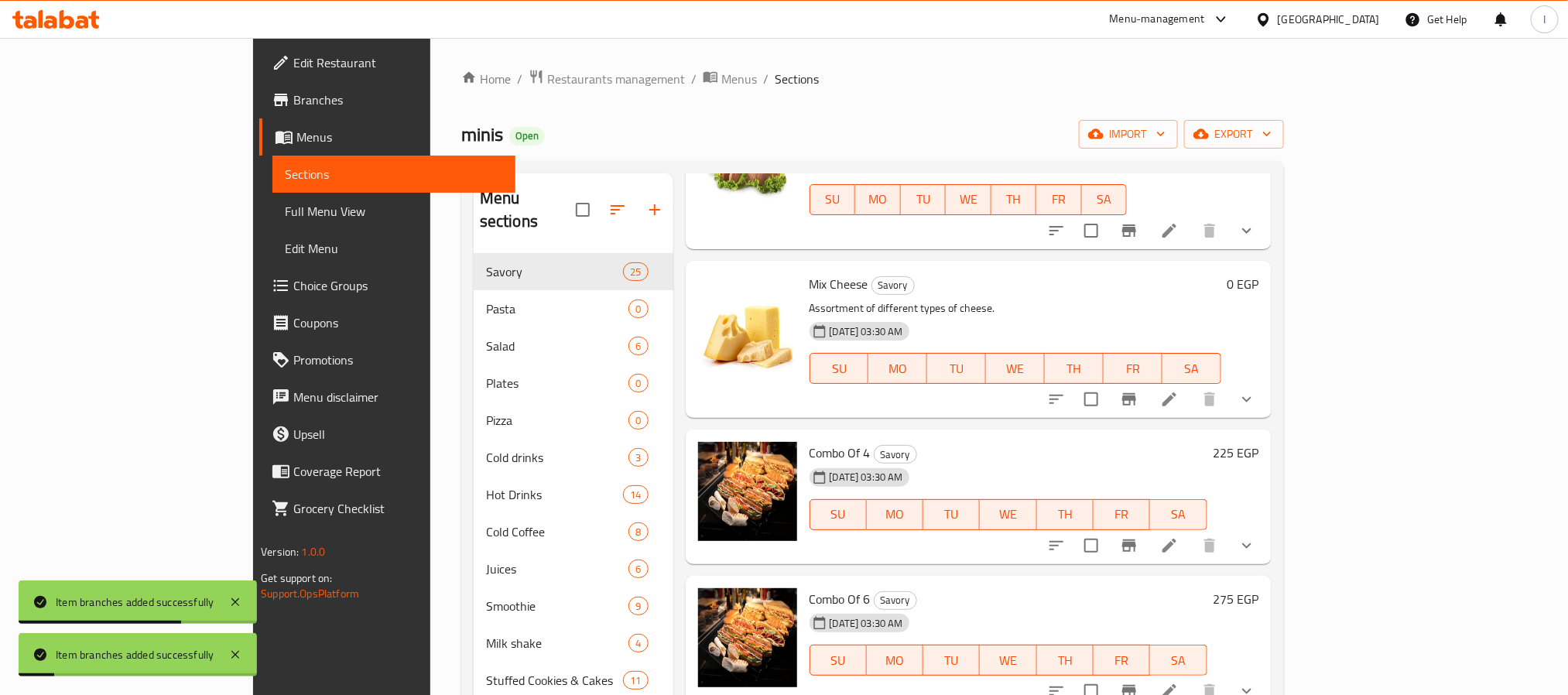
click at [809, 296] on span "Mix Cheese" at bounding box center [838, 283] width 59 height 23
copy h6 "Mix Cheese"
click at [1139, 409] on icon "Branch-specific-item" at bounding box center [1129, 399] width 19 height 19
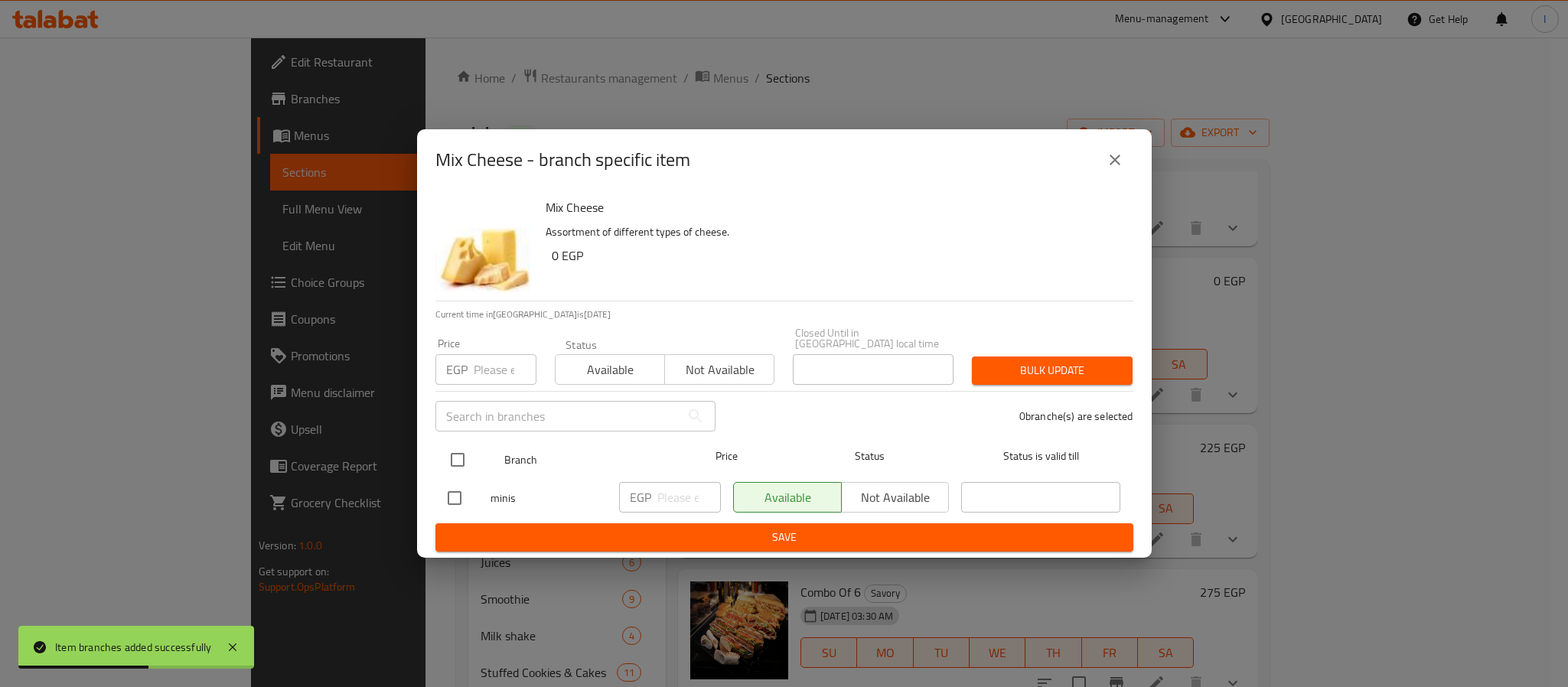
click at [463, 449] on input "checkbox" at bounding box center [457, 460] width 32 height 32
checkbox input "true"
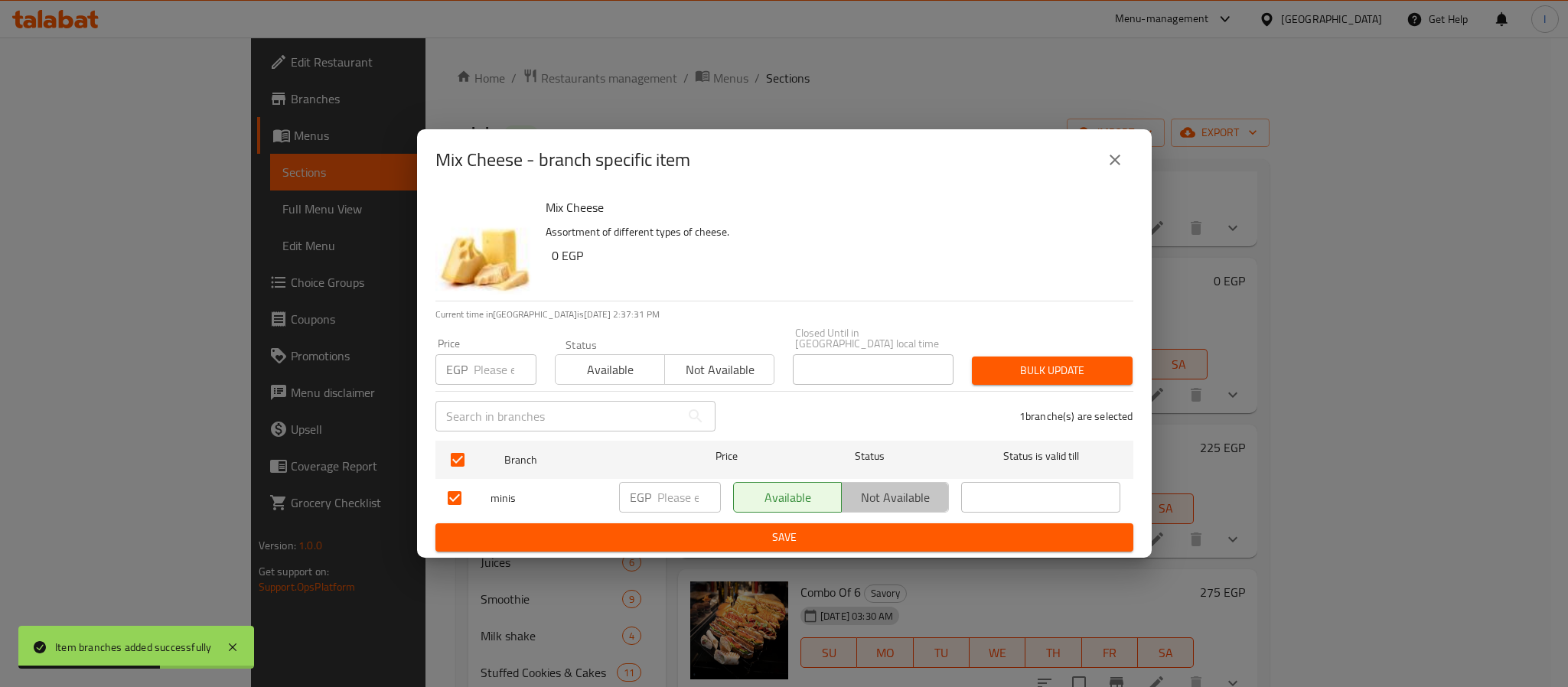
click at [893, 501] on span "Not available" at bounding box center [895, 497] width 95 height 22
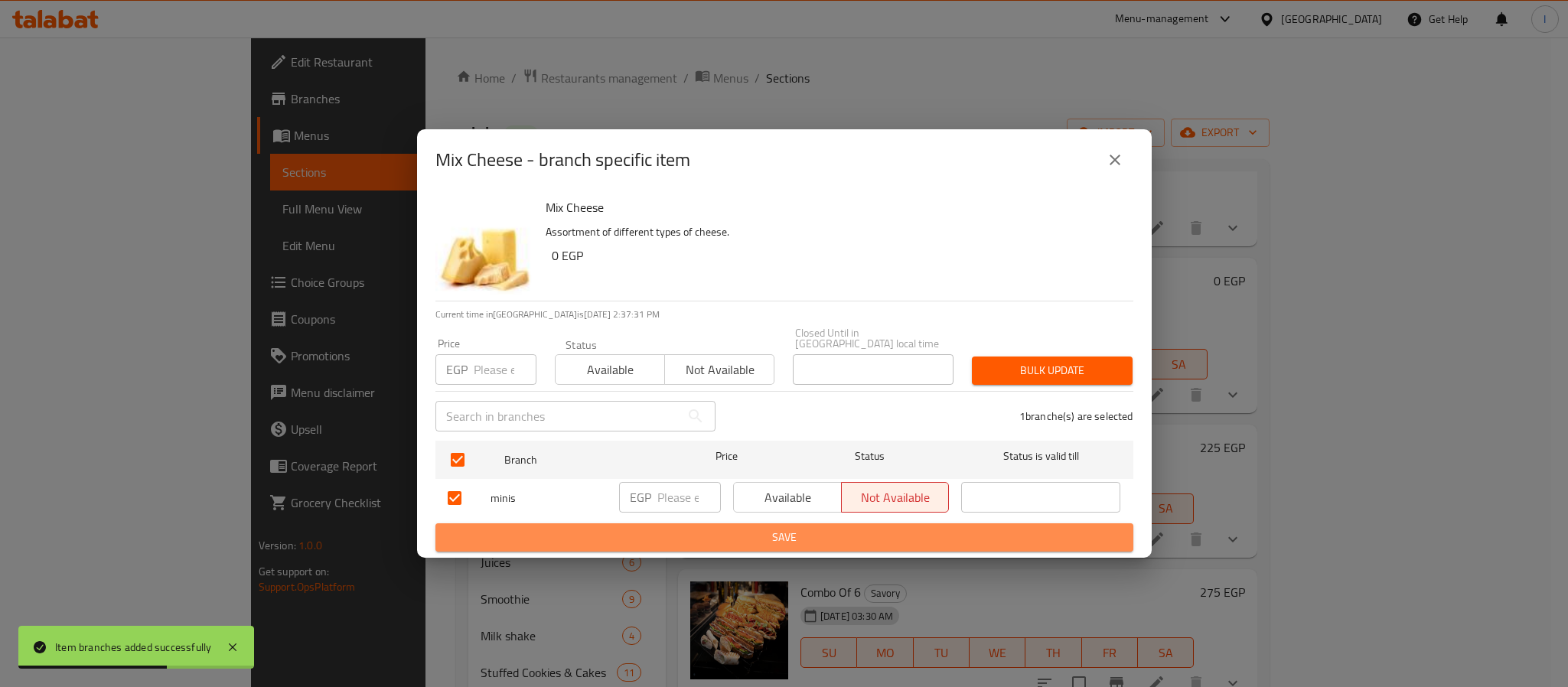
click at [875, 544] on button "Save" at bounding box center [784, 537] width 698 height 29
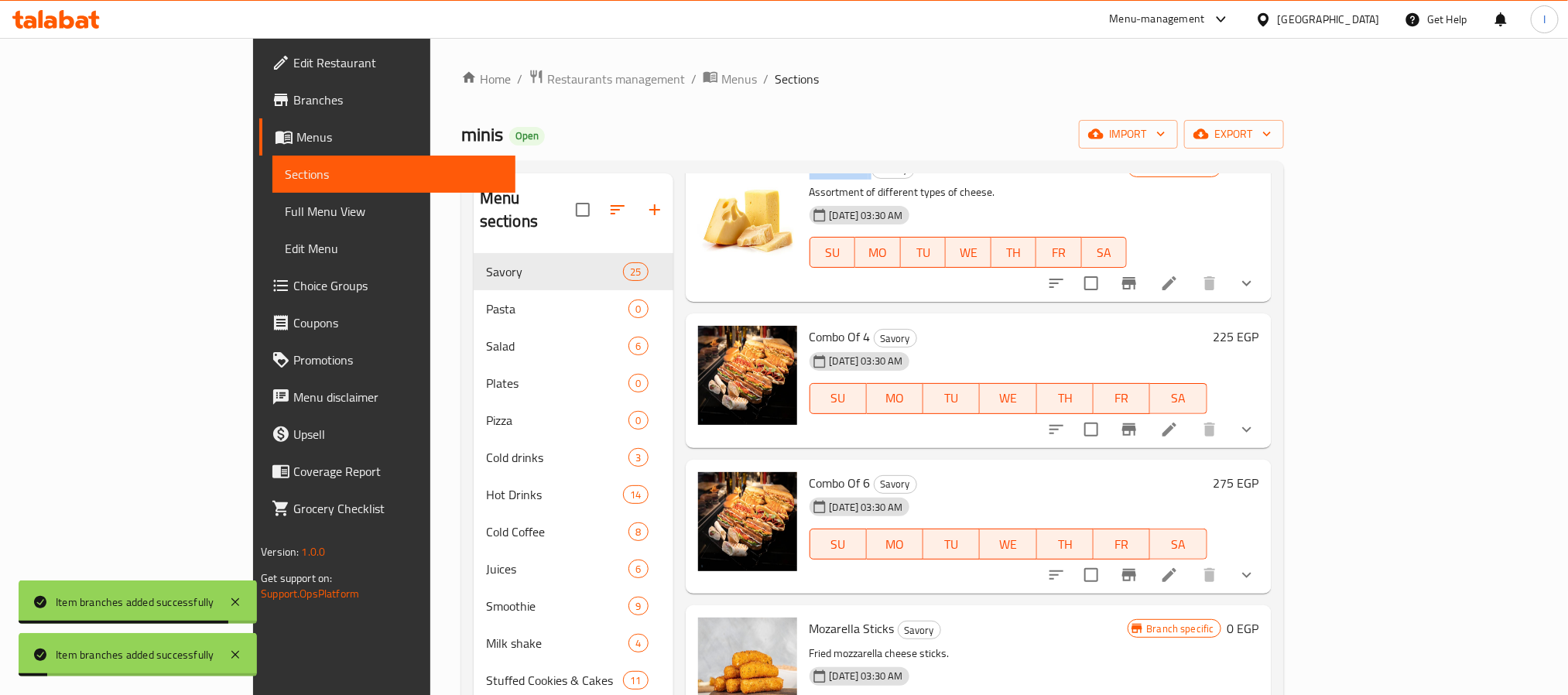
click at [1251, 431] on icon "show more" at bounding box center [1246, 429] width 9 height 6
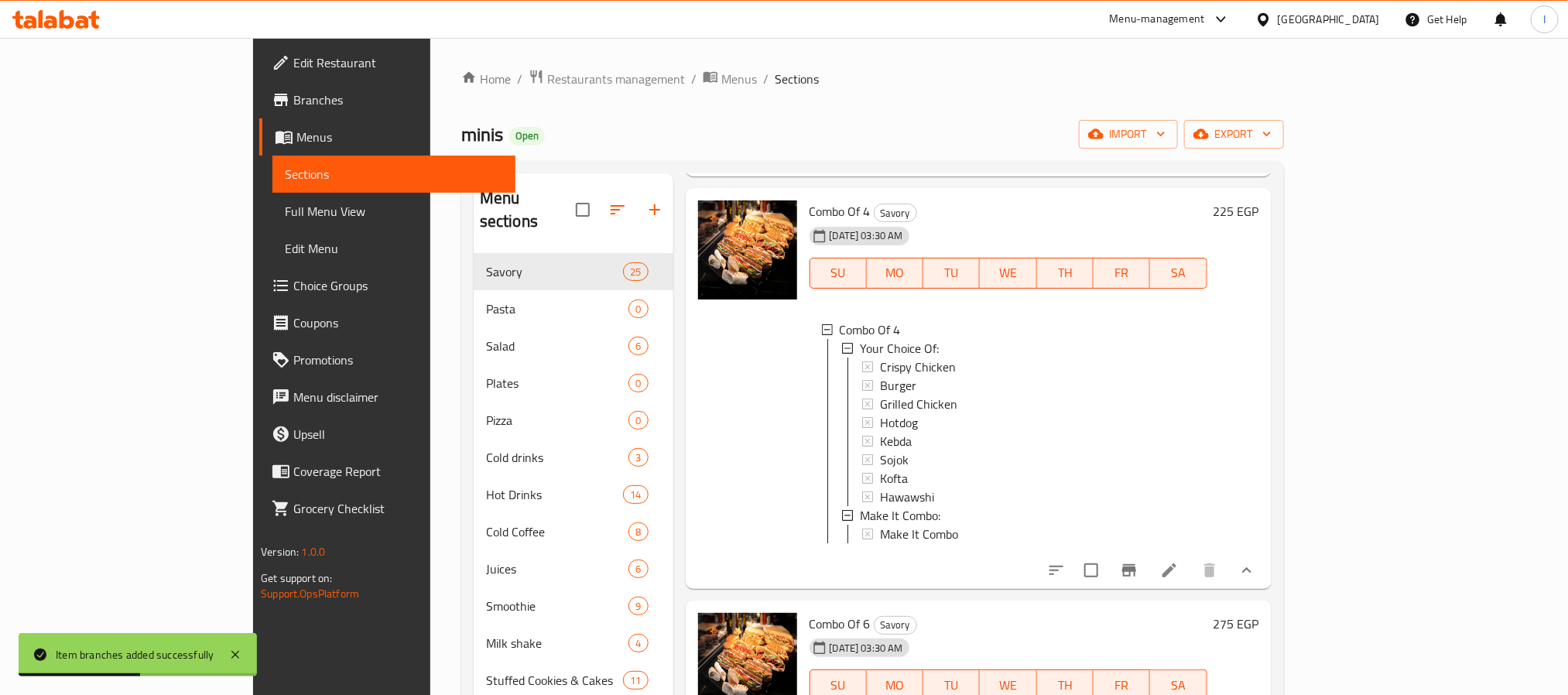
scroll to position [2901, 0]
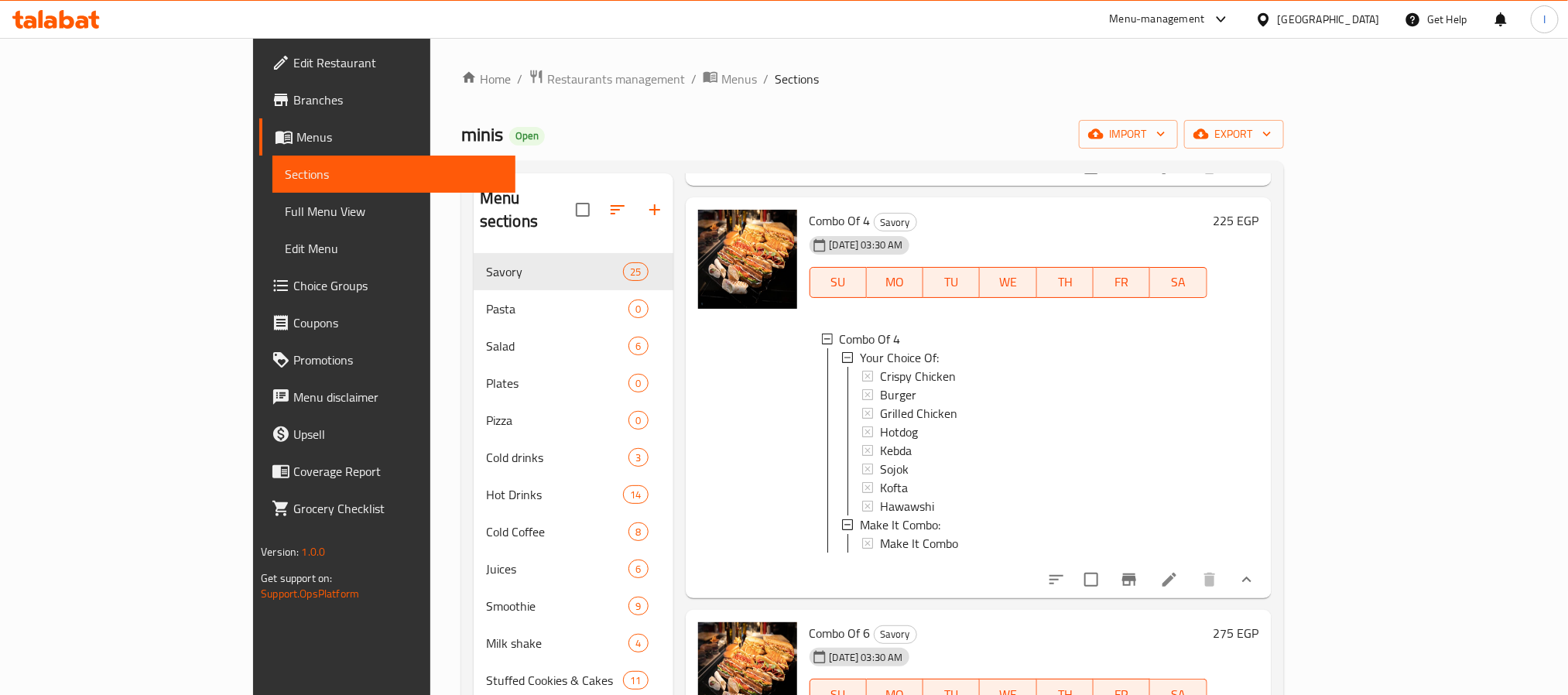
click at [1136, 586] on icon "Branch-specific-item" at bounding box center [1128, 579] width 14 height 12
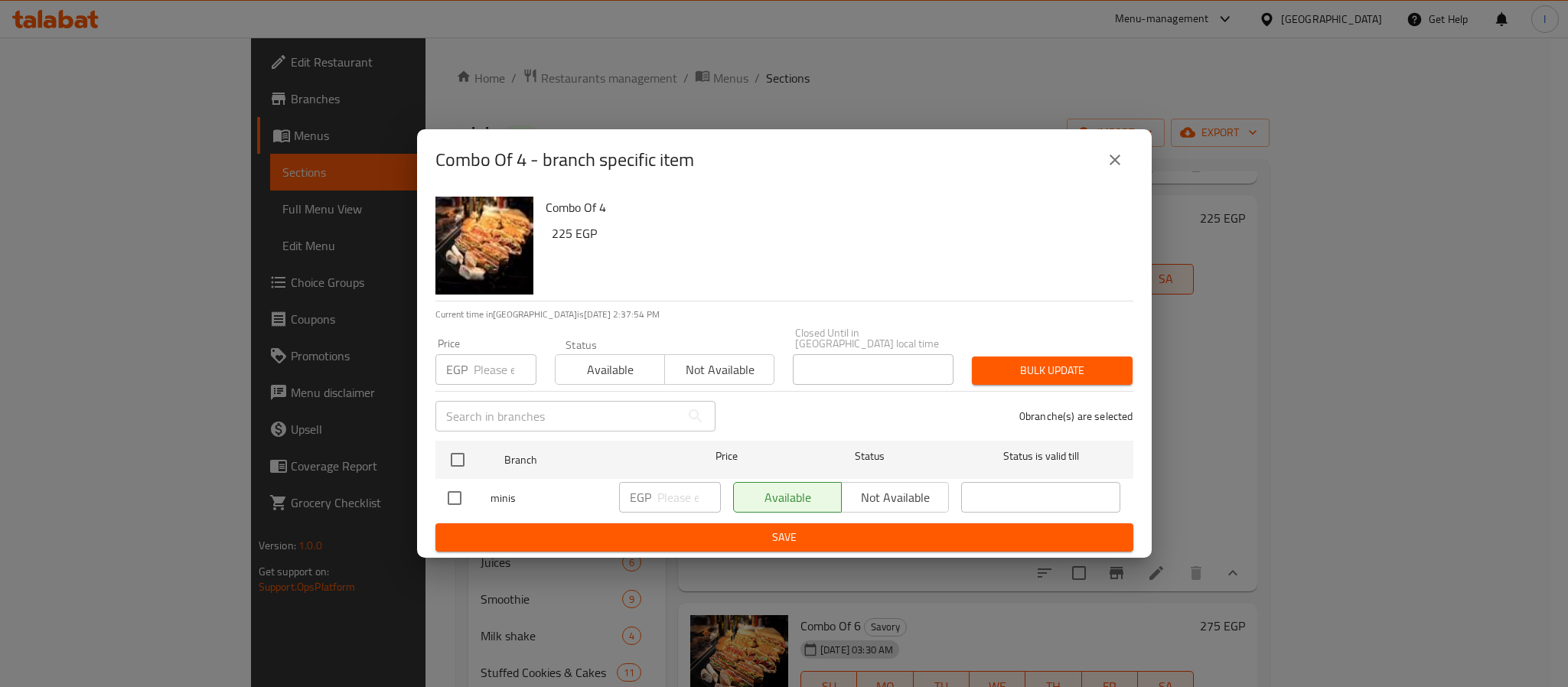
click at [1117, 166] on icon "close" at bounding box center [1115, 160] width 19 height 18
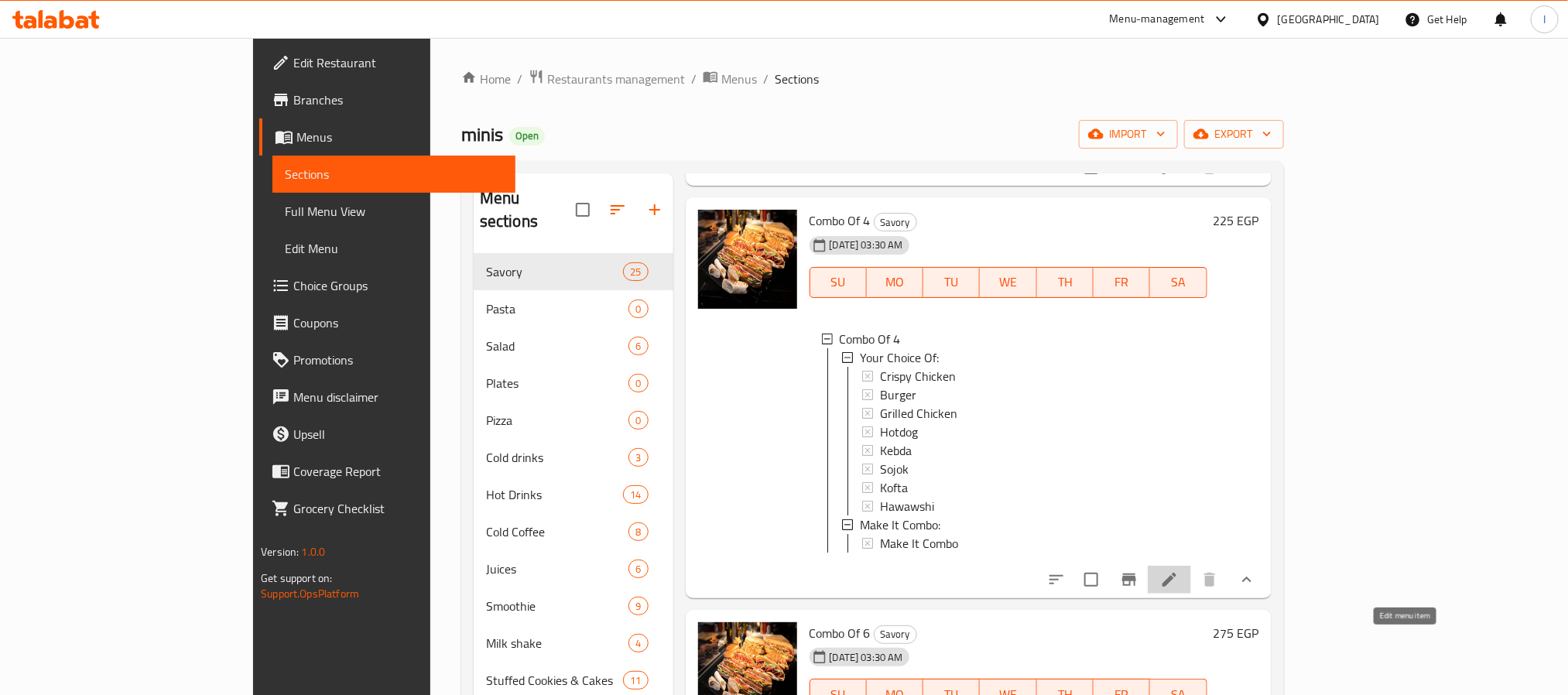
click at [1179, 588] on icon at bounding box center [1169, 580] width 19 height 19
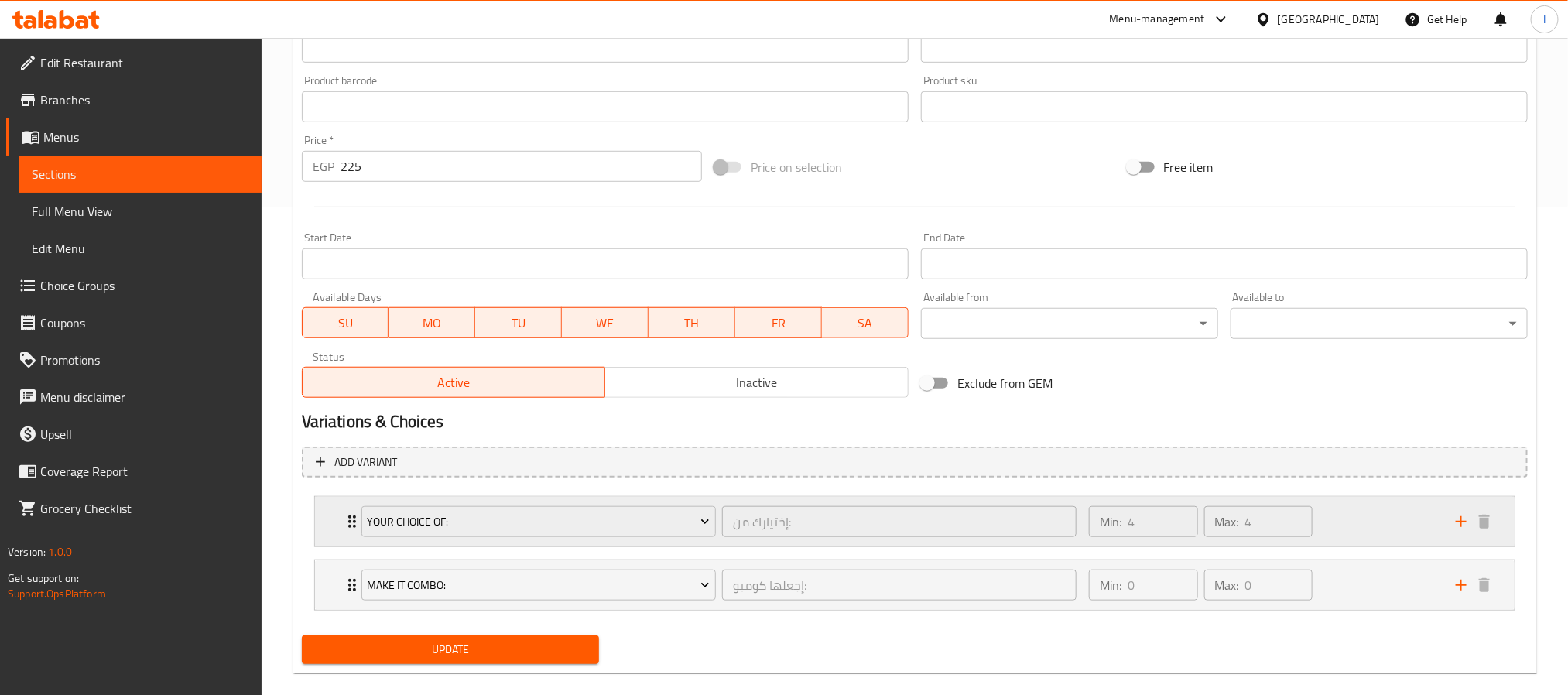
scroll to position [512, 0]
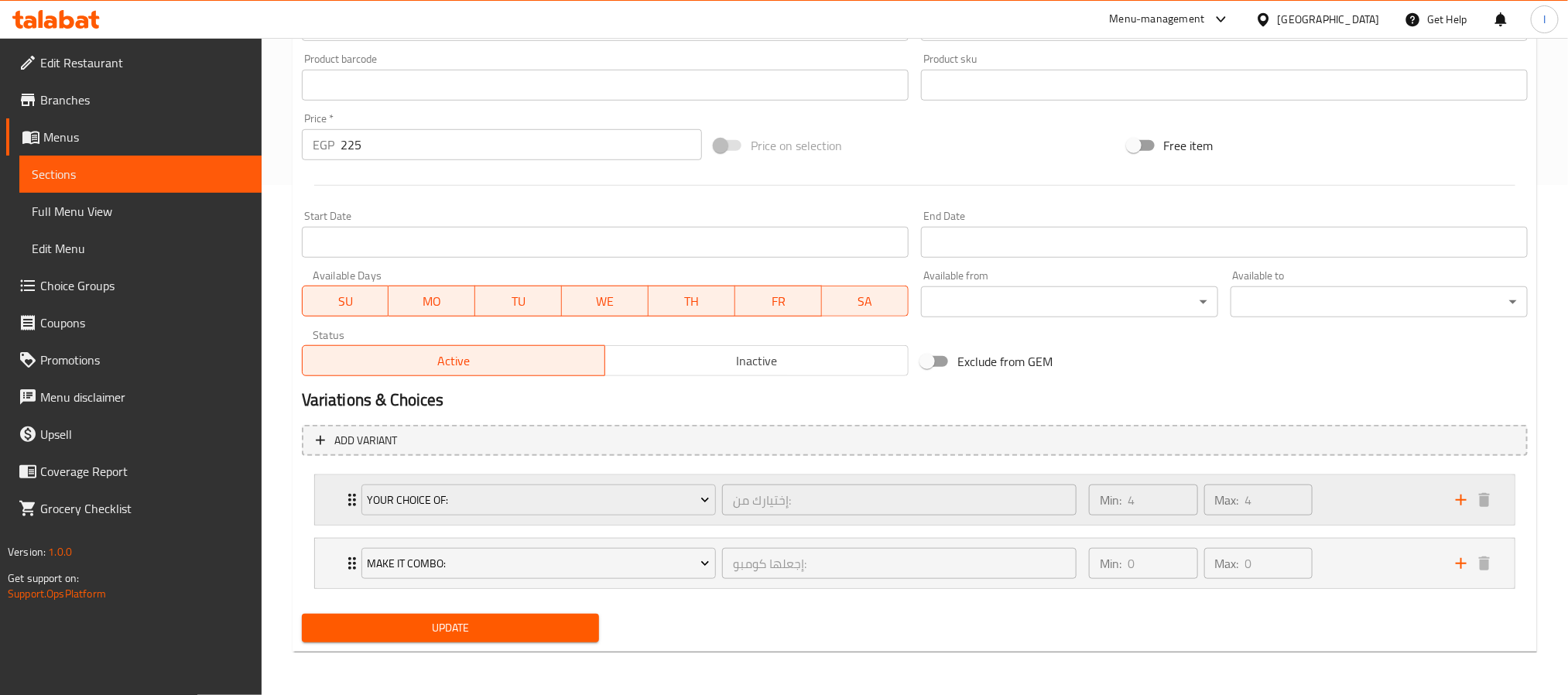
click at [1372, 495] on div "Min: 4 ​ Max: 4 ​" at bounding box center [1263, 500] width 367 height 50
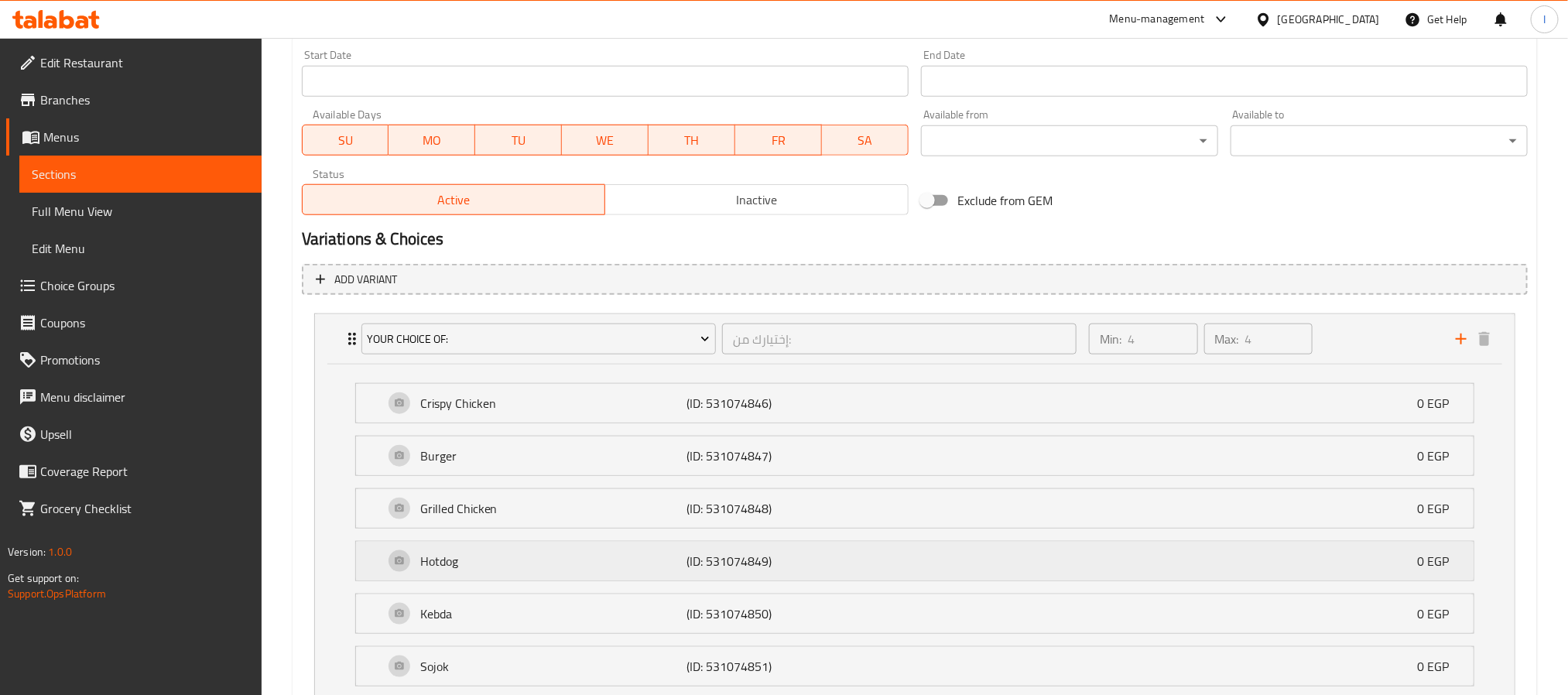
scroll to position [390, 0]
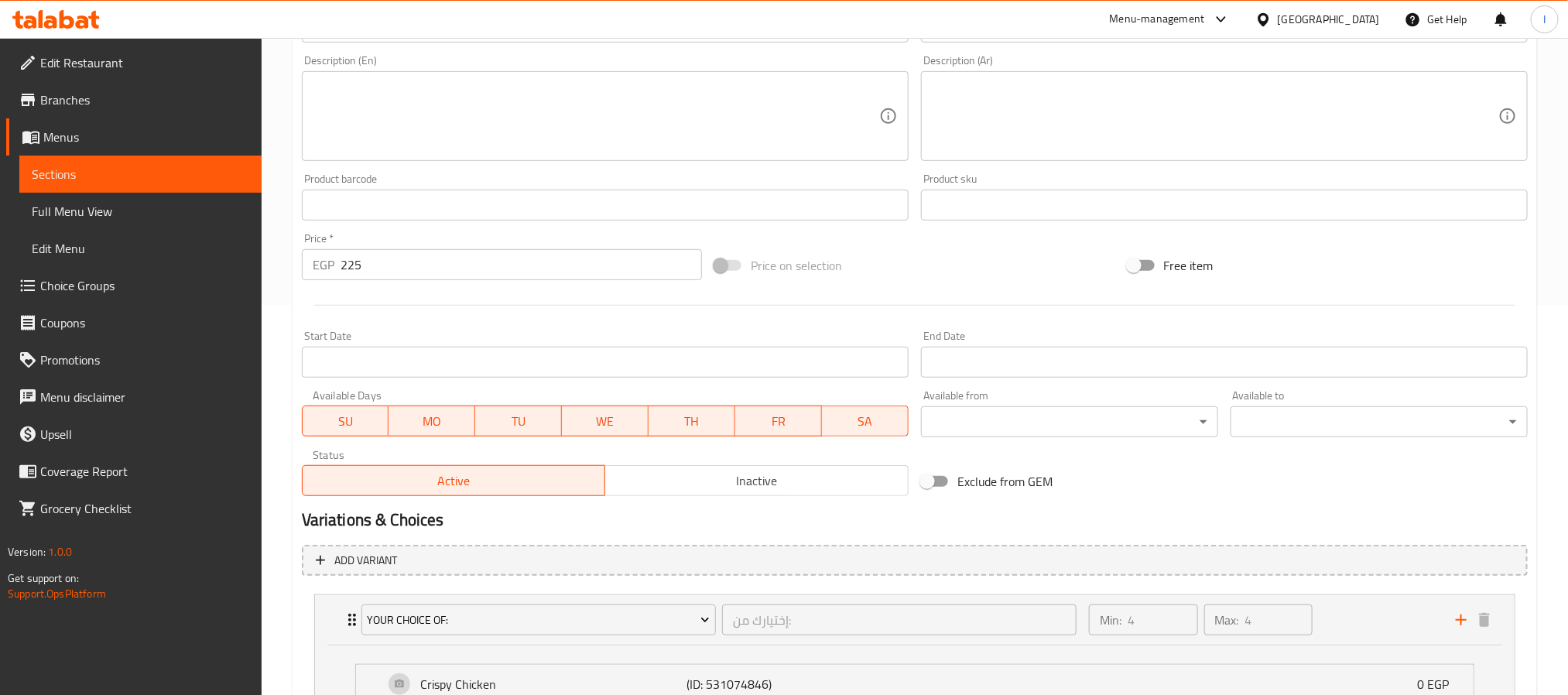
click at [436, 257] on input "225" at bounding box center [521, 264] width 361 height 31
paste input "50"
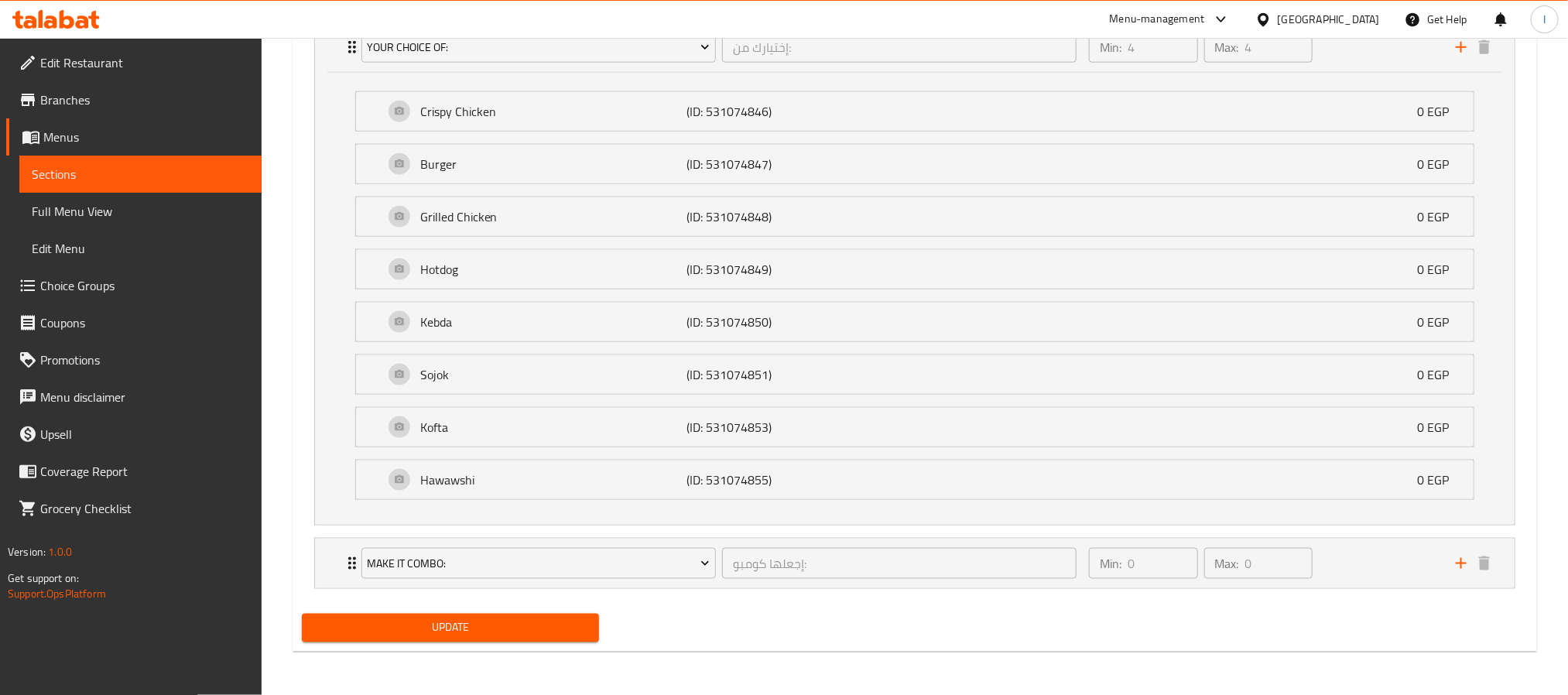
type input "250"
click at [476, 628] on span "Update" at bounding box center [450, 628] width 272 height 20
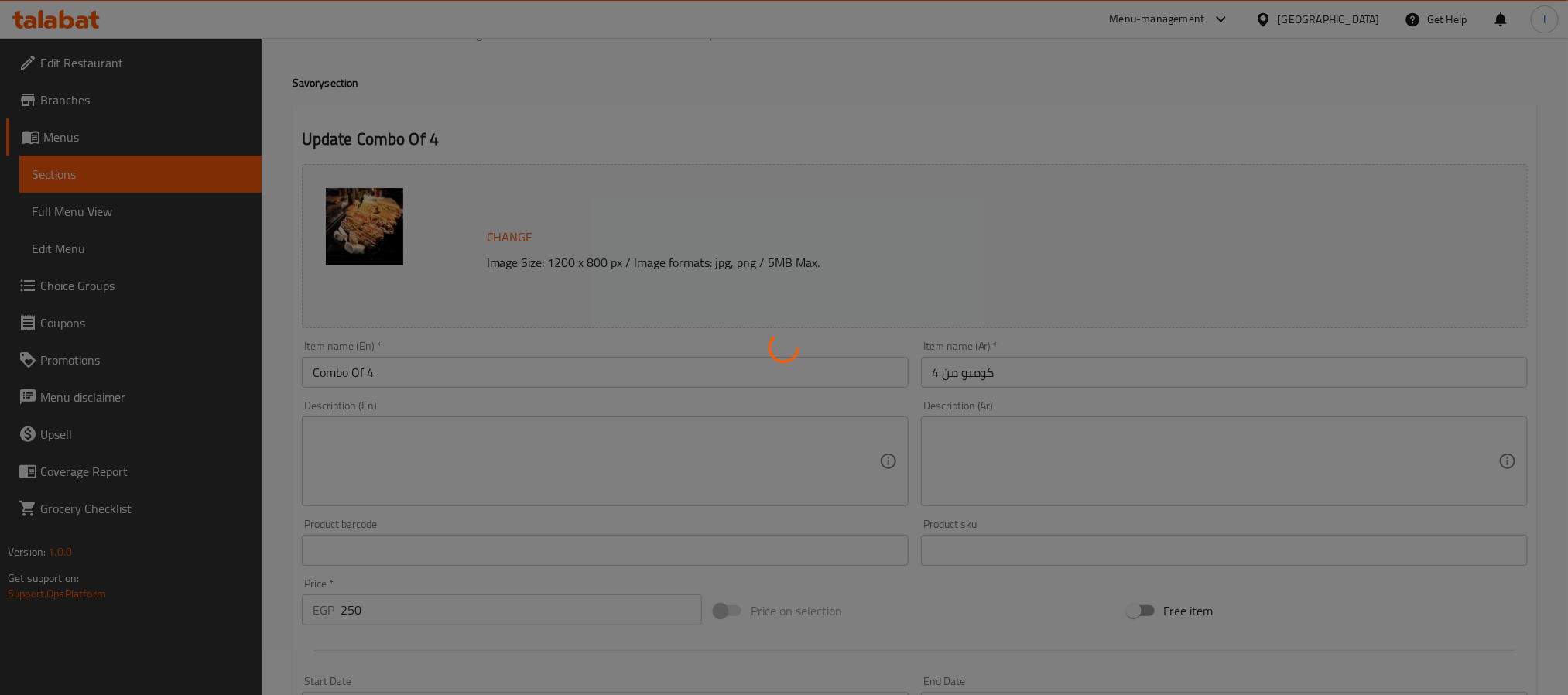
scroll to position [0, 0]
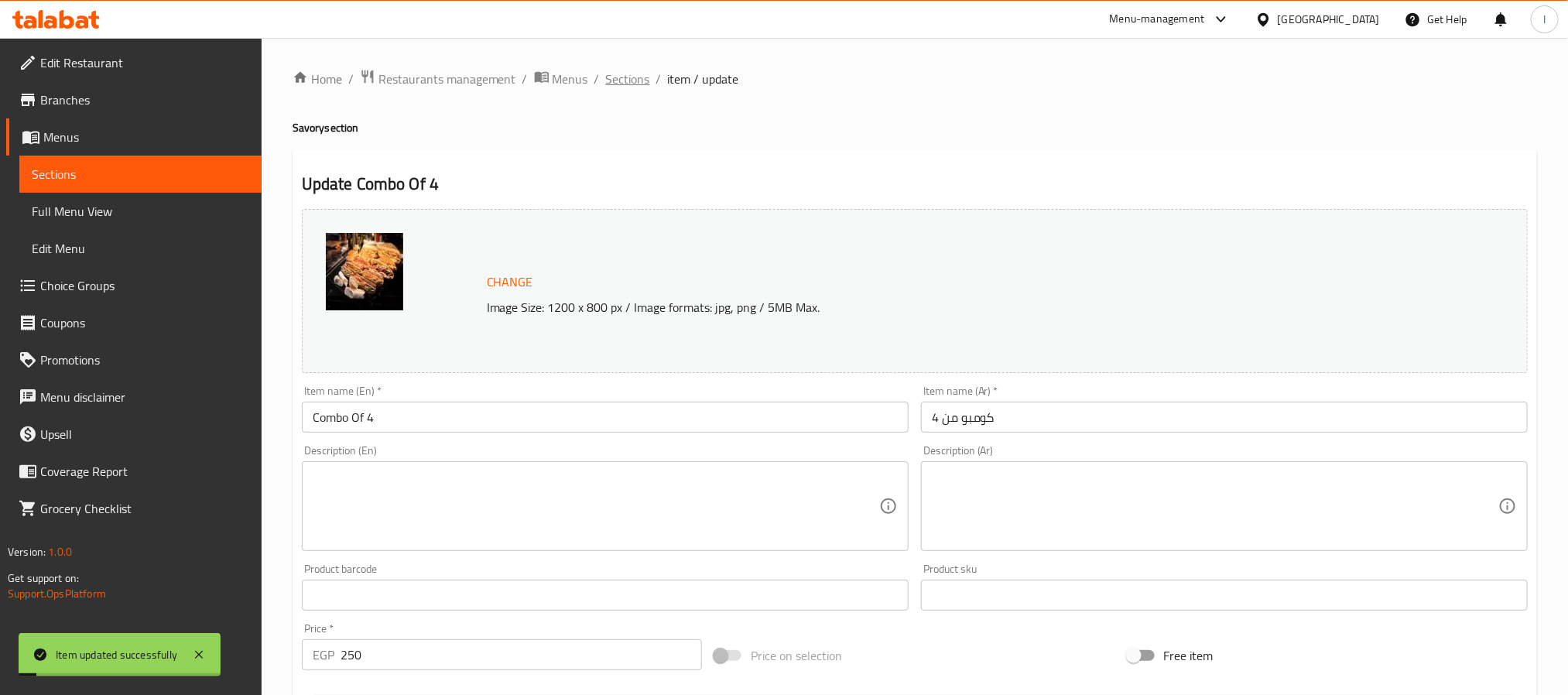
click at [616, 75] on span "Sections" at bounding box center [628, 79] width 44 height 19
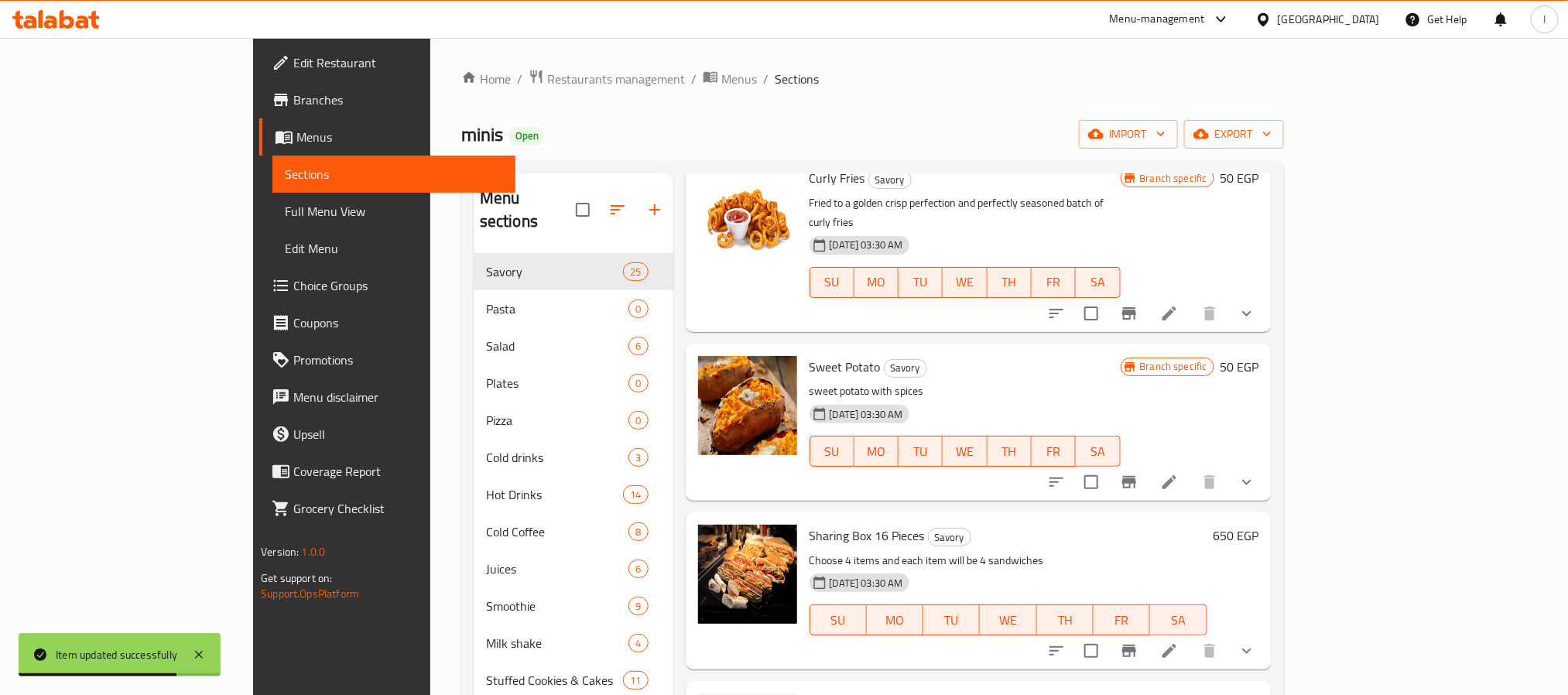
scroll to position [2045, 0]
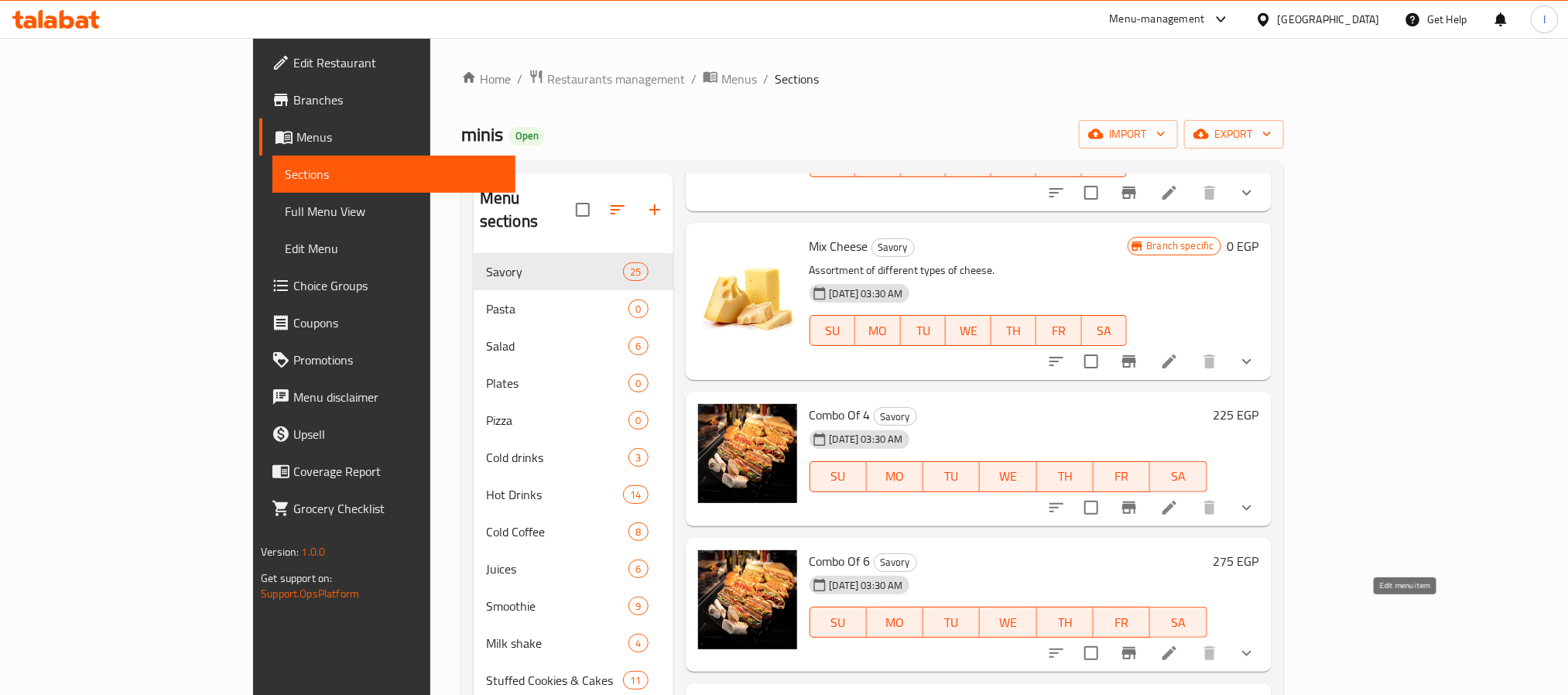
click at [1176, 646] on icon at bounding box center [1169, 653] width 14 height 14
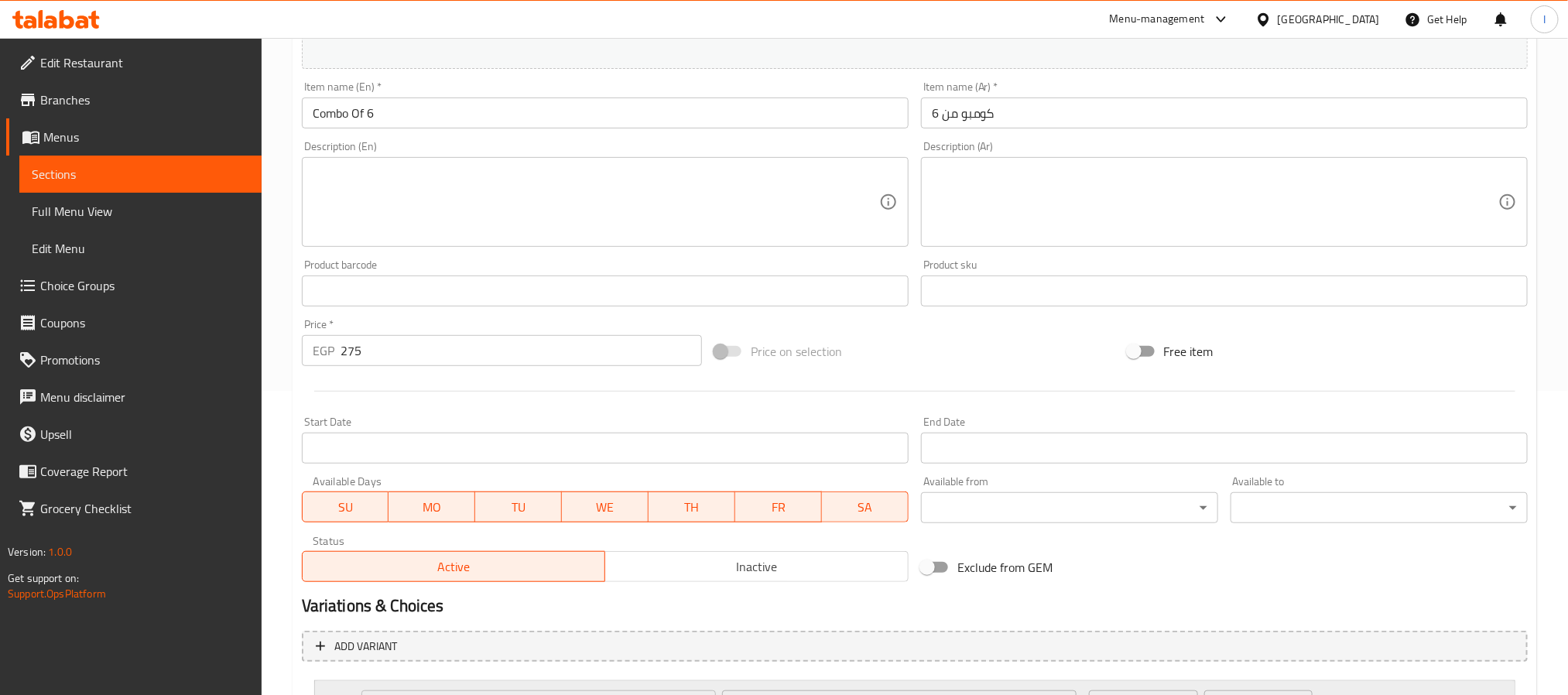
scroll to position [512, 0]
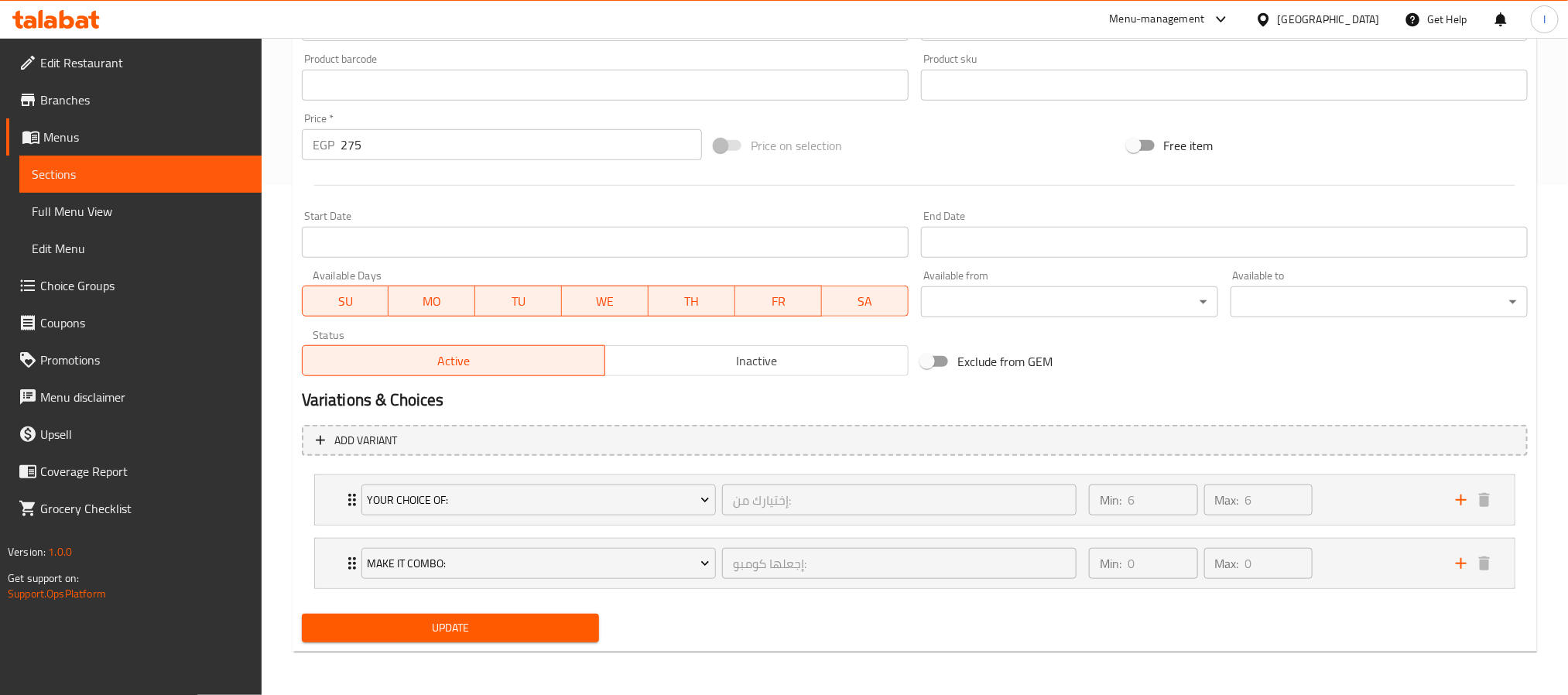
click at [400, 142] on input "275" at bounding box center [521, 144] width 361 height 31
paste input "90"
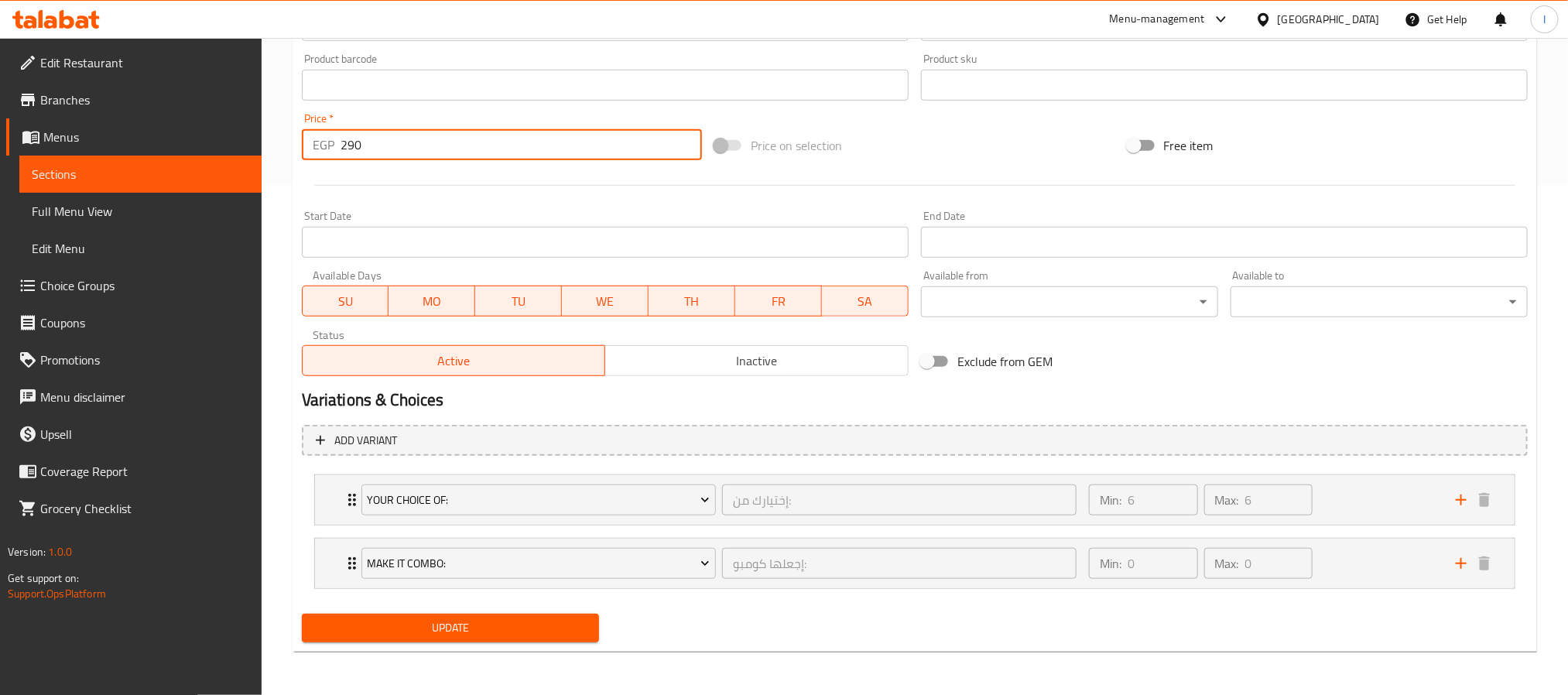
type input "290"
click at [488, 625] on span "Update" at bounding box center [450, 628] width 272 height 20
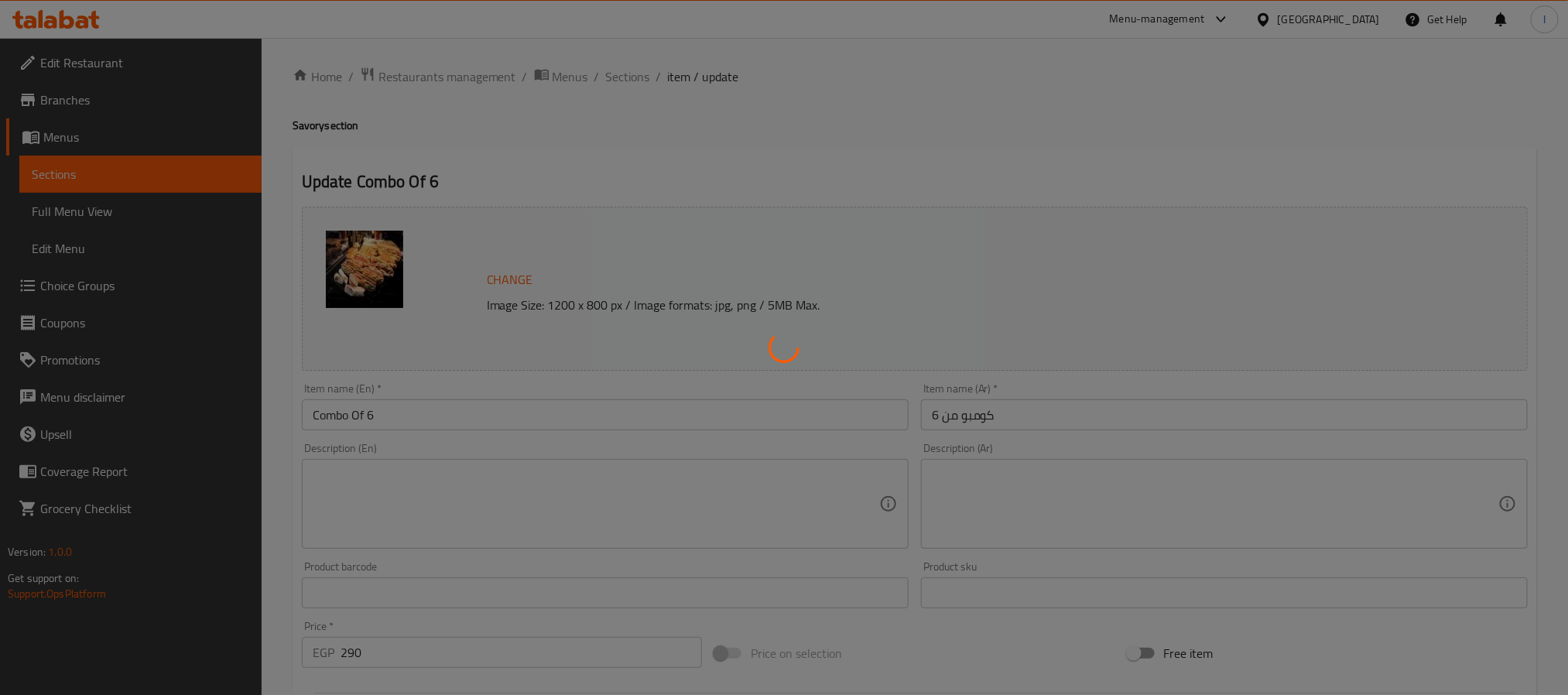
scroll to position [0, 0]
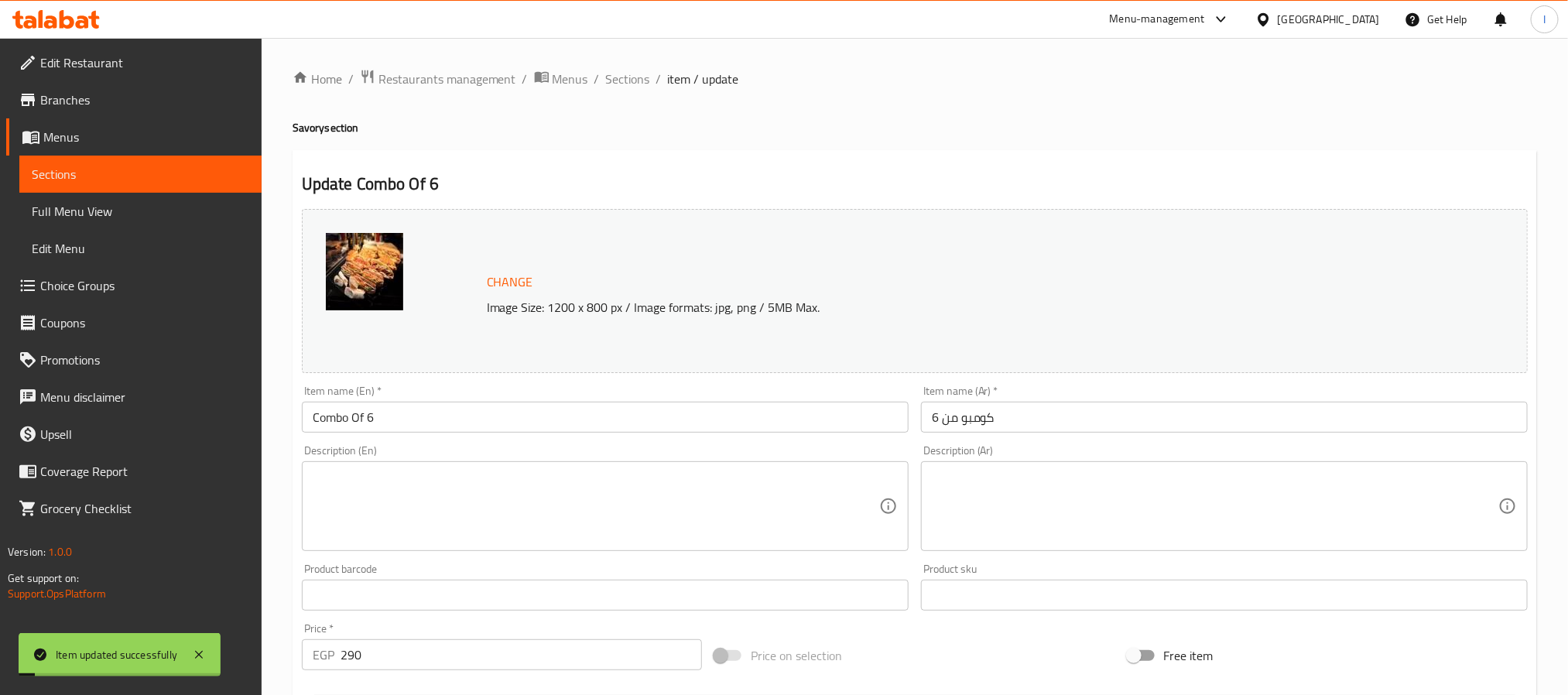
drag, startPoint x: 627, startPoint y: 78, endPoint x: 629, endPoint y: 7, distance: 71.0
click at [627, 78] on span "Sections" at bounding box center [628, 79] width 44 height 19
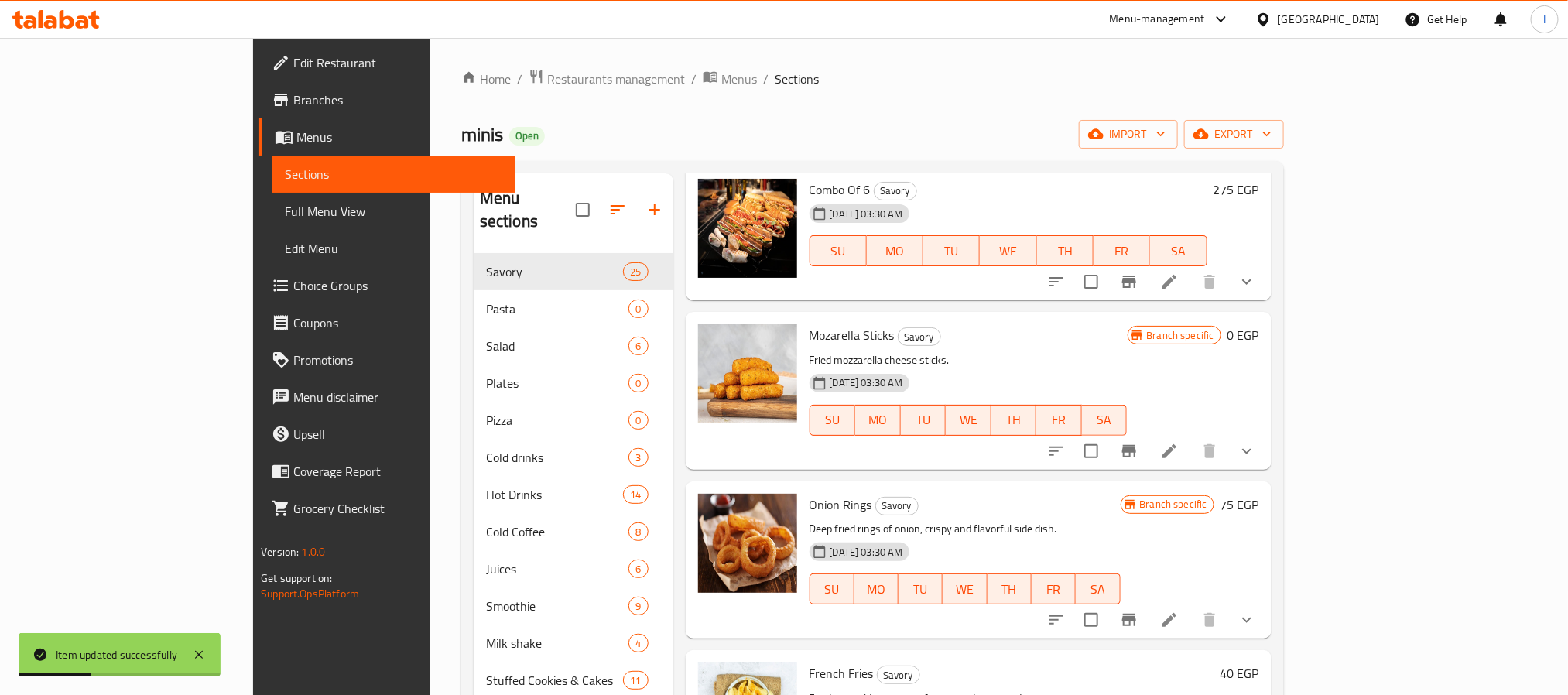
scroll to position [2437, 0]
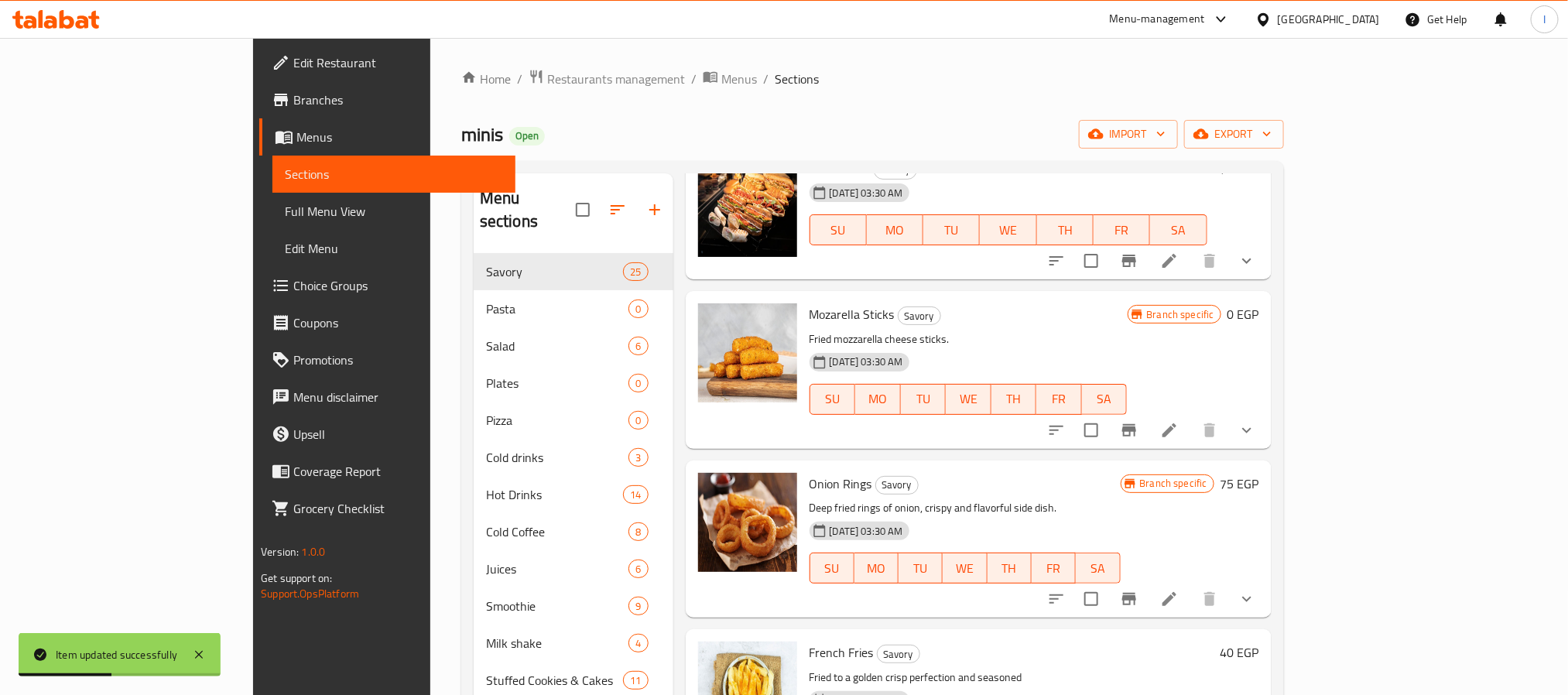
click at [809, 302] on span "Mozarella Sticks" at bounding box center [851, 313] width 85 height 23
copy h6 "Mozarella Sticks"
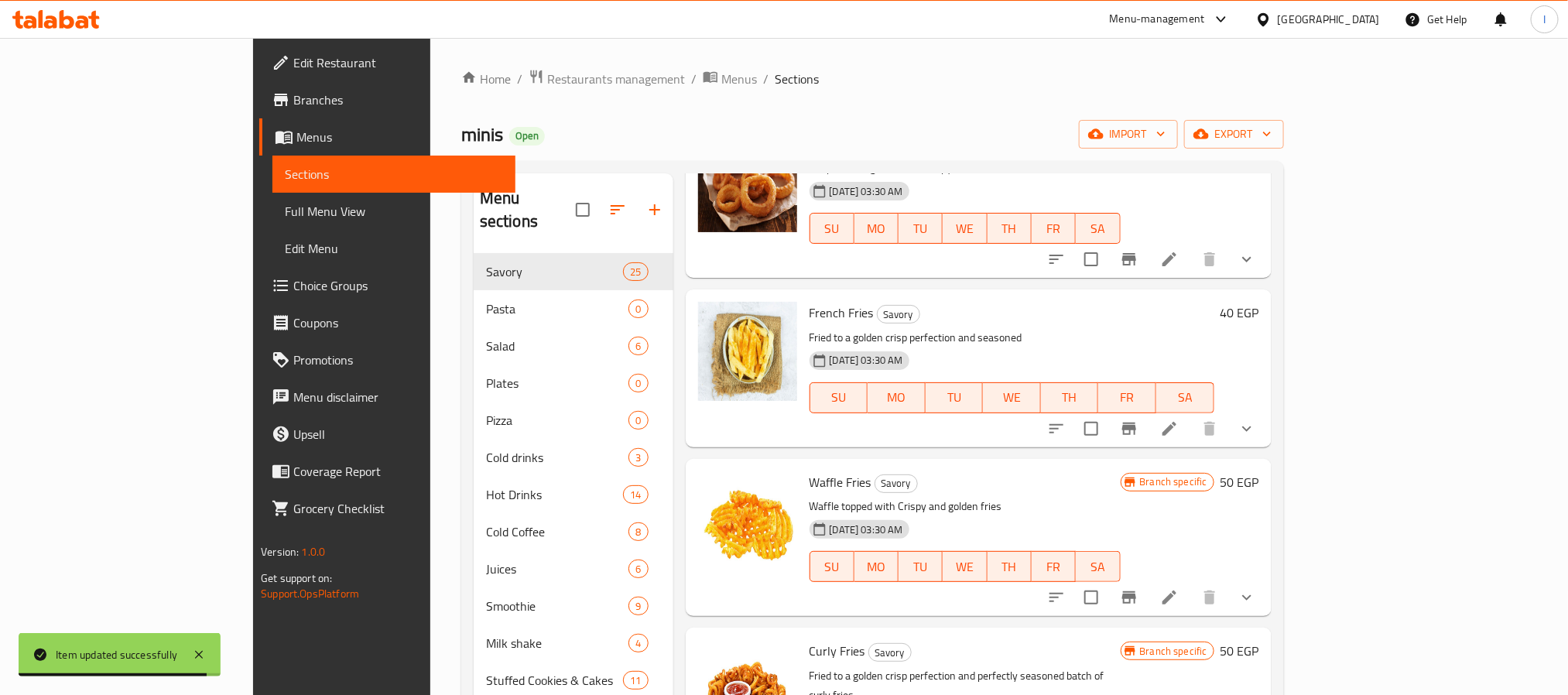
scroll to position [2785, 0]
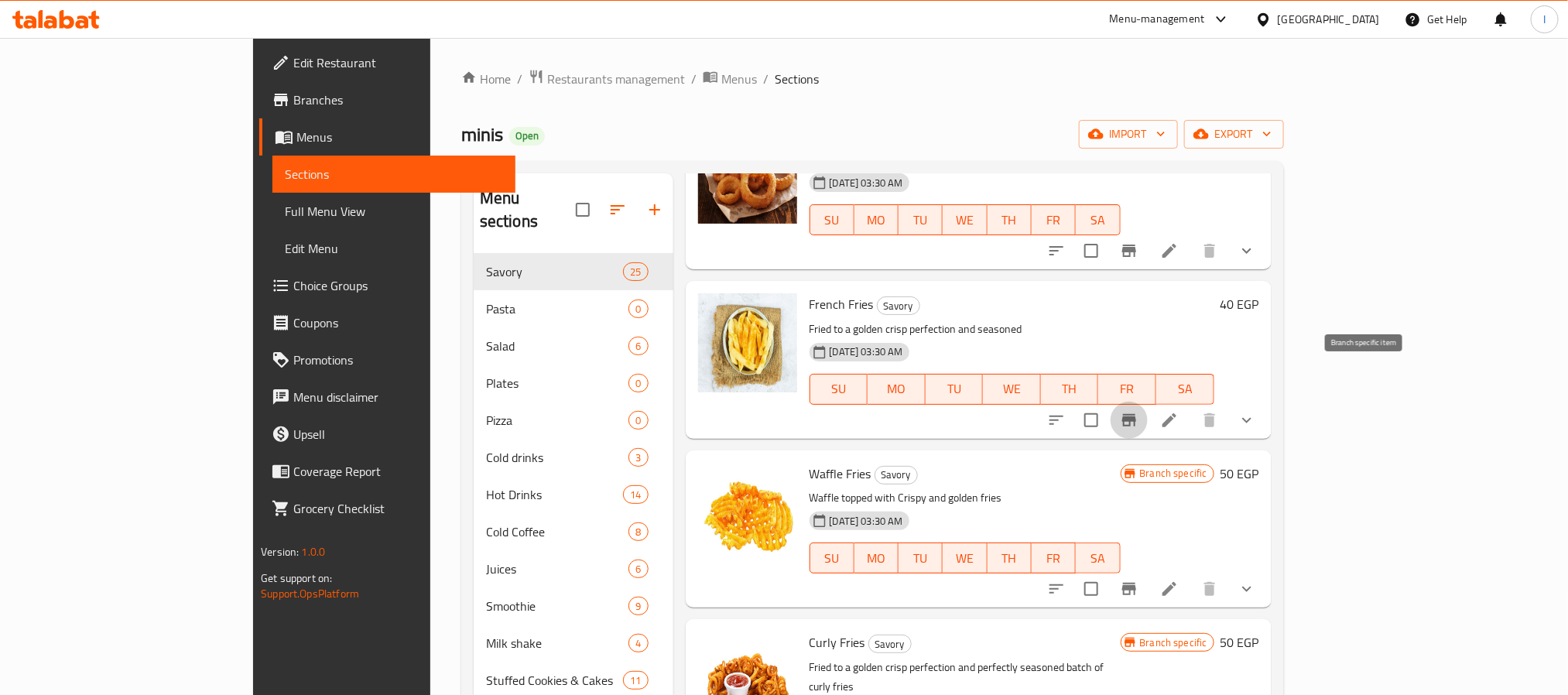
click at [1136, 413] on icon "Branch-specific-item" at bounding box center [1128, 419] width 14 height 12
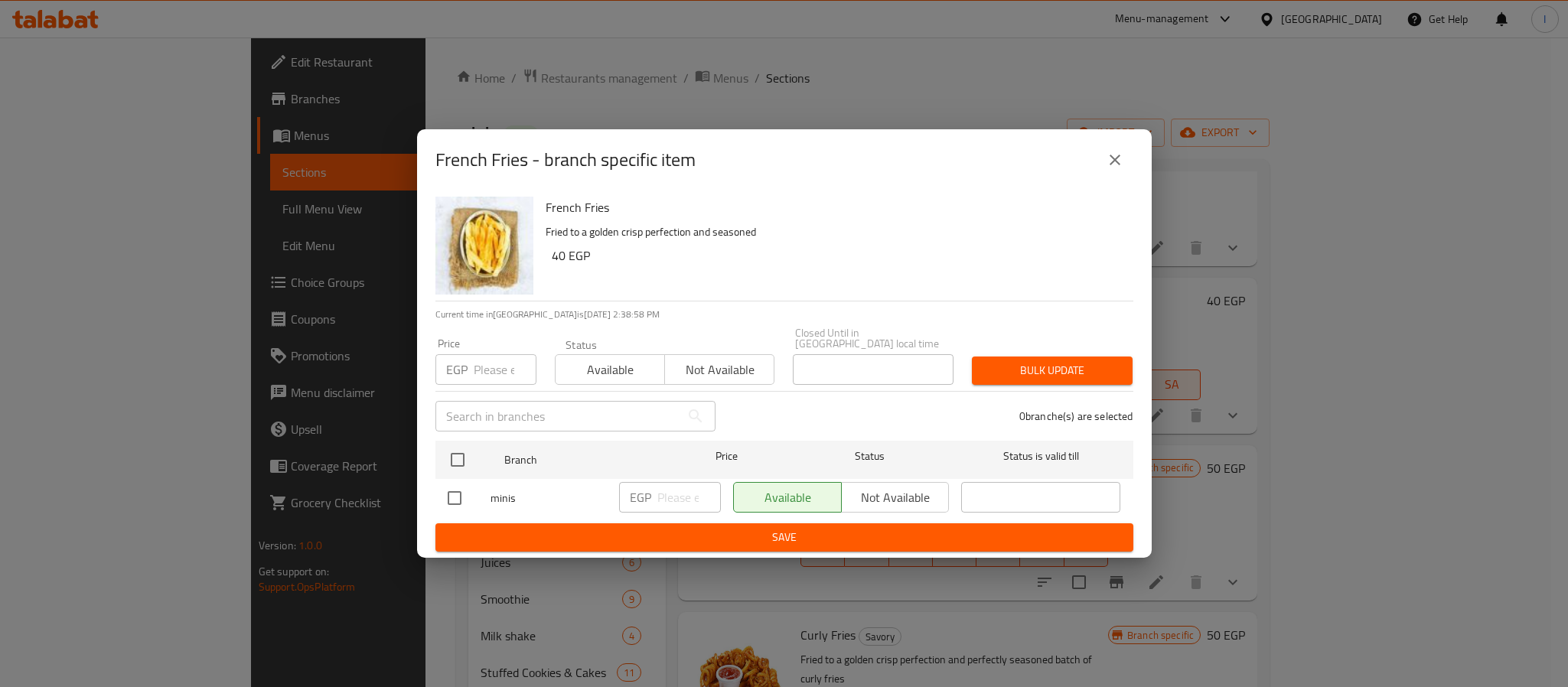
drag, startPoint x: 1112, startPoint y: 168, endPoint x: 1436, endPoint y: 365, distance: 379.2
click at [1114, 168] on icon "close" at bounding box center [1115, 160] width 19 height 18
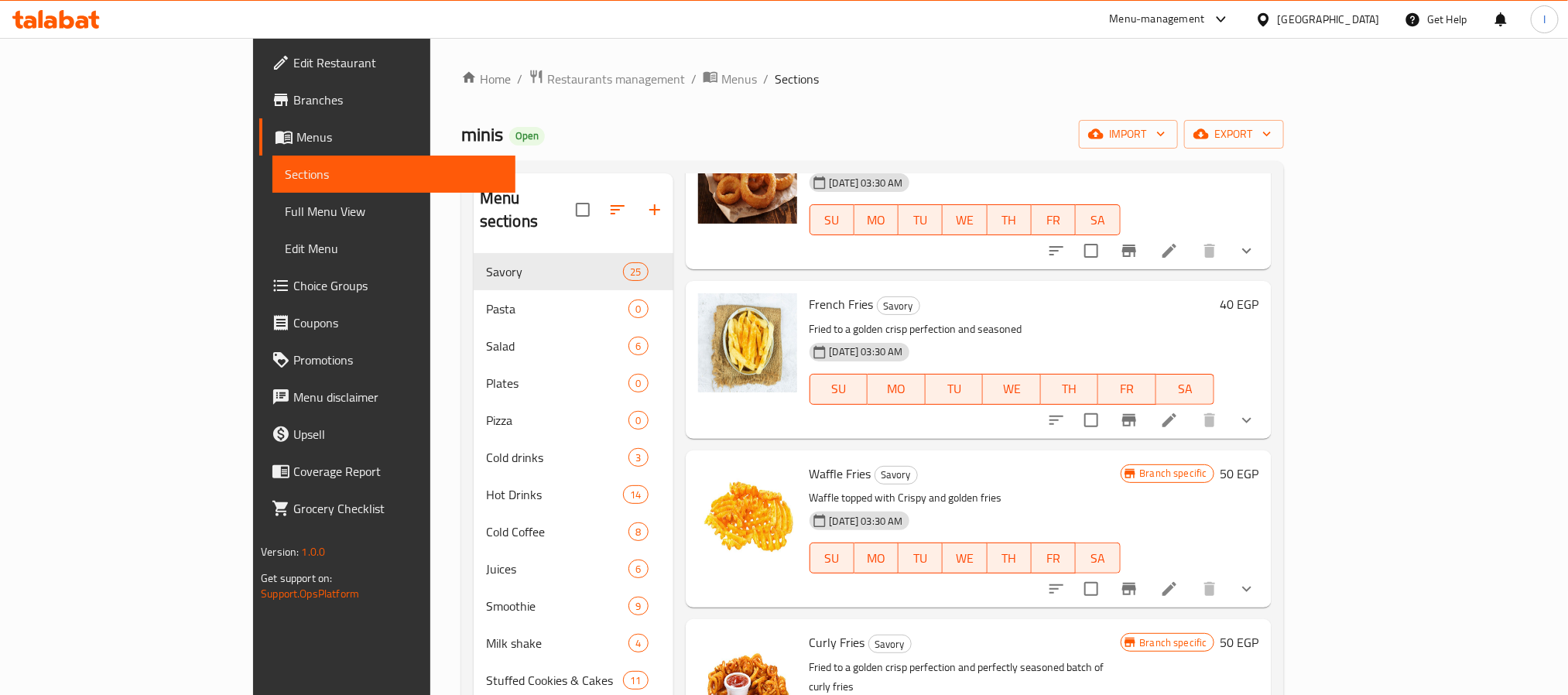
click at [1256, 411] on icon "show more" at bounding box center [1246, 420] width 19 height 19
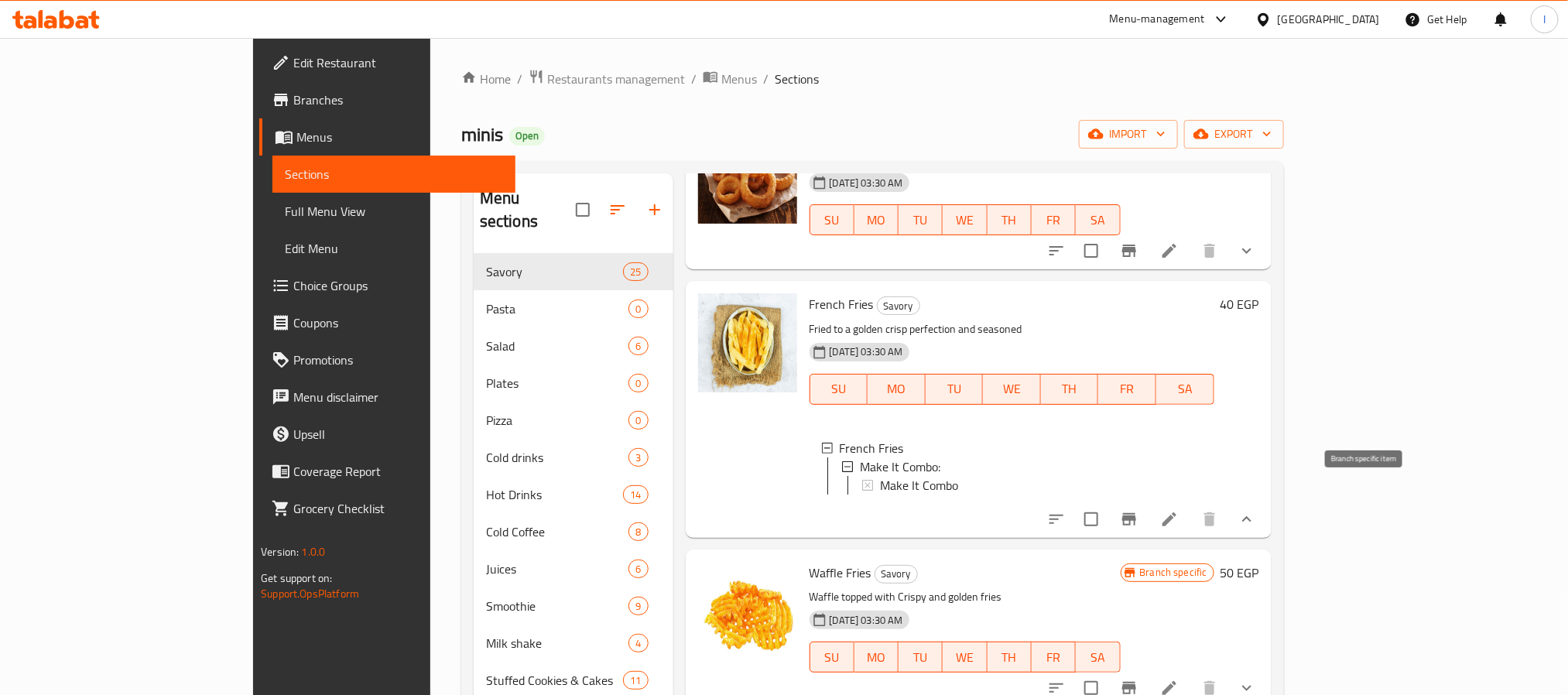
click at [1148, 500] on button "Branch-specific-item" at bounding box center [1129, 519] width 37 height 37
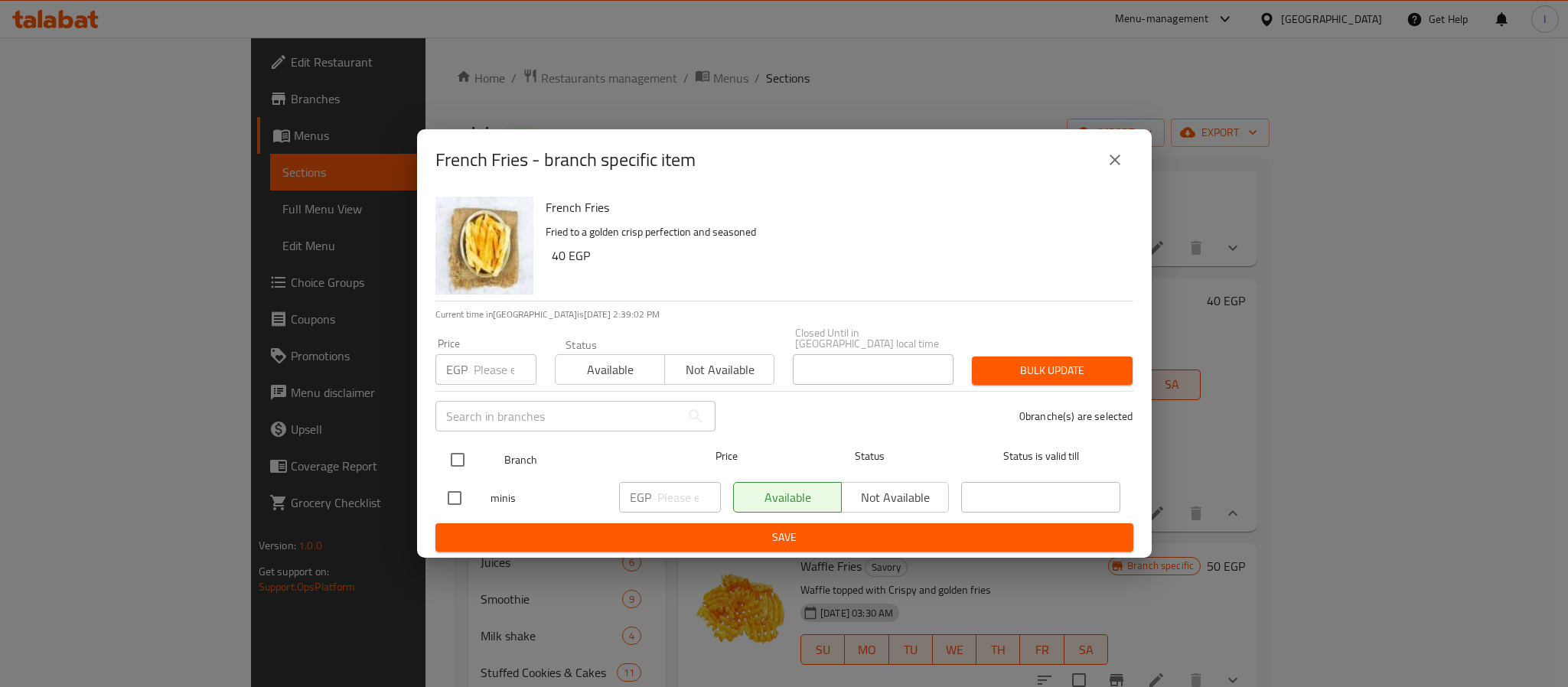
click at [460, 450] on input "checkbox" at bounding box center [457, 460] width 32 height 32
checkbox input "true"
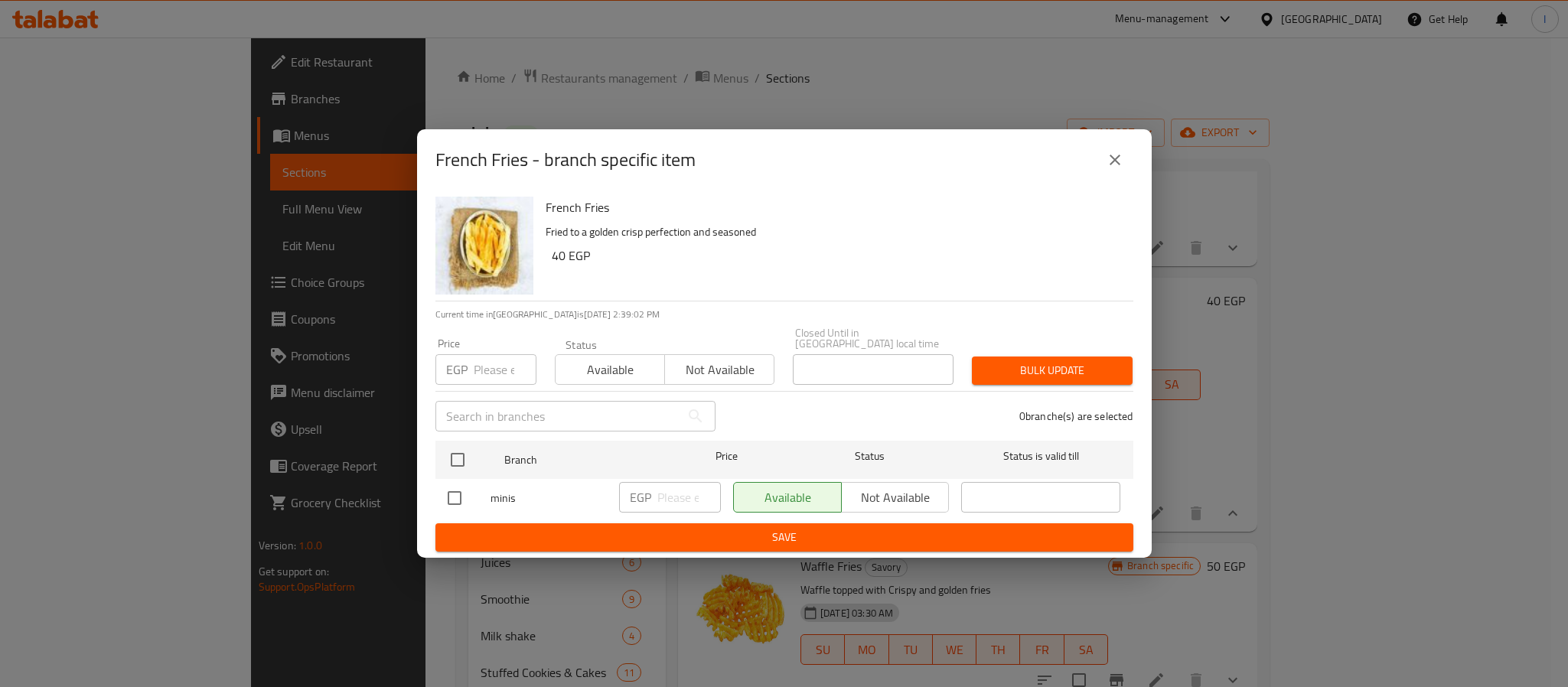
checkbox input "true"
click at [668, 494] on input "number" at bounding box center [688, 497] width 64 height 31
paste input "65"
type input "65"
click at [703, 528] on span "Save" at bounding box center [784, 537] width 673 height 19
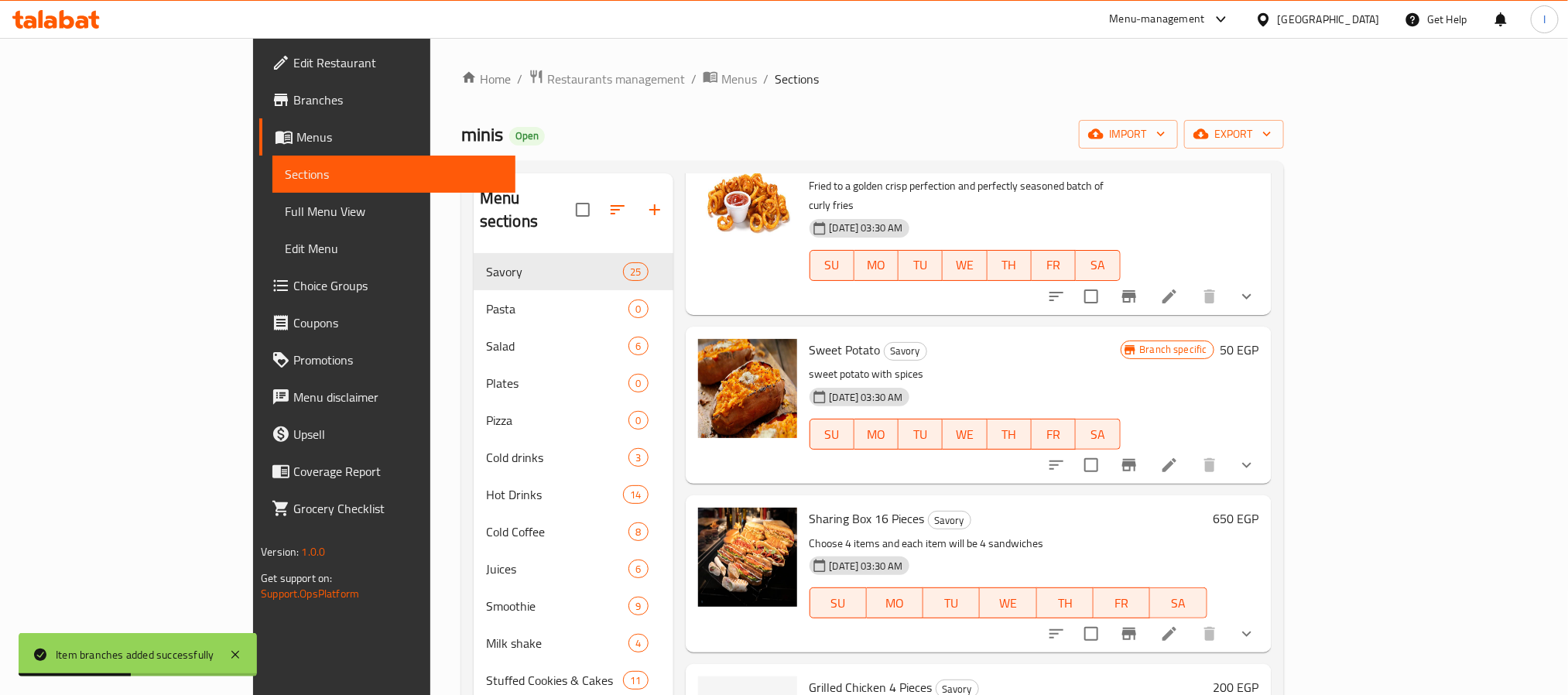
scroll to position [3482, 0]
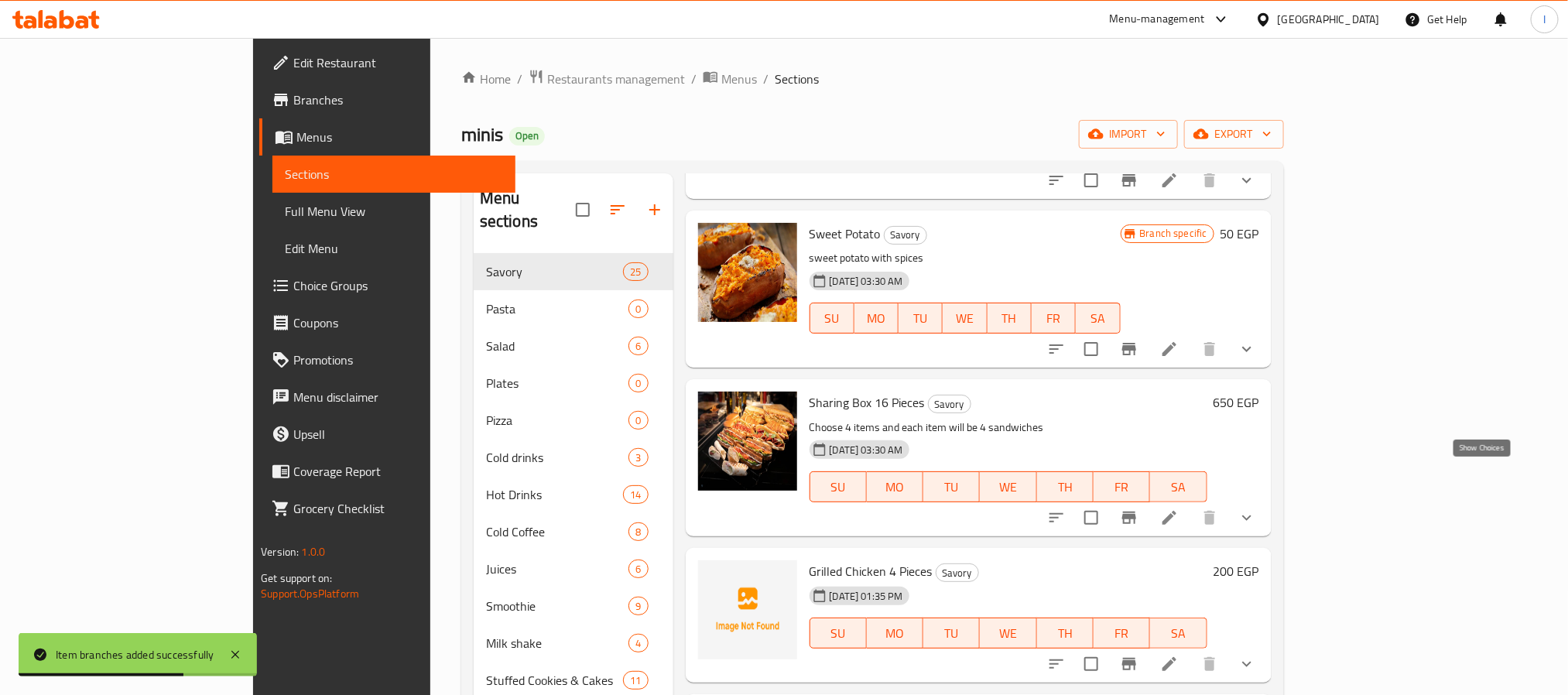
drag, startPoint x: 1473, startPoint y: 476, endPoint x: 1372, endPoint y: 456, distance: 103.0
click at [1256, 508] on icon "show more" at bounding box center [1246, 517] width 19 height 19
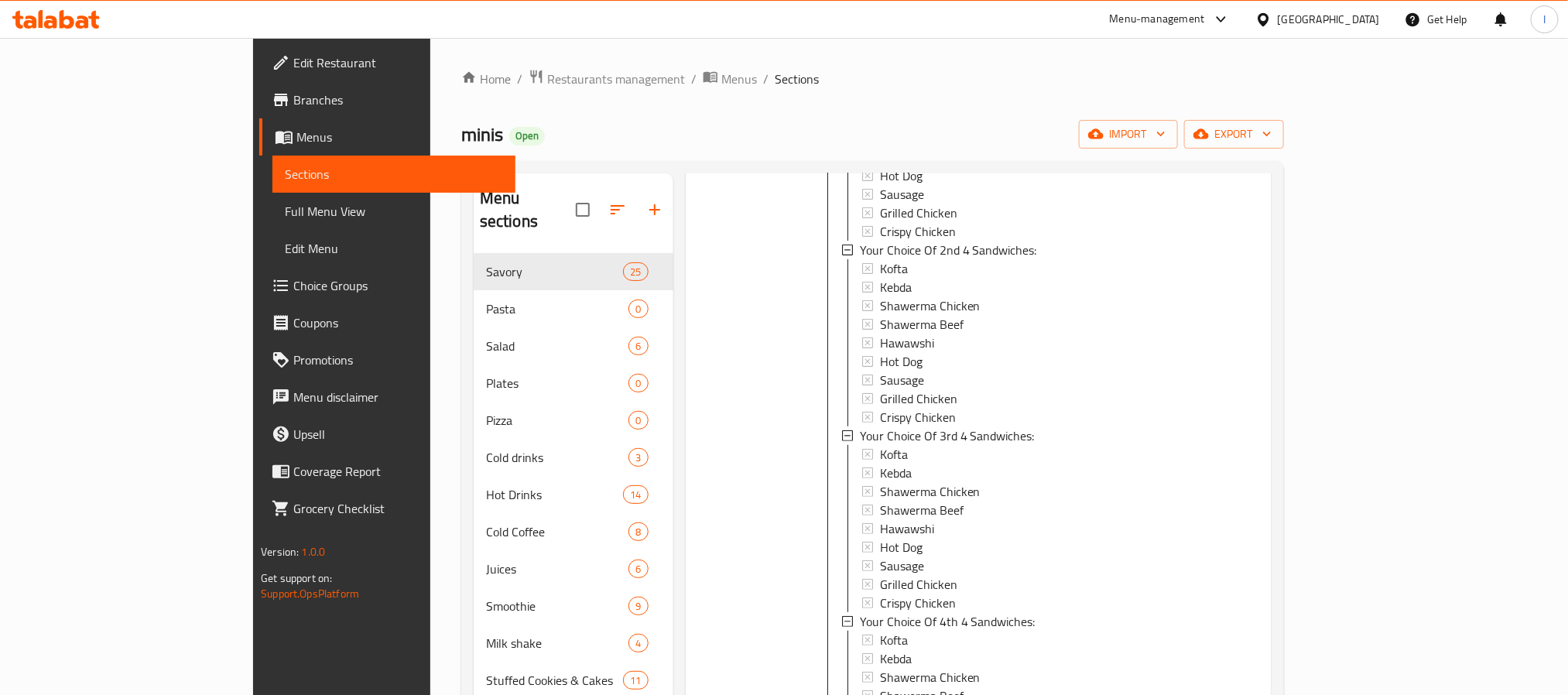
scroll to position [4293, 0]
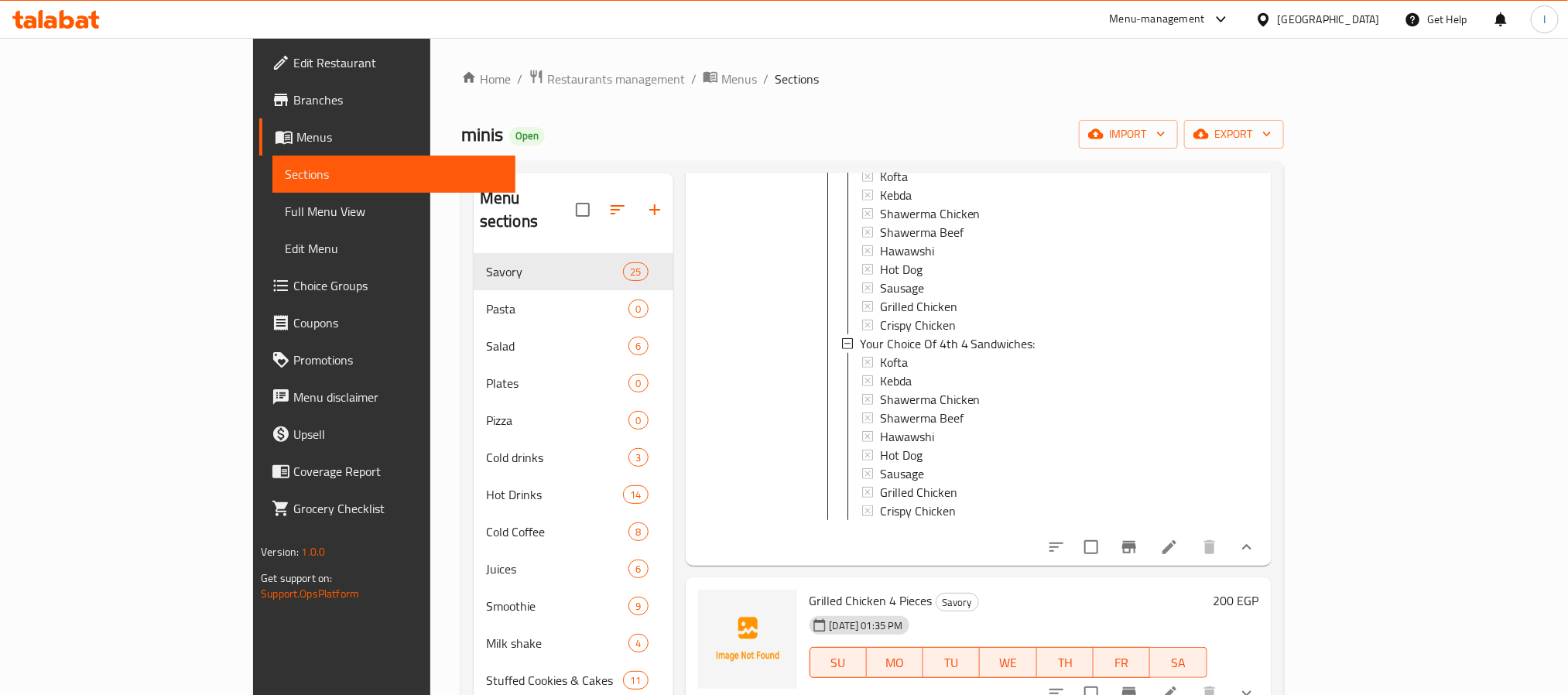
click at [1179, 538] on icon at bounding box center [1169, 547] width 19 height 19
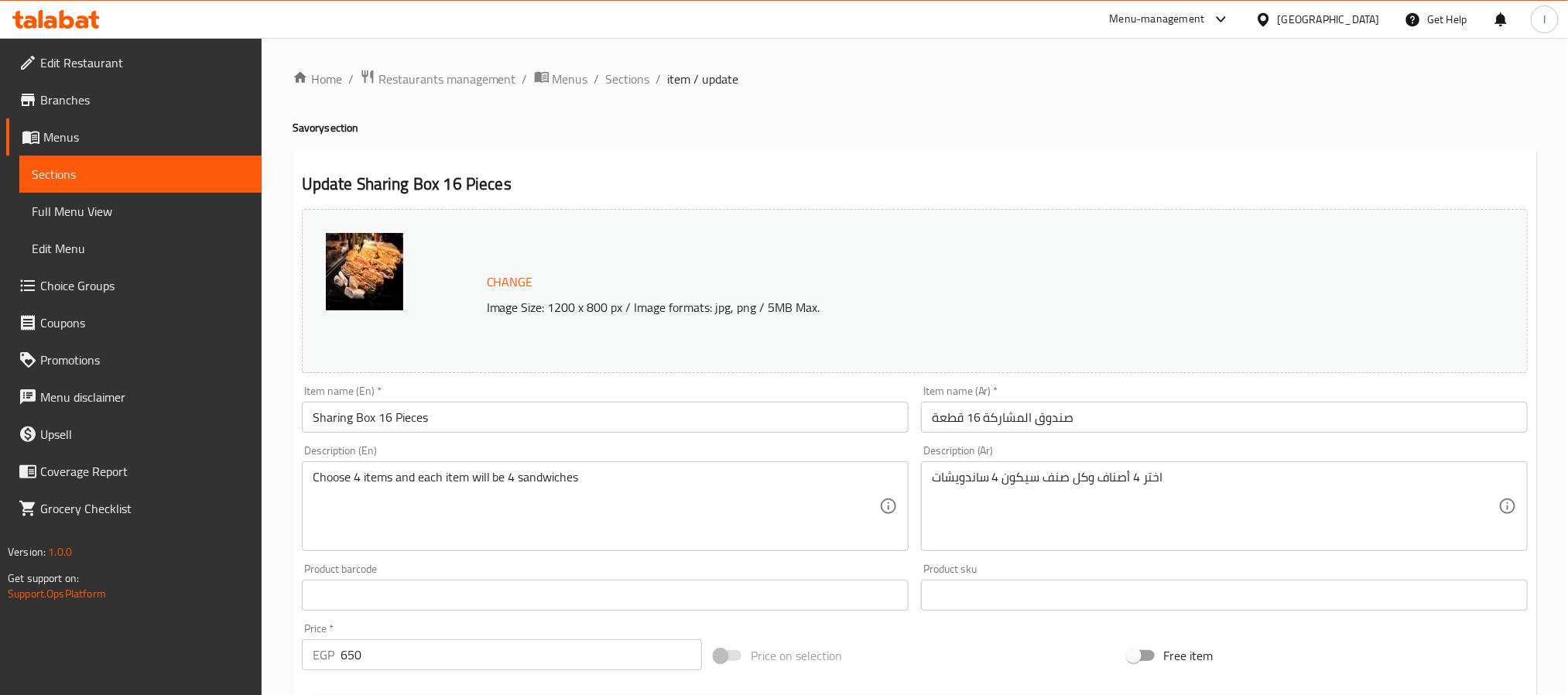
scroll to position [116, 0]
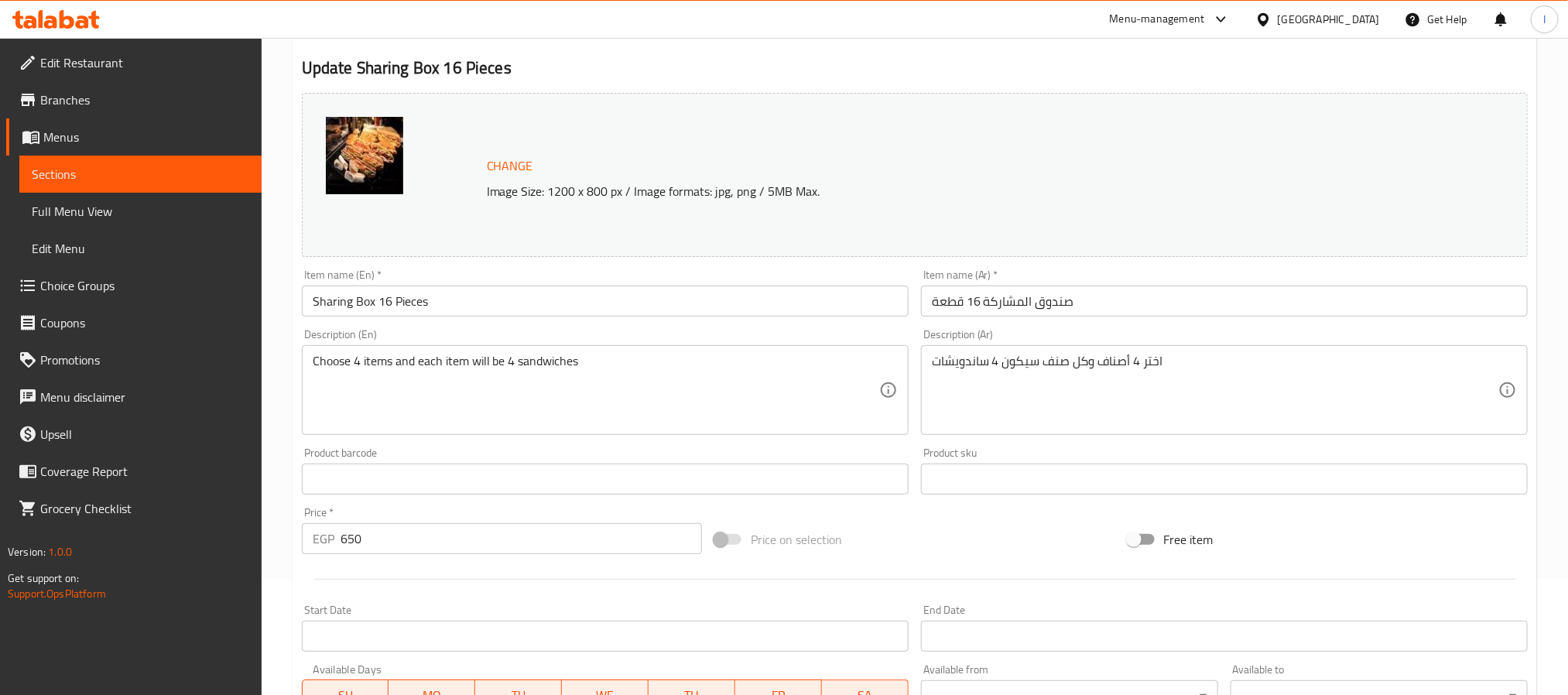
click at [407, 537] on input "650" at bounding box center [521, 538] width 361 height 31
paste input "7"
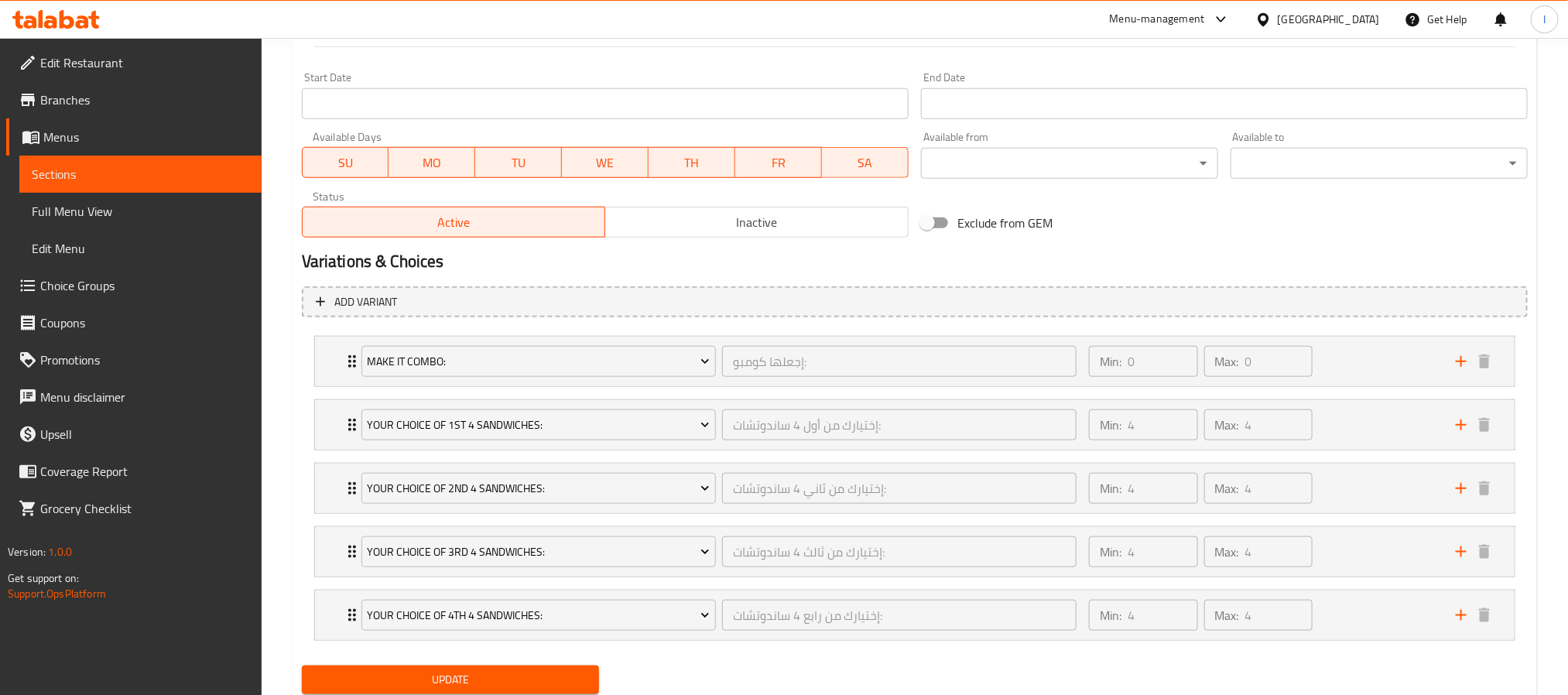
scroll to position [706, 0]
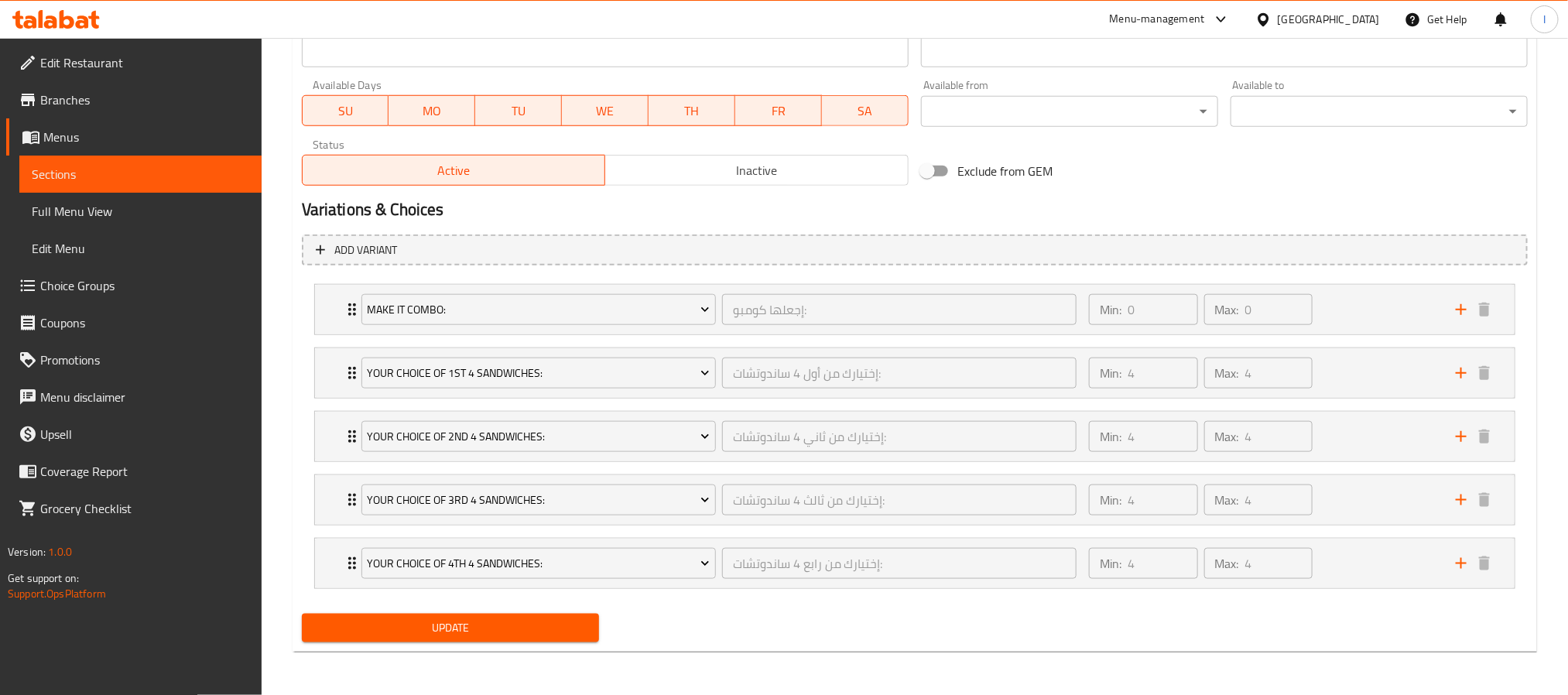
type input "750"
click at [572, 636] on span "Update" at bounding box center [450, 628] width 272 height 20
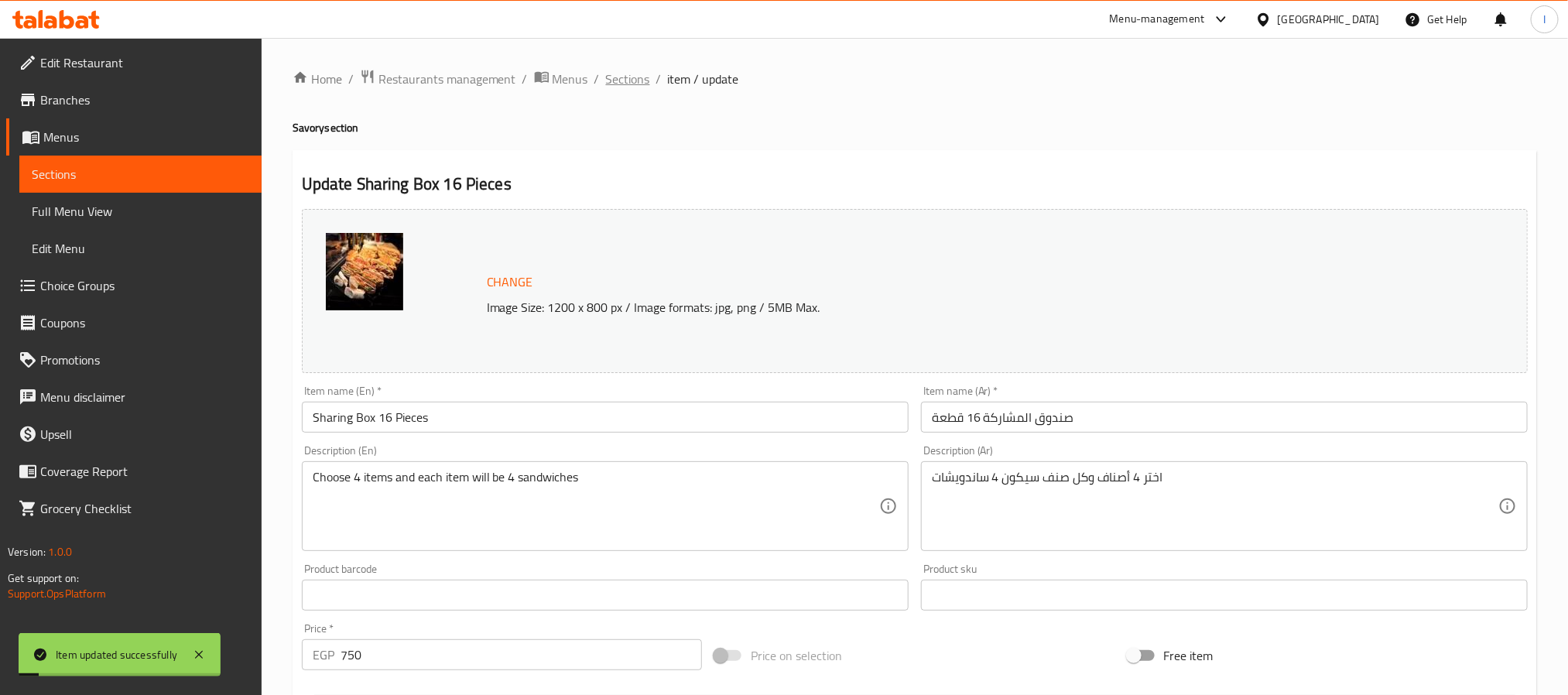
click at [627, 84] on span "Sections" at bounding box center [628, 79] width 44 height 19
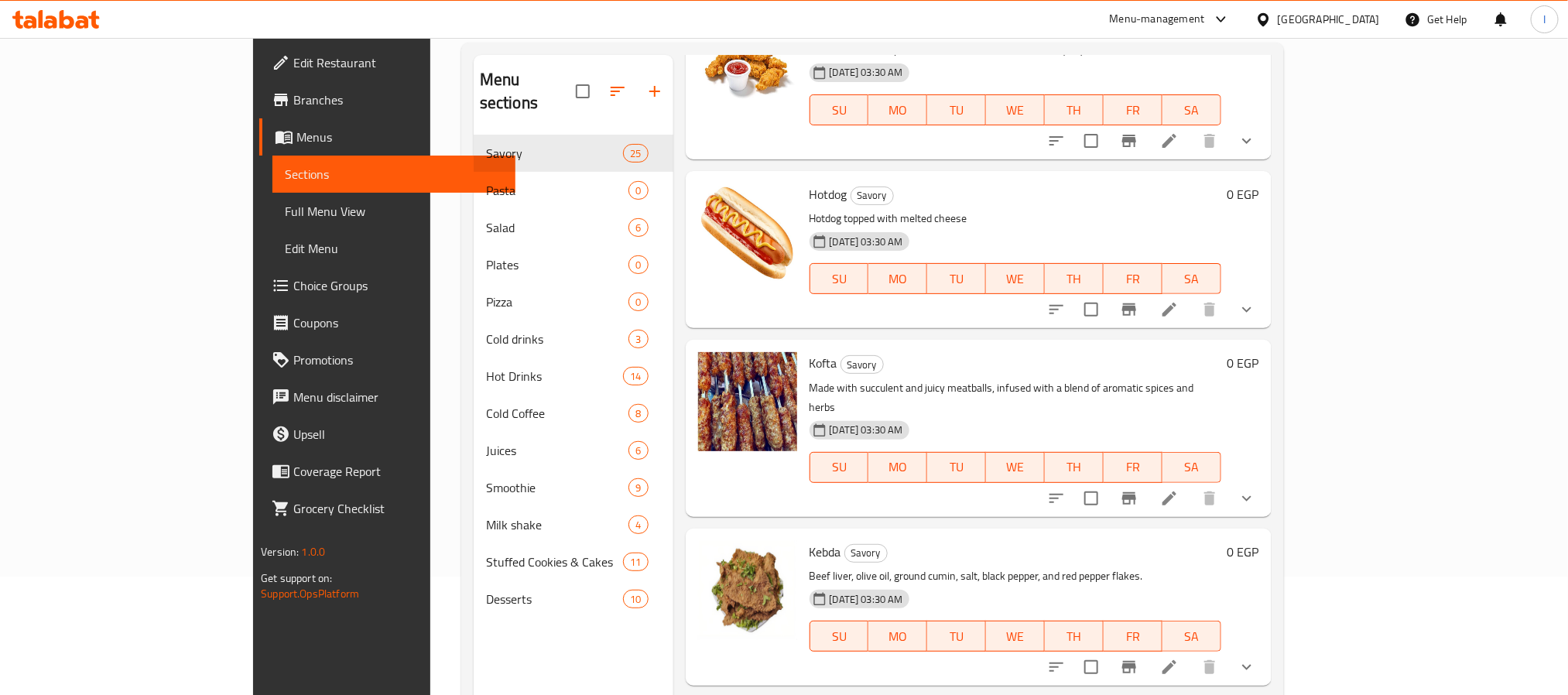
scroll to position [123, 0]
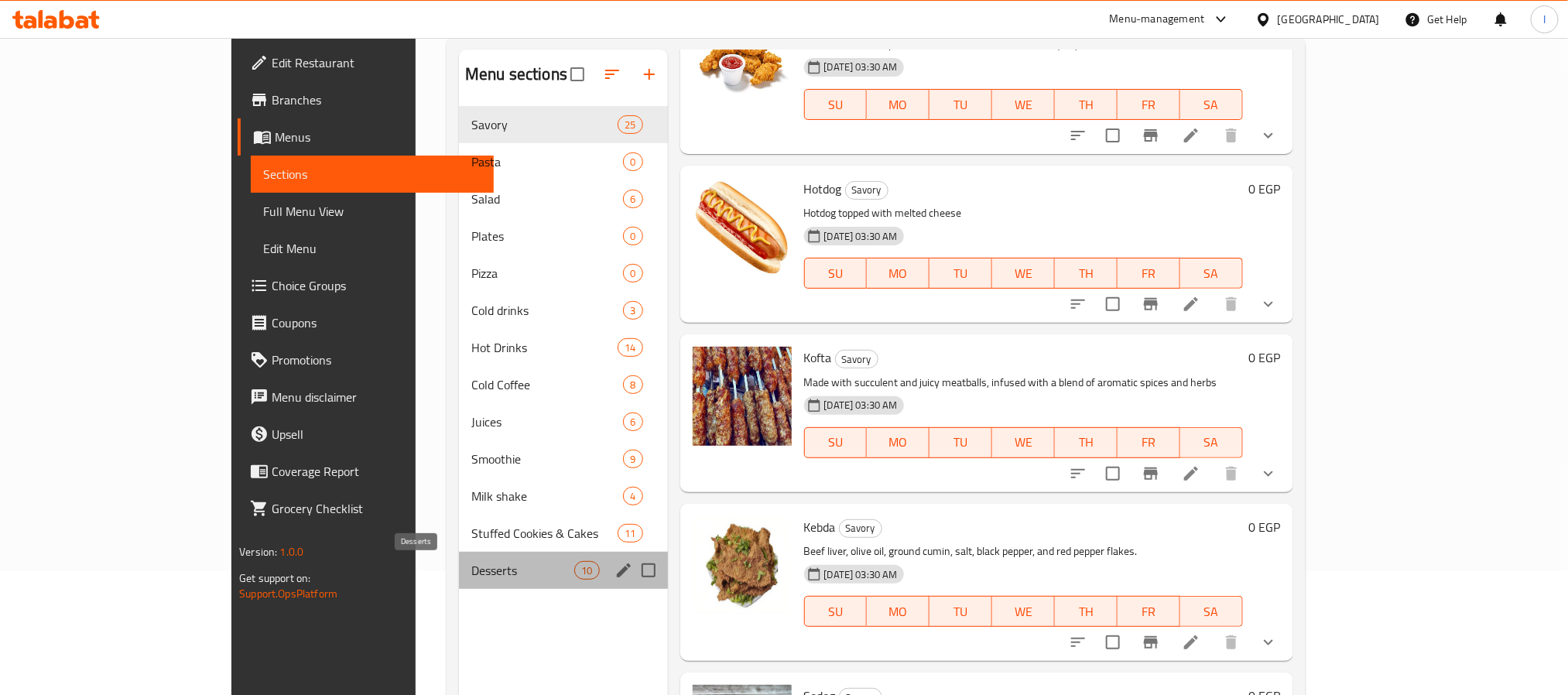
click at [472, 566] on span "Desserts" at bounding box center [523, 571] width 103 height 19
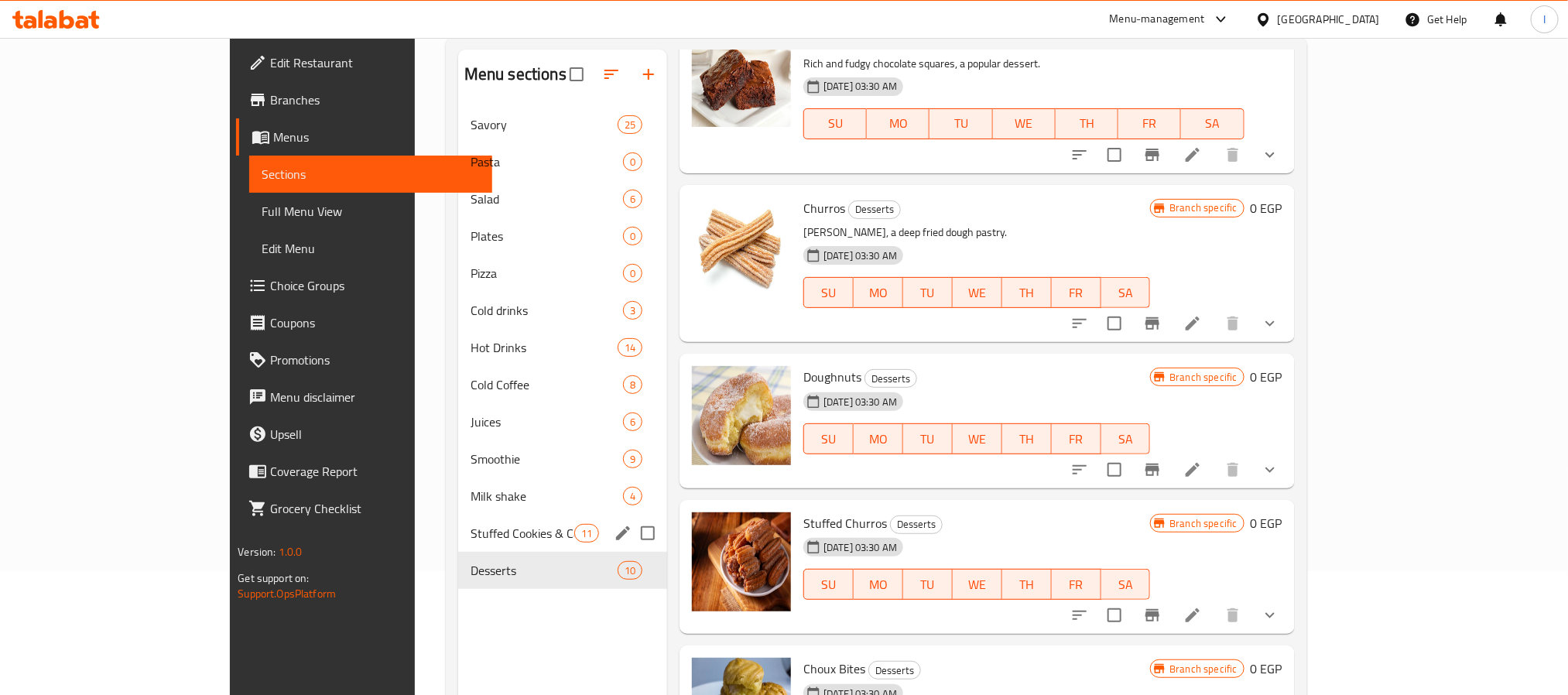
click at [458, 520] on div "Stuffed Cookies & Cakes 11" at bounding box center [562, 533] width 209 height 37
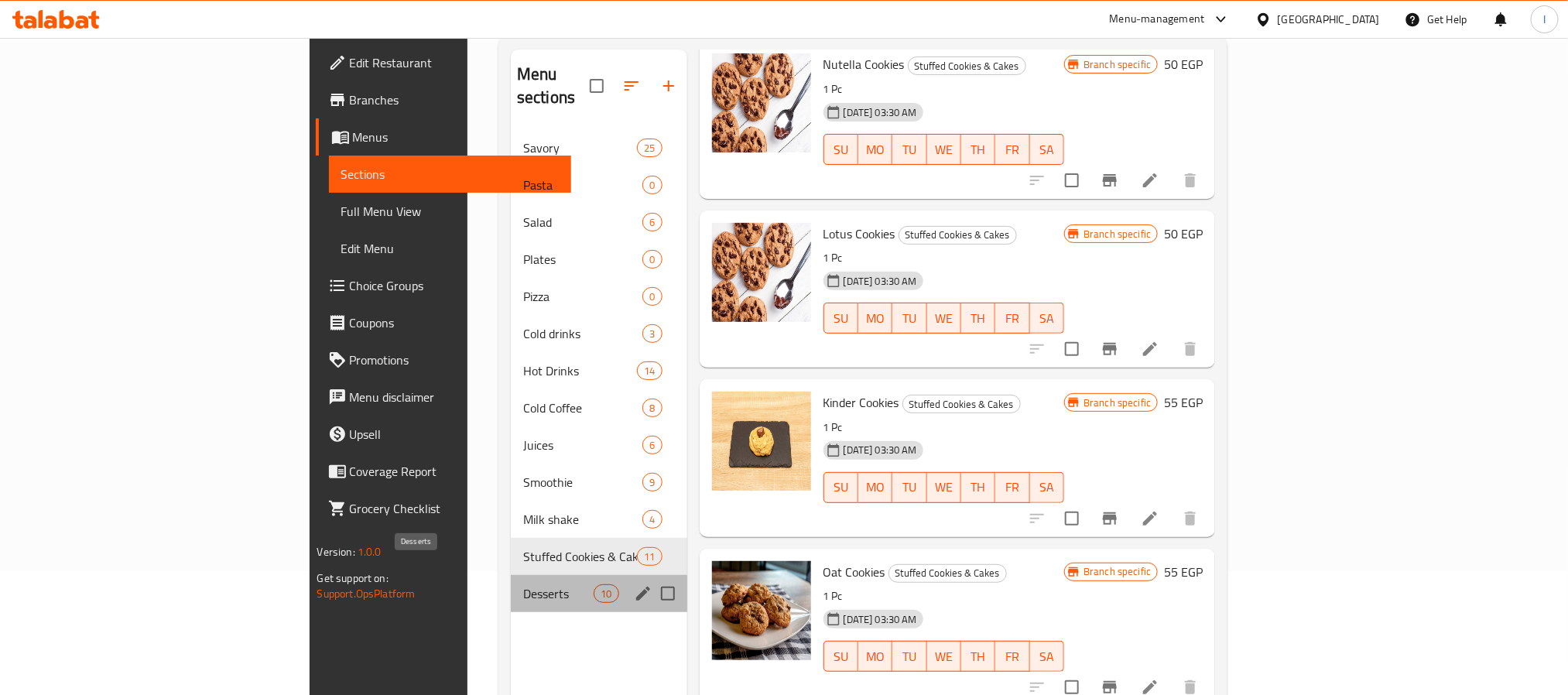
click at [523, 584] on span "Desserts" at bounding box center [558, 593] width 70 height 19
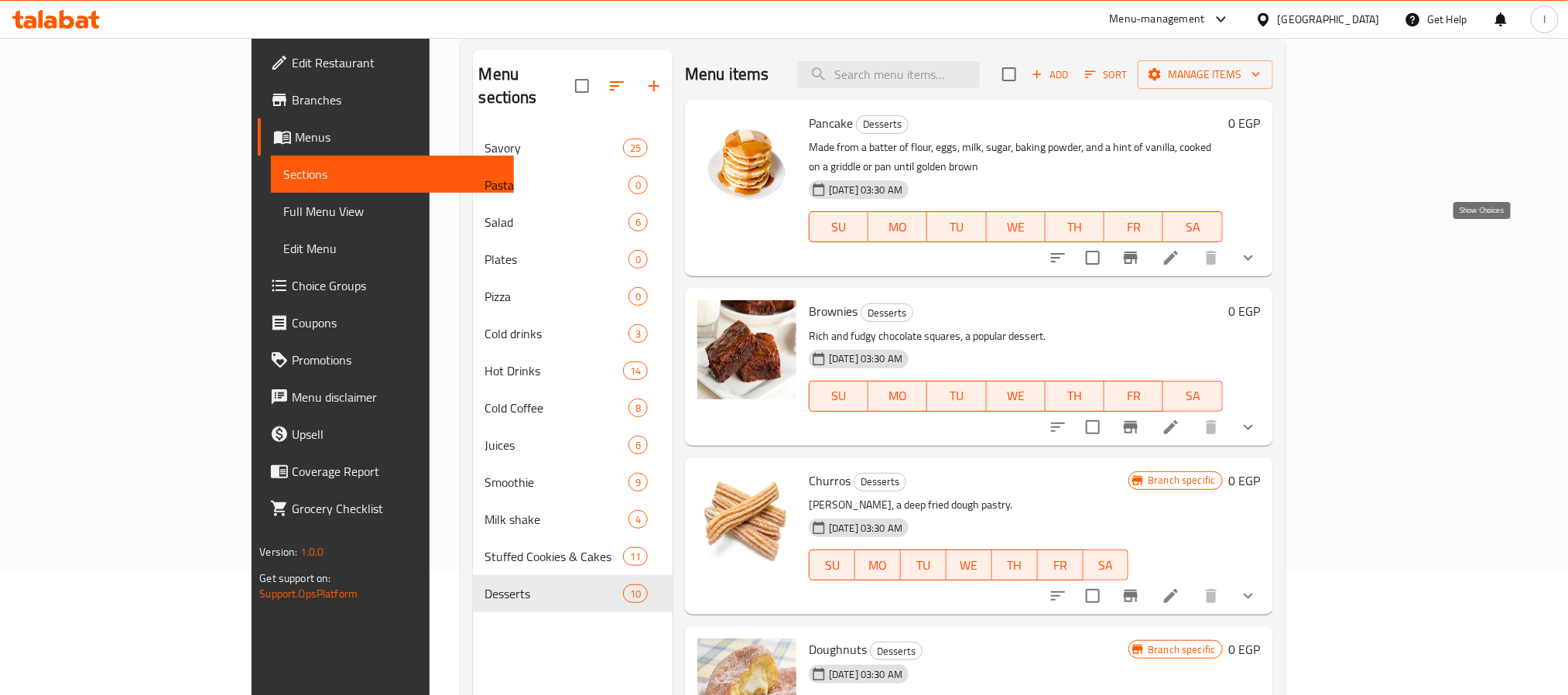
click at [1257, 248] on icon "show more" at bounding box center [1248, 257] width 19 height 19
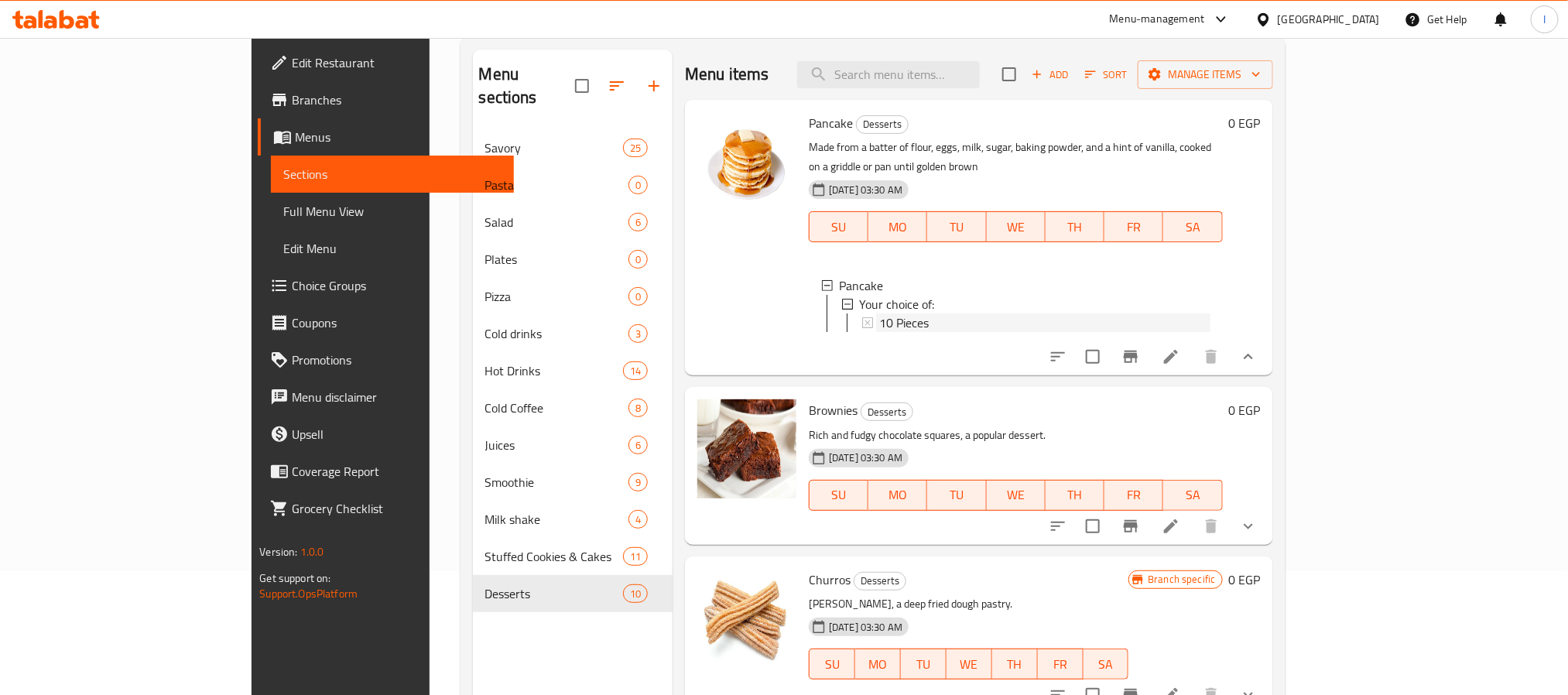
click at [879, 313] on span "10 Pieces" at bounding box center [904, 323] width 50 height 19
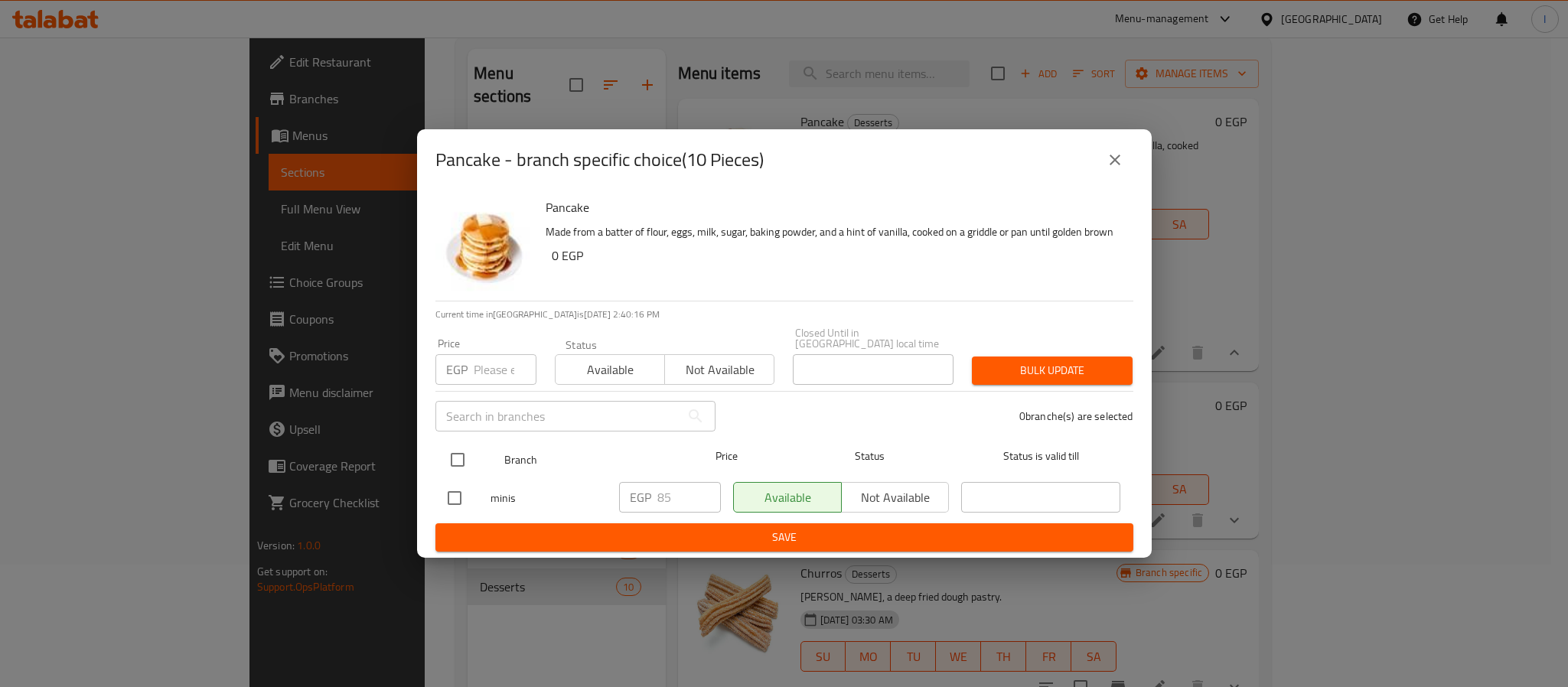
click at [466, 450] on input "checkbox" at bounding box center [457, 460] width 32 height 32
checkbox input "true"
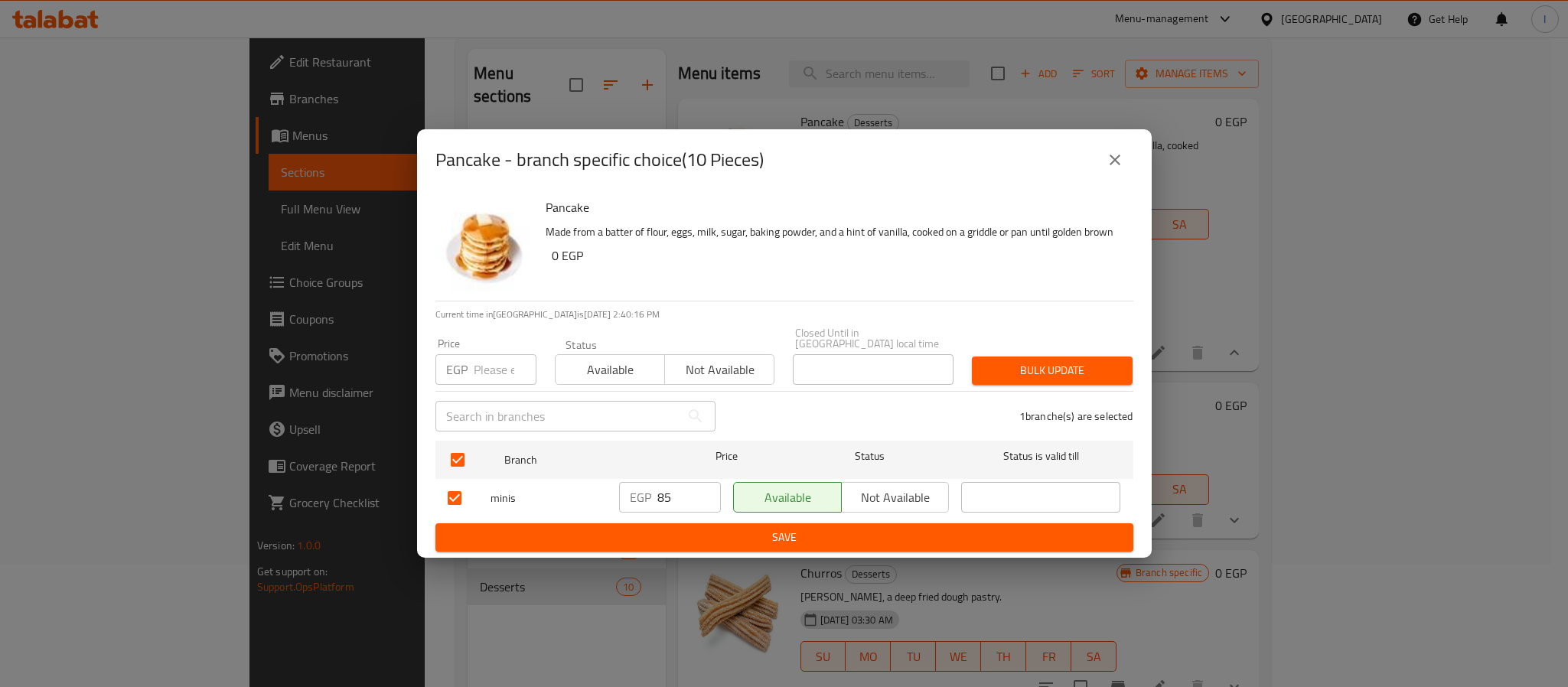
click at [677, 496] on input "85" at bounding box center [688, 497] width 64 height 31
paste input "100"
type input "100"
click at [693, 528] on span "Save" at bounding box center [784, 537] width 673 height 19
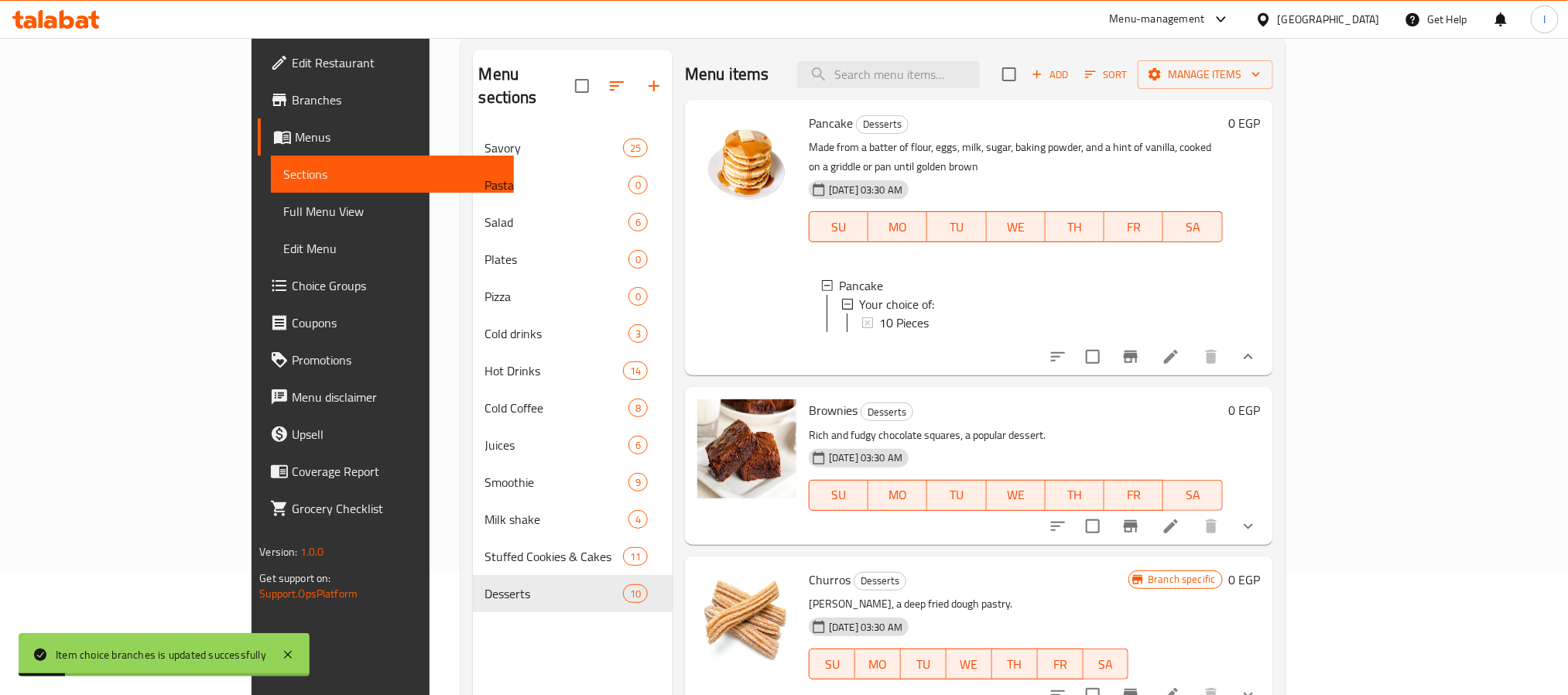
drag, startPoint x: 1492, startPoint y: 527, endPoint x: 1418, endPoint y: 515, distance: 75.0
click at [1267, 526] on button "show more" at bounding box center [1248, 527] width 37 height 37
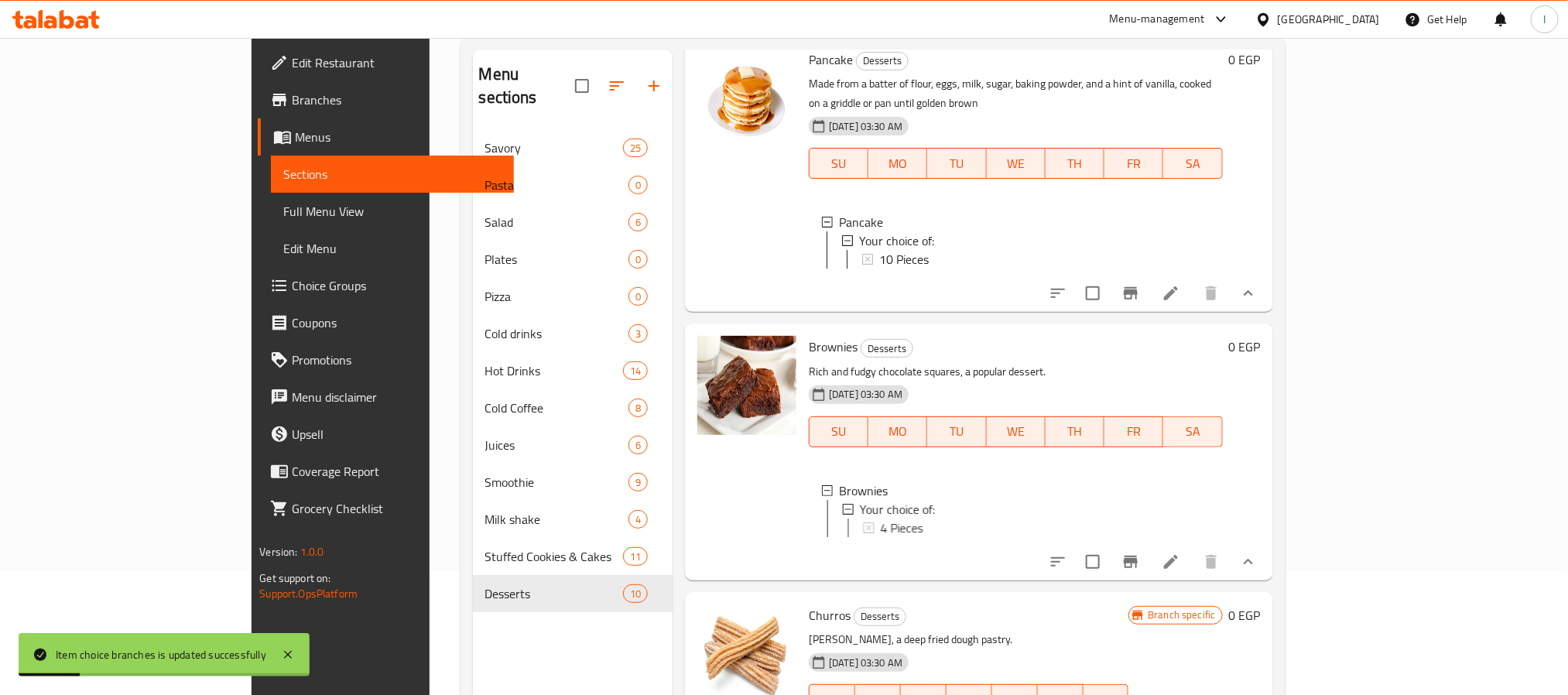
scroll to position [116, 0]
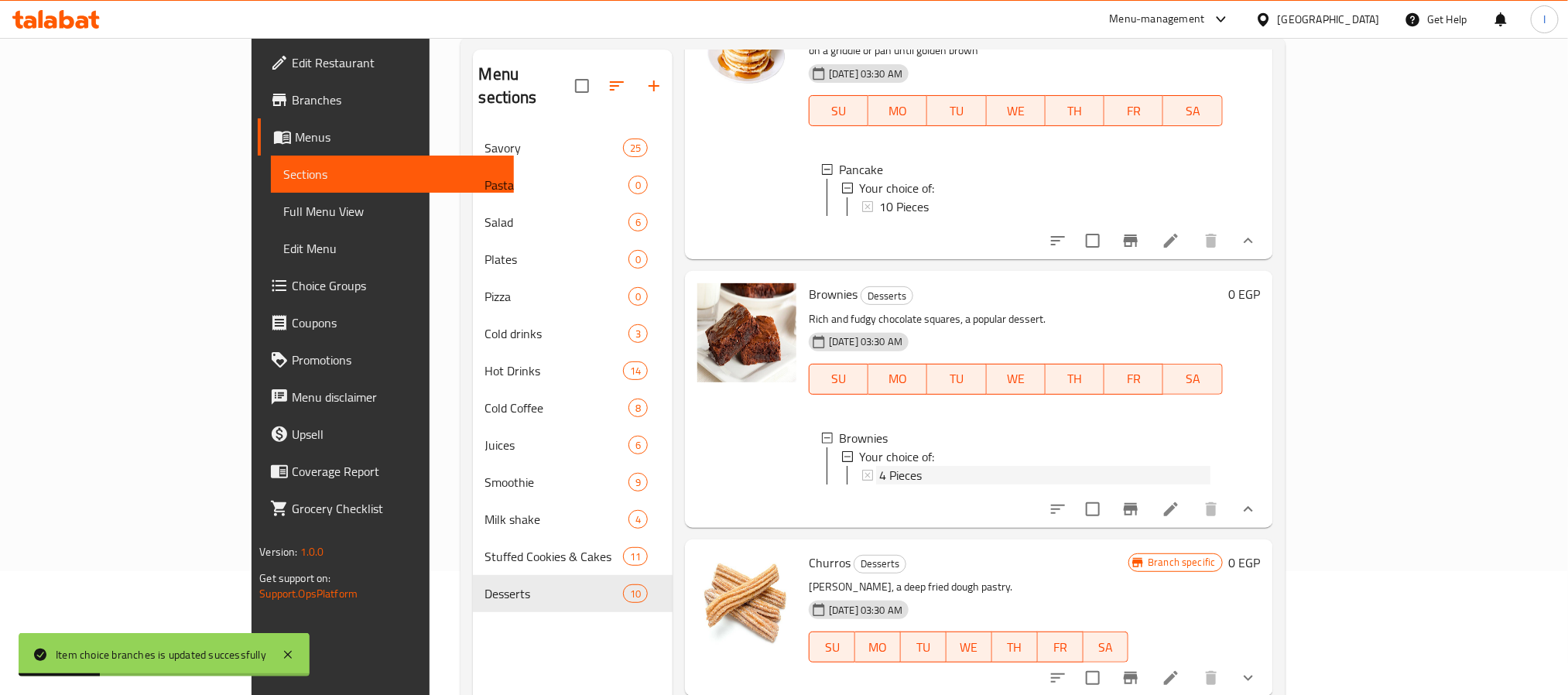
click at [879, 476] on span "4 Pieces" at bounding box center [900, 475] width 42 height 19
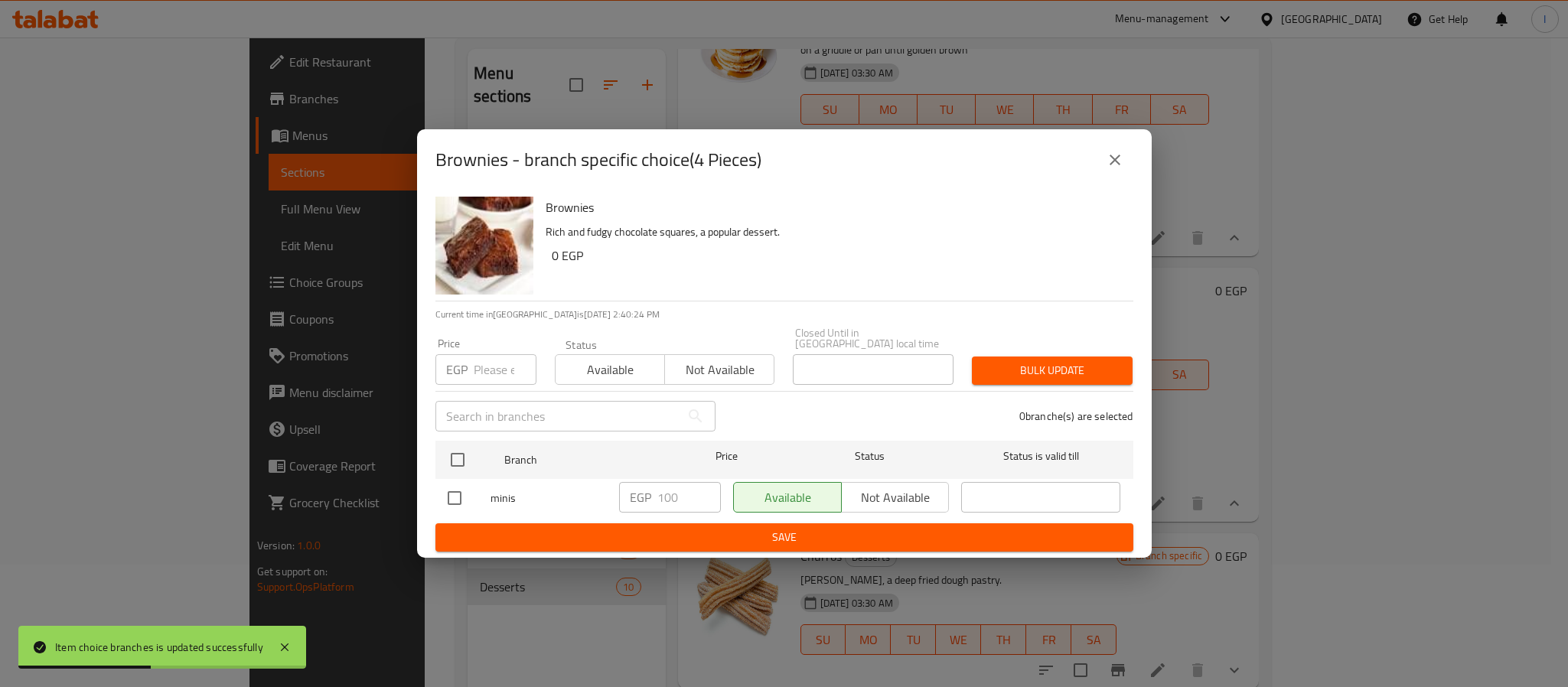
drag, startPoint x: 449, startPoint y: 445, endPoint x: 611, endPoint y: 500, distance: 171.1
click at [449, 444] on input "checkbox" at bounding box center [457, 460] width 32 height 32
checkbox input "true"
click at [683, 494] on input "100" at bounding box center [688, 497] width 64 height 31
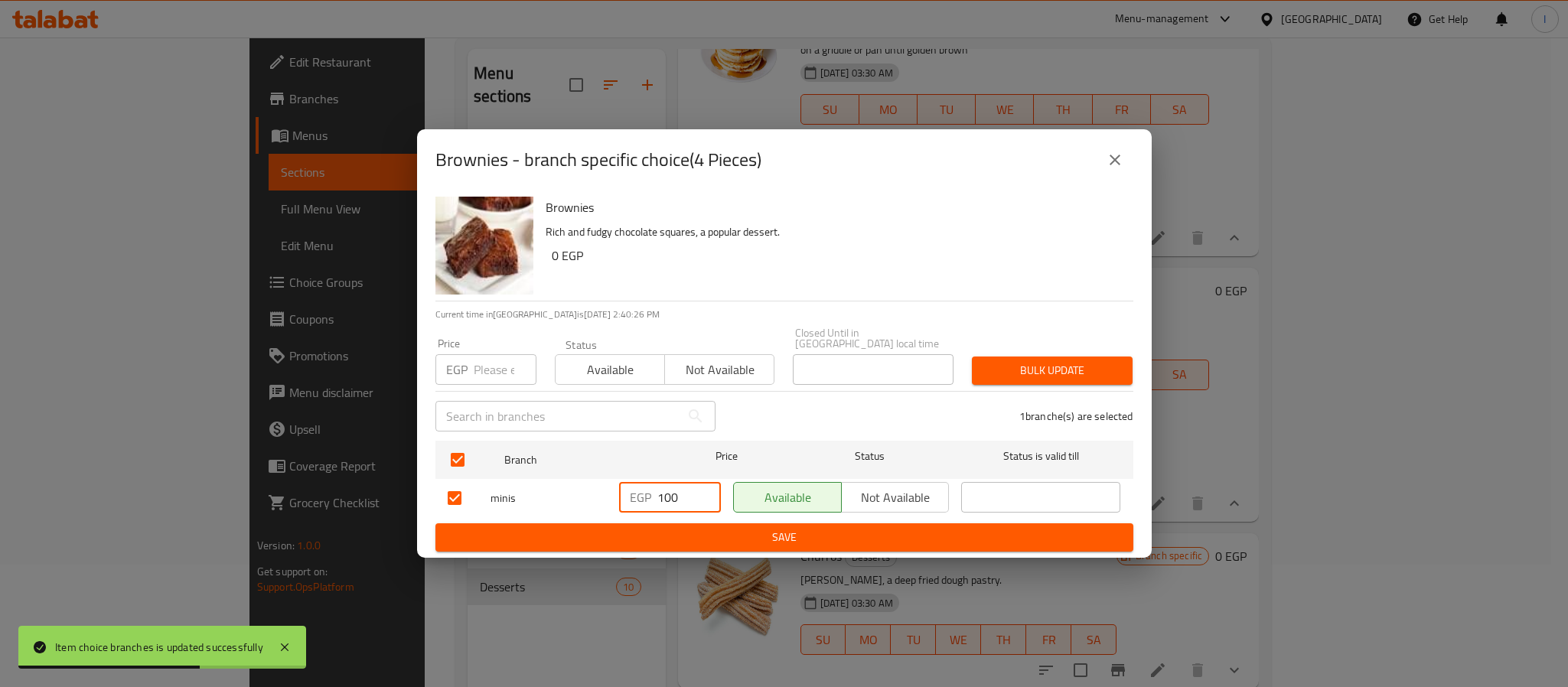
click at [688, 528] on span "Save" at bounding box center [784, 537] width 673 height 19
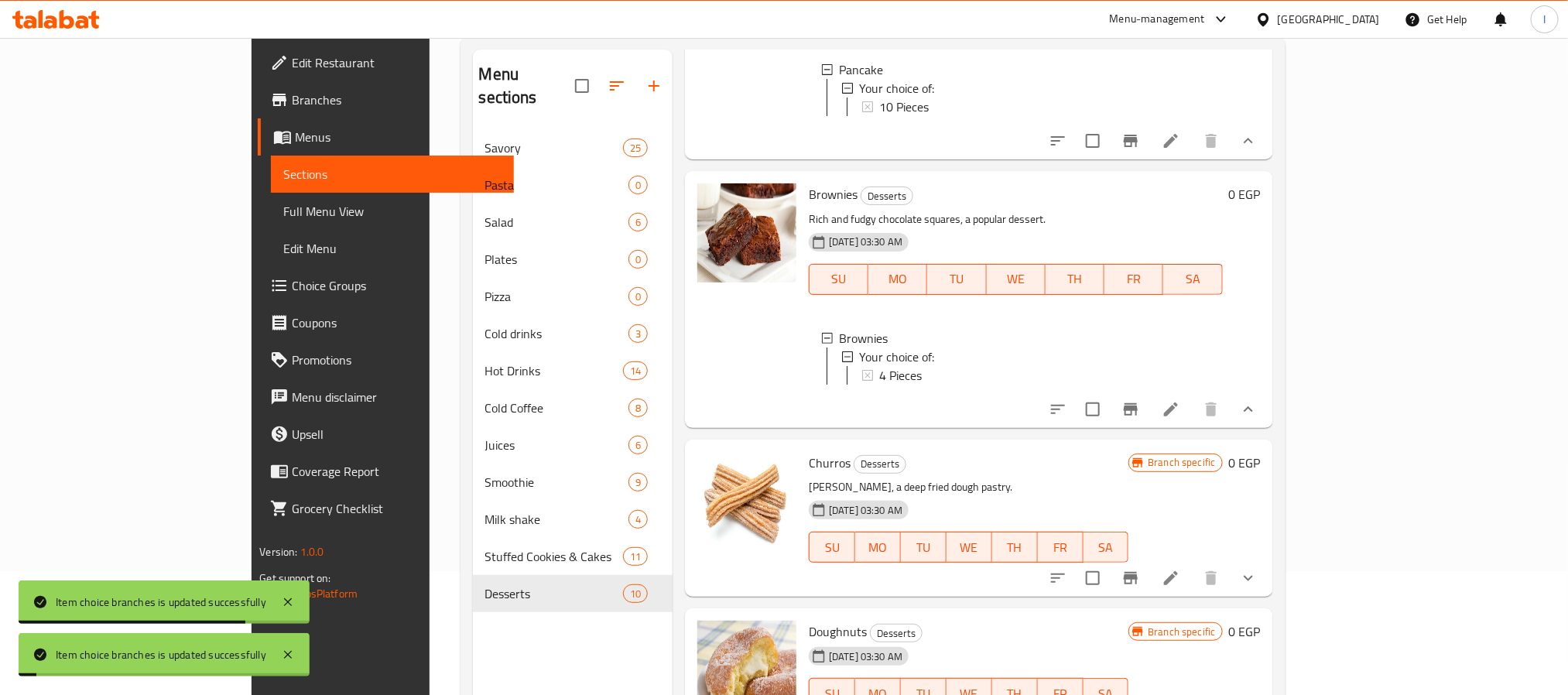
scroll to position [348, 0]
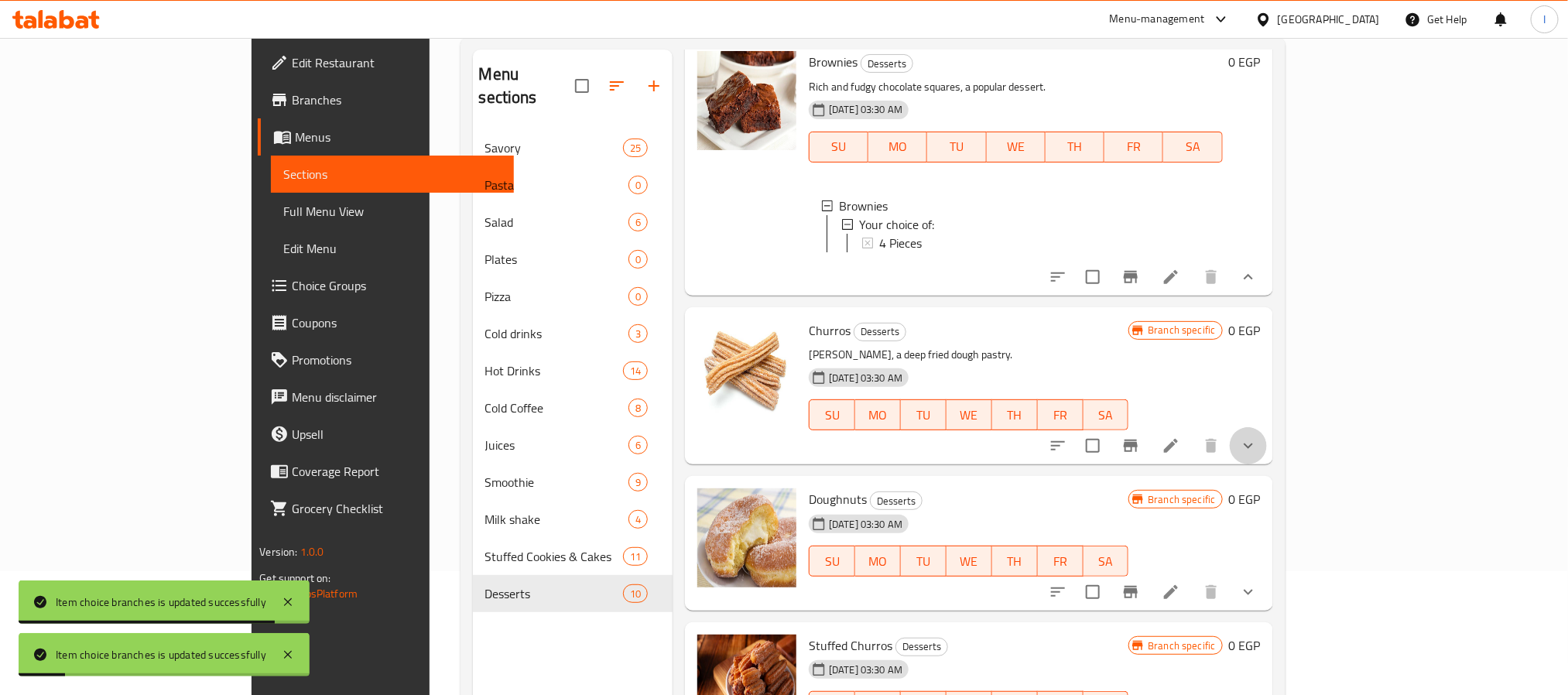
click at [1267, 464] on button "show more" at bounding box center [1248, 446] width 37 height 37
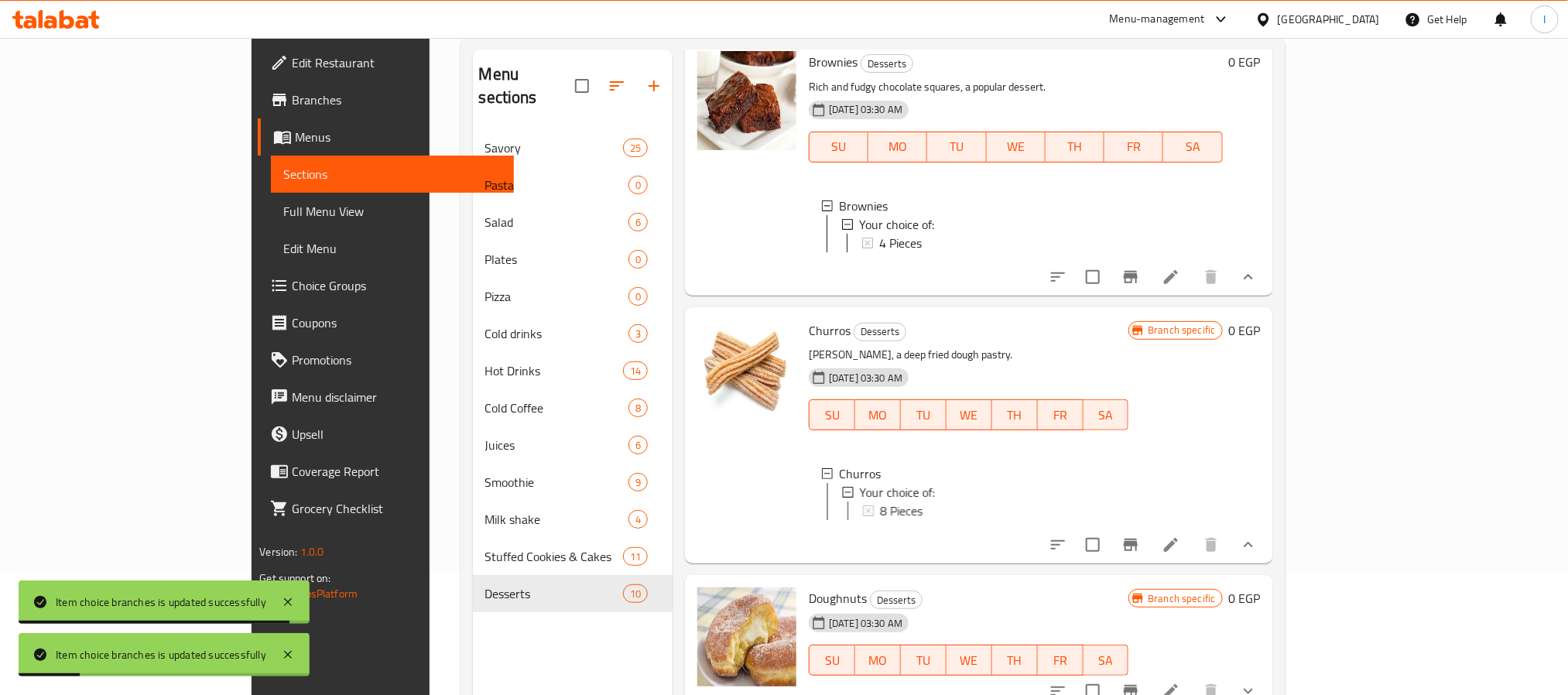
scroll to position [464, 0]
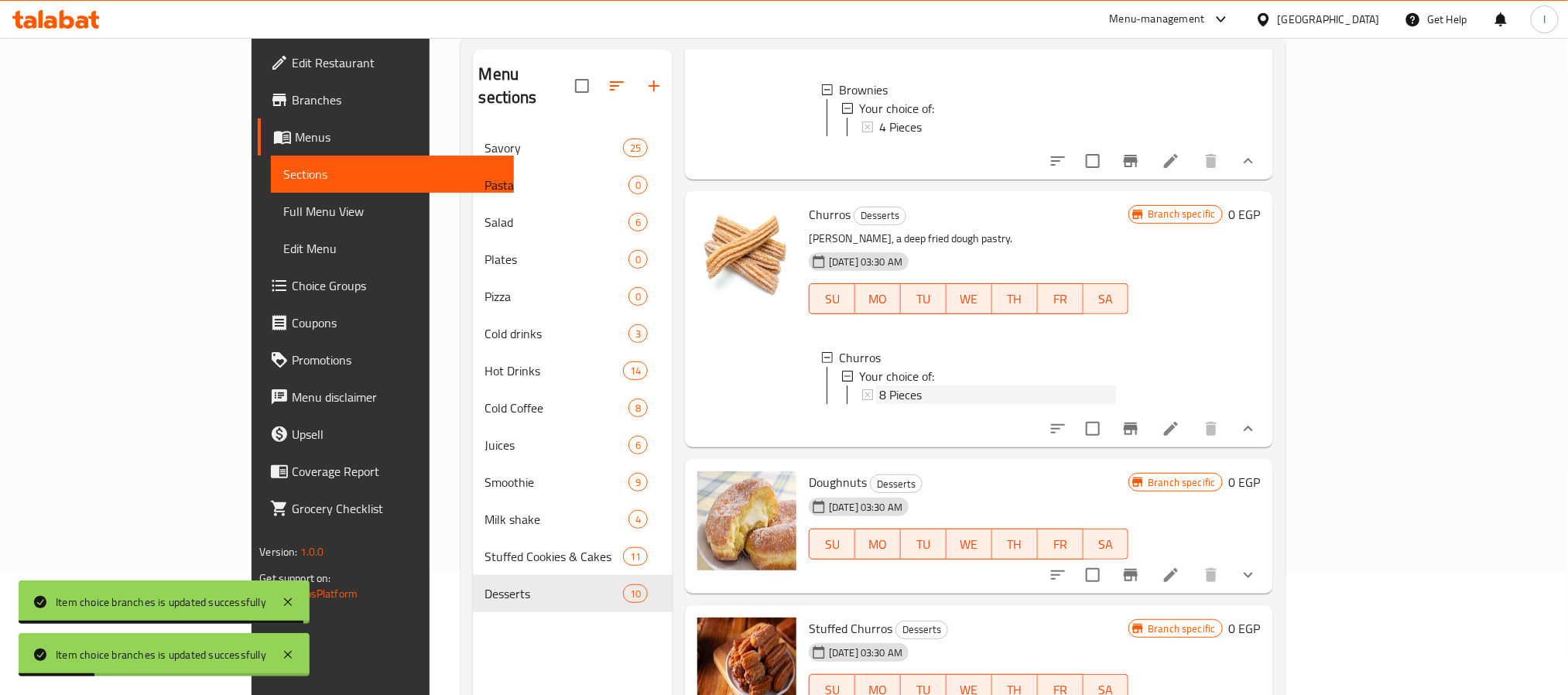
click at [879, 404] on span "8 Pieces" at bounding box center [900, 395] width 42 height 19
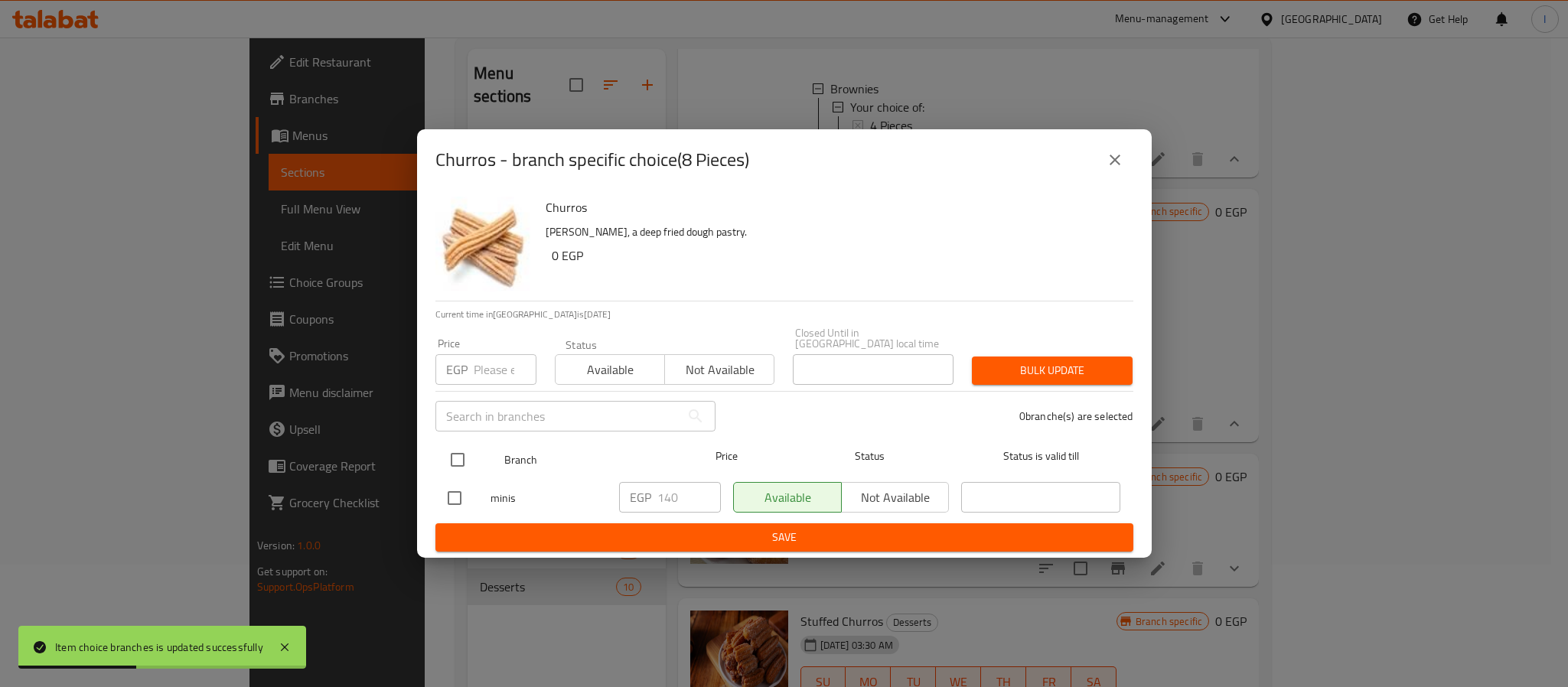
click at [459, 444] on input "checkbox" at bounding box center [457, 460] width 32 height 32
checkbox input "true"
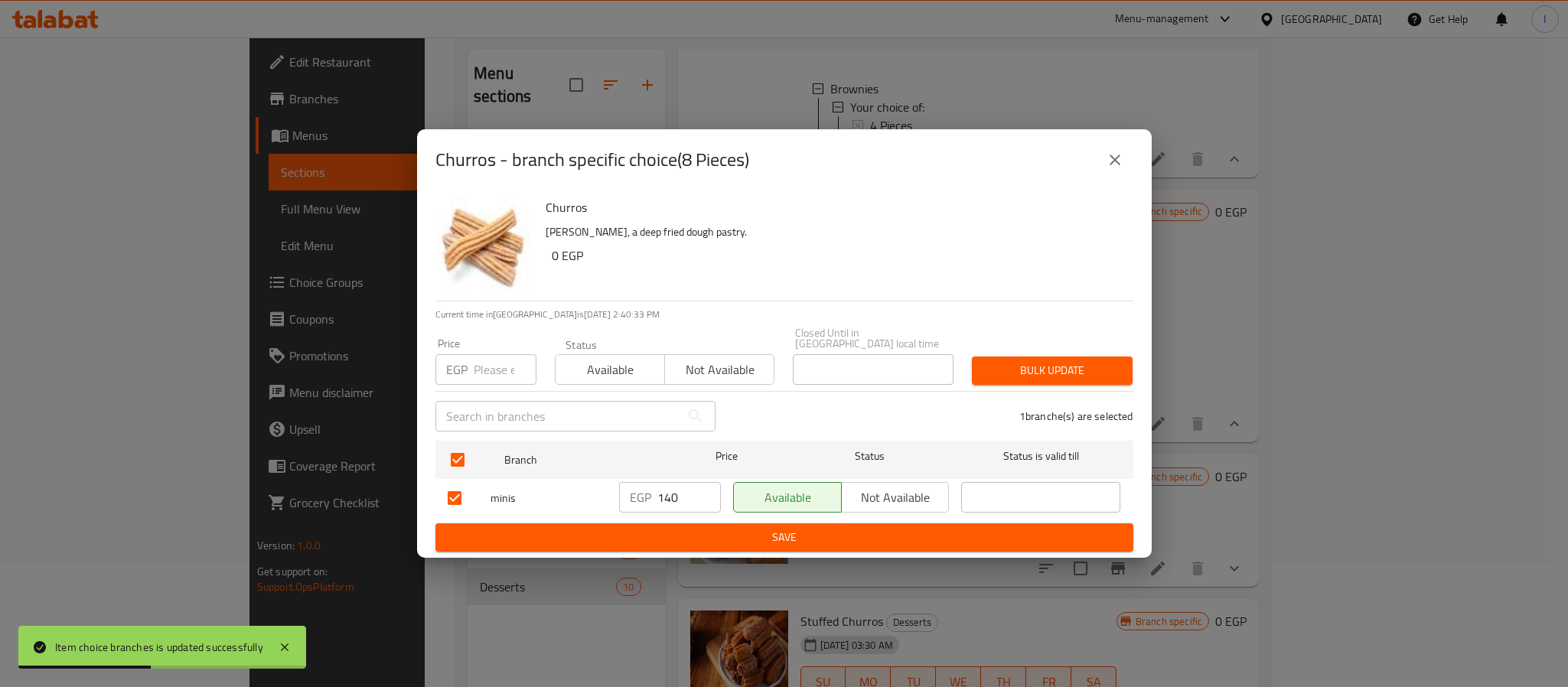
click at [674, 482] on input "140" at bounding box center [688, 497] width 64 height 31
paste input "5"
type input "150"
click at [706, 528] on span "Save" at bounding box center [784, 537] width 673 height 19
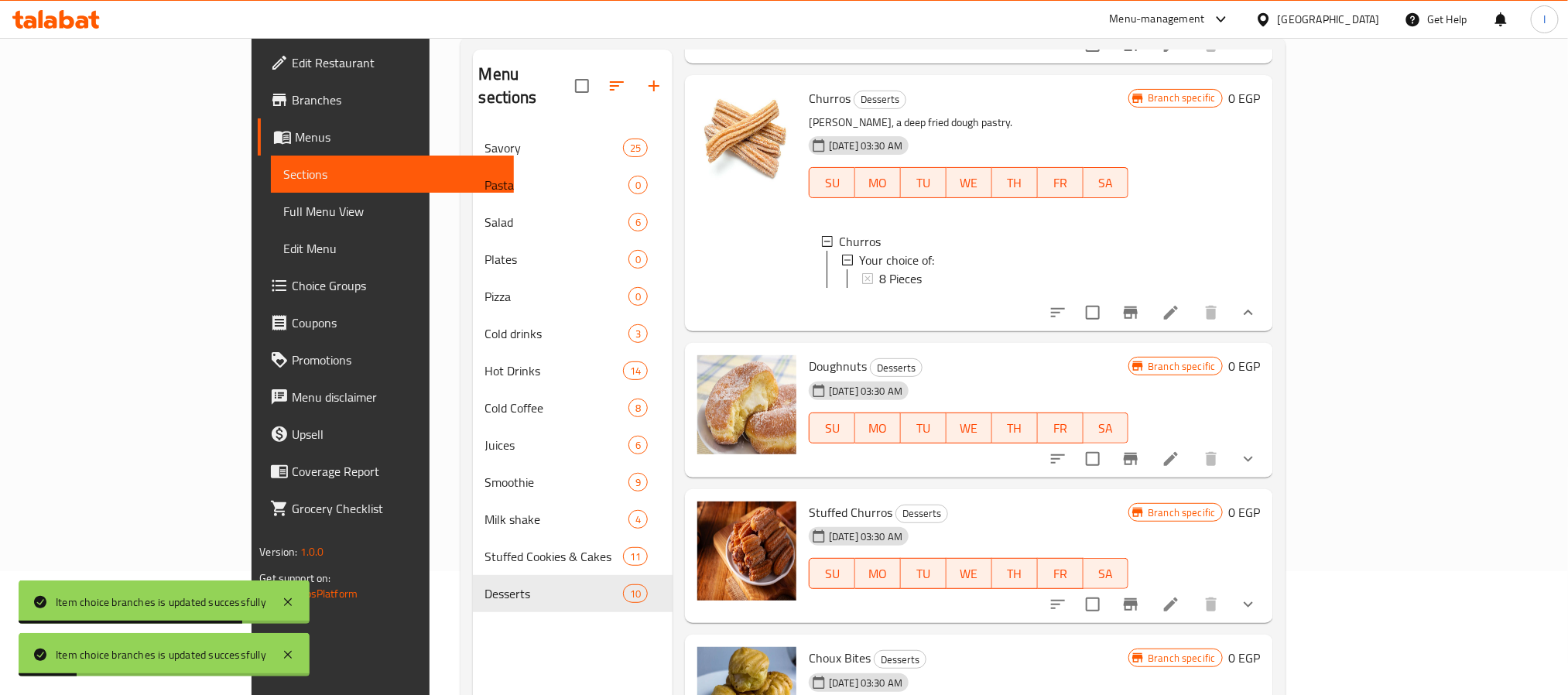
click at [1267, 477] on button "show more" at bounding box center [1248, 459] width 37 height 37
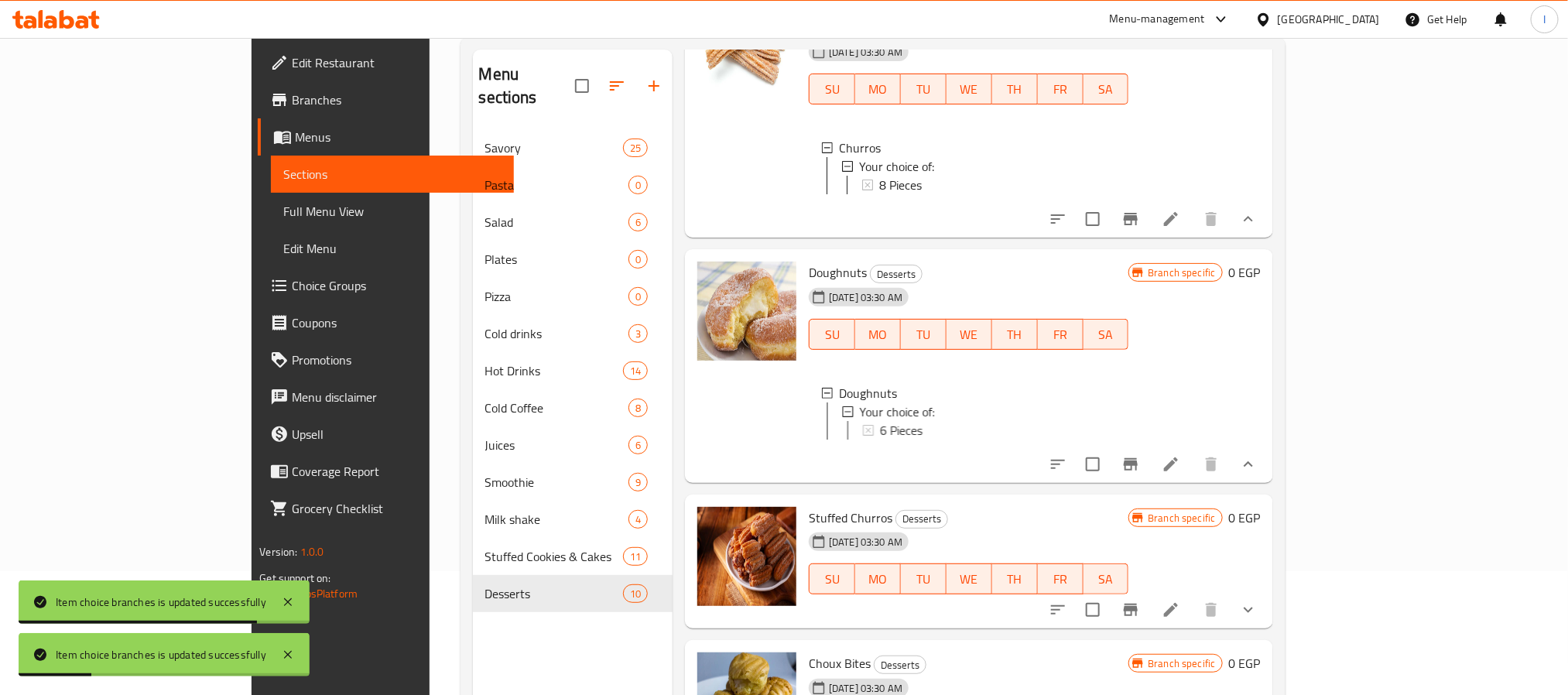
scroll to position [696, 0]
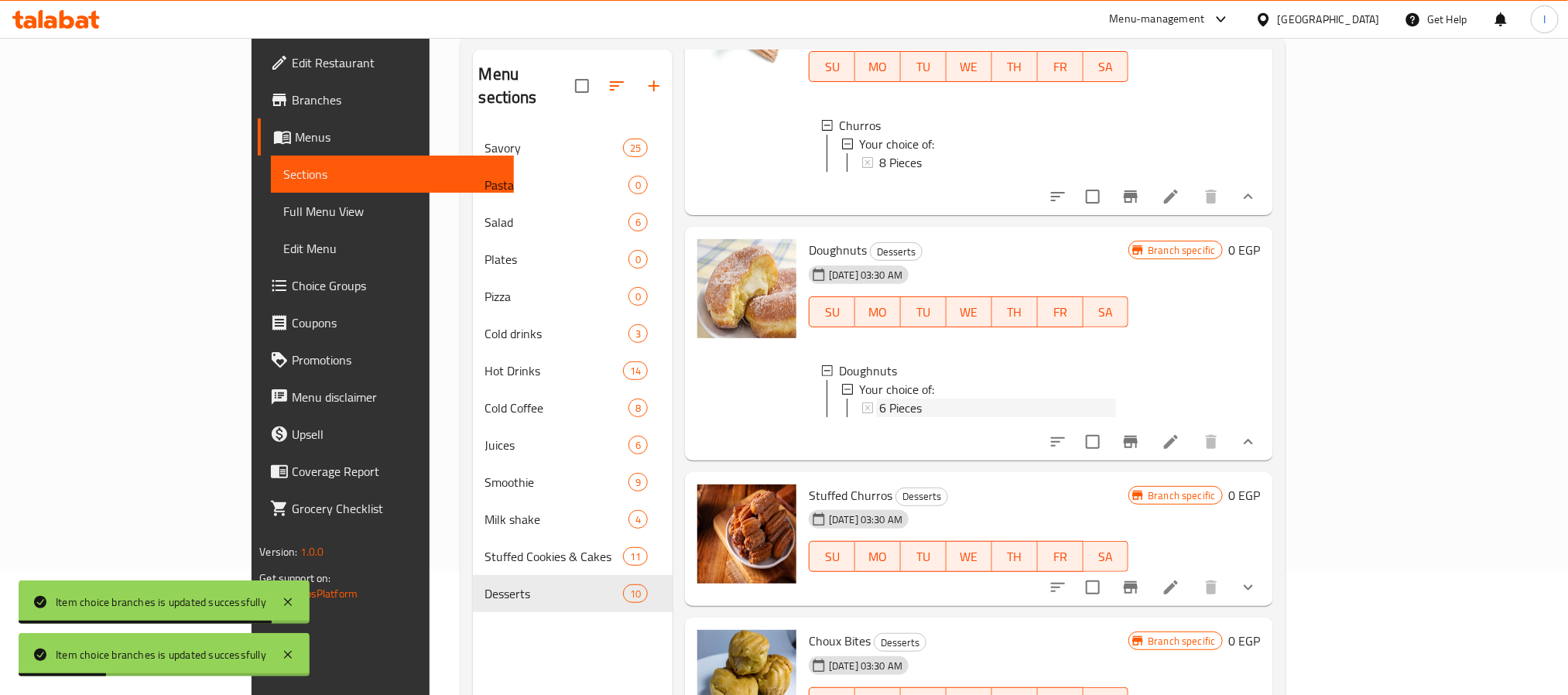
click at [879, 417] on div "6 Pieces" at bounding box center [997, 408] width 237 height 19
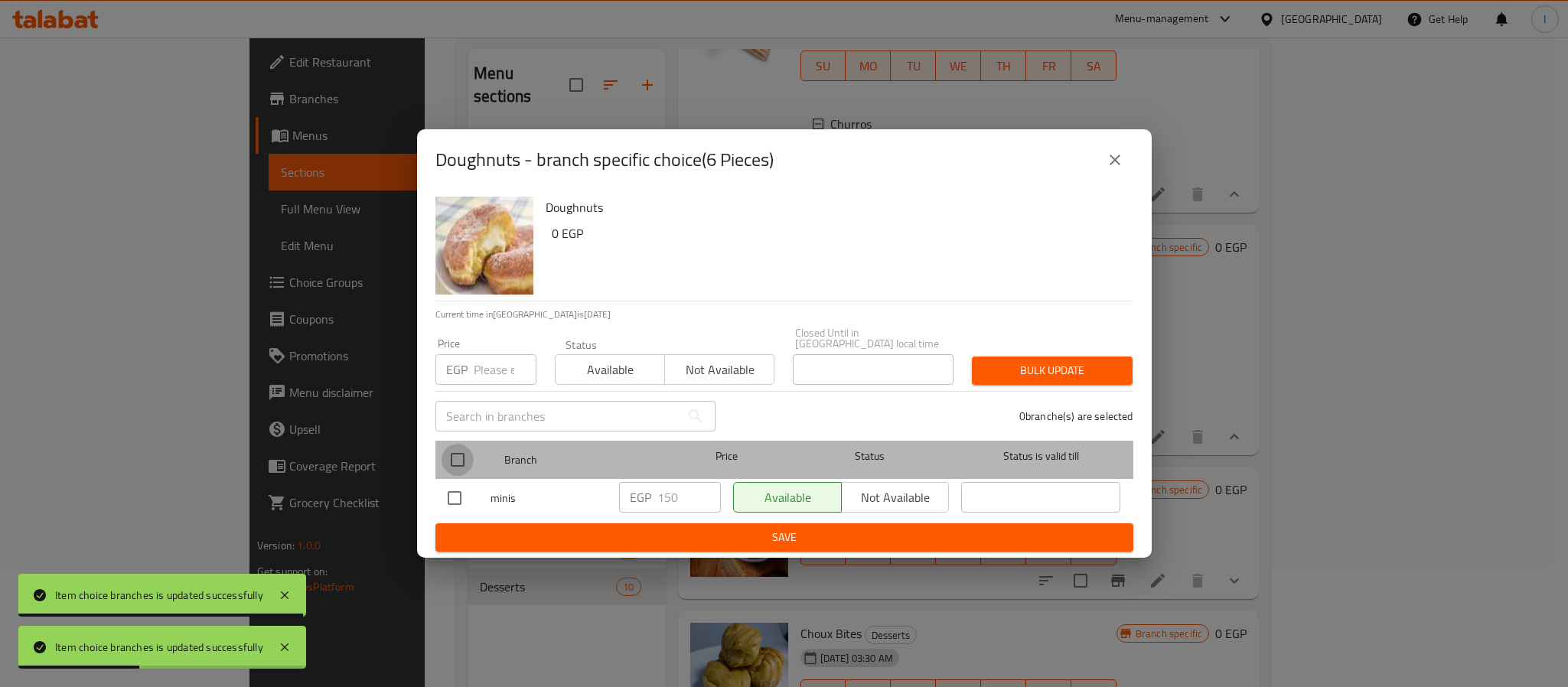
drag, startPoint x: 459, startPoint y: 448, endPoint x: 723, endPoint y: 502, distance: 269.5
click at [460, 448] on input "checkbox" at bounding box center [457, 460] width 32 height 32
checkbox input "true"
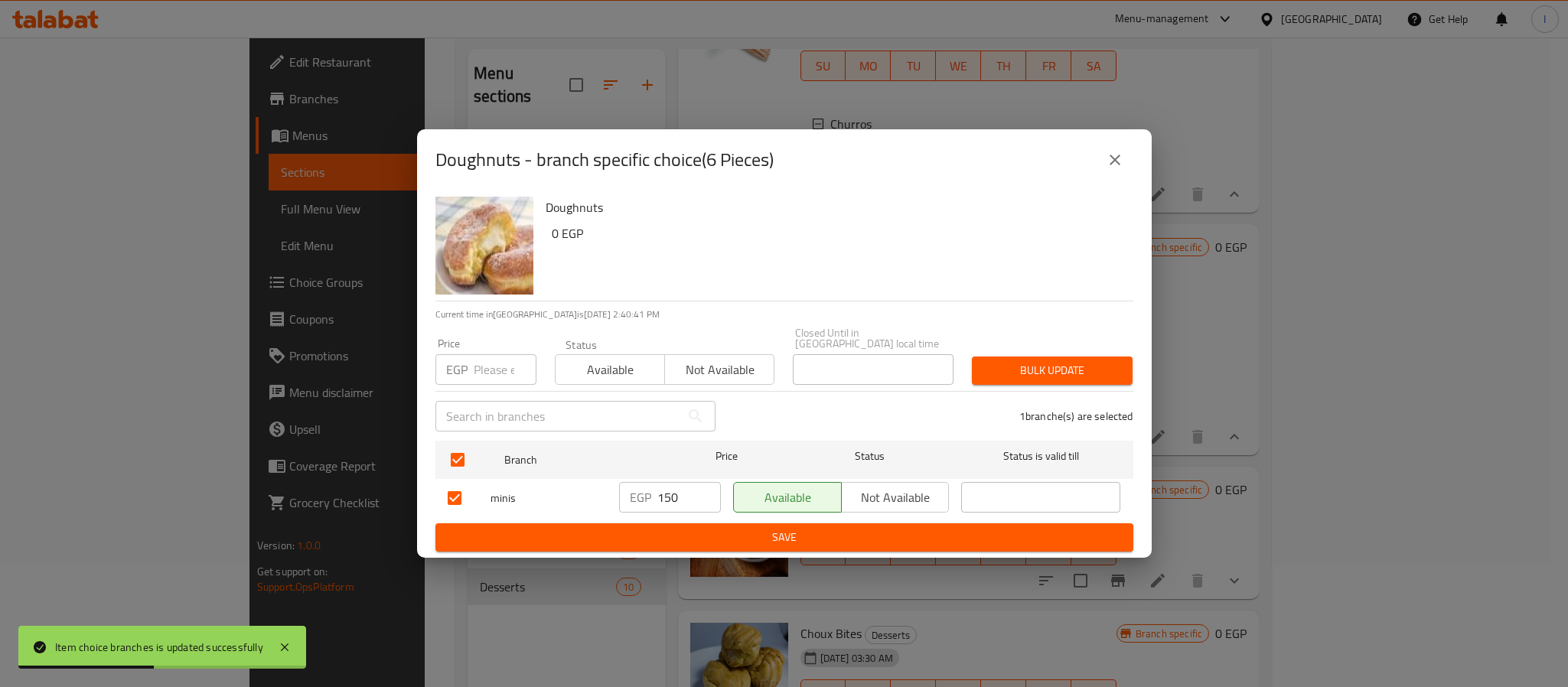
click at [673, 491] on input "150" at bounding box center [688, 497] width 64 height 31
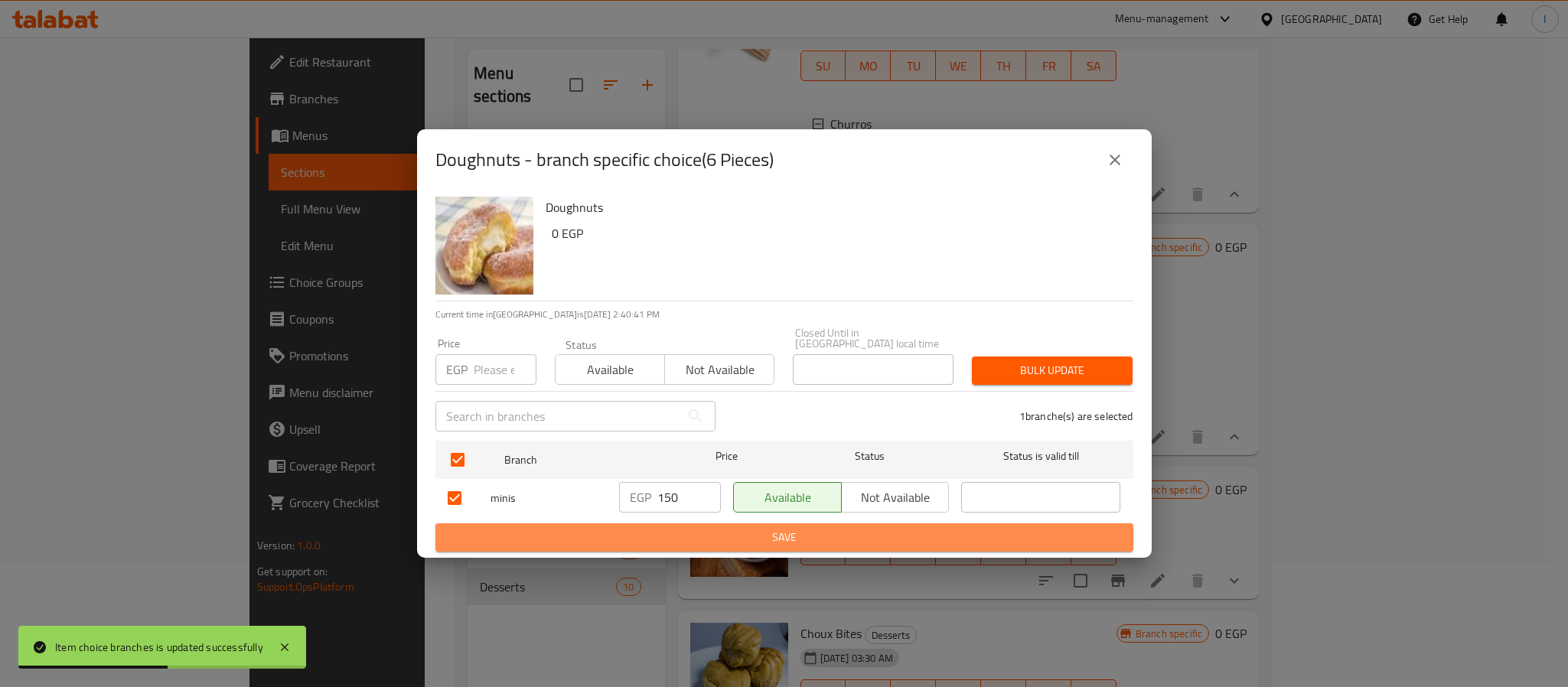
click at [711, 528] on span "Save" at bounding box center [784, 537] width 673 height 19
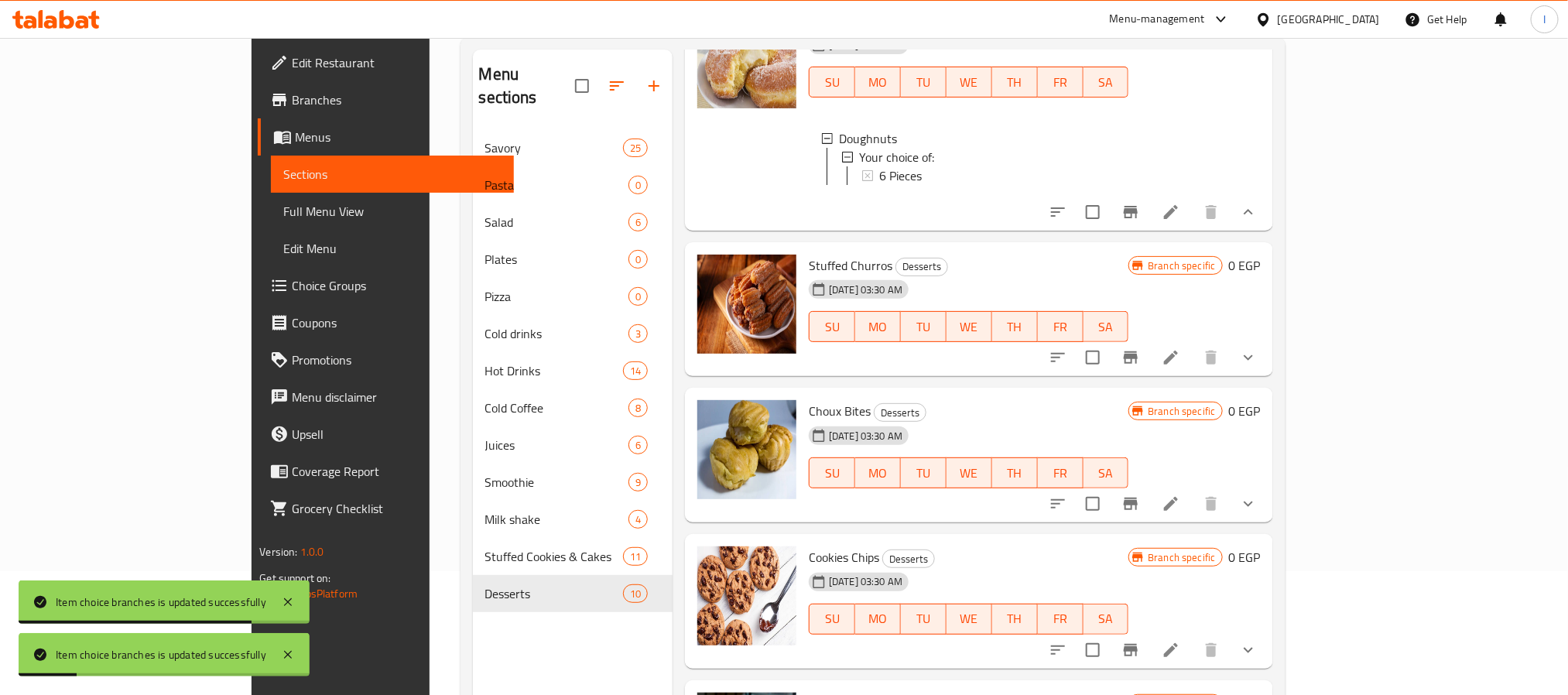
scroll to position [928, 0]
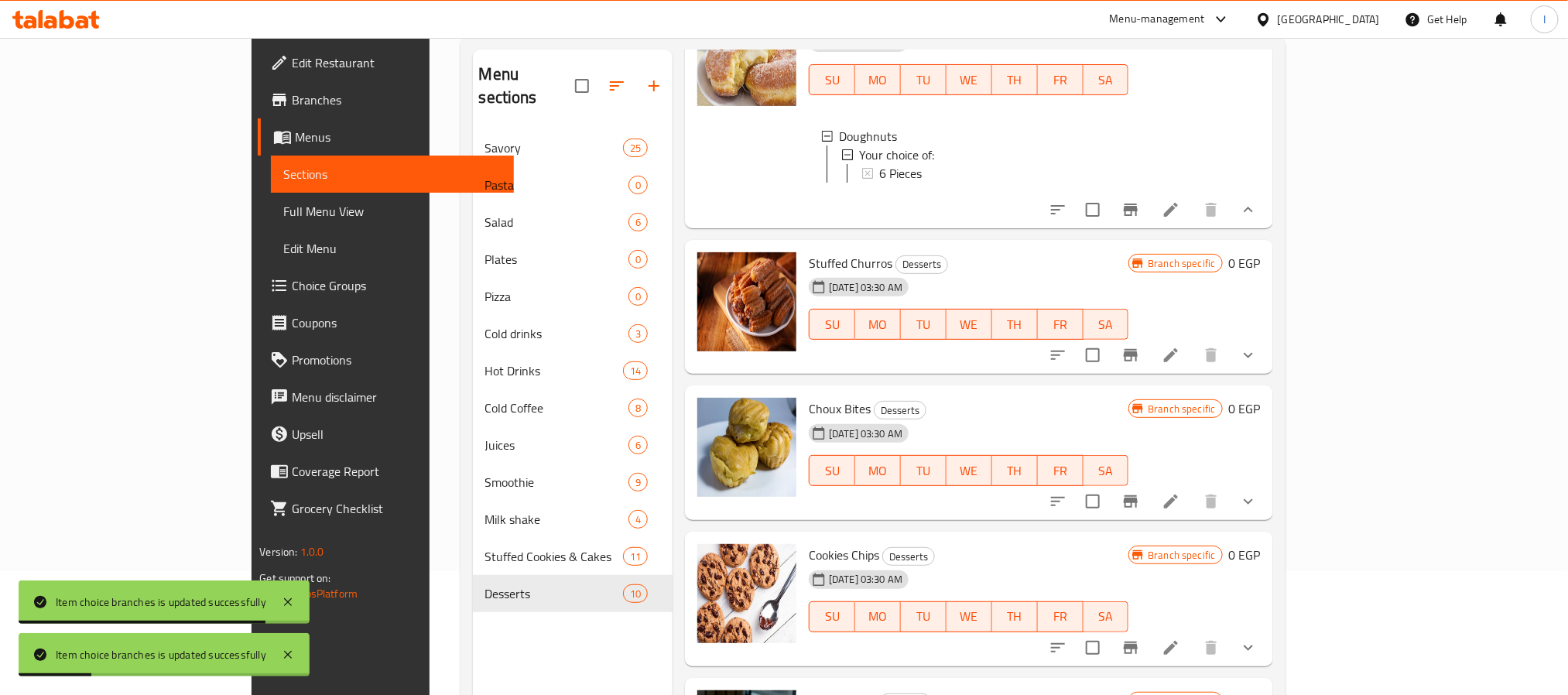
click at [1267, 373] on button "show more" at bounding box center [1248, 355] width 37 height 37
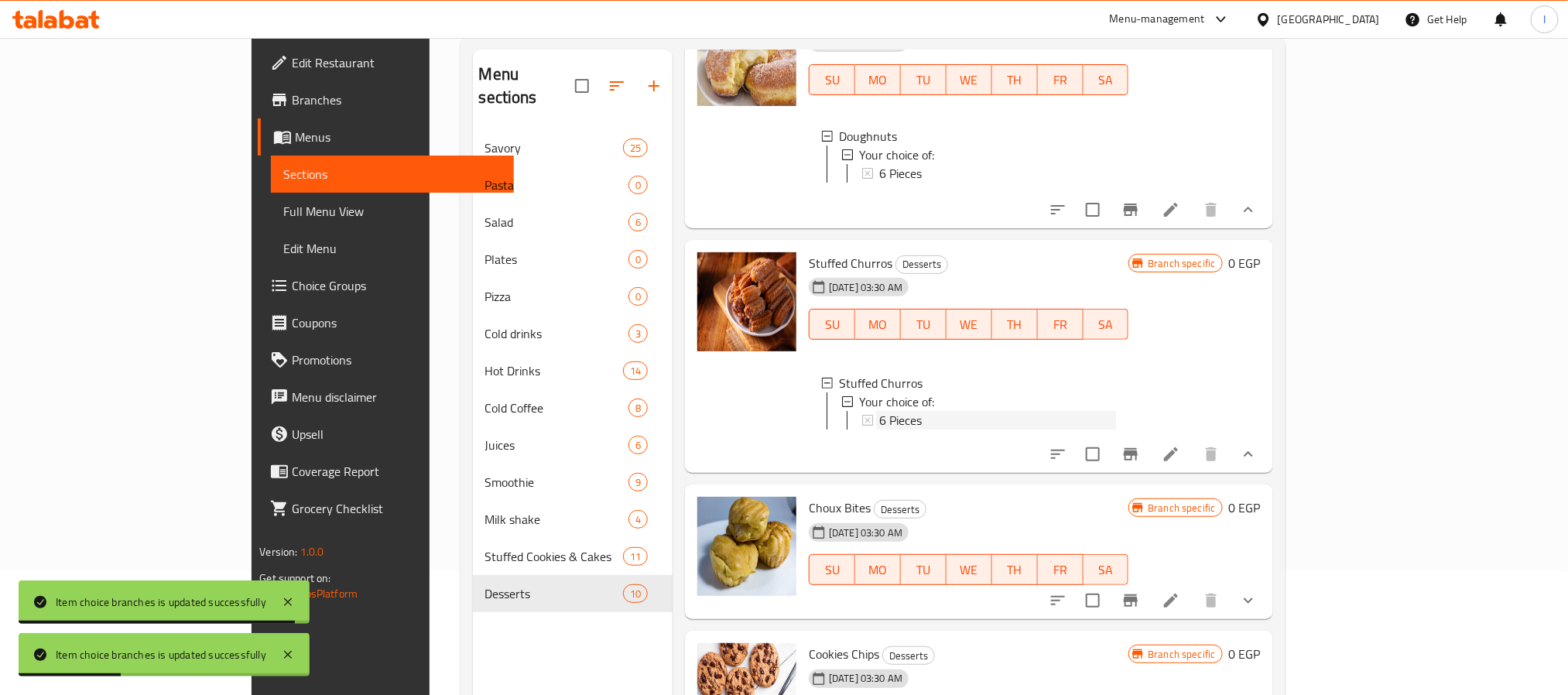
click at [879, 429] on span "6 Pieces" at bounding box center [900, 420] width 42 height 19
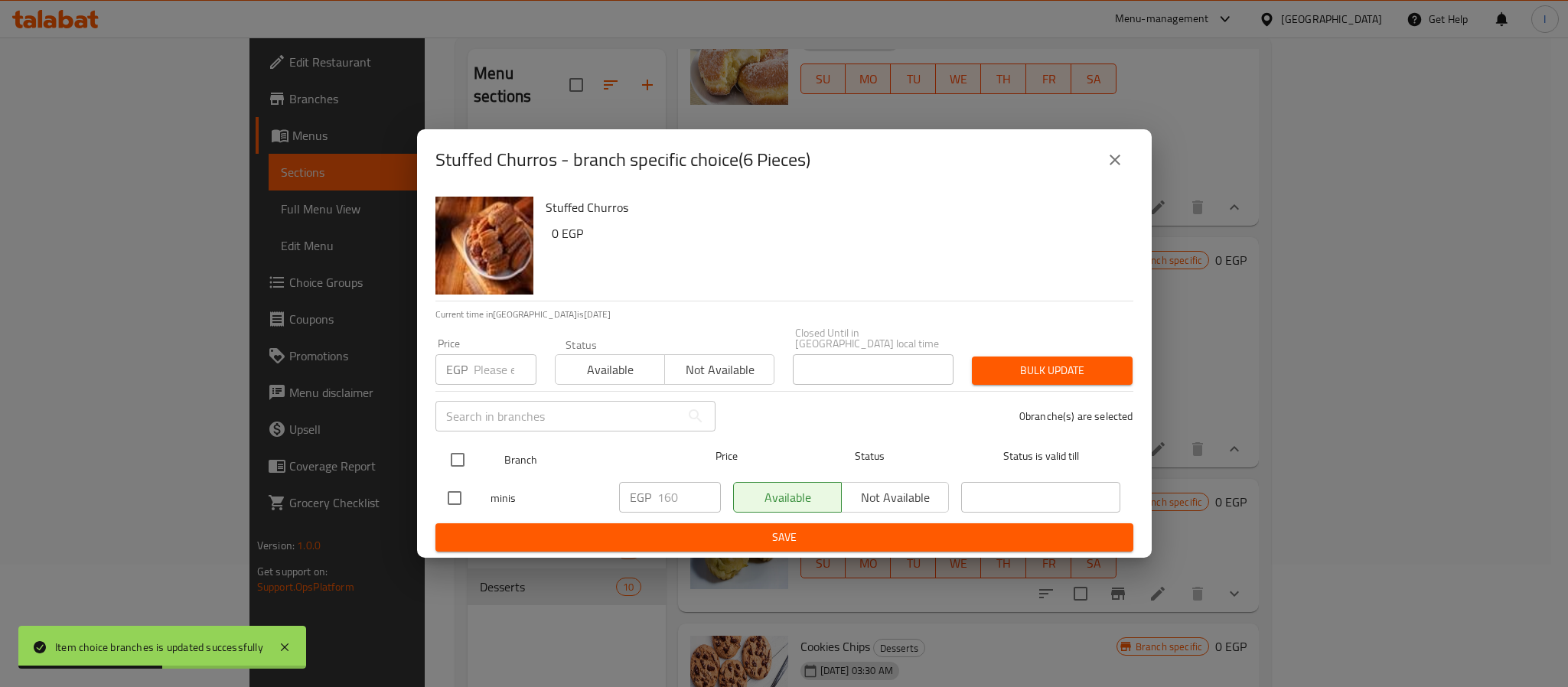
click at [449, 448] on input "checkbox" at bounding box center [457, 460] width 32 height 32
checkbox input "true"
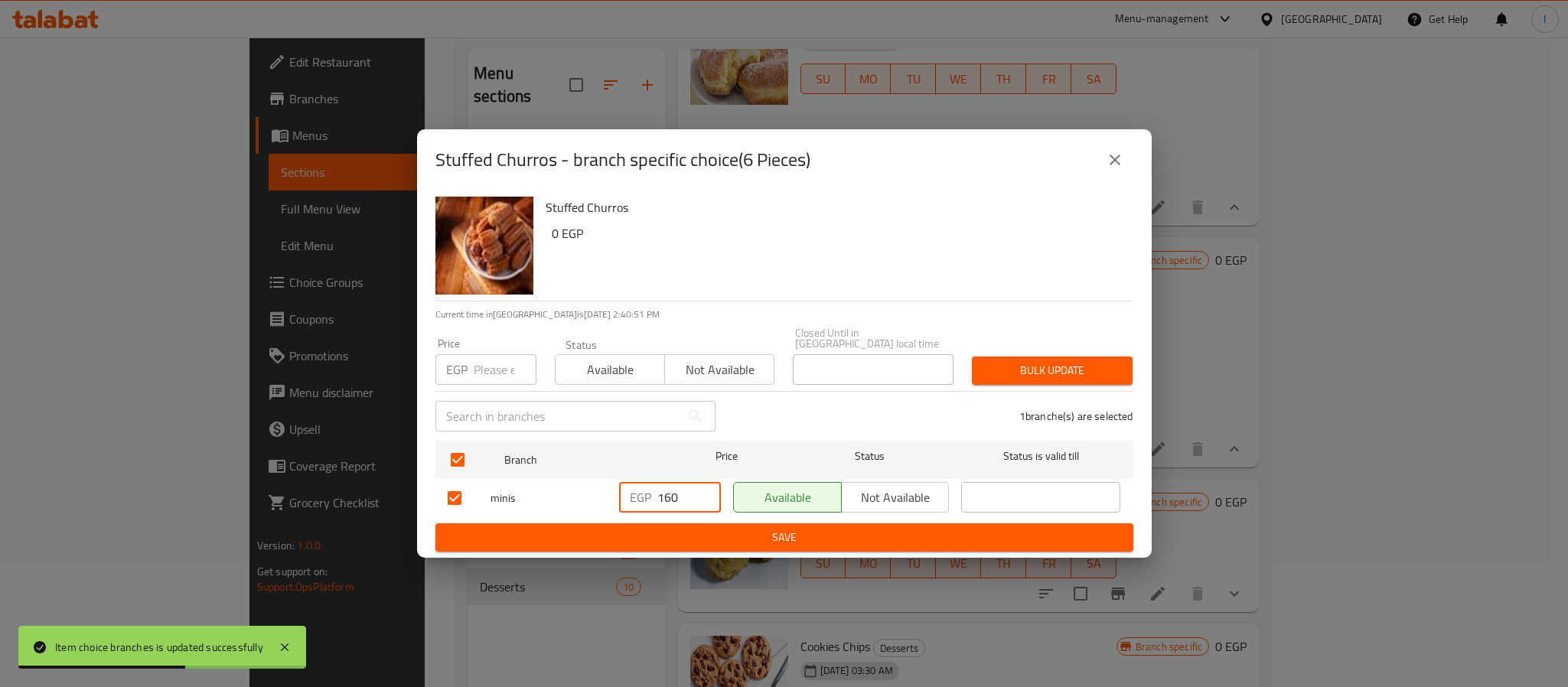
click at [664, 491] on input "160" at bounding box center [688, 497] width 64 height 31
paste input "75"
type input "175"
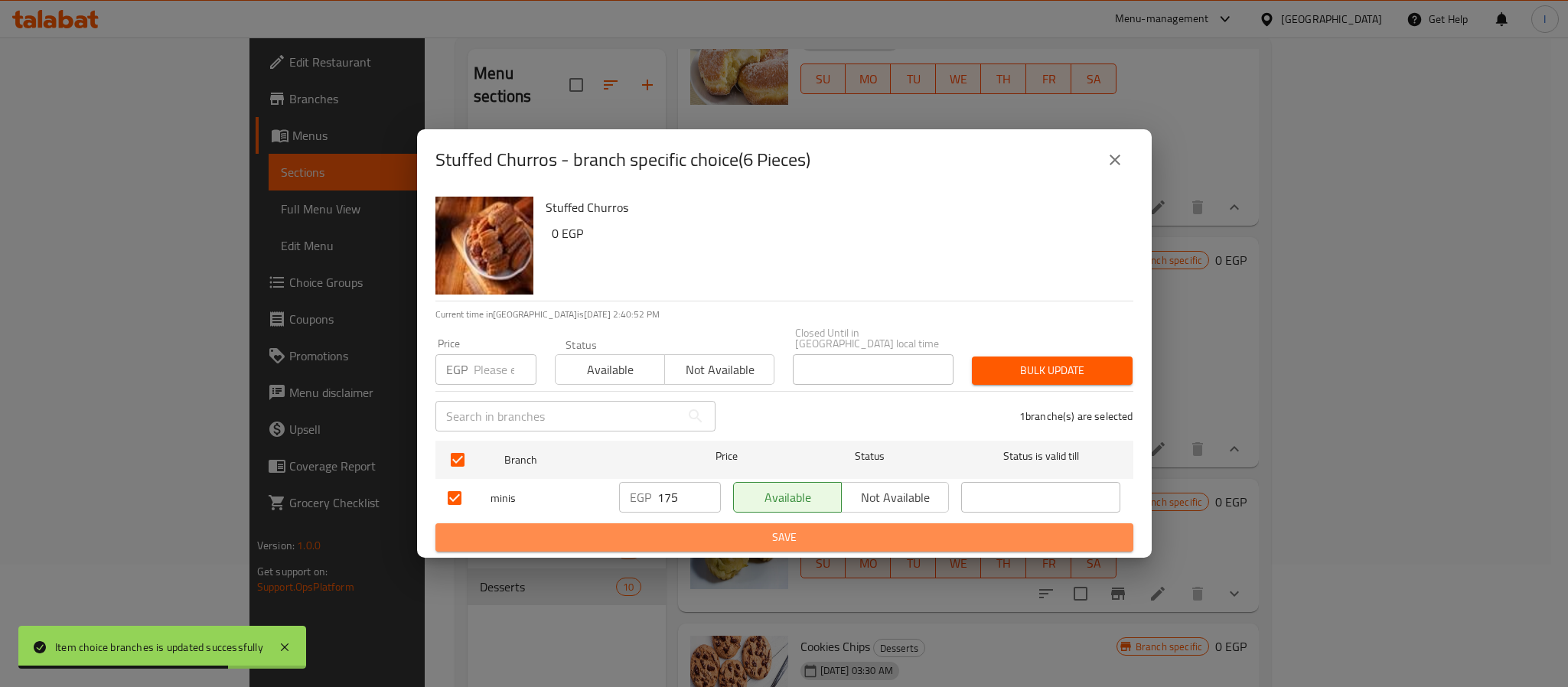
click at [685, 533] on span "Save" at bounding box center [784, 537] width 673 height 19
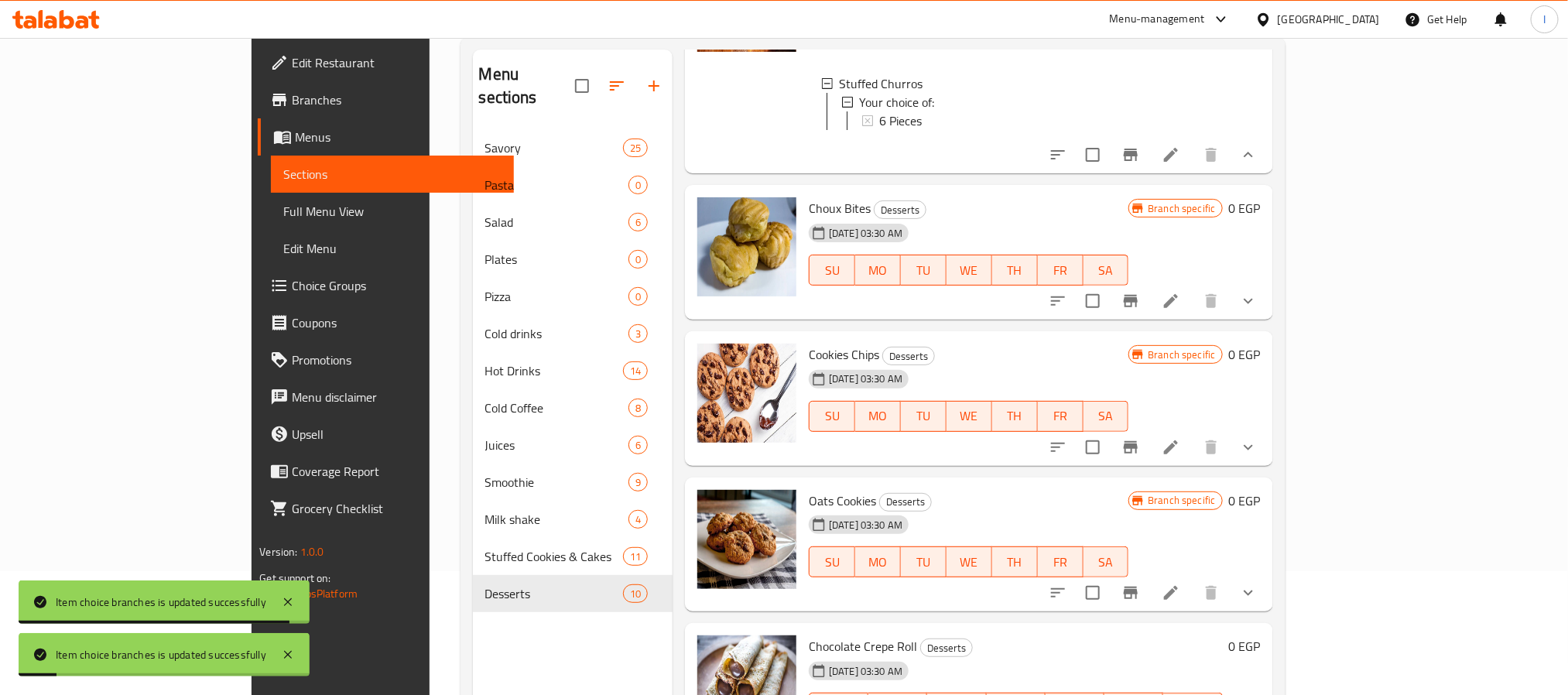
scroll to position [1277, 0]
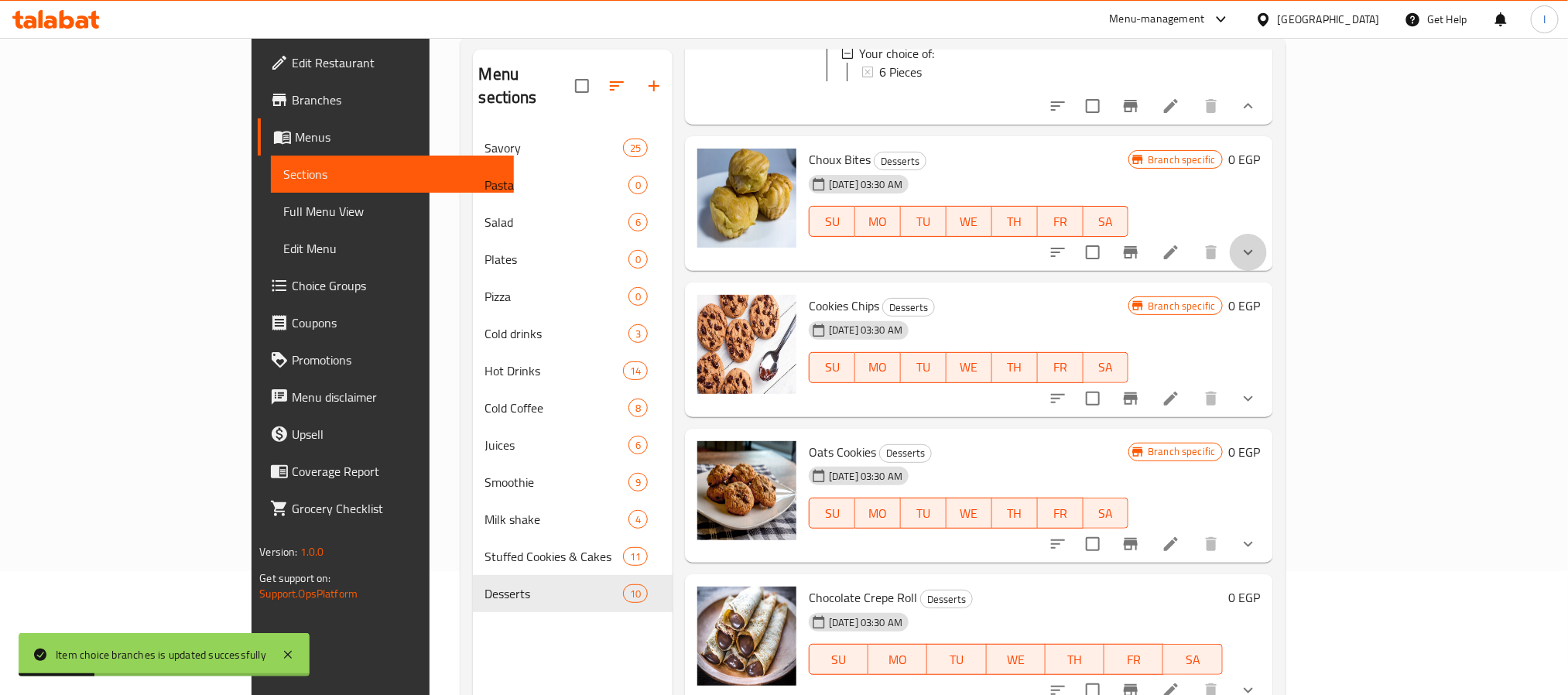
click at [1257, 262] on icon "show more" at bounding box center [1248, 253] width 19 height 19
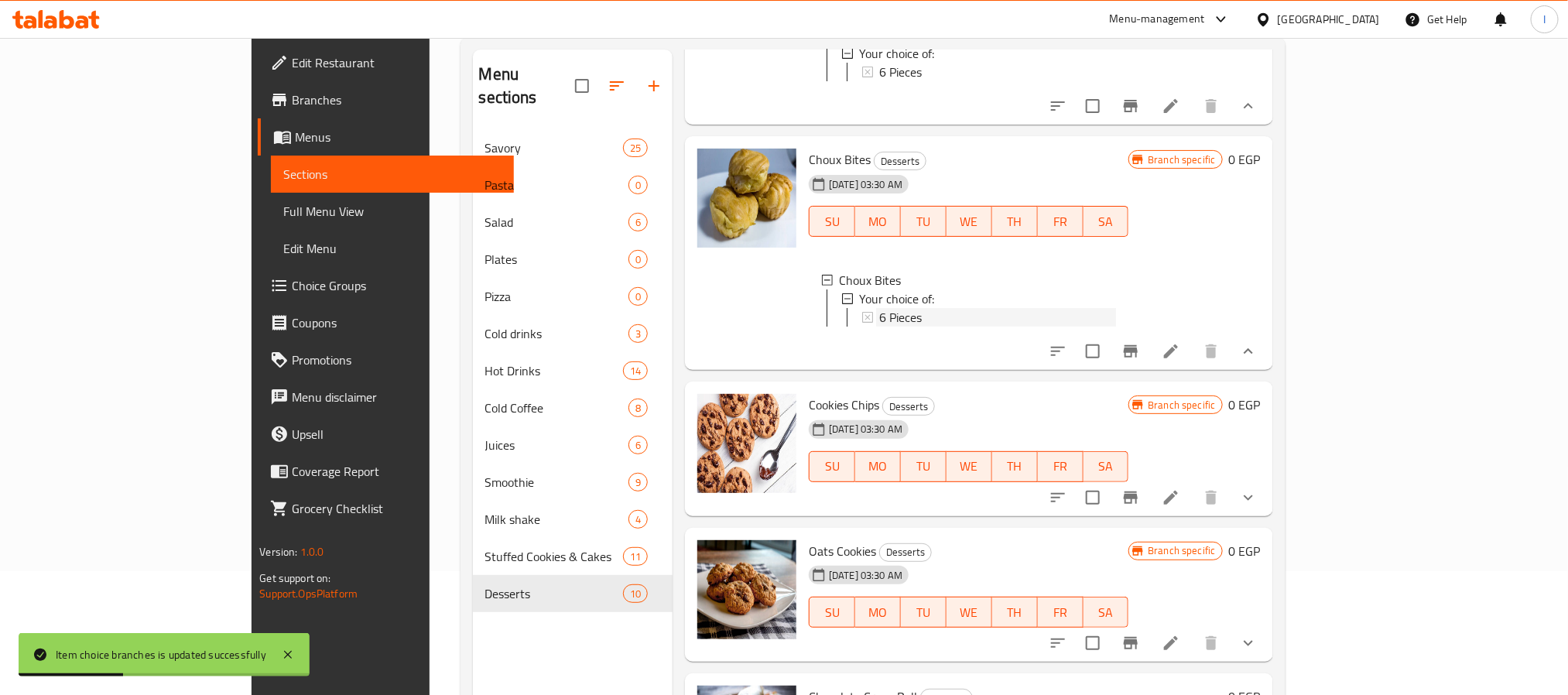
click at [879, 326] on span "6 Pieces" at bounding box center [900, 317] width 42 height 19
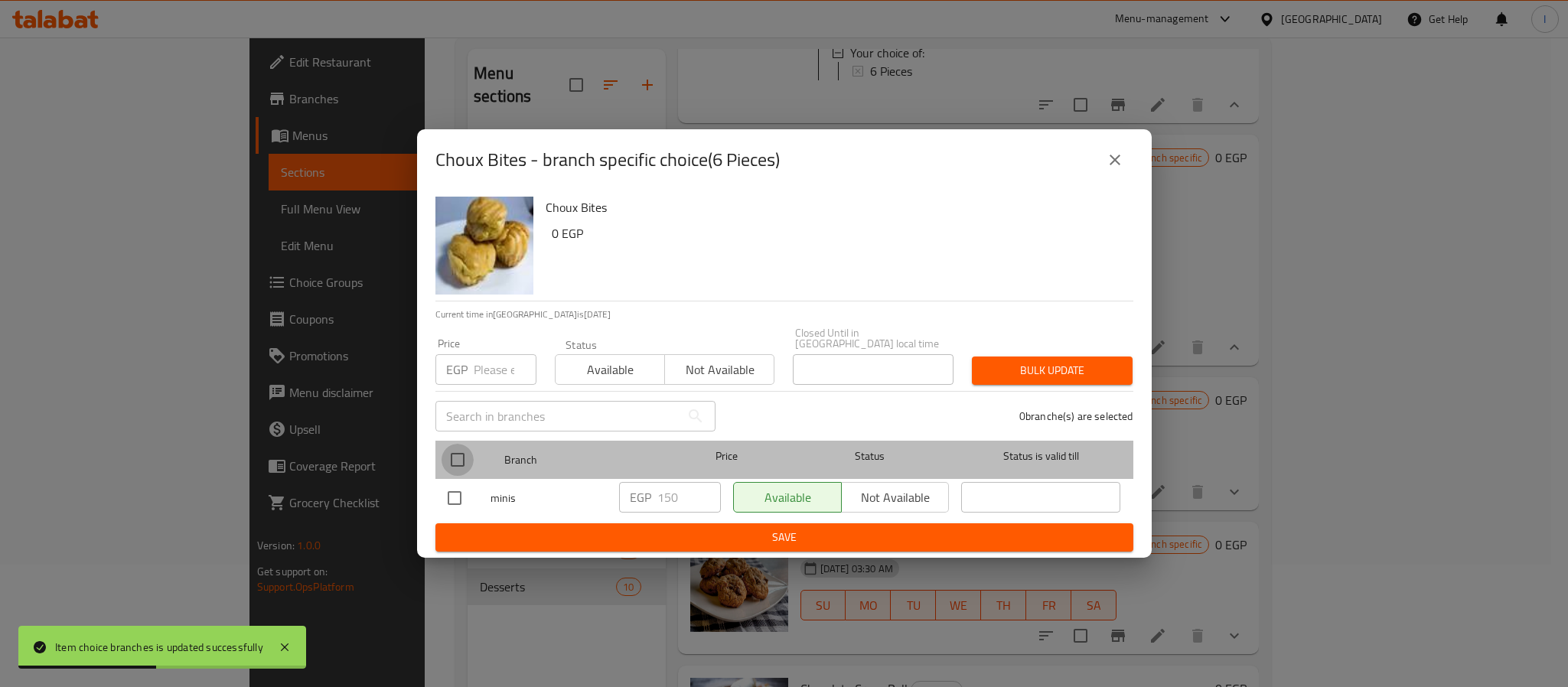
click at [459, 444] on input "checkbox" at bounding box center [457, 460] width 32 height 32
checkbox input "true"
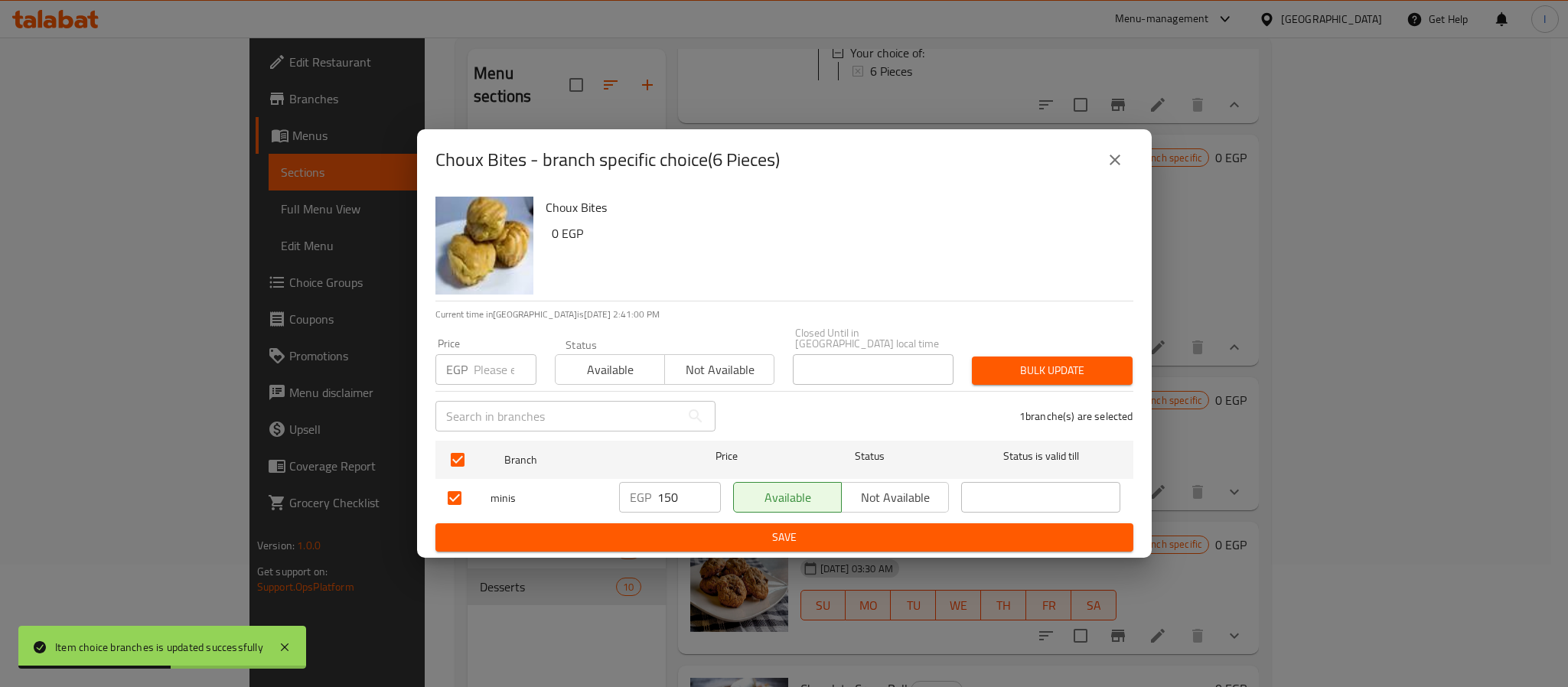
click at [664, 493] on input "150" at bounding box center [688, 497] width 64 height 31
paste input "6"
type input "160"
click at [685, 528] on span "Save" at bounding box center [784, 537] width 673 height 19
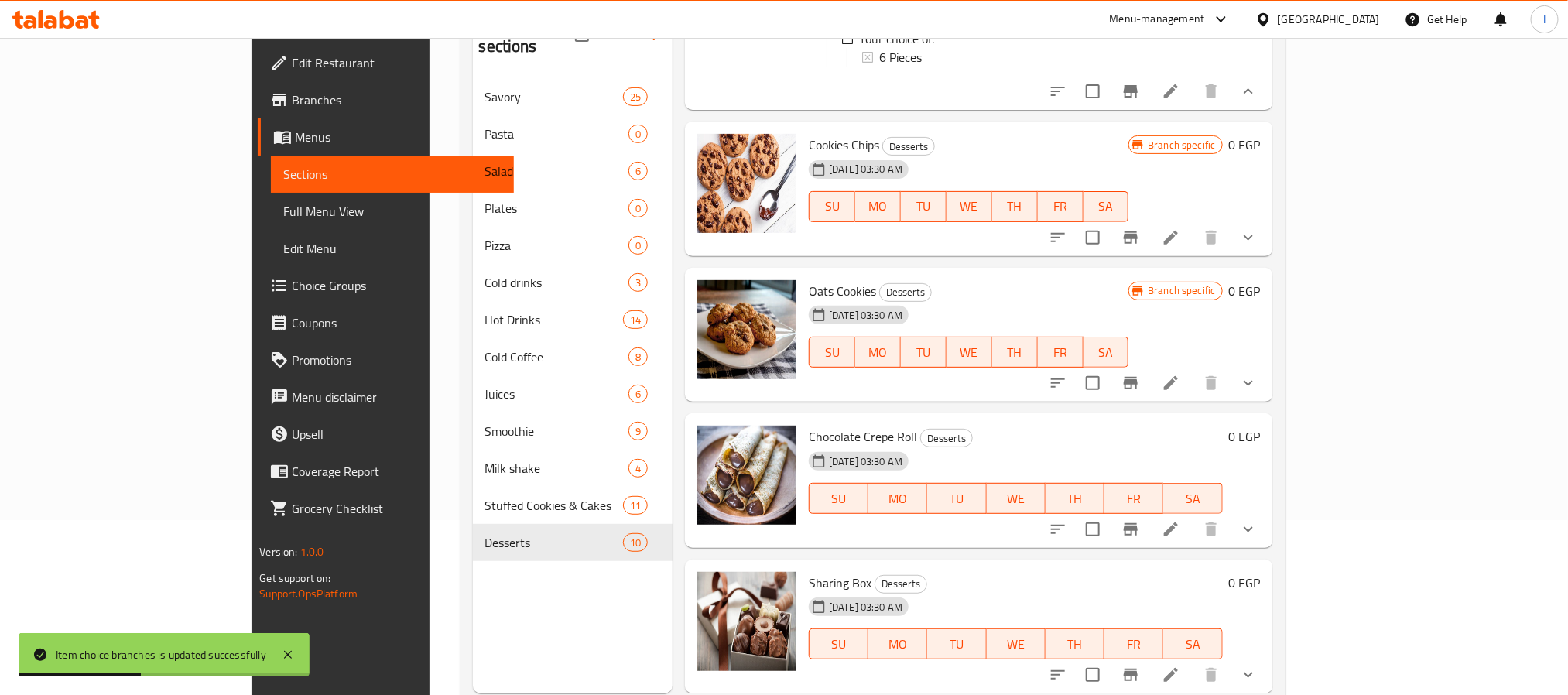
scroll to position [217, 0]
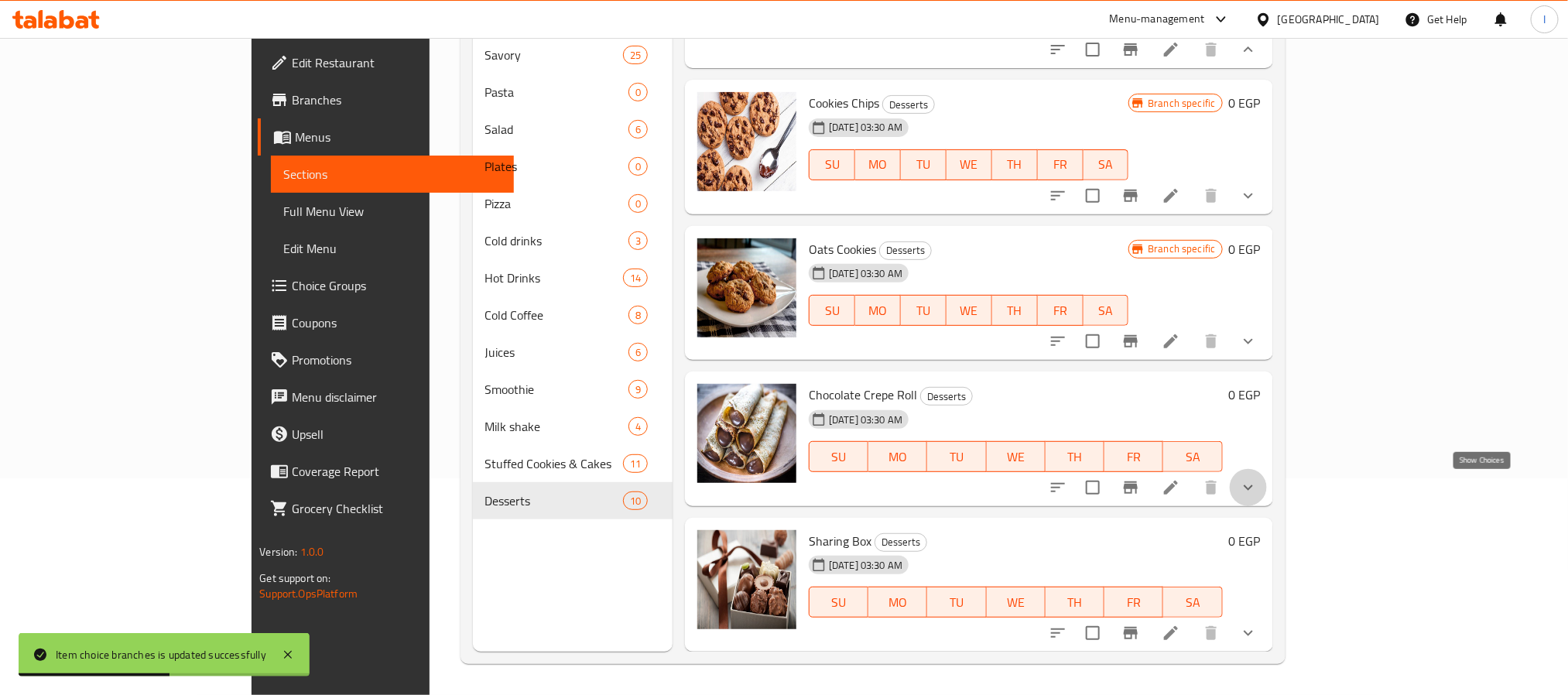
click at [1257, 490] on icon "show more" at bounding box center [1248, 487] width 19 height 19
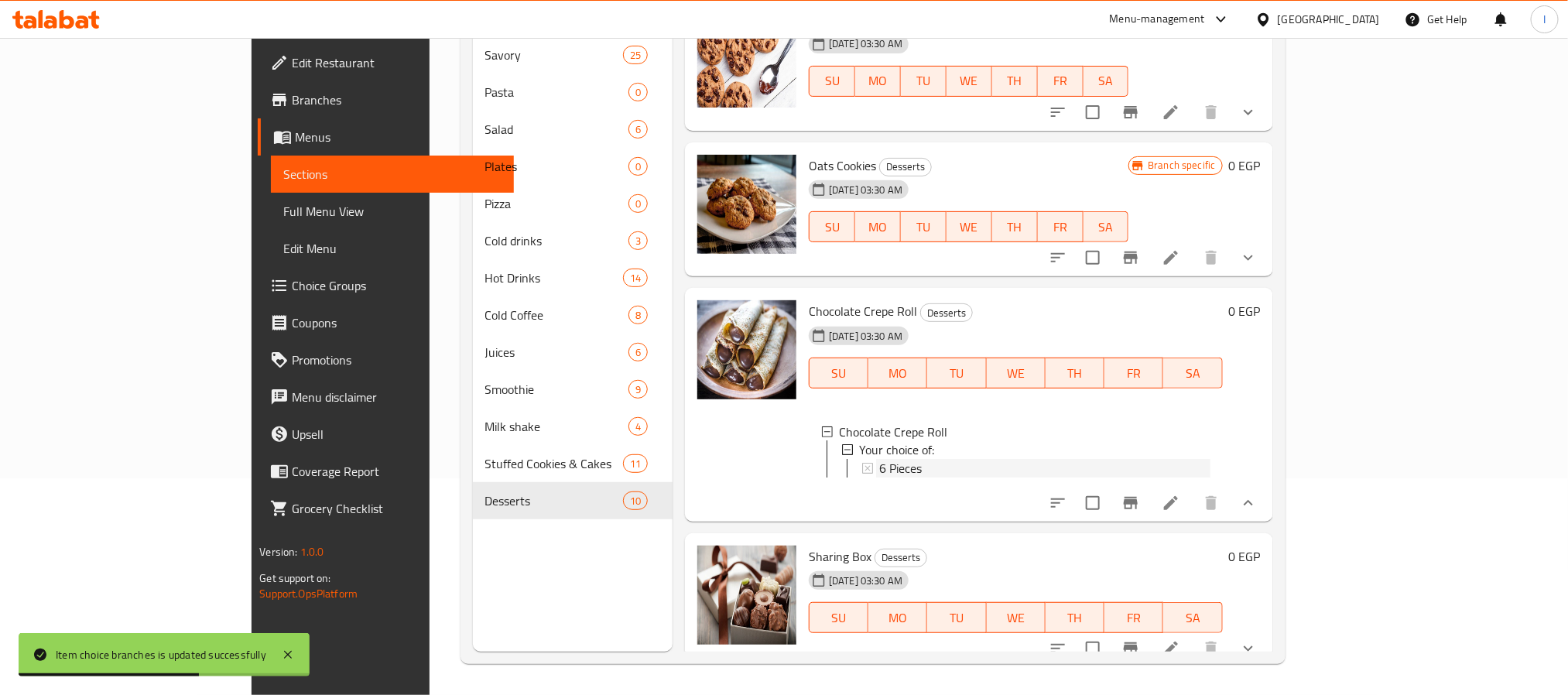
click at [879, 478] on div "6 Pieces" at bounding box center [1045, 469] width 331 height 19
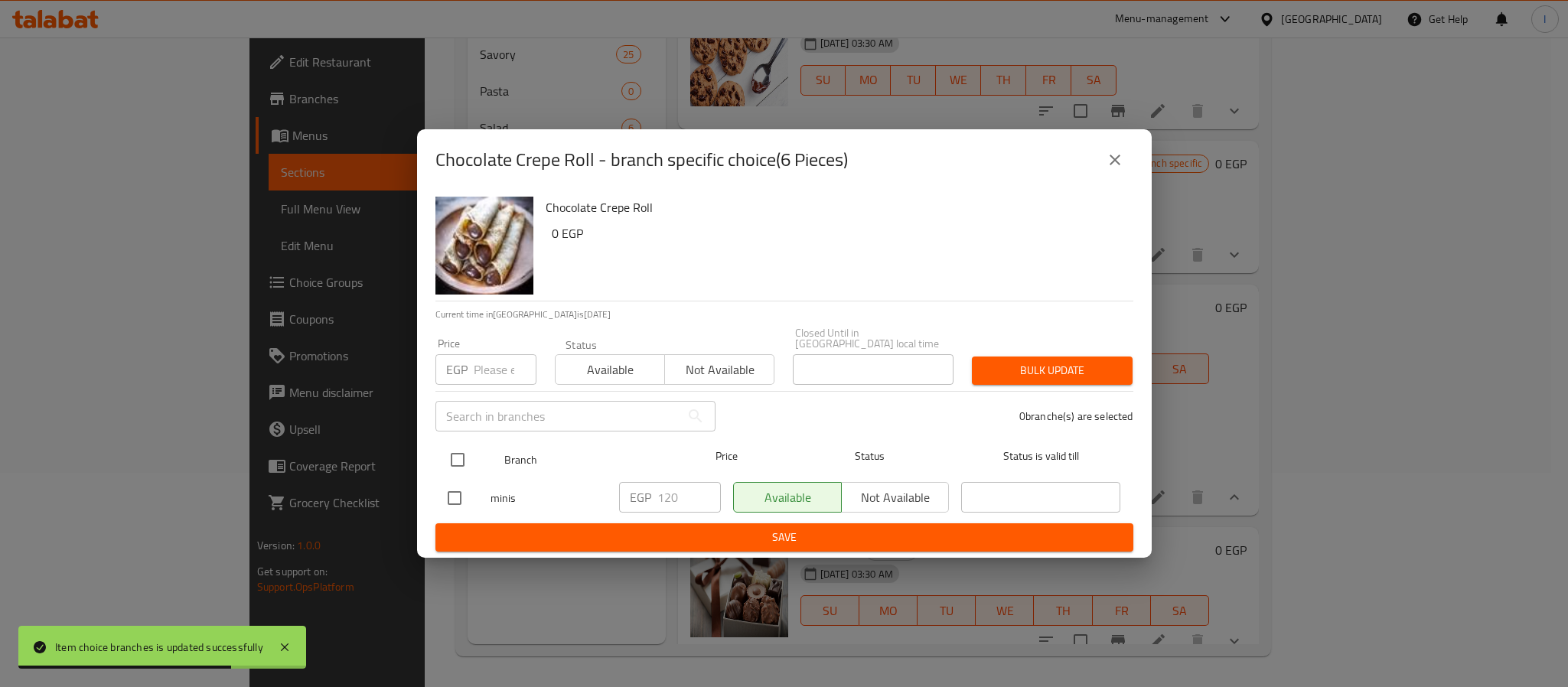
click at [455, 448] on input "checkbox" at bounding box center [457, 460] width 32 height 32
checkbox input "true"
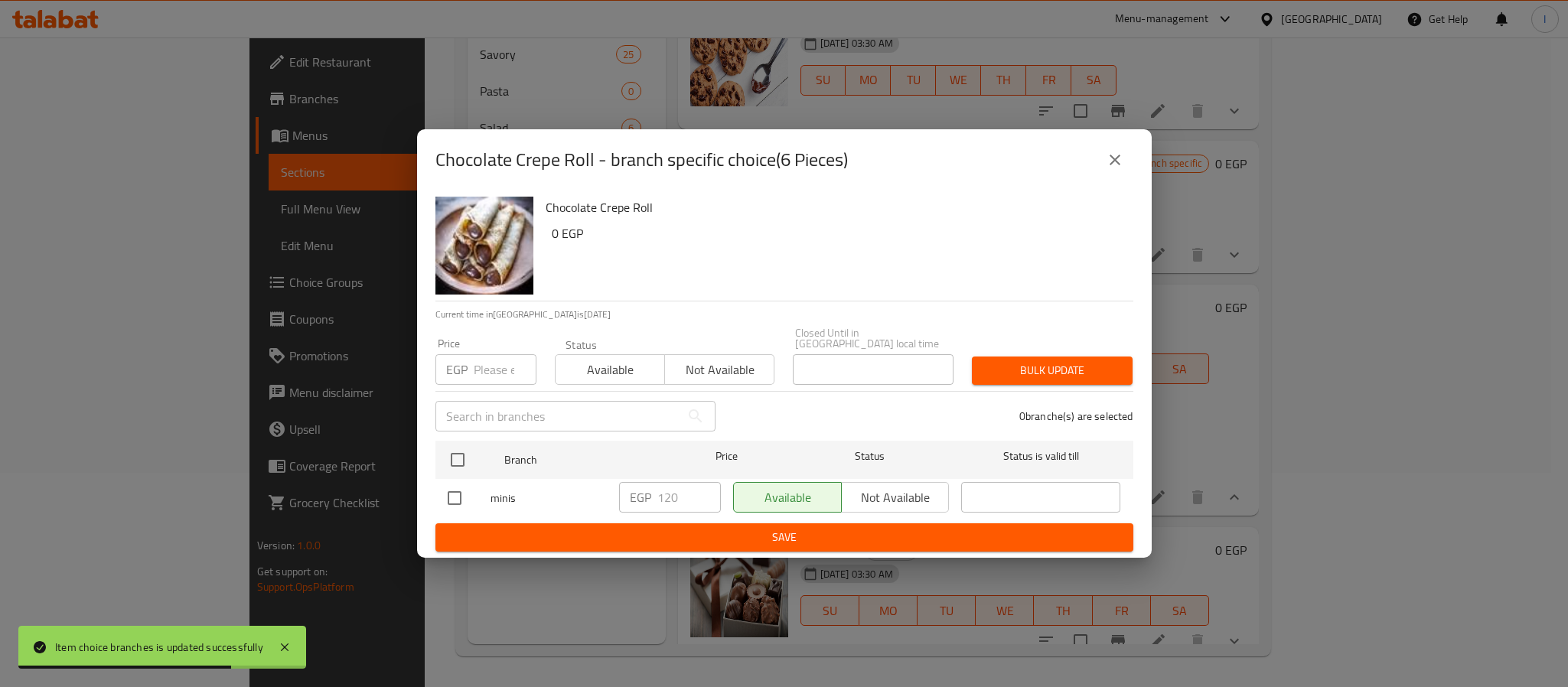
checkbox input "true"
click at [674, 503] on input "120" at bounding box center [688, 497] width 64 height 31
paste input "5"
type input "150"
click at [684, 528] on span "Save" at bounding box center [784, 537] width 673 height 19
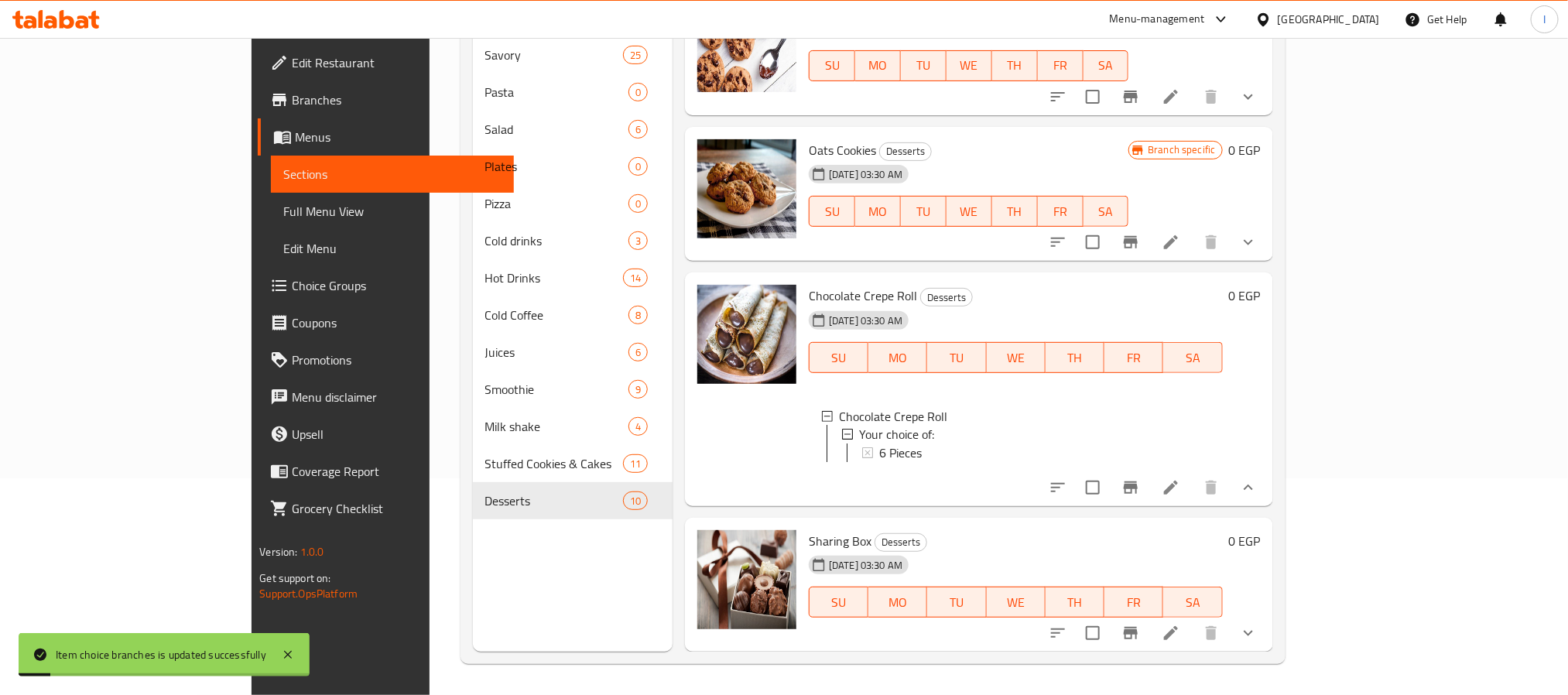
scroll to position [2, 0]
click at [1257, 641] on icon "show more" at bounding box center [1248, 633] width 19 height 19
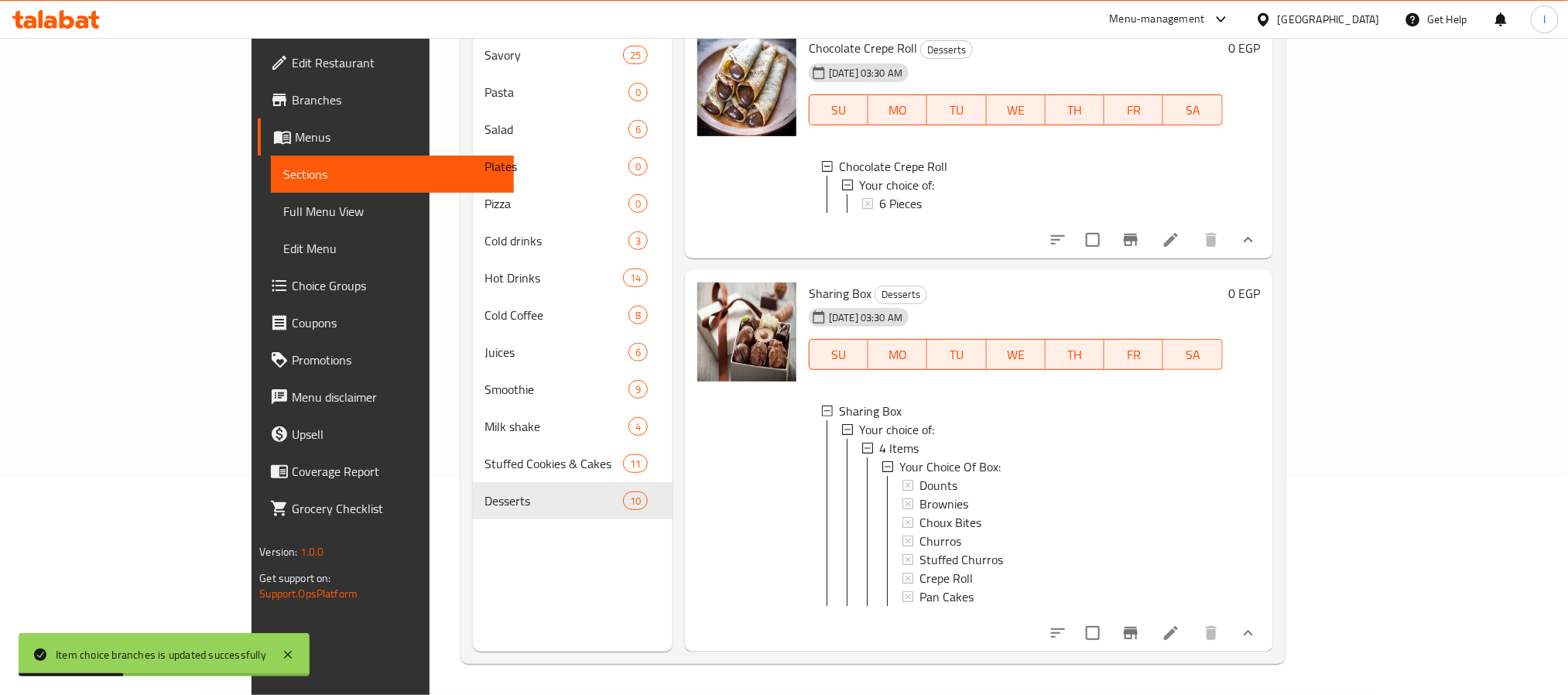
scroll to position [1950, 0]
click at [1180, 639] on icon at bounding box center [1170, 633] width 19 height 19
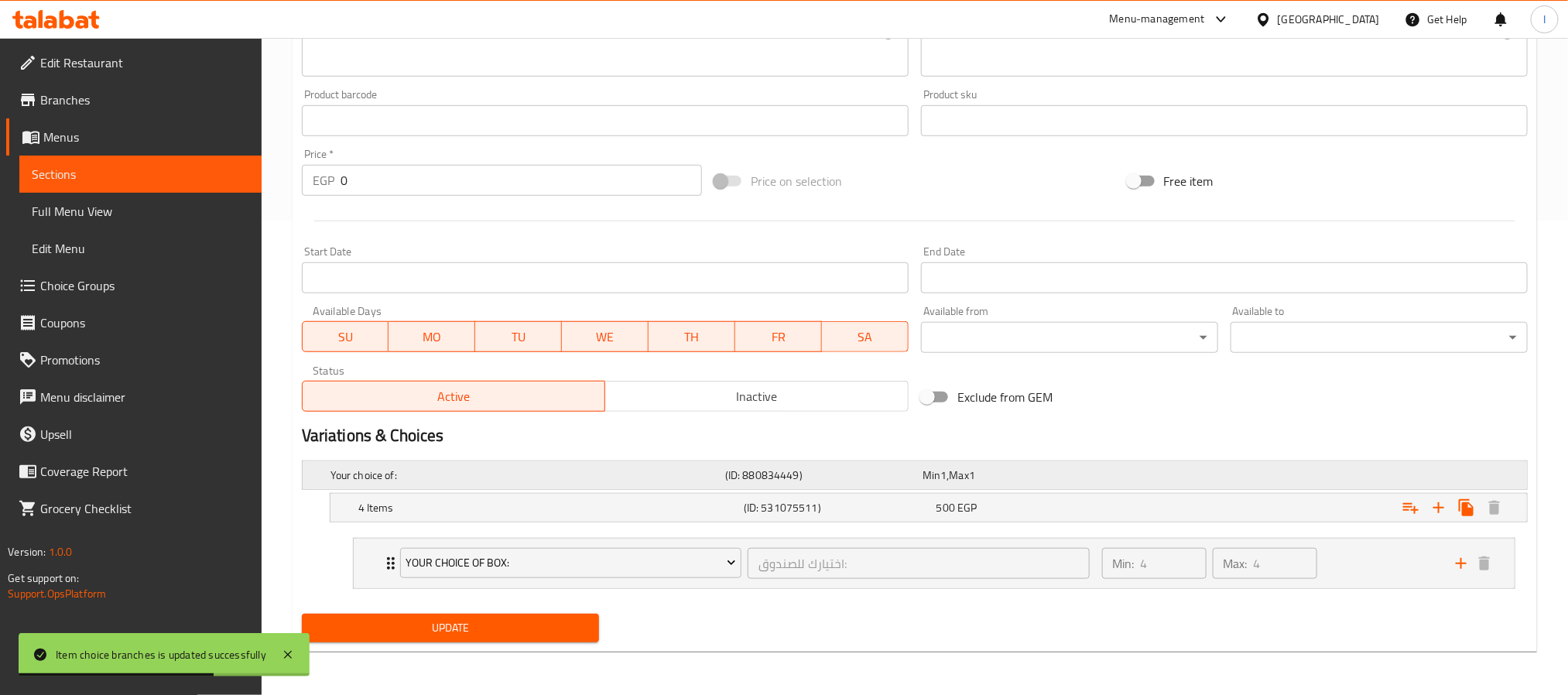
scroll to position [476, 0]
click at [1326, 557] on div "Min: 4 ​ Max: 4 ​" at bounding box center [1270, 563] width 354 height 50
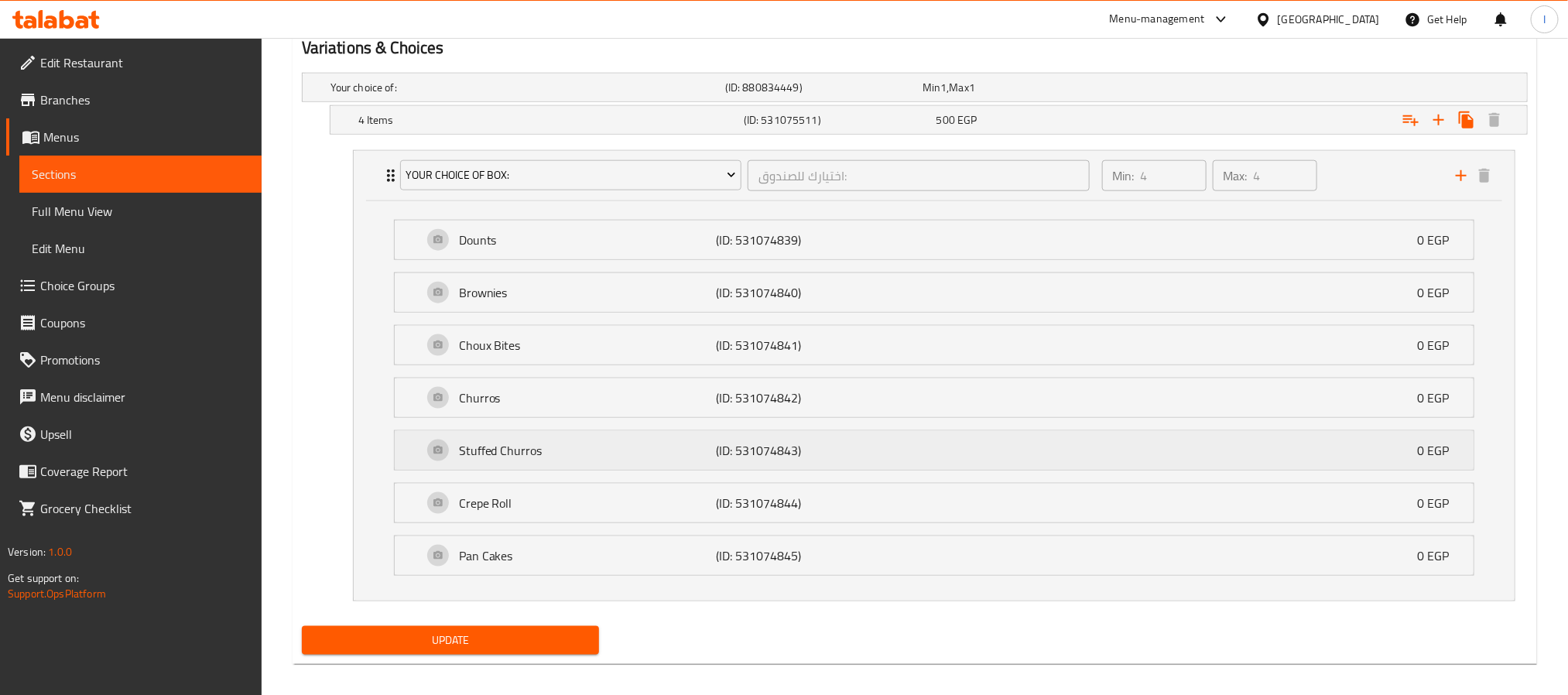
scroll to position [882, 0]
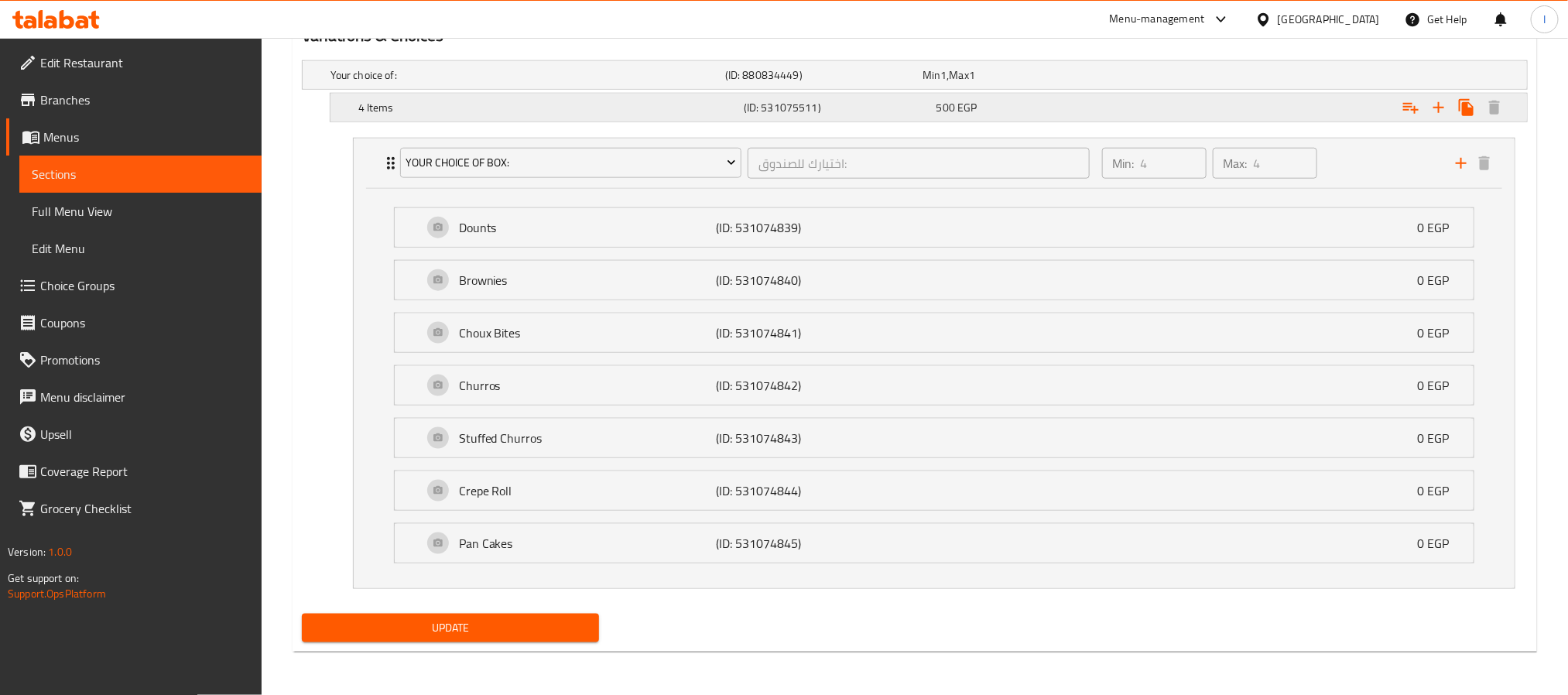
click at [1013, 82] on div "500 EGP" at bounding box center [1018, 75] width 191 height 16
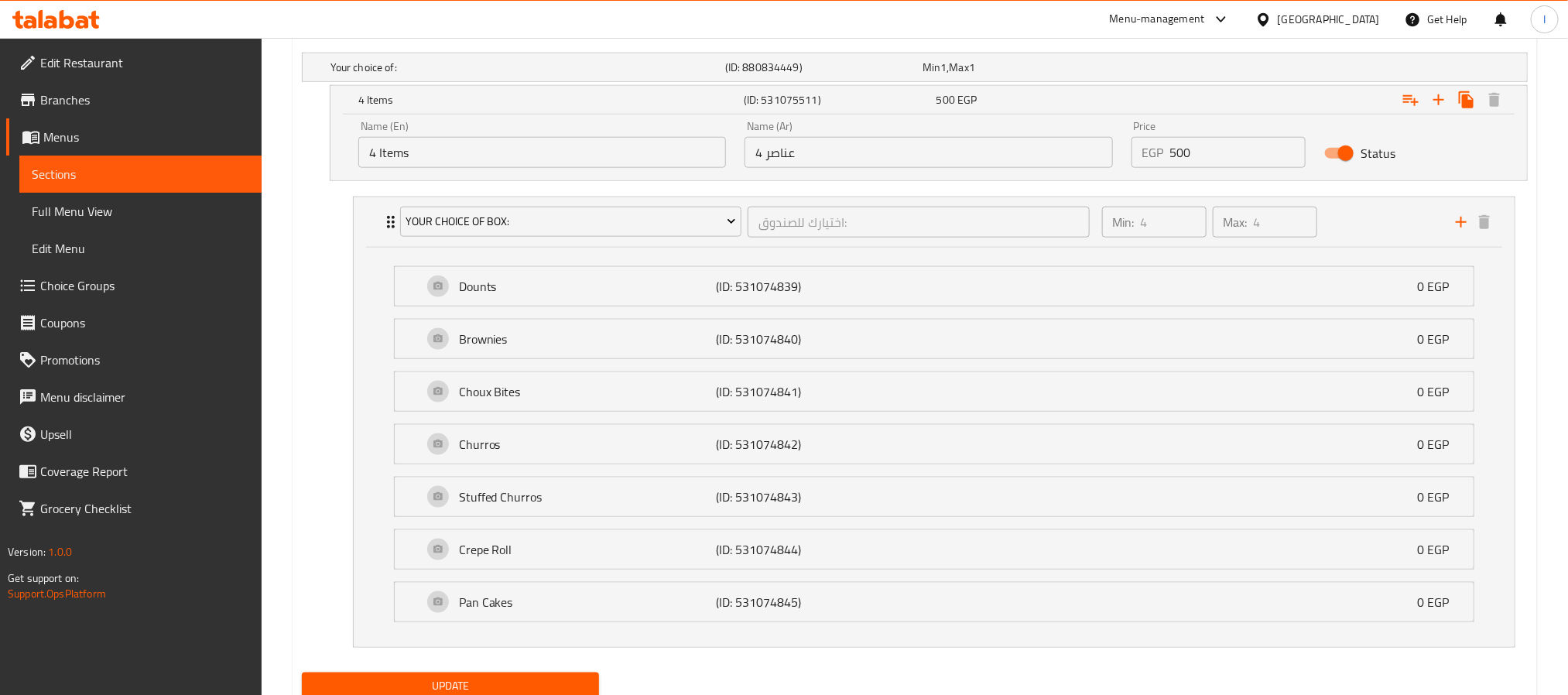
click at [1217, 158] on input "500" at bounding box center [1238, 152] width 137 height 31
paste input "6"
type input "600"
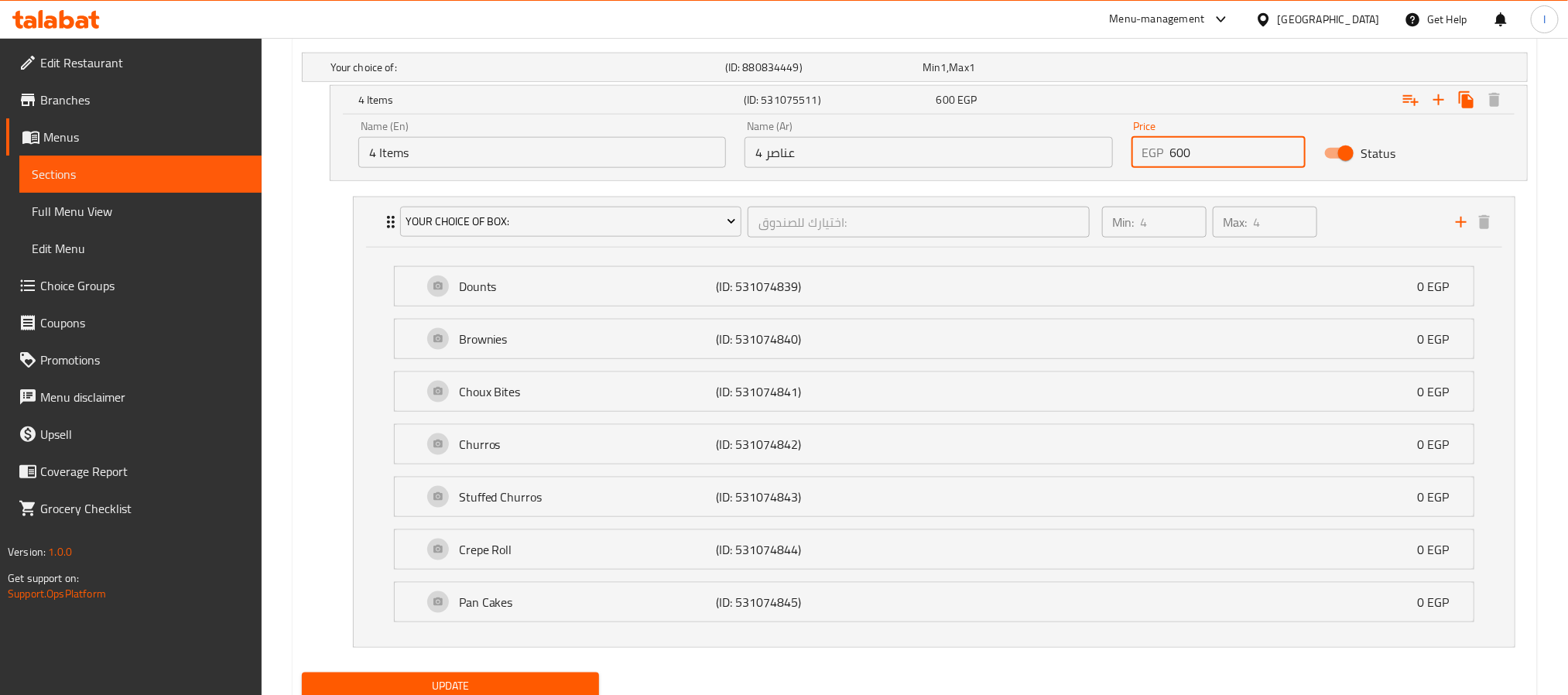
click at [534, 683] on button "Update" at bounding box center [451, 687] width 298 height 29
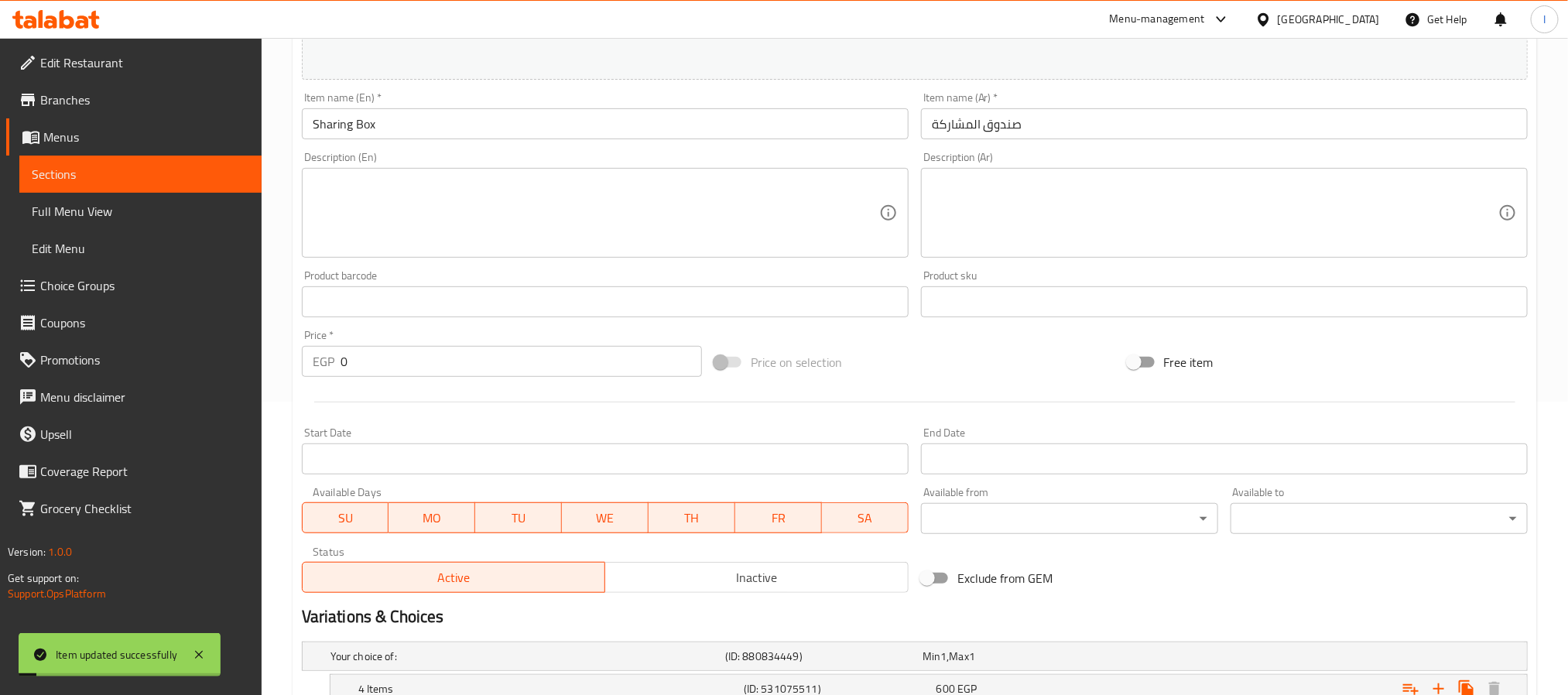
scroll to position [0, 0]
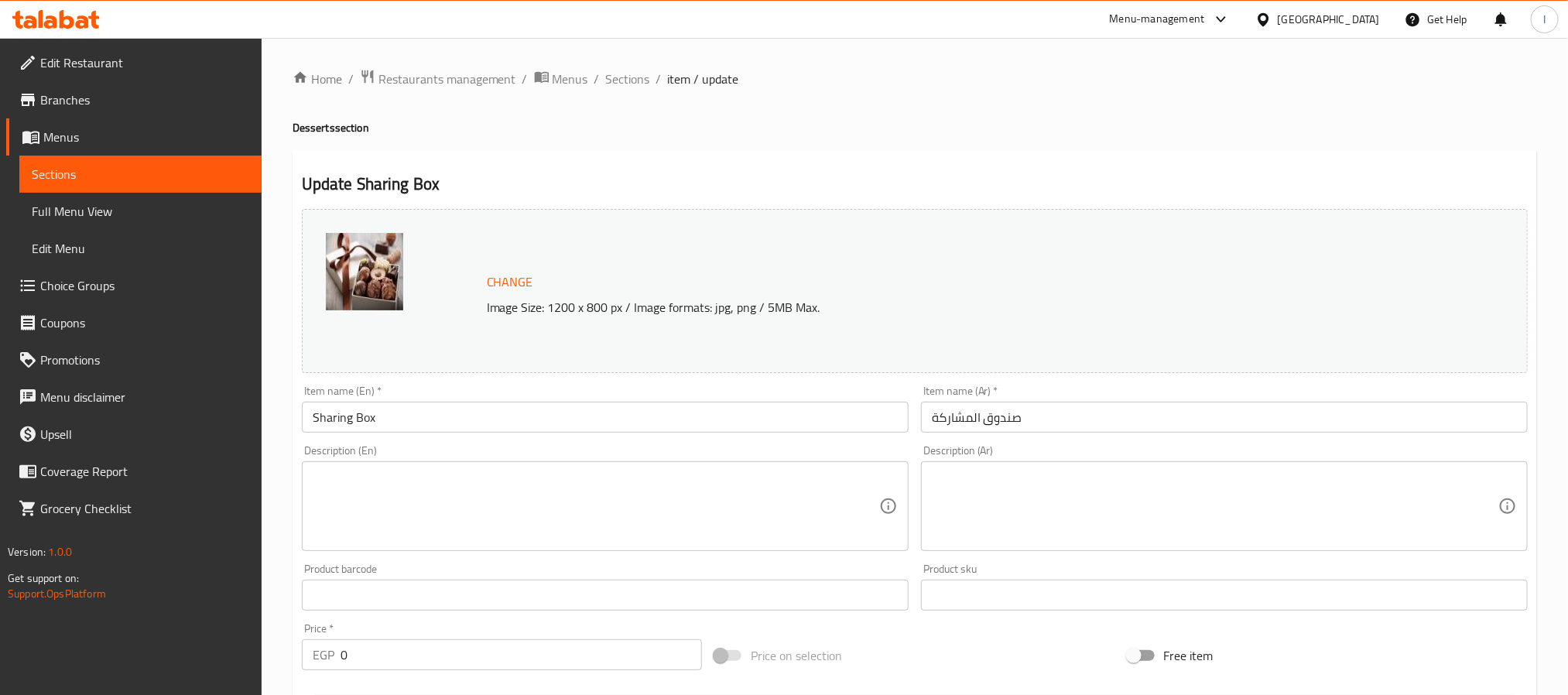
click at [418, 418] on input "Sharing Box" at bounding box center [605, 416] width 606 height 31
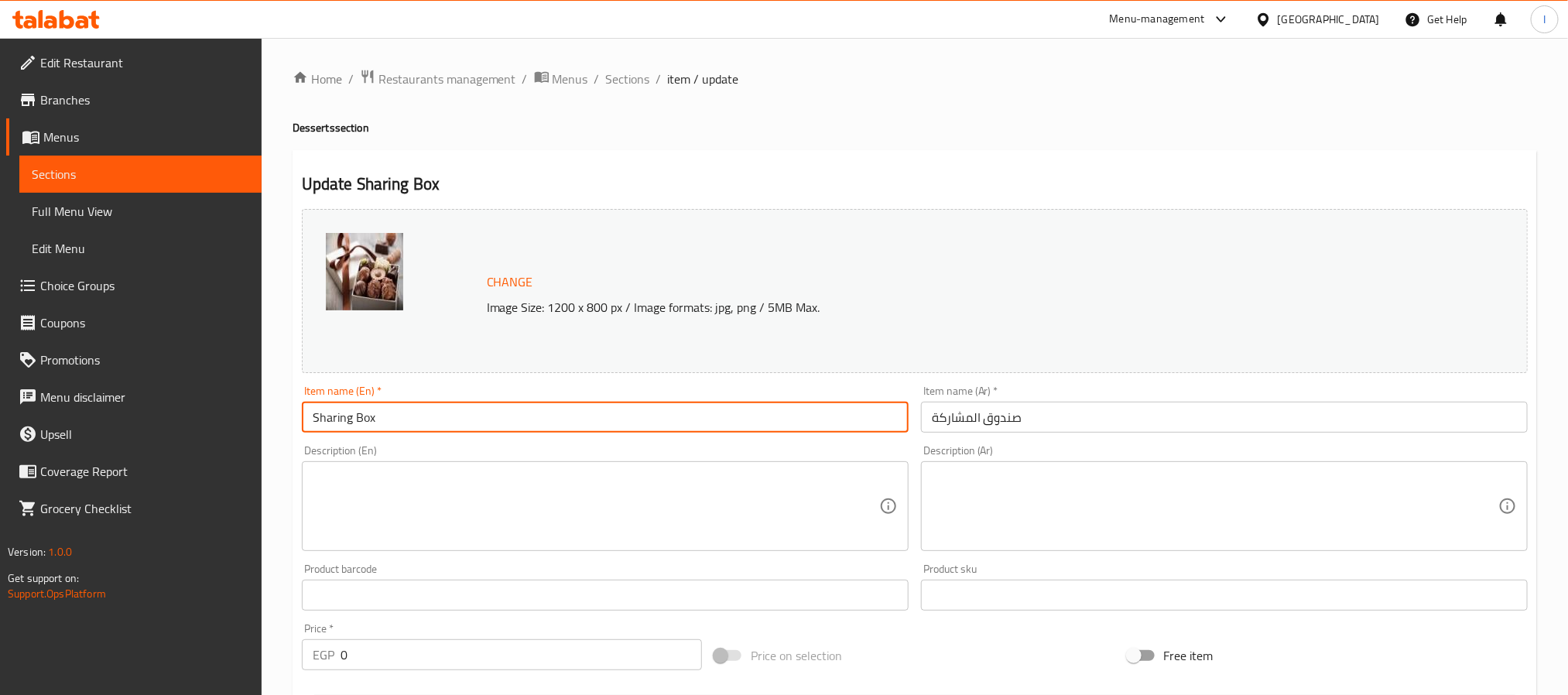
click at [418, 418] on input "Sharing Box" at bounding box center [605, 416] width 606 height 31
drag, startPoint x: 123, startPoint y: 105, endPoint x: 136, endPoint y: 108, distance: 13.3
click at [123, 105] on span "Branches" at bounding box center [144, 100] width 209 height 19
